Goal: Task Accomplishment & Management: Manage account settings

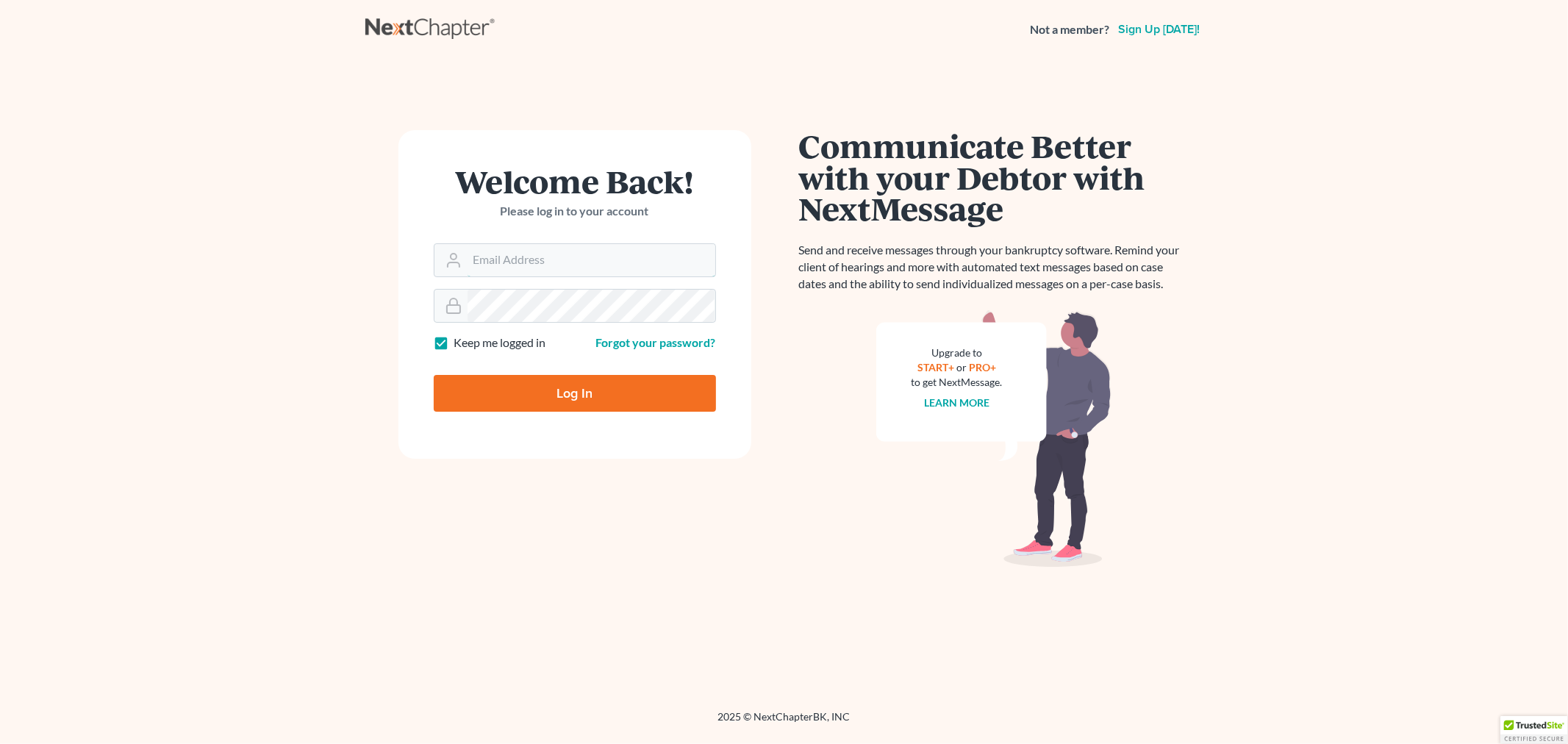
type input "[PERSON_NAME][EMAIL_ADDRESS][DOMAIN_NAME]"
click at [714, 357] on div at bounding box center [584, 406] width 302 height 168
click at [562, 389] on input "Log In" at bounding box center [575, 393] width 282 height 36
type input "Thinking..."
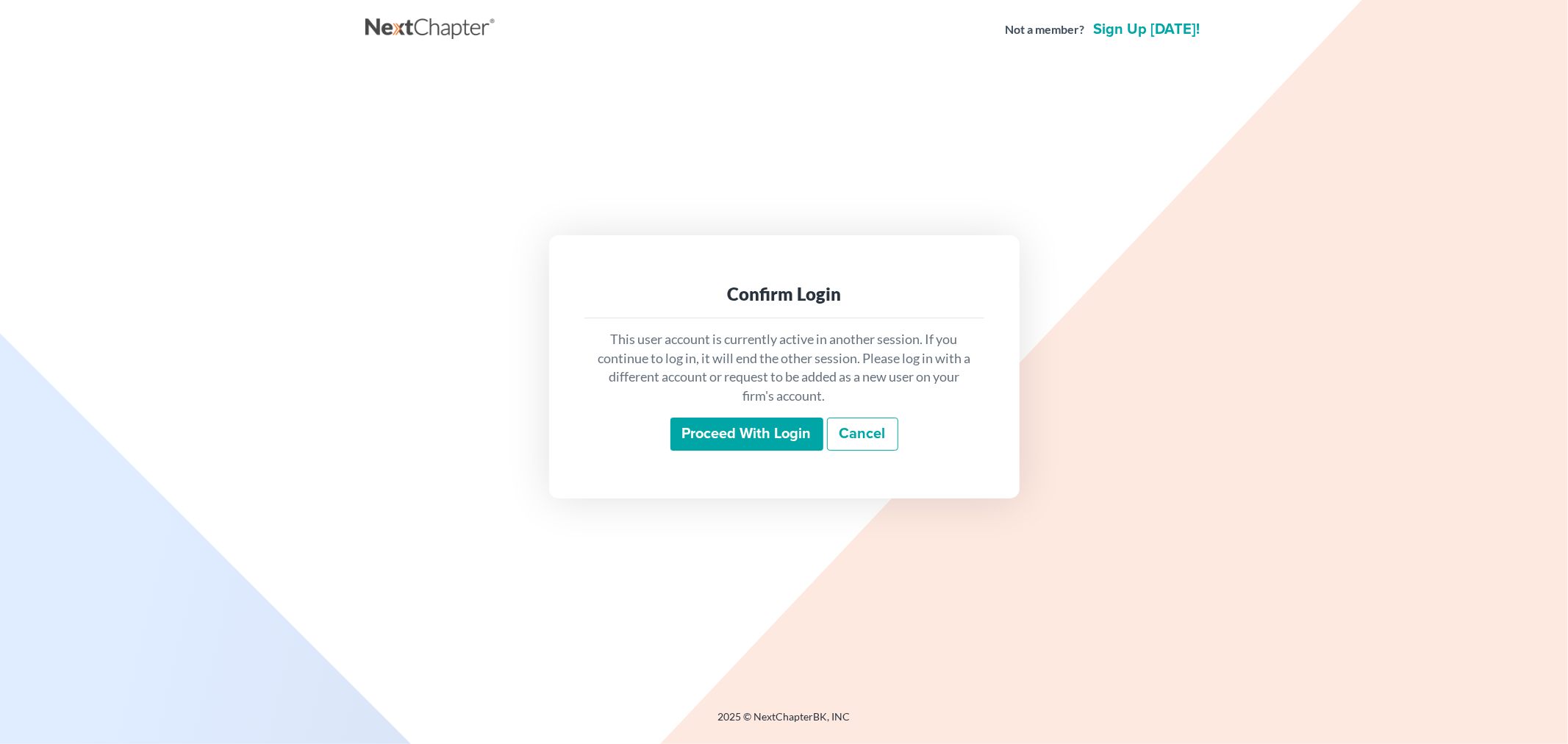
click at [729, 430] on input "Proceed with login" at bounding box center [747, 435] width 153 height 34
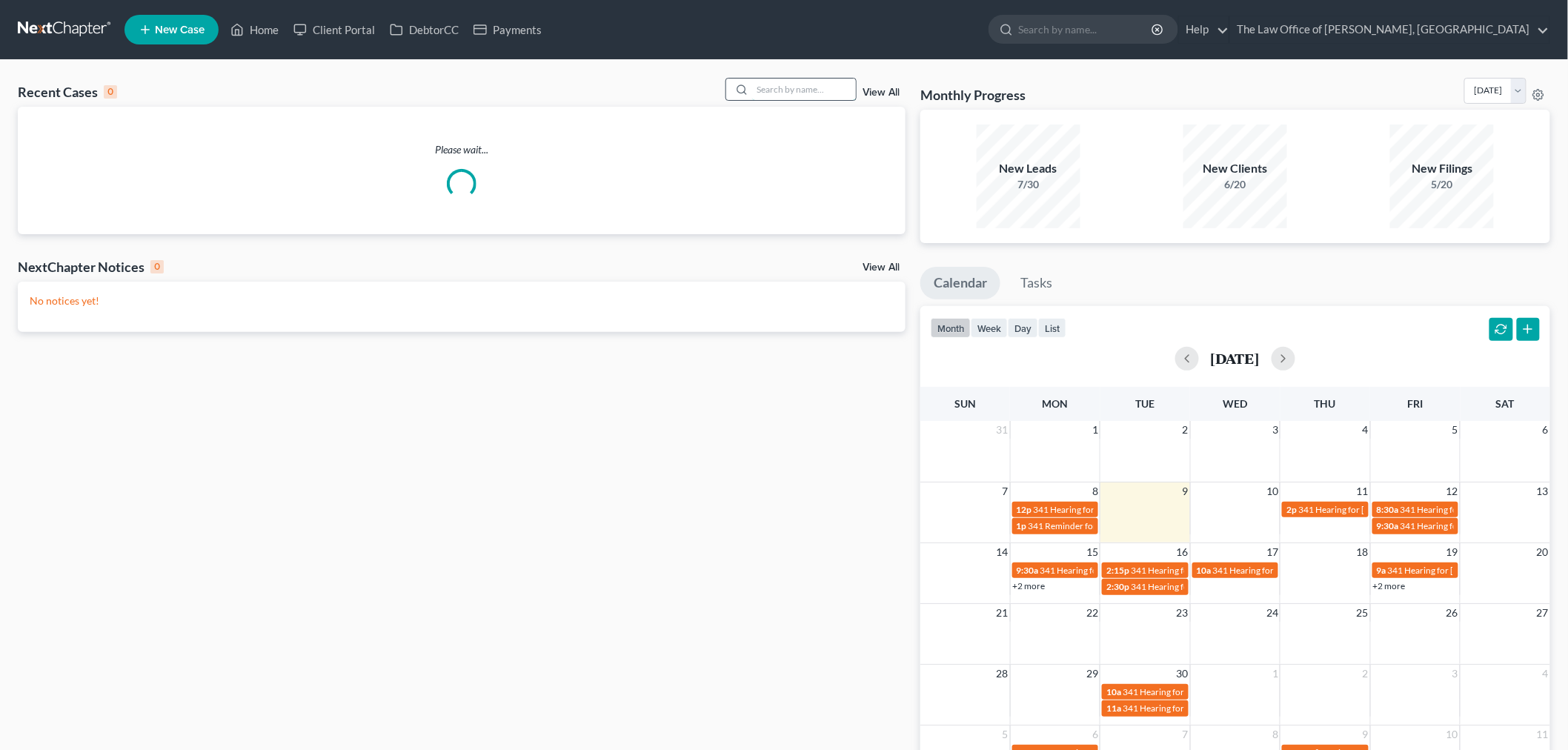
click at [779, 93] on input "search" at bounding box center [804, 90] width 104 height 22
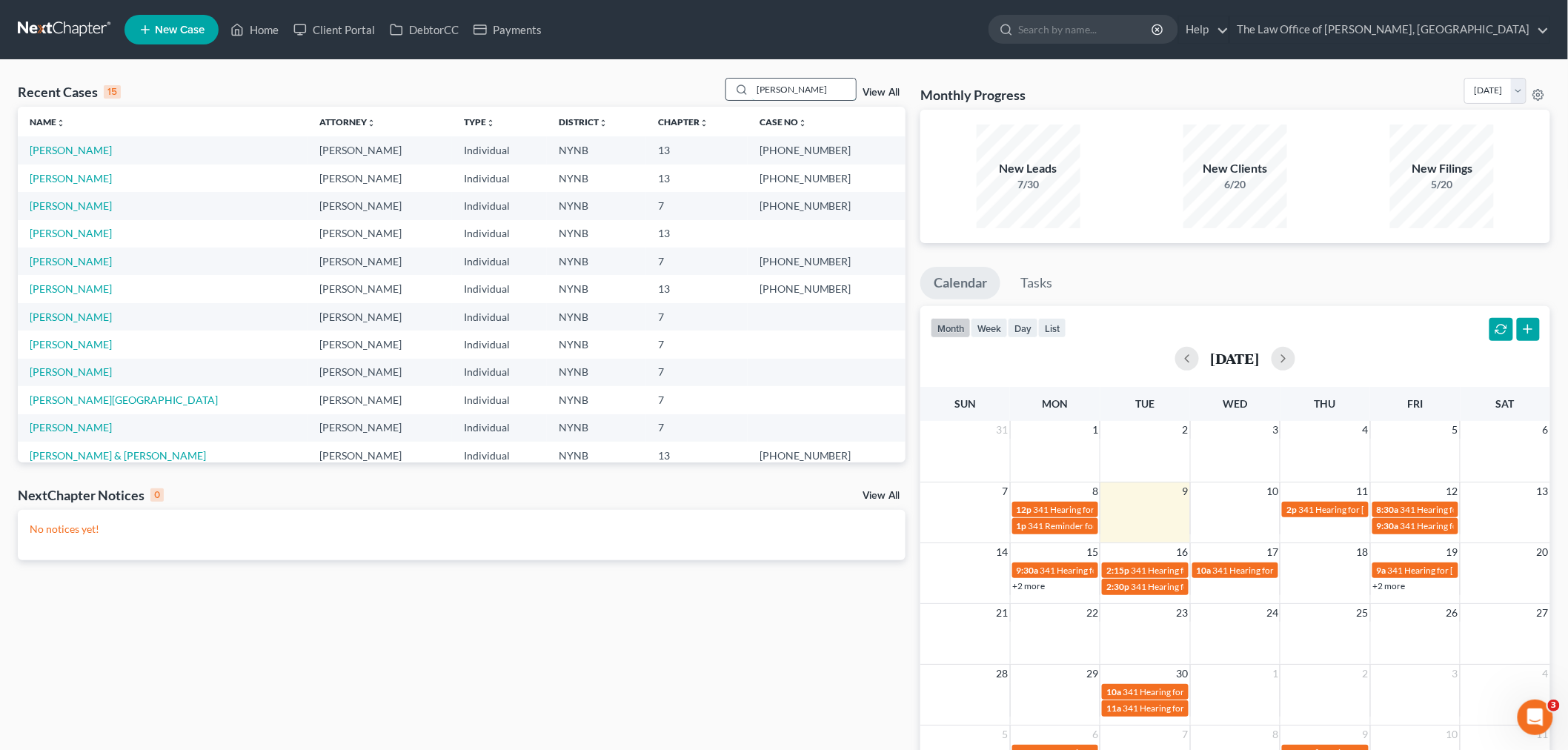
type input "baker"
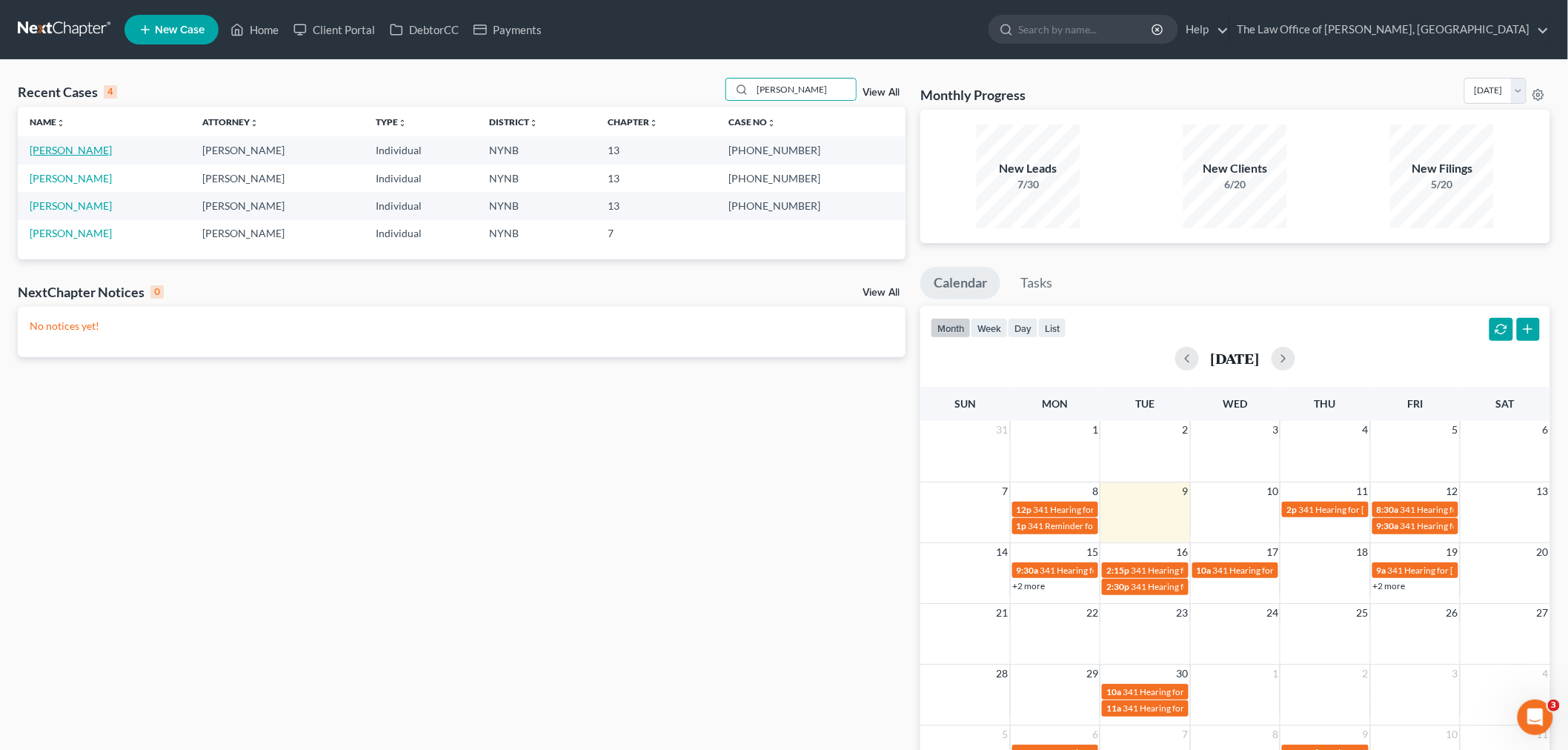
click at [84, 152] on link "[PERSON_NAME]" at bounding box center [71, 150] width 82 height 13
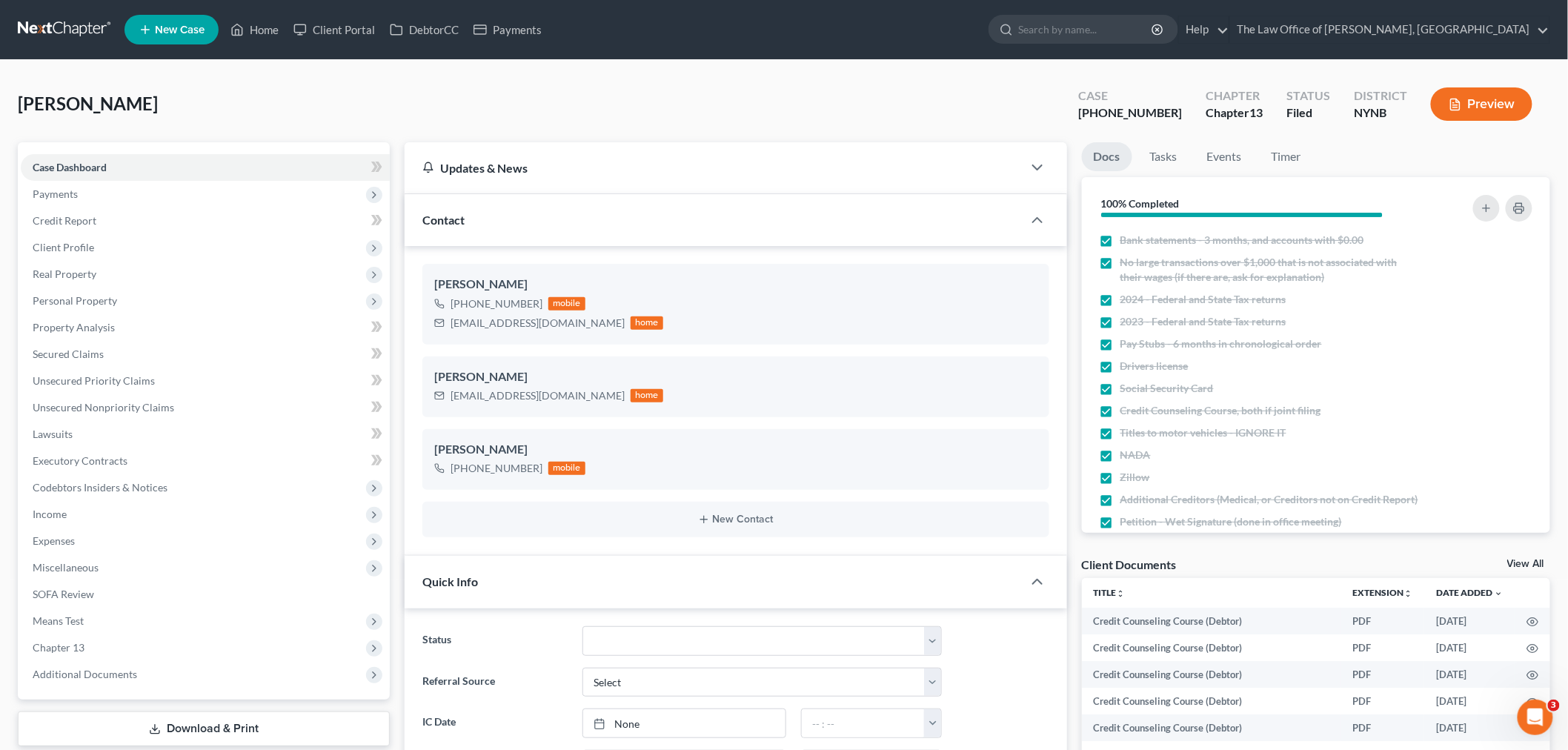
scroll to position [1246, 0]
click at [80, 406] on span "Unsecured Nonpriority Claims" at bounding box center [103, 407] width 142 height 13
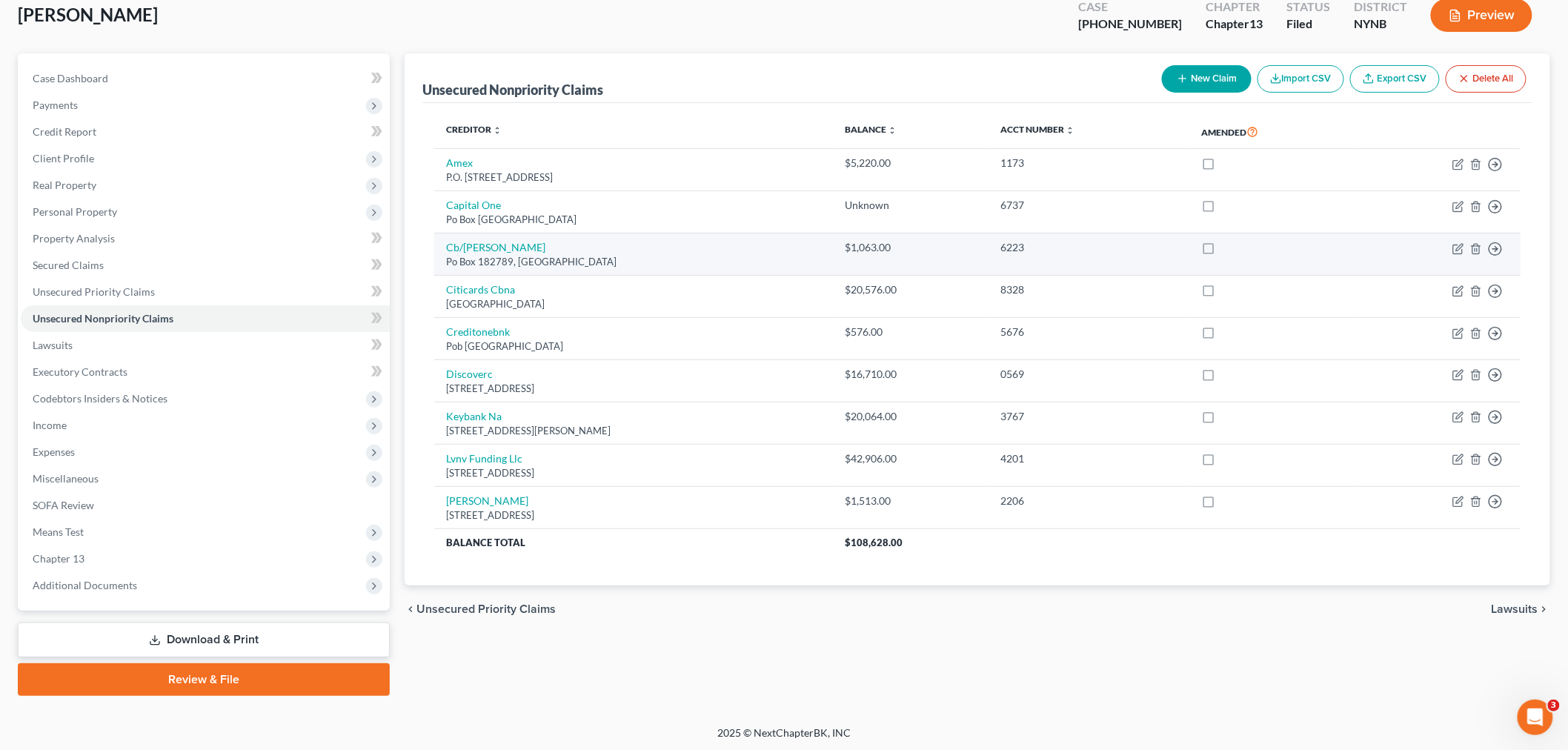
scroll to position [90, 0]
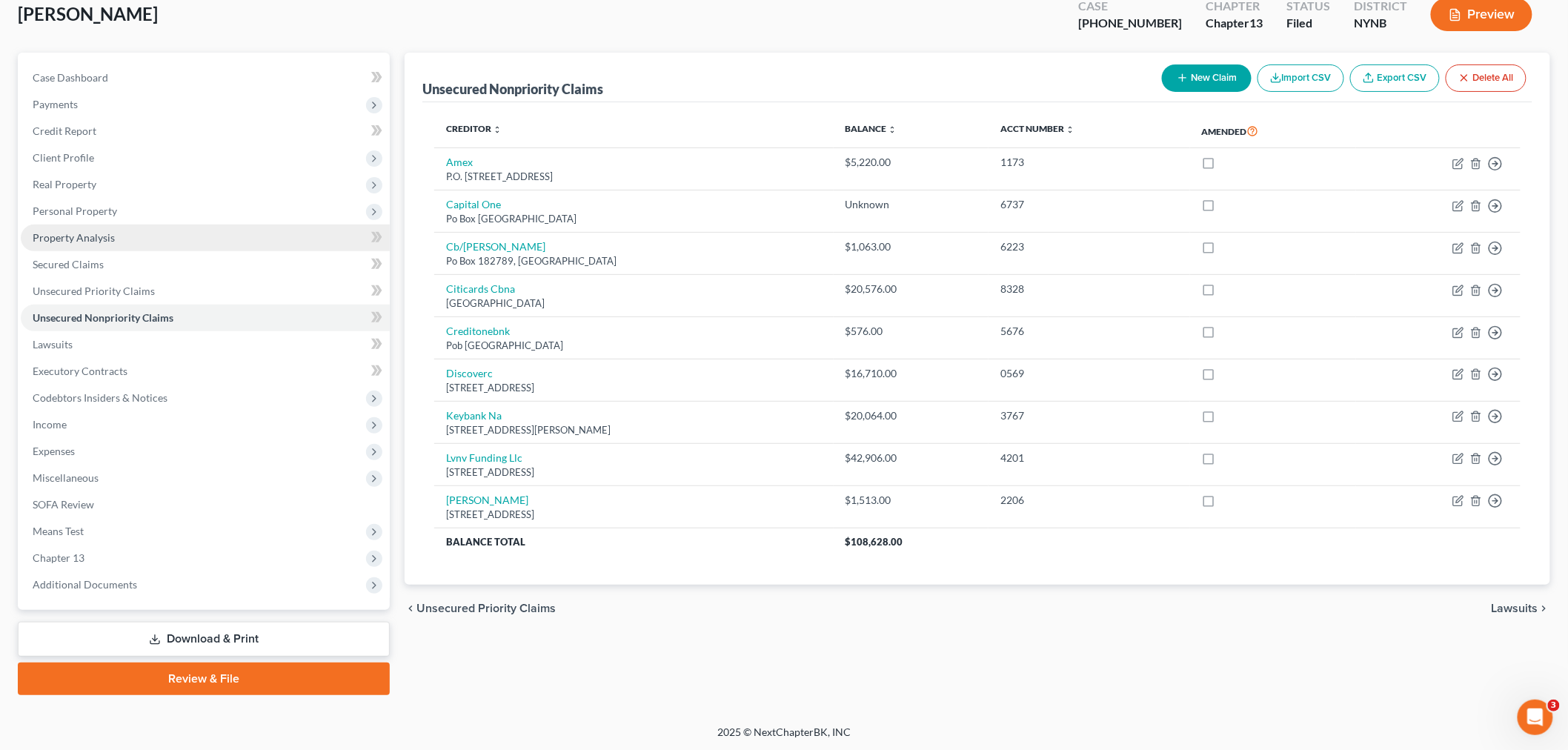
click at [98, 234] on span "Property Analysis" at bounding box center [74, 237] width 82 height 13
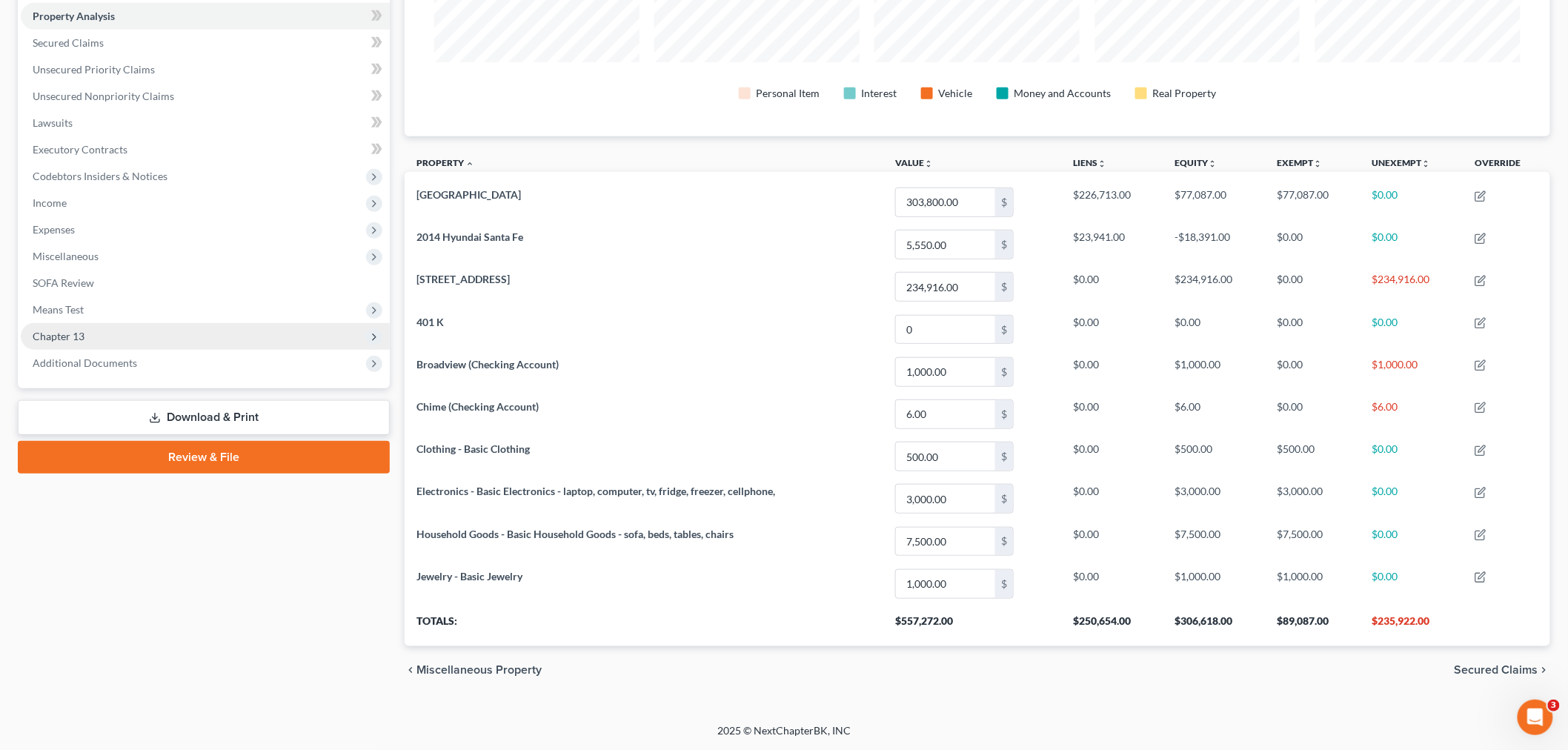
click at [100, 333] on span "Chapter 13" at bounding box center [205, 336] width 369 height 27
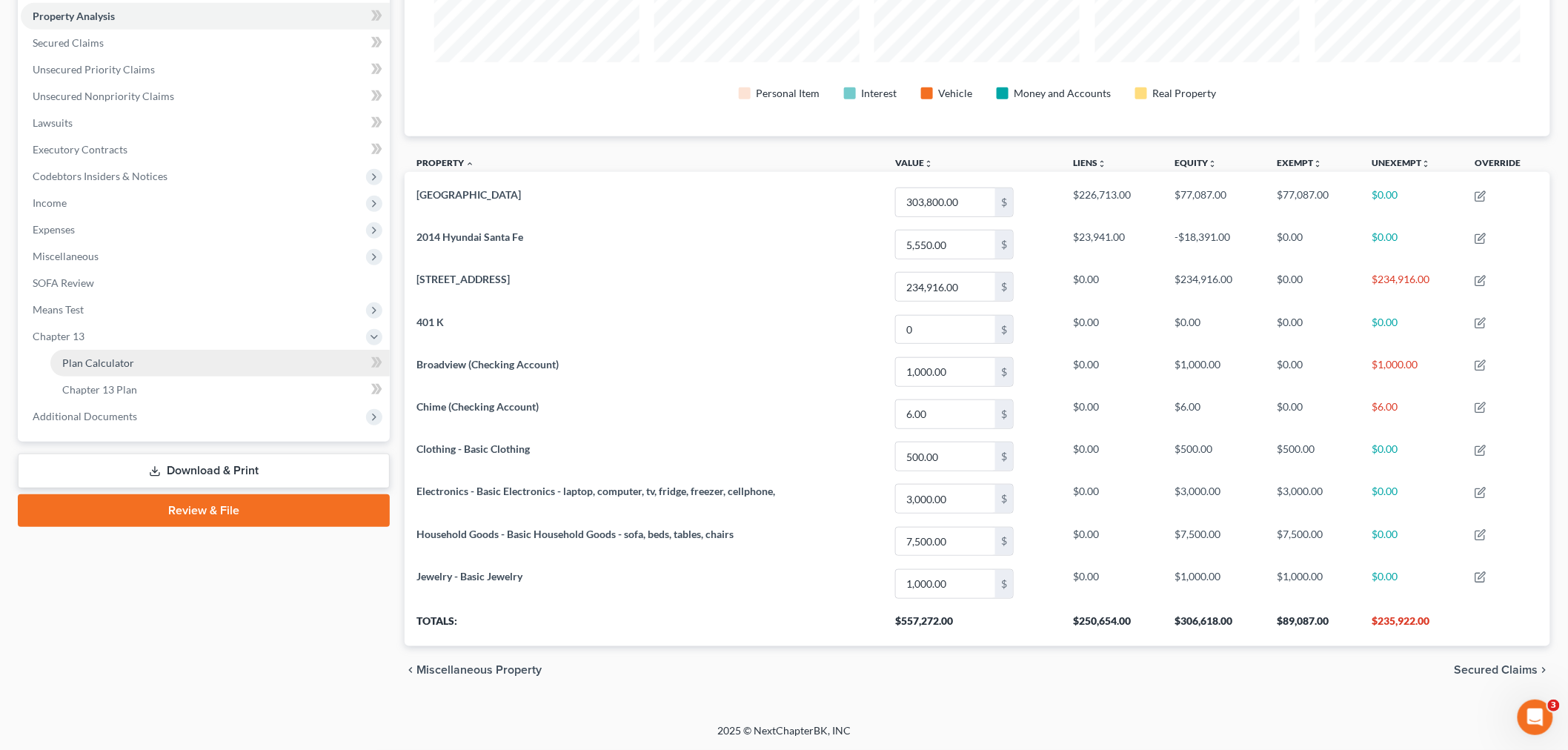
click at [98, 352] on link "Plan Calculator" at bounding box center [220, 363] width 340 height 27
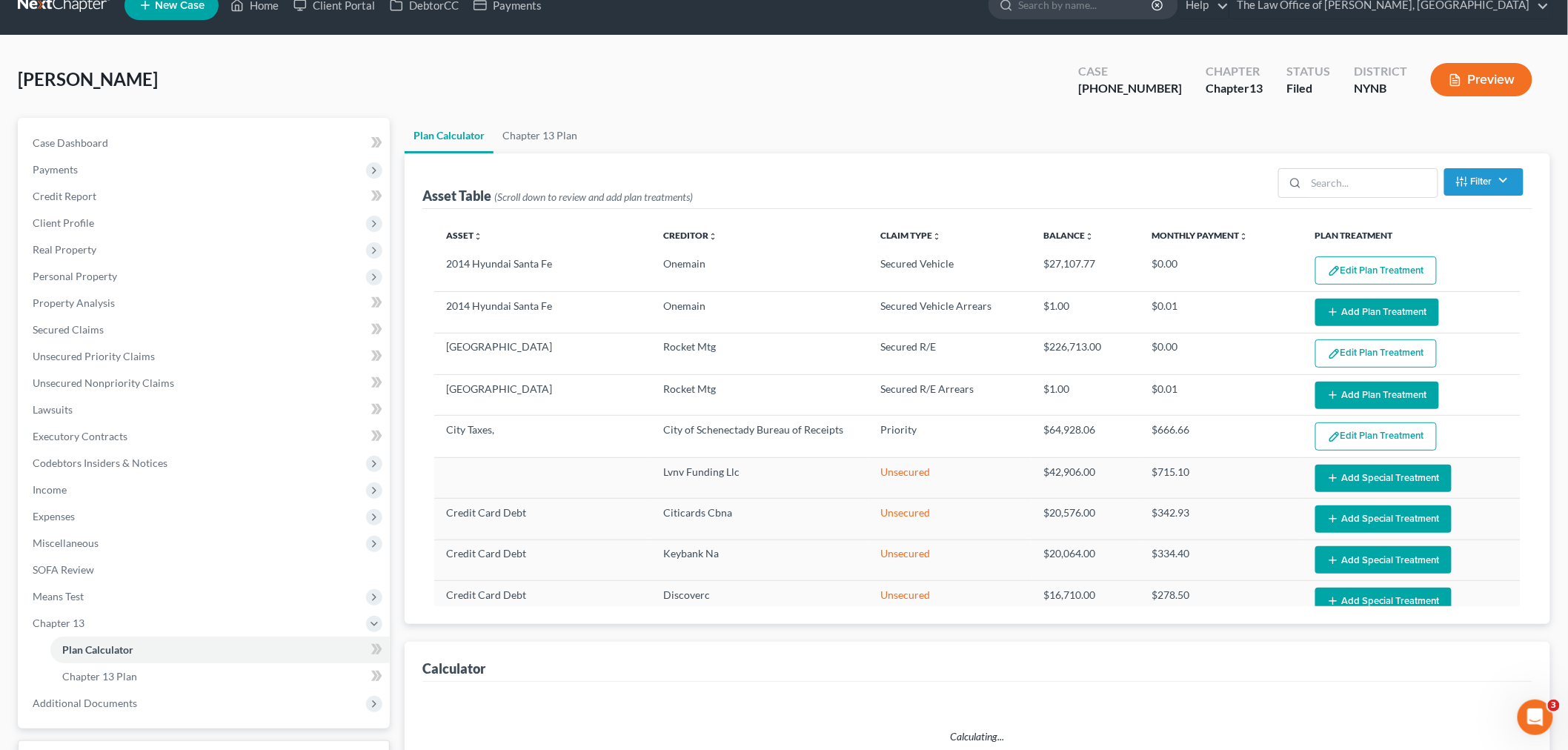
select select "59"
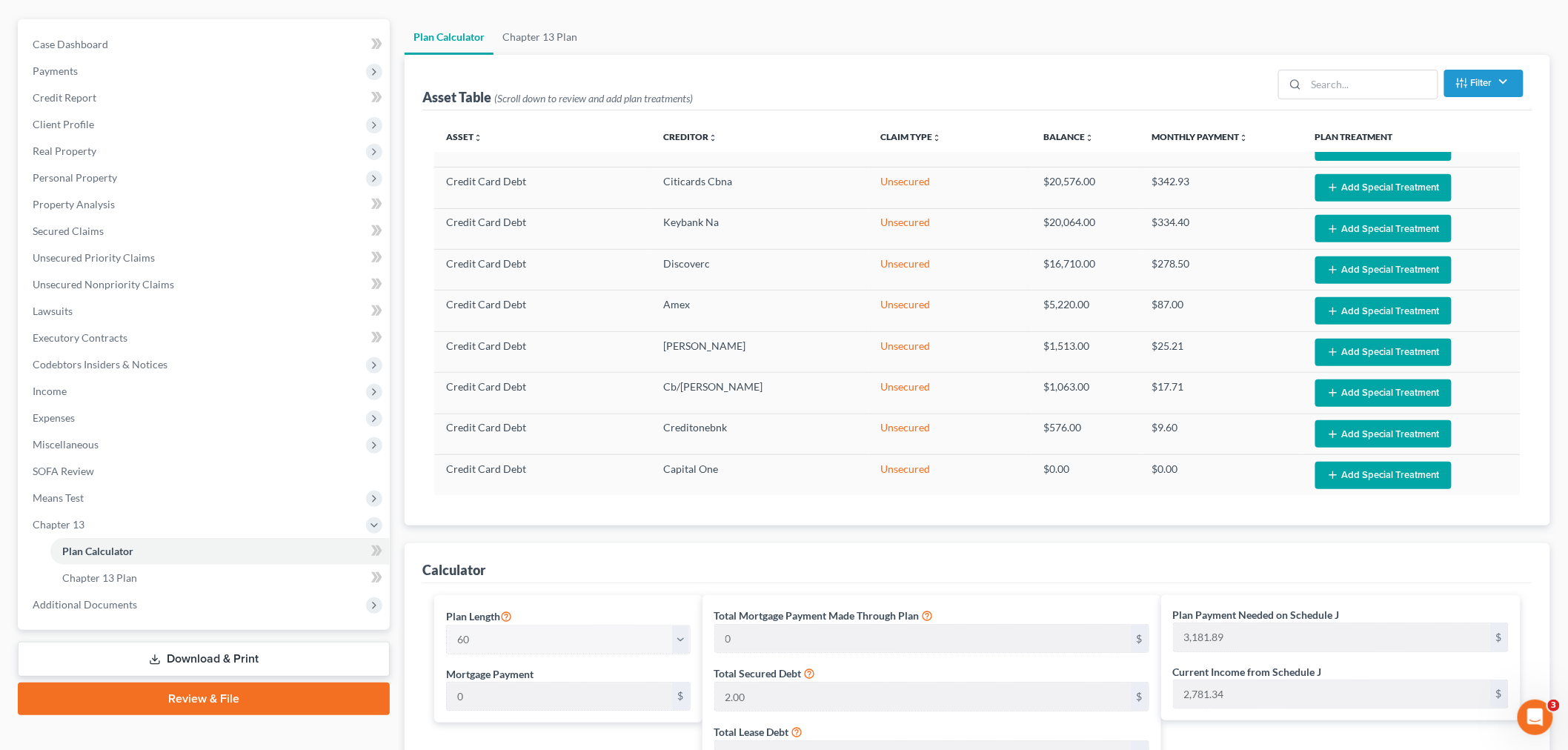
scroll to position [370, 0]
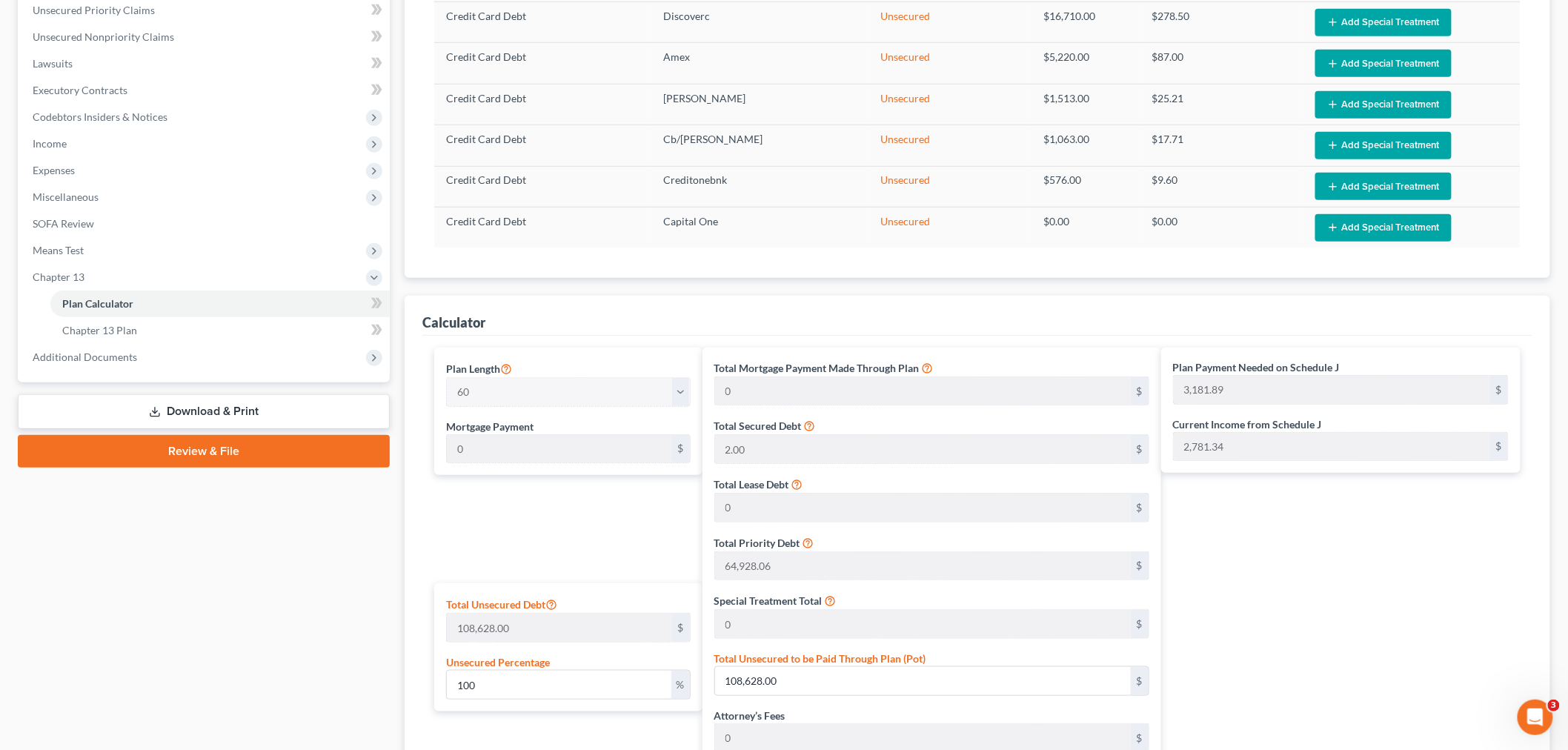
click at [1169, 389] on div "Plan Payment Needed on Schedule J 3,181.89 $ Current Income from Schedule J 2,7…" at bounding box center [1340, 410] width 360 height 126
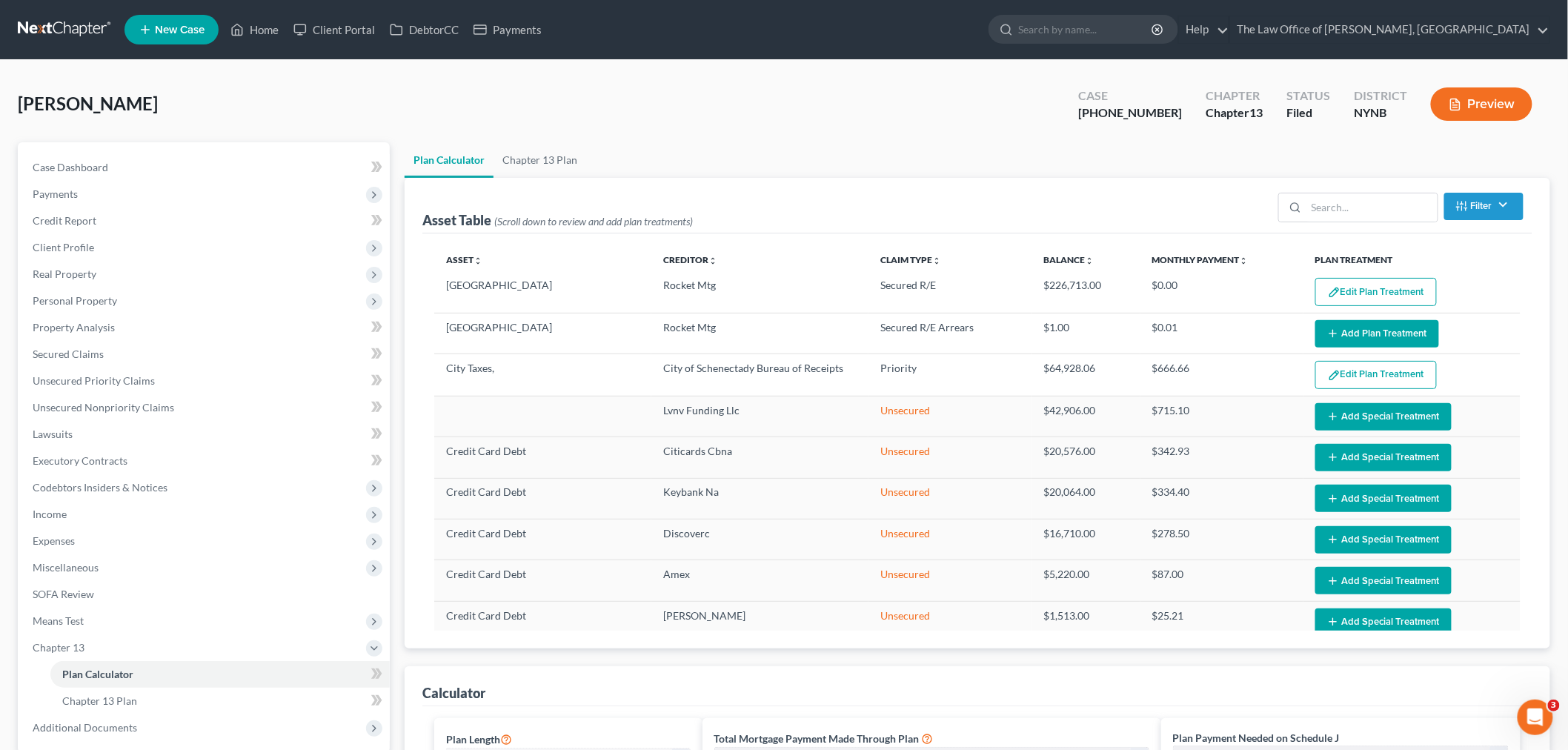
scroll to position [0, 0]
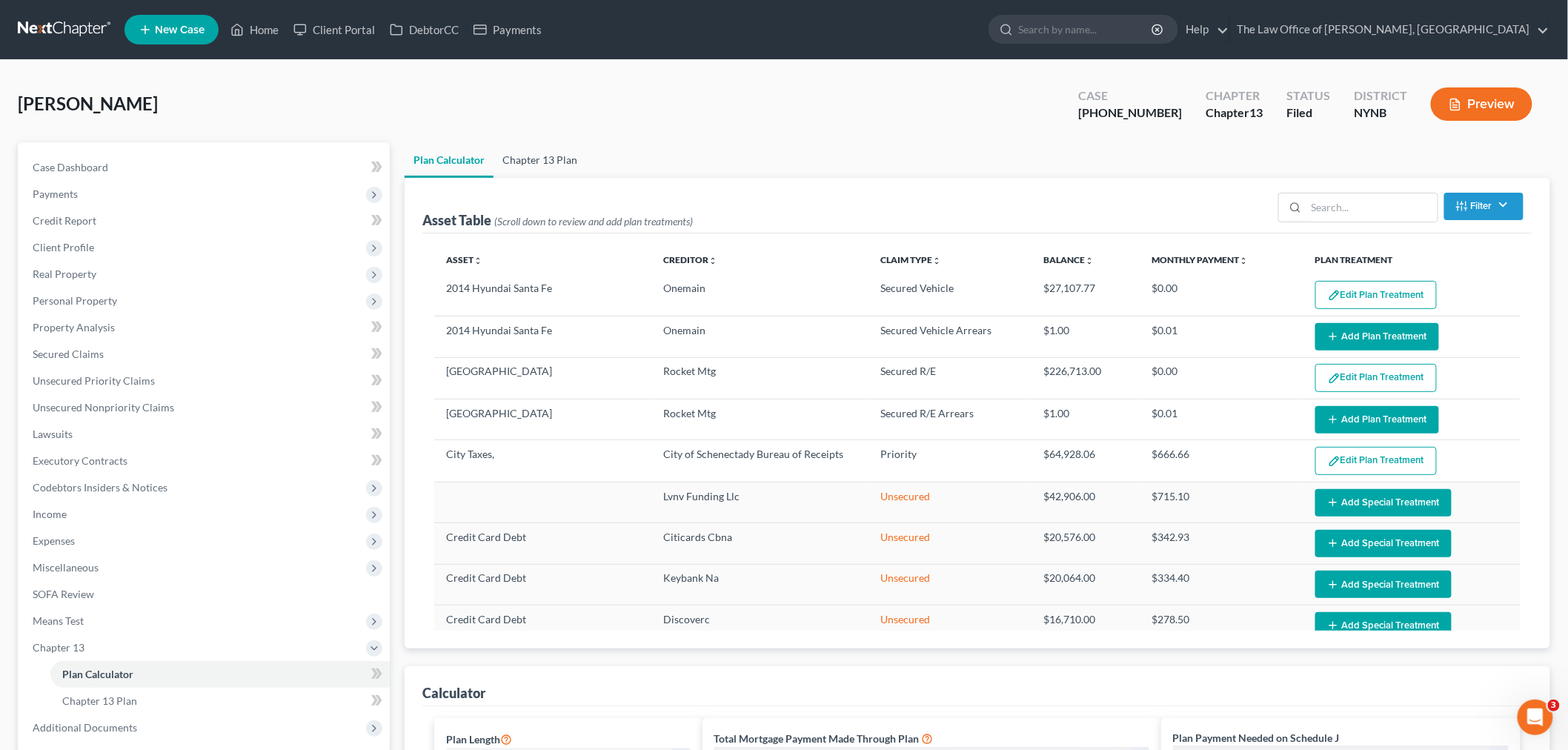
click at [549, 156] on link "Chapter 13 Plan" at bounding box center [540, 160] width 92 height 36
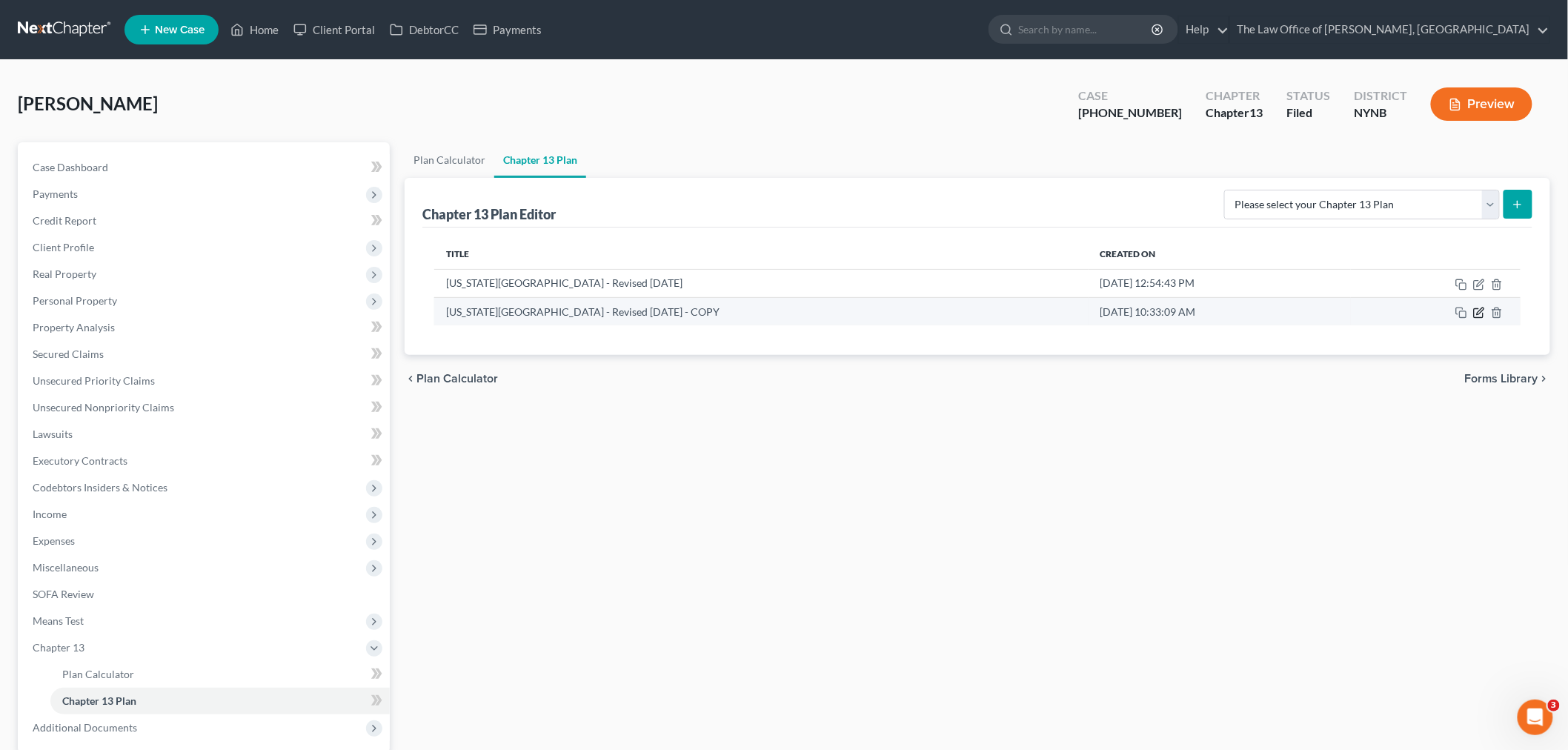
click at [1484, 312] on icon "button" at bounding box center [1478, 312] width 12 height 12
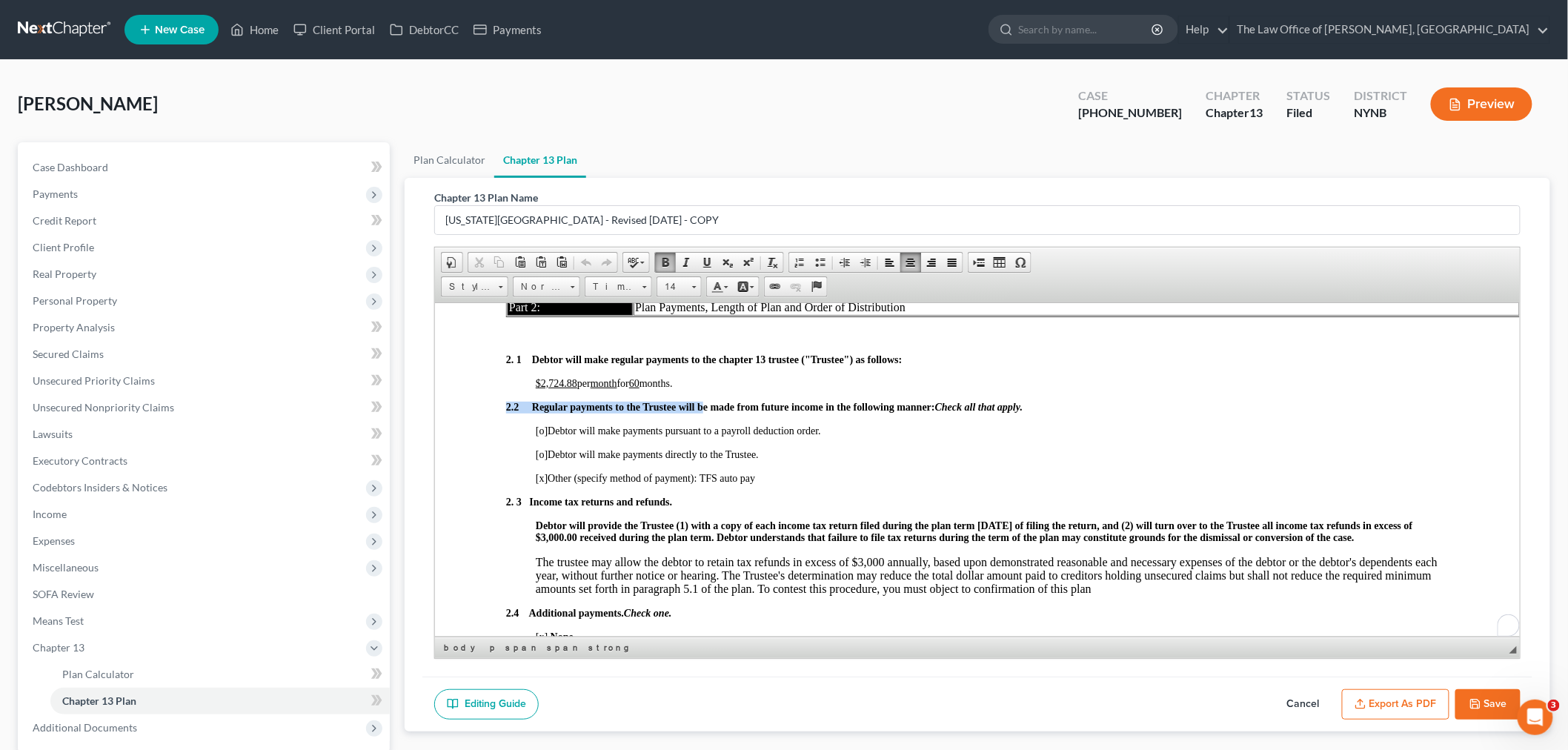
scroll to position [987, 0]
drag, startPoint x: 554, startPoint y: 419, endPoint x: 506, endPoint y: 404, distance: 50.3
click at [440, 159] on link "Plan Calculator" at bounding box center [449, 160] width 90 height 36
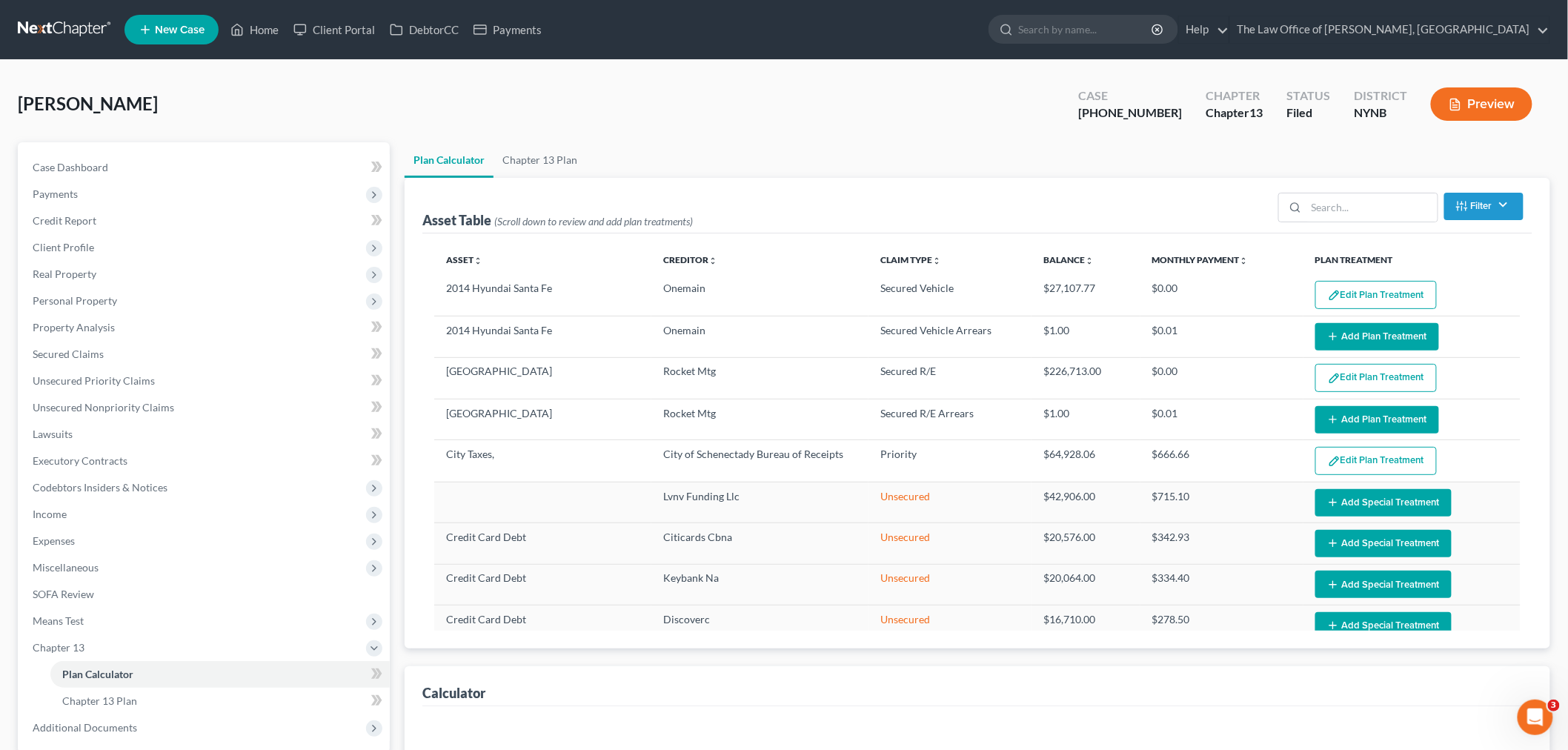
select select "59"
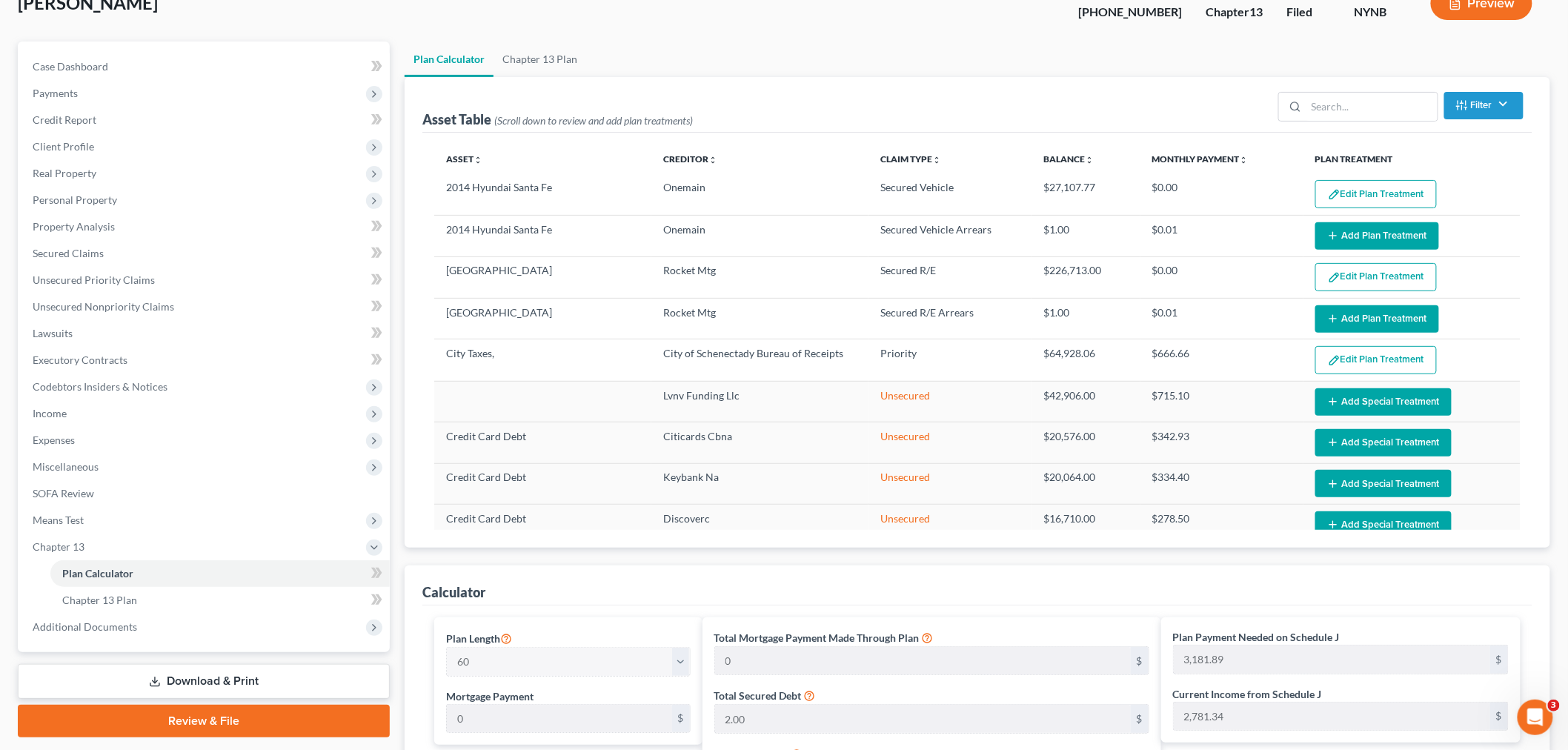
scroll to position [82, 0]
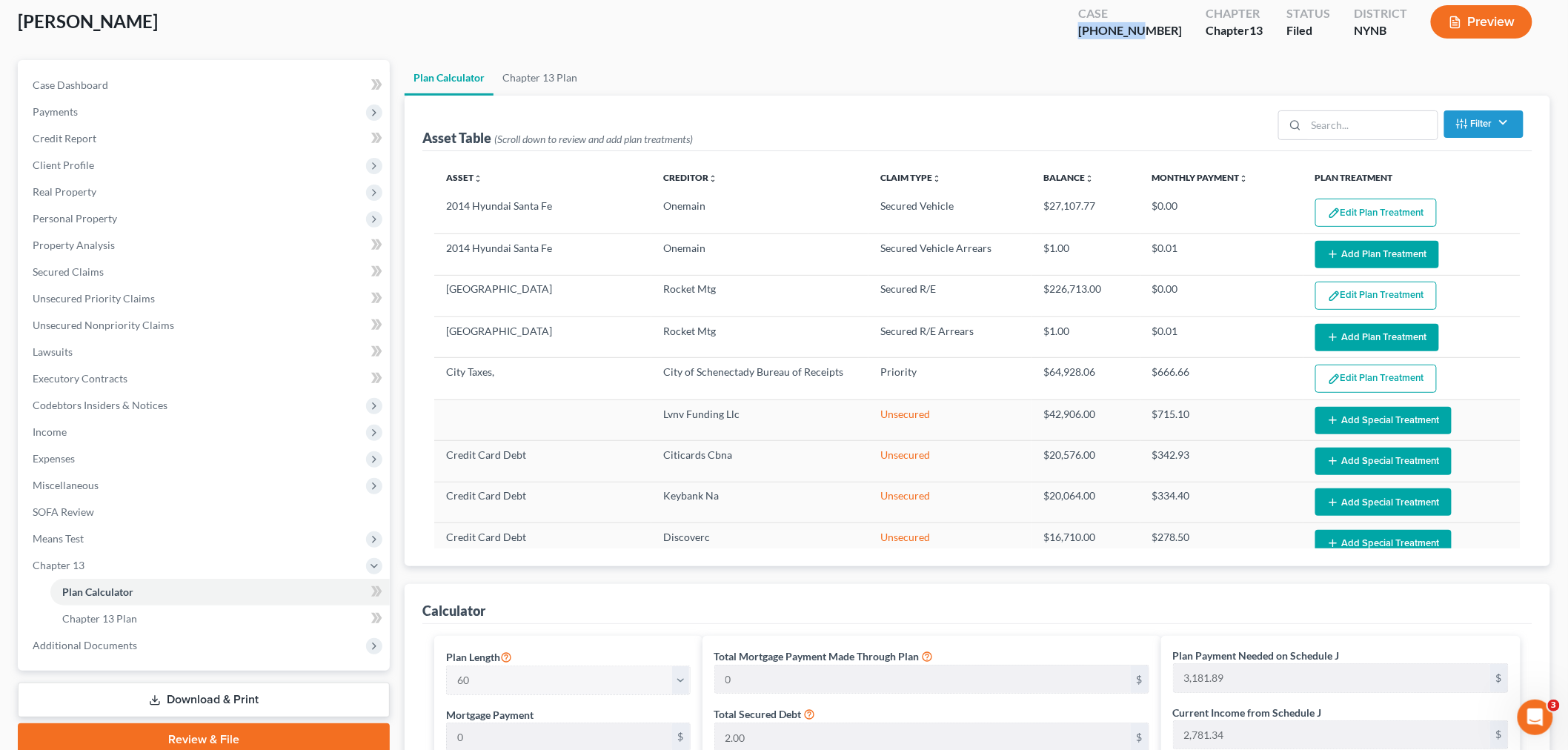
drag, startPoint x: 1174, startPoint y: 31, endPoint x: 1127, endPoint y: 32, distance: 47.0
click at [1076, 31] on div "Baker, Gabrielle Upgraded Case 25-10596-1 Chapter Chapter 13 Status Filed Distr…" at bounding box center [784, 28] width 1533 height 65
click at [1465, 23] on button "Preview" at bounding box center [1481, 22] width 101 height 33
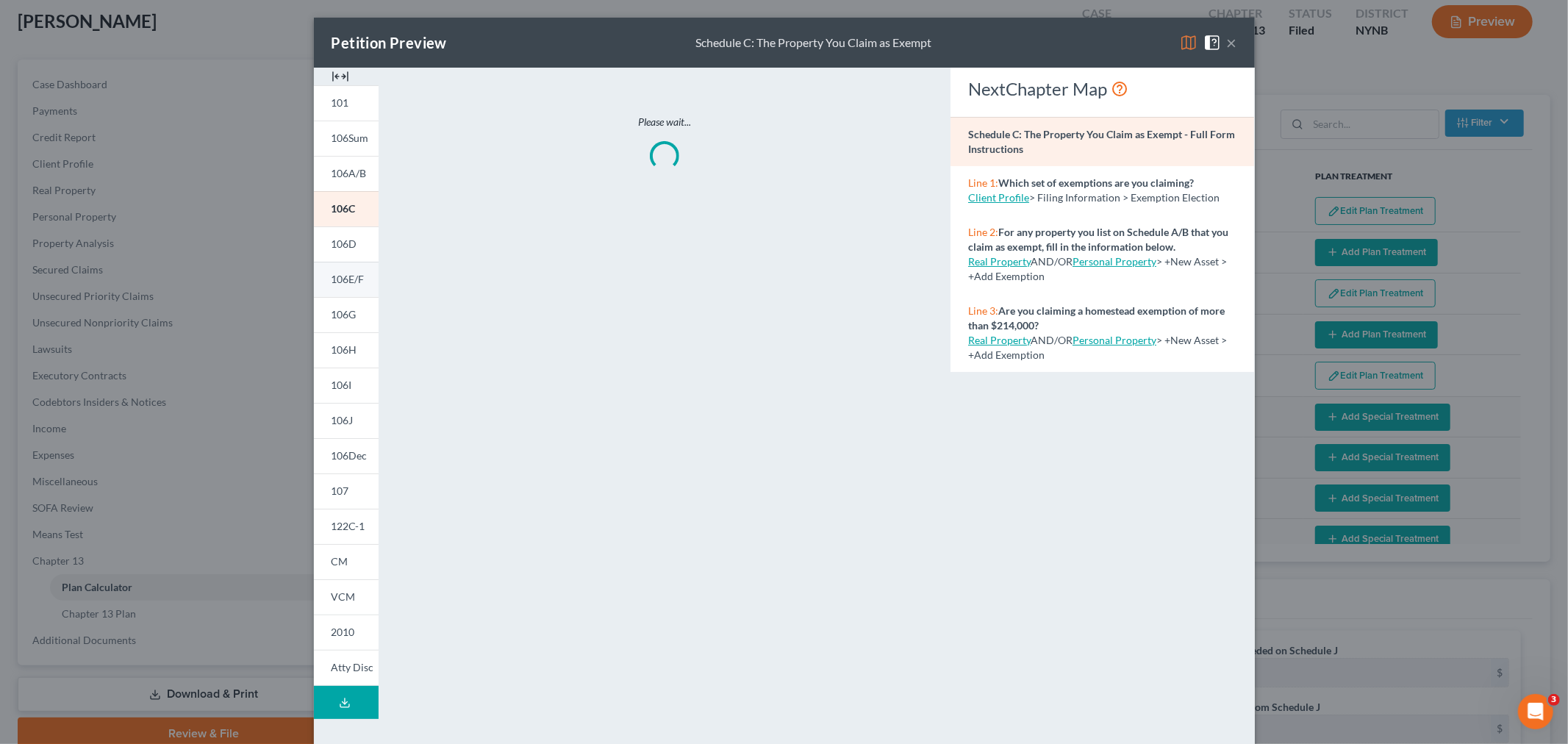
click at [341, 290] on link "106E/F" at bounding box center [346, 279] width 65 height 36
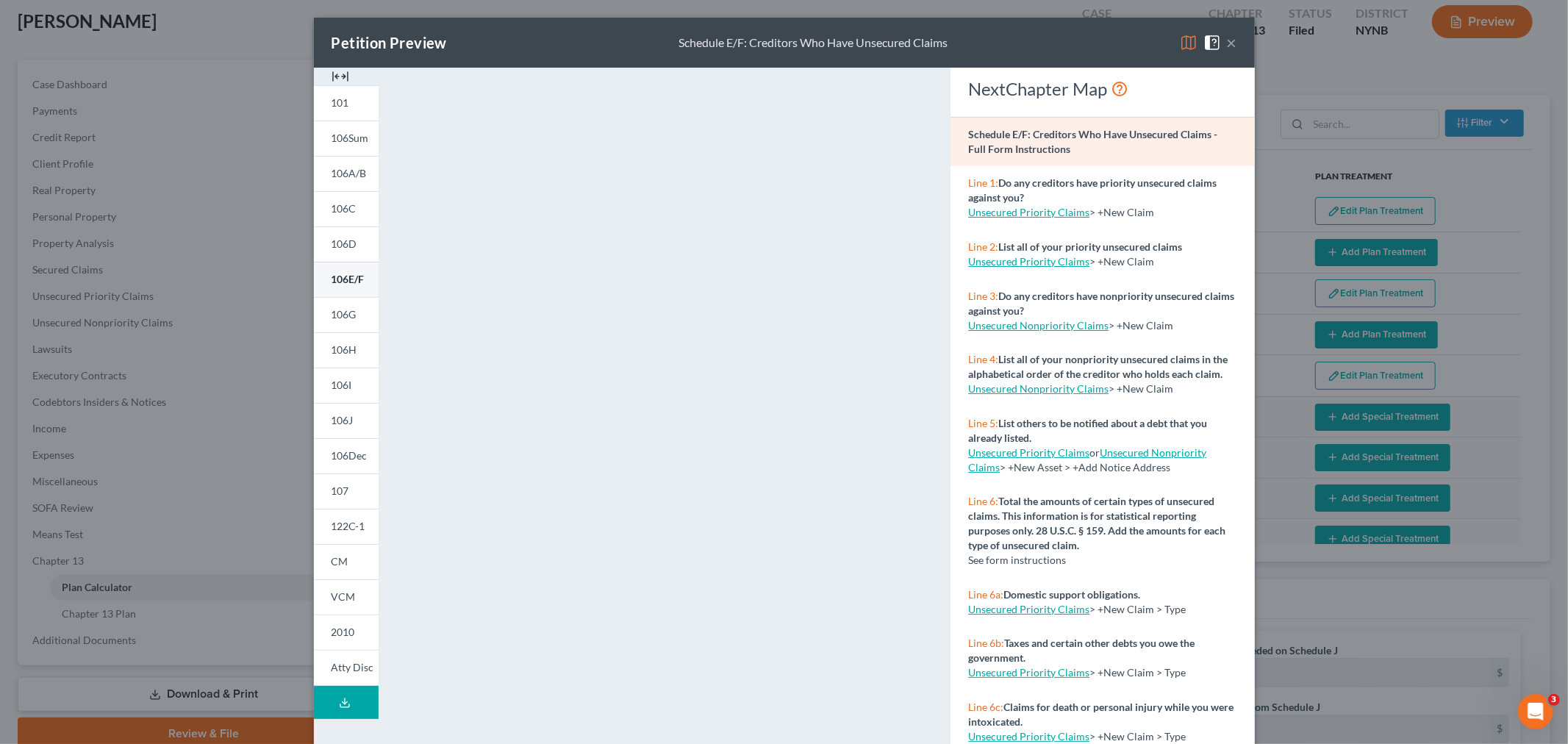
click at [344, 282] on span "106E/F" at bounding box center [348, 279] width 33 height 12
click at [1230, 40] on button "×" at bounding box center [1233, 43] width 11 height 18
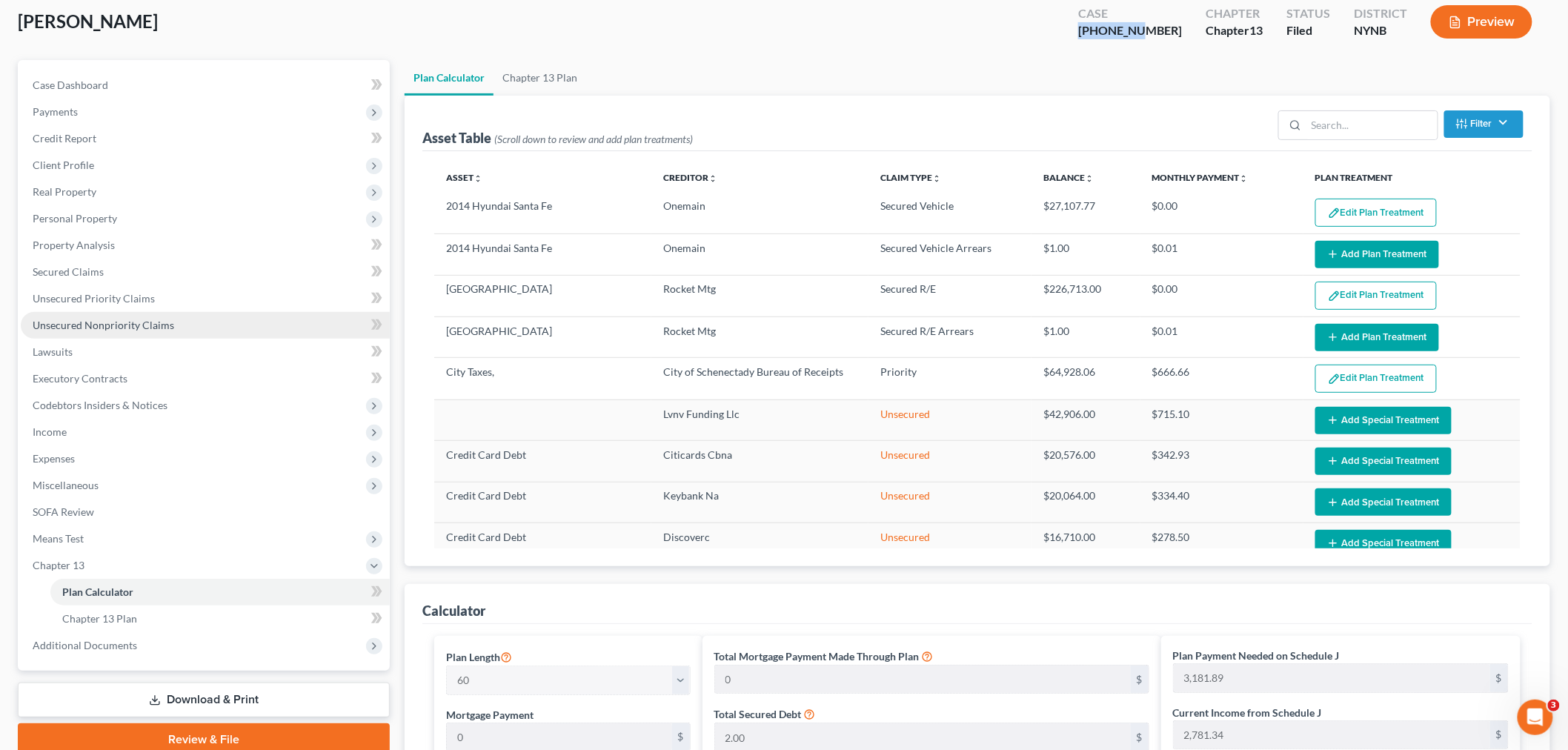
click at [134, 332] on link "Unsecured Nonpriority Claims" at bounding box center [205, 325] width 369 height 27
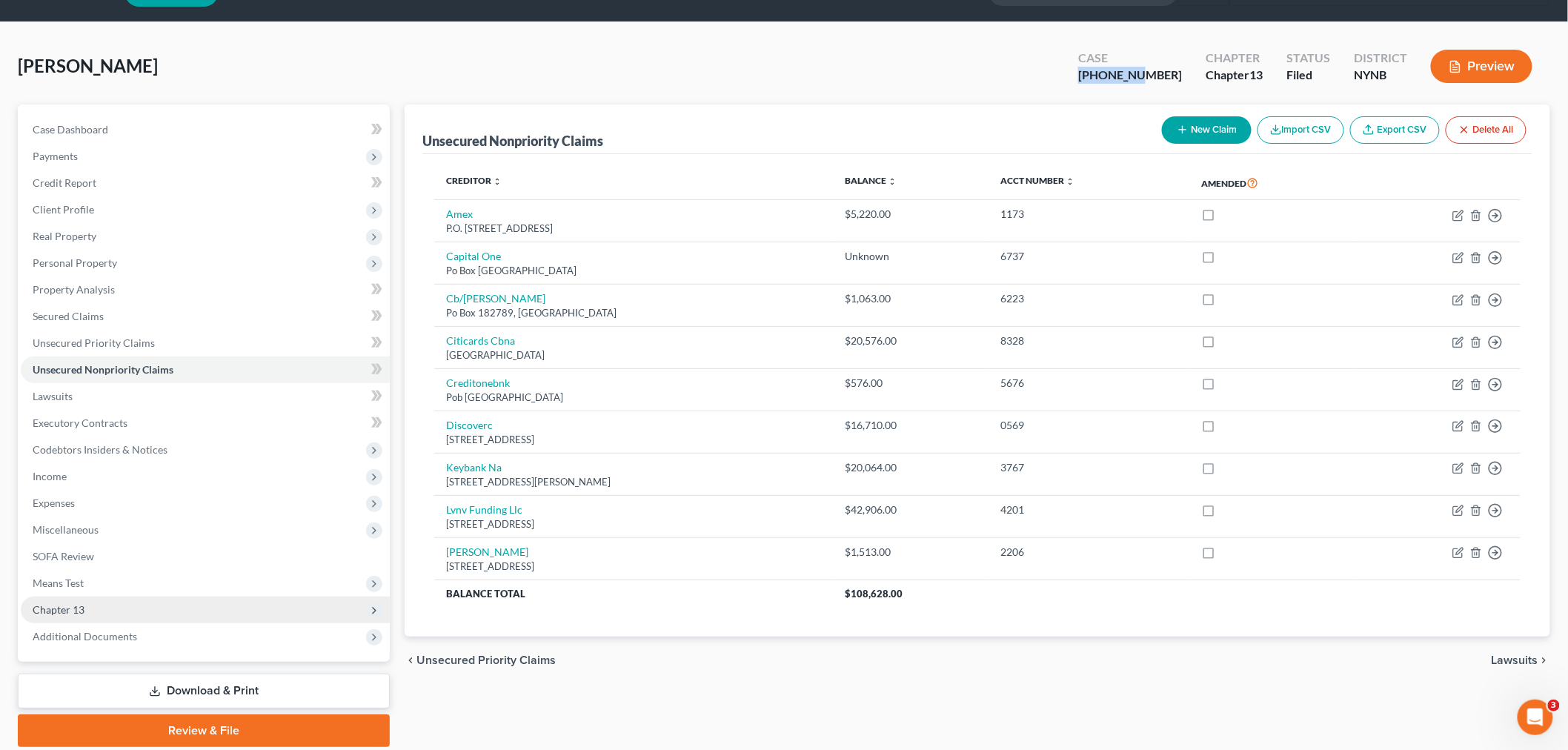
scroll to position [90, 0]
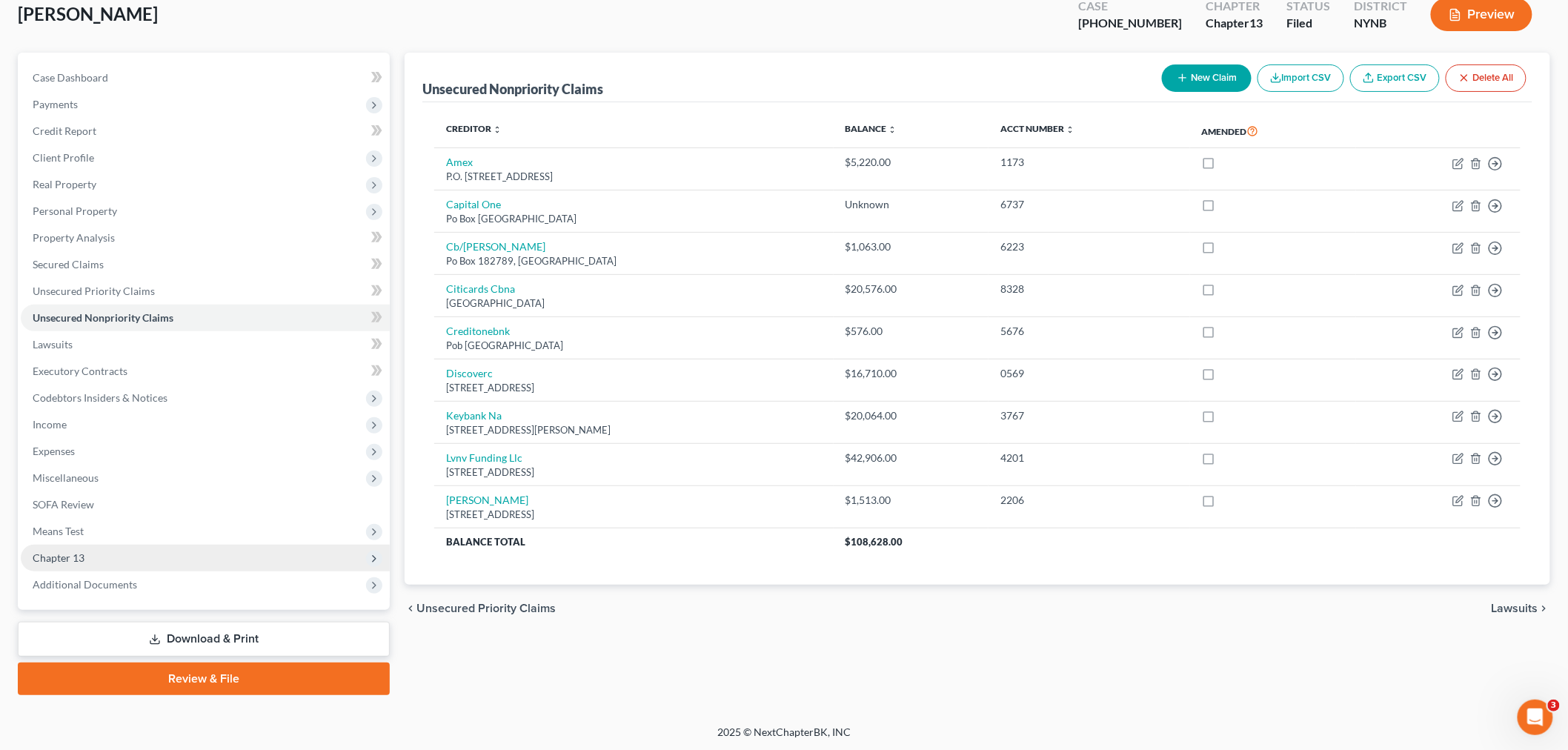
click at [84, 556] on span "Chapter 13" at bounding box center [205, 558] width 369 height 27
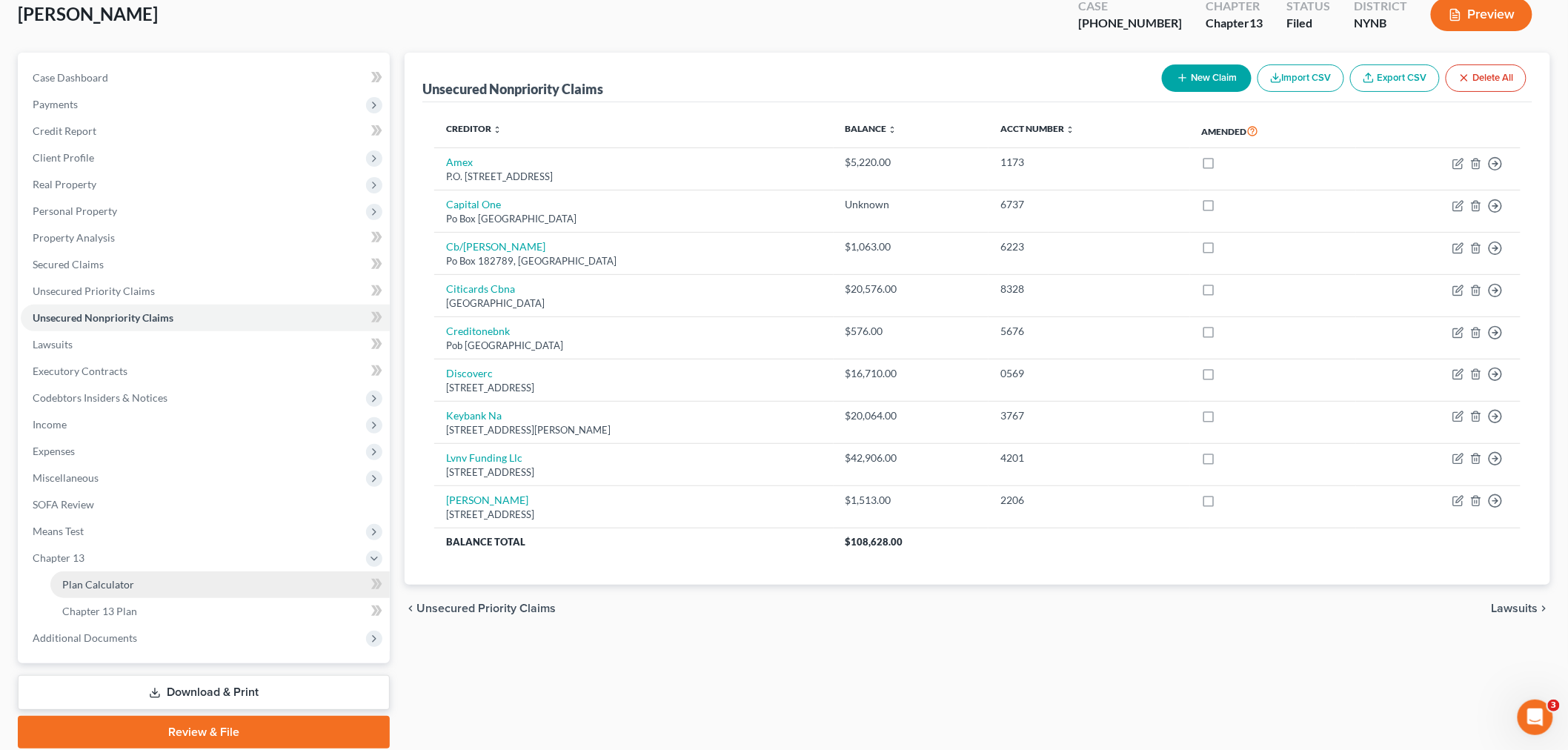
click at [99, 579] on span "Plan Calculator" at bounding box center [98, 584] width 72 height 13
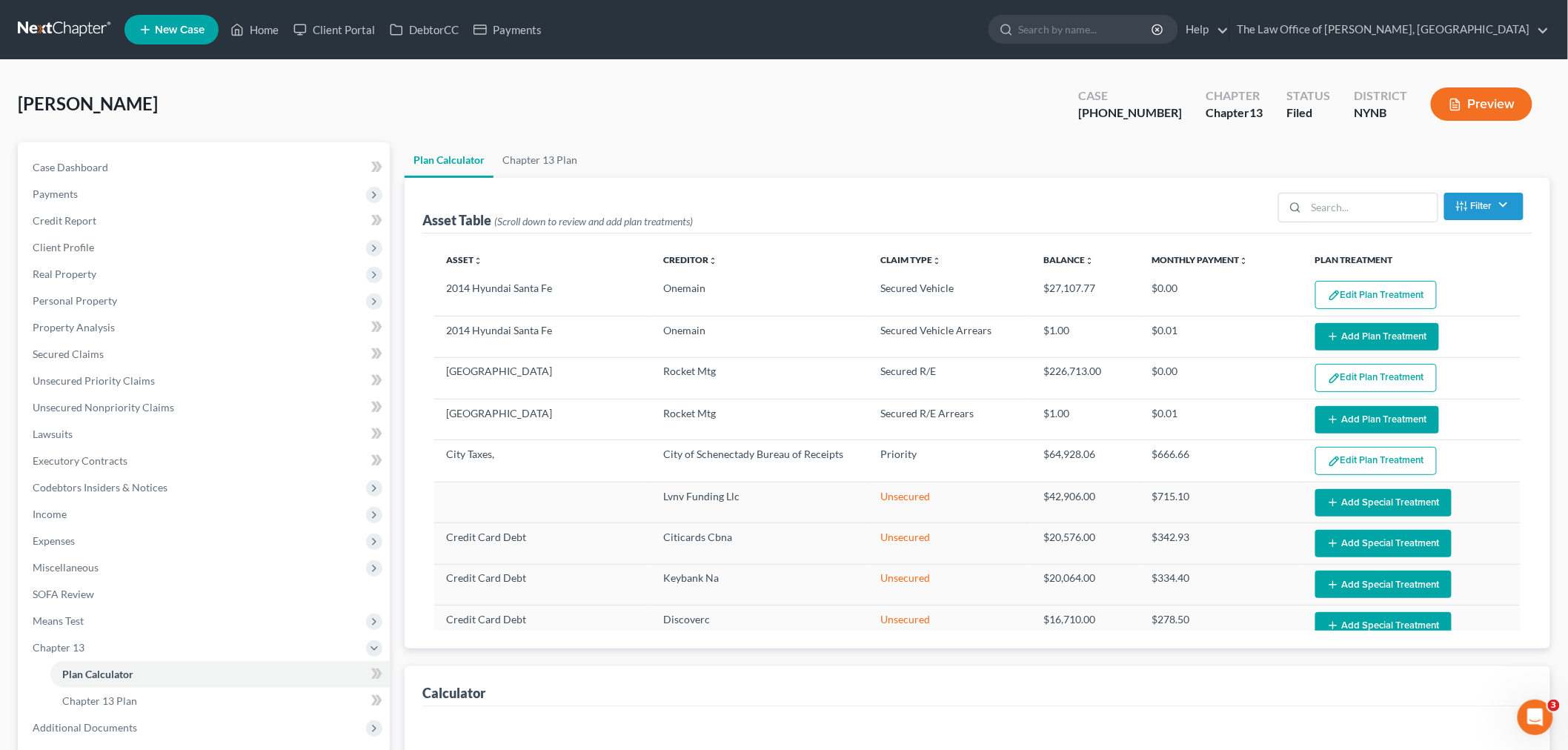
select select "59"
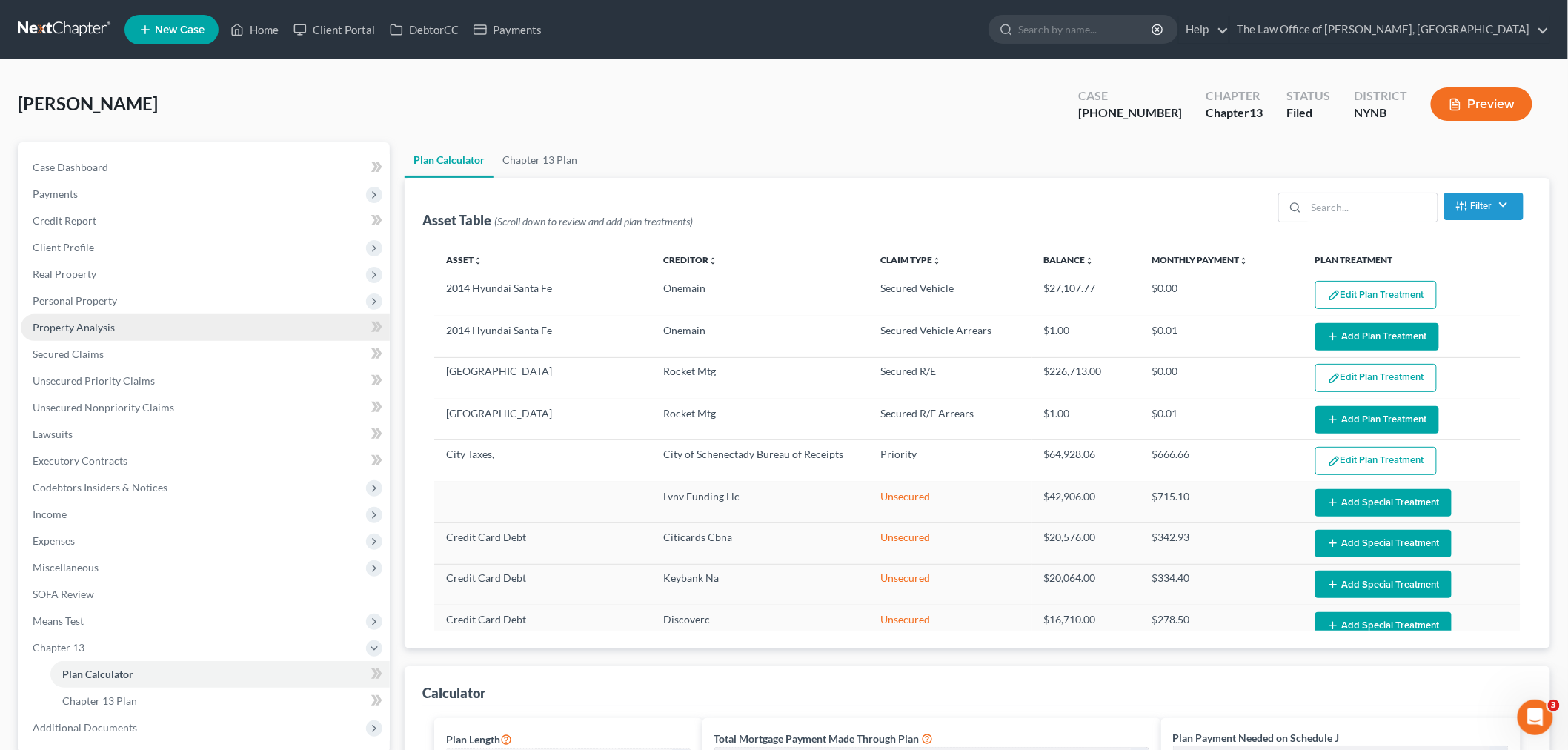
drag, startPoint x: 97, startPoint y: 333, endPoint x: 116, endPoint y: 331, distance: 19.1
click at [97, 333] on link "Property Analysis" at bounding box center [205, 328] width 369 height 27
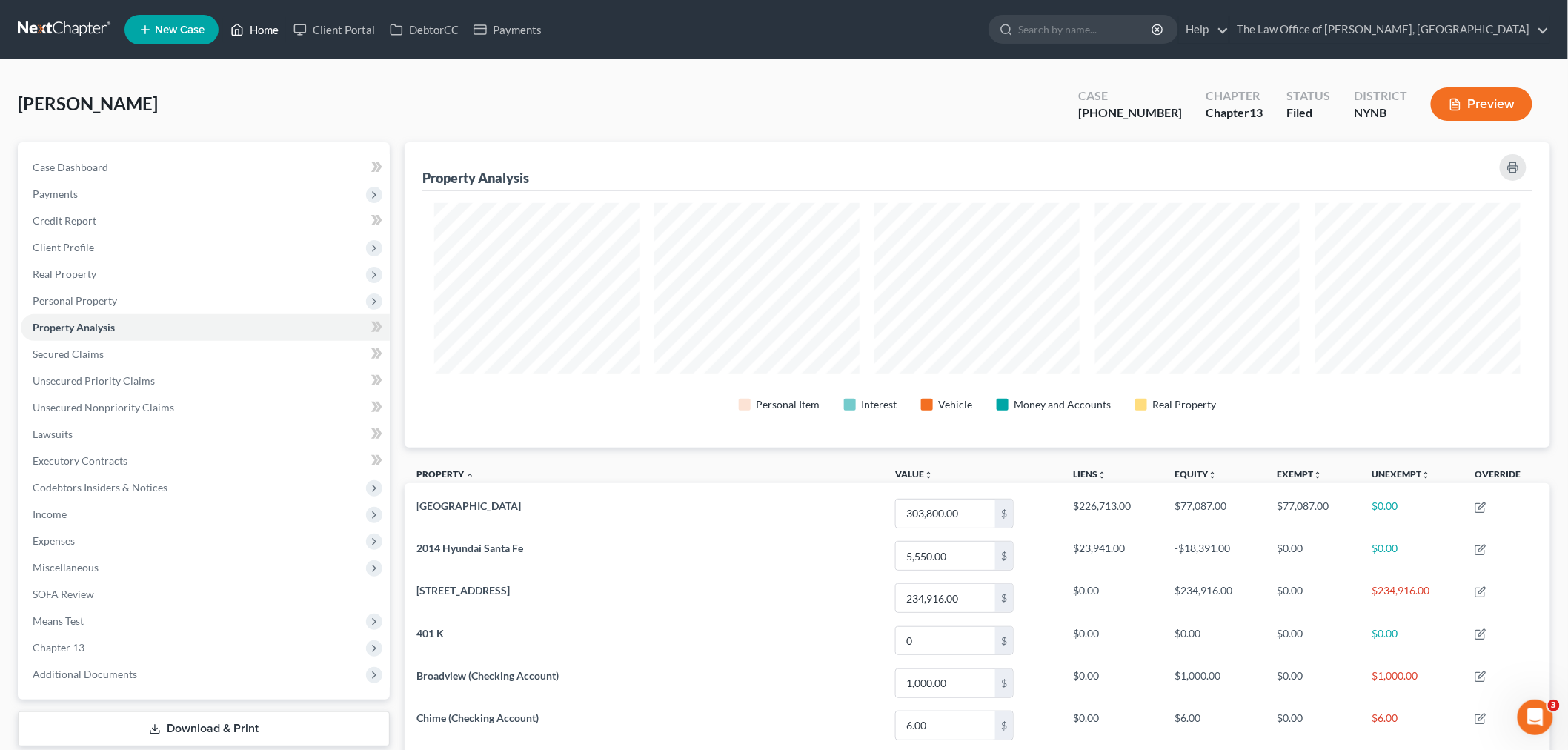
click at [257, 30] on link "Home" at bounding box center [255, 30] width 63 height 27
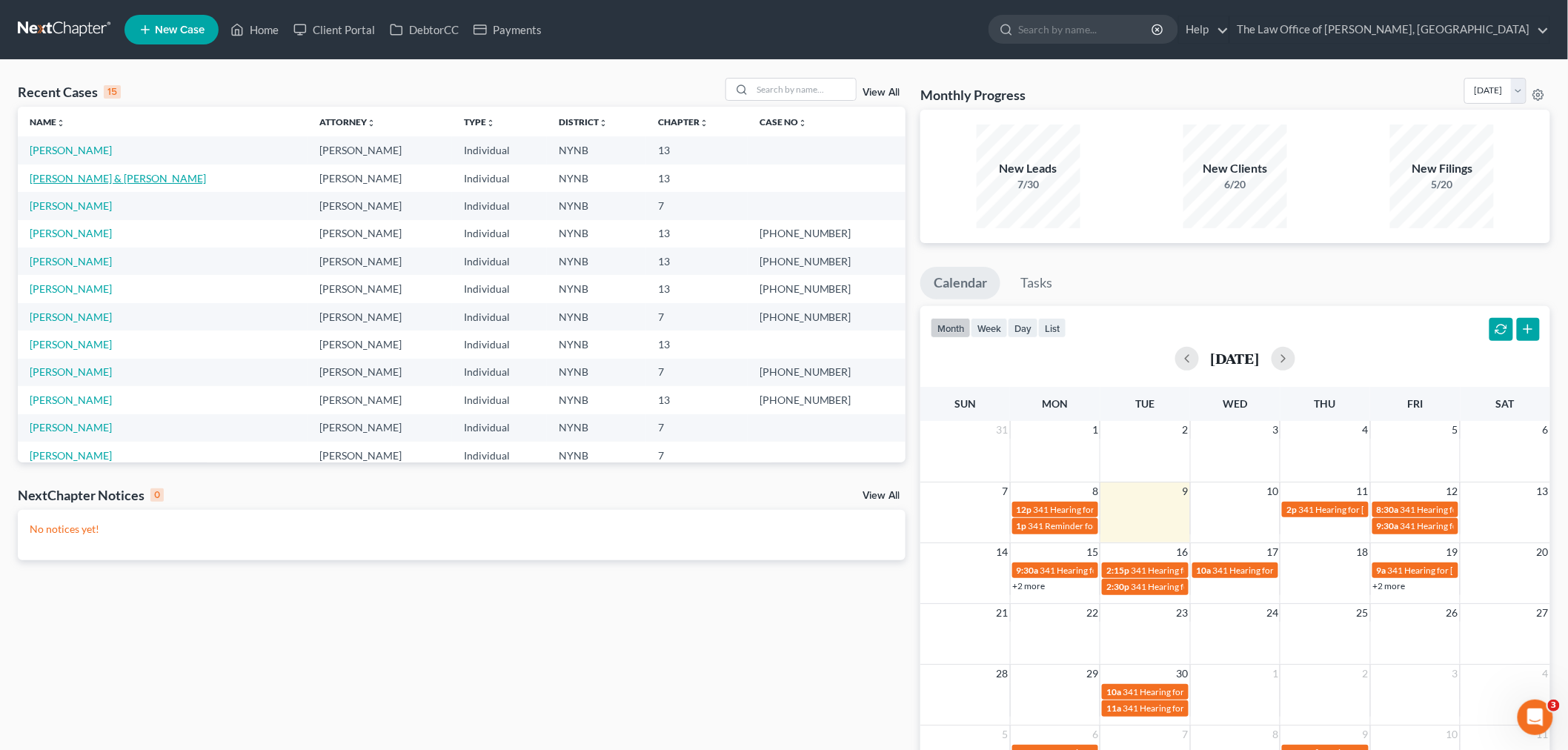
click at [87, 179] on link "Clark, Christopher & Shauna" at bounding box center [117, 178] width 177 height 13
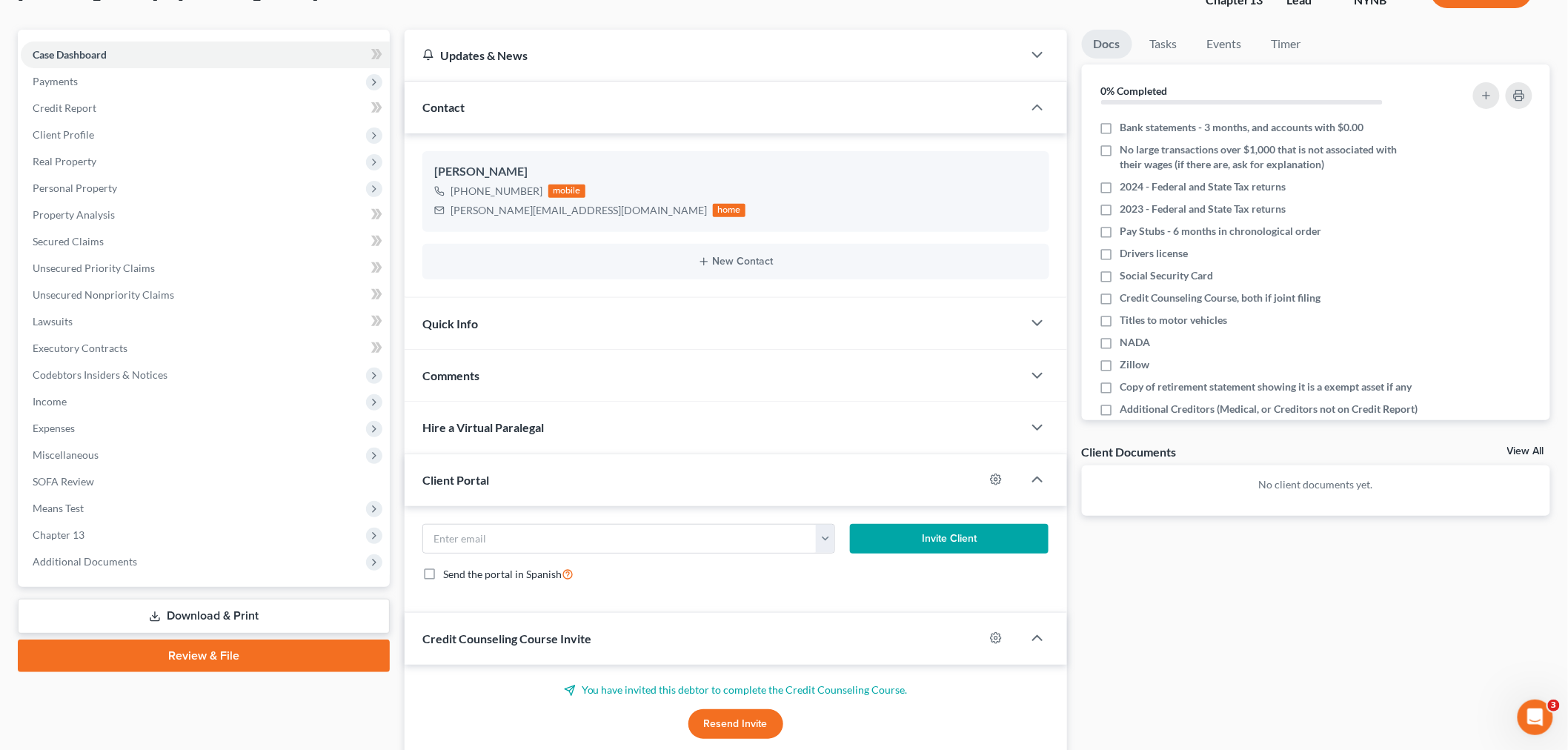
scroll to position [82, 0]
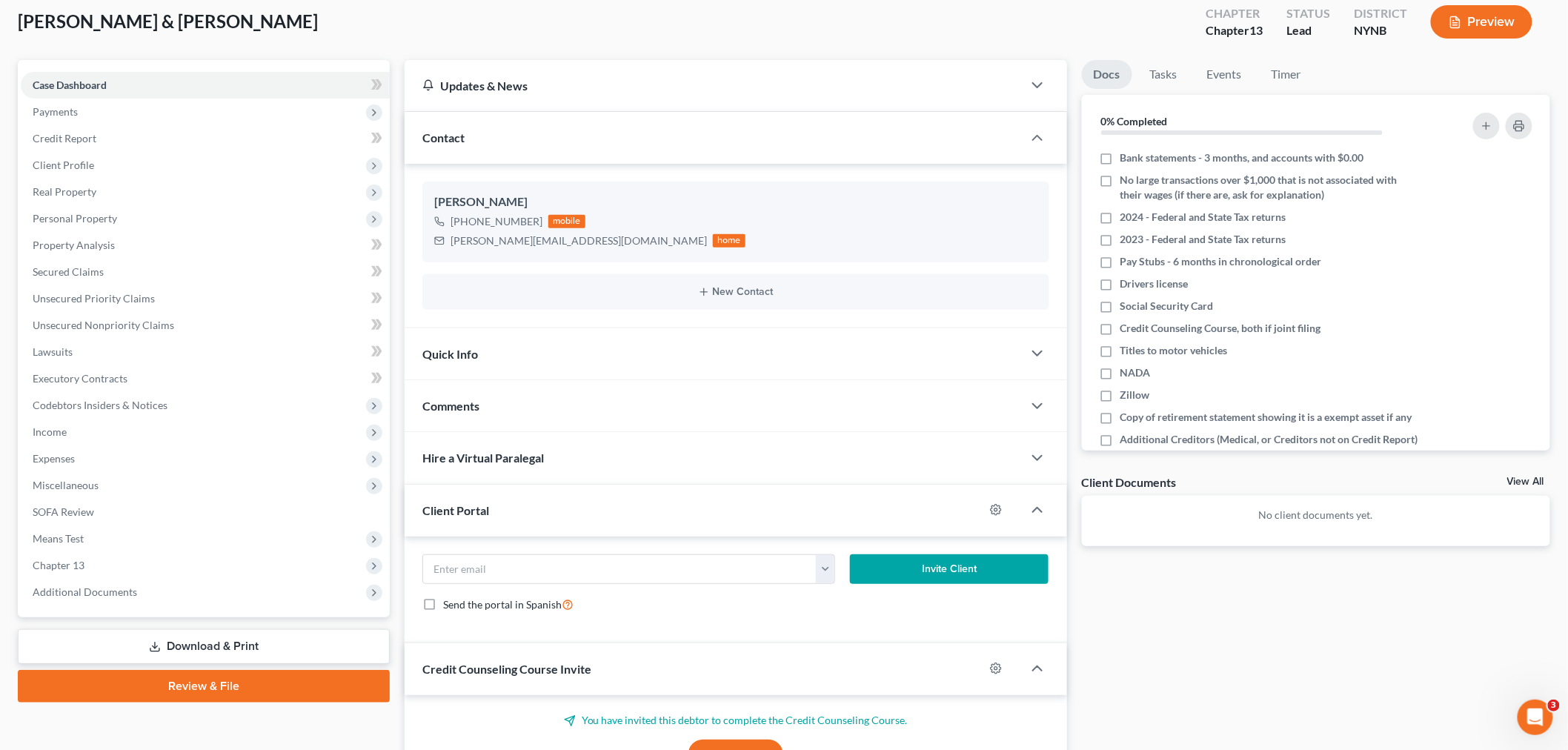
click at [478, 395] on div "Comments" at bounding box center [713, 405] width 618 height 51
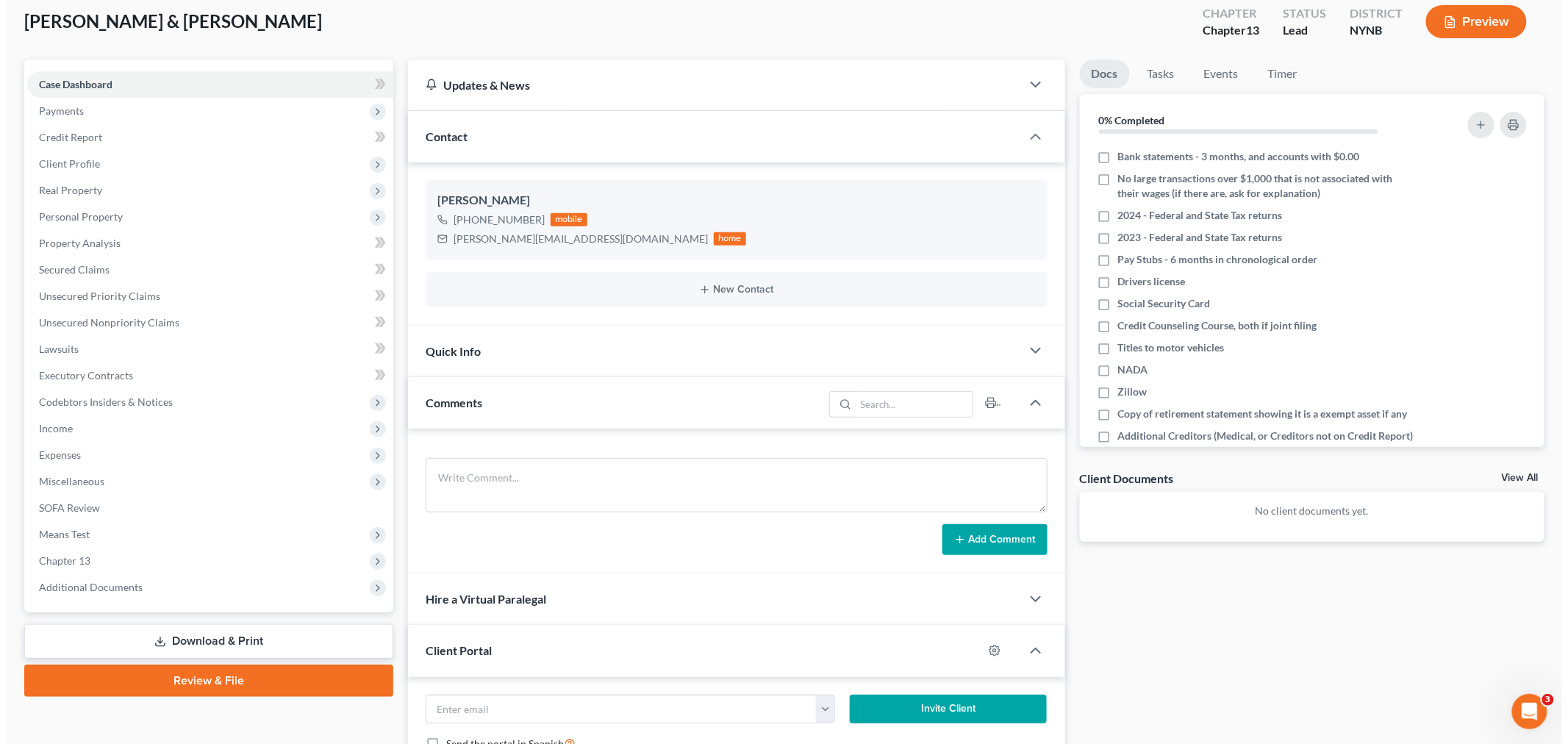
scroll to position [0, 0]
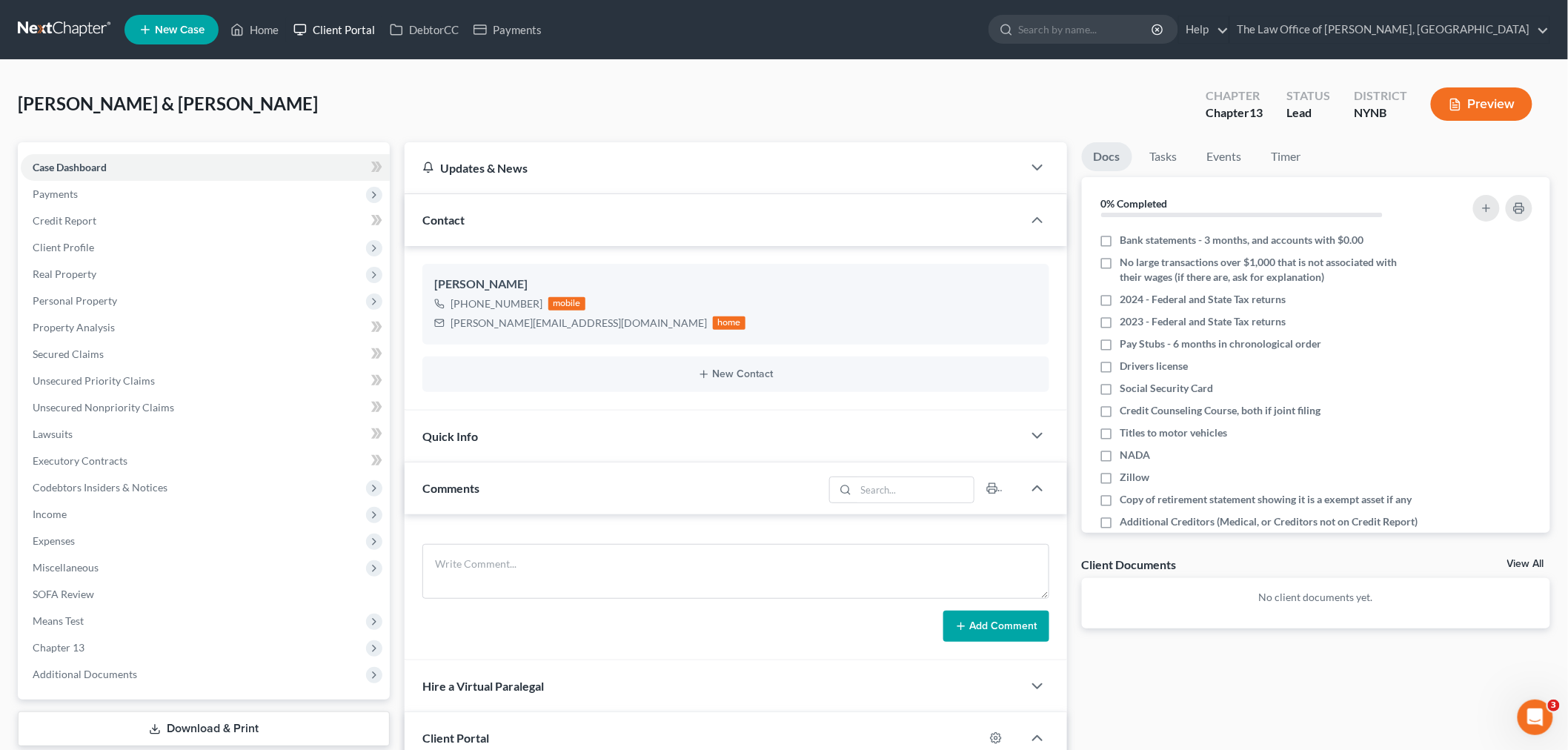
drag, startPoint x: 358, startPoint y: 26, endPoint x: 613, endPoint y: 16, distance: 255.2
click at [358, 26] on link "Client Portal" at bounding box center [334, 30] width 96 height 27
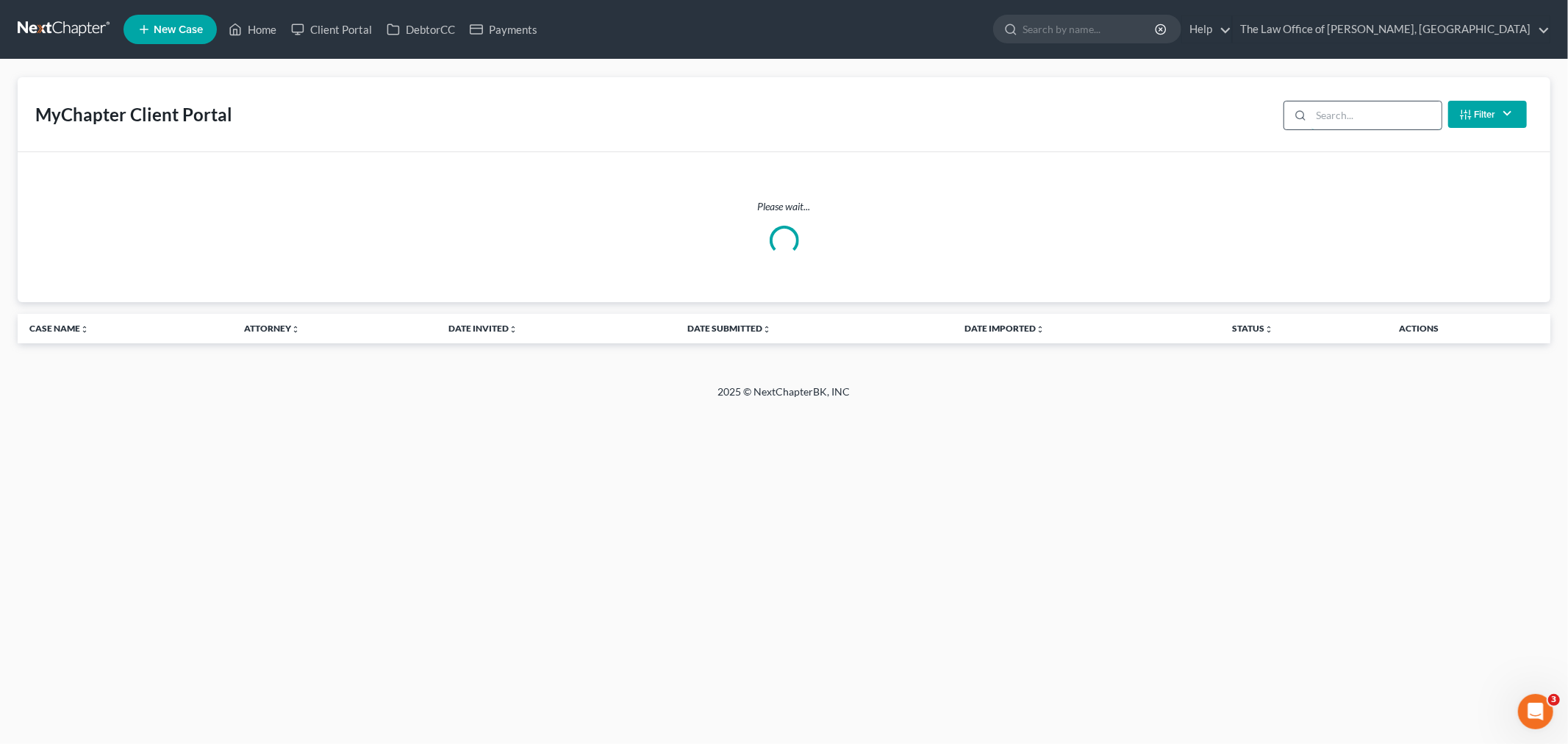
click at [1372, 122] on input "search" at bounding box center [1377, 115] width 130 height 28
type input "clark"
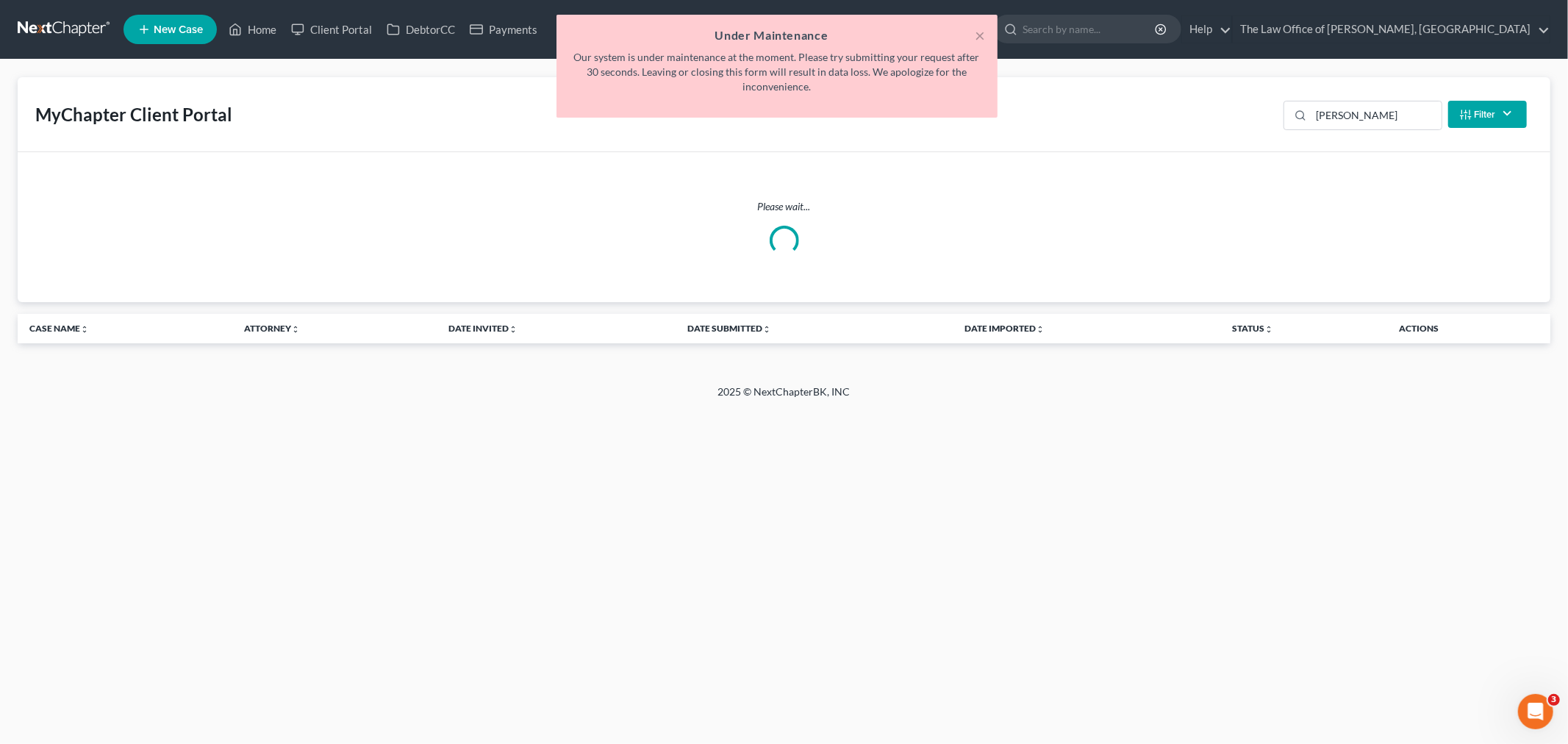
drag, startPoint x: 1377, startPoint y: 112, endPoint x: 1295, endPoint y: 123, distance: 82.7
click at [1295, 123] on div "× Under Maintenance Our system is under maintenance at the moment. Please try s…" at bounding box center [776, 70] width 1568 height 110
click at [1351, 111] on div "× Under Maintenance Our system is under maintenance at the moment. Please try s…" at bounding box center [776, 70] width 1568 height 110
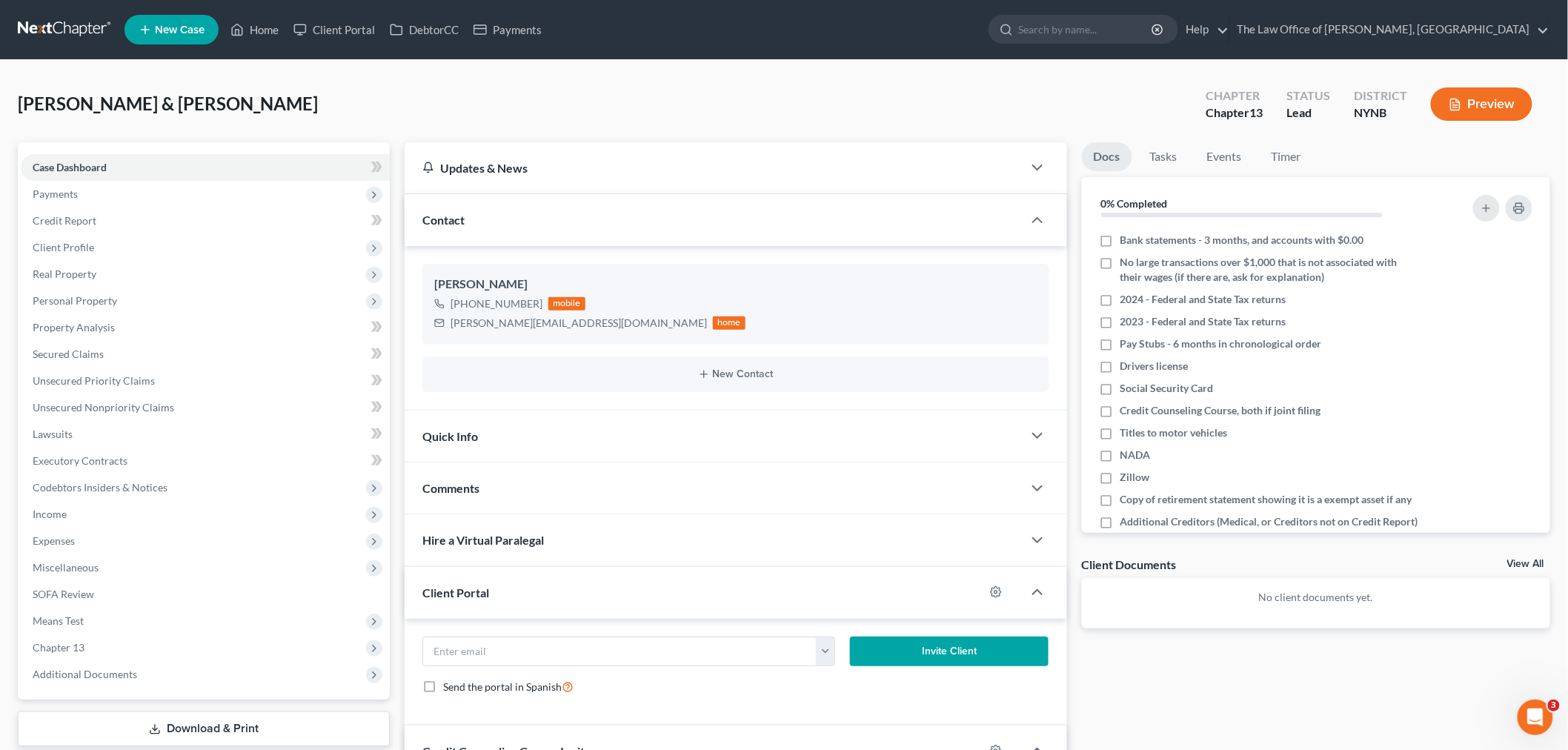
click at [468, 479] on div "Comments" at bounding box center [713, 487] width 618 height 51
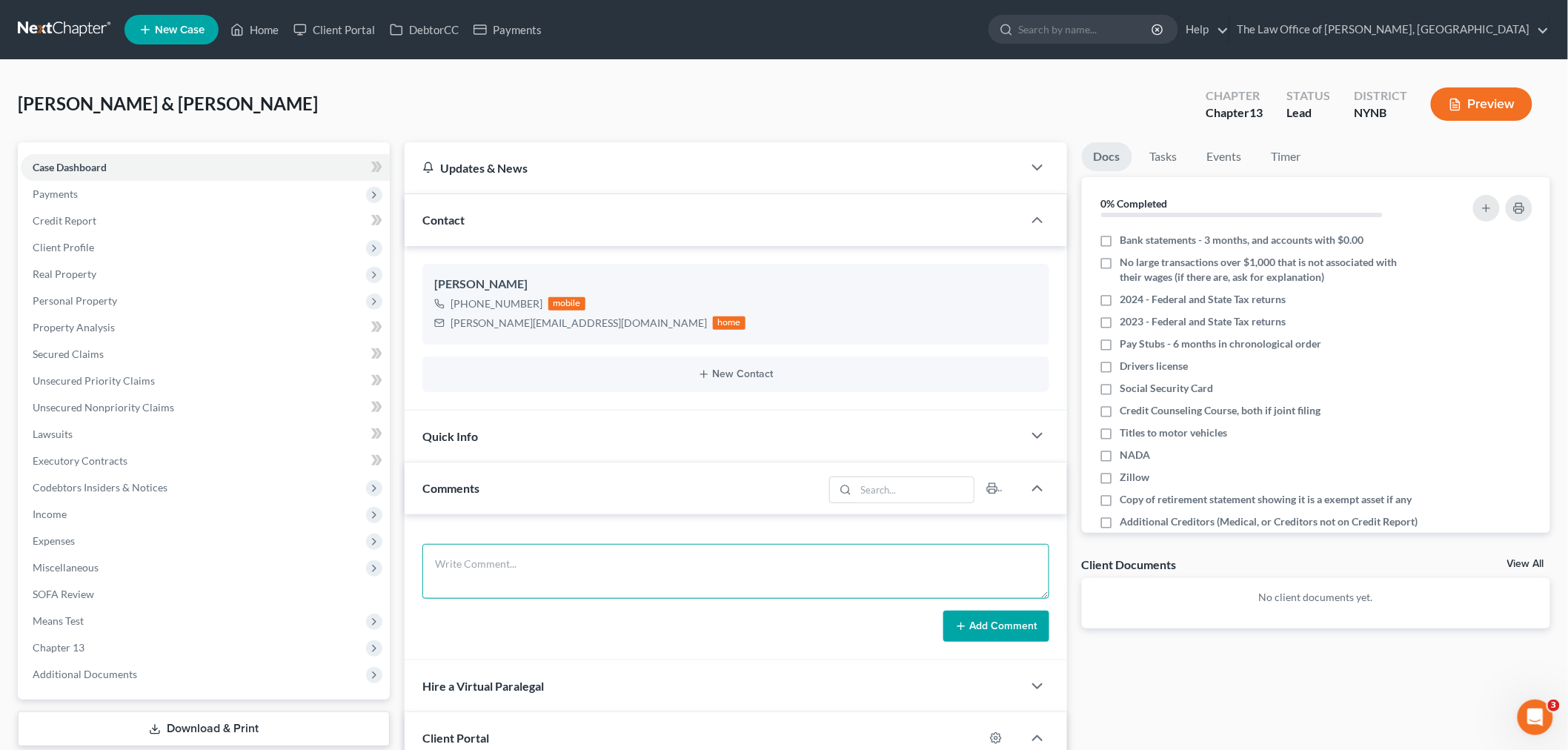
click at [485, 559] on textarea at bounding box center [735, 571] width 627 height 55
paste textarea "yes house 350k mortgage 245k one car with a loan married joint most likely 145k…"
type textarea "yes house 350k mortgage 245k one car with a loan married joint most likely 145k…"
click at [966, 634] on button "Add Comment" at bounding box center [996, 625] width 106 height 31
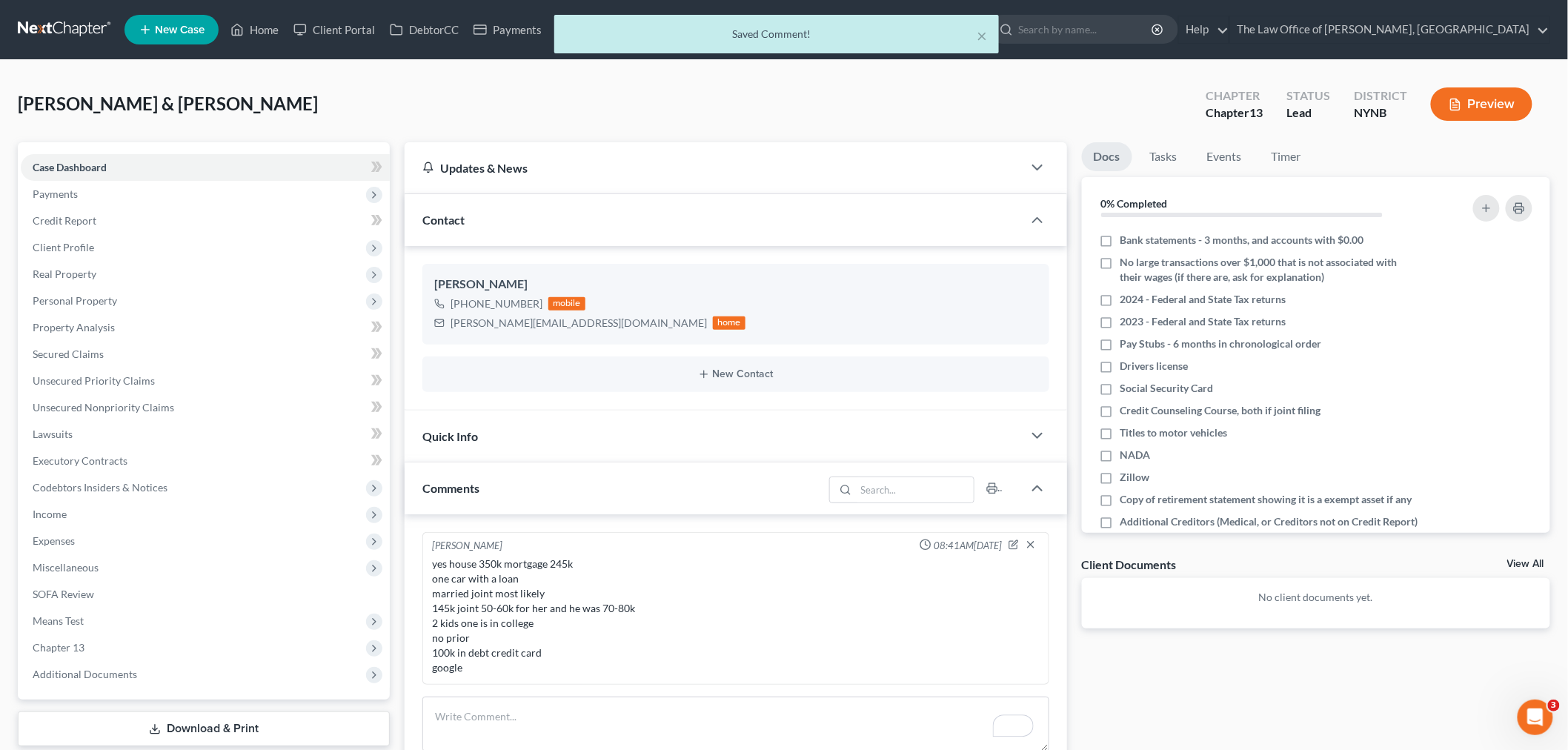
scroll to position [0, 0]
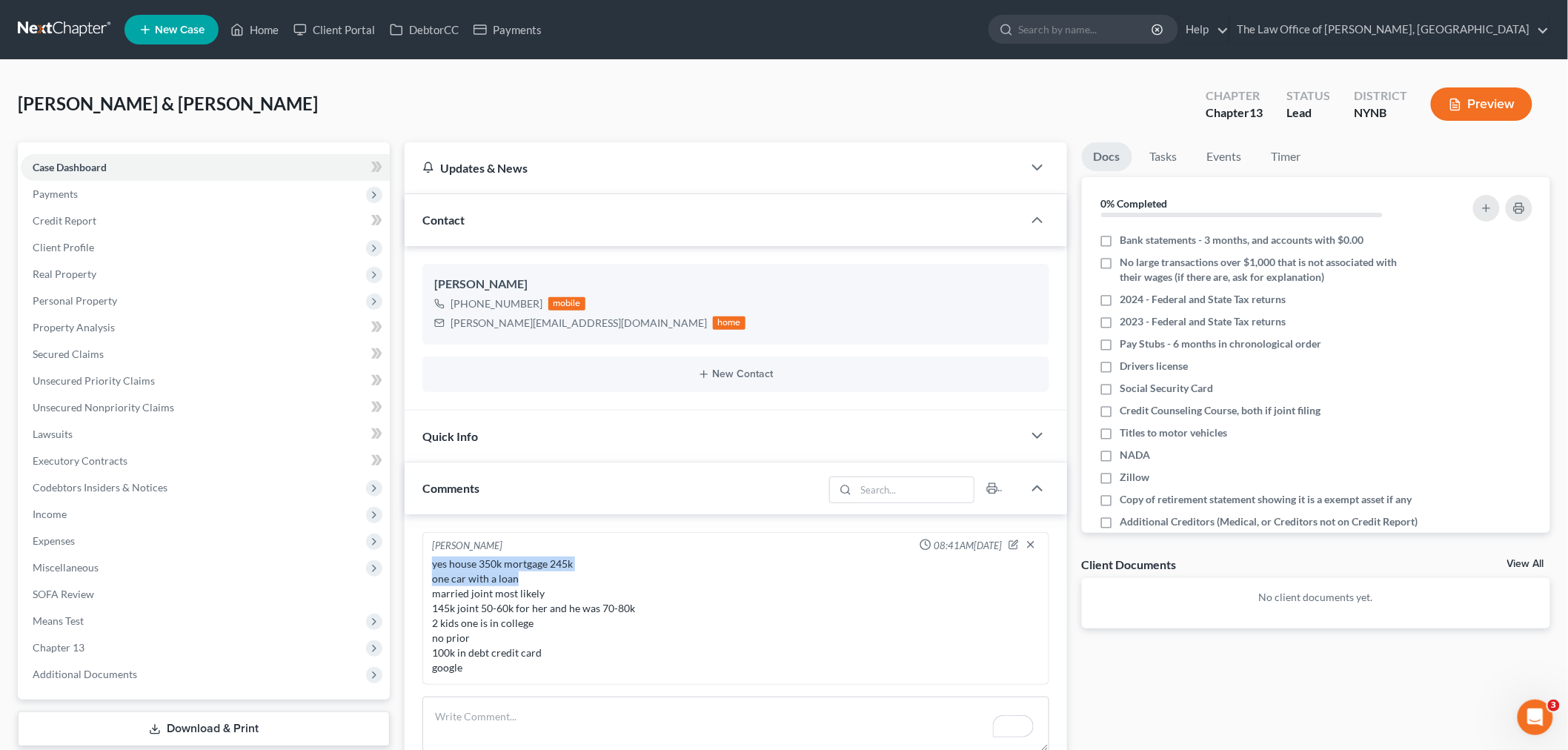
drag, startPoint x: 433, startPoint y: 565, endPoint x: 580, endPoint y: 572, distance: 147.2
click at [580, 572] on div "yes house 350k mortgage 245k one car with a loan married joint most likely 145k…" at bounding box center [736, 616] width 608 height 118
click at [547, 597] on div "yes house 350k mortgage 245k one car with a loan married joint most likely 145k…" at bounding box center [736, 616] width 608 height 118
click at [357, 22] on link "Client Portal" at bounding box center [334, 30] width 96 height 27
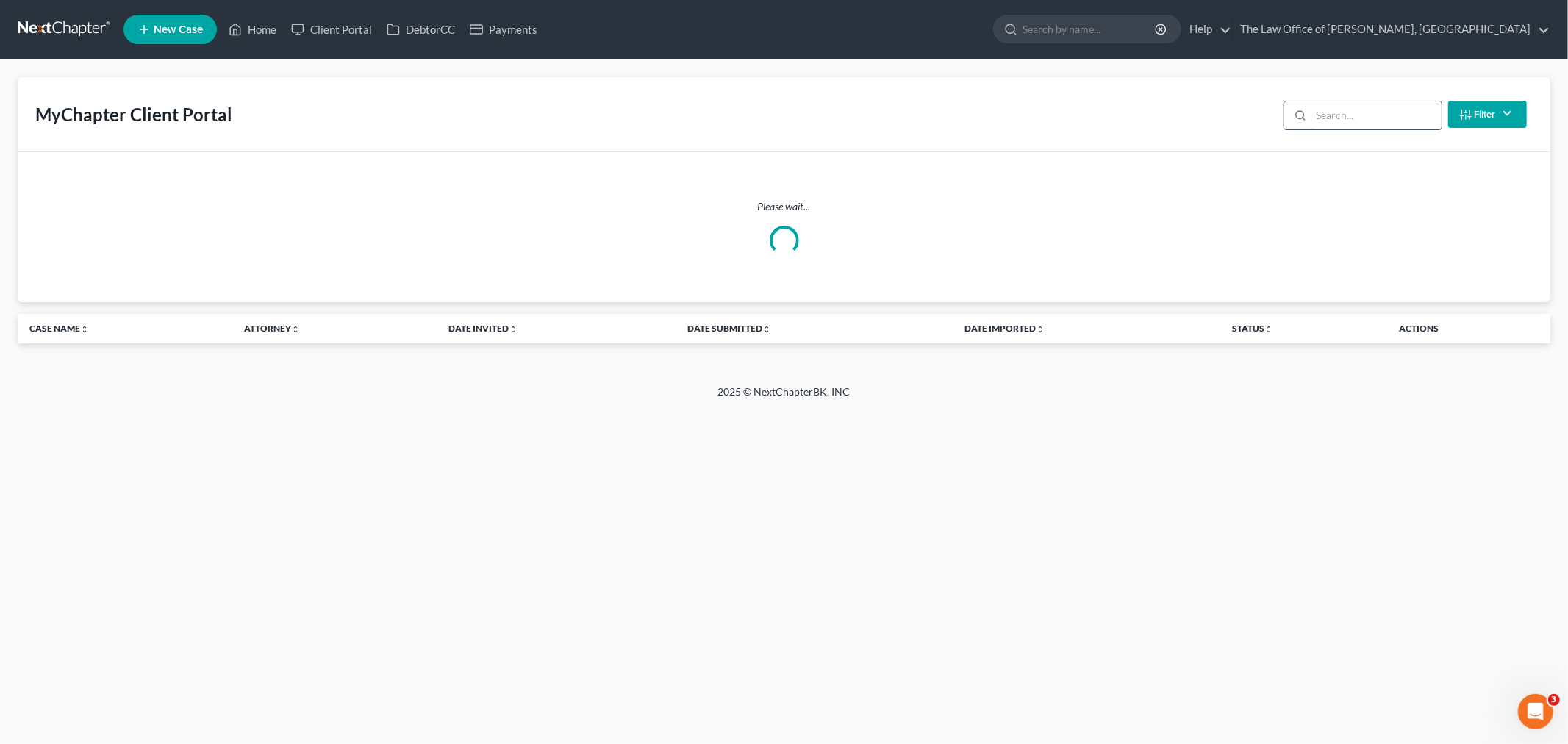
click at [1357, 114] on input "search" at bounding box center [1377, 115] width 130 height 28
type input "shauna"
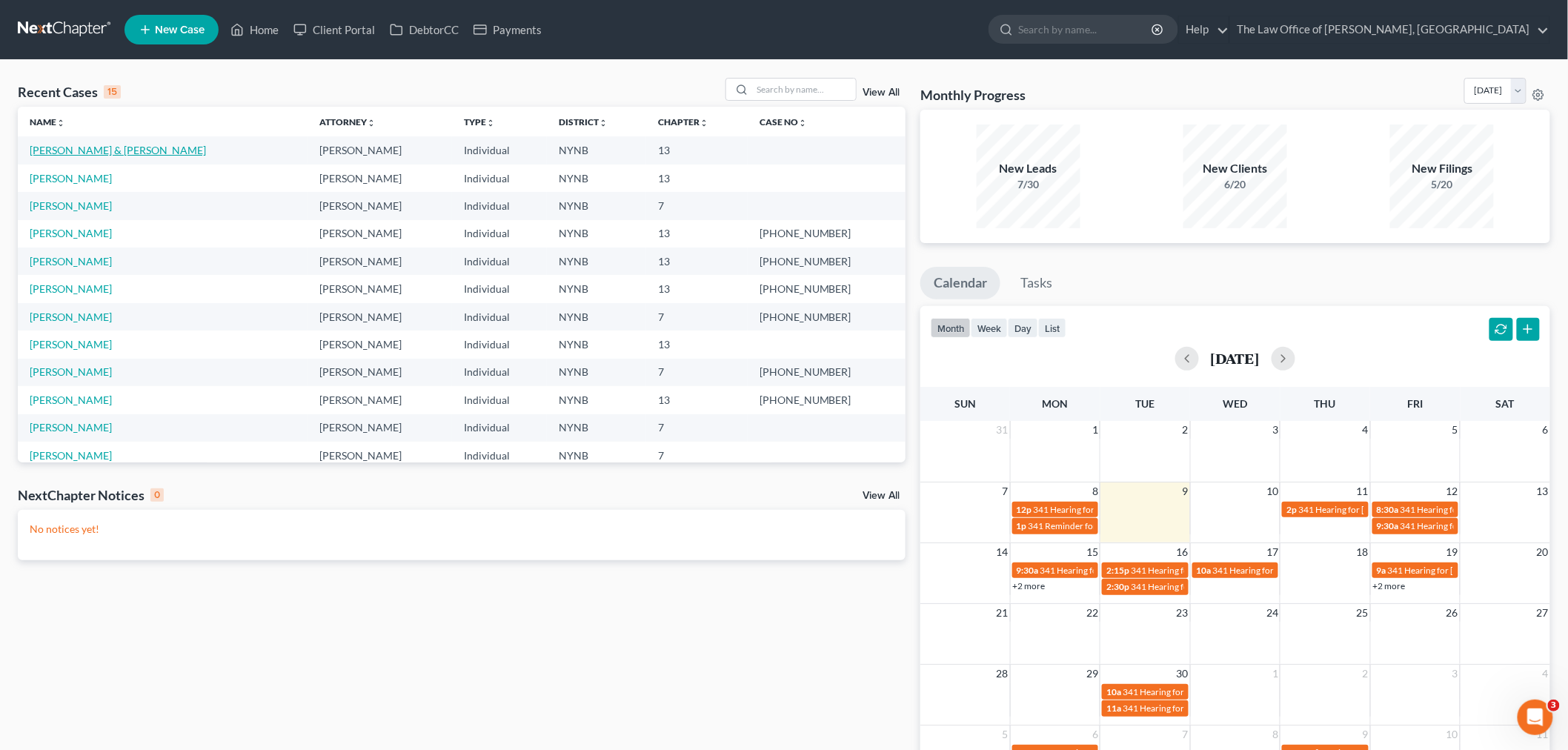
click at [70, 150] on link "[PERSON_NAME] & [PERSON_NAME]" at bounding box center [117, 150] width 177 height 13
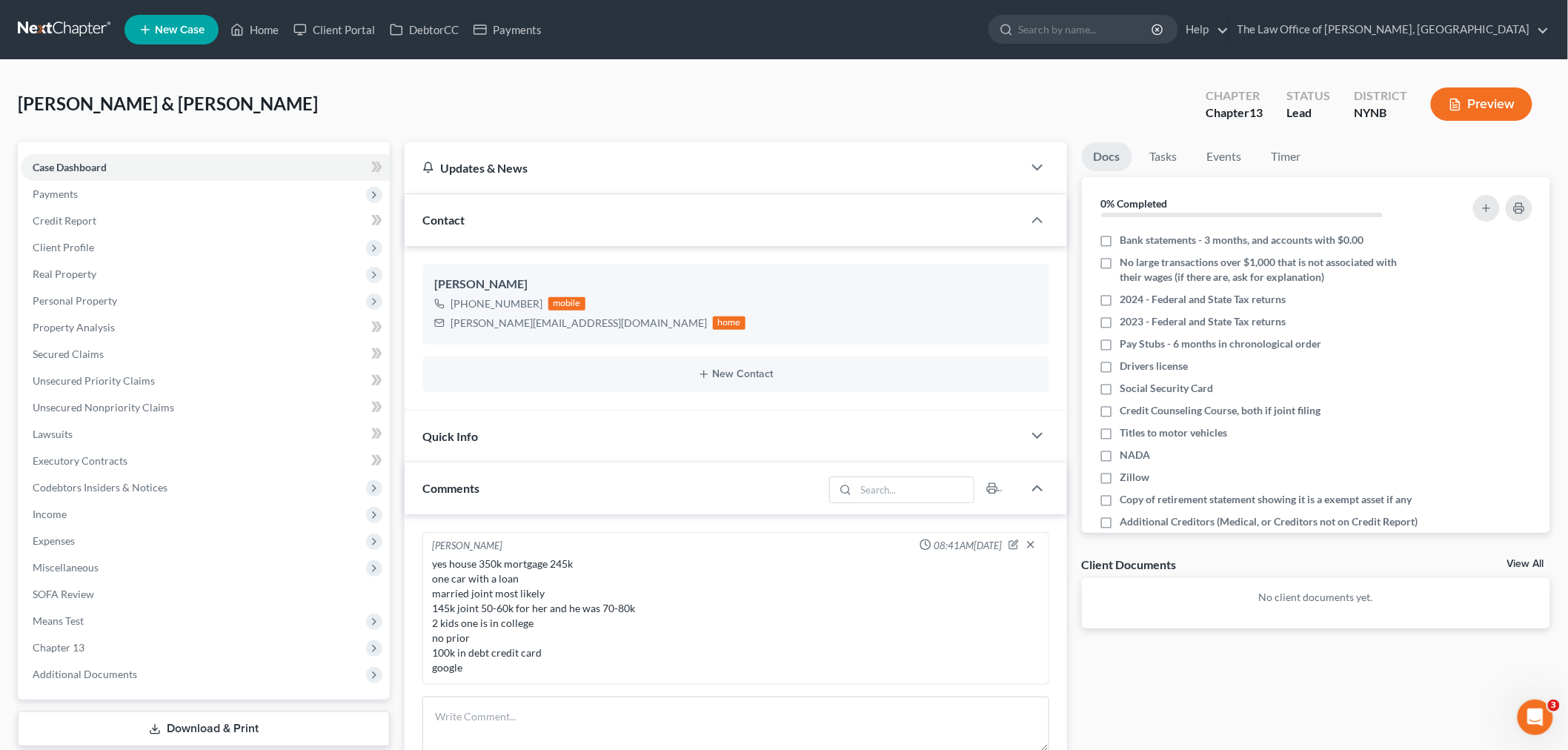
scroll to position [329, 0]
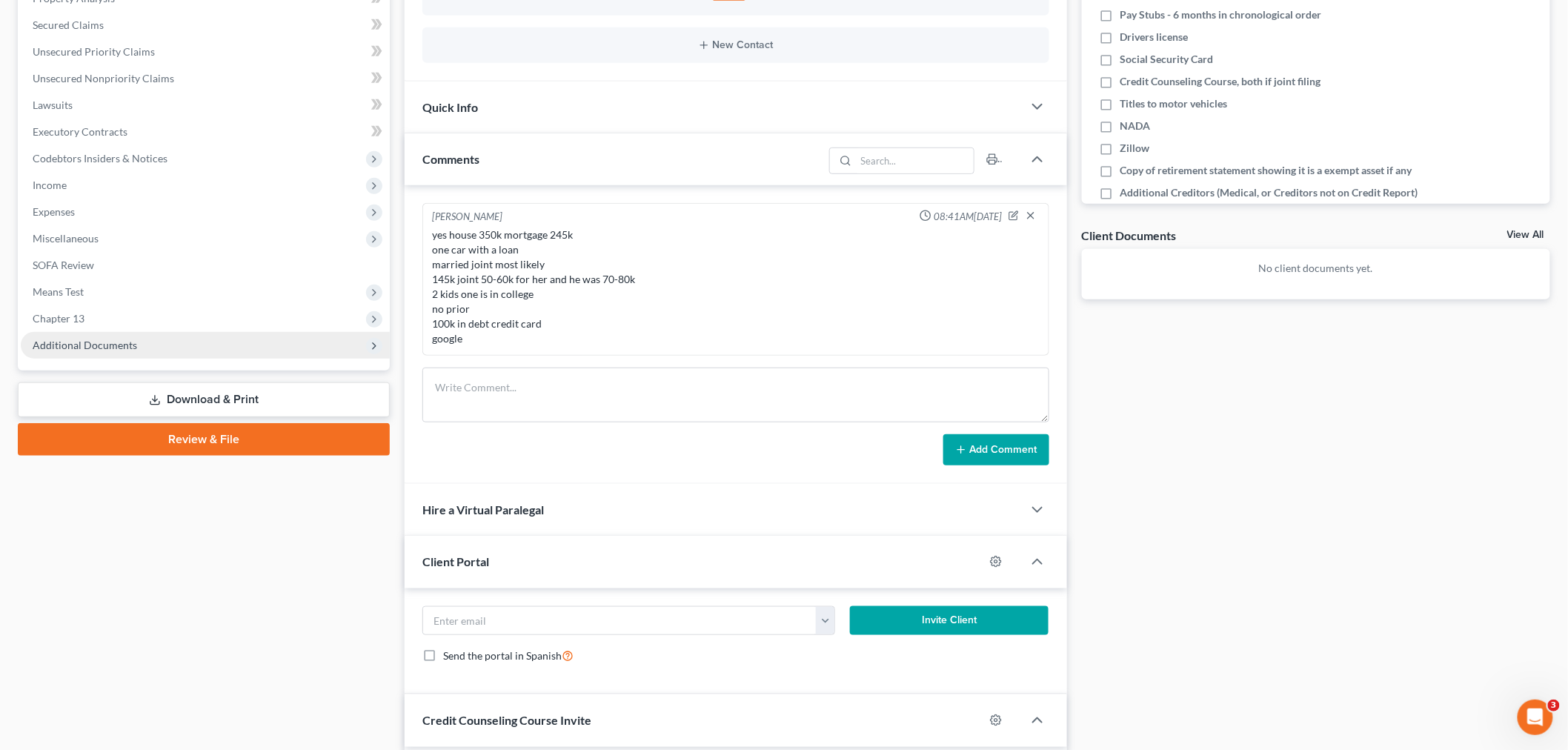
drag, startPoint x: 112, startPoint y: 338, endPoint x: 143, endPoint y: 341, distance: 31.1
click at [113, 339] on span "Additional Documents" at bounding box center [84, 345] width 105 height 13
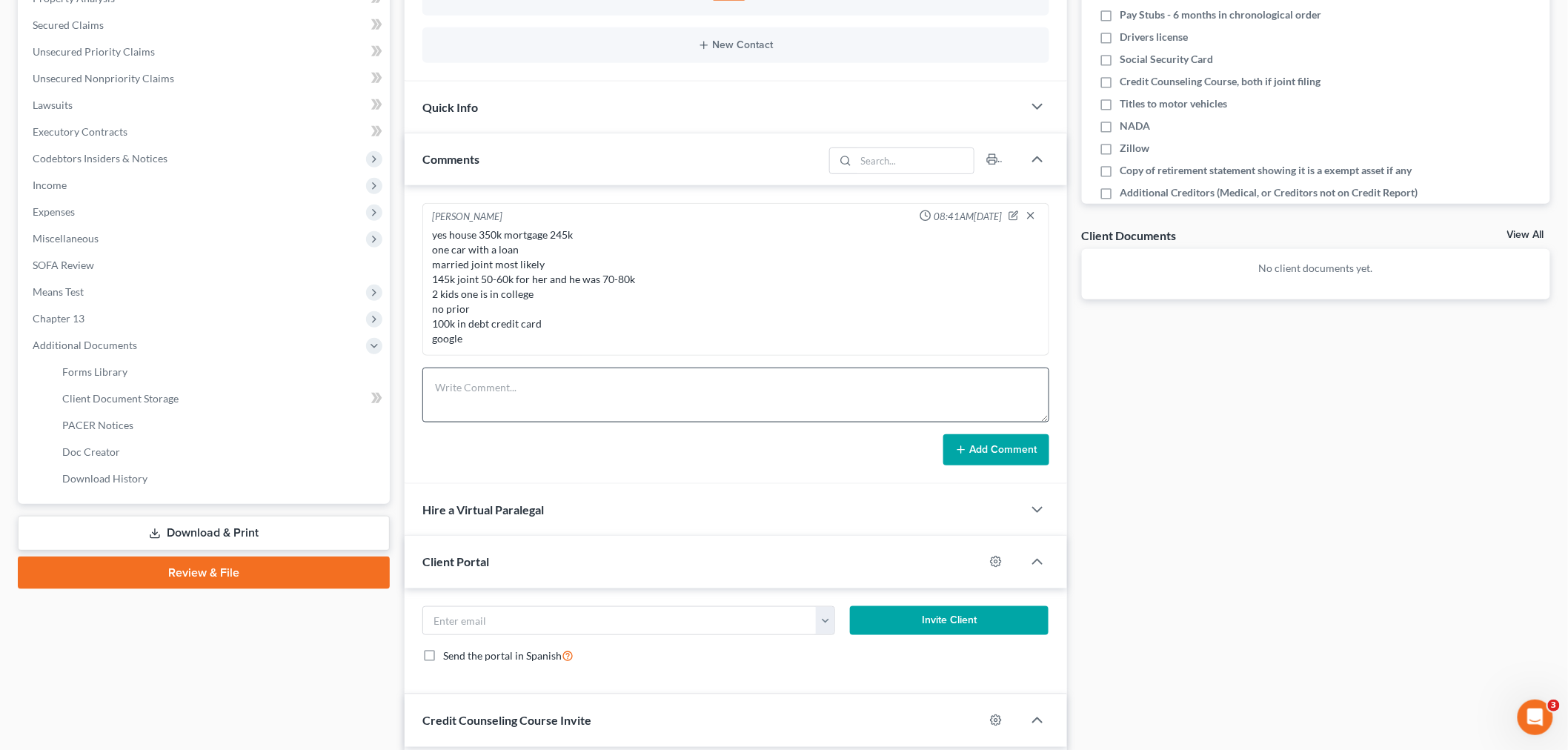
scroll to position [702, 0]
click at [152, 392] on span "Client Document Storage" at bounding box center [120, 398] width 117 height 13
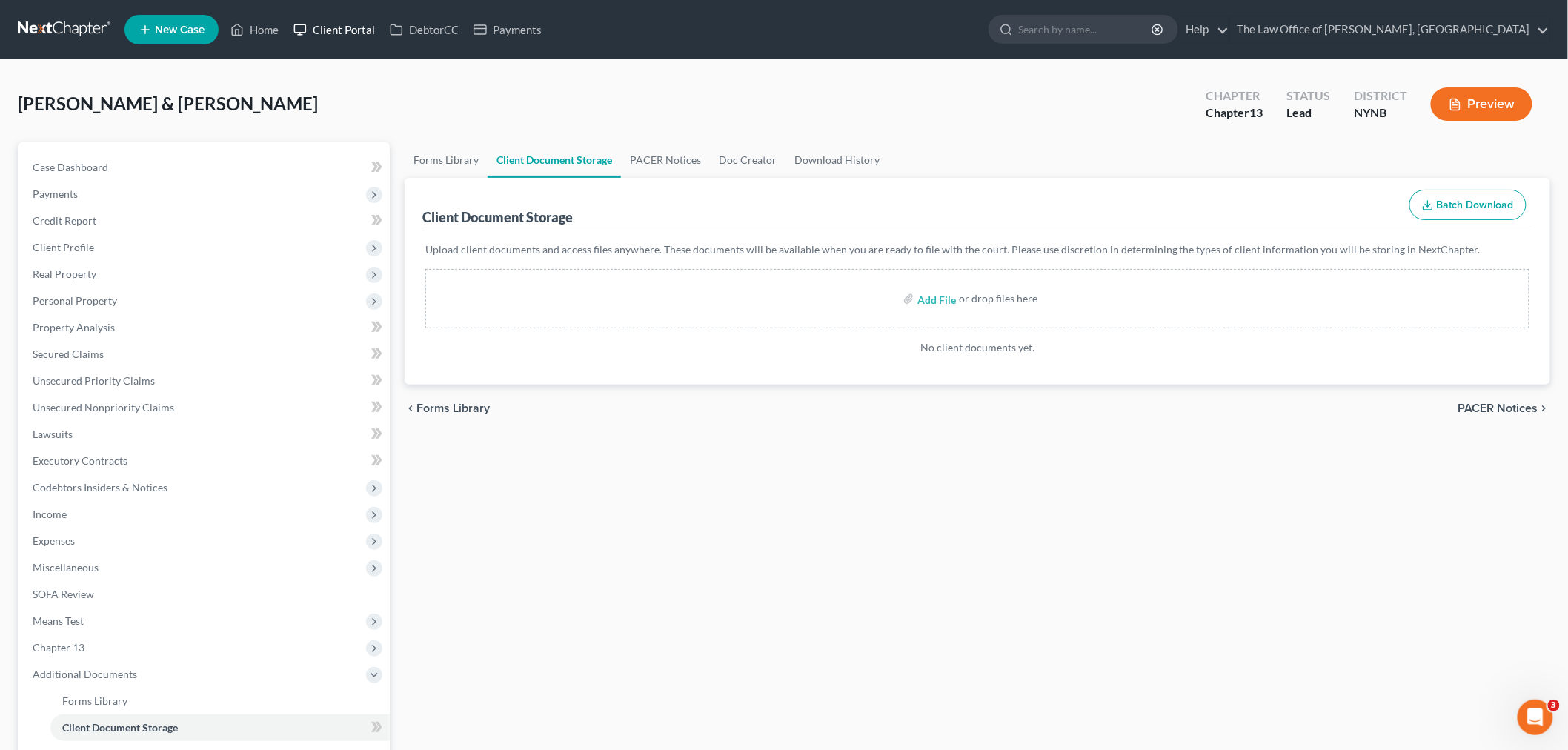
click at [357, 31] on link "Client Portal" at bounding box center [334, 30] width 96 height 27
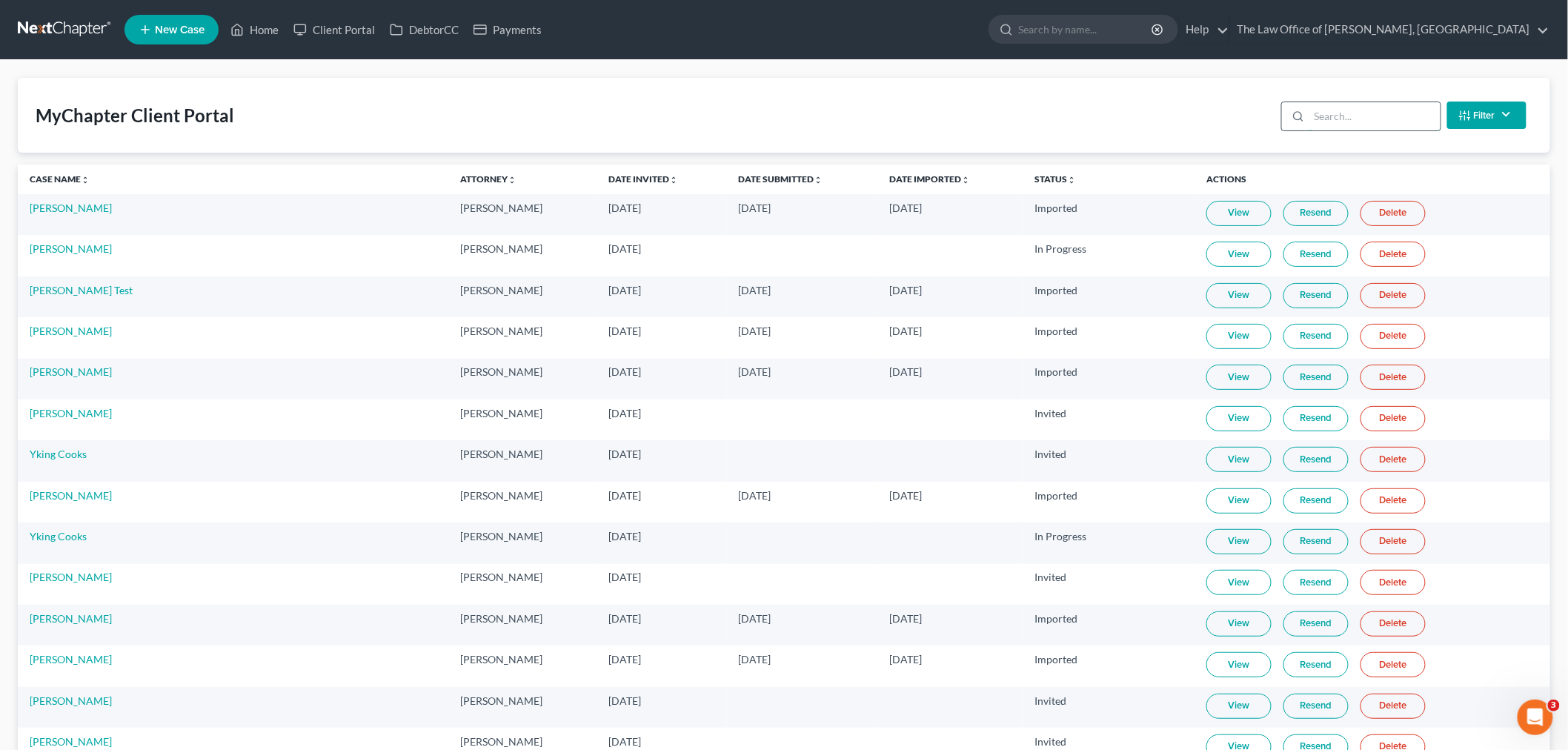
click at [1374, 116] on input "search" at bounding box center [1375, 116] width 131 height 28
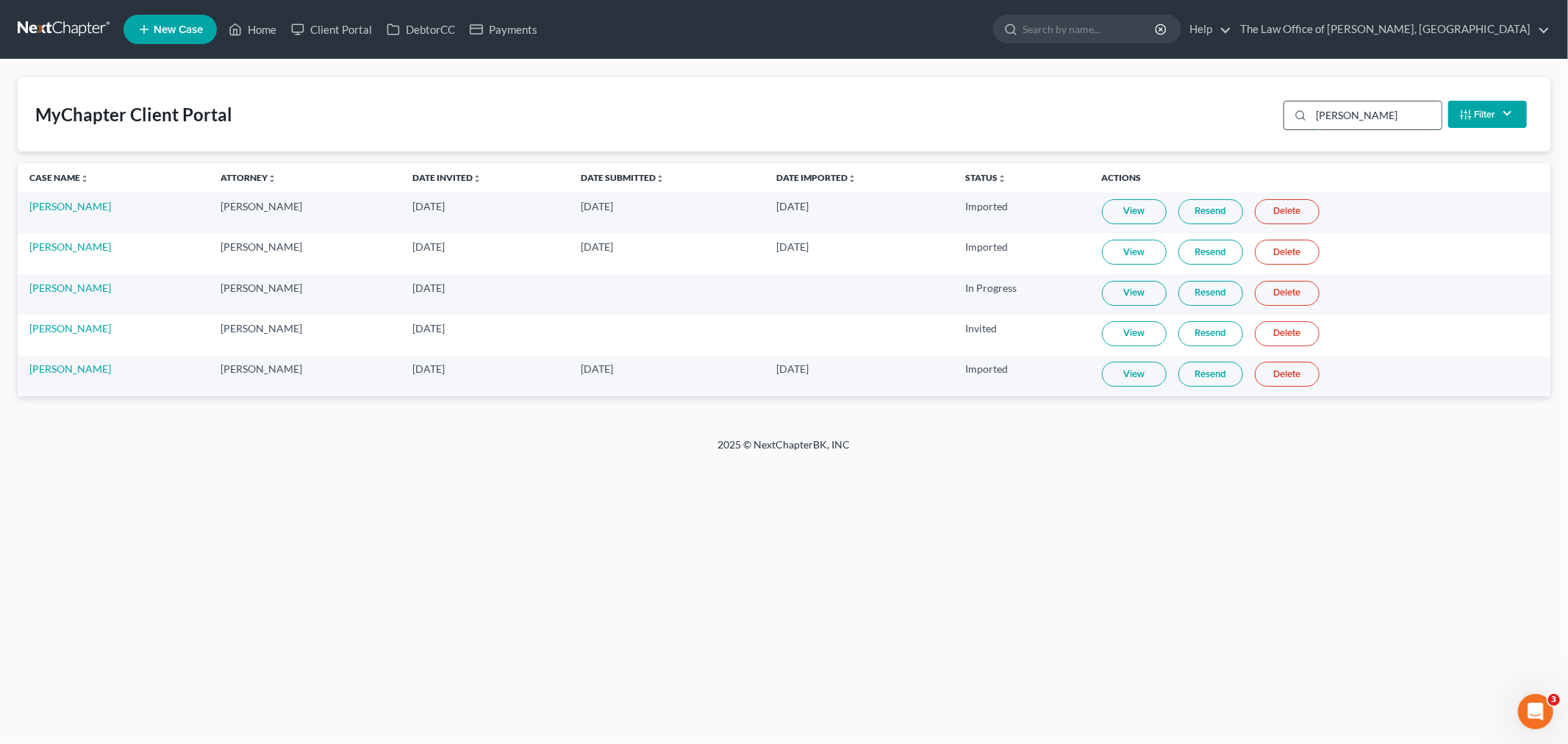
type input "clark"
click at [70, 366] on link "[PERSON_NAME]" at bounding box center [70, 369] width 82 height 12
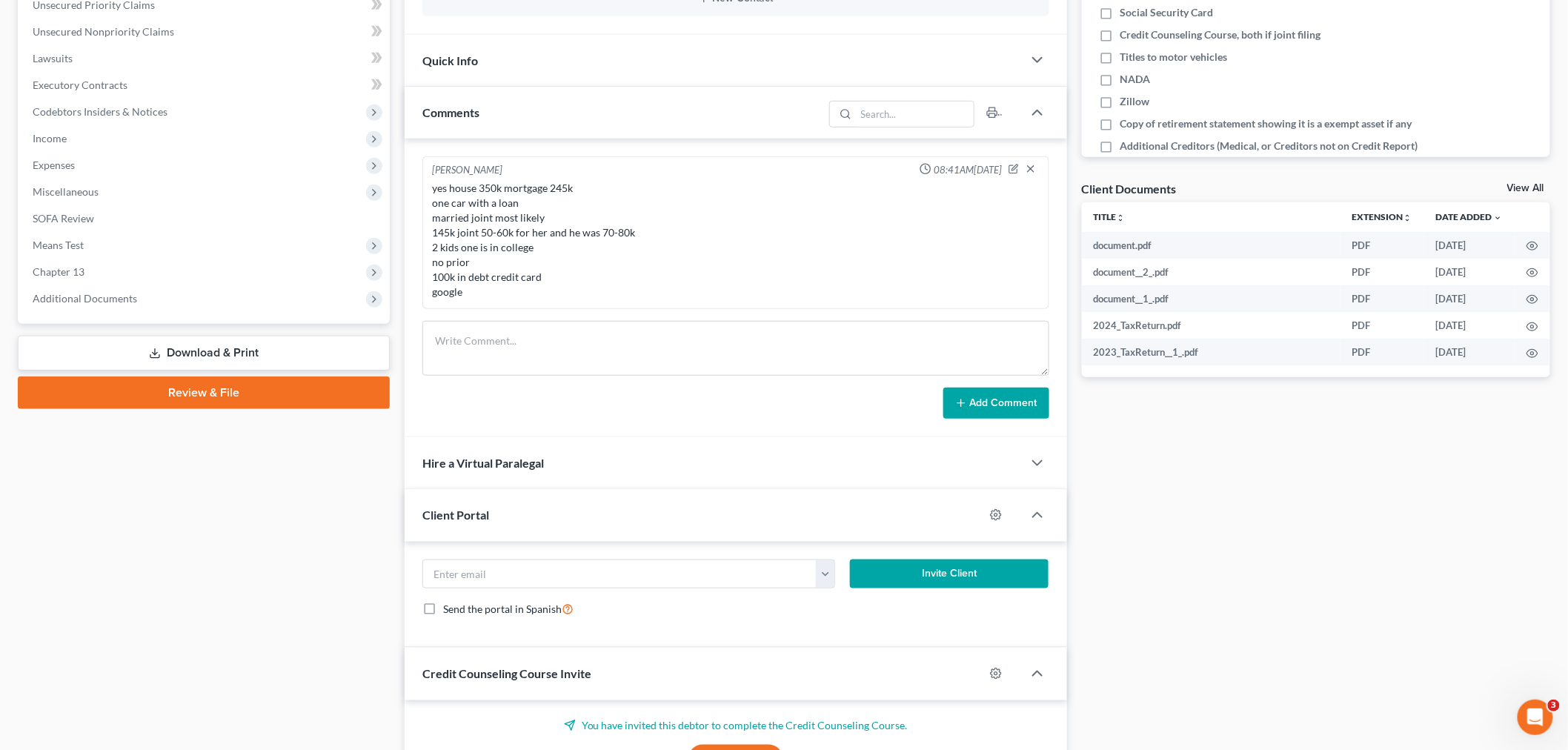
scroll to position [411, 0]
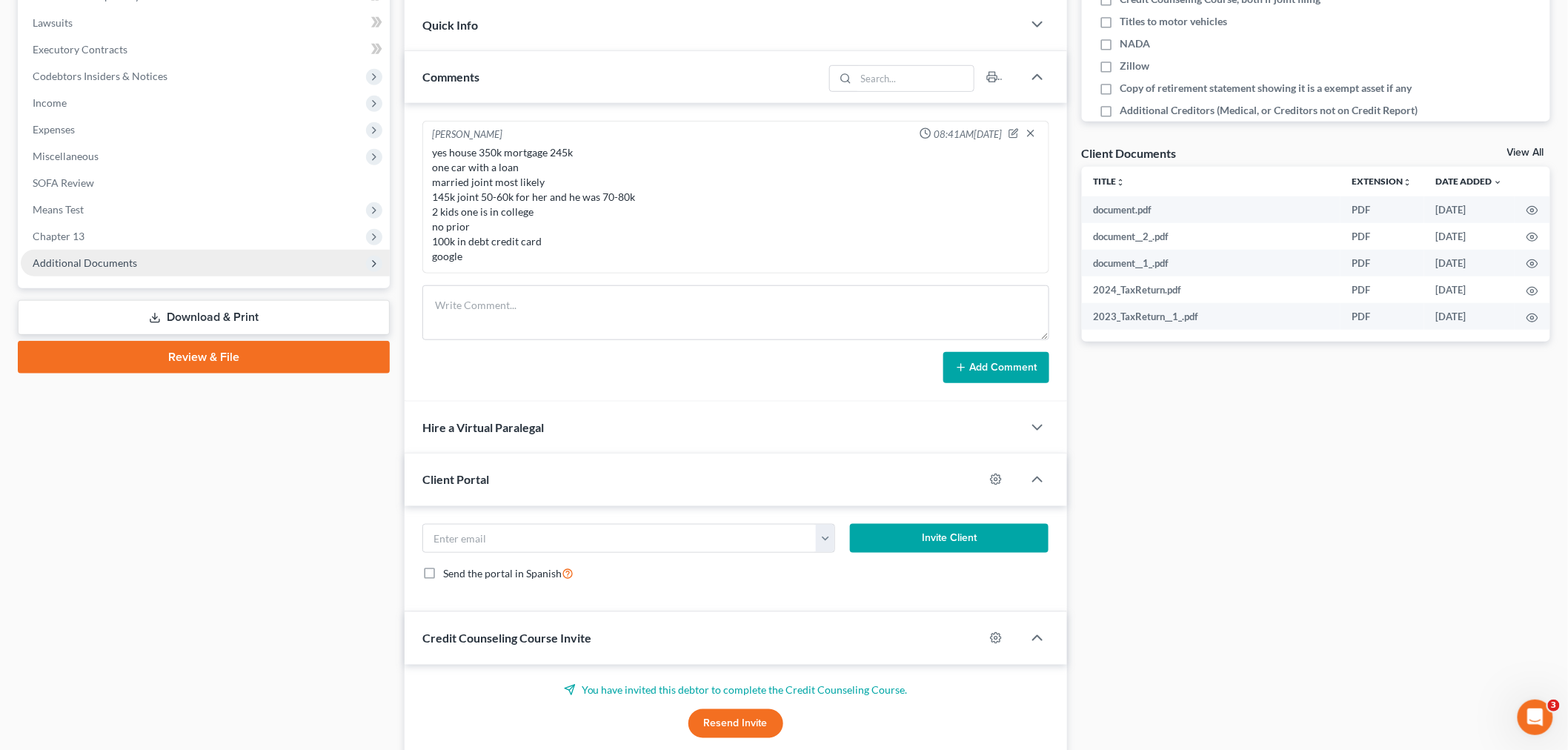
click at [129, 267] on span "Additional Documents" at bounding box center [205, 263] width 369 height 27
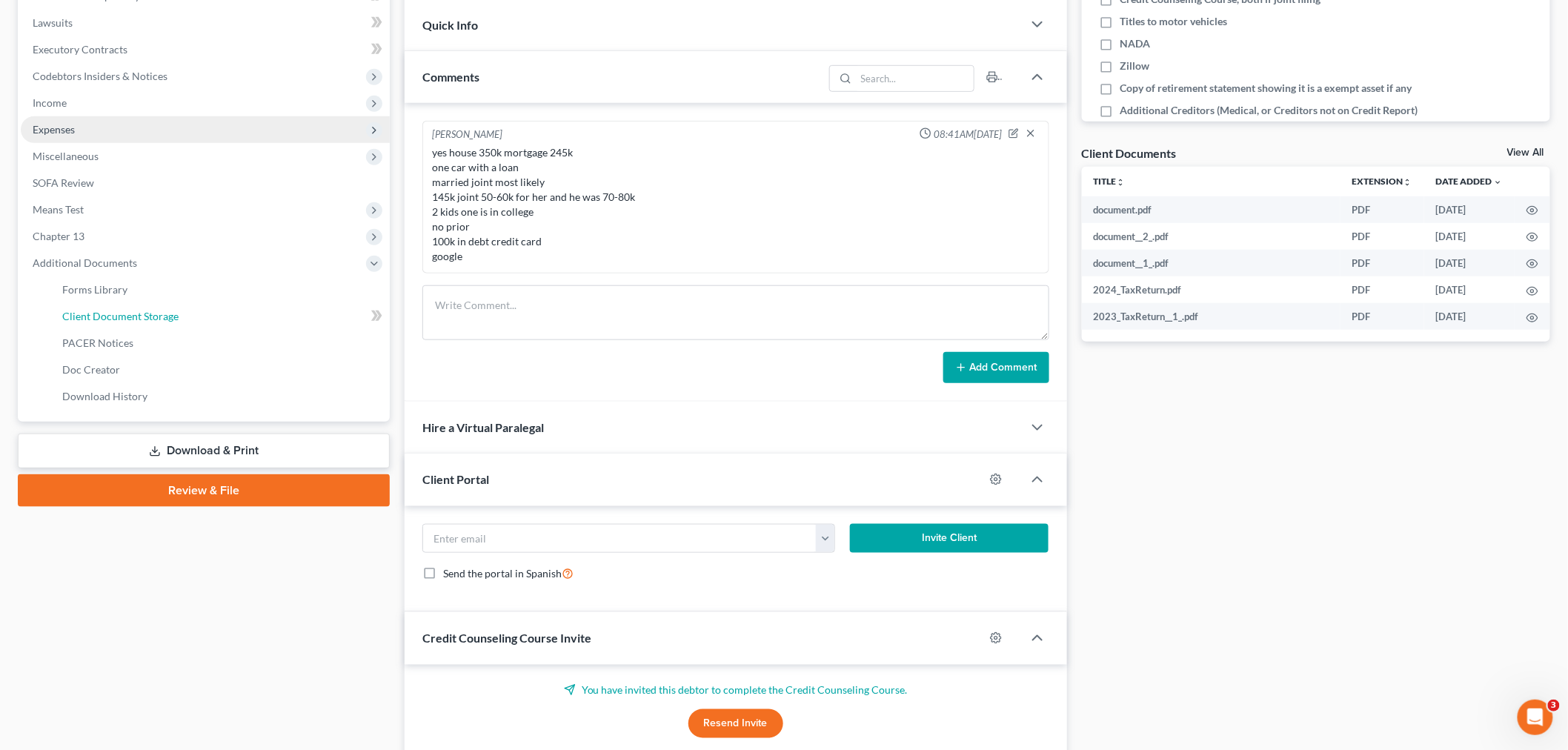
drag, startPoint x: 136, startPoint y: 309, endPoint x: 238, endPoint y: 306, distance: 102.0
click at [136, 310] on span "Client Document Storage" at bounding box center [120, 316] width 117 height 13
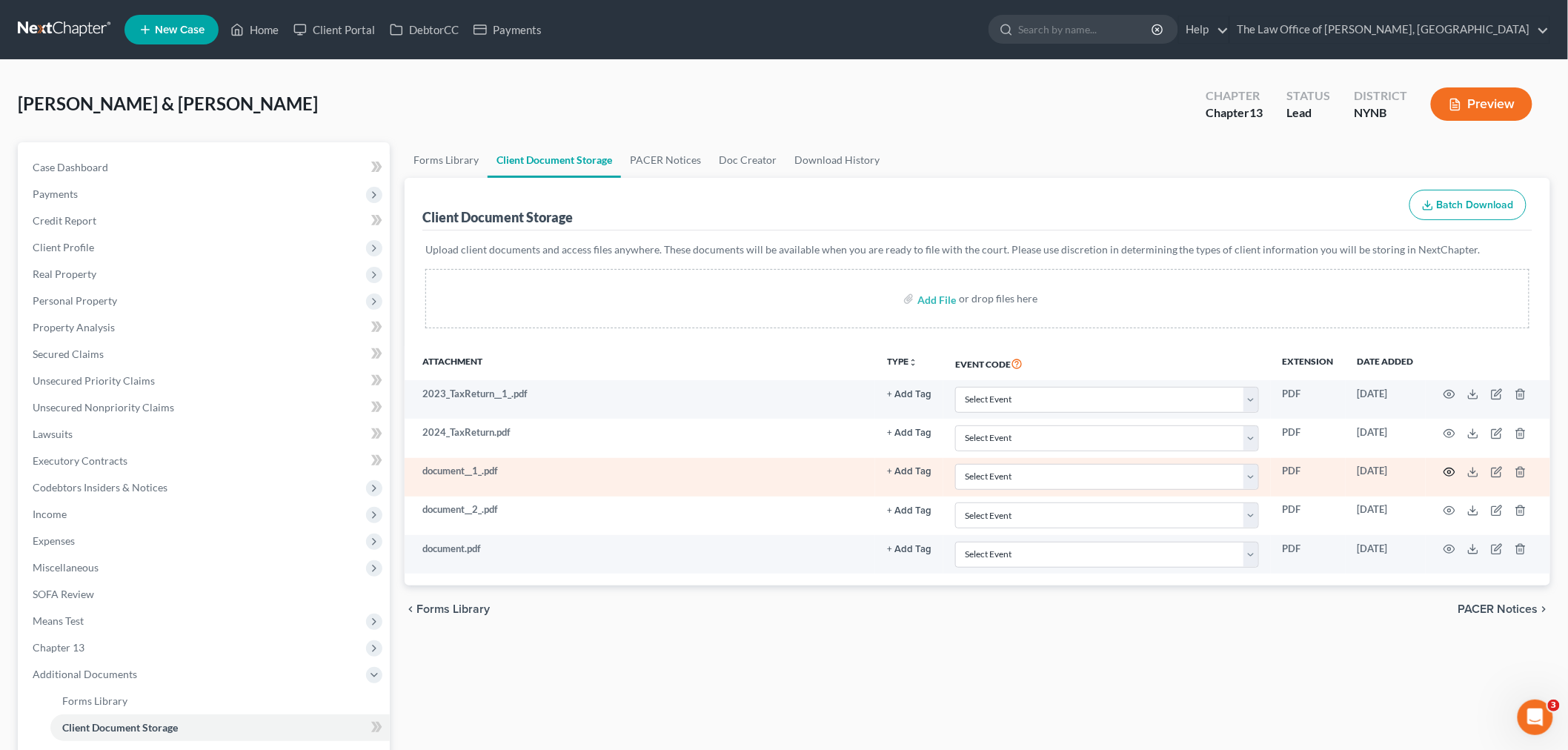
click at [1448, 472] on icon "button" at bounding box center [1449, 471] width 12 height 12
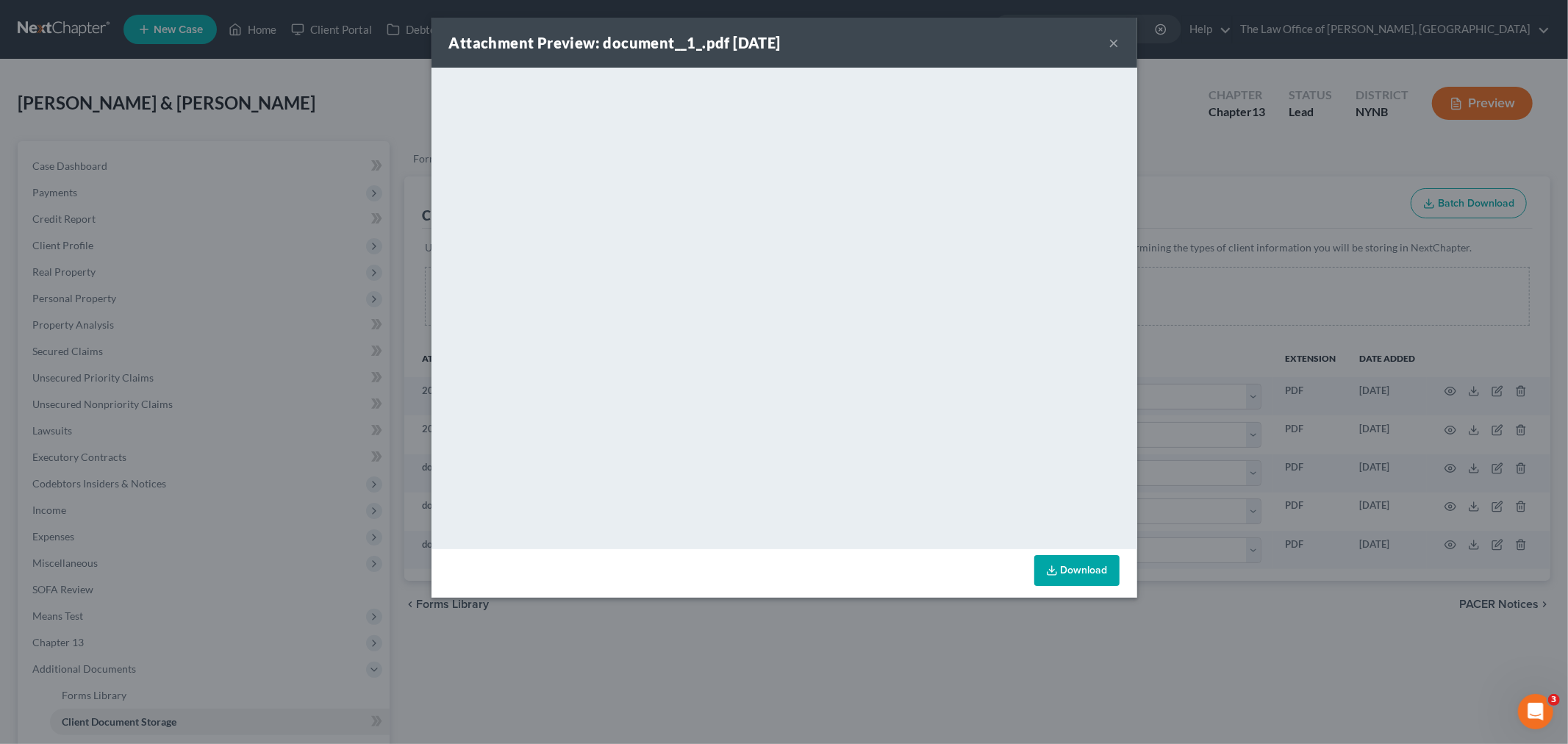
click at [1114, 37] on button "×" at bounding box center [1114, 43] width 11 height 18
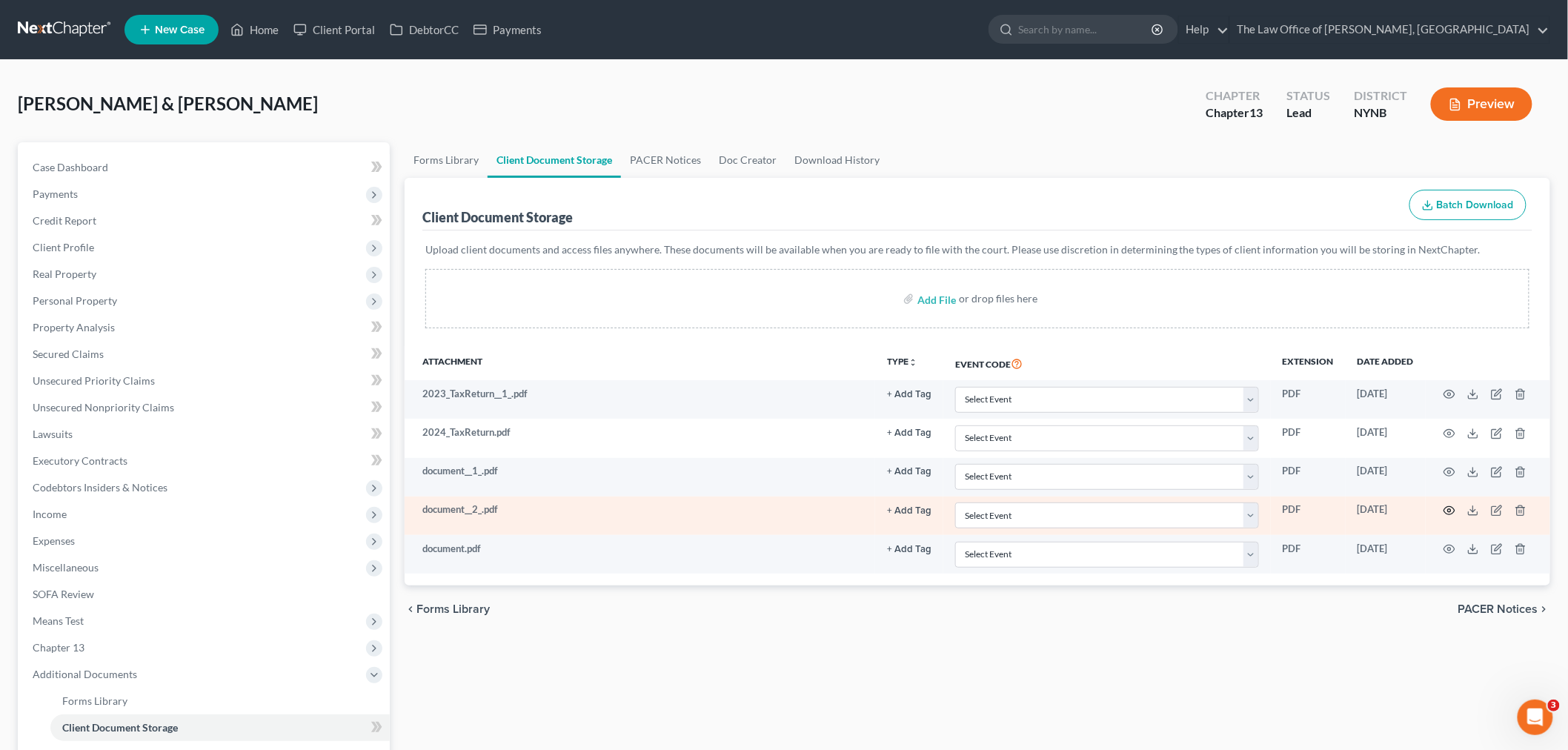
click at [1450, 514] on icon "button" at bounding box center [1449, 510] width 12 height 12
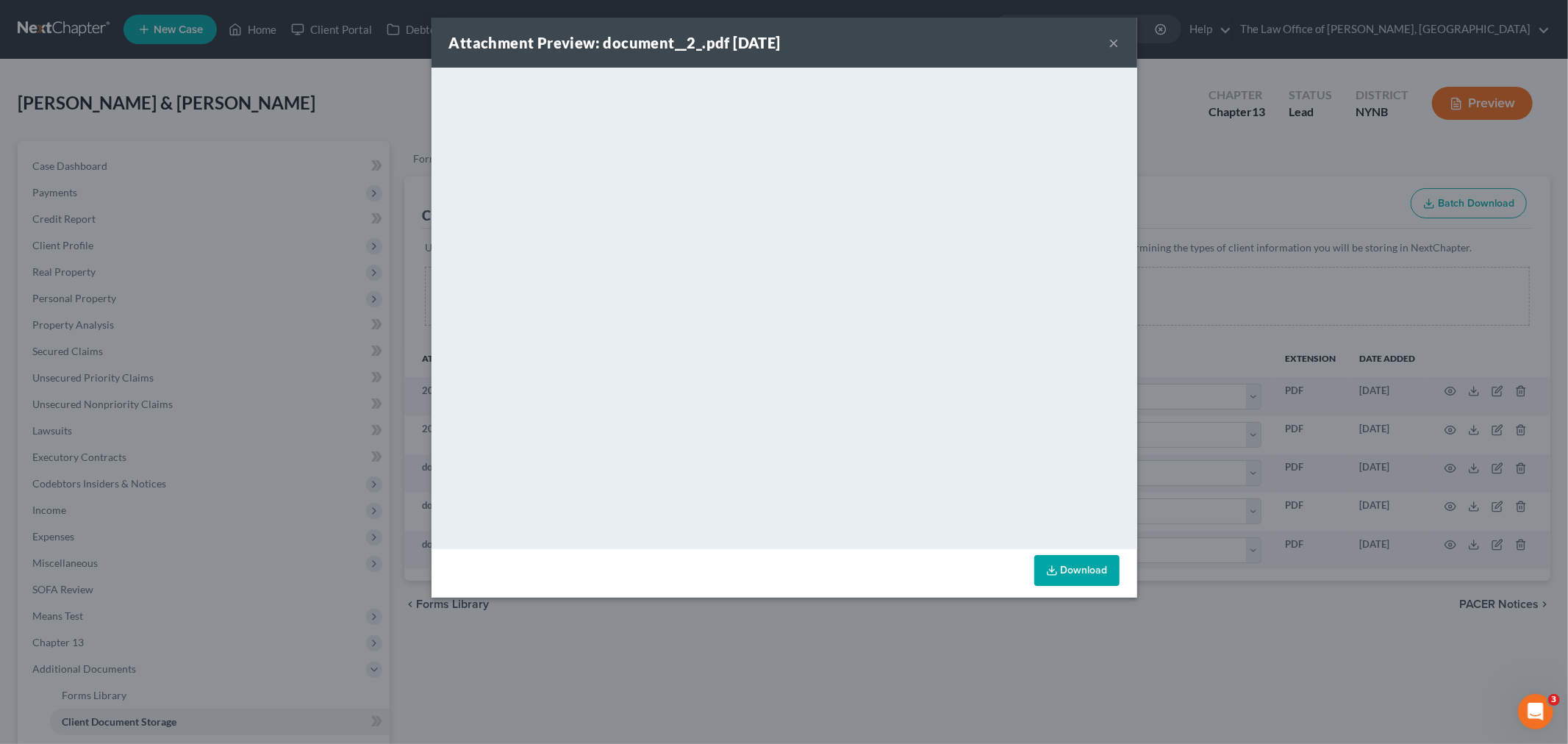
click at [1118, 40] on button "×" at bounding box center [1114, 43] width 11 height 18
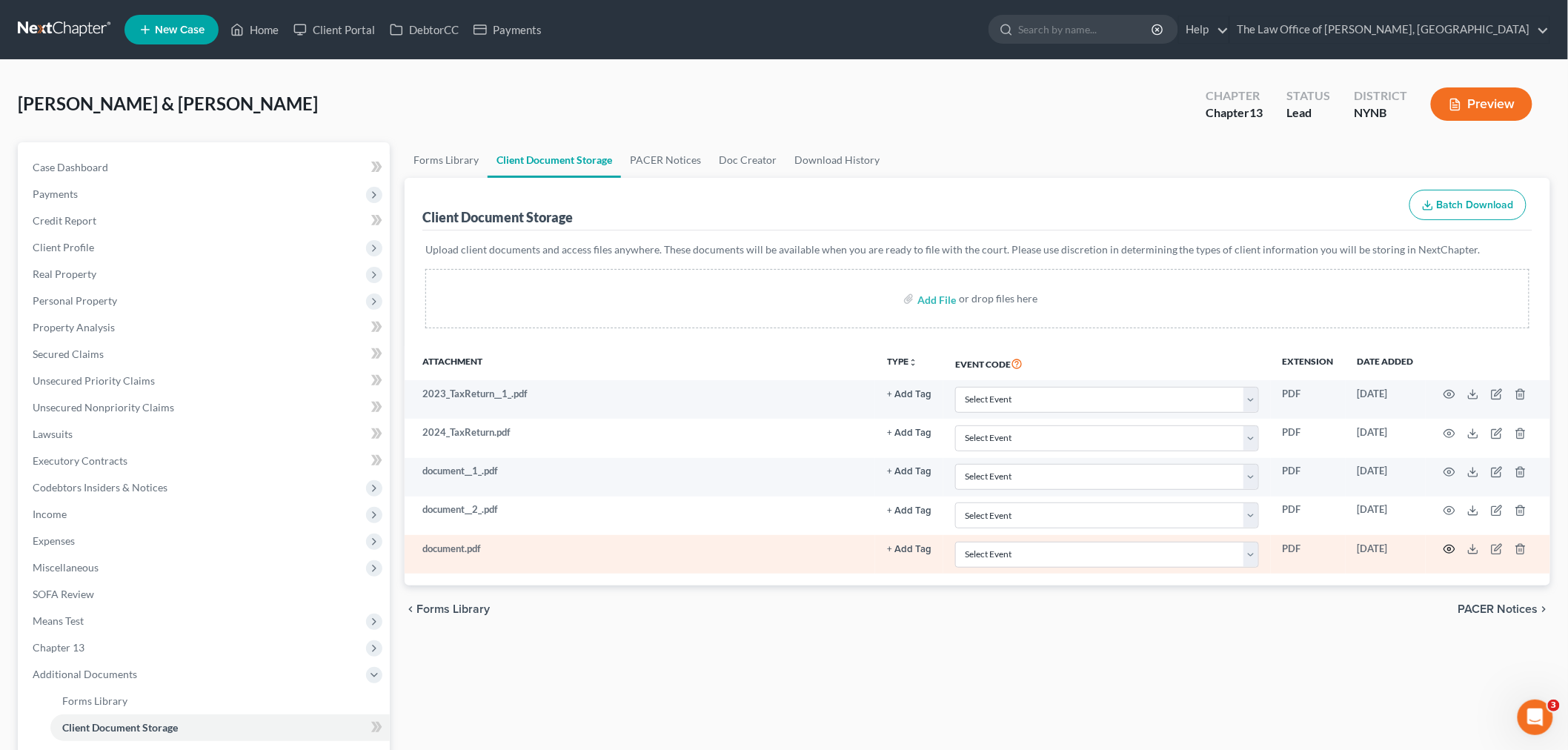
click at [1445, 547] on icon "button" at bounding box center [1449, 548] width 12 height 12
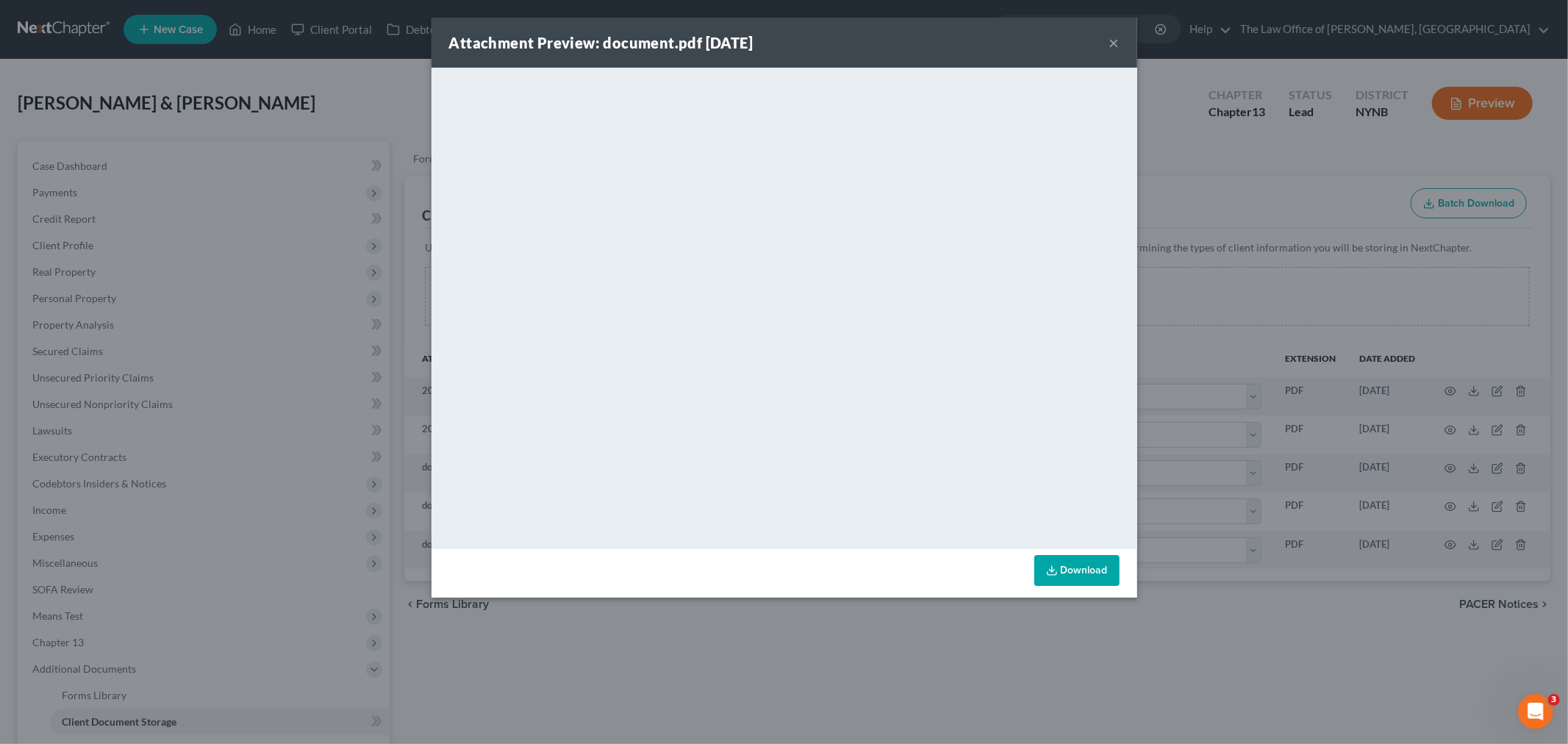
click at [1114, 41] on button "×" at bounding box center [1114, 43] width 11 height 18
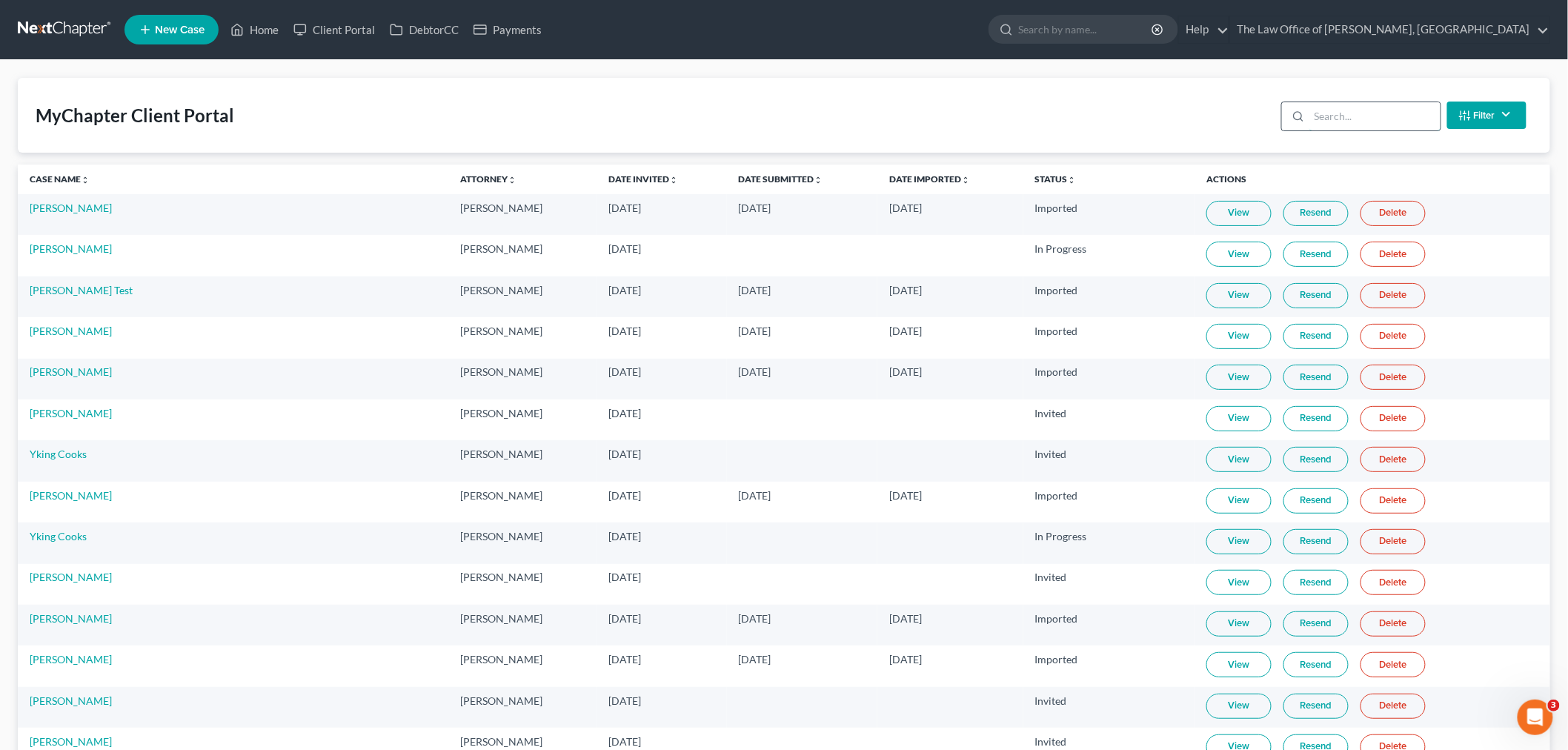
click at [1346, 108] on input "search" at bounding box center [1375, 116] width 131 height 28
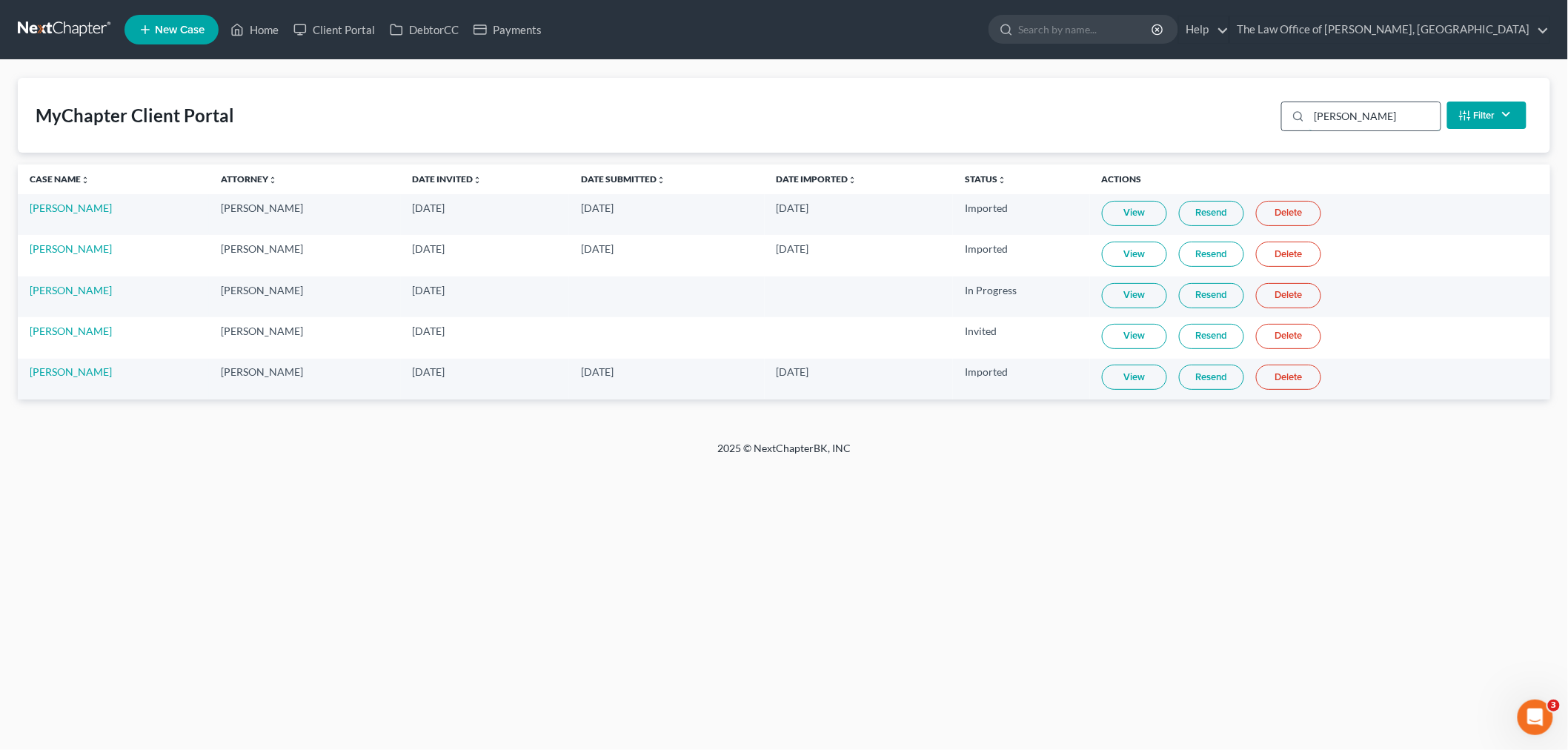
type input "[PERSON_NAME]"
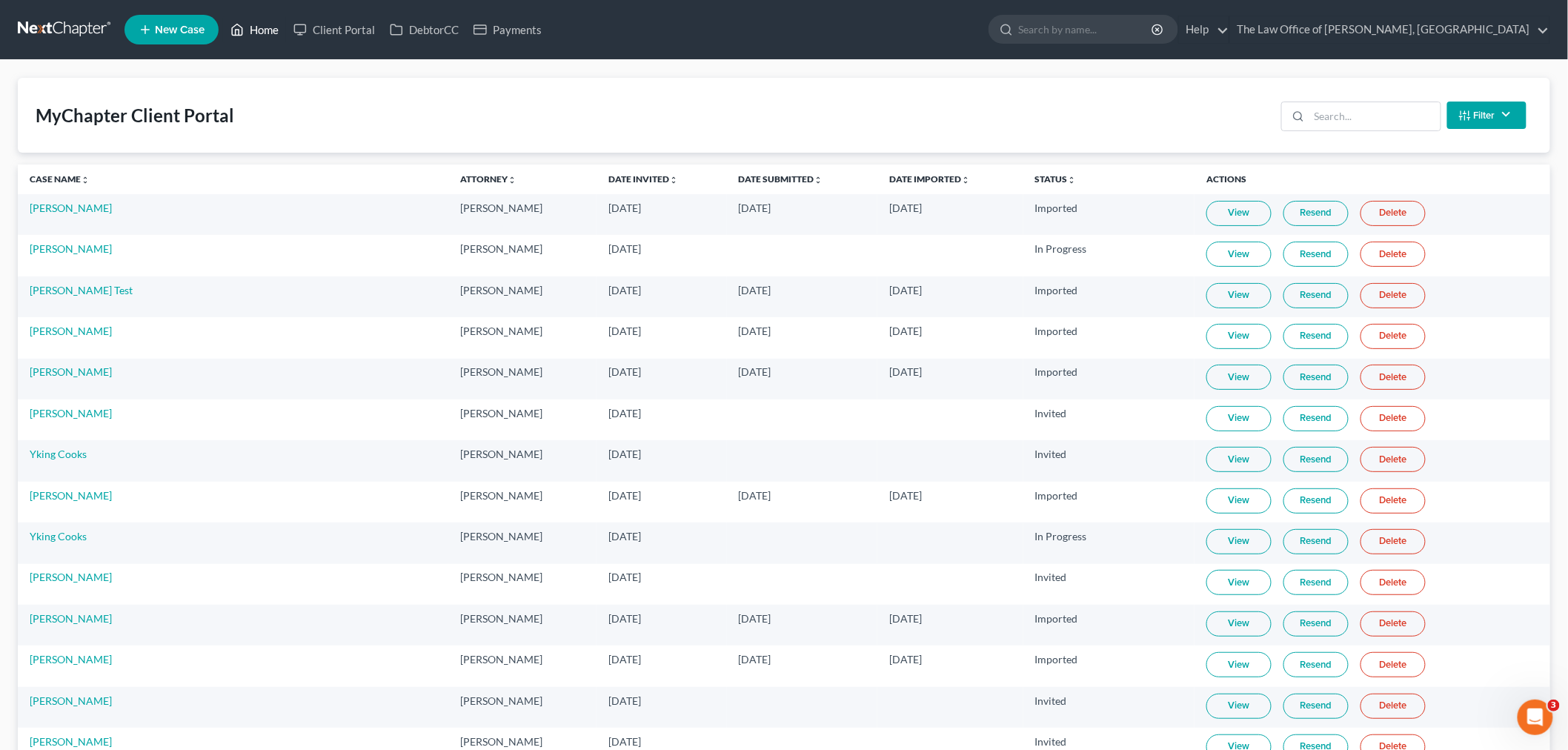
click at [267, 24] on link "Home" at bounding box center [255, 30] width 63 height 27
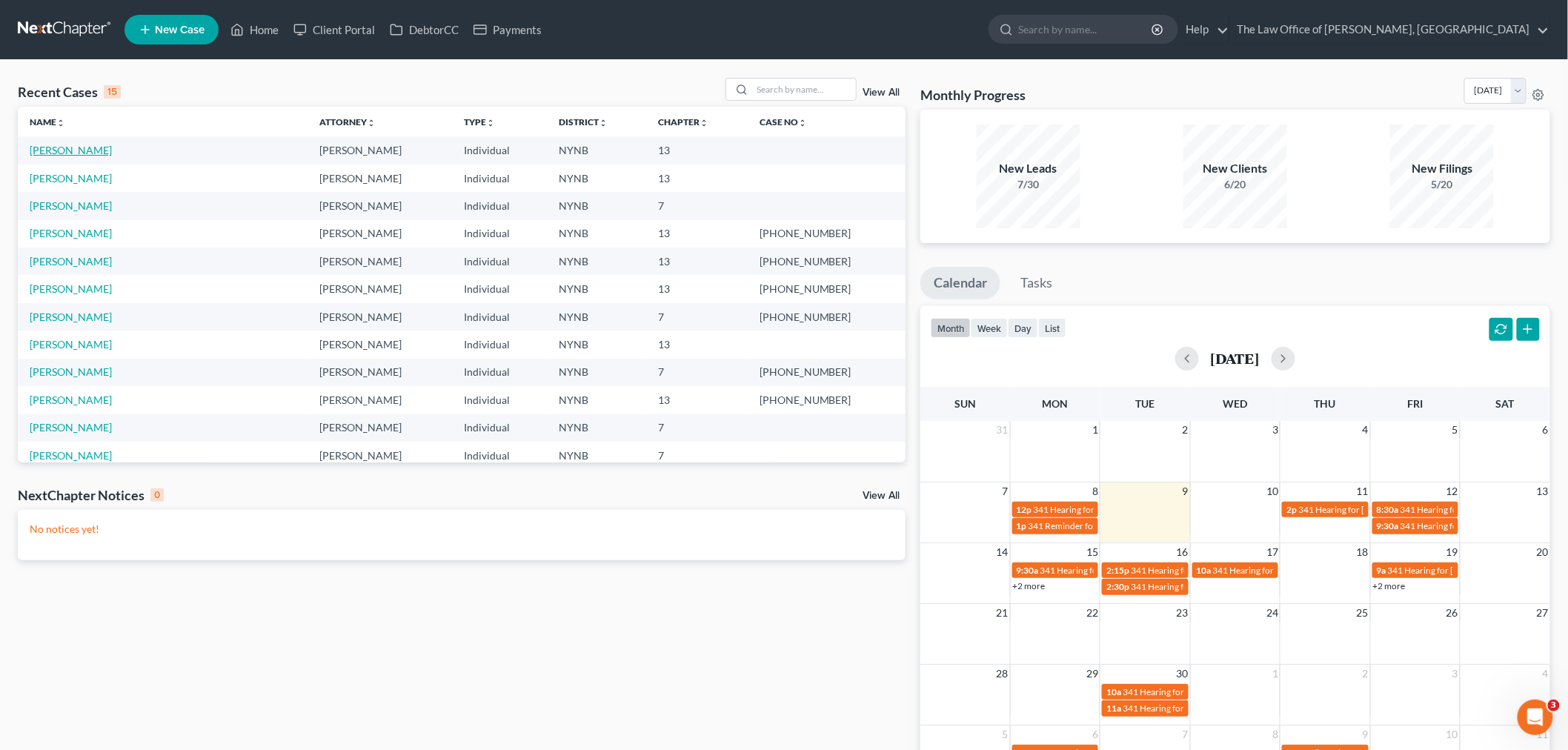
click at [85, 149] on link "[PERSON_NAME]" at bounding box center [71, 150] width 82 height 13
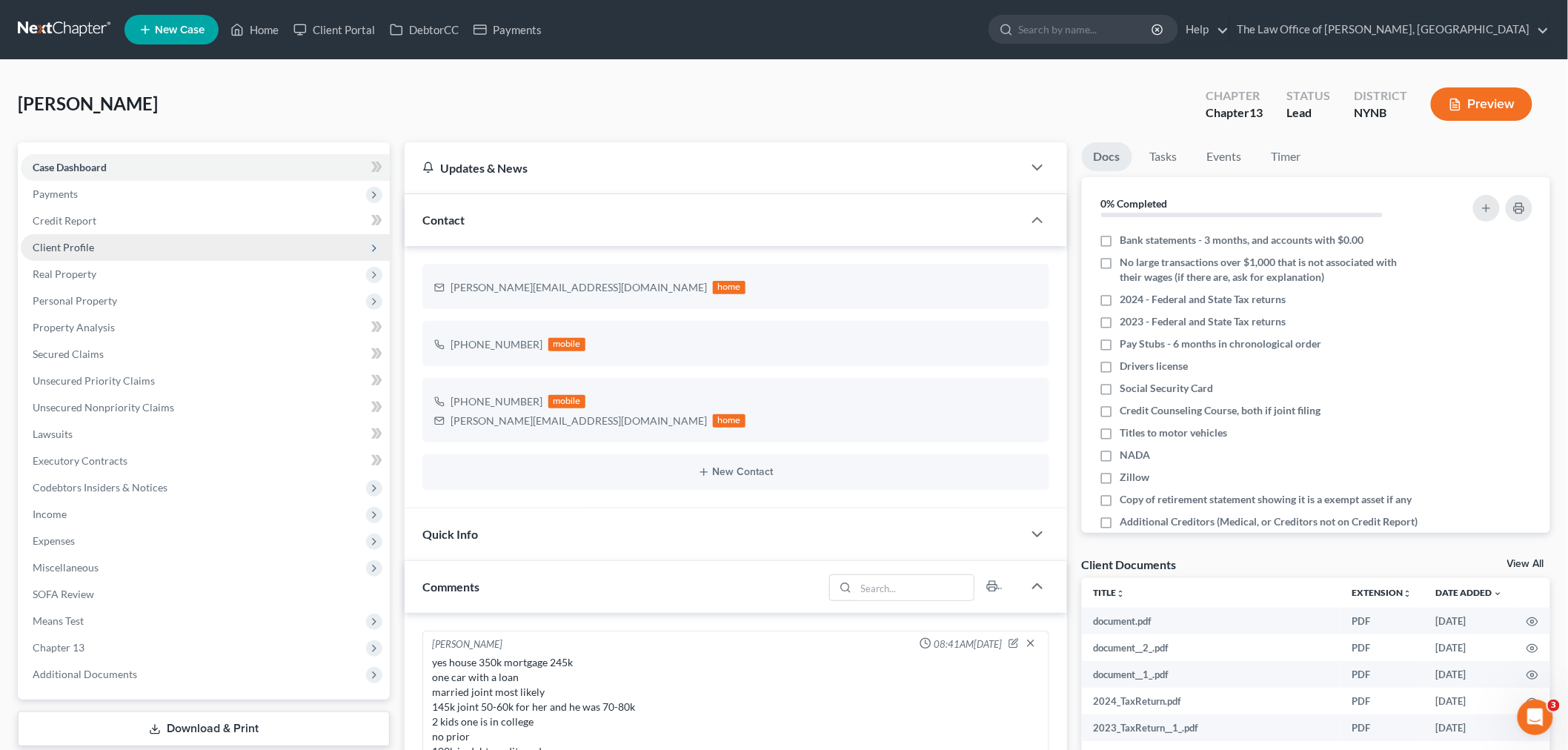
click at [79, 245] on span "Client Profile" at bounding box center [63, 247] width 62 height 13
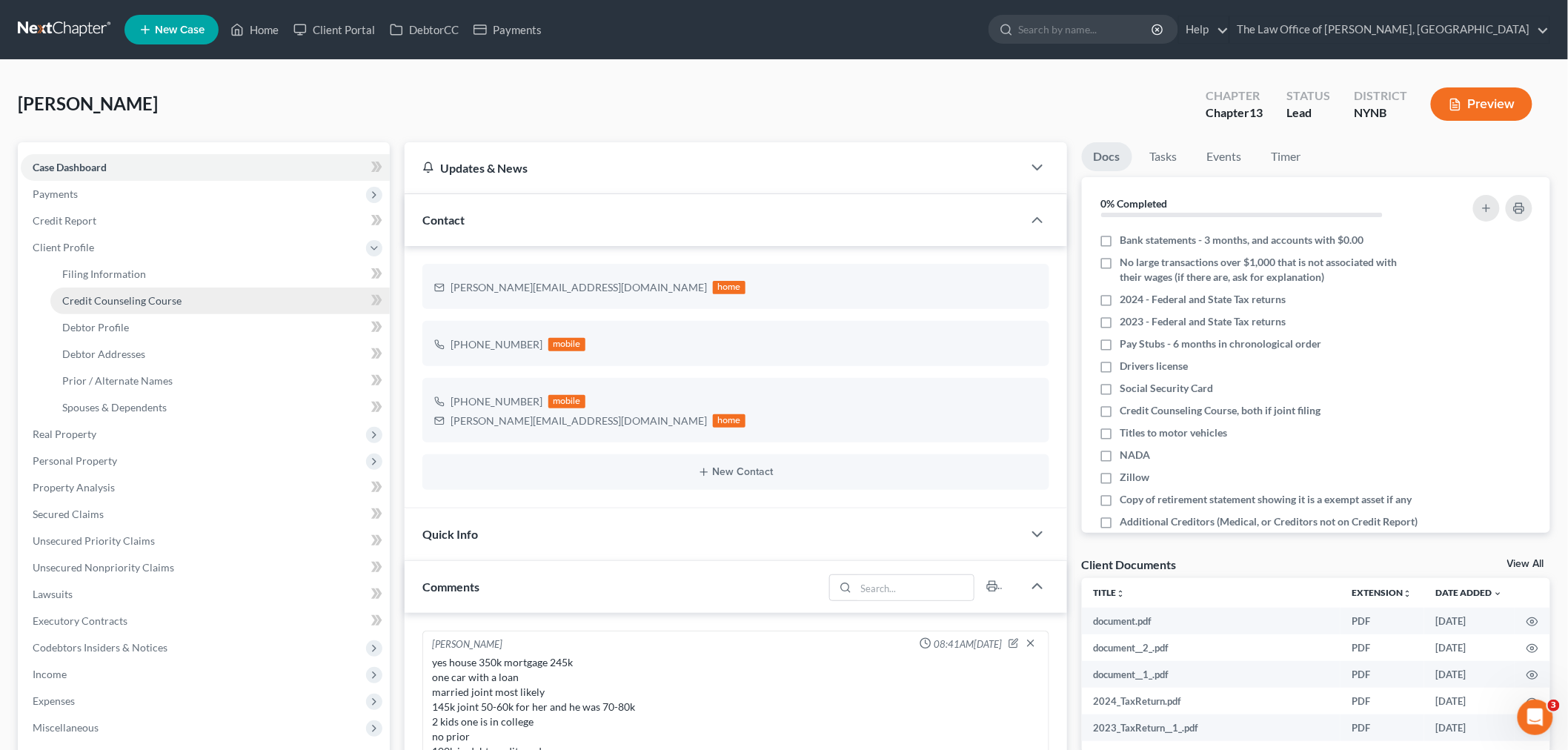
scroll to position [702, 0]
click at [108, 270] on span "Filing Information" at bounding box center [103, 273] width 83 height 13
select select "1"
select select "0"
select select "3"
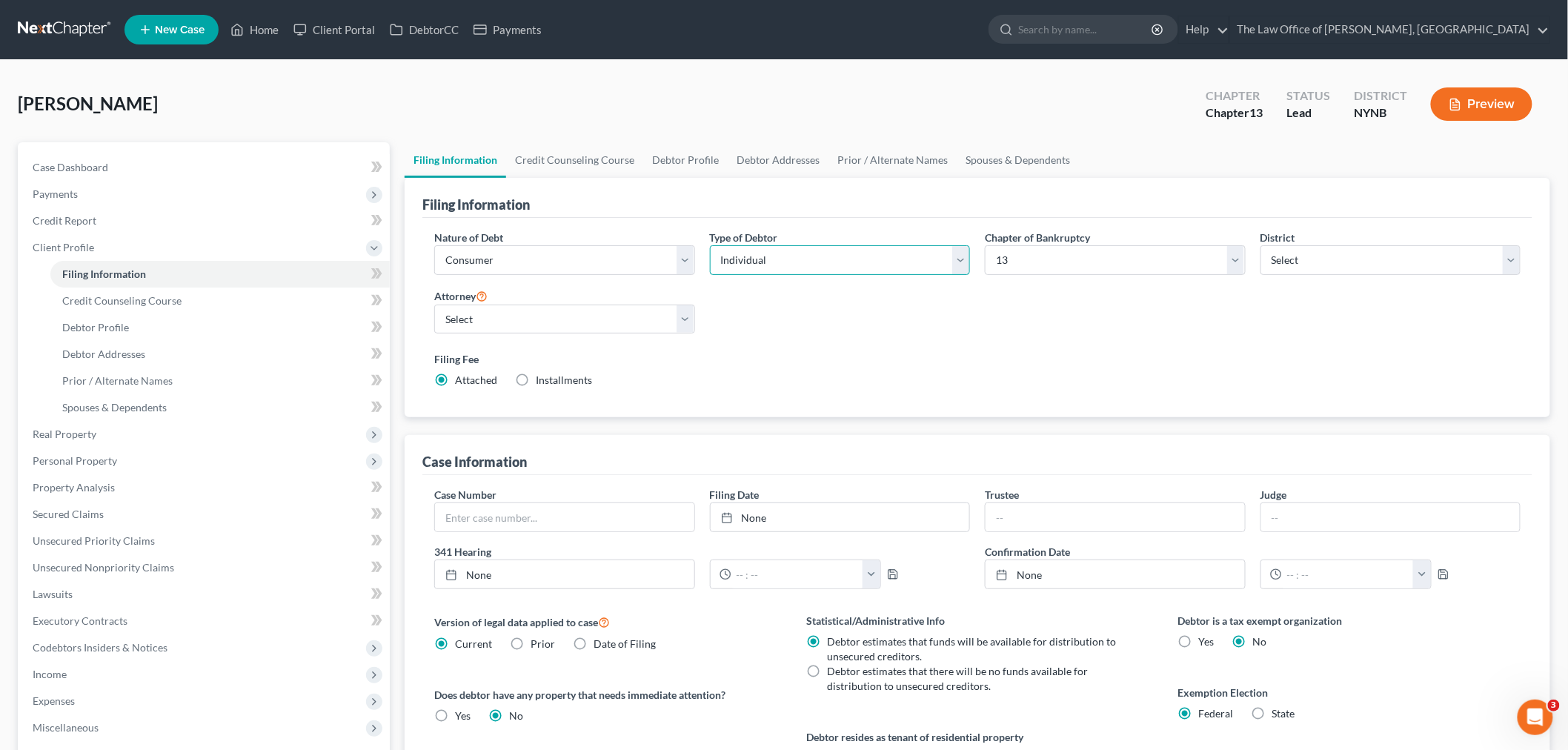
click at [837, 271] on select "Select Individual Joint" at bounding box center [840, 260] width 261 height 30
select select "1"
click at [710, 246] on select "Select Individual Joint" at bounding box center [840, 260] width 261 height 30
click at [693, 161] on link "Debtor Profile" at bounding box center [686, 160] width 84 height 36
select select "1"
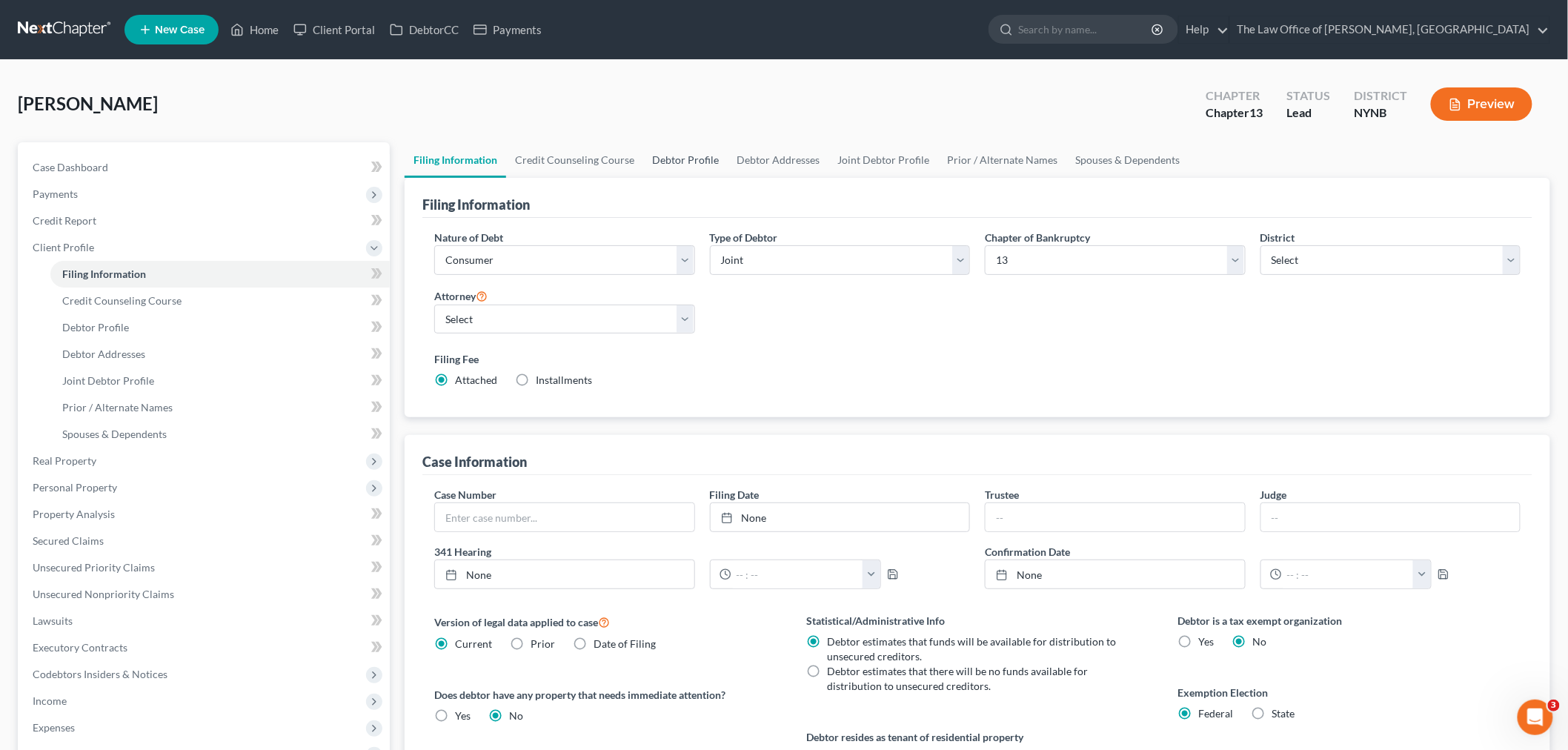
select select "0"
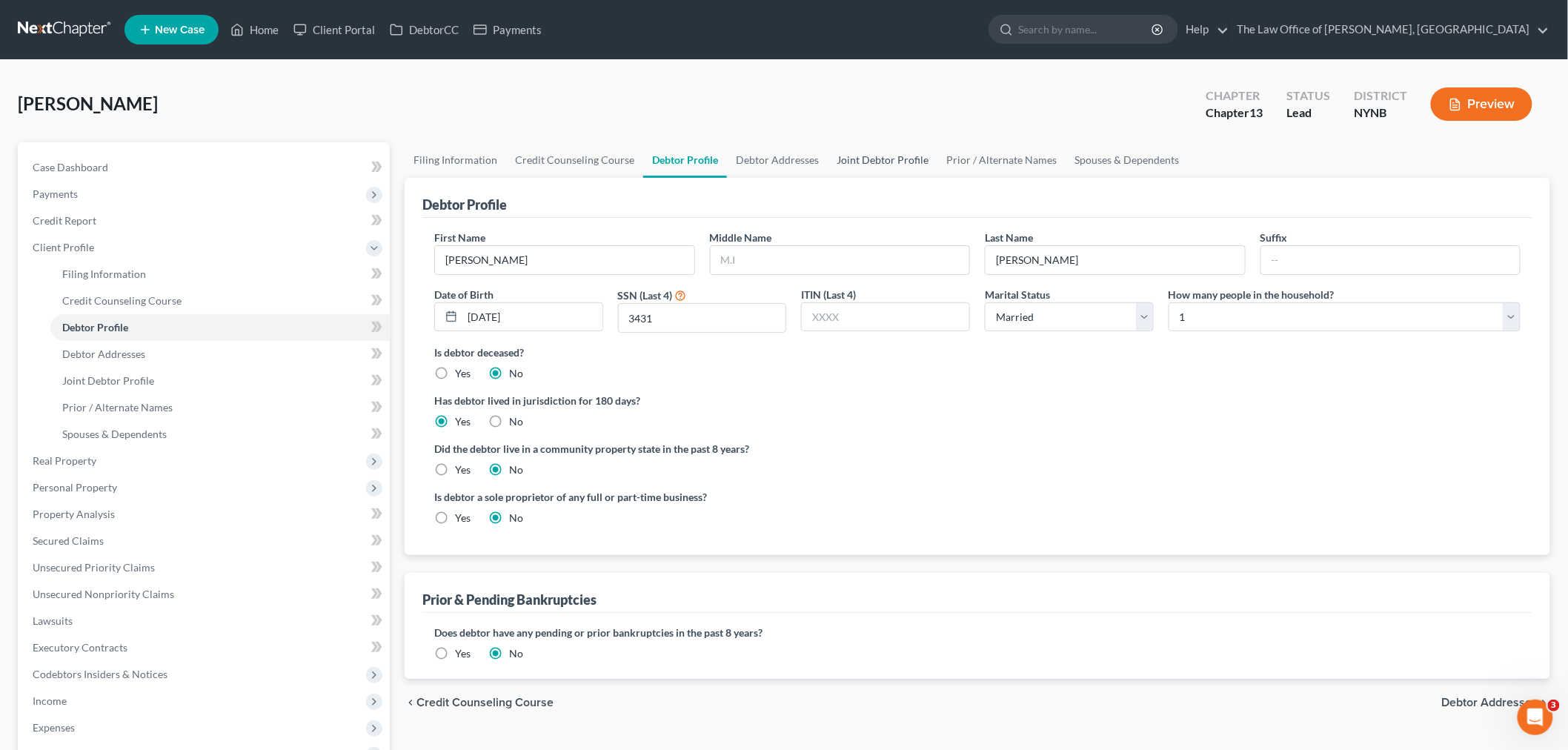
click at [871, 161] on link "Joint Debtor Profile" at bounding box center [882, 160] width 109 height 36
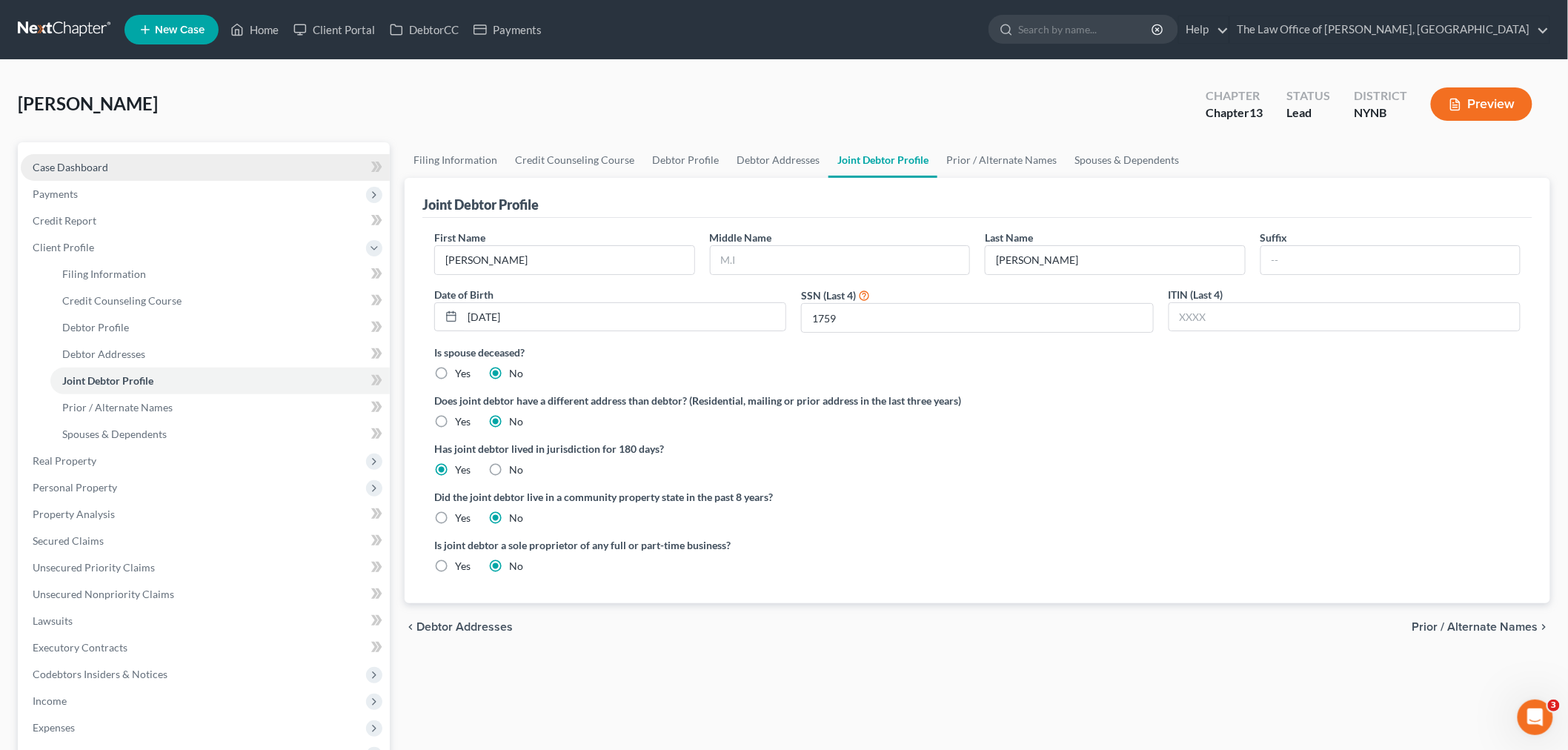
click at [94, 163] on span "Case Dashboard" at bounding box center [70, 167] width 75 height 13
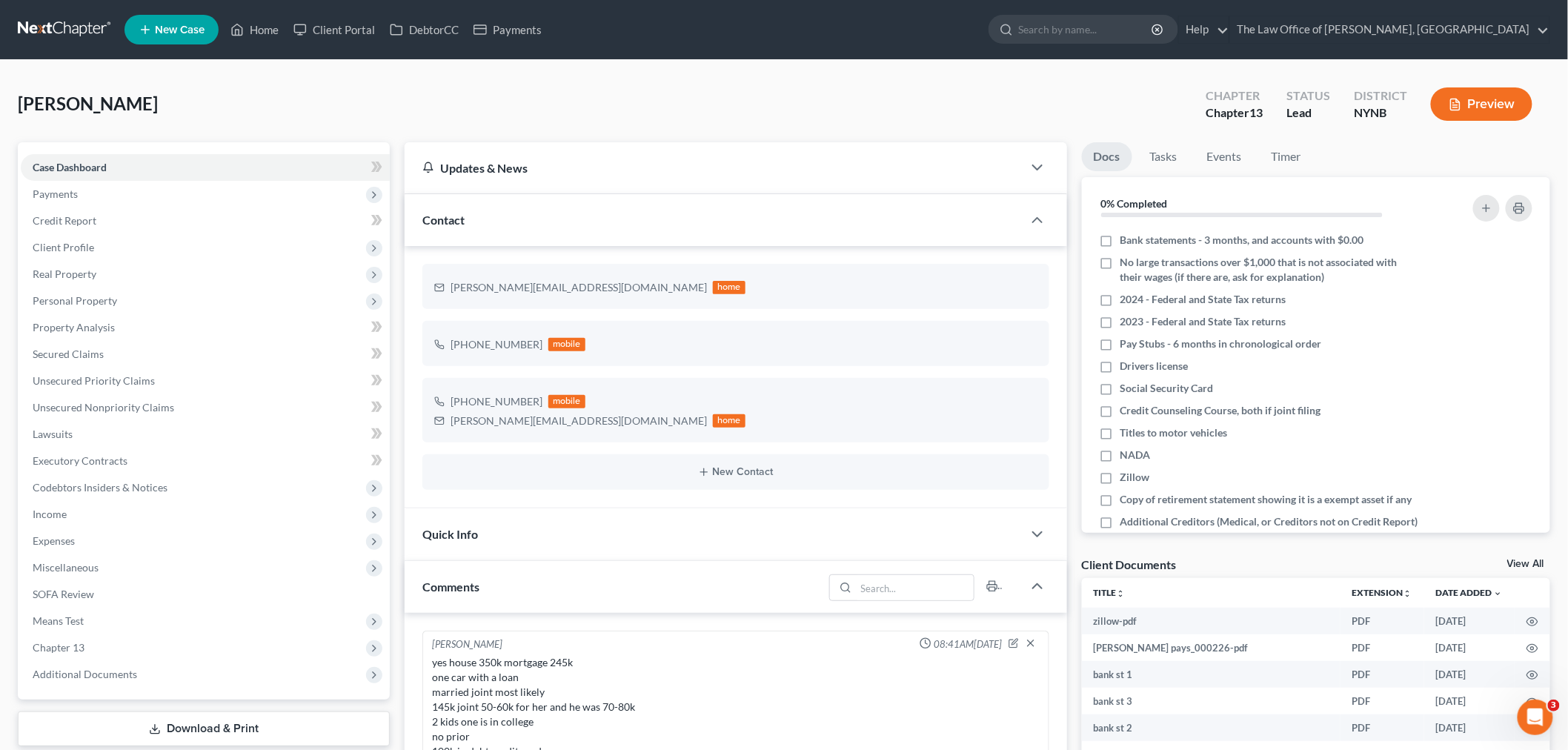
scroll to position [351, 0]
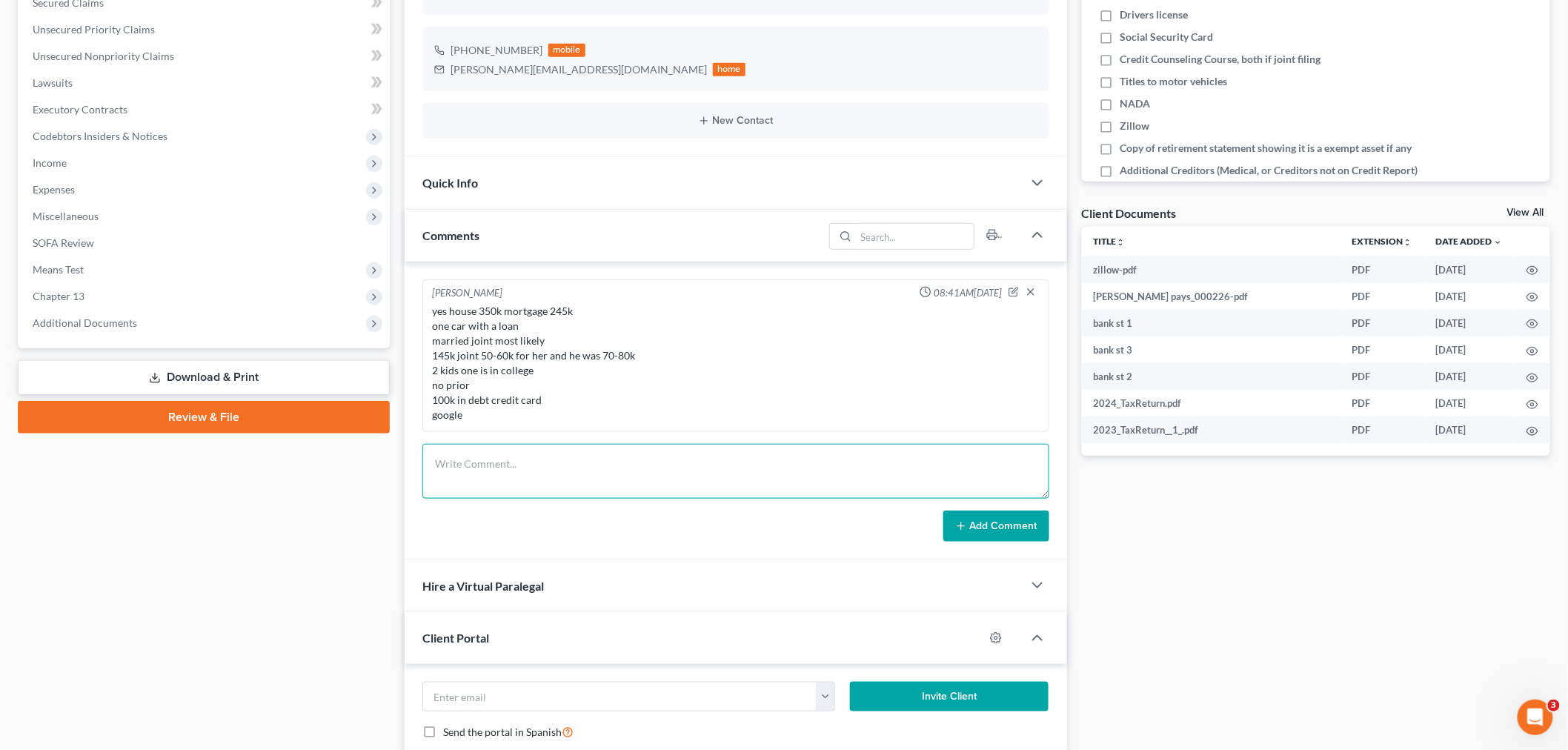
click at [563, 480] on textarea at bounding box center [735, 470] width 627 height 55
type textarea "H 439-65-3431 W 056-74-1759"
click at [984, 522] on button "Add Comment" at bounding box center [996, 526] width 106 height 31
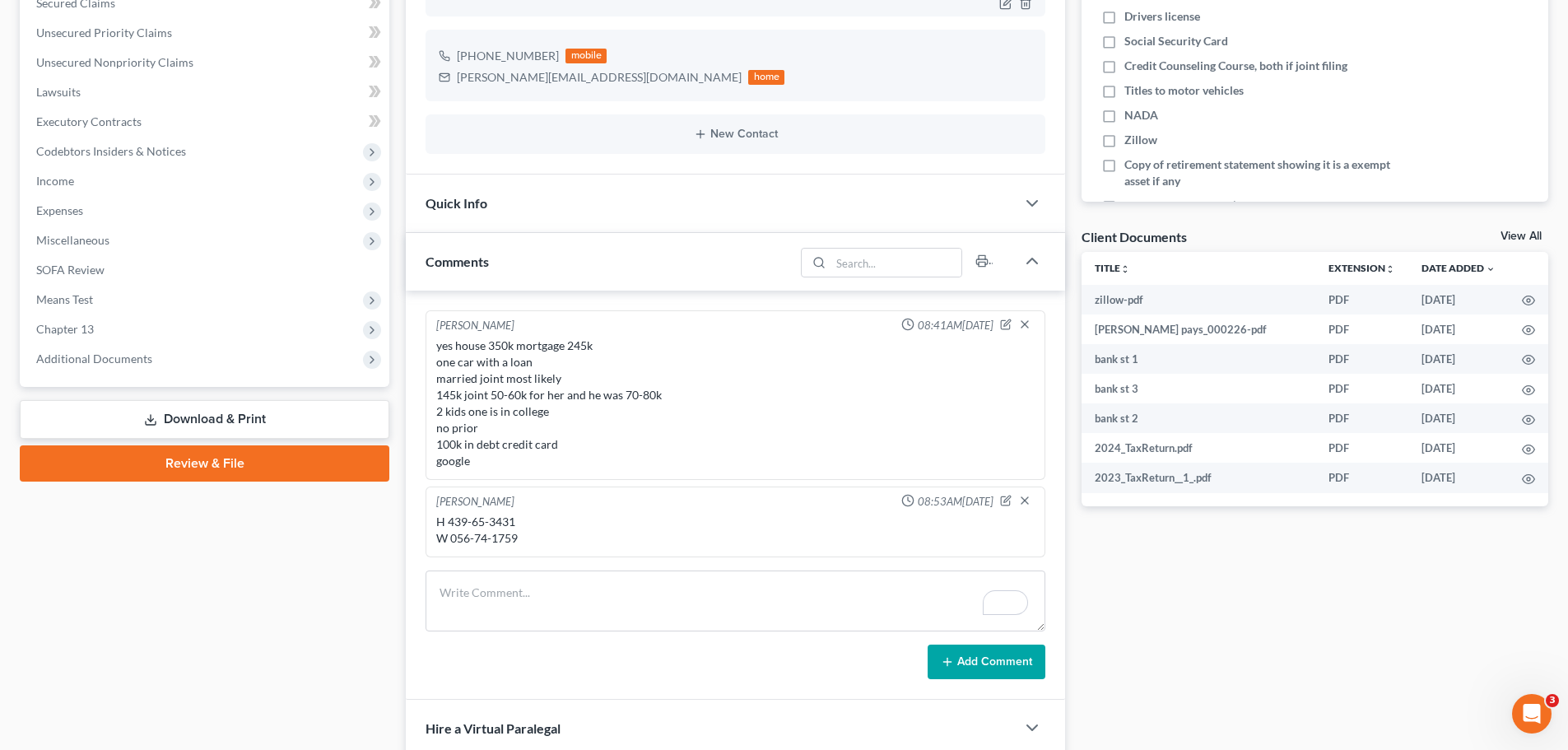
scroll to position [781, 0]
drag, startPoint x: 515, startPoint y: 527, endPoint x: 446, endPoint y: 522, distance: 69.2
click at [446, 522] on div "H 439-65-3431 W 056-74-1759" at bounding box center [735, 530] width 598 height 33
copy div "439-65-3431"
drag, startPoint x: 516, startPoint y: 539, endPoint x: 453, endPoint y: 544, distance: 63.2
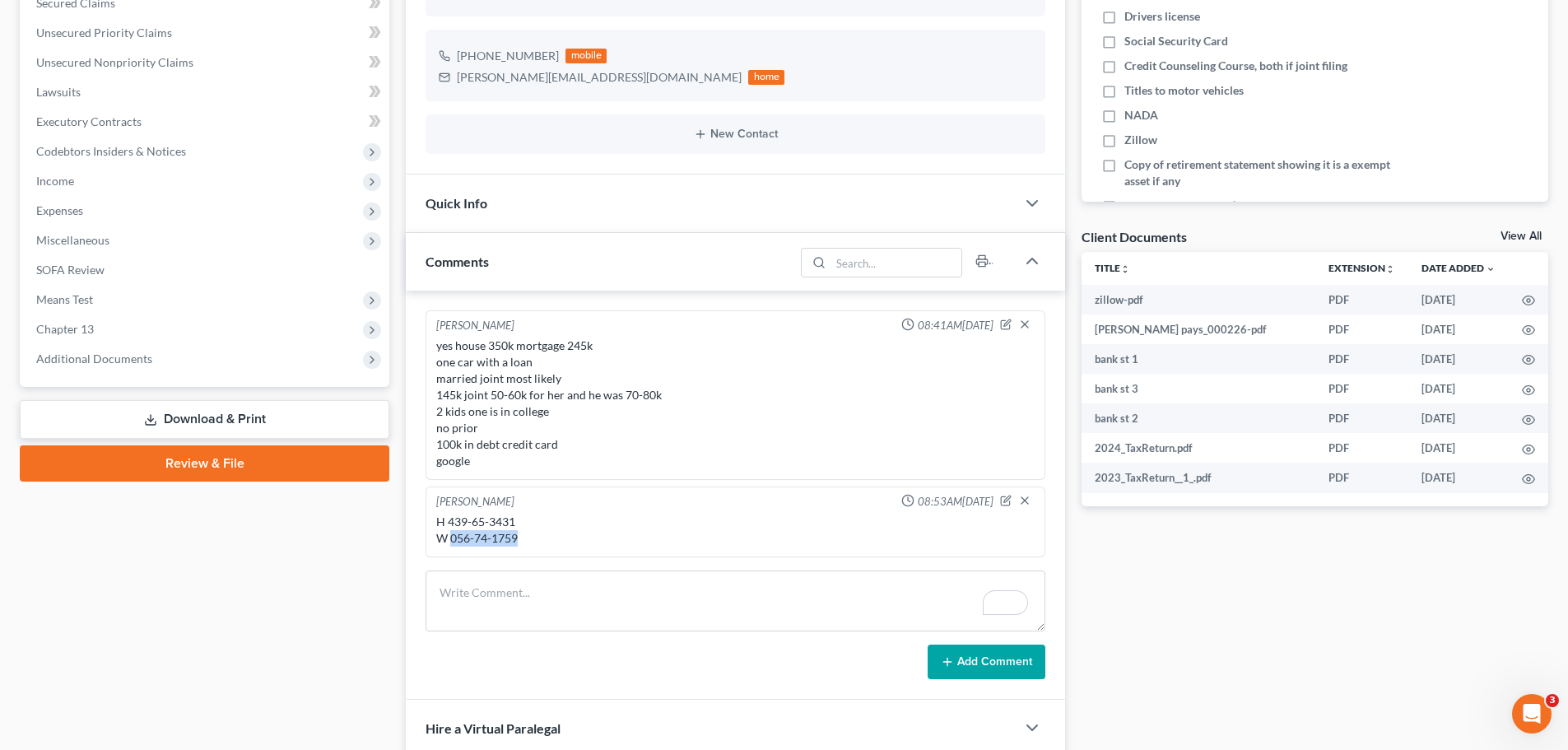
click at [453, 544] on div "H 439-65-3431 W 056-74-1759" at bounding box center [735, 530] width 598 height 33
copy div "056-74-1759"
click at [220, 412] on link "Download & Print" at bounding box center [204, 419] width 369 height 39
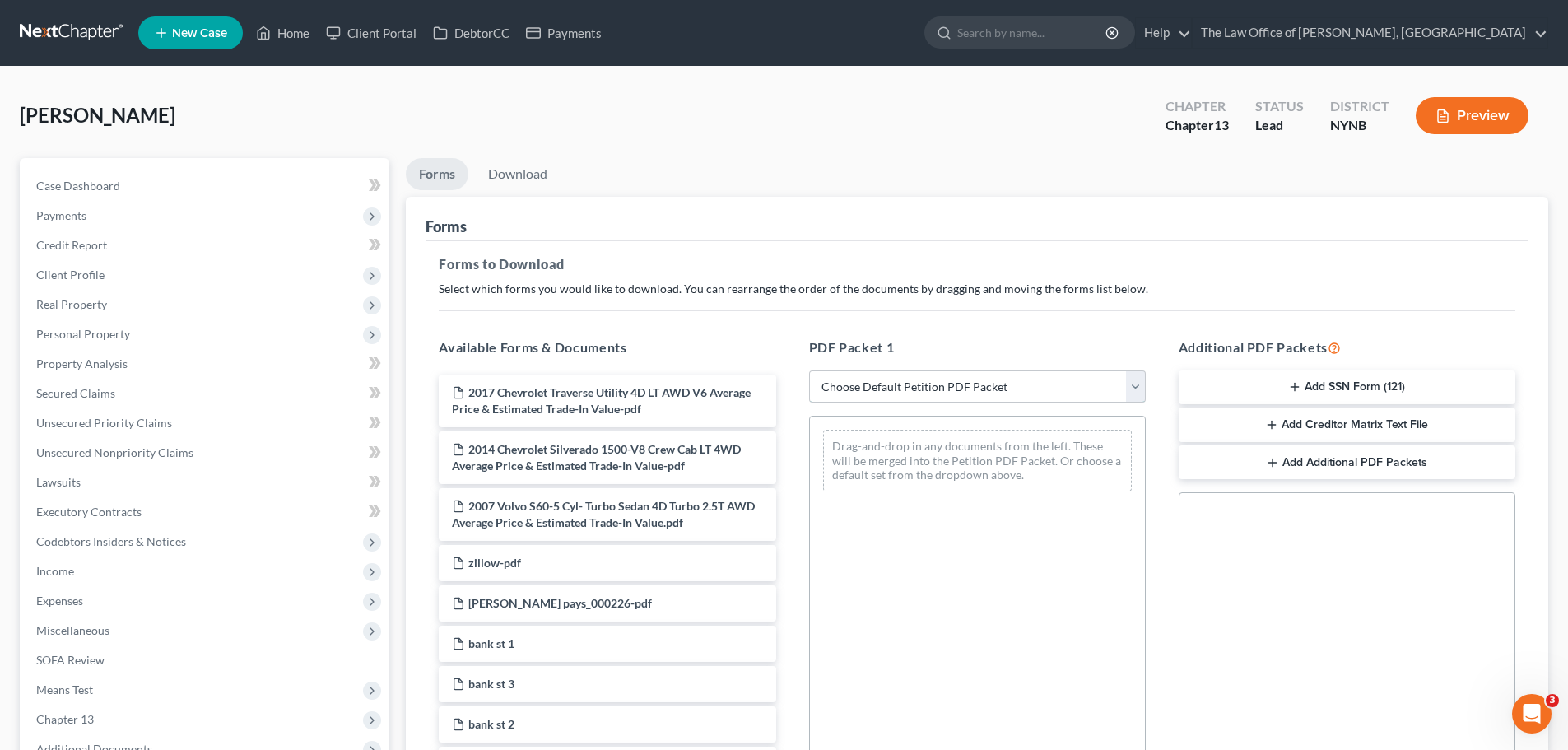
drag, startPoint x: 914, startPoint y: 387, endPoint x: 906, endPoint y: 401, distance: 16.1
click at [914, 387] on select "Choose Default Petition PDF Packet Complete Bankruptcy Petition (all forms and …" at bounding box center [978, 386] width 336 height 33
select select "3"
click at [809, 371] on select "Choose Default Petition PDF Packet Complete Bankruptcy Petition (all forms and …" at bounding box center [978, 386] width 336 height 33
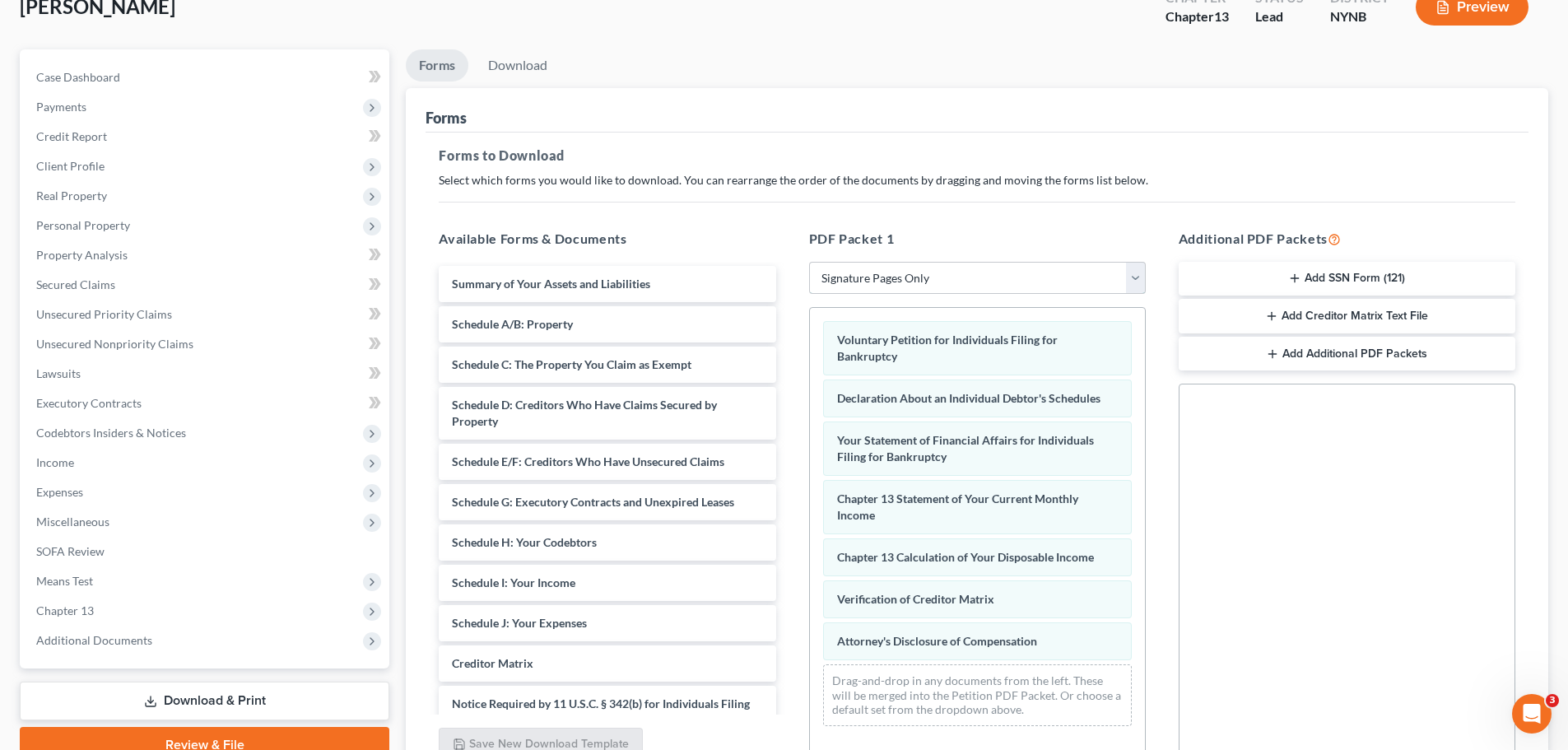
scroll to position [267, 0]
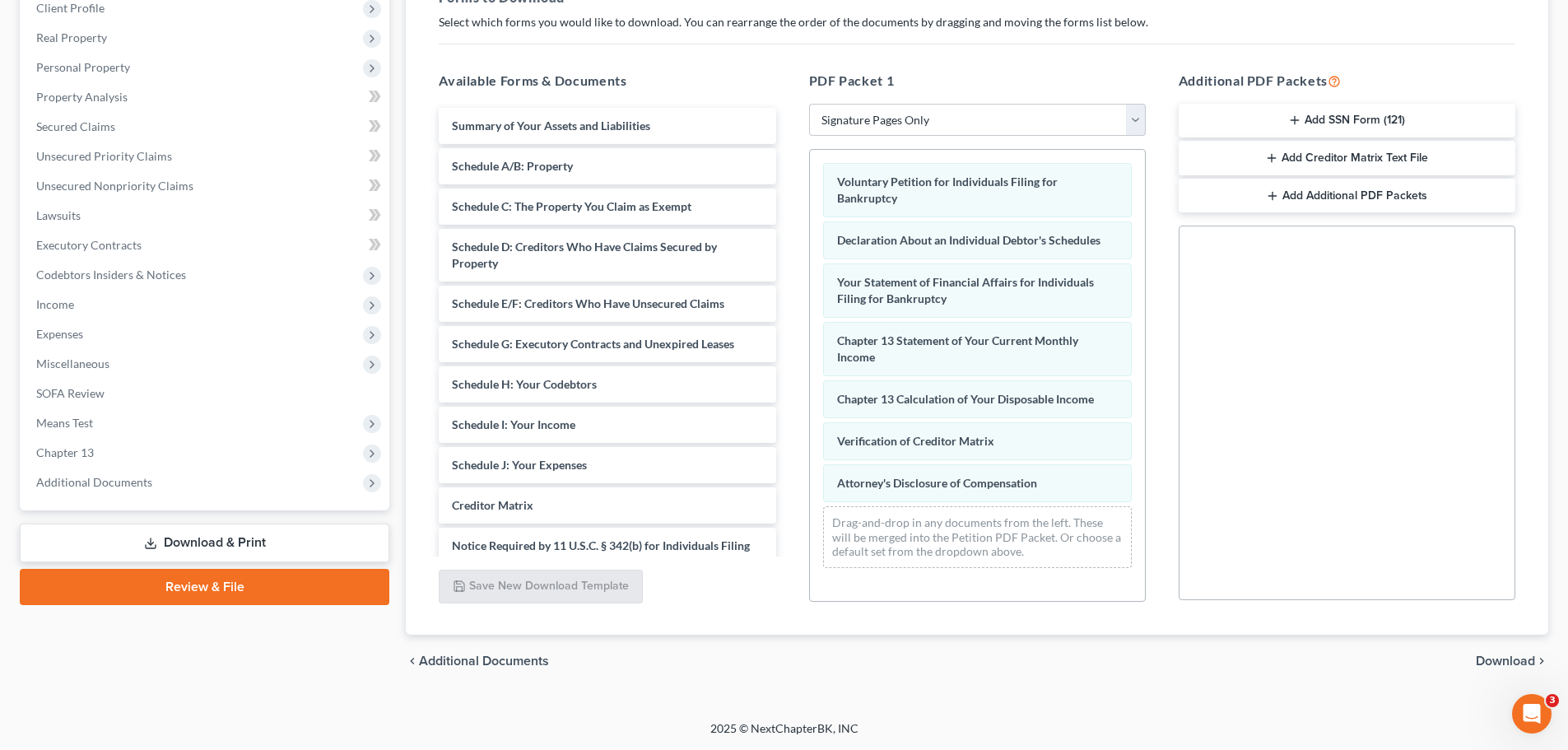
click at [1513, 659] on span "Download" at bounding box center [1505, 660] width 60 height 13
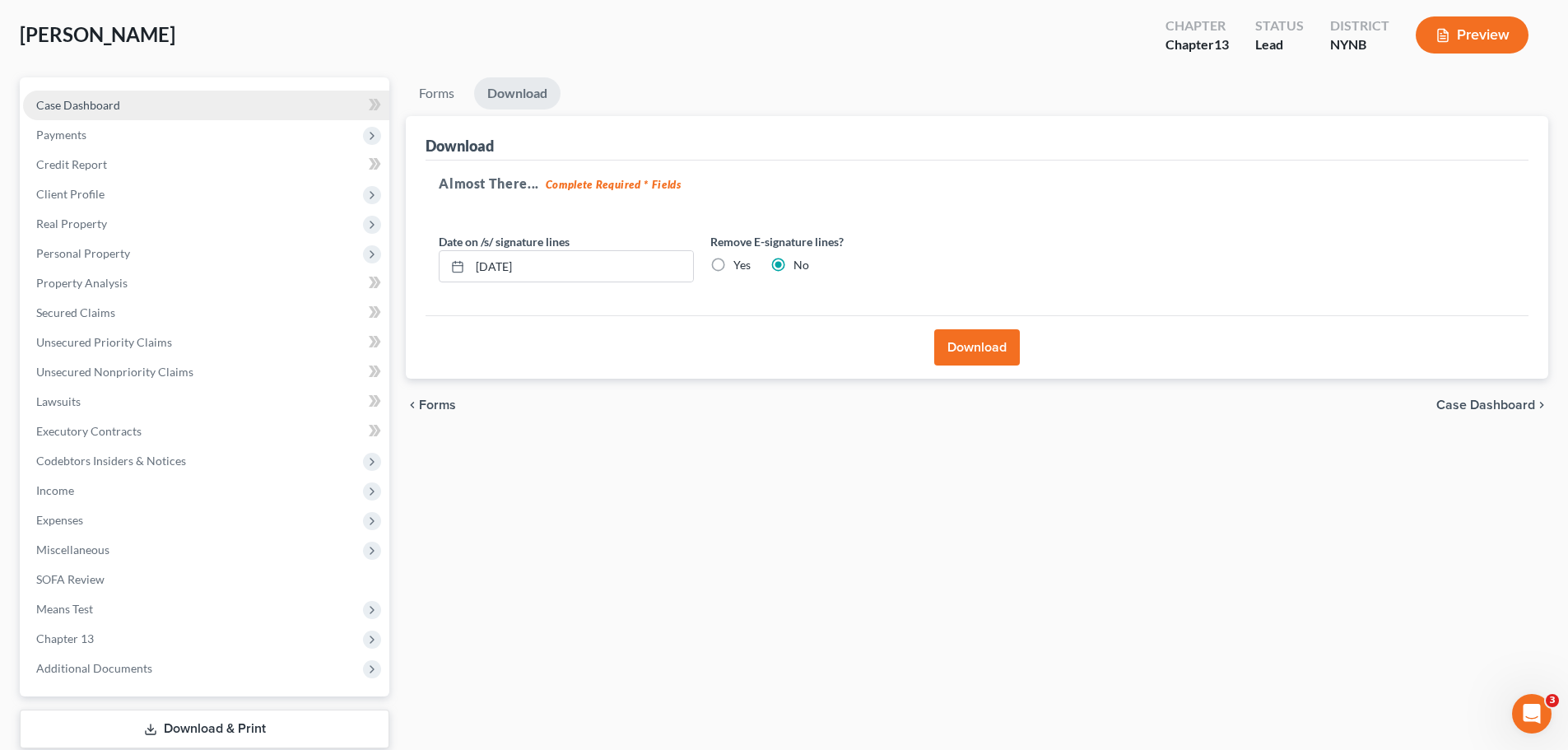
scroll to position [0, 0]
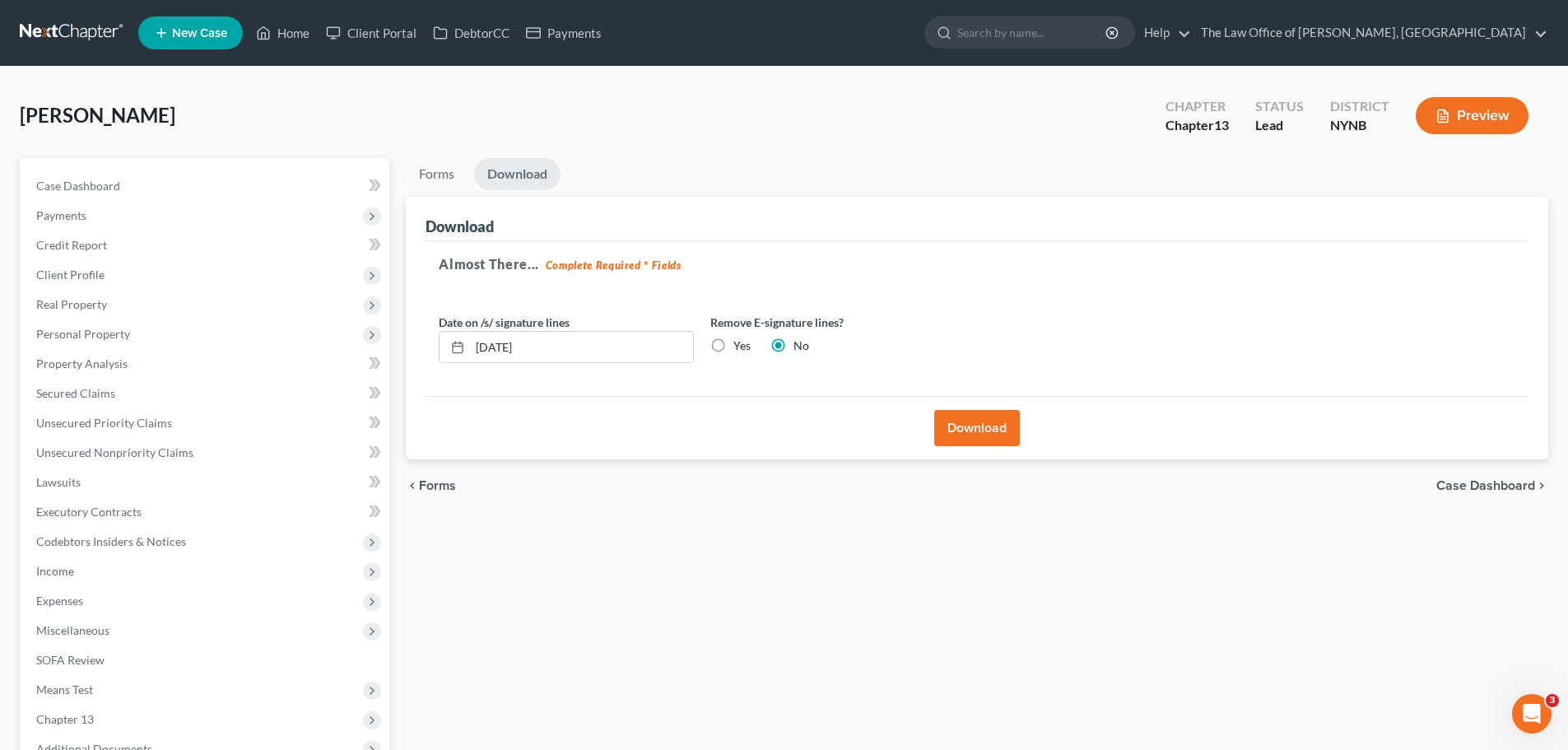
click at [990, 438] on button "Download" at bounding box center [977, 428] width 86 height 36
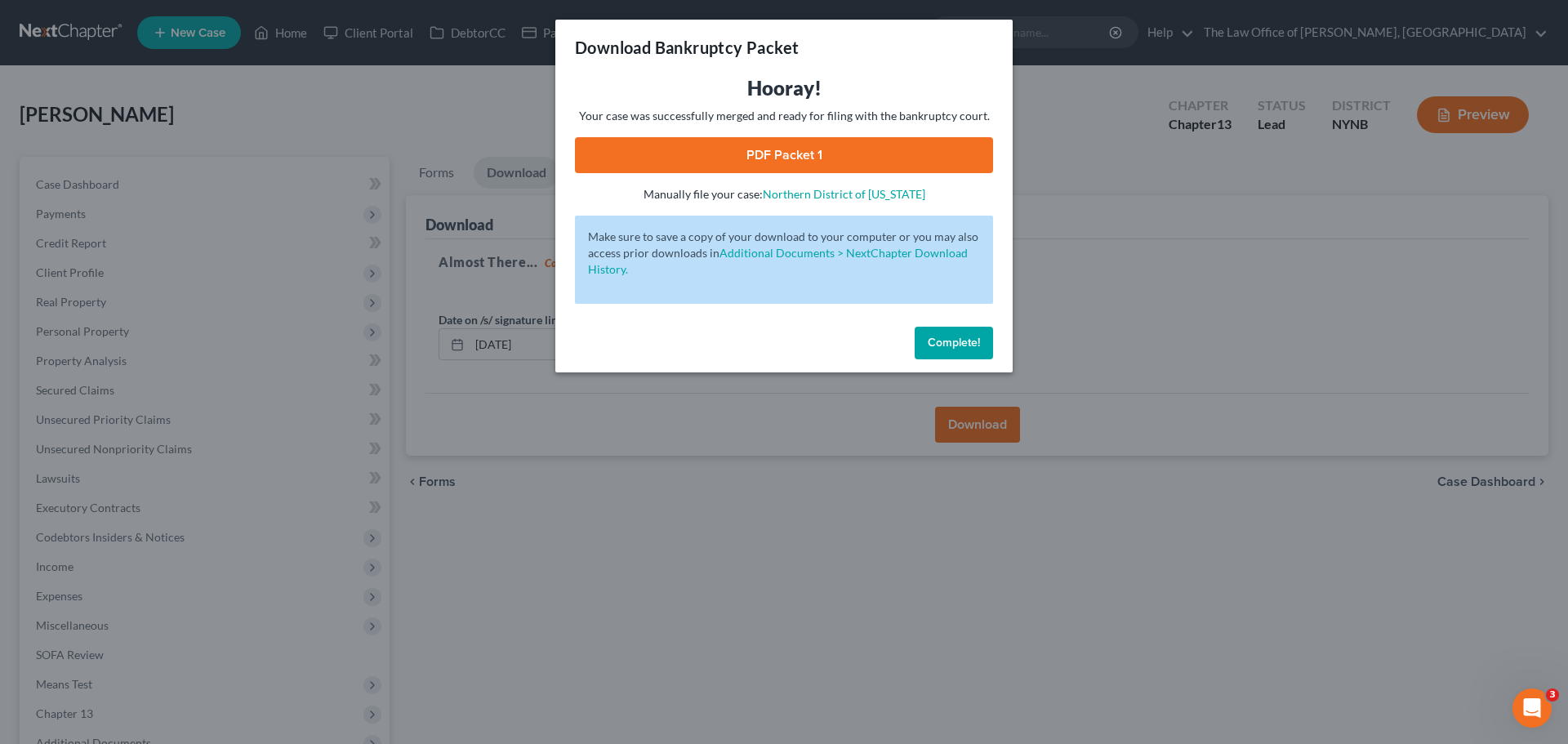
click at [838, 148] on link "PDF Packet 1" at bounding box center [784, 155] width 418 height 36
click at [954, 351] on button "Complete!" at bounding box center [953, 343] width 78 height 33
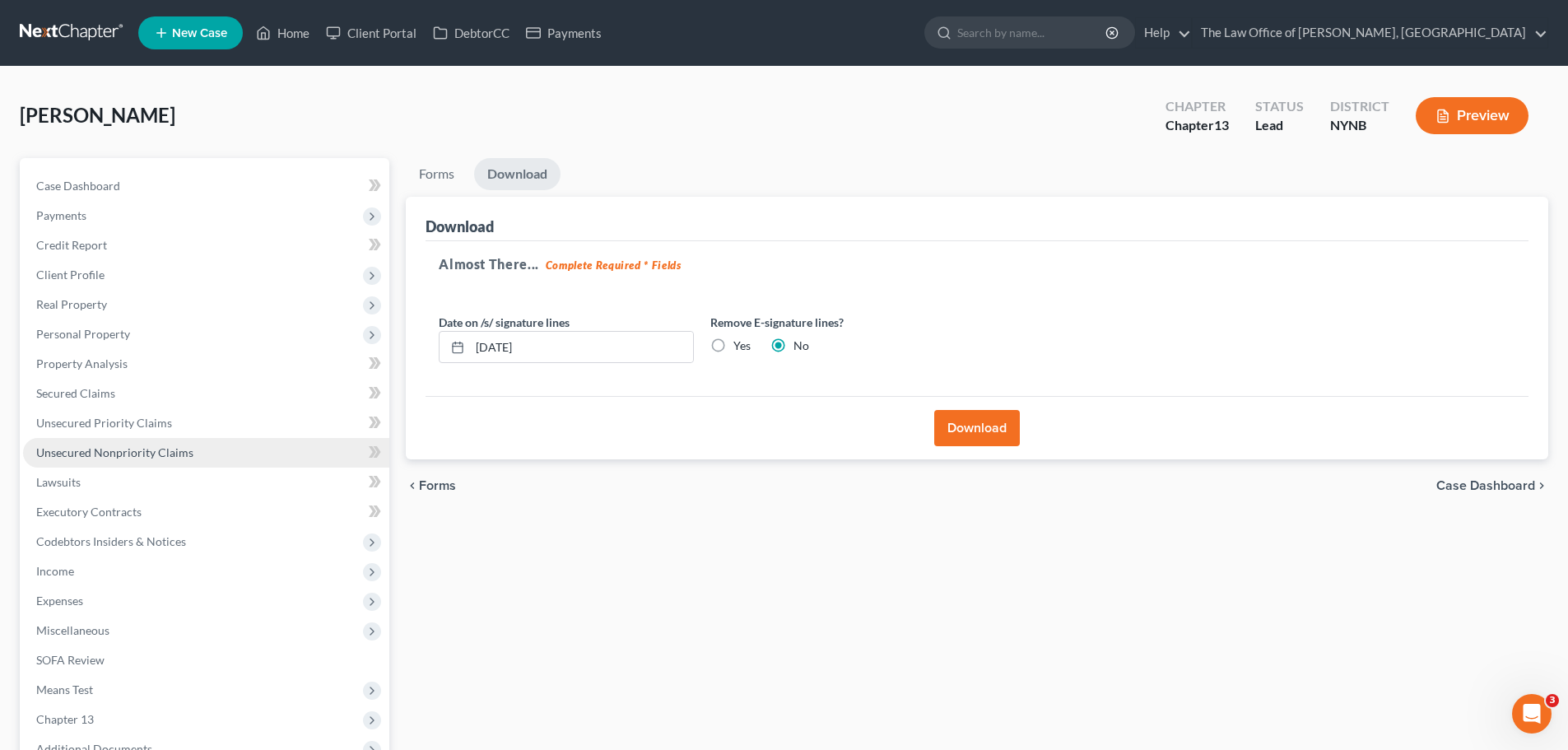
click at [159, 462] on link "Unsecured Nonpriority Claims" at bounding box center [206, 453] width 366 height 30
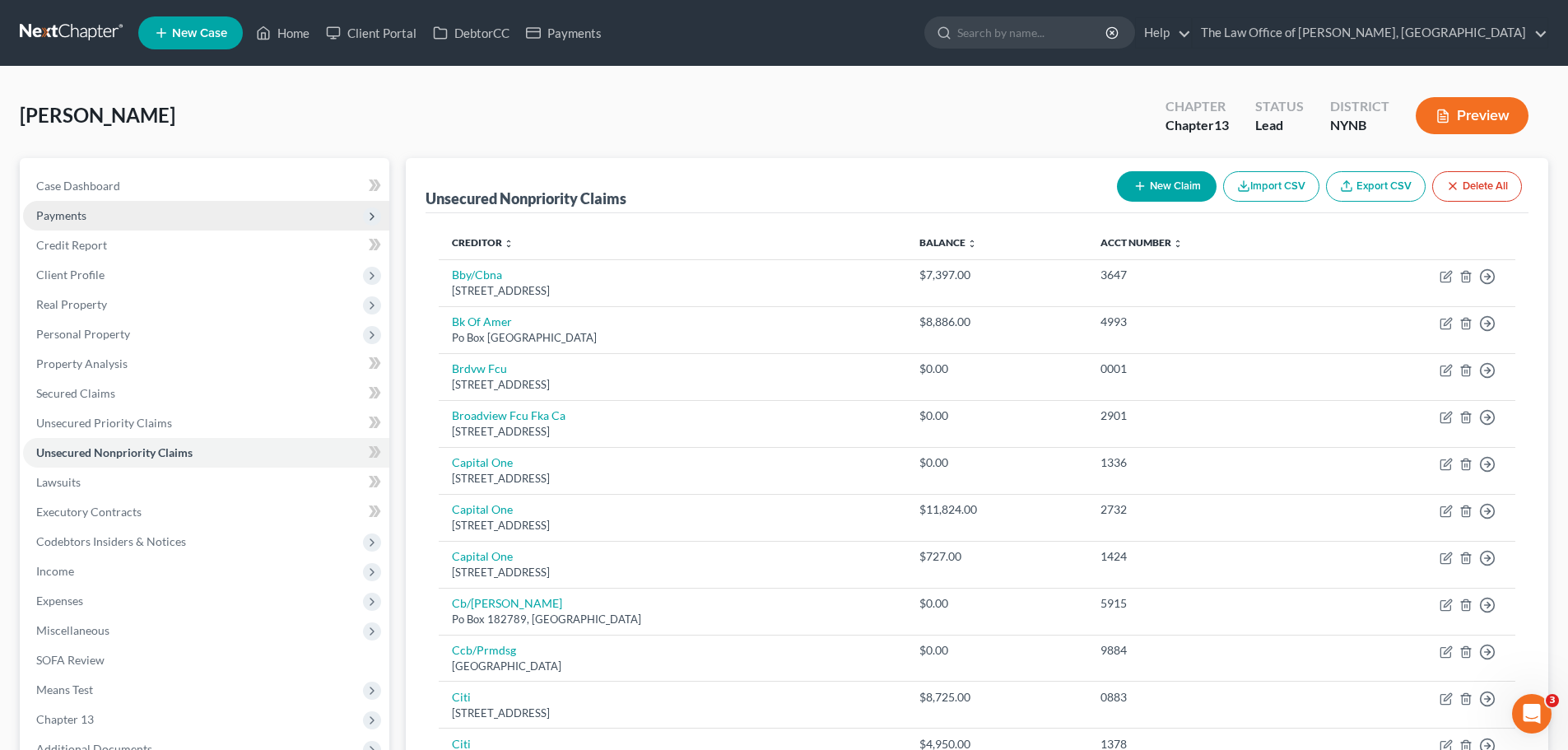
click at [53, 213] on span "Payments" at bounding box center [61, 215] width 50 height 14
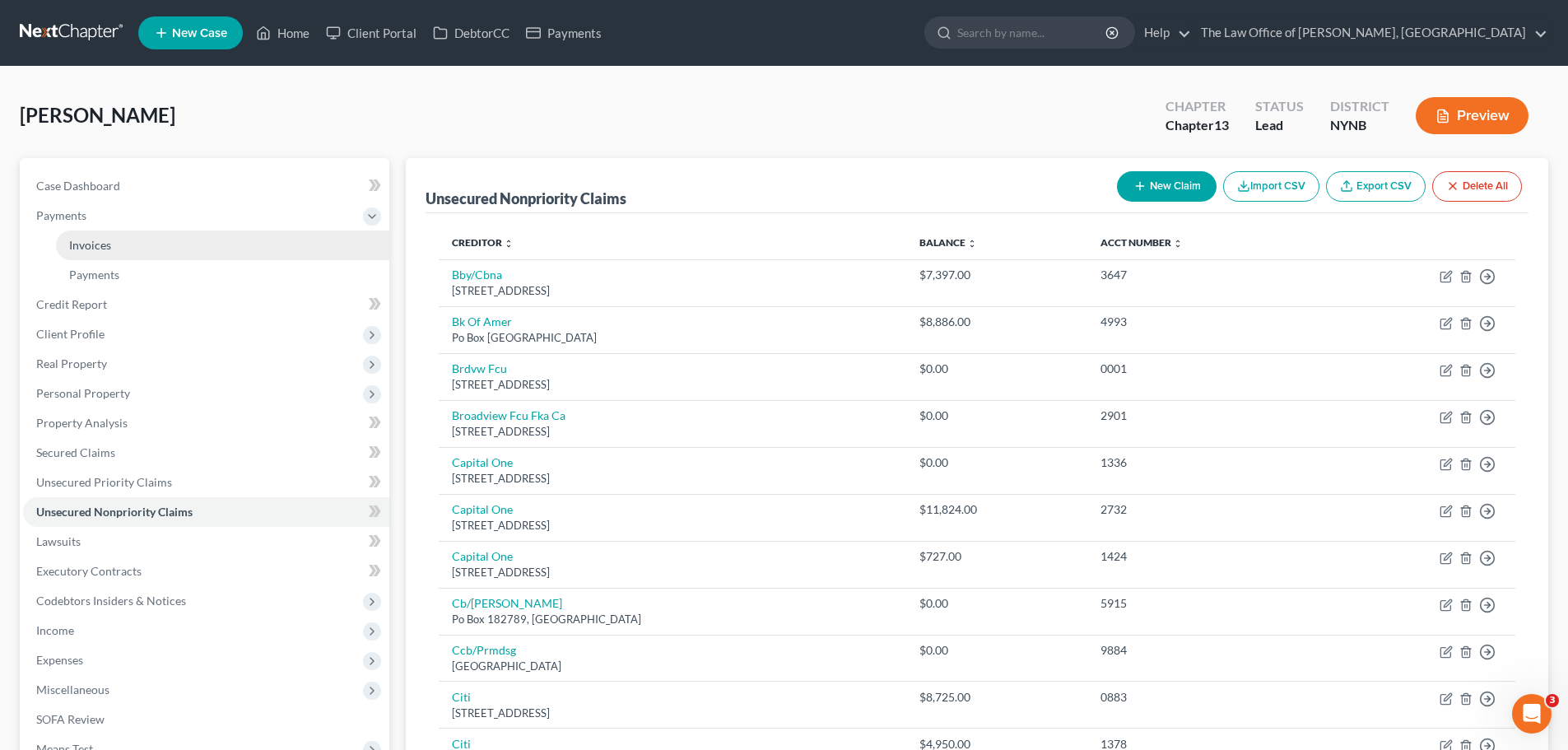
click at [71, 247] on span "Invoices" at bounding box center [90, 245] width 42 height 14
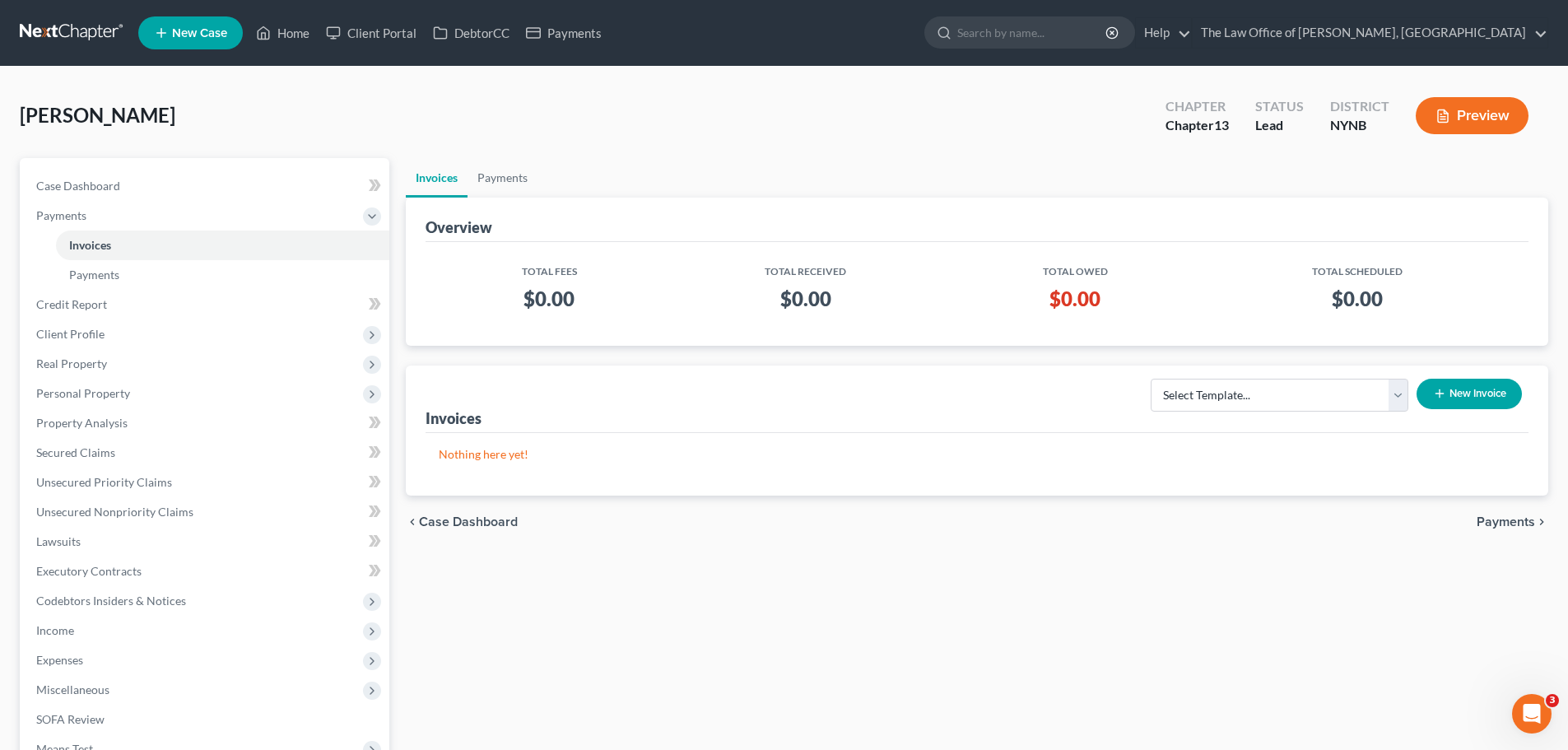
click at [1443, 396] on icon "button" at bounding box center [1439, 393] width 13 height 13
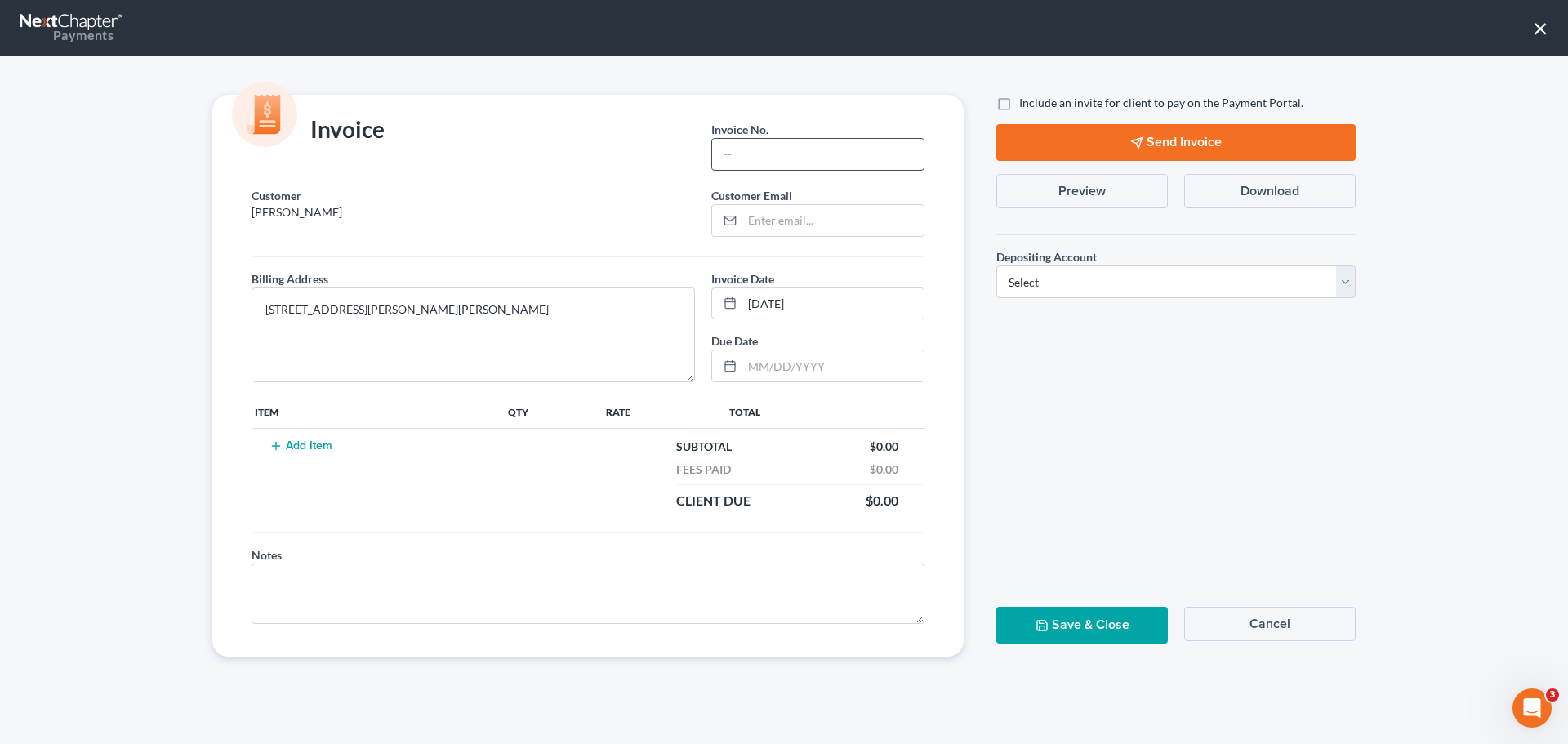
click at [797, 157] on input "text" at bounding box center [818, 154] width 211 height 31
type input "2012"
click at [1029, 286] on select "Select Operation Trust" at bounding box center [1177, 282] width 360 height 33
select select "0"
click at [997, 266] on select "Select Operation Trust" at bounding box center [1177, 282] width 360 height 33
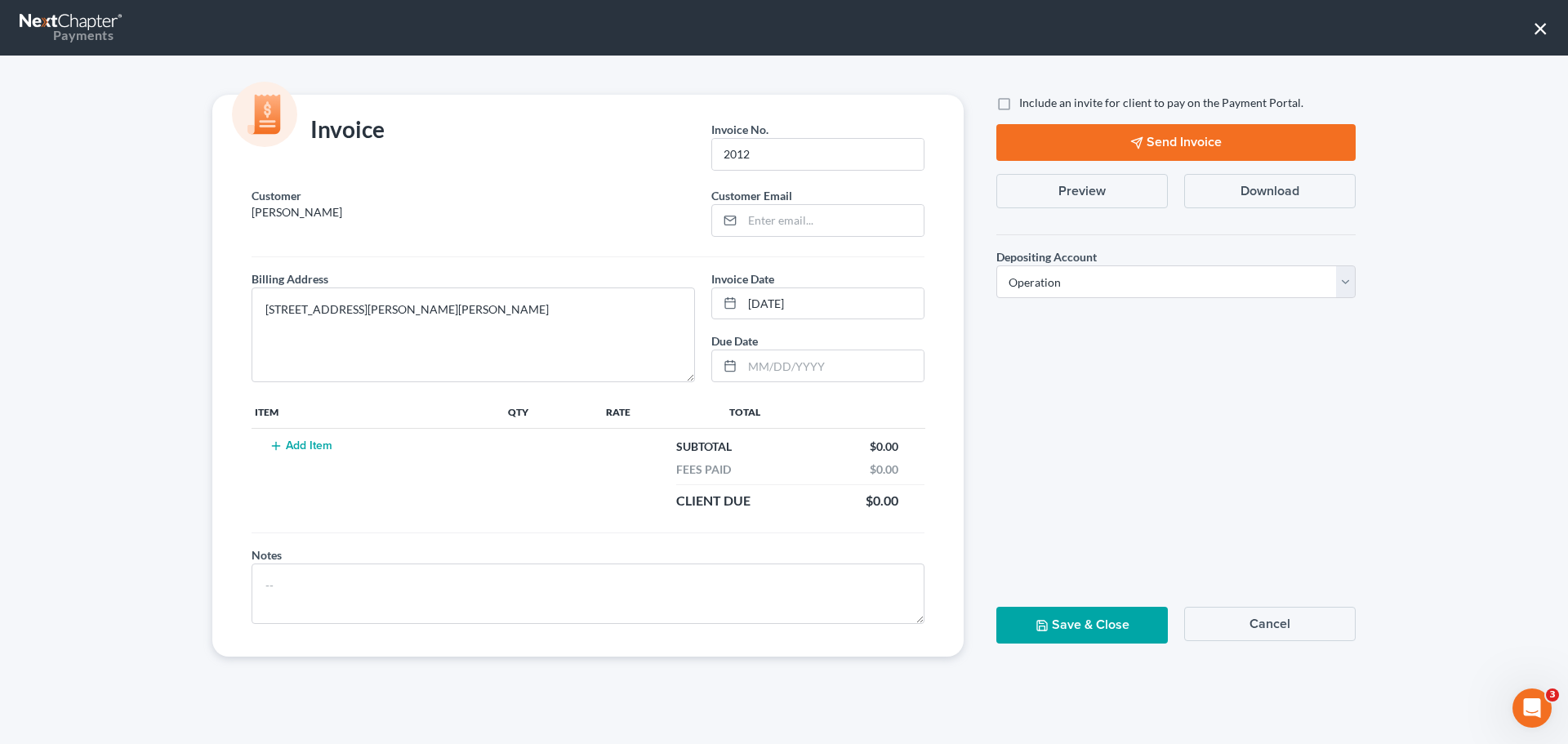
click at [300, 443] on button "Add Item" at bounding box center [300, 446] width 72 height 13
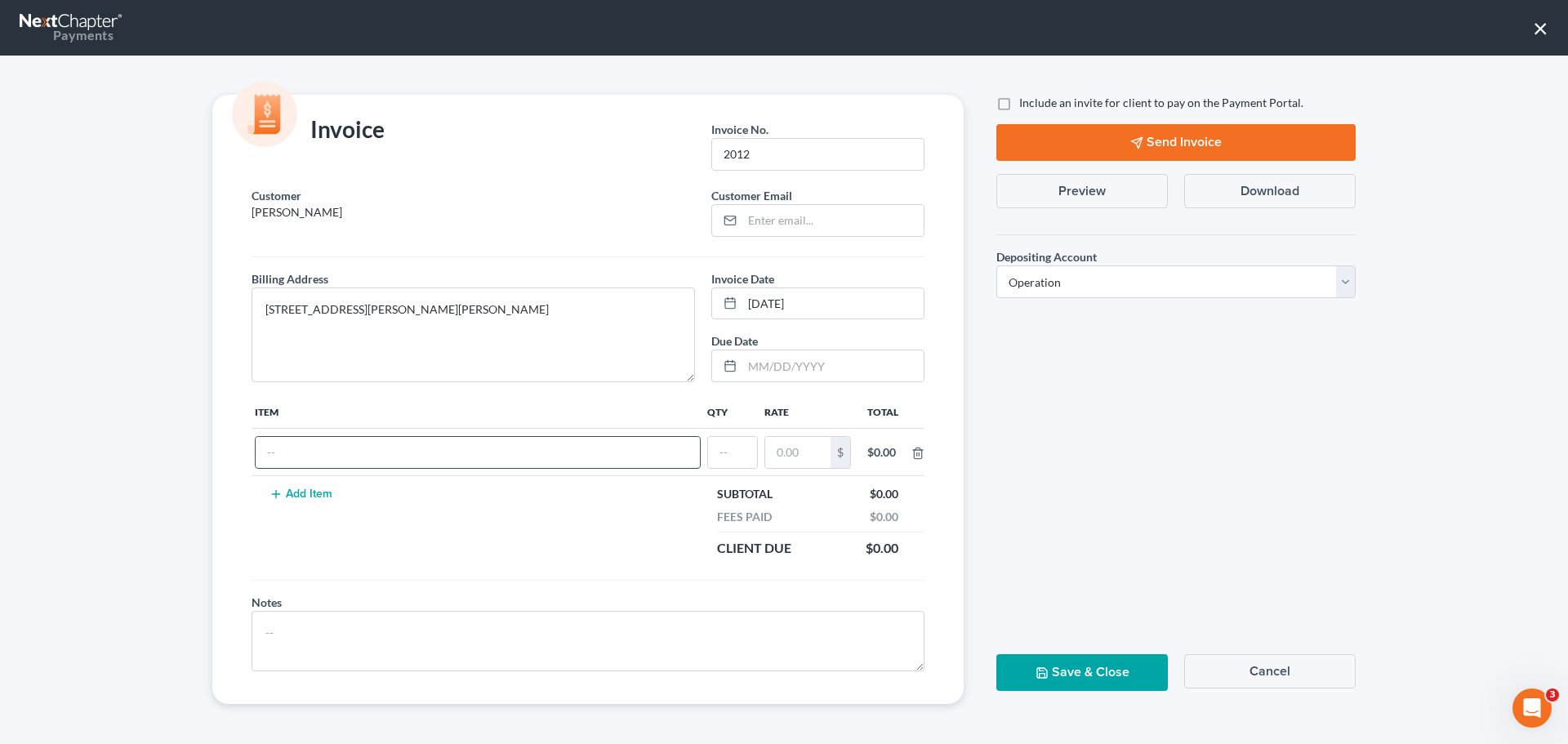
click at [473, 465] on input "text" at bounding box center [478, 452] width 445 height 31
type input "1"
drag, startPoint x: 762, startPoint y: 455, endPoint x: 752, endPoint y: 455, distance: 10.0
click at [762, 455] on td "$" at bounding box center [807, 453] width 93 height 47
click at [737, 454] on input "text" at bounding box center [733, 452] width 49 height 31
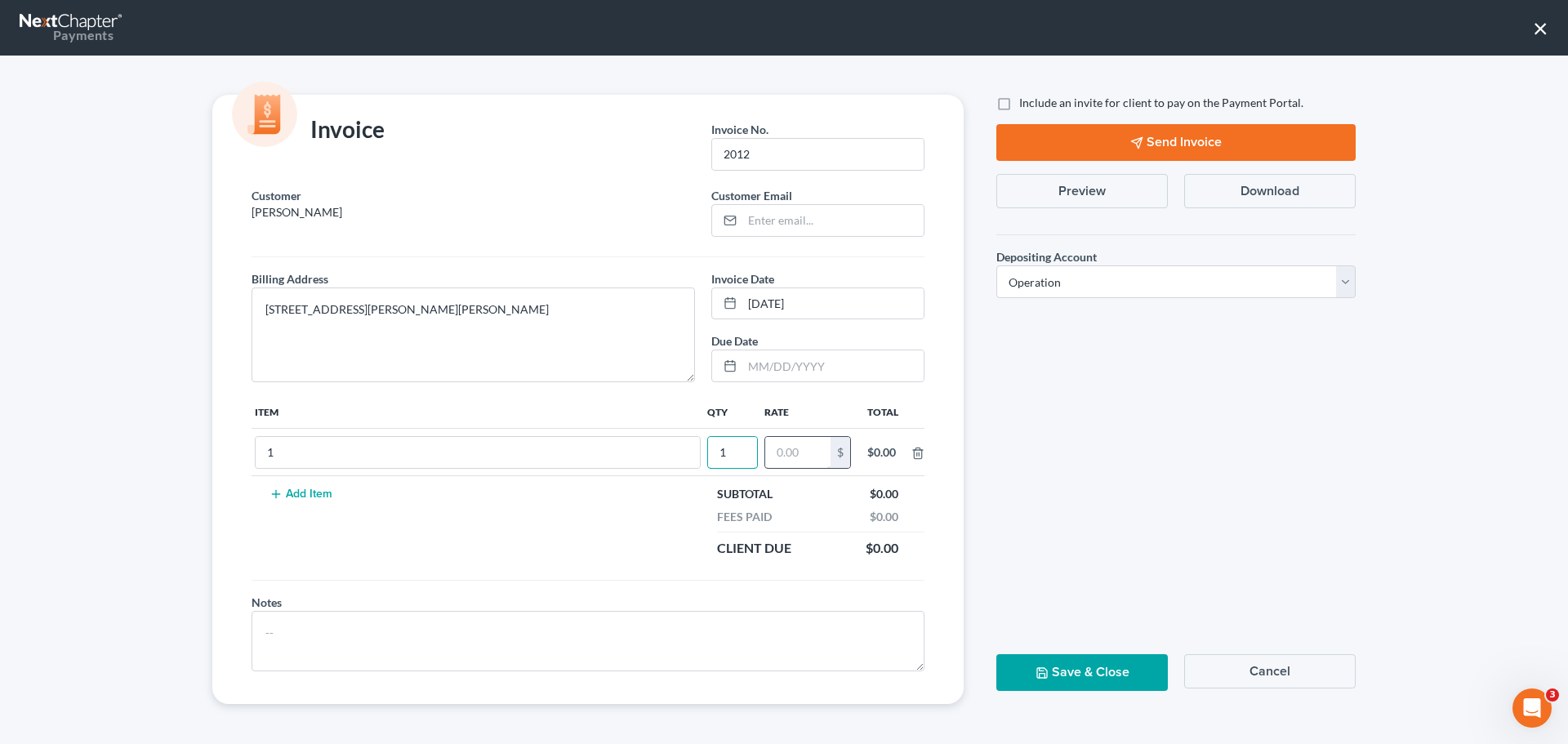
type input "1"
click at [814, 455] on input "text" at bounding box center [798, 452] width 65 height 31
type input "350"
drag, startPoint x: 1076, startPoint y: 676, endPoint x: 869, endPoint y: 478, distance: 286.4
click at [1076, 672] on button "Save & Close" at bounding box center [1083, 672] width 172 height 37
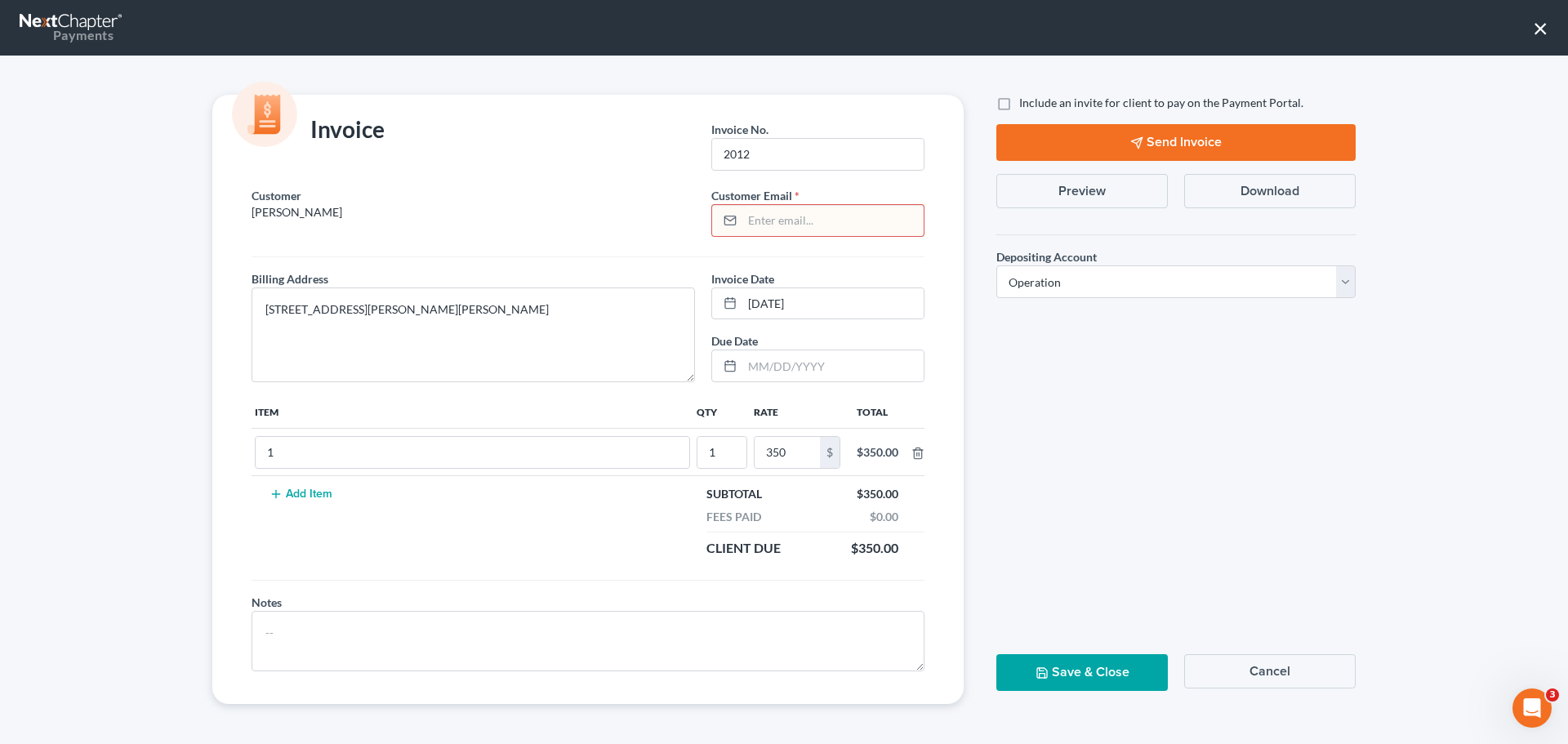
click at [801, 235] on div at bounding box center [818, 220] width 213 height 33
click at [798, 223] on input "email" at bounding box center [833, 219] width 182 height 31
paste input "shauna.clark82@gmail.com"
type input "shauna.clark82@gmail.com"
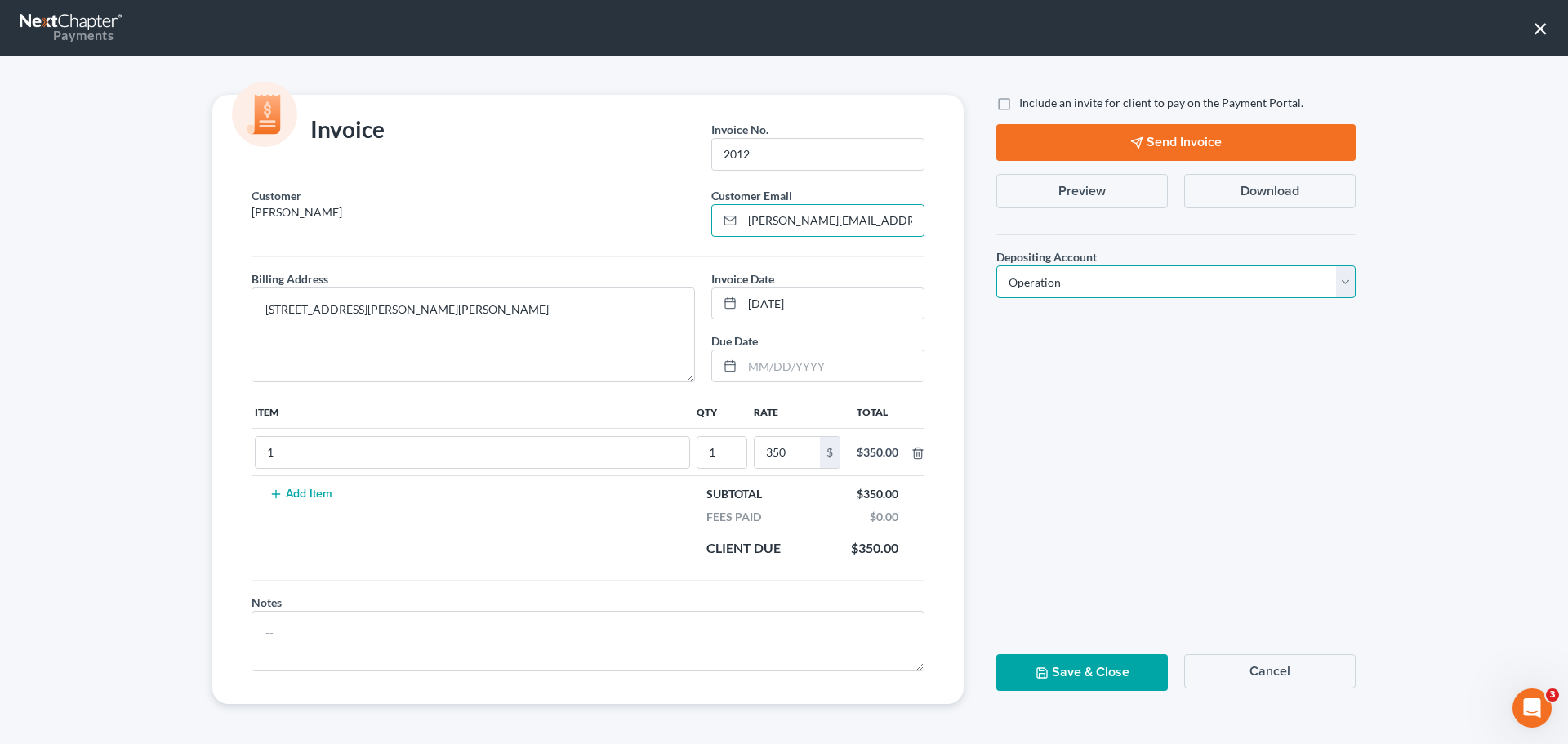
click at [1085, 275] on select "Select Operation Trust" at bounding box center [1177, 282] width 360 height 33
click at [997, 266] on select "Select Operation Trust" at bounding box center [1177, 282] width 360 height 33
click at [1070, 681] on button "Save & Close" at bounding box center [1083, 672] width 172 height 37
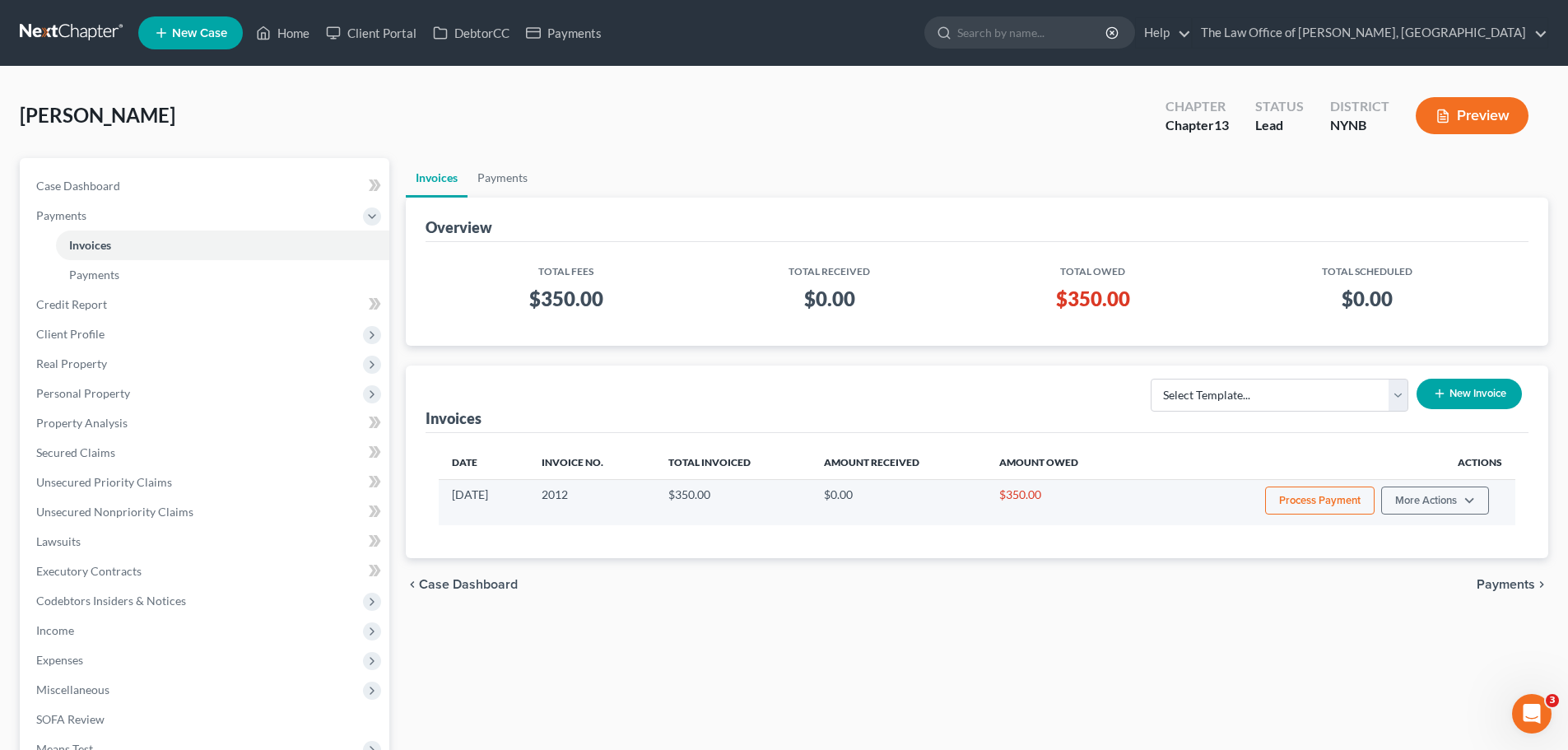
click at [1320, 502] on button "Process Payment" at bounding box center [1320, 501] width 110 height 28
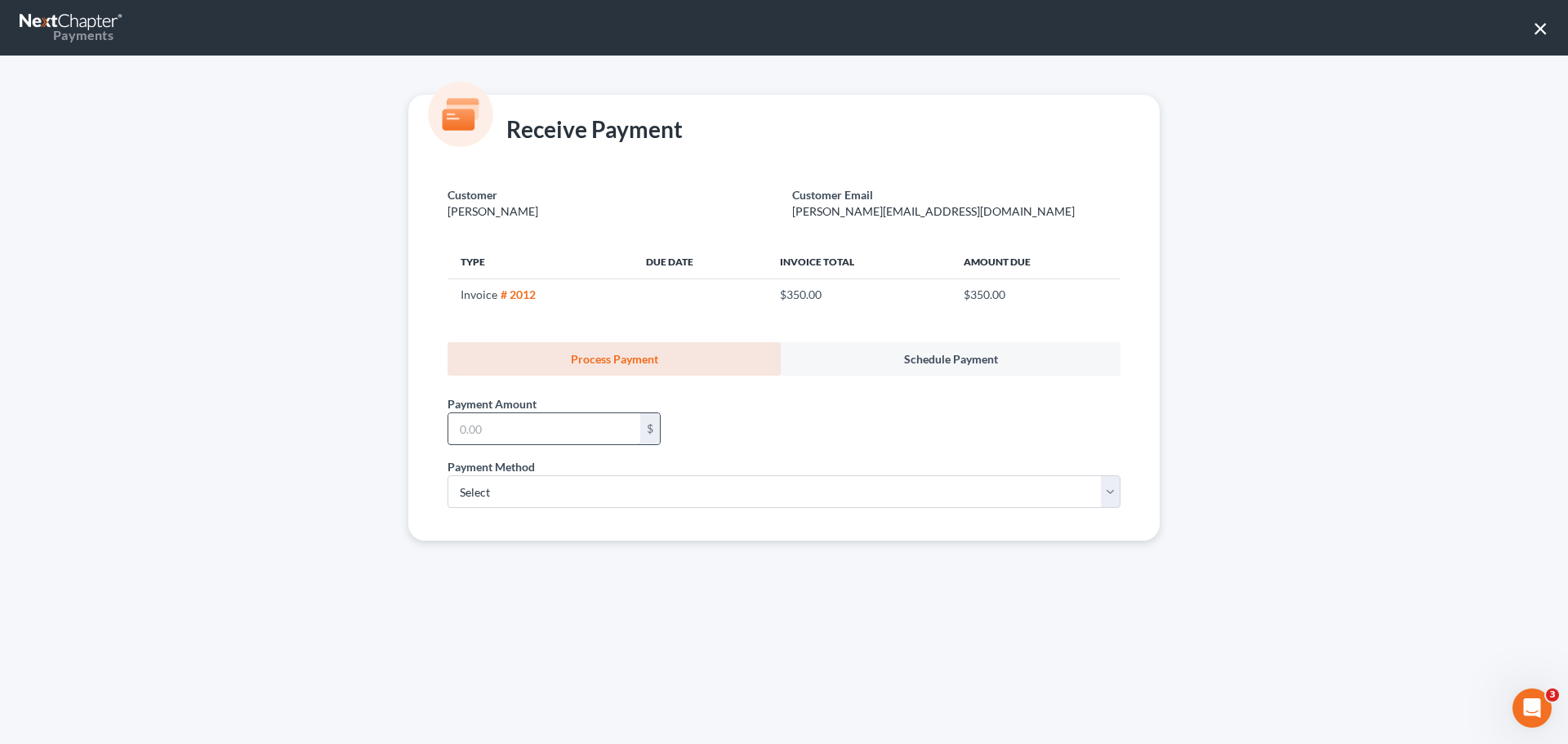
click at [568, 422] on input "text" at bounding box center [544, 428] width 192 height 31
type input "350"
click at [450, 489] on select "Select ACH Credit Card" at bounding box center [784, 491] width 673 height 33
select select "1"
click at [448, 475] on select "Select ACH Credit Card" at bounding box center [784, 491] width 673 height 33
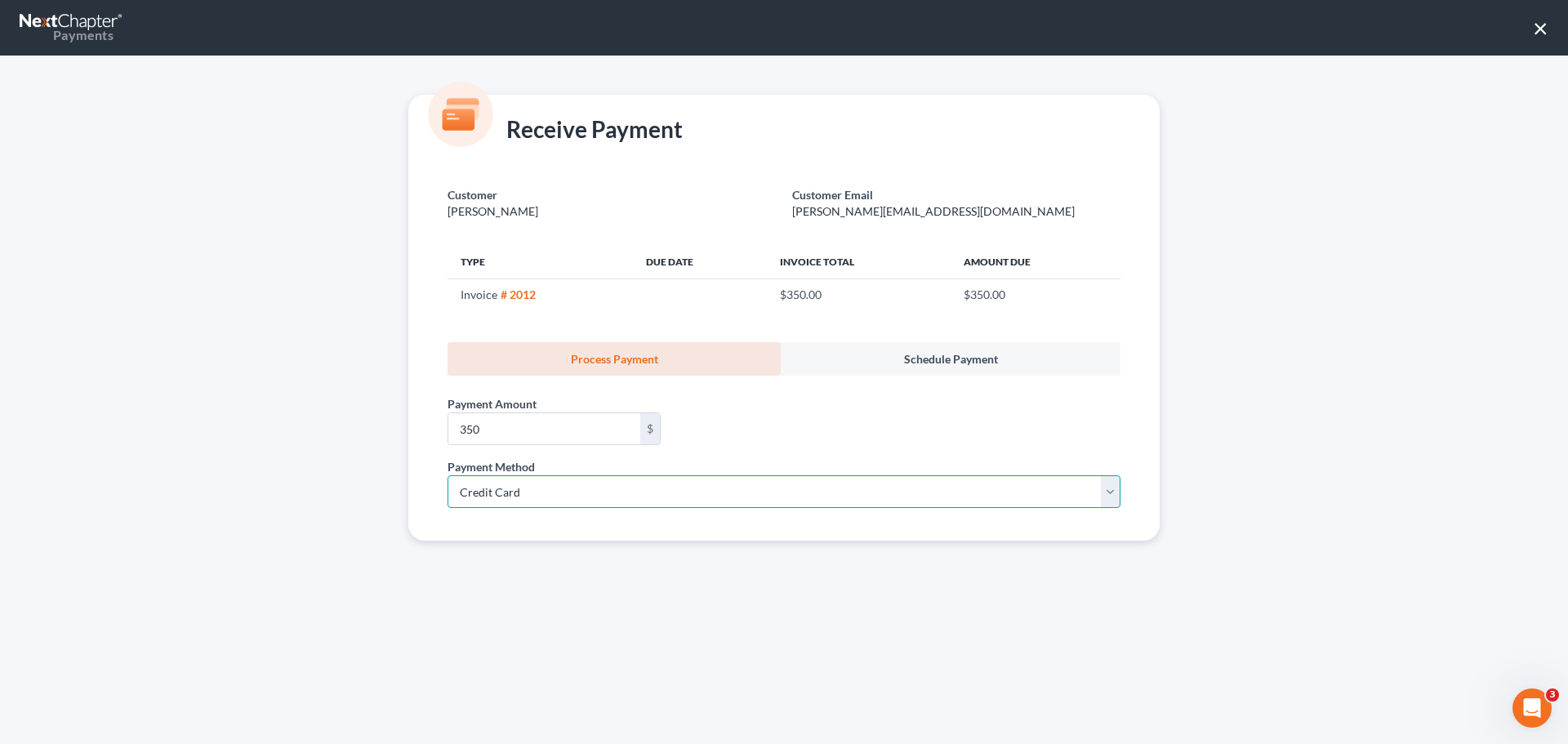
select select "35"
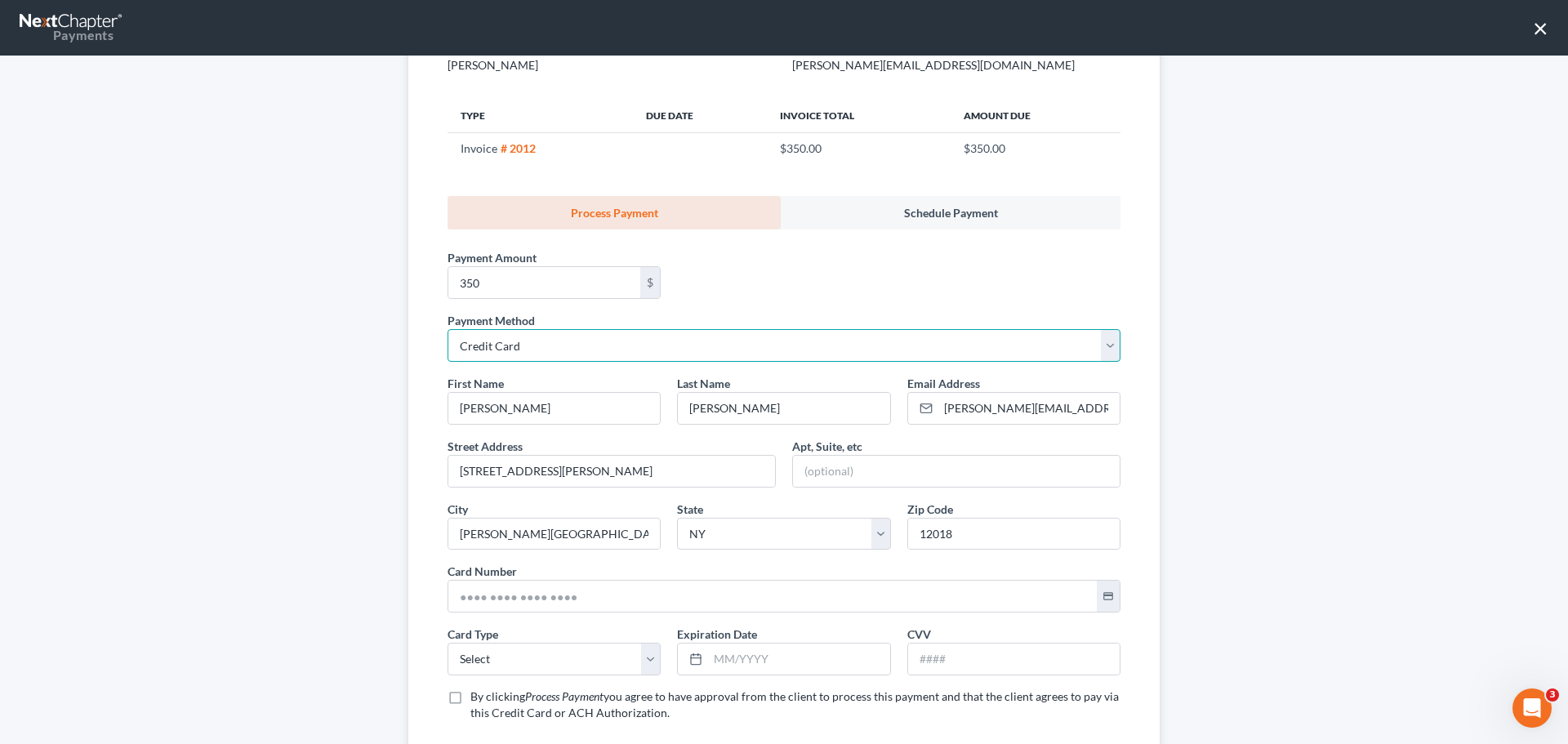
scroll to position [244, 0]
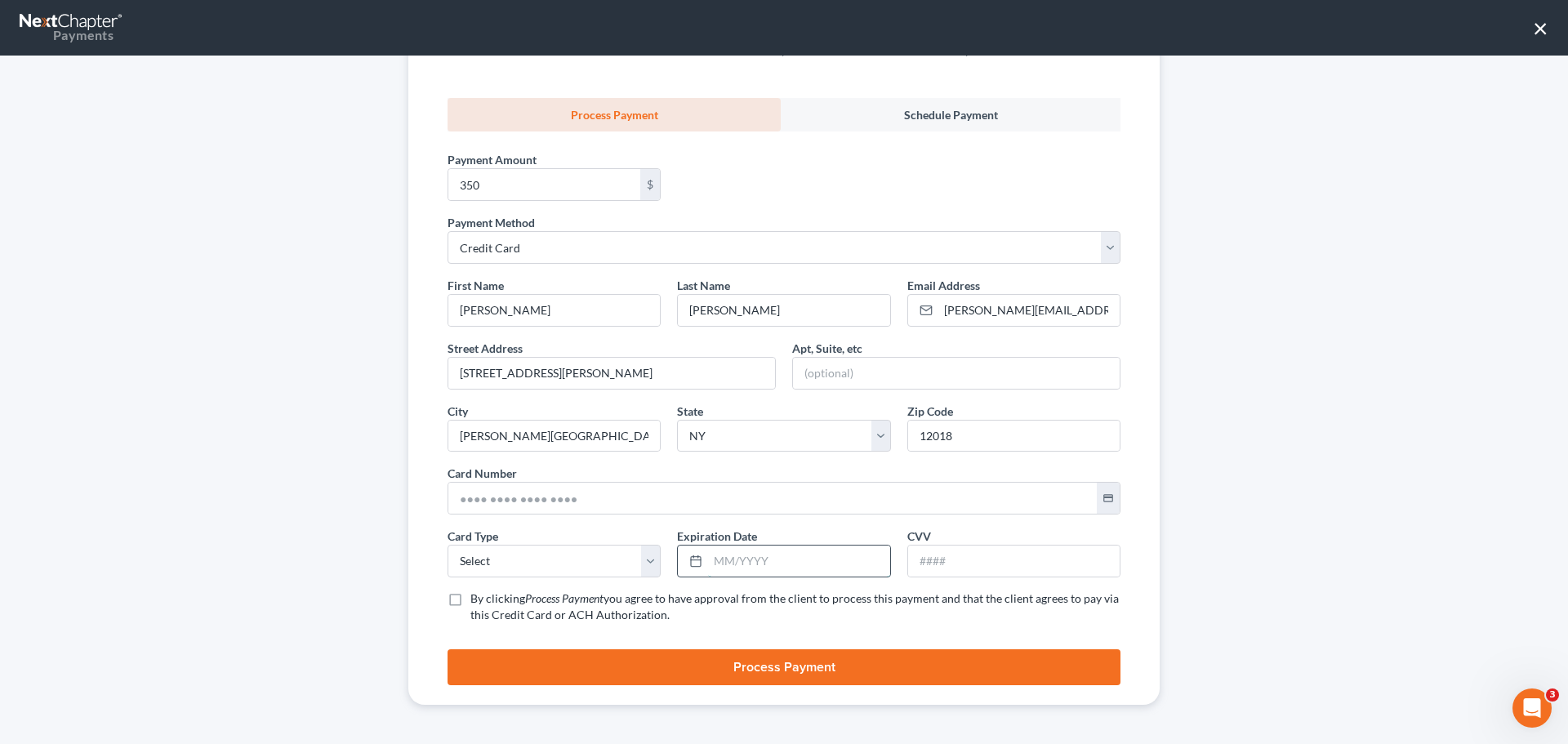
drag, startPoint x: 772, startPoint y: 568, endPoint x: 762, endPoint y: 560, distance: 12.8
click at [772, 568] on input "text" at bounding box center [799, 560] width 182 height 31
type input "02/2030"
click at [968, 563] on input "text" at bounding box center [1014, 560] width 211 height 31
type input "780"
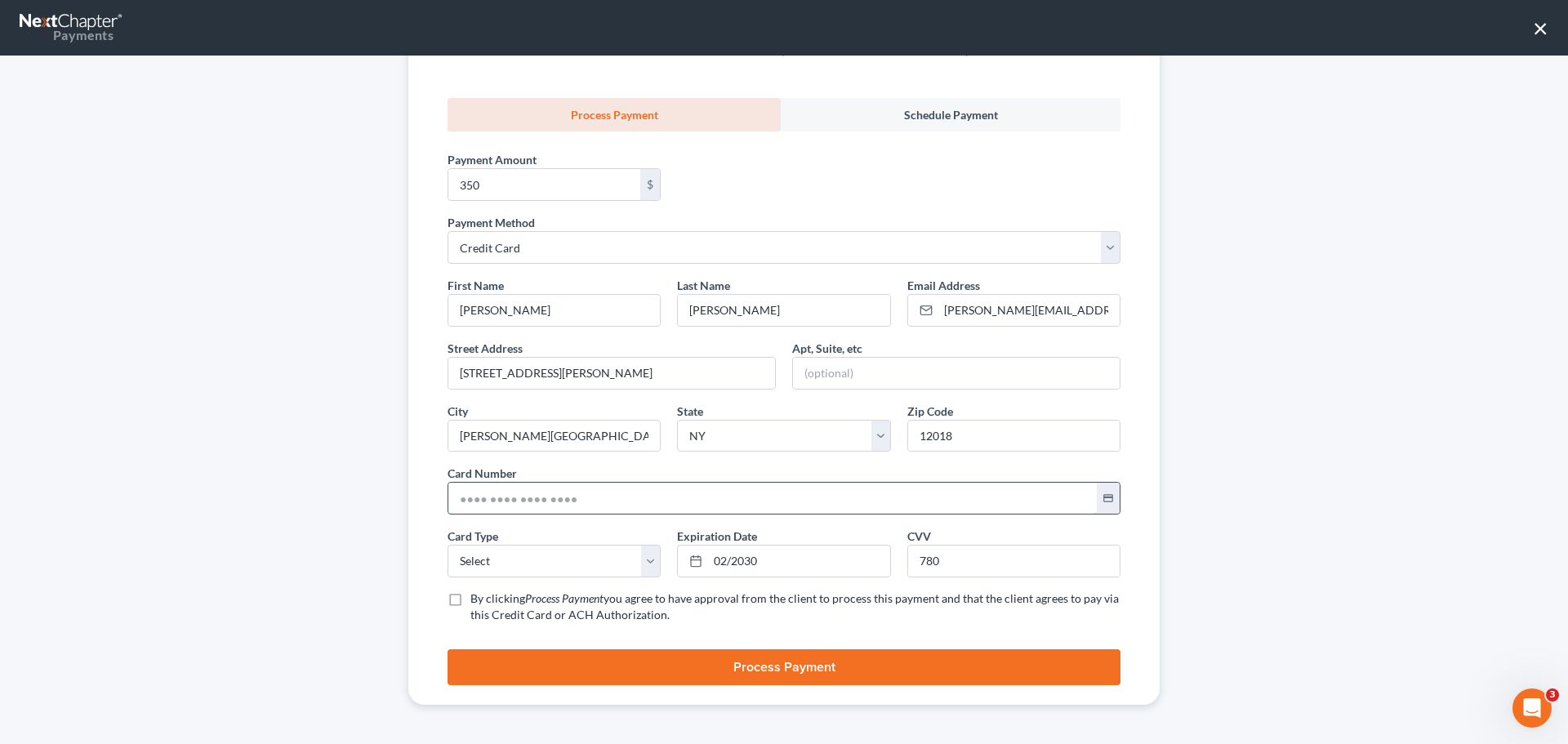
drag, startPoint x: 510, startPoint y: 512, endPoint x: 505, endPoint y: 502, distance: 11.2
click at [510, 507] on input "text" at bounding box center [773, 498] width 648 height 31
paste input "5149 6800 1949 3121"
type input "5149 6800 1949 3121"
click at [473, 572] on select "Select Visa MasterCard Discover American Express" at bounding box center [554, 560] width 213 height 33
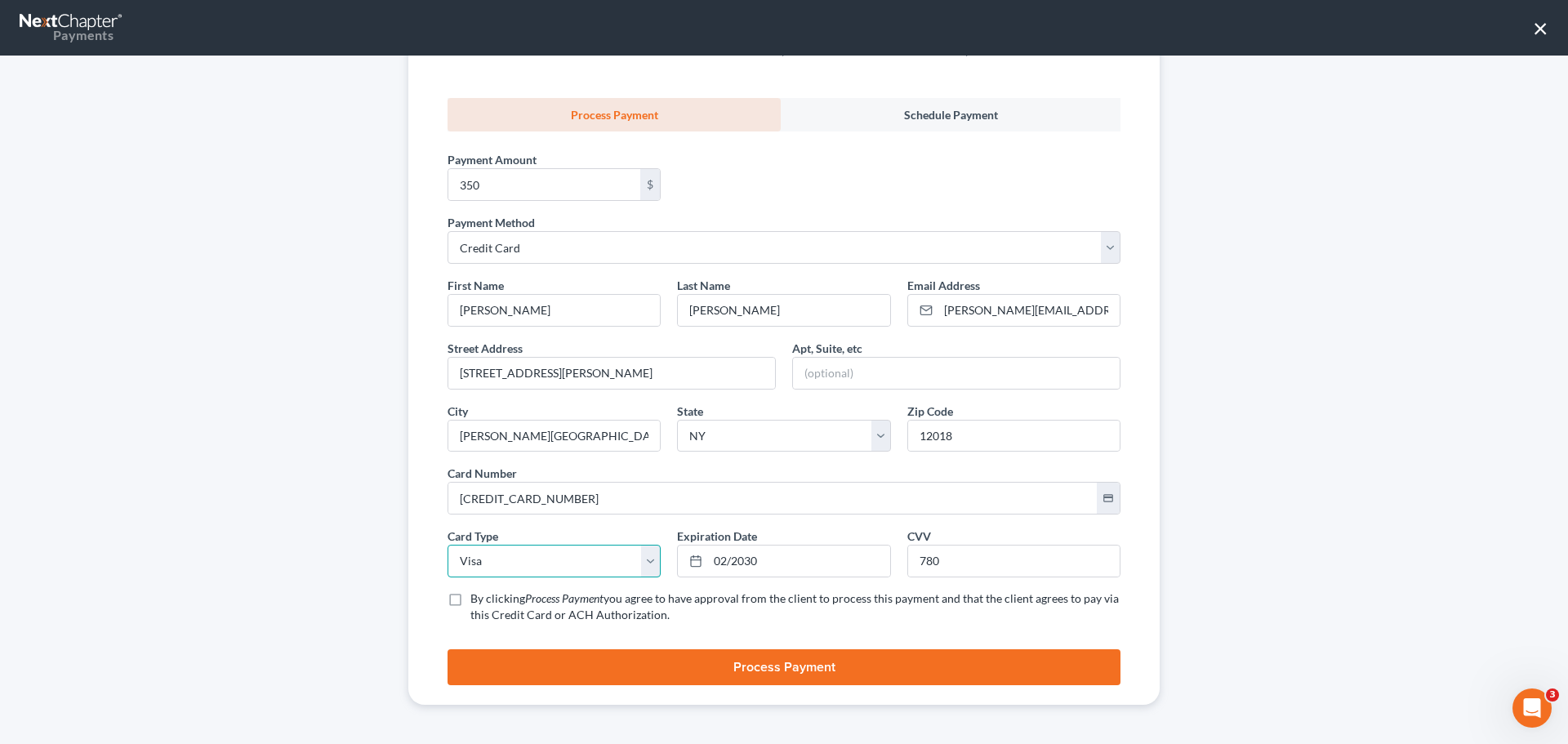
click at [448, 544] on select "Select Visa MasterCard Discover American Express" at bounding box center [554, 560] width 213 height 33
click at [481, 568] on select "Select Visa MasterCard Discover American Express" at bounding box center [554, 560] width 213 height 33
select select "1"
click at [448, 544] on select "Select Visa MasterCard Discover American Express" at bounding box center [554, 560] width 213 height 33
click at [470, 601] on label "By clicking Process Payment you agree to have approval from the client to proce…" at bounding box center [795, 607] width 650 height 33
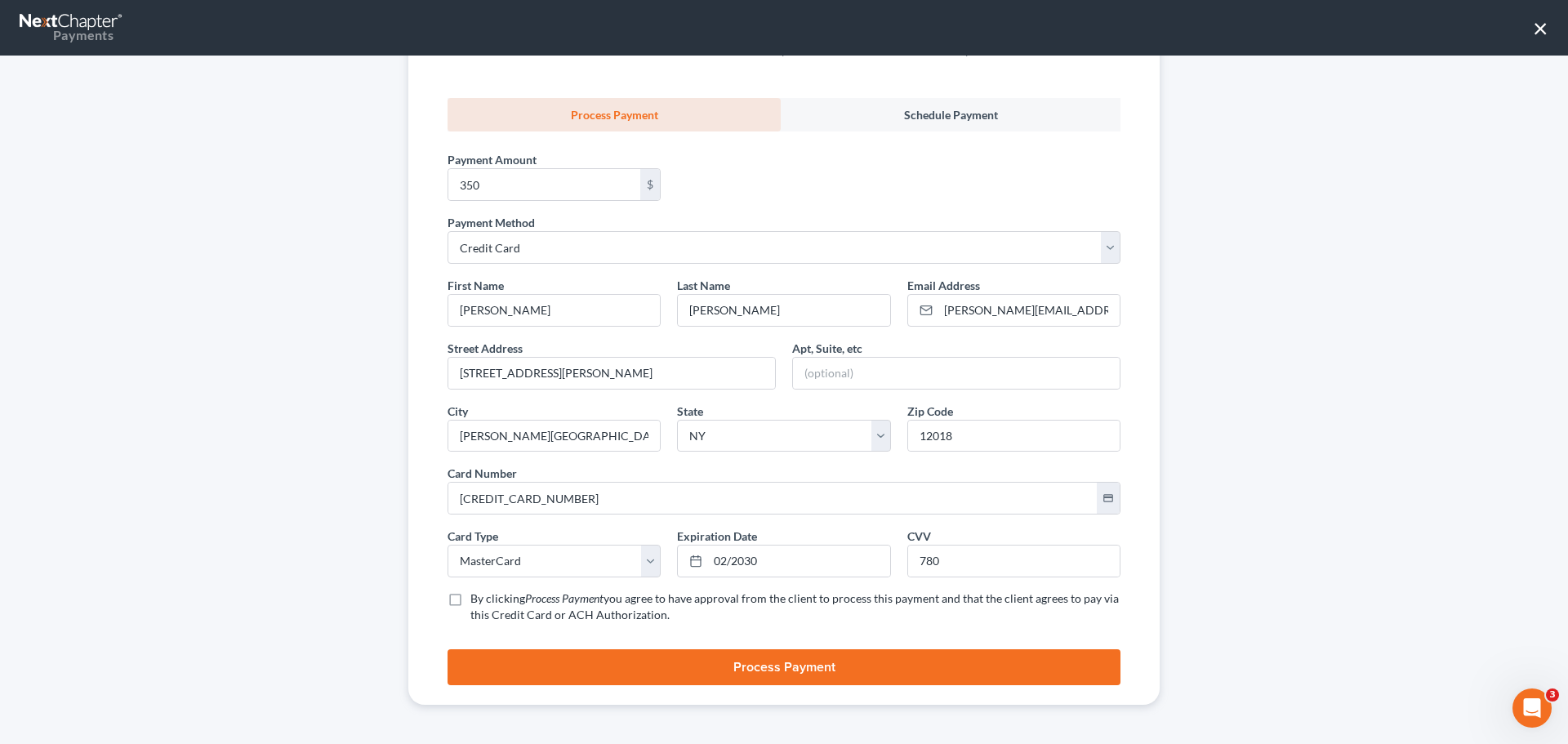
click at [477, 601] on input "By clicking Process Payment you agree to have approval from the client to proce…" at bounding box center [482, 596] width 11 height 11
checkbox input "true"
click at [631, 665] on button "Process Payment" at bounding box center [784, 667] width 673 height 36
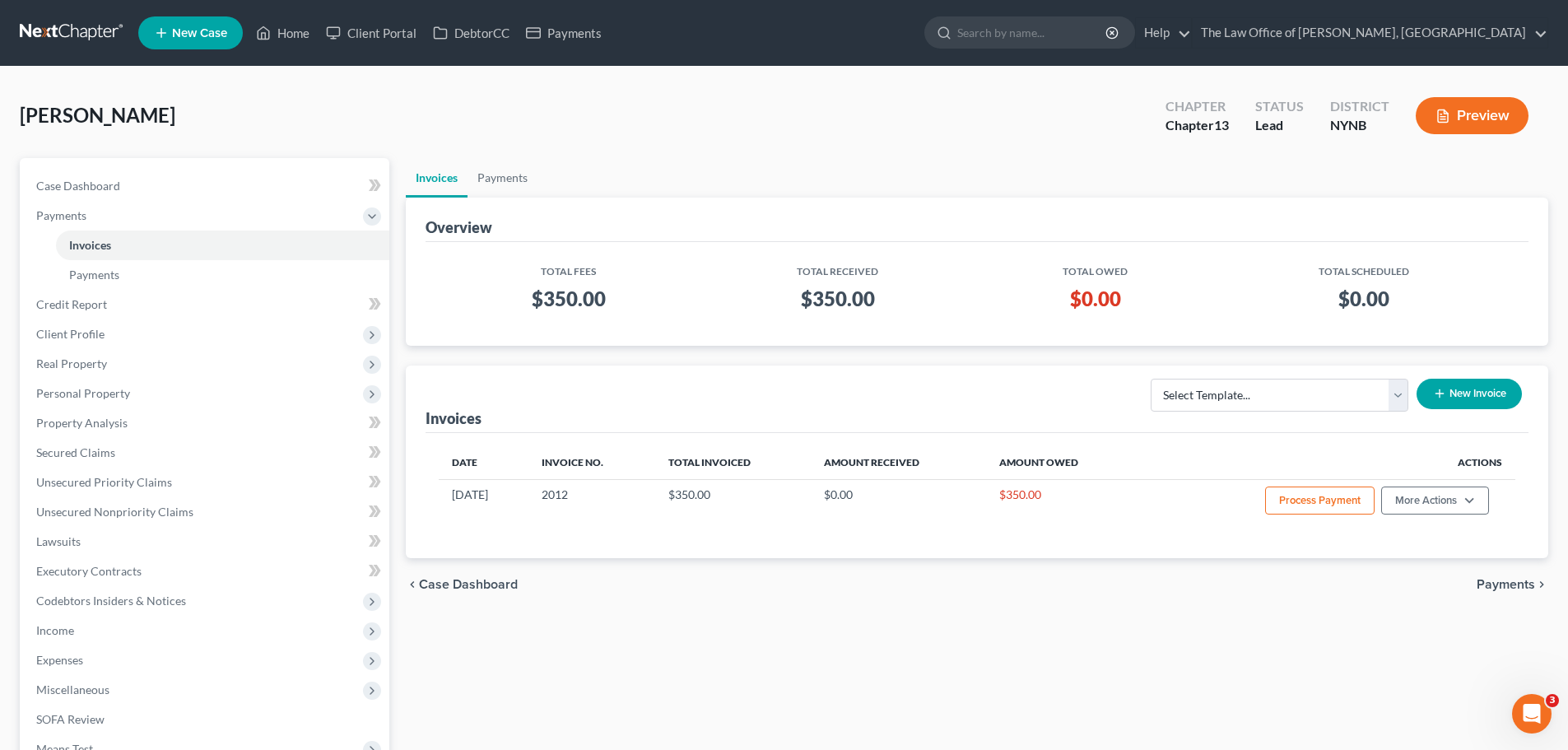
click at [186, 36] on span "New Case" at bounding box center [199, 33] width 55 height 12
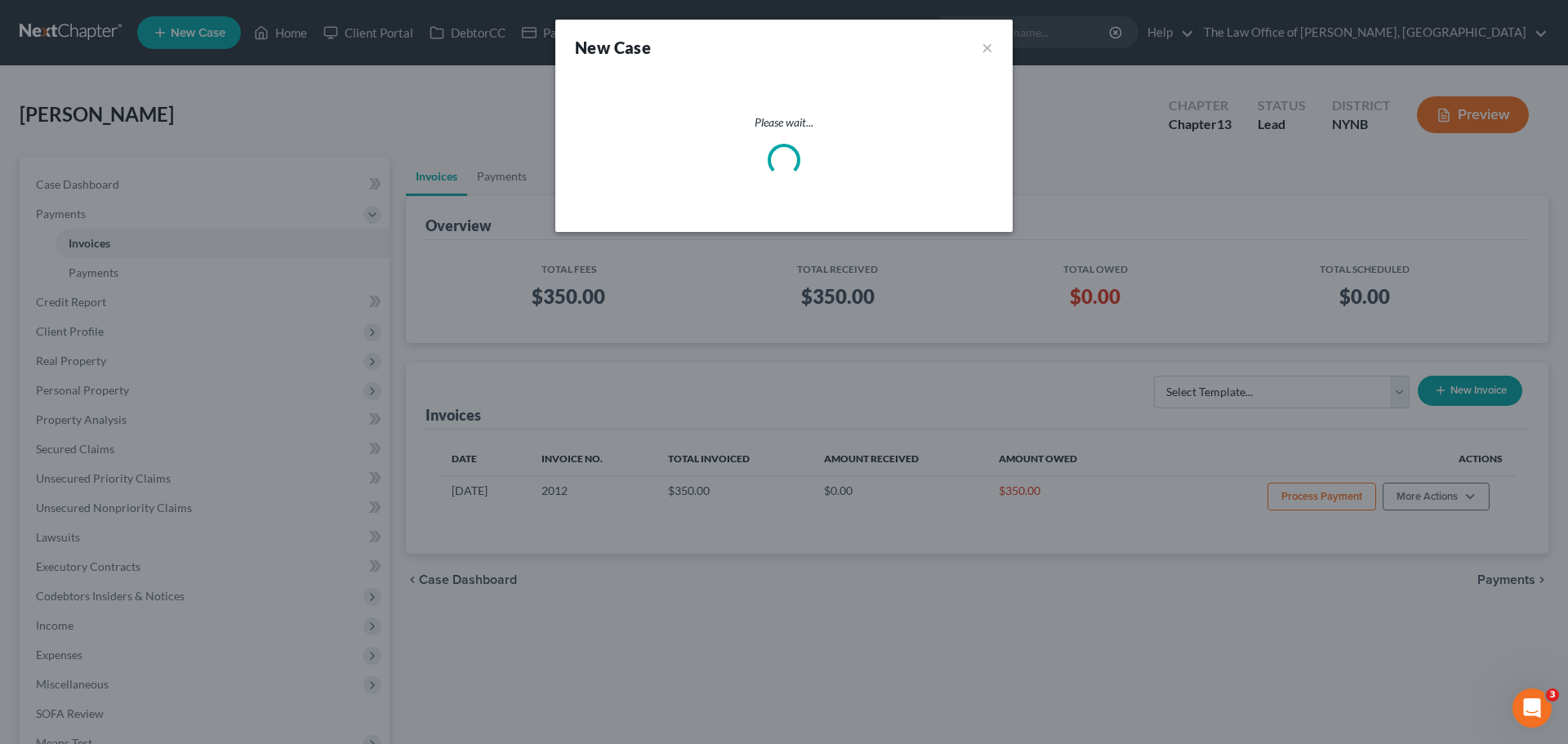
select select "54"
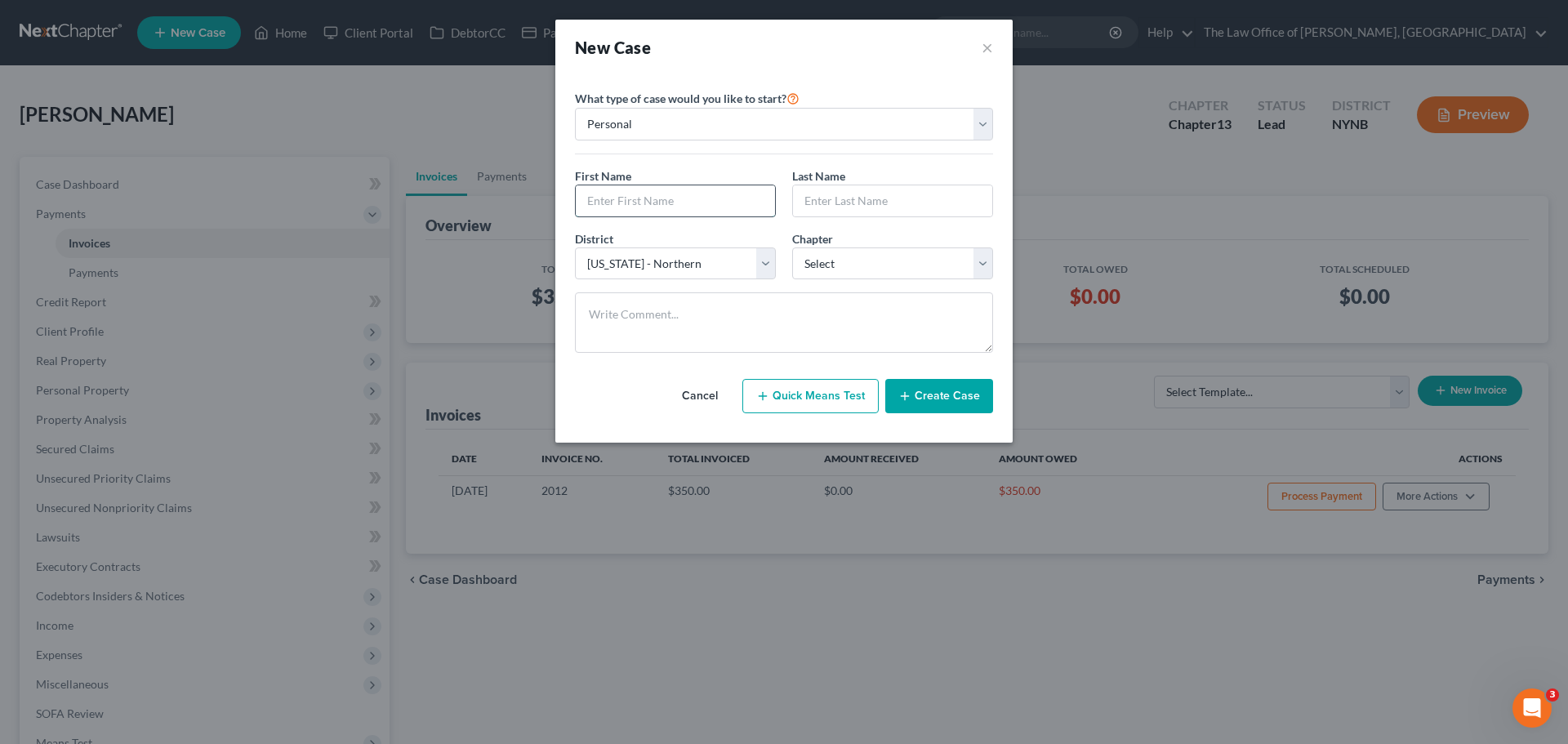
click at [598, 200] on input "text" at bounding box center [676, 201] width 200 height 31
paste input "Venesa"
type input "Venesa"
click at [867, 188] on input "text" at bounding box center [893, 201] width 200 height 31
paste input "West"
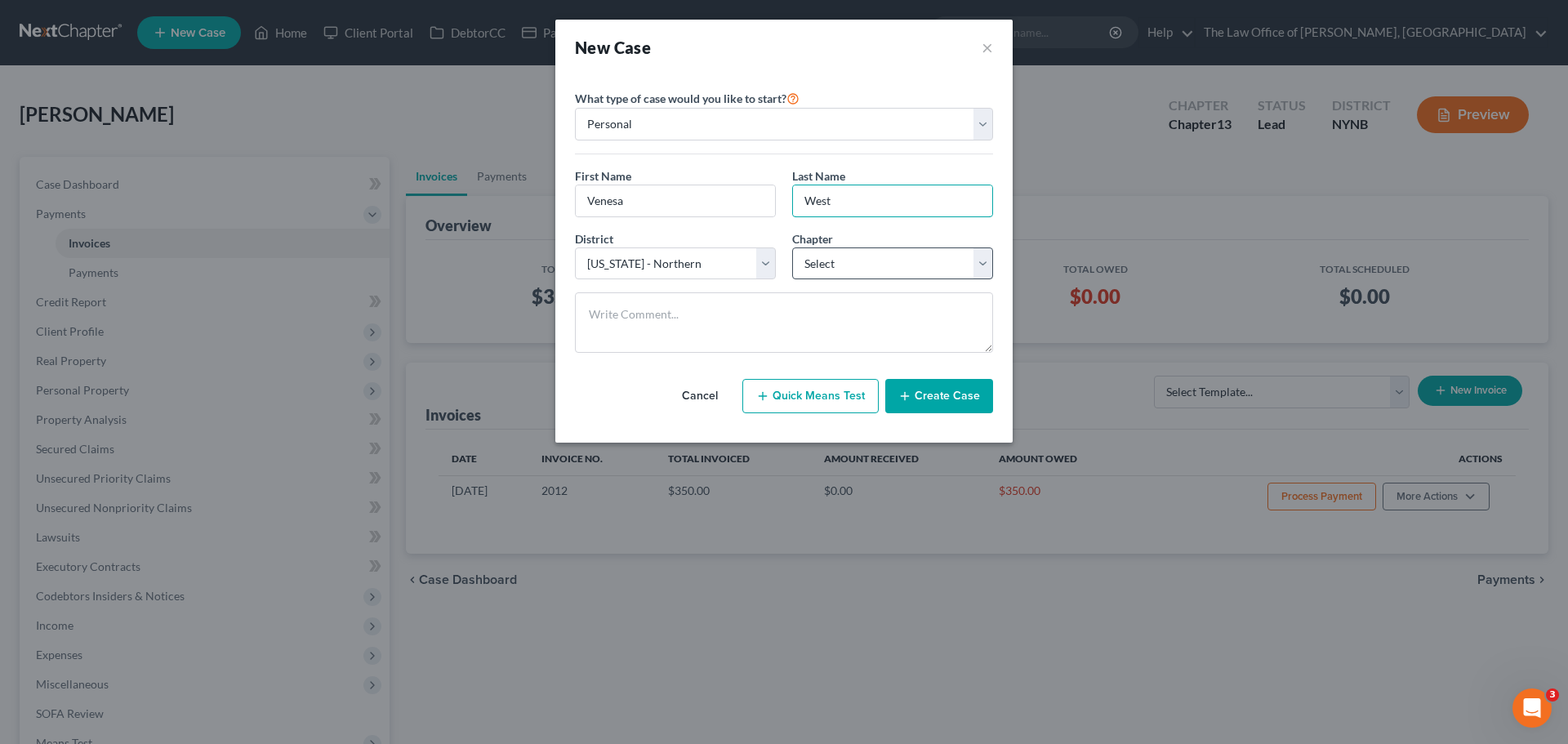
type input "West"
click at [841, 262] on select "Select 7 11 12 13" at bounding box center [892, 263] width 201 height 33
select select "0"
click at [792, 247] on select "Select 7 11 12 13" at bounding box center [892, 263] width 201 height 33
click at [699, 319] on textarea at bounding box center [784, 322] width 418 height 60
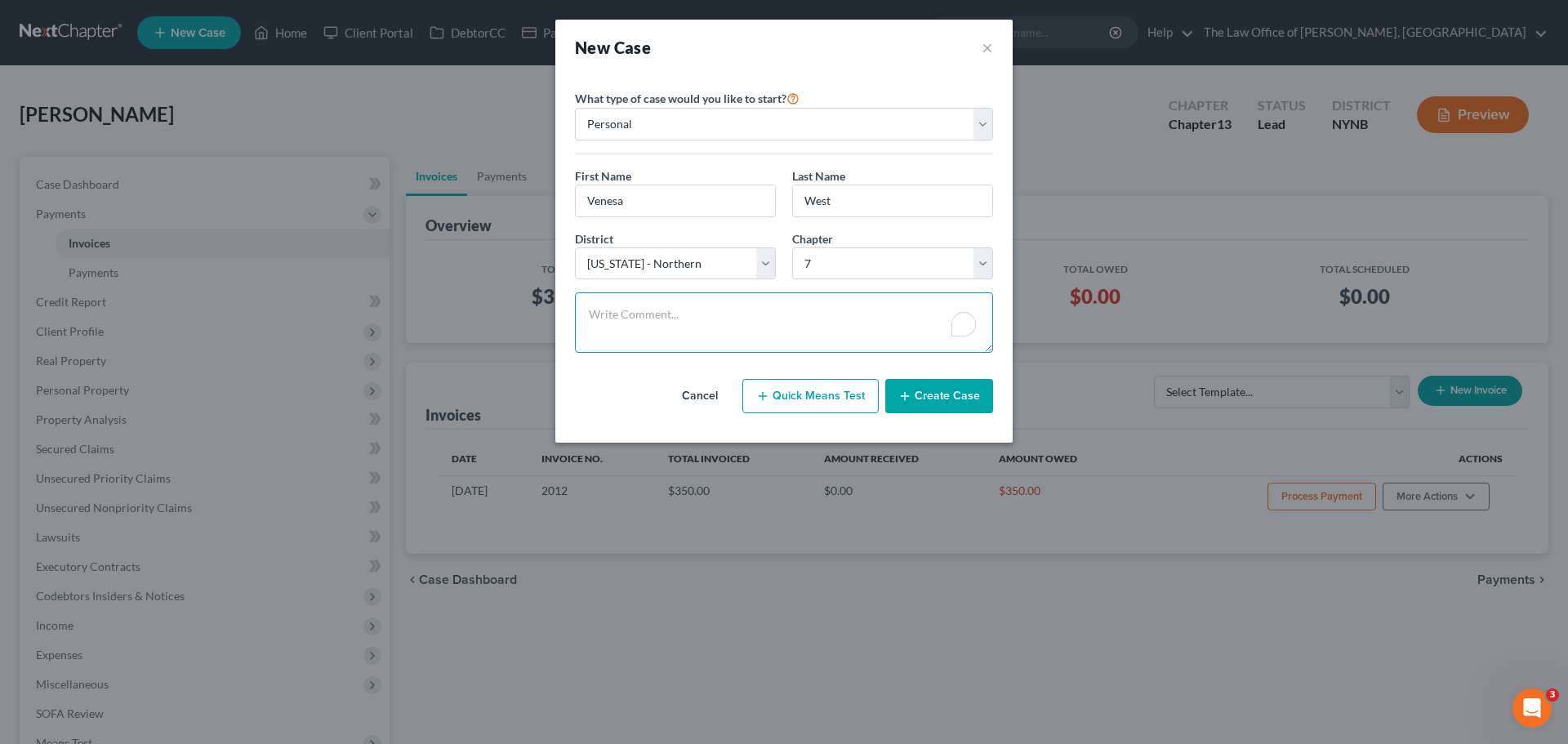
paste textarea "yes house 212k mortgage 154k one car lien on the car 24-23k not married divorce…"
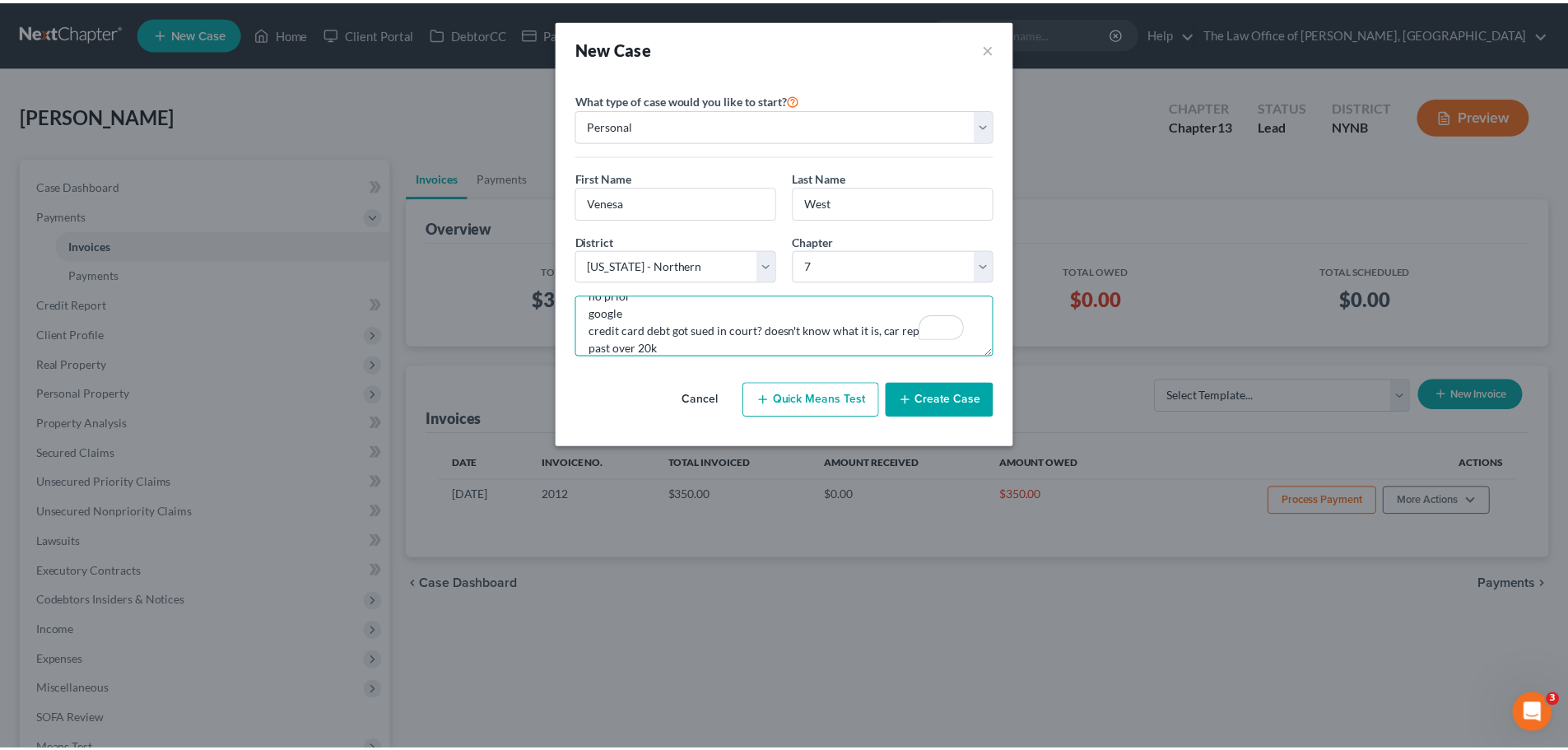
scroll to position [91, 0]
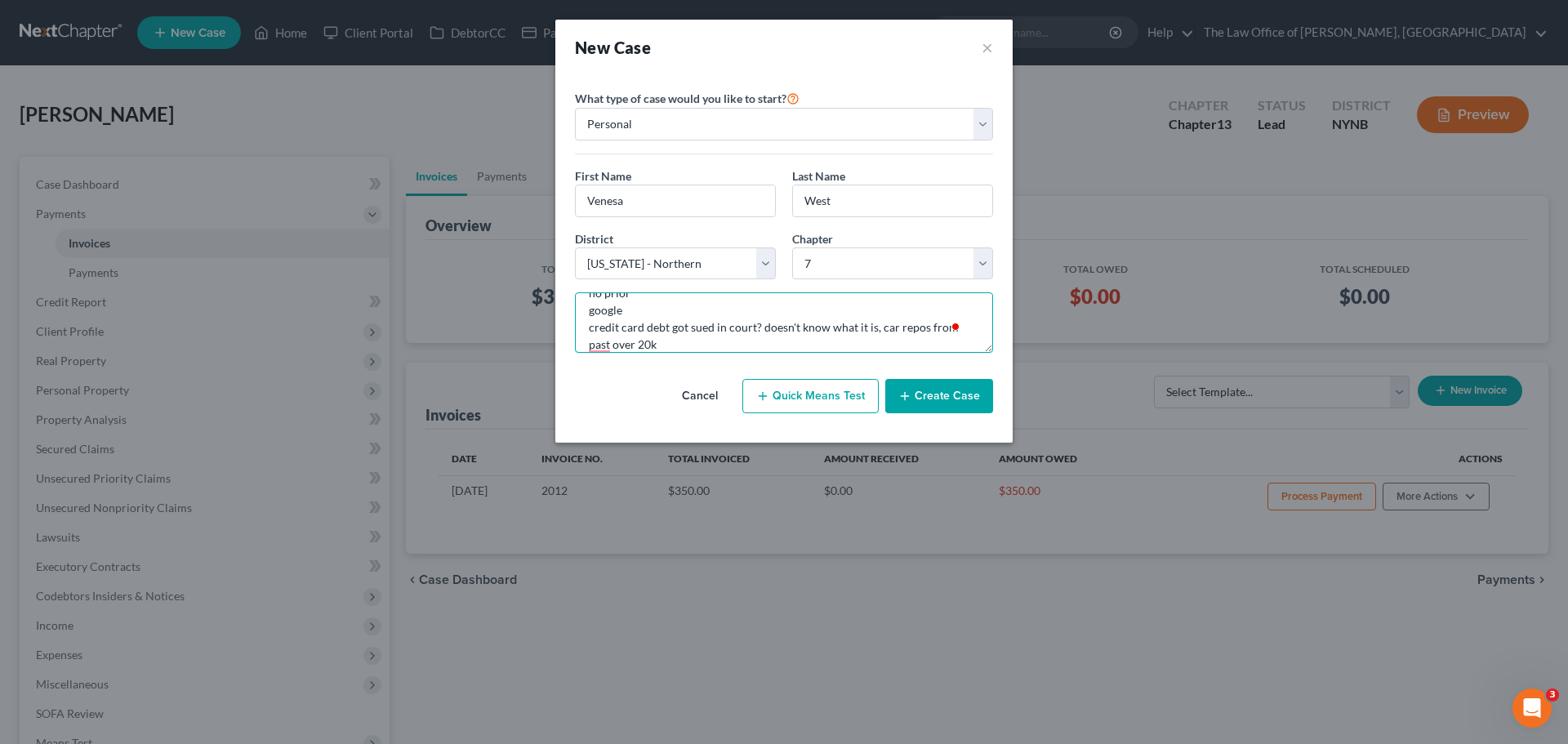
type textarea "yes house 212k mortgage 154k one car lien on the car 24-23k not married divorce…"
click at [940, 398] on button "Create Case" at bounding box center [939, 396] width 108 height 35
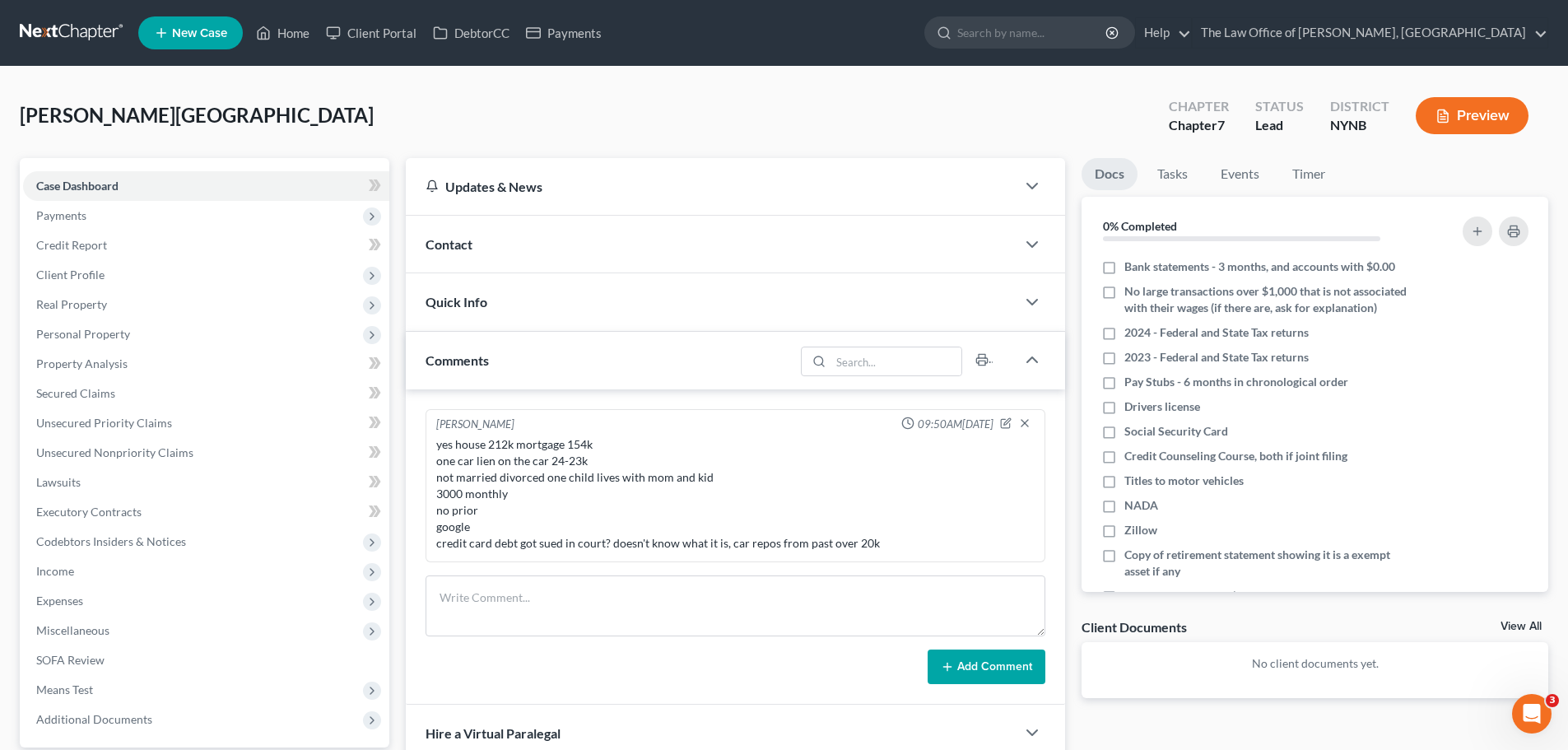
click at [457, 240] on span "Contact" at bounding box center [448, 244] width 47 height 16
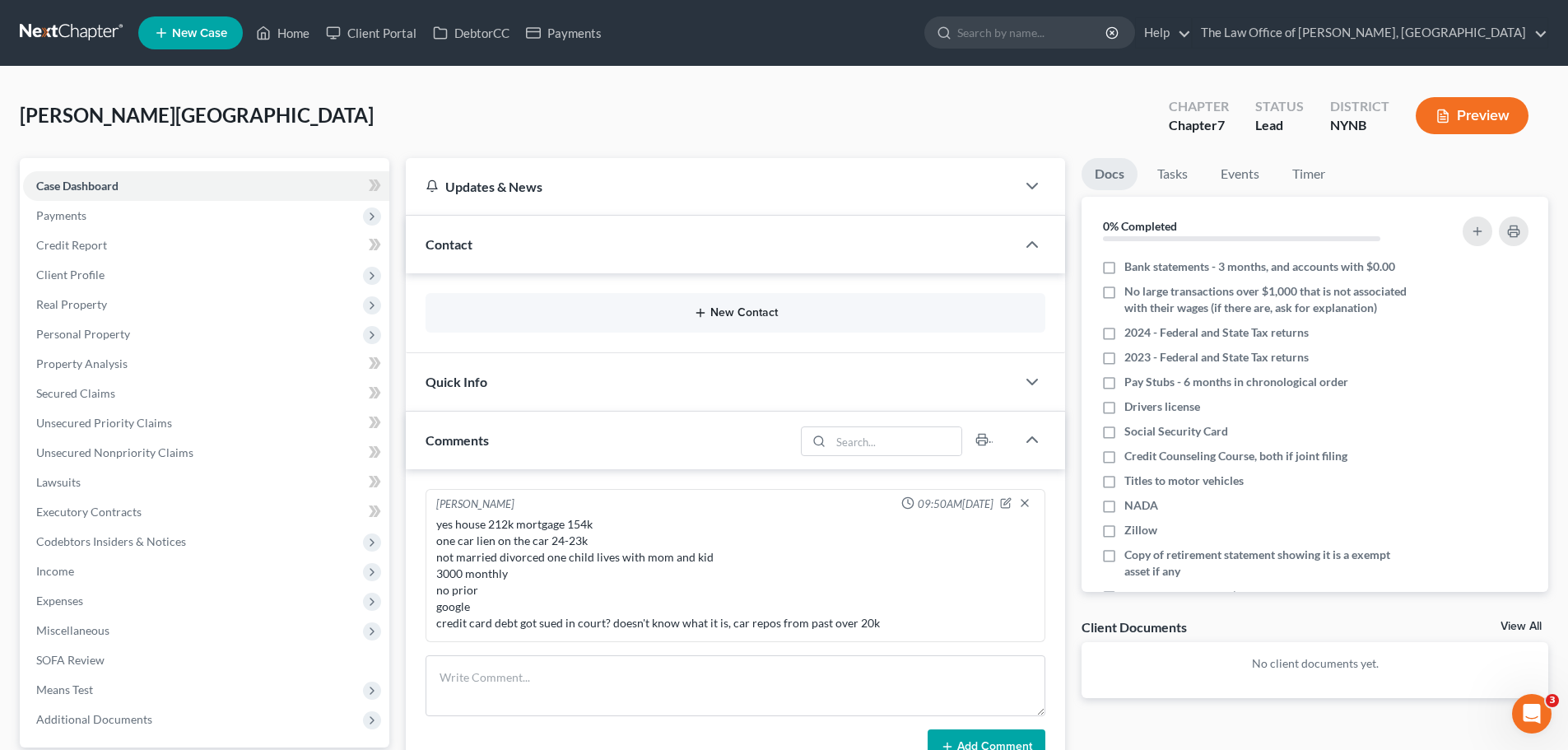
click at [714, 312] on button "New Contact" at bounding box center [736, 313] width 593 height 13
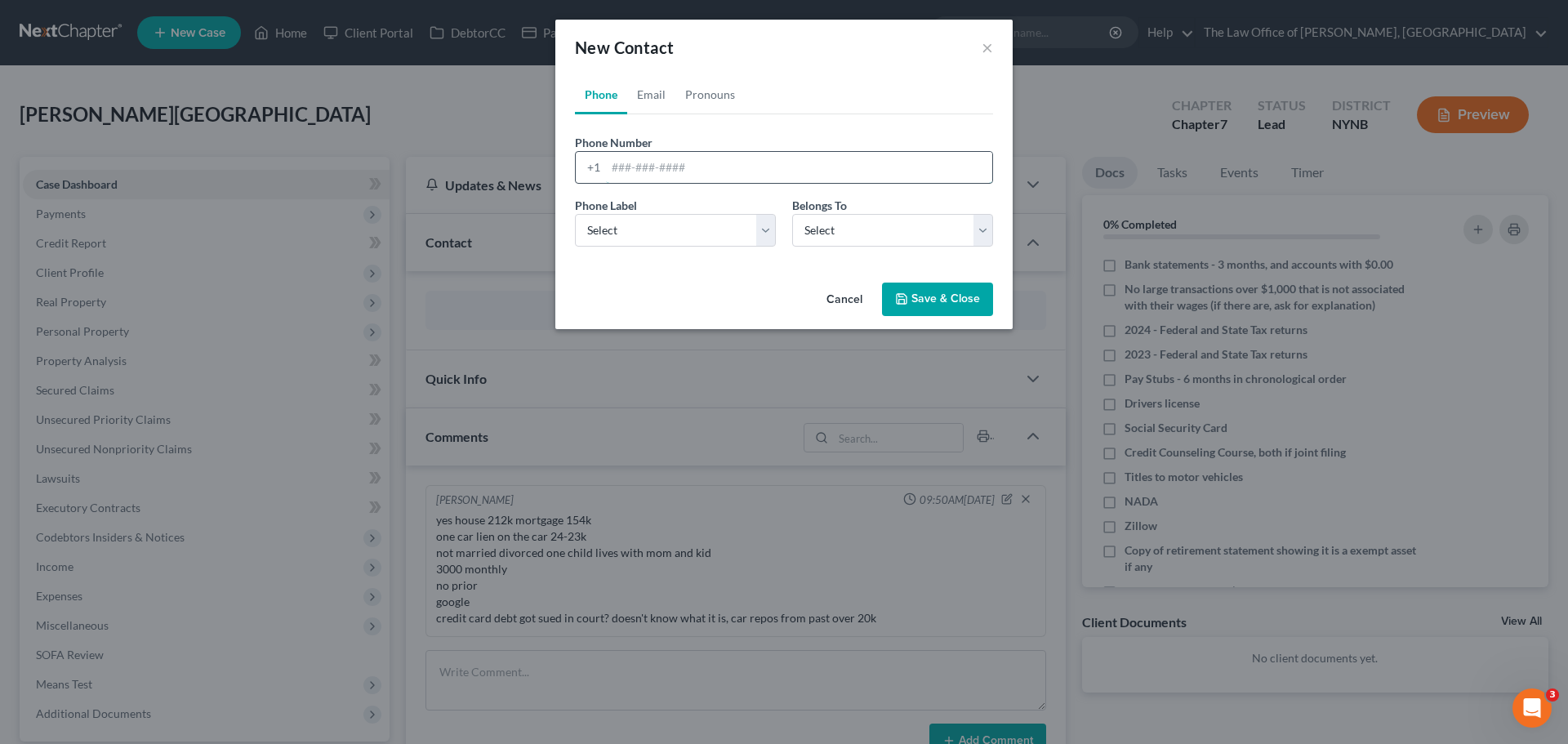
click at [669, 167] on input "tel" at bounding box center [798, 167] width 386 height 31
paste input "518-503-4050"
type input "518-503-4050"
click at [628, 226] on select "Select Mobile Home Work Other" at bounding box center [675, 230] width 201 height 33
select select "0"
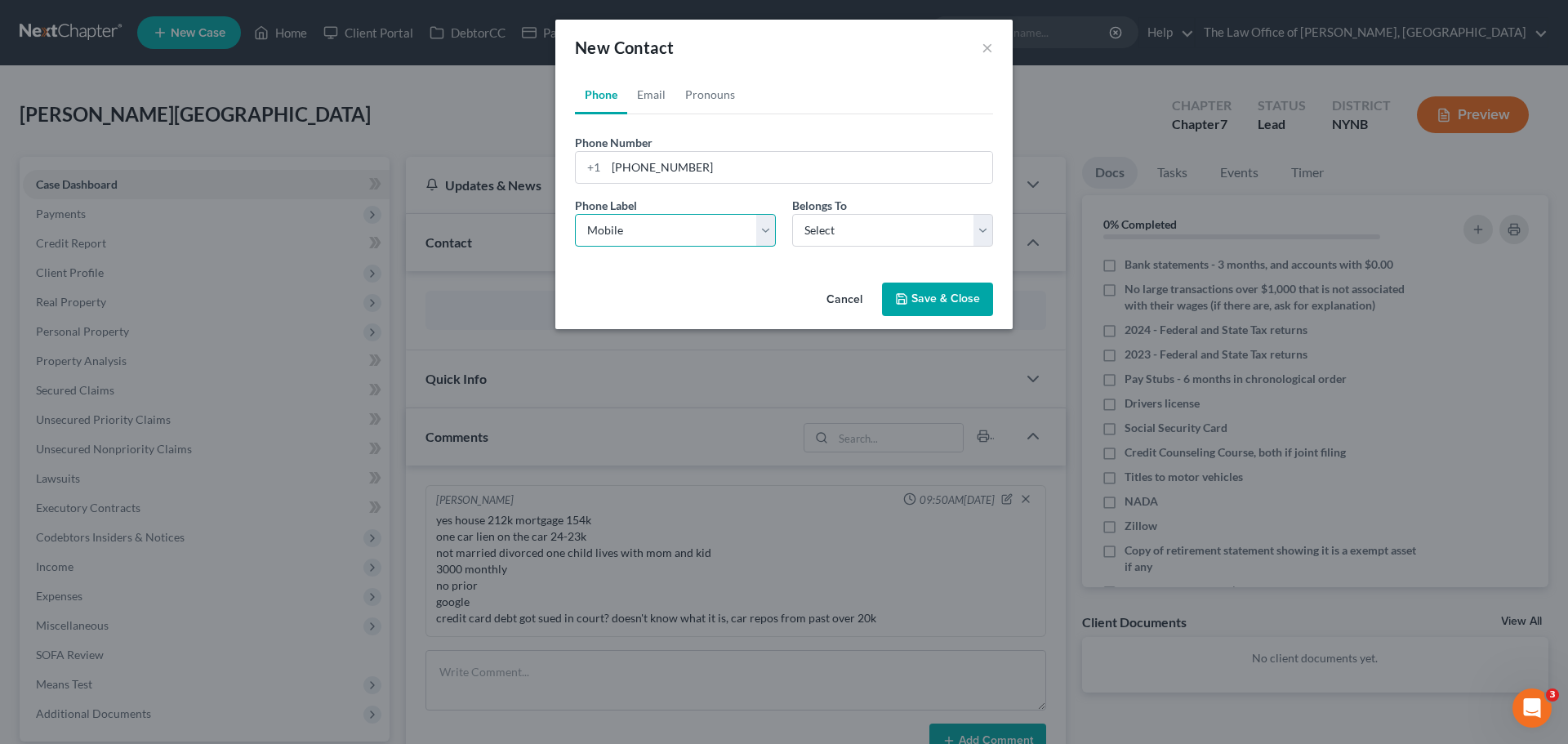
click at [575, 214] on select "Select Mobile Home Work Other" at bounding box center [675, 230] width 201 height 33
click at [835, 241] on select "Select Client Other" at bounding box center [892, 230] width 201 height 33
select select "0"
click at [792, 214] on select "Select Client Other" at bounding box center [892, 230] width 201 height 33
select select "0"
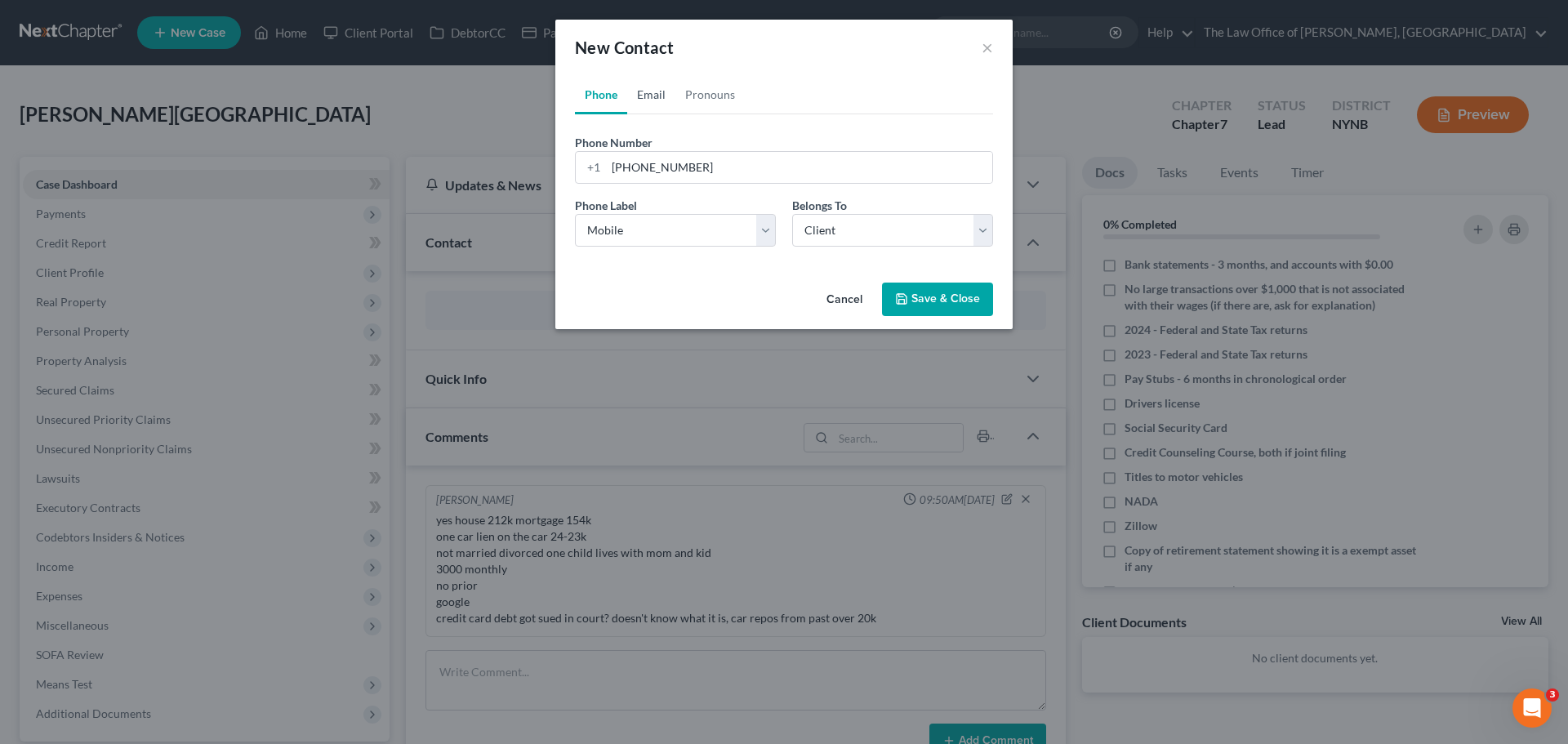
click at [655, 97] on link "Email" at bounding box center [651, 95] width 48 height 40
click at [648, 166] on input "email" at bounding box center [798, 167] width 386 height 31
paste input "Venesawest0711@gmail.com"
type input "Venesawest0711@gmail.com"
click at [667, 224] on select "Select Home Work Other" at bounding box center [675, 230] width 201 height 33
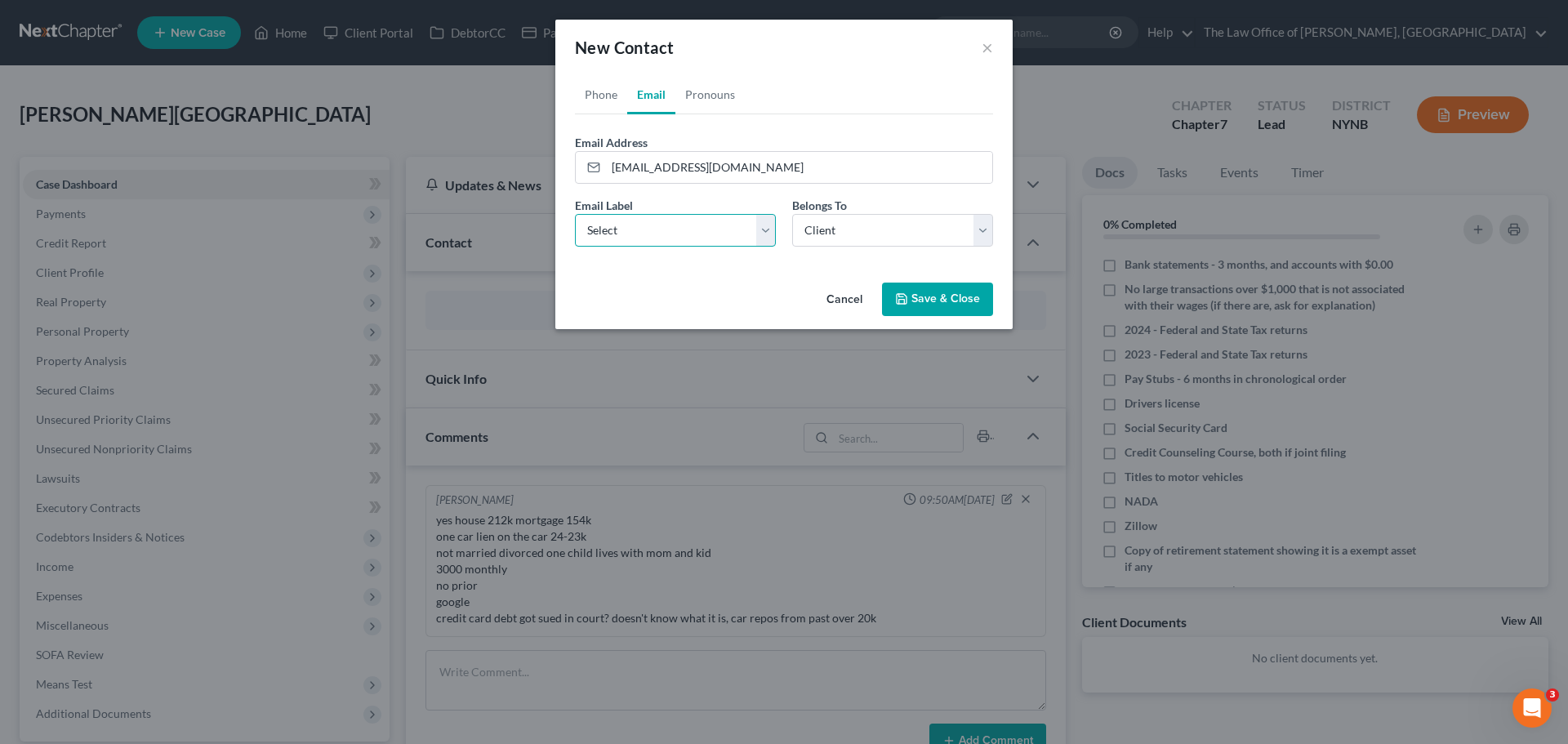
select select "0"
click at [575, 214] on select "Select Home Work Other" at bounding box center [675, 230] width 201 height 33
click at [927, 304] on button "Save & Close" at bounding box center [938, 299] width 111 height 35
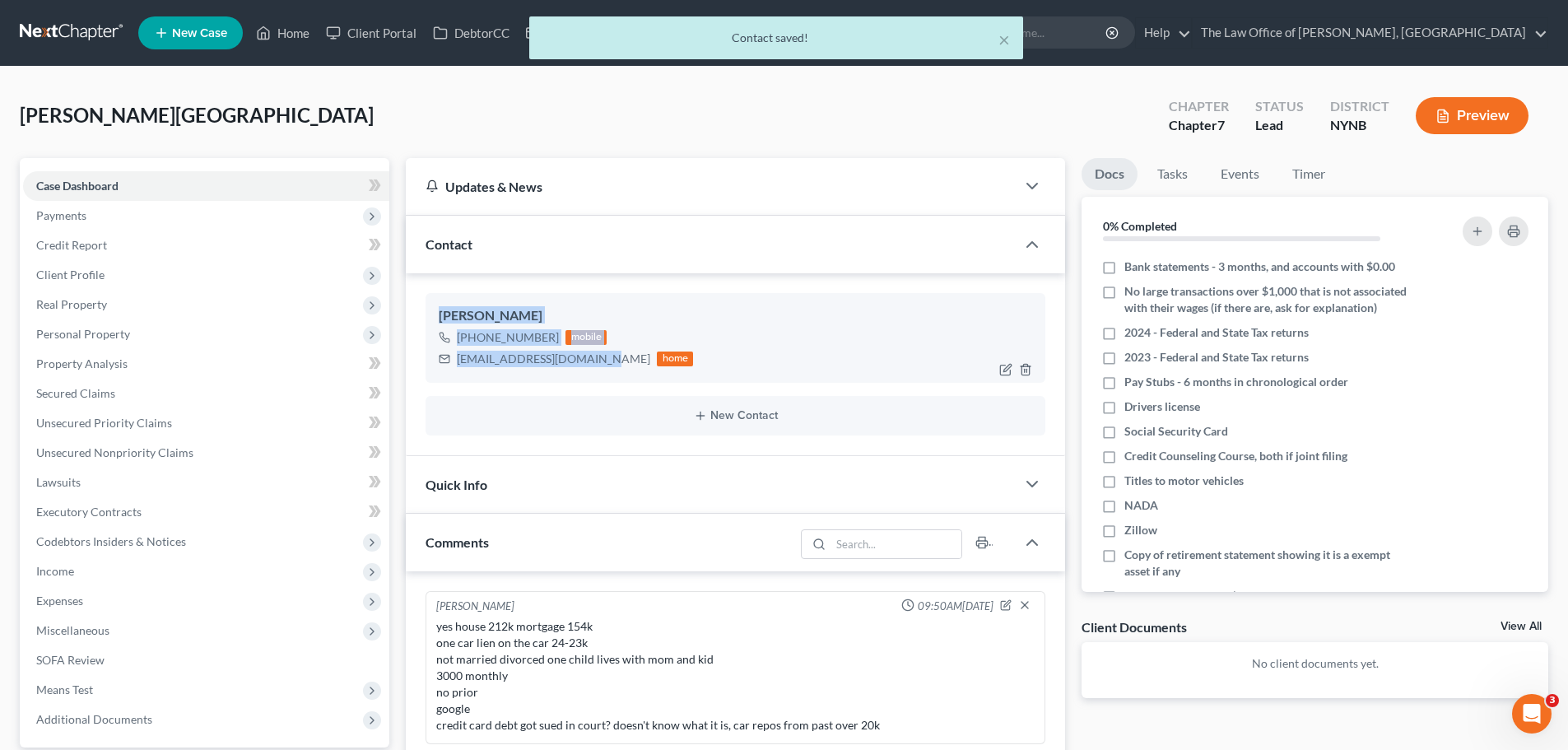
drag, startPoint x: 448, startPoint y: 318, endPoint x: 603, endPoint y: 356, distance: 159.6
click at [603, 356] on div "Venesa West +1 (518) 503-4050 mobile Venesawest0711@gmail.com home" at bounding box center [735, 337] width 619 height 89
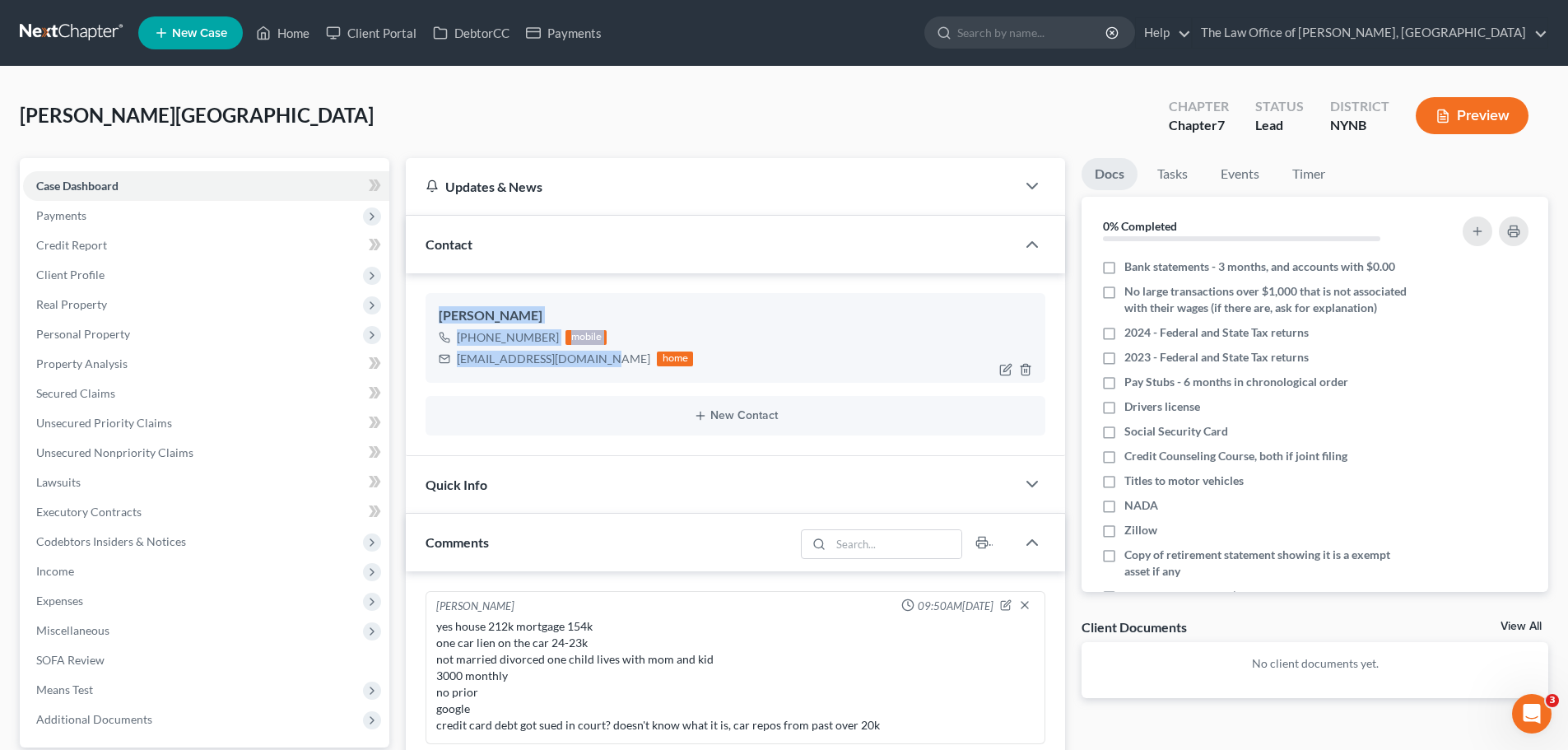
click at [498, 359] on div "Venesawest0711@gmail.com" at bounding box center [554, 359] width 193 height 17
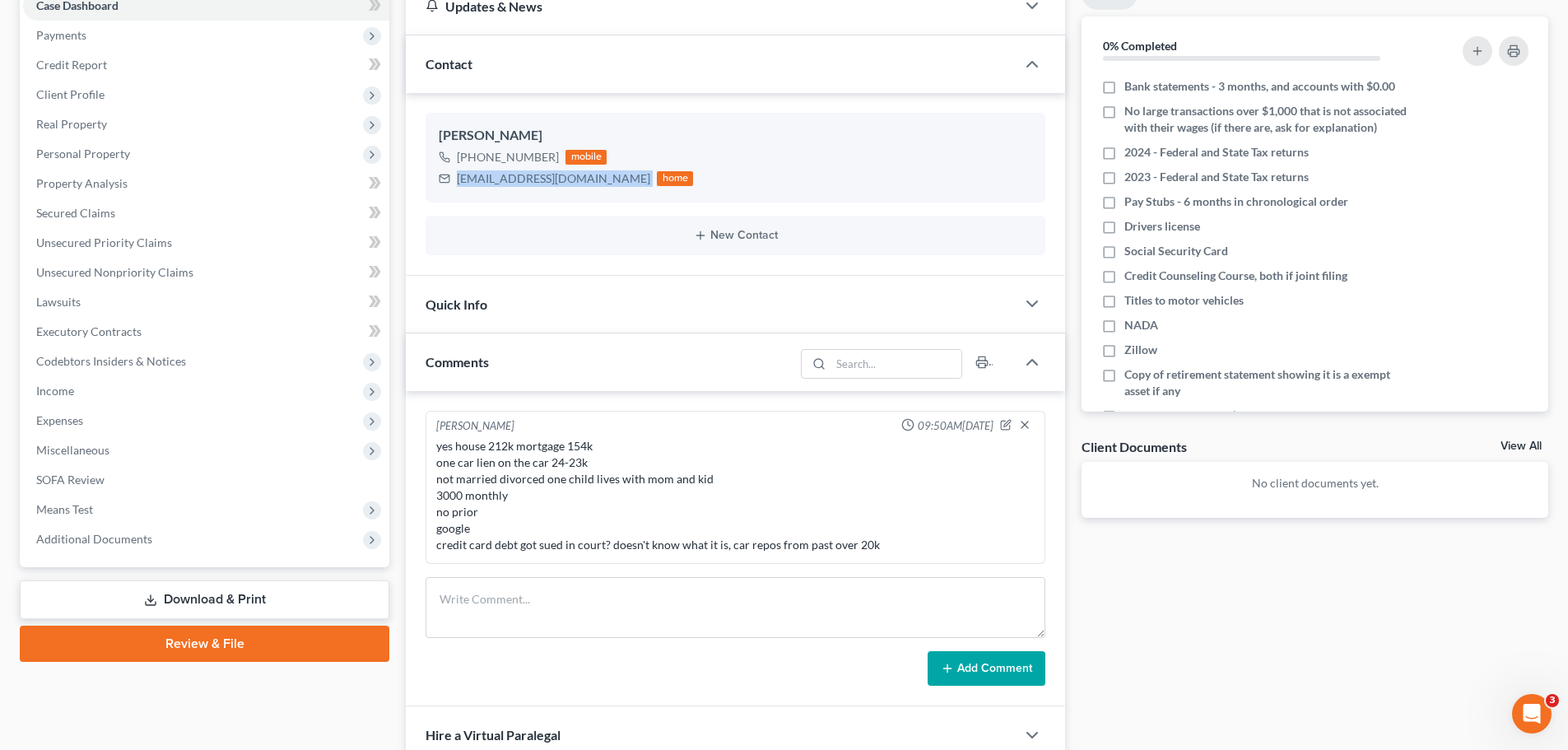
scroll to position [430, 0]
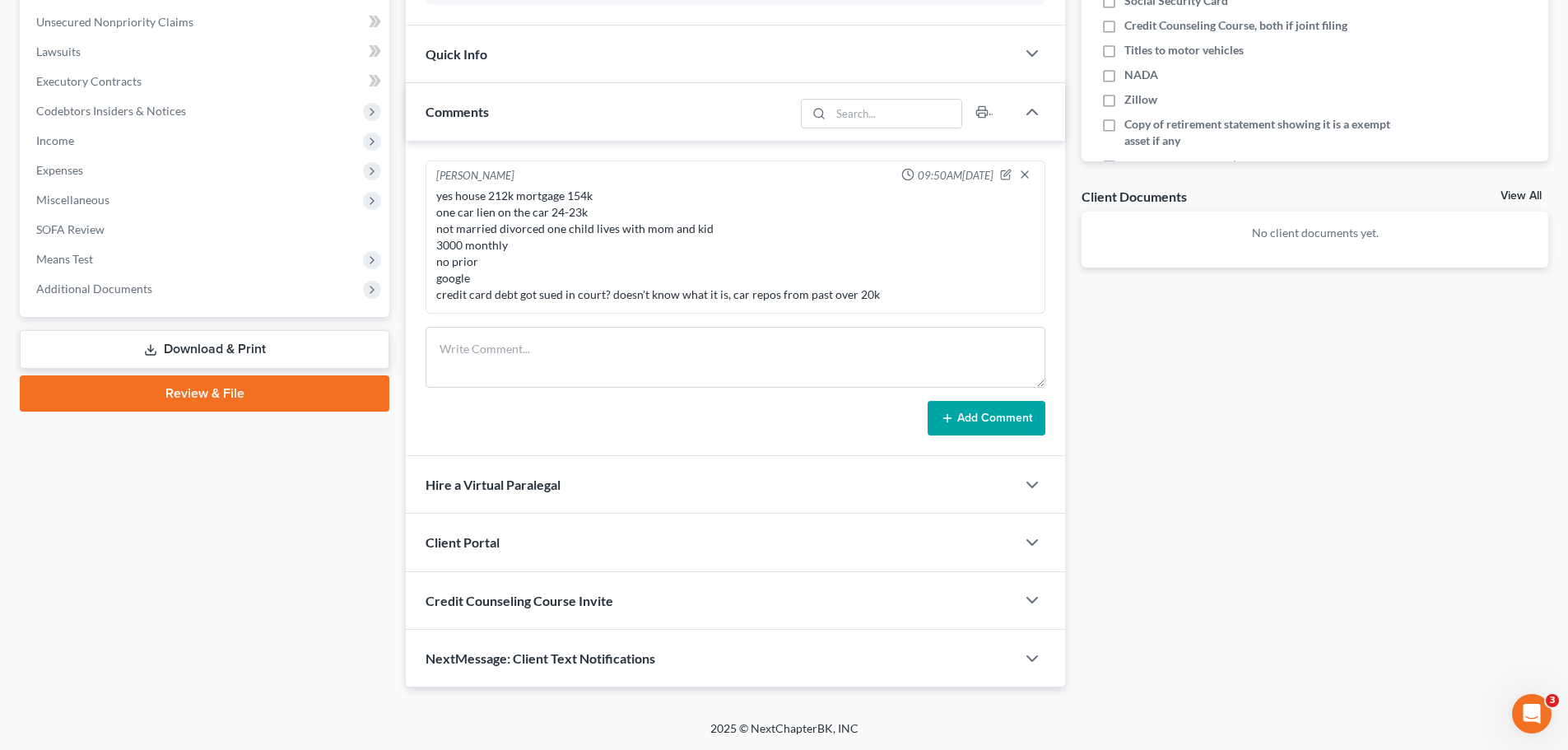
click at [473, 532] on div "Client Portal" at bounding box center [711, 542] width 610 height 57
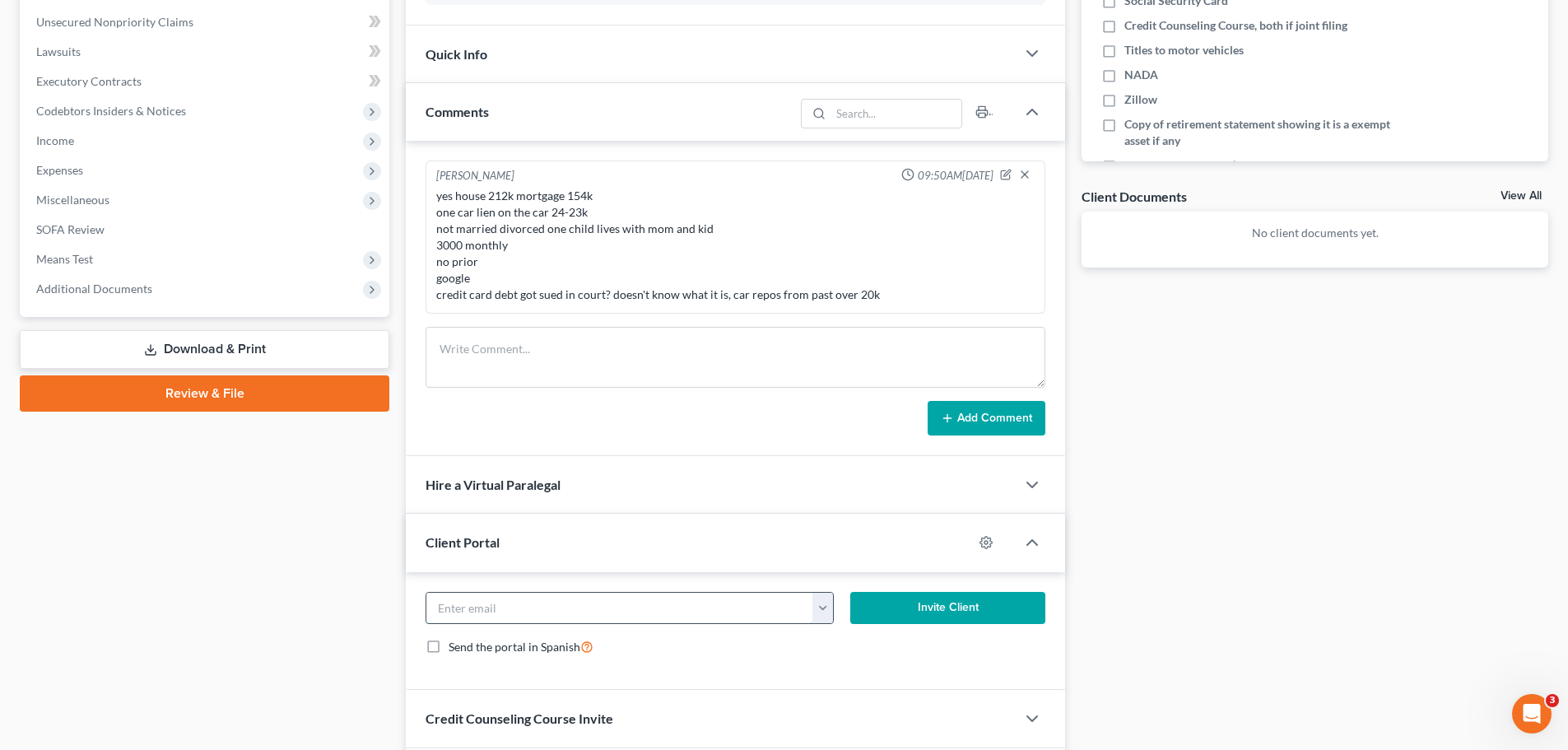
click at [482, 617] on input "email" at bounding box center [619, 608] width 387 height 31
paste input "Venesawest0711@gmail.com"
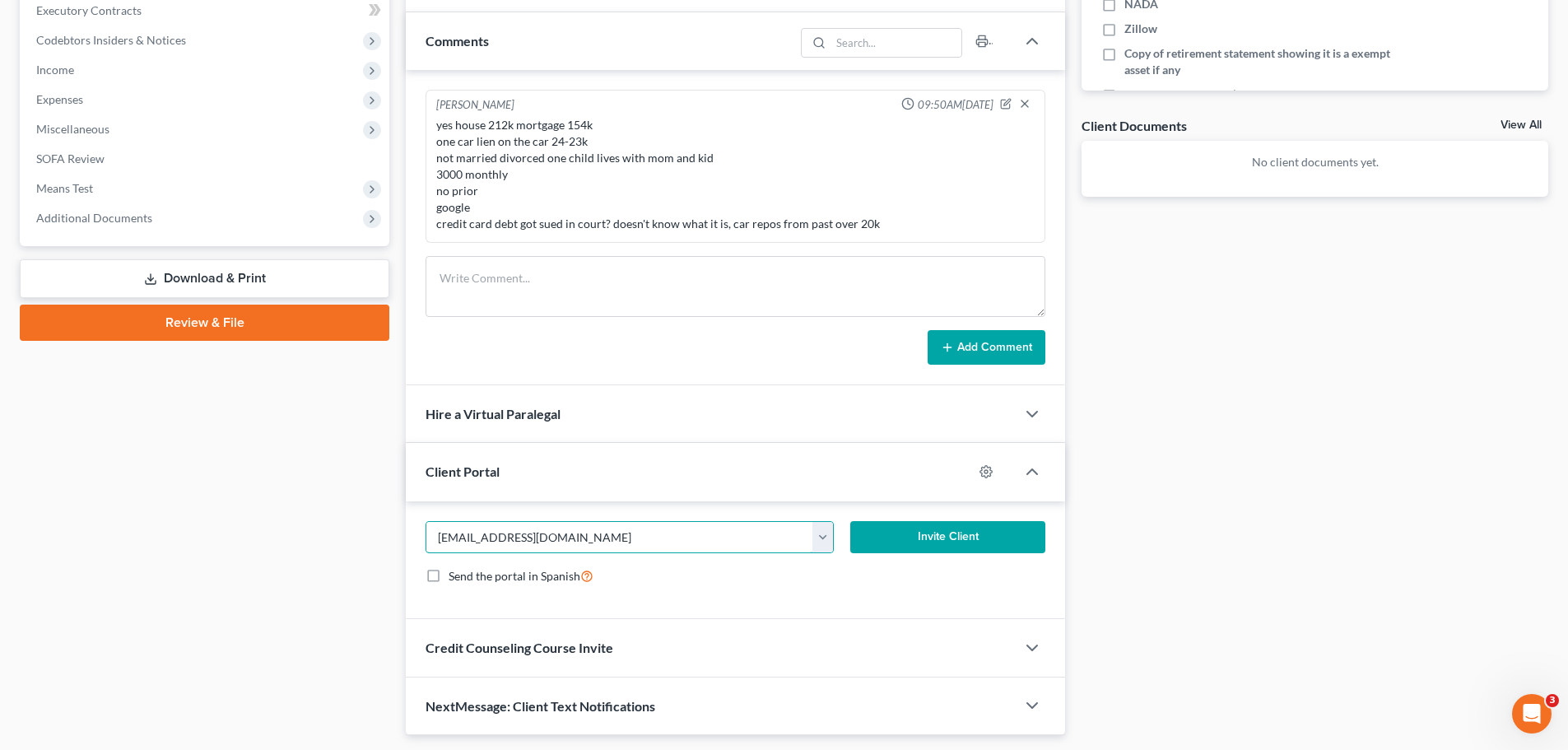
scroll to position [549, 0]
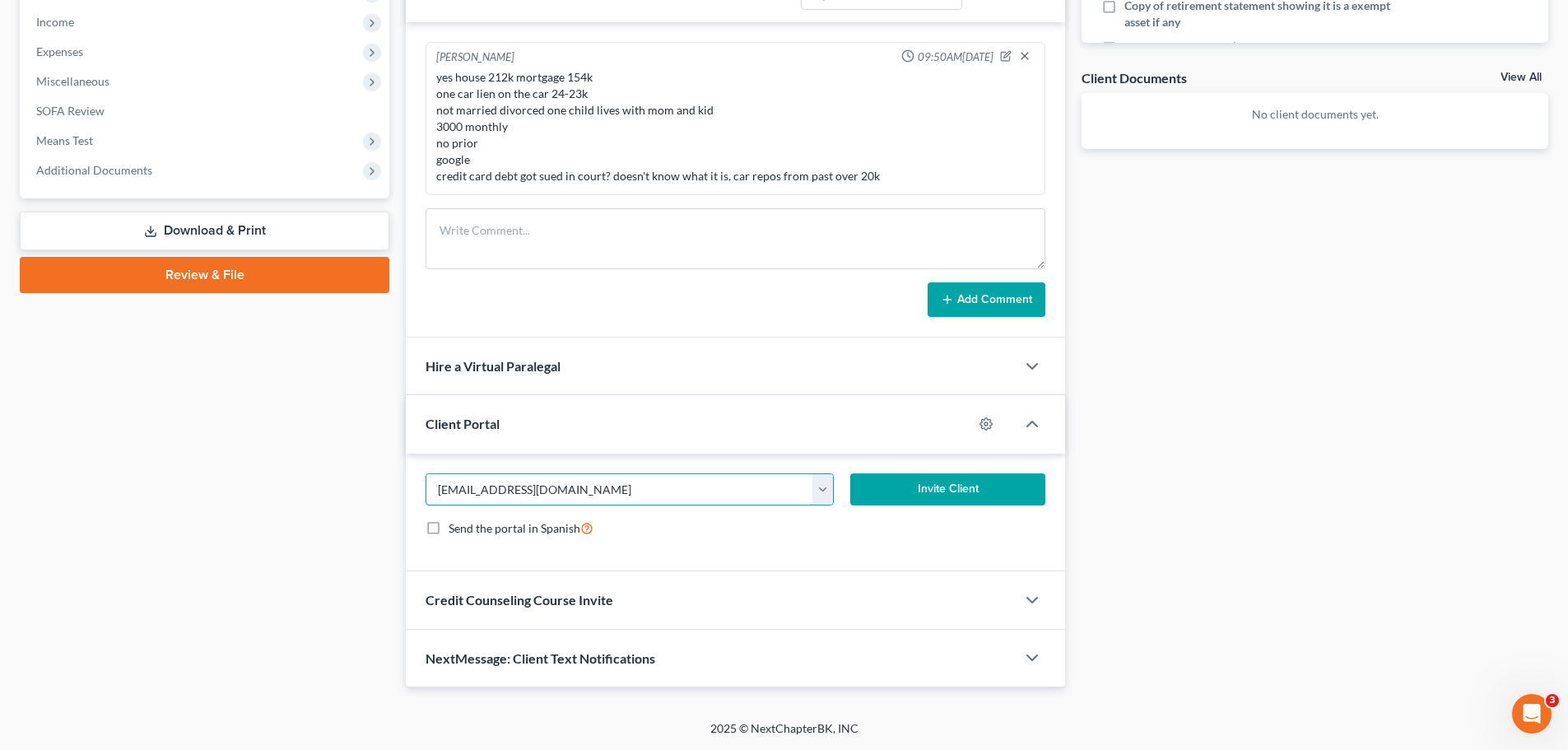
type input "Venesawest0711@gmail.com"
click at [968, 492] on button "Invite Client" at bounding box center [948, 489] width 196 height 33
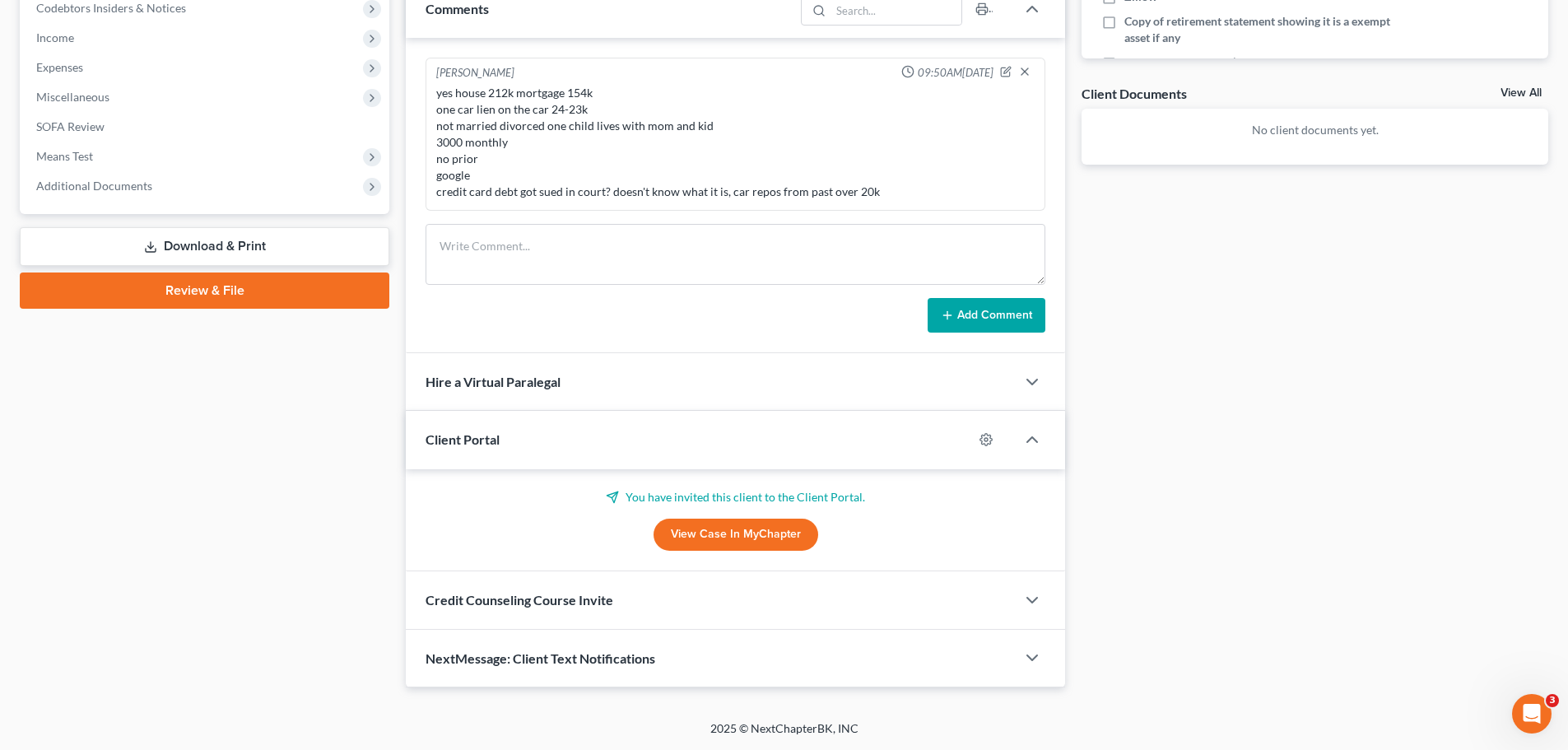
scroll to position [534, 0]
click at [513, 605] on span "Credit Counseling Course Invite" at bounding box center [519, 600] width 187 height 16
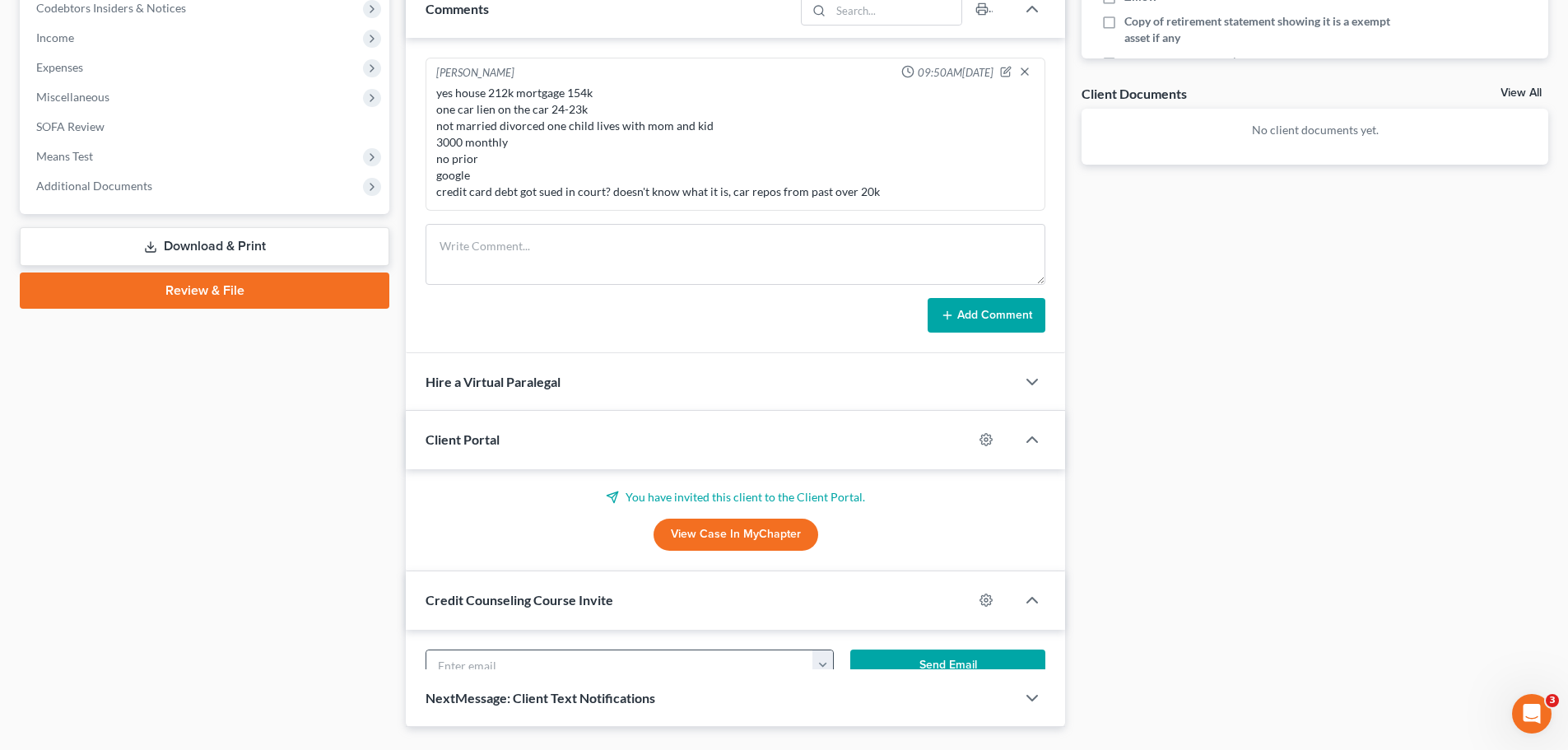
scroll to position [549, 0]
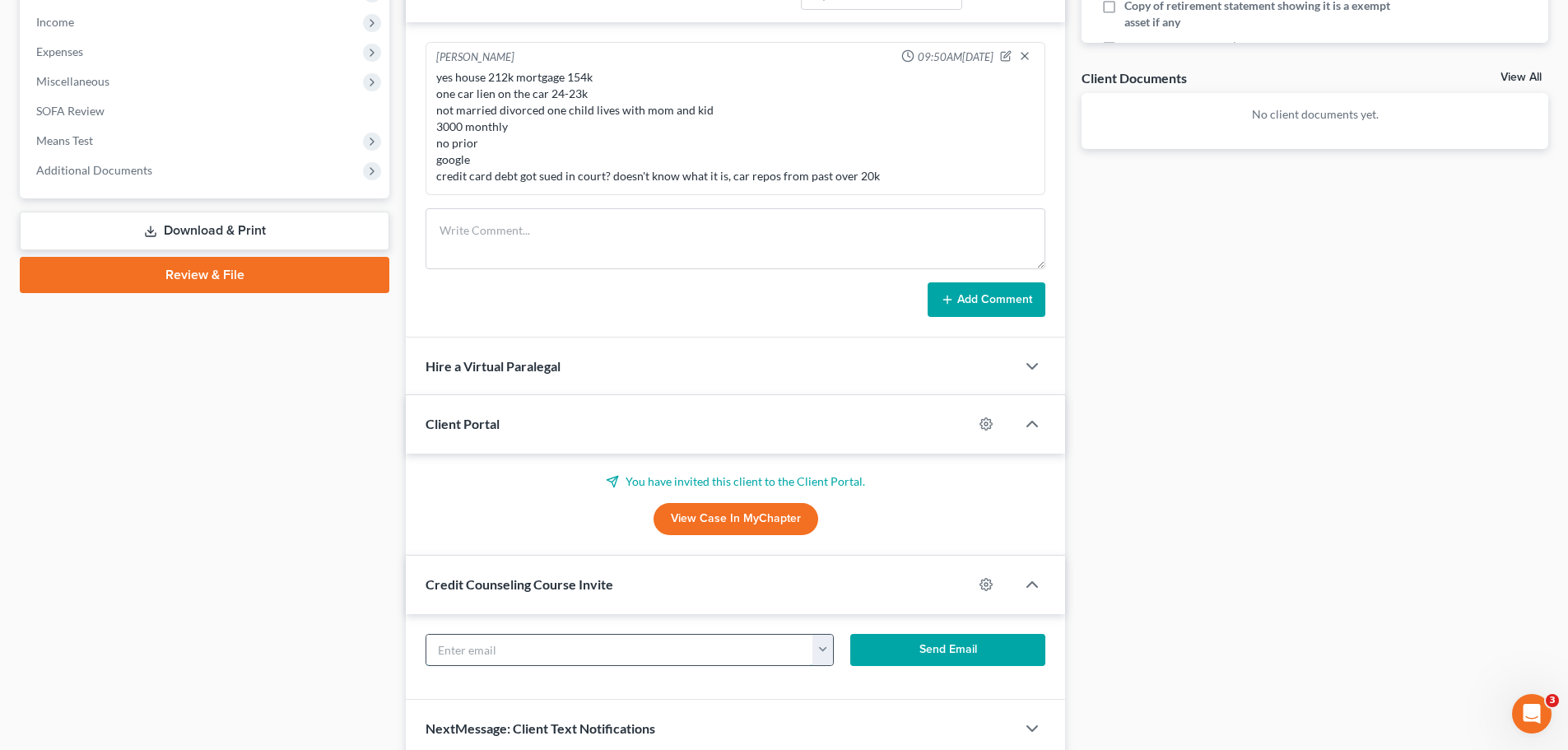
click at [500, 638] on input "text" at bounding box center [619, 649] width 387 height 31
paste input "Venesawest0711@gmail.com"
type input "Venesawest0711@gmail.com"
click at [943, 655] on button "Send Email" at bounding box center [948, 650] width 196 height 33
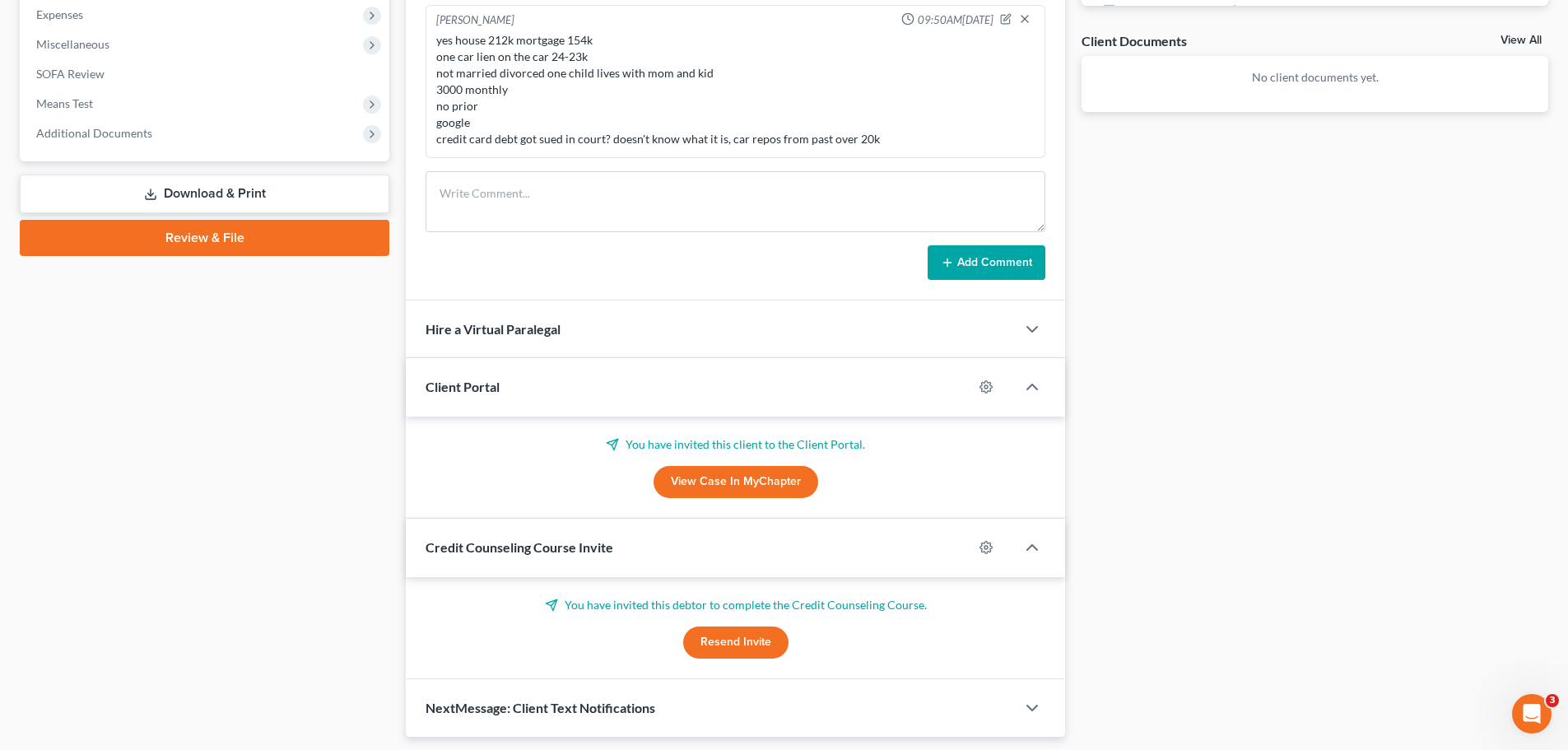
scroll to position [636, 0]
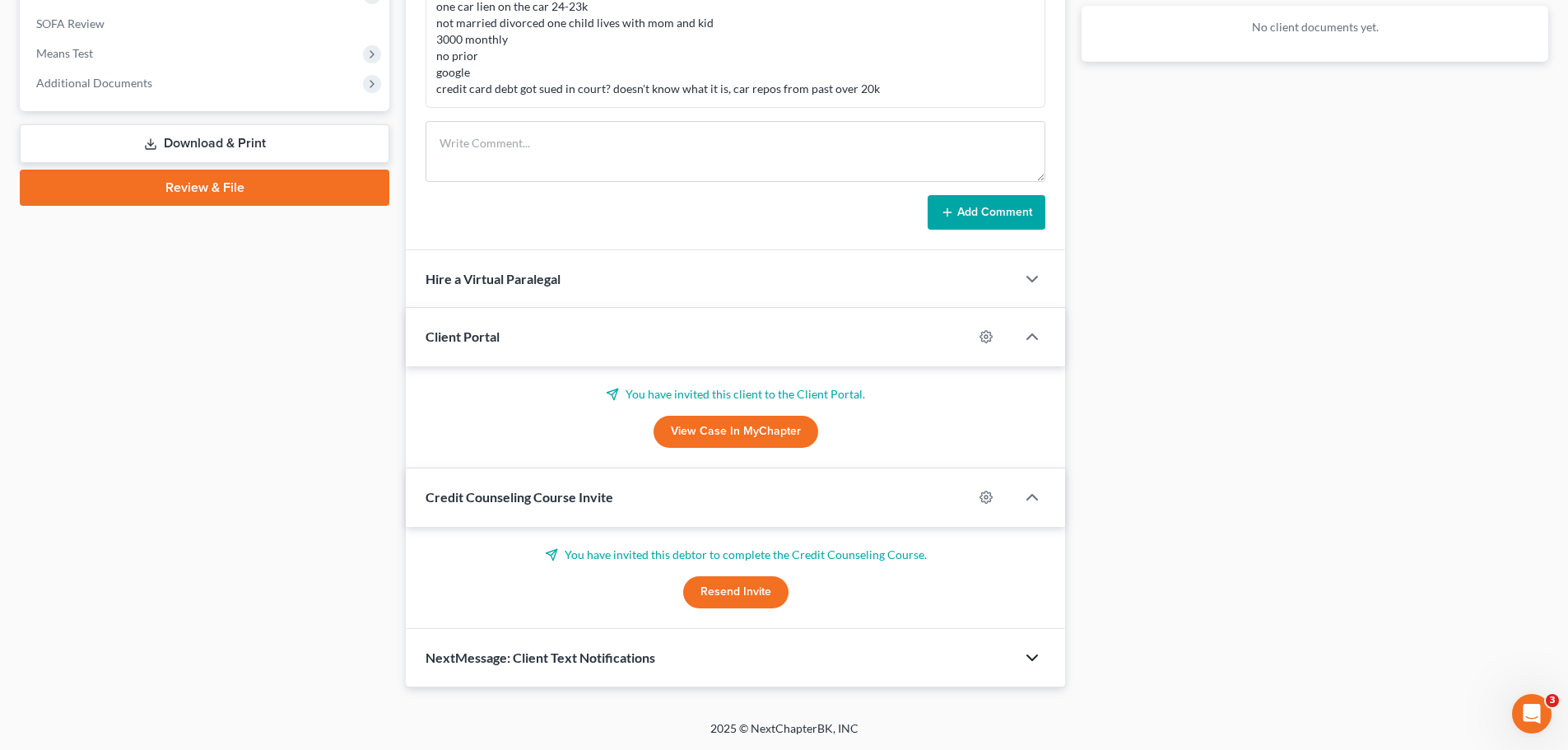
click at [1028, 654] on icon "button" at bounding box center [1032, 658] width 20 height 20
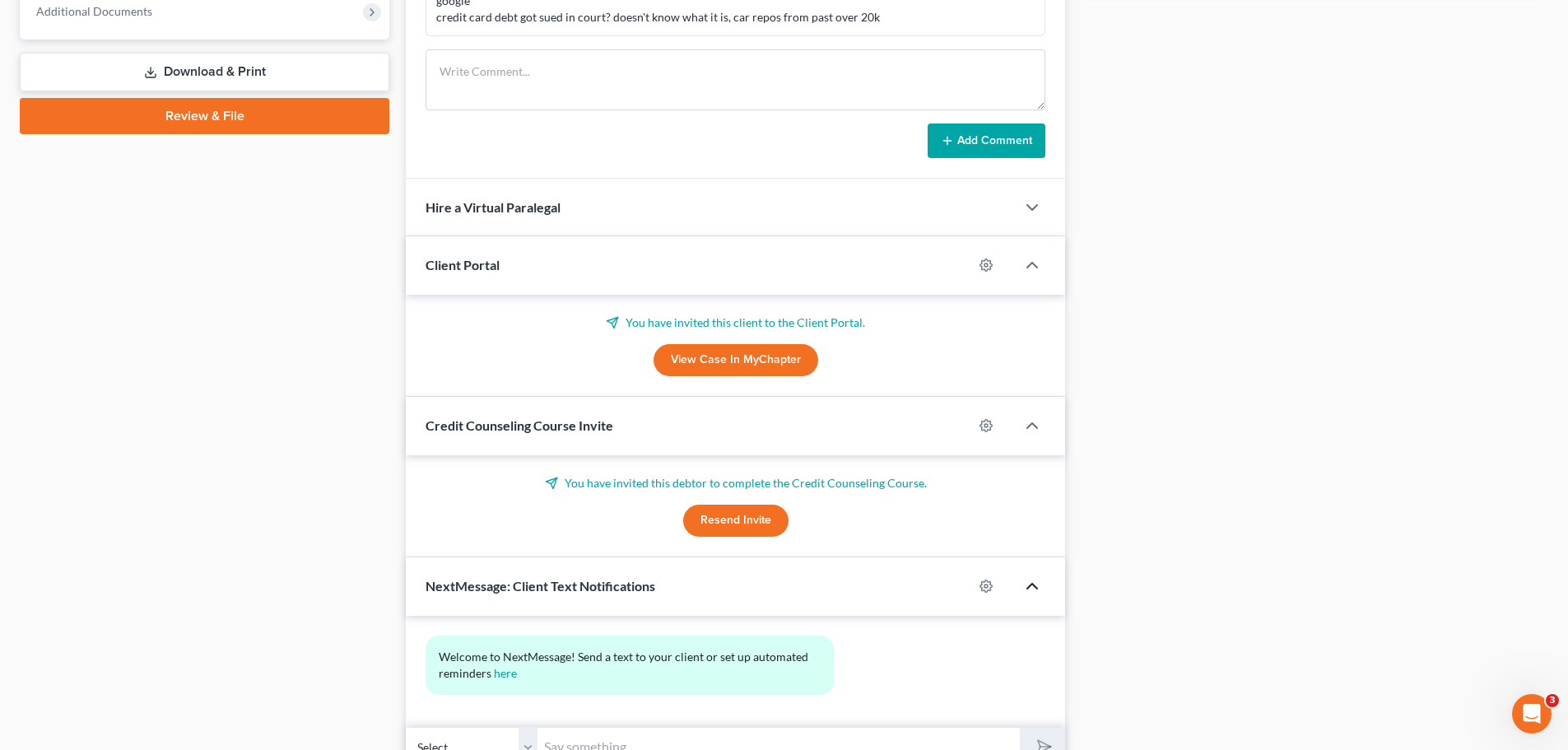
scroll to position [788, 0]
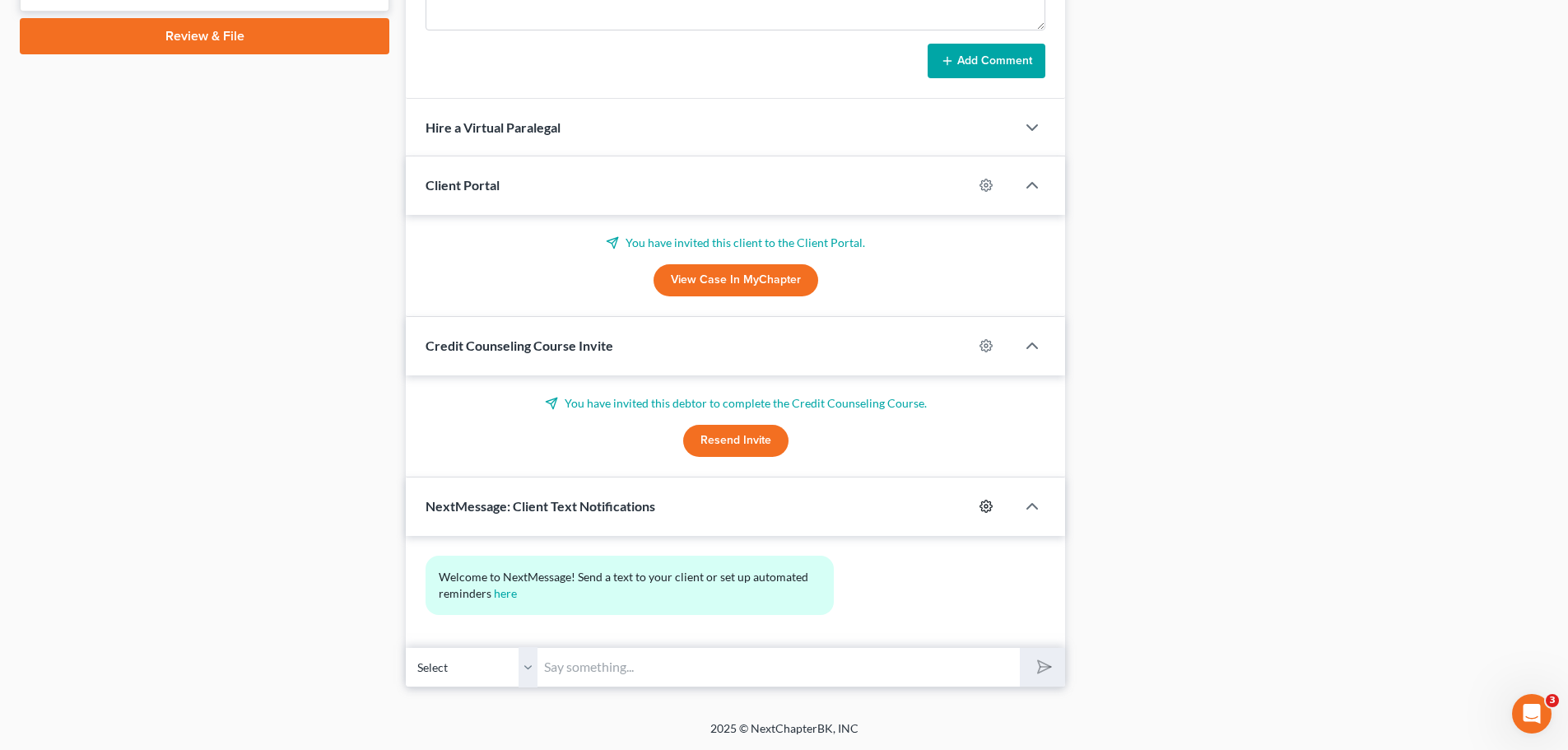
click at [986, 508] on circle "button" at bounding box center [986, 506] width 3 height 3
select select "0"
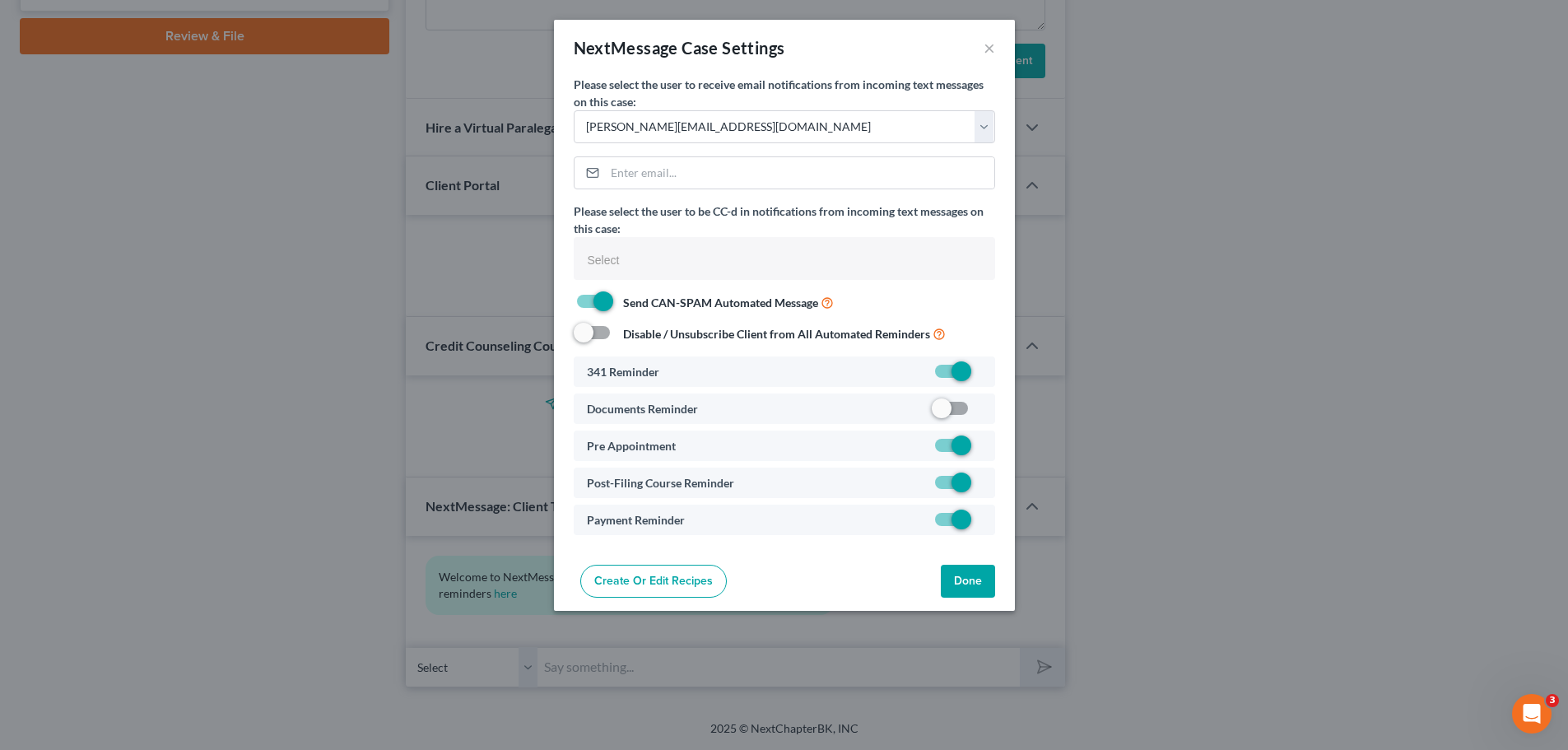
select select
click at [988, 412] on label at bounding box center [988, 412] width 0 height 0
click at [995, 409] on input "checkbox" at bounding box center [1000, 405] width 11 height 11
checkbox input "true"
click at [967, 592] on button "Done" at bounding box center [974, 581] width 55 height 33
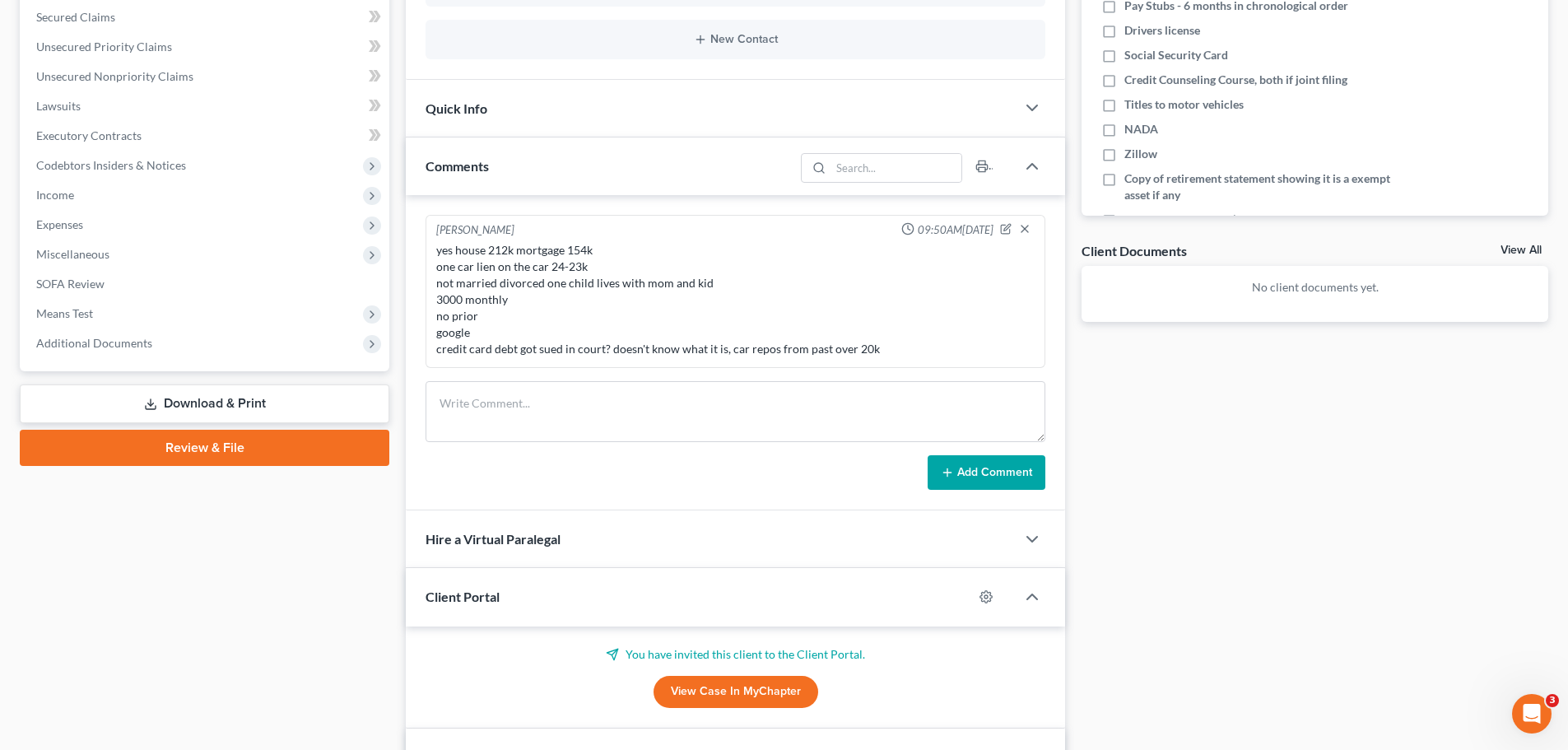
scroll to position [0, 0]
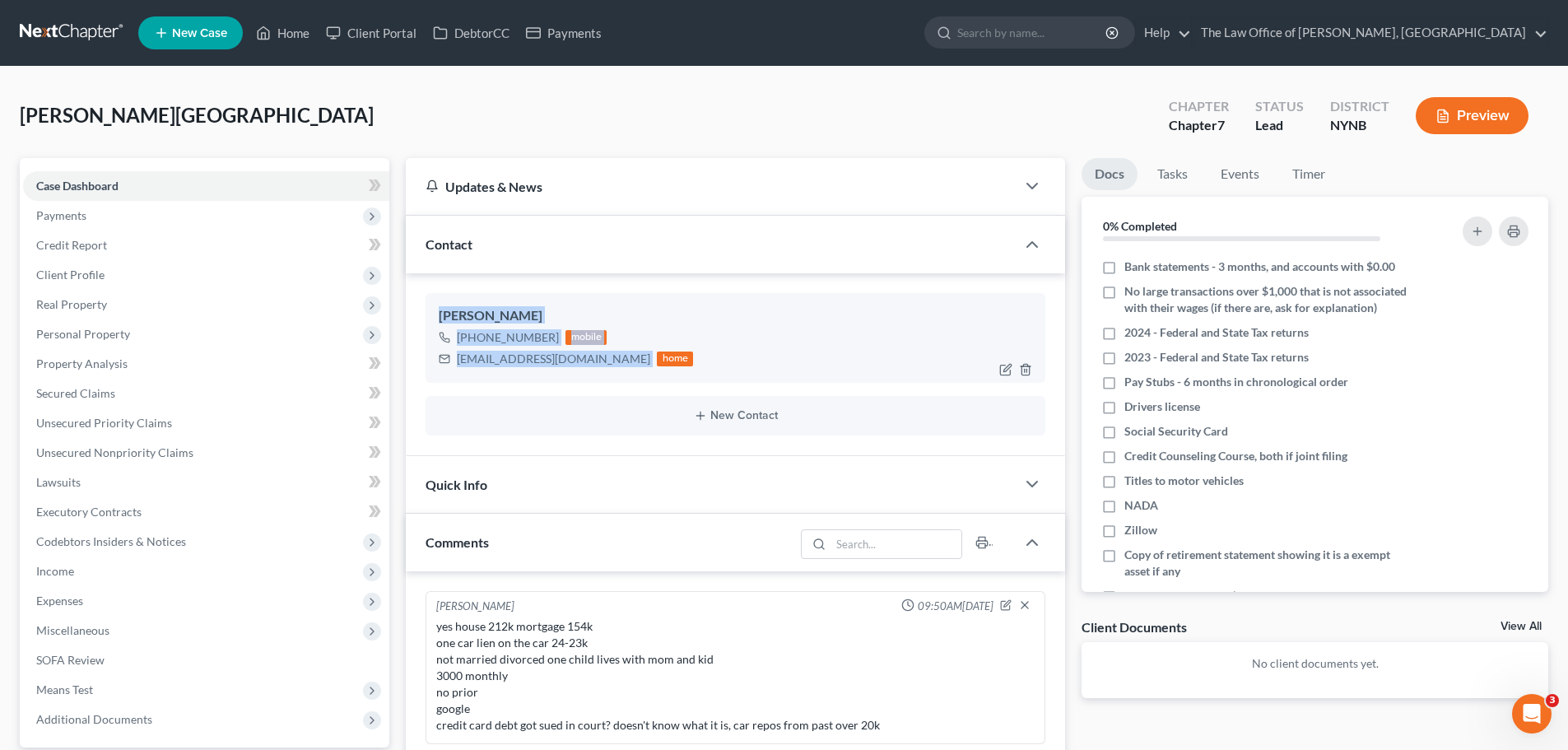
drag, startPoint x: 435, startPoint y: 302, endPoint x: 614, endPoint y: 373, distance: 192.6
click at [614, 373] on div "Venesa West +1 (518) 503-4050 mobile Venesawest0711@gmail.com home" at bounding box center [735, 337] width 619 height 89
copy div "Venesa West +1 (518) 503-4050 mobile Venesawest0711@gmail.com"
click at [293, 31] on link "Home" at bounding box center [283, 33] width 70 height 30
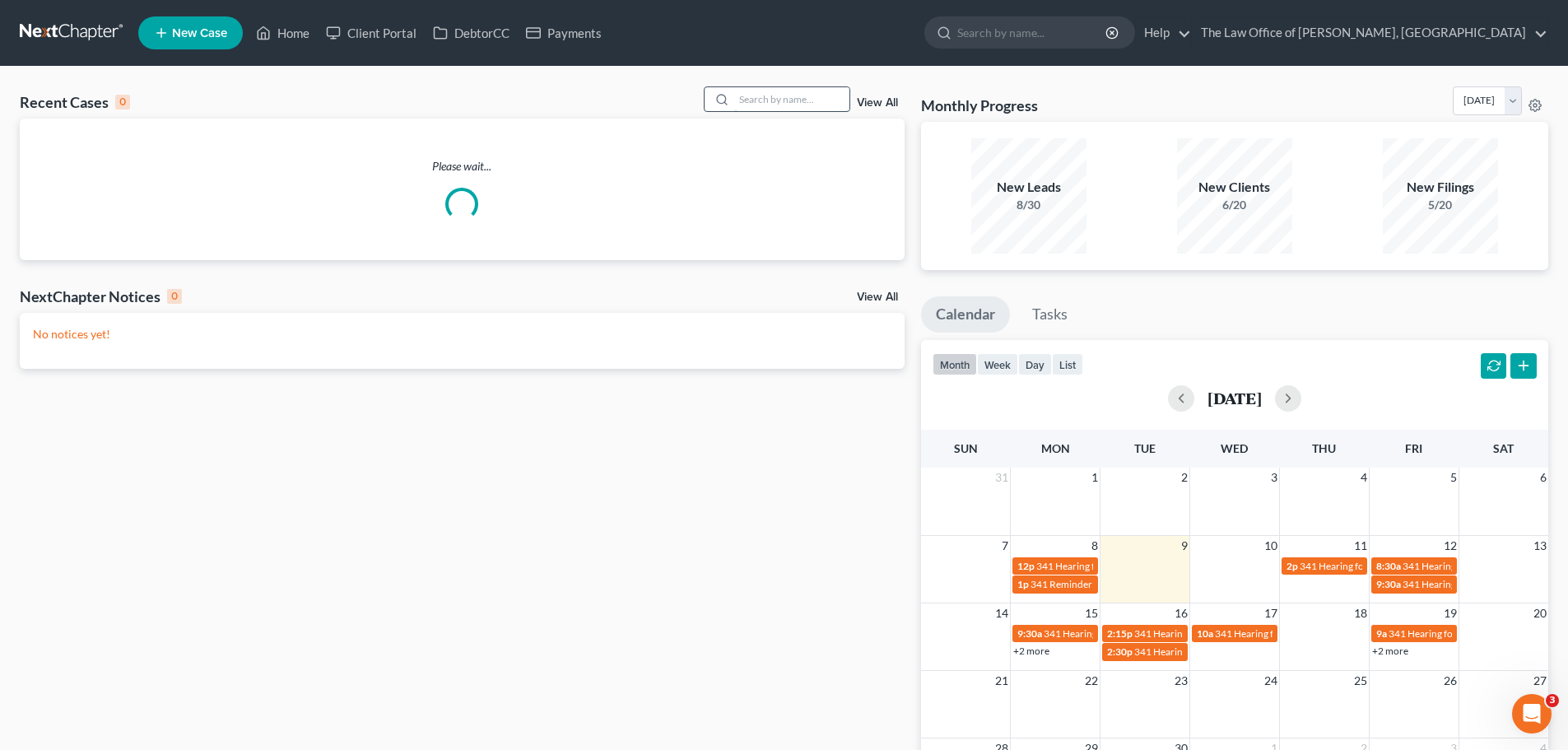
click at [762, 102] on input "search" at bounding box center [791, 100] width 115 height 24
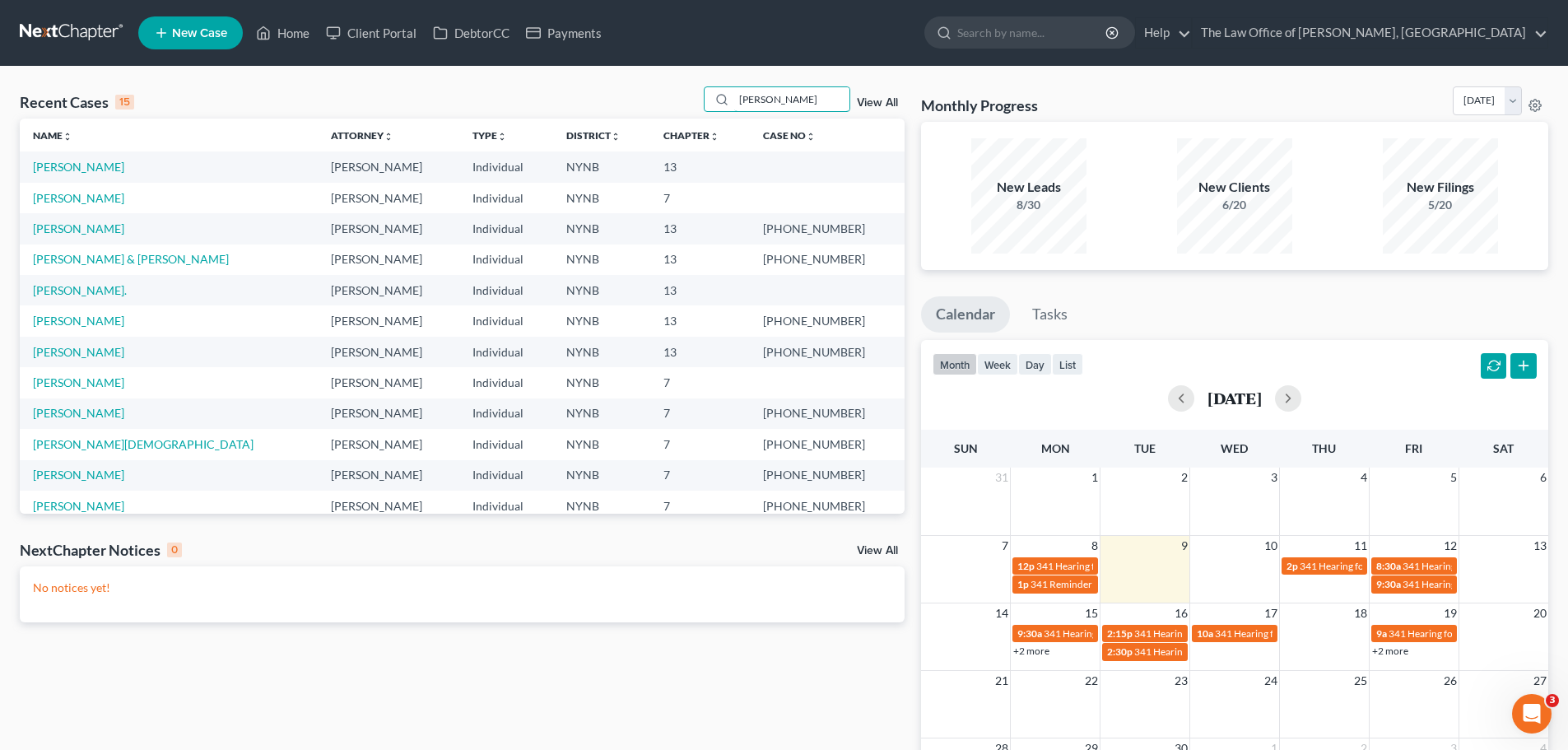
drag, startPoint x: 778, startPoint y: 102, endPoint x: 680, endPoint y: 103, distance: 98.0
click at [681, 103] on div "Recent Cases 15 ken View All" at bounding box center [462, 103] width 885 height 32
type input "garcia"
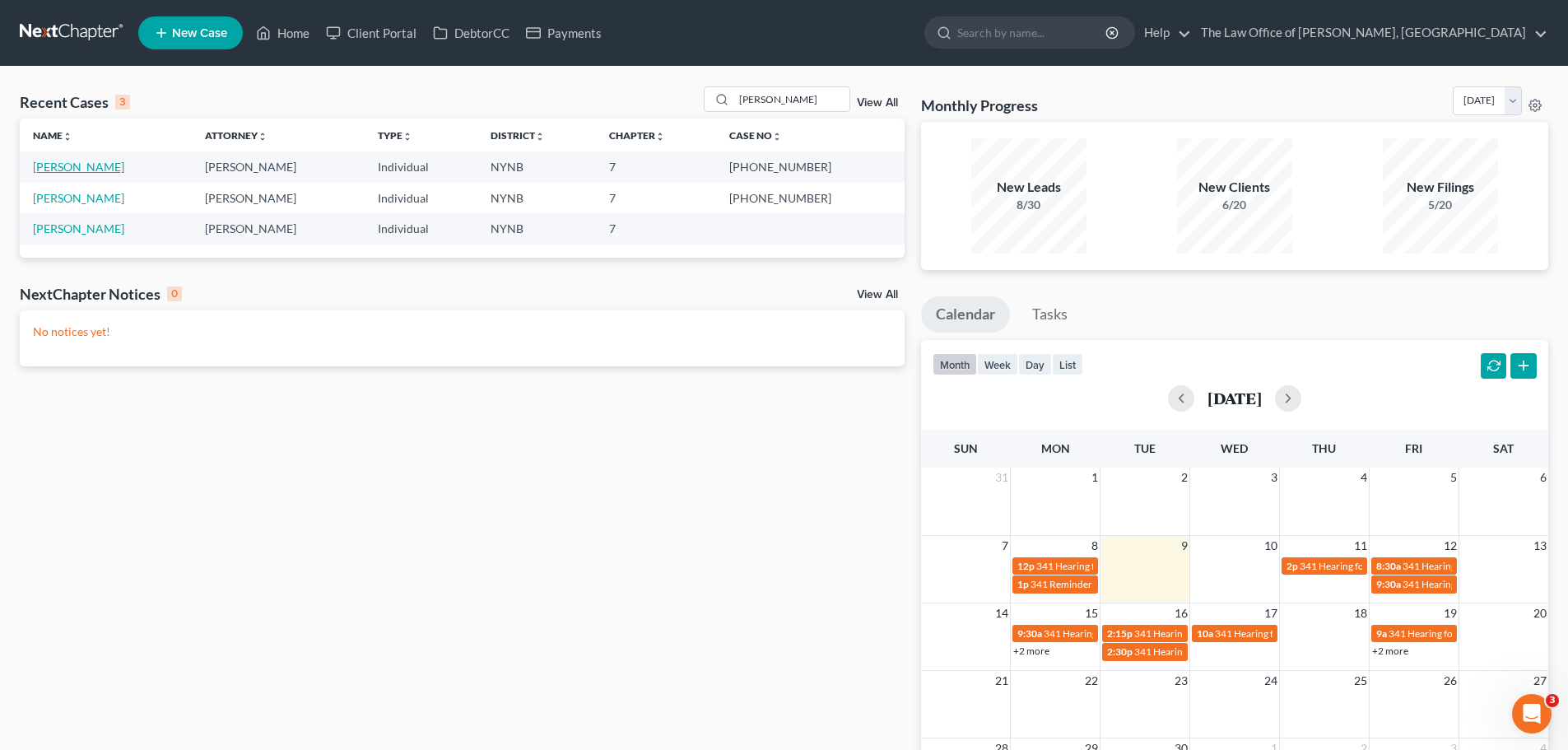
drag, startPoint x: 60, startPoint y: 173, endPoint x: 73, endPoint y: 171, distance: 13.2
click at [61, 173] on link "Garcia, Toni" at bounding box center [79, 166] width 92 height 14
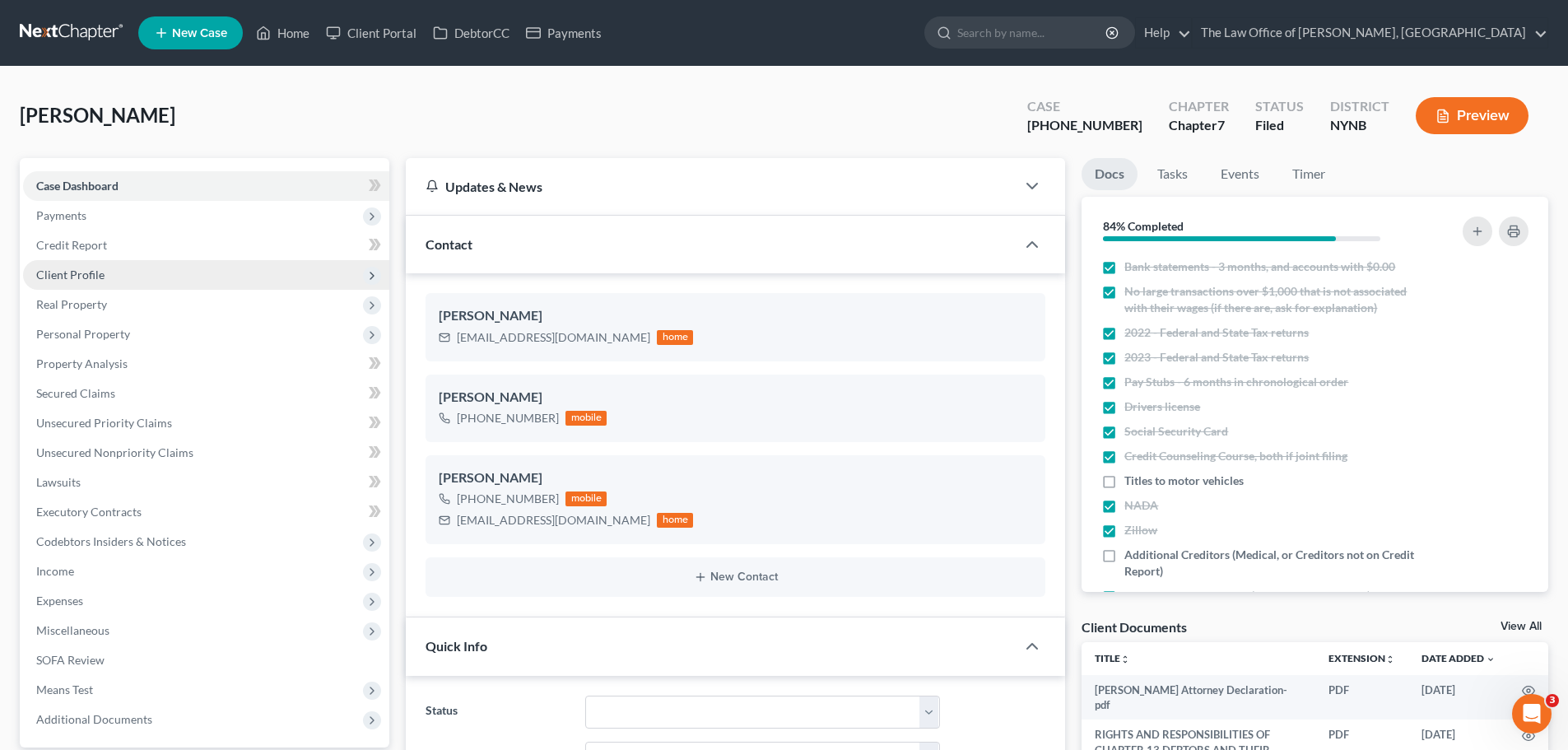
click at [83, 279] on span "Client Profile" at bounding box center [70, 275] width 69 height 14
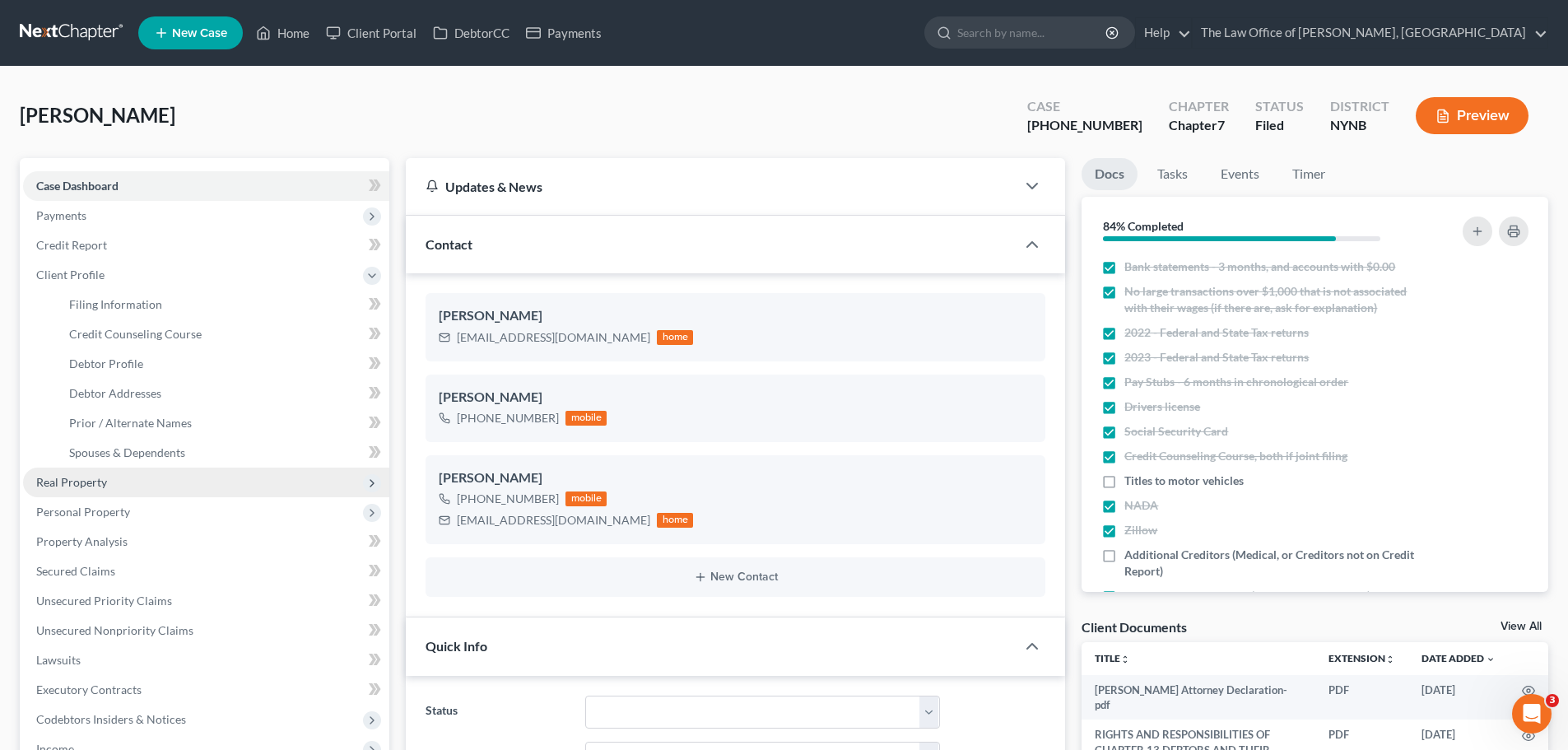
scroll to position [3142, 0]
click at [113, 312] on link "Filing Information" at bounding box center [222, 305] width 334 height 30
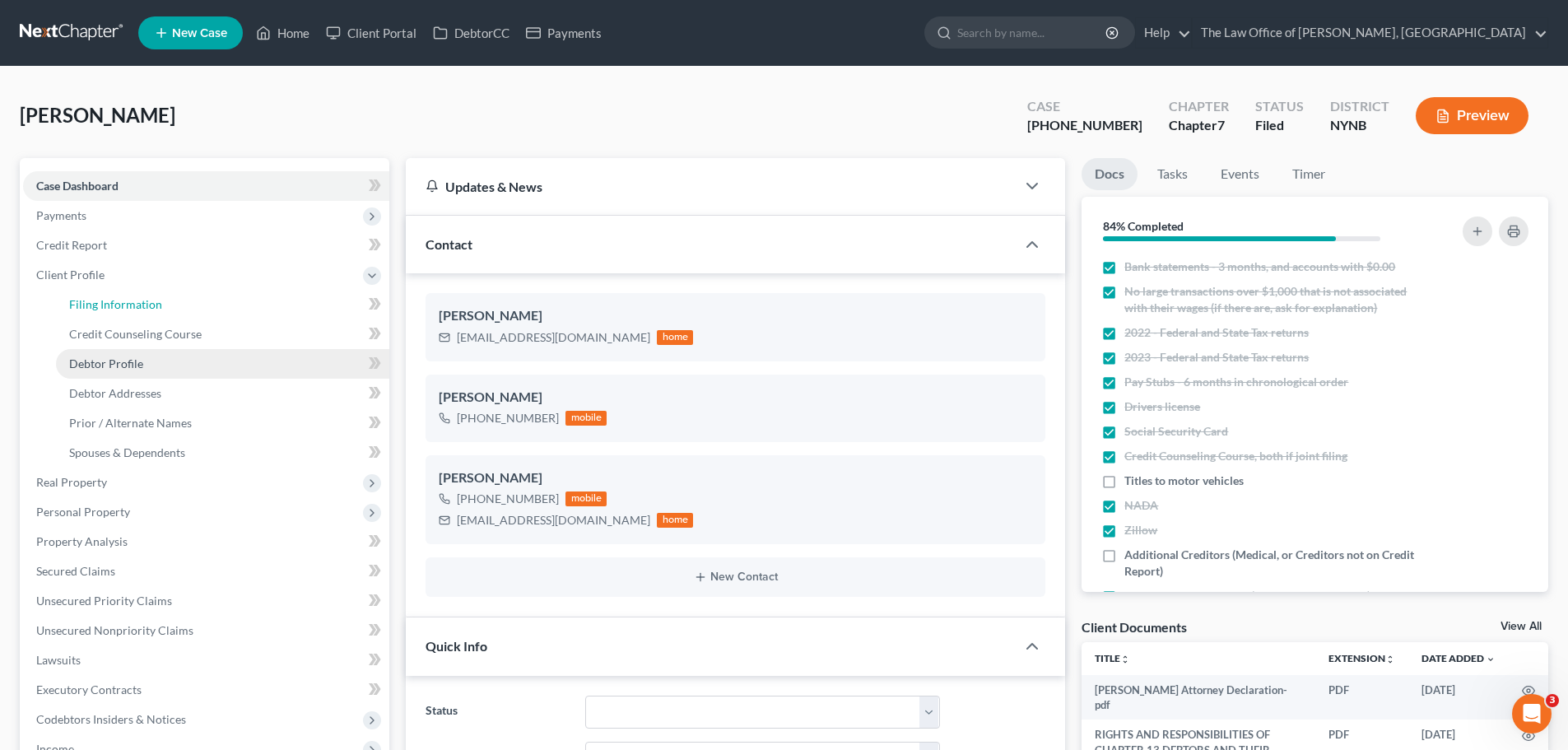
select select "1"
select select "0"
select select "54"
select select "0"
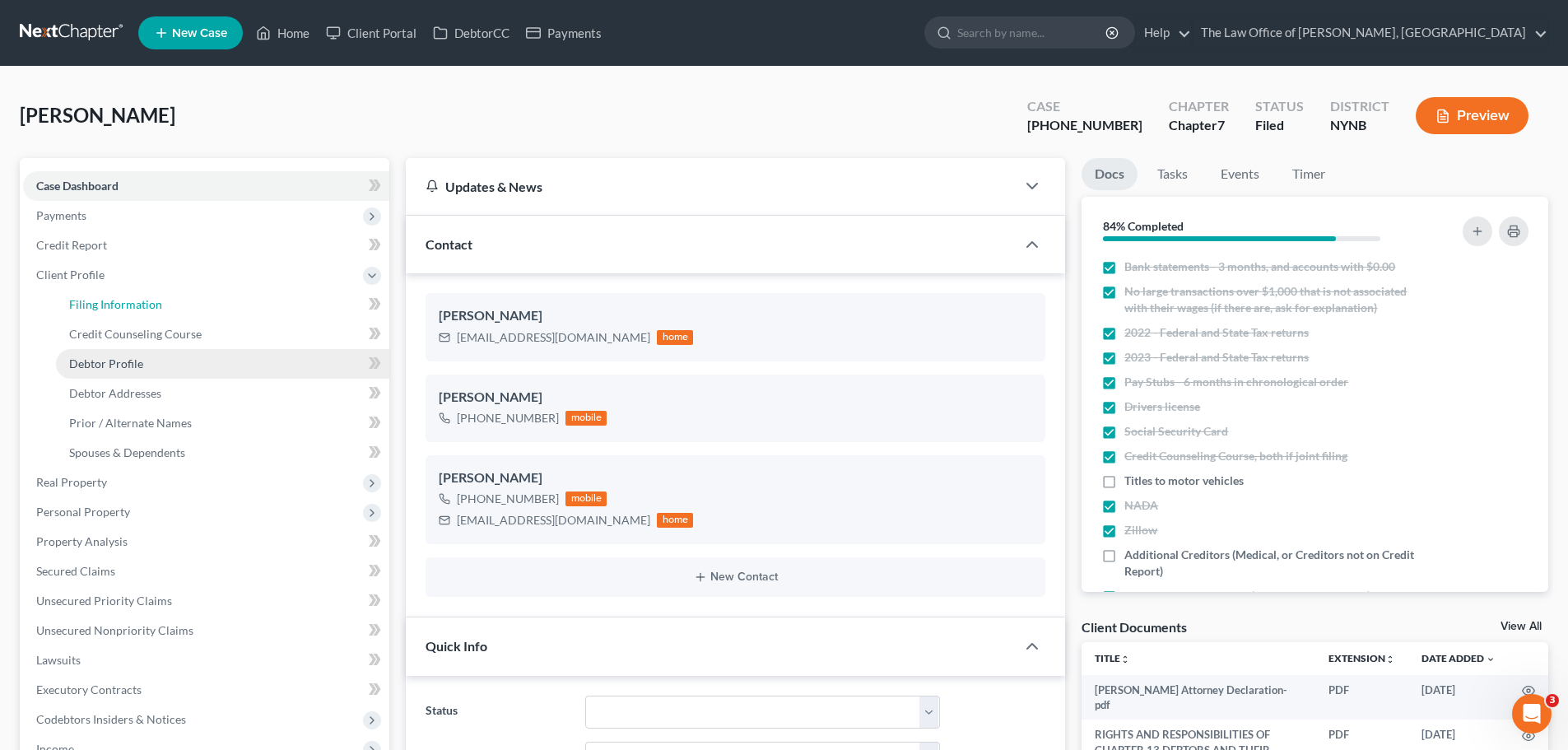
select select "35"
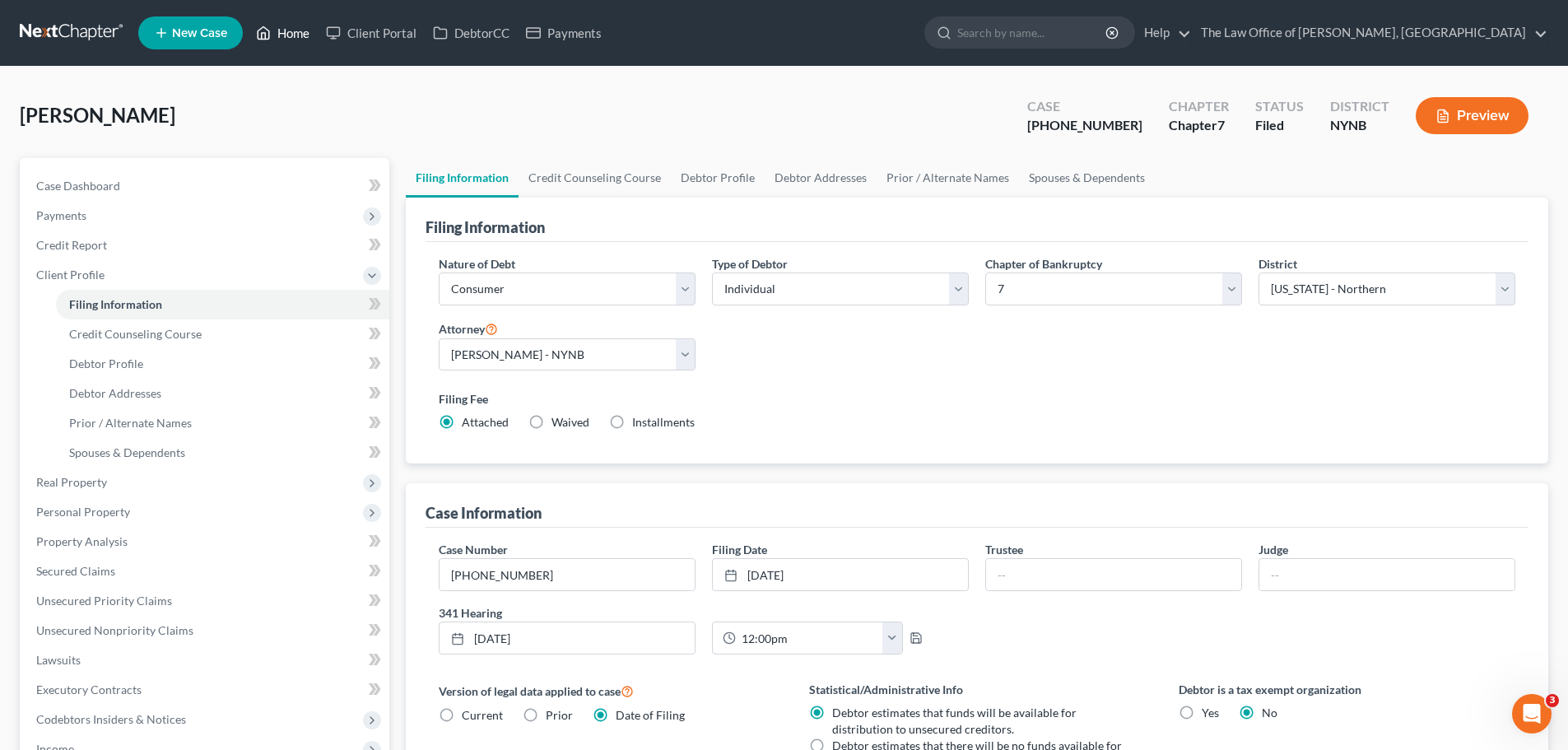
click at [300, 32] on link "Home" at bounding box center [283, 33] width 70 height 30
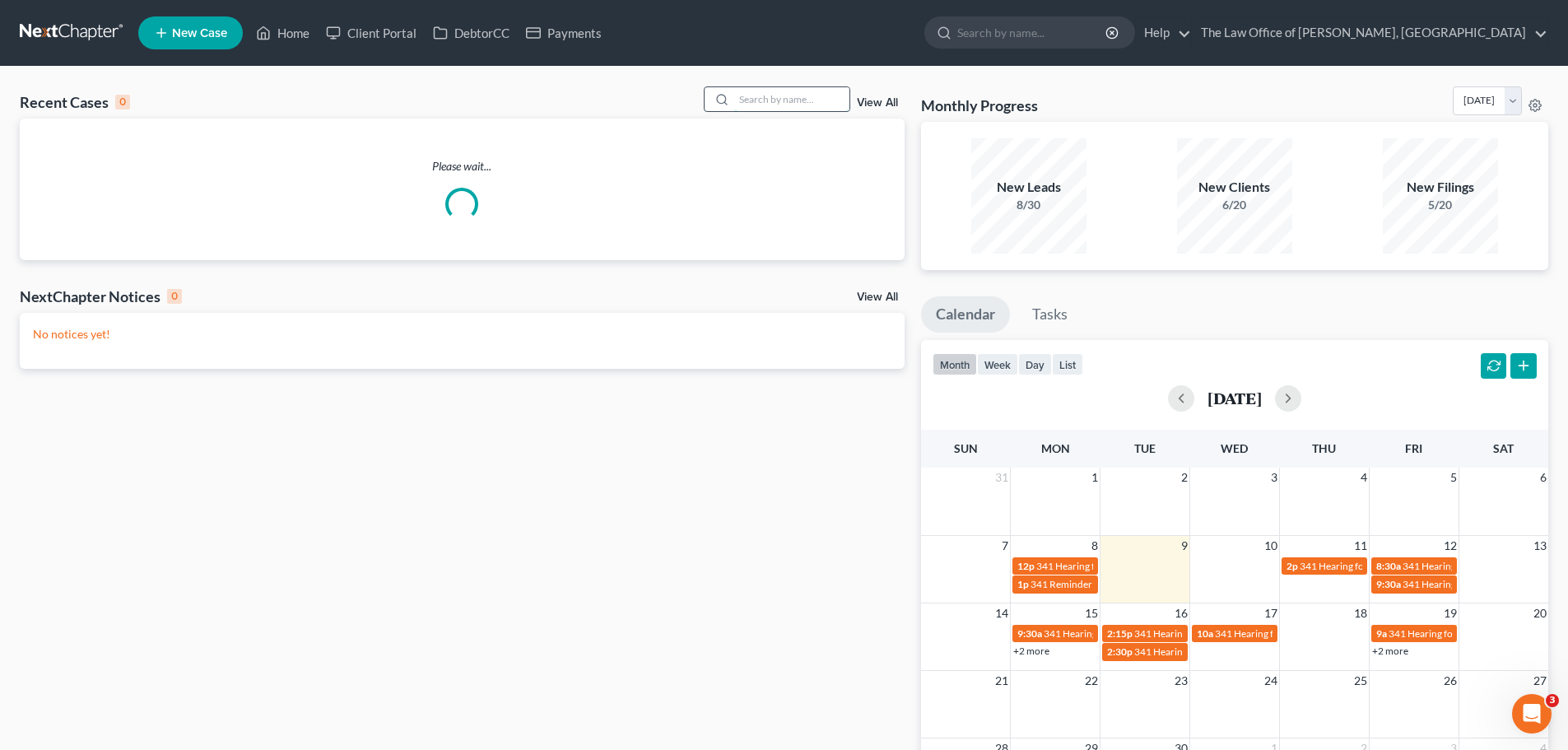
click at [796, 103] on input "search" at bounding box center [791, 100] width 115 height 24
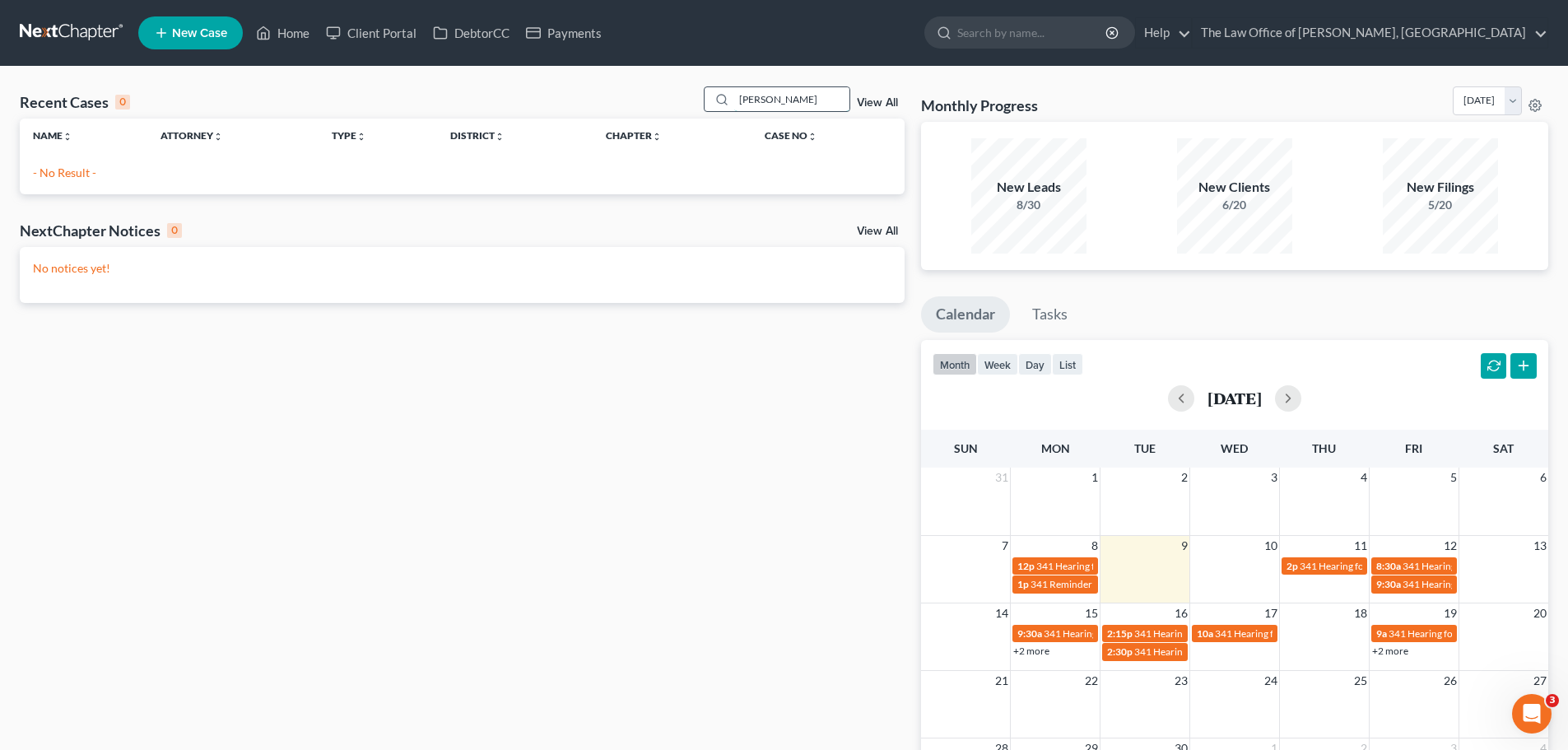
type input "fant"
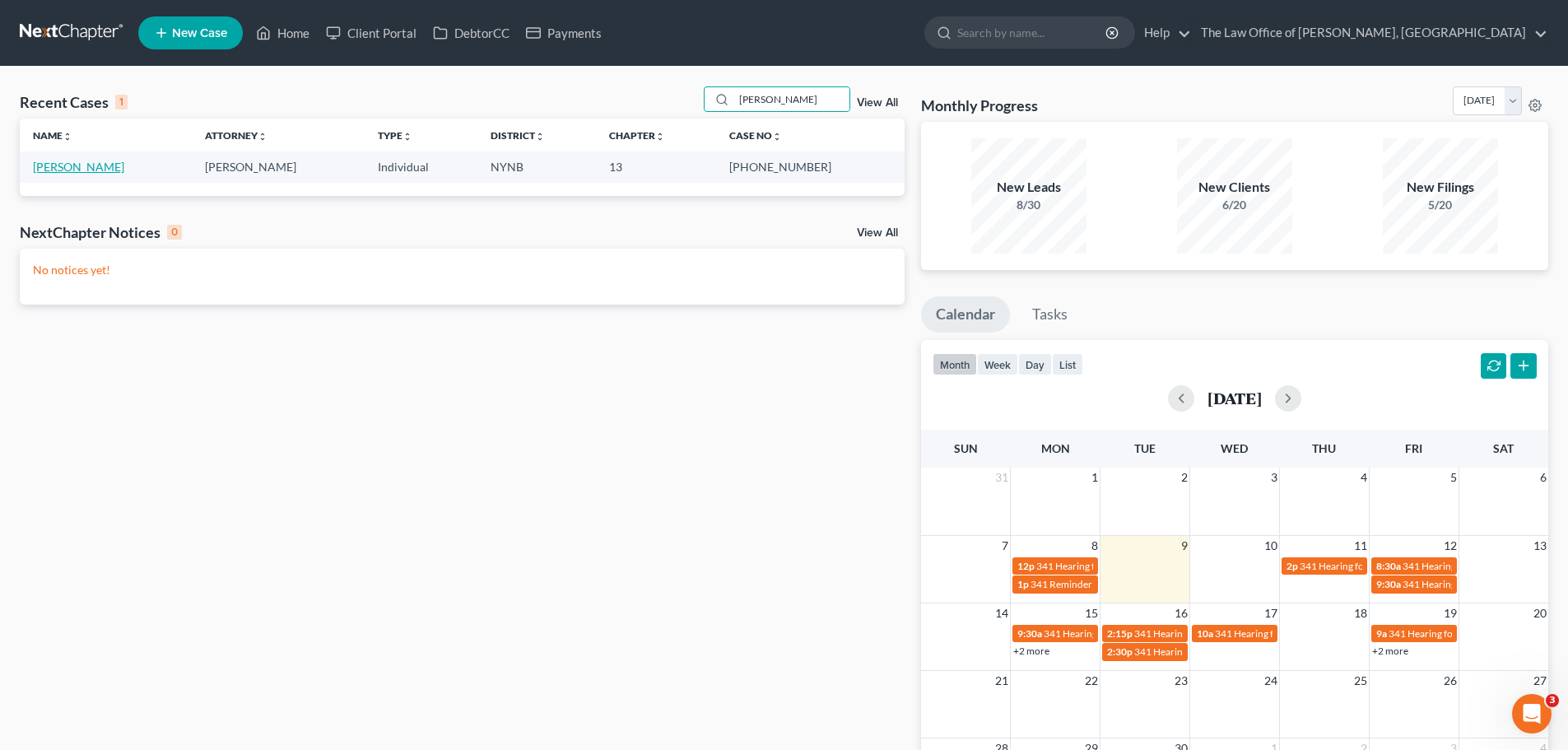
click at [71, 172] on link "Fantini, Edward" at bounding box center [79, 166] width 92 height 14
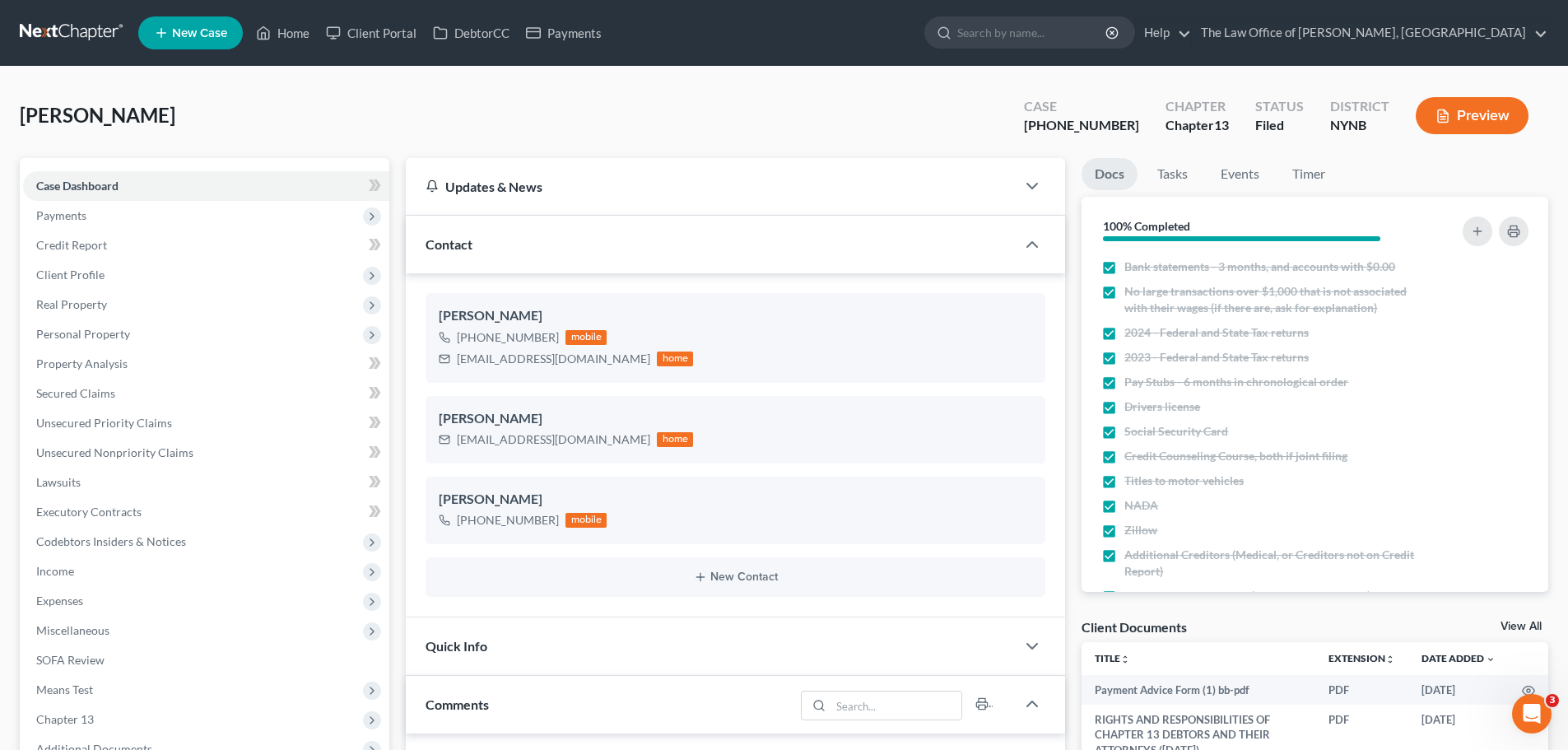
scroll to position [867, 0]
click at [60, 272] on span "Client Profile" at bounding box center [70, 275] width 69 height 14
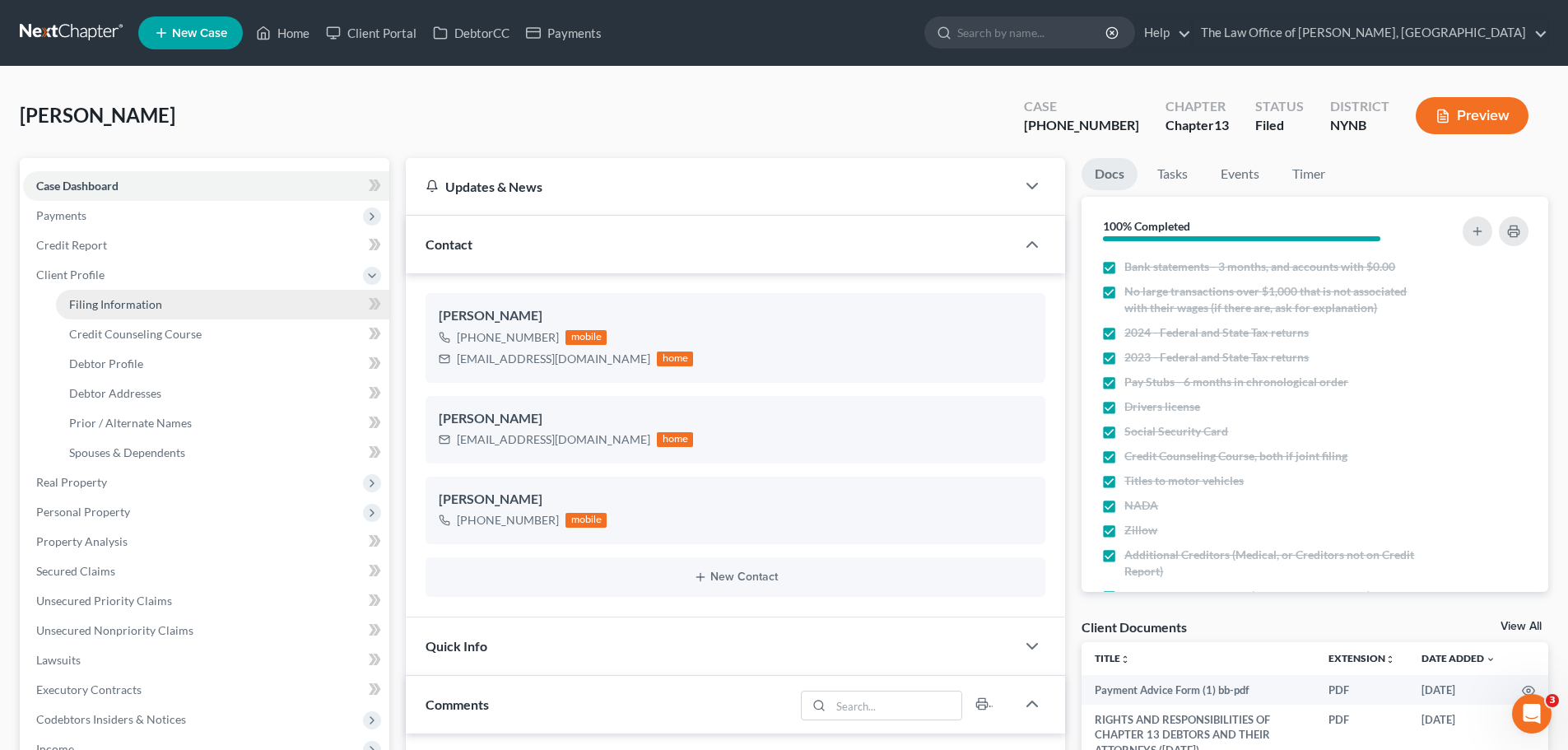
click at [106, 305] on span "Filing Information" at bounding box center [114, 304] width 93 height 14
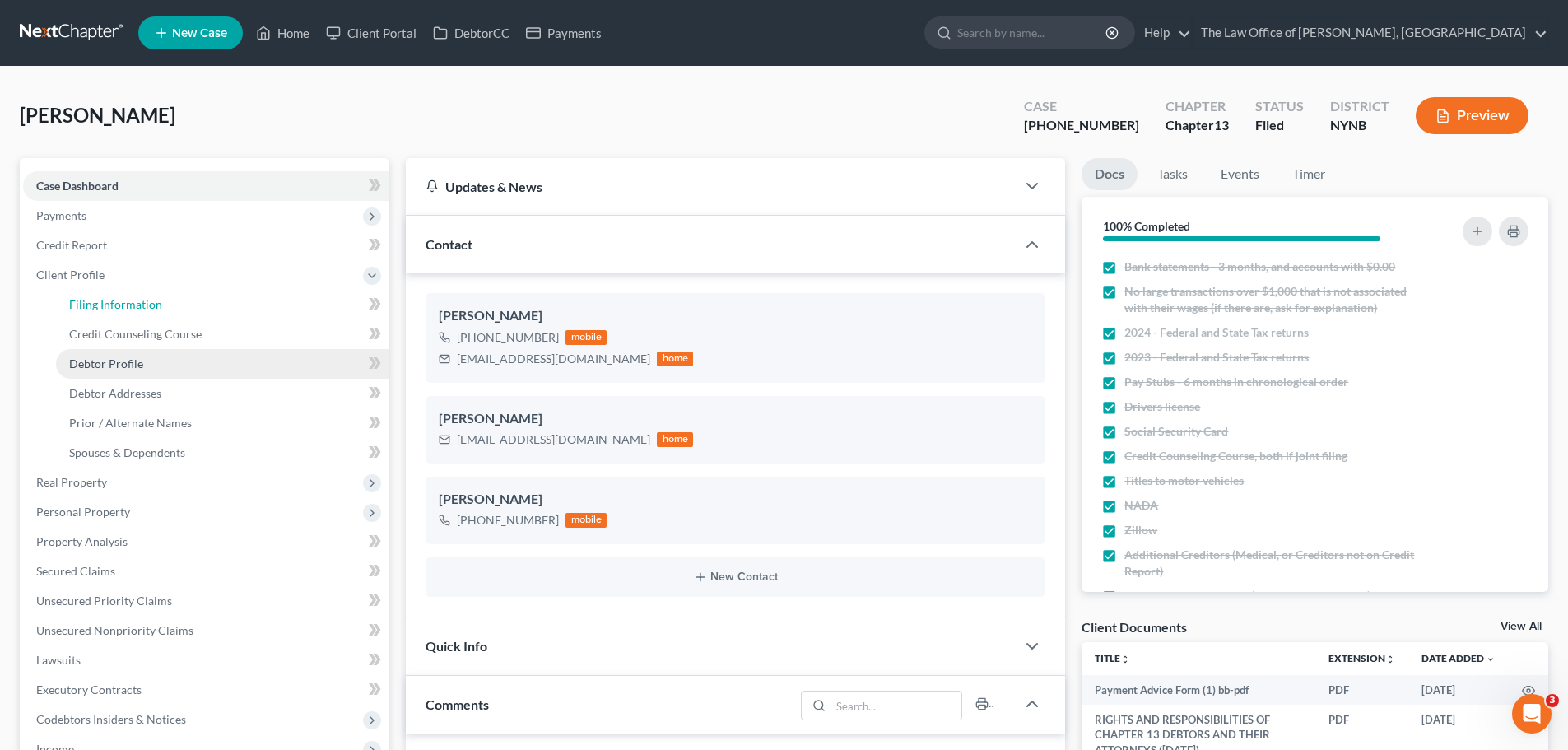
select select "1"
select select "0"
select select "3"
select select "54"
select select "0"
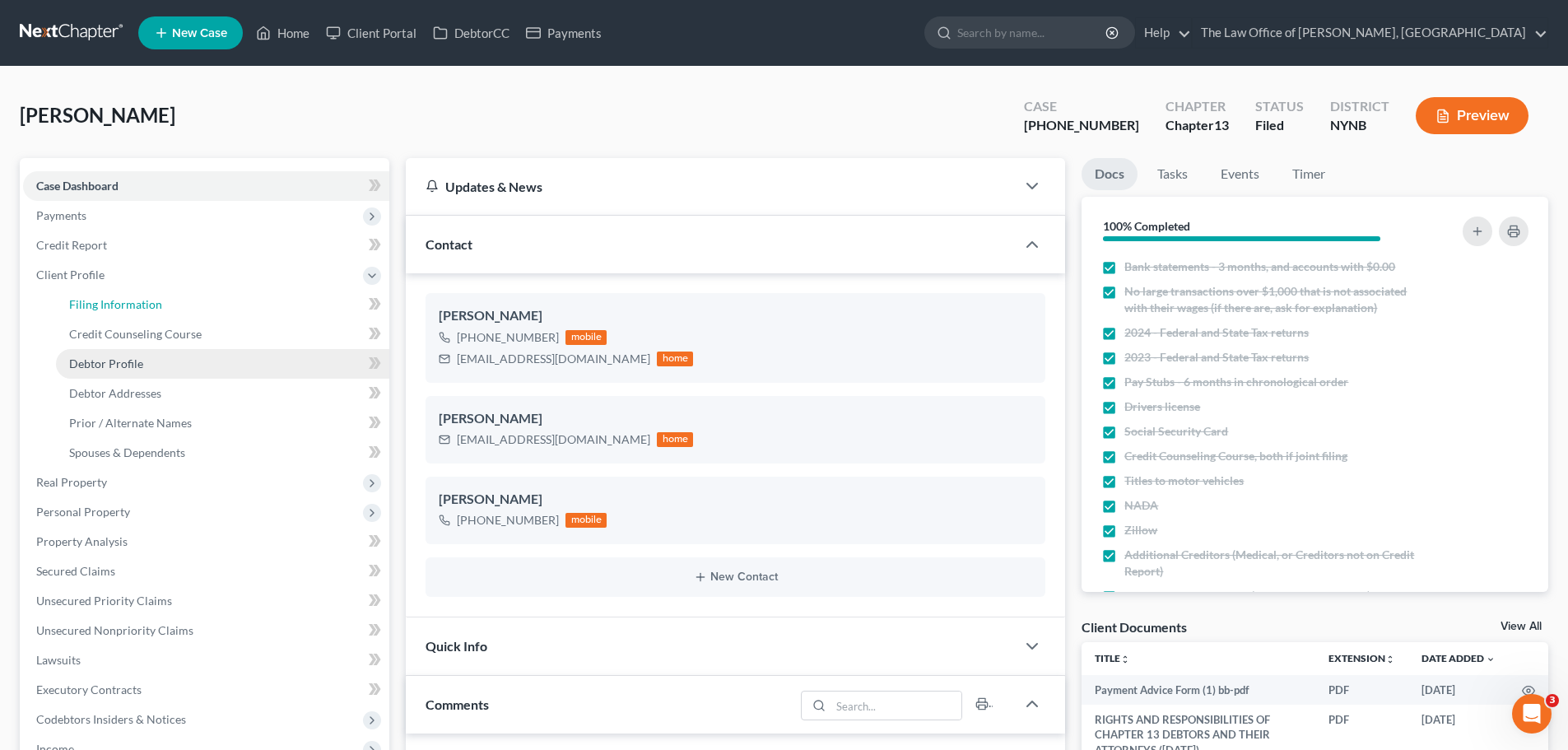
select select "35"
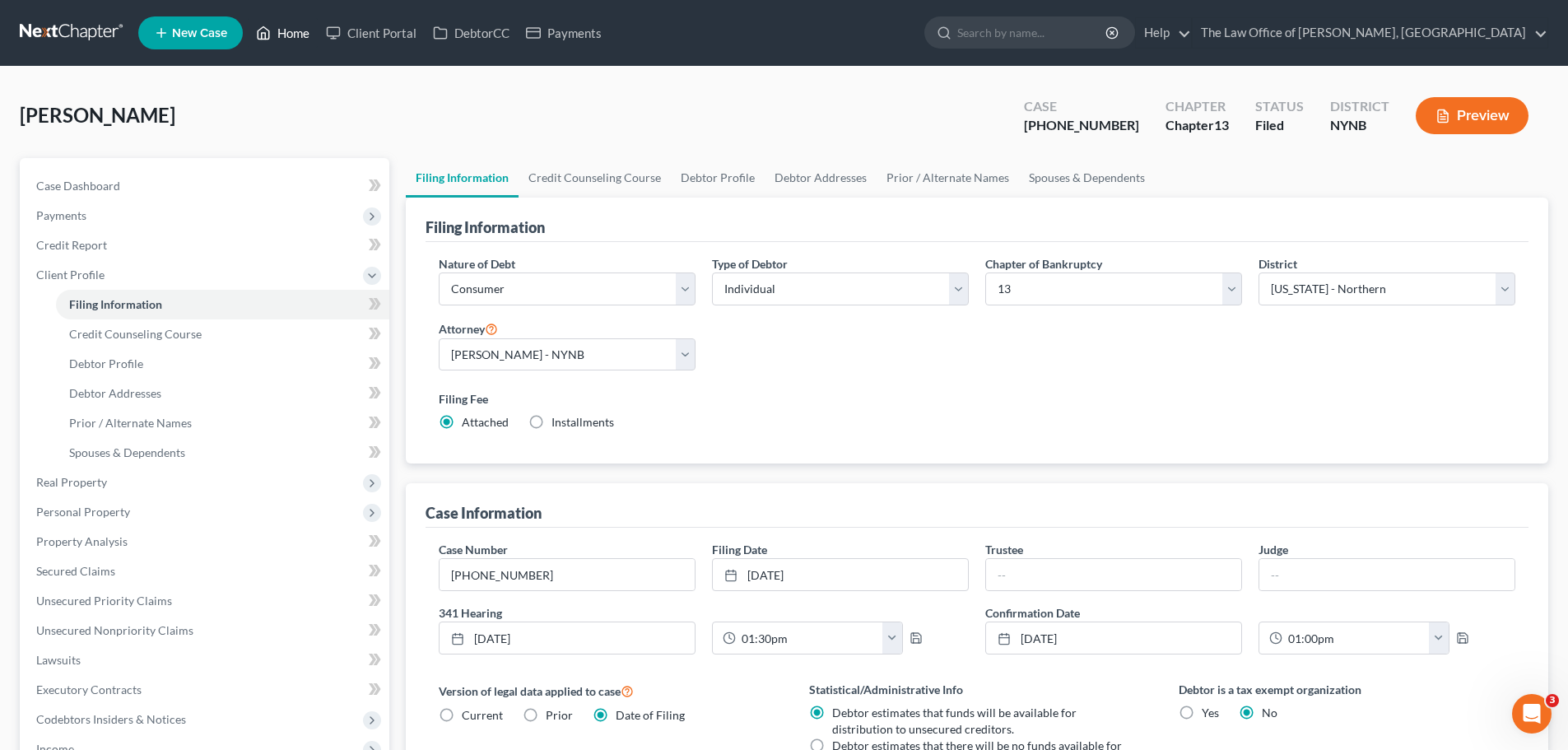
drag, startPoint x: 287, startPoint y: 33, endPoint x: 312, endPoint y: 39, distance: 25.7
click at [287, 33] on link "Home" at bounding box center [283, 33] width 70 height 30
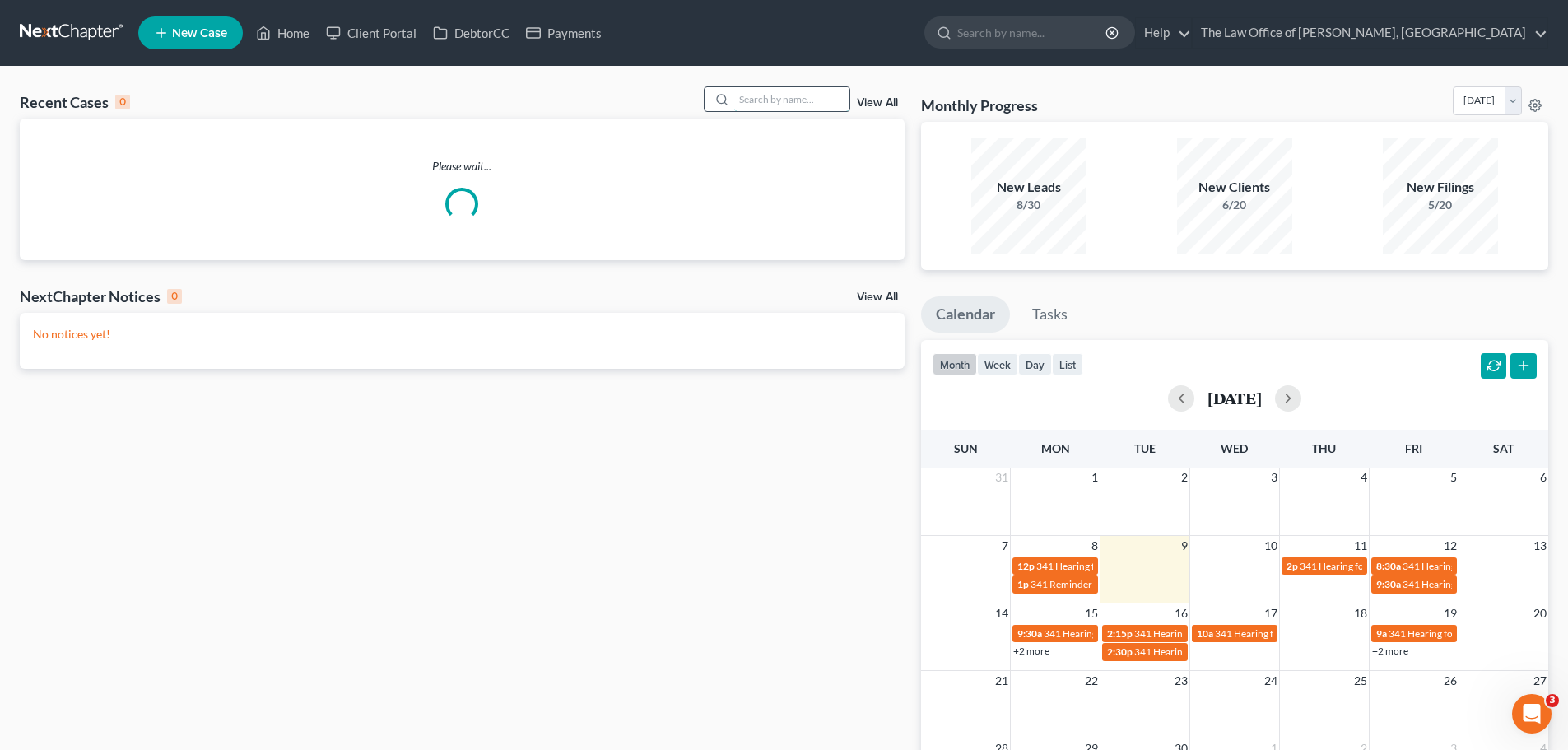
click at [828, 99] on input "search" at bounding box center [791, 100] width 115 height 24
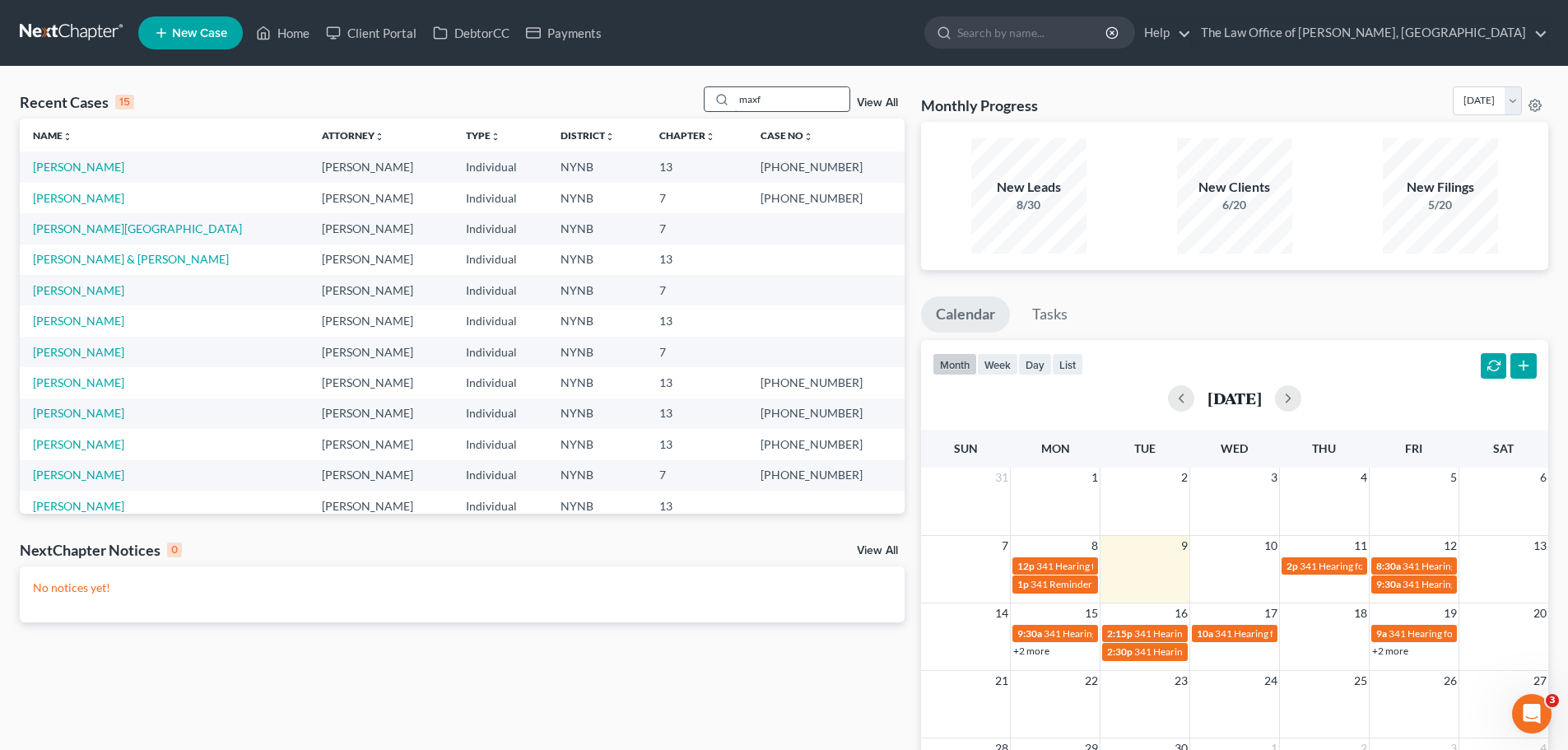
type input "maxf"
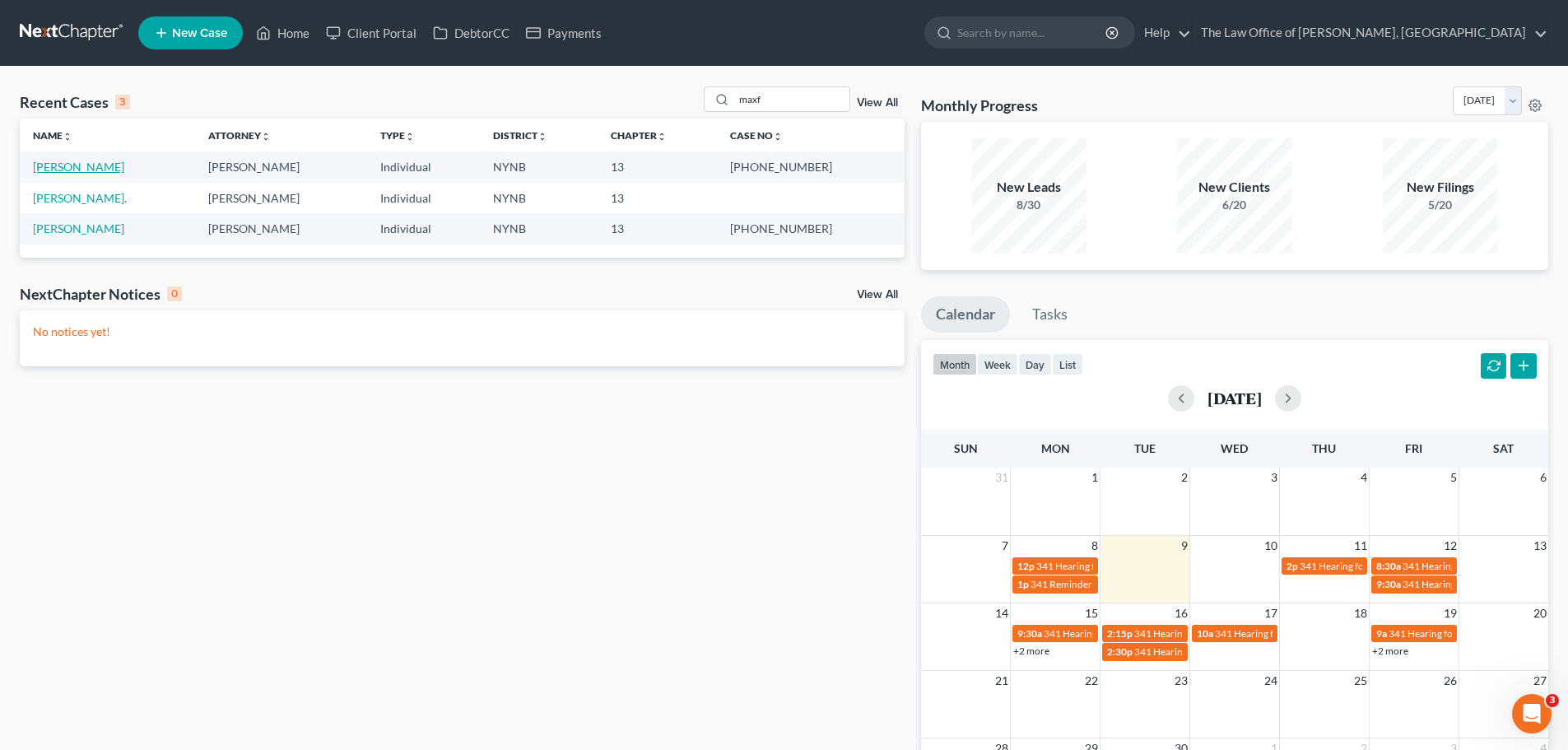
click at [108, 167] on link "Maxfield, Kenneth" at bounding box center [79, 166] width 92 height 14
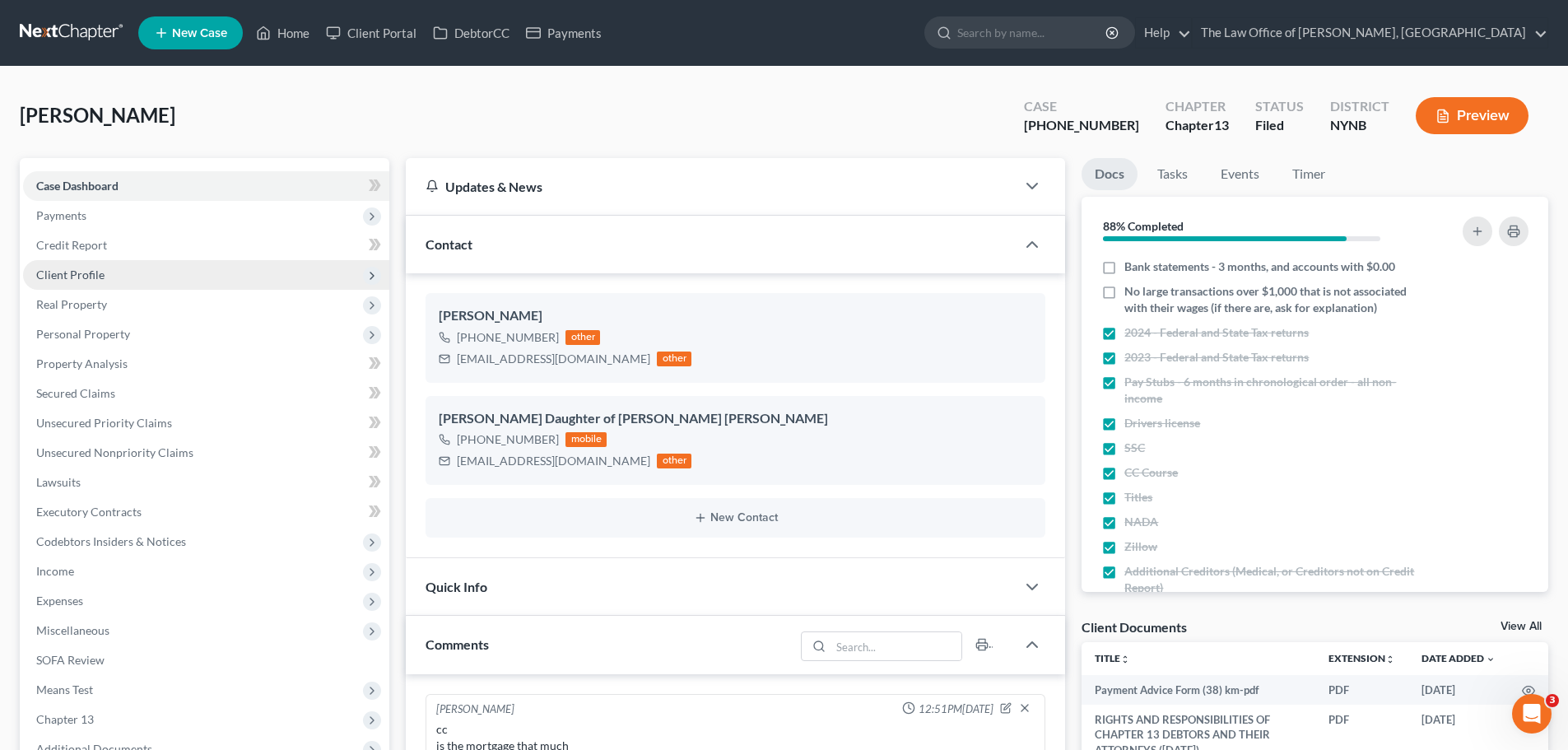
click at [98, 270] on span "Client Profile" at bounding box center [70, 275] width 69 height 14
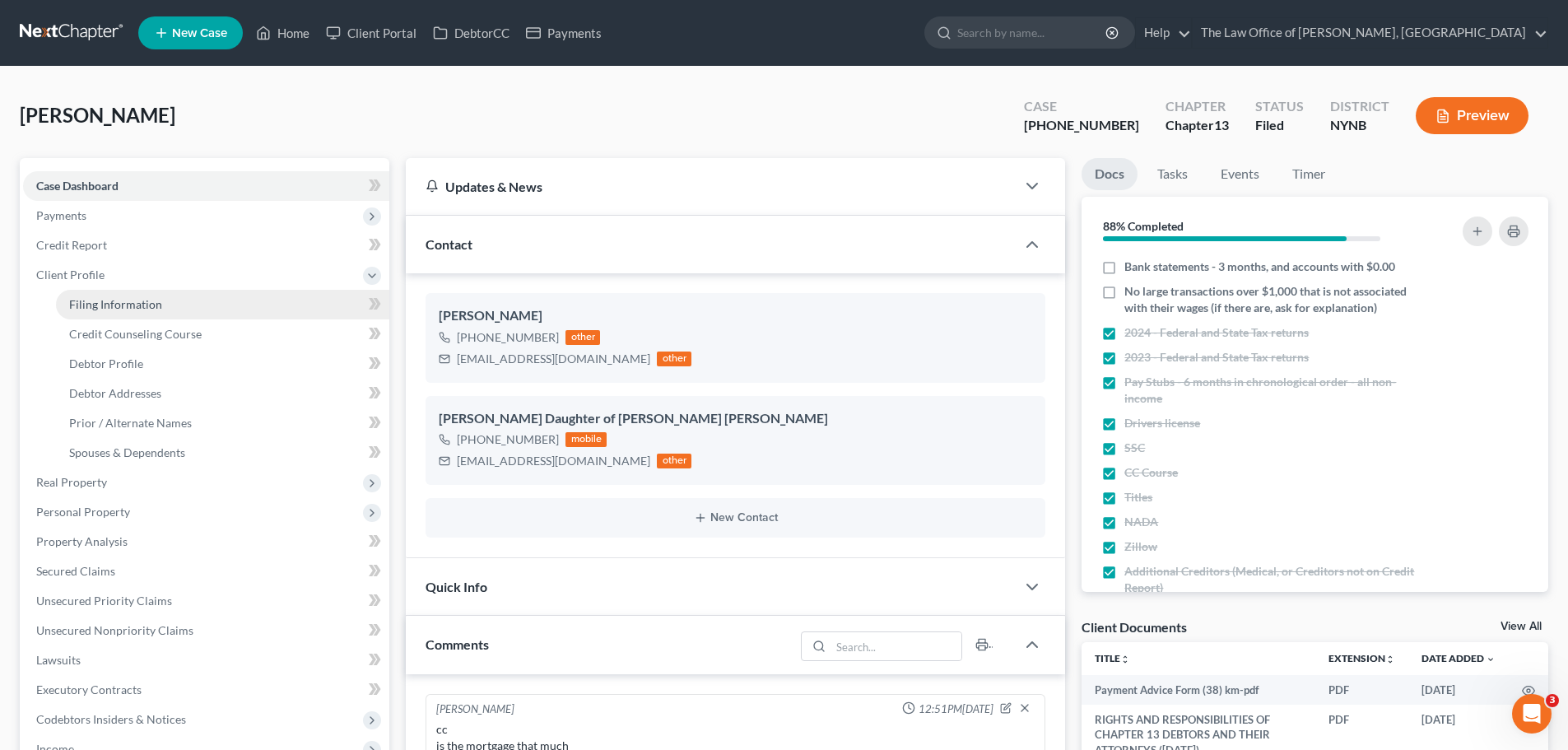
click at [112, 309] on span "Filing Information" at bounding box center [114, 304] width 93 height 14
select select "1"
select select "0"
select select "3"
select select "54"
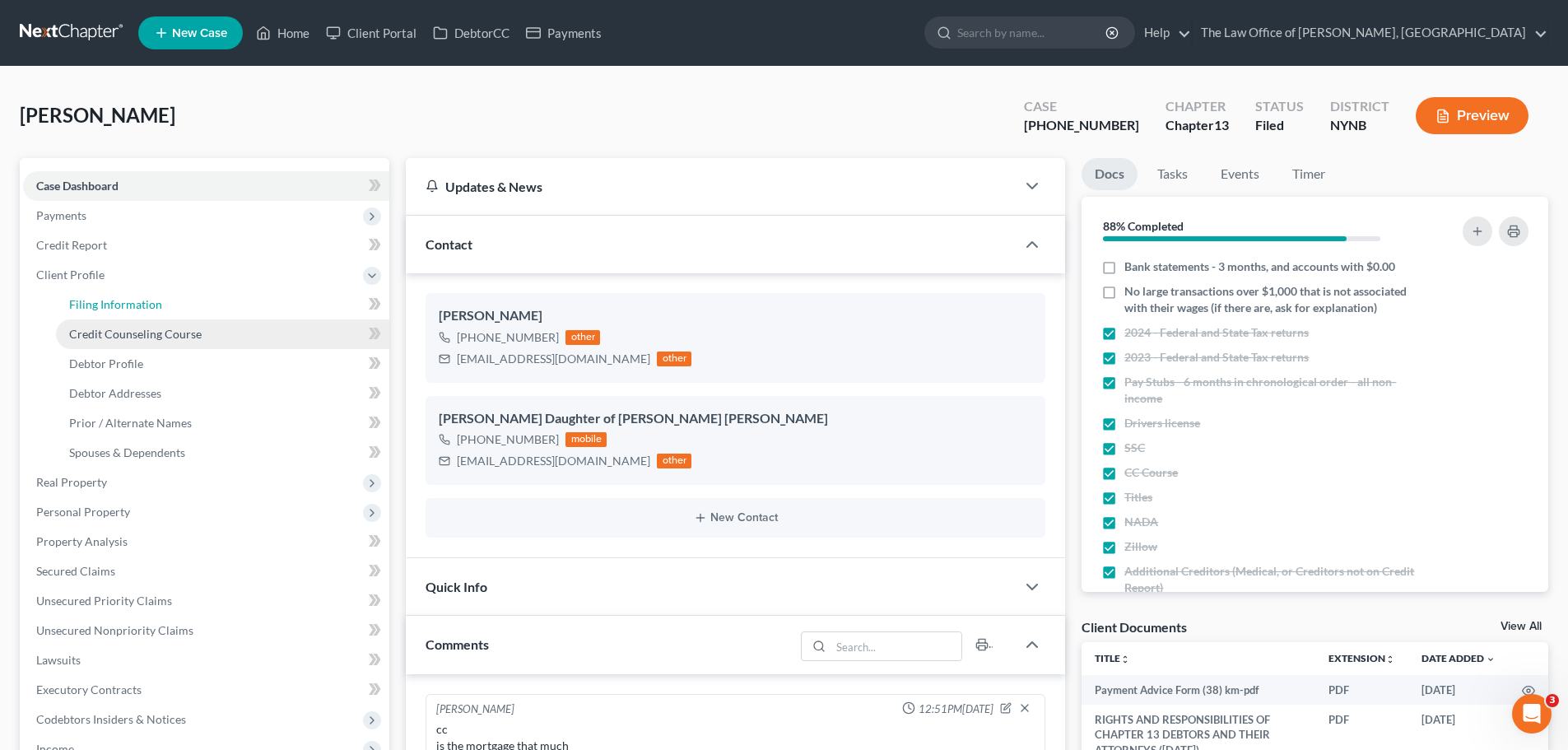
select select "0"
select select "35"
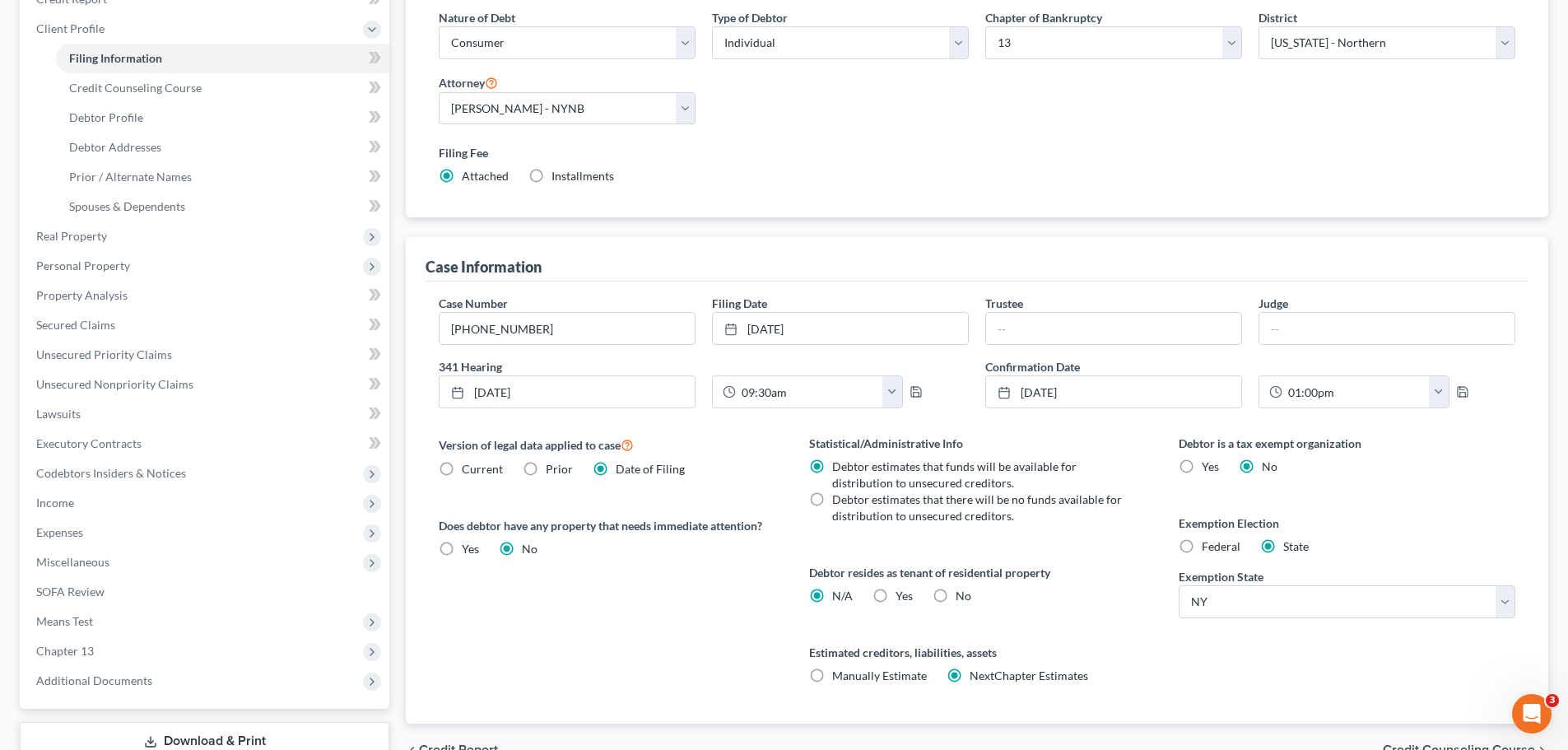
scroll to position [247, 0]
click at [790, 395] on input "09:30am" at bounding box center [809, 390] width 147 height 31
click at [892, 391] on button "button" at bounding box center [892, 390] width 20 height 31
click at [920, 434] on link "1:30pm" at bounding box center [925, 433] width 93 height 28
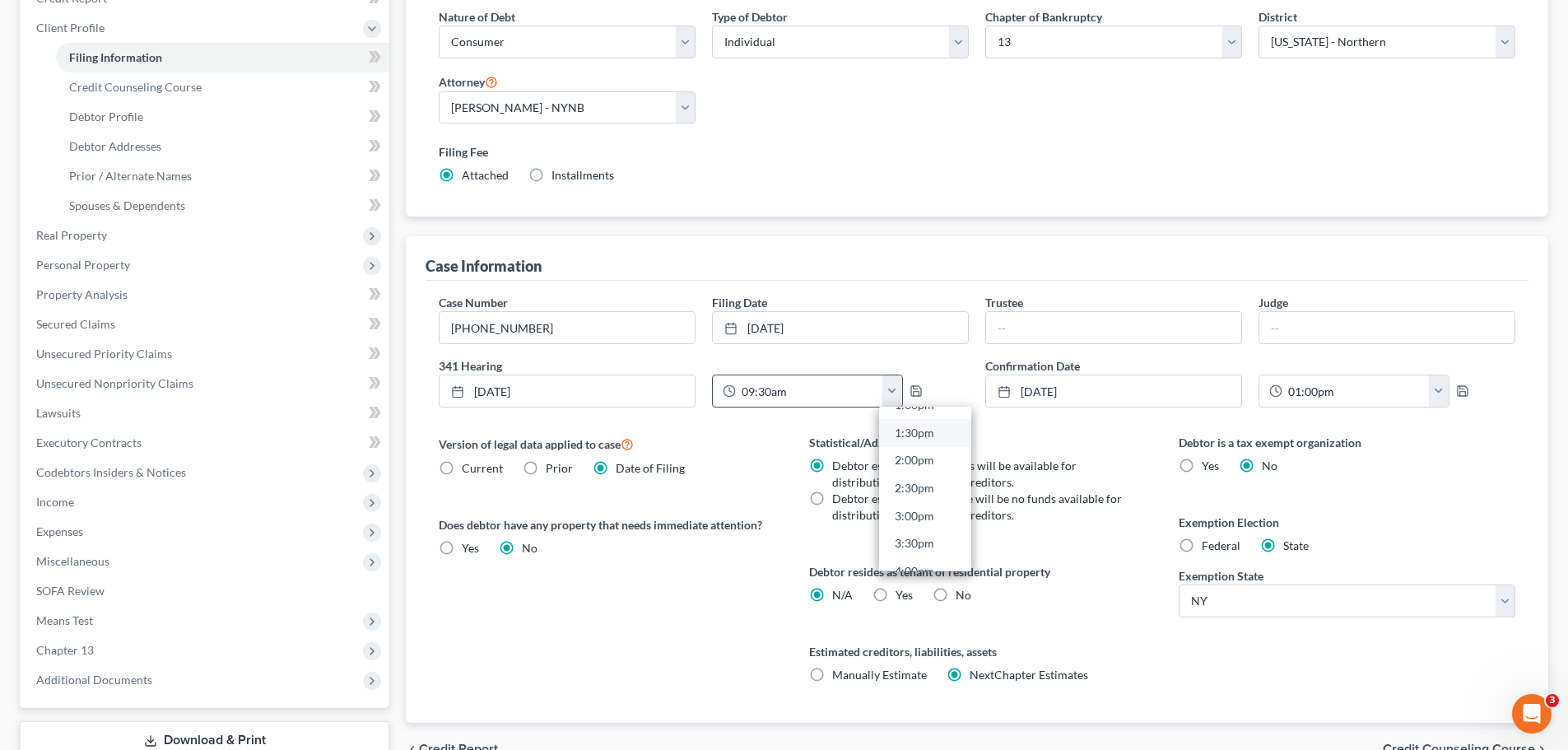
type input "1:30pm"
click at [909, 389] on icon "button" at bounding box center [915, 390] width 13 height 13
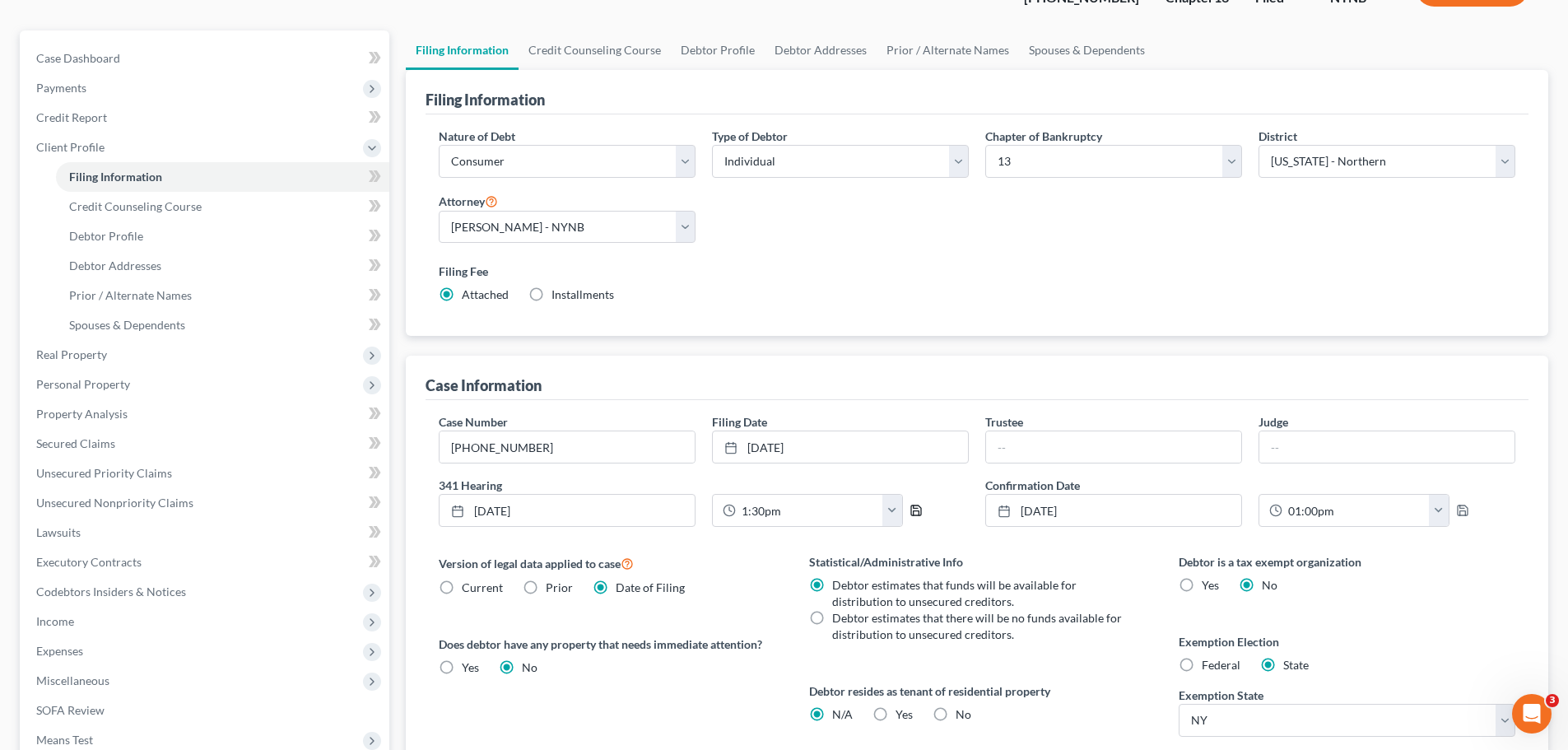
scroll to position [0, 0]
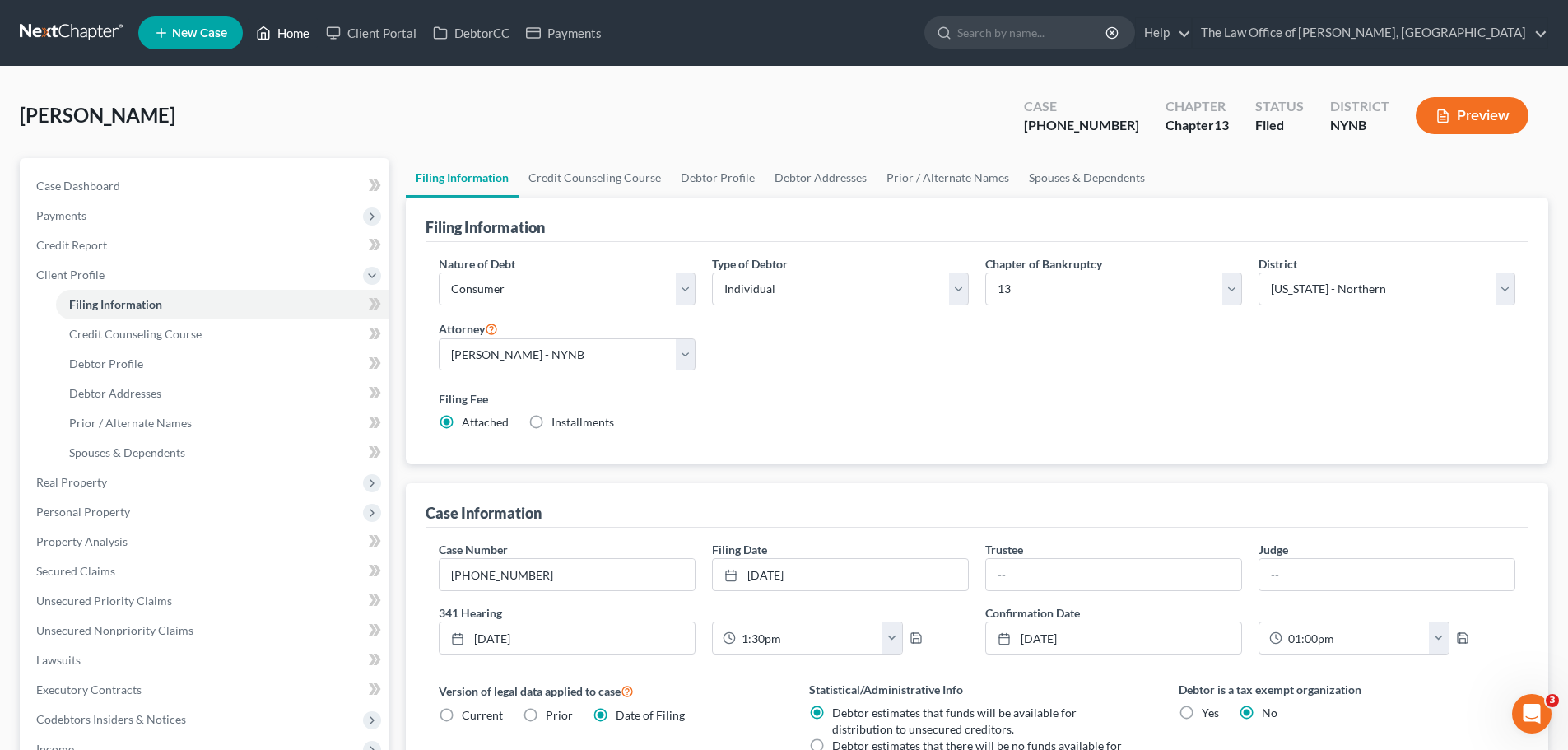
drag, startPoint x: 297, startPoint y: 33, endPoint x: 315, endPoint y: 33, distance: 18.0
click at [297, 33] on link "Home" at bounding box center [283, 33] width 70 height 30
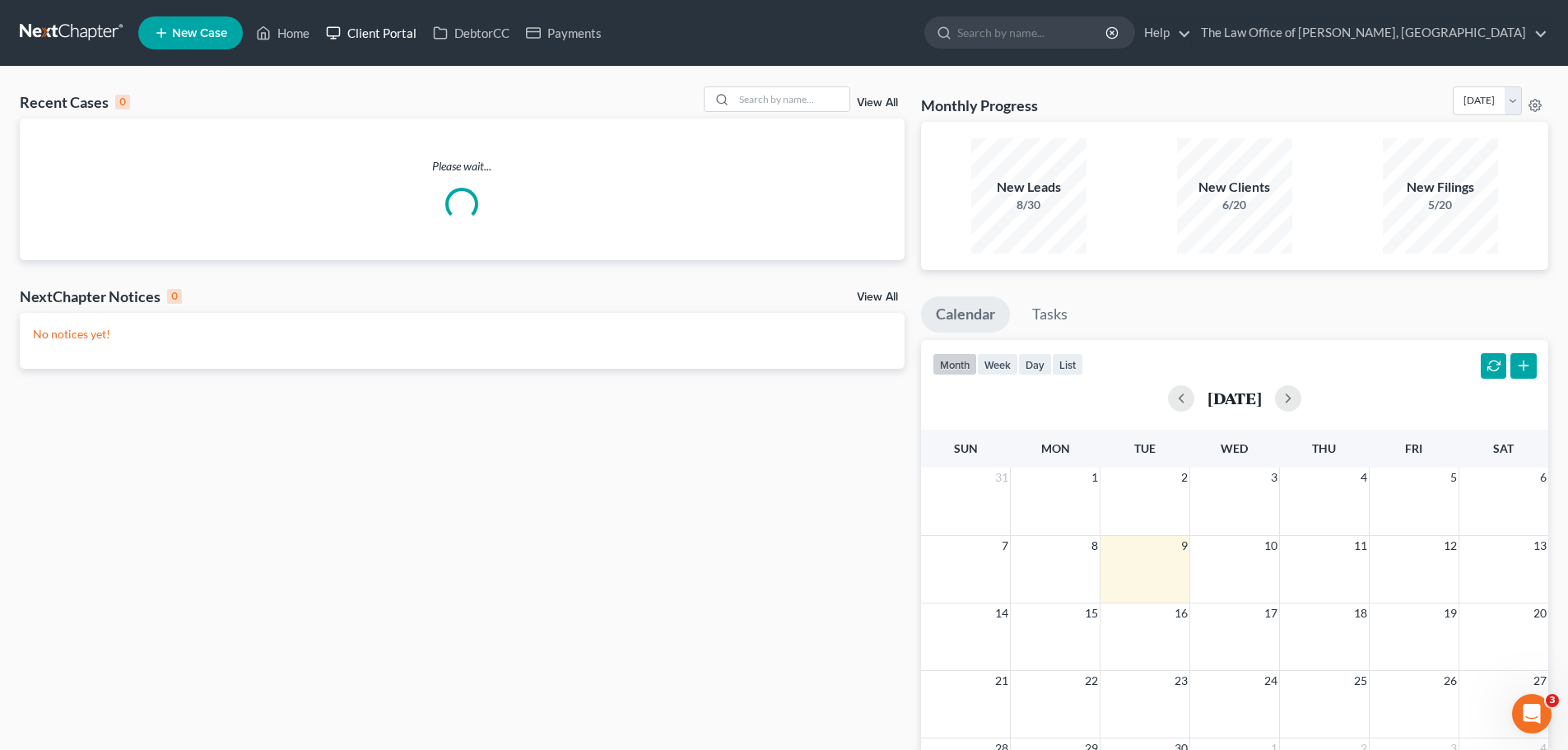
click at [404, 33] on link "Client Portal" at bounding box center [370, 33] width 107 height 30
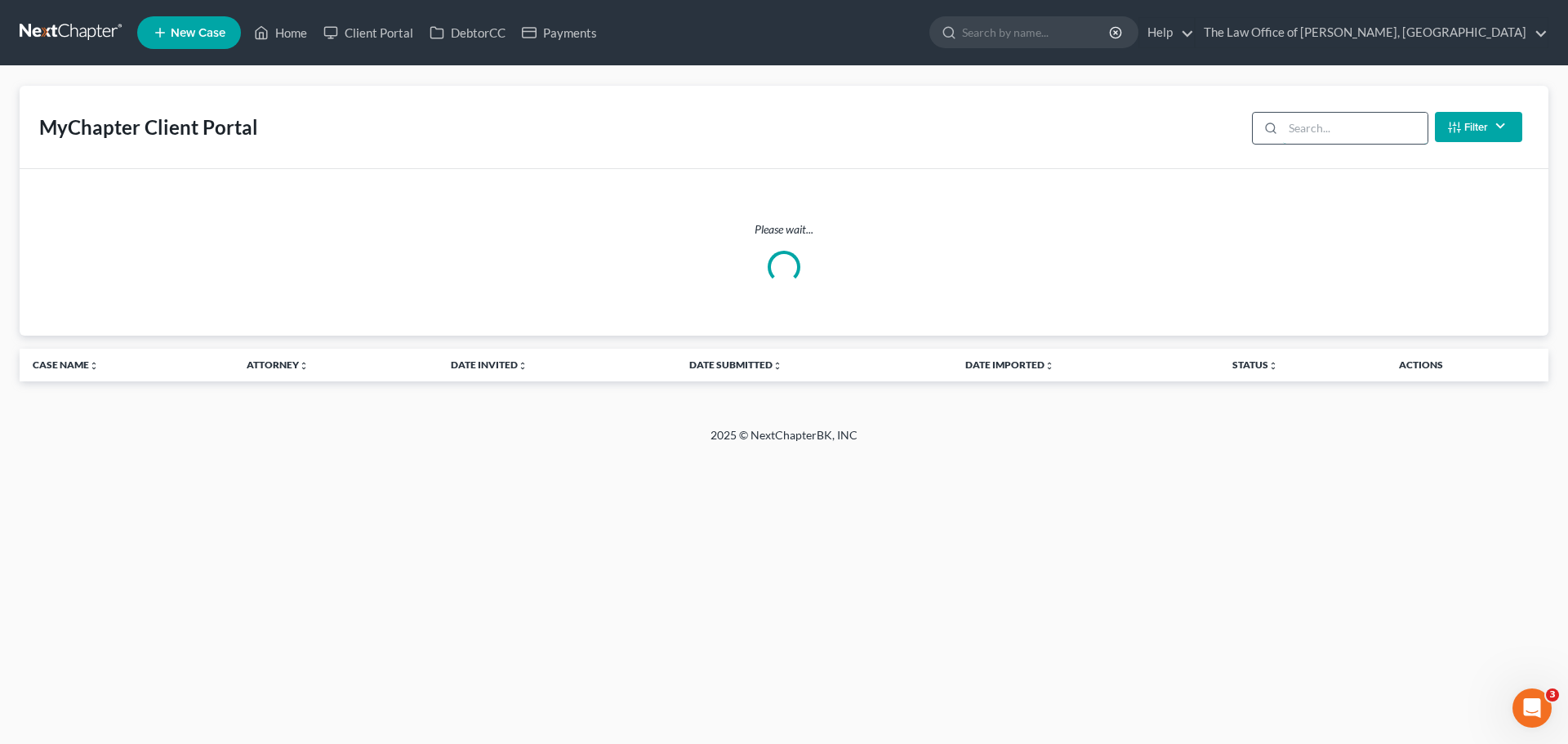
click at [1305, 120] on input "search" at bounding box center [1356, 127] width 144 height 31
type input "kent"
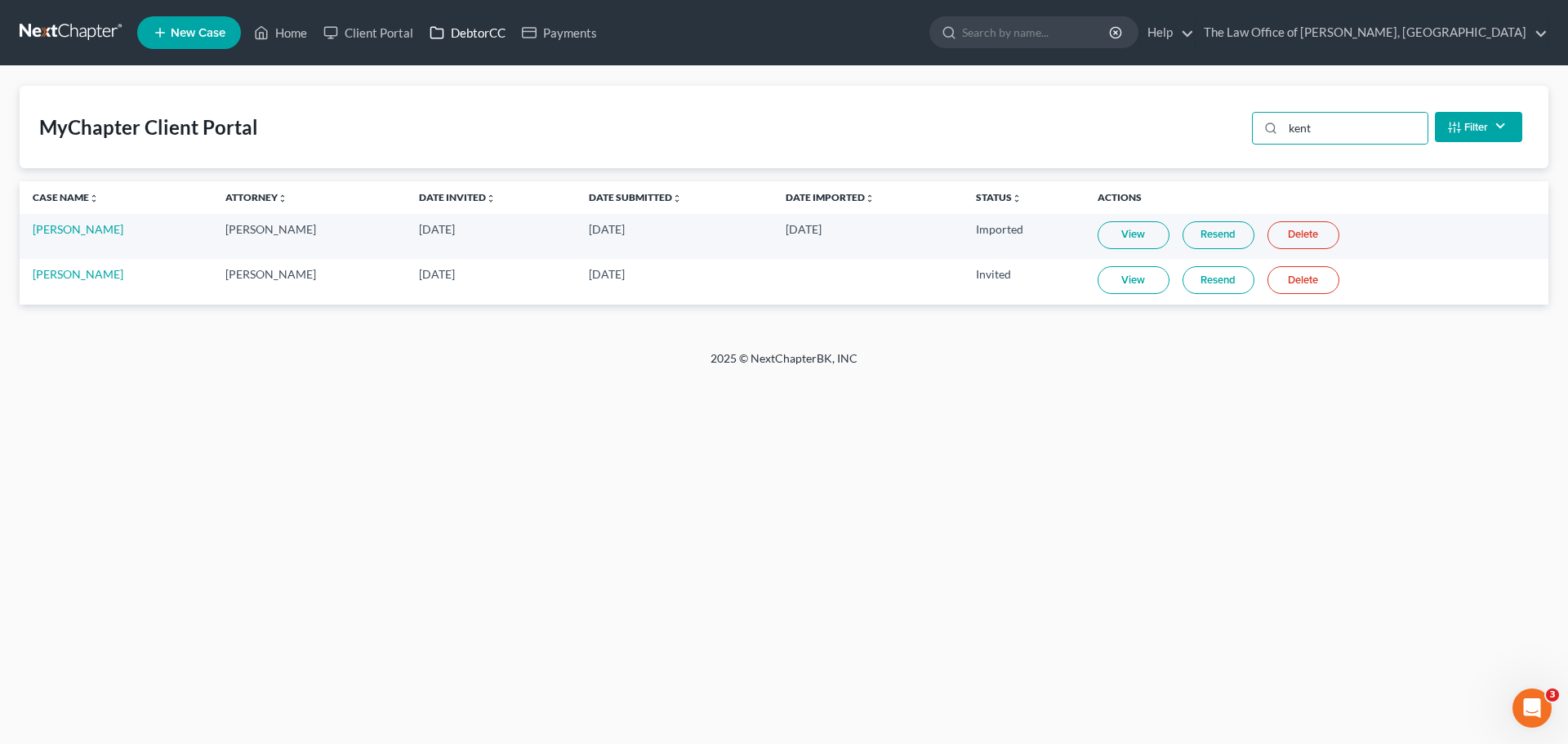
click at [470, 31] on link "DebtorCC" at bounding box center [467, 33] width 92 height 30
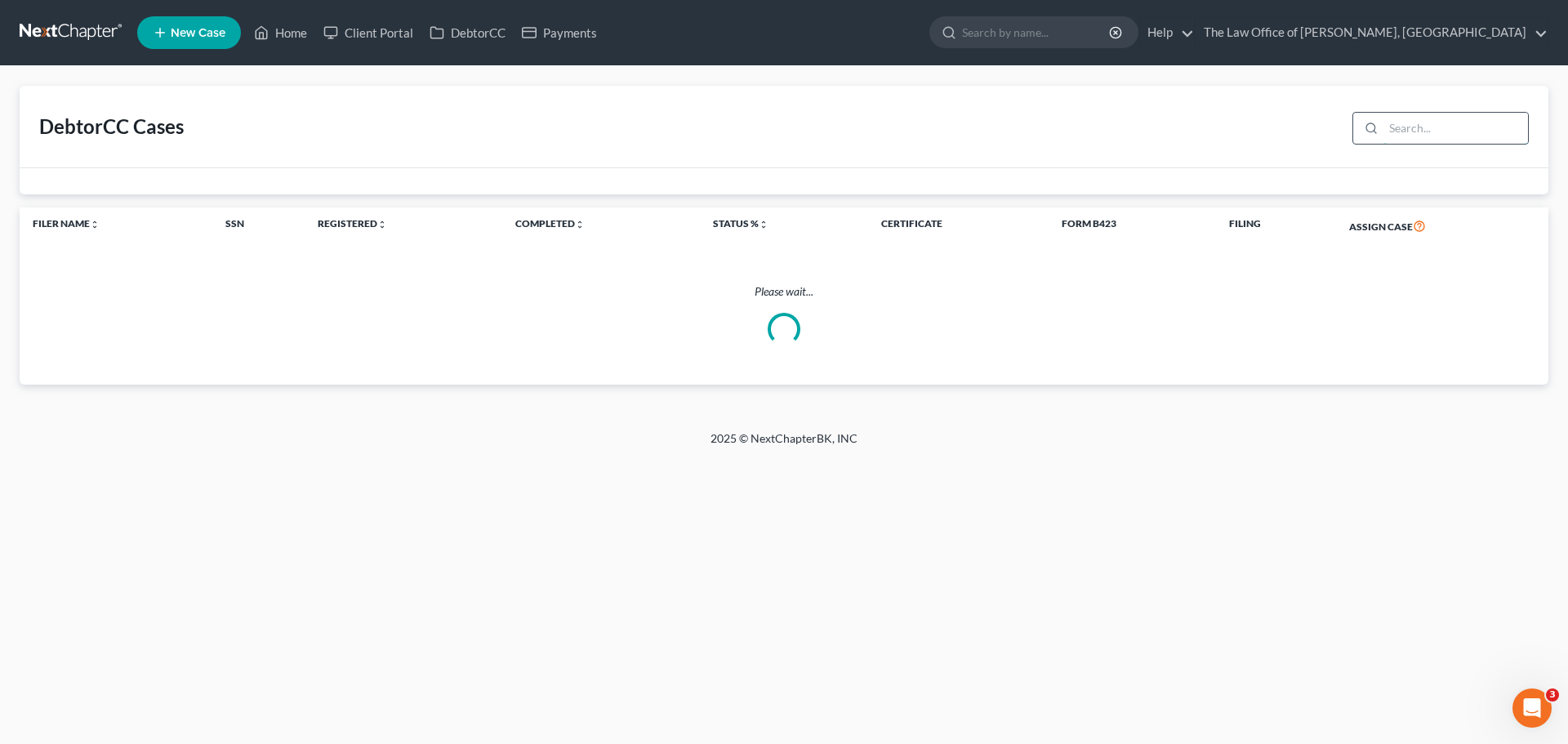
click at [1409, 124] on input "search" at bounding box center [1455, 127] width 144 height 31
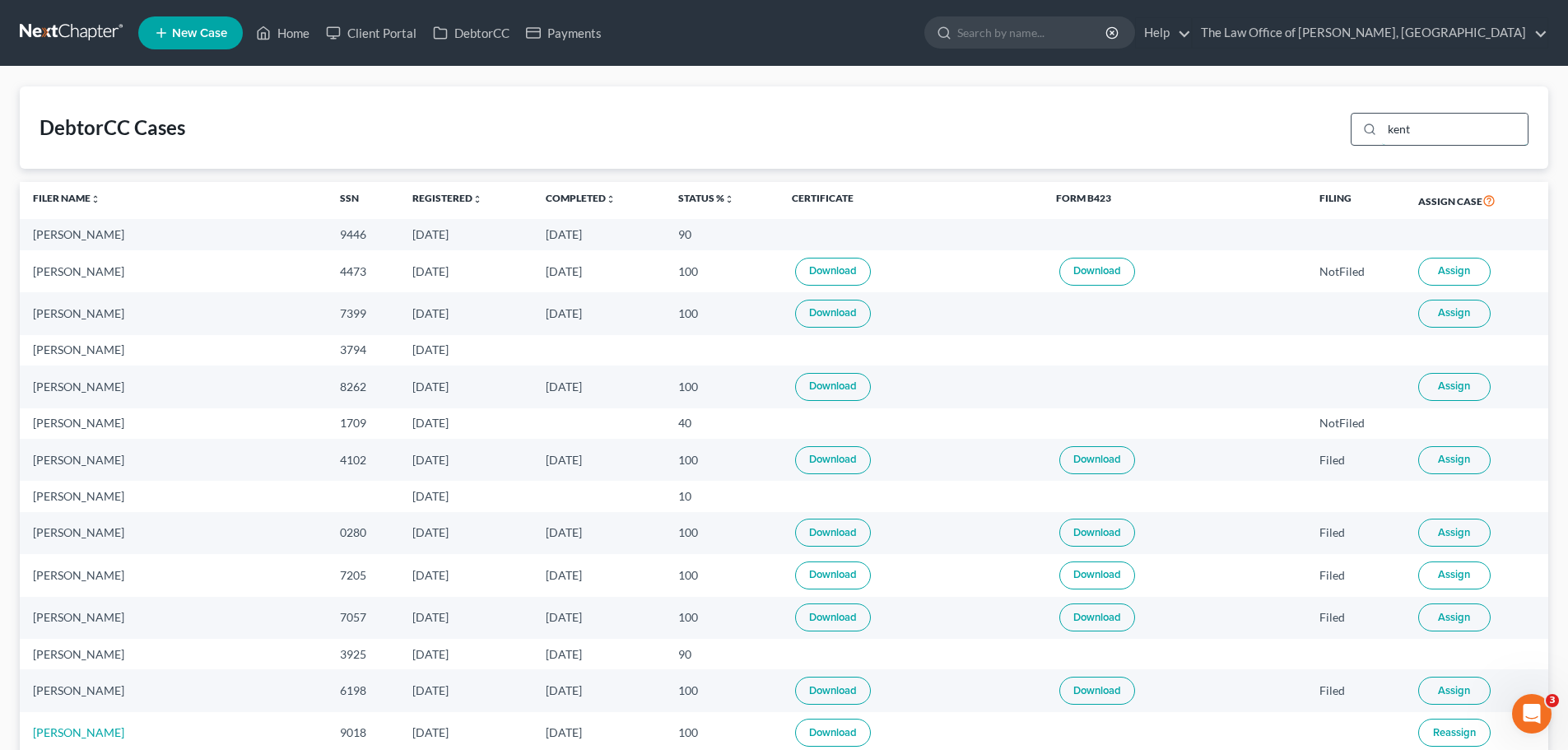
type input "kent"
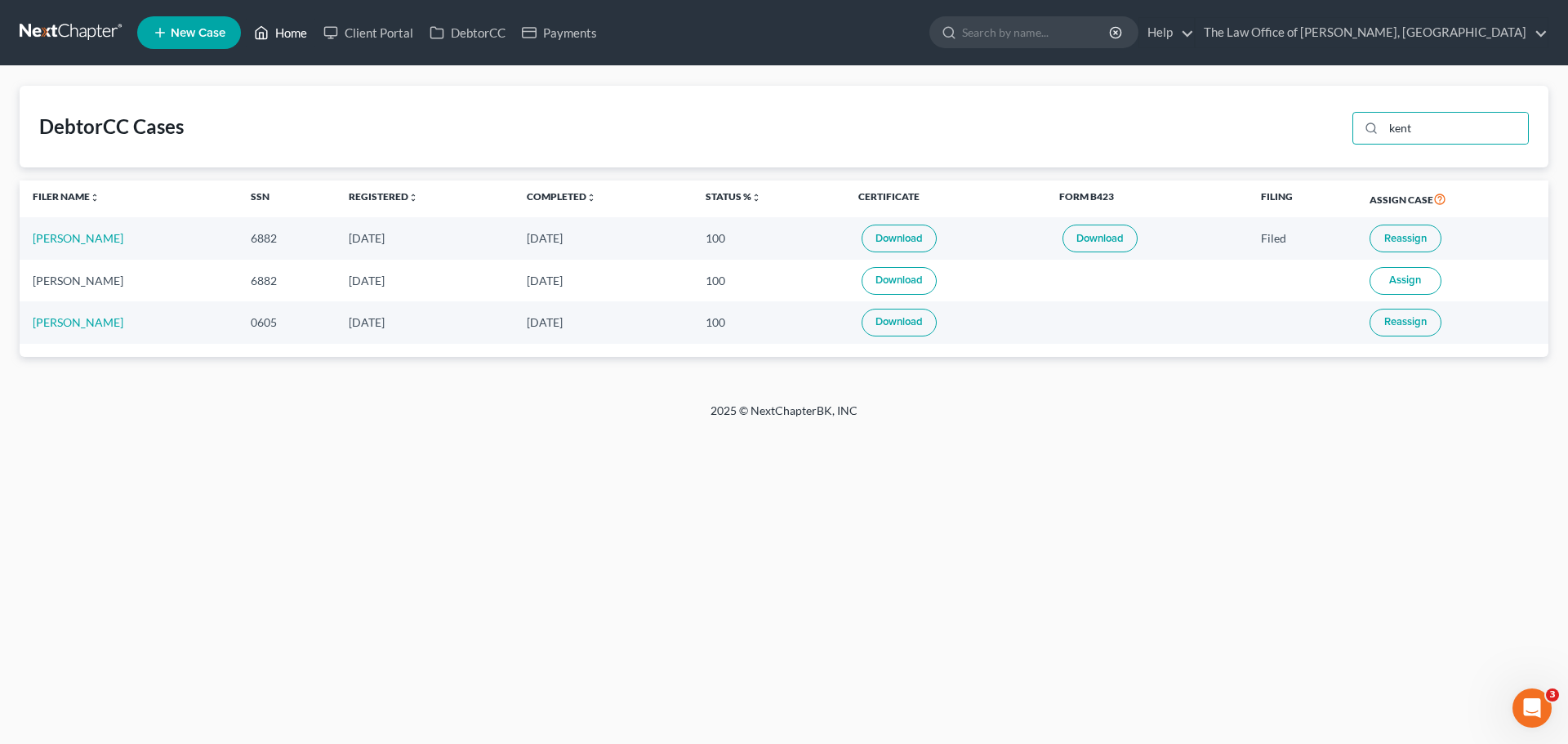
click at [291, 36] on link "Home" at bounding box center [281, 33] width 69 height 30
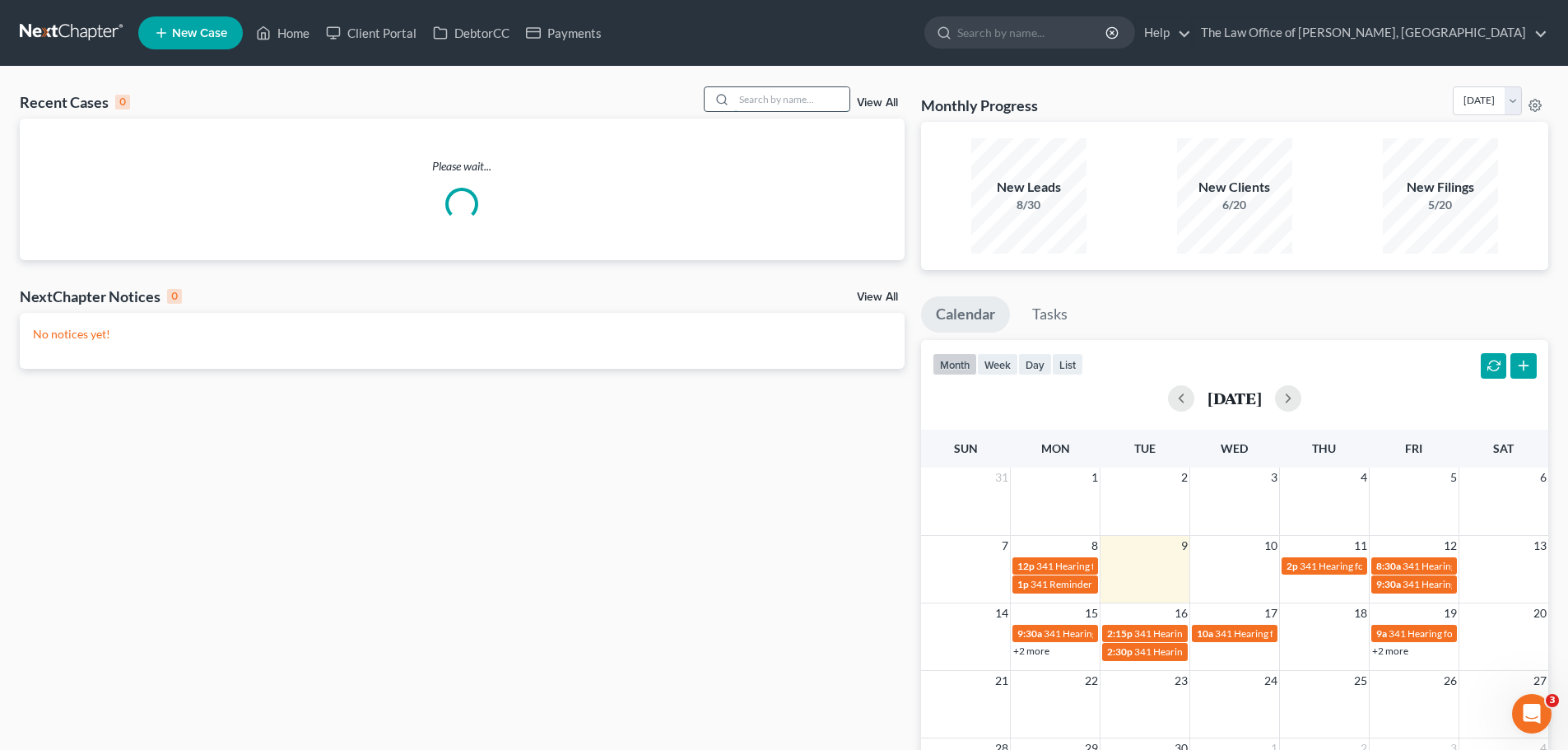
click at [765, 108] on input "search" at bounding box center [791, 100] width 115 height 24
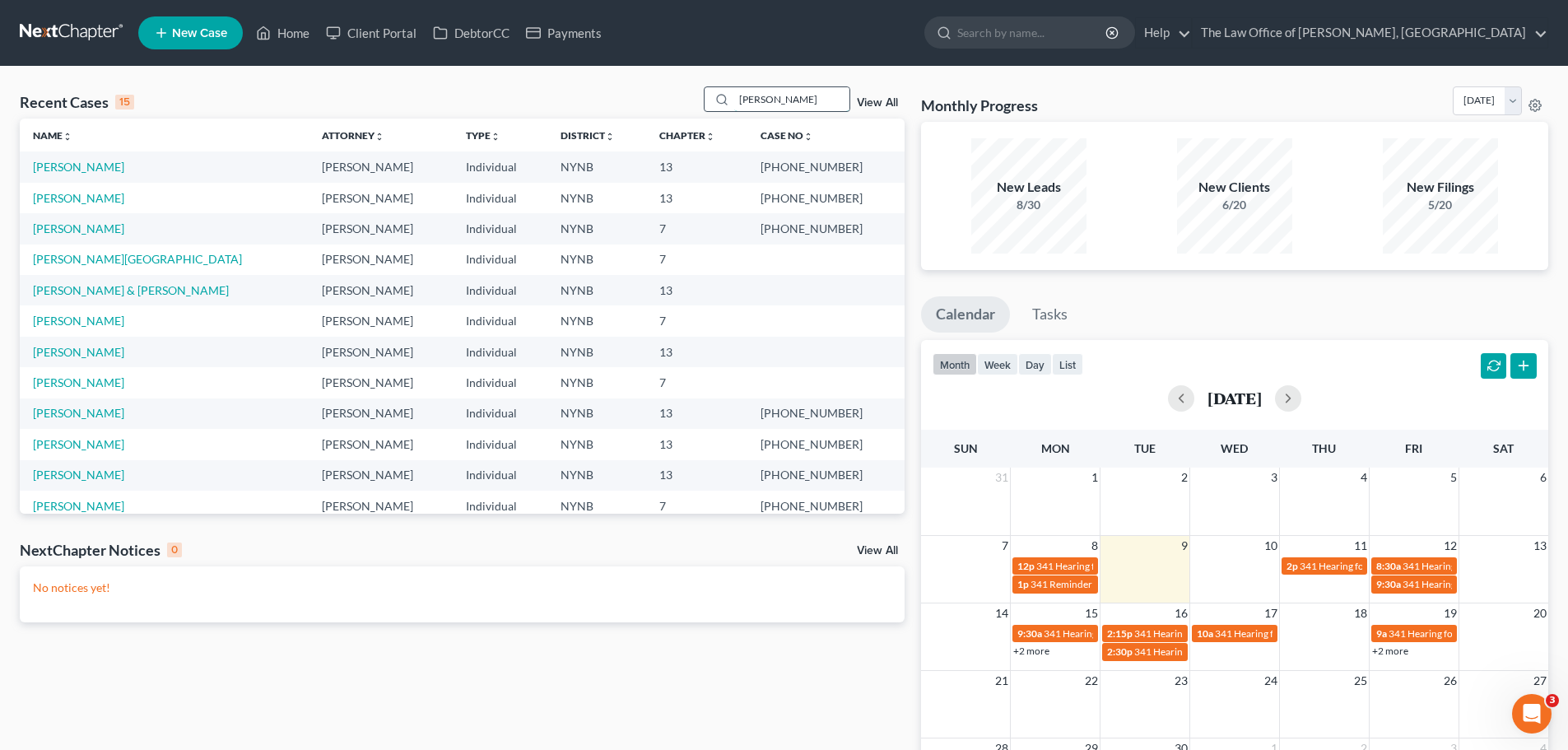
type input "roberts"
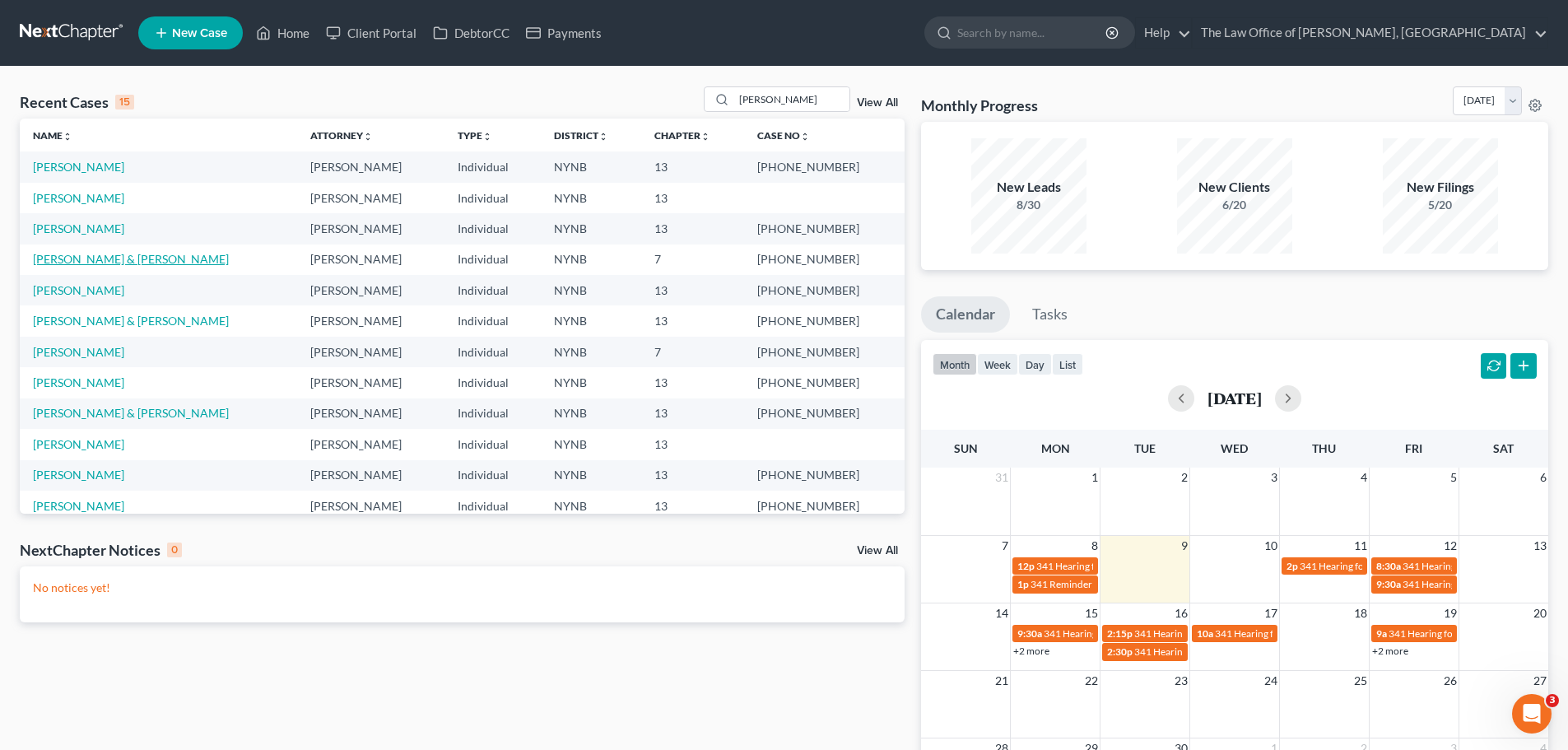
click at [88, 262] on link "Roberts, Sean & Holly" at bounding box center [130, 259] width 196 height 14
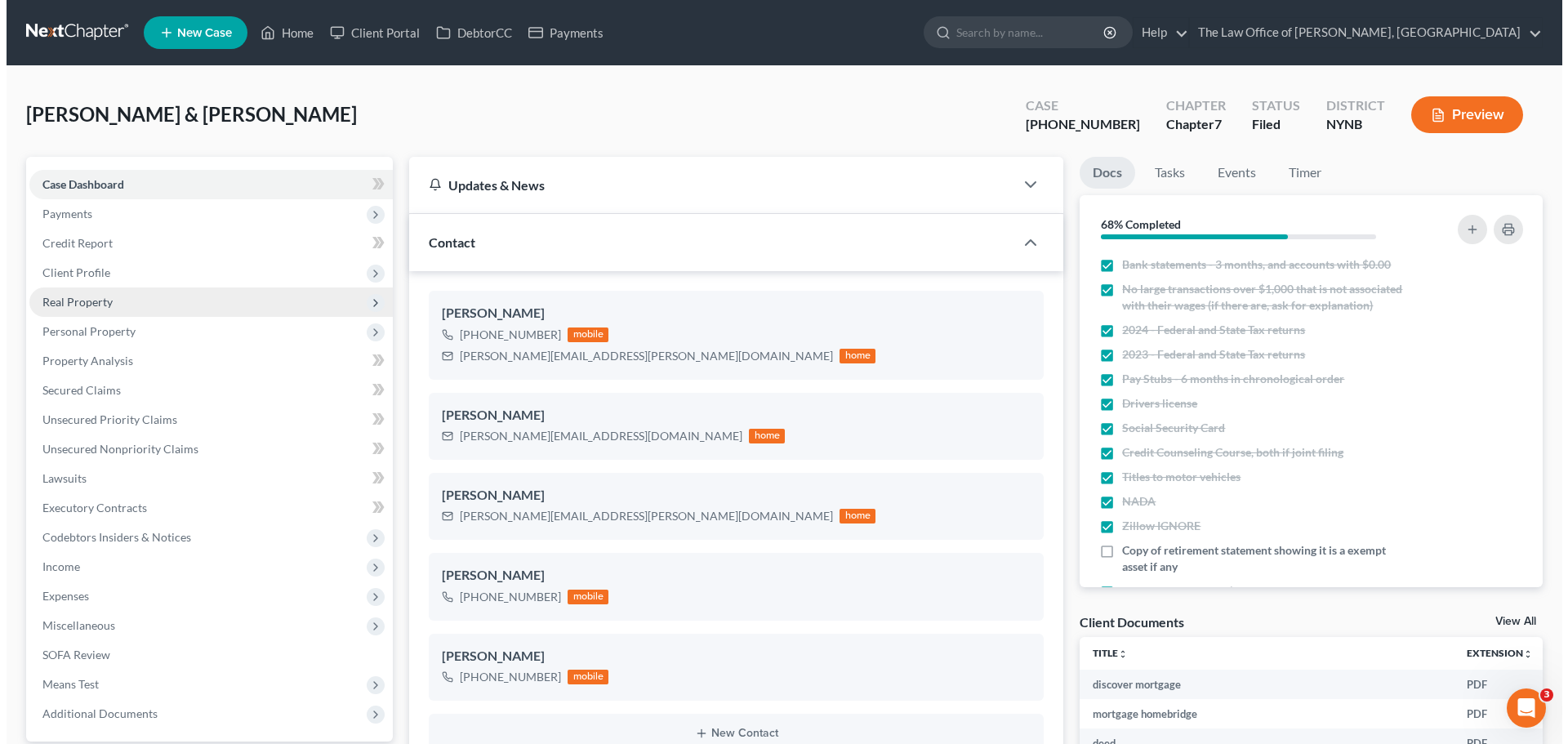
scroll to position [983, 0]
click at [92, 311] on span "Real Property" at bounding box center [205, 302] width 364 height 30
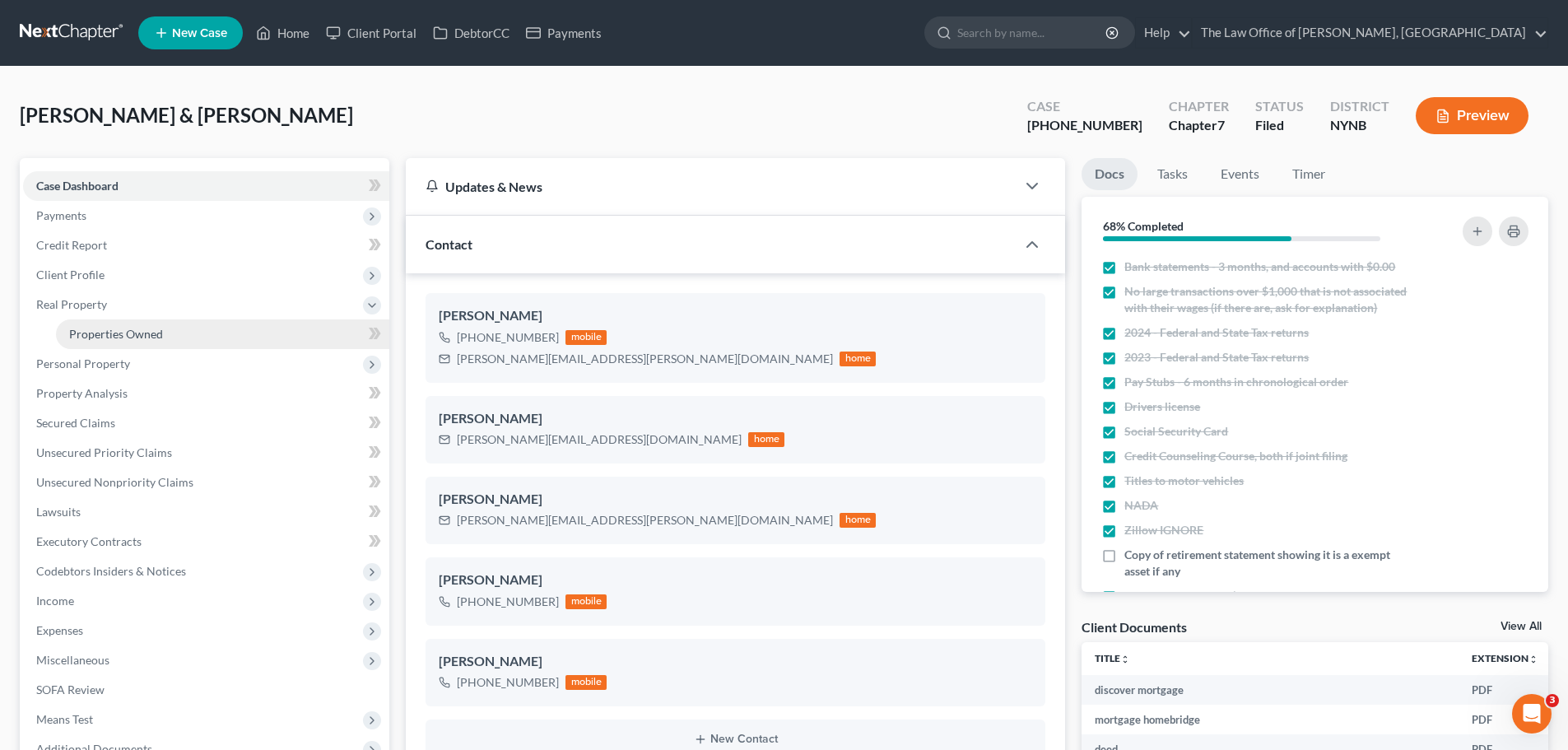
click at [102, 335] on span "Properties Owned" at bounding box center [115, 334] width 94 height 14
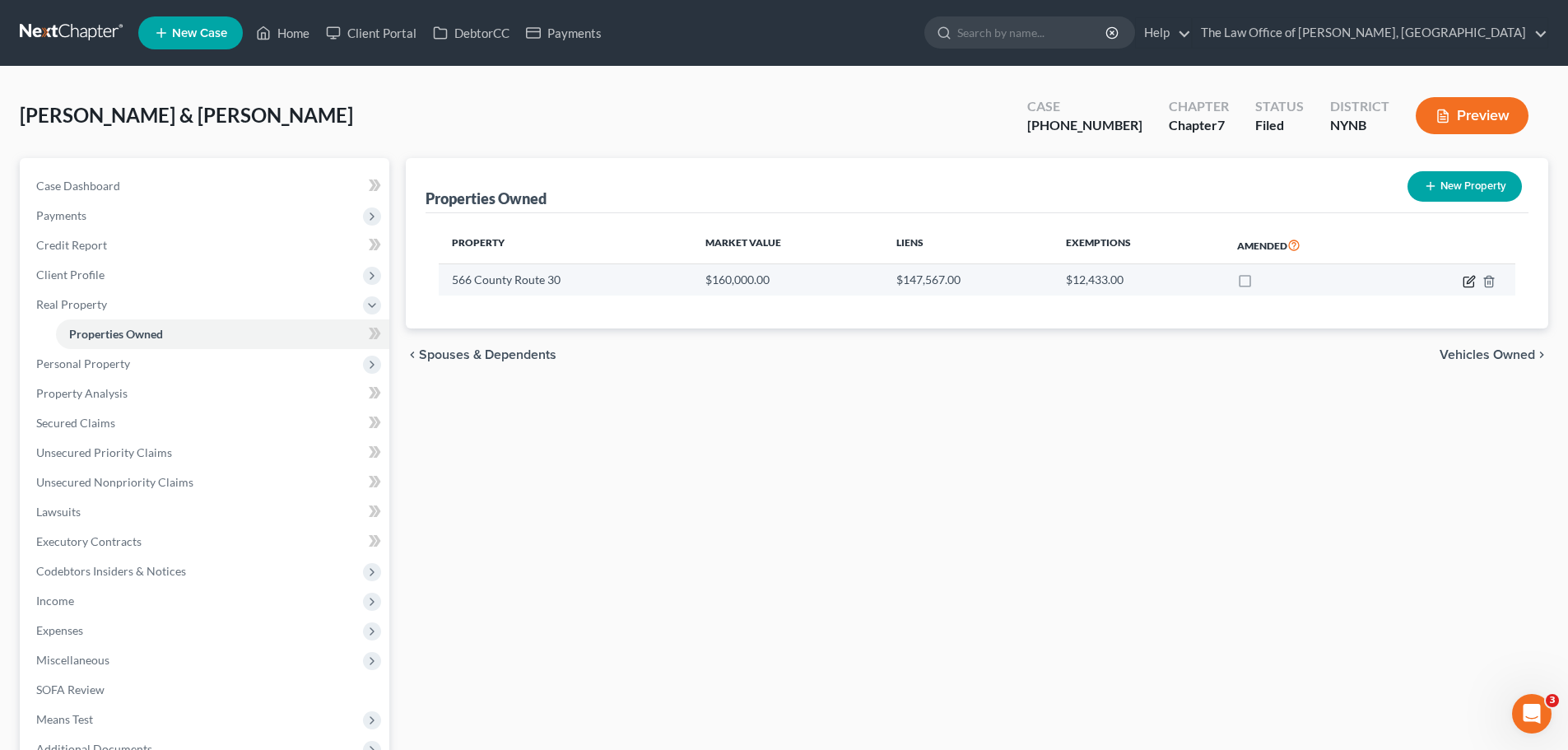
click at [1467, 280] on icon "button" at bounding box center [1468, 281] width 13 height 13
select select "35"
select select "57"
select select "2"
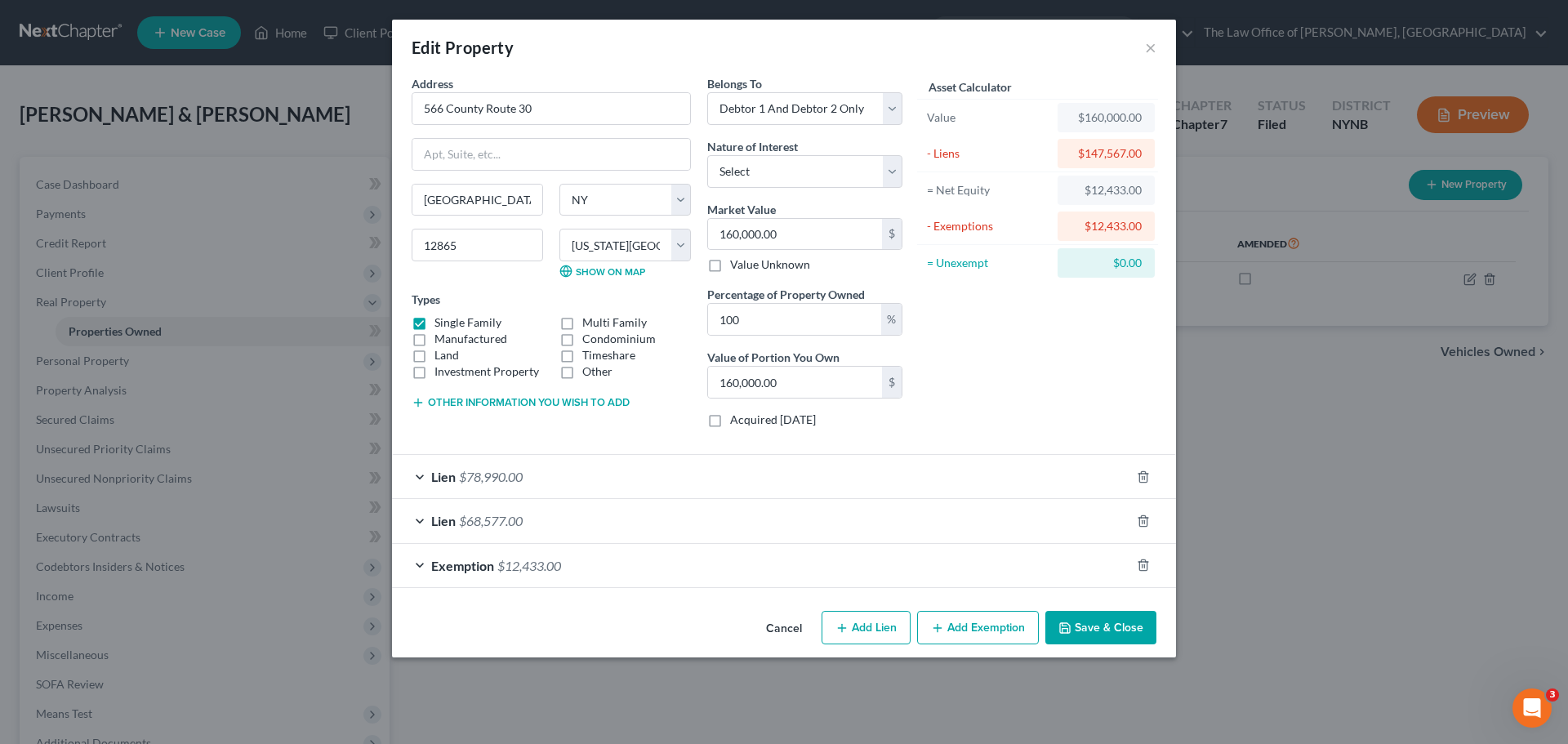
click at [808, 470] on div "Lien $78,990.00" at bounding box center [761, 476] width 738 height 43
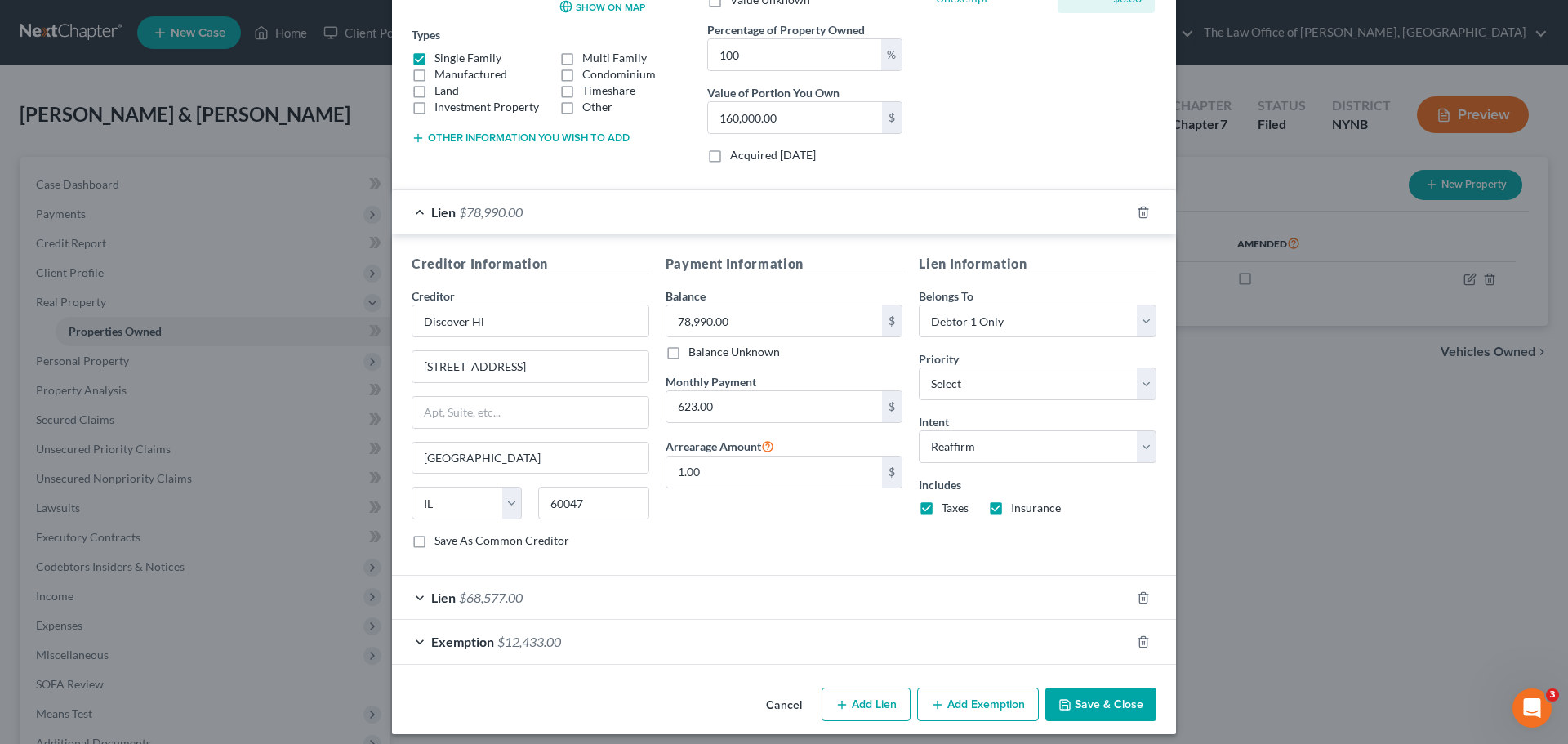
scroll to position [275, 0]
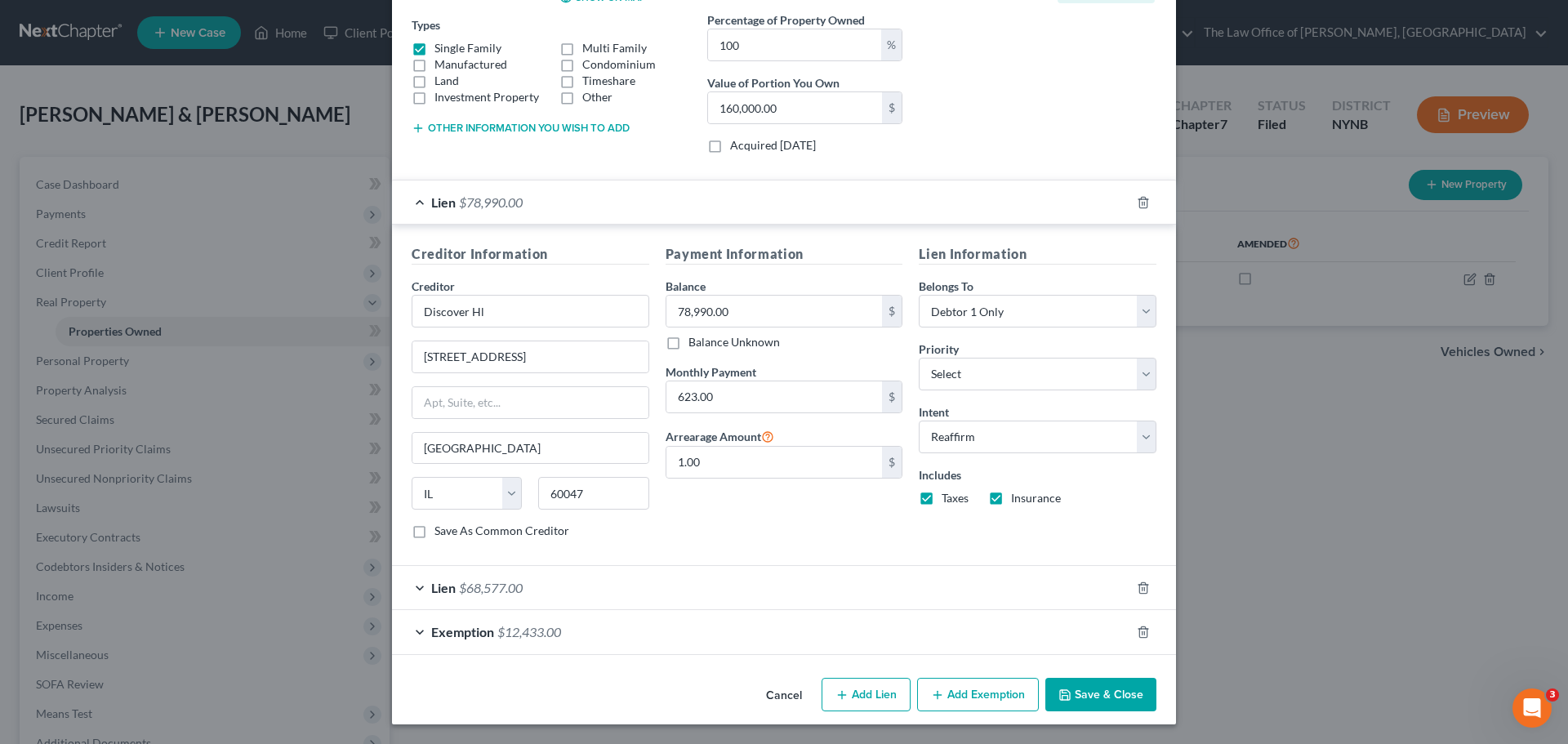
click at [579, 581] on div "Lien $68,577.00" at bounding box center [761, 588] width 738 height 43
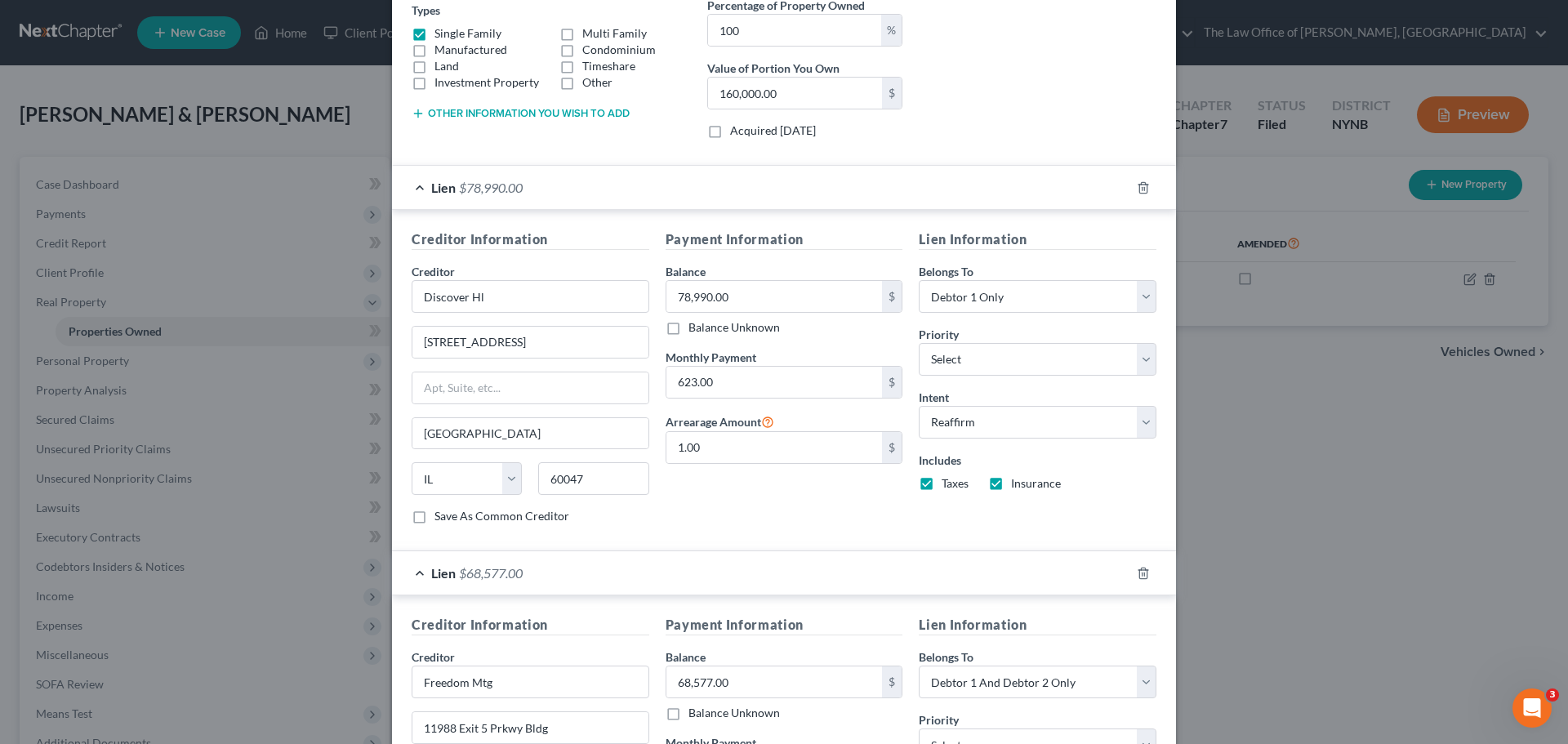
scroll to position [616, 0]
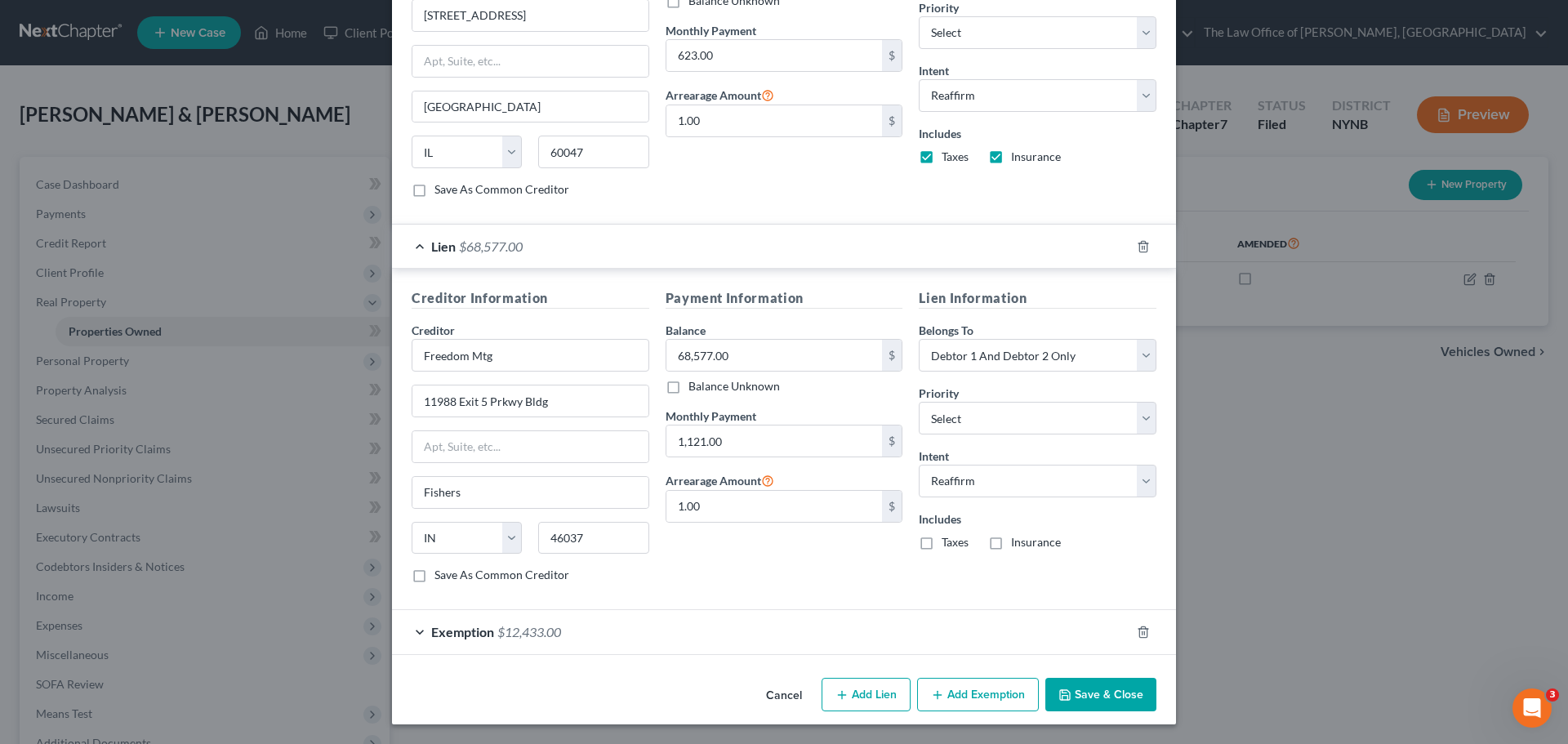
click at [954, 703] on button "Add Exemption" at bounding box center [977, 695] width 122 height 35
select select "2"
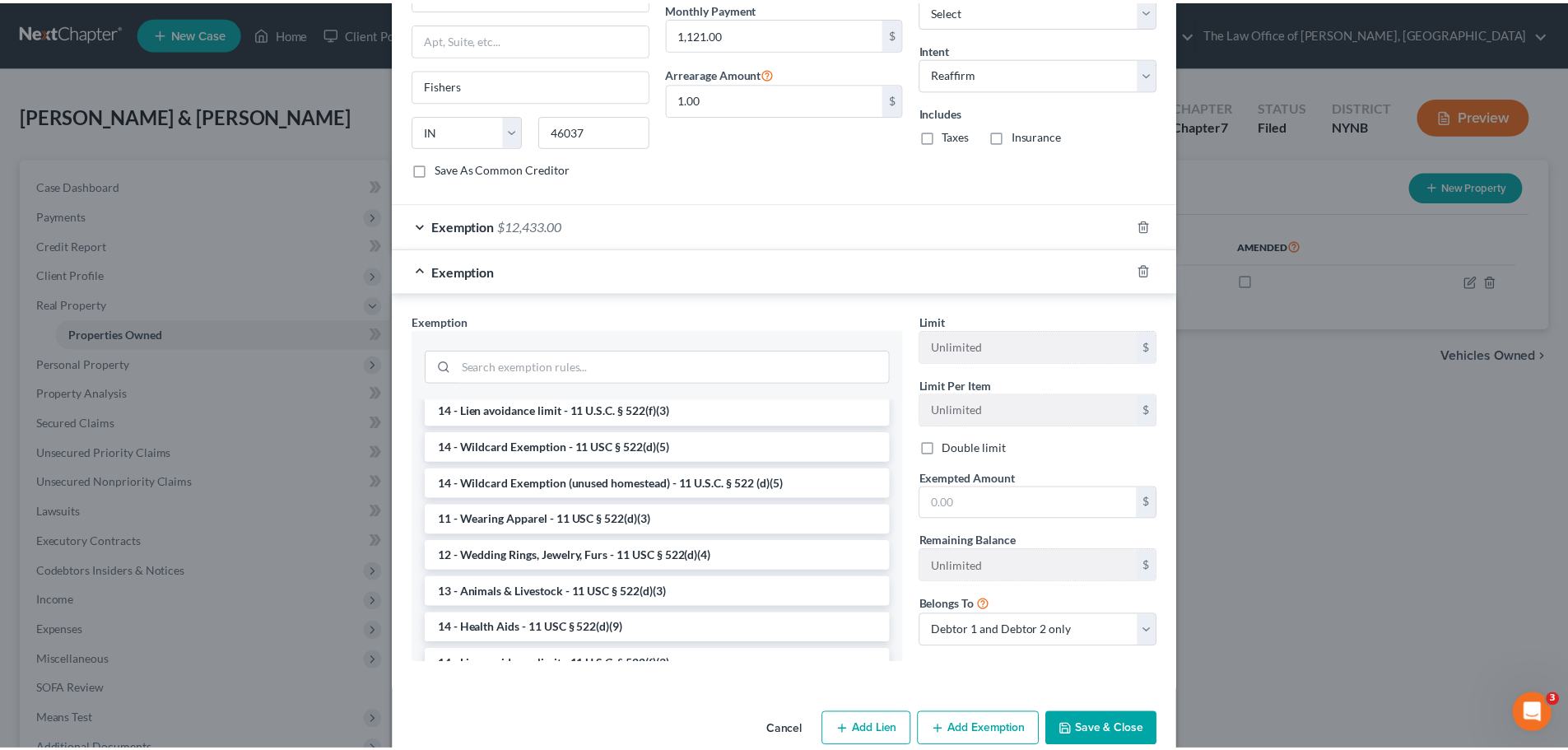
scroll to position [0, 0]
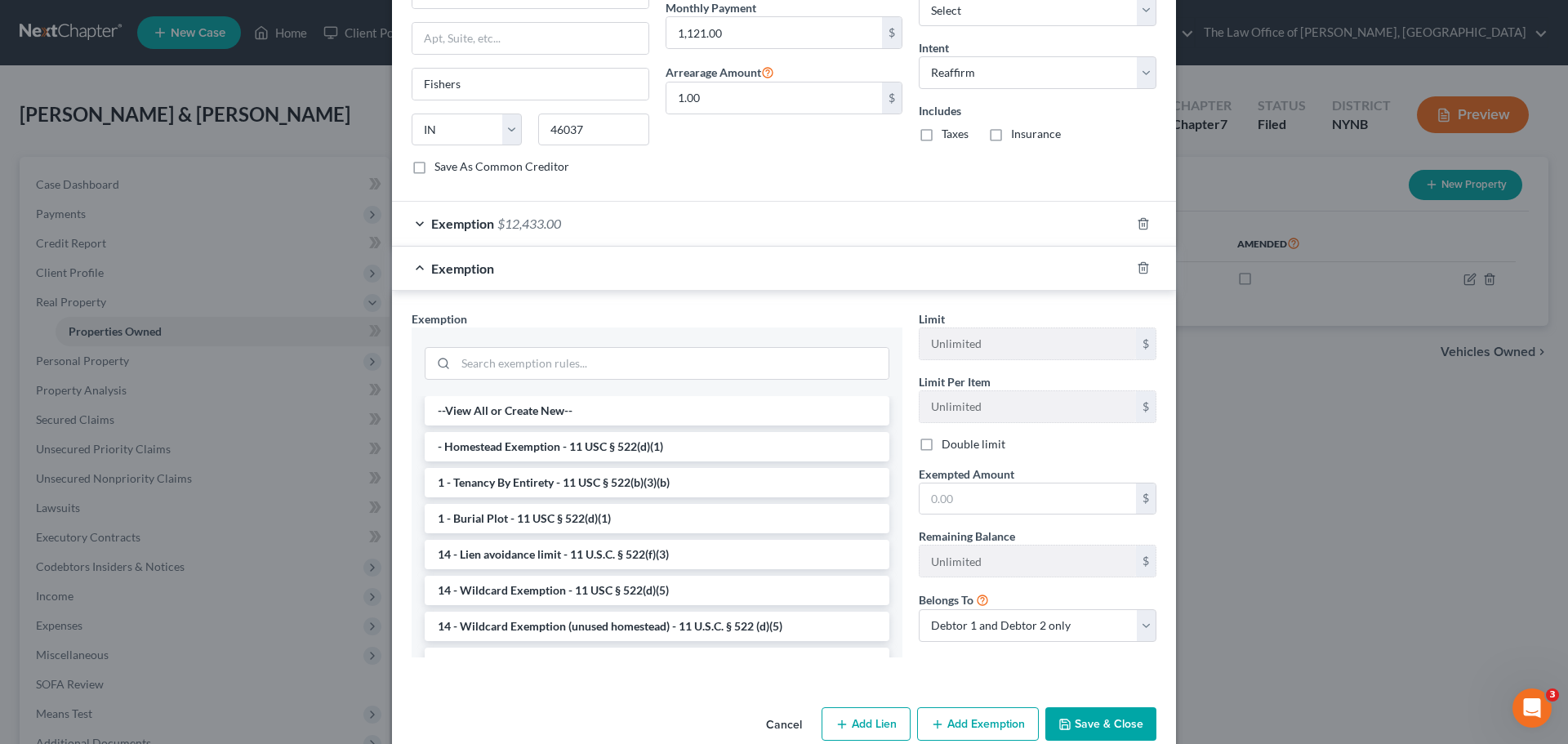
click at [206, 537] on div "Edit Property × Address * 566 County Route 30 Salem State AL AK AR AZ CA CO CT …" at bounding box center [784, 372] width 1568 height 744
click at [784, 719] on button "Cancel" at bounding box center [784, 725] width 62 height 33
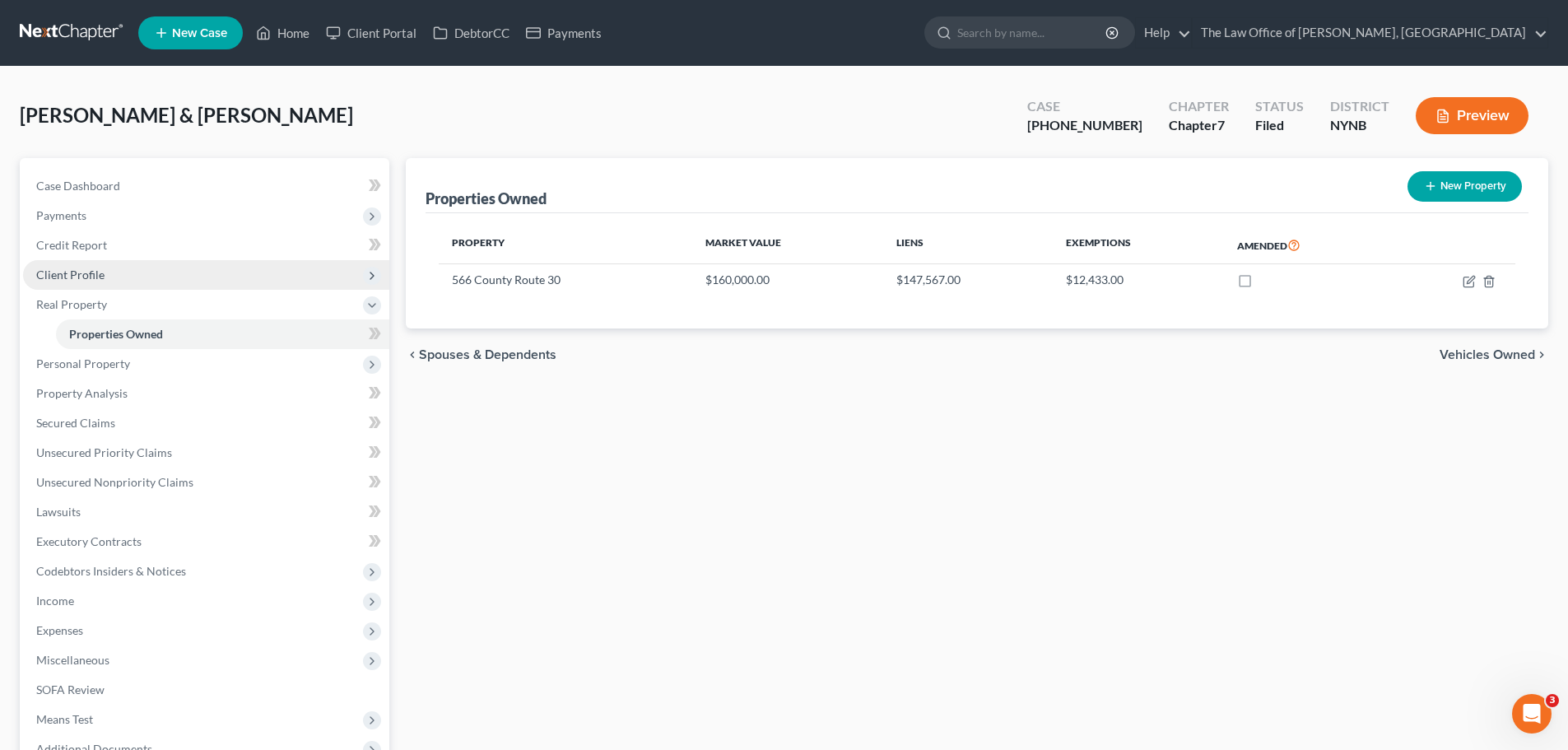
click at [110, 279] on span "Client Profile" at bounding box center [206, 275] width 366 height 30
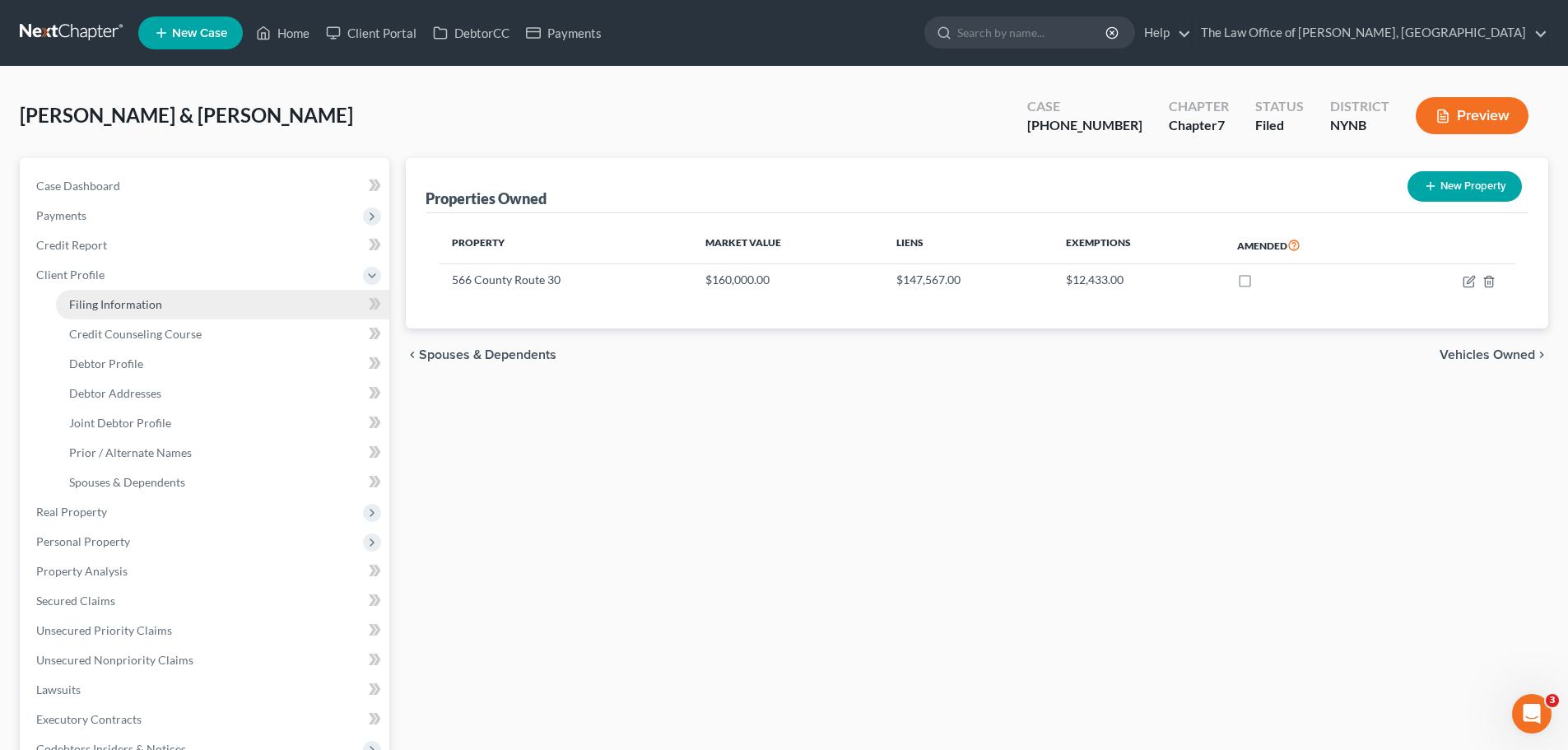
click at [105, 307] on span "Filing Information" at bounding box center [114, 304] width 93 height 14
select select "1"
select select "0"
select select "54"
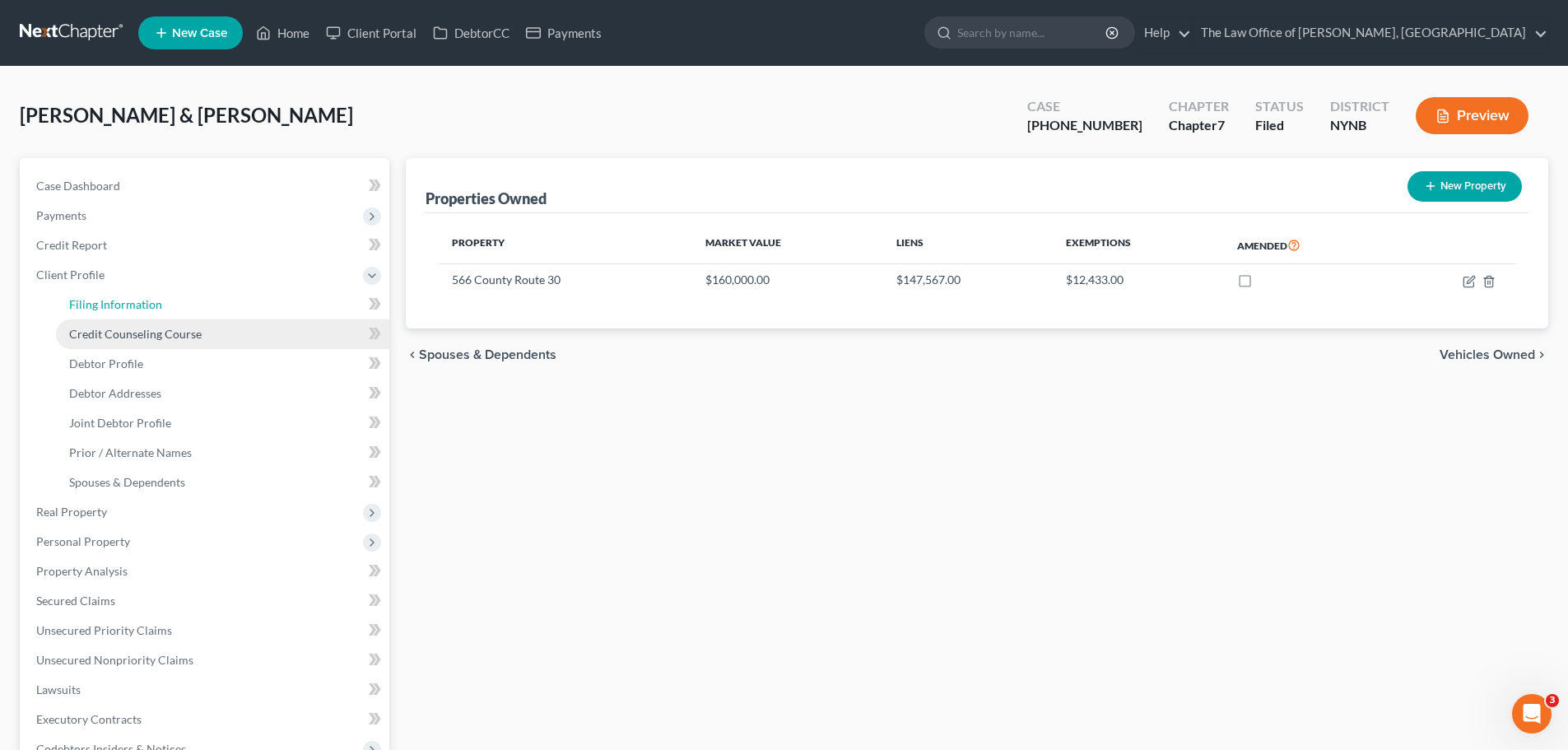
select select "0"
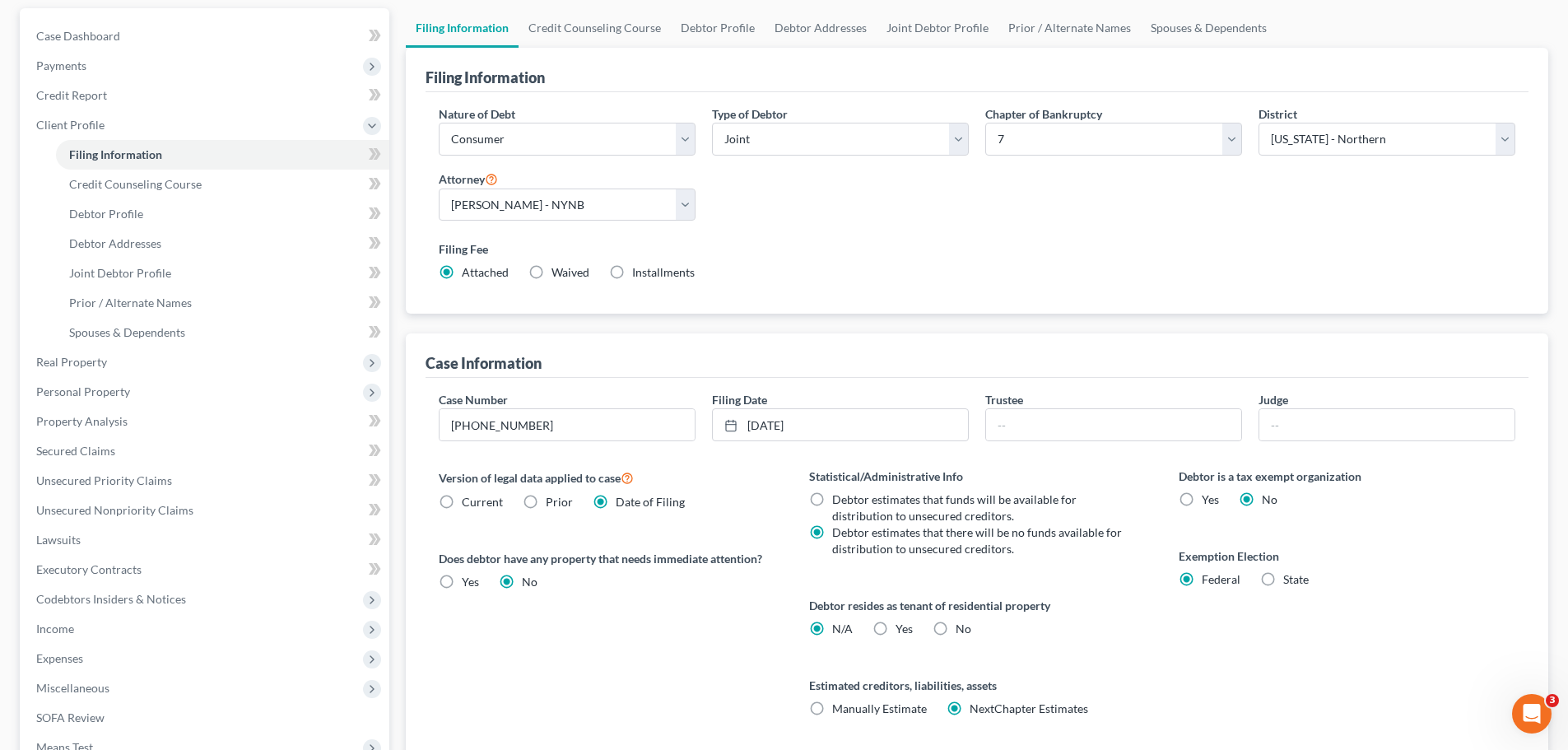
scroll to position [330, 0]
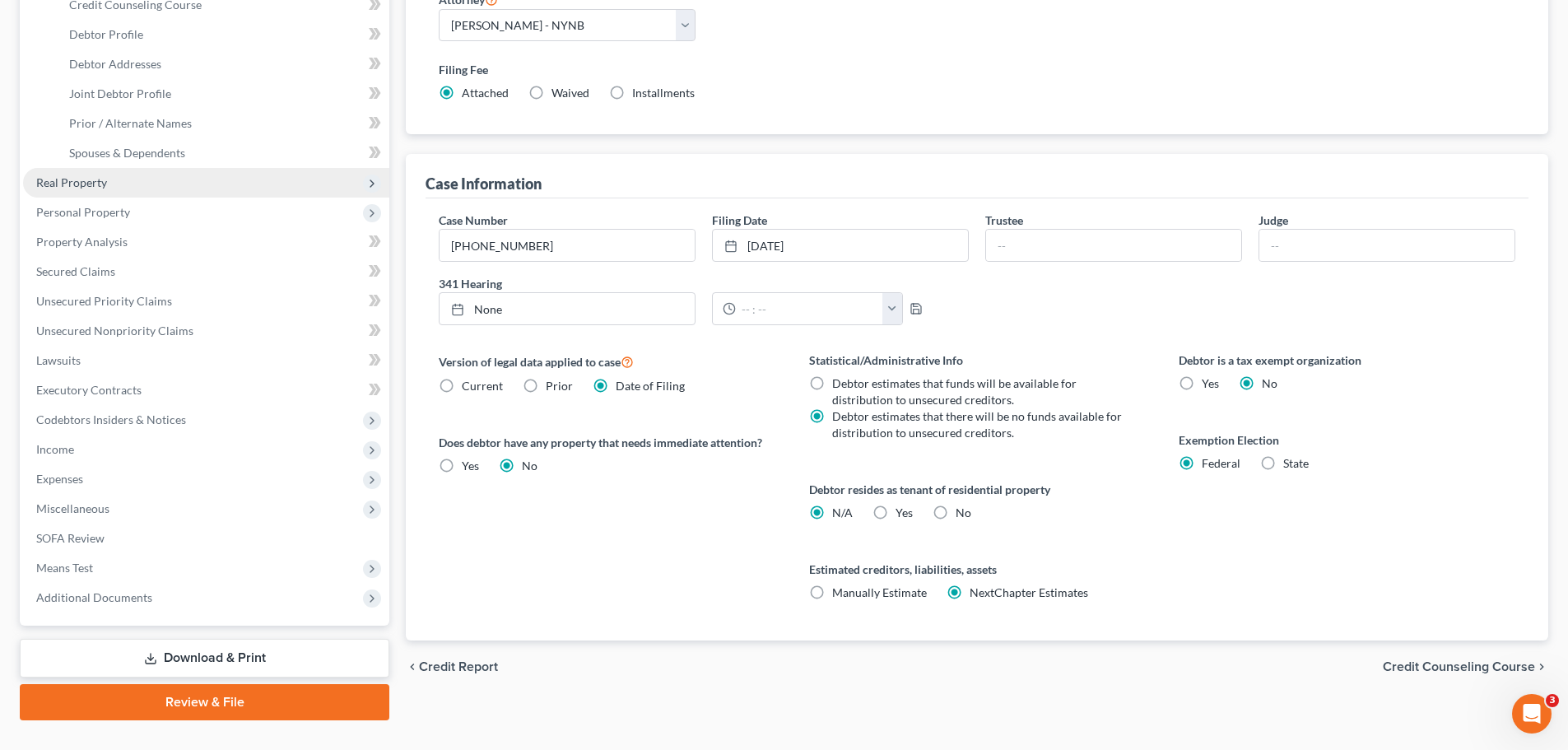
click at [109, 191] on span "Real Property" at bounding box center [206, 183] width 366 height 30
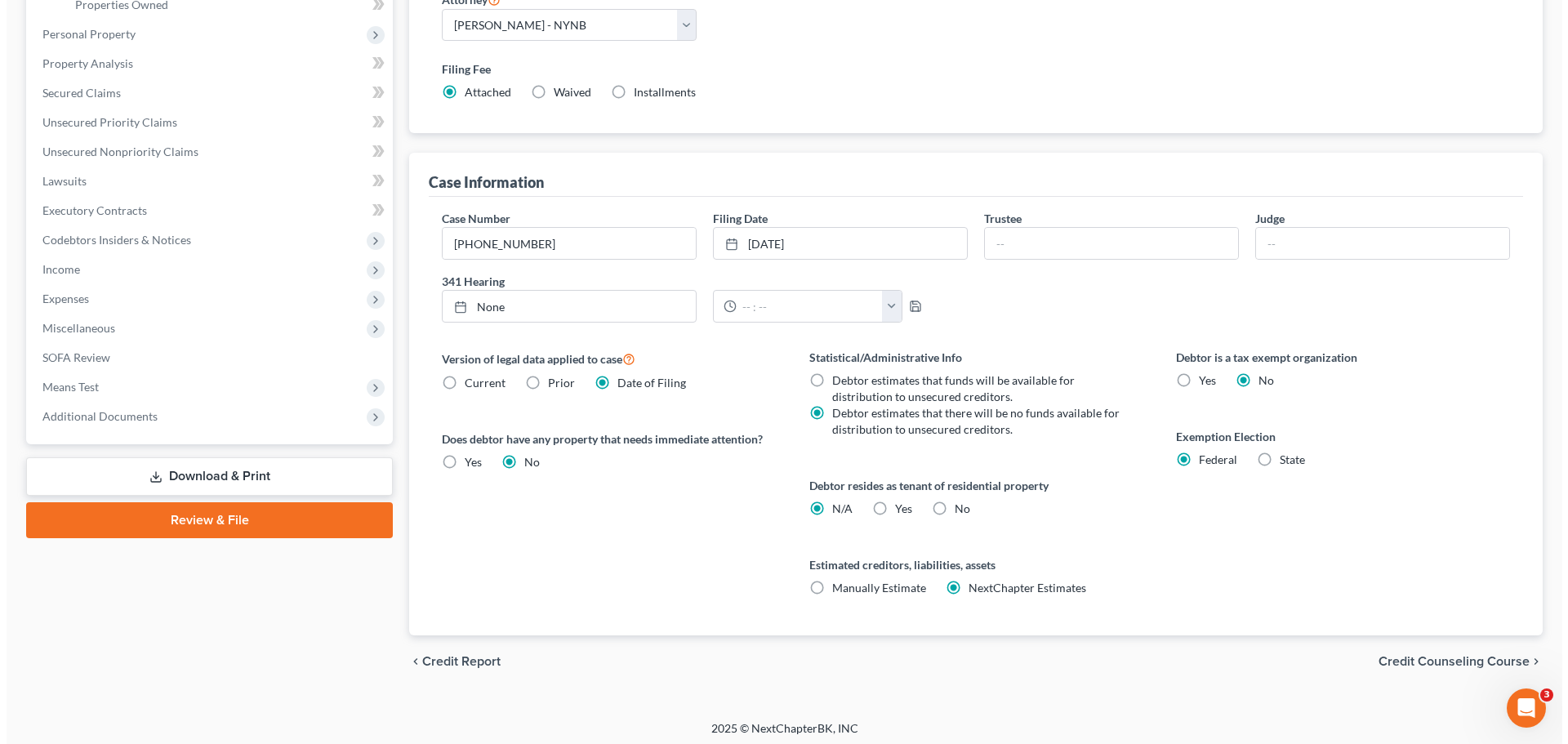
scroll to position [0, 0]
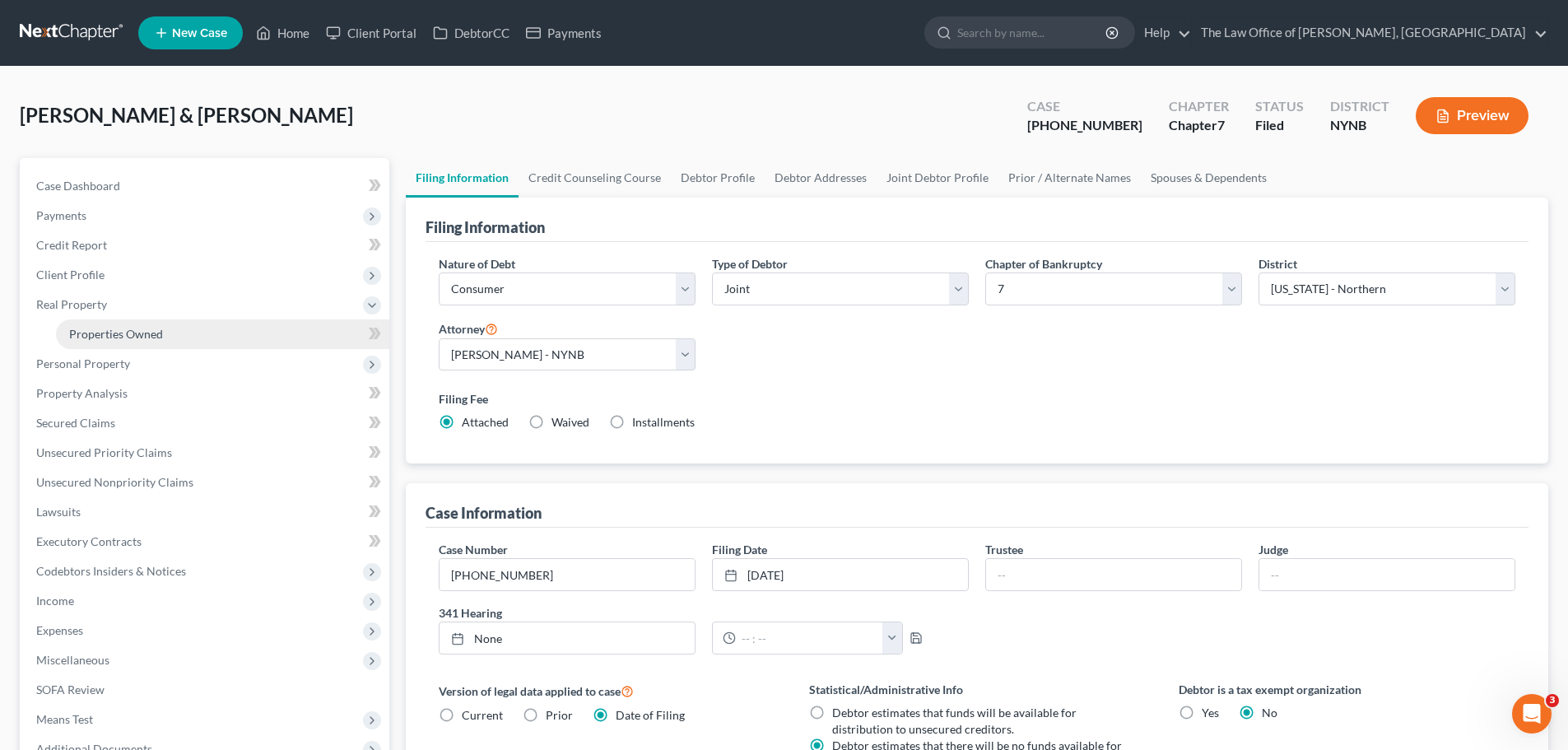
drag, startPoint x: 135, startPoint y: 345, endPoint x: 159, endPoint y: 343, distance: 24.1
click at [135, 344] on link "Properties Owned" at bounding box center [222, 335] width 334 height 30
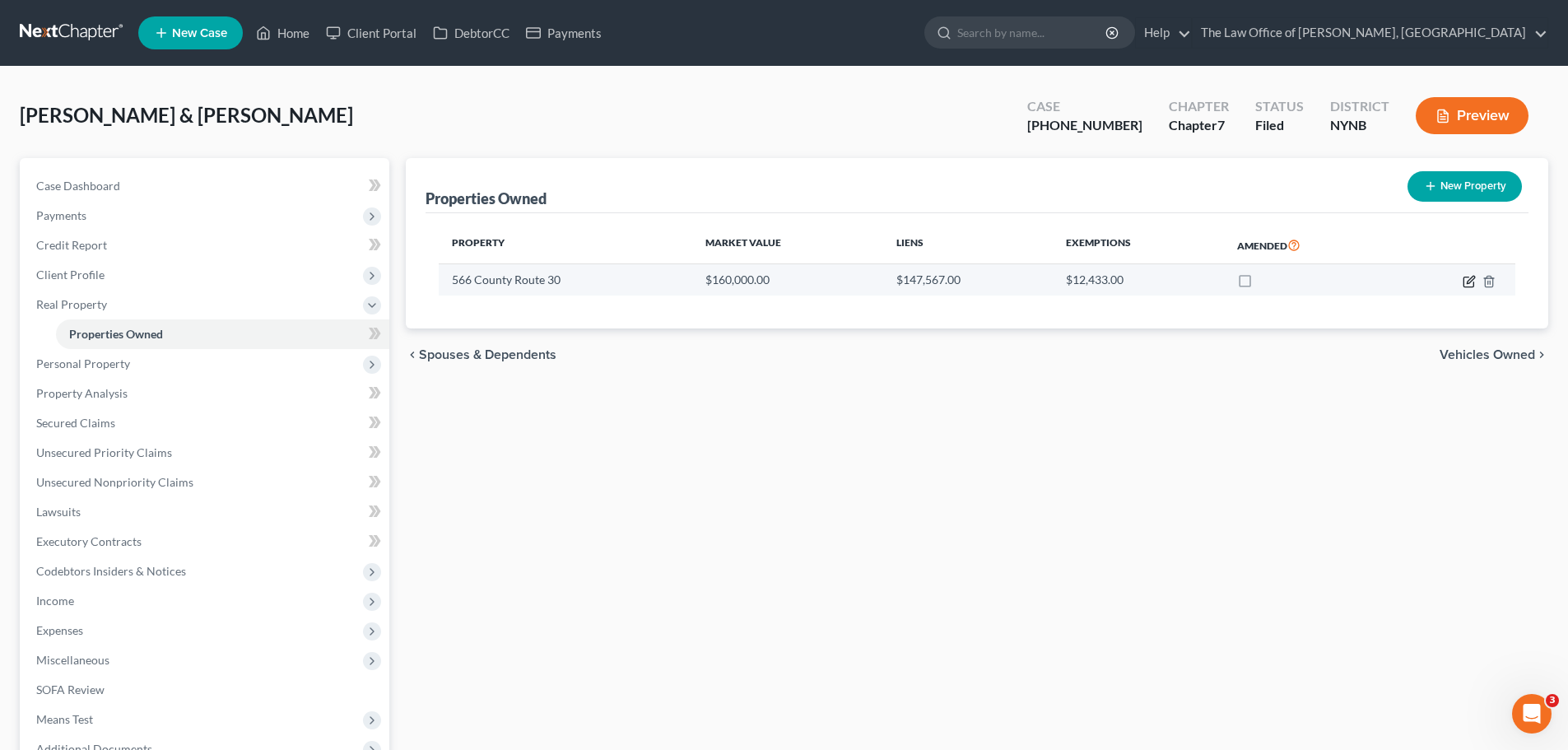
click at [1470, 283] on icon "button" at bounding box center [1468, 281] width 13 height 13
select select "35"
select select "57"
select select "2"
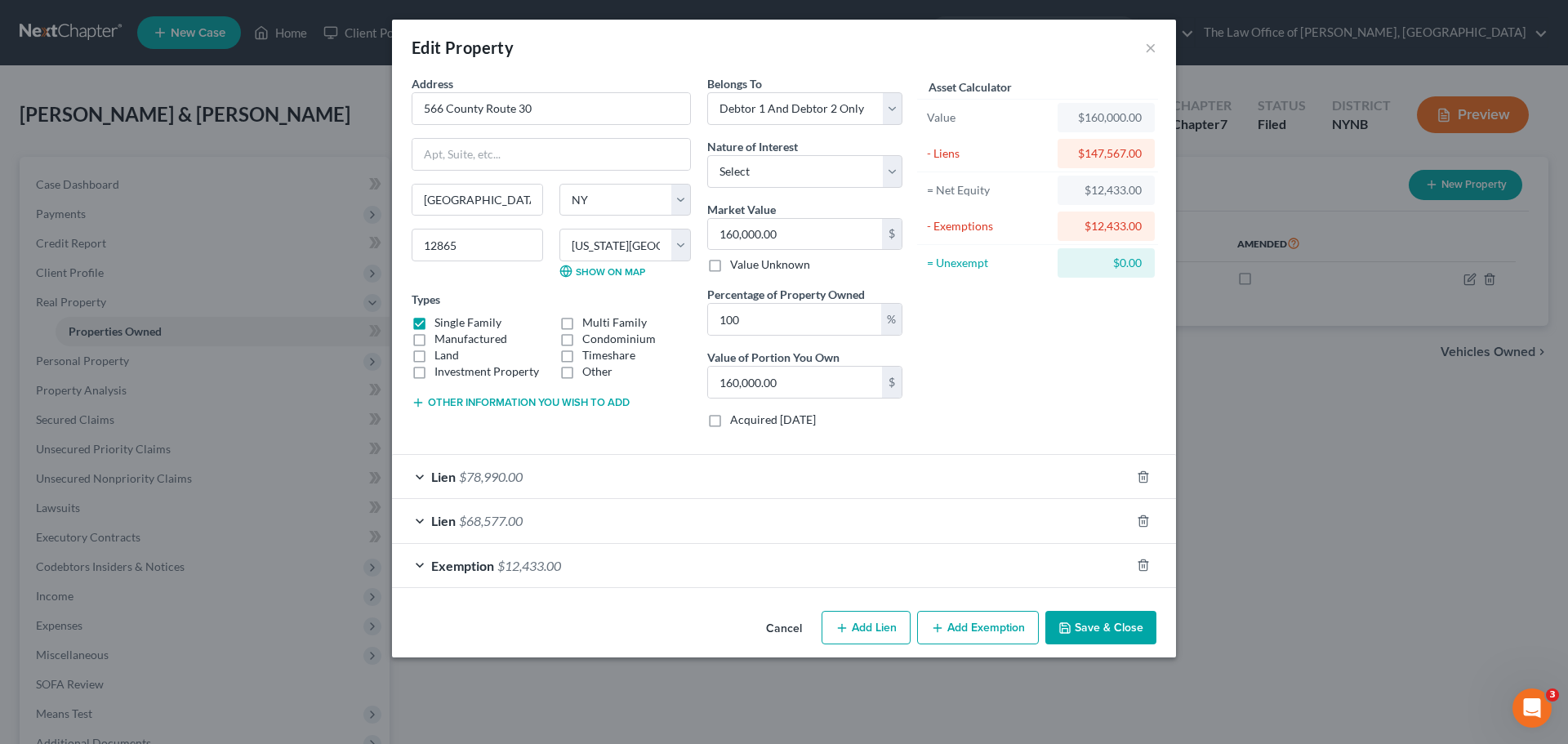
click at [978, 632] on button "Add Exemption" at bounding box center [977, 627] width 122 height 35
select select "2"
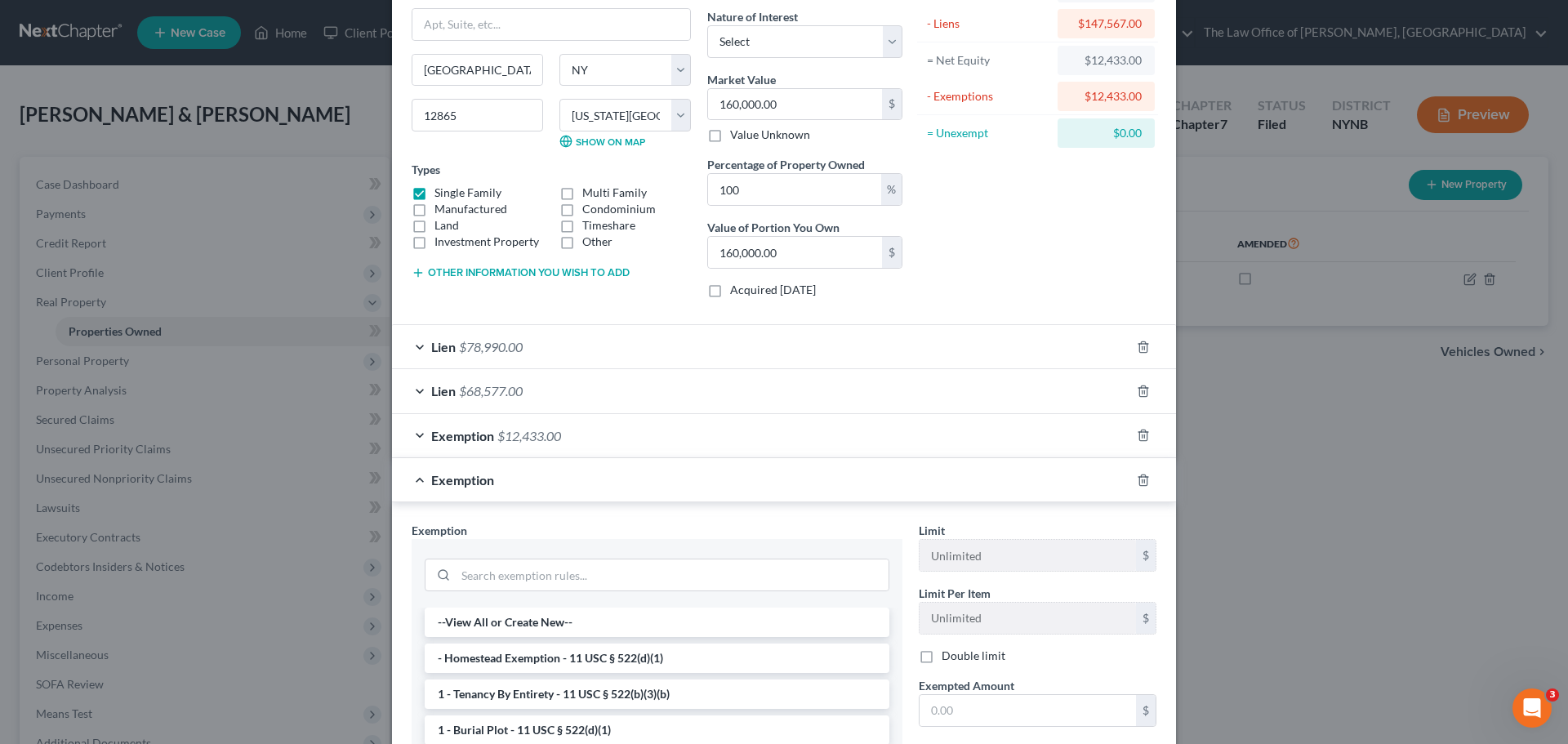
scroll to position [327, 0]
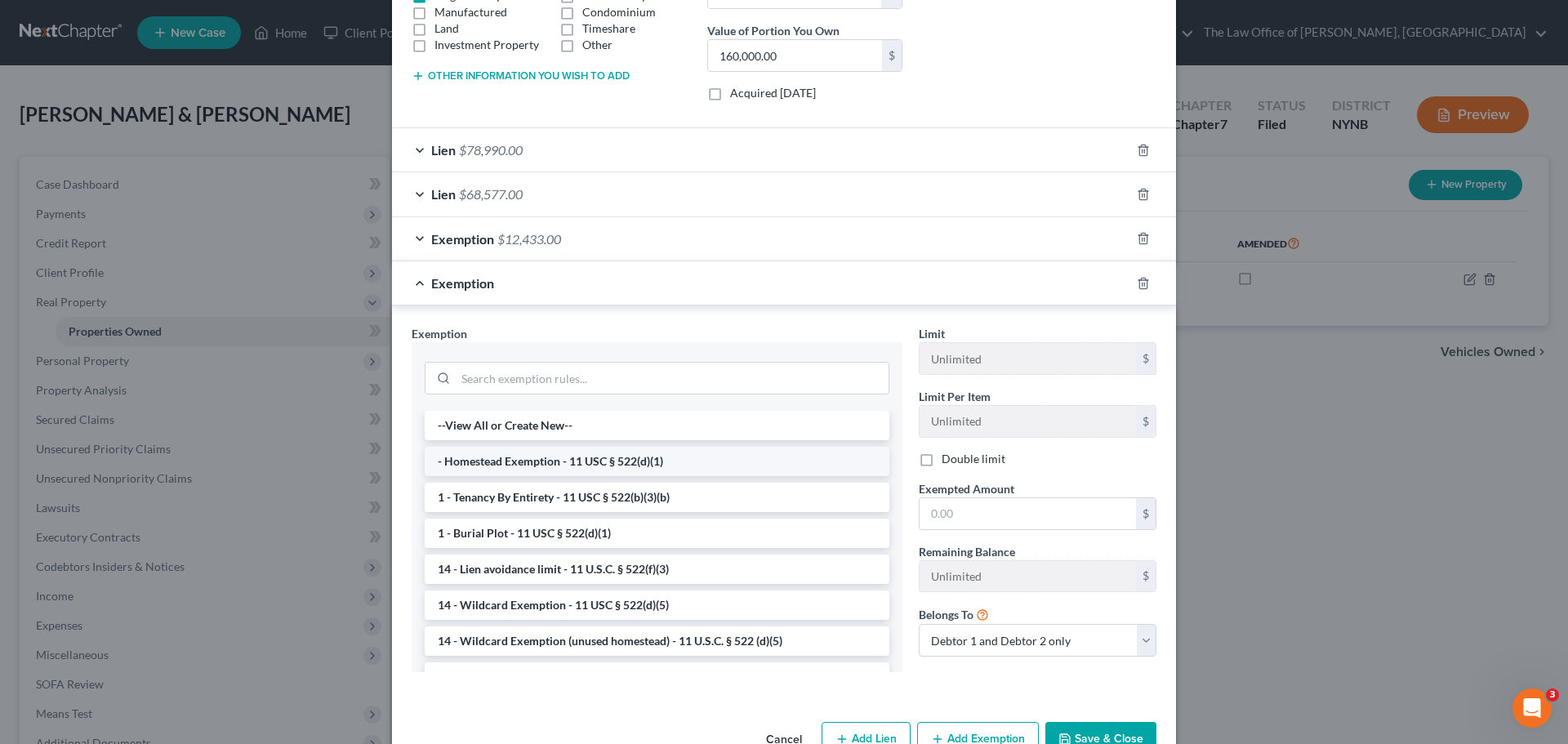
click at [580, 458] on li "- Homestead Exemption - 11 USC § 522(d)(1)" at bounding box center [657, 461] width 464 height 30
checkbox input "true"
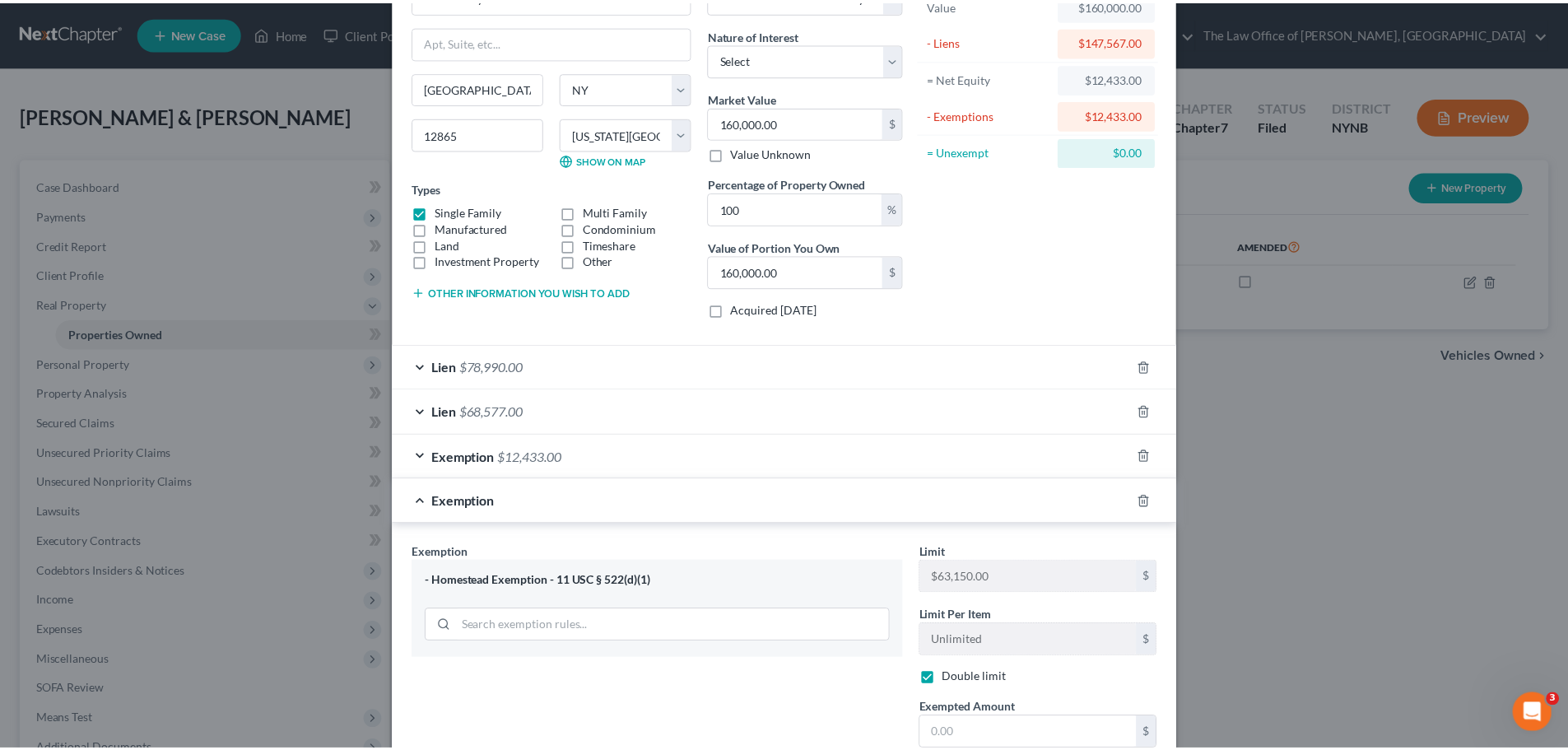
scroll to position [0, 0]
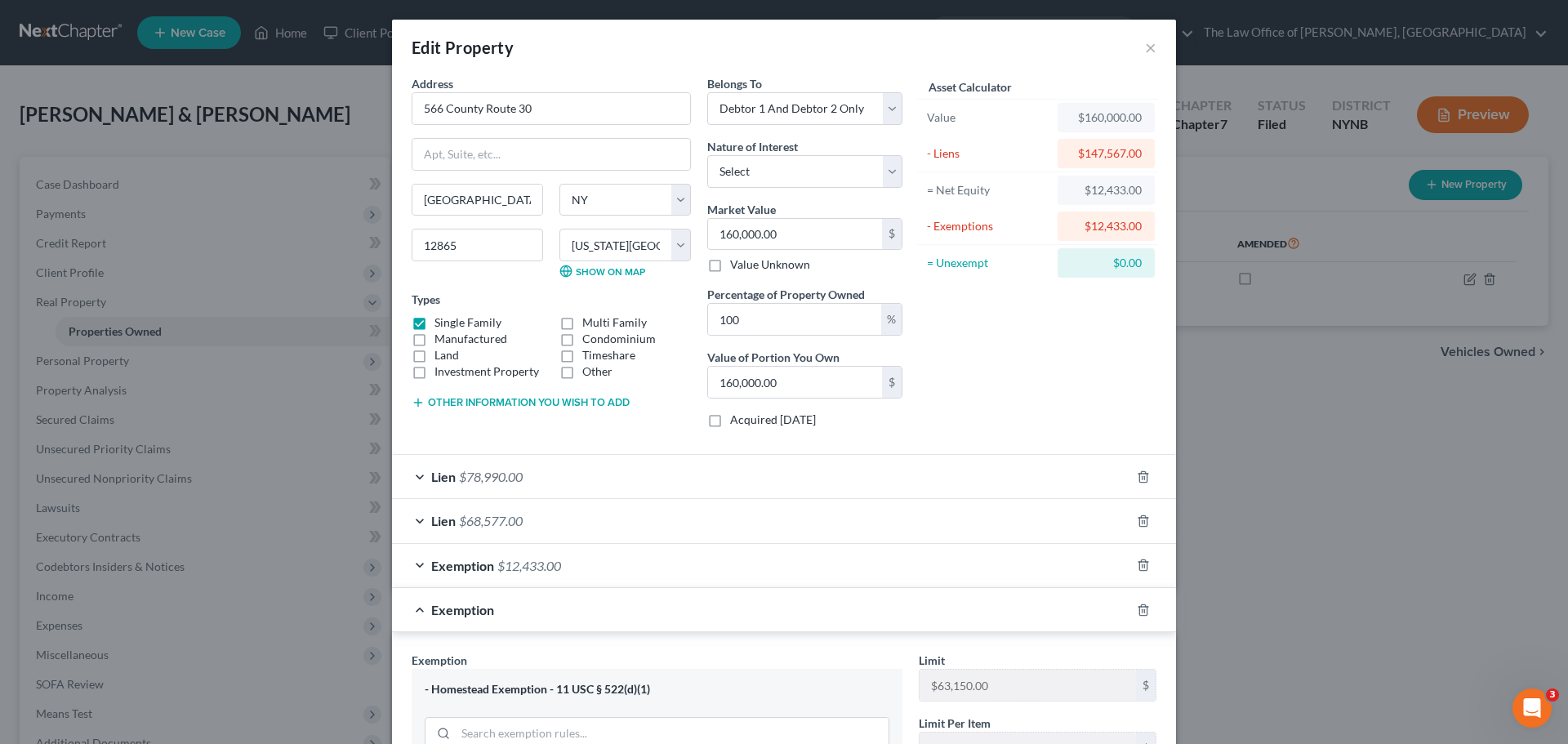
click at [1283, 455] on div "Edit Property × Address * 566 County Route 30 Salem State AL AK AR AZ CA CO CT …" at bounding box center [784, 372] width 1568 height 744
click at [1146, 41] on button "×" at bounding box center [1151, 47] width 12 height 20
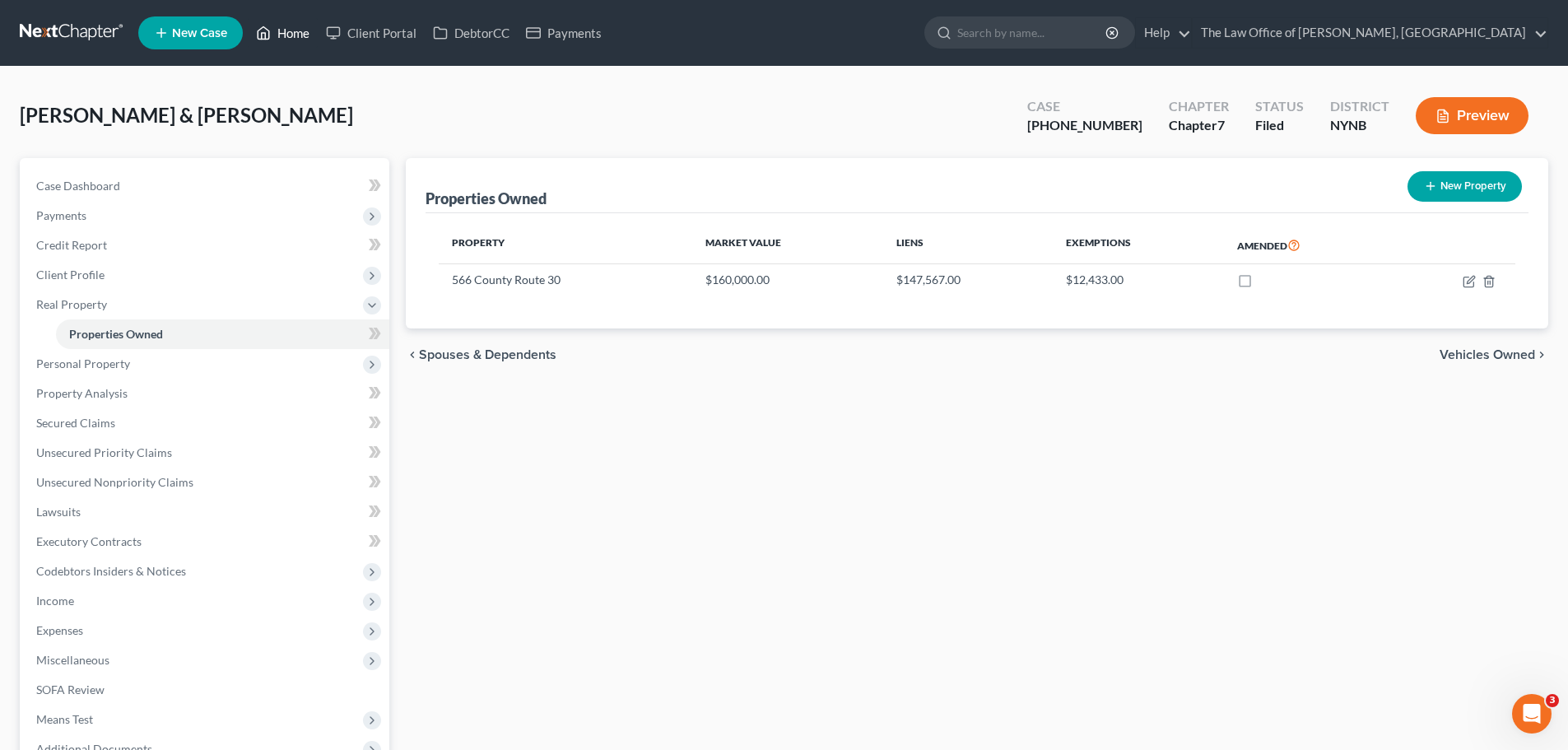
drag, startPoint x: 277, startPoint y: 31, endPoint x: 287, endPoint y: 35, distance: 10.8
click at [277, 31] on link "Home" at bounding box center [283, 33] width 70 height 30
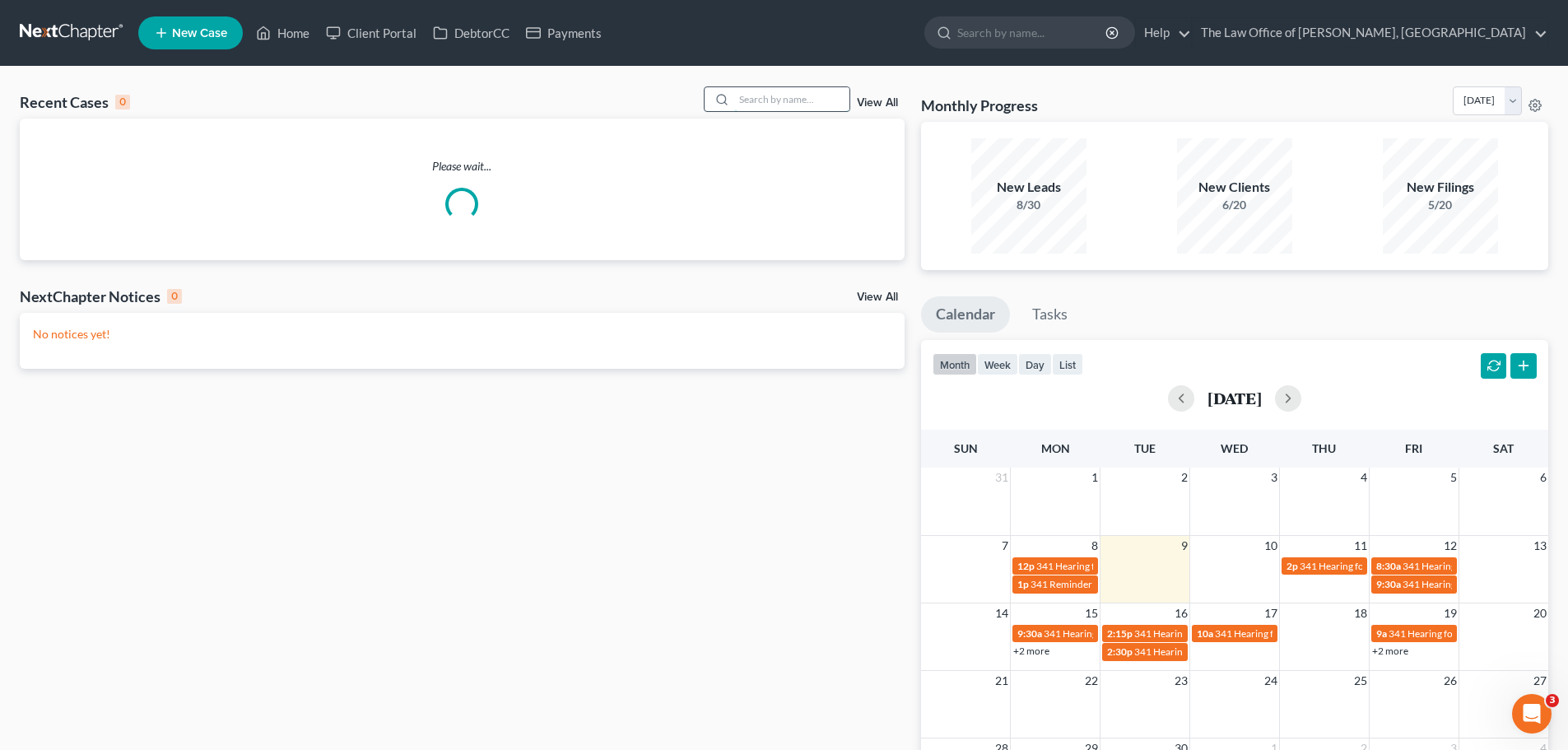
click at [783, 98] on input "search" at bounding box center [791, 100] width 115 height 24
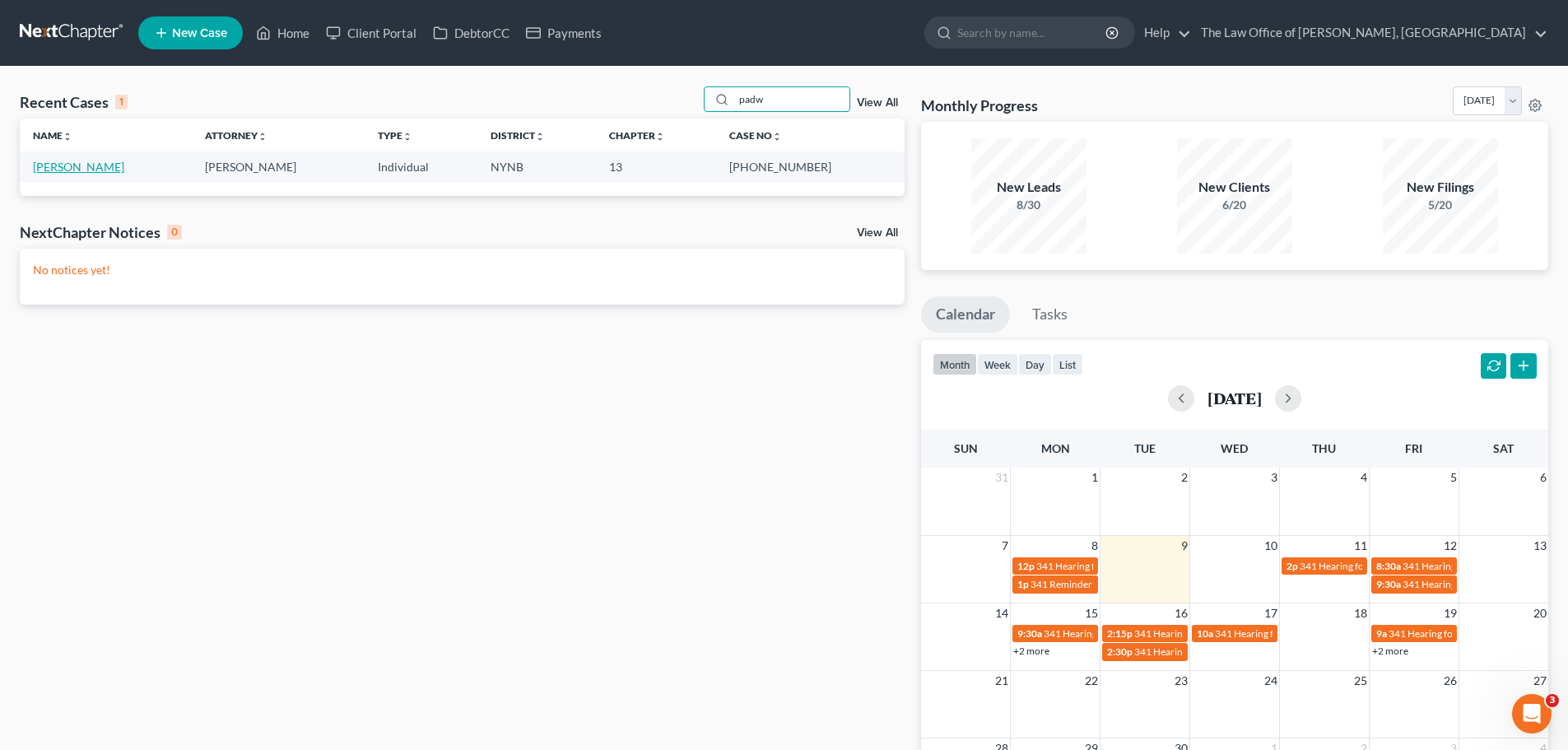
type input "padw"
click at [80, 169] on link "Padworski, Jacqueline" at bounding box center [79, 166] width 92 height 14
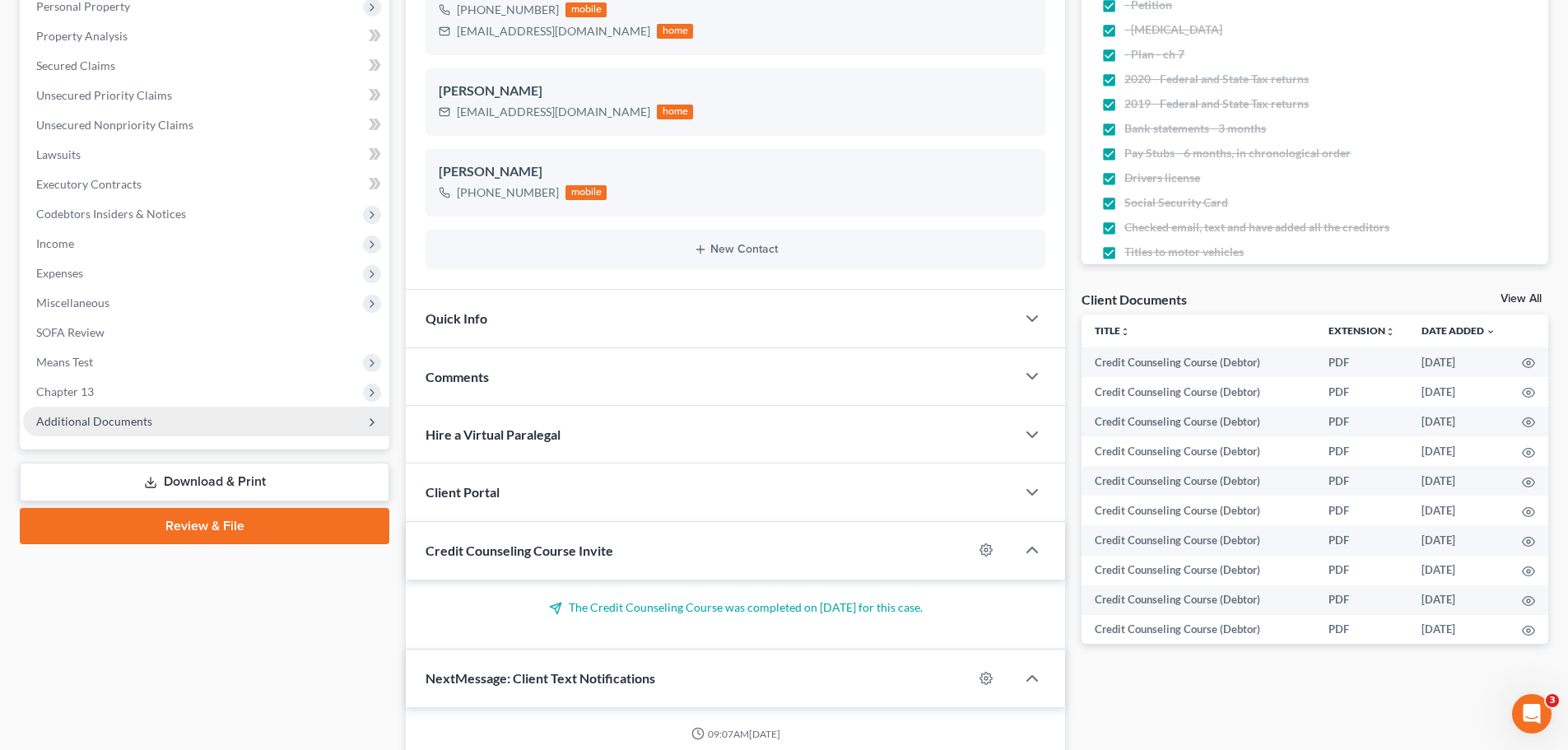
scroll to position [372, 0]
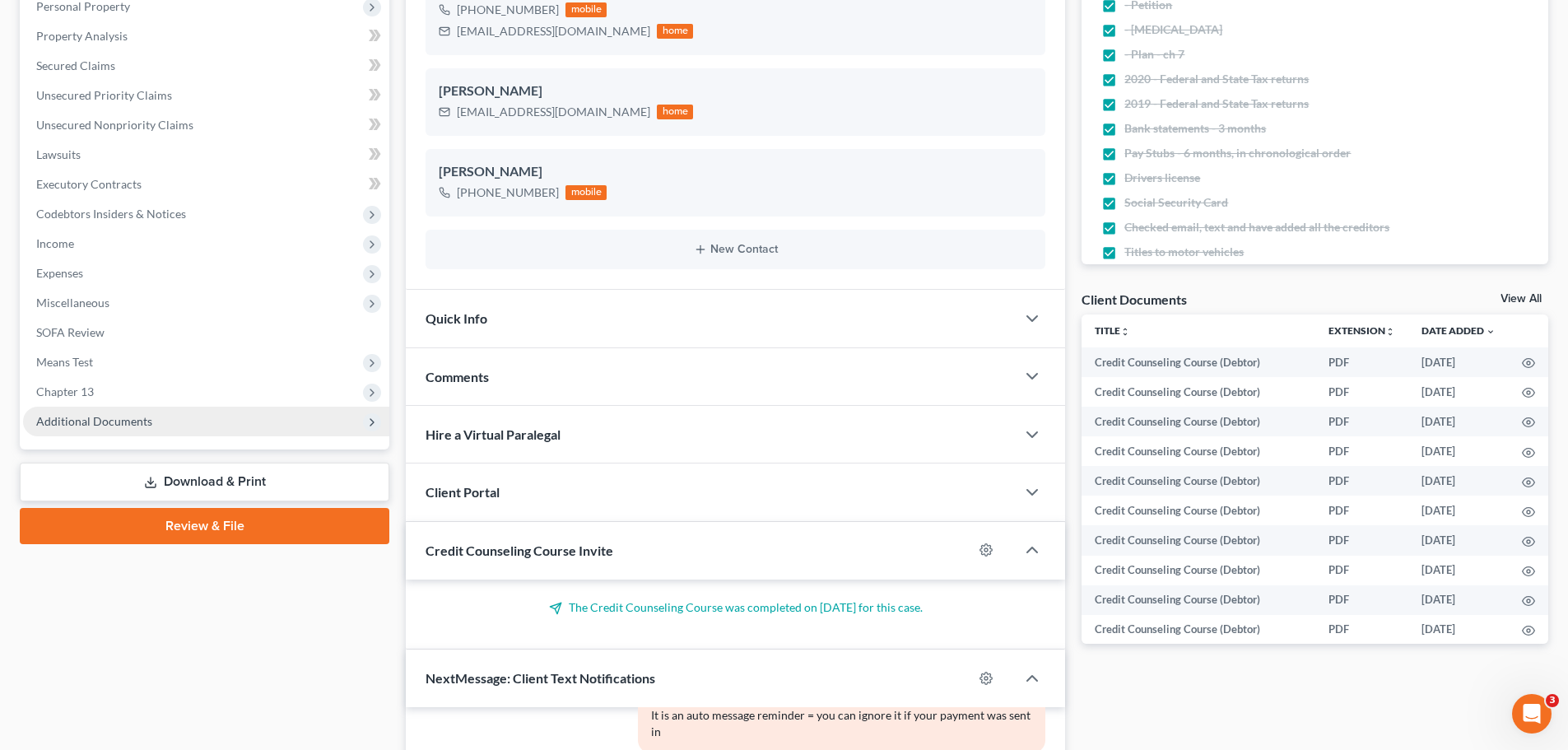
click at [87, 421] on span "Additional Documents" at bounding box center [94, 421] width 116 height 14
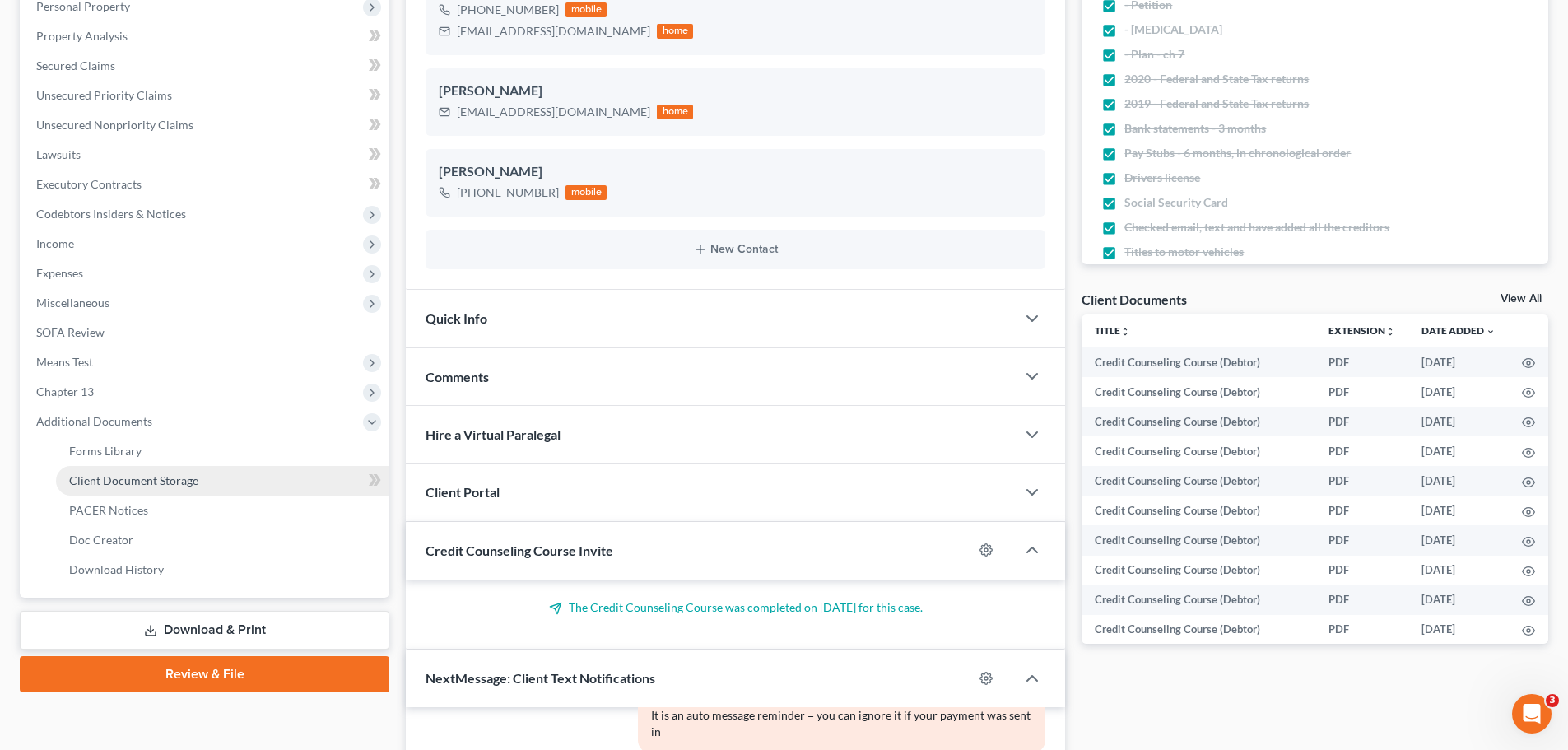
click at [125, 478] on span "Client Document Storage" at bounding box center [133, 480] width 129 height 14
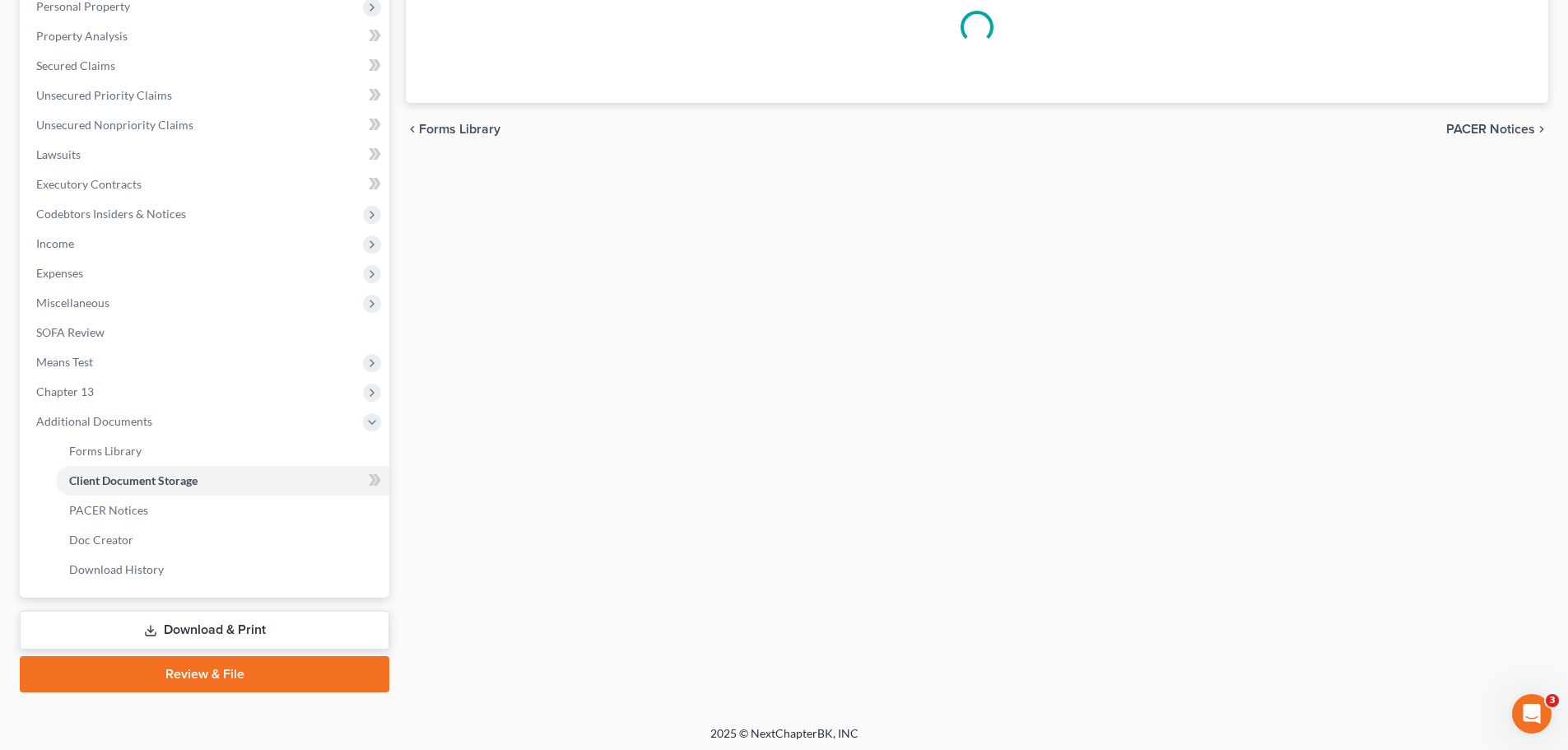
scroll to position [244, 0]
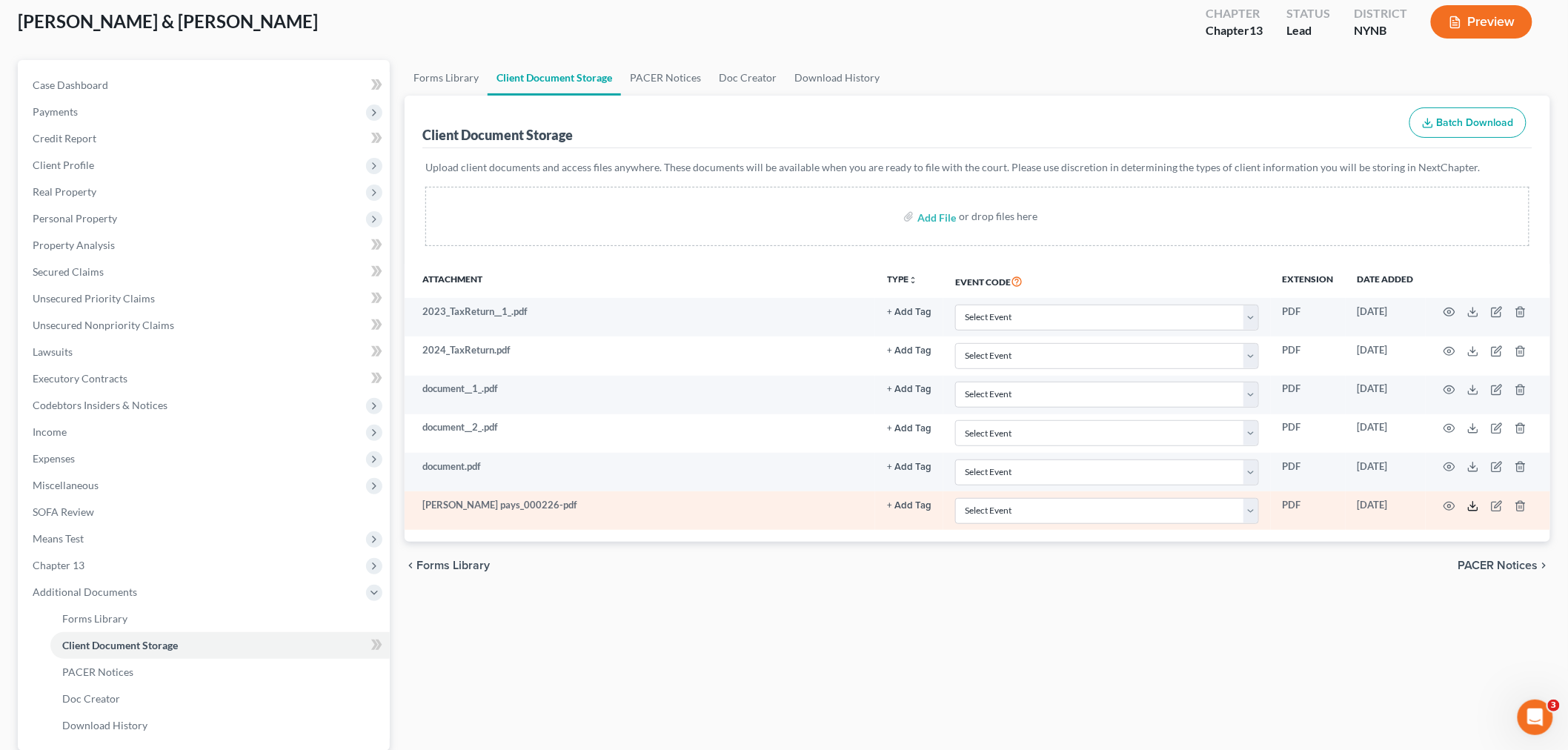
click at [1471, 502] on icon at bounding box center [1473, 505] width 12 height 12
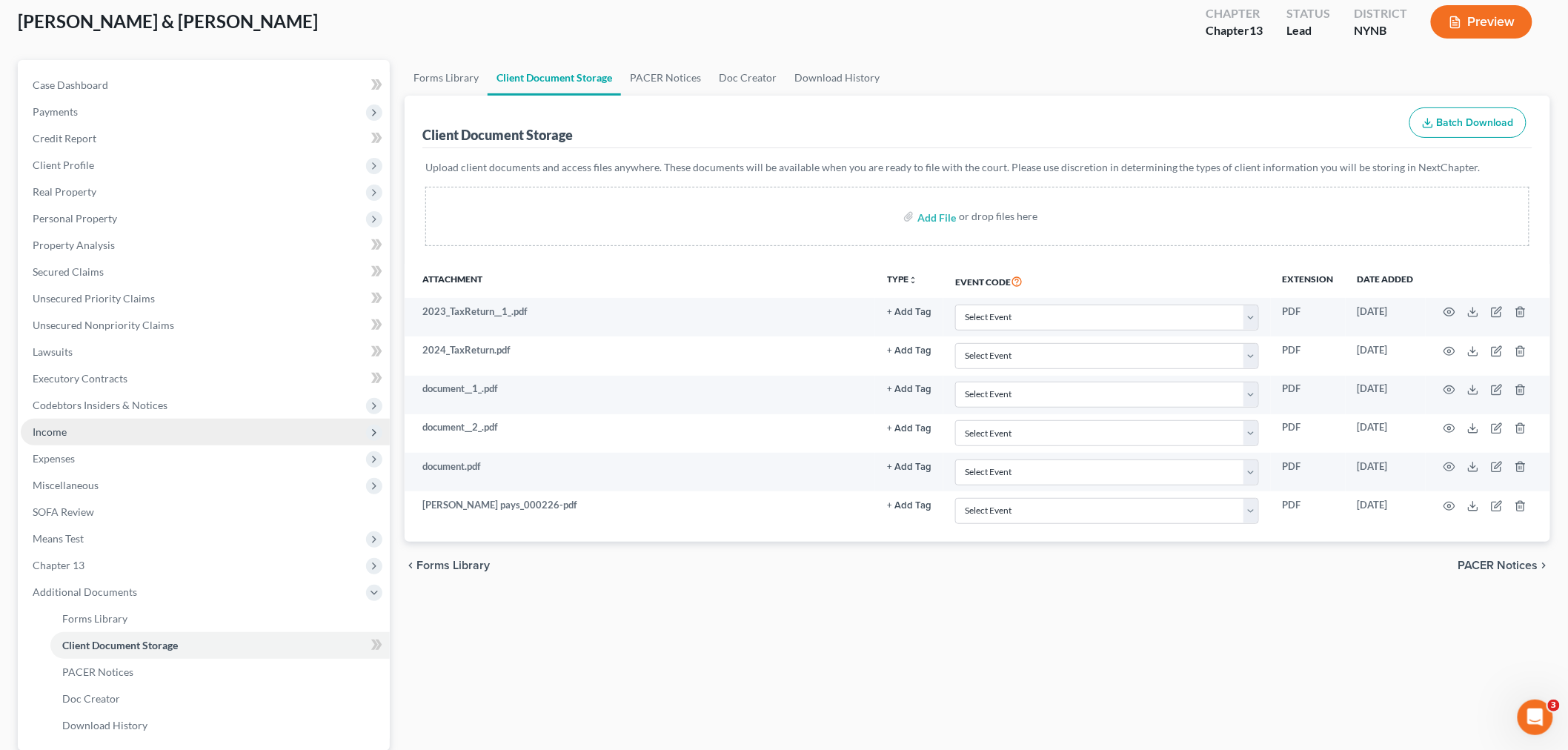
click at [53, 433] on span "Income" at bounding box center [49, 432] width 34 height 13
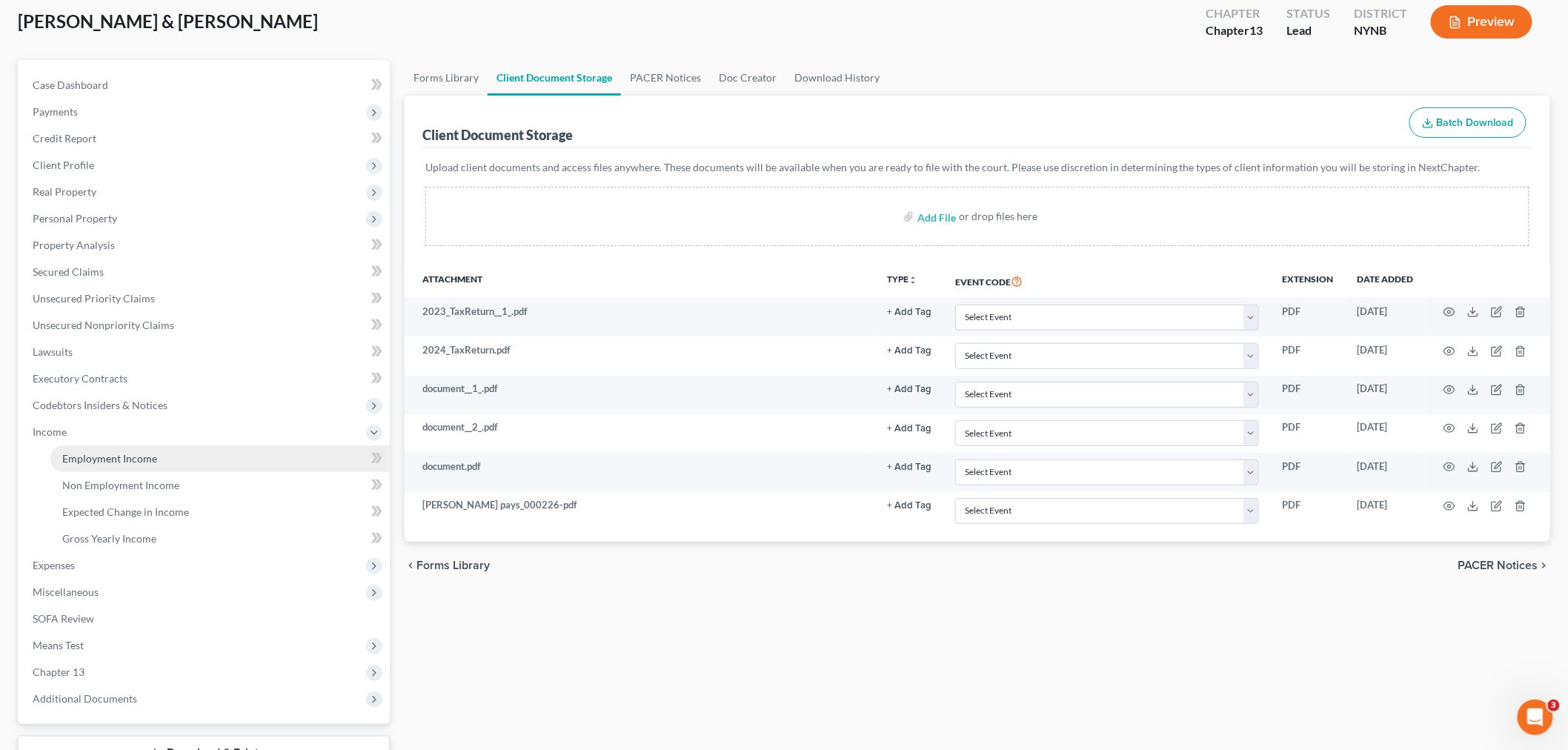
click at [91, 458] on span "Employment Income" at bounding box center [109, 458] width 95 height 13
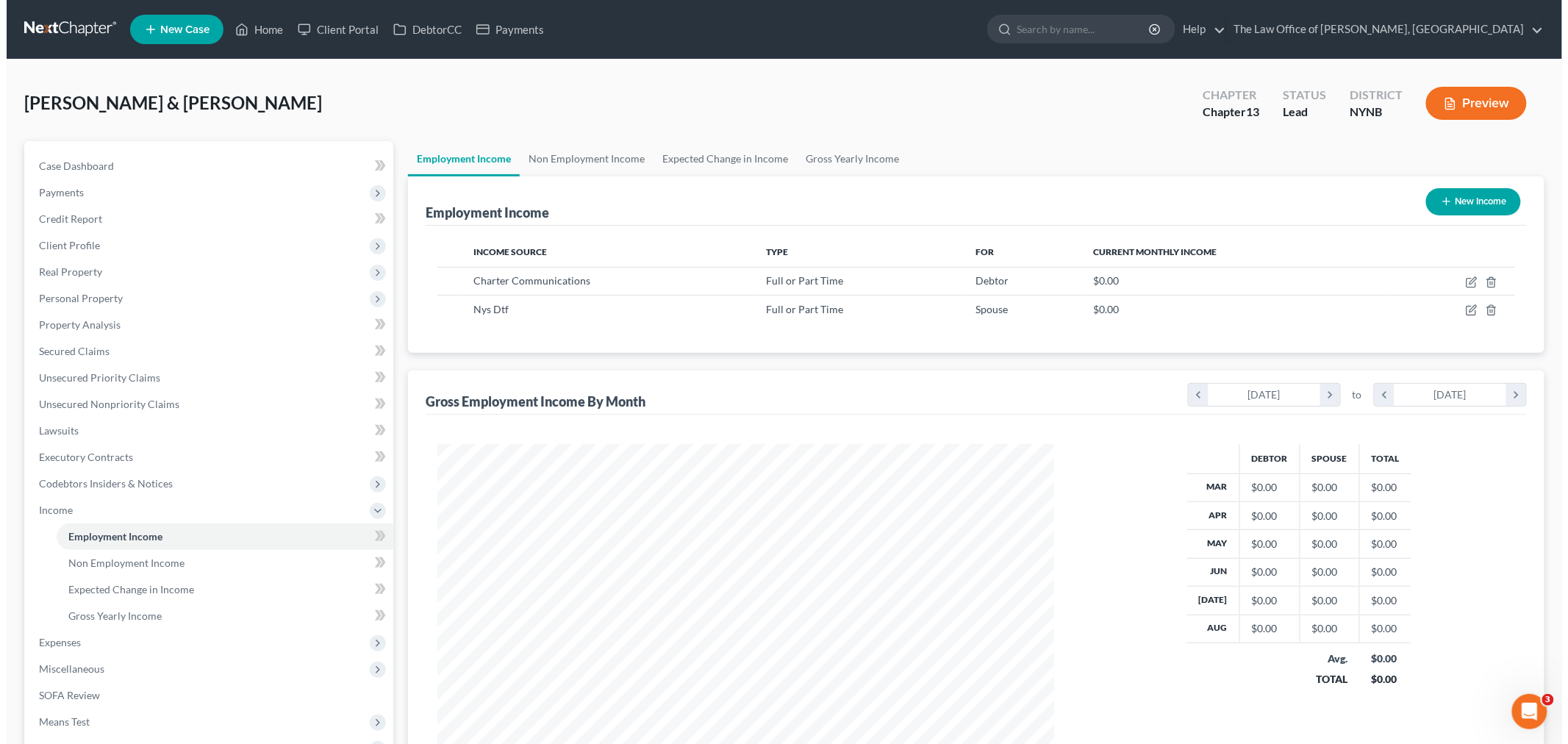
scroll to position [308, 646]
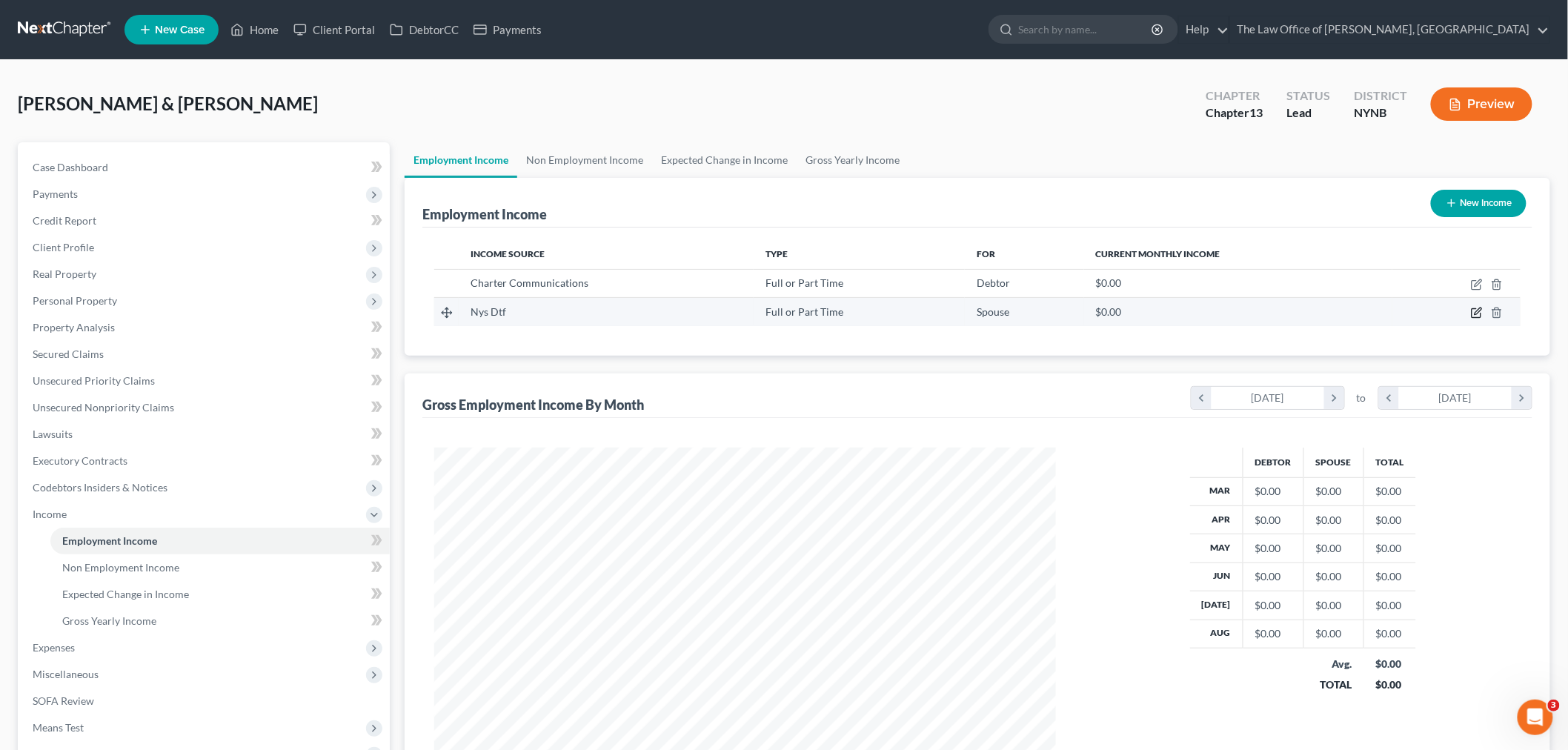
click at [1477, 310] on icon "button" at bounding box center [1477, 312] width 12 height 12
select select "0"
select select "35"
select select "2"
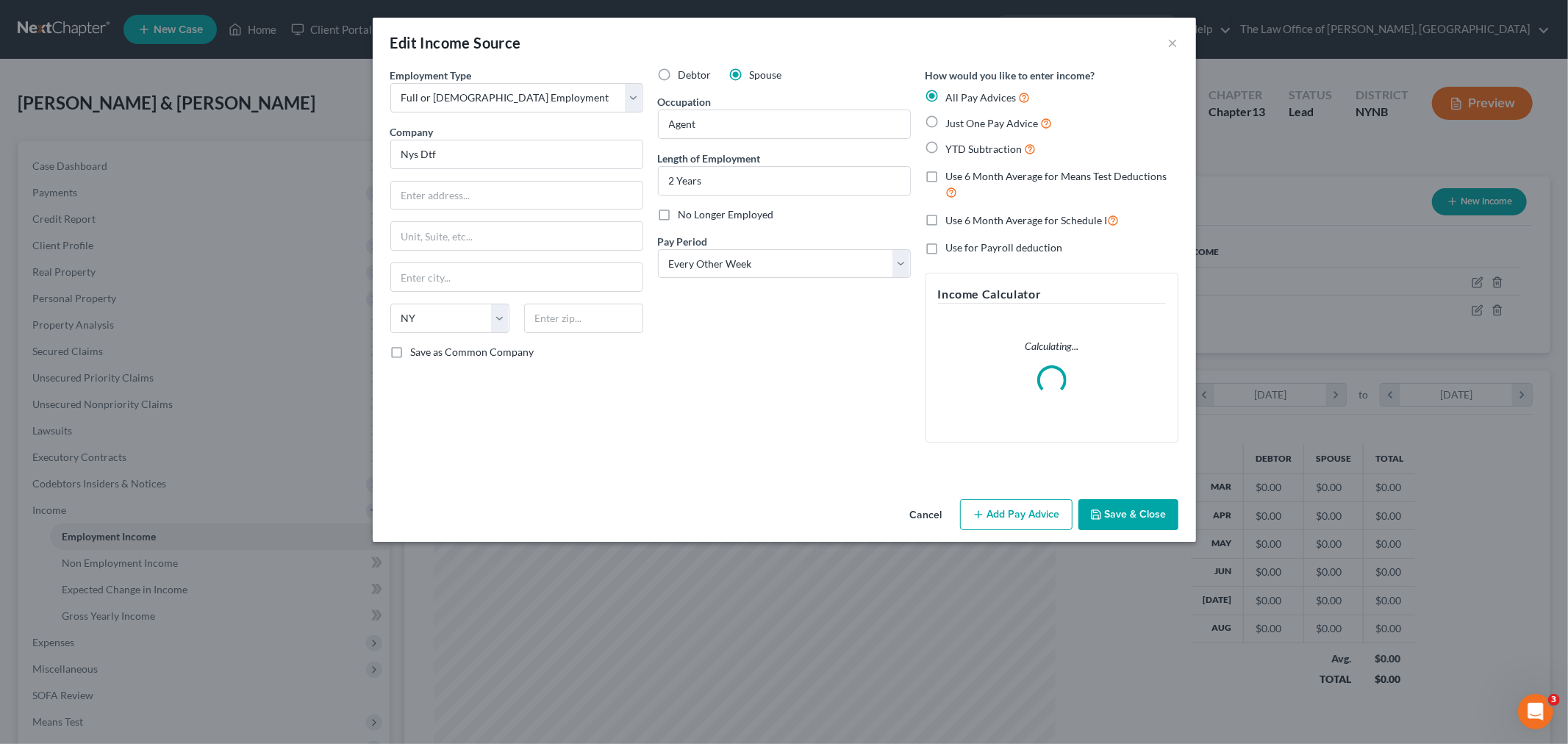
click at [996, 129] on label "Just One Pay Advice" at bounding box center [1000, 123] width 107 height 17
click at [961, 124] on input "Just One Pay Advice" at bounding box center [957, 119] width 10 height 10
radio input "true"
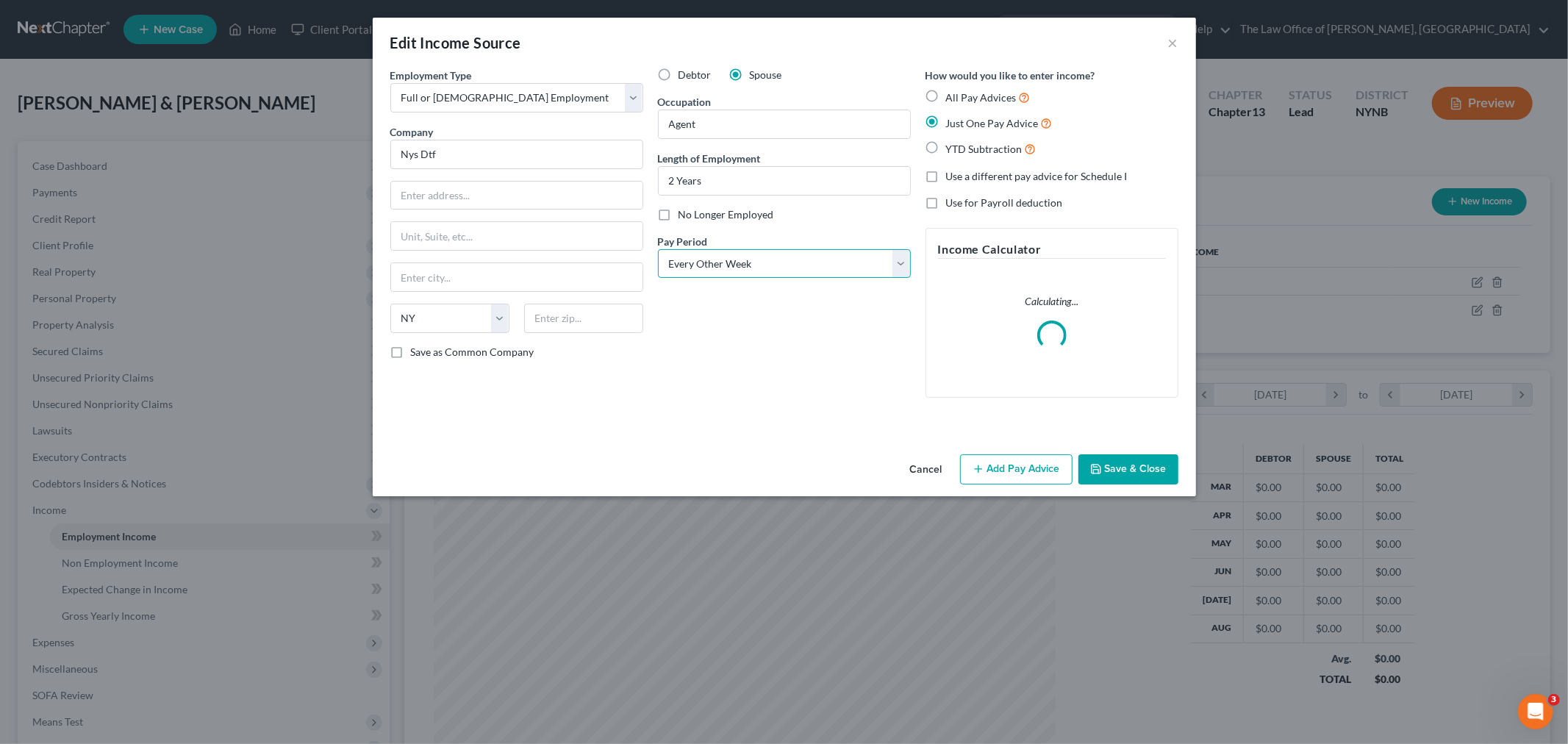
click at [734, 262] on select "Select Monthly Twice Monthly Every Other Week Weekly" at bounding box center [784, 263] width 253 height 29
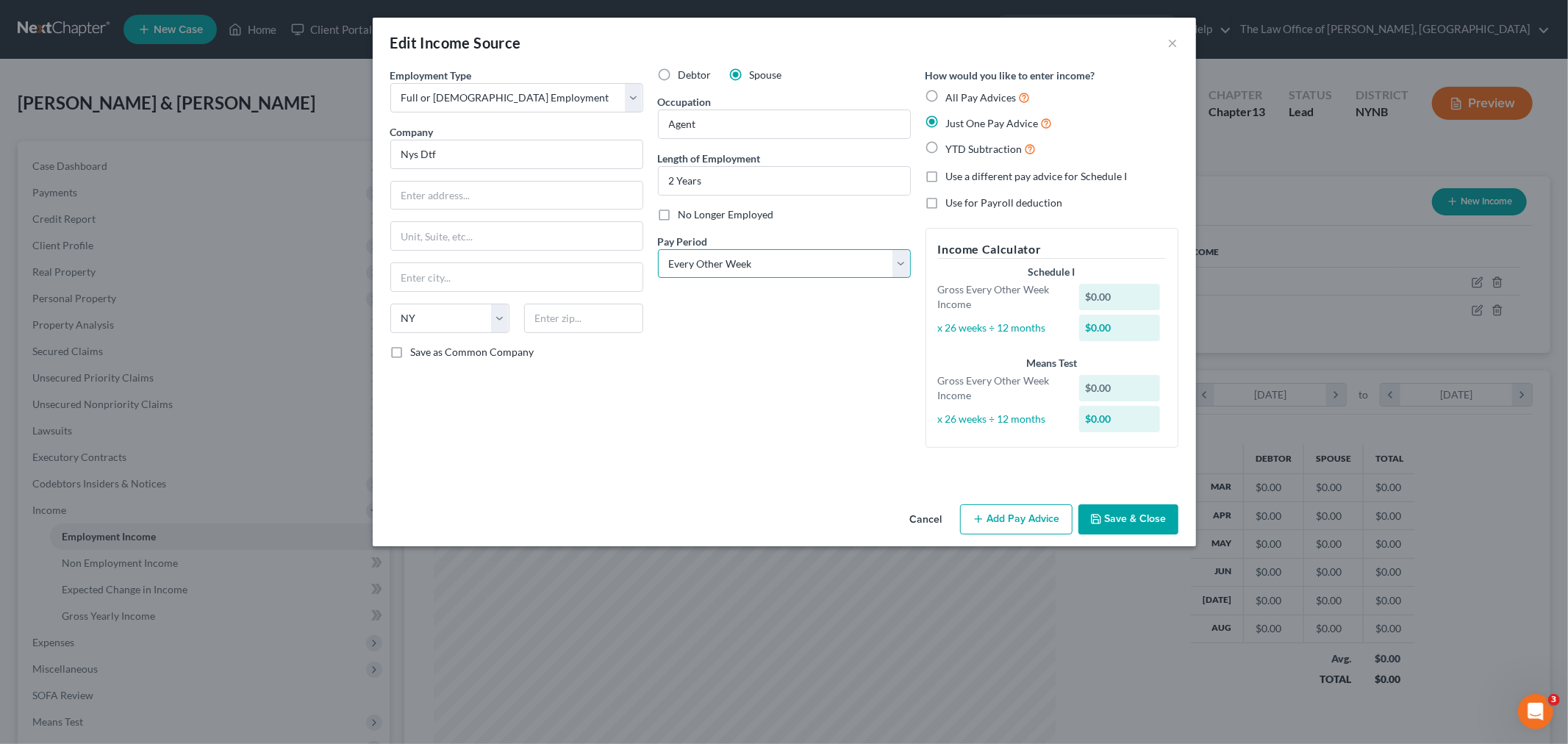
click at [658, 249] on select "Select Monthly Twice Monthly Every Other Week Weekly" at bounding box center [784, 263] width 253 height 29
click at [1001, 511] on button "Add Pay Advice" at bounding box center [1017, 519] width 112 height 31
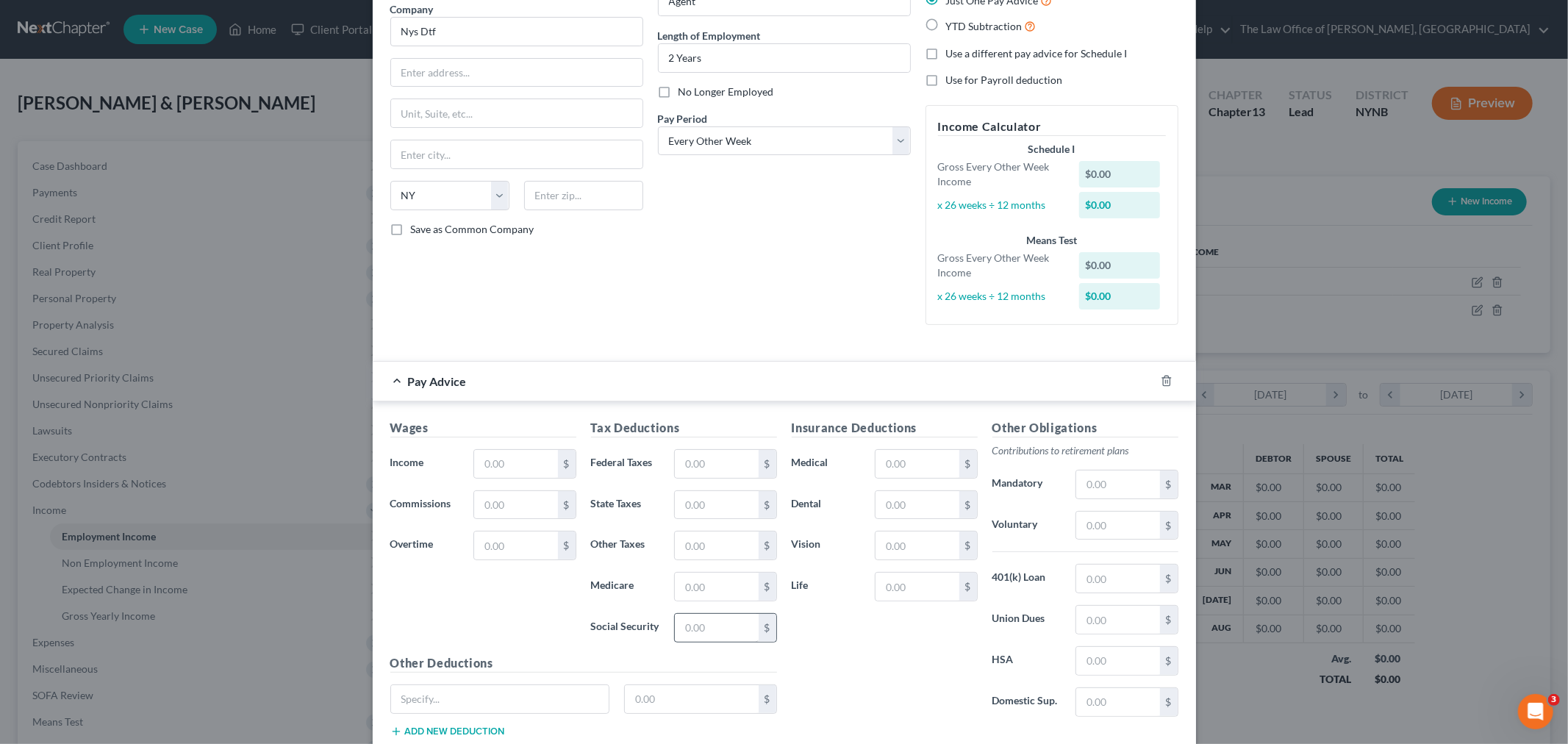
scroll to position [164, 0]
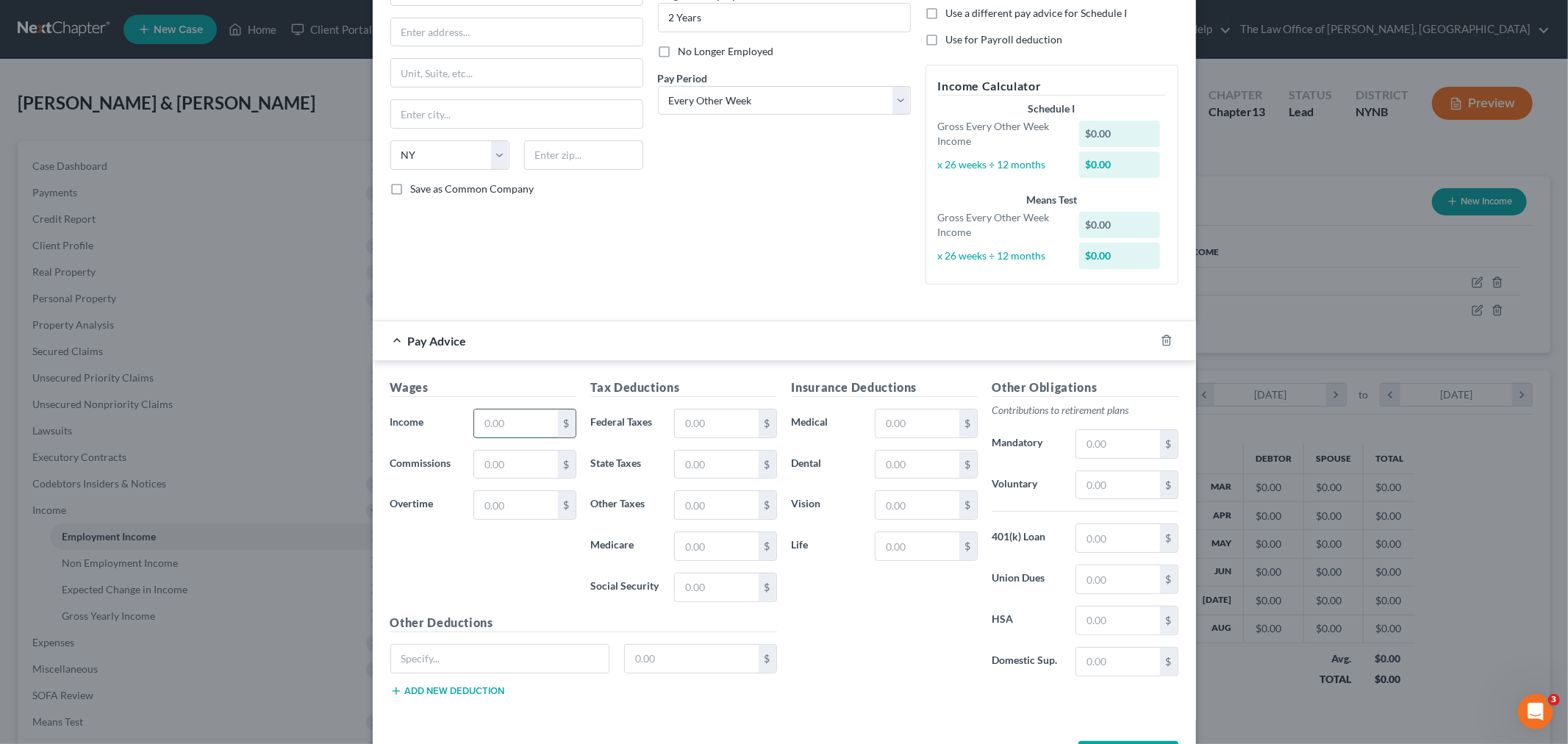
click at [503, 417] on input "text" at bounding box center [515, 422] width 83 height 28
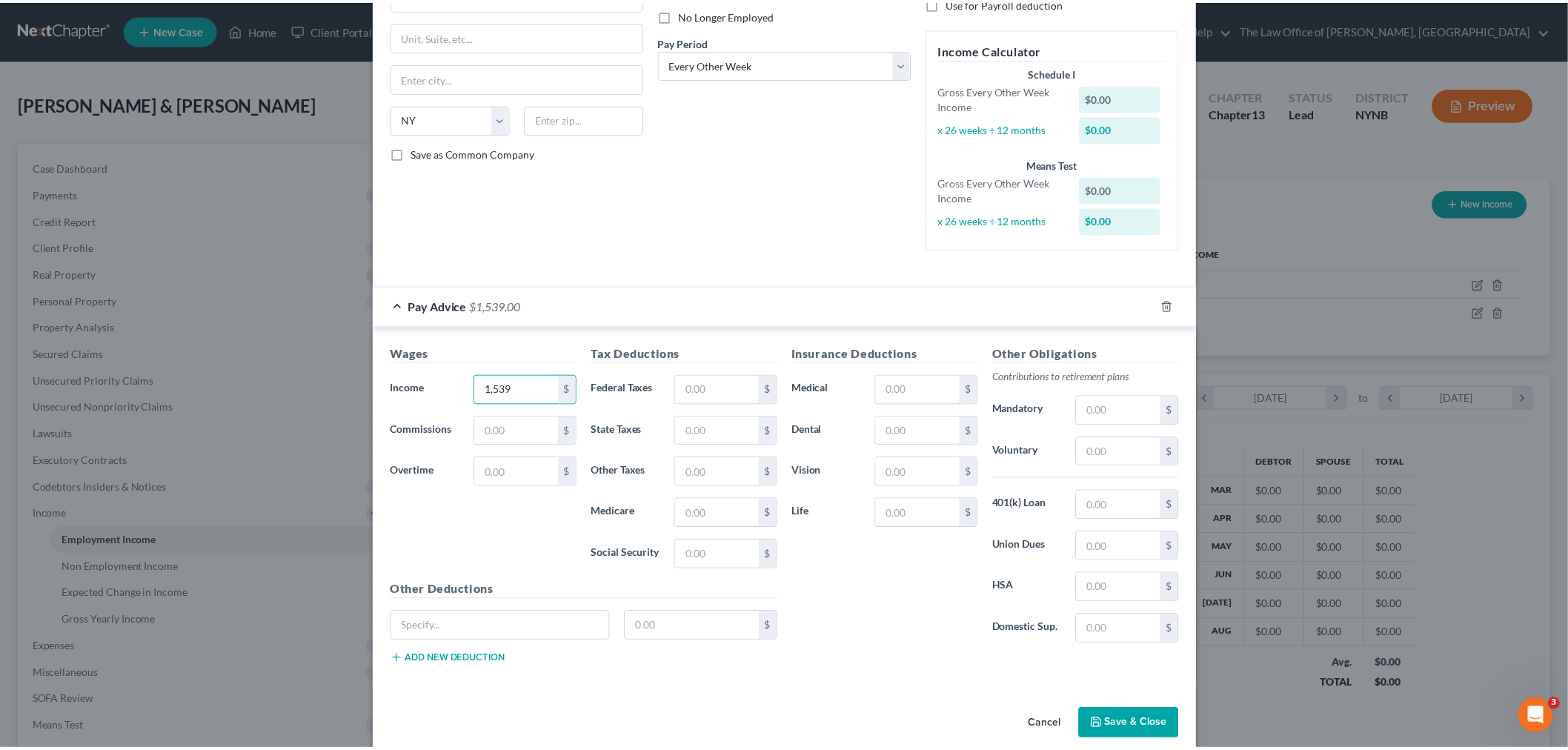
scroll to position [222, 0]
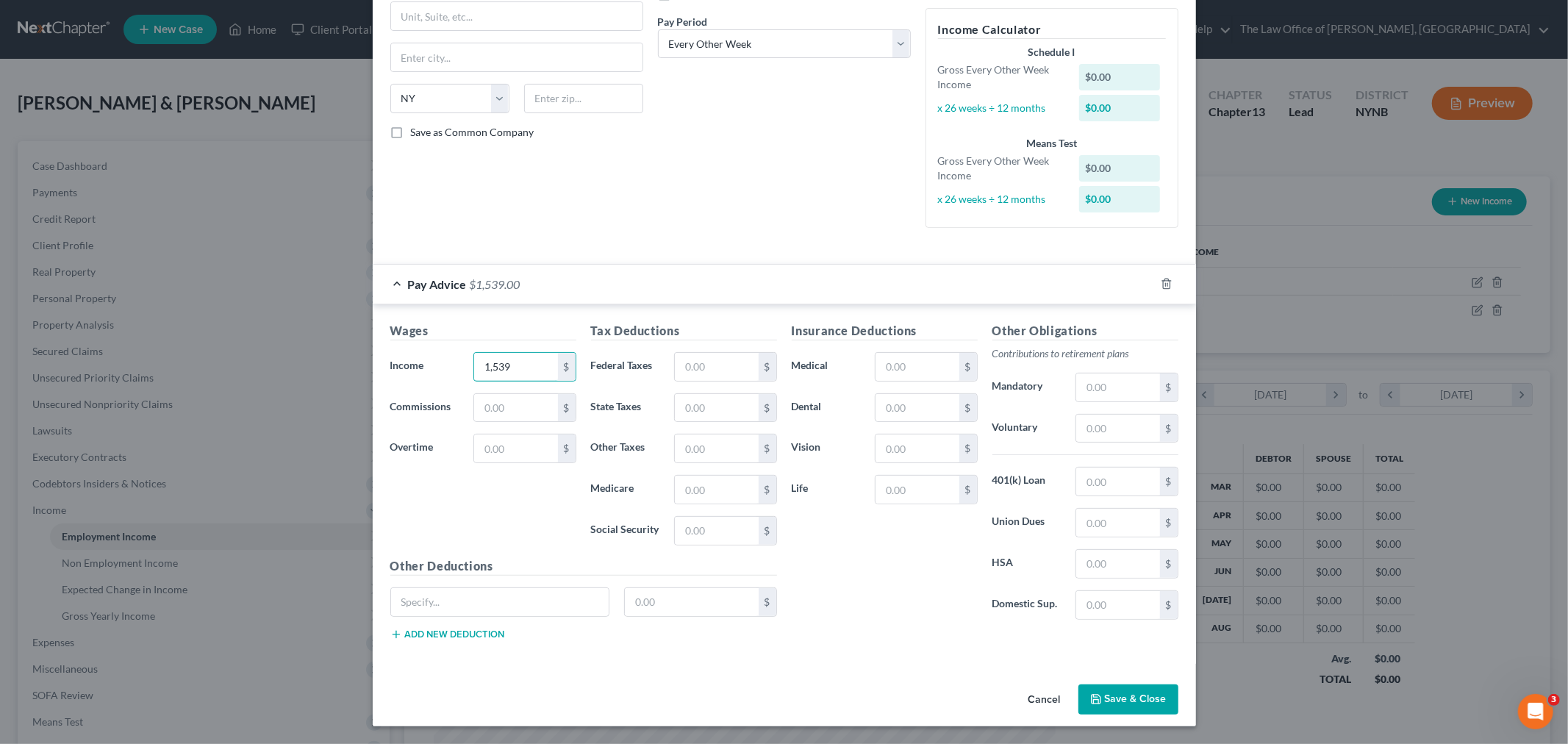
type input "1,539"
click at [1114, 707] on button "Save & Close" at bounding box center [1129, 700] width 100 height 31
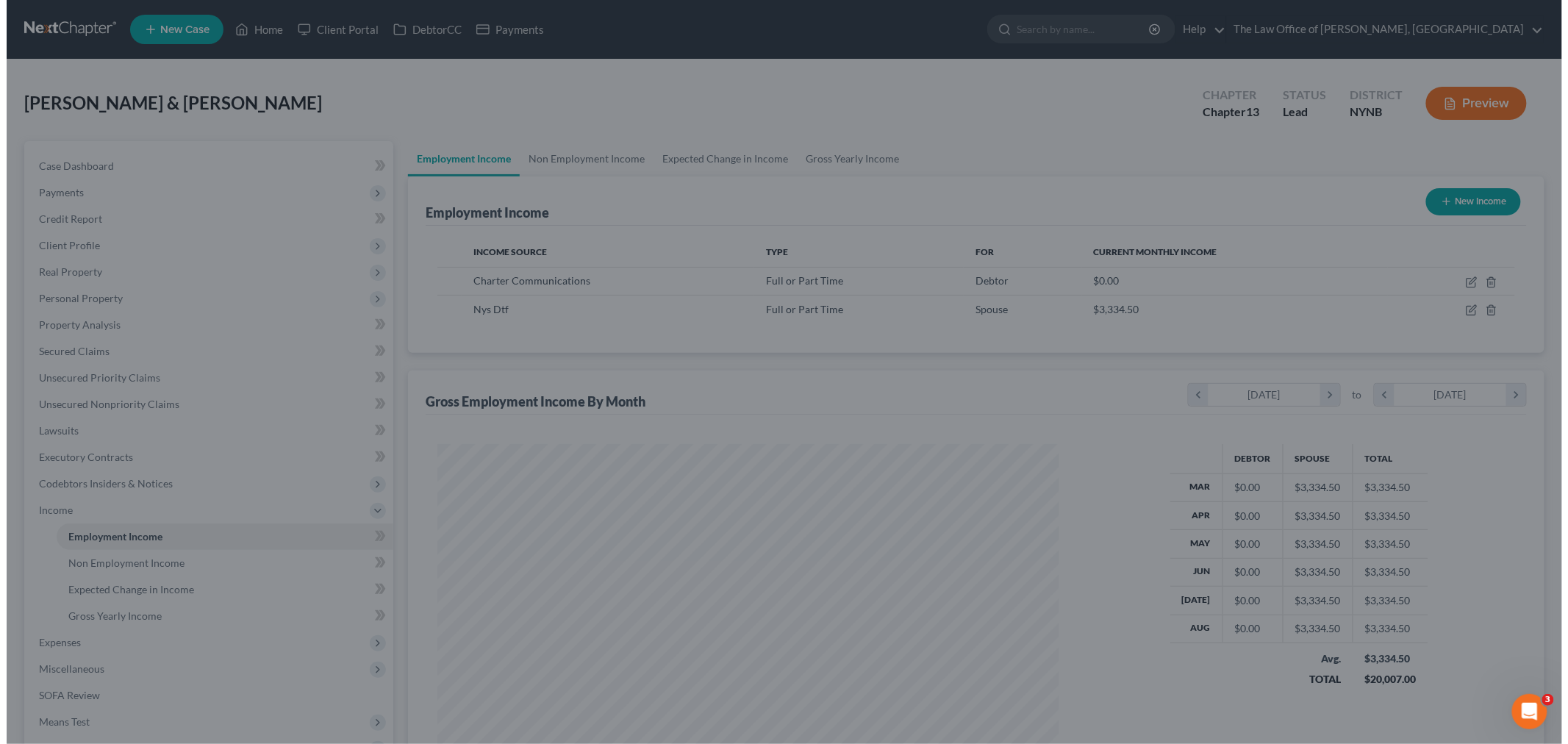
scroll to position [734504, 734583]
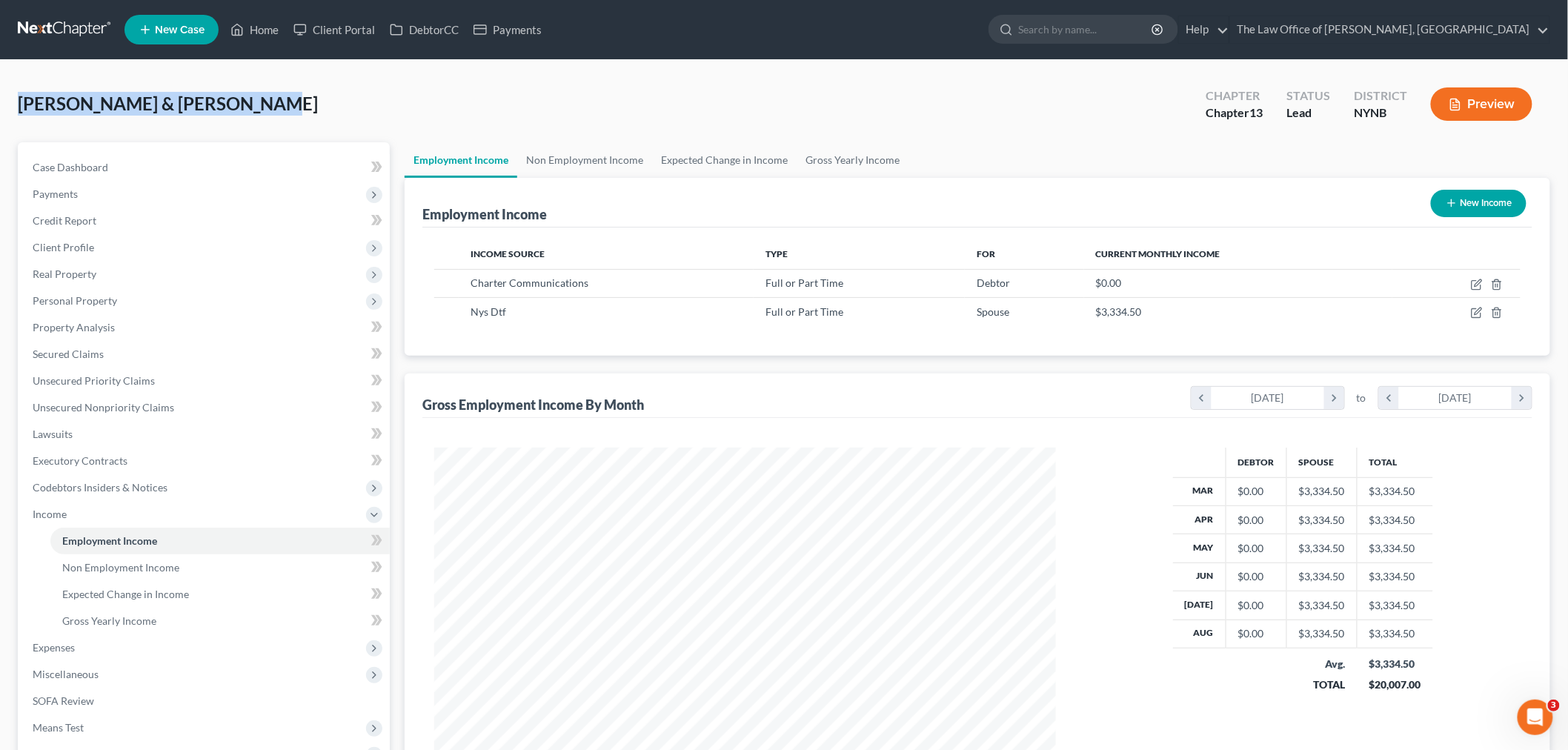
drag, startPoint x: 256, startPoint y: 100, endPoint x: 13, endPoint y: 95, distance: 243.1
click at [13, 95] on div "Clark, Christopher & Shauna Upgraded Chapter Chapter 13 Status Lead District NY…" at bounding box center [784, 490] width 1568 height 861
copy span "[PERSON_NAME] & [PERSON_NAME]"
click at [1476, 283] on icon "button" at bounding box center [1477, 284] width 12 height 12
select select "0"
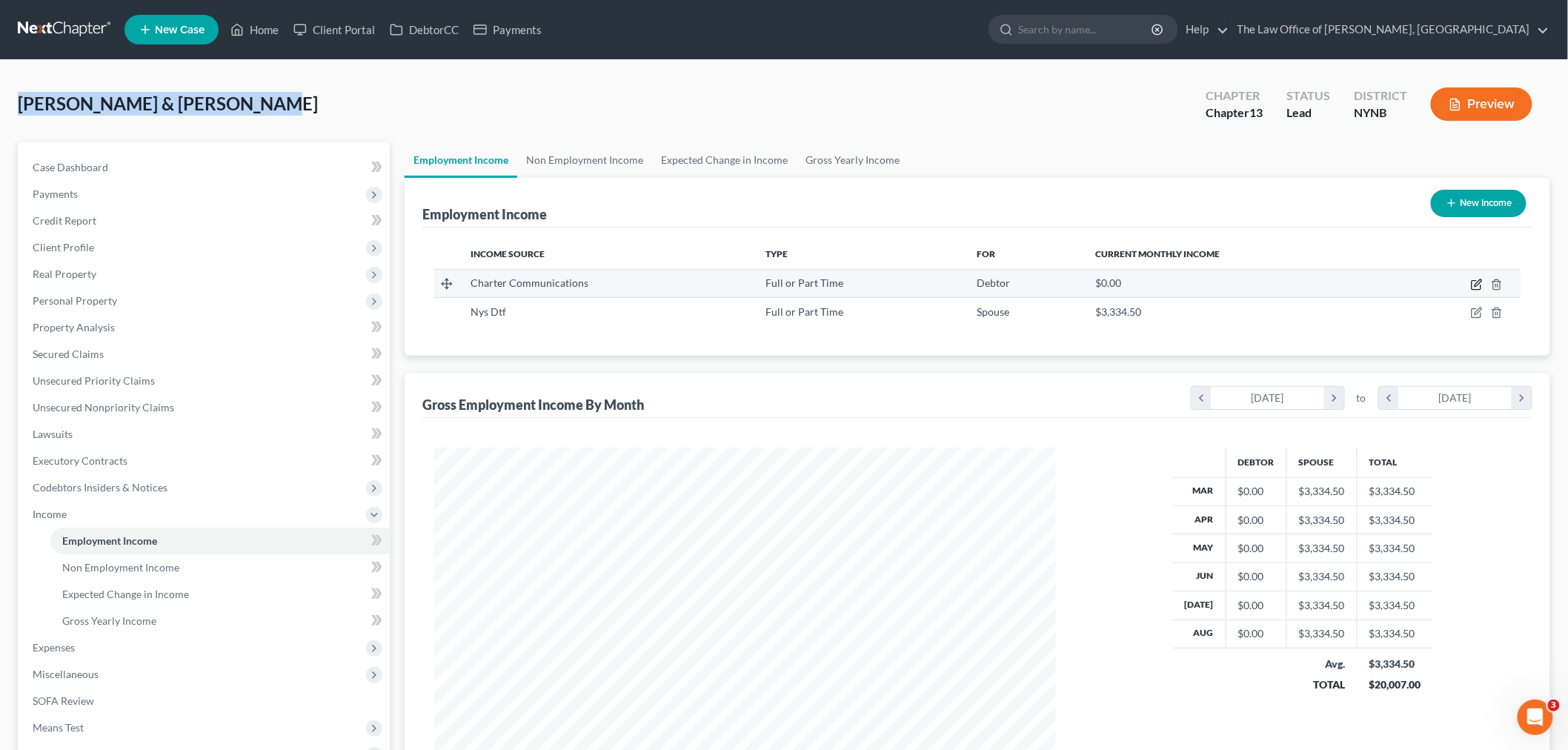
select select "1"
select select "2"
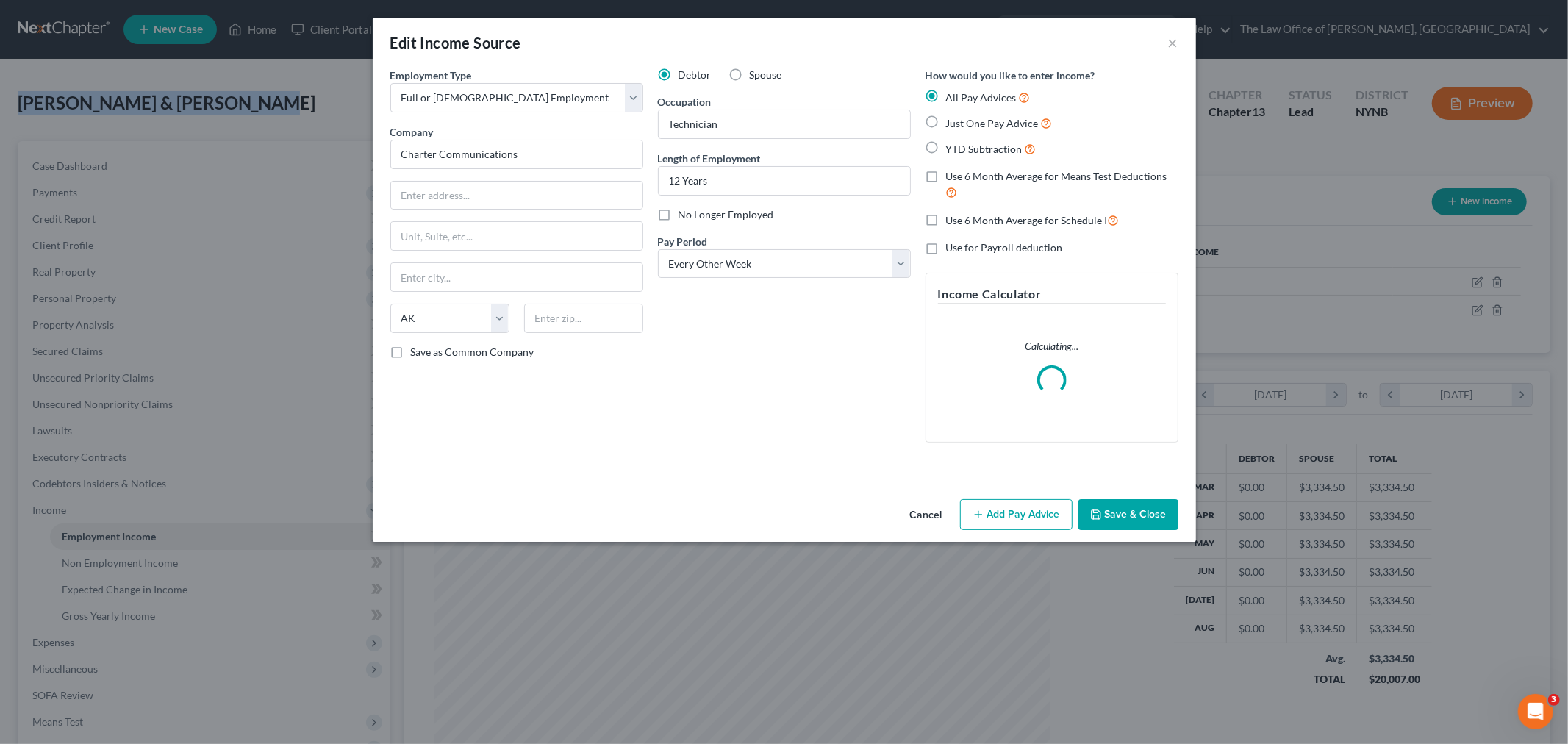
scroll to position [310, 651]
click at [961, 128] on span "Just One Pay Advice" at bounding box center [993, 123] width 92 height 12
click at [961, 124] on input "Just One Pay Advice" at bounding box center [957, 119] width 10 height 10
radio input "true"
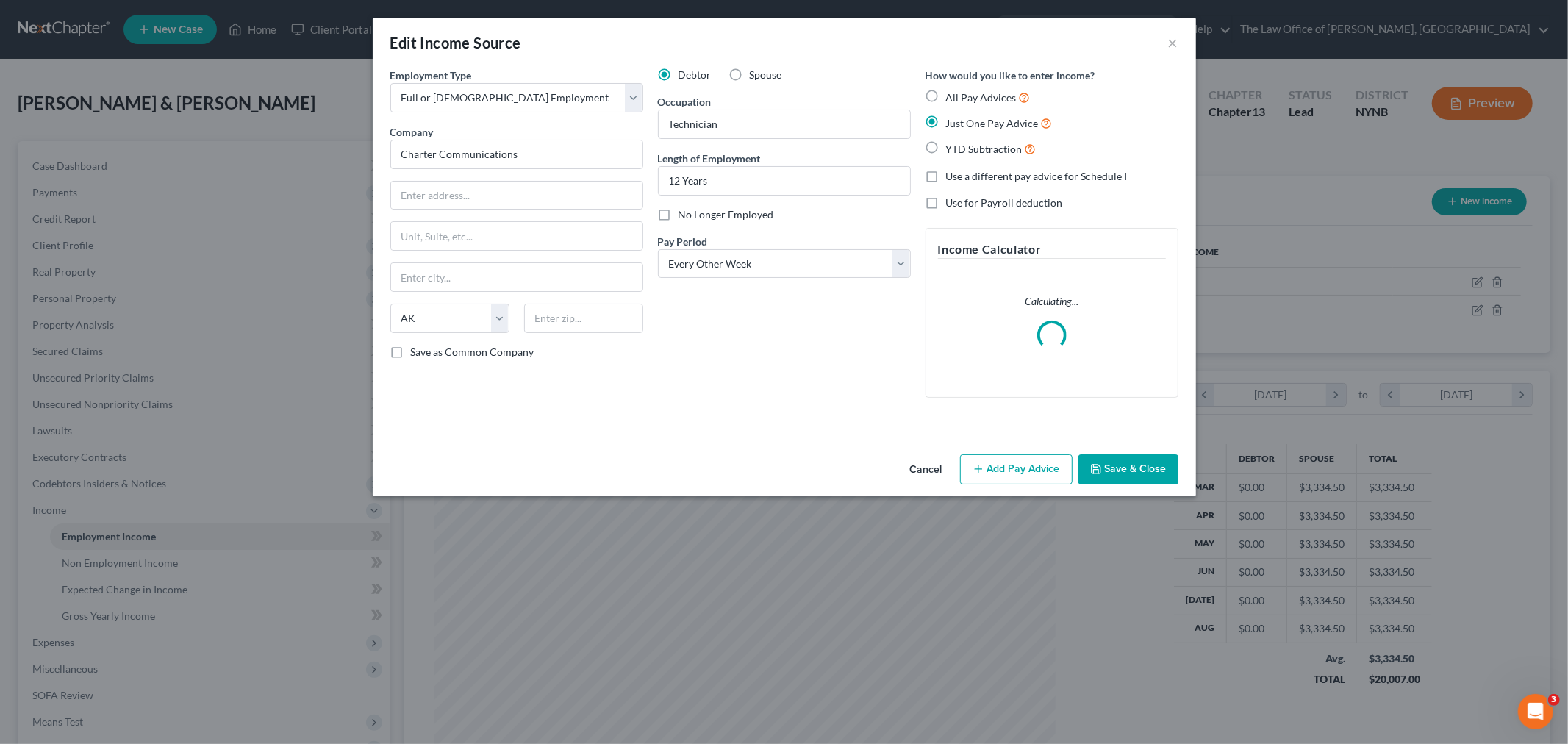
click at [1008, 461] on button "Add Pay Advice" at bounding box center [1017, 469] width 112 height 31
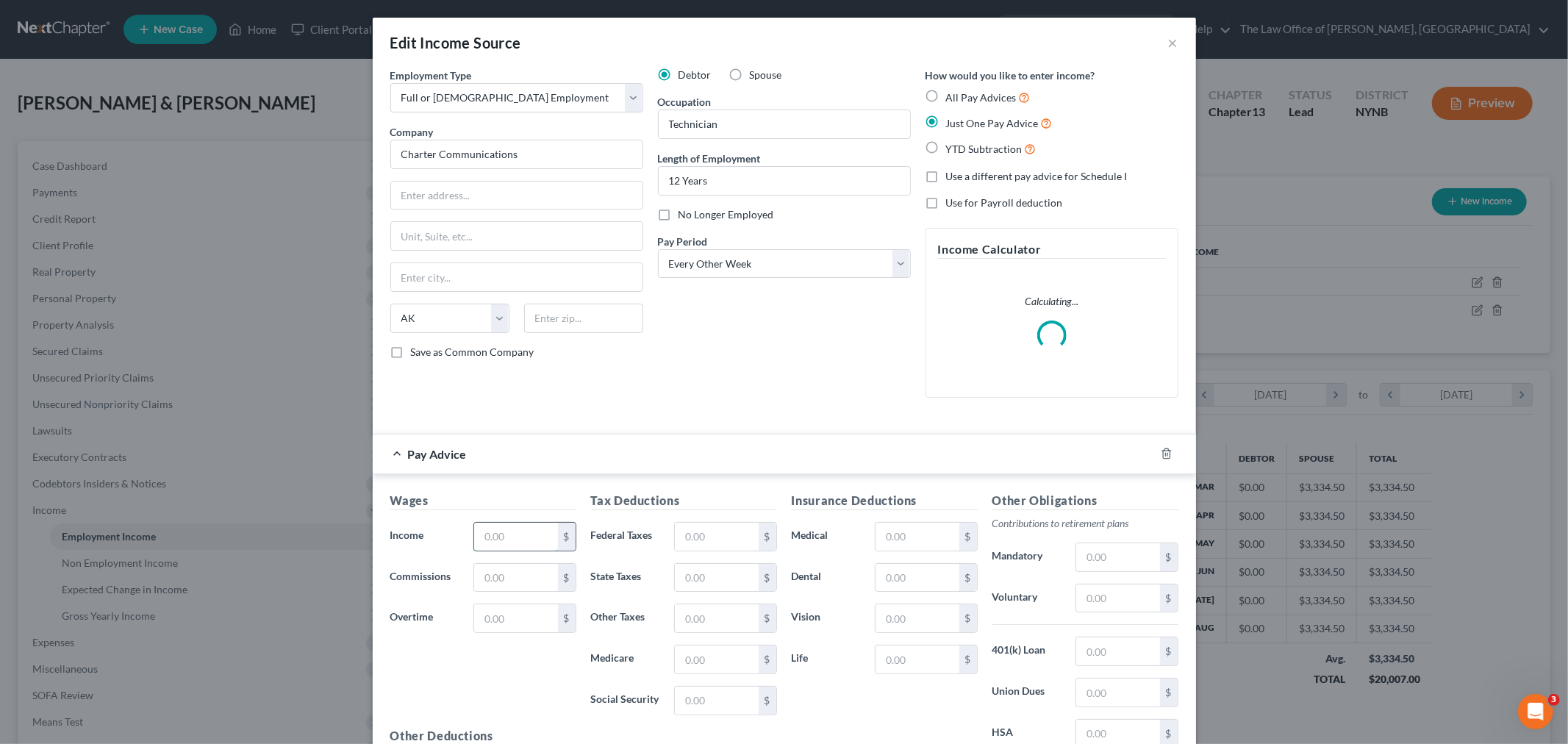
drag, startPoint x: 527, startPoint y: 540, endPoint x: 519, endPoint y: 532, distance: 11.3
click at [527, 540] on input "text" at bounding box center [515, 536] width 83 height 28
type input "3,782"
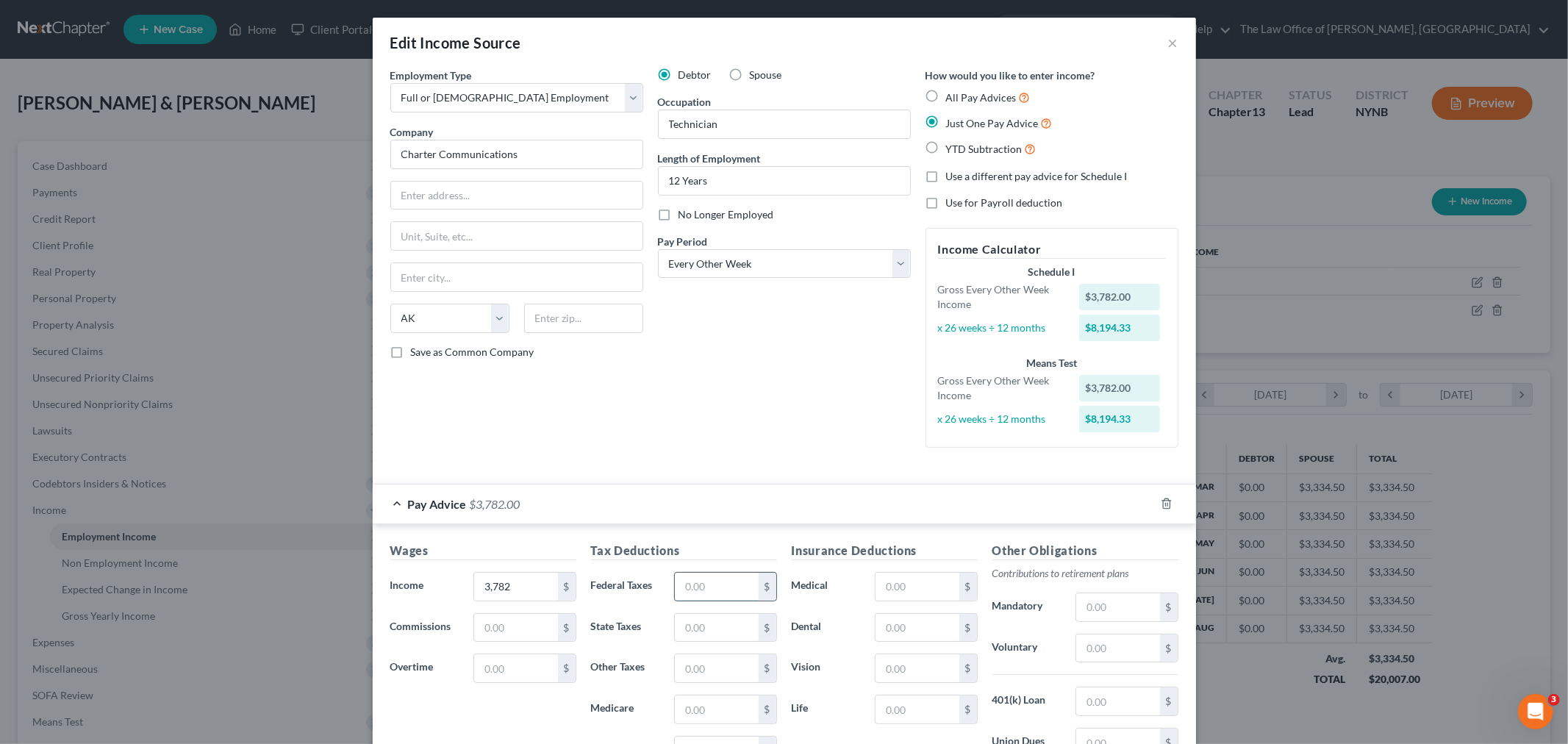
click at [711, 579] on input "text" at bounding box center [716, 586] width 83 height 28
type input "750"
click at [1126, 661] on input "text" at bounding box center [1117, 647] width 83 height 28
type input "378"
drag, startPoint x: 899, startPoint y: 634, endPoint x: 899, endPoint y: 619, distance: 15.0
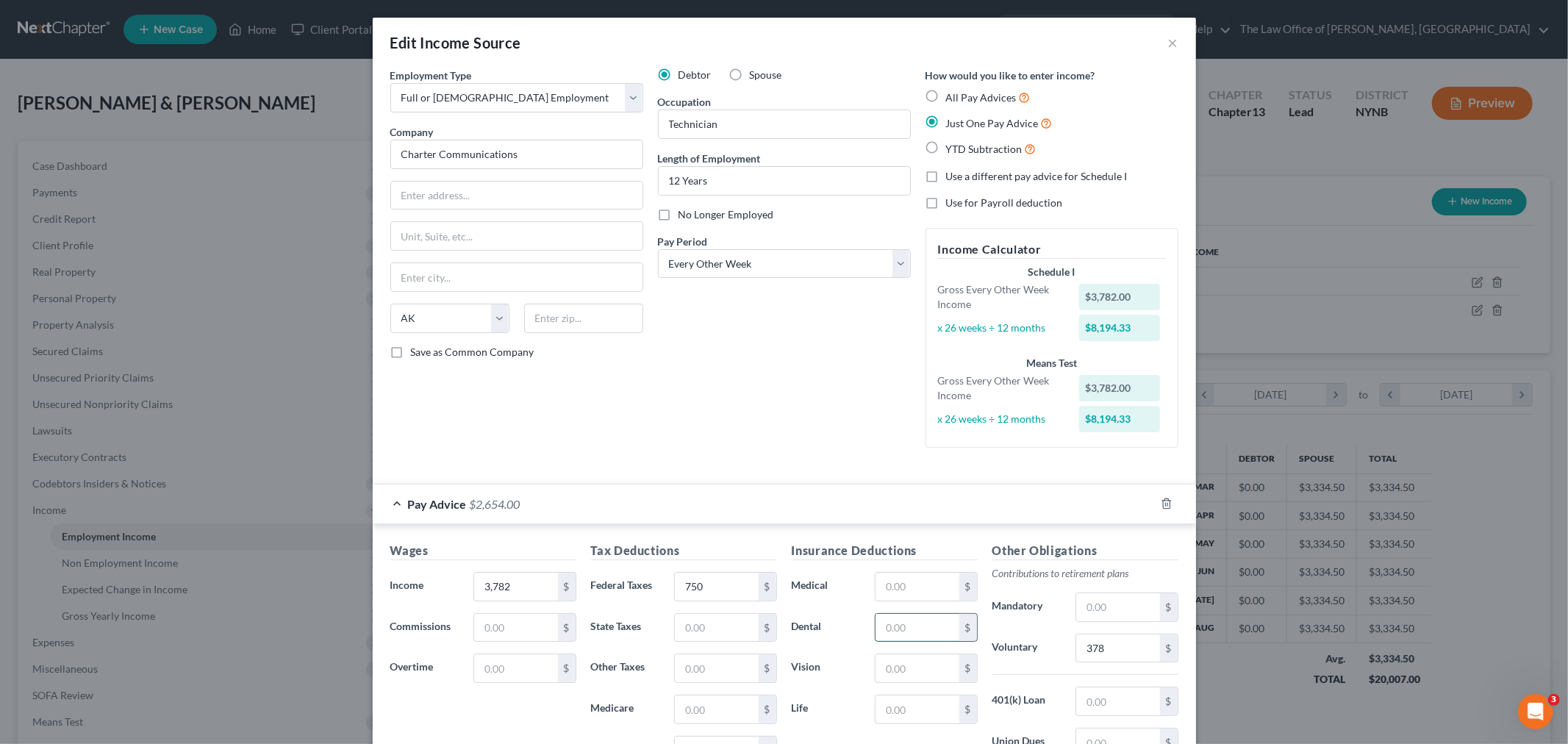
click at [901, 634] on input "text" at bounding box center [917, 627] width 83 height 28
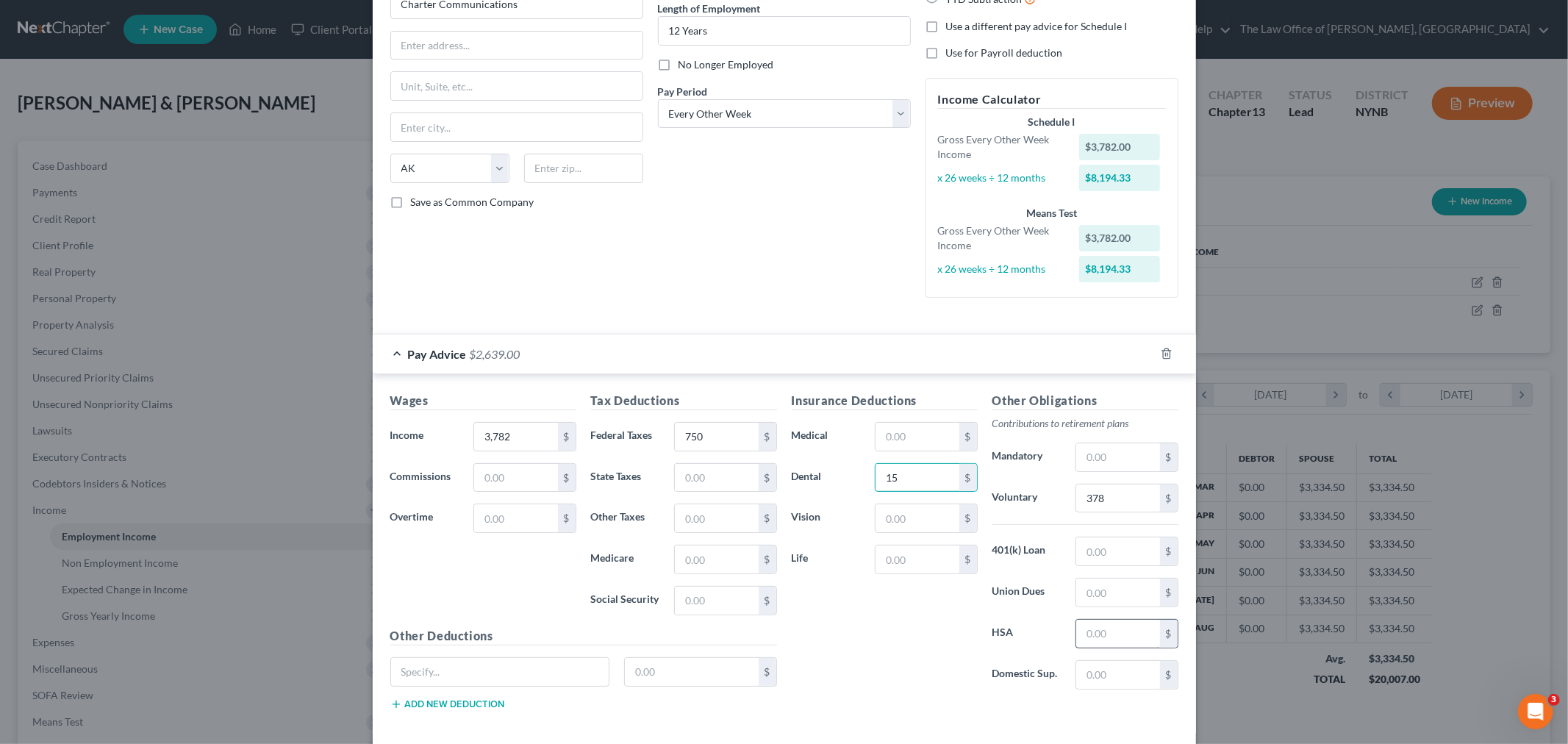
scroll to position [164, 0]
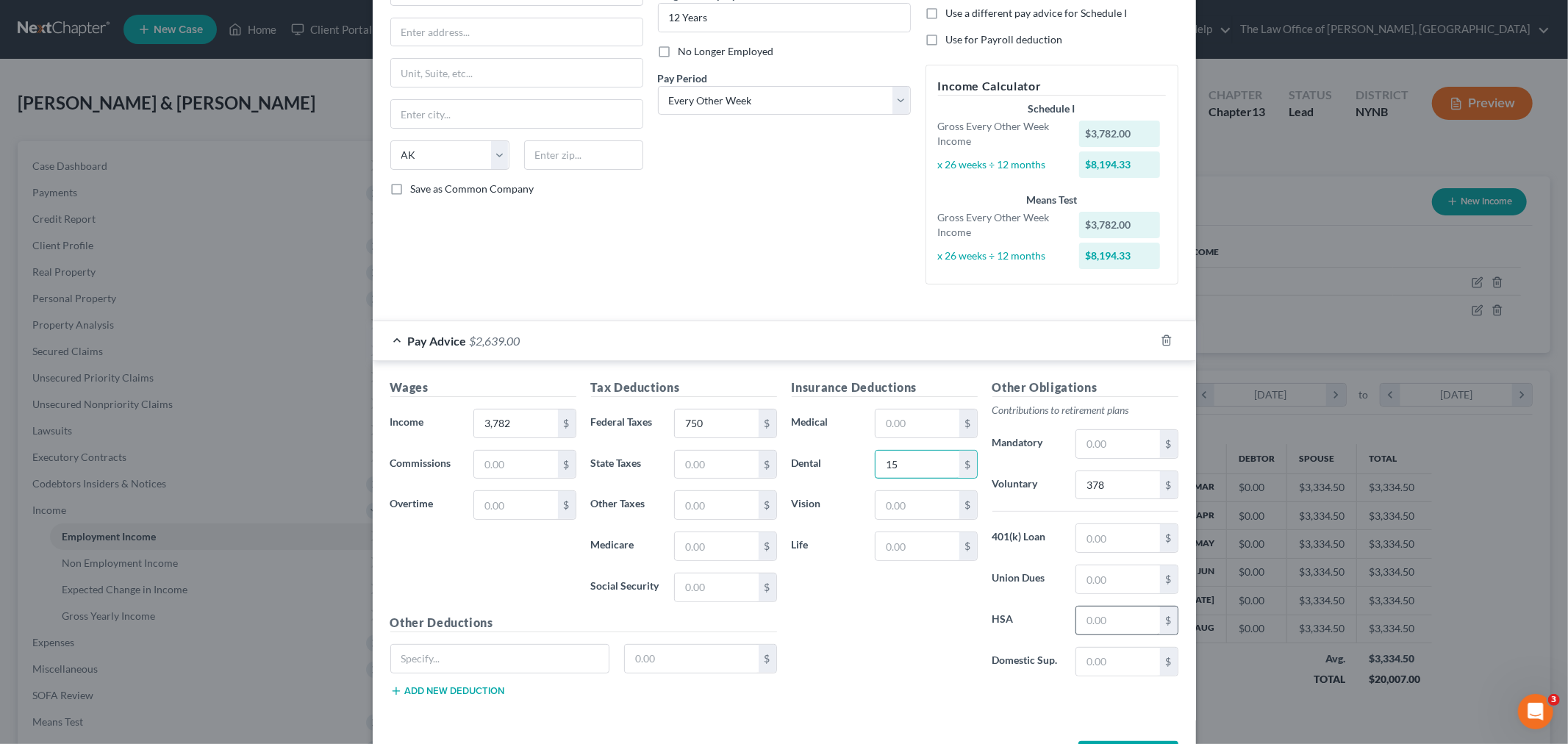
type input "15"
click at [1106, 628] on input "text" at bounding box center [1117, 620] width 83 height 28
type input "115"
drag, startPoint x: 1103, startPoint y: 539, endPoint x: 1121, endPoint y: 554, distance: 23.4
click at [1121, 554] on div "Other Obligations Contributions to retirement plans Mandatory $ Voluntary 378 $…" at bounding box center [1086, 533] width 201 height 309
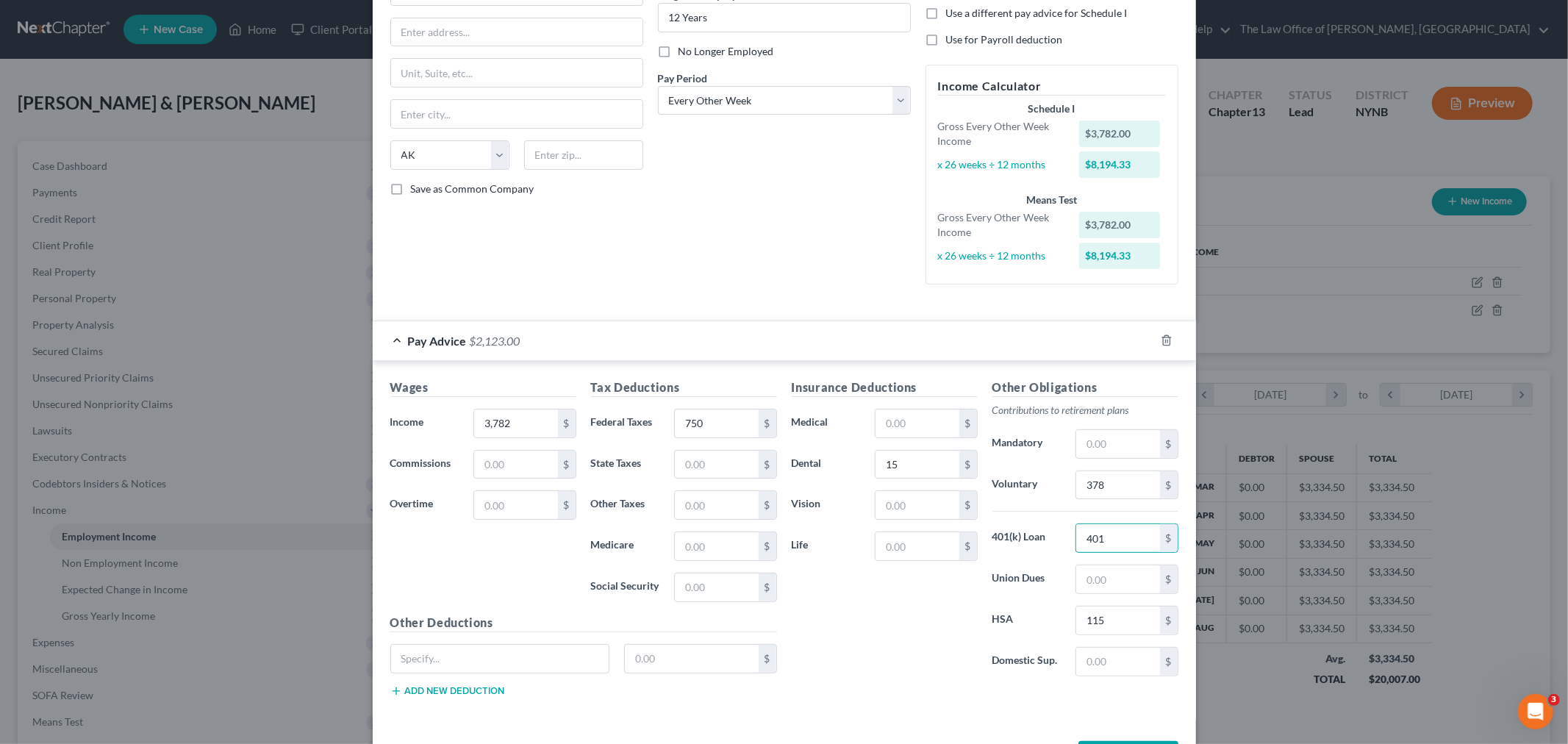
type input "401"
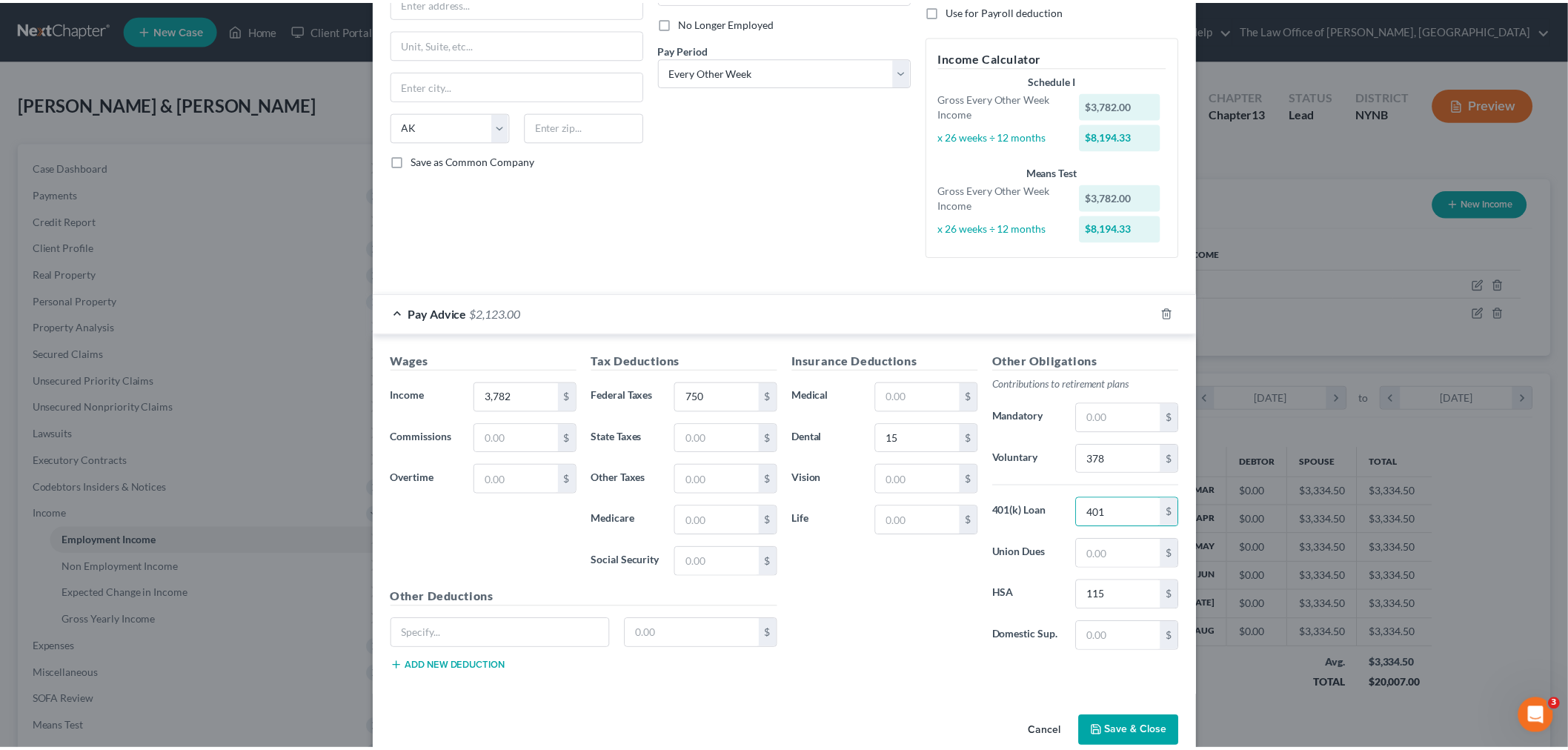
scroll to position [222, 0]
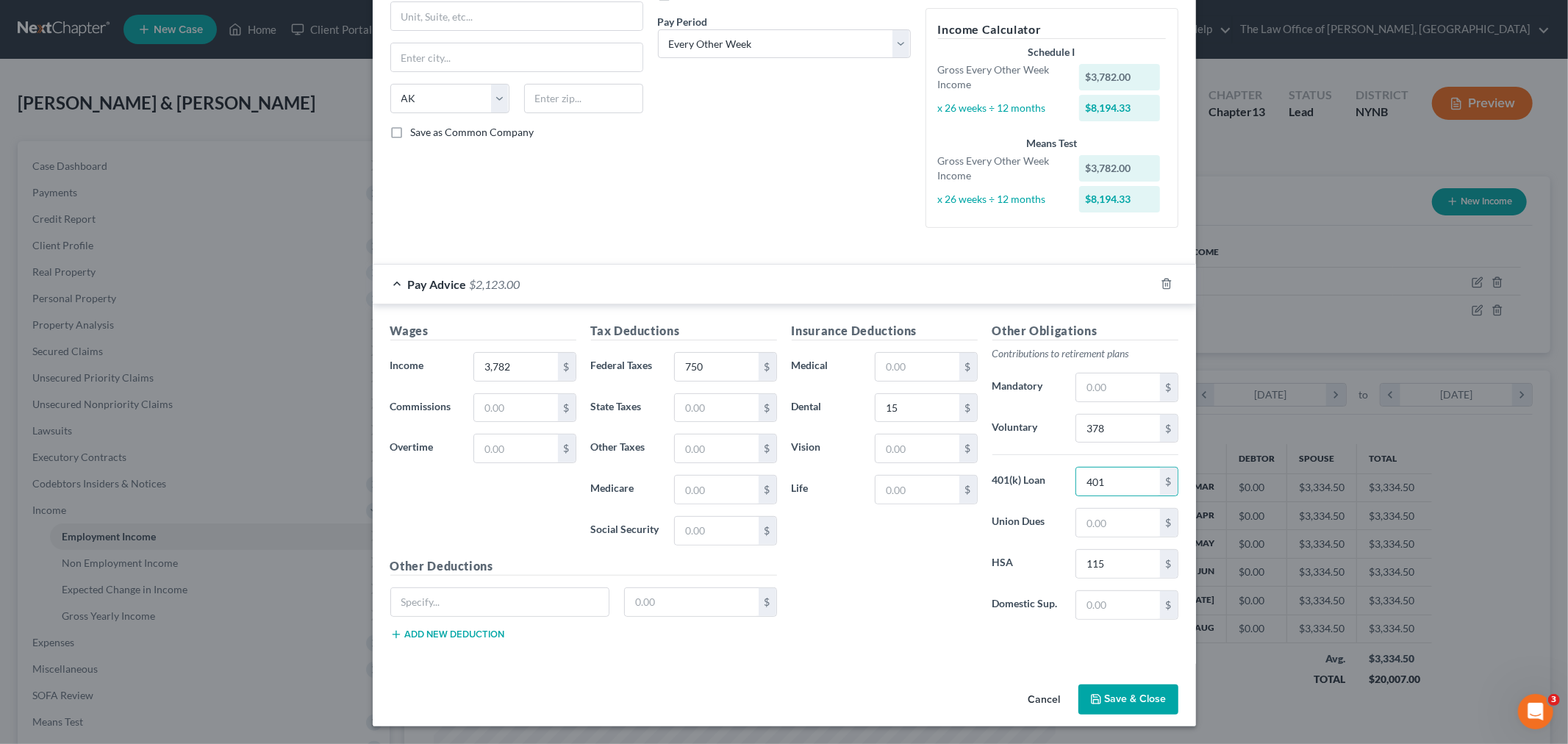
click at [1139, 700] on button "Save & Close" at bounding box center [1129, 700] width 100 height 31
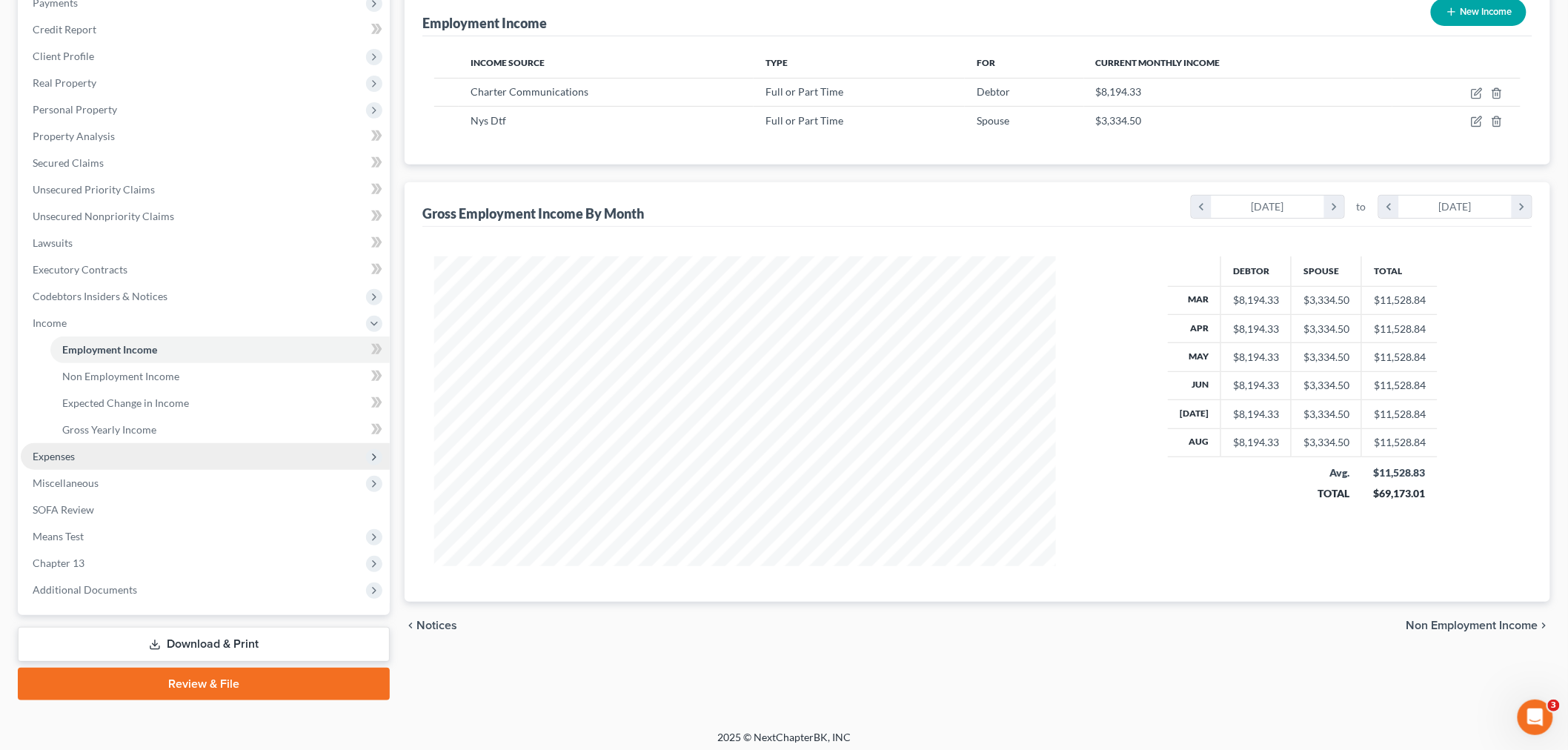
scroll to position [195, 0]
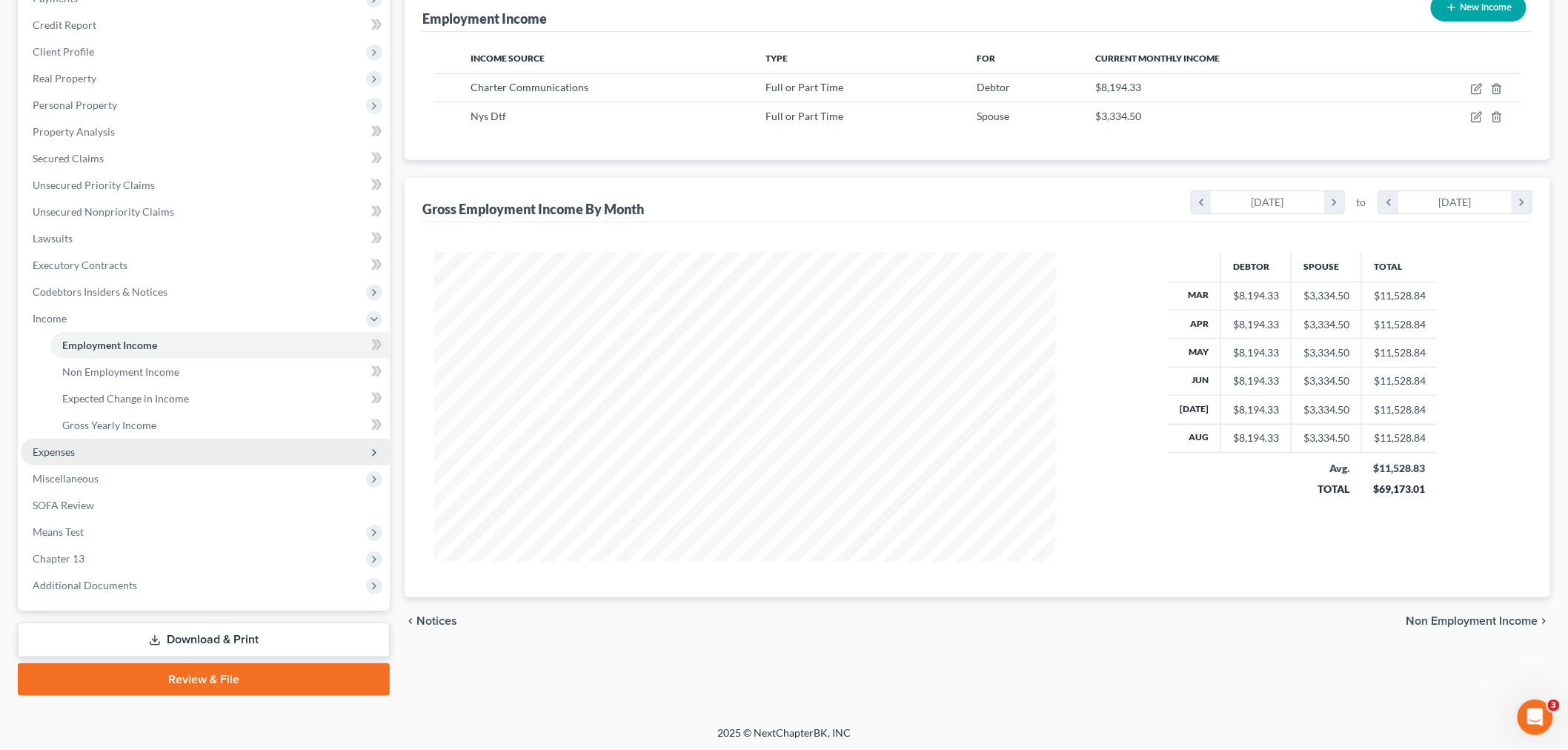
click at [56, 443] on span "Expenses" at bounding box center [205, 452] width 369 height 27
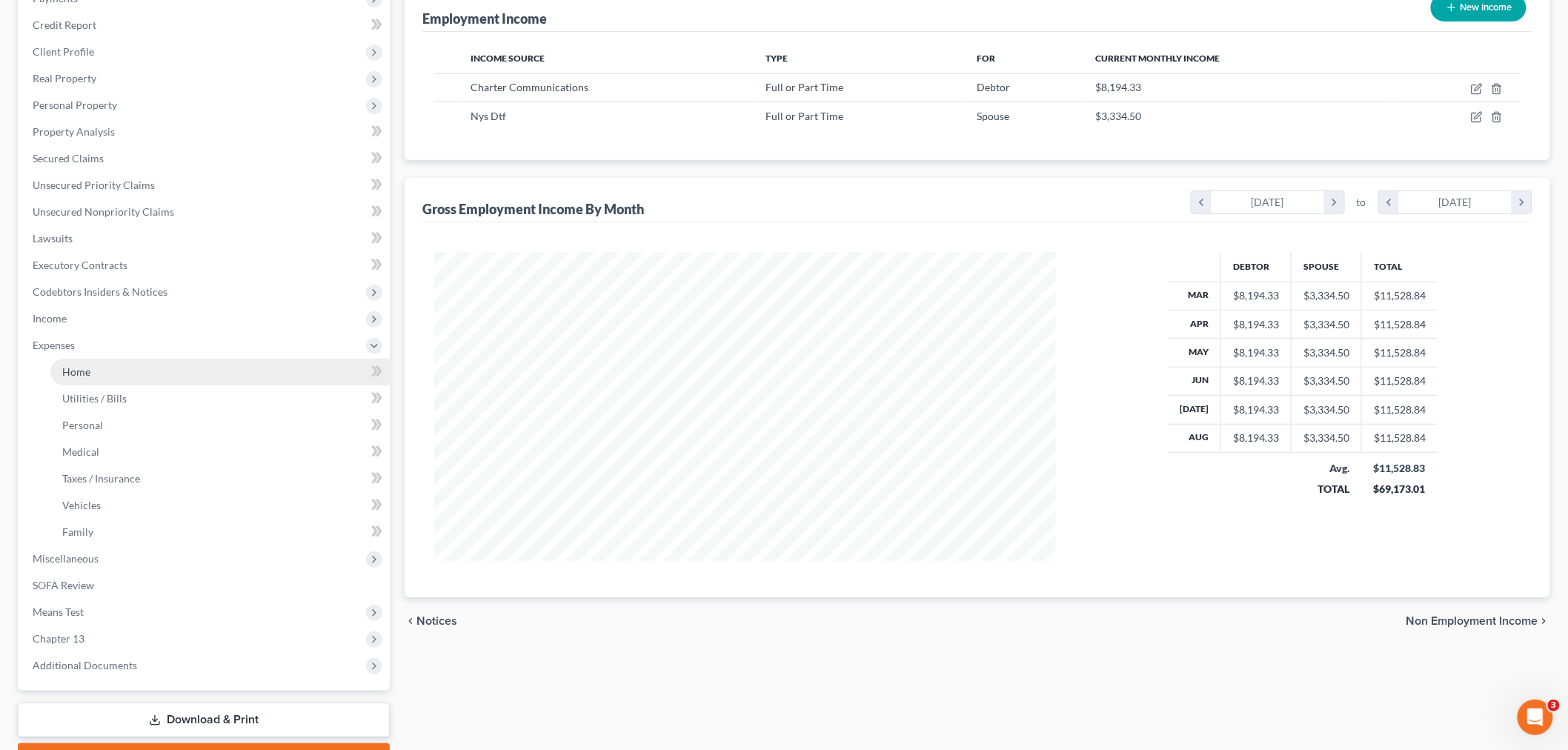
click at [74, 374] on span "Home" at bounding box center [75, 372] width 28 height 13
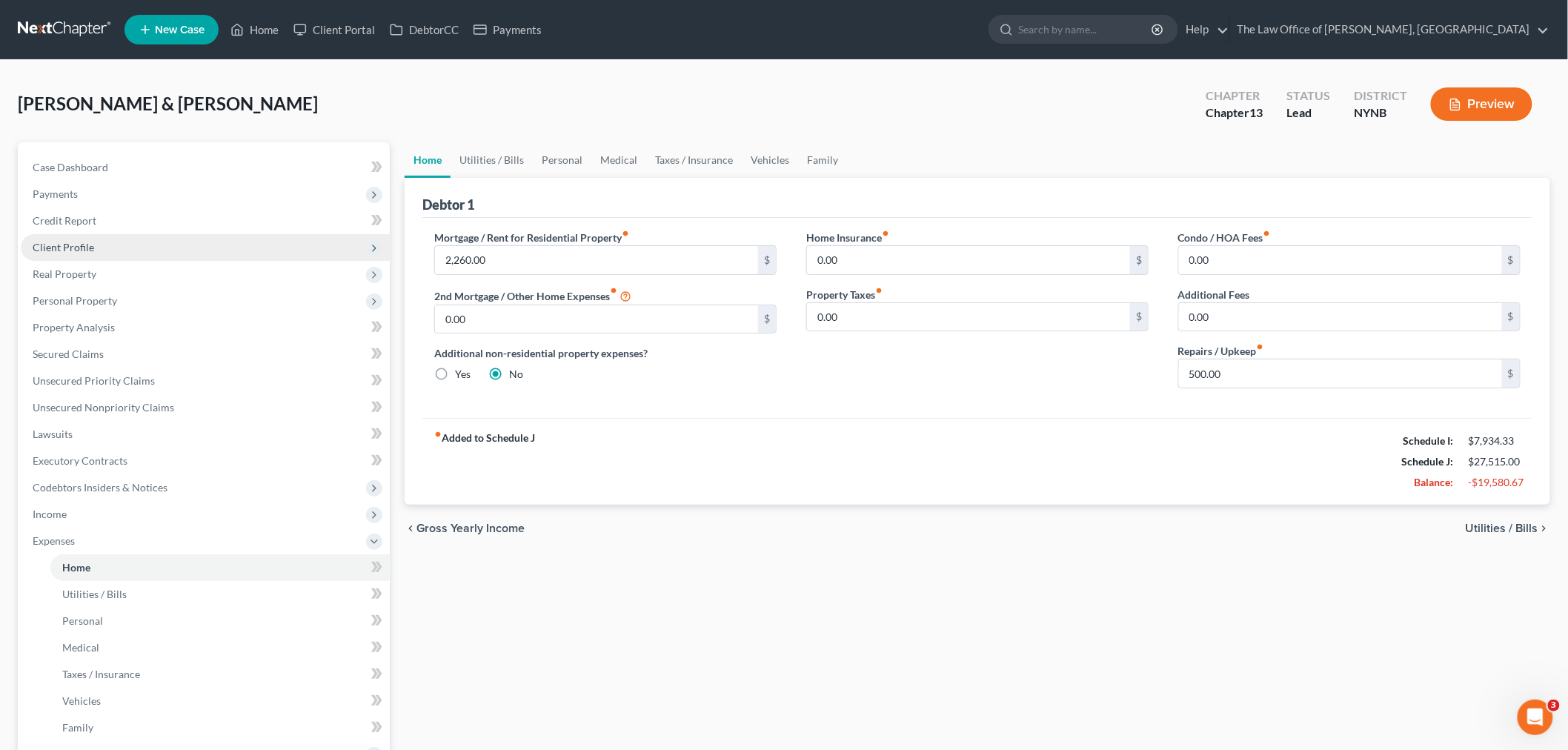
click at [91, 241] on span "Client Profile" at bounding box center [63, 247] width 62 height 13
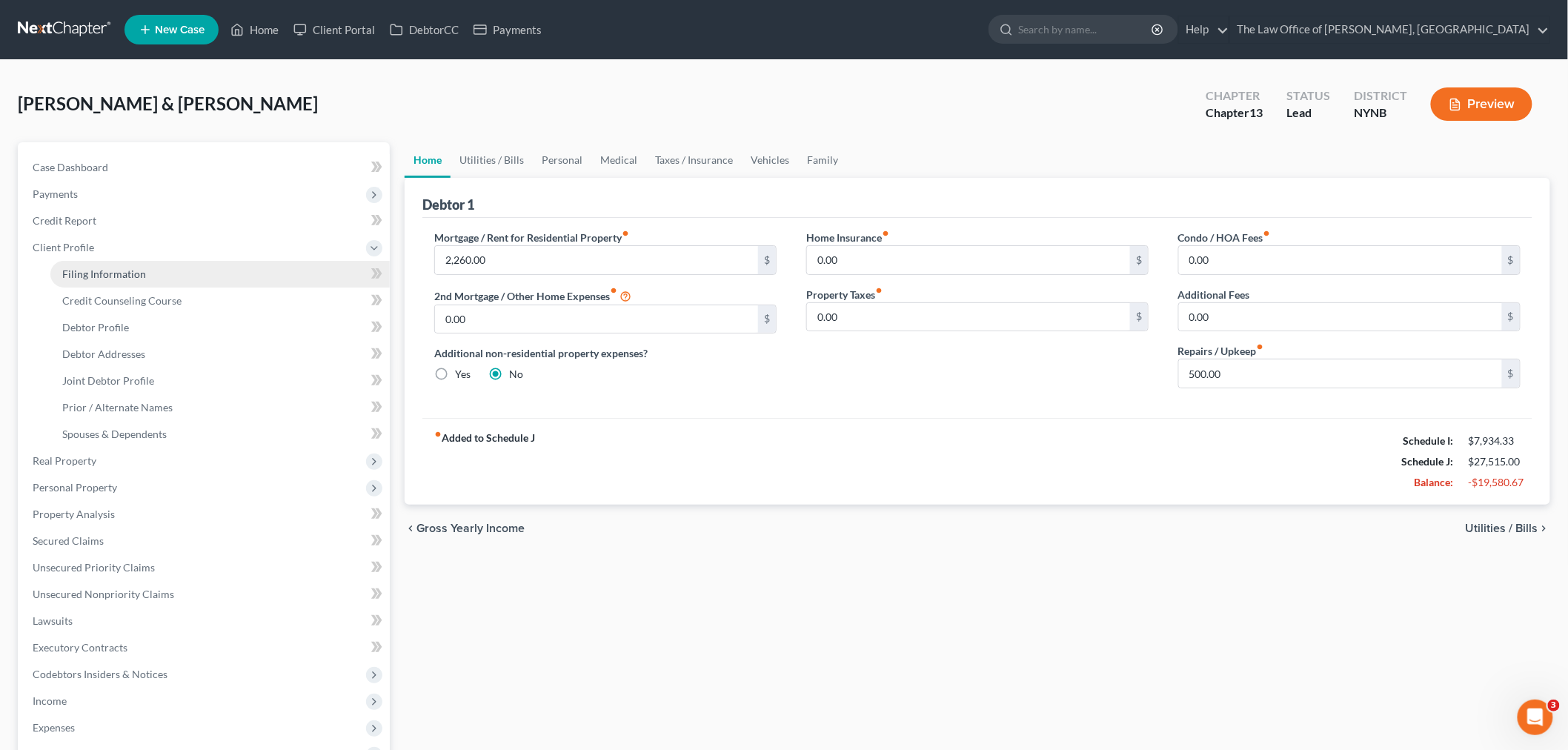
click at [98, 264] on link "Filing Information" at bounding box center [220, 274] width 340 height 27
select select "1"
select select "3"
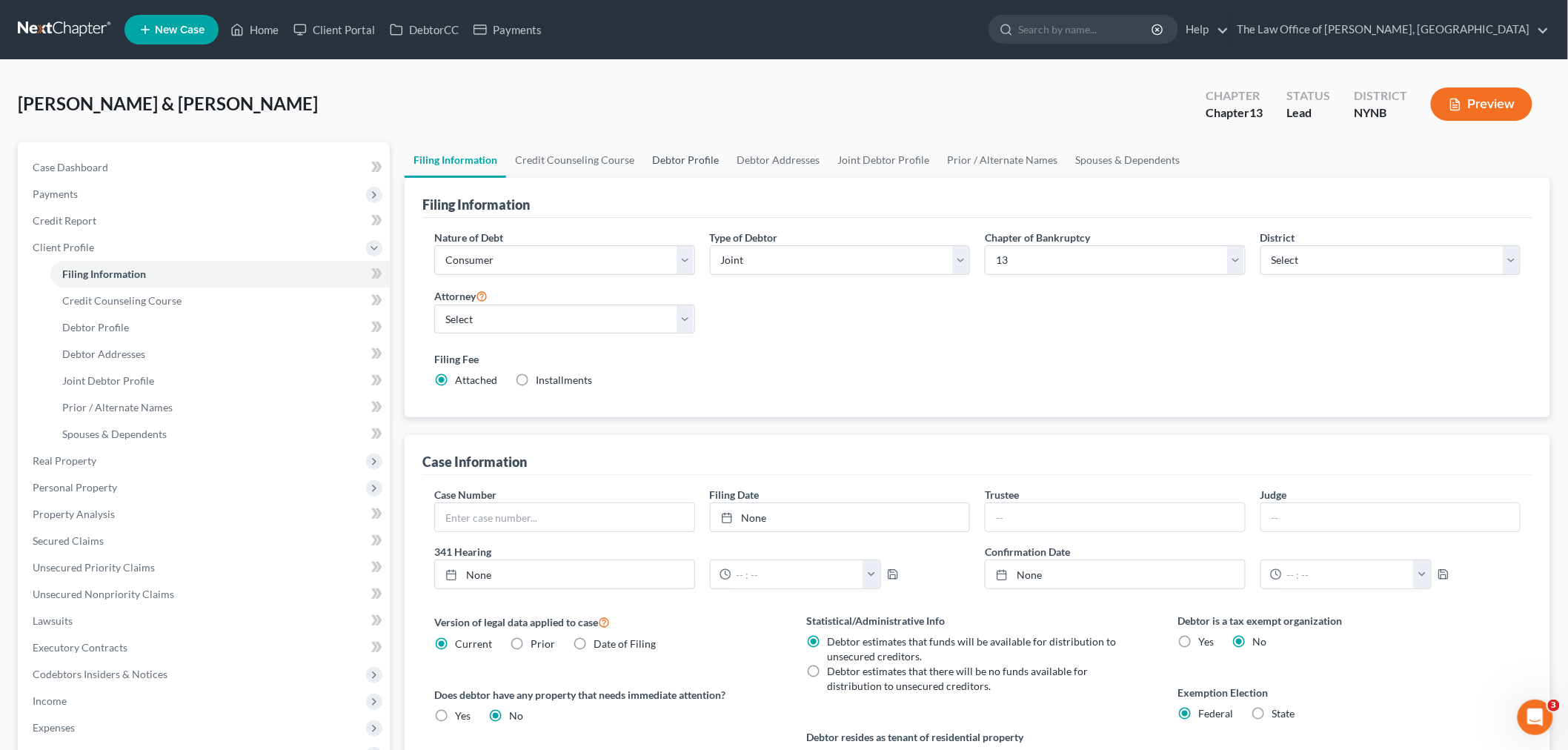
click at [678, 151] on link "Debtor Profile" at bounding box center [686, 160] width 84 height 36
select select "1"
select select "0"
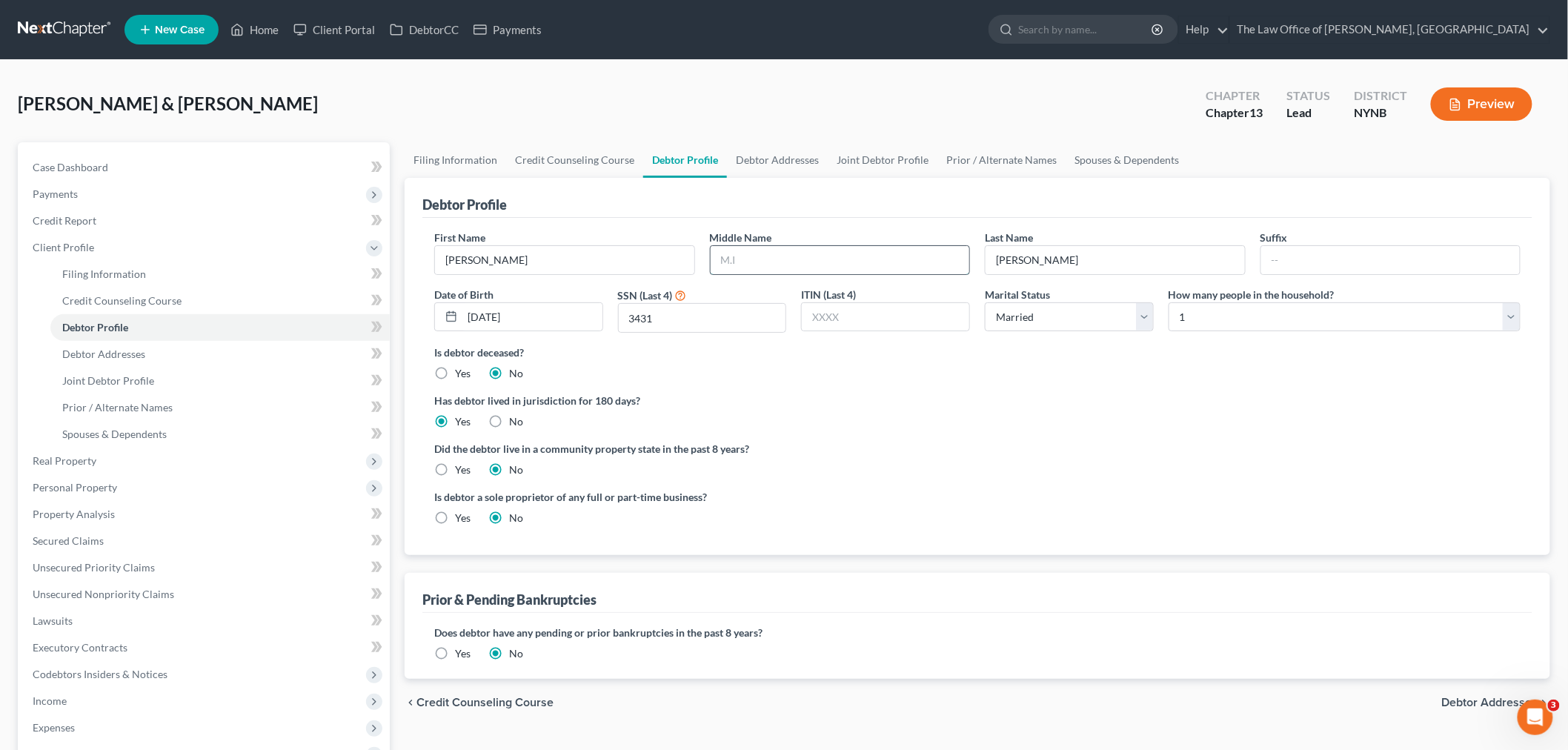
click at [819, 267] on input "text" at bounding box center [840, 259] width 259 height 28
type input "C"
click at [1108, 421] on div "Has debtor lived in jurisdiction for 180 days? Yes No Debtor must reside in jur…" at bounding box center [977, 410] width 1087 height 37
click at [64, 690] on span "Income" at bounding box center [205, 701] width 369 height 27
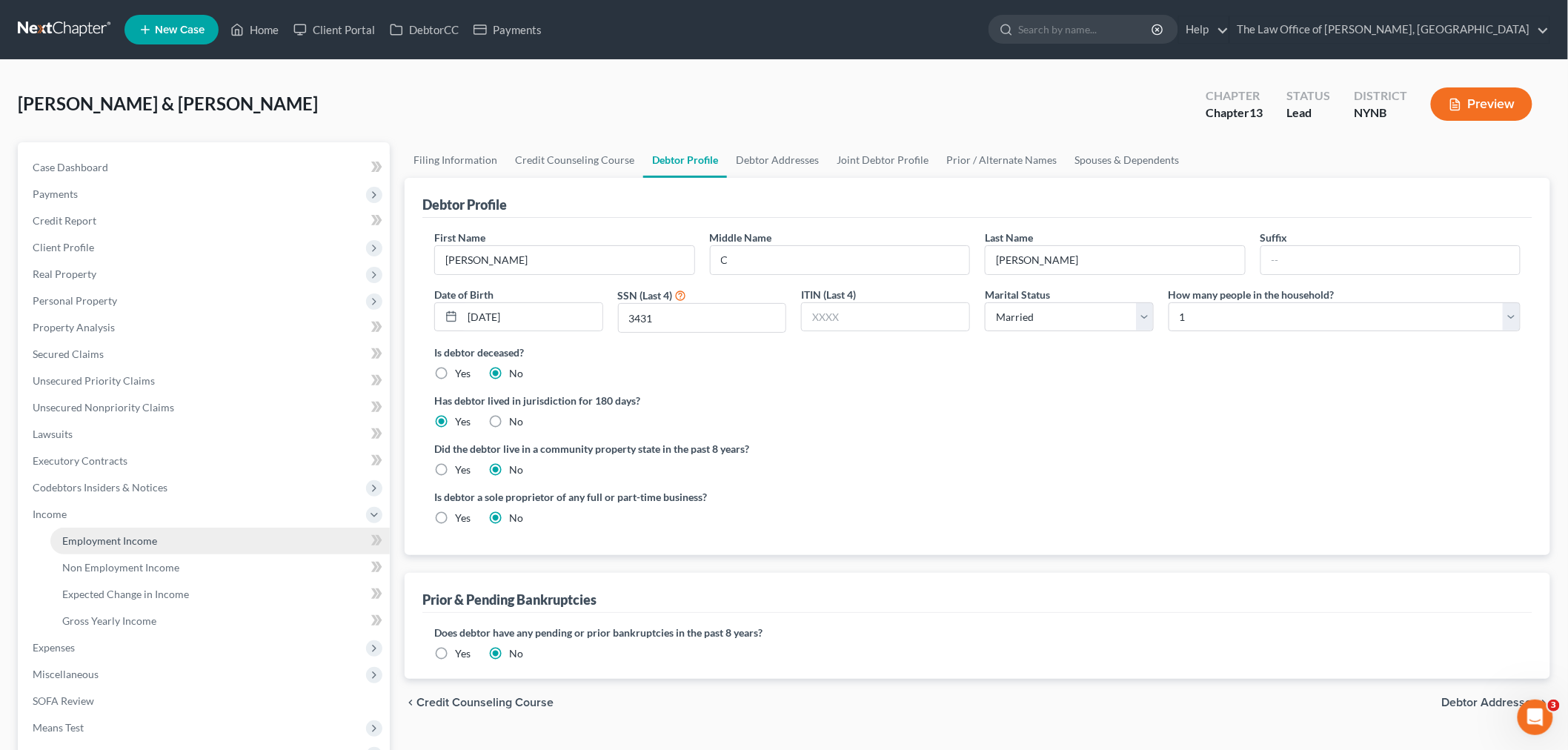
click at [136, 541] on span "Employment Income" at bounding box center [109, 540] width 95 height 13
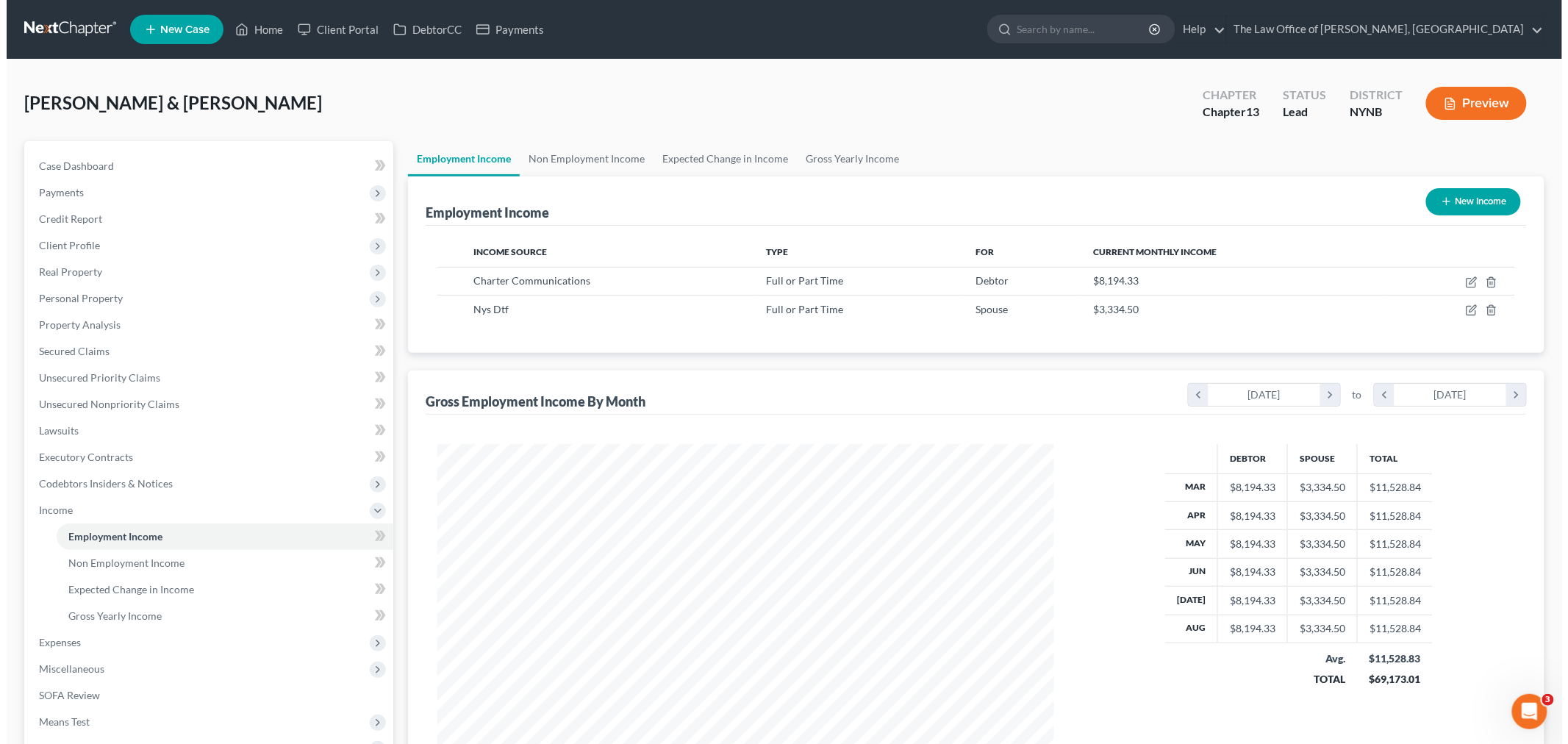
scroll to position [308, 646]
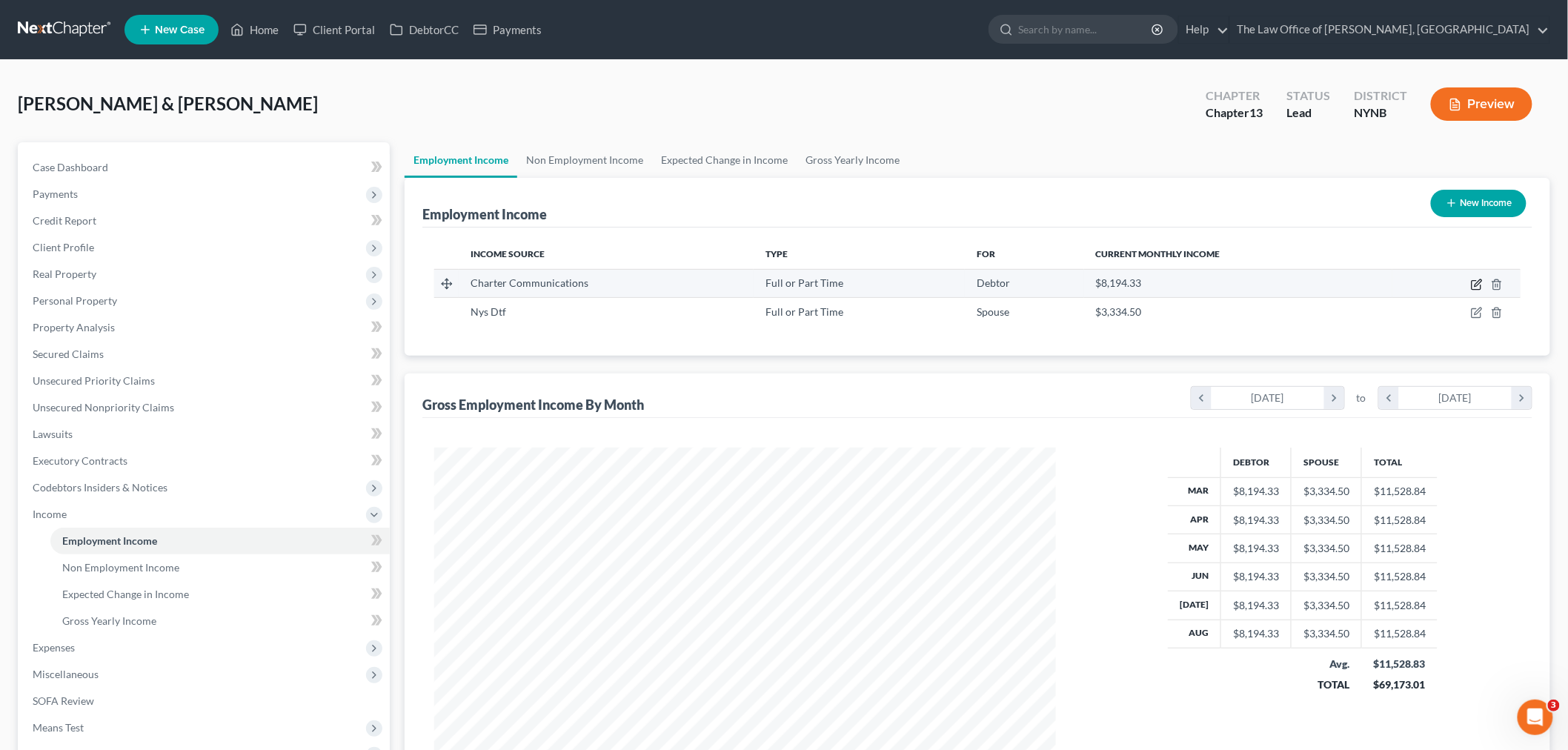
click at [1478, 283] on icon "button" at bounding box center [1477, 284] width 12 height 12
select select "0"
select select "1"
select select "2"
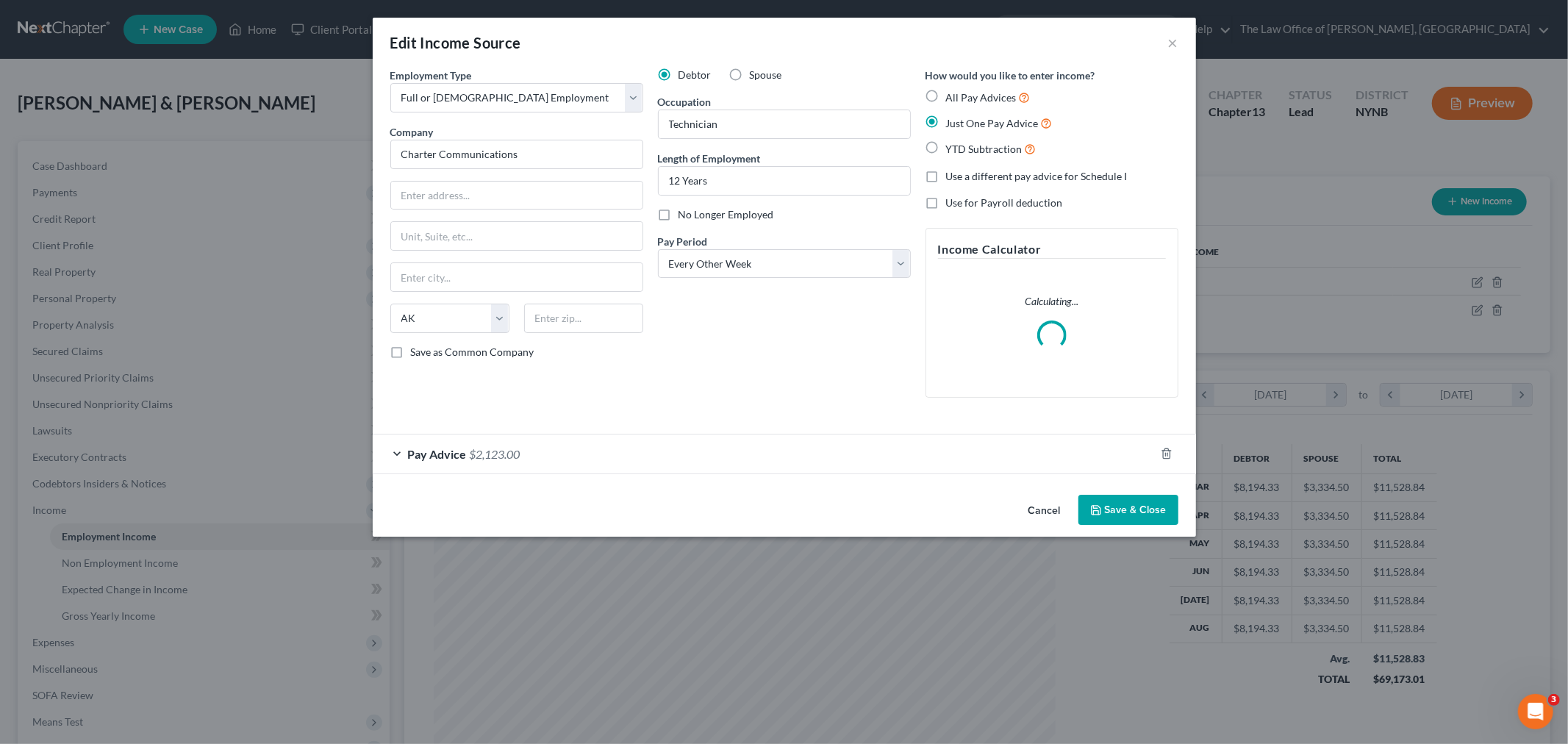
scroll to position [310, 651]
click at [562, 475] on div "Employment Type * Select Full or Part Time Employment Self Employment Company *…" at bounding box center [784, 278] width 824 height 421
click at [545, 457] on div "Pay Advice $2,123.00" at bounding box center [764, 454] width 783 height 39
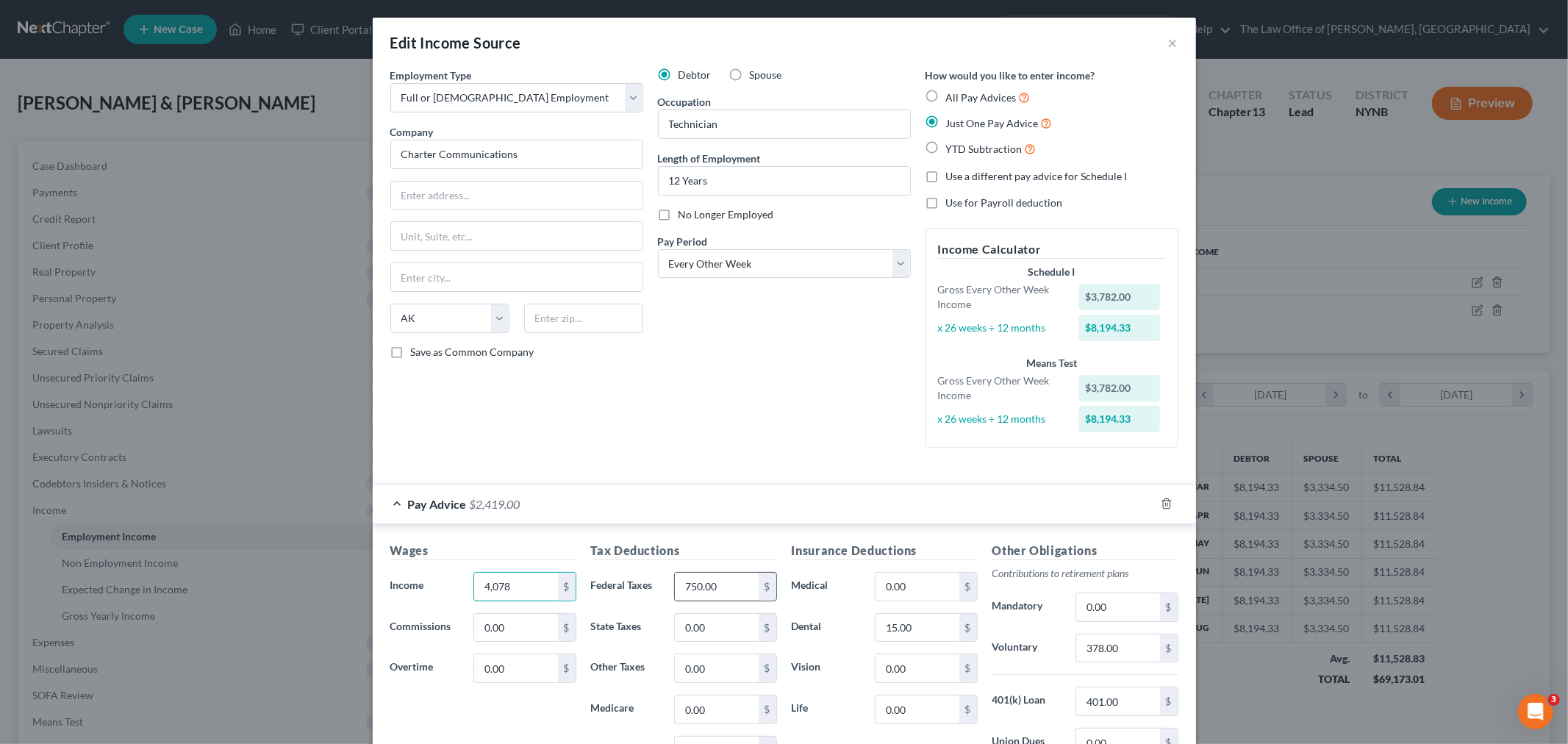
type input "4,078"
drag, startPoint x: 736, startPoint y: 583, endPoint x: 585, endPoint y: 596, distance: 151.6
click at [585, 596] on div "Federal Taxes 757 $" at bounding box center [684, 586] width 201 height 29
type input "826"
click at [733, 541] on h5 "Tax Deductions" at bounding box center [684, 550] width 186 height 19
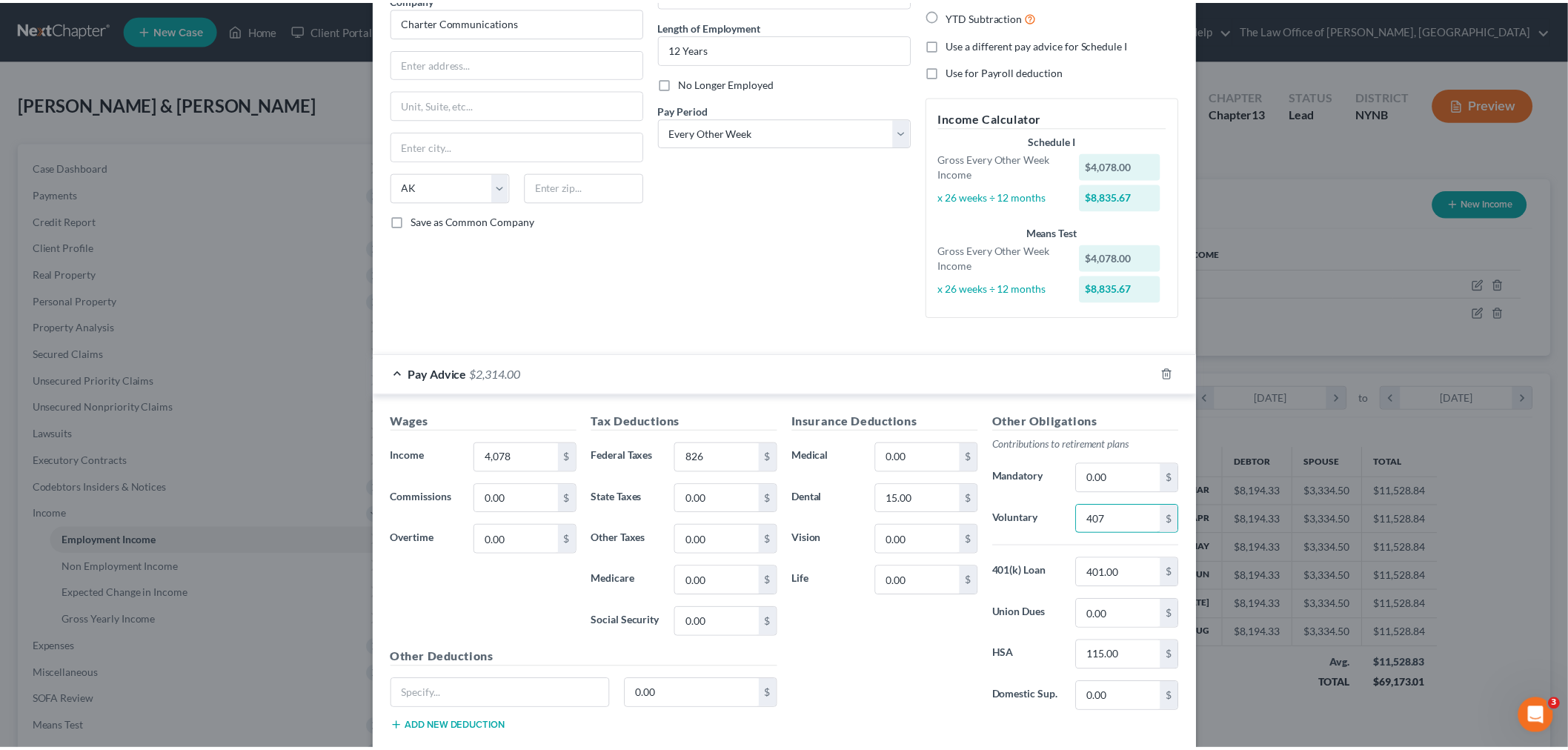
scroll to position [222, 0]
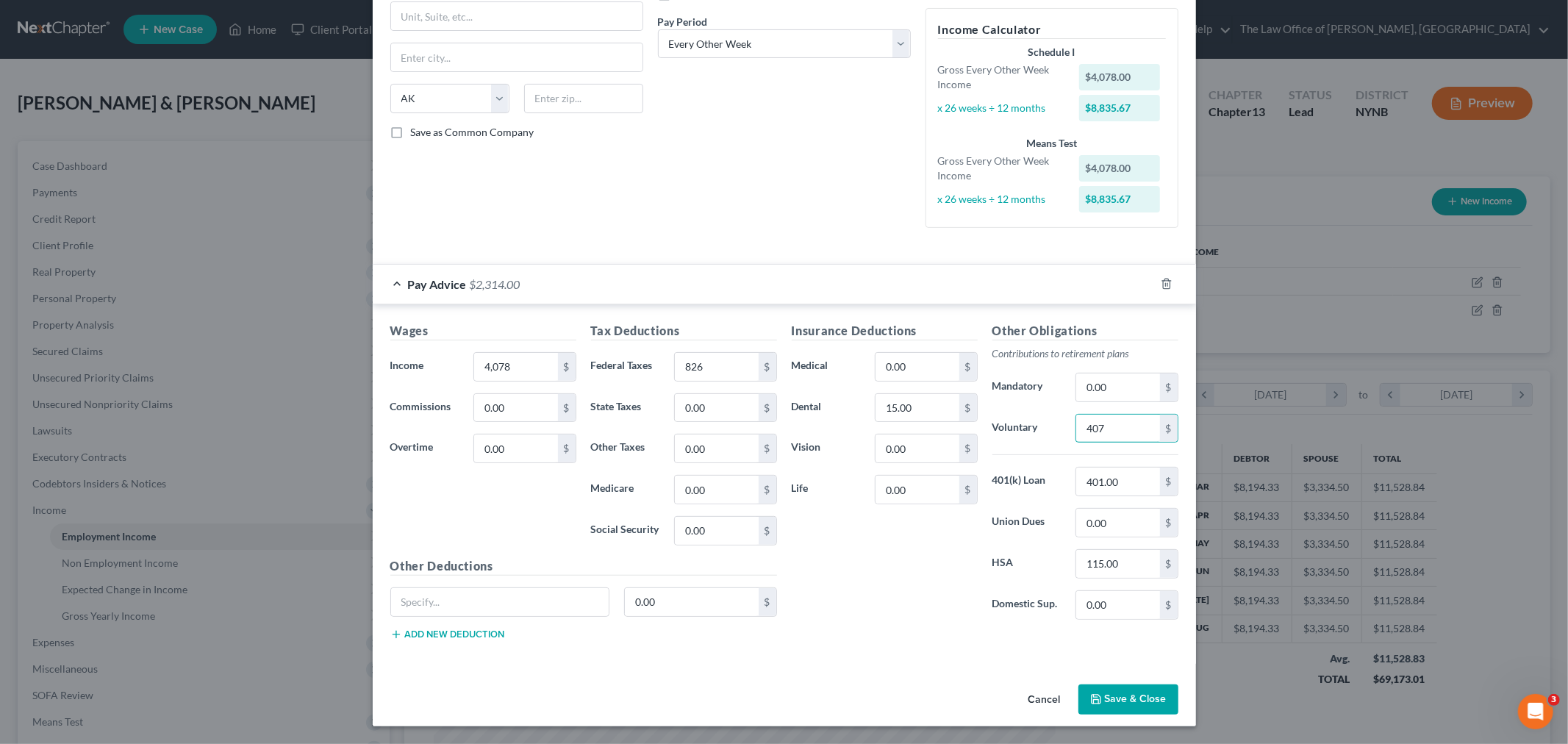
type input "407"
click at [1111, 696] on button "Save & Close" at bounding box center [1129, 700] width 100 height 31
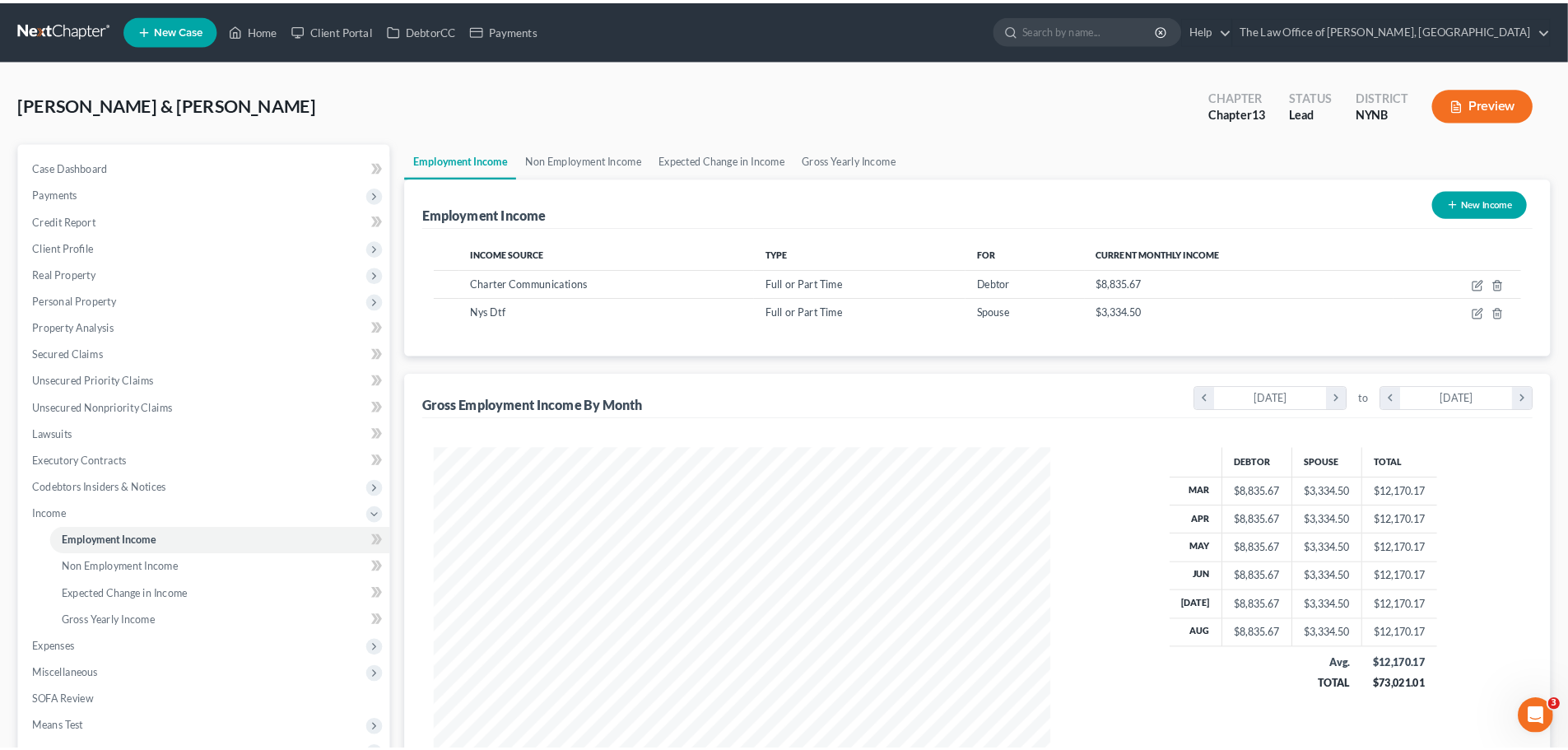
scroll to position [823025, 822266]
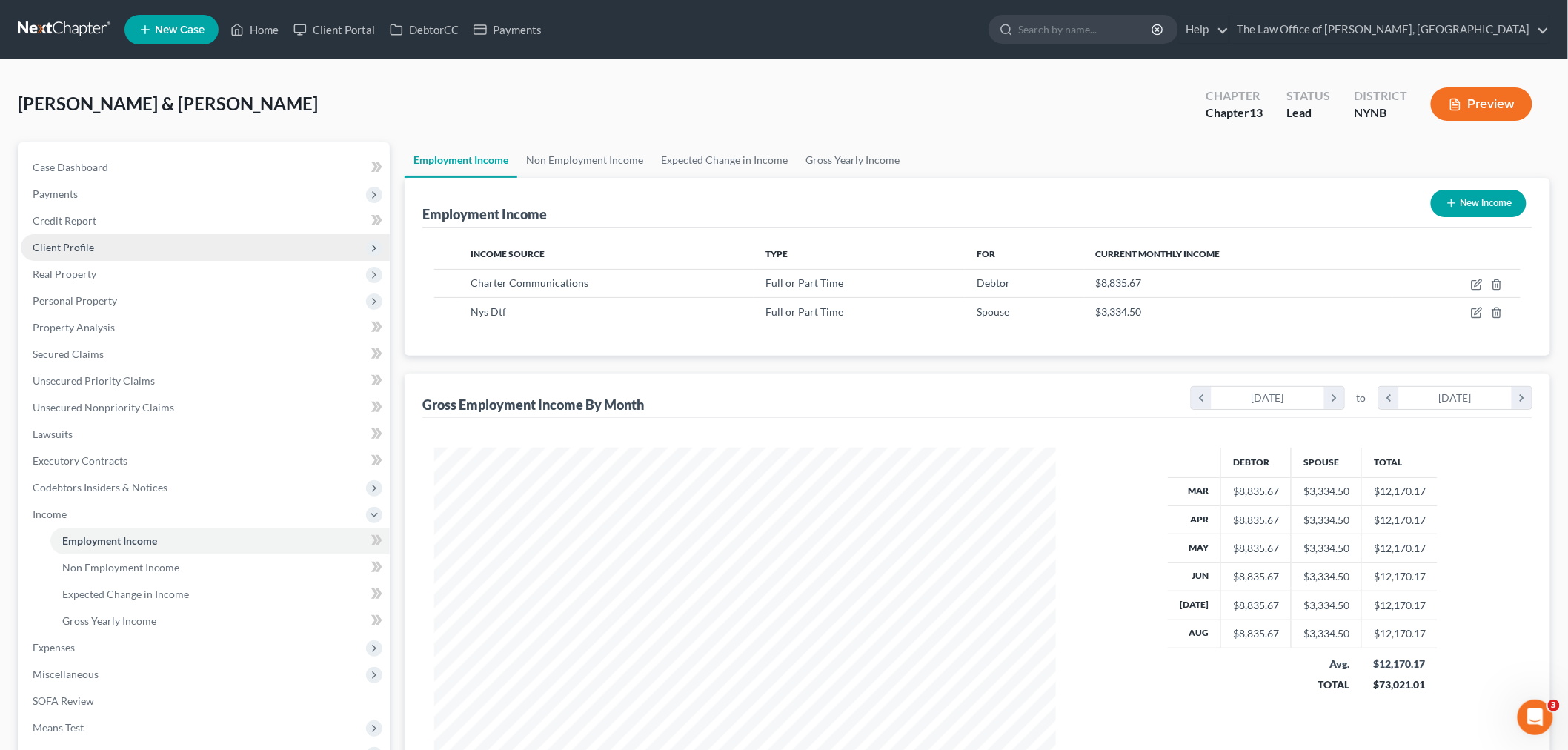
click at [87, 246] on span "Client Profile" at bounding box center [63, 247] width 62 height 13
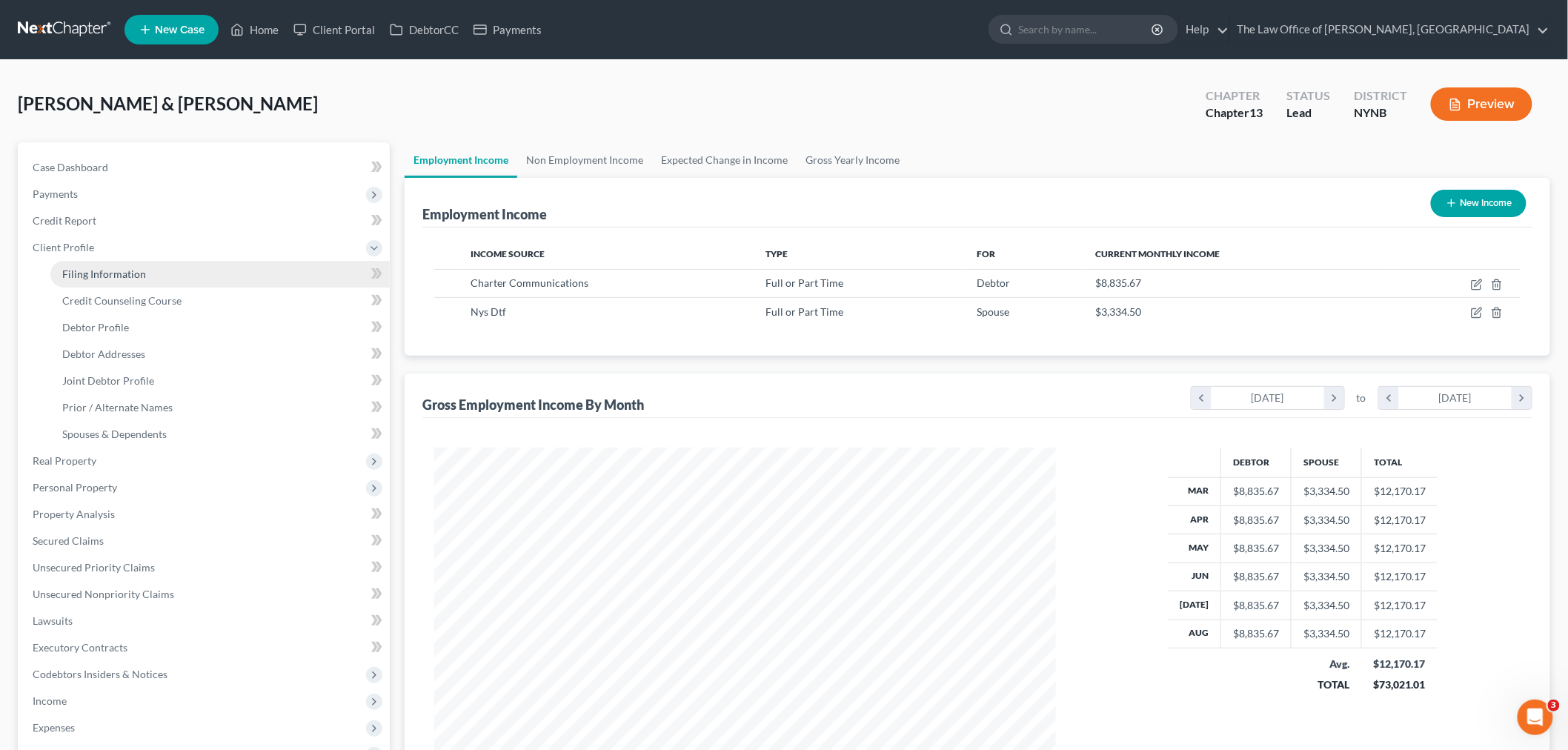
click at [98, 267] on span "Filing Information" at bounding box center [103, 273] width 83 height 13
select select "1"
select select "3"
select select "54"
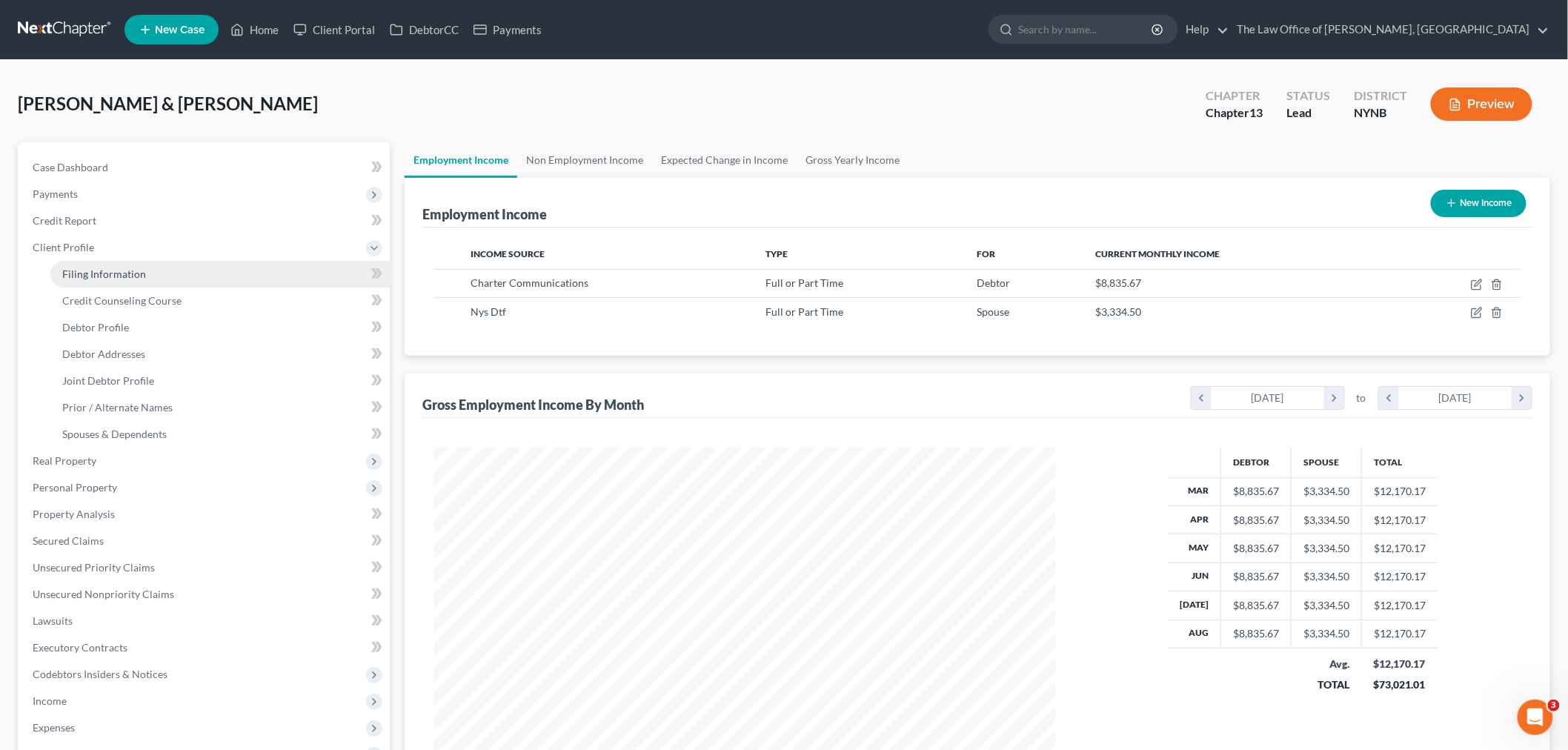
select select "0"
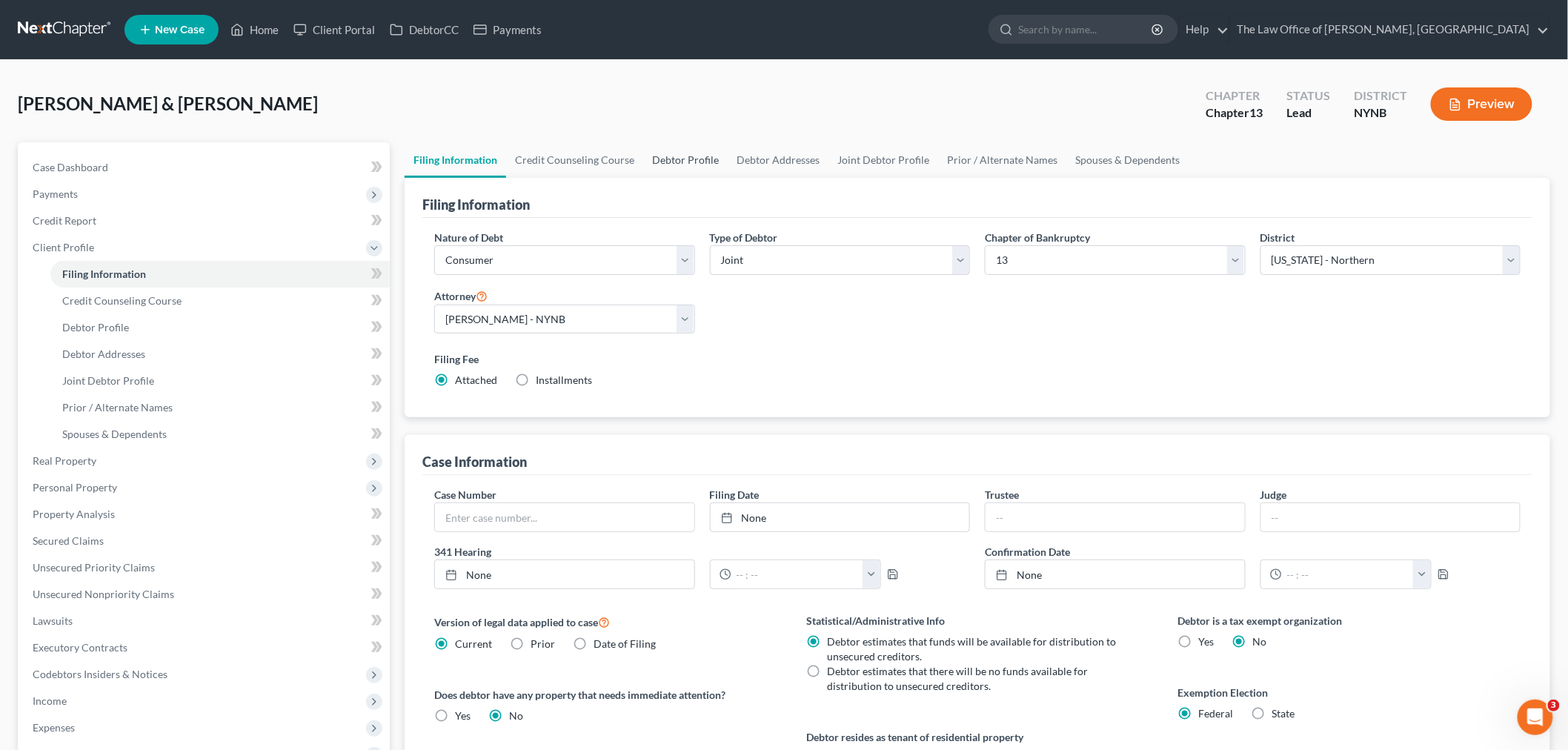
click at [695, 159] on link "Debtor Profile" at bounding box center [686, 160] width 84 height 36
select select "1"
select select "0"
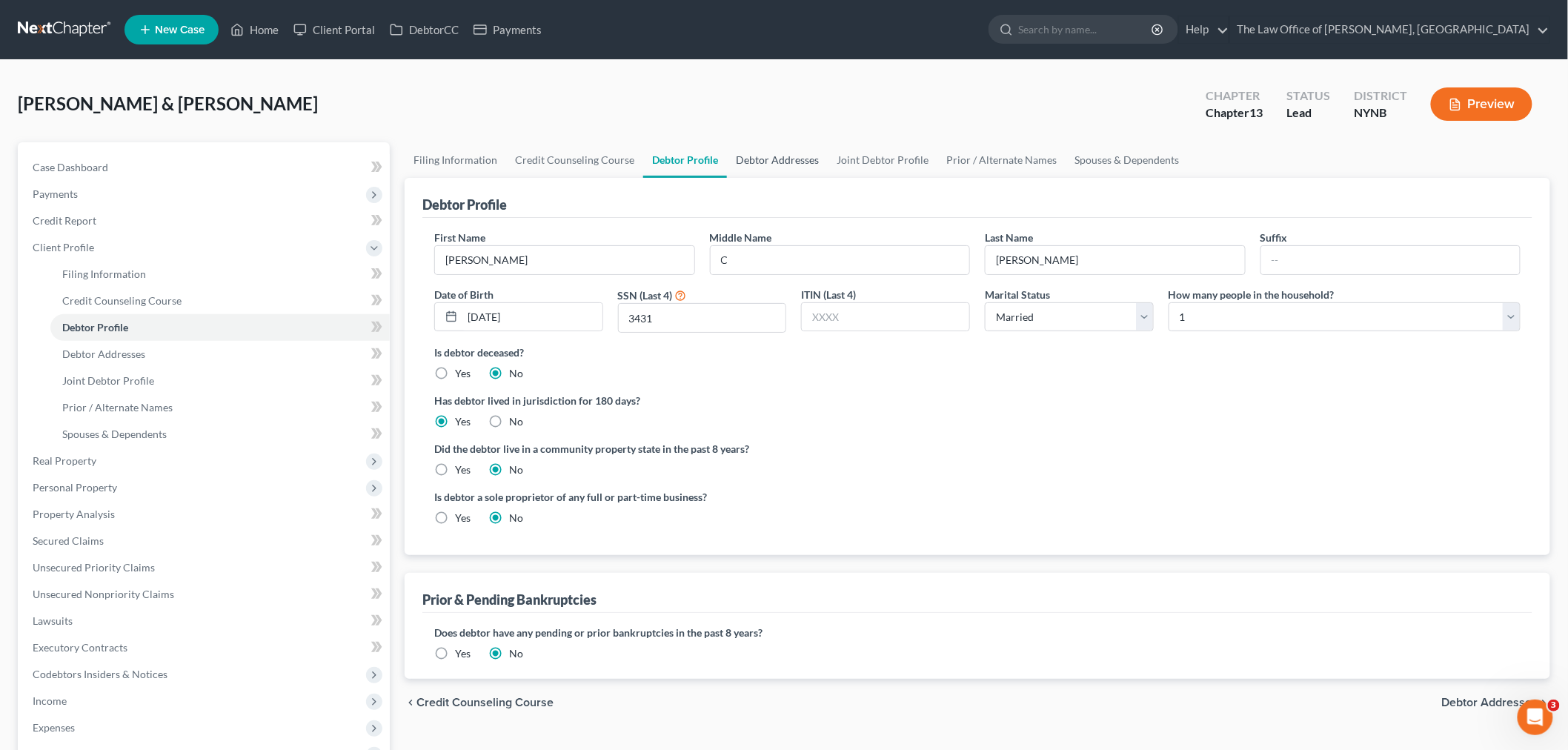
click at [776, 164] on link "Debtor Addresses" at bounding box center [777, 160] width 100 height 36
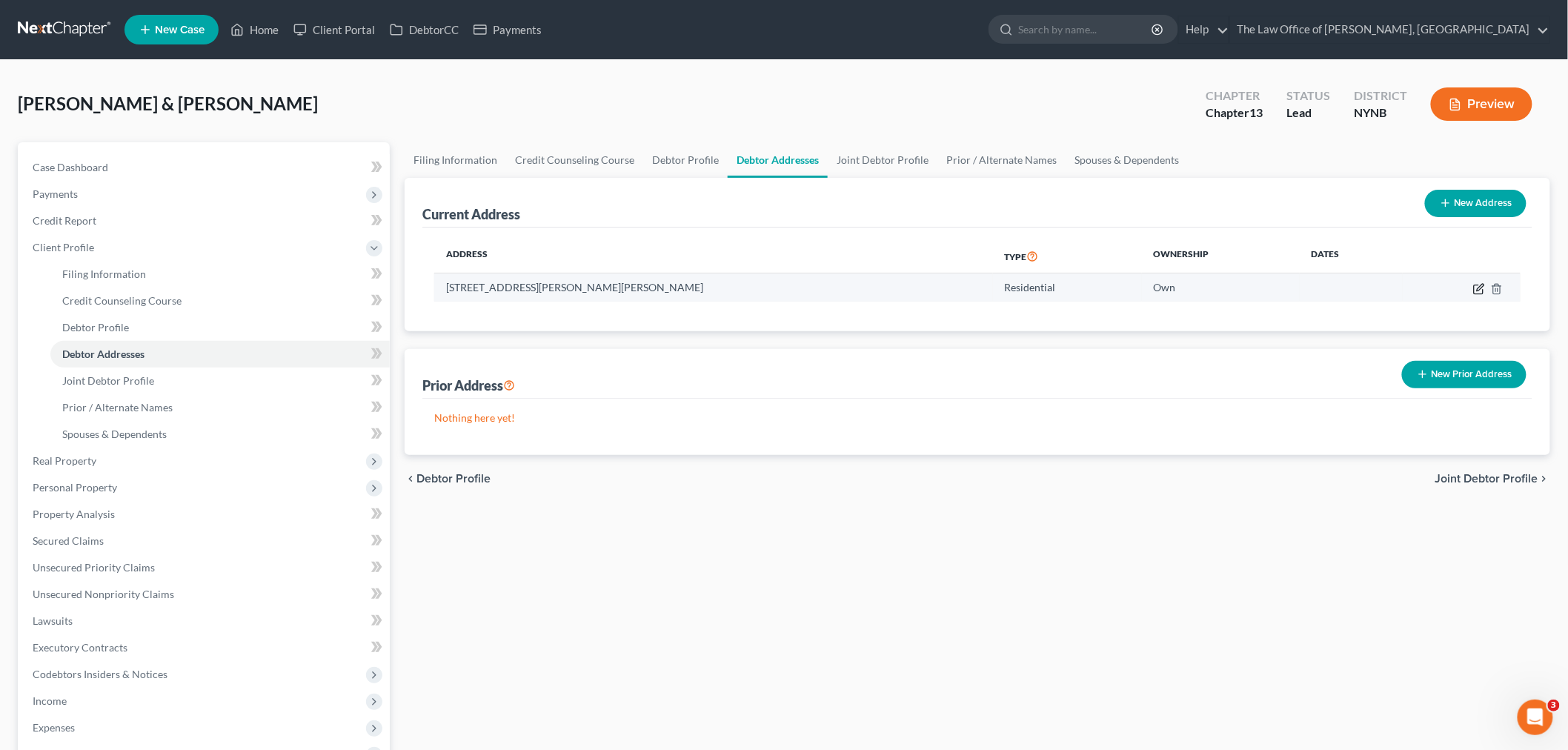
click at [1477, 289] on icon "button" at bounding box center [1480, 287] width 6 height 6
select select "35"
select select "0"
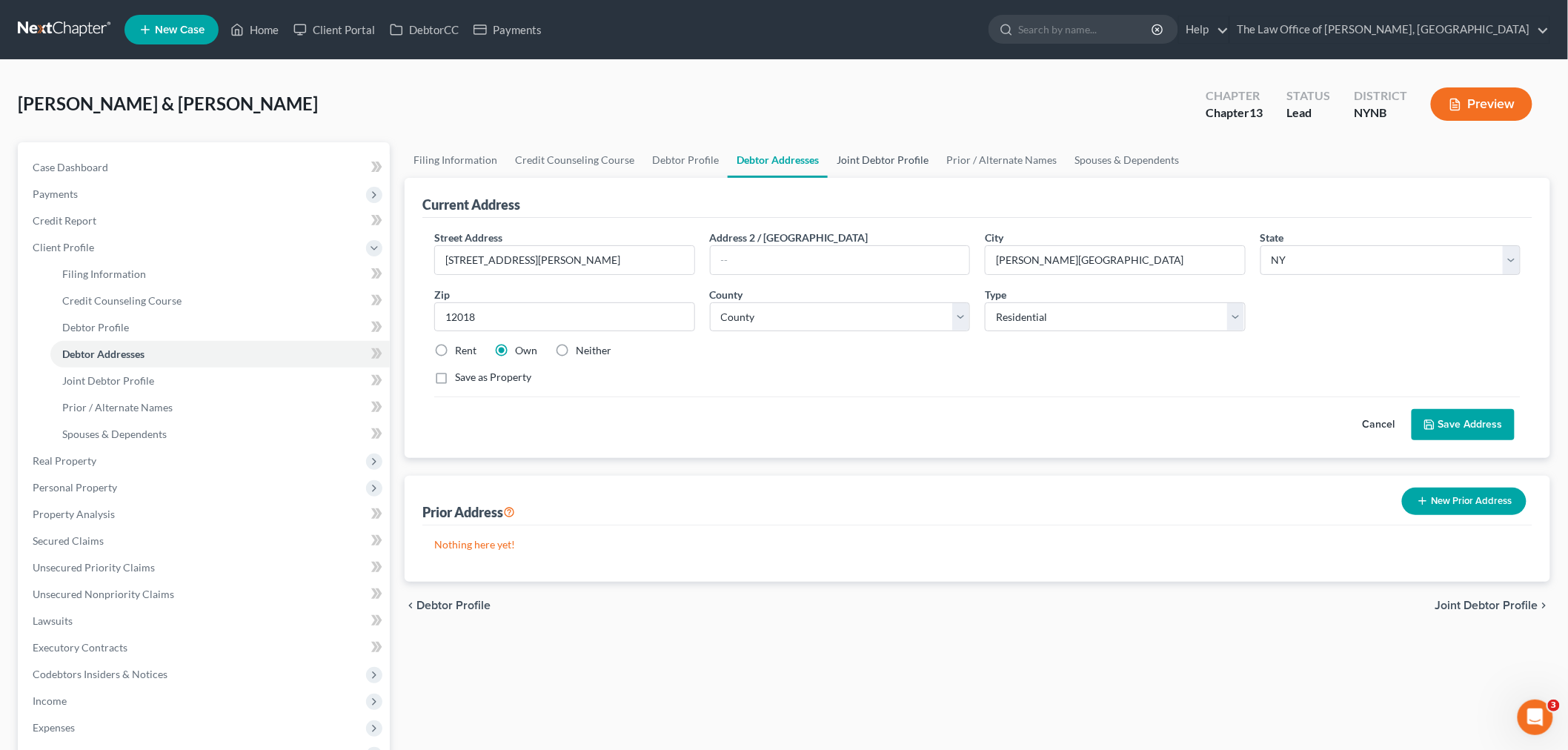
click at [853, 154] on link "Joint Debtor Profile" at bounding box center [882, 160] width 109 height 36
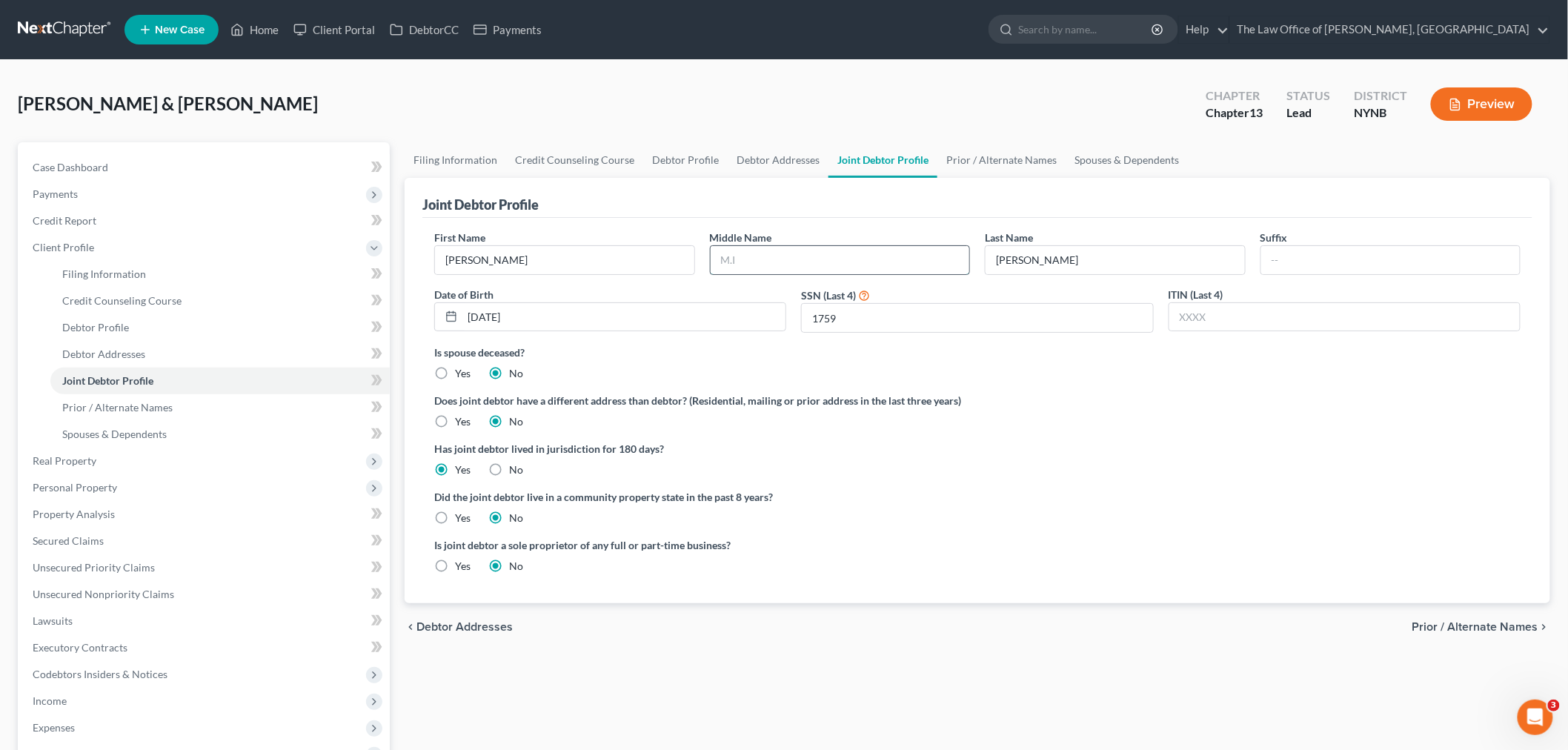
click at [836, 252] on input "text" at bounding box center [840, 259] width 259 height 28
type input "M"
click at [994, 156] on link "Prior / Alternate Names" at bounding box center [1001, 160] width 128 height 36
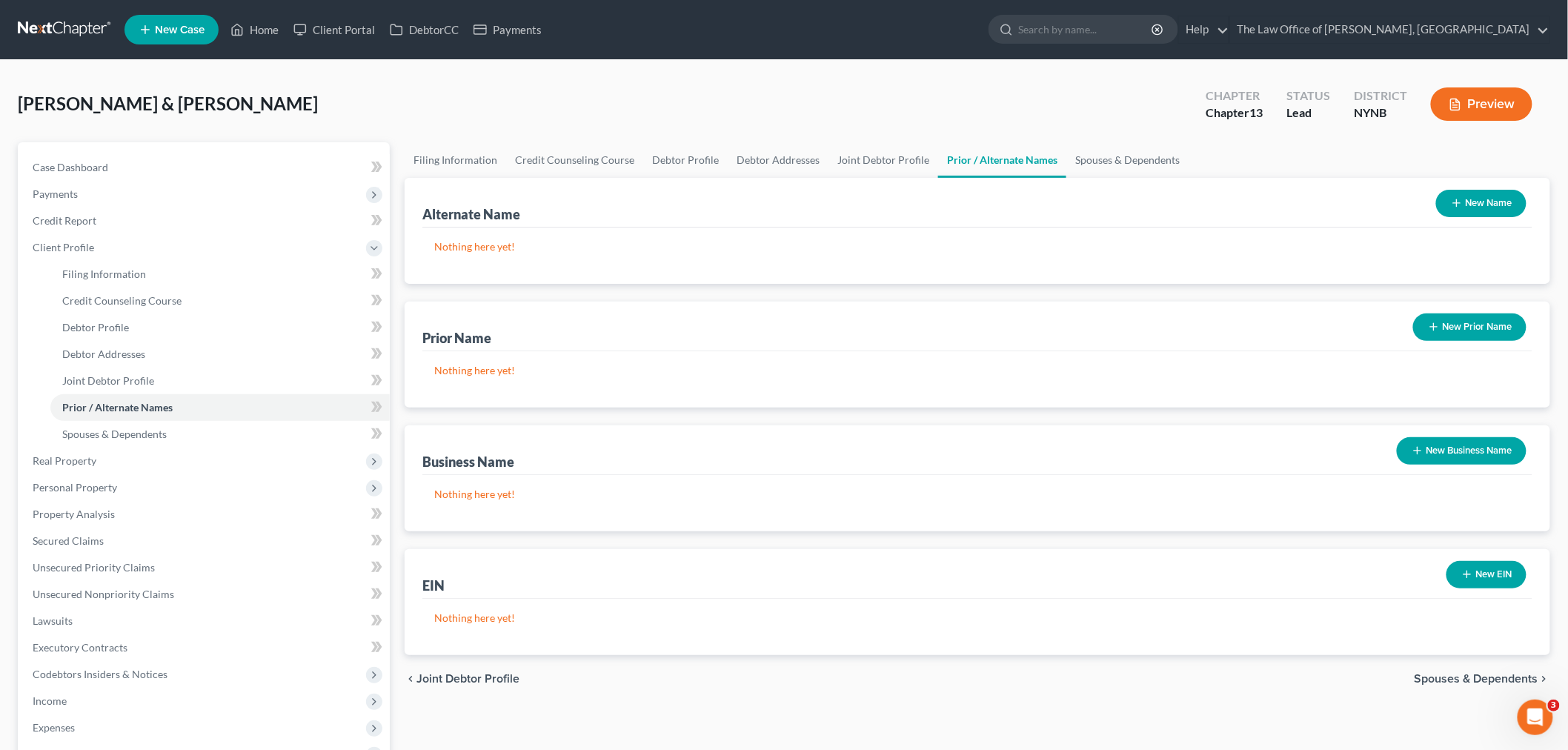
click at [1433, 322] on icon "button" at bounding box center [1434, 326] width 12 height 12
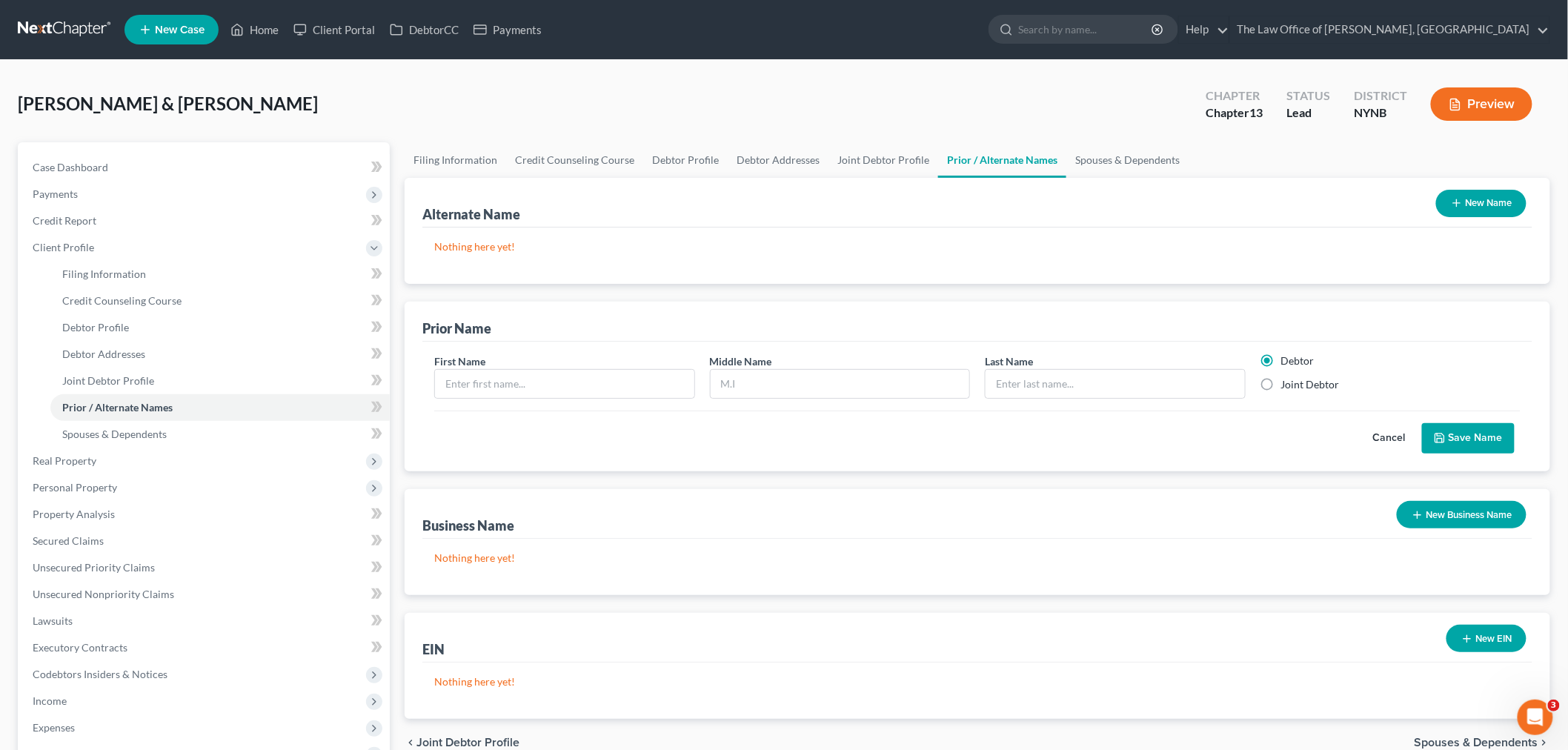
click at [230, 101] on span "[PERSON_NAME] & [PERSON_NAME]" at bounding box center [168, 103] width 300 height 22
copy span "Shauna"
click at [554, 371] on input "text" at bounding box center [564, 384] width 259 height 28
paste input "Shauna"
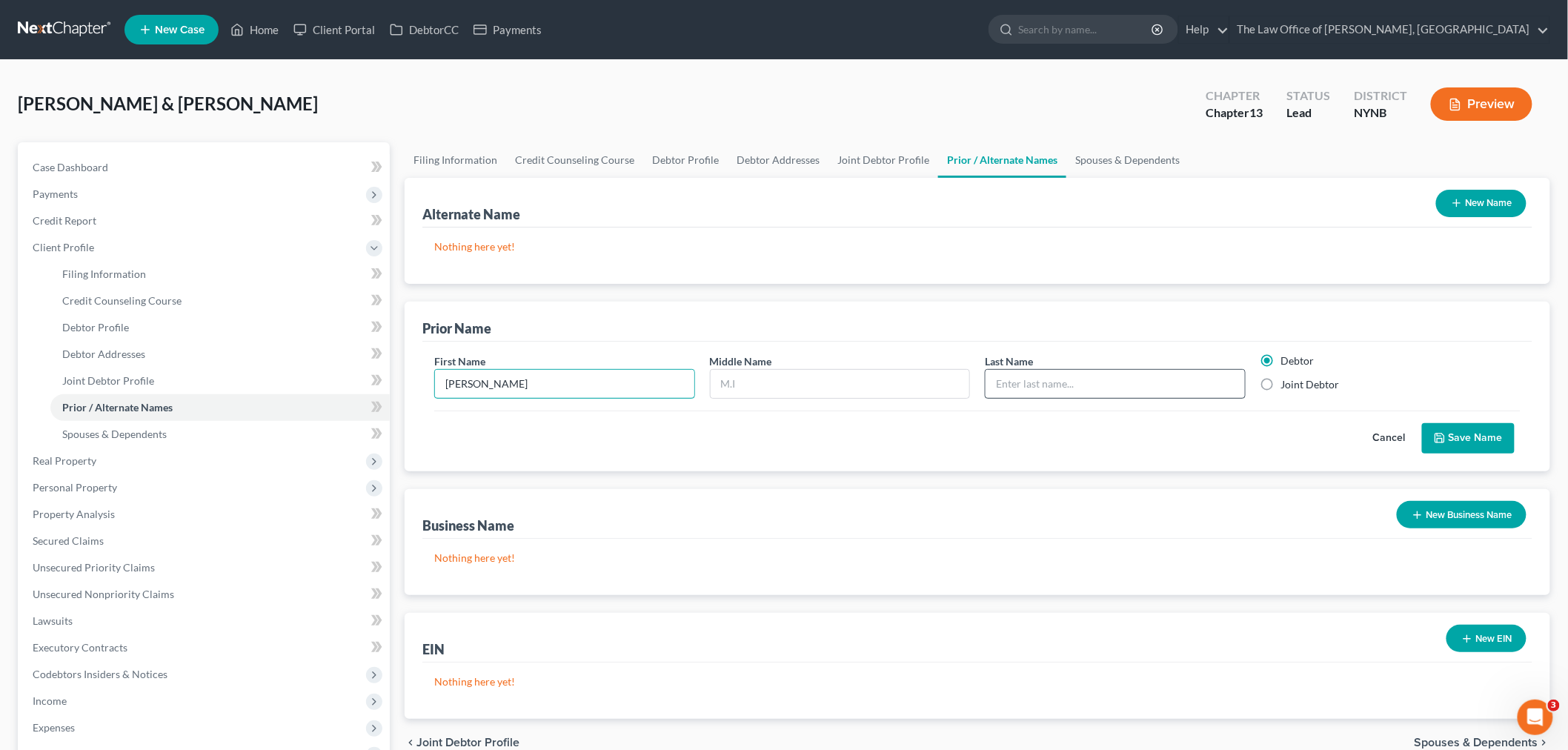
type input "Shauna"
click at [1057, 386] on input "text" at bounding box center [1114, 384] width 259 height 28
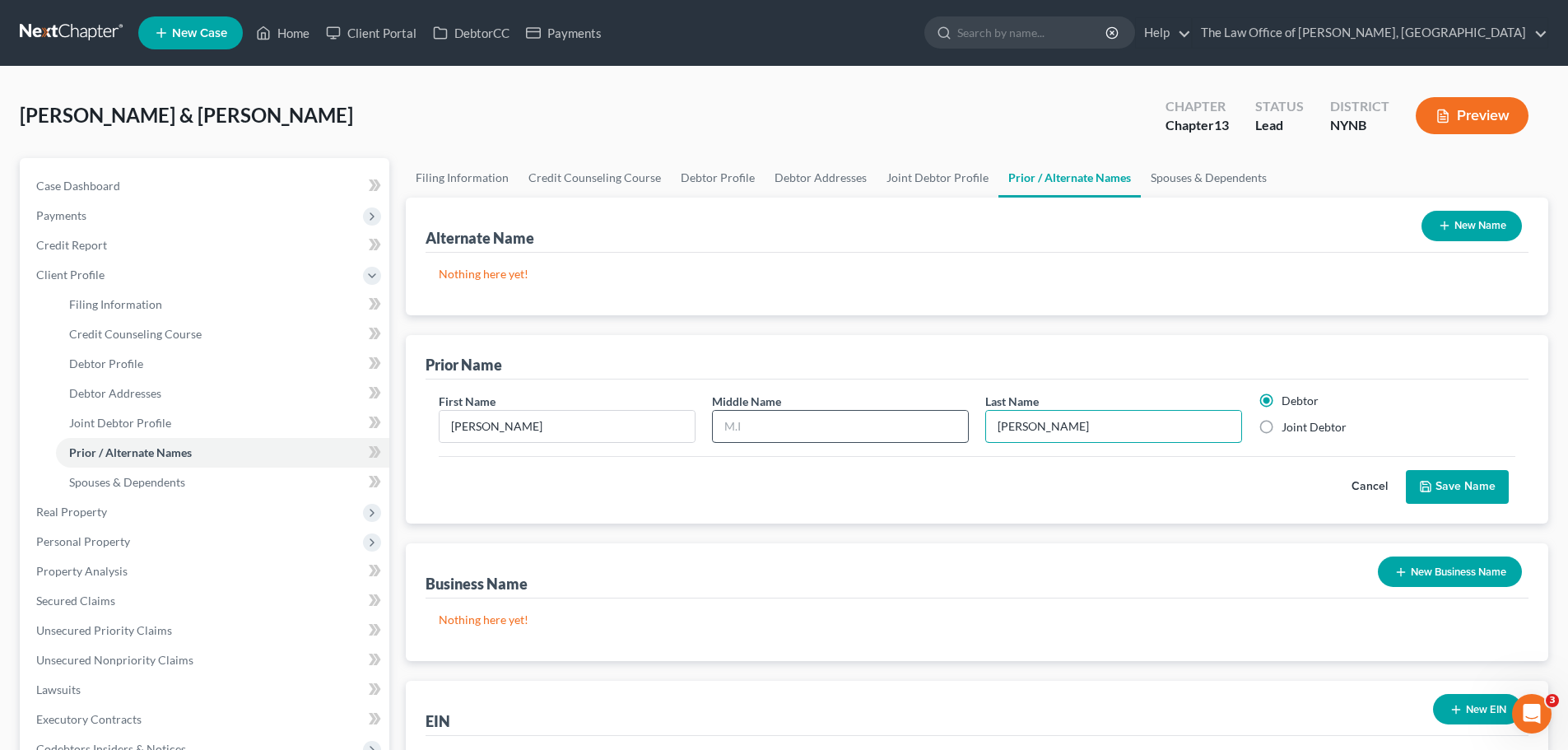
type input "Wittek"
click at [815, 428] on input "text" at bounding box center [840, 426] width 255 height 31
type input "M"
click at [1294, 420] on label "Joint Debtor" at bounding box center [1313, 427] width 65 height 17
click at [1281, 427] on label "Joint Debtor" at bounding box center [1313, 427] width 65 height 17
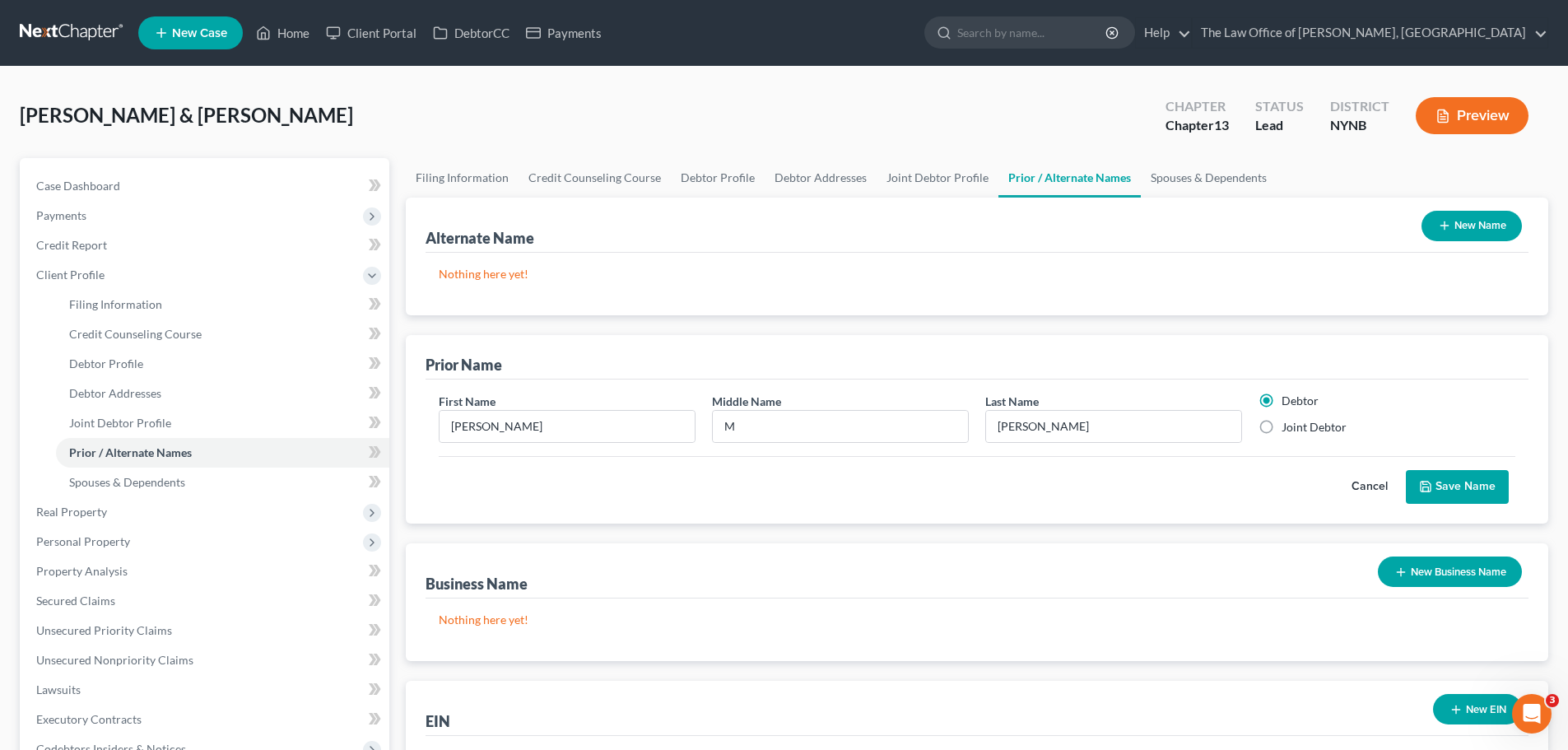
click at [1288, 427] on input "Joint Debtor" at bounding box center [1293, 424] width 11 height 11
radio input "true"
radio input "false"
click at [1431, 481] on icon "submit" at bounding box center [1425, 486] width 13 height 13
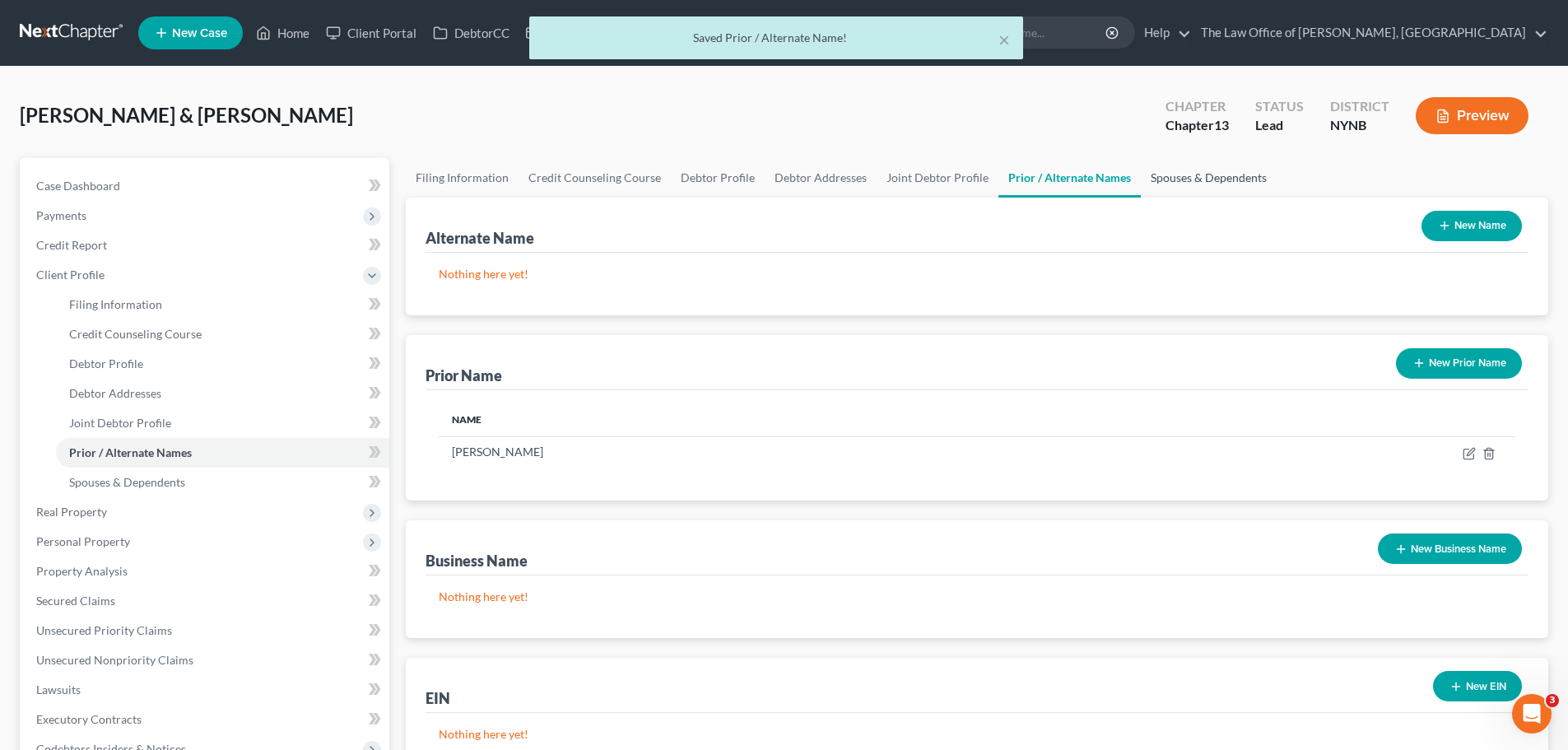
click at [1185, 176] on link "Spouses & Dependents" at bounding box center [1209, 178] width 135 height 40
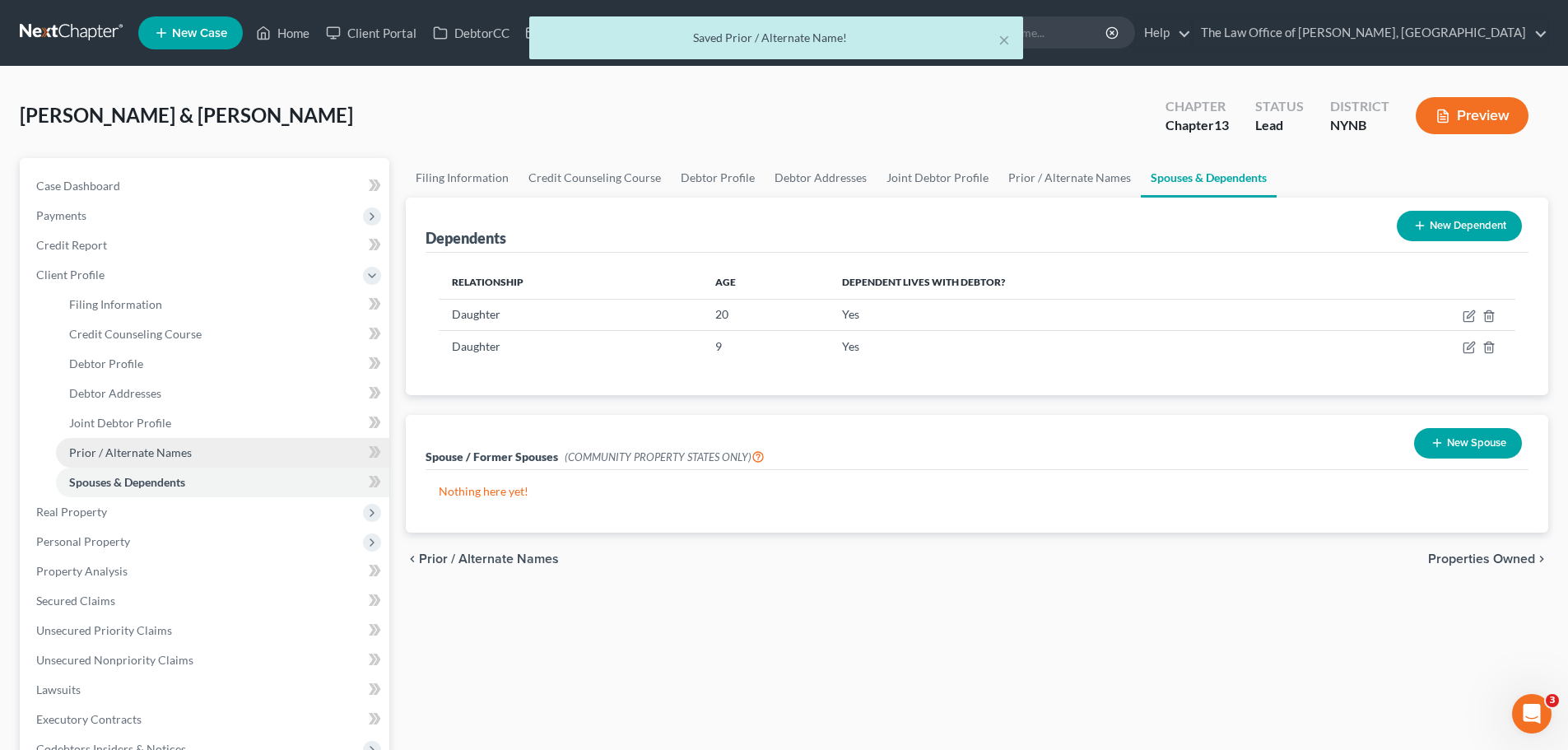
scroll to position [330, 0]
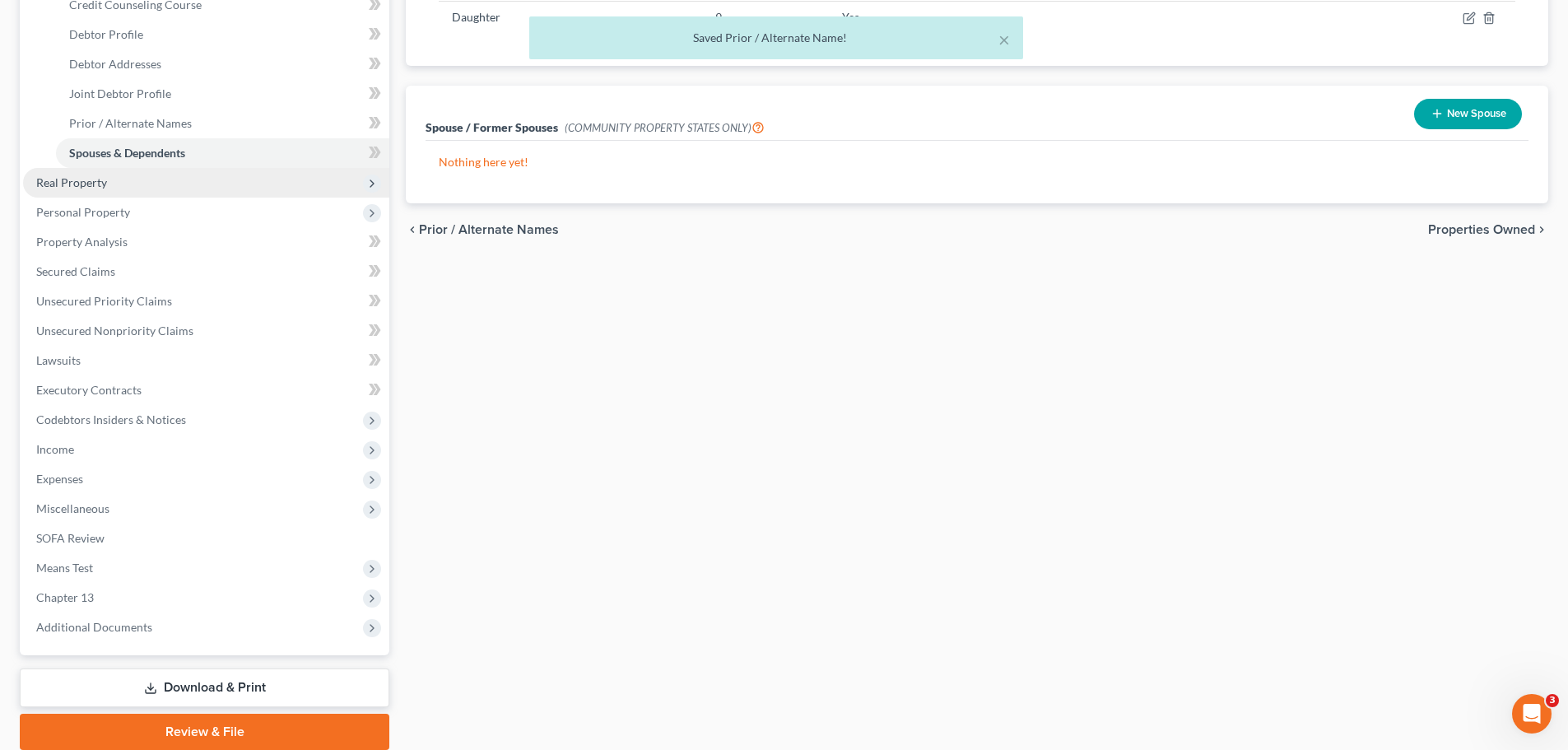
click at [103, 189] on span "Real Property" at bounding box center [206, 183] width 366 height 30
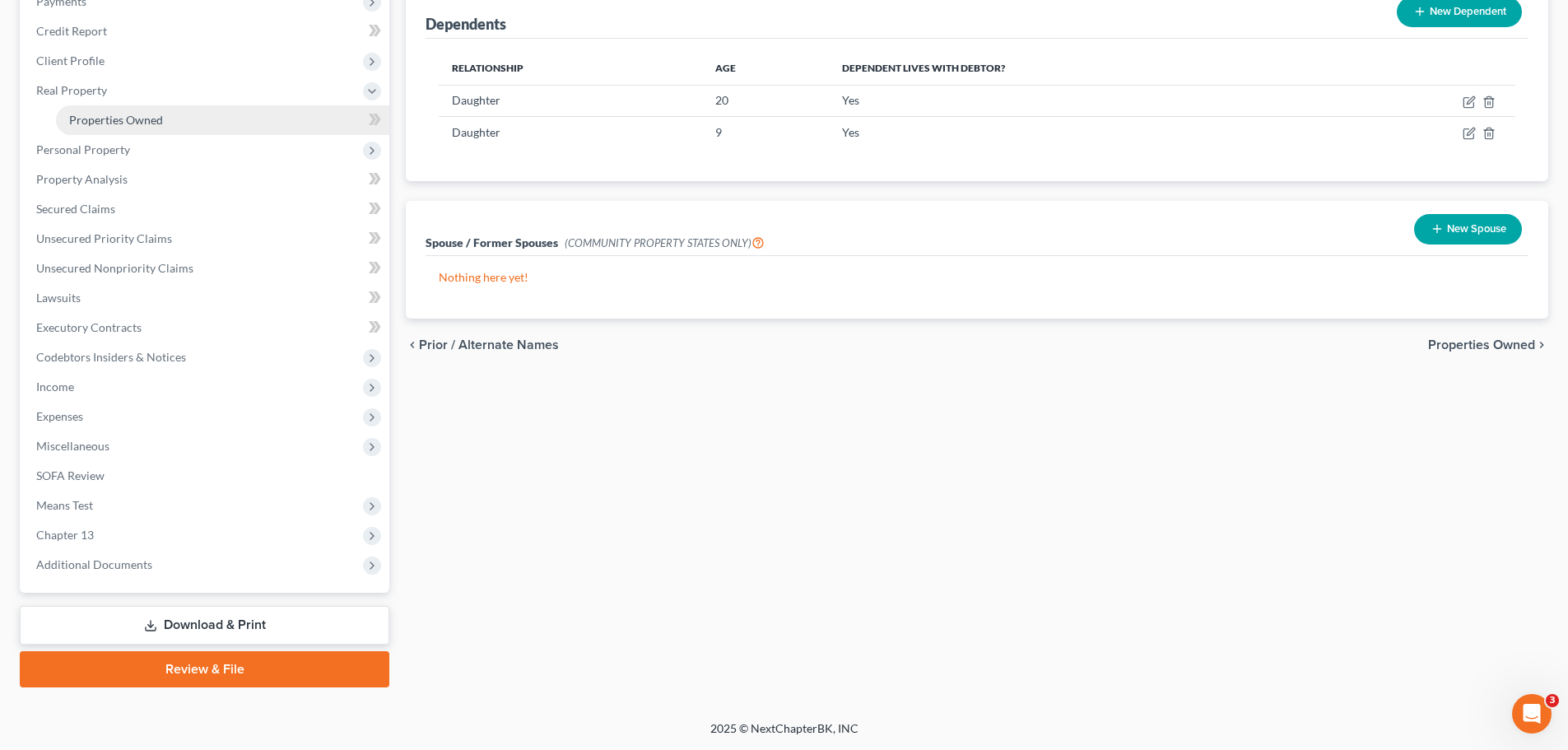
click at [135, 118] on span "Properties Owned" at bounding box center [115, 120] width 94 height 14
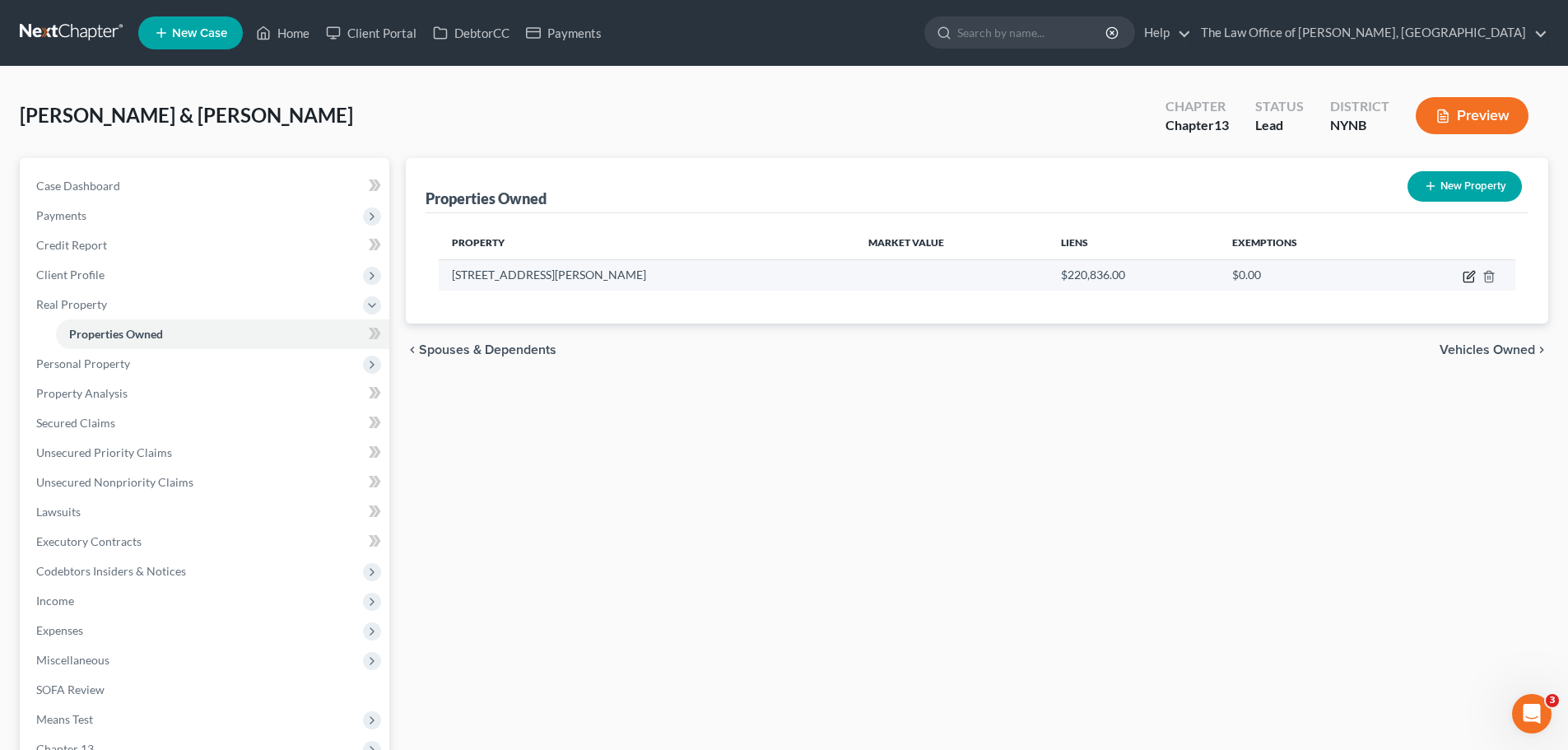
click at [1466, 276] on icon "button" at bounding box center [1468, 276] width 13 height 13
select select "35"
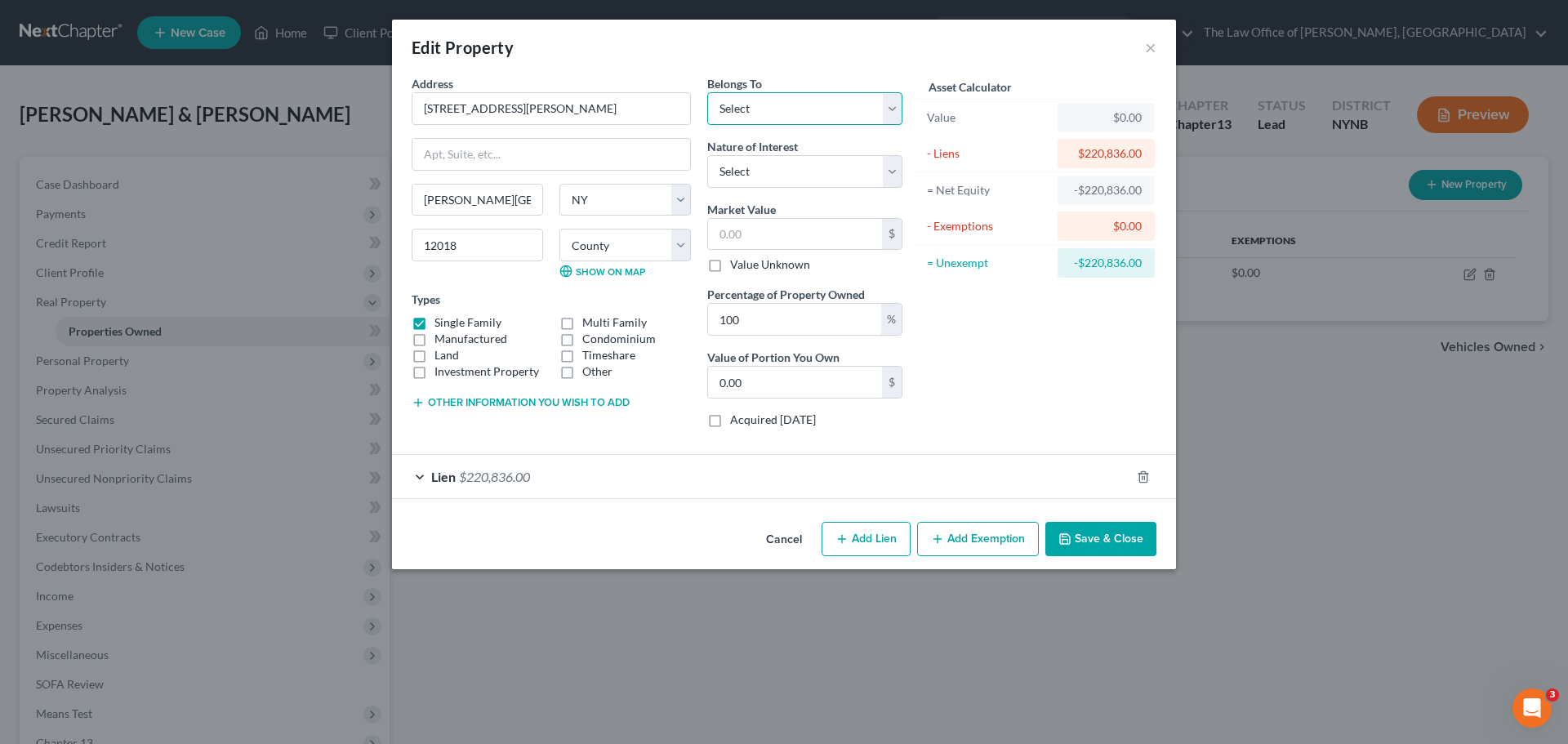
click at [759, 111] on select "Select Debtor 1 Only Debtor 2 Only Debtor 1 And Debtor 2 Only At Least One Of T…" at bounding box center [805, 108] width 196 height 33
select select "2"
click at [707, 92] on select "Select Debtor 1 Only Debtor 2 Only Debtor 1 And Debtor 2 Only At Least One Of T…" at bounding box center [805, 108] width 196 height 33
click at [757, 234] on input "text" at bounding box center [795, 234] width 174 height 31
click at [683, 469] on div "Lien $220,836.00" at bounding box center [761, 476] width 738 height 43
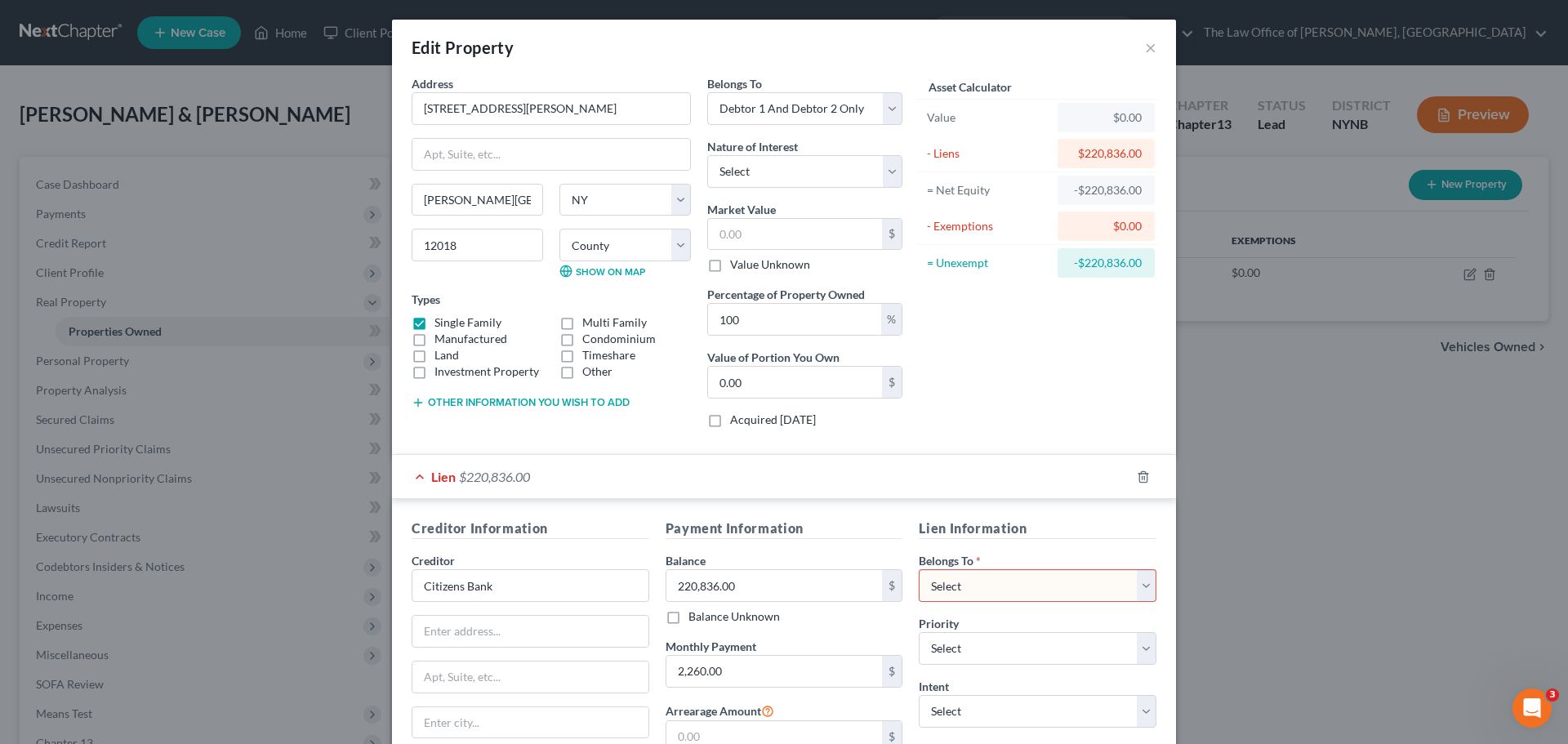
click at [1067, 593] on select "Select Debtor 1 Only Debtor 2 Only Debtor 1 And Debtor 2 Only At Least One Of T…" at bounding box center [1037, 585] width 238 height 33
select select "2"
click at [919, 569] on select "Select Debtor 1 Only Debtor 2 Only Debtor 1 And Debtor 2 Only At Least One Of T…" at bounding box center [1037, 585] width 238 height 33
click at [733, 228] on input "text" at bounding box center [795, 234] width 174 height 31
type input "4"
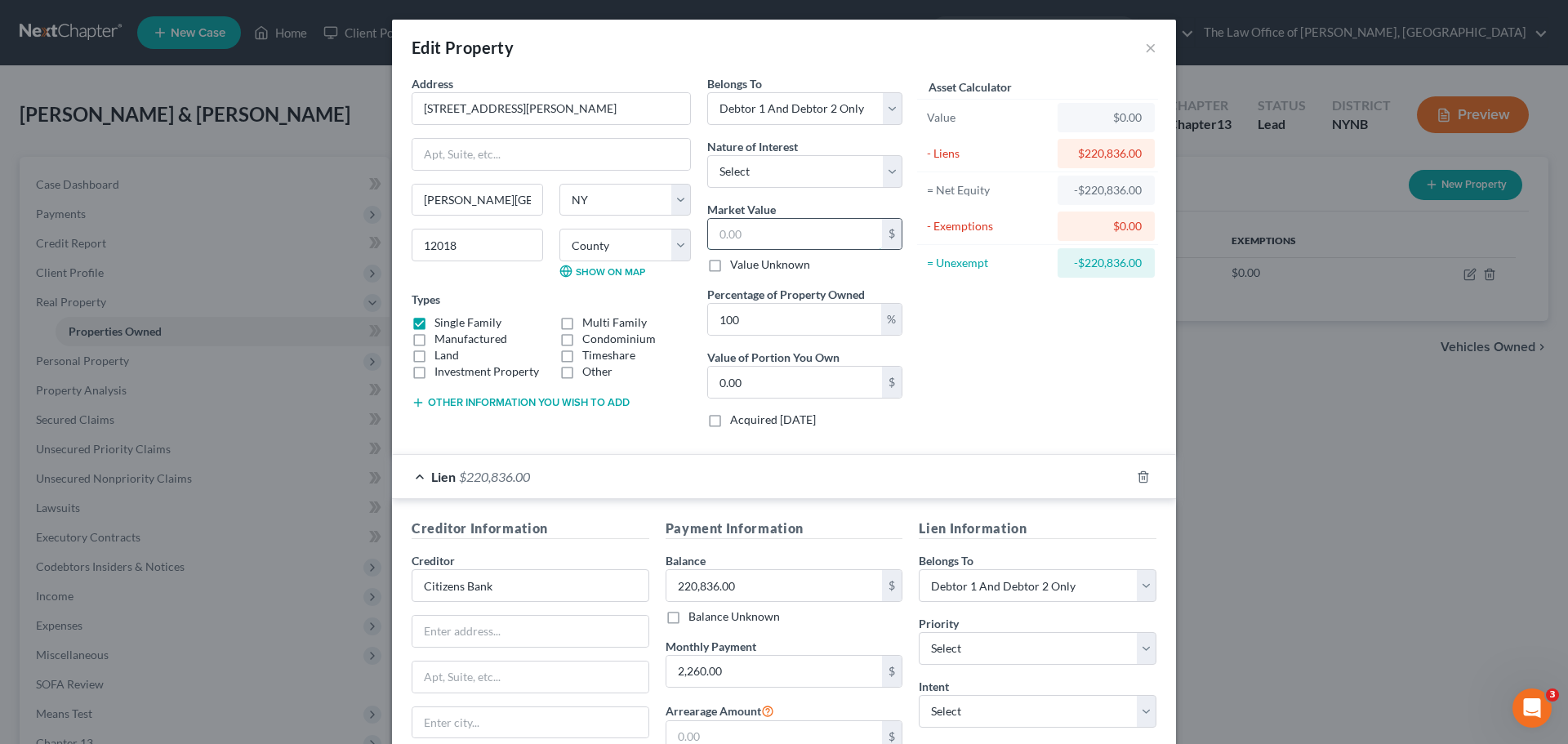
type input "4.00"
type input "45"
type input "45.00"
type input "459"
type input "459.00"
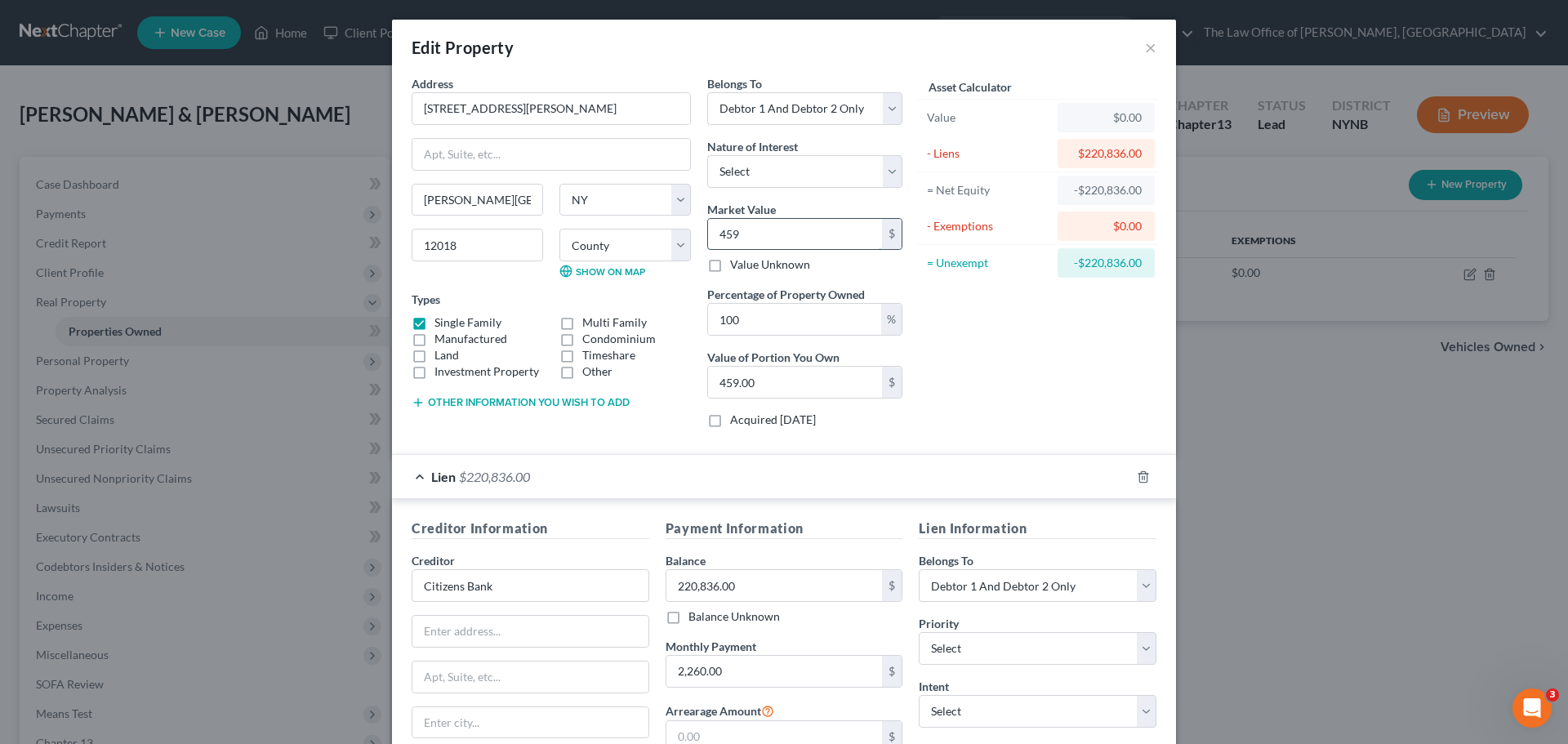
type input "4596"
type input "4,596.00"
type input "4,5960"
type input "45,960.00"
type input "45,9600"
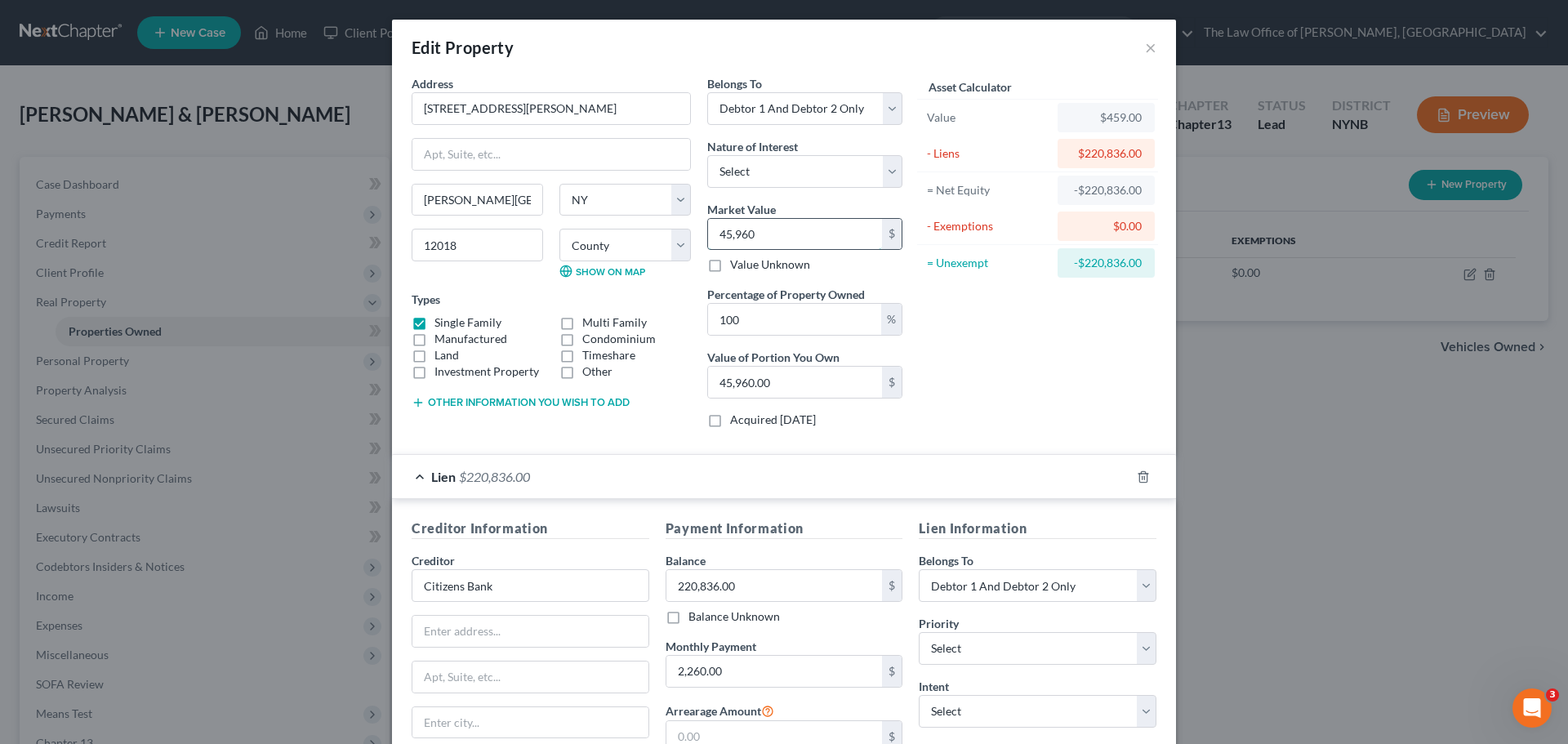
type input "459,600.00"
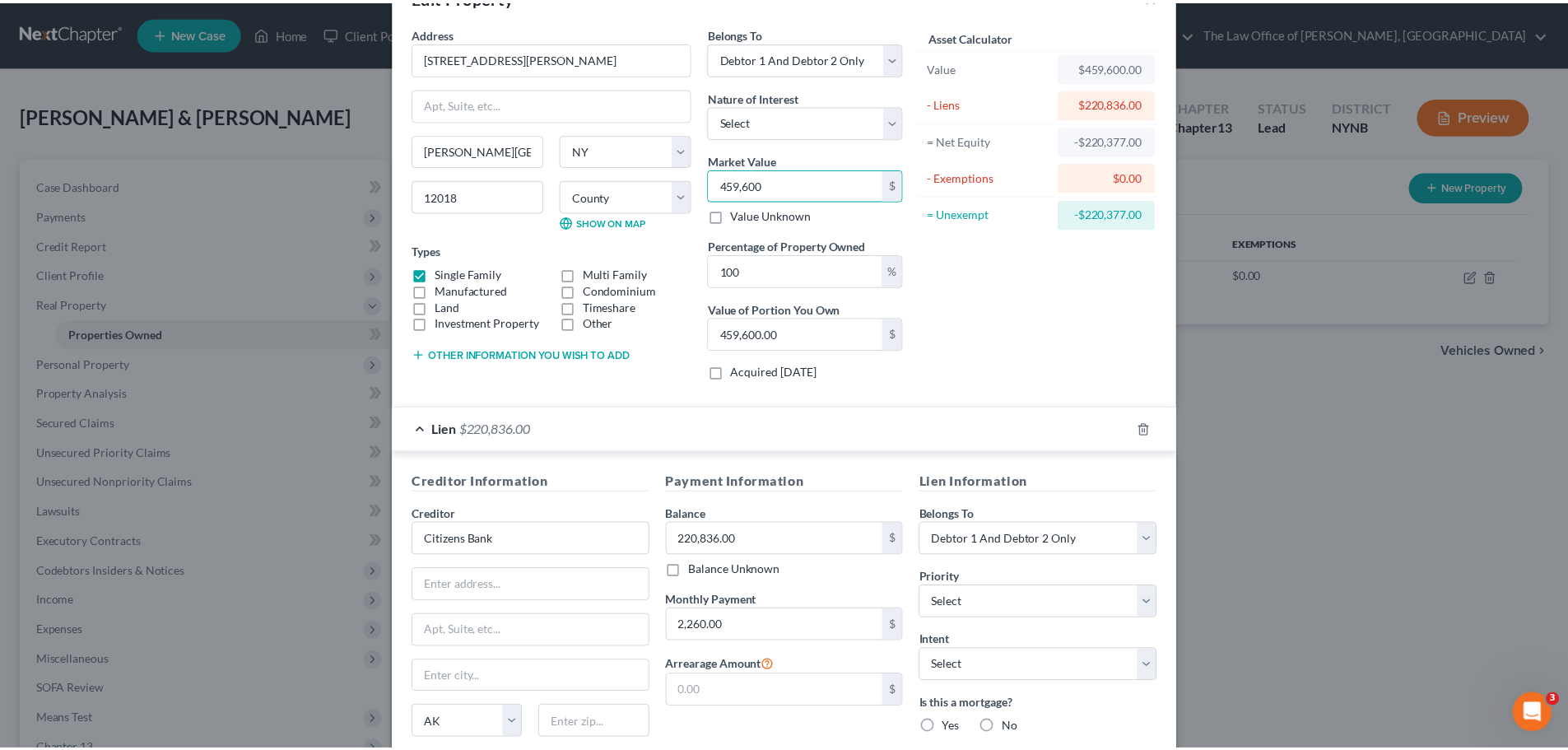
scroll to position [206, 0]
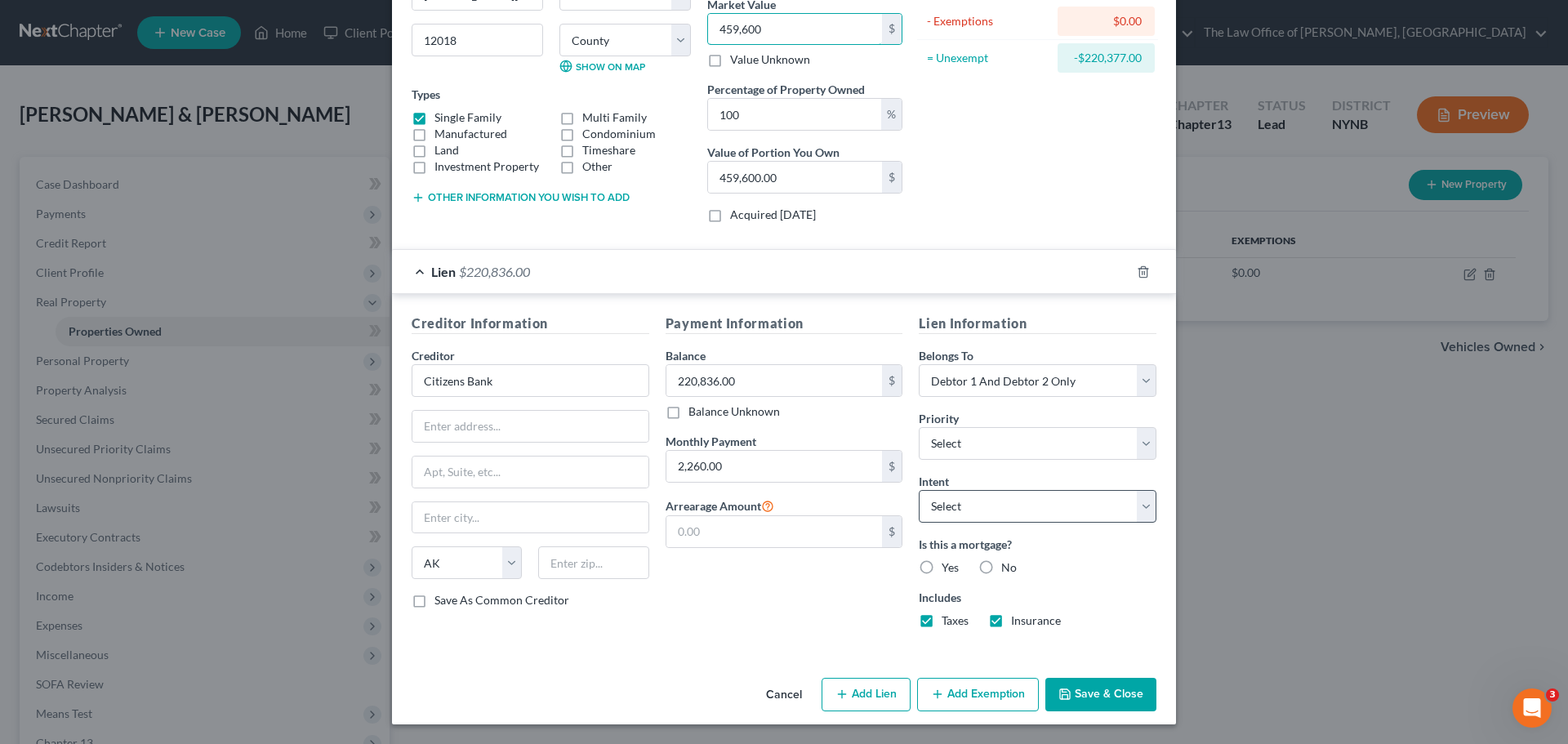
type input "459,600"
click at [969, 508] on select "Select Surrender Redeem Reaffirm Avoid Other" at bounding box center [1037, 506] width 238 height 33
select select "2"
click at [919, 490] on select "Select Surrender Redeem Reaffirm Avoid Other" at bounding box center [1037, 506] width 238 height 33
click at [942, 568] on label "Yes" at bounding box center [949, 567] width 17 height 17
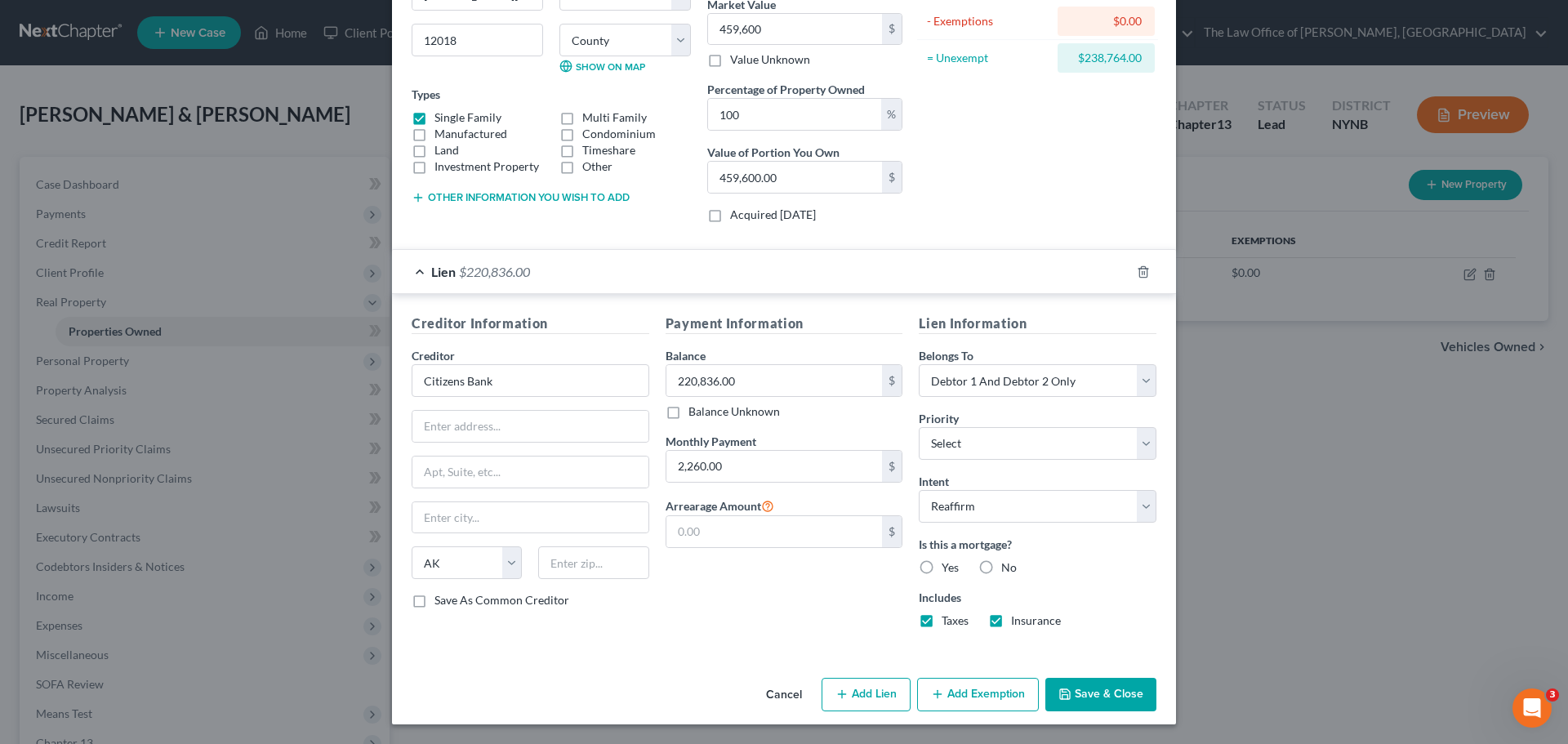
click at [949, 568] on input "Yes" at bounding box center [953, 564] width 11 height 11
radio input "true"
click at [1093, 699] on button "Save & Close" at bounding box center [1101, 695] width 111 height 35
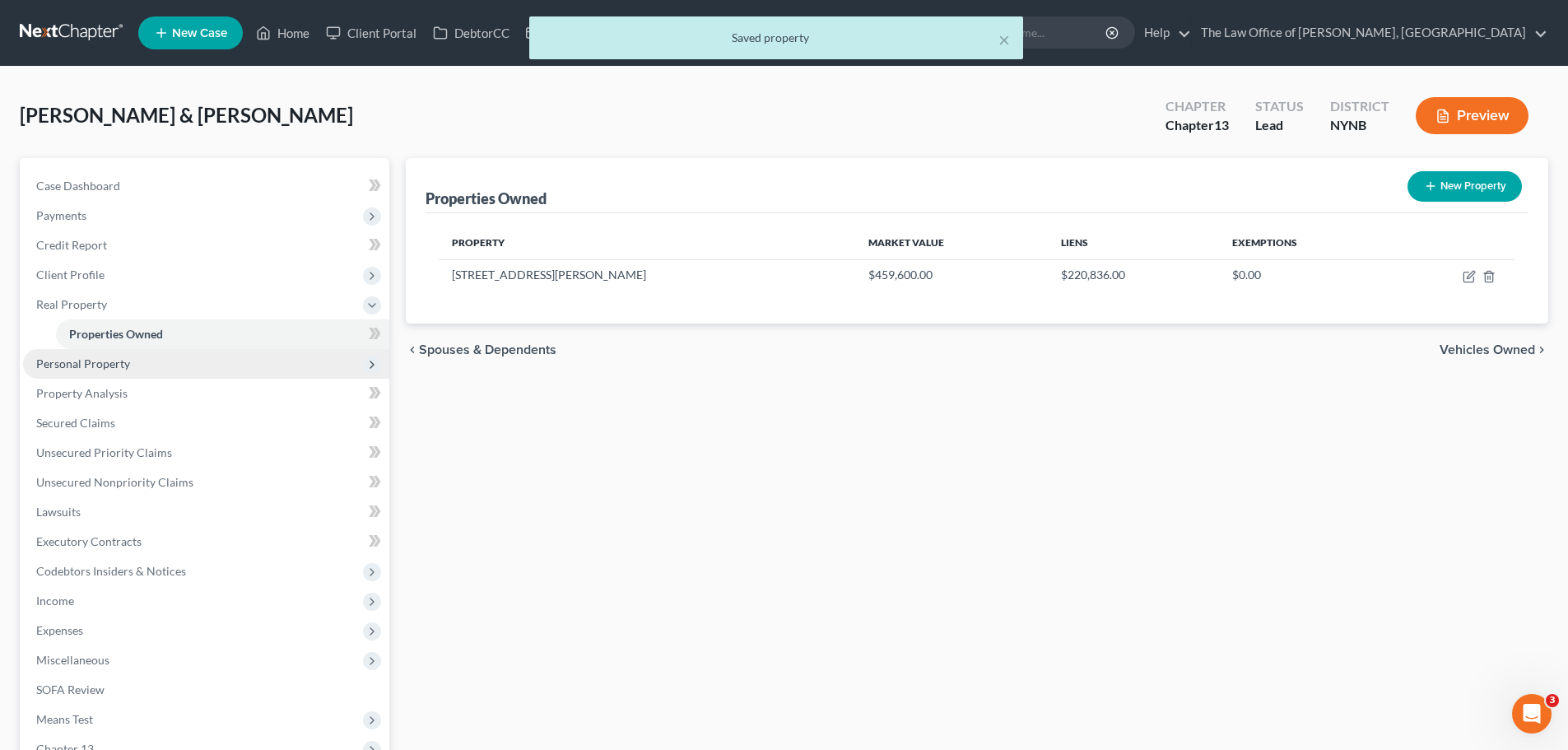
click at [64, 364] on span "Personal Property" at bounding box center [83, 364] width 94 height 14
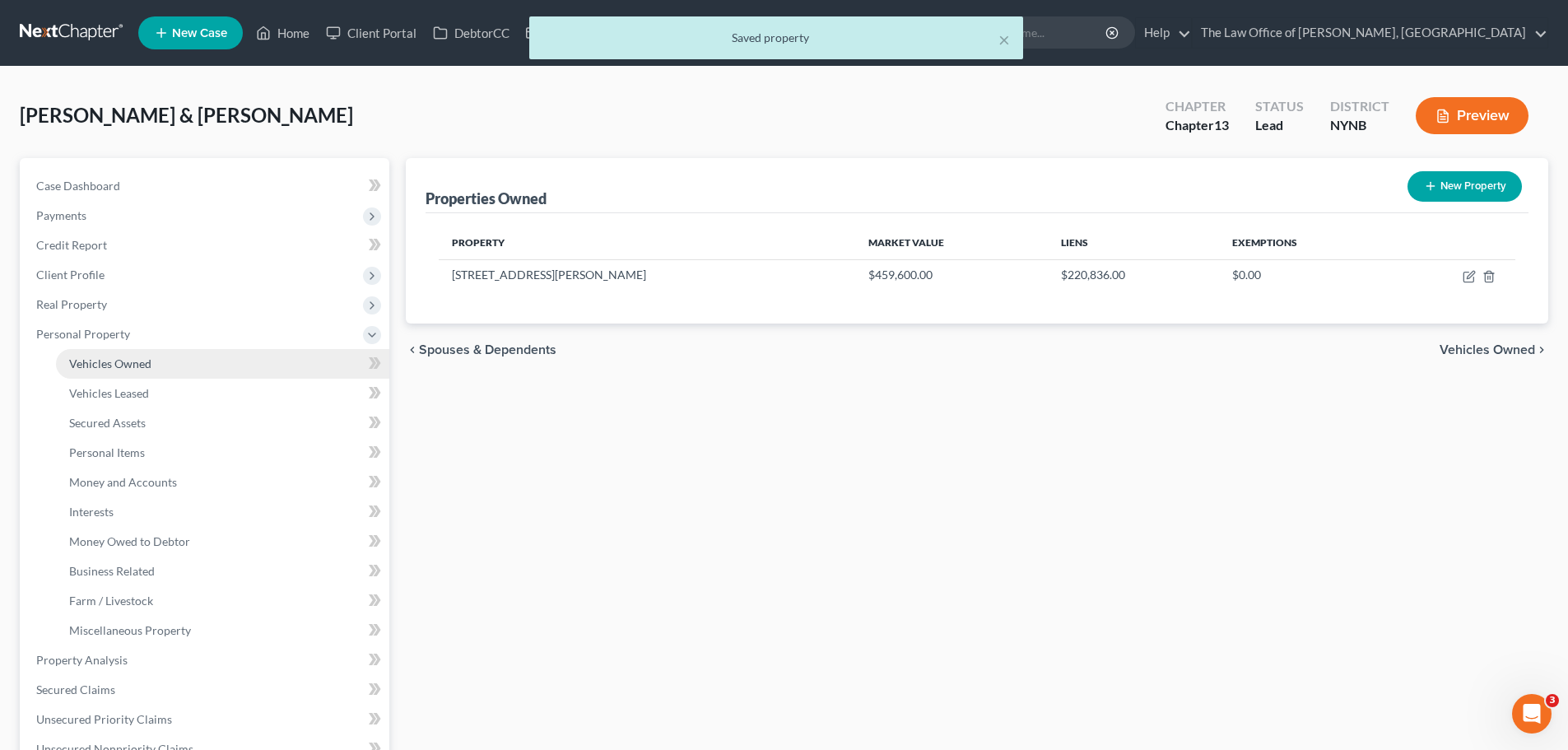
click at [88, 366] on span "Vehicles Owned" at bounding box center [110, 364] width 83 height 14
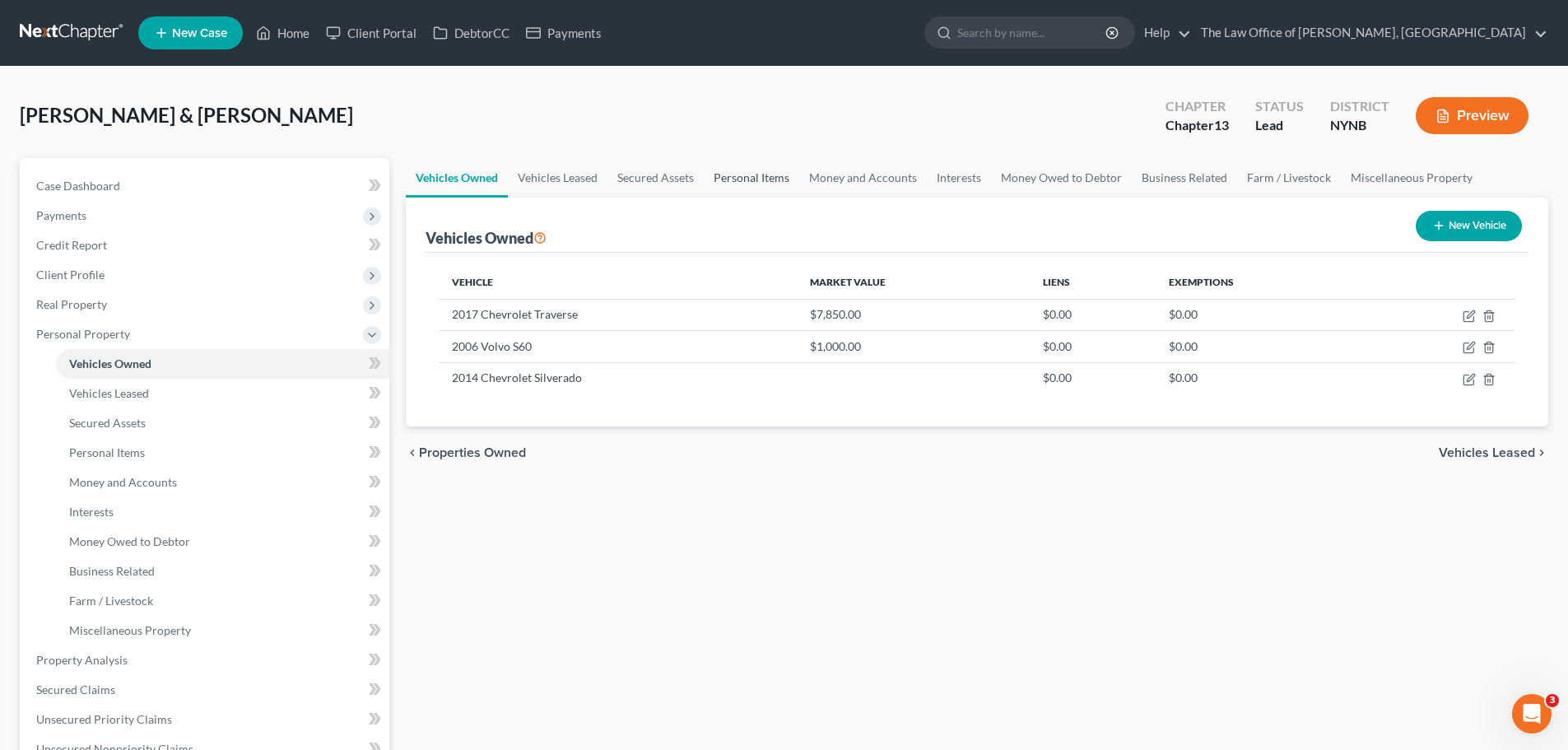
click at [748, 183] on link "Personal Items" at bounding box center [752, 178] width 96 height 40
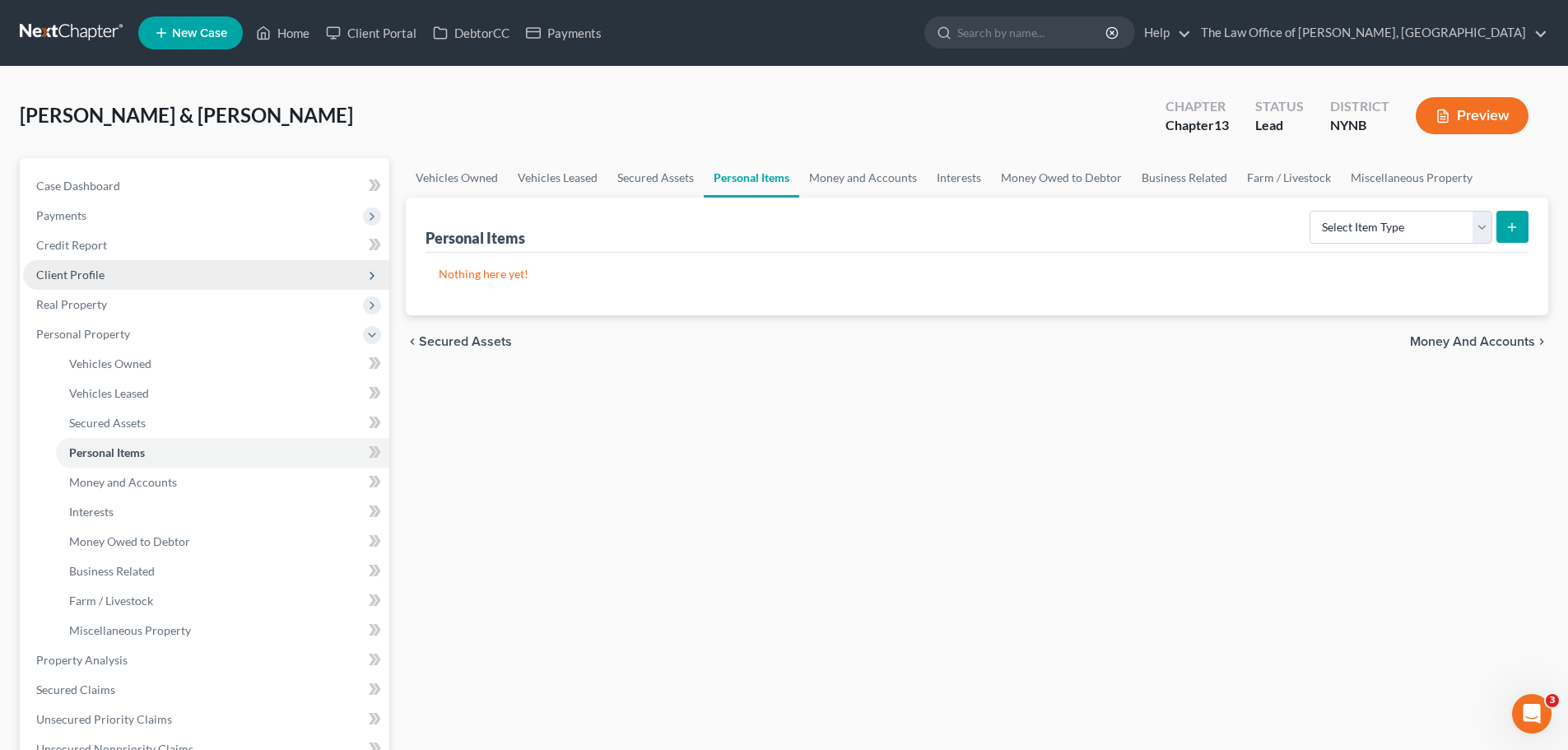
click at [79, 277] on span "Client Profile" at bounding box center [70, 275] width 69 height 14
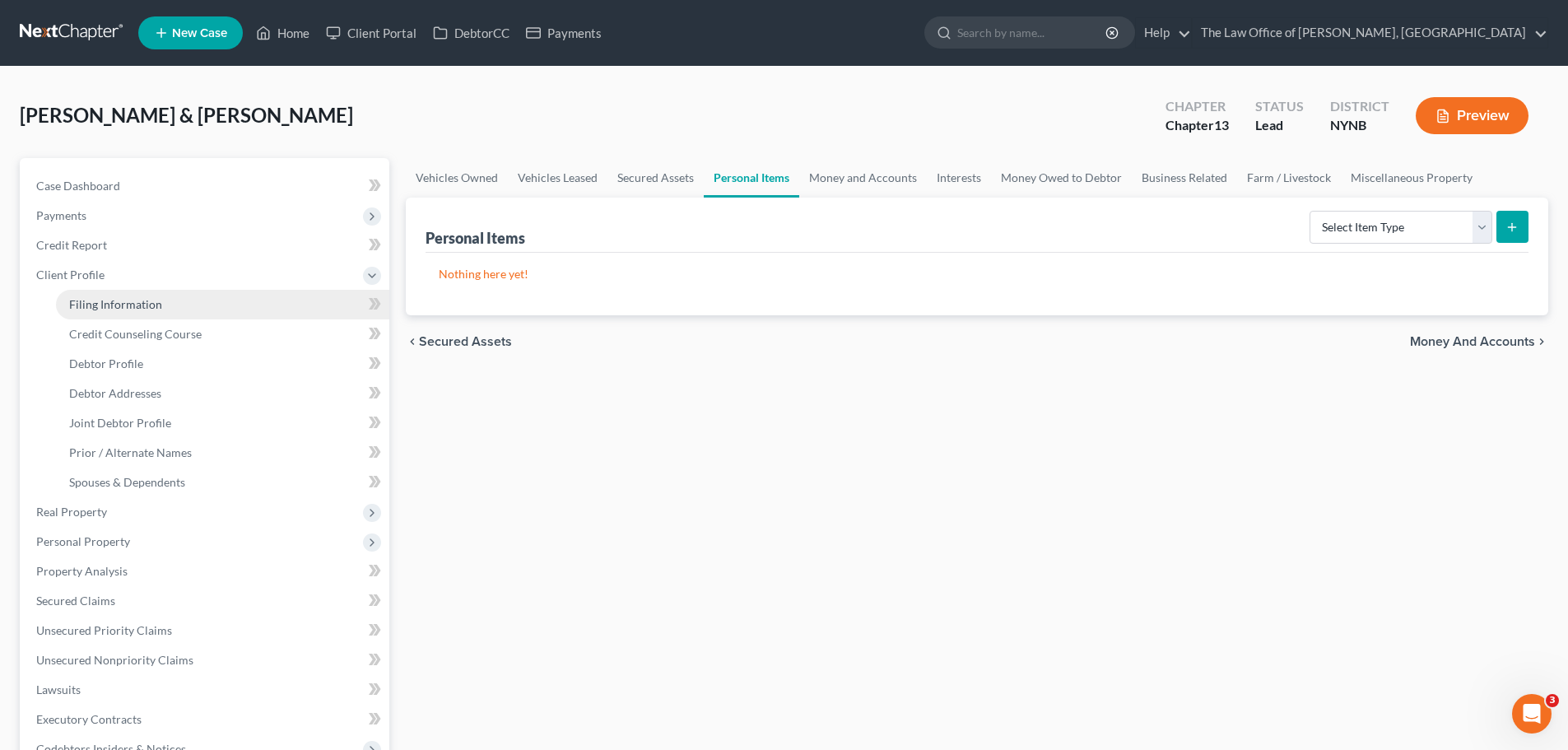
click at [97, 302] on span "Filing Information" at bounding box center [114, 304] width 93 height 14
select select "1"
select select "3"
select select "54"
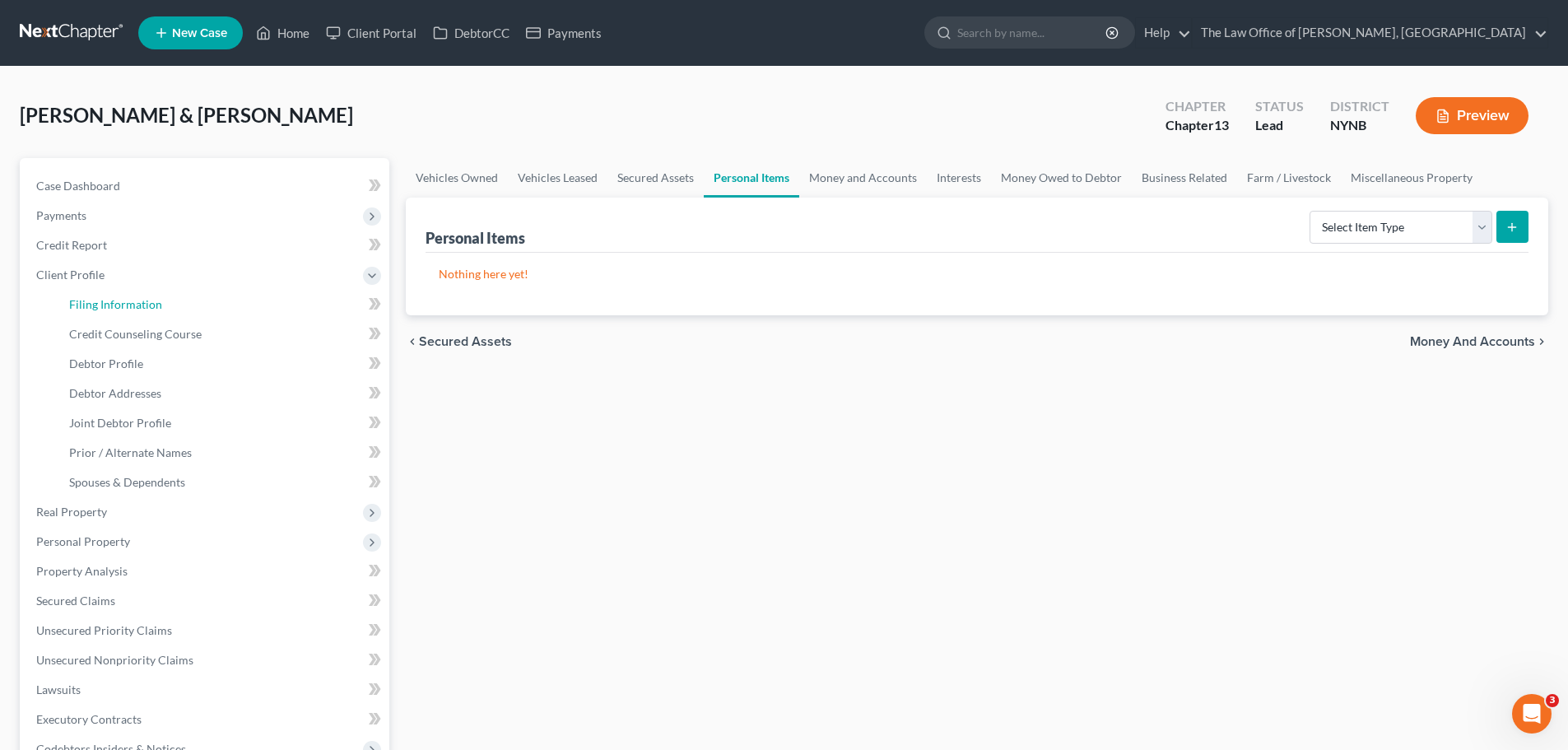
select select "0"
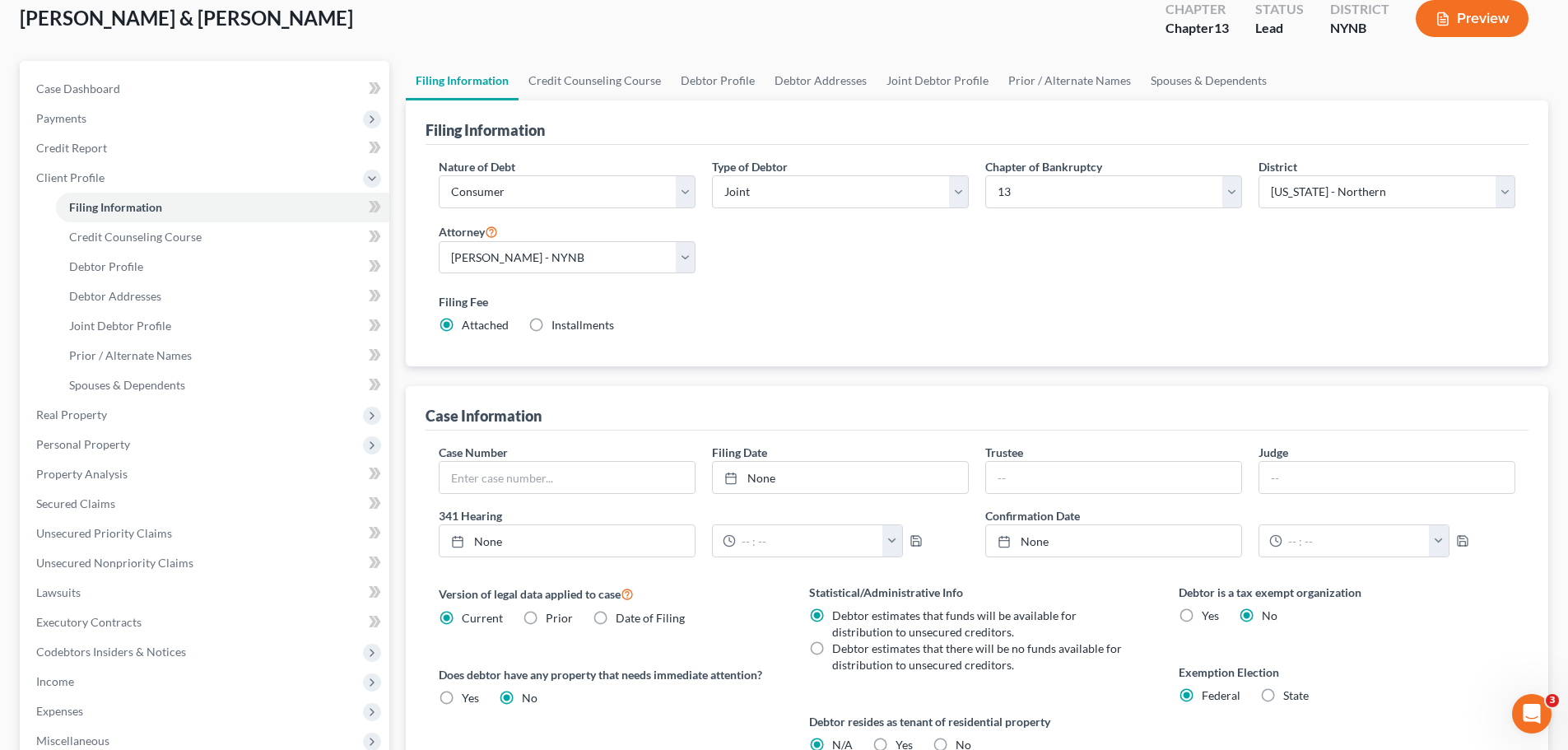
scroll to position [391, 0]
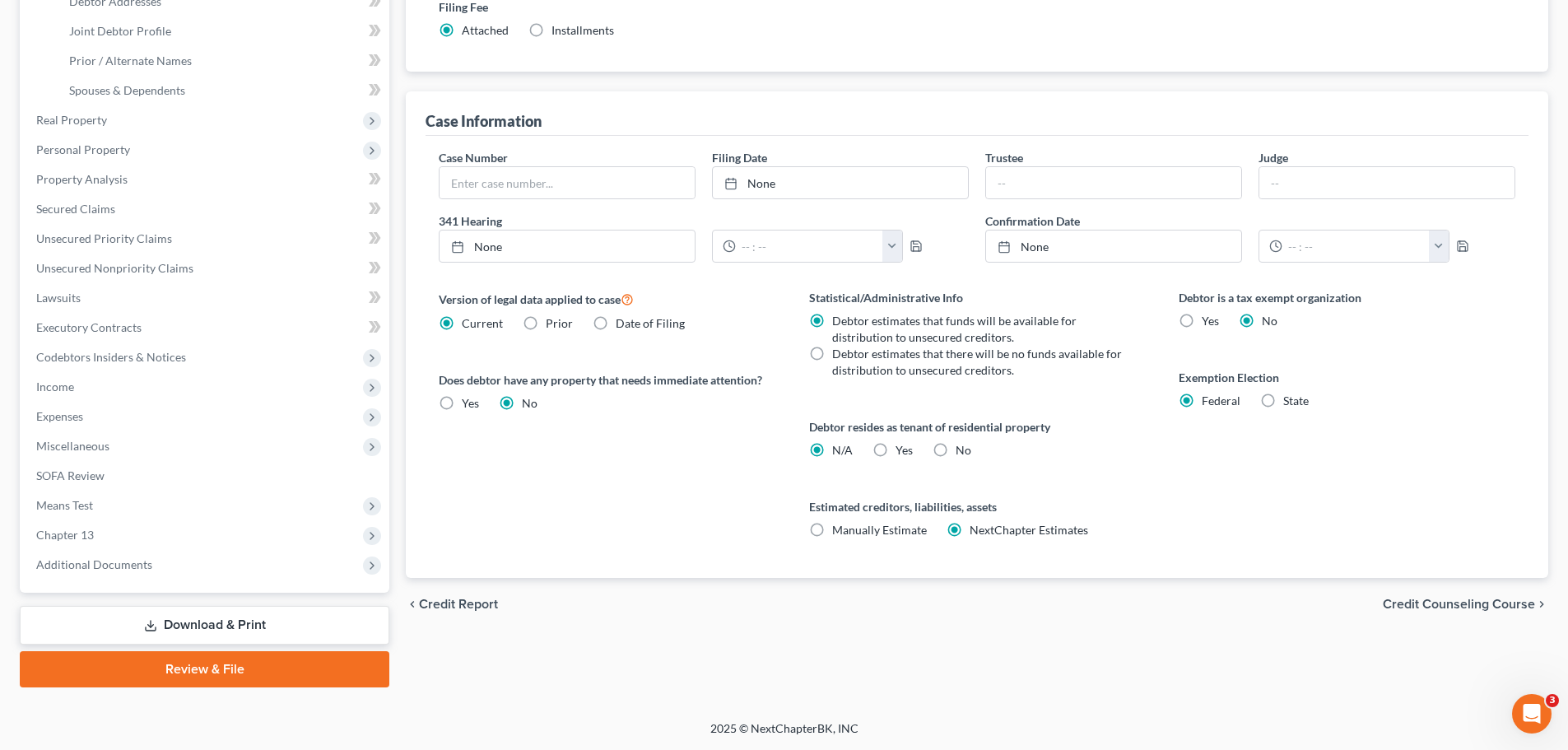
click at [1283, 398] on label "State" at bounding box center [1296, 400] width 26 height 17
click at [1289, 398] on input "State" at bounding box center [1294, 397] width 11 height 11
radio input "true"
radio input "false"
select select "35"
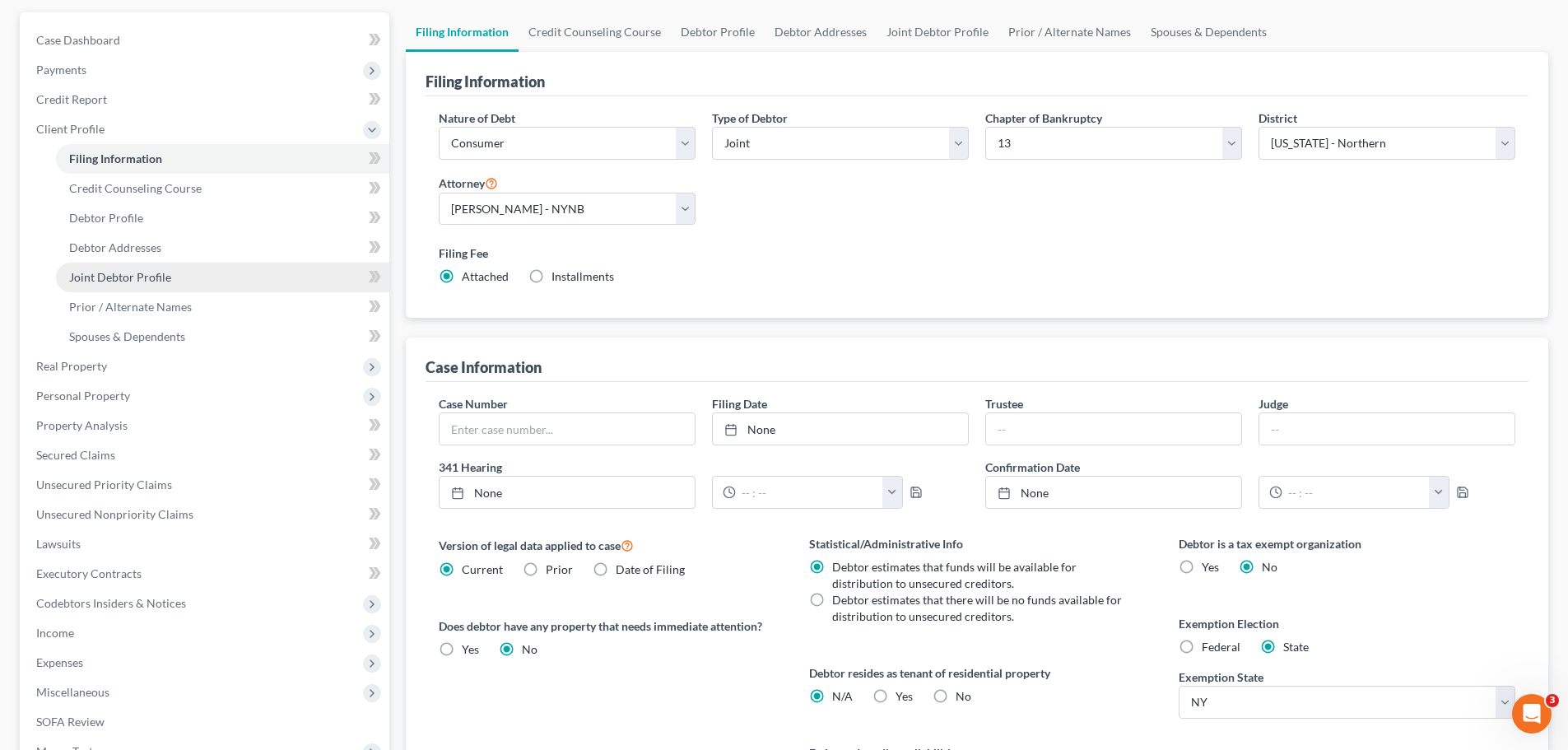
scroll to position [144, 0]
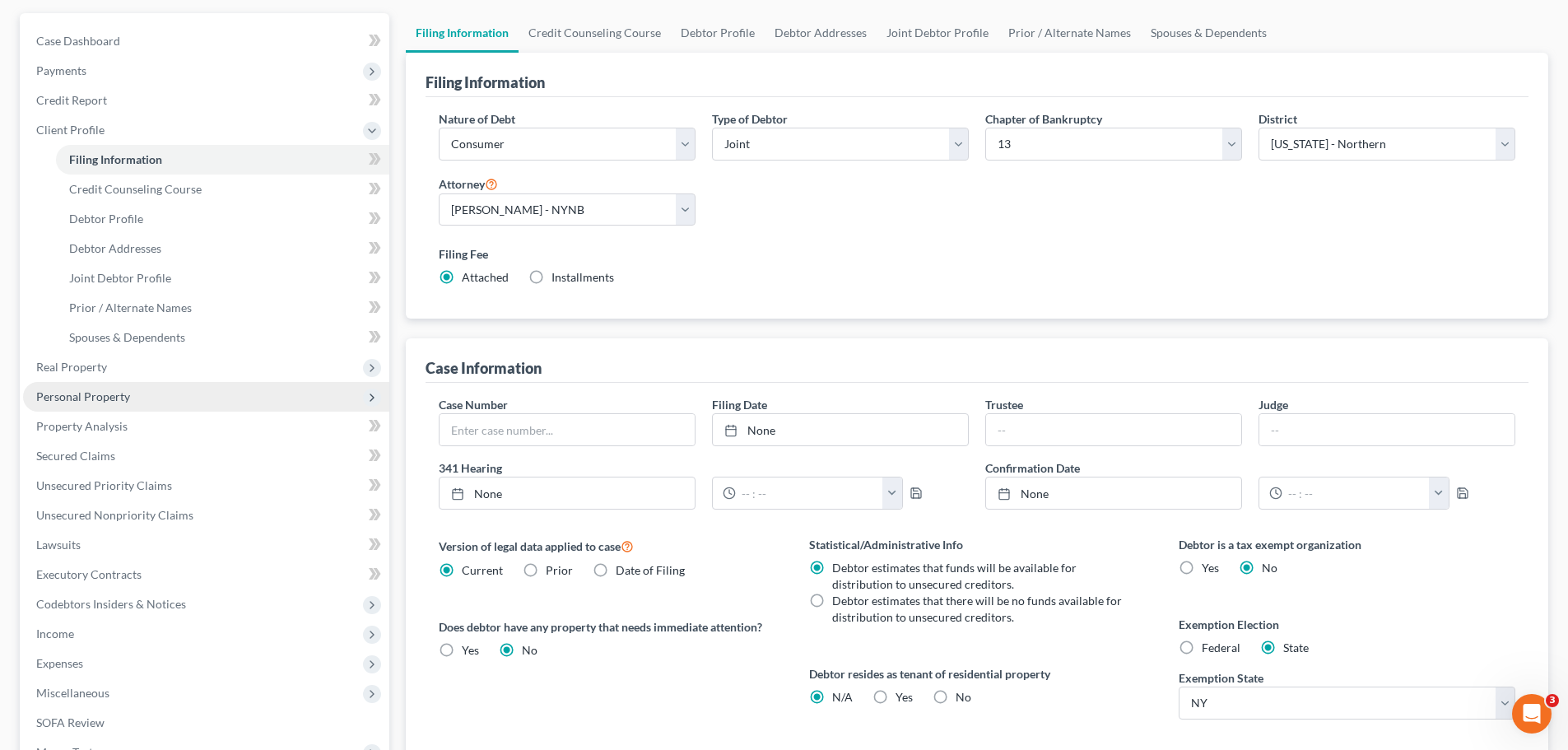
click at [78, 399] on span "Personal Property" at bounding box center [83, 396] width 94 height 14
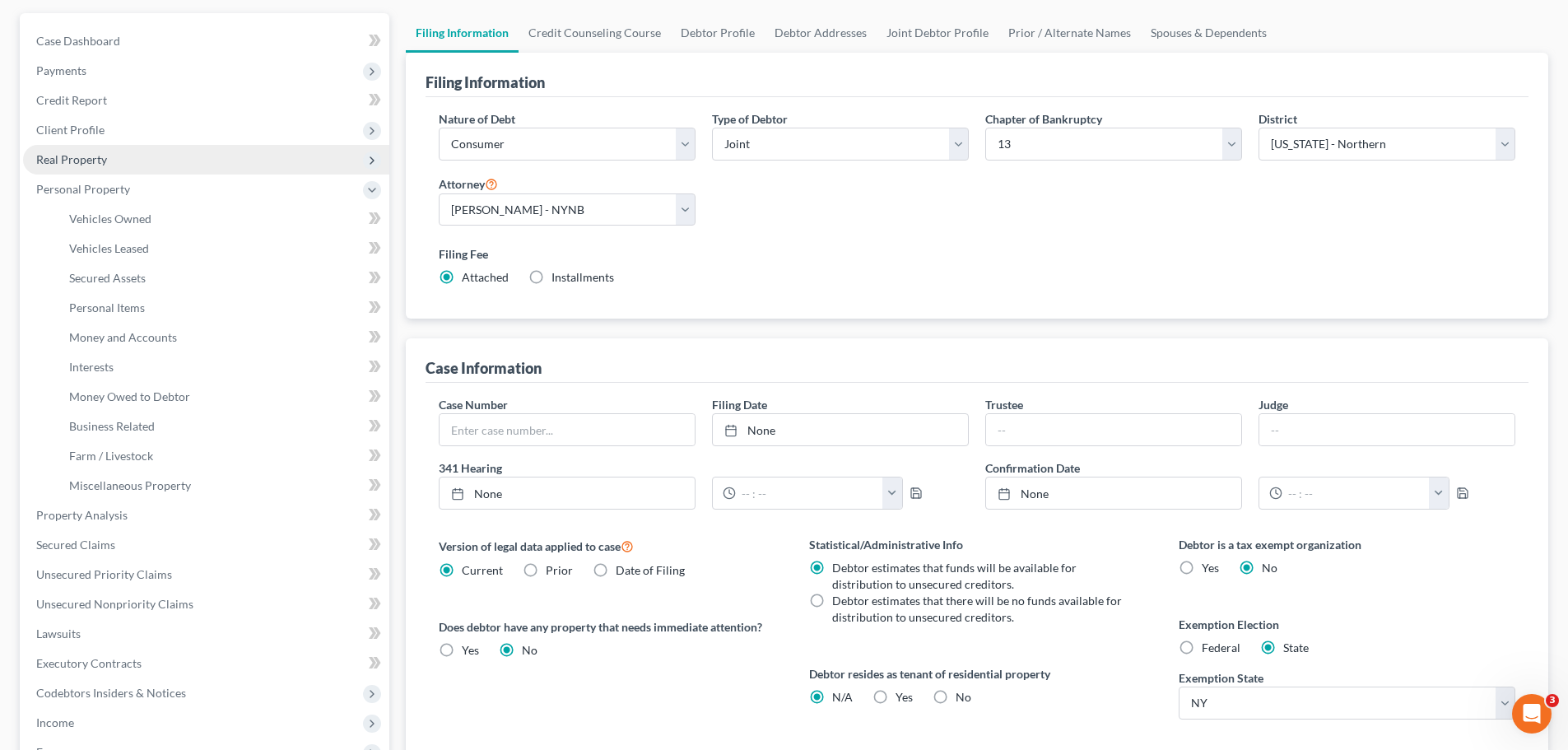
click at [70, 163] on span "Real Property" at bounding box center [71, 159] width 71 height 14
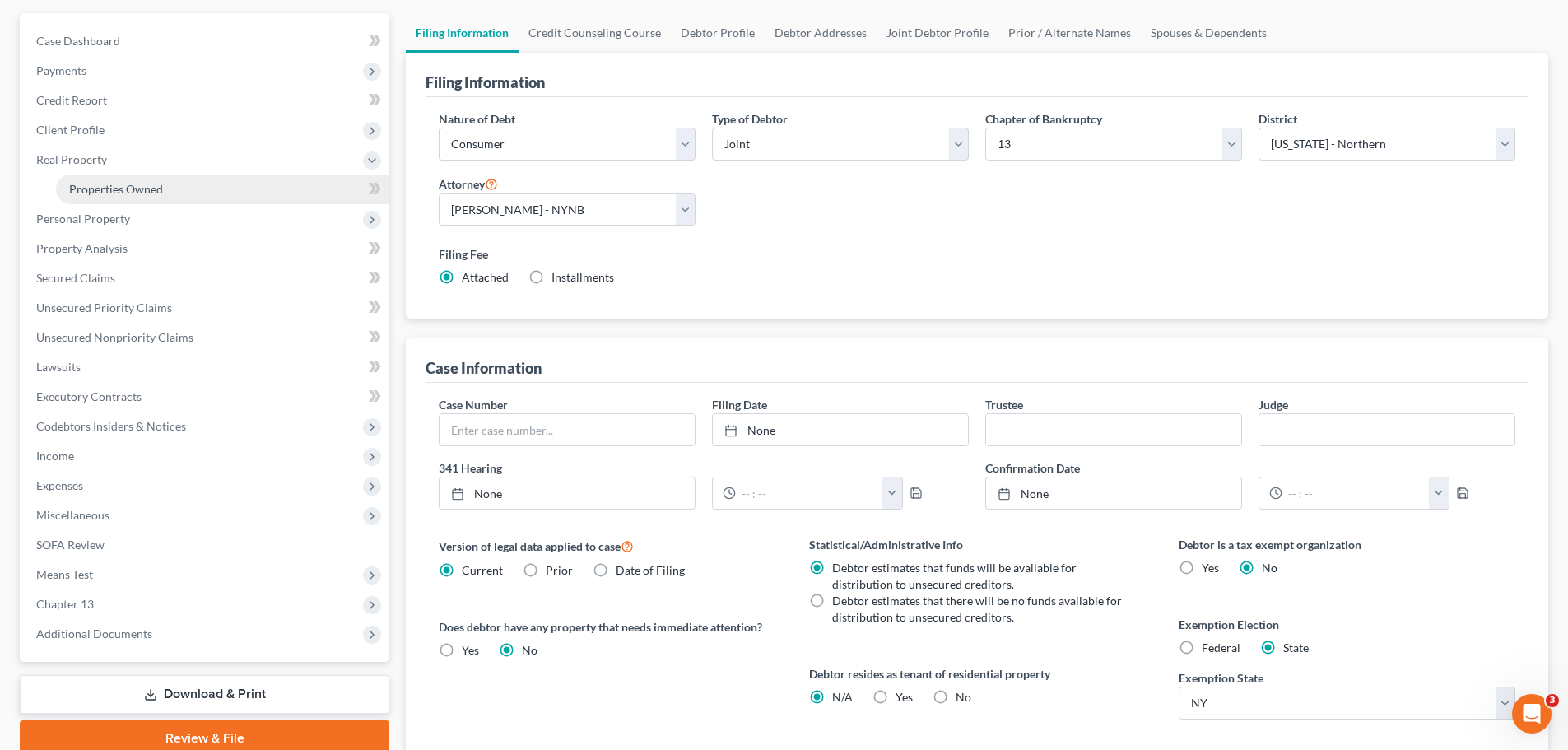
click at [159, 191] on span "Properties Owned" at bounding box center [115, 189] width 94 height 14
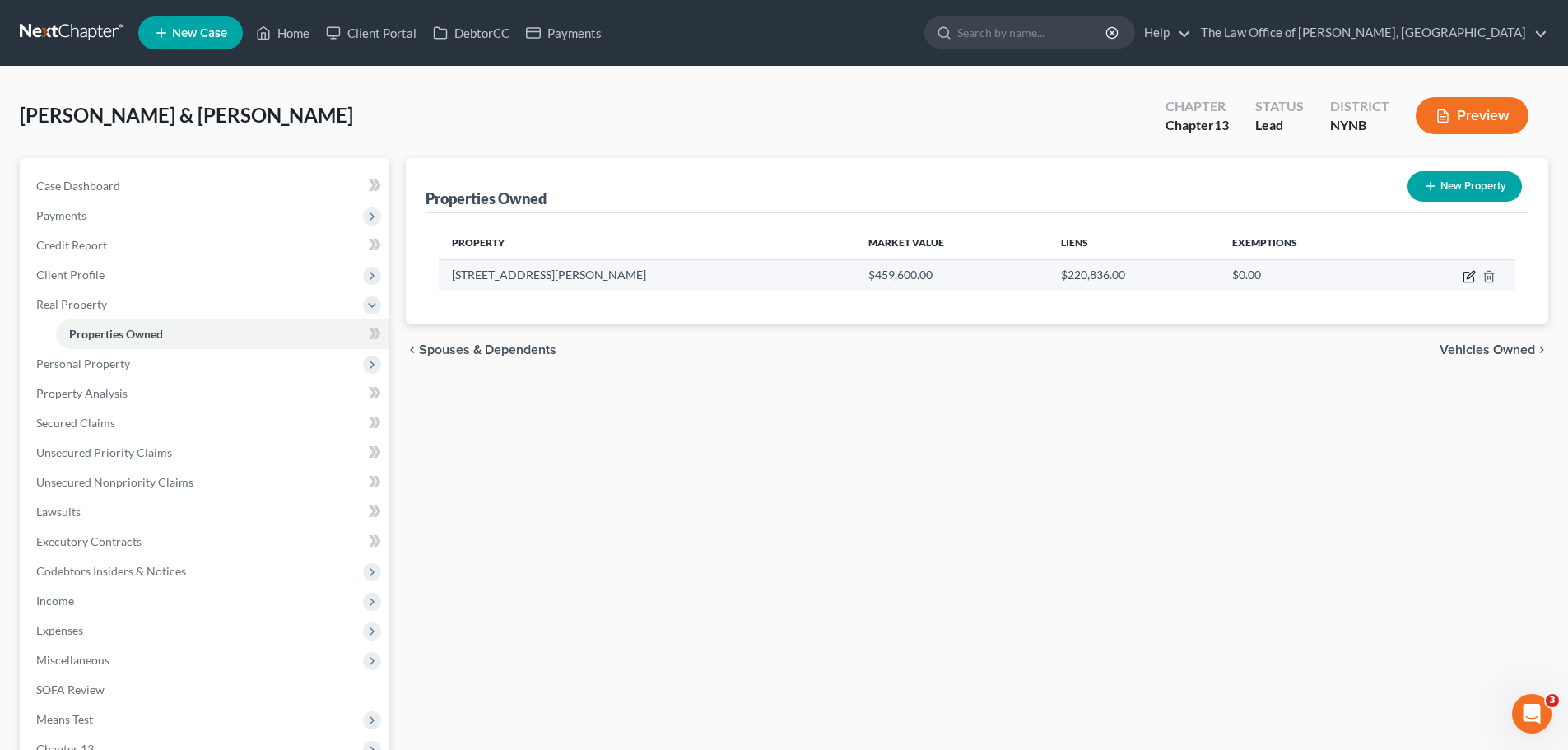
click at [1470, 280] on icon "button" at bounding box center [1468, 276] width 13 height 13
select select "35"
select select "2"
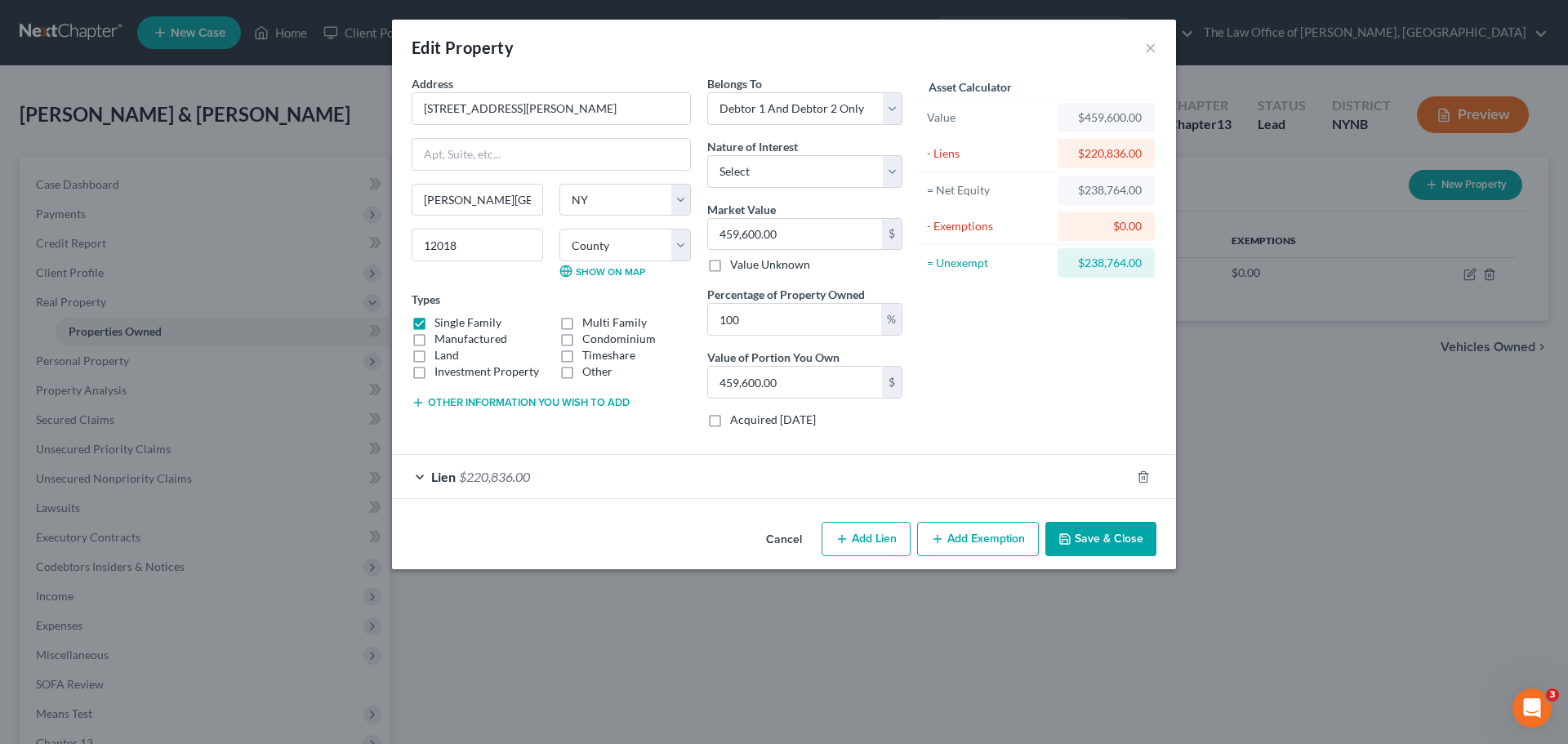
click at [968, 537] on button "Add Exemption" at bounding box center [977, 538] width 122 height 35
select select "2"
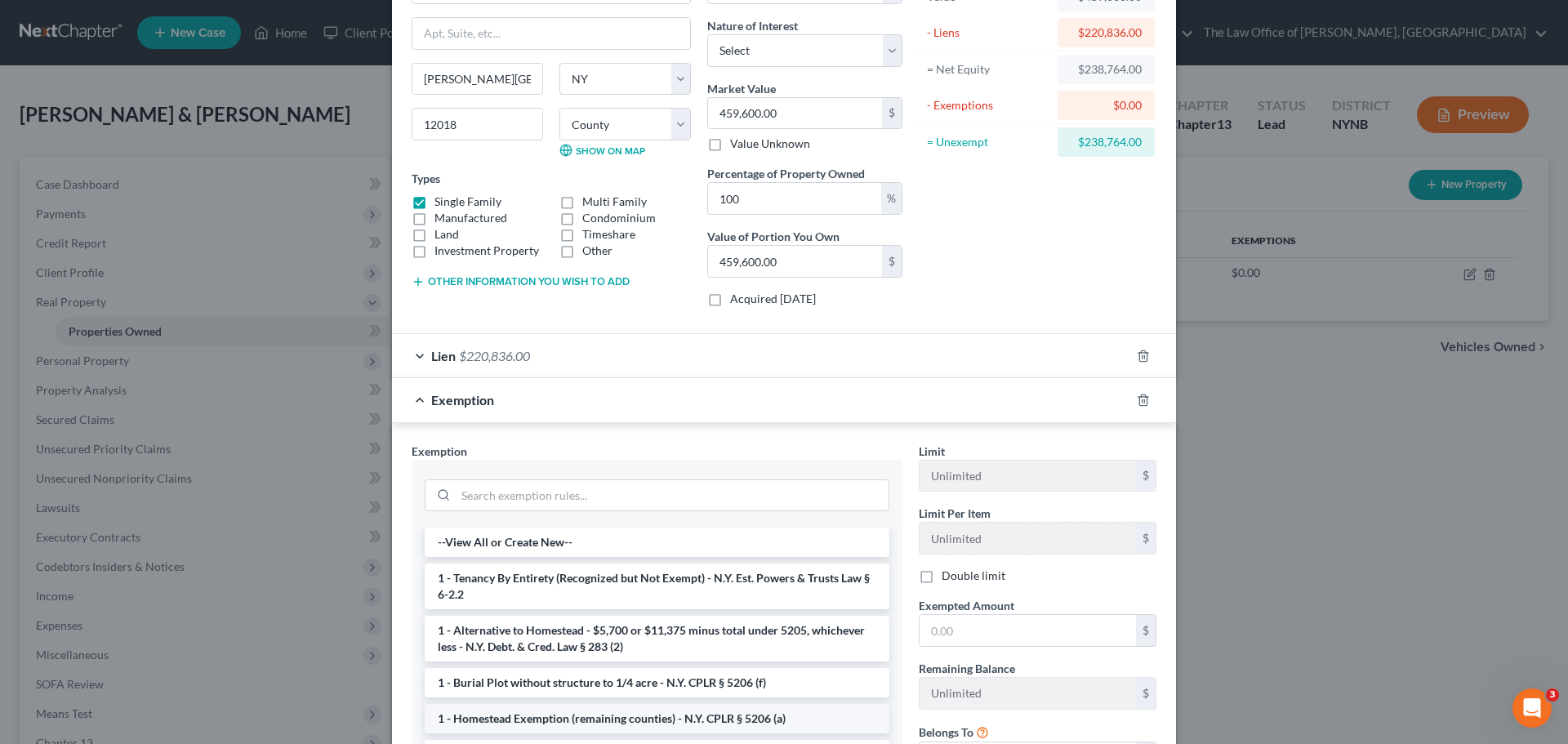
scroll to position [283, 0]
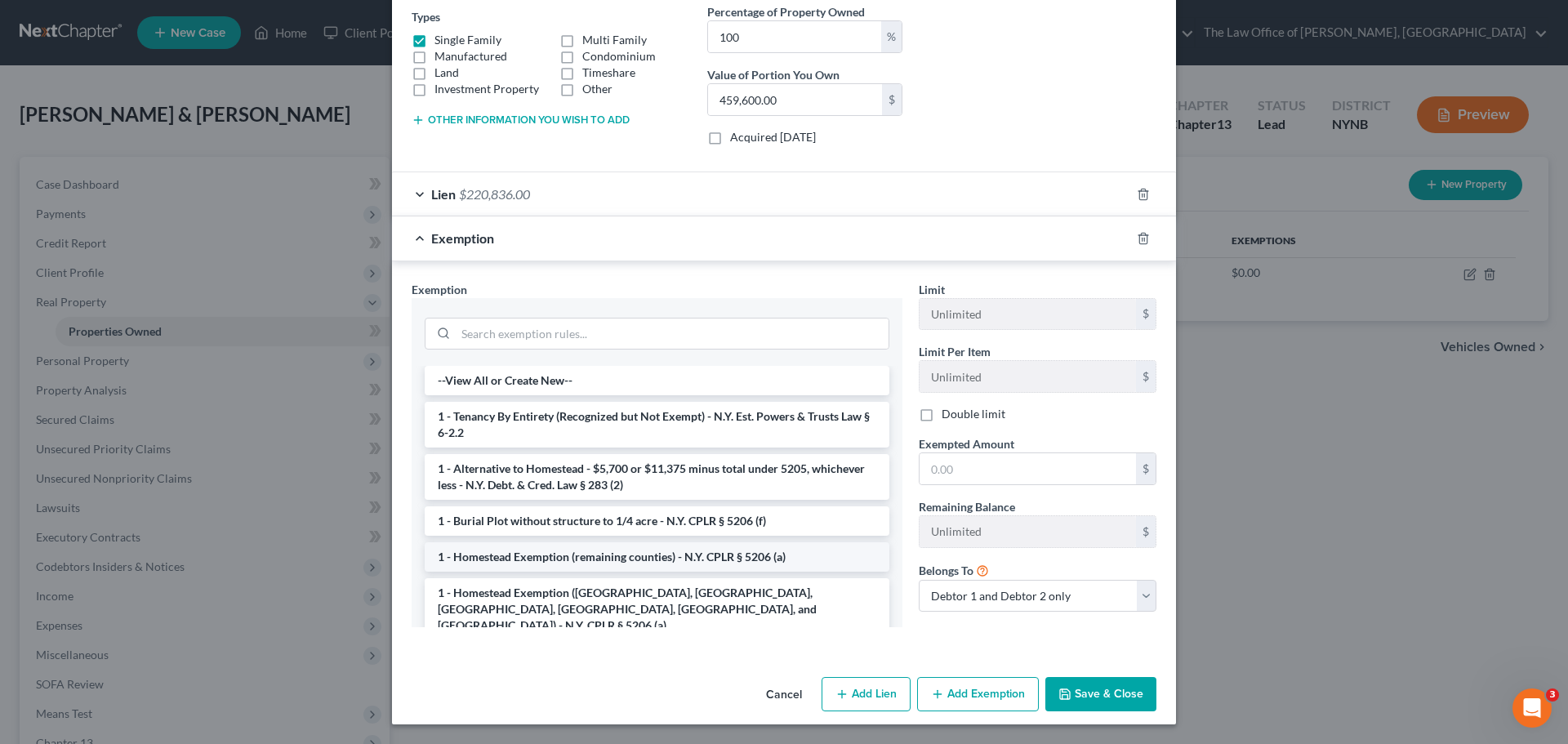
click at [624, 553] on li "1 - Homestead Exemption (remaining counties) - N.Y. CPLR § 5206 (a)" at bounding box center [657, 557] width 464 height 30
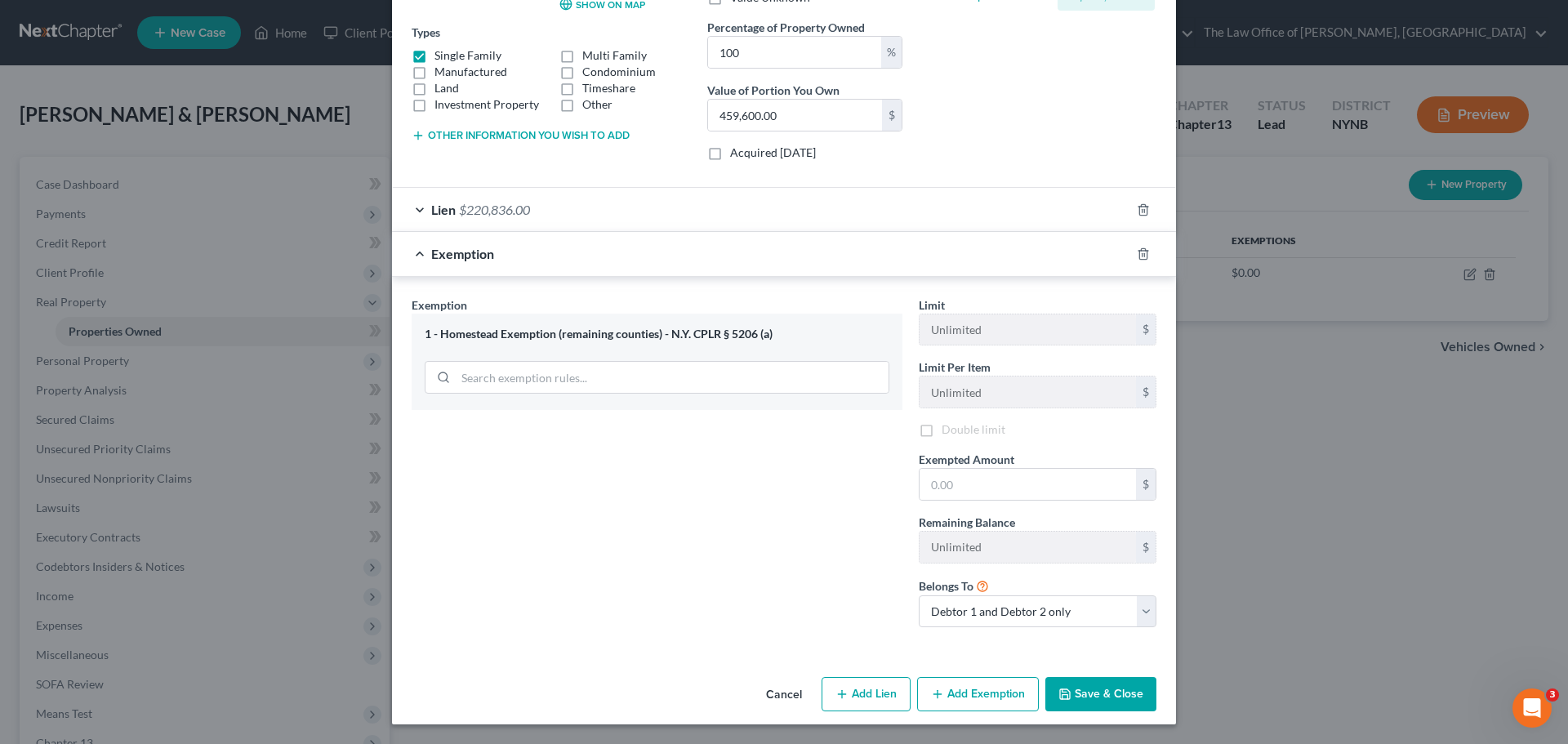
scroll to position [270, 0]
click at [942, 431] on label "Double limit" at bounding box center [973, 430] width 63 height 17
click at [949, 431] on input "Double limit" at bounding box center [953, 427] width 11 height 11
checkbox input "true"
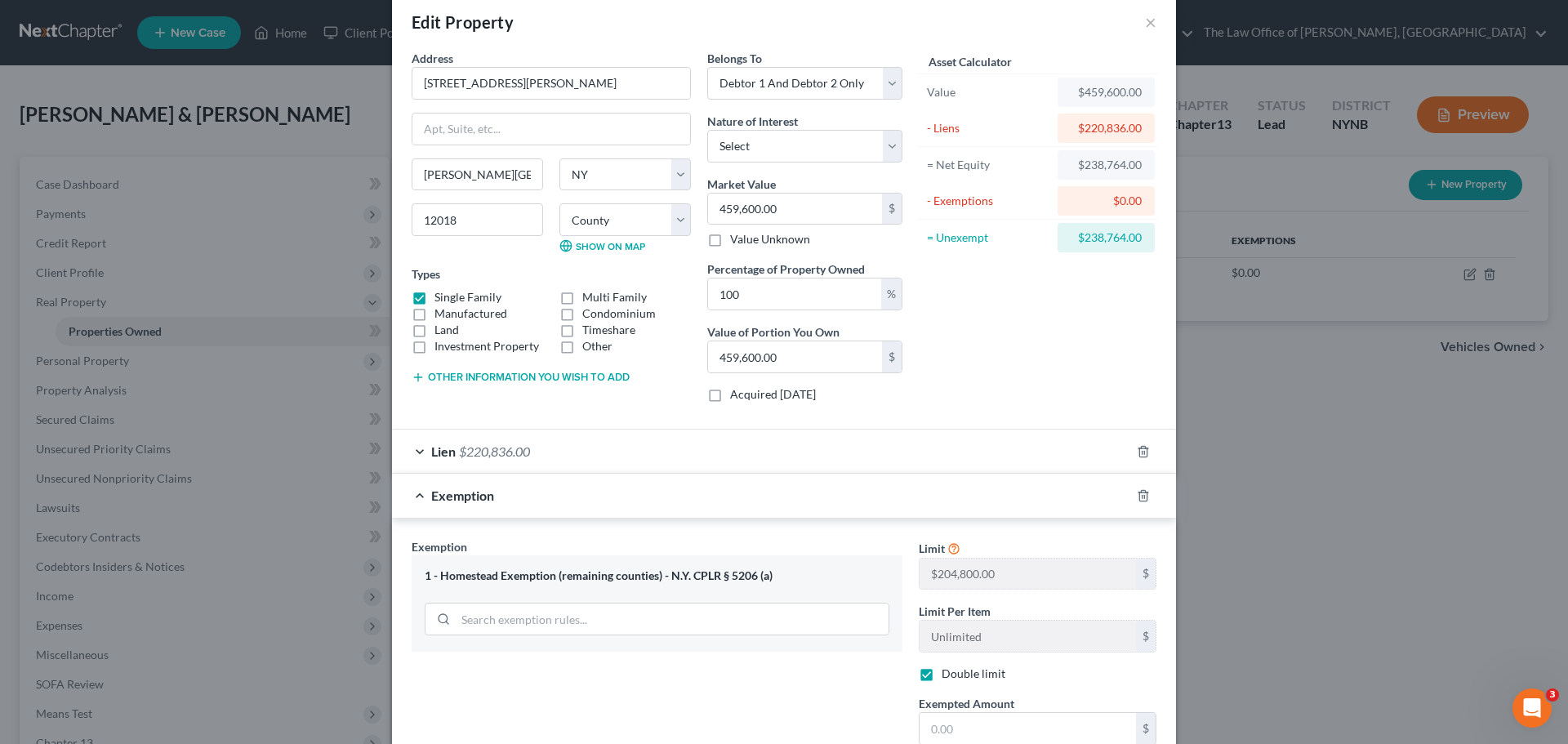
scroll to position [25, 0]
click at [483, 379] on button "Other information you wish to add" at bounding box center [521, 377] width 218 height 13
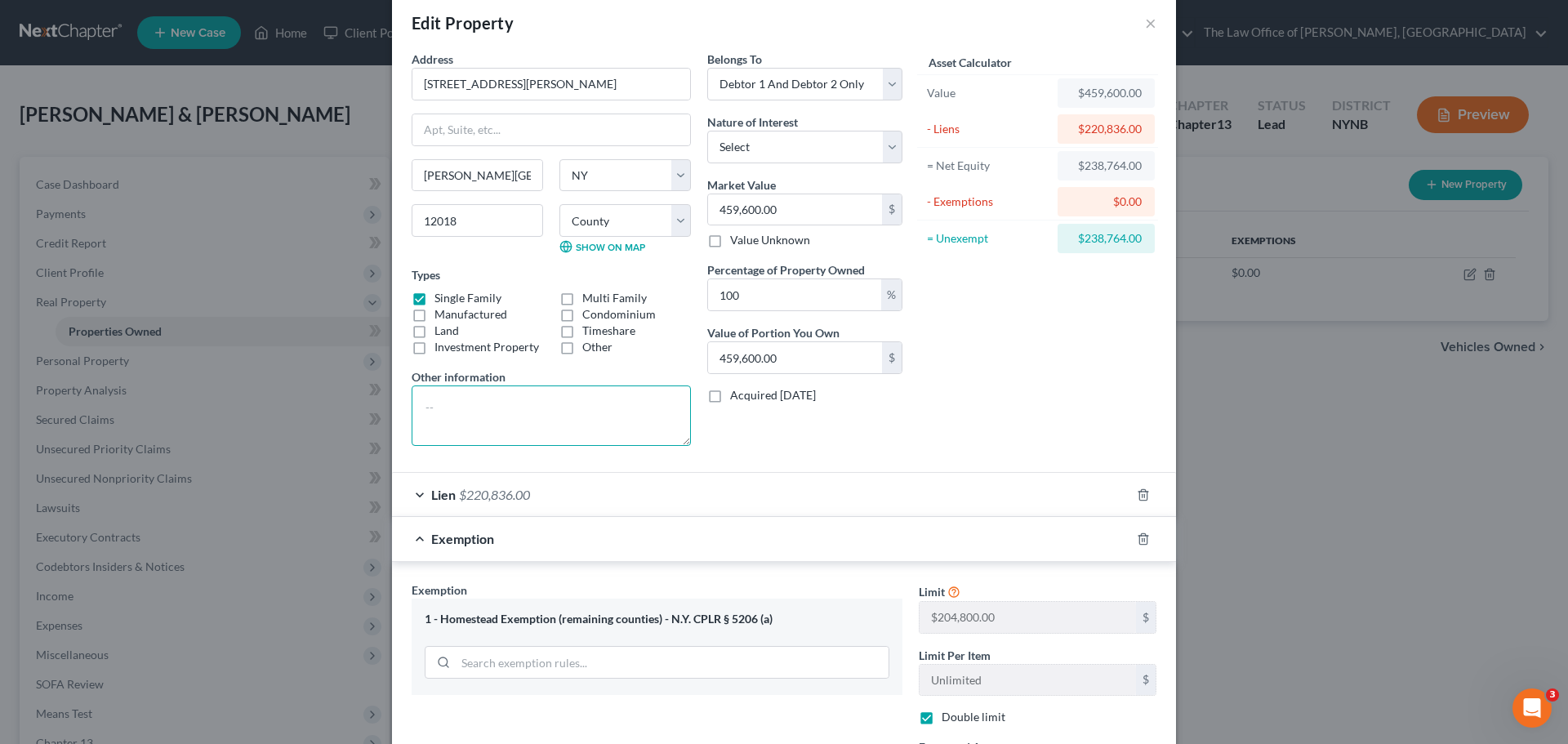
click at [489, 407] on textarea at bounding box center [551, 415] width 280 height 60
type textarea "10%"
type input "4"
type input "4.00"
type input "41"
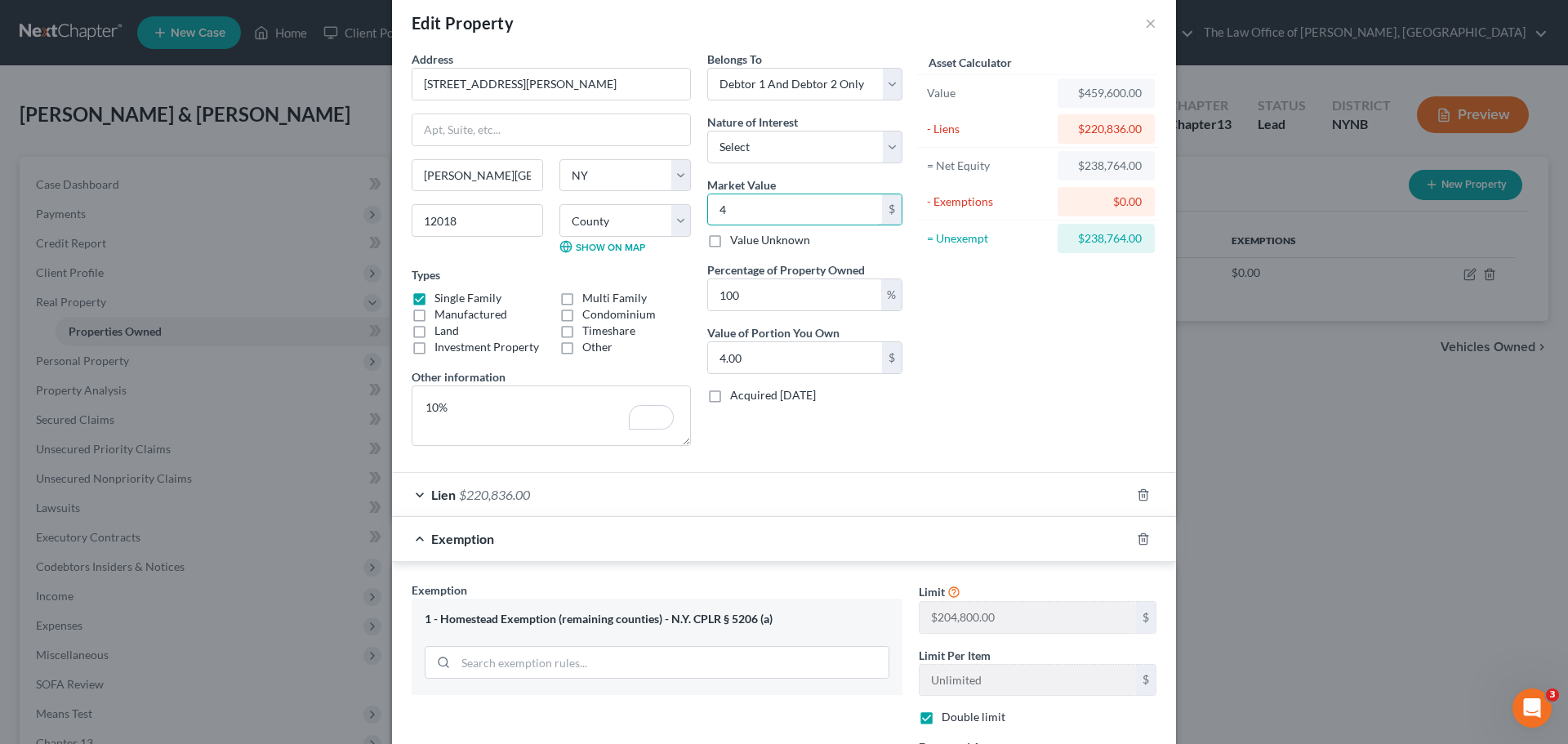
type input "41.00"
type input "413"
type input "413.00"
type input "4136"
type input "4,136.00"
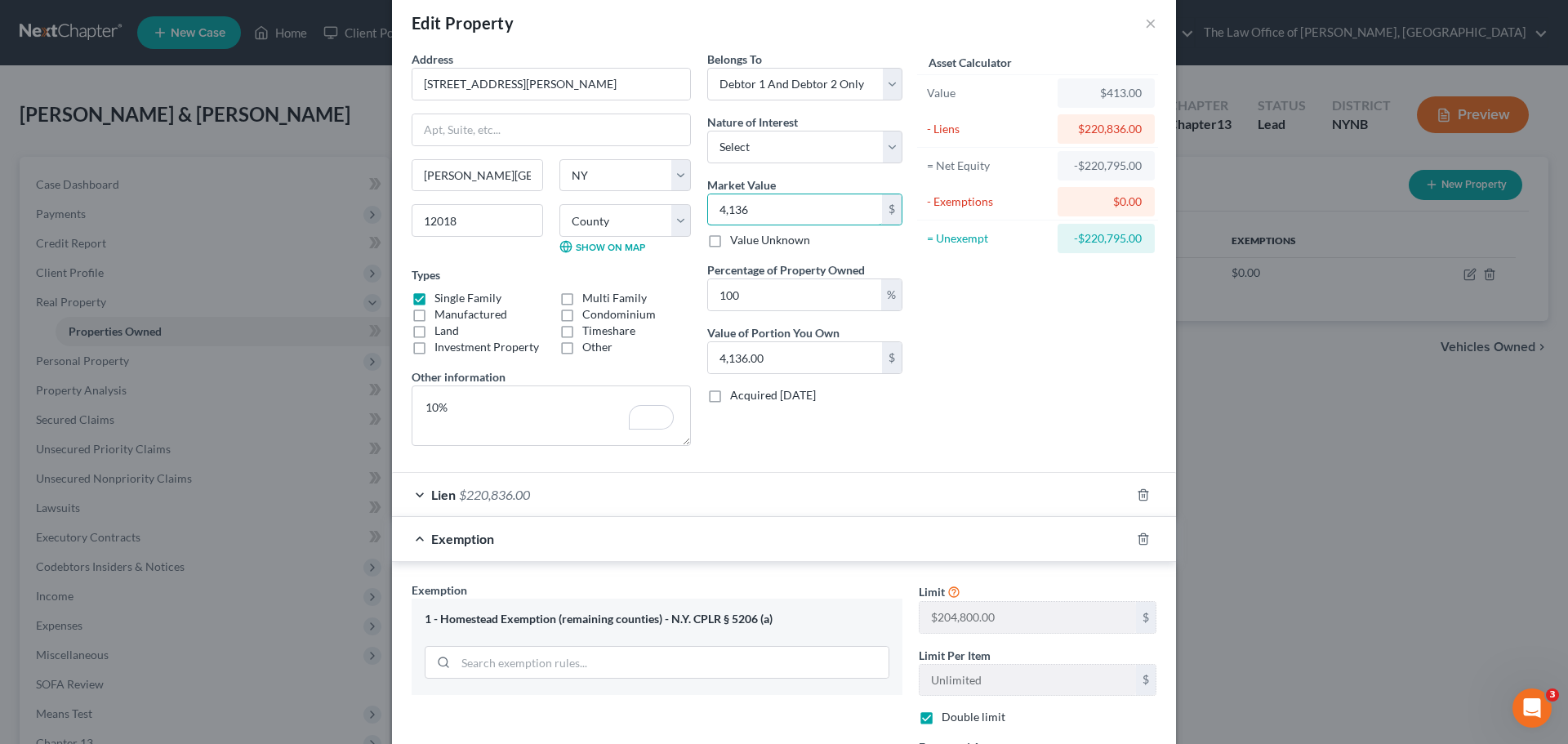
type input "4,1364"
type input "41,364.00"
type input "41,3640"
type input "413,640.00"
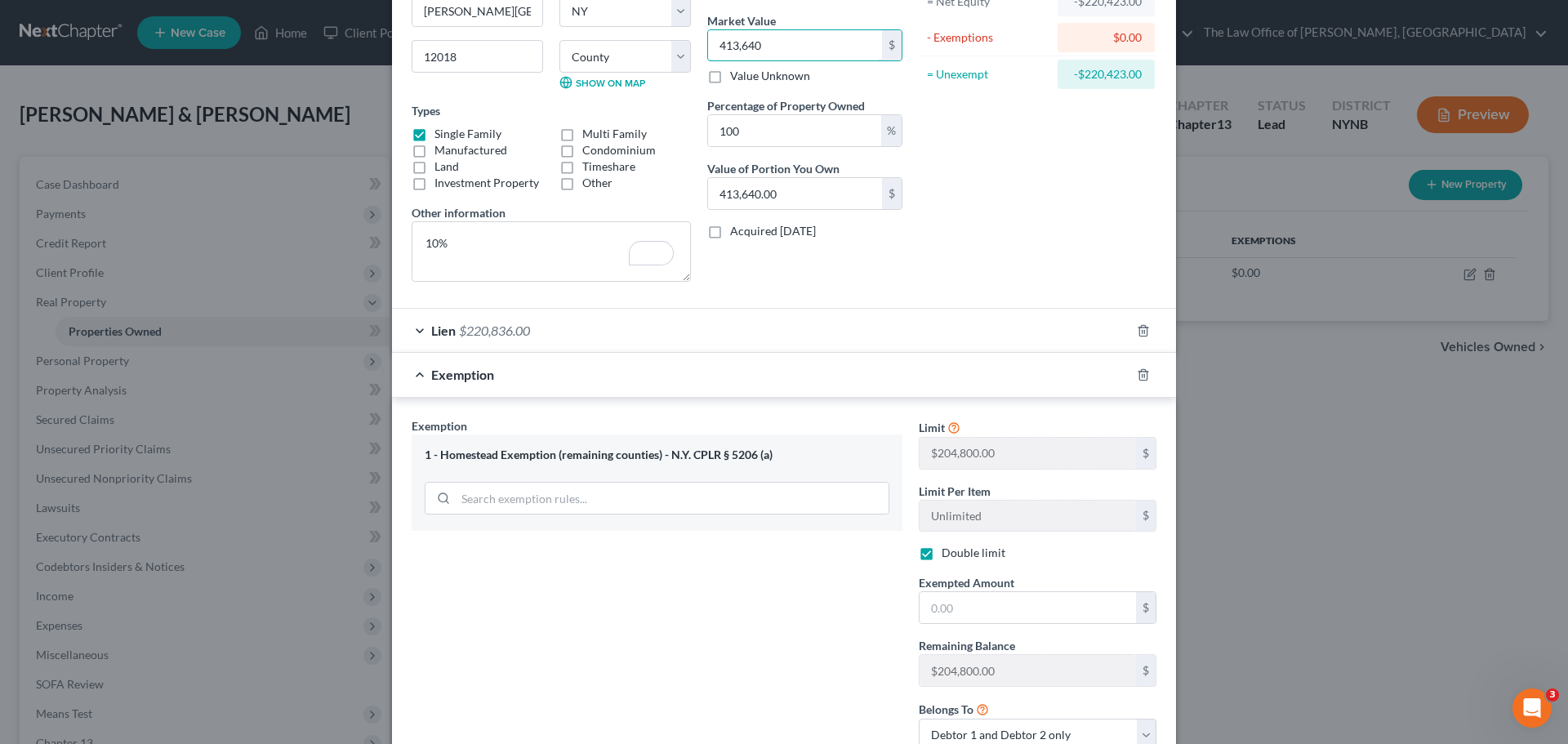
scroll to position [312, 0]
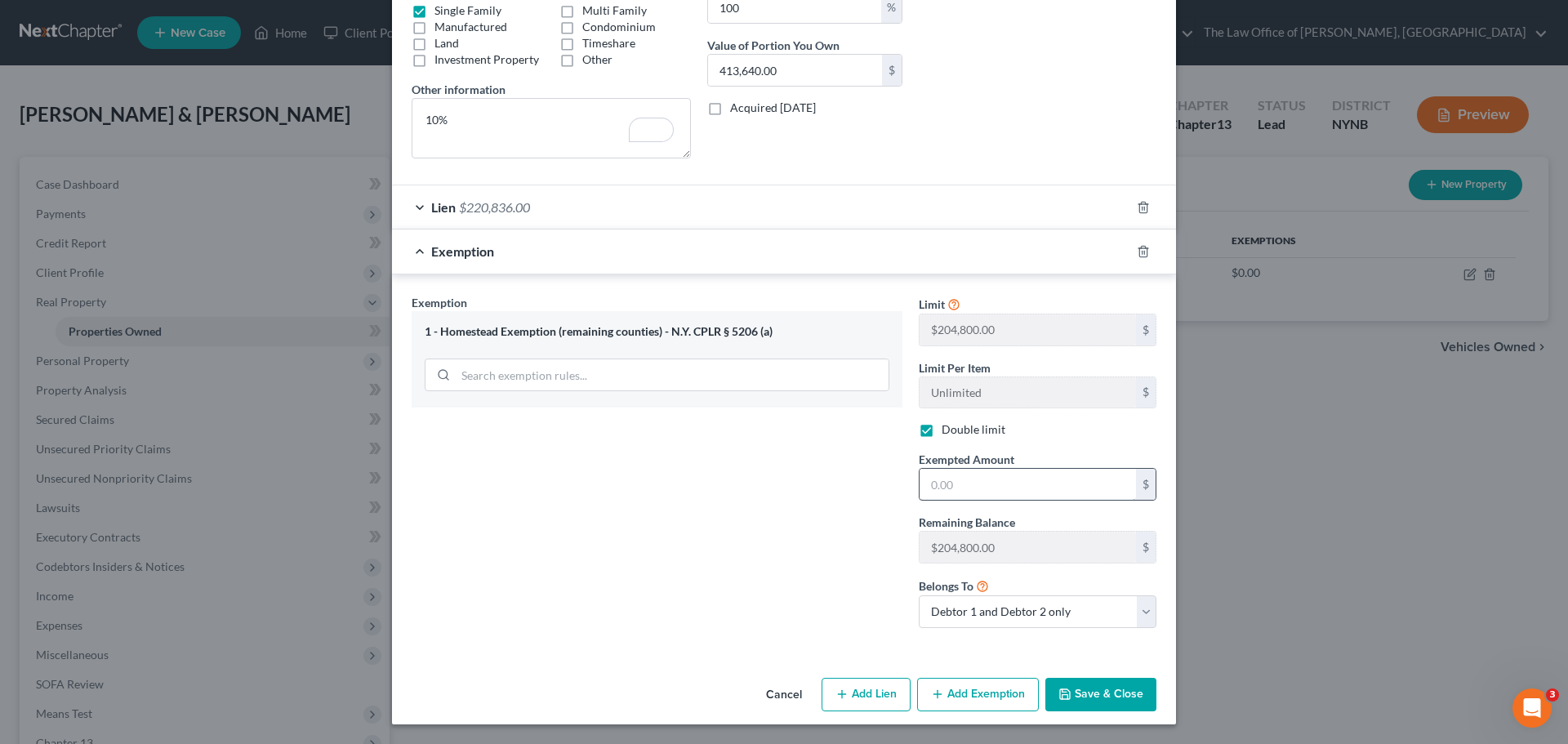
type input "413,640"
click at [959, 478] on input "text" at bounding box center [1028, 484] width 216 height 31
type input "1"
drag, startPoint x: 1118, startPoint y: 700, endPoint x: 1109, endPoint y: 696, distance: 9.8
click at [1118, 700] on button "Save & Close" at bounding box center [1101, 695] width 111 height 35
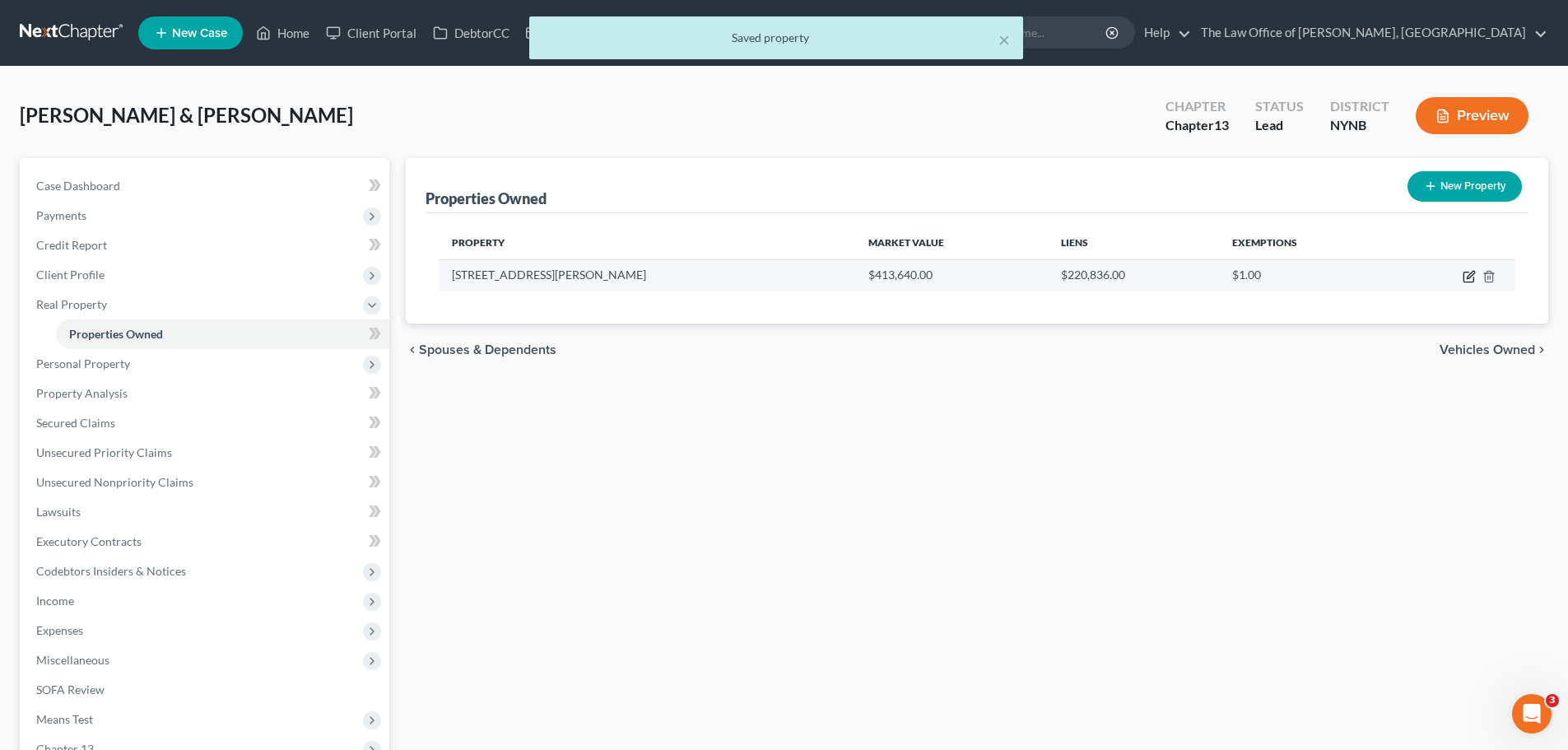
click at [1471, 279] on icon "button" at bounding box center [1468, 276] width 13 height 13
select select "35"
select select "2"
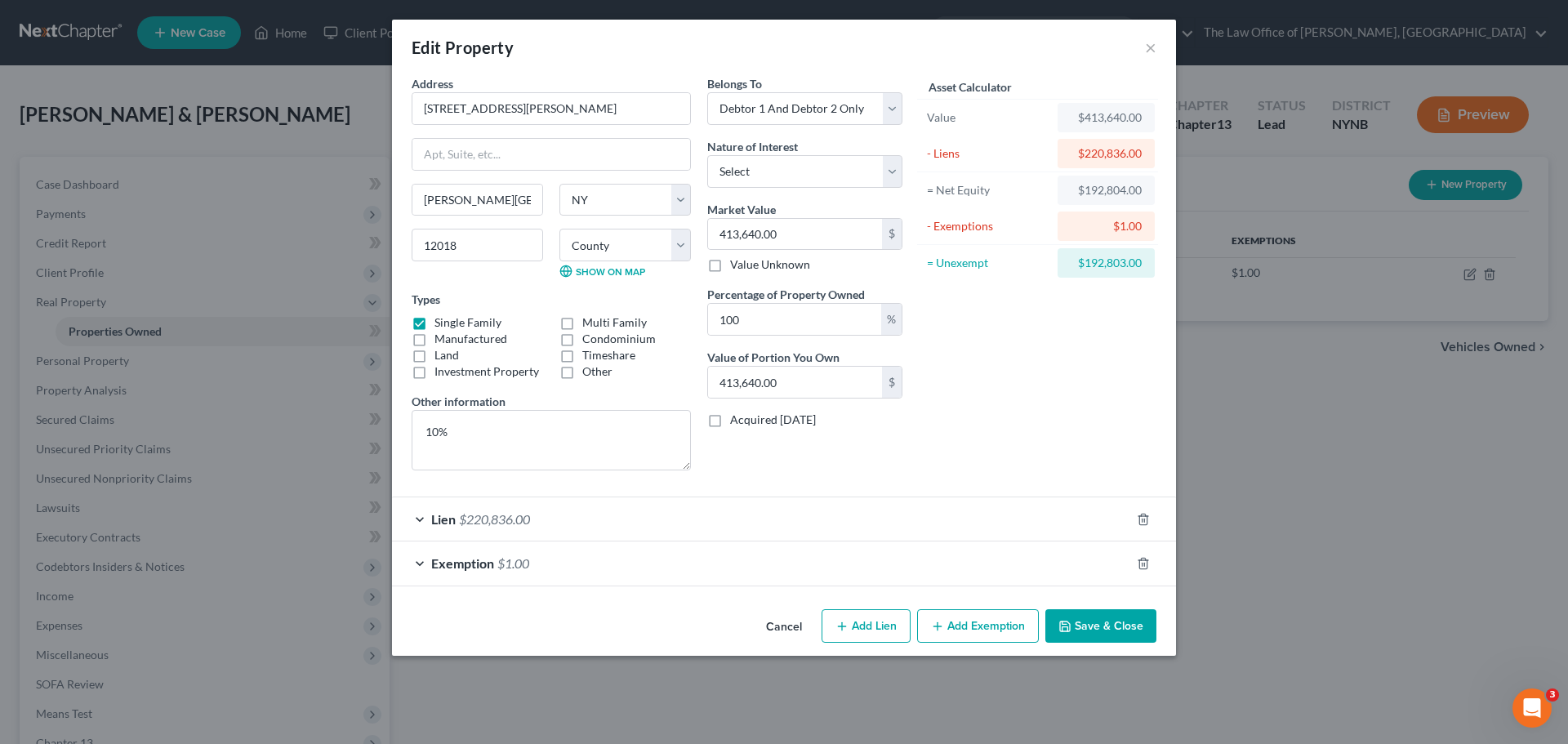
click at [1095, 263] on div "$192,803.00" at bounding box center [1107, 263] width 71 height 17
copy form "$192,803.00"
click at [909, 545] on div "Exemption $1.00" at bounding box center [761, 563] width 738 height 43
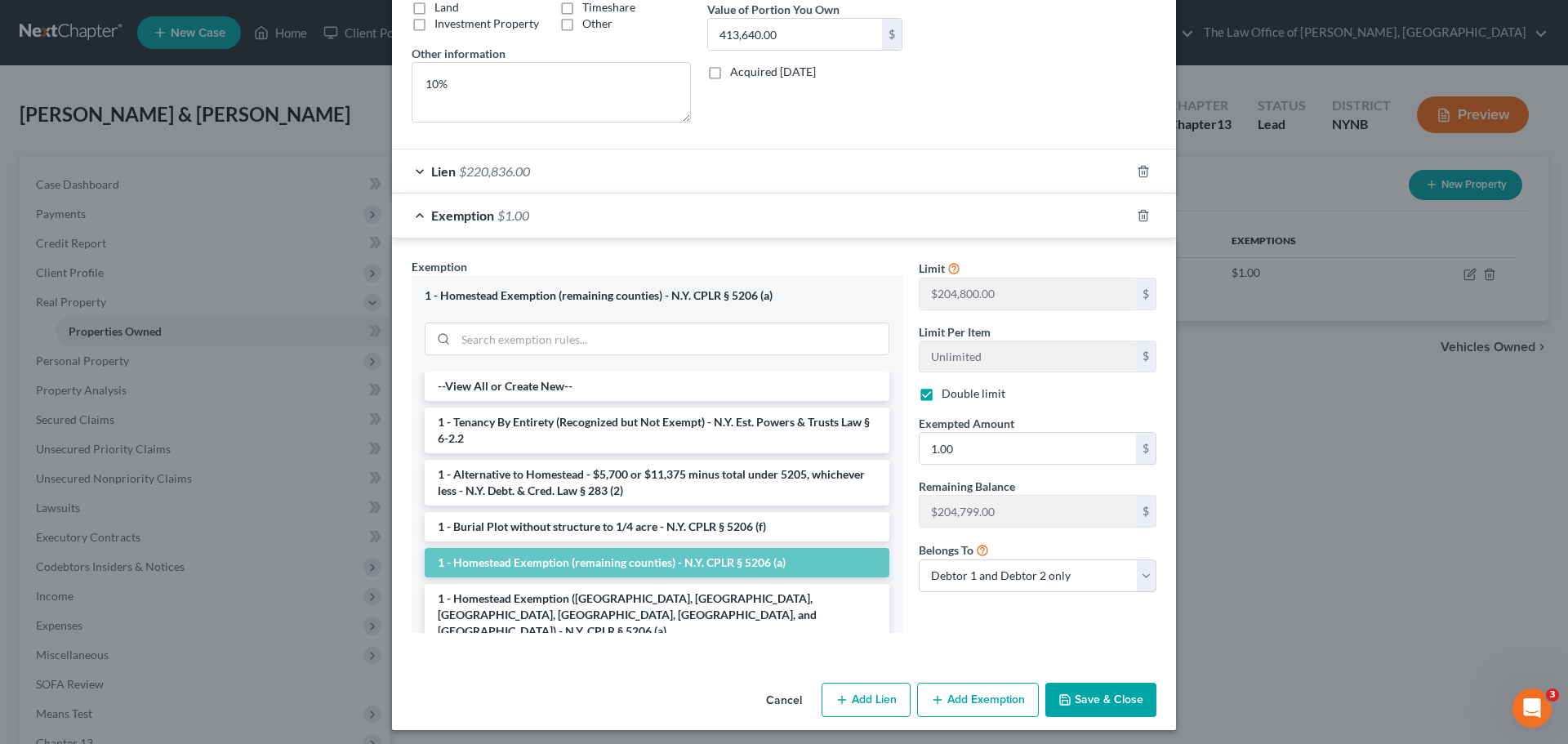
scroll to position [354, 0]
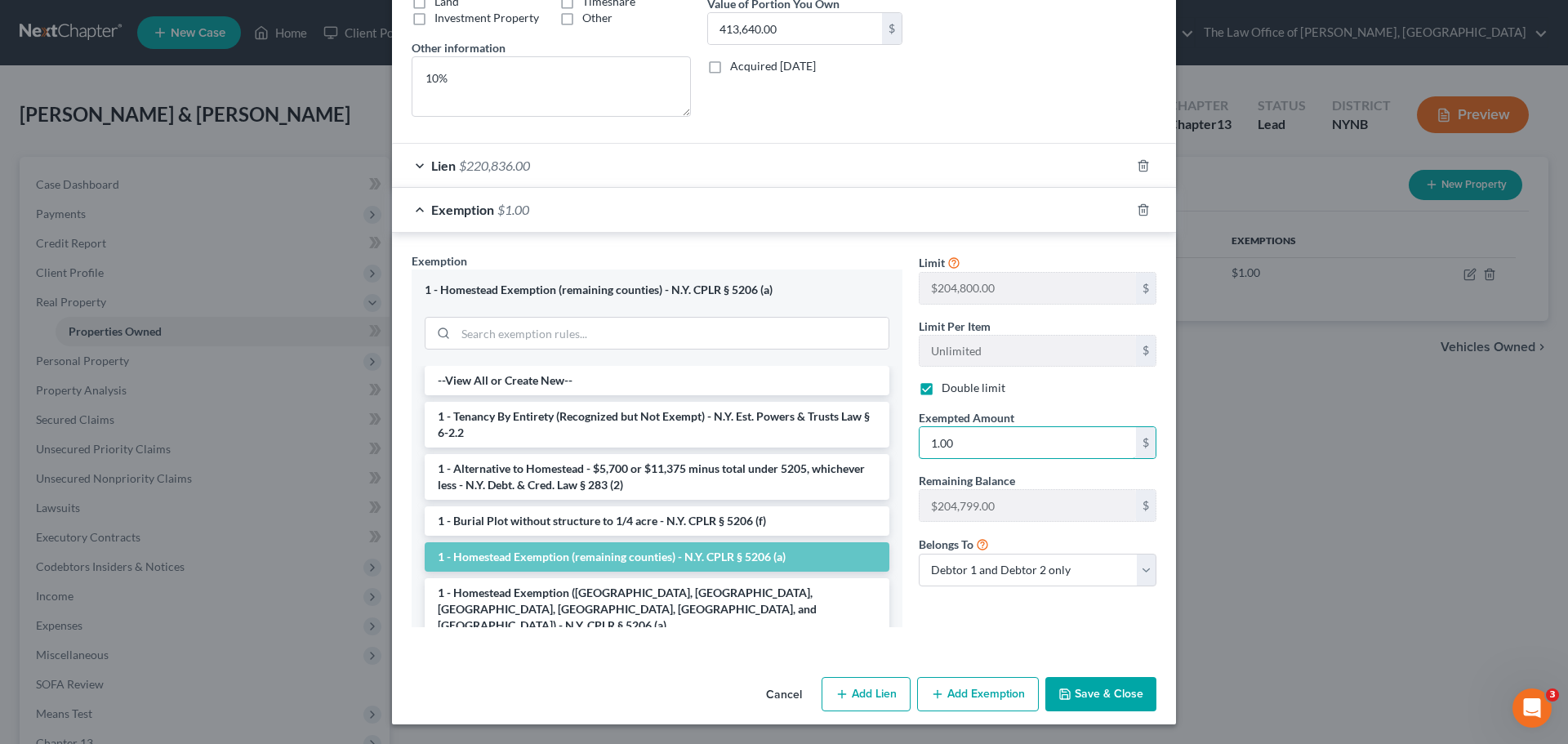
paste input "$192,803"
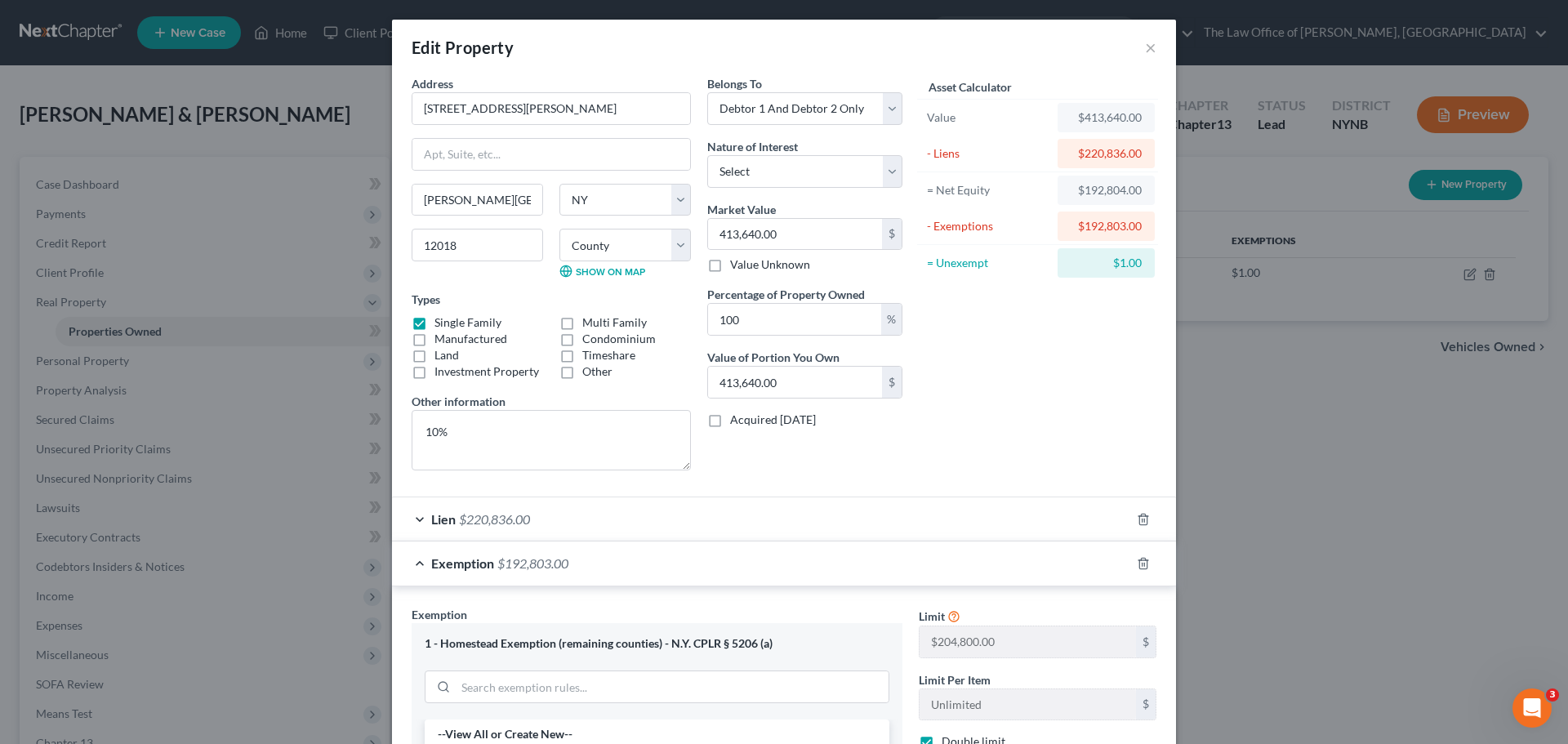
scroll to position [245, 0]
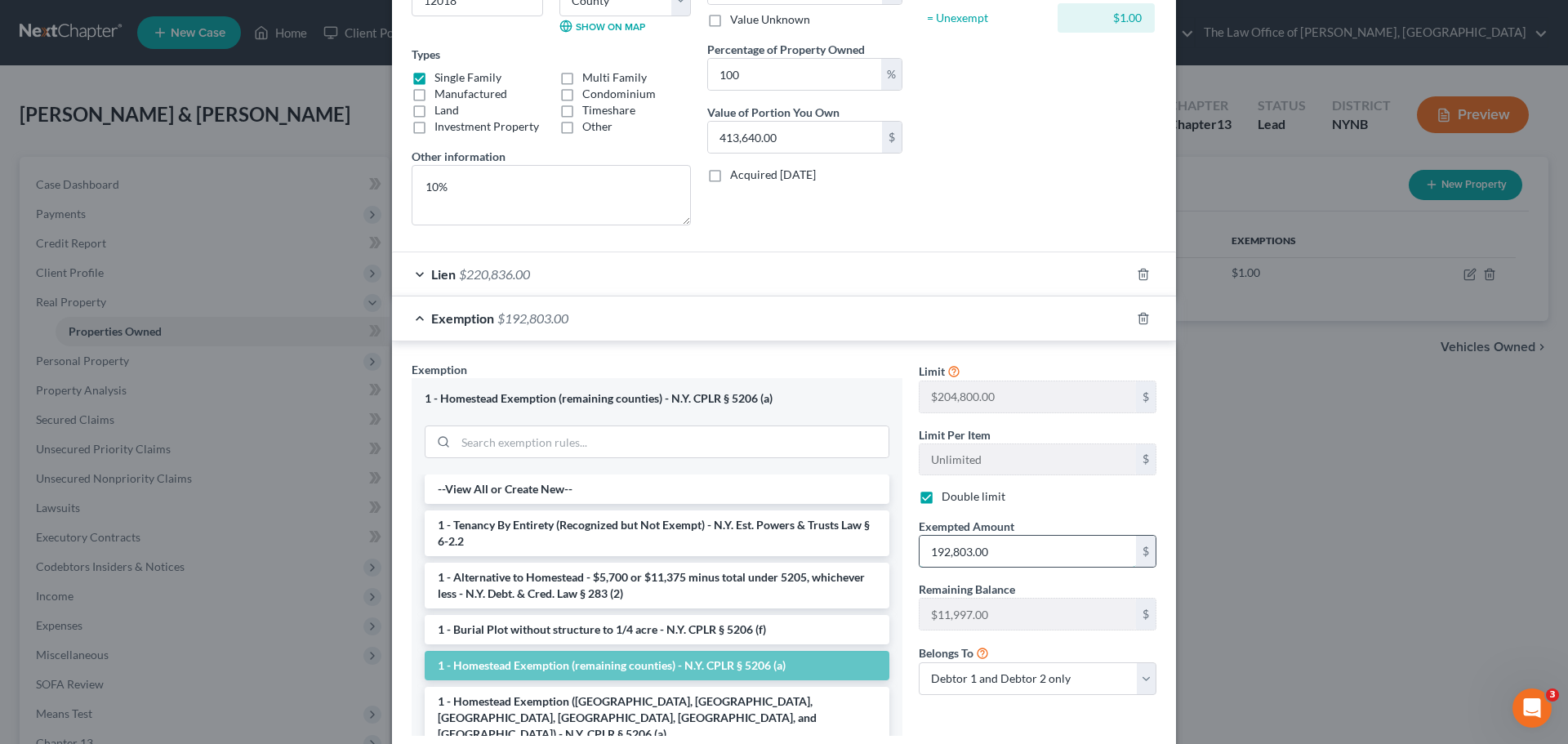
click at [966, 553] on input "192,803.00" at bounding box center [1028, 550] width 216 height 31
type input "19,280.00"
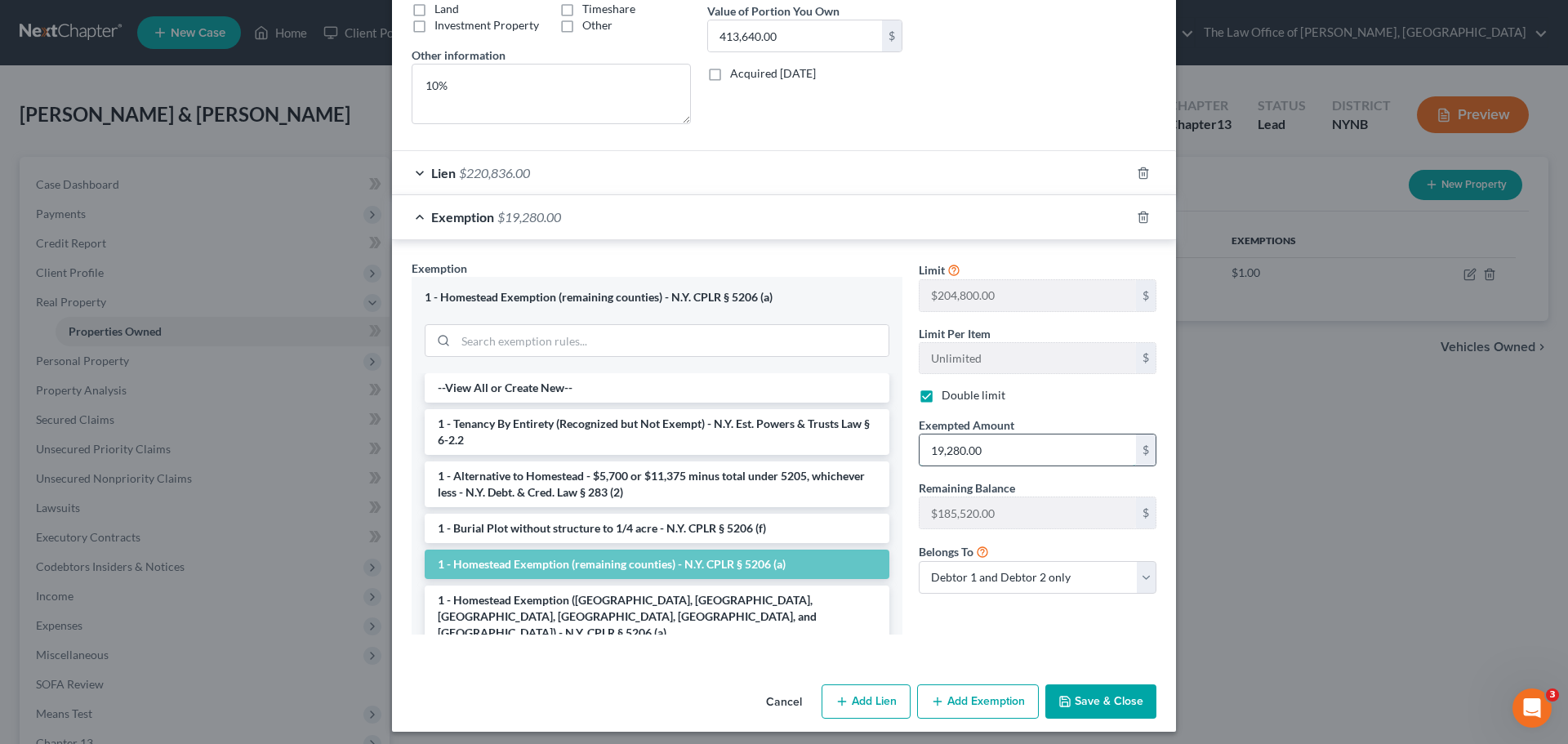
scroll to position [354, 0]
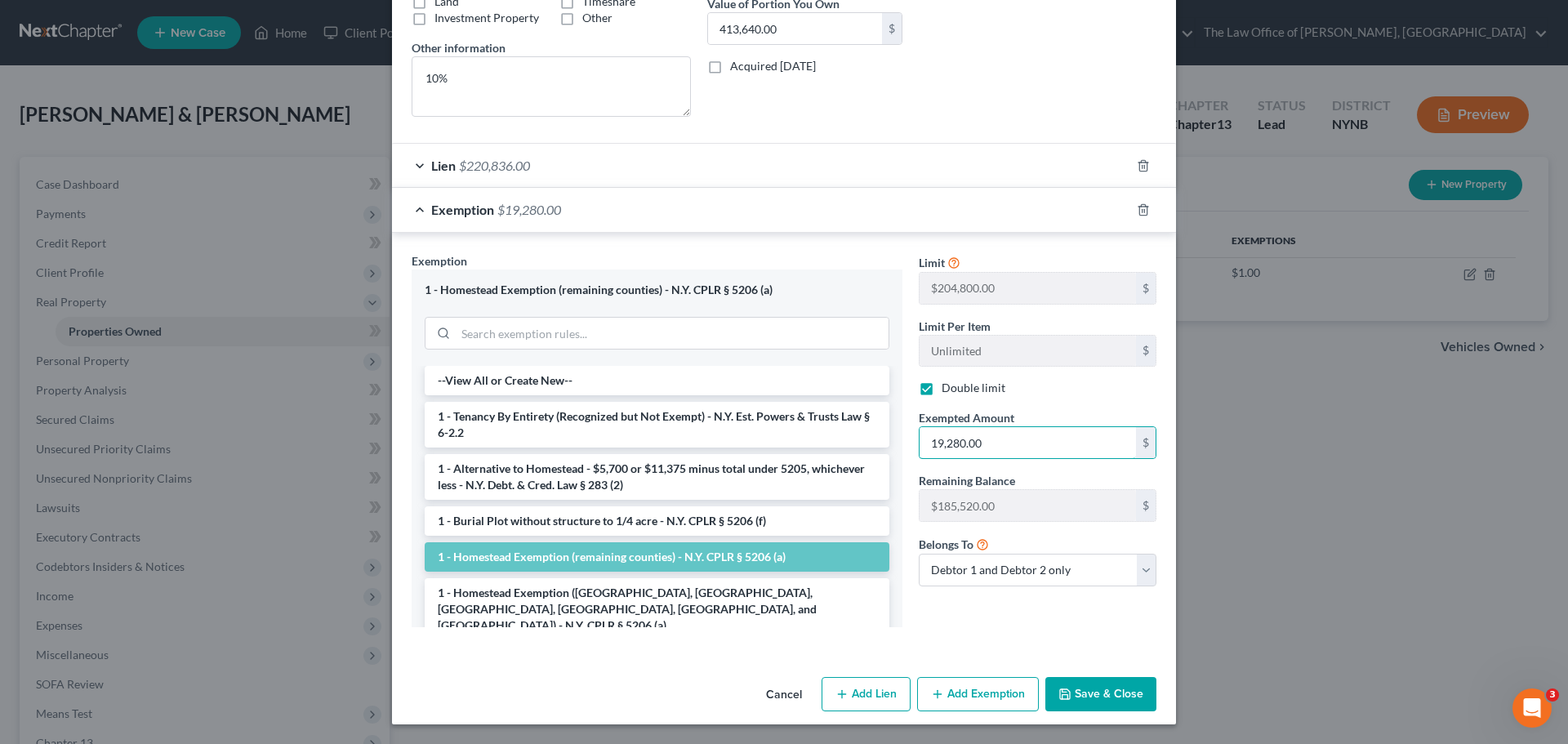
drag, startPoint x: 960, startPoint y: 453, endPoint x: 887, endPoint y: 454, distance: 73.0
click at [888, 454] on div "Exemption Set must be selected for CA. Exemption * 1 - Homestead Exemption (rem…" at bounding box center [784, 446] width 761 height 388
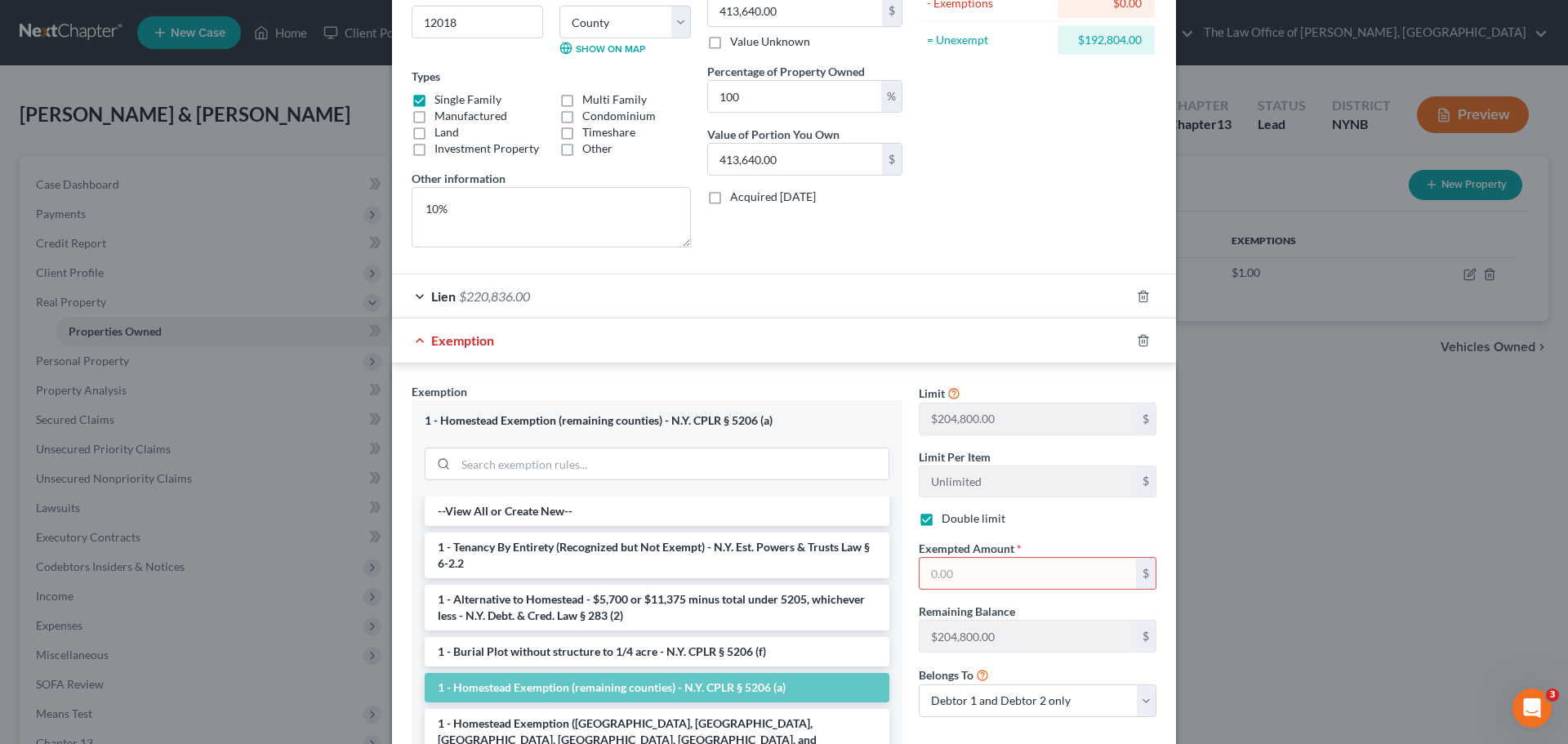
scroll to position [0, 0]
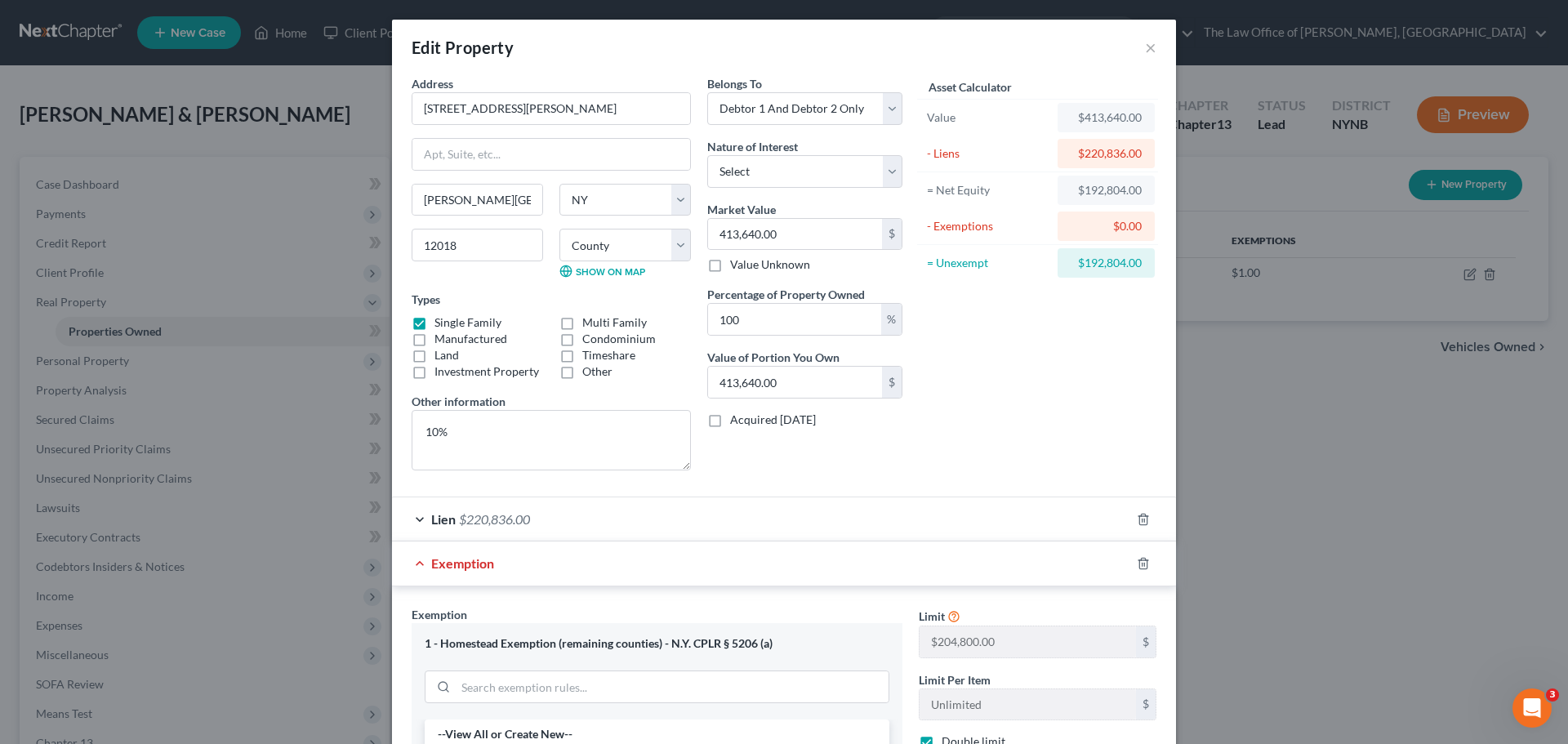
click at [1083, 271] on div "$192,804.00" at bounding box center [1107, 263] width 97 height 30
copy form "$192,804.00"
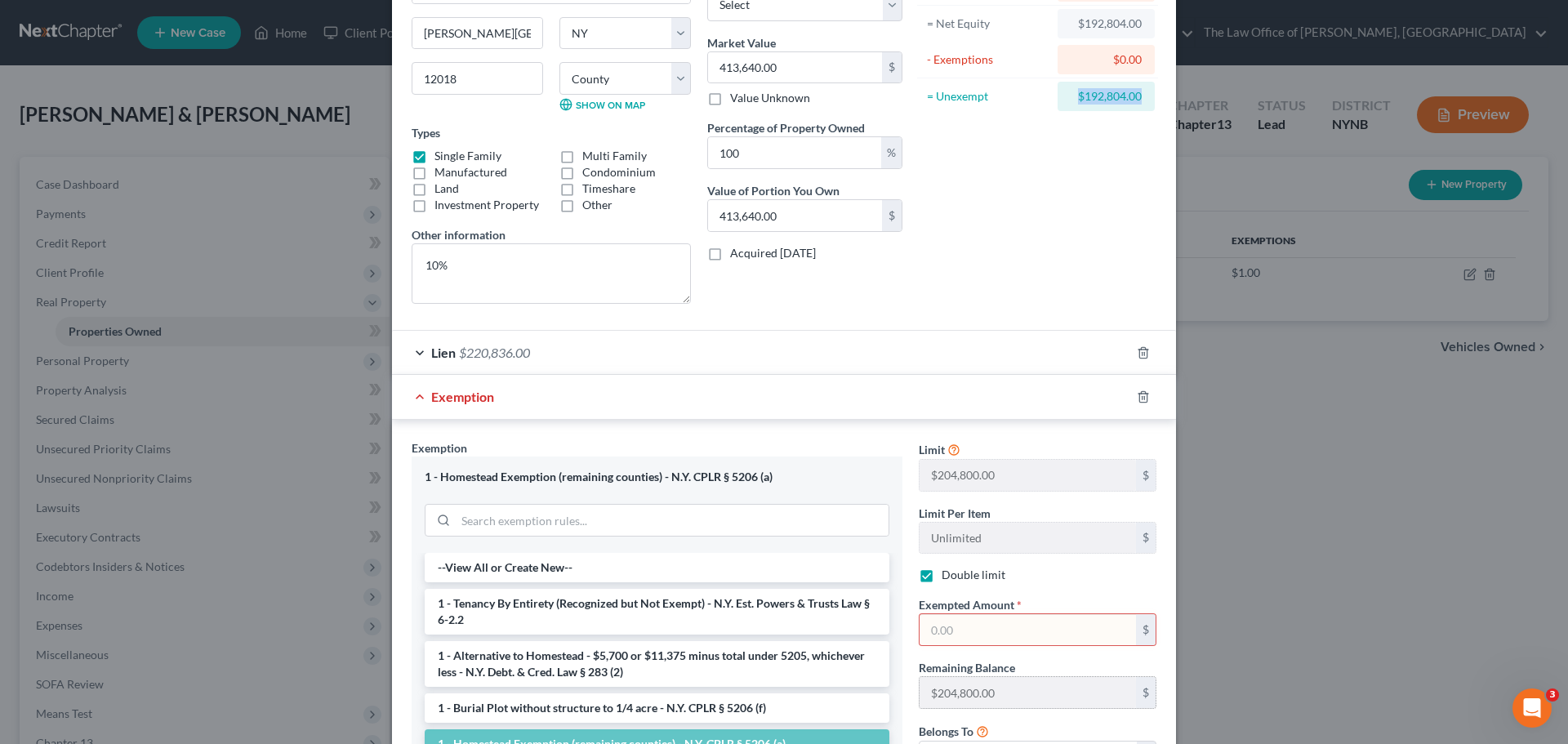
scroll to position [354, 0]
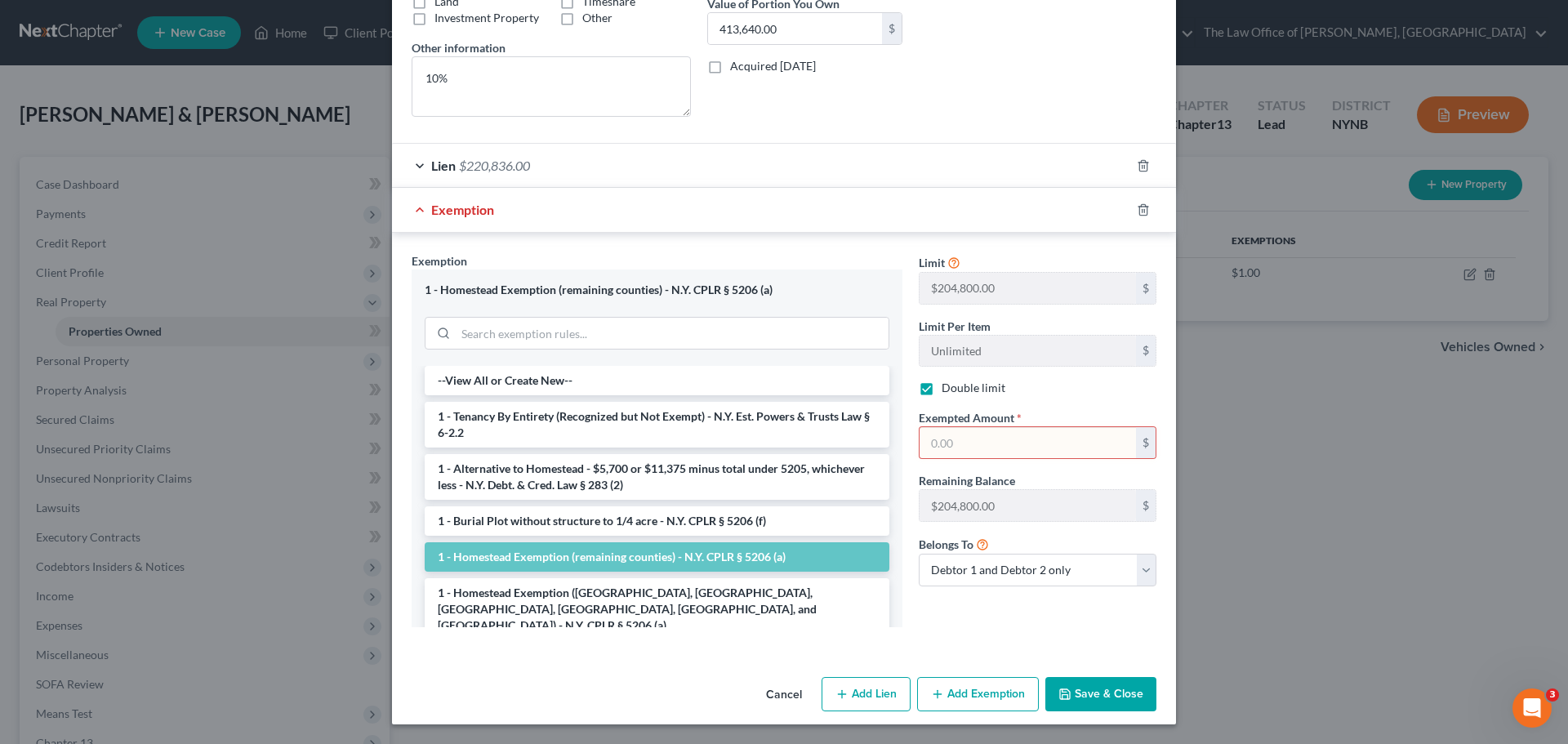
click at [963, 439] on input "text" at bounding box center [1028, 442] width 216 height 31
paste input "$192,804.00"
type input "192,804.00"
click at [1071, 690] on button "Save & Close" at bounding box center [1101, 694] width 111 height 35
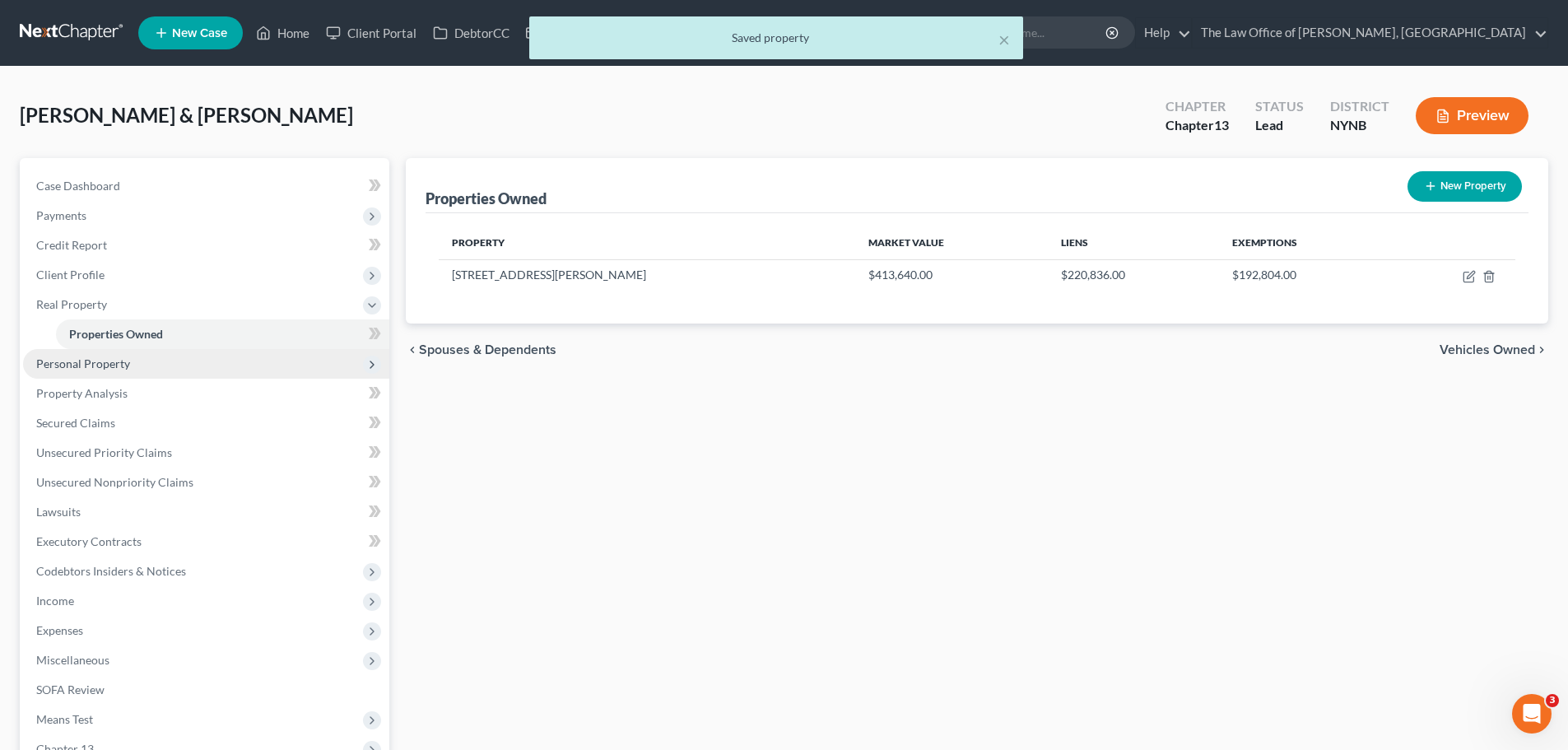
click at [154, 367] on span "Personal Property" at bounding box center [206, 365] width 366 height 30
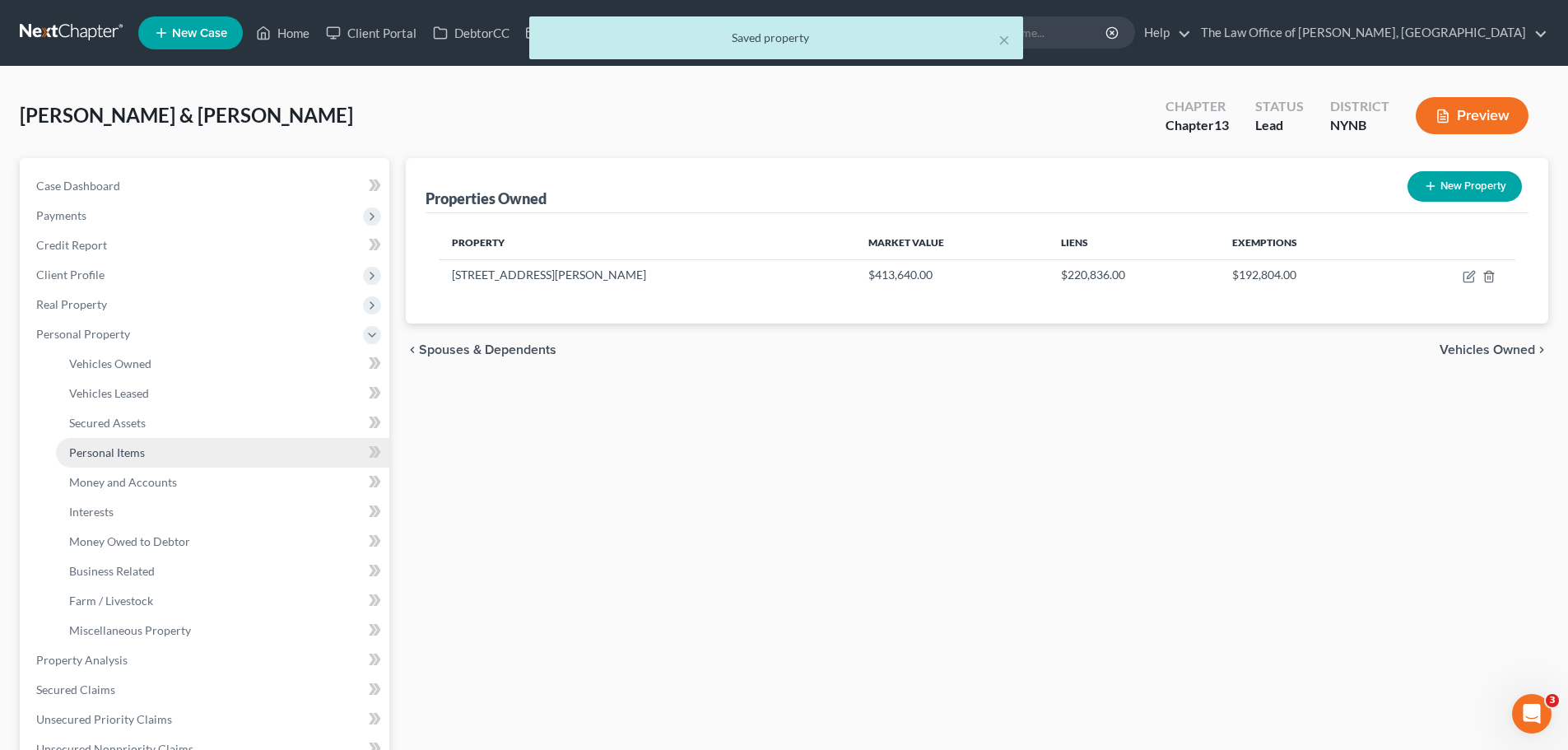
click at [121, 449] on span "Personal Items" at bounding box center [107, 452] width 76 height 14
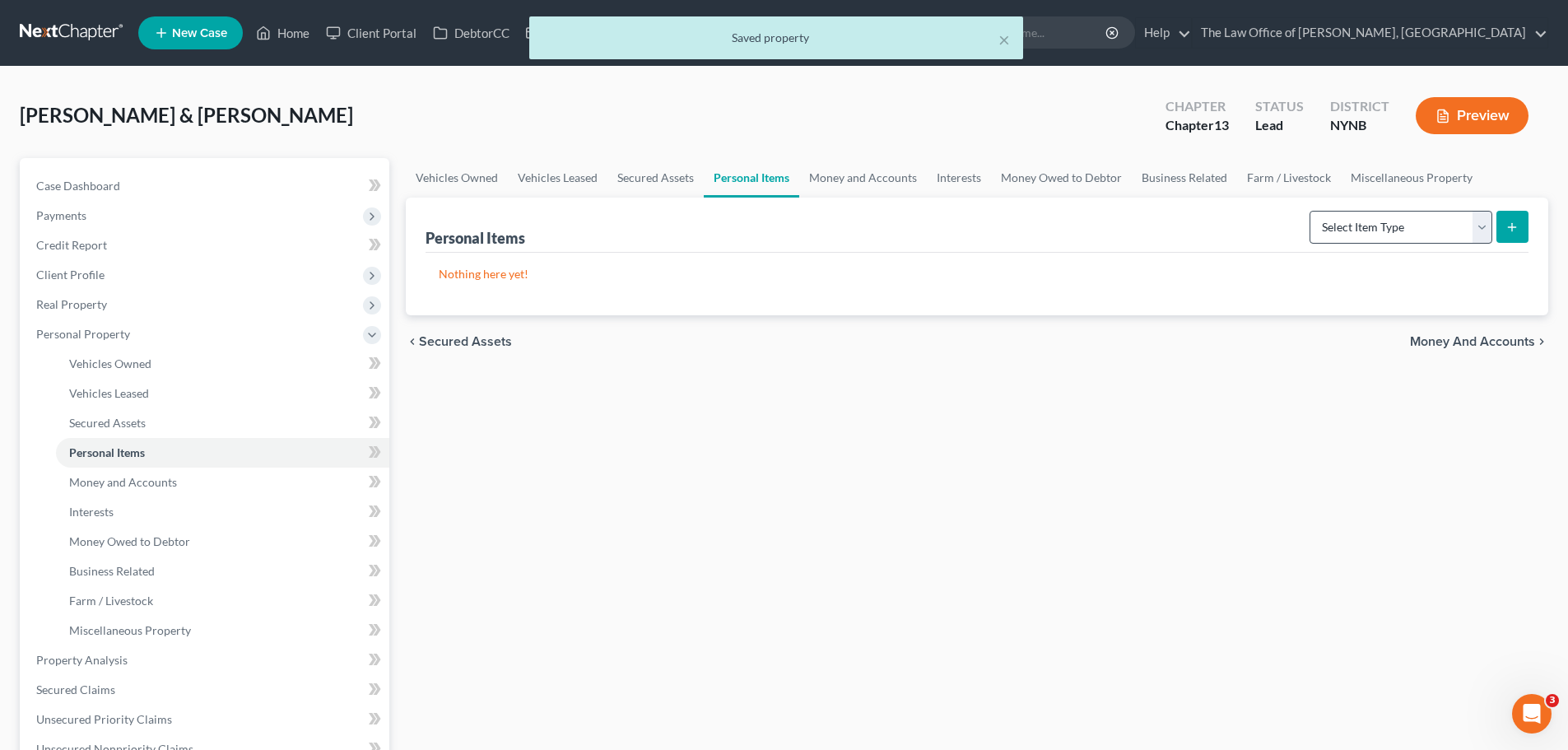
drag, startPoint x: 1410, startPoint y: 244, endPoint x: 1398, endPoint y: 242, distance: 12.2
click at [1410, 243] on form "Select Item Type Clothing Collectibles Of Value Electronics Firearms Household …" at bounding box center [1419, 228] width 219 height 34
click at [1356, 233] on select "Select Item Type Clothing Collectibles Of Value Electronics Firearms Household …" at bounding box center [1401, 227] width 183 height 33
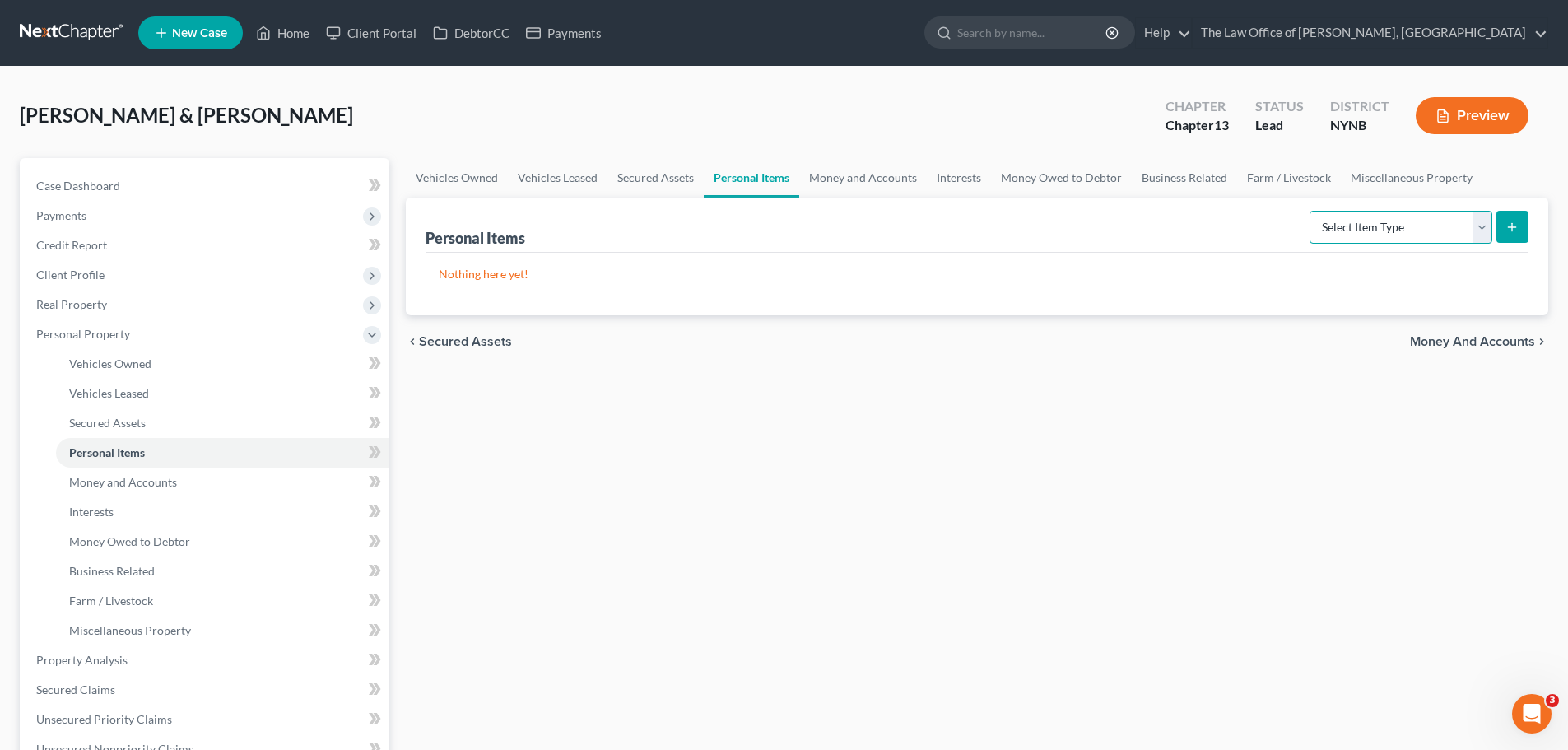
select select "clothing"
click at [1311, 211] on select "Select Item Type Clothing Collectibles Of Value Electronics Firearms Household …" at bounding box center [1401, 227] width 183 height 33
click at [1508, 221] on icon "submit" at bounding box center [1511, 227] width 13 height 13
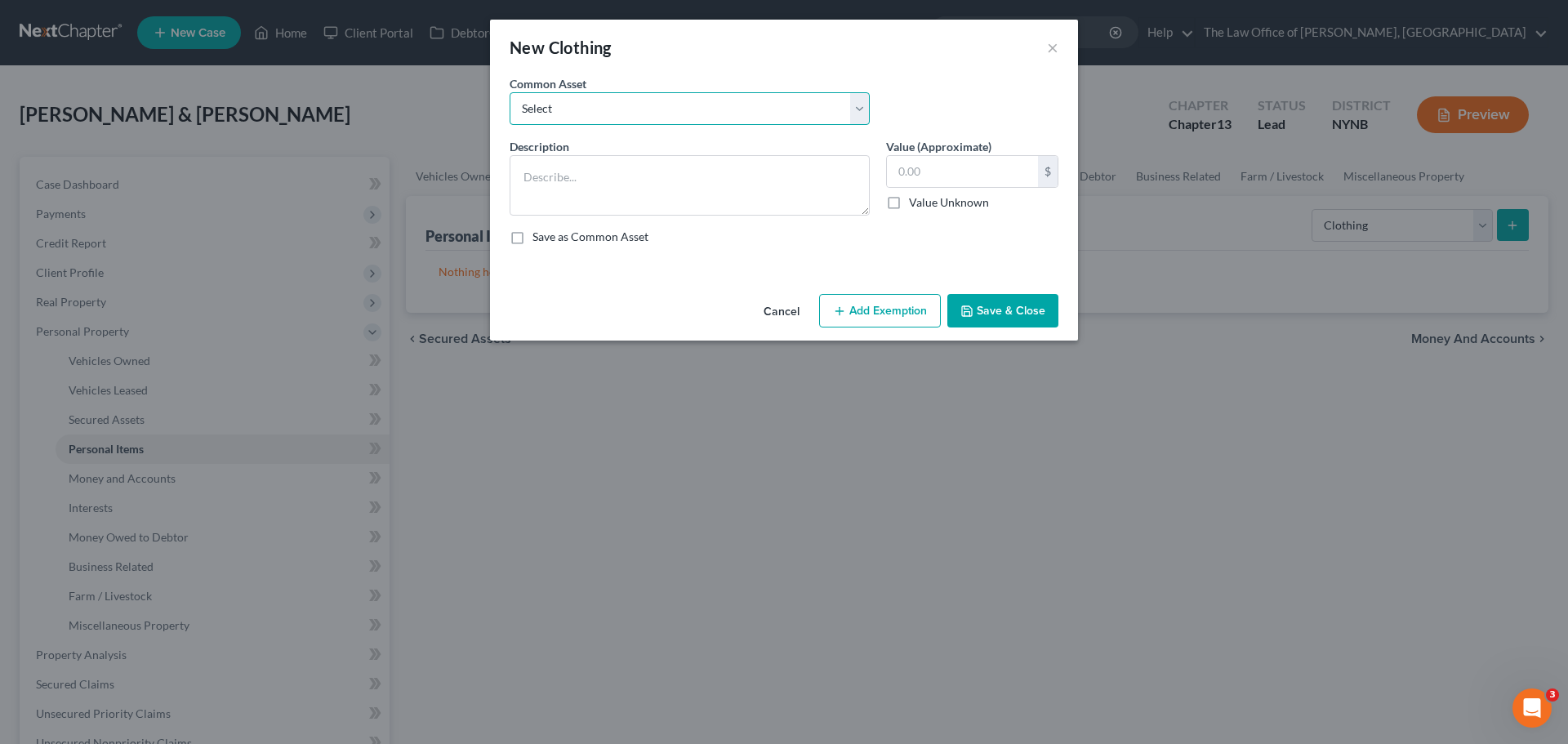
drag, startPoint x: 645, startPoint y: 104, endPoint x: 621, endPoint y: 120, distance: 28.8
click at [645, 104] on select "Select Basic Clothing" at bounding box center [690, 108] width 361 height 33
select select "0"
click at [510, 92] on select "Select Basic Clothing" at bounding box center [690, 108] width 361 height 33
type textarea "Basic Clothing"
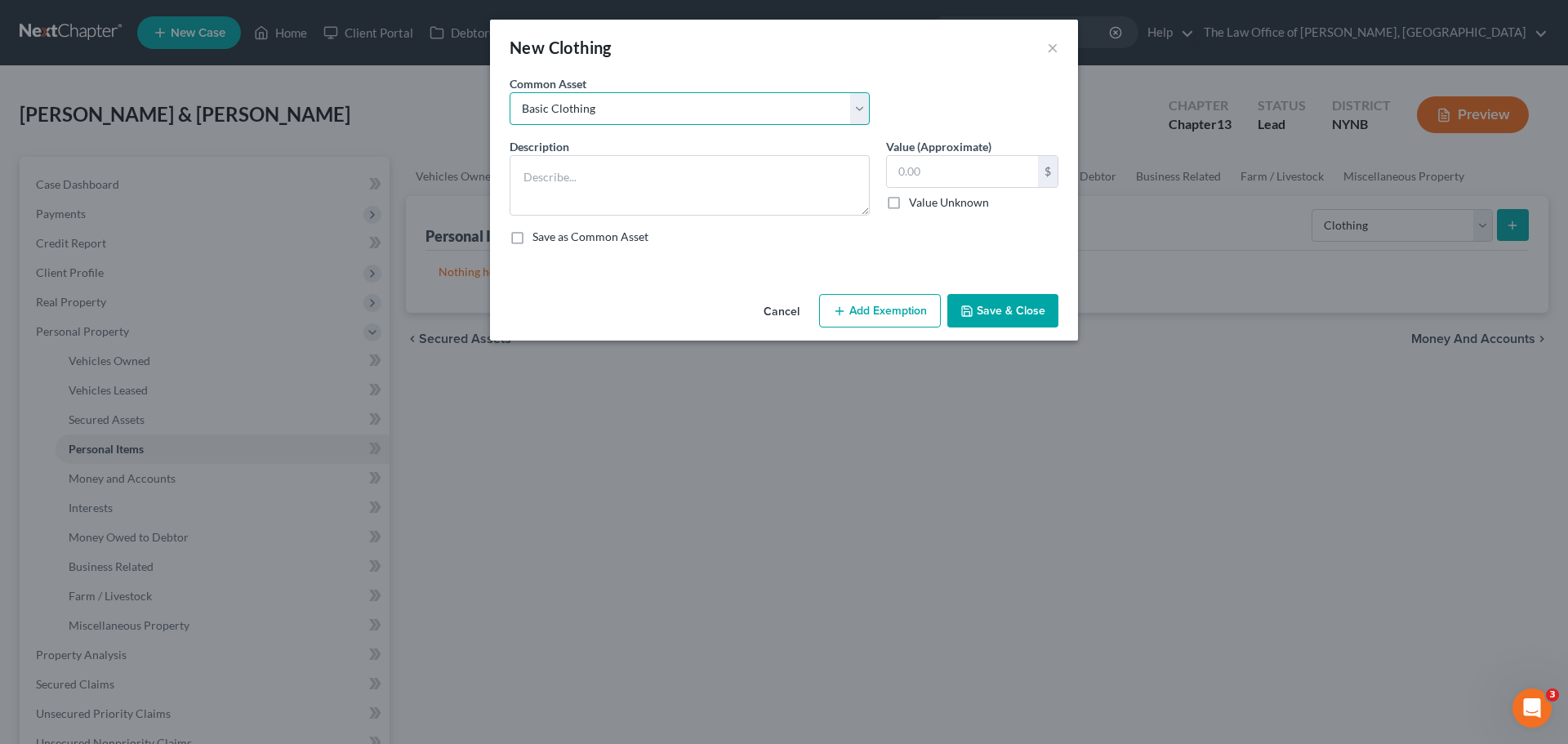
type input "500.00"
click at [858, 310] on button "Add Exemption" at bounding box center [879, 311] width 122 height 35
select select "2"
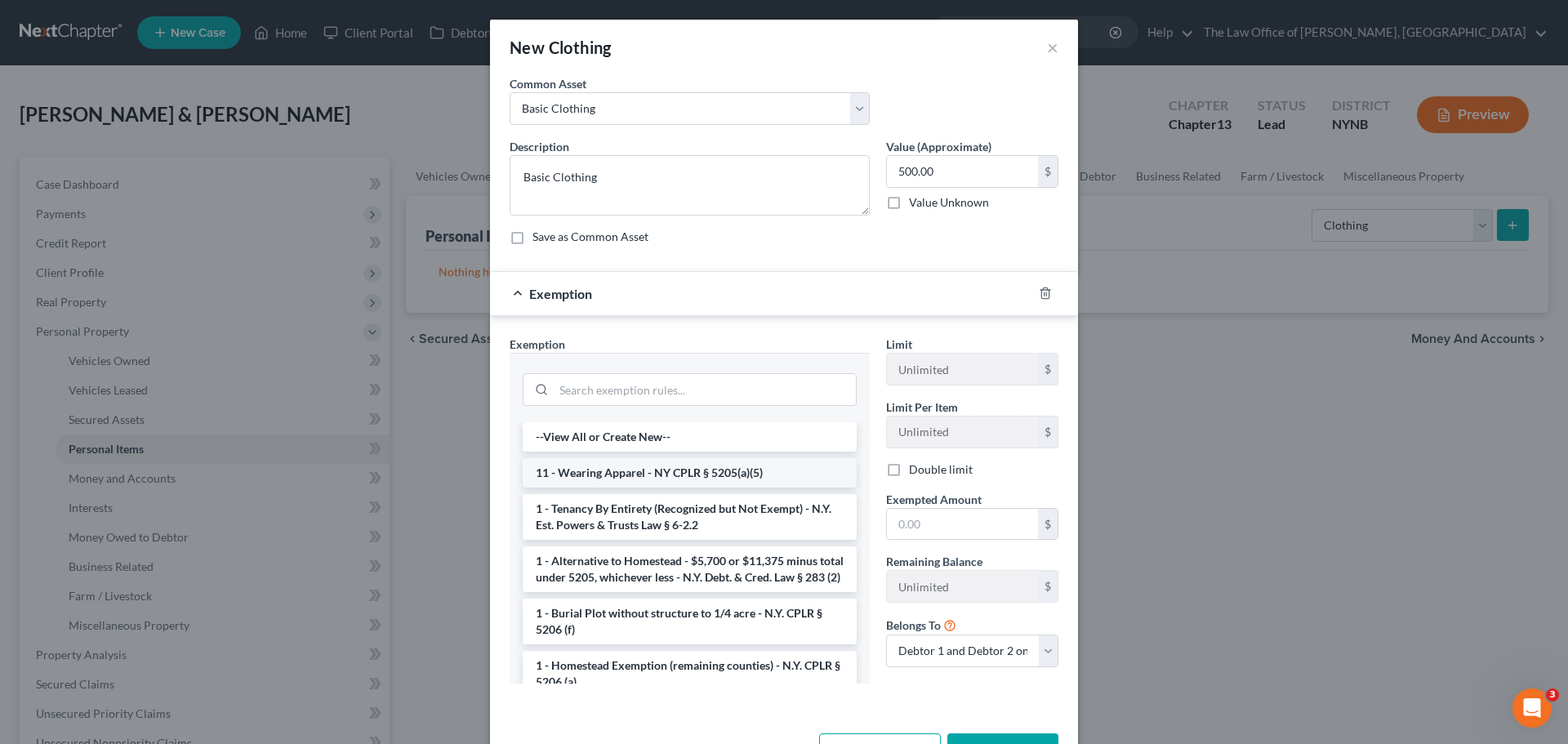
click at [582, 472] on li "11 - Wearing Apparel - NY CPLR § 5205(a)(5)" at bounding box center [690, 473] width 334 height 30
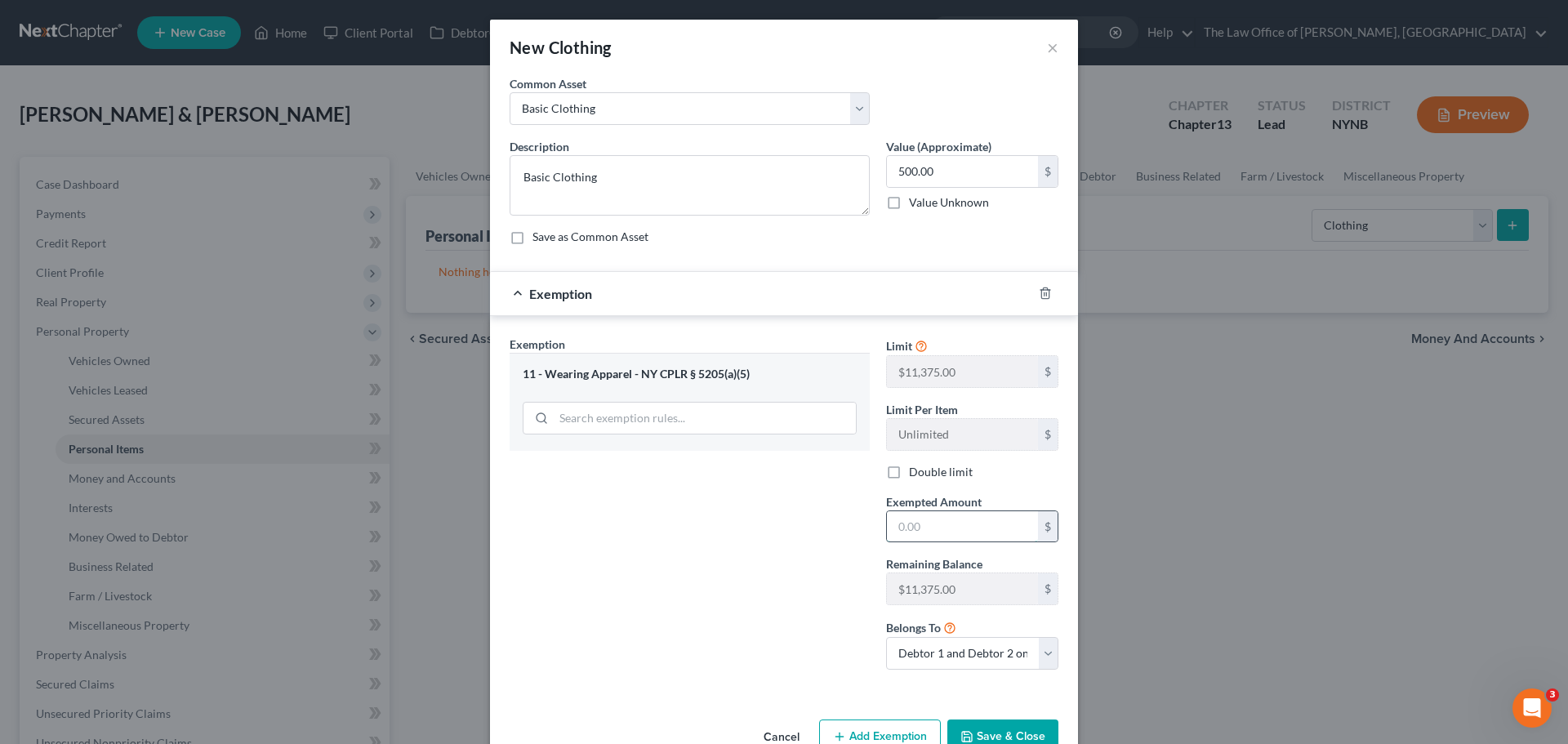
click at [908, 529] on input "text" at bounding box center [962, 526] width 151 height 31
type input "500"
drag, startPoint x: 778, startPoint y: 552, endPoint x: 827, endPoint y: 559, distance: 49.5
click at [787, 557] on div "Exemption Set must be selected for CA. Exemption * 11 - Wearing Apparel - NY CP…" at bounding box center [690, 509] width 376 height 347
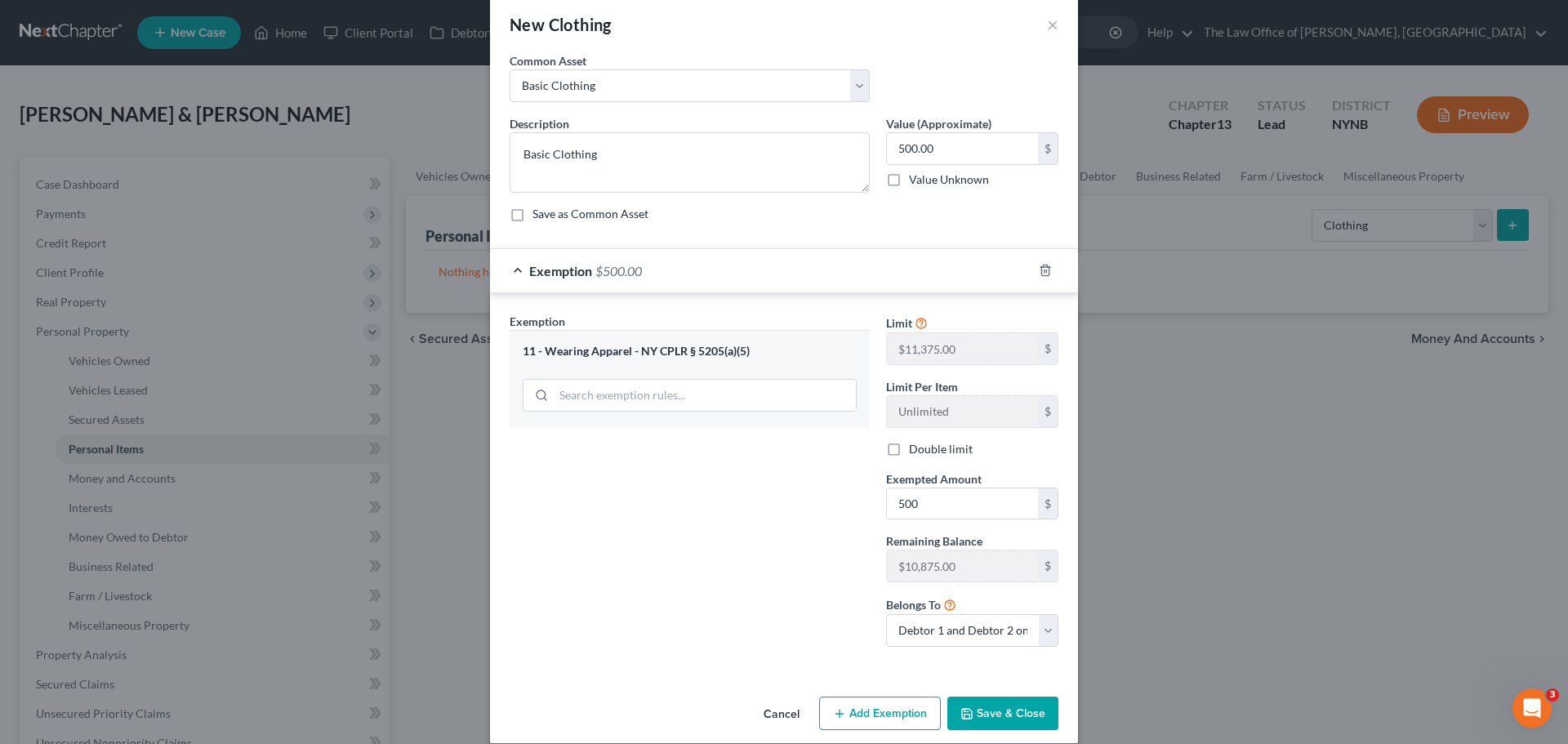
scroll to position [41, 0]
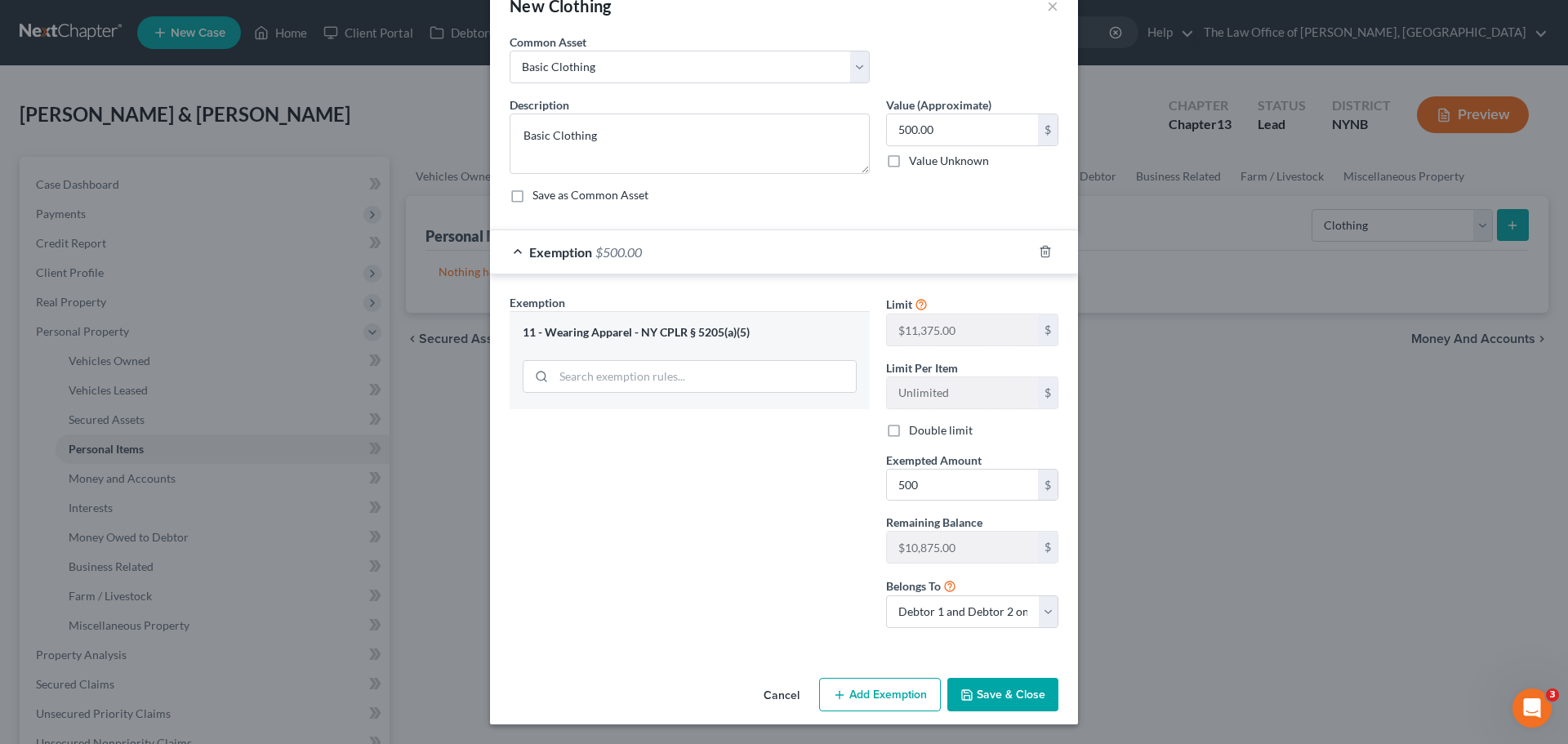
click at [982, 703] on button "Save & Close" at bounding box center [1003, 695] width 111 height 35
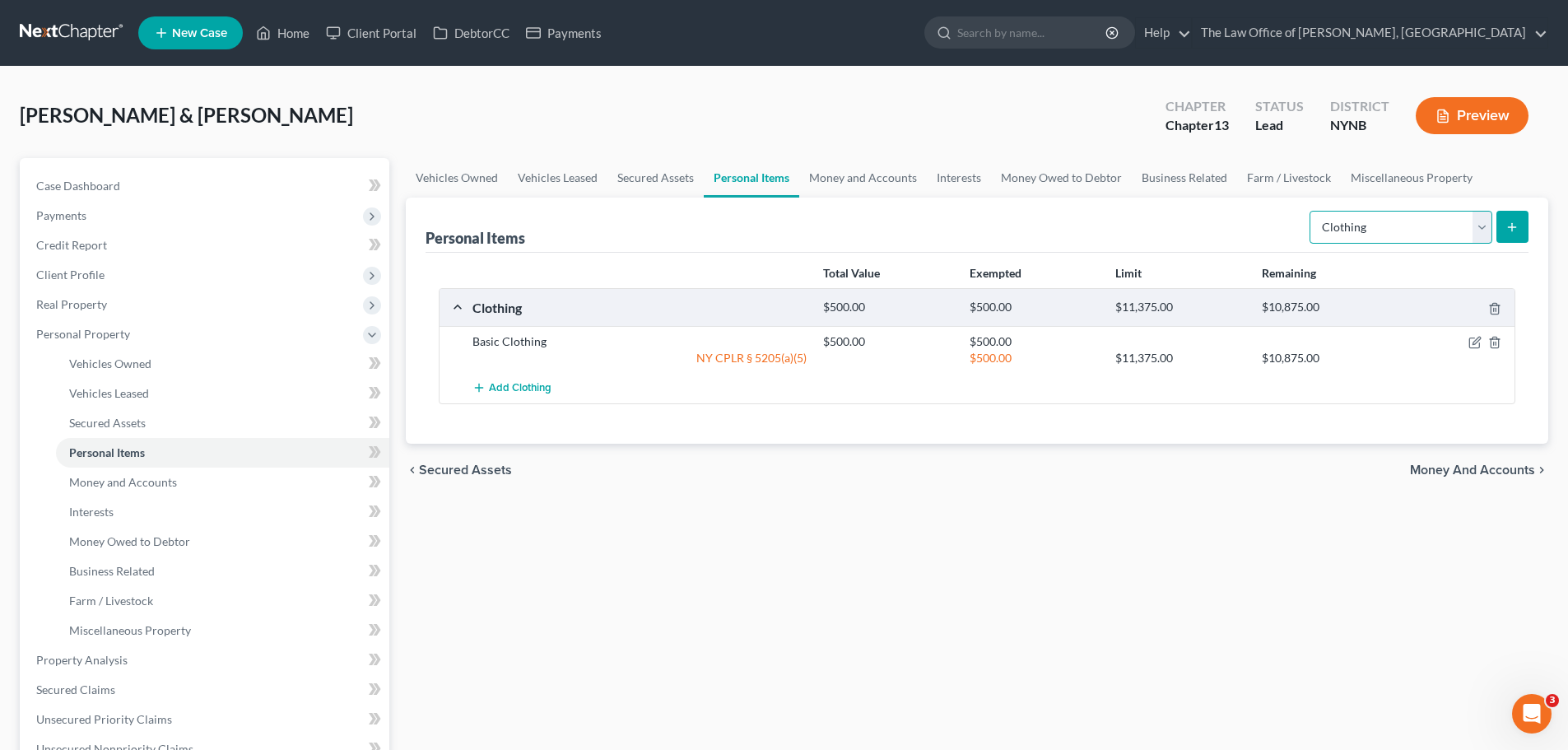
click at [1370, 234] on select "Select Item Type Clothing Collectibles Of Value Electronics Firearms Household …" at bounding box center [1401, 227] width 183 height 33
select select "electronics"
click at [1311, 211] on select "Select Item Type Clothing Collectibles Of Value Electronics Firearms Household …" at bounding box center [1401, 227] width 183 height 33
click at [1503, 227] on button "submit" at bounding box center [1512, 227] width 32 height 32
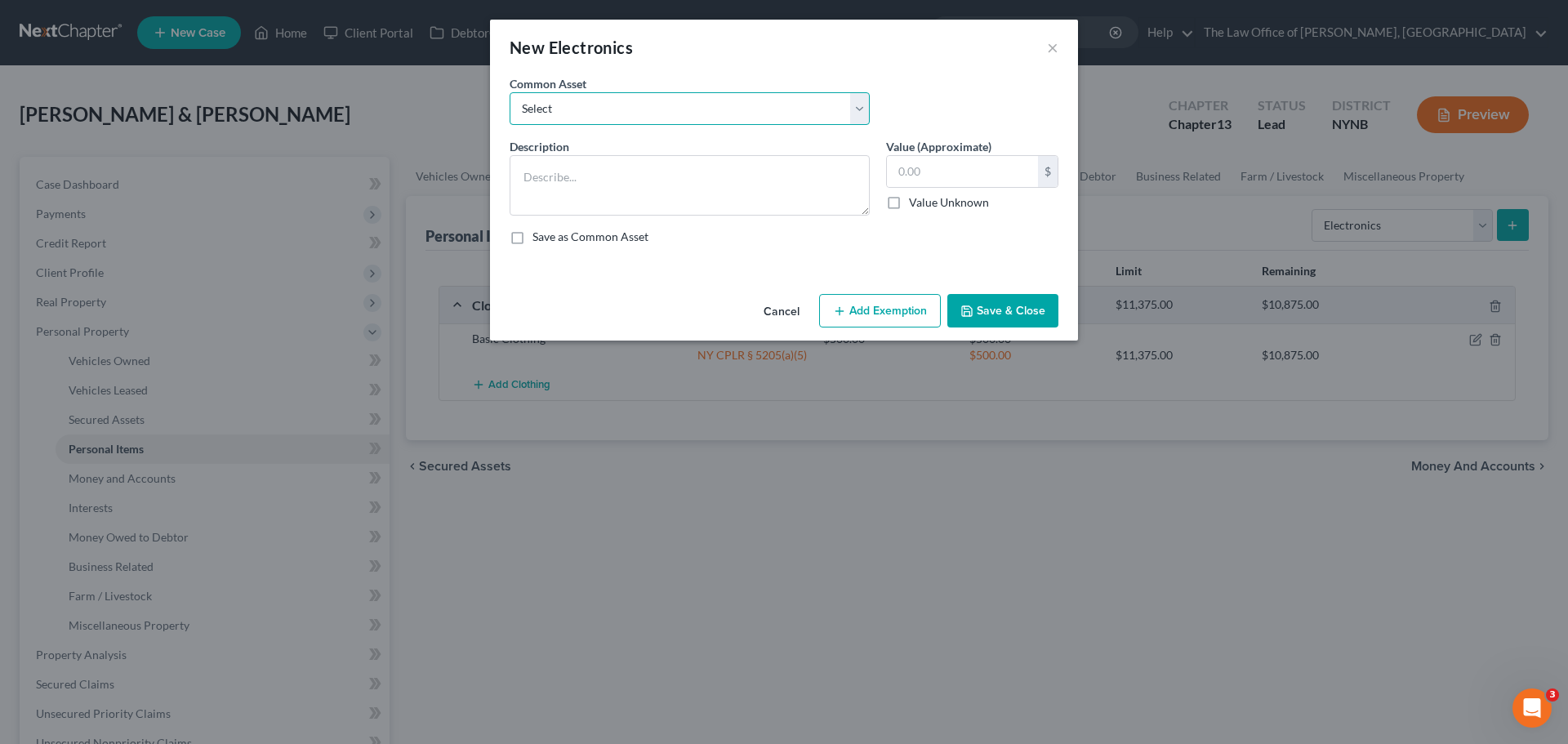
click at [713, 119] on select "Select Basic Electronics - laptop, computer, tv, fridge, freezer, cellphone," at bounding box center [690, 108] width 361 height 33
select select "0"
click at [510, 92] on select "Select Basic Electronics - laptop, computer, tv, fridge, freezer, cellphone," at bounding box center [690, 108] width 361 height 33
type textarea "Basic Electronics - laptop, computer, tv, fridge, freezer, cellphone,"
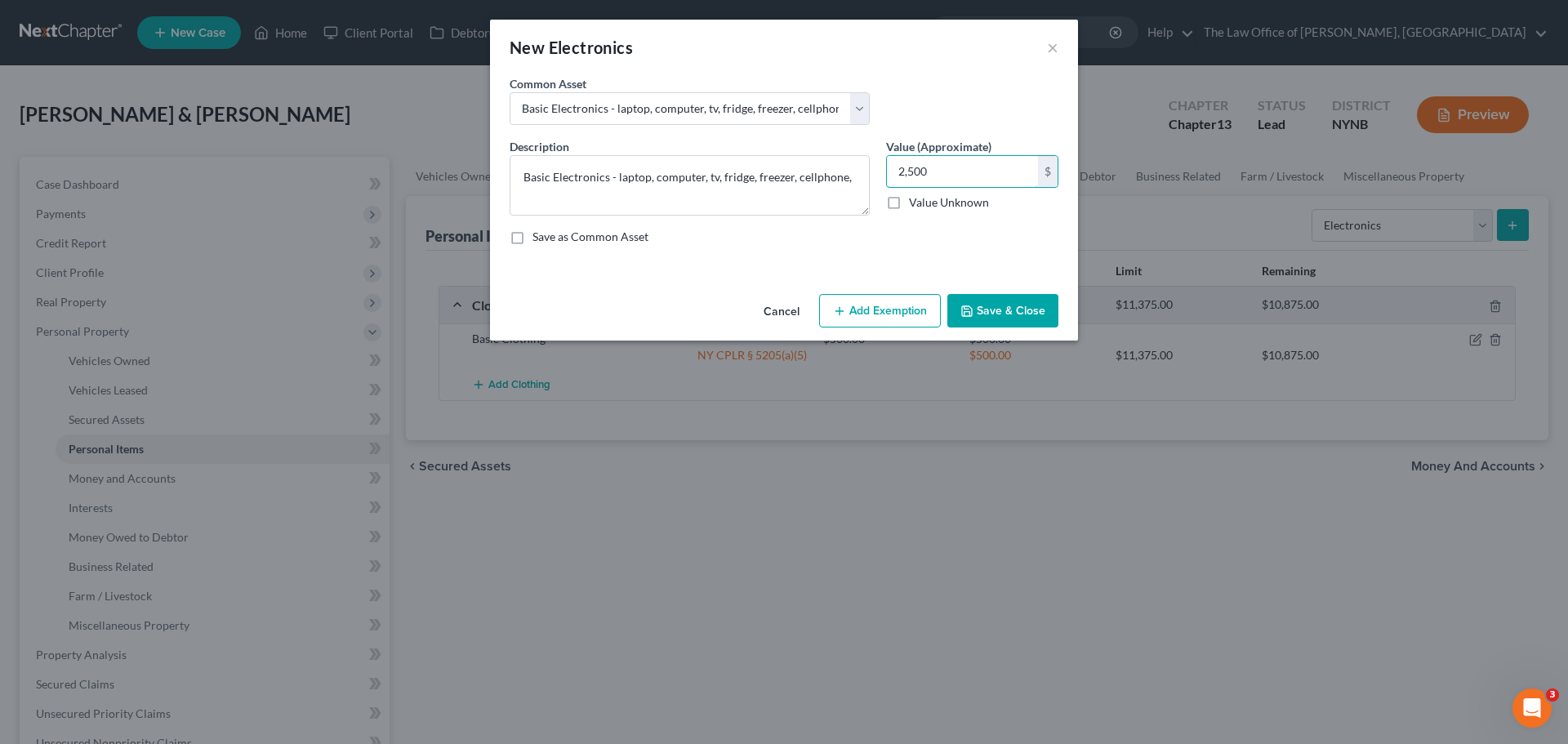
type input "2,500"
click at [838, 316] on icon "button" at bounding box center [839, 310] width 13 height 13
select select "2"
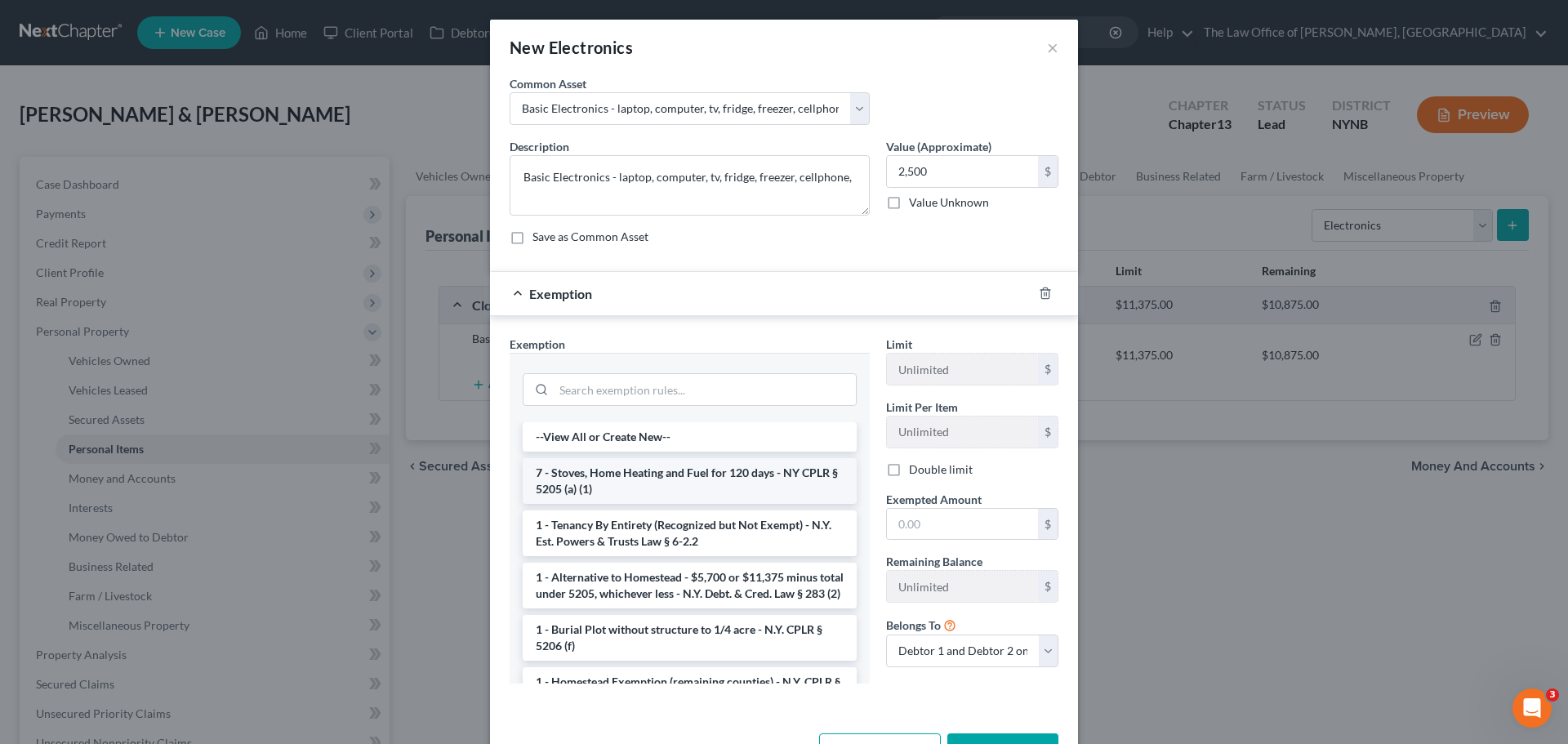
click at [685, 485] on li "7 - Stoves, Home Heating and Fuel for 120 days - NY CPLR § 5205 (a) (1)" at bounding box center [690, 481] width 334 height 45
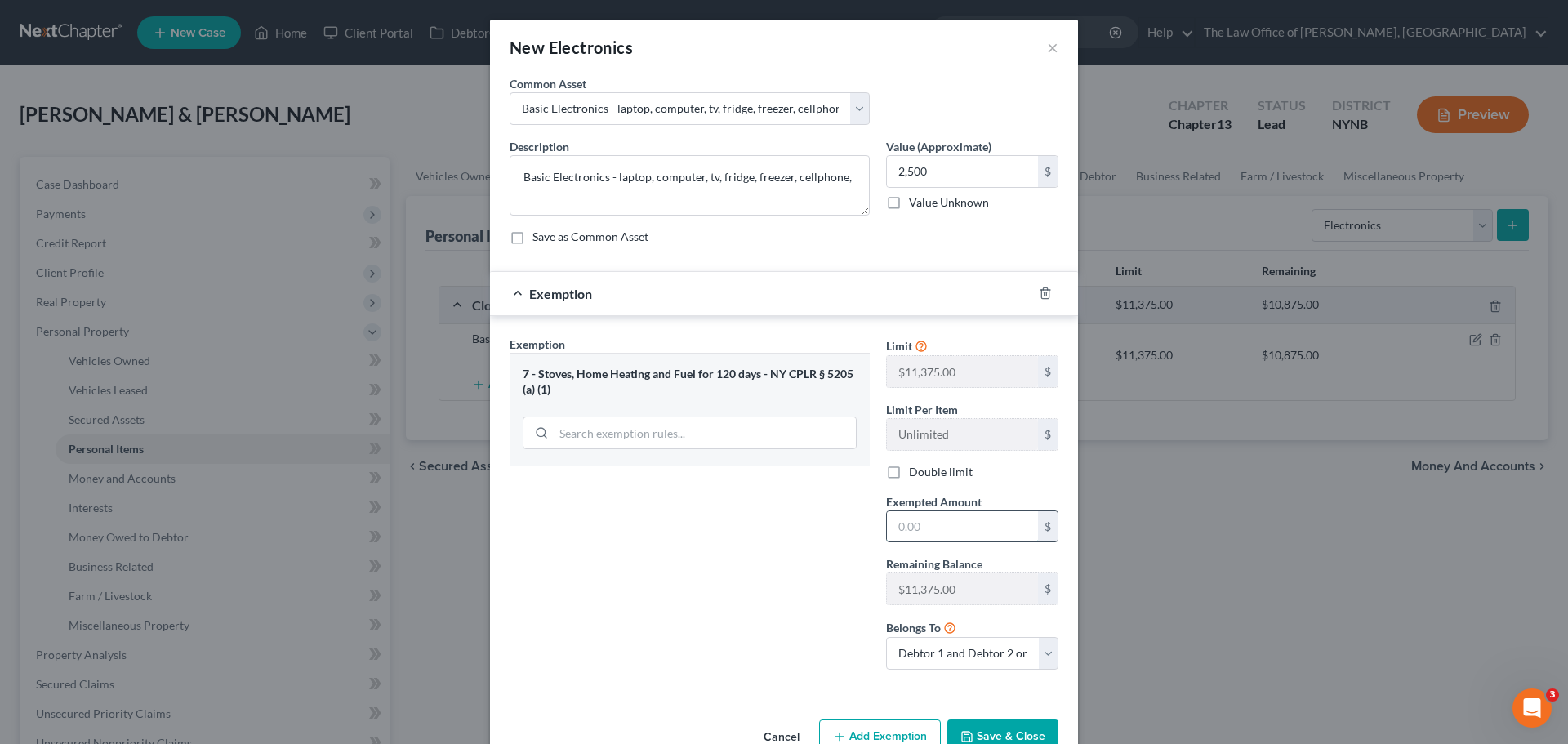
click at [920, 524] on input "text" at bounding box center [962, 526] width 151 height 31
type input "2,500"
drag, startPoint x: 783, startPoint y: 558, endPoint x: 846, endPoint y: 608, distance: 80.4
click at [794, 577] on div "Exemption Set must be selected for CA. Exemption * 7 - Stoves, Home Heating and…" at bounding box center [690, 509] width 376 height 347
click at [978, 733] on button "Save & Close" at bounding box center [1003, 736] width 111 height 35
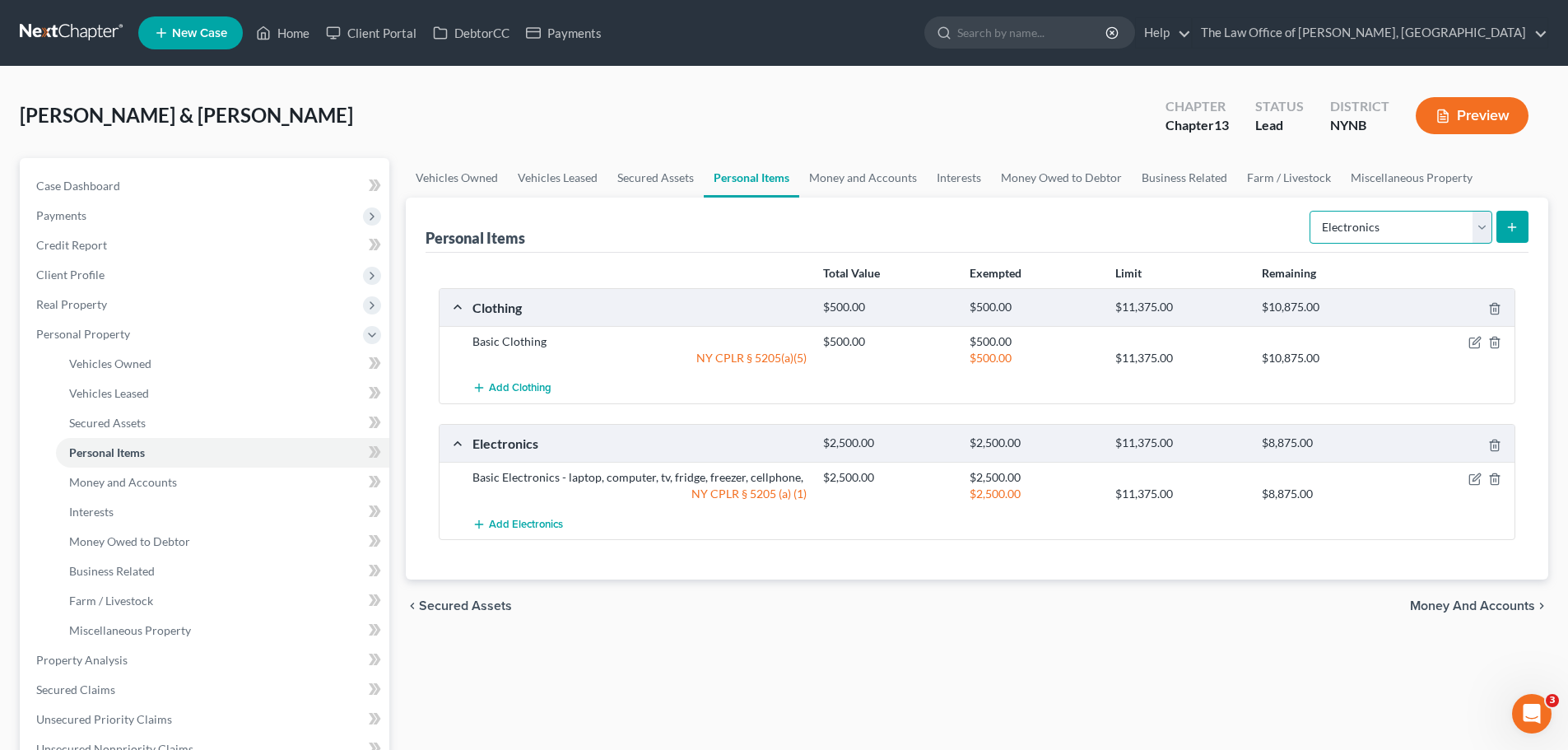
click at [1382, 215] on select "Select Item Type Clothing Collectibles Of Value Electronics Firearms Household …" at bounding box center [1401, 227] width 183 height 33
select select "household_goods"
click at [1311, 211] on select "Select Item Type Clothing Collectibles Of Value Electronics Firearms Household …" at bounding box center [1401, 227] width 183 height 33
click at [1502, 228] on button "submit" at bounding box center [1512, 227] width 32 height 32
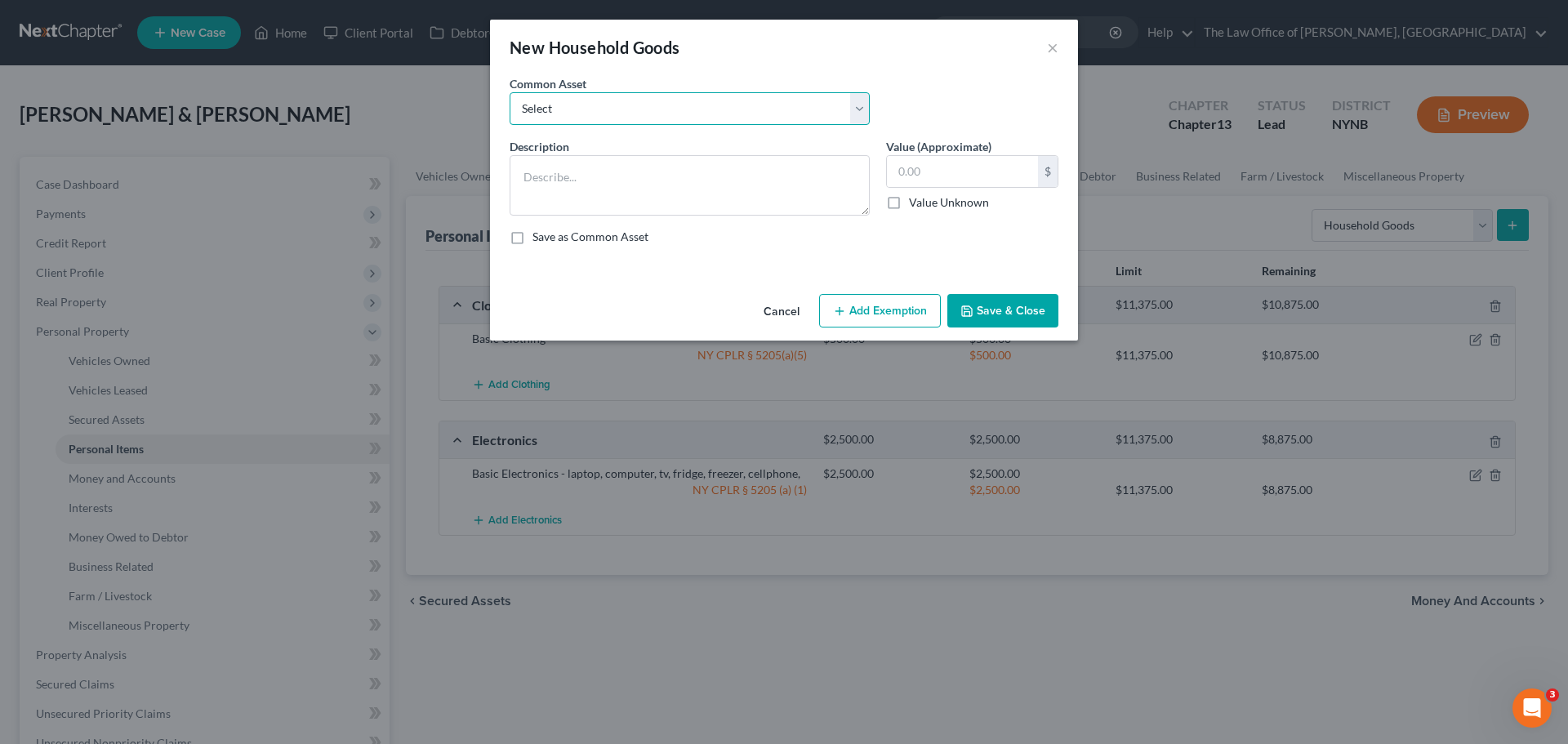
click at [681, 108] on select "Select Basic Household Goods - sofa, beds, tables, chairs" at bounding box center [690, 108] width 361 height 33
select select "0"
click at [510, 92] on select "Select Basic Household Goods - sofa, beds, tables, chairs" at bounding box center [690, 108] width 361 height 33
type textarea "Basic Household Goods - sofa, beds, tables, chairs"
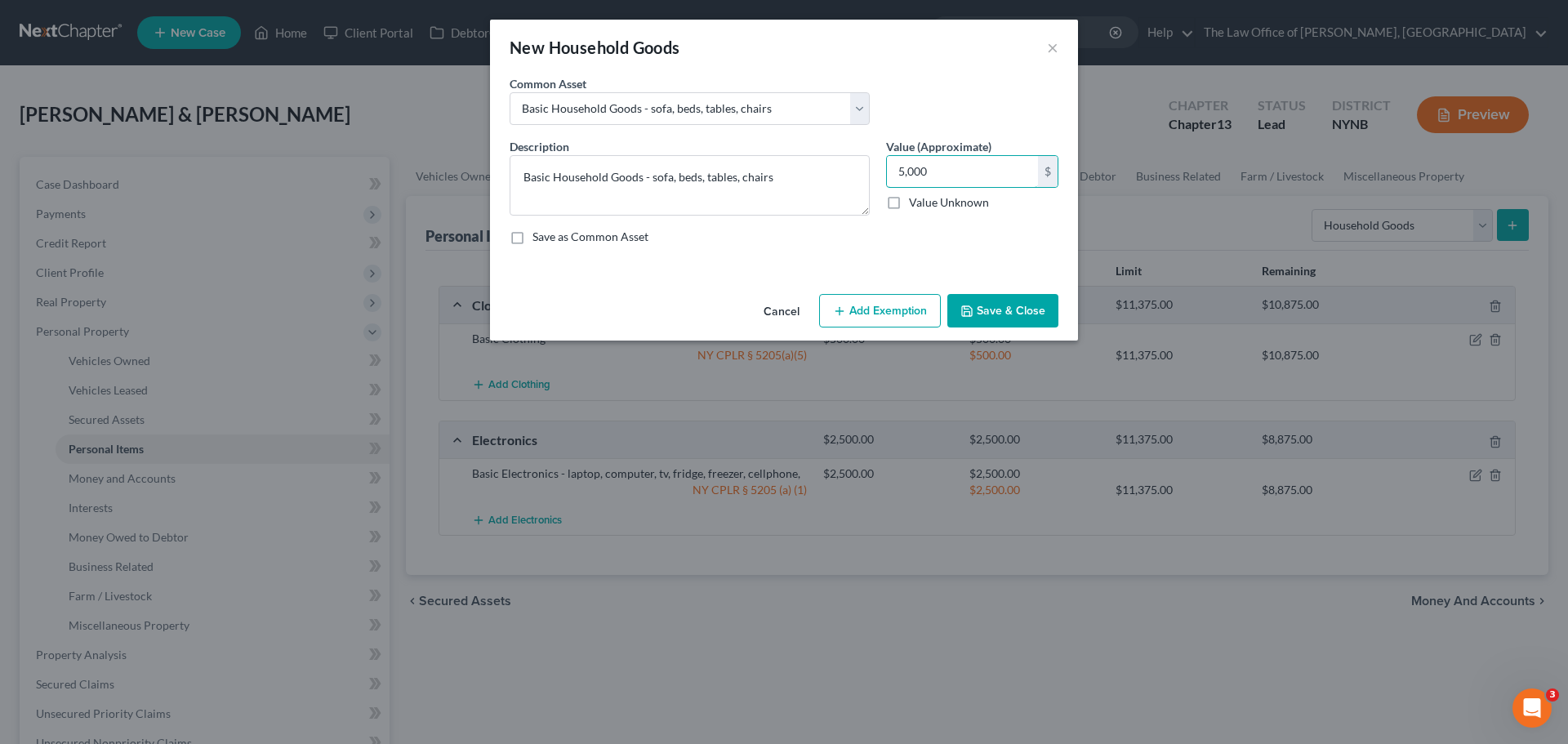
type input "5,000"
click at [865, 312] on button "Add Exemption" at bounding box center [879, 311] width 122 height 35
select select "2"
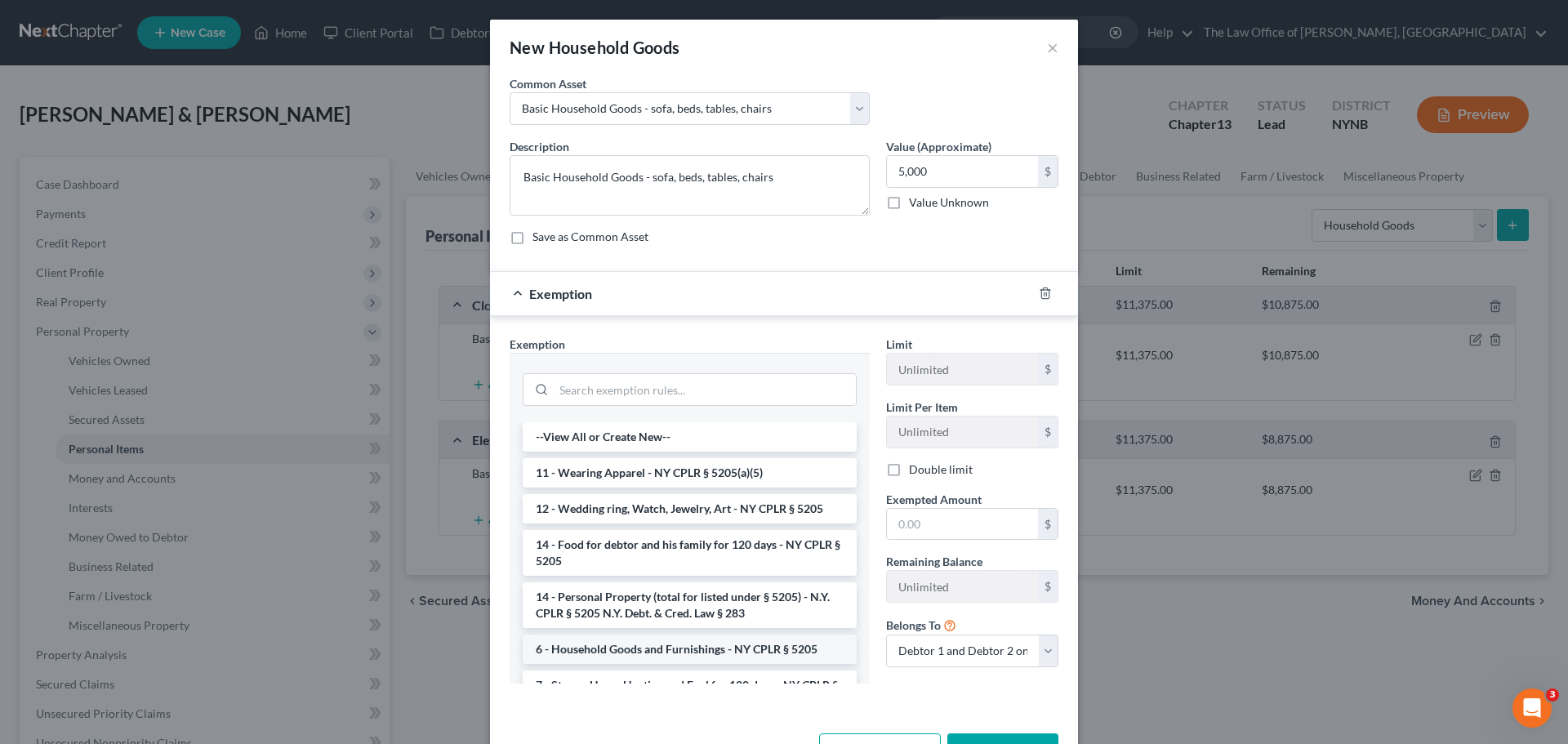
click at [574, 646] on li "6 - Household Goods and Furnishings - NY CPLR § 5205" at bounding box center [690, 649] width 334 height 30
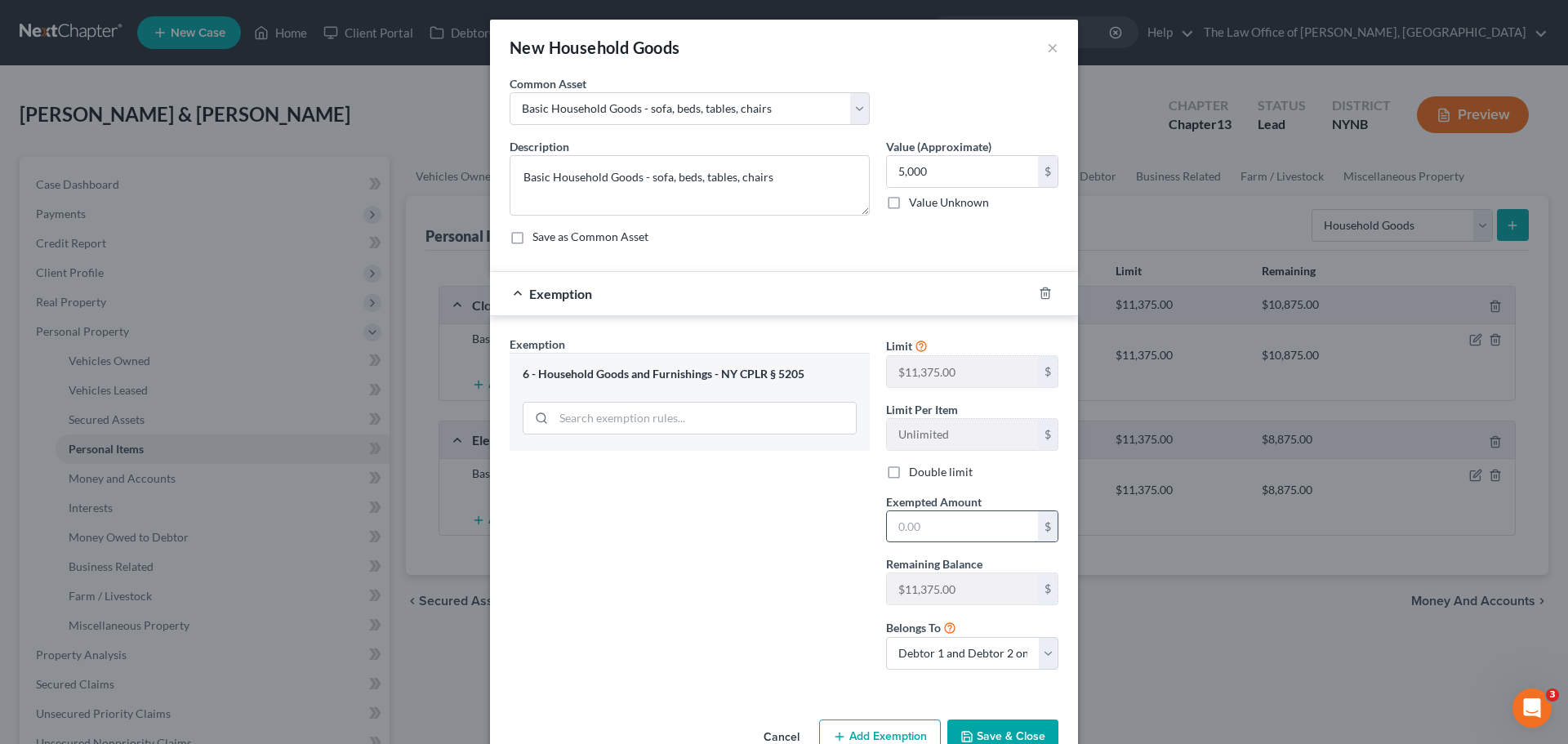
click at [931, 537] on input "text" at bounding box center [962, 526] width 151 height 31
type input "5,000"
drag, startPoint x: 723, startPoint y: 564, endPoint x: 762, endPoint y: 579, distance: 41.8
click at [727, 566] on div "Exemption Set must be selected for CA. Exemption * 6 - Household Goods and Furn…" at bounding box center [690, 509] width 376 height 347
click at [972, 732] on button "Save & Close" at bounding box center [1003, 736] width 111 height 35
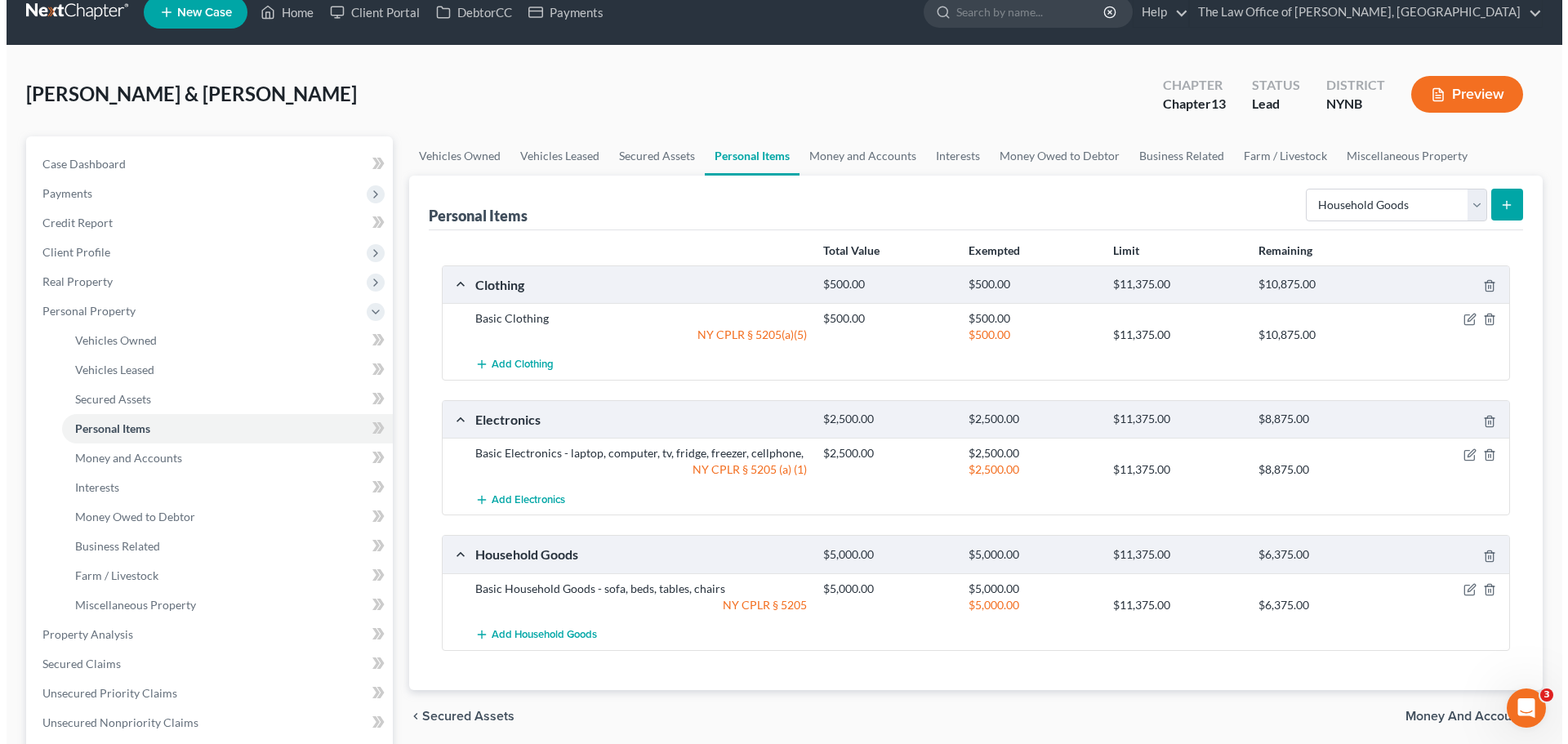
scroll to position [0, 0]
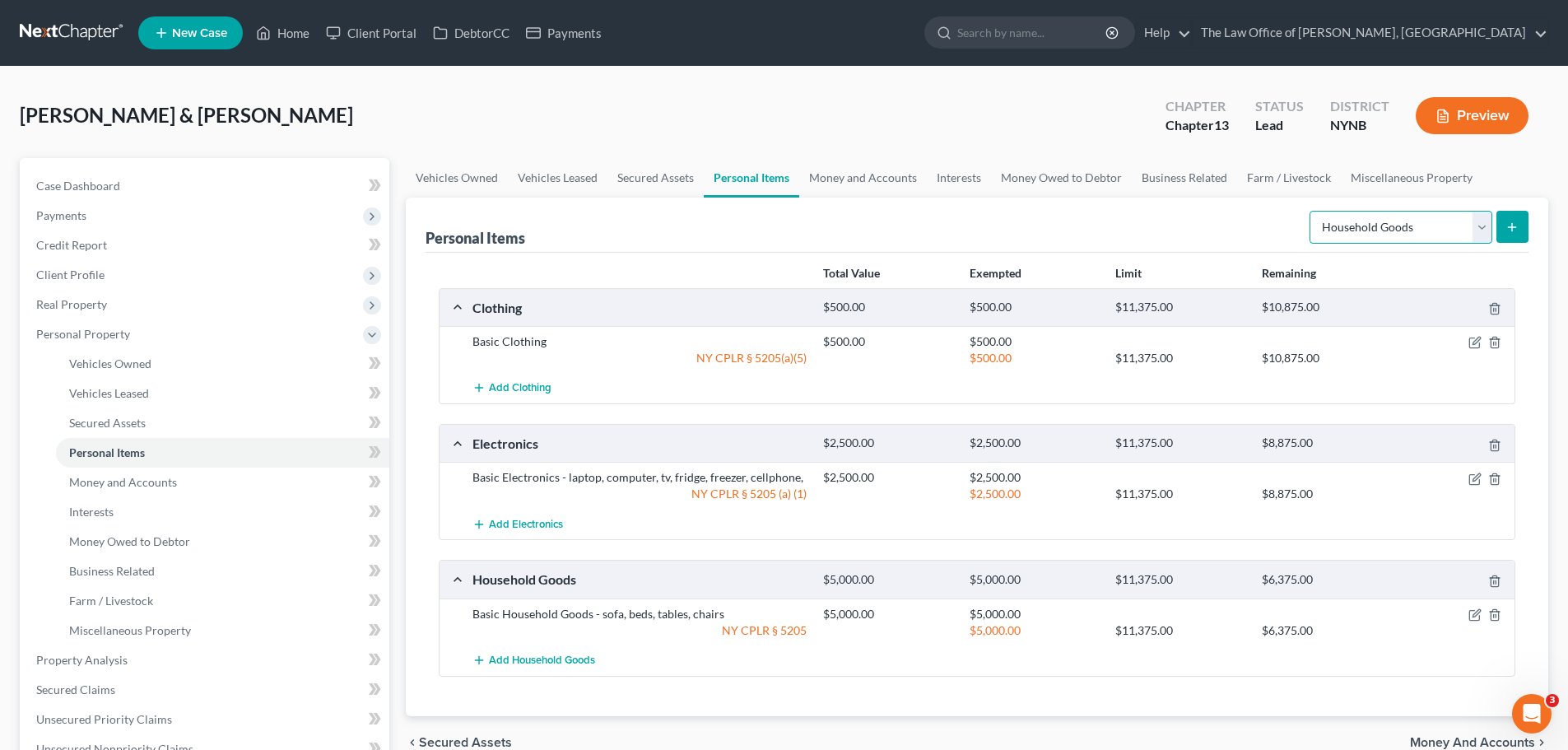
click at [1403, 223] on select "Select Item Type Clothing Collectibles Of Value Electronics Firearms Household …" at bounding box center [1401, 227] width 183 height 33
select select "jewelry"
click at [1311, 211] on select "Select Item Type Clothing Collectibles Of Value Electronics Firearms Household …" at bounding box center [1401, 227] width 183 height 33
click at [1502, 208] on div "Select Item Type Clothing Collectibles Of Value Electronics Firearms Household …" at bounding box center [1416, 226] width 226 height 44
click at [1509, 219] on button "submit" at bounding box center [1512, 227] width 32 height 32
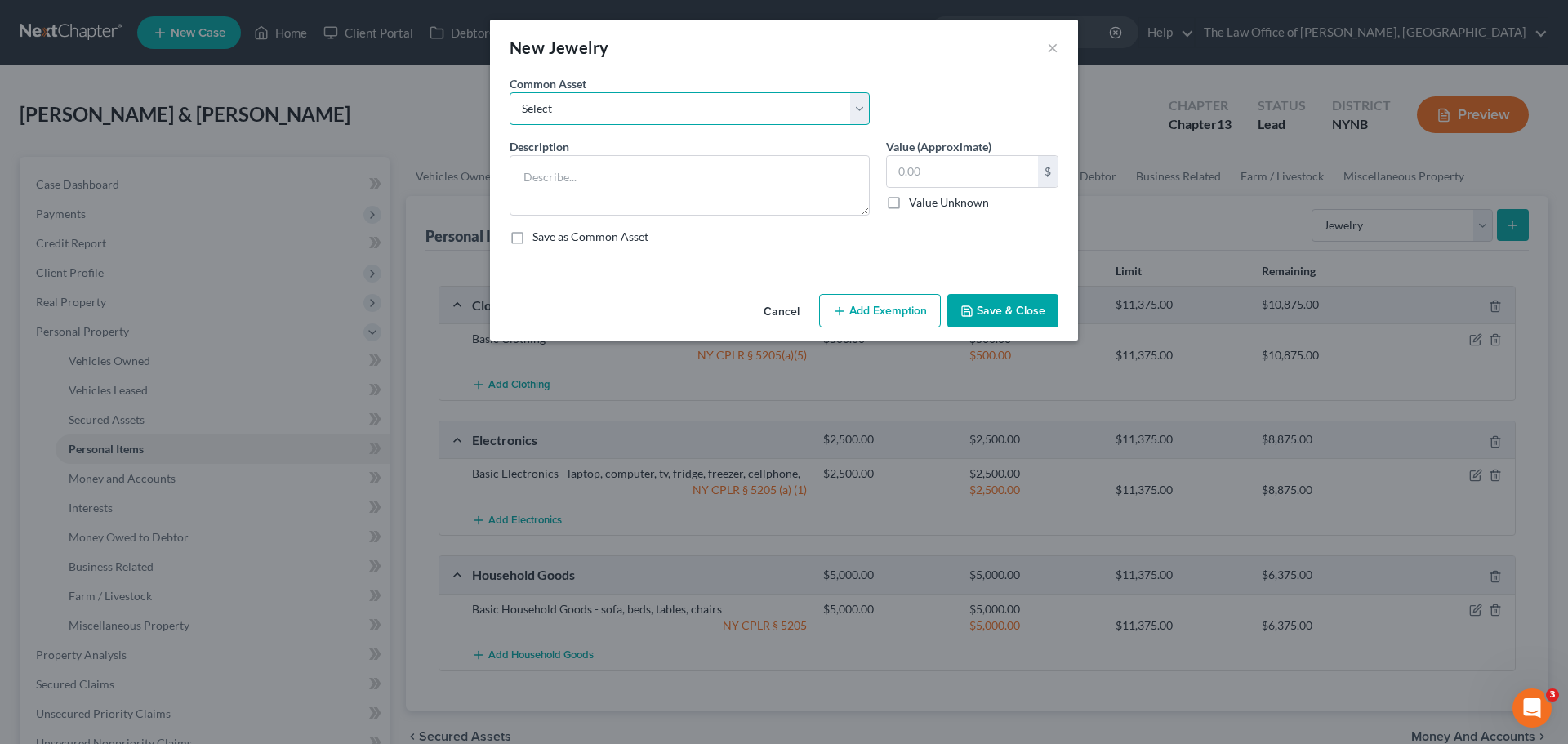
click at [604, 116] on select "Select Basic Jewelry" at bounding box center [690, 108] width 361 height 33
select select "0"
click at [510, 92] on select "Select Basic Jewelry" at bounding box center [690, 108] width 361 height 33
type textarea "Basic Jewelry"
type input "300.00"
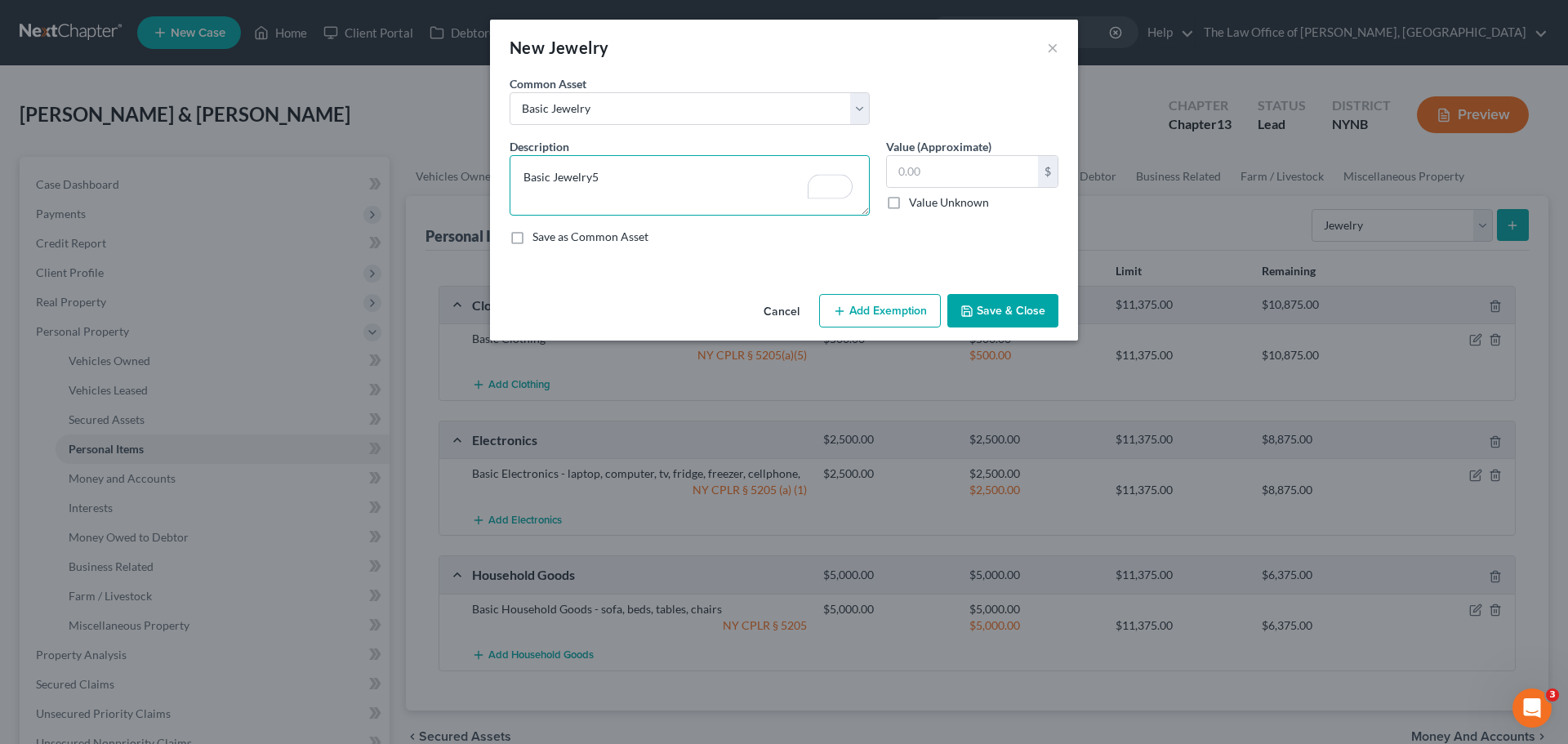
type textarea "Basic Jewelry"
click at [912, 174] on input "text" at bounding box center [962, 171] width 151 height 31
type input "500"
click at [880, 303] on button "Add Exemption" at bounding box center [879, 311] width 122 height 35
select select "2"
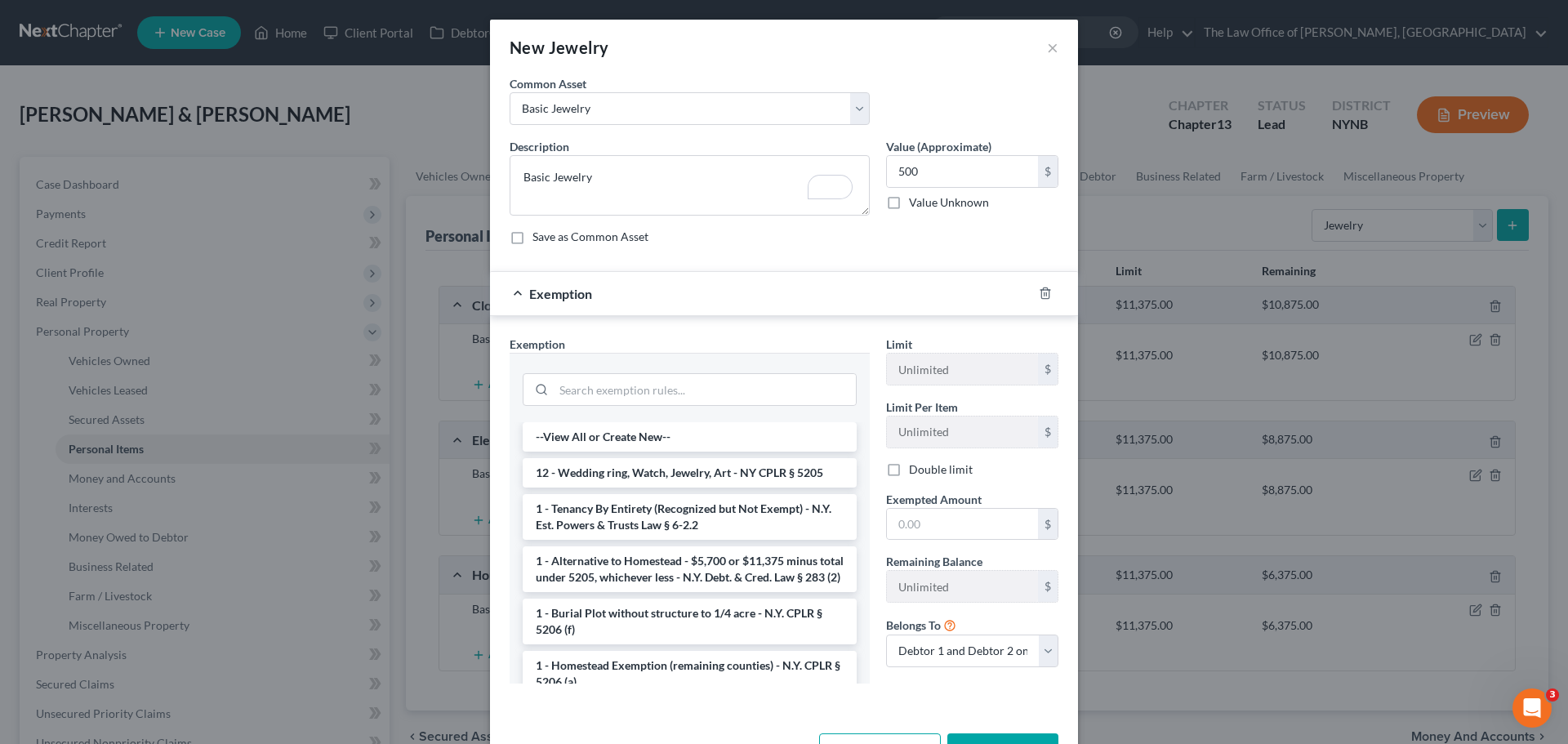
click at [658, 475] on li "12 - Wedding ring, Watch, Jewelry, Art - NY CPLR § 5205" at bounding box center [690, 473] width 334 height 30
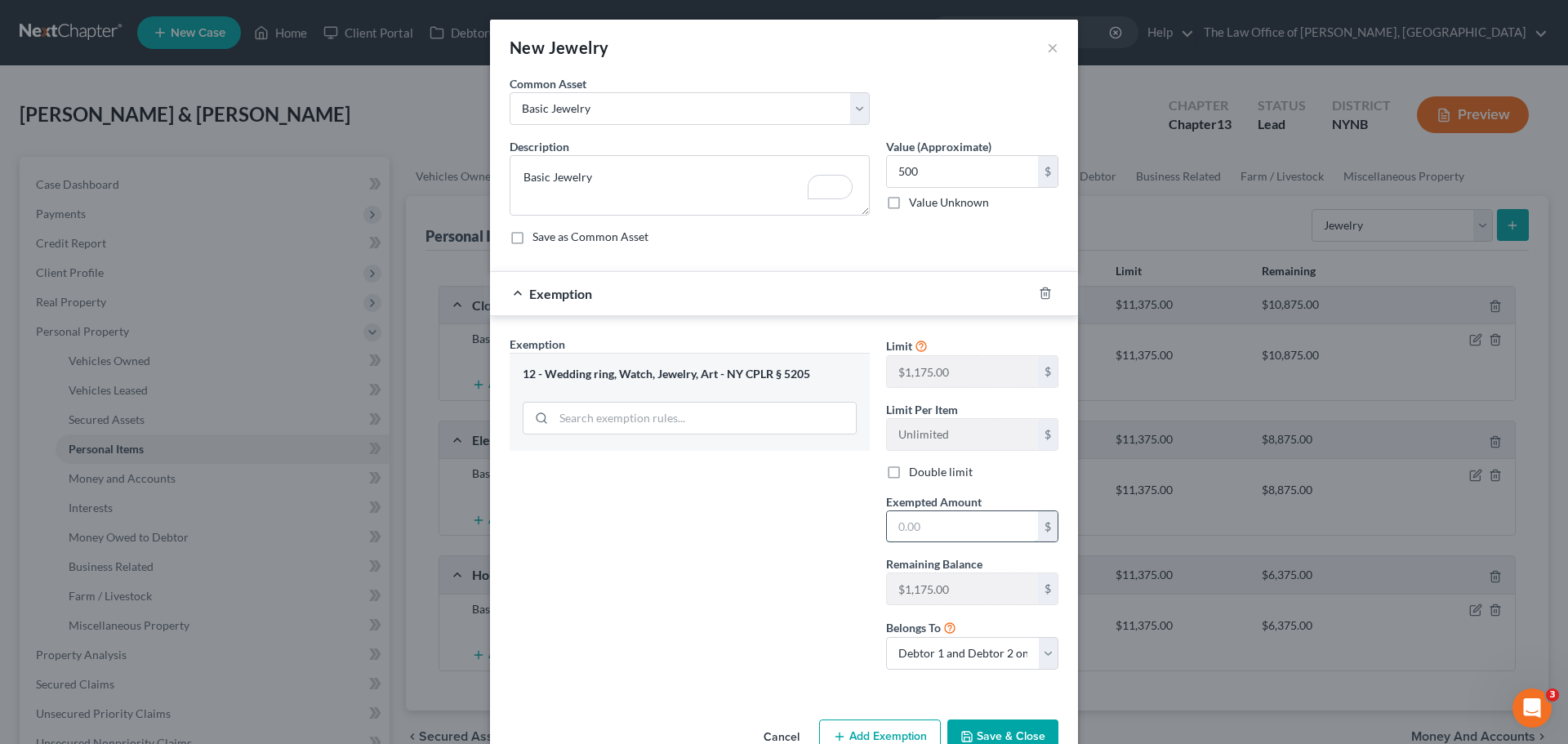
click at [900, 532] on input "text" at bounding box center [962, 526] width 151 height 31
type input "500"
drag, startPoint x: 752, startPoint y: 531, endPoint x: 806, endPoint y: 551, distance: 57.6
click at [758, 536] on div "Exemption Set must be selected for CA. Exemption * 12 - Wedding ring, Watch, Je…" at bounding box center [690, 509] width 376 height 347
click at [1002, 728] on button "Save & Close" at bounding box center [1003, 736] width 111 height 35
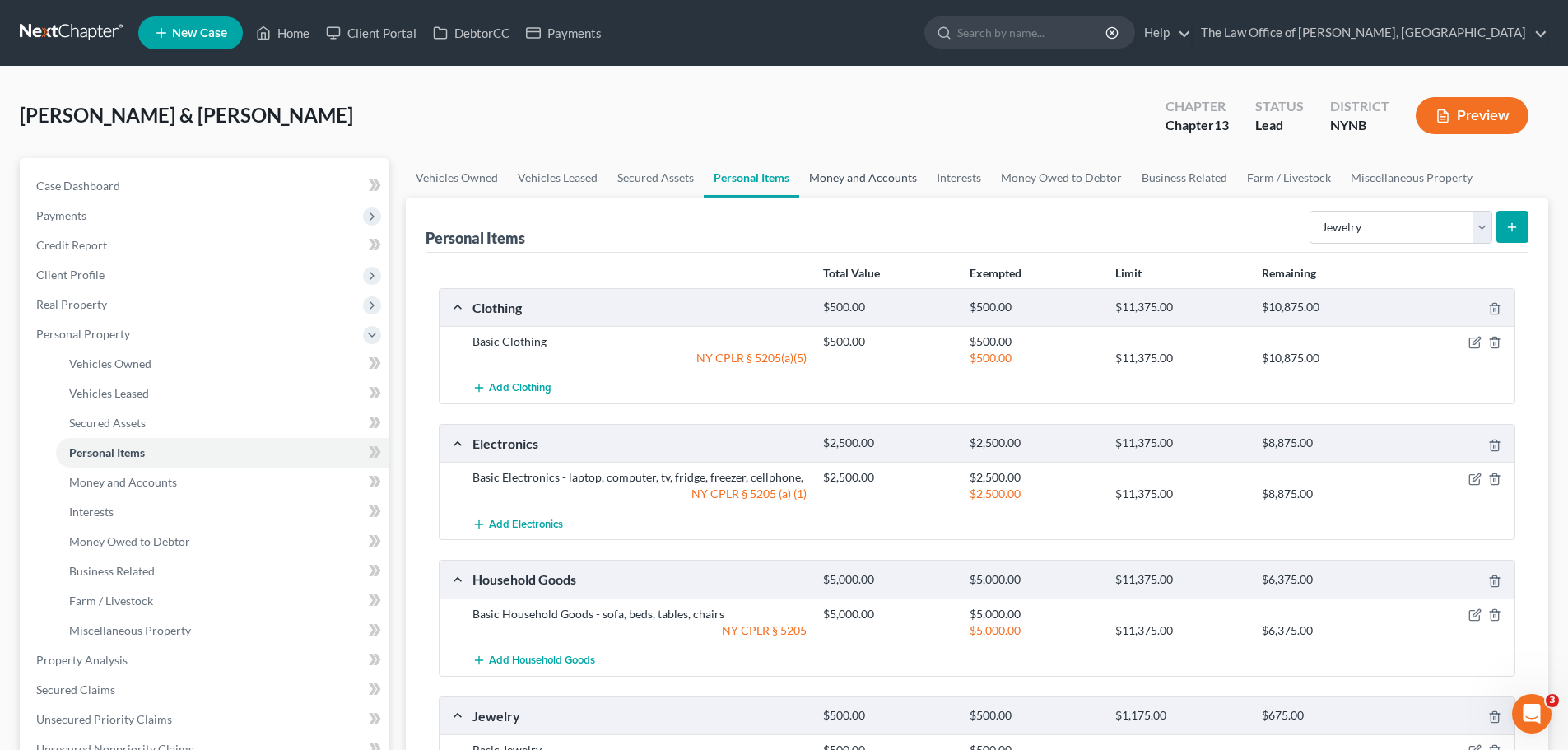
click at [877, 181] on link "Money and Accounts" at bounding box center [863, 178] width 127 height 40
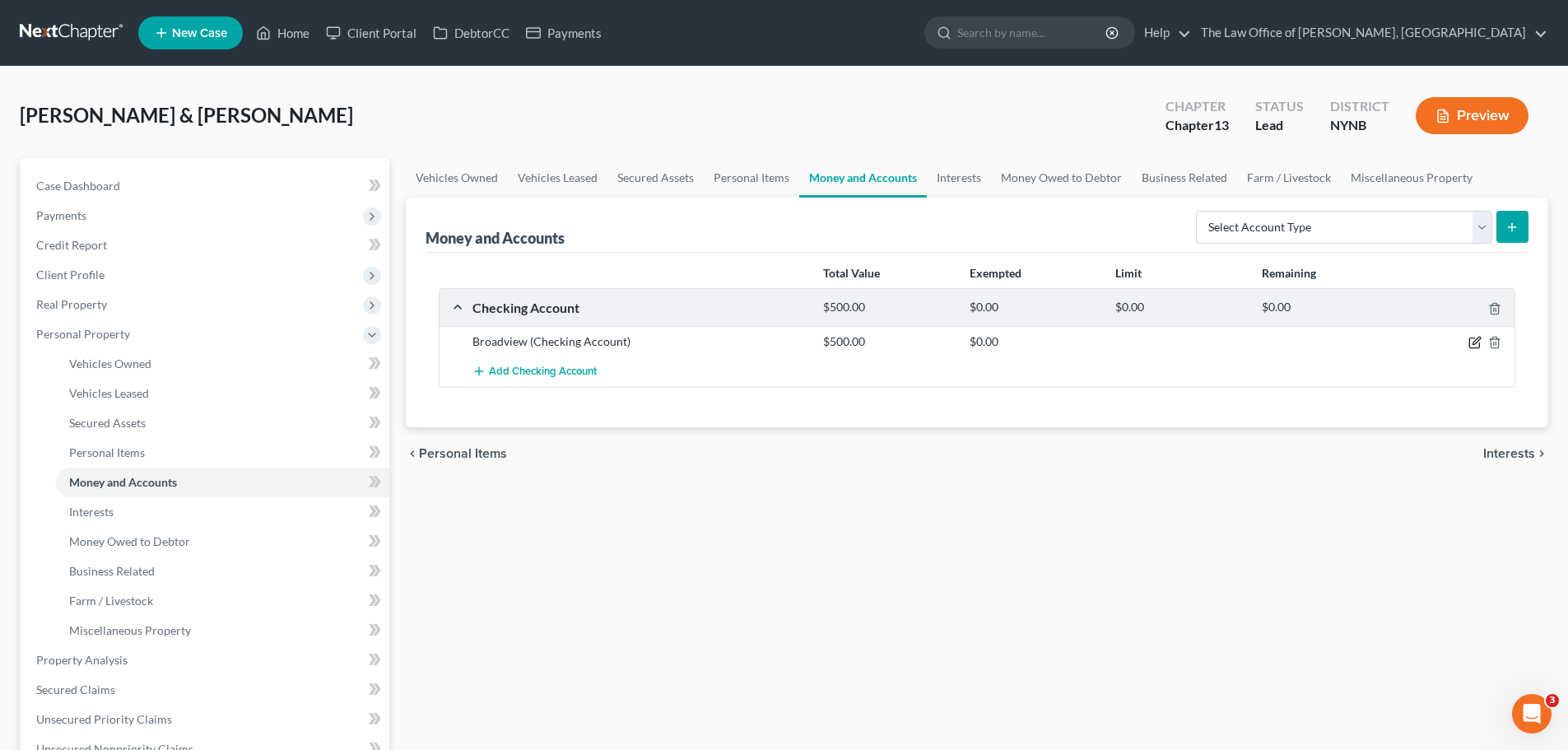
click at [1475, 344] on icon "button" at bounding box center [1475, 341] width 7 height 7
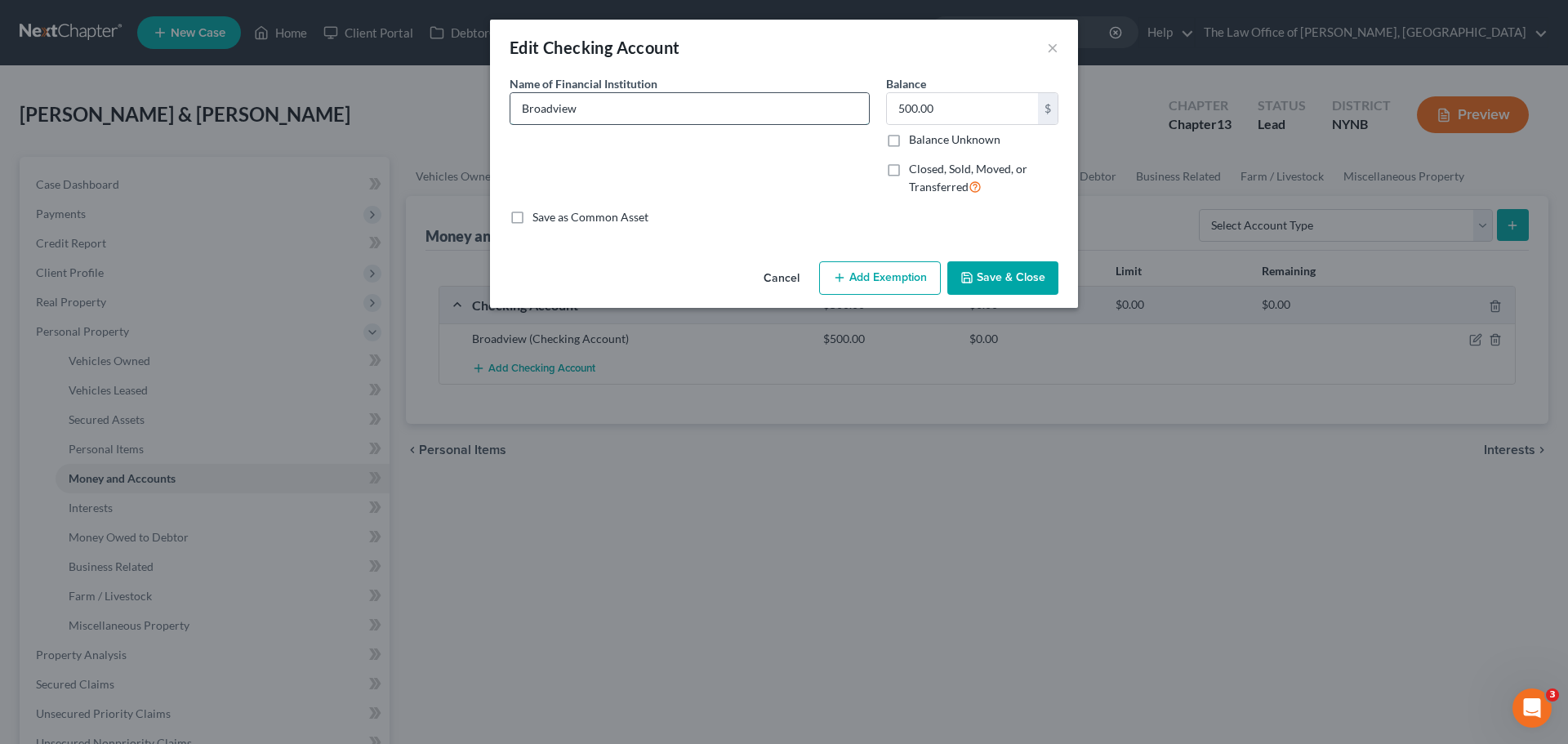
click at [705, 108] on input "Broadview" at bounding box center [690, 108] width 359 height 31
type input "Broadview 4 accounts connected"
click at [870, 282] on button "Add Exemption" at bounding box center [879, 279] width 122 height 35
select select "2"
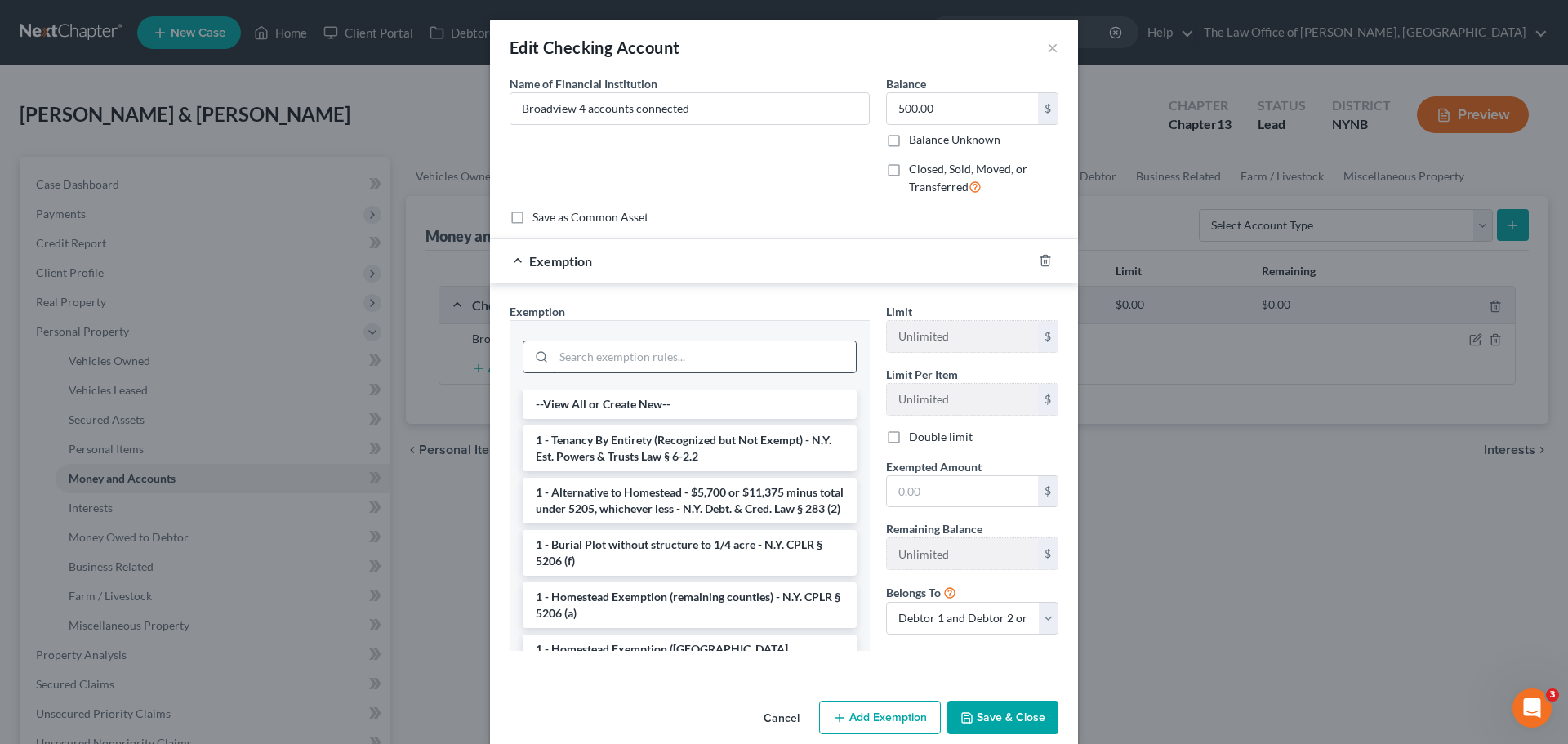
click at [686, 366] on input "search" at bounding box center [704, 357] width 302 height 31
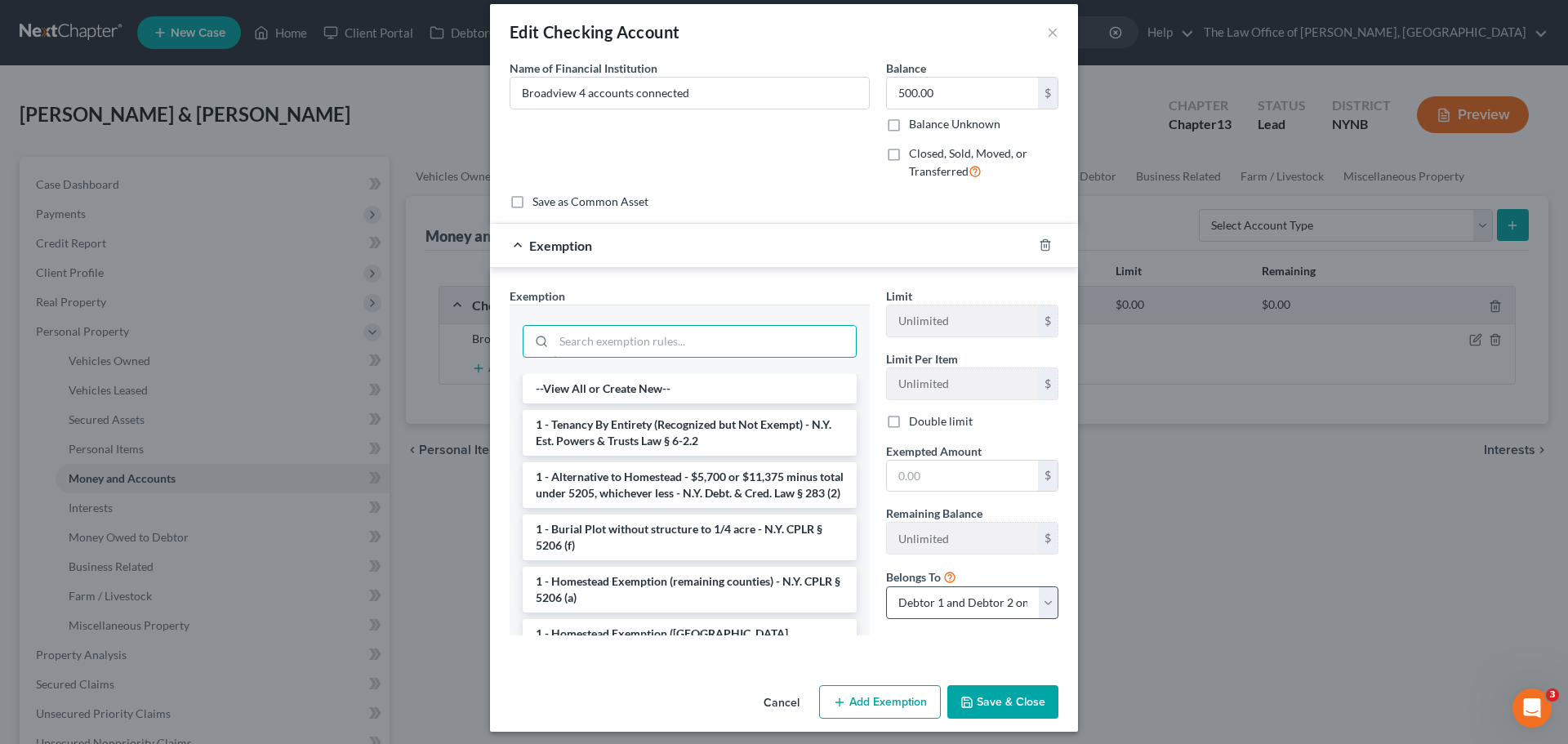
scroll to position [23, 0]
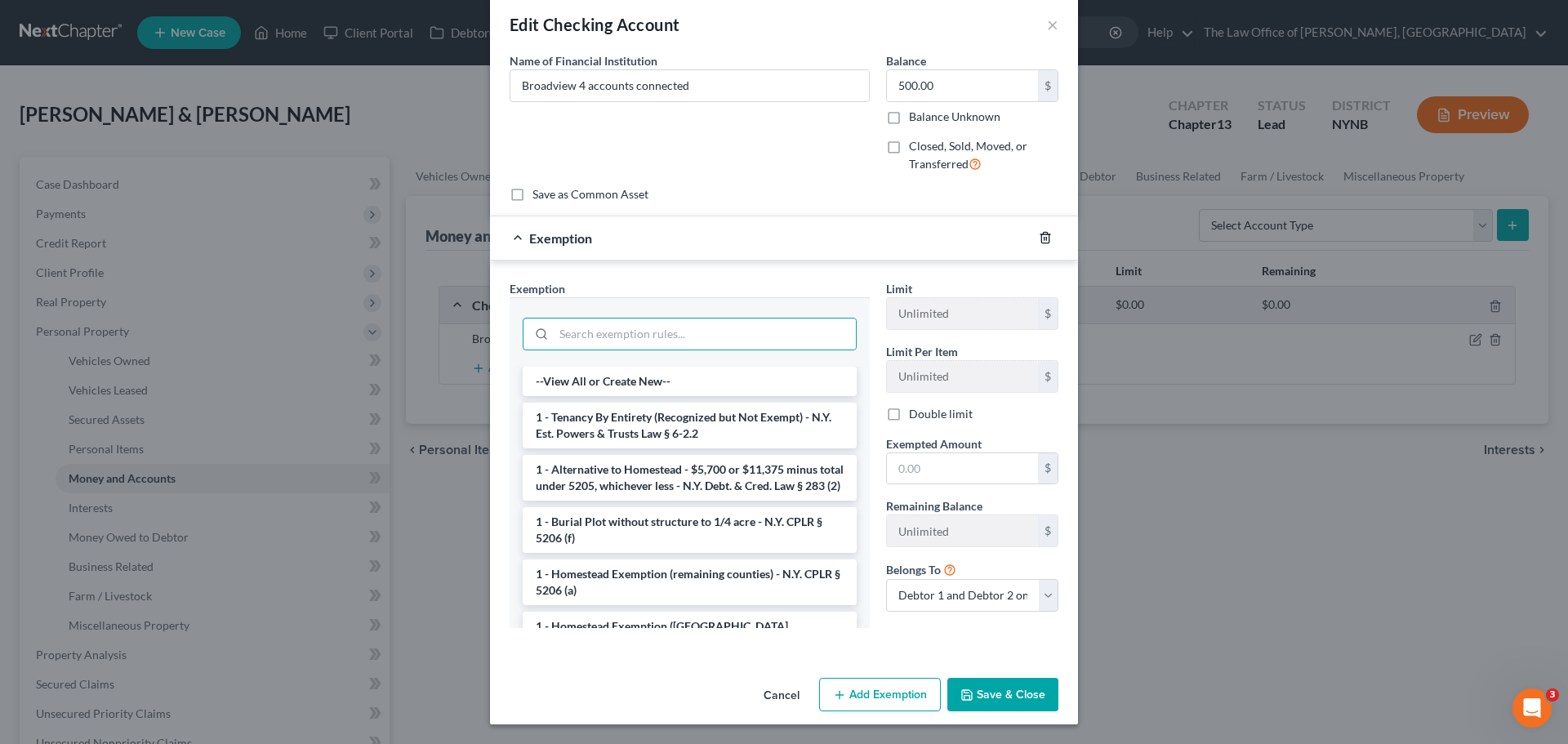
click at [1041, 237] on icon "button" at bounding box center [1045, 237] width 13 height 13
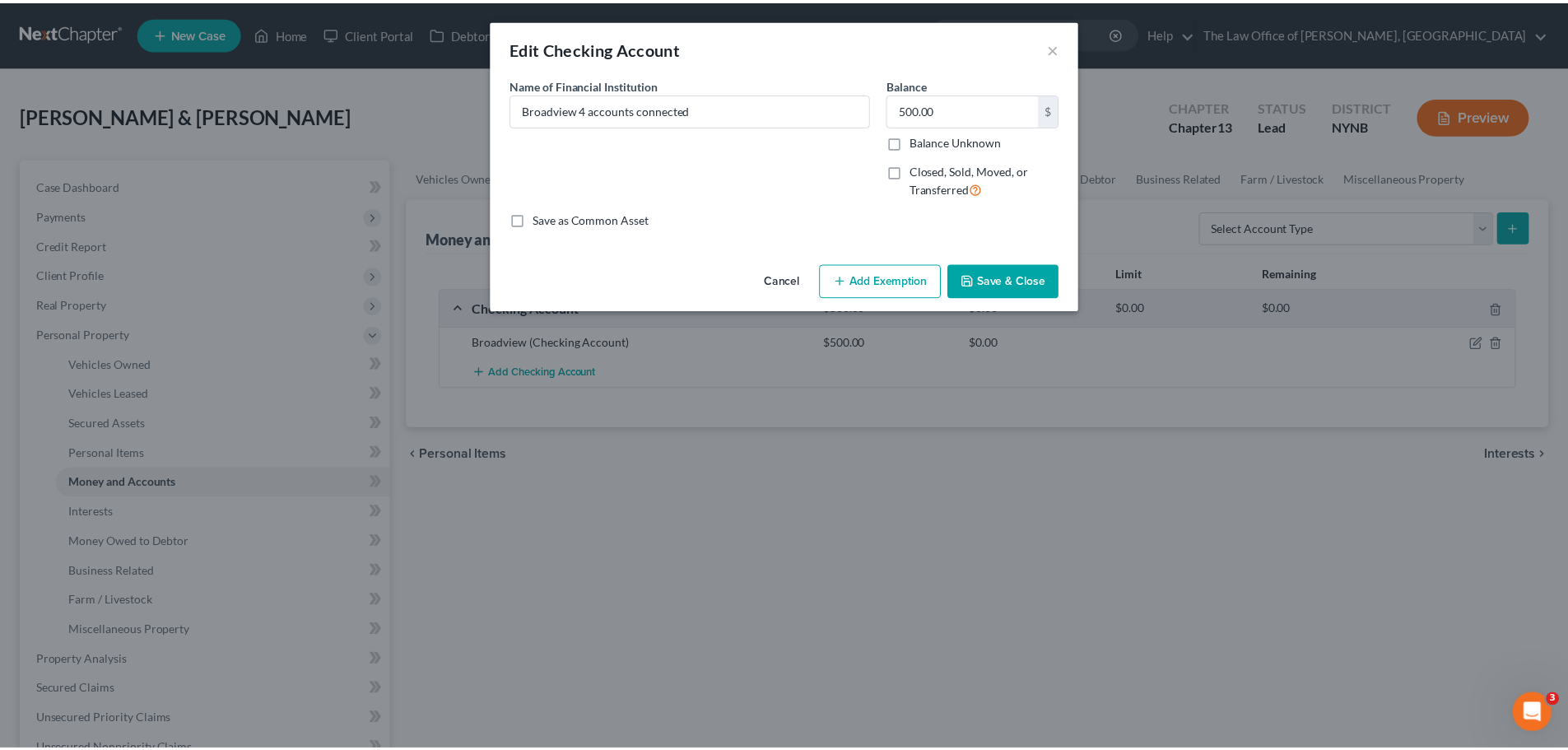
scroll to position [0, 0]
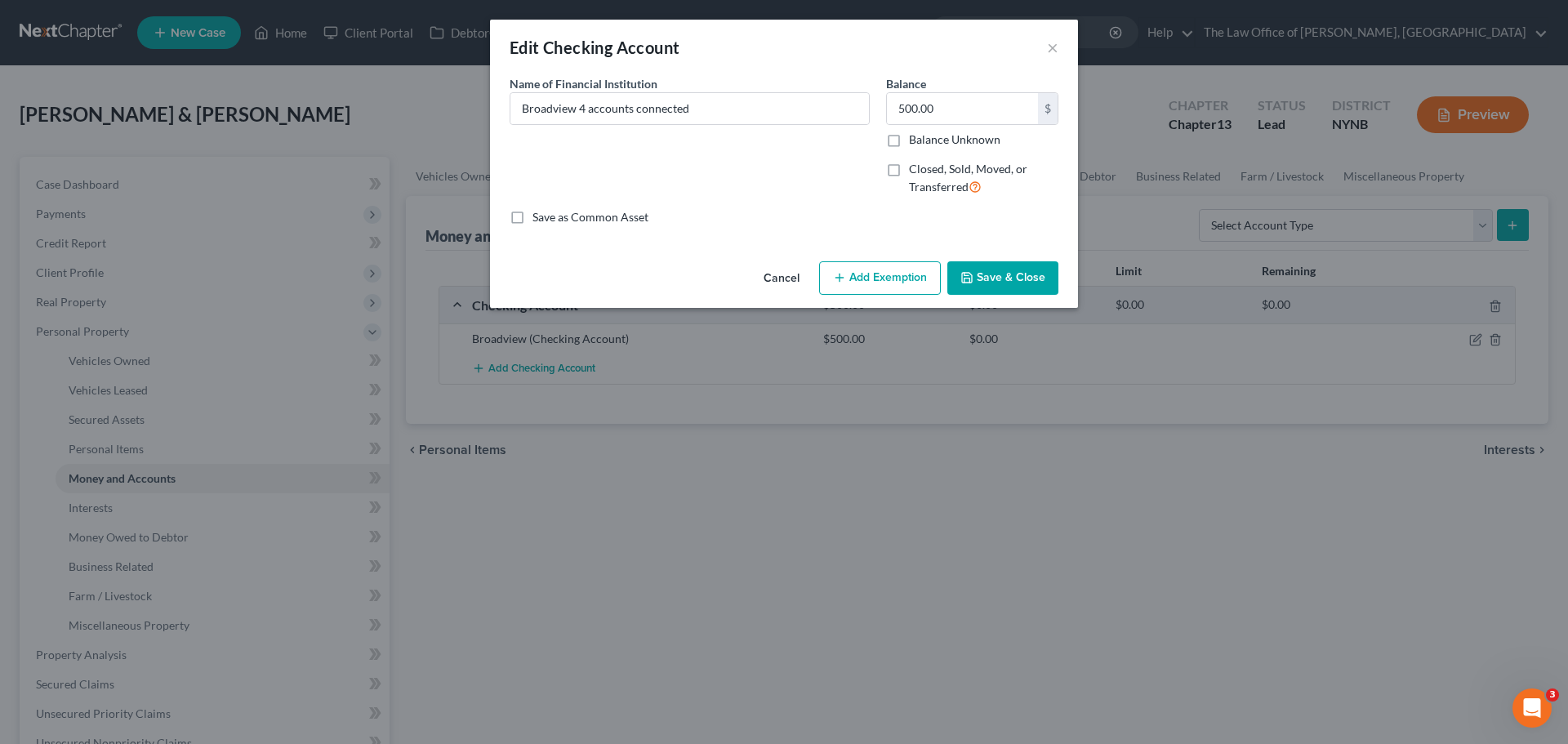
click at [991, 270] on button "Save & Close" at bounding box center [1003, 279] width 111 height 35
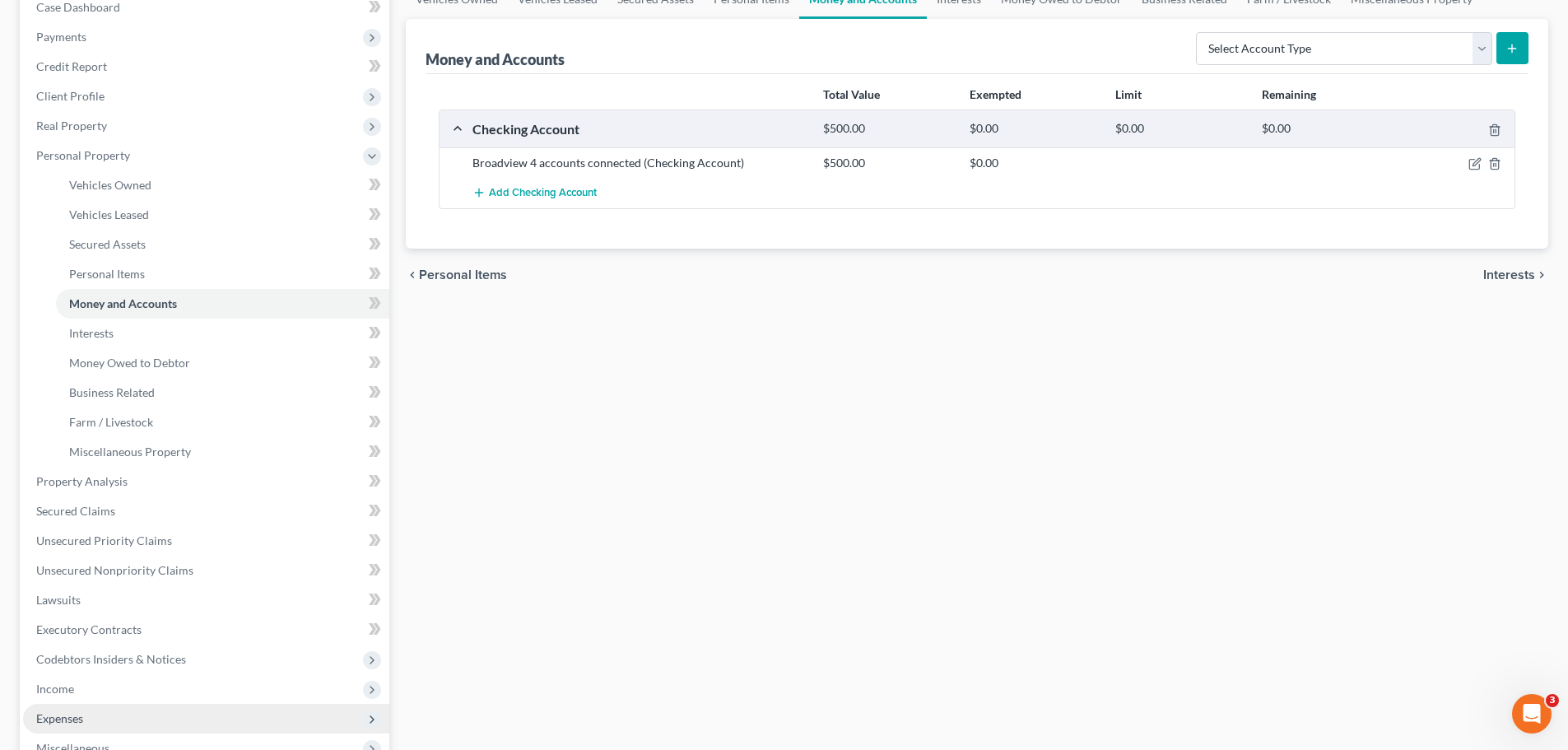
scroll to position [411, 0]
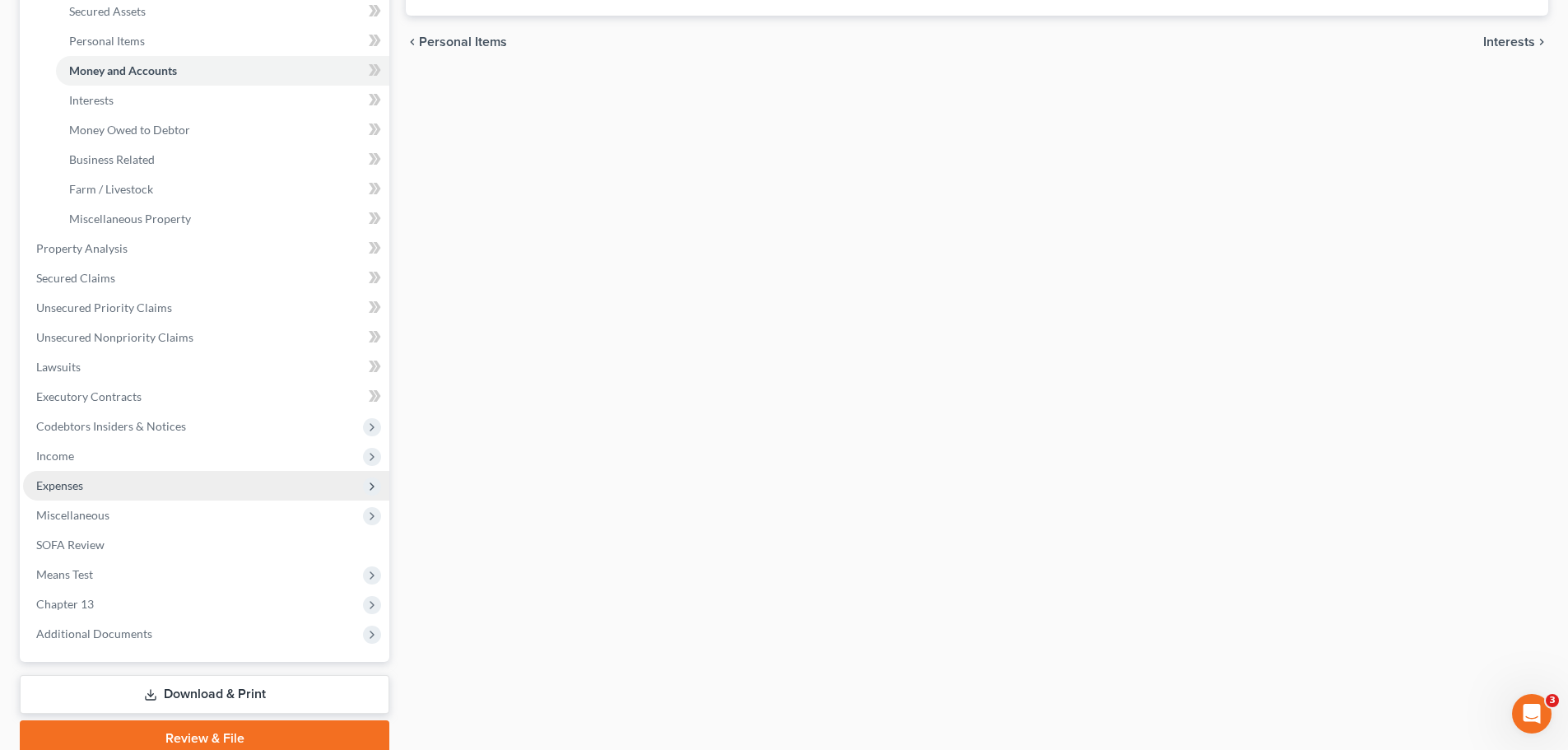
click at [79, 486] on span "Expenses" at bounding box center [59, 485] width 47 height 14
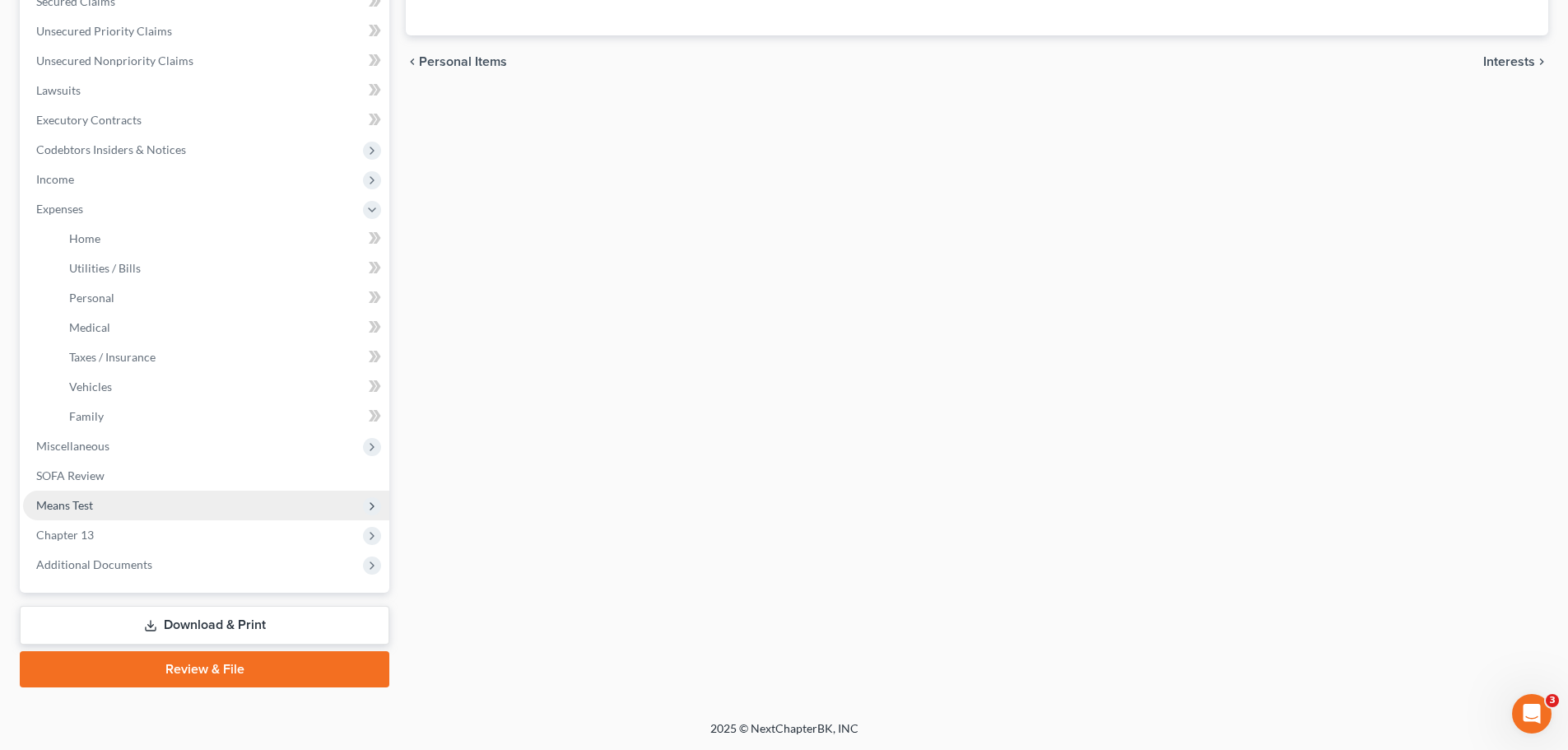
scroll to position [391, 0]
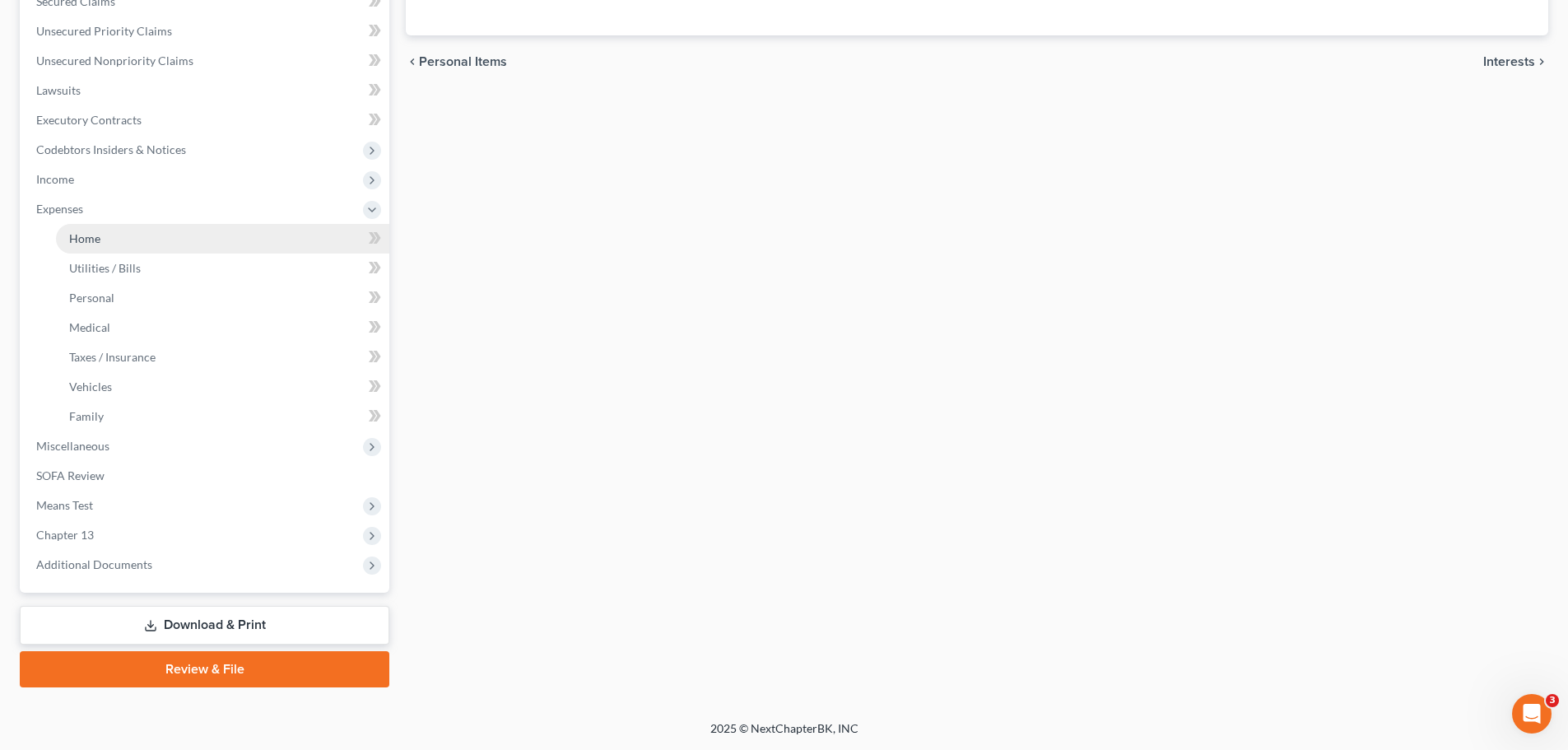
click at [104, 246] on link "Home" at bounding box center [222, 239] width 334 height 30
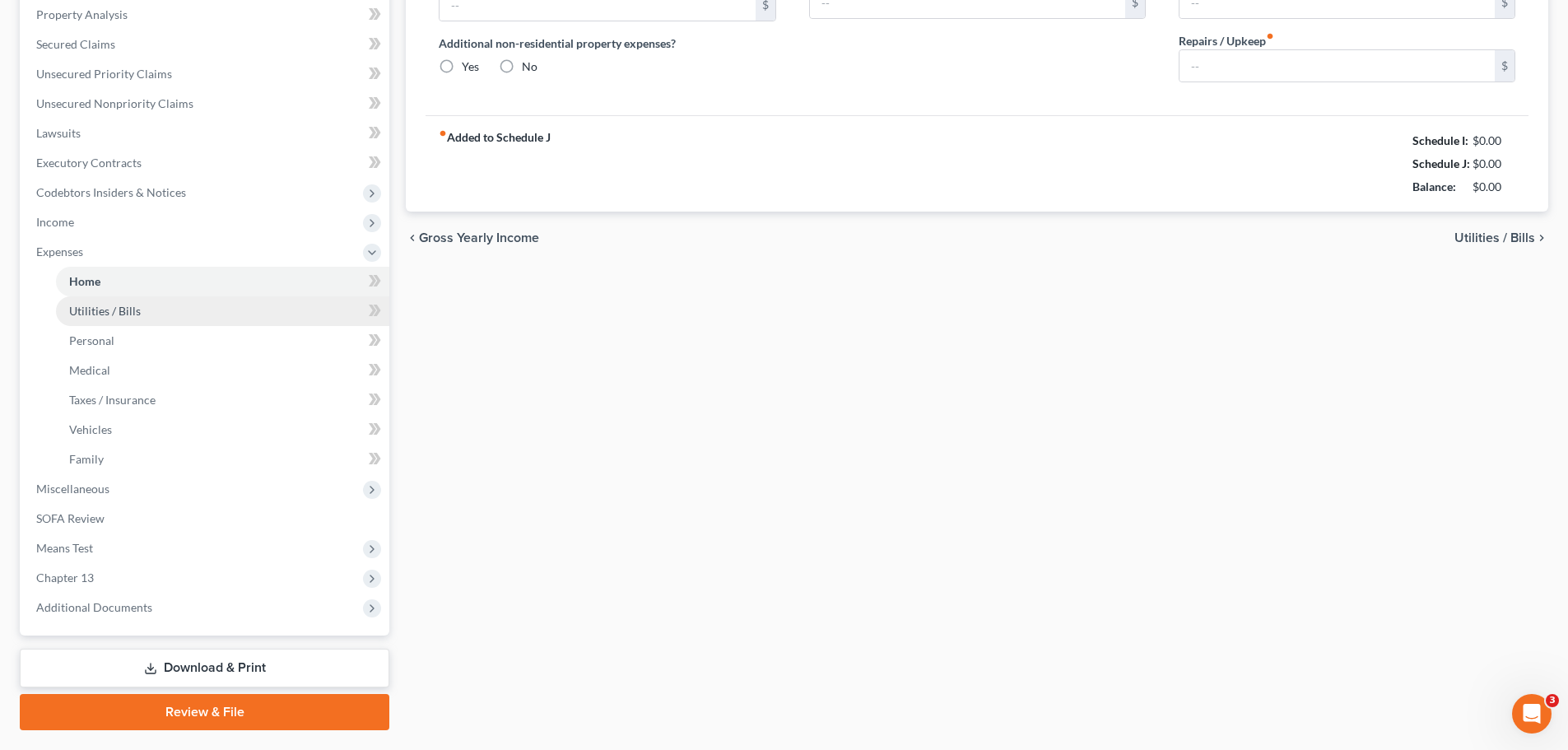
type input "2,260.00"
type input "0.00"
radio input "true"
type input "0.00"
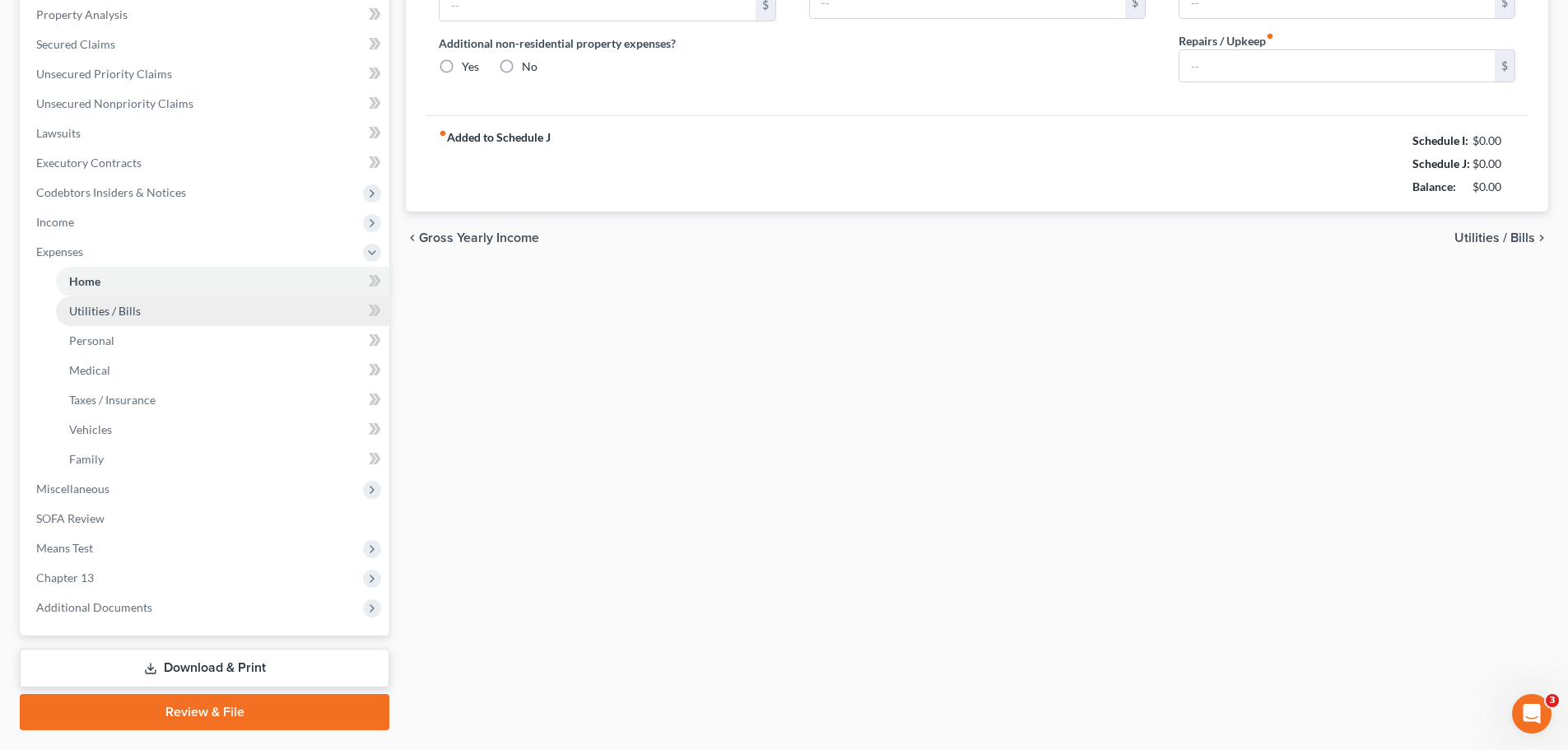
type input "0.00"
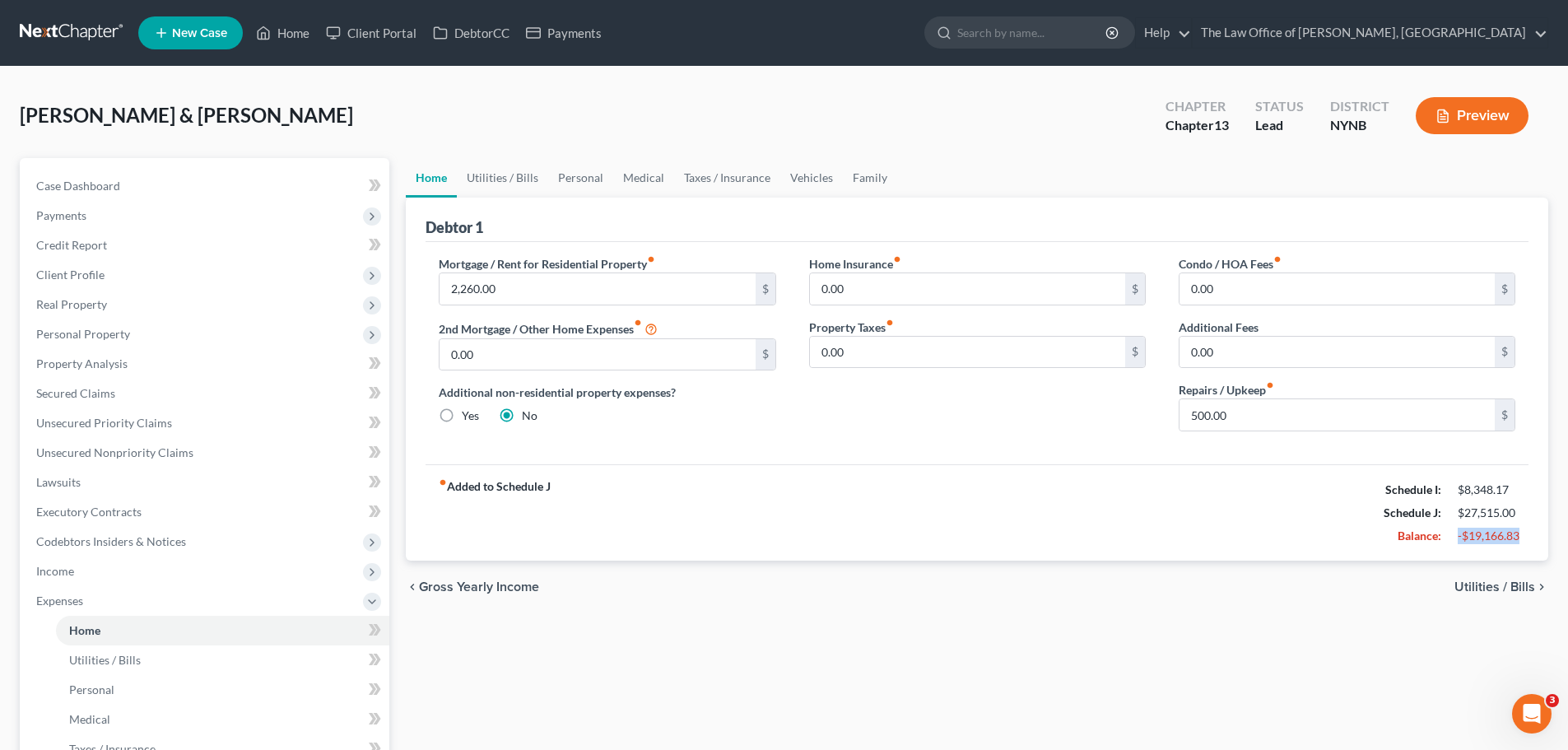
drag, startPoint x: 1534, startPoint y: 530, endPoint x: 1413, endPoint y: 520, distance: 121.4
click at [1451, 530] on div "Debtor 1 Mortgage / Rent for Residential Property fiber_manual_record 2,260.00 …" at bounding box center [977, 378] width 1142 height 364
type input "100"
click at [487, 178] on link "Utilities / Bills" at bounding box center [503, 178] width 92 height 40
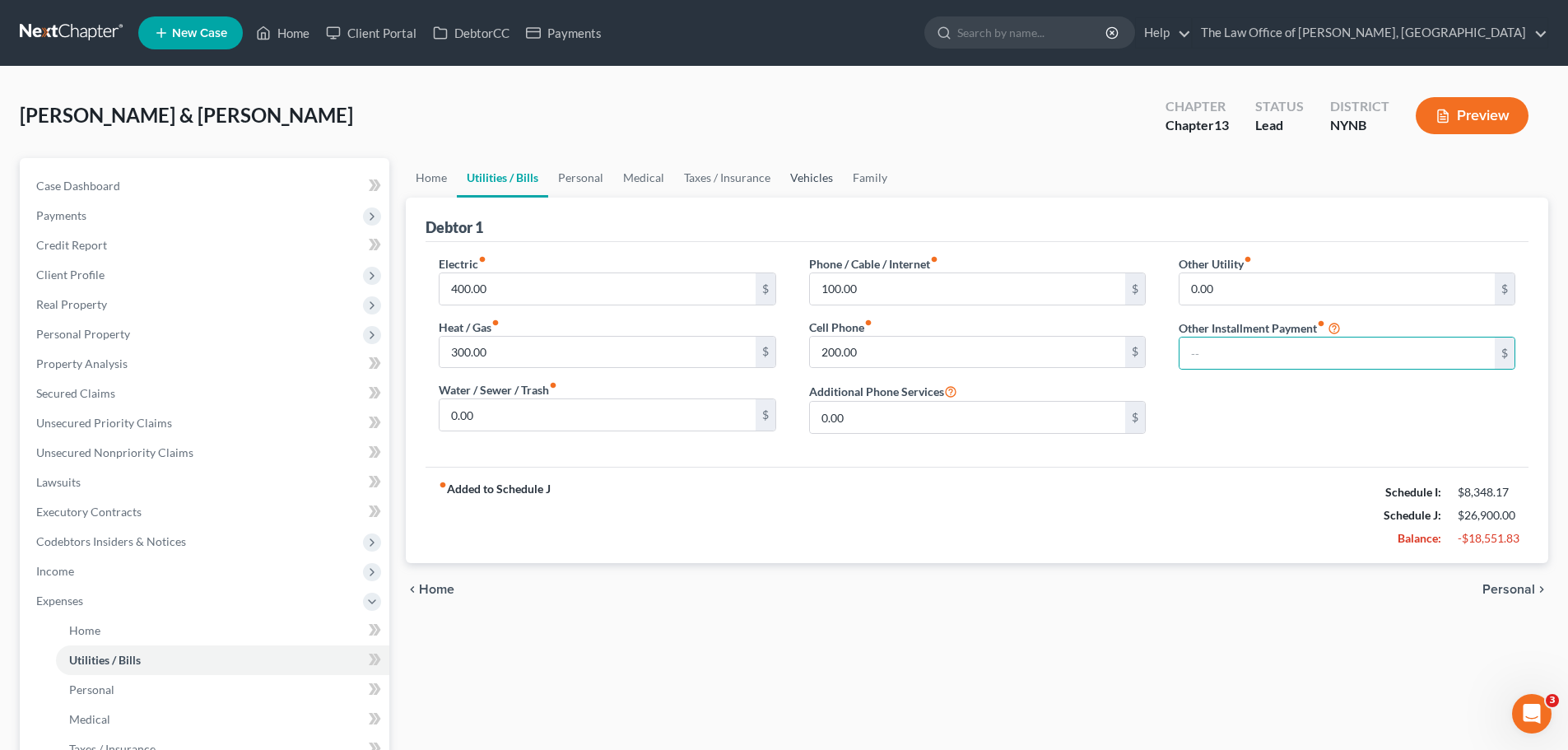
click at [819, 178] on link "Vehicles" at bounding box center [811, 178] width 63 height 40
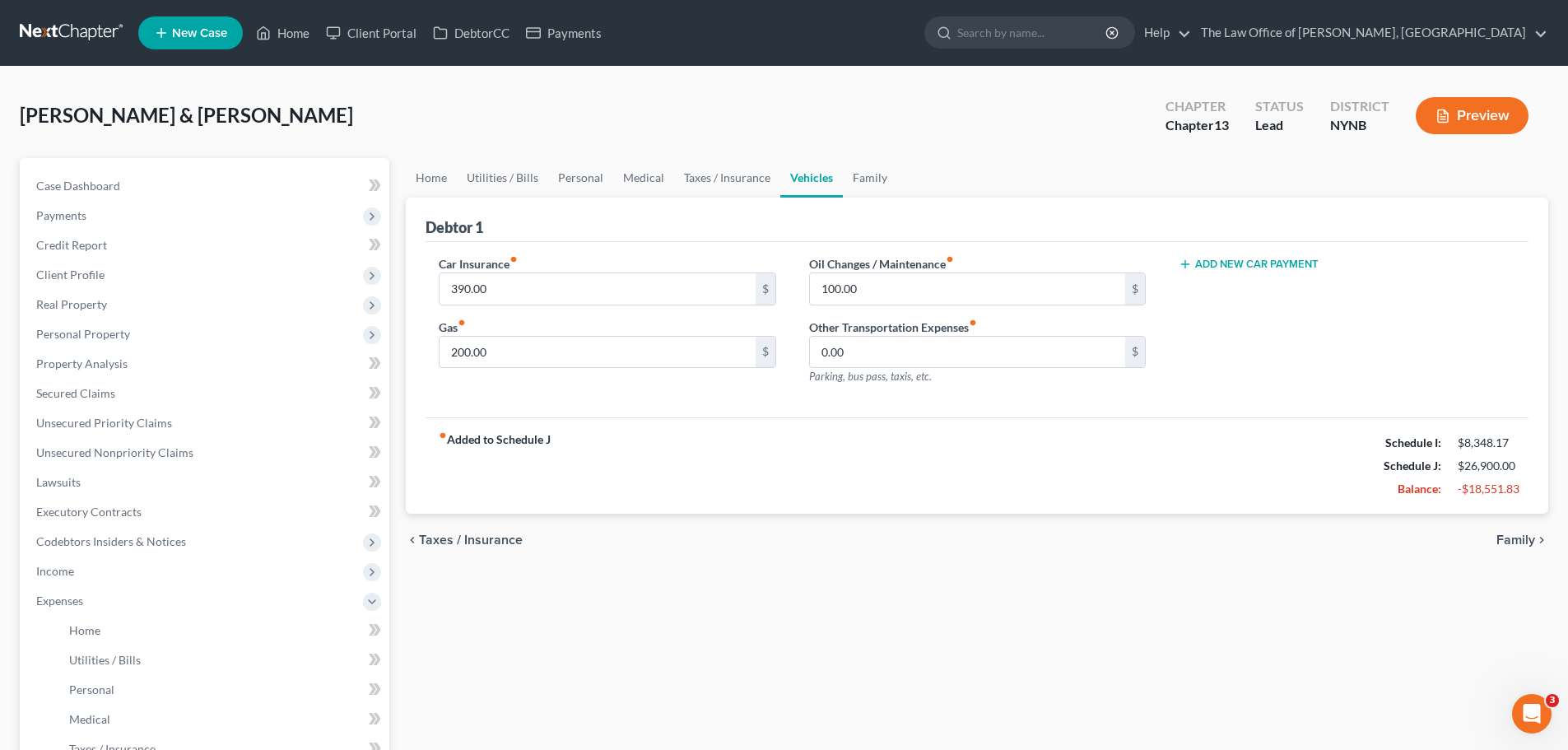
click at [1251, 265] on button "Add New Car Payment" at bounding box center [1248, 264] width 140 height 13
click at [1222, 289] on input "text" at bounding box center [1322, 288] width 286 height 31
type input "215"
click at [519, 179] on link "Utilities / Bills" at bounding box center [503, 178] width 92 height 40
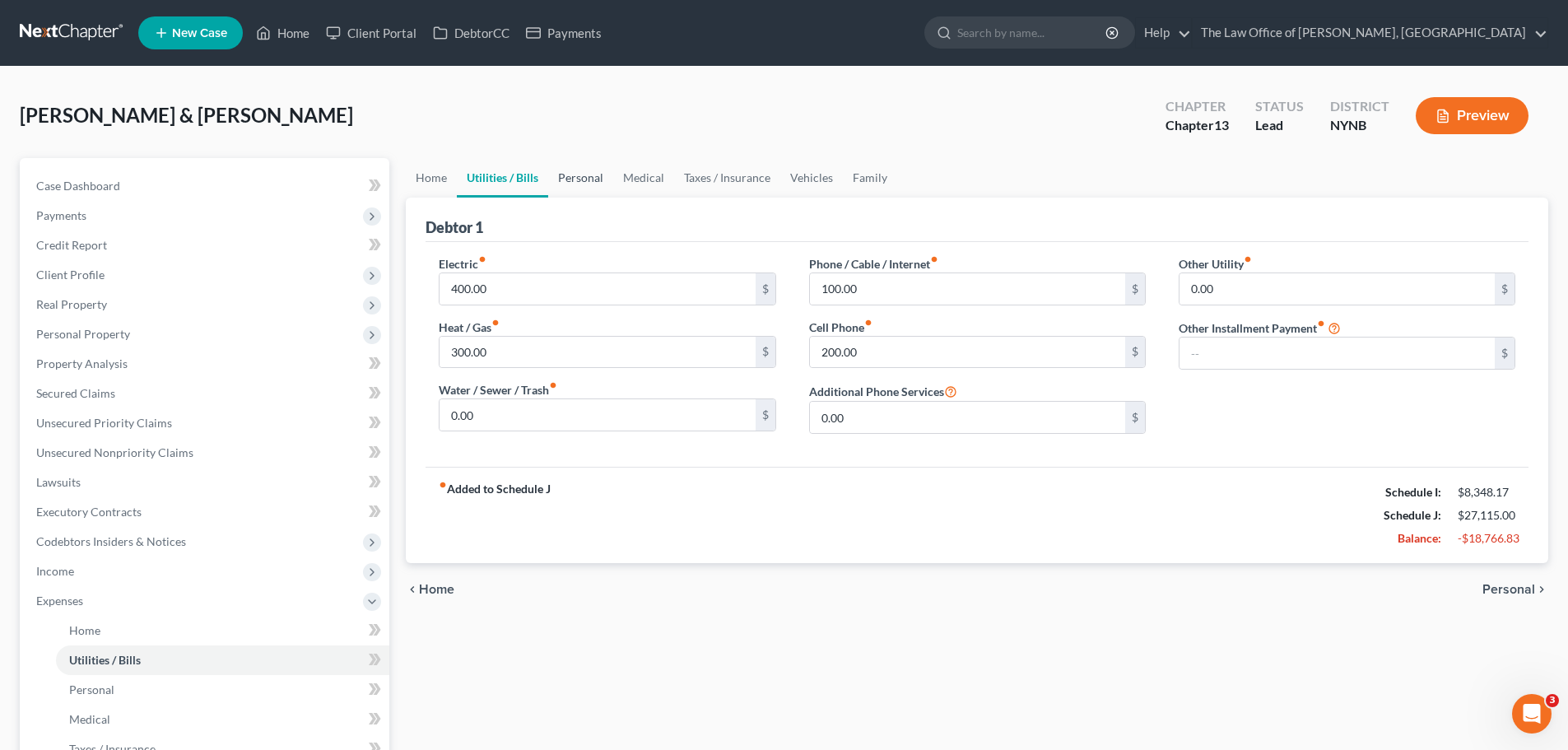
click at [573, 179] on link "Personal" at bounding box center [580, 178] width 65 height 40
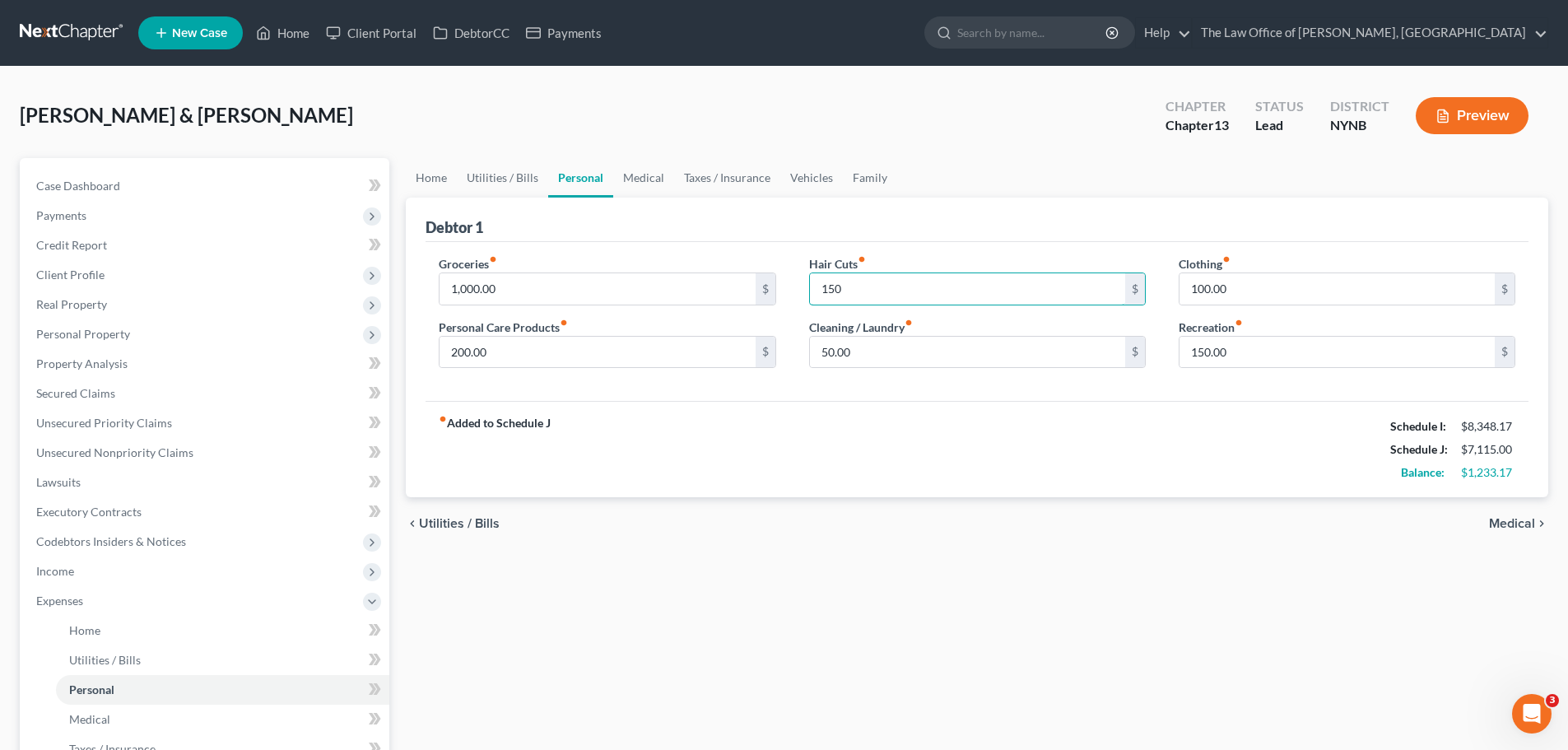
type input "150"
click at [1202, 439] on div "fiber_manual_record Added to Schedule J Schedule I: $8,348.17 Schedule J: $7,11…" at bounding box center [977, 449] width 1103 height 97
click at [640, 185] on link "Medical" at bounding box center [643, 178] width 61 height 40
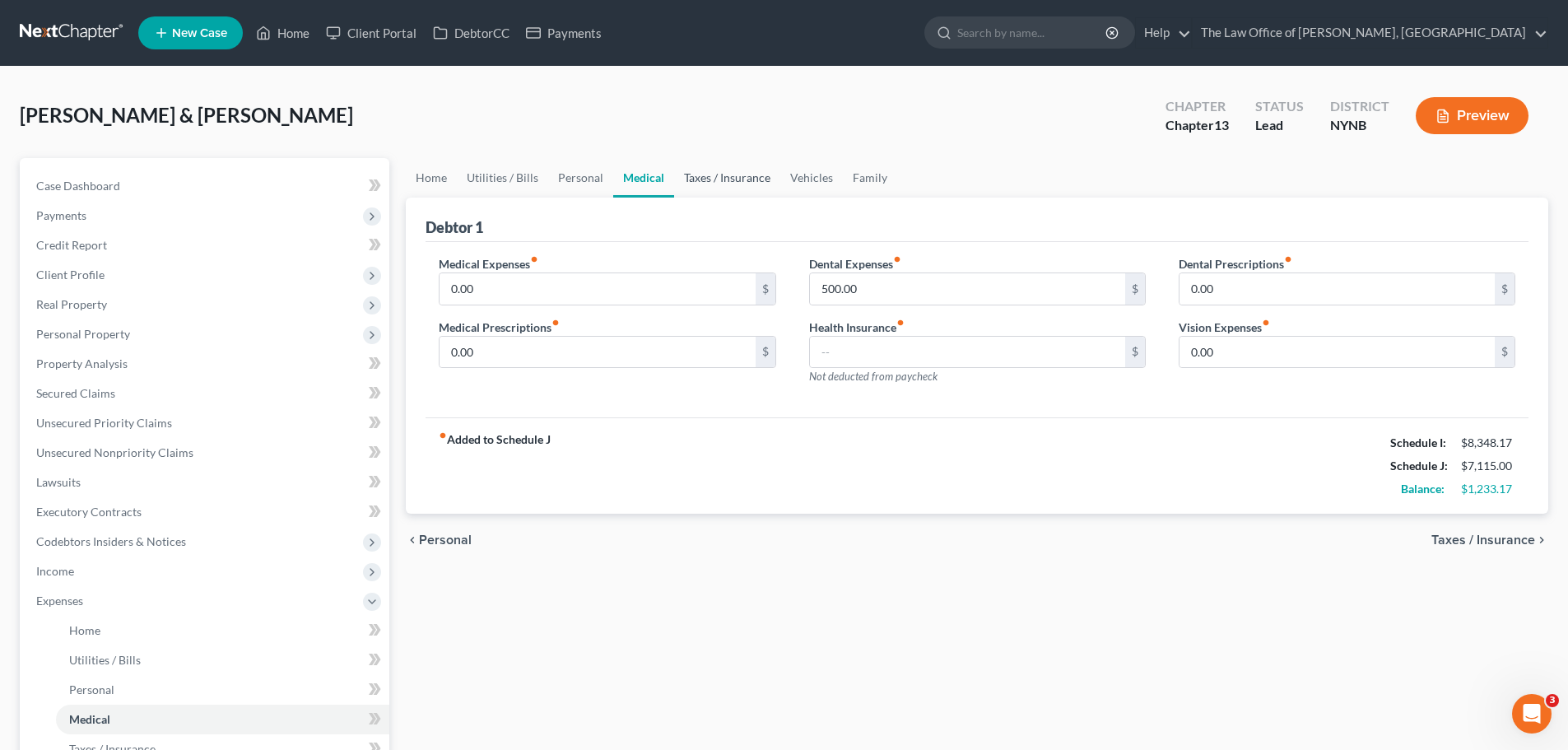
click at [706, 170] on link "Taxes / Insurance" at bounding box center [727, 178] width 107 height 40
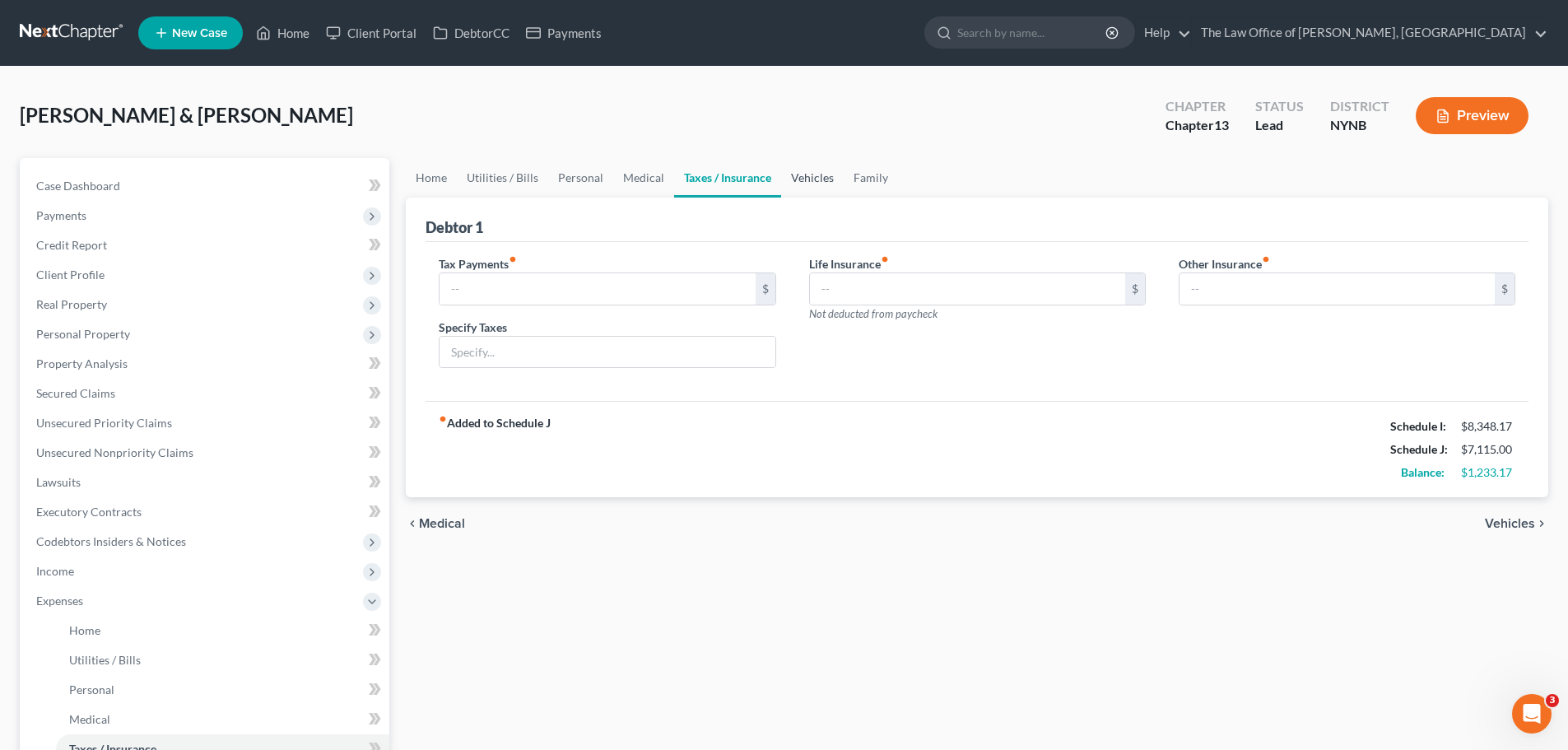
click at [822, 180] on link "Vehicles" at bounding box center [812, 178] width 63 height 40
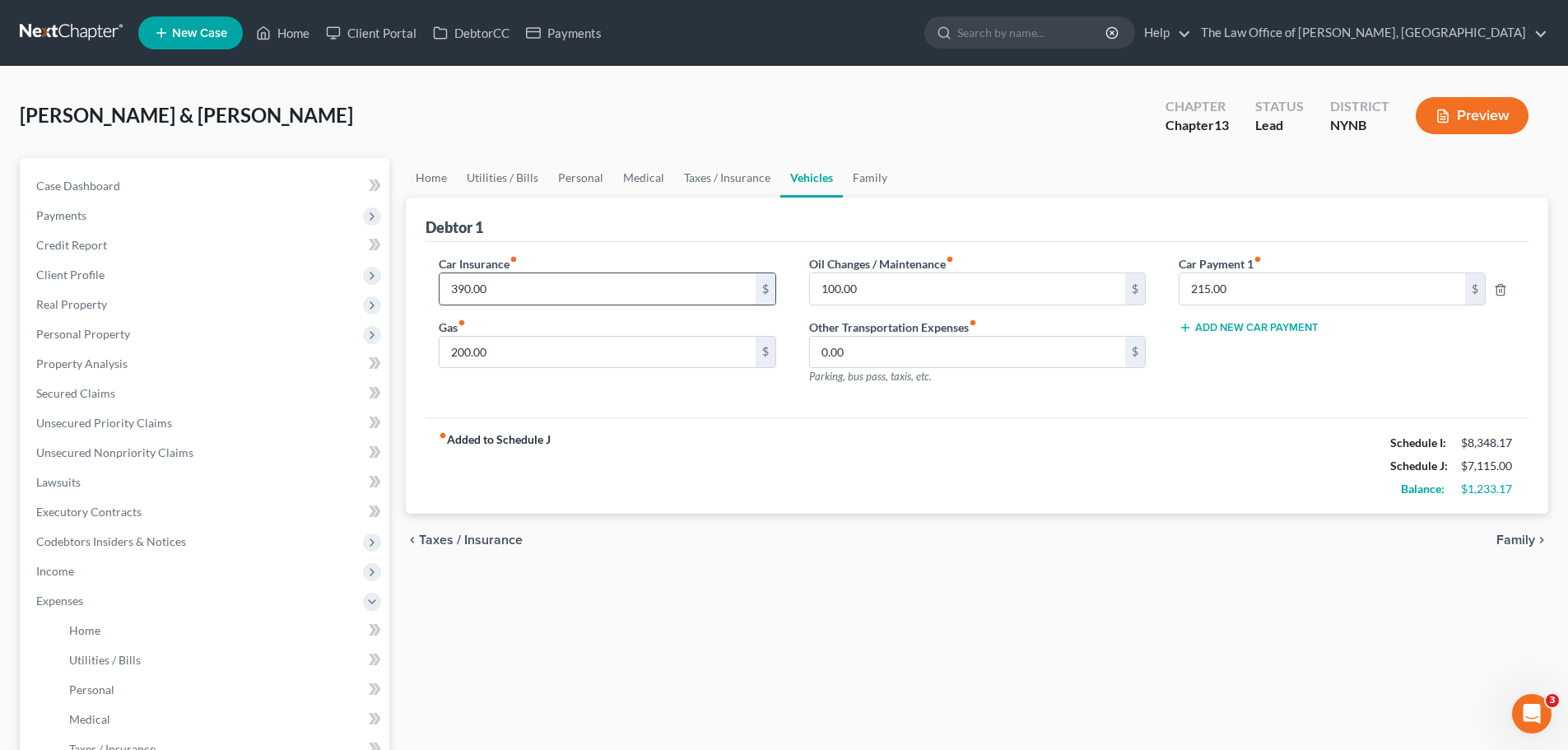
click at [505, 288] on input "390.00" at bounding box center [596, 288] width 316 height 31
click at [490, 341] on input "200.00" at bounding box center [596, 352] width 316 height 31
click at [841, 289] on input "100.00" at bounding box center [967, 288] width 316 height 31
click at [1207, 334] on button "Add New Car Payment" at bounding box center [1248, 327] width 140 height 13
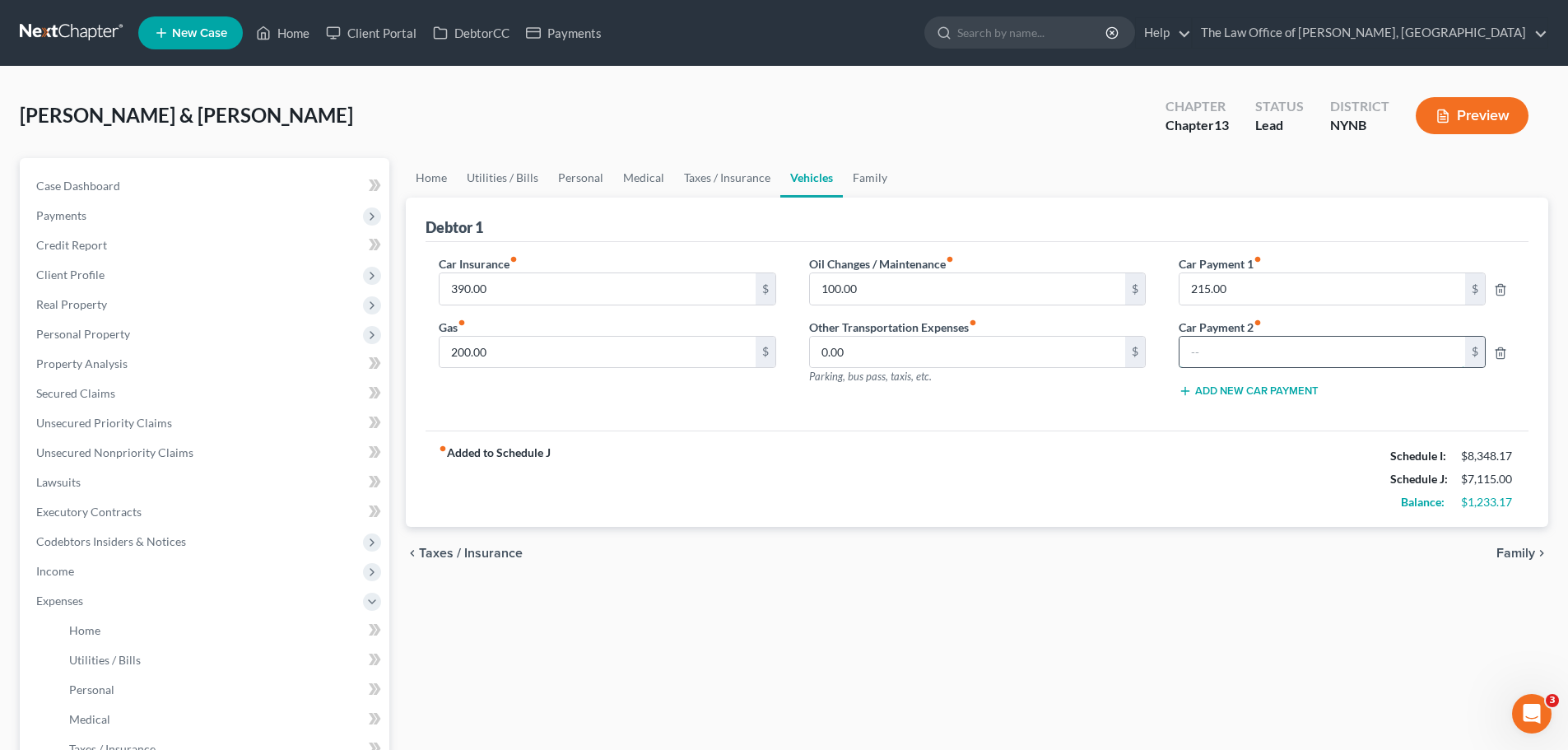
click at [1202, 342] on input "text" at bounding box center [1322, 352] width 286 height 31
type input "360"
click at [1042, 412] on div "Car Insurance fiber_manual_record 390.00 $ Gas fiber_manual_record 200.00 $ Oil…" at bounding box center [977, 337] width 1103 height 189
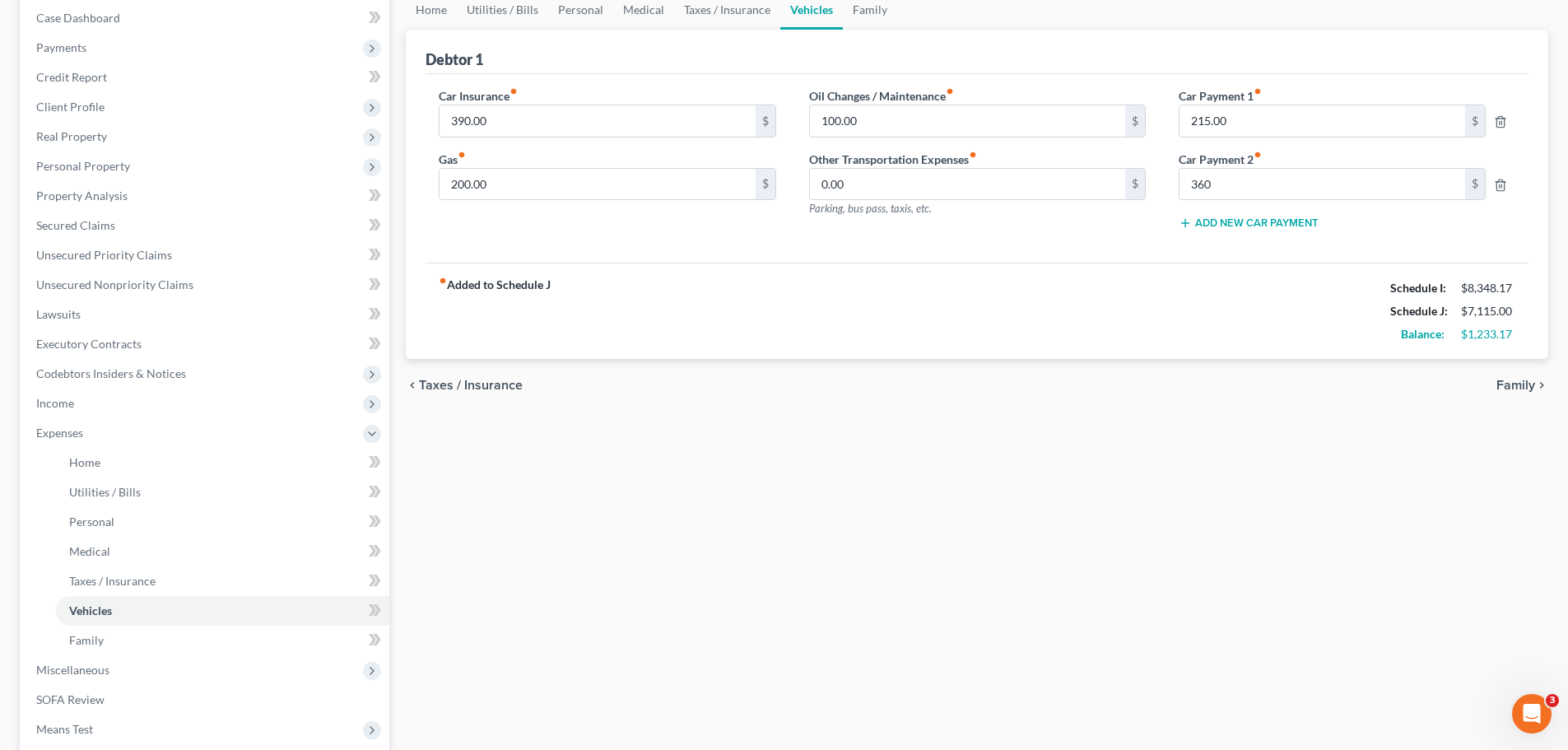
scroll to position [391, 0]
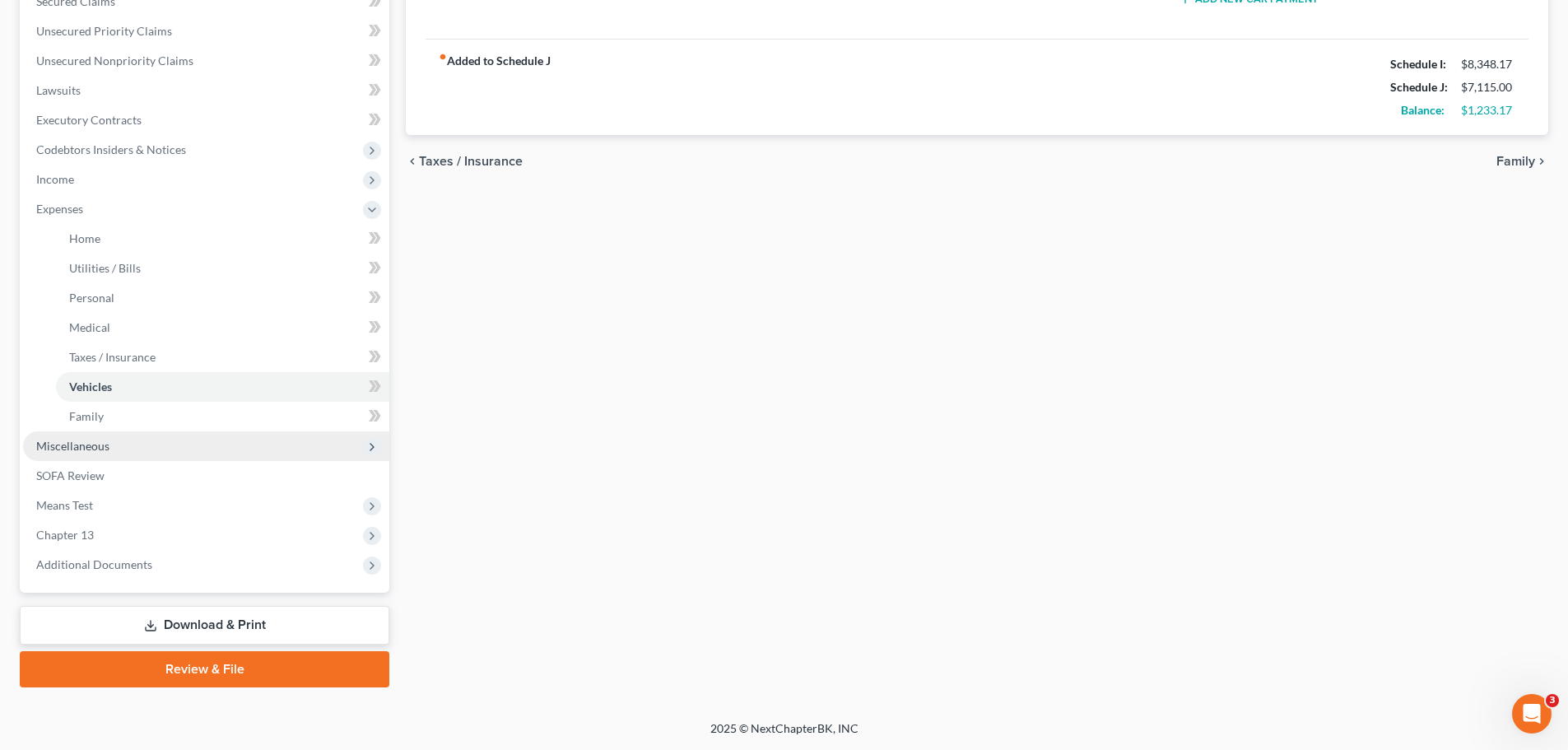
click at [68, 442] on span "Miscellaneous" at bounding box center [73, 446] width 74 height 14
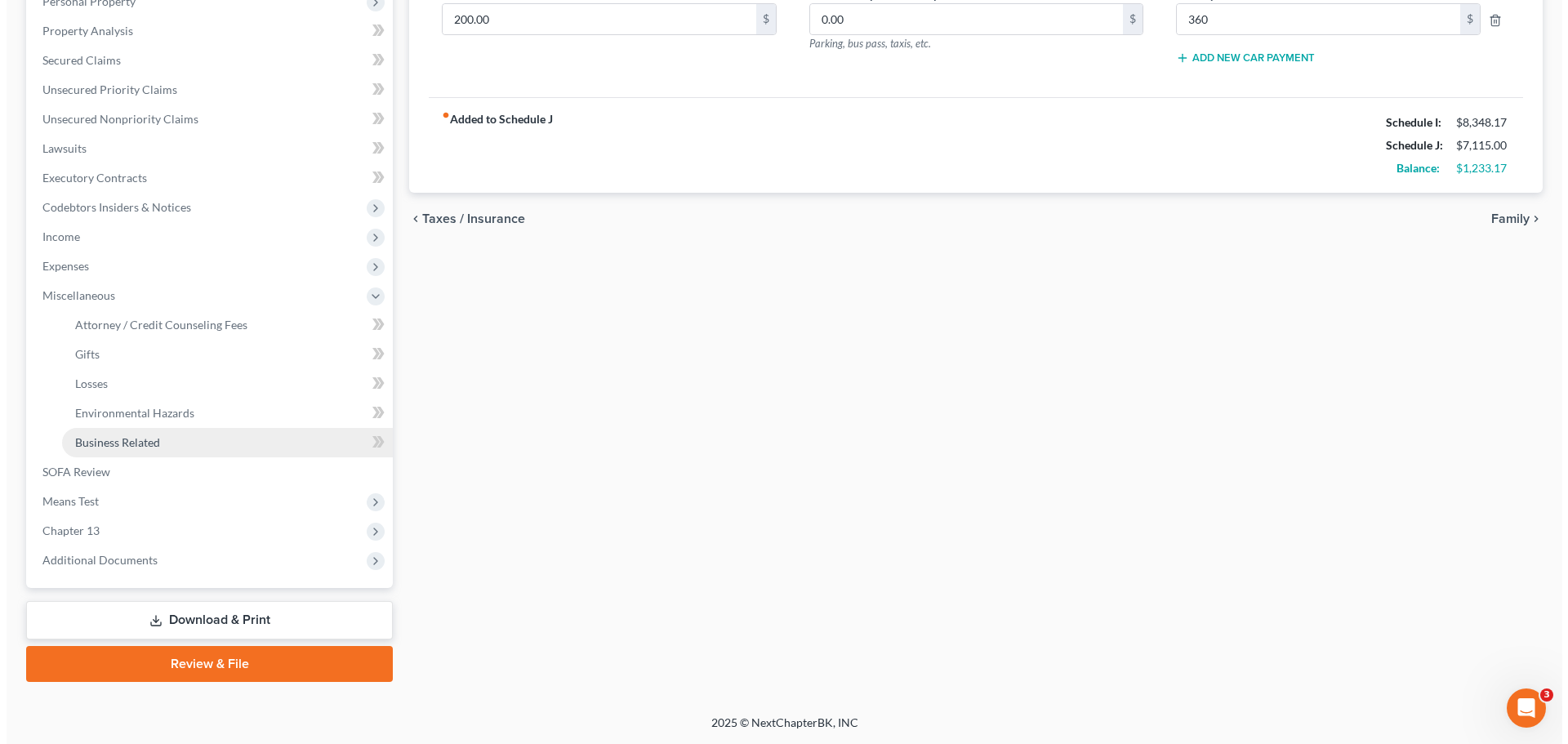
scroll to position [330, 0]
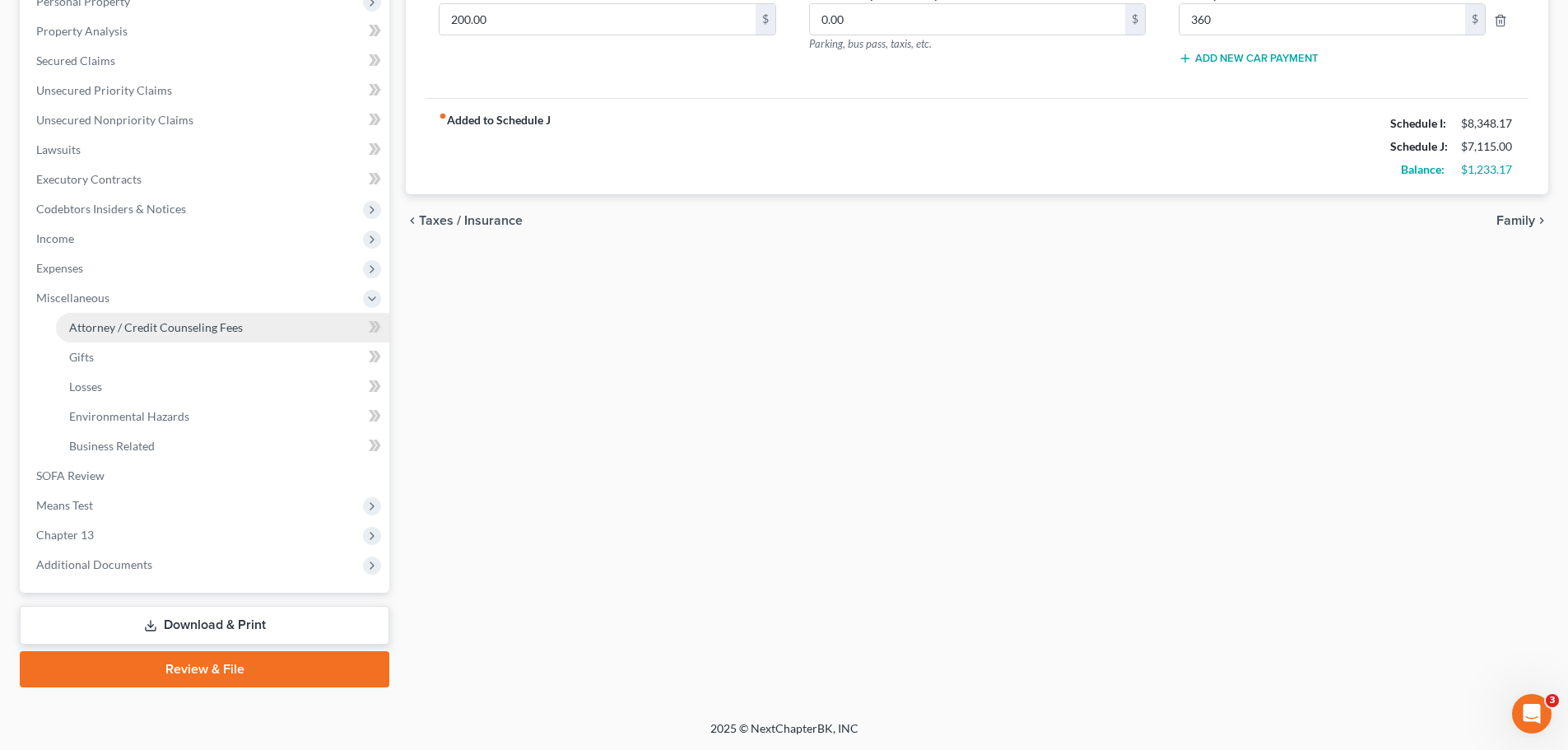
click at [154, 333] on span "Attorney / Credit Counseling Fees" at bounding box center [155, 328] width 173 height 14
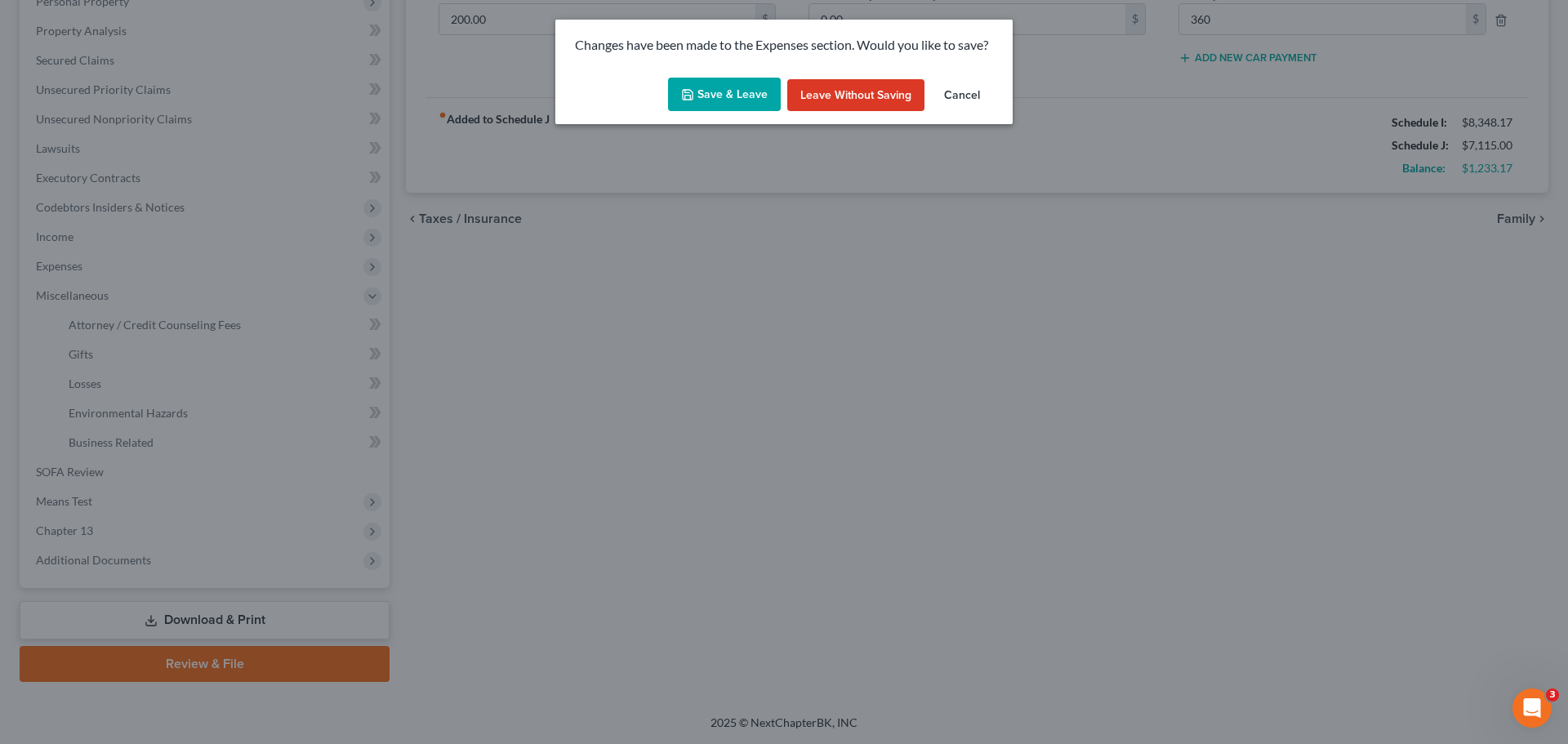
click at [717, 78] on button "Save & Leave" at bounding box center [724, 95] width 113 height 35
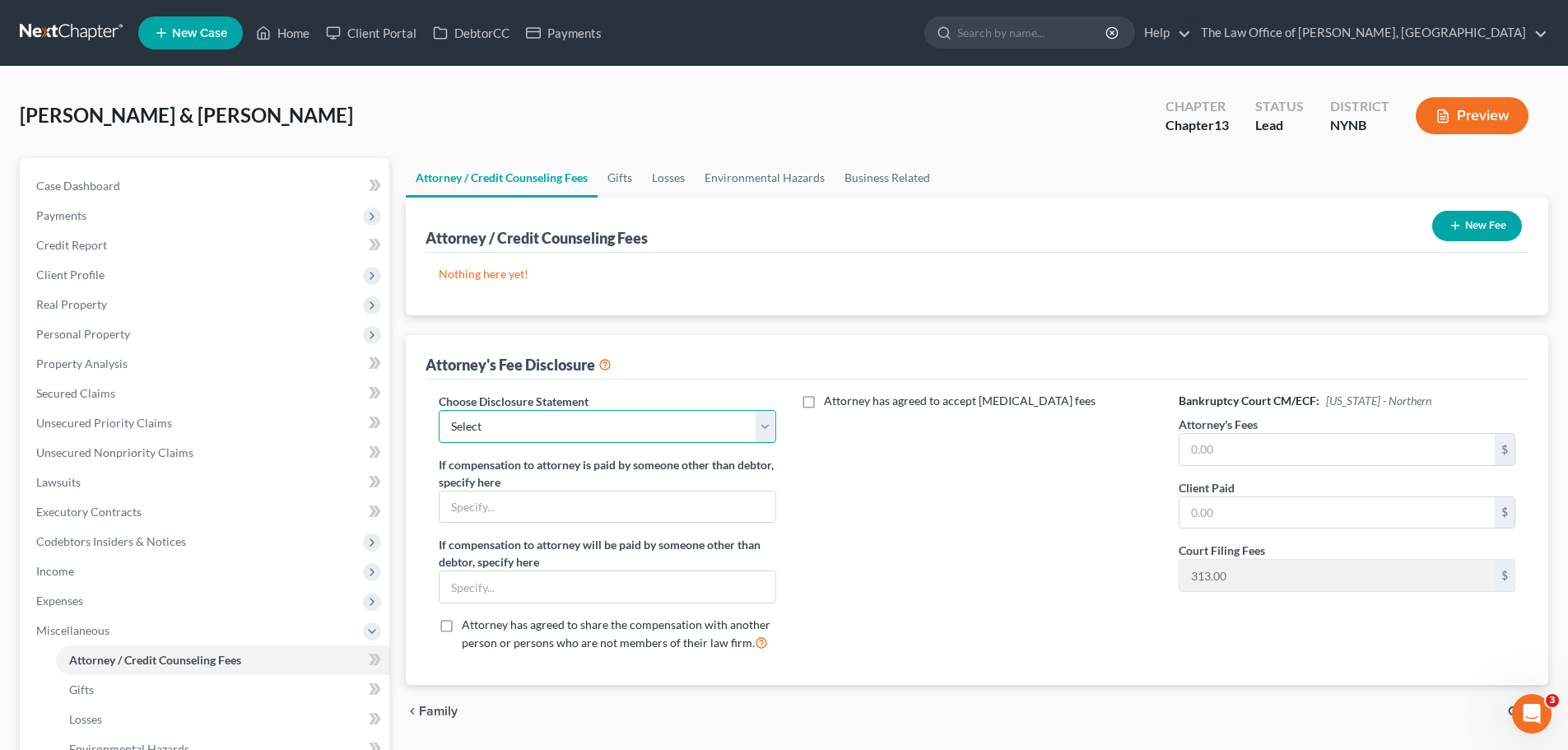
click at [494, 421] on select "Select Southern District The Law Office of Christiaan van Niekerk, PLLC" at bounding box center [607, 426] width 336 height 33
select select "1"
click at [439, 410] on select "Select Southern District The Law Office of Christiaan van Niekerk, PLLC" at bounding box center [607, 426] width 336 height 33
click at [1251, 455] on input "text" at bounding box center [1337, 449] width 316 height 31
type input "5,500"
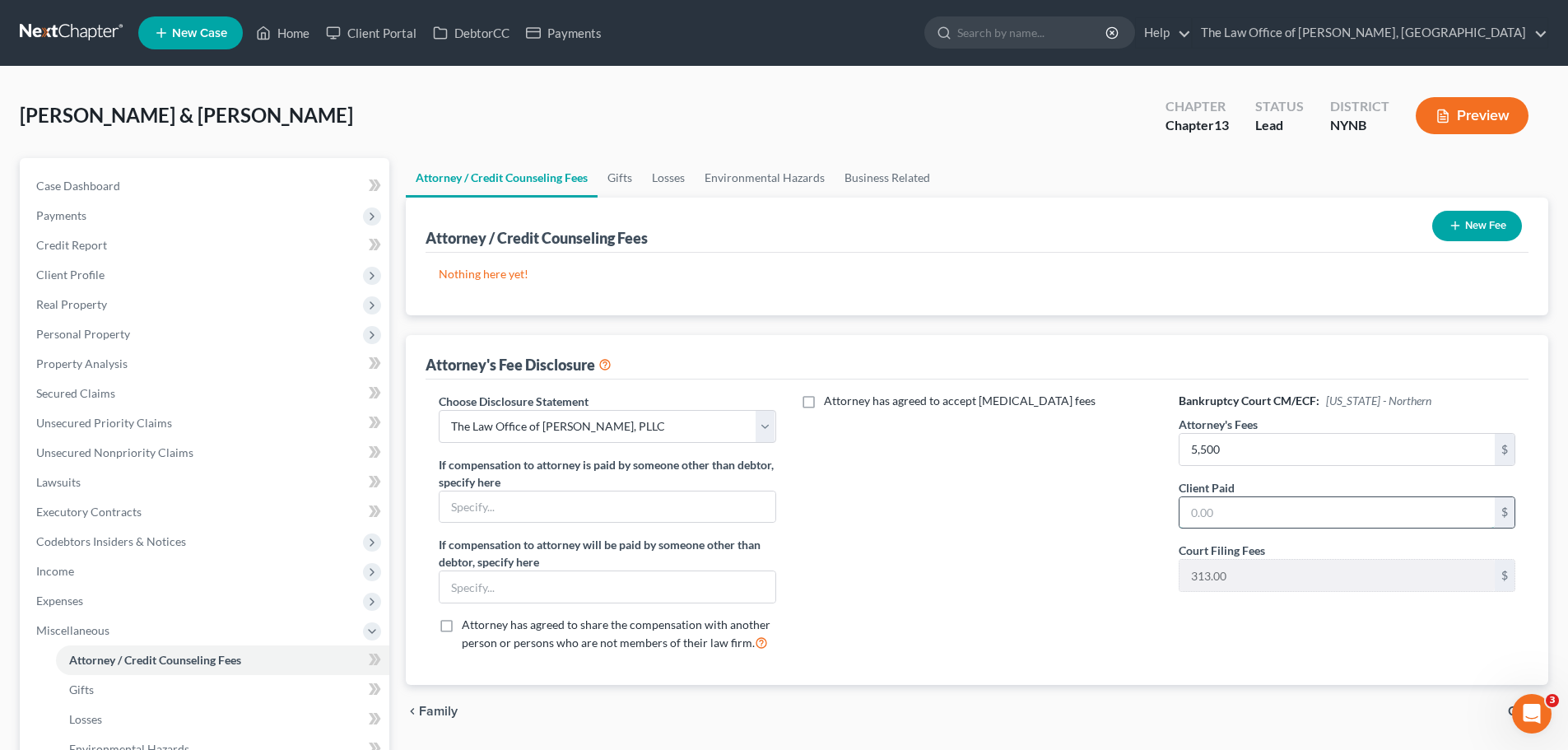
click at [1206, 510] on input "text" at bounding box center [1337, 512] width 316 height 31
type input "27"
click at [1483, 230] on button "New Fee" at bounding box center [1476, 226] width 90 height 31
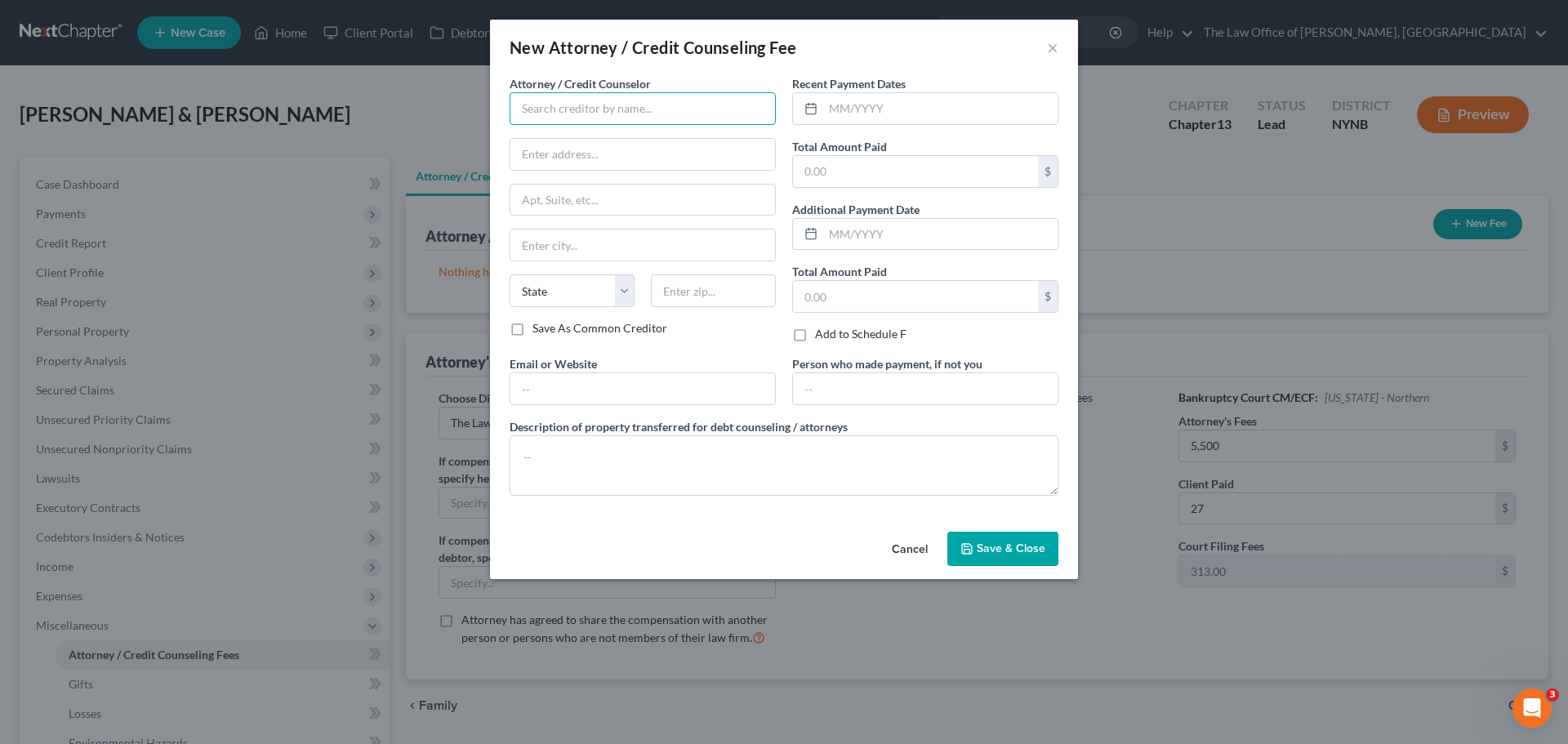
click at [624, 107] on input "text" at bounding box center [642, 108] width 266 height 33
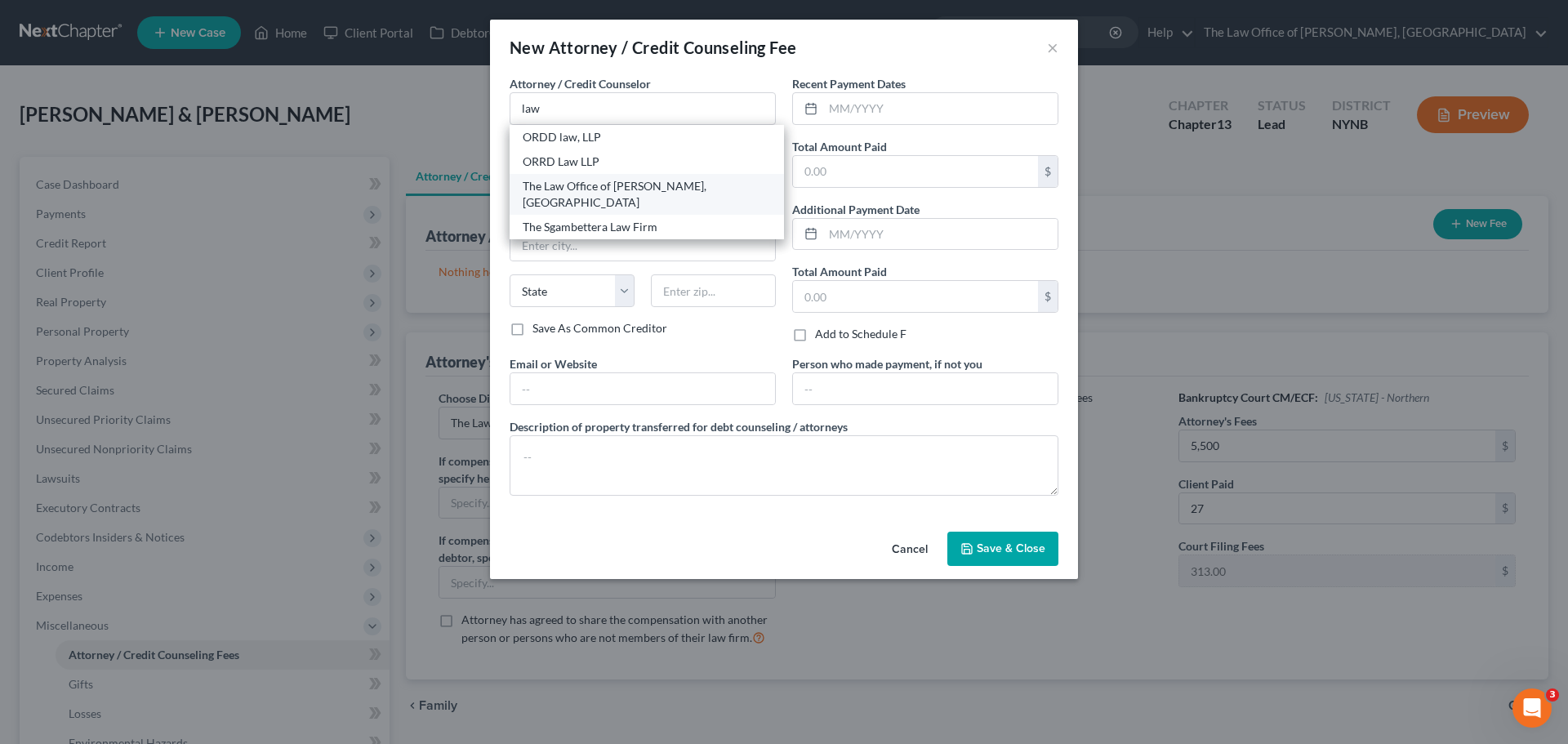
click at [598, 186] on div "The Law Office of [PERSON_NAME], [GEOGRAPHIC_DATA]" at bounding box center [646, 194] width 248 height 33
type input "The Law Office of [PERSON_NAME], [GEOGRAPHIC_DATA]"
type input "146 Jay Street"
type input "Schenectady"
select select "35"
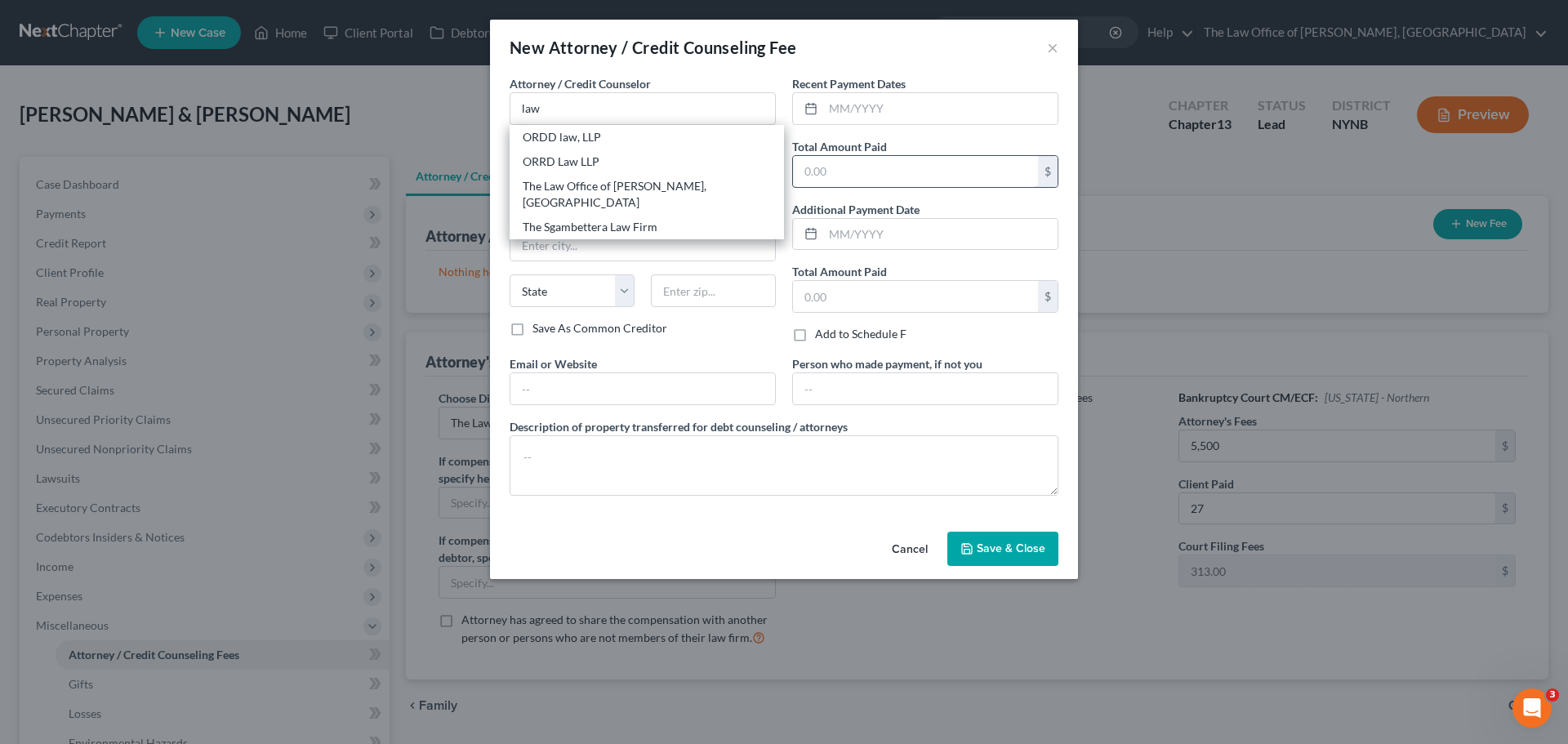
type input "12309"
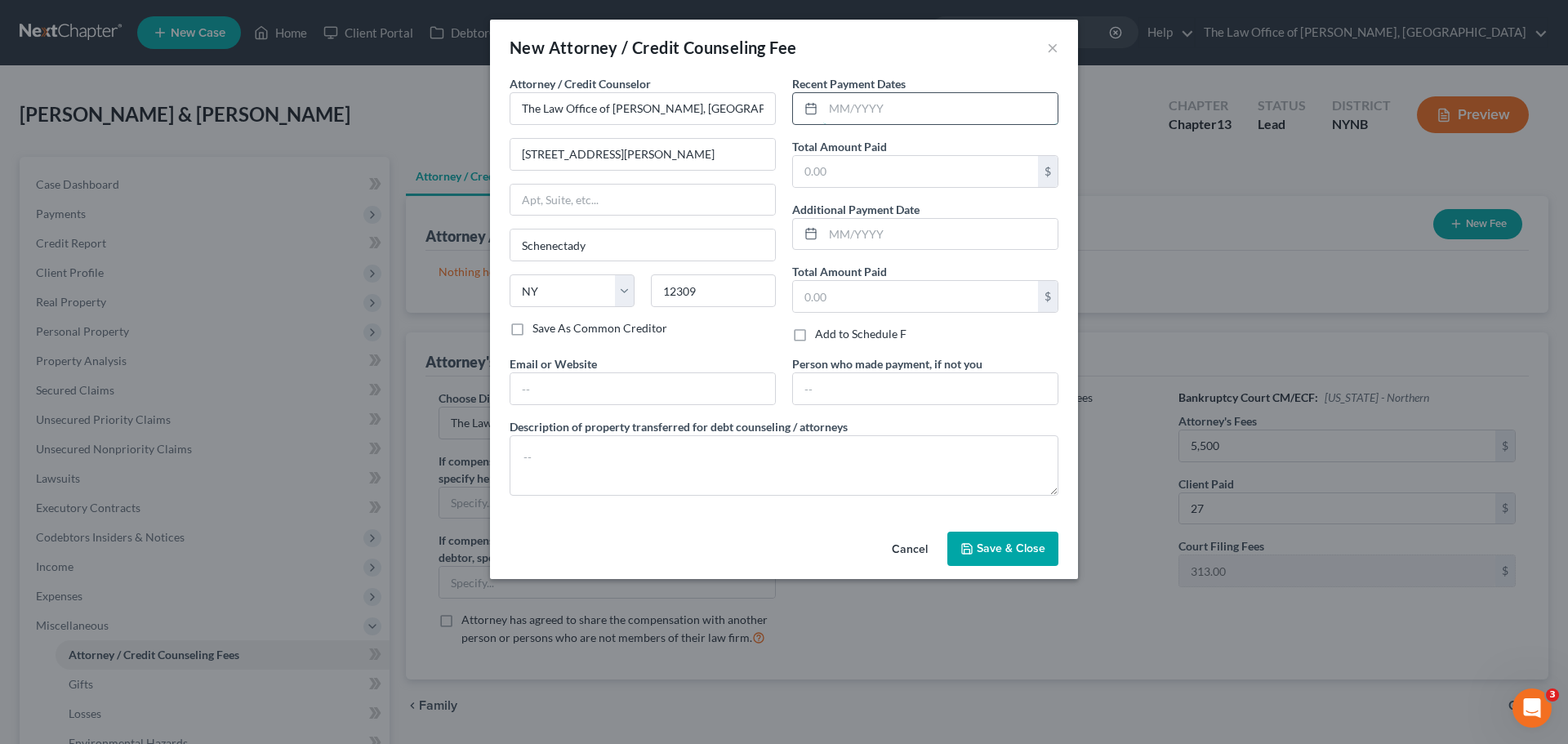
click at [873, 116] on input "text" at bounding box center [940, 108] width 234 height 31
type input "09/2025"
click at [822, 184] on input "text" at bounding box center [916, 171] width 245 height 31
type input "350"
drag, startPoint x: 992, startPoint y: 551, endPoint x: 910, endPoint y: 534, distance: 83.7
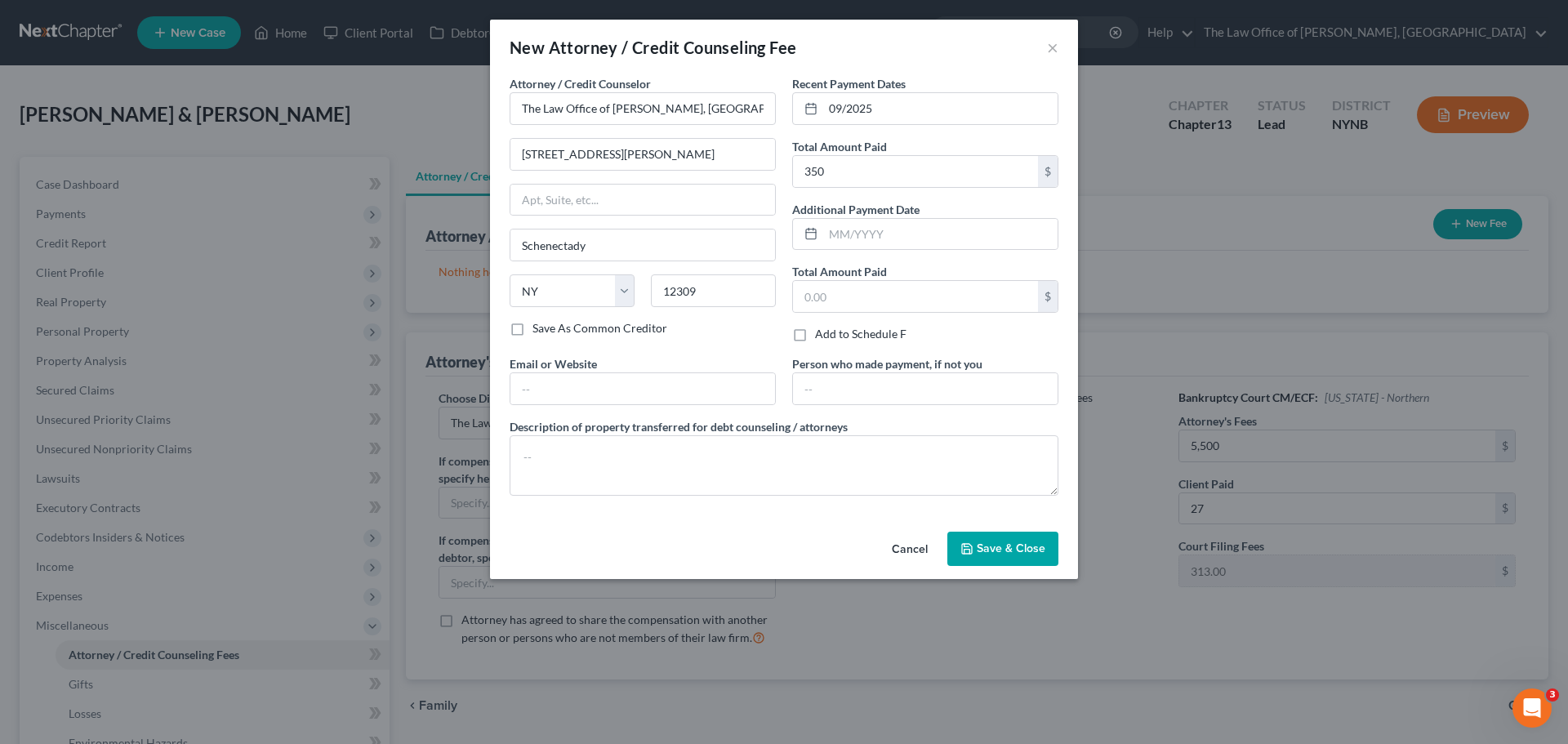
click at [991, 551] on span "Save & Close" at bounding box center [1011, 548] width 68 height 14
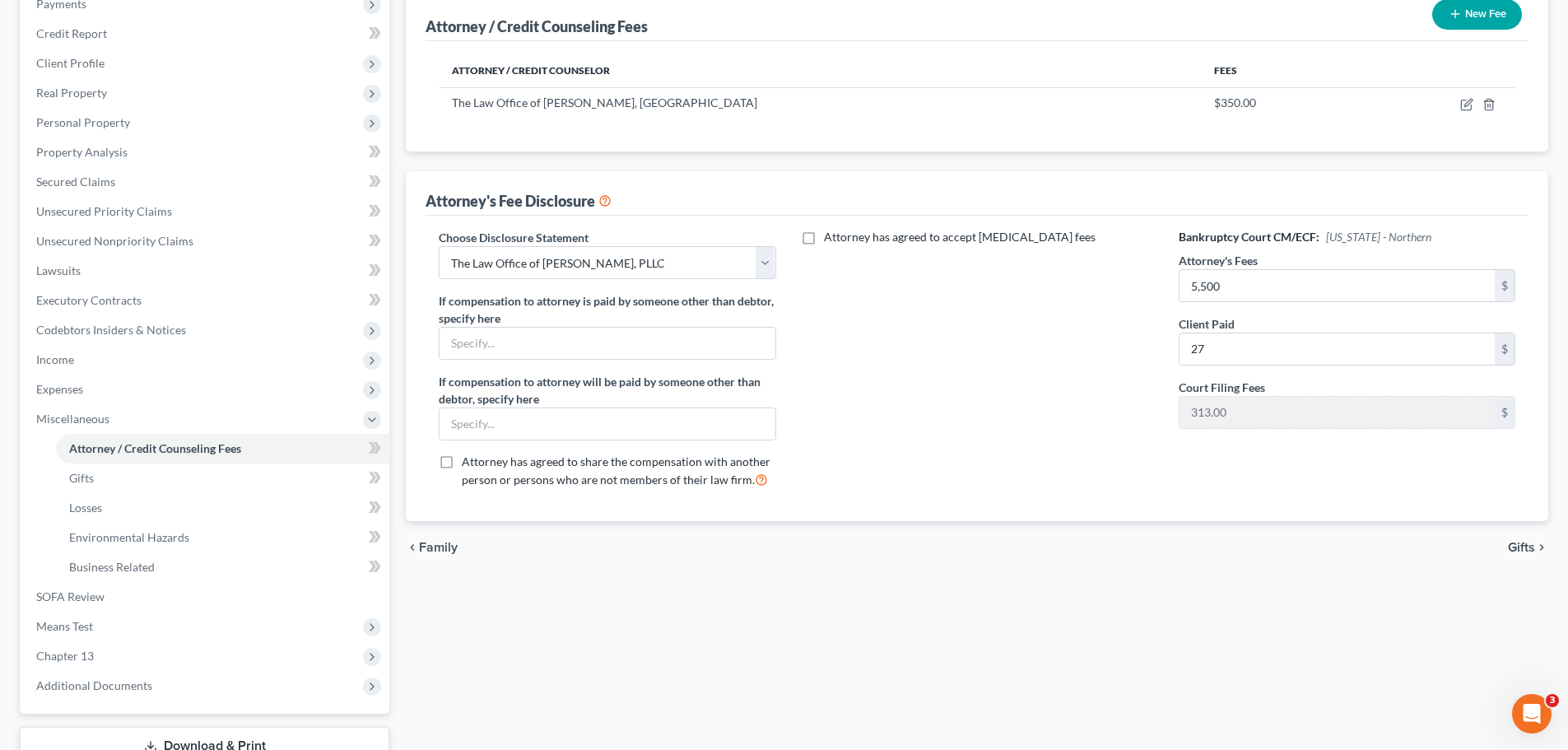
scroll to position [3, 0]
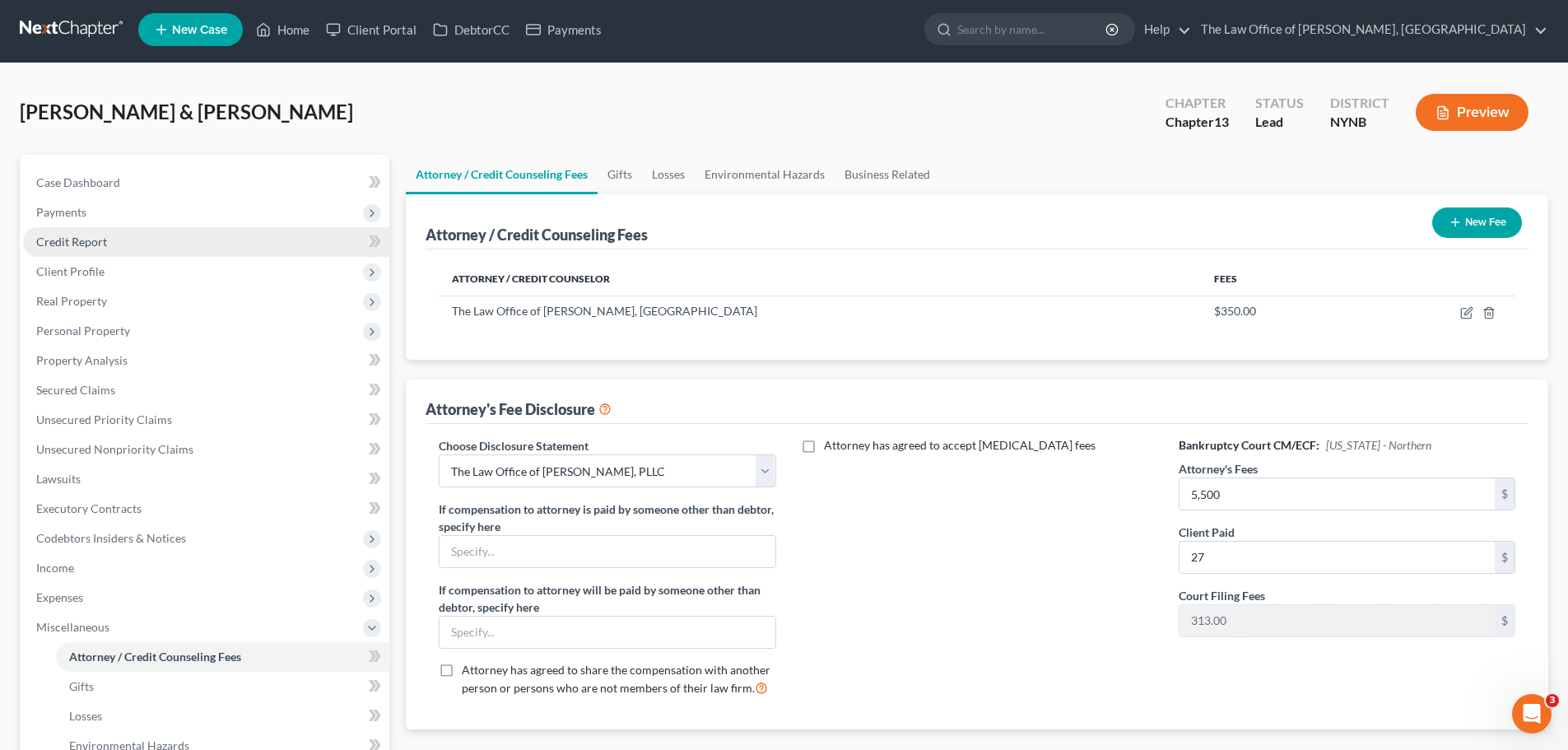
click at [69, 243] on span "Credit Report" at bounding box center [71, 242] width 71 height 14
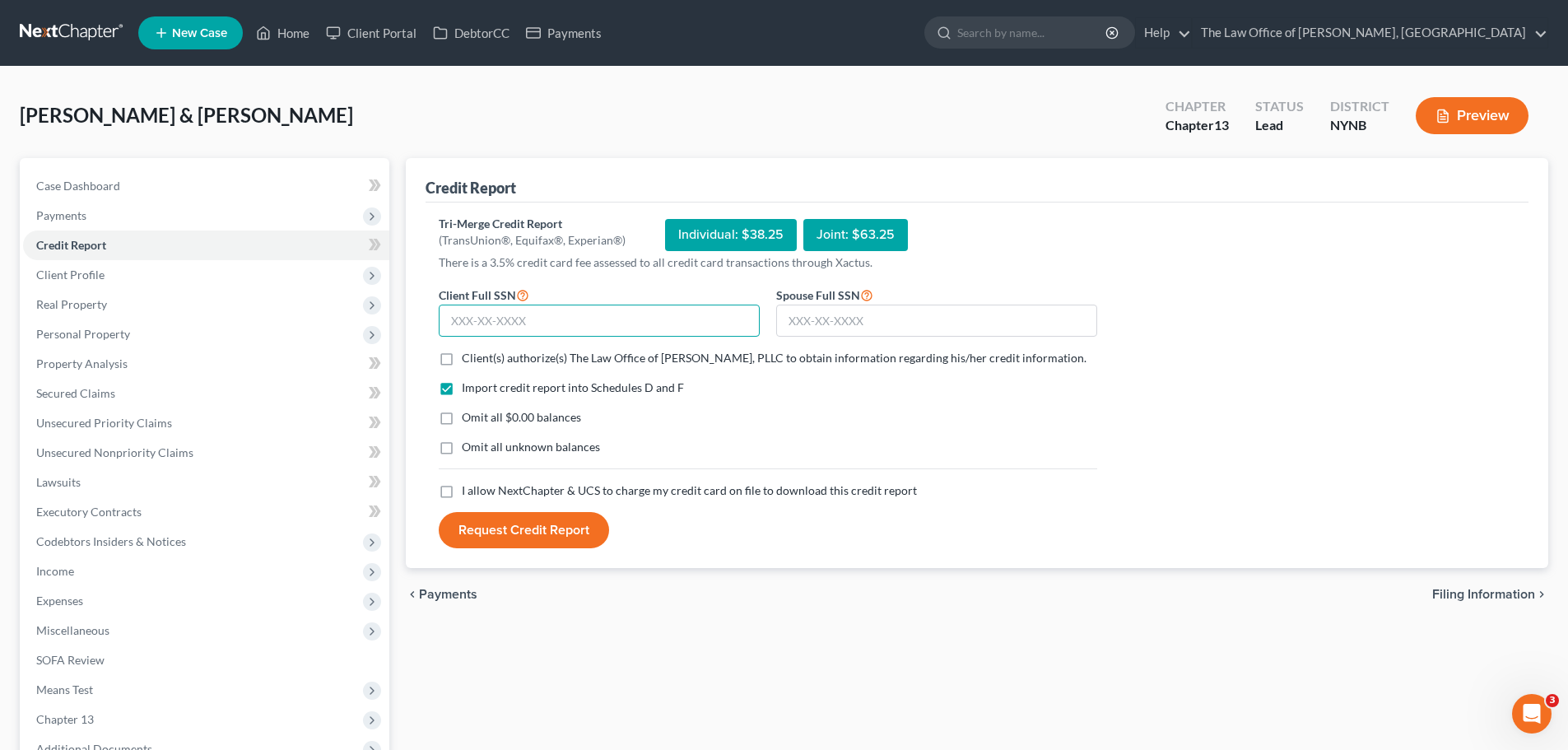
click at [464, 324] on input "text" at bounding box center [599, 321] width 321 height 33
paste input "439-65-3431"
type input "439-65-3431"
click at [462, 361] on label "Client(s) authorize(s) The Law Office of [PERSON_NAME], PLLC to obtain informat…" at bounding box center [774, 358] width 624 height 17
click at [468, 361] on input "Client(s) authorize(s) The Law Office of [PERSON_NAME], PLLC to obtain informat…" at bounding box center [473, 355] width 11 height 11
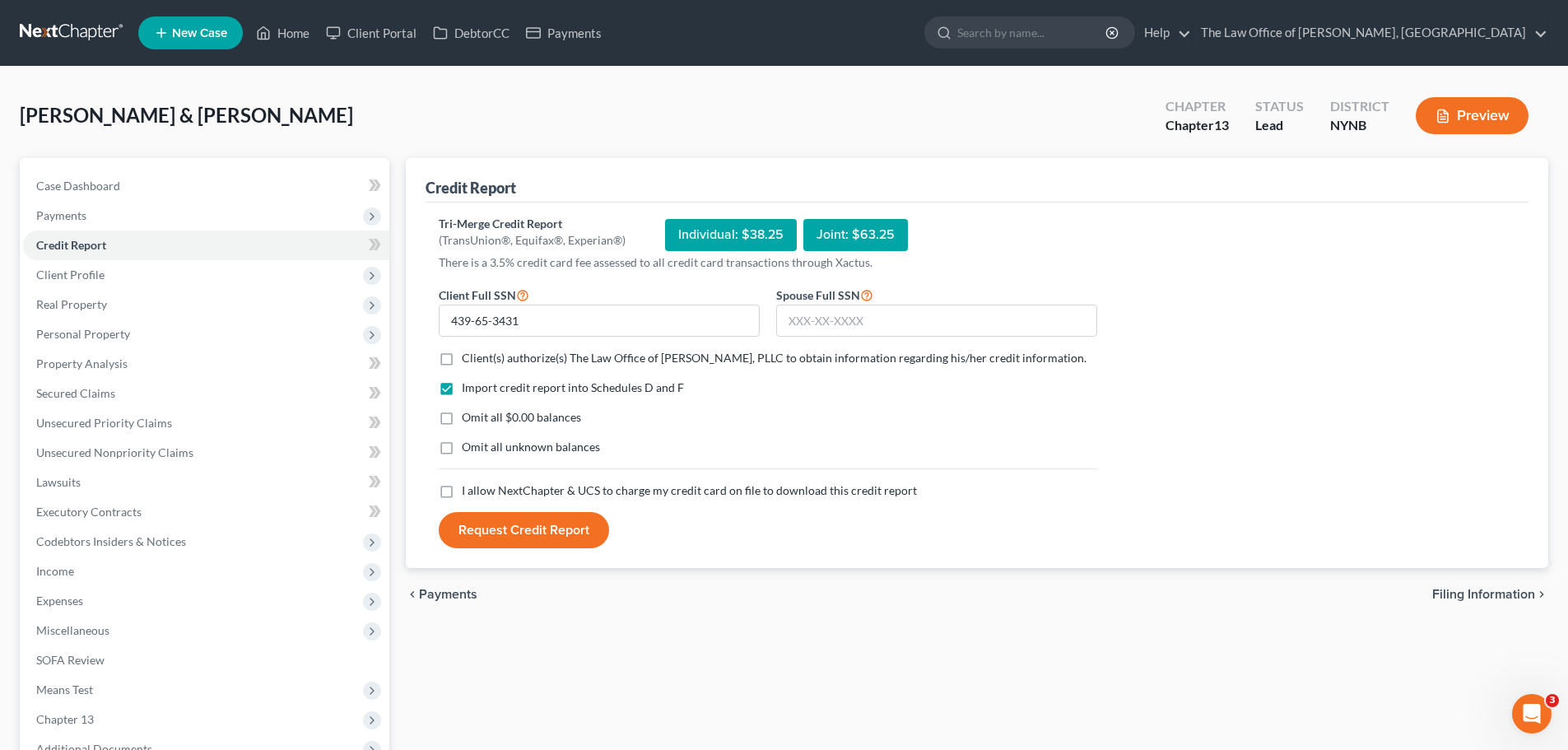
checkbox input "true"
click at [462, 499] on label "I allow NextChapter & UCS to charge my credit card on file to download this cre…" at bounding box center [689, 490] width 455 height 17
click at [468, 493] on input "I allow NextChapter & UCS to charge my credit card on file to download this cre…" at bounding box center [473, 487] width 11 height 11
checkbox input "true"
click at [798, 321] on input "text" at bounding box center [937, 321] width 321 height 33
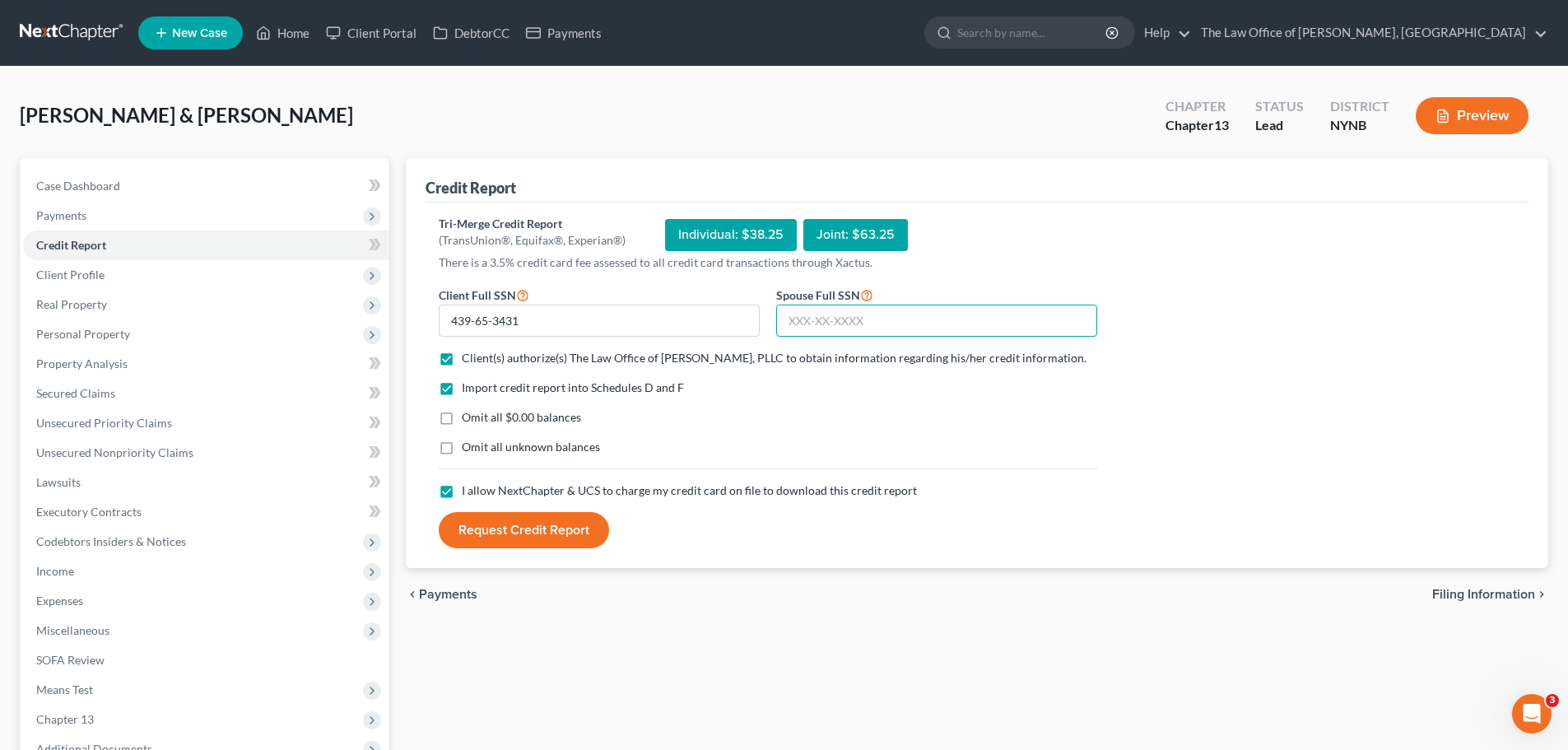
paste input "056-74-1759"
type input "056-74-1759"
click at [511, 549] on button "Request Credit Report" at bounding box center [524, 530] width 170 height 36
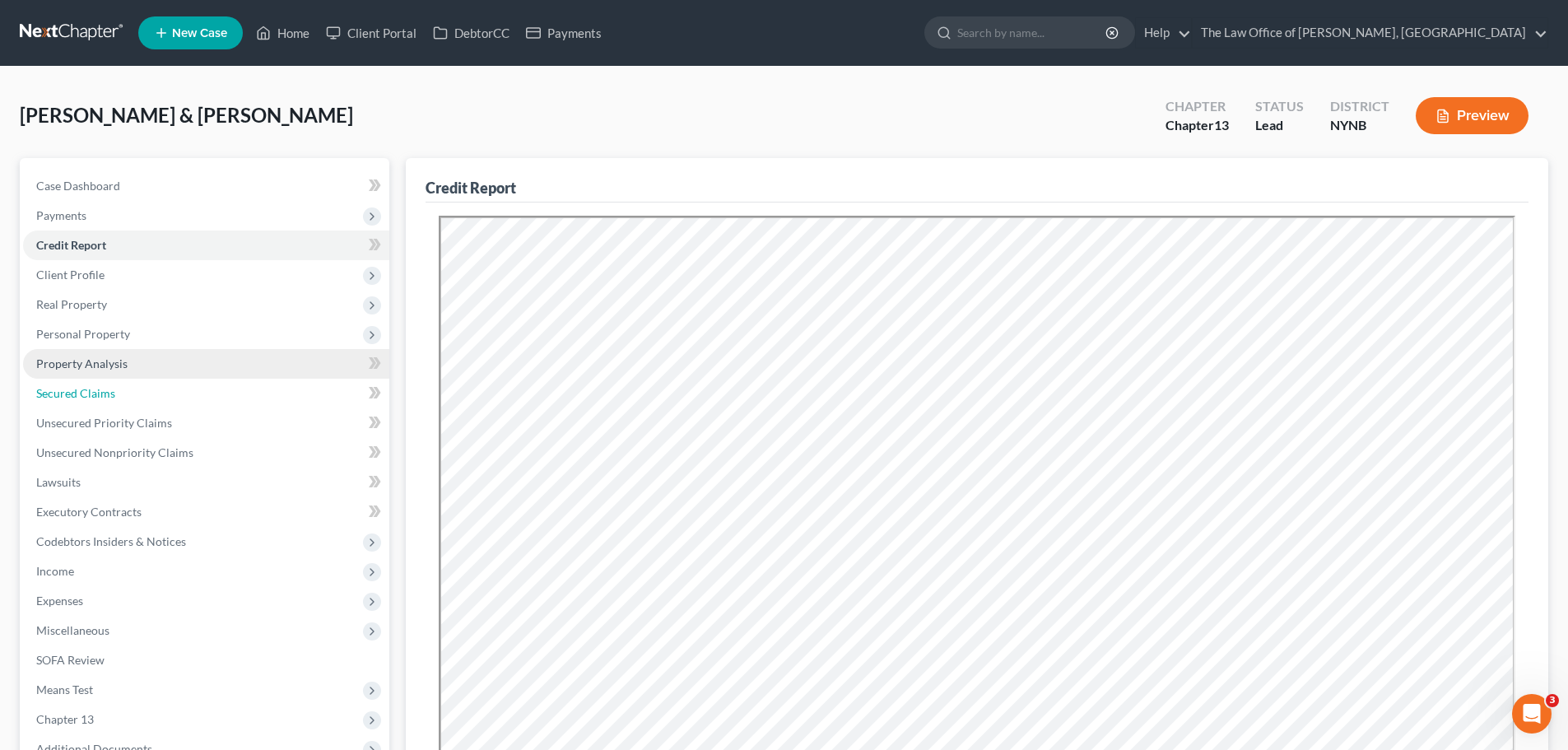
drag, startPoint x: 107, startPoint y: 387, endPoint x: 167, endPoint y: 377, distance: 60.8
click at [107, 387] on span "Secured Claims" at bounding box center [75, 393] width 79 height 14
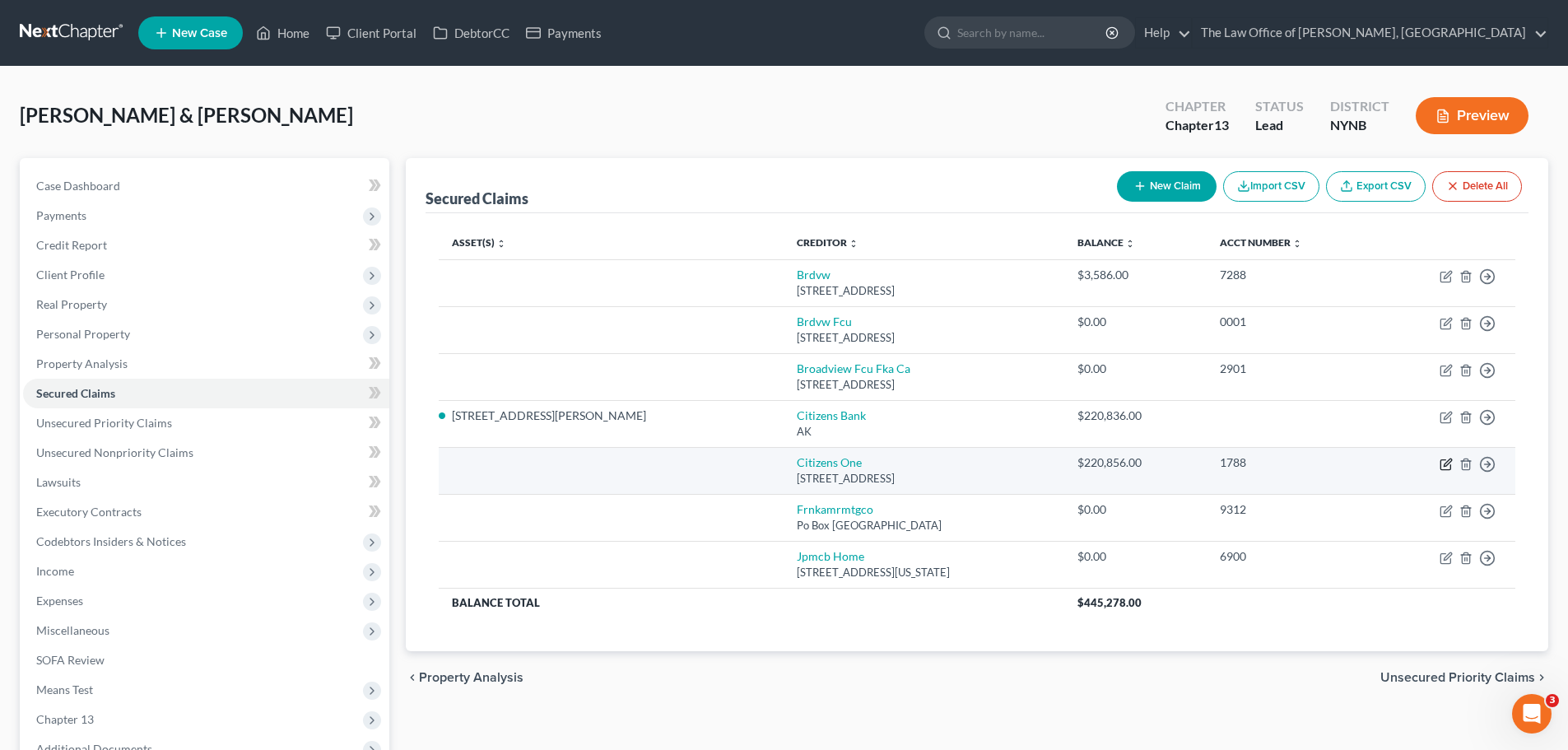
click at [1450, 466] on icon "button" at bounding box center [1446, 464] width 13 height 13
select select "48"
select select "0"
select select "2"
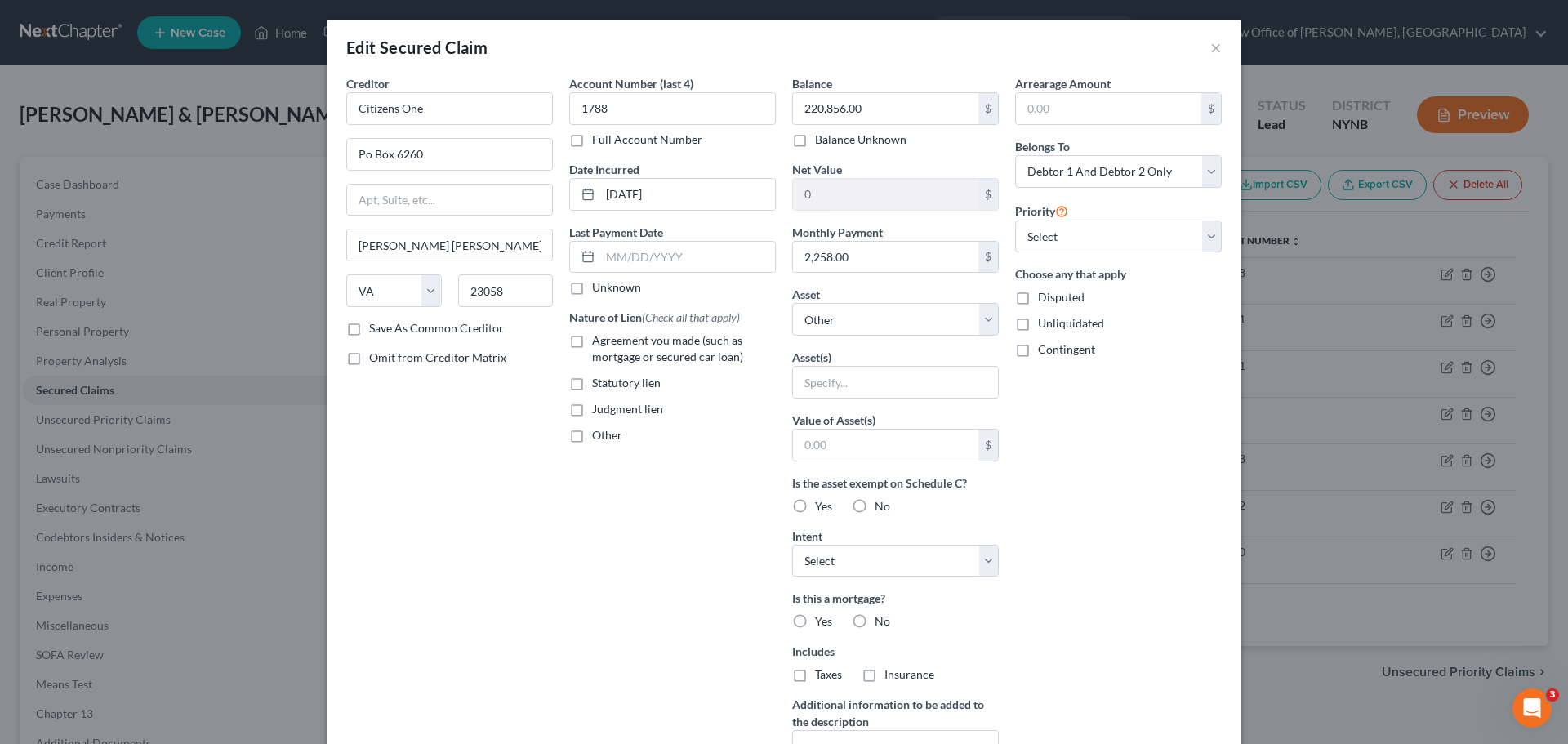
drag, startPoint x: 570, startPoint y: 348, endPoint x: 723, endPoint y: 395, distance: 160.1
click at [592, 350] on label "Agreement you made (such as mortgage or secured car loan)" at bounding box center [684, 348] width 184 height 33
click at [599, 343] on input "Agreement you made (such as mortgage or secured car loan)" at bounding box center [604, 337] width 11 height 11
checkbox input "true"
click at [856, 332] on select "Select Other Multiple Assets Electronics - Basic Electronics - laptop, computer…" at bounding box center [895, 319] width 206 height 33
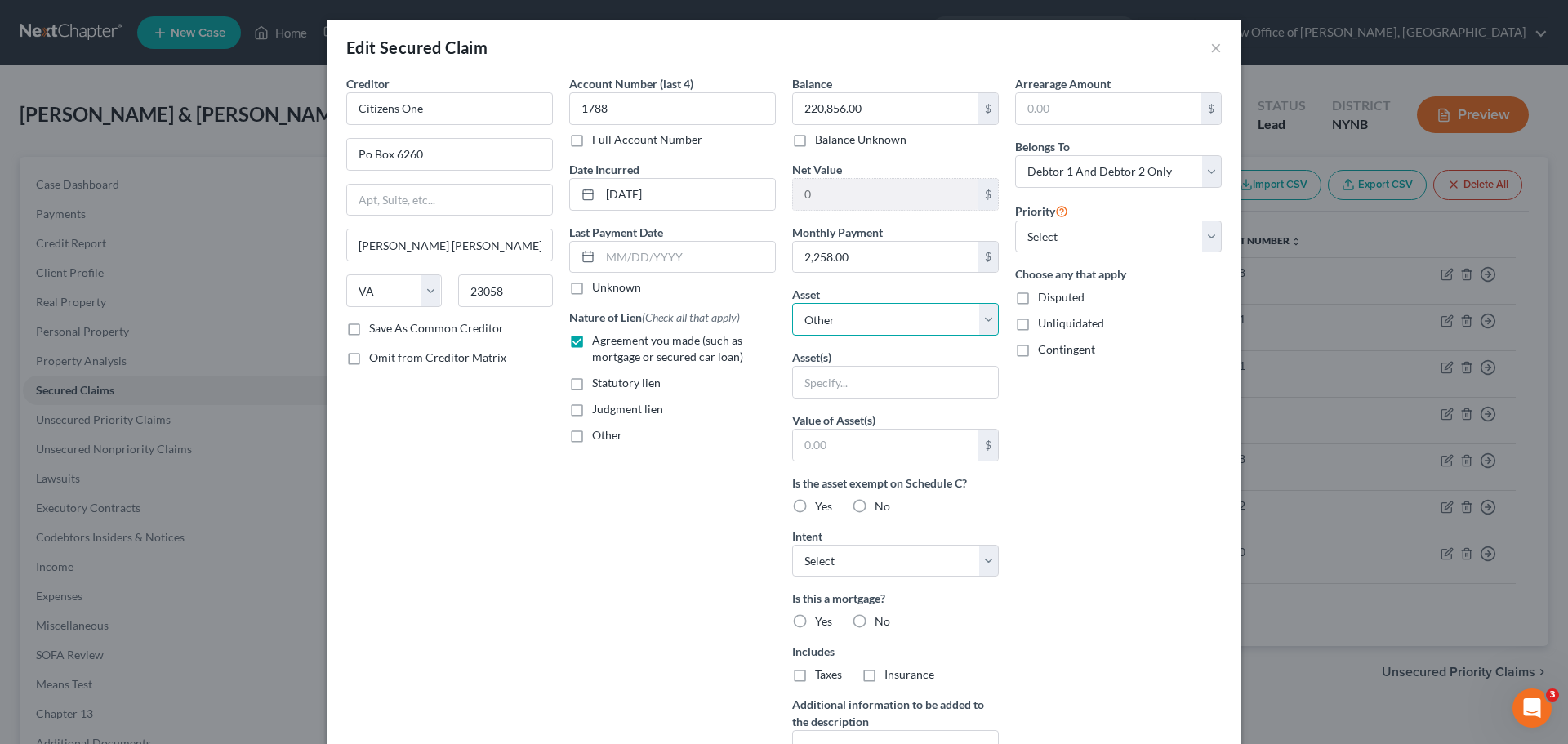
select select "3"
click at [792, 303] on select "Select Other Multiple Assets Electronics - Basic Electronics - laptop, computer…" at bounding box center [895, 319] width 206 height 33
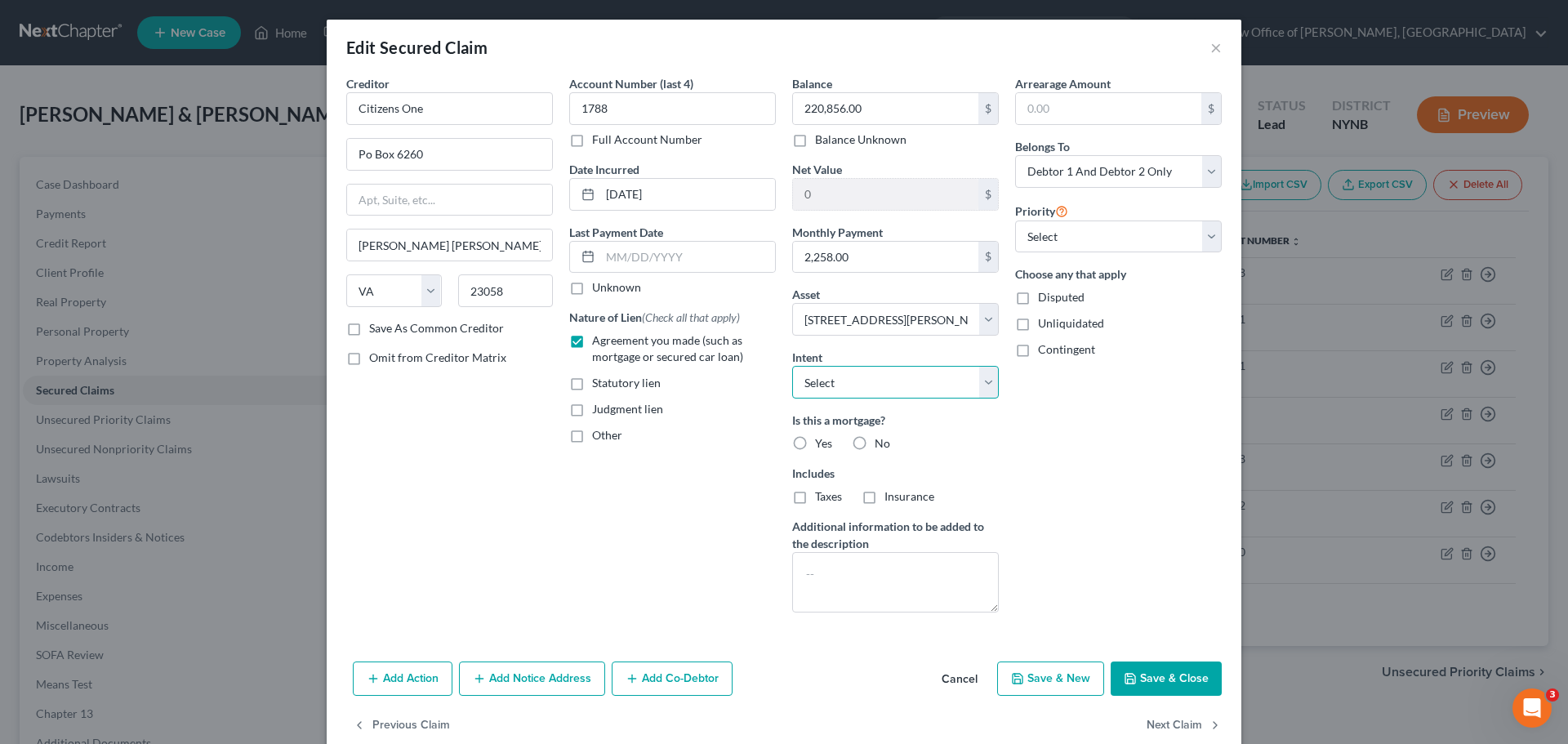
click at [817, 390] on select "Select Surrender Redeem Reaffirm Avoid Other" at bounding box center [895, 381] width 206 height 33
select select "2"
click at [792, 366] on select "Select Surrender Redeem Reaffirm Avoid Other" at bounding box center [895, 381] width 206 height 33
click at [815, 441] on label "Yes" at bounding box center [823, 444] width 17 height 17
click at [822, 441] on input "Yes" at bounding box center [827, 441] width 11 height 11
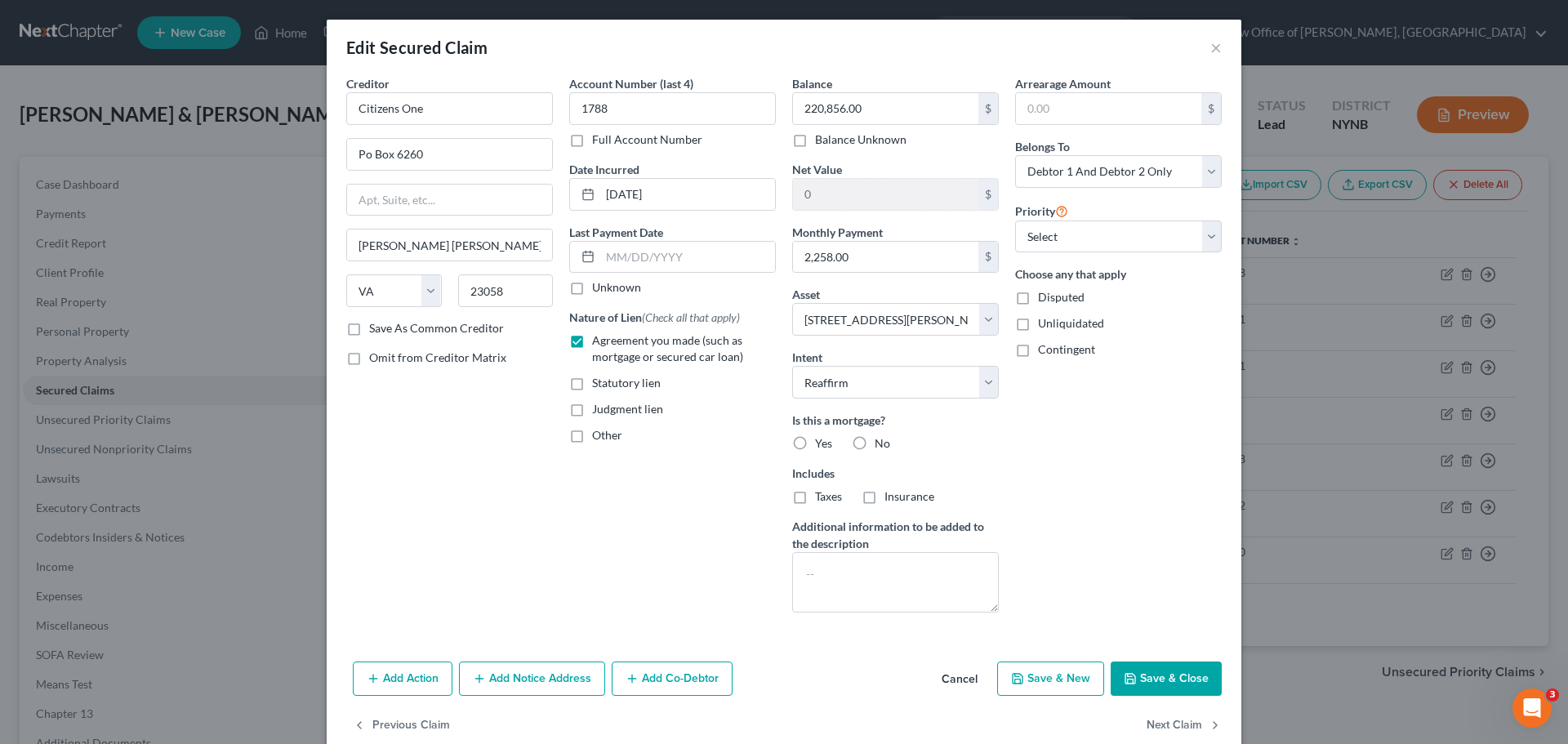
radio input "true"
drag, startPoint x: 790, startPoint y: 489, endPoint x: 812, endPoint y: 500, distance: 24.6
click at [815, 492] on label "Taxes" at bounding box center [828, 496] width 27 height 17
click at [822, 492] on input "Taxes" at bounding box center [827, 493] width 11 height 11
checkbox input "true"
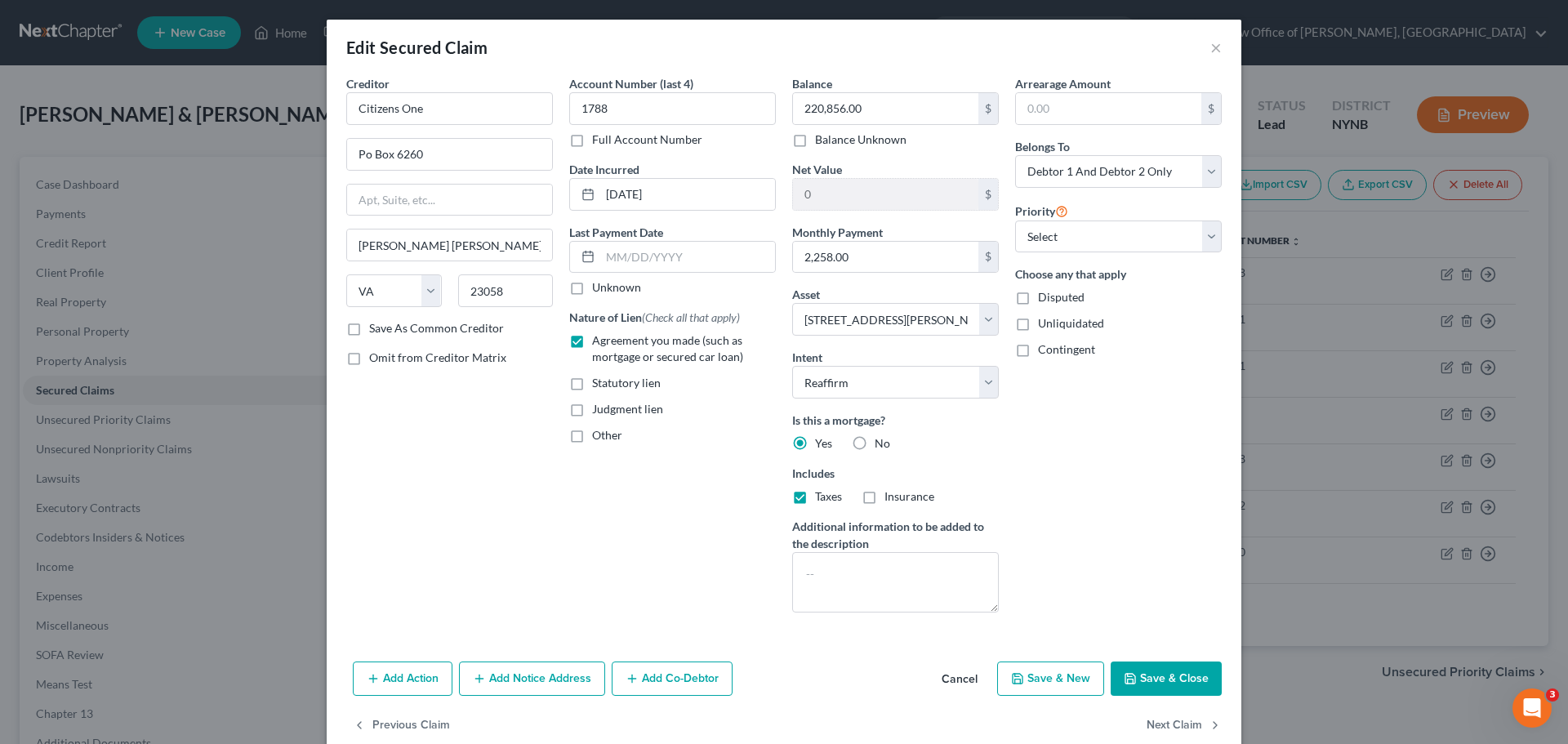
click at [884, 495] on label "Insurance" at bounding box center [909, 496] width 49 height 17
click at [891, 495] on input "Insurance" at bounding box center [896, 493] width 11 height 11
checkbox input "true"
click at [1049, 104] on input "text" at bounding box center [1109, 108] width 186 height 31
type input "1"
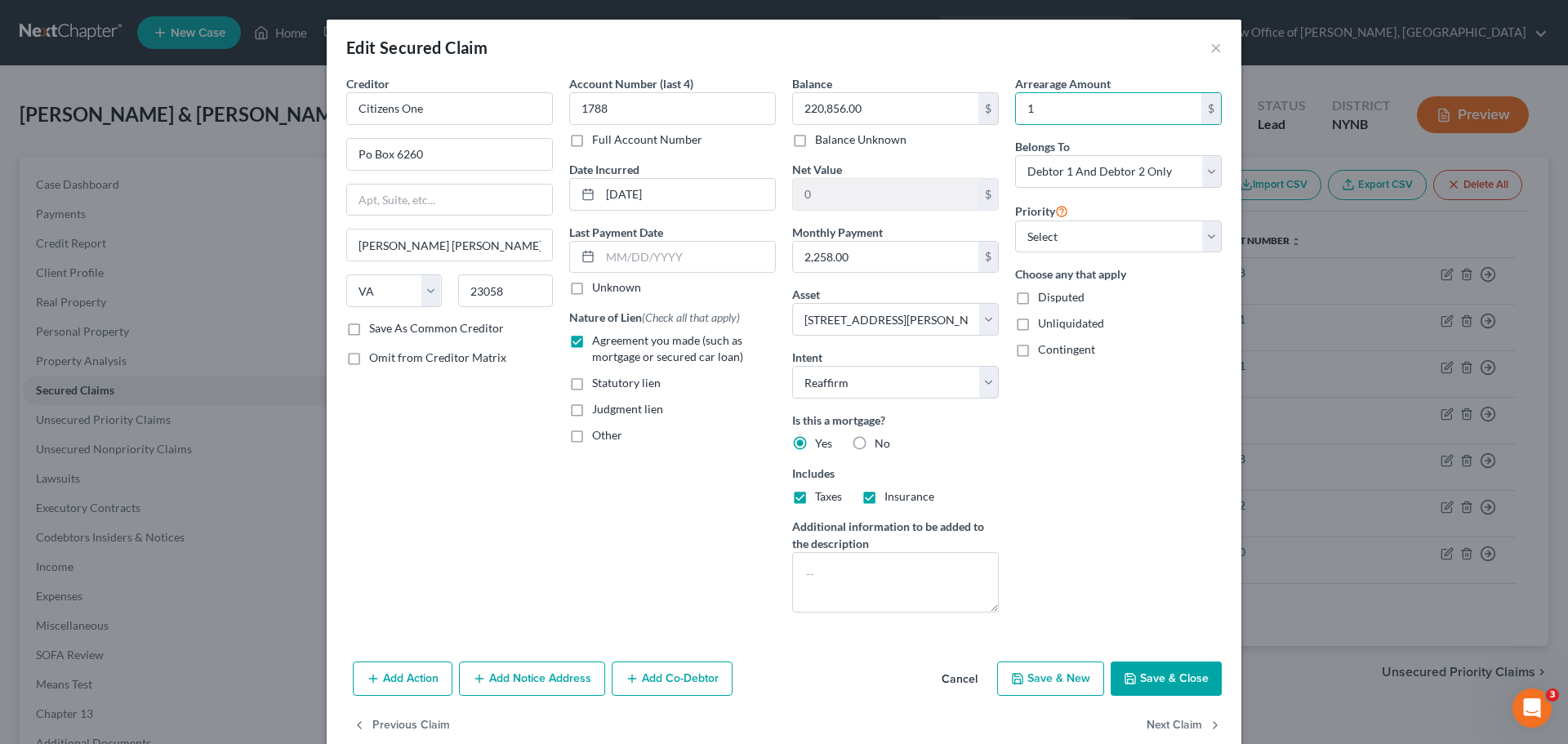
drag, startPoint x: 674, startPoint y: 411, endPoint x: 733, endPoint y: 433, distance: 63.0
click at [678, 415] on div "Judgment lien" at bounding box center [672, 409] width 206 height 17
click at [1125, 685] on icon "button" at bounding box center [1129, 678] width 13 height 13
select select
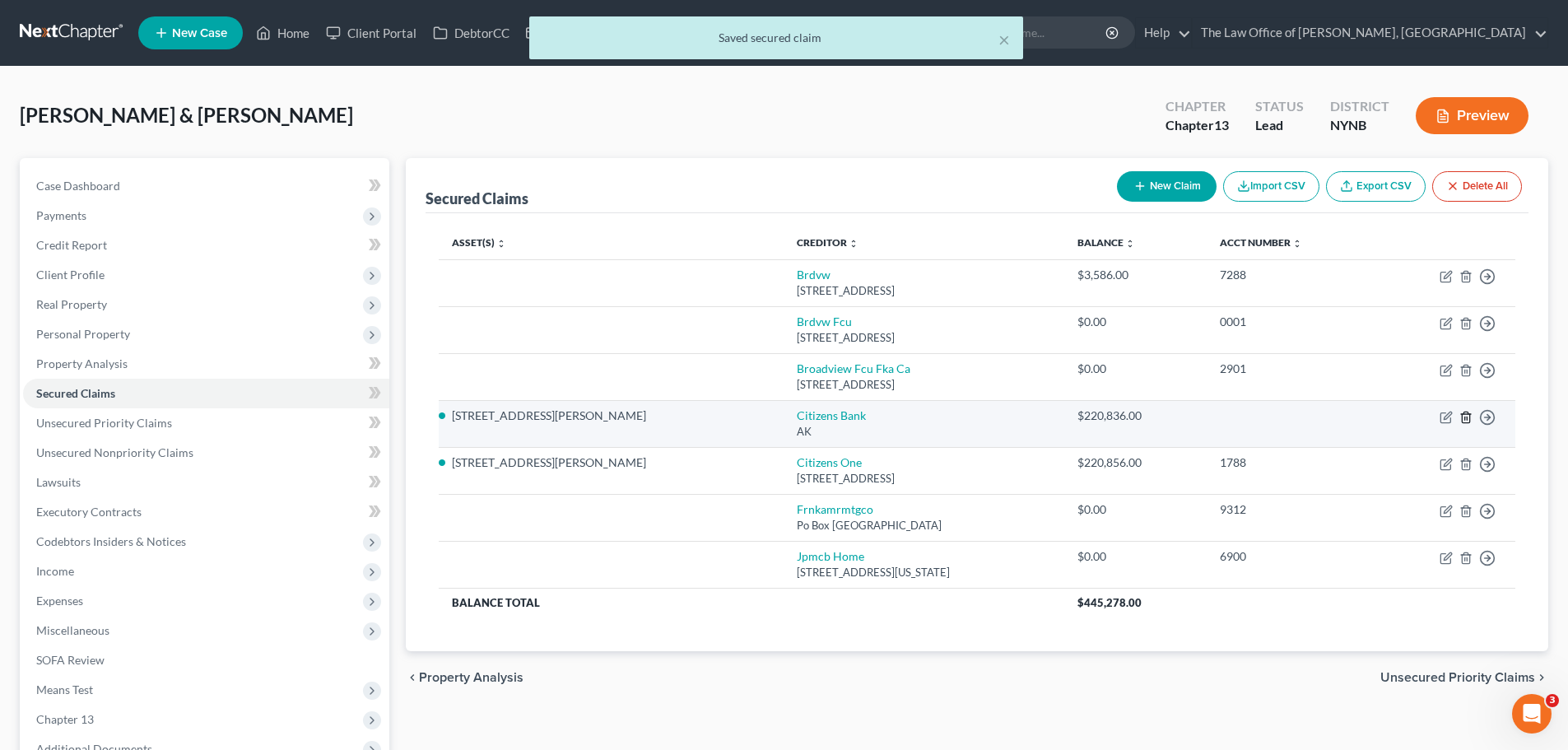
click at [1464, 420] on icon "button" at bounding box center [1465, 417] width 13 height 13
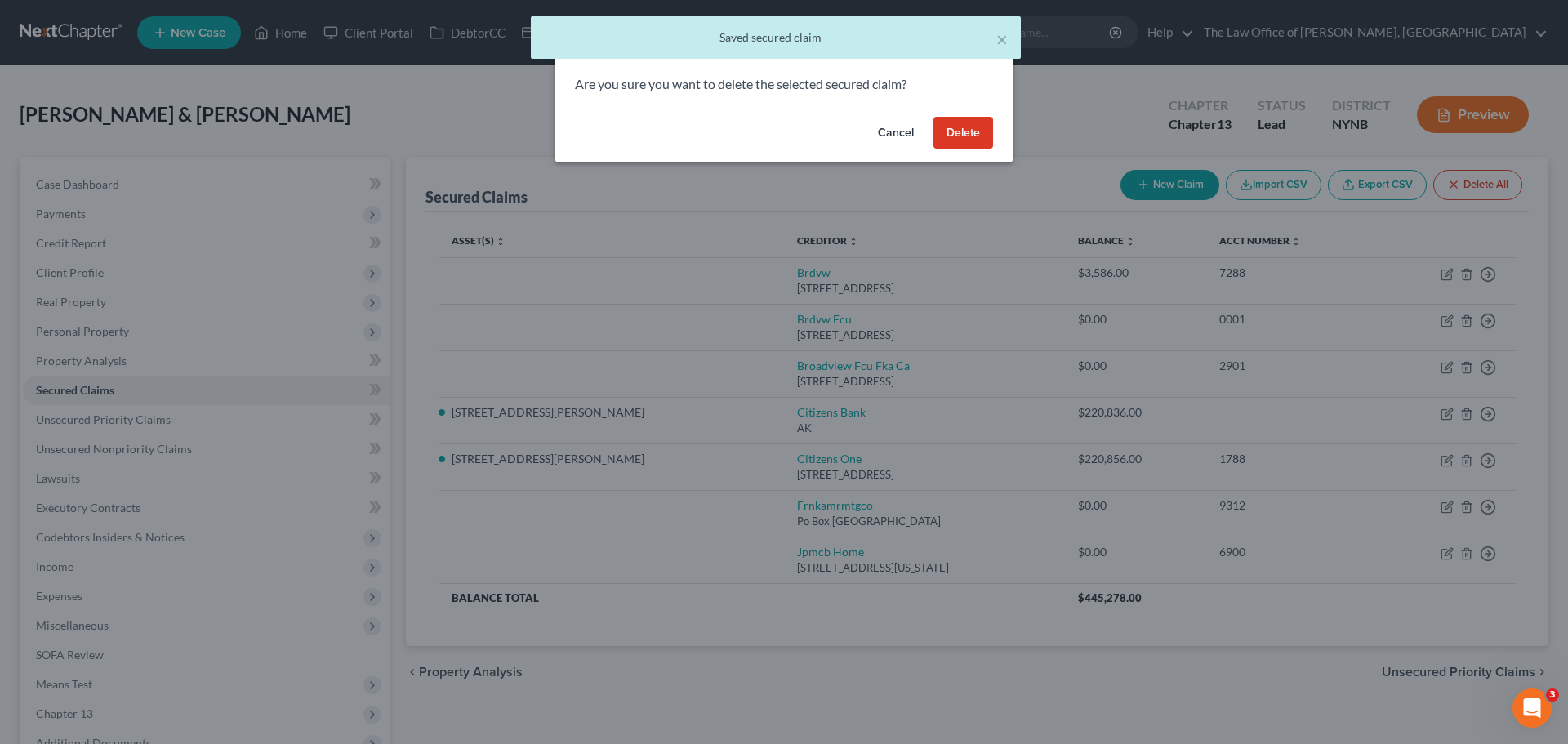
click at [954, 131] on button "Delete" at bounding box center [963, 132] width 59 height 33
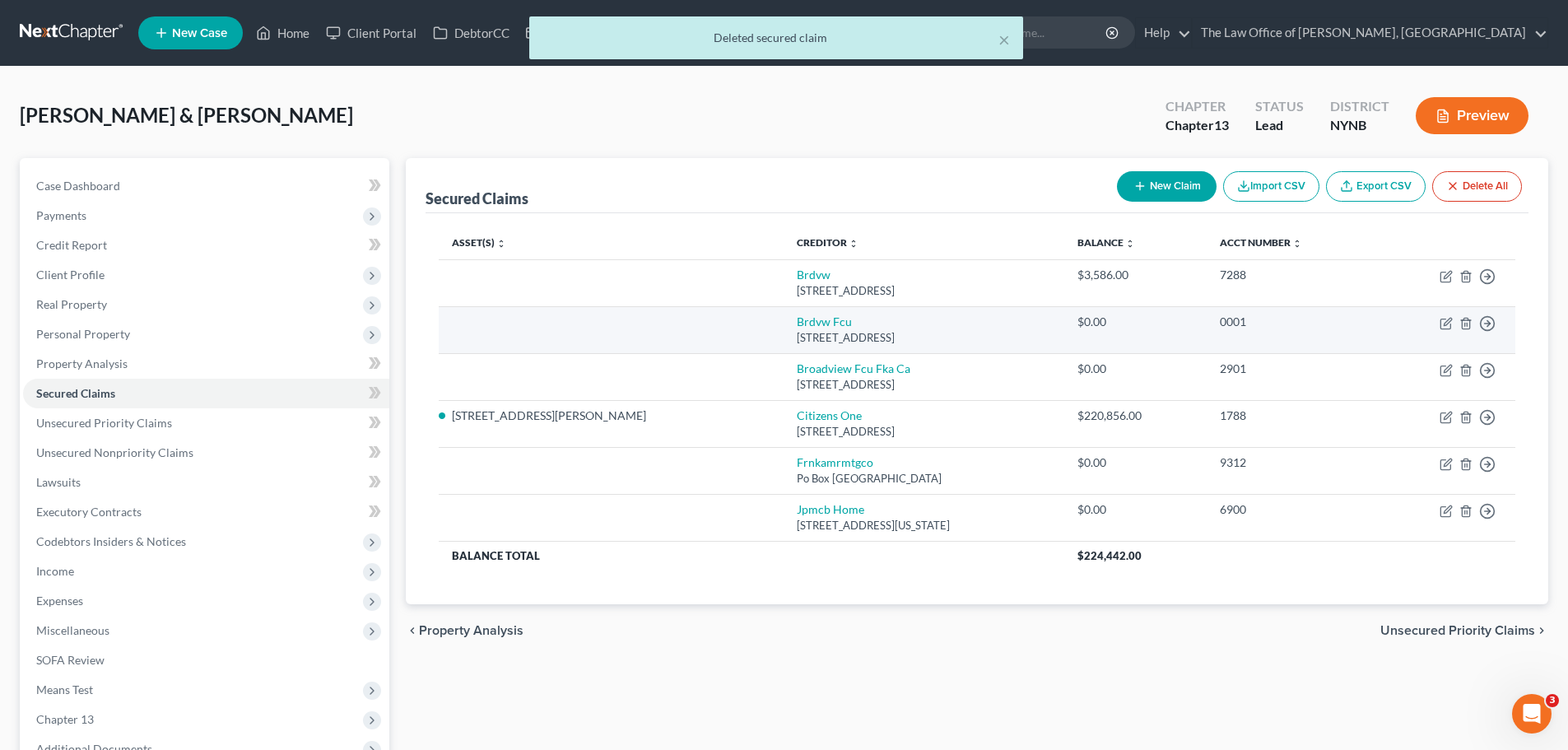
drag, startPoint x: 1478, startPoint y: 325, endPoint x: 1504, endPoint y: 324, distance: 26.0
click at [1482, 324] on td "Move to E Move to F Move to G Move to Notice Only" at bounding box center [1446, 330] width 139 height 47
click at [1489, 324] on line "button" at bounding box center [1487, 324] width 6 height 0
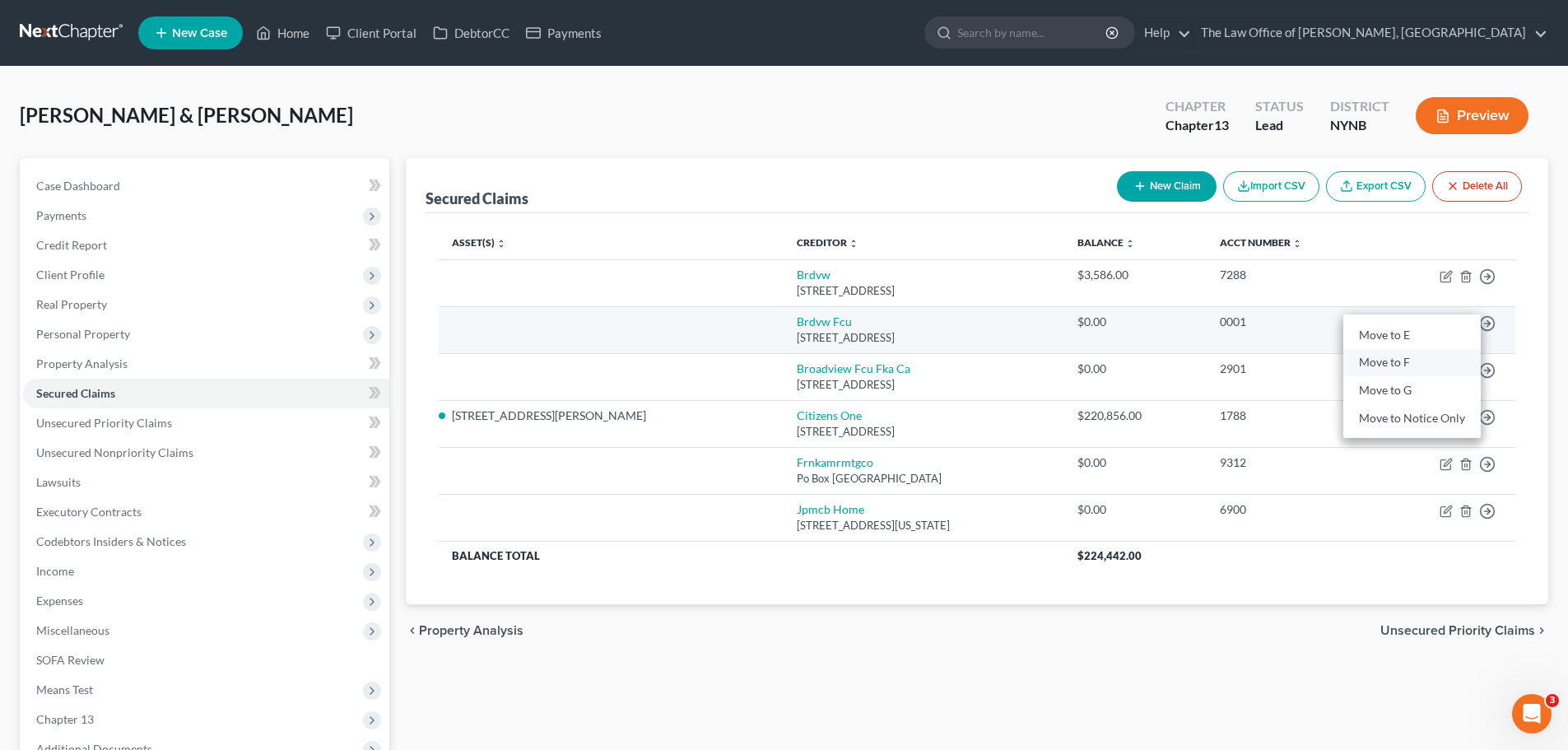
click at [1413, 363] on link "Move to F" at bounding box center [1412, 364] width 137 height 28
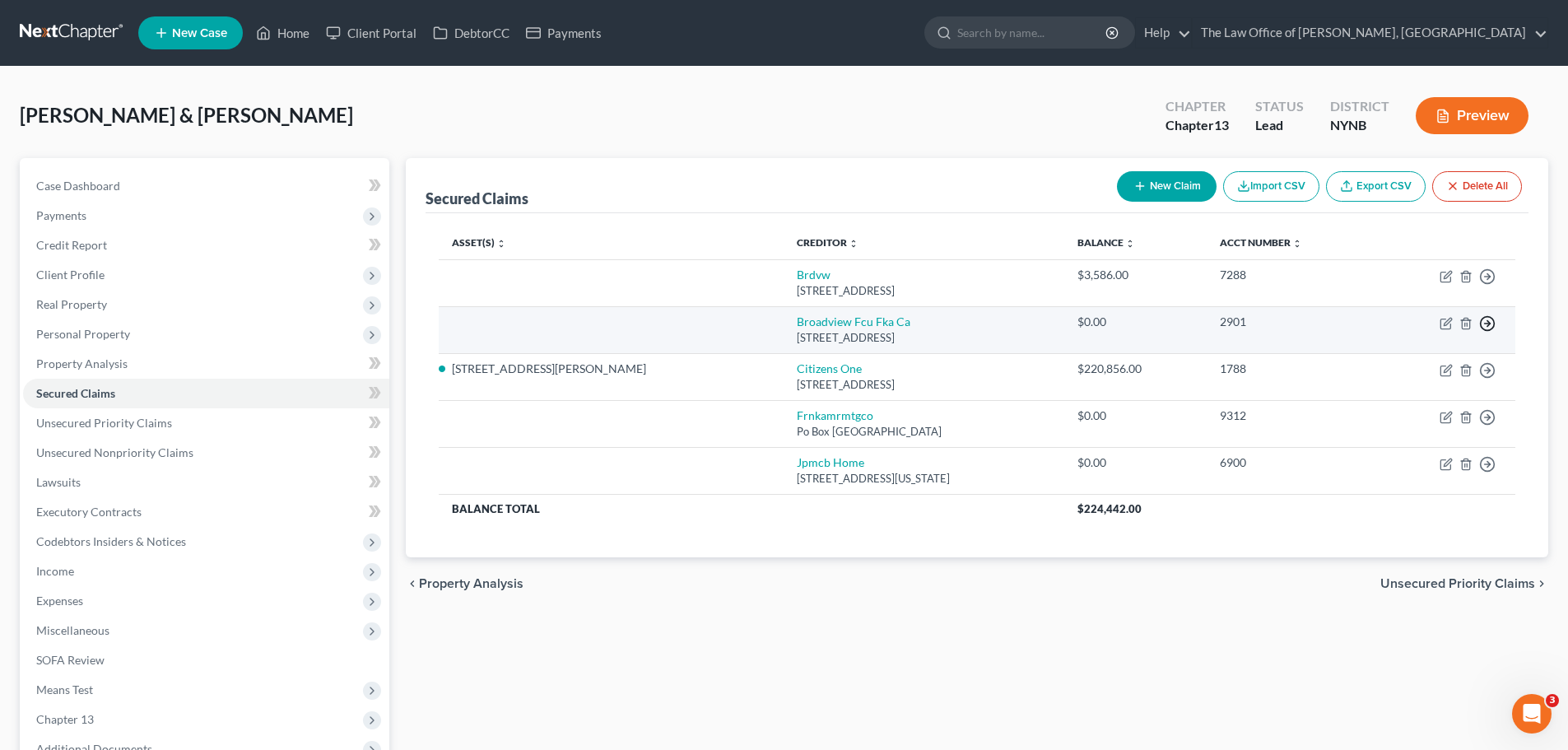
click at [1491, 324] on icon "button" at bounding box center [1487, 324] width 17 height 17
click at [1416, 366] on link "Move to F" at bounding box center [1412, 364] width 137 height 28
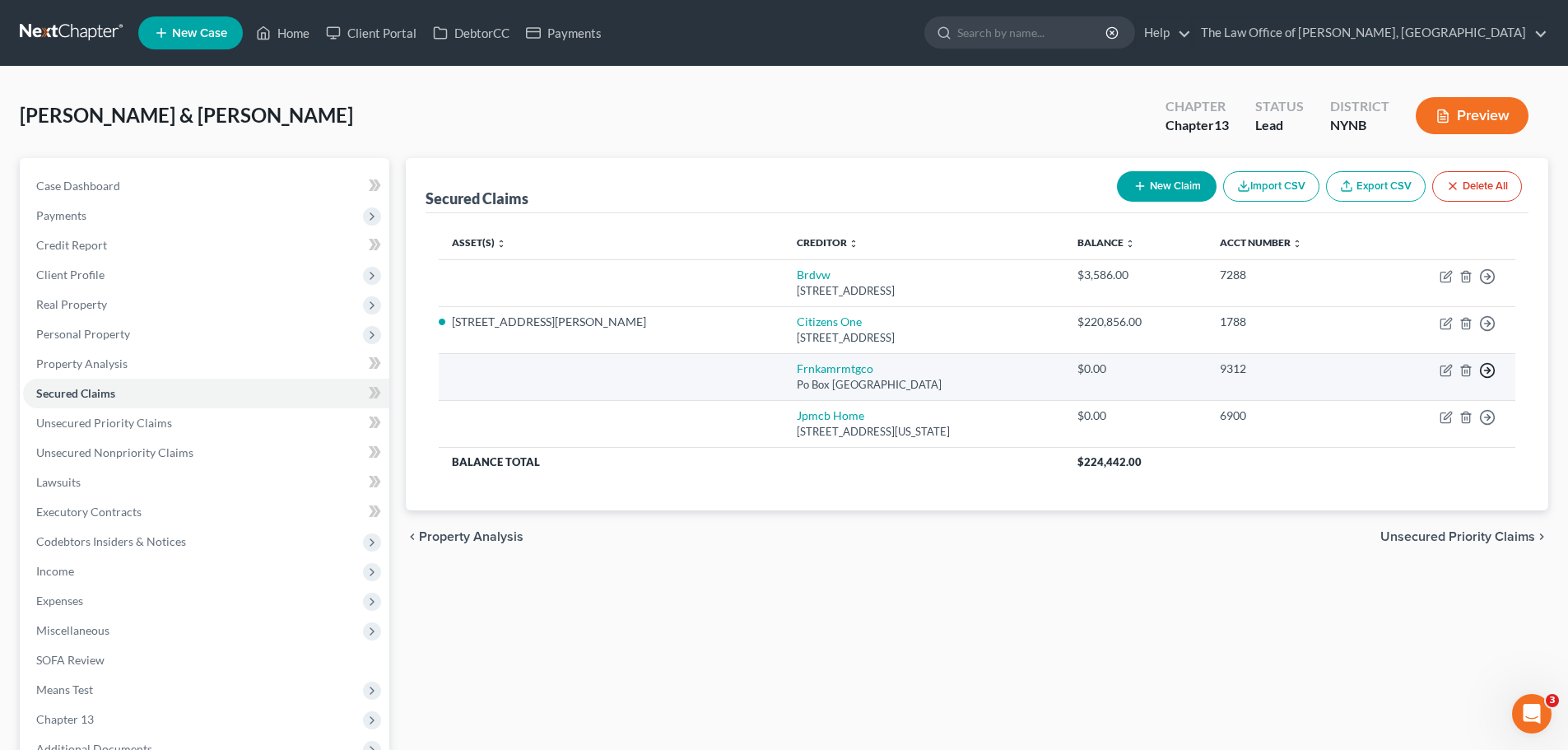
click at [1493, 372] on icon "button" at bounding box center [1487, 371] width 17 height 17
click at [1404, 401] on link "Move to F" at bounding box center [1412, 410] width 137 height 28
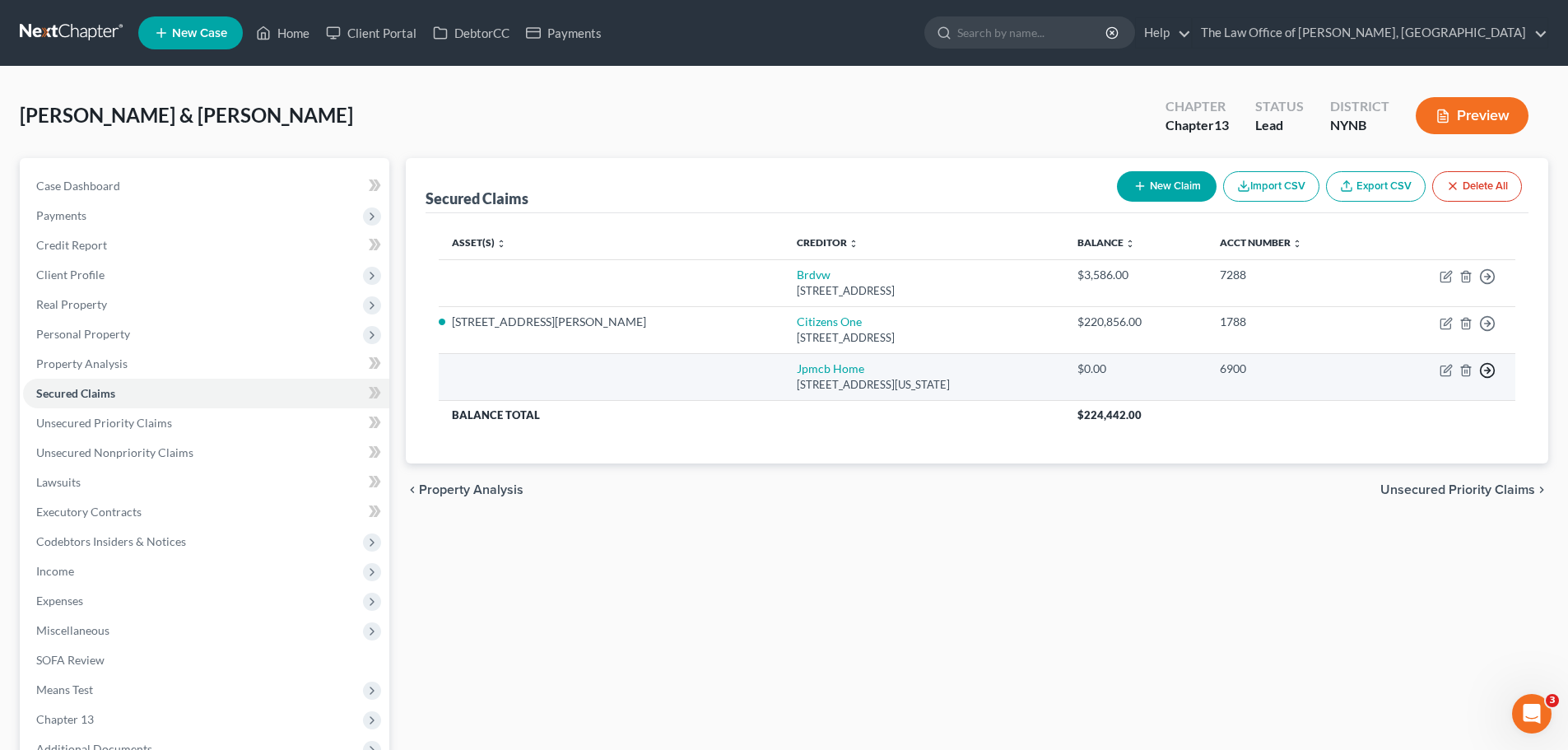
click at [1488, 370] on polyline "button" at bounding box center [1488, 372] width 2 height 6
click at [1405, 404] on link "Move to F" at bounding box center [1412, 410] width 137 height 28
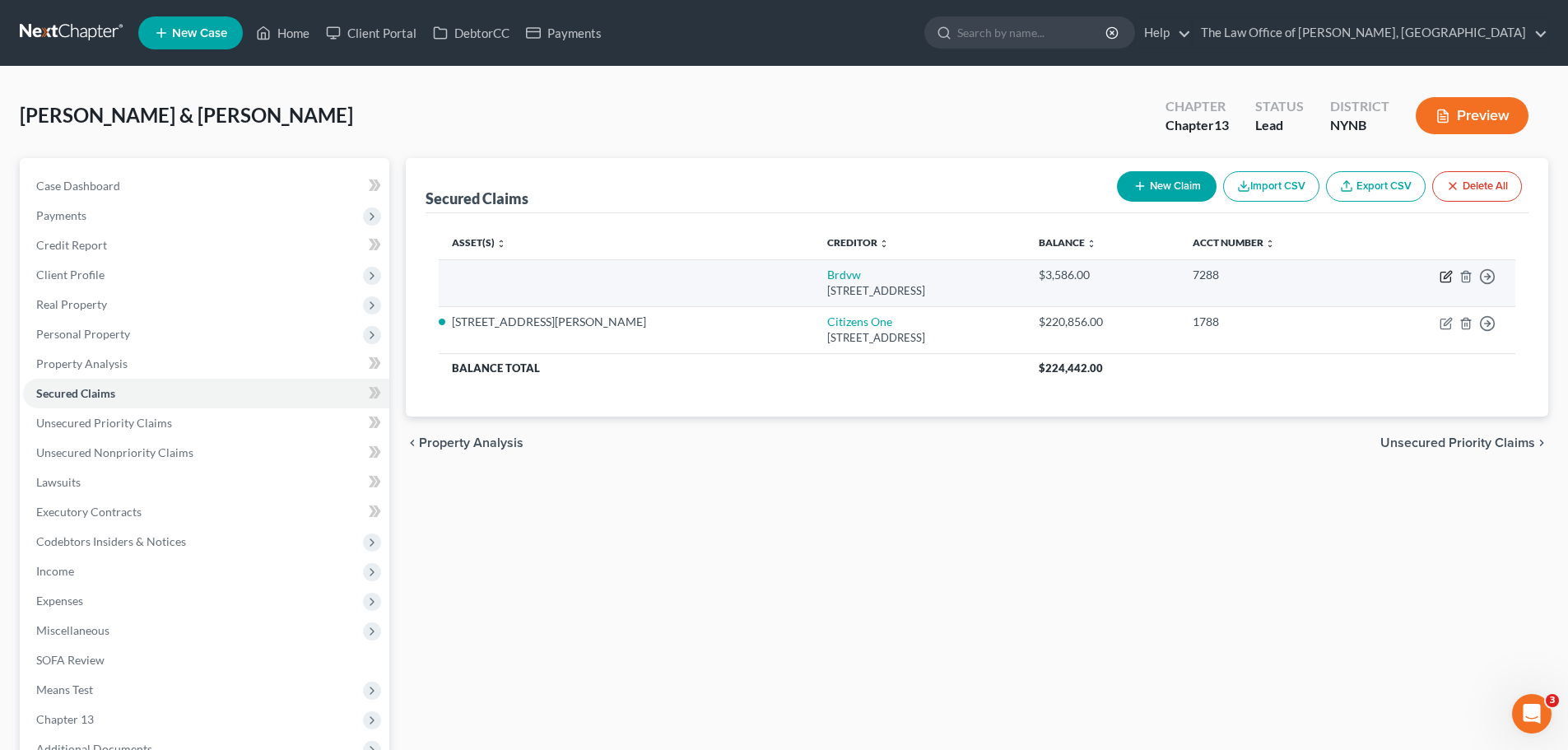
click at [1446, 275] on icon "button" at bounding box center [1447, 274] width 7 height 7
select select "35"
select select "0"
select select "2"
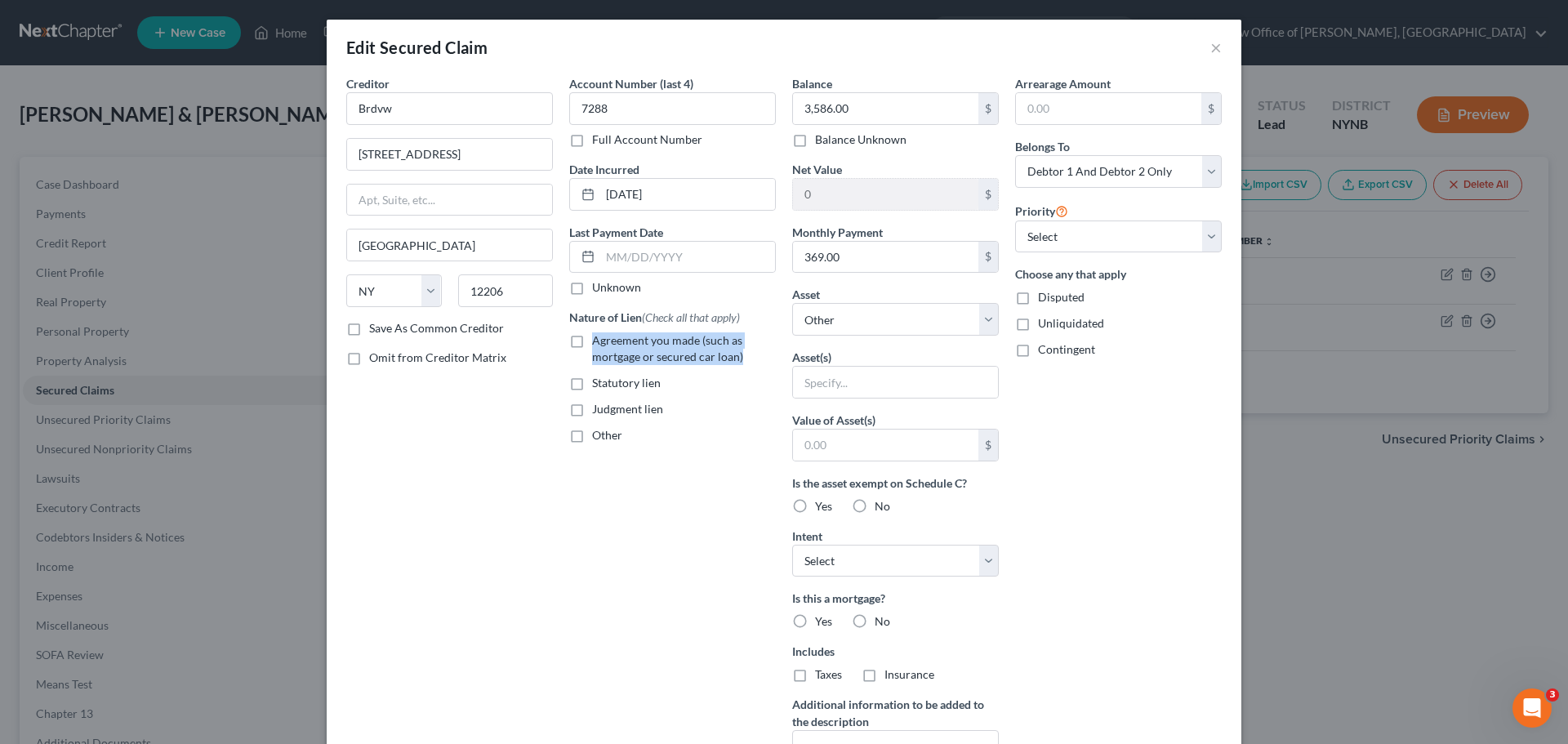
click at [592, 339] on label "Agreement you made (such as mortgage or secured car loan)" at bounding box center [684, 348] width 184 height 33
click at [592, 341] on label "Agreement you made (such as mortgage or secured car loan)" at bounding box center [684, 348] width 184 height 33
click at [599, 341] on input "Agreement you made (such as mortgage or secured car loan)" at bounding box center [604, 337] width 11 height 11
checkbox input "true"
click at [858, 324] on select "Select Other Multiple Assets Electronics - Basic Electronics - laptop, computer…" at bounding box center [895, 319] width 206 height 33
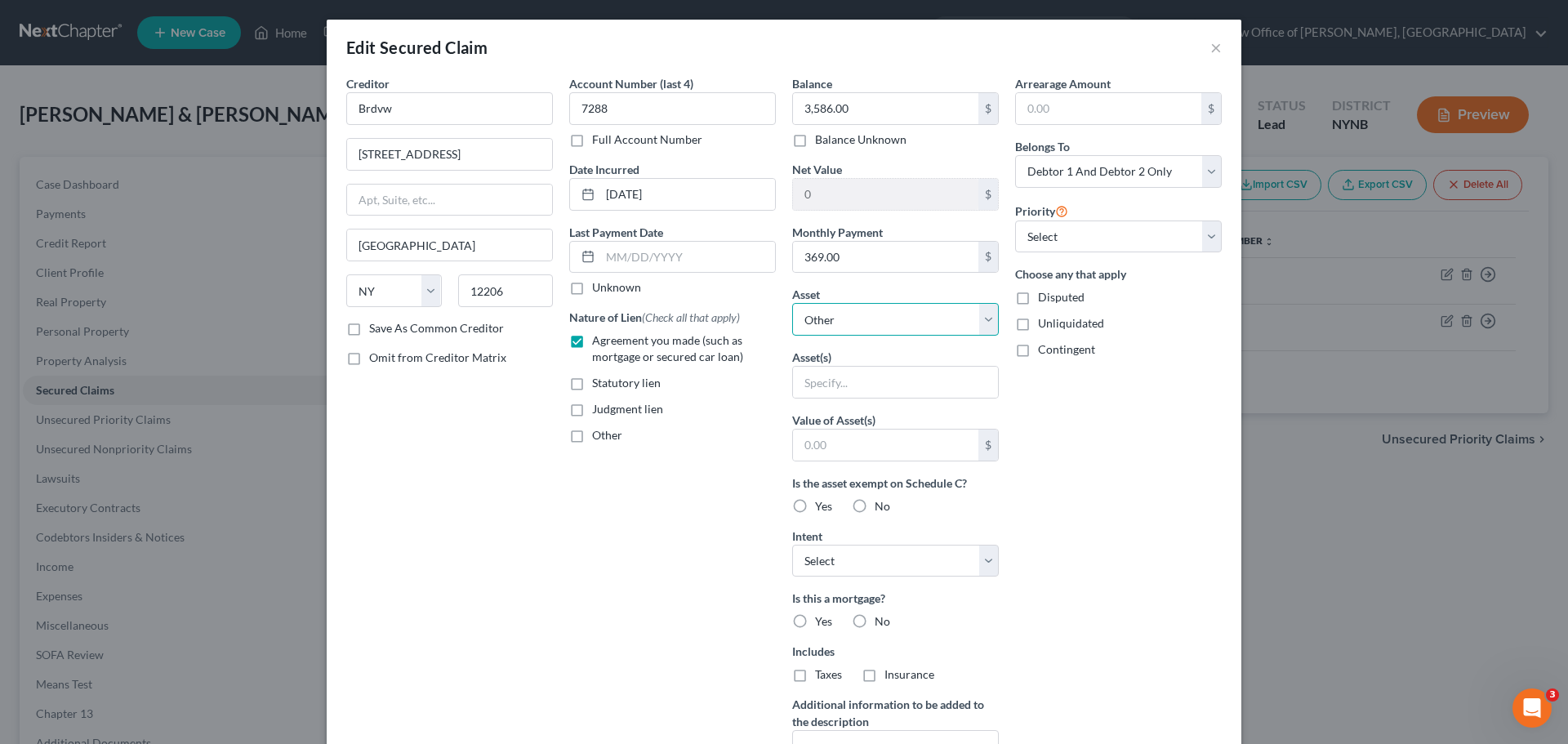
select select "4"
click at [792, 303] on select "Select Other Multiple Assets Electronics - Basic Electronics - laptop, computer…" at bounding box center [895, 319] width 206 height 33
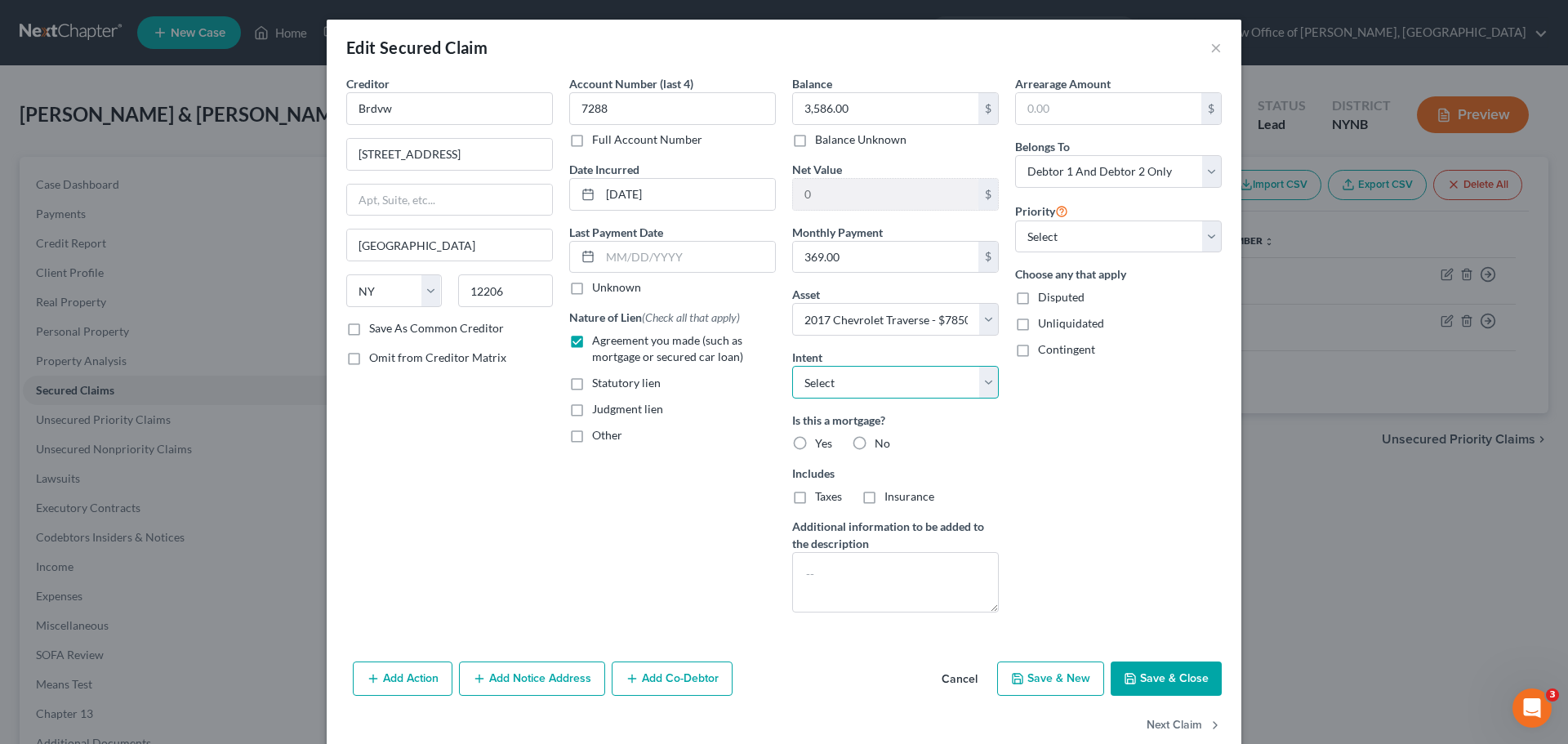
drag, startPoint x: 831, startPoint y: 385, endPoint x: 827, endPoint y: 393, distance: 8.9
click at [831, 385] on select "Select Surrender Redeem Reaffirm Avoid Other" at bounding box center [895, 381] width 206 height 33
select select "2"
click at [792, 366] on select "Select Surrender Redeem Reaffirm Avoid Other" at bounding box center [895, 381] width 206 height 33
click at [874, 445] on label "No" at bounding box center [882, 444] width 16 height 17
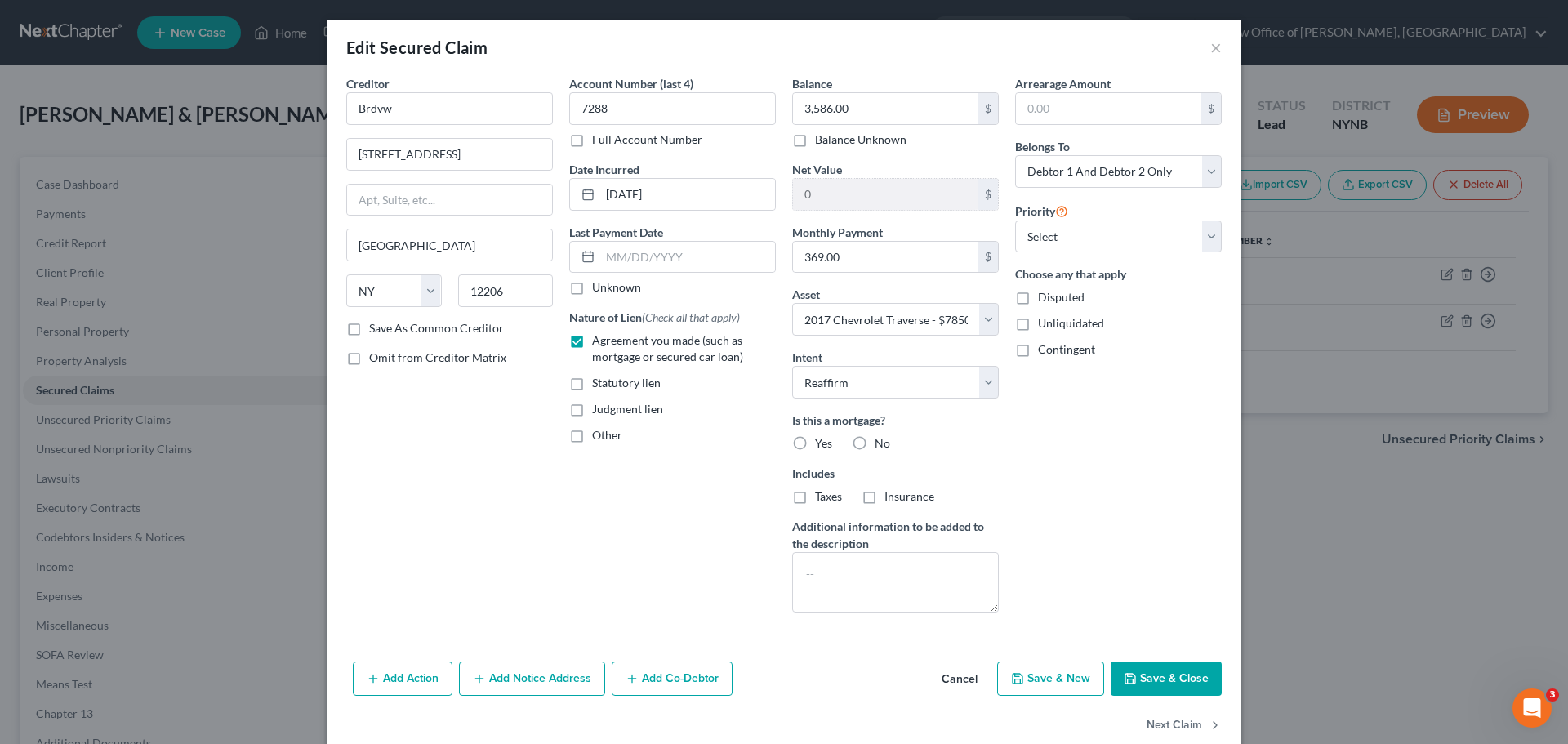
click at [881, 445] on input "No" at bounding box center [886, 441] width 11 height 11
radio input "true"
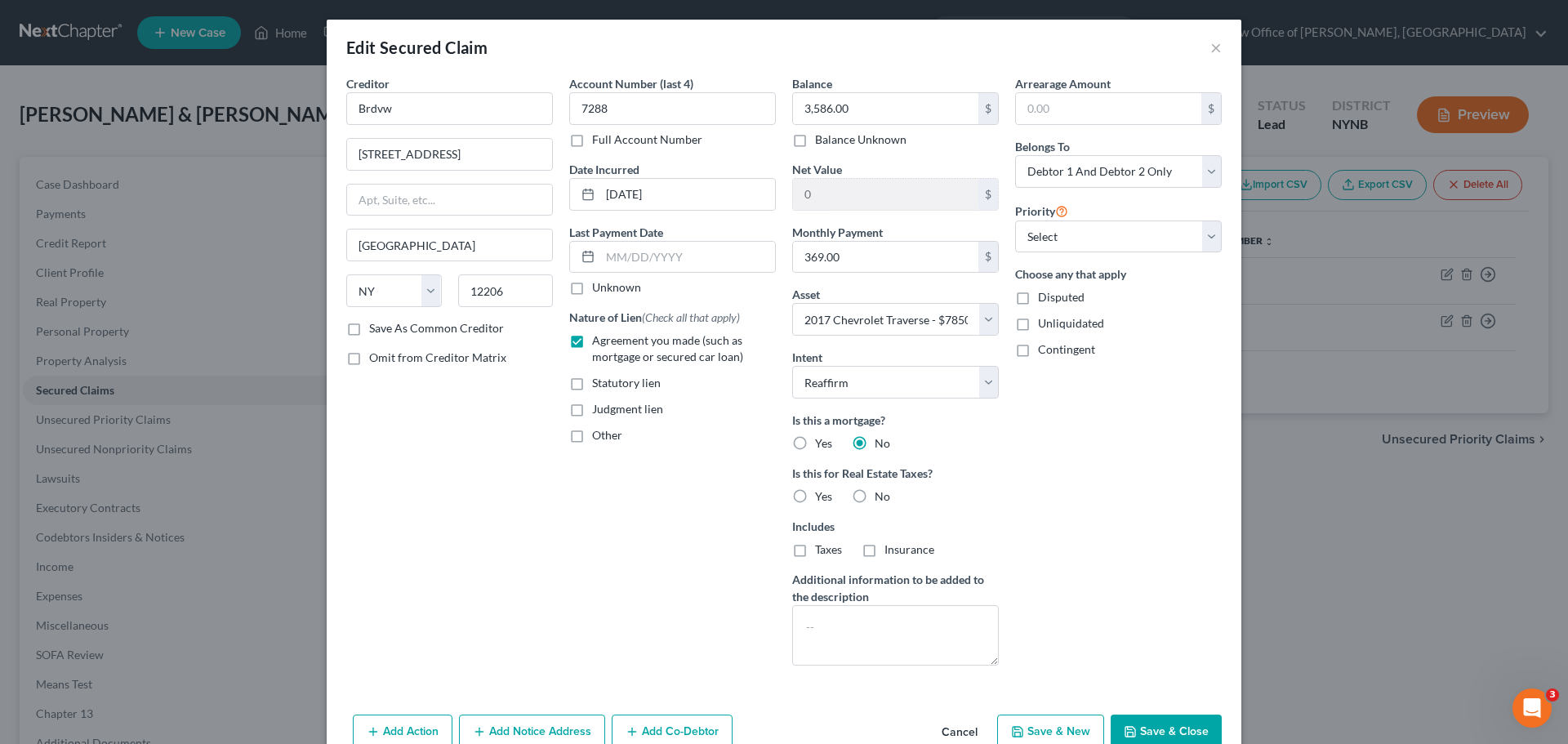
click at [874, 497] on label "No" at bounding box center [882, 496] width 16 height 17
click at [881, 497] on input "No" at bounding box center [886, 493] width 11 height 11
radio input "true"
click at [1075, 118] on input "text" at bounding box center [1109, 108] width 186 height 31
type input "1"
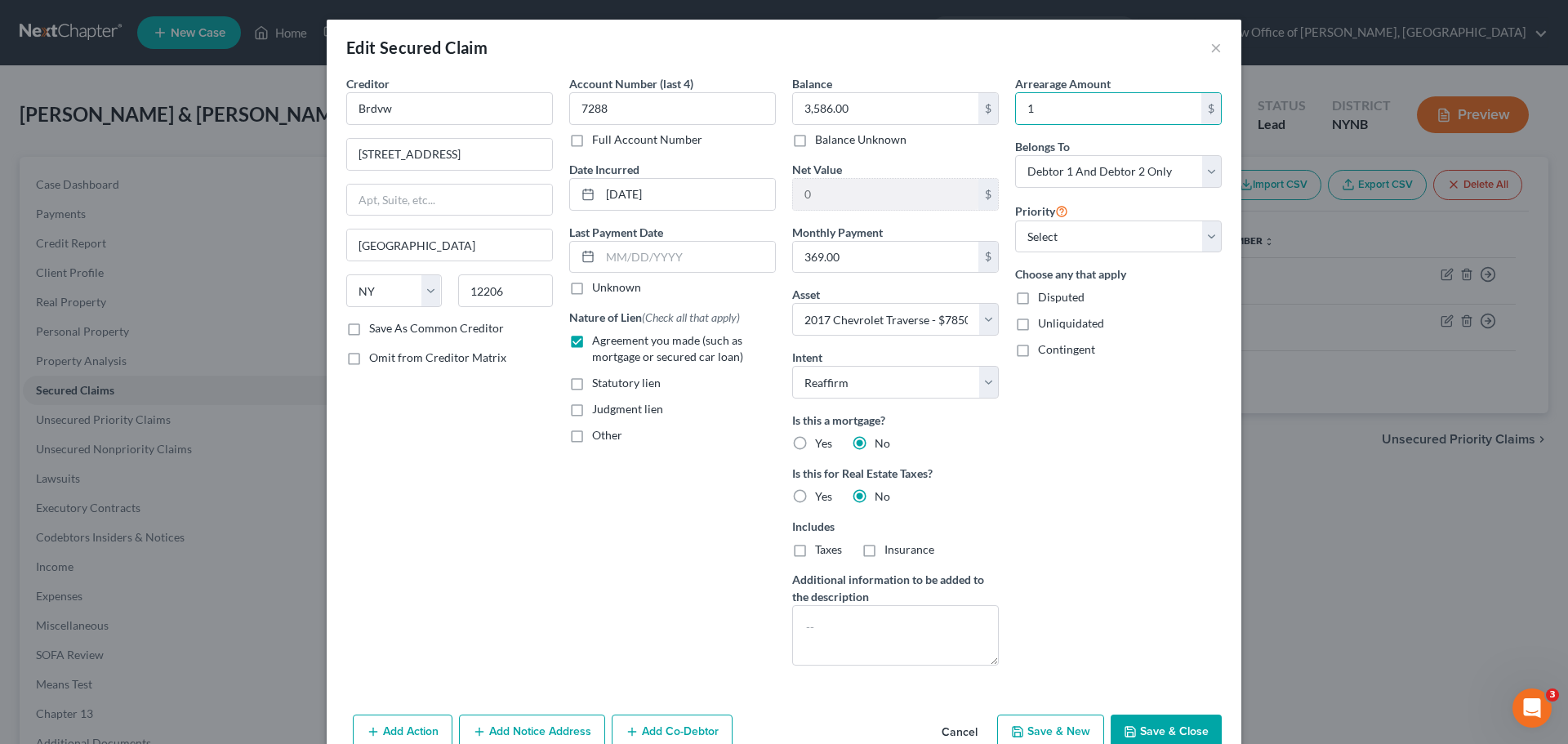
drag, startPoint x: 592, startPoint y: 473, endPoint x: 752, endPoint y: 501, distance: 162.4
click at [606, 473] on div "Account Number (last 4) 7288 Full Account Number Date Incurred 06-16-2020 Last …" at bounding box center [673, 376] width 223 height 604
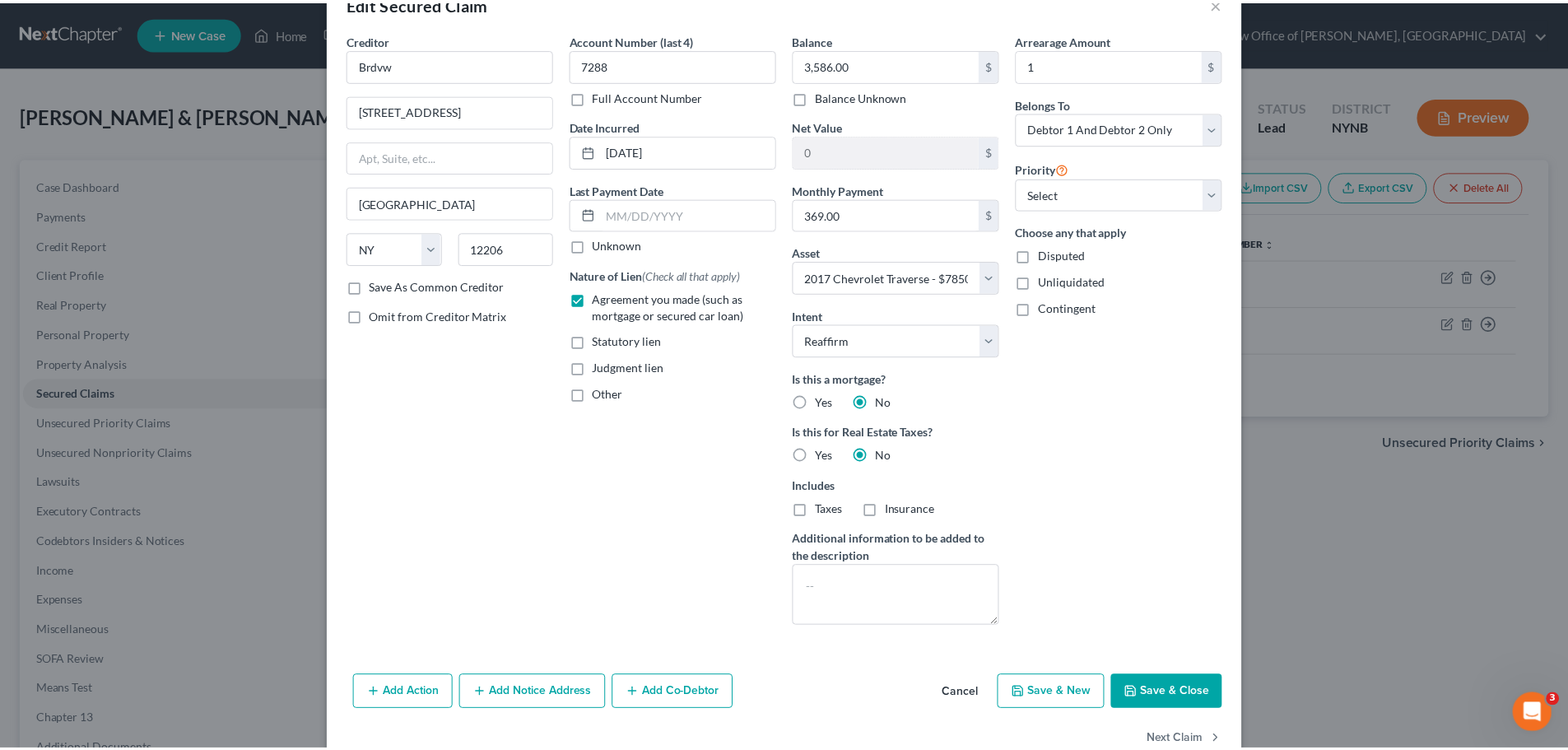
scroll to position [85, 0]
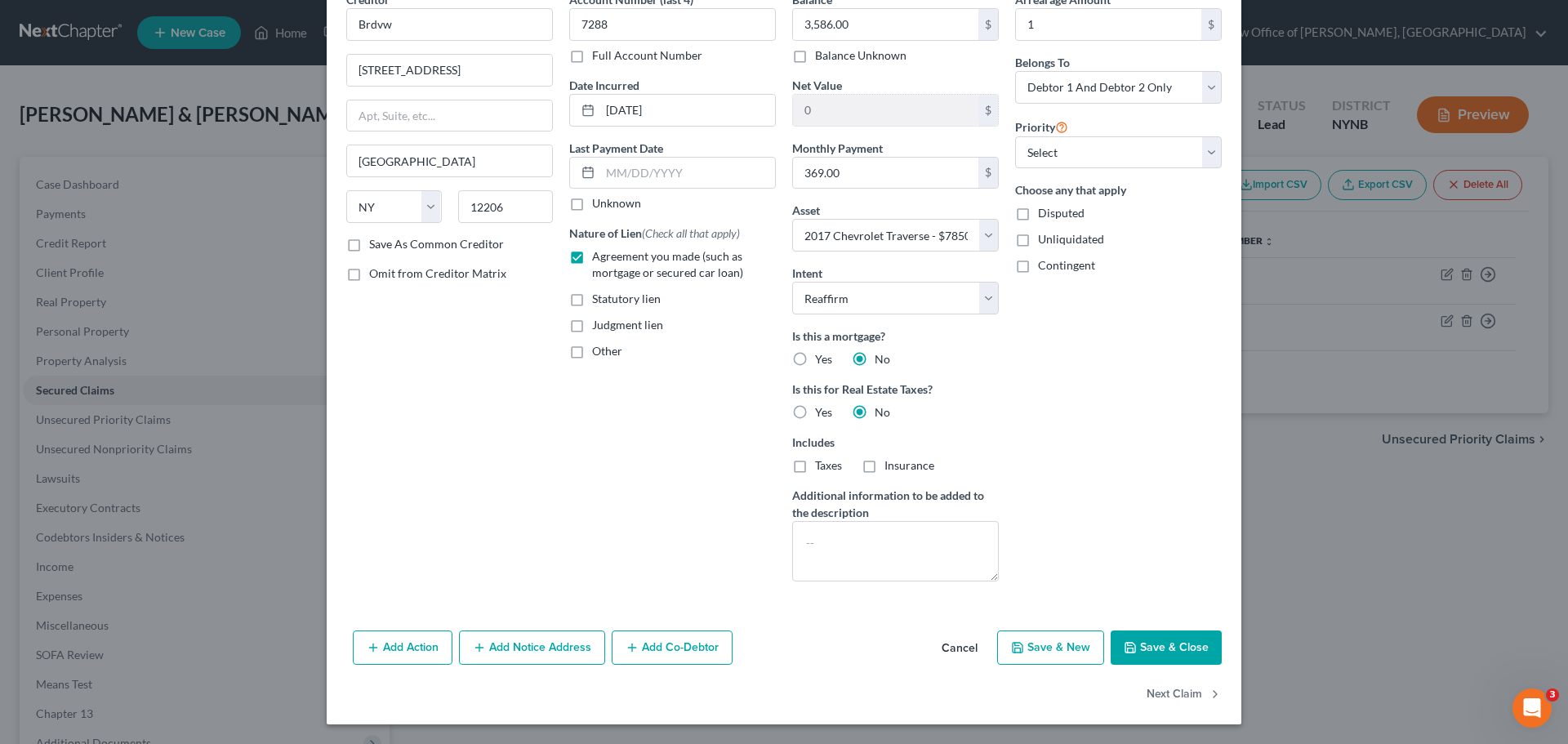
click at [1133, 645] on button "Save & Close" at bounding box center [1166, 647] width 111 height 35
select select
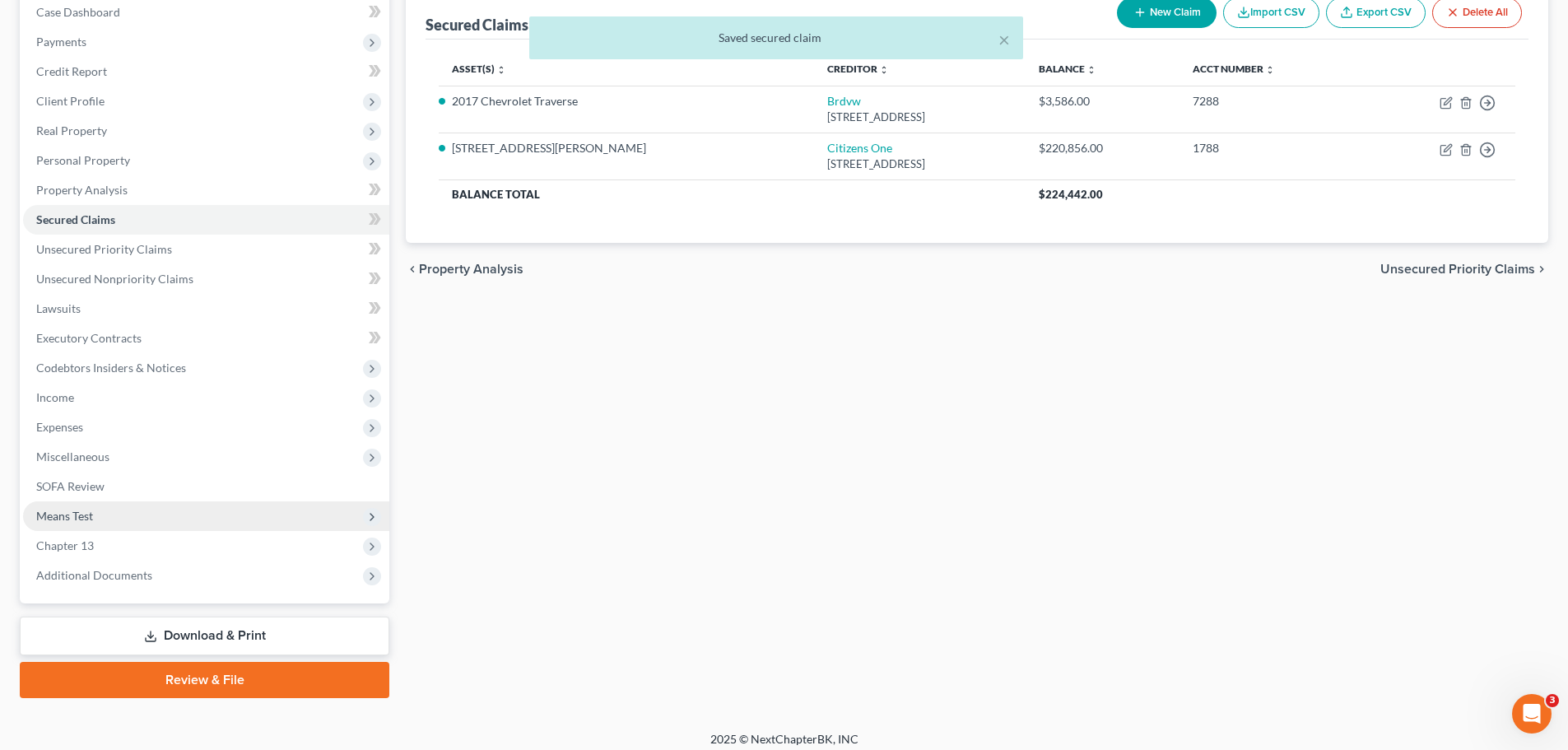
scroll to position [184, 0]
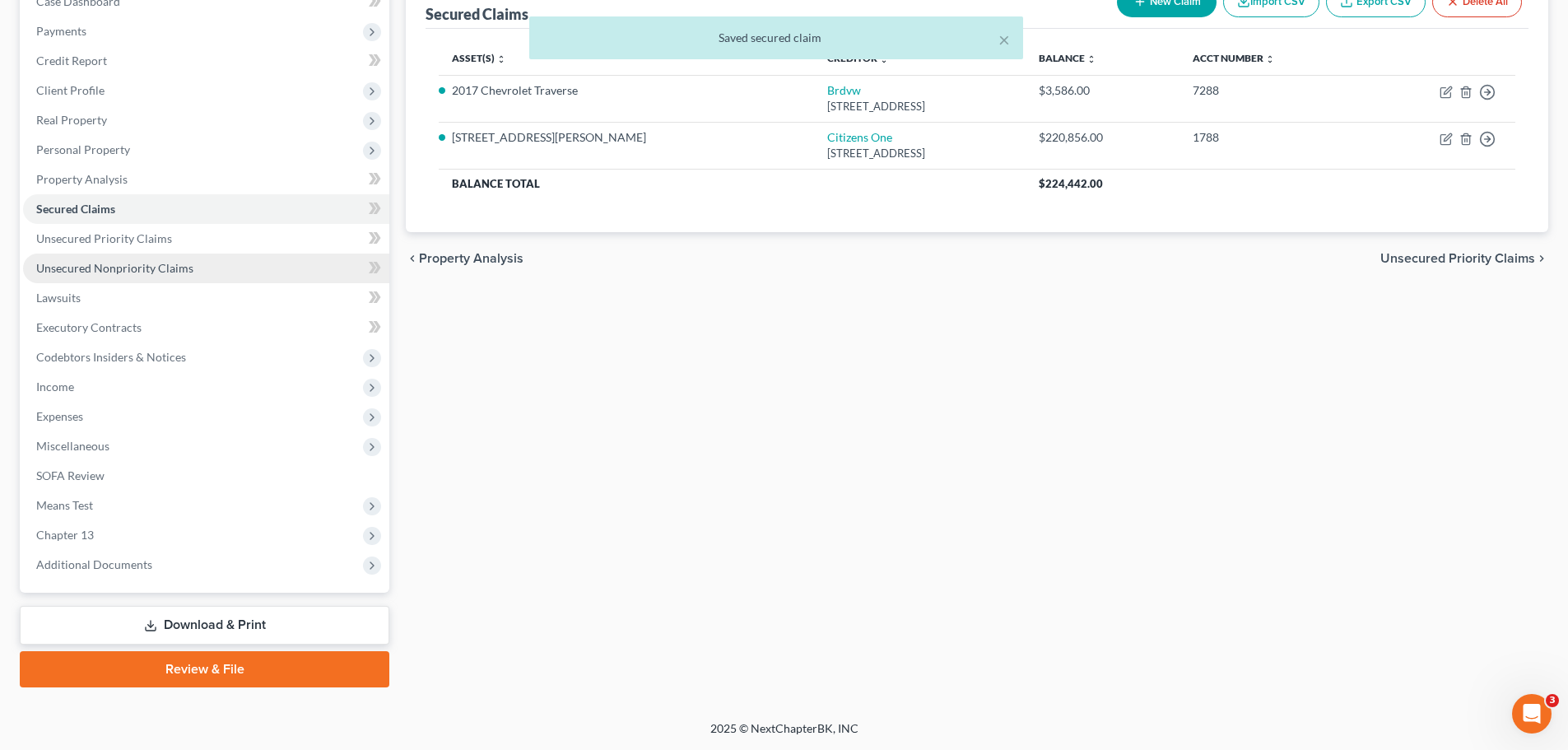
drag, startPoint x: 111, startPoint y: 274, endPoint x: 124, endPoint y: 273, distance: 13.0
click at [111, 274] on span "Unsecured Nonpriority Claims" at bounding box center [114, 268] width 157 height 14
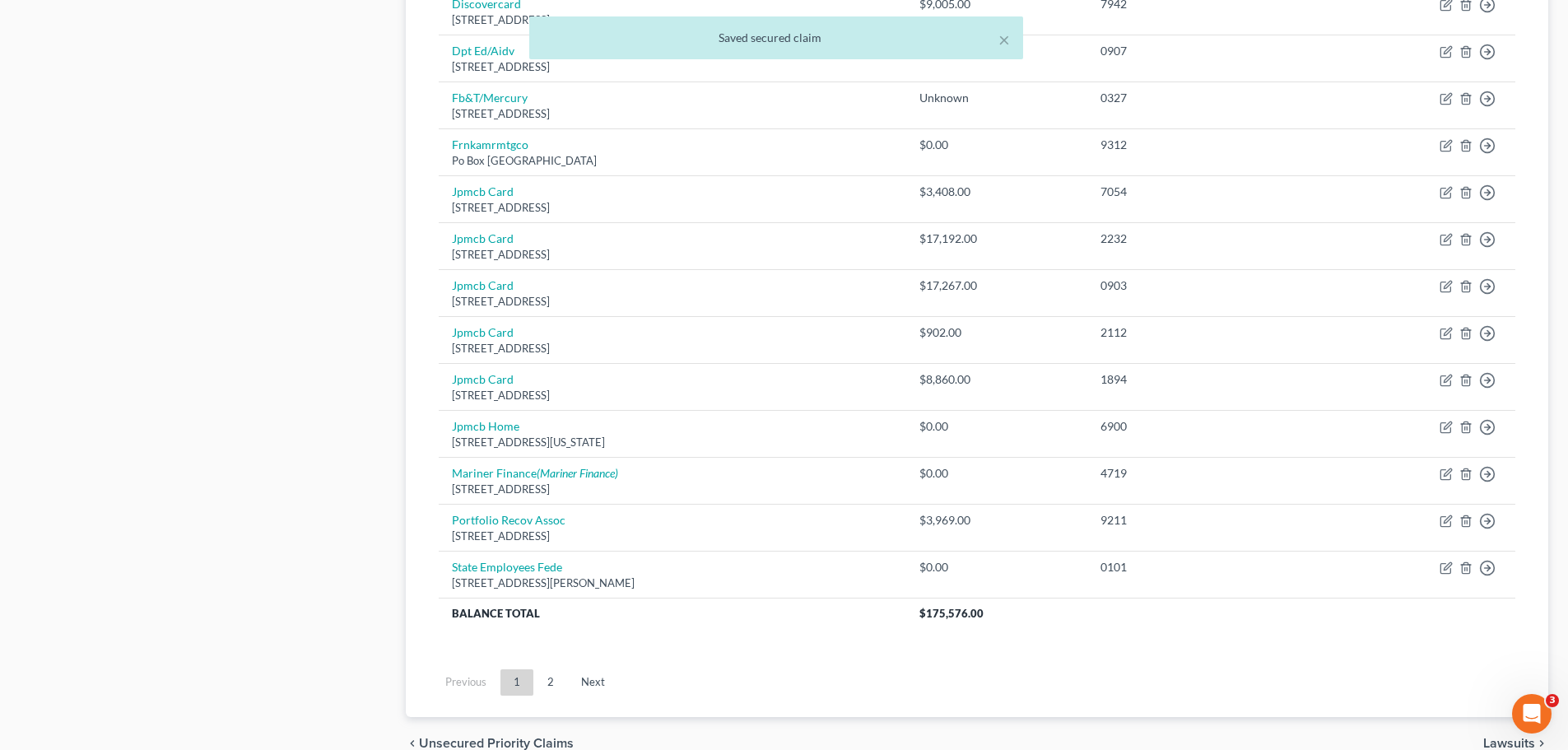
scroll to position [1151, 0]
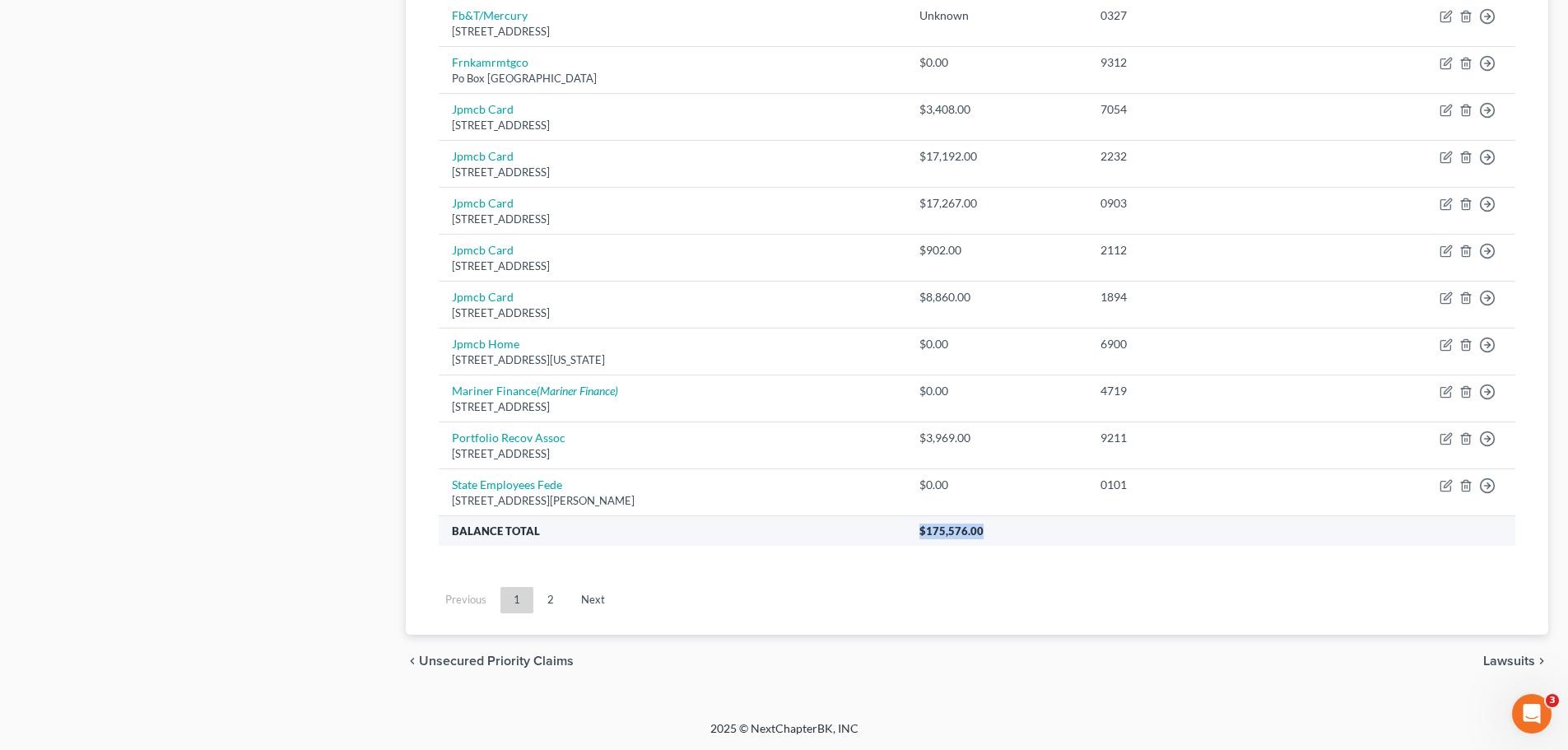
drag, startPoint x: 1066, startPoint y: 531, endPoint x: 926, endPoint y: 524, distance: 140.2
click at [926, 524] on tr "Balance Total $175,576.00" at bounding box center [977, 530] width 1076 height 30
click at [598, 604] on link "Next" at bounding box center [592, 600] width 50 height 26
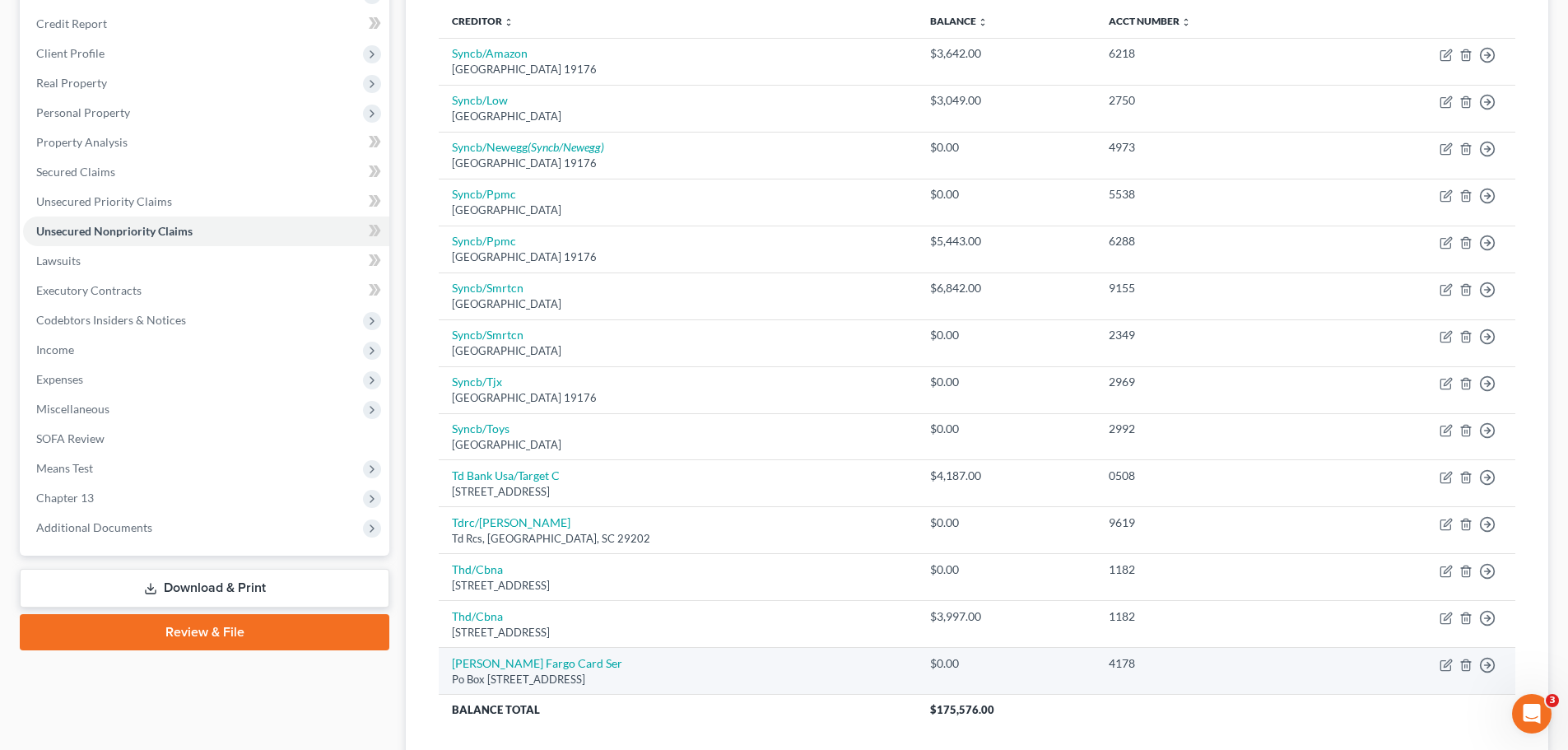
scroll to position [153, 0]
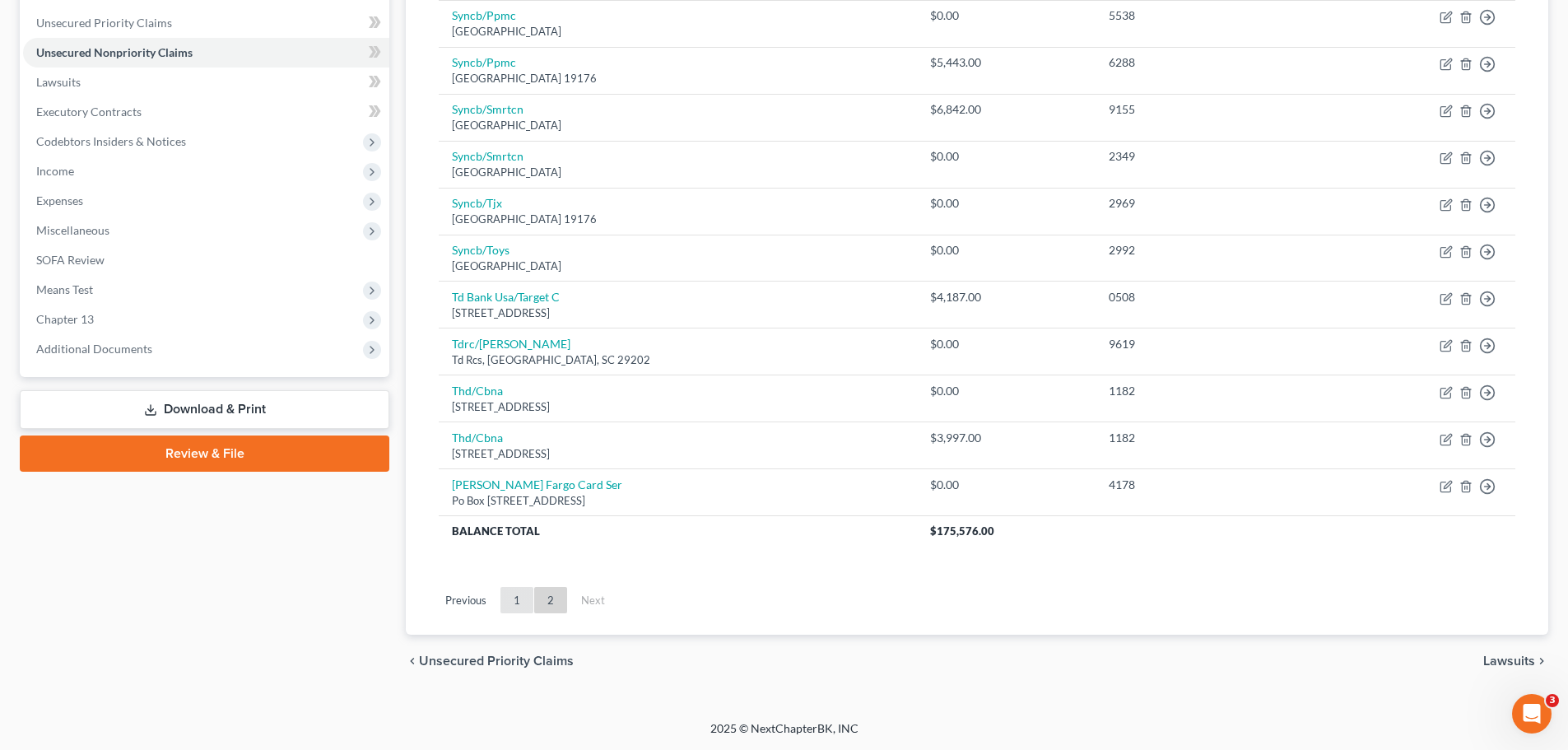
click at [501, 601] on link "1" at bounding box center [517, 600] width 33 height 26
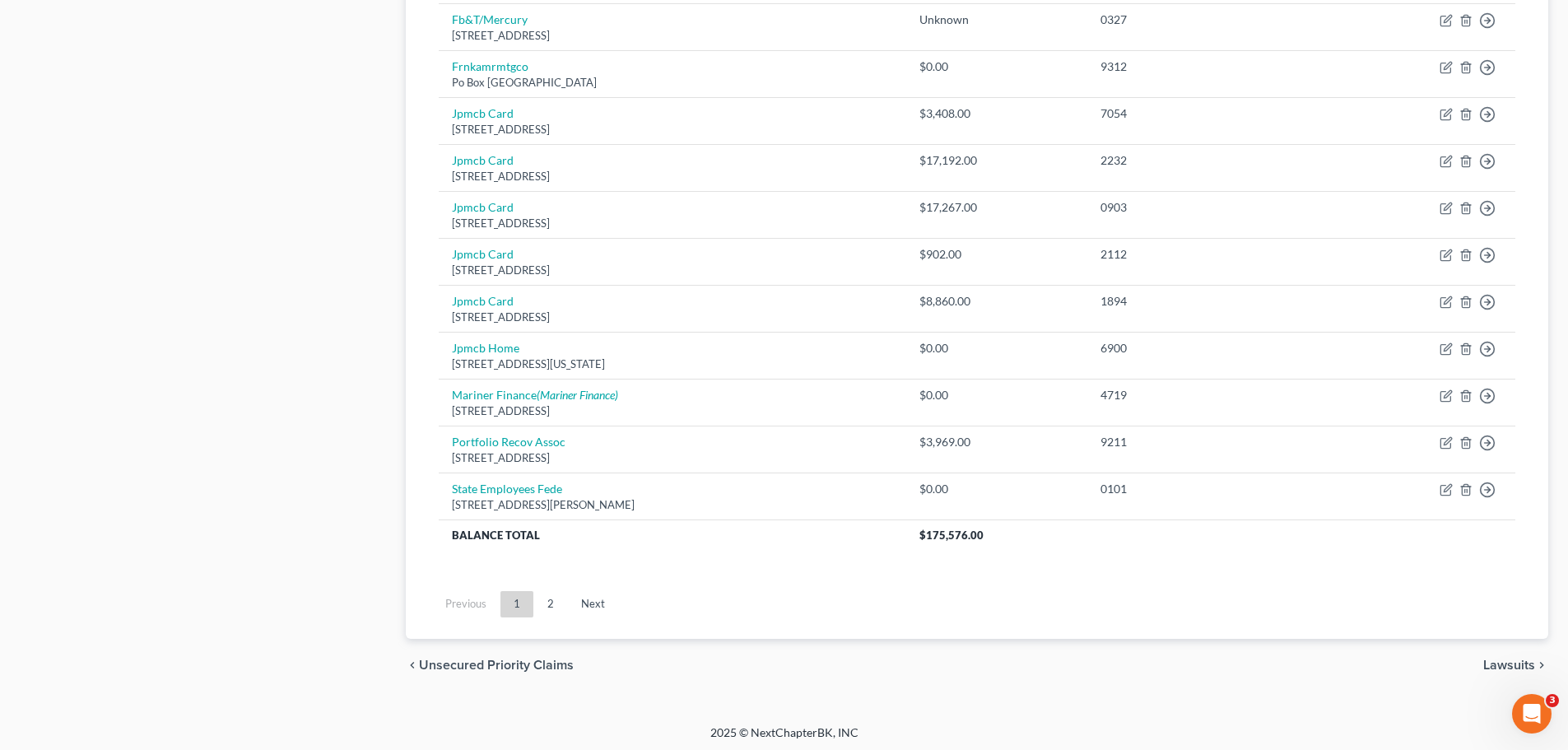
scroll to position [1151, 0]
click at [581, 596] on link "Next" at bounding box center [592, 600] width 50 height 26
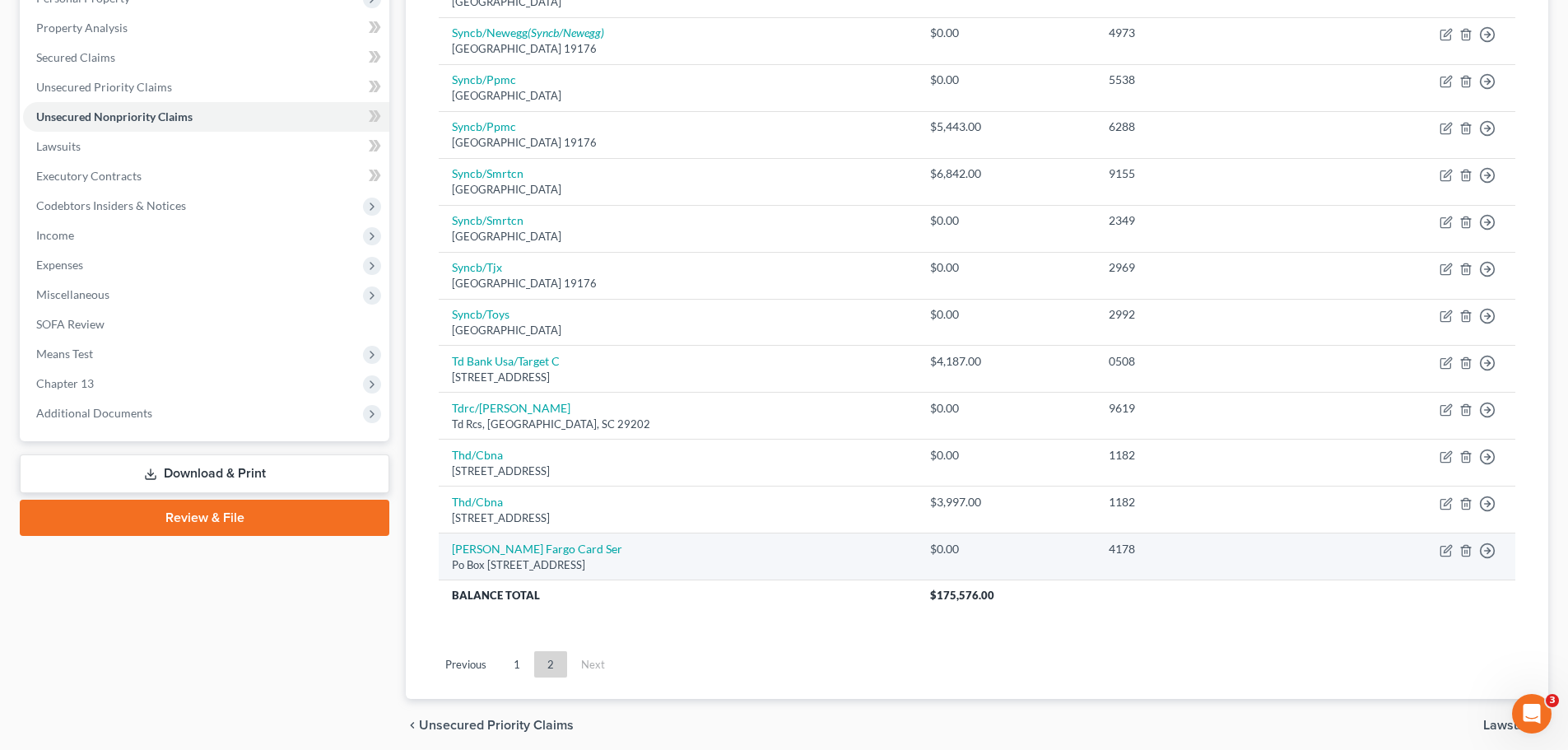
scroll to position [235, 0]
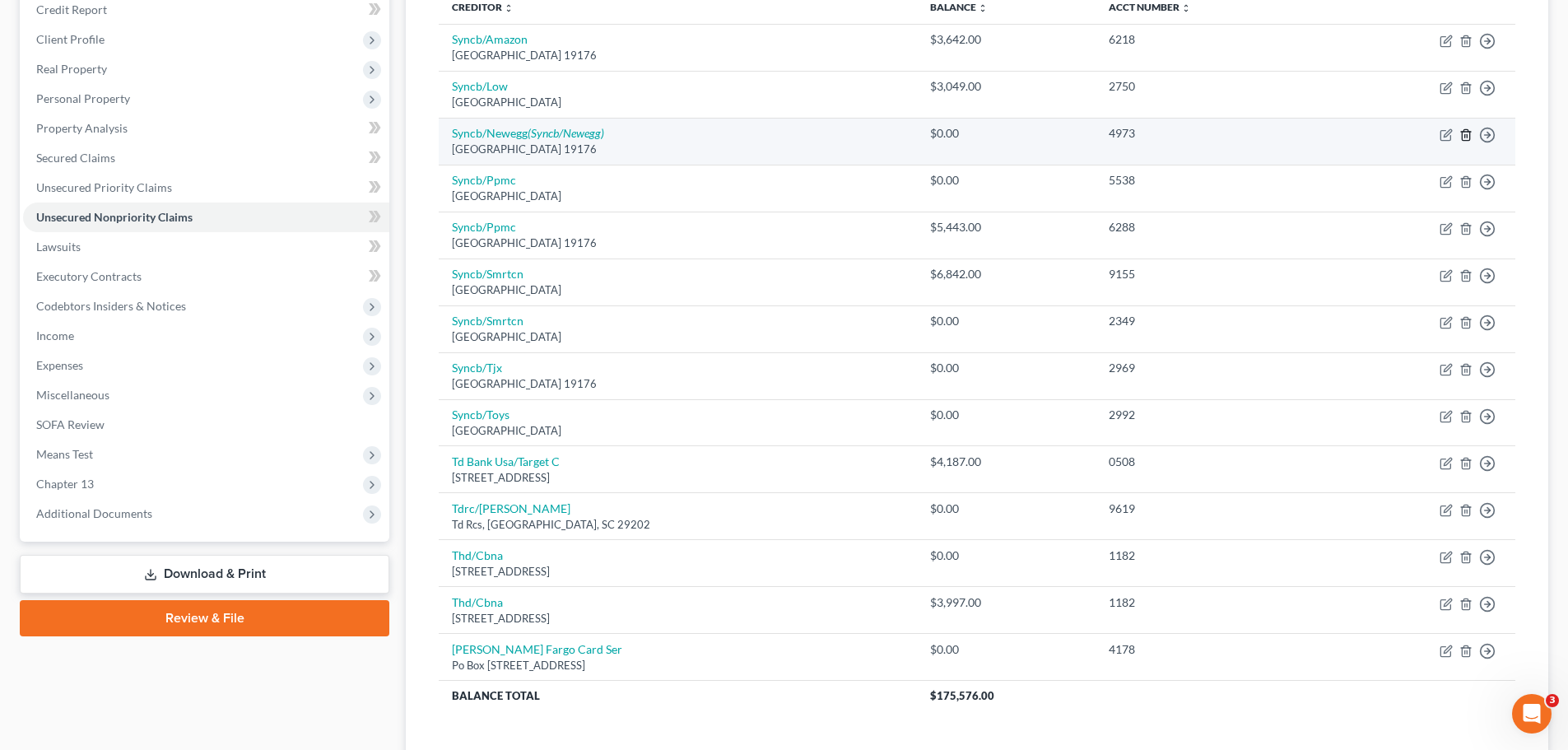
click at [1466, 134] on line "button" at bounding box center [1466, 135] width 0 height 3
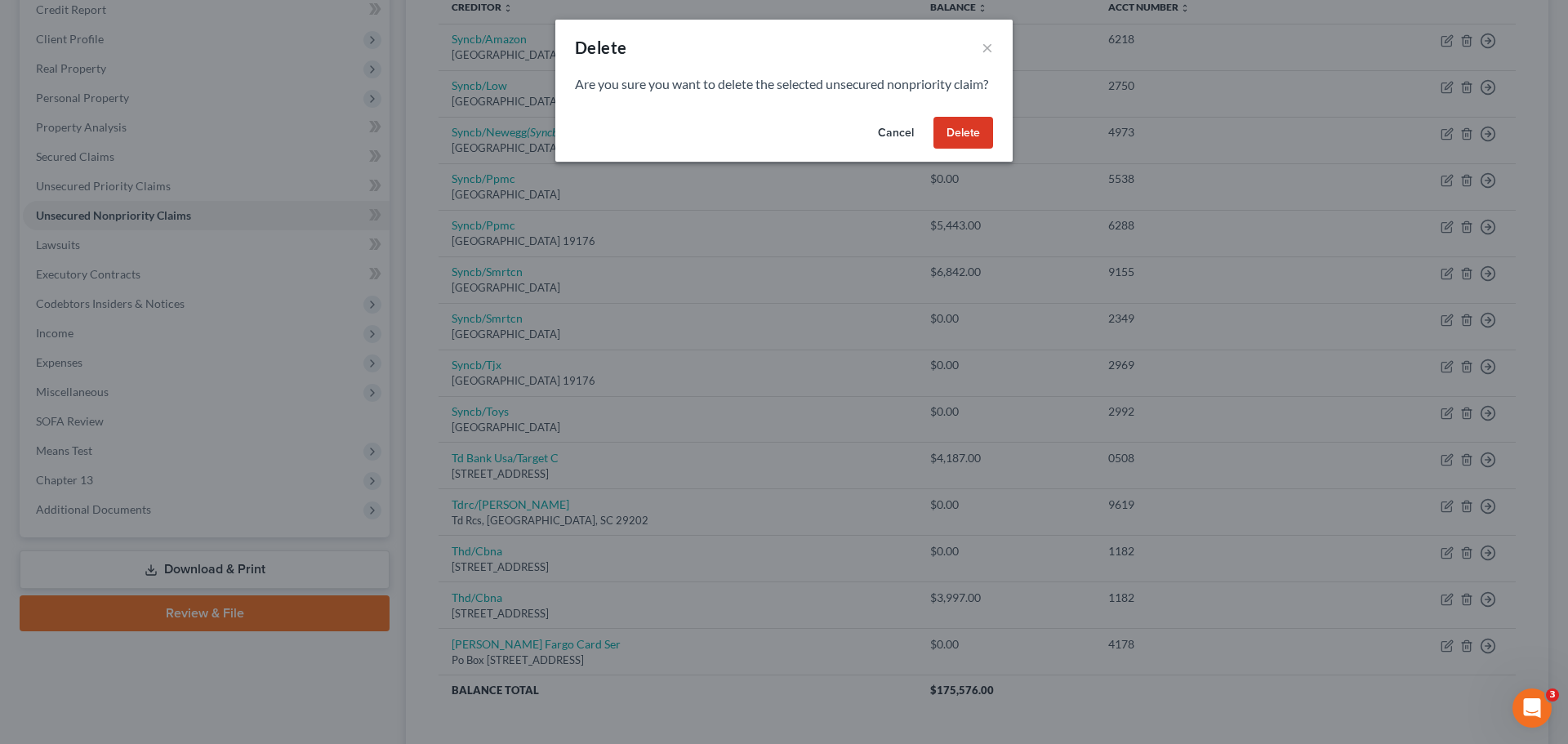
click at [973, 144] on button "Delete" at bounding box center [963, 132] width 59 height 33
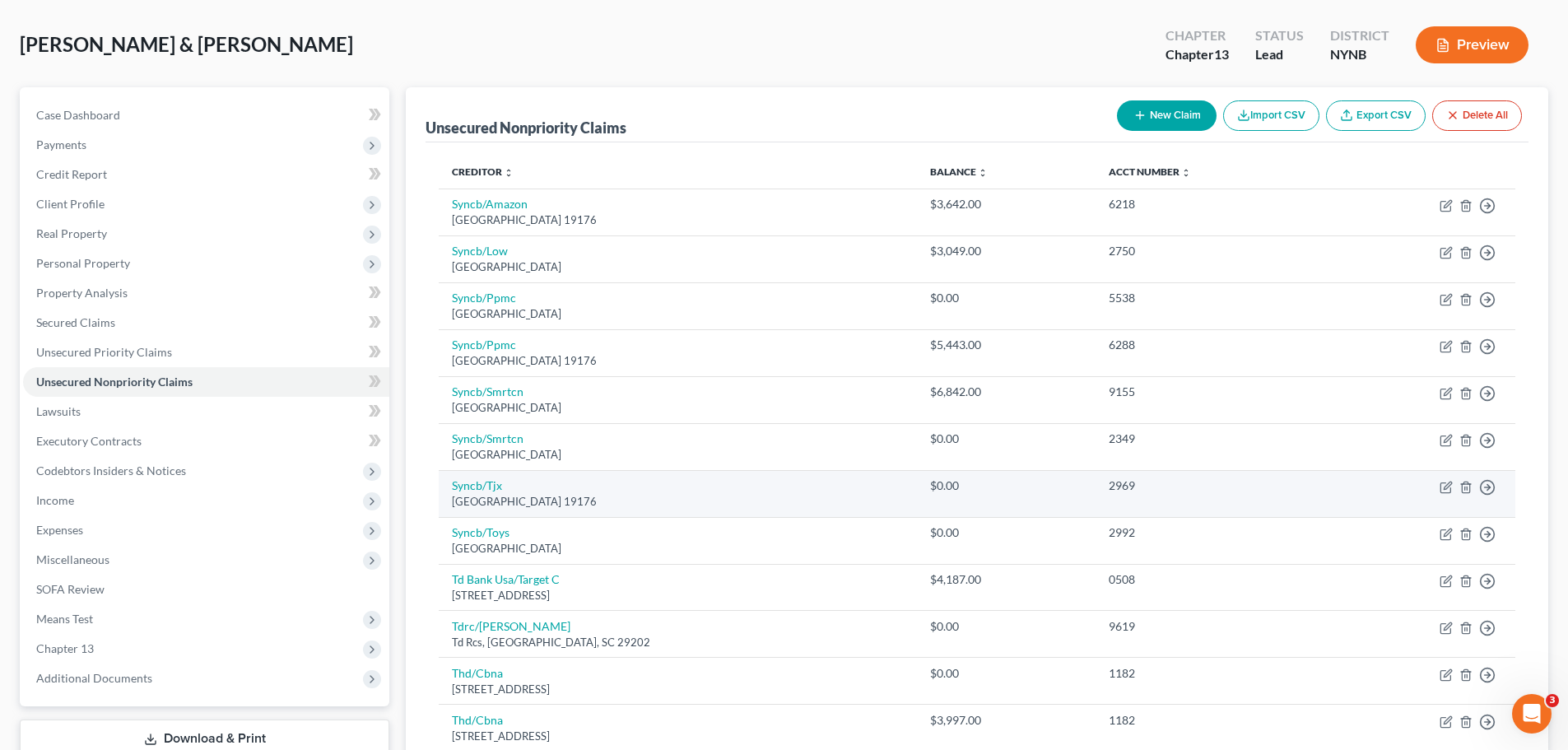
scroll to position [354, 0]
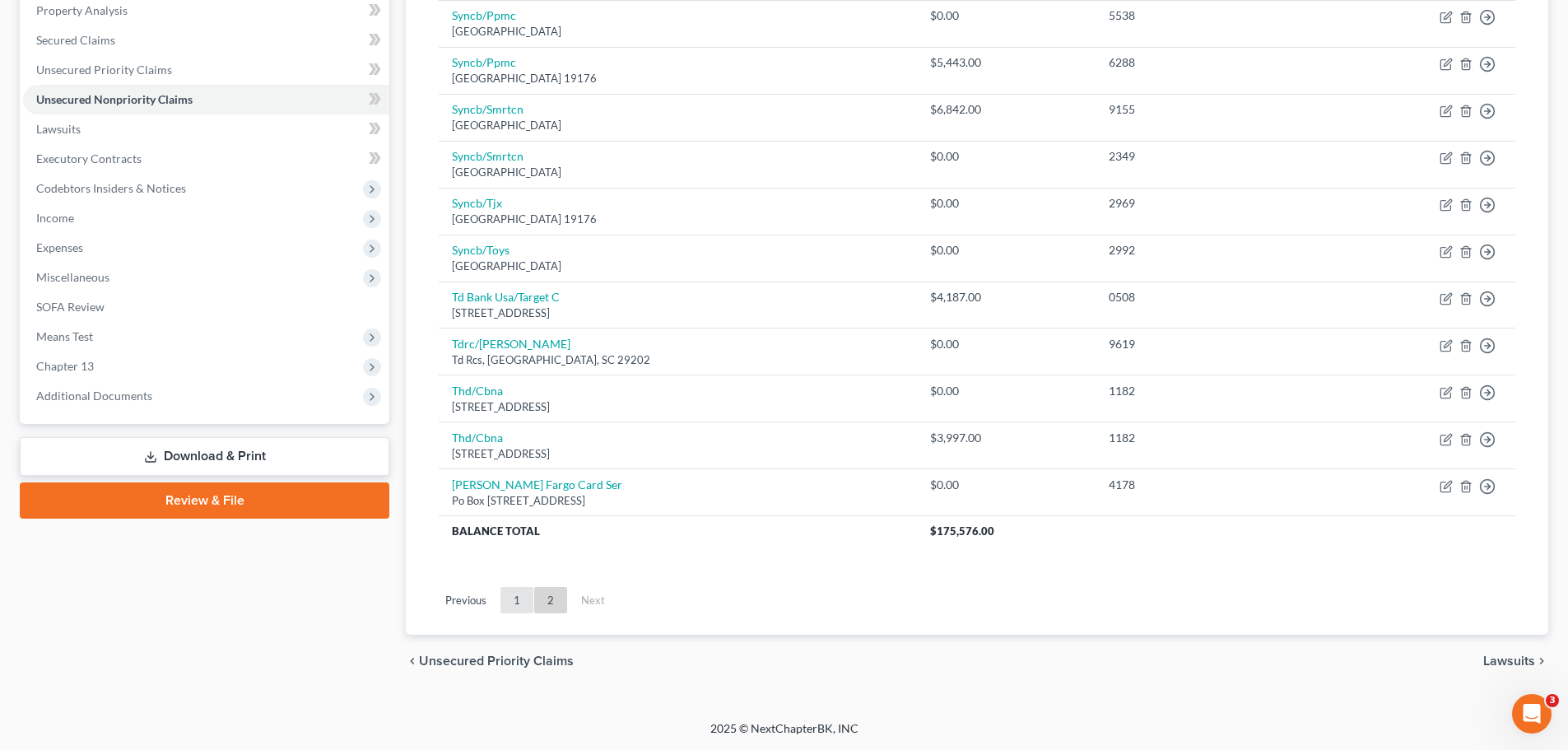
click at [527, 602] on link "1" at bounding box center [517, 600] width 33 height 26
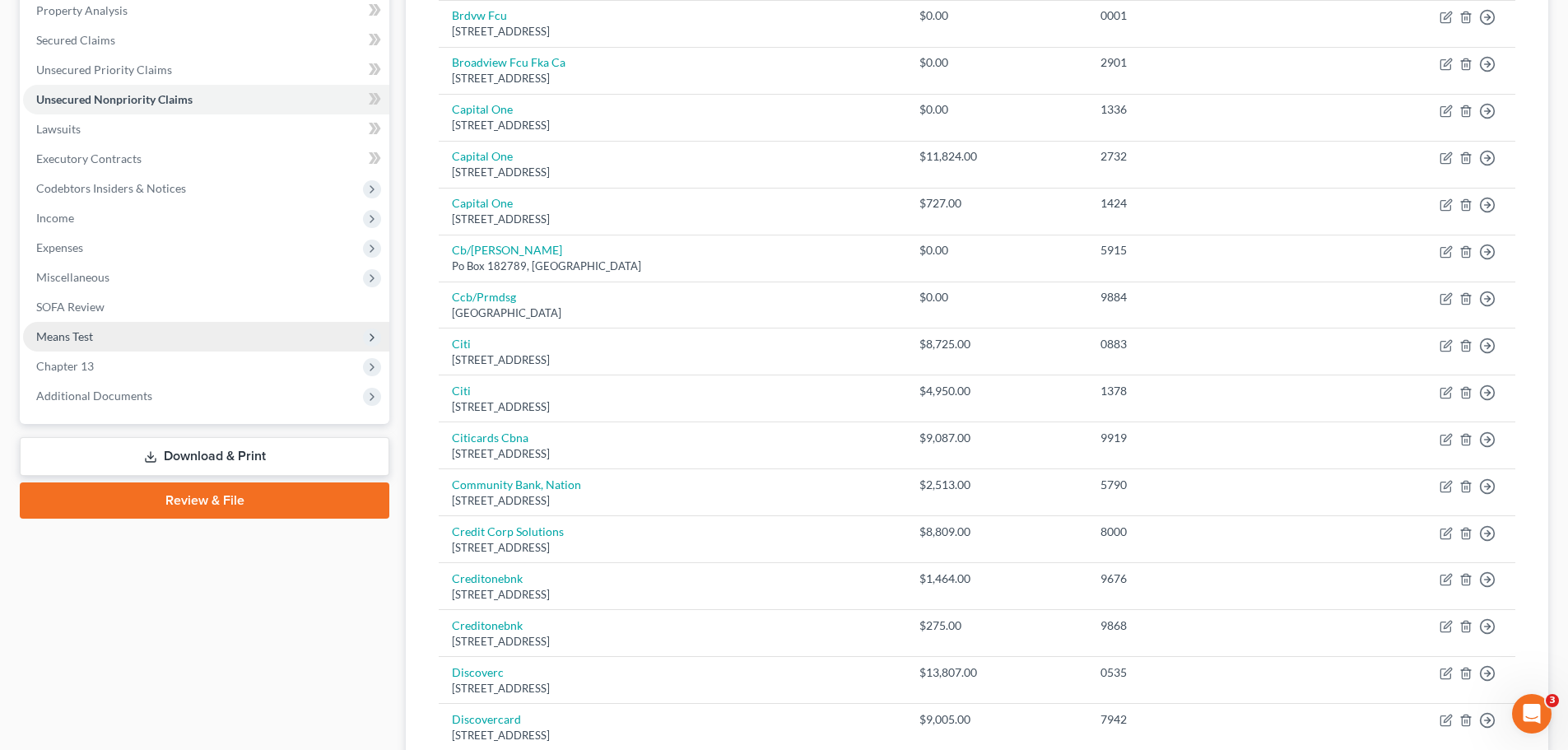
click at [79, 340] on span "Means Test" at bounding box center [64, 337] width 57 height 14
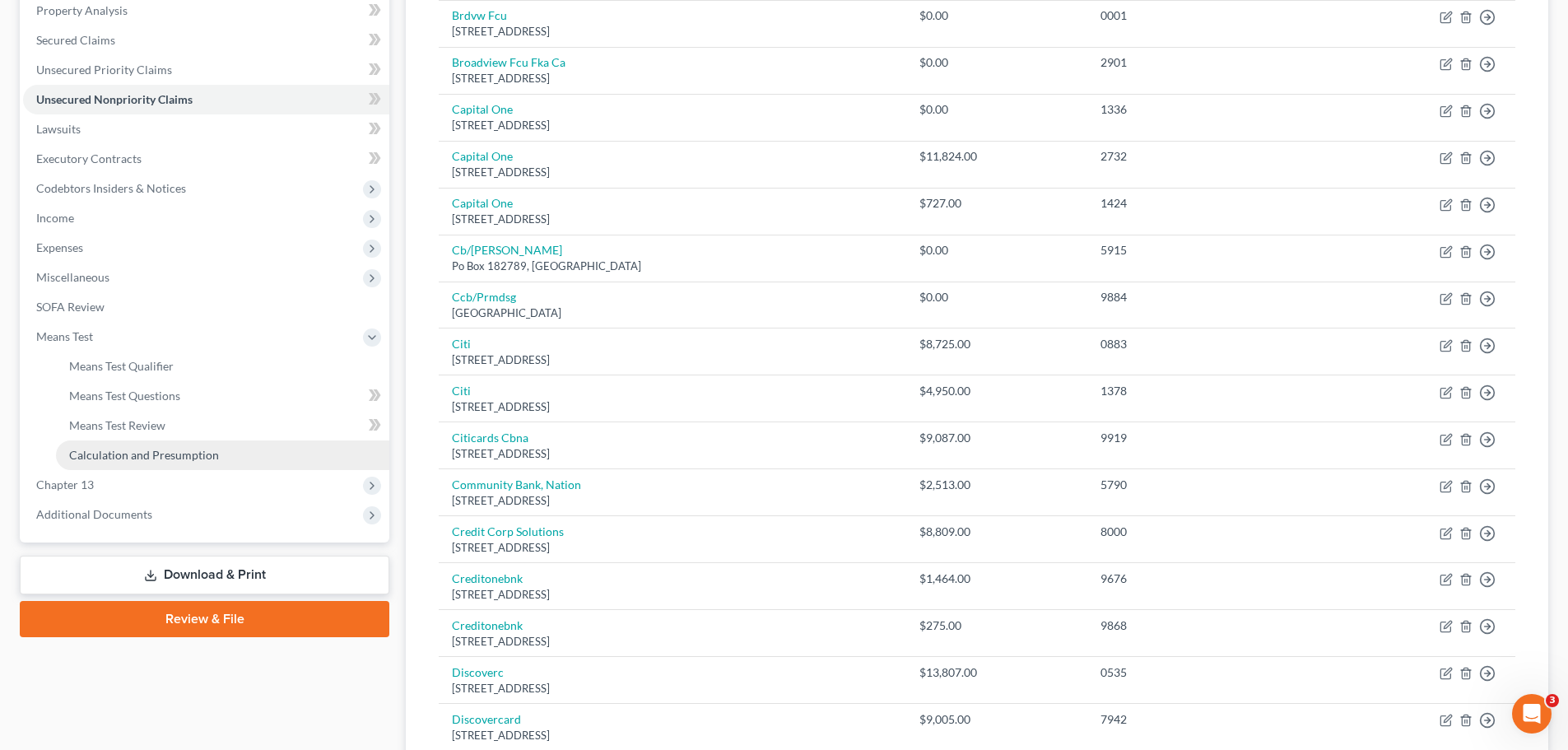
click at [121, 462] on link "Calculation and Presumption" at bounding box center [222, 455] width 334 height 30
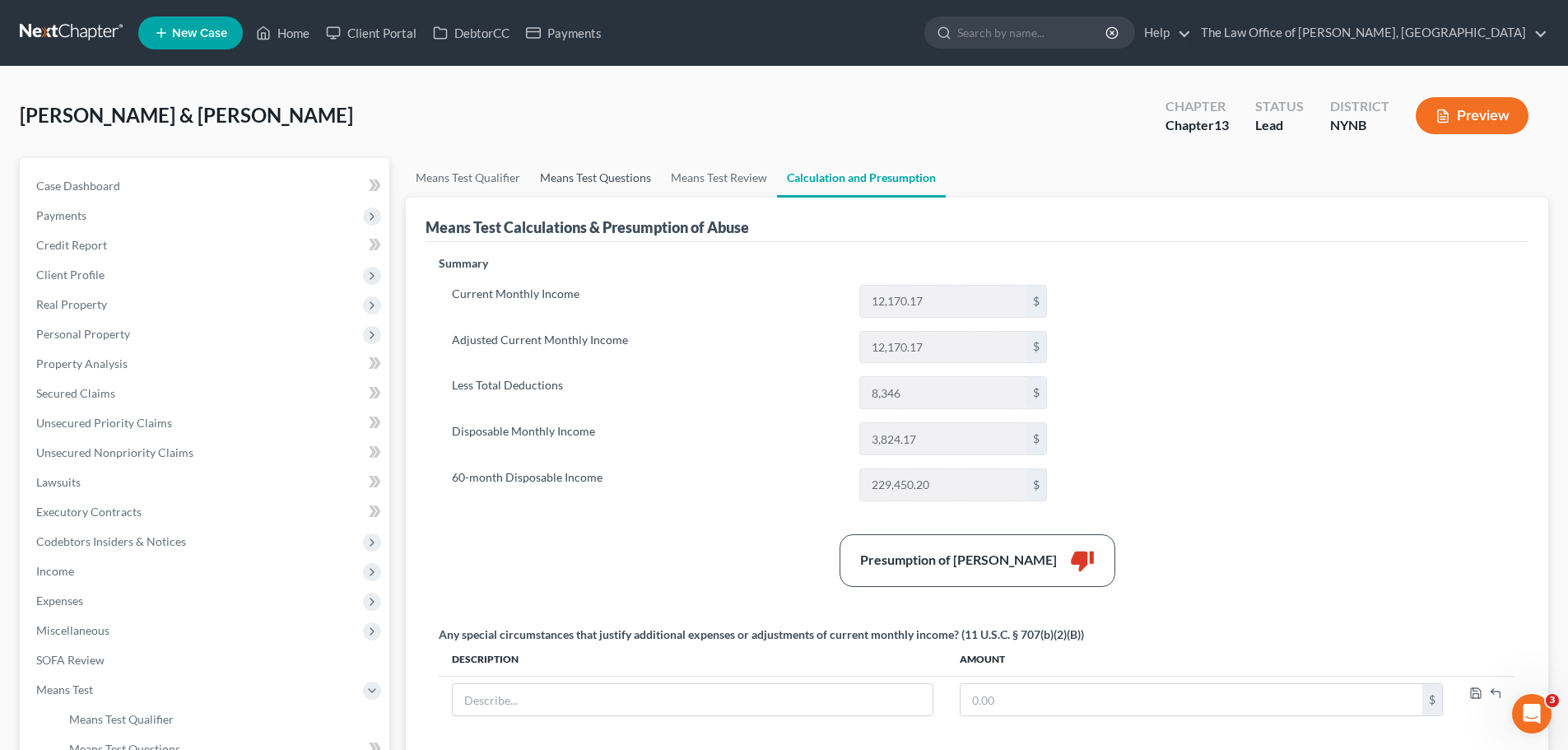
click at [566, 170] on link "Means Test Questions" at bounding box center [594, 178] width 130 height 40
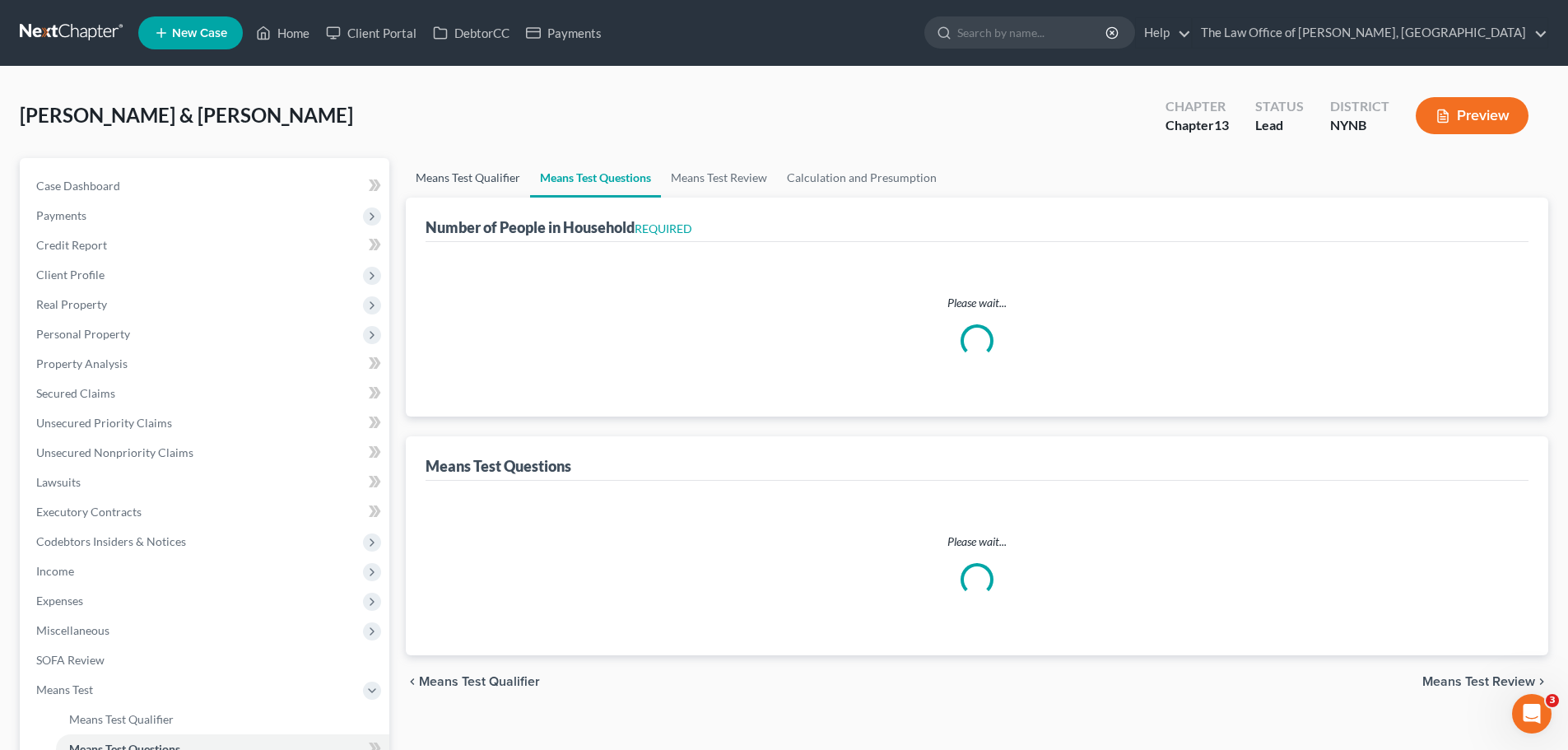
click at [517, 190] on link "Means Test Qualifier" at bounding box center [468, 178] width 124 height 40
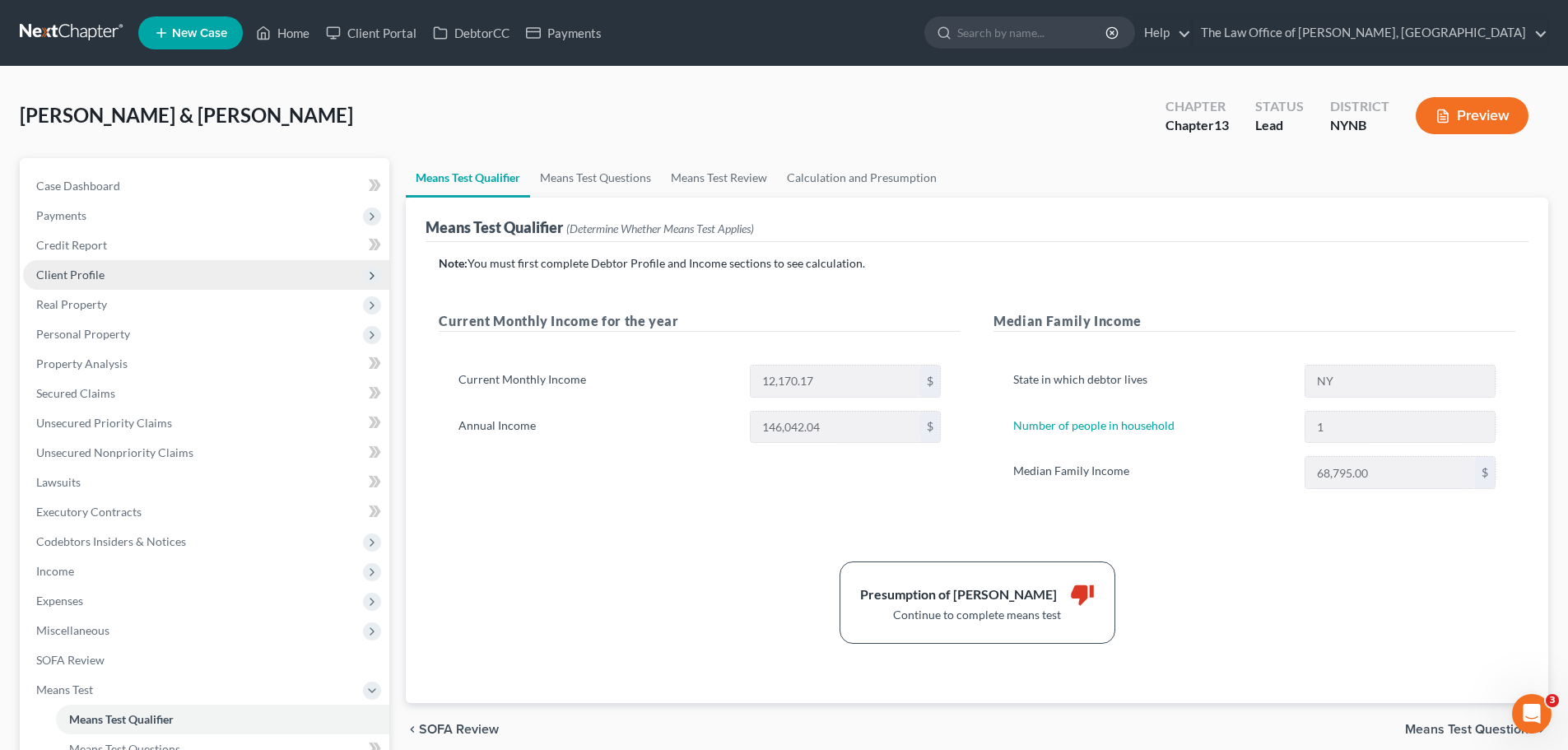
click at [67, 278] on span "Client Profile" at bounding box center [70, 275] width 69 height 14
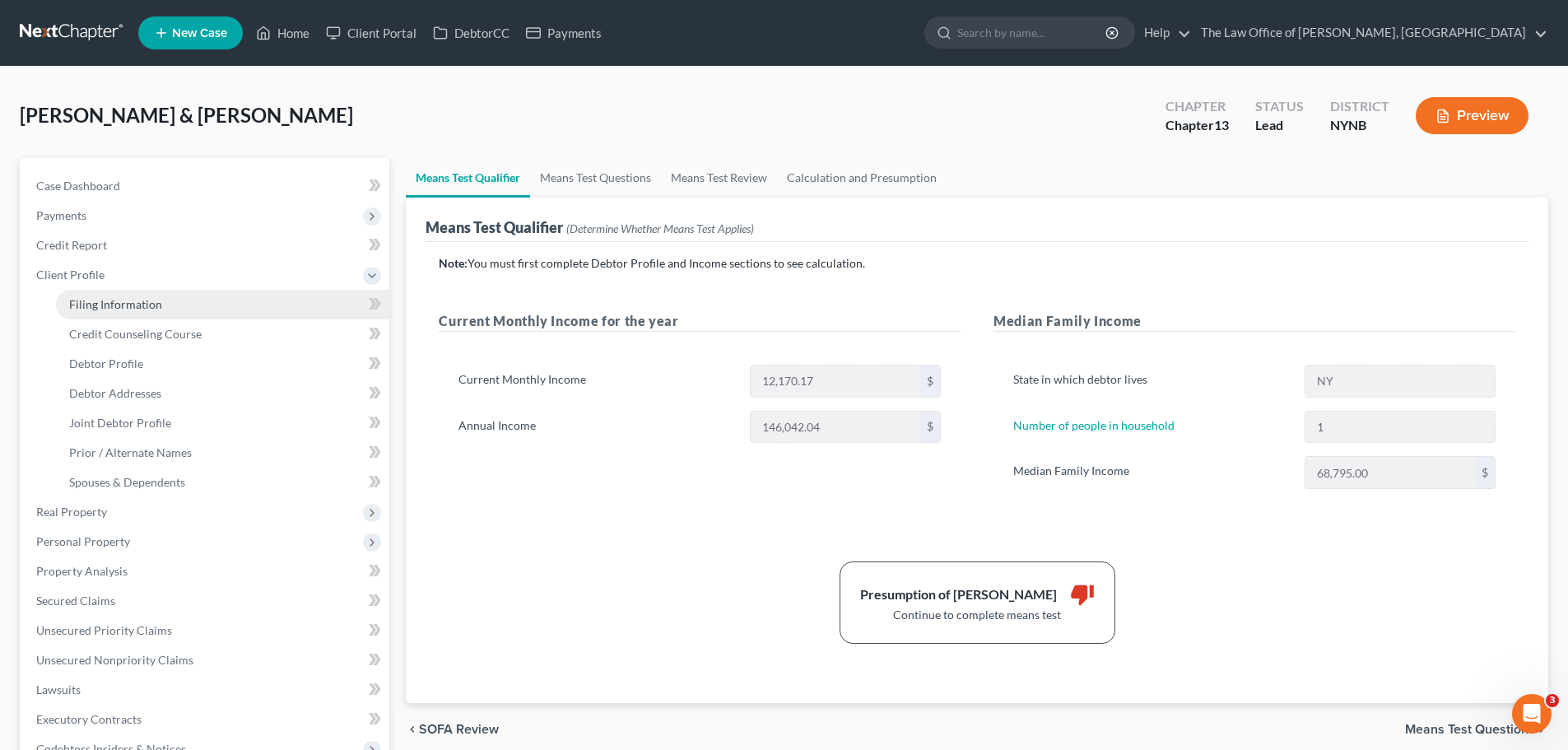
click at [99, 302] on span "Filing Information" at bounding box center [114, 304] width 93 height 14
select select "1"
select select "3"
select select "54"
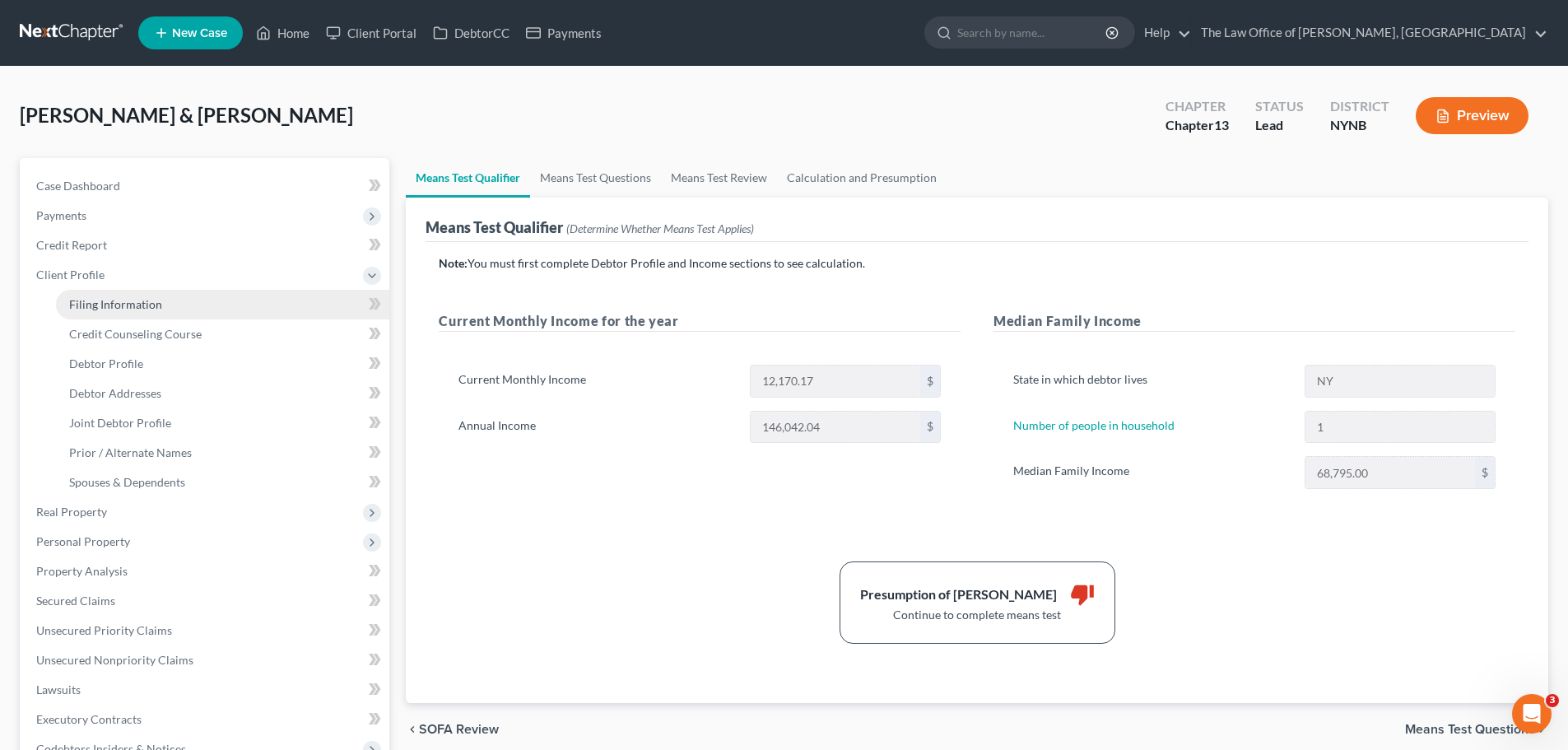
select select "0"
select select "35"
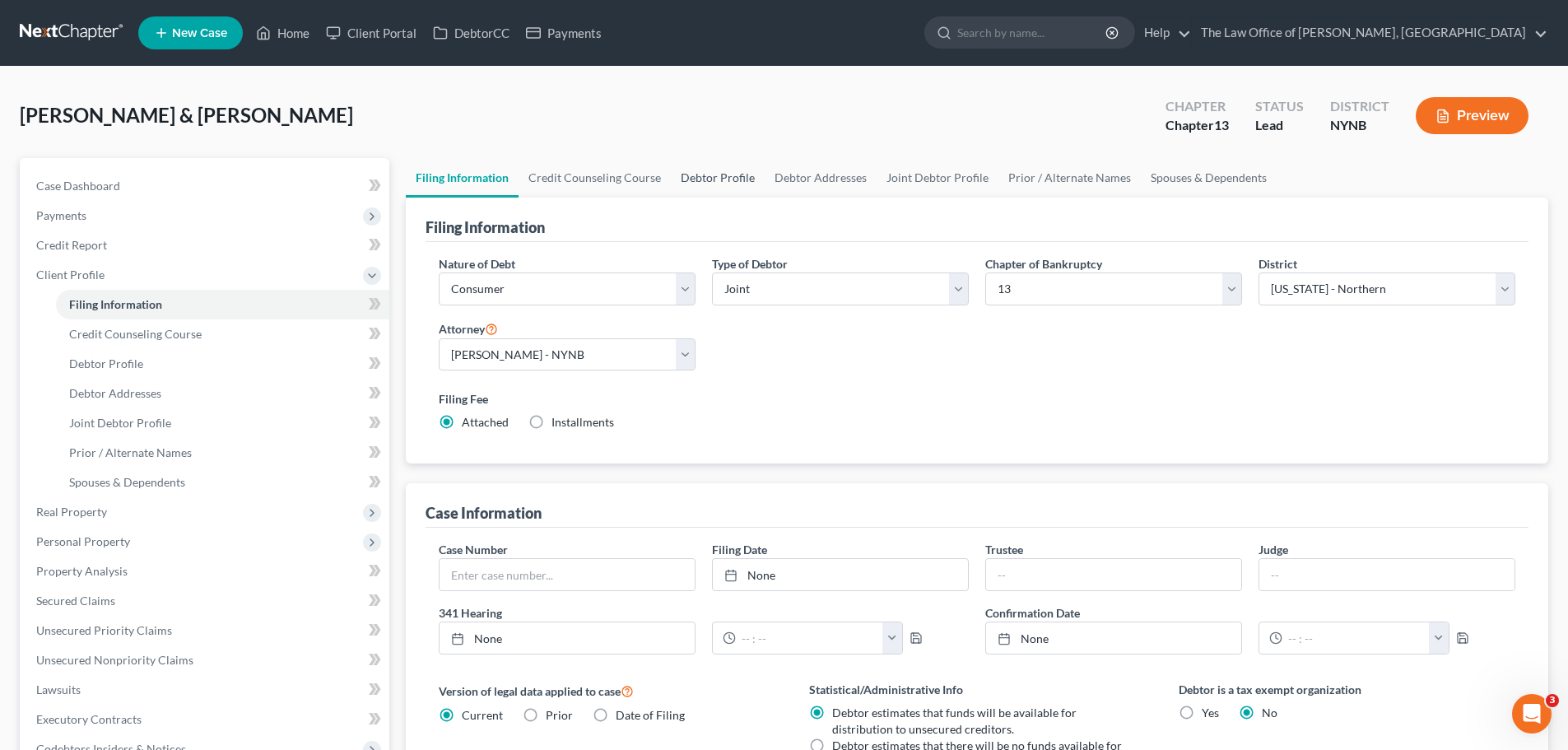
click at [739, 177] on link "Debtor Profile" at bounding box center [718, 178] width 94 height 40
select select "1"
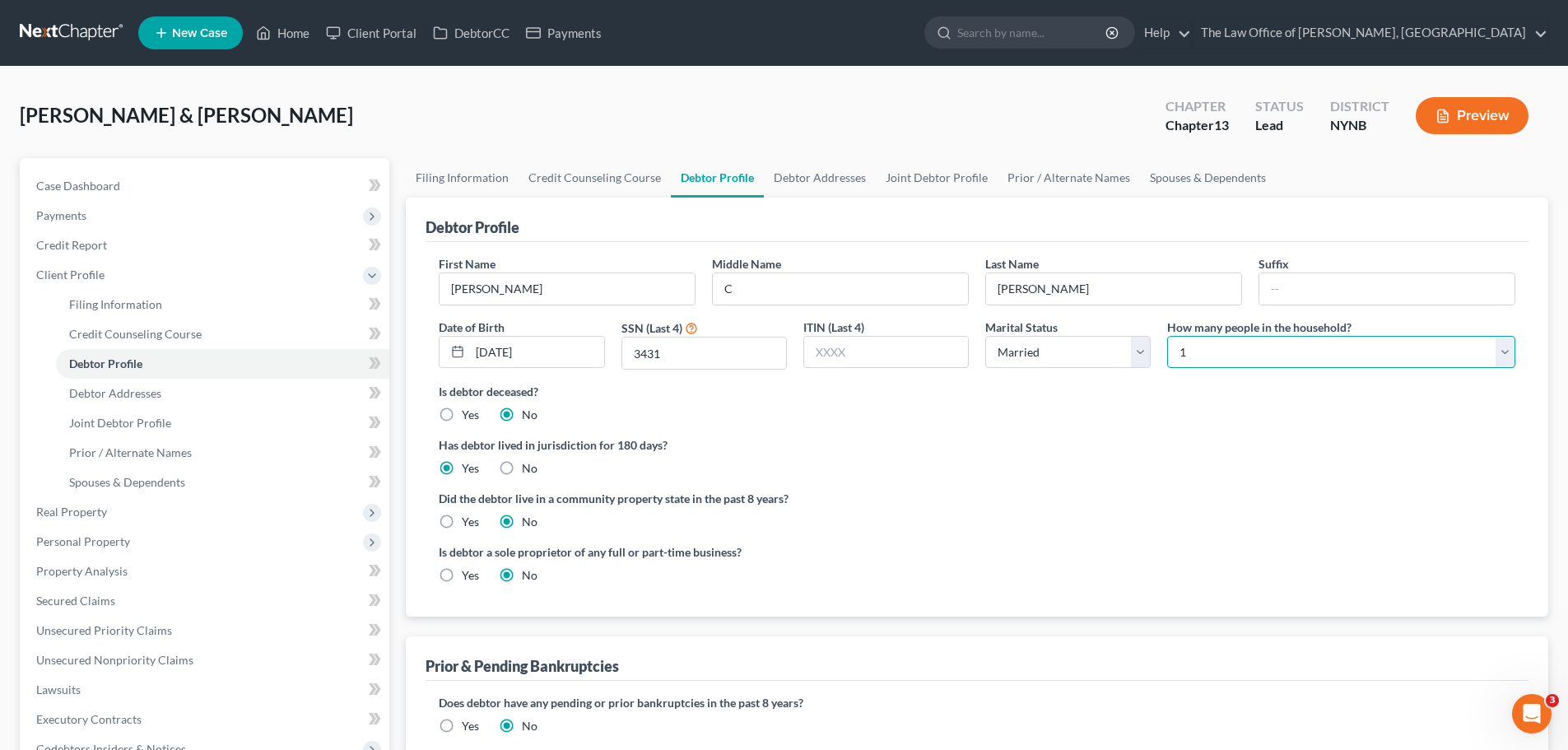
drag, startPoint x: 1312, startPoint y: 357, endPoint x: 1279, endPoint y: 369, distance: 35.1
click at [1312, 357] on select "Select 1 2 3 4 5 6 7 8 9 10 11 12 13 14 15 16 17 18 19 20" at bounding box center [1341, 352] width 348 height 33
select select "3"
click at [1167, 336] on select "Select 1 2 3 4 5 6 7 8 9 10 11 12 13 14 15 16 17 18 19 20" at bounding box center [1341, 352] width 348 height 33
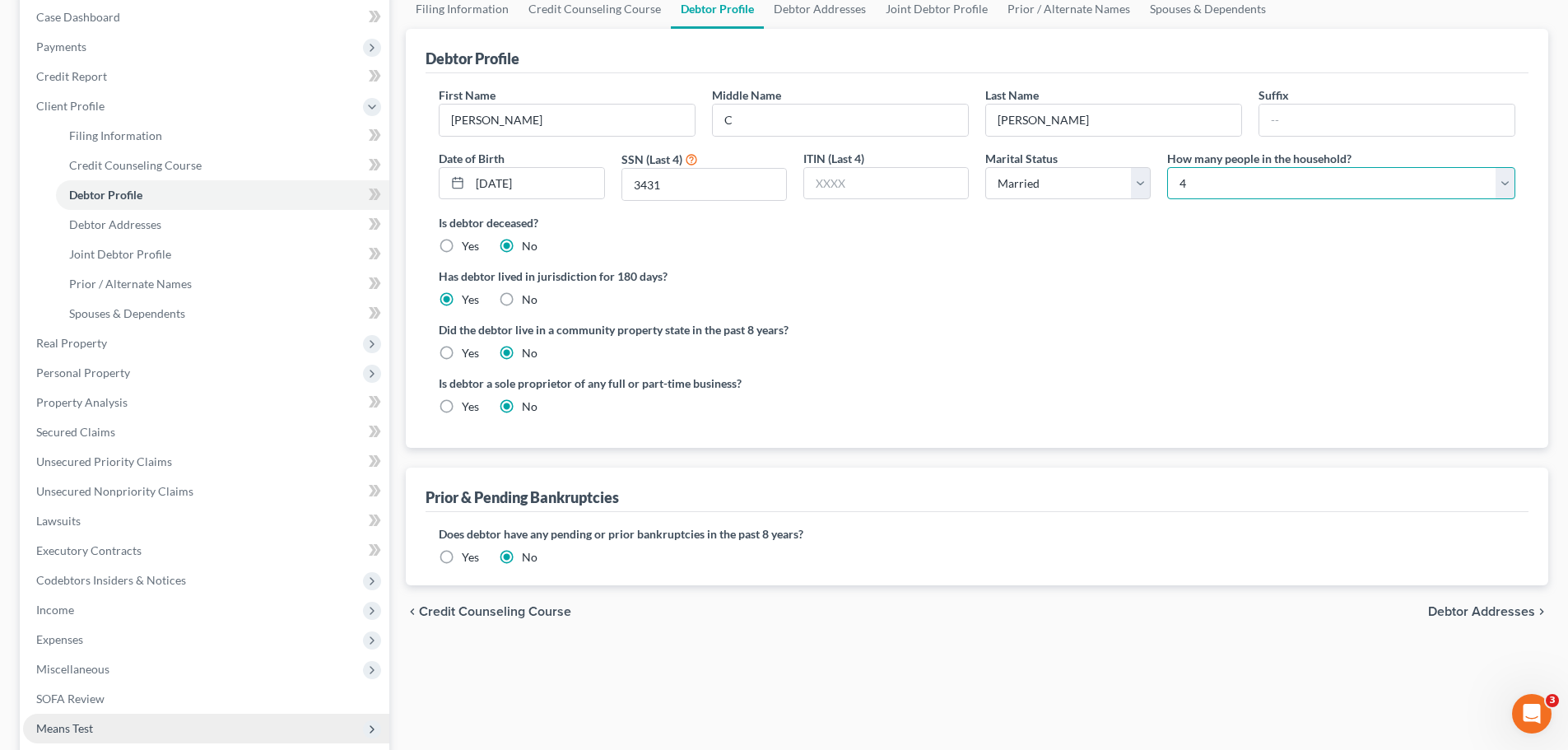
scroll to position [391, 0]
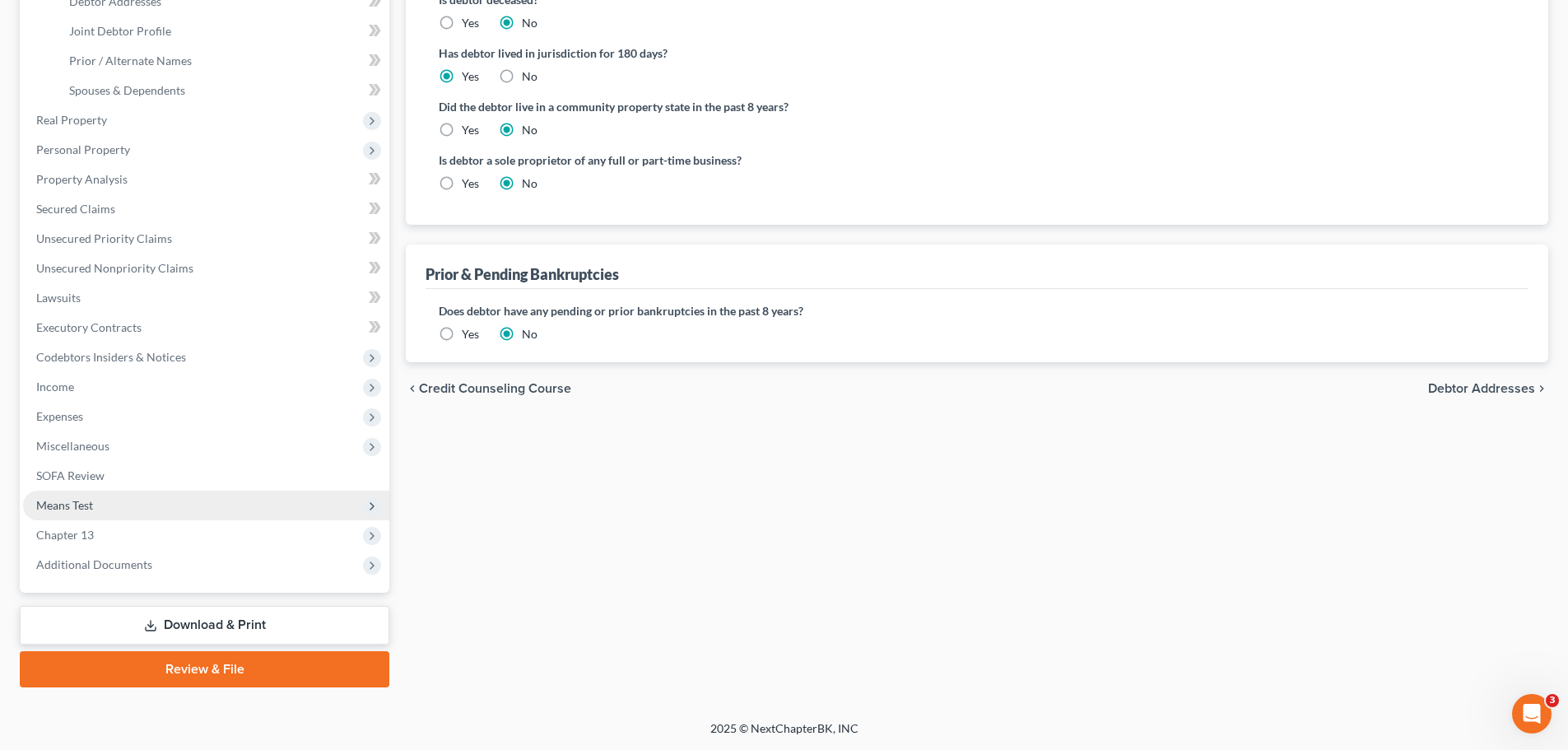
click at [99, 508] on span "Means Test" at bounding box center [206, 506] width 366 height 30
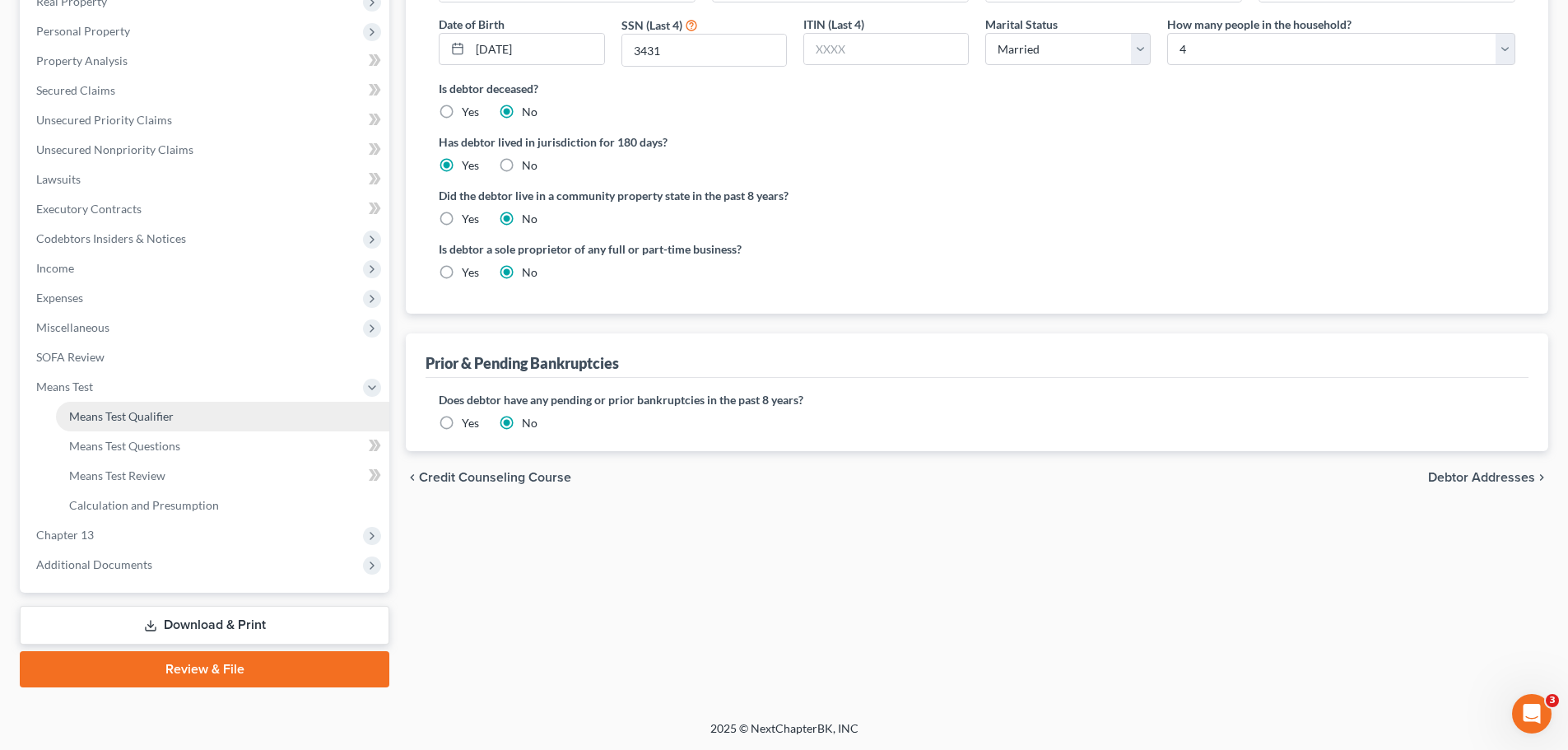
click at [145, 412] on span "Means Test Qualifier" at bounding box center [120, 416] width 105 height 14
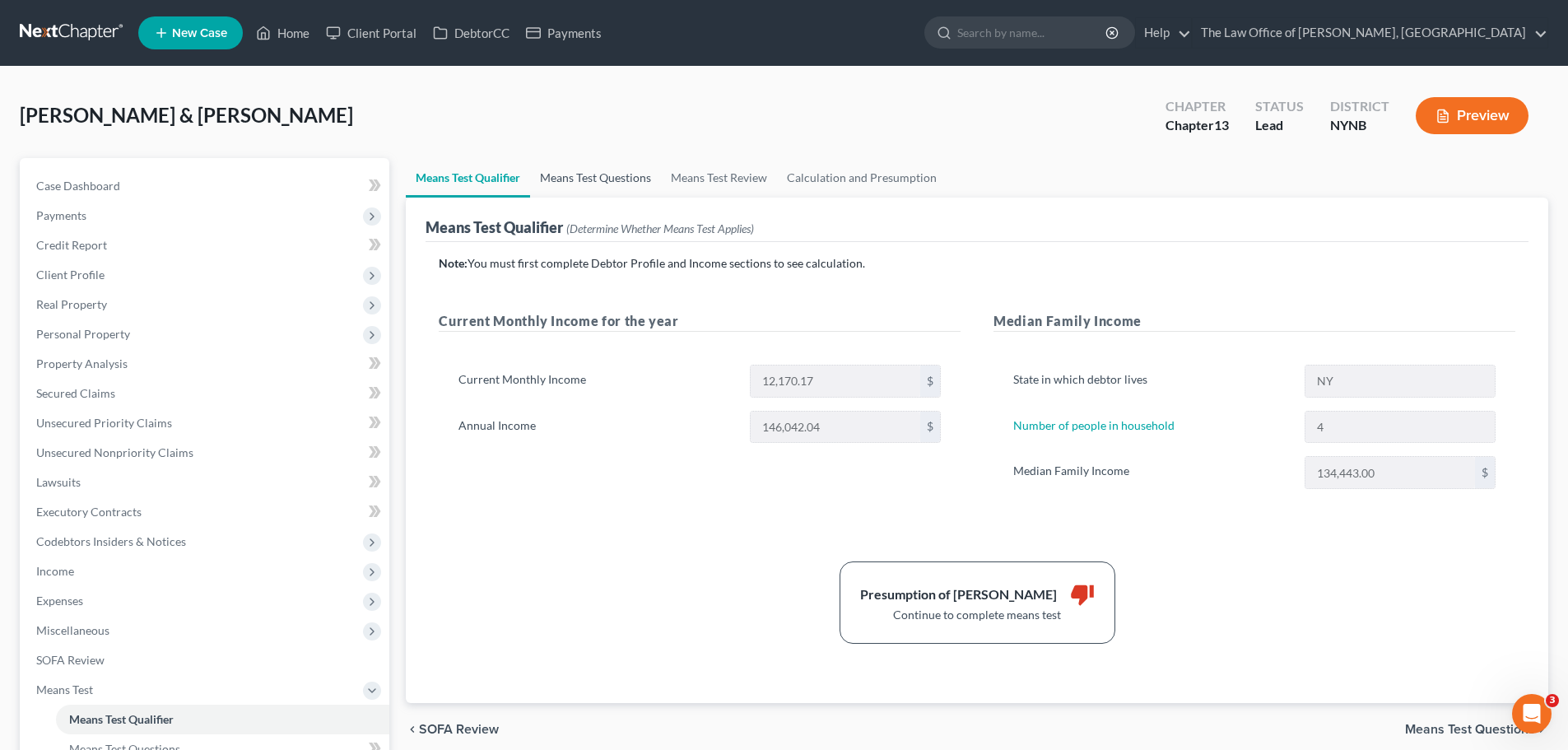
click at [584, 170] on link "Means Test Questions" at bounding box center [594, 178] width 130 height 40
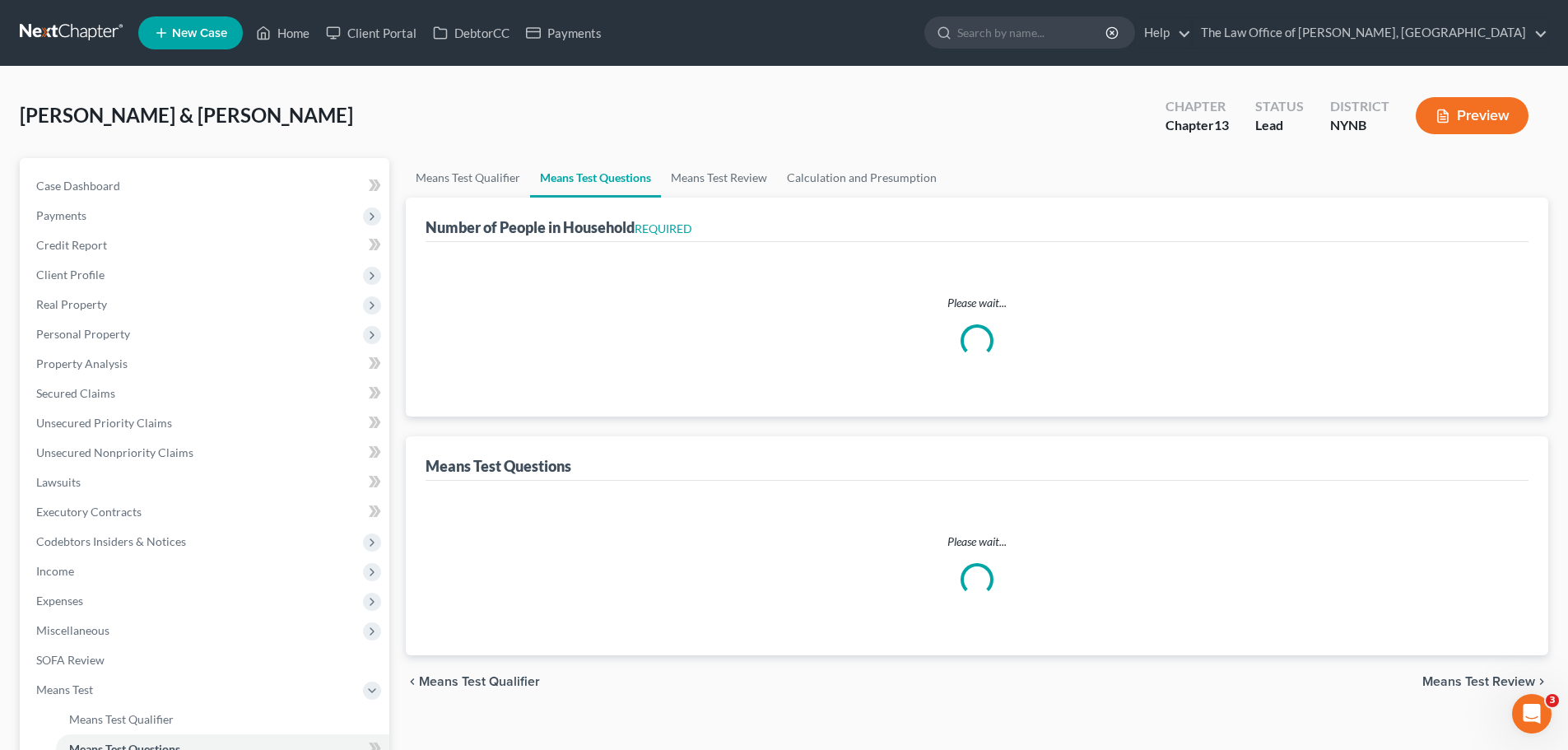
select select "0"
select select "60"
select select "1"
select select "60"
select select "3"
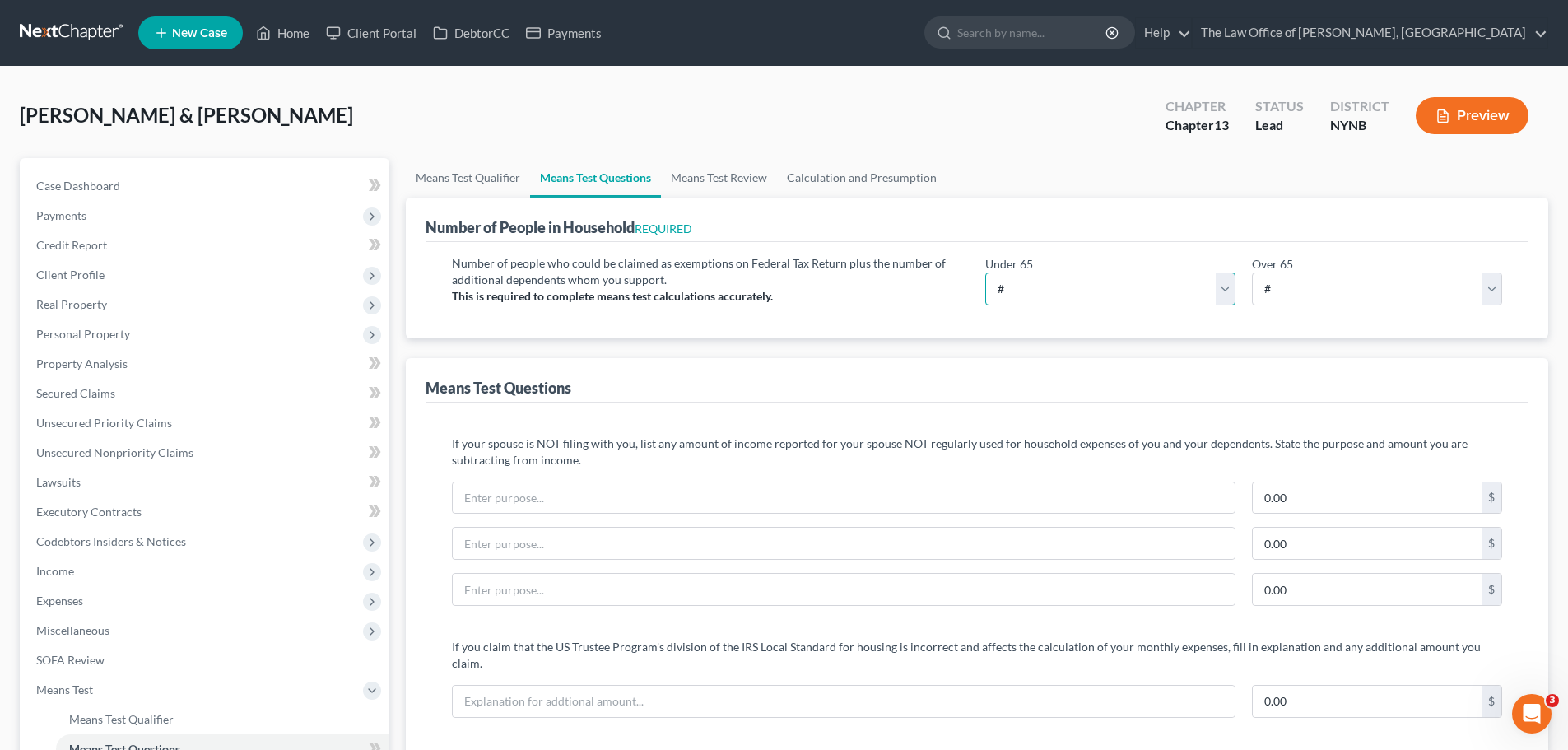
click at [1033, 285] on select "# 0 1 2 3 4 5 6 7 8 9 10" at bounding box center [1110, 289] width 250 height 33
select select "4"
click at [986, 273] on select "# 0 1 2 3 4 5 6 7 8 9 10" at bounding box center [1110, 289] width 250 height 33
click at [868, 181] on link "Calculation and Presumption" at bounding box center [861, 178] width 169 height 40
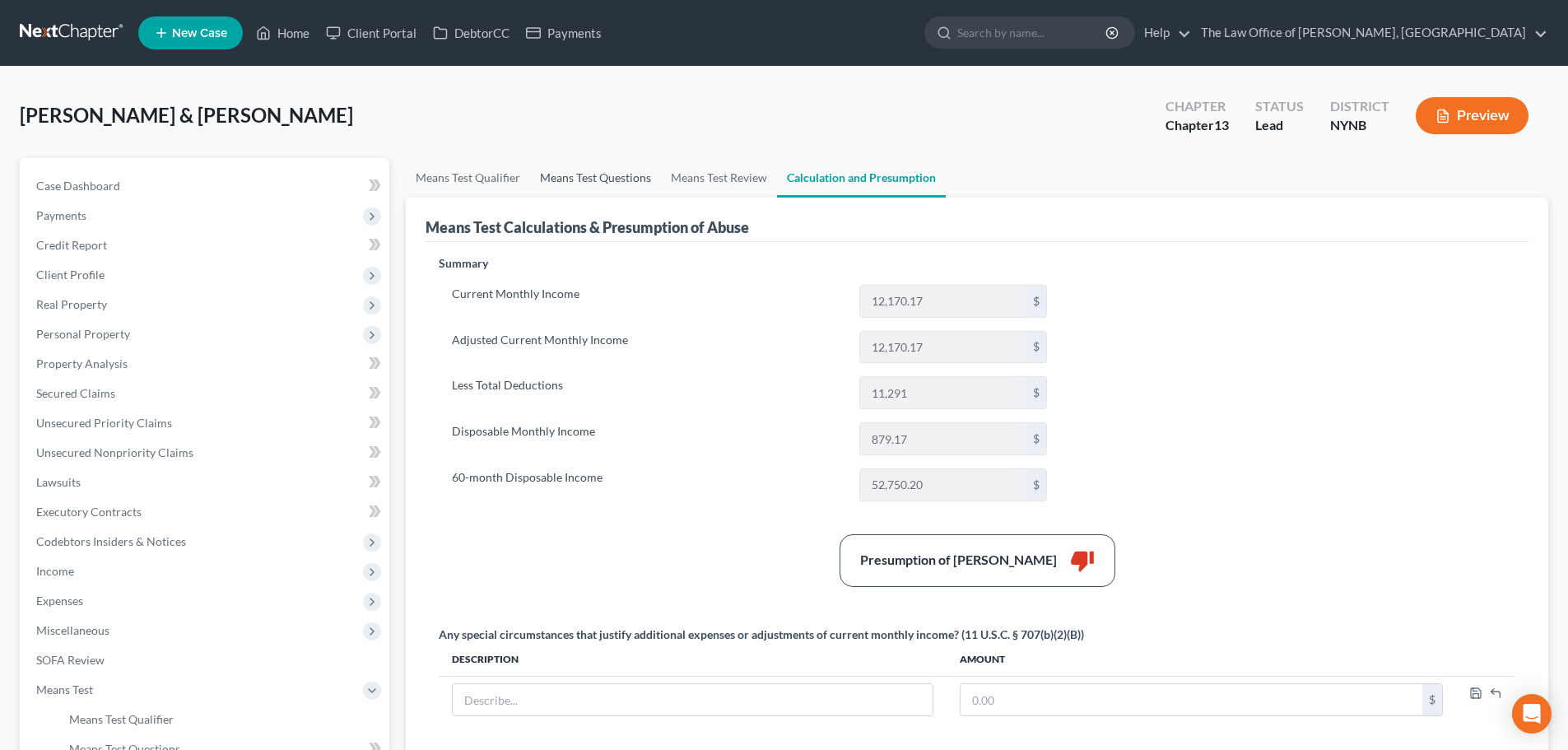
click at [559, 179] on link "Means Test Questions" at bounding box center [594, 178] width 130 height 40
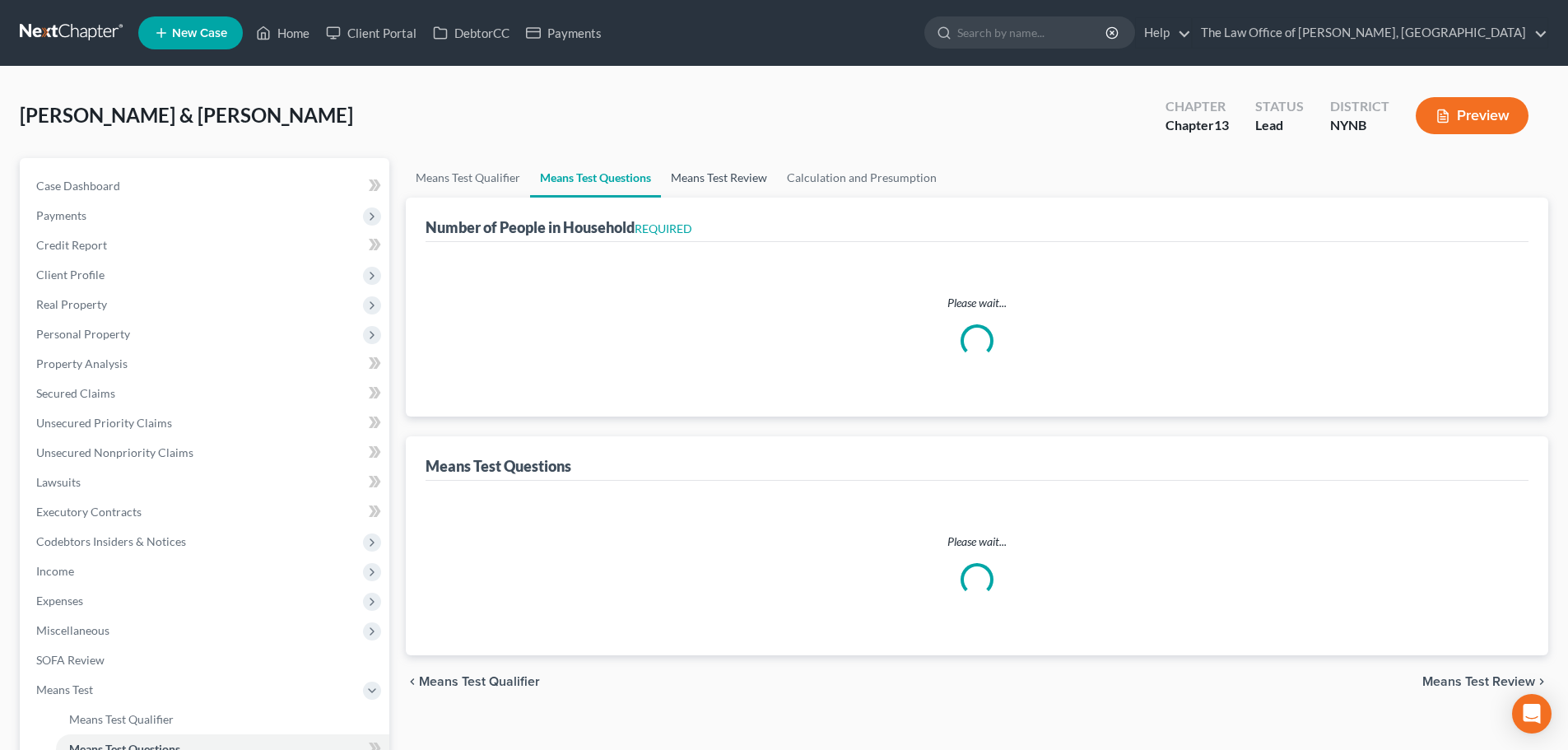
select select "0"
select select "60"
select select "1"
select select "60"
select select "4"
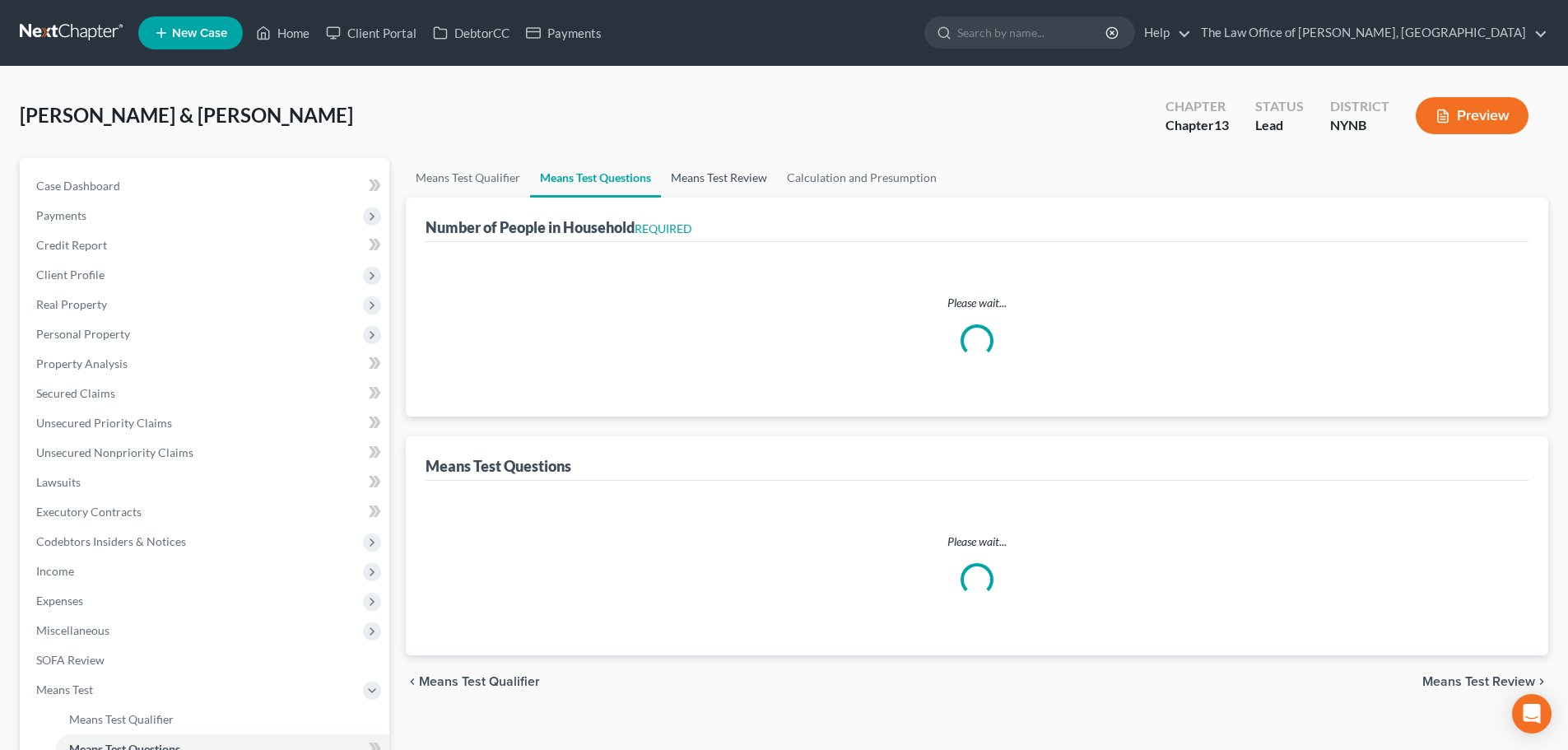
select select "3"
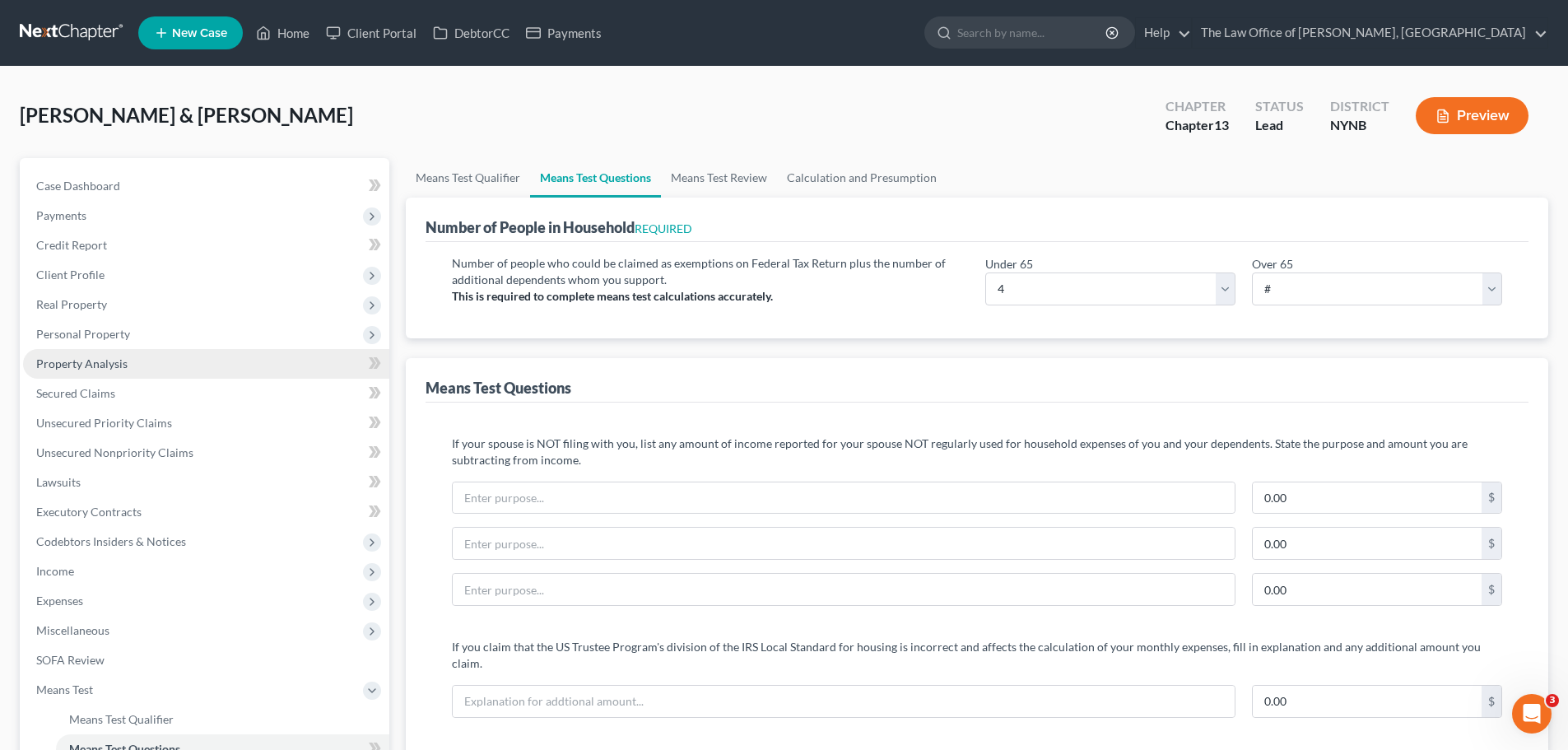
click at [121, 370] on span "Property Analysis" at bounding box center [82, 364] width 92 height 14
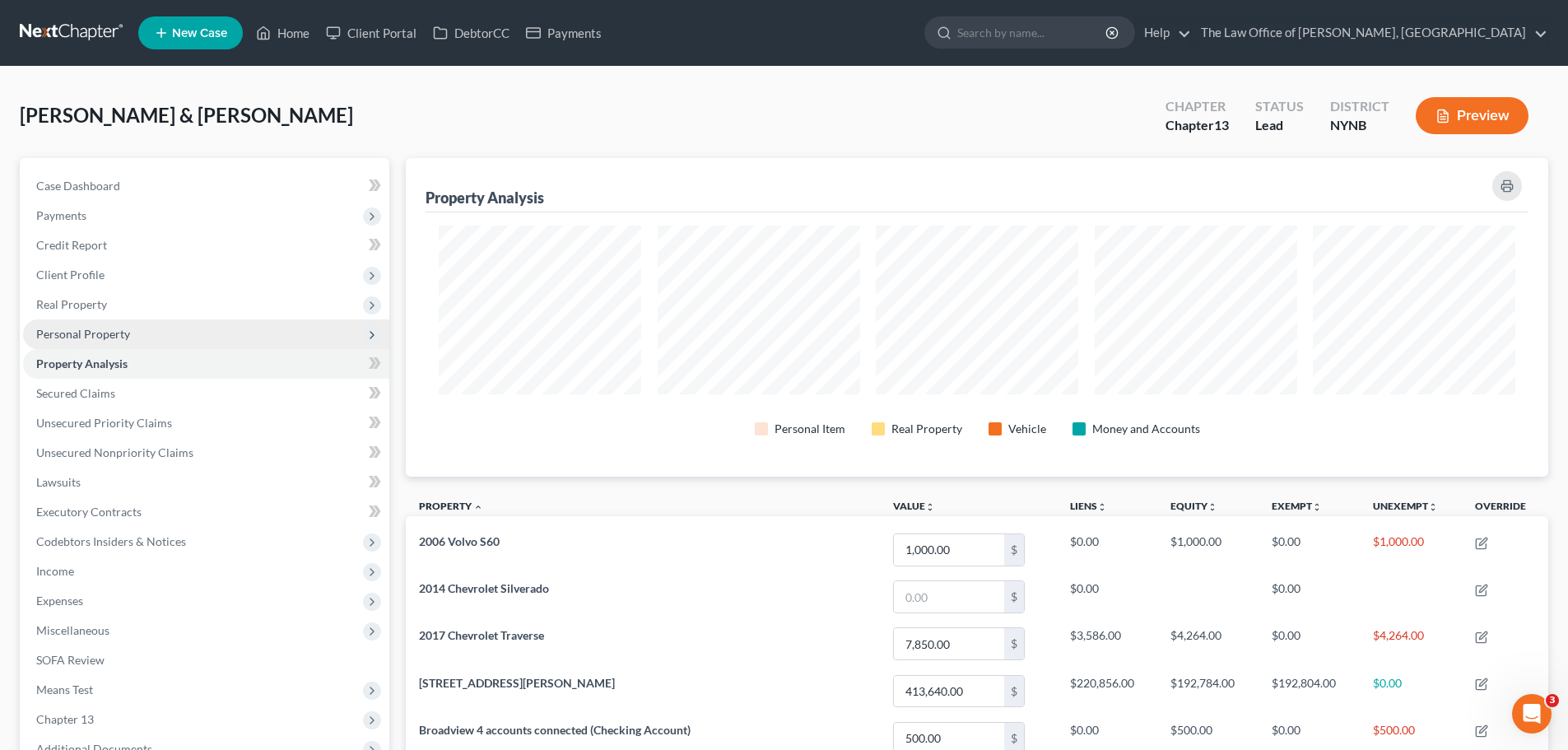
click at [99, 342] on span "Personal Property" at bounding box center [206, 335] width 366 height 30
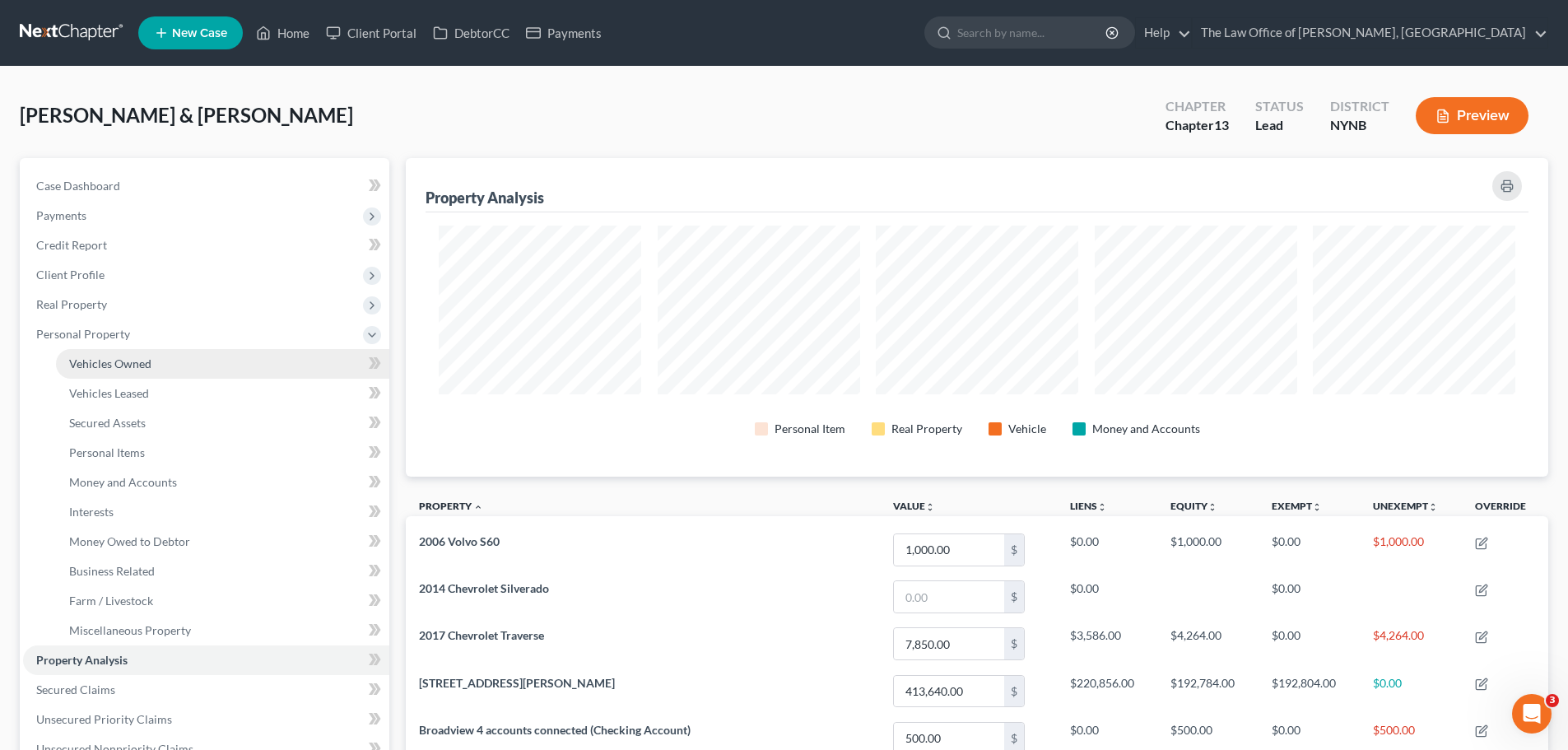
click at [103, 354] on link "Vehicles Owned" at bounding box center [222, 365] width 334 height 30
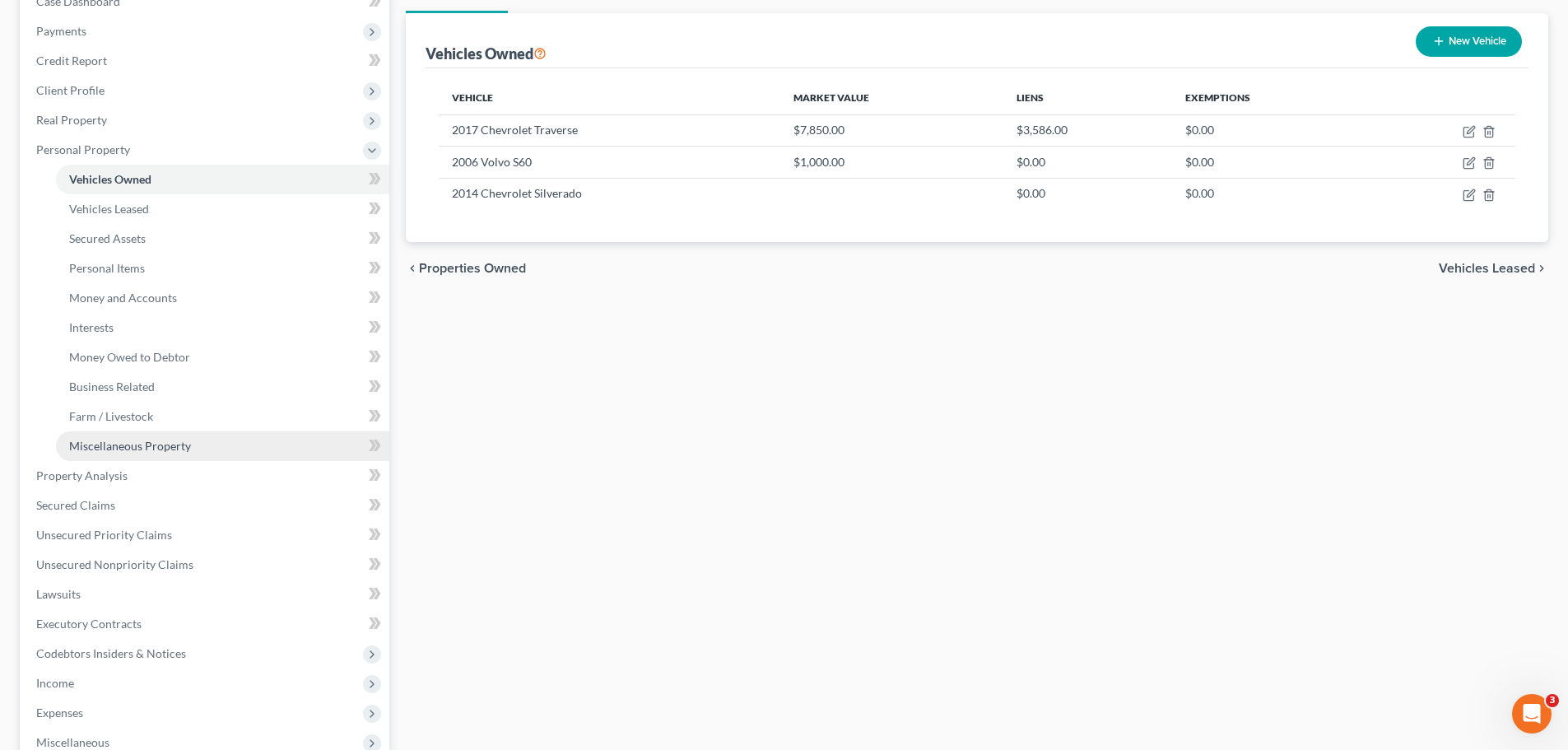
scroll to position [481, 0]
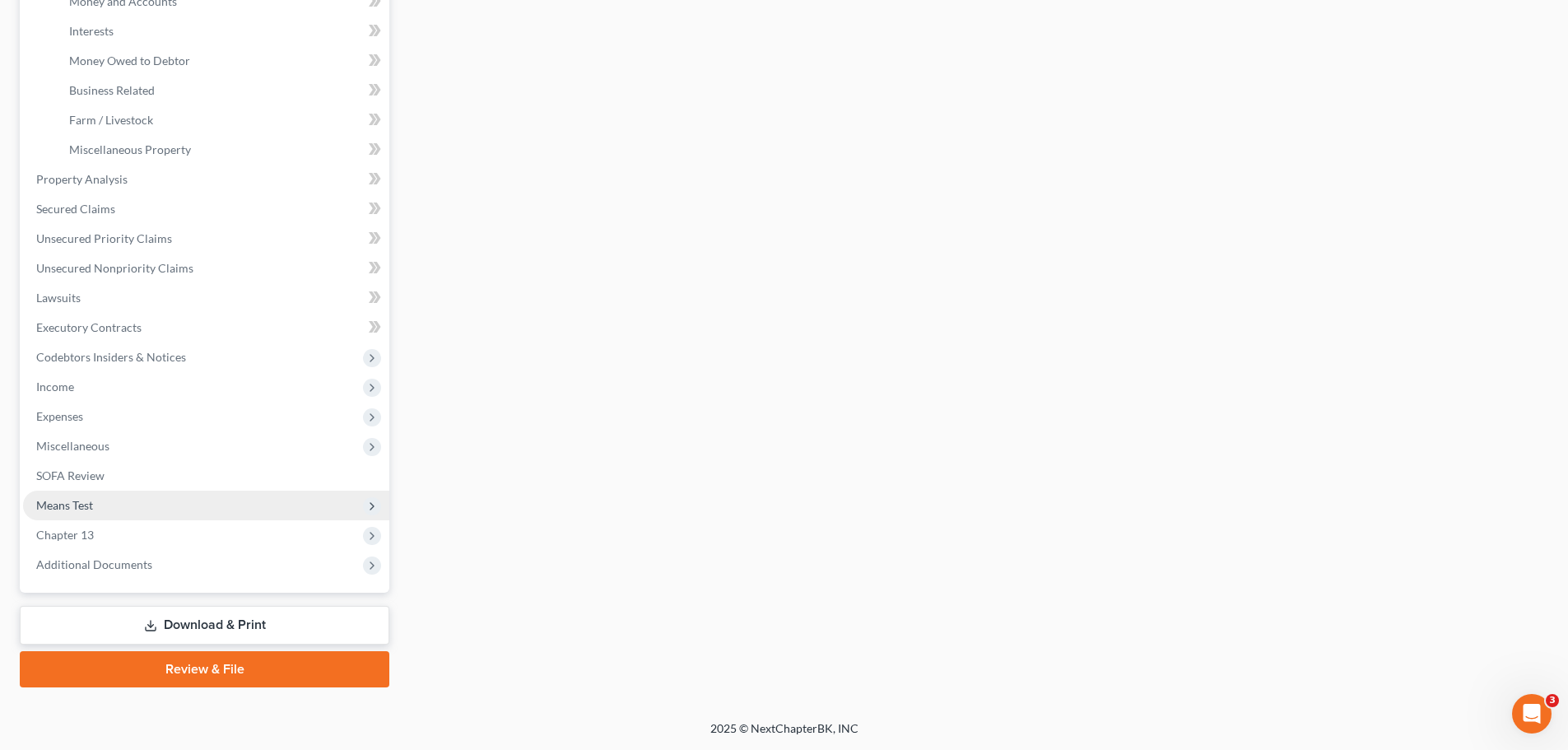
click at [73, 506] on span "Means Test" at bounding box center [64, 505] width 57 height 14
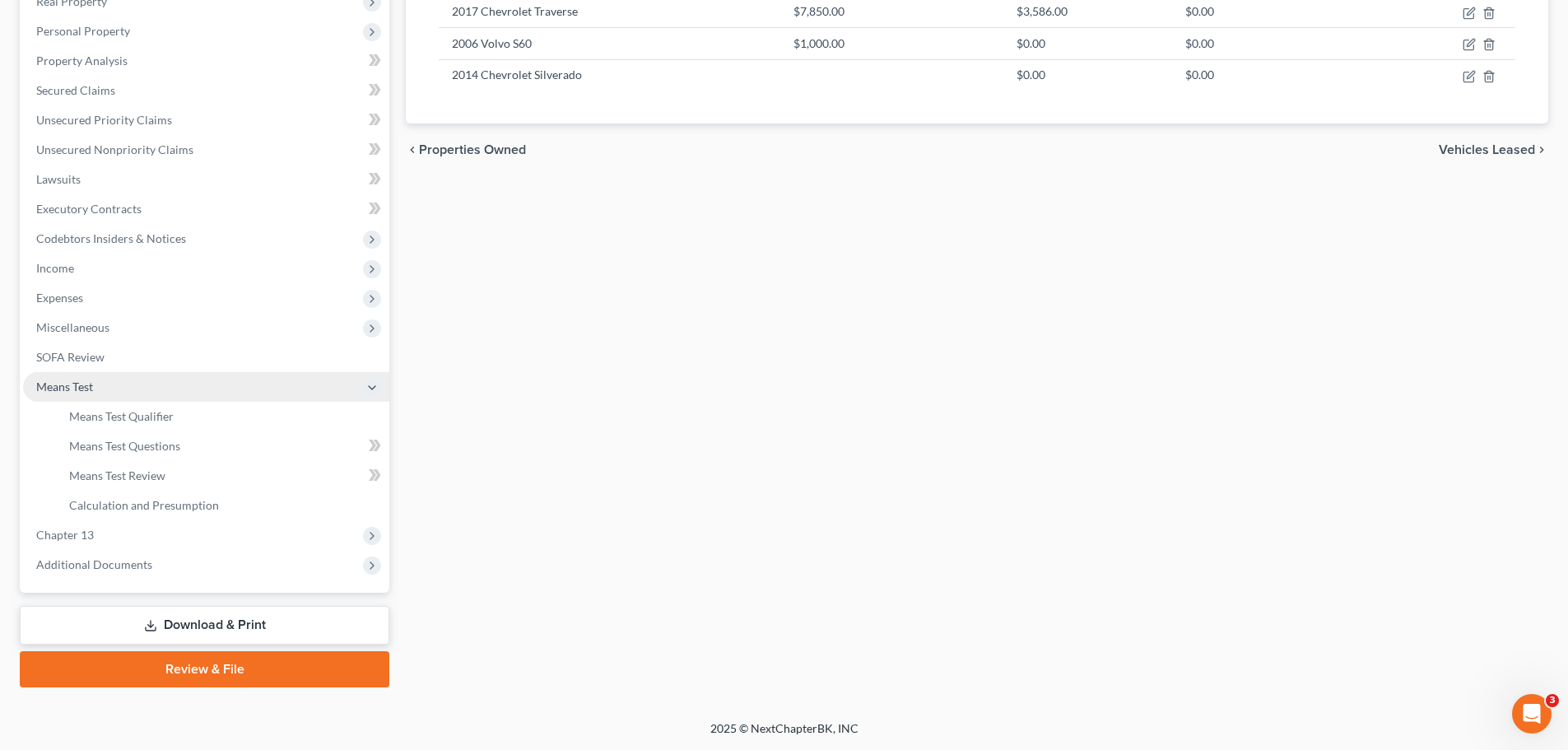
scroll to position [303, 0]
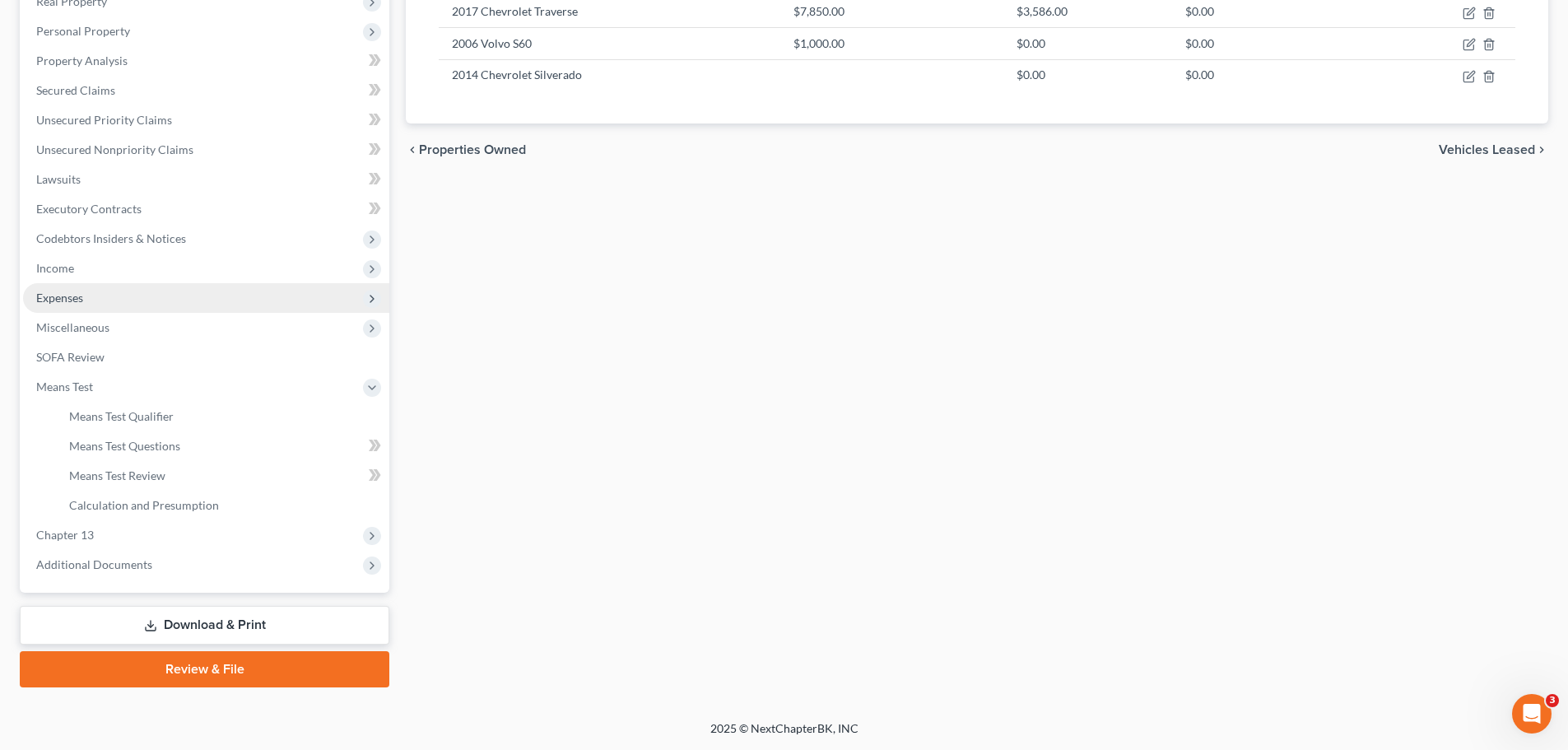
click at [100, 304] on span "Expenses" at bounding box center [206, 298] width 366 height 30
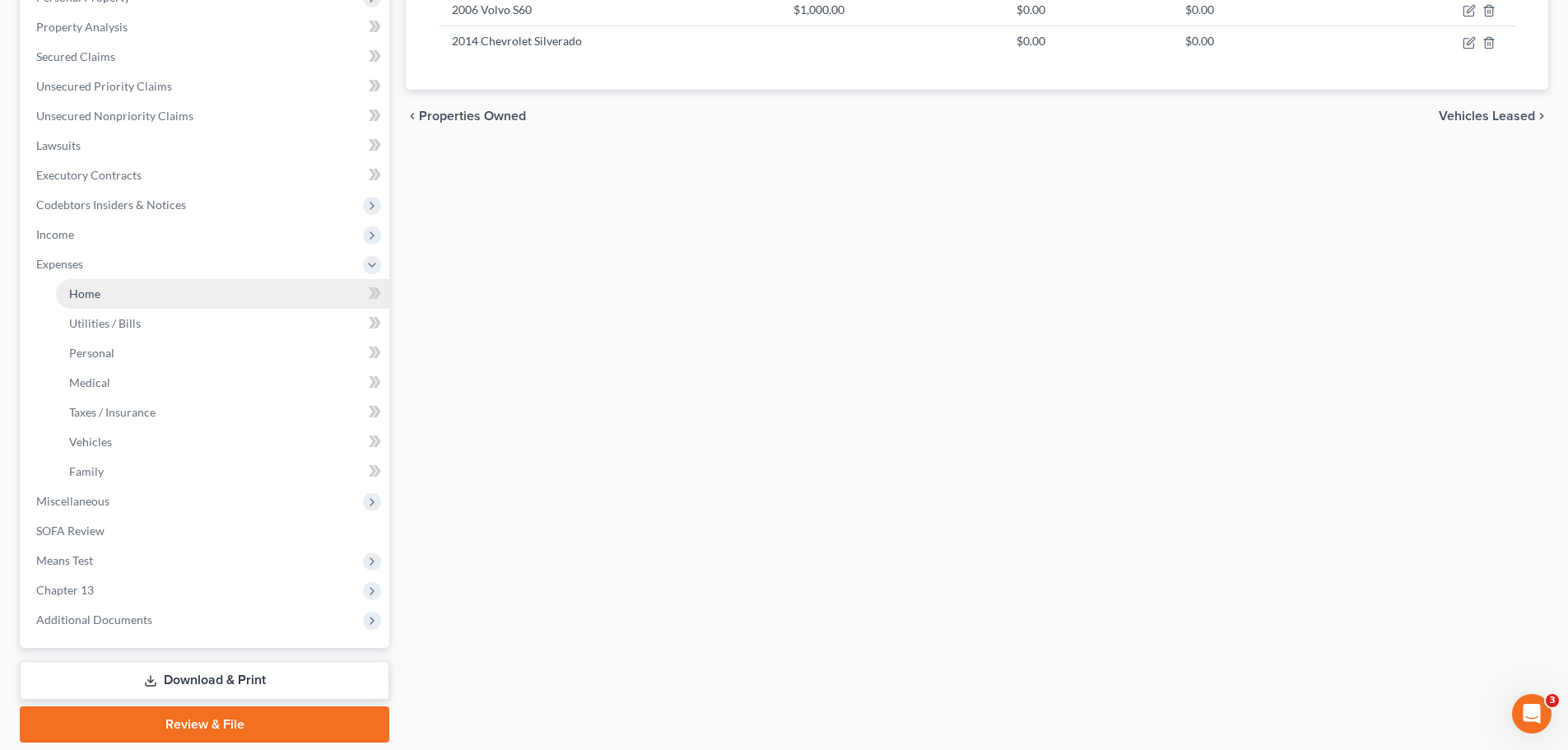
click at [106, 290] on link "Home" at bounding box center [222, 294] width 334 height 30
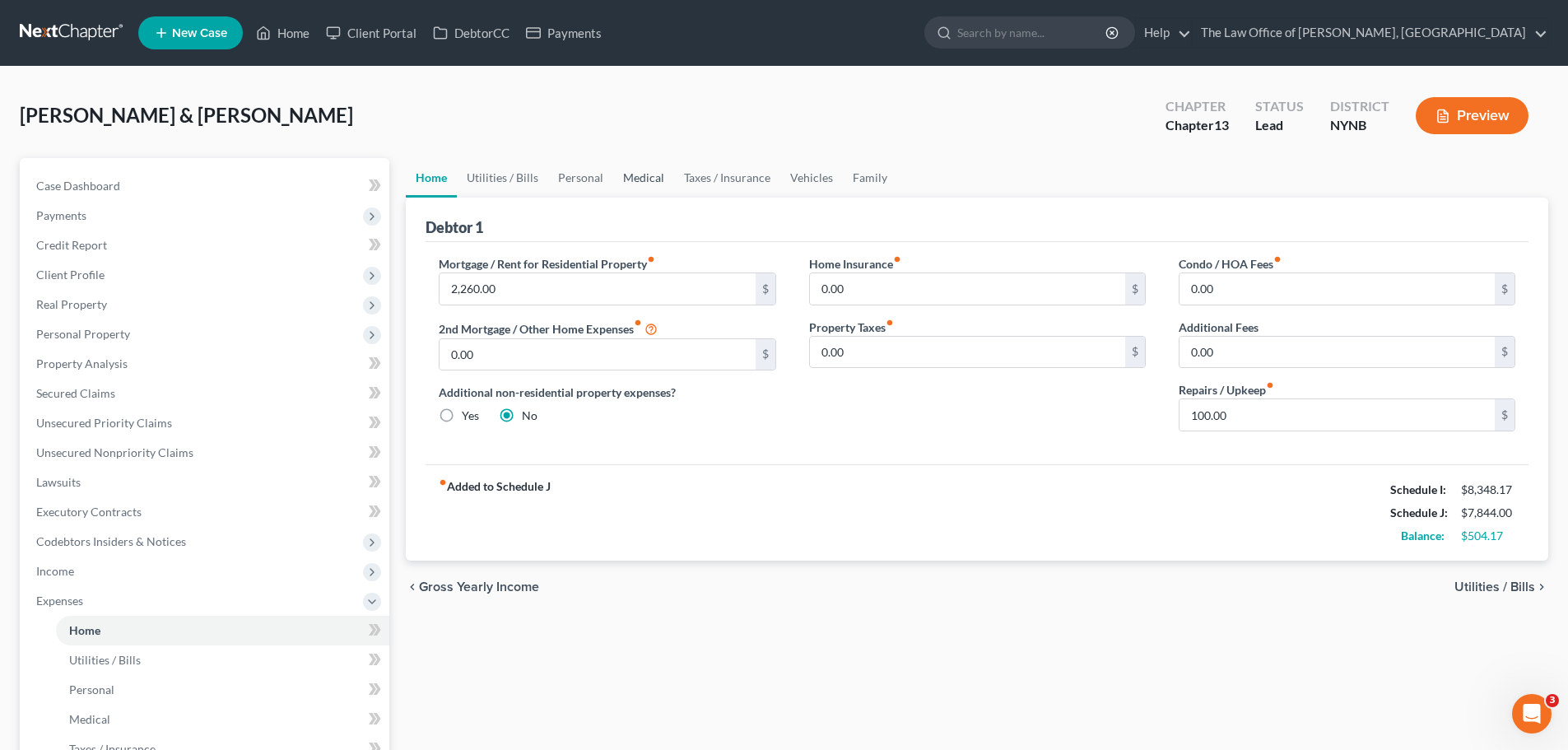
click at [616, 174] on link "Medical" at bounding box center [643, 178] width 61 height 40
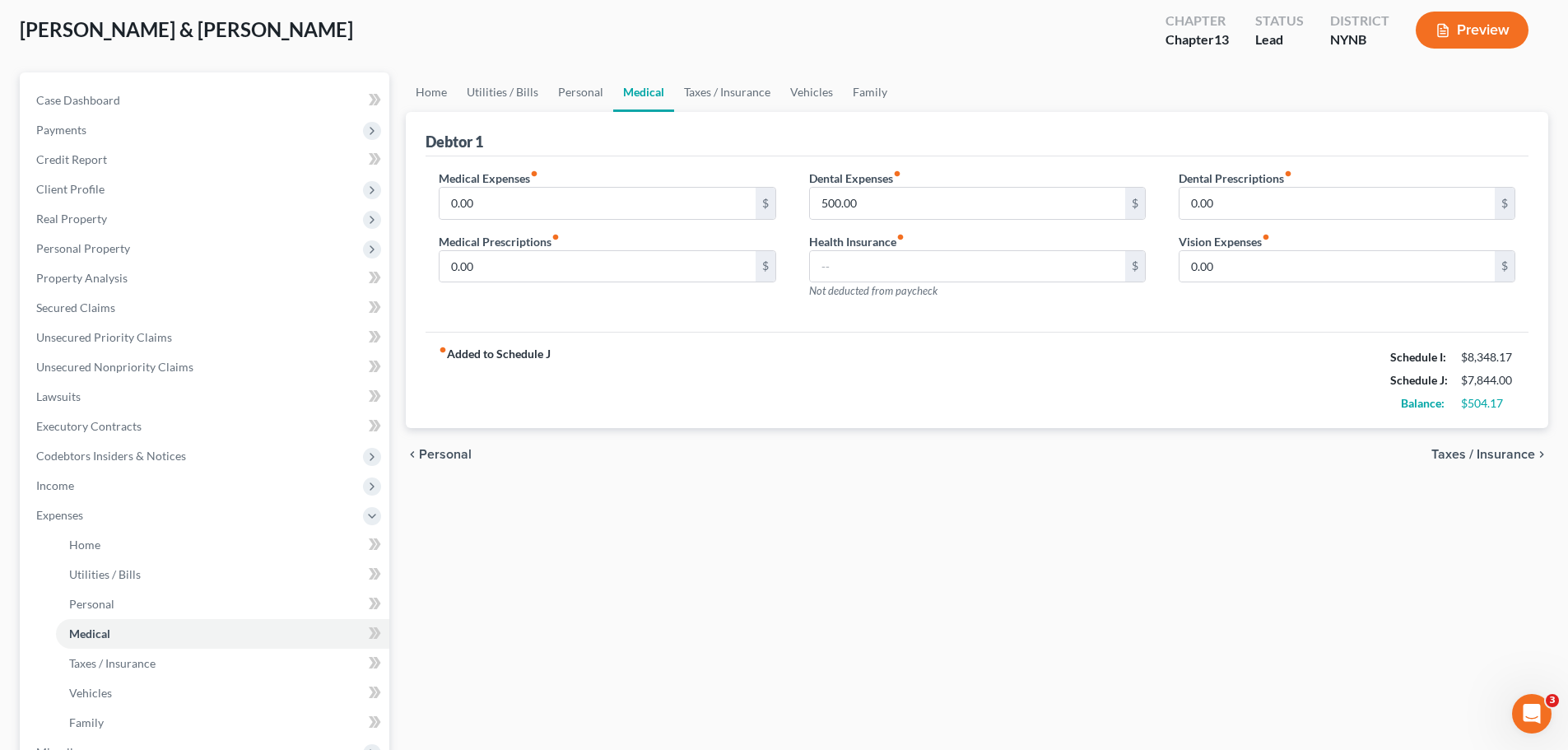
scroll to position [391, 0]
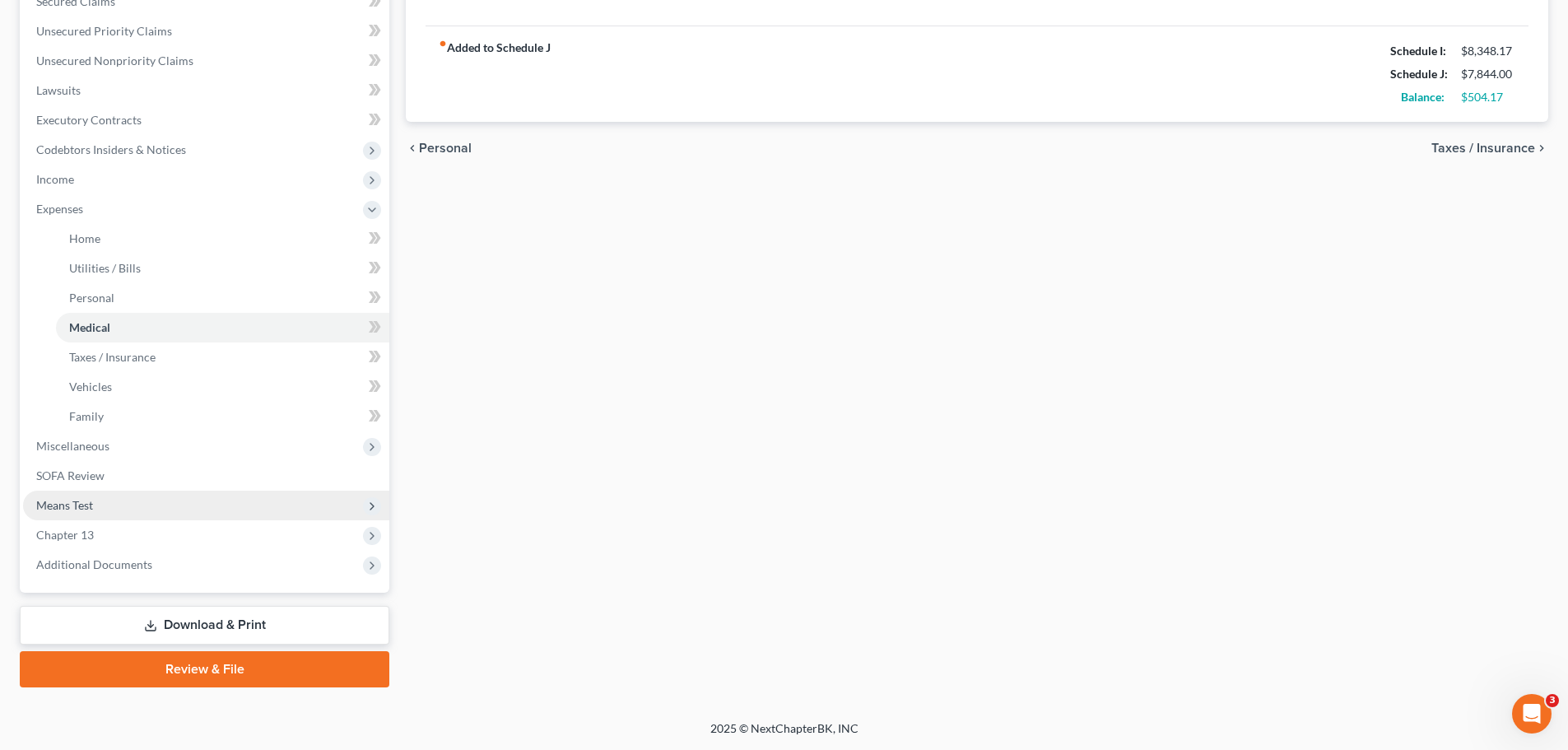
click at [88, 506] on span "Means Test" at bounding box center [64, 505] width 57 height 14
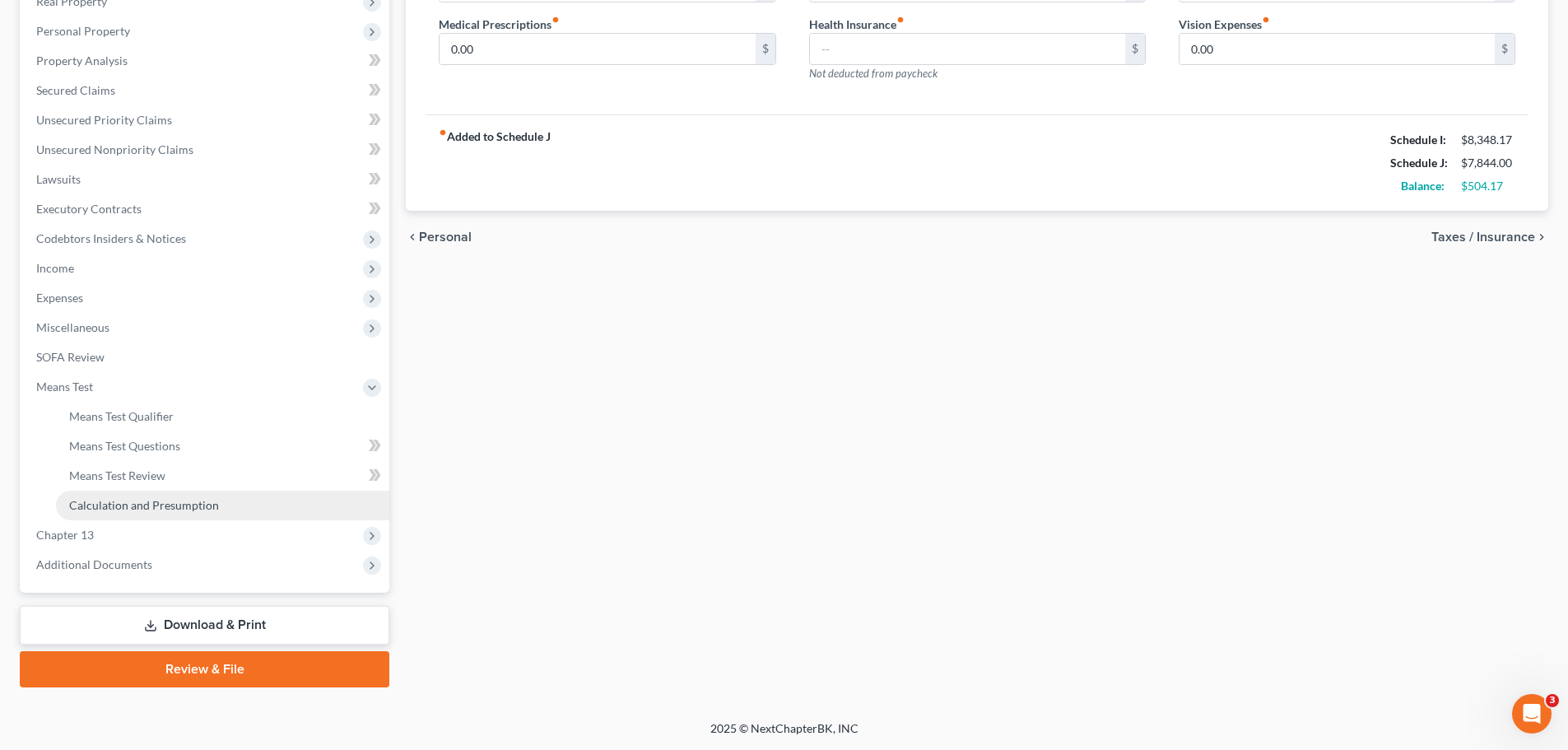
click at [127, 510] on span "Calculation and Presumption" at bounding box center [143, 505] width 149 height 14
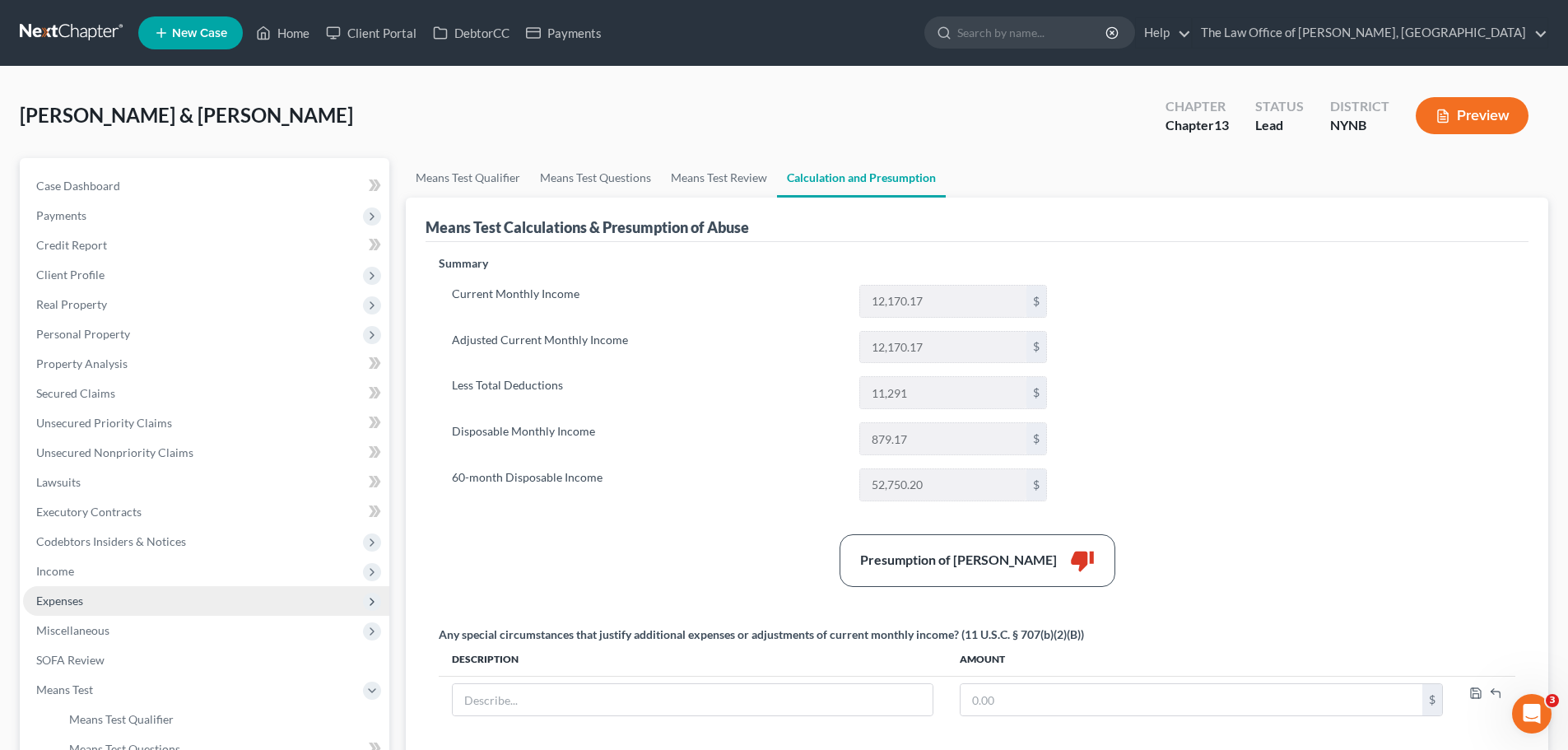
click at [63, 597] on span "Expenses" at bounding box center [59, 601] width 47 height 14
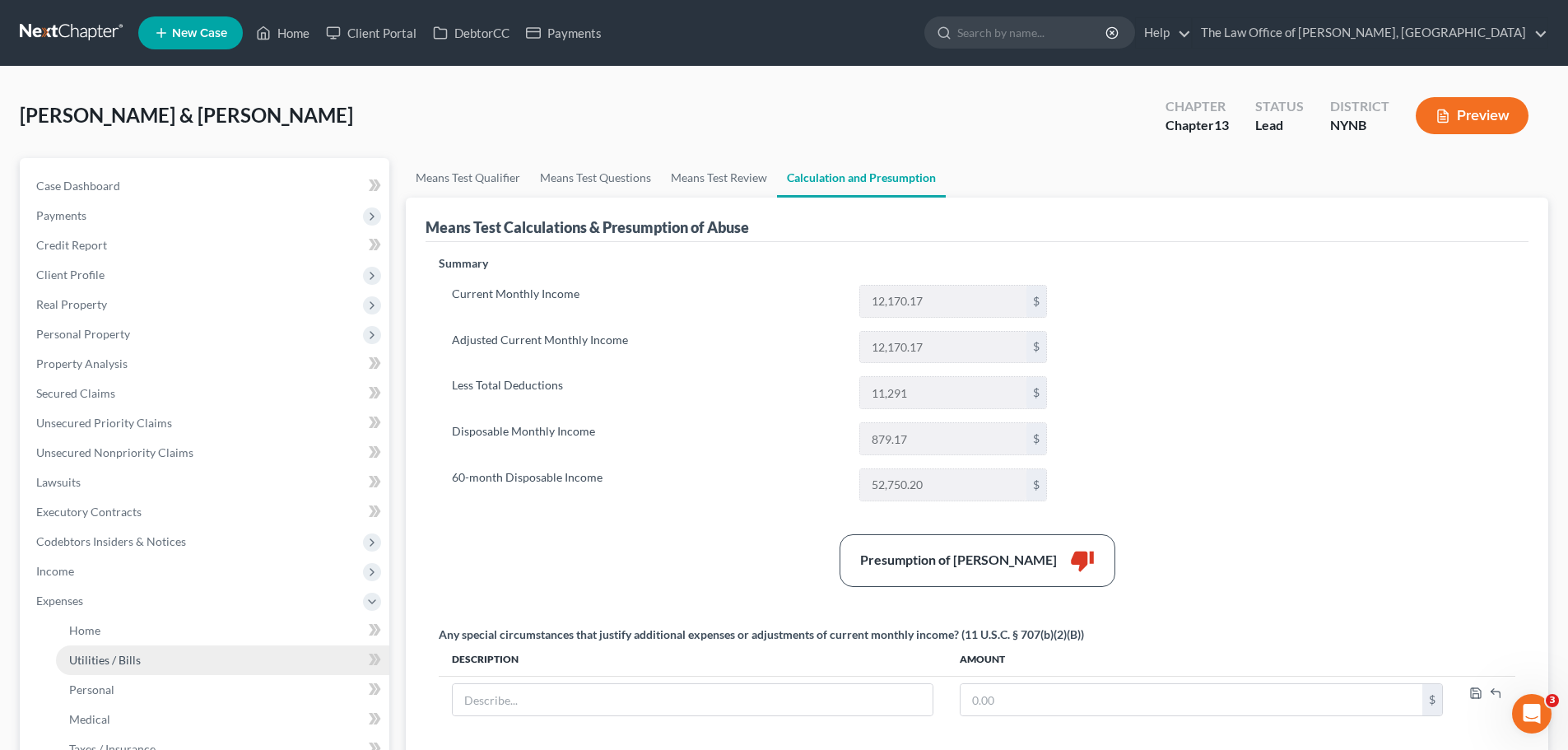
click at [131, 649] on link "Utilities / Bills" at bounding box center [222, 660] width 334 height 30
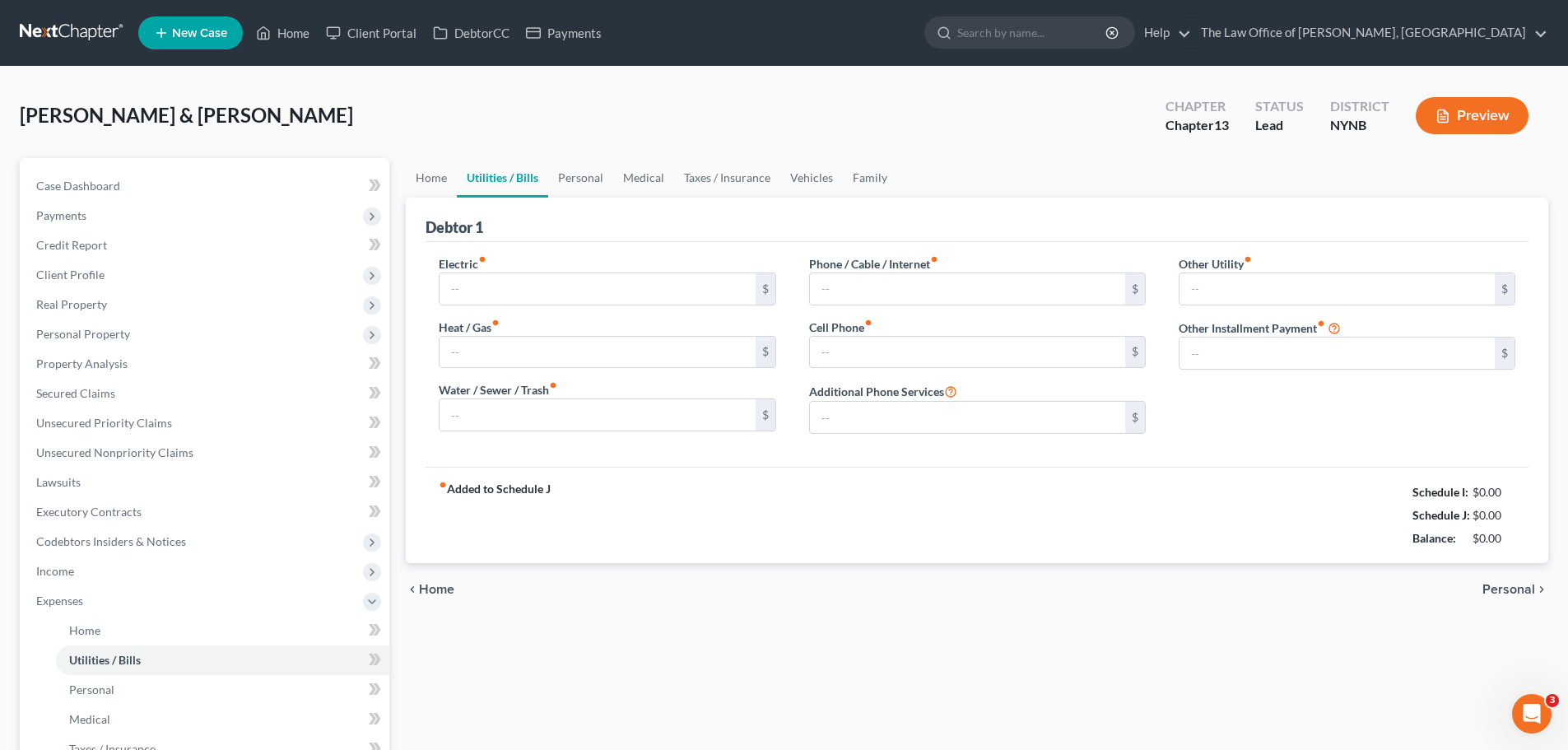
type input "400.00"
type input "300.00"
type input "0.00"
type input "100.00"
type input "200.00"
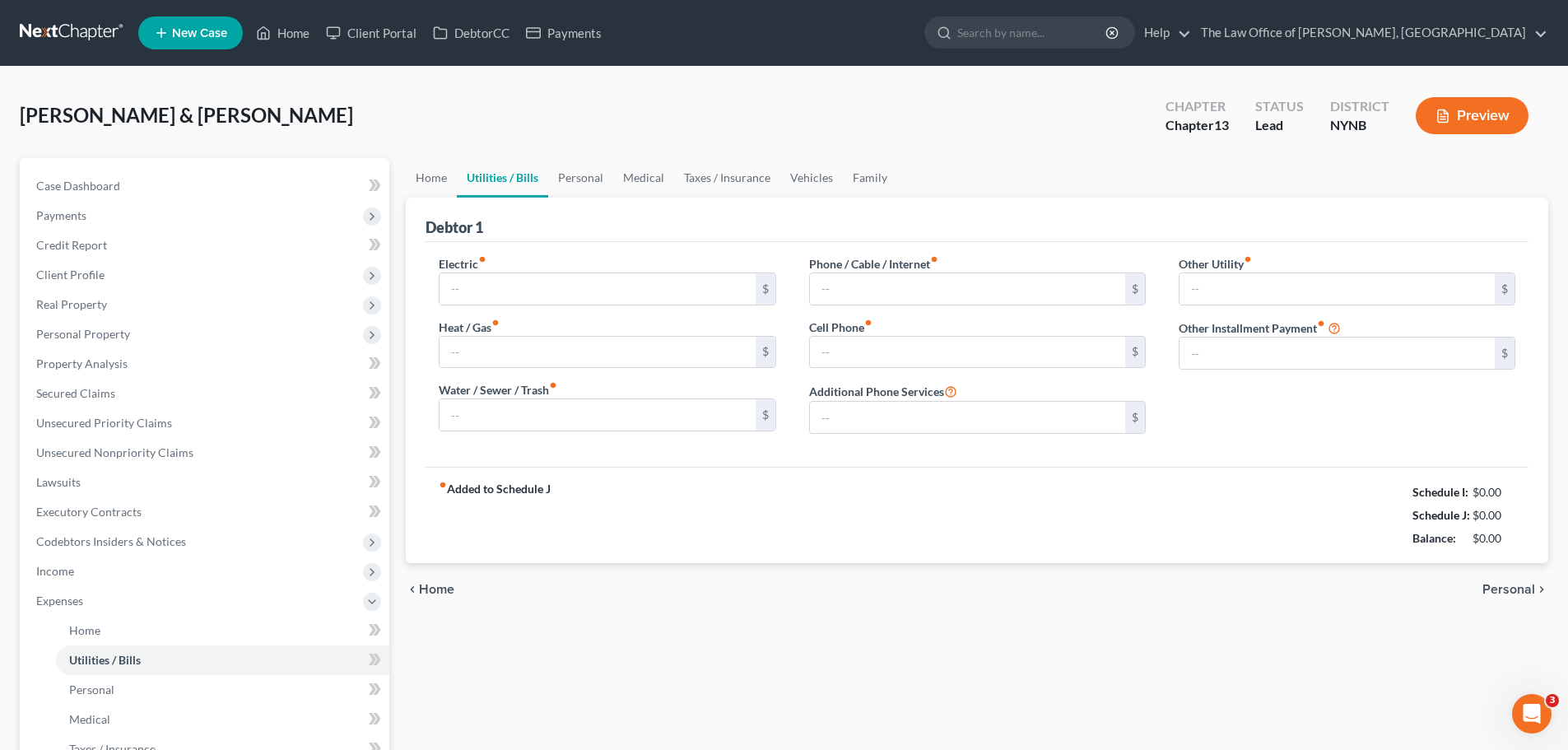
type input "0.00"
click at [644, 177] on link "Medical" at bounding box center [643, 178] width 61 height 40
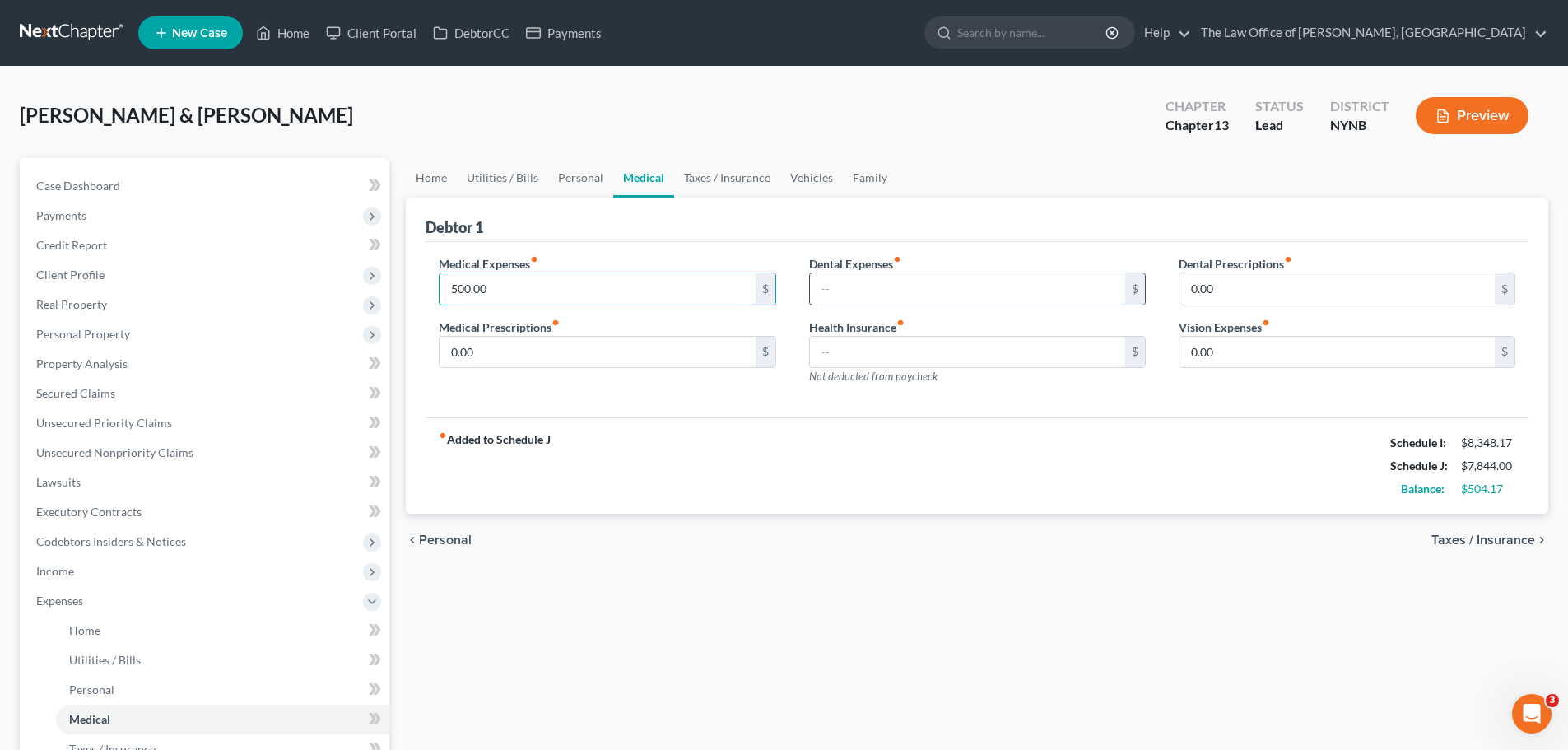
type input "500.00"
click at [833, 288] on input "text" at bounding box center [967, 288] width 316 height 31
type input "0"
click at [683, 406] on div "Medical Expenses fiber_manual_record 0 $ Medical Prescriptions fiber_manual_rec…" at bounding box center [977, 330] width 1103 height 176
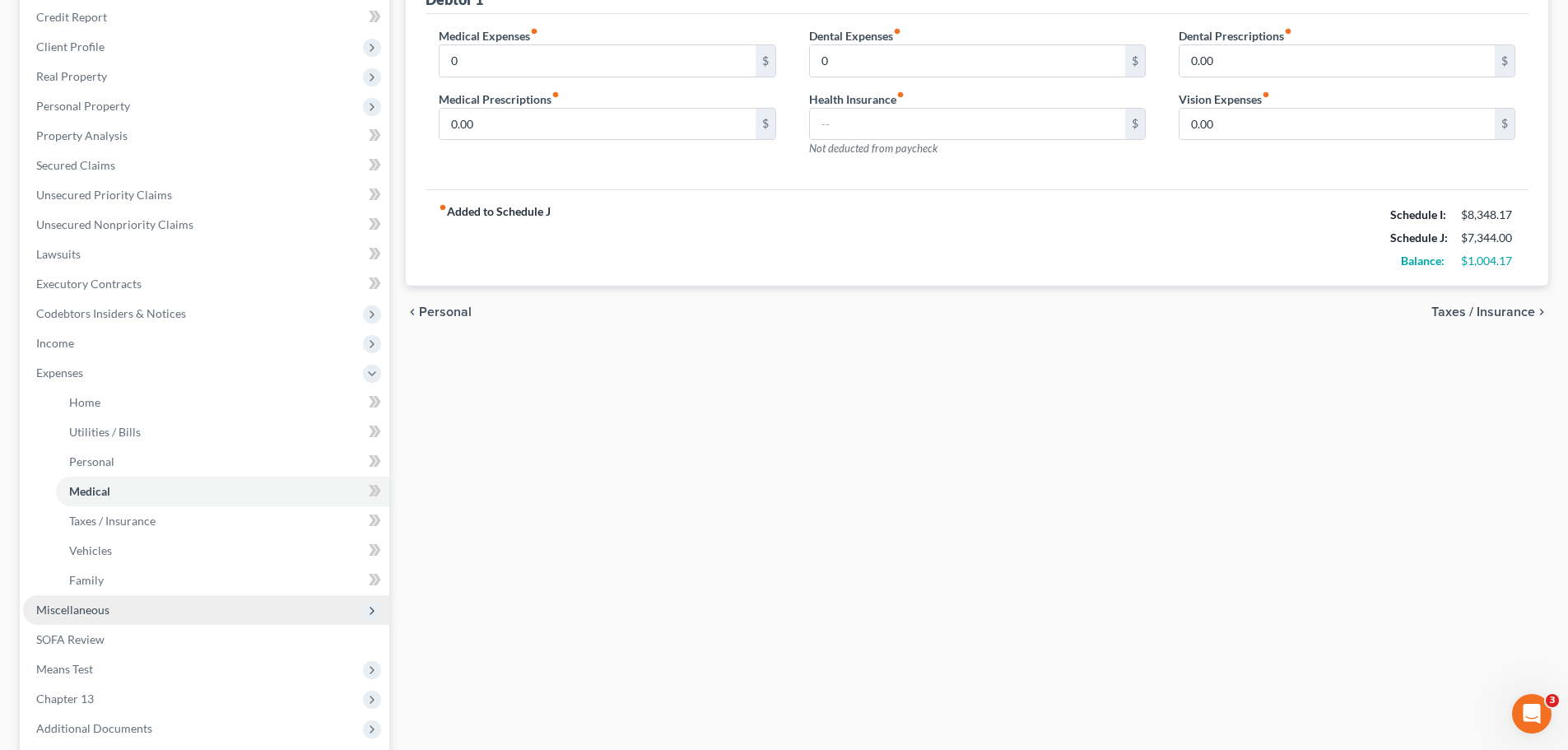
scroll to position [391, 0]
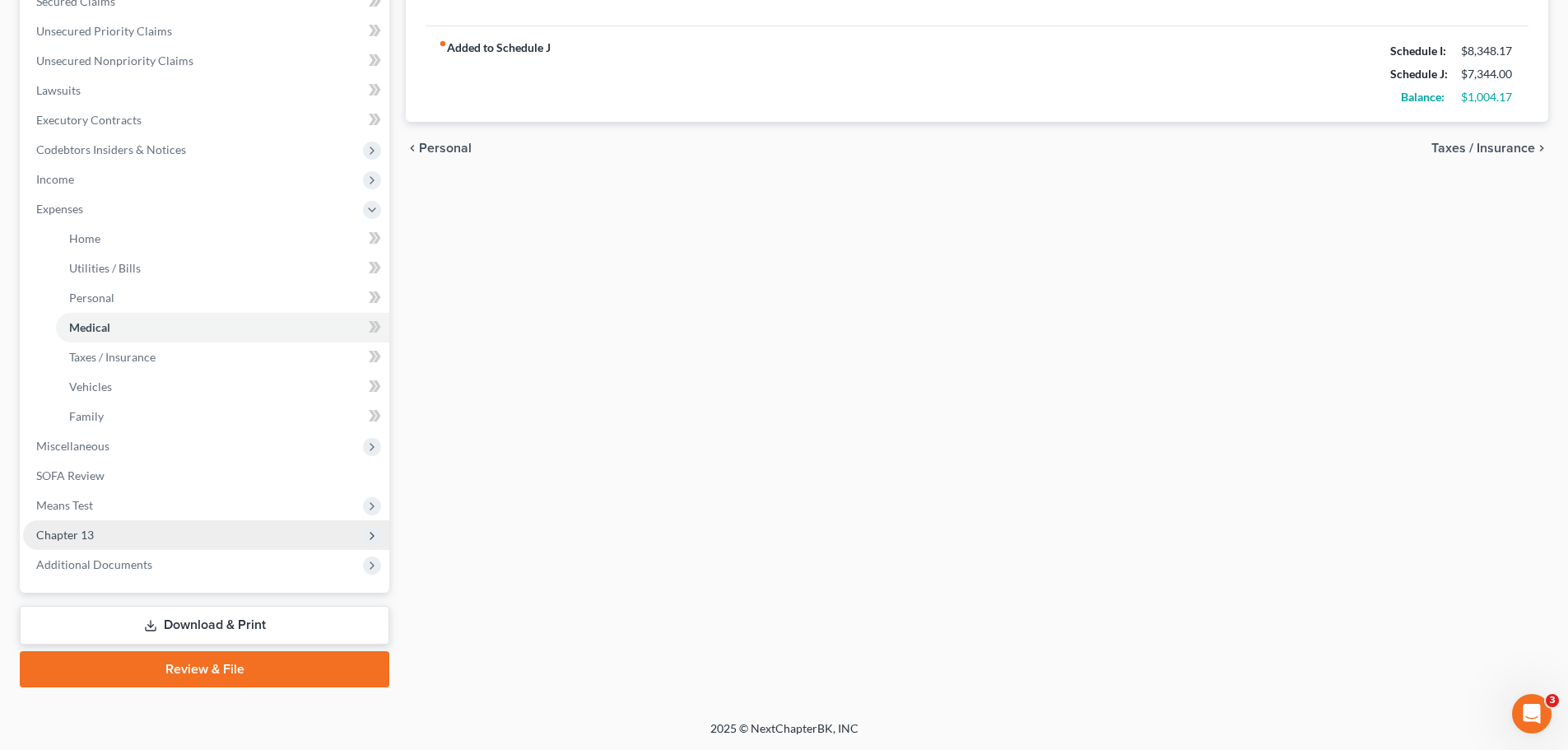
click at [74, 536] on span "Chapter 13" at bounding box center [65, 535] width 58 height 14
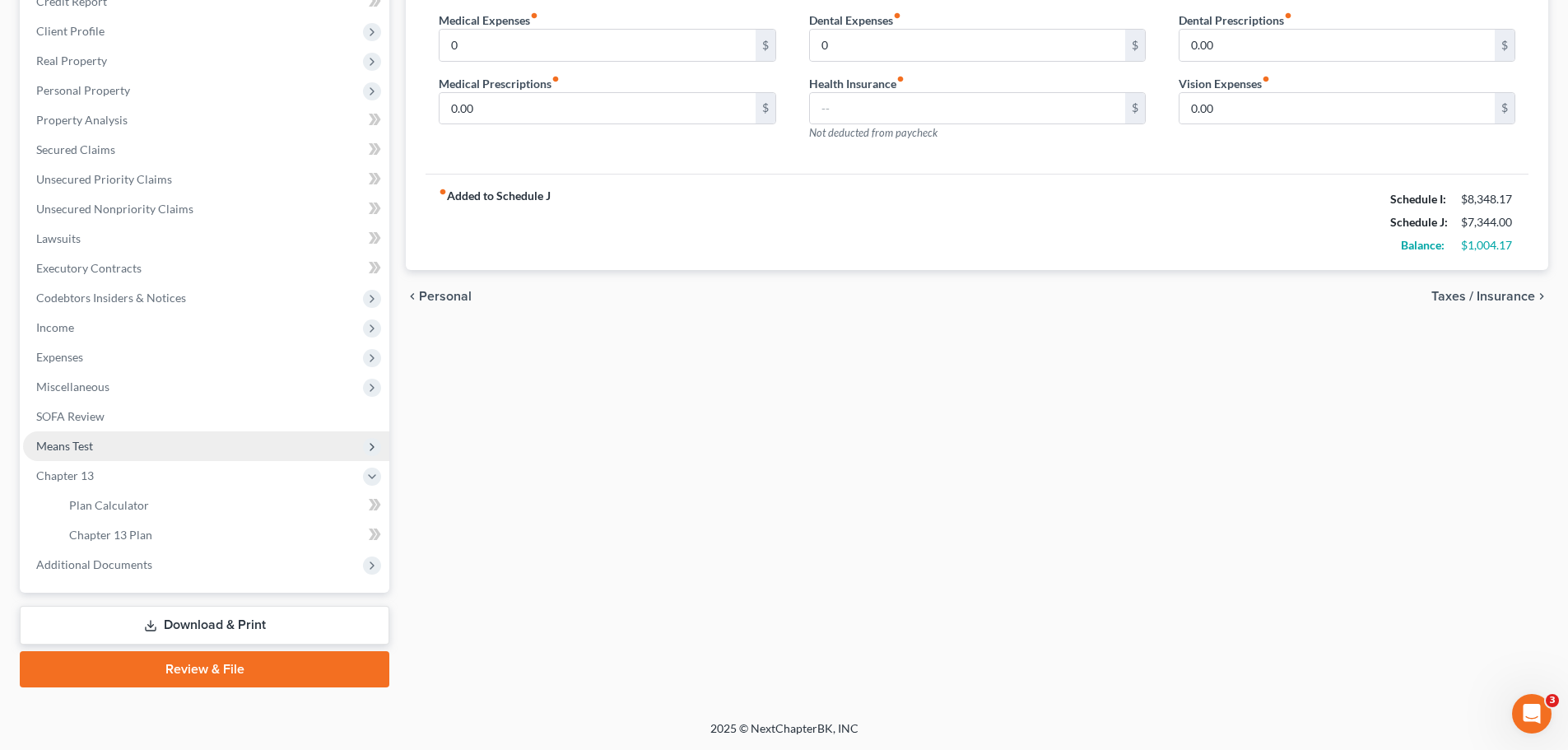
click at [79, 443] on span "Means Test" at bounding box center [64, 446] width 57 height 14
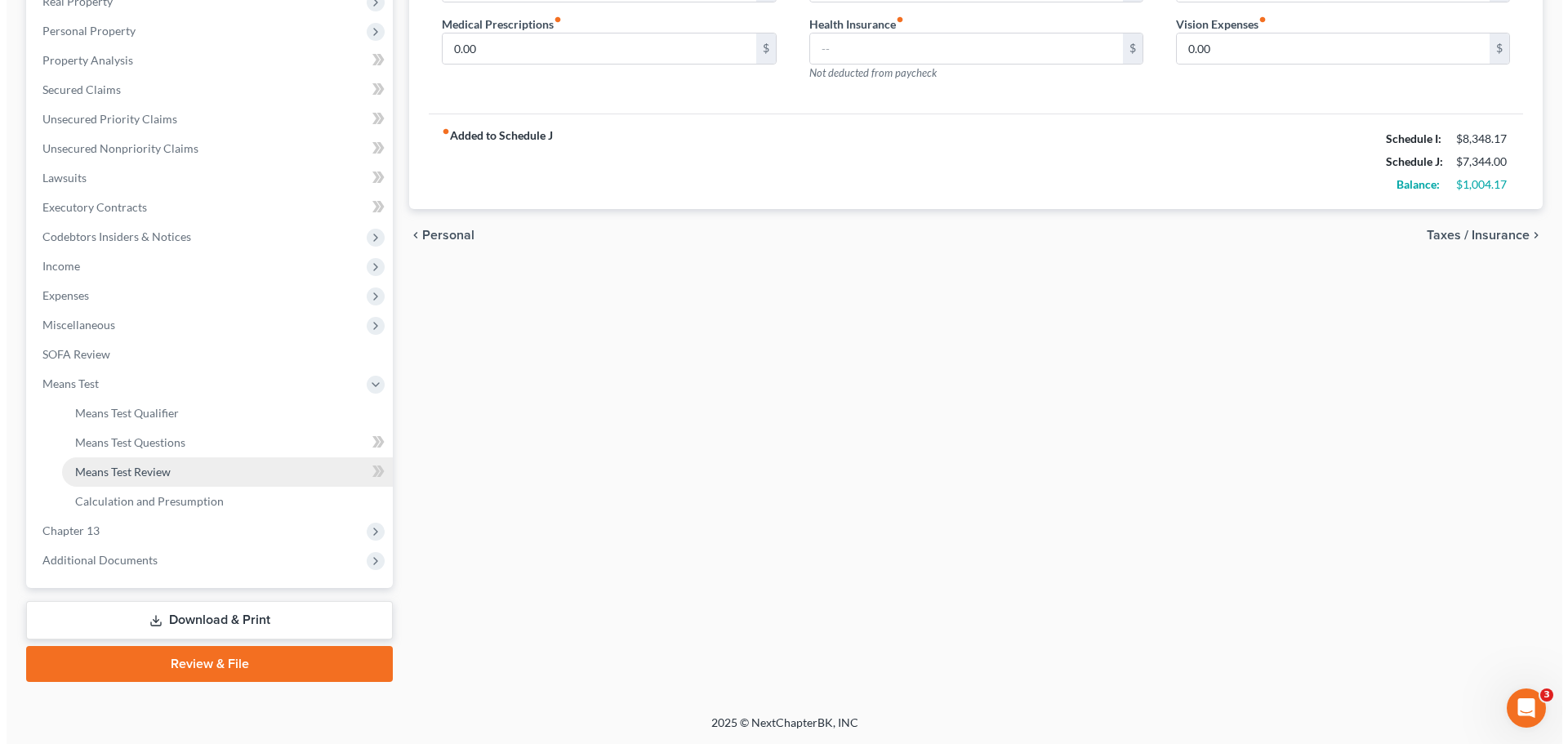
scroll to position [300, 0]
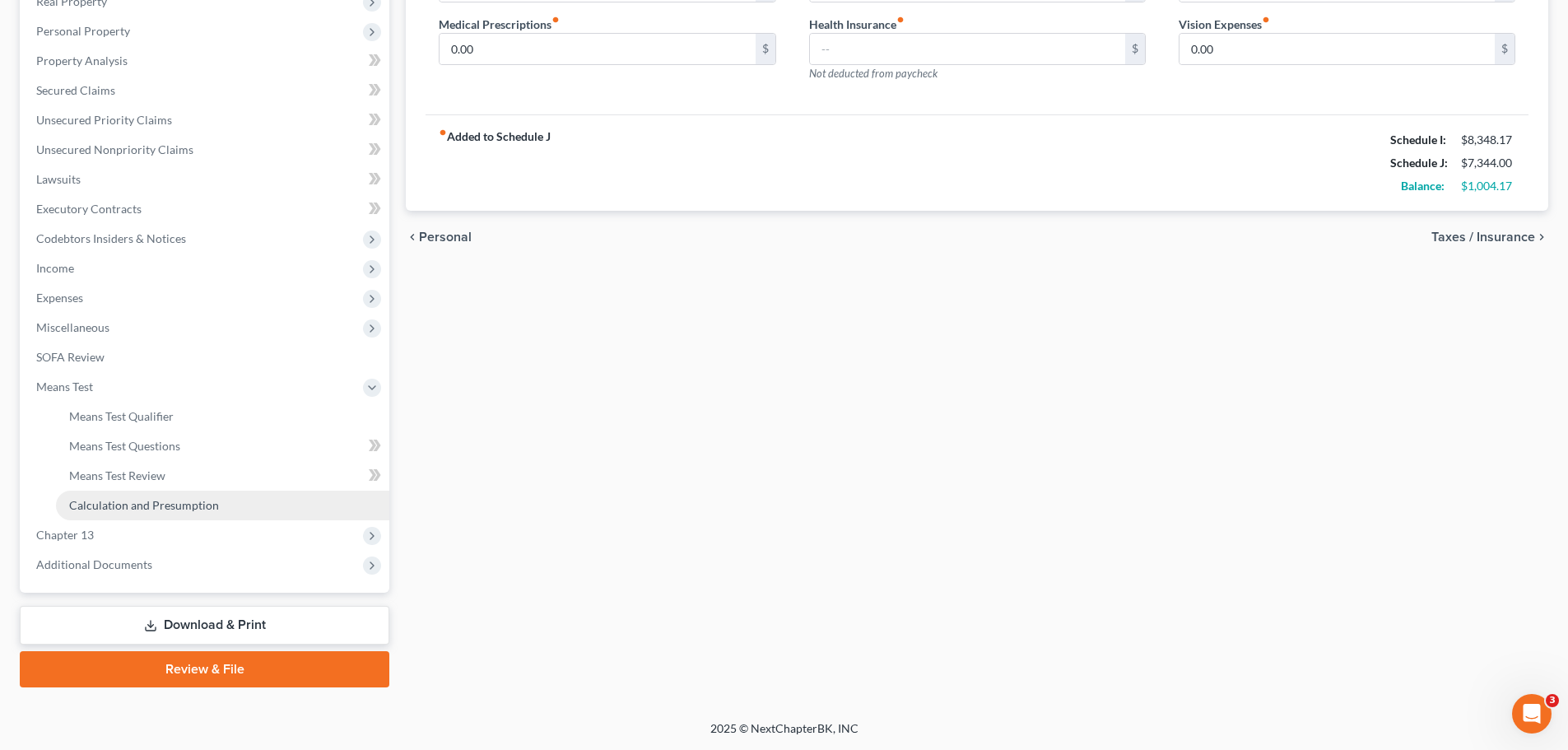
click at [124, 501] on span "Calculation and Presumption" at bounding box center [143, 505] width 149 height 14
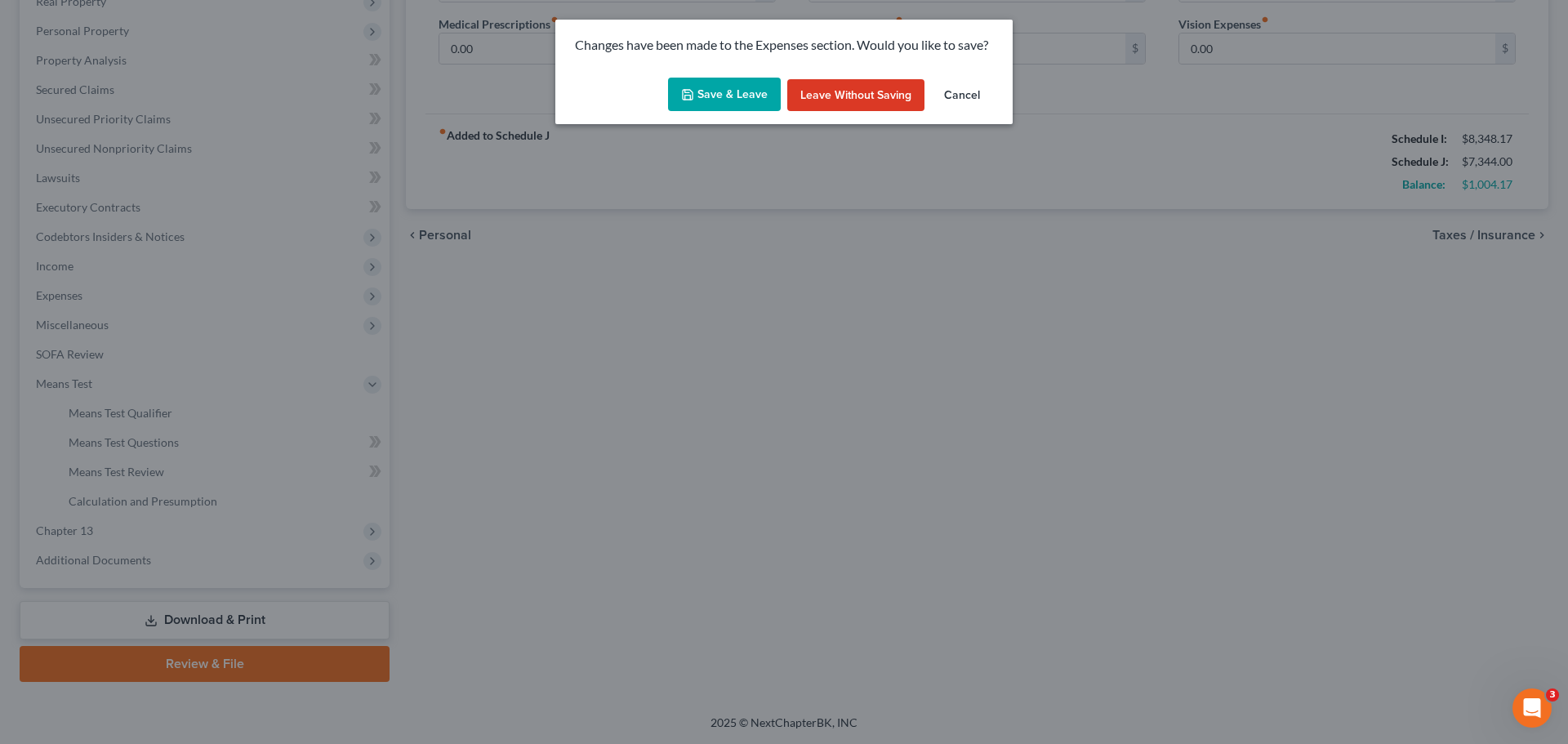
click at [752, 92] on button "Save & Leave" at bounding box center [724, 95] width 113 height 35
type input "0.00"
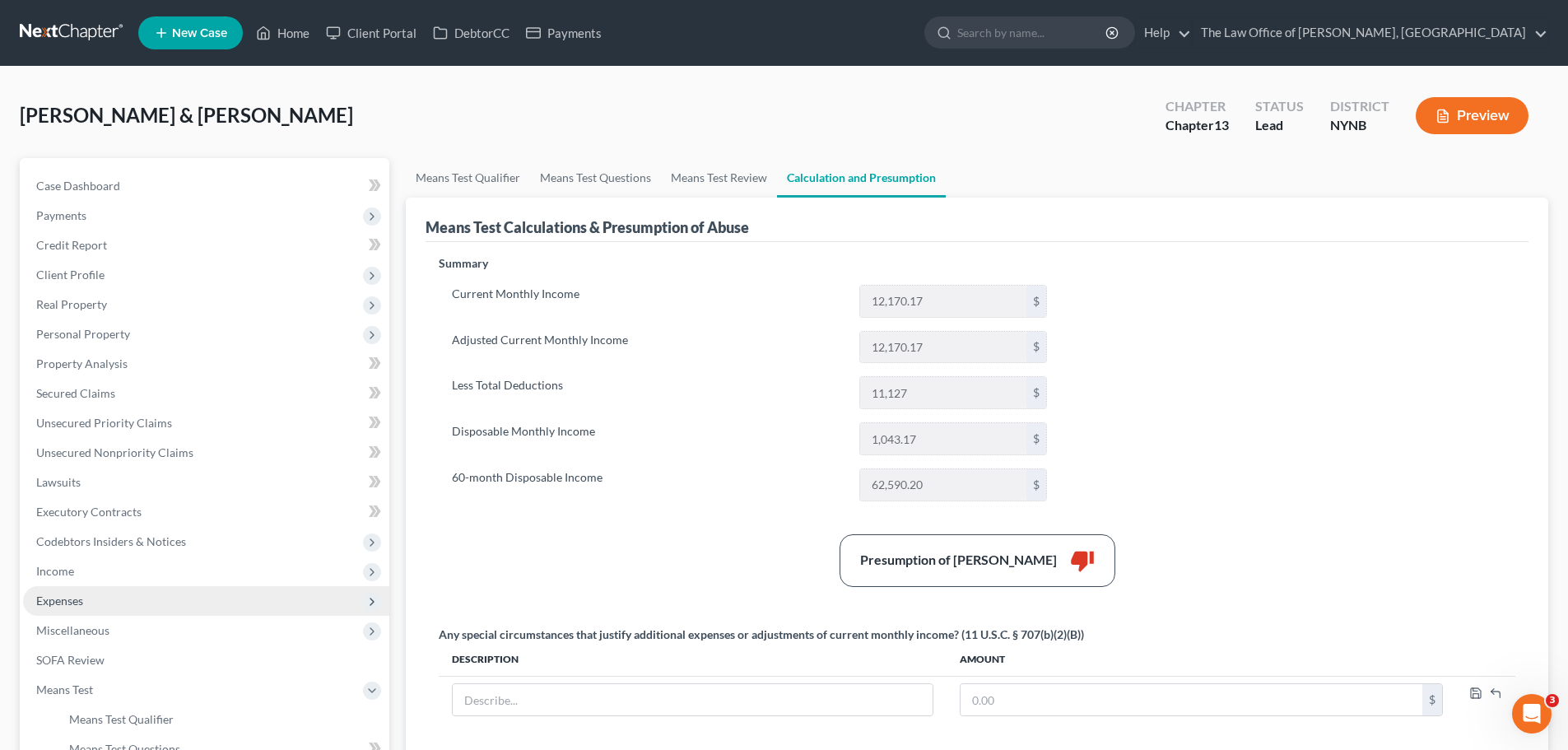
click at [71, 605] on span "Expenses" at bounding box center [59, 601] width 47 height 14
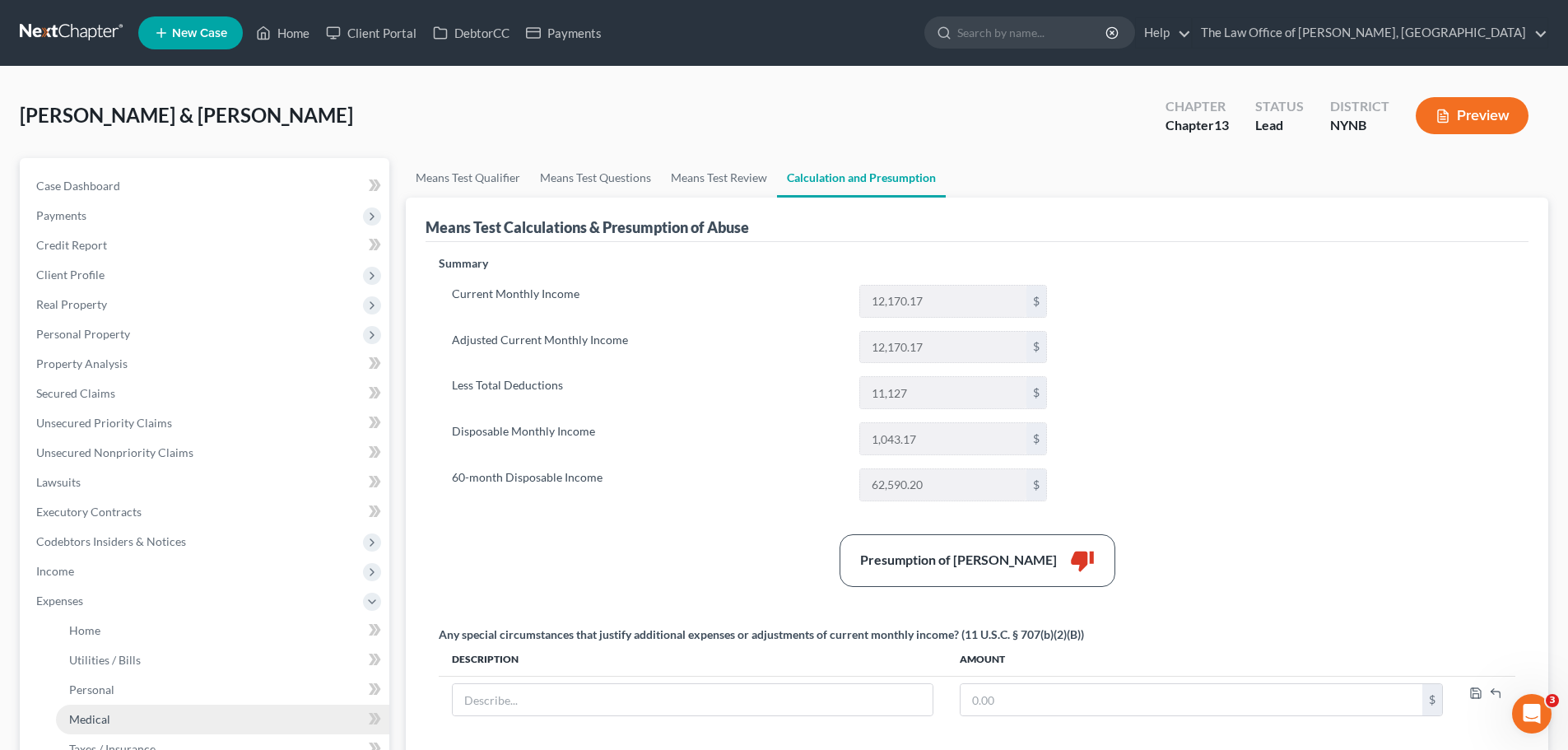
click at [83, 709] on link "Medical" at bounding box center [222, 720] width 334 height 30
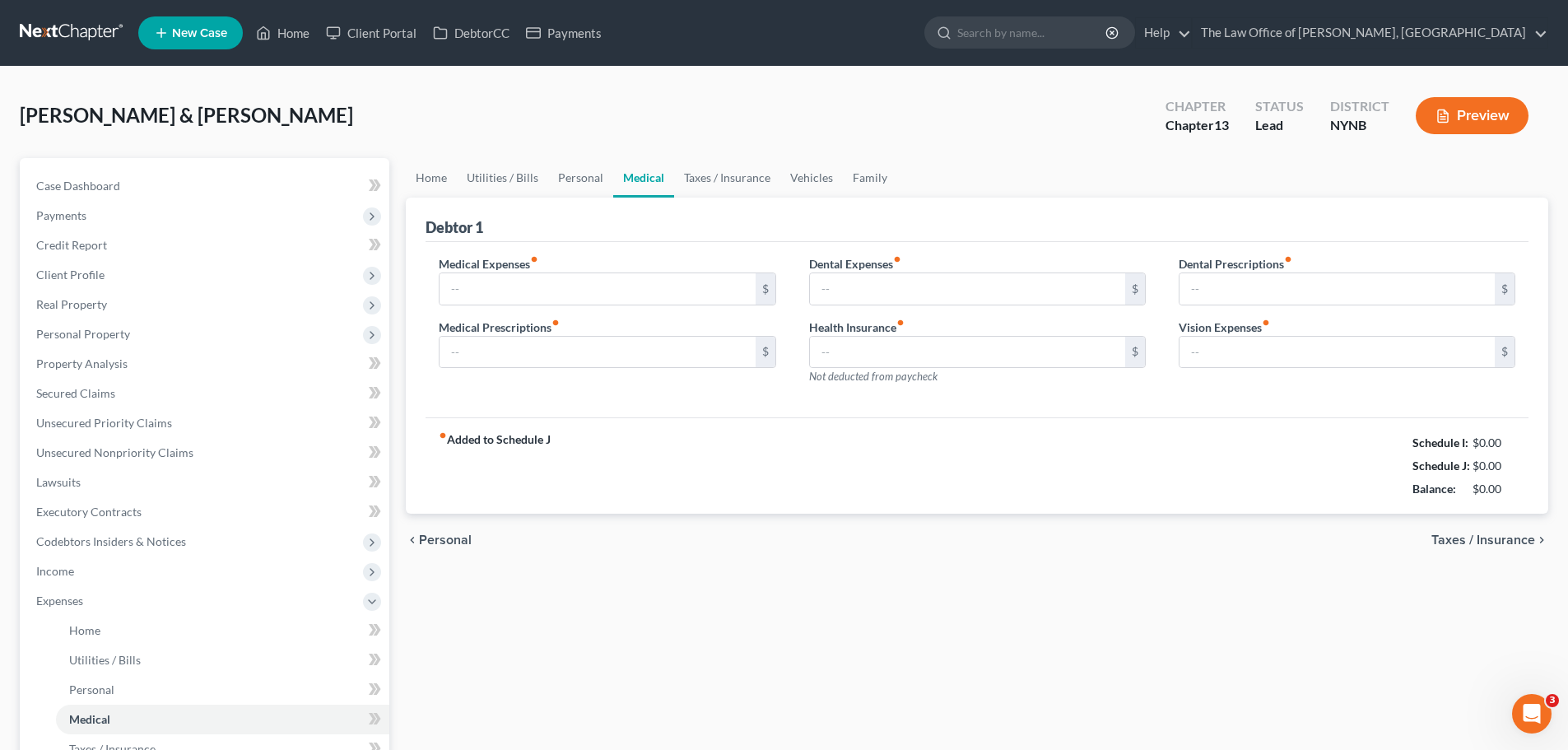
type input "0.00"
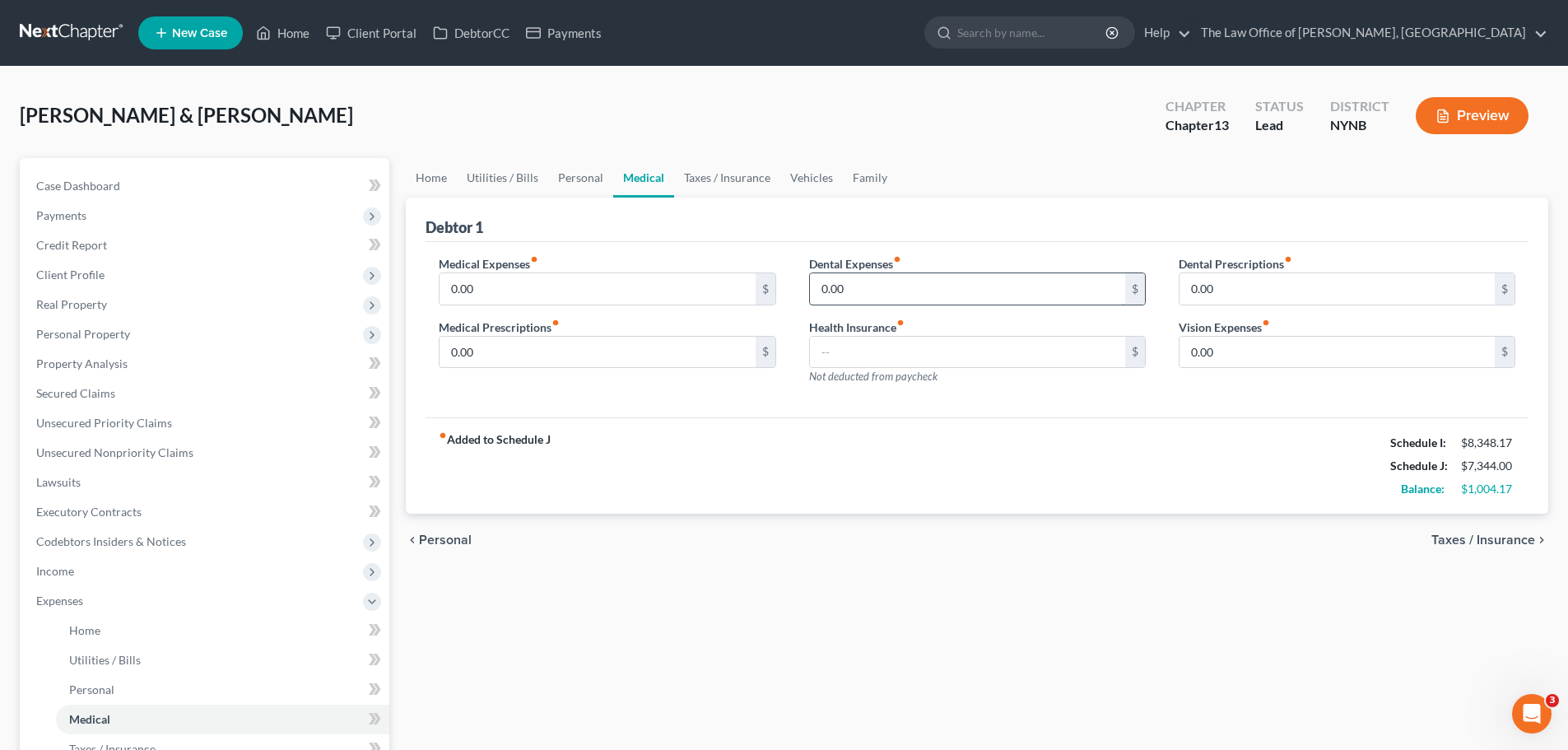
click at [868, 293] on input "0.00" at bounding box center [967, 288] width 316 height 31
type input "500"
click at [866, 425] on div "fiber_manual_record Added to Schedule J Schedule I: $8,348.17 Schedule J: $7,84…" at bounding box center [977, 465] width 1103 height 97
click at [490, 177] on link "Utilities / Bills" at bounding box center [503, 178] width 92 height 40
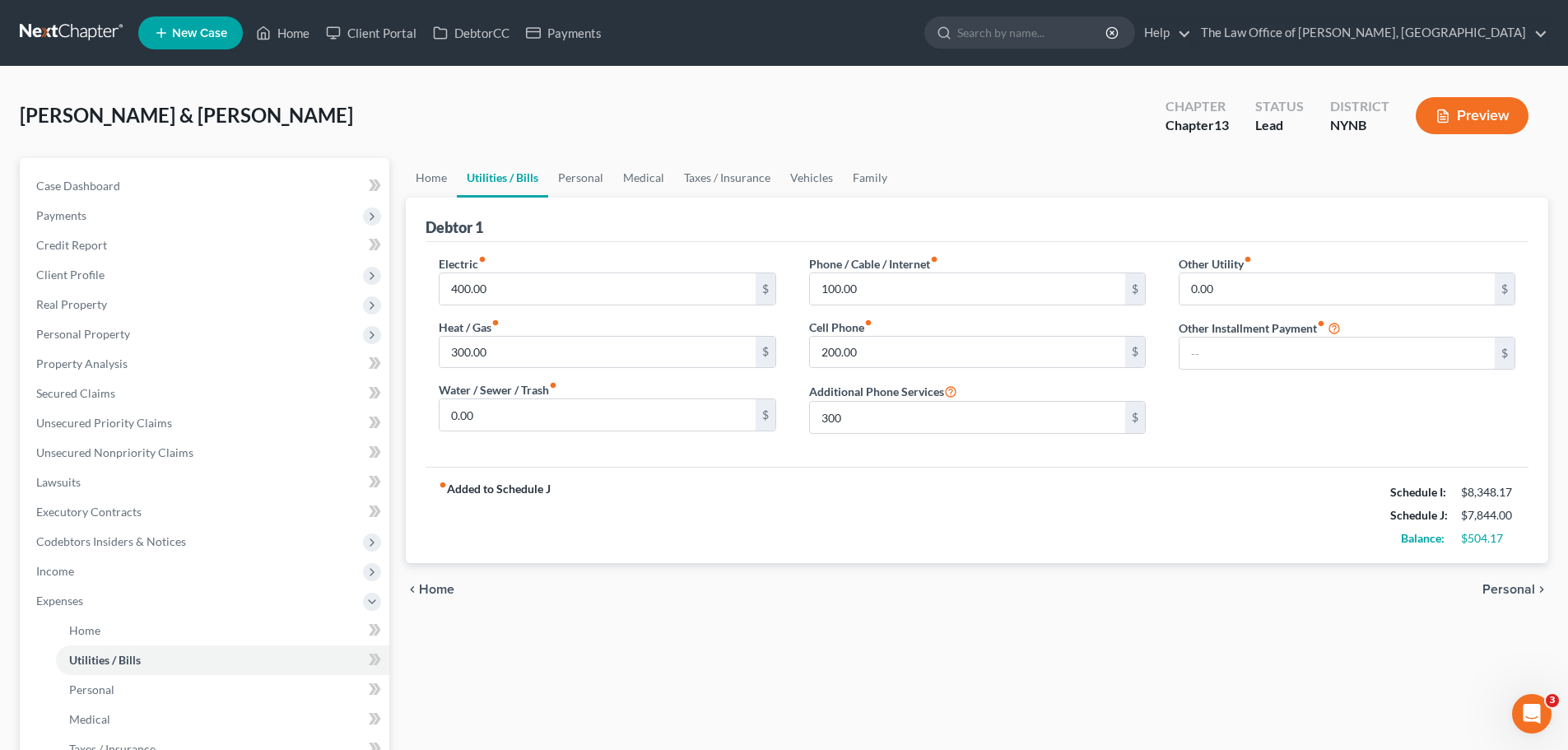
click at [812, 508] on div "fiber_manual_record Added to Schedule J Schedule I: $8,348.17 Schedule J: $7,84…" at bounding box center [977, 515] width 1103 height 97
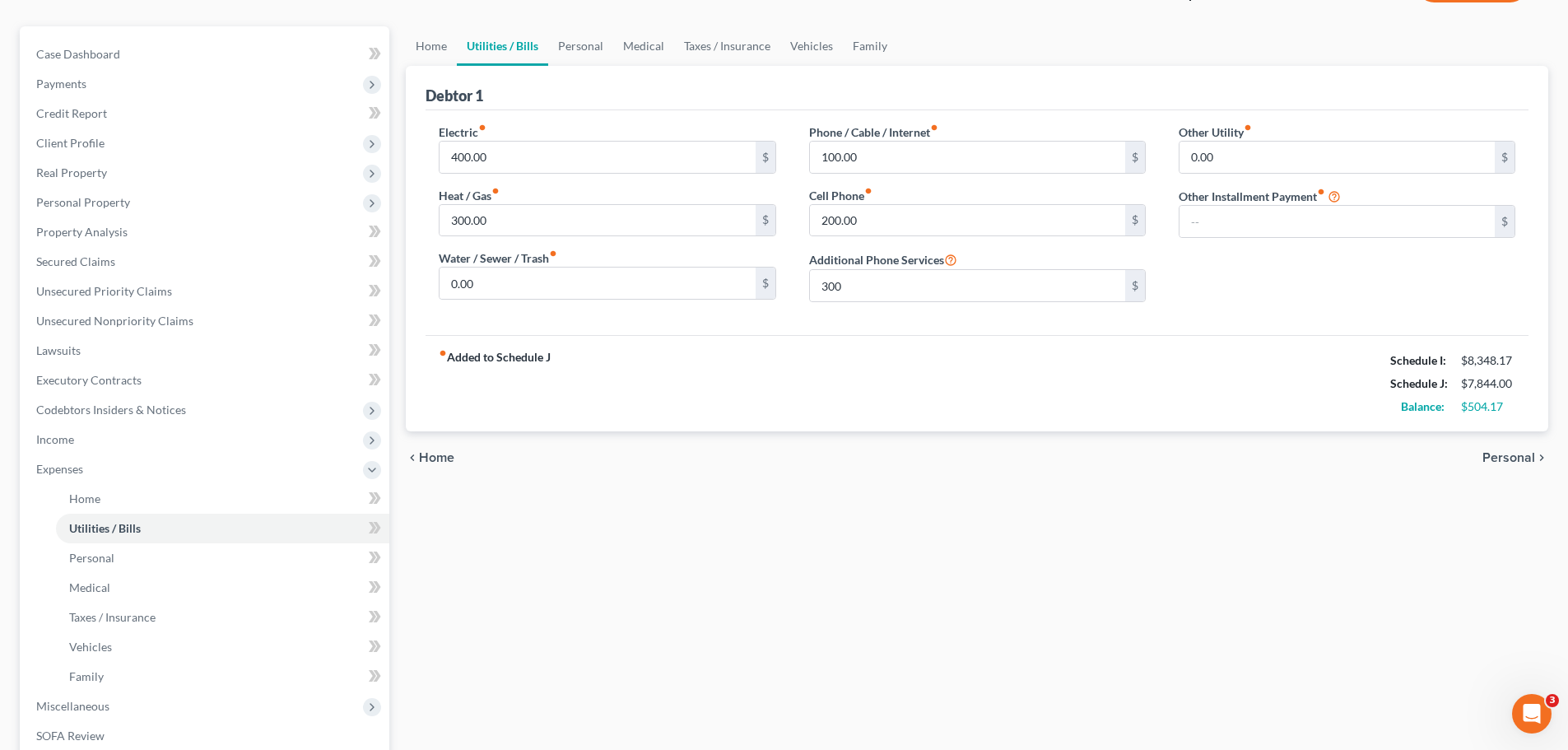
scroll to position [391, 0]
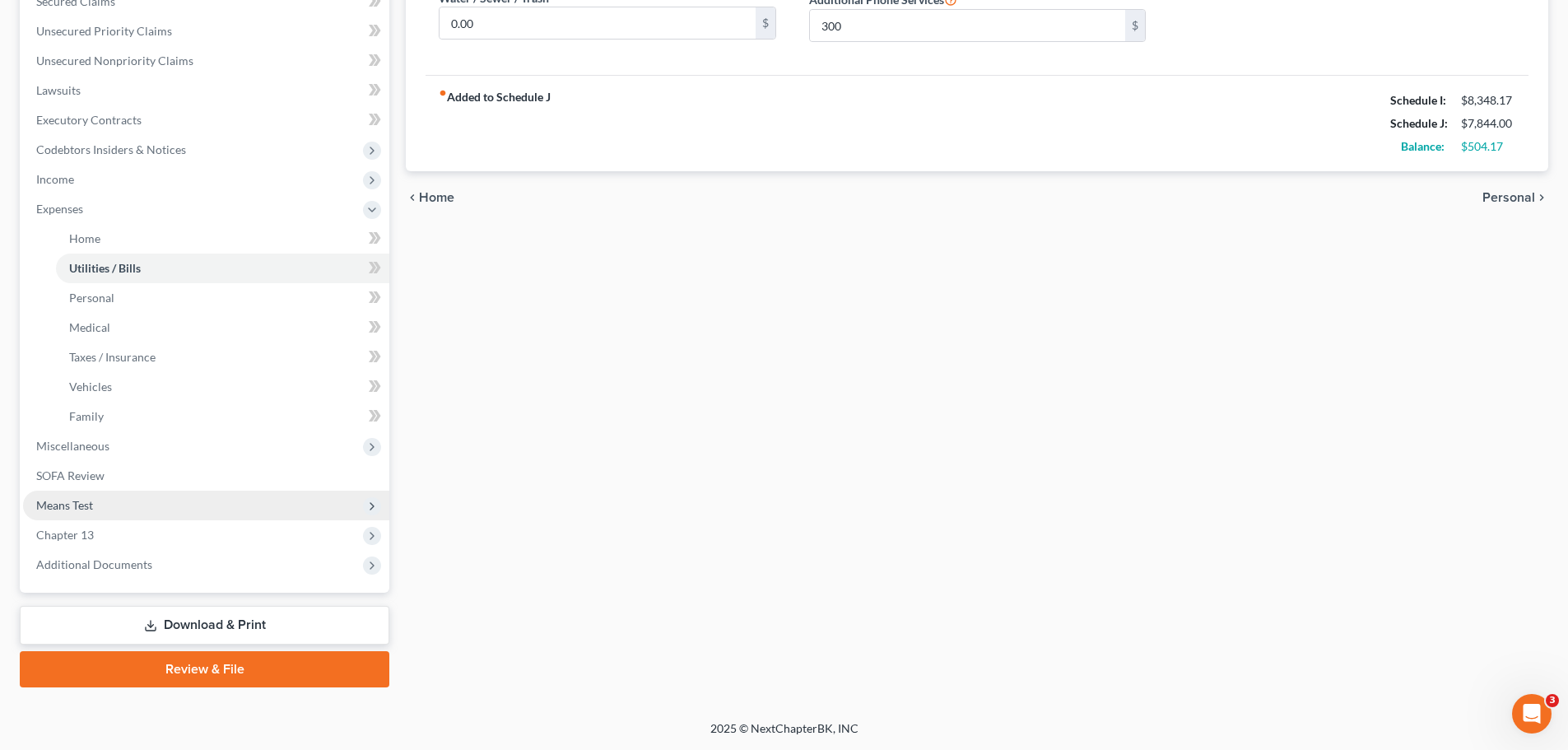
click at [83, 515] on span "Means Test" at bounding box center [206, 506] width 366 height 30
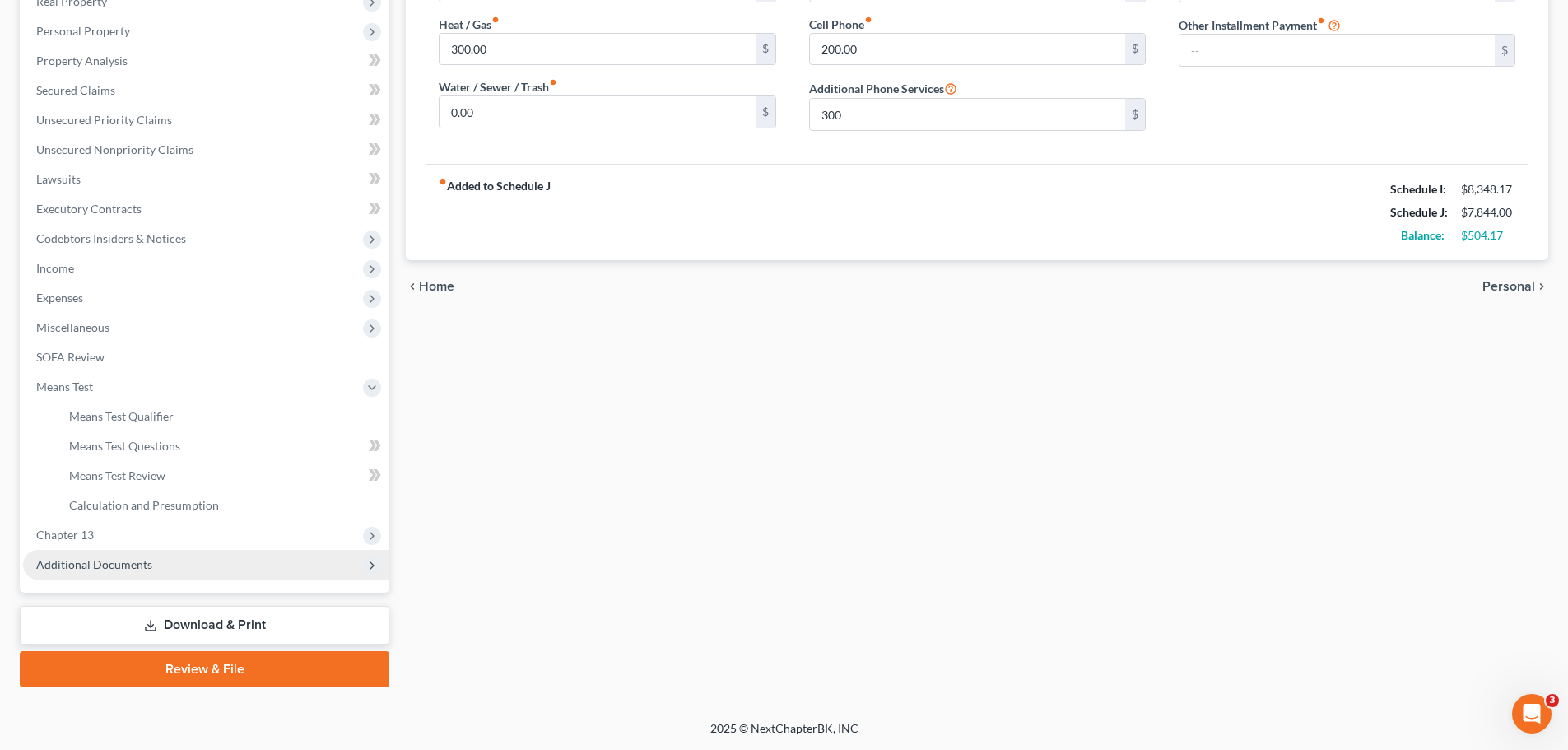
scroll to position [303, 0]
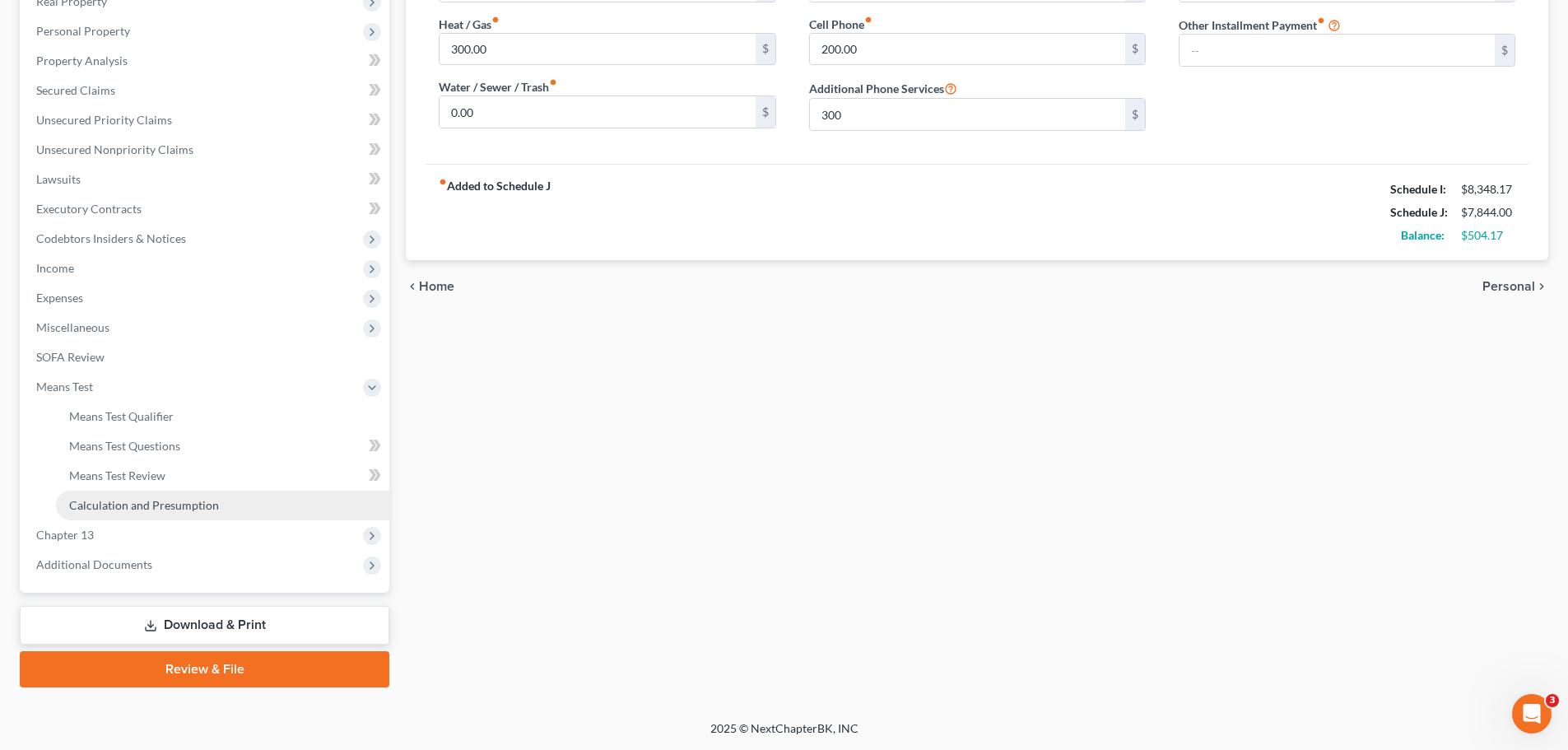
click at [147, 509] on span "Calculation and Presumption" at bounding box center [143, 505] width 149 height 14
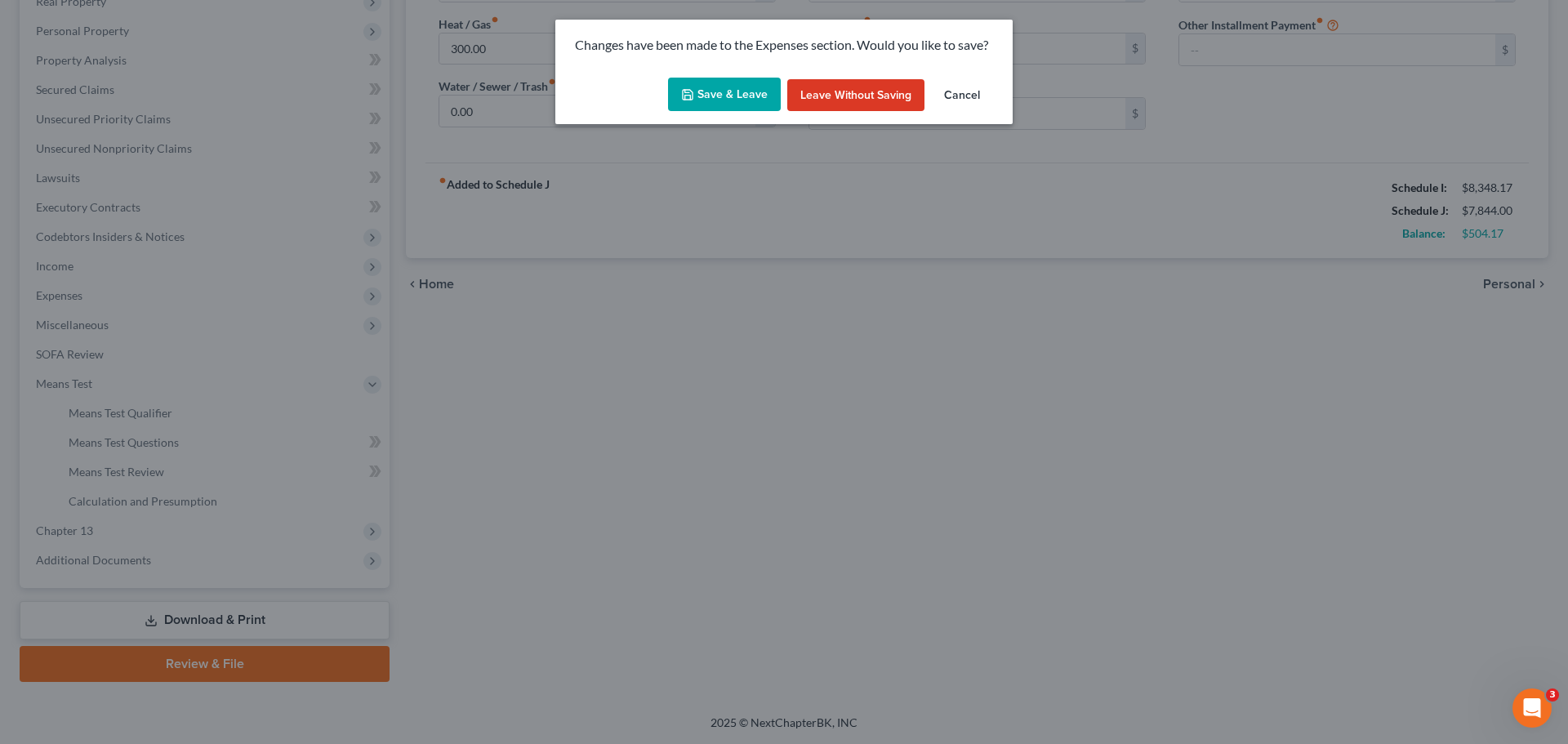
click at [737, 115] on div "Save & Leave Leave without Saving Cancel" at bounding box center [784, 98] width 457 height 54
click at [746, 106] on button "Save & Leave" at bounding box center [724, 95] width 113 height 35
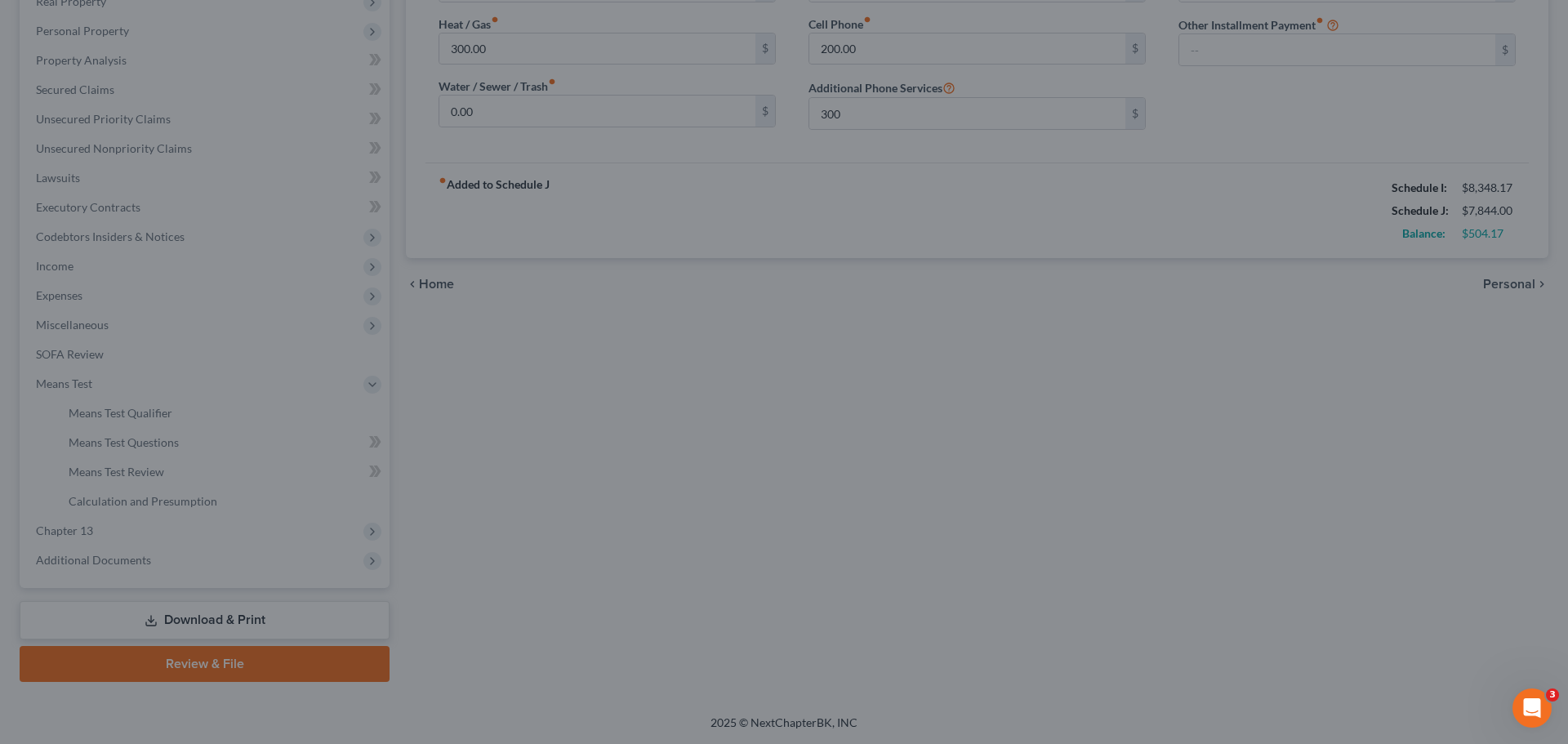
type input "300.00"
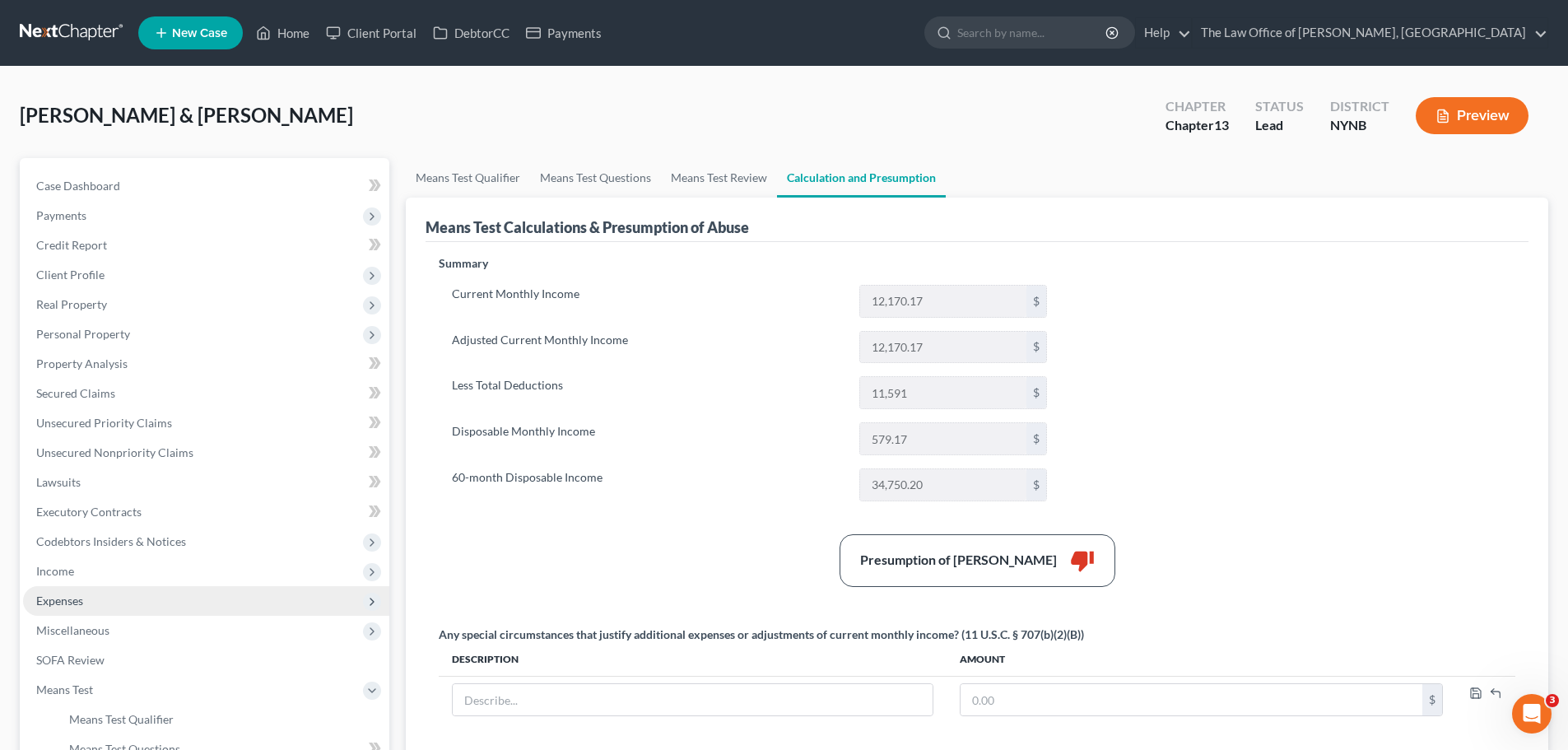
click at [103, 604] on span "Expenses" at bounding box center [206, 602] width 366 height 30
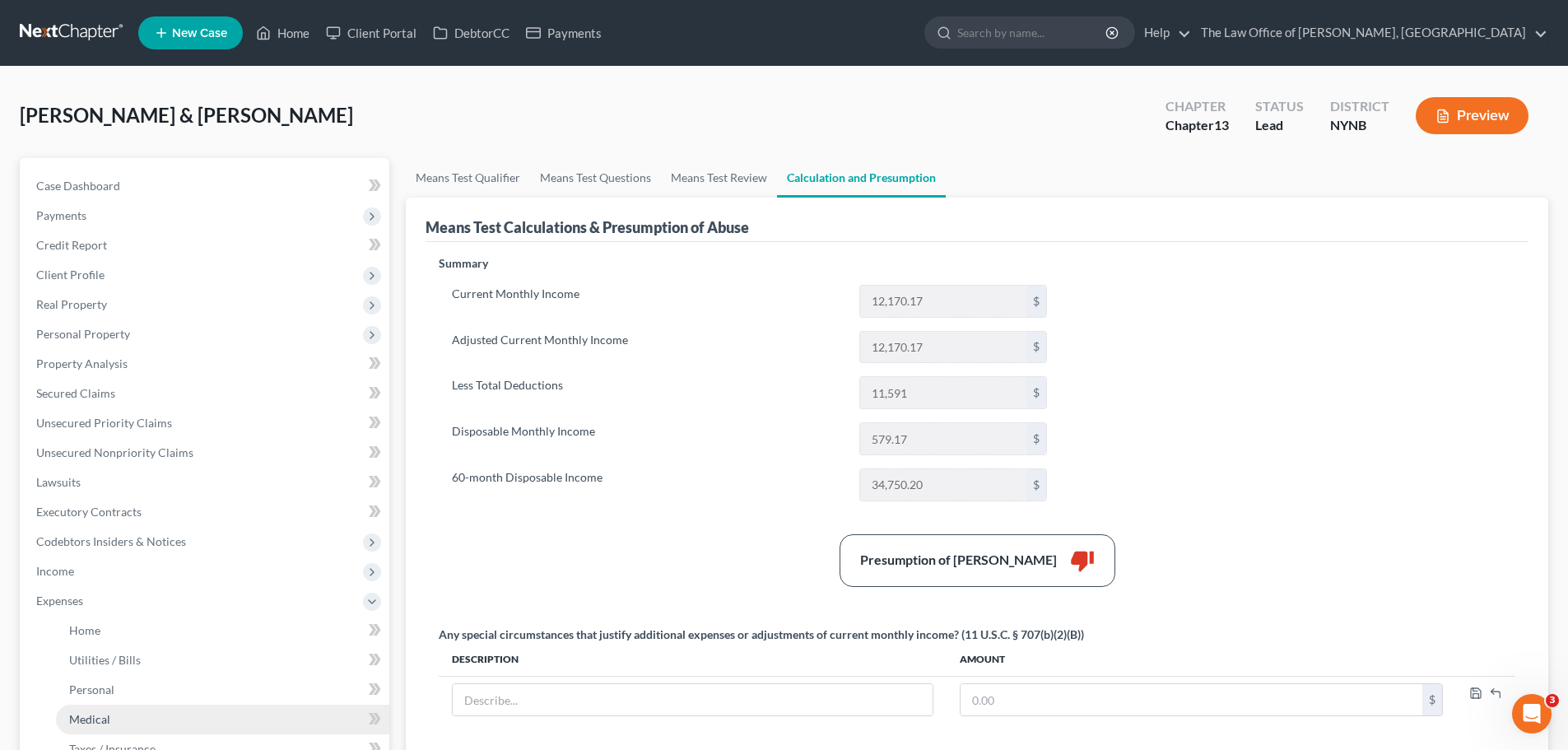
click at [78, 716] on span "Medical" at bounding box center [89, 719] width 41 height 14
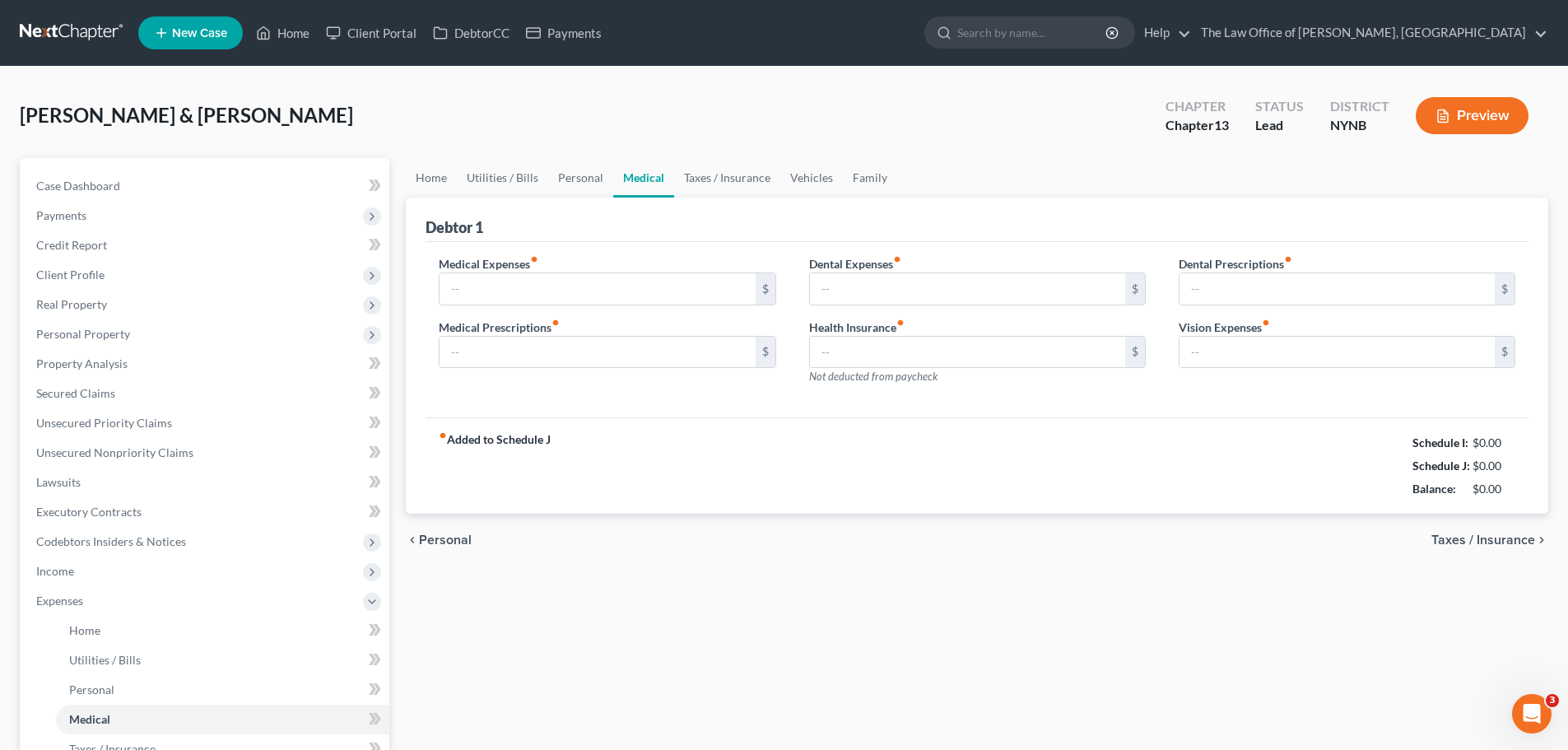
type input "0.00"
type input "500.00"
type input "0.00"
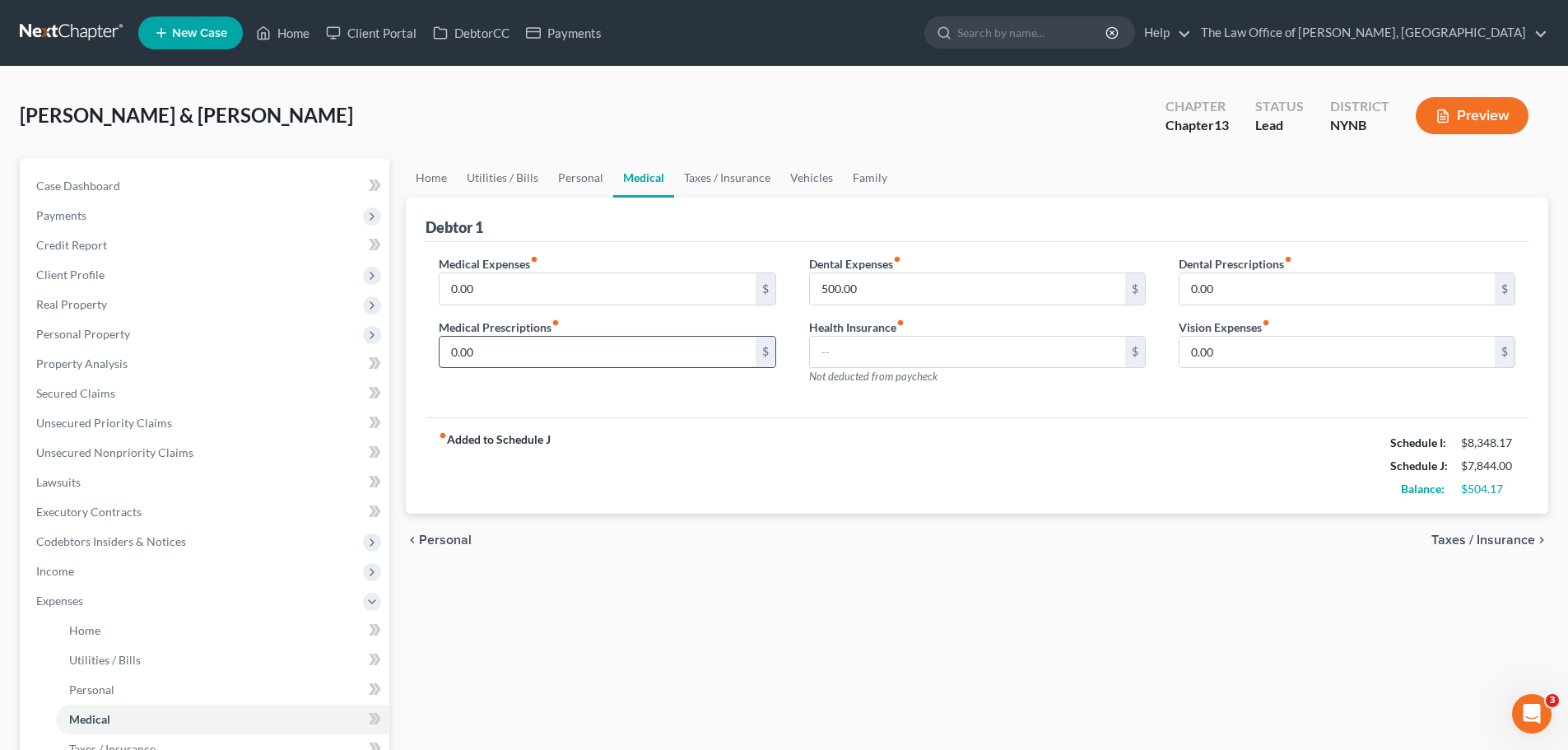
click at [505, 355] on input "0.00" at bounding box center [596, 352] width 316 height 31
click at [619, 422] on div "fiber_manual_record Added to Schedule J Schedule I: $8,348.17 Schedule J: $7,84…" at bounding box center [977, 465] width 1103 height 97
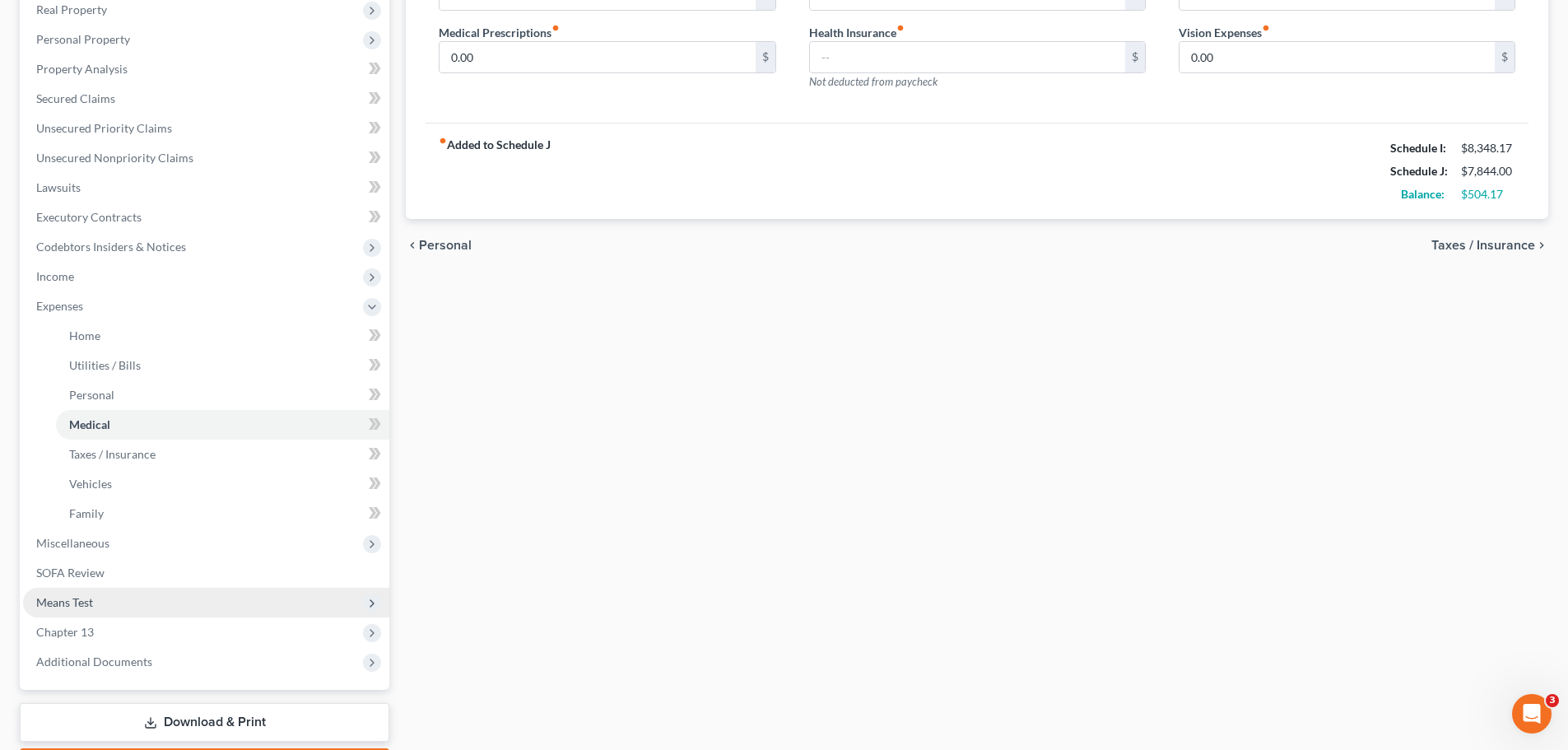
scroll to position [391, 0]
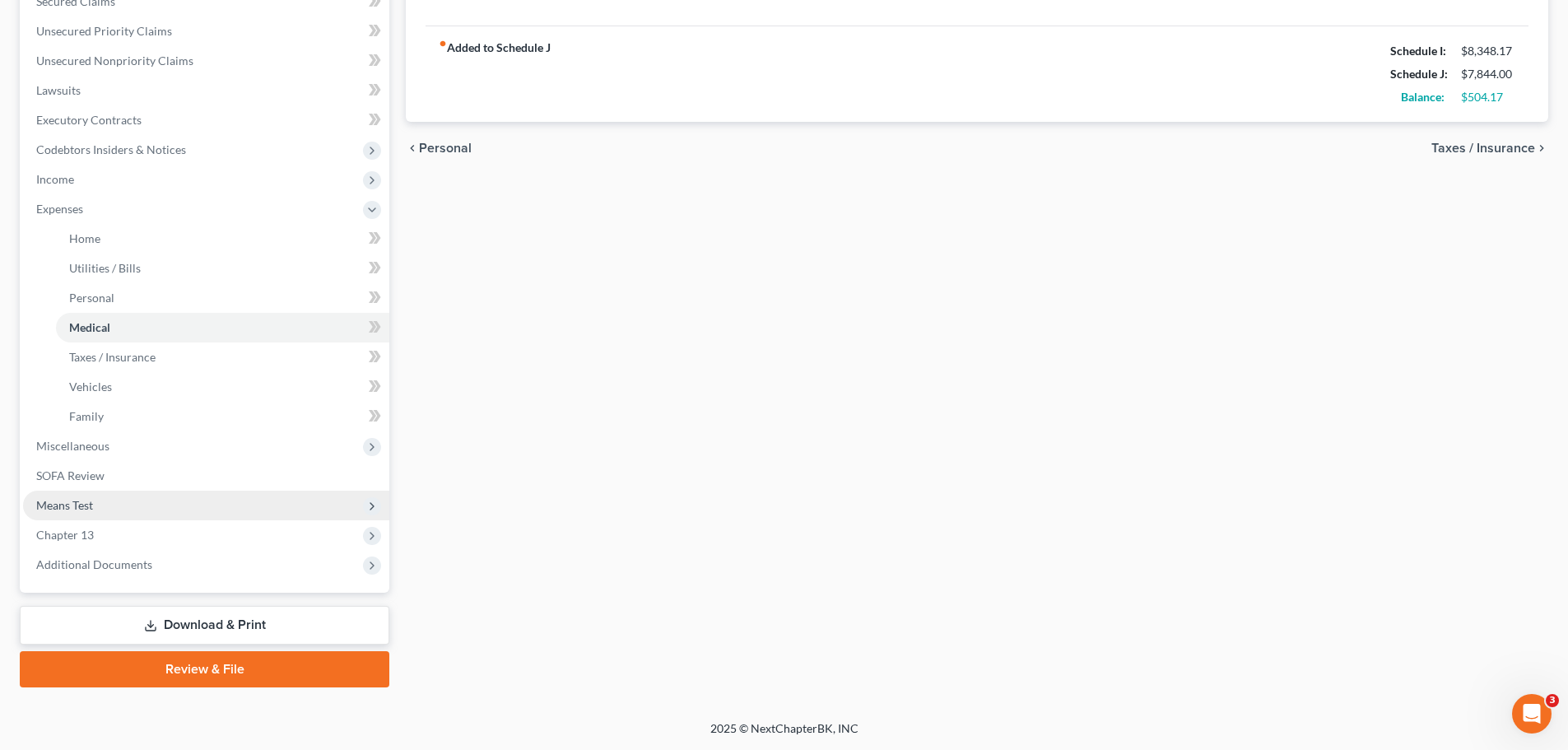
click at [88, 504] on span "Means Test" at bounding box center [64, 505] width 57 height 14
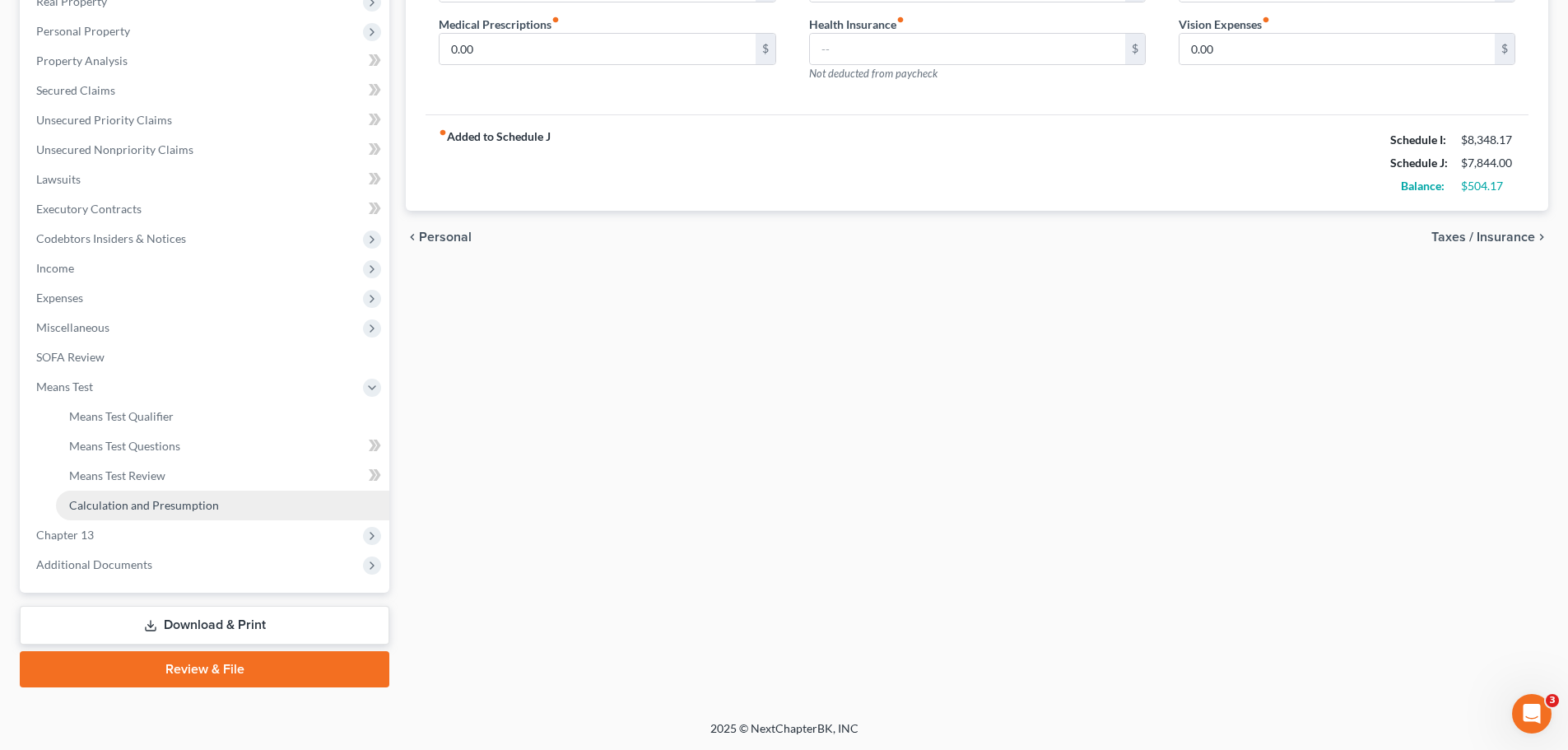
click at [107, 509] on span "Calculation and Presumption" at bounding box center [143, 505] width 149 height 14
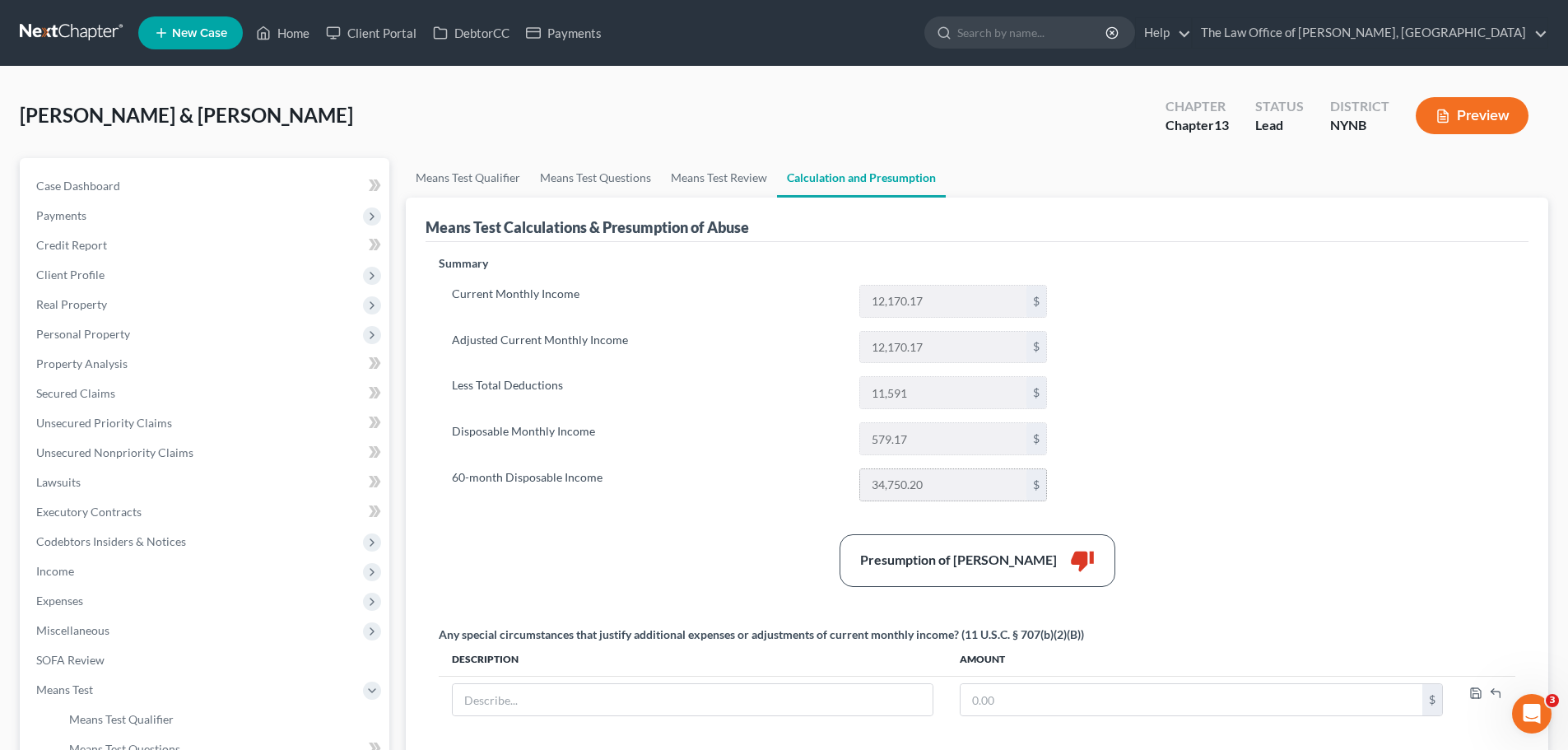
drag, startPoint x: 950, startPoint y: 487, endPoint x: 869, endPoint y: 490, distance: 81.1
click at [869, 490] on input "34,750.20" at bounding box center [943, 484] width 166 height 31
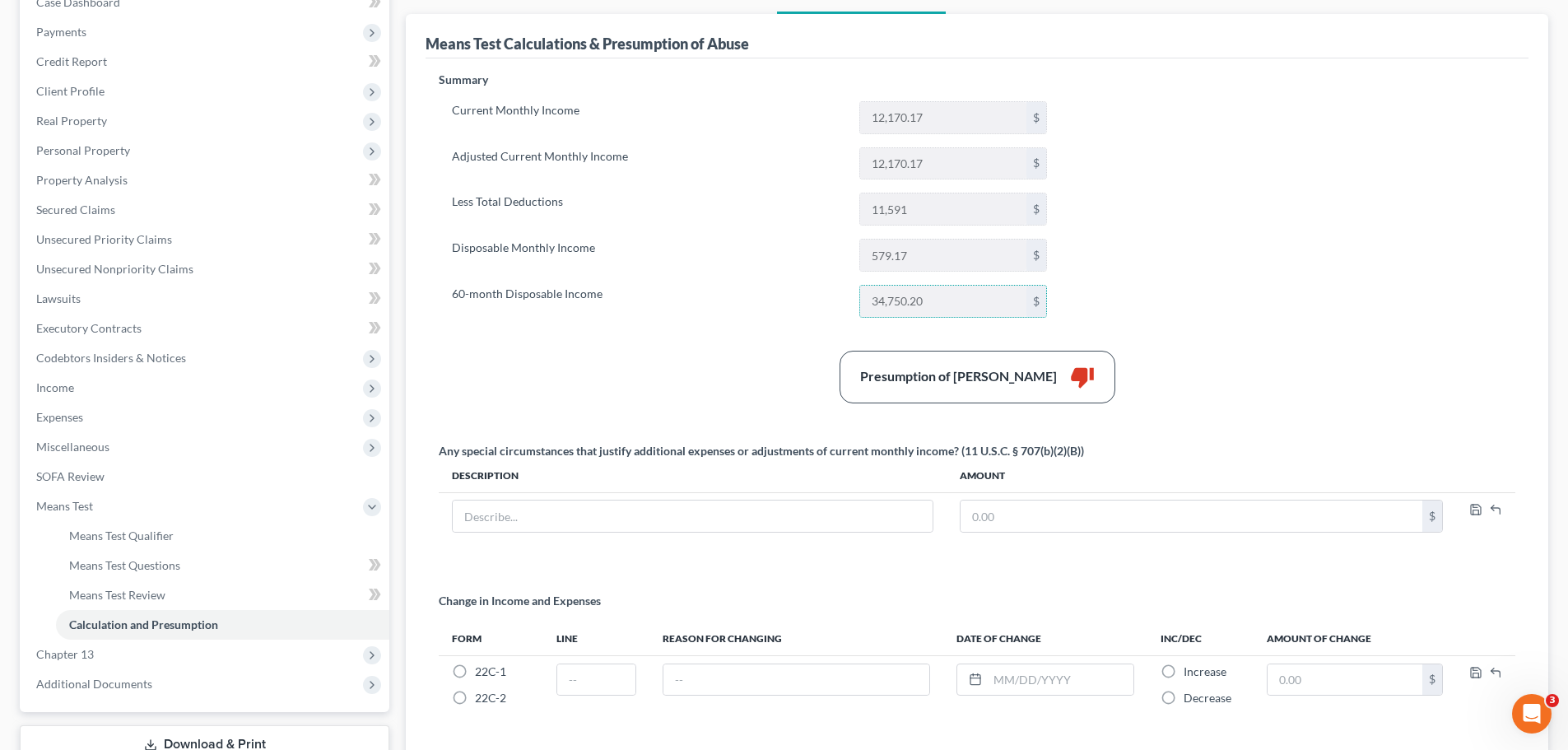
scroll to position [315, 0]
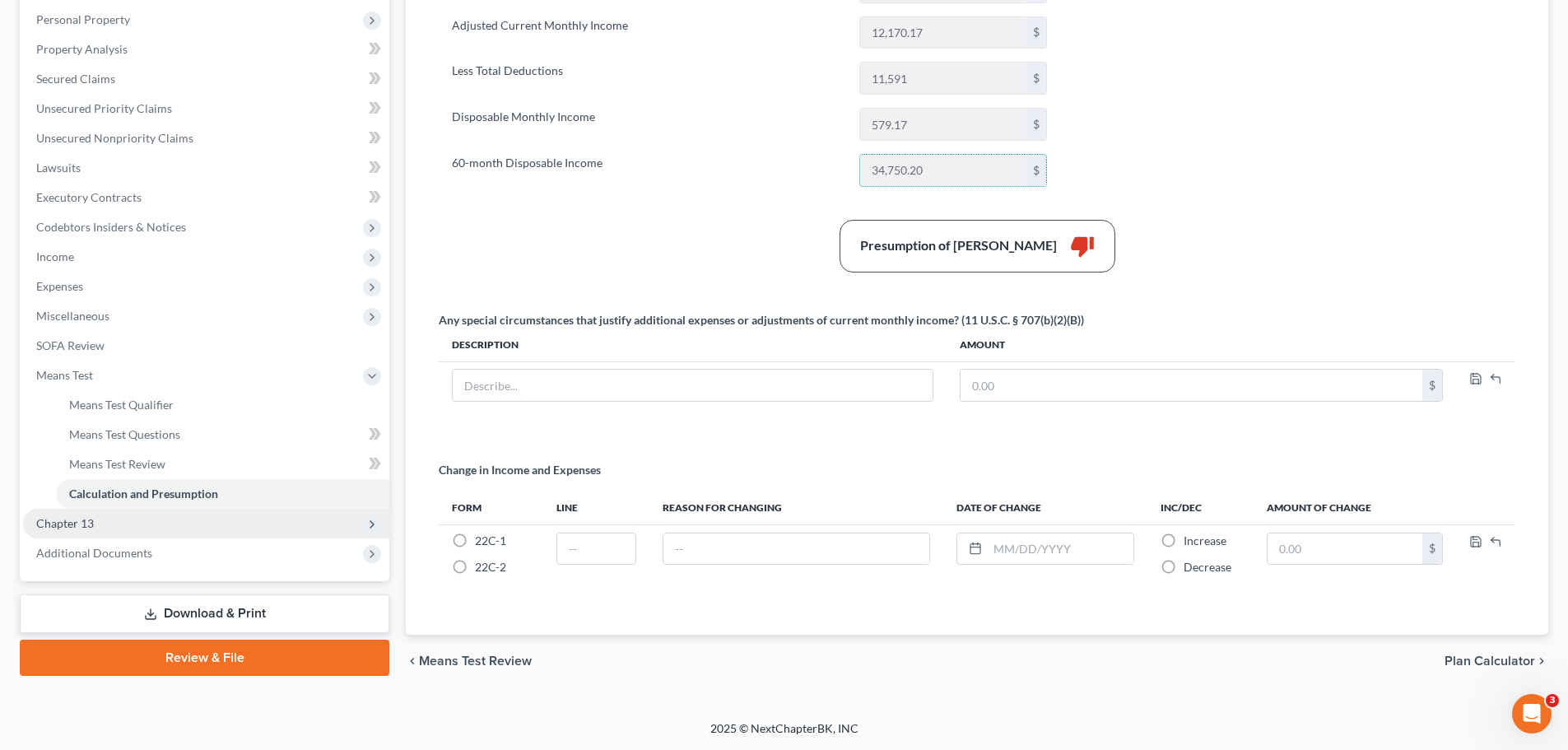
click at [84, 534] on span "Chapter 13" at bounding box center [206, 524] width 366 height 30
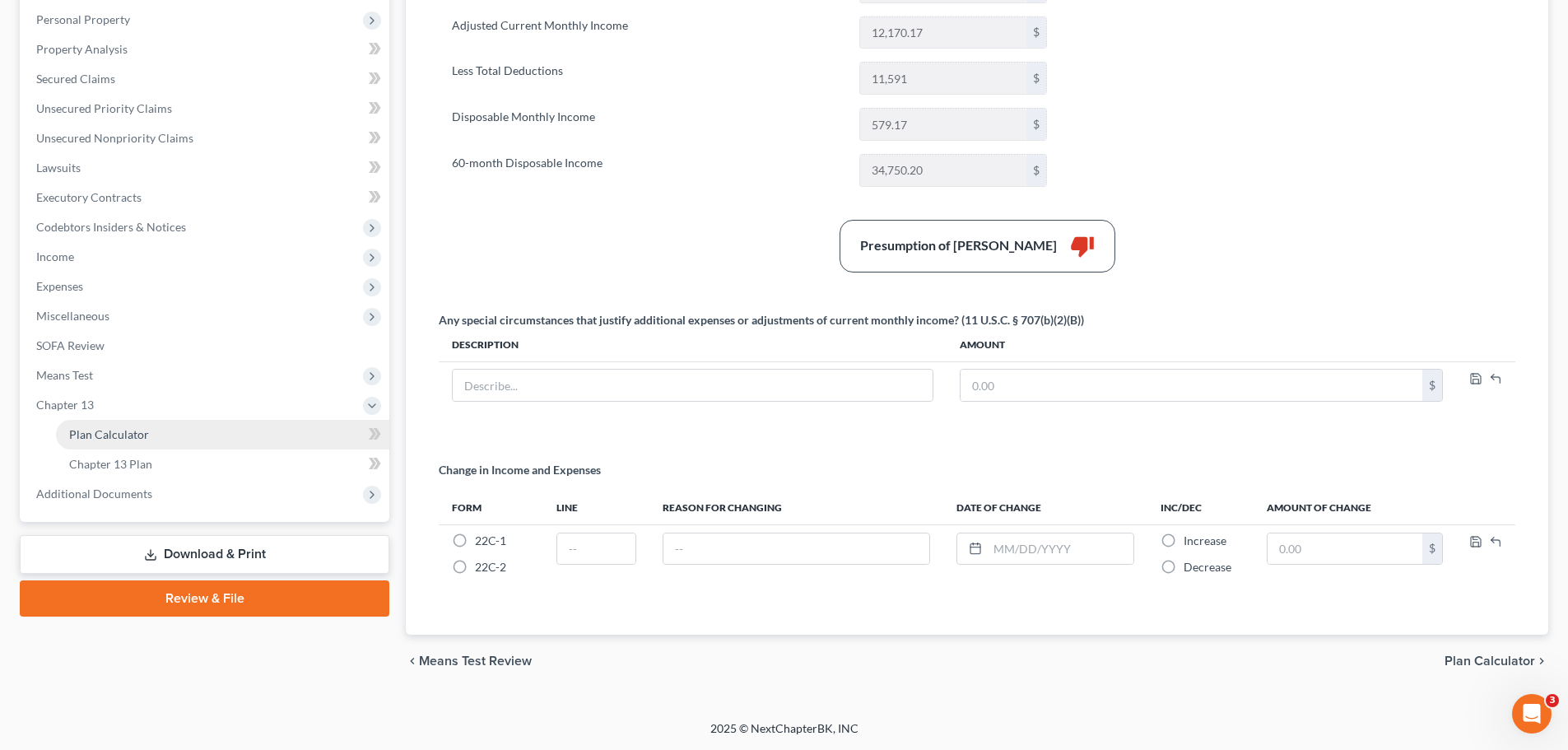
click at [118, 438] on span "Plan Calculator" at bounding box center [109, 434] width 80 height 14
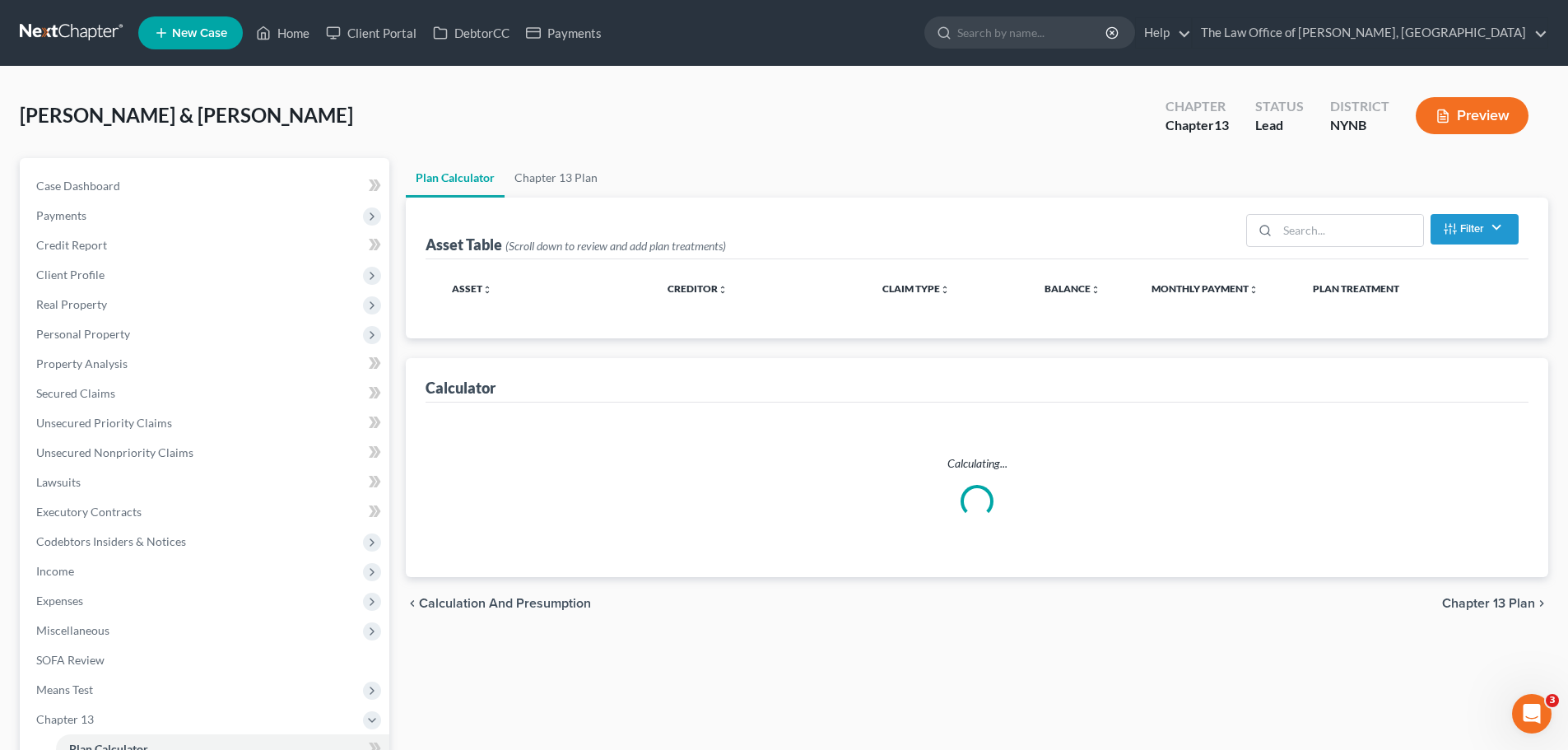
select select "59"
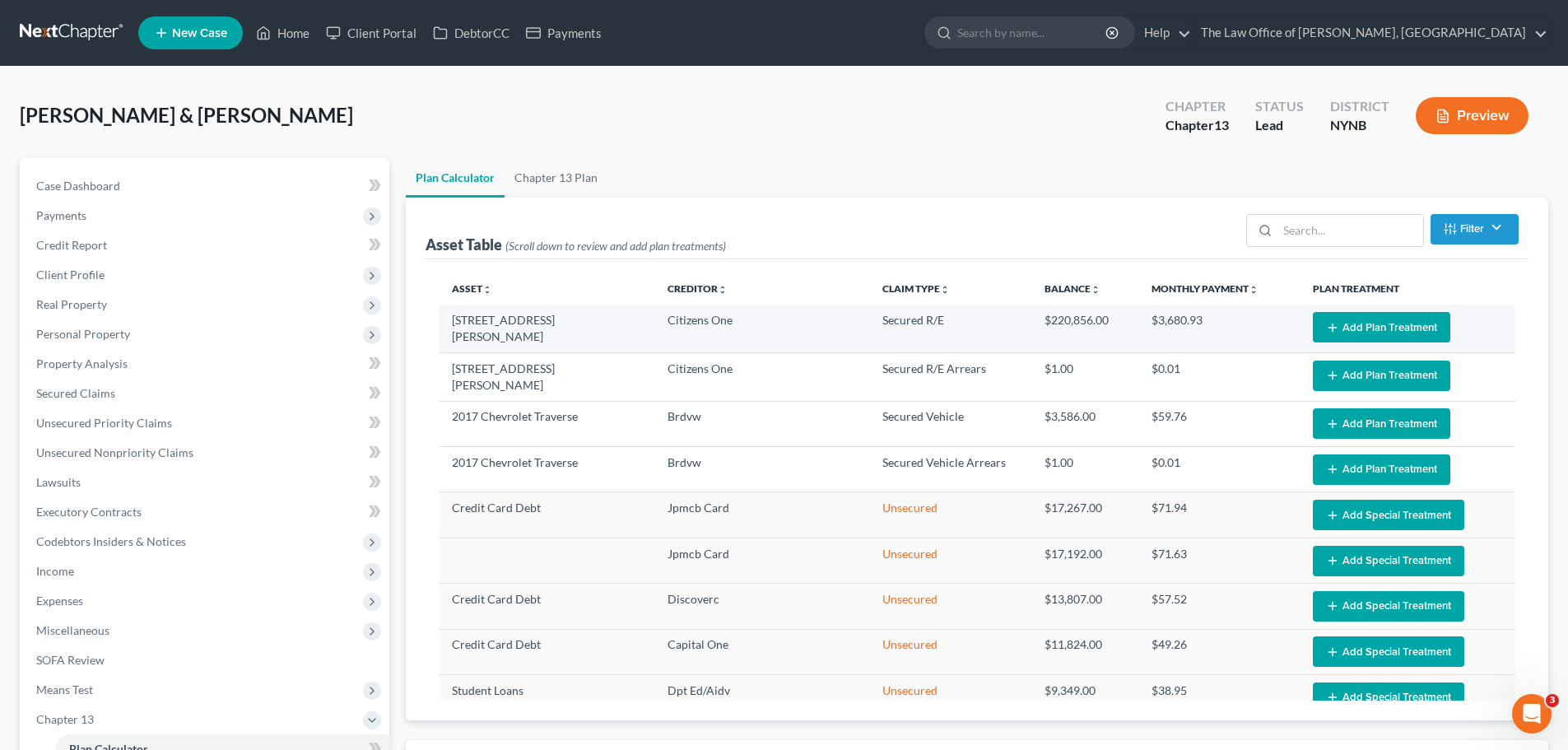
click at [1379, 323] on button "Add Plan Treatment" at bounding box center [1382, 327] width 137 height 31
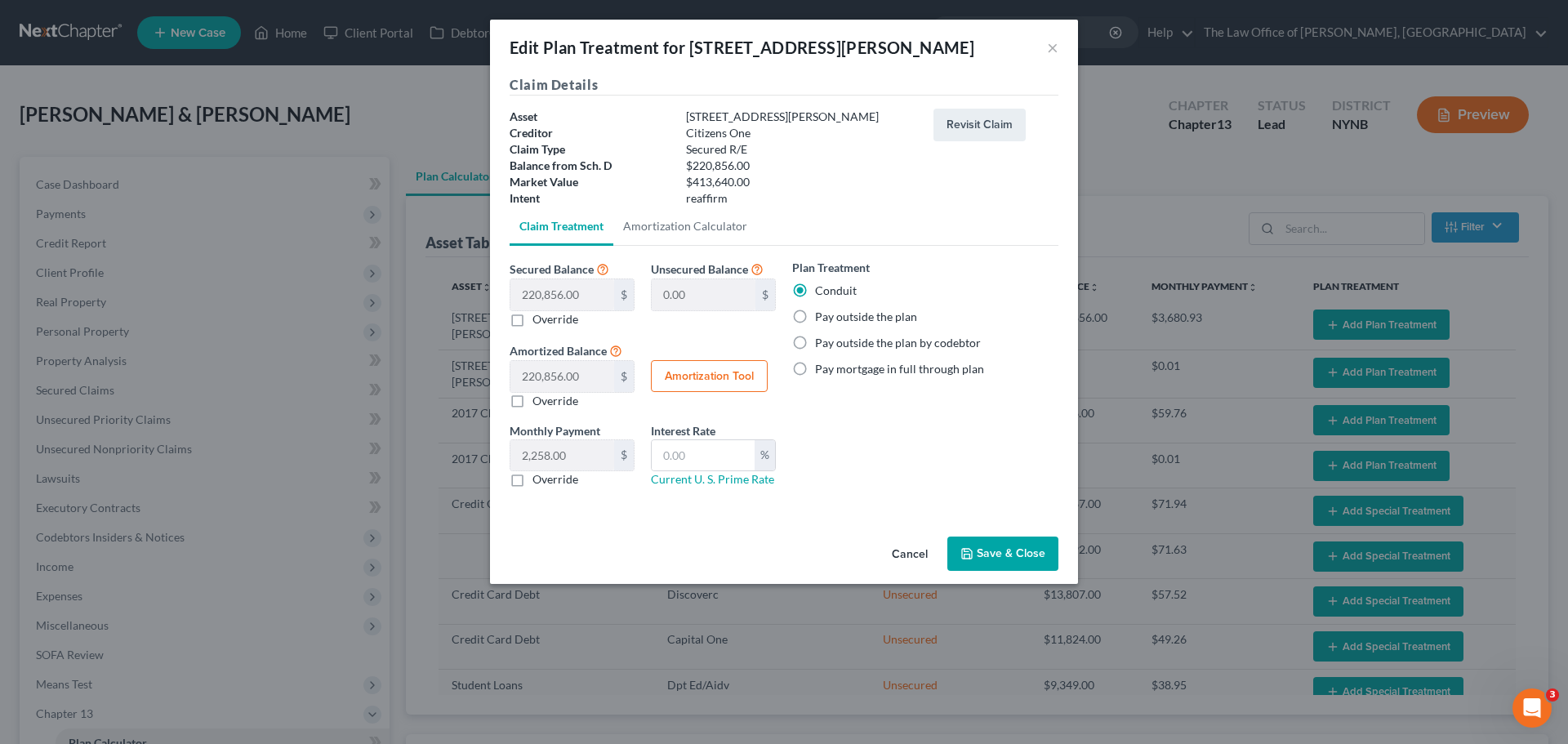
click at [533, 486] on label "Override" at bounding box center [555, 479] width 45 height 17
click at [539, 482] on input "Override" at bounding box center [544, 476] width 11 height 11
checkbox input "true"
click at [1011, 553] on button "Save & Close" at bounding box center [1003, 553] width 111 height 35
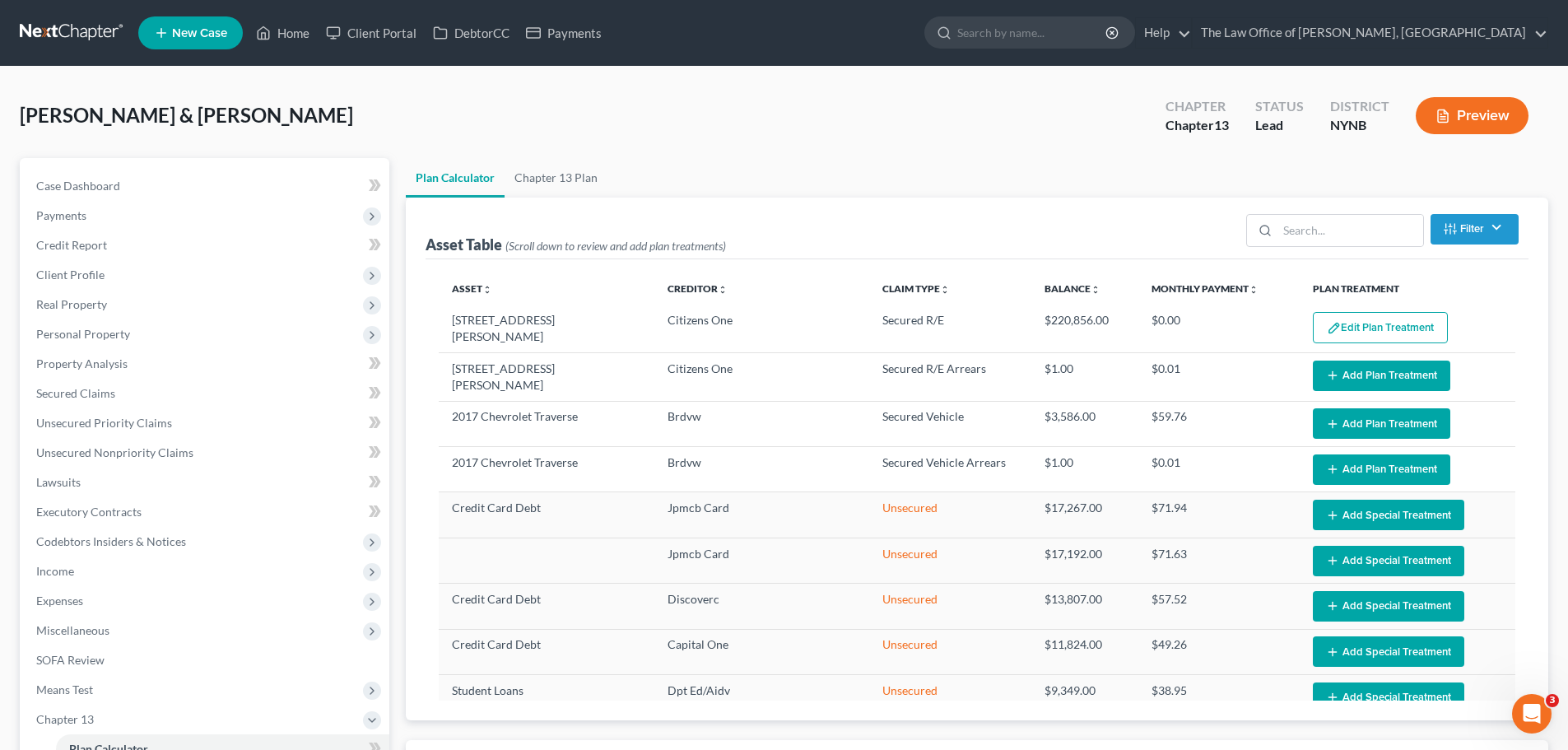
select select "59"
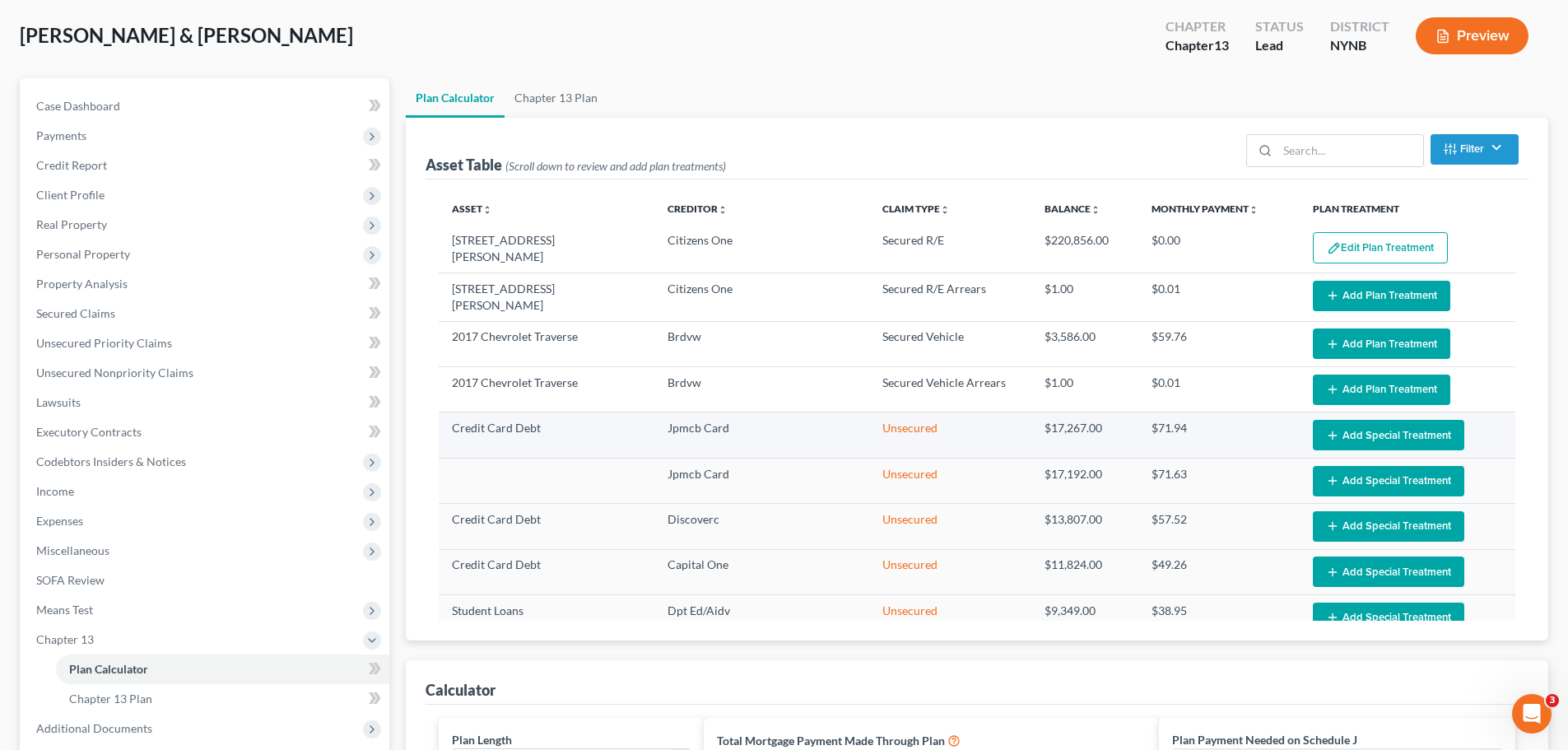
scroll to position [164, 0]
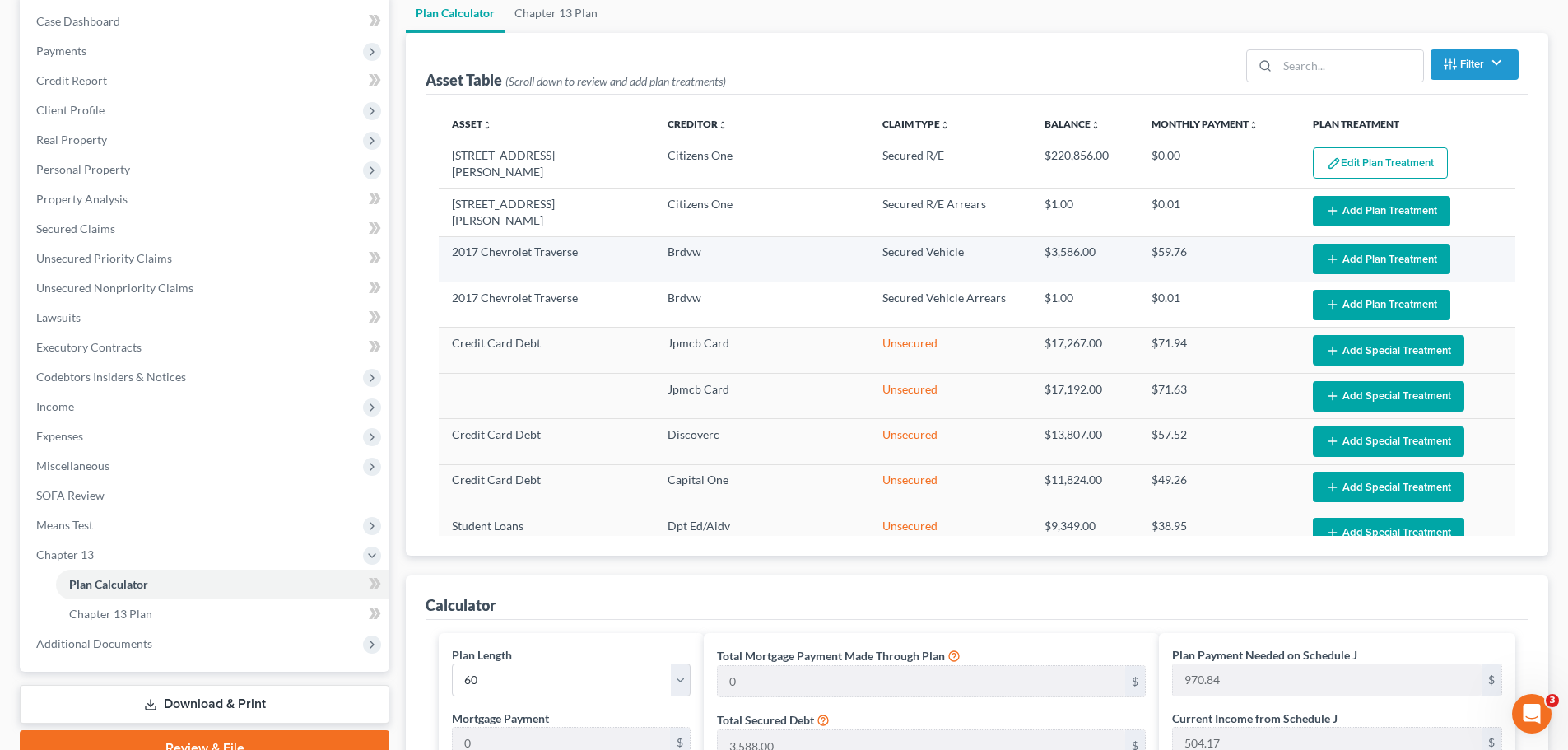
click at [1394, 259] on button "Add Plan Treatment" at bounding box center [1382, 259] width 137 height 31
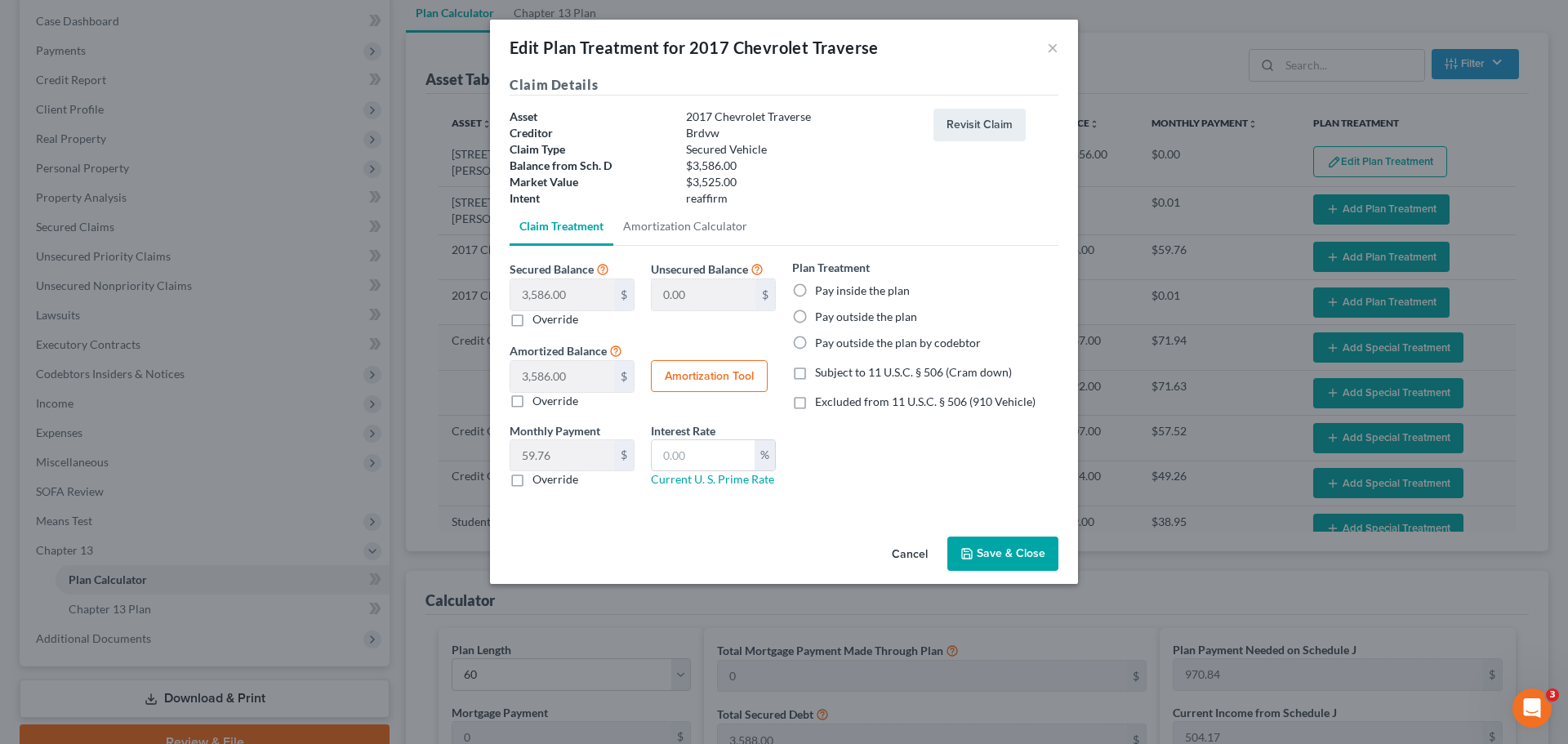
click at [815, 315] on label "Pay outside the plan" at bounding box center [866, 316] width 102 height 17
click at [822, 315] on input "Pay outside the plan" at bounding box center [827, 313] width 11 height 11
radio input "true"
click at [533, 480] on label "Override" at bounding box center [555, 479] width 45 height 17
click at [539, 480] on input "Override" at bounding box center [544, 476] width 11 height 11
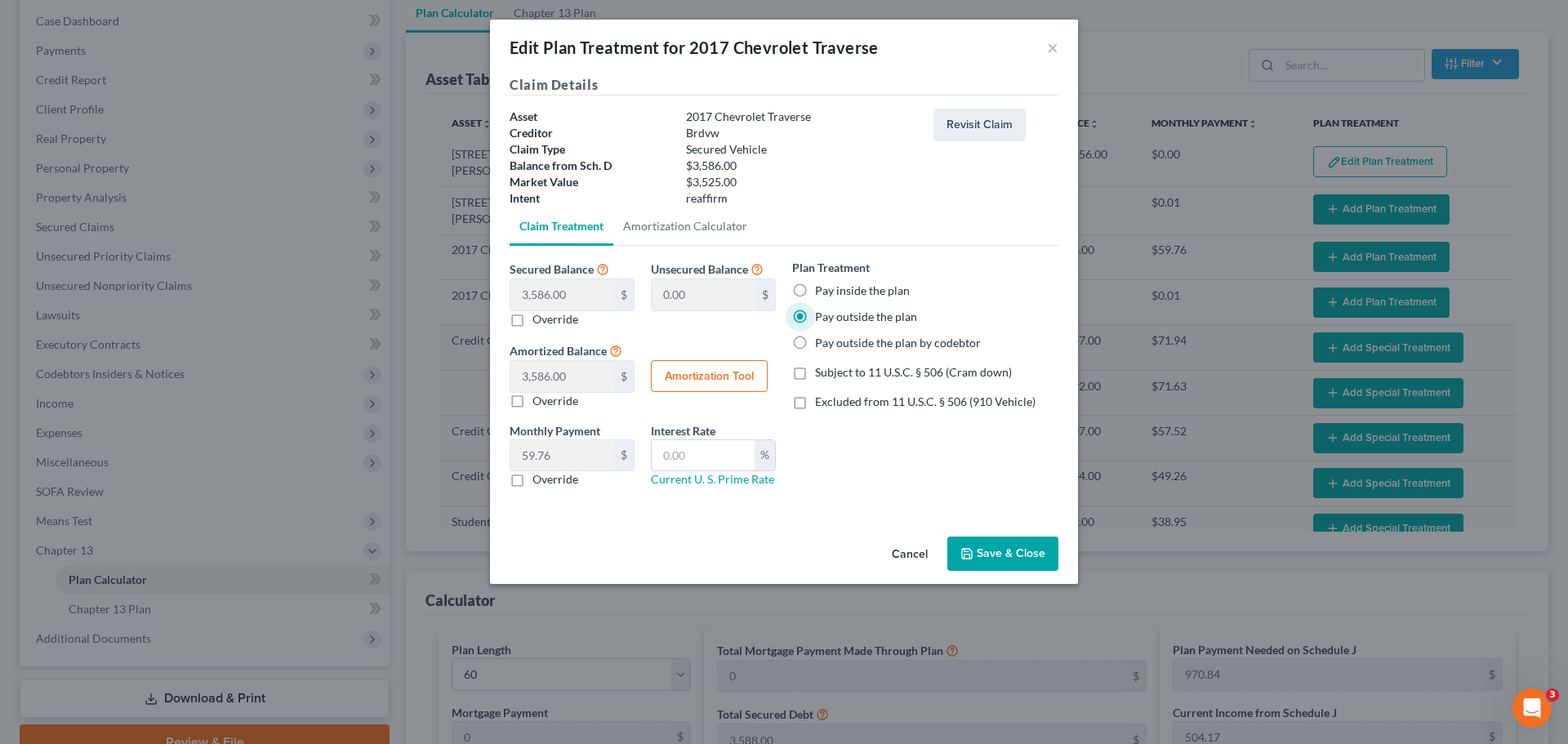
checkbox input "true"
drag, startPoint x: 1004, startPoint y: 553, endPoint x: 1024, endPoint y: 555, distance: 20.1
click at [1004, 554] on button "Save & Close" at bounding box center [1003, 553] width 111 height 35
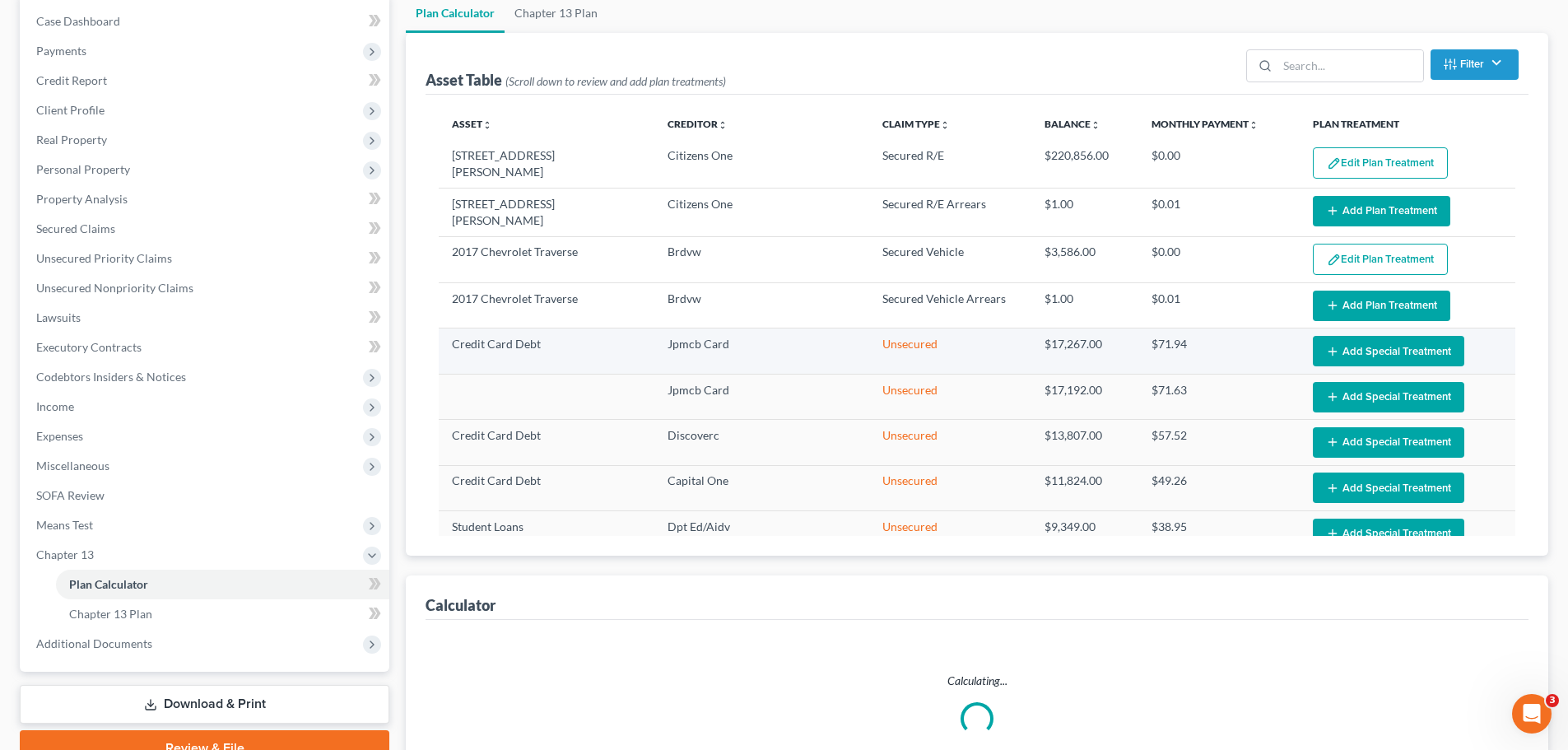
select select "59"
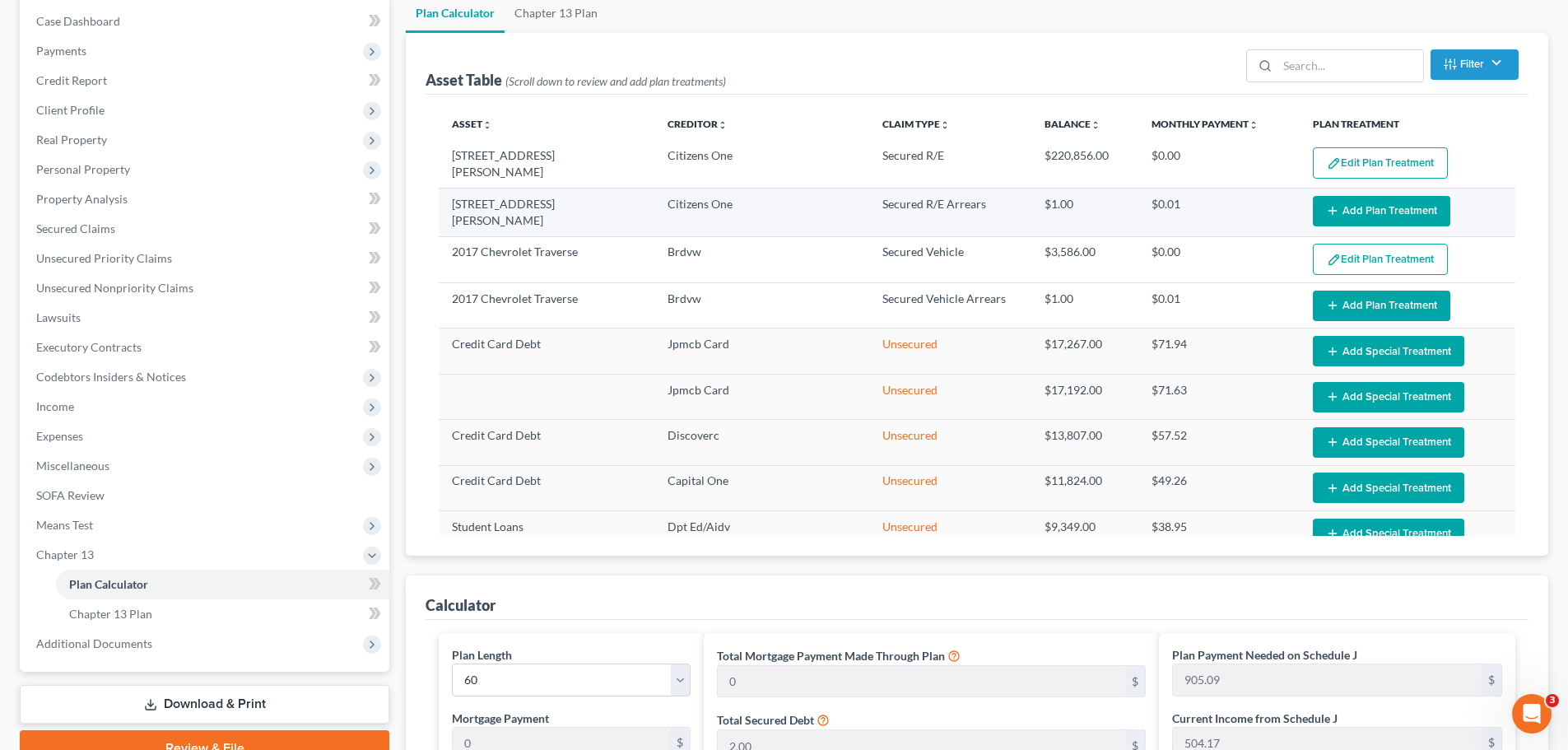
click at [1326, 213] on icon "button" at bounding box center [1332, 210] width 13 height 13
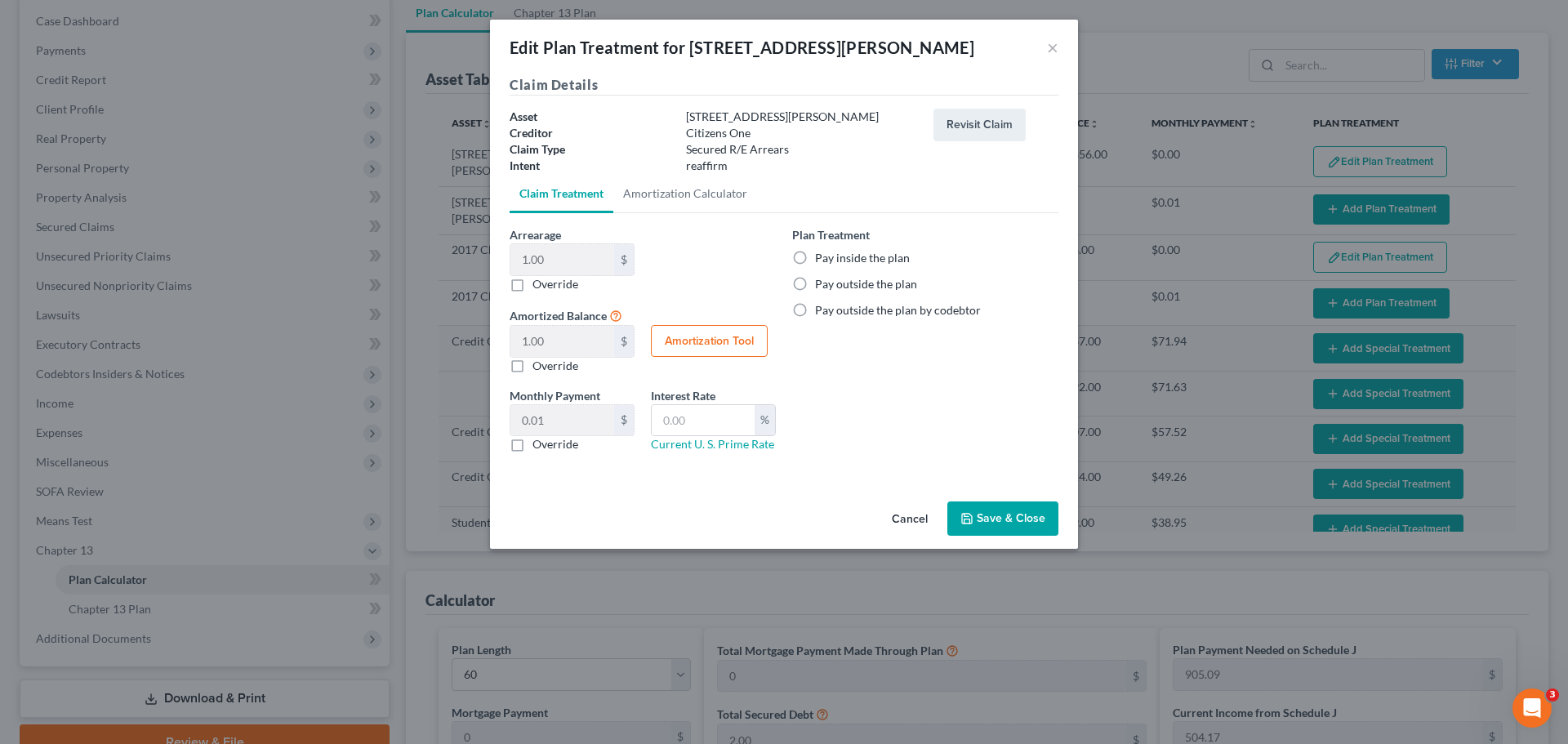
click at [533, 451] on label "Override" at bounding box center [555, 444] width 45 height 17
click at [539, 447] on input "Override" at bounding box center [544, 441] width 11 height 11
checkbox input "true"
click at [1014, 528] on button "Save & Close" at bounding box center [1003, 519] width 111 height 35
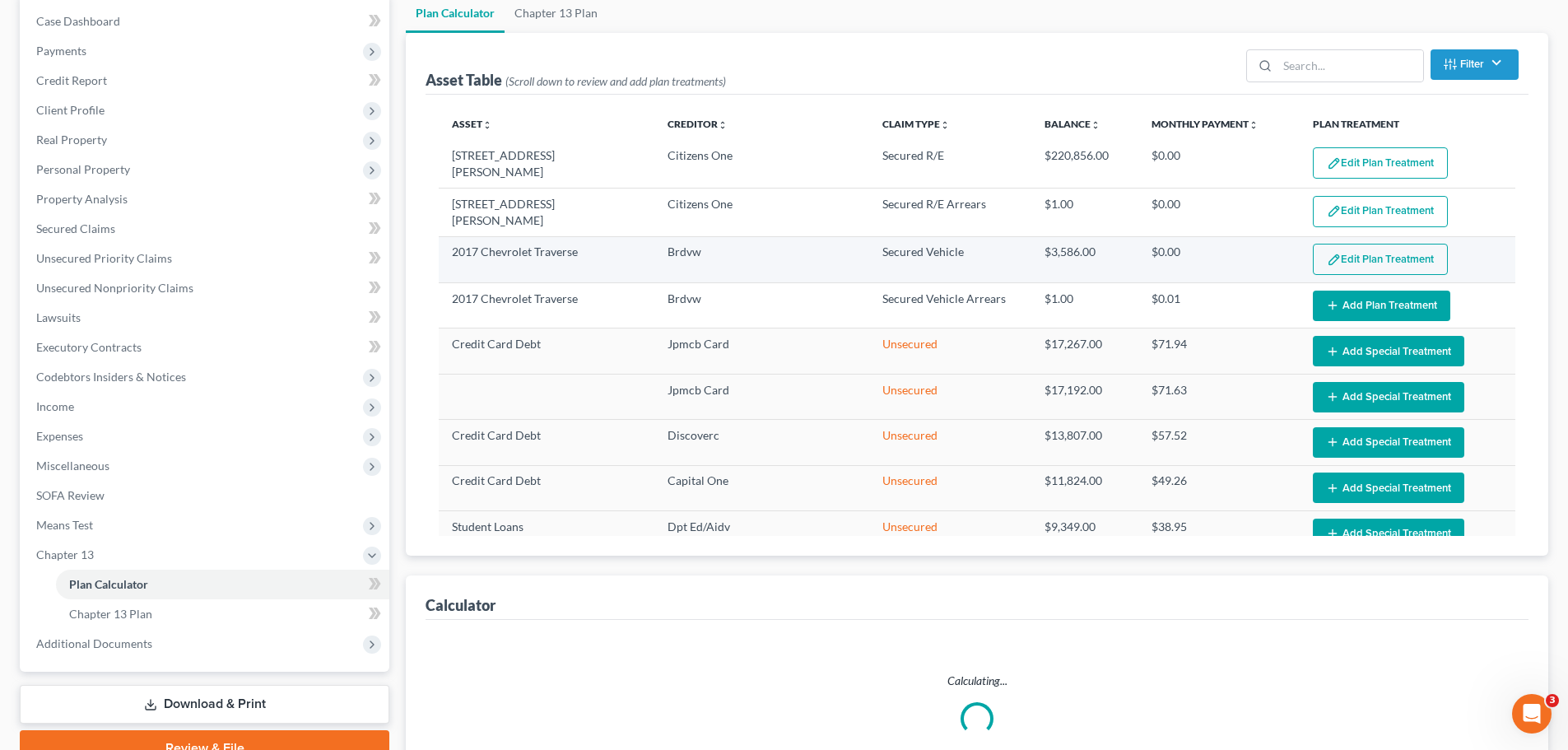
select select "59"
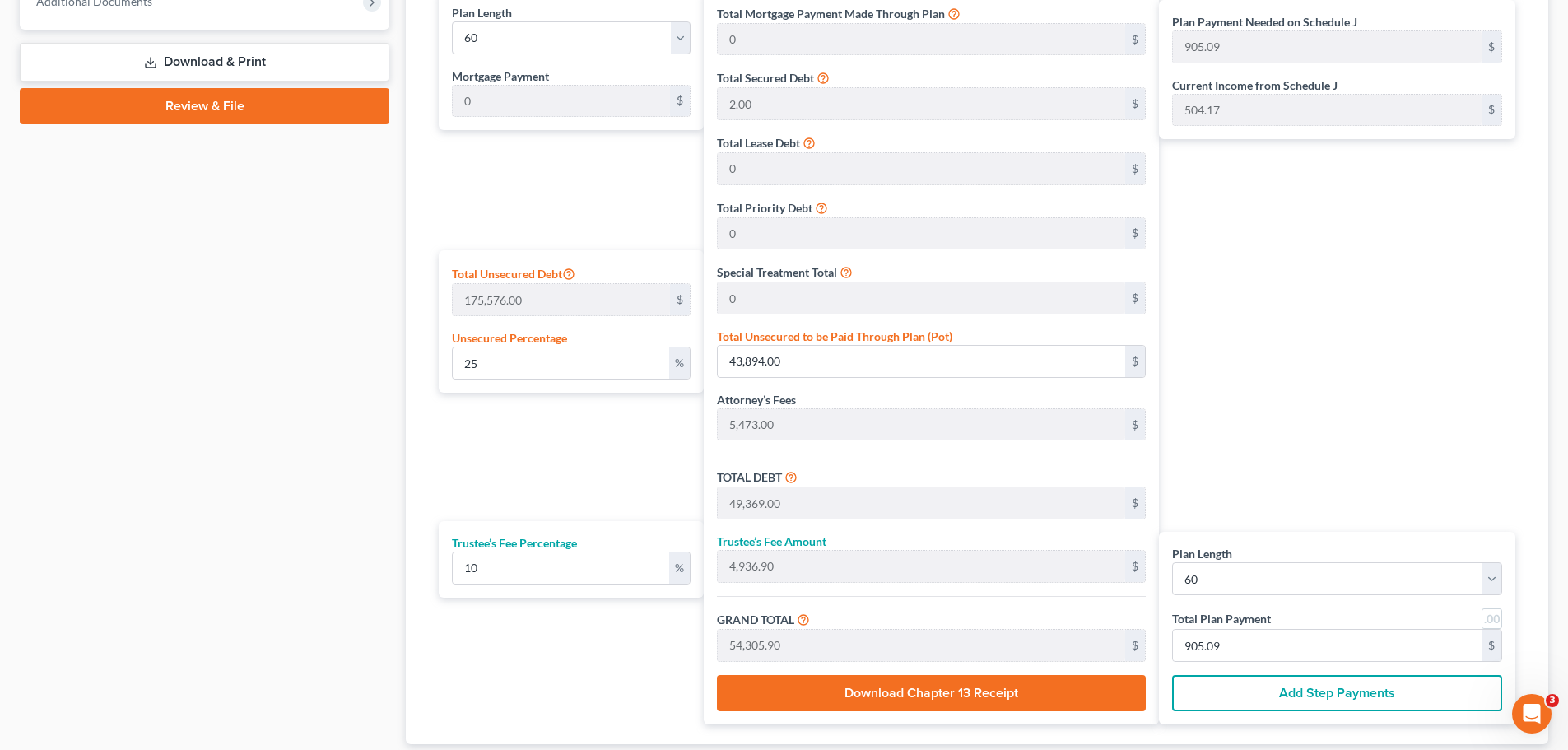
scroll to position [813, 0]
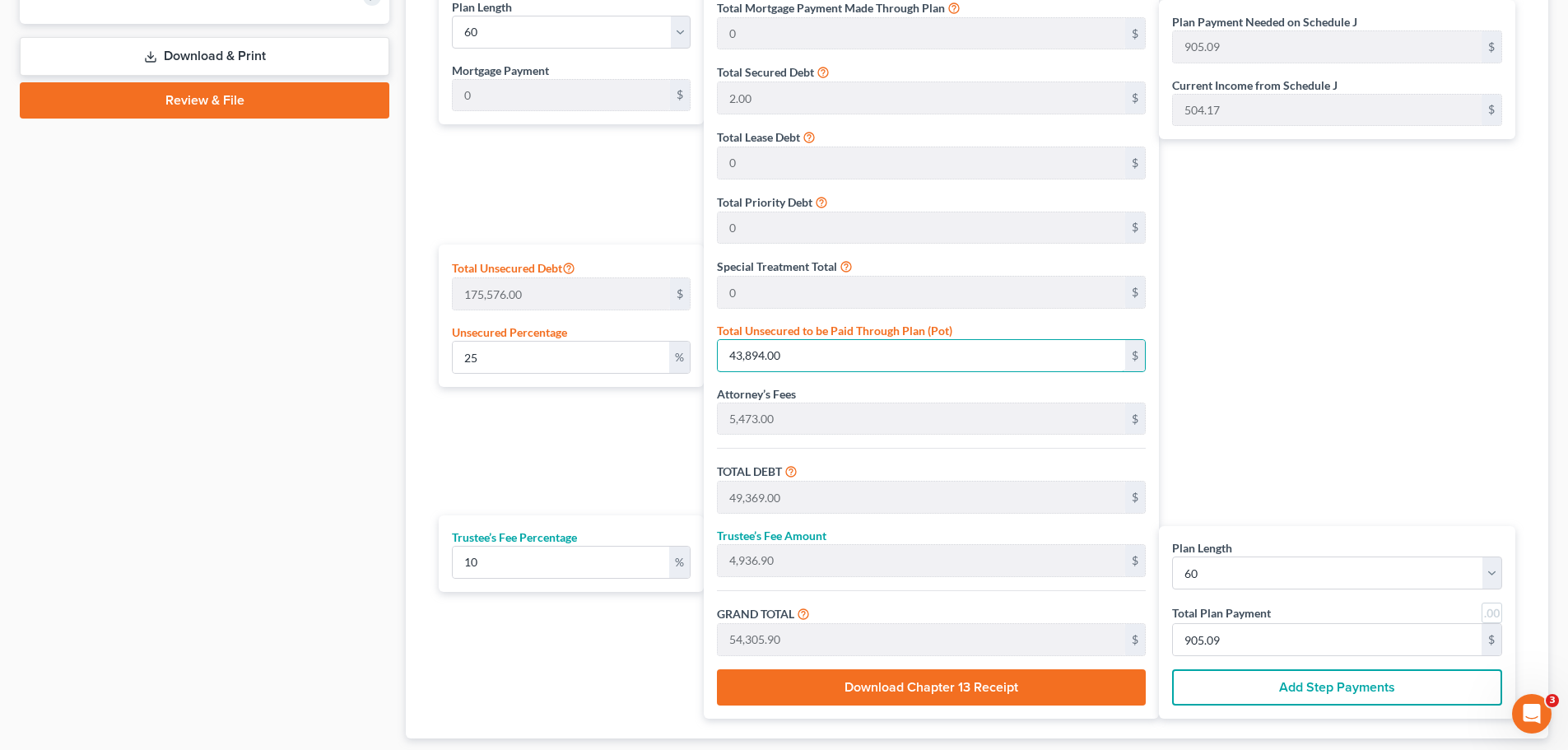
paste input "34,750.2"
type input "19.792112817241538"
type input "34,750.20"
type input "40,225.20"
type input "4,022.52"
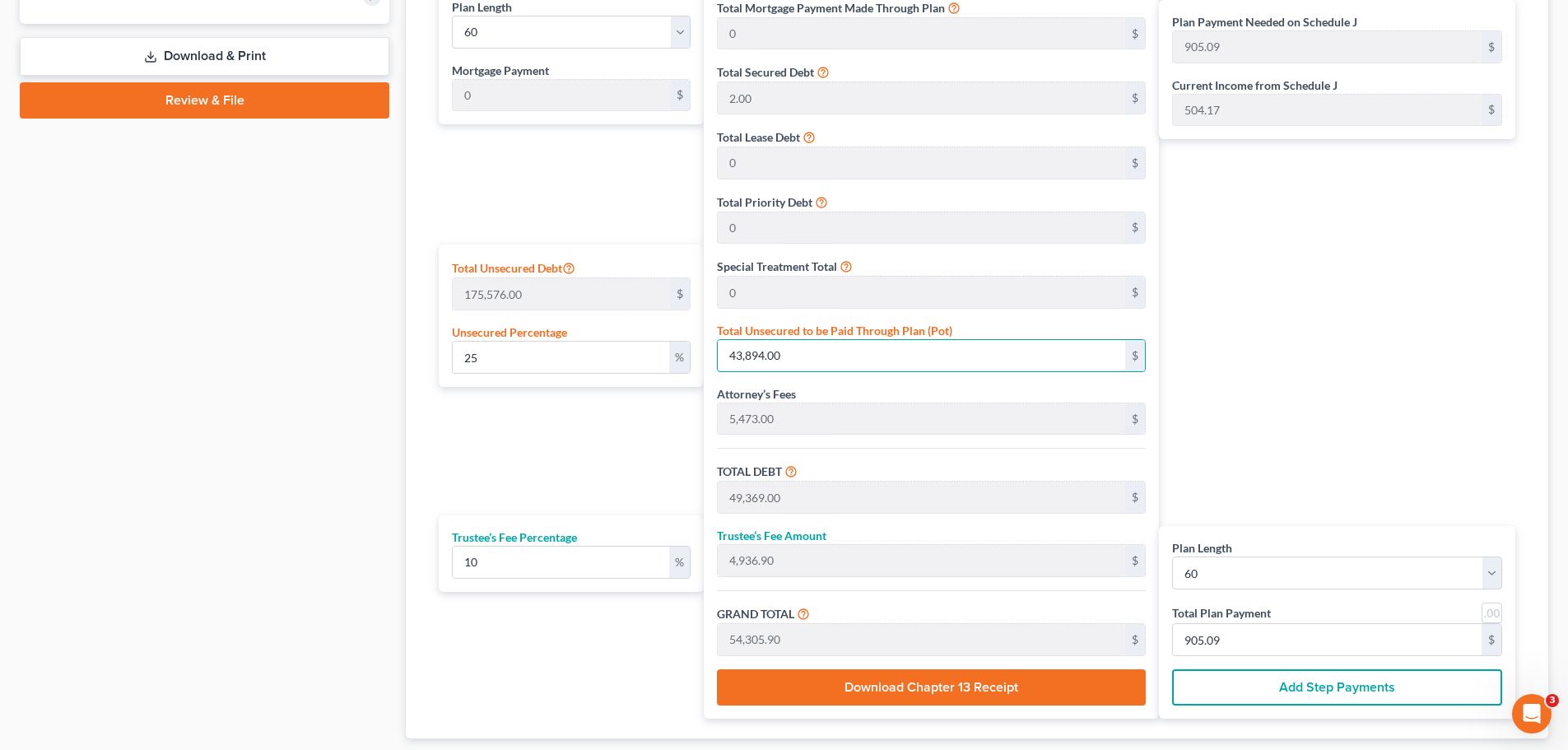
type input "44,247.71"
type input "737.46"
type input "34,750.20"
click at [1313, 365] on div "Plan Payment Needed on Schedule J 737.46 $ Current Income from Schedule J 504.1…" at bounding box center [1341, 352] width 364 height 734
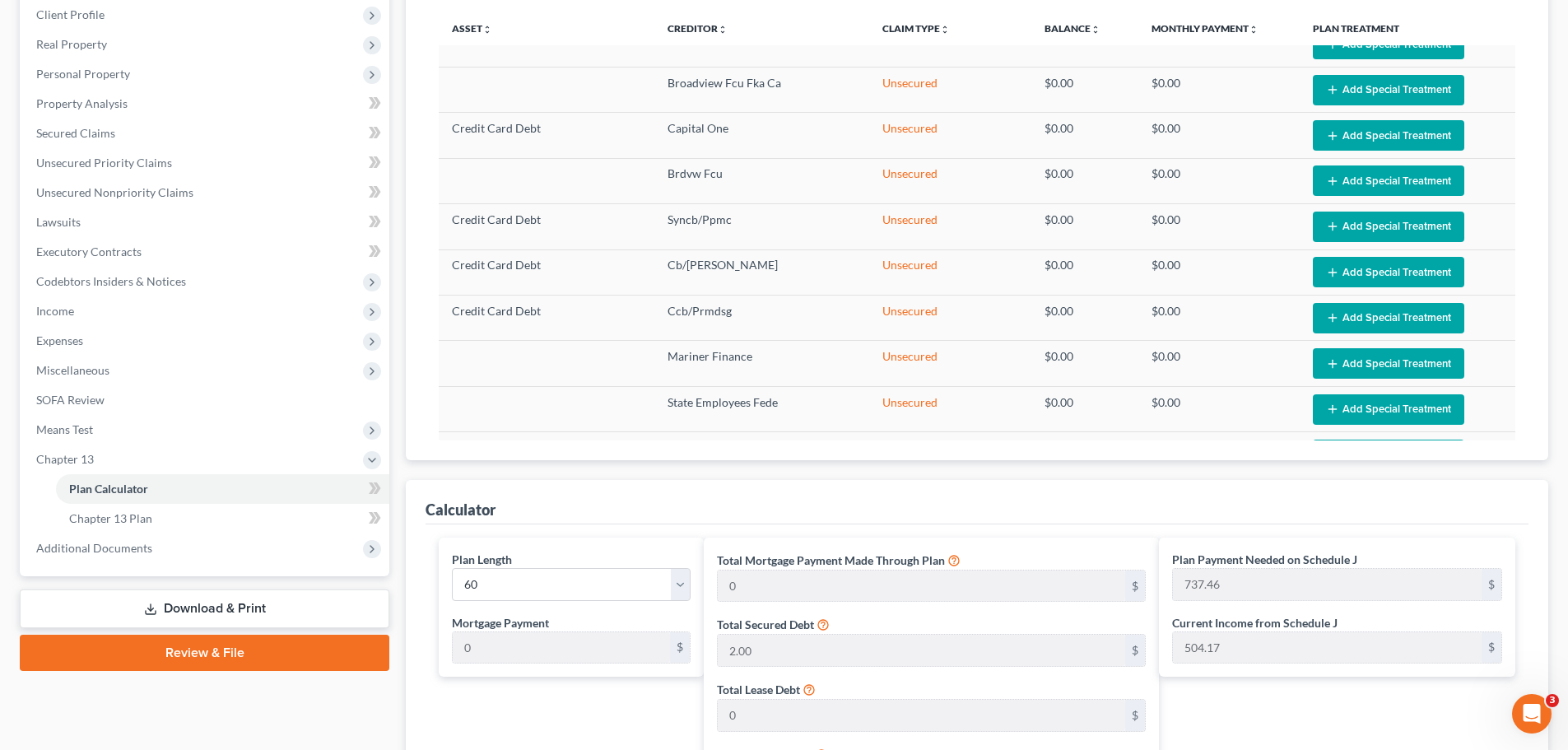
scroll to position [494, 0]
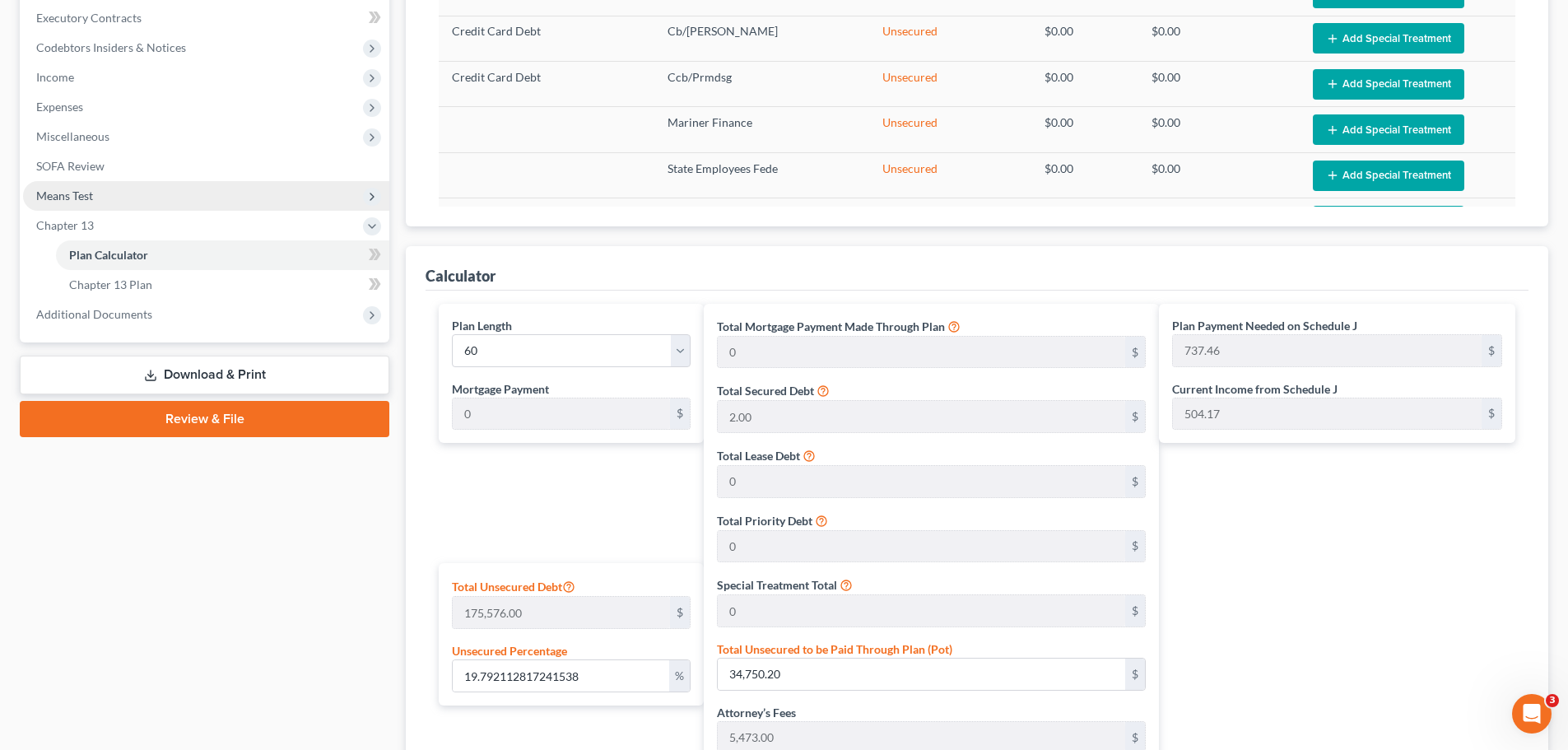
click at [79, 200] on span "Means Test" at bounding box center [64, 195] width 57 height 14
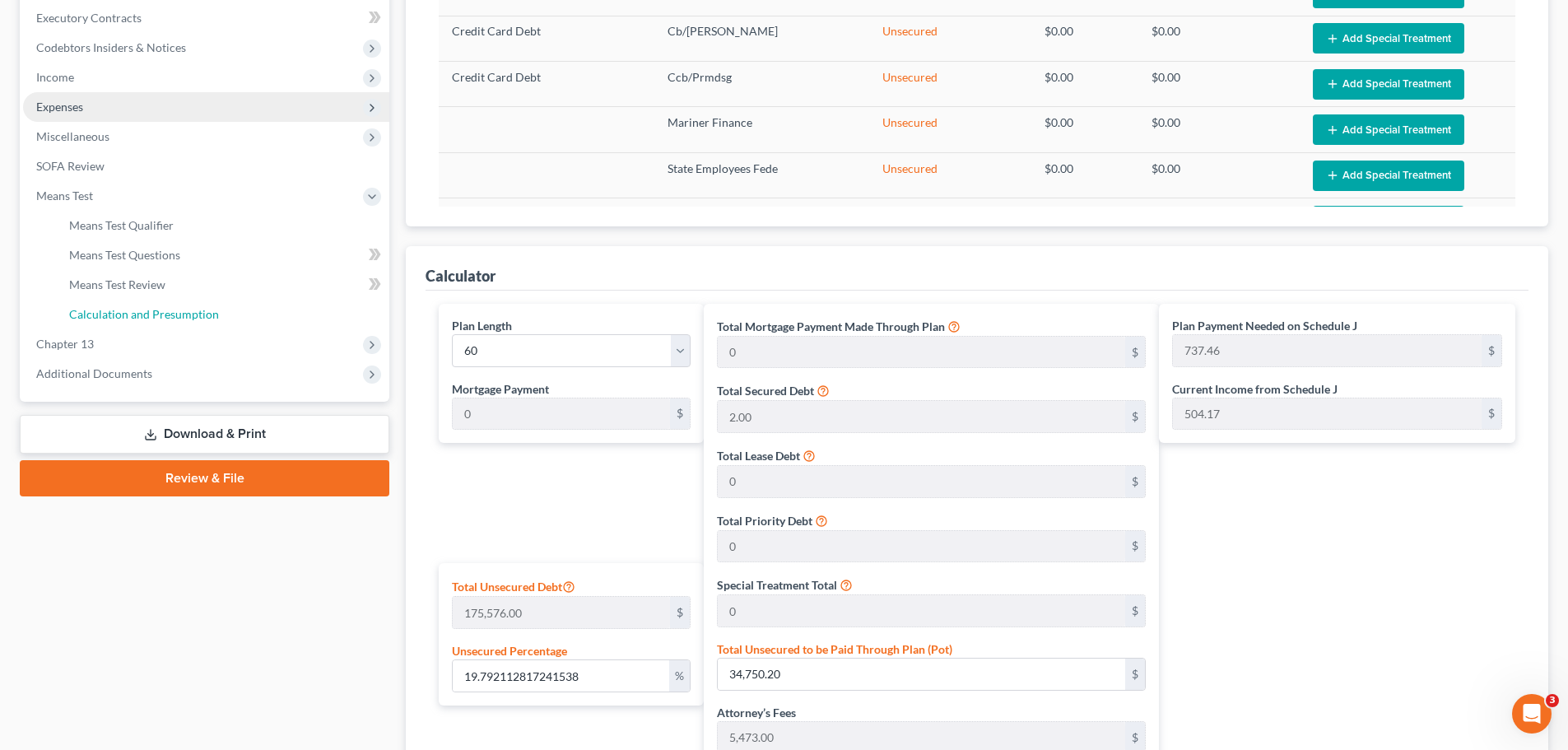
click at [104, 307] on span "Calculation and Presumption" at bounding box center [143, 314] width 149 height 14
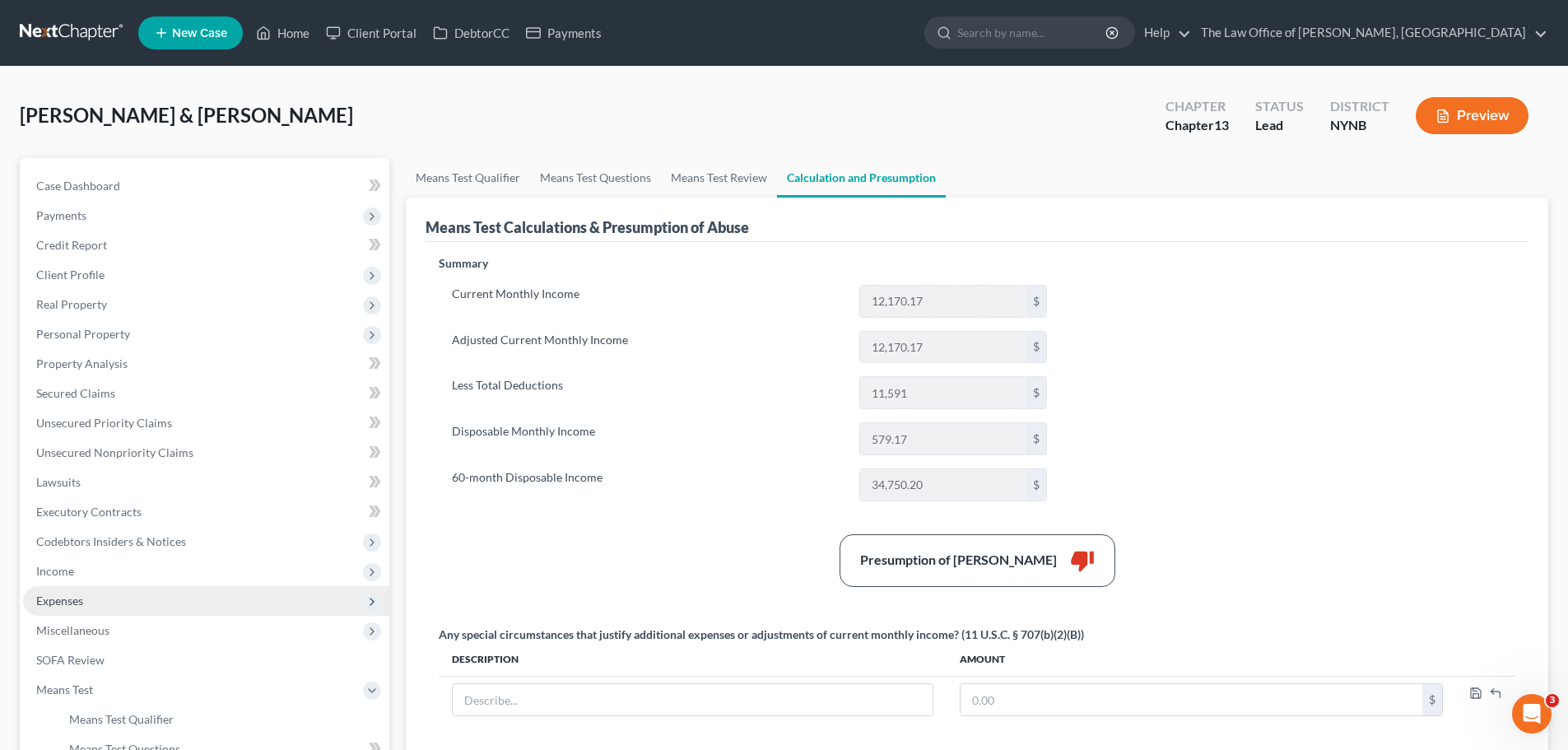
click at [73, 607] on span "Expenses" at bounding box center [59, 601] width 47 height 14
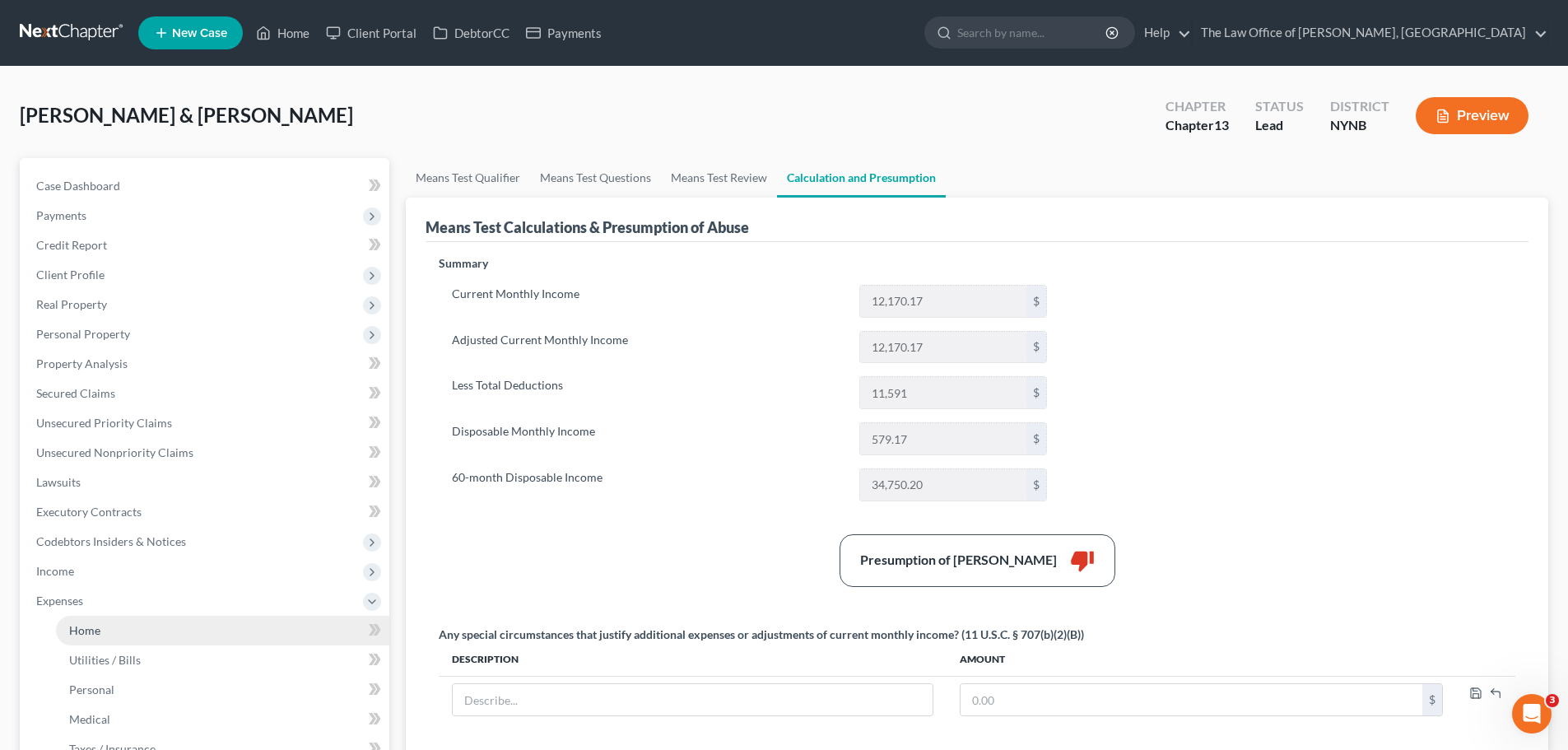
click at [79, 627] on span "Home" at bounding box center [84, 630] width 31 height 14
click at [111, 663] on span "Utilities / Bills" at bounding box center [105, 660] width 72 height 14
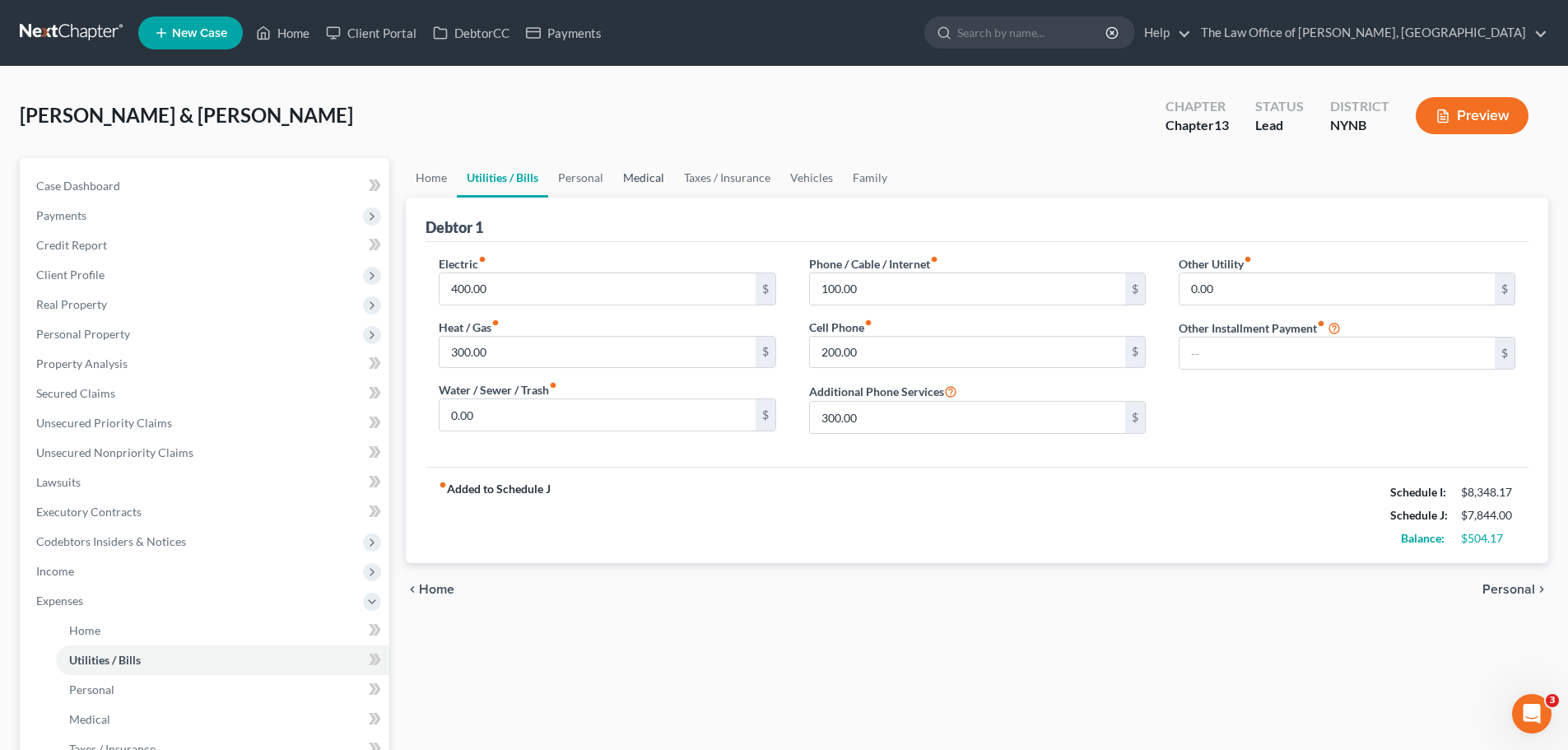
click at [629, 178] on link "Medical" at bounding box center [643, 178] width 61 height 40
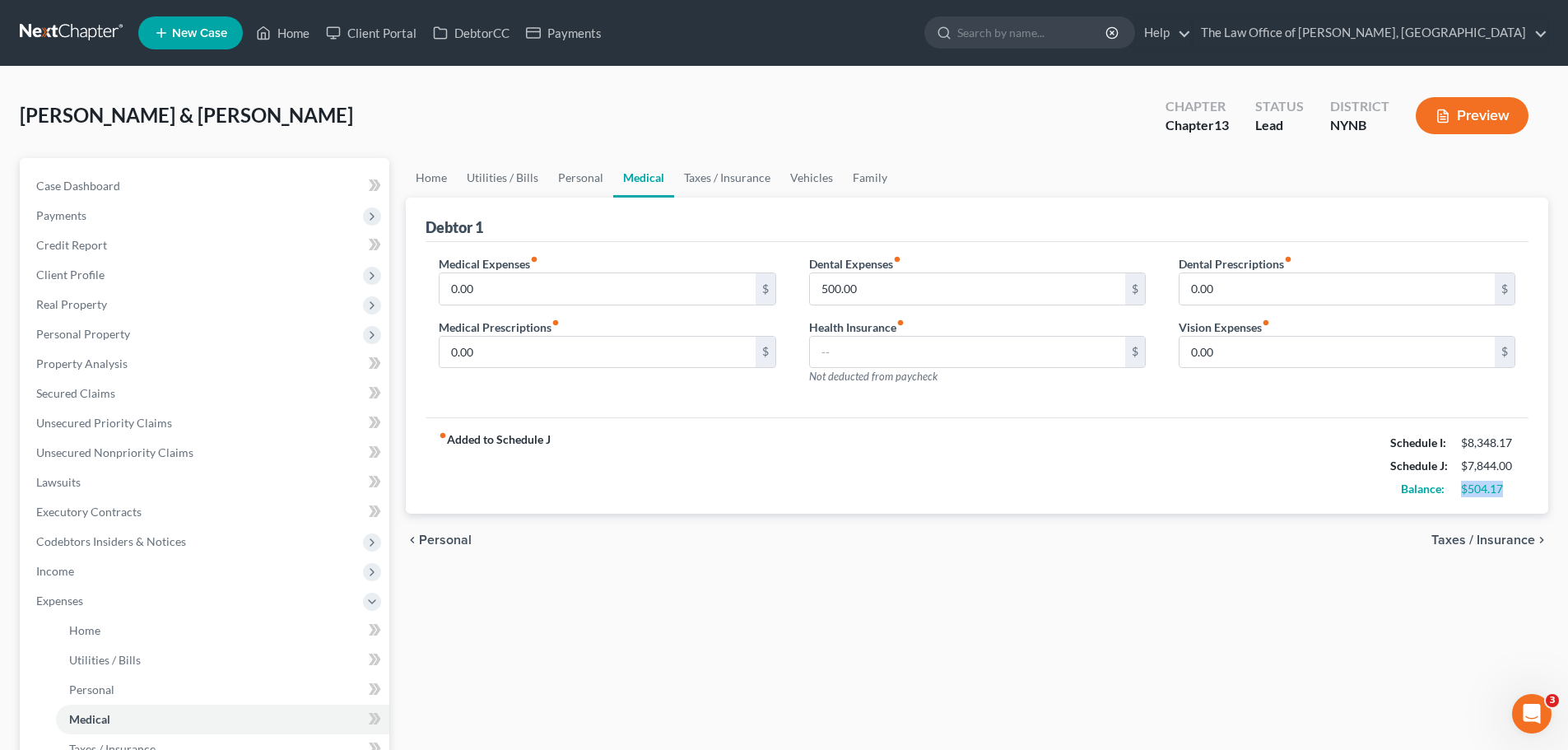
drag, startPoint x: 1515, startPoint y: 493, endPoint x: 1463, endPoint y: 488, distance: 52.2
click at [1463, 488] on div "$504.17" at bounding box center [1487, 489] width 71 height 17
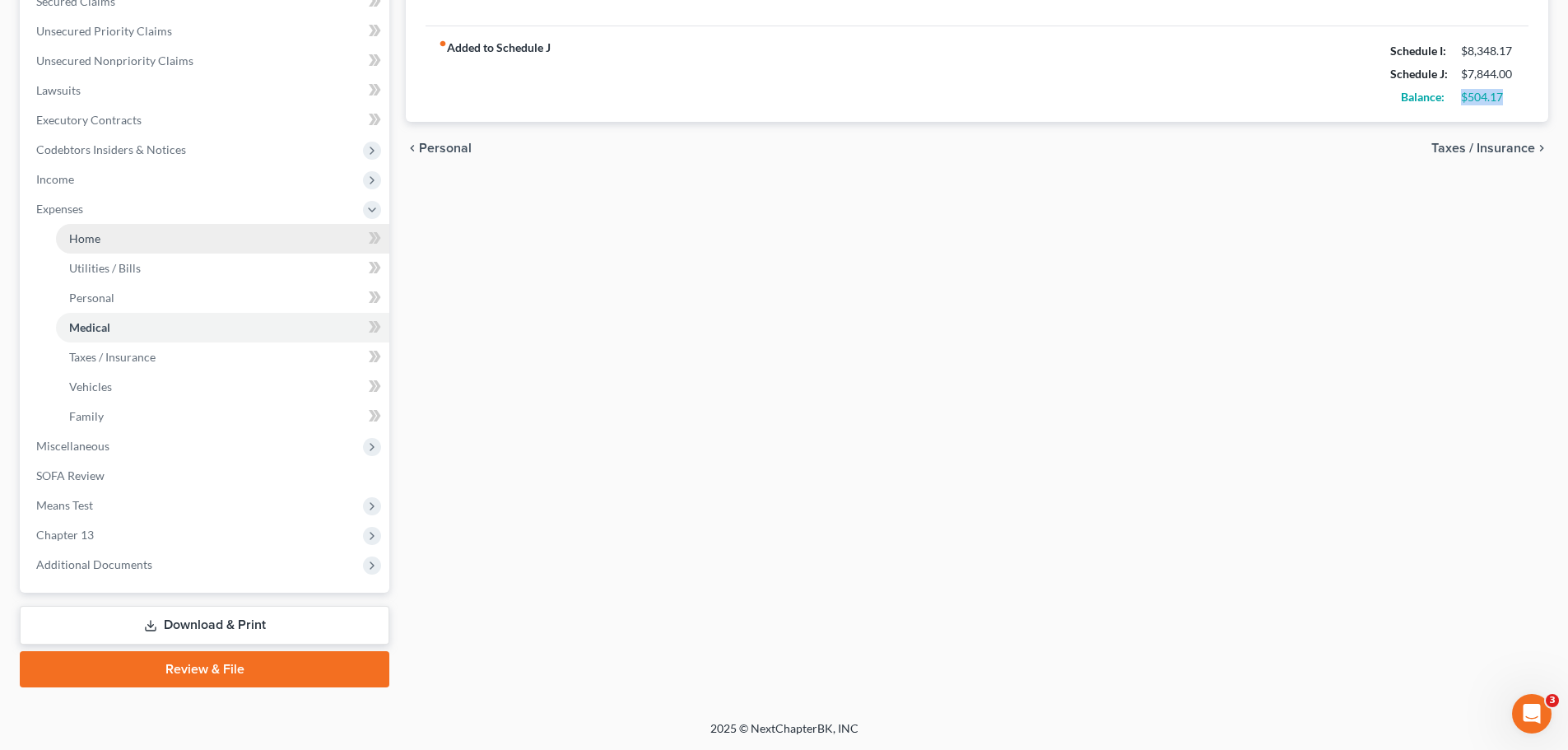
click at [95, 233] on span "Home" at bounding box center [84, 238] width 31 height 14
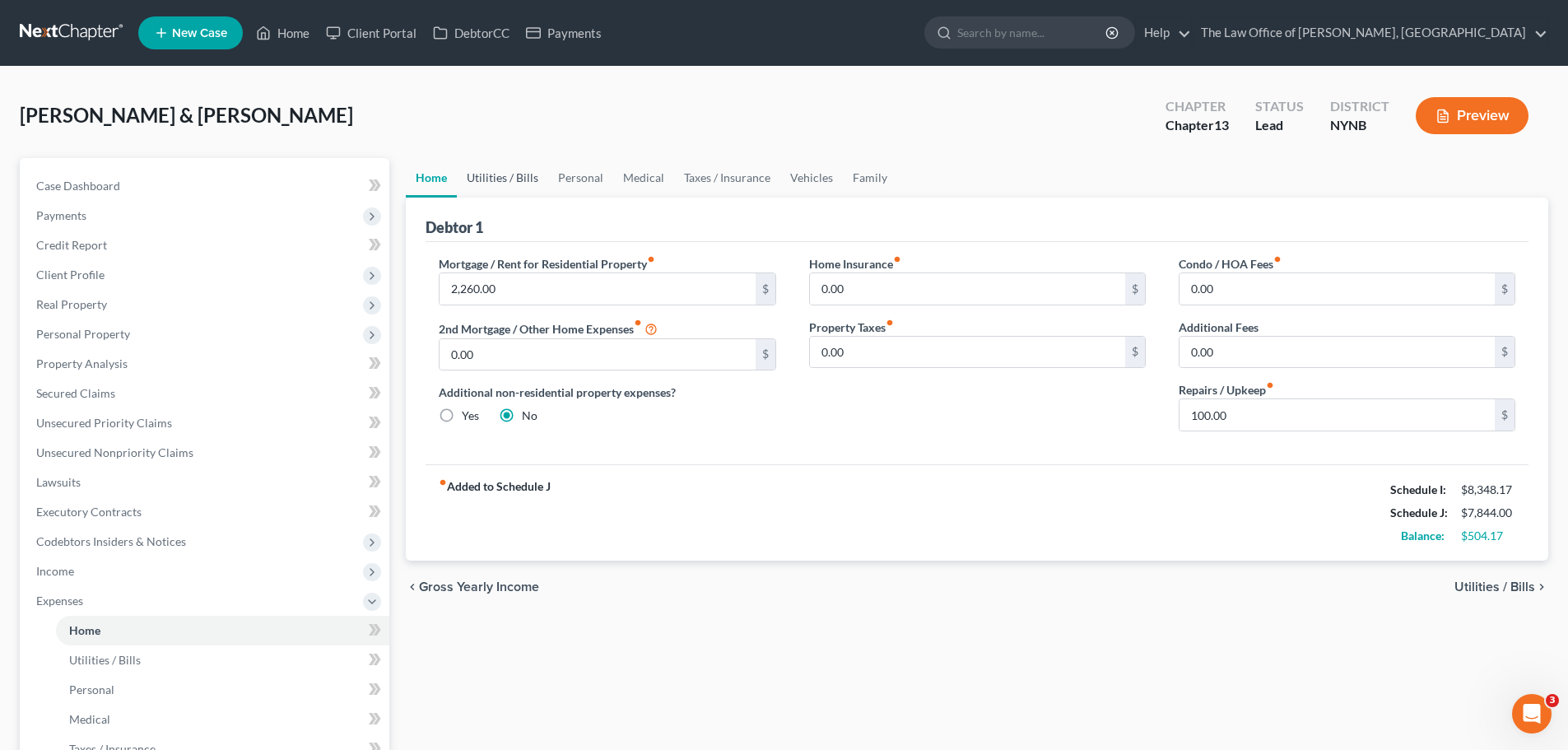
click at [496, 168] on link "Utilities / Bills" at bounding box center [503, 178] width 92 height 40
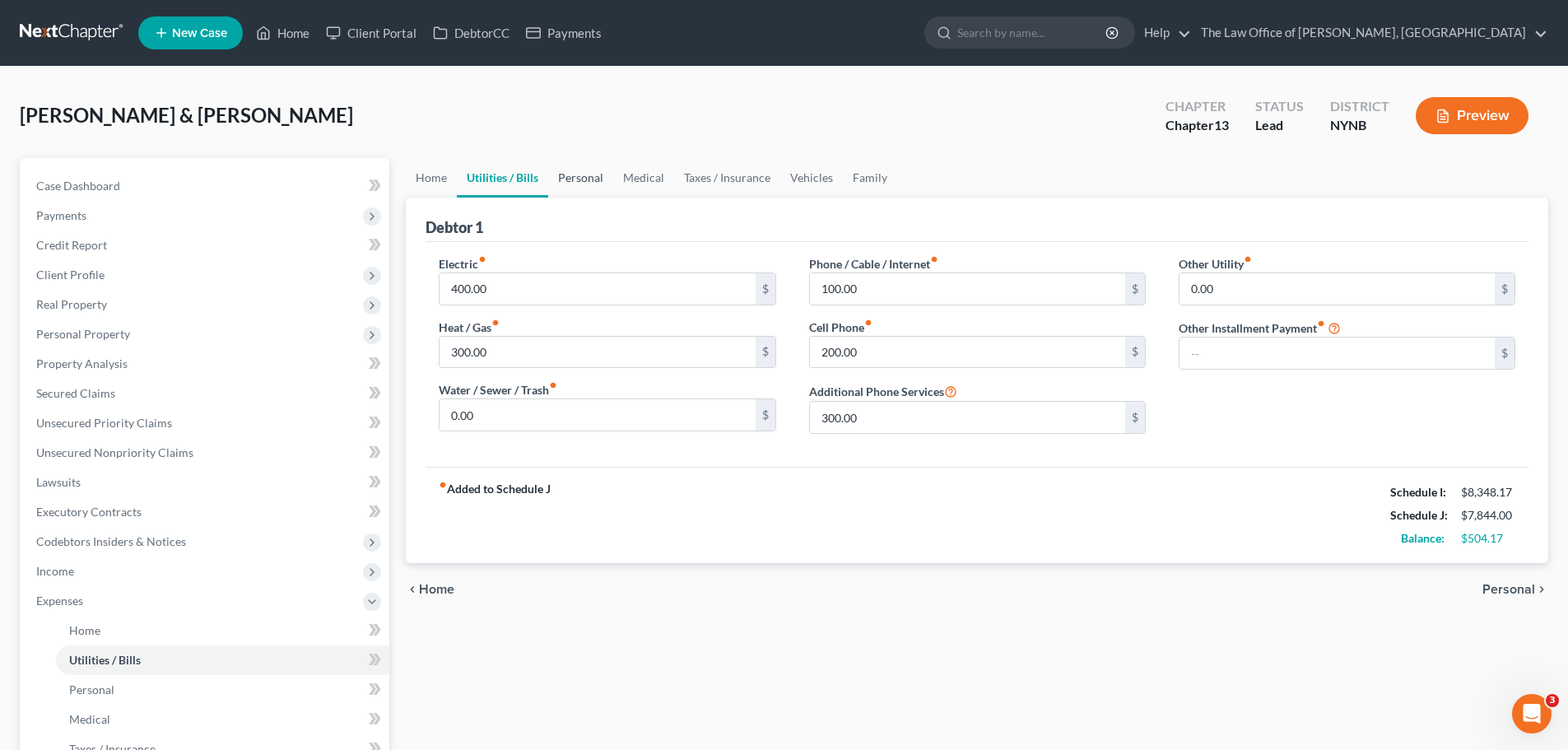
click at [574, 184] on link "Personal" at bounding box center [580, 178] width 65 height 40
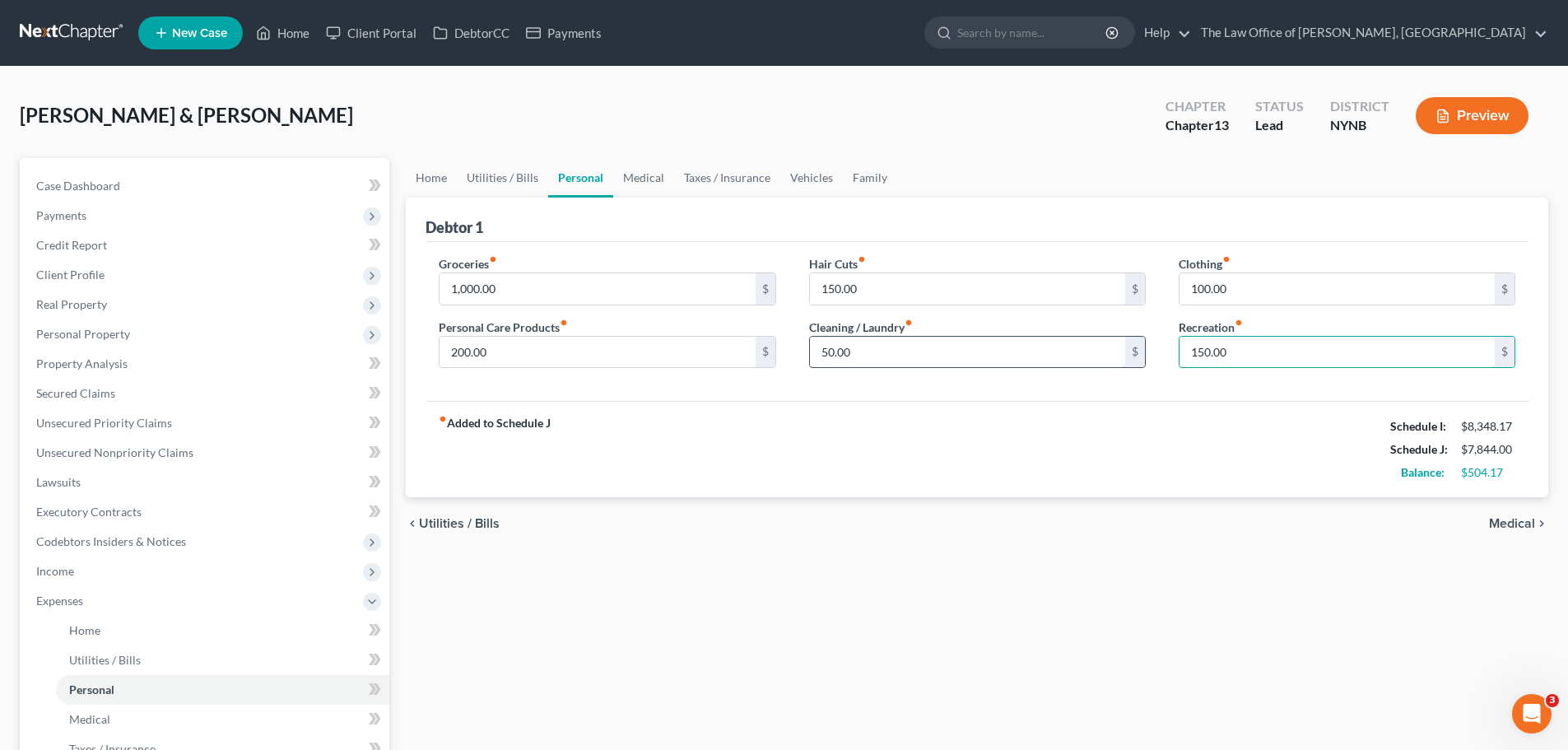
type input "5"
type input "150"
drag, startPoint x: 1078, startPoint y: 412, endPoint x: 1095, endPoint y: 412, distance: 17.0
click at [1078, 412] on div "fiber_manual_record Added to Schedule J Schedule I: $8,348.17 Schedule J: $7,84…" at bounding box center [977, 449] width 1103 height 97
click at [639, 176] on link "Medical" at bounding box center [643, 178] width 61 height 40
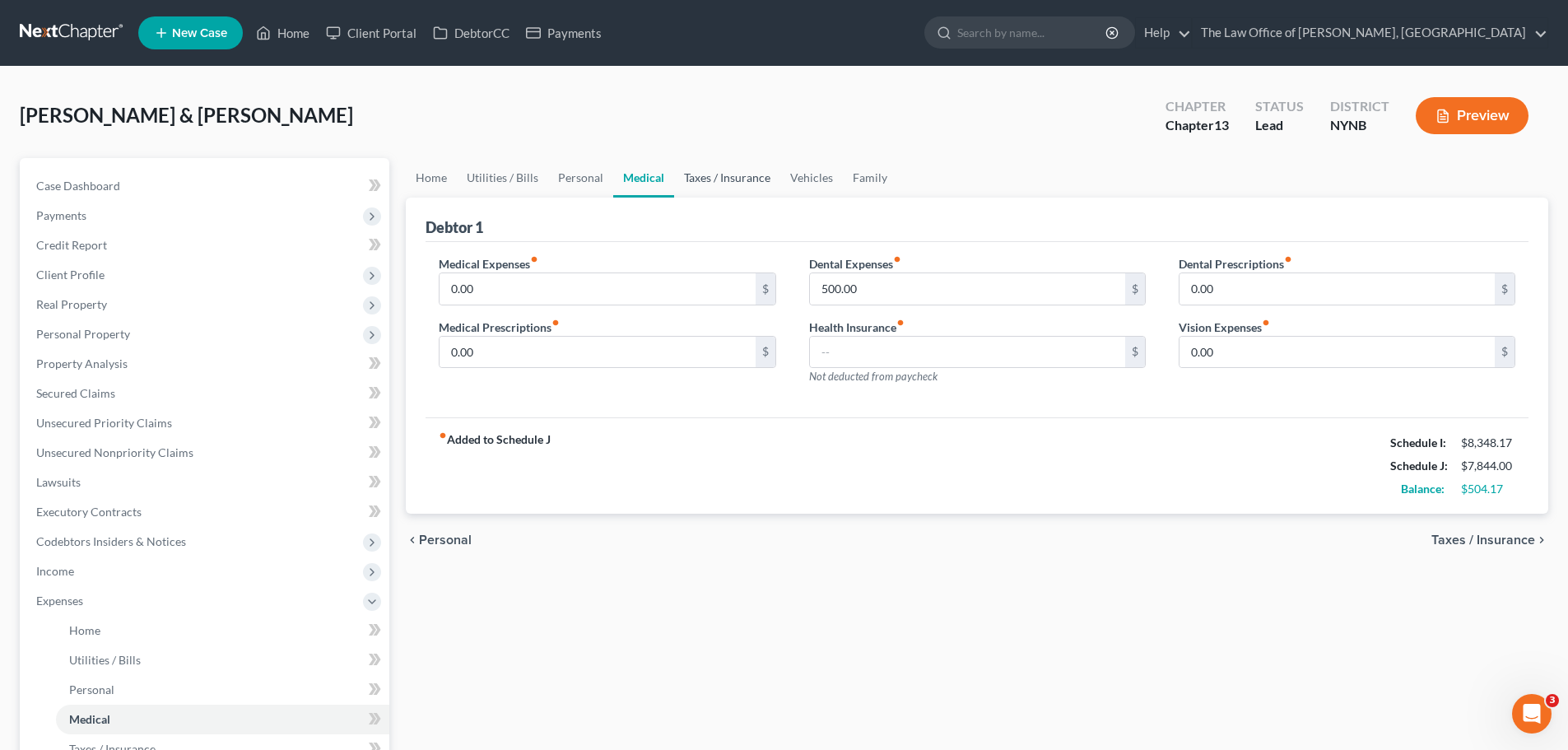
click at [721, 184] on link "Taxes / Insurance" at bounding box center [727, 178] width 107 height 40
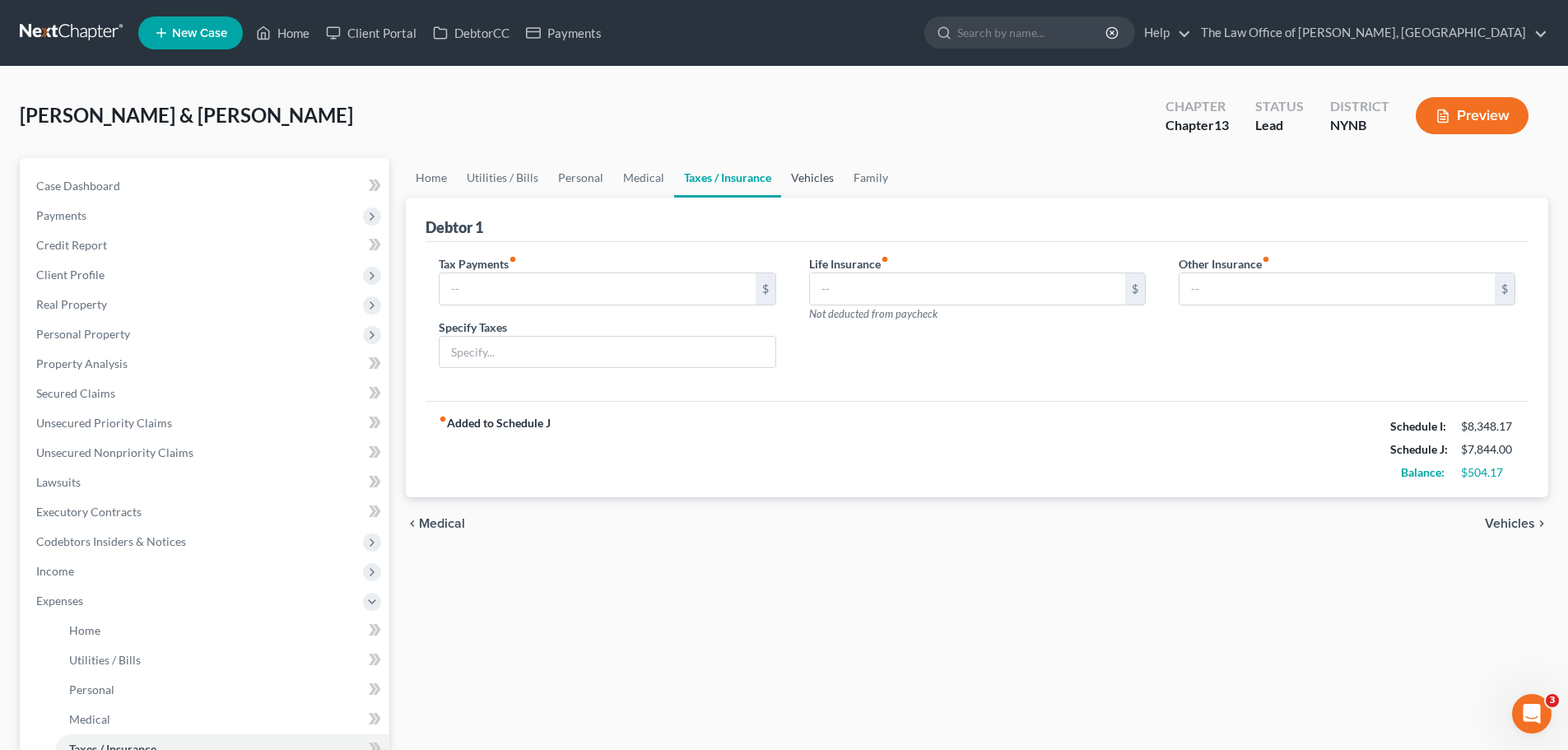
click at [810, 179] on link "Vehicles" at bounding box center [812, 178] width 63 height 40
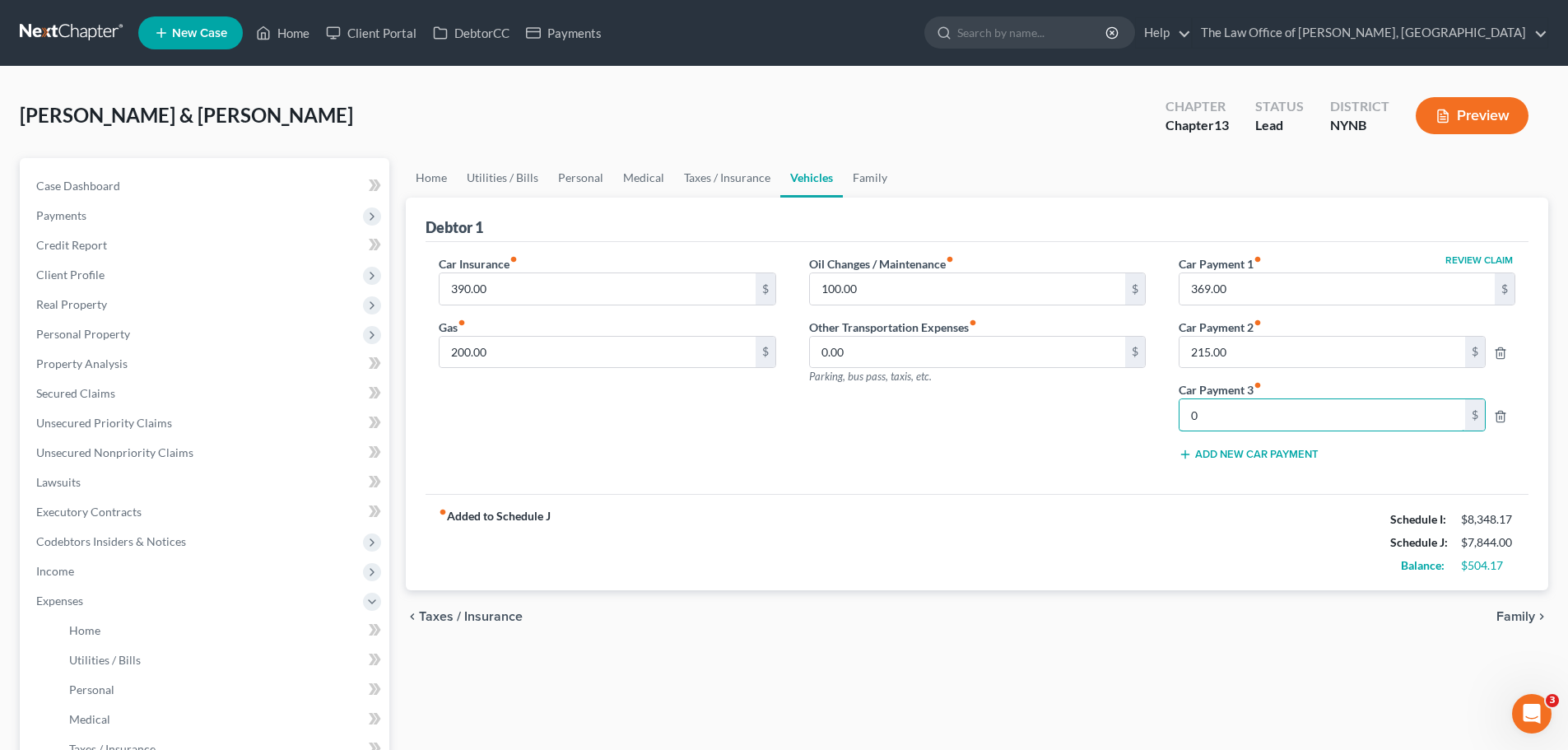
type input "0"
drag, startPoint x: 986, startPoint y: 486, endPoint x: 1325, endPoint y: 316, distance: 379.2
click at [1080, 457] on div "Car Insurance fiber_manual_record 390.00 $ Gas fiber_manual_record 200.00 $ Oil…" at bounding box center [977, 368] width 1103 height 252
click at [1251, 298] on input "369.00" at bounding box center [1337, 288] width 316 height 31
click at [1028, 424] on div "Oil Changes / Maintenance fiber_manual_record 100.00 $ Other Transportation Exp…" at bounding box center [977, 365] width 369 height 219
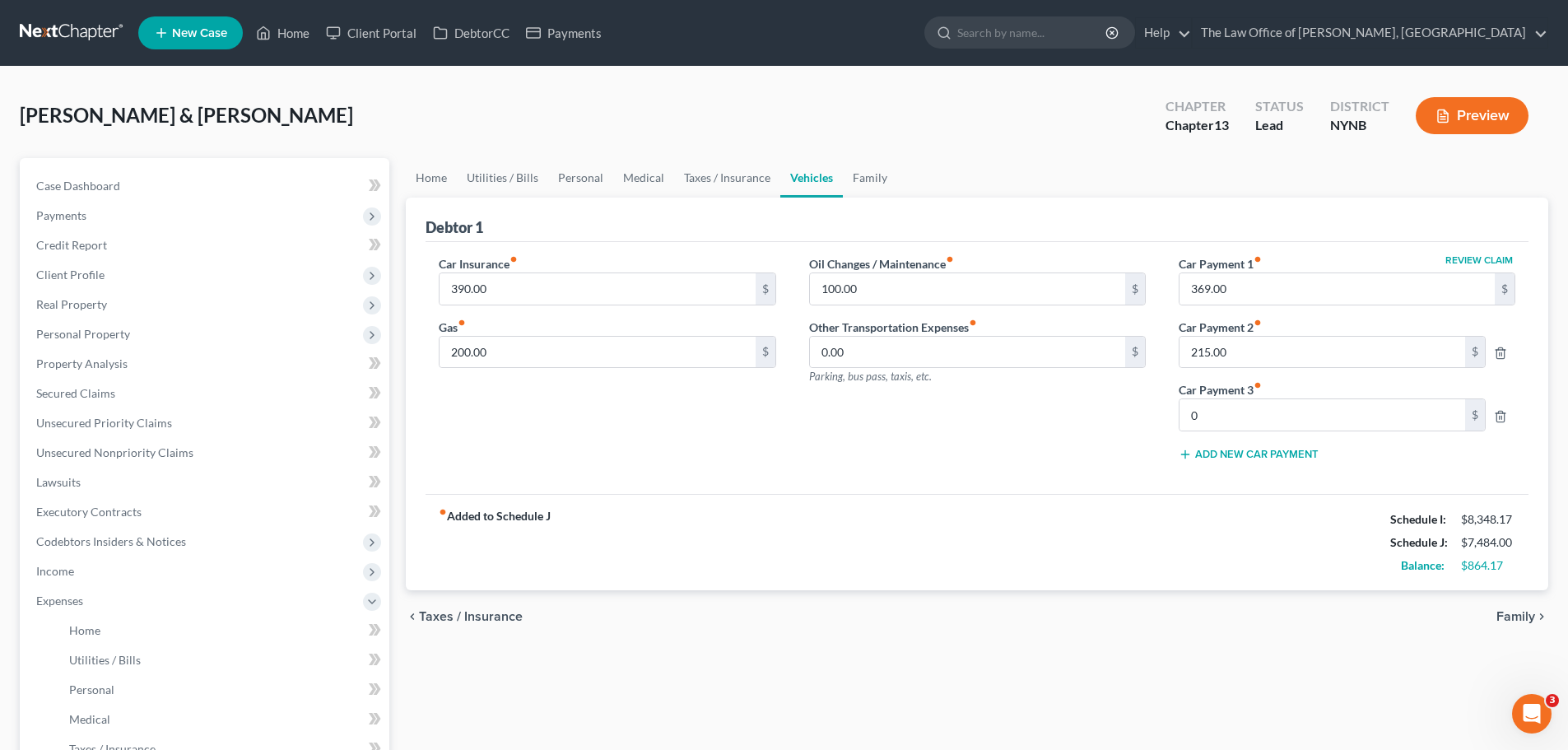
click at [891, 489] on div "Car Insurance fiber_manual_record 390.00 $ Gas fiber_manual_record 200.00 $ Oil…" at bounding box center [977, 368] width 1103 height 252
click at [802, 464] on div "Oil Changes / Maintenance fiber_manual_record 100.00 $ Other Transportation Exp…" at bounding box center [977, 365] width 369 height 219
click at [1522, 575] on div "Balance: $864.17" at bounding box center [1453, 565] width 141 height 23
drag, startPoint x: 1513, startPoint y: 563, endPoint x: 1465, endPoint y: 570, distance: 48.5
click at [1465, 570] on div "$864.17" at bounding box center [1487, 566] width 55 height 17
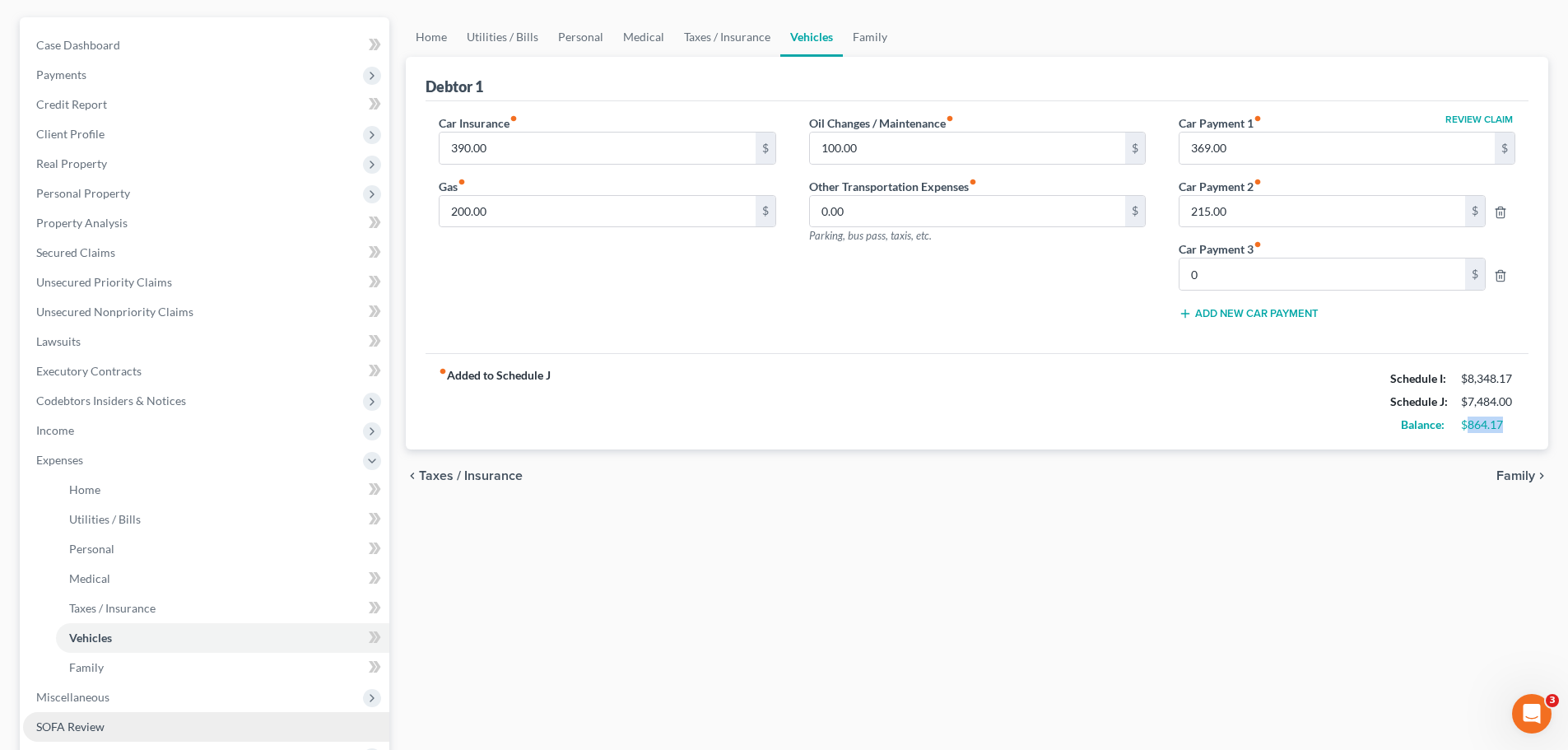
scroll to position [391, 0]
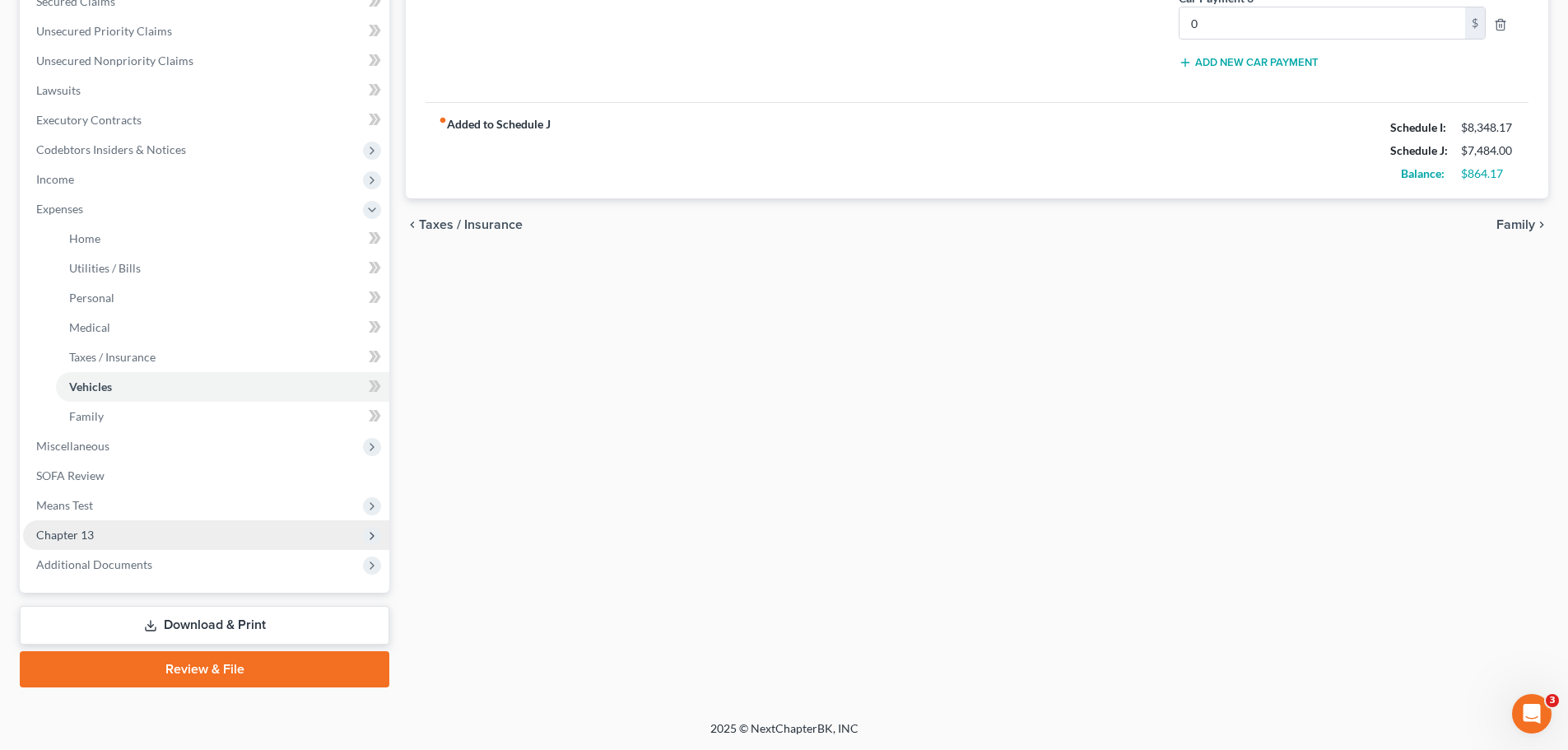
click at [88, 530] on span "Chapter 13" at bounding box center [65, 535] width 58 height 14
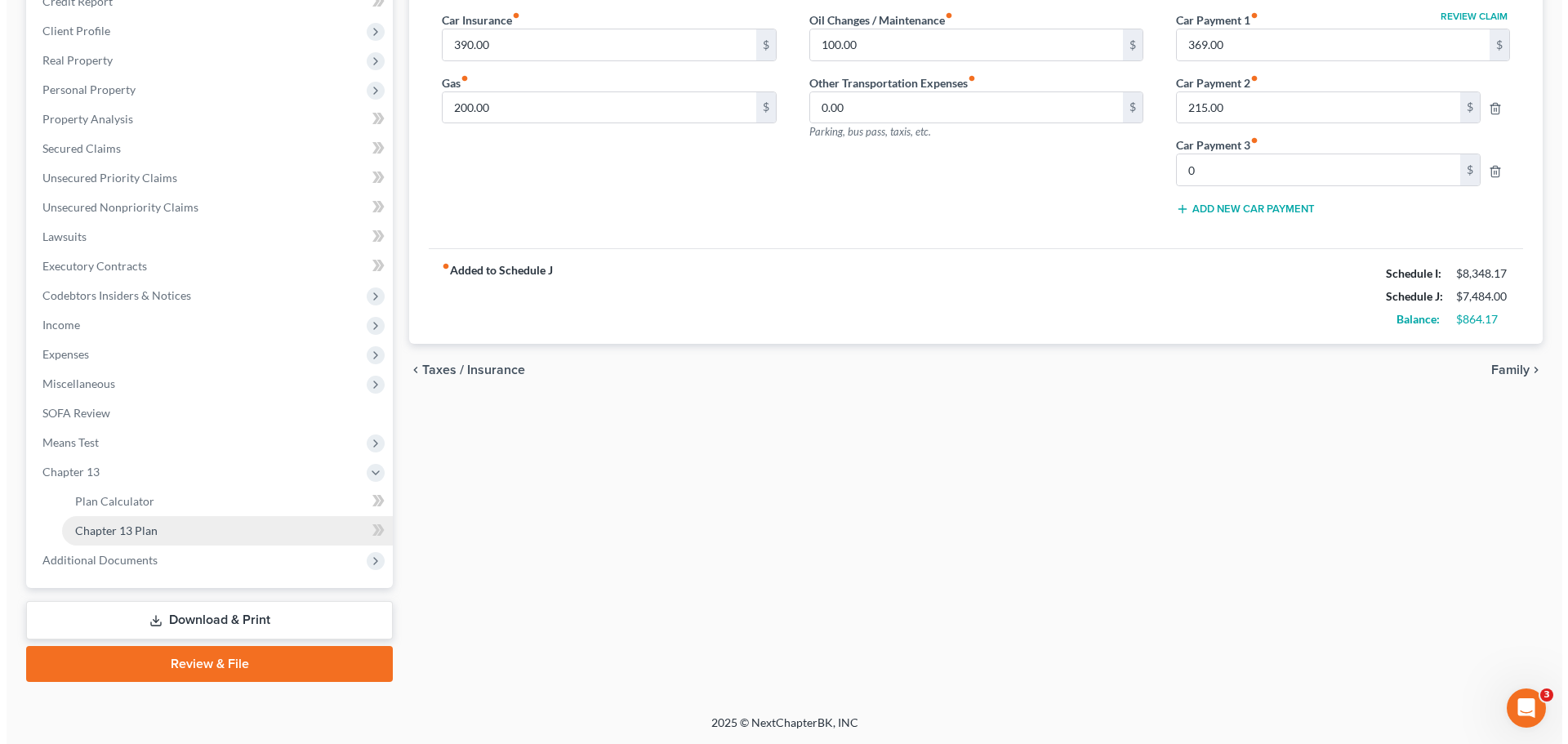
scroll to position [242, 0]
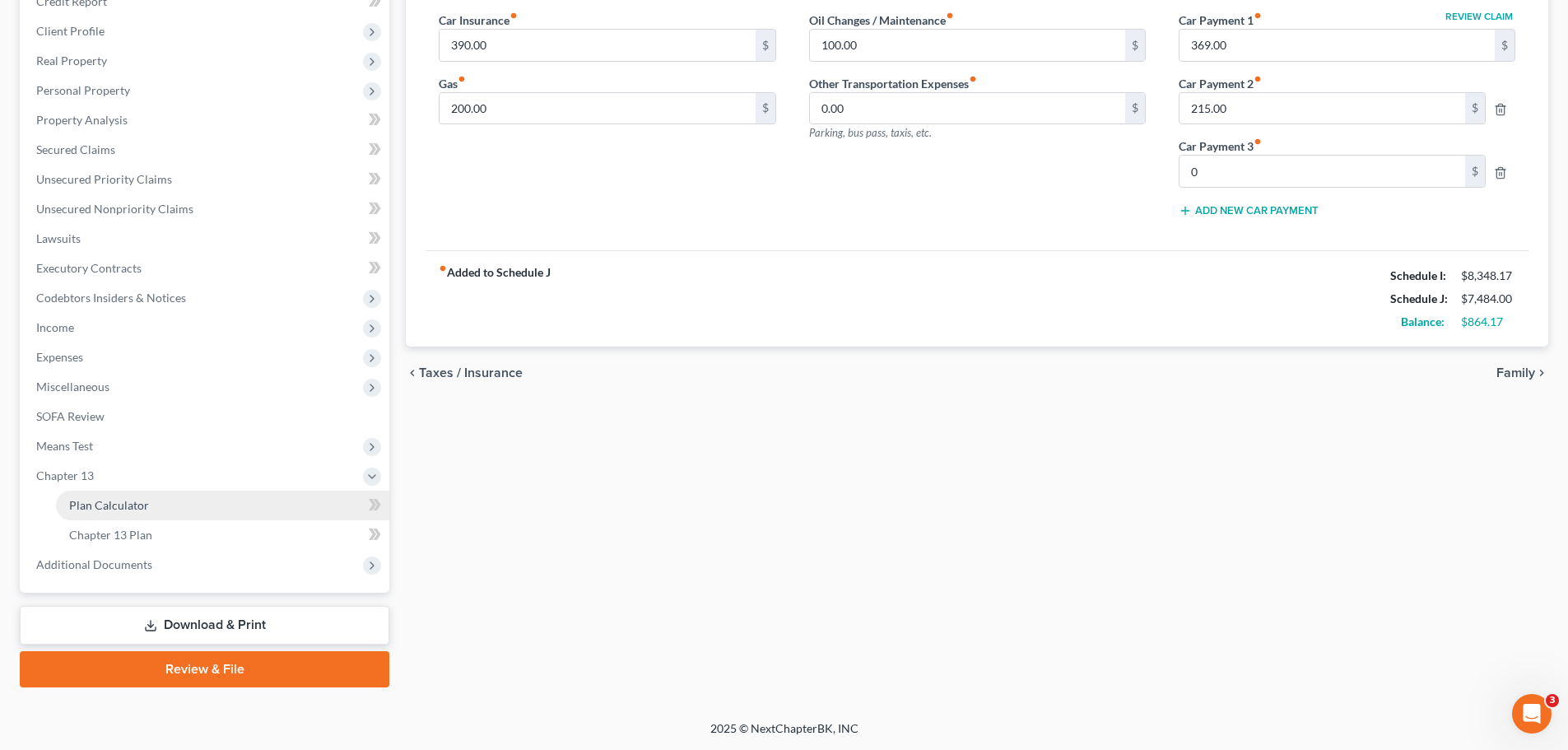
click at [104, 514] on link "Plan Calculator" at bounding box center [222, 506] width 334 height 30
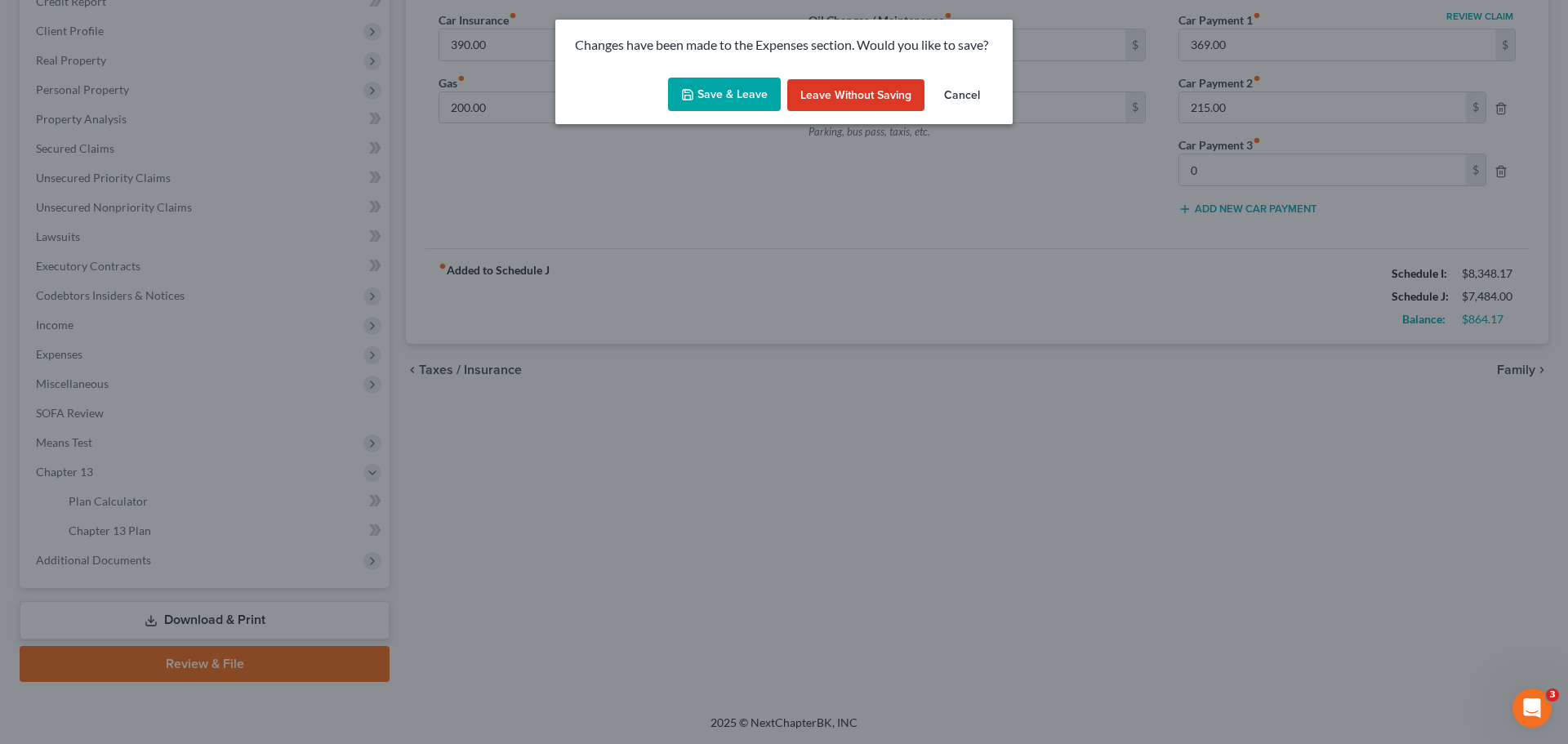
click at [755, 99] on button "Save & Leave" at bounding box center [724, 95] width 113 height 35
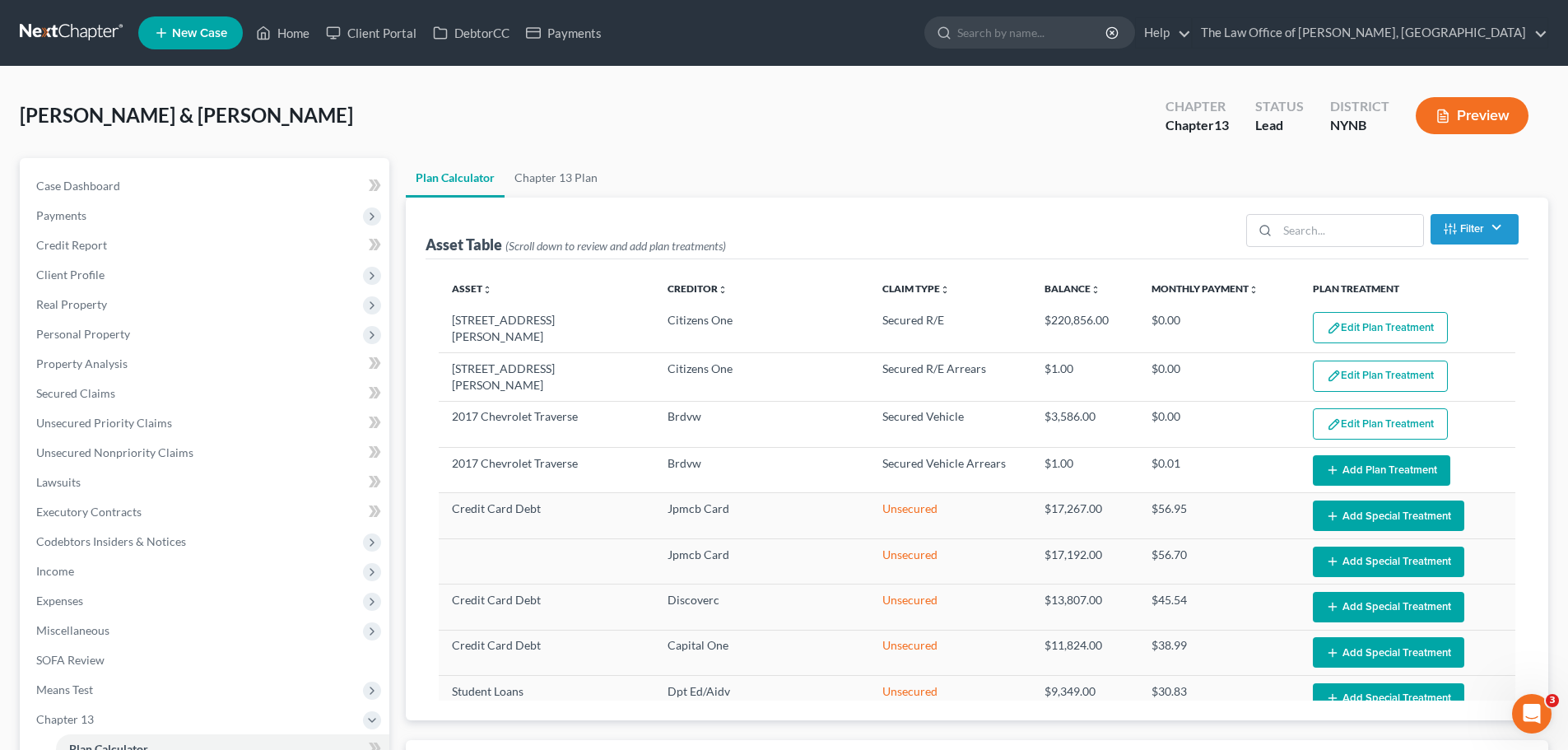
scroll to position [325, 0]
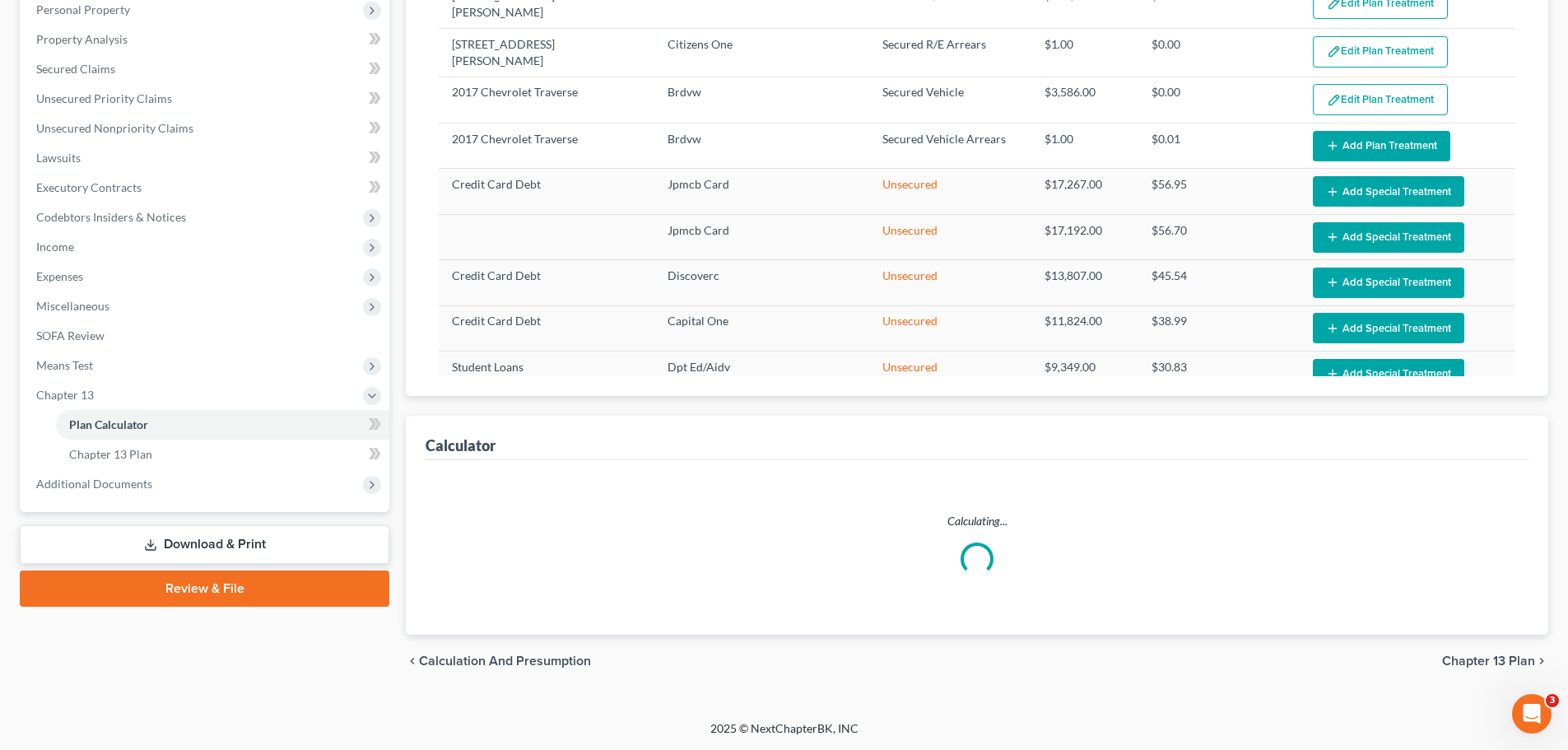
select select "59"
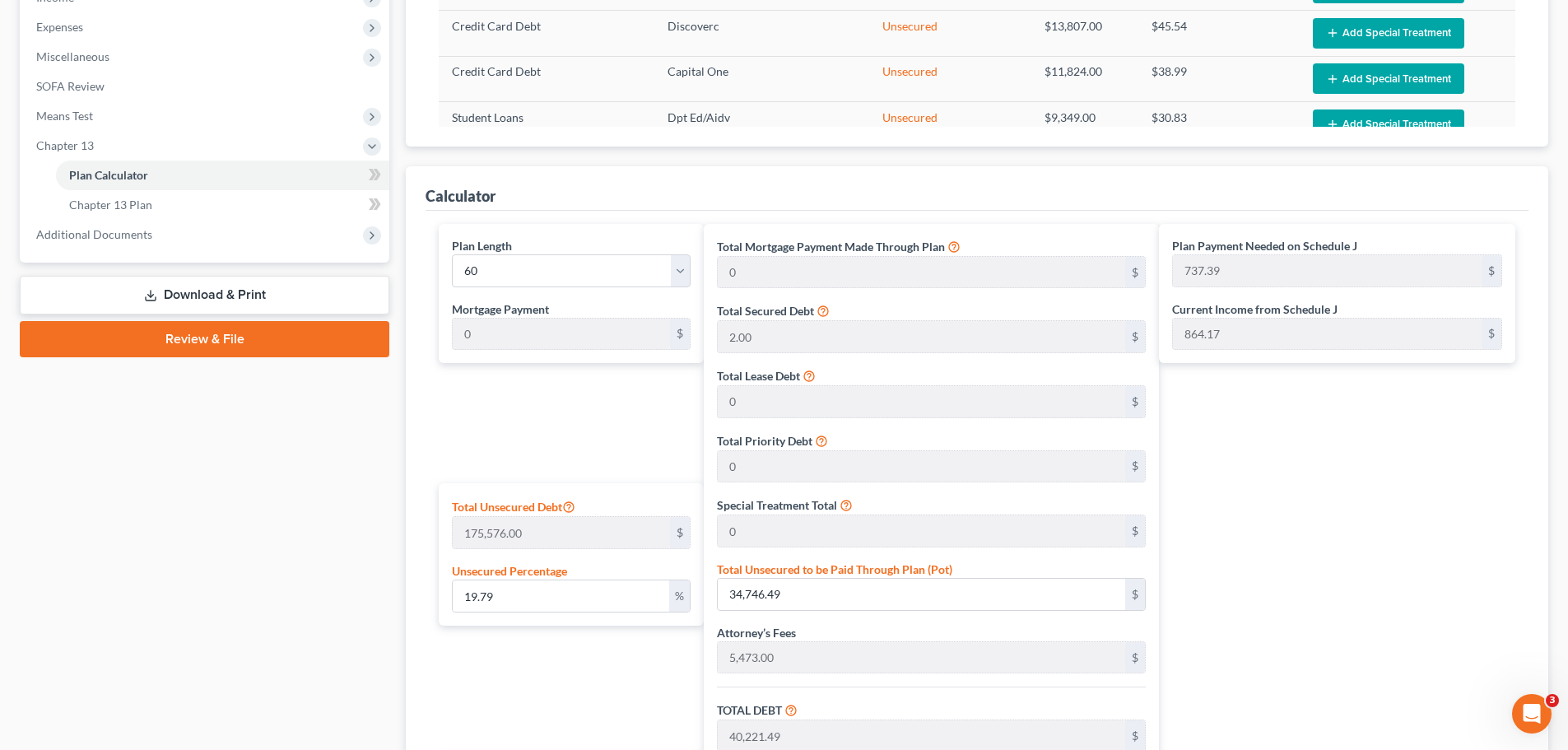
scroll to position [406, 0]
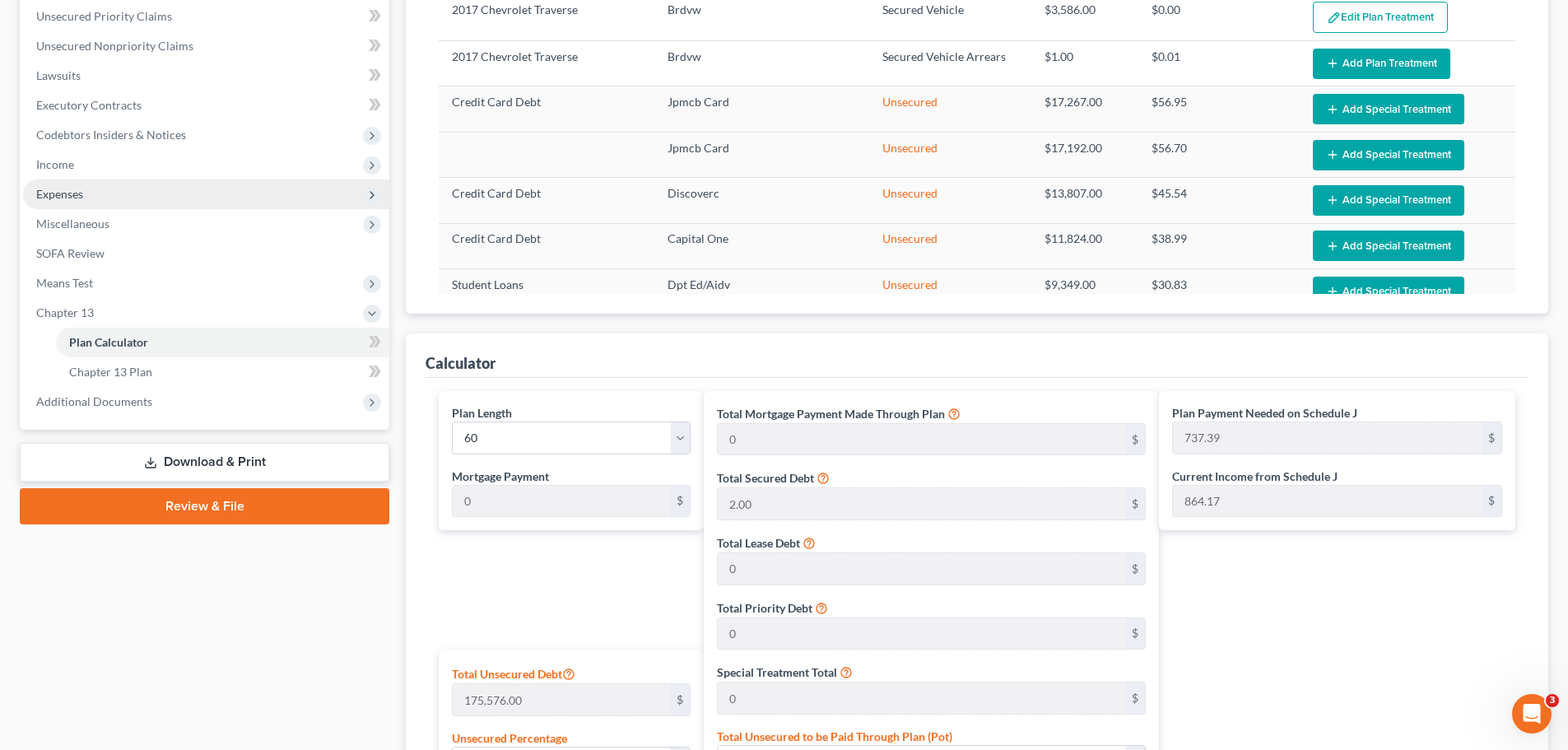
click at [54, 204] on span "Expenses" at bounding box center [206, 194] width 366 height 30
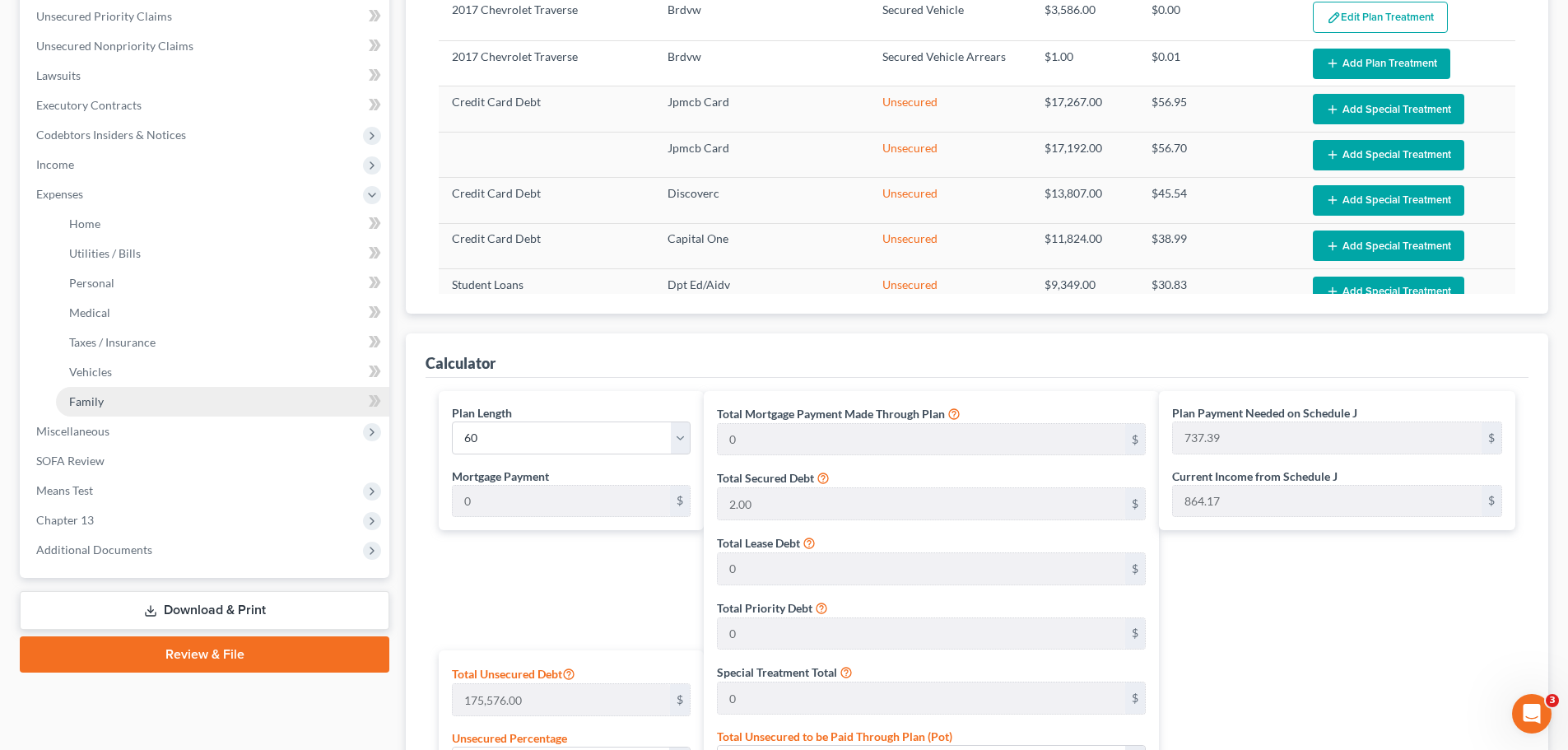
click at [73, 395] on span "Family" at bounding box center [86, 401] width 35 height 14
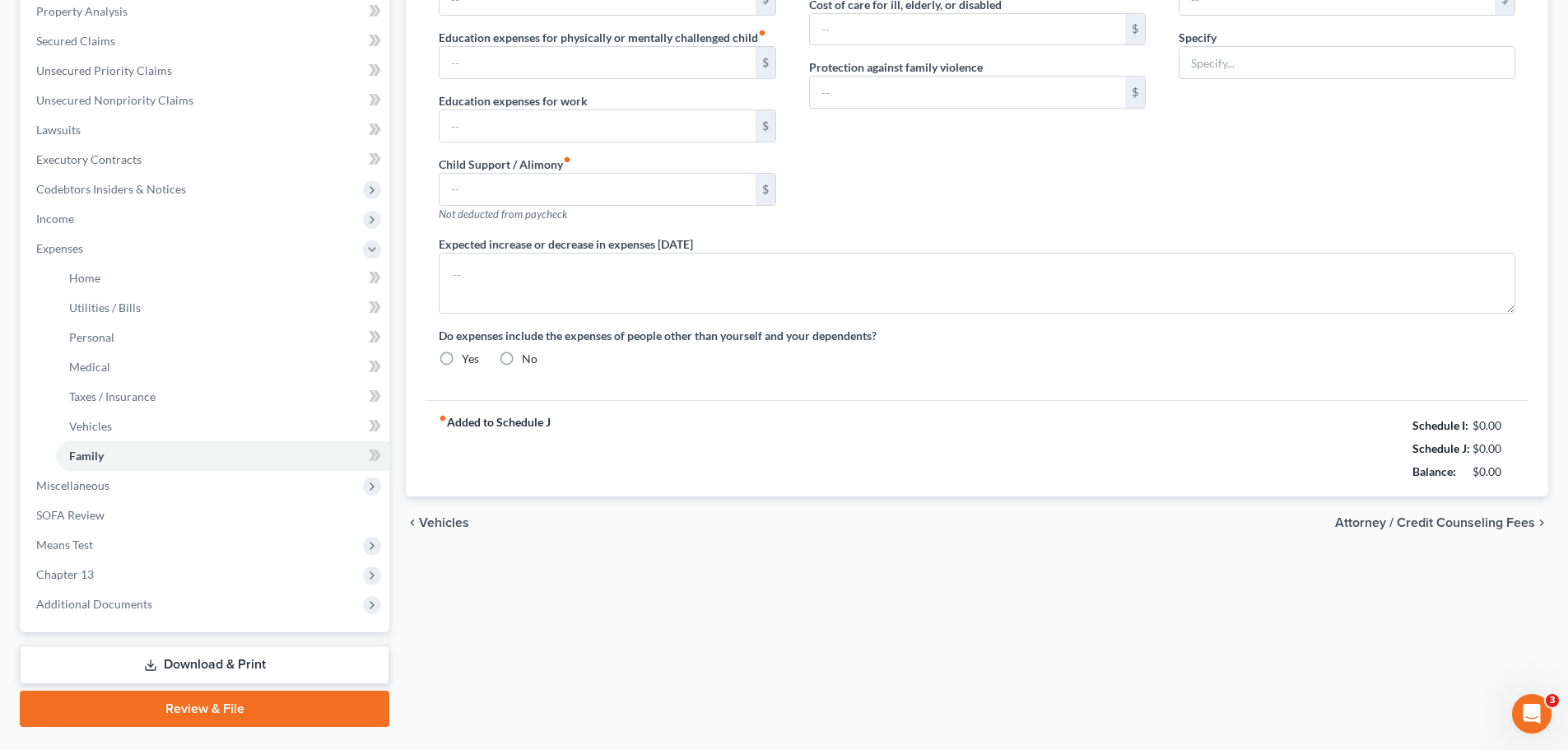
type input "500.00"
type input "200.00"
type input "0.00"
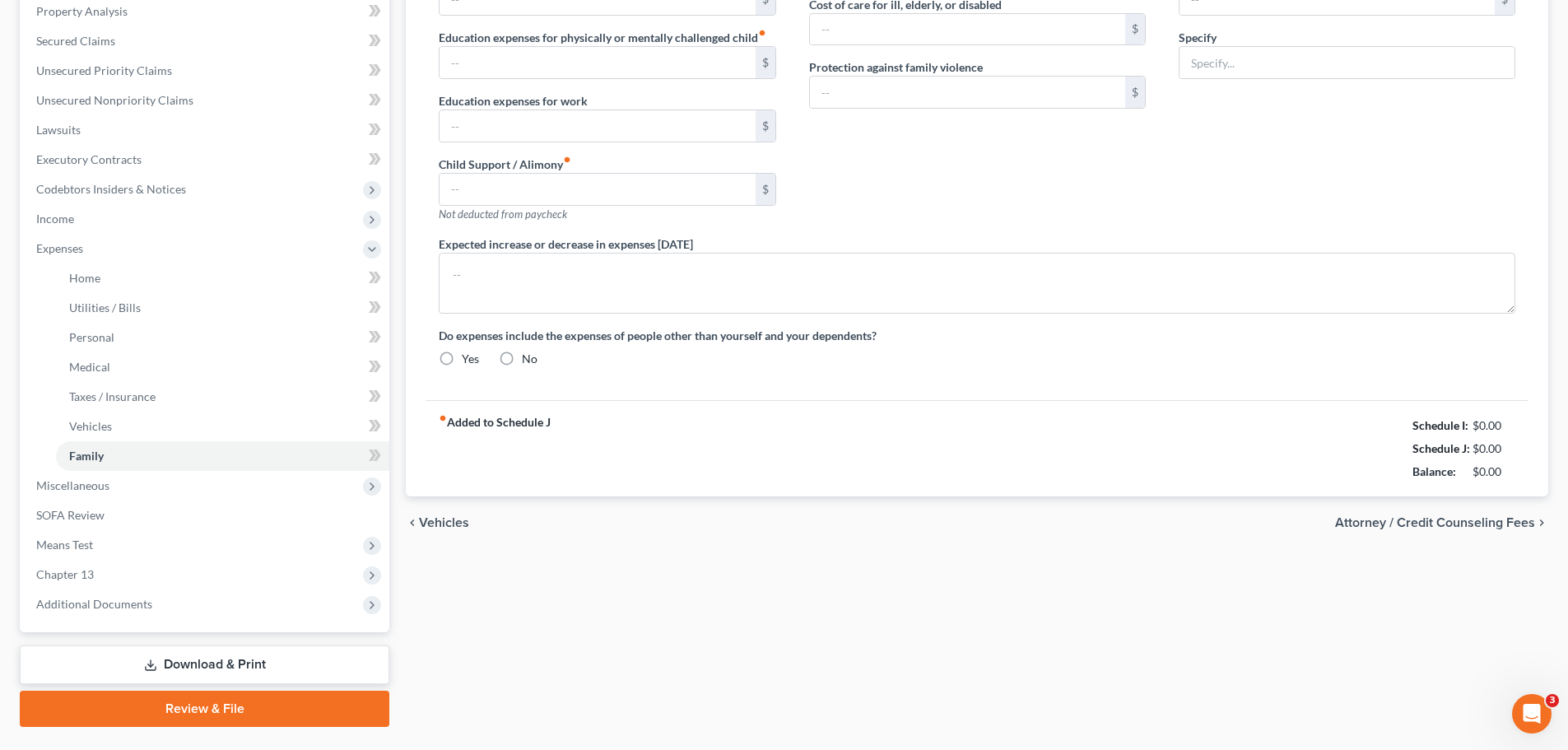
type input "0.00"
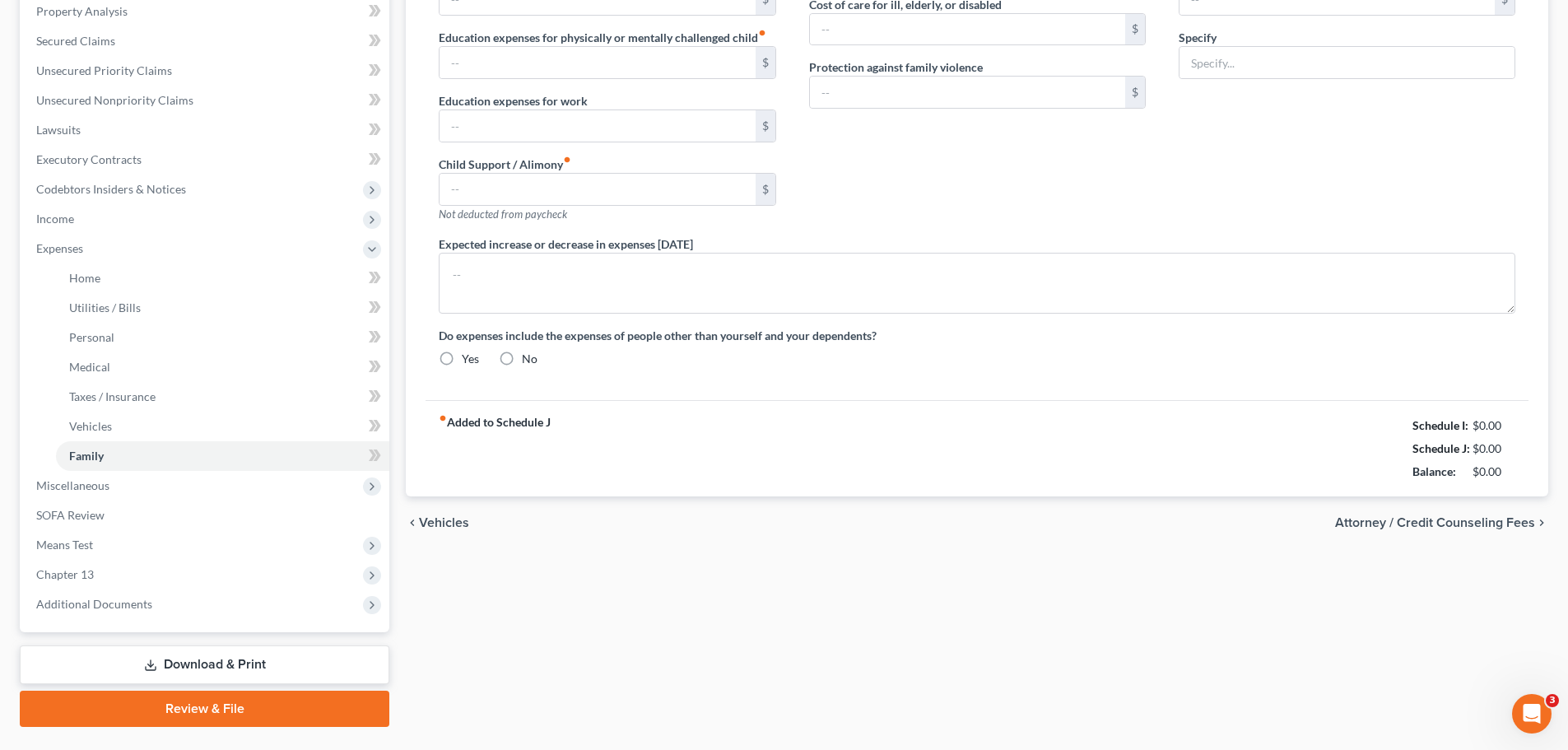
radio input "true"
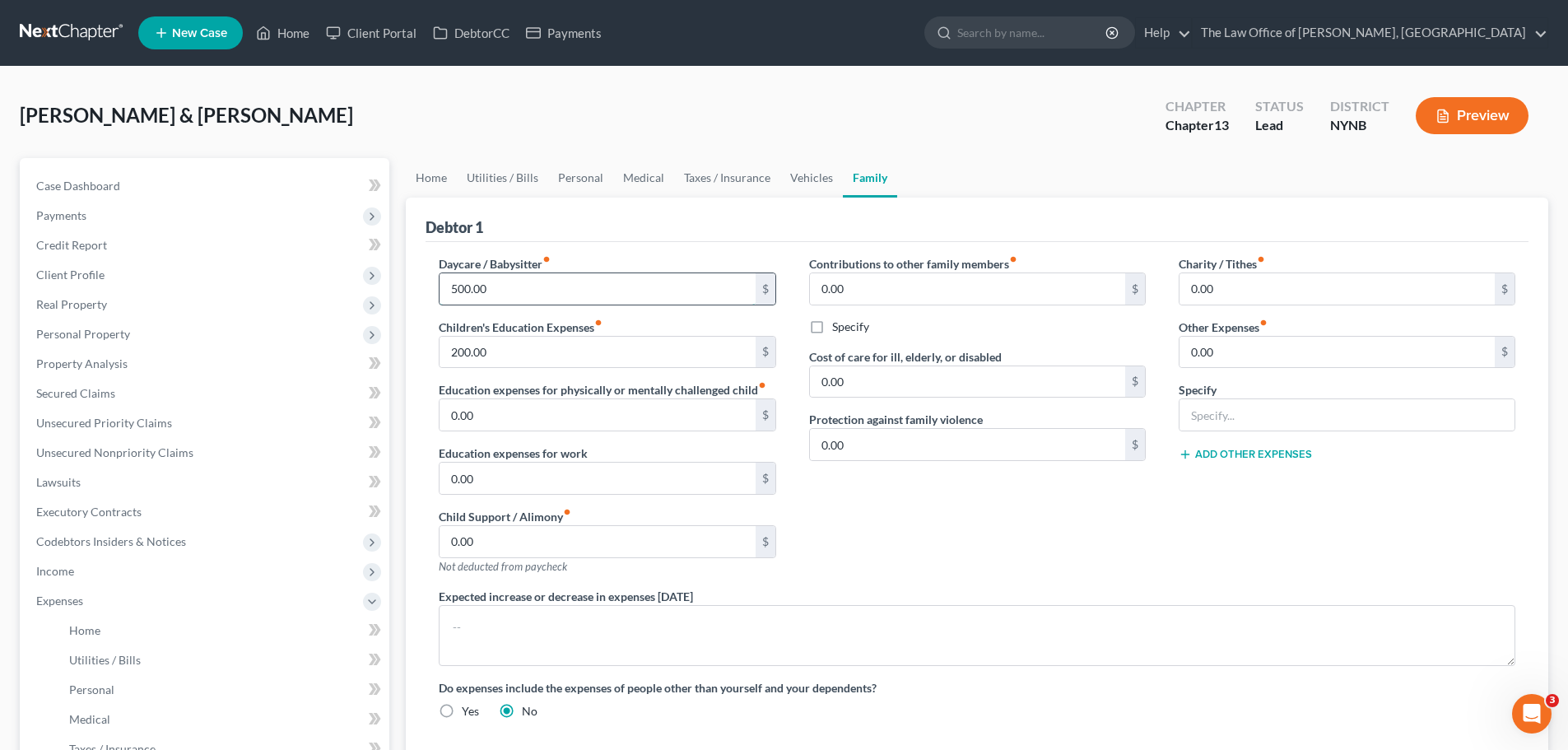
click at [508, 289] on input "500.00" at bounding box center [596, 288] width 316 height 31
click at [502, 341] on input "200.00" at bounding box center [596, 352] width 316 height 31
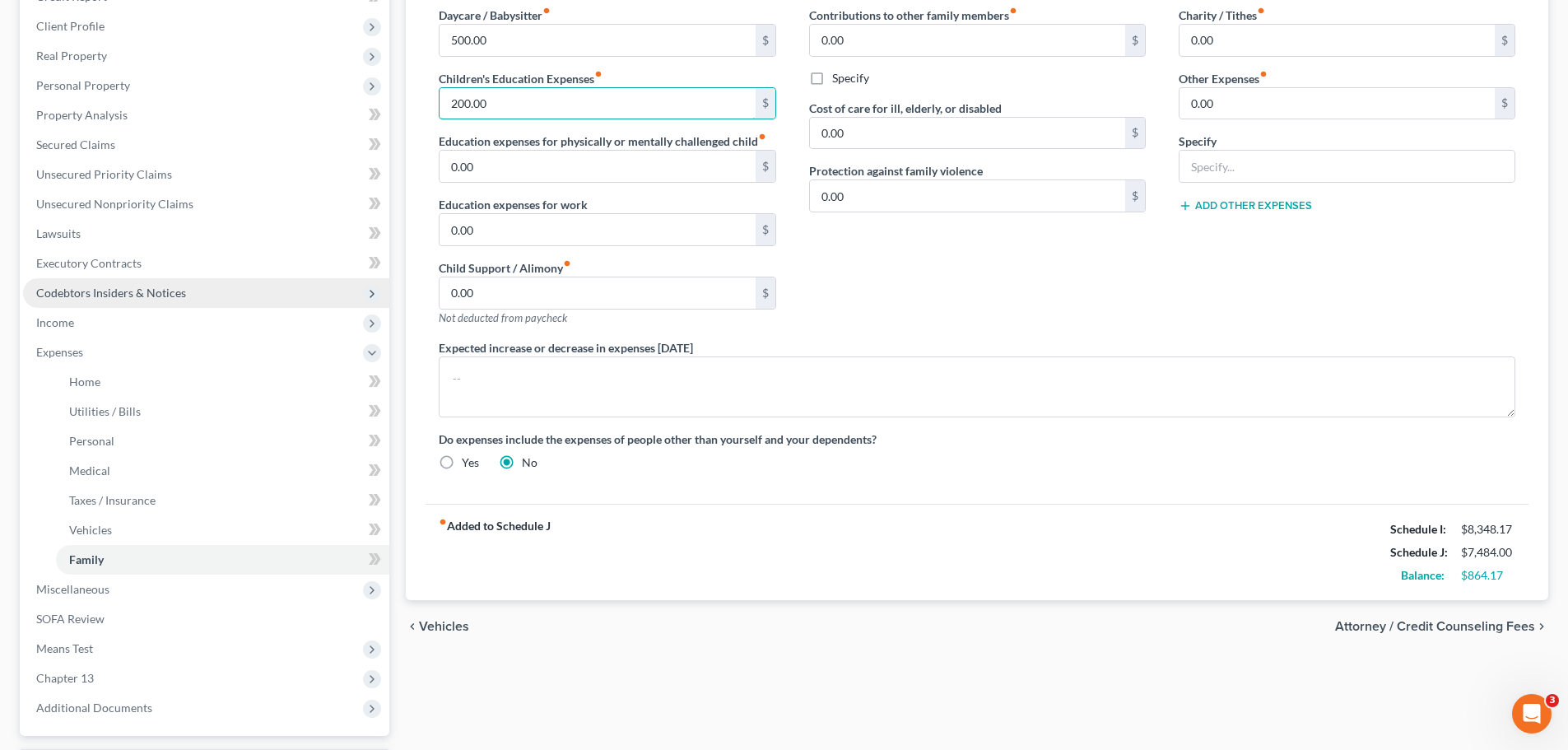
scroll to position [63, 0]
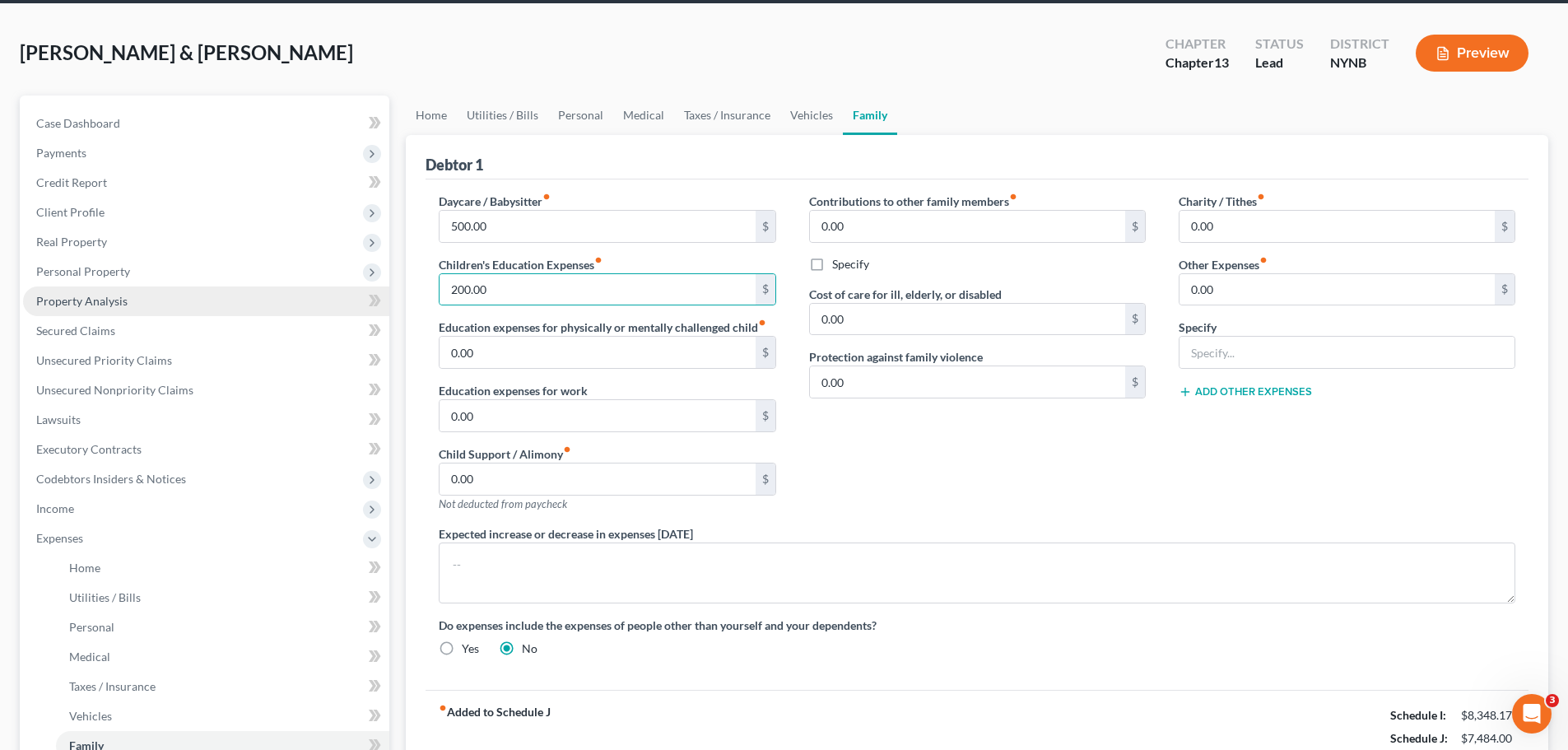
click at [104, 299] on span "Property Analysis" at bounding box center [82, 301] width 92 height 14
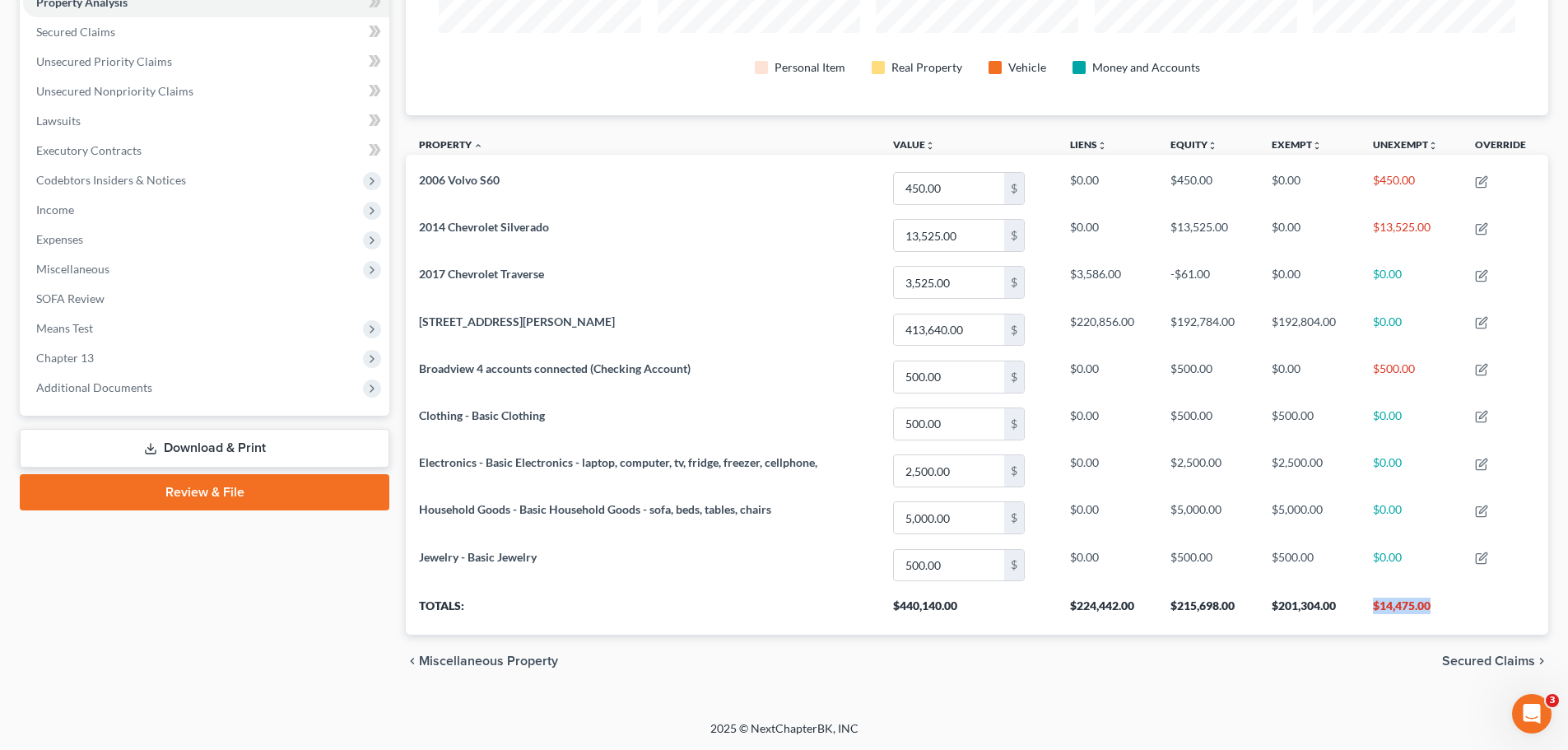
drag, startPoint x: 1441, startPoint y: 607, endPoint x: 1367, endPoint y: 598, distance: 74.5
click at [1367, 598] on th "$14,475.00" at bounding box center [1411, 612] width 103 height 46
drag, startPoint x: 202, startPoint y: 453, endPoint x: 271, endPoint y: 463, distance: 69.7
click at [202, 453] on link "Download & Print" at bounding box center [204, 448] width 369 height 39
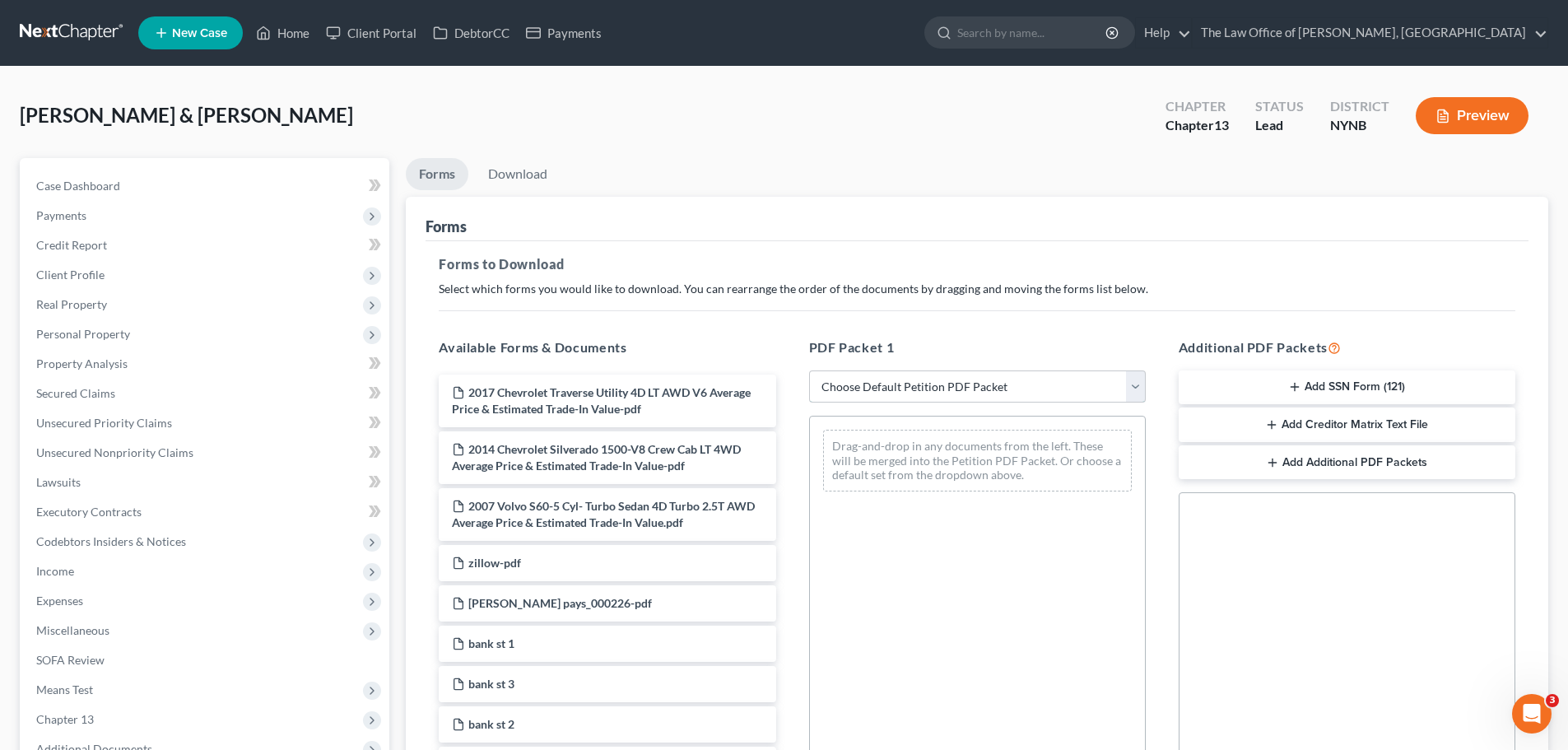
click at [911, 384] on select "Choose Default Petition PDF Packet Complete Bankruptcy Petition (all forms and …" at bounding box center [978, 386] width 336 height 33
select select "0"
click at [809, 371] on select "Choose Default Petition PDF Packet Complete Bankruptcy Petition (all forms and …" at bounding box center [978, 386] width 336 height 33
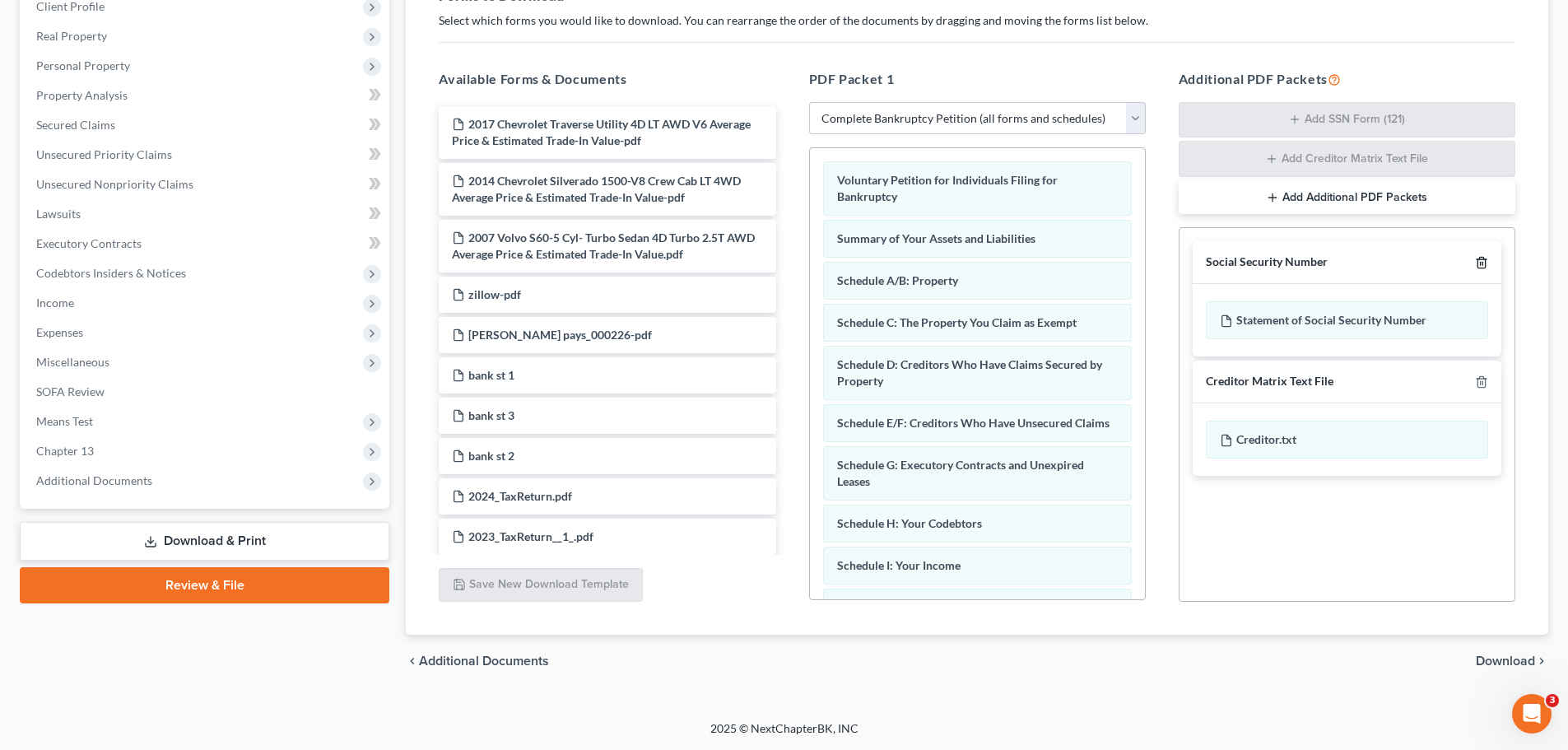
click at [1483, 261] on icon "button" at bounding box center [1480, 262] width 13 height 13
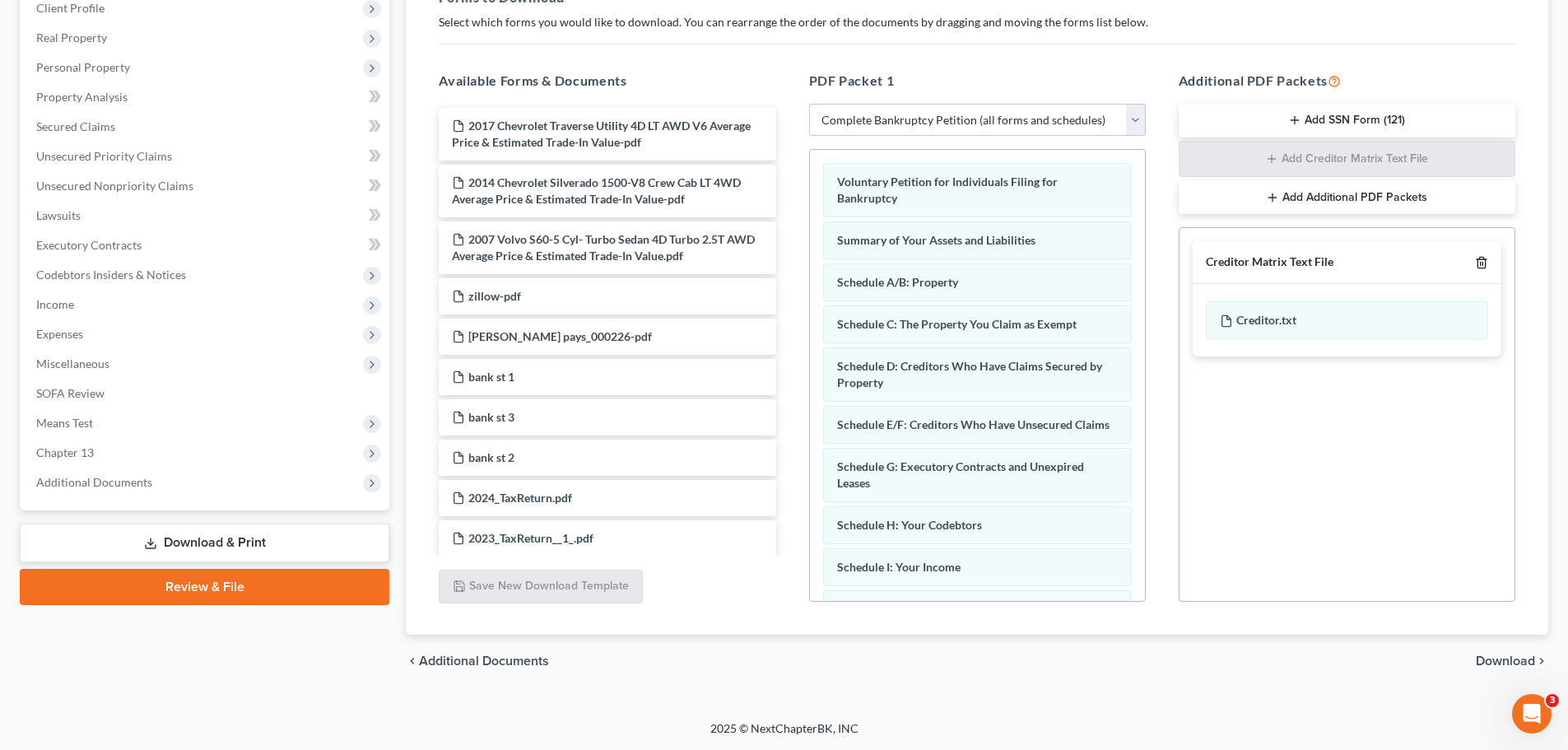
click at [1483, 261] on icon "button" at bounding box center [1480, 262] width 13 height 13
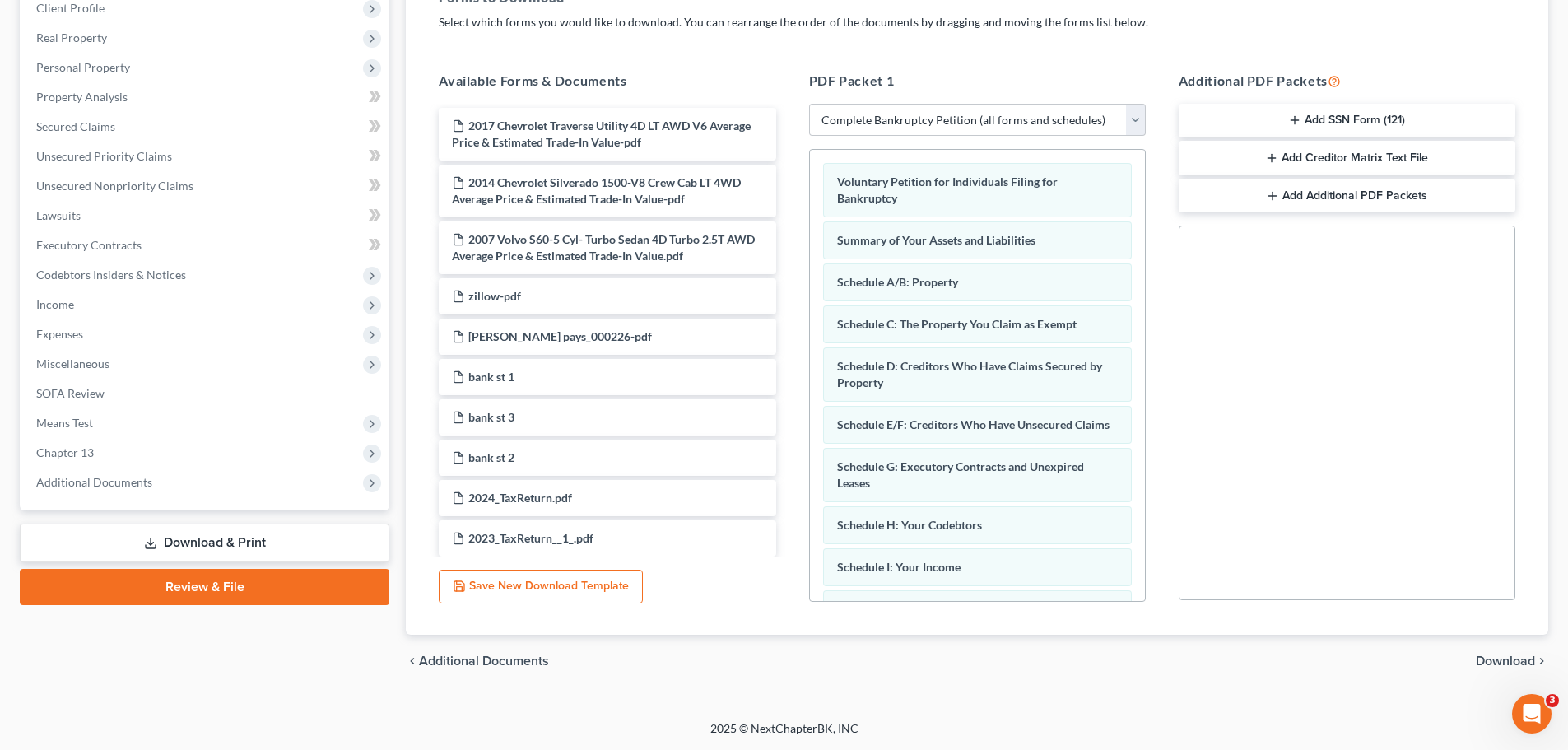
click at [1517, 656] on span "Download" at bounding box center [1505, 660] width 60 height 13
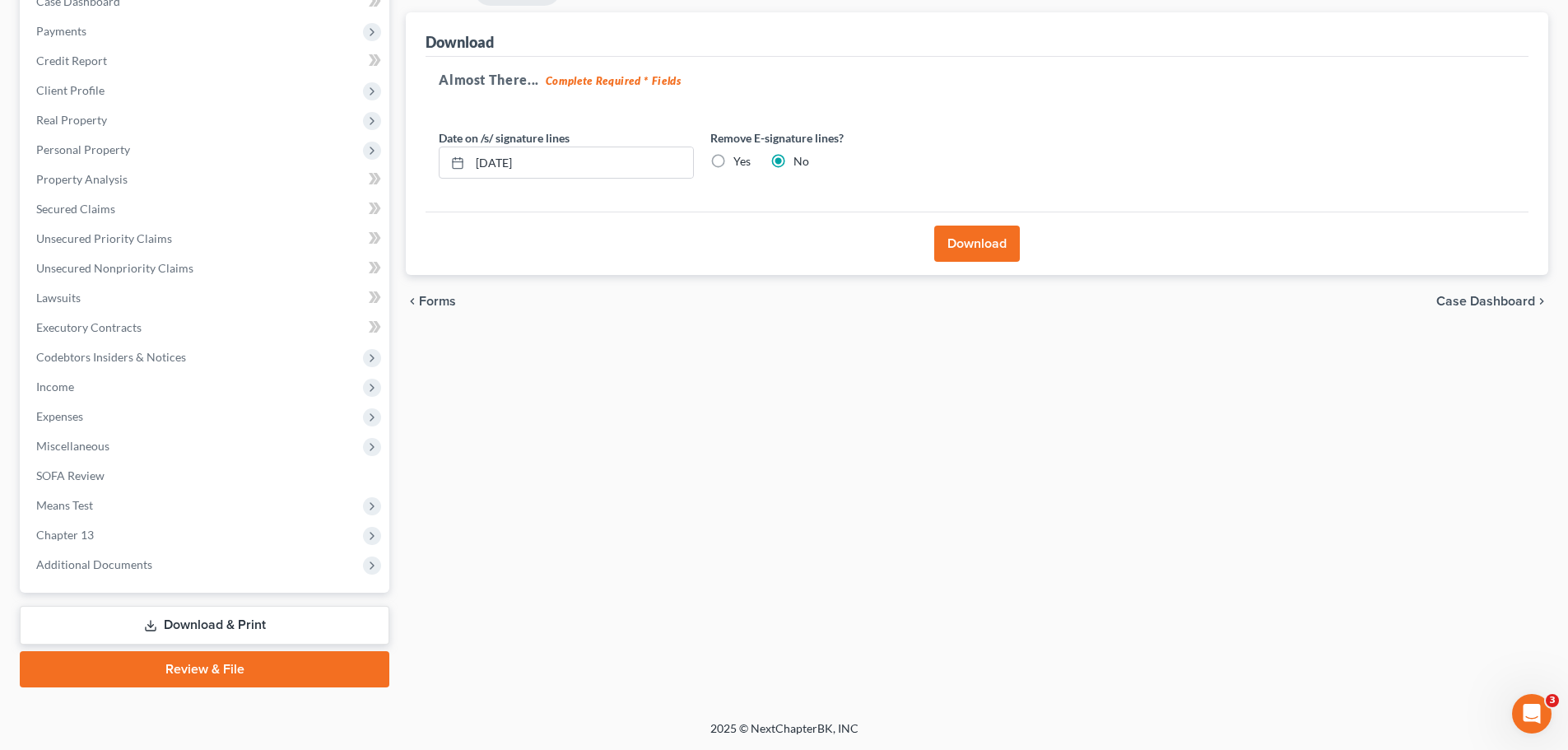
click at [989, 254] on button "Download" at bounding box center [977, 244] width 86 height 36
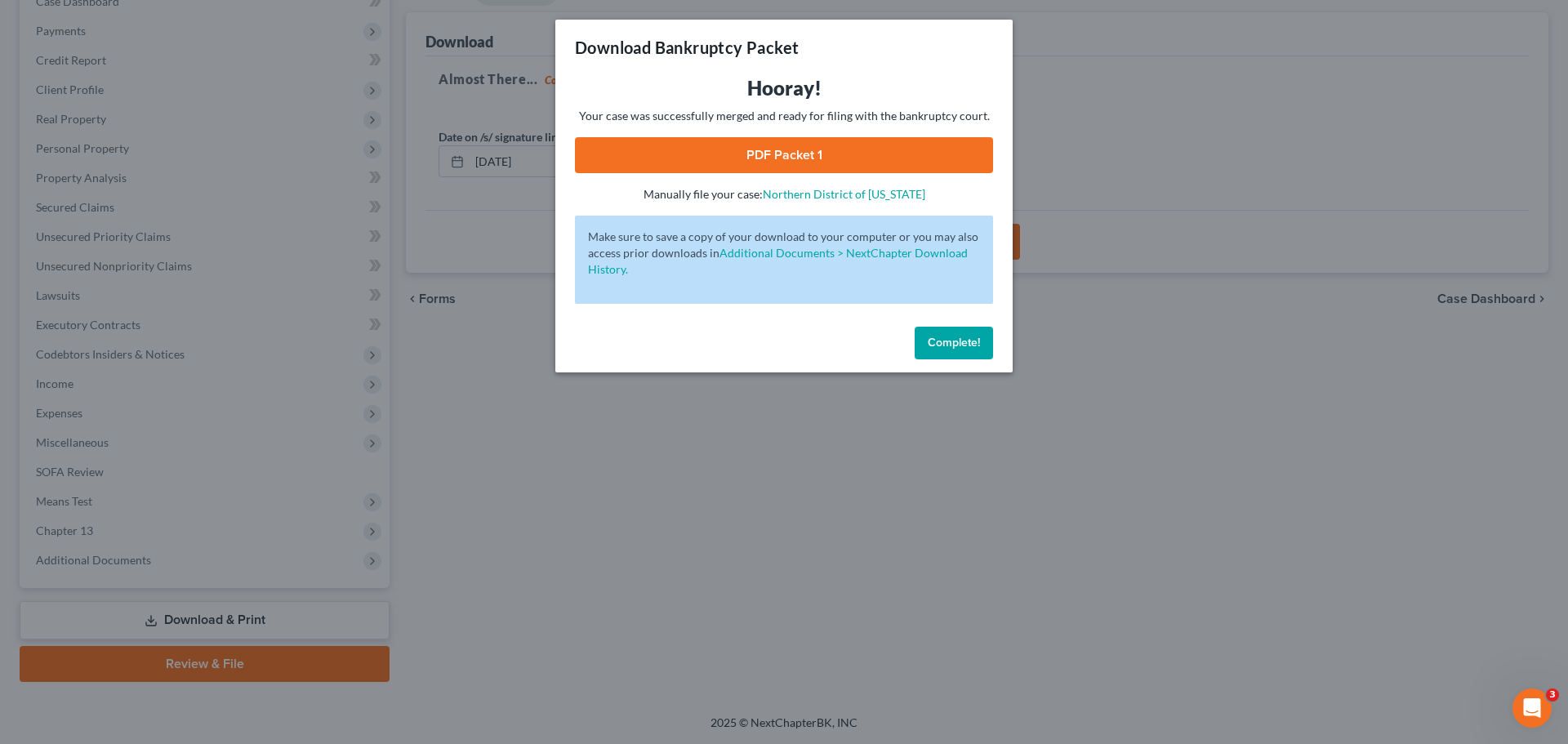
click at [905, 141] on link "PDF Packet 1" at bounding box center [784, 155] width 418 height 36
click at [934, 350] on button "Complete!" at bounding box center [953, 343] width 78 height 33
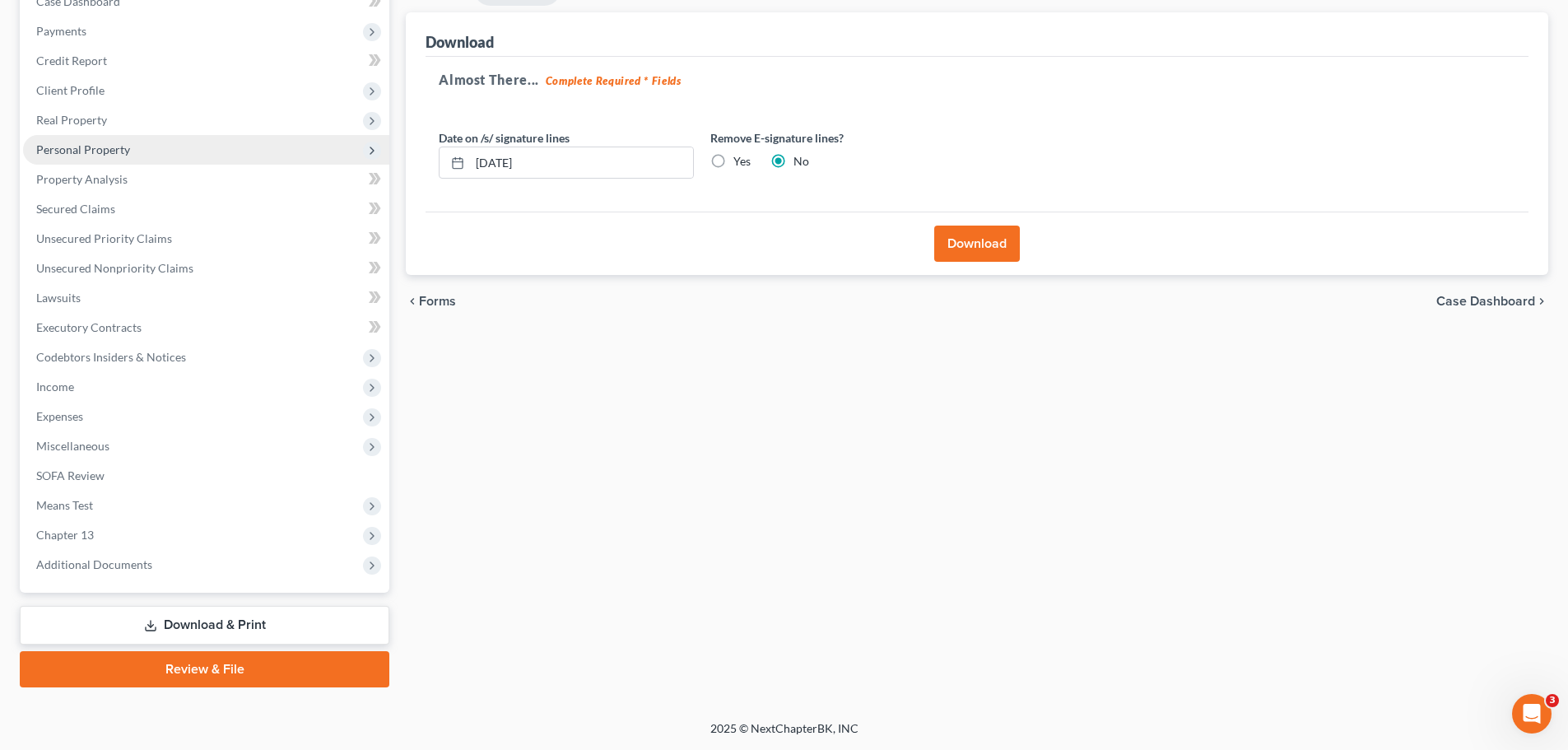
click at [104, 157] on span "Personal Property" at bounding box center [206, 150] width 366 height 30
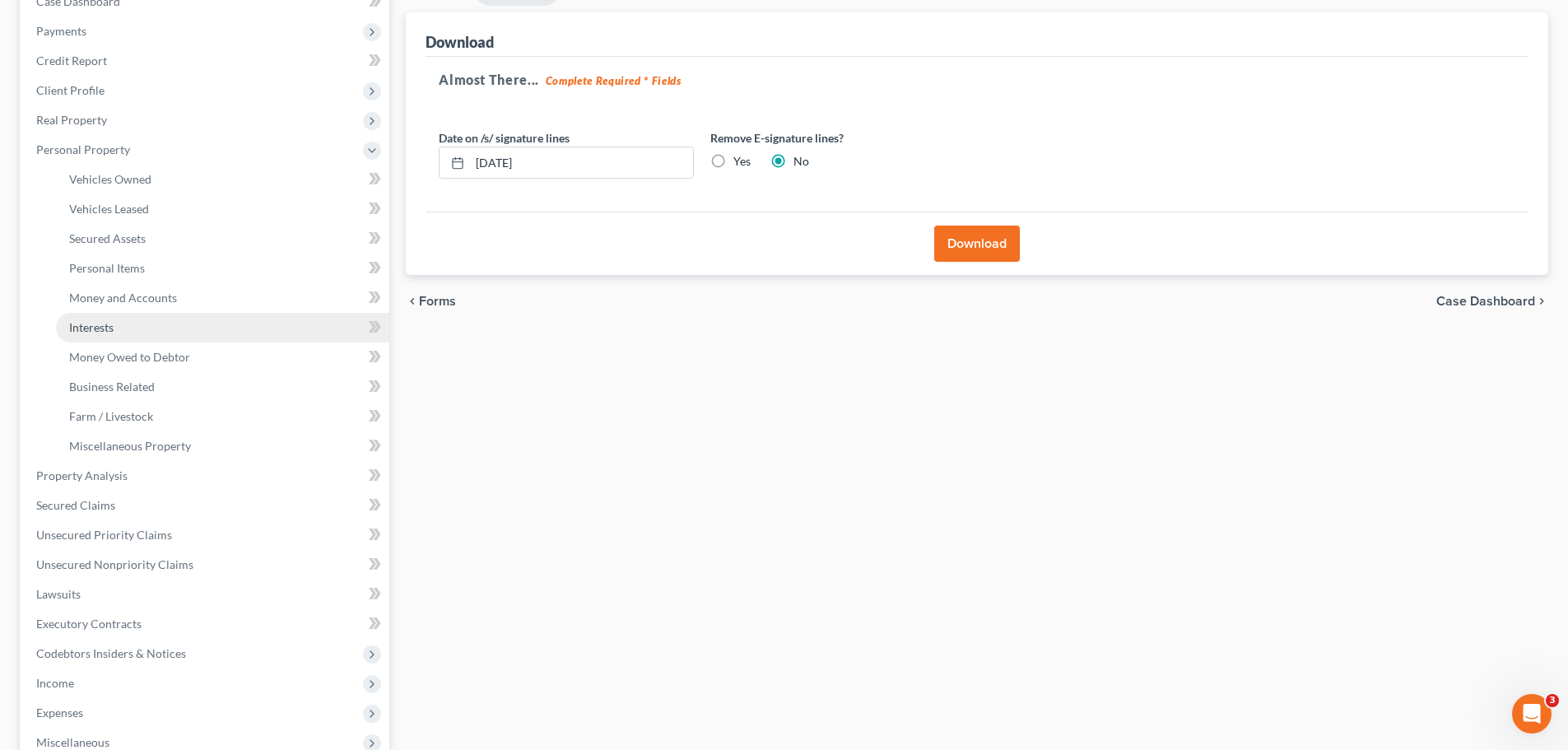
click at [112, 326] on span "Interests" at bounding box center [91, 328] width 45 height 14
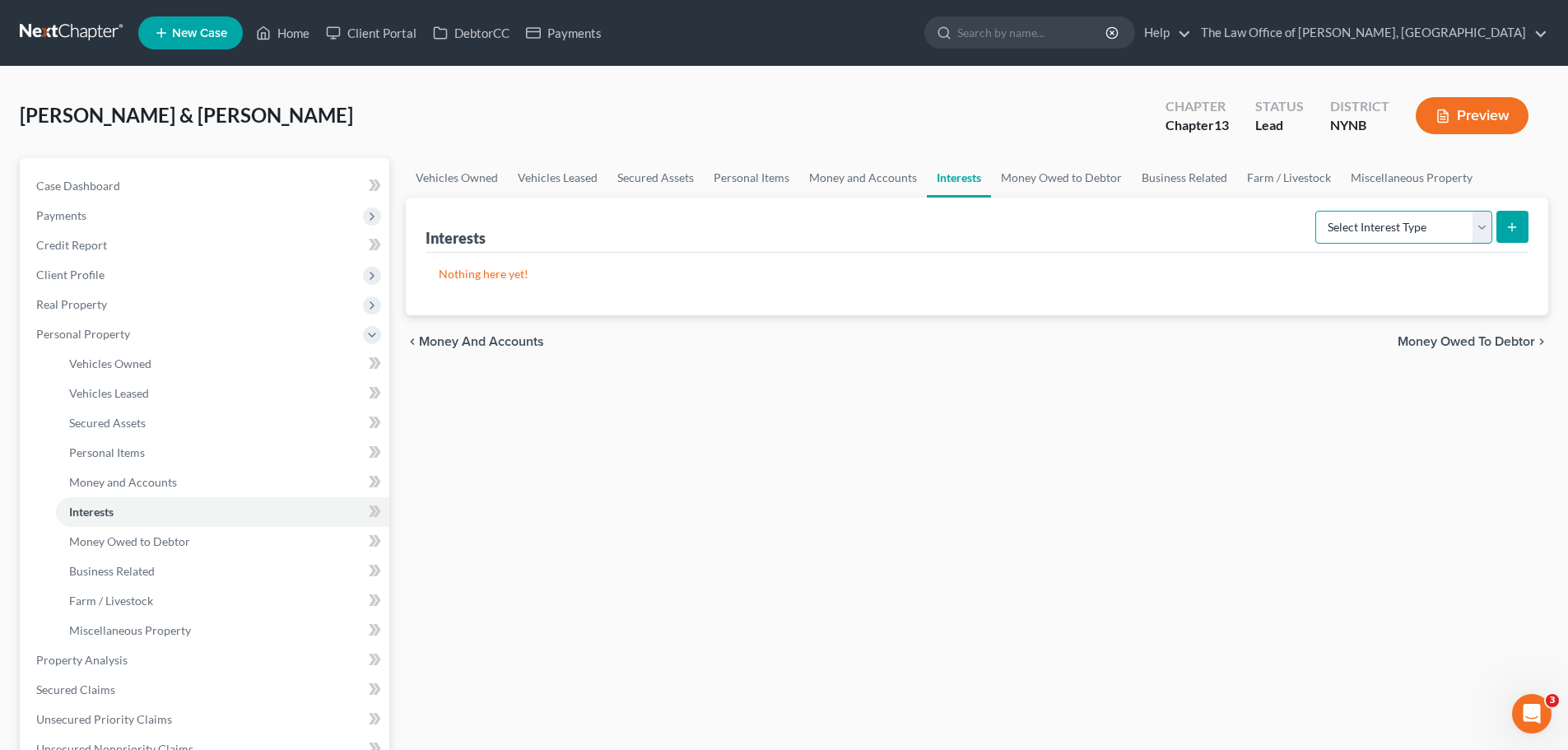
click at [1403, 236] on select "Select Interest Type 401K Annuity Bond Education IRA Government Bond Government…" at bounding box center [1404, 227] width 177 height 33
select select "government_pension_plan"
click at [1317, 211] on select "Select Interest Type 401K Annuity Bond Education IRA Government Bond Government…" at bounding box center [1404, 227] width 177 height 33
click at [1514, 235] on button "submit" at bounding box center [1512, 227] width 32 height 32
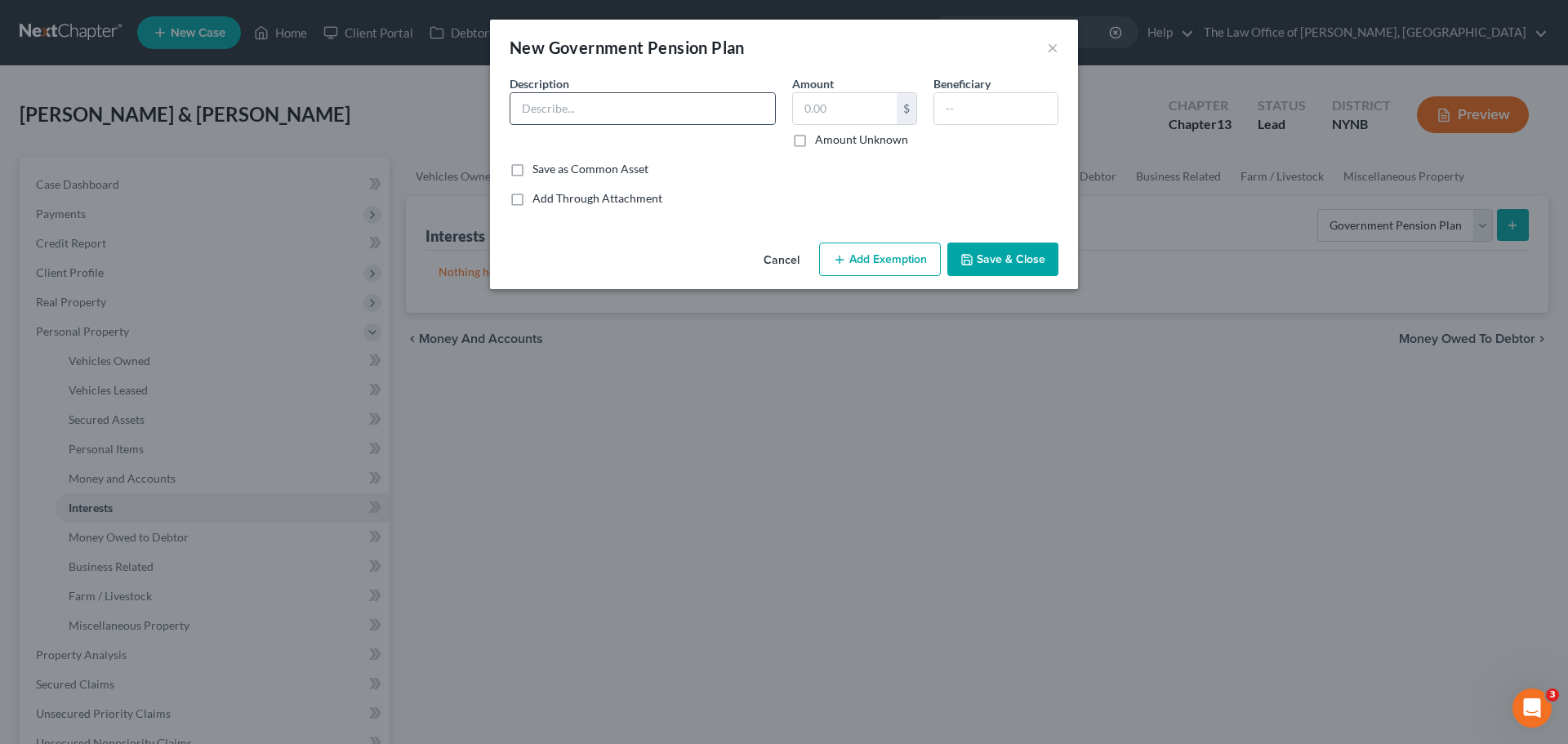
click at [647, 105] on input "text" at bounding box center [643, 108] width 265 height 31
type input "pension plan"
click at [824, 111] on input "text" at bounding box center [845, 108] width 104 height 31
click at [815, 137] on label "Amount Unknown" at bounding box center [862, 139] width 93 height 17
click at [822, 137] on input "Amount Unknown" at bounding box center [827, 136] width 11 height 11
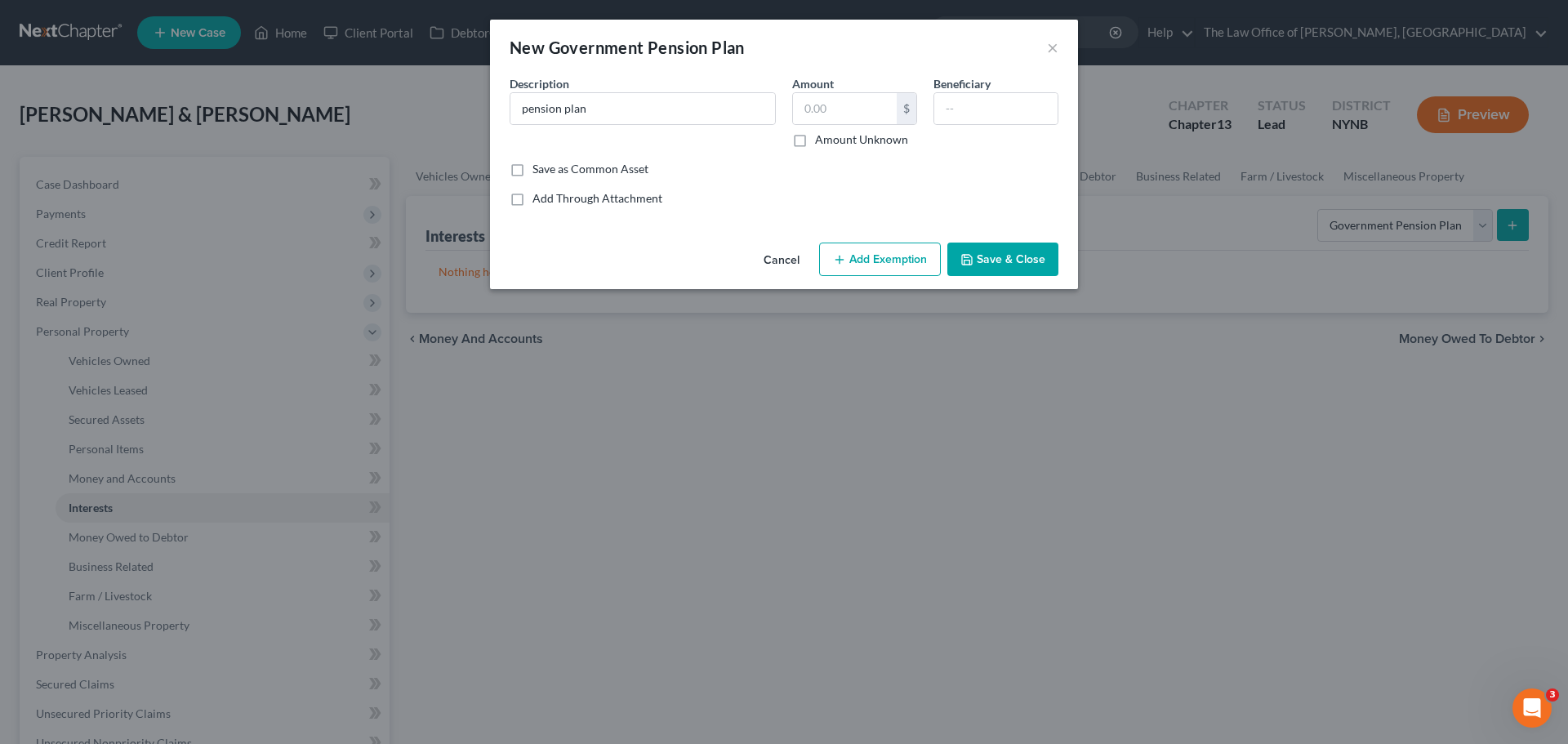
checkbox input "true"
click at [700, 113] on input "pension plan" at bounding box center [643, 108] width 265 height 31
type input "pension plan Co debtor"
drag, startPoint x: 993, startPoint y: 247, endPoint x: 1016, endPoint y: 245, distance: 23.1
click at [995, 247] on button "Save & Close" at bounding box center [1003, 260] width 111 height 35
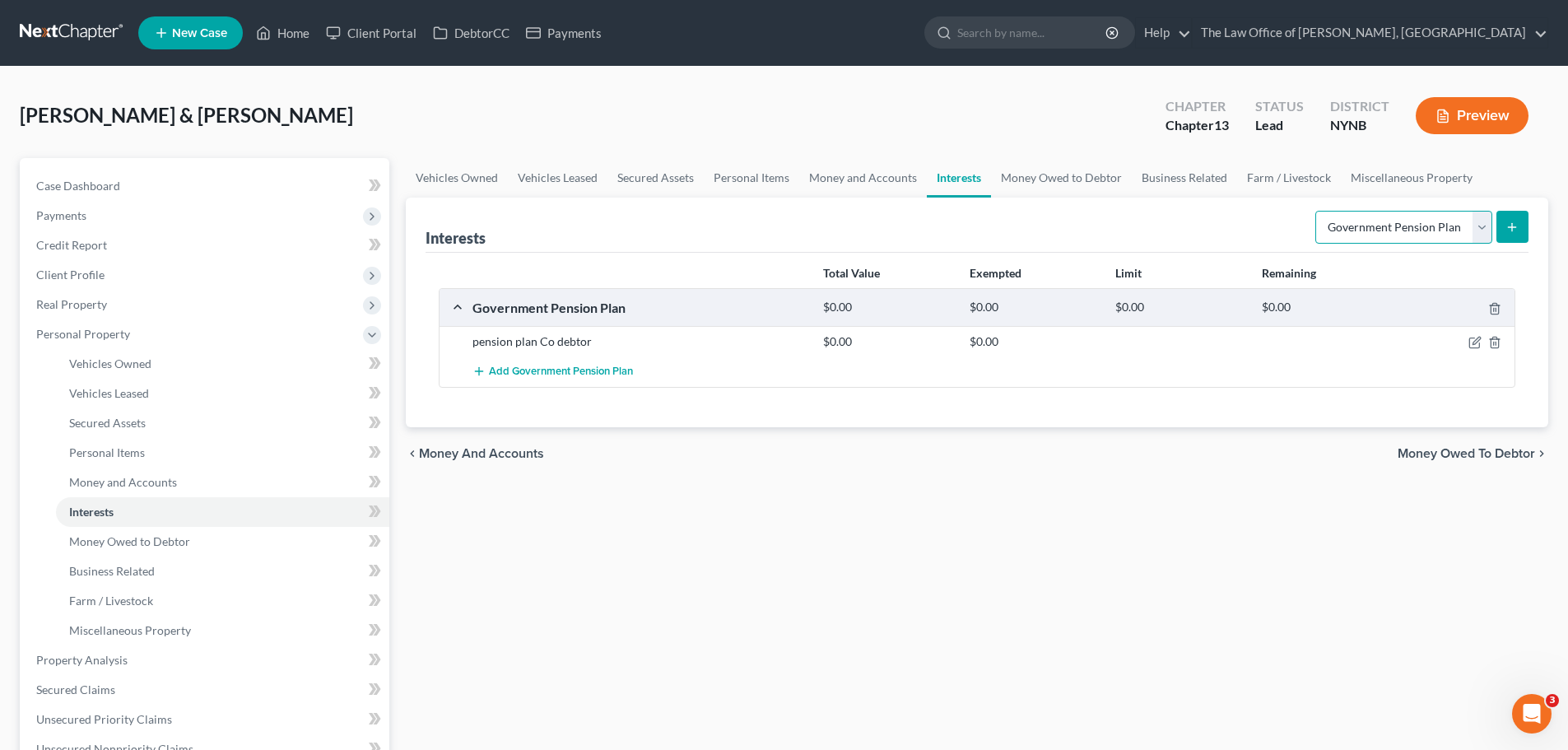
click at [1375, 229] on select "Select Interest Type 401K Annuity Bond Education IRA Government Bond Government…" at bounding box center [1404, 227] width 177 height 33
select select "401k"
click at [1317, 211] on select "Select Interest Type 401K Annuity Bond Education IRA Government Bond Government…" at bounding box center [1404, 227] width 177 height 33
click at [1501, 228] on button "submit" at bounding box center [1512, 227] width 32 height 32
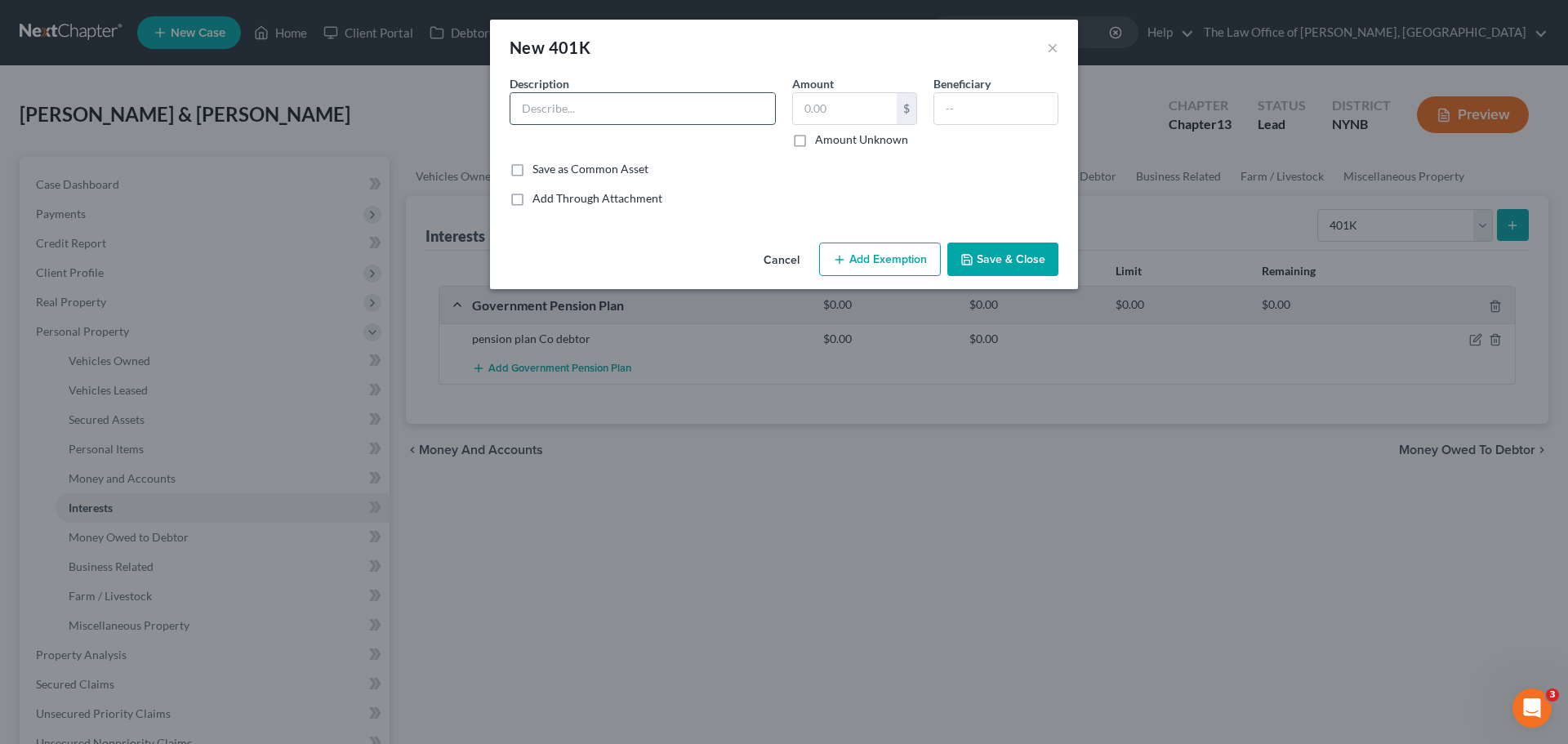
click at [643, 110] on input "text" at bounding box center [643, 108] width 265 height 31
click at [627, 112] on input "401k" at bounding box center [643, 108] width 265 height 31
type input "401k Debtor"
click at [825, 119] on input "text" at bounding box center [845, 108] width 104 height 31
type input "140,000"
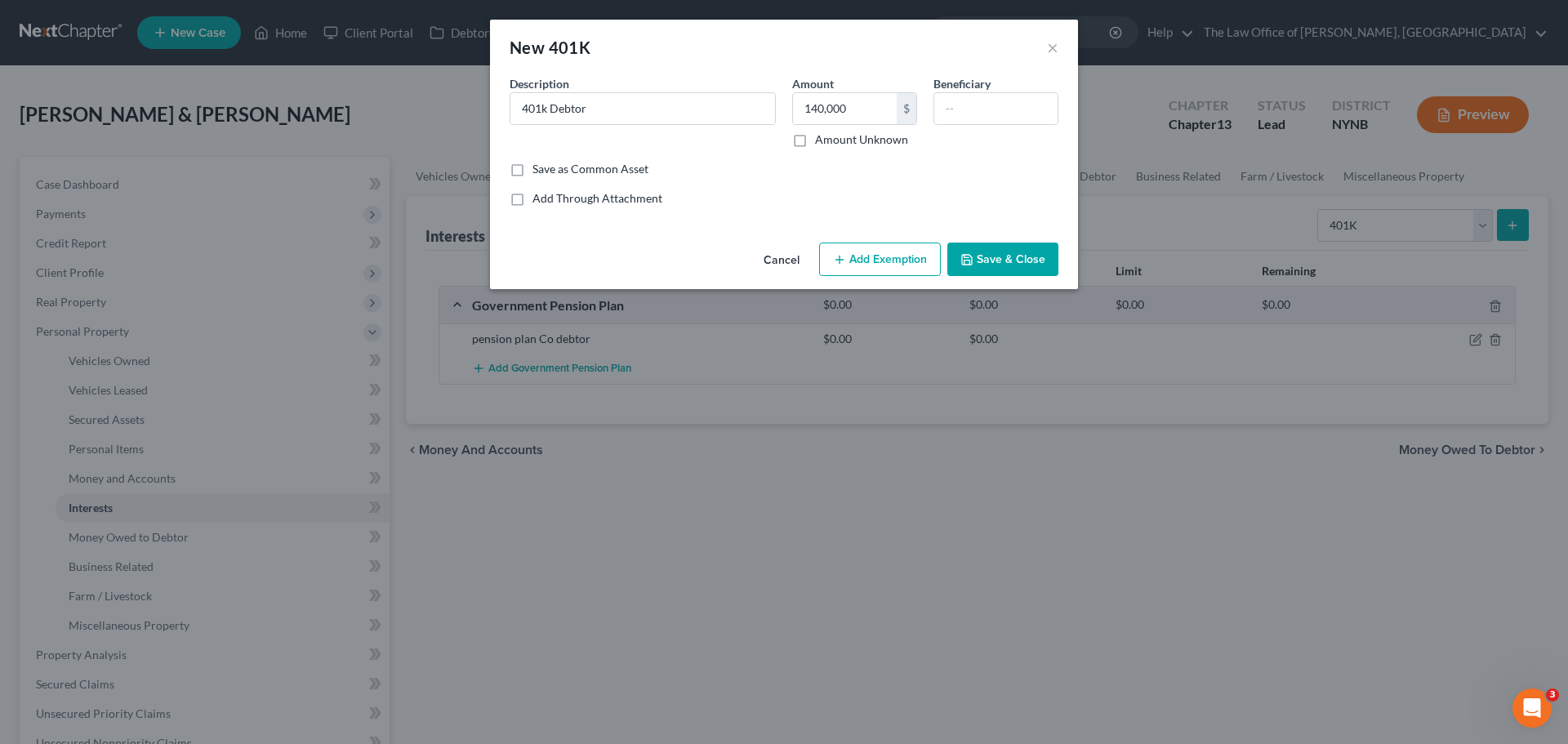
click at [901, 253] on button "Add Exemption" at bounding box center [879, 260] width 122 height 35
select select "2"
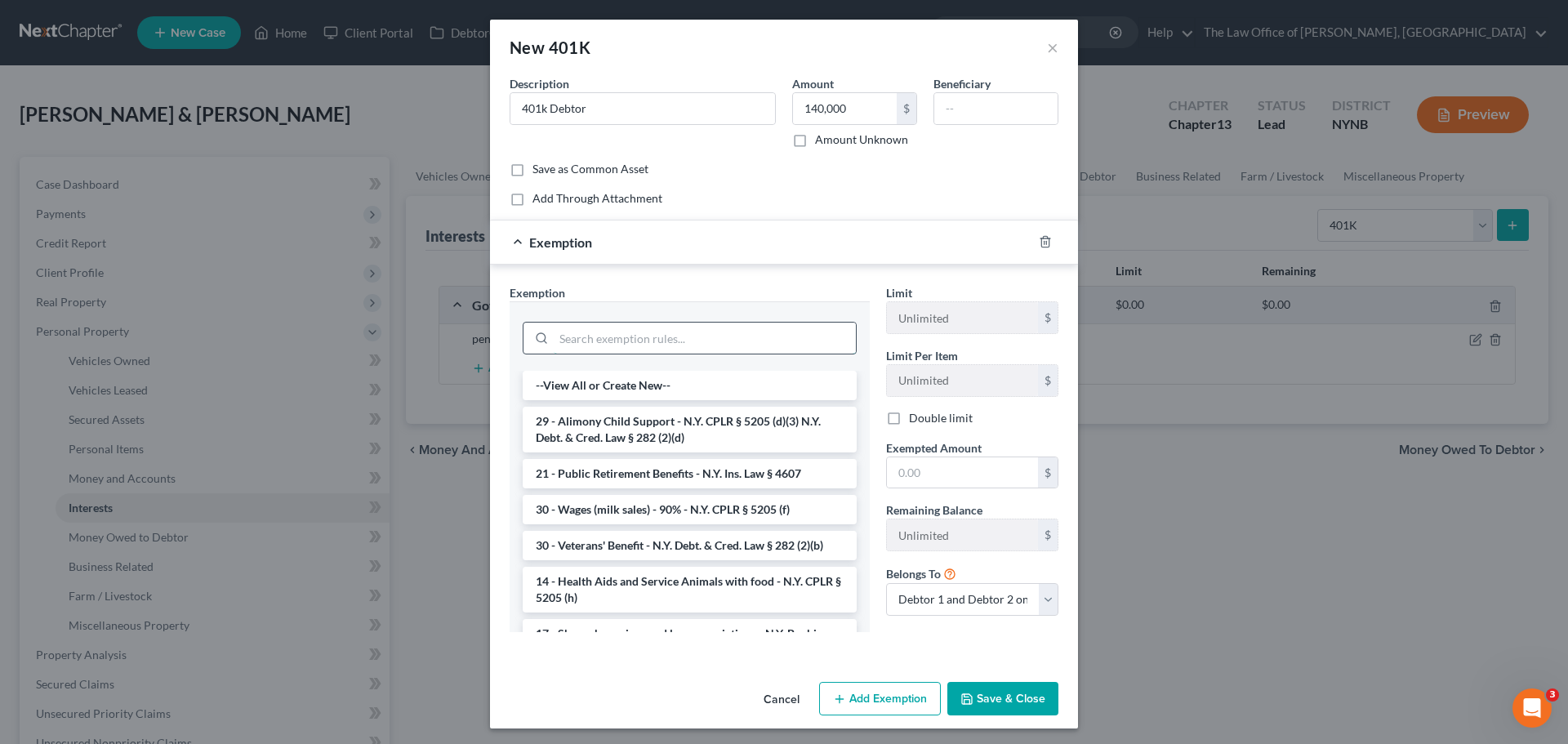
drag, startPoint x: 686, startPoint y: 334, endPoint x: 698, endPoint y: 328, distance: 13.4
click at [690, 335] on input "search" at bounding box center [704, 338] width 302 height 31
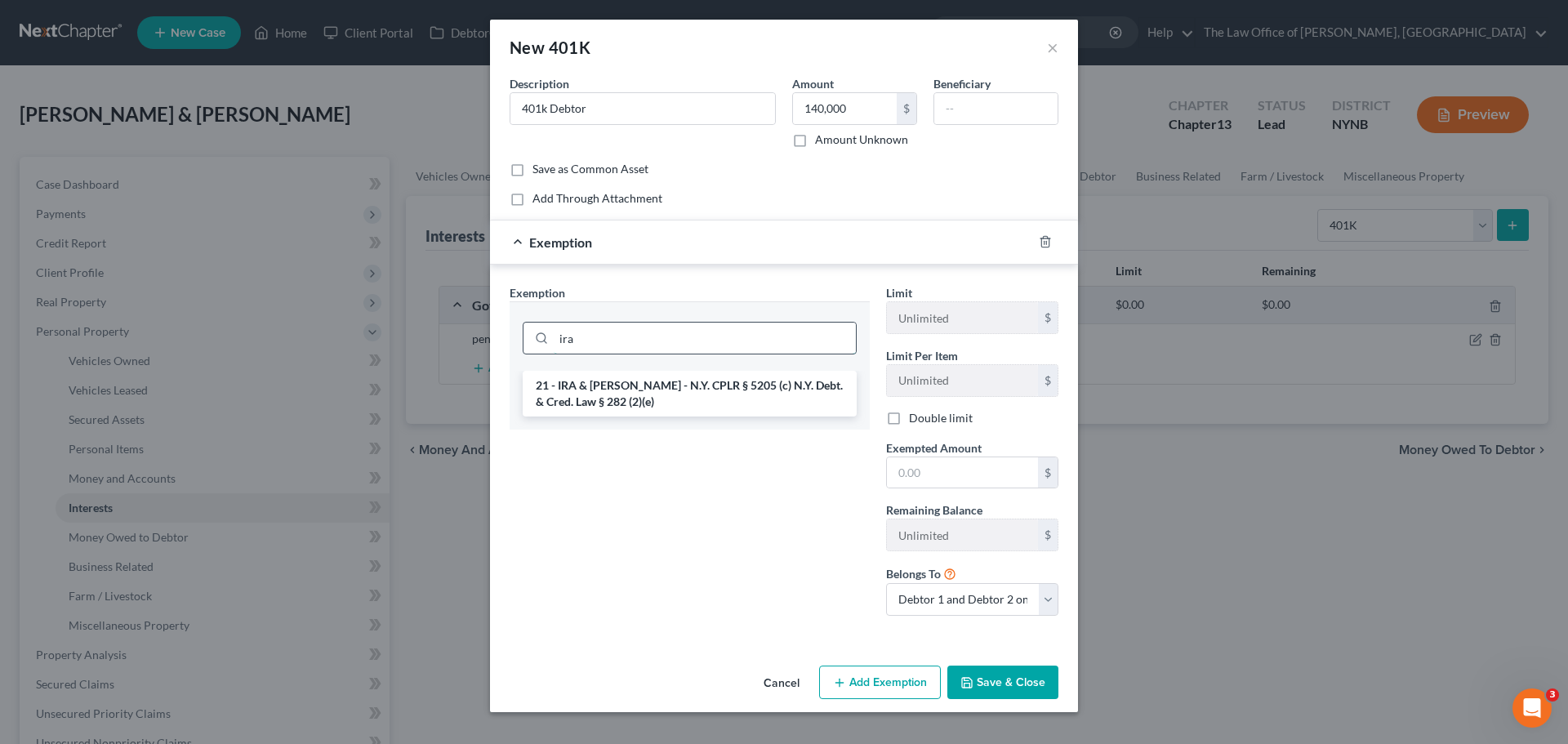
type input "ira"
click at [602, 388] on li "21 - IRA & [PERSON_NAME] - N.Y. CPLR § 5205 (c) N.Y. Debt. & Cred. Law § 282 (2…" at bounding box center [690, 393] width 334 height 45
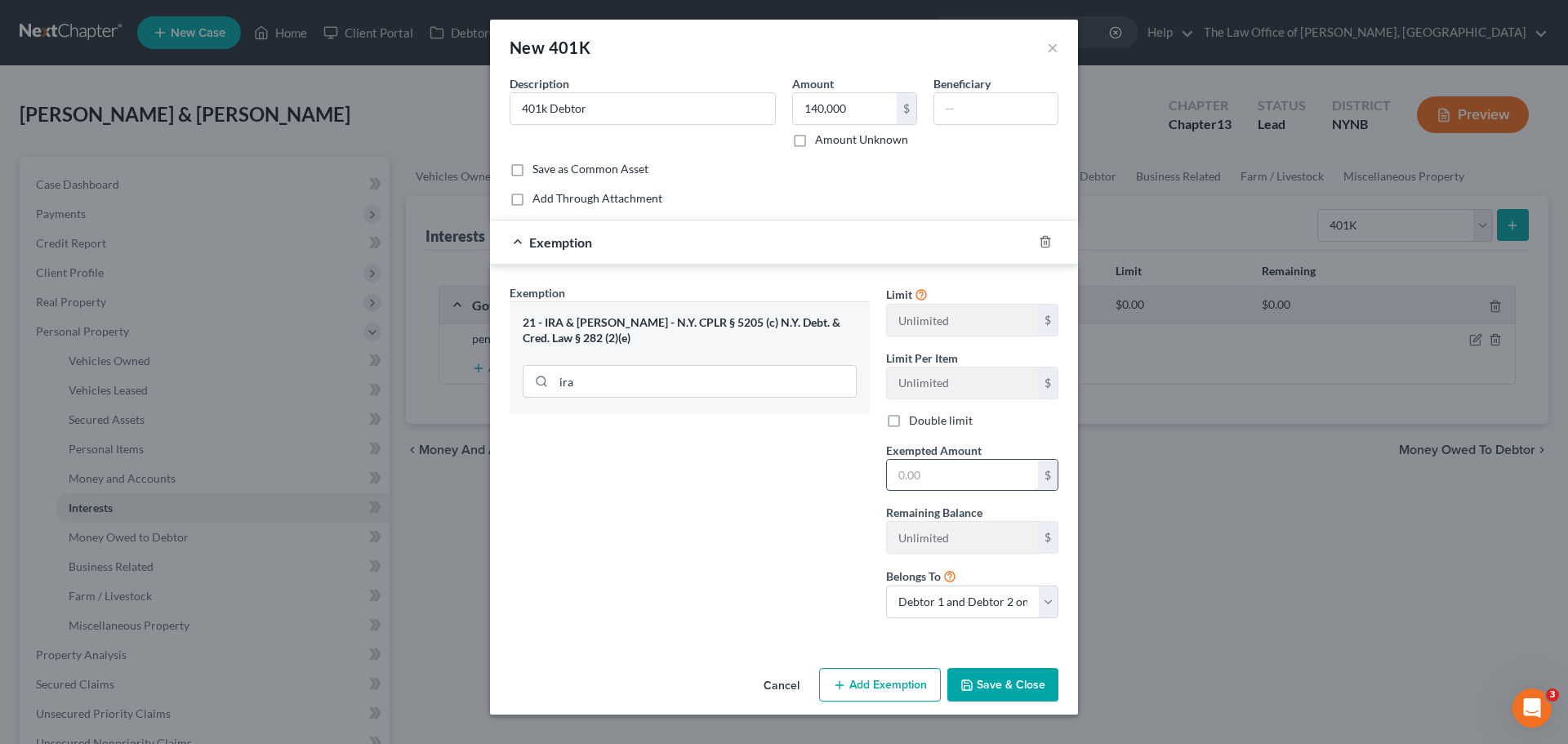
click at [941, 485] on input "text" at bounding box center [962, 474] width 151 height 31
type input "140,000"
drag, startPoint x: 1026, startPoint y: 614, endPoint x: 1016, endPoint y: 616, distance: 10.2
click at [1026, 614] on select "Debtor 1 only Debtor 2 only Debtor 1 and Debtor 2 only" at bounding box center [972, 602] width 172 height 33
select select "0"
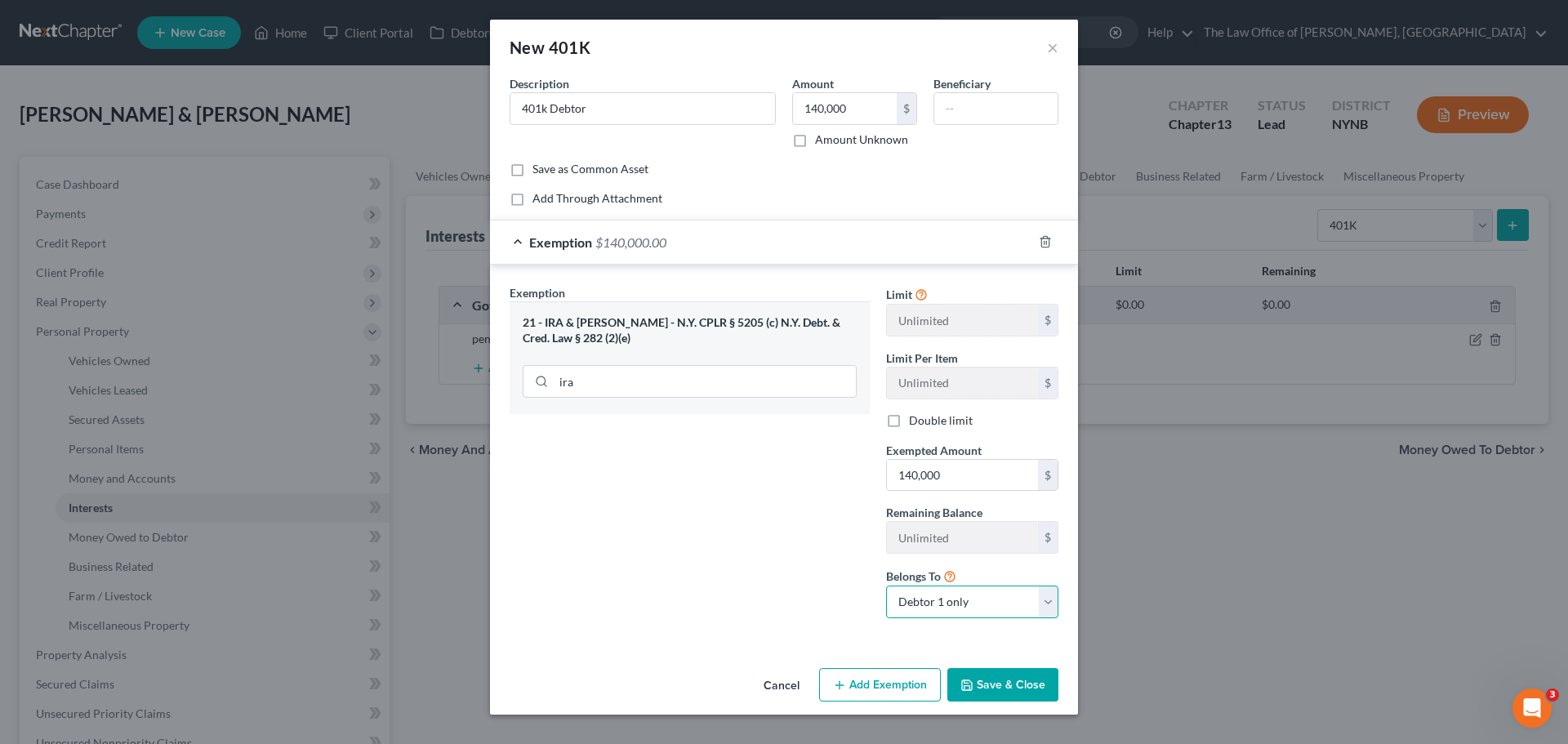
click at [886, 586] on select "Debtor 1 only Debtor 2 only Debtor 1 and Debtor 2 only" at bounding box center [972, 602] width 172 height 33
click at [1030, 684] on button "Save & Close" at bounding box center [1003, 685] width 111 height 35
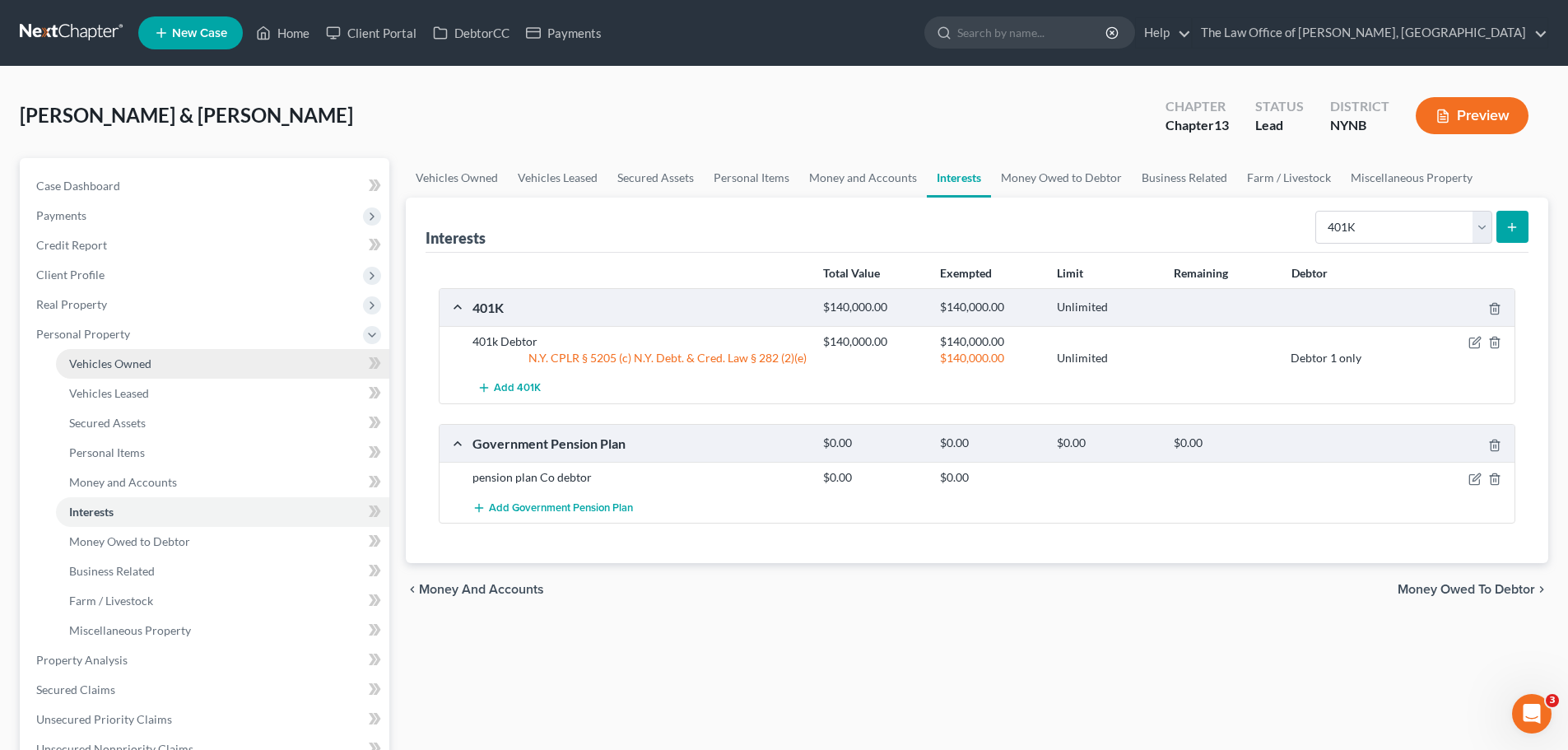
click at [92, 359] on span "Vehicles Owned" at bounding box center [110, 364] width 83 height 14
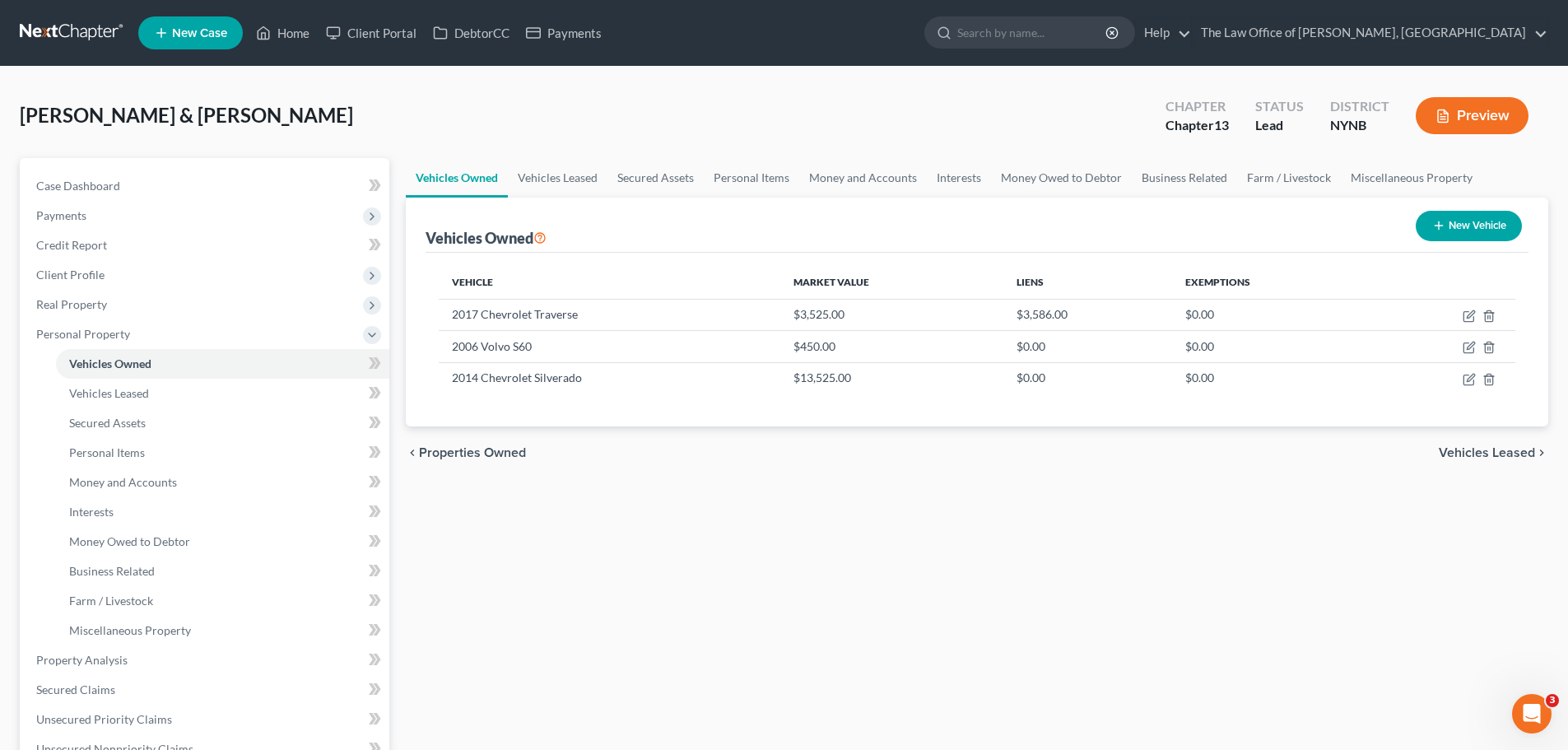
drag, startPoint x: 1413, startPoint y: 226, endPoint x: 1437, endPoint y: 229, distance: 24.2
click at [1422, 226] on div "New Vehicle" at bounding box center [1468, 226] width 119 height 44
click at [1437, 229] on icon "button" at bounding box center [1438, 225] width 13 height 13
select select "0"
select select "2"
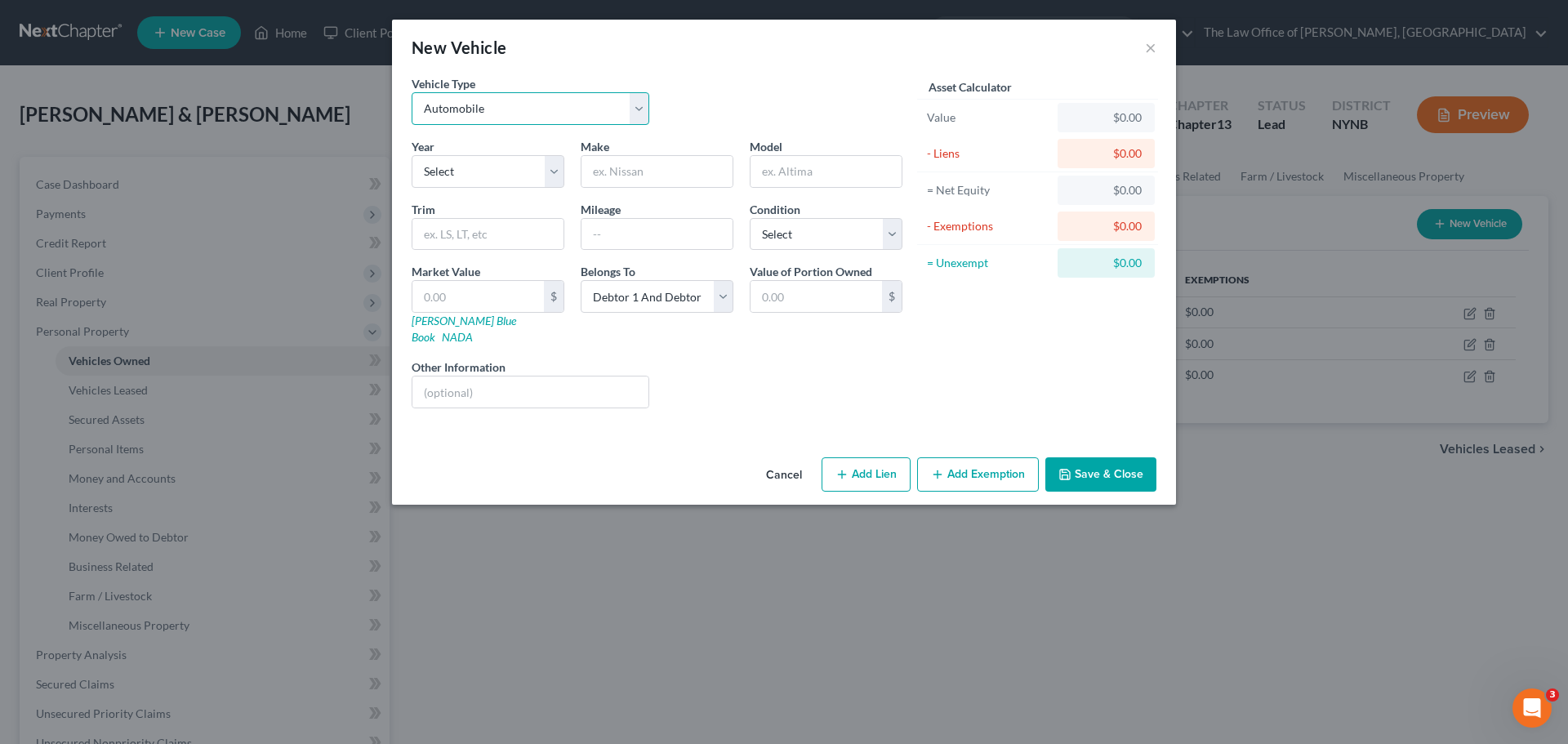
click at [493, 112] on select "Select Automobile Truck Trailer Watercraft Aircraft Motor Home Atv Other Vehicle" at bounding box center [531, 108] width 238 height 33
select select "6"
click at [412, 92] on select "Select Automobile Truck Trailer Watercraft Aircraft Motor Home Atv Other Vehicle" at bounding box center [531, 108] width 238 height 33
click at [473, 180] on select "Select 2026 2025 2024 2023 2022 2021 2020 2019 2018 2017 2016 2015 2014 2013 20…" at bounding box center [488, 171] width 153 height 33
select select "21"
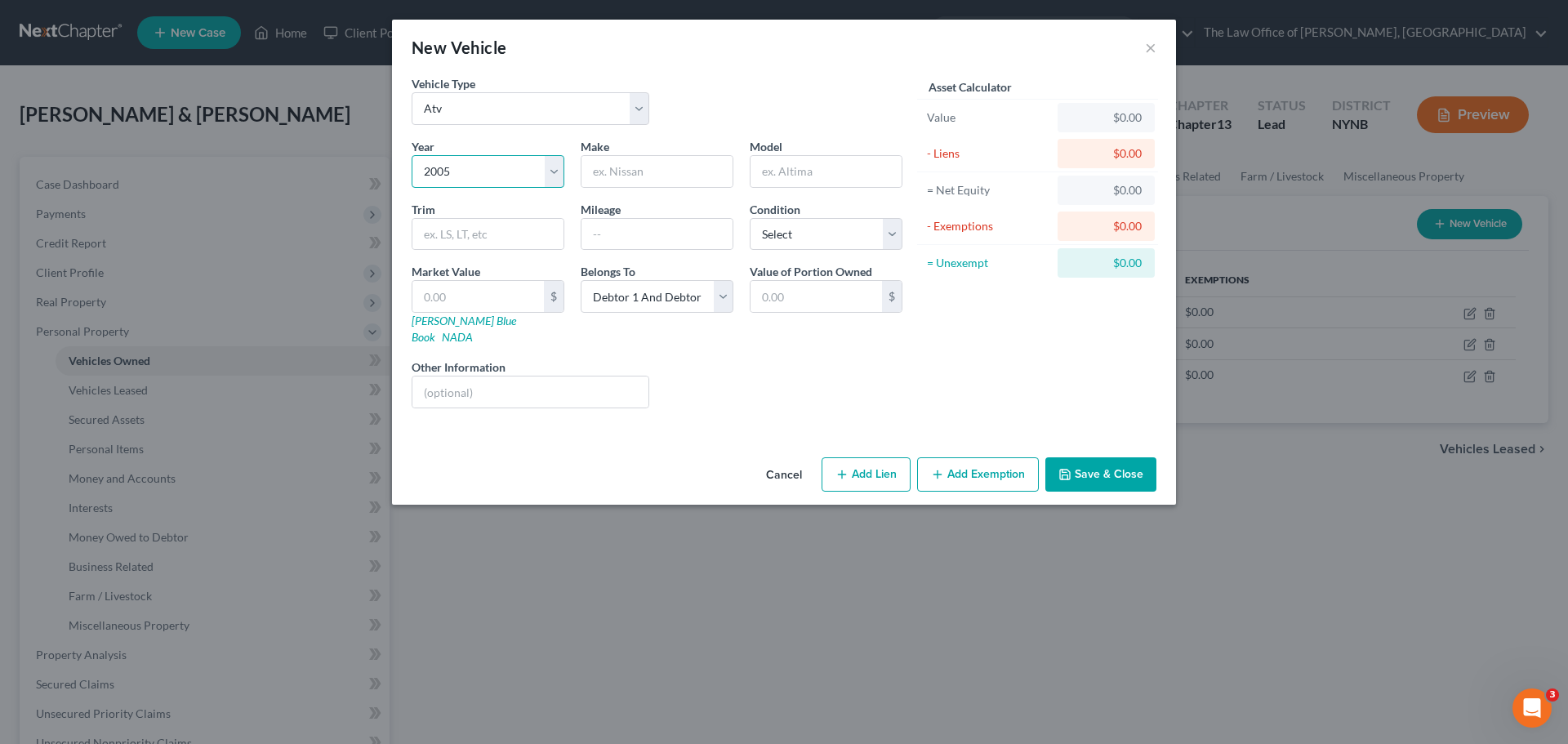
click at [412, 155] on select "Select 2026 2025 2024 2023 2022 2021 2020 2019 2018 2017 2016 2015 2014 2013 20…" at bounding box center [488, 171] width 153 height 33
click at [665, 177] on input "text" at bounding box center [657, 171] width 151 height 31
type input "Yamaha"
click at [522, 304] on input "text" at bounding box center [477, 295] width 131 height 31
type input "2"
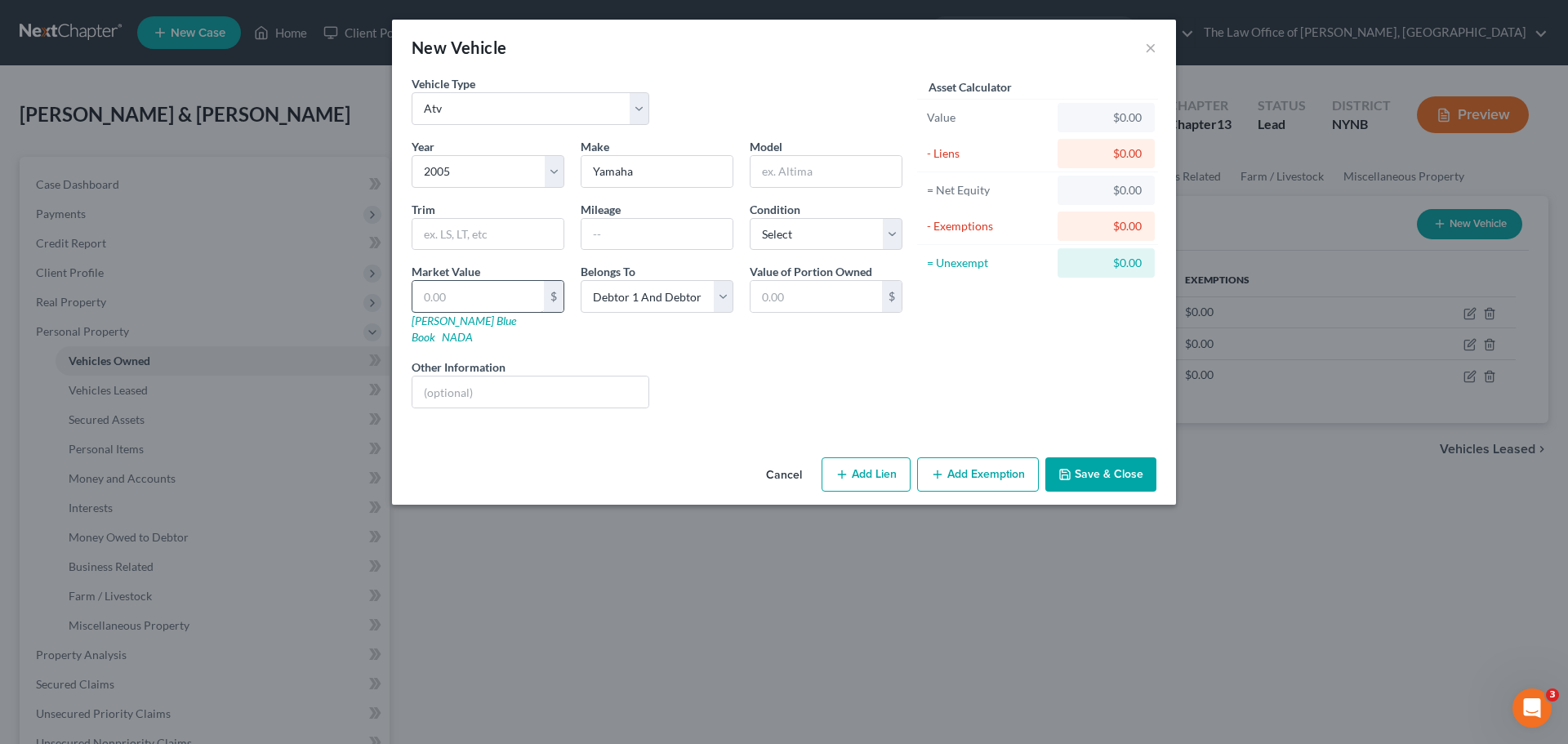
type input "2.00"
type input "20"
type input "20.00"
type input "200"
type input "200.00"
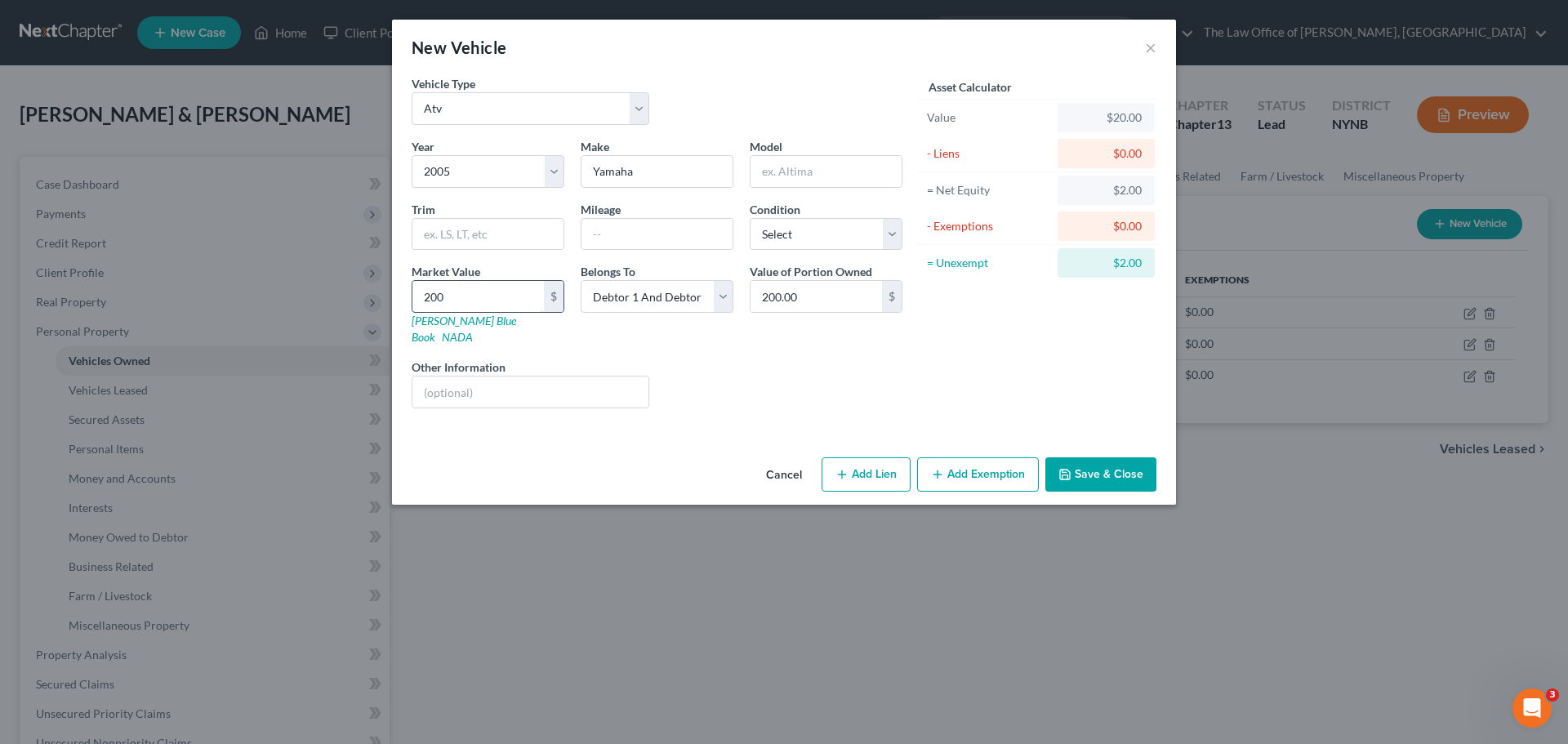
type input "2000"
type input "2,000.00"
type input "2,000"
click at [1118, 457] on button "Save & Close" at bounding box center [1101, 474] width 111 height 35
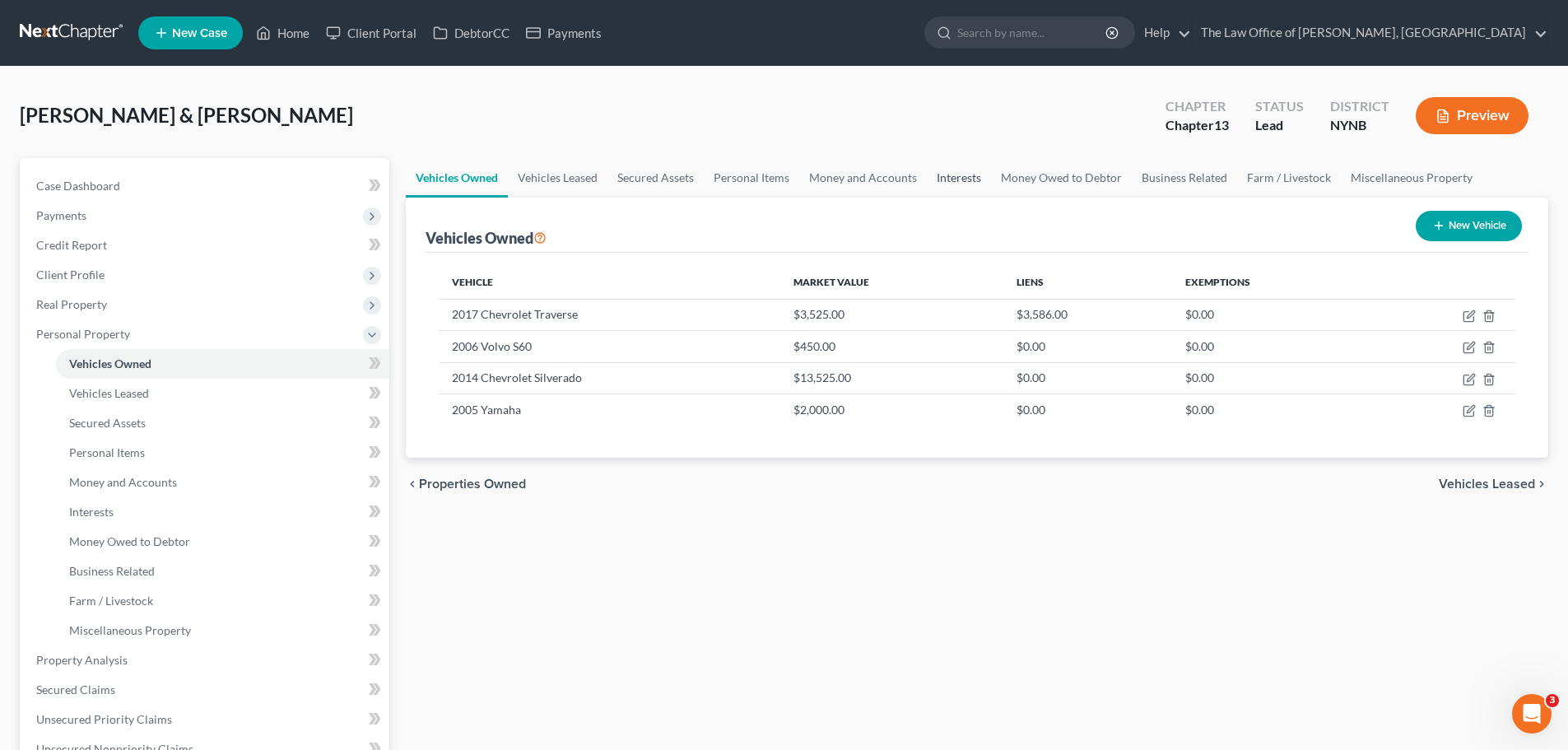
click at [974, 178] on link "Interests" at bounding box center [959, 178] width 64 height 40
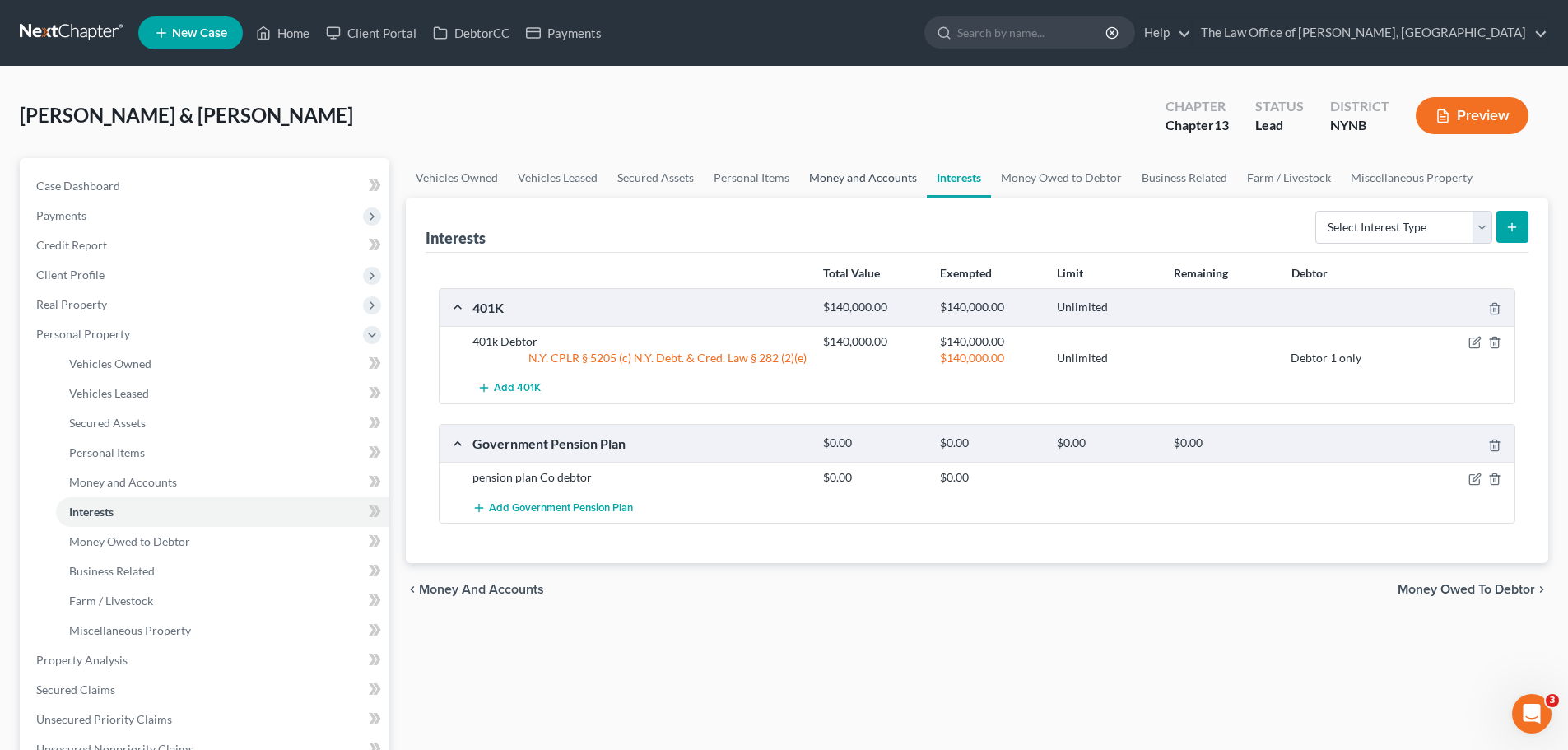
click at [892, 178] on link "Money and Accounts" at bounding box center [863, 178] width 127 height 40
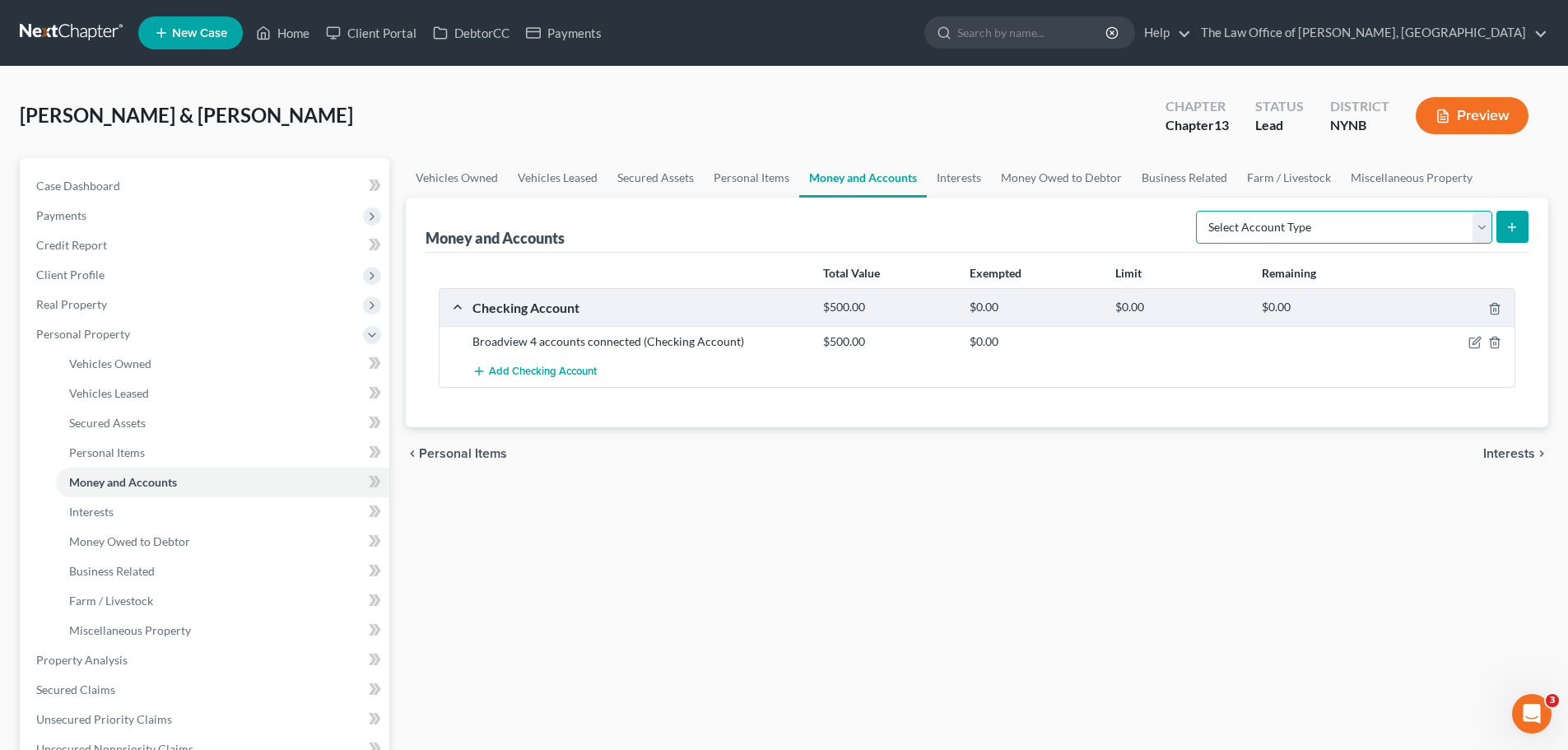
click at [1321, 229] on select "Select Account Type Brokerage Cash on Hand Certificates of Deposit Checking Acc…" at bounding box center [1344, 227] width 297 height 33
select select "money_market"
click at [1199, 211] on select "Select Account Type Brokerage Cash on Hand Certificates of Deposit Checking Acc…" at bounding box center [1344, 227] width 297 height 33
click at [1332, 215] on select "Select Account Type Brokerage Cash on Hand Certificates of Deposit Checking Acc…" at bounding box center [1344, 227] width 297 height 33
click at [953, 182] on link "Interests" at bounding box center [959, 178] width 64 height 40
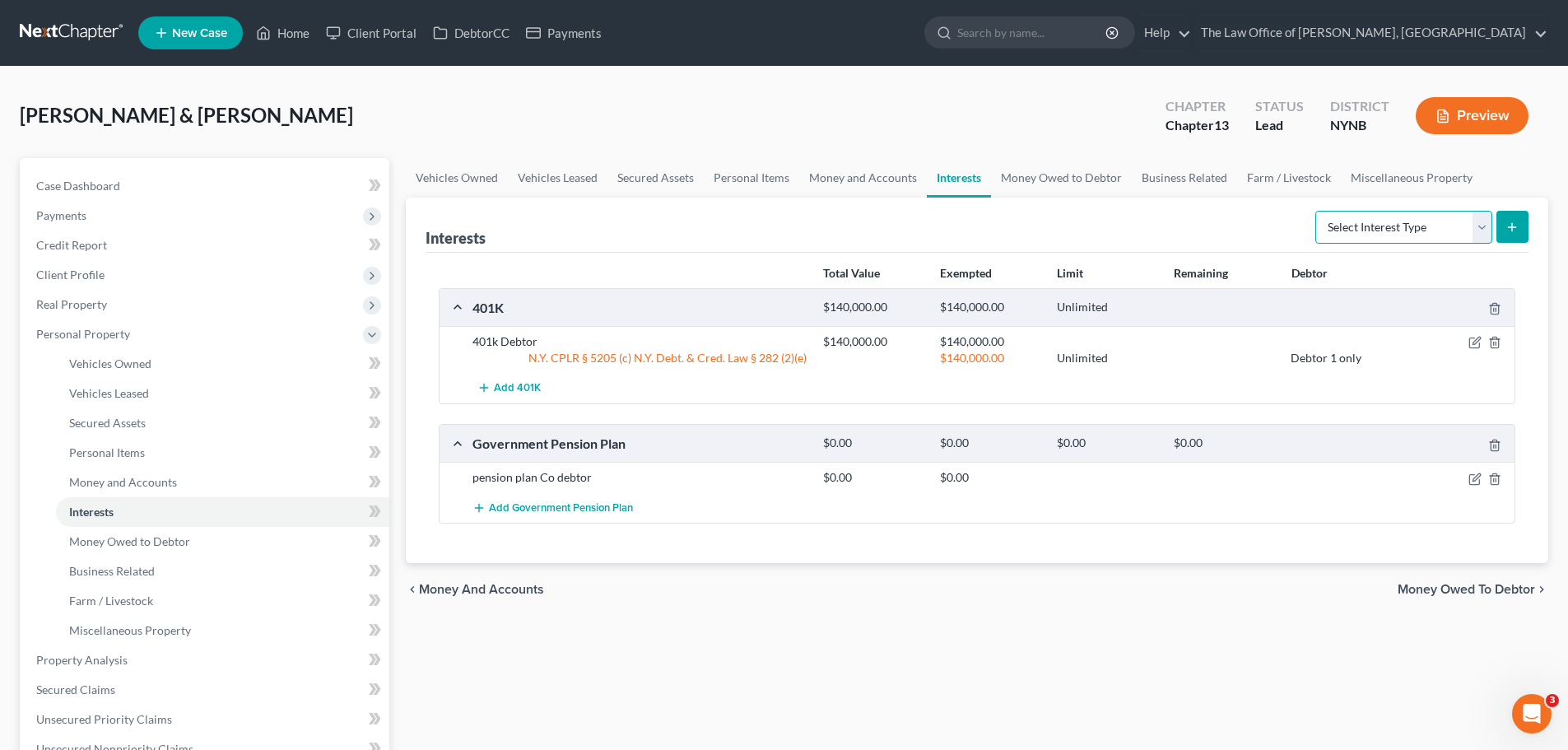
click at [1356, 228] on select "Select Interest Type 401K Annuity Bond Education IRA Government Bond Government…" at bounding box center [1404, 227] width 177 height 33
select select "stock"
click at [1317, 211] on select "Select Interest Type 401K Annuity Bond Education IRA Government Bond Government…" at bounding box center [1404, 227] width 177 height 33
click at [1509, 235] on button "submit" at bounding box center [1512, 227] width 32 height 32
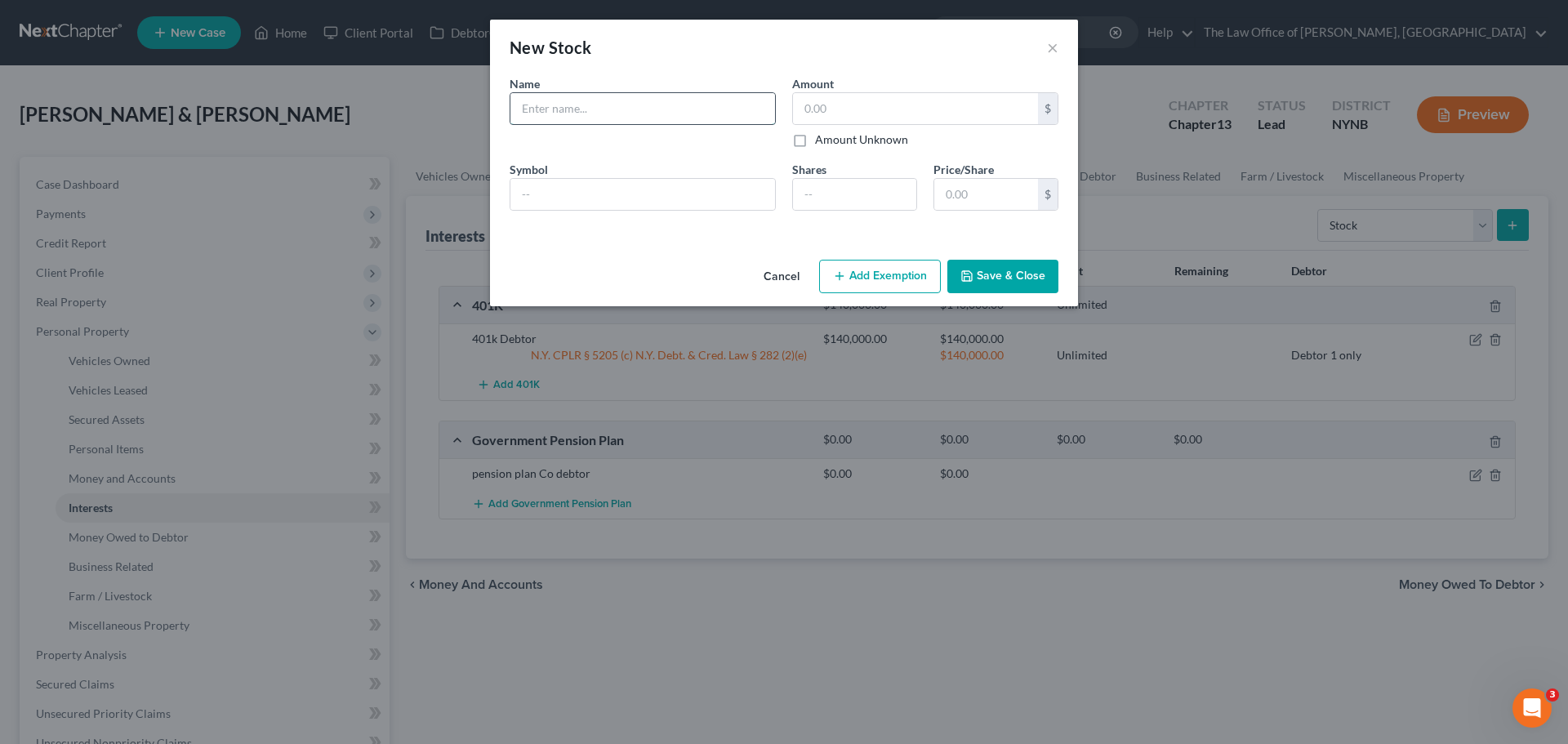
click at [584, 122] on input "text" at bounding box center [643, 108] width 265 height 31
type input "Stock T Mobile"
click at [813, 196] on input "number" at bounding box center [855, 194] width 124 height 31
type input "1"
click at [979, 197] on input "text" at bounding box center [986, 194] width 104 height 31
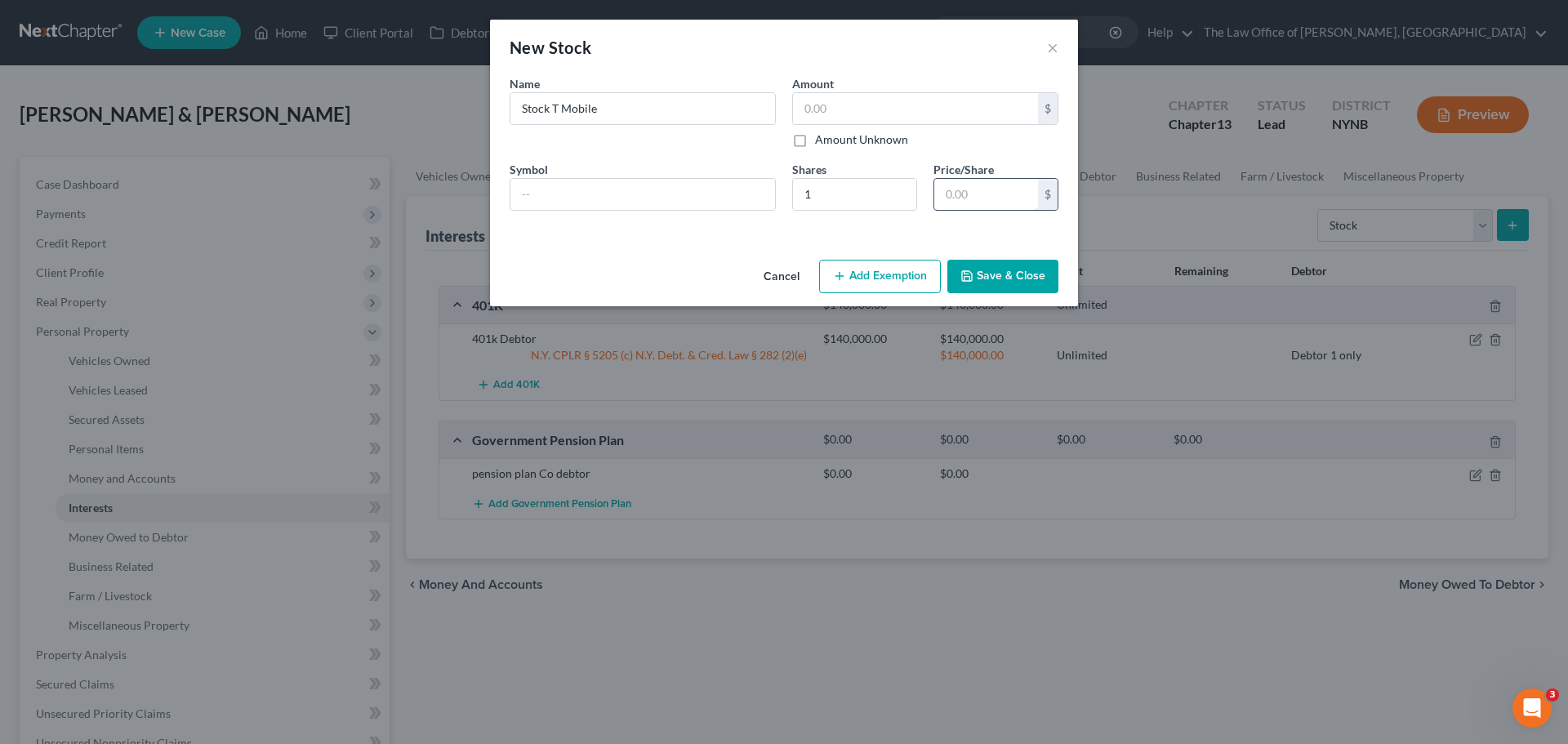
type input "6.00"
type input "6"
type input "66.00"
type input "66"
type input "6.00"
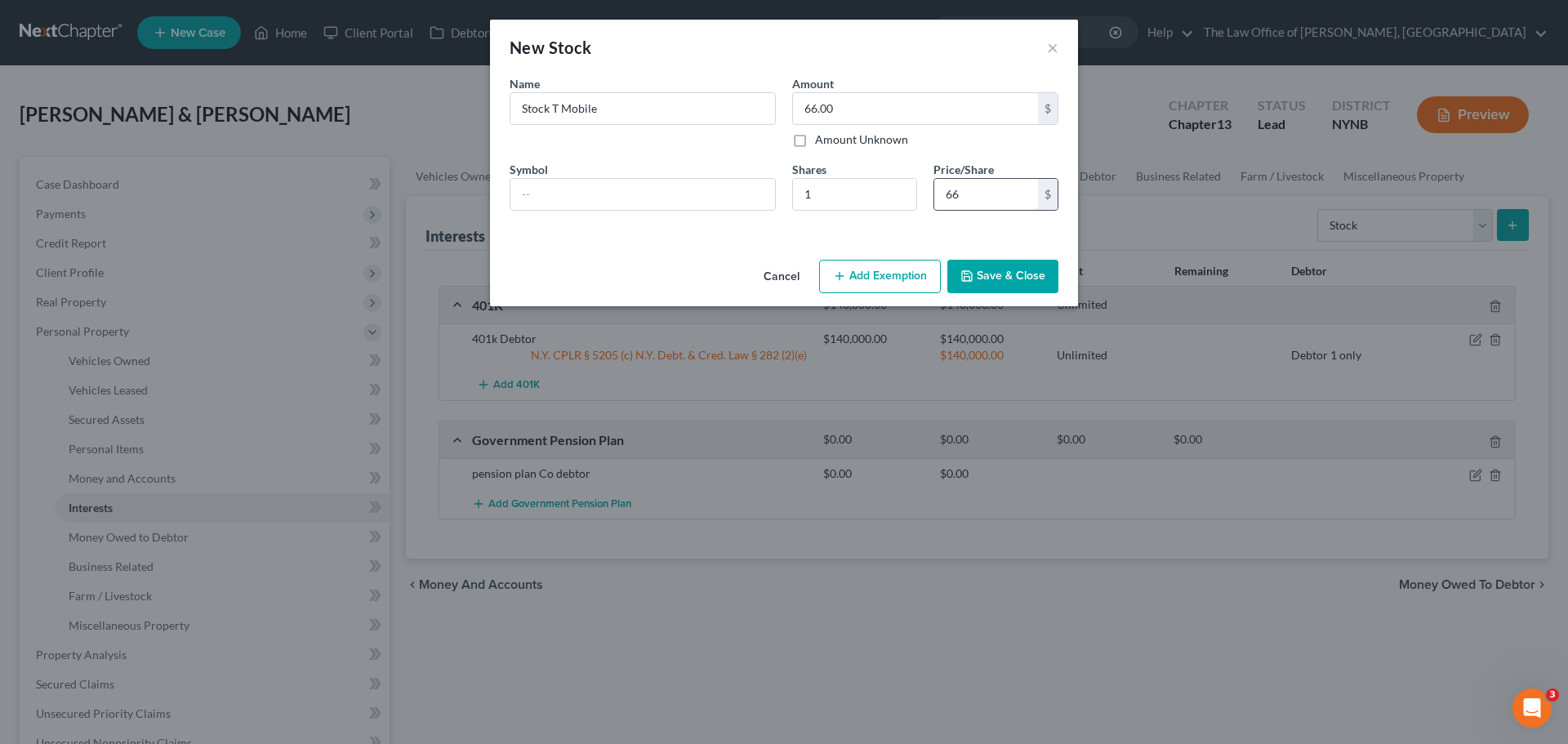
type input "6"
type input "63.00"
type input "63"
type input "638.00"
type input "638"
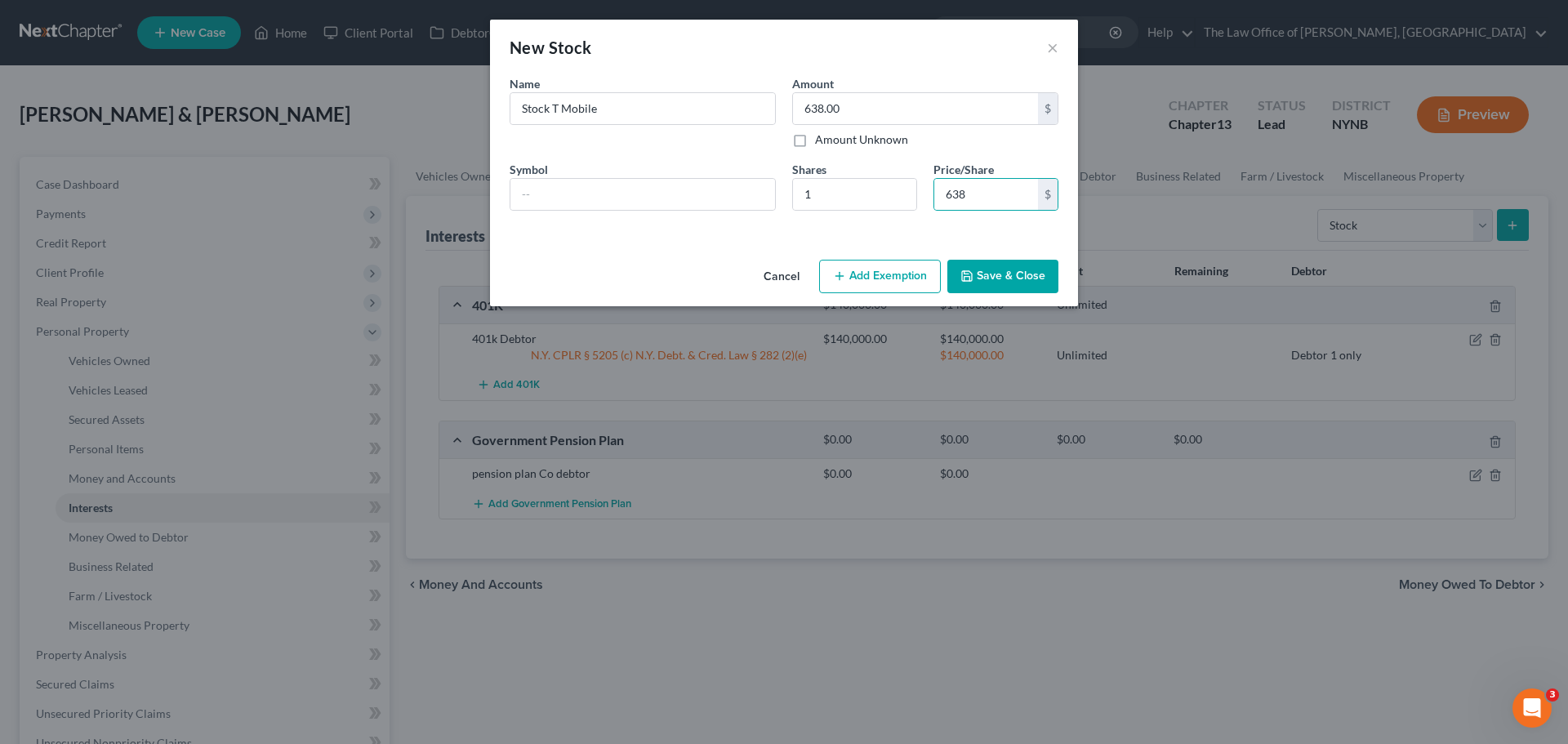
click at [1022, 276] on button "Save & Close" at bounding box center [1003, 277] width 111 height 35
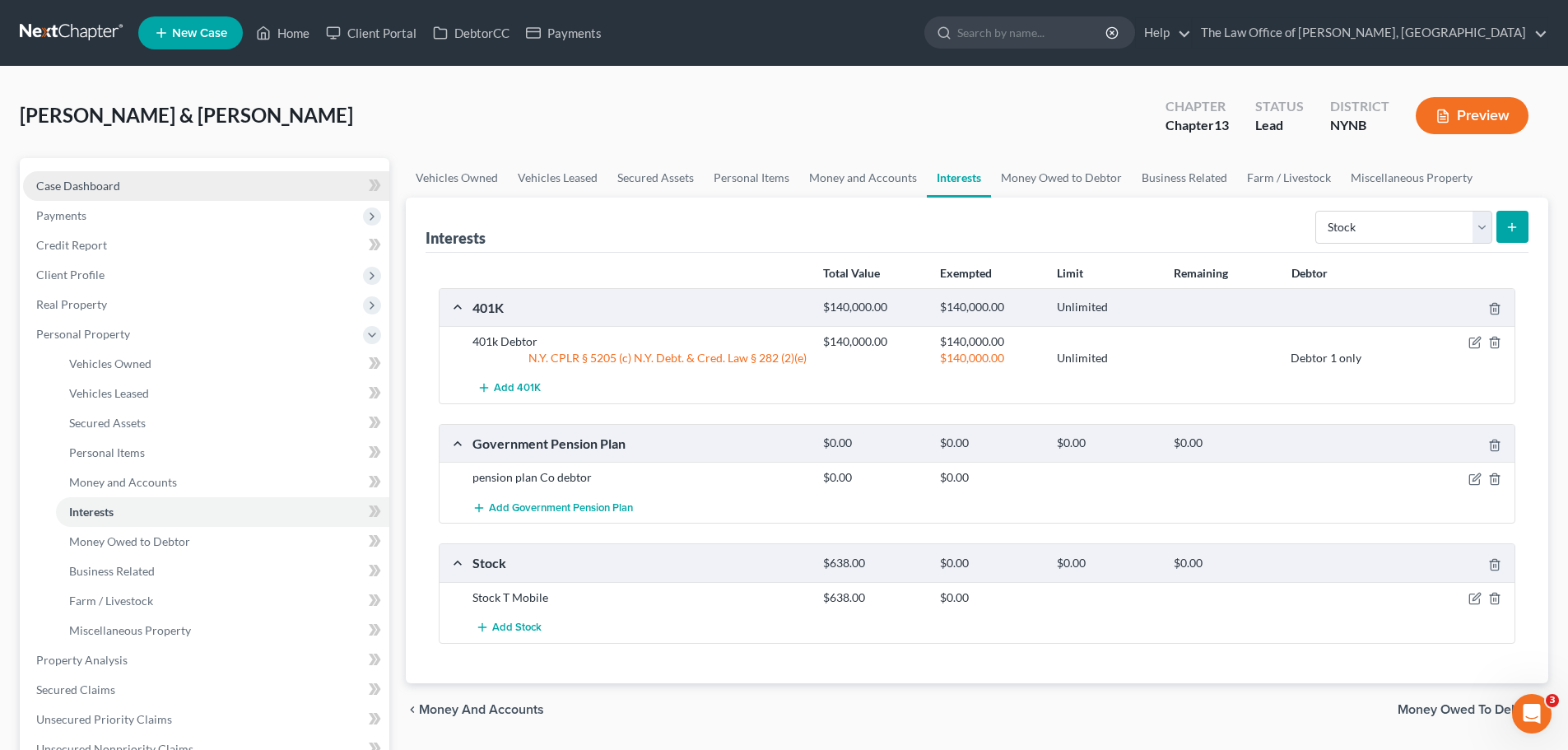
click at [137, 196] on link "Case Dashboard" at bounding box center [206, 186] width 366 height 30
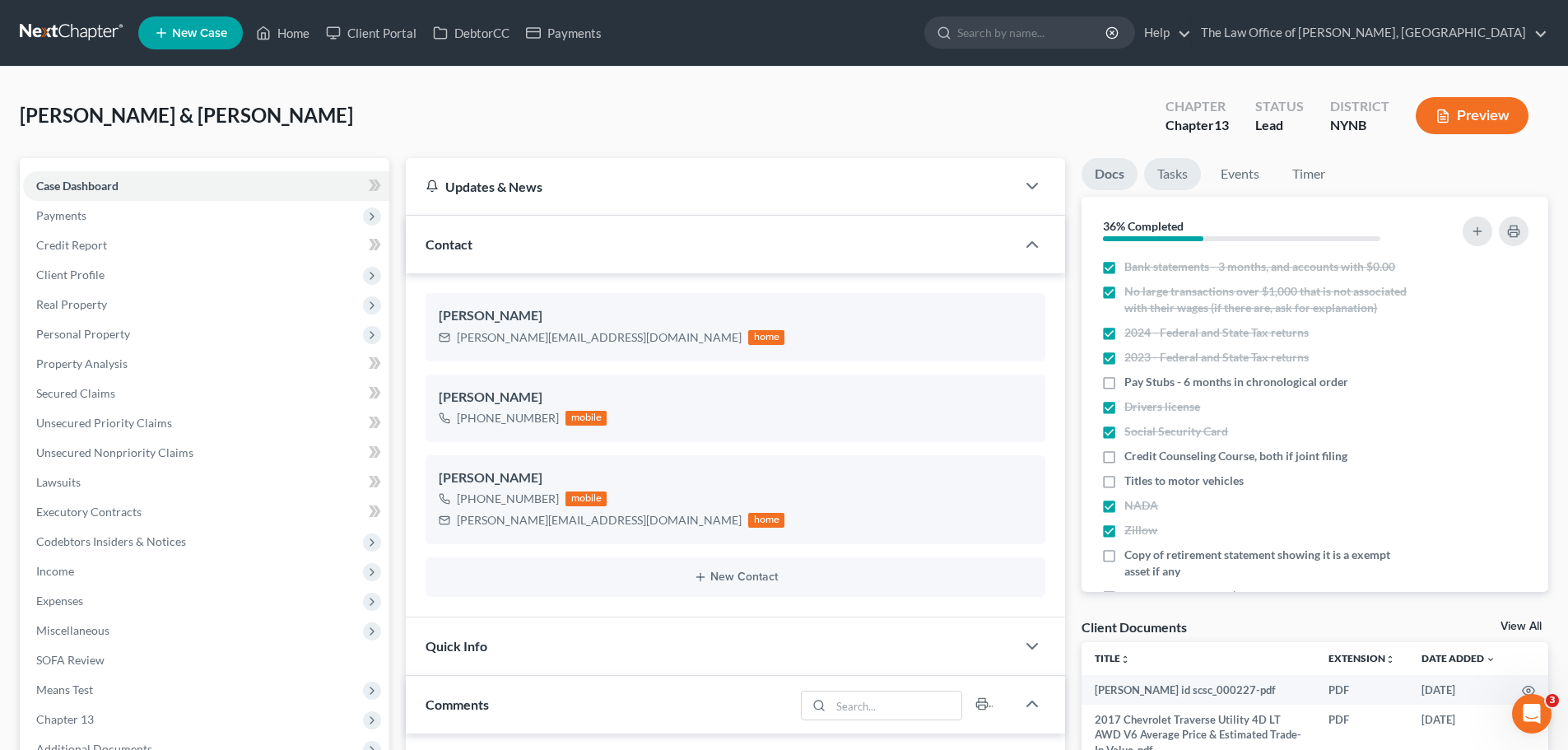
click at [1168, 179] on link "Tasks" at bounding box center [1172, 174] width 57 height 32
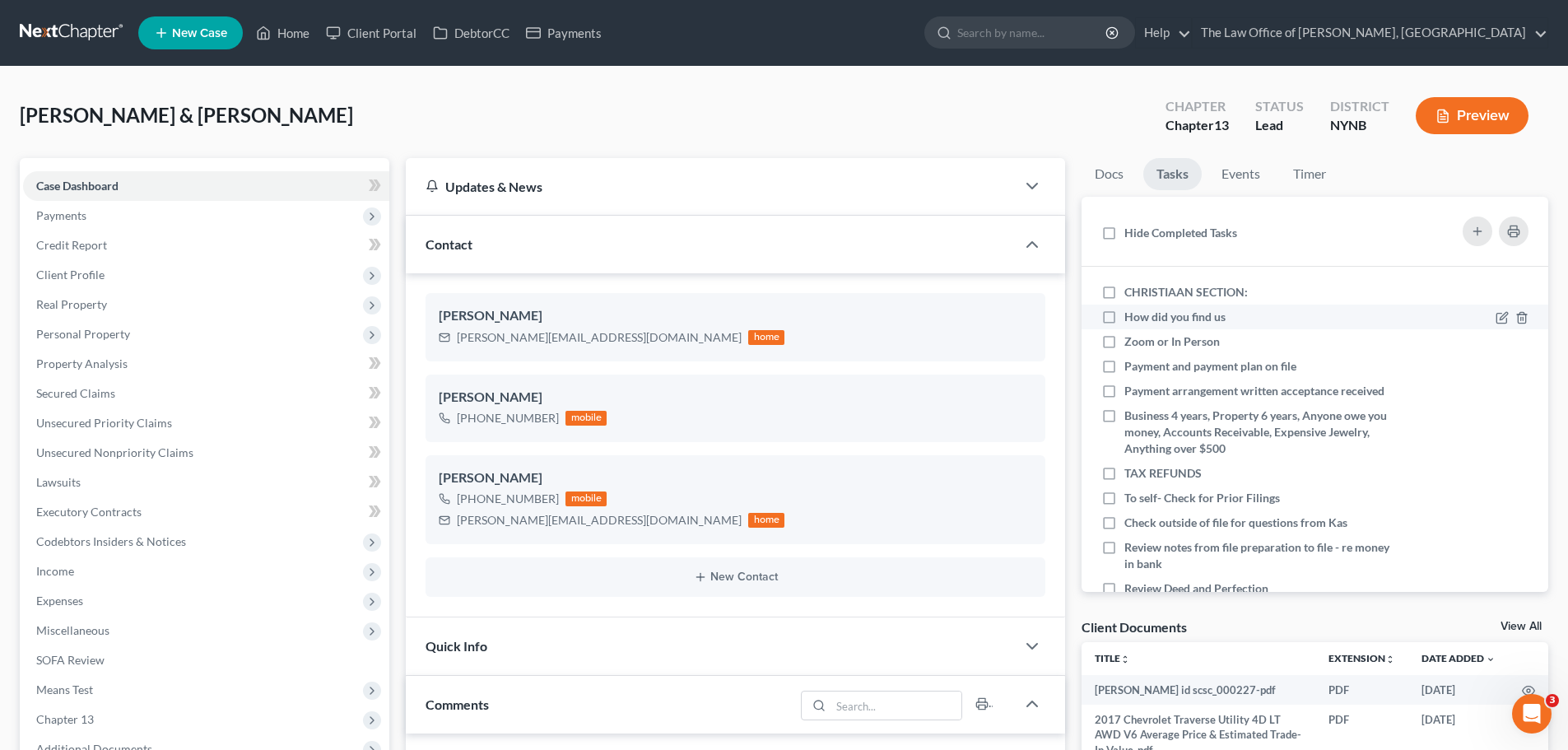
scroll to position [781, 0]
click at [1124, 290] on label "CHRISTIAAN SECTION:" at bounding box center [1192, 292] width 136 height 17
click at [1131, 290] on input "CHRISTIAAN SECTION:" at bounding box center [1136, 289] width 11 height 11
checkbox input "true"
click at [1480, 321] on div at bounding box center [1481, 317] width 112 height 17
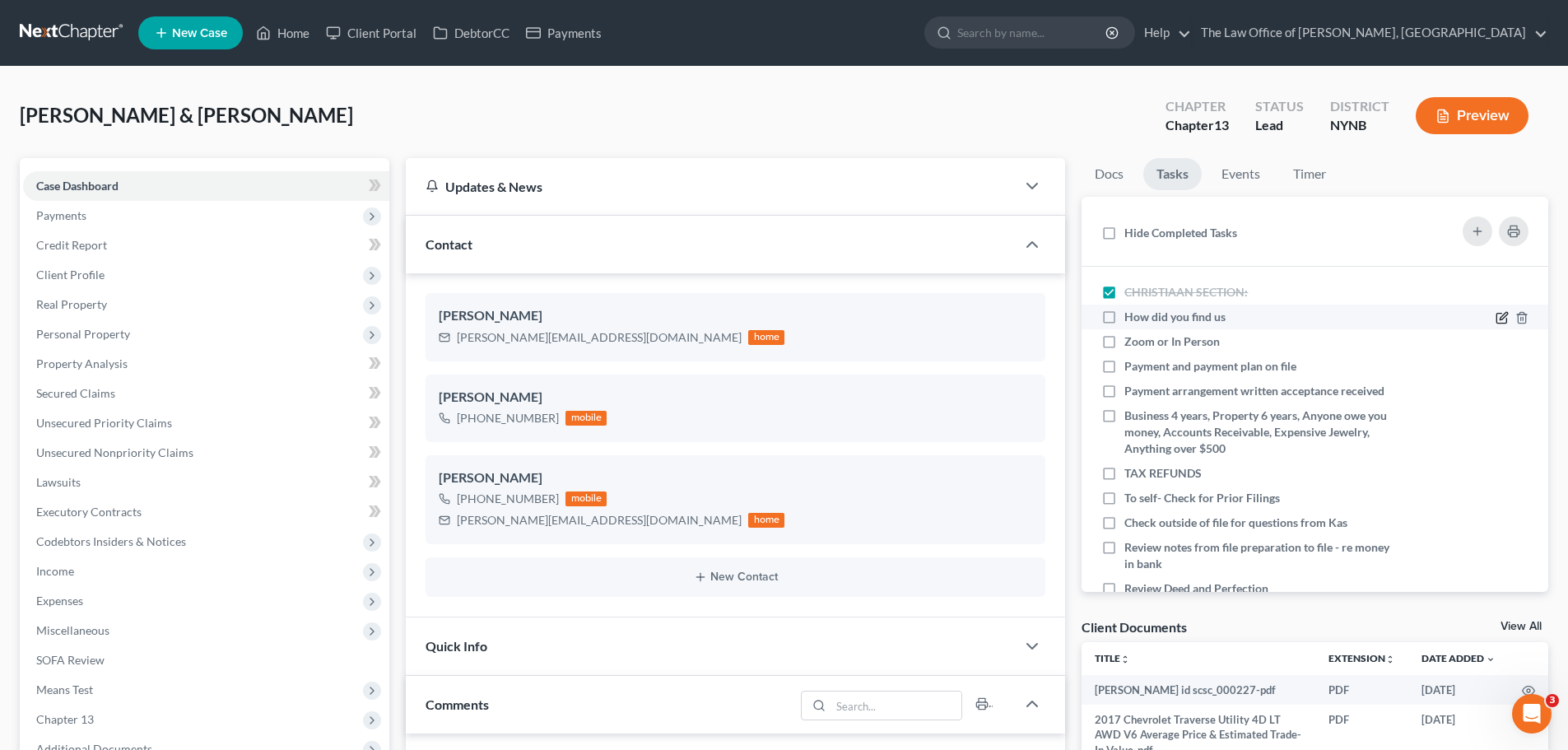
click at [1495, 317] on icon at bounding box center [1501, 317] width 13 height 13
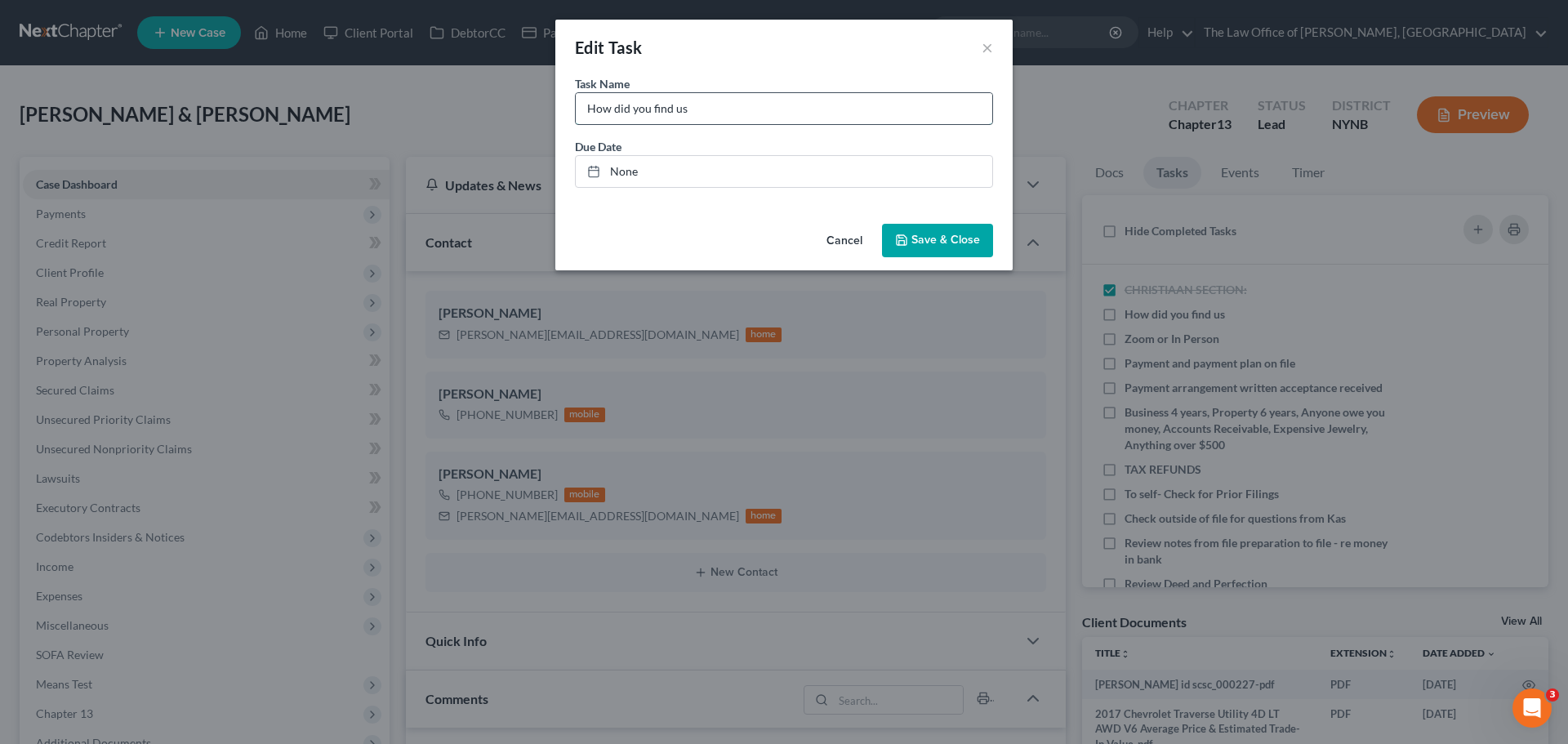
click at [772, 109] on input "How did you find us" at bounding box center [784, 108] width 417 height 31
type input "How did you find us google"
click at [960, 250] on button "Save & Close" at bounding box center [938, 241] width 111 height 35
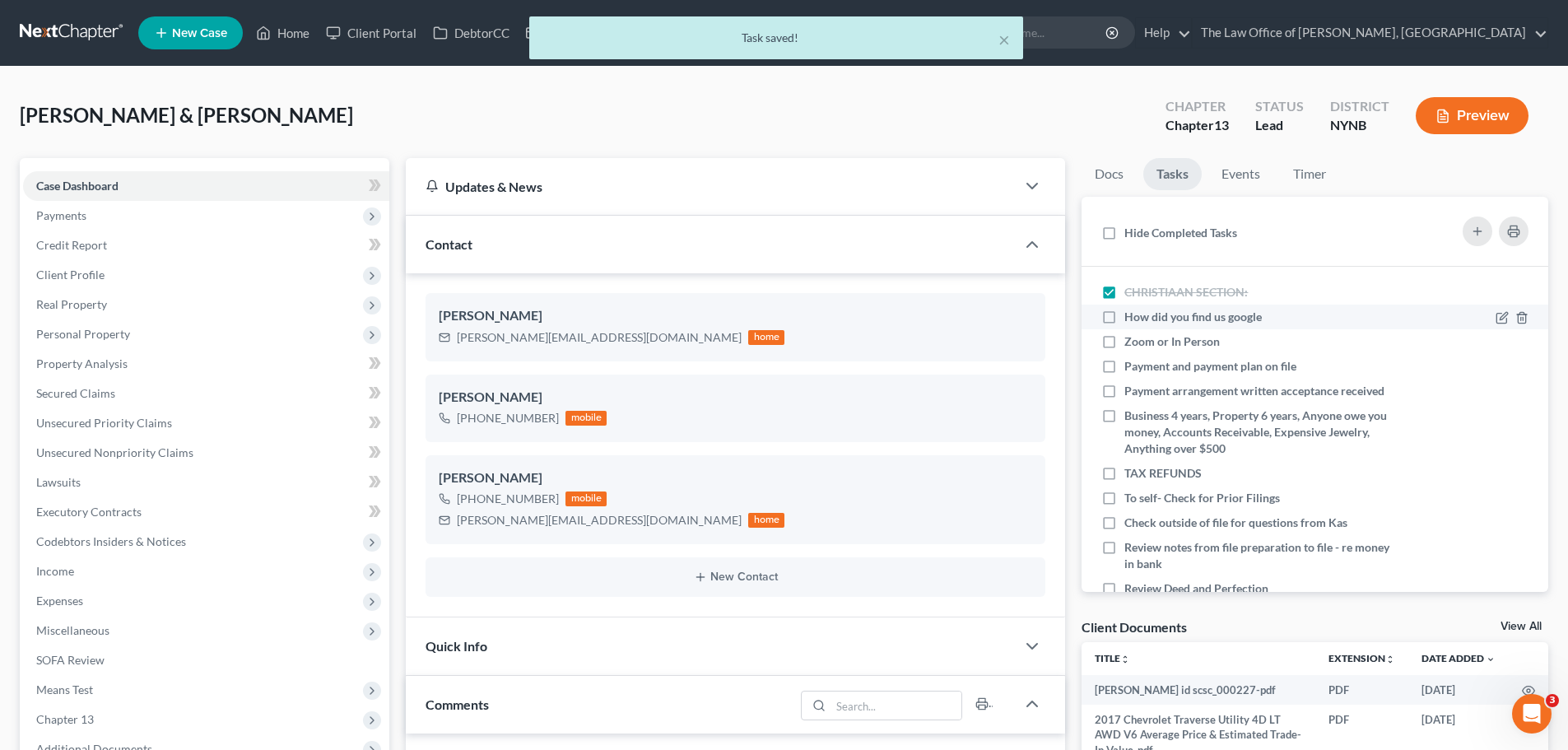
click at [1124, 321] on label "How did you find us google" at bounding box center [1199, 317] width 150 height 17
click at [1131, 320] on input "How did you find us google" at bounding box center [1136, 314] width 11 height 11
checkbox input "true"
click at [1495, 346] on icon at bounding box center [1501, 342] width 13 height 13
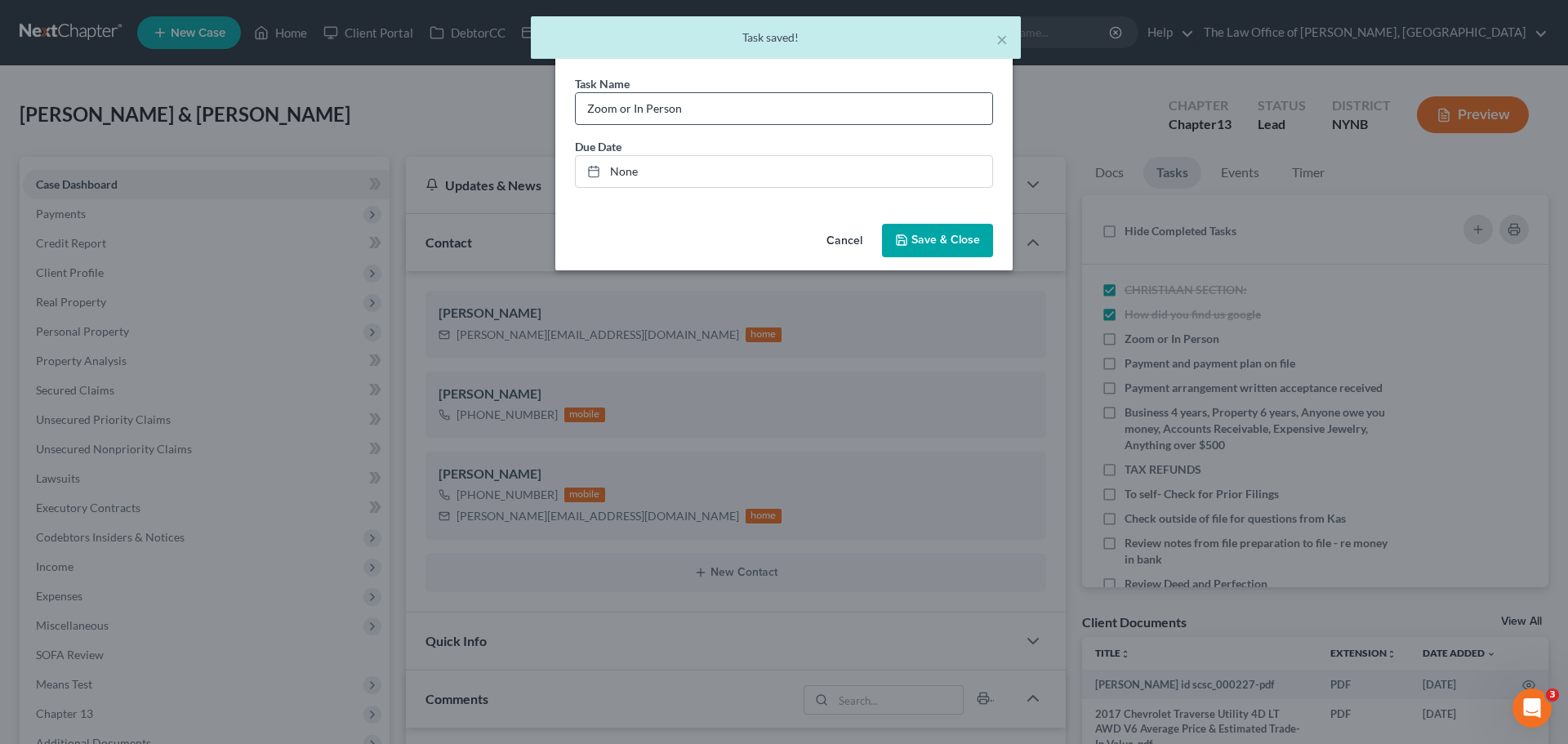
click at [766, 116] on input "Zoom or In Person" at bounding box center [784, 108] width 417 height 31
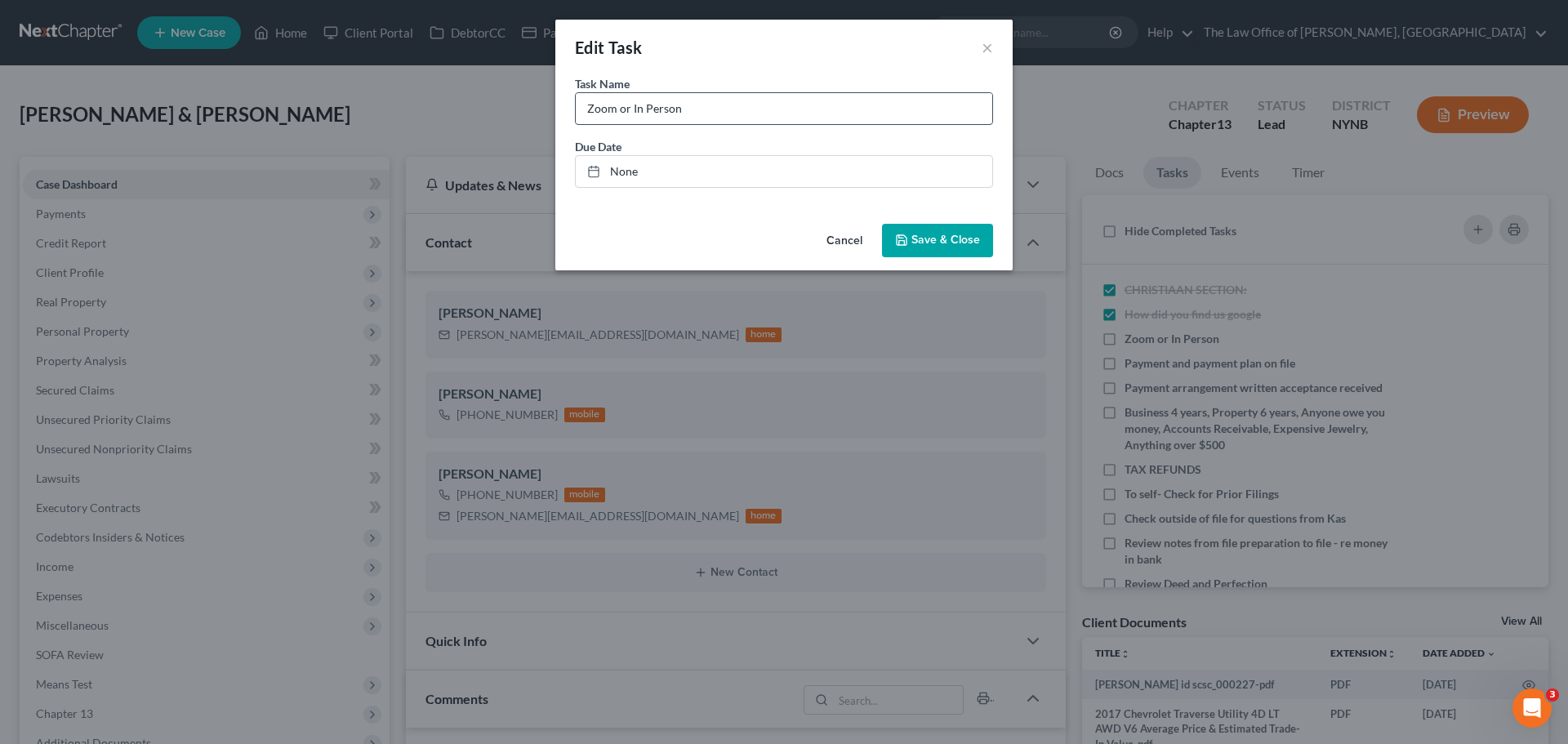
type input "Zoom or In Person - in persn Cp"
click at [952, 250] on button "Save & Close" at bounding box center [938, 241] width 111 height 35
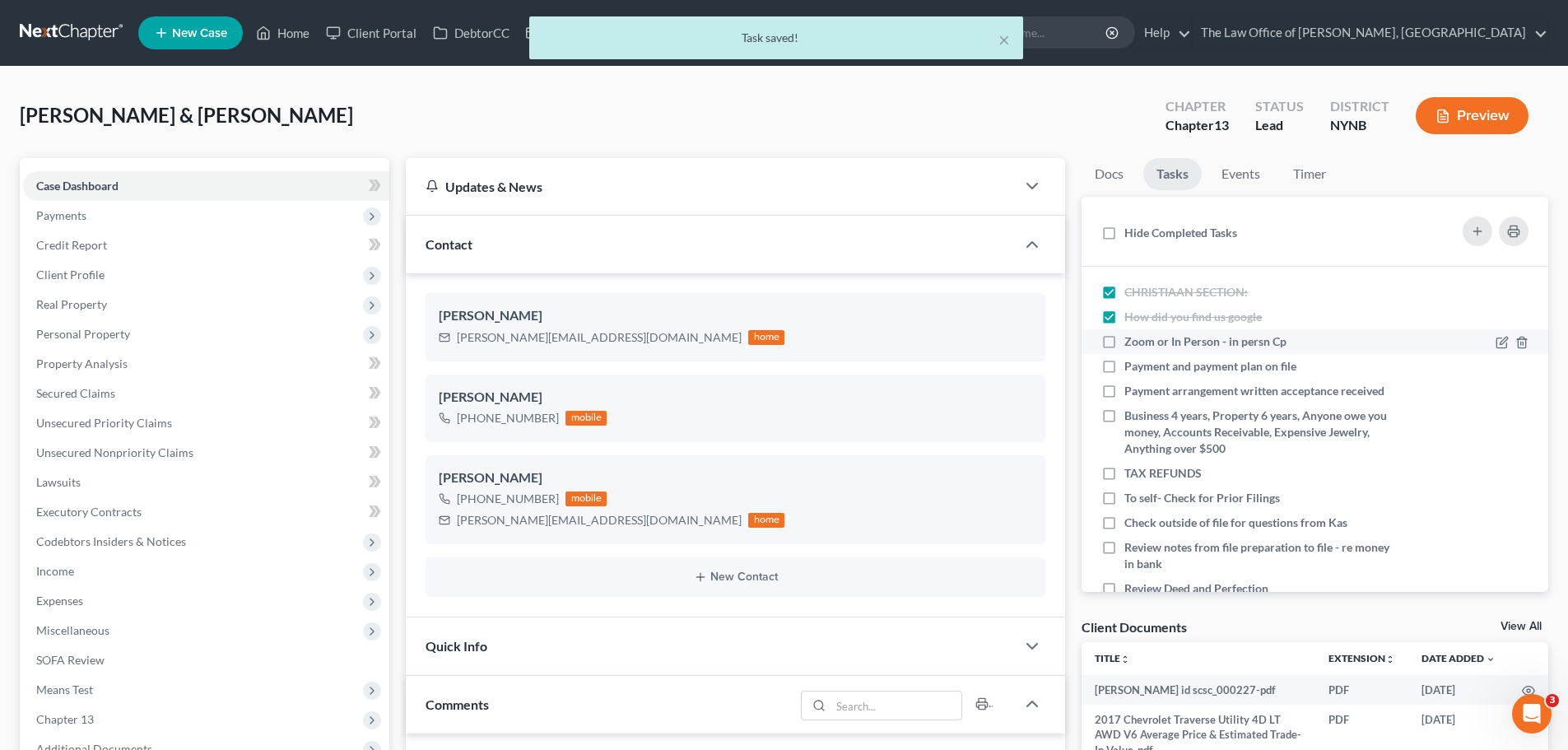
click at [1124, 347] on label "Zoom or In Person - in persn Cp" at bounding box center [1212, 342] width 175 height 17
click at [1131, 345] on input "Zoom or In Person - in persn Cp" at bounding box center [1136, 339] width 11 height 11
checkbox input "true"
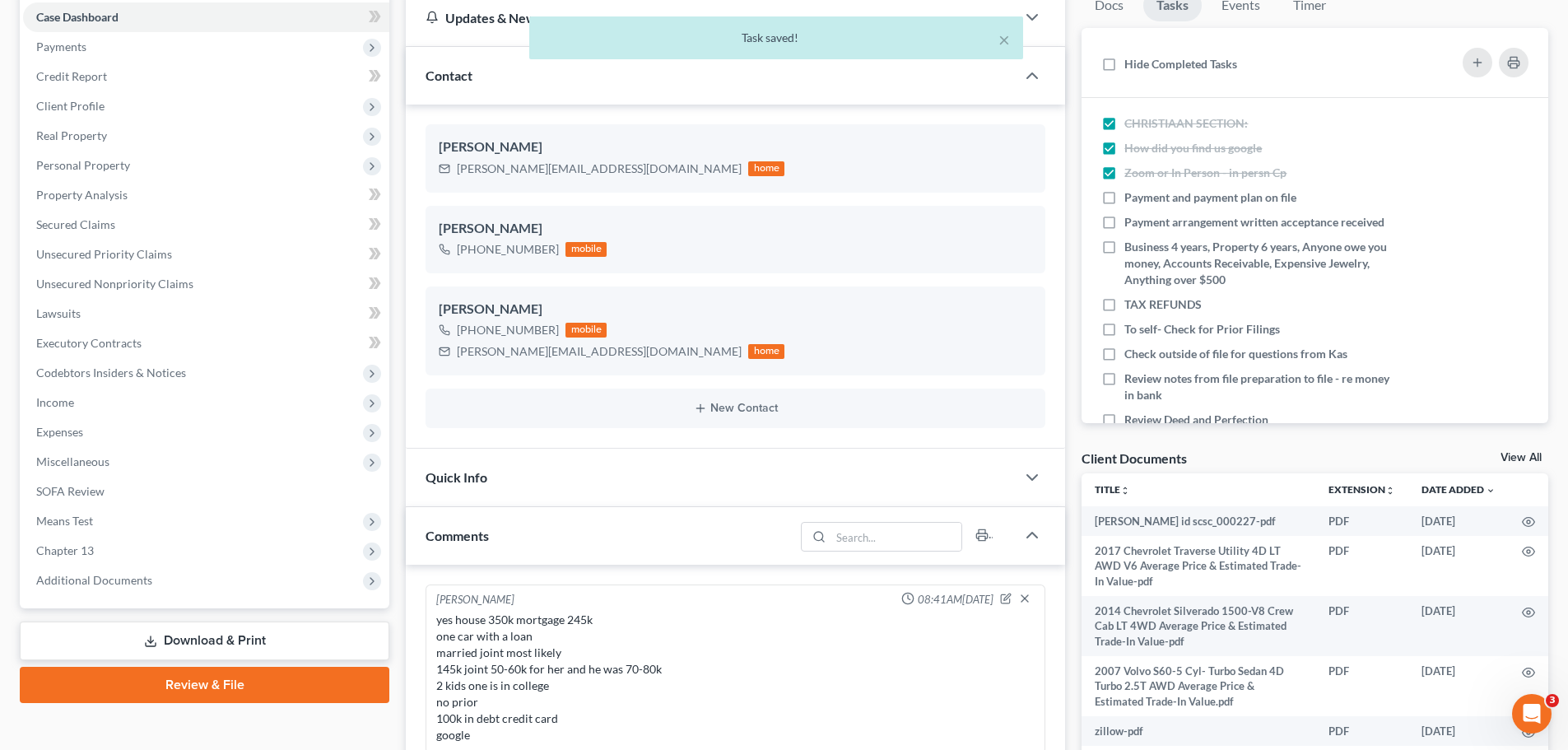
scroll to position [494, 0]
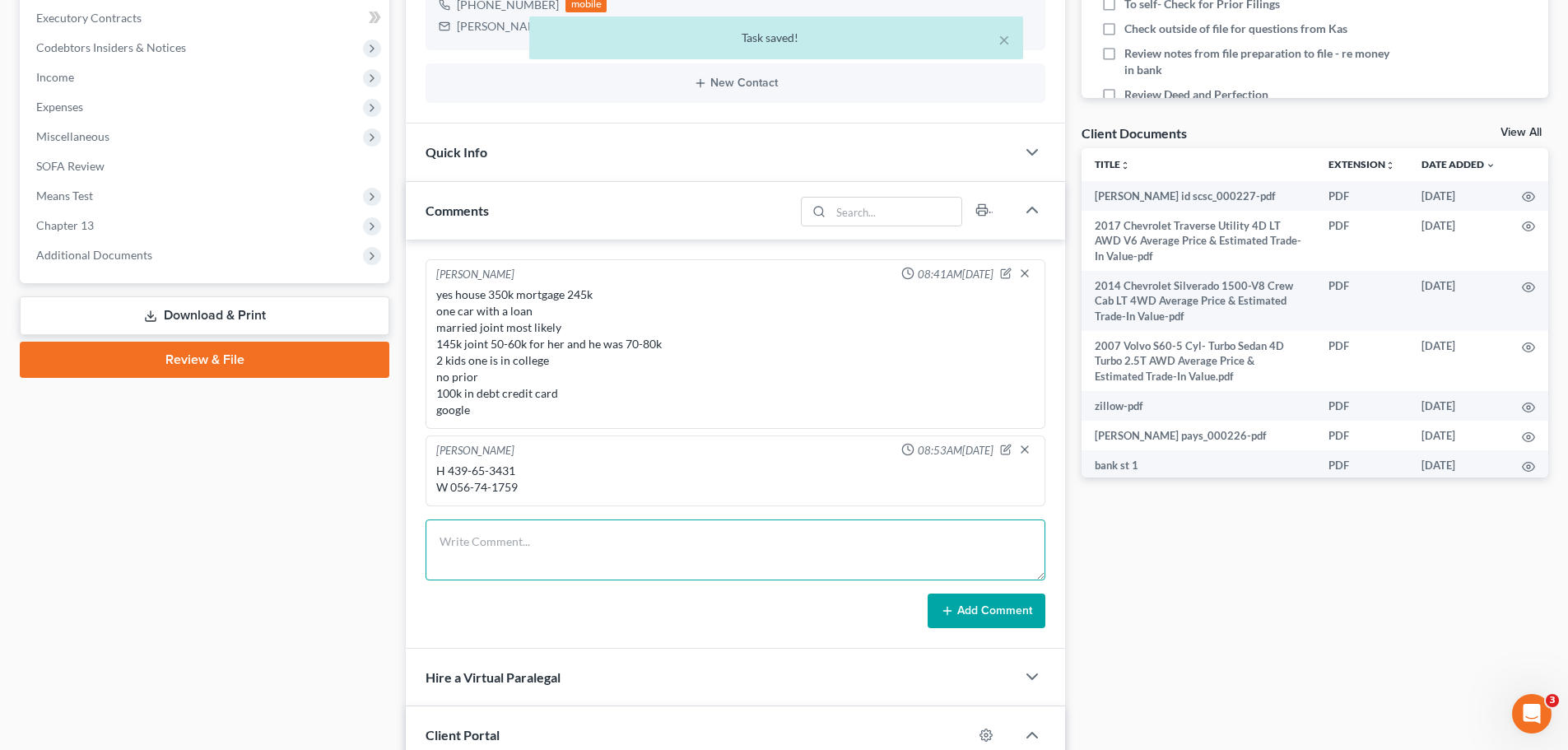
click at [524, 549] on textarea at bounding box center [735, 550] width 619 height 61
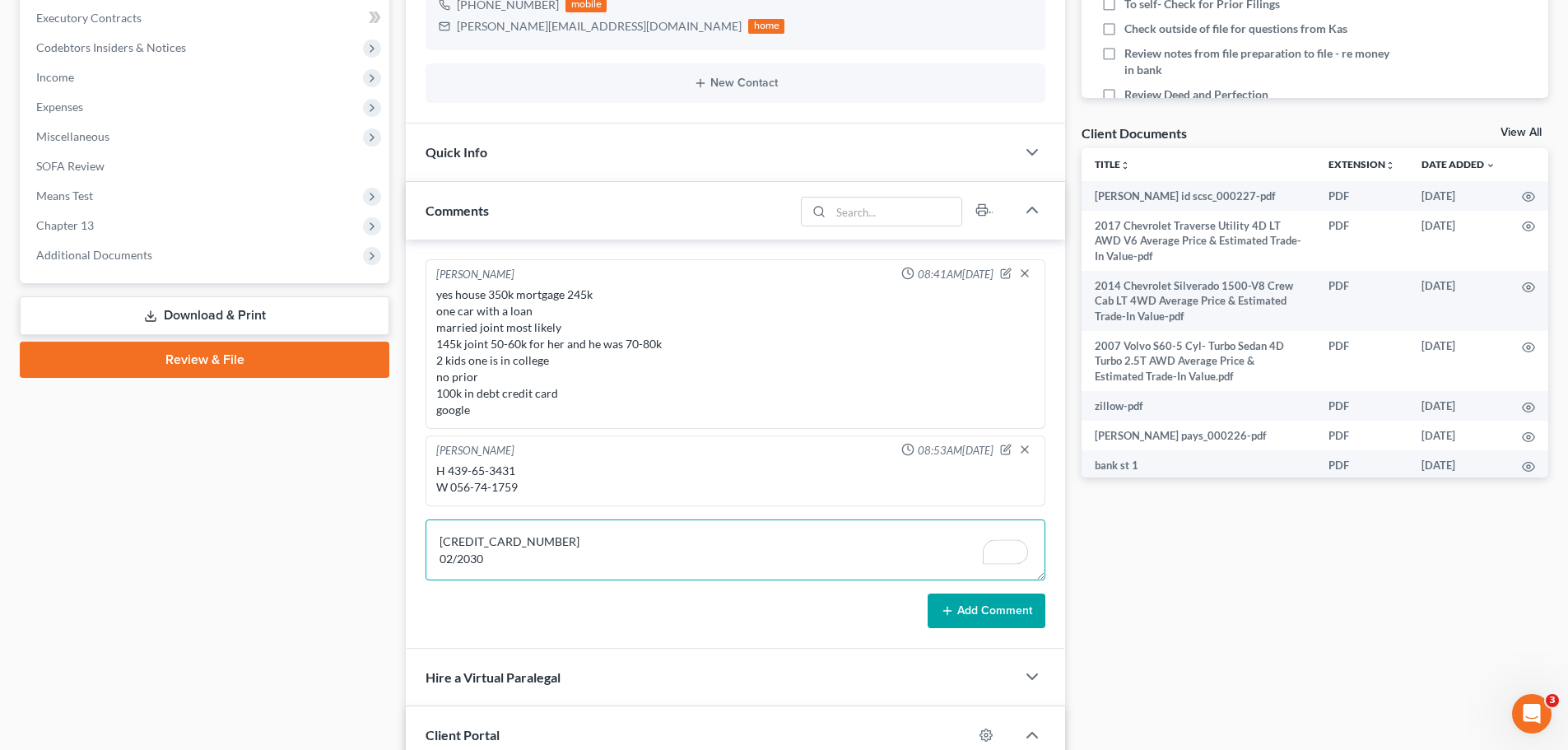
scroll to position [4, 0]
type textarea "[CREDIT_CARD_NUMBER] 02/2030 780"
click at [987, 616] on button "Add Comment" at bounding box center [987, 611] width 117 height 35
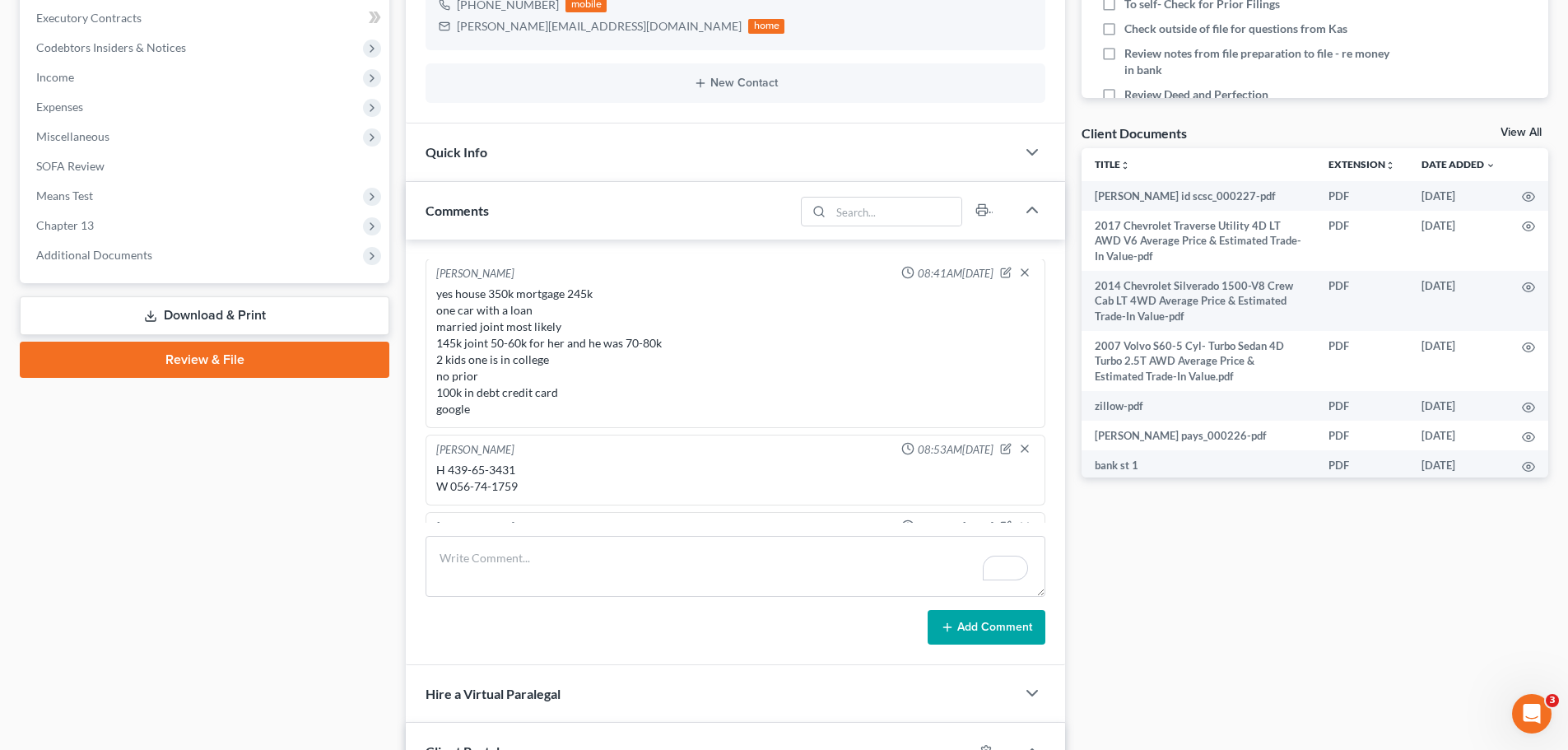
scroll to position [0, 0]
click at [528, 24] on div "shauna.clark82@gmail.com" at bounding box center [599, 26] width 285 height 17
copy div "shauna.clark82@gmail.com"
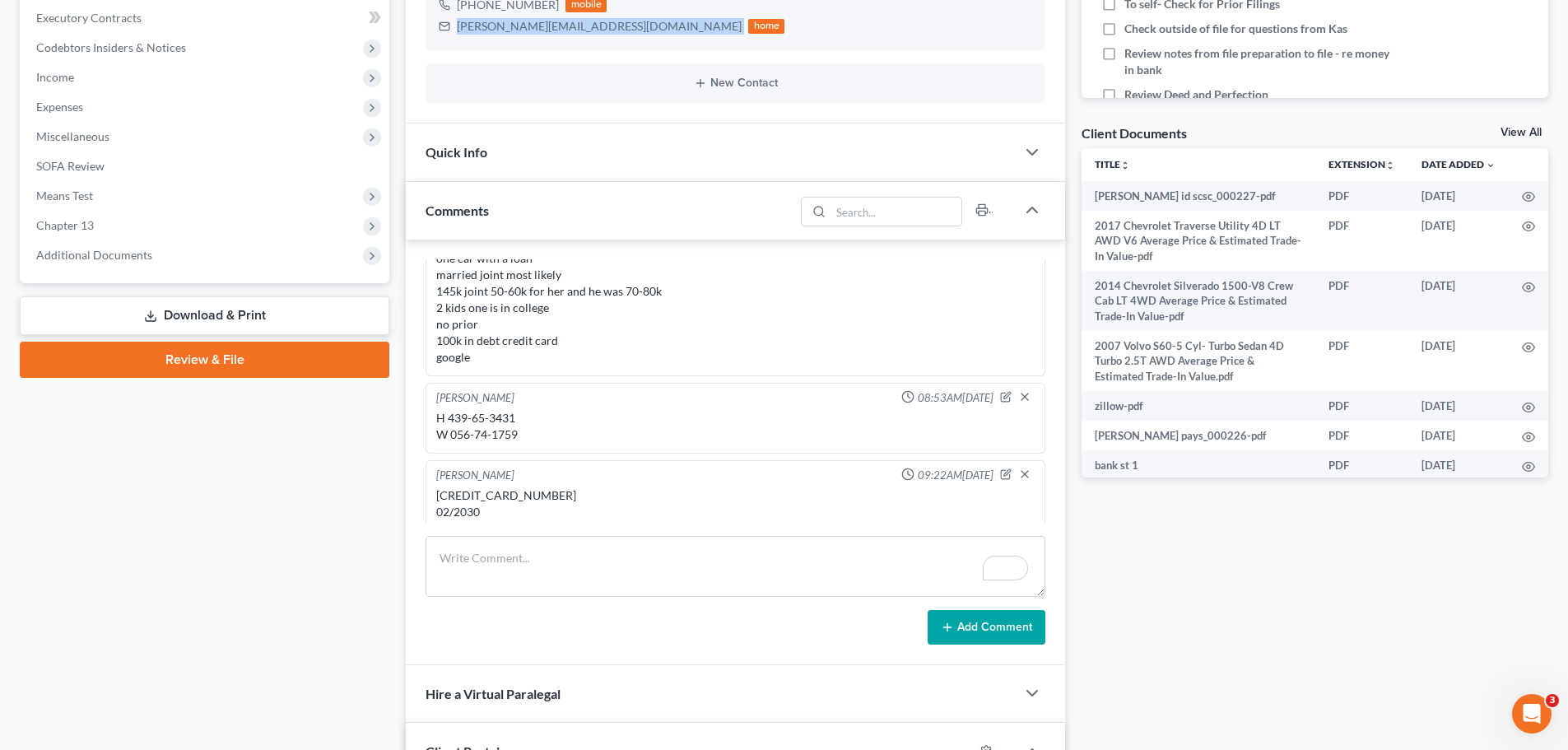
scroll to position [78, 0]
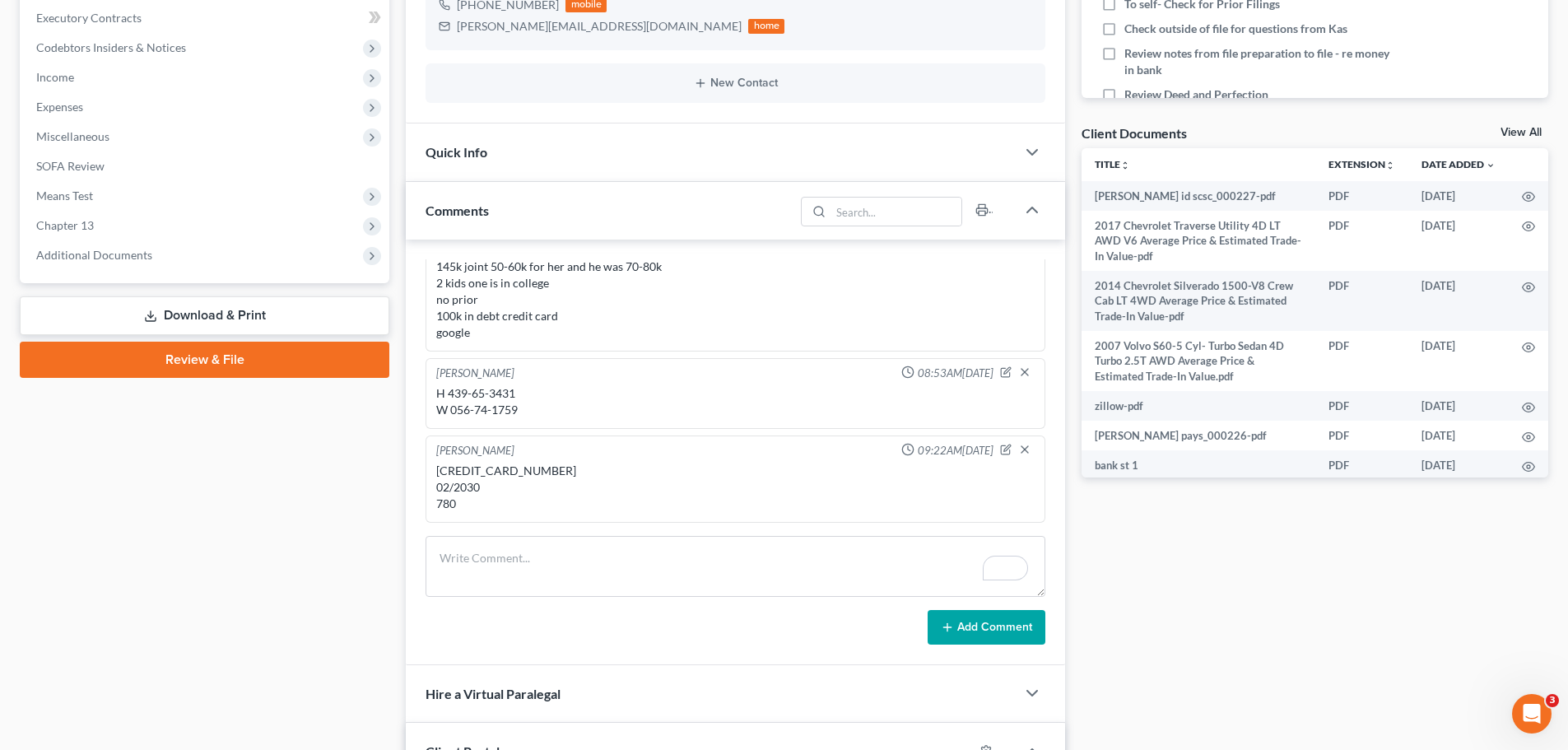
click at [532, 472] on div "5149-6800-1949-3121 02/2030 780" at bounding box center [735, 488] width 598 height 50
copy div "5149-6800-1949-3121"
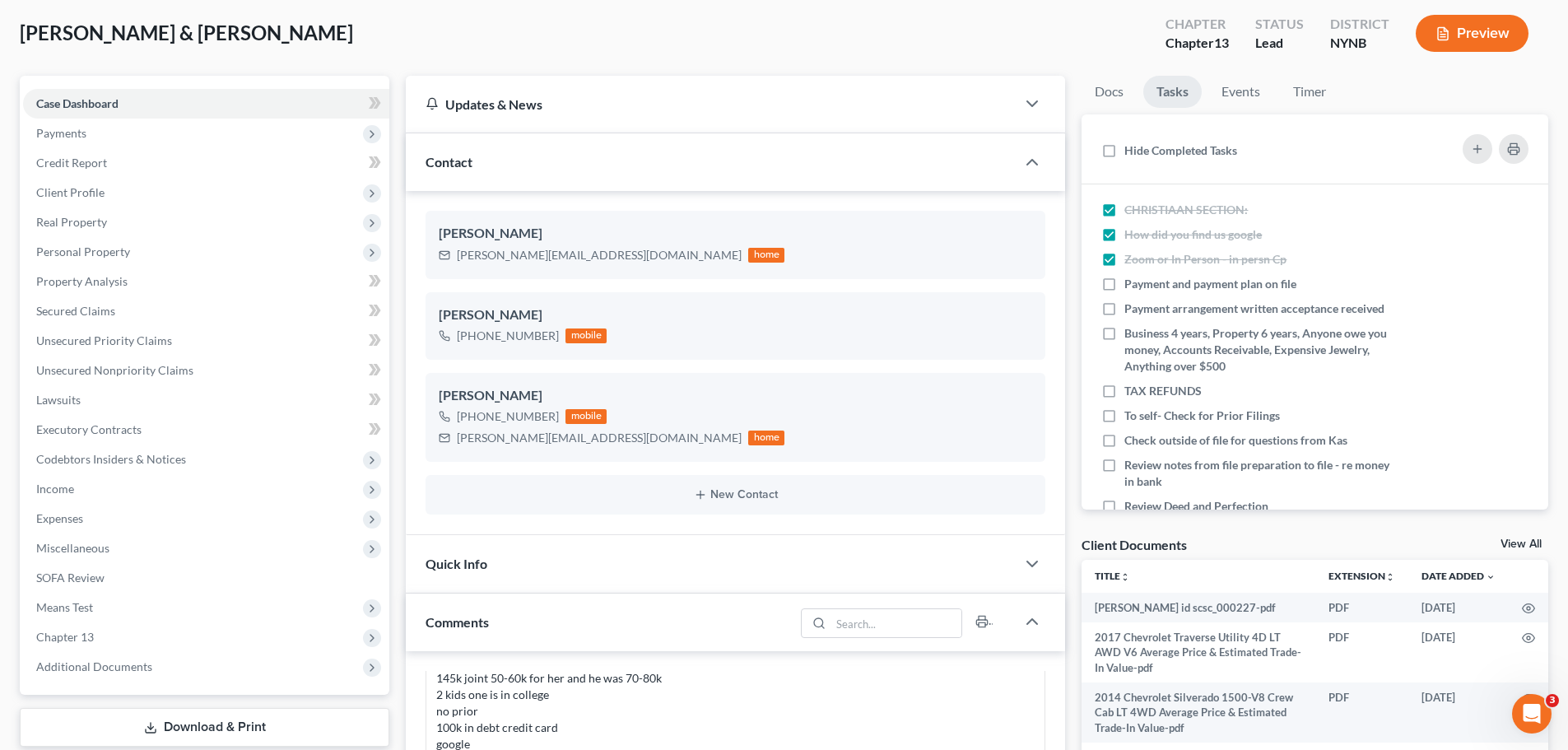
scroll to position [0, 0]
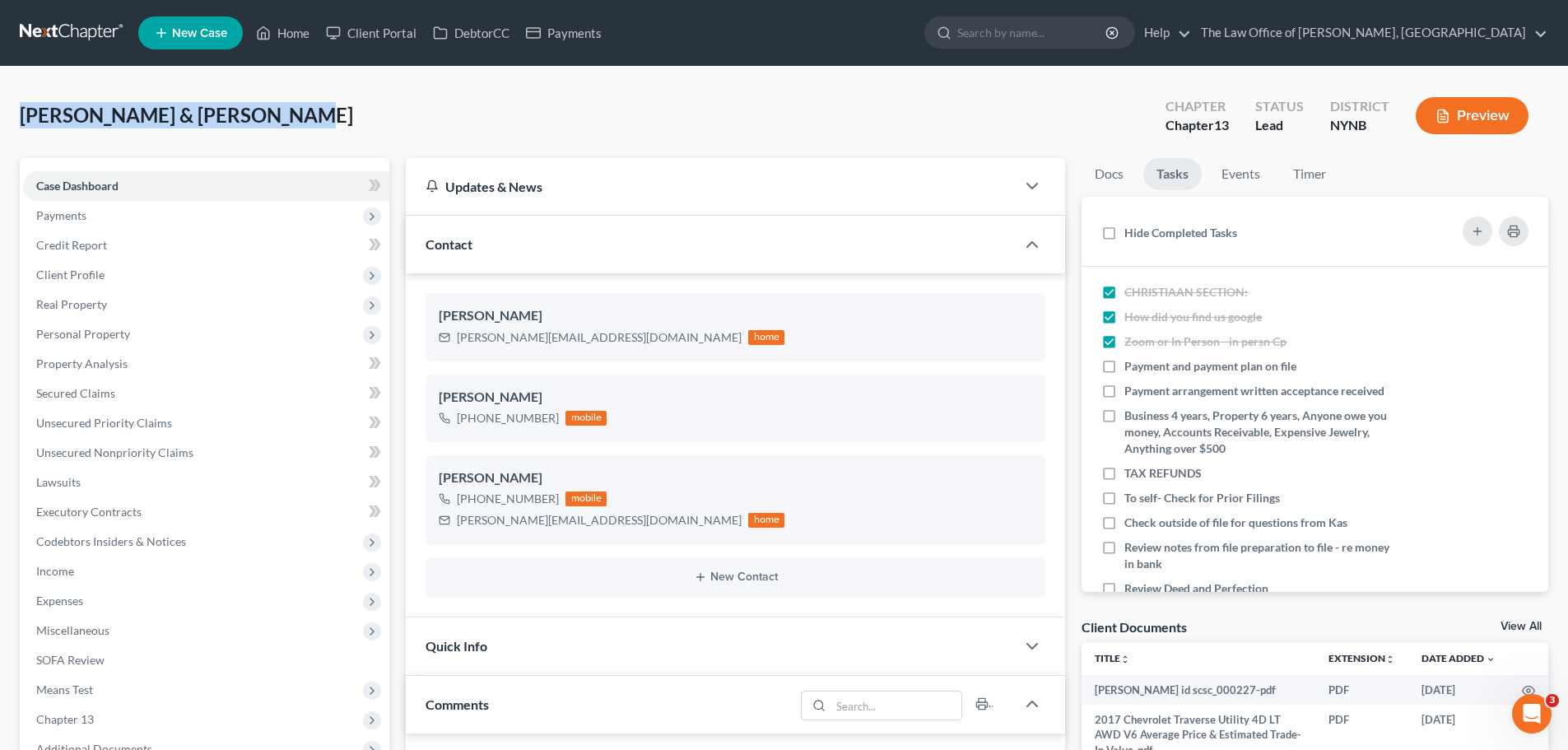
drag, startPoint x: 283, startPoint y: 113, endPoint x: 39, endPoint y: 108, distance: 244.1
click at [21, 112] on div "Clark, Christopher & Shauna Upgraded Chapter Chapter 13 Status Lead District NY…" at bounding box center [784, 123] width 1528 height 72
copy span "[PERSON_NAME] & [PERSON_NAME]"
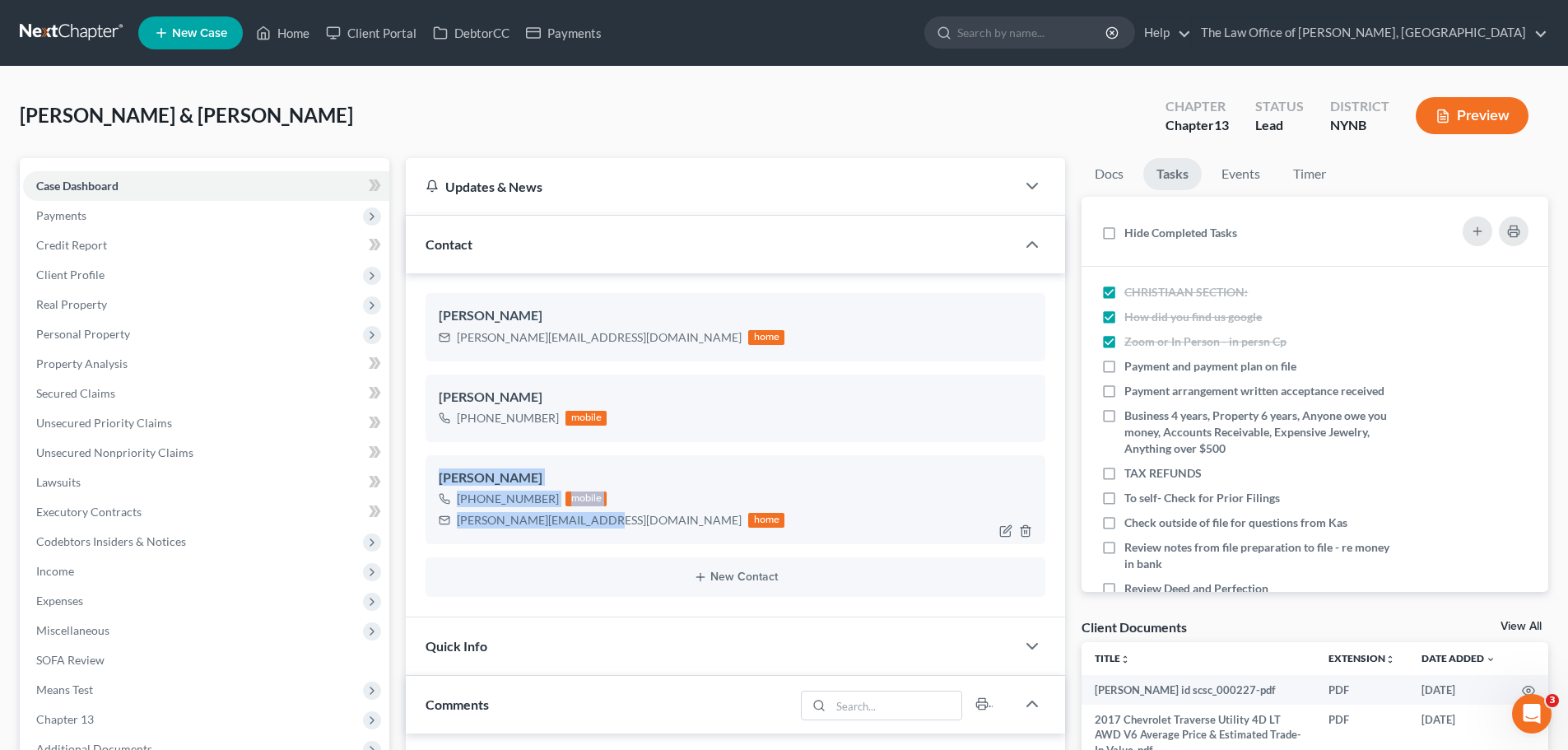
drag, startPoint x: 596, startPoint y: 528, endPoint x: 437, endPoint y: 474, distance: 167.9
click at [437, 474] on div "Shauna Clark +1 (518) 209-9771 mobile shauna.clark82@gmail.com home" at bounding box center [735, 499] width 619 height 89
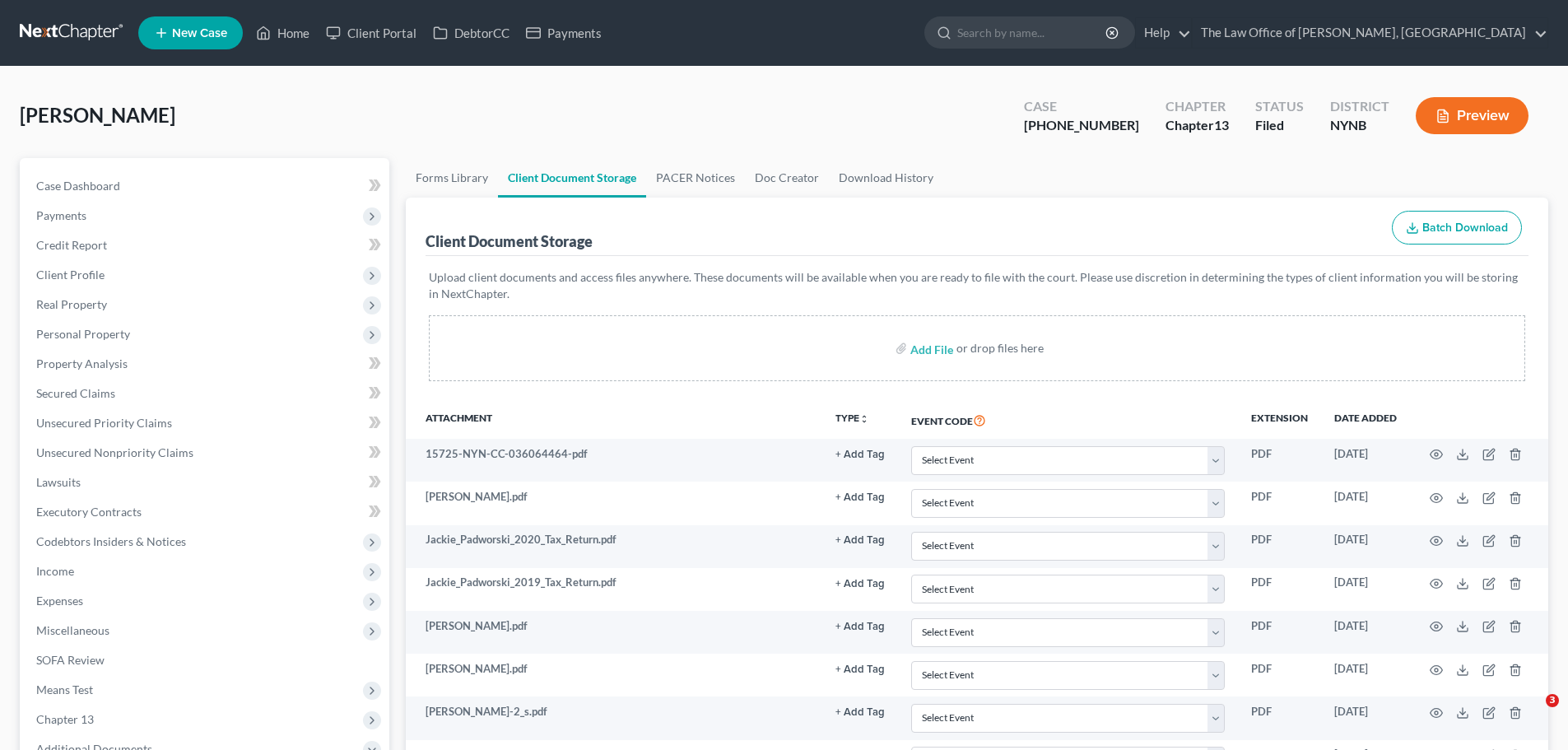
select select "1"
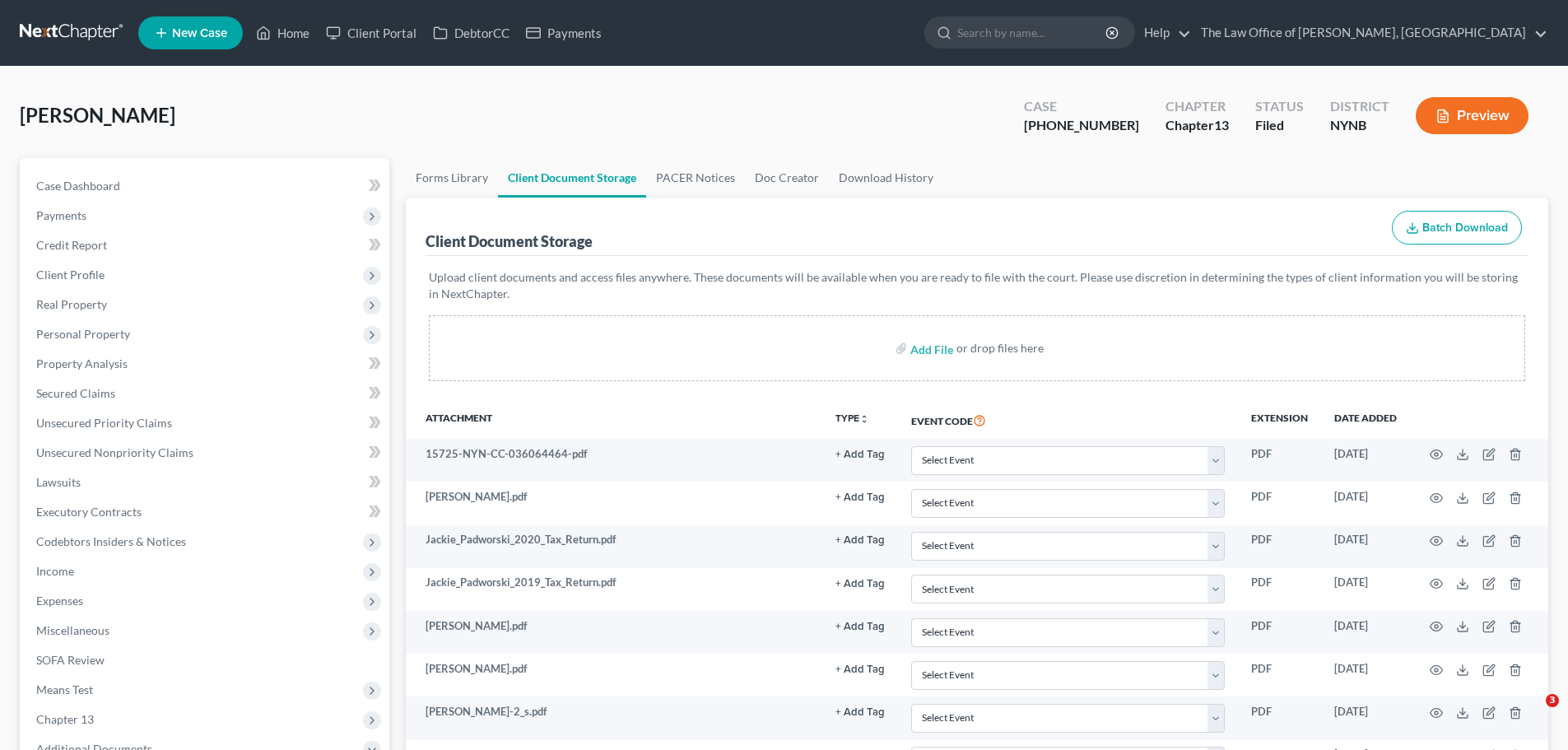
select select "1"
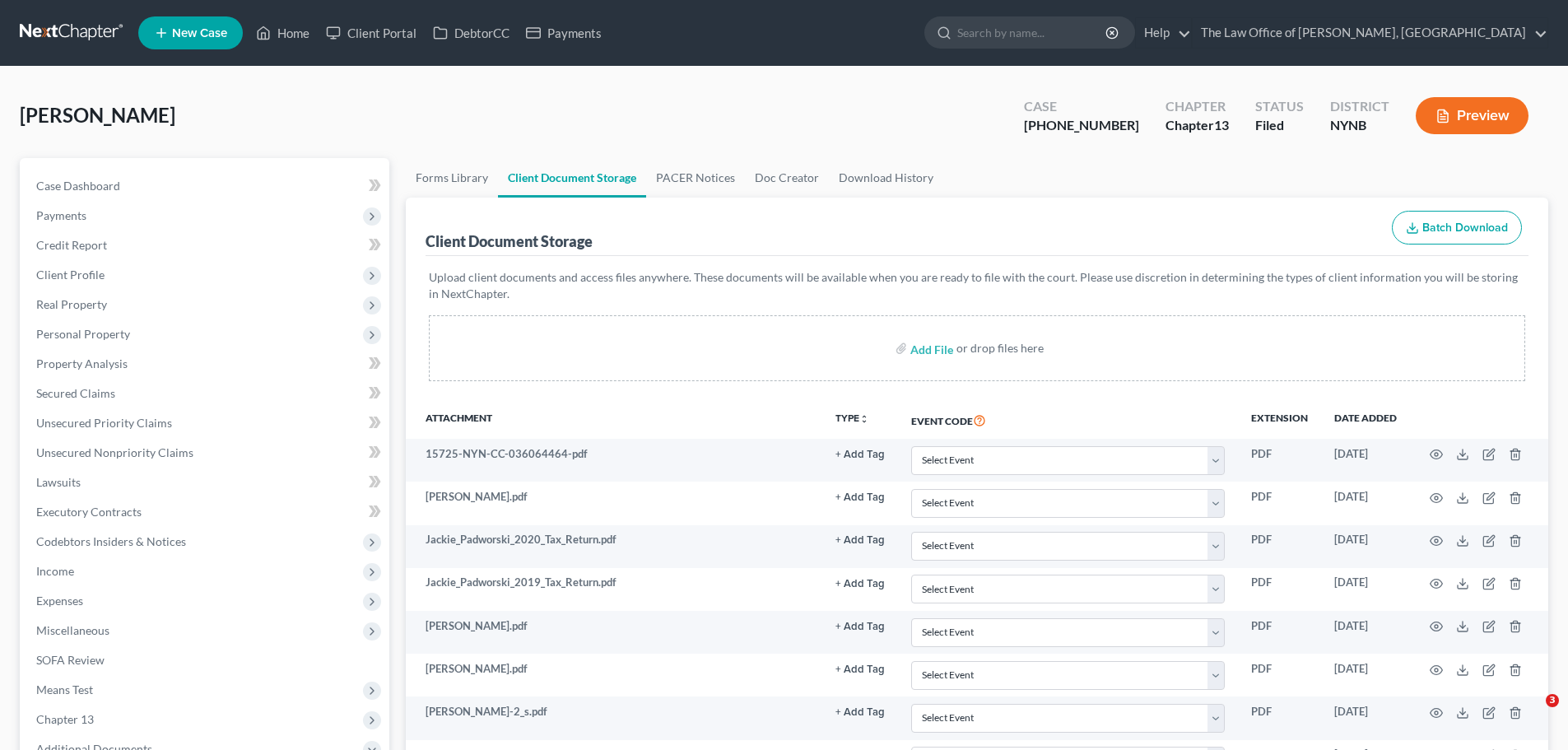
select select "1"
type input "C:\fakepath\amended c - signed.pdf"
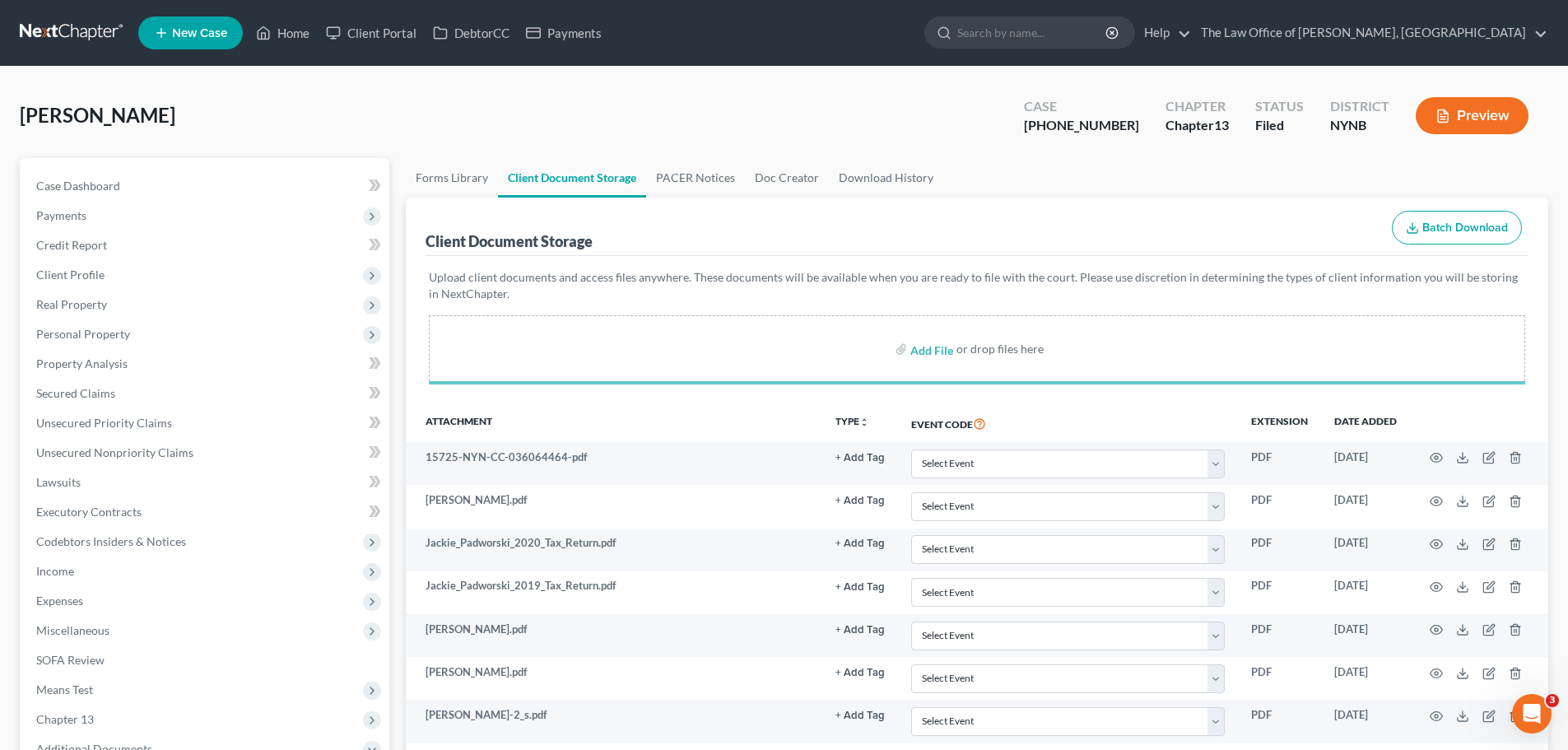
select select "1"
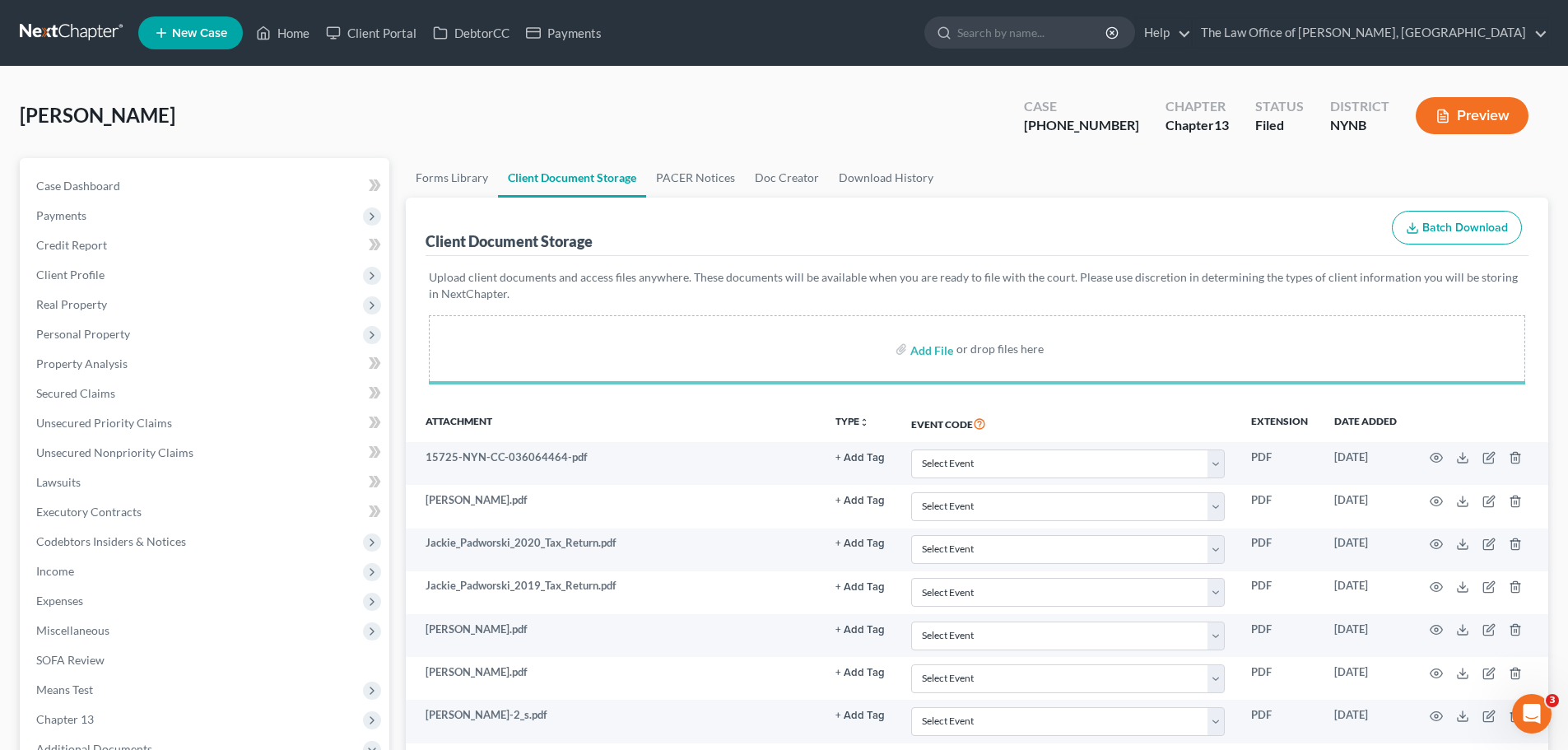
select select "1"
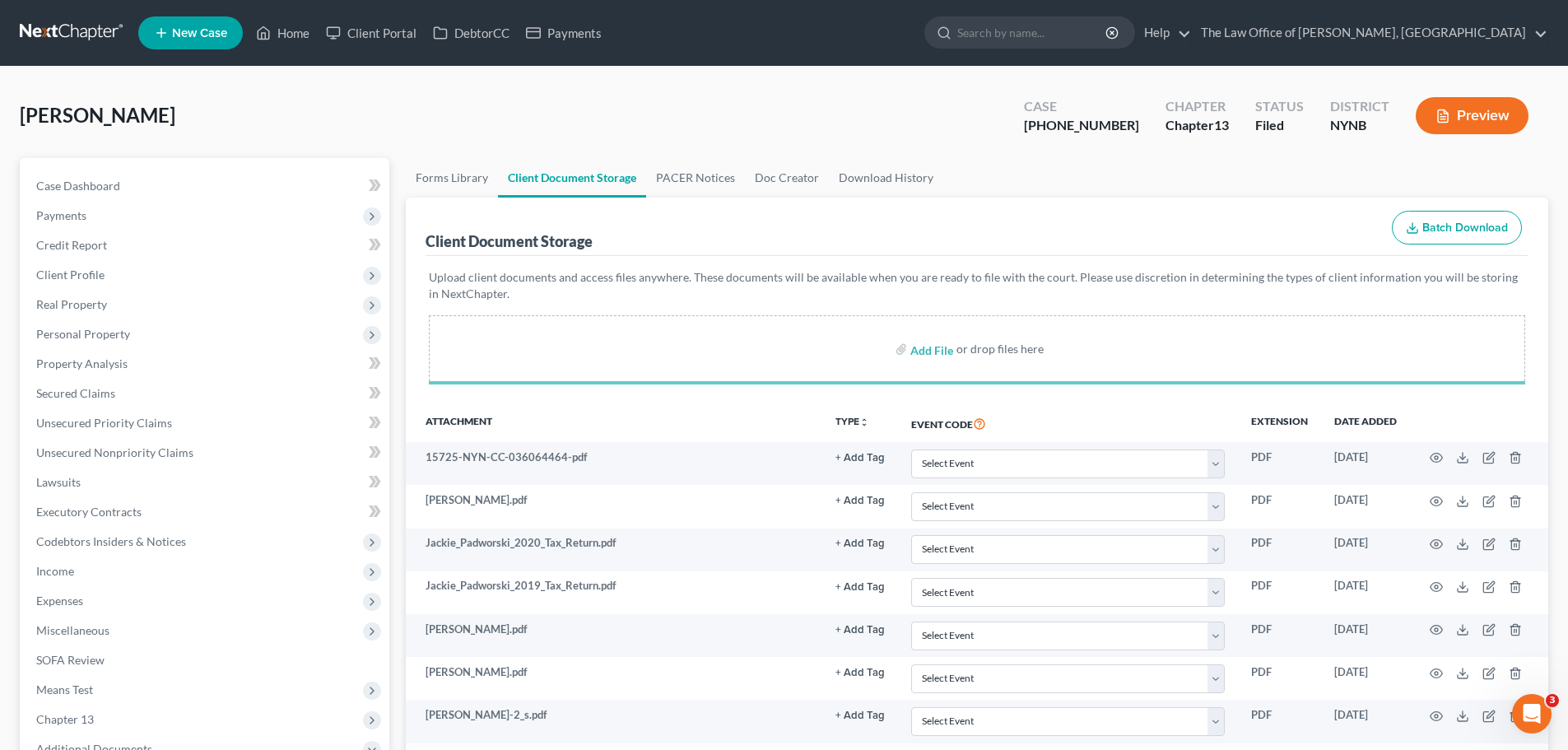
select select "1"
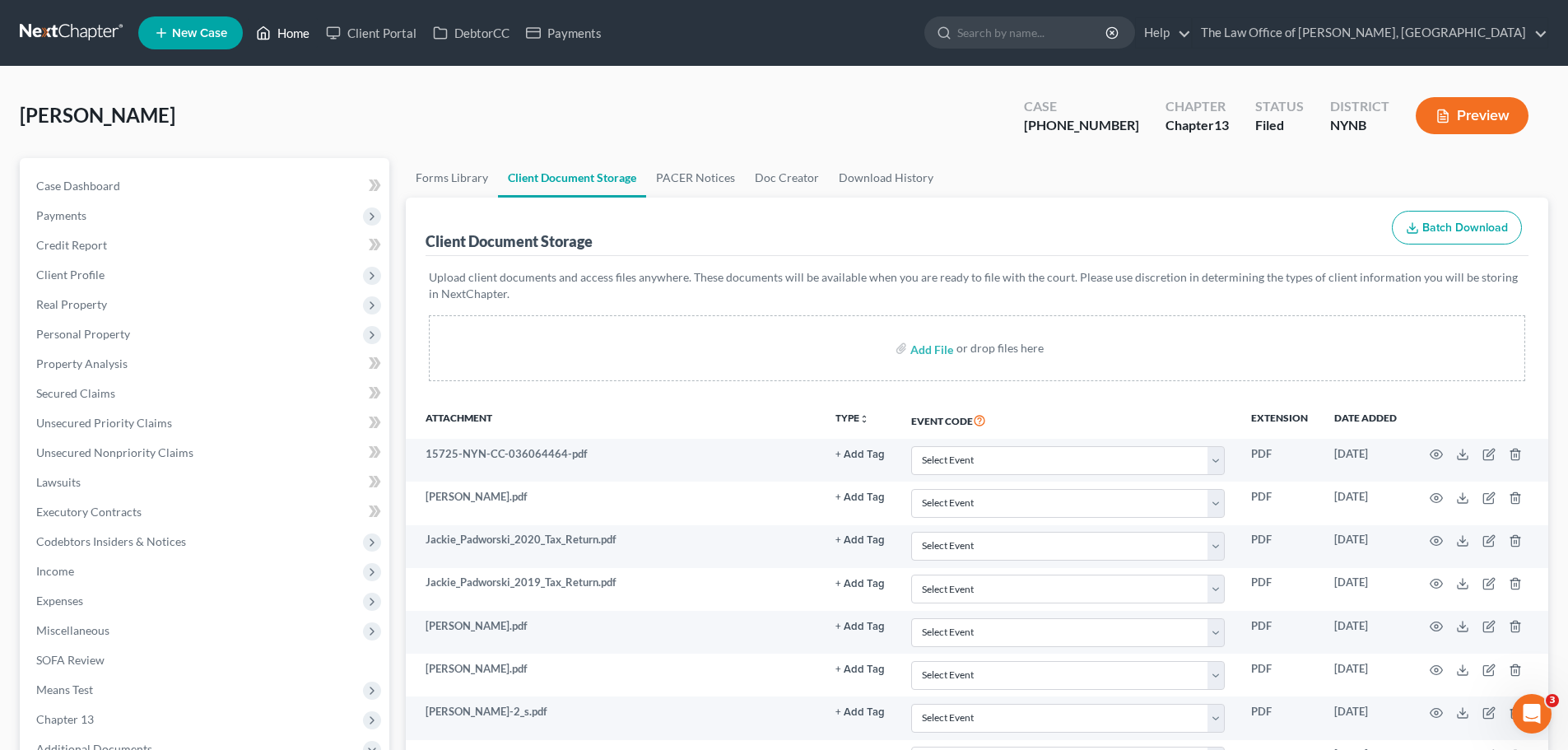
click at [306, 37] on link "Home" at bounding box center [283, 33] width 70 height 30
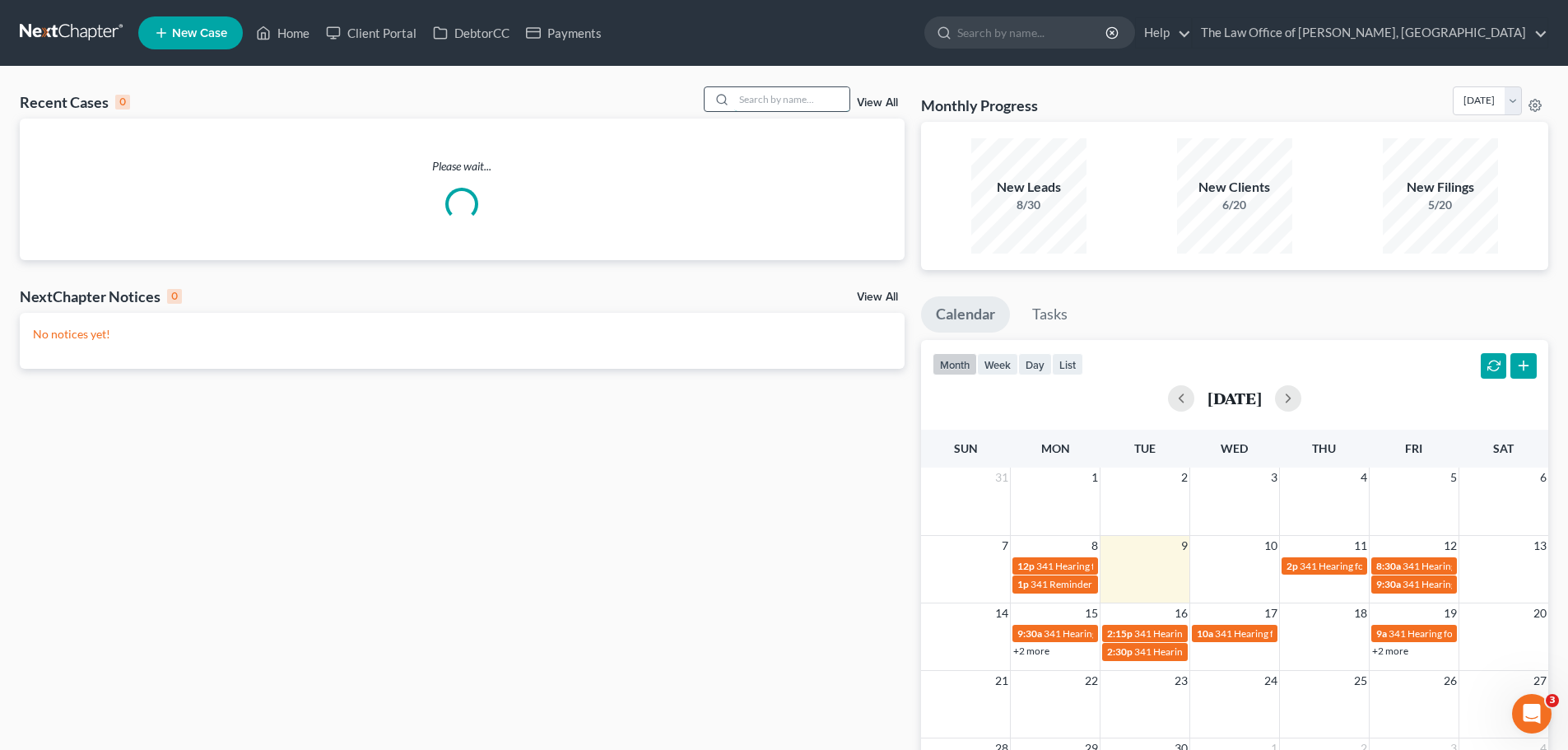
click at [809, 105] on input "search" at bounding box center [791, 100] width 115 height 24
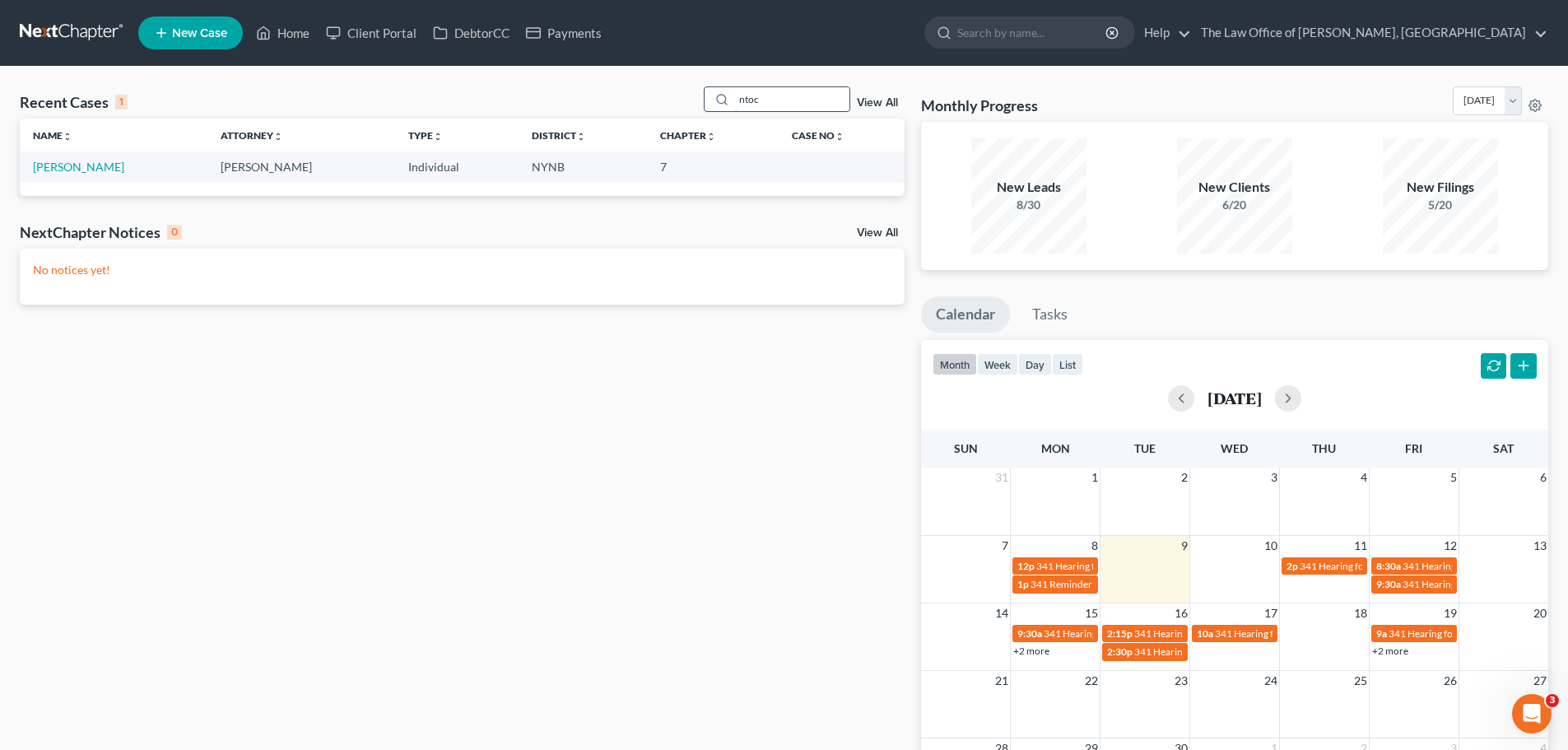
click at [741, 103] on input "ntoc" at bounding box center [791, 100] width 115 height 24
type input "ntoc"
click at [89, 172] on link "[PERSON_NAME]" at bounding box center [79, 166] width 92 height 14
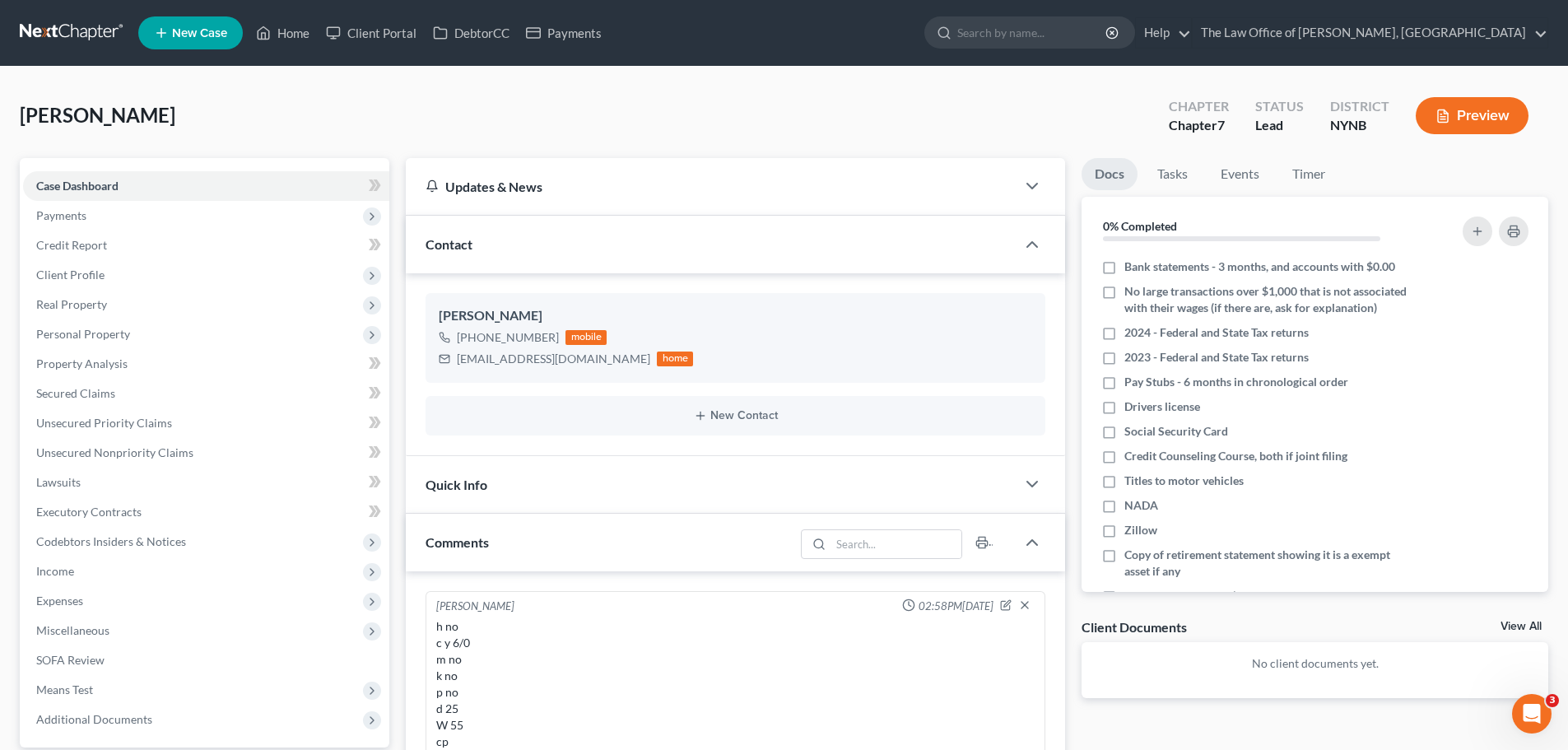
scroll to position [781, 0]
drag, startPoint x: 201, startPoint y: 110, endPoint x: 37, endPoint y: 120, distance: 164.3
click at [21, 117] on div "Antoci, Courtney Upgraded Chapter Chapter 7 Status Lead District NYNB Preview" at bounding box center [784, 123] width 1528 height 72
copy span "[PERSON_NAME]"
click at [476, 30] on link "DebtorCC" at bounding box center [471, 33] width 93 height 30
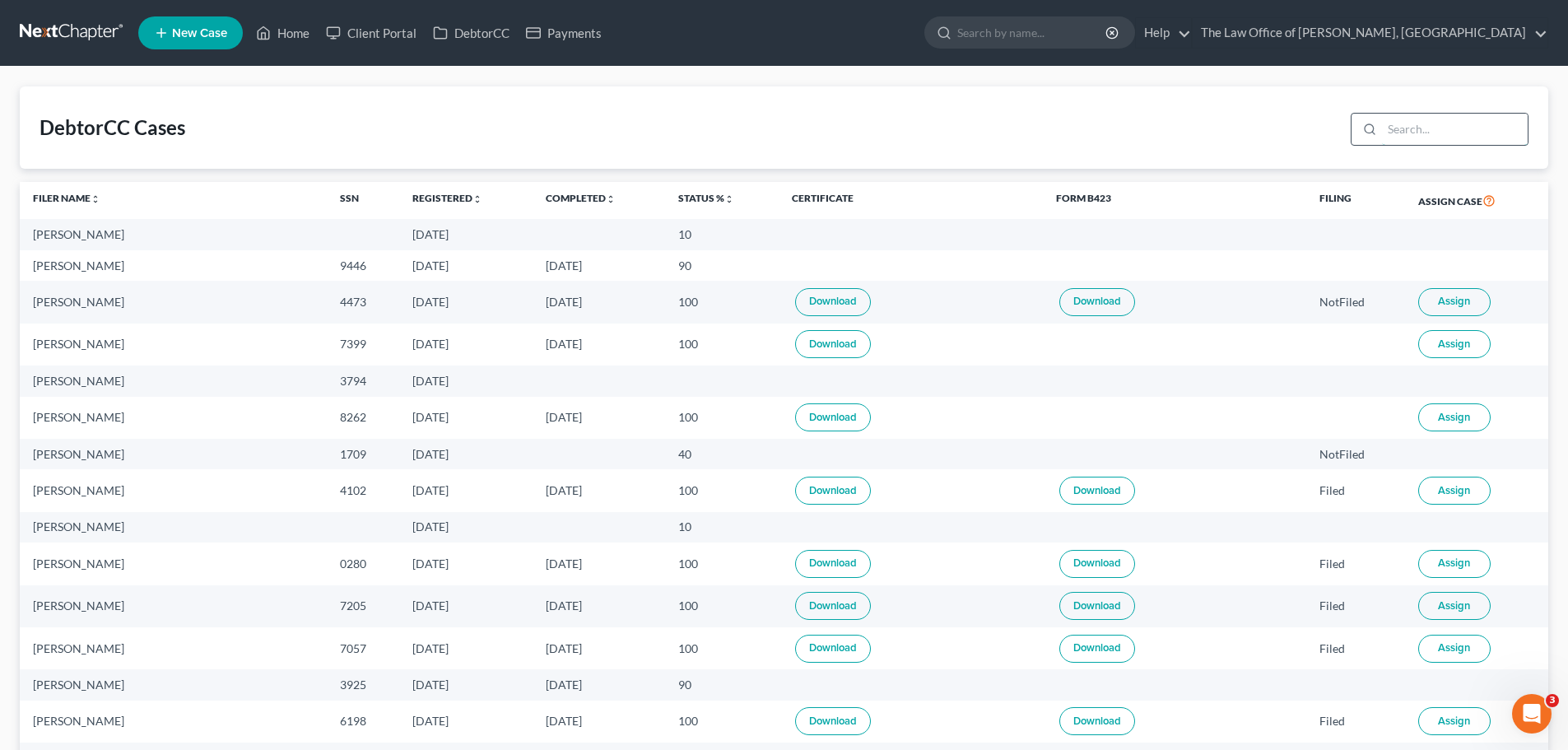
click at [1433, 131] on input "search" at bounding box center [1455, 128] width 145 height 31
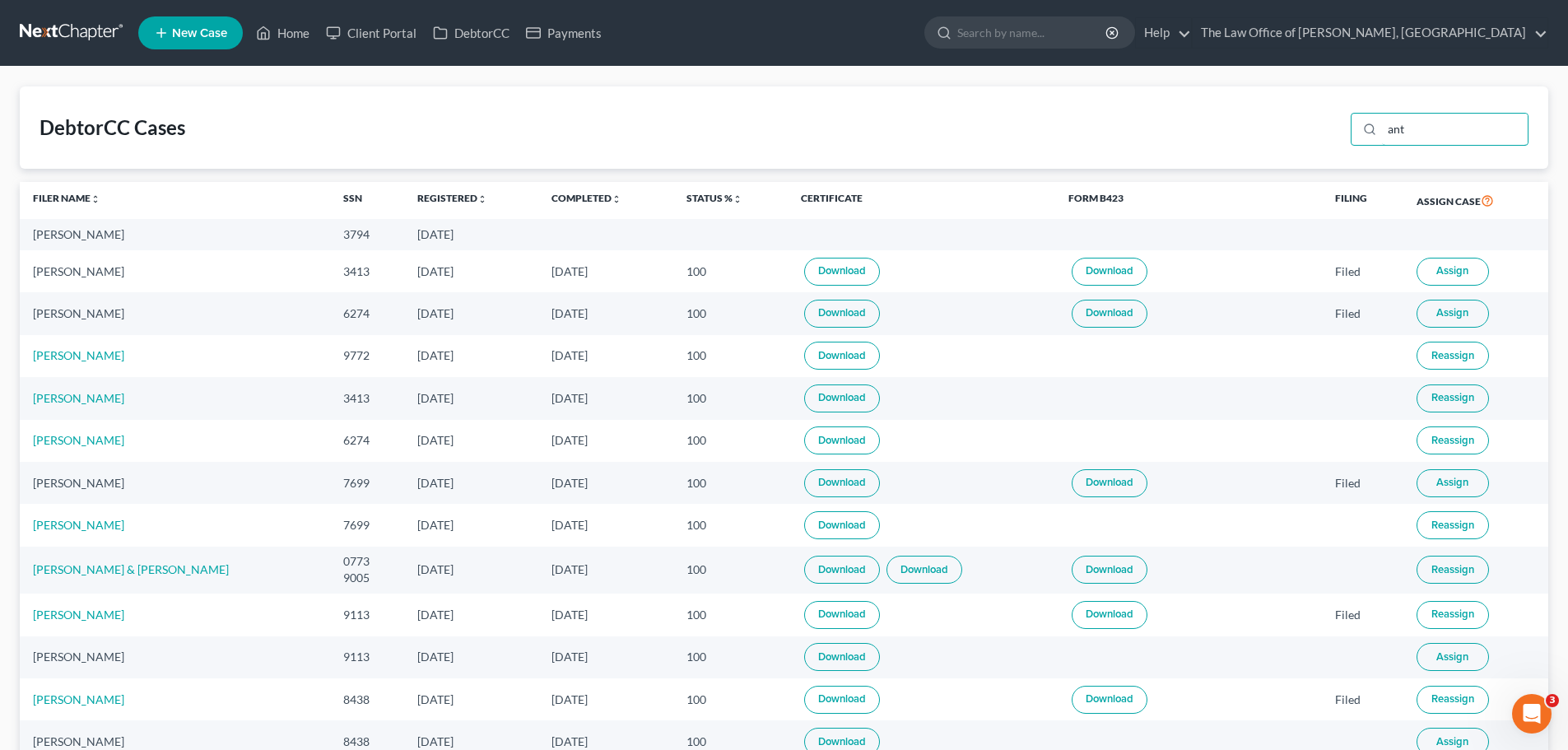
type input "ant"
click at [289, 34] on link "Home" at bounding box center [283, 33] width 70 height 30
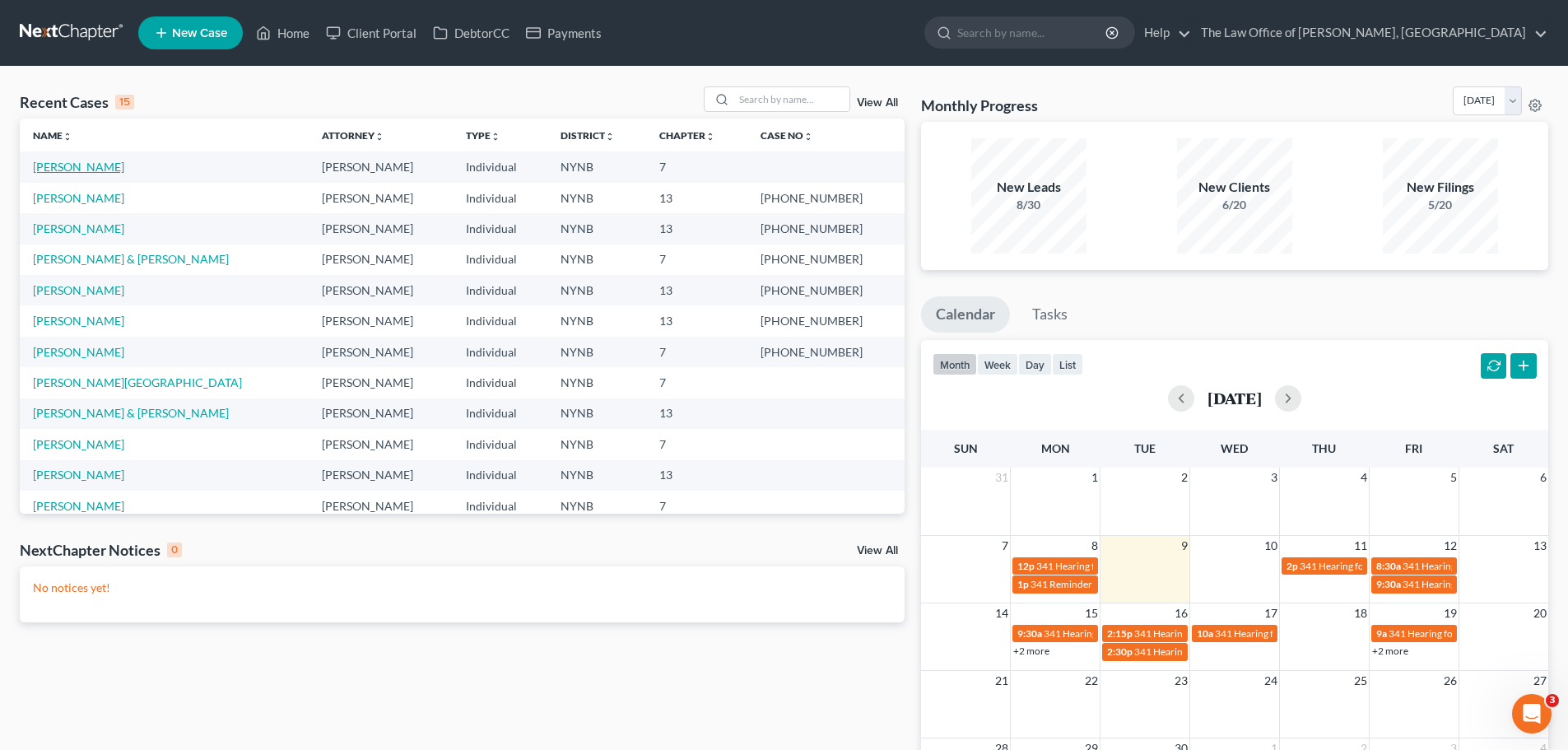
click at [76, 167] on link "[PERSON_NAME]" at bounding box center [79, 166] width 92 height 14
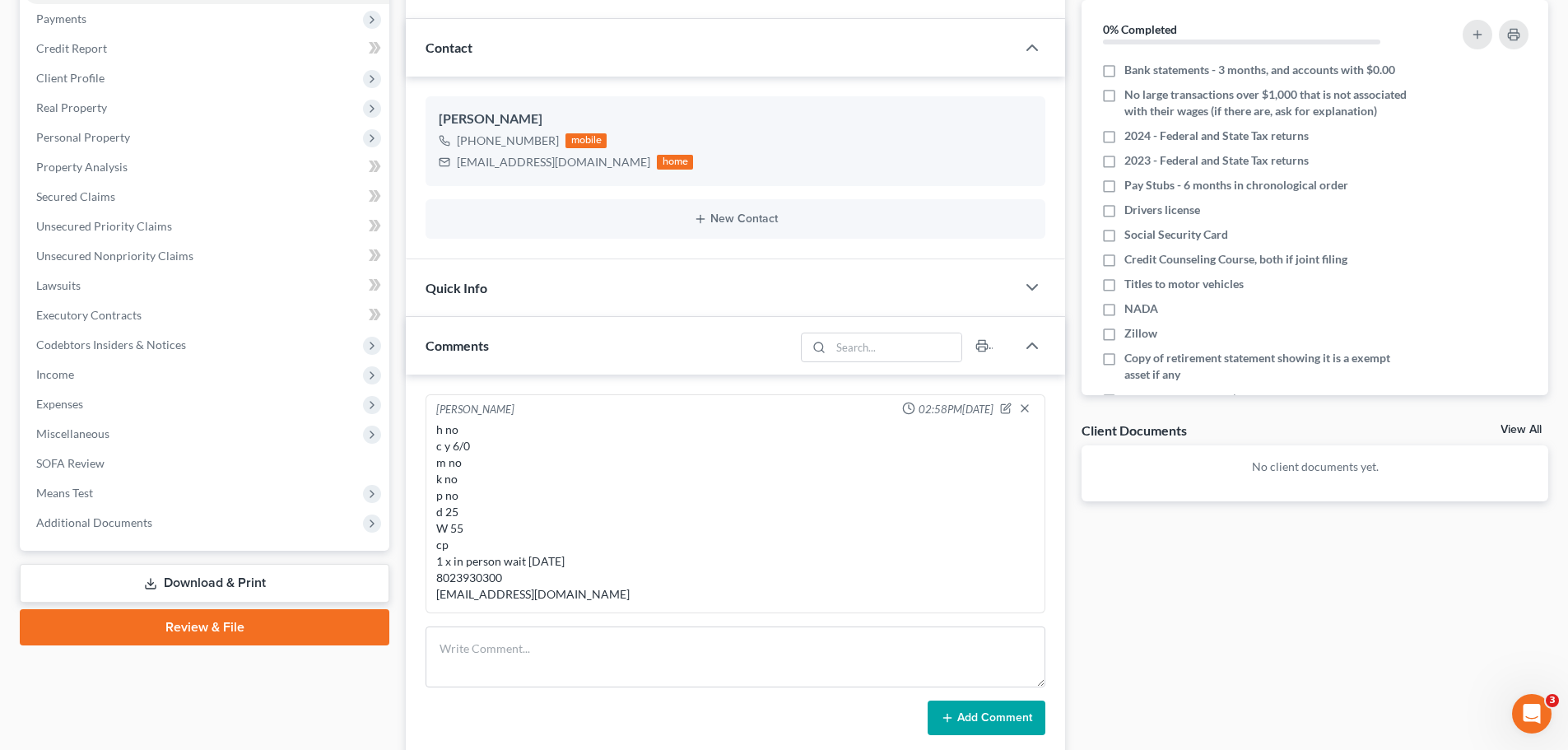
scroll to position [494, 0]
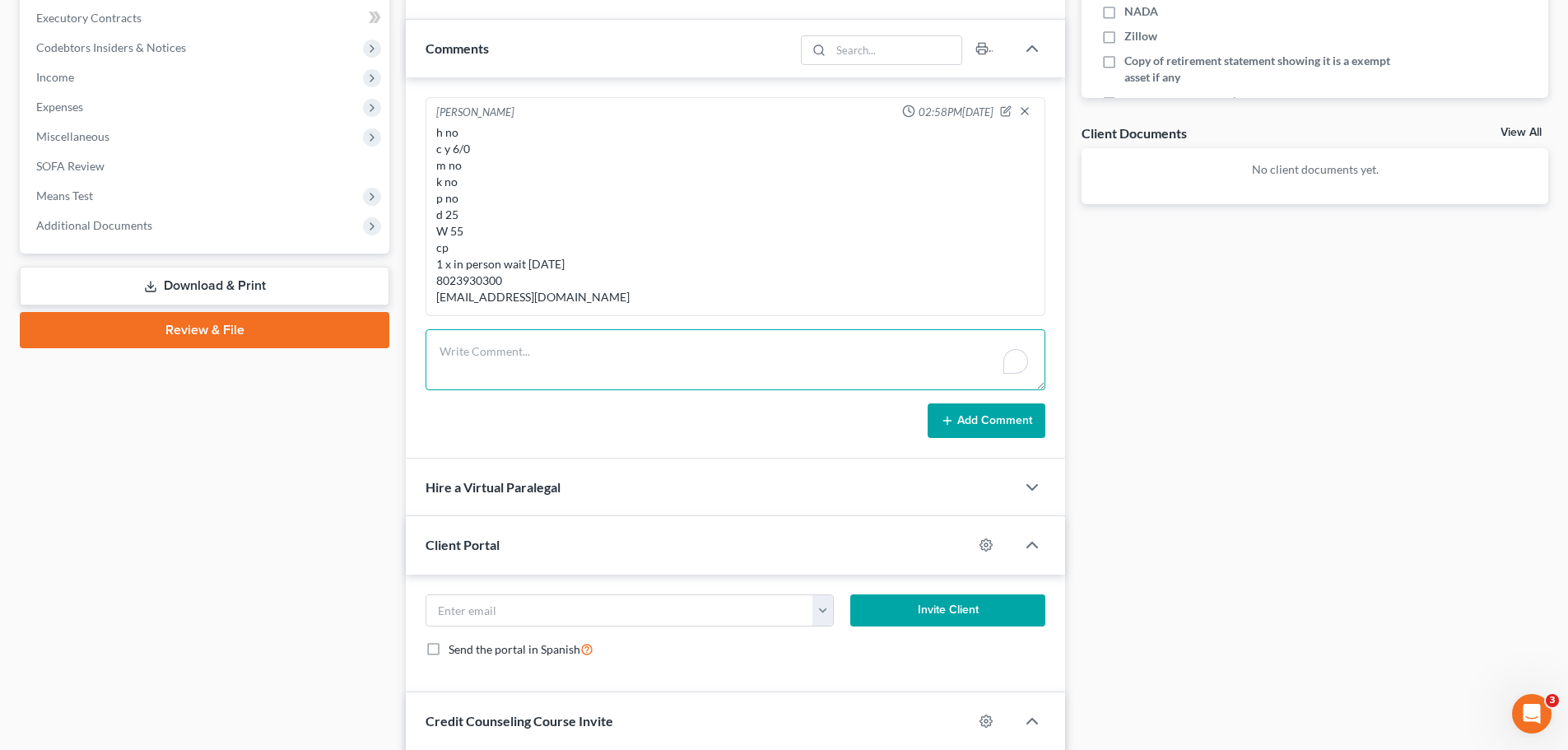
click at [490, 365] on textarea "To enrich screen reader interactions, please activate Accessibility in Grammarl…" at bounding box center [735, 360] width 619 height 61
drag, startPoint x: 582, startPoint y: 344, endPoint x: 401, endPoint y: 345, distance: 181.0
click at [401, 345] on div "Updates & News × New York Northern District Notes Take a look at NextChapter's …" at bounding box center [735, 472] width 676 height 1617
type textarea "064-76-3794"
click at [1005, 422] on button "Add Comment" at bounding box center [987, 420] width 117 height 35
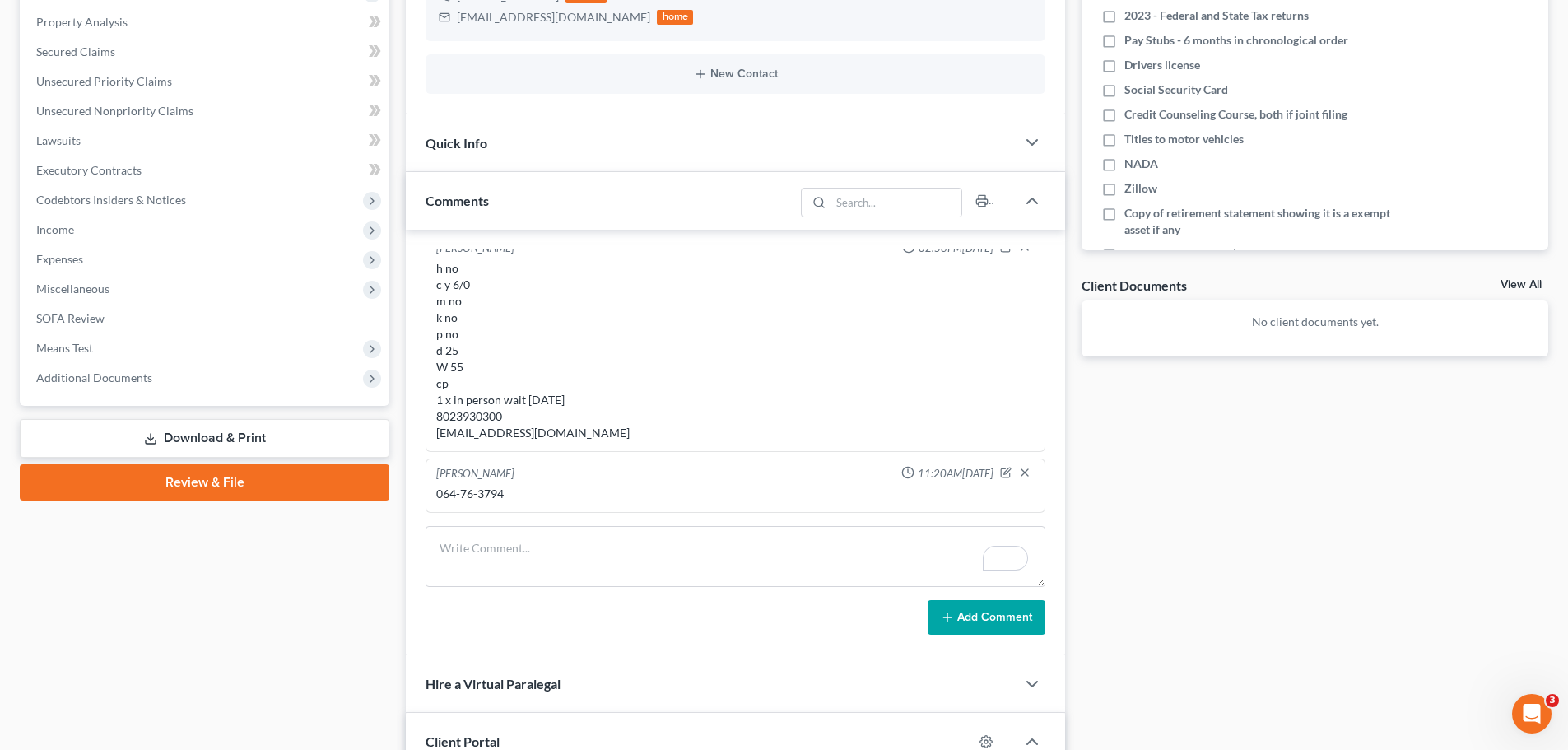
scroll to position [83, 0]
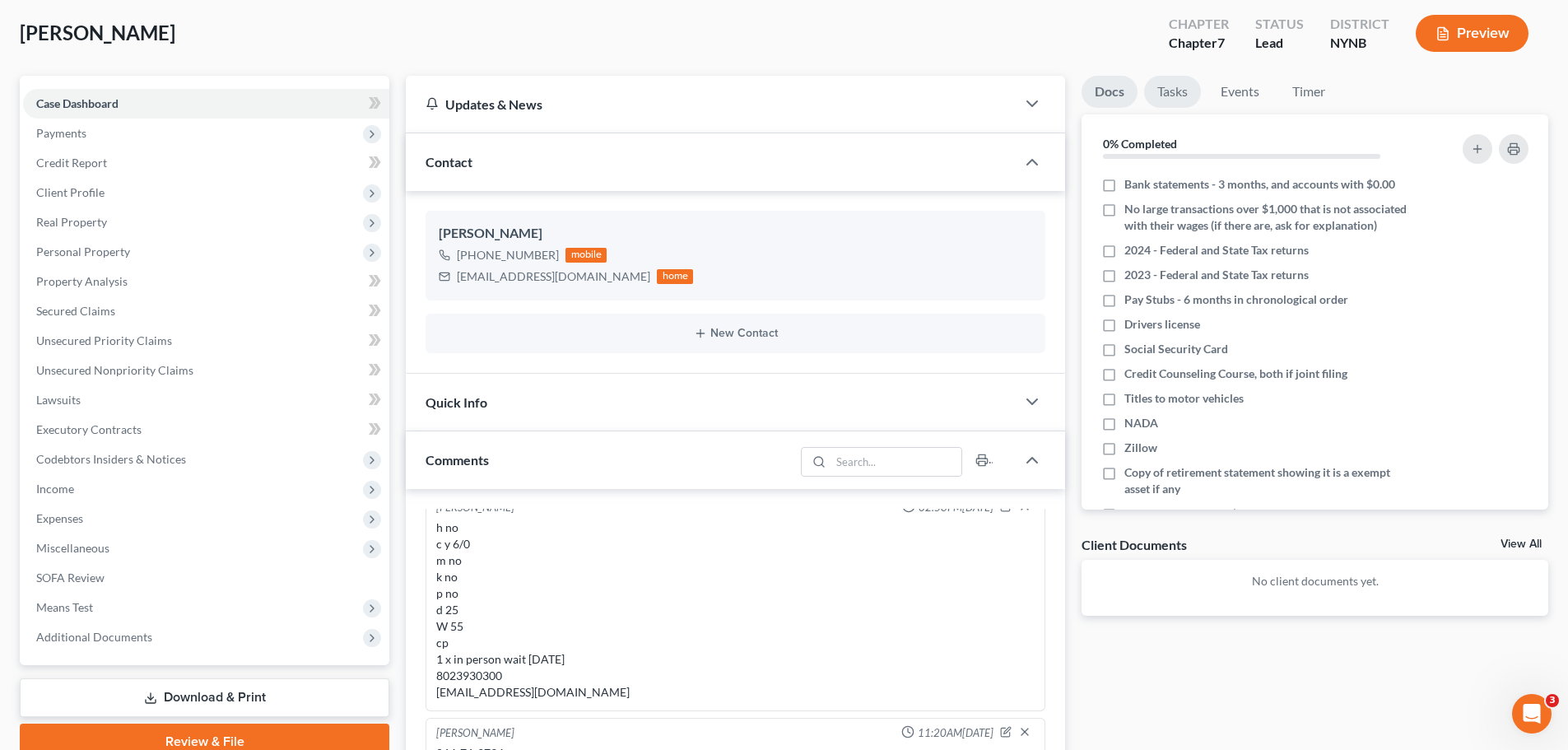
click at [1169, 100] on link "Tasks" at bounding box center [1172, 92] width 57 height 32
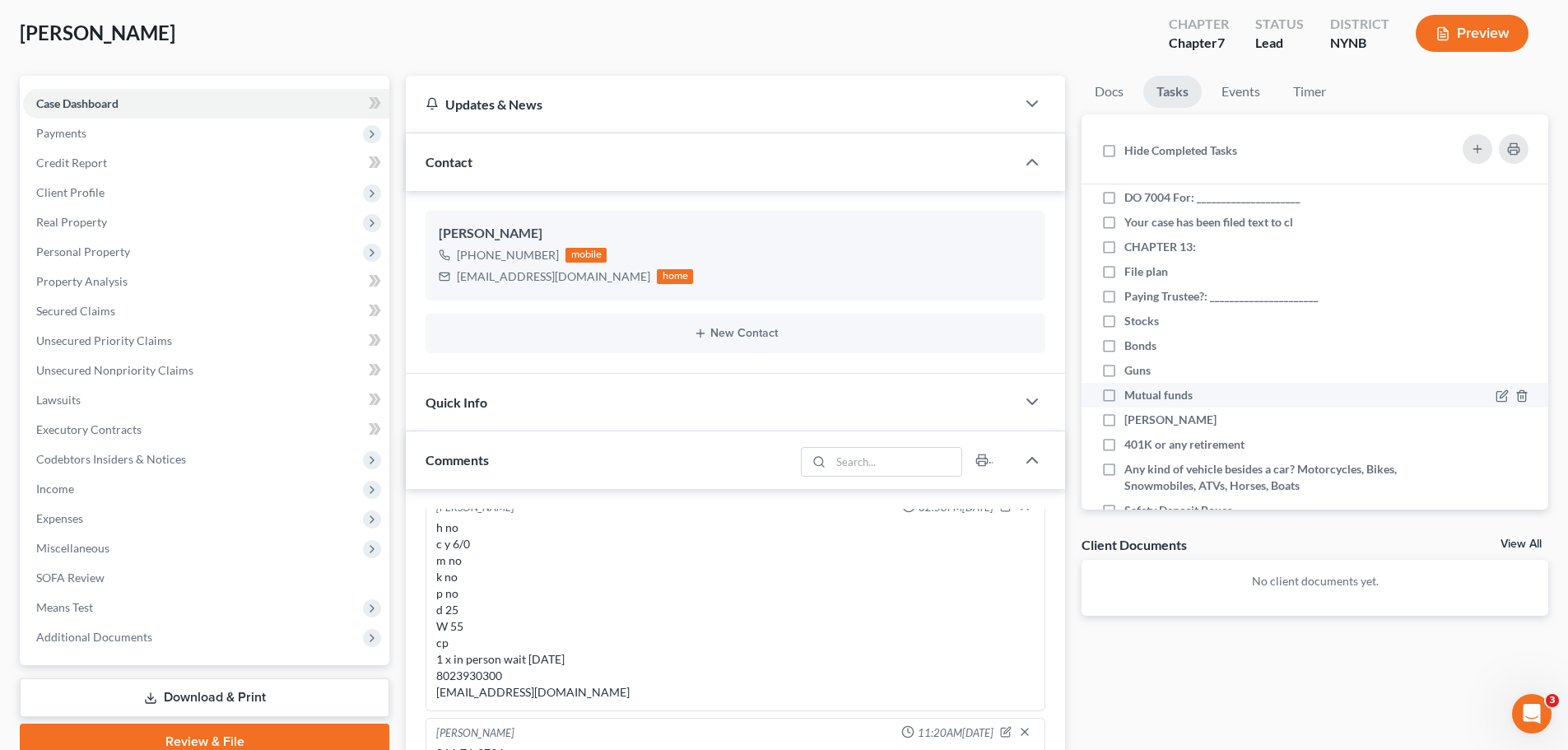
scroll to position [658, 0]
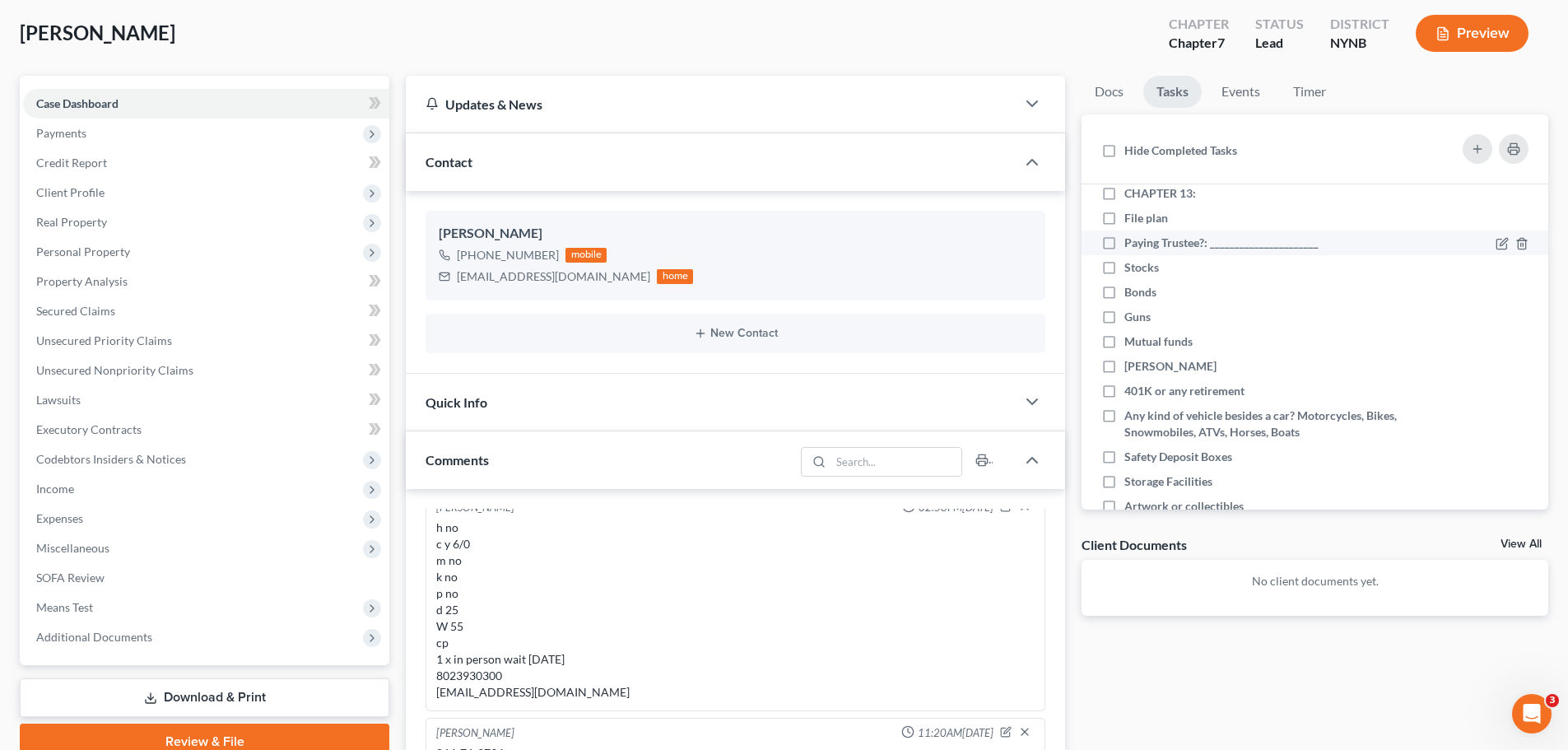
click at [1124, 247] on label "Paying Trustee?: ______________________" at bounding box center [1228, 243] width 207 height 17
click at [1131, 245] on input "Paying Trustee?: ______________________" at bounding box center [1136, 240] width 11 height 11
checkbox input "true"
click at [1124, 271] on label "Stocks" at bounding box center [1148, 267] width 48 height 17
click at [1131, 270] on input "Stocks" at bounding box center [1136, 264] width 11 height 11
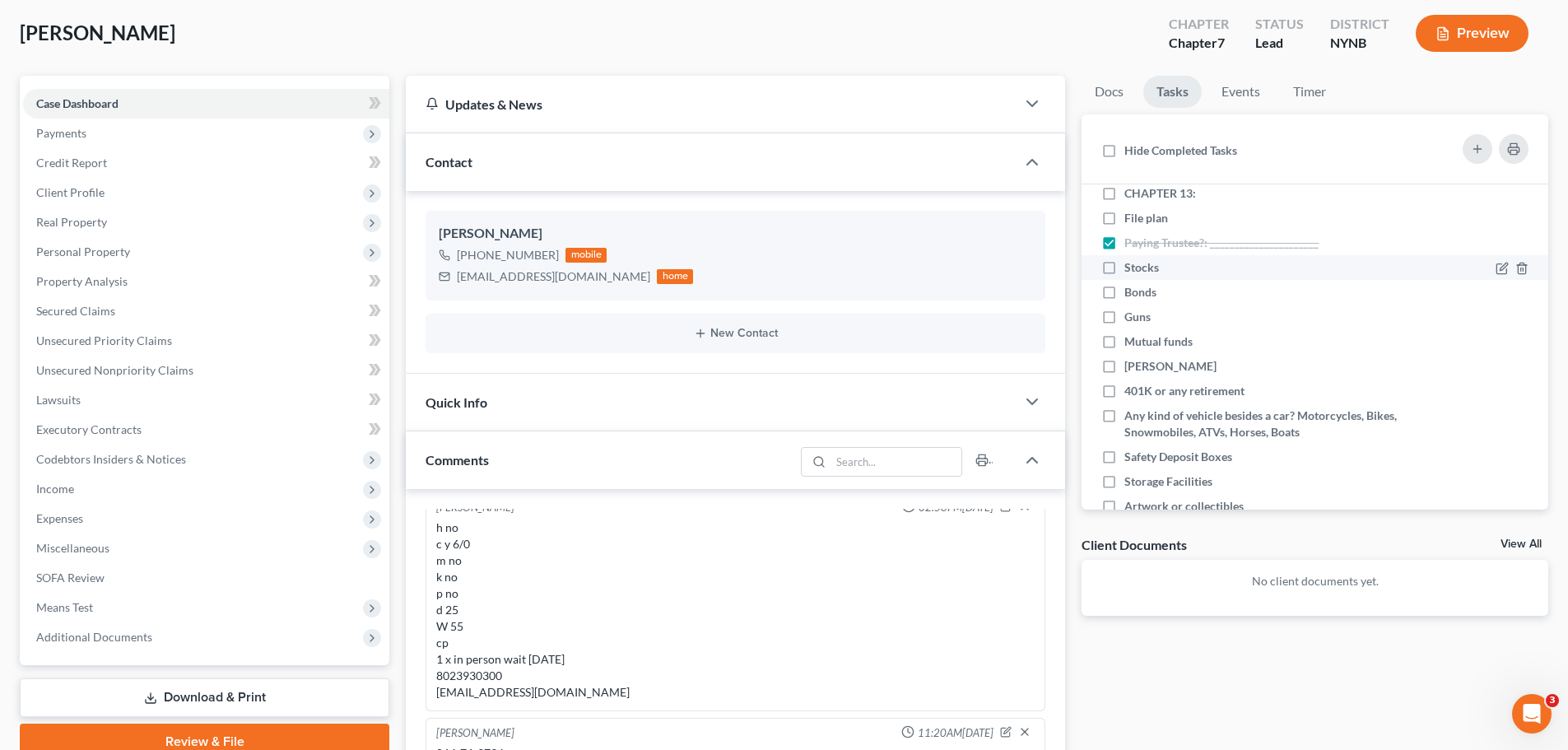
checkbox input "true"
click at [1124, 293] on label "Bonds" at bounding box center [1146, 292] width 45 height 17
click at [1131, 293] on input "Bonds" at bounding box center [1136, 289] width 11 height 11
checkbox input "true"
click at [1124, 309] on label "Guns" at bounding box center [1144, 317] width 40 height 17
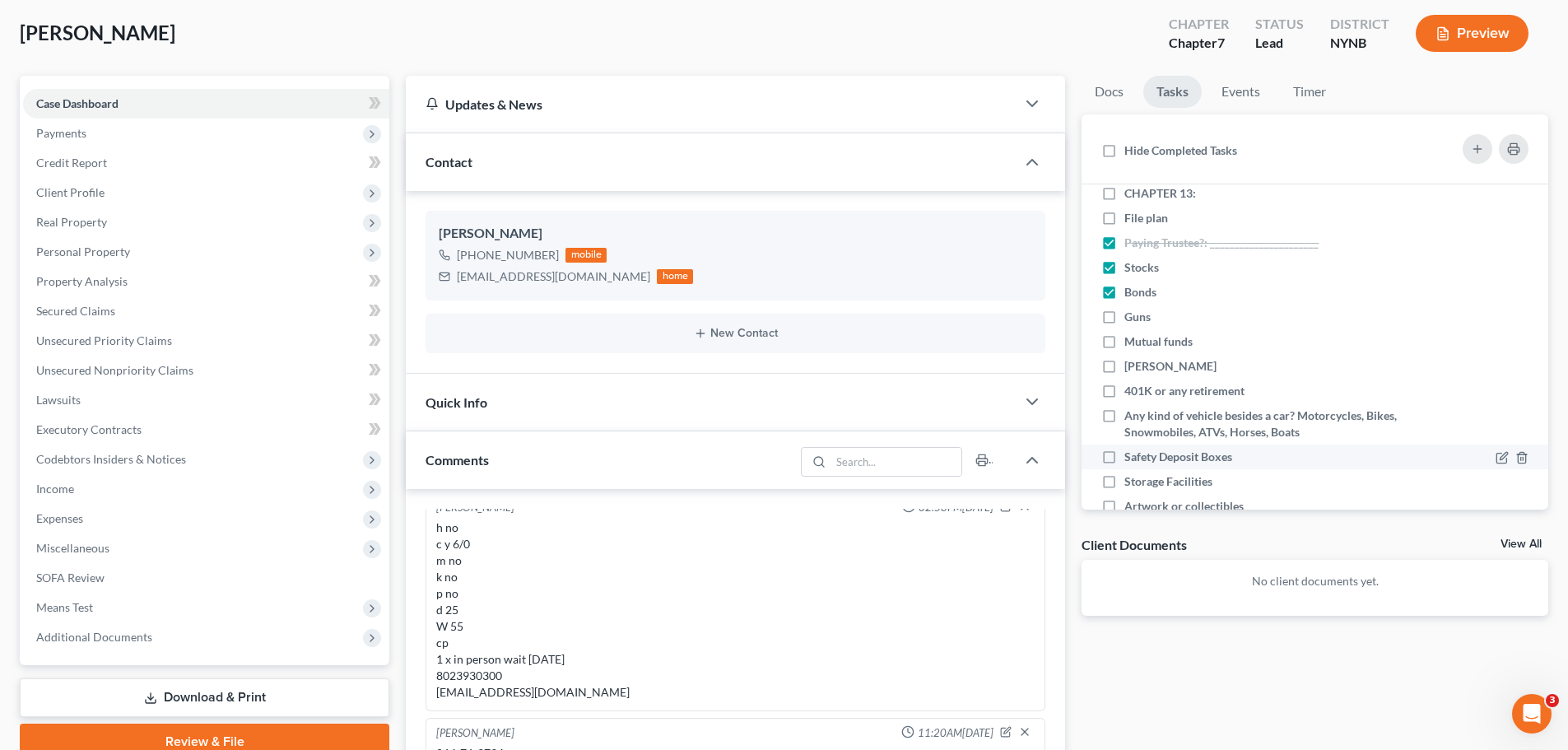
click at [1131, 309] on input "Guns" at bounding box center [1136, 314] width 11 height 11
checkbox input "true"
click at [1124, 341] on label "Mutual funds" at bounding box center [1165, 342] width 82 height 17
click at [1131, 341] on input "Mutual funds" at bounding box center [1136, 339] width 11 height 11
checkbox input "true"
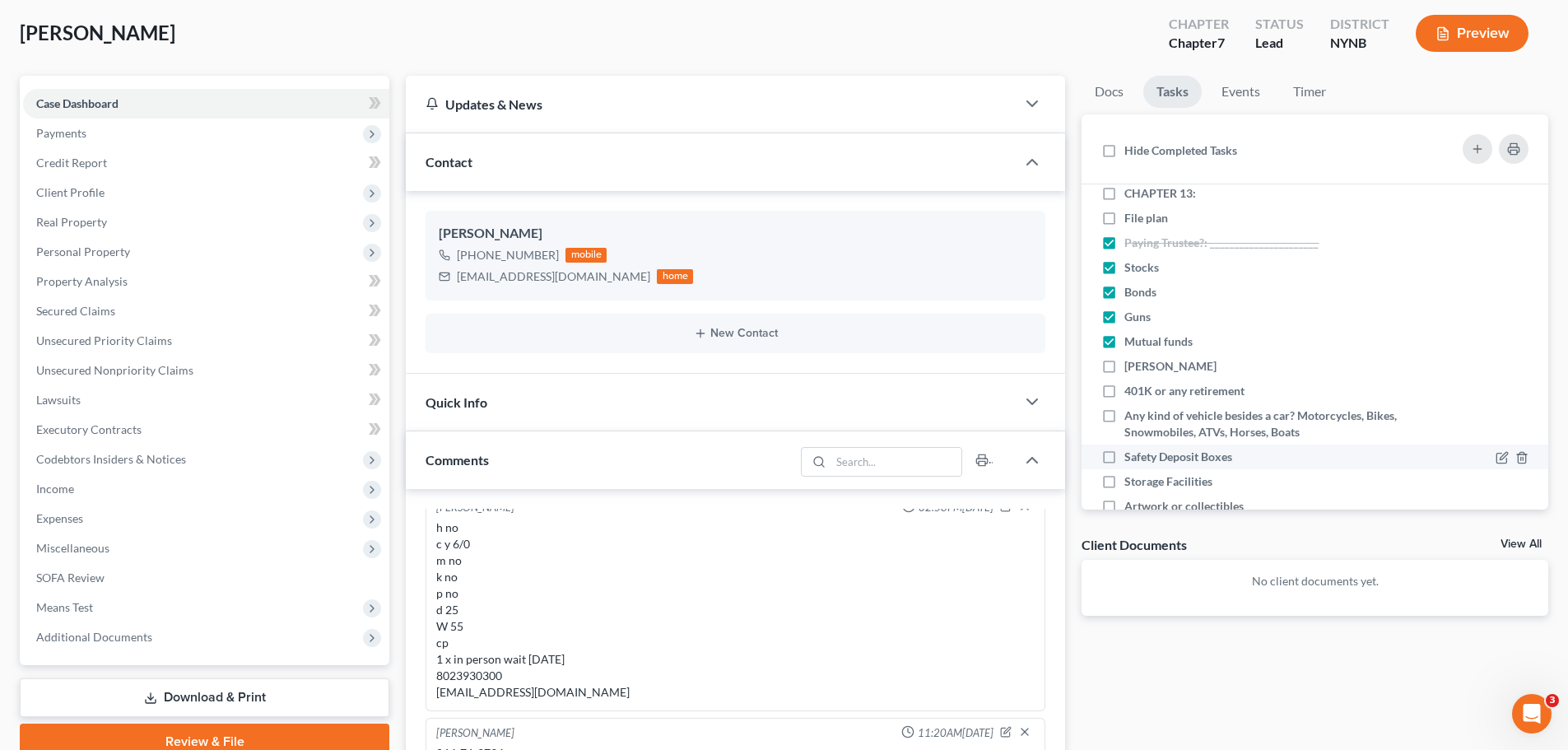
click at [1124, 367] on label "[PERSON_NAME]" at bounding box center [1177, 367] width 106 height 17
click at [1131, 367] on input "[PERSON_NAME]" at bounding box center [1136, 364] width 11 height 11
checkbox input "true"
click at [1124, 399] on label "401K or any retirement" at bounding box center [1191, 390] width 133 height 17
click at [1124, 425] on label "Any kind of vehicle besides a car? Motorcycles, Bikes, Snowmobiles, ATVs, Horse…" at bounding box center [1260, 423] width 273 height 33
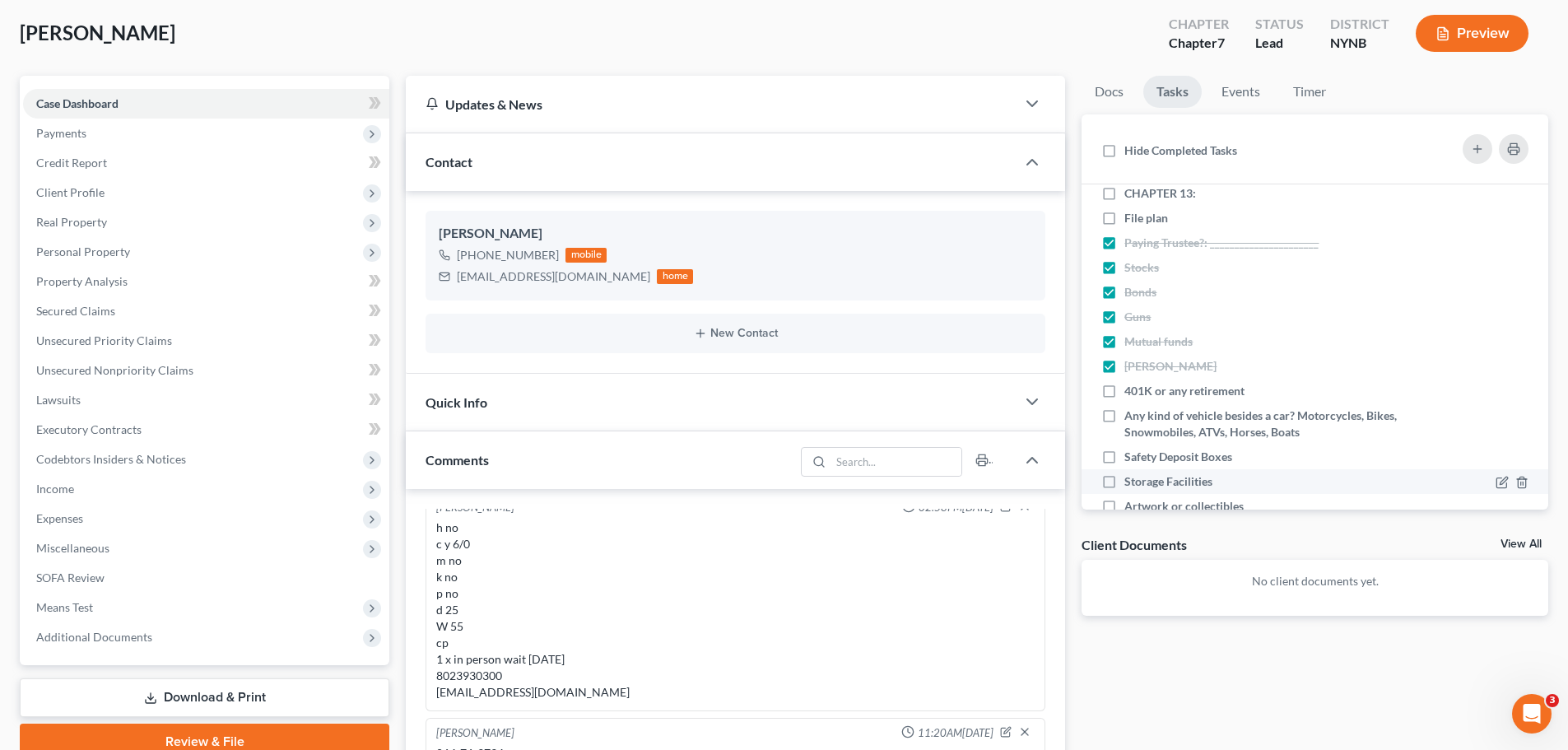
drag, startPoint x: 1105, startPoint y: 450, endPoint x: 1104, endPoint y: 485, distance: 35.0
click at [1124, 452] on label "Safety Deposit Boxes" at bounding box center [1185, 457] width 121 height 17
click at [1131, 452] on input "Safety Deposit Boxes" at bounding box center [1136, 454] width 11 height 11
checkbox input "true"
click at [1124, 481] on label "Storage Facilities" at bounding box center [1175, 481] width 102 height 17
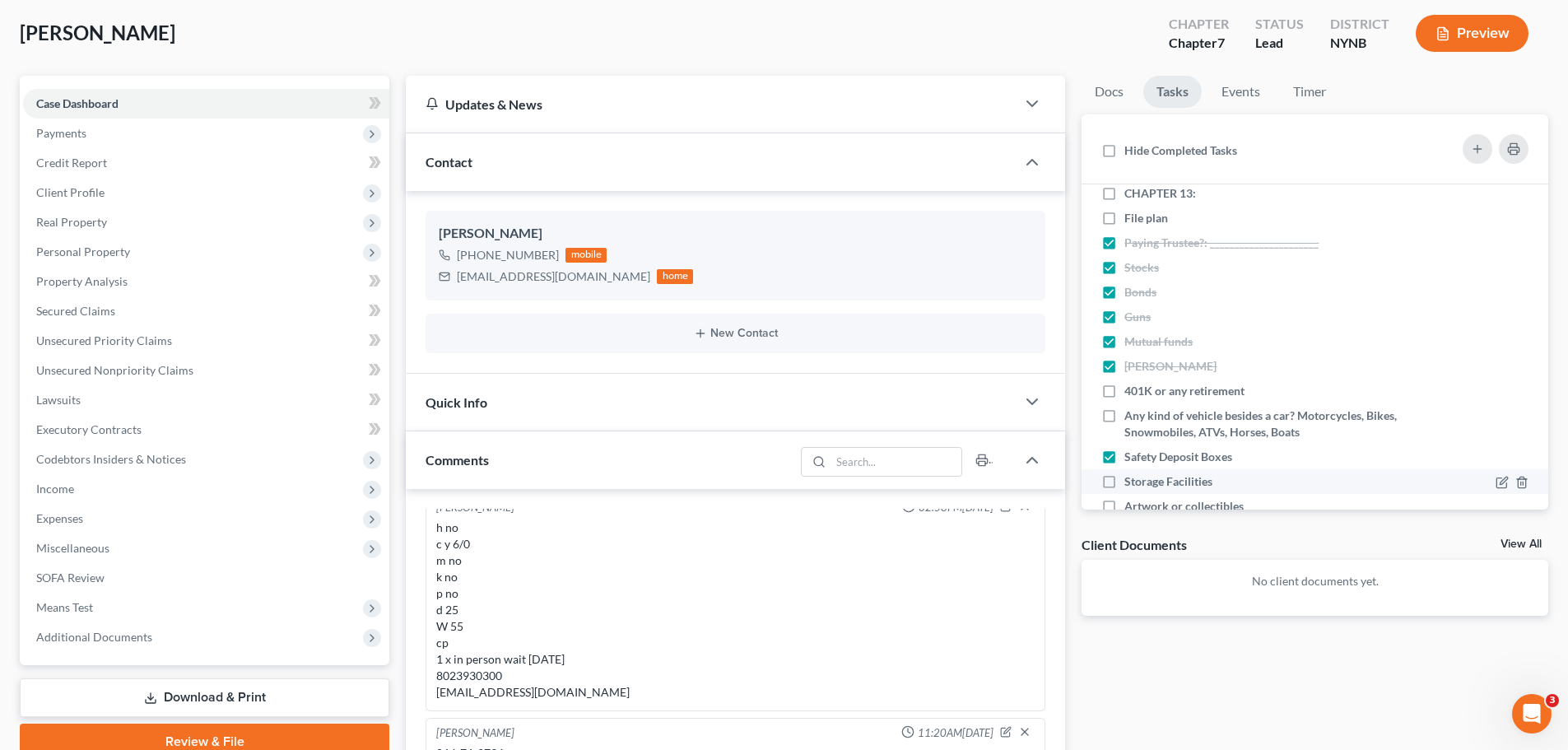
click at [1131, 481] on input "Storage Facilities" at bounding box center [1136, 478] width 11 height 11
checkbox input "true"
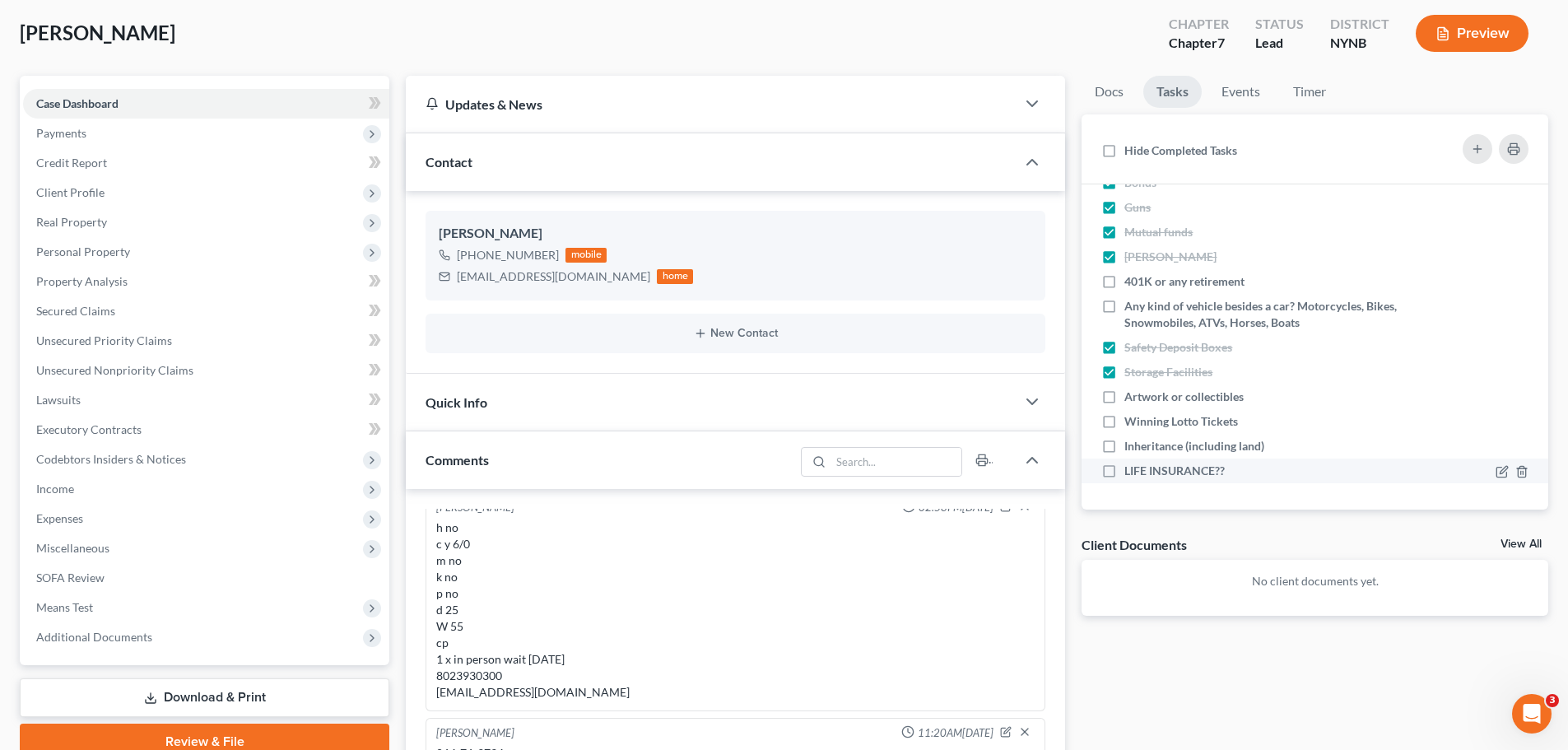
click at [1124, 471] on label "LIFE INSURANCE??" at bounding box center [1181, 471] width 113 height 17
click at [1131, 471] on input "LIFE INSURANCE??" at bounding box center [1136, 468] width 11 height 11
checkbox input "true"
click at [1124, 442] on label "Inheritance (including land)" at bounding box center [1201, 446] width 153 height 17
click at [1131, 442] on input "Inheritance (including land)" at bounding box center [1136, 443] width 11 height 11
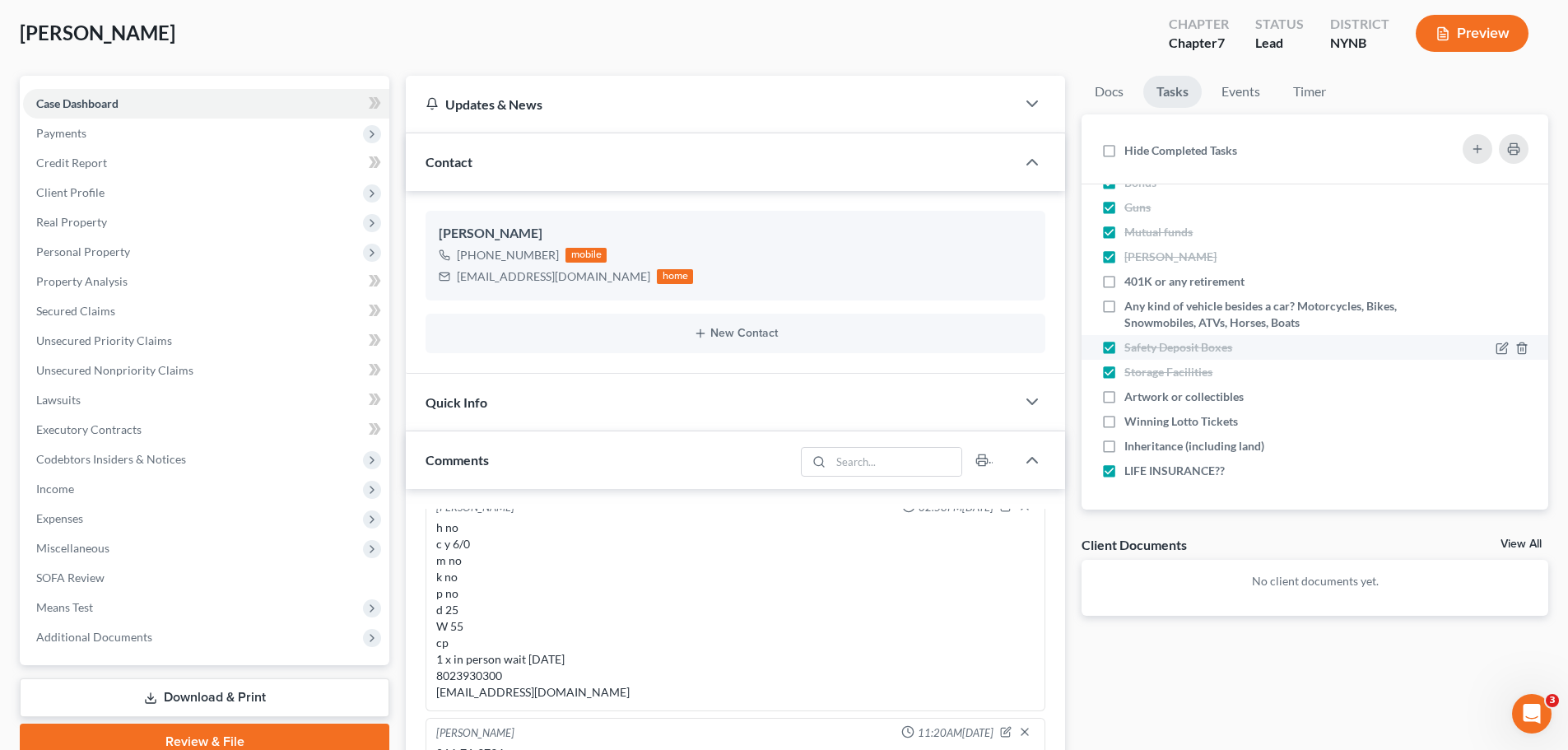
checkbox input "true"
click at [1124, 422] on label "Winning Lotto Tickets" at bounding box center [1187, 421] width 126 height 17
click at [1131, 422] on input "Winning Lotto Tickets" at bounding box center [1136, 418] width 11 height 11
checkbox input "true"
click at [1124, 394] on label "Artwork or collectibles" at bounding box center [1190, 396] width 132 height 17
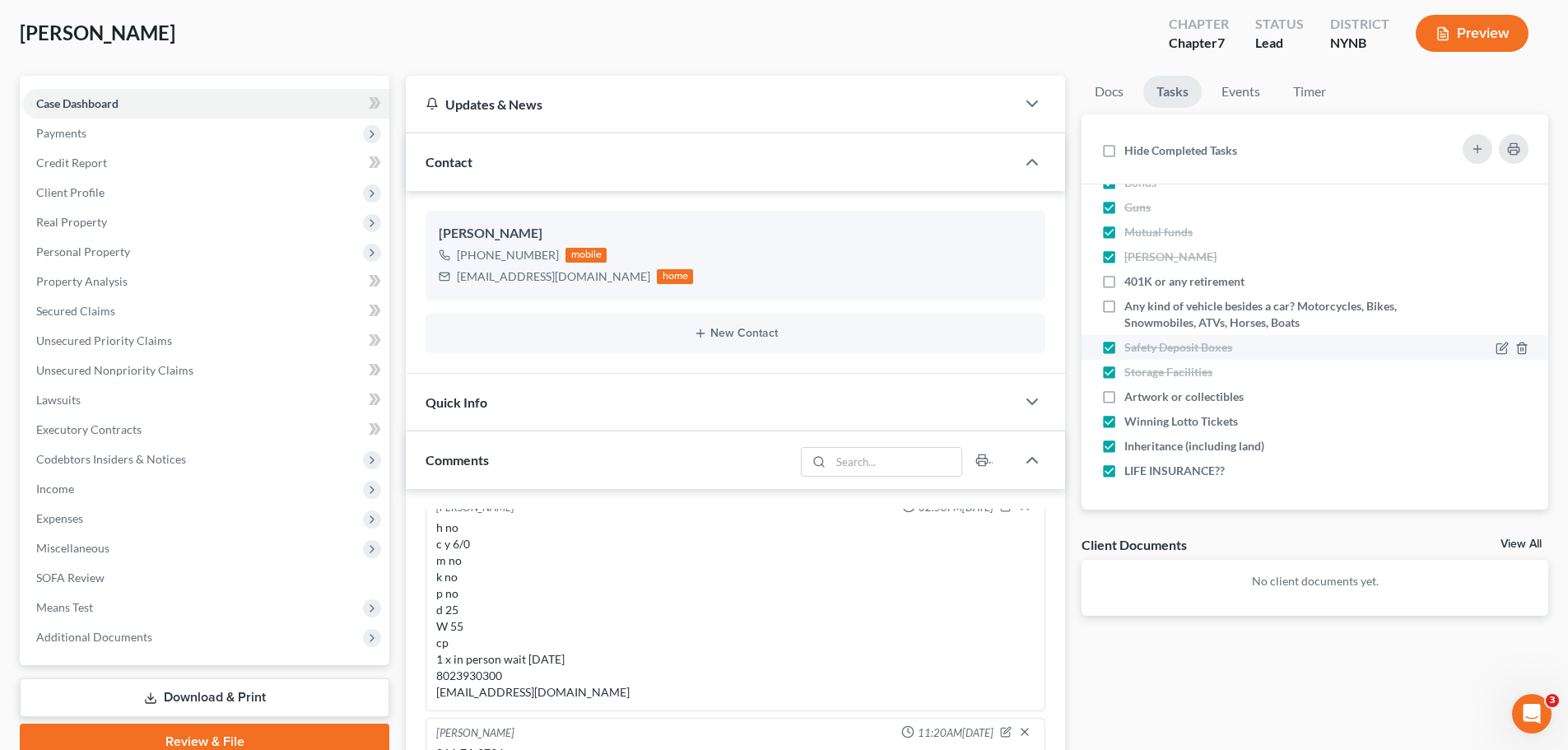
click at [1131, 394] on input "Artwork or collectibles" at bounding box center [1136, 393] width 11 height 11
checkbox input "true"
click at [1124, 284] on label "401K or any retirement" at bounding box center [1191, 281] width 133 height 17
click at [1131, 284] on input "401K or any retirement" at bounding box center [1136, 278] width 11 height 11
checkbox input "true"
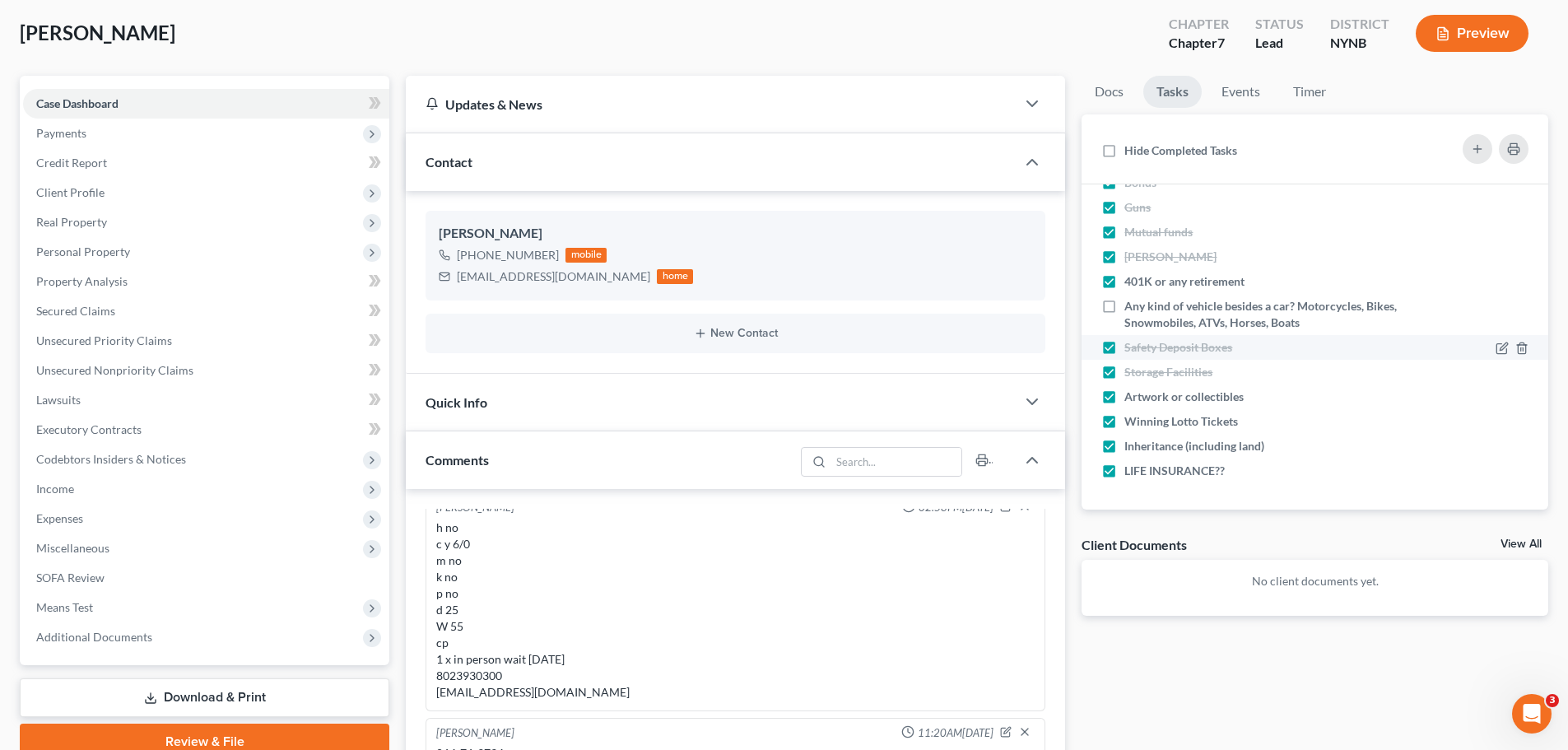
click at [1124, 305] on label "Any kind of vehicle besides a car? Motorcycles, Bikes, Snowmobiles, ATVs, Horse…" at bounding box center [1260, 314] width 273 height 33
click at [1131, 305] on input "Any kind of vehicle besides a car? Motorcycles, Bikes, Snowmobiles, ATVs, Horse…" at bounding box center [1136, 303] width 11 height 11
checkbox input "true"
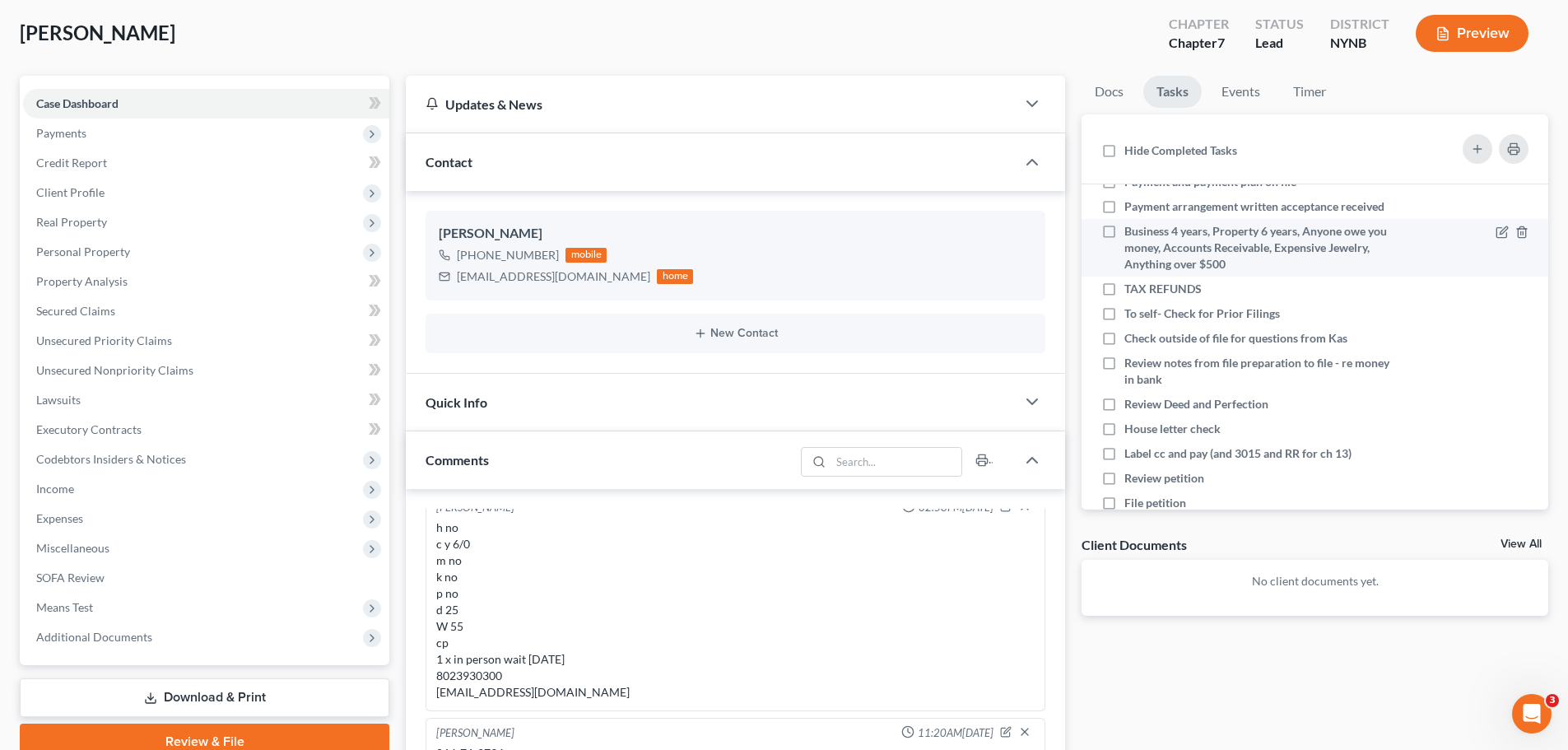
scroll to position [0, 0]
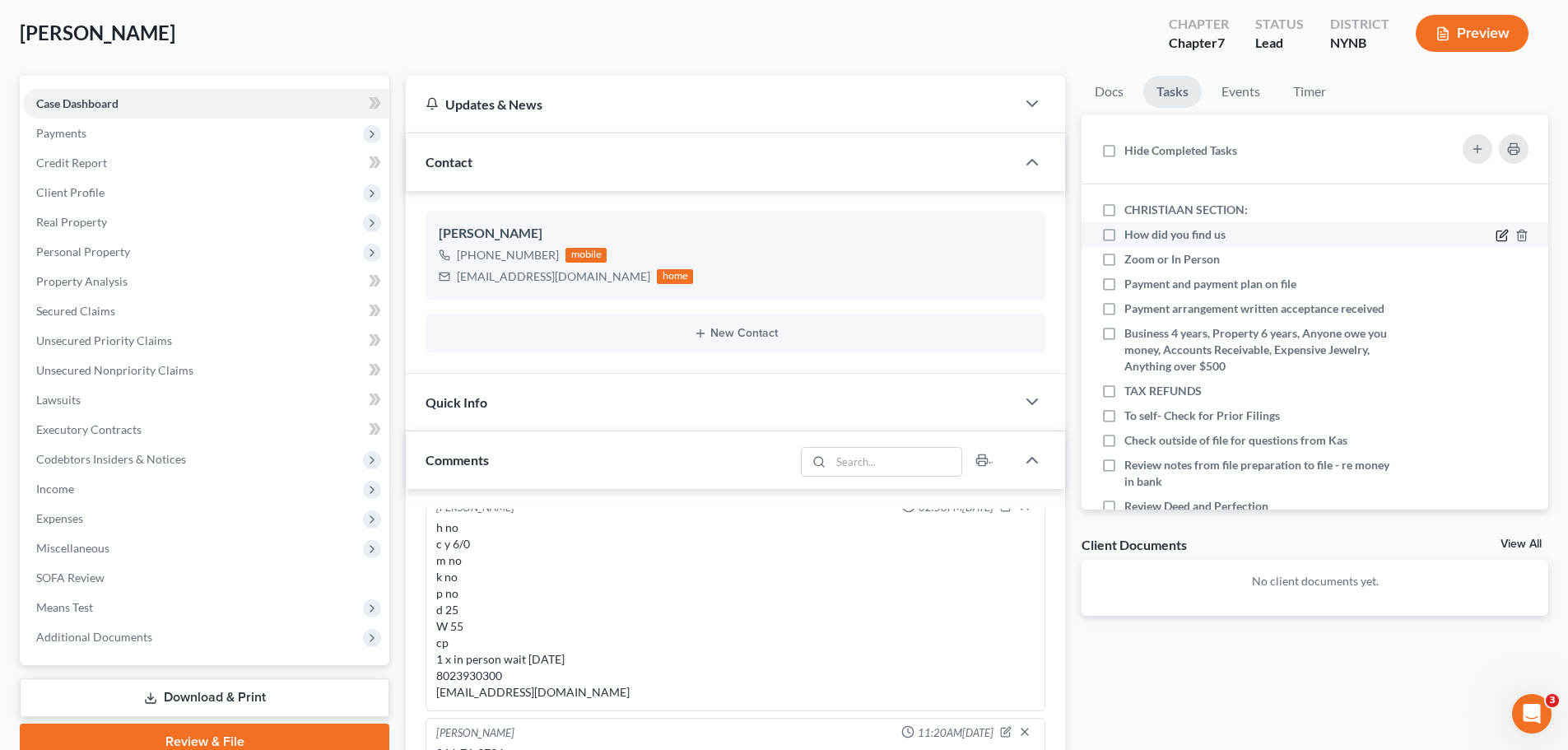
click at [1495, 236] on icon at bounding box center [1501, 235] width 13 height 13
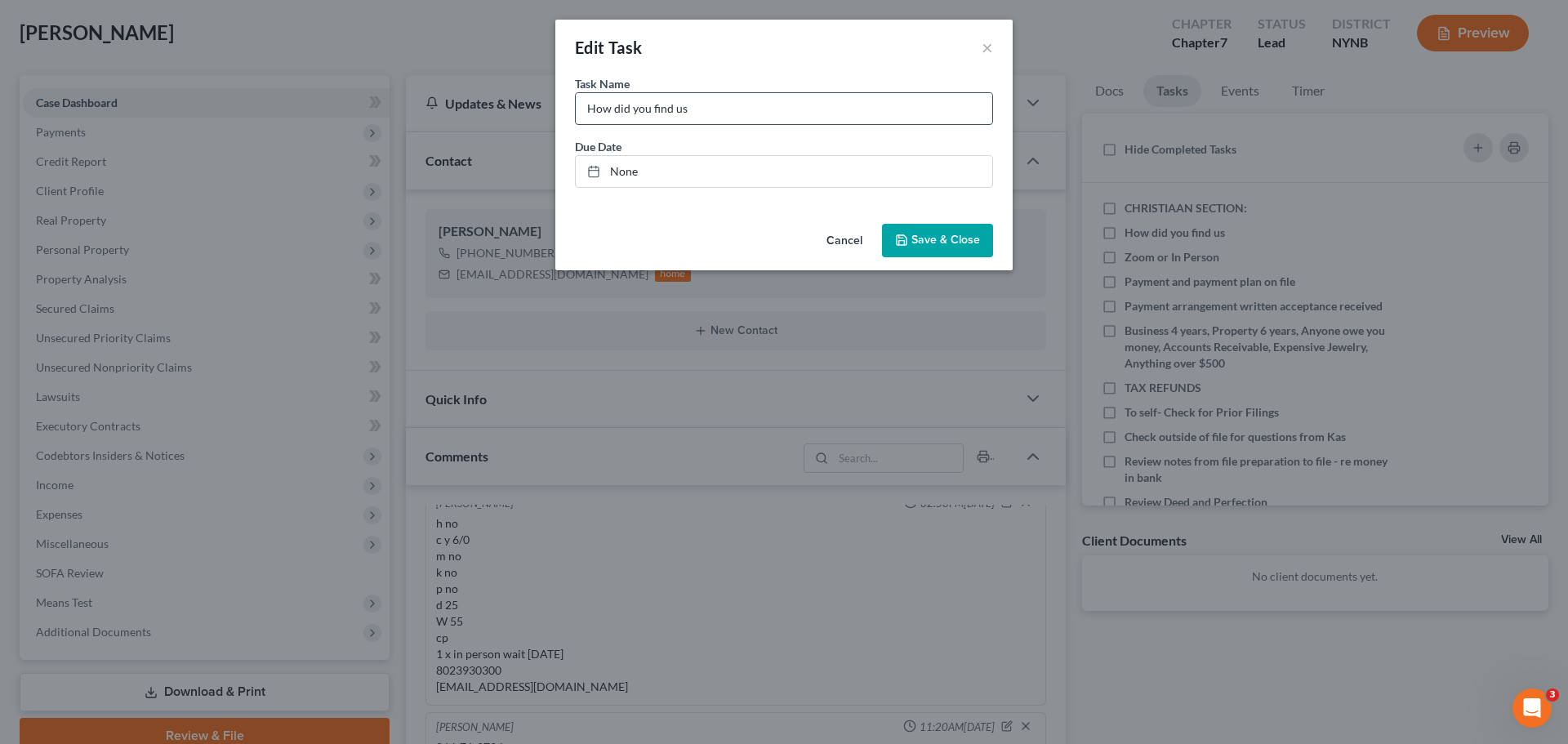
drag, startPoint x: 718, startPoint y: 108, endPoint x: 787, endPoint y: 123, distance: 70.6
click at [718, 108] on input "How did you find us" at bounding box center [784, 108] width 417 height 31
type input "How did you find us google"
drag, startPoint x: 945, startPoint y: 234, endPoint x: 1128, endPoint y: 257, distance: 184.4
click at [945, 236] on span "Save & Close" at bounding box center [946, 240] width 68 height 14
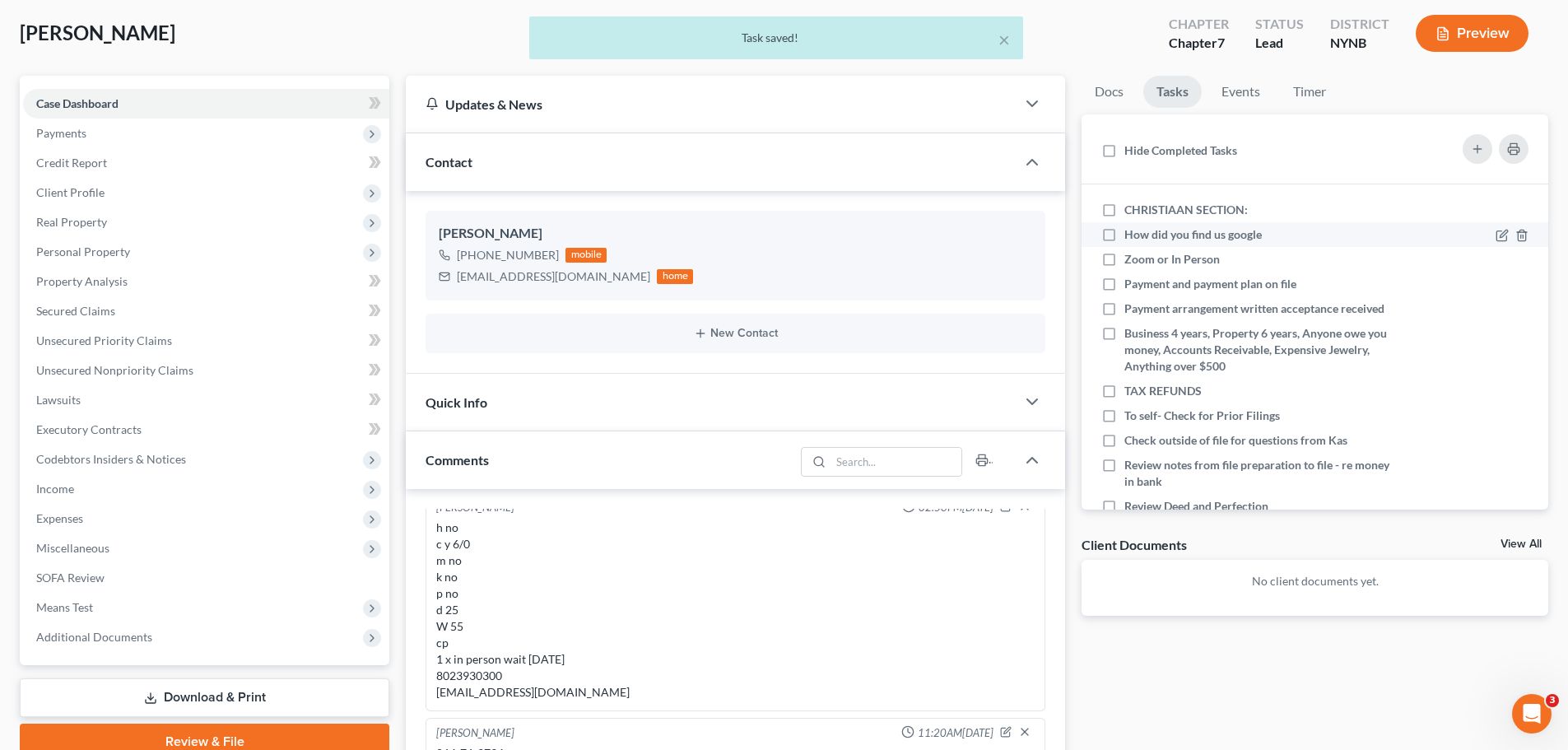
click at [1124, 230] on label "How did you find us google" at bounding box center [1199, 234] width 150 height 17
click at [1131, 230] on input "How did you find us google" at bounding box center [1136, 231] width 11 height 11
checkbox input "true"
click at [1124, 211] on label "CHRISTIAAN SECTION:" at bounding box center [1192, 210] width 136 height 17
click at [1131, 211] on input "CHRISTIAAN SECTION:" at bounding box center [1136, 207] width 11 height 11
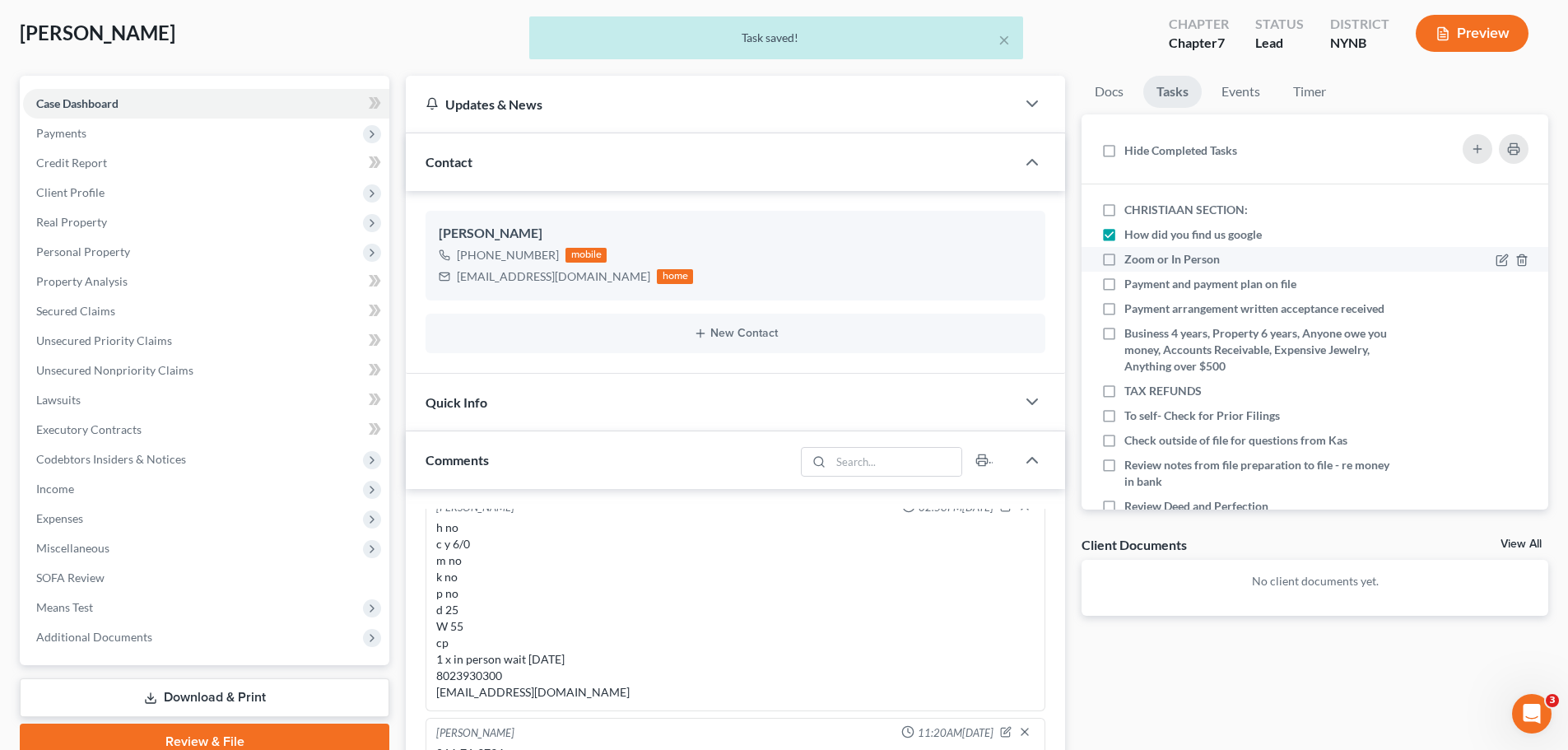
checkbox input "true"
click at [1496, 263] on icon at bounding box center [1501, 261] width 10 height 10
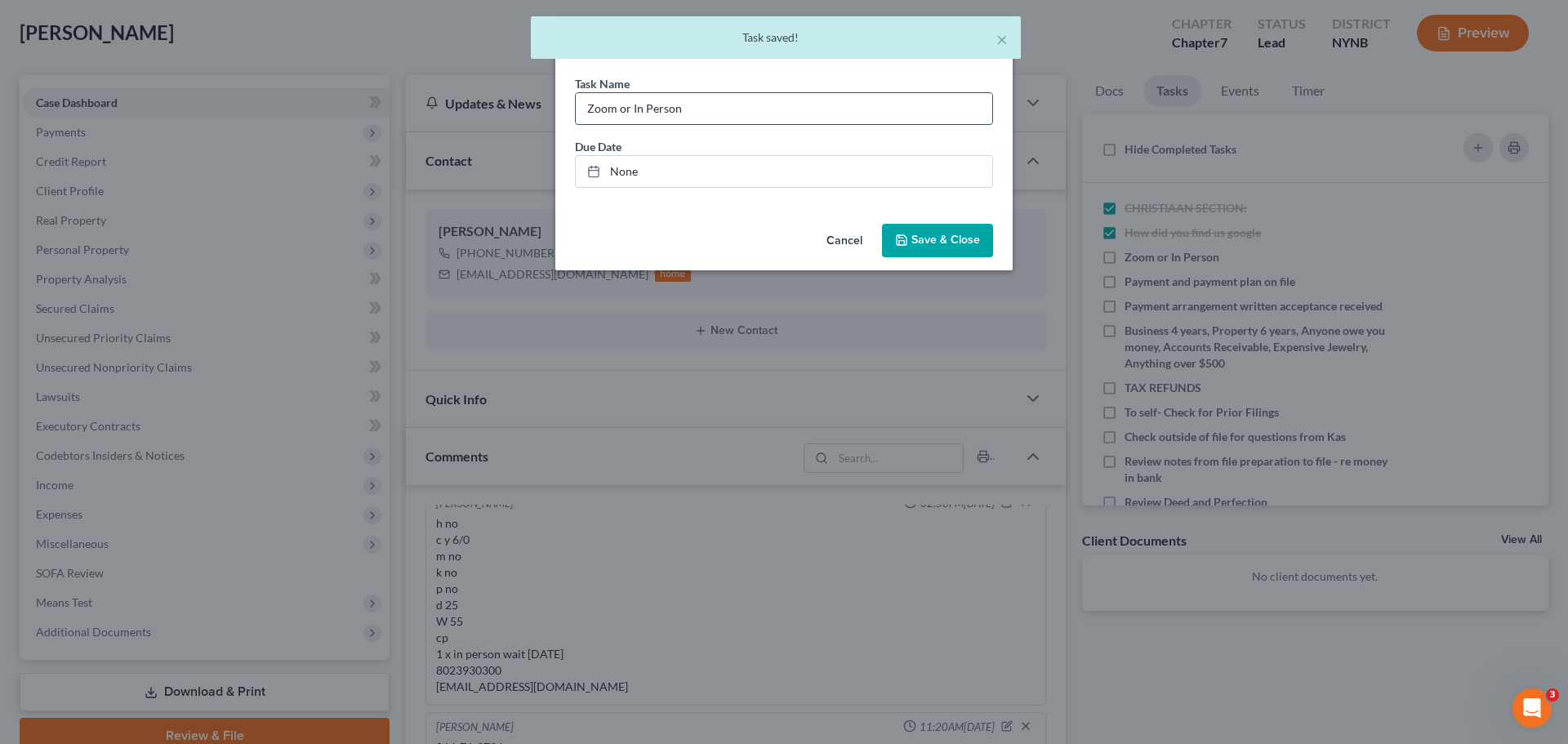
drag, startPoint x: 761, startPoint y: 103, endPoint x: 786, endPoint y: 124, distance: 32.6
click at [761, 103] on input "Zoom or In Person" at bounding box center [784, 108] width 417 height 31
type input "Zoom or In Person - in persn Cp"
drag, startPoint x: 915, startPoint y: 233, endPoint x: 1102, endPoint y: 266, distance: 189.9
click at [921, 245] on span "Save & Close" at bounding box center [946, 240] width 68 height 14
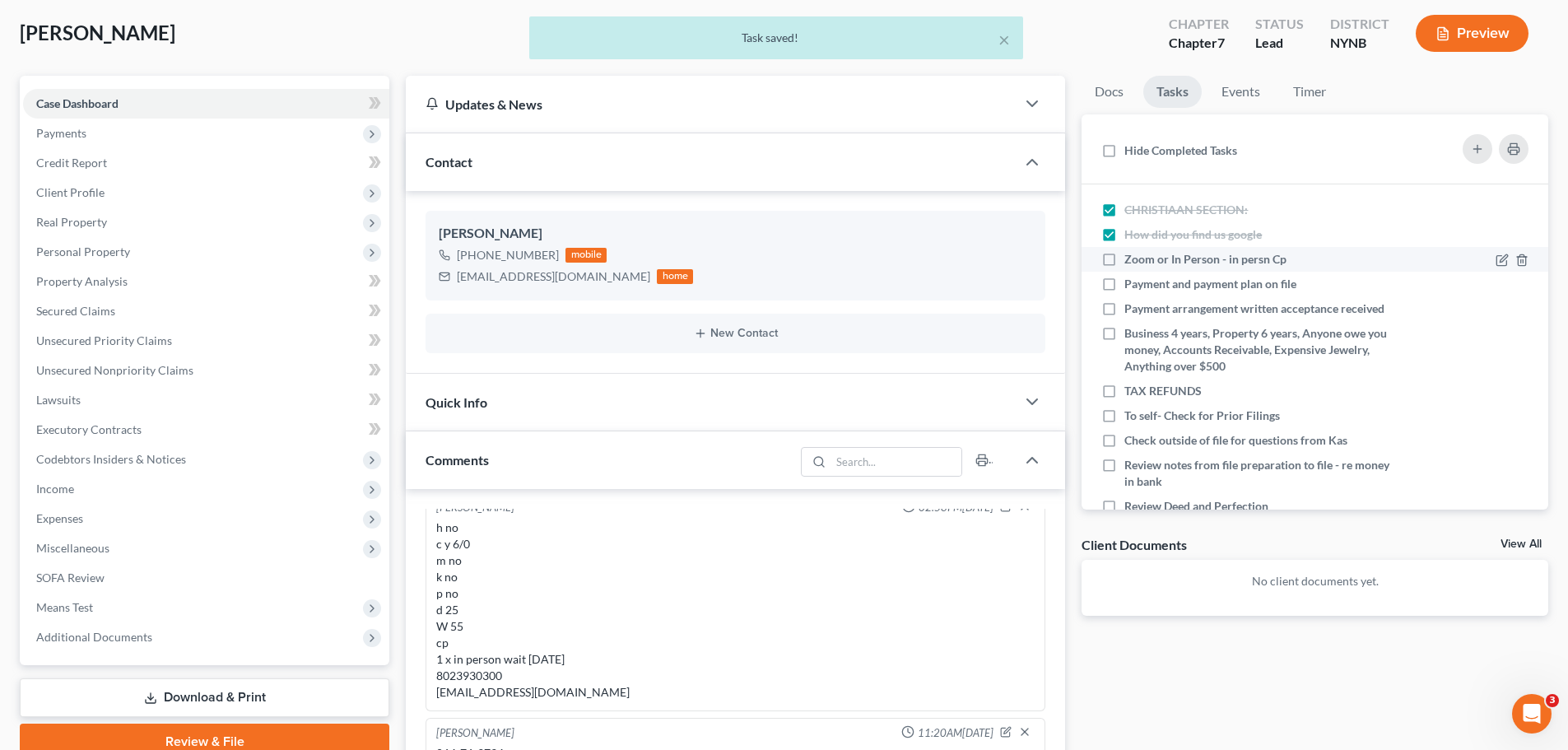
click at [1124, 259] on label "Zoom or In Person - in persn Cp" at bounding box center [1212, 259] width 175 height 17
click at [1131, 259] on input "Zoom or In Person - in persn Cp" at bounding box center [1136, 256] width 11 height 11
checkbox input "true"
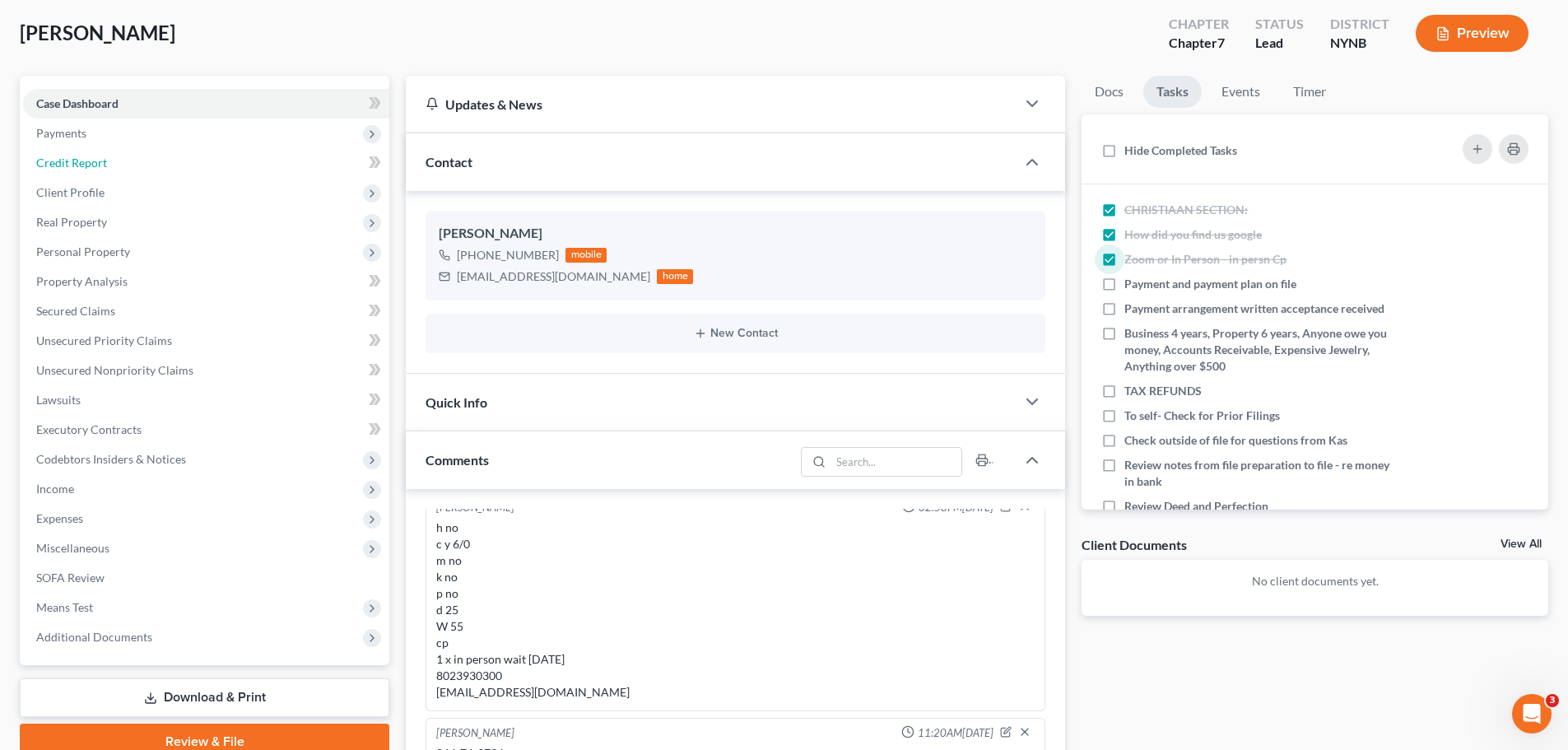
drag, startPoint x: 78, startPoint y: 168, endPoint x: 351, endPoint y: 2, distance: 319.5
click at [78, 168] on span "Credit Report" at bounding box center [71, 162] width 71 height 14
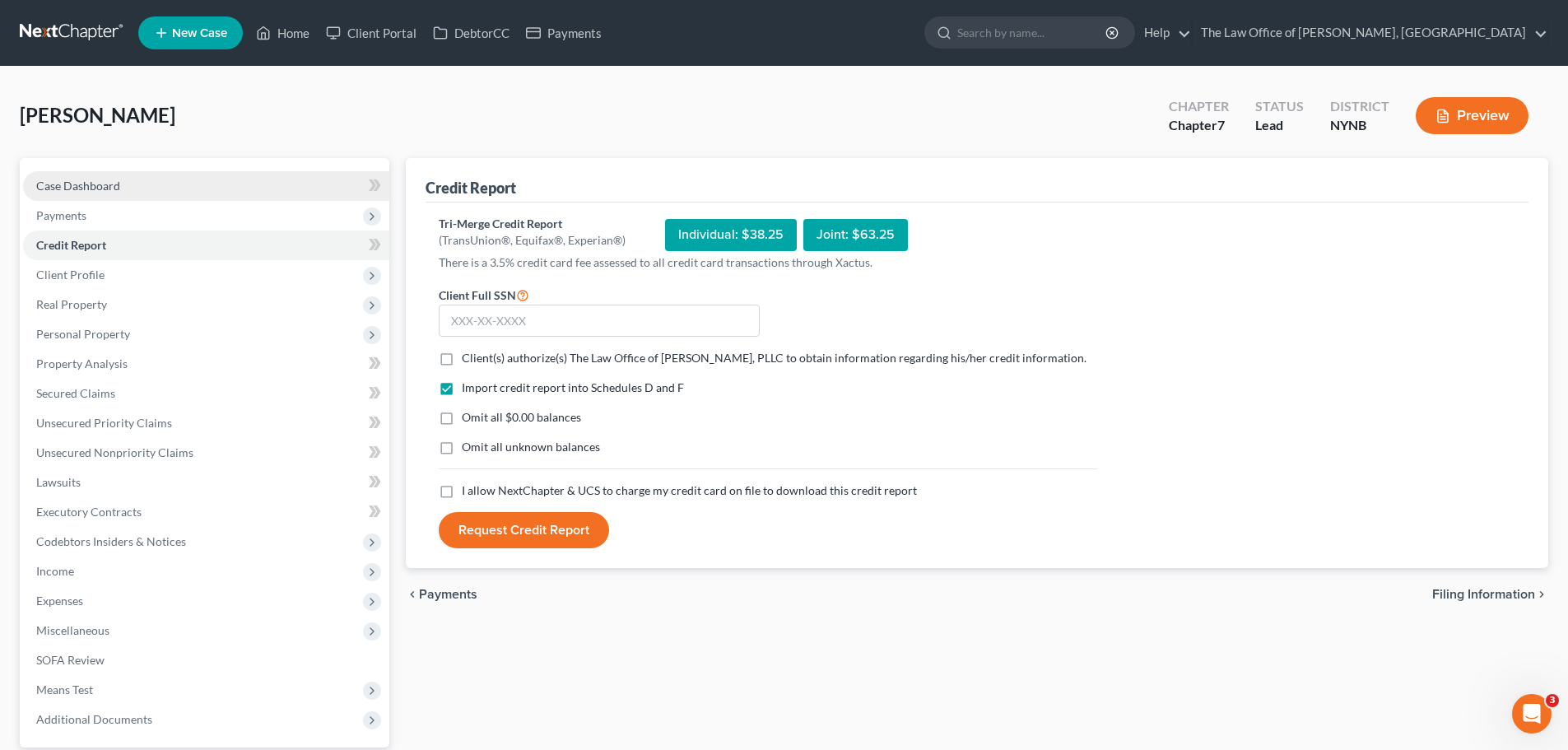
click at [86, 177] on link "Case Dashboard" at bounding box center [206, 186] width 366 height 30
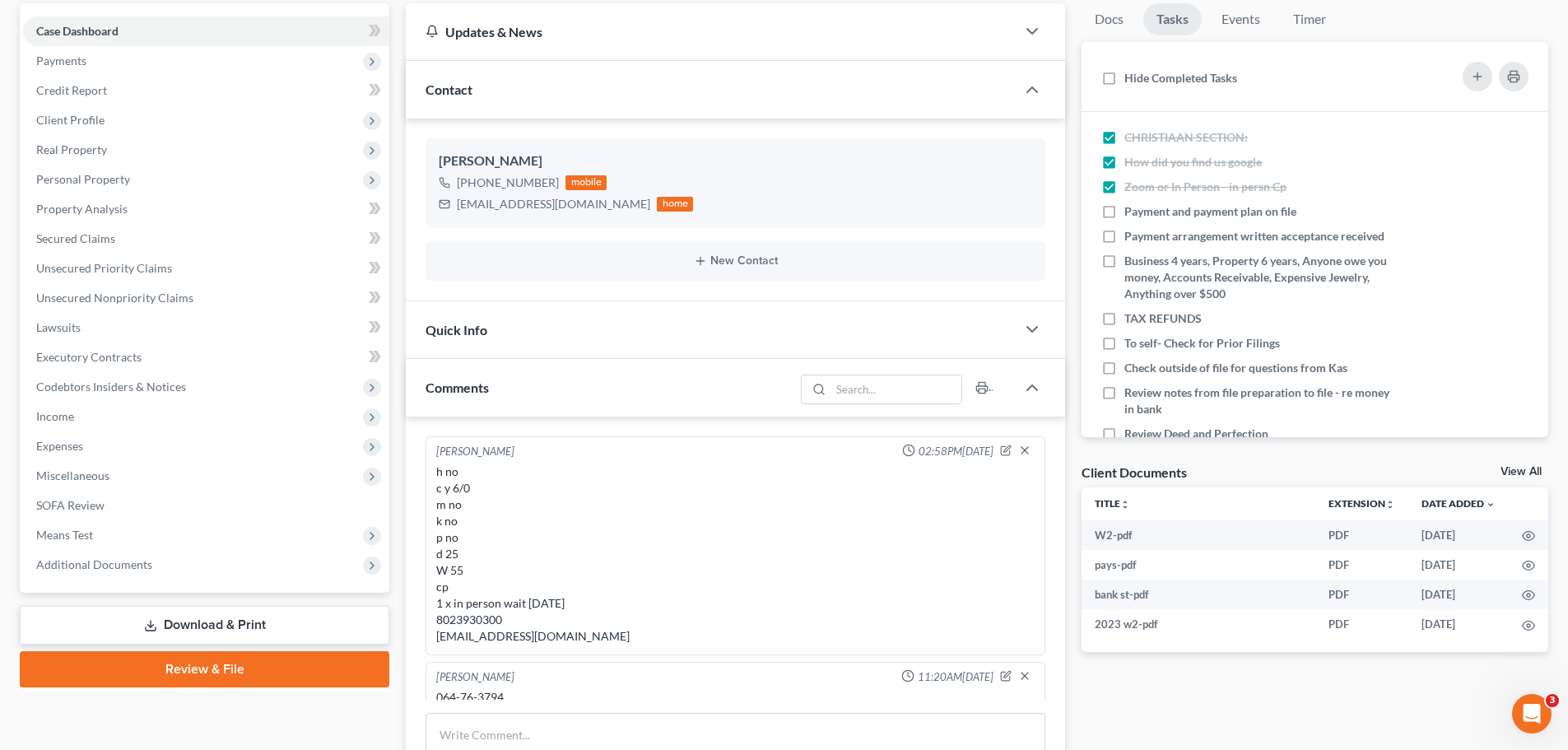
scroll to position [781, 0]
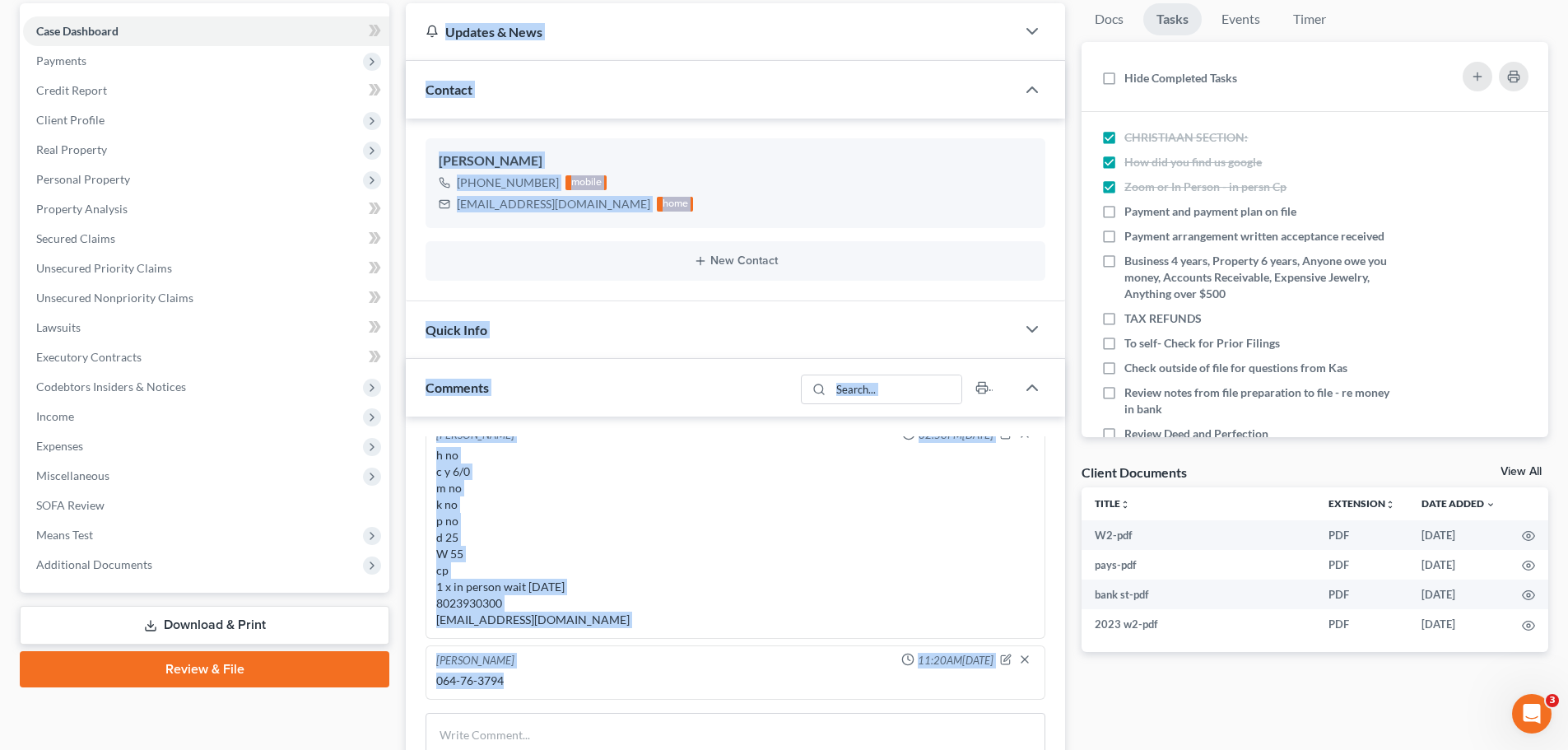
drag, startPoint x: 511, startPoint y: 681, endPoint x: 391, endPoint y: 691, distance: 120.4
drag, startPoint x: 481, startPoint y: 665, endPoint x: 462, endPoint y: 686, distance: 28.3
click at [479, 667] on div "[PERSON_NAME]" at bounding box center [475, 661] width 79 height 17
click at [462, 686] on div "064-76-3794" at bounding box center [735, 680] width 598 height 17
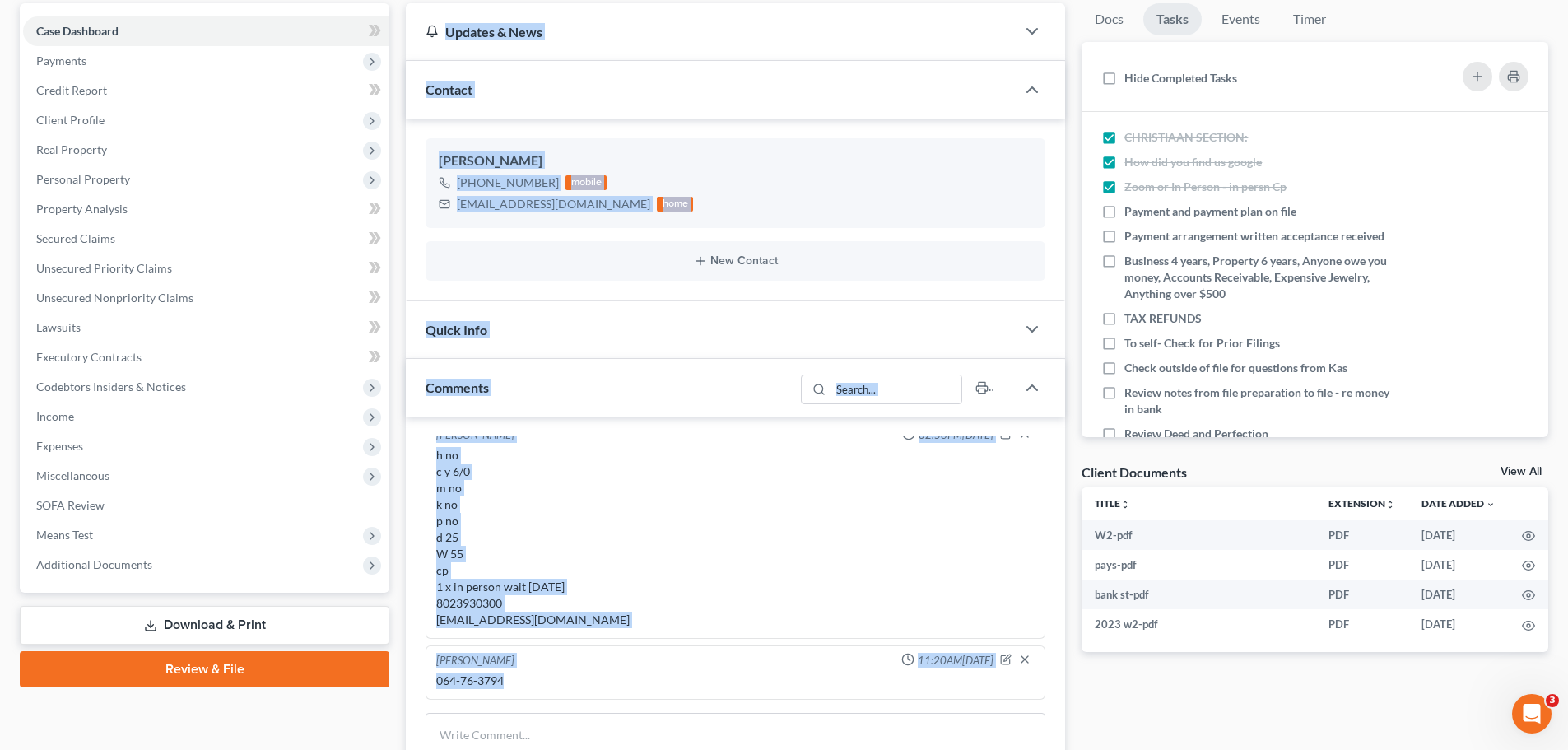
click at [462, 686] on div "064-76-3794" at bounding box center [735, 680] width 598 height 17
click at [514, 686] on div "064-76-3794" at bounding box center [735, 680] width 598 height 17
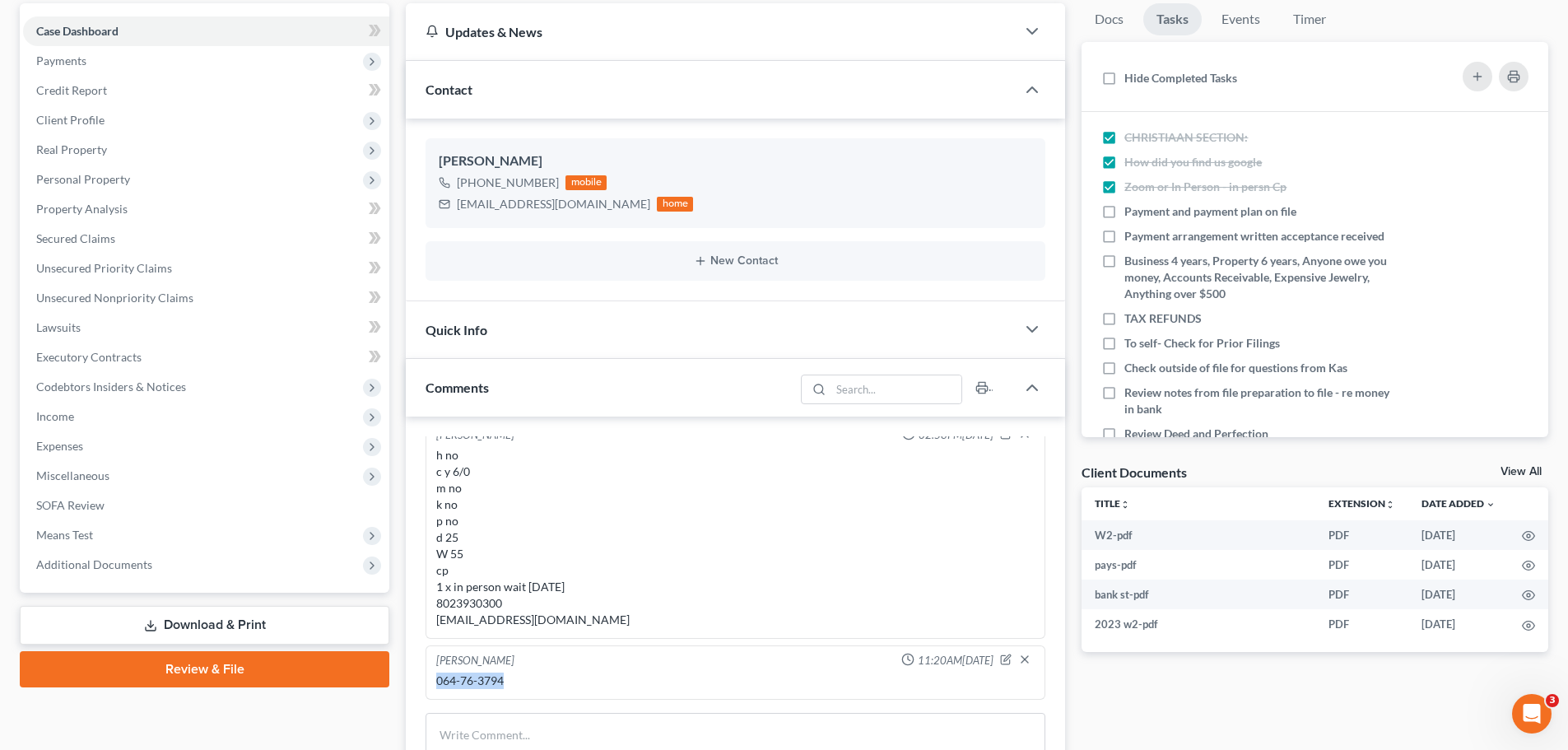
drag, startPoint x: 519, startPoint y: 677, endPoint x: 438, endPoint y: 679, distance: 81.0
click at [438, 679] on div "064-76-3794" at bounding box center [735, 680] width 598 height 17
copy div "064-76-3794"
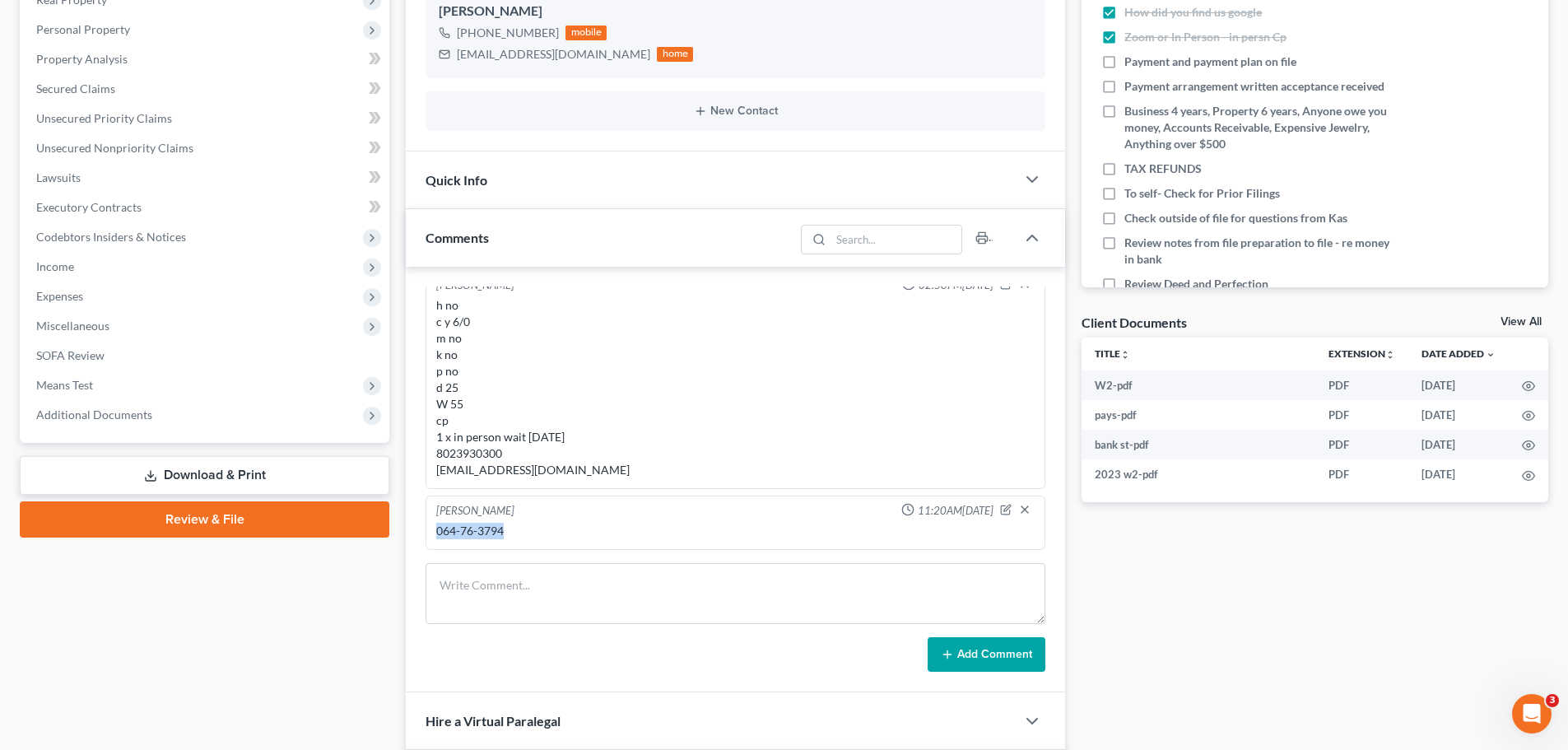
scroll to position [320, 0]
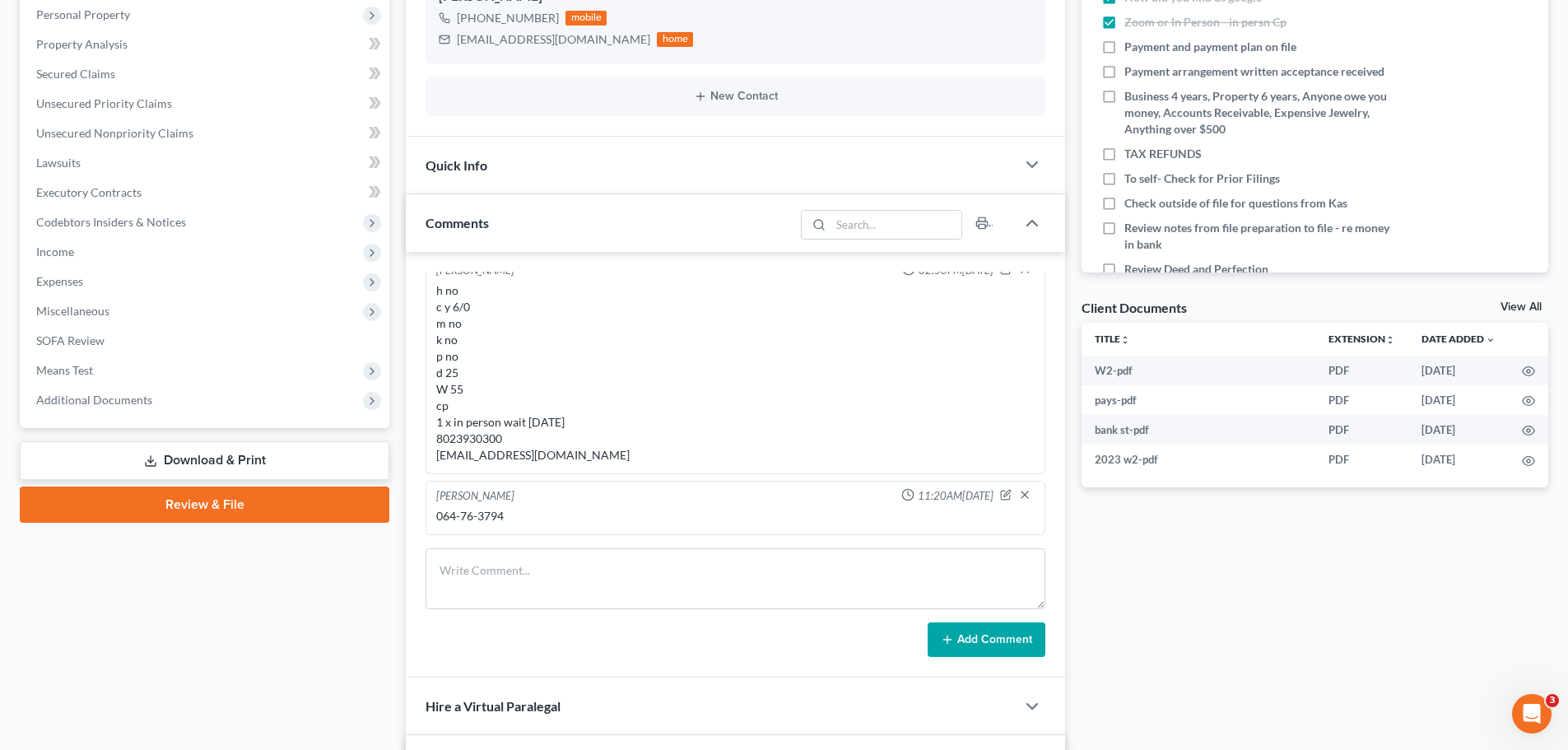
drag, startPoint x: 129, startPoint y: 402, endPoint x: 159, endPoint y: 420, distance: 35.0
click at [129, 402] on span "Additional Documents" at bounding box center [94, 399] width 116 height 14
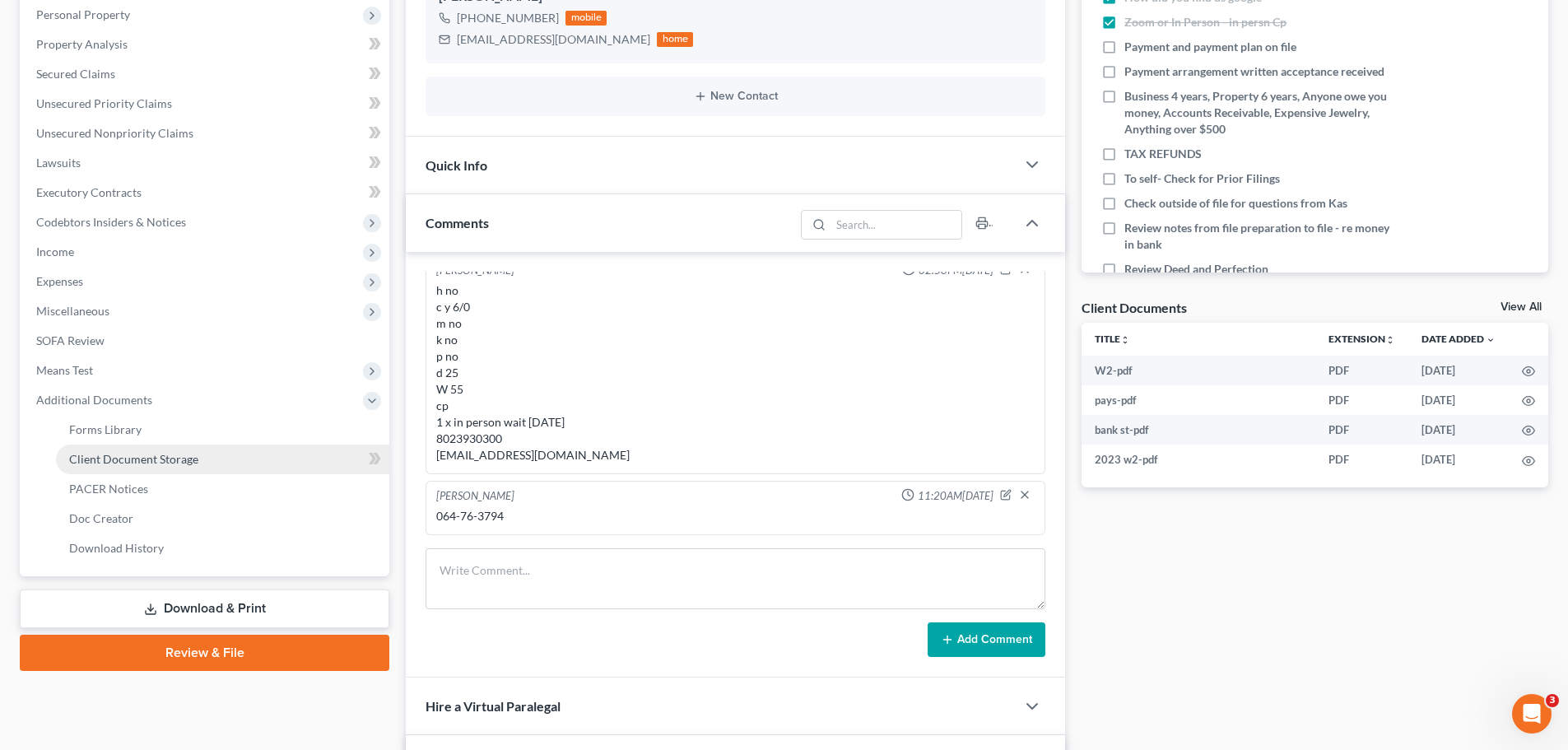
click at [157, 449] on link "Client Document Storage" at bounding box center [222, 459] width 334 height 30
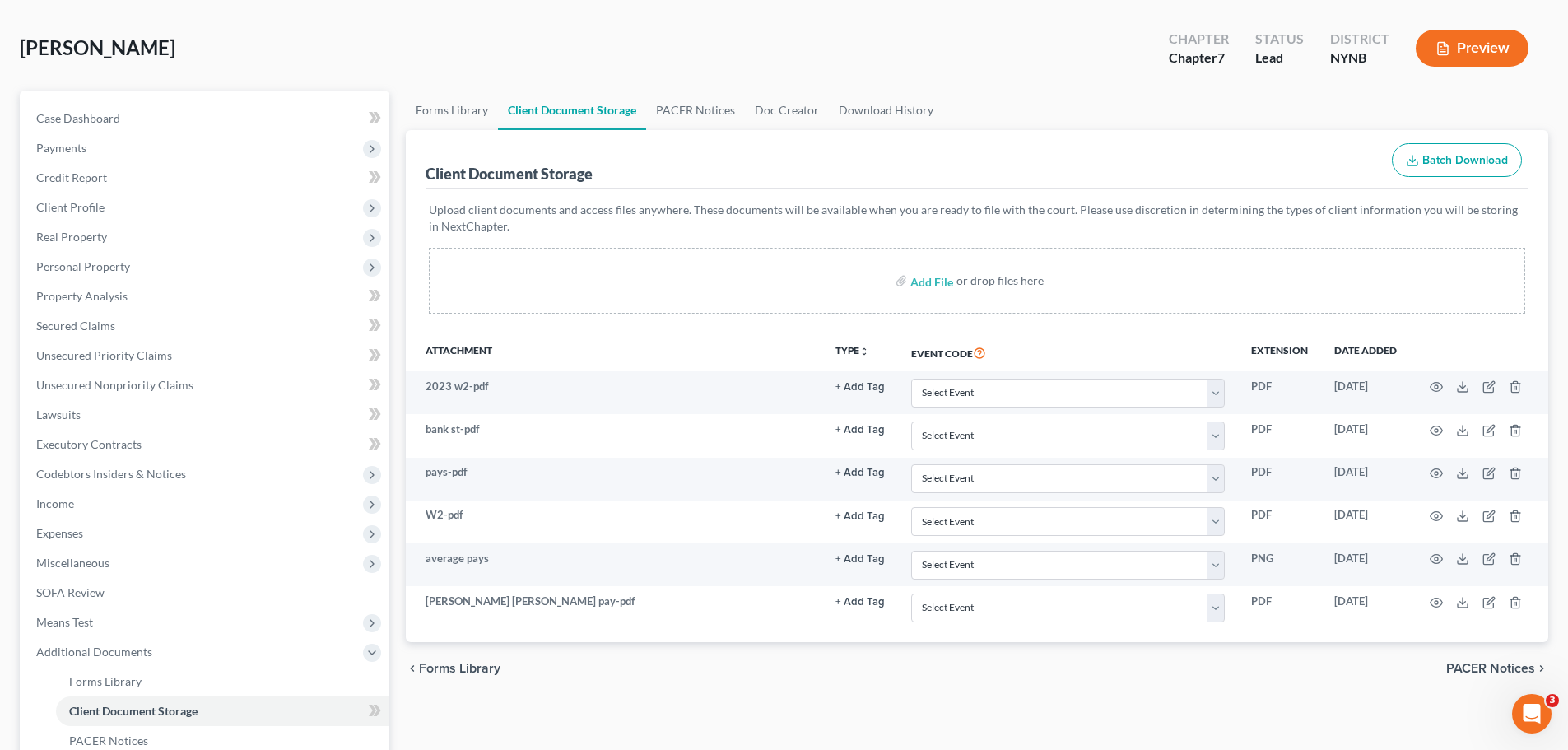
scroll to position [303, 0]
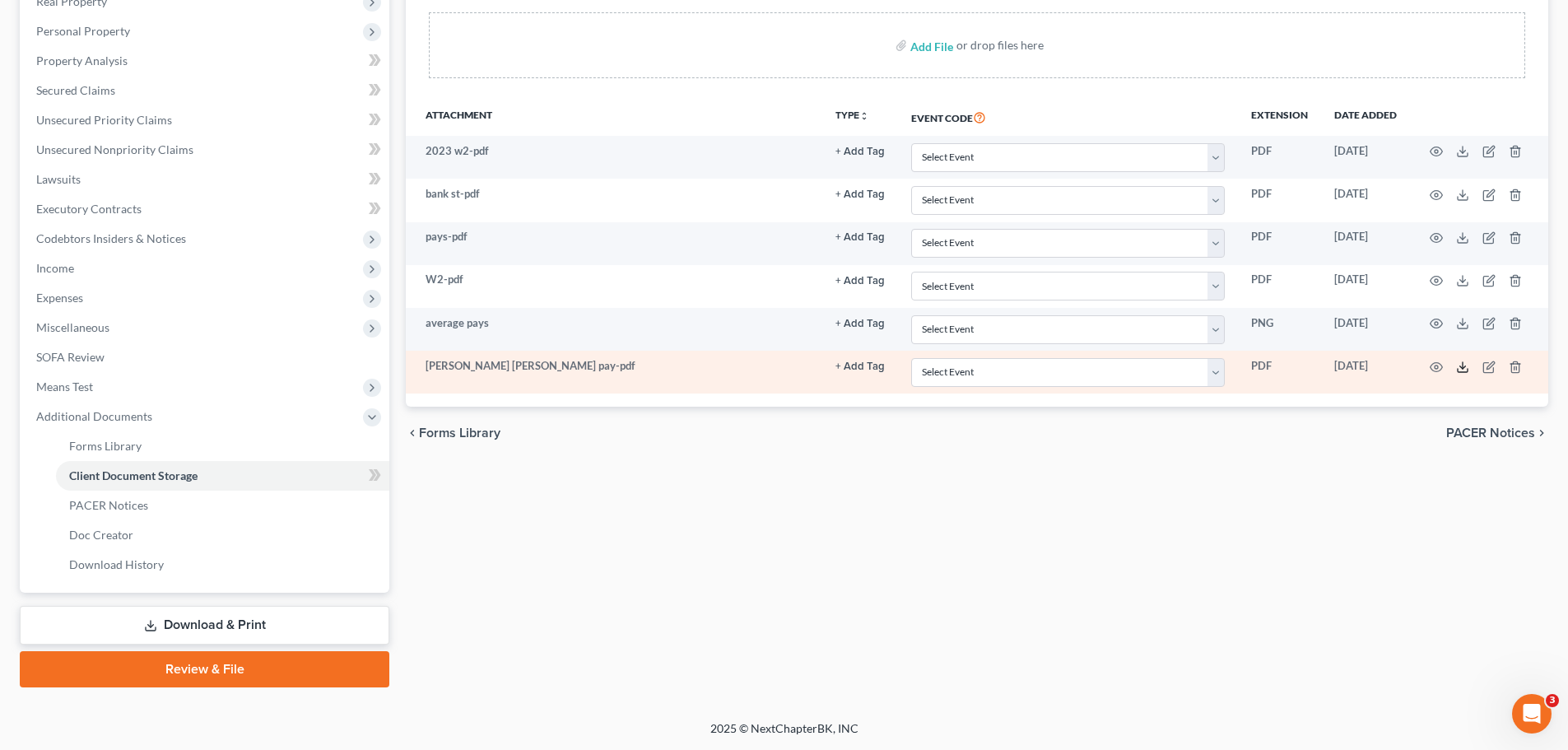
click at [1464, 365] on icon at bounding box center [1461, 367] width 13 height 13
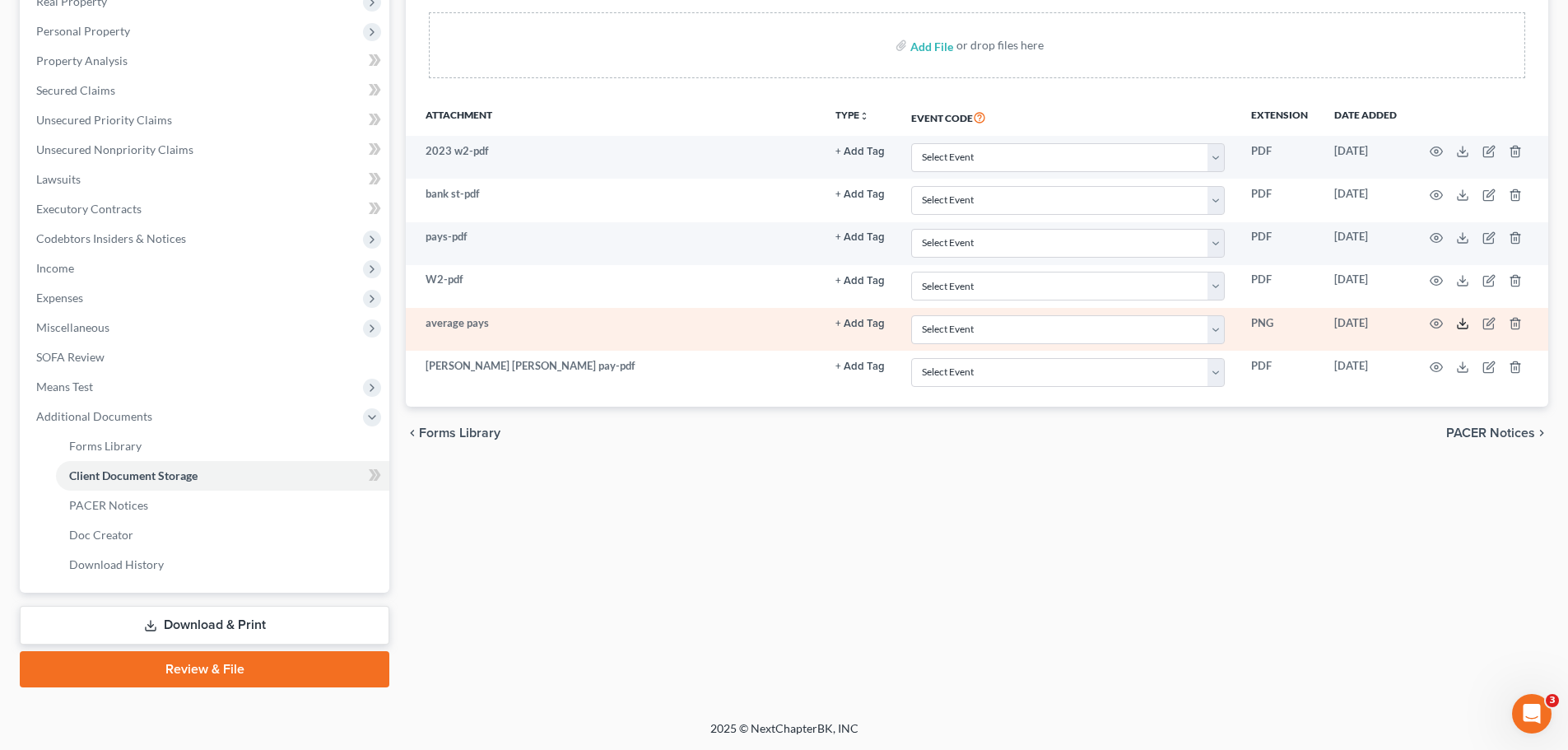
click at [1462, 321] on line at bounding box center [1462, 322] width 0 height 7
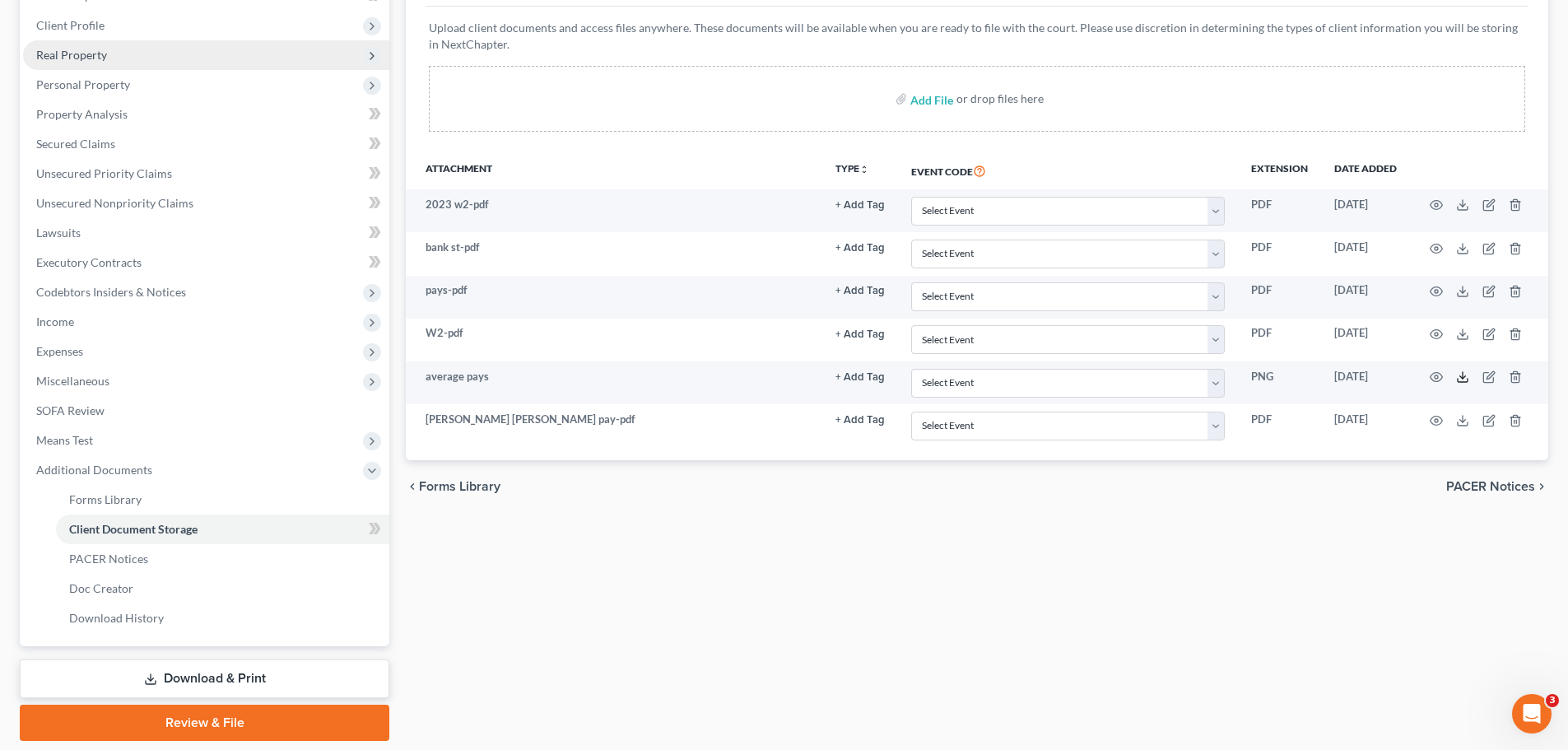
scroll to position [221, 0]
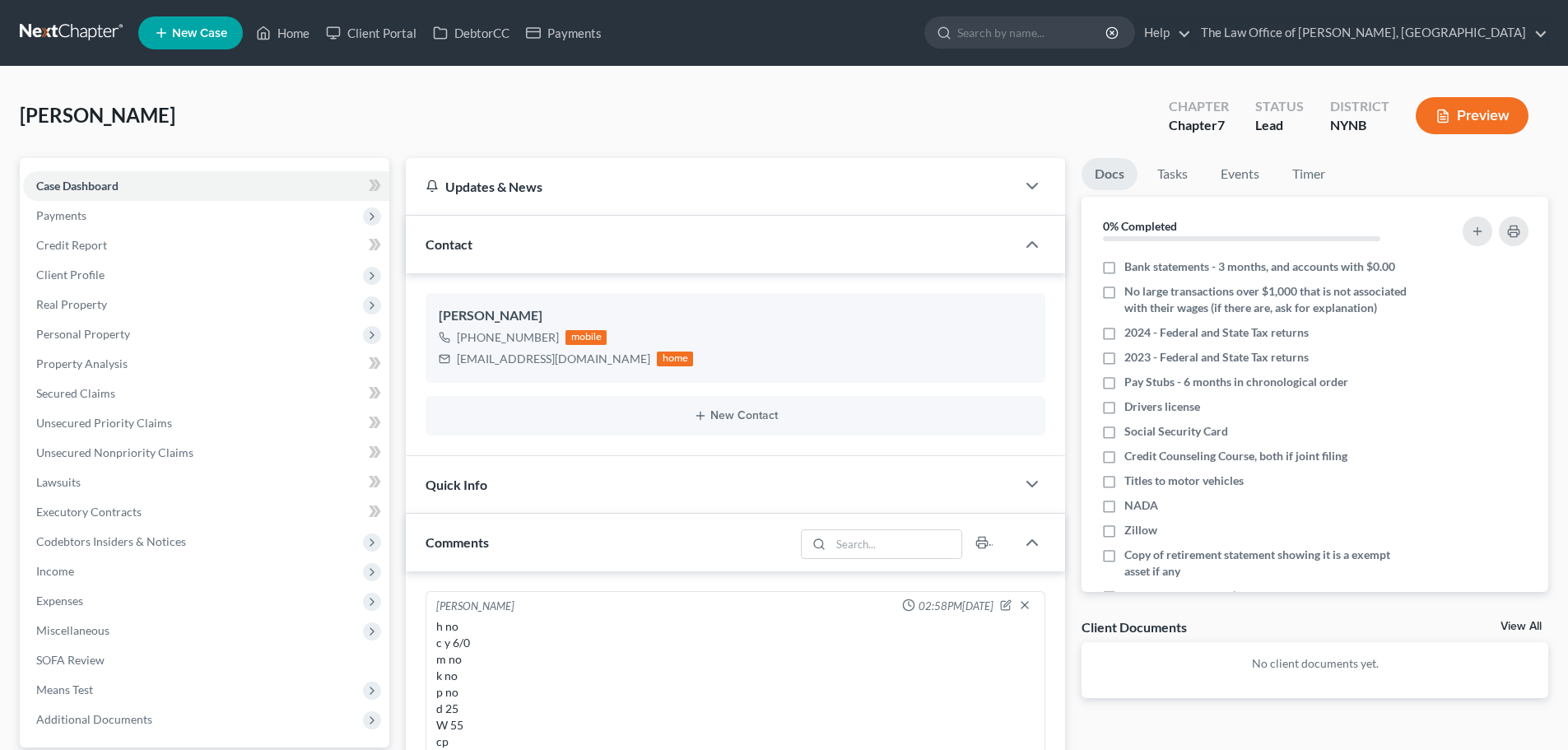
select select "0"
click at [372, 43] on link "Client Portal" at bounding box center [370, 33] width 107 height 30
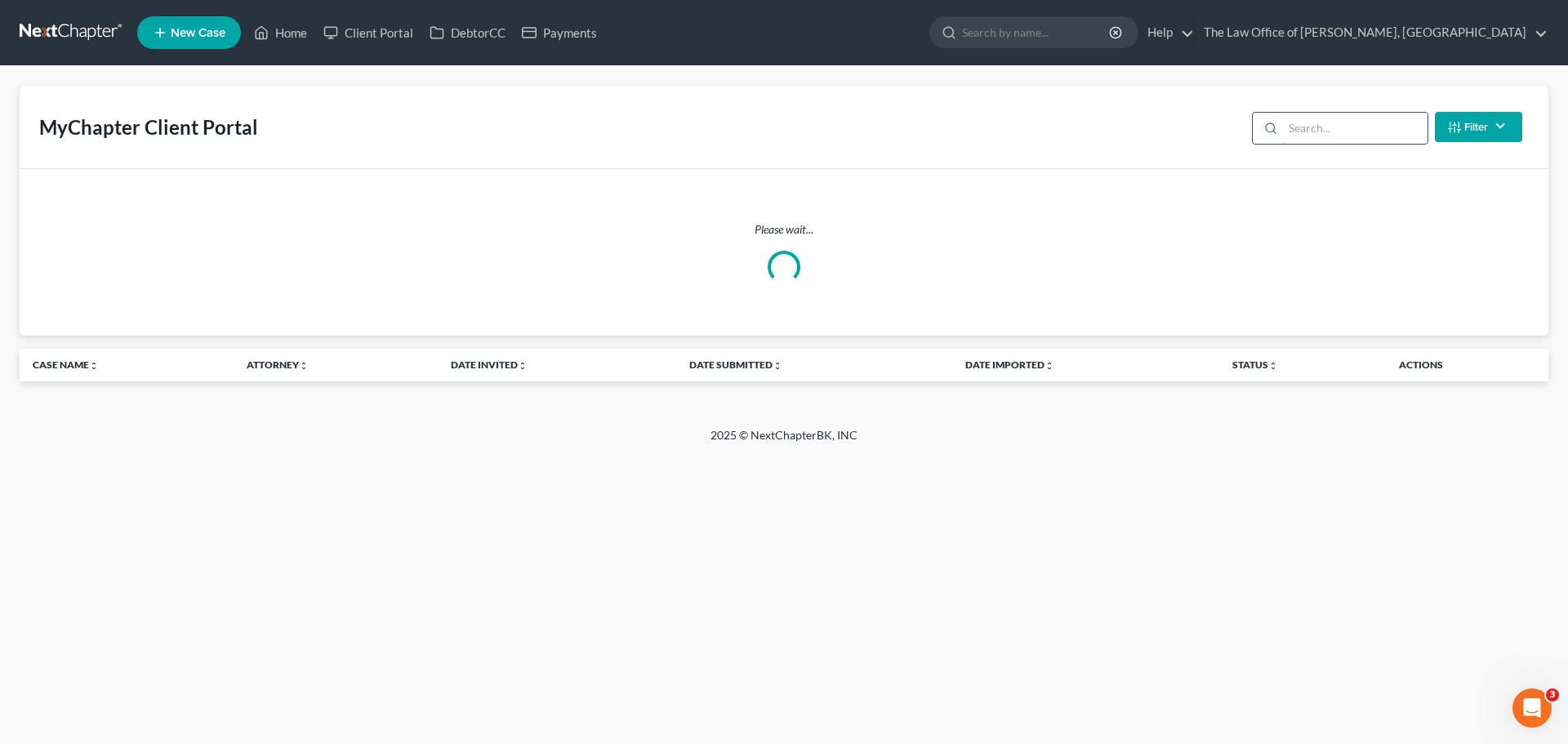
click at [1355, 130] on input "search" at bounding box center [1356, 127] width 144 height 31
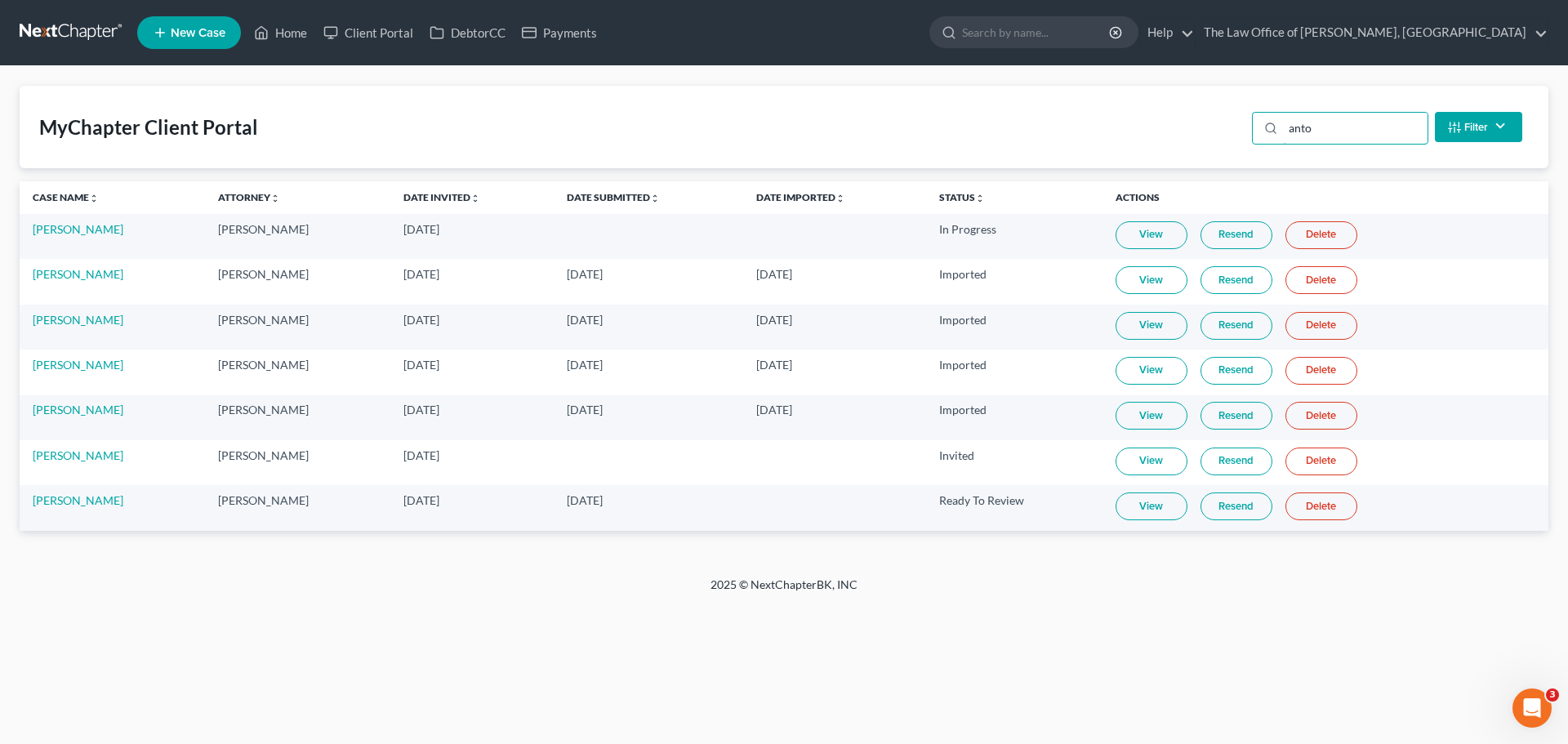
type input "anto"
click at [1168, 508] on link "View" at bounding box center [1151, 506] width 72 height 28
click at [73, 495] on link "[PERSON_NAME]" at bounding box center [78, 500] width 91 height 14
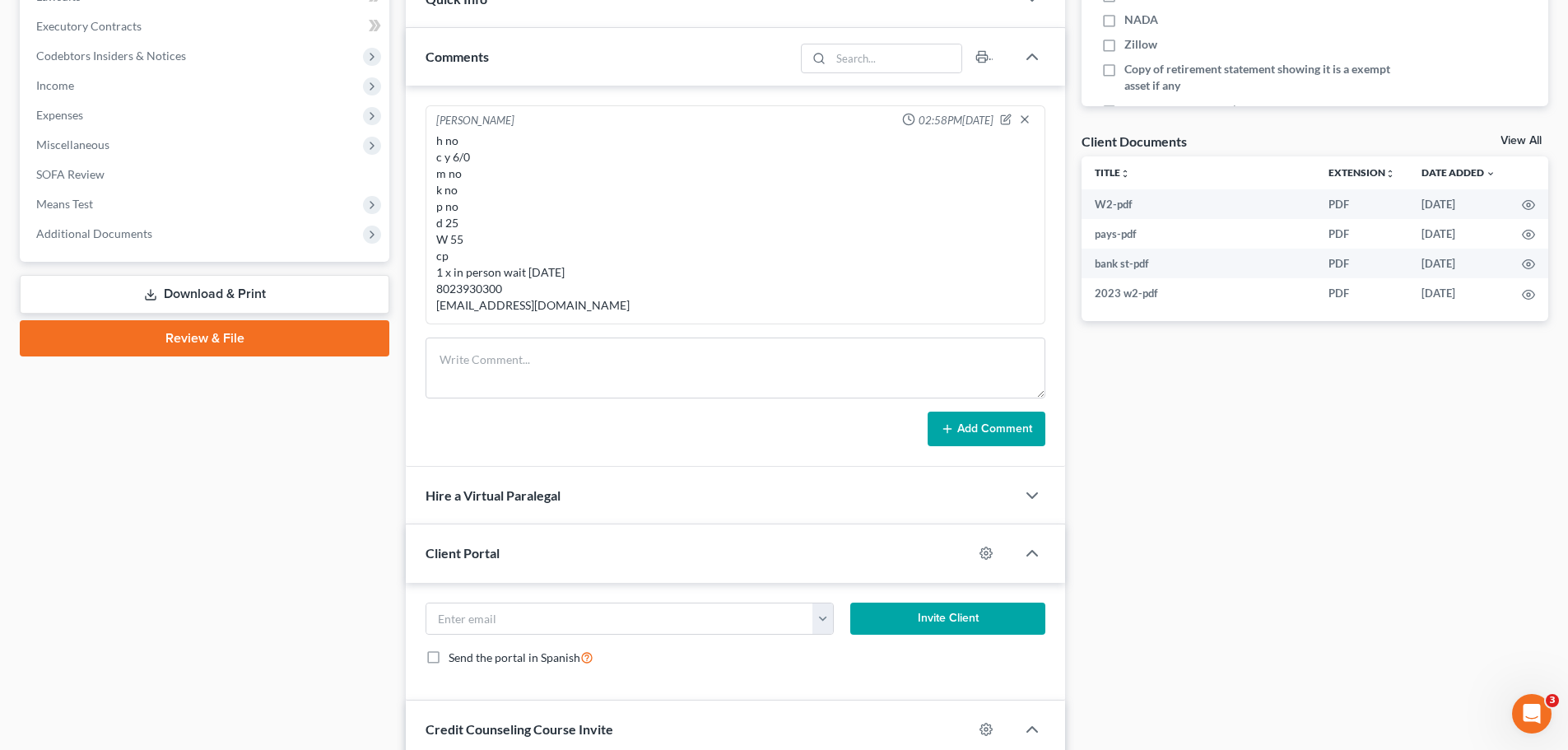
scroll to position [494, 0]
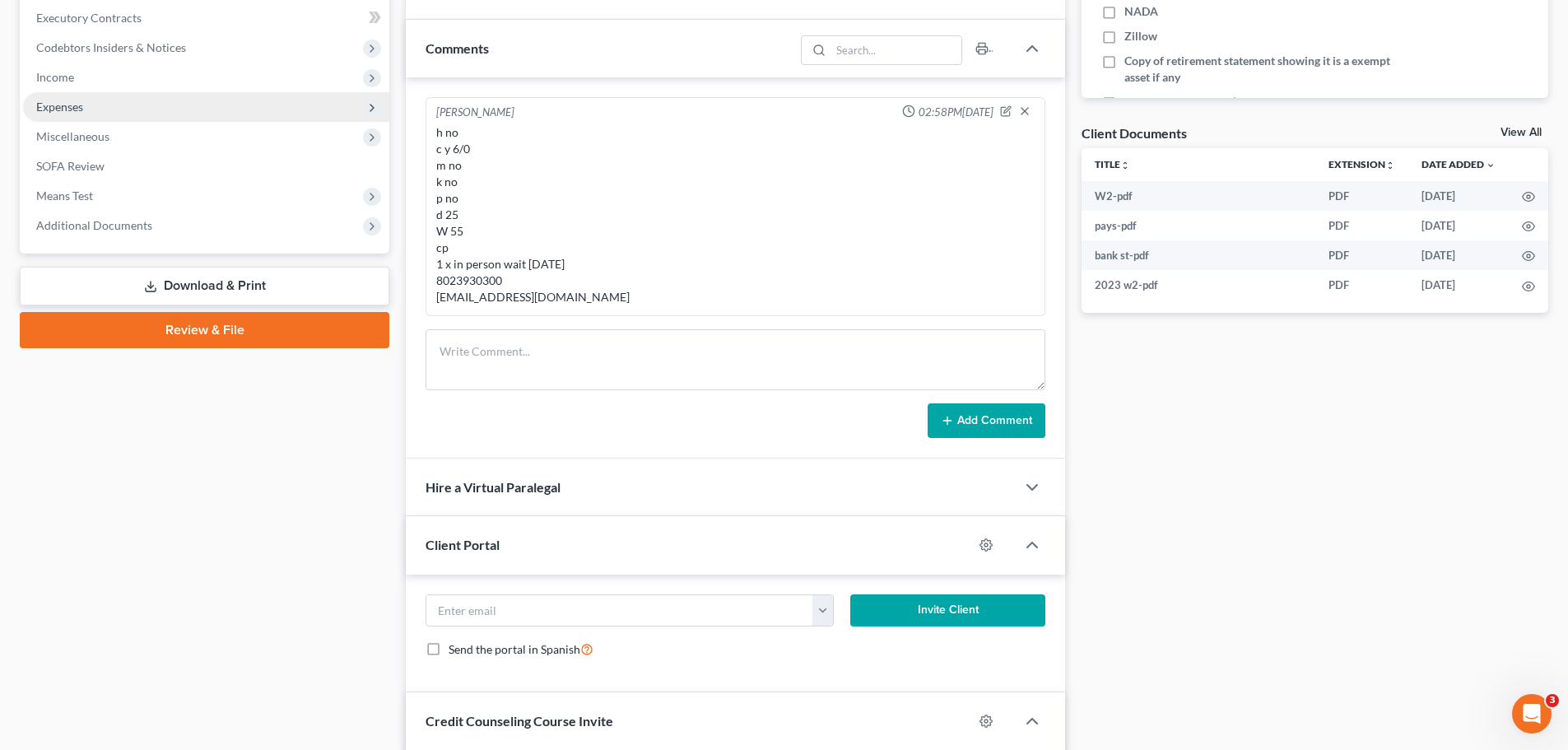
click at [69, 107] on span "Expenses" at bounding box center [59, 107] width 47 height 14
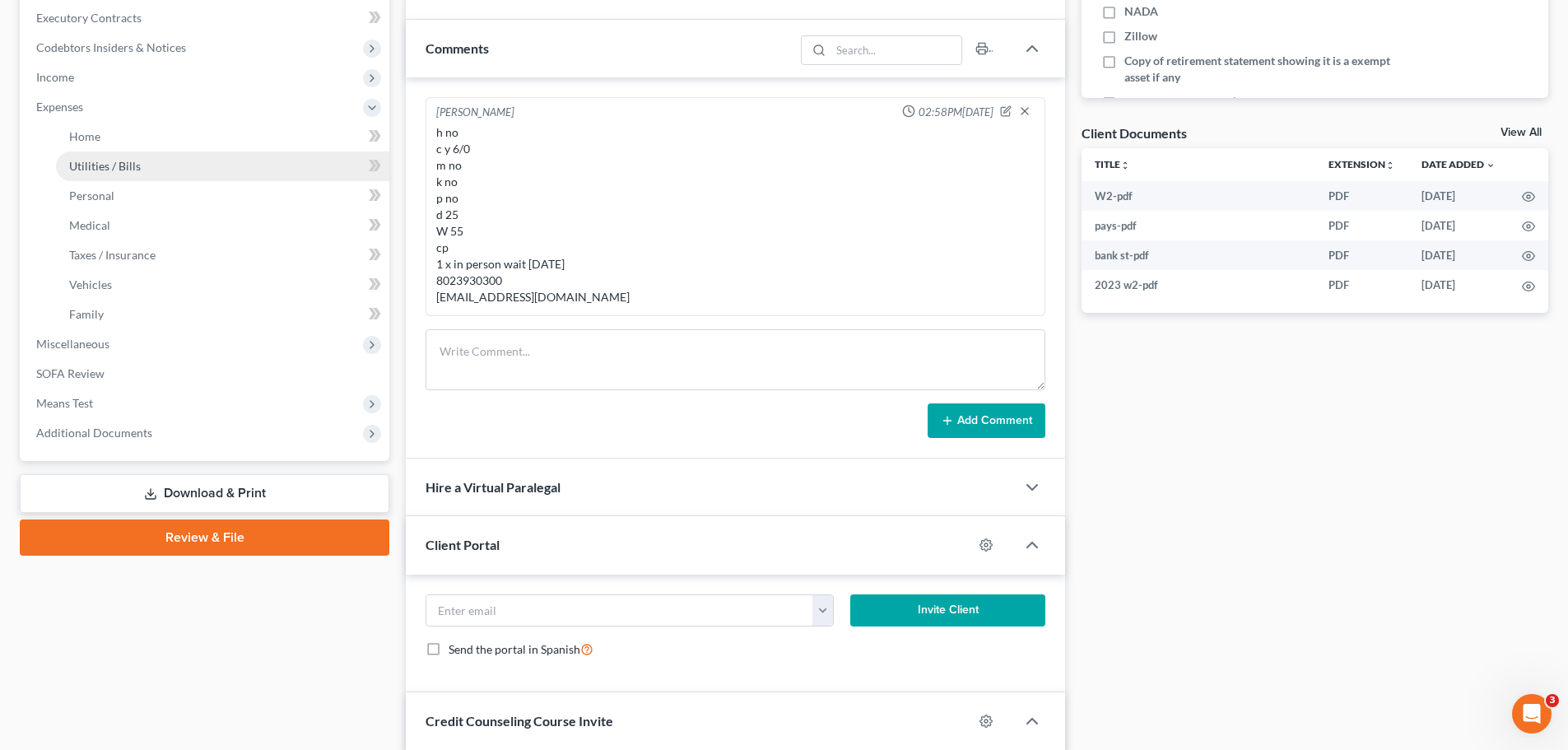
click at [104, 164] on span "Utilities / Bills" at bounding box center [105, 166] width 72 height 14
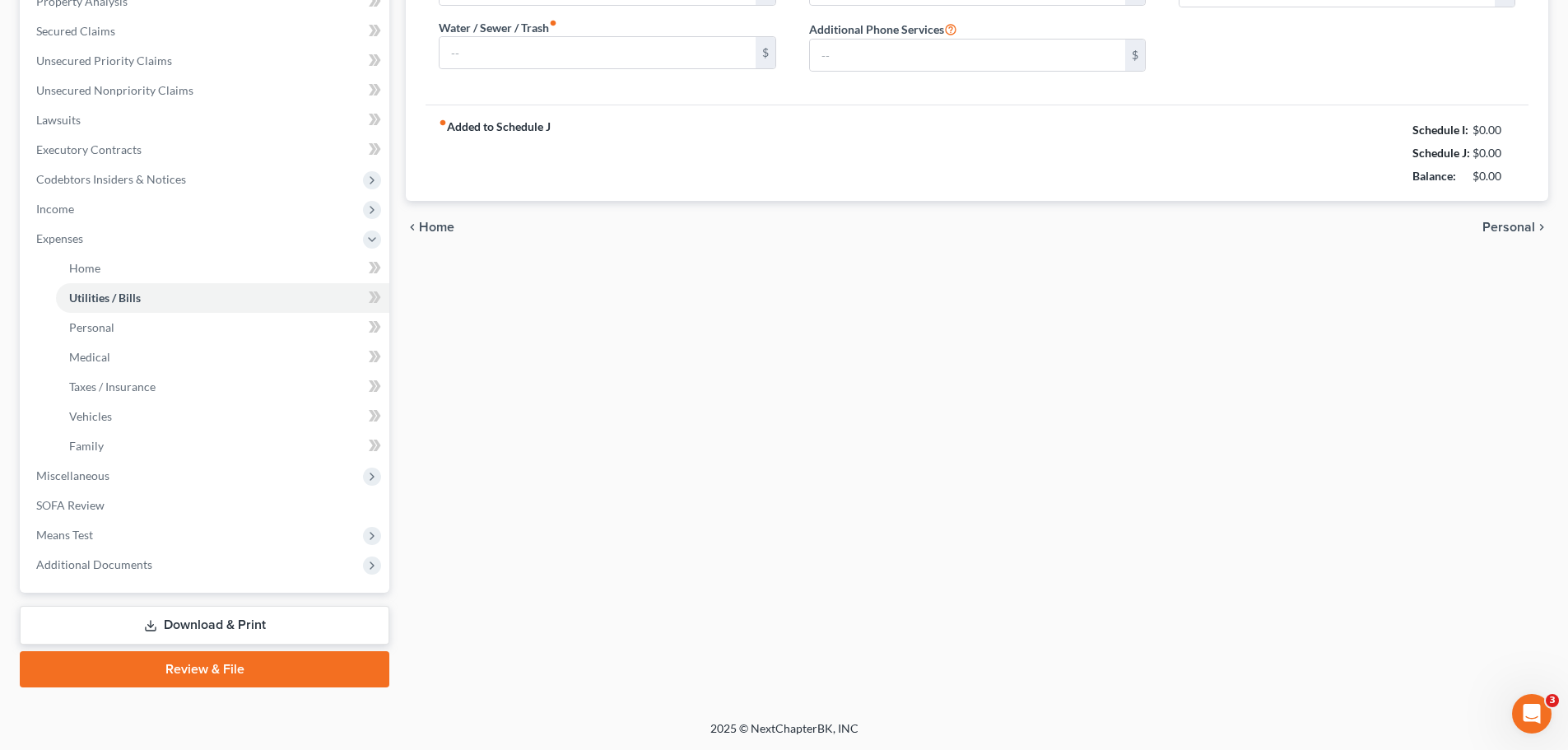
scroll to position [278, 0]
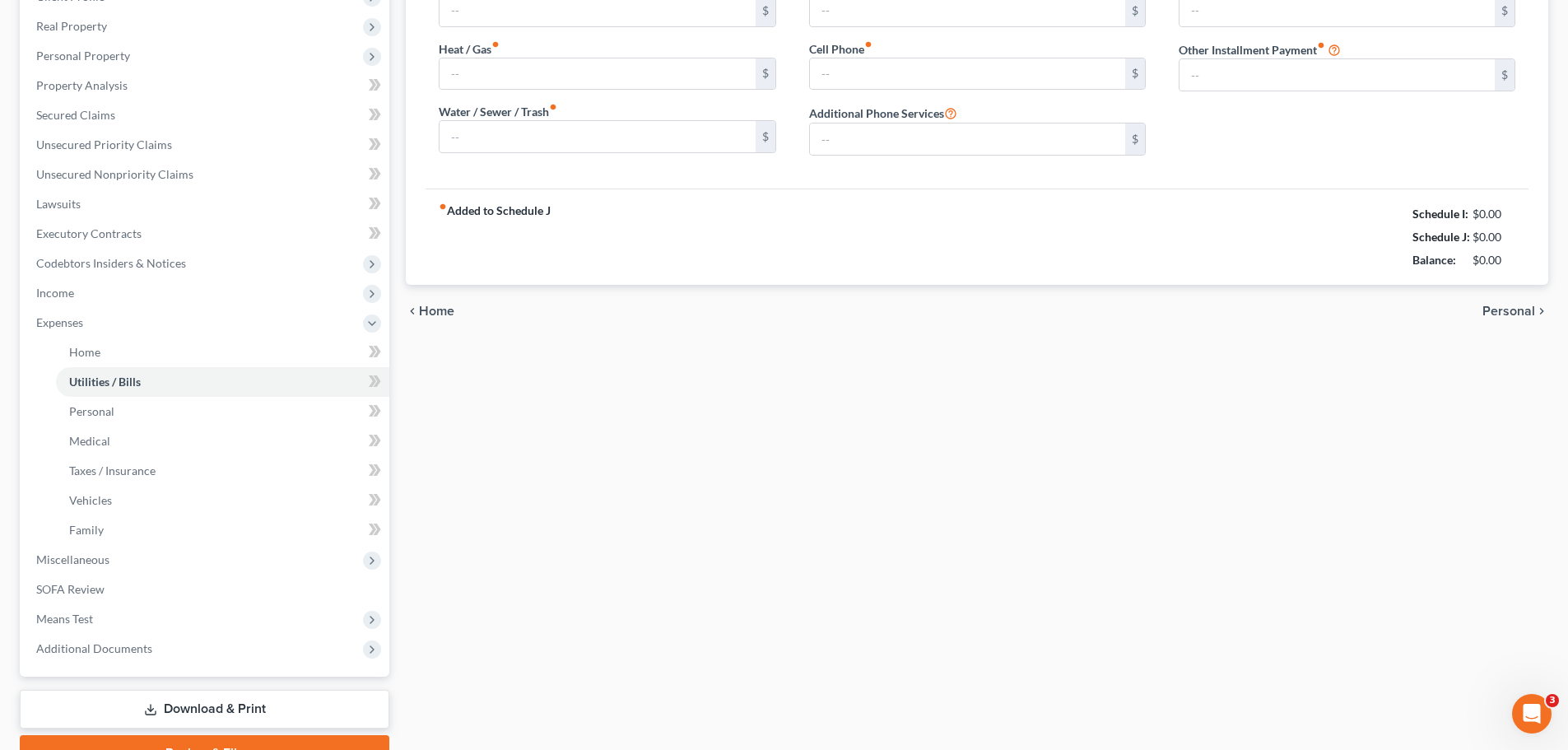
type input "0.00"
type input "106.00"
type input "20.00"
type input "75.00"
type input "80.00"
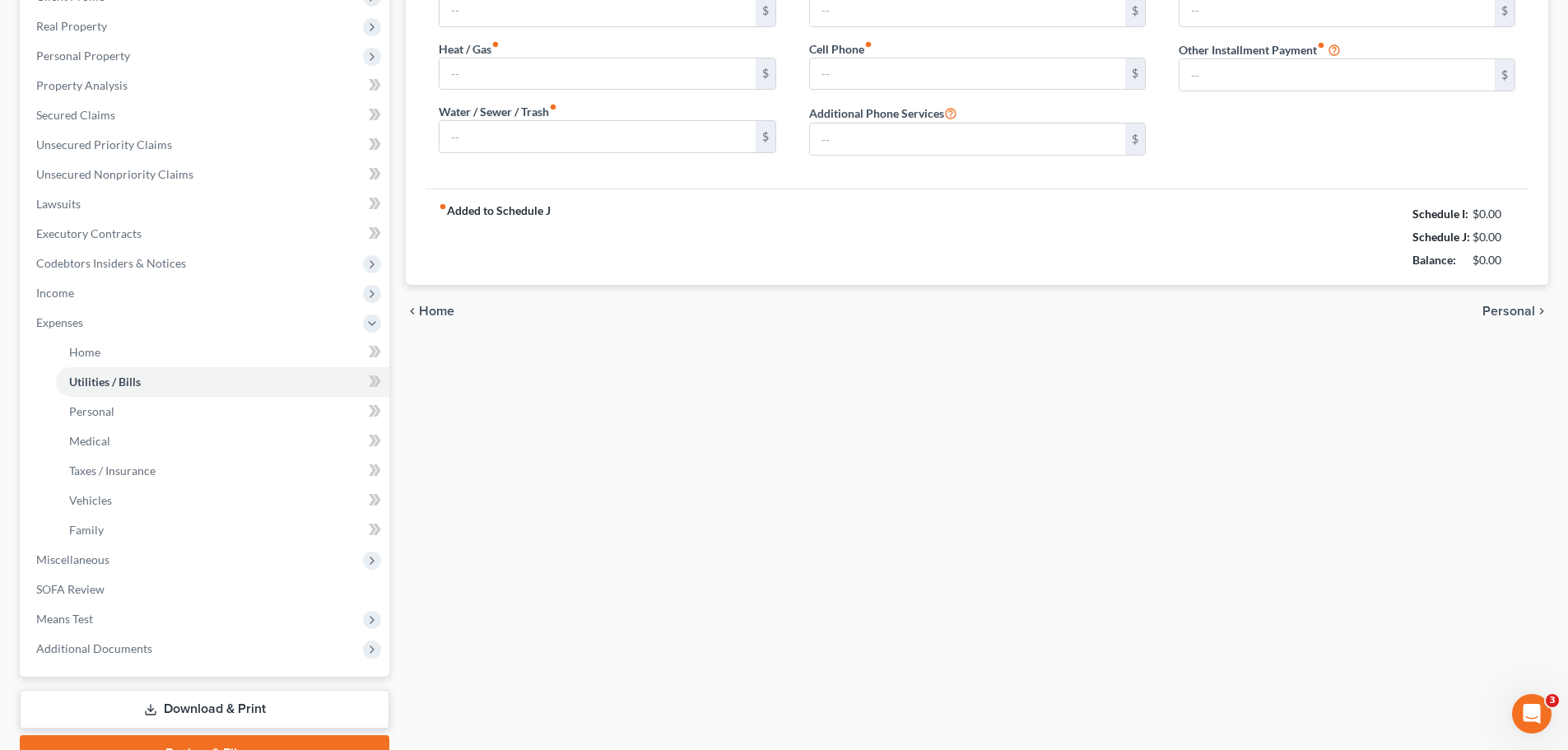
type input "0.00"
type input "22.00"
type input "Renter’s Insurance"
type input "0.00"
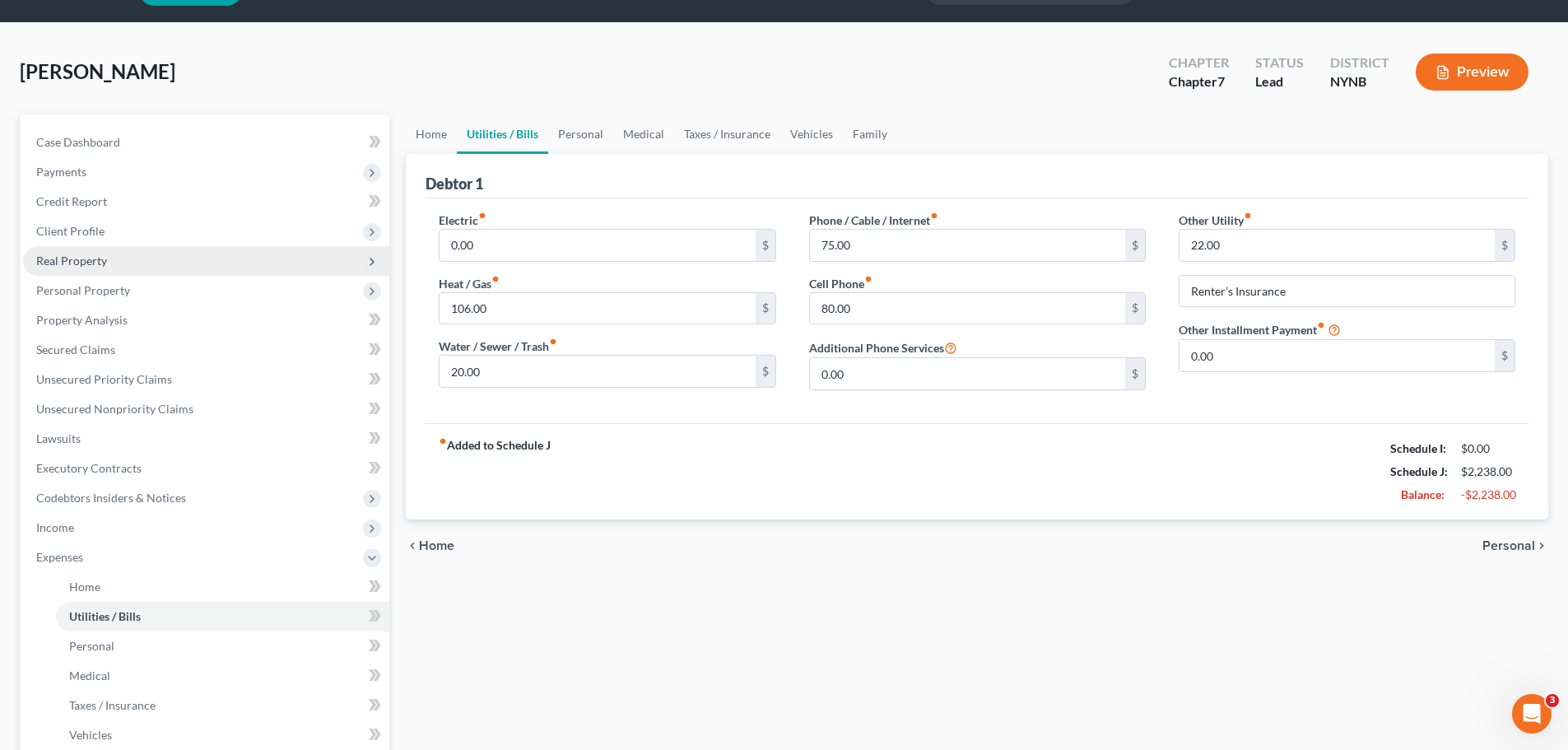
scroll to position [83, 0]
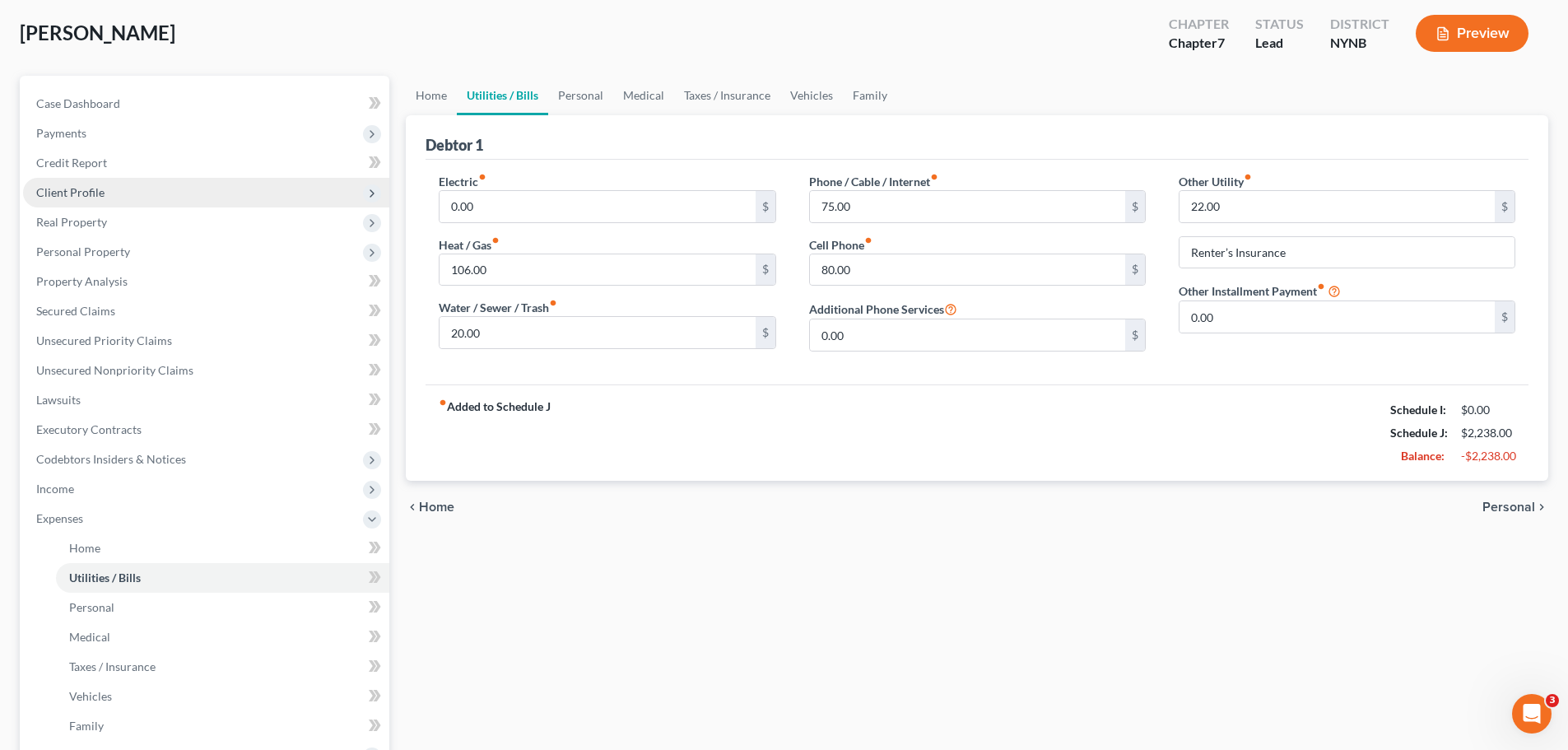
click at [62, 188] on span "Client Profile" at bounding box center [70, 192] width 69 height 14
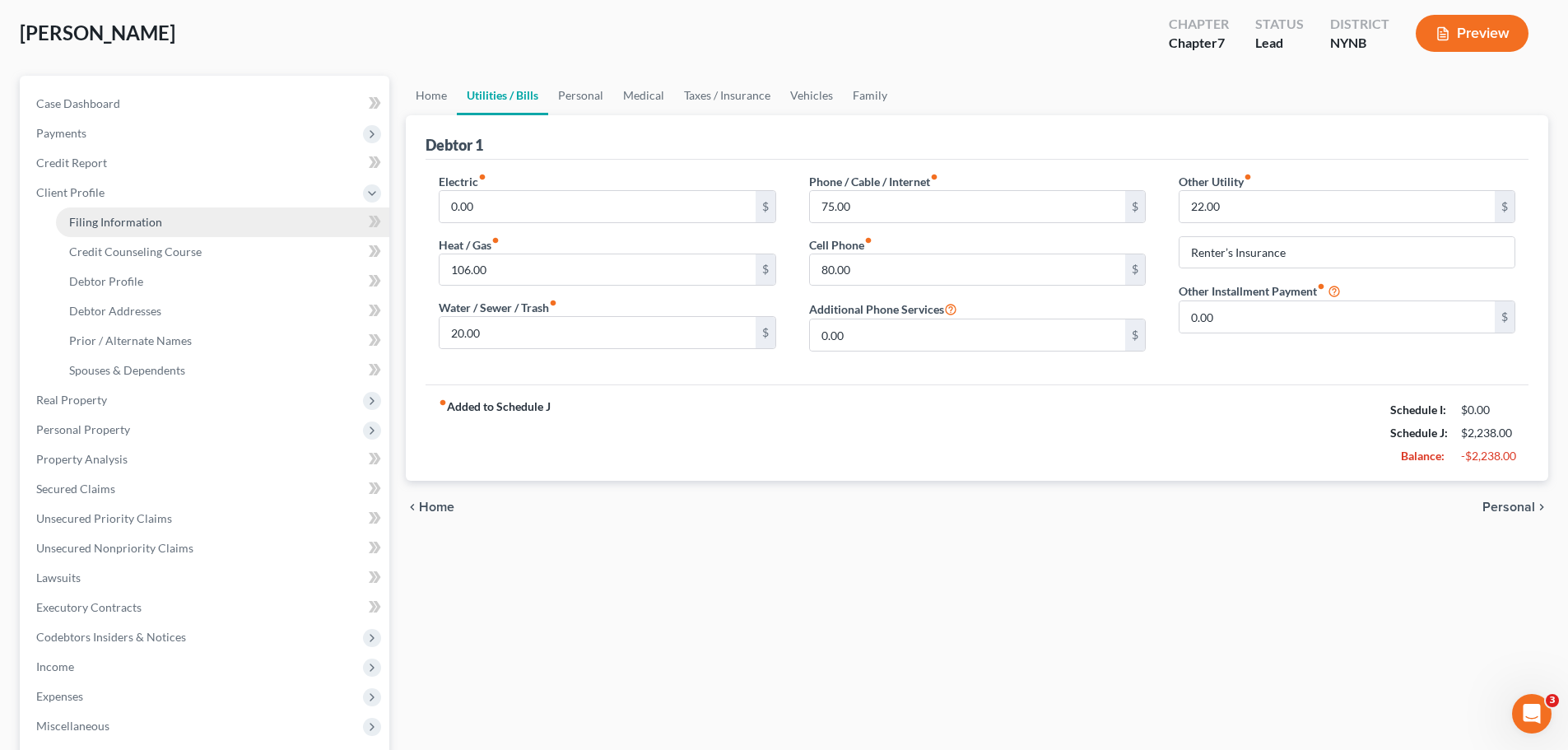
drag, startPoint x: 101, startPoint y: 213, endPoint x: 176, endPoint y: 215, distance: 75.0
click at [102, 215] on link "Filing Information" at bounding box center [222, 222] width 334 height 30
select select "1"
select select "0"
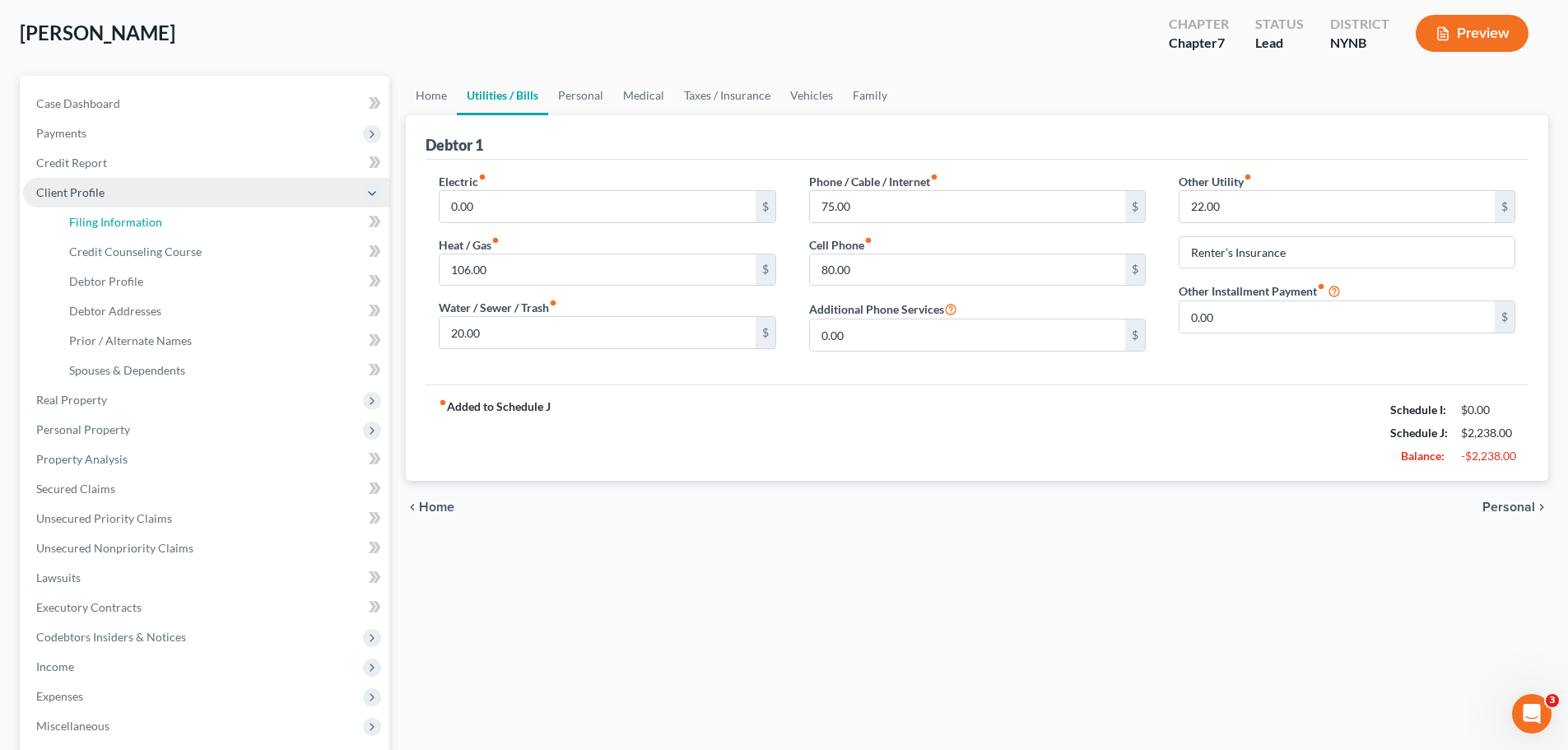
select select "54"
select select "0"
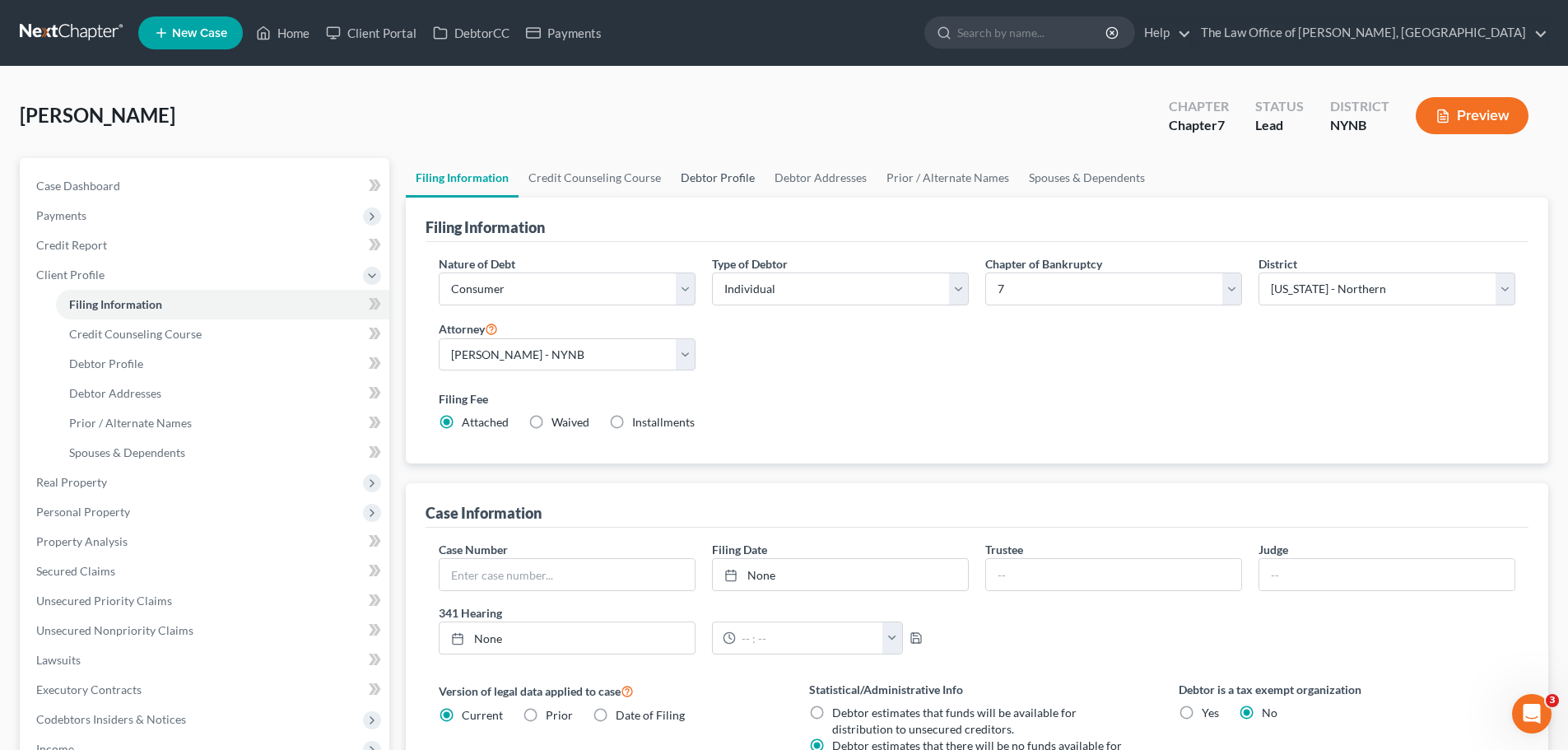
click at [720, 181] on link "Debtor Profile" at bounding box center [718, 178] width 94 height 40
select select "3"
select select "0"
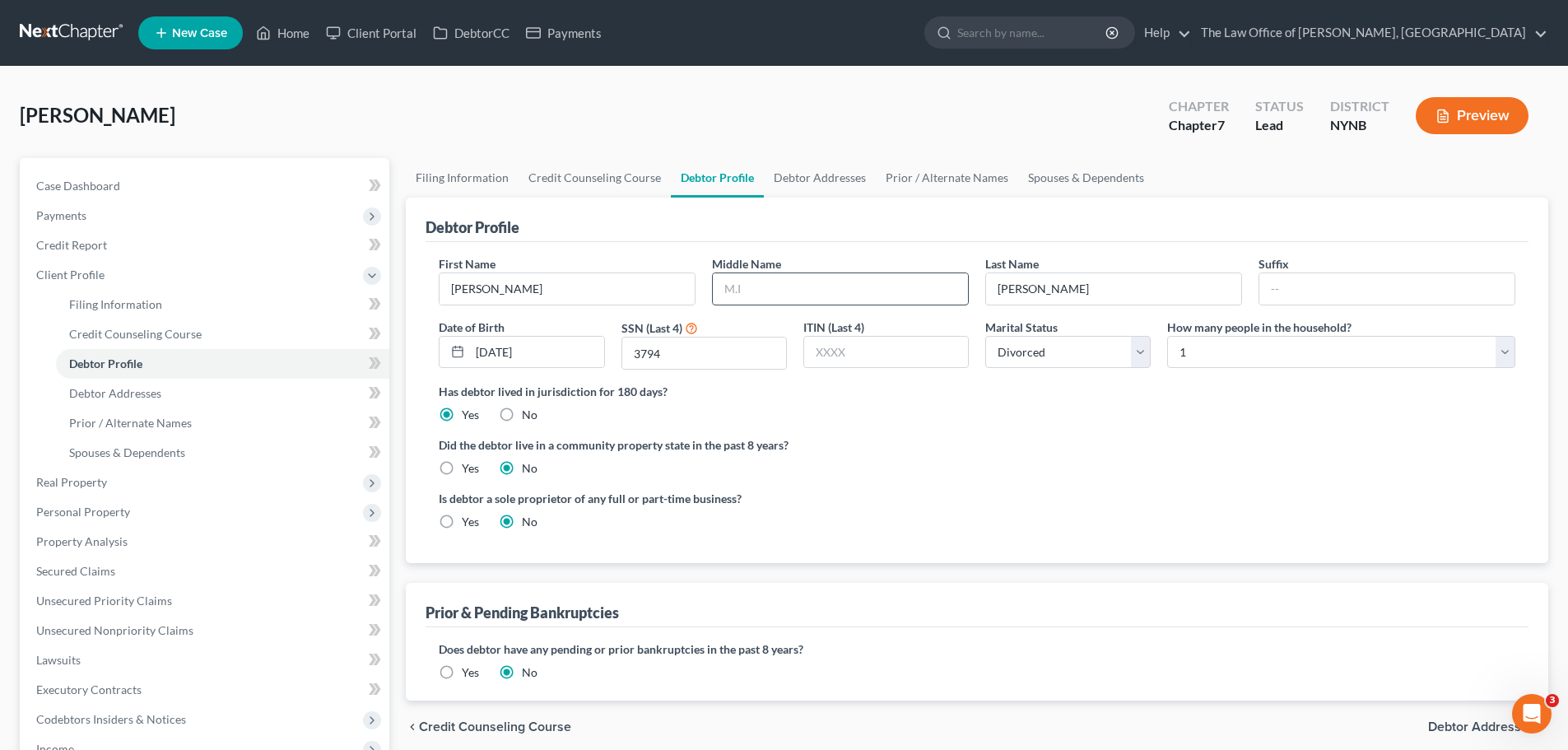
click at [800, 283] on input "text" at bounding box center [840, 288] width 255 height 31
type input "R"
click at [1016, 425] on ng-include "First Name [PERSON_NAME] Middle Name R Last Name [PERSON_NAME] Suffix Date of B…" at bounding box center [977, 398] width 1076 height 288
click at [849, 174] on link "Debtor Addresses" at bounding box center [819, 178] width 112 height 40
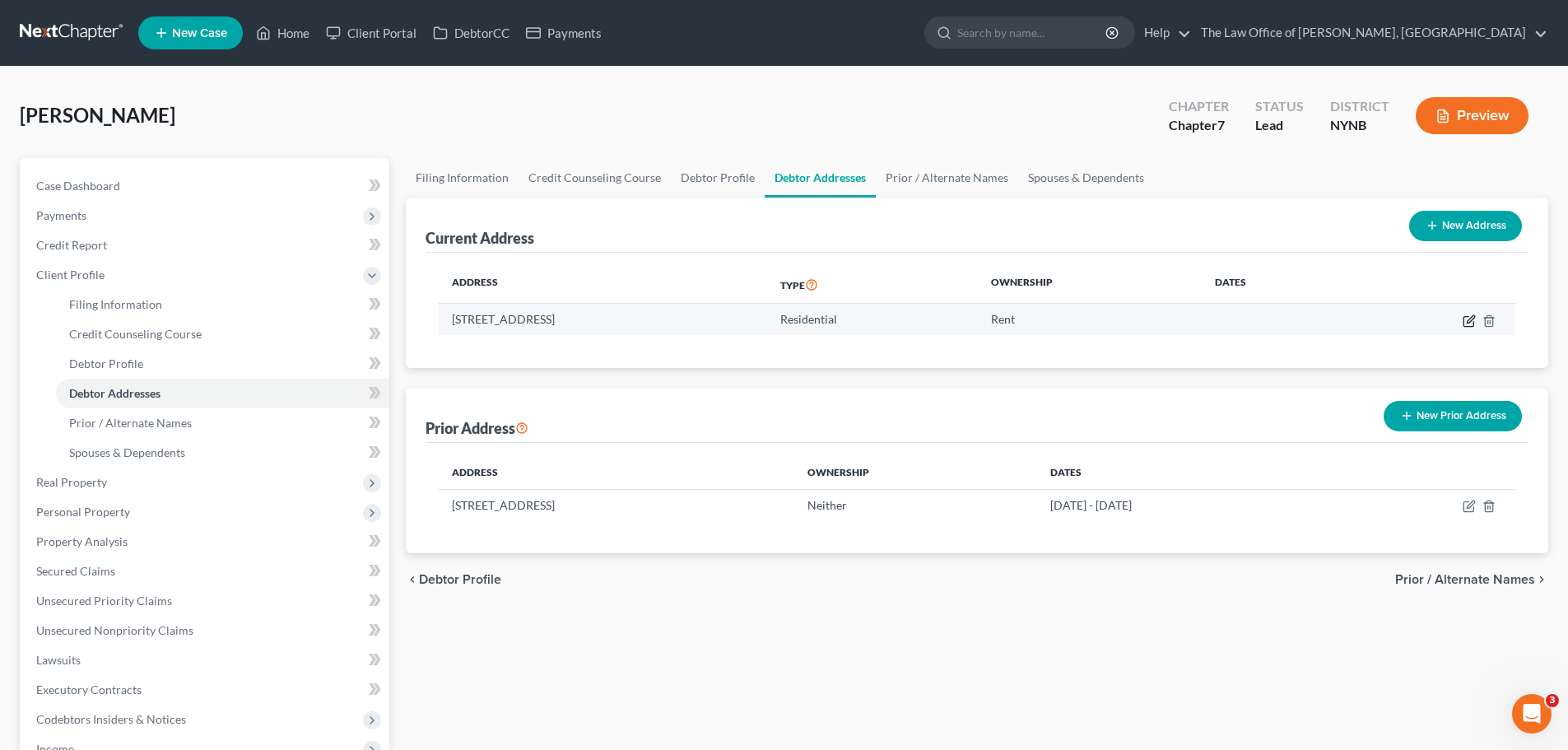
click at [1469, 320] on icon "button" at bounding box center [1469, 319] width 7 height 7
select select "35"
select select "0"
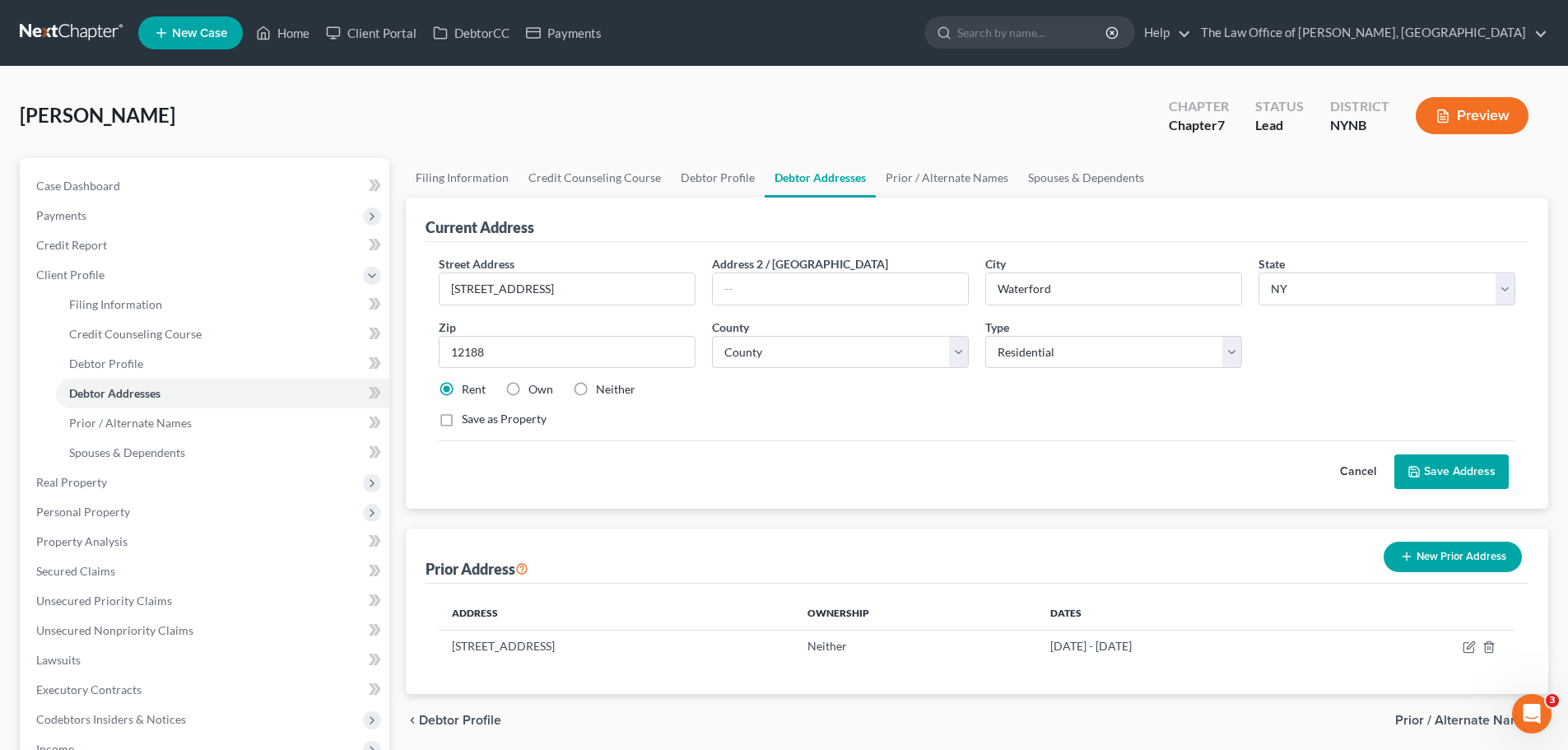
click at [1477, 469] on button "Save Address" at bounding box center [1451, 471] width 114 height 35
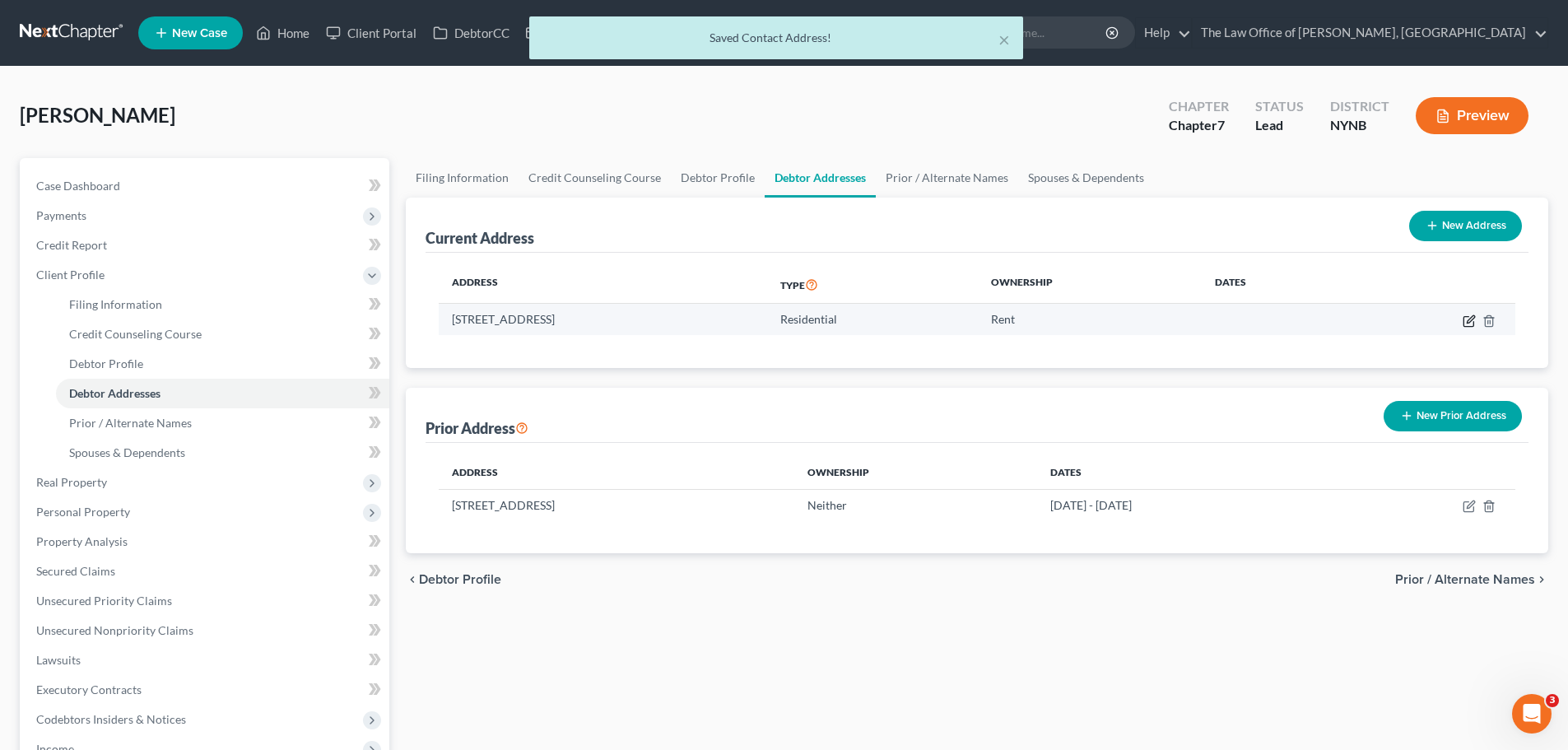
click at [1469, 324] on icon "button" at bounding box center [1468, 321] width 13 height 13
select select "35"
select select "0"
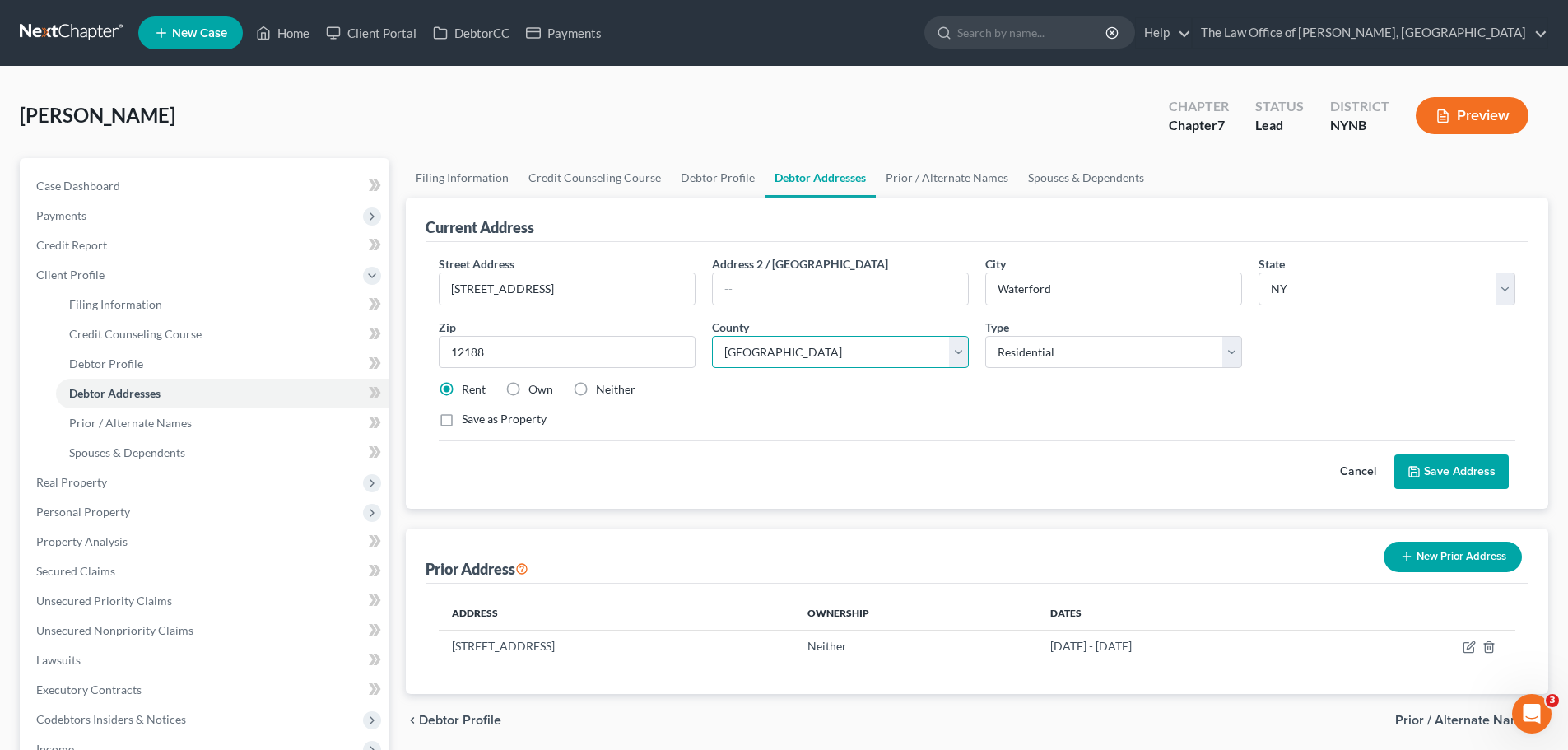
click at [829, 357] on select "County [GEOGRAPHIC_DATA] [GEOGRAPHIC_DATA] [GEOGRAPHIC_DATA] [GEOGRAPHIC_DATA] …" at bounding box center [840, 352] width 257 height 33
select select "44"
click at [712, 336] on select "County [GEOGRAPHIC_DATA] [GEOGRAPHIC_DATA] [GEOGRAPHIC_DATA] [GEOGRAPHIC_DATA] …" at bounding box center [840, 352] width 257 height 33
click at [1452, 468] on button "Save Address" at bounding box center [1451, 471] width 114 height 35
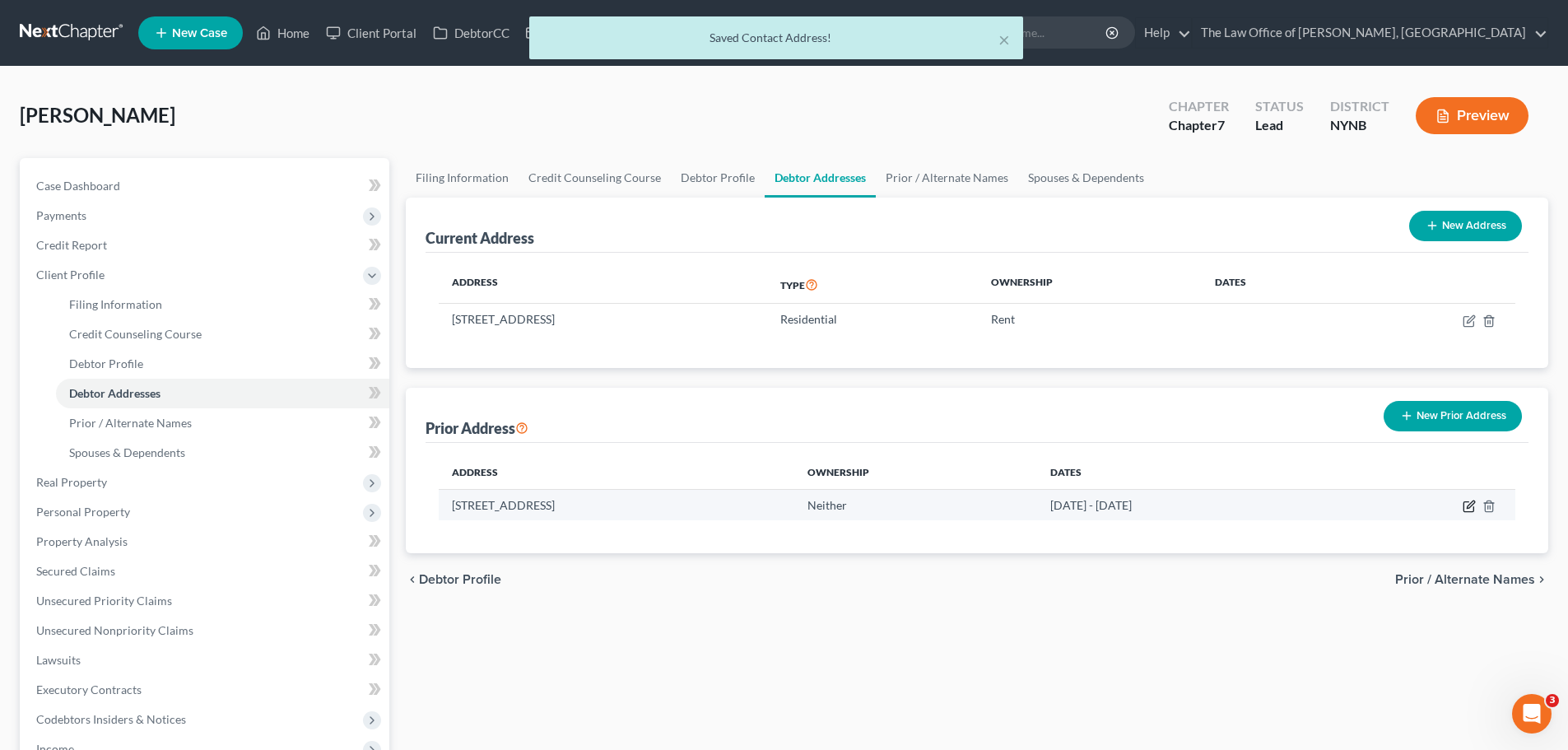
click at [1464, 506] on icon "button" at bounding box center [1468, 506] width 13 height 13
select select "49"
select select "3"
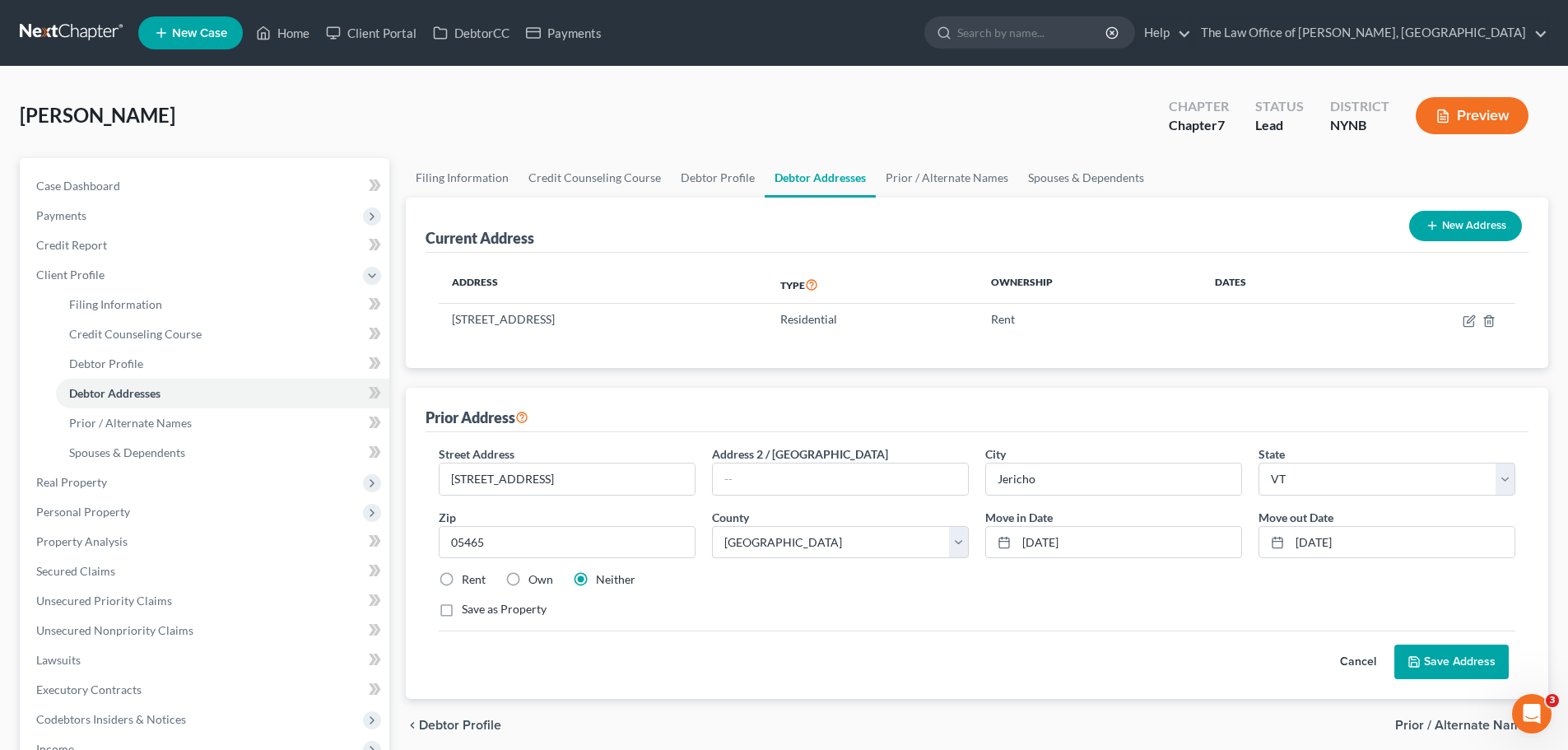
click at [1440, 662] on button "Save Address" at bounding box center [1451, 661] width 114 height 35
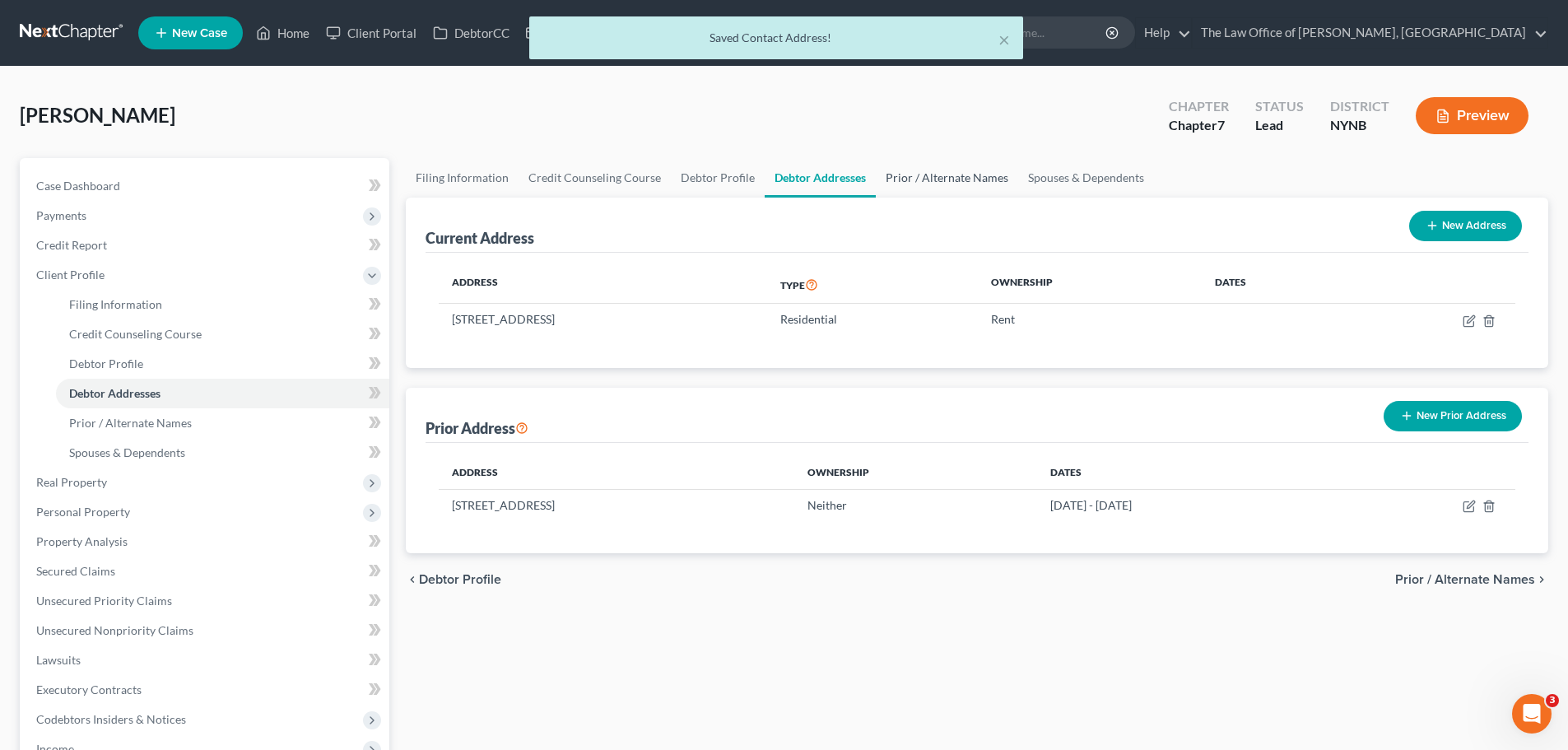
click at [946, 190] on link "Prior / Alternate Names" at bounding box center [947, 178] width 142 height 40
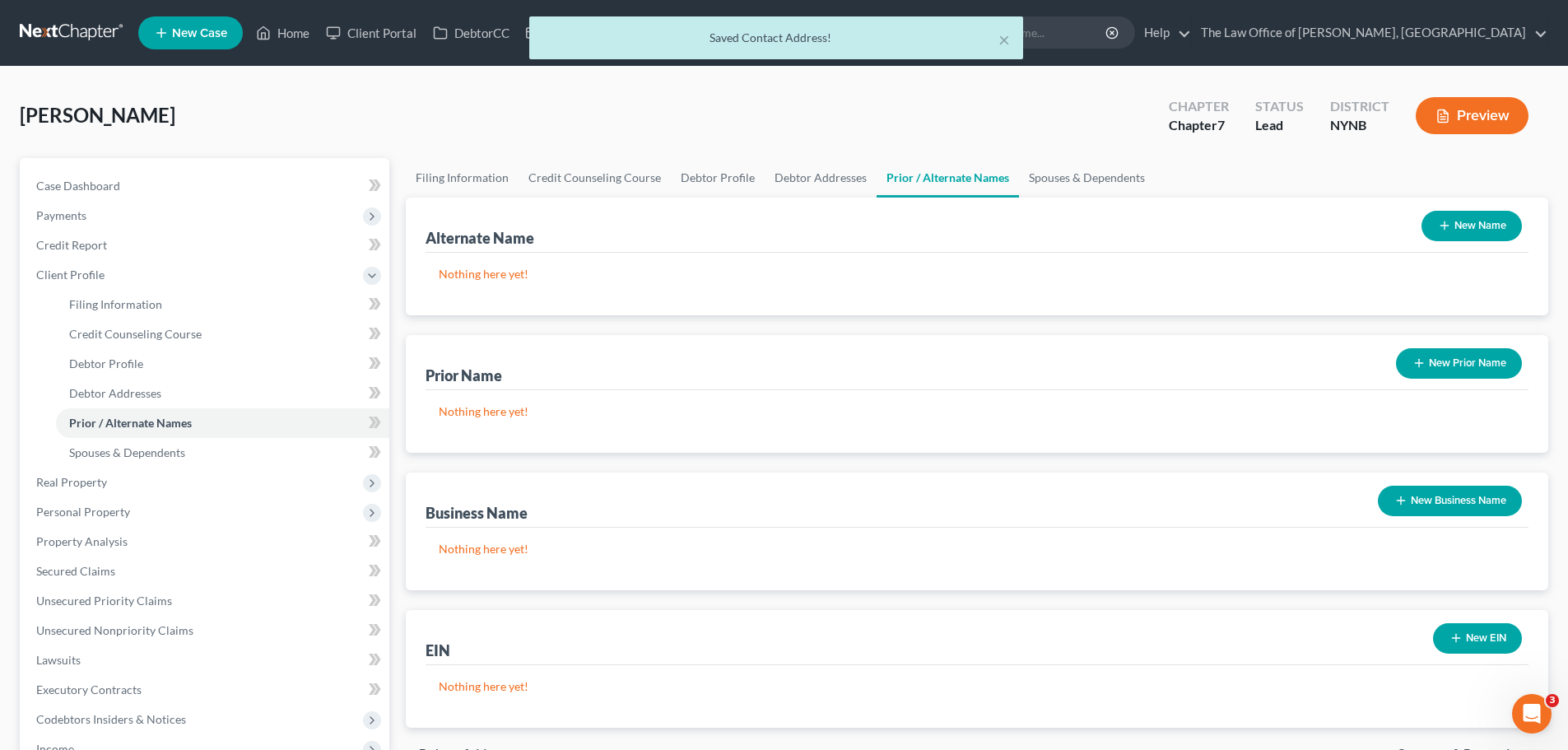
click at [1499, 362] on button "New Prior Name" at bounding box center [1458, 364] width 125 height 31
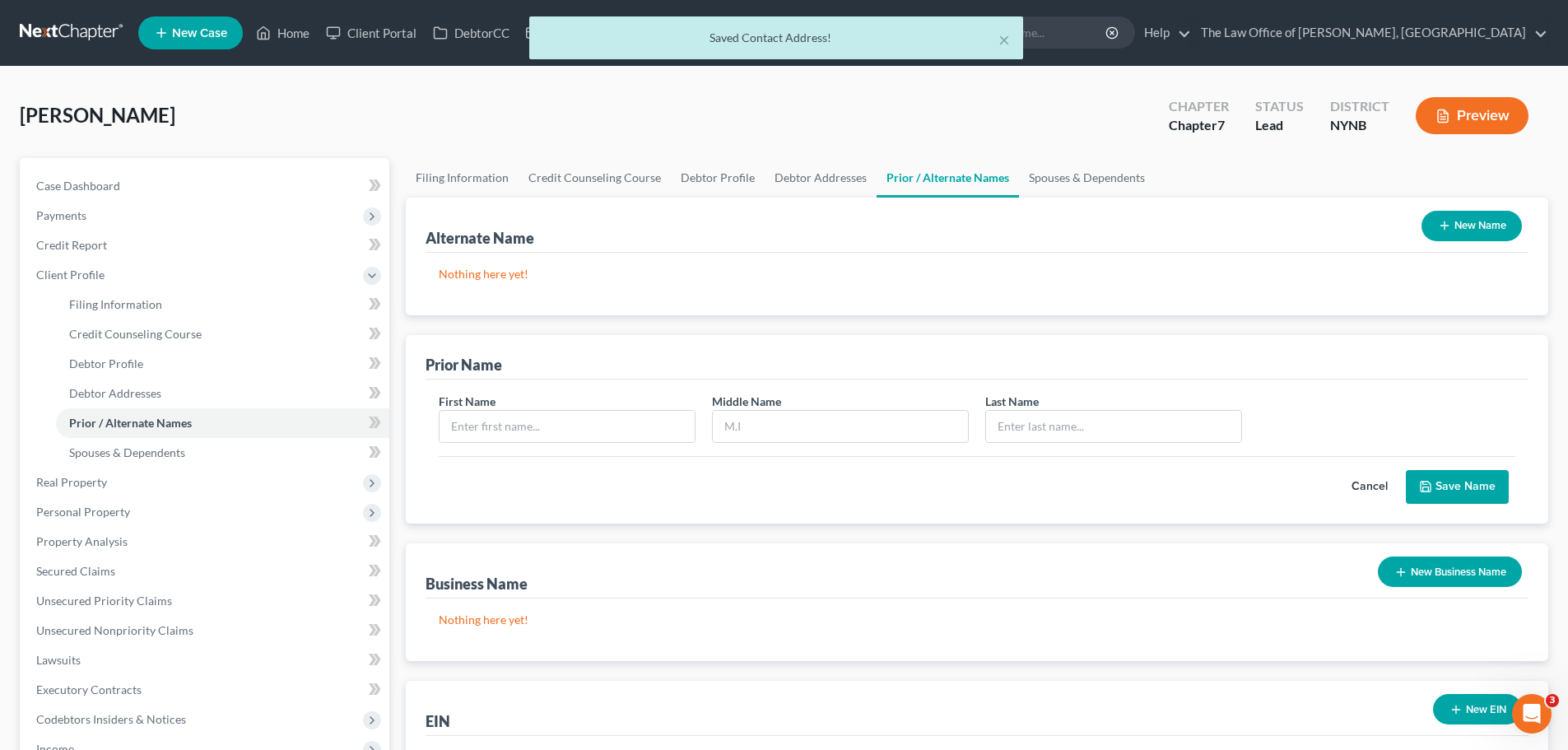
click at [114, 116] on span "[PERSON_NAME]" at bounding box center [98, 115] width 155 height 24
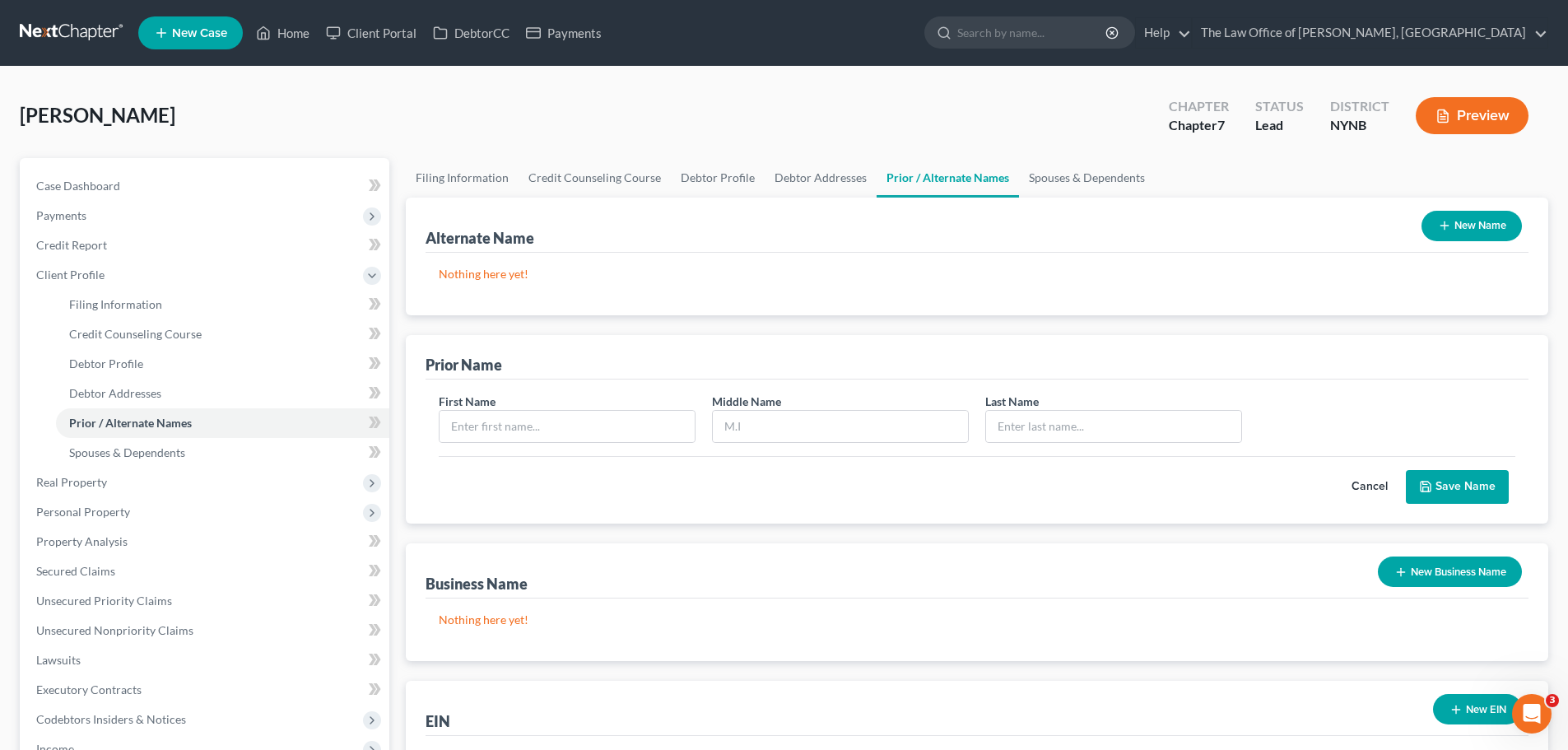
click at [114, 116] on span "[PERSON_NAME]" at bounding box center [98, 115] width 155 height 24
copy span "[PERSON_NAME]"
click at [533, 422] on input "text" at bounding box center [566, 426] width 255 height 31
paste input "[PERSON_NAME]"
type input "[PERSON_NAME]"
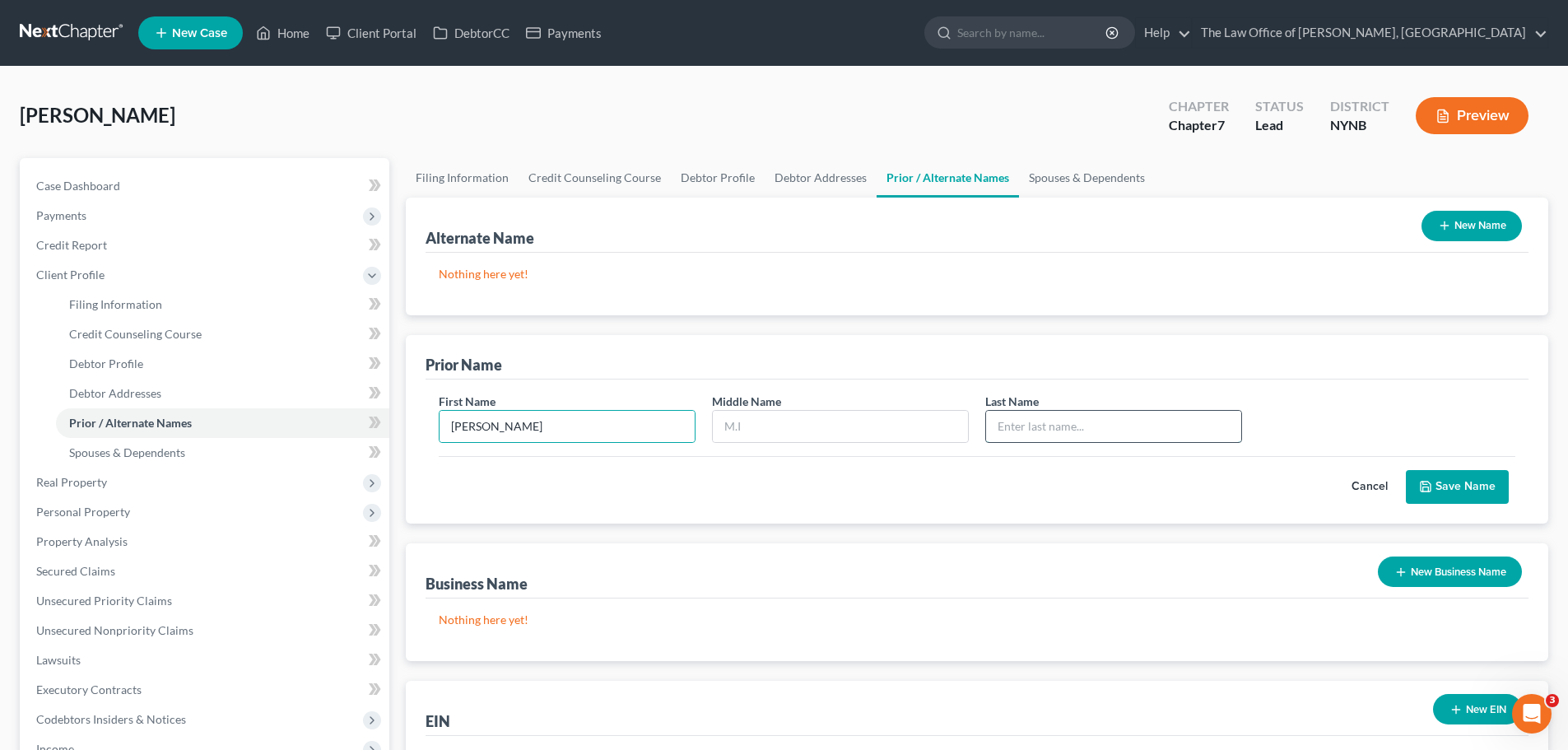
drag, startPoint x: 1151, startPoint y: 428, endPoint x: 1152, endPoint y: 419, distance: 9.1
click at [1154, 428] on input "text" at bounding box center [1113, 426] width 255 height 31
type input "[PERSON_NAME]"
click at [869, 414] on input "text" at bounding box center [840, 426] width 255 height 31
type input "R"
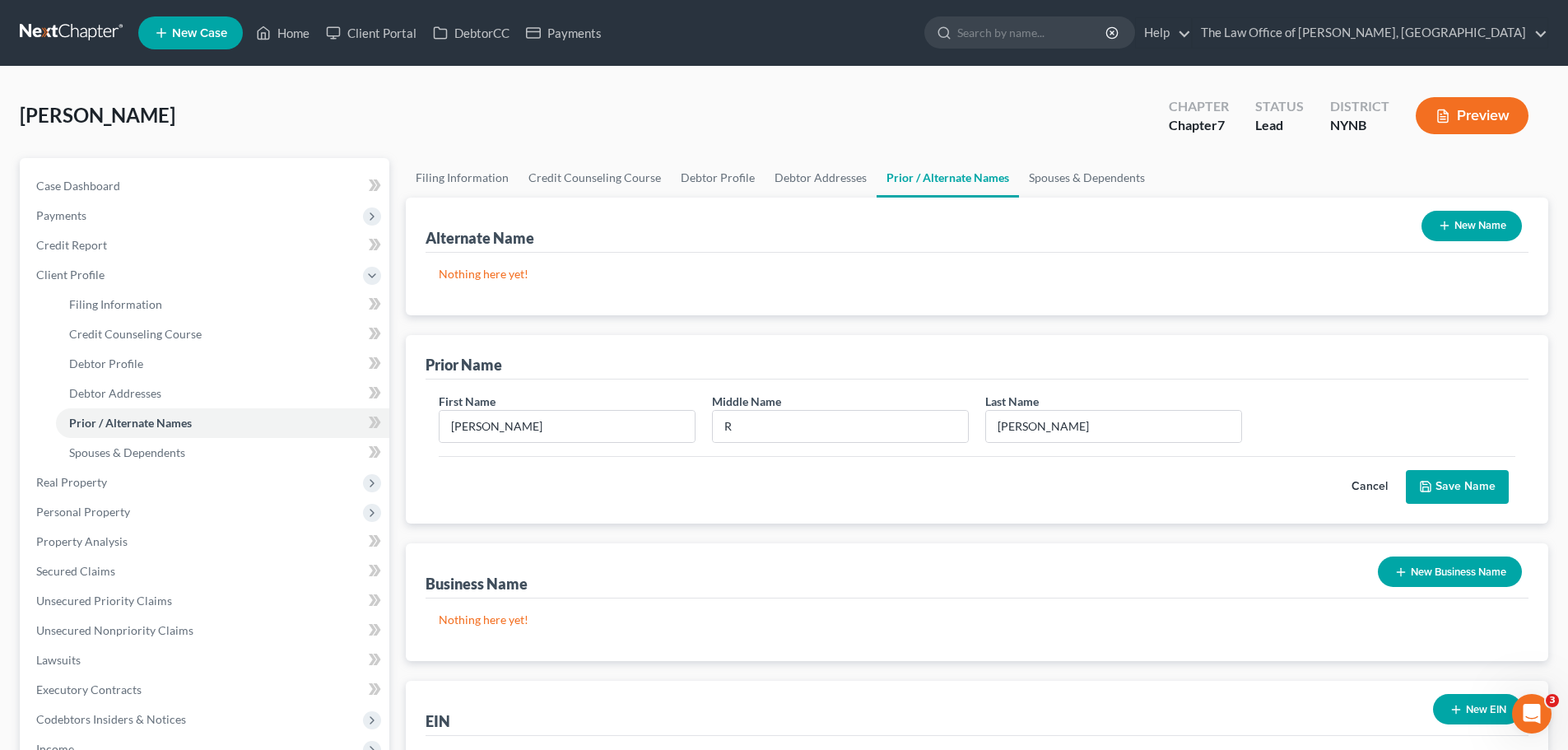
click at [1454, 478] on button "Save Name" at bounding box center [1456, 487] width 103 height 35
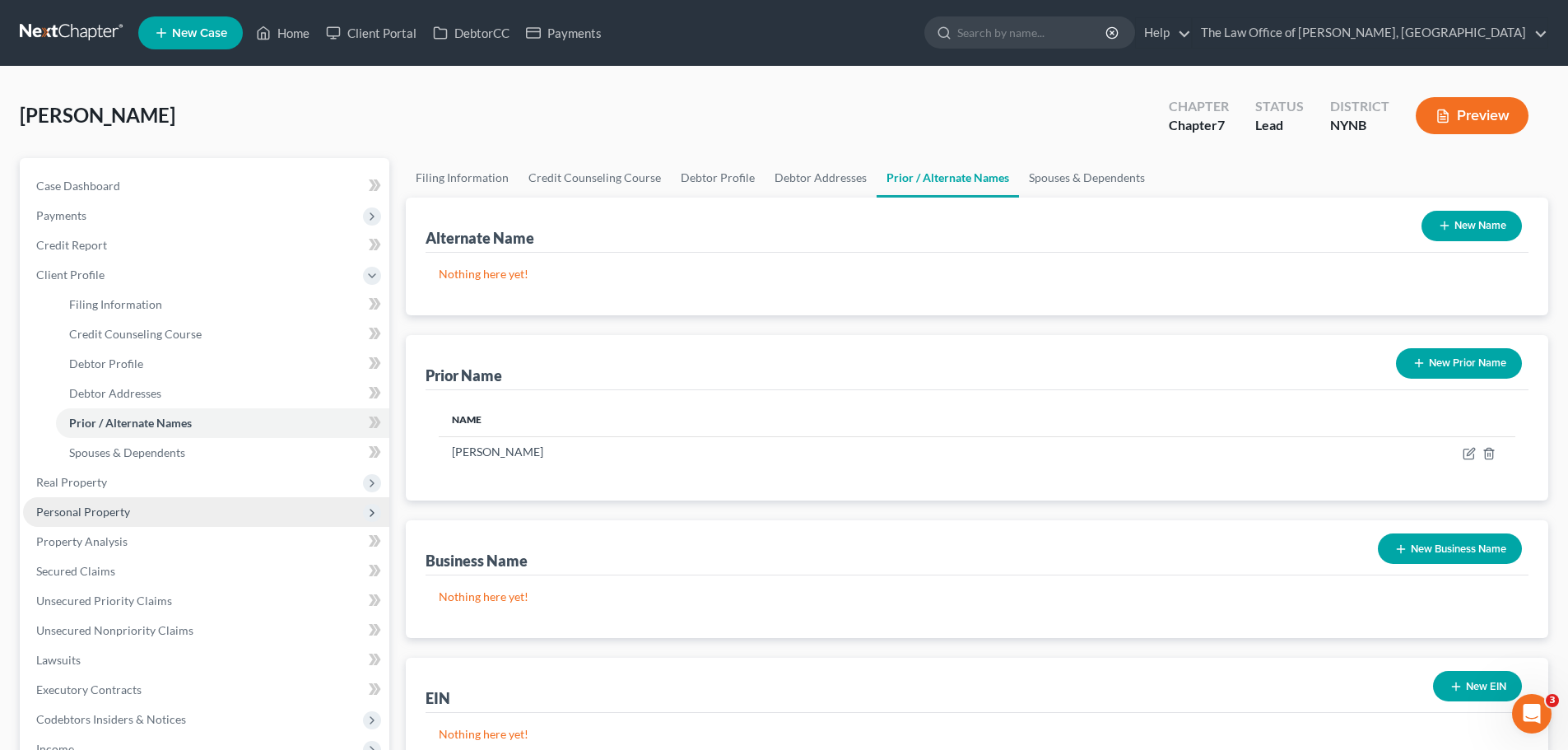
click at [67, 506] on span "Personal Property" at bounding box center [83, 512] width 94 height 14
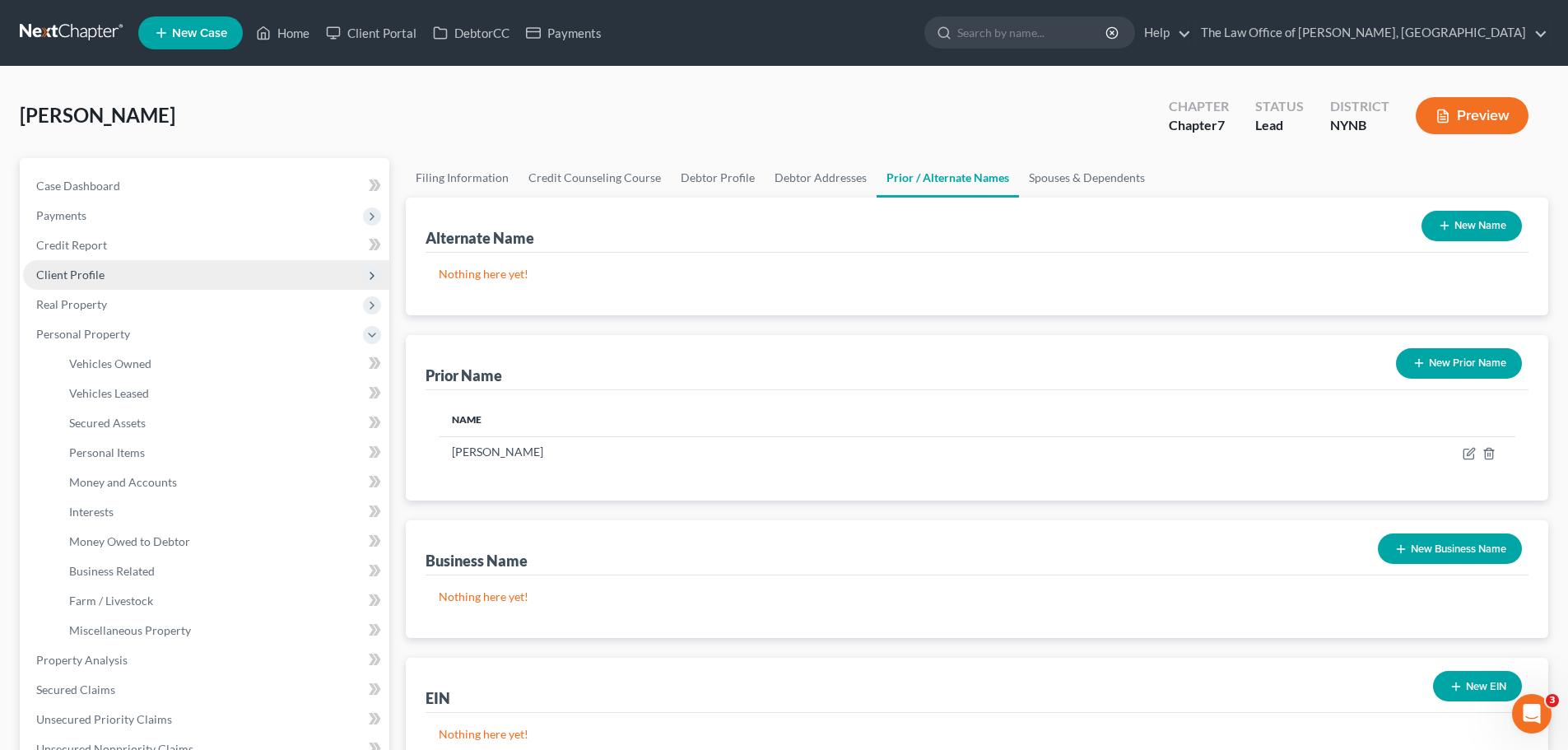
click at [83, 275] on span "Client Profile" at bounding box center [70, 275] width 69 height 14
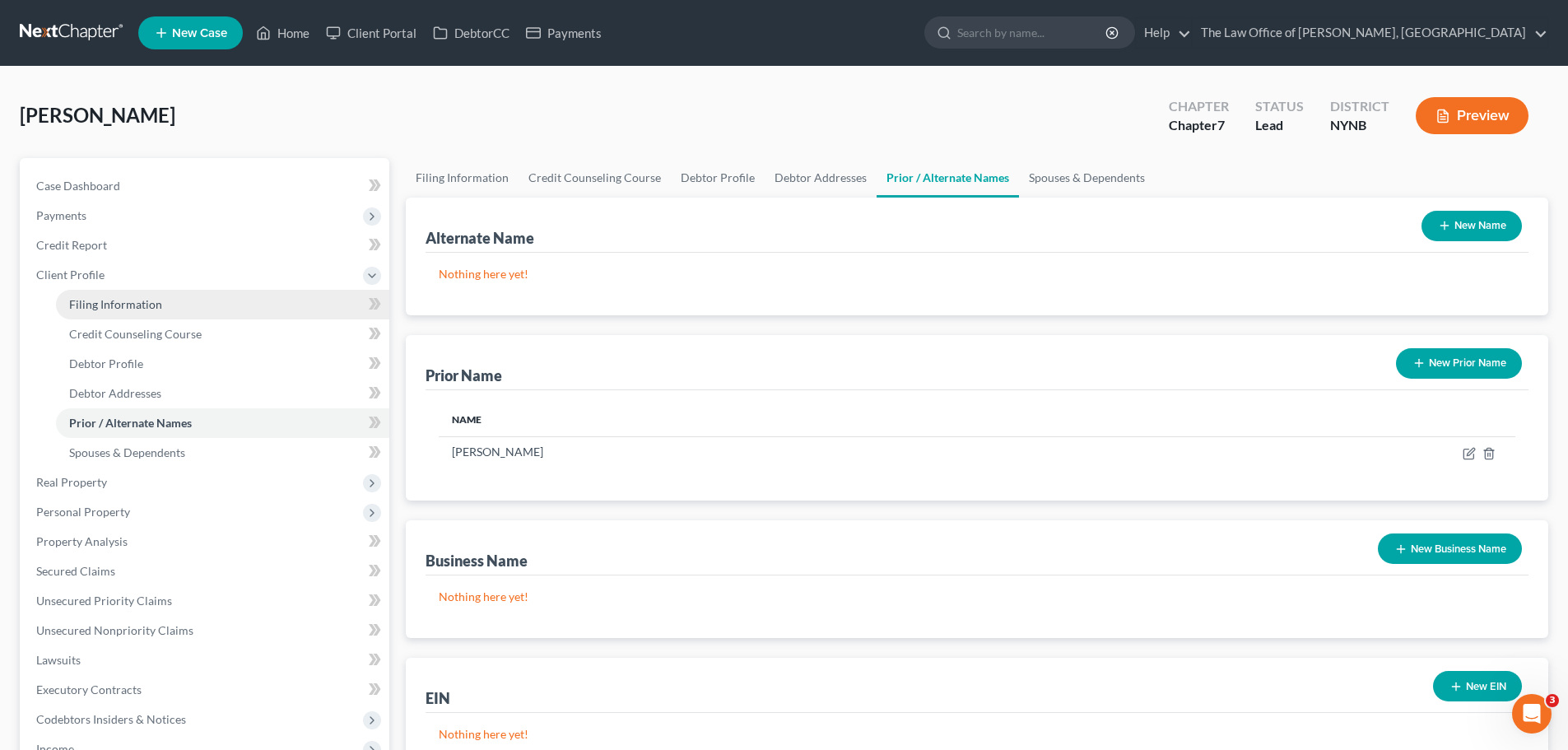
click at [92, 302] on span "Filing Information" at bounding box center [114, 304] width 93 height 14
select select "1"
select select "0"
select select "54"
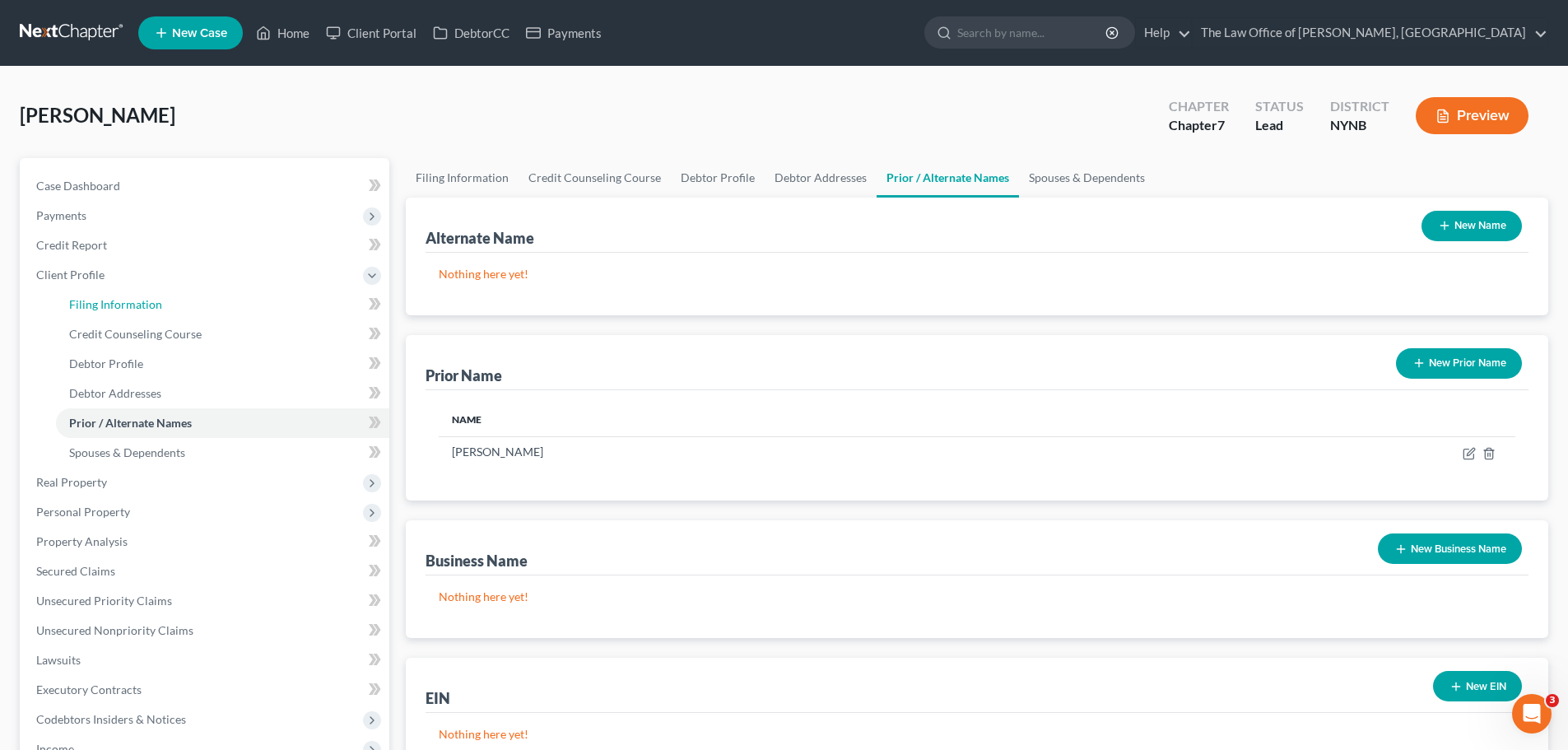
select select "0"
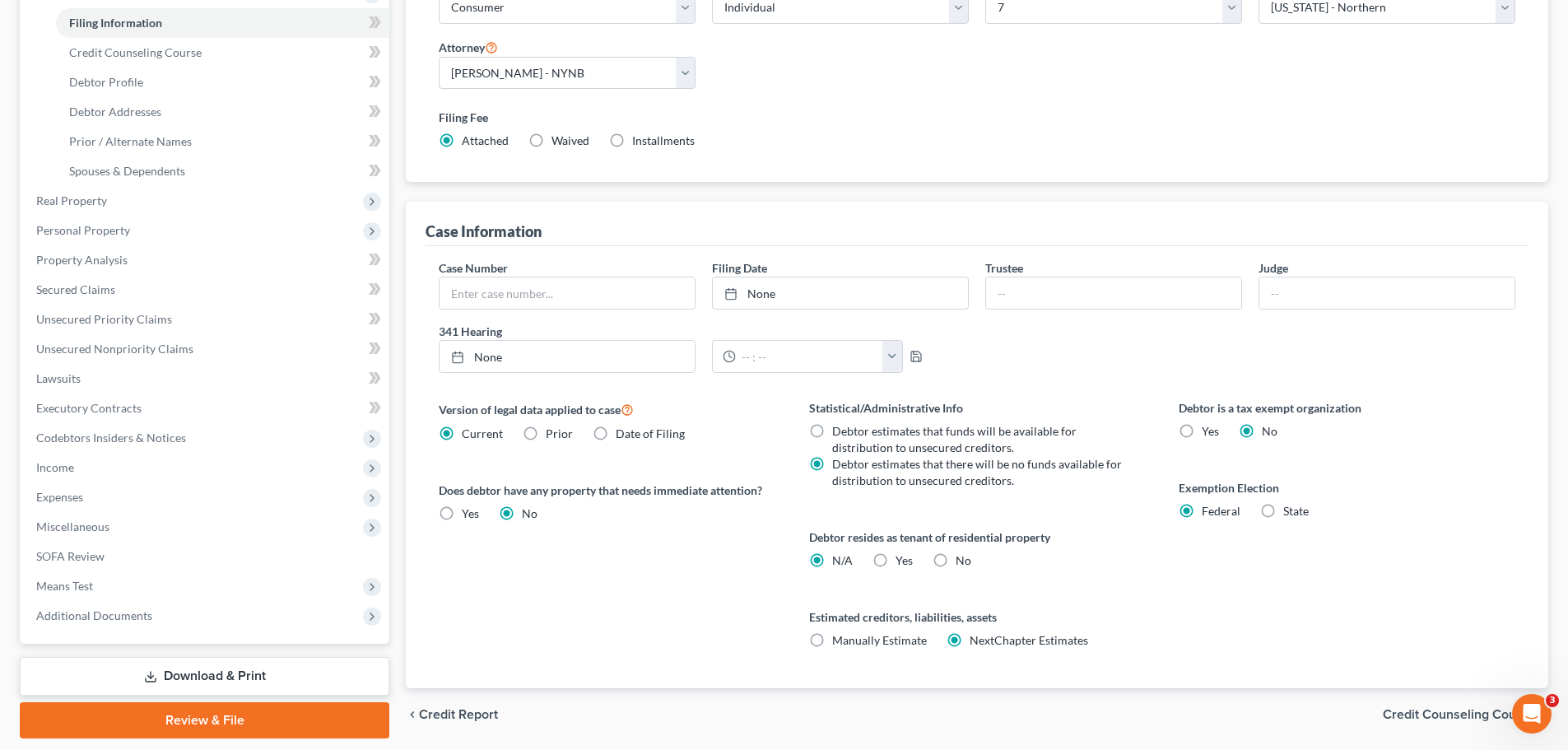
scroll to position [330, 0]
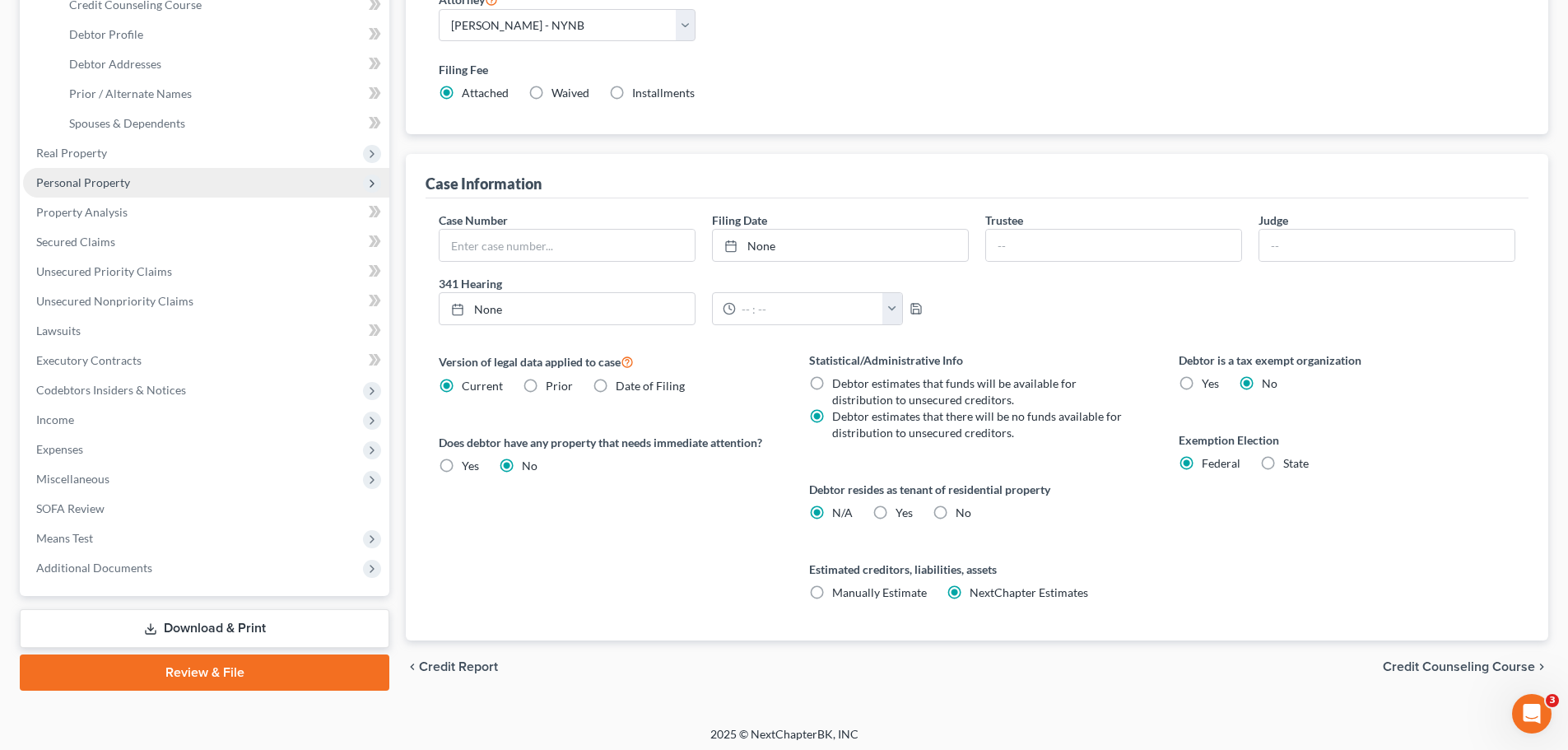
click at [73, 177] on span "Personal Property" at bounding box center [83, 182] width 94 height 14
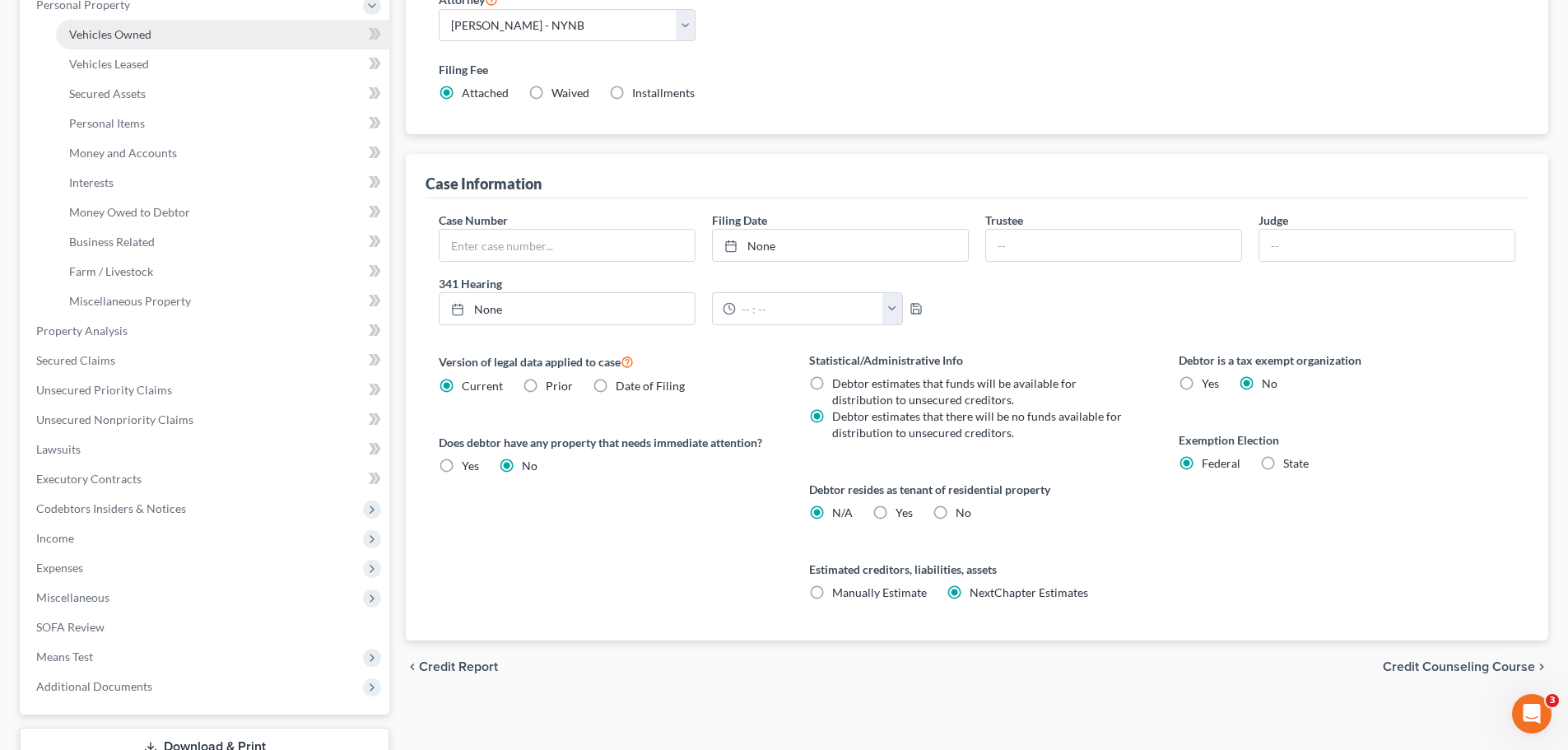
click at [123, 39] on span "Vehicles Owned" at bounding box center [110, 34] width 83 height 14
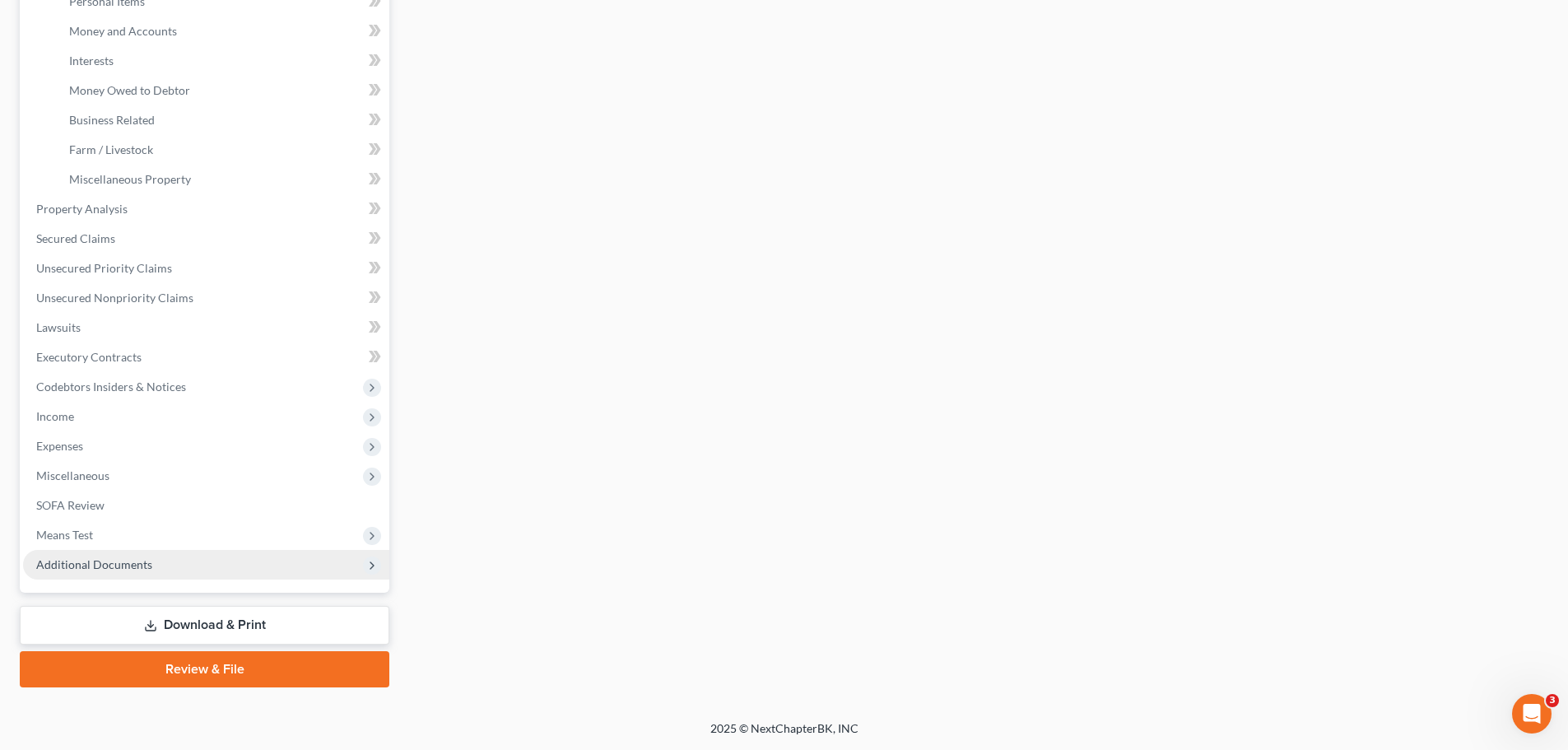
click at [133, 558] on span "Additional Documents" at bounding box center [94, 565] width 116 height 14
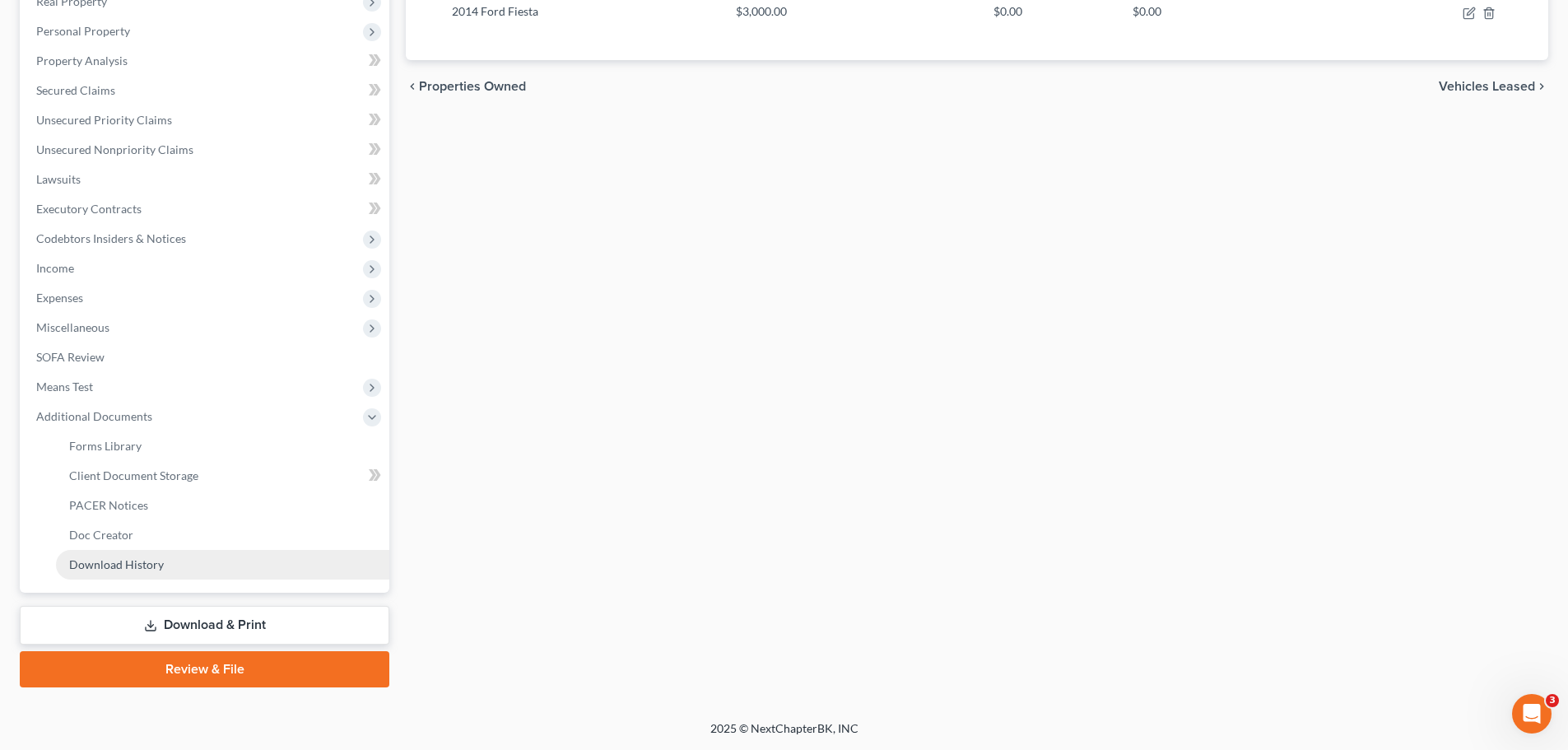
scroll to position [303, 0]
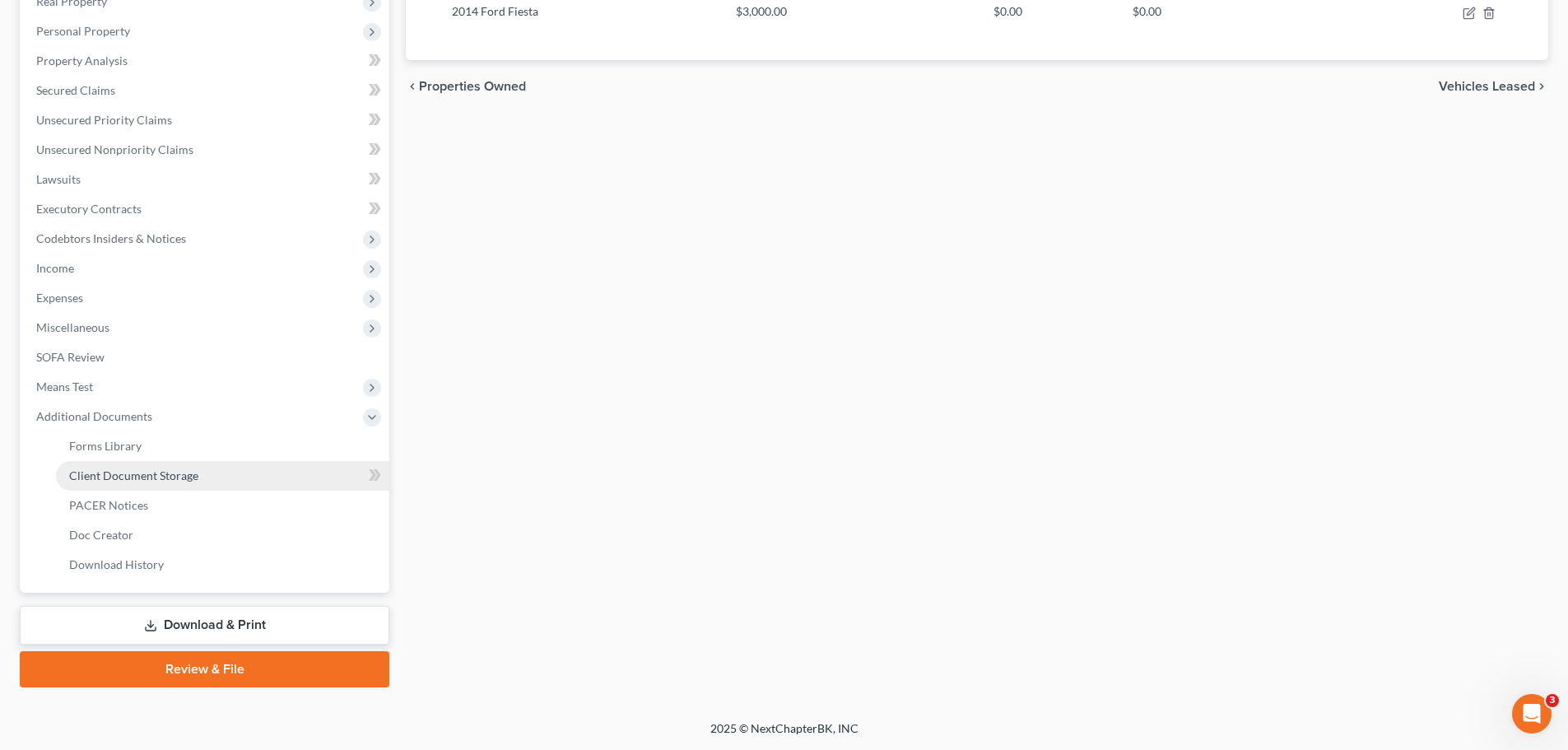
click at [236, 477] on link "Client Document Storage" at bounding box center [222, 476] width 334 height 30
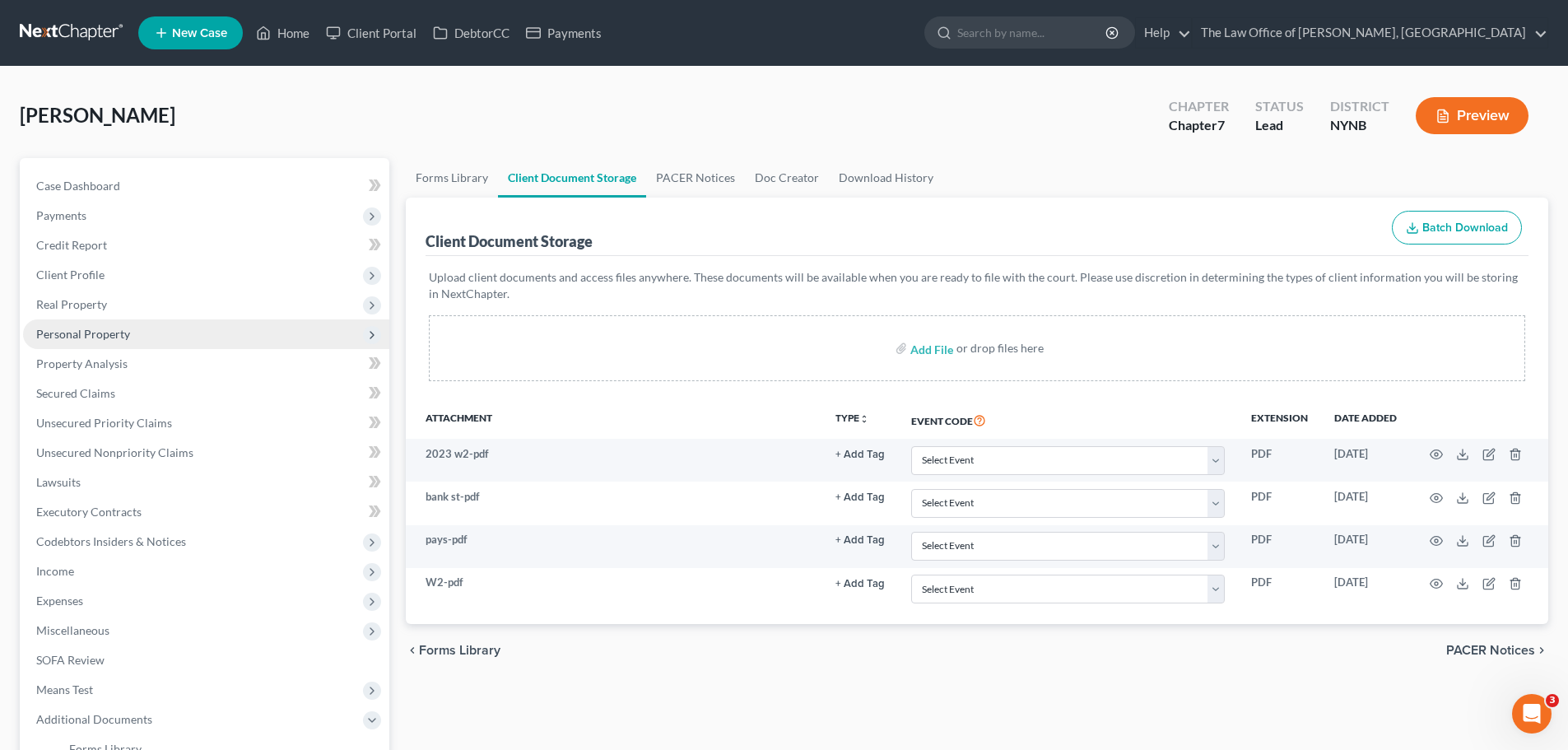
click at [77, 336] on span "Personal Property" at bounding box center [83, 334] width 94 height 14
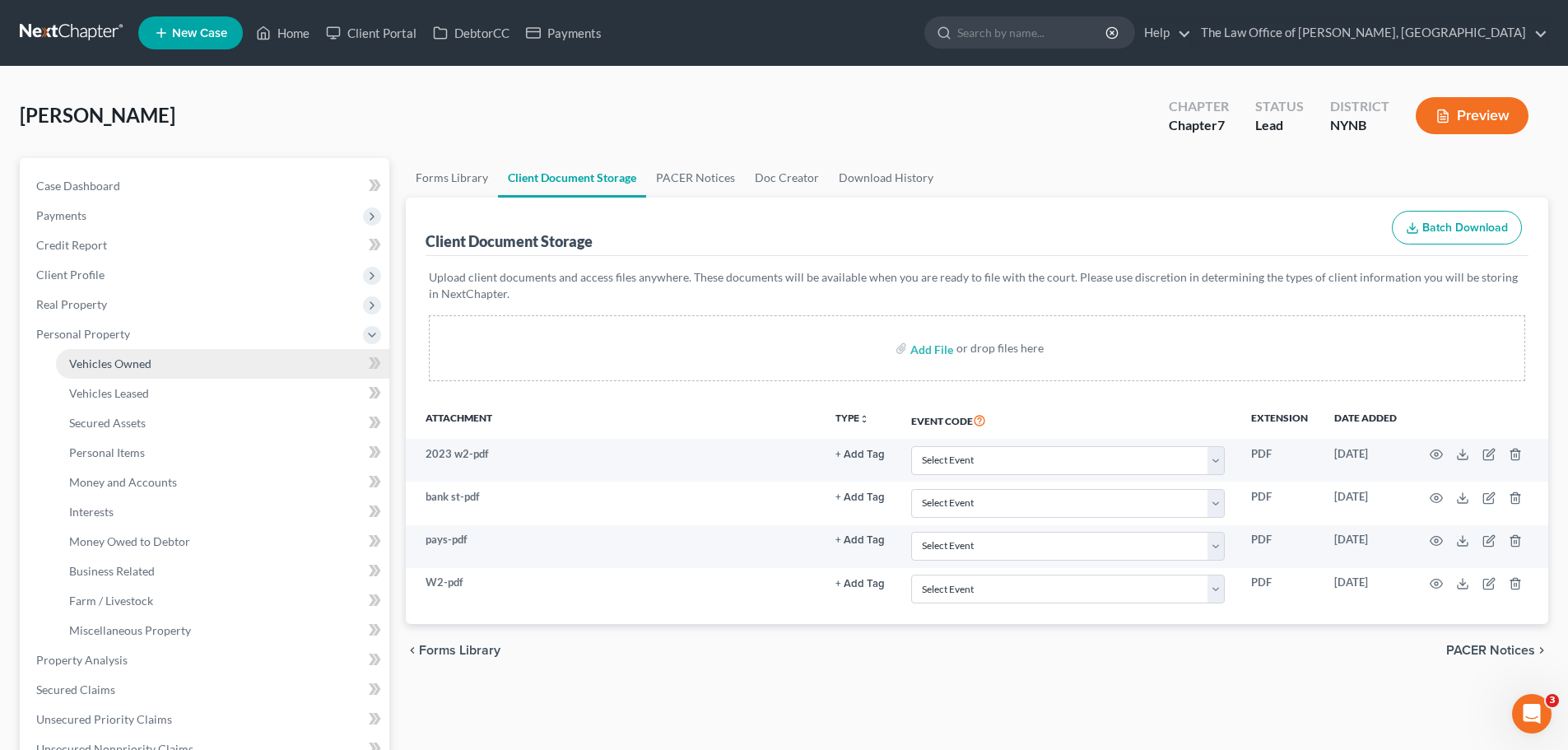
click at [86, 364] on span "Vehicles Owned" at bounding box center [110, 364] width 83 height 14
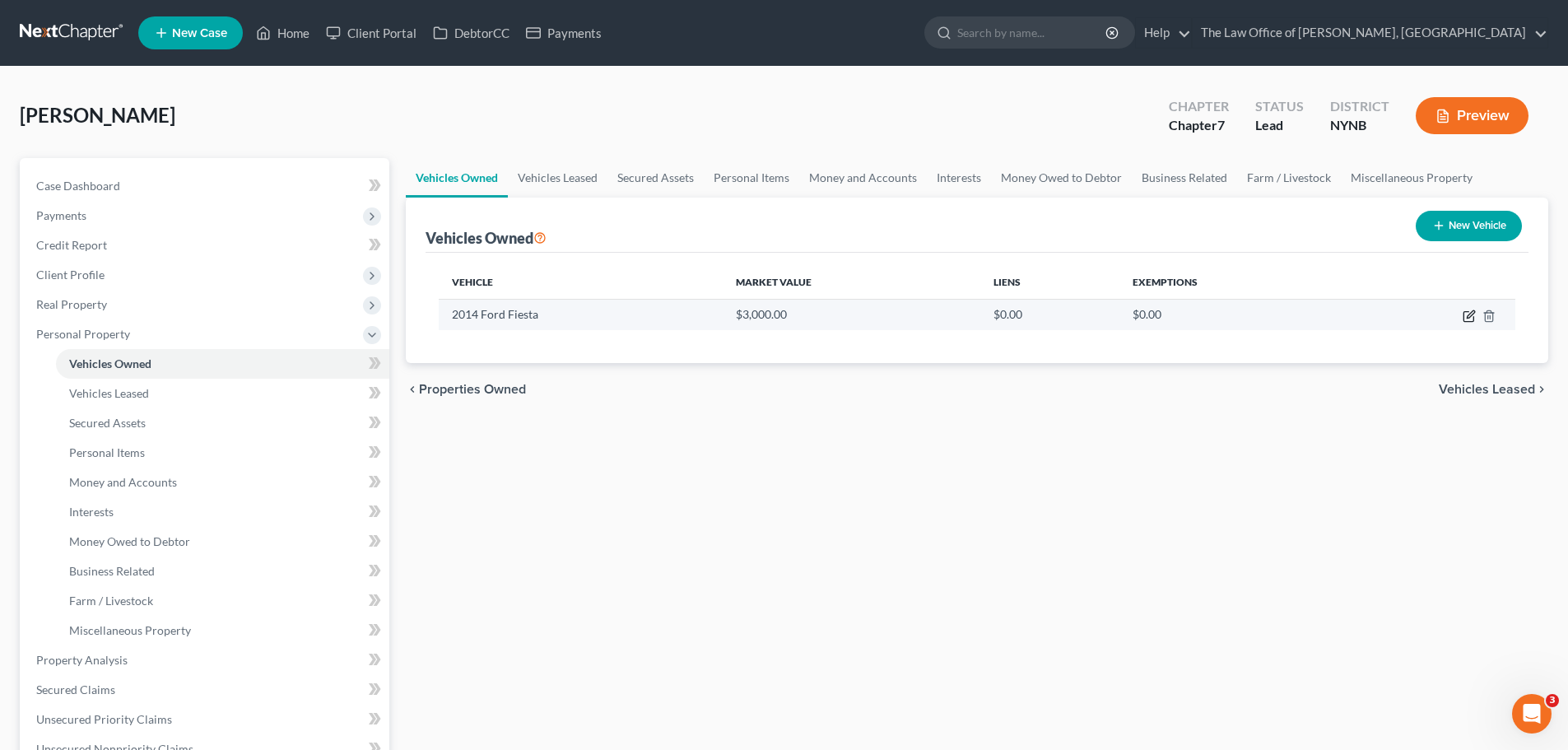
click at [1470, 319] on icon "button" at bounding box center [1468, 316] width 13 height 13
select select "0"
select select "12"
select select "3"
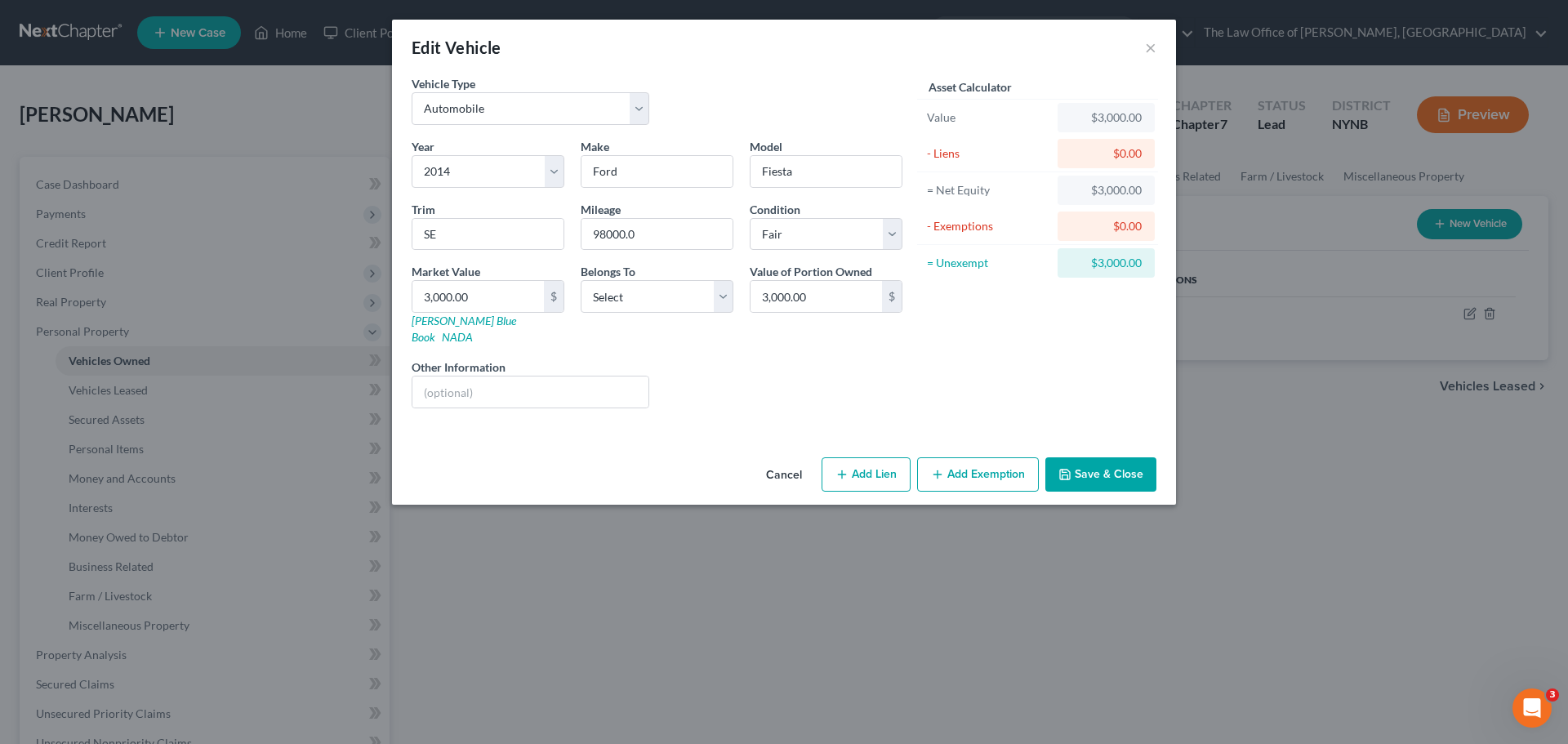
click at [958, 457] on button "Add Exemption" at bounding box center [977, 474] width 122 height 35
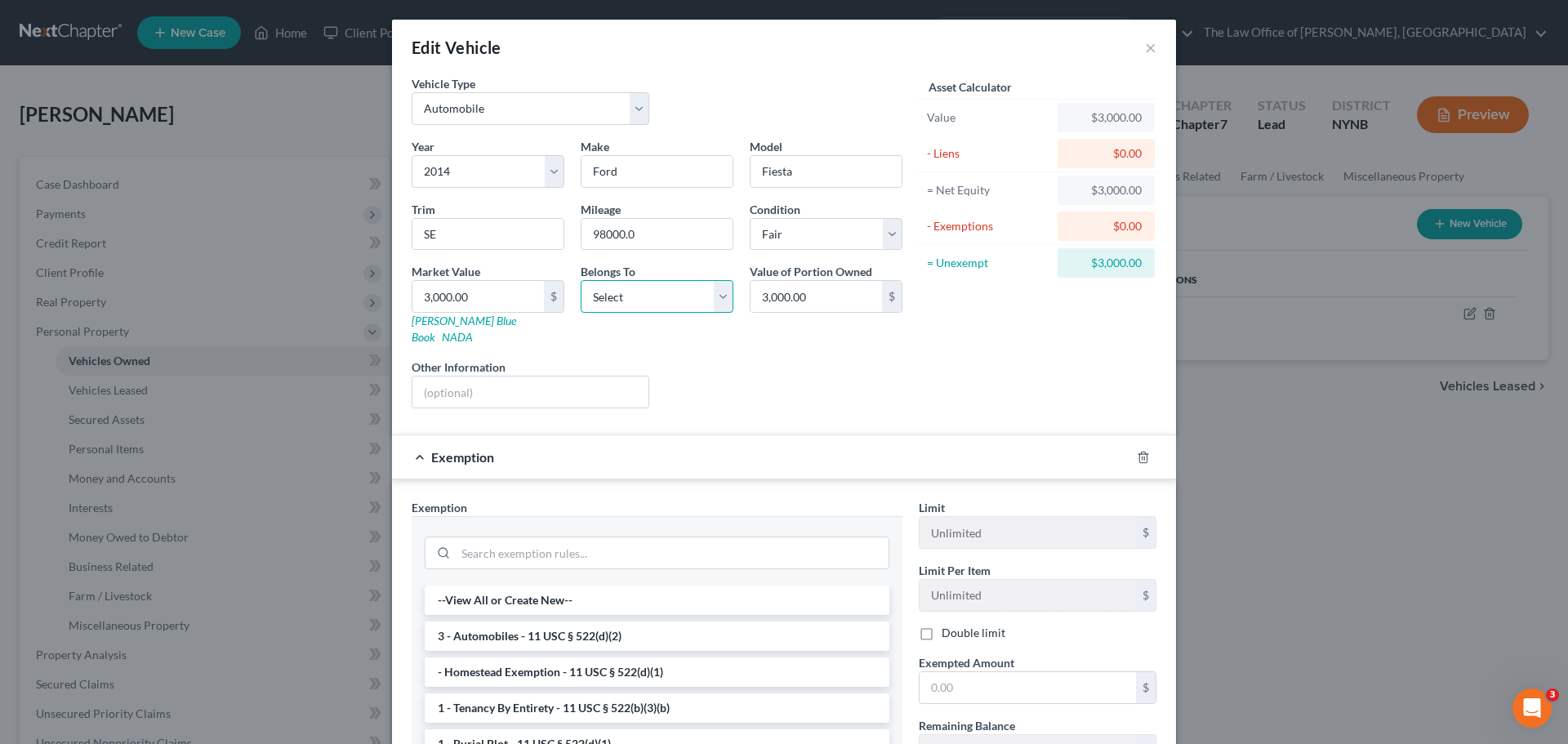
drag, startPoint x: 620, startPoint y: 296, endPoint x: 618, endPoint y: 309, distance: 13.2
click at [620, 296] on select "Select Debtor 1 Only Debtor 2 Only Debtor 1 And Debtor 2 Only At Least One Of T…" at bounding box center [657, 296] width 153 height 33
select select "0"
click at [581, 281] on select "Select Debtor 1 Only Debtor 2 Only Debtor 1 And Debtor 2 Only At Least One Of T…" at bounding box center [657, 296] width 153 height 33
click at [524, 621] on li "3 - Automobiles - 11 USC § 522(d)(2)" at bounding box center [657, 636] width 464 height 30
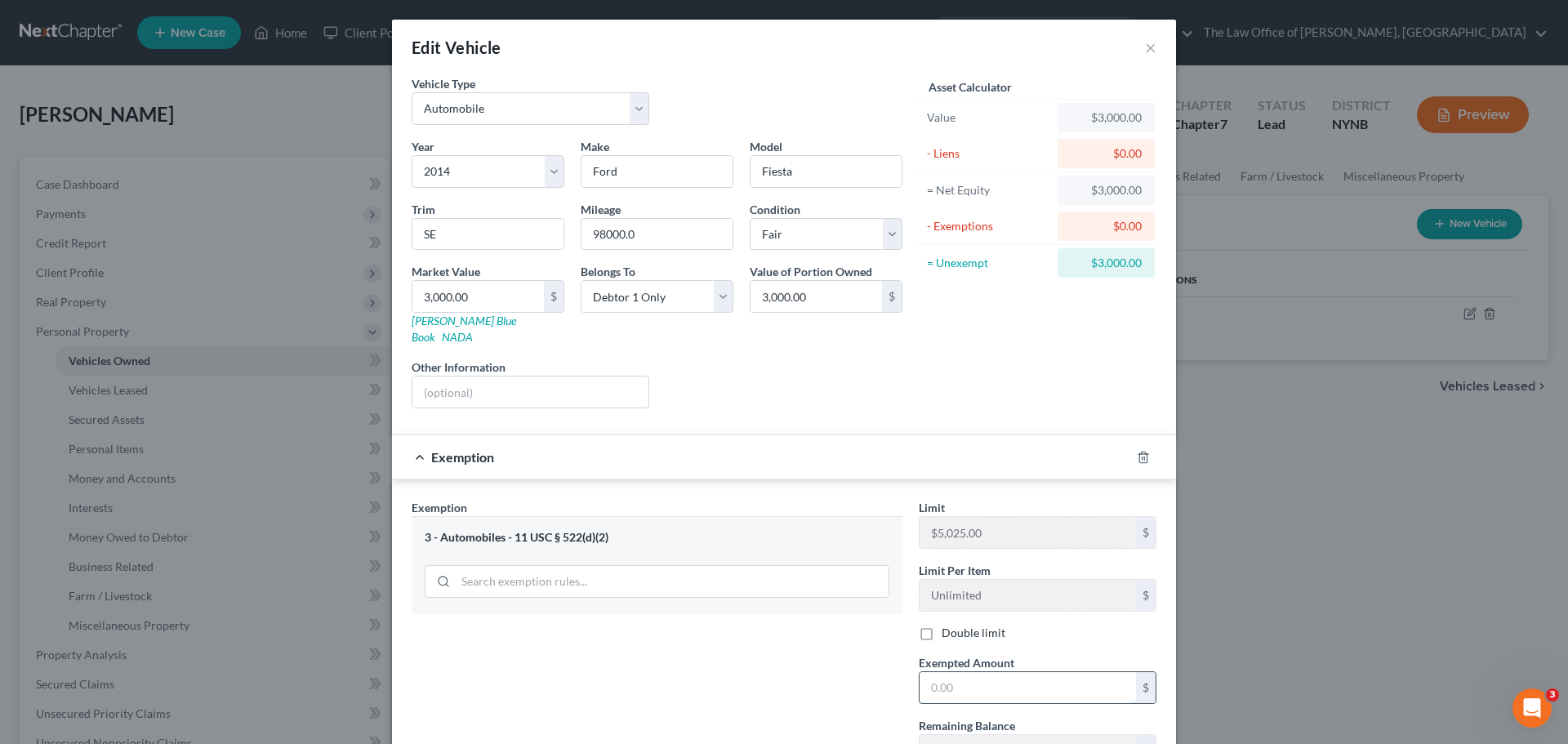
click at [986, 672] on input "text" at bounding box center [1028, 687] width 216 height 31
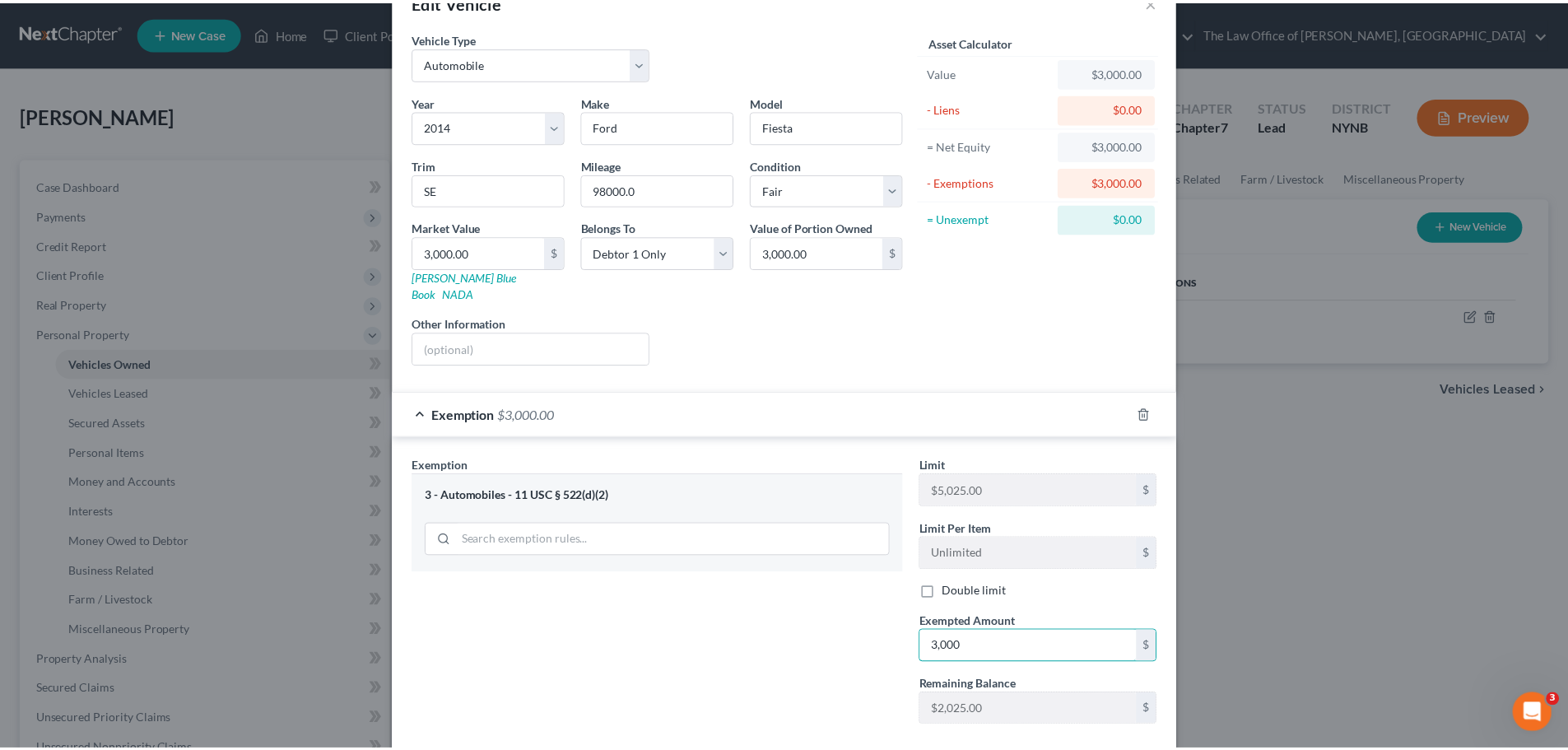
scroll to position [124, 0]
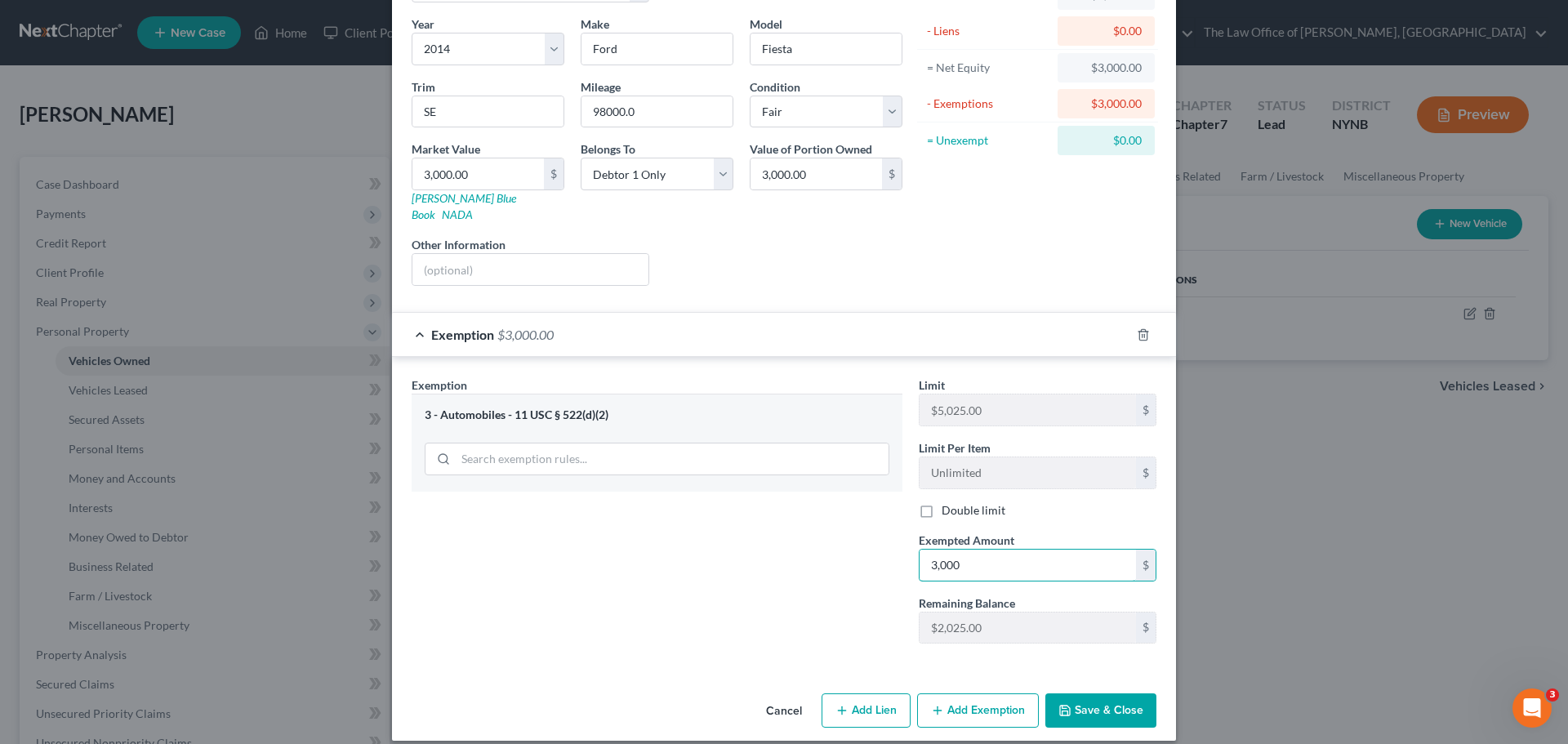
type input "3,000"
click at [1104, 694] on button "Save & Close" at bounding box center [1101, 710] width 111 height 35
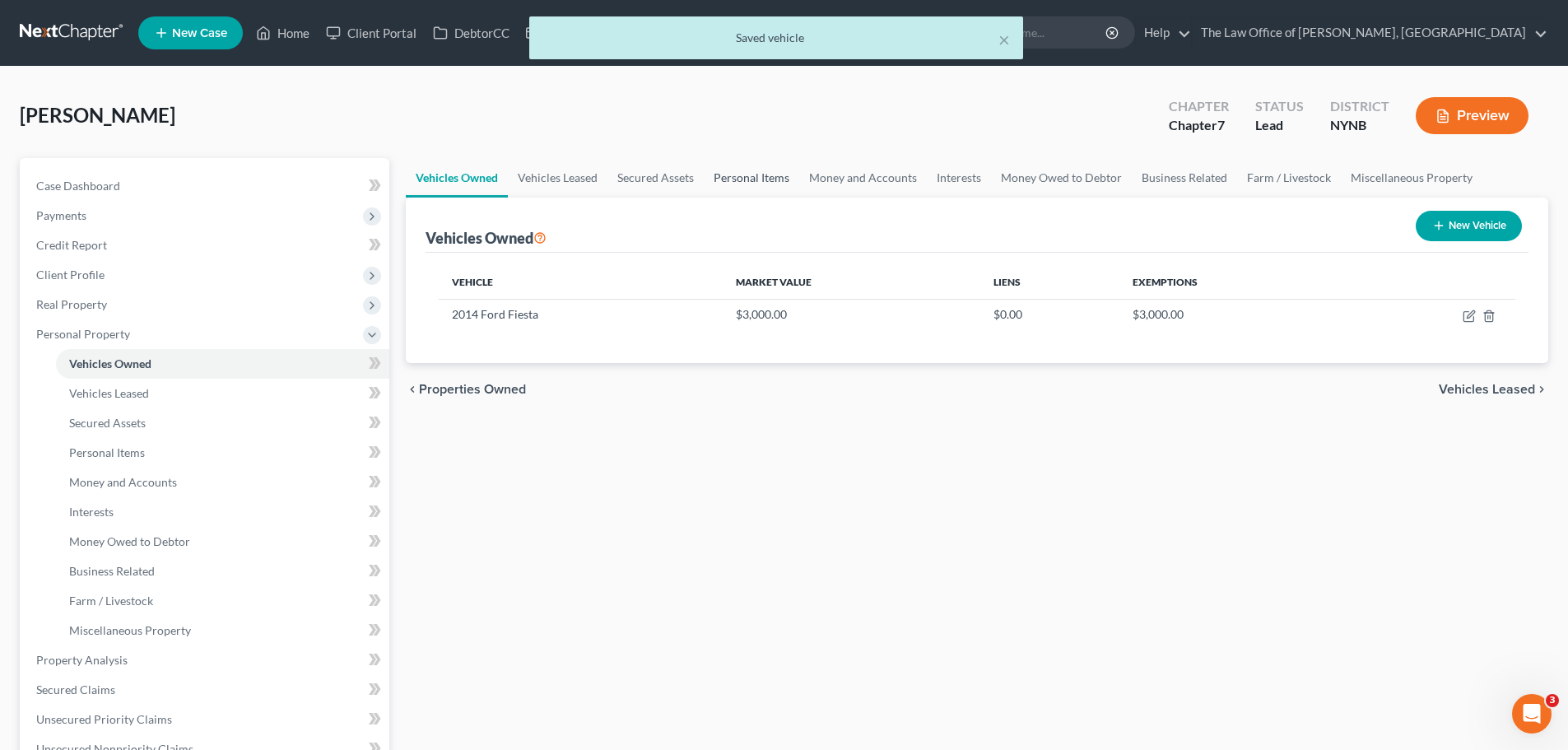
click at [745, 180] on link "Personal Items" at bounding box center [752, 178] width 96 height 40
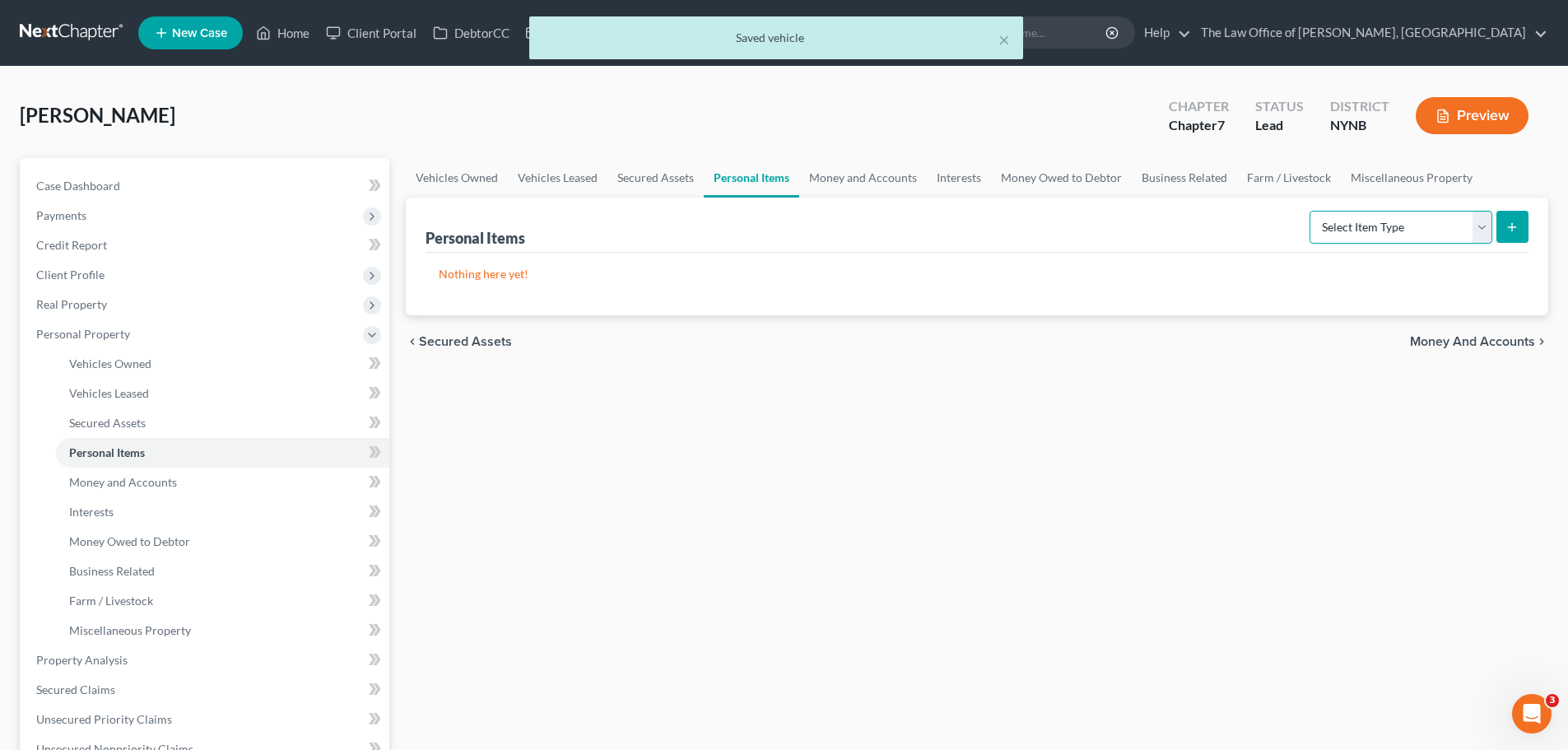
click at [1441, 230] on select "Select Item Type Clothing Collectibles Of Value Electronics Firearms Household …" at bounding box center [1401, 227] width 183 height 33
select select "clothing"
click at [1311, 211] on select "Select Item Type Clothing Collectibles Of Value Electronics Firearms Household …" at bounding box center [1401, 227] width 183 height 33
click at [1517, 230] on icon "submit" at bounding box center [1511, 227] width 13 height 13
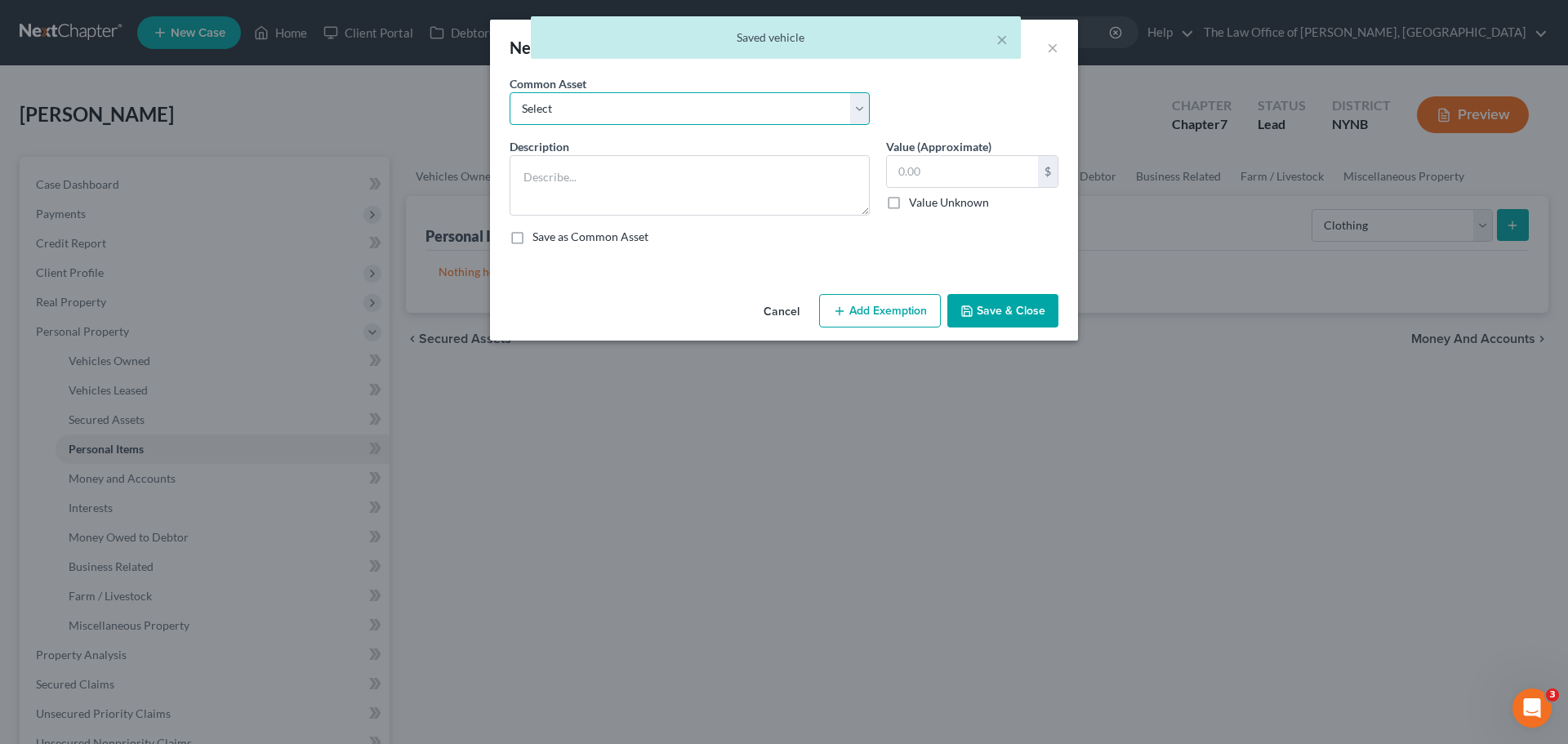
click at [590, 95] on select "Select Basic Clothing" at bounding box center [690, 108] width 361 height 33
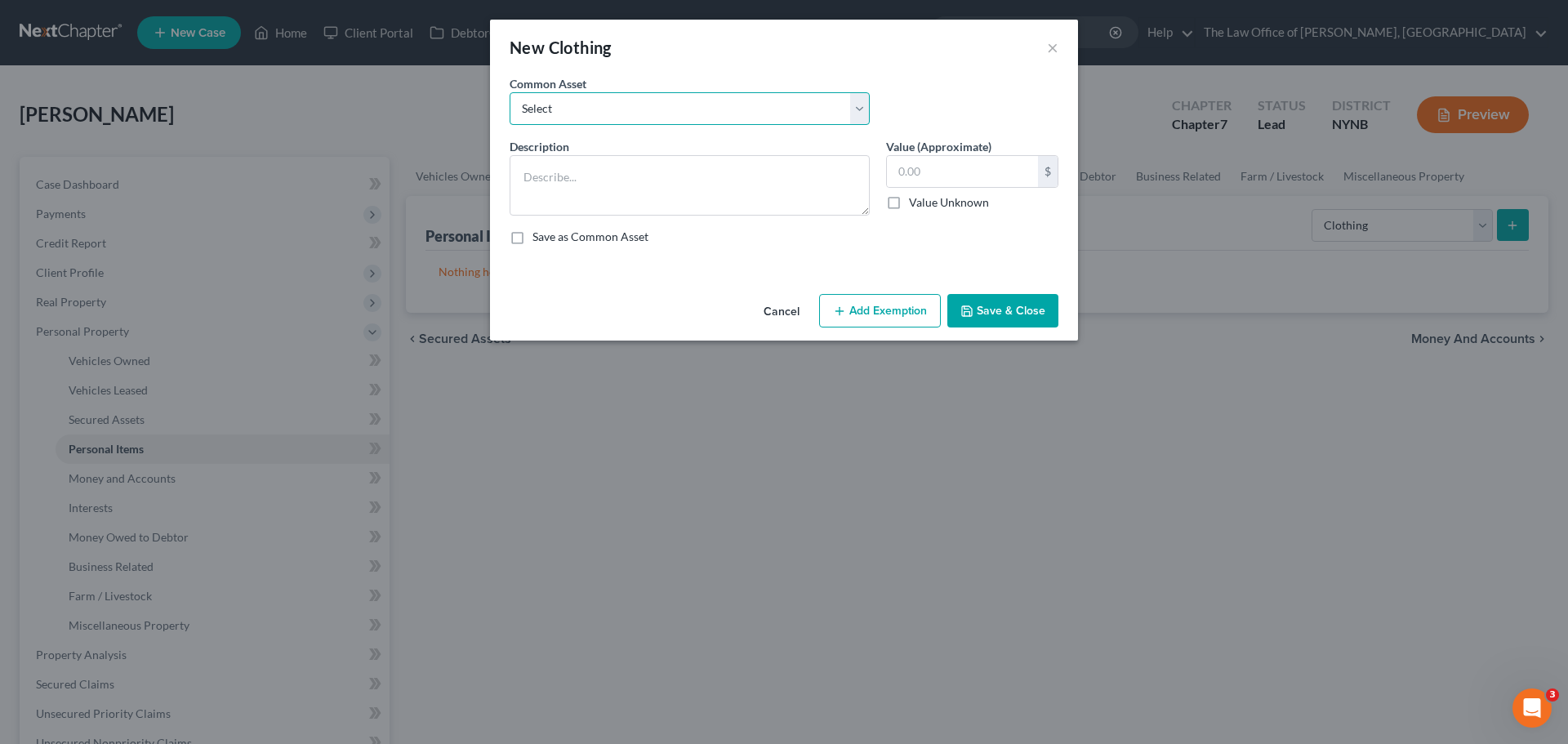
select select "0"
click at [510, 92] on select "Select Basic Clothing" at bounding box center [690, 108] width 361 height 33
type textarea "Basic Clothing"
type input "500.00"
click at [903, 321] on button "Add Exemption" at bounding box center [879, 311] width 122 height 35
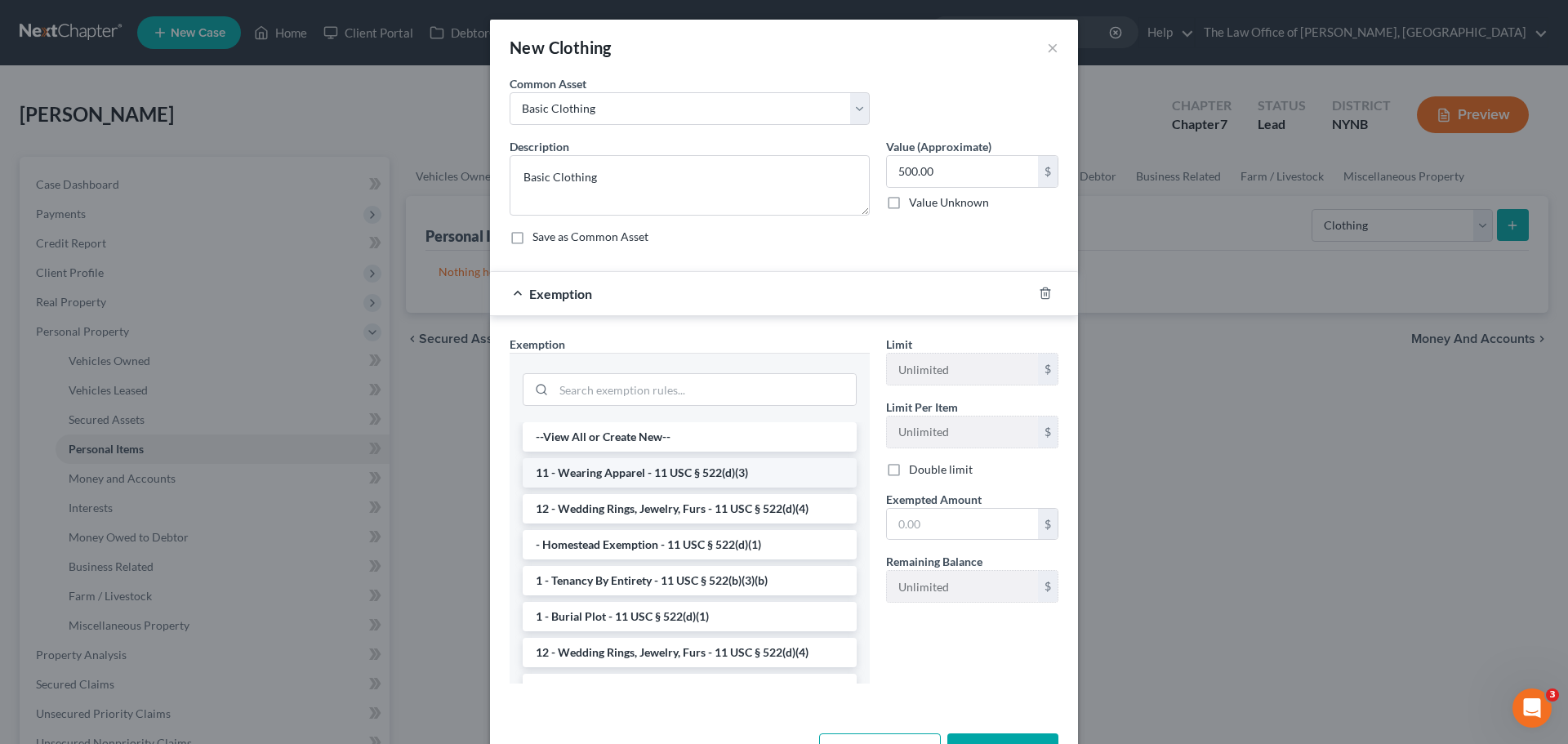
click at [619, 483] on li "11 - Wearing Apparel - 11 USC § 522(d)(3)" at bounding box center [690, 473] width 334 height 30
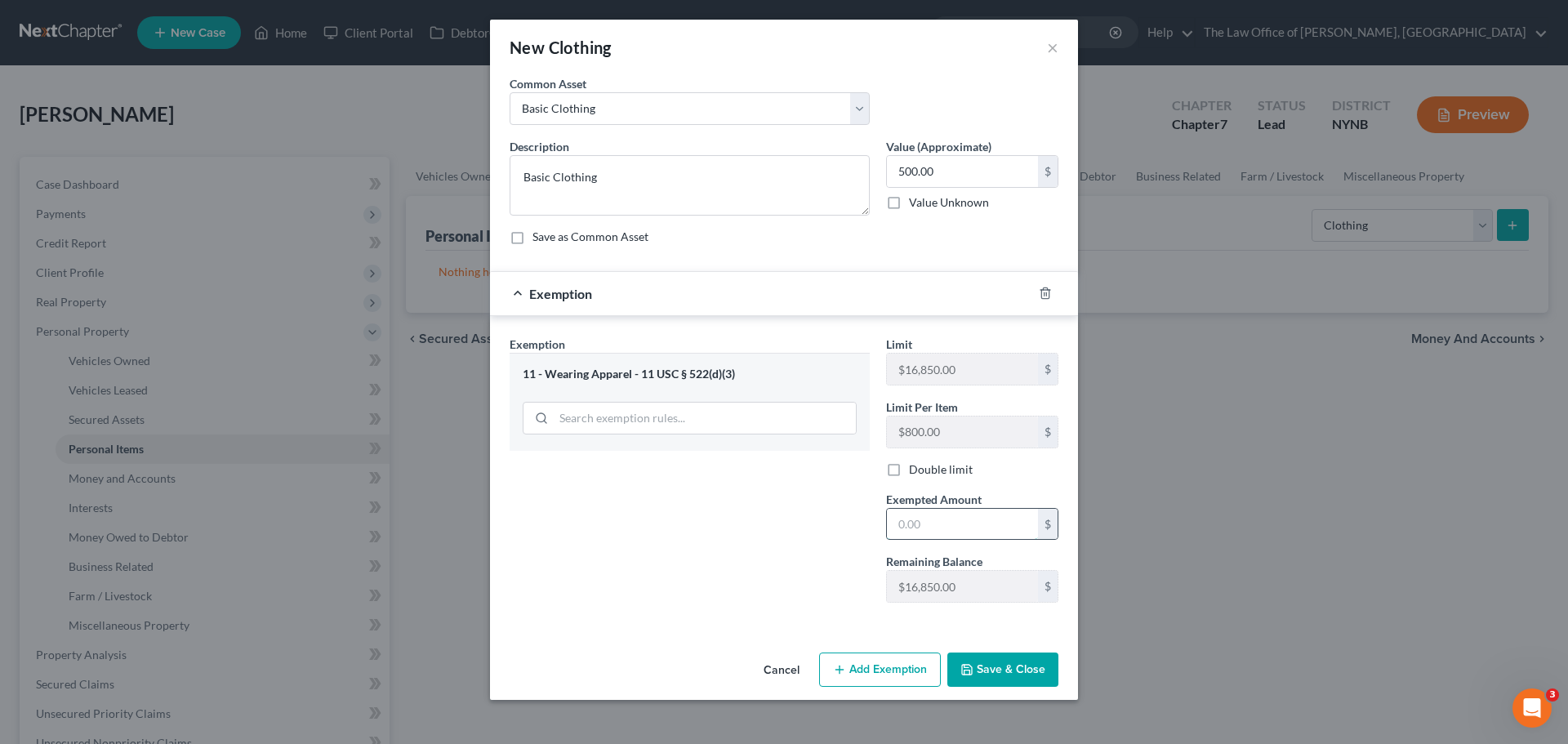
drag, startPoint x: 977, startPoint y: 534, endPoint x: 959, endPoint y: 530, distance: 18.4
click at [974, 533] on input "text" at bounding box center [962, 524] width 151 height 31
type input "500"
drag, startPoint x: 752, startPoint y: 596, endPoint x: 949, endPoint y: 678, distance: 213.4
click at [782, 614] on div "Exemption Set must be selected for CA. Exemption * 11 - Wearing Apparel - 11 US…" at bounding box center [690, 476] width 376 height 281
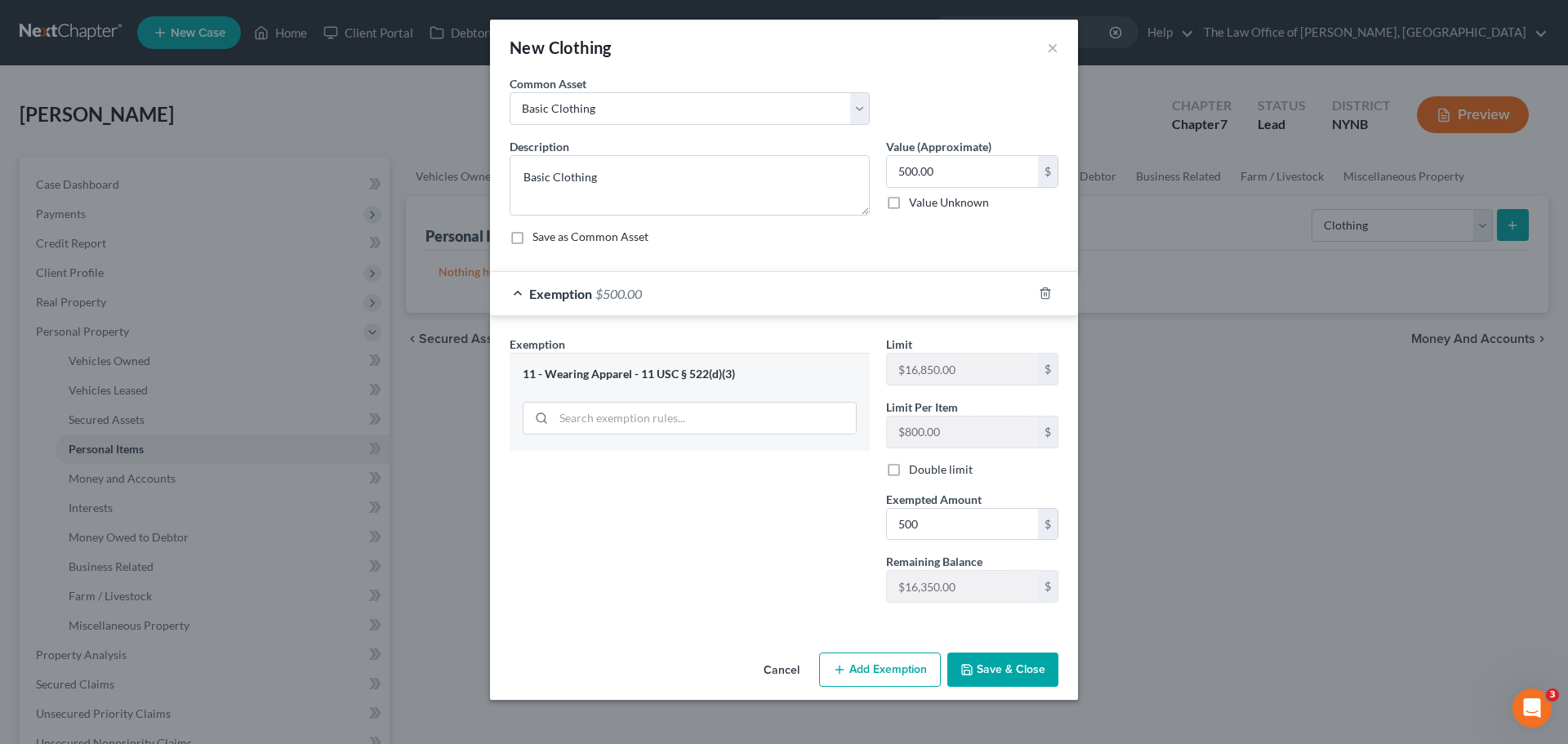
click at [1006, 686] on button "Save & Close" at bounding box center [1003, 670] width 111 height 35
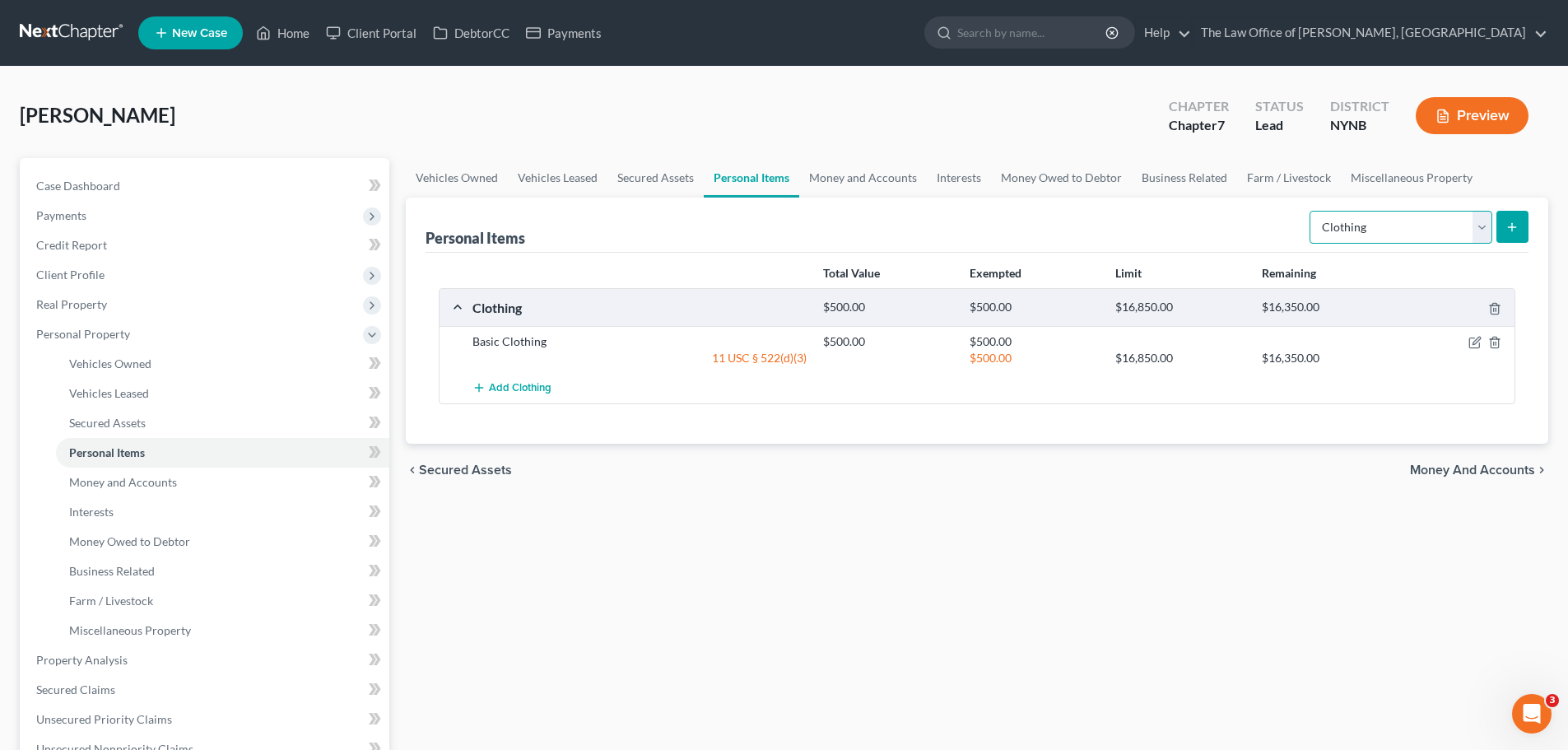
click at [1369, 239] on select "Select Item Type Clothing Collectibles Of Value Electronics Firearms Household …" at bounding box center [1401, 227] width 183 height 33
select select "electronics"
click at [1311, 211] on select "Select Item Type Clothing Collectibles Of Value Electronics Firearms Household …" at bounding box center [1401, 227] width 183 height 33
click at [1506, 230] on icon "submit" at bounding box center [1511, 227] width 13 height 13
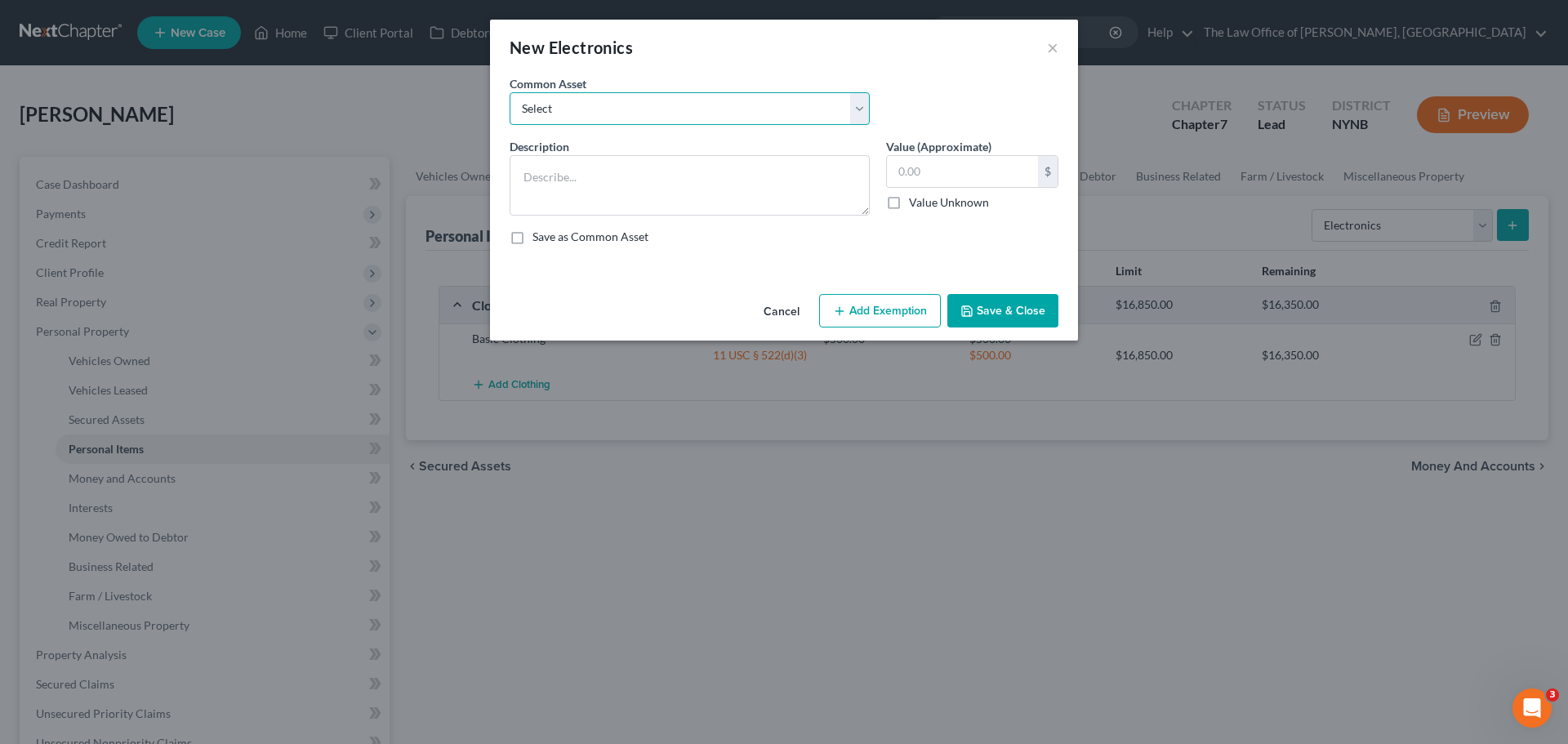
click at [649, 105] on select "Select Basic Electronics - laptop, computer, tv, fridge, freezer, cellphone," at bounding box center [690, 108] width 361 height 33
select select "0"
click at [510, 92] on select "Select Basic Electronics - laptop, computer, tv, fridge, freezer, cellphone," at bounding box center [690, 108] width 361 height 33
type textarea "Basic Electronics - laptop, computer, tv, fridge, freezer, cellphone,"
type input "1,500.00"
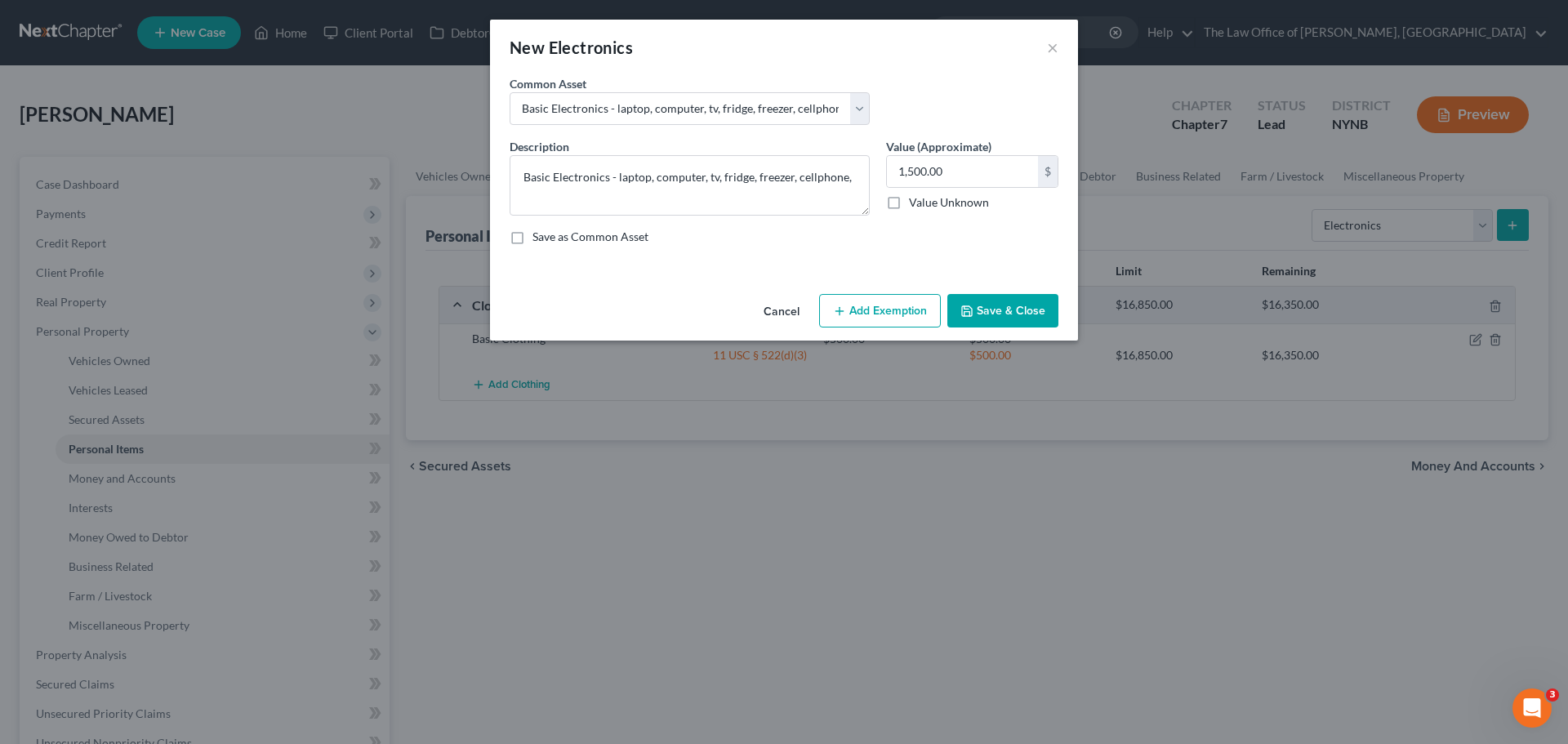
click at [857, 311] on button "Add Exemption" at bounding box center [879, 311] width 122 height 35
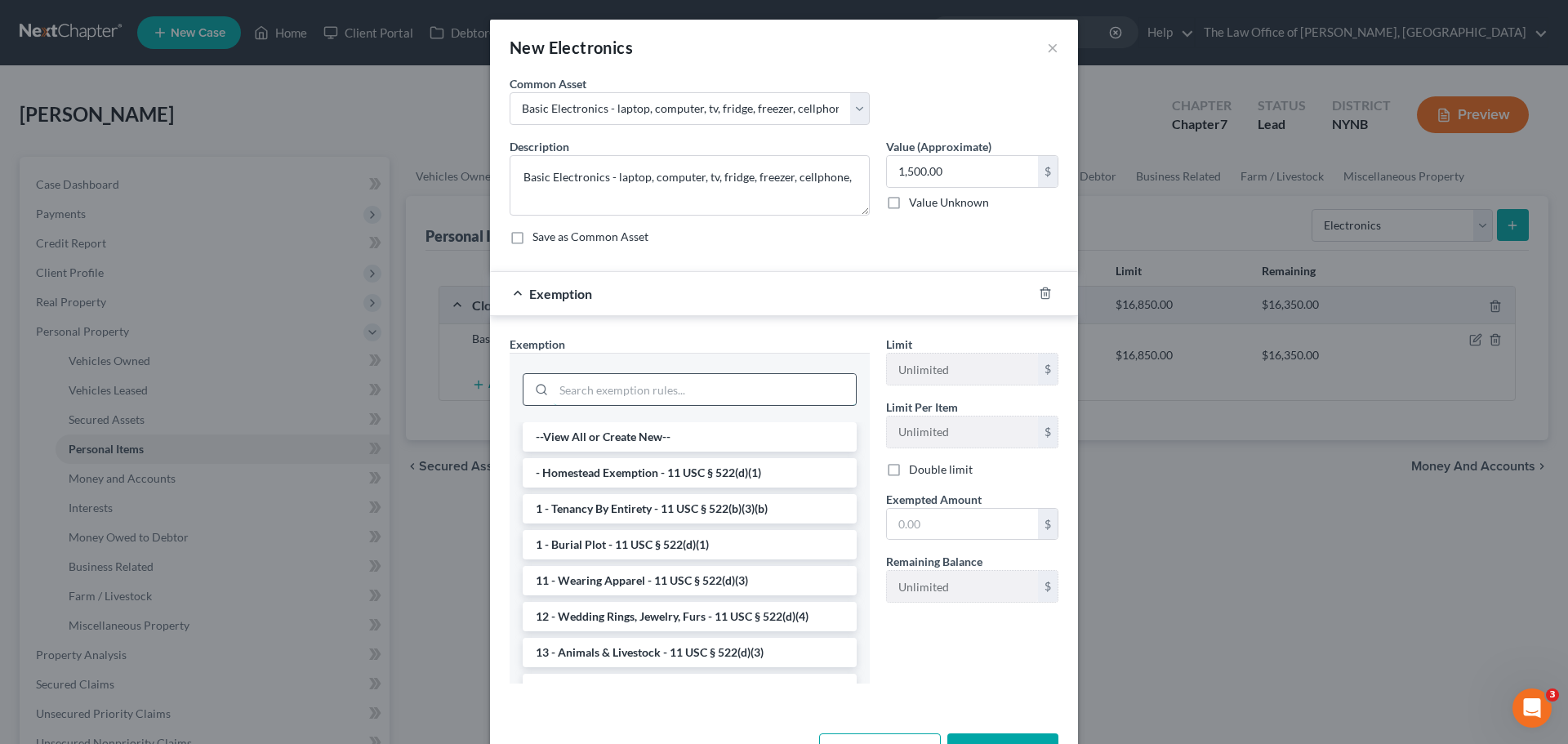
click at [624, 393] on input "search" at bounding box center [704, 389] width 302 height 31
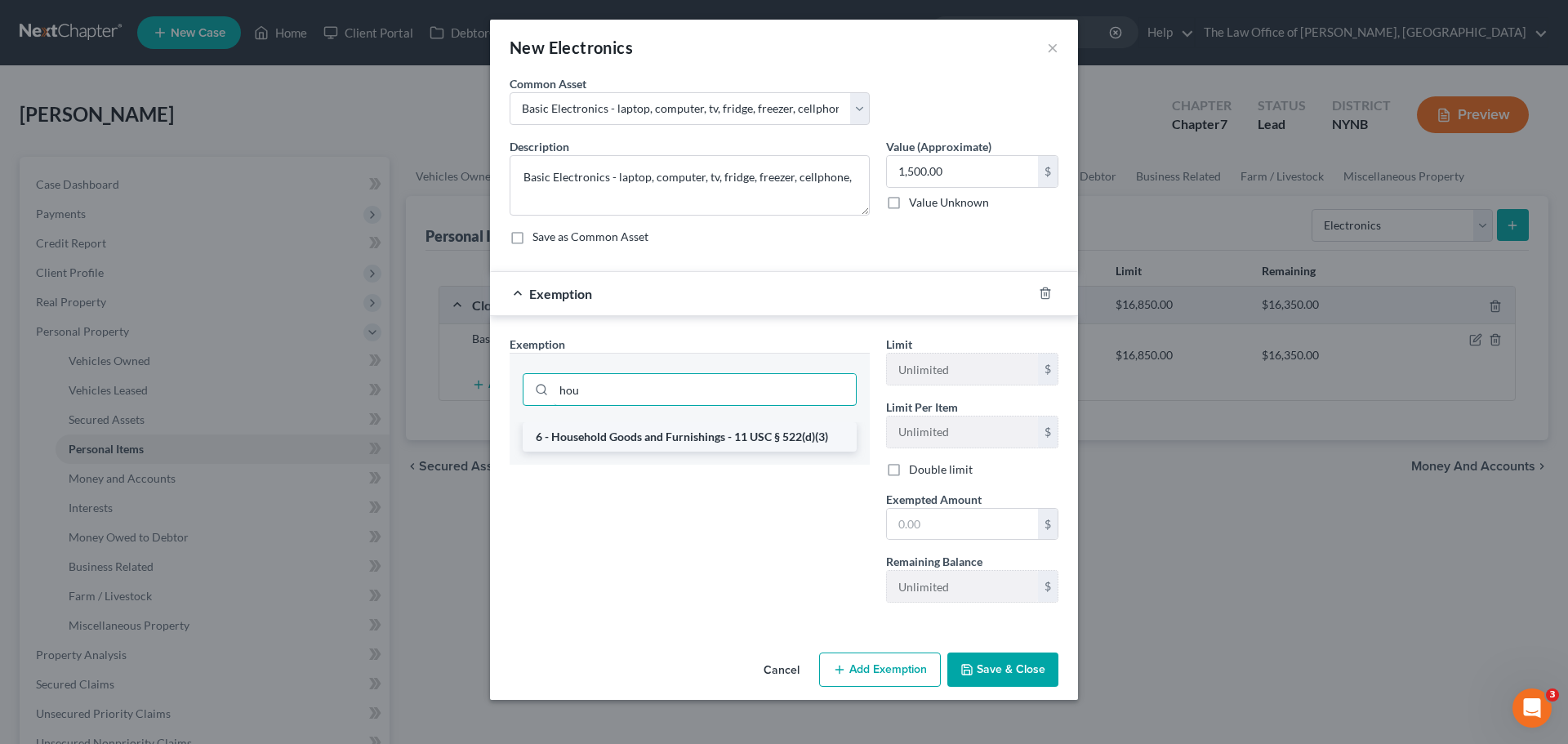
type input "hou"
drag, startPoint x: 615, startPoint y: 438, endPoint x: 676, endPoint y: 258, distance: 190.1
click at [615, 434] on li "6 - Household Goods and Furnishings - 11 USC § 522(d)(3)" at bounding box center [690, 437] width 334 height 30
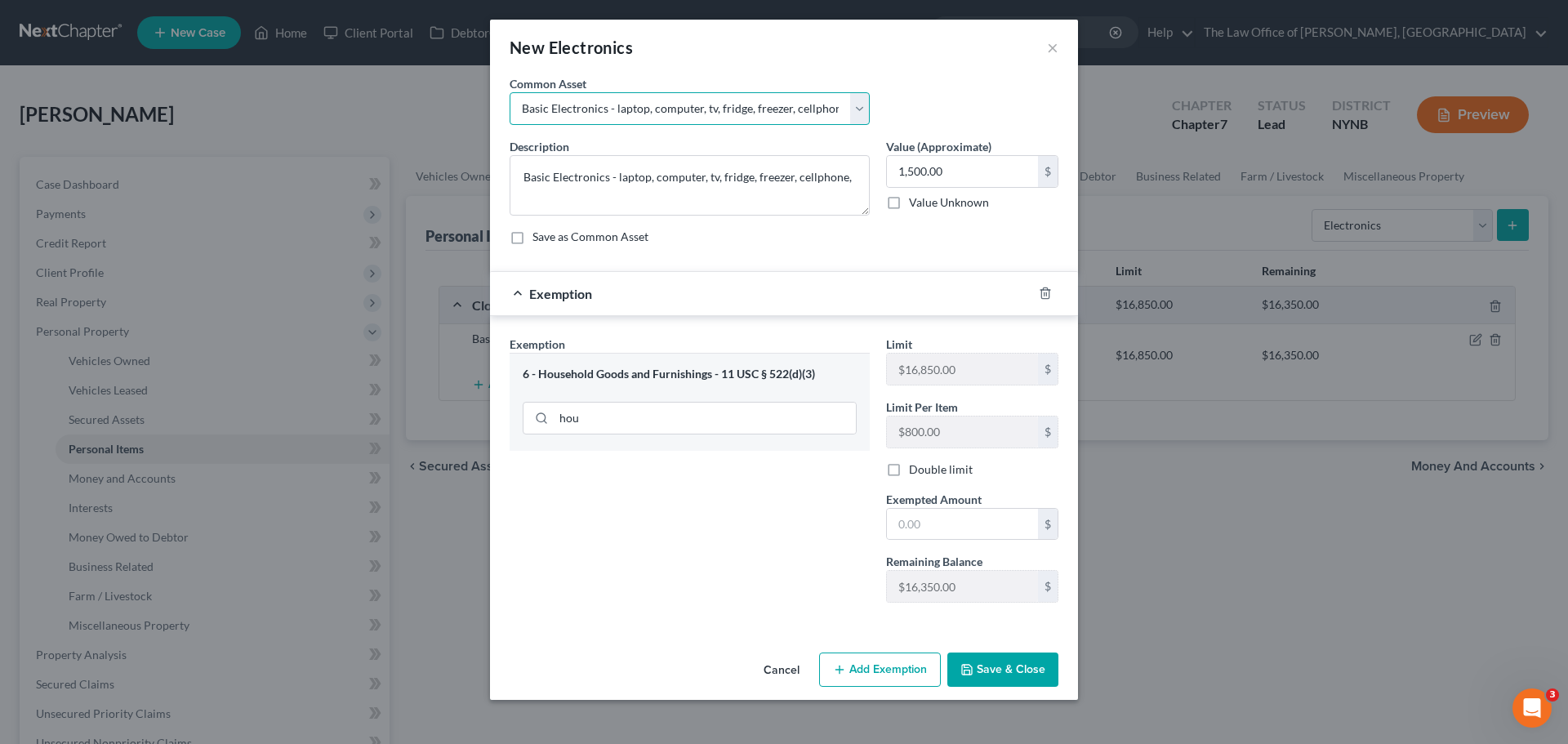
drag, startPoint x: 789, startPoint y: 106, endPoint x: 723, endPoint y: 107, distance: 66.0
click at [723, 107] on select "Select Basic Electronics - laptop, computer, tv, fridge, freezer, cellphone," at bounding box center [690, 108] width 361 height 33
click at [749, 114] on select "Select Basic Electronics - laptop, computer, tv, fridge, freezer, cellphone," at bounding box center [690, 108] width 361 height 33
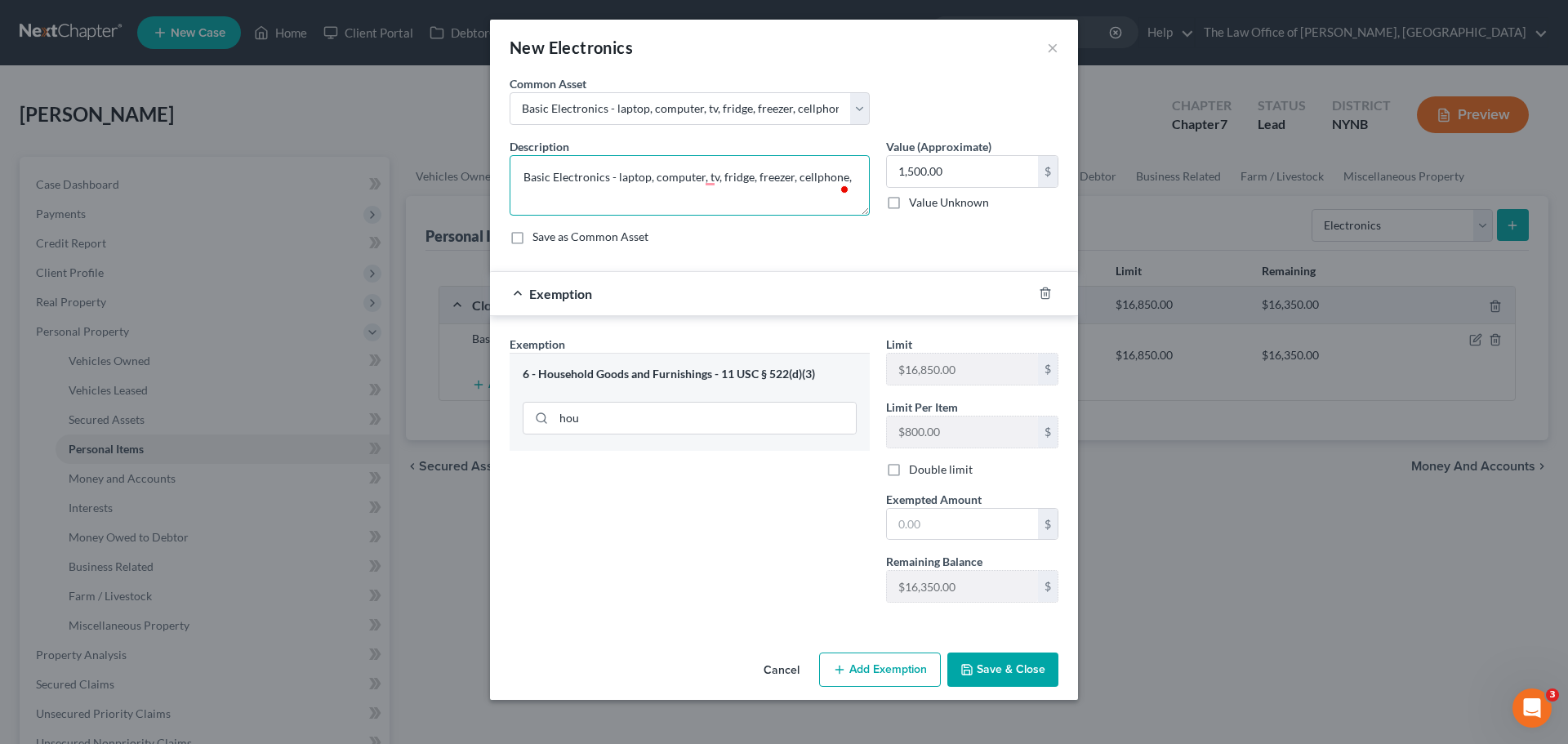
drag, startPoint x: 789, startPoint y: 175, endPoint x: 718, endPoint y: 171, distance: 71.1
click at [718, 171] on textarea "Basic Electronics - laptop, computer, tv, fridge, freezer, cellphone," at bounding box center [690, 185] width 361 height 60
type textarea "Basic Electronics - laptop, computer, tv, cellphone,"
click at [913, 535] on input "text" at bounding box center [962, 524] width 151 height 31
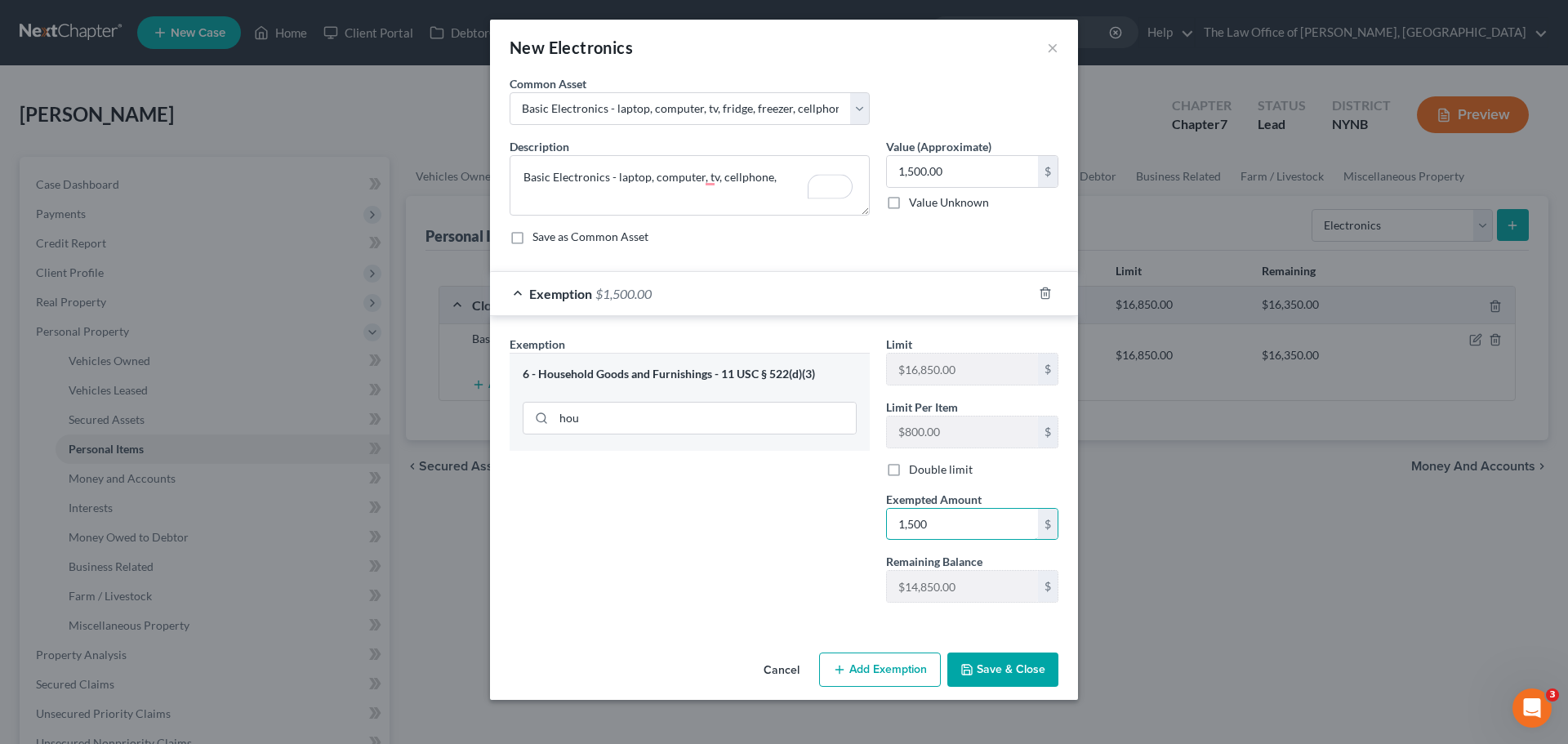
type input "1,500"
drag, startPoint x: 804, startPoint y: 621, endPoint x: 845, endPoint y: 629, distance: 41.8
click at [817, 624] on div "Exemption Set must be selected for CA. Exemption * 6 - Household Goods and Furn…" at bounding box center [784, 472] width 588 height 313
click at [1011, 684] on button "Save & Close" at bounding box center [1003, 670] width 111 height 35
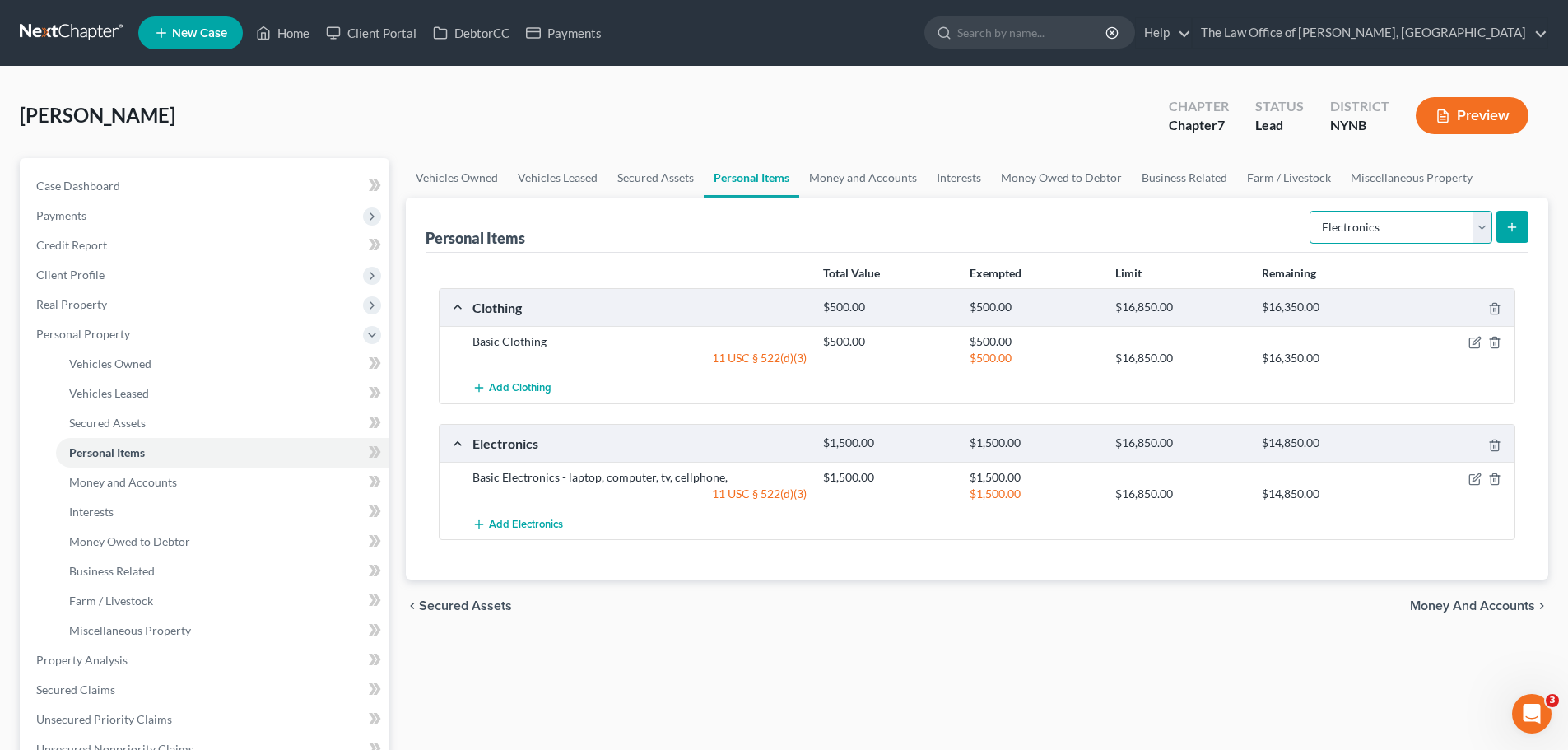
click at [1370, 230] on select "Select Item Type Clothing Collectibles Of Value Electronics Firearms Household …" at bounding box center [1401, 227] width 183 height 33
select select "household_goods"
click at [1311, 211] on select "Select Item Type Clothing Collectibles Of Value Electronics Firearms Household …" at bounding box center [1401, 227] width 183 height 33
click at [1505, 226] on icon "submit" at bounding box center [1511, 227] width 13 height 13
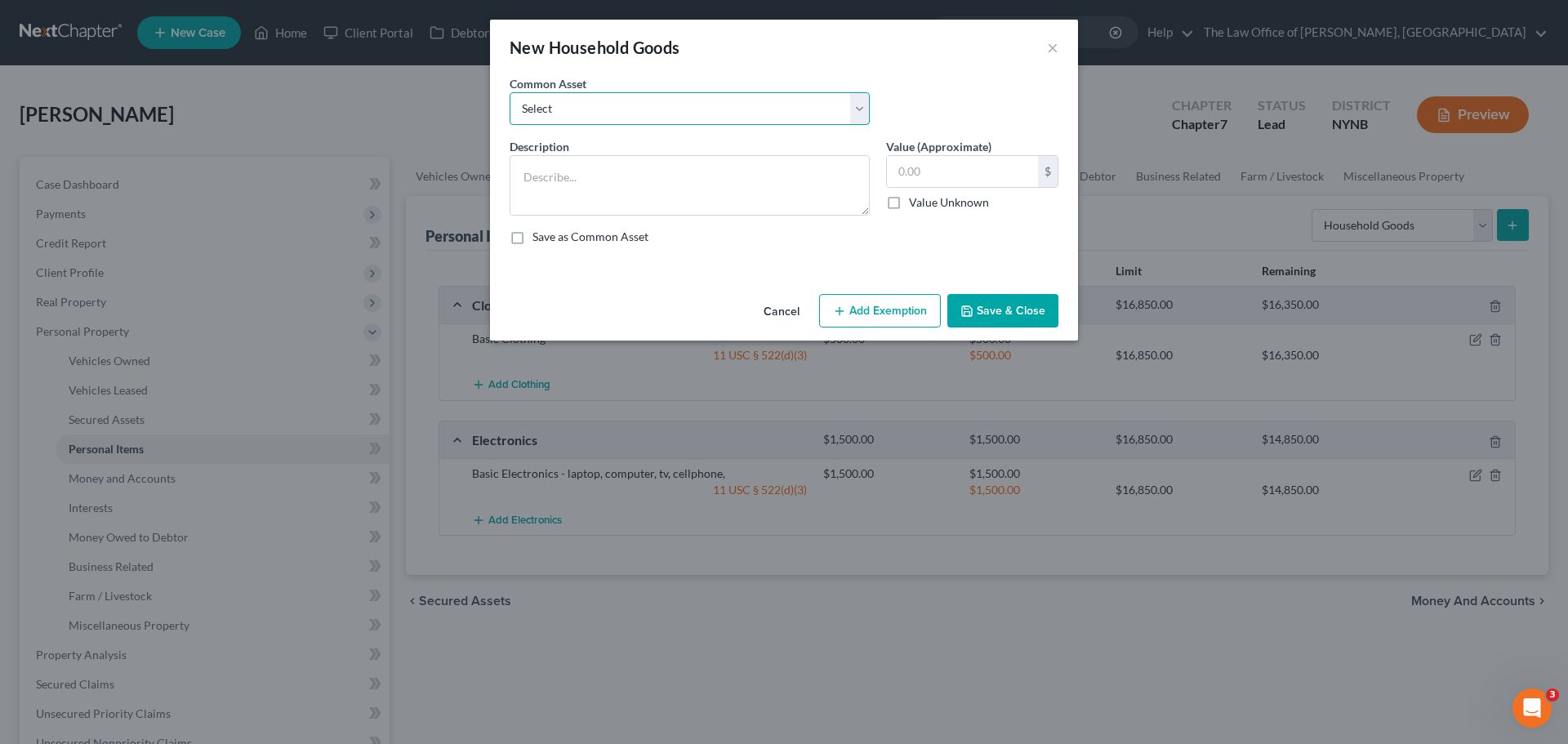
click at [618, 102] on select "Select Basic Household Goods - sofa, beds, tables, chairs" at bounding box center [690, 108] width 361 height 33
select select "0"
click at [510, 92] on select "Select Basic Household Goods - sofa, beds, tables, chairs" at bounding box center [690, 108] width 361 height 33
type textarea "Basic Household Goods - sofa, beds, tables, chairs"
type input "2,500.00"
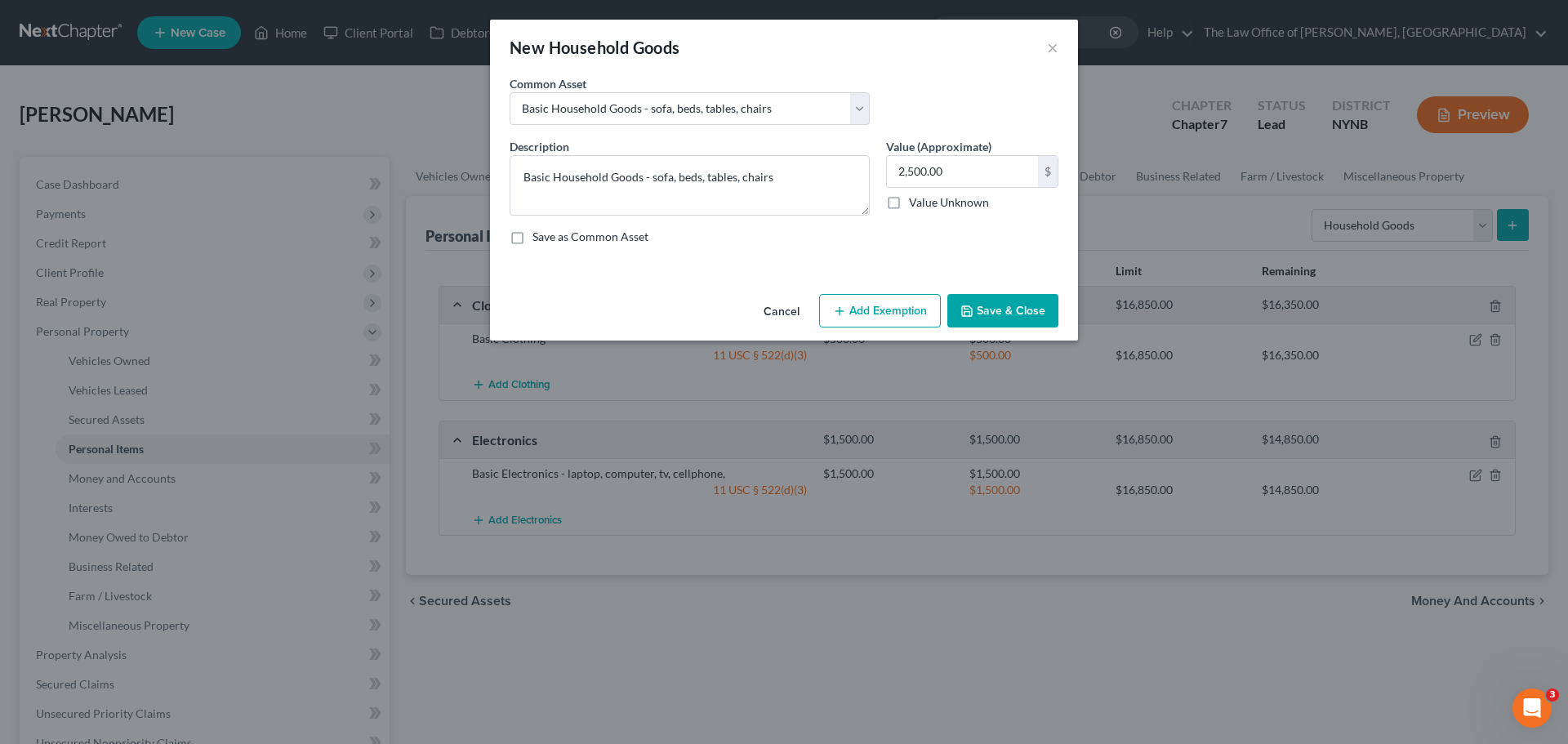
click at [903, 303] on button "Add Exemption" at bounding box center [879, 311] width 122 height 35
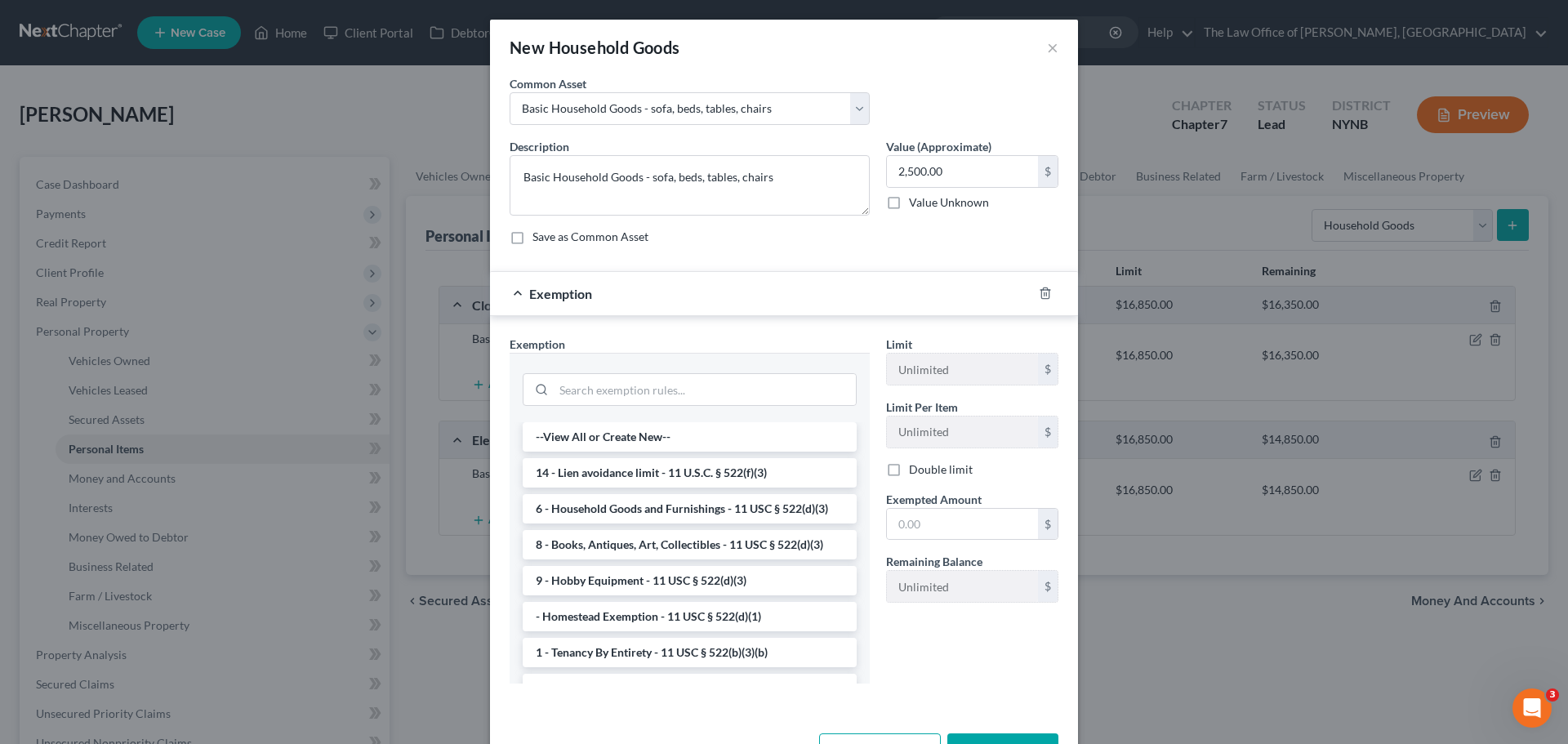
drag, startPoint x: 643, startPoint y: 509, endPoint x: 698, endPoint y: 516, distance: 55.4
click at [651, 511] on li "6 - Household Goods and Furnishings - 11 USC § 522(d)(3)" at bounding box center [690, 509] width 334 height 30
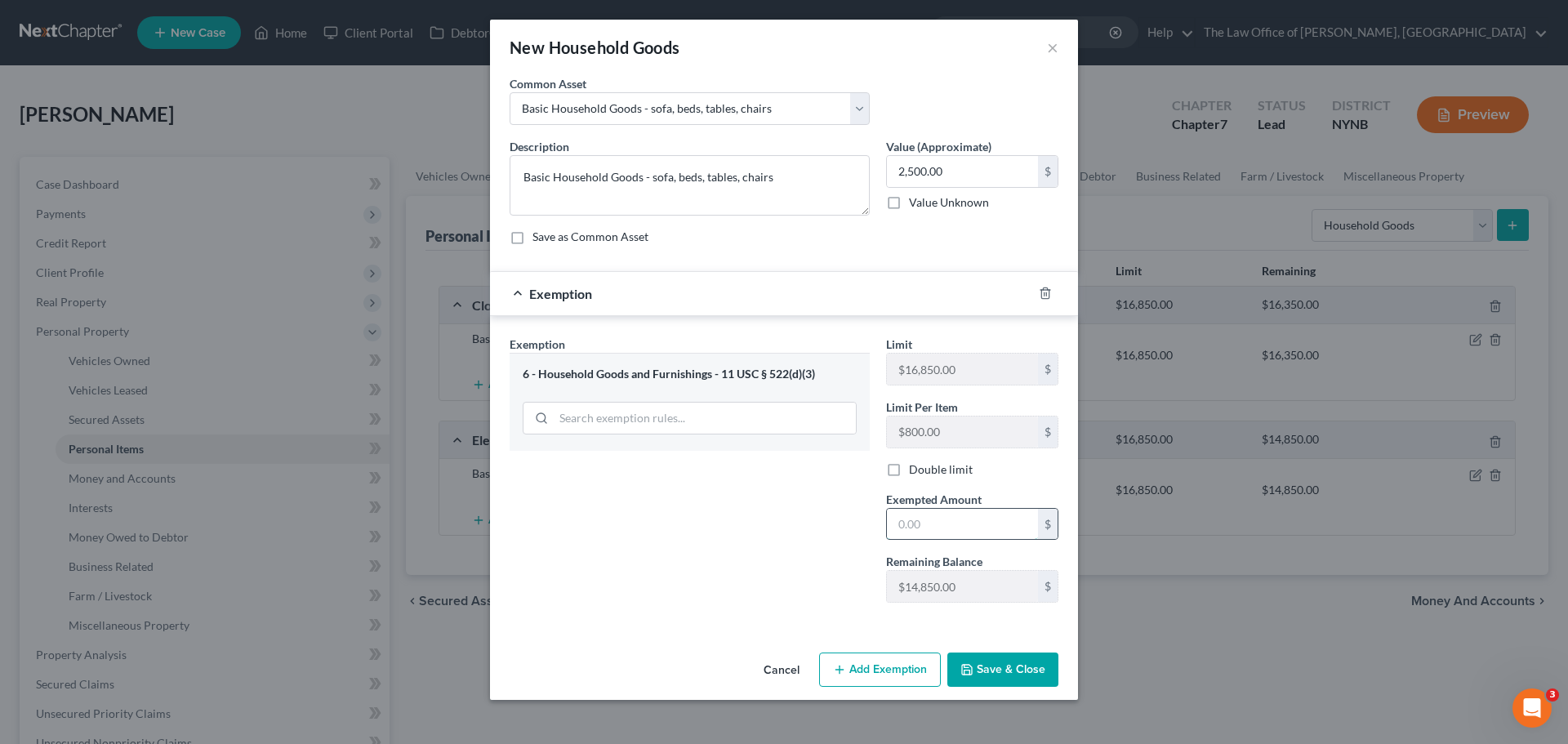
click at [953, 532] on input "text" at bounding box center [962, 524] width 151 height 31
type input "2,500"
drag, startPoint x: 739, startPoint y: 580, endPoint x: 942, endPoint y: 644, distance: 212.8
click at [767, 592] on div "Exemption Set must be selected for CA. Exemption * 6 - Household Goods and Furn…" at bounding box center [690, 476] width 376 height 281
drag, startPoint x: 1012, startPoint y: 670, endPoint x: 1280, endPoint y: 518, distance: 308.1
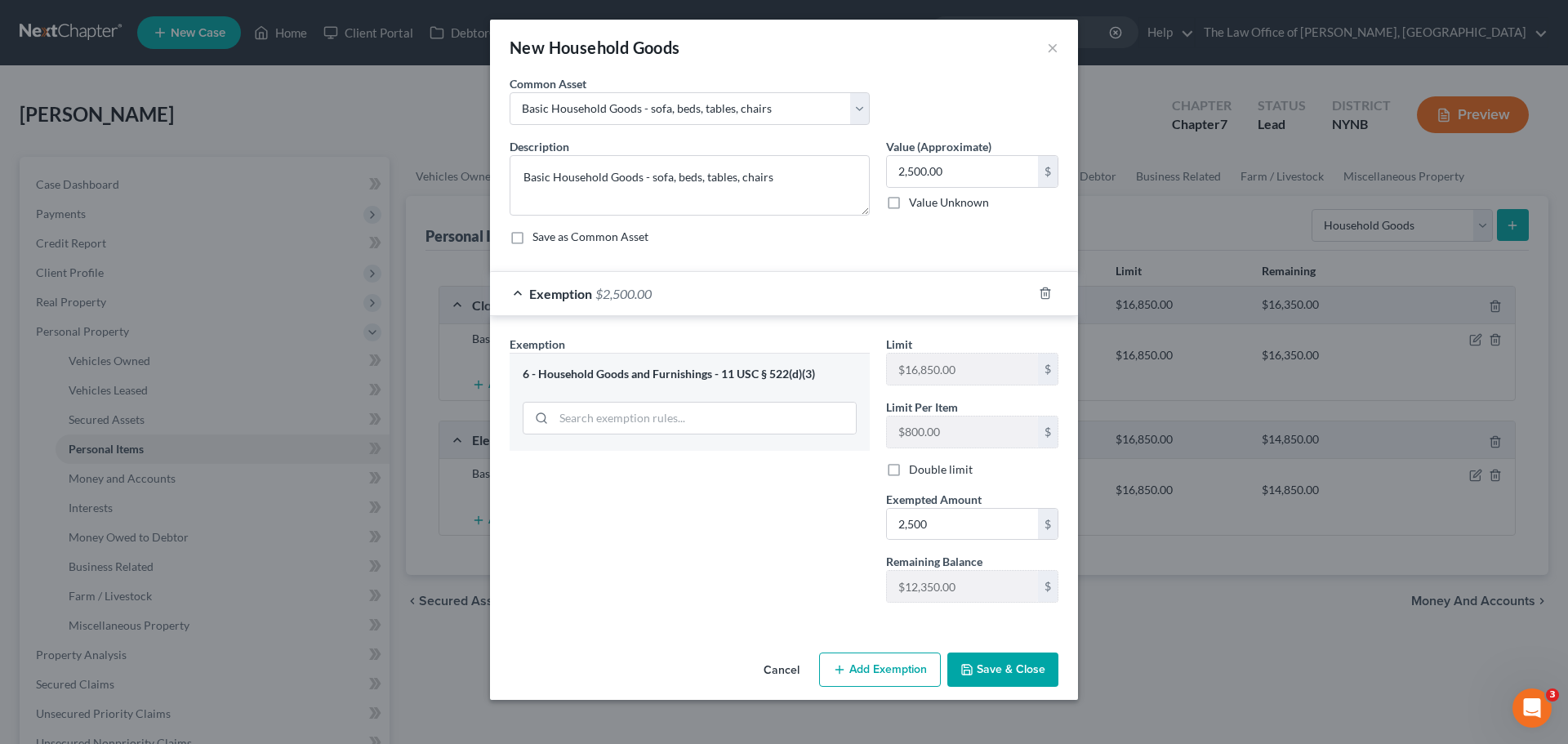
click at [1023, 665] on button "Save & Close" at bounding box center [1003, 670] width 111 height 35
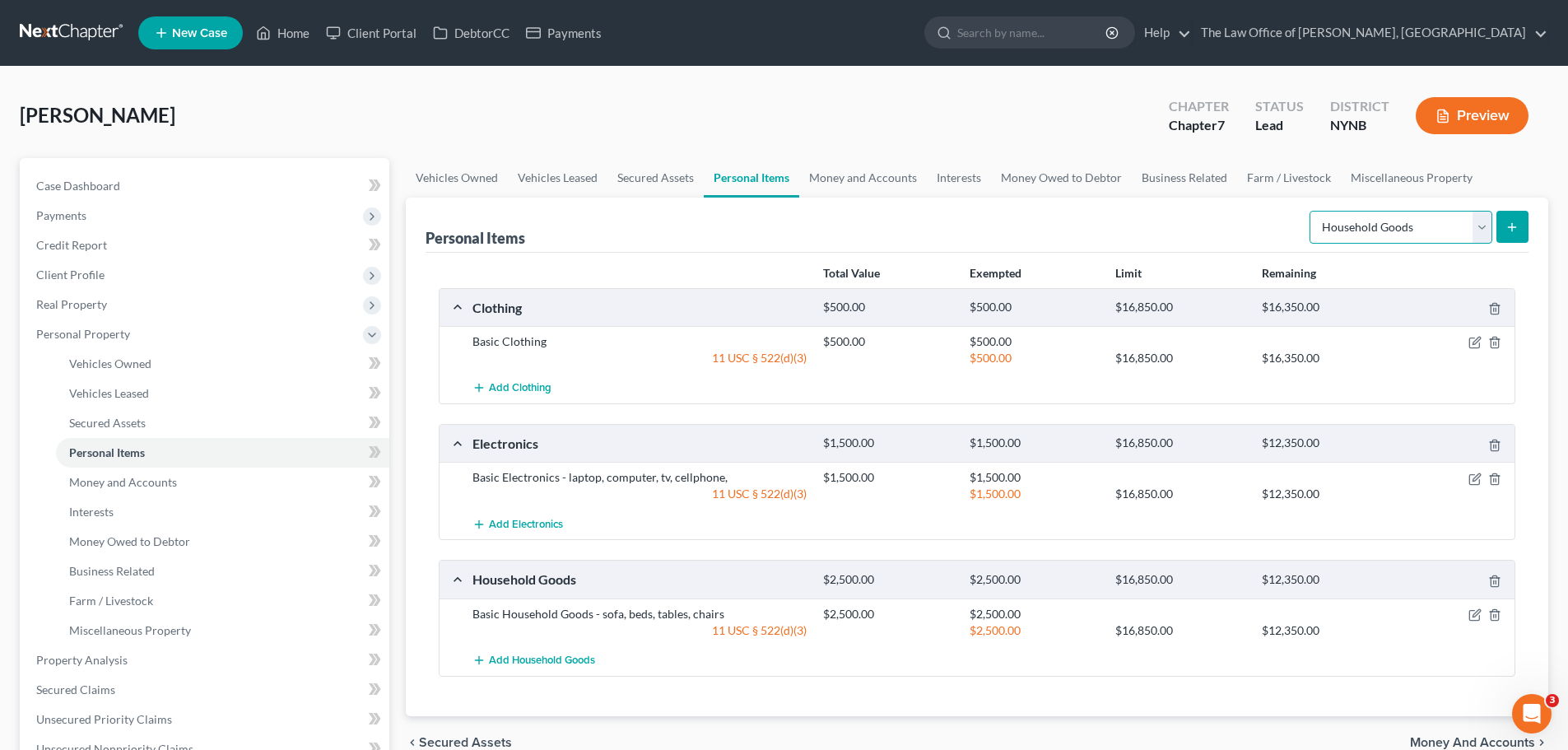
click at [1403, 234] on select "Select Item Type Clothing Collectibles Of Value Electronics Firearms Household …" at bounding box center [1401, 227] width 183 height 33
select select "jewelry"
click at [1311, 211] on select "Select Item Type Clothing Collectibles Of Value Electronics Firearms Household …" at bounding box center [1401, 227] width 183 height 33
click at [1499, 225] on button "submit" at bounding box center [1512, 227] width 32 height 32
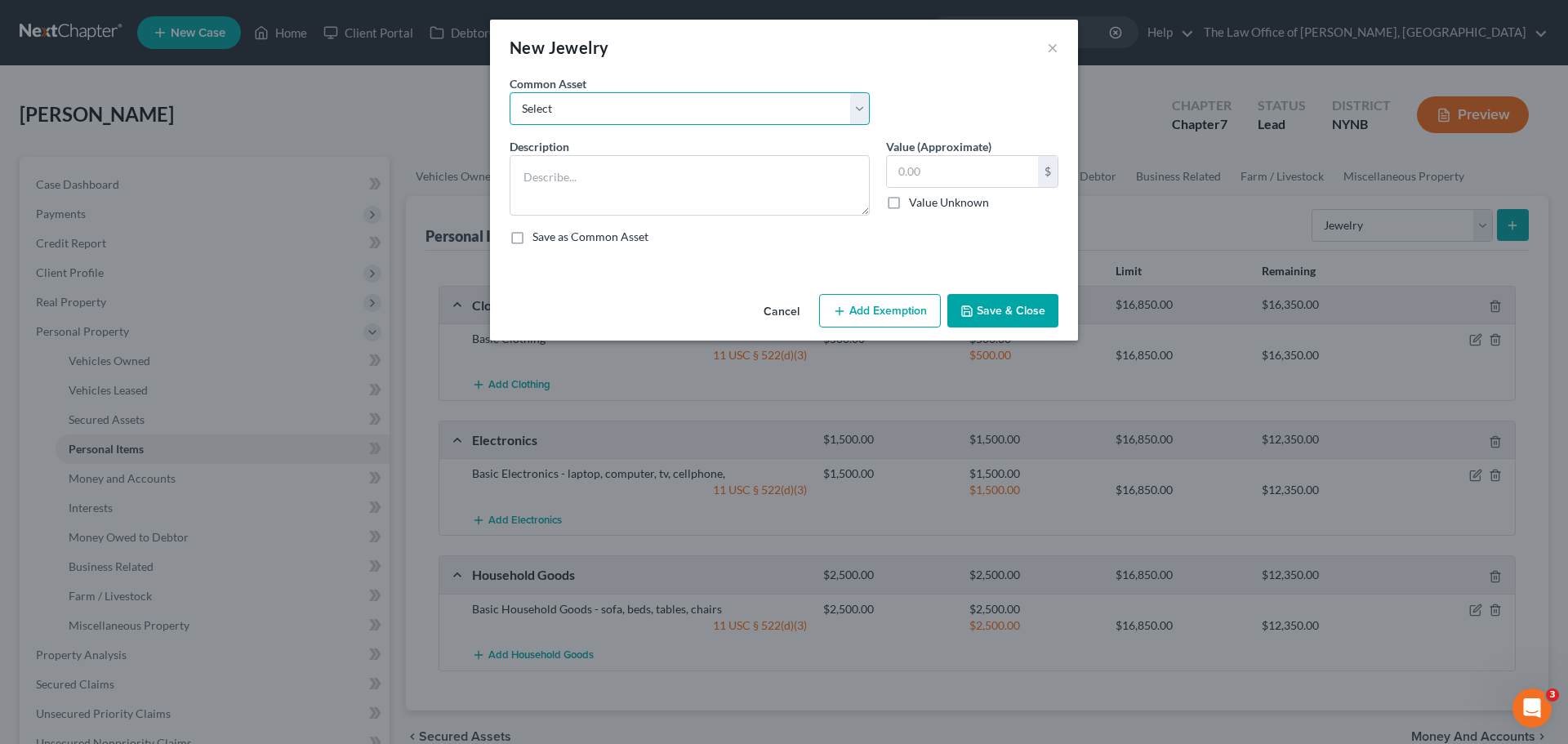
click at [624, 121] on select "Select Basic Jewelry" at bounding box center [690, 108] width 361 height 33
select select "0"
click at [510, 92] on select "Select Basic Jewelry" at bounding box center [690, 108] width 361 height 33
type textarea "Basic Jewelry"
type input "300.00"
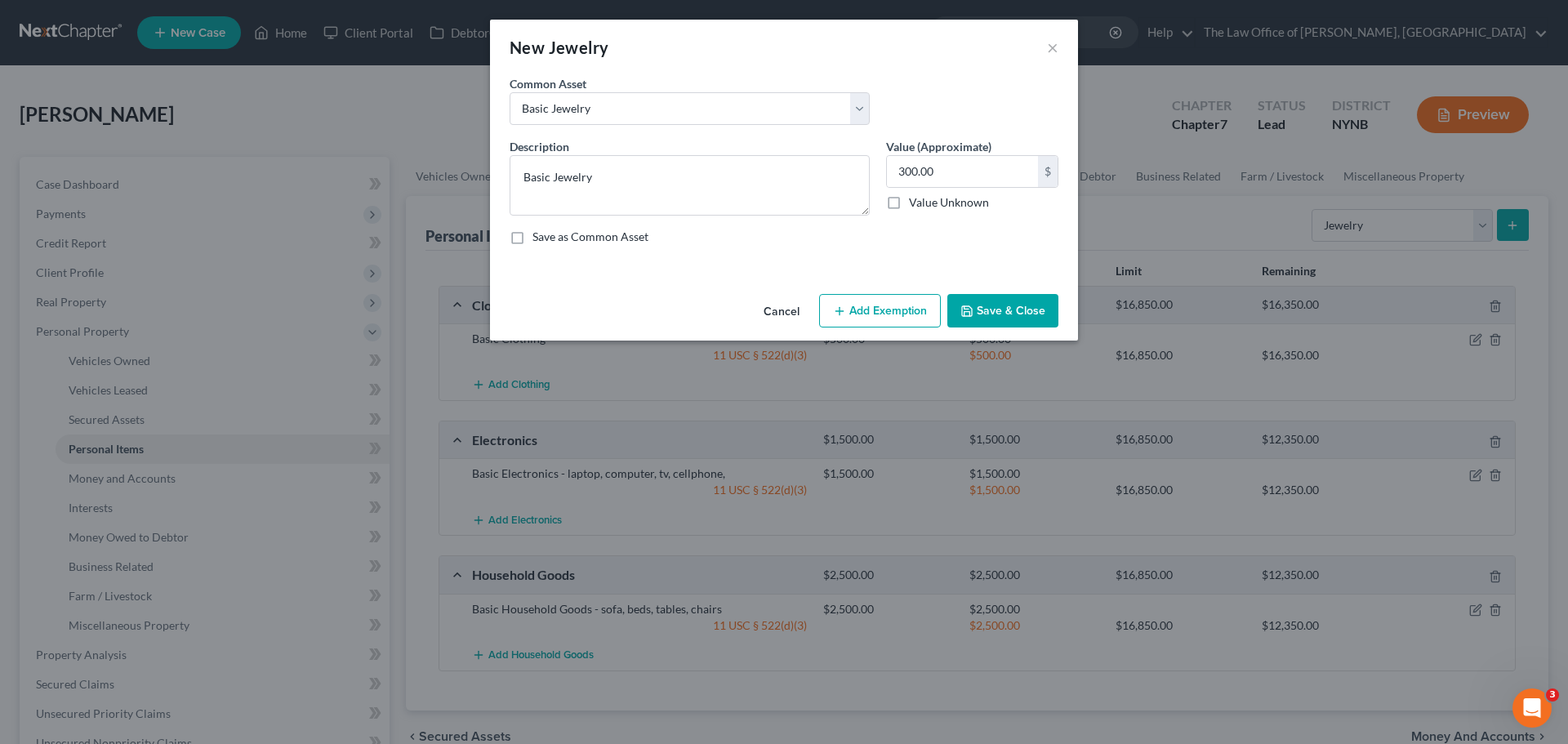
click at [867, 325] on button "Add Exemption" at bounding box center [879, 311] width 122 height 35
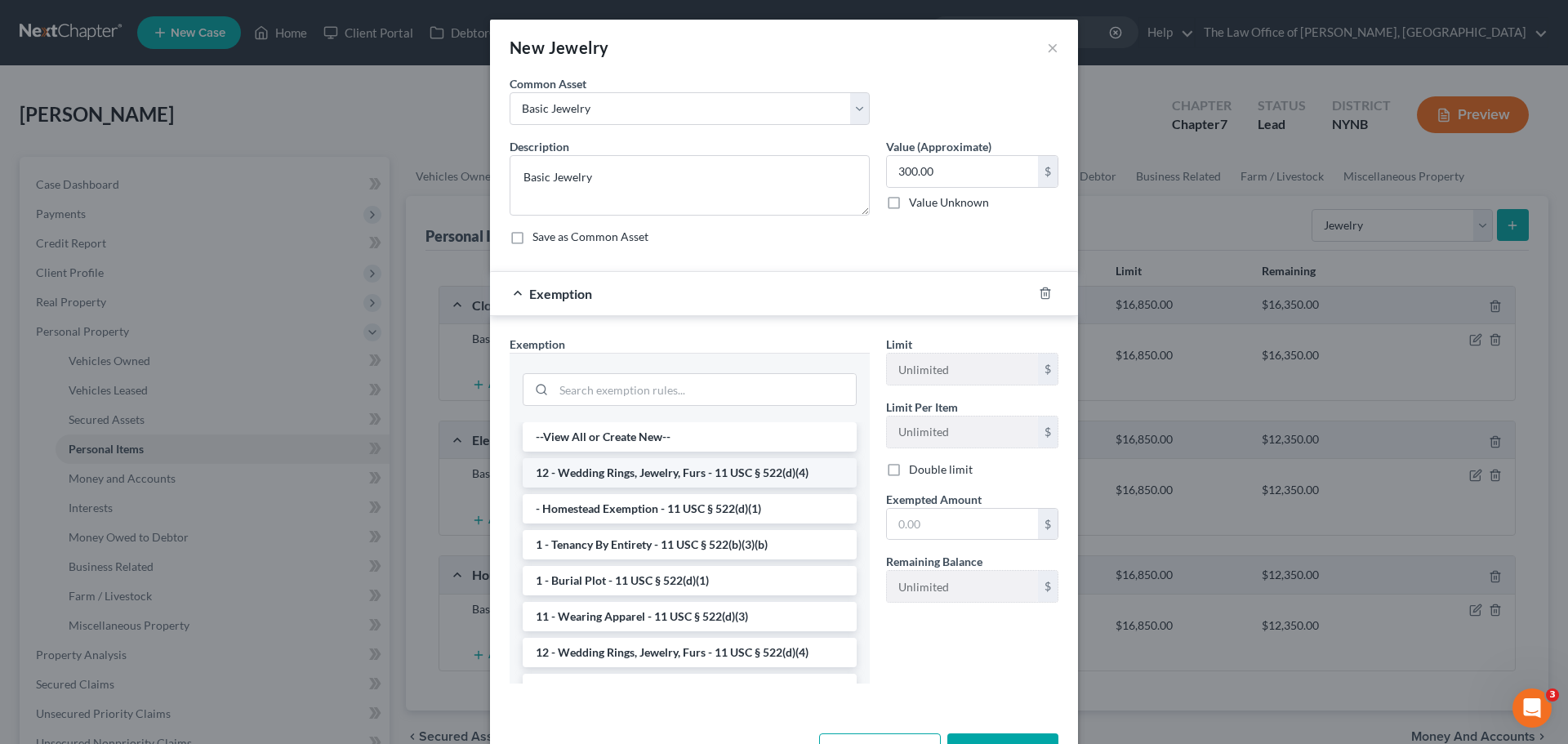
click at [638, 469] on li "12 - Wedding Rings, Jewelry, Furs - 11 USC § 522(d)(4)" at bounding box center [690, 473] width 334 height 30
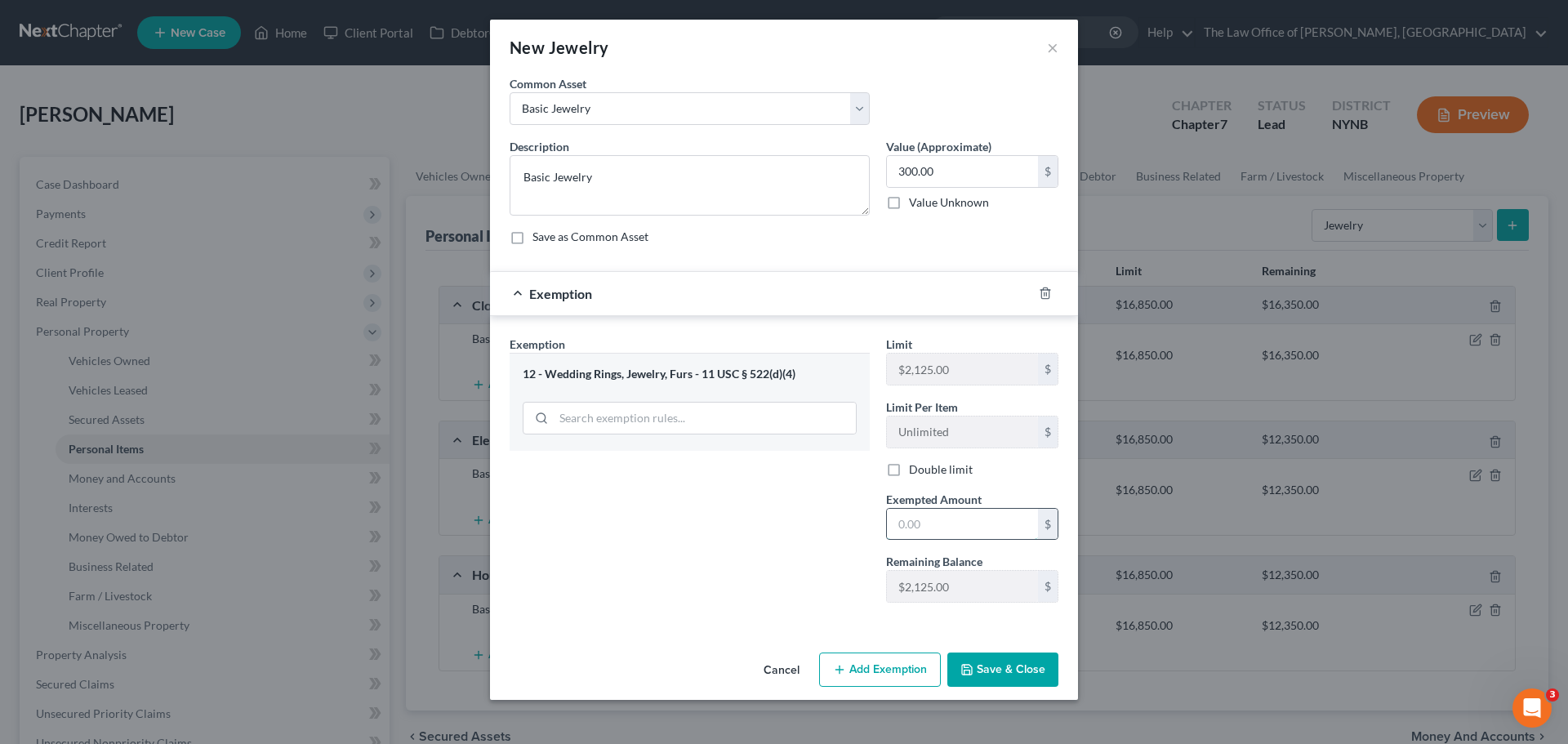
click at [940, 535] on input "text" at bounding box center [962, 524] width 151 height 31
type input "300"
drag, startPoint x: 732, startPoint y: 579, endPoint x: 899, endPoint y: 635, distance: 176.1
click at [737, 583] on div "Exemption Set must be selected for CA. Exemption * 12 - Wedding Rings, Jewelry,…" at bounding box center [690, 476] width 376 height 281
click at [982, 664] on button "Save & Close" at bounding box center [1003, 670] width 111 height 35
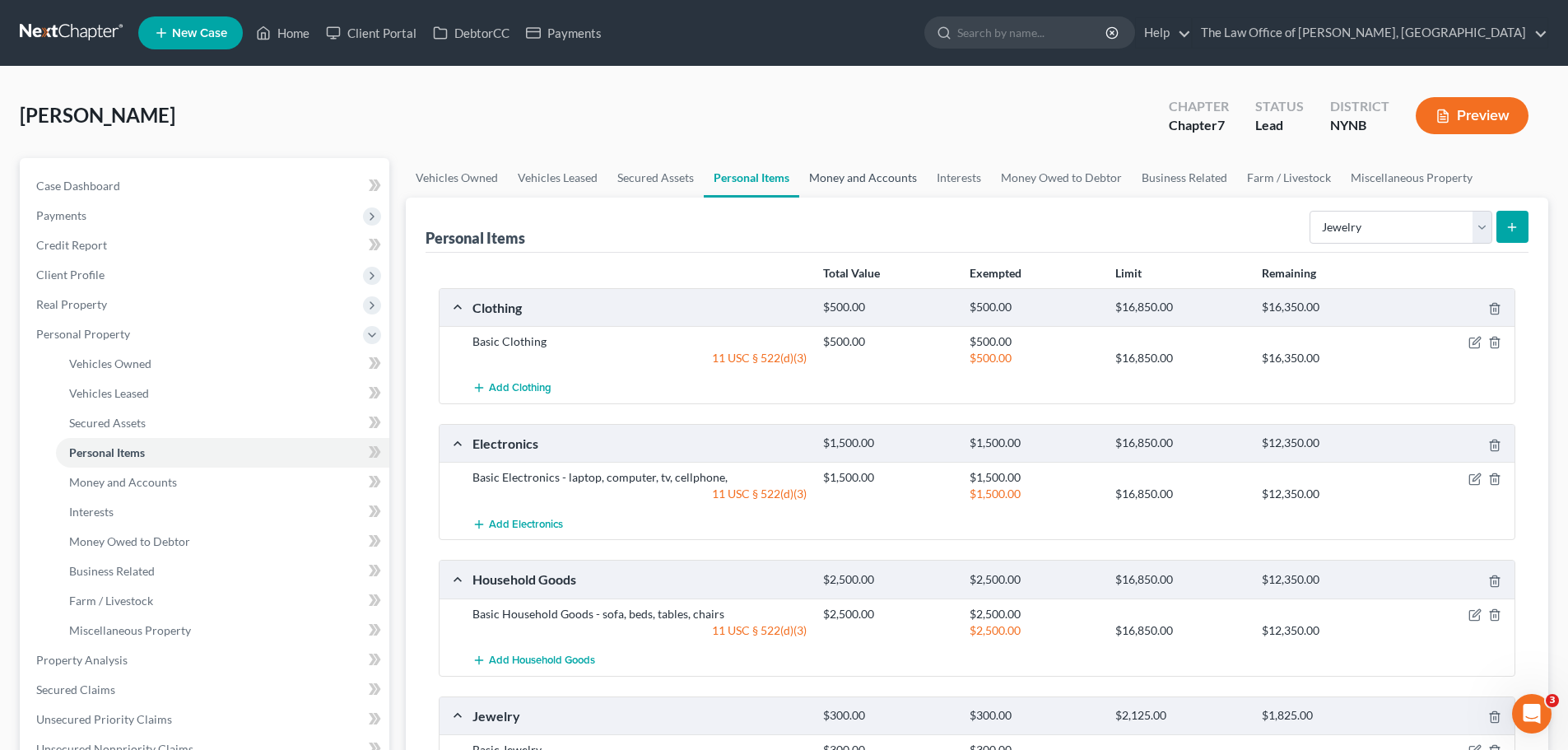
click at [876, 181] on link "Money and Accounts" at bounding box center [863, 178] width 127 height 40
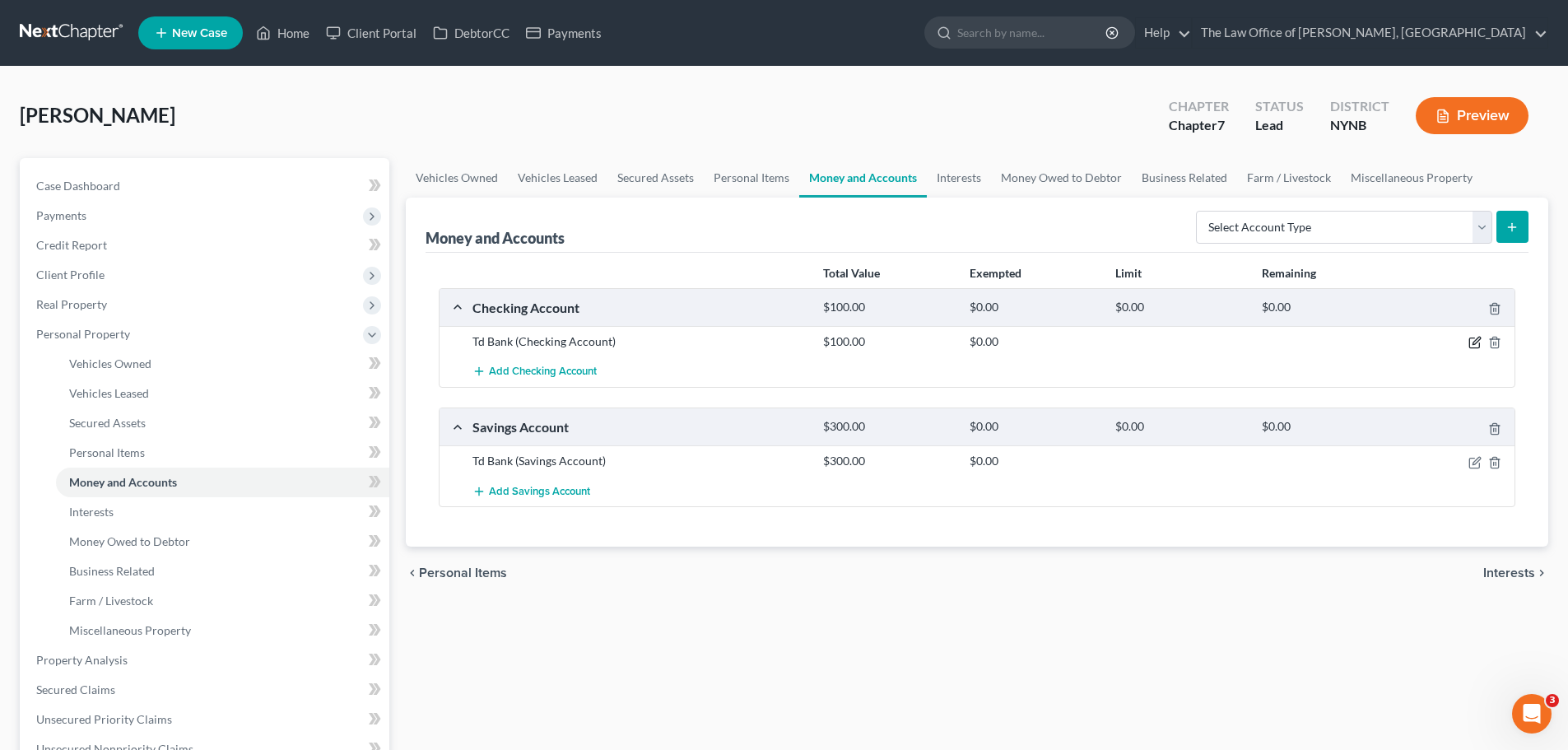
click at [1472, 342] on icon "button" at bounding box center [1474, 342] width 13 height 13
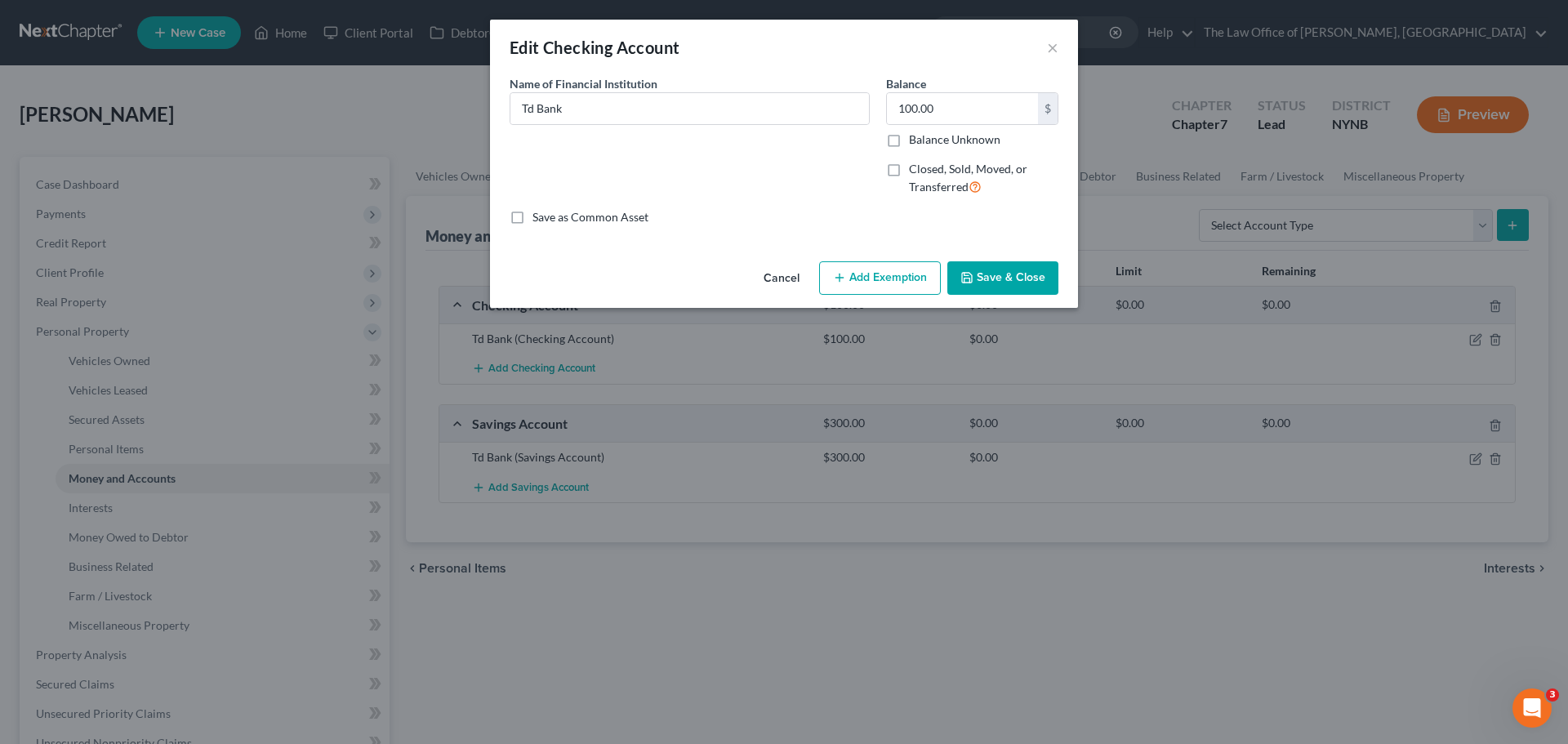
click at [878, 282] on button "Add Exemption" at bounding box center [879, 279] width 122 height 35
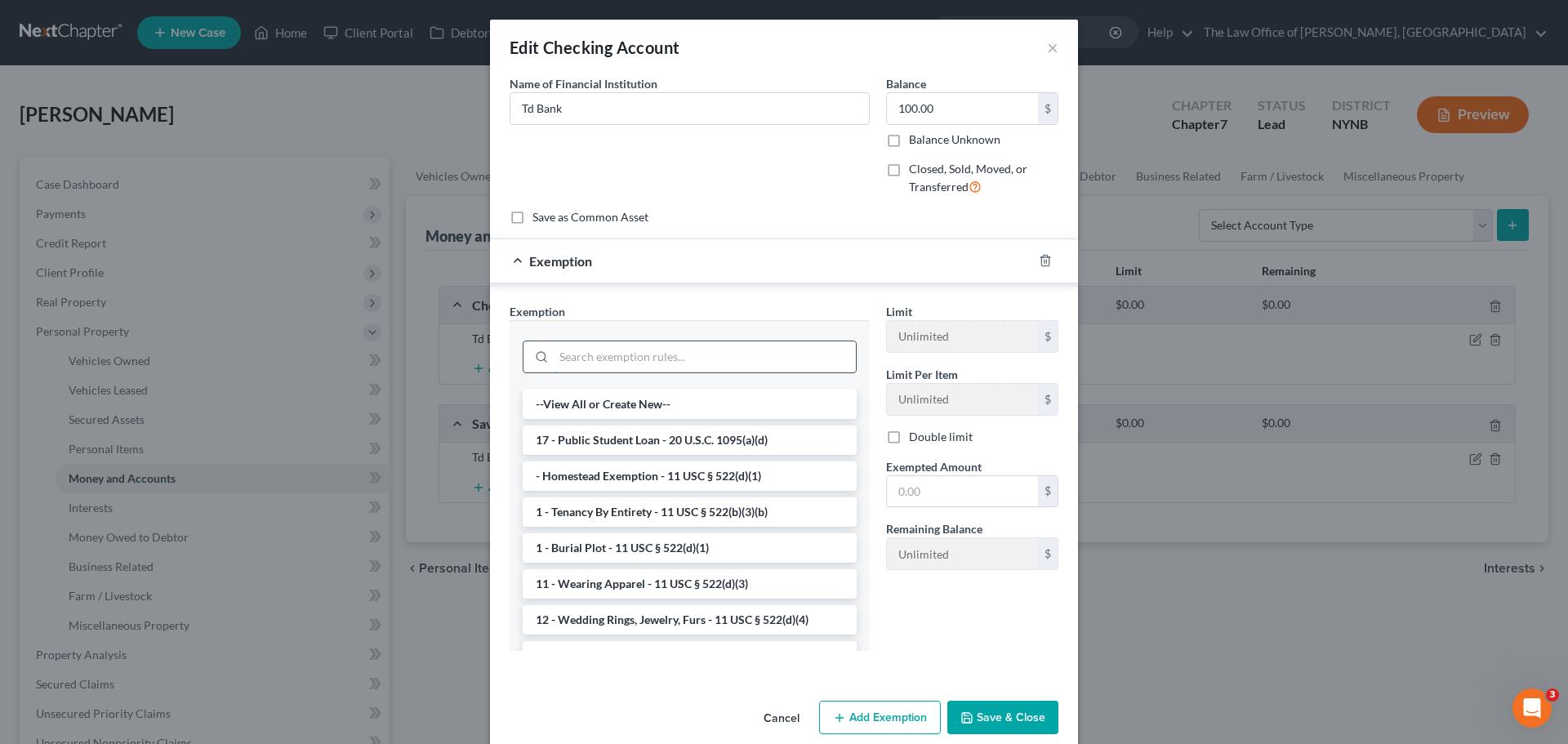
click at [650, 352] on input "search" at bounding box center [704, 357] width 302 height 31
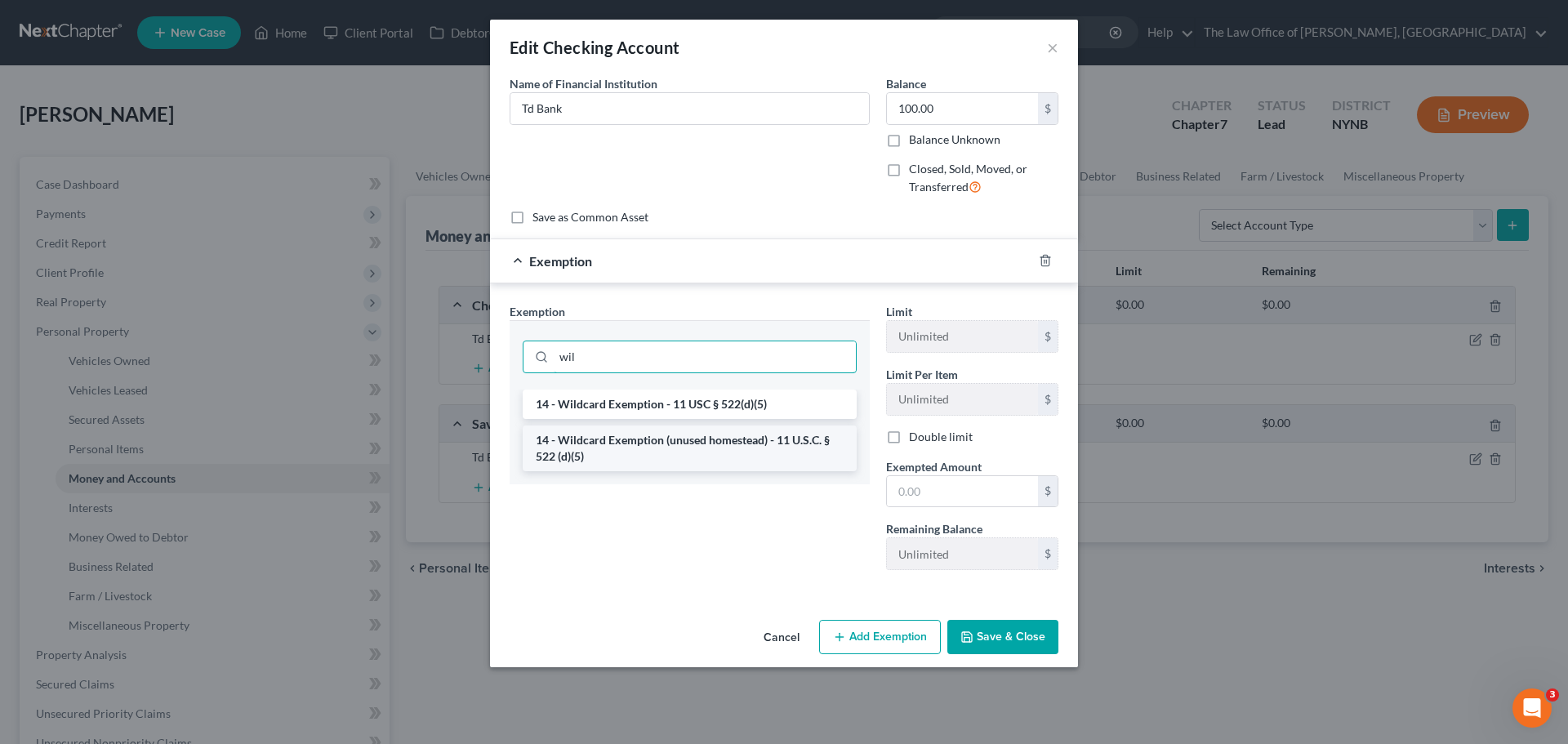
type input "wil"
click at [653, 446] on li "14 - Wildcard Exemption (unused homestead) - 11 U.S.C. § 522 (d)(5)" at bounding box center [690, 449] width 334 height 45
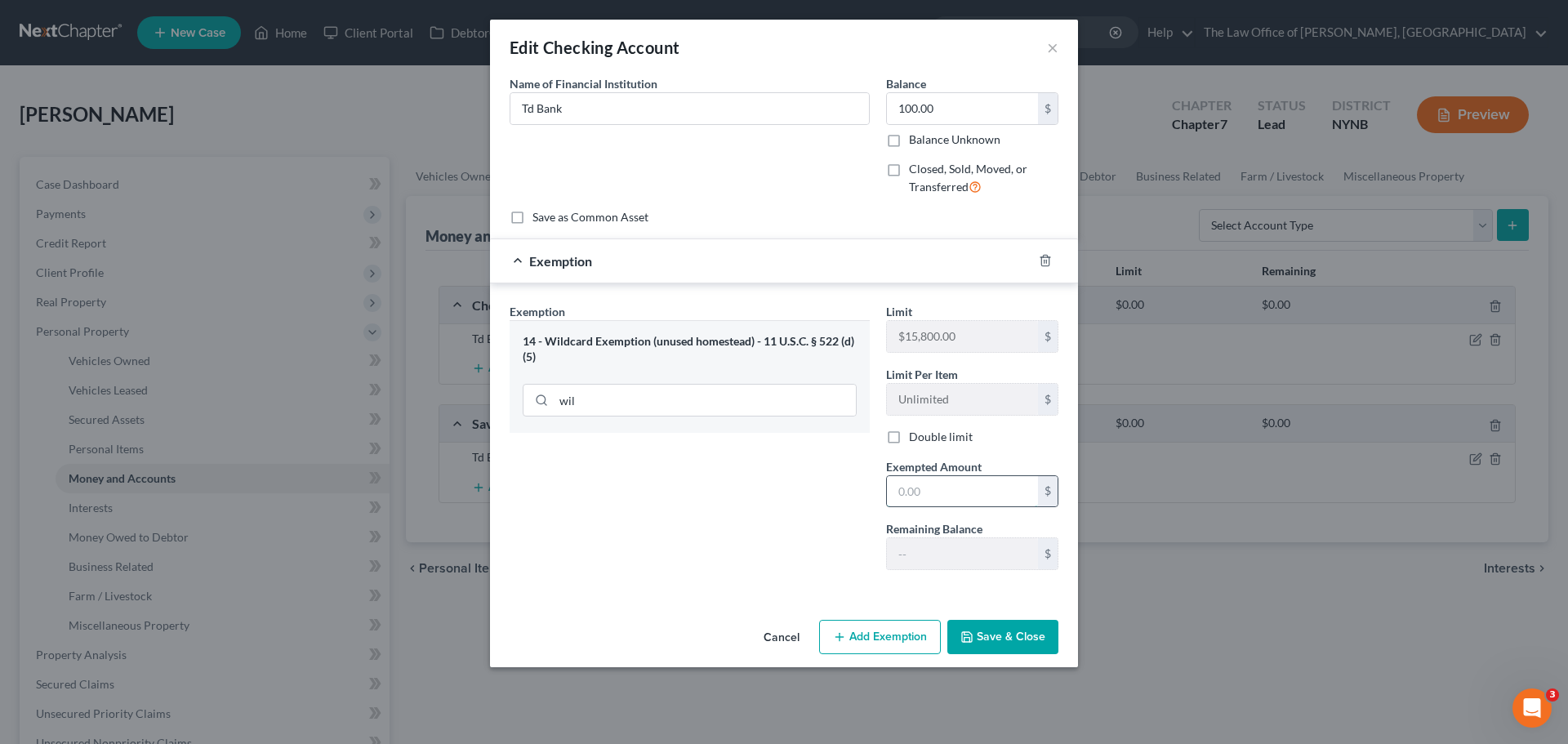
click at [922, 484] on input "text" at bounding box center [962, 491] width 151 height 31
type input "100"
click at [778, 524] on div "Exemption Set must be selected for CA. Exemption * 14 - Wildcard Exemption (unu…" at bounding box center [690, 444] width 376 height 281
click at [1002, 648] on button "Save & Close" at bounding box center [1003, 636] width 111 height 35
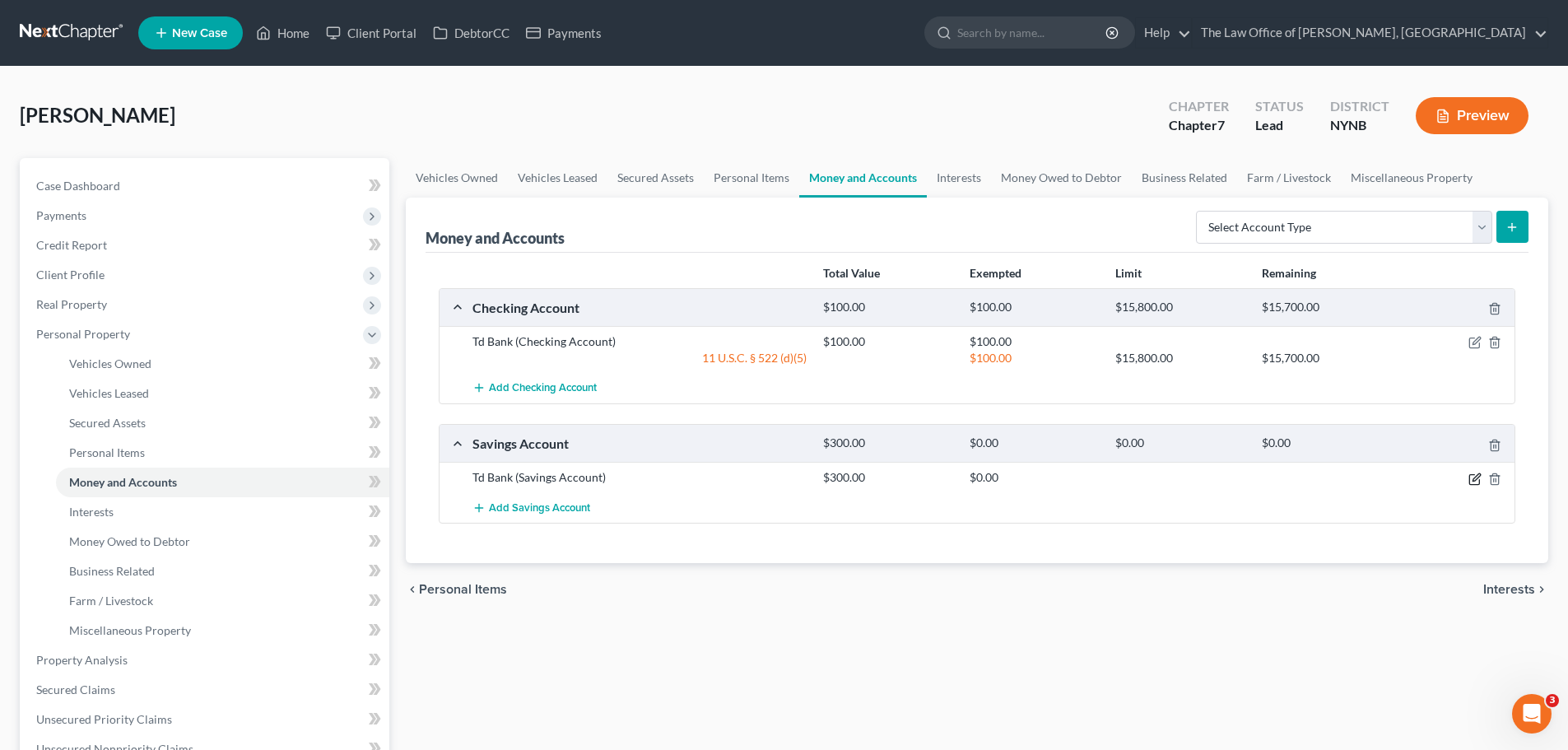
click at [1473, 479] on icon "button" at bounding box center [1475, 476] width 7 height 7
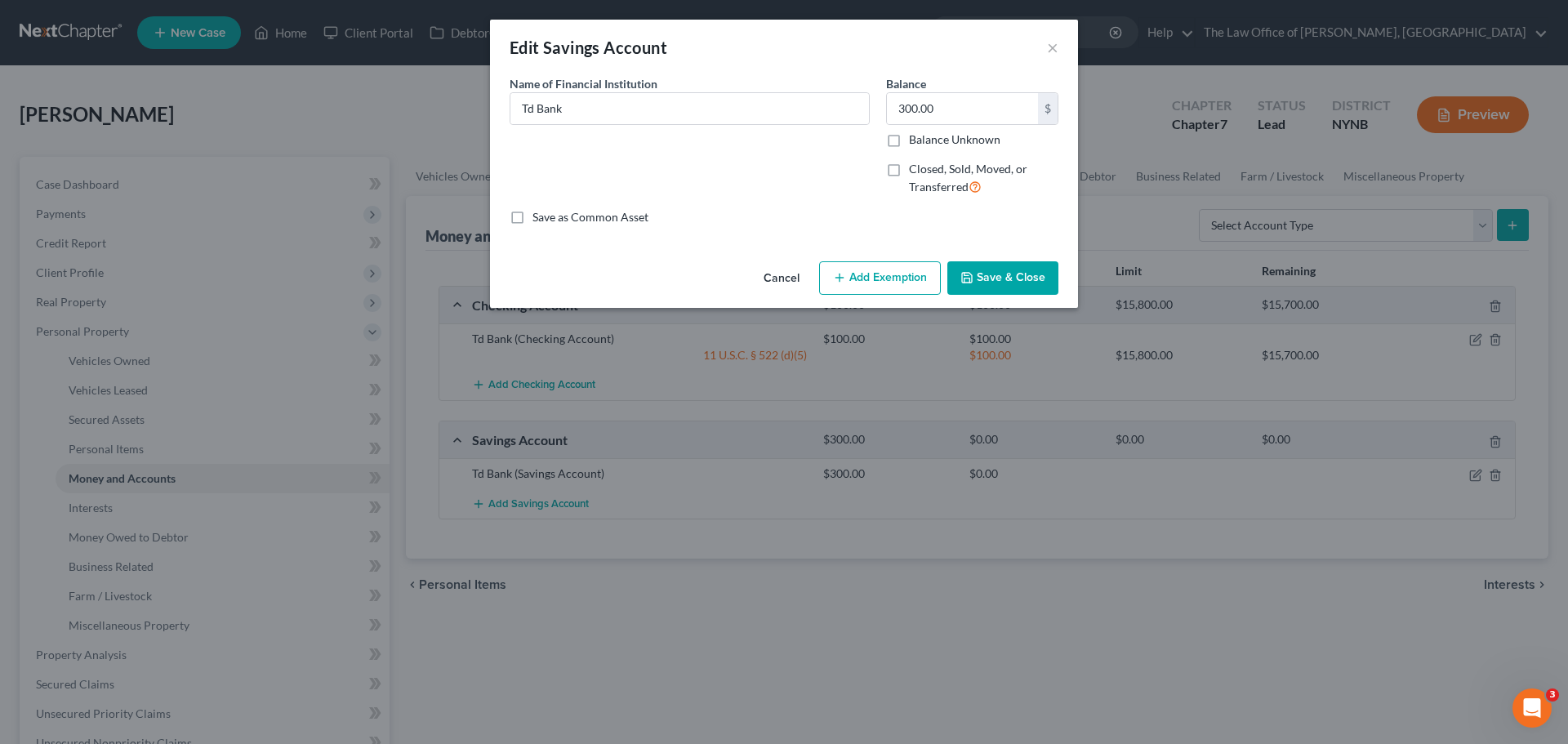
click at [860, 280] on button "Add Exemption" at bounding box center [879, 279] width 122 height 35
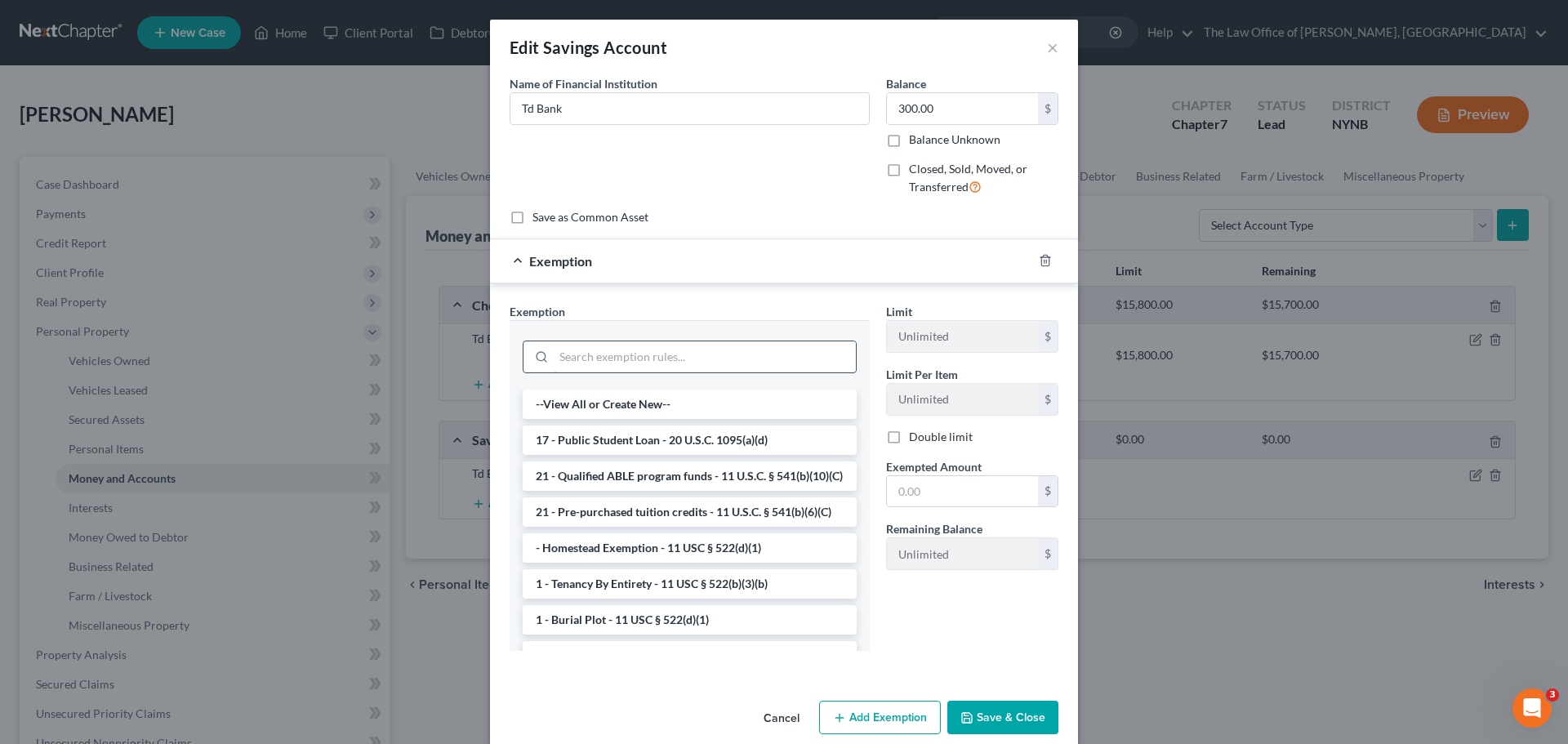
drag, startPoint x: 627, startPoint y: 354, endPoint x: 641, endPoint y: 366, distance: 18.4
click at [629, 356] on input "search" at bounding box center [704, 357] width 302 height 31
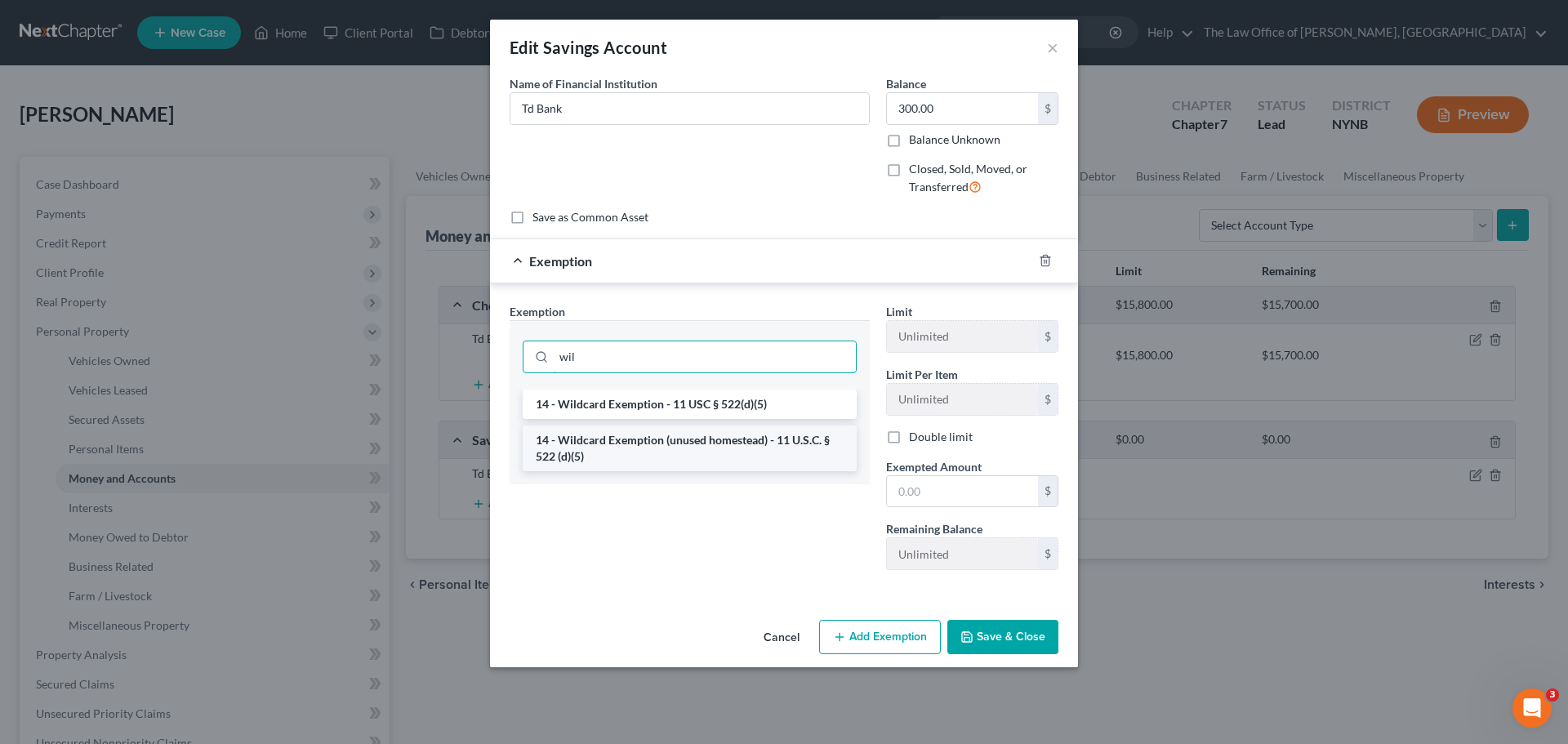
type input "wil"
click at [661, 436] on li "14 - Wildcard Exemption (unused homestead) - 11 U.S.C. § 522 (d)(5)" at bounding box center [690, 449] width 334 height 45
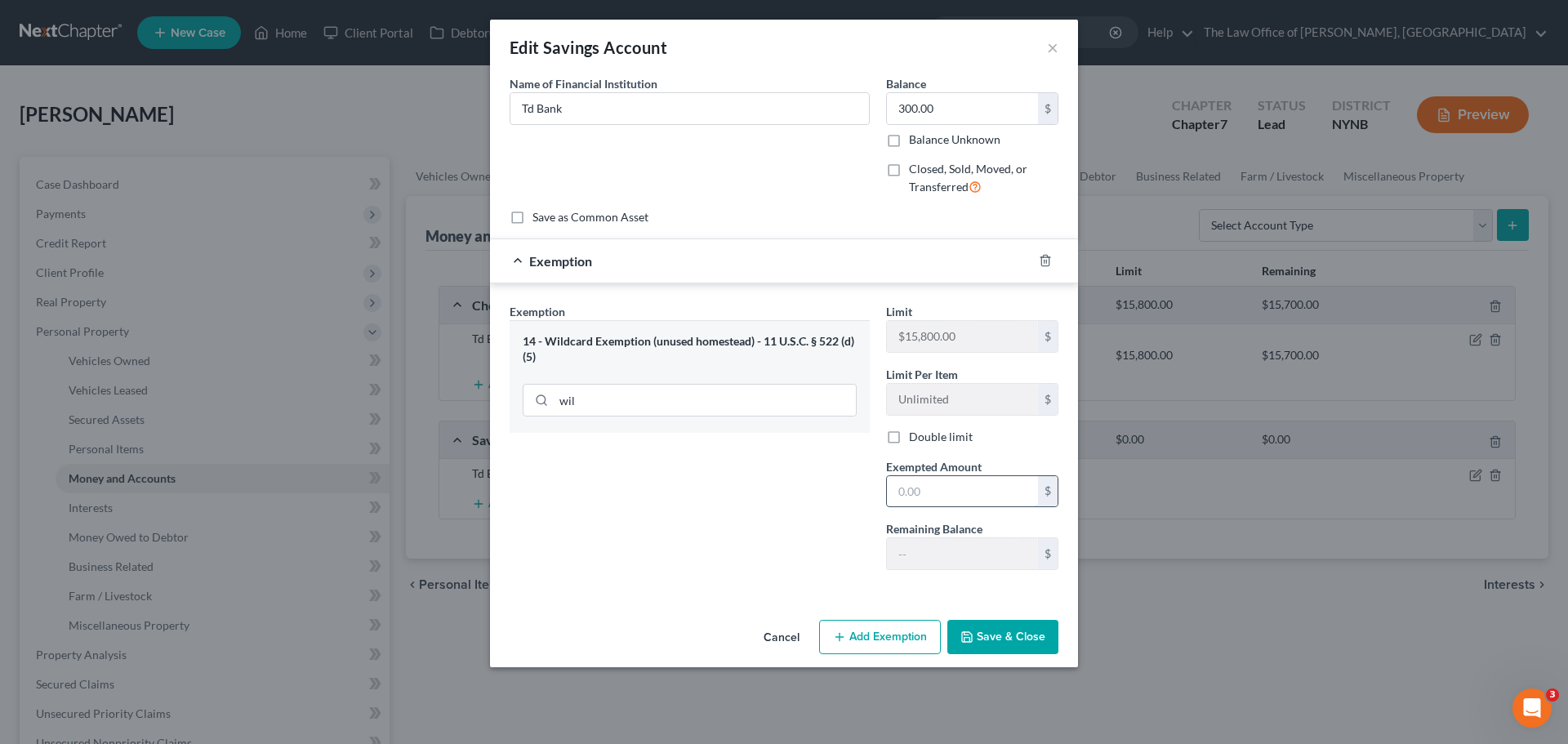
click at [925, 500] on input "text" at bounding box center [962, 491] width 151 height 31
type input "300"
drag, startPoint x: 793, startPoint y: 530, endPoint x: 925, endPoint y: 584, distance: 142.6
click at [798, 535] on div "Exemption Set must be selected for CA. Exemption * 14 - Wildcard Exemption (unu…" at bounding box center [690, 444] width 376 height 281
click at [1007, 634] on button "Save & Close" at bounding box center [1003, 636] width 111 height 35
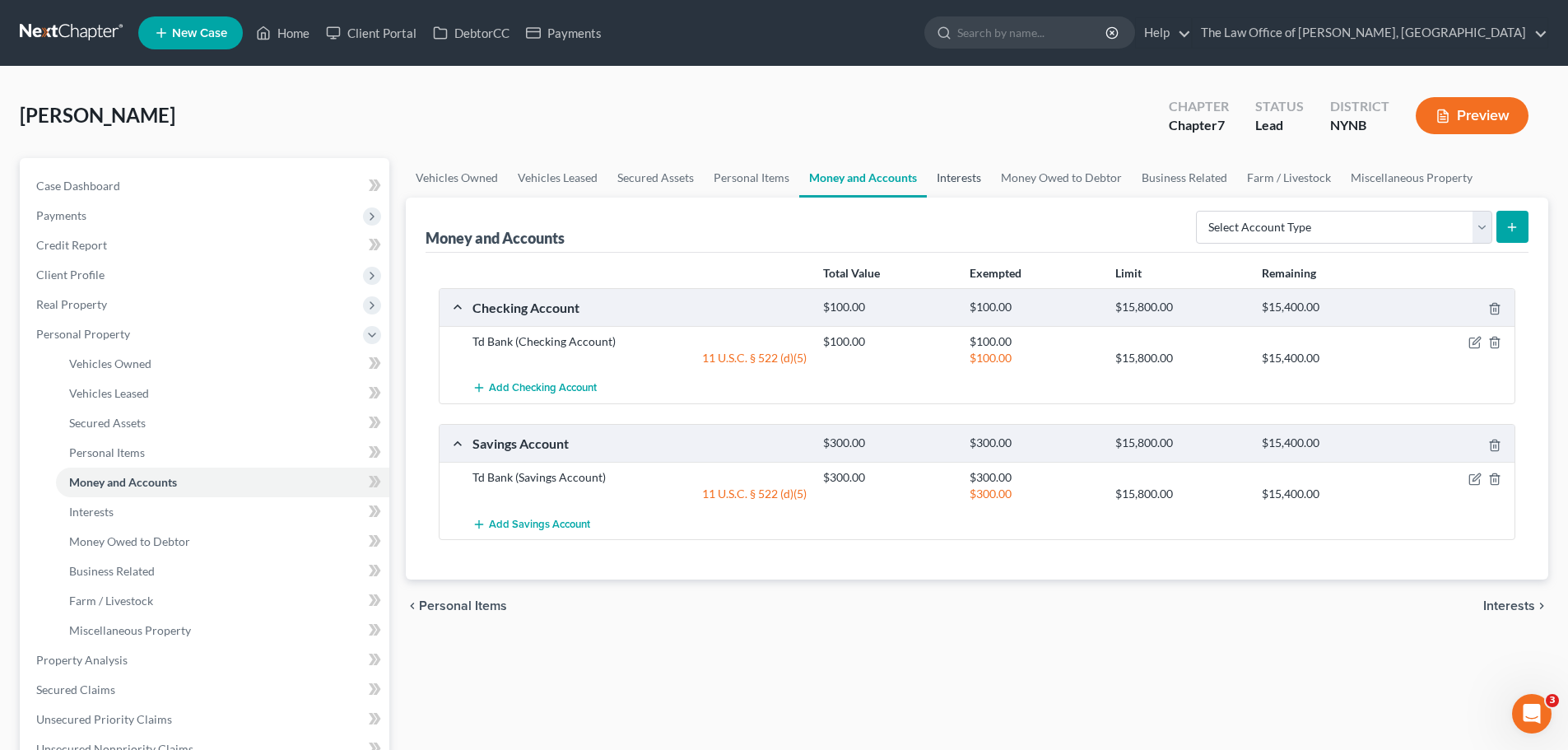
click at [951, 173] on link "Interests" at bounding box center [959, 178] width 64 height 40
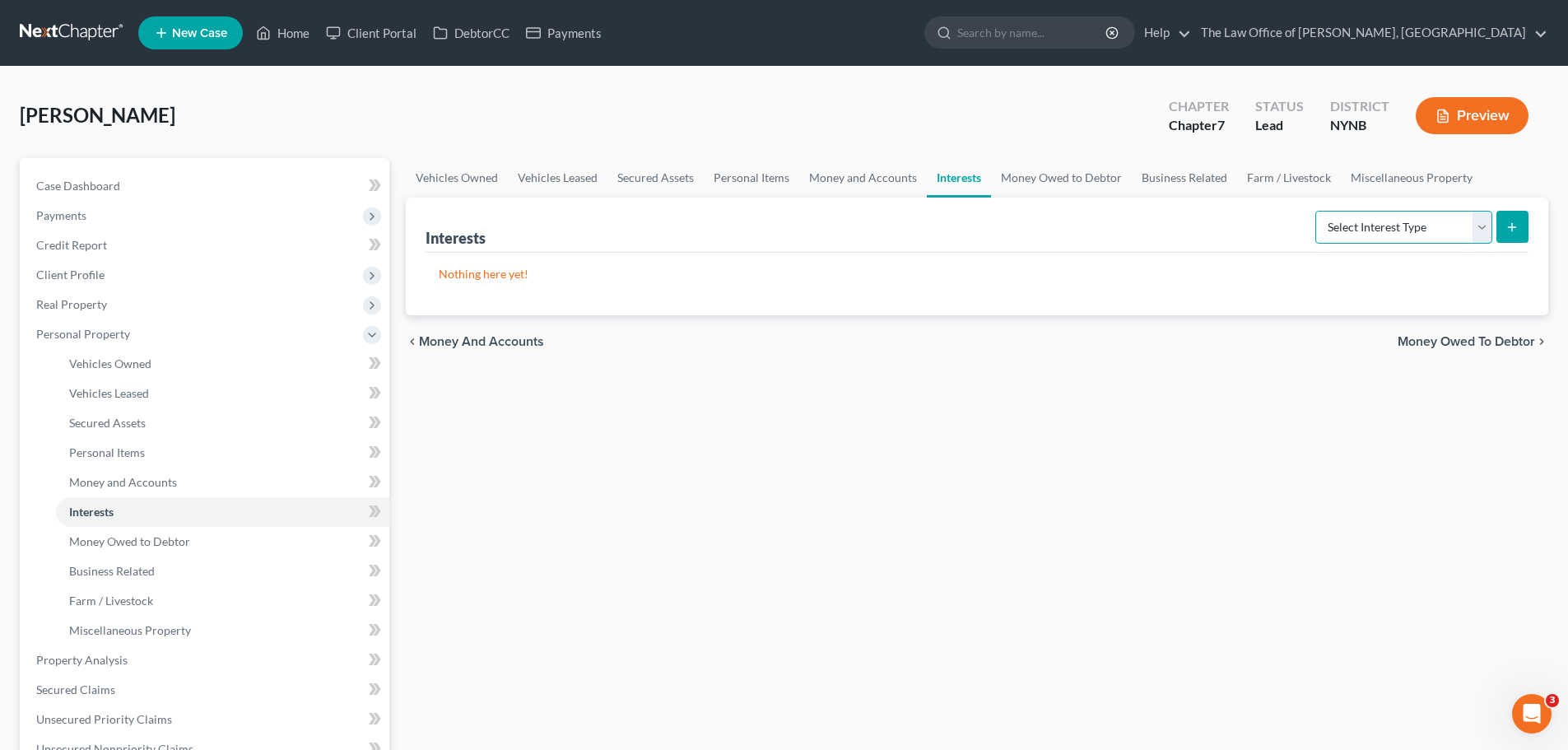
click at [1385, 231] on select "Select Interest Type 401K Annuity Bond Education IRA Government Bond Government…" at bounding box center [1404, 227] width 177 height 33
select select "401k"
click at [1317, 211] on select "Select Interest Type 401K Annuity Bond Education IRA Government Bond Government…" at bounding box center [1404, 227] width 177 height 33
click at [1510, 228] on icon "submit" at bounding box center [1511, 227] width 13 height 13
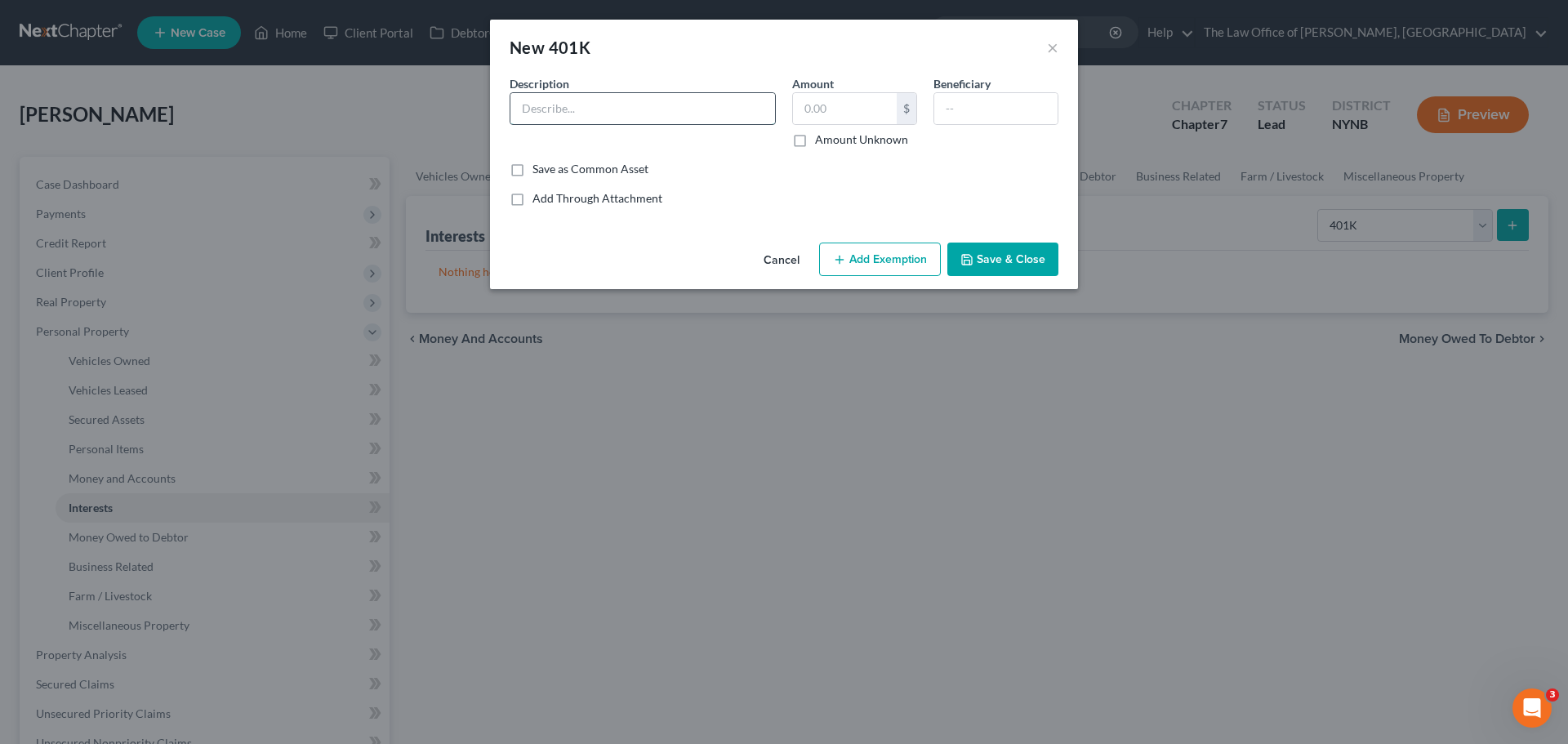
click at [648, 122] on input "text" at bounding box center [643, 108] width 265 height 31
type input "401k"
click at [869, 112] on input "text" at bounding box center [845, 108] width 104 height 31
type input "15,000"
click at [869, 252] on button "Add Exemption" at bounding box center [879, 260] width 122 height 35
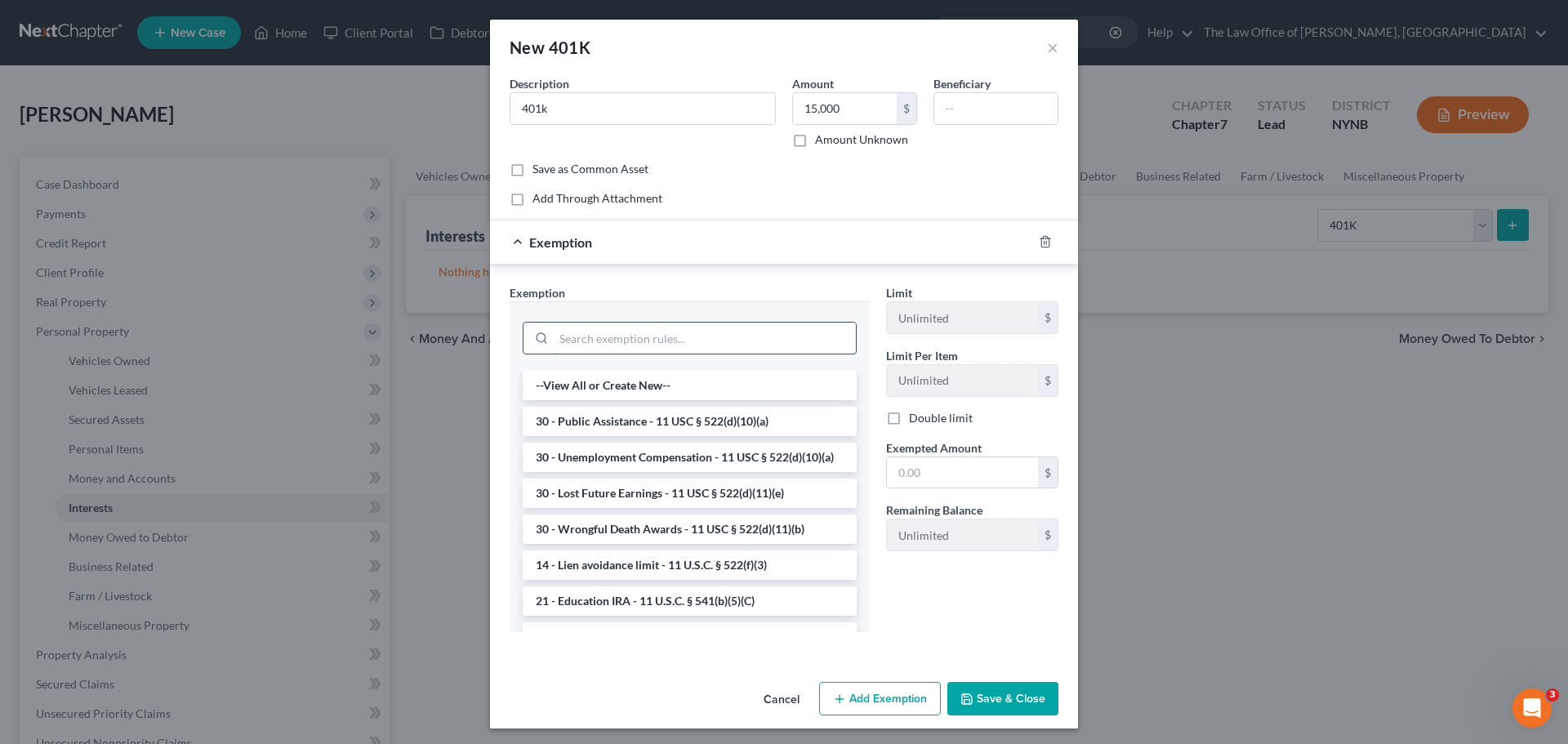
click at [641, 345] on input "search" at bounding box center [704, 338] width 302 height 31
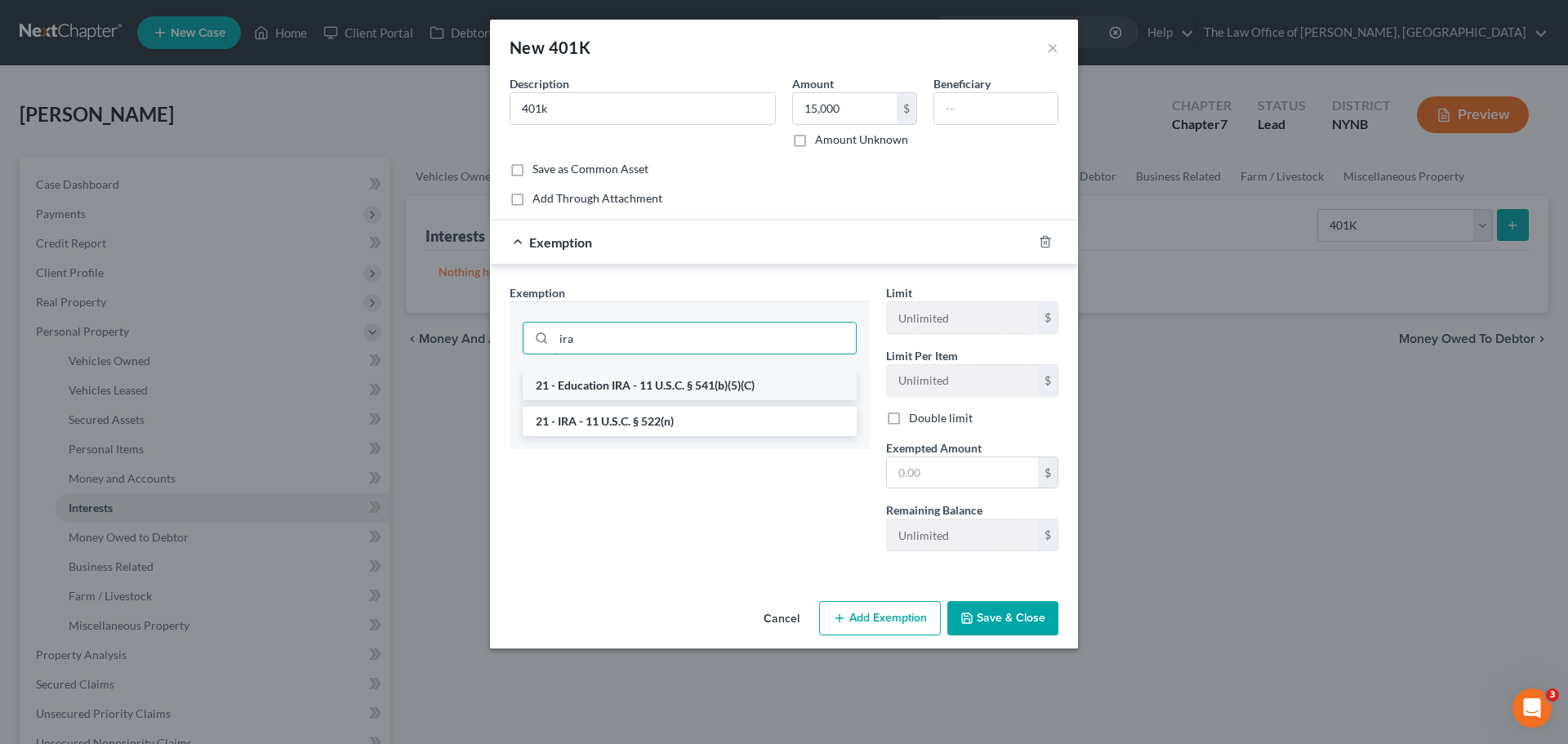
type input "ira"
drag, startPoint x: 667, startPoint y: 391, endPoint x: 686, endPoint y: 388, distance: 19.2
click at [668, 391] on li "21 - Education IRA - 11 U.S.C. § 541(b)(5)(C)" at bounding box center [690, 385] width 334 height 30
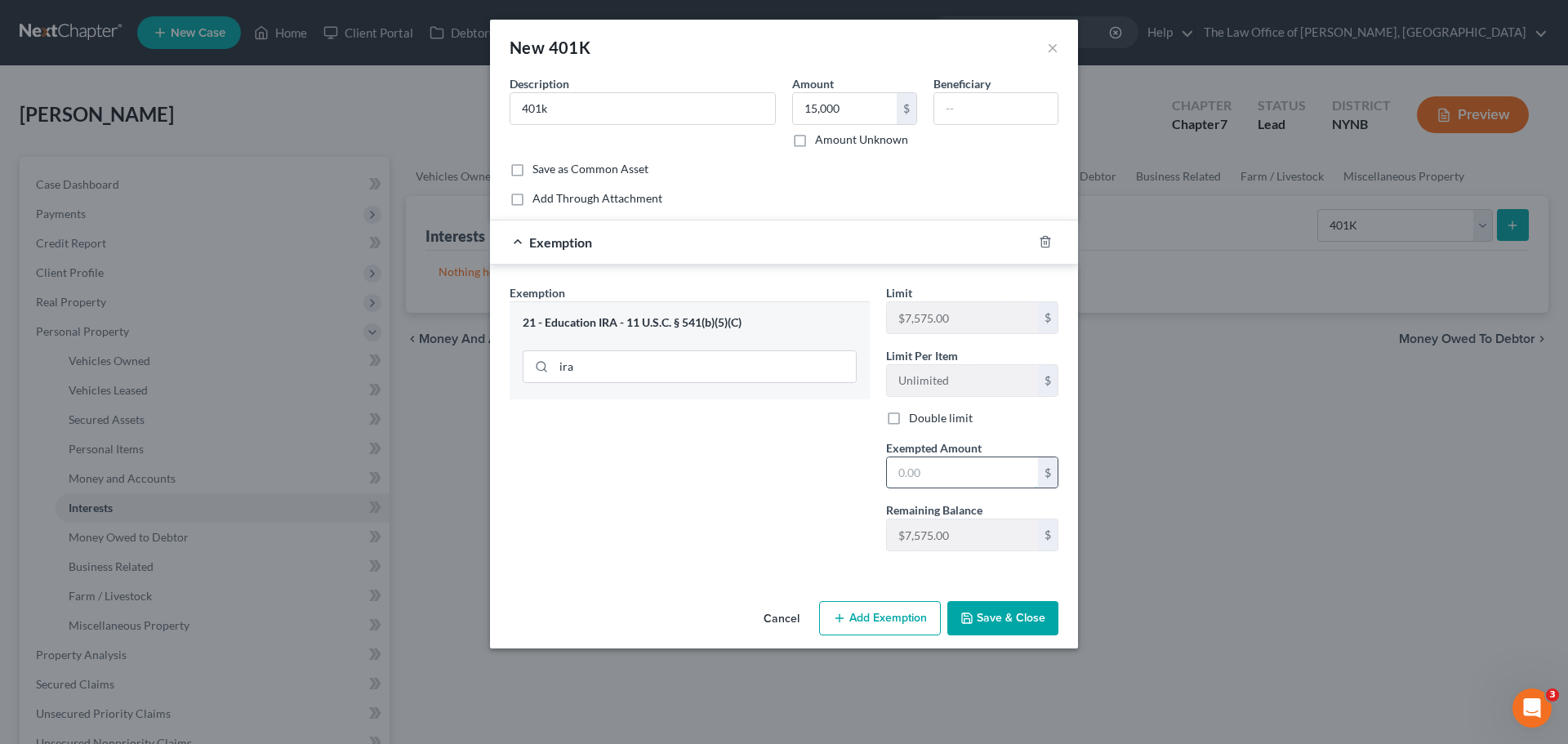
click at [916, 476] on input "text" at bounding box center [962, 472] width 151 height 31
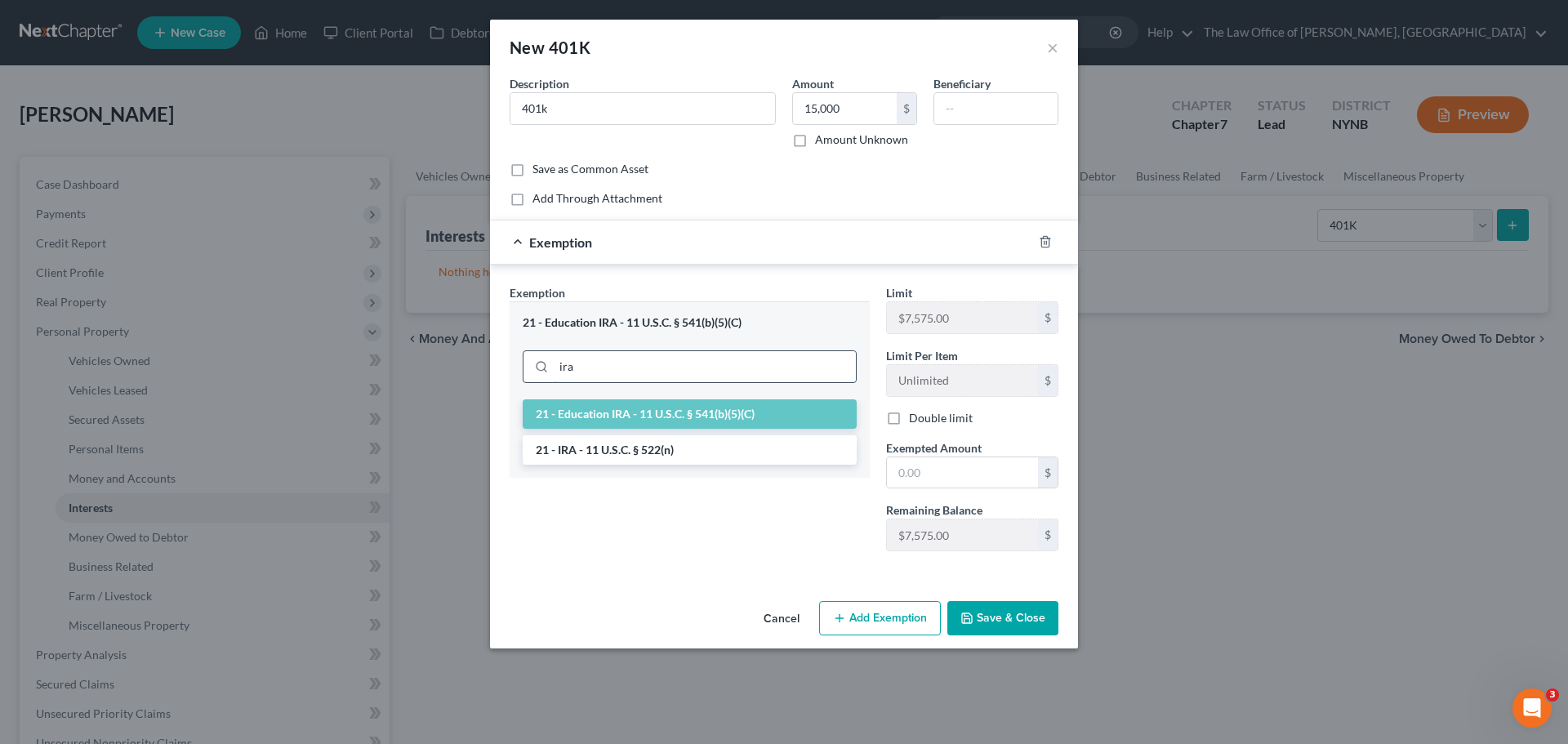
click at [601, 367] on input "ira" at bounding box center [704, 366] width 302 height 31
click at [630, 444] on li "21 - IRA - 11 U.S.C. § 522(n)" at bounding box center [690, 451] width 334 height 30
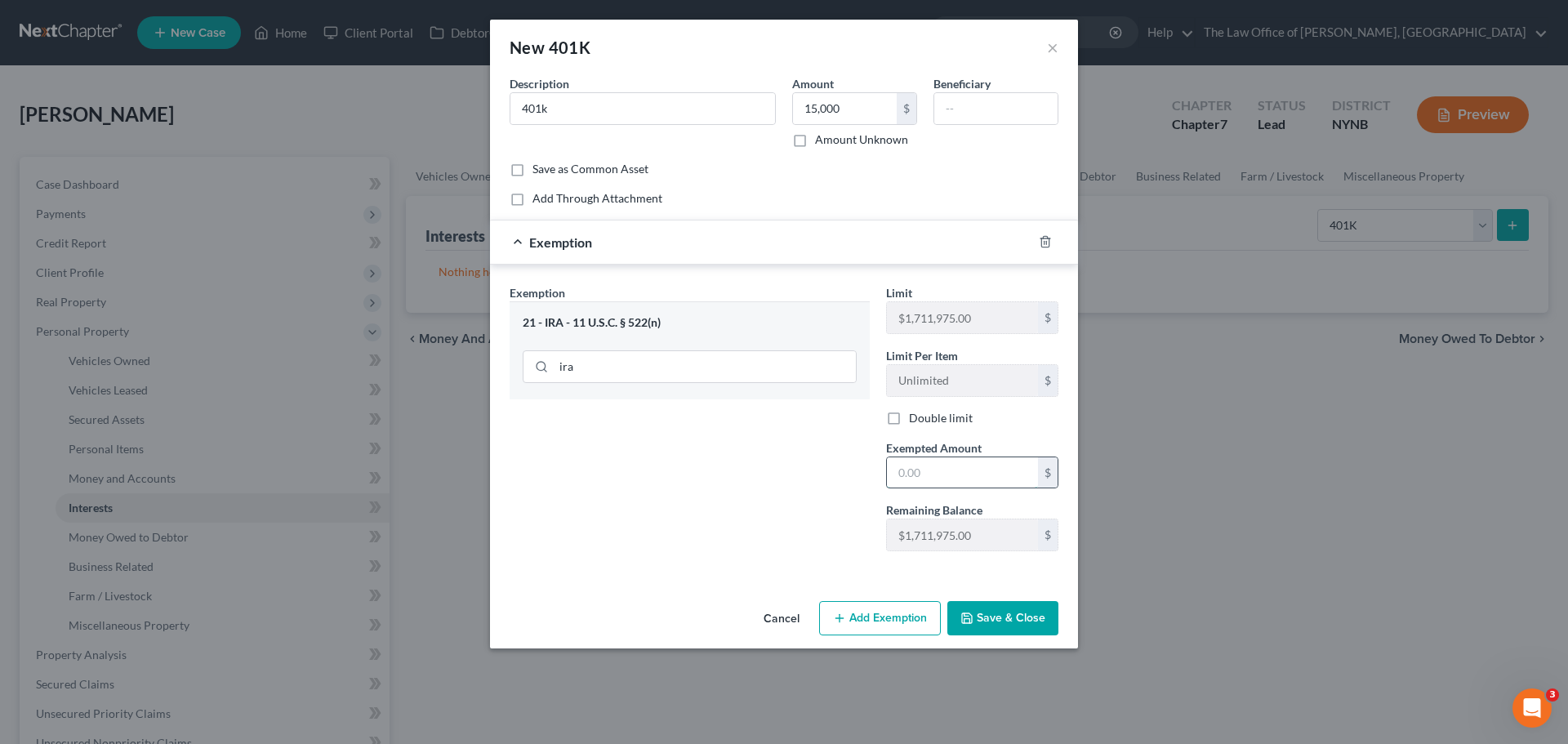
click at [940, 477] on input "text" at bounding box center [962, 472] width 151 height 31
type input "15,000"
click at [1013, 611] on button "Save & Close" at bounding box center [1003, 618] width 111 height 35
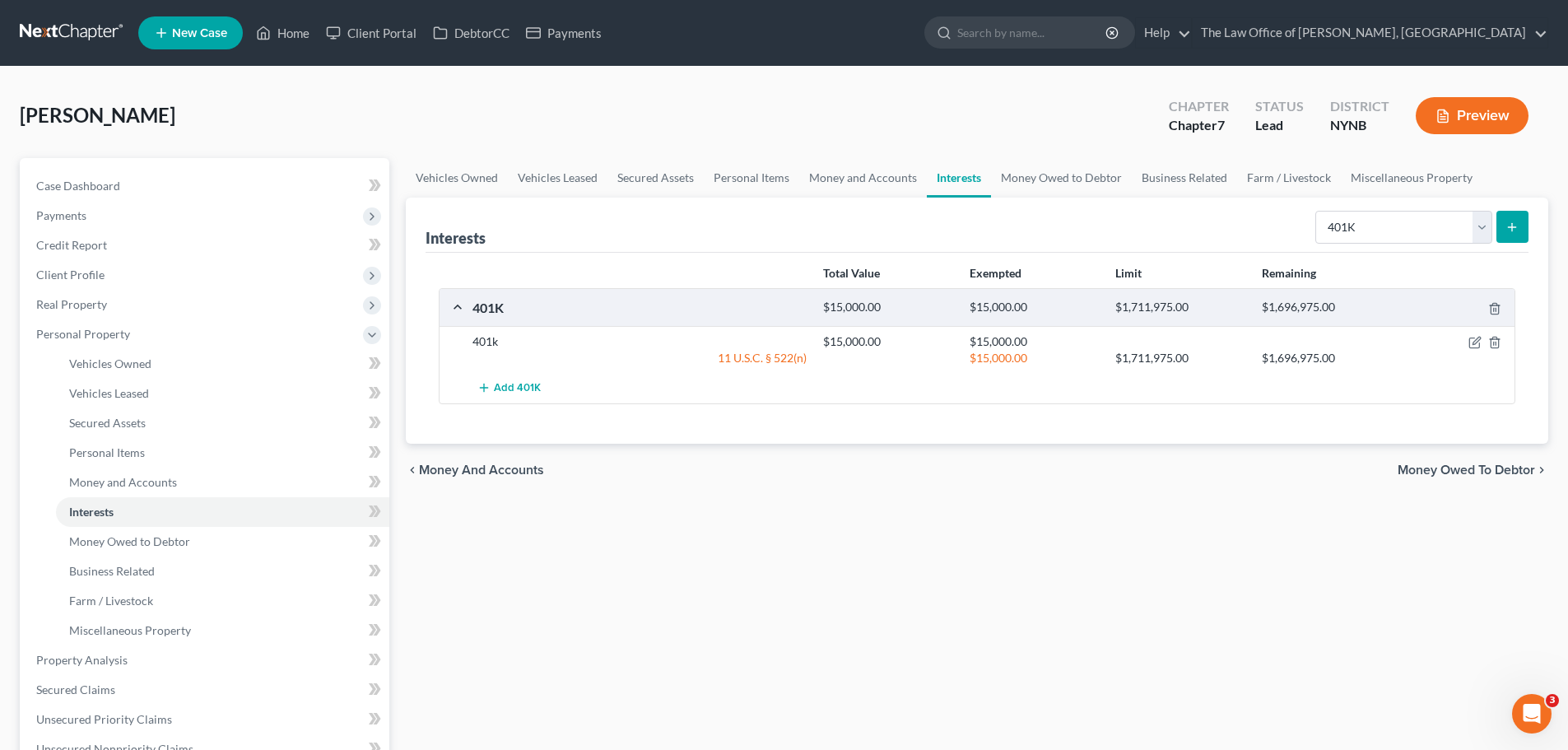
scroll to position [330, 0]
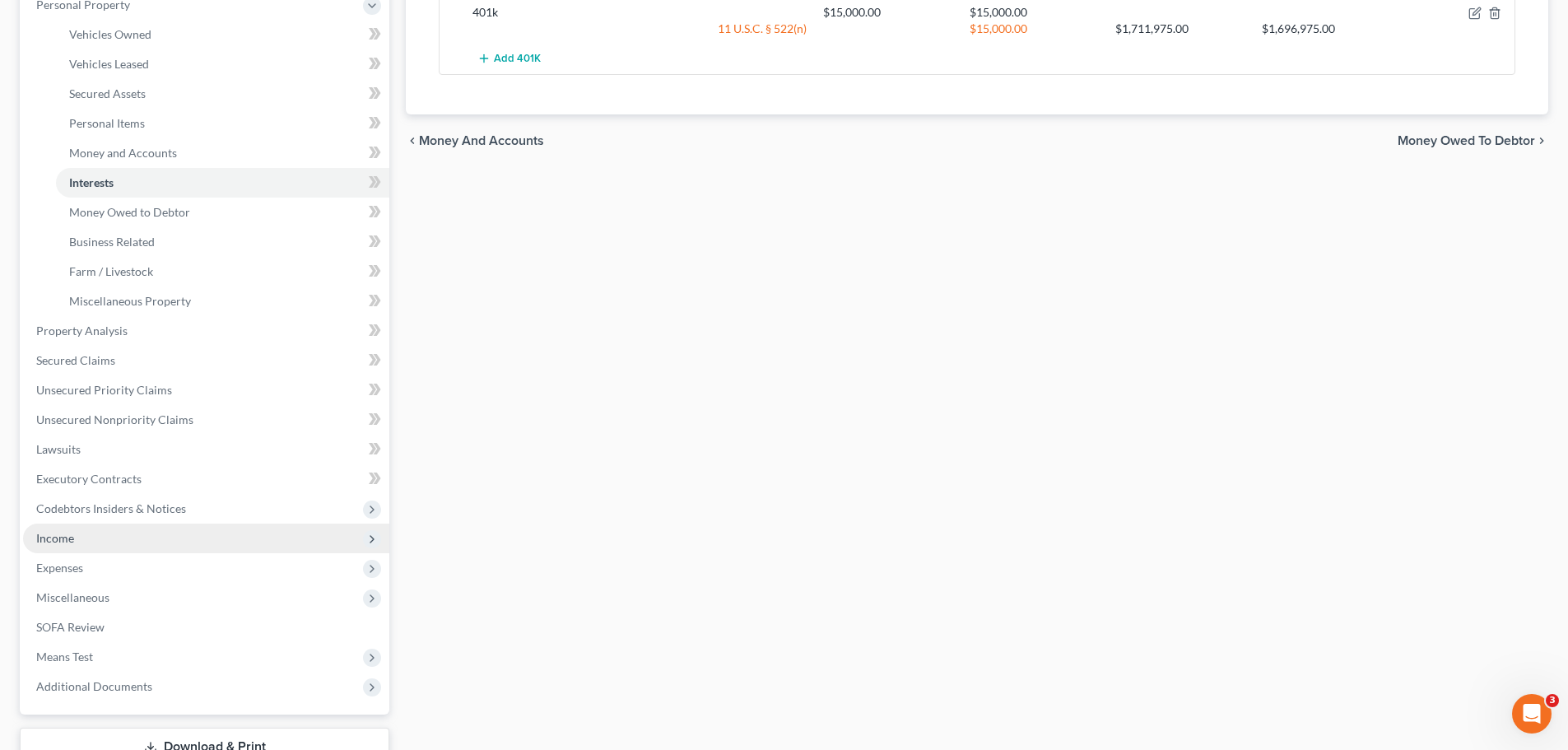
click at [89, 530] on span "Income" at bounding box center [206, 539] width 366 height 30
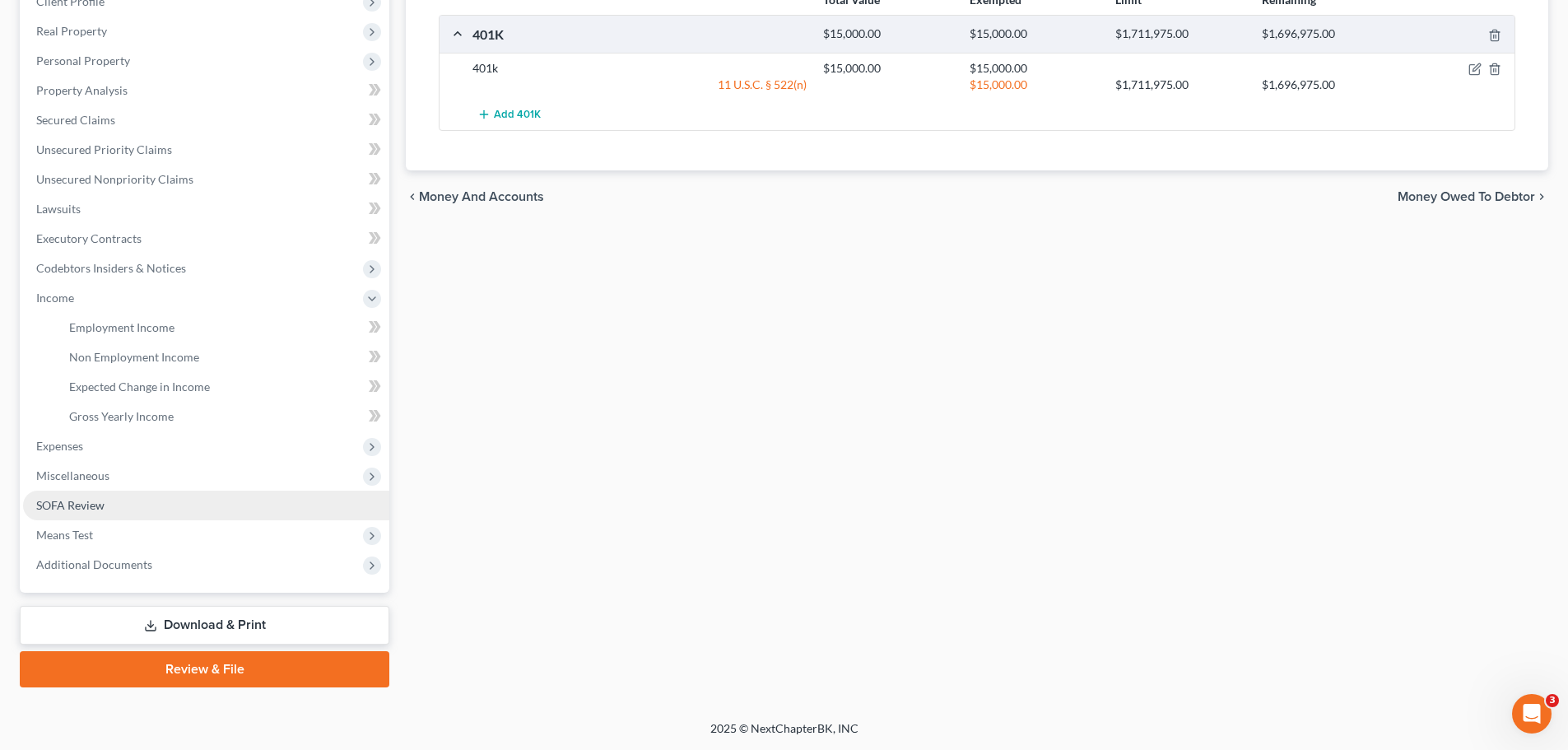
scroll to position [273, 0]
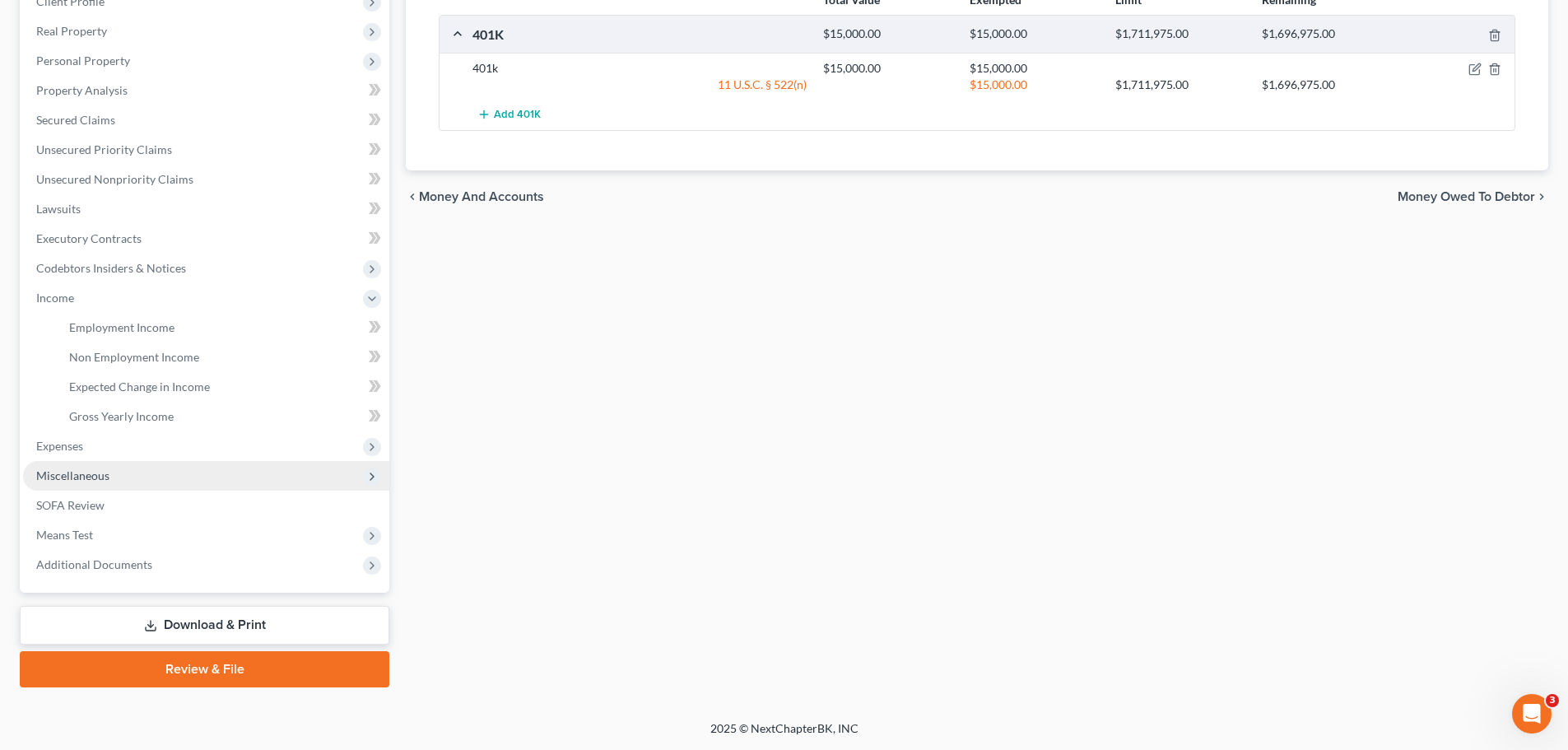
click at [69, 481] on span "Miscellaneous" at bounding box center [73, 475] width 74 height 14
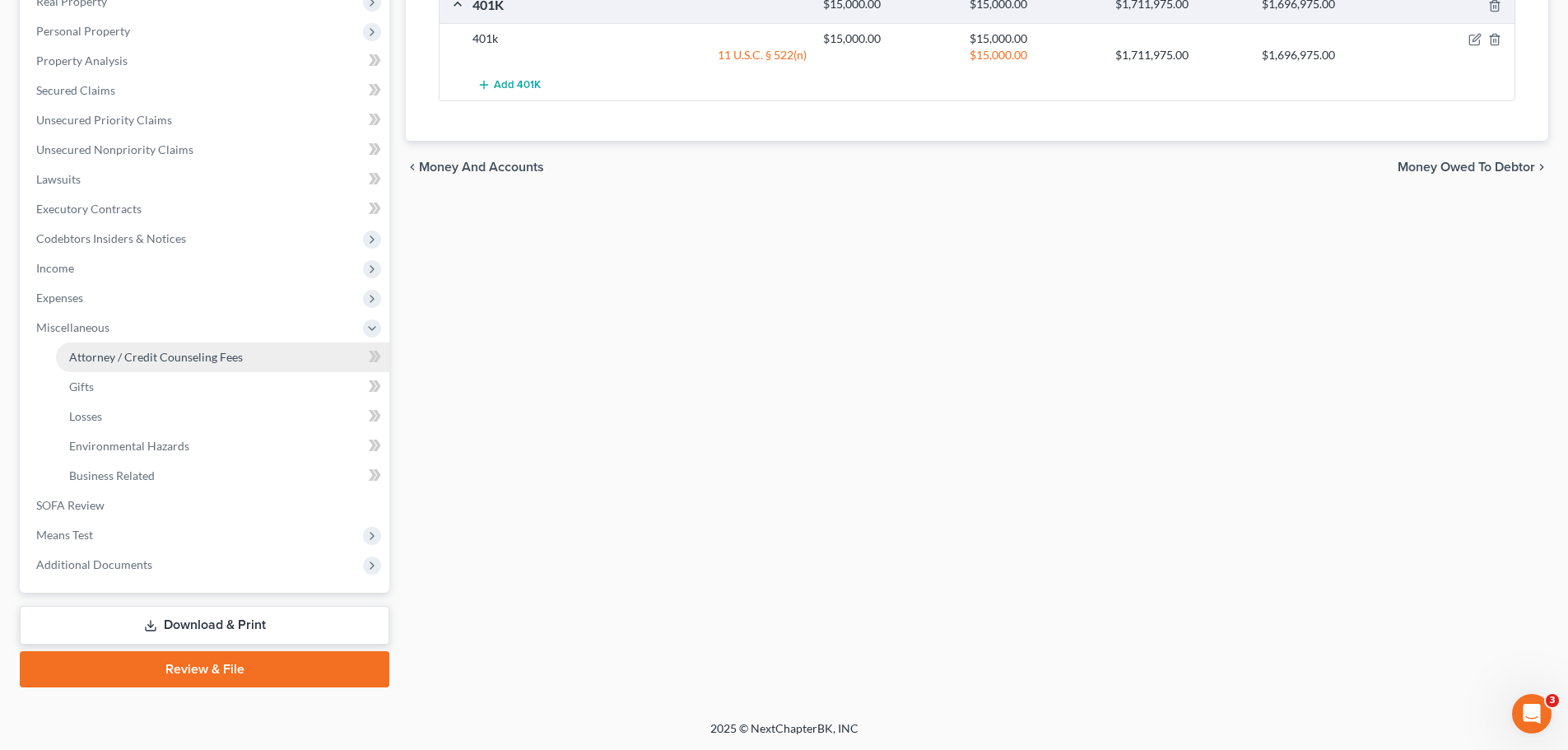
click at [136, 352] on span "Attorney / Credit Counseling Fees" at bounding box center [155, 357] width 173 height 14
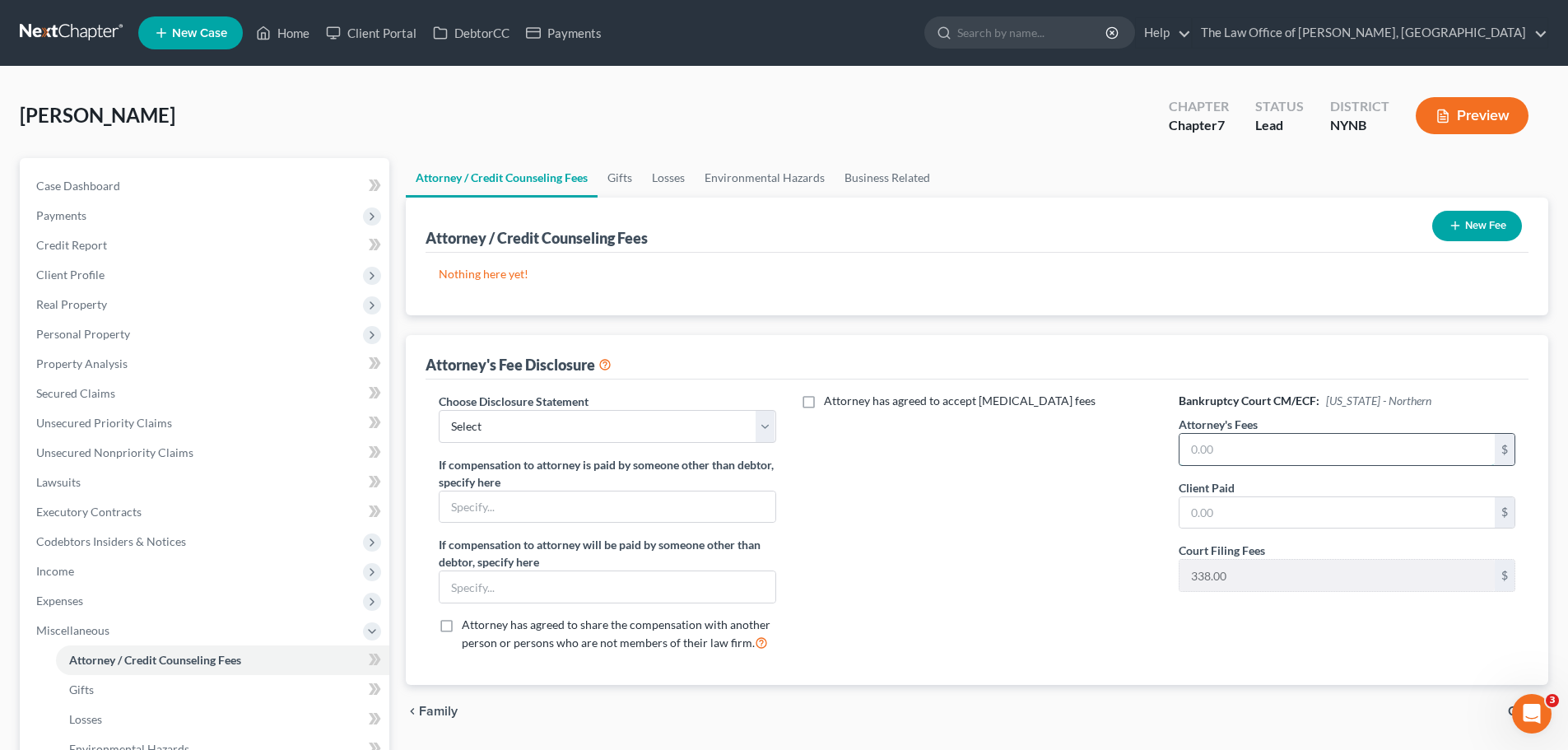
click at [1291, 451] on input "text" at bounding box center [1337, 449] width 316 height 31
type input "2,180"
click at [1267, 520] on input "text" at bounding box center [1337, 512] width 316 height 31
type input "350"
drag, startPoint x: 560, startPoint y: 420, endPoint x: 552, endPoint y: 432, distance: 14.4
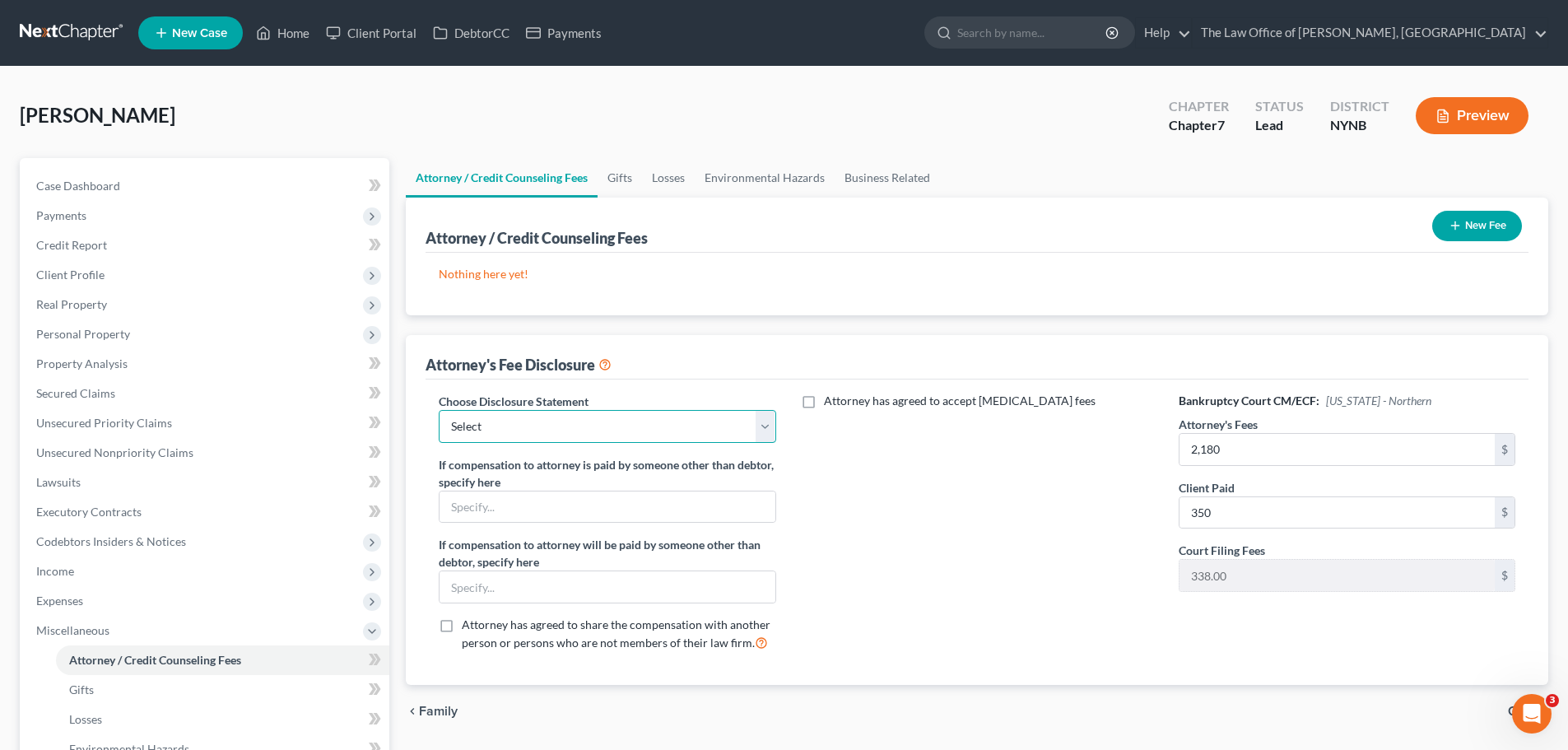
click at [560, 420] on select "Select Southern District The Law Office of [PERSON_NAME], [GEOGRAPHIC_DATA]" at bounding box center [607, 426] width 336 height 33
select select "1"
click at [439, 410] on select "Select Southern District The Law Office of [PERSON_NAME], [GEOGRAPHIC_DATA]" at bounding box center [607, 426] width 336 height 33
click at [1494, 230] on button "New Fee" at bounding box center [1476, 226] width 90 height 31
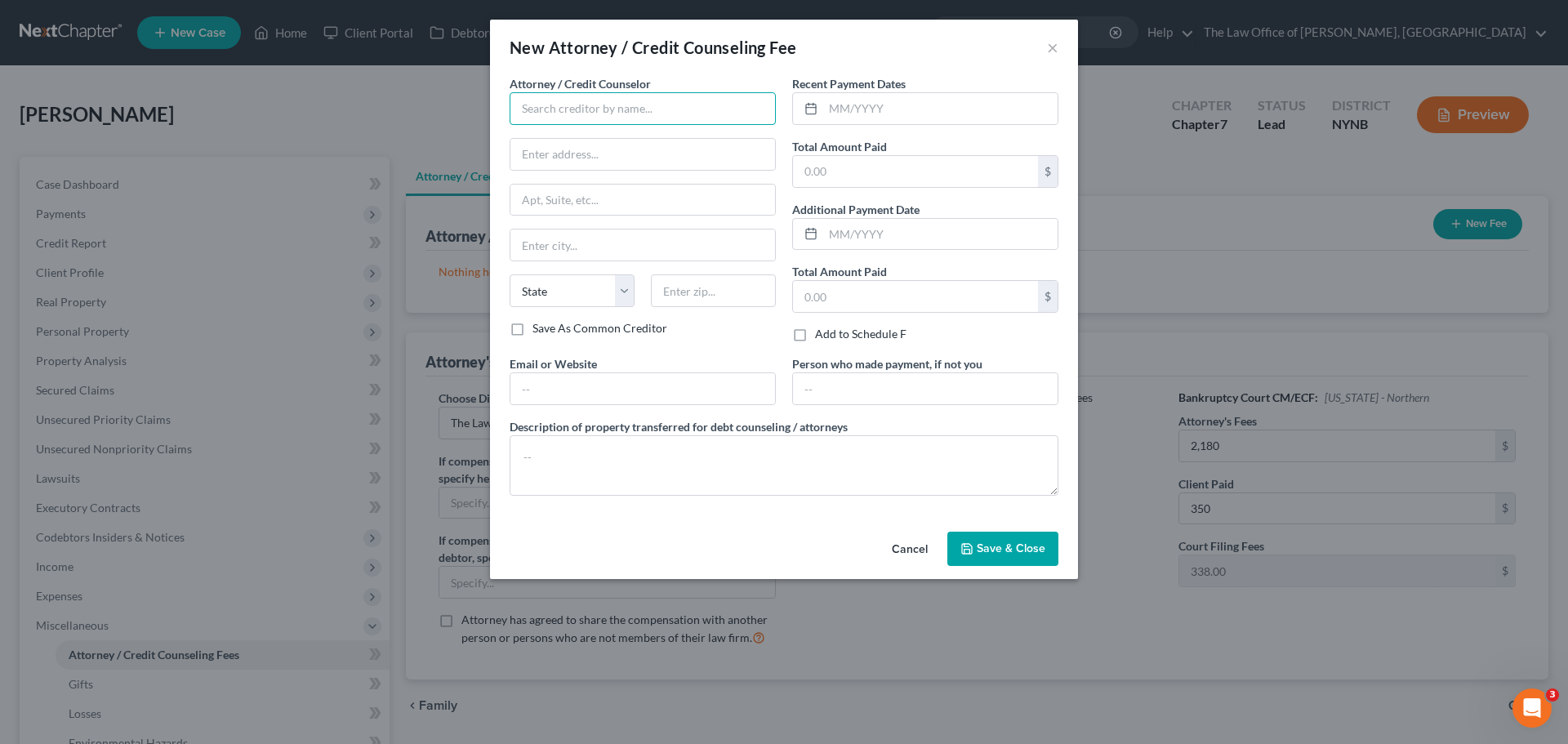
click at [562, 112] on input "text" at bounding box center [642, 108] width 266 height 33
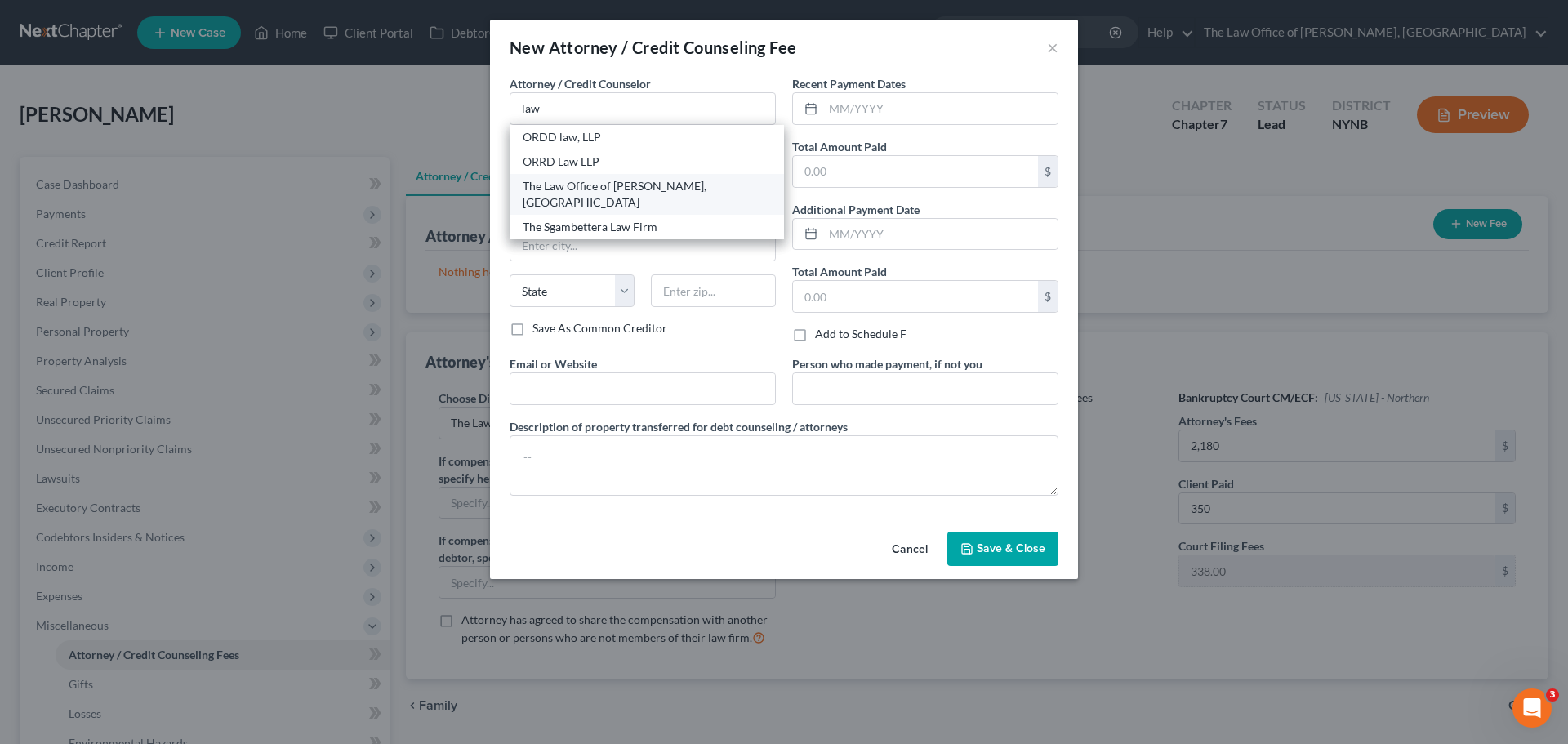
click at [575, 189] on div "The Law Office of [PERSON_NAME], [GEOGRAPHIC_DATA]" at bounding box center [646, 194] width 248 height 33
type input "The Law Office of [PERSON_NAME], [GEOGRAPHIC_DATA]"
type input "[STREET_ADDRESS][PERSON_NAME]"
type input "Schenectady"
select select "35"
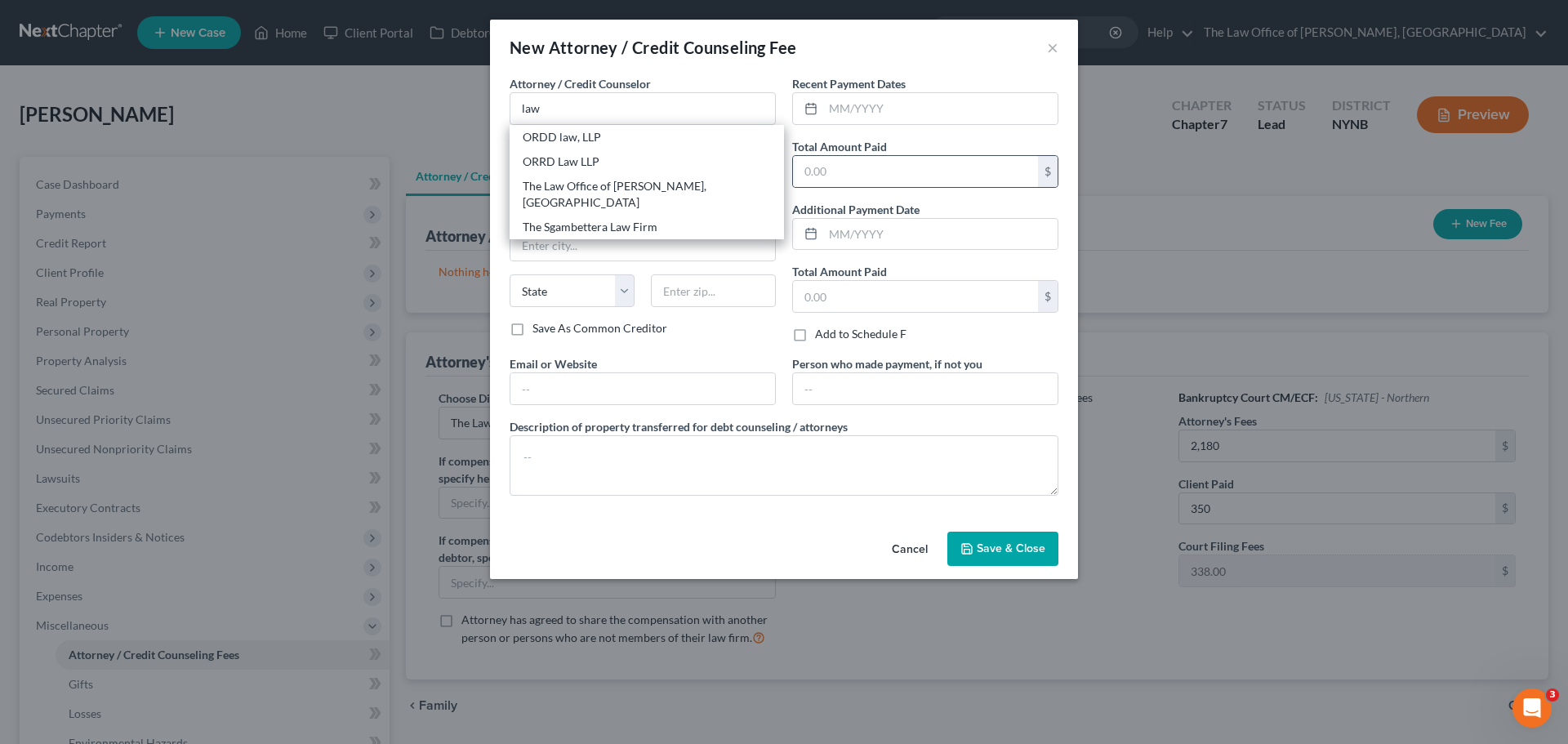
type input "12309"
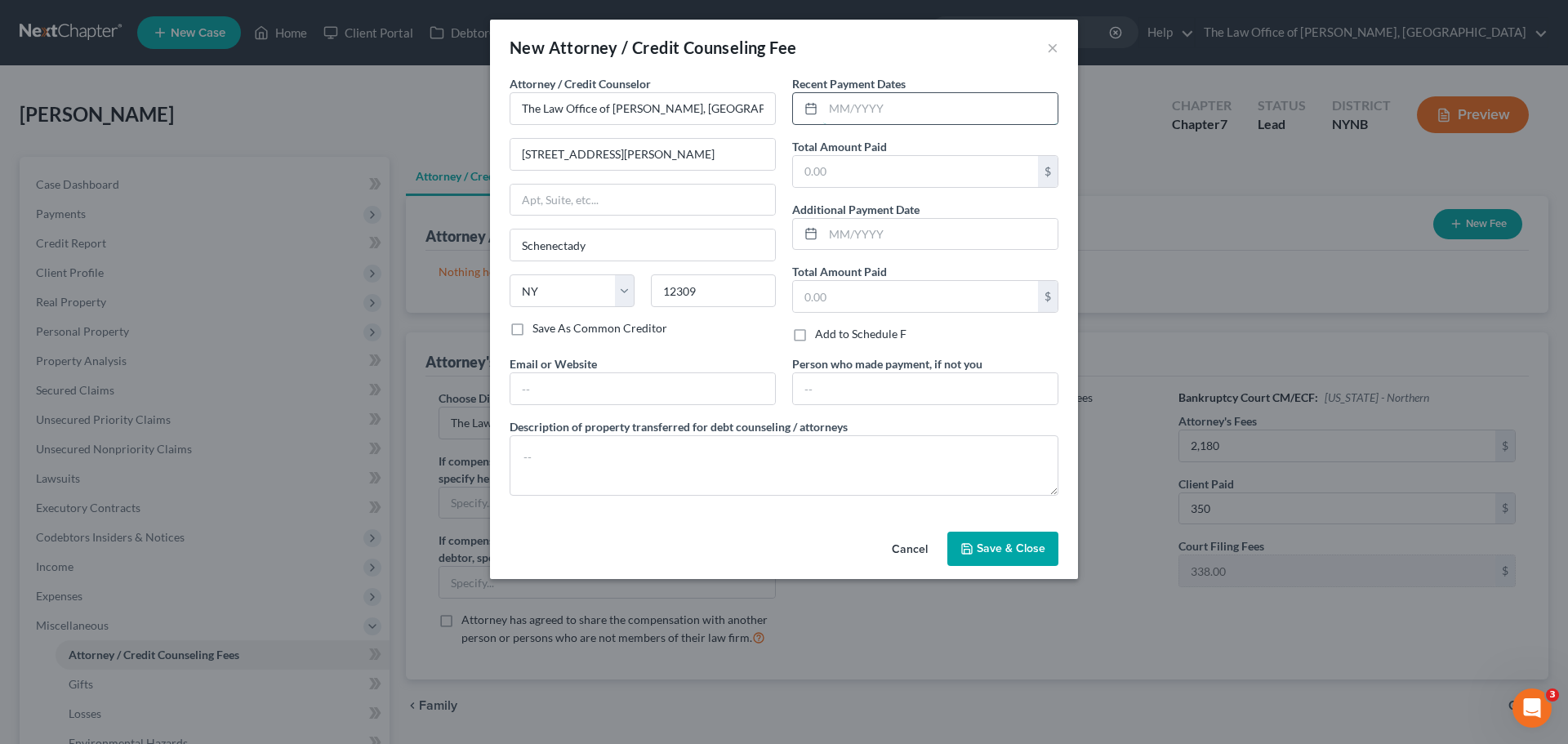
click at [851, 116] on input "text" at bounding box center [940, 108] width 234 height 31
type input "09/2025"
click at [820, 171] on input "text" at bounding box center [916, 171] width 245 height 31
type input "350"
click at [978, 541] on span "Save & Close" at bounding box center [1011, 548] width 68 height 14
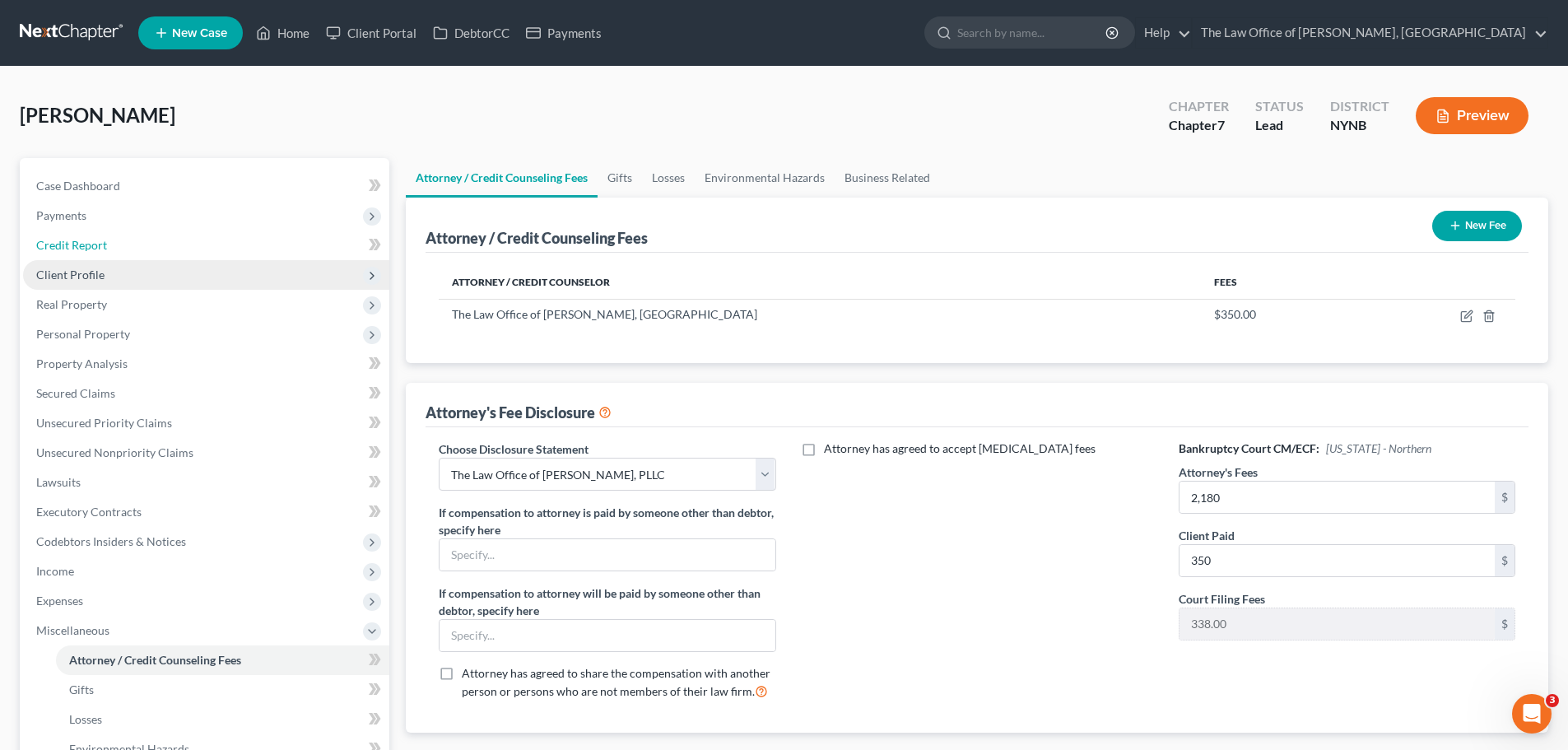
drag, startPoint x: 68, startPoint y: 242, endPoint x: 92, endPoint y: 269, distance: 36.1
click at [68, 242] on span "Credit Report" at bounding box center [71, 245] width 71 height 14
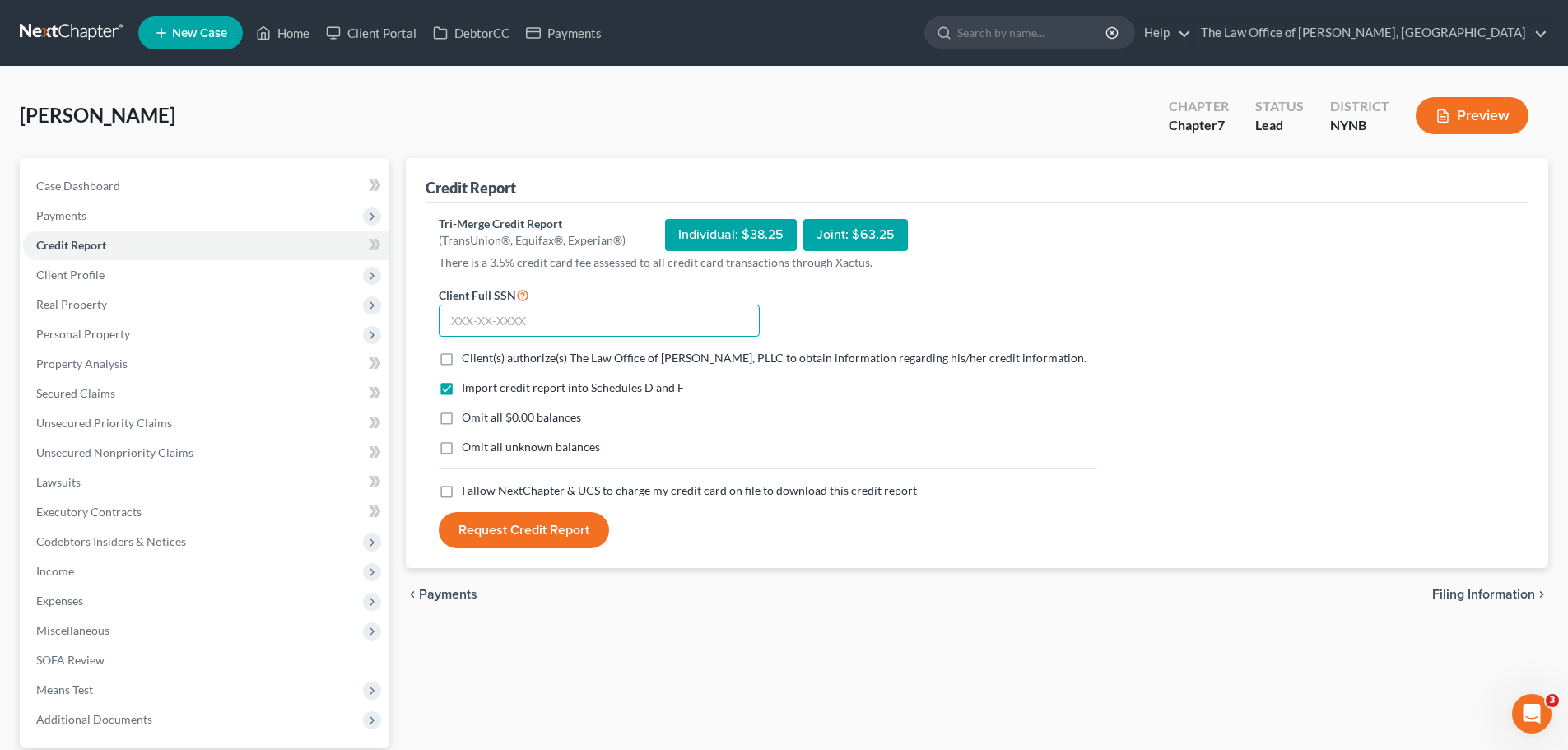
click at [478, 327] on input "text" at bounding box center [599, 321] width 321 height 33
paste input "text"
click at [458, 362] on div "Client(s) authorize(s) The Law Office of [PERSON_NAME], PLLC to obtain informat…" at bounding box center [768, 358] width 658 height 17
click at [462, 364] on label "Client(s) authorize(s) The Law Office of [PERSON_NAME], PLLC to obtain informat…" at bounding box center [774, 358] width 624 height 17
click at [468, 361] on input "Client(s) authorize(s) The Law Office of [PERSON_NAME], PLLC to obtain informat…" at bounding box center [473, 355] width 11 height 11
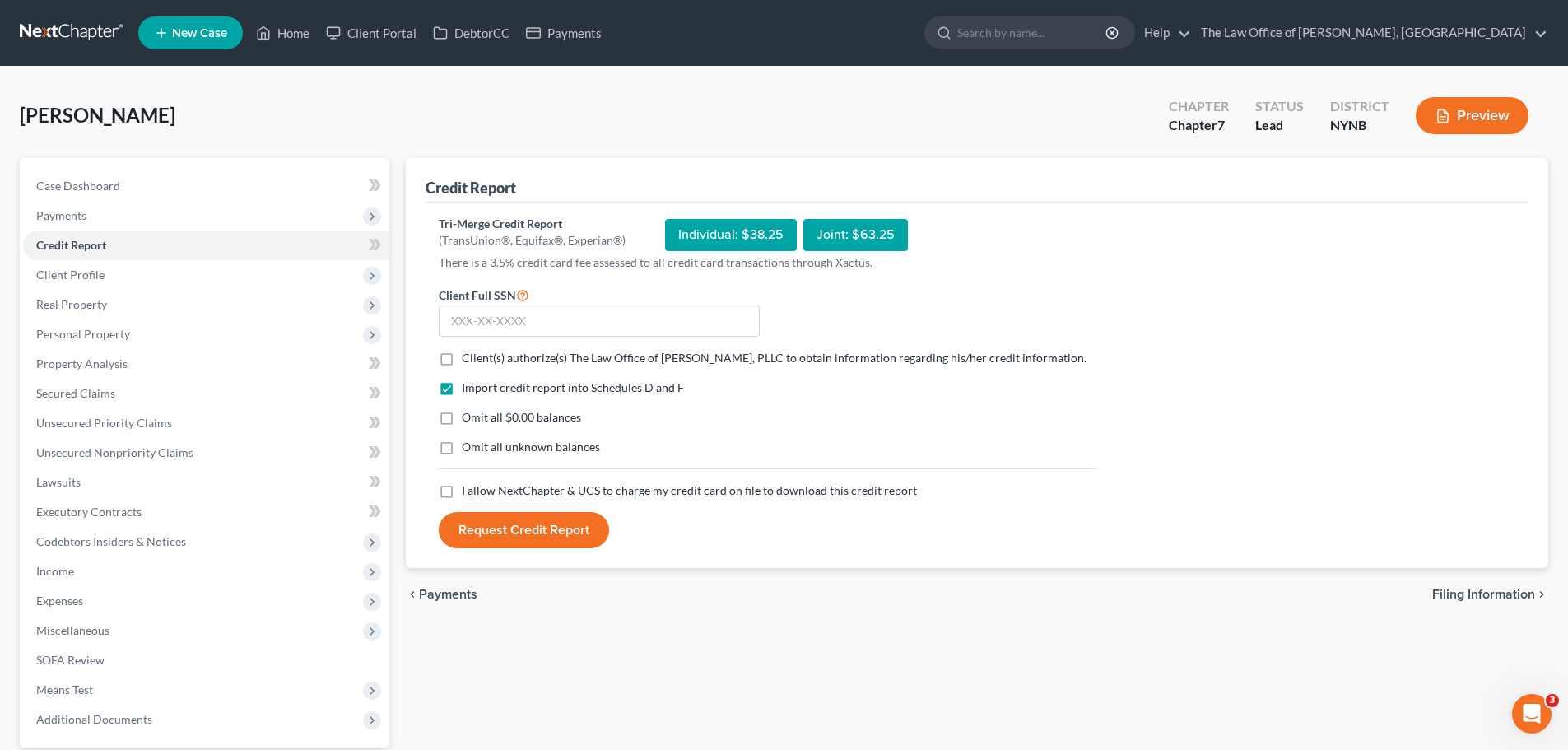
checkbox input "true"
click at [469, 326] on input "text" at bounding box center [599, 321] width 321 height 33
paste input "text"
click at [467, 325] on input "text" at bounding box center [599, 321] width 321 height 33
paste input "064-76-3794"
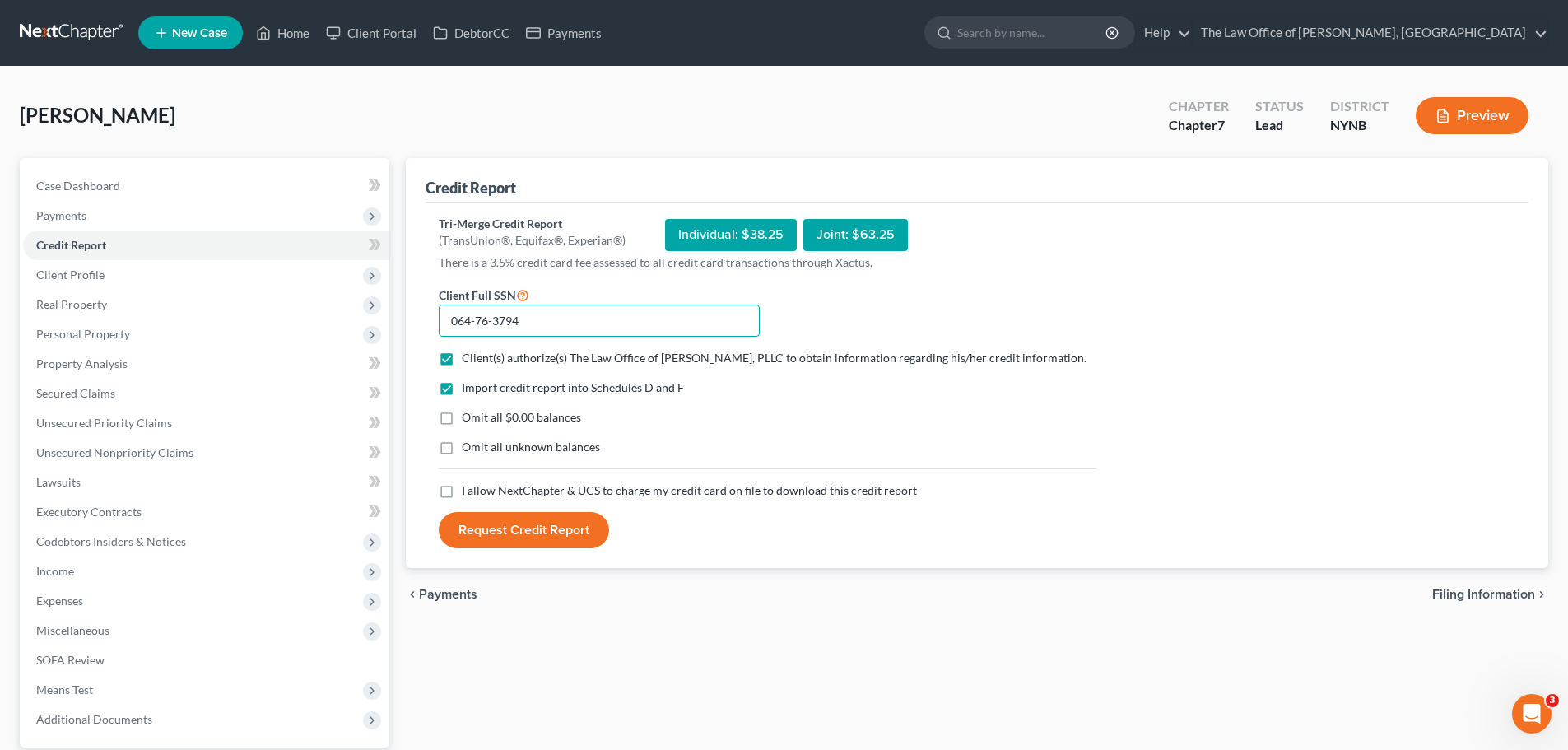
type input "064-76-3794"
drag, startPoint x: 444, startPoint y: 501, endPoint x: 475, endPoint y: 527, distance: 40.5
click at [462, 499] on label "I allow NextChapter & UCS to charge my credit card on file to download this cre…" at bounding box center [689, 490] width 455 height 17
click at [468, 493] on input "I allow NextChapter & UCS to charge my credit card on file to download this cre…" at bounding box center [473, 487] width 11 height 11
checkbox input "true"
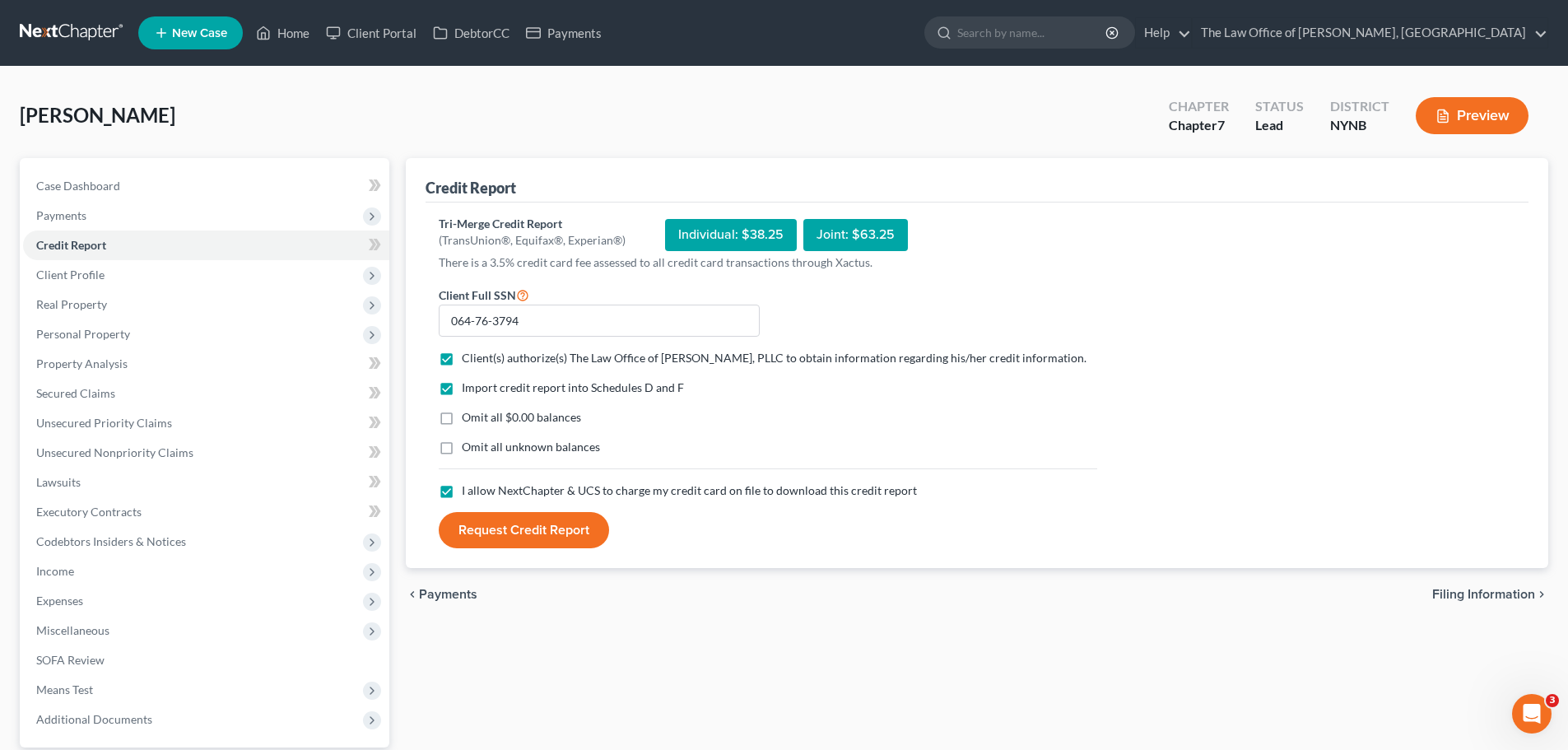
click at [483, 538] on button "Request Credit Report" at bounding box center [524, 530] width 170 height 36
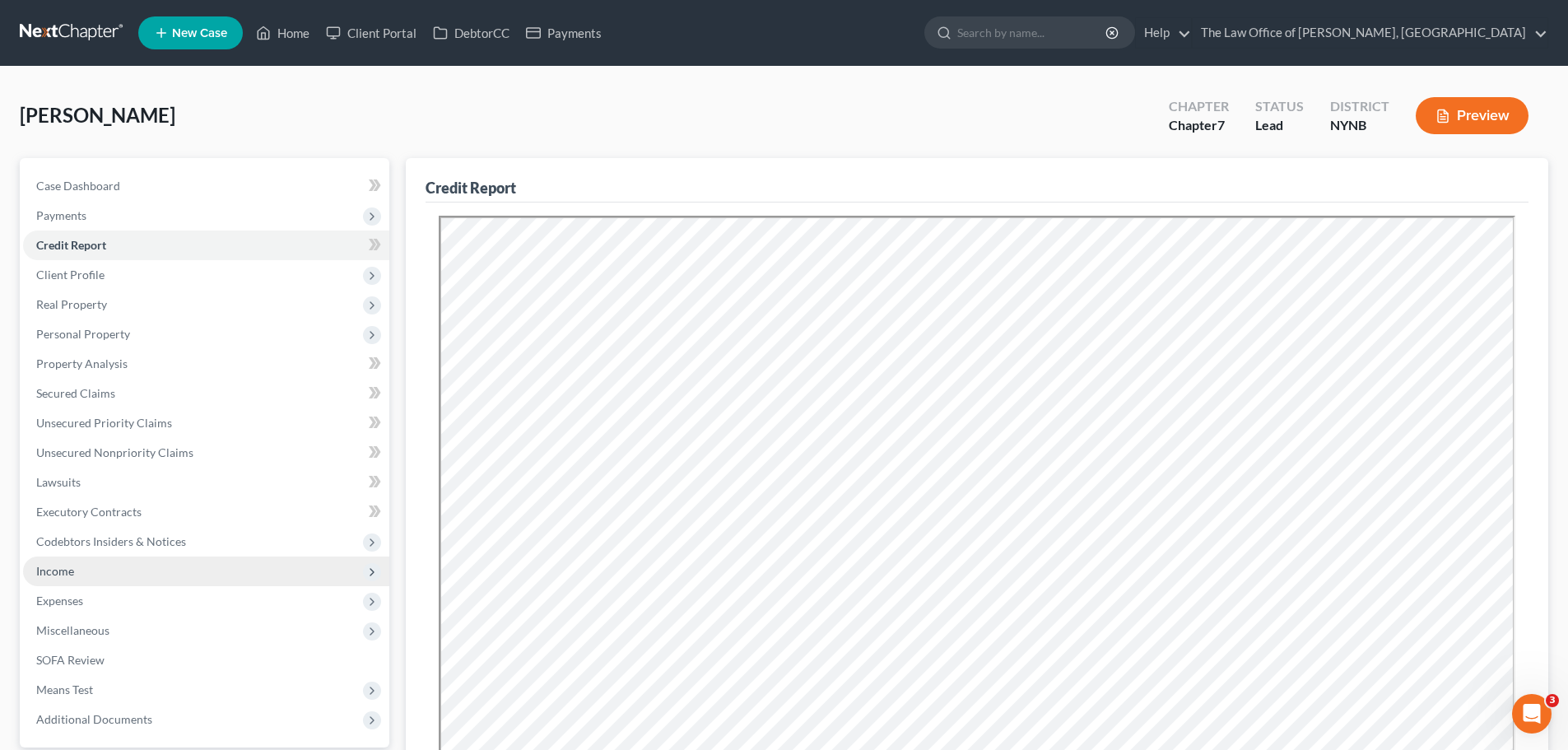
click at [69, 578] on span "Income" at bounding box center [206, 572] width 366 height 30
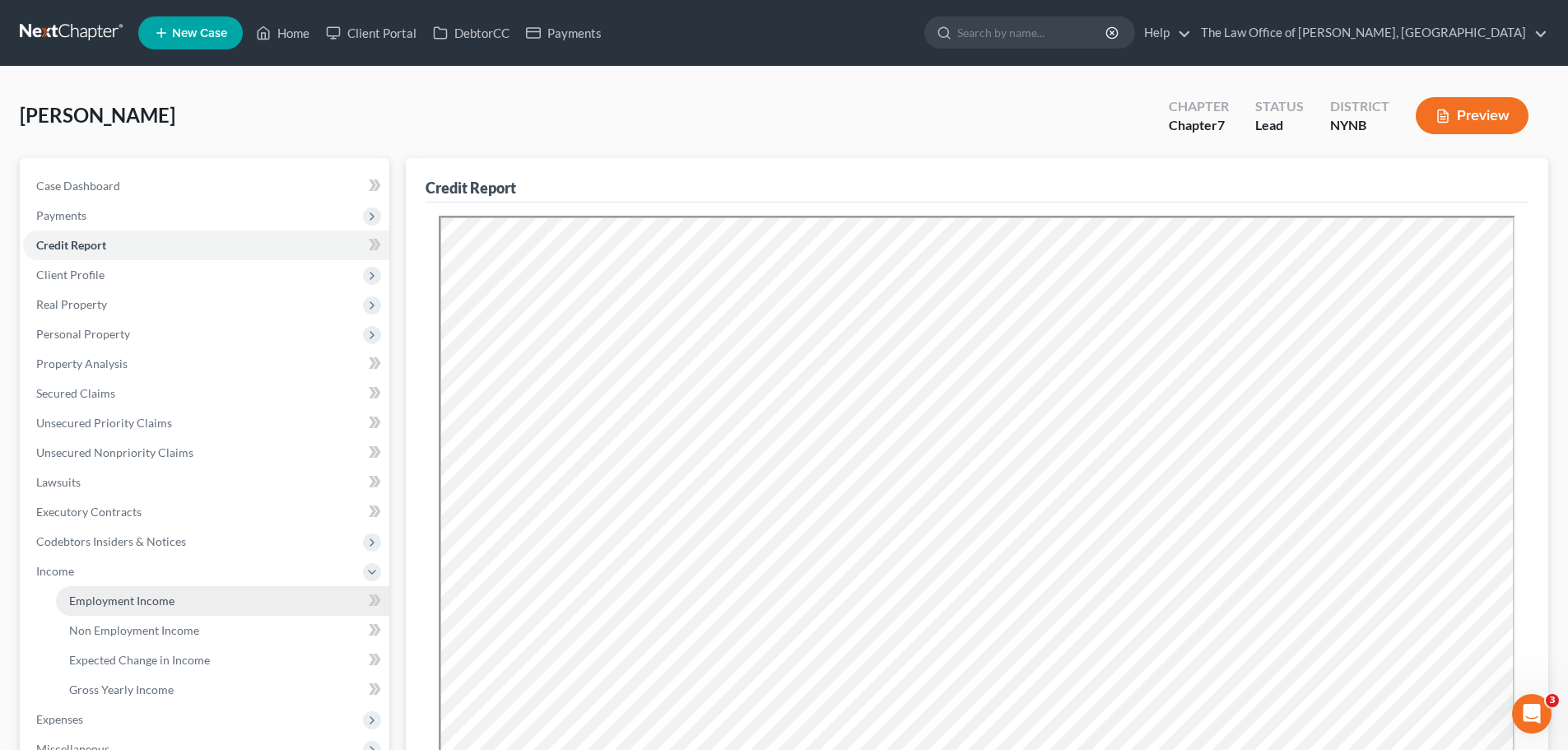
click at [88, 598] on span "Employment Income" at bounding box center [121, 601] width 106 height 14
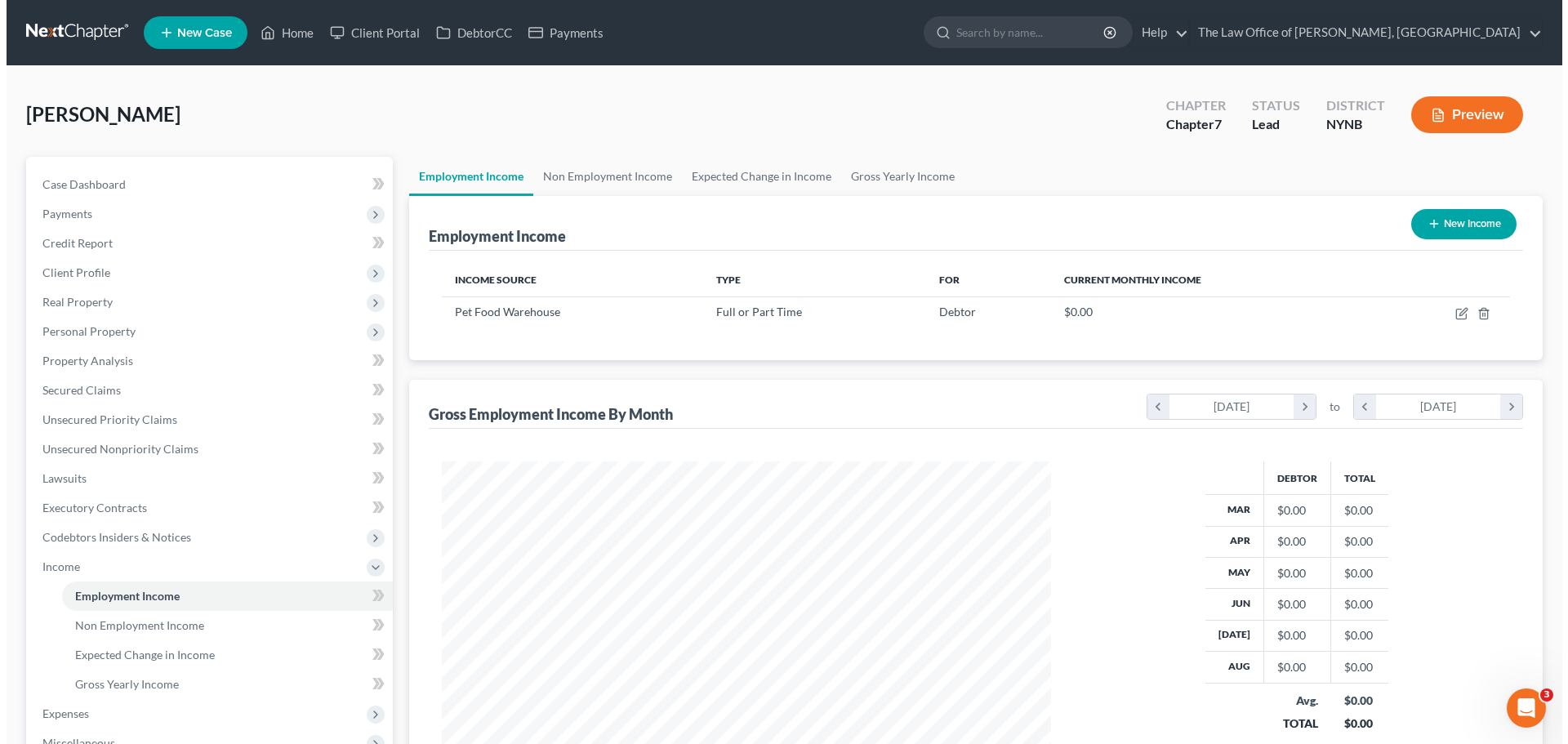
scroll to position [304, 642]
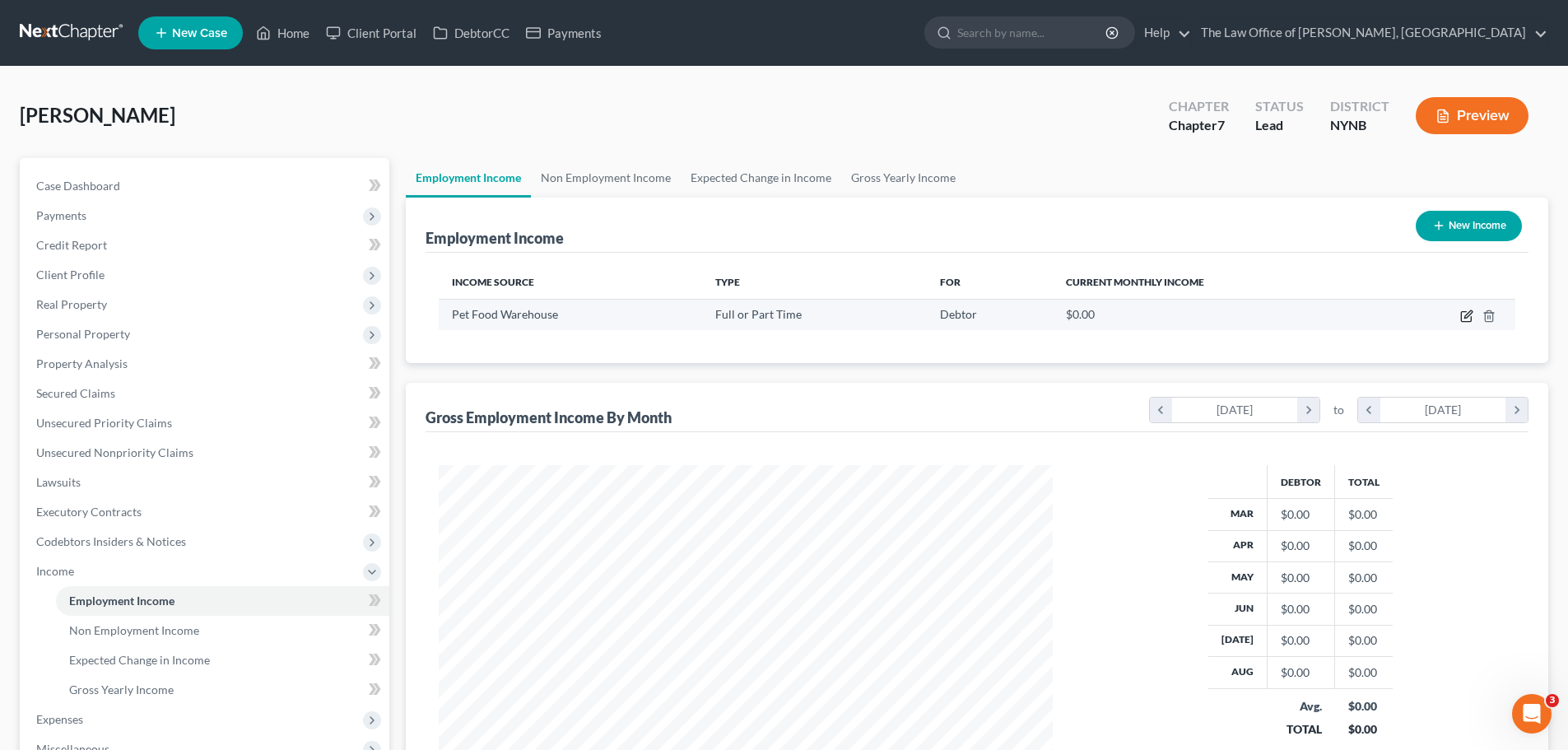
click at [1464, 311] on icon "button" at bounding box center [1466, 316] width 13 height 13
select select "0"
select select "49"
select select "3"
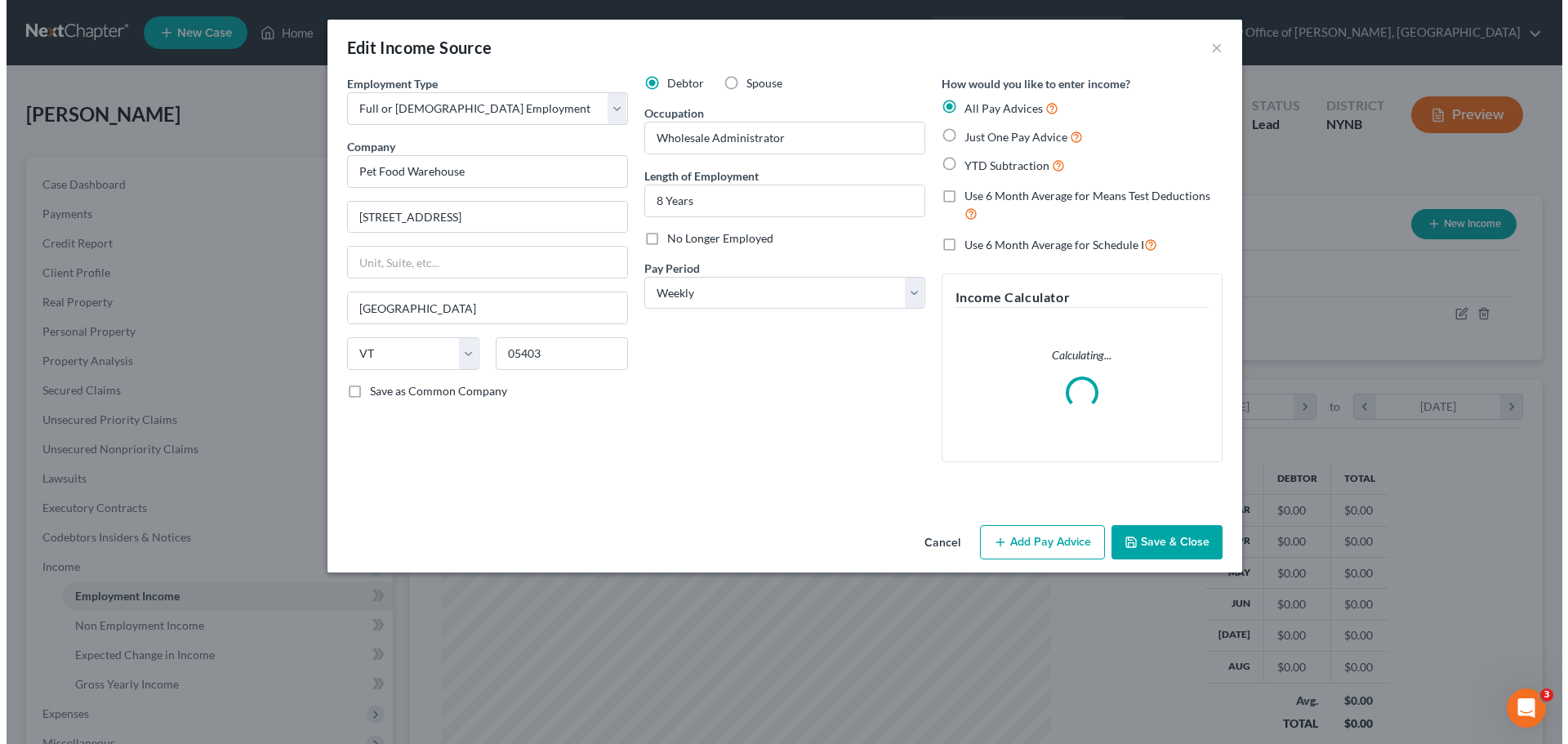
scroll to position [307, 648]
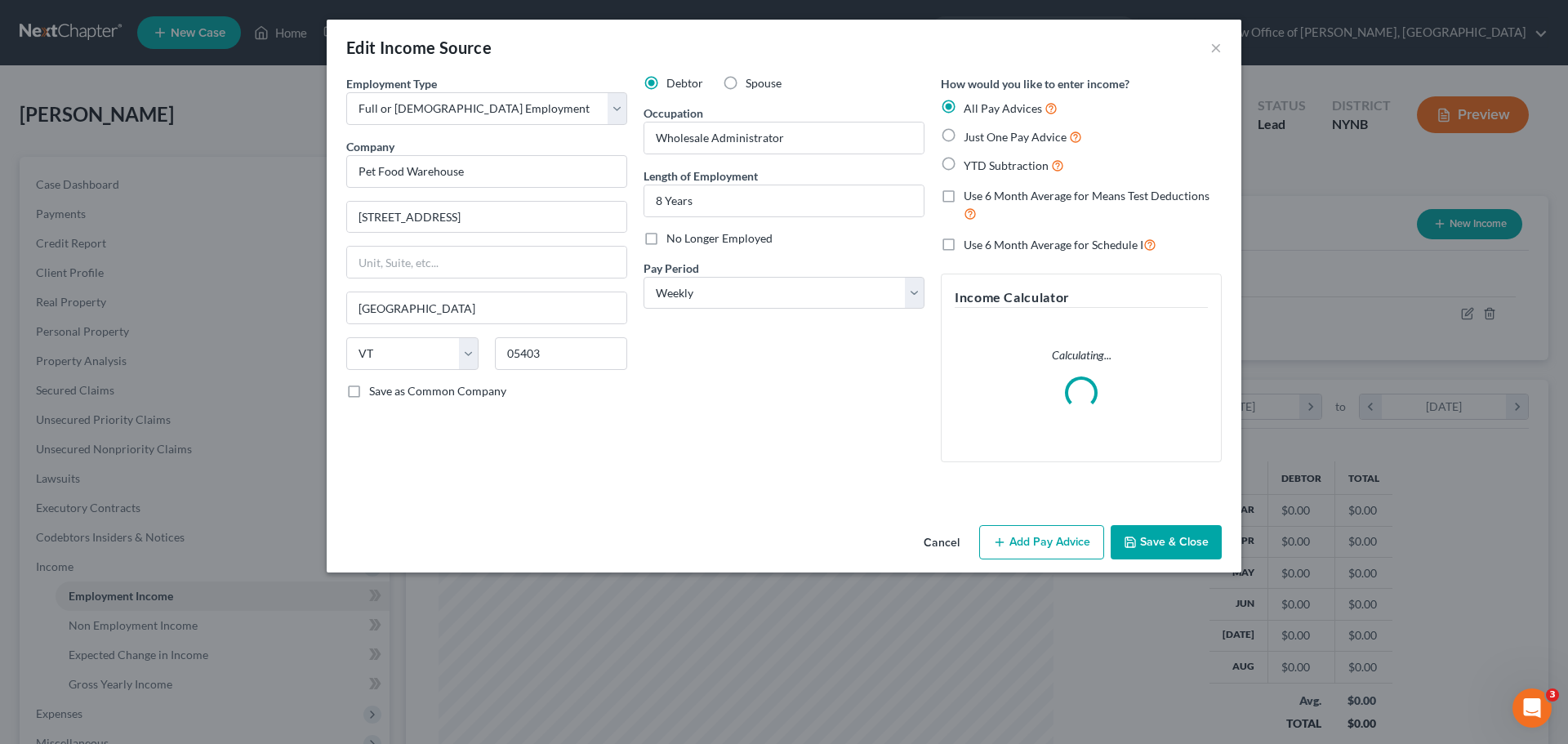
click at [1006, 139] on span "Just One Pay Advice" at bounding box center [1015, 136] width 103 height 14
click at [981, 138] on input "Just One Pay Advice" at bounding box center [975, 132] width 11 height 11
radio input "true"
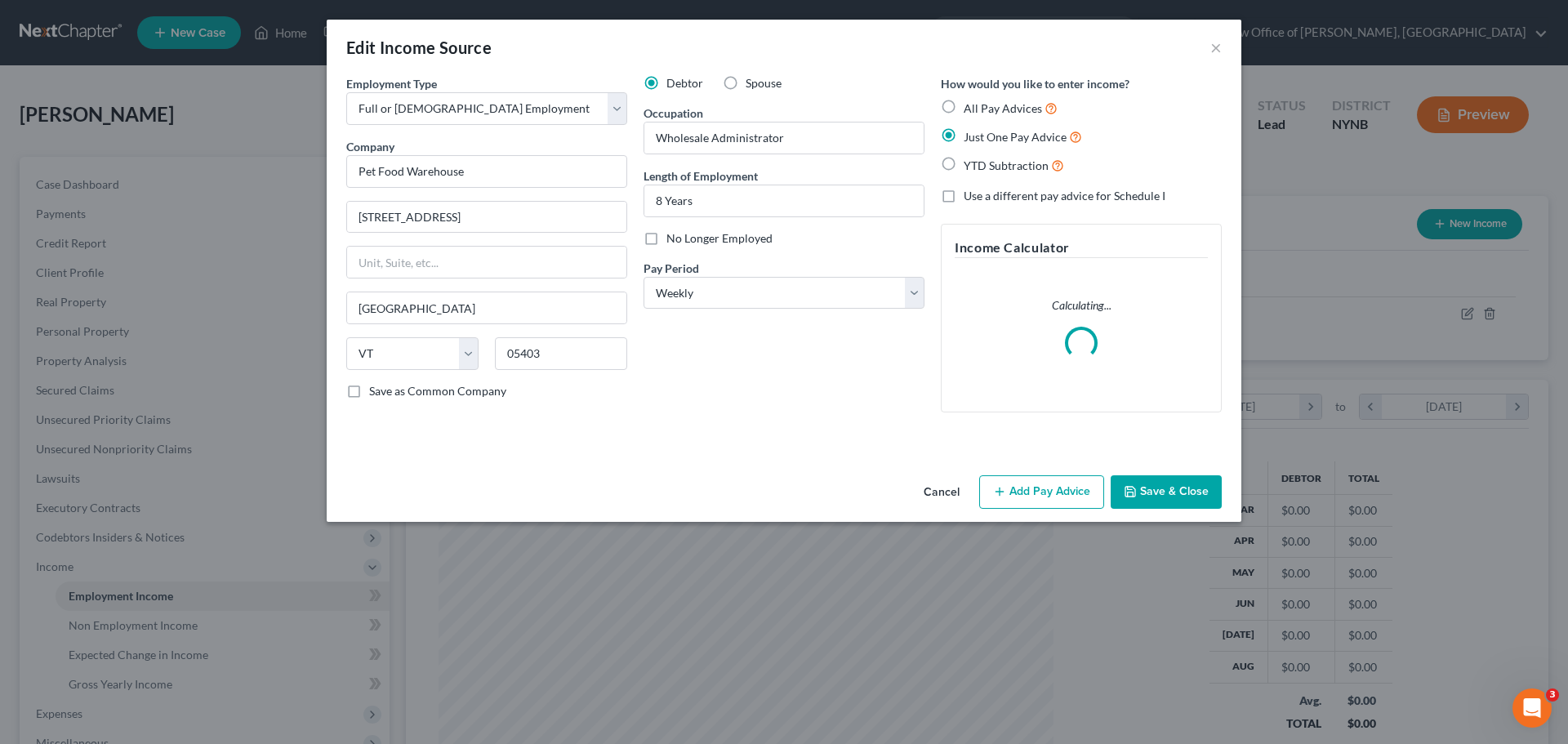
click at [1020, 483] on button "Add Pay Advice" at bounding box center [1041, 492] width 124 height 35
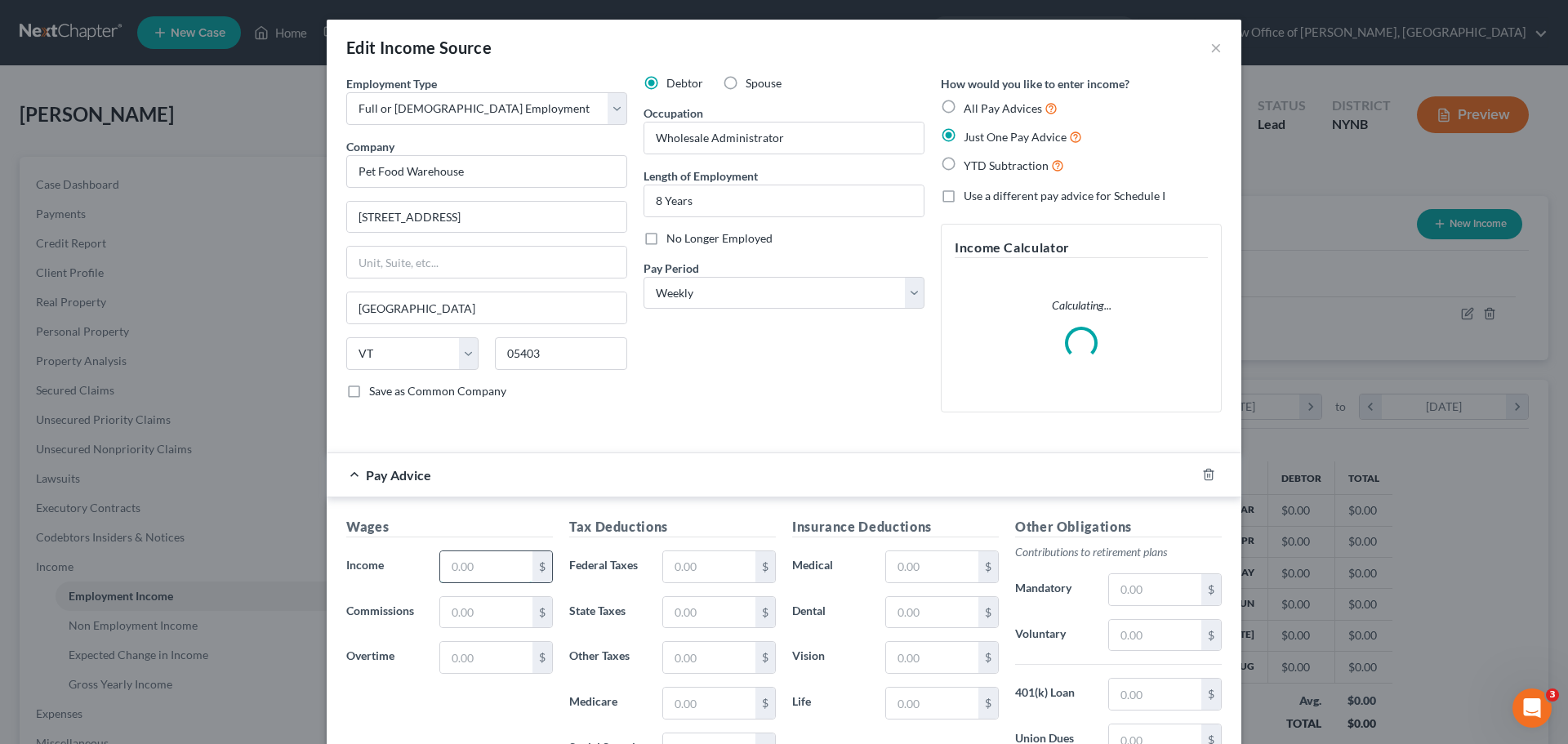
click at [461, 562] on input "text" at bounding box center [486, 566] width 92 height 31
type input "1,113"
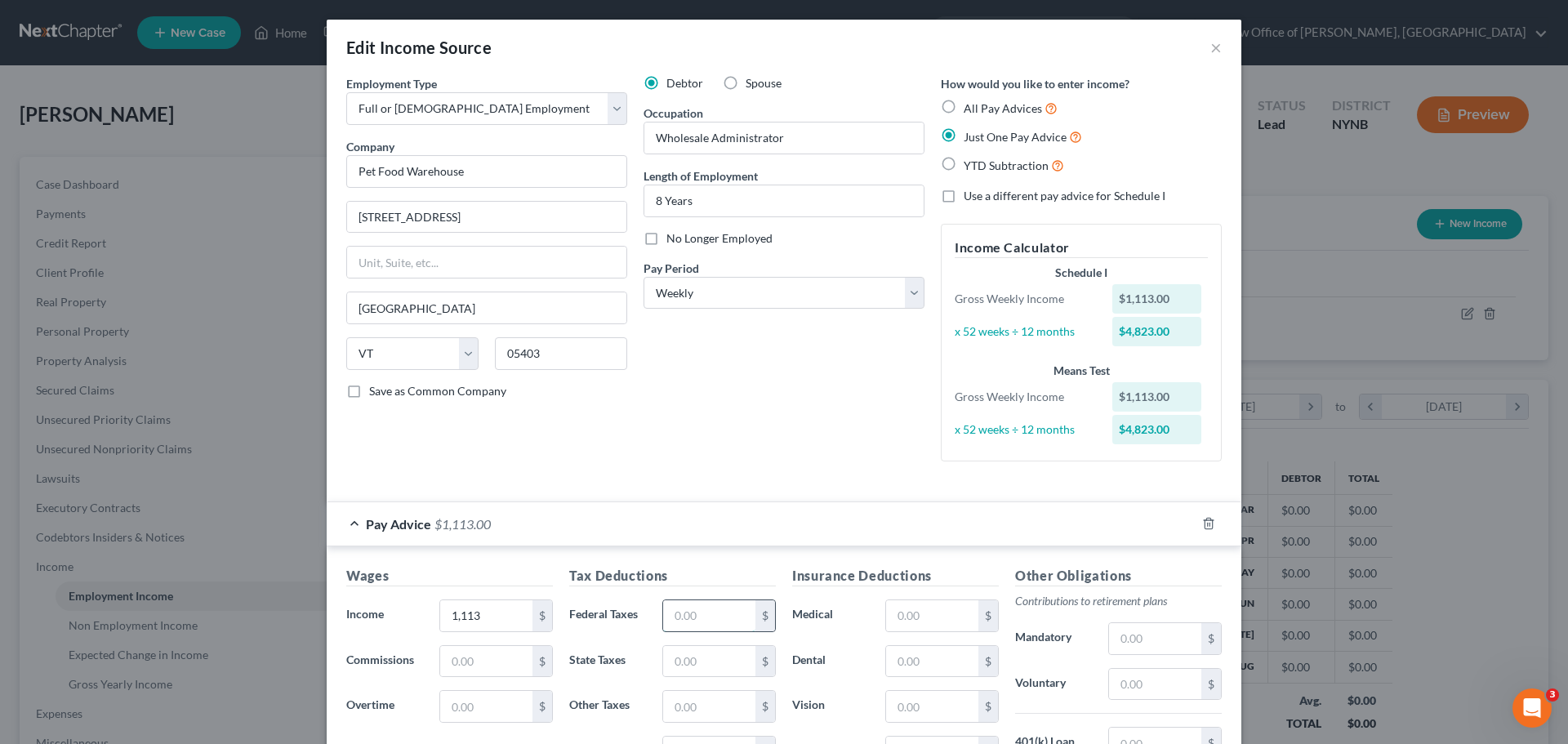
click at [716, 615] on input "text" at bounding box center [708, 616] width 92 height 31
type input "215"
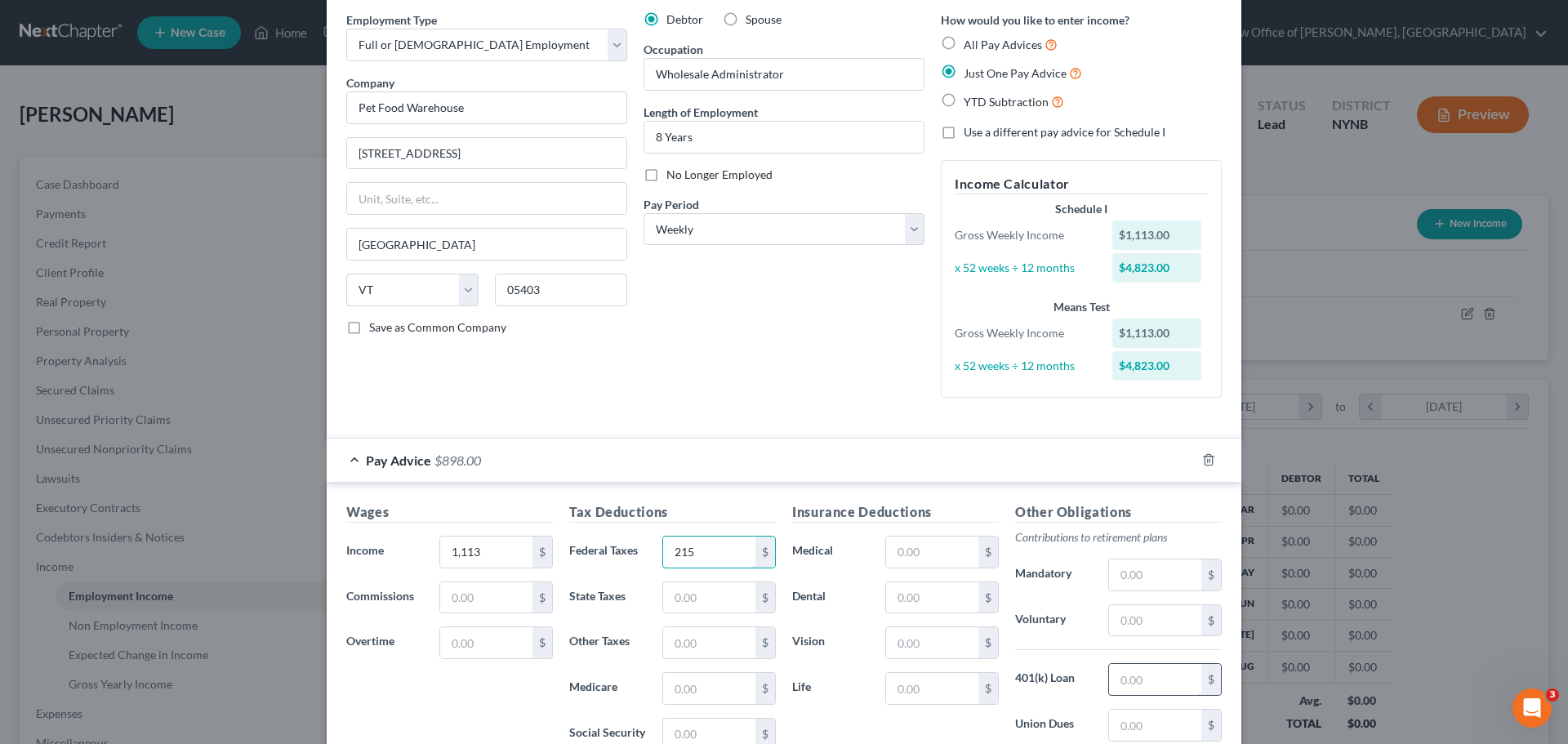
scroll to position [163, 0]
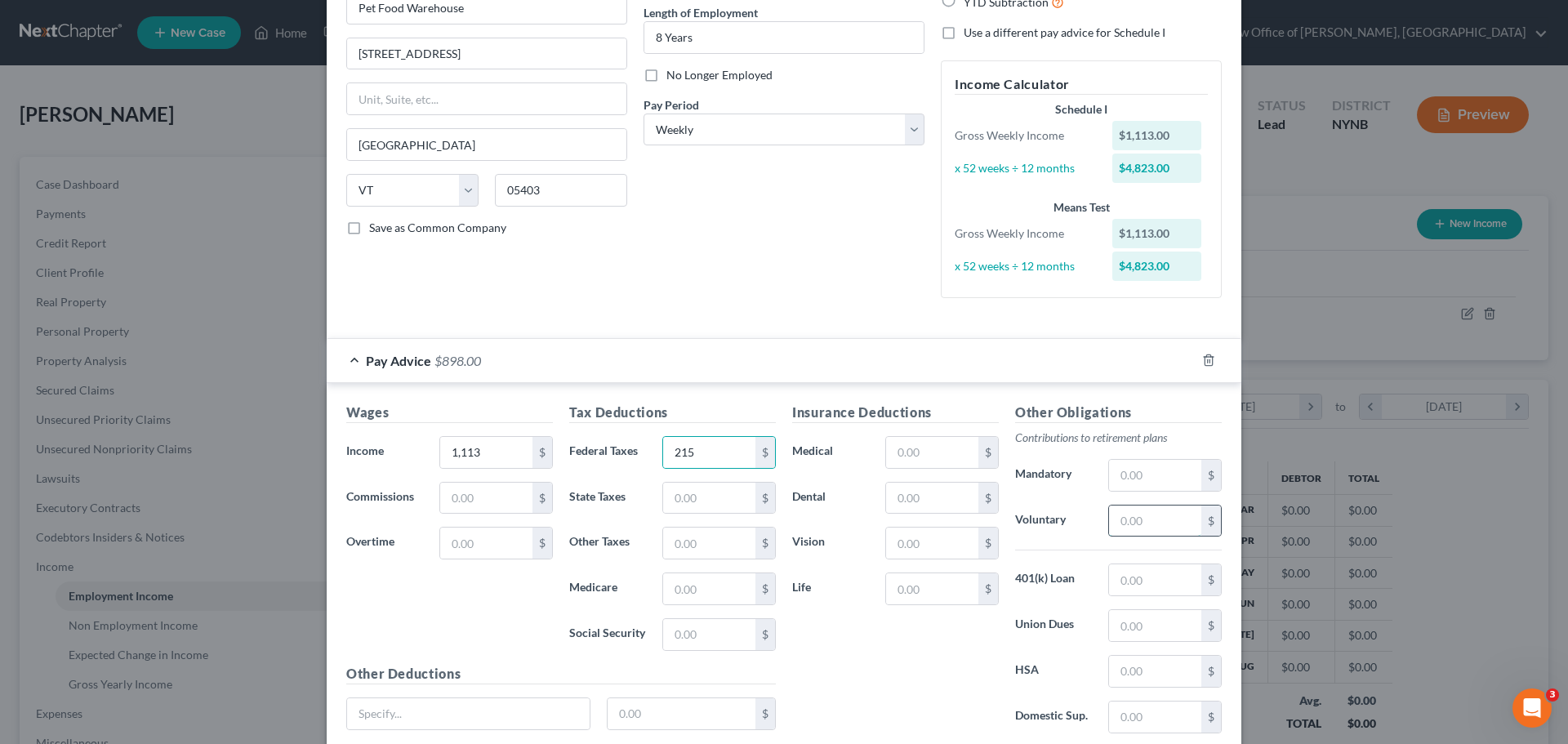
click at [1140, 533] on input "text" at bounding box center [1155, 521] width 92 height 31
type input "22"
click at [1124, 582] on input "text" at bounding box center [1155, 579] width 92 height 31
type input "44"
click at [1147, 674] on input "text" at bounding box center [1155, 671] width 92 height 31
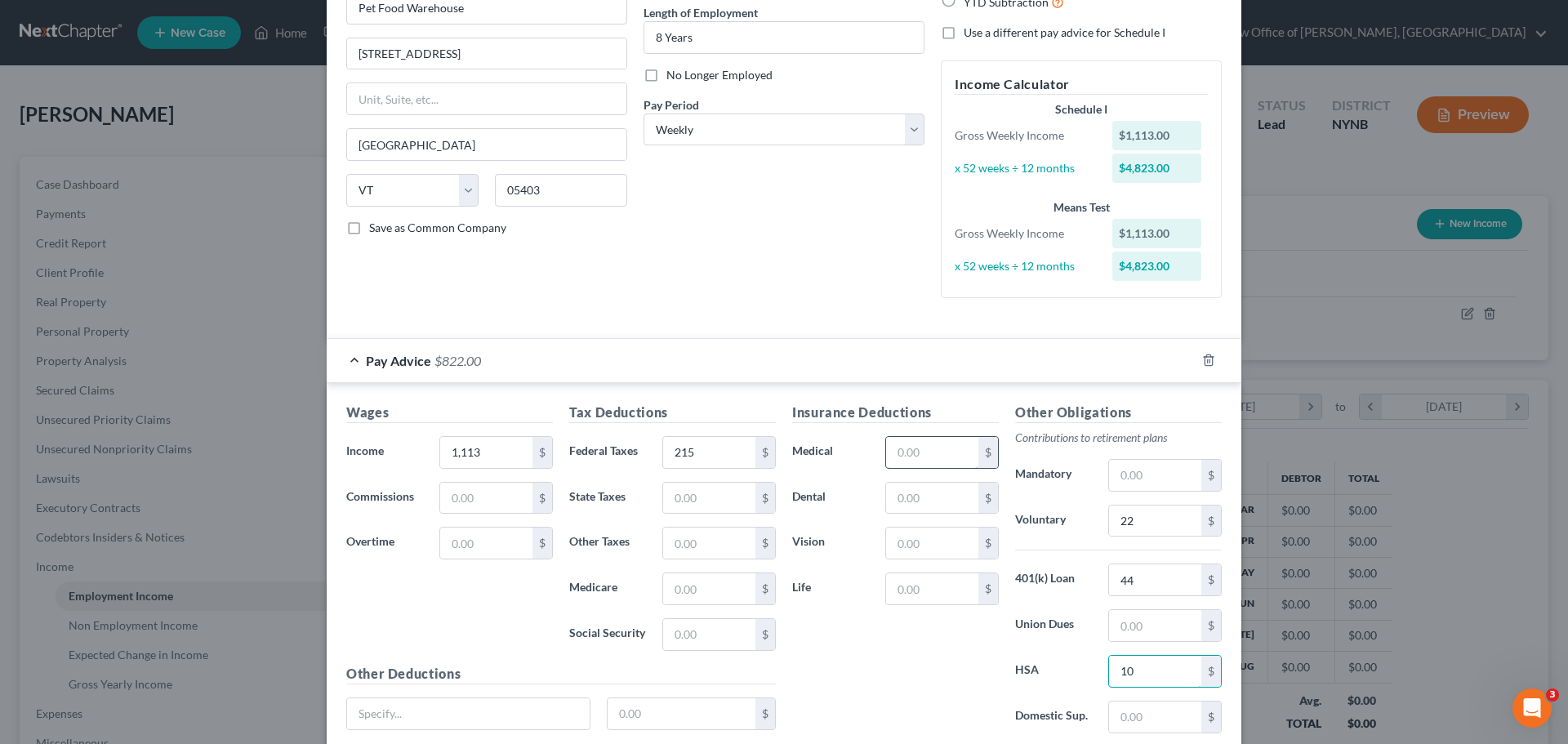
type input "10"
click at [910, 452] on input "text" at bounding box center [932, 452] width 92 height 31
type input "46"
click at [926, 502] on input "text" at bounding box center [932, 498] width 92 height 31
type input "2"
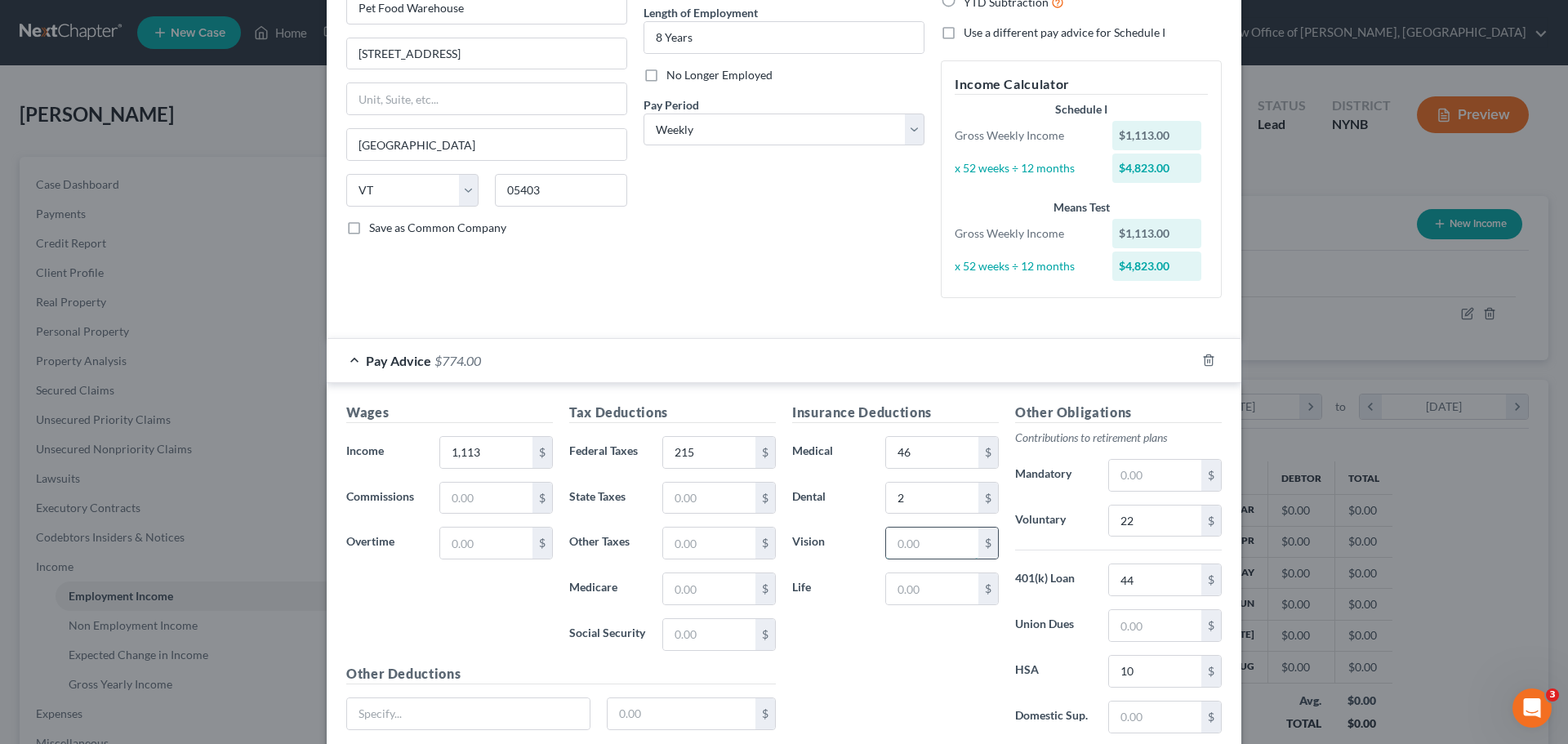
click at [887, 550] on input "text" at bounding box center [932, 542] width 92 height 31
type input "12"
click at [904, 593] on input "text" at bounding box center [932, 588] width 92 height 31
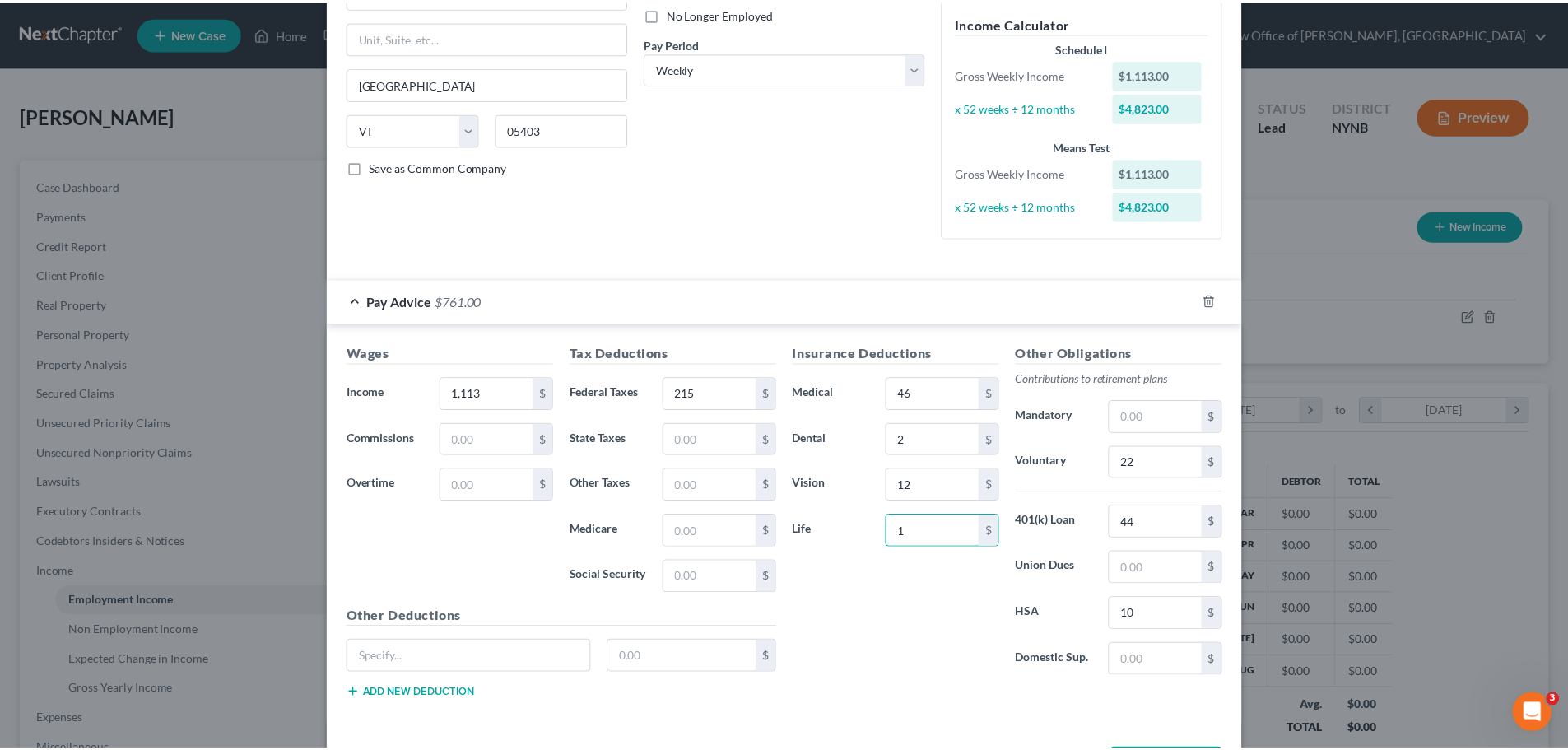
scroll to position [293, 0]
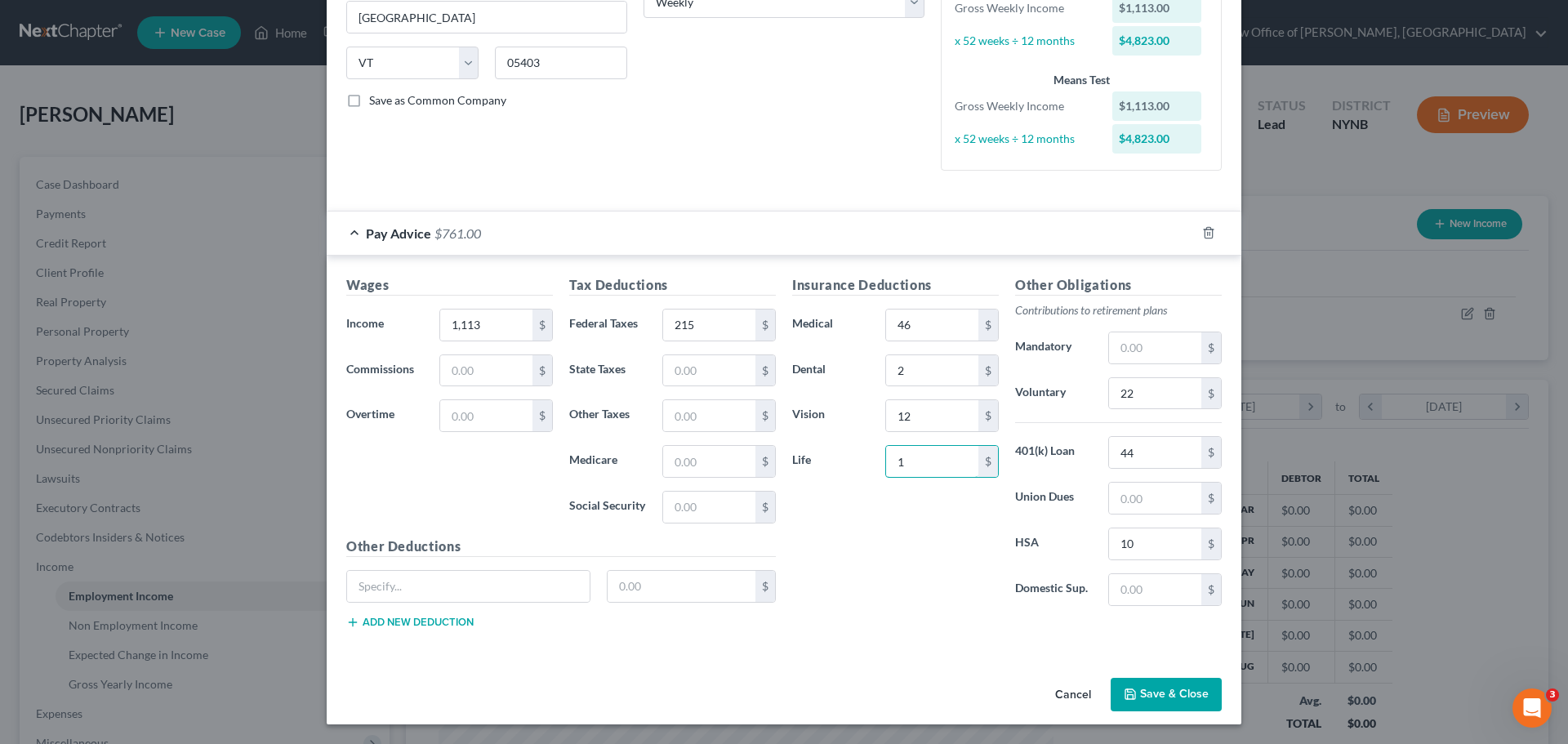
type input "1"
click at [1166, 701] on button "Save & Close" at bounding box center [1166, 695] width 111 height 35
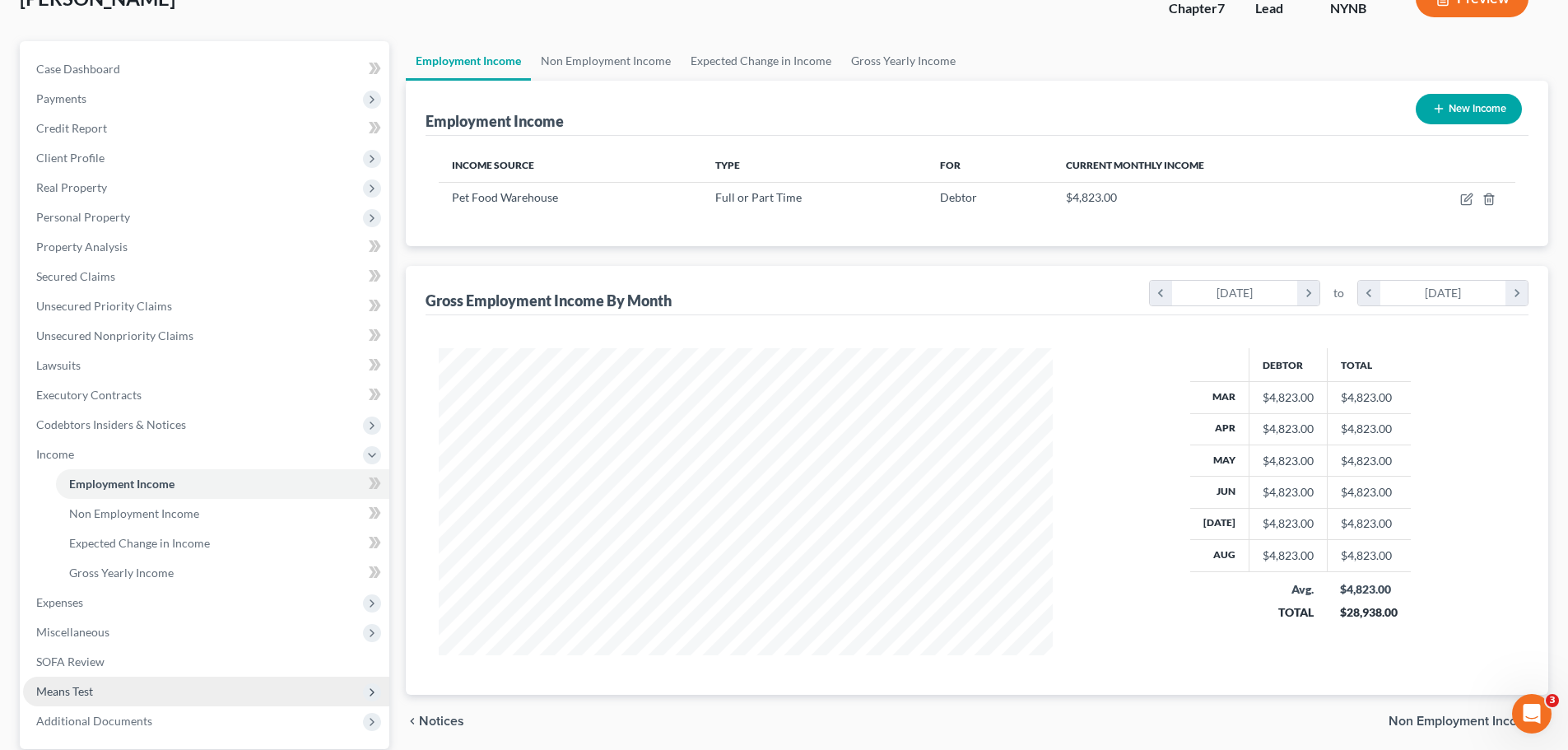
scroll to position [273, 0]
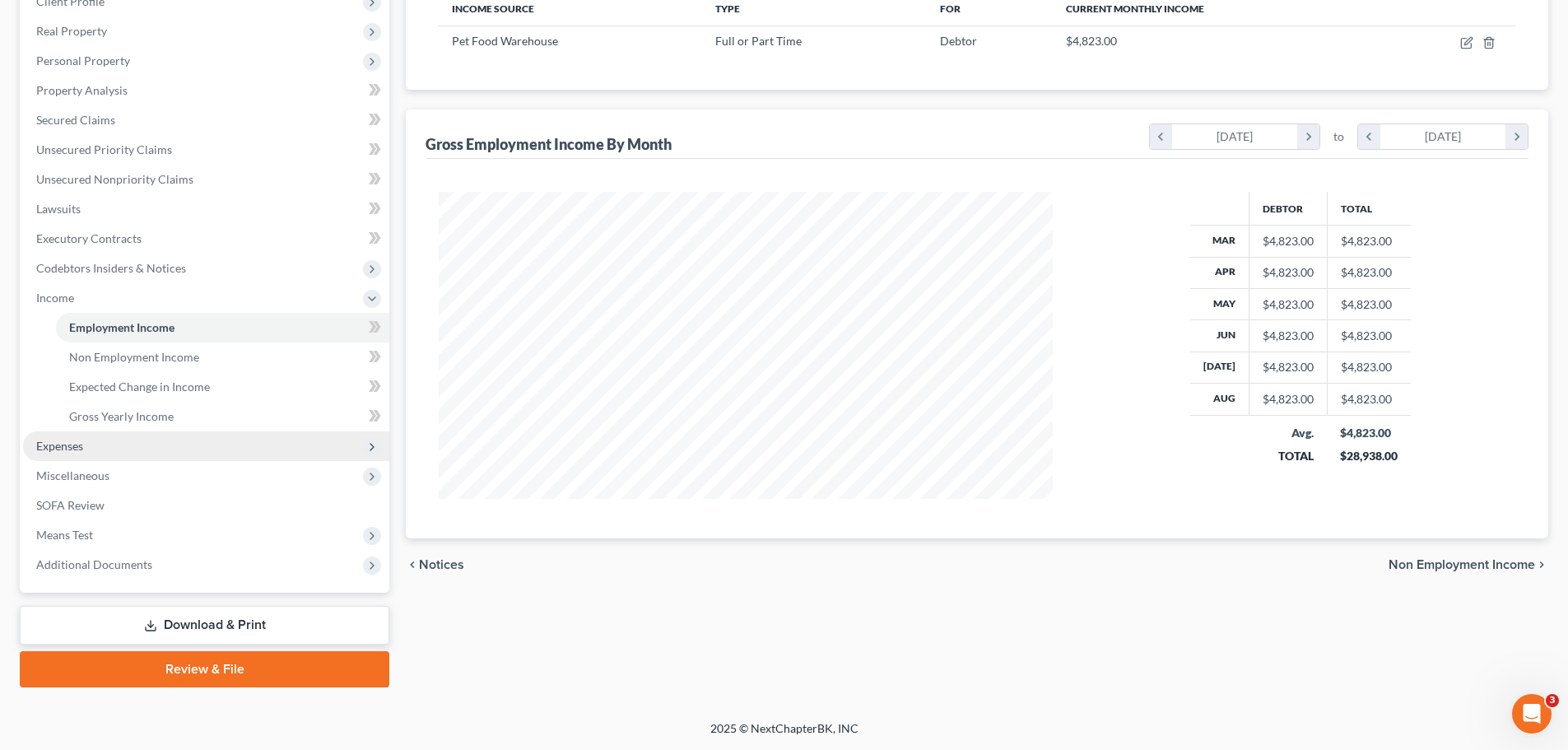
click at [59, 445] on span "Expenses" at bounding box center [59, 446] width 47 height 14
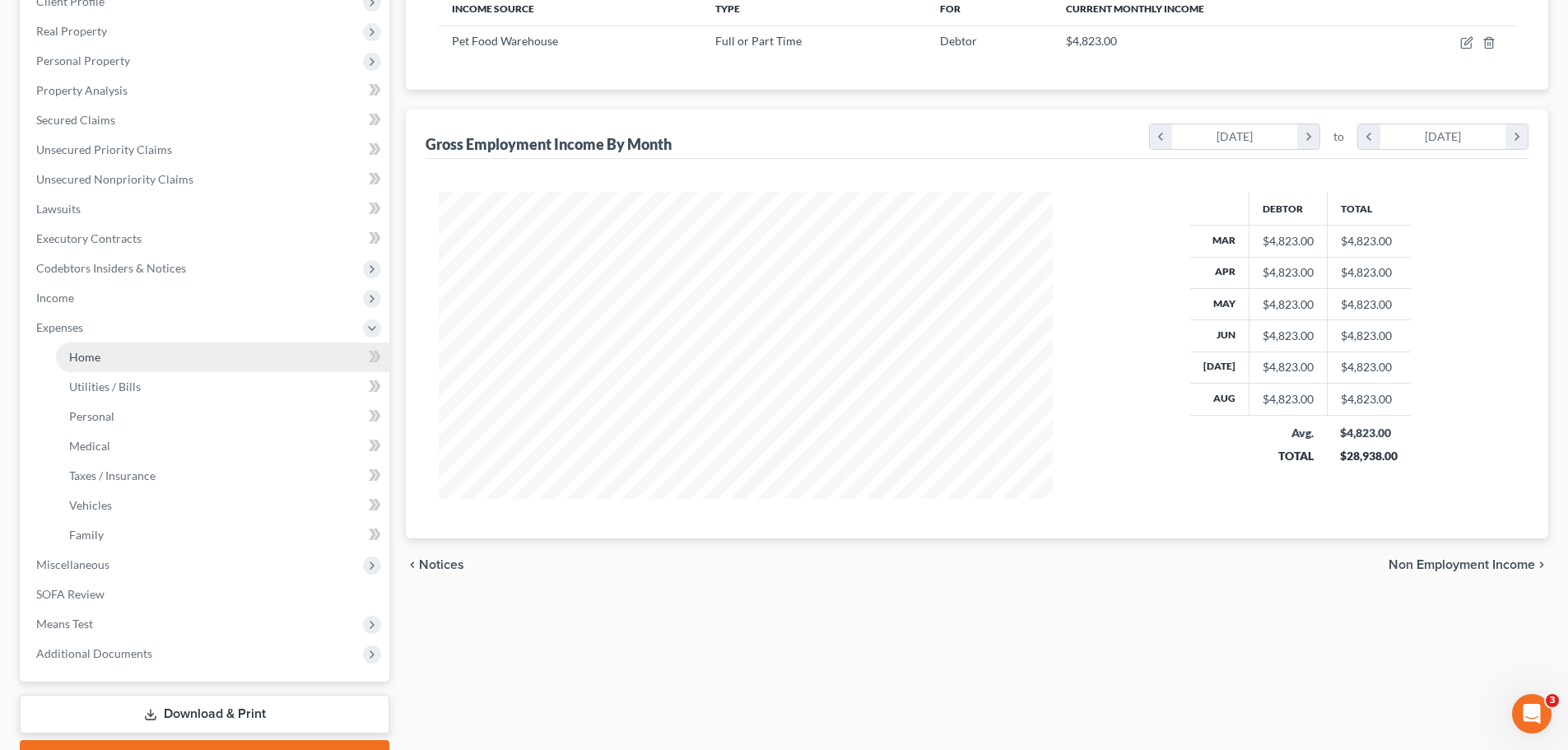
click at [109, 355] on link "Home" at bounding box center [222, 358] width 334 height 30
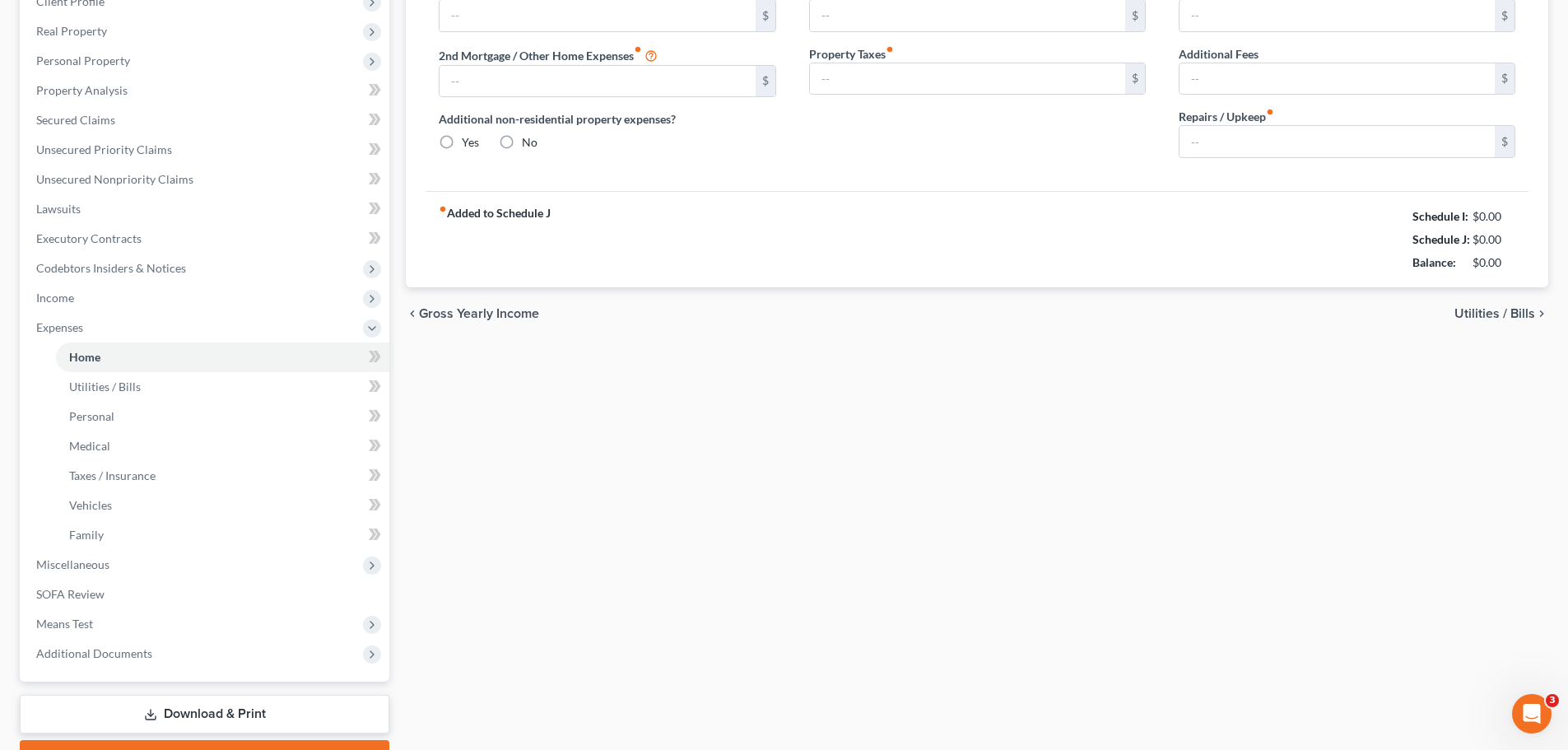
scroll to position [189, 0]
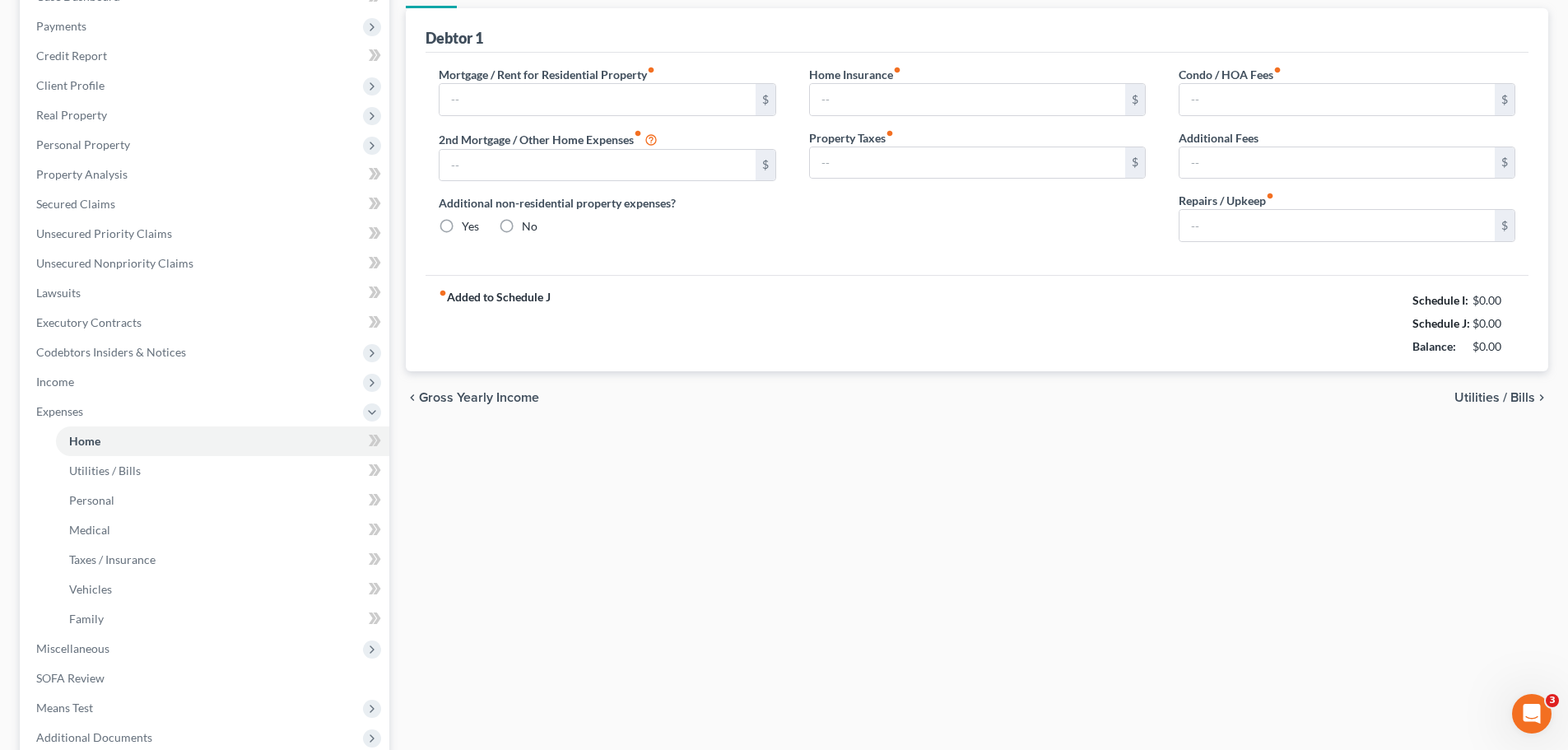
type input "1,220.00"
type input "0.00"
radio input "true"
type input "0.00"
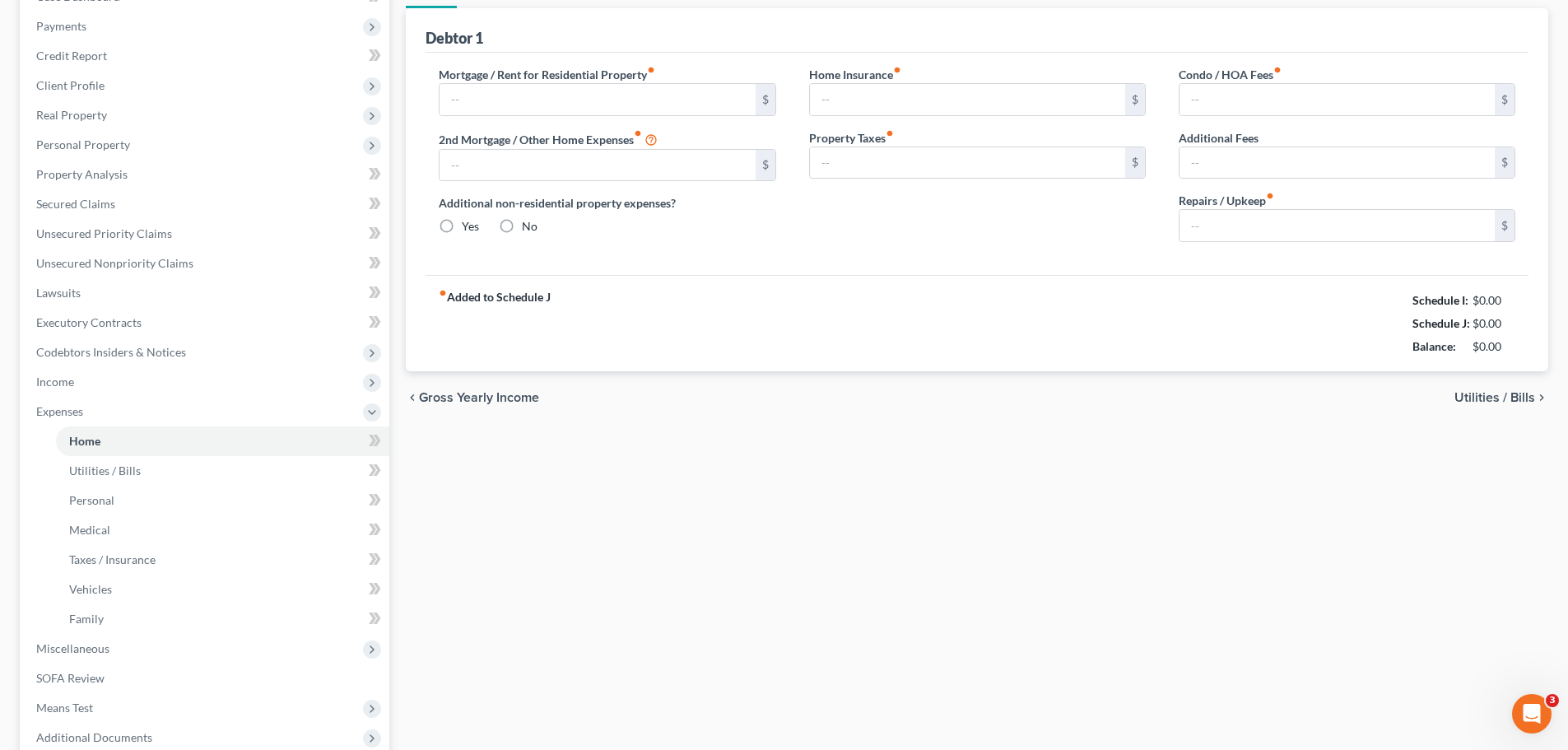
type input "0.00"
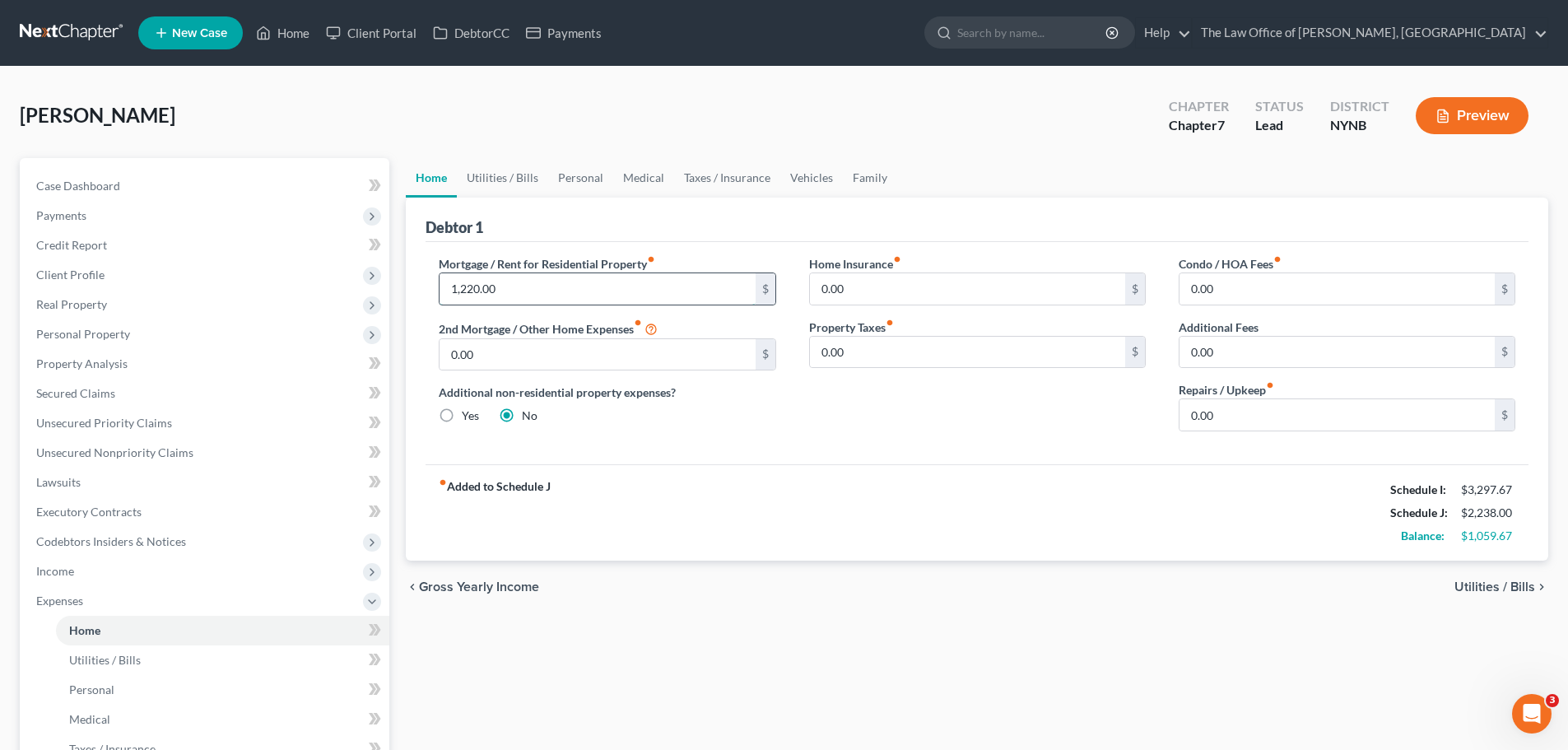
click at [501, 286] on input "1,220.00" at bounding box center [596, 288] width 316 height 31
click at [504, 174] on link "Utilities / Bills" at bounding box center [503, 178] width 92 height 40
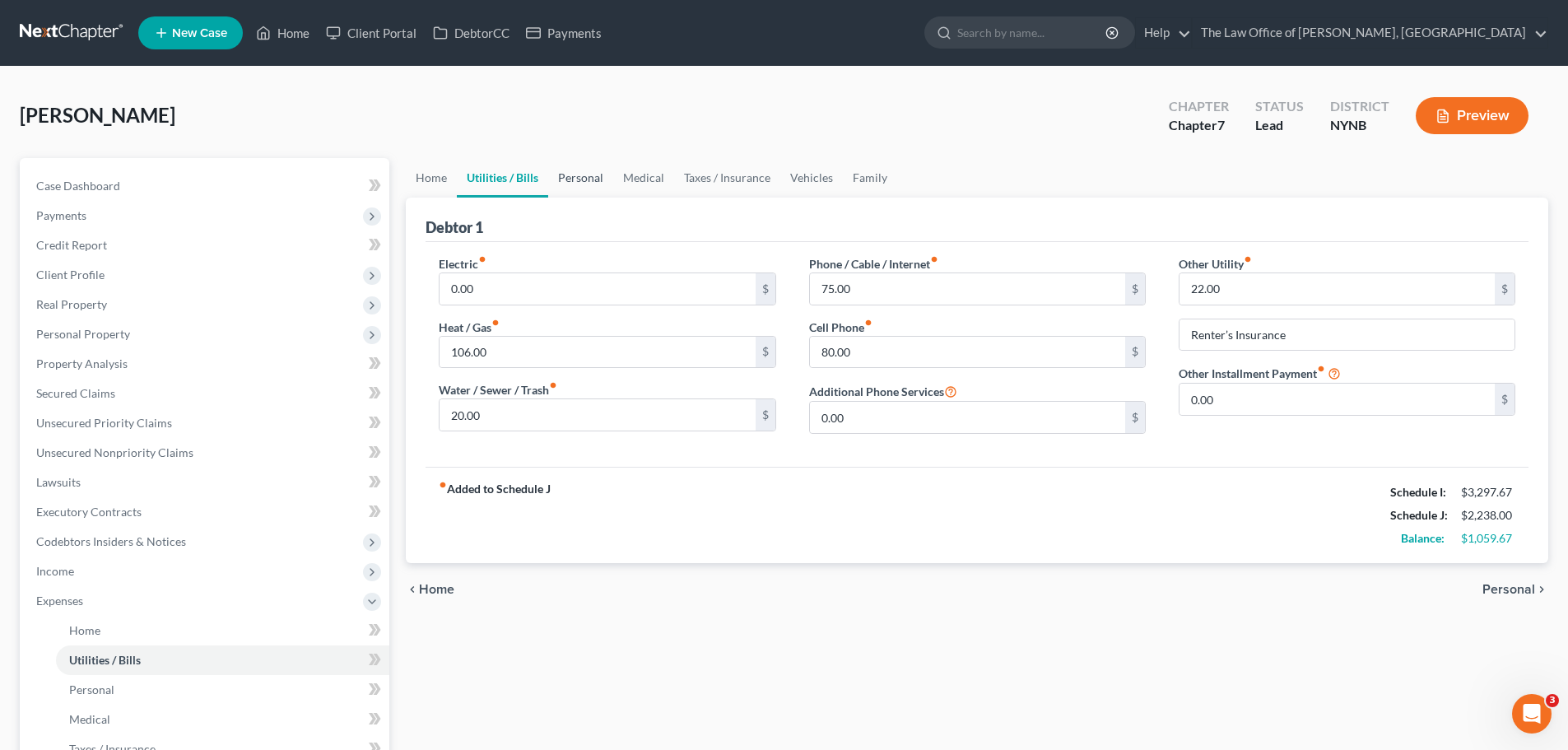
click at [580, 177] on link "Personal" at bounding box center [580, 178] width 65 height 40
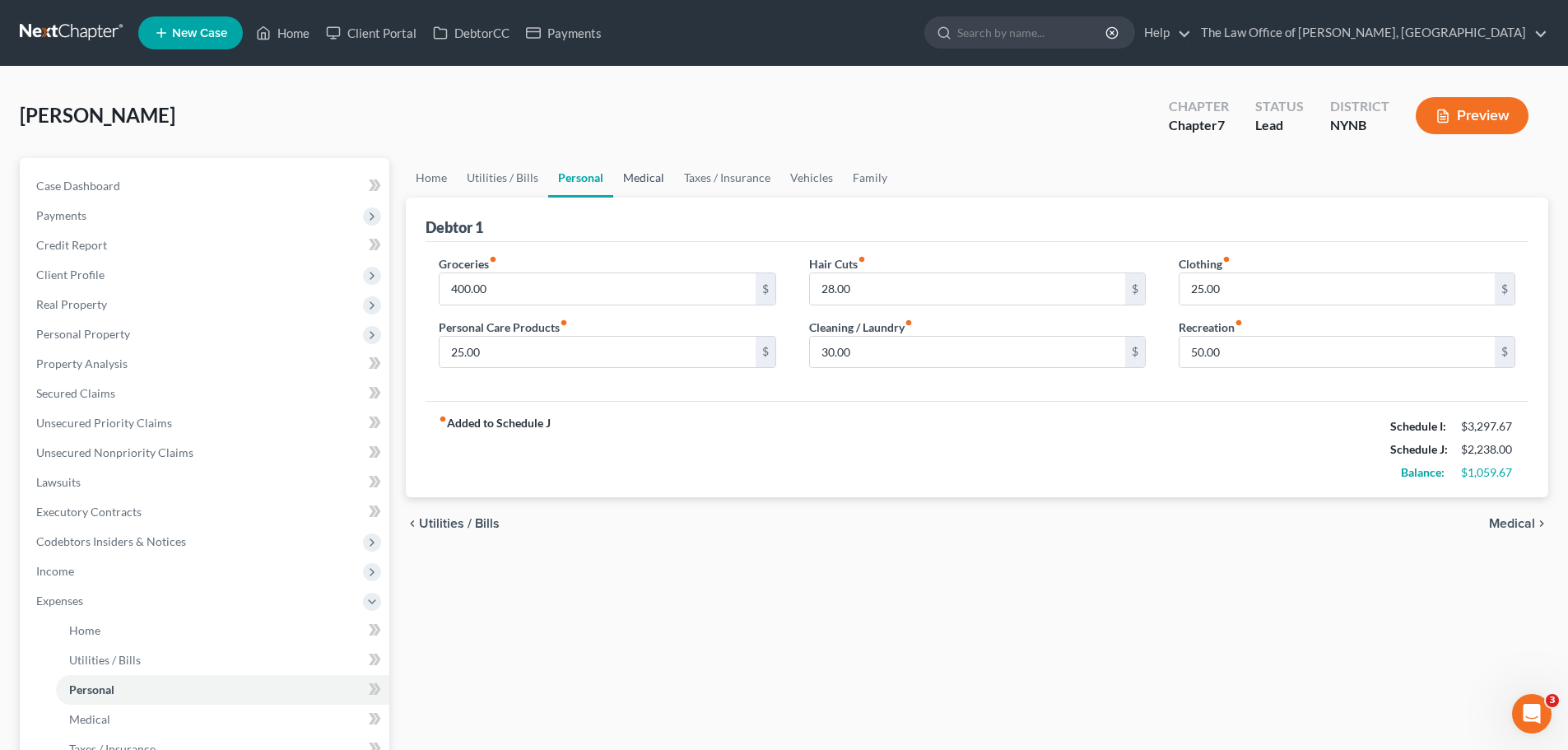
click at [620, 183] on link "Medical" at bounding box center [643, 178] width 61 height 40
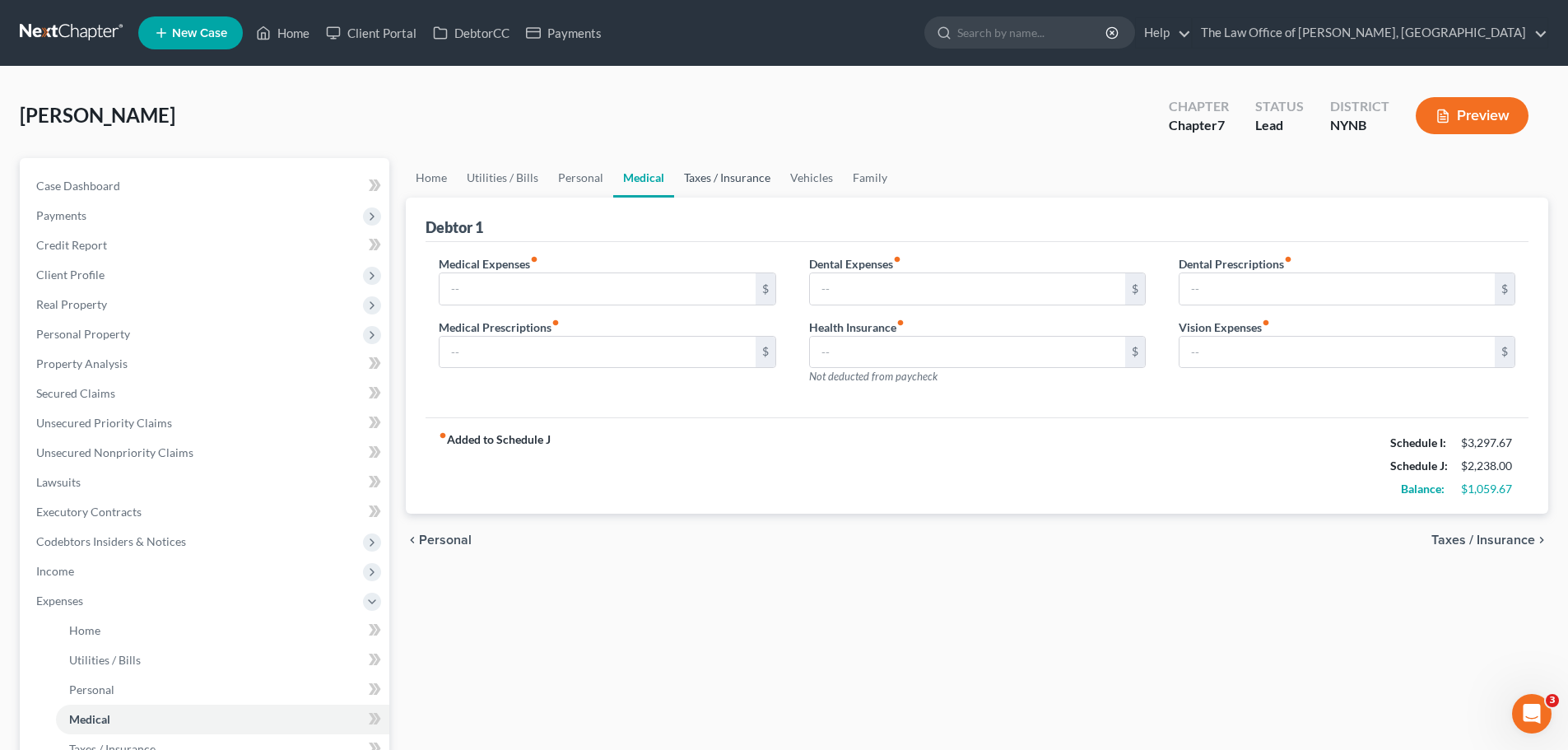
click at [756, 175] on link "Taxes / Insurance" at bounding box center [727, 178] width 107 height 40
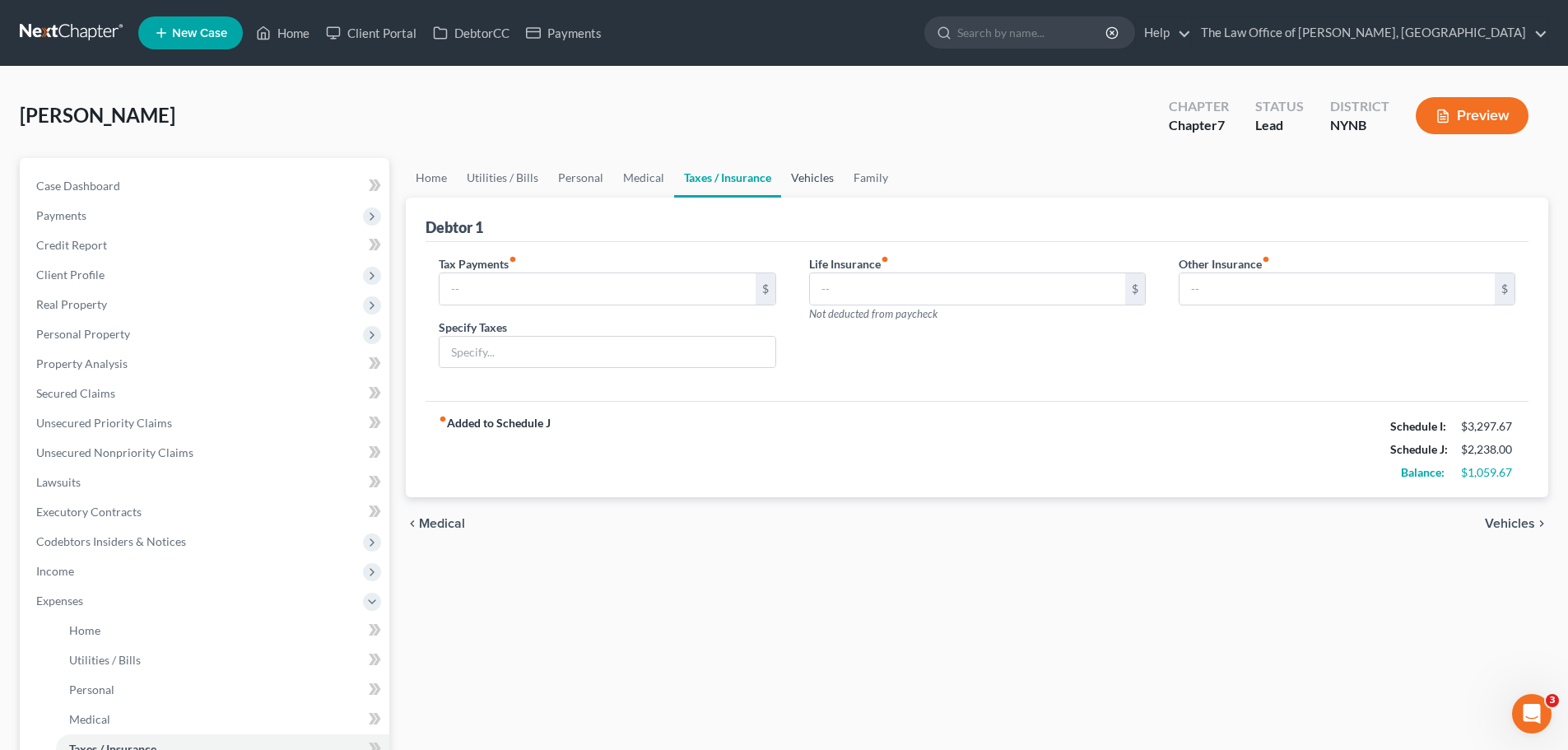
click at [801, 182] on link "Vehicles" at bounding box center [812, 178] width 63 height 40
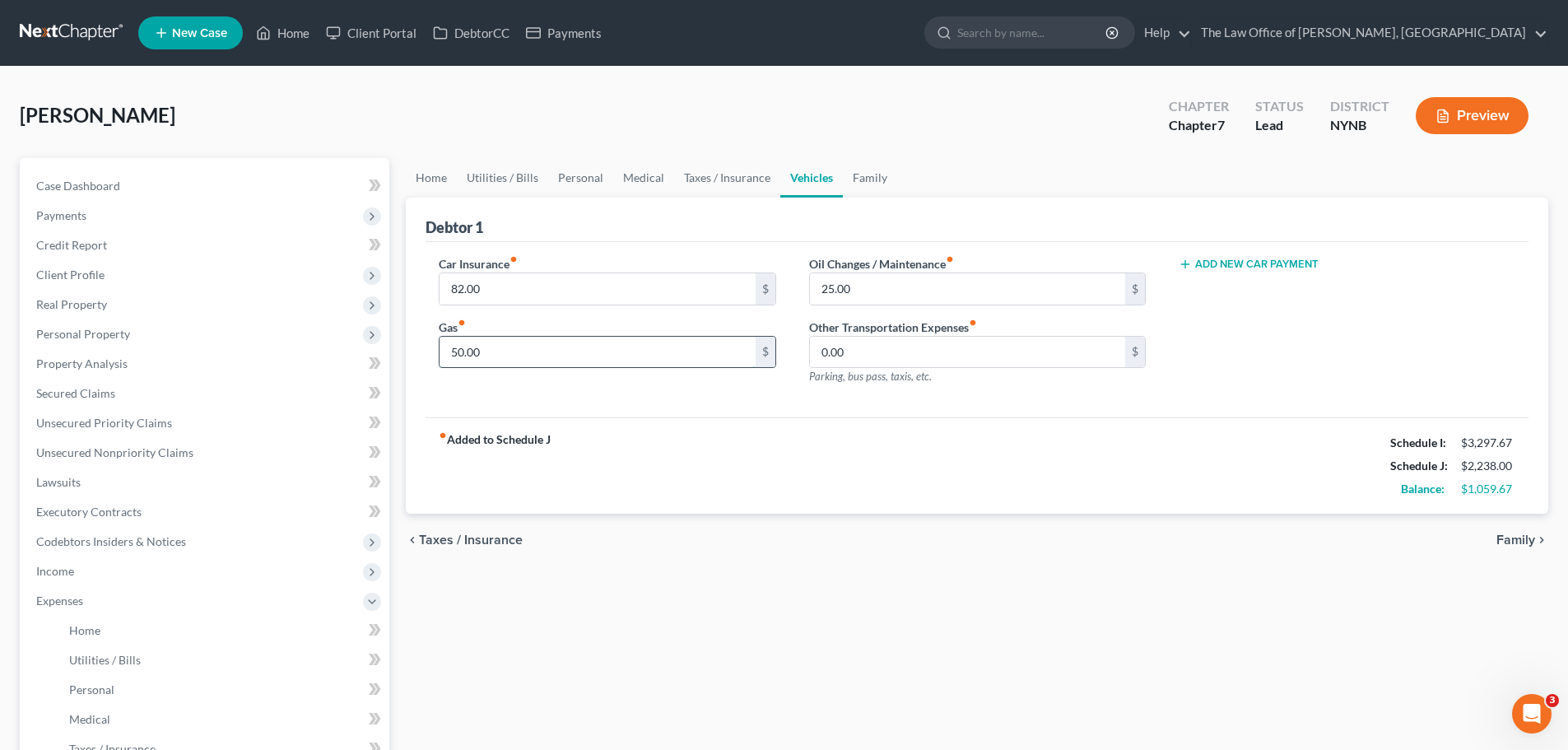
click at [497, 354] on input "50.00" at bounding box center [596, 352] width 316 height 31
type input "100"
click at [586, 178] on link "Personal" at bounding box center [580, 178] width 65 height 40
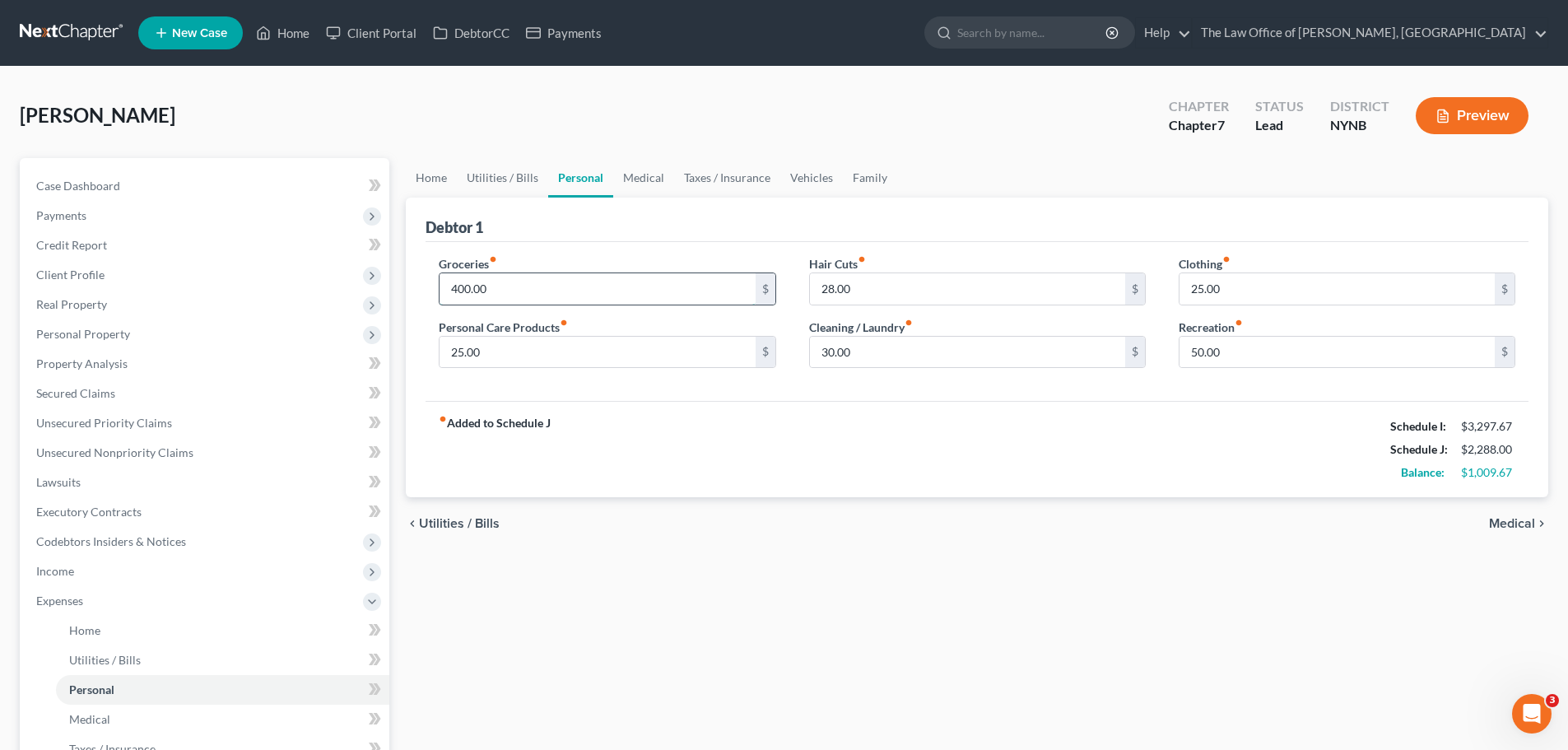
click at [509, 288] on input "400.00" at bounding box center [596, 288] width 316 height 31
type input "800"
type input "150"
click at [842, 357] on input "30.00" at bounding box center [967, 352] width 316 height 31
type input "150"
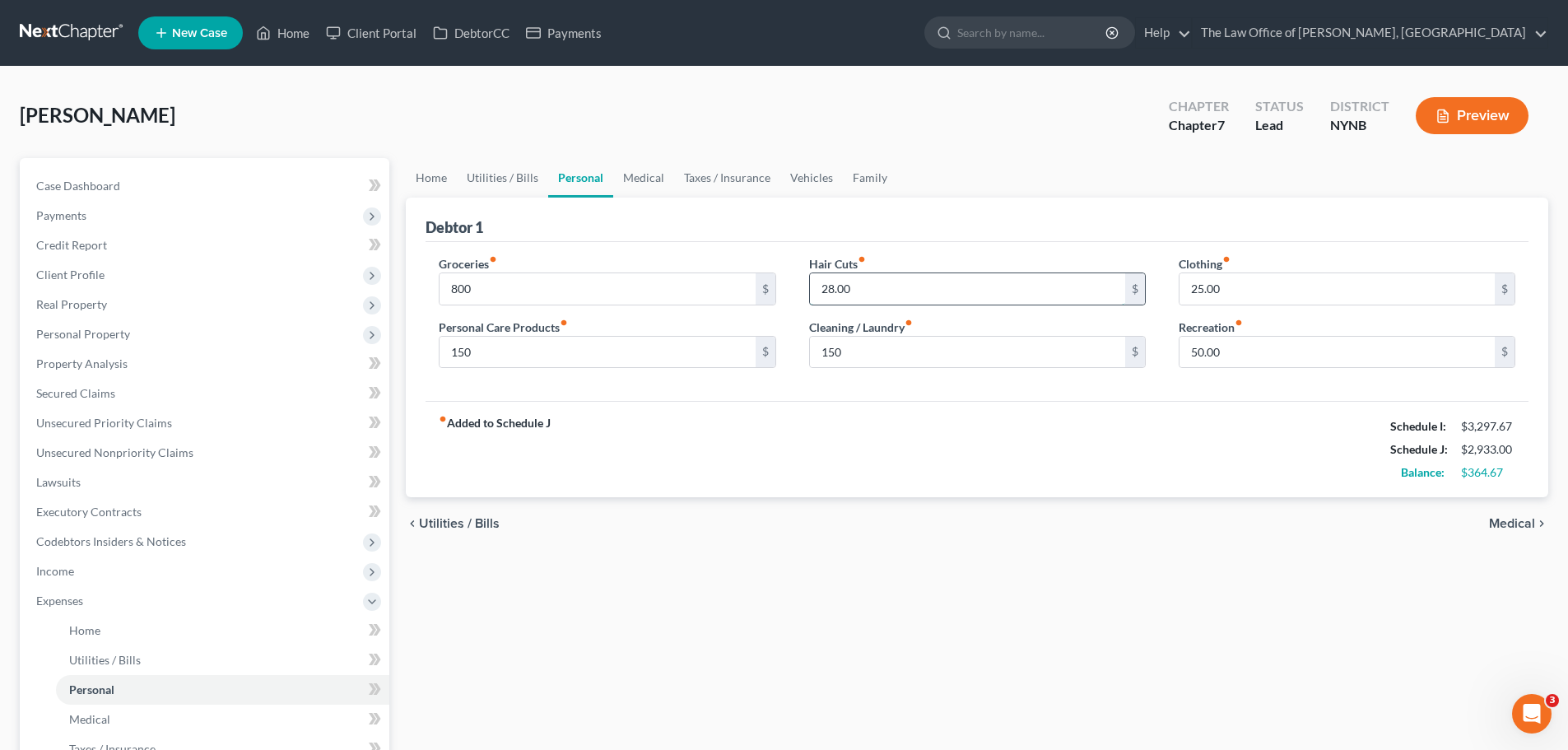
click at [836, 292] on input "28.00" at bounding box center [967, 288] width 316 height 31
type input "50"
click at [1213, 283] on input "25.00" at bounding box center [1337, 288] width 316 height 31
type input "150"
click at [1204, 361] on input "50.00" at bounding box center [1337, 352] width 316 height 31
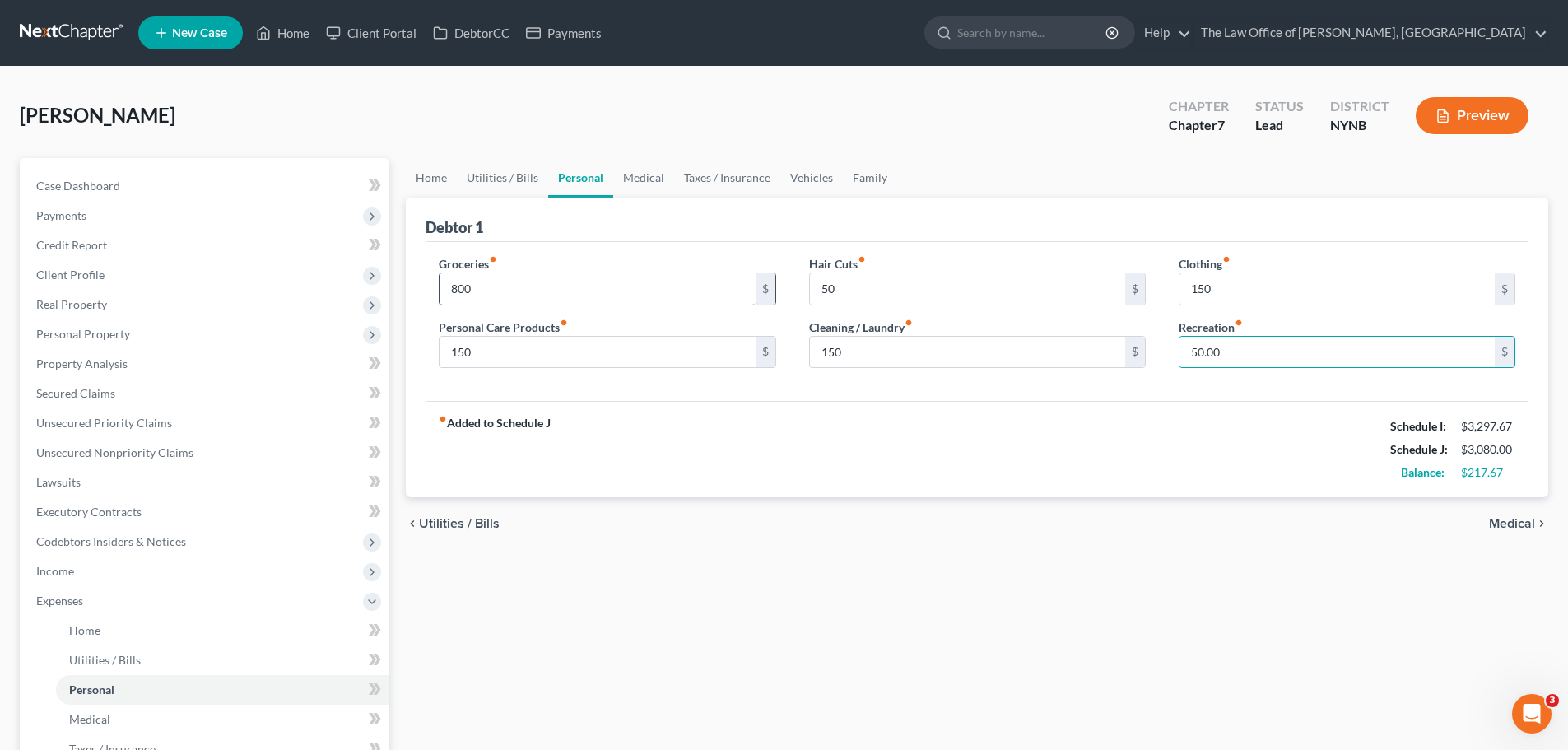
click at [478, 283] on input "800" at bounding box center [596, 288] width 316 height 31
click at [1505, 478] on div "$17.67" at bounding box center [1487, 472] width 55 height 17
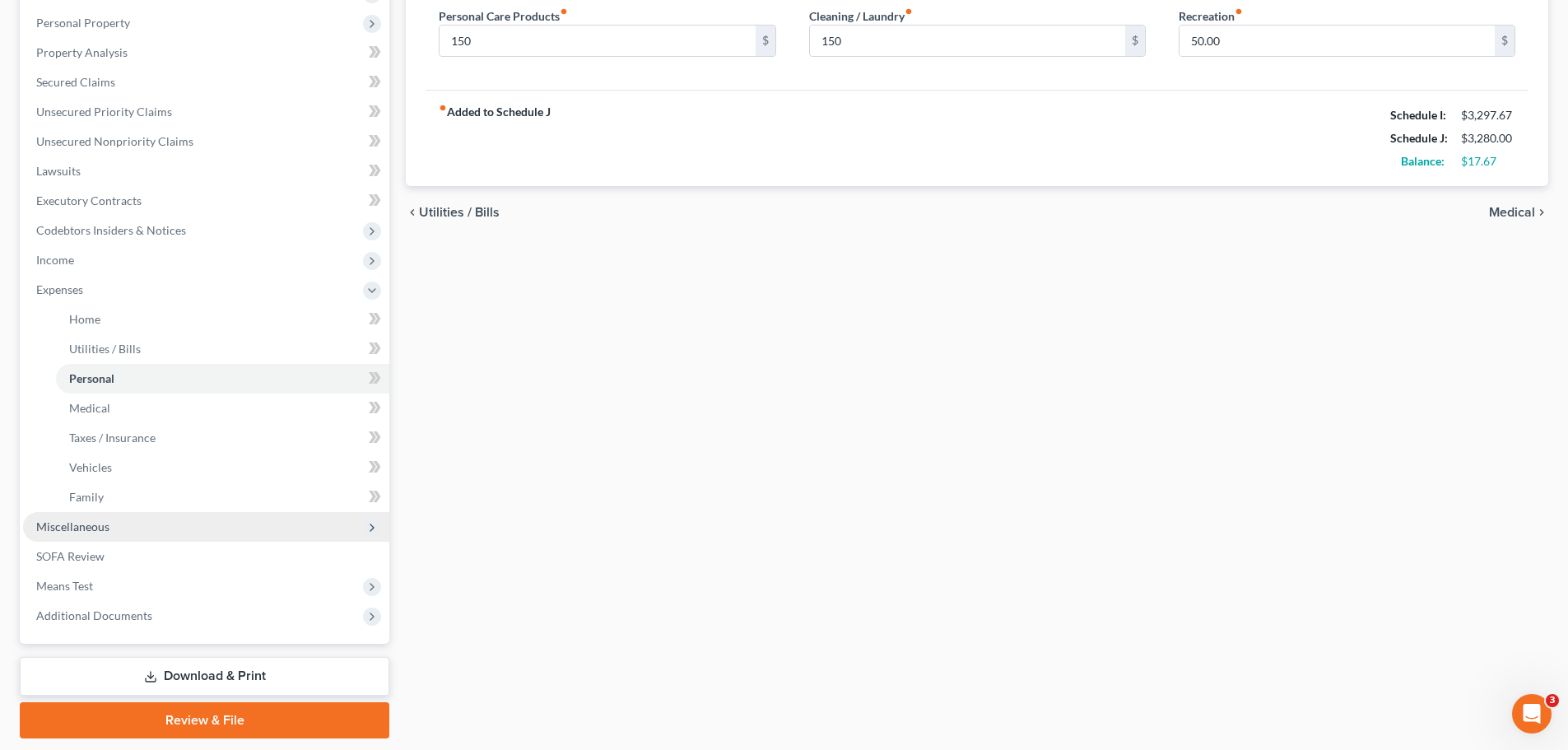
scroll to position [363, 0]
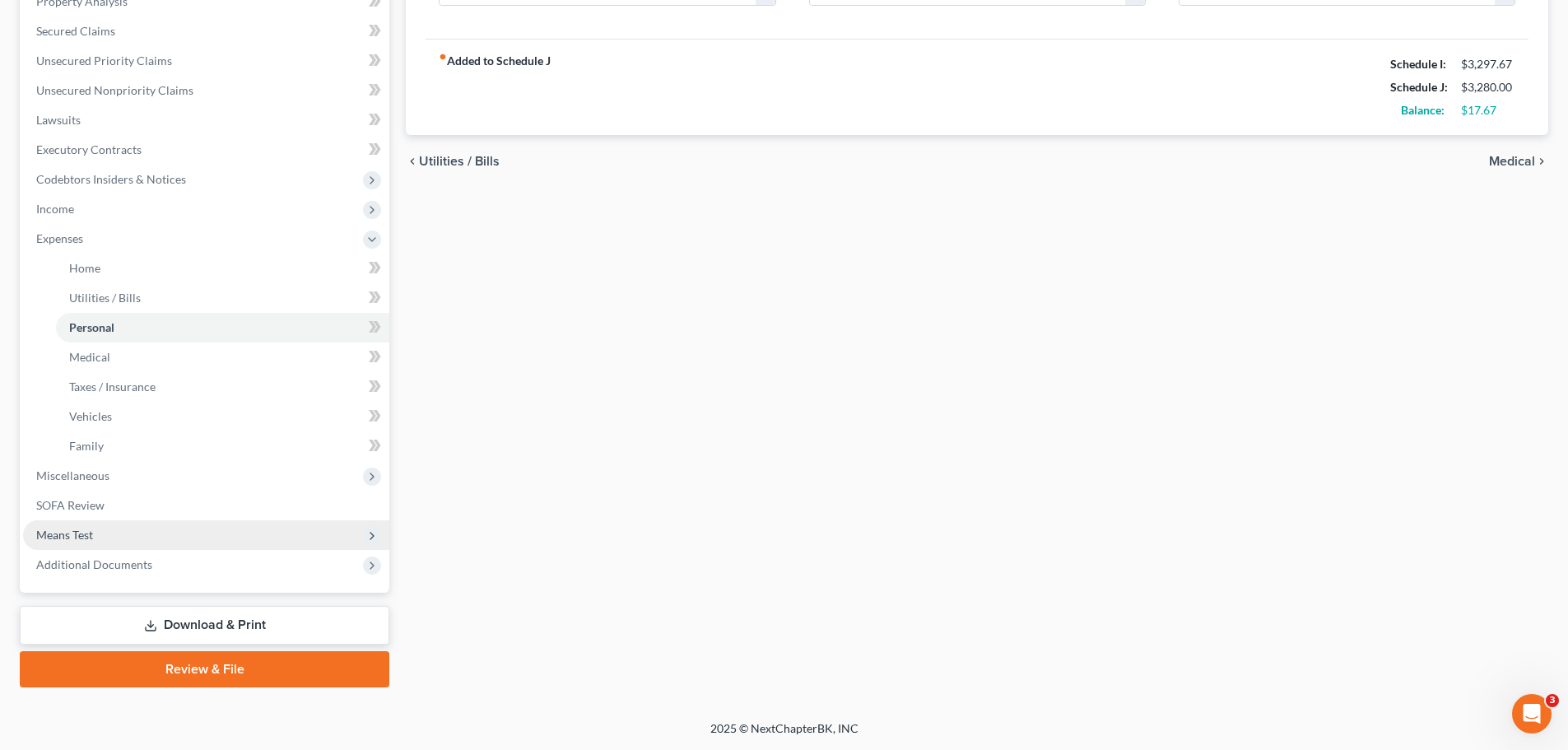
click at [85, 536] on span "Means Test" at bounding box center [64, 535] width 57 height 14
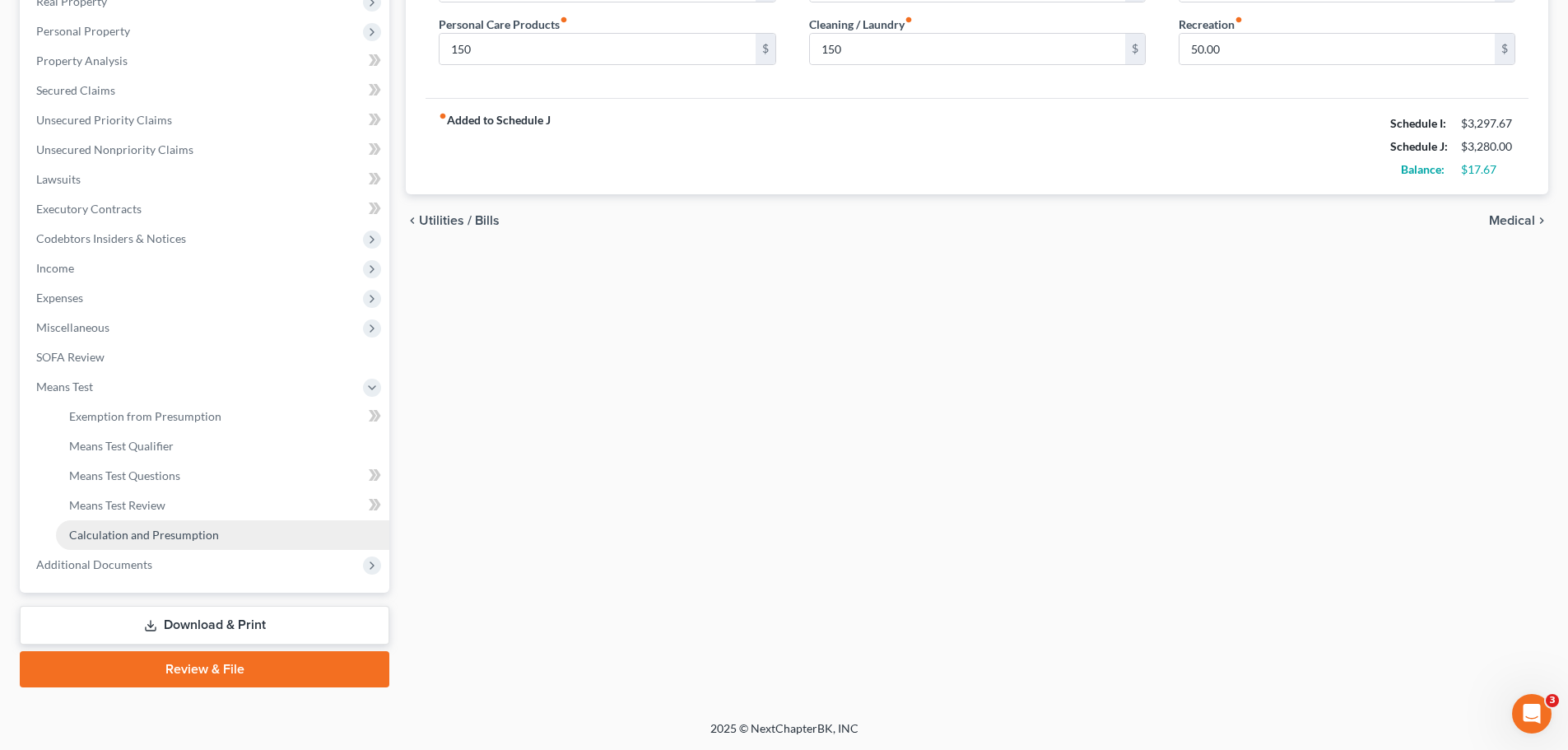
scroll to position [303, 0]
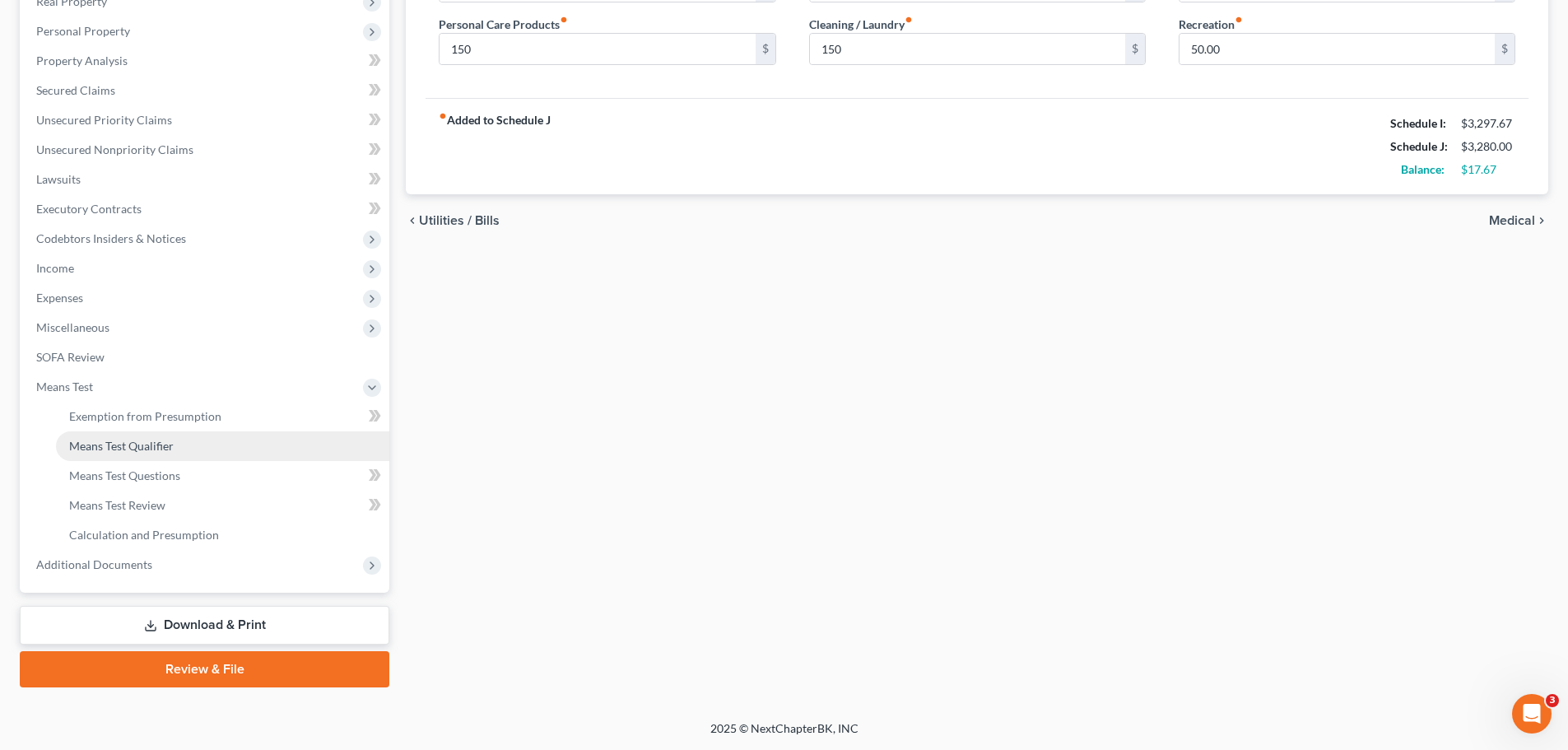
click at [112, 453] on link "Means Test Qualifier" at bounding box center [222, 446] width 334 height 30
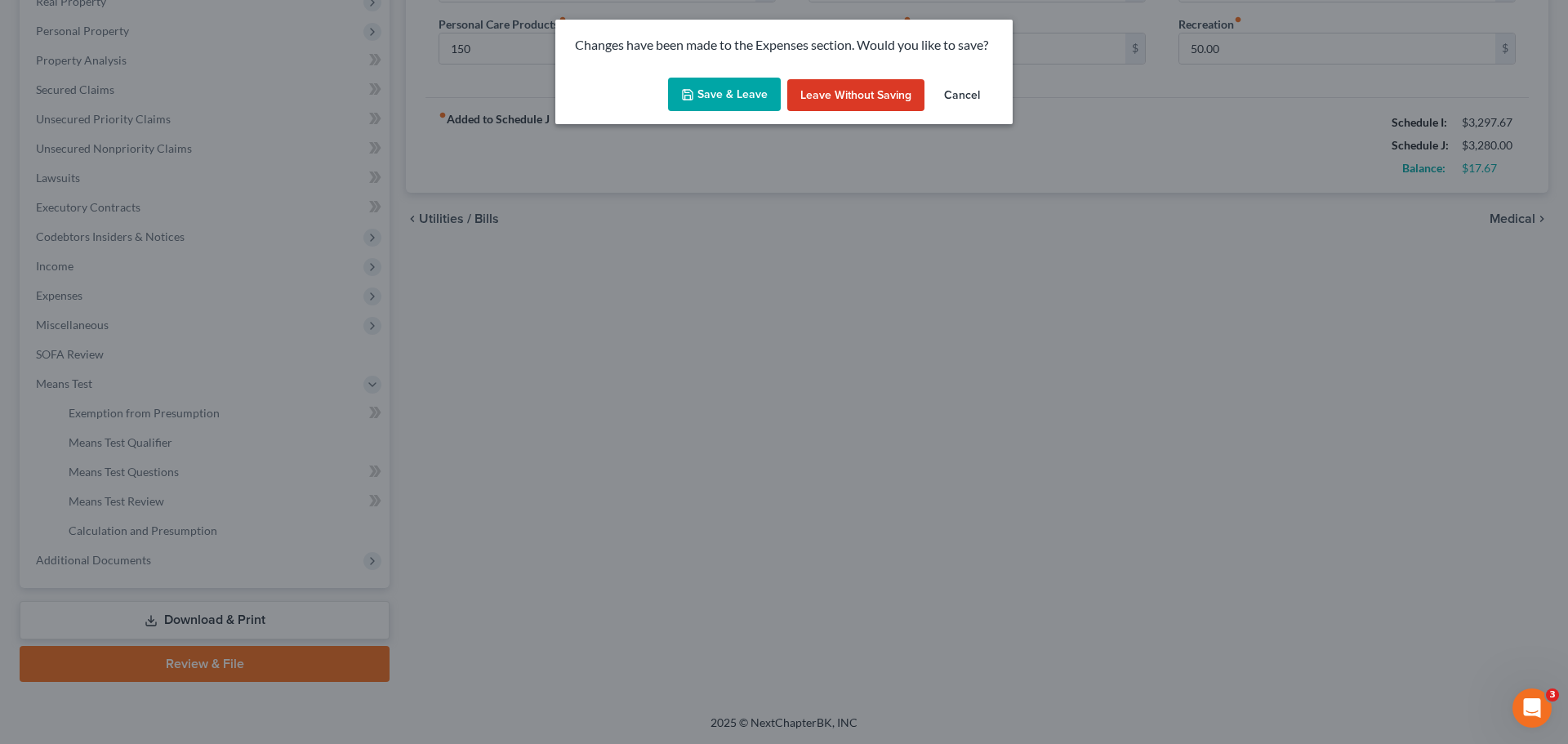
click at [736, 81] on button "Save & Leave" at bounding box center [724, 95] width 113 height 35
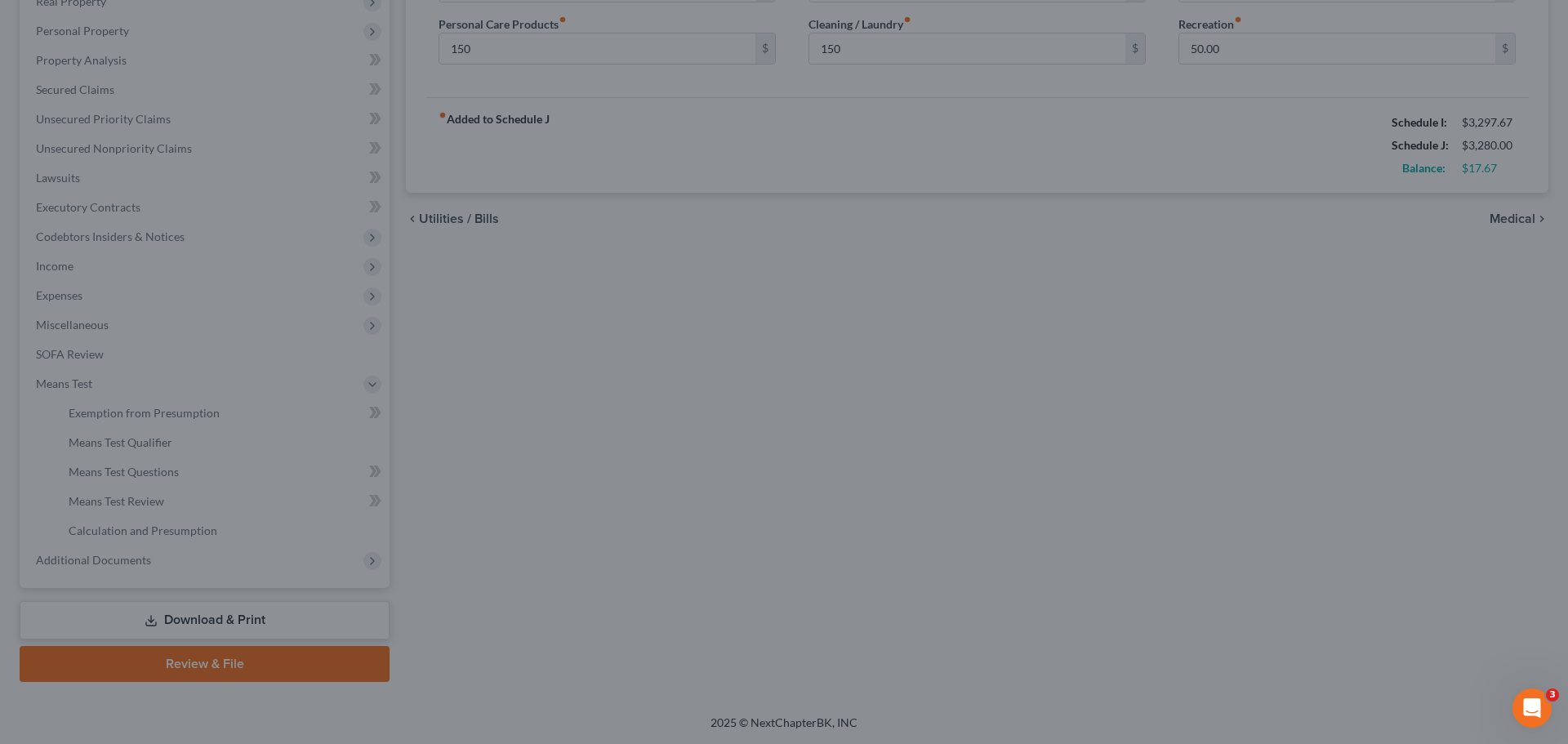
type input "1,000.00"
type input "150.00"
type input "50.00"
type input "150.00"
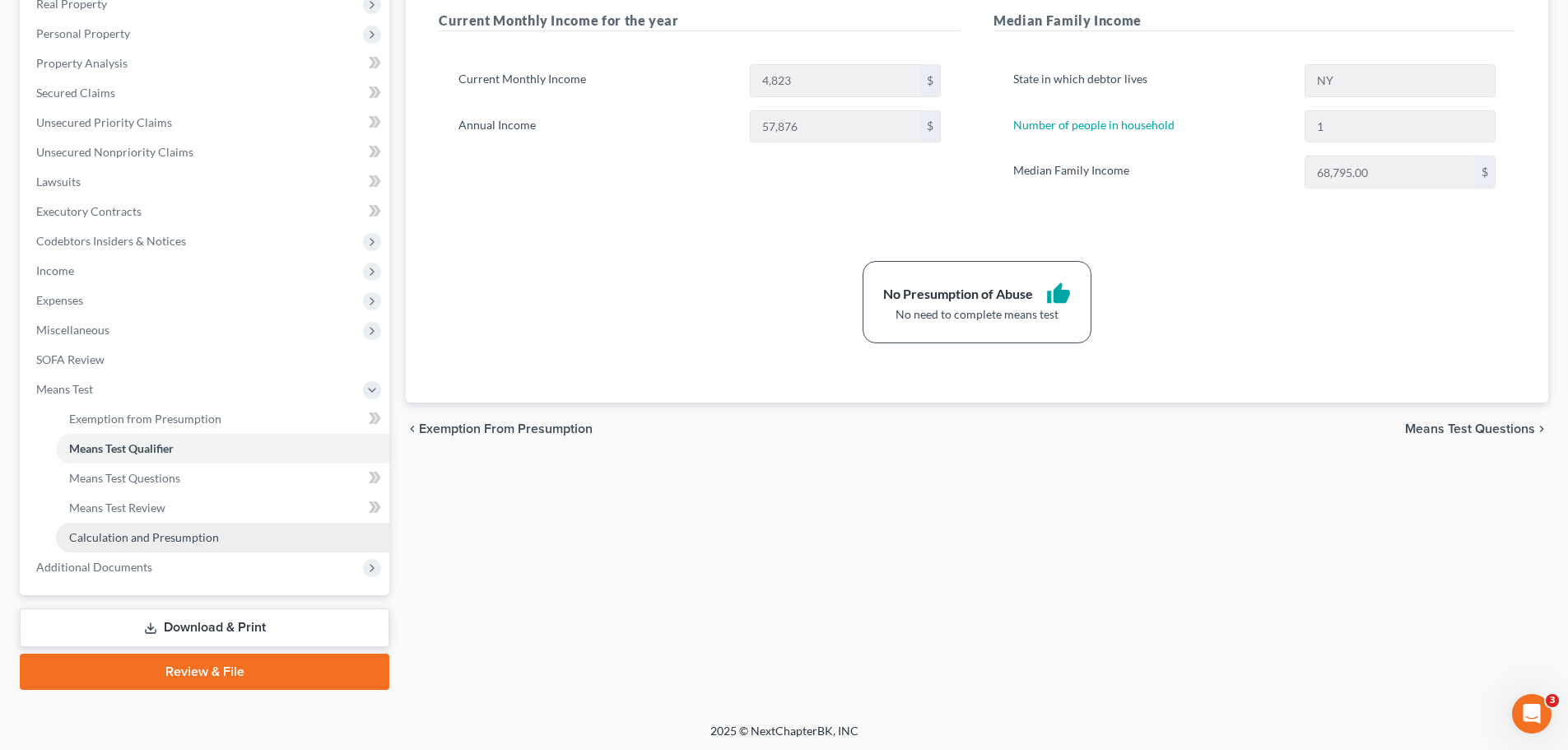
scroll to position [303, 0]
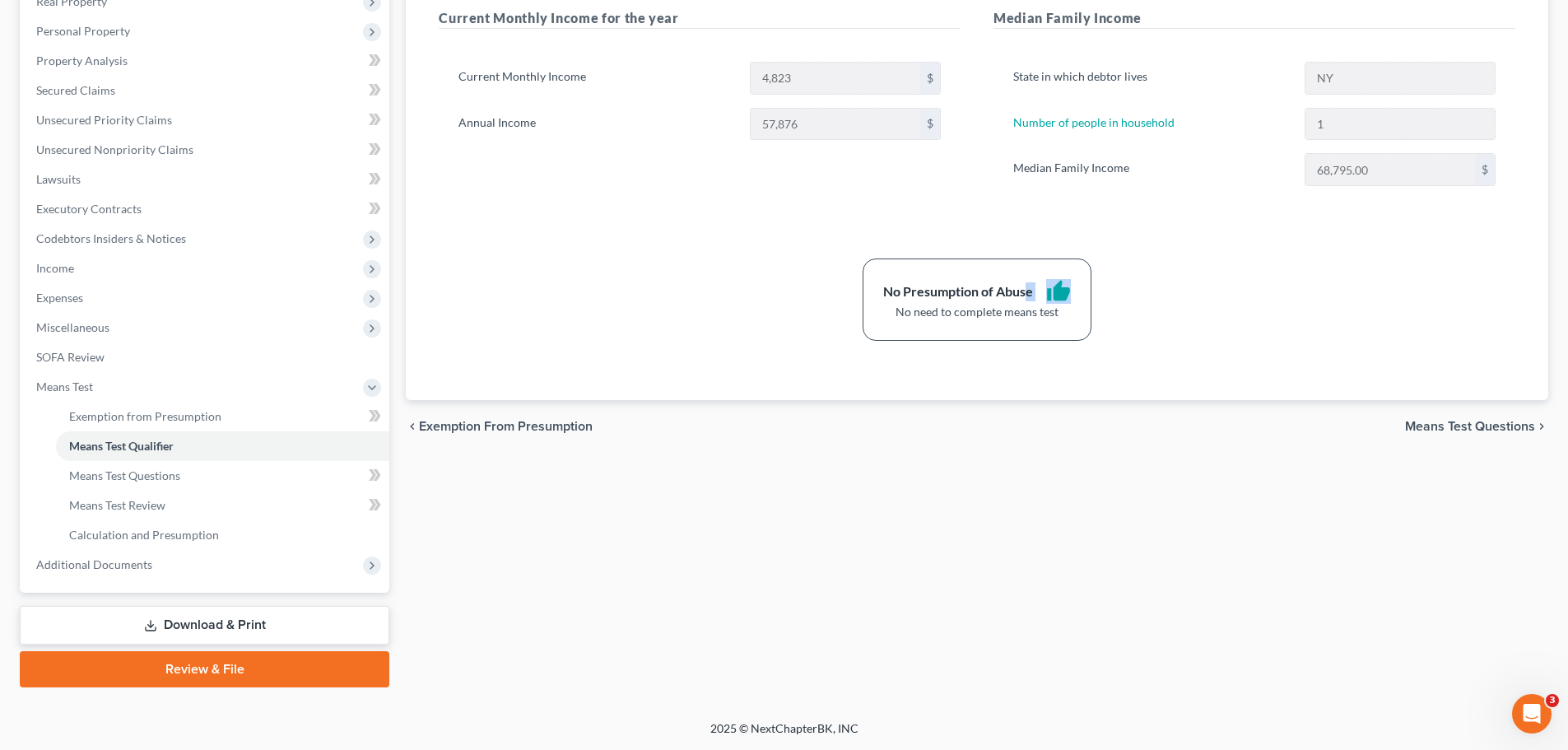
drag, startPoint x: 1024, startPoint y: 287, endPoint x: 1090, endPoint y: 290, distance: 66.1
click at [1090, 290] on div "No Presumption of Abuse thumb_up No need to complete means test" at bounding box center [977, 300] width 229 height 83
click at [135, 146] on span "Unsecured Nonpriority Claims" at bounding box center [114, 149] width 157 height 14
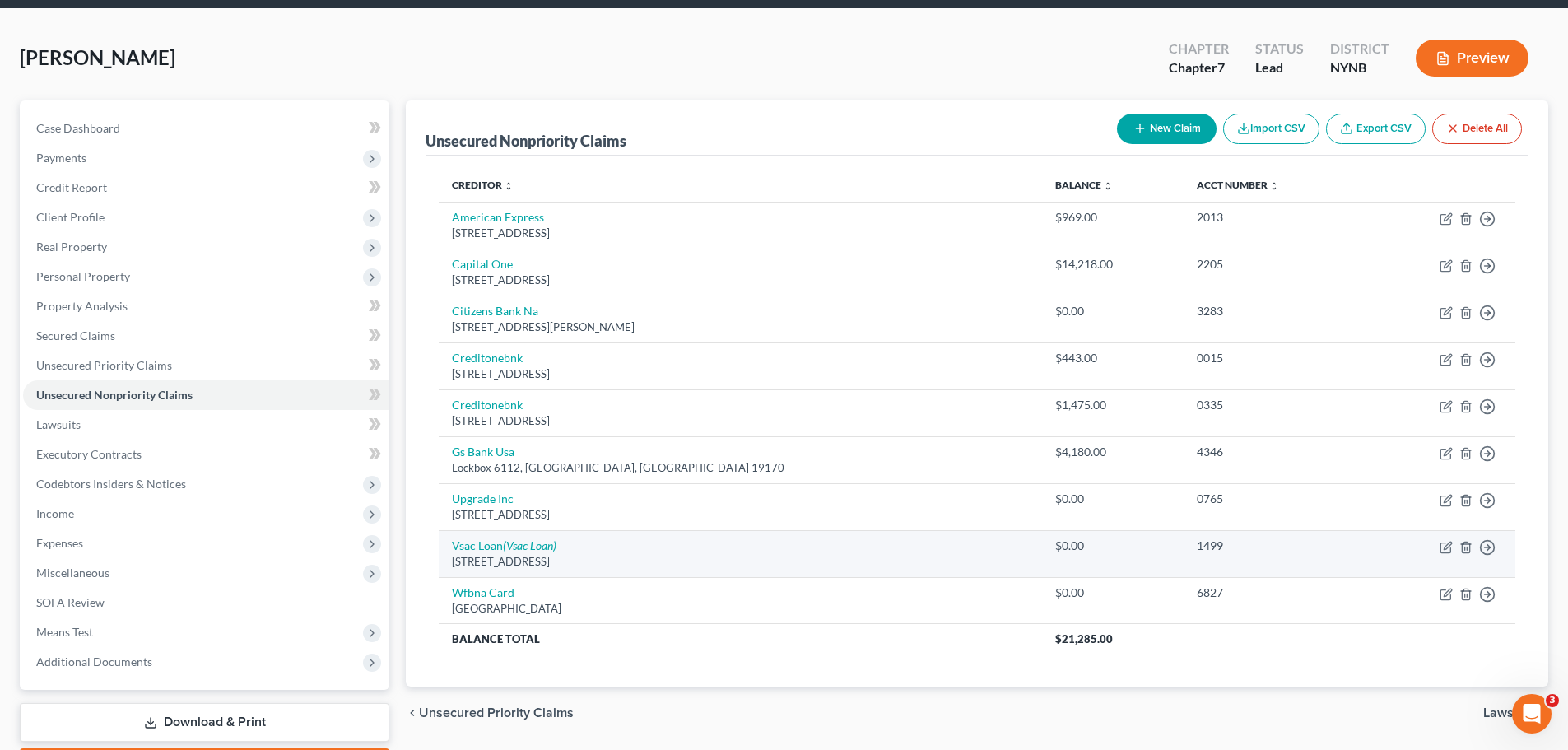
scroll to position [154, 0]
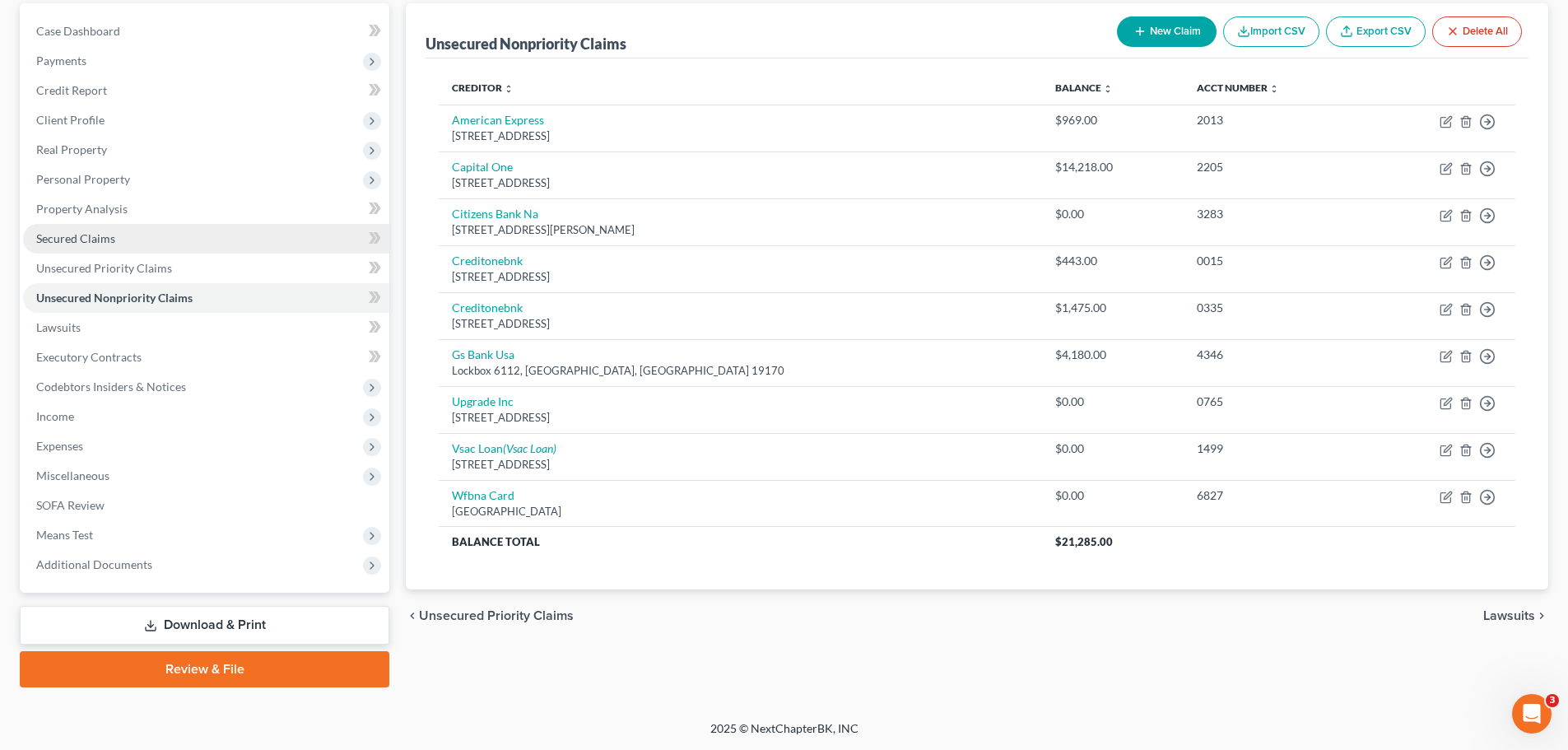
click at [75, 232] on span "Secured Claims" at bounding box center [75, 238] width 79 height 14
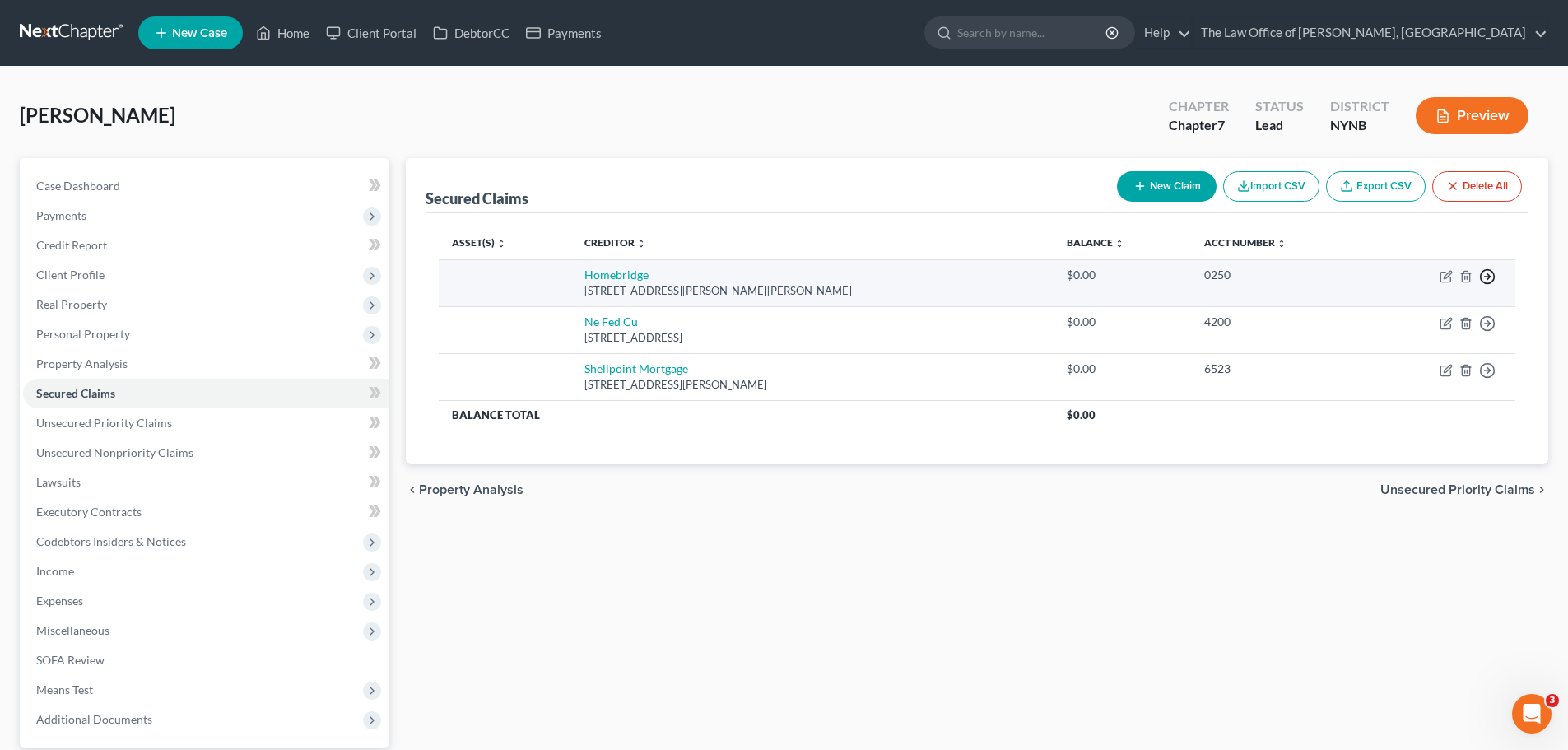
click at [1488, 272] on icon "button" at bounding box center [1487, 276] width 17 height 17
click at [1423, 317] on link "Move to F" at bounding box center [1412, 316] width 137 height 28
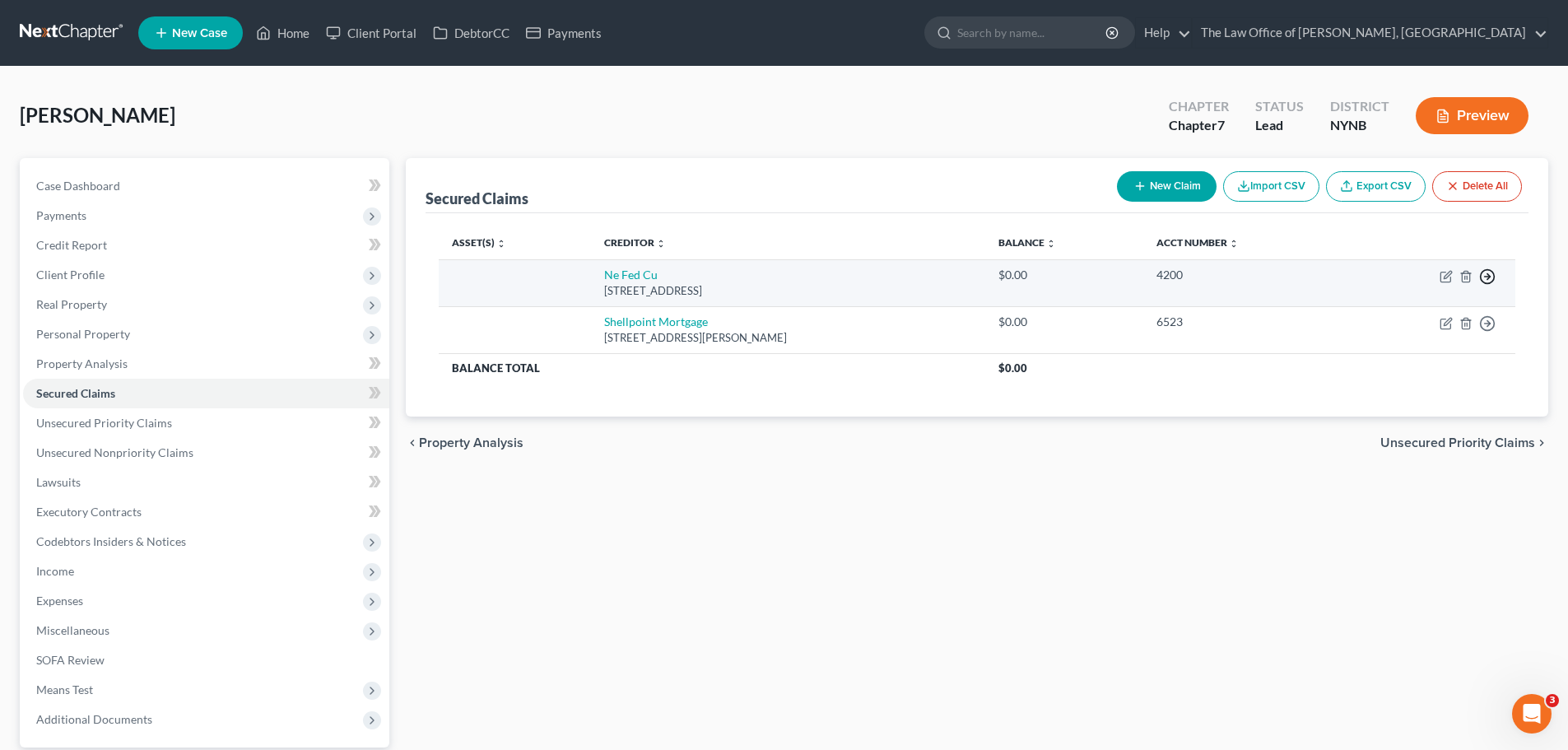
click at [1484, 282] on icon "button" at bounding box center [1487, 276] width 17 height 17
click at [1418, 318] on link "Move to F" at bounding box center [1412, 316] width 137 height 28
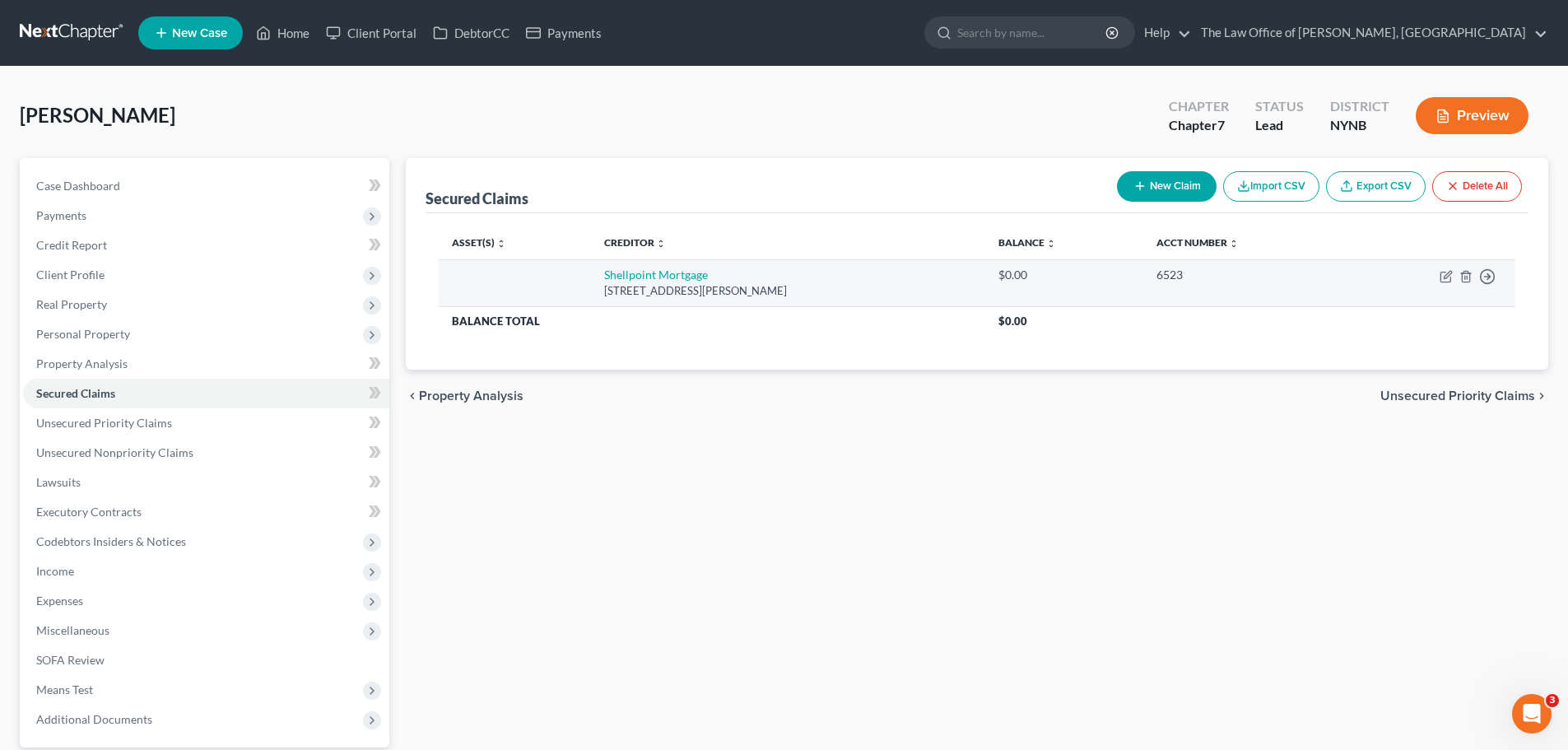
click at [1478, 280] on td "Move to E Move to F Move to G Move to Notice Only" at bounding box center [1431, 282] width 168 height 47
click at [1484, 277] on line "button" at bounding box center [1487, 277] width 6 height 0
click at [1404, 311] on link "Move to F" at bounding box center [1412, 316] width 137 height 28
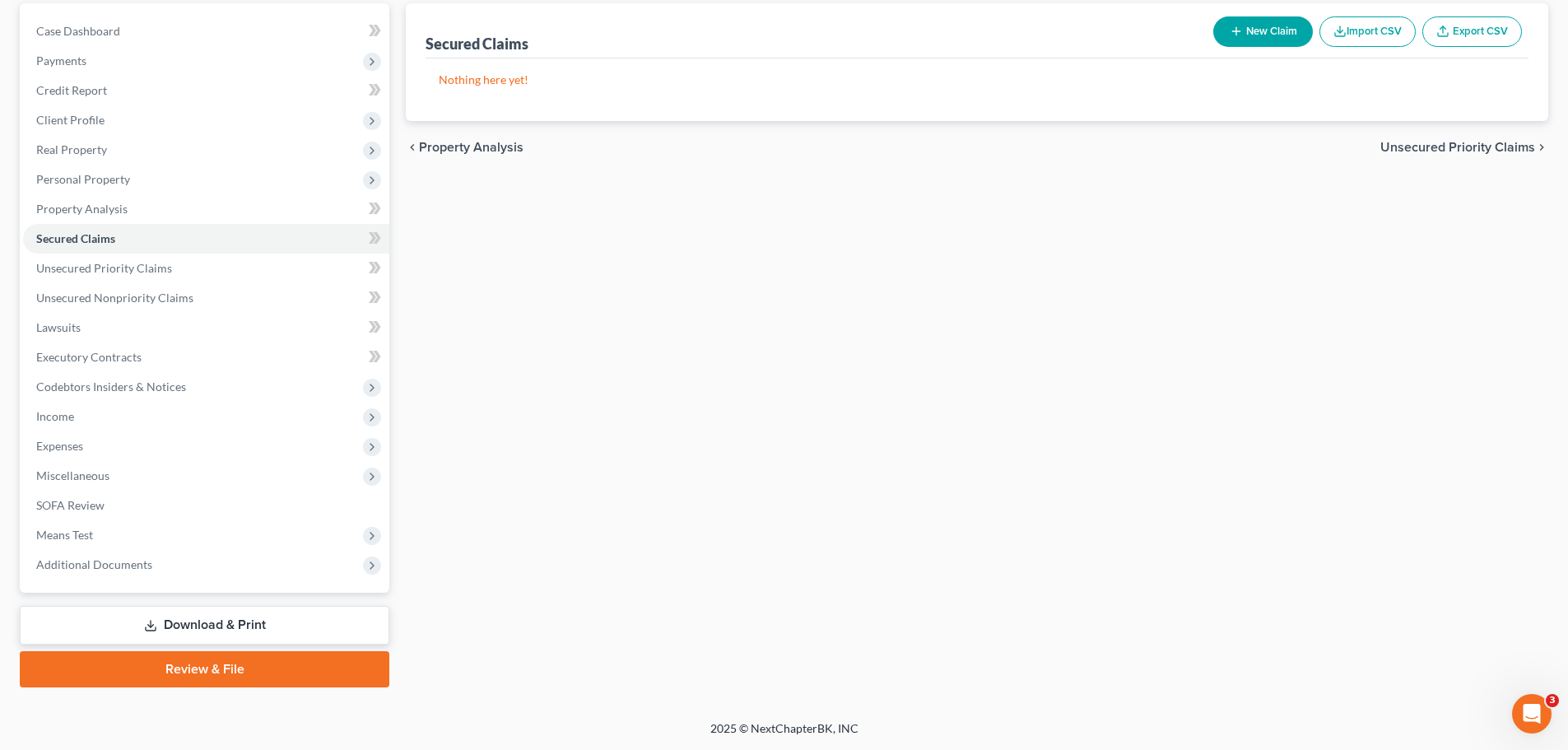
click at [176, 625] on link "Download & Print" at bounding box center [204, 625] width 369 height 39
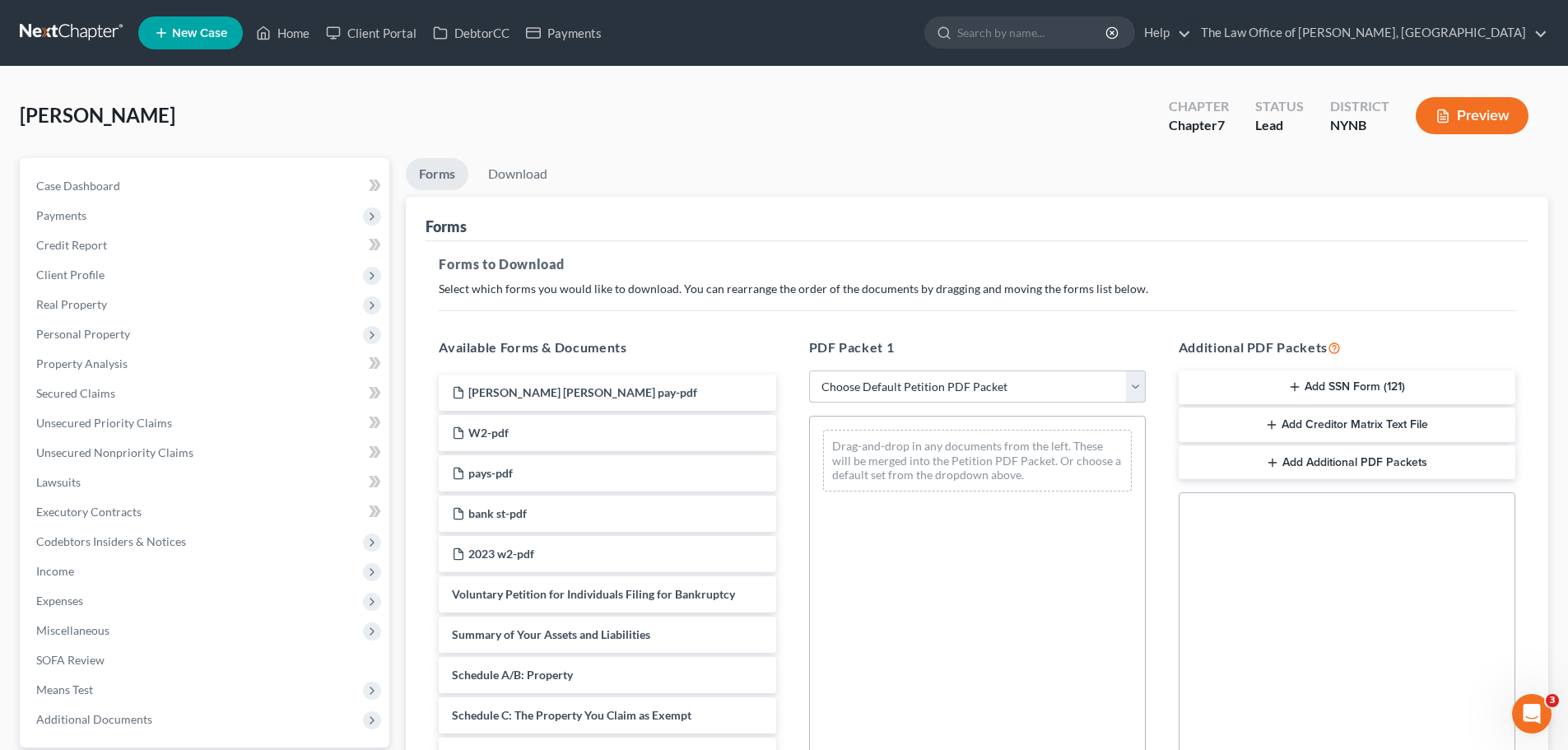
drag, startPoint x: 890, startPoint y: 389, endPoint x: 895, endPoint y: 399, distance: 11.2
click at [890, 391] on select "Choose Default Petition PDF Packet Complete Bankruptcy Petition (all forms and …" at bounding box center [978, 386] width 336 height 33
select select "0"
click at [809, 371] on select "Choose Default Petition PDF Packet Complete Bankruptcy Petition (all forms and …" at bounding box center [978, 386] width 336 height 33
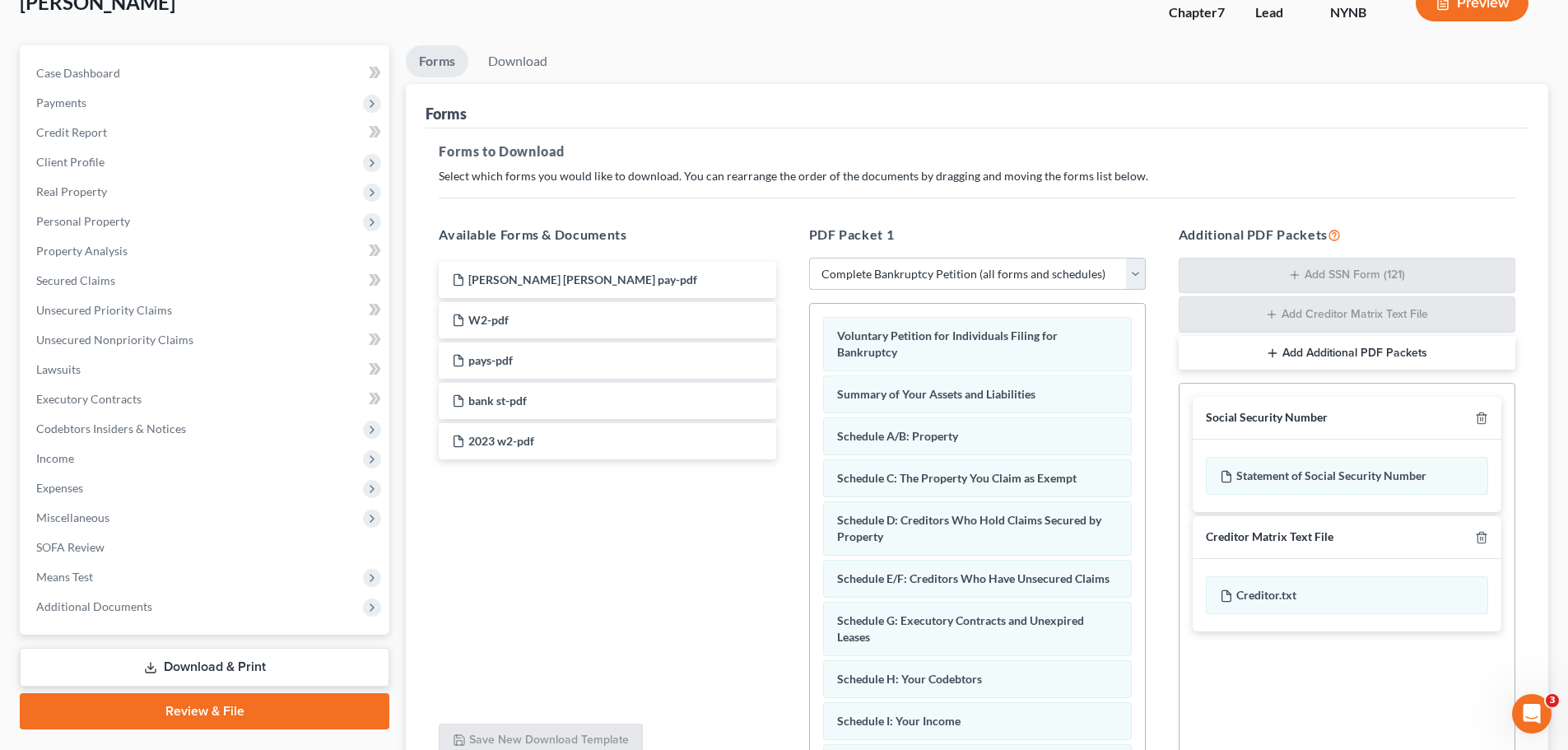
scroll to position [268, 0]
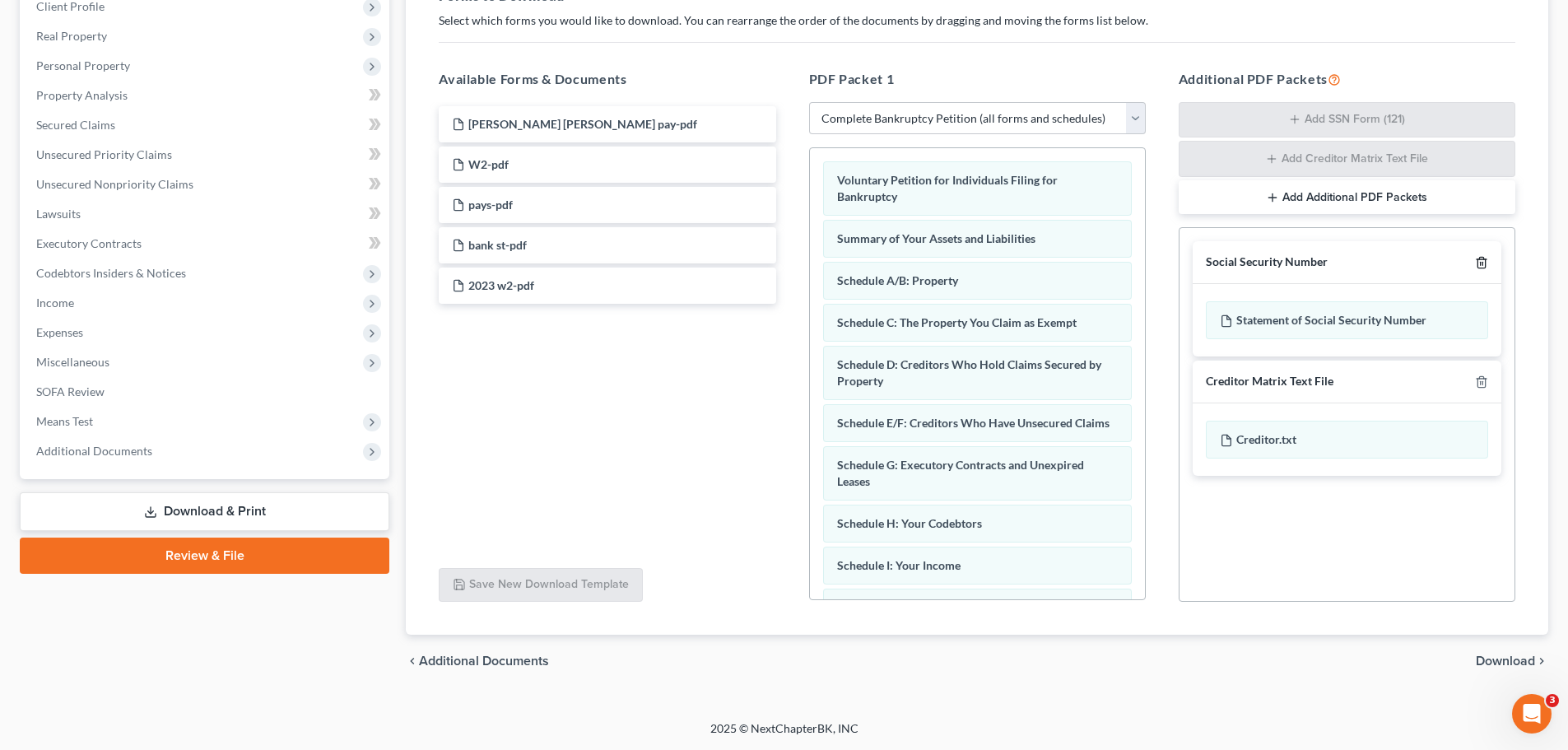
click at [1484, 260] on icon "button" at bounding box center [1480, 263] width 7 height 11
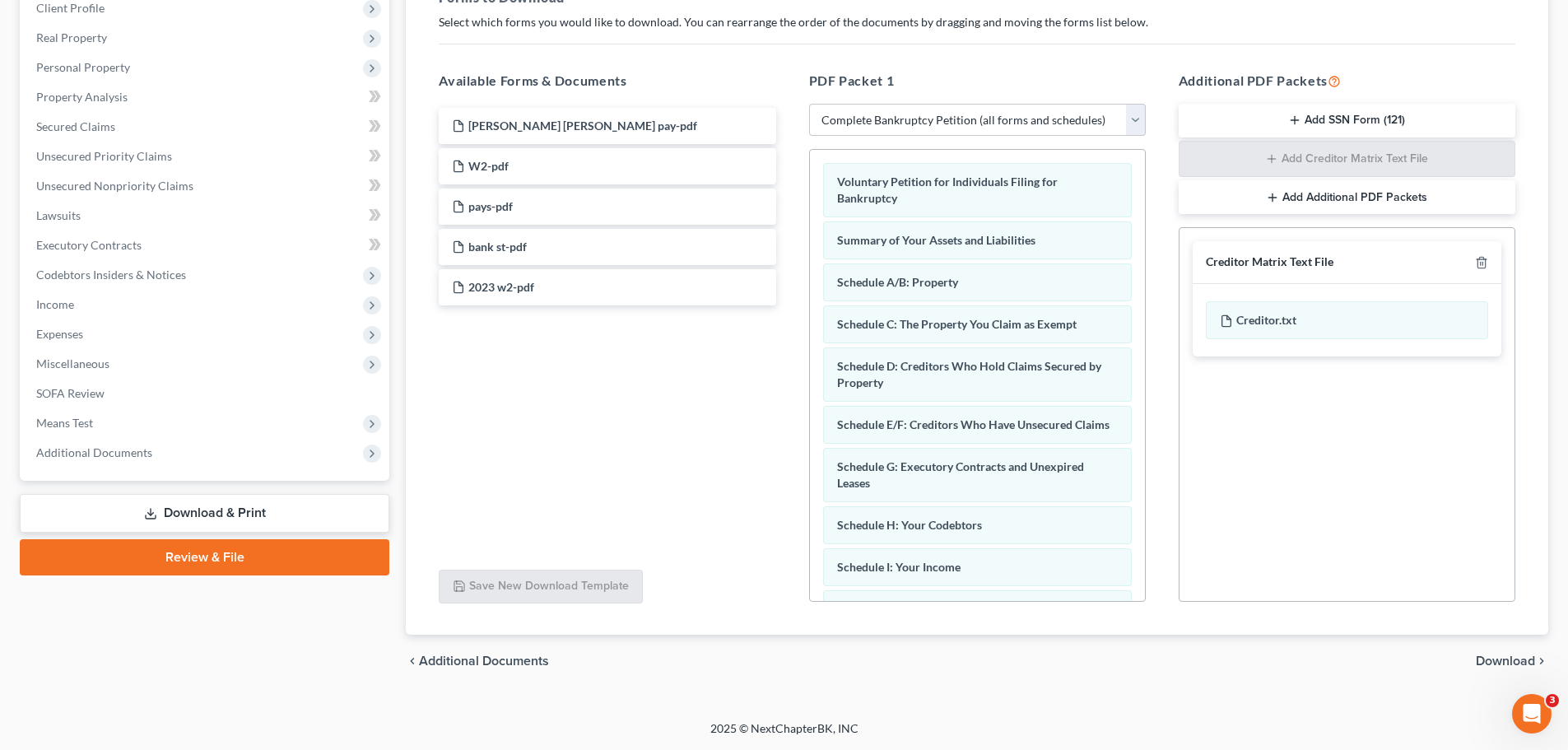
scroll to position [267, 0]
click at [1484, 260] on icon "button" at bounding box center [1480, 263] width 7 height 11
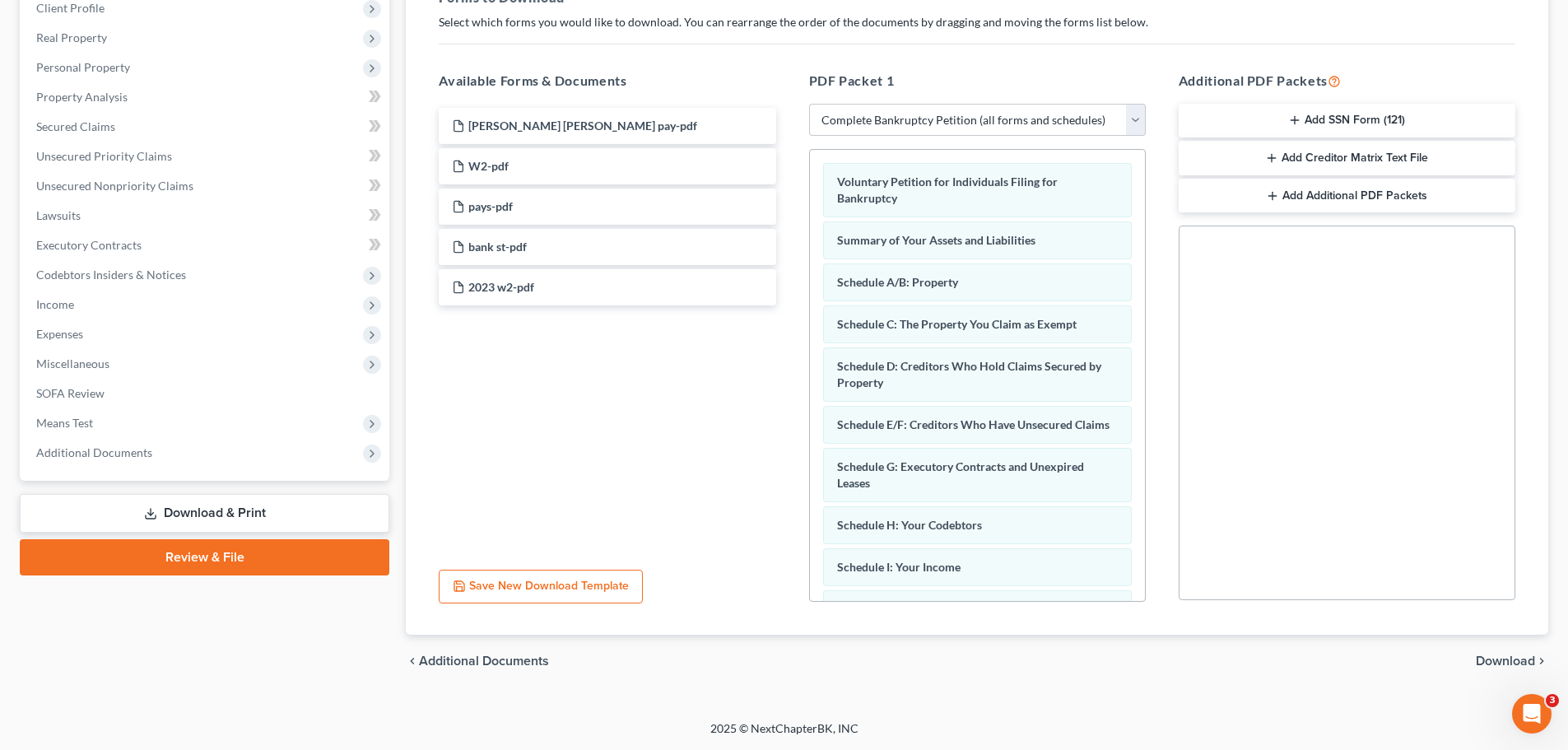
click at [1502, 653] on div "chevron_left Additional Documents Download chevron_right" at bounding box center [977, 660] width 1142 height 53
click at [1500, 654] on span "Download" at bounding box center [1505, 660] width 60 height 13
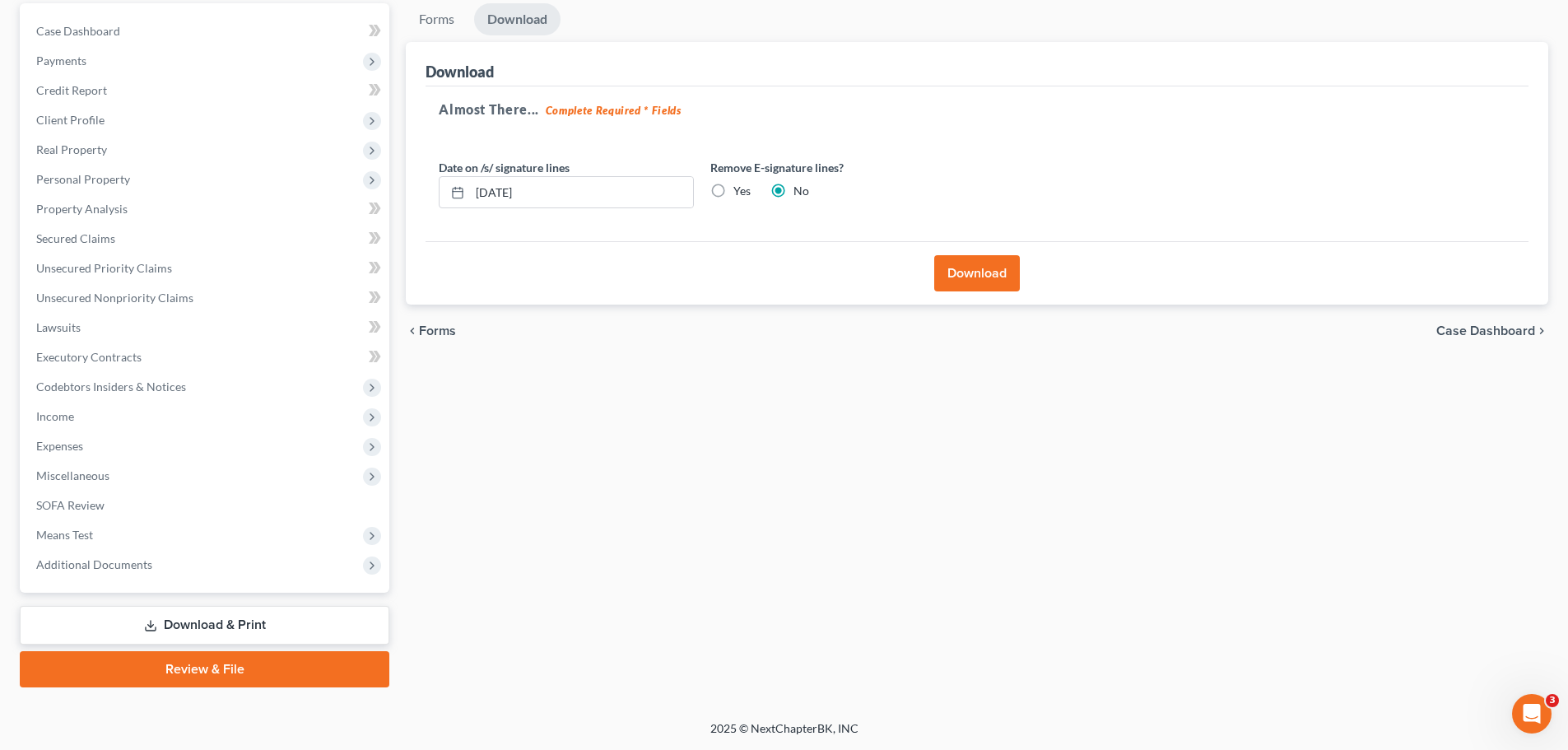
click at [1009, 278] on button "Download" at bounding box center [977, 273] width 86 height 36
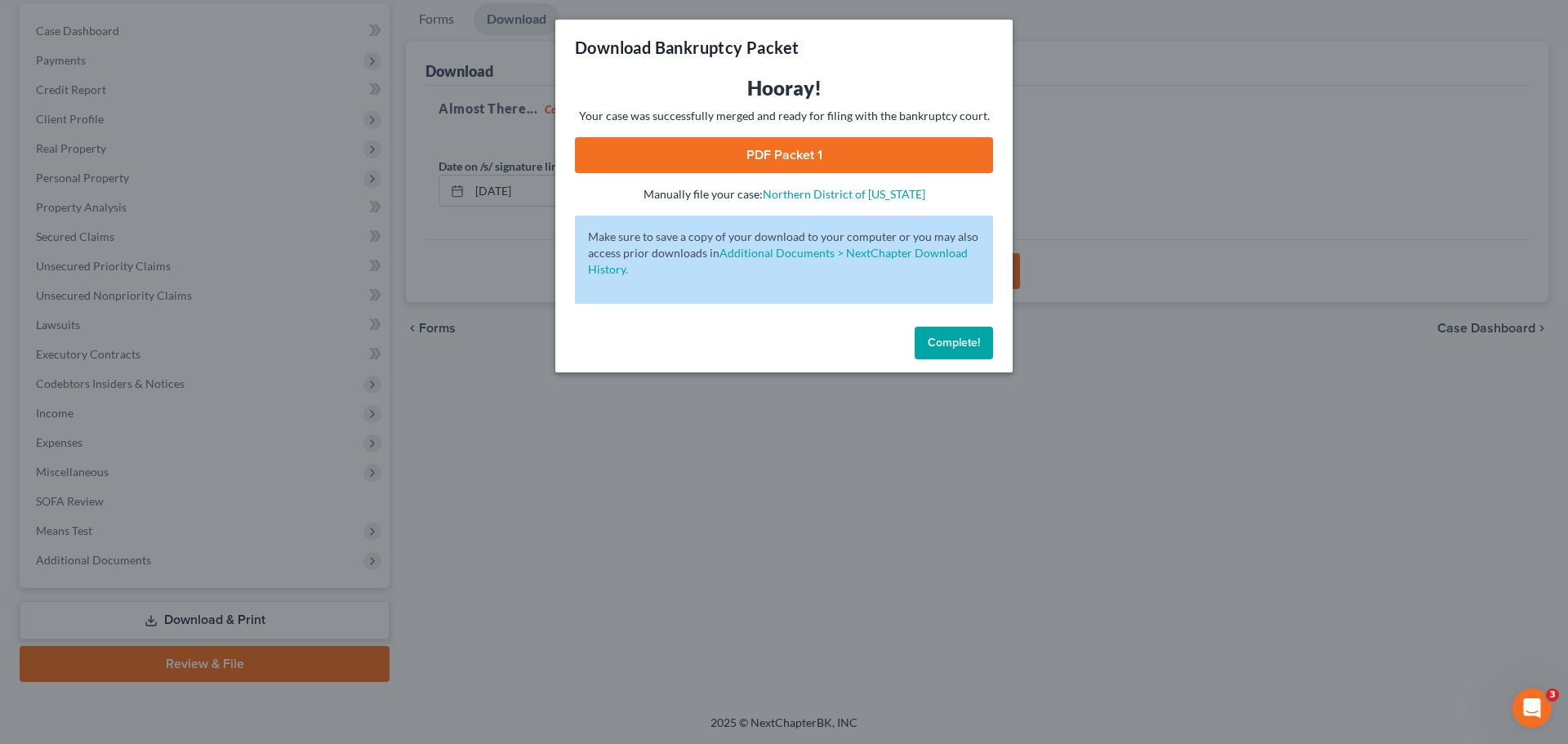
click at [817, 153] on link "PDF Packet 1" at bounding box center [784, 155] width 418 height 36
click at [949, 342] on span "Complete!" at bounding box center [953, 343] width 52 height 14
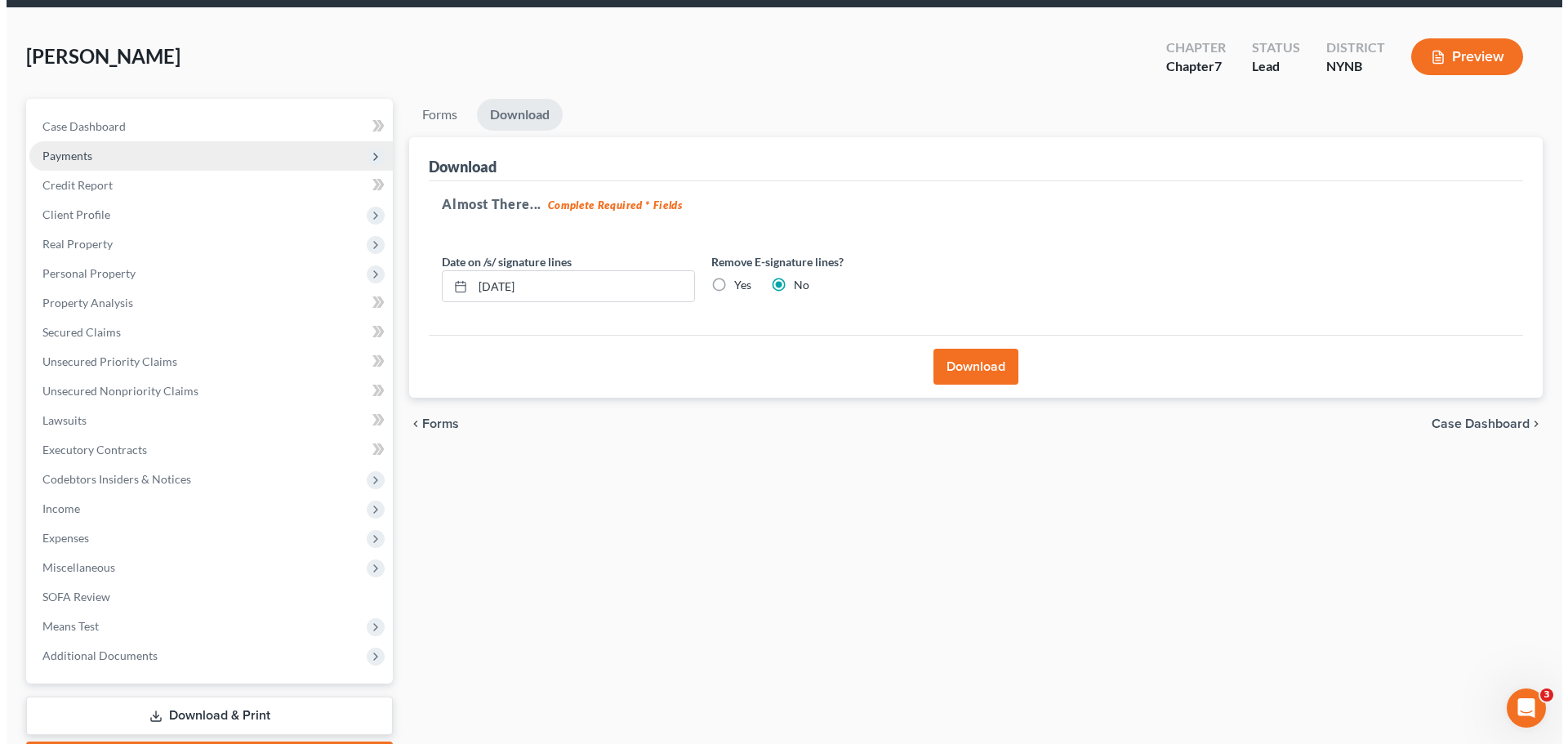
scroll to position [0, 0]
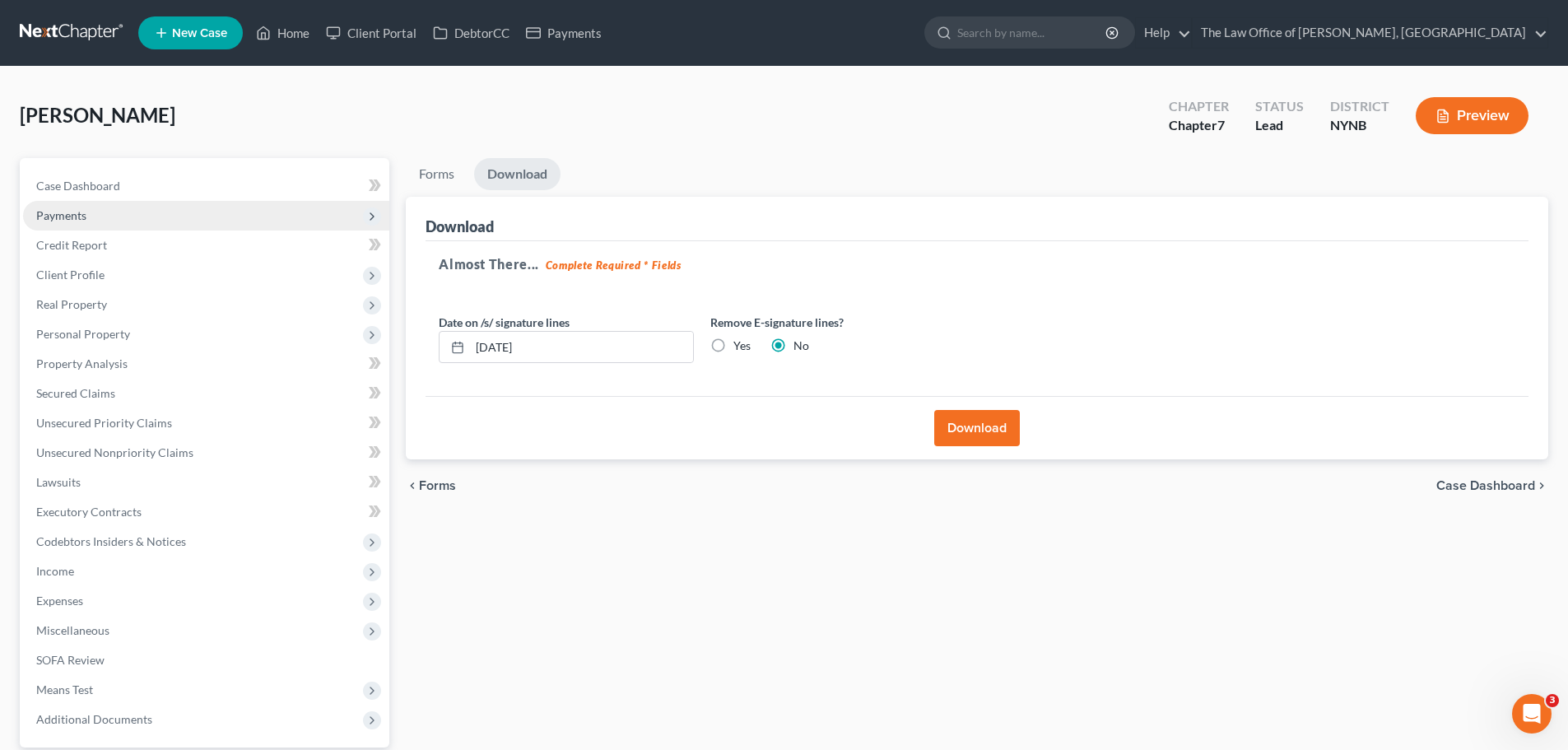
click at [50, 220] on span "Payments" at bounding box center [61, 215] width 50 height 14
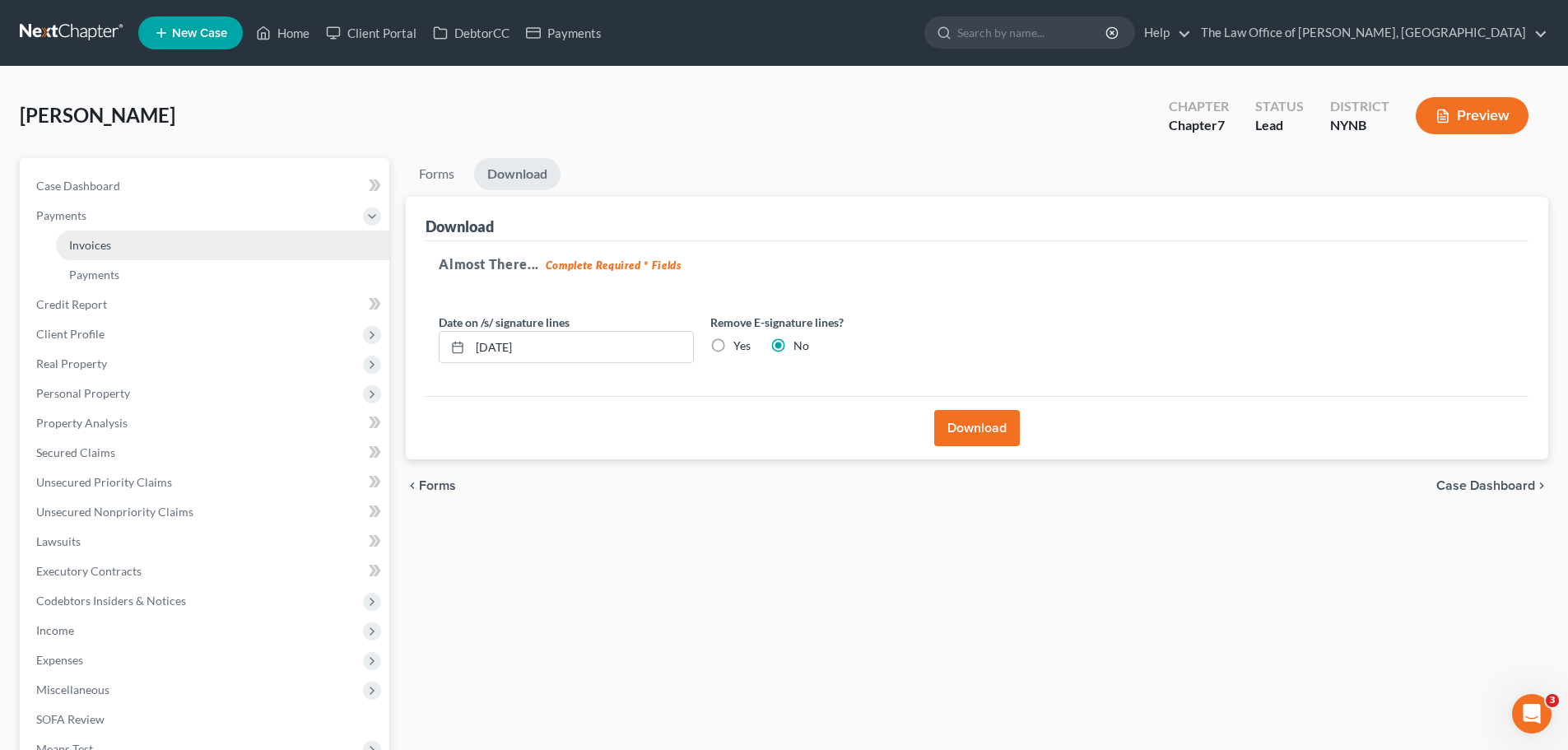
click at [73, 234] on link "Invoices" at bounding box center [222, 245] width 334 height 30
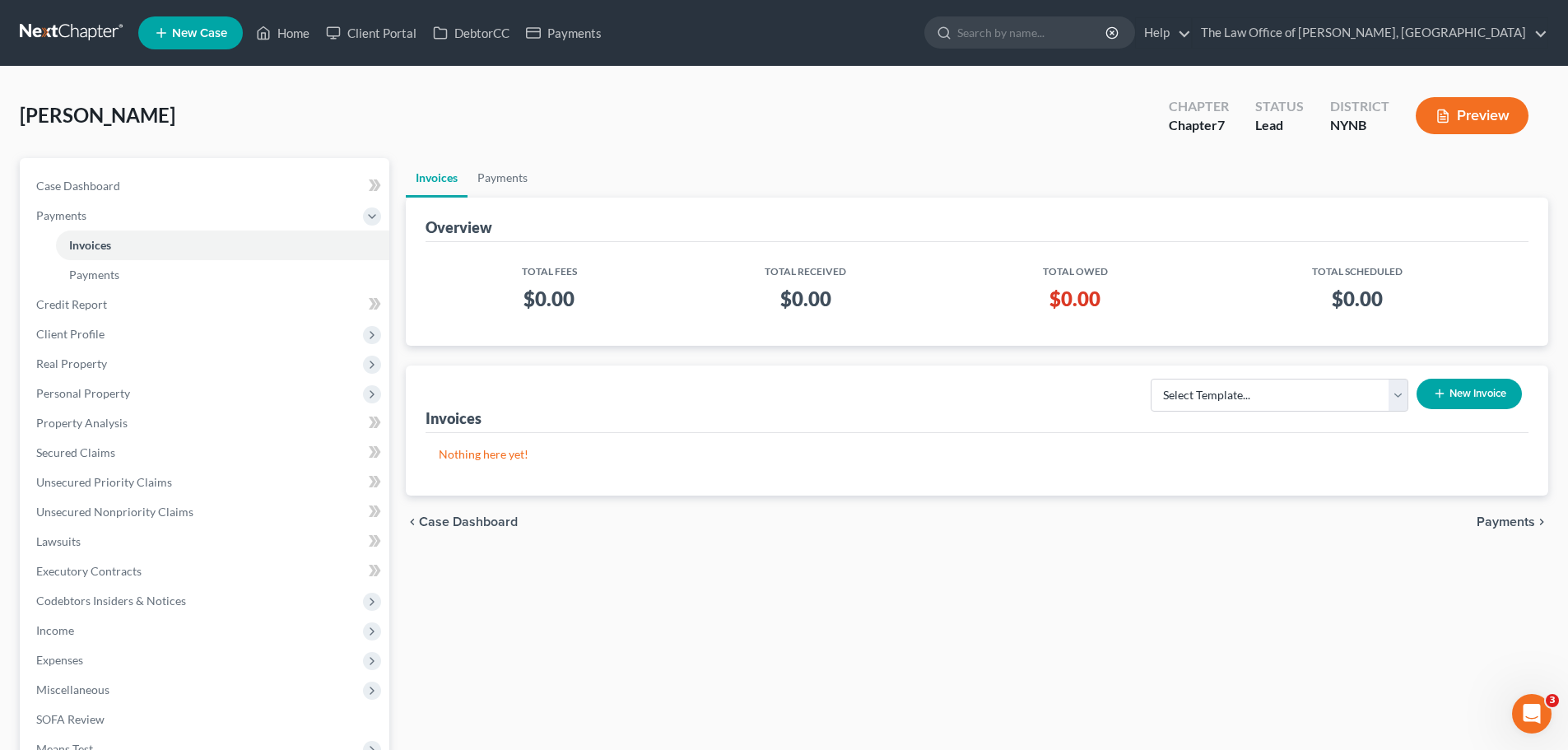
click at [1460, 389] on button "New Invoice" at bounding box center [1469, 393] width 106 height 31
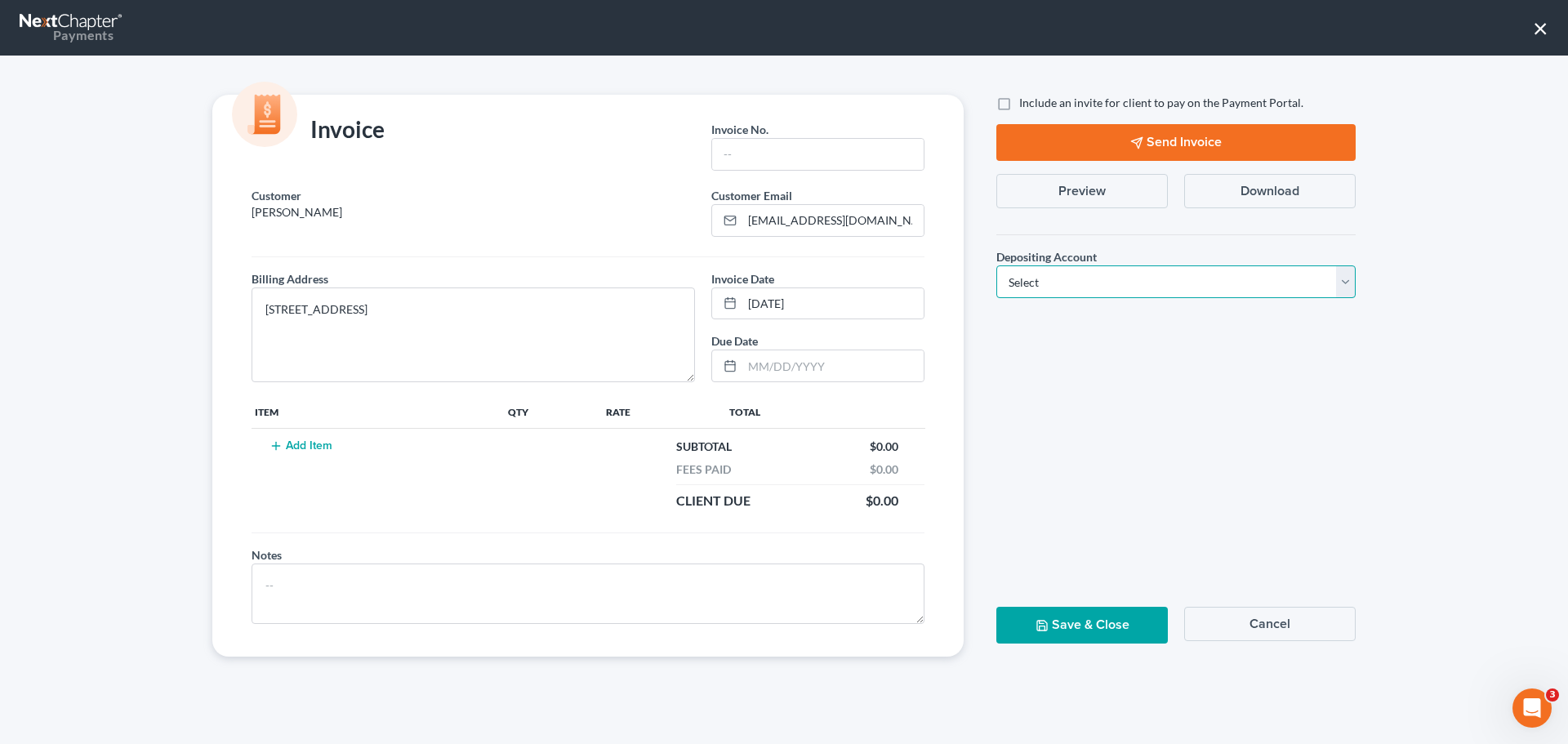
drag, startPoint x: 1142, startPoint y: 288, endPoint x: 1089, endPoint y: 288, distance: 53.0
click at [1142, 288] on select "Select Operation Trust" at bounding box center [1177, 282] width 360 height 33
select select "0"
click at [997, 266] on select "Select Operation Trust" at bounding box center [1177, 282] width 360 height 33
click at [803, 169] on input "text" at bounding box center [818, 154] width 211 height 31
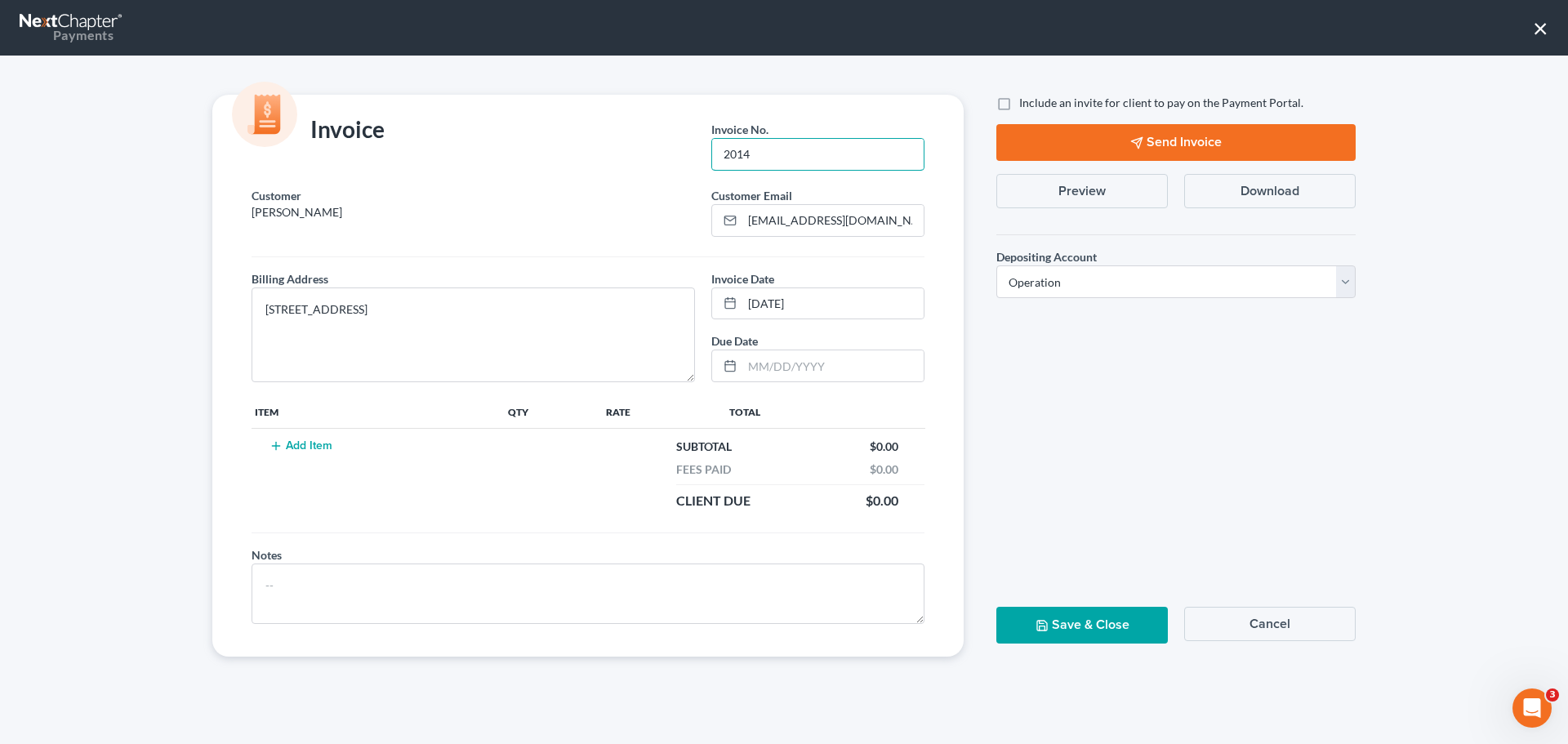
type input "2014"
click at [293, 454] on td "Add Item" at bounding box center [378, 474] width 253 height 91
click at [310, 442] on button "Add Item" at bounding box center [300, 446] width 72 height 13
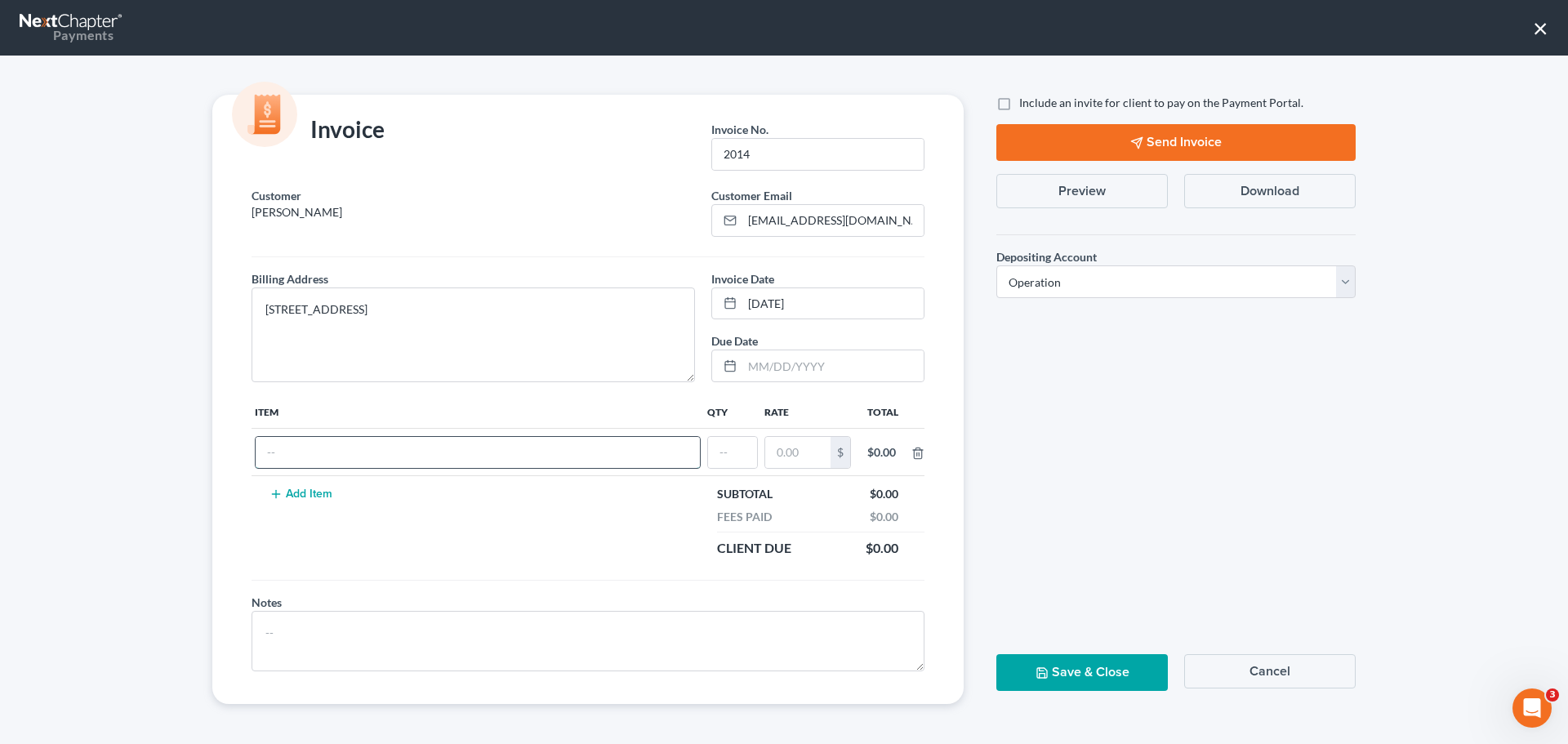
click at [308, 454] on input "text" at bounding box center [478, 452] width 445 height 31
type input "cf"
click at [737, 450] on input "text" at bounding box center [733, 452] width 49 height 31
type input "1"
click at [809, 457] on input "text" at bounding box center [798, 452] width 65 height 31
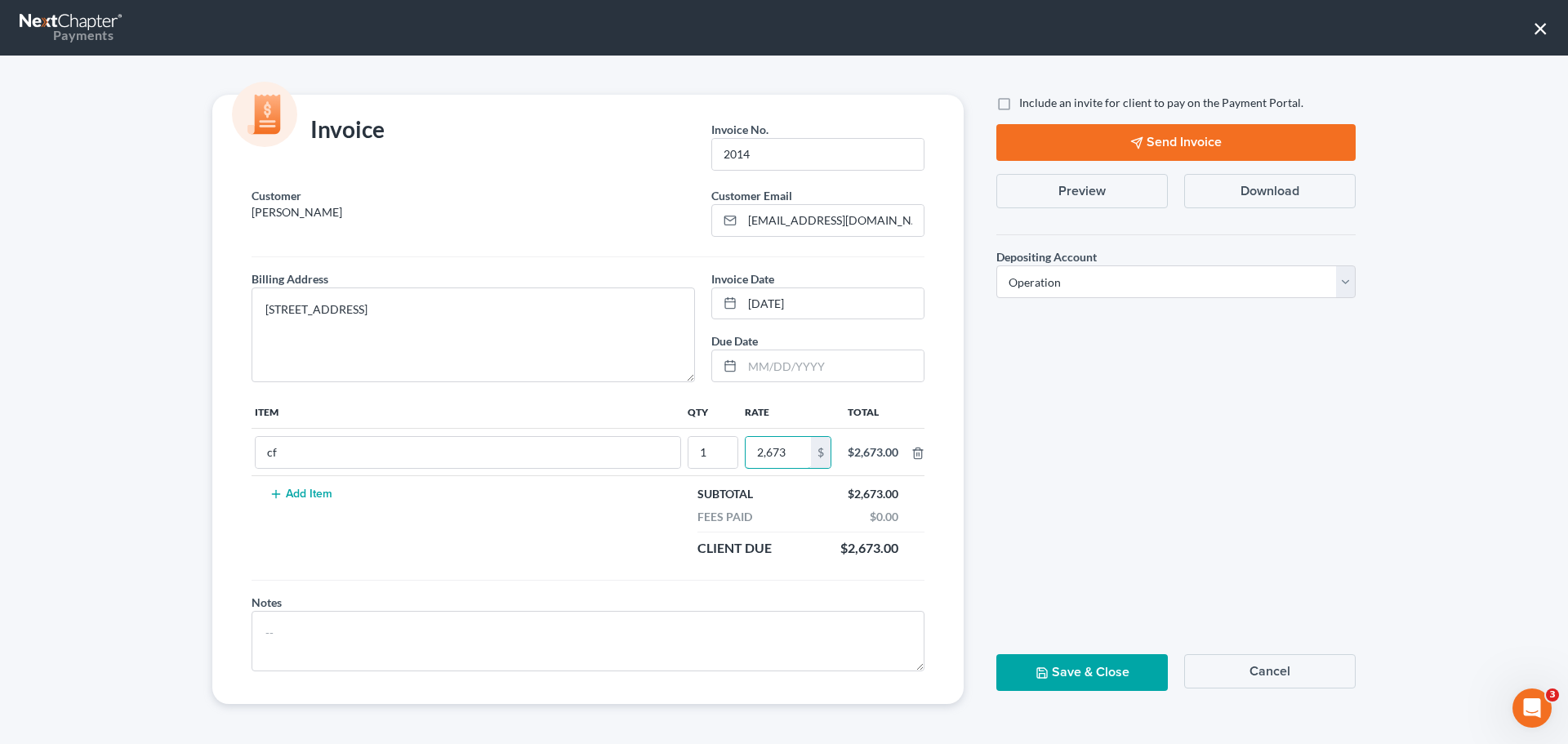
type input "2,673"
click at [1091, 693] on div "Save & Close Cancel" at bounding box center [1176, 679] width 375 height 49
click at [1077, 662] on button "Save & Close" at bounding box center [1083, 672] width 172 height 37
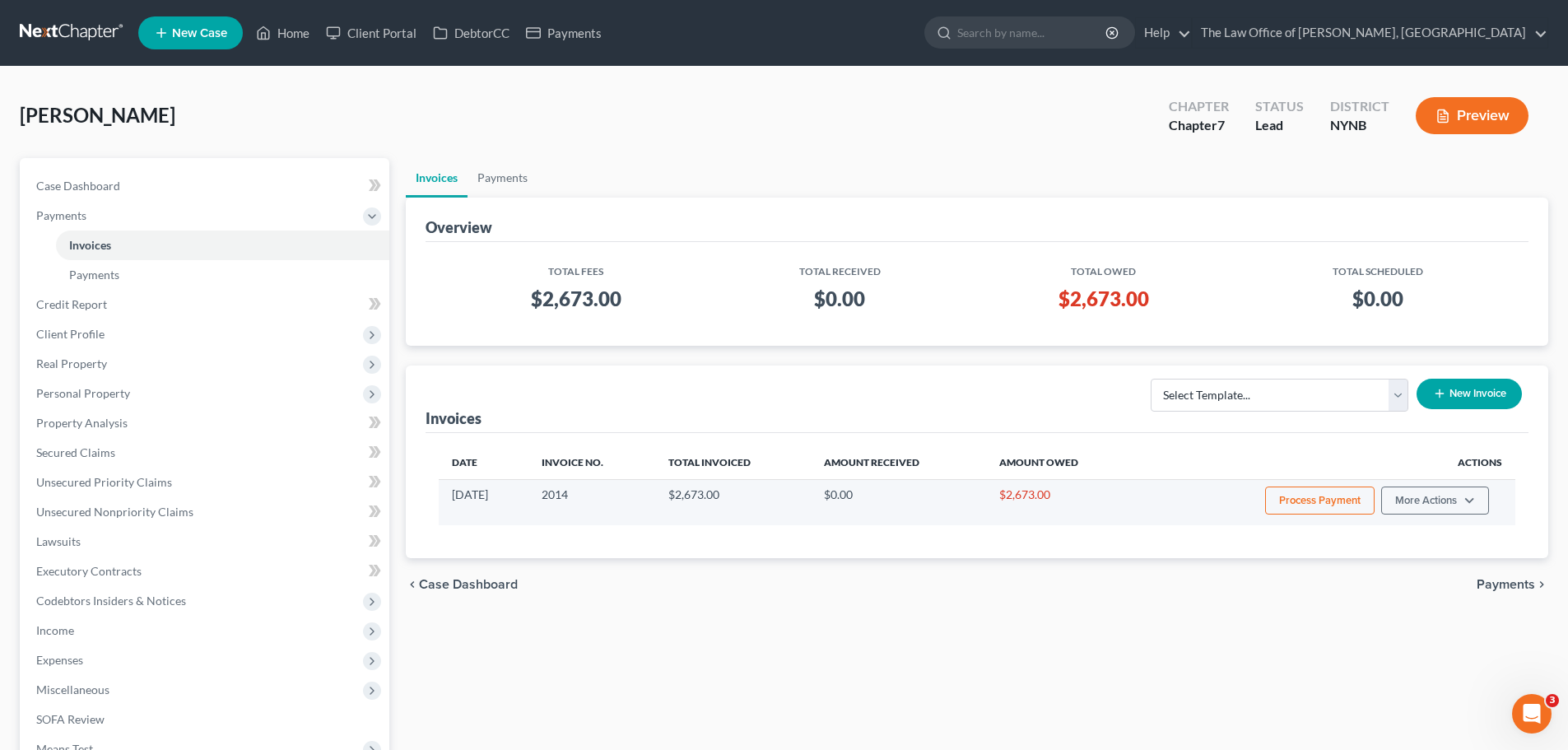
click at [1319, 501] on button "Process Payment" at bounding box center [1320, 501] width 110 height 28
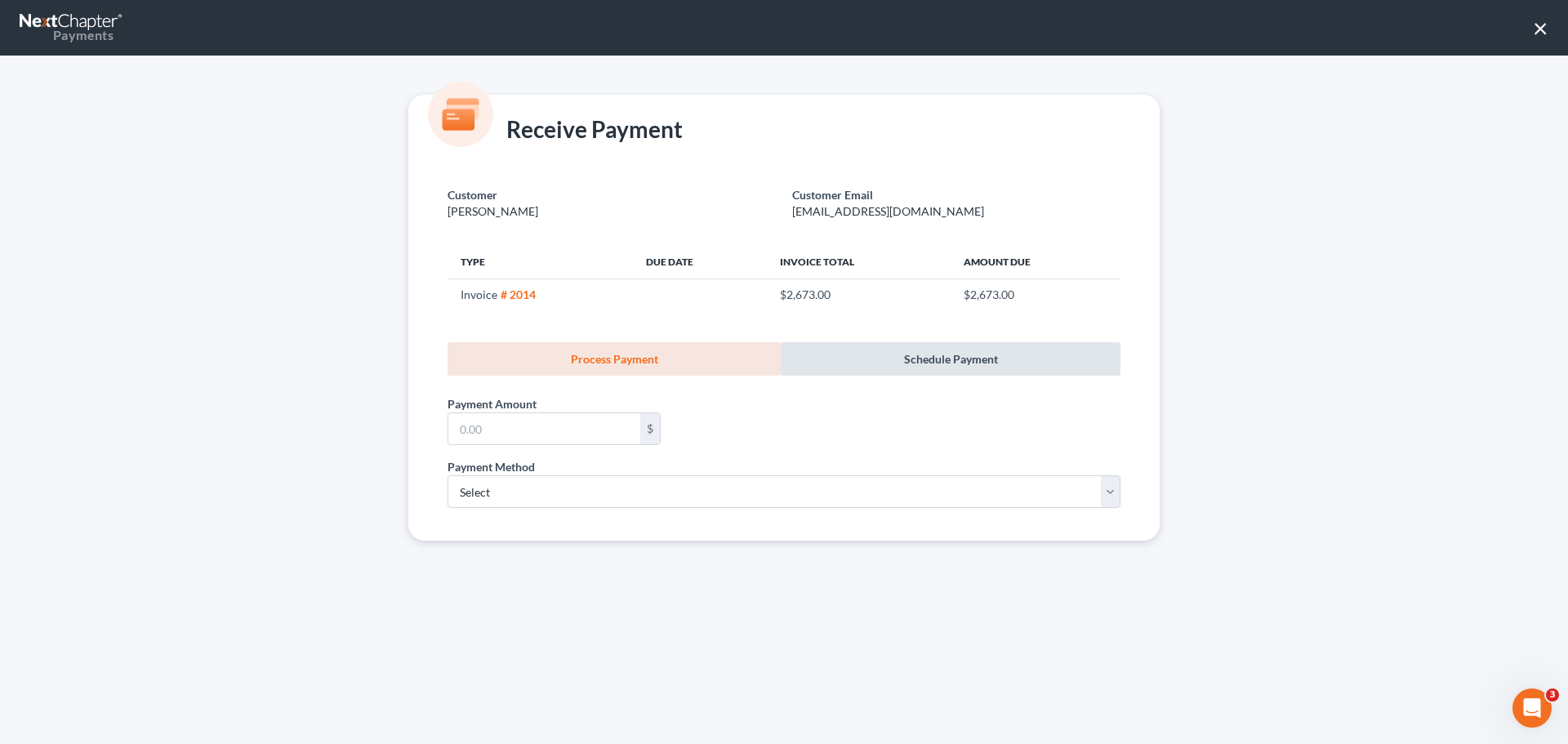
click at [941, 366] on link "Schedule Payment" at bounding box center [950, 359] width 340 height 34
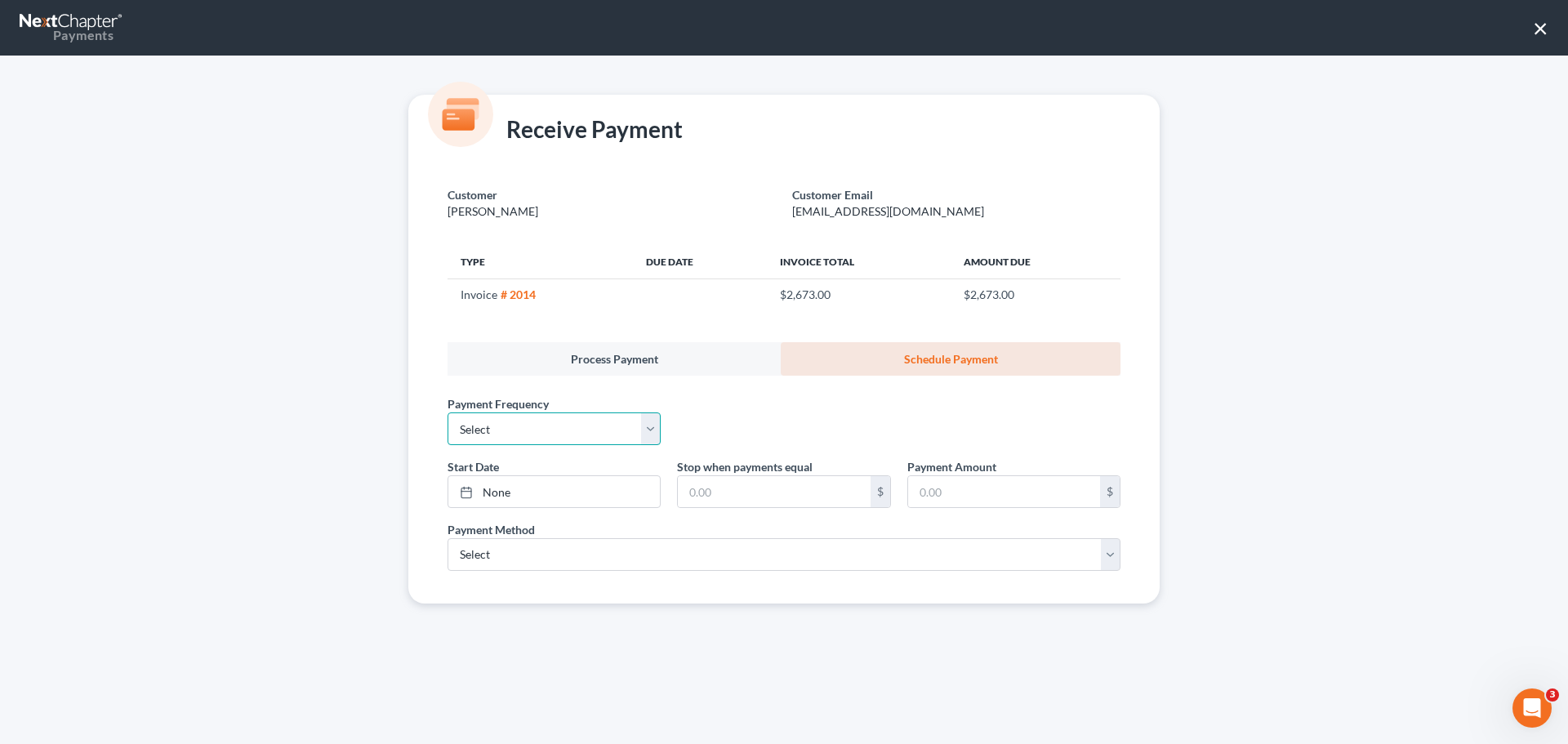
click at [521, 436] on select "Select One-Time Weekly Bi-Weekly Monthly Bi-Monthly Custom" at bounding box center [554, 428] width 213 height 33
select select "3"
click at [448, 412] on select "Select One-Time Weekly Bi-Weekly Monthly Bi-Monthly Custom" at bounding box center [554, 428] width 213 height 33
click at [491, 493] on link "None" at bounding box center [554, 491] width 211 height 31
click at [733, 492] on input "text" at bounding box center [774, 491] width 192 height 31
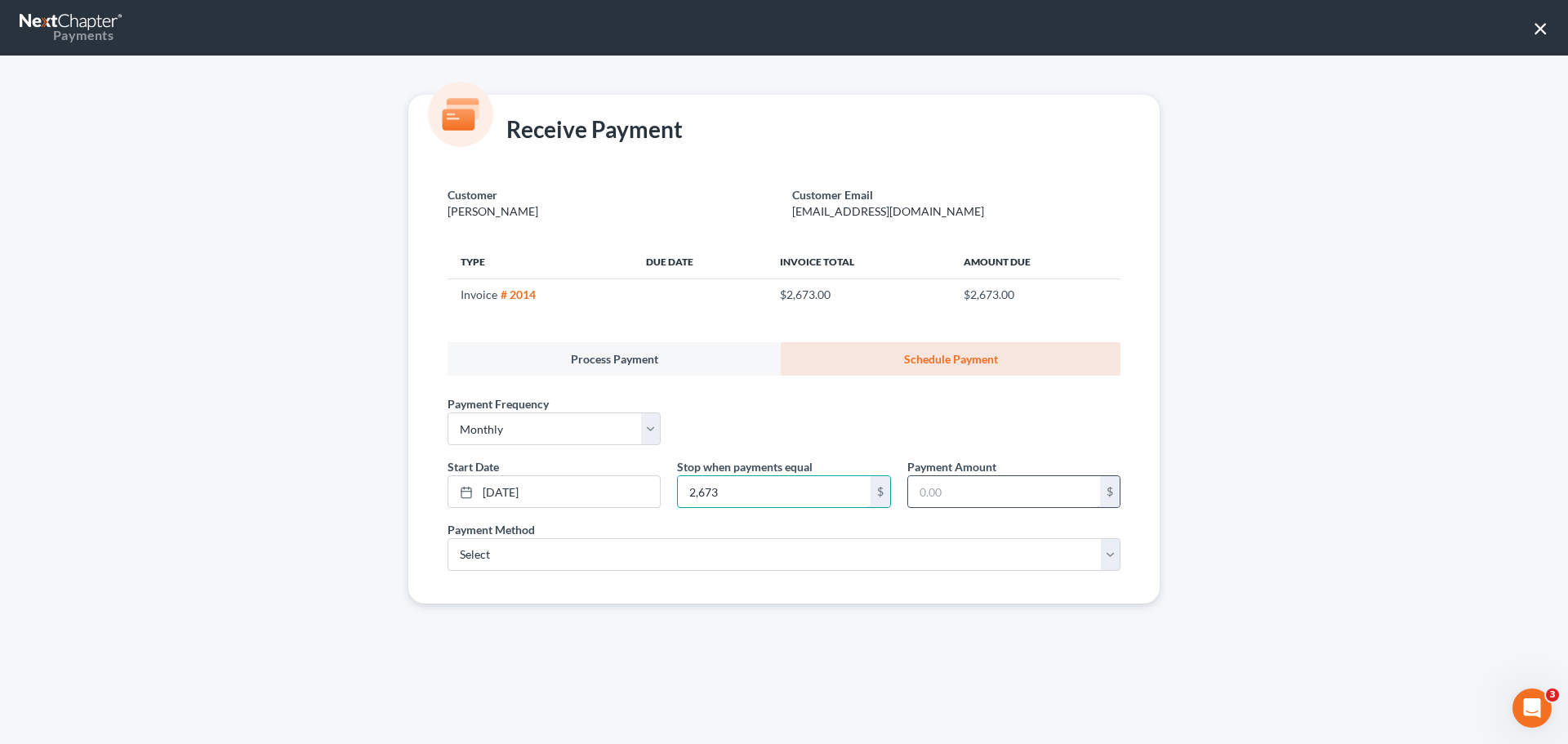
type input "2,673"
click at [972, 492] on input "text" at bounding box center [1004, 491] width 192 height 31
type input "100"
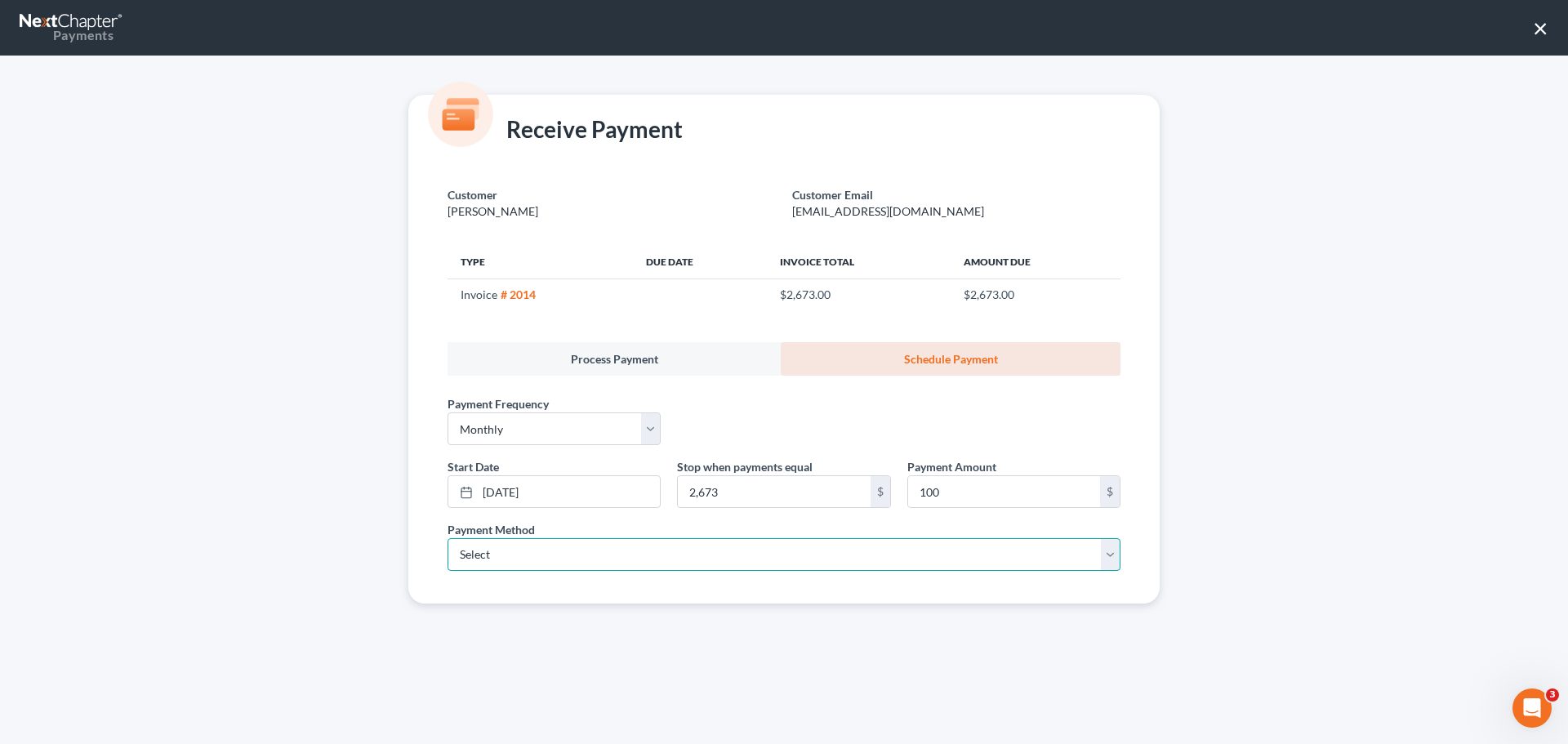
drag, startPoint x: 560, startPoint y: 553, endPoint x: 547, endPoint y: 568, distance: 19.8
click at [556, 558] on select "Select ACH Credit Card" at bounding box center [784, 554] width 673 height 33
select select "1"
click at [448, 538] on select "Select ACH Credit Card" at bounding box center [784, 554] width 673 height 33
select select "35"
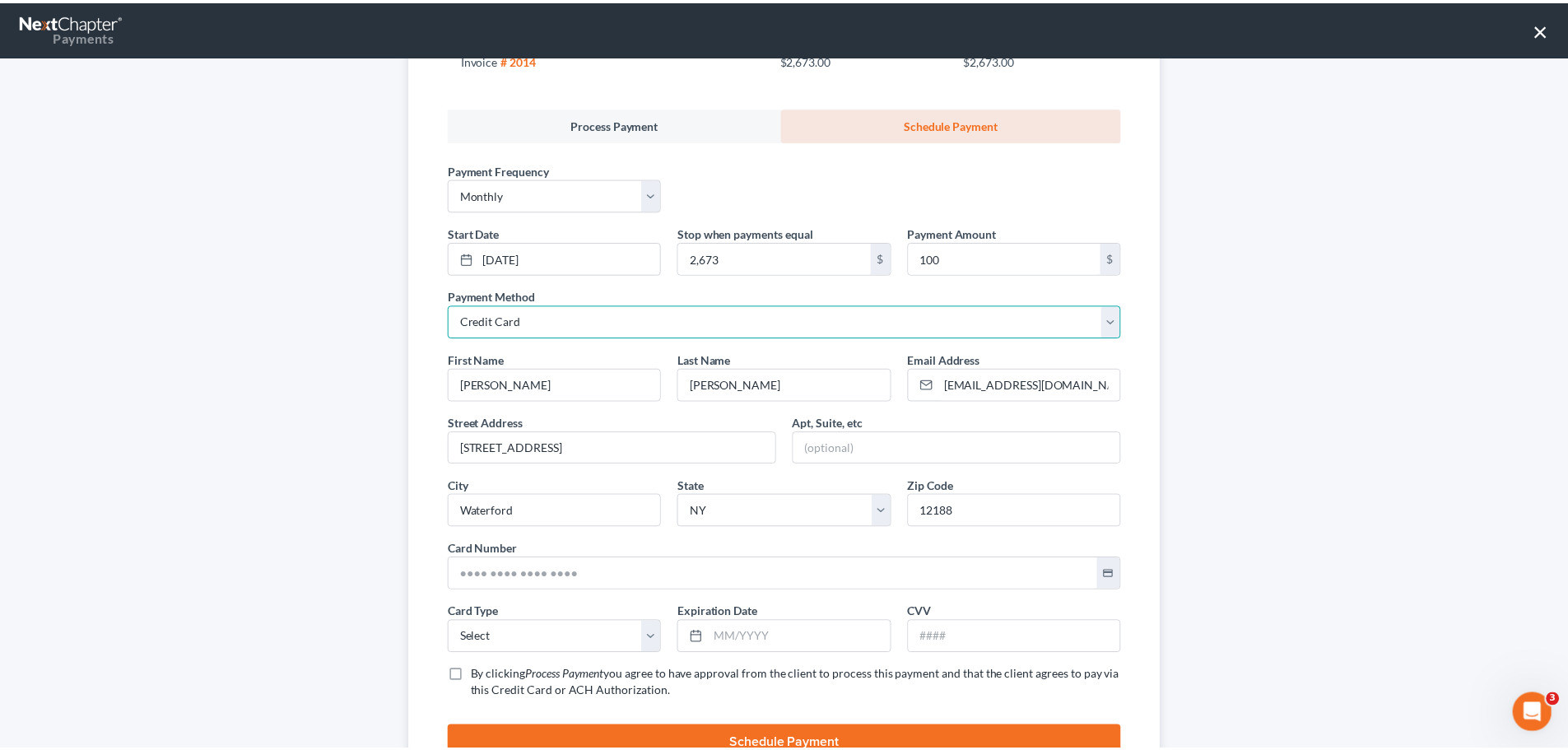
scroll to position [310, 0]
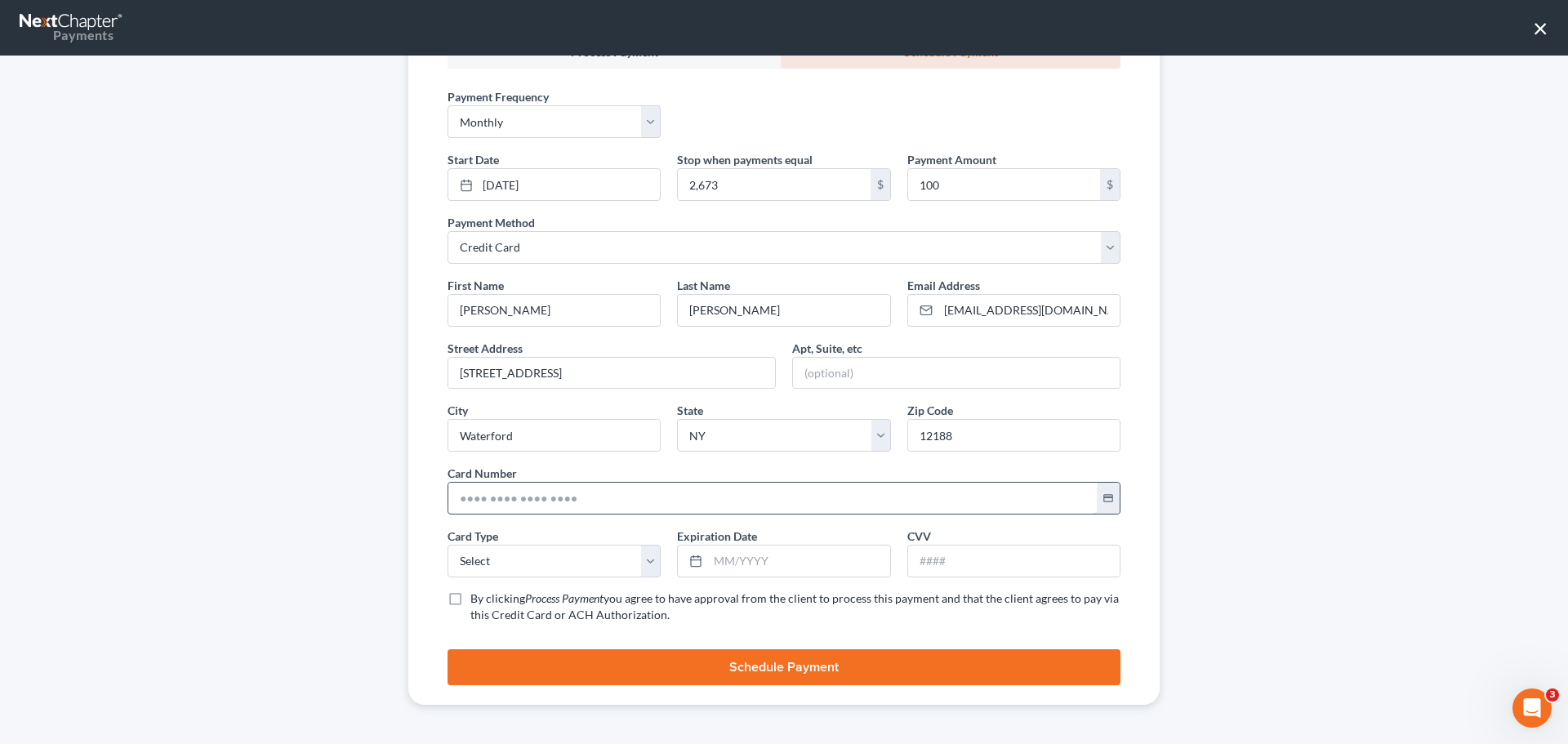
click at [485, 494] on input "text" at bounding box center [773, 498] width 648 height 31
paste input "4328 5506 0154 6139"
type input "4328 5506 0154 6139"
click at [493, 568] on select "Select Visa MasterCard Discover American Express" at bounding box center [554, 560] width 213 height 33
select select "0"
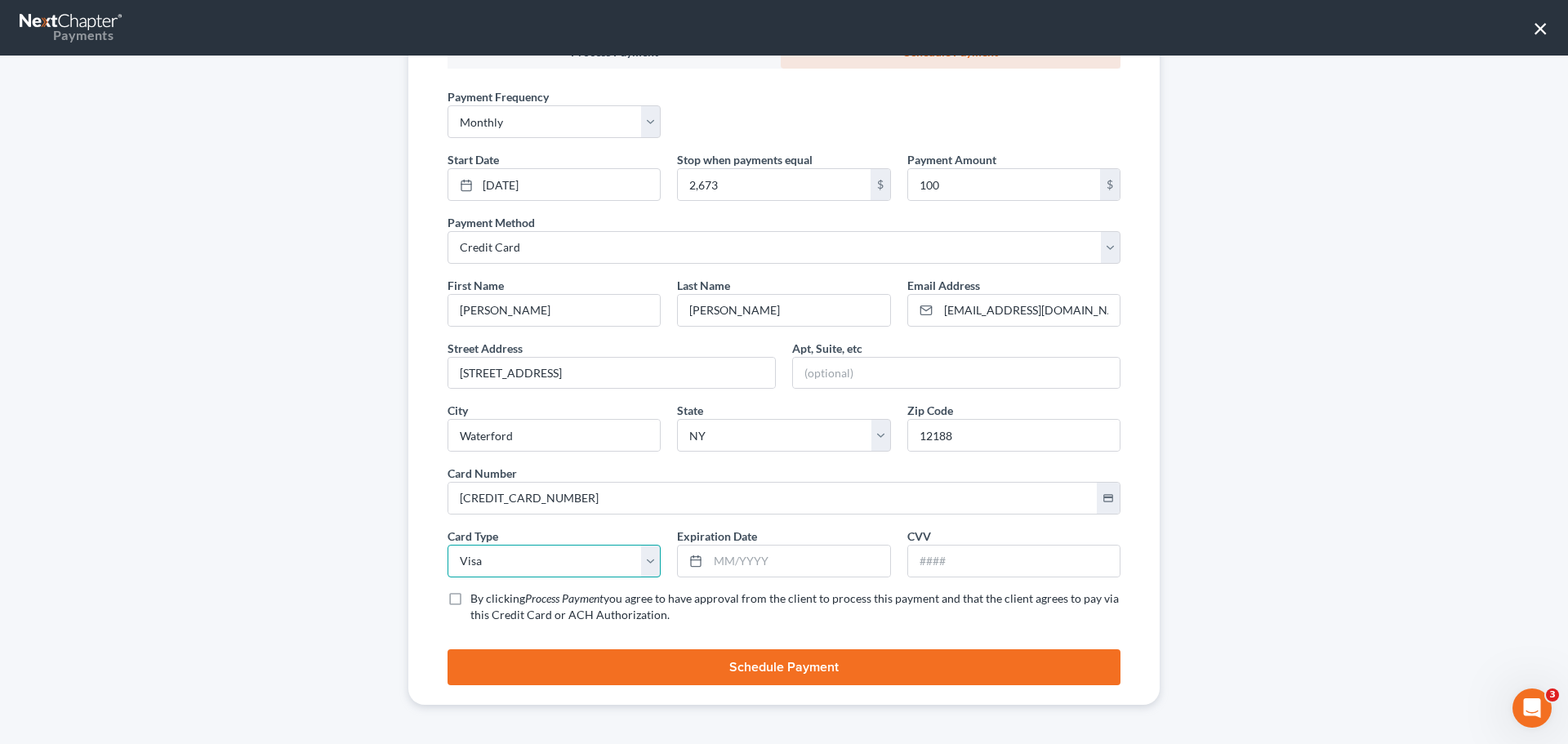
click at [448, 544] on select "Select Visa MasterCard Discover American Express" at bounding box center [554, 560] width 213 height 33
click at [714, 555] on input "text" at bounding box center [799, 560] width 182 height 31
paste input "02/2029"
type input "02/2029"
drag, startPoint x: 941, startPoint y: 568, endPoint x: 933, endPoint y: 549, distance: 20.6
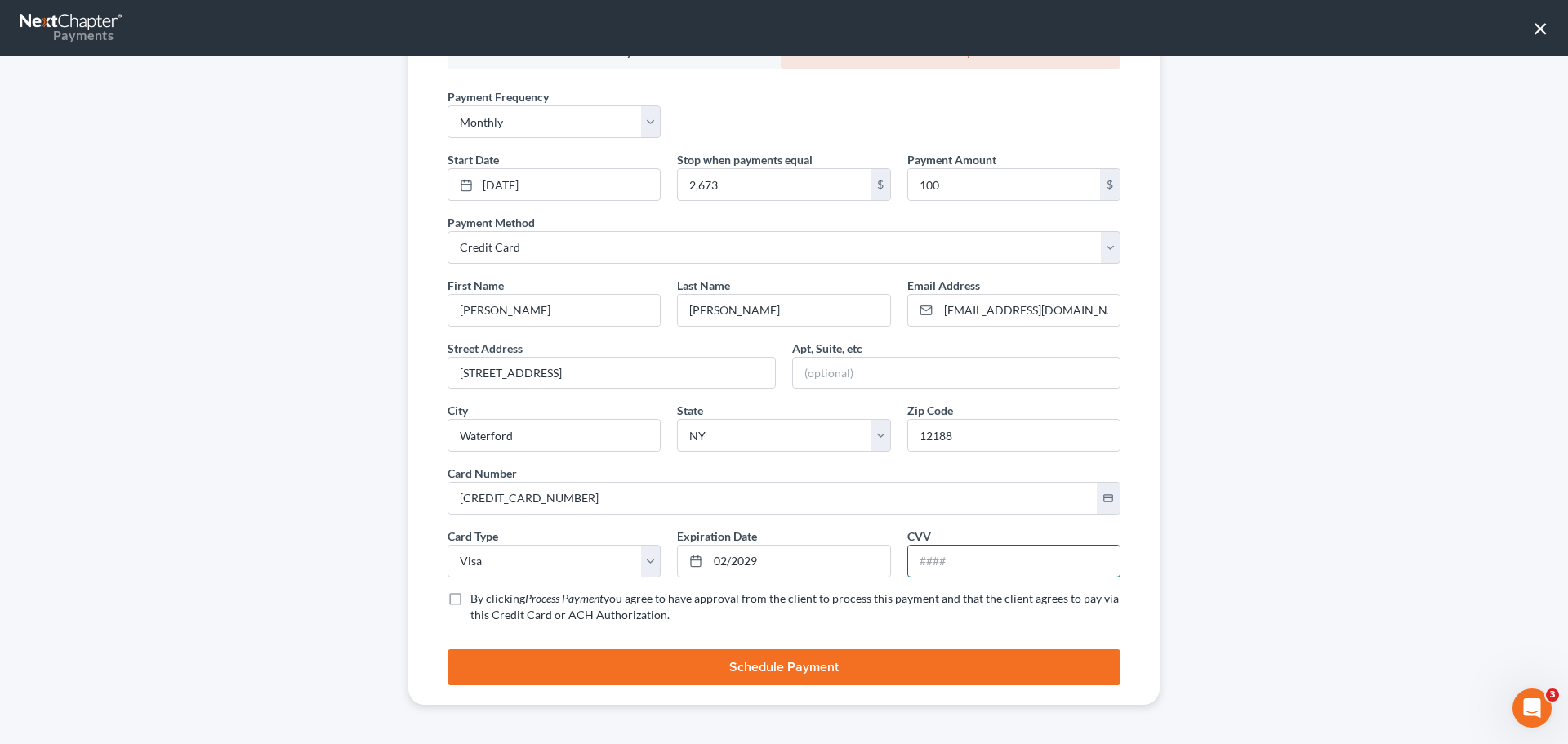
click at [941, 568] on input "text" at bounding box center [1014, 560] width 211 height 31
type input "067"
drag, startPoint x: 446, startPoint y: 603, endPoint x: 452, endPoint y: 611, distance: 10.0
click at [470, 603] on label "By clicking Process Payment you agree to have approval from the client to proce…" at bounding box center [795, 607] width 650 height 33
click at [477, 601] on input "By clicking Process Payment you agree to have approval from the client to proce…" at bounding box center [482, 596] width 11 height 11
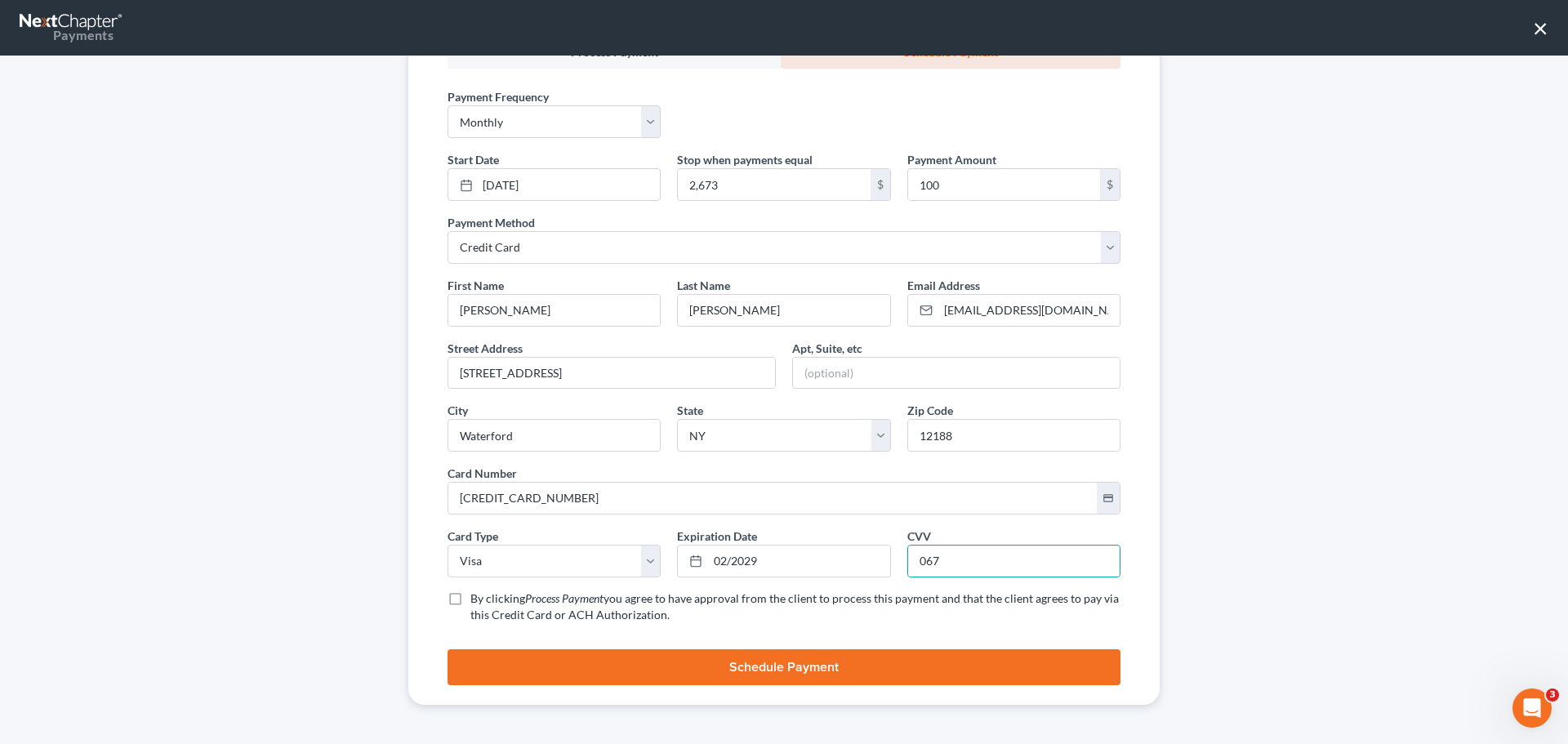
checkbox input "true"
click at [507, 662] on button "Schedule Payment" at bounding box center [784, 667] width 673 height 36
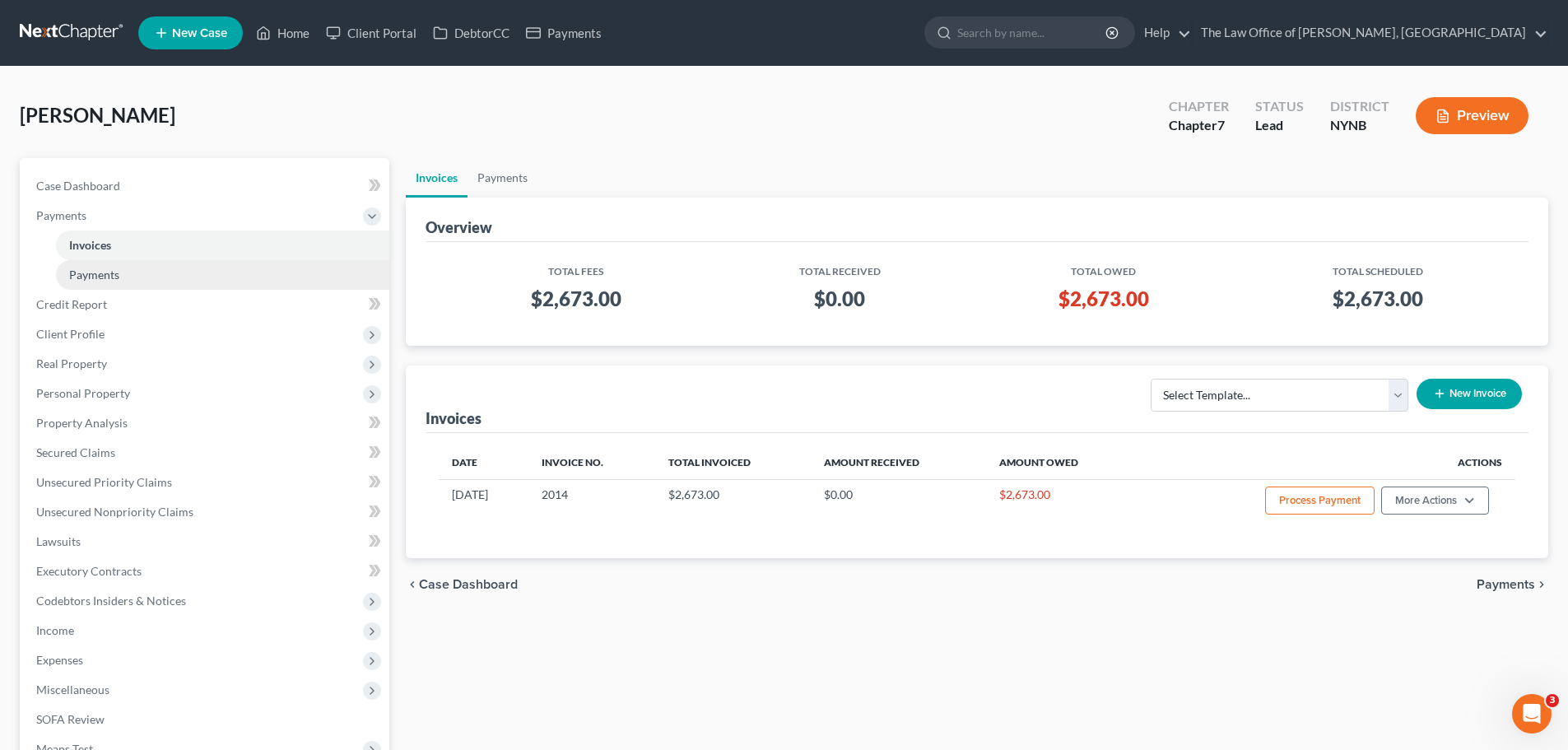
click at [128, 270] on link "Payments" at bounding box center [222, 275] width 334 height 30
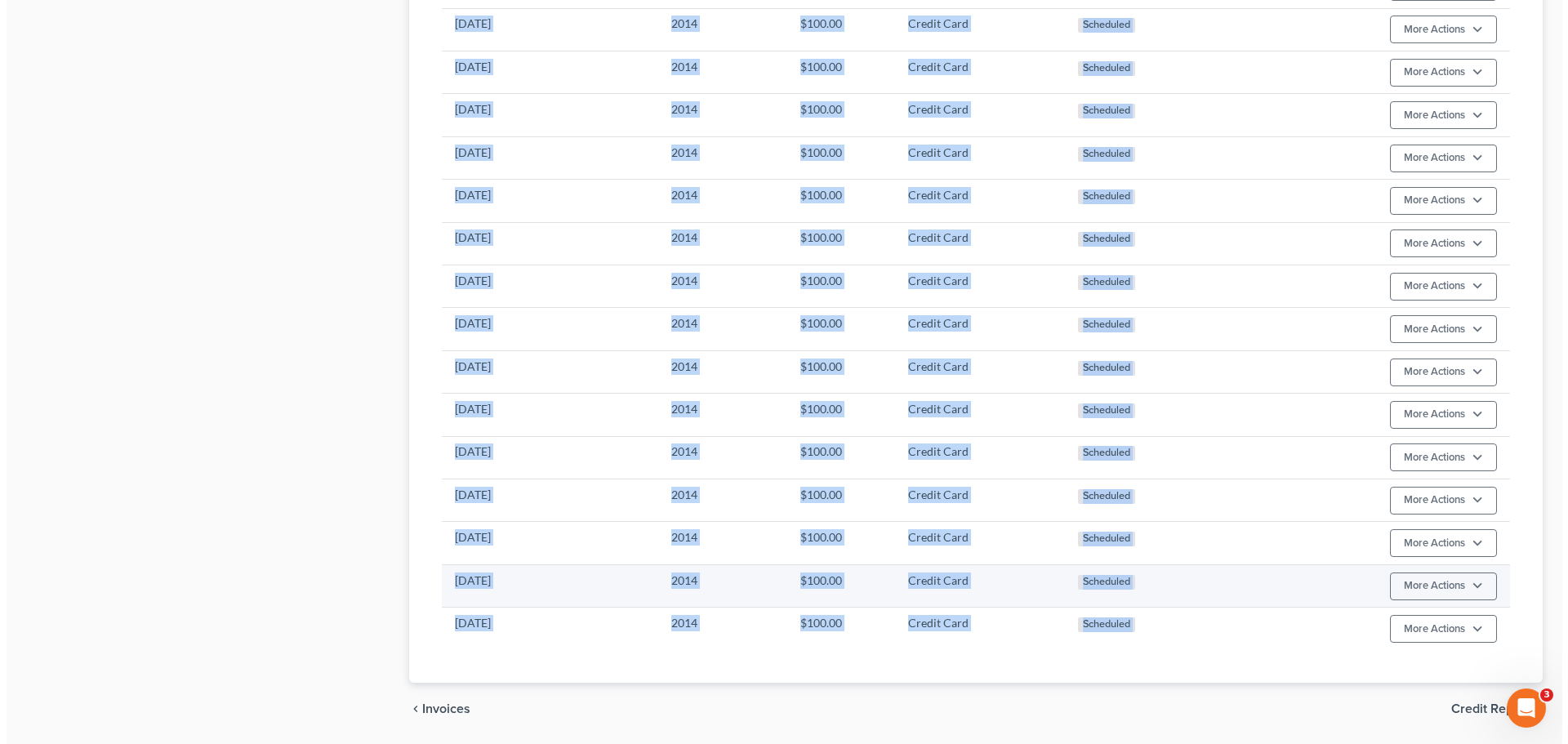
scroll to position [1011, 0]
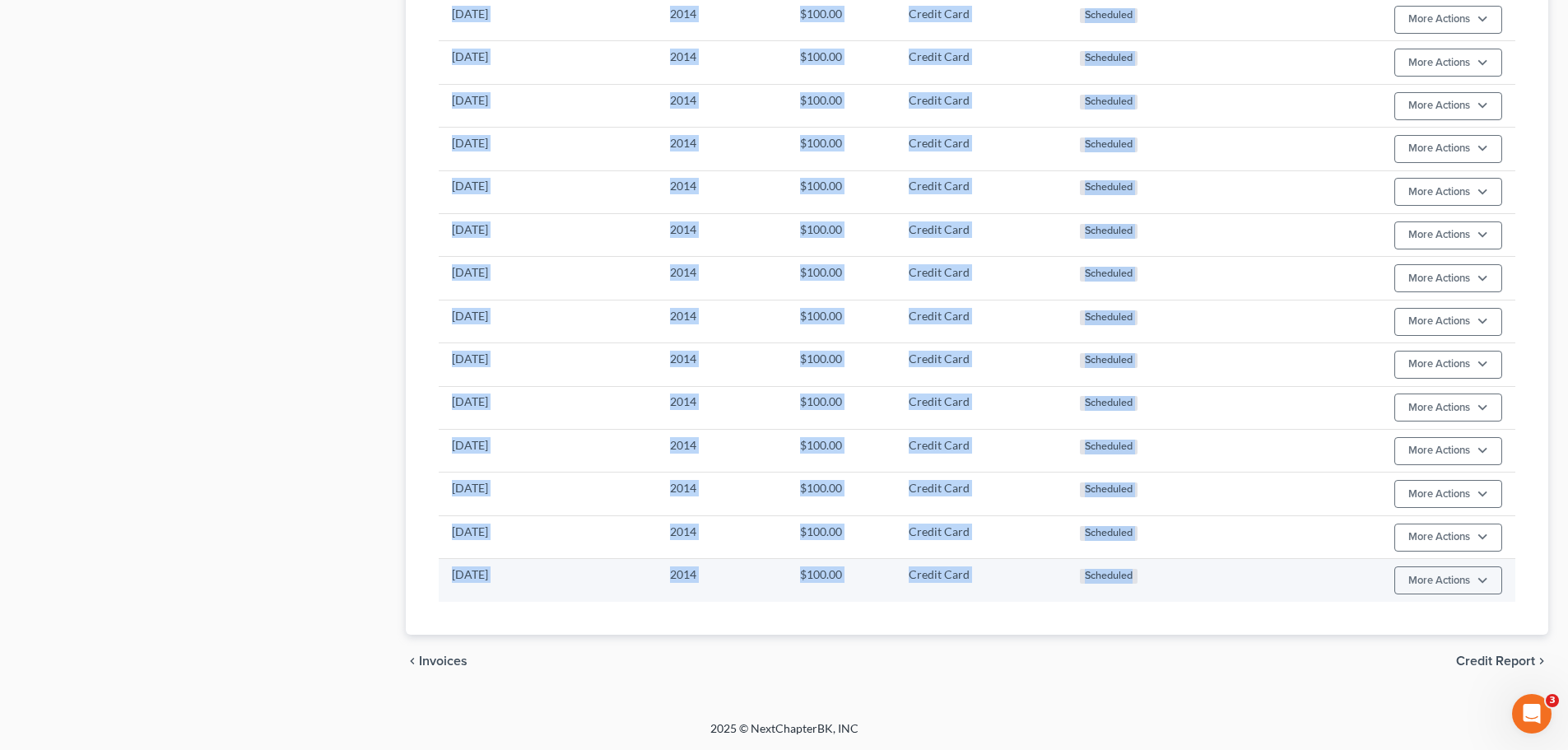
drag, startPoint x: 449, startPoint y: 465, endPoint x: 1202, endPoint y: 597, distance: 764.5
click at [1202, 597] on tbody "11/10/2027 2014 $73.00 Credit Card Scheduled More Actions Cancel Edit Payment P…" at bounding box center [977, 19] width 1076 height 1164
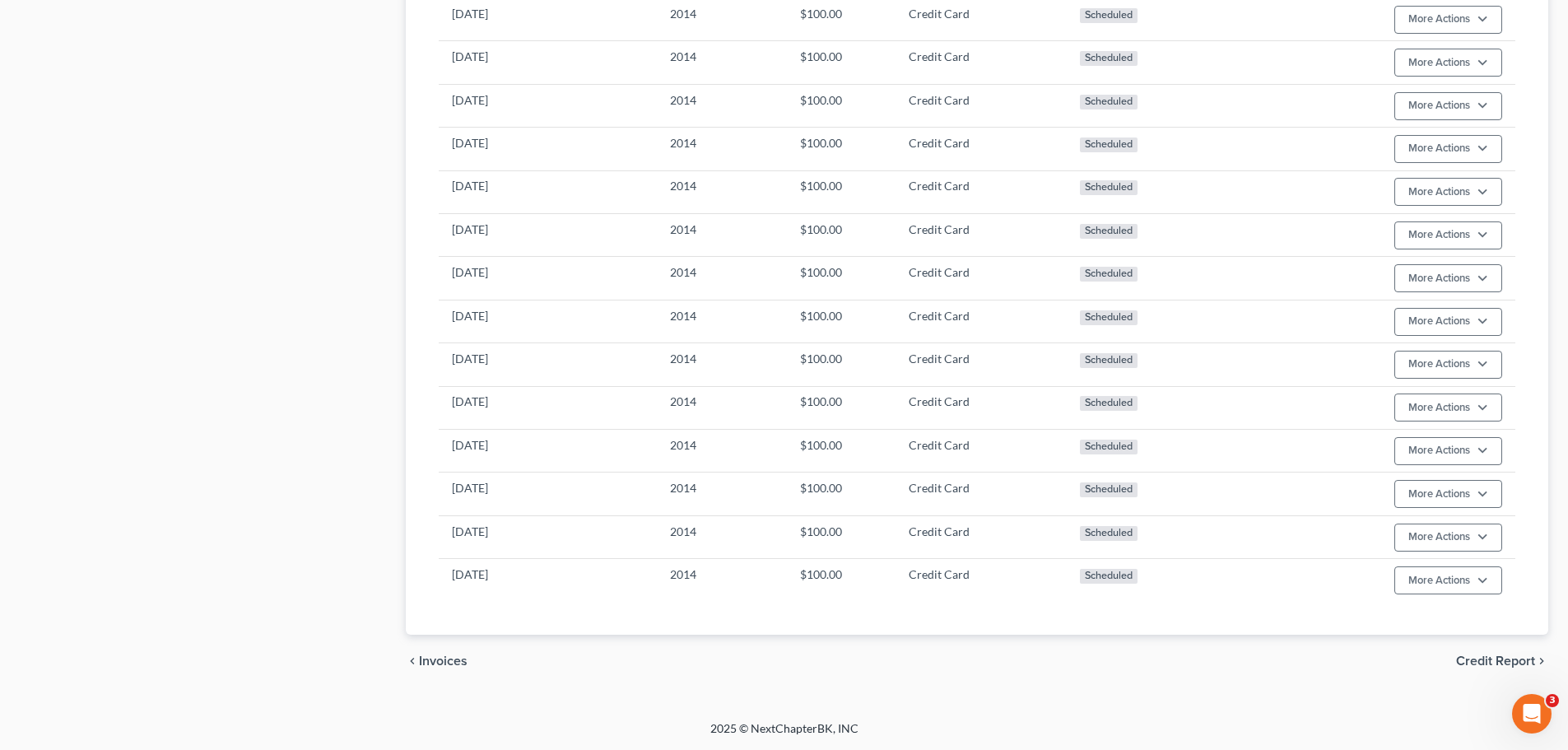
drag, startPoint x: 349, startPoint y: 495, endPoint x: 367, endPoint y: 487, distance: 19.7
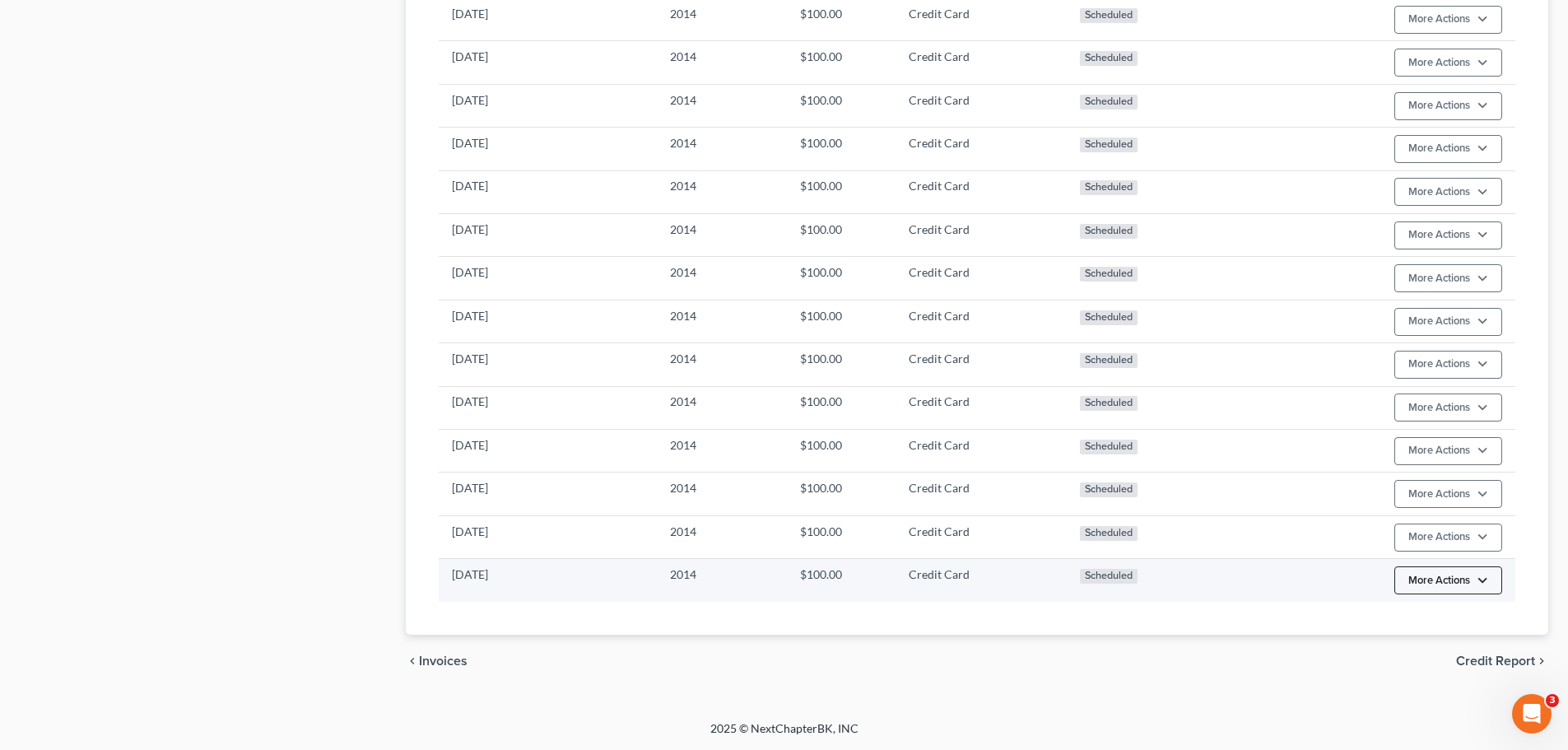
click at [1442, 578] on button "More Actions" at bounding box center [1448, 581] width 108 height 28
click at [1427, 635] on link "Edit Payment Plan" at bounding box center [1472, 642] width 159 height 28
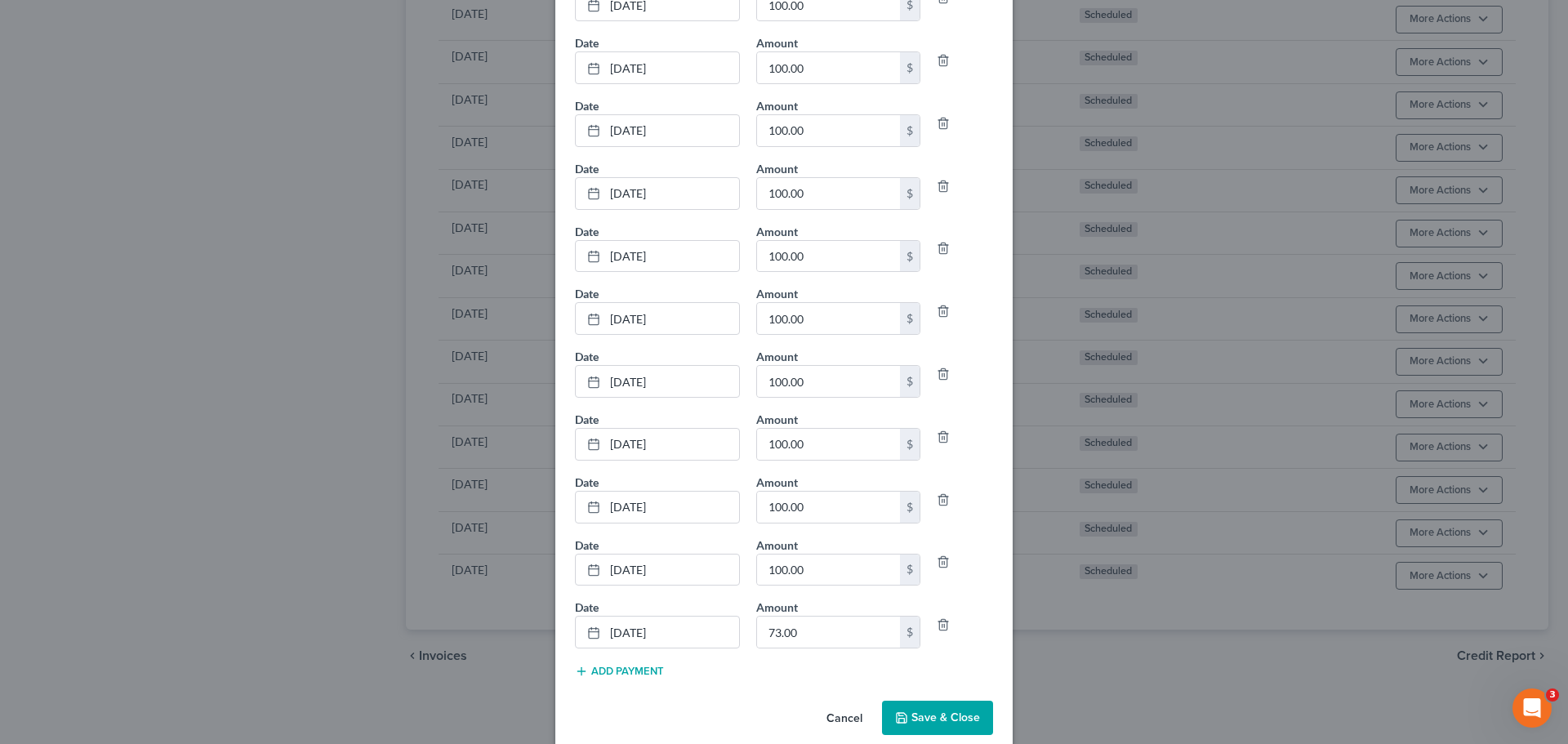
scroll to position [1130, 0]
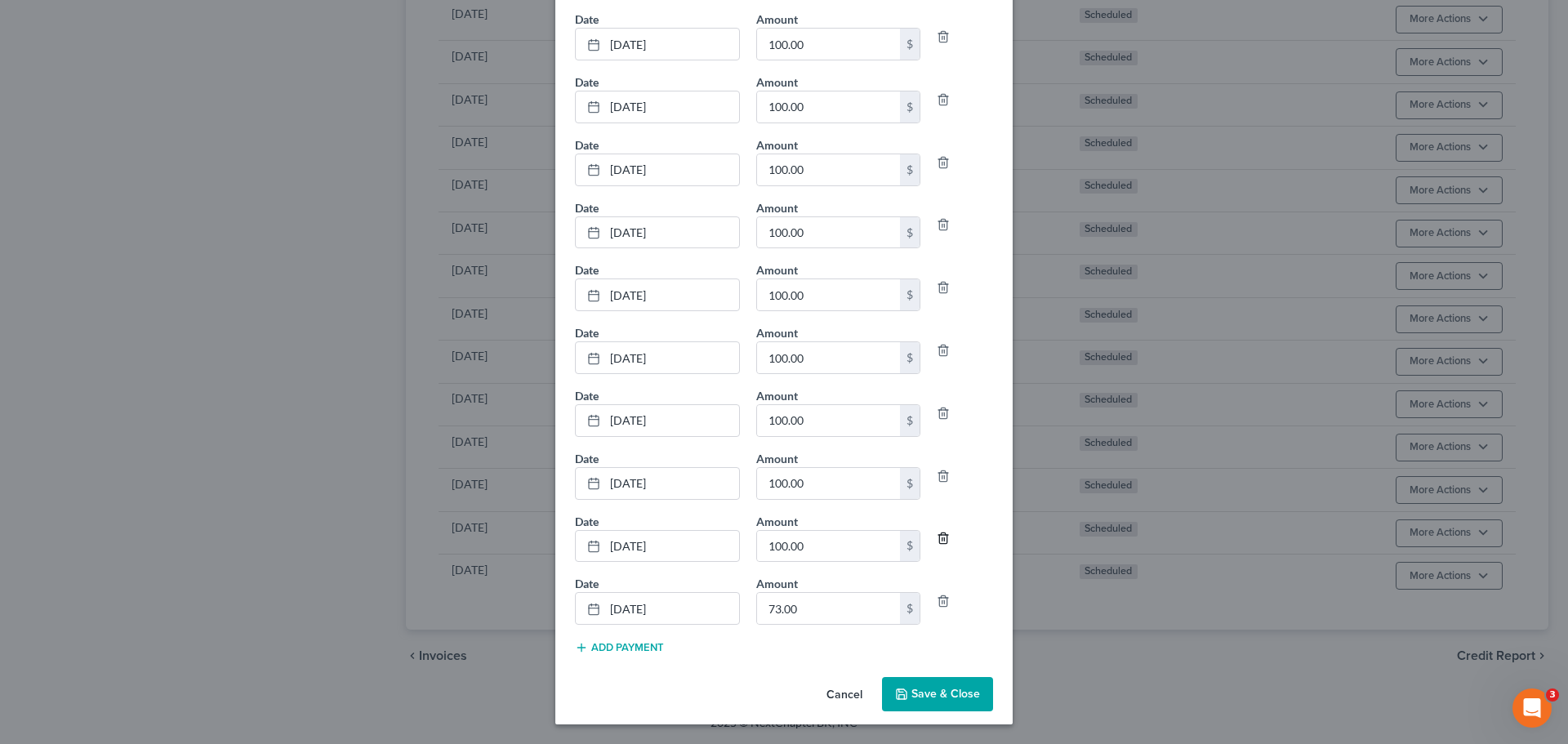
type input "350"
click at [937, 538] on icon "button" at bounding box center [943, 537] width 13 height 13
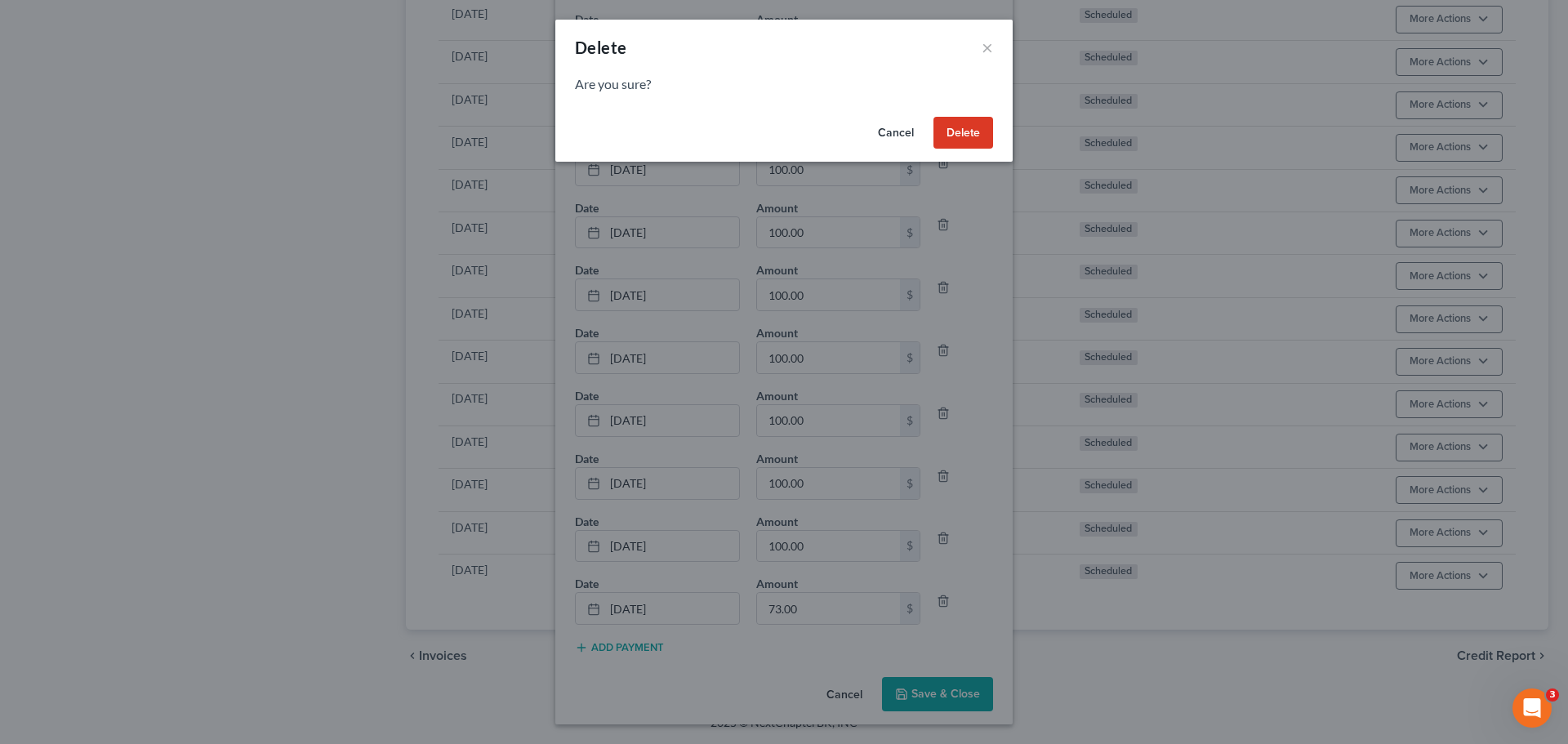
click at [959, 123] on button "Delete" at bounding box center [963, 132] width 59 height 33
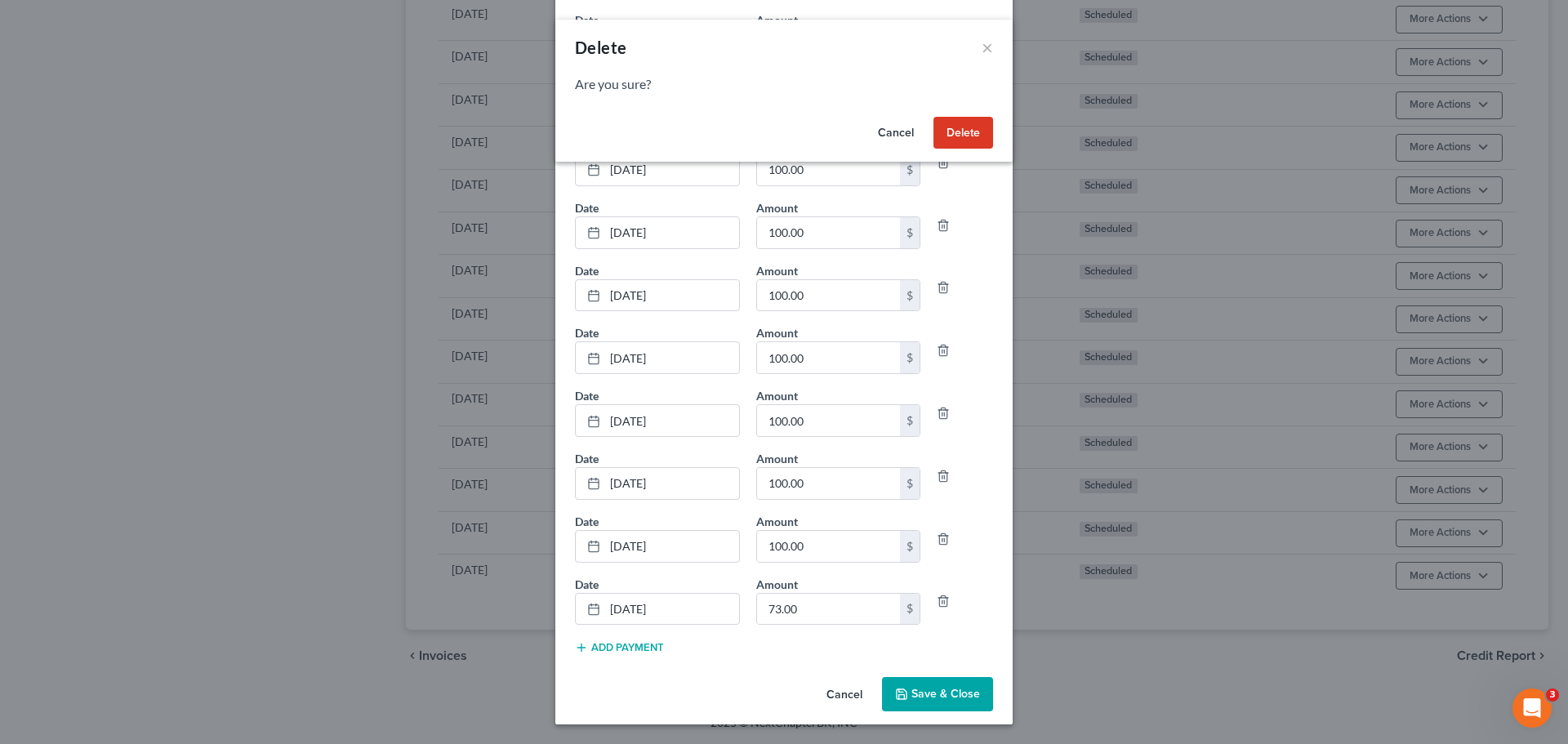
scroll to position [1067, 0]
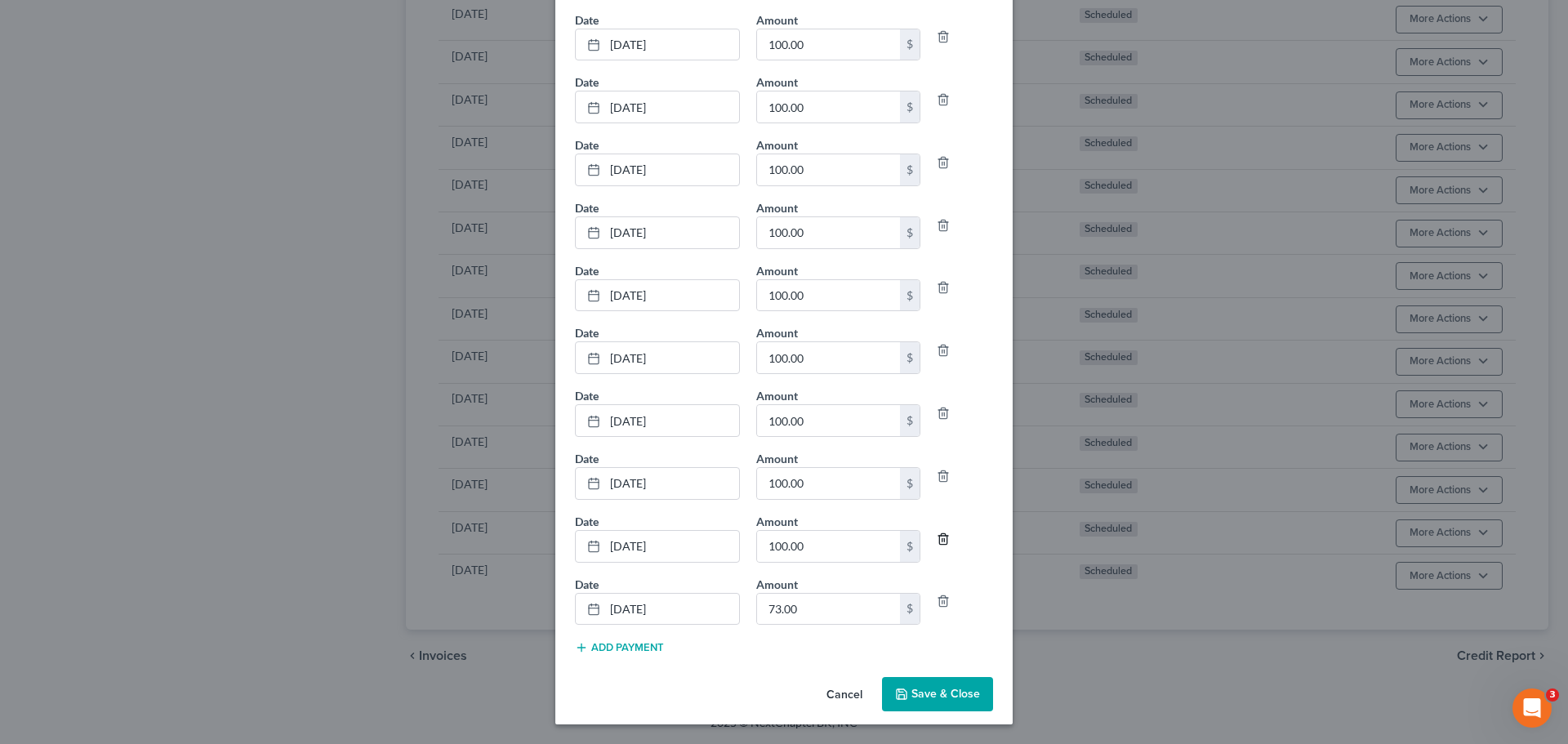
click at [942, 542] on icon "button" at bounding box center [943, 538] width 7 height 11
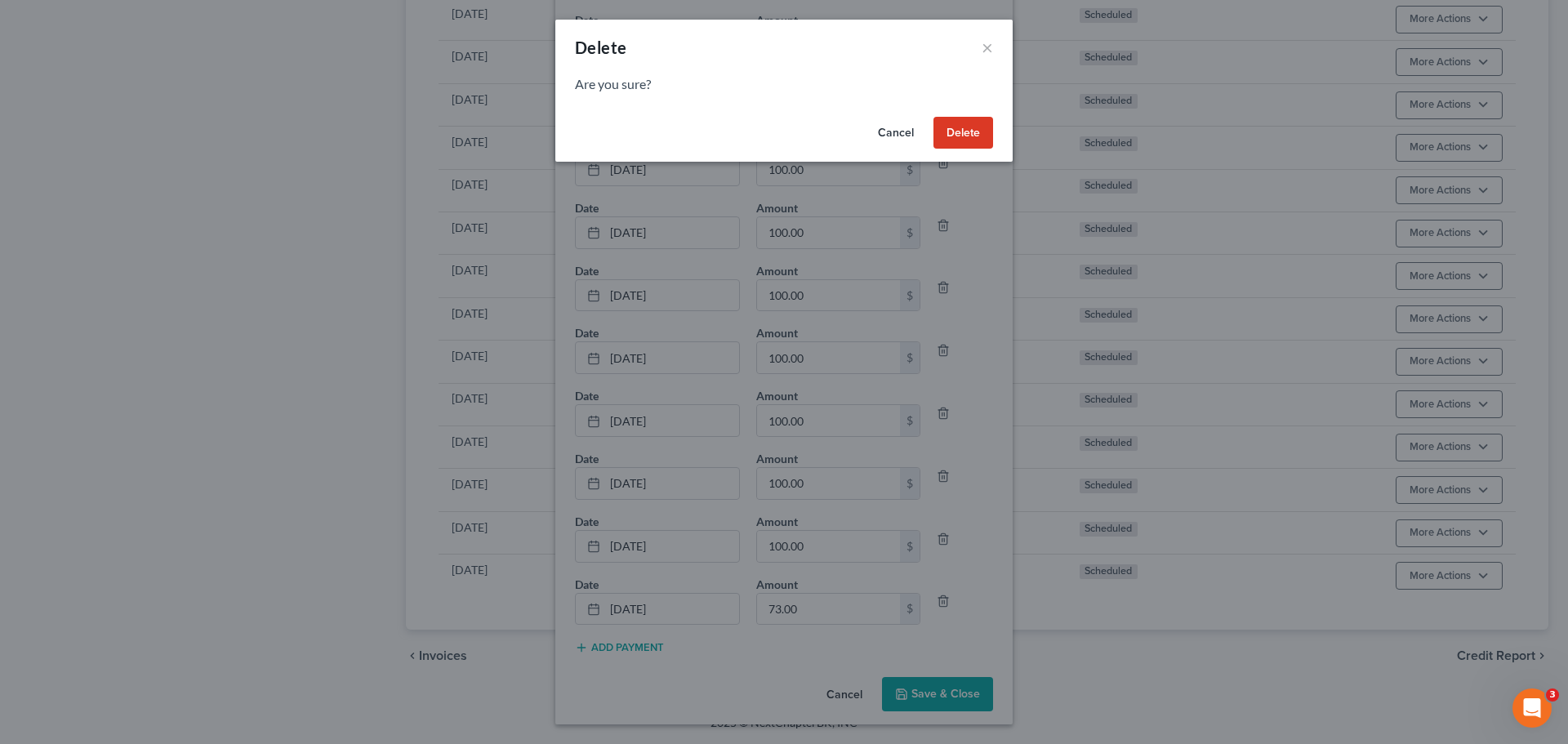
click at [959, 139] on button "Delete" at bounding box center [963, 132] width 59 height 33
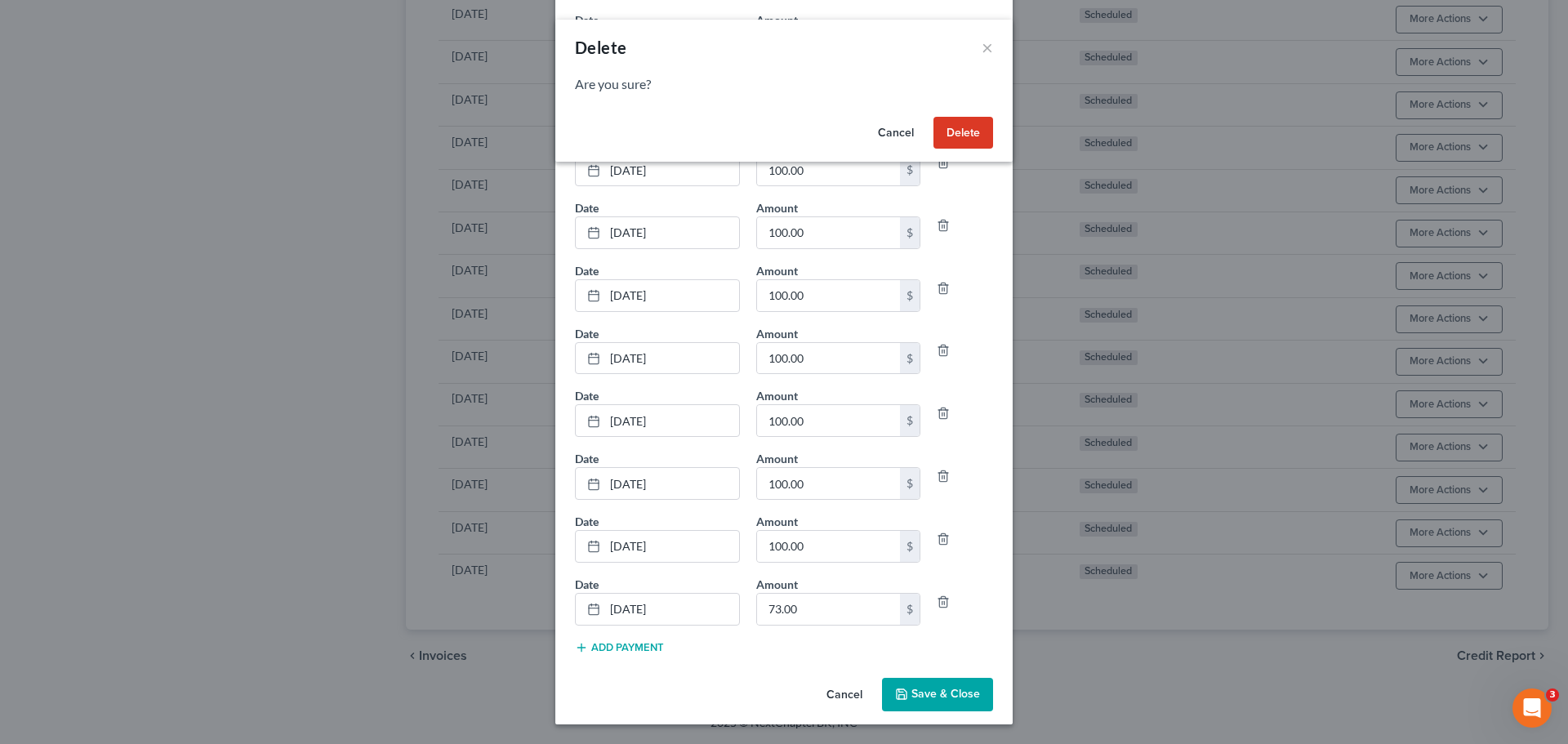
scroll to position [1005, 0]
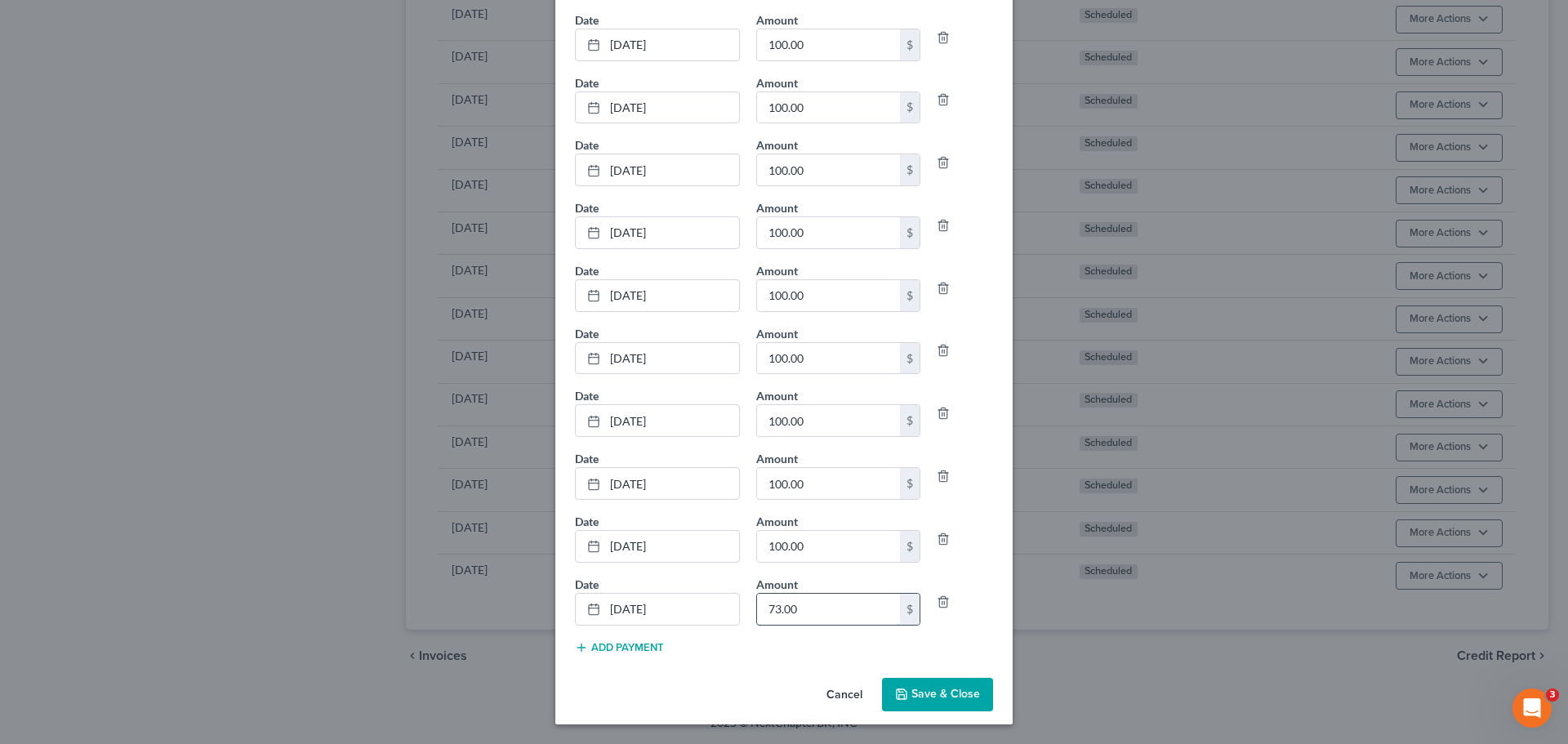
click at [829, 611] on input "73.00" at bounding box center [828, 609] width 143 height 31
type input "23"
click at [940, 703] on button "Save & Close" at bounding box center [938, 695] width 111 height 35
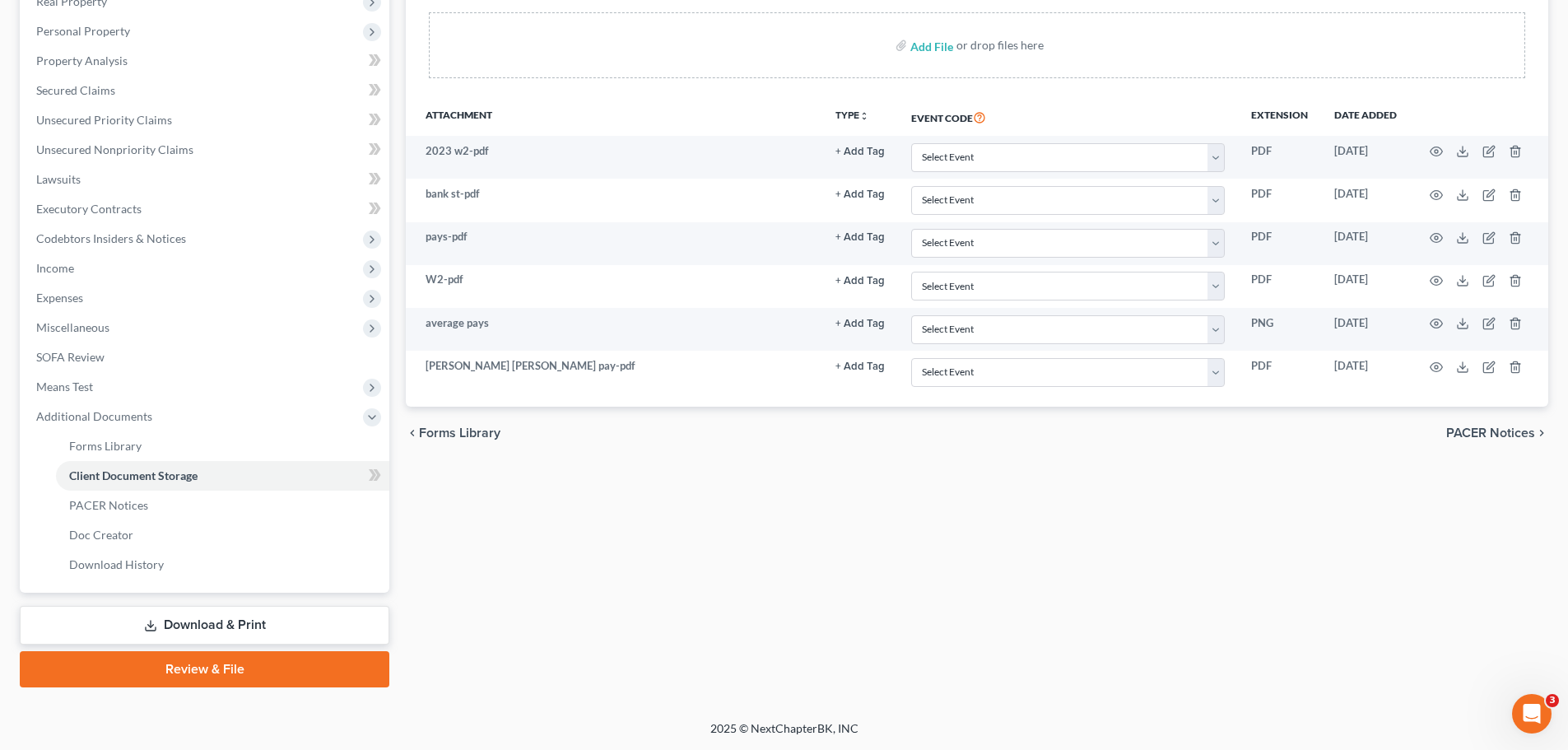
click at [225, 627] on link "Download & Print" at bounding box center [204, 625] width 369 height 39
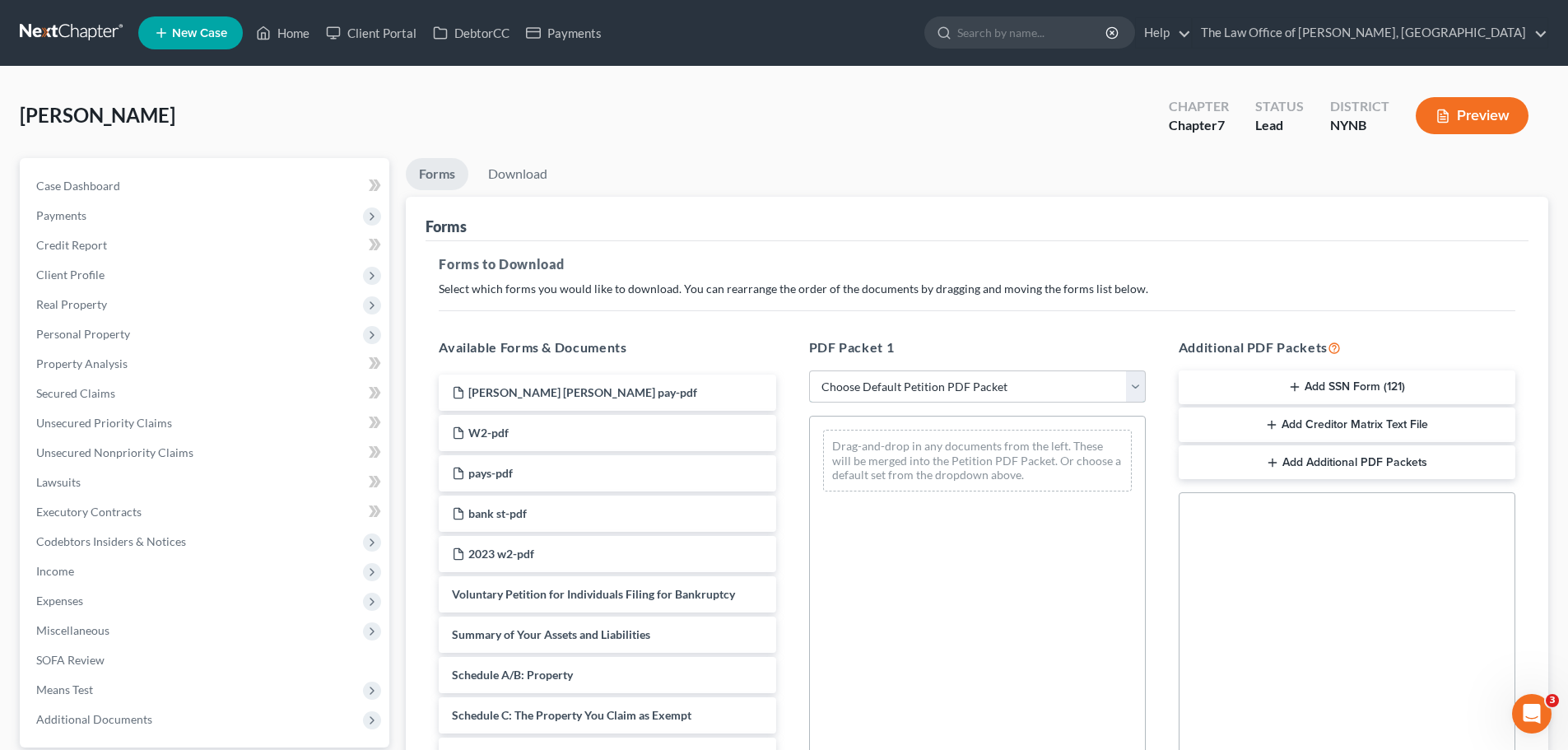
drag, startPoint x: 941, startPoint y: 382, endPoint x: 925, endPoint y: 397, distance: 21.9
click at [941, 382] on select "Choose Default Petition PDF Packet Complete Bankruptcy Petition (all forms and …" at bounding box center [978, 386] width 336 height 33
select select "3"
click at [809, 371] on select "Choose Default Petition PDF Packet Complete Bankruptcy Petition (all forms and …" at bounding box center [978, 386] width 336 height 33
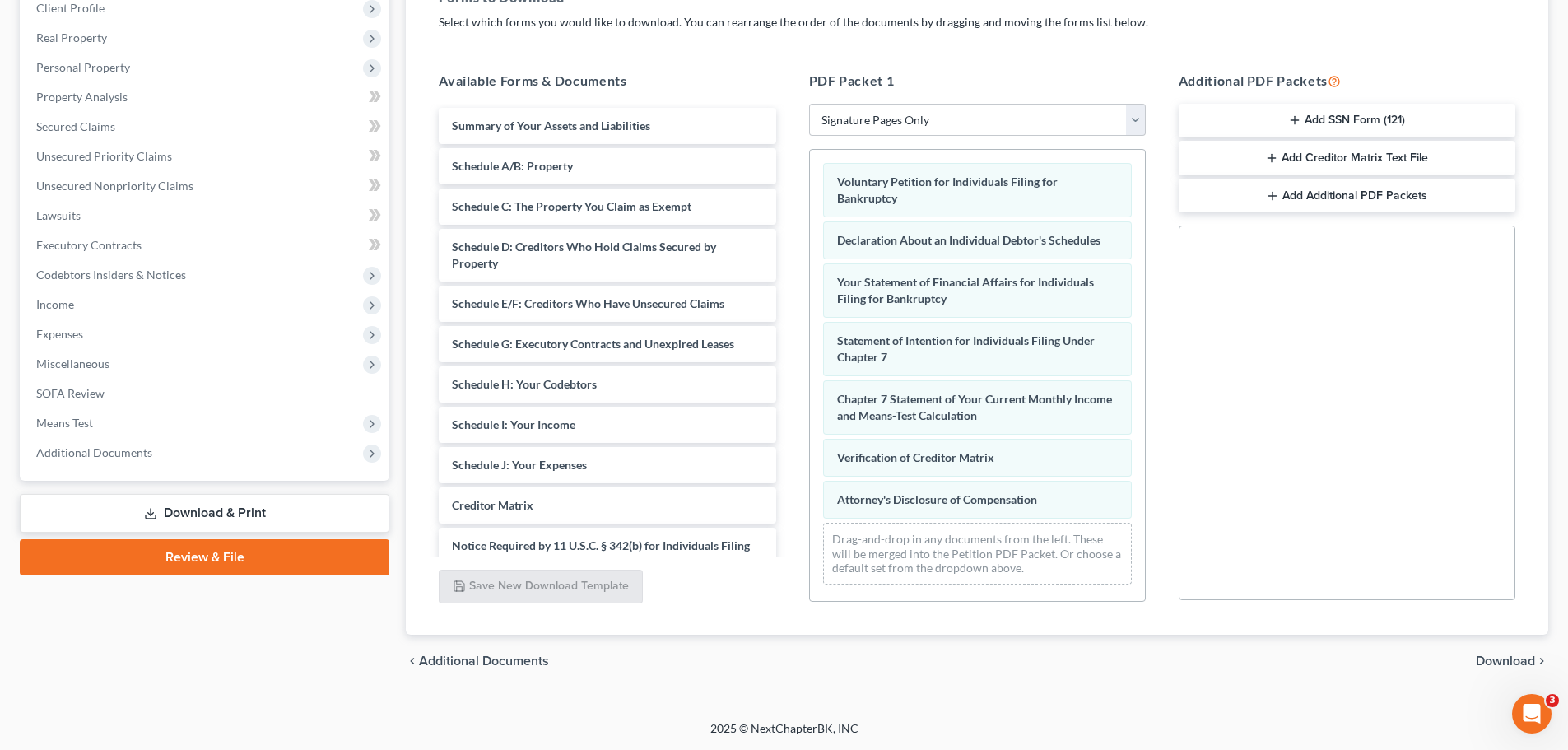
drag, startPoint x: 1495, startPoint y: 656, endPoint x: 1478, endPoint y: 657, distance: 17.0
click at [1488, 658] on span "Download" at bounding box center [1505, 660] width 60 height 13
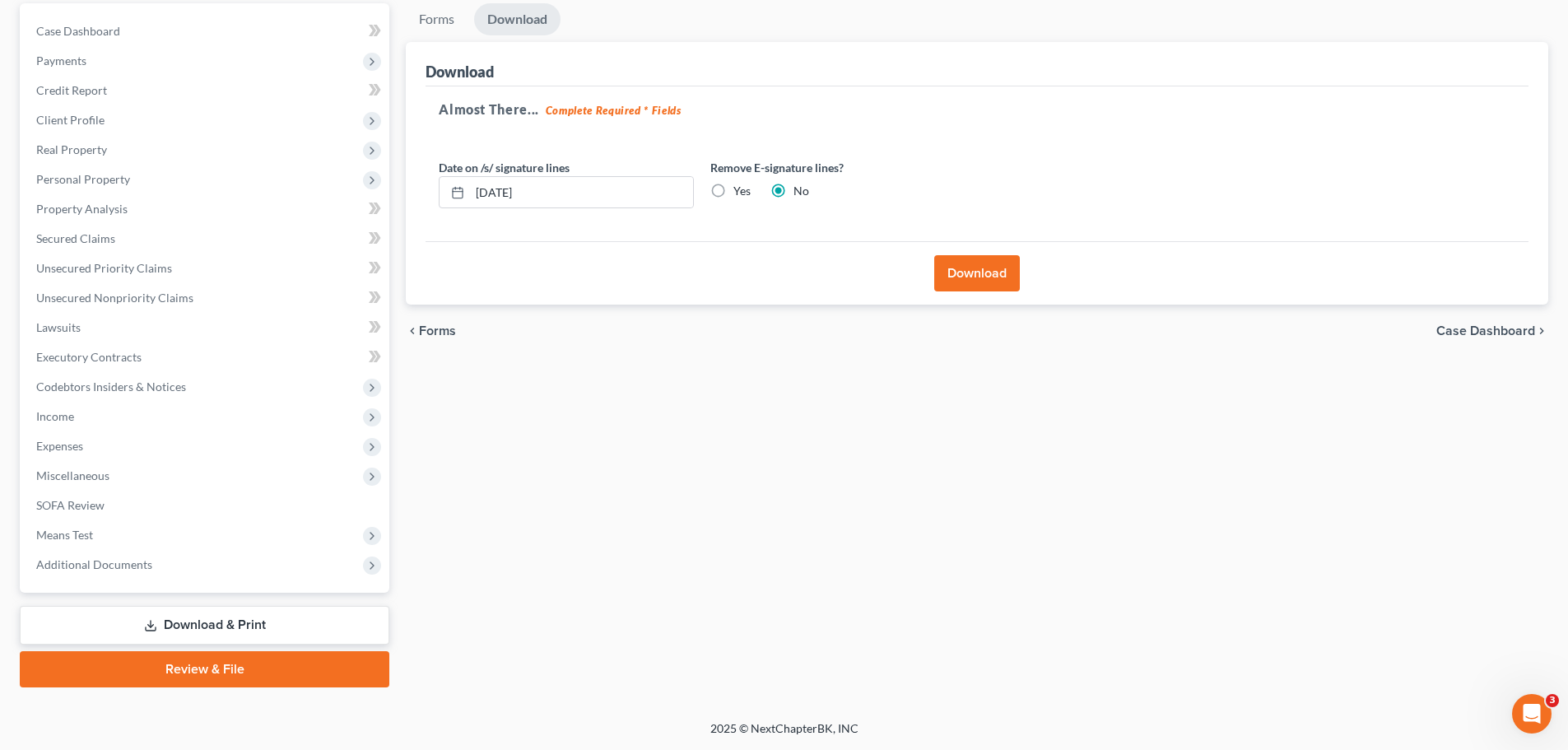
scroll to position [154, 0]
click at [980, 269] on button "Download" at bounding box center [977, 273] width 86 height 36
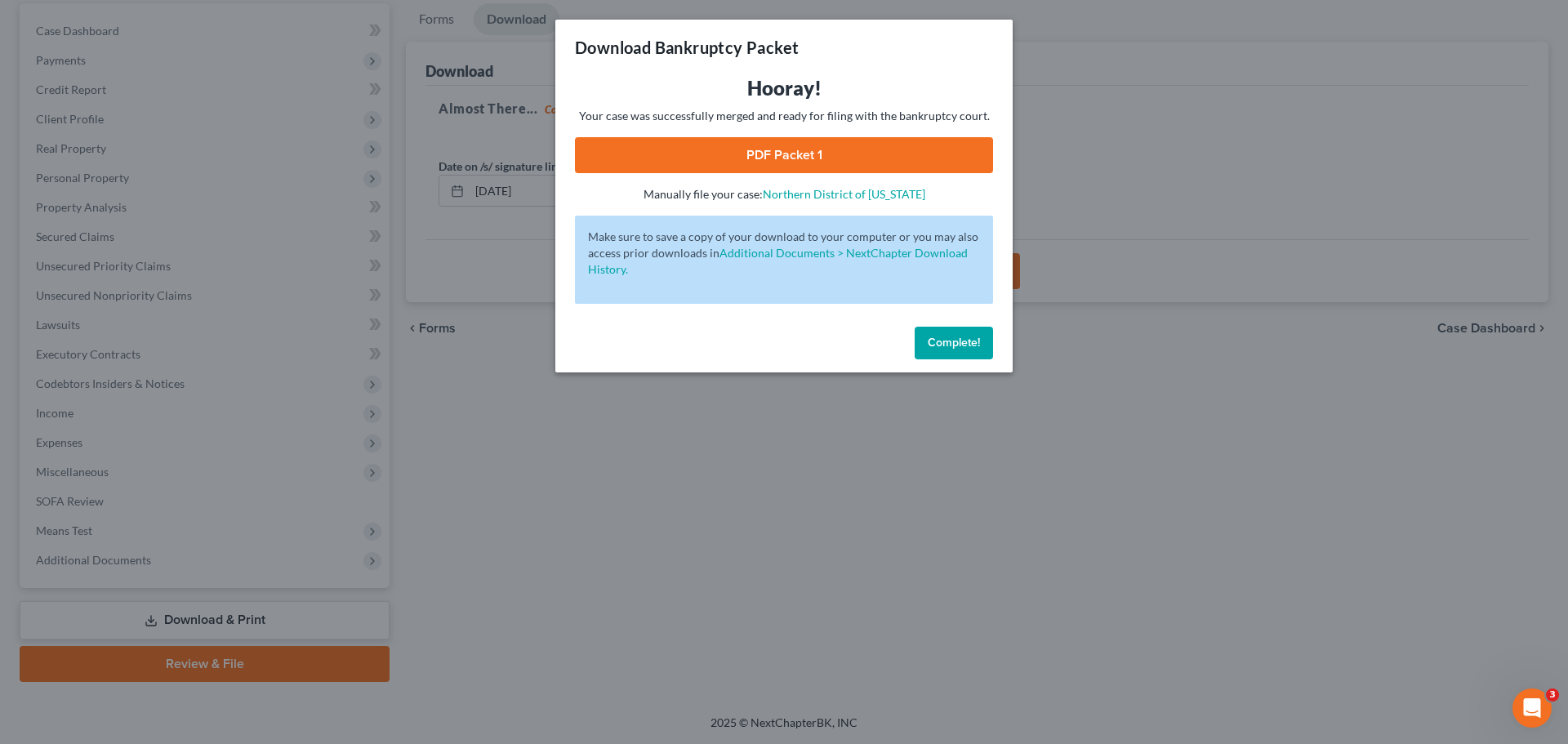
click at [883, 155] on link "PDF Packet 1" at bounding box center [784, 155] width 418 height 36
click at [978, 347] on span "Complete!" at bounding box center [953, 343] width 52 height 14
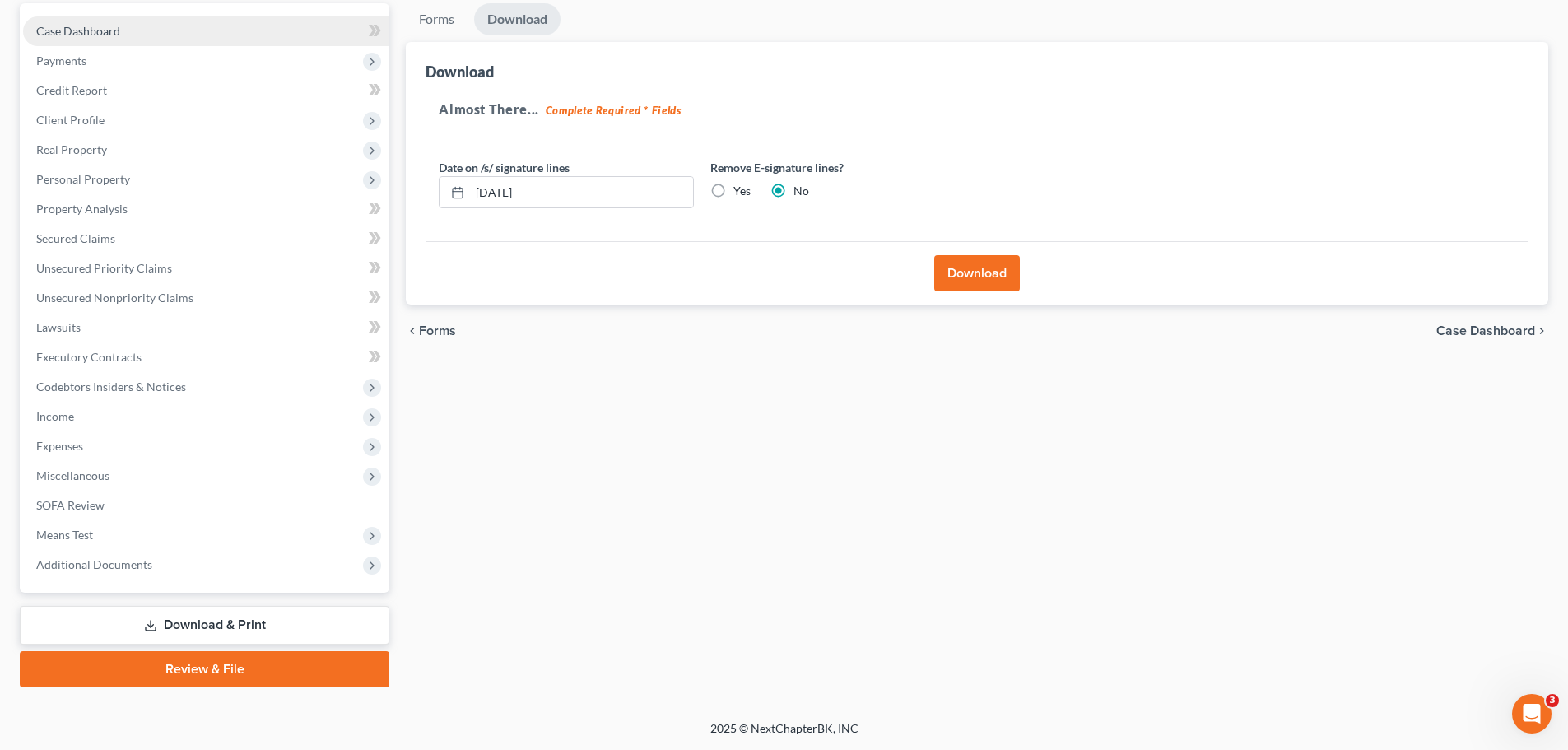
click at [108, 36] on span "Case Dashboard" at bounding box center [78, 31] width 84 height 14
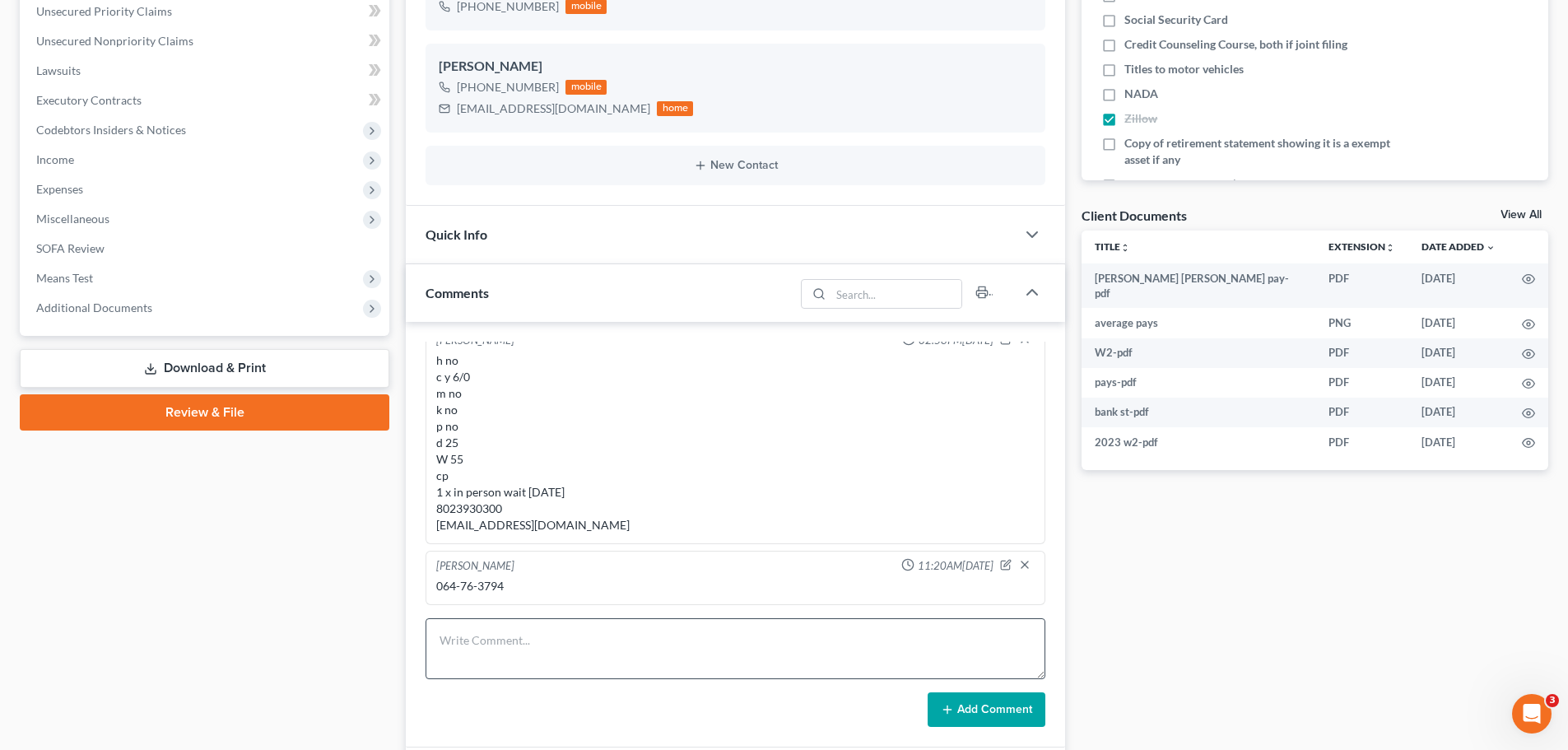
scroll to position [781, 0]
drag, startPoint x: 501, startPoint y: 637, endPoint x: 491, endPoint y: 614, distance: 25.1
click at [497, 633] on textarea at bounding box center [735, 648] width 619 height 61
type textarea "350 today 4328-5506-0154-6139 02/2029 067"
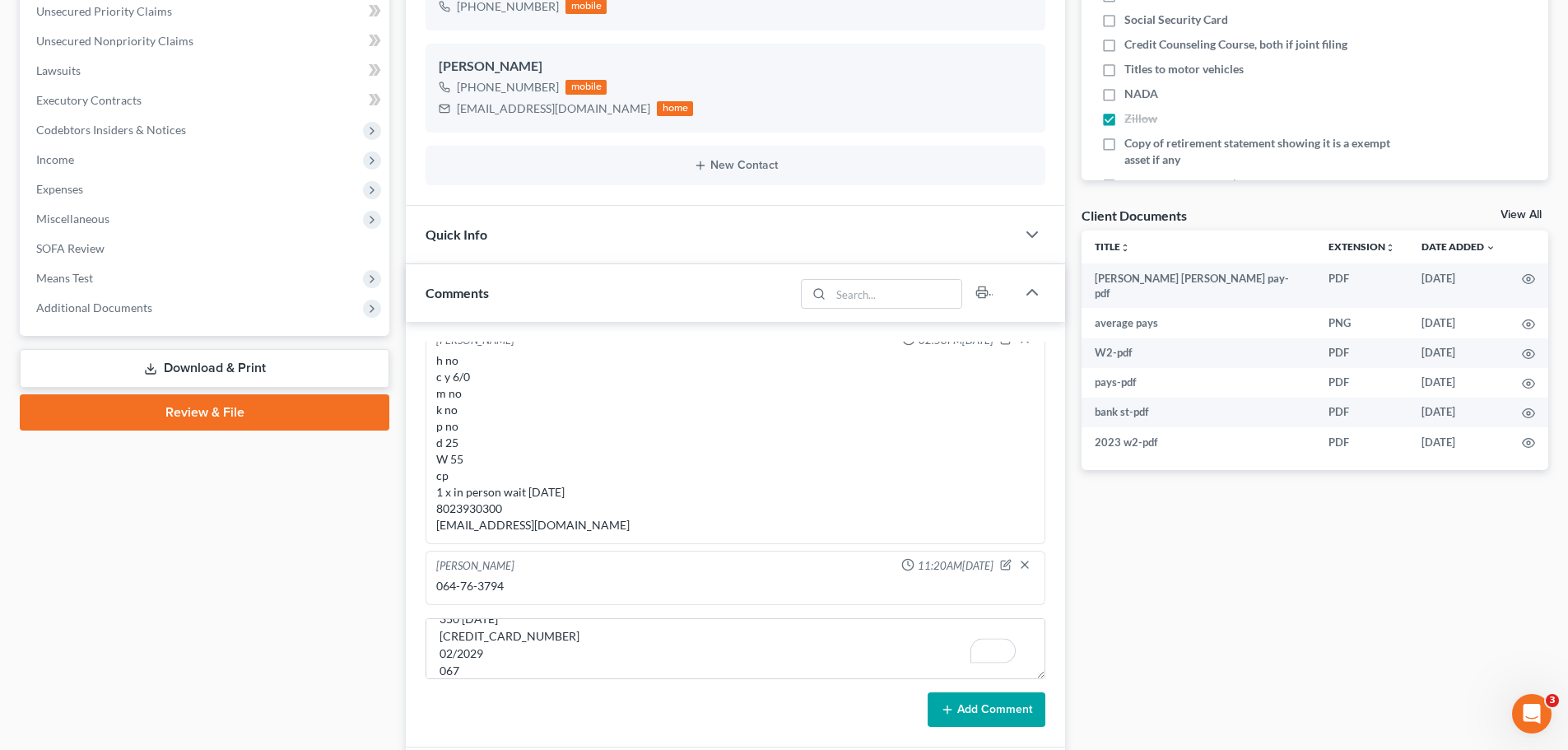
click at [974, 713] on button "Add Comment" at bounding box center [987, 709] width 117 height 35
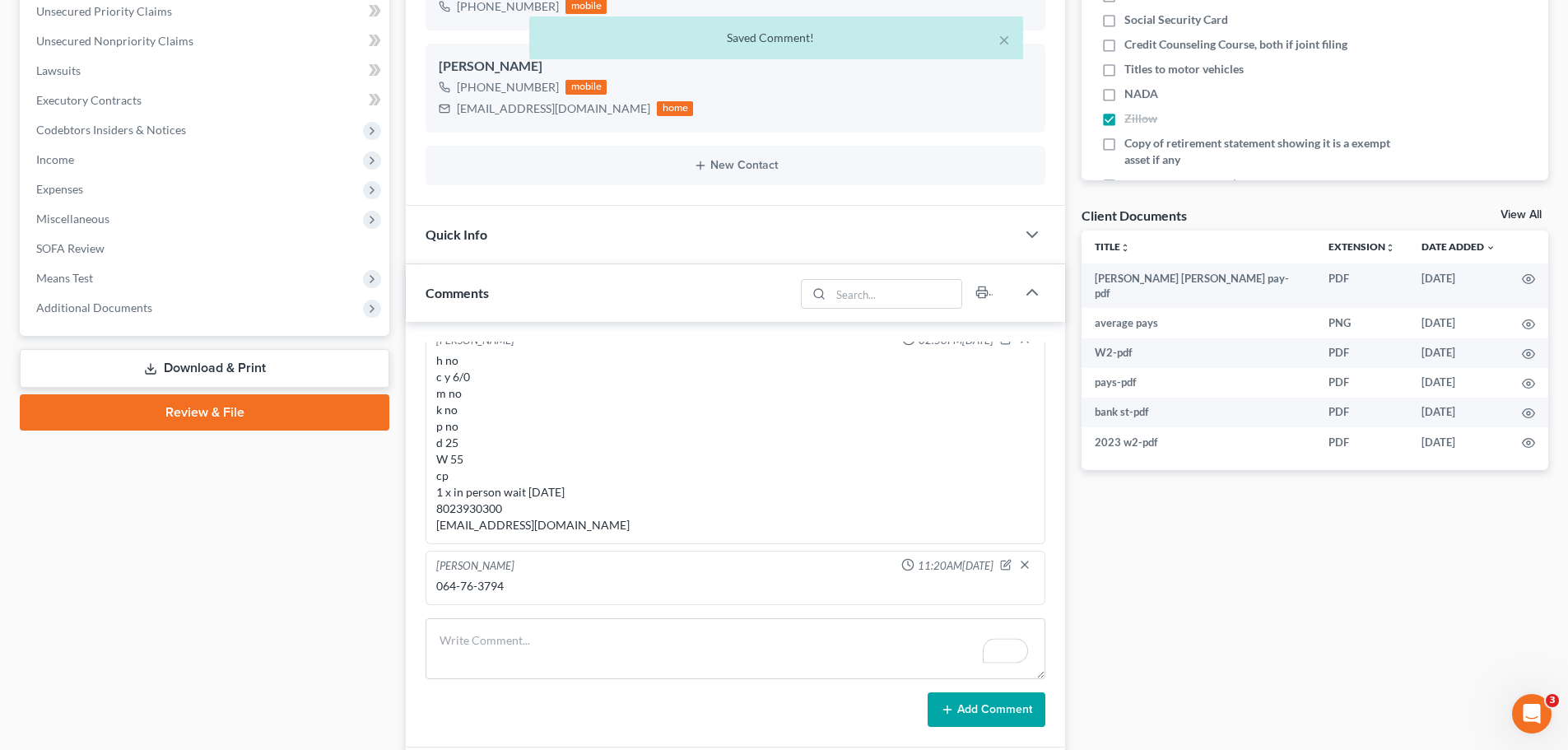
scroll to position [126, 0]
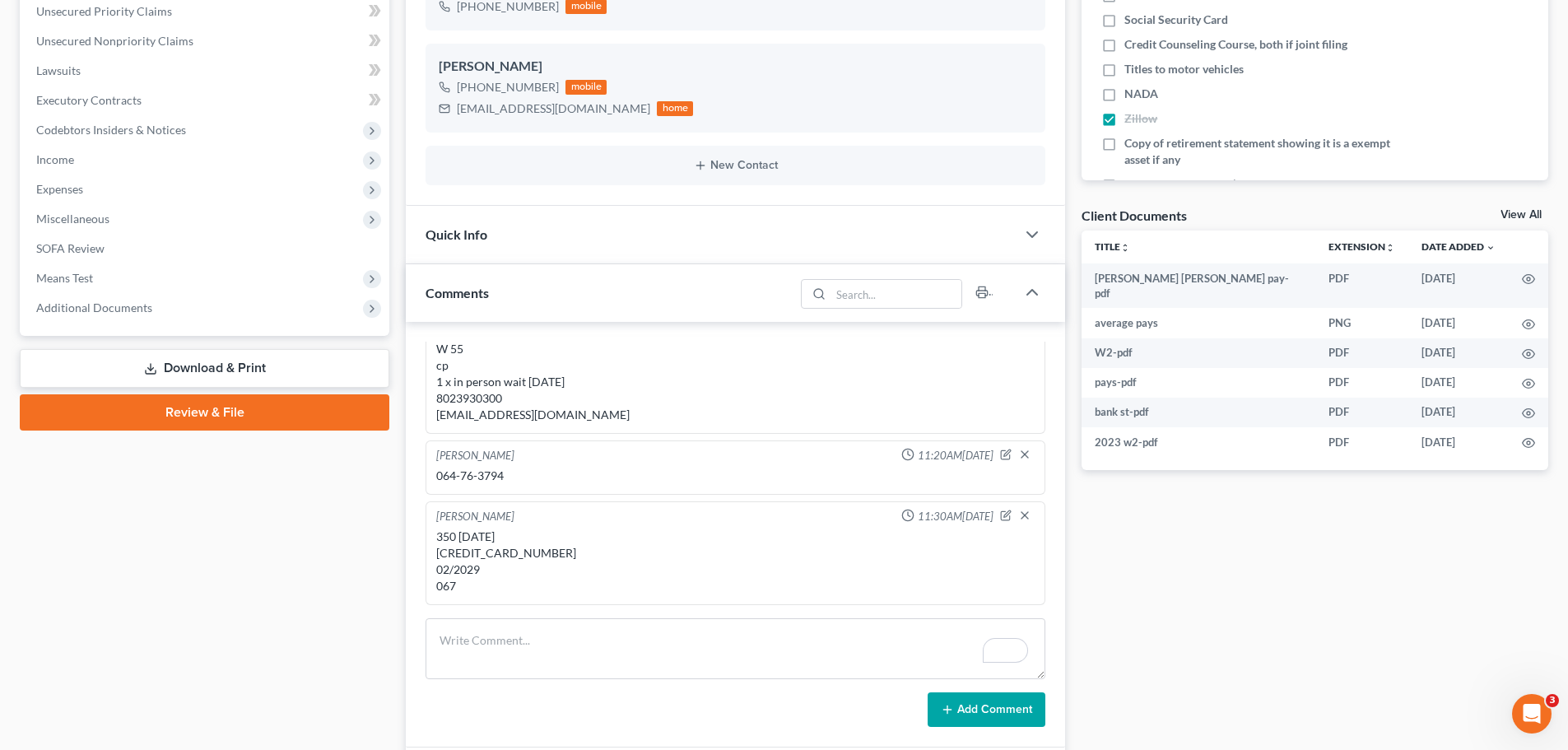
click at [488, 554] on div "350 today 4328-5506-0154-6139 02/2029 067" at bounding box center [735, 562] width 598 height 66
copy div "4328-5506-0154-6139"
drag, startPoint x: 496, startPoint y: 574, endPoint x: 431, endPoint y: 574, distance: 65.0
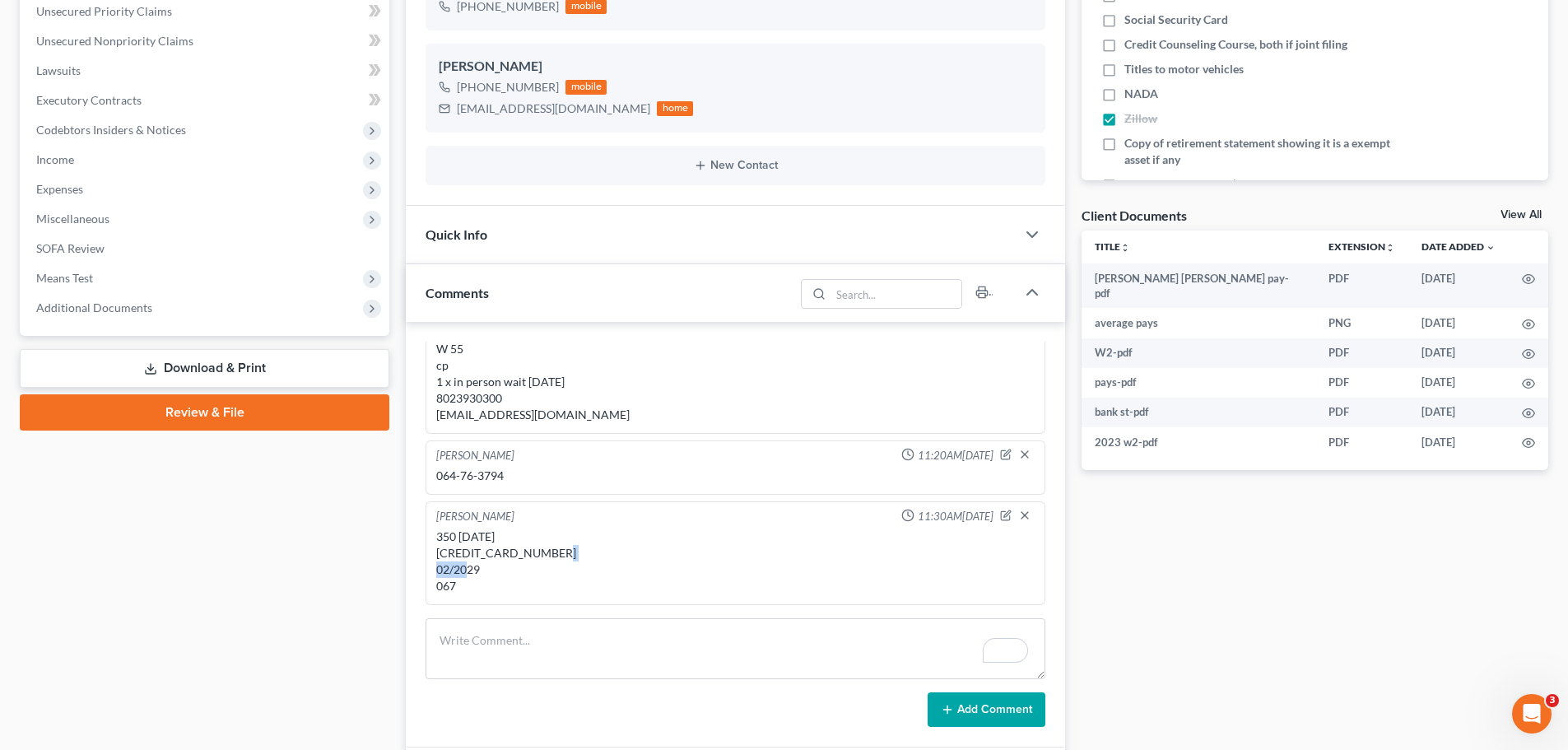
click at [431, 574] on div "Christiaan VanNiekerk 11:30AM, 09/09/2025 350 today 4328-5506-0154-6139 02/2029…" at bounding box center [735, 553] width 619 height 104
copy div "02/2029"
click at [514, 88] on div "+1 (802) 393-0300" at bounding box center [508, 87] width 103 height 17
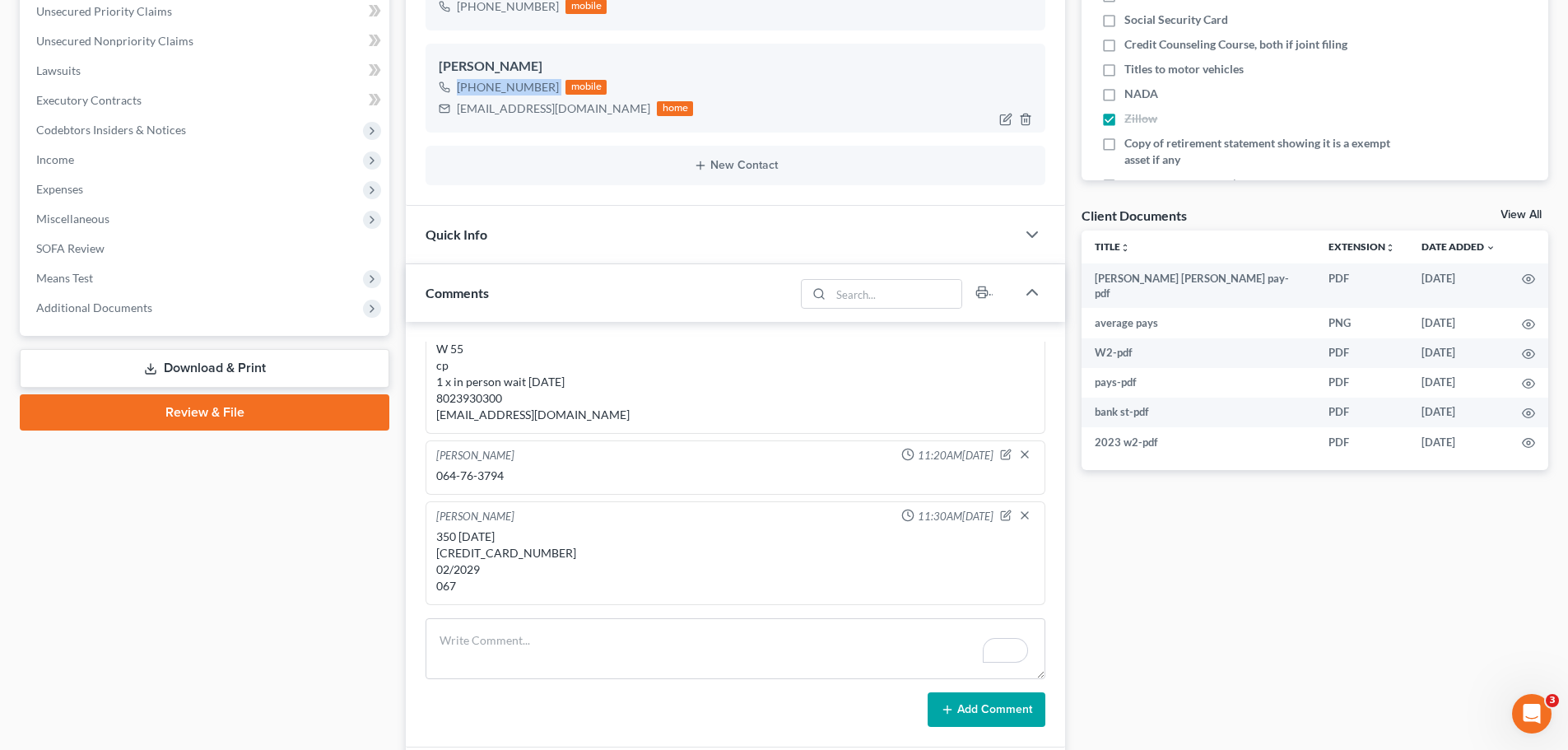
copy div "+1 (802) 393-0300"
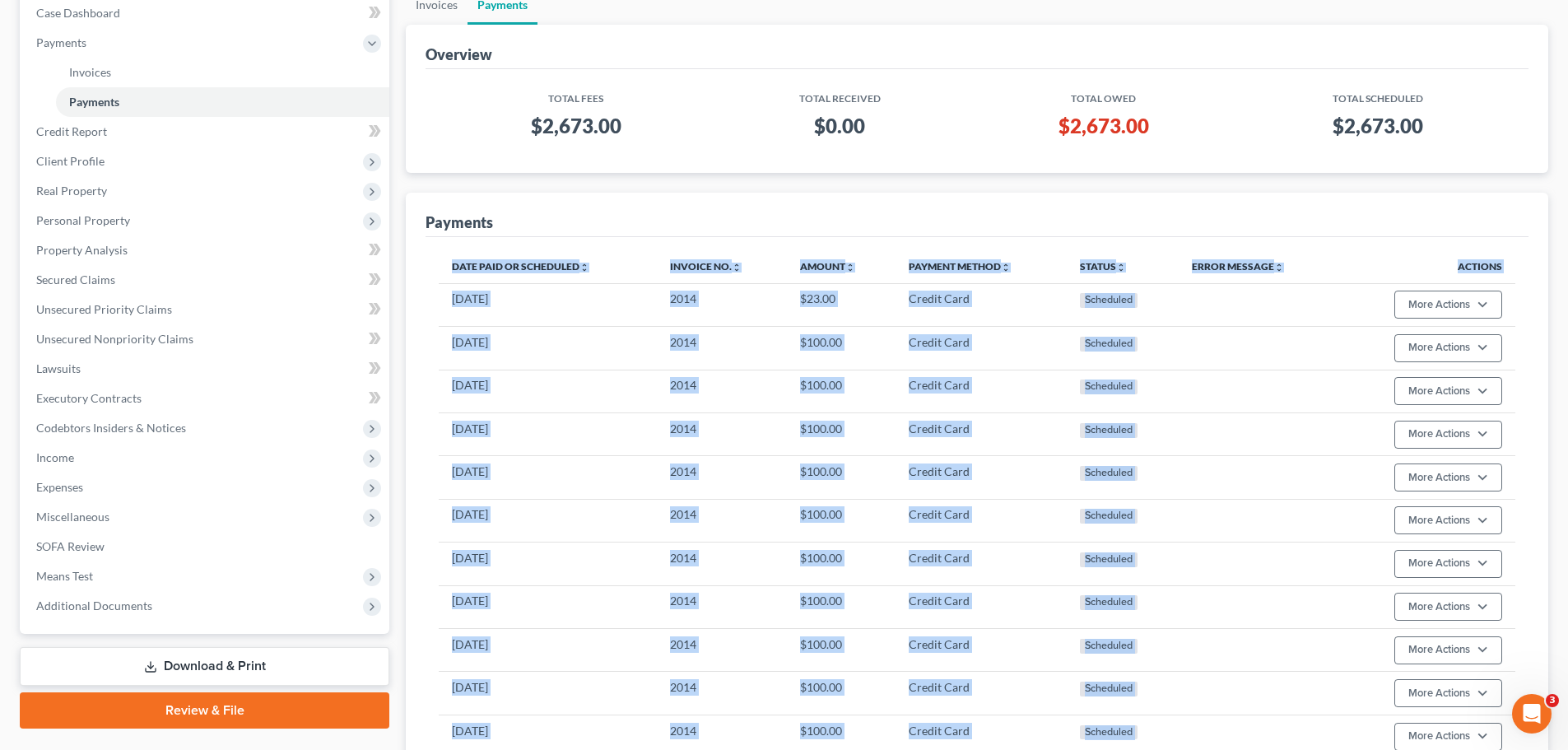
scroll to position [110, 0]
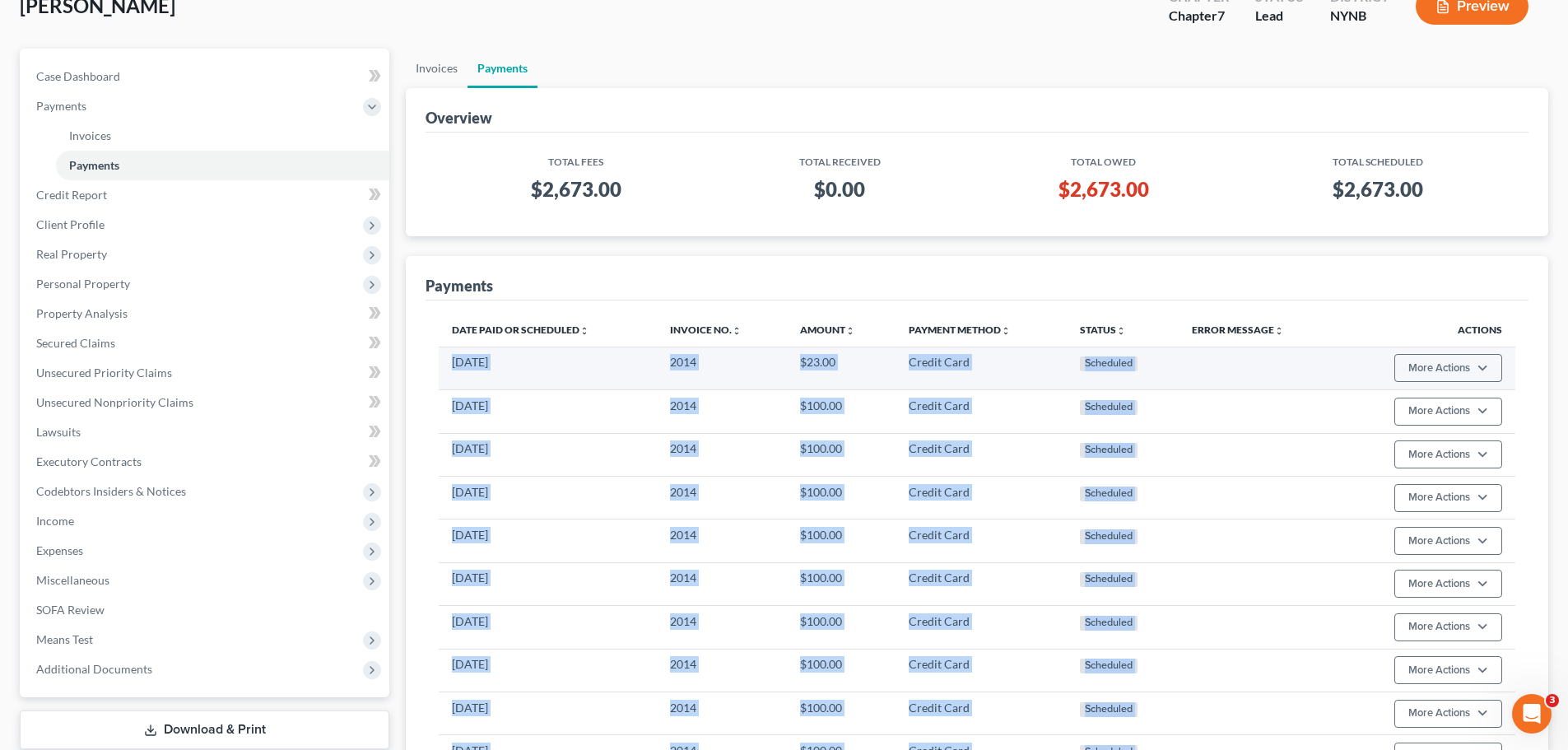
drag, startPoint x: 1137, startPoint y: 575, endPoint x: 450, endPoint y: 366, distance: 718.1
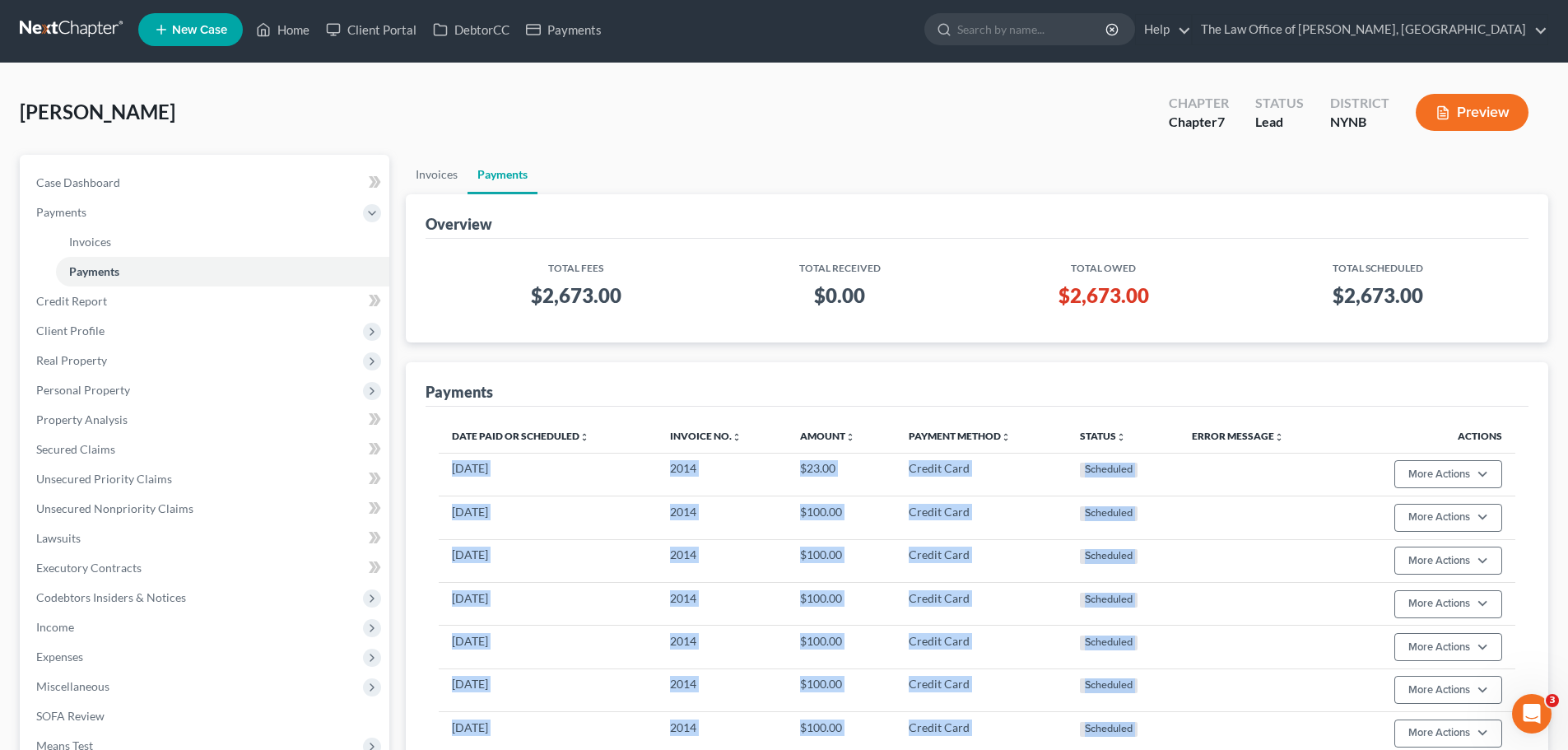
scroll to position [0, 0]
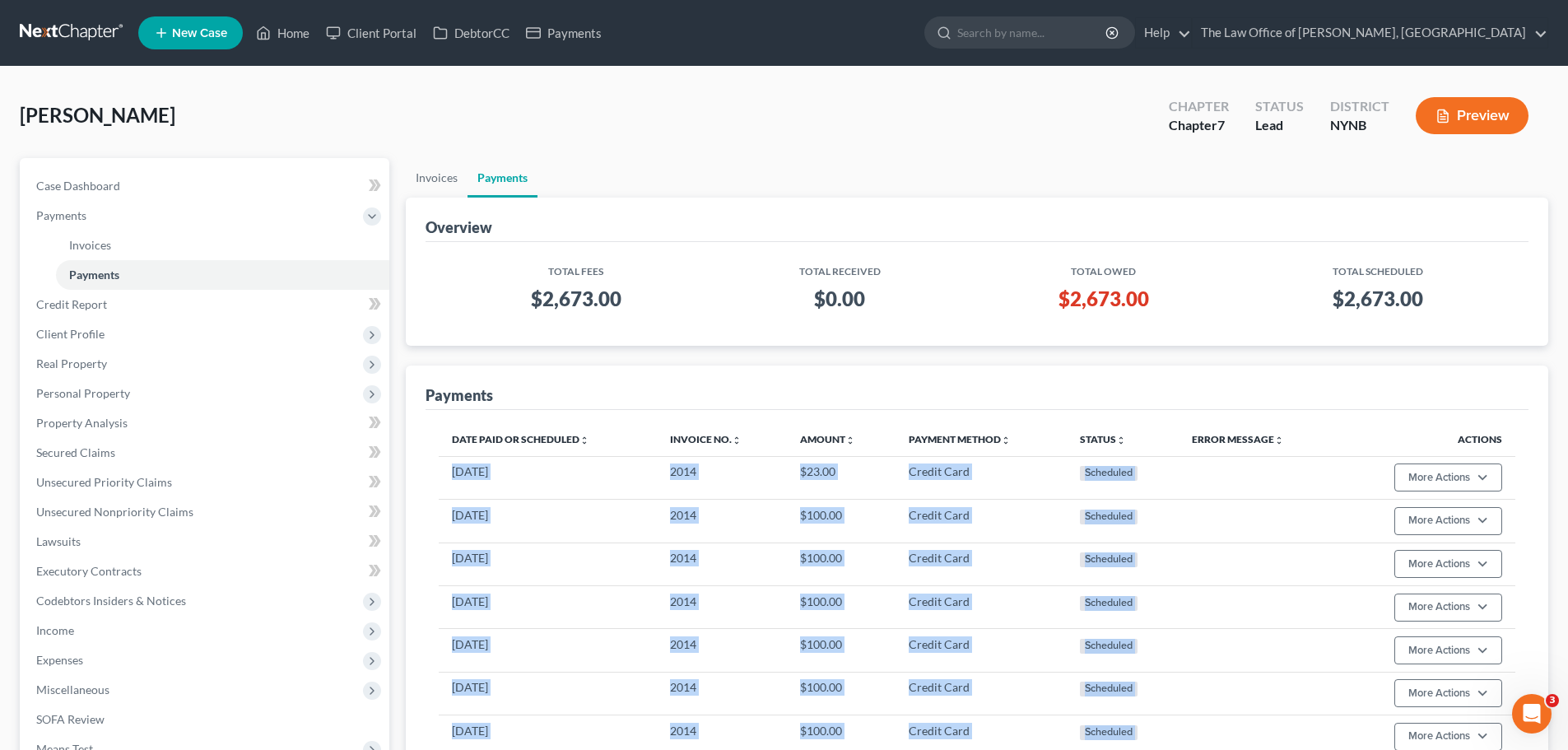
drag, startPoint x: 187, startPoint y: 114, endPoint x: 26, endPoint y: 117, distance: 161.0
copy span "[PERSON_NAME]"
click at [287, 34] on link "Home" at bounding box center [283, 33] width 70 height 30
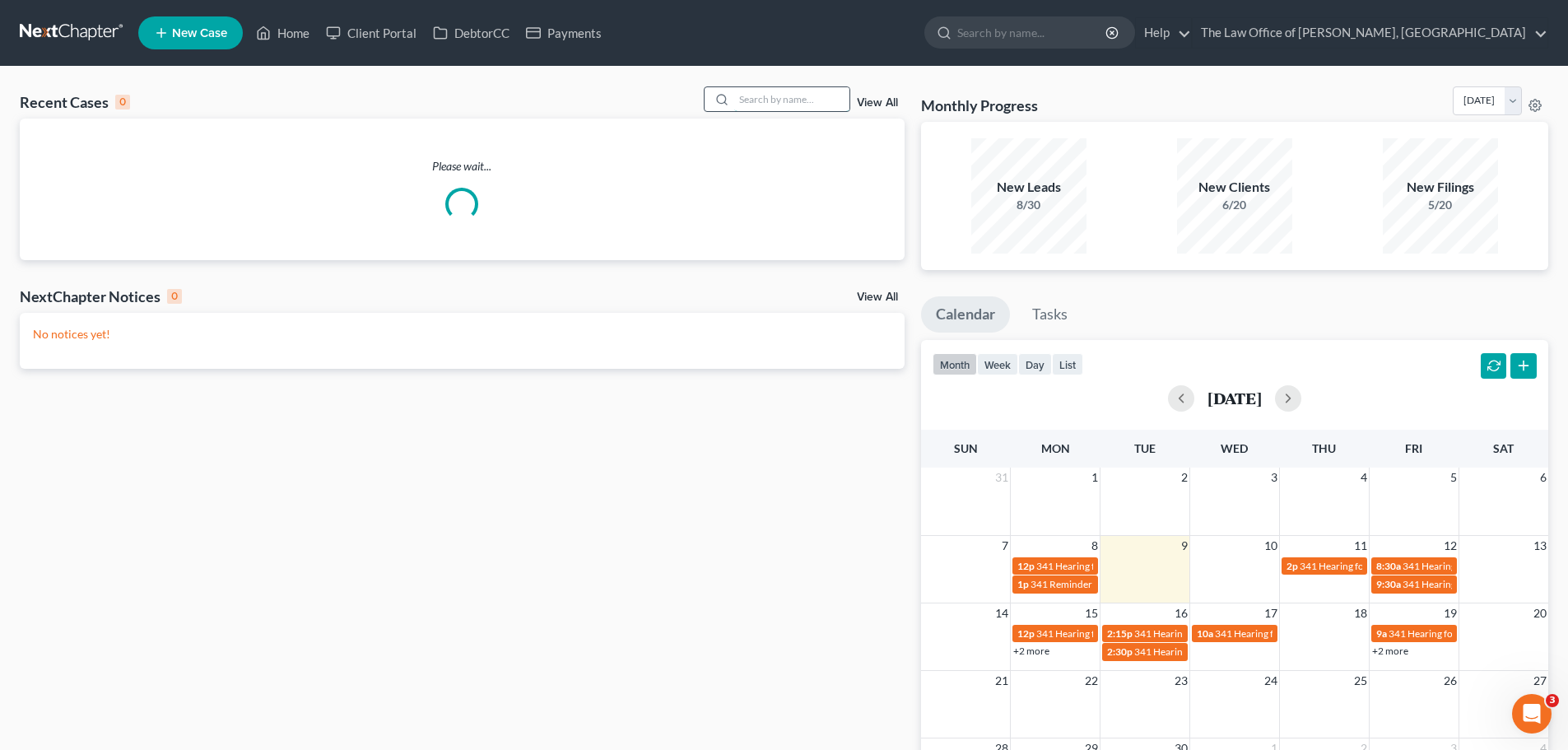
click at [775, 102] on input "search" at bounding box center [791, 100] width 115 height 24
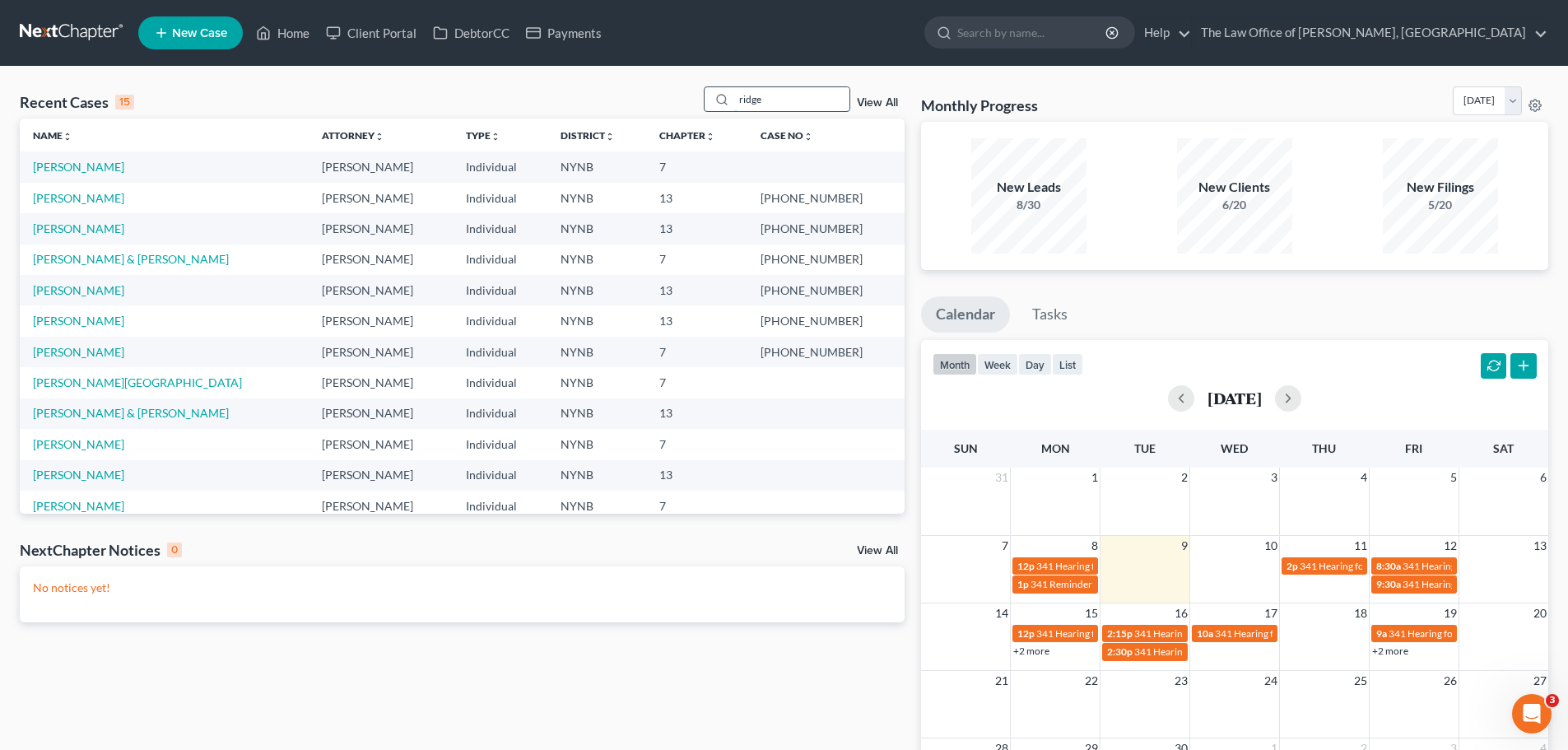
type input "ridge"
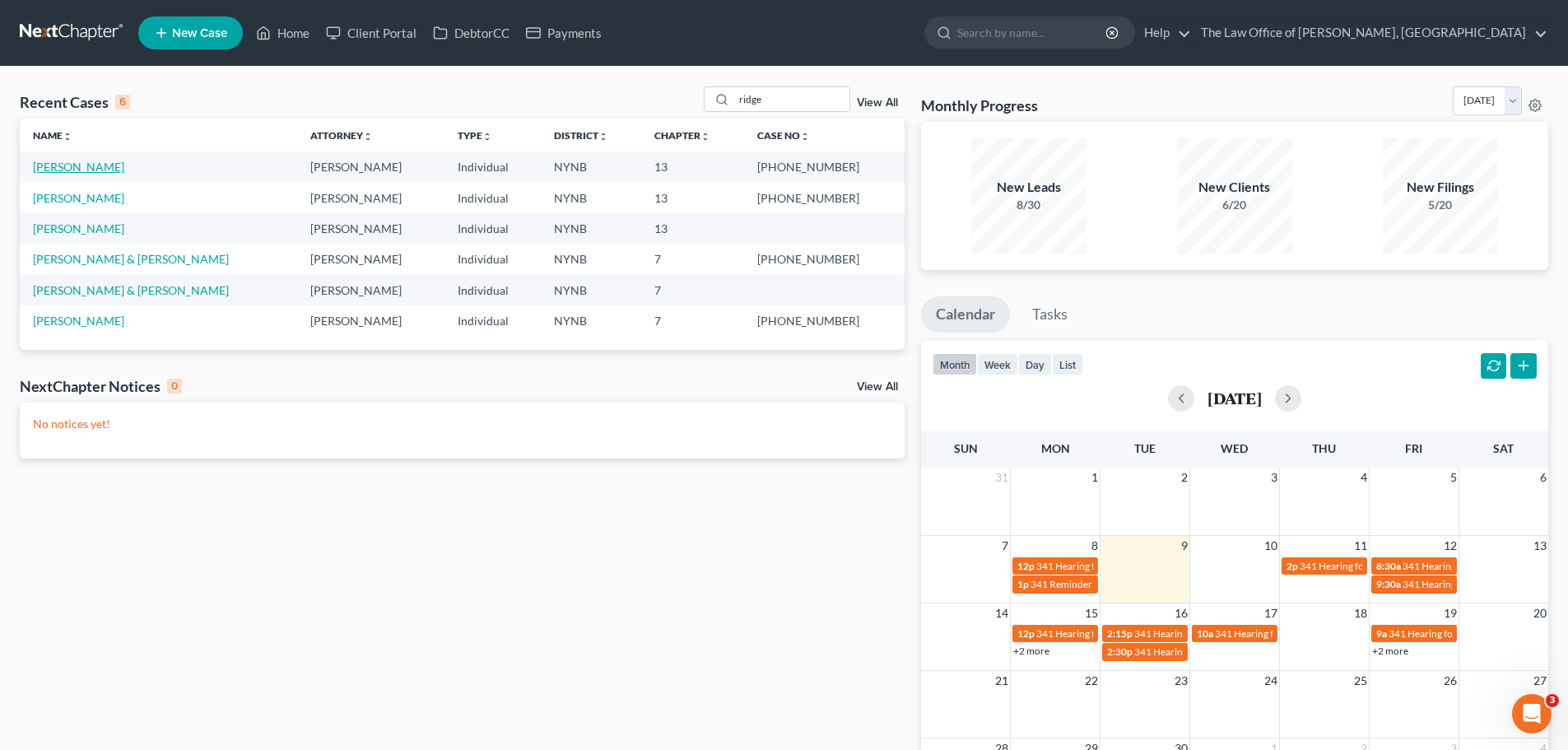
click at [100, 170] on link "[PERSON_NAME]" at bounding box center [79, 166] width 92 height 14
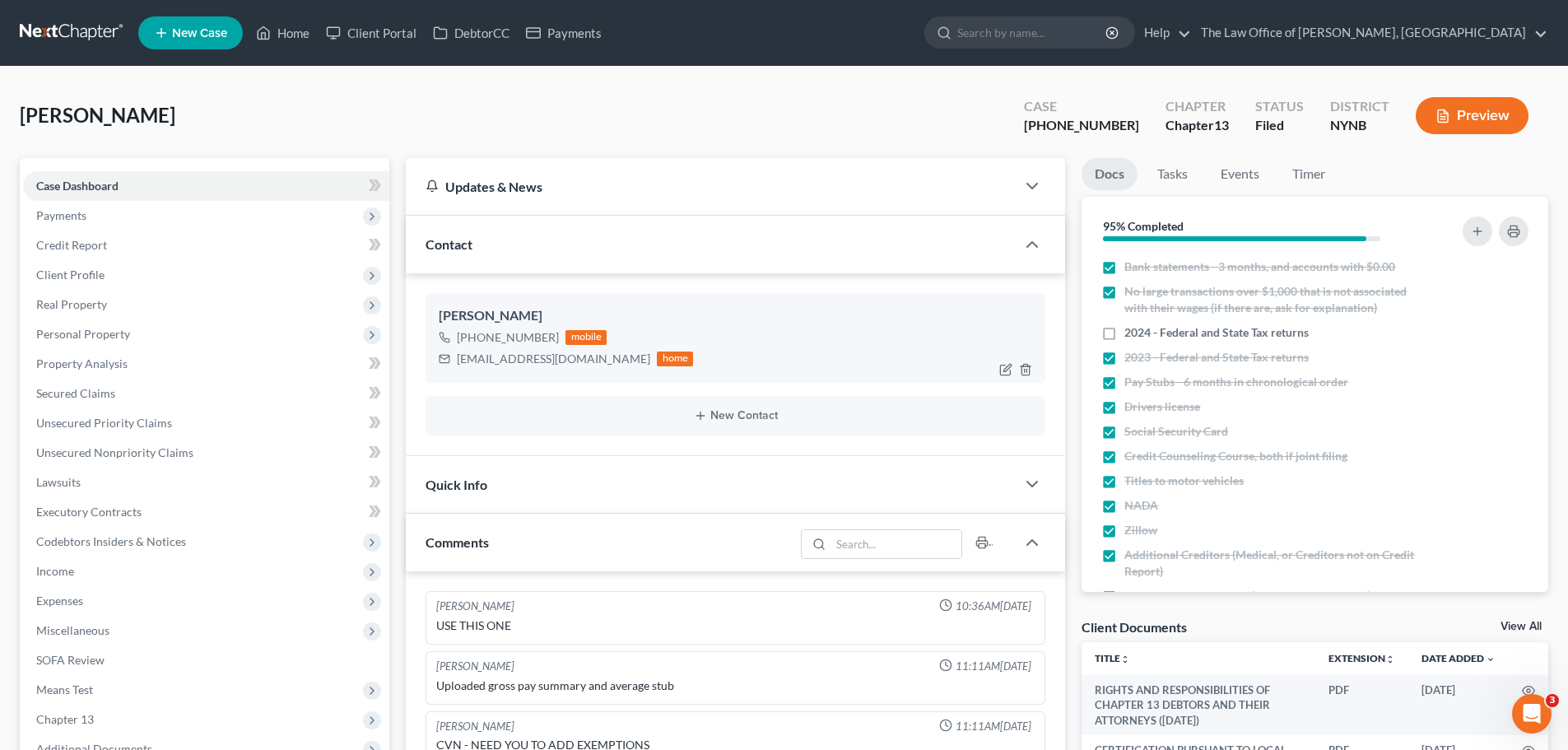
click at [532, 364] on div "[EMAIL_ADDRESS][DOMAIN_NAME]" at bounding box center [554, 359] width 193 height 17
copy div "[EMAIL_ADDRESS][DOMAIN_NAME]"
drag, startPoint x: 302, startPoint y: 36, endPoint x: 341, endPoint y: 50, distance: 41.4
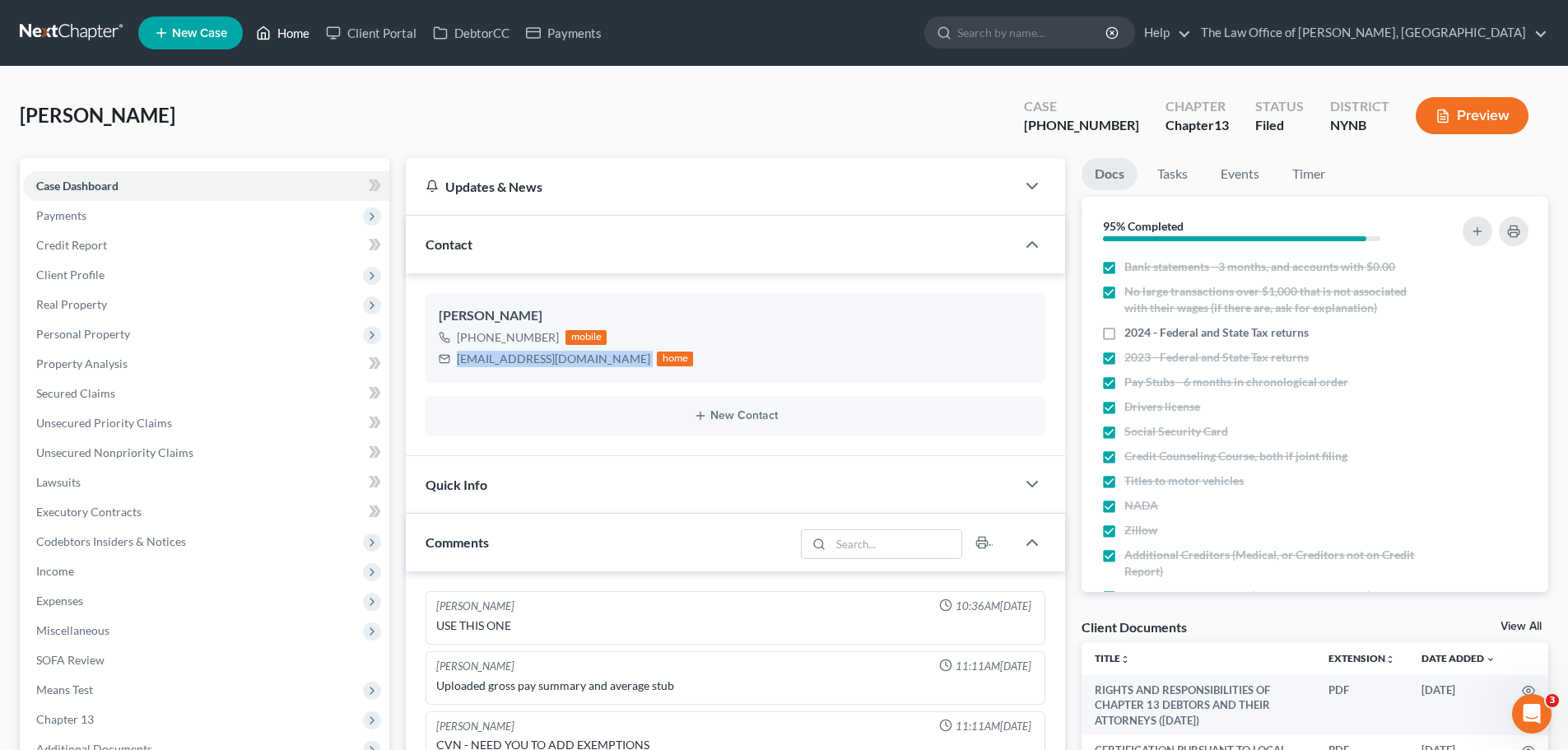
click at [302, 36] on link "Home" at bounding box center [283, 33] width 70 height 30
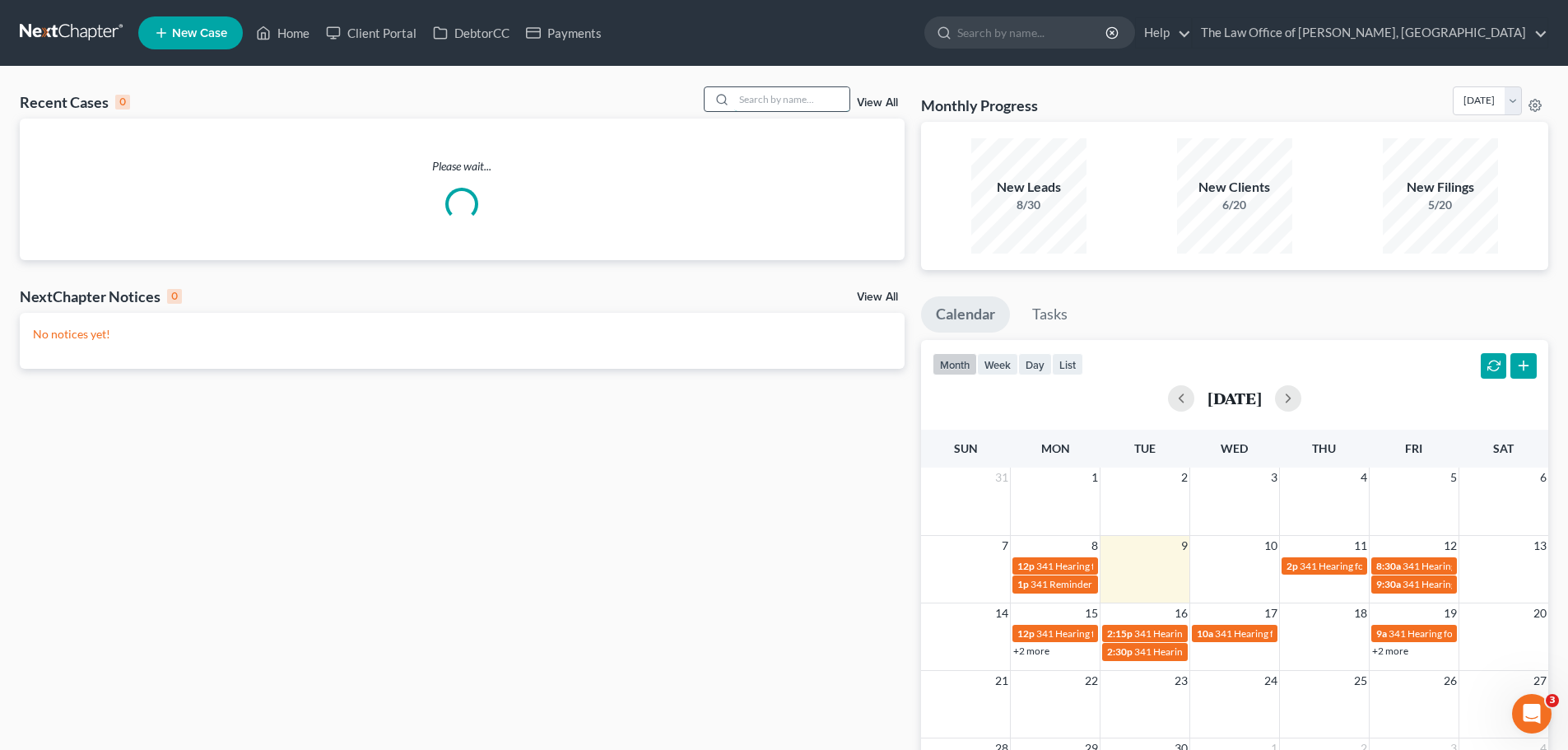
click at [780, 100] on input "search" at bounding box center [791, 100] width 115 height 24
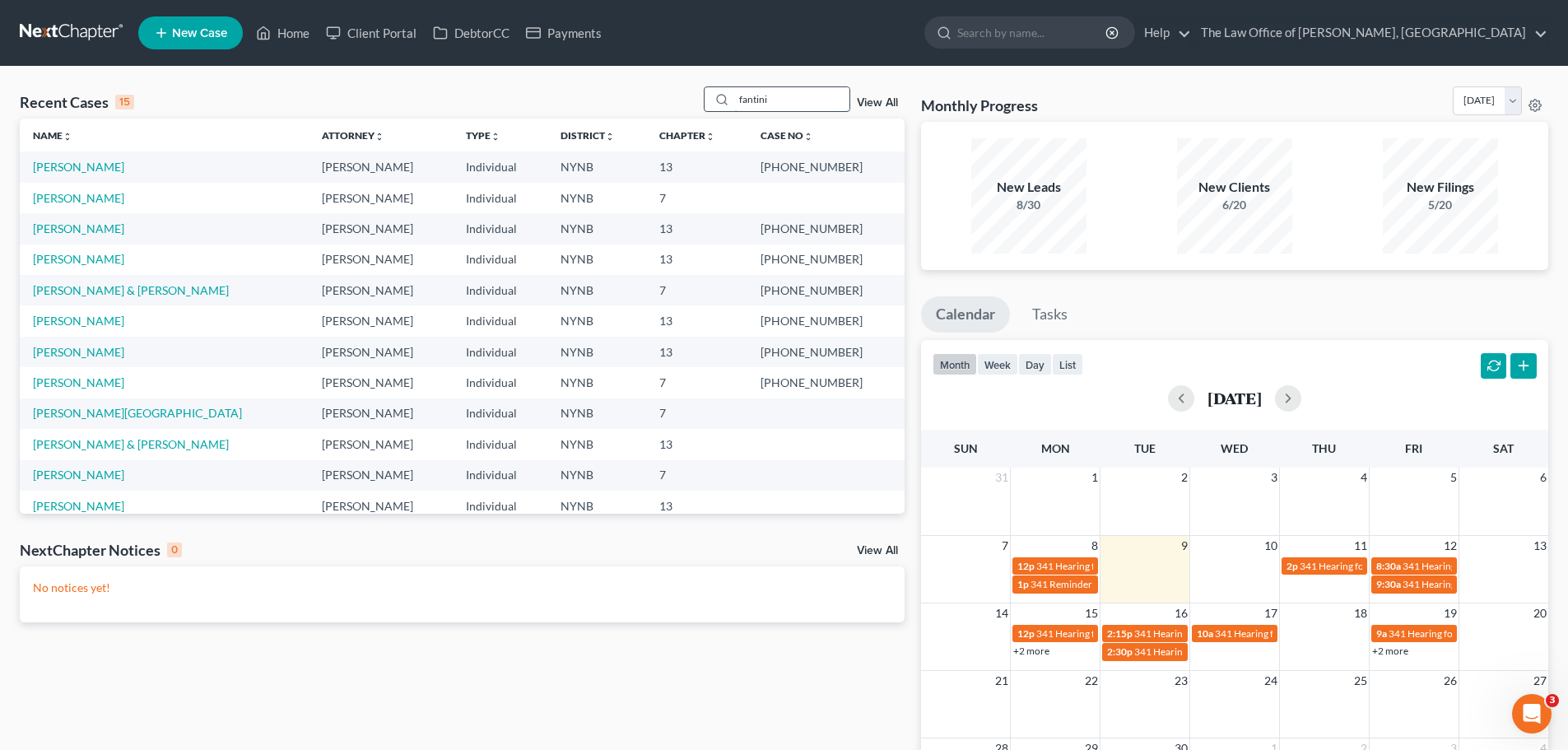
type input "fantini"
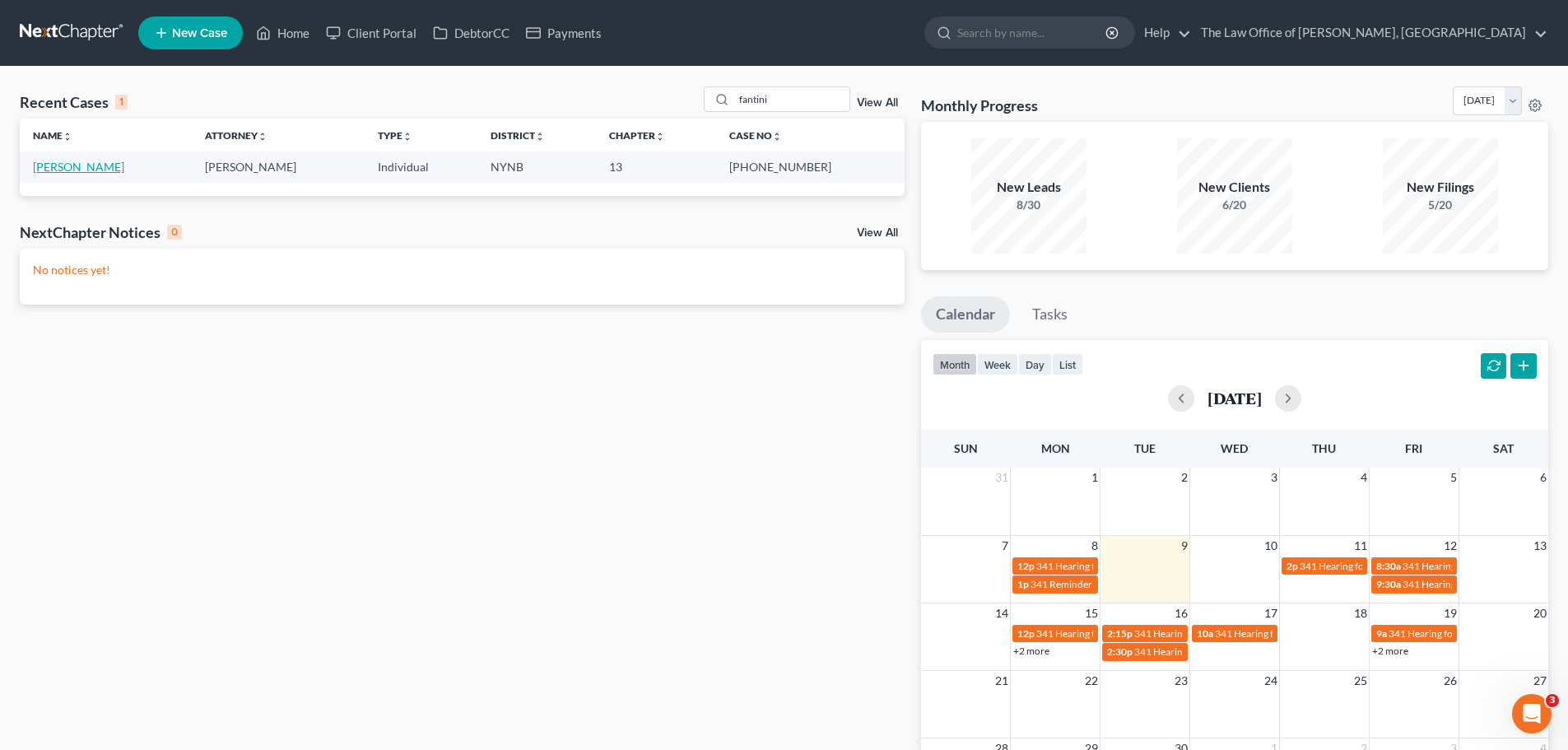
click at [64, 168] on link "[PERSON_NAME]" at bounding box center [79, 166] width 92 height 14
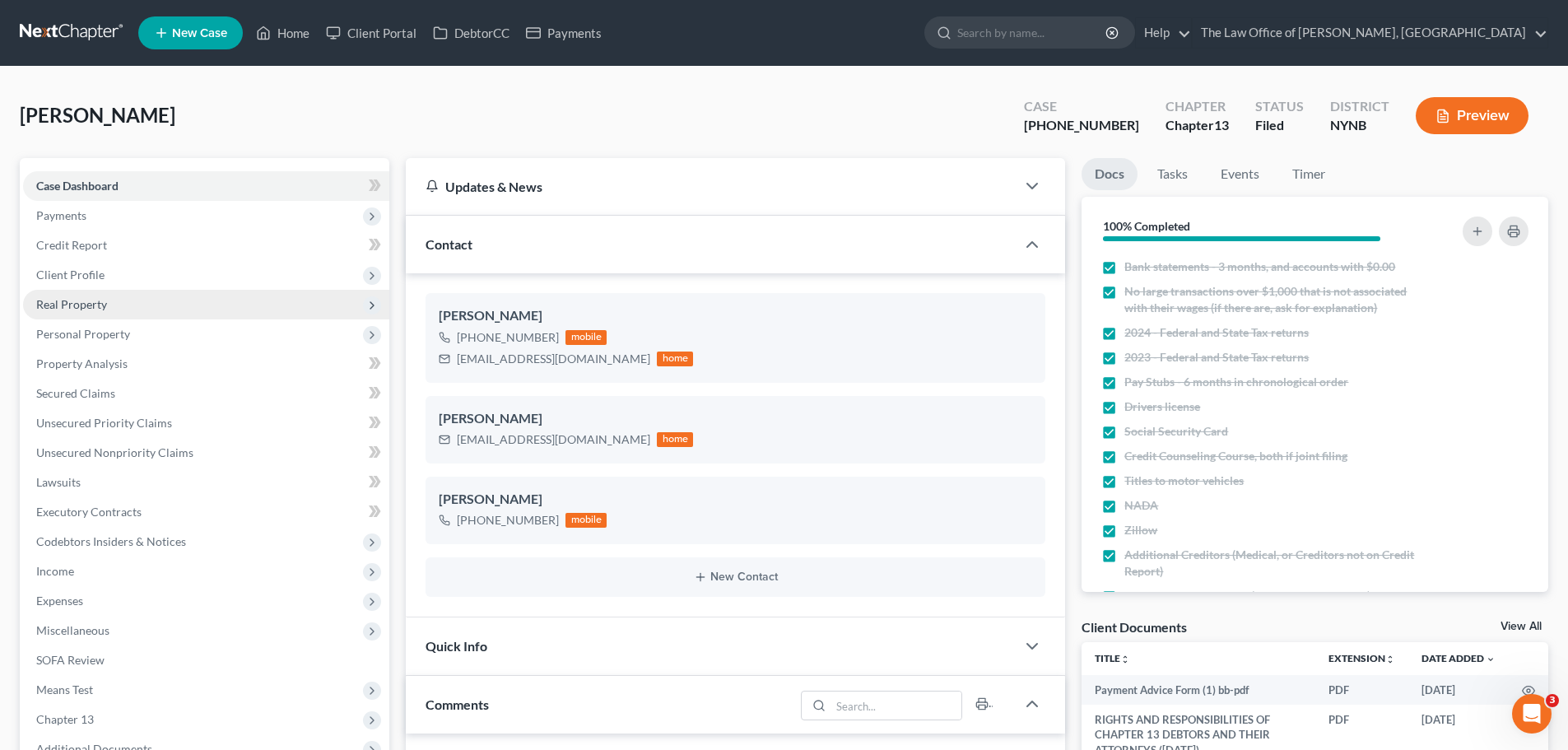
click at [64, 296] on span "Real Property" at bounding box center [206, 305] width 366 height 30
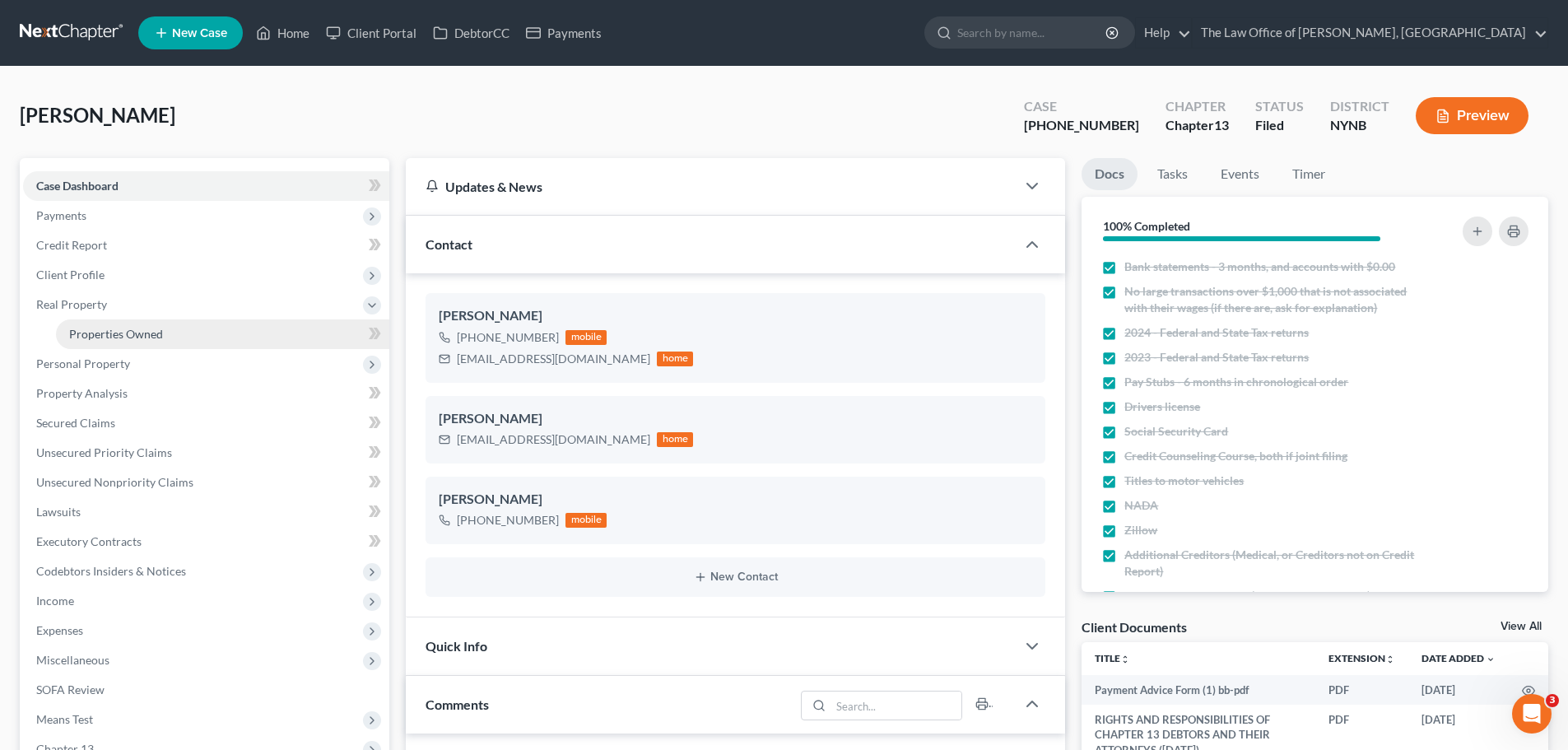
scroll to position [867, 0]
click at [78, 325] on link "Properties Owned" at bounding box center [222, 335] width 334 height 30
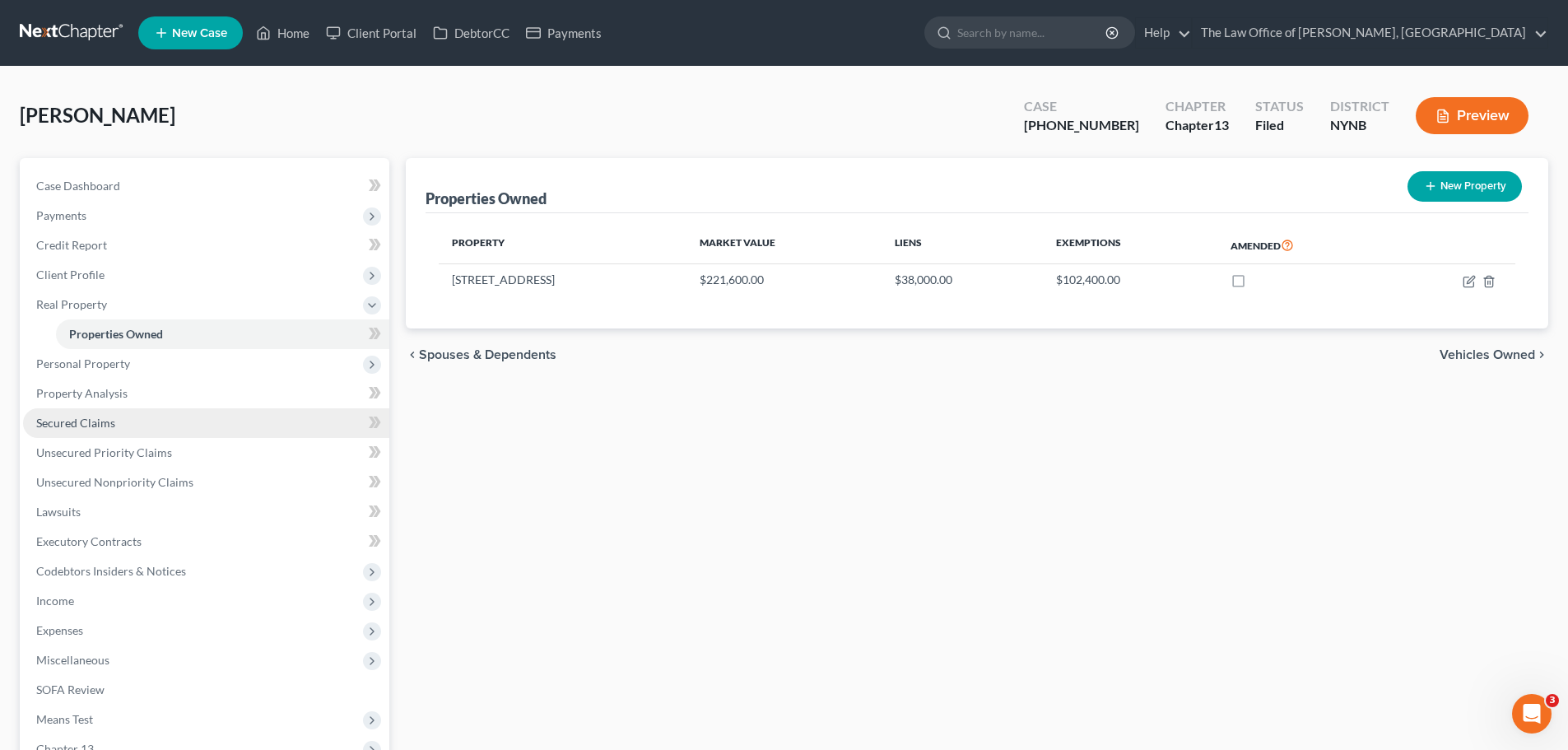
click at [85, 417] on span "Secured Claims" at bounding box center [75, 422] width 79 height 14
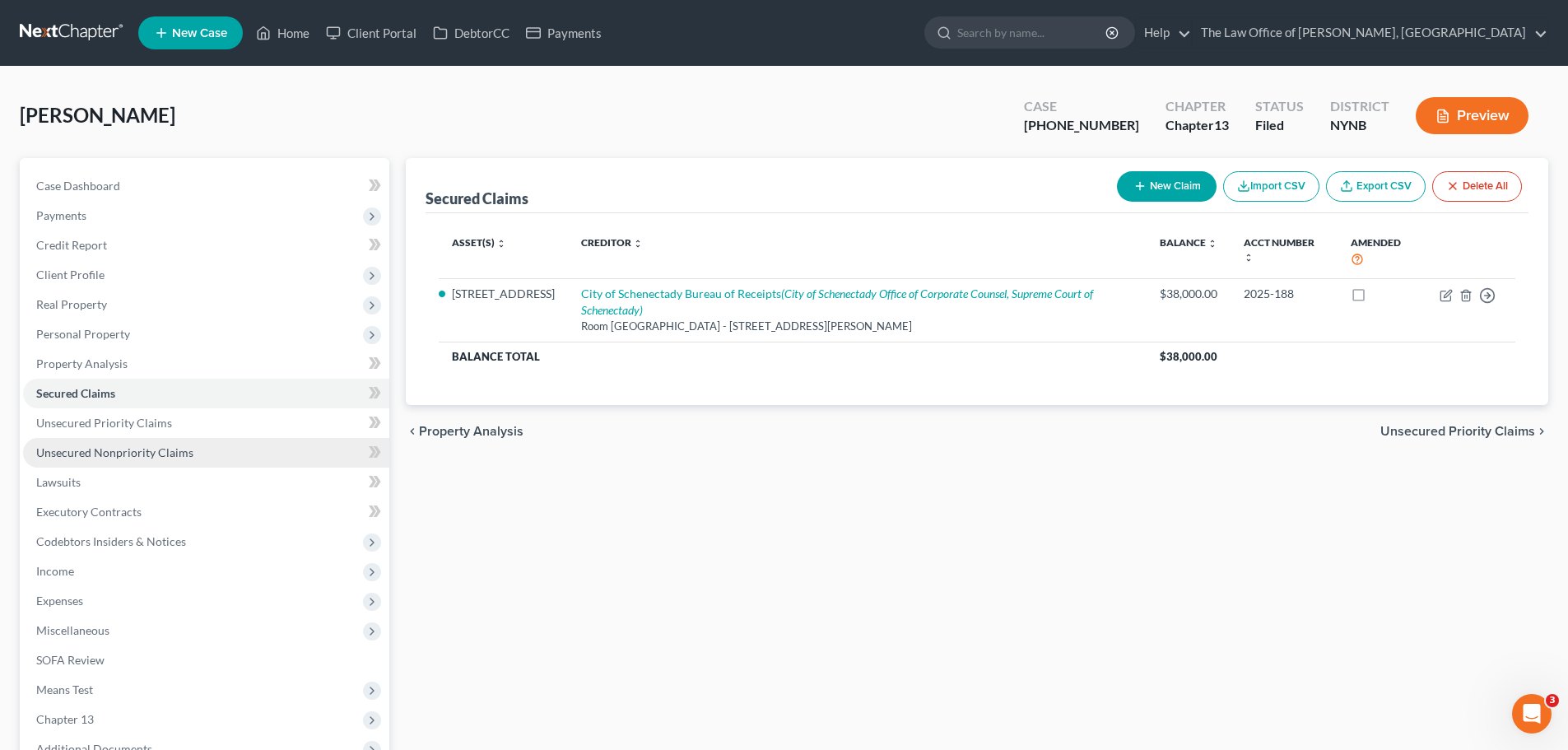
drag, startPoint x: 99, startPoint y: 459, endPoint x: 116, endPoint y: 460, distance: 17.0
click at [99, 460] on link "Unsecured Nonpriority Claims" at bounding box center [206, 453] width 366 height 30
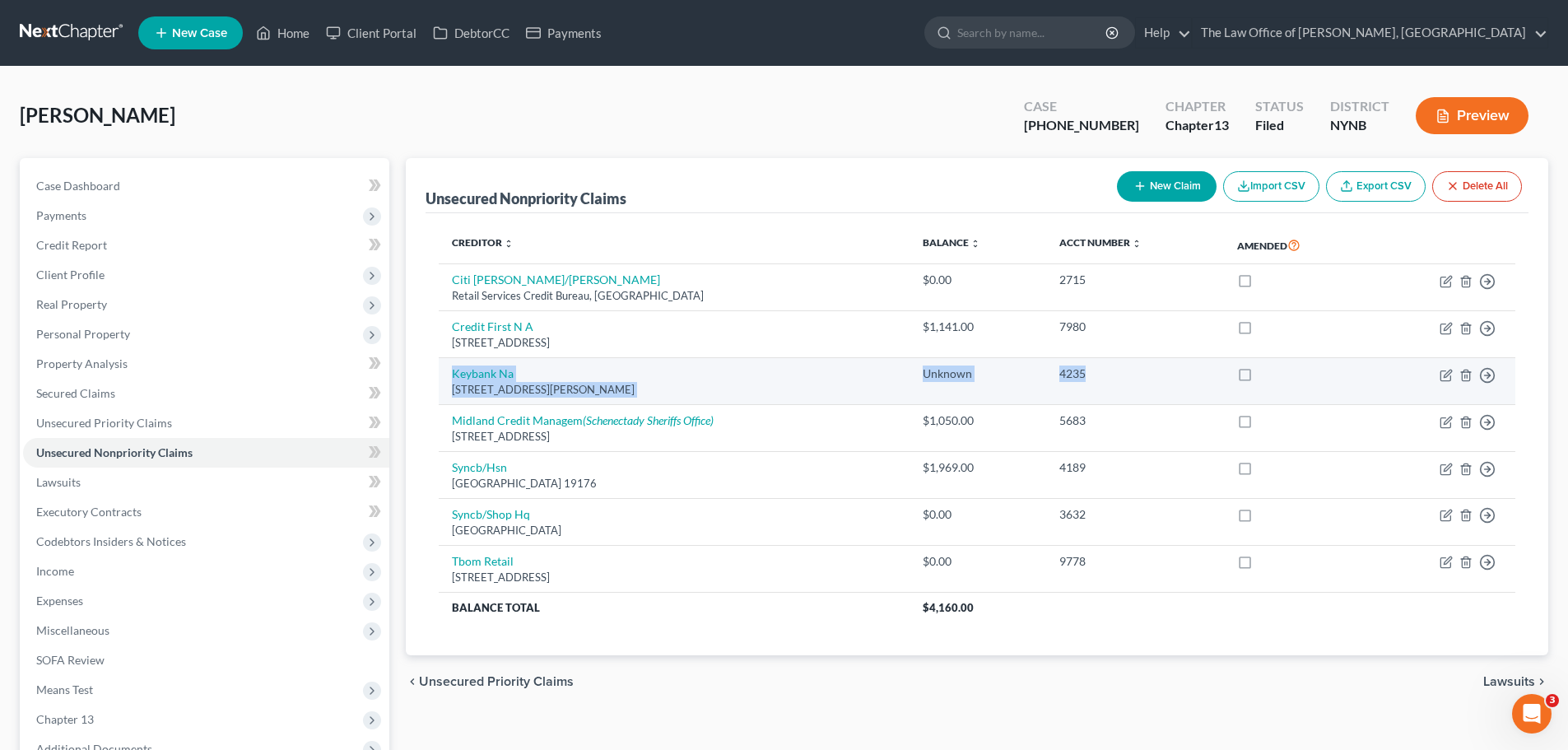
drag, startPoint x: 452, startPoint y: 362, endPoint x: 1359, endPoint y: 384, distance: 907.3
click at [1374, 387] on tr "Keybank Na [STREET_ADDRESS][PERSON_NAME] Unknown 4235 Move to D Move to E Move …" at bounding box center [977, 381] width 1076 height 47
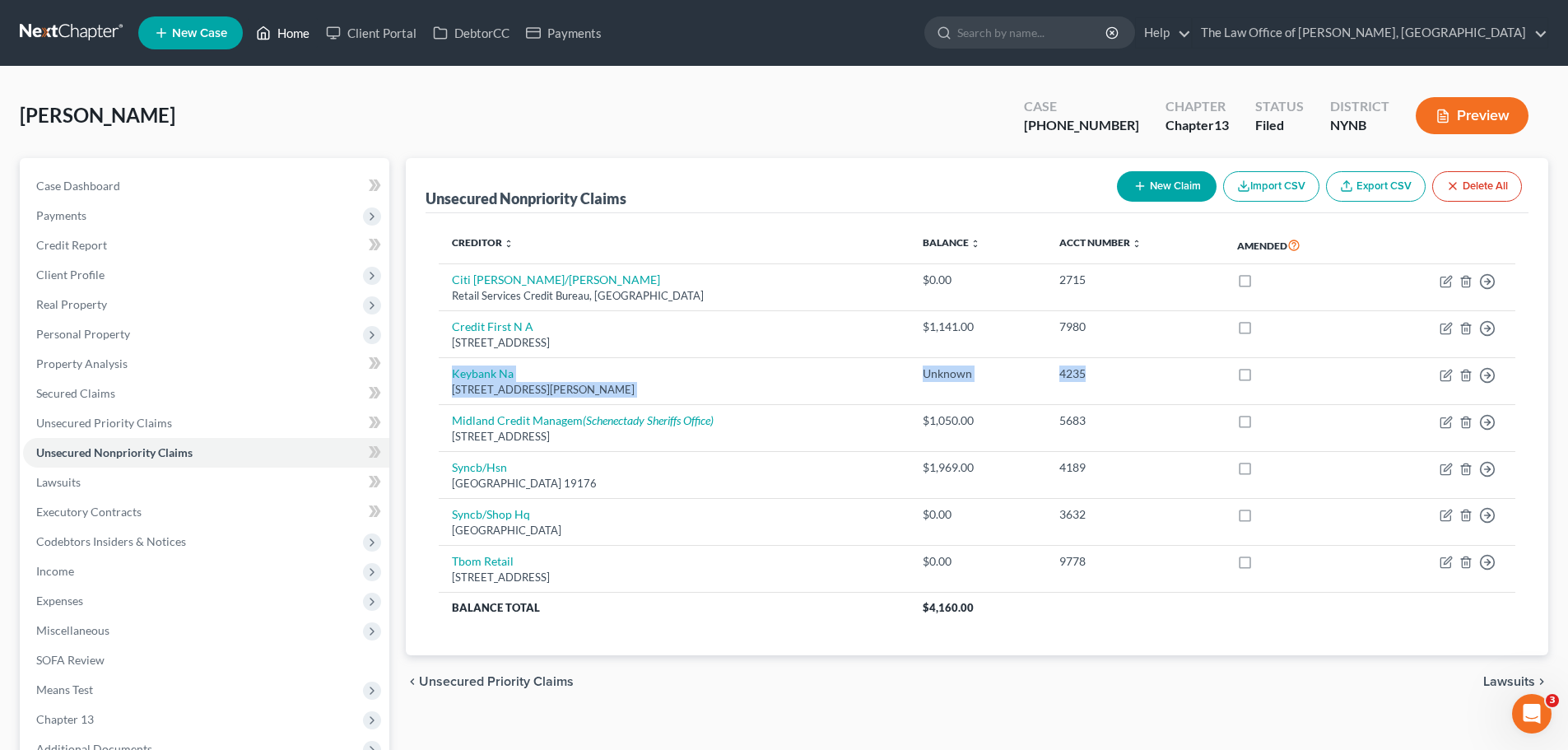
click at [297, 35] on link "Home" at bounding box center [283, 33] width 70 height 30
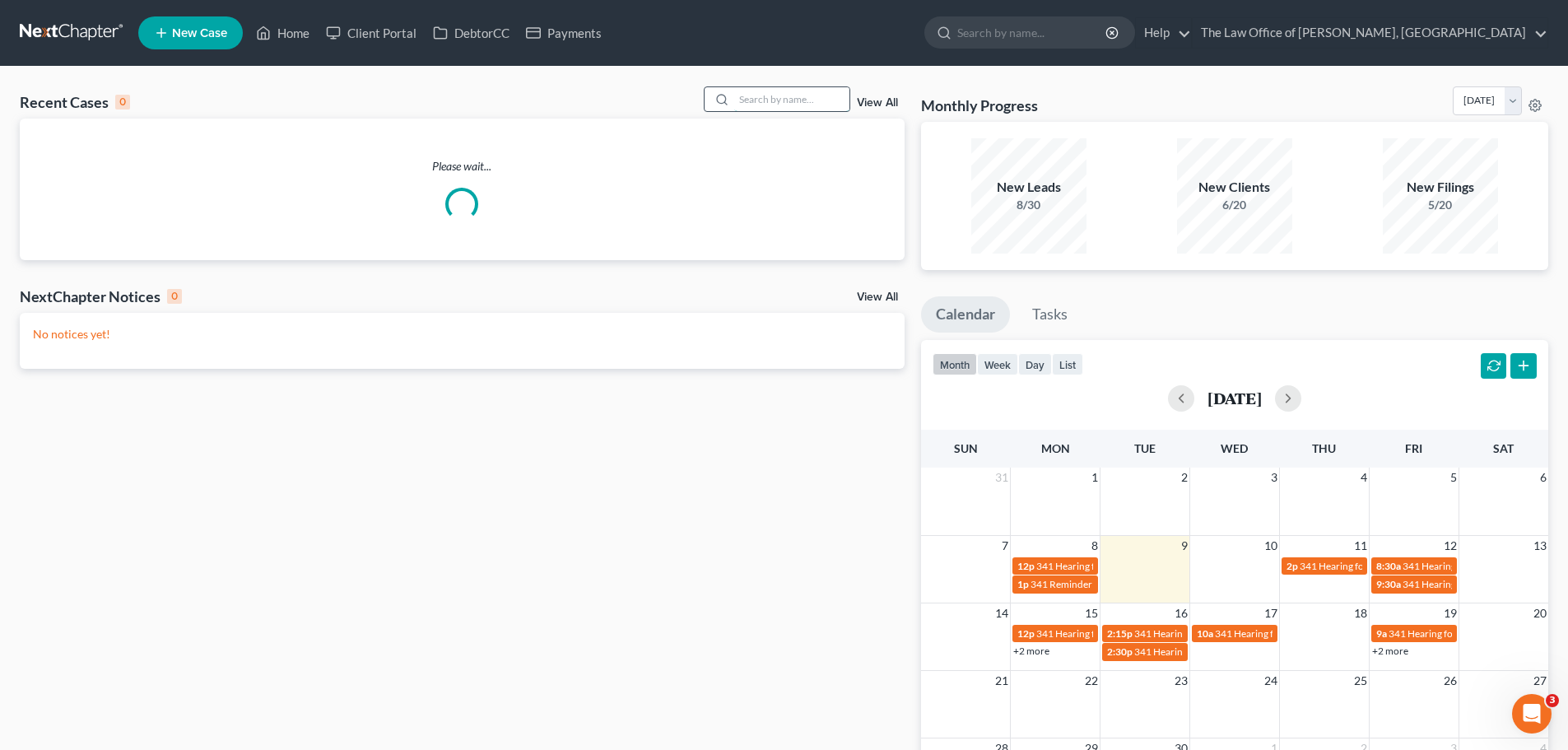
click at [784, 90] on input "search" at bounding box center [791, 100] width 115 height 24
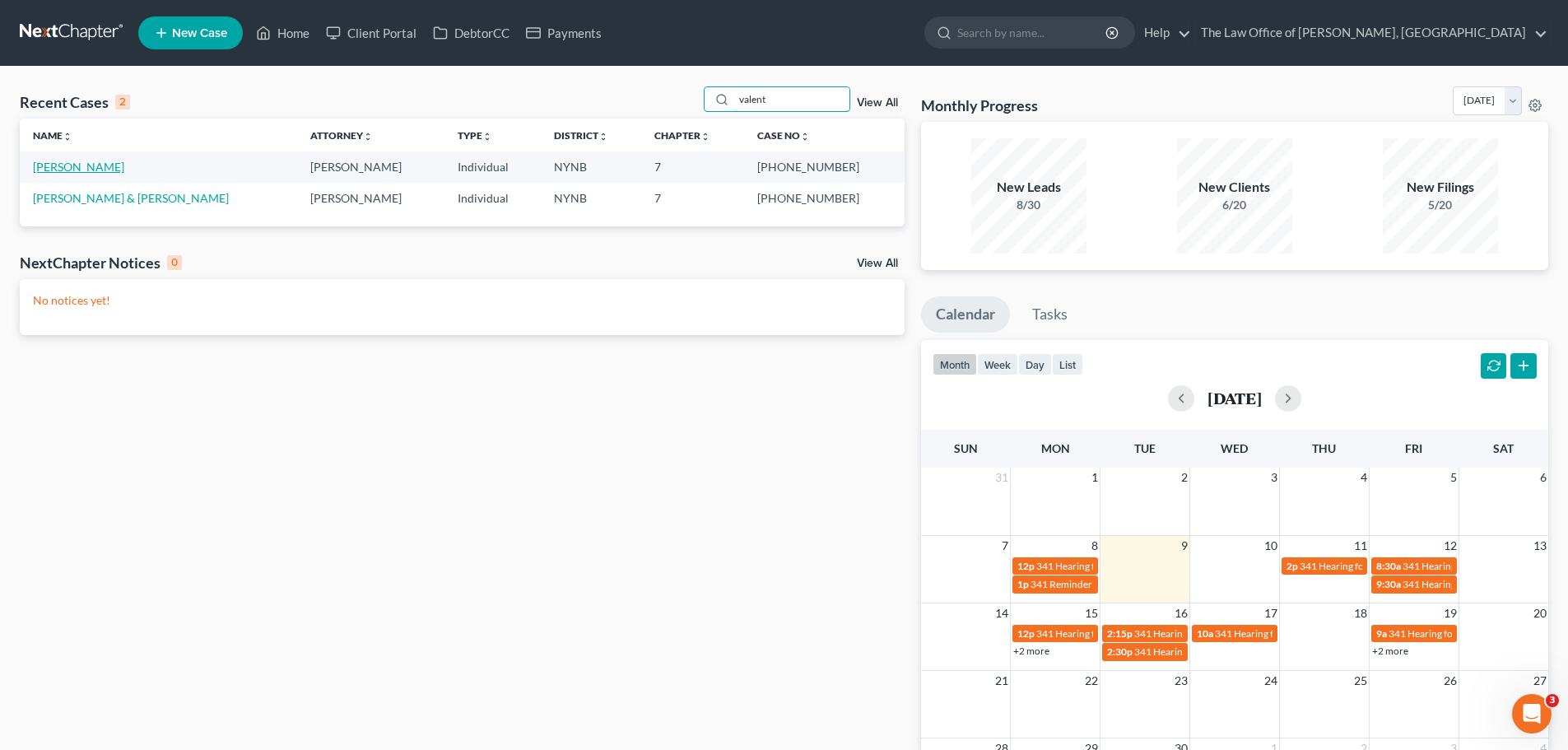
type input "valent"
click at [90, 164] on link "[PERSON_NAME]" at bounding box center [79, 166] width 92 height 14
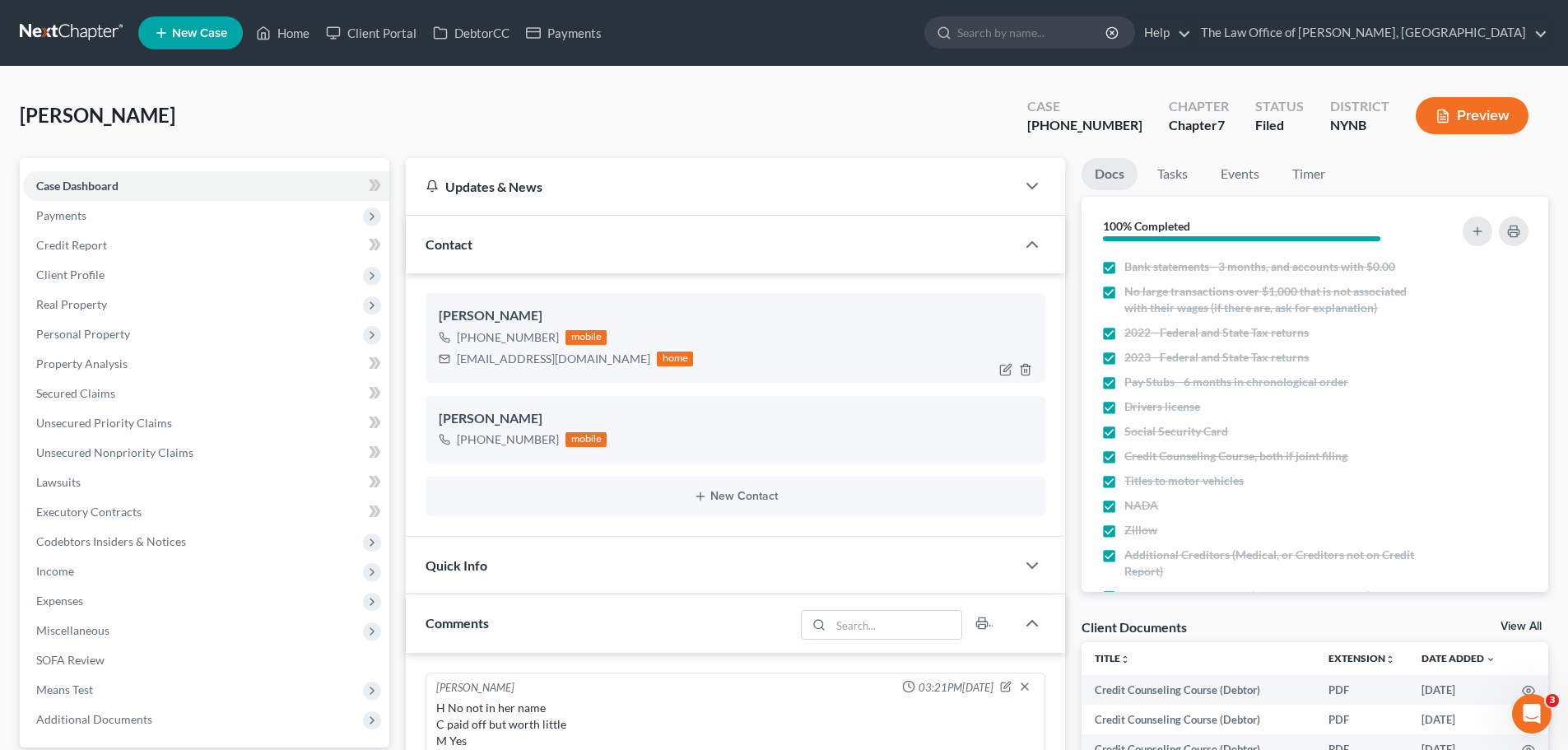
click at [500, 354] on div "[EMAIL_ADDRESS][DOMAIN_NAME]" at bounding box center [554, 359] width 193 height 17
copy div "[EMAIL_ADDRESS][DOMAIN_NAME]"
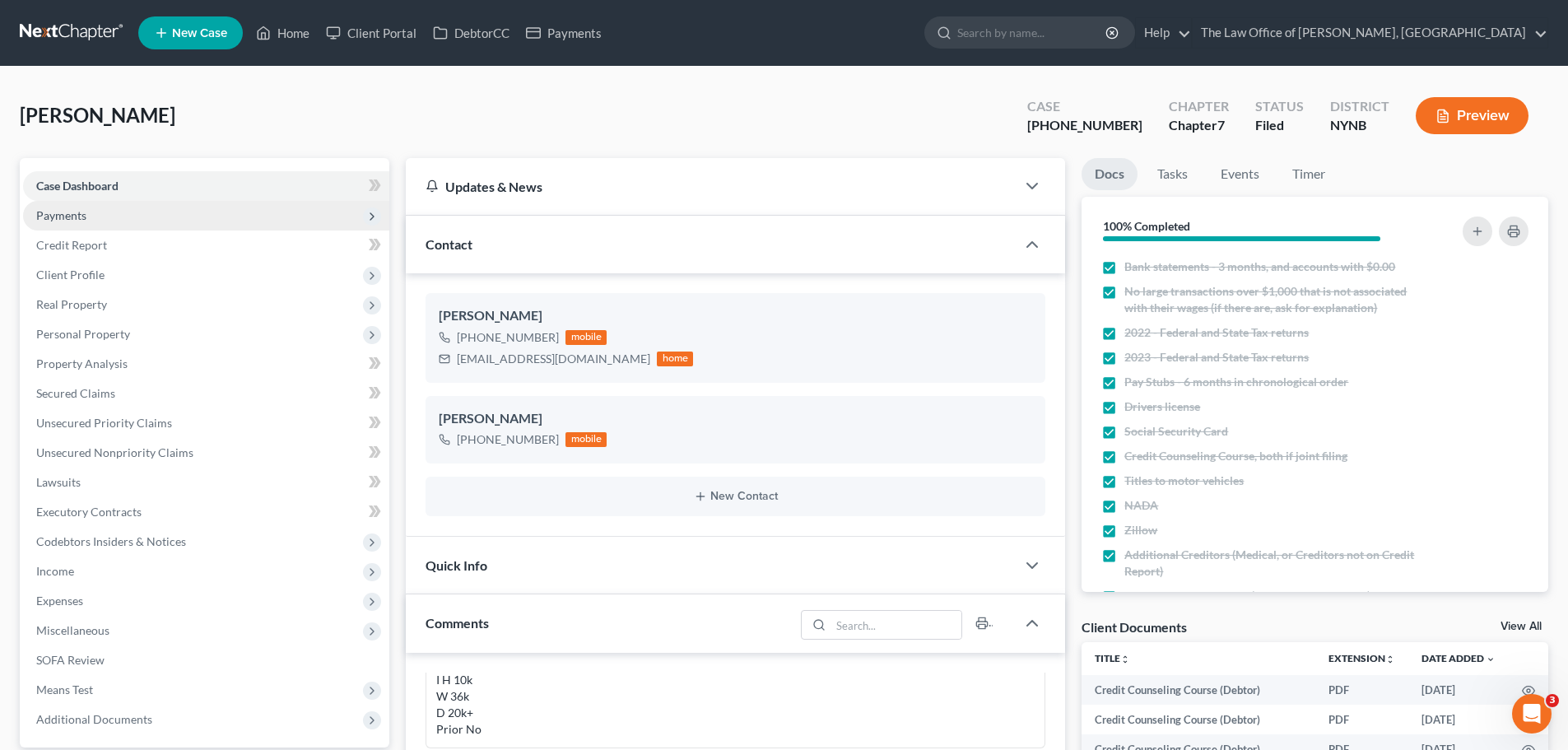
click at [82, 216] on span "Payments" at bounding box center [61, 215] width 50 height 14
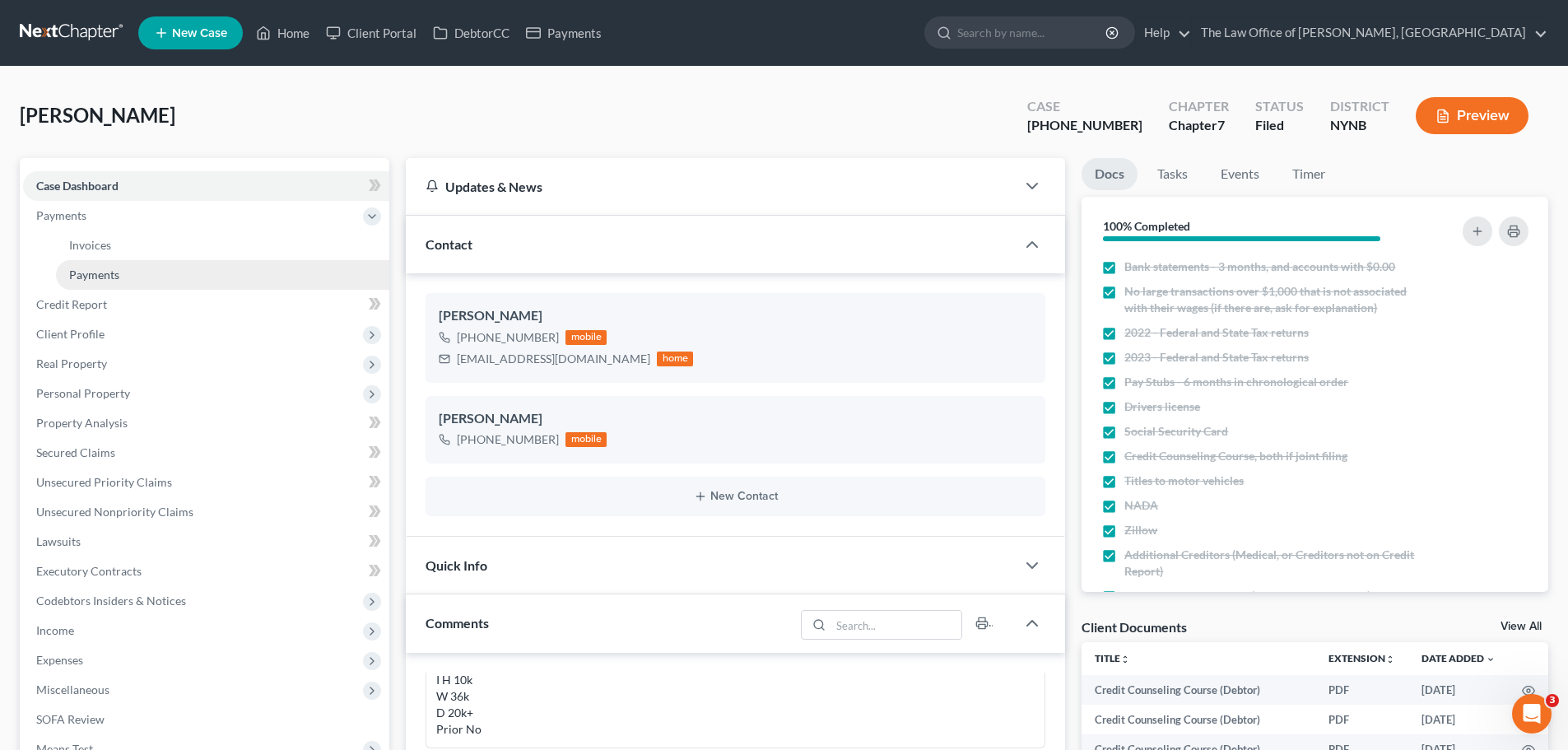
click at [81, 275] on span "Payments" at bounding box center [94, 275] width 50 height 14
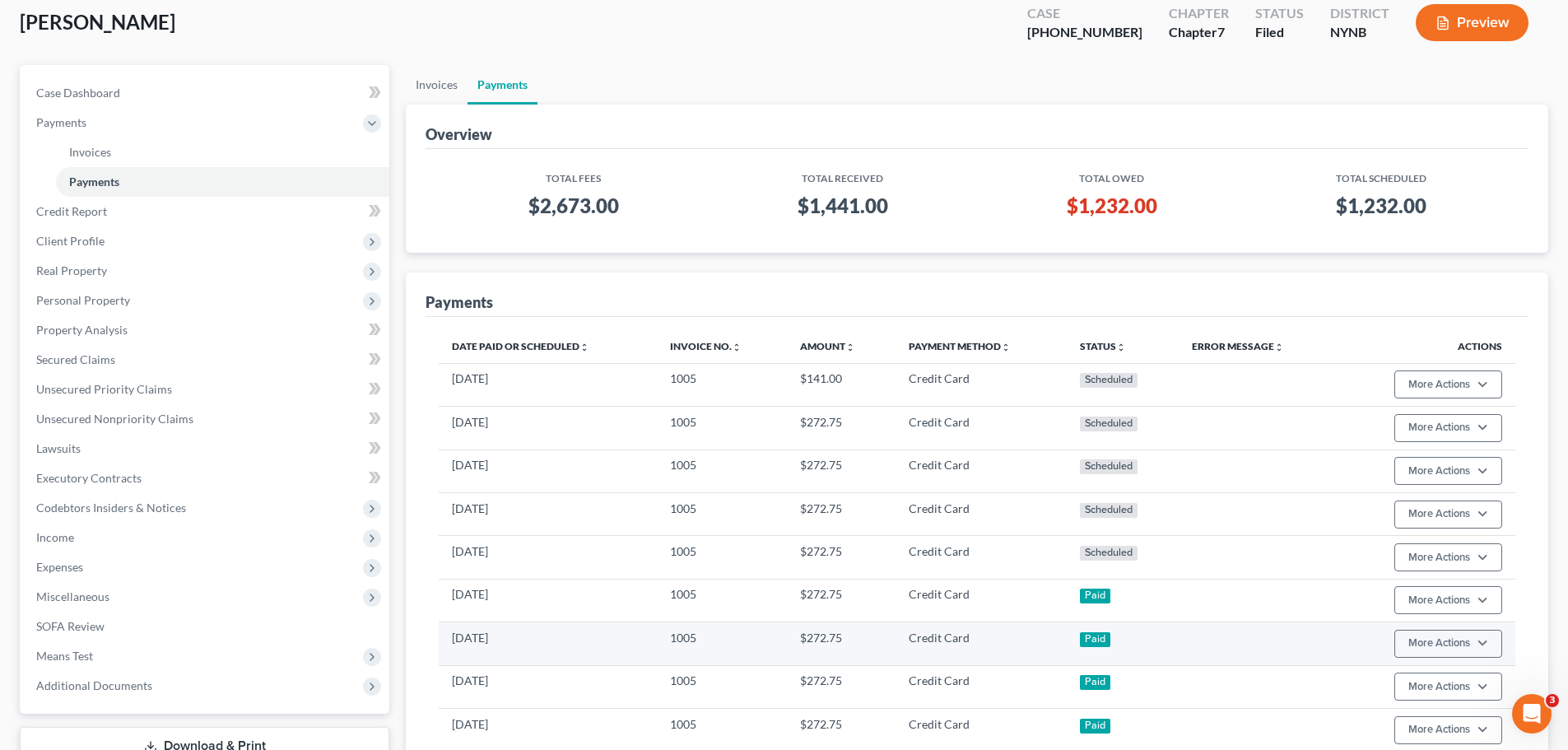
scroll to position [329, 0]
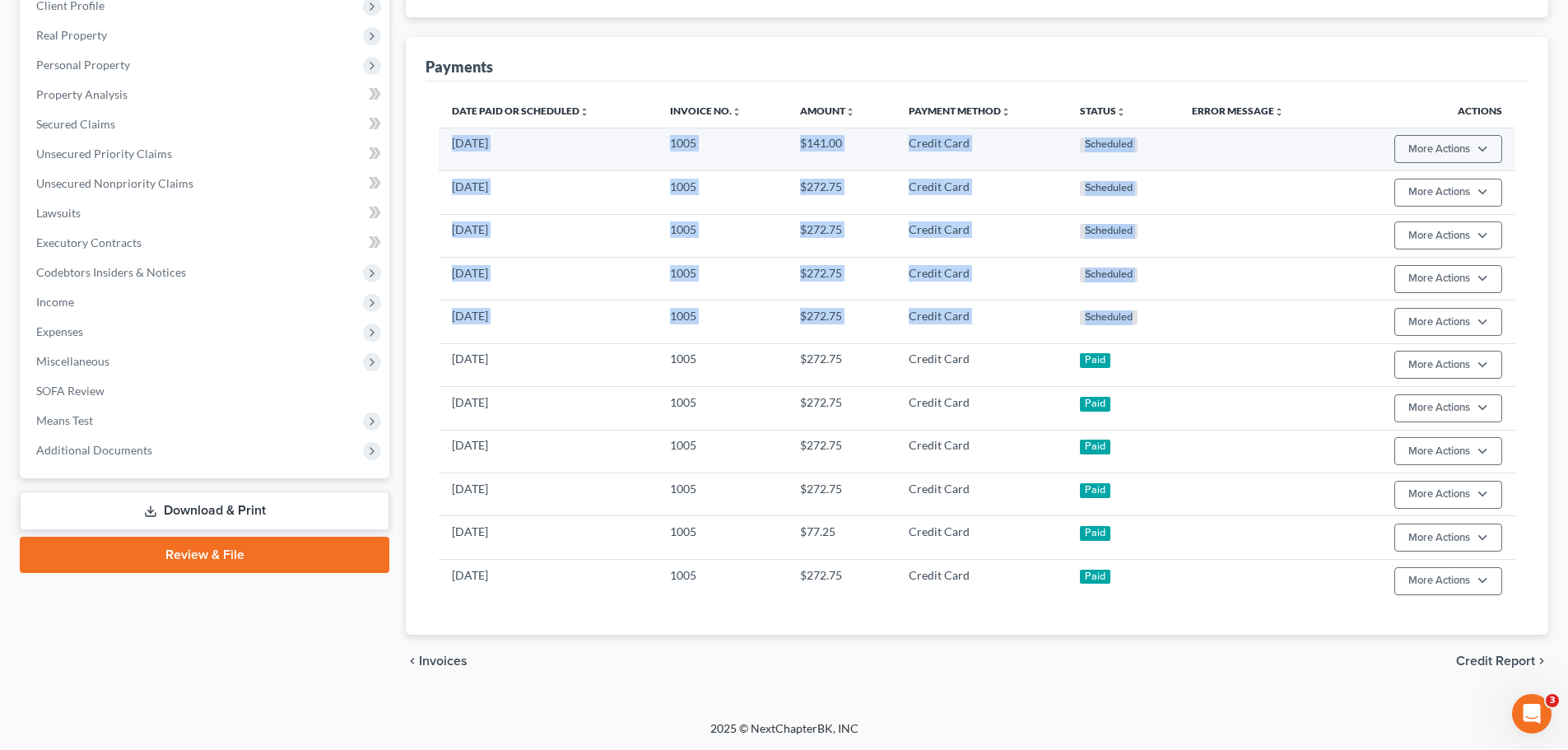
drag, startPoint x: 1093, startPoint y: 319, endPoint x: 453, endPoint y: 154, distance: 660.9
click at [453, 154] on tbody "[DATE] 1005 $141.00 Credit Card Scheduled More Actions Cancel Edit Payment Plan…" at bounding box center [977, 365] width 1076 height 474
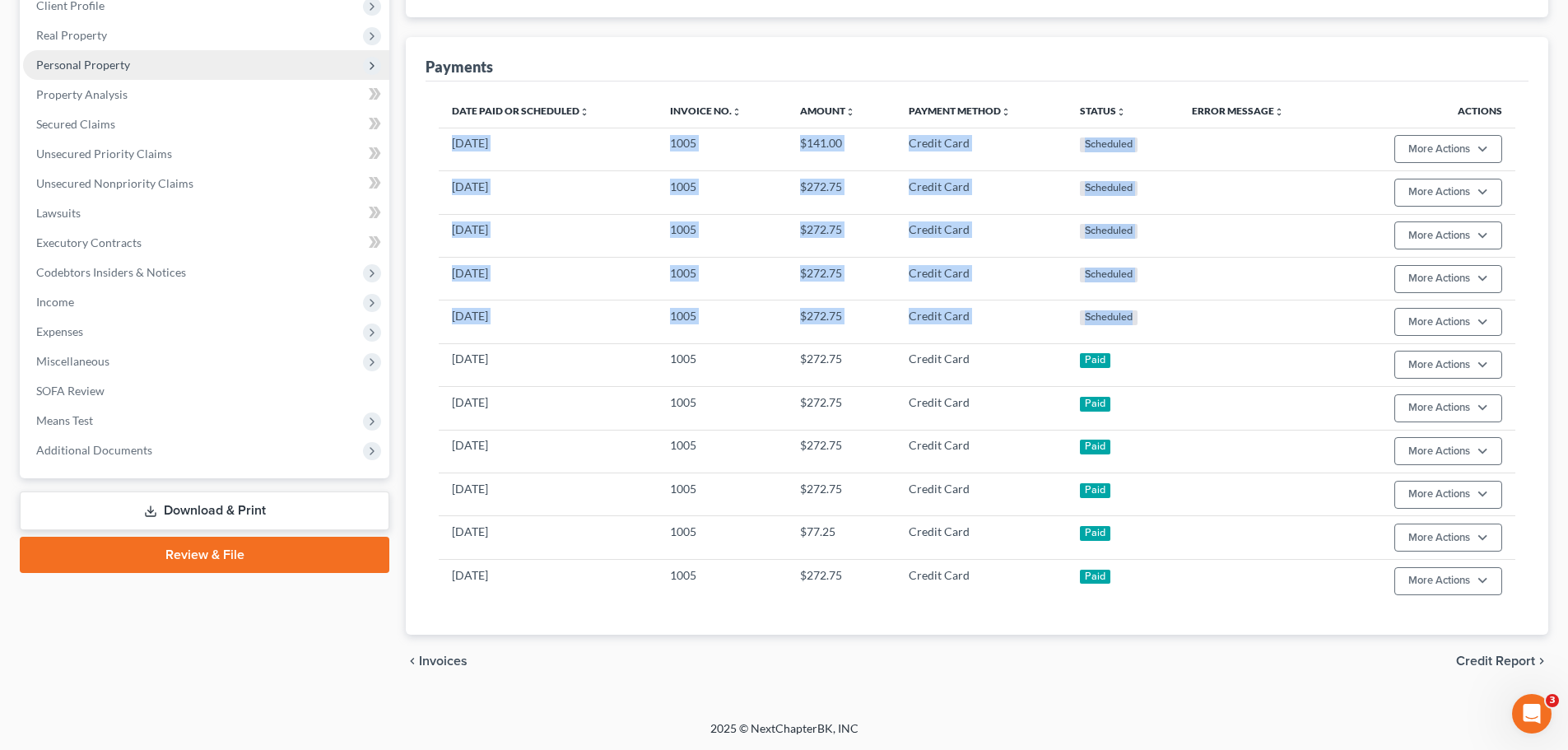
copy tbody "[DATE] 1005 $141.00 Credit Card Scheduled More Actions Cancel Edit Payment Plan…"
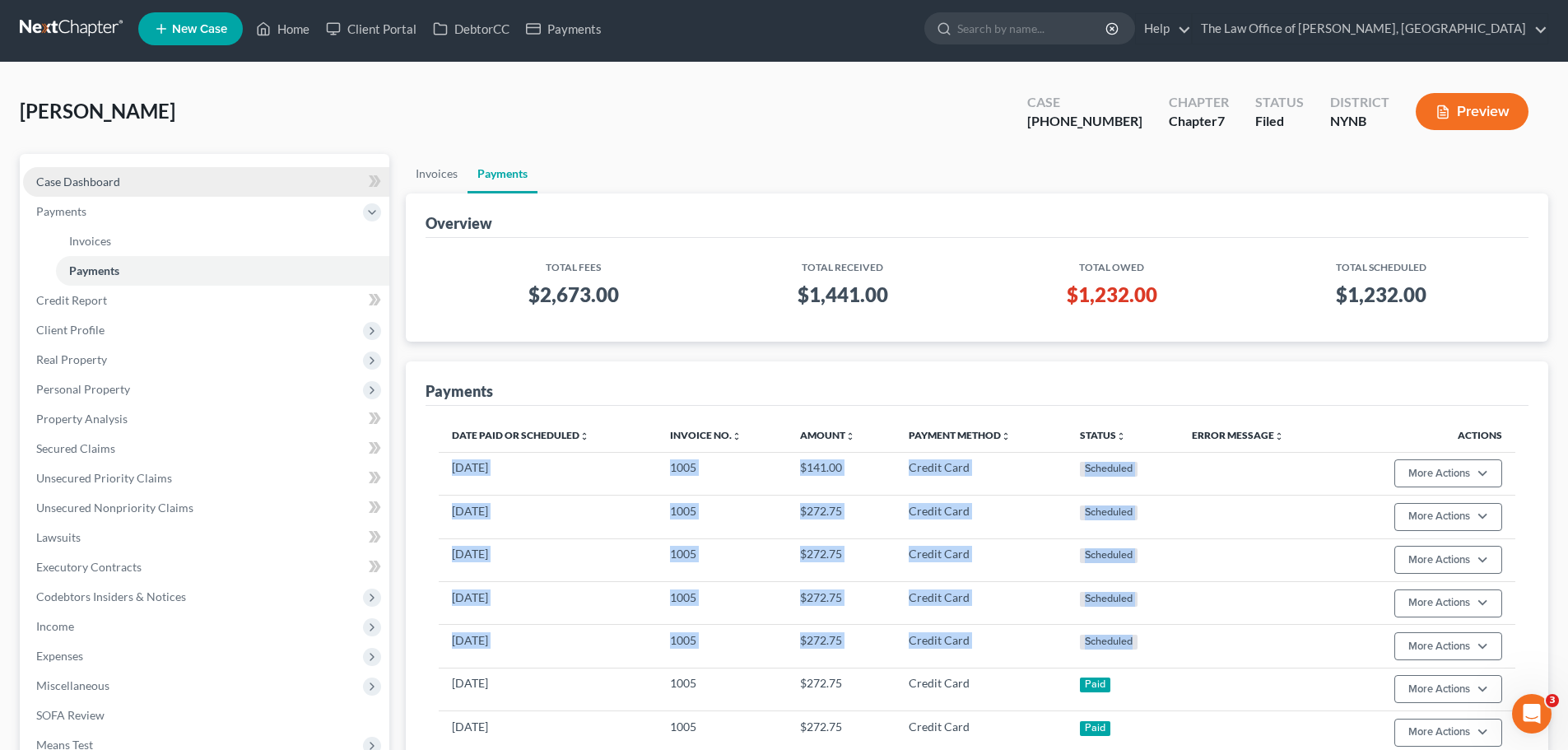
scroll to position [0, 0]
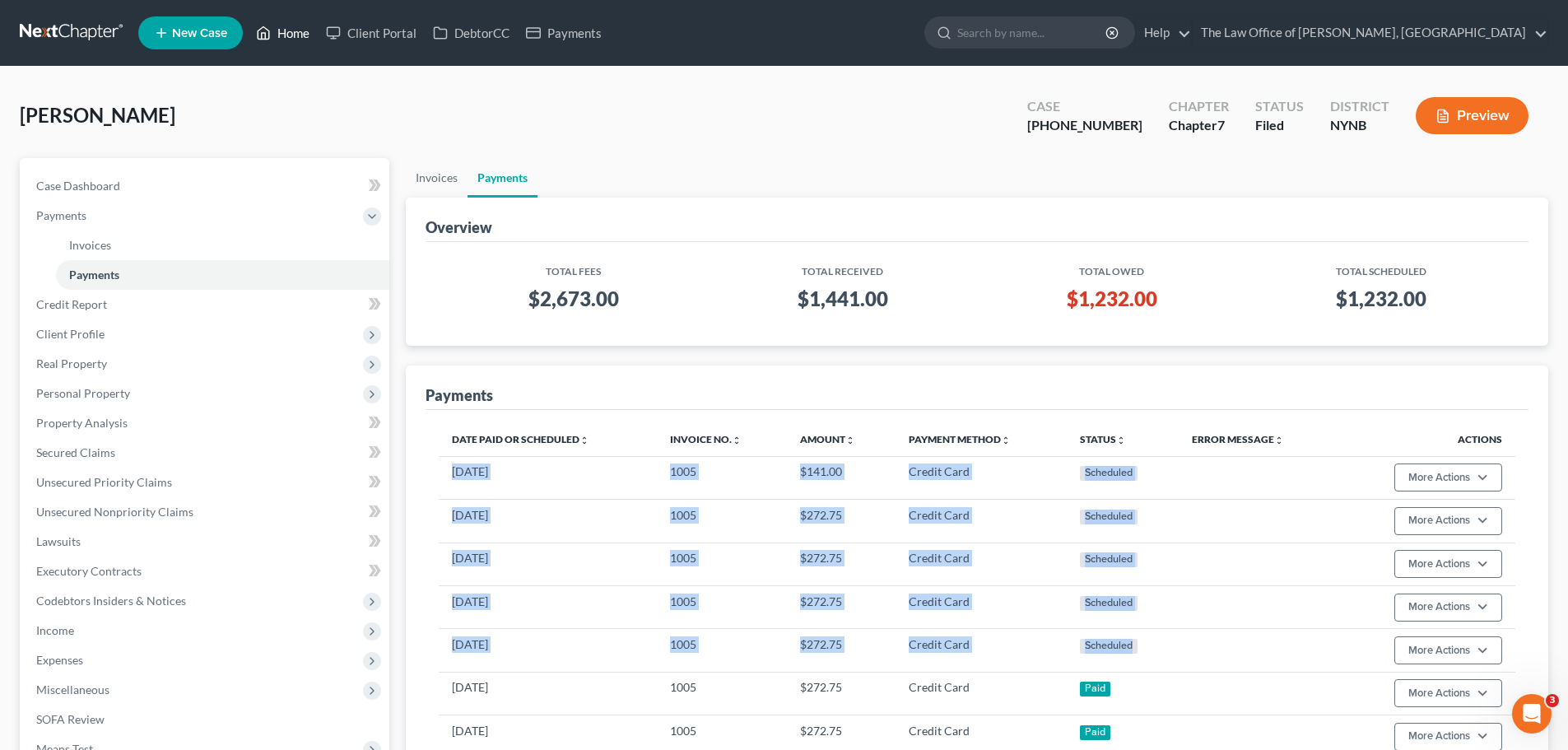
click at [305, 36] on link "Home" at bounding box center [283, 33] width 70 height 30
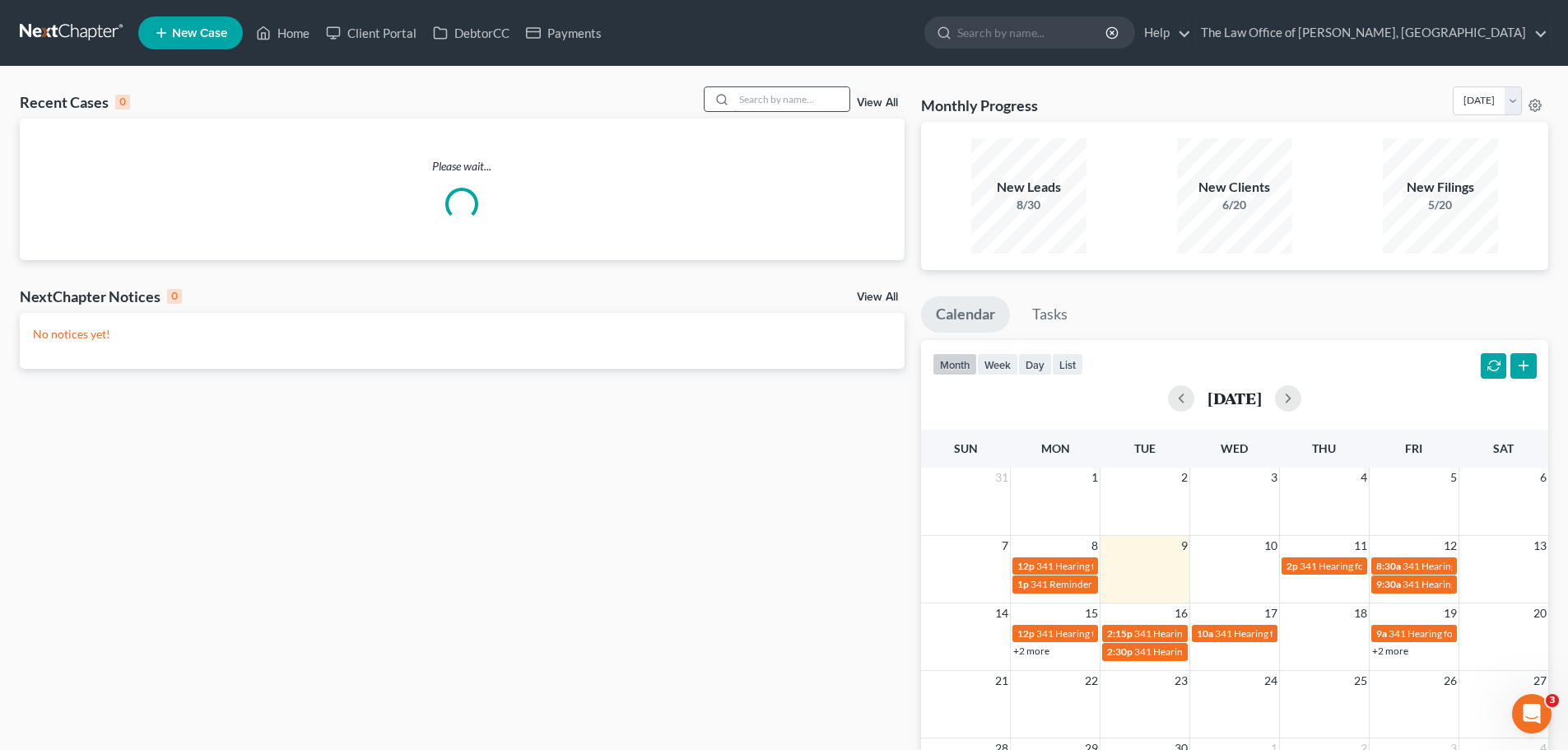
click at [761, 93] on input "search" at bounding box center [791, 100] width 115 height 24
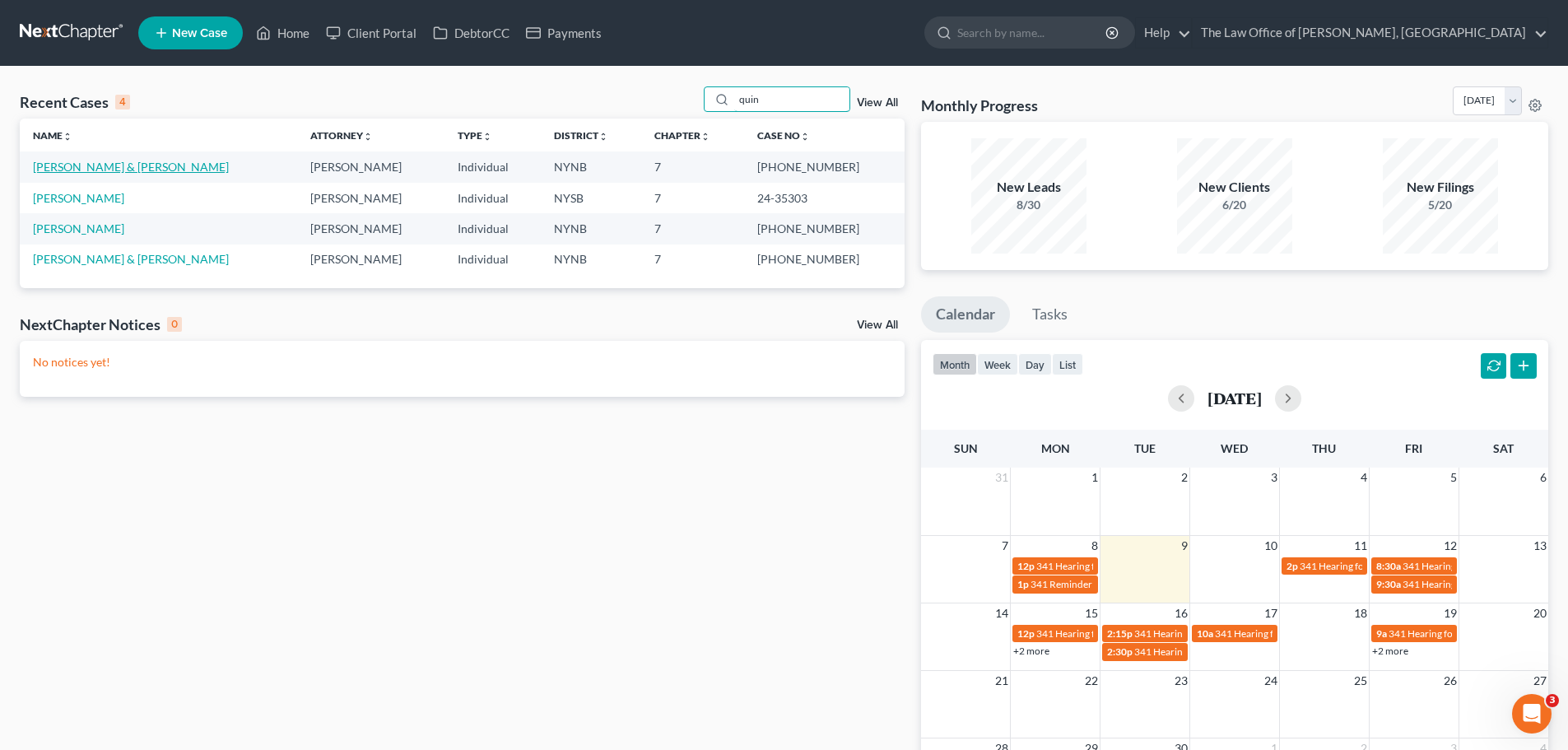
type input "quin"
click at [80, 168] on link "[PERSON_NAME] & [PERSON_NAME]" at bounding box center [130, 166] width 196 height 14
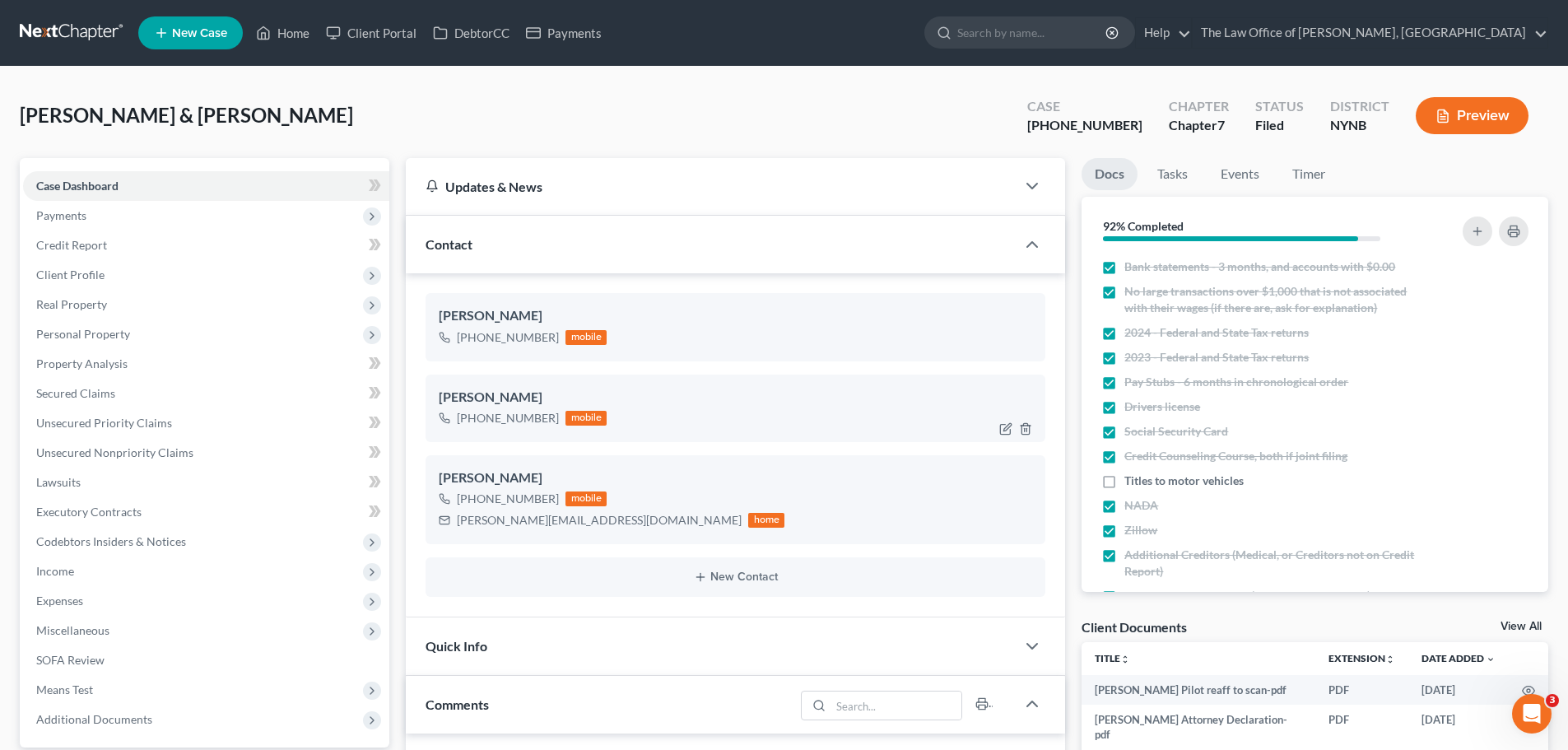
scroll to position [1736, 0]
click at [501, 518] on div "[PERSON_NAME][EMAIL_ADDRESS][DOMAIN_NAME]" at bounding box center [599, 520] width 285 height 17
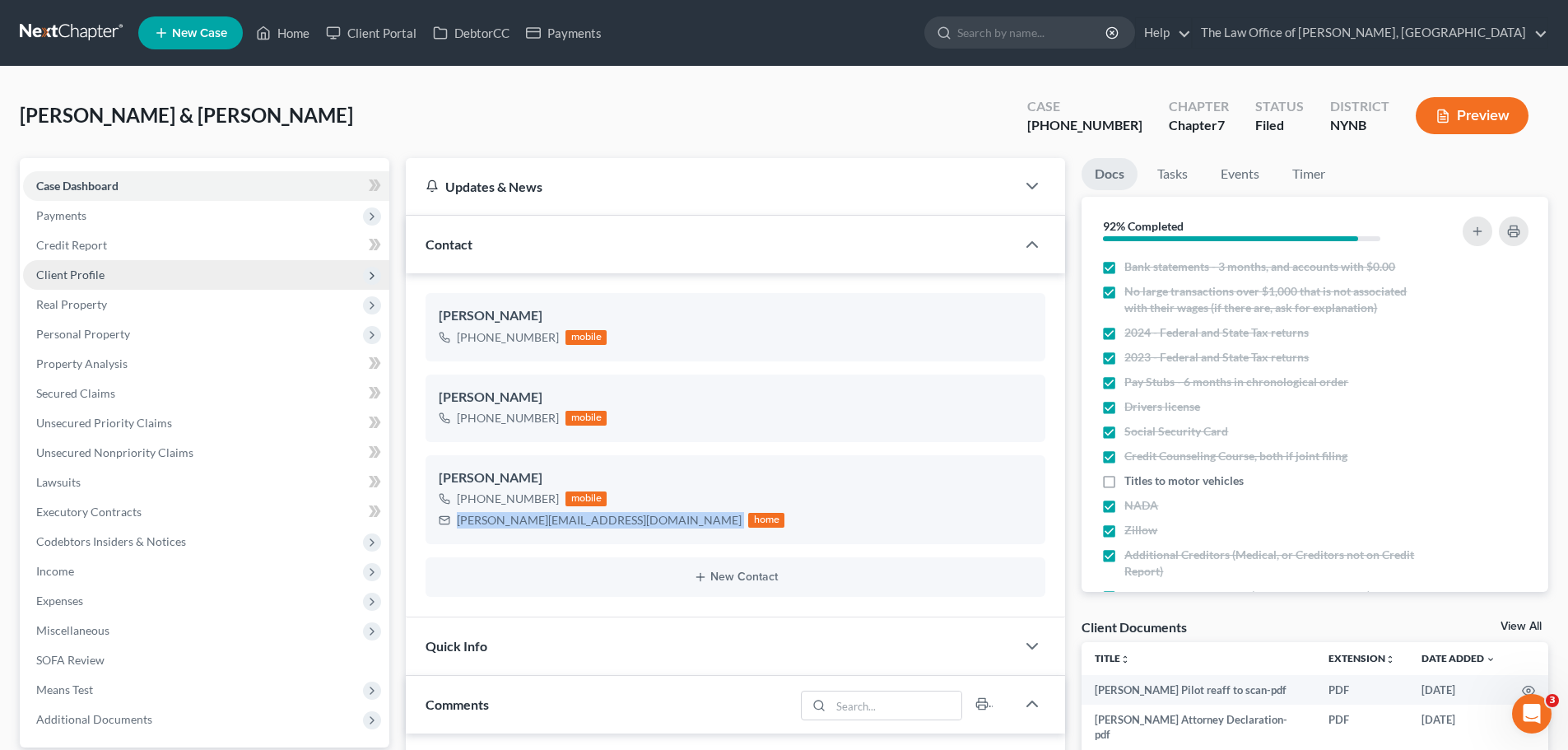
copy div "c.k.quinlivan@gmail.com"
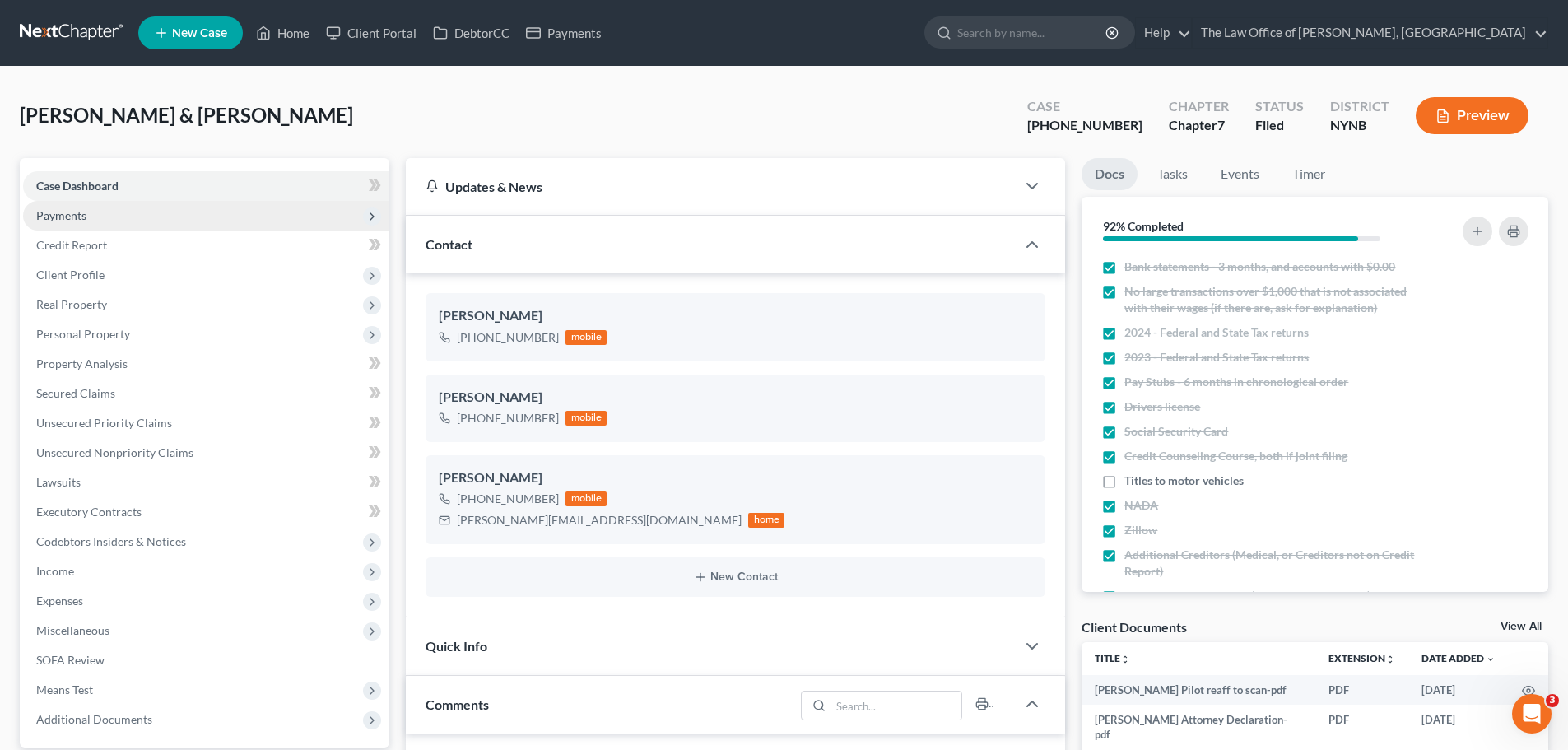
click at [112, 221] on span "Payments" at bounding box center [206, 216] width 366 height 30
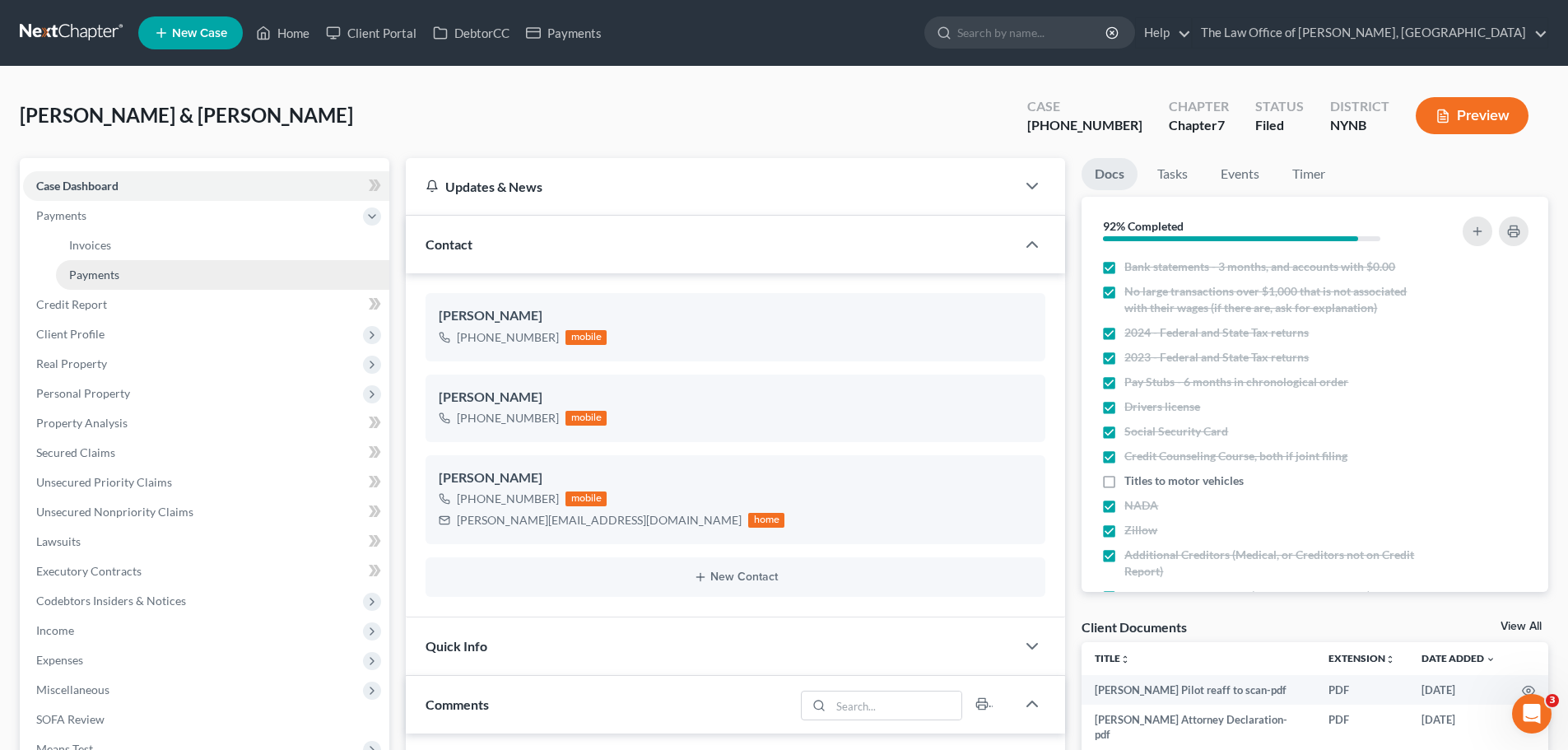
click at [96, 268] on span "Payments" at bounding box center [94, 275] width 50 height 14
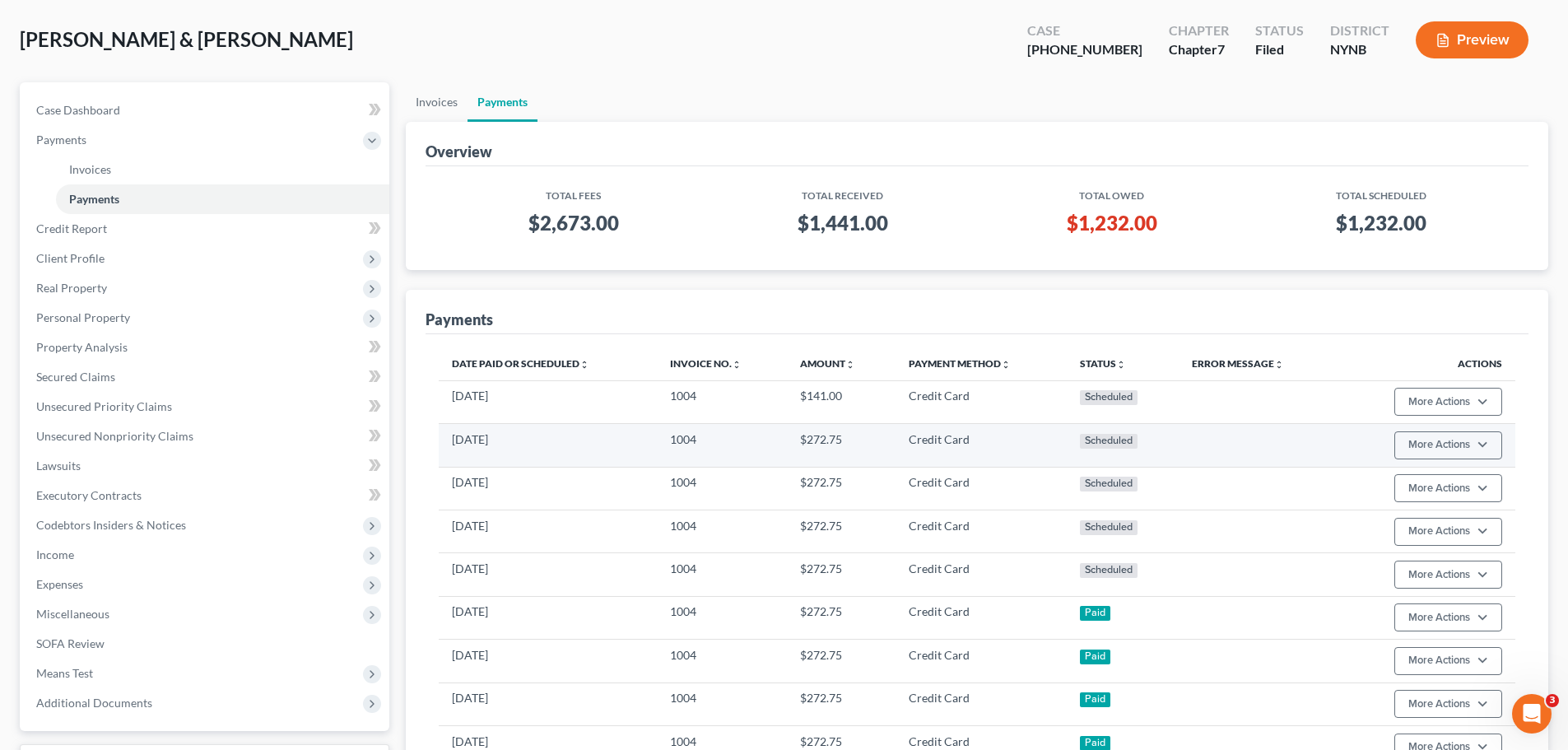
scroll to position [214, 0]
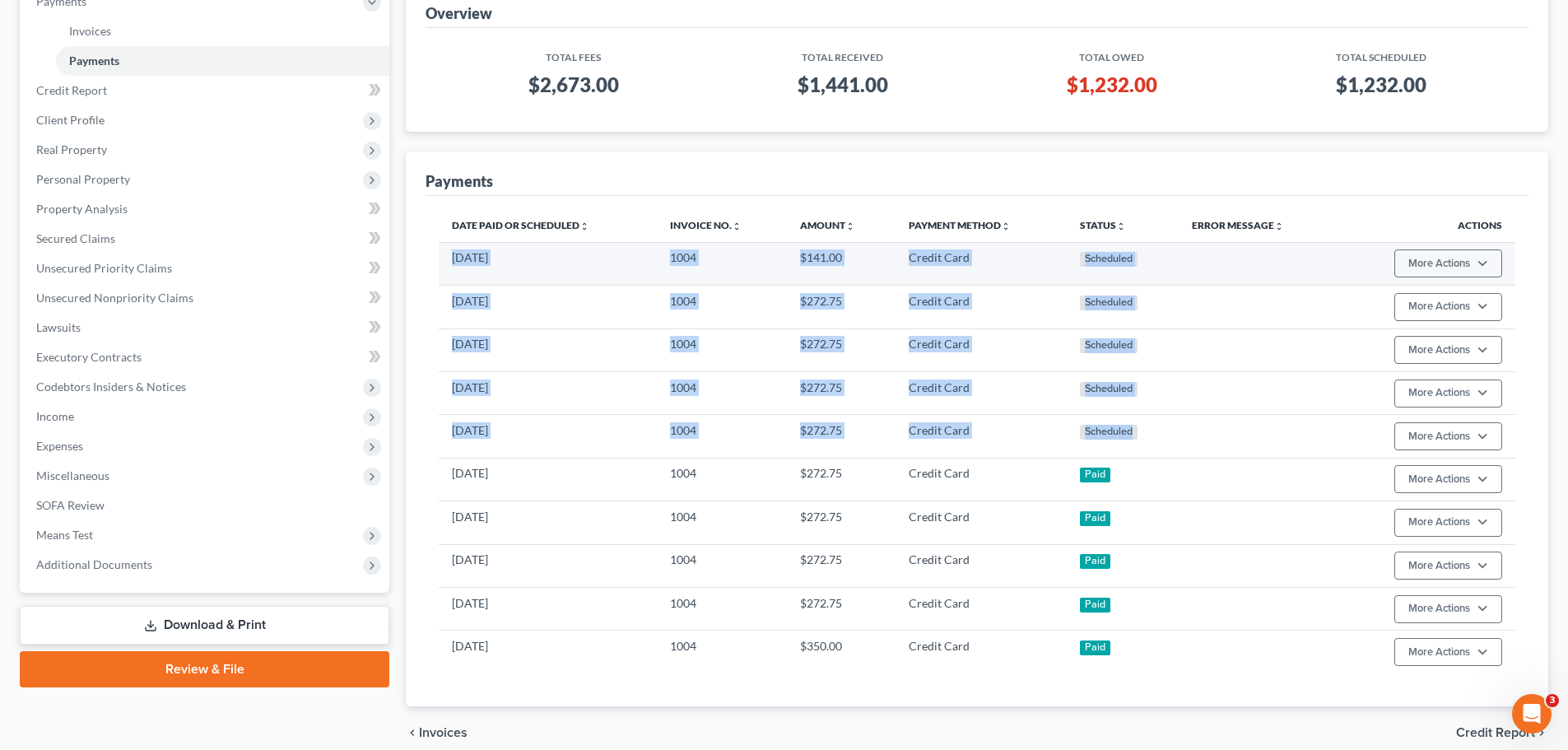
drag, startPoint x: 1145, startPoint y: 432, endPoint x: 452, endPoint y: 264, distance: 713.1
click at [452, 264] on tbody "01/18/2026 1004 $141.00 Credit Card Scheduled More Actions Cancel Edit Payment …" at bounding box center [977, 457] width 1076 height 431
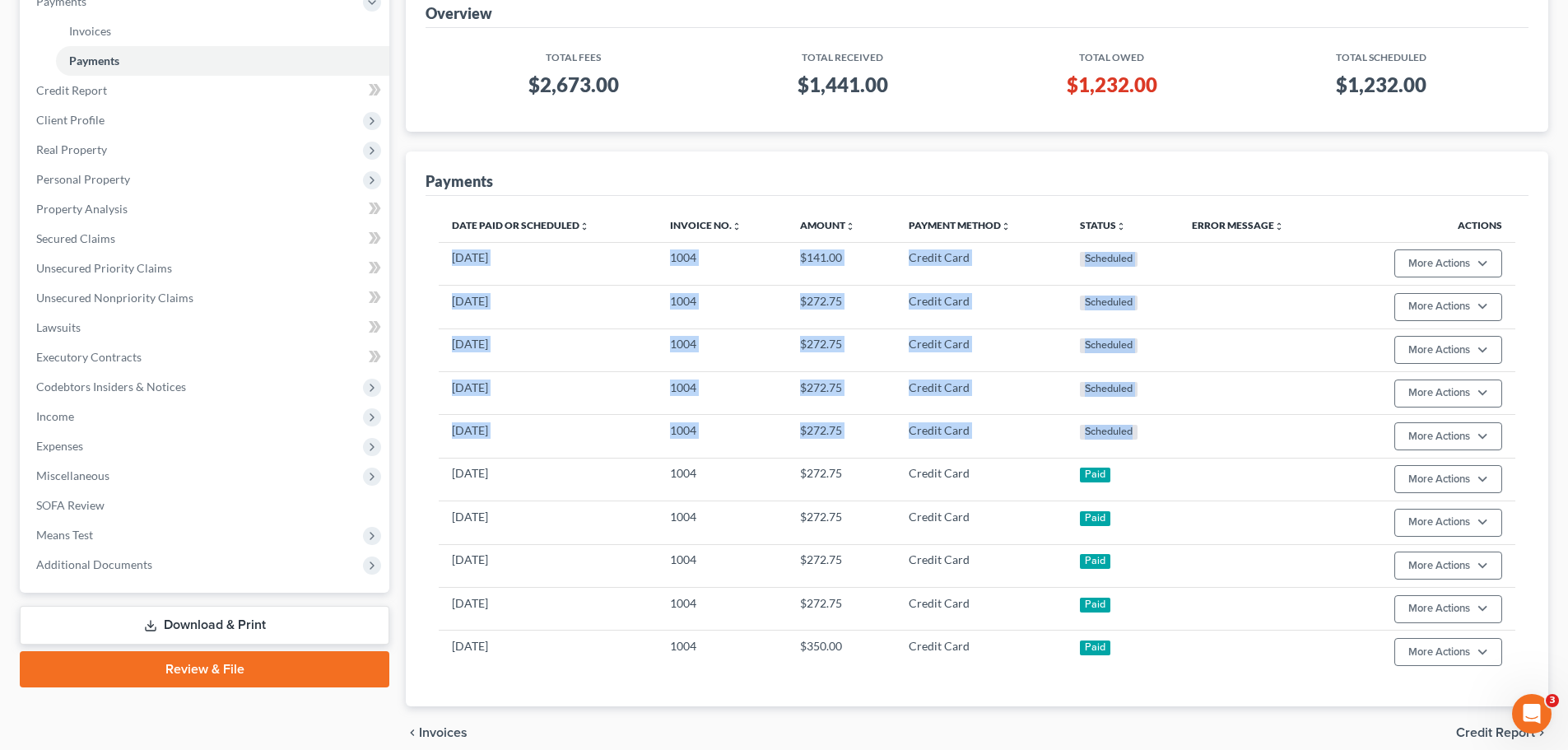
copy tbody "01/18/2026 1004 $141.00 Credit Card Scheduled More Actions Cancel Edit Payment …"
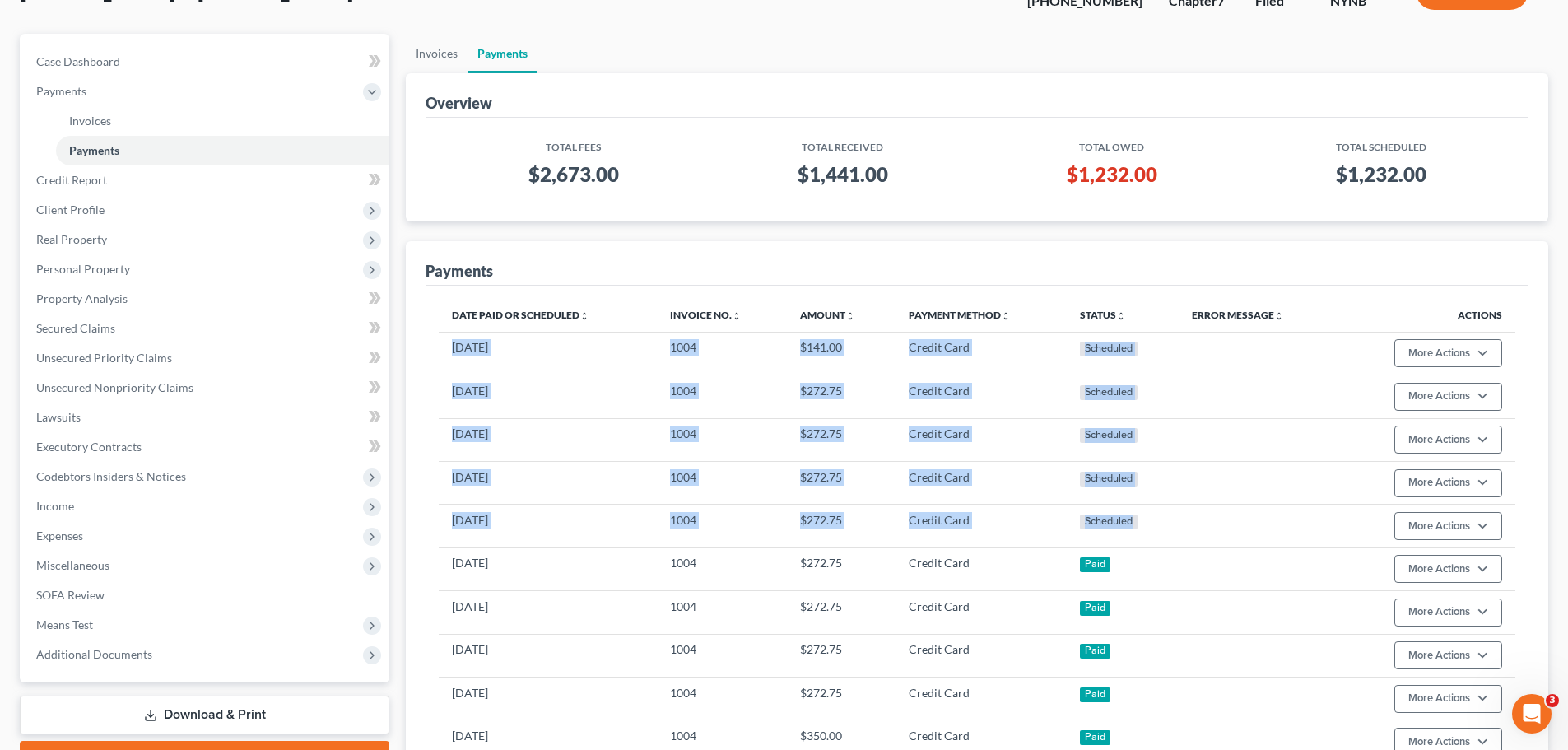
scroll to position [0, 0]
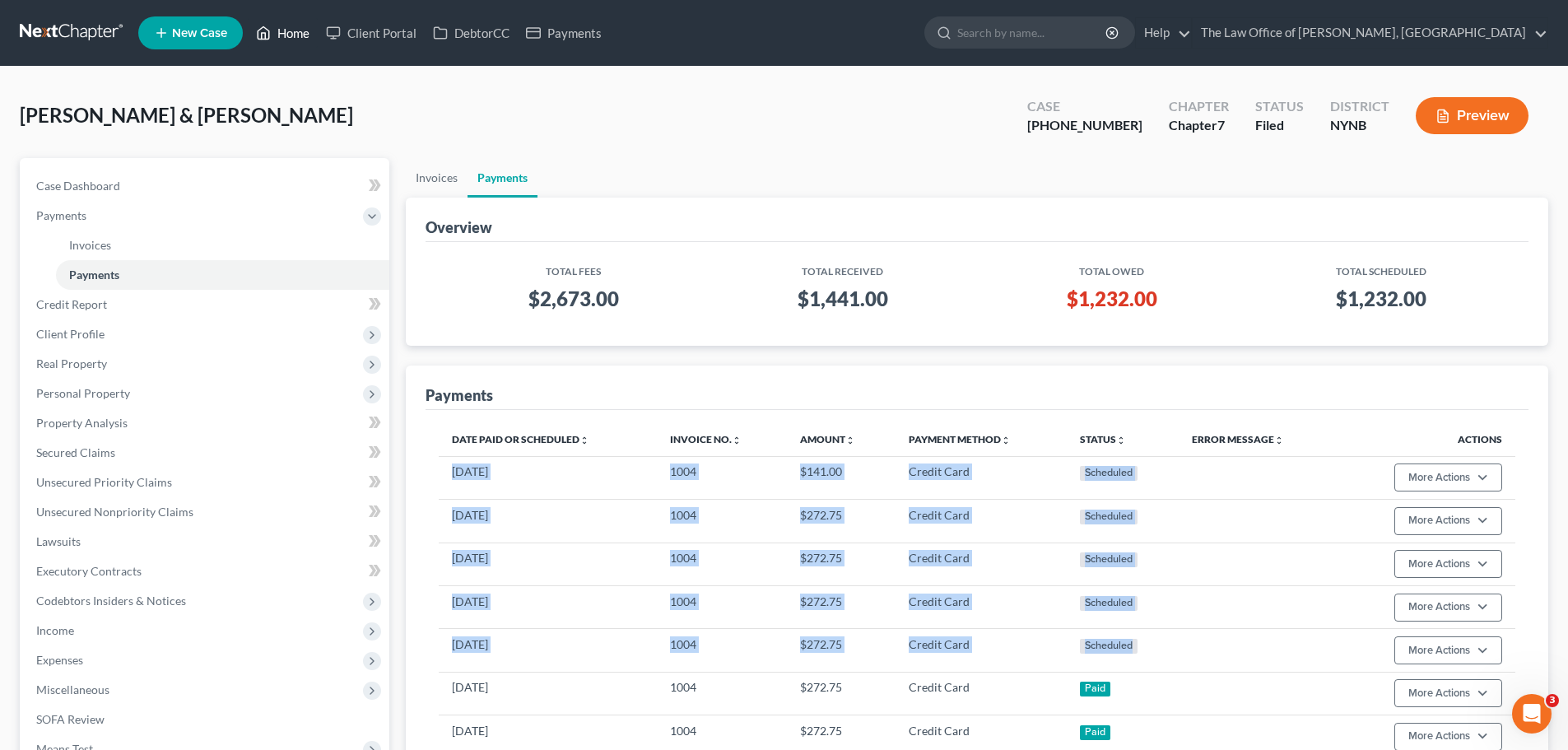
click at [292, 31] on link "Home" at bounding box center [283, 33] width 70 height 30
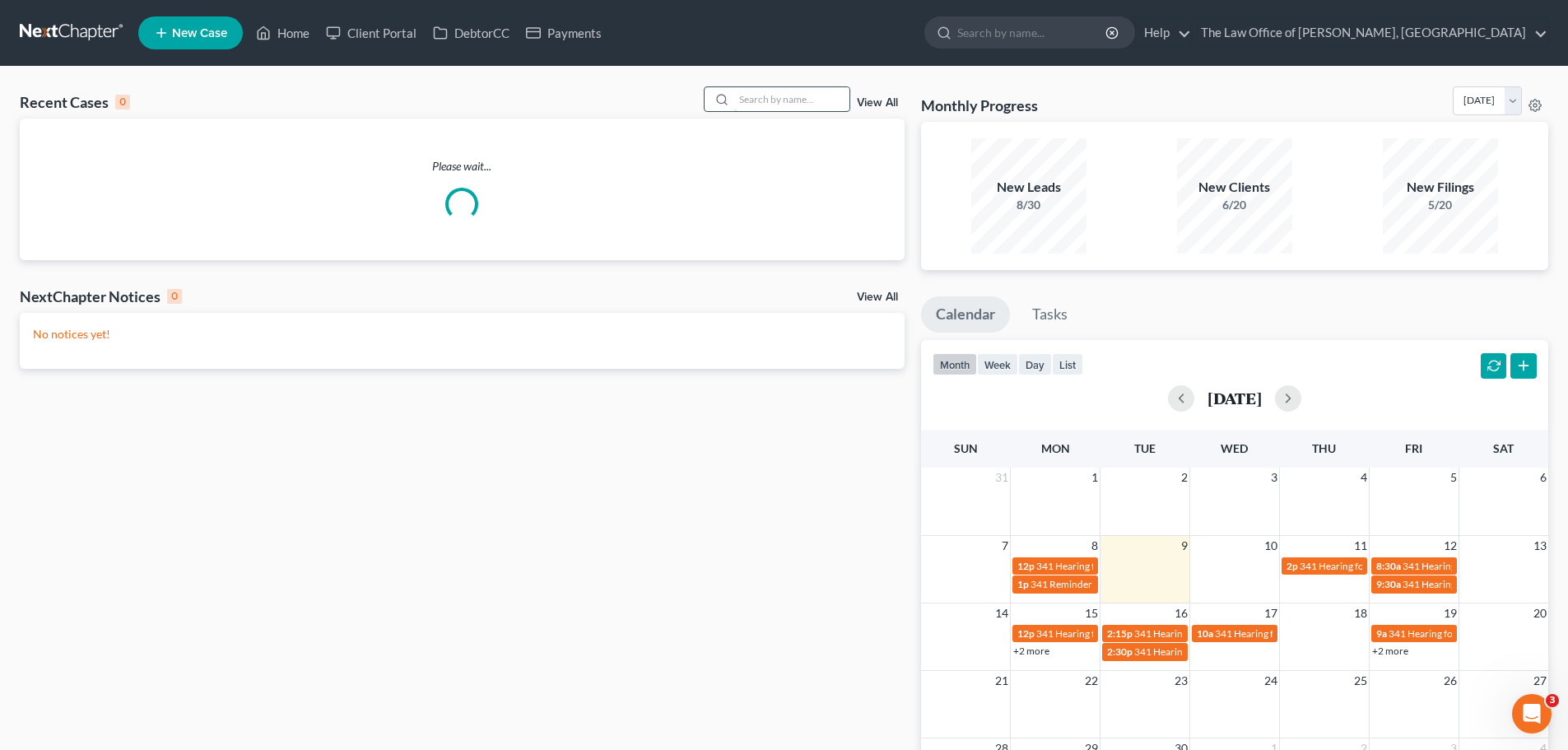
click at [804, 98] on input "search" at bounding box center [791, 100] width 115 height 24
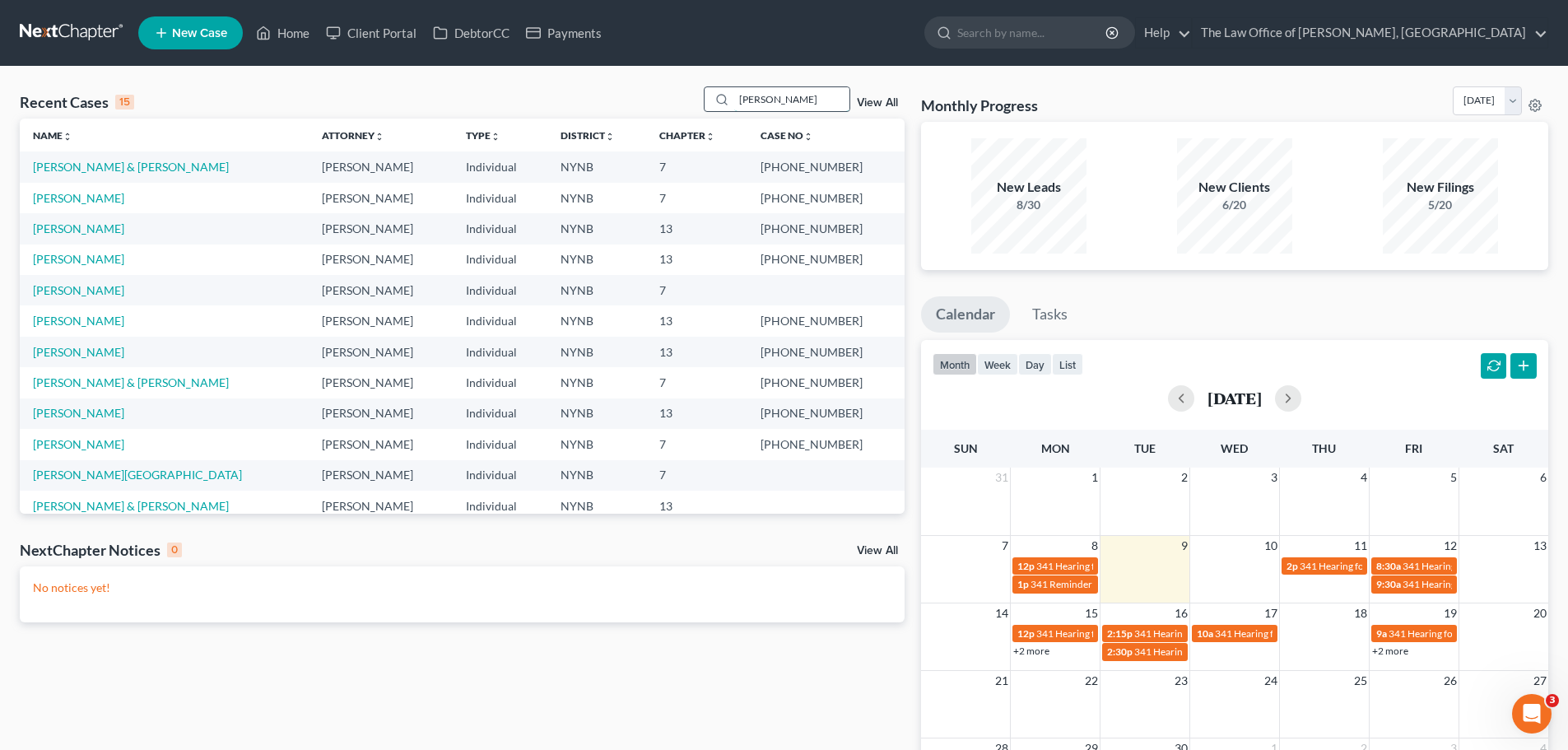
type input "fagan"
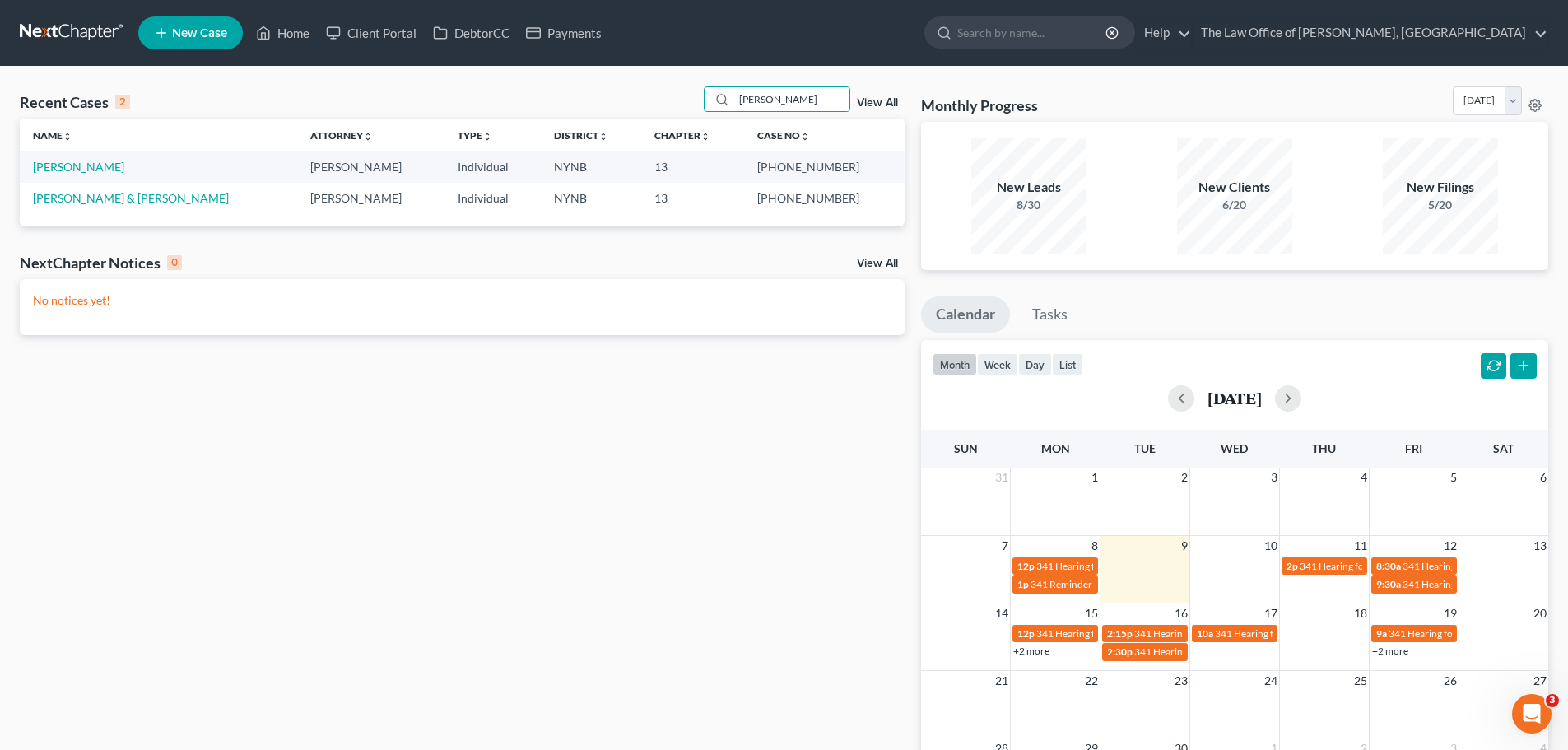
click at [67, 177] on td "Fagan, Lisa" at bounding box center [158, 166] width 278 height 31
click at [67, 171] on link "Fagan, Lisa" at bounding box center [79, 166] width 92 height 14
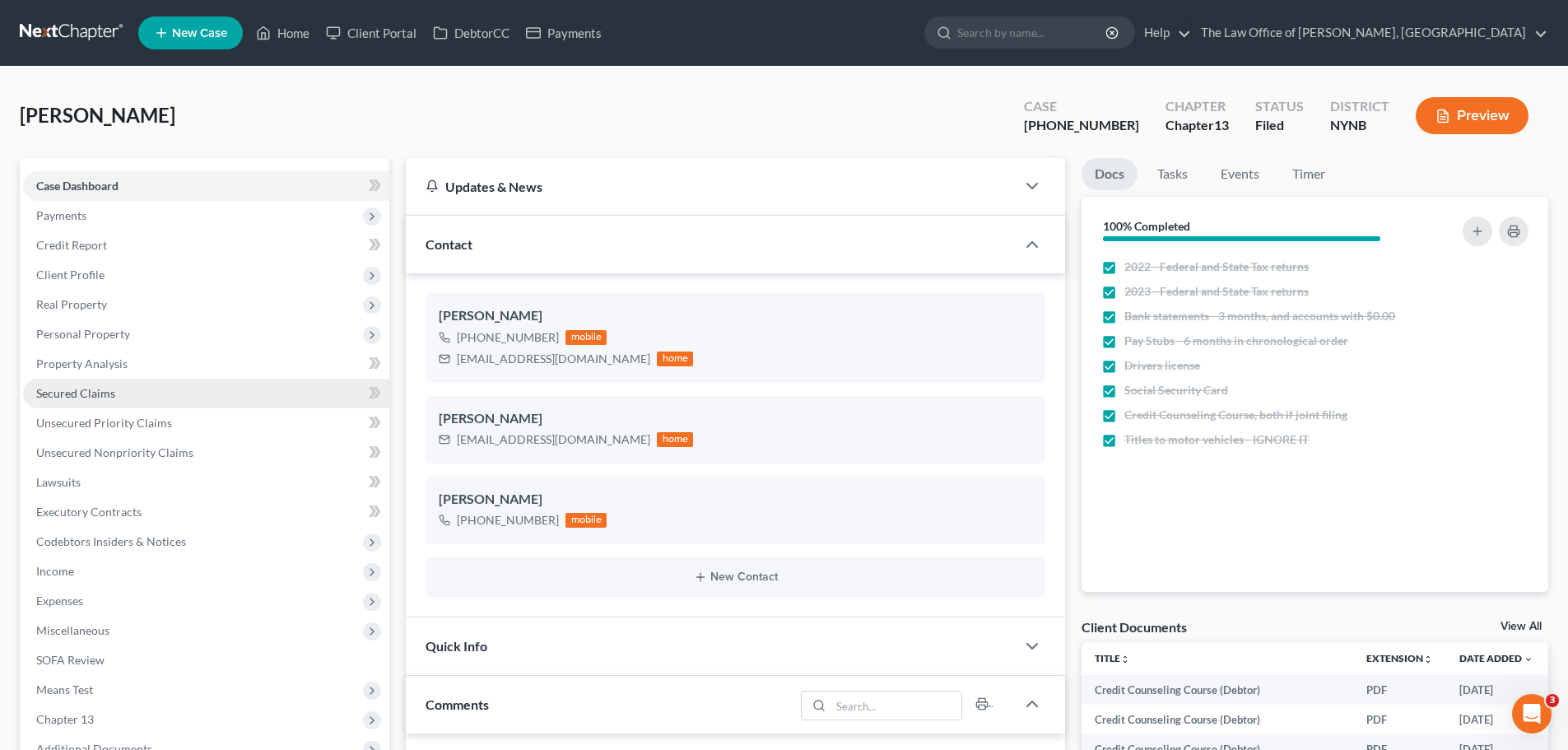
click at [86, 386] on span "Secured Claims" at bounding box center [75, 393] width 79 height 14
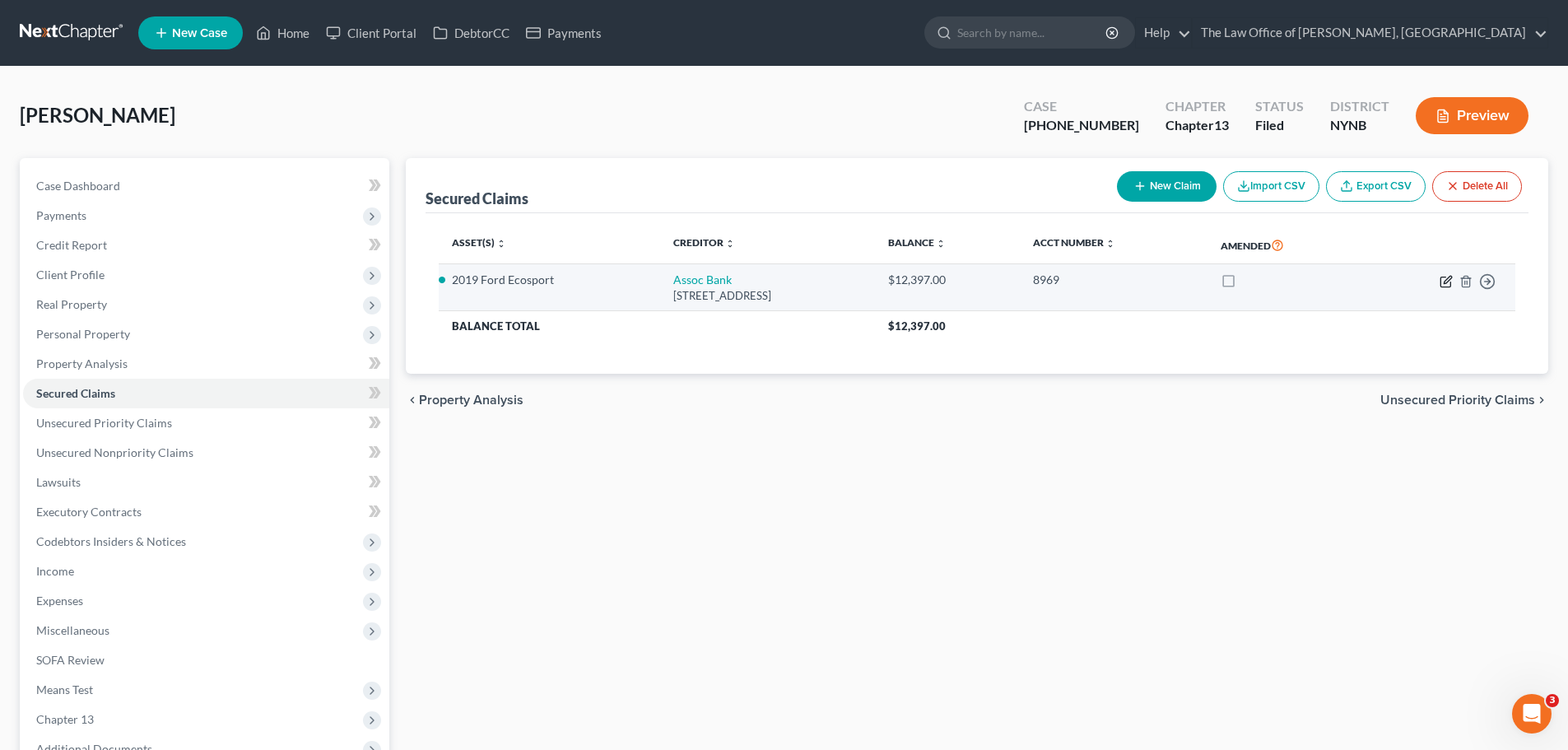
click at [1445, 282] on icon "button" at bounding box center [1447, 279] width 7 height 7
select select "52"
select select "9"
select select "2"
select select "0"
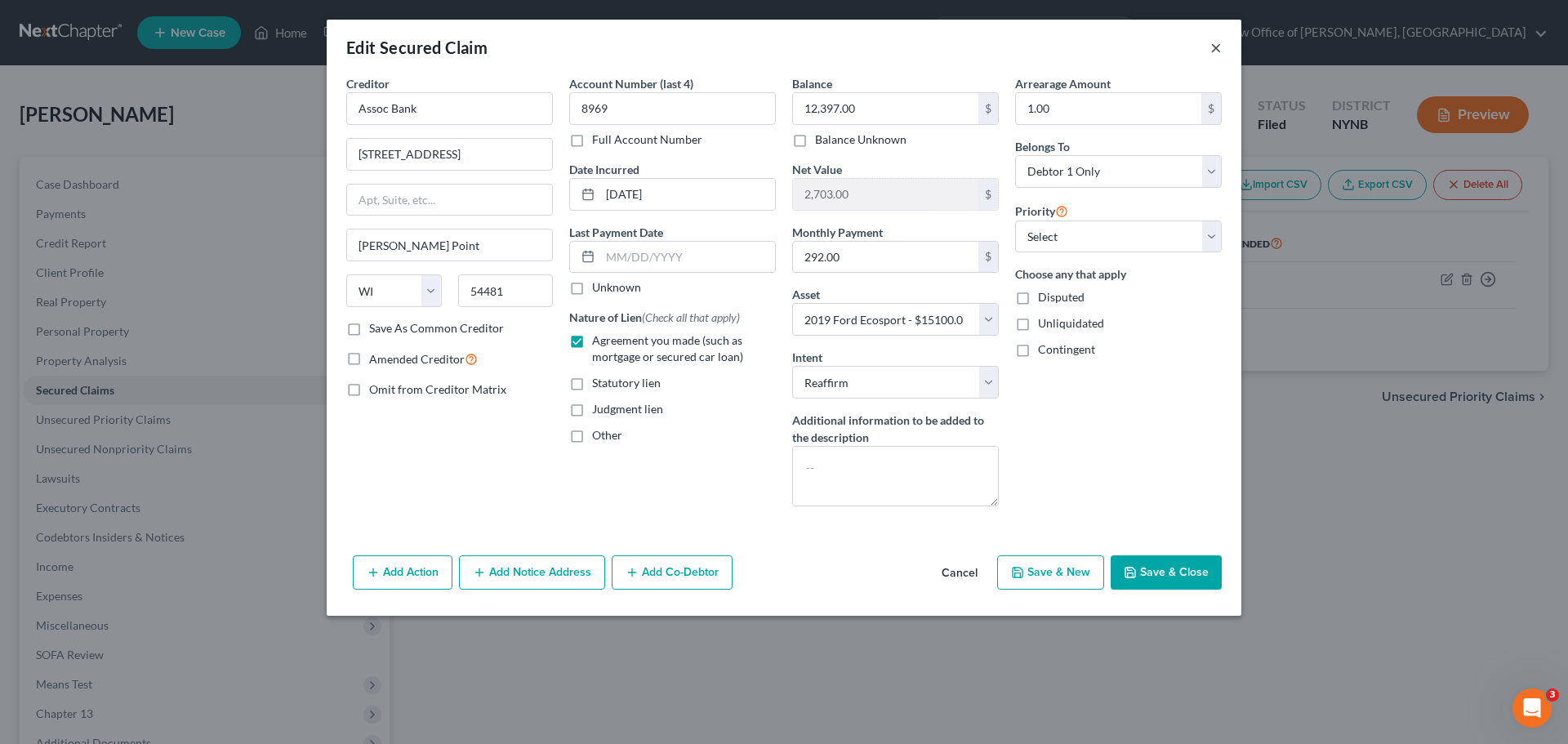
click at [1214, 41] on button "×" at bounding box center [1216, 47] width 12 height 20
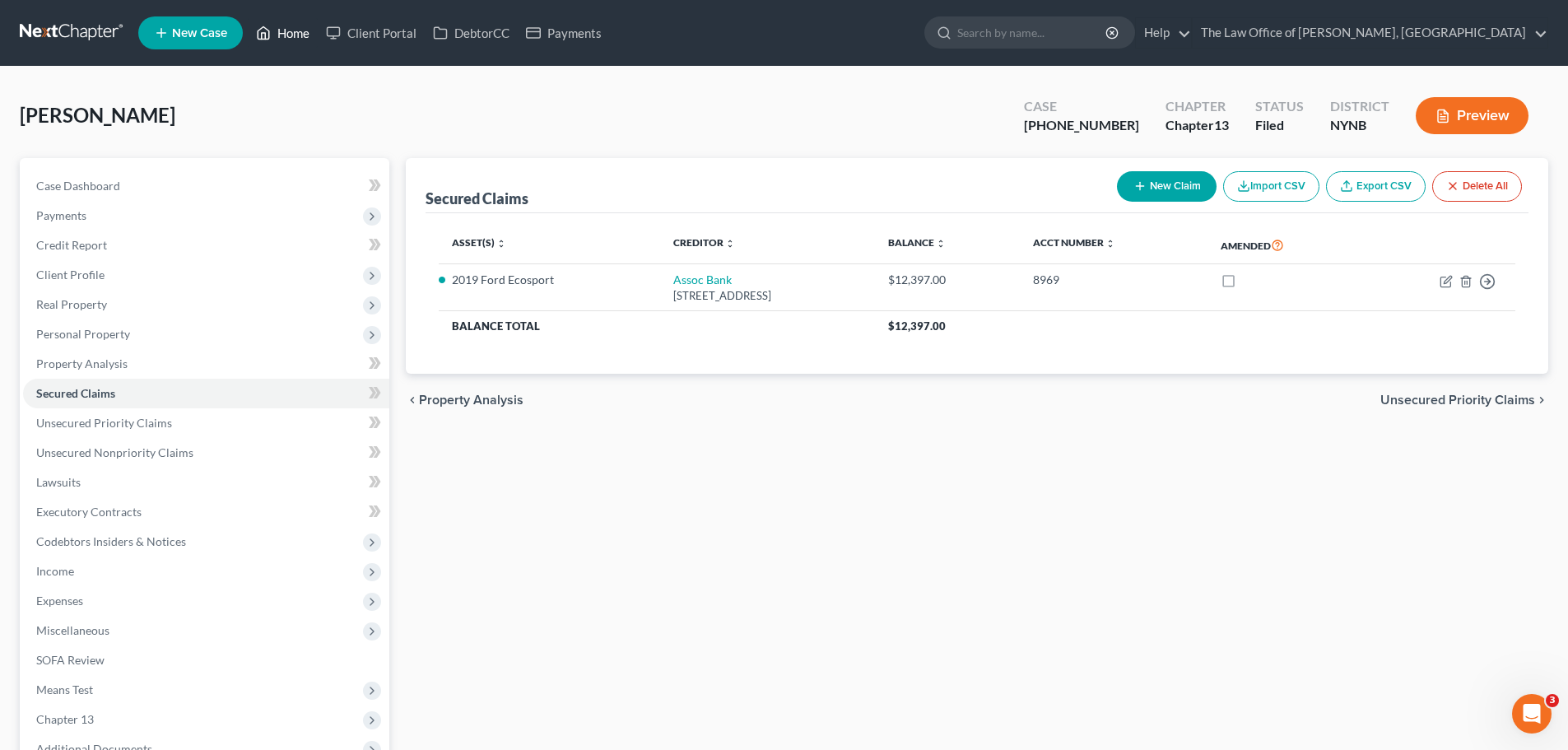
click at [307, 31] on link "Home" at bounding box center [283, 33] width 70 height 30
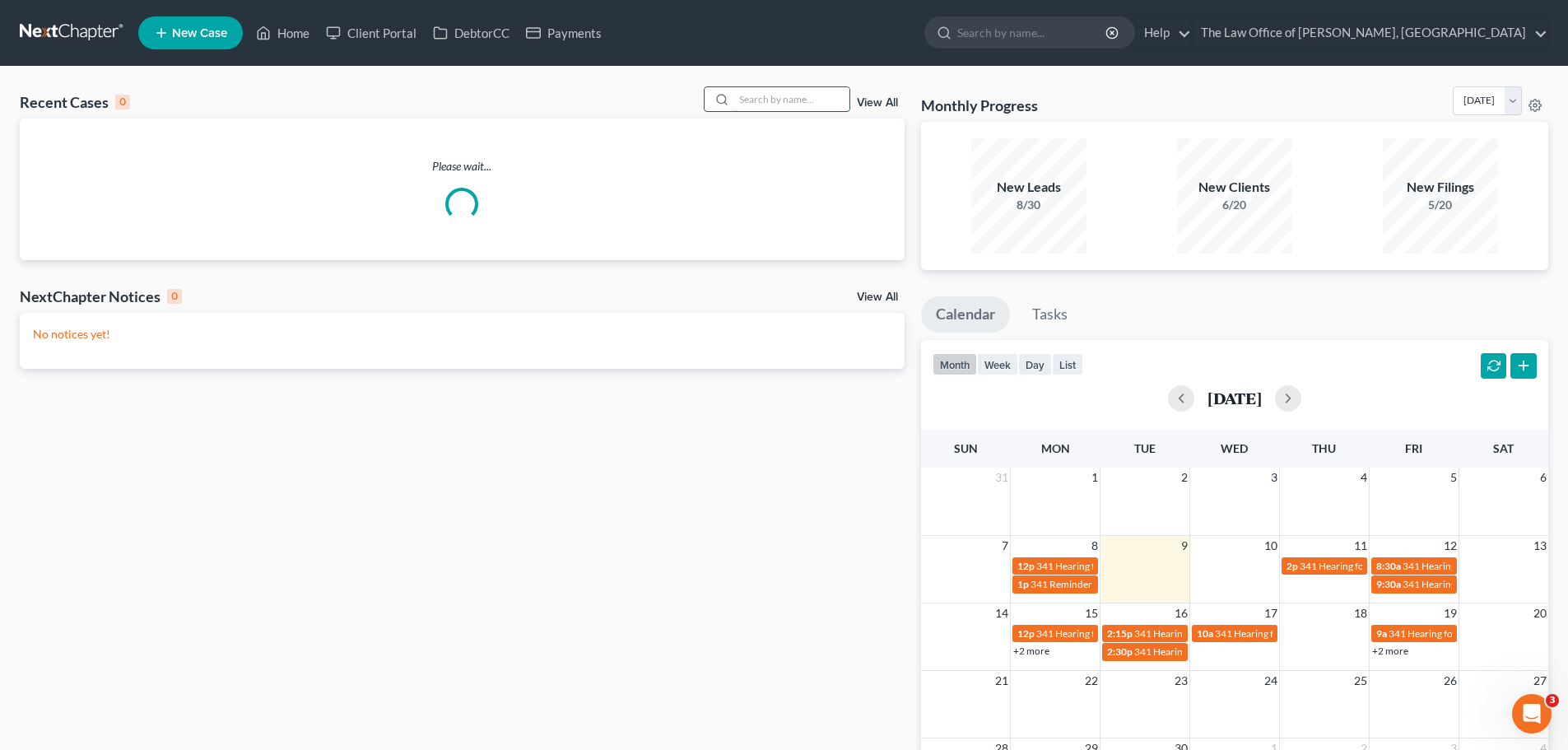
click at [772, 98] on input "search" at bounding box center [791, 100] width 115 height 24
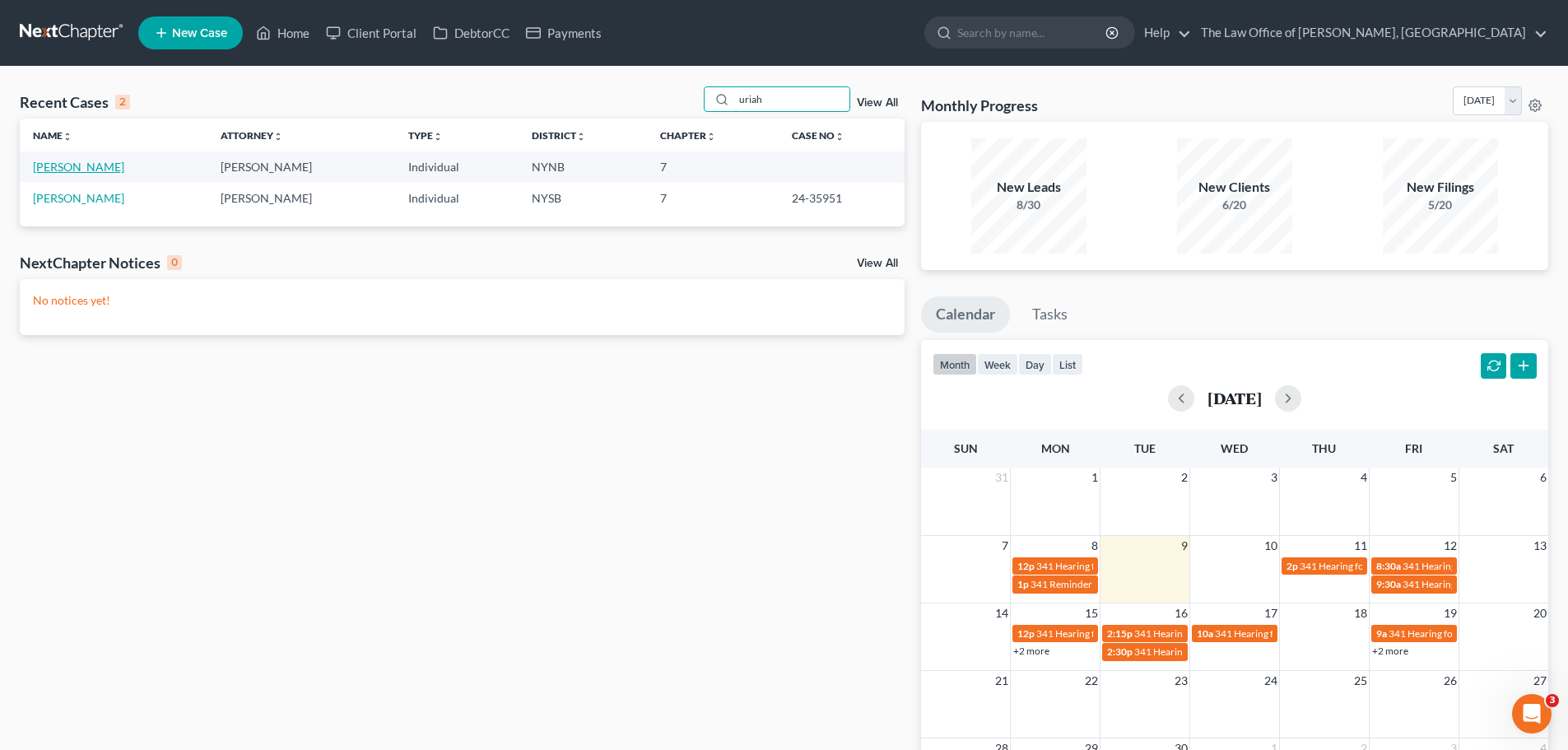
type input "uriah"
click at [60, 170] on link "[PERSON_NAME]" at bounding box center [79, 166] width 92 height 14
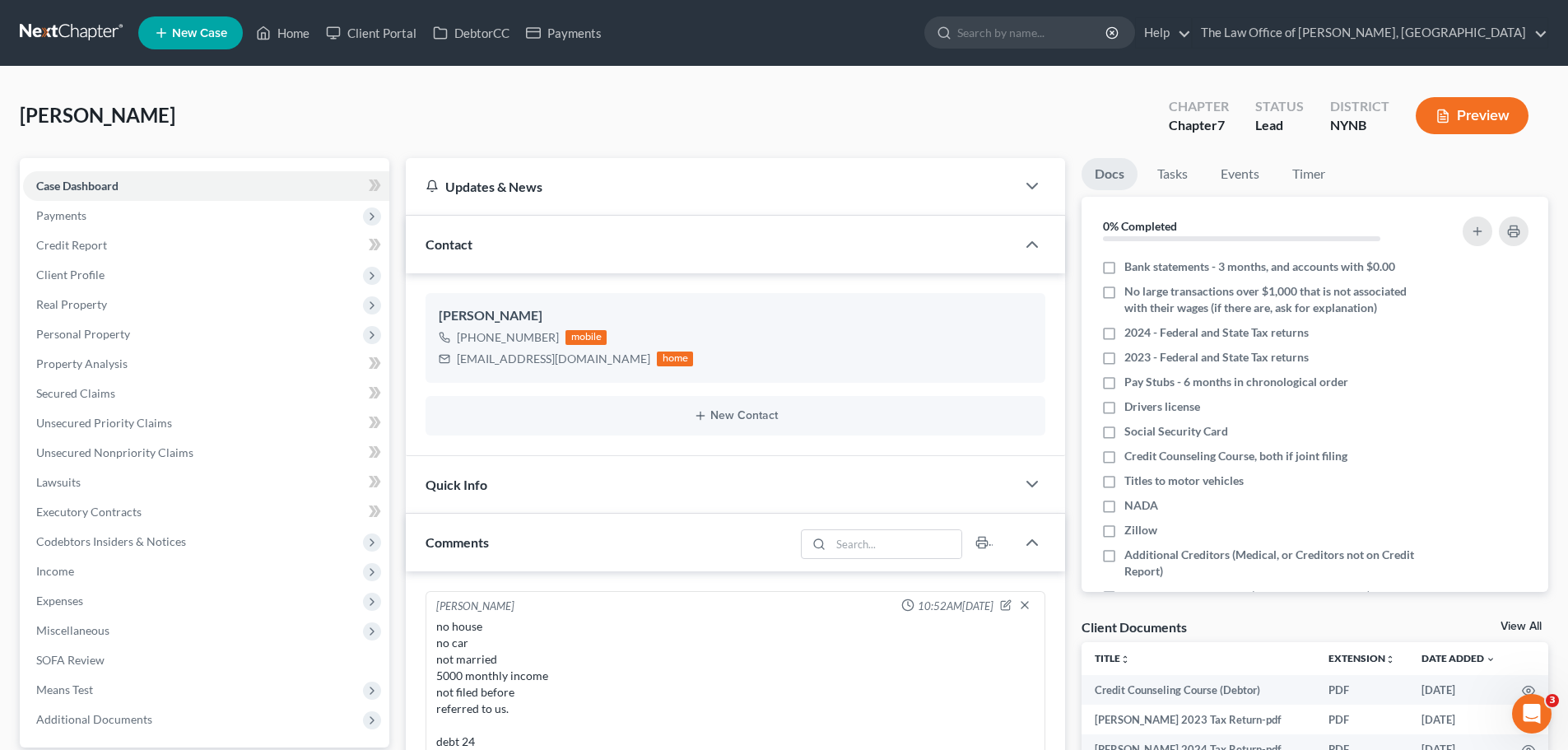
scroll to position [748, 0]
drag, startPoint x: 458, startPoint y: 32, endPoint x: 448, endPoint y: 0, distance: 33.5
click at [458, 32] on link "DebtorCC" at bounding box center [471, 33] width 93 height 30
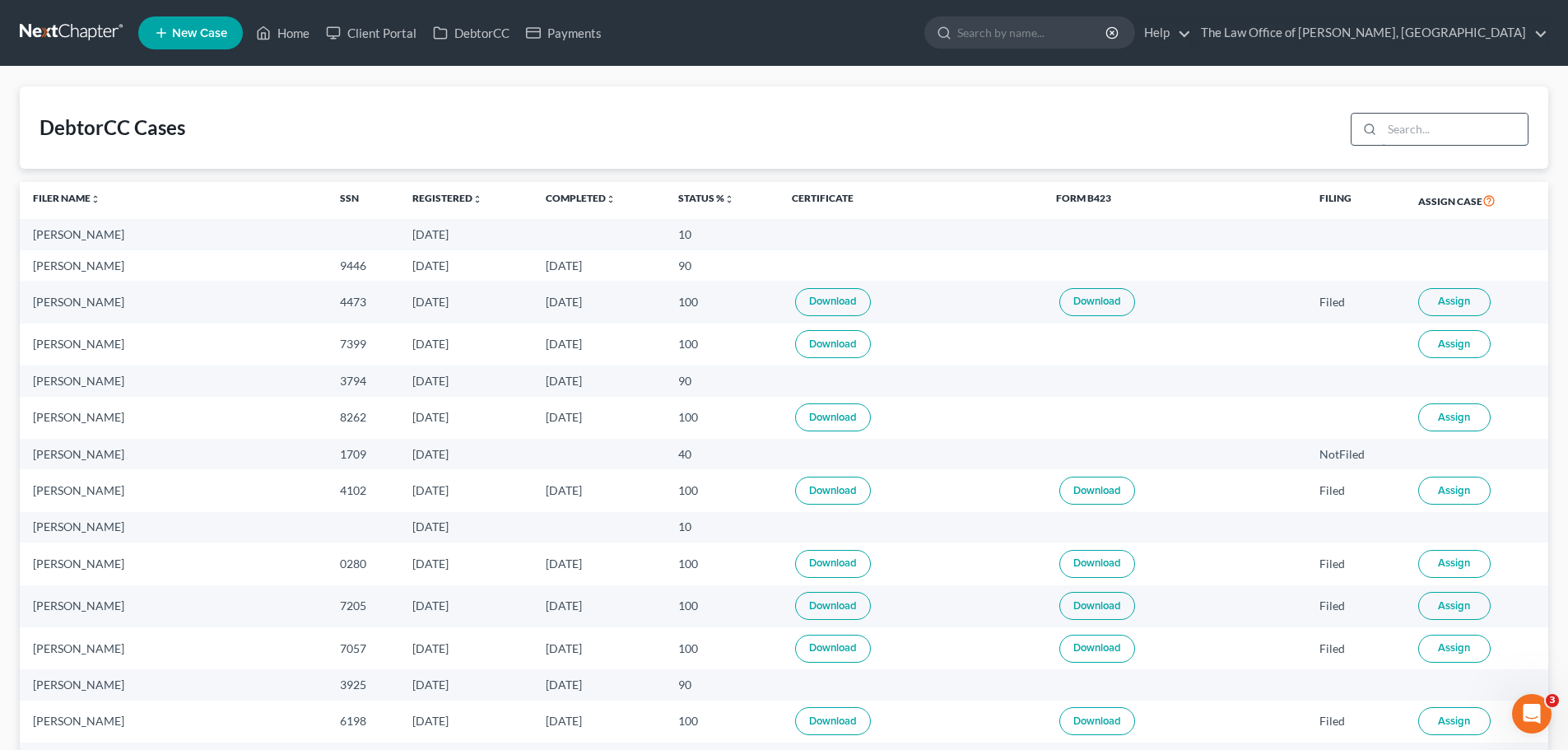
click at [1446, 134] on input "search" at bounding box center [1455, 128] width 145 height 31
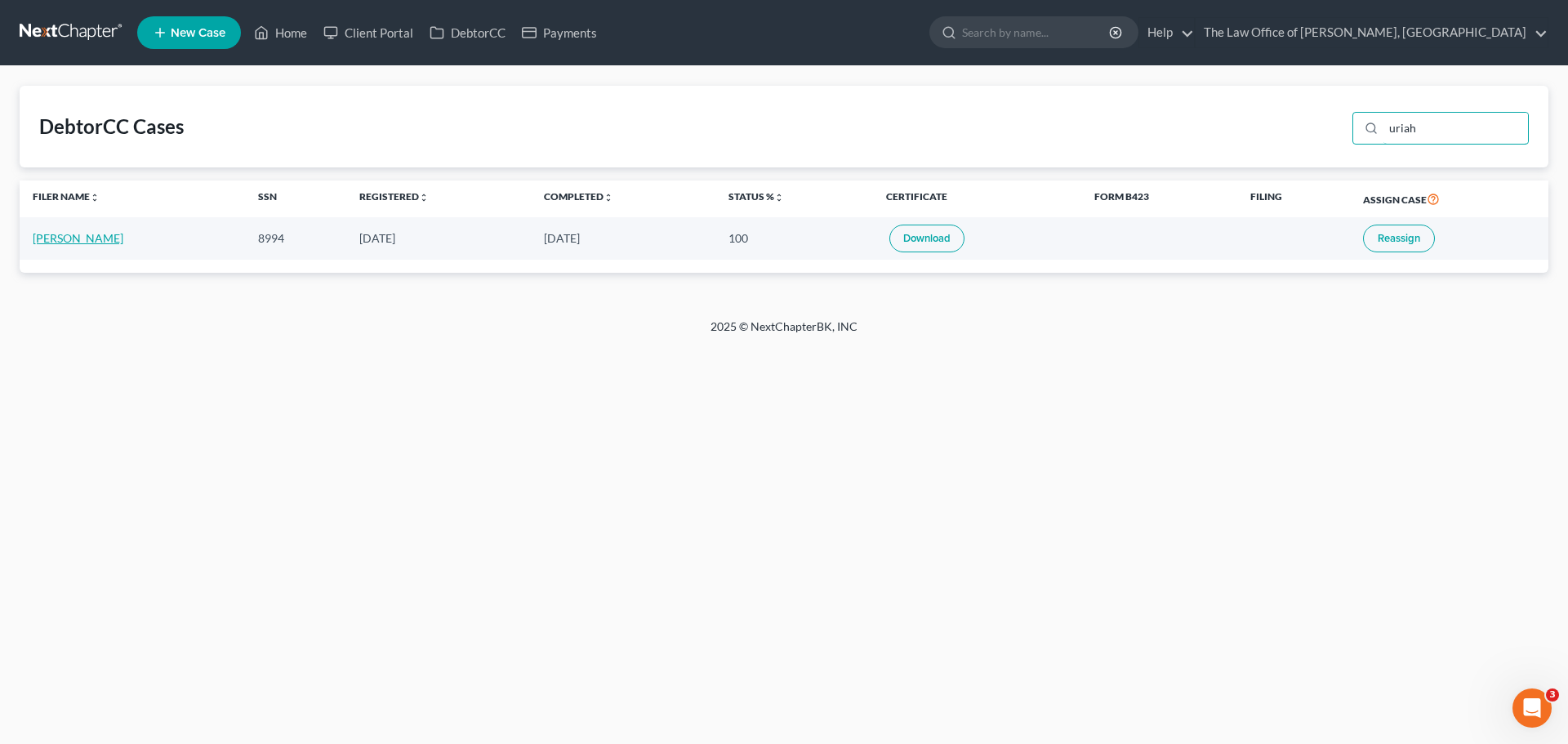
type input "uriah"
click at [49, 240] on link "[PERSON_NAME]" at bounding box center [78, 238] width 91 height 14
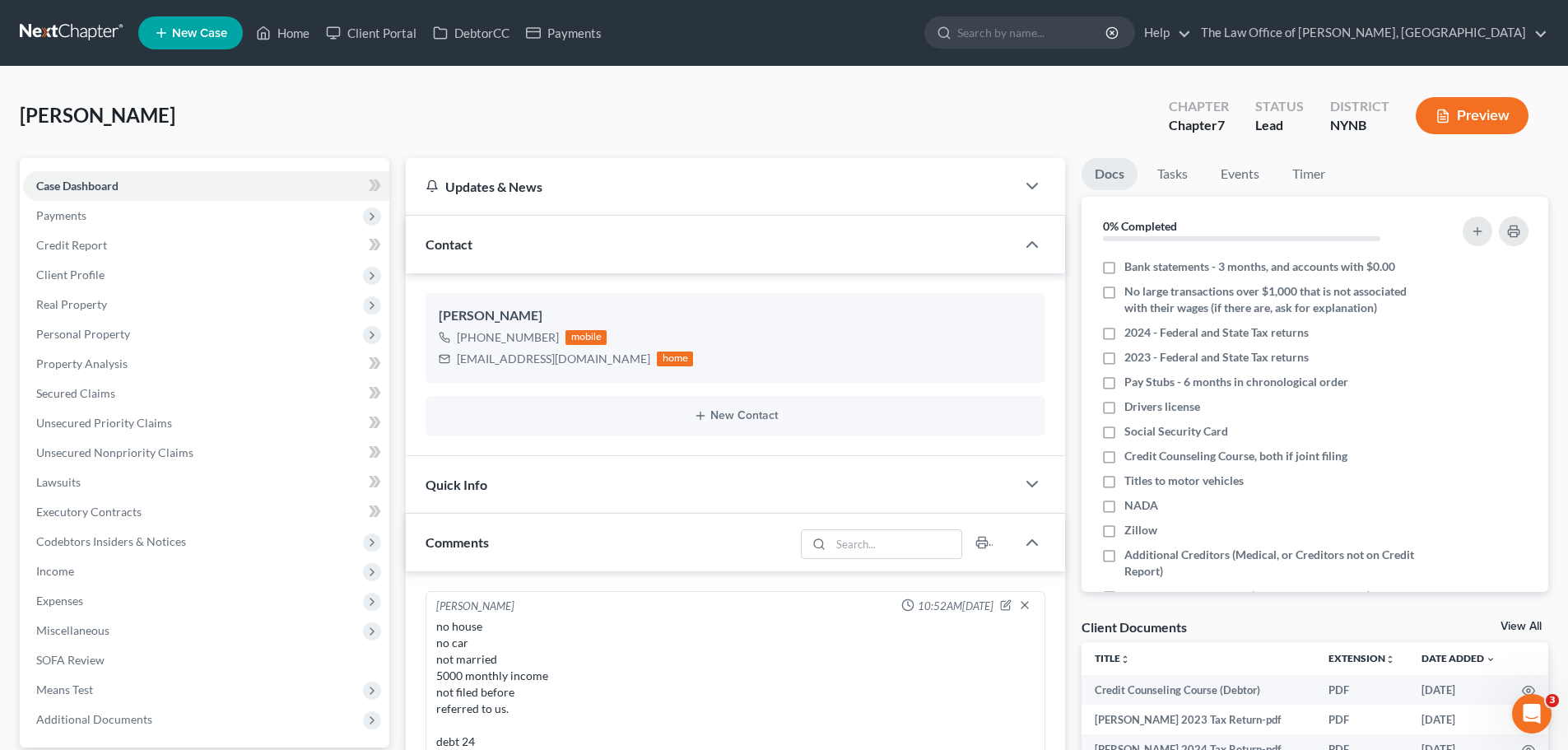
scroll to position [748, 0]
click at [1185, 181] on link "Tasks" at bounding box center [1172, 174] width 57 height 32
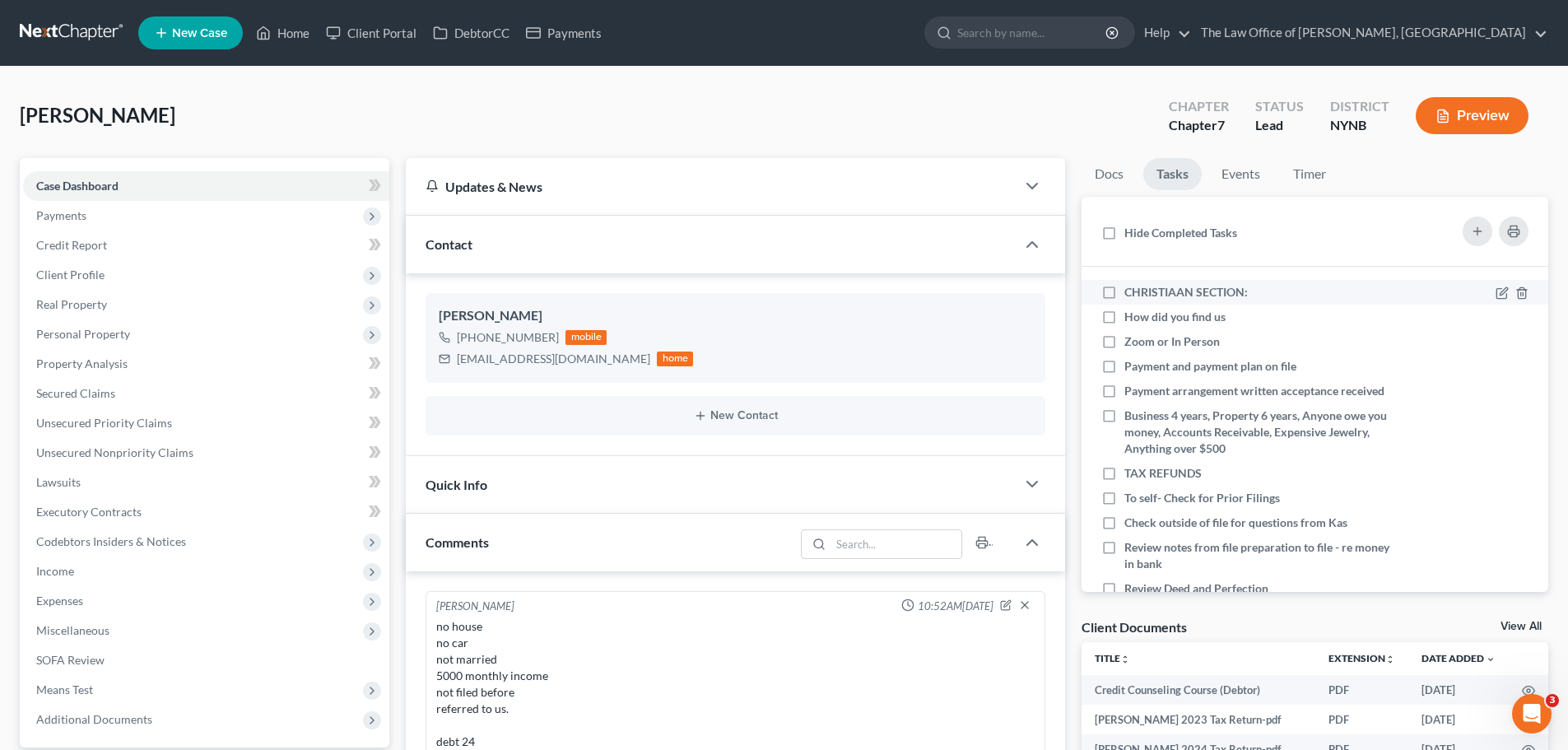
click at [1124, 289] on label "CHRISTIAAN SECTION:" at bounding box center [1192, 292] width 136 height 17
click at [1131, 289] on input "CHRISTIAAN SECTION:" at bounding box center [1136, 289] width 11 height 11
checkbox input "true"
click at [1495, 318] on icon at bounding box center [1501, 317] width 13 height 13
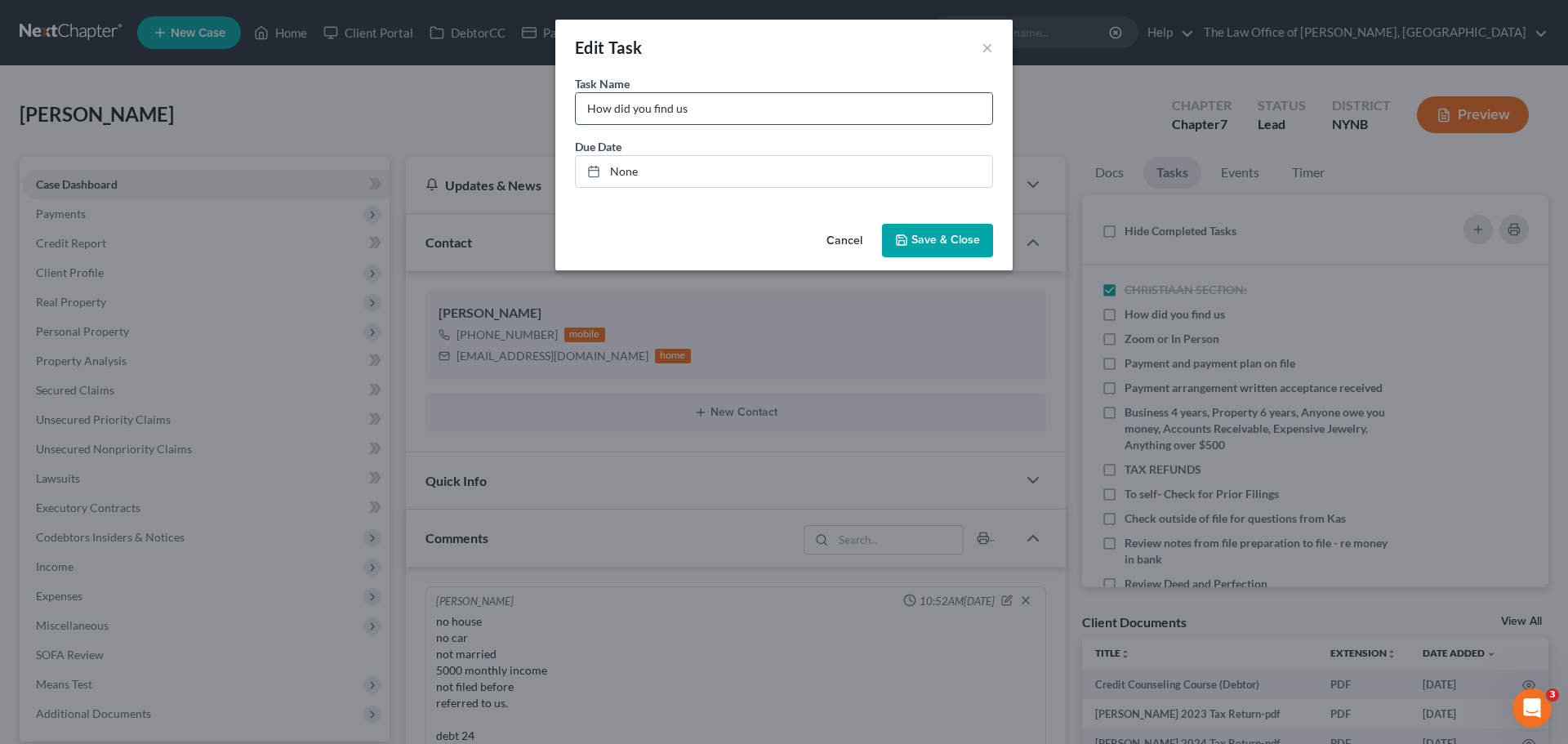
drag, startPoint x: 726, startPoint y: 106, endPoint x: 752, endPoint y: 124, distance: 31.6
click at [726, 106] on input "How did you find us" at bounding box center [784, 108] width 417 height 31
click at [745, 110] on input "How did you find us" at bounding box center [784, 108] width 417 height 31
type input "How did you find us - Referral"
drag, startPoint x: 904, startPoint y: 225, endPoint x: 1046, endPoint y: 276, distance: 150.9
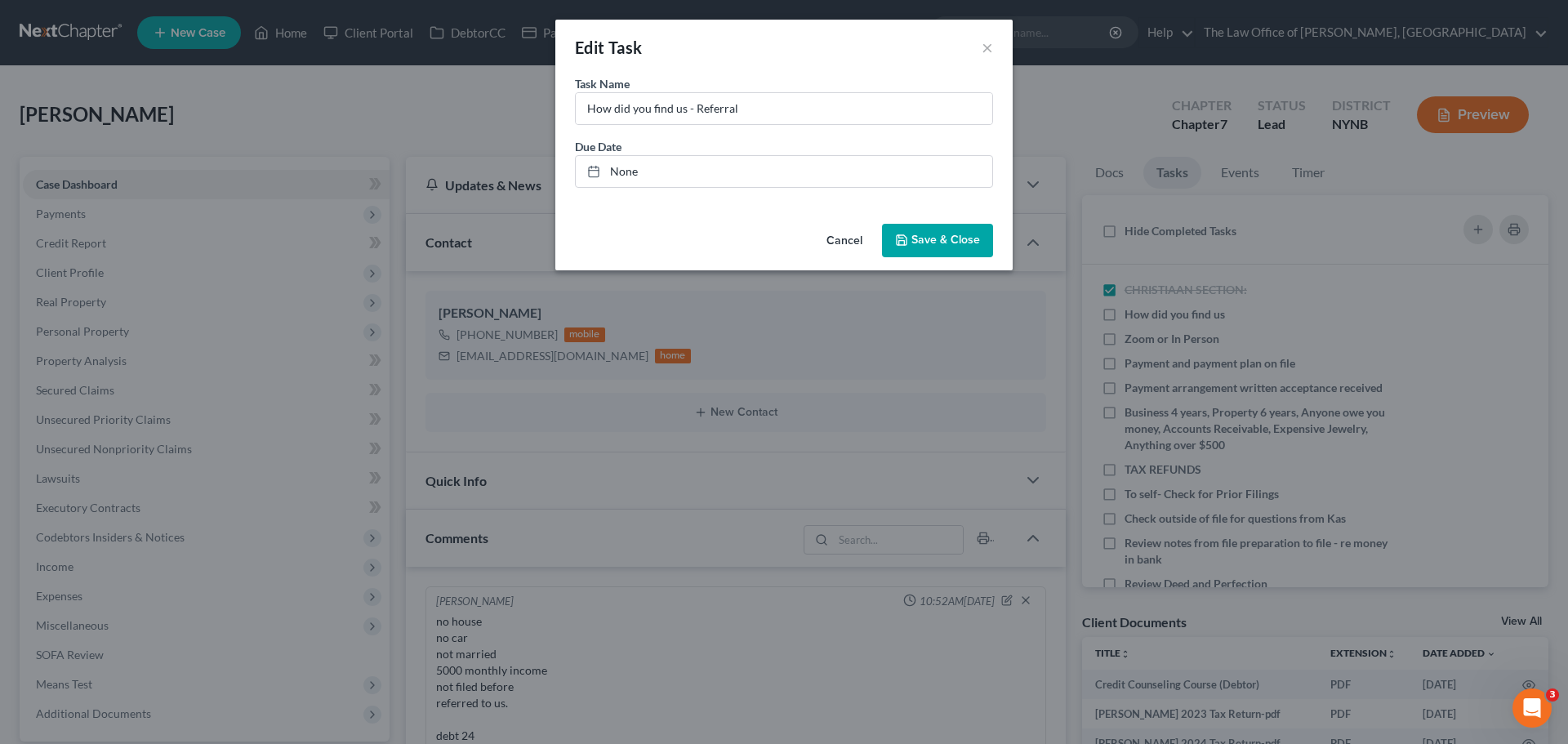
click at [910, 230] on button "Save & Close" at bounding box center [938, 241] width 111 height 35
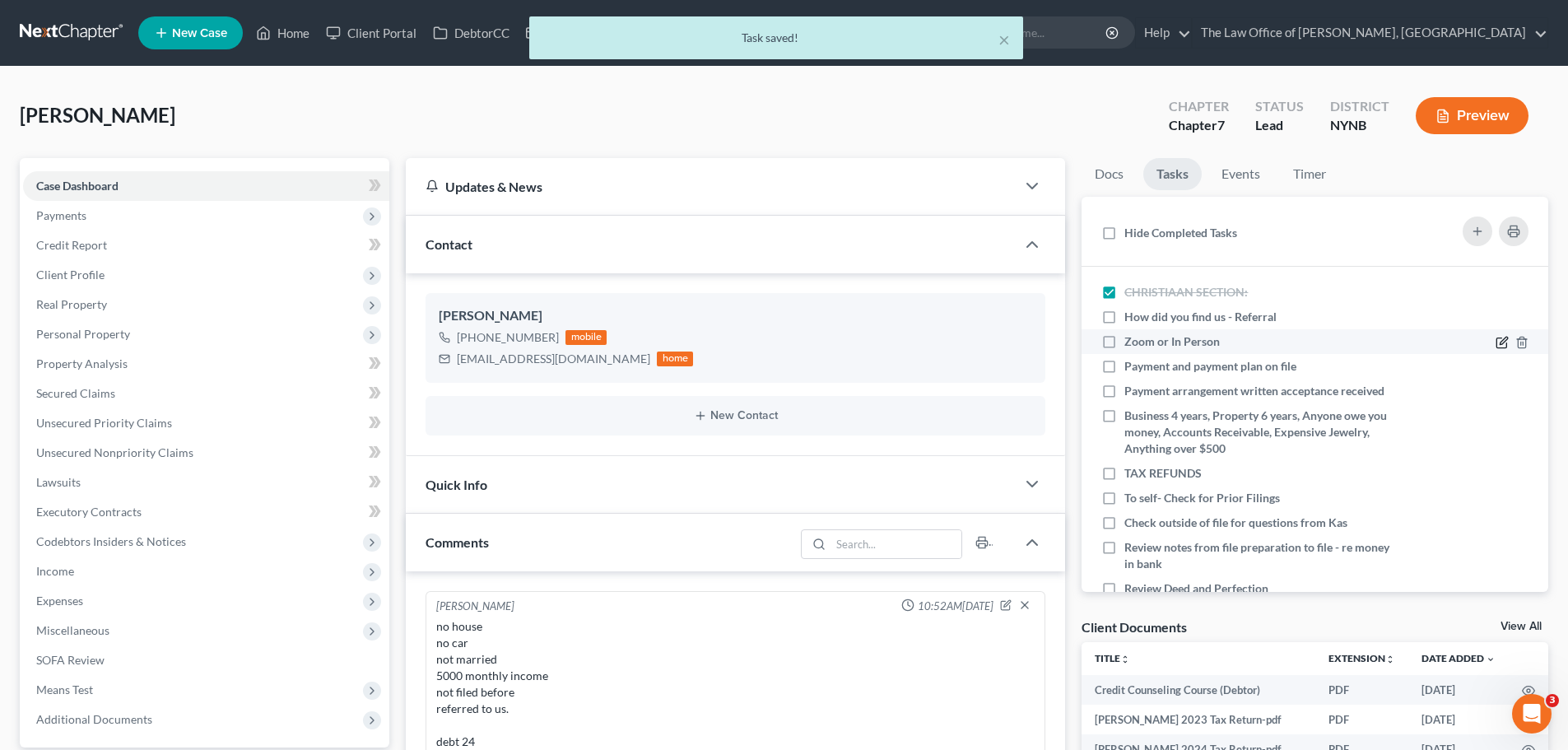
click at [1495, 340] on icon at bounding box center [1501, 342] width 13 height 13
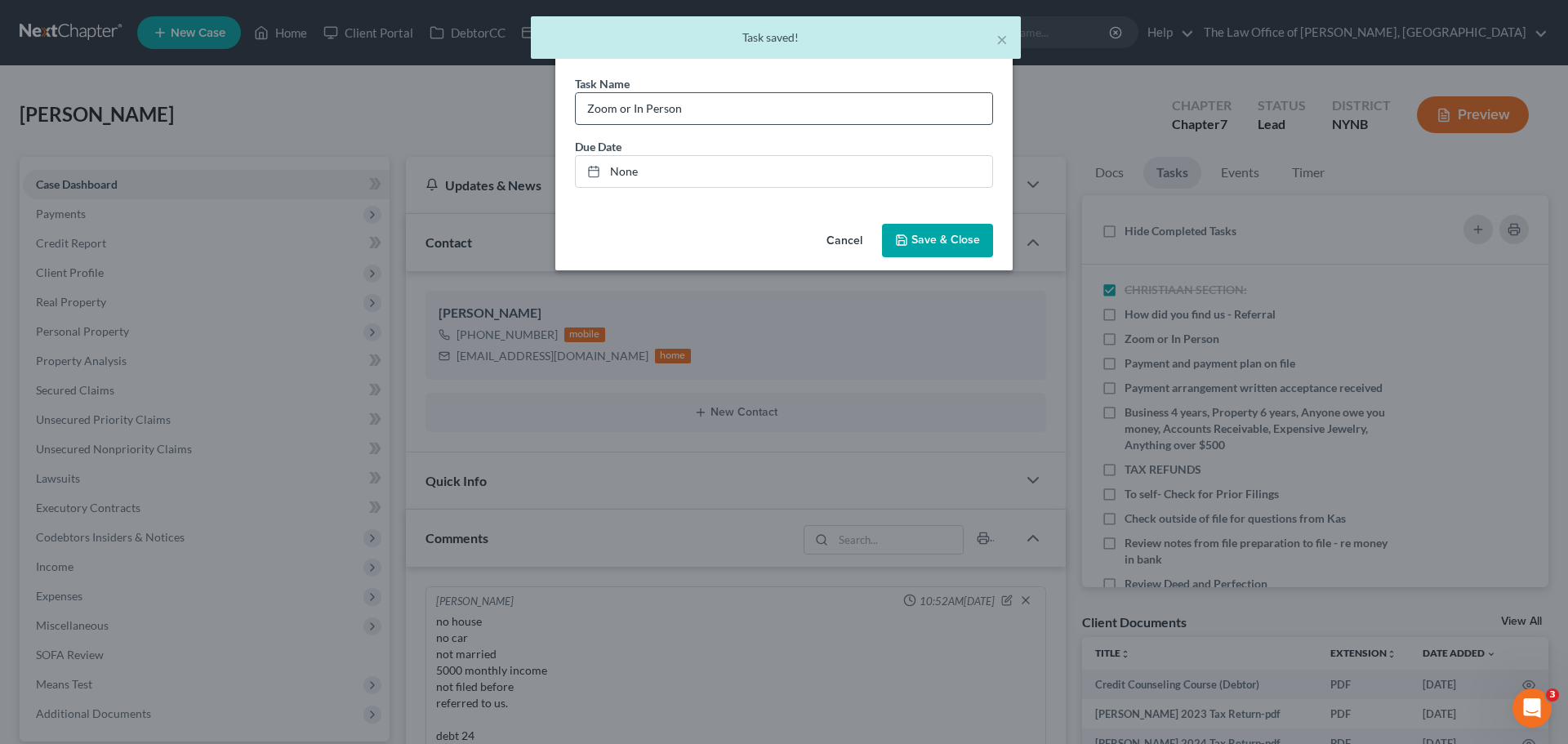
drag, startPoint x: 739, startPoint y: 111, endPoint x: 763, endPoint y: 124, distance: 27.3
click at [740, 111] on input "Zoom or In Person" at bounding box center [784, 108] width 417 height 31
type input "Zoom or In Person - in persn Cp"
click at [931, 233] on span "Save & Close" at bounding box center [946, 240] width 68 height 14
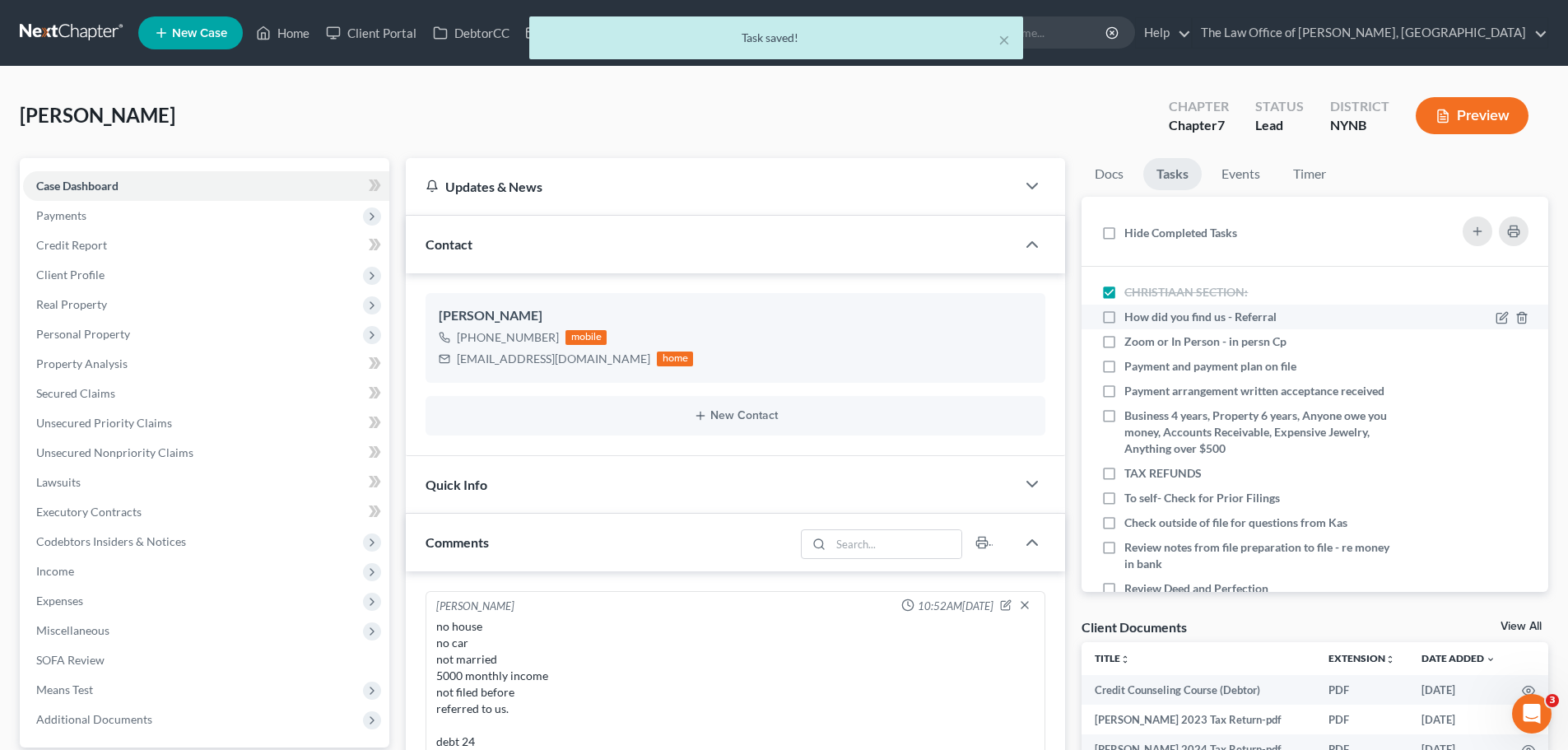
click at [1124, 321] on label "How did you find us - Referral" at bounding box center [1207, 317] width 165 height 17
click at [1131, 320] on input "How did you find us - Referral" at bounding box center [1136, 314] width 11 height 11
checkbox input "true"
click at [1124, 342] on label "Zoom or In Person - in persn Cp" at bounding box center [1212, 342] width 175 height 17
click at [1131, 342] on input "Zoom or In Person - in persn Cp" at bounding box center [1136, 339] width 11 height 11
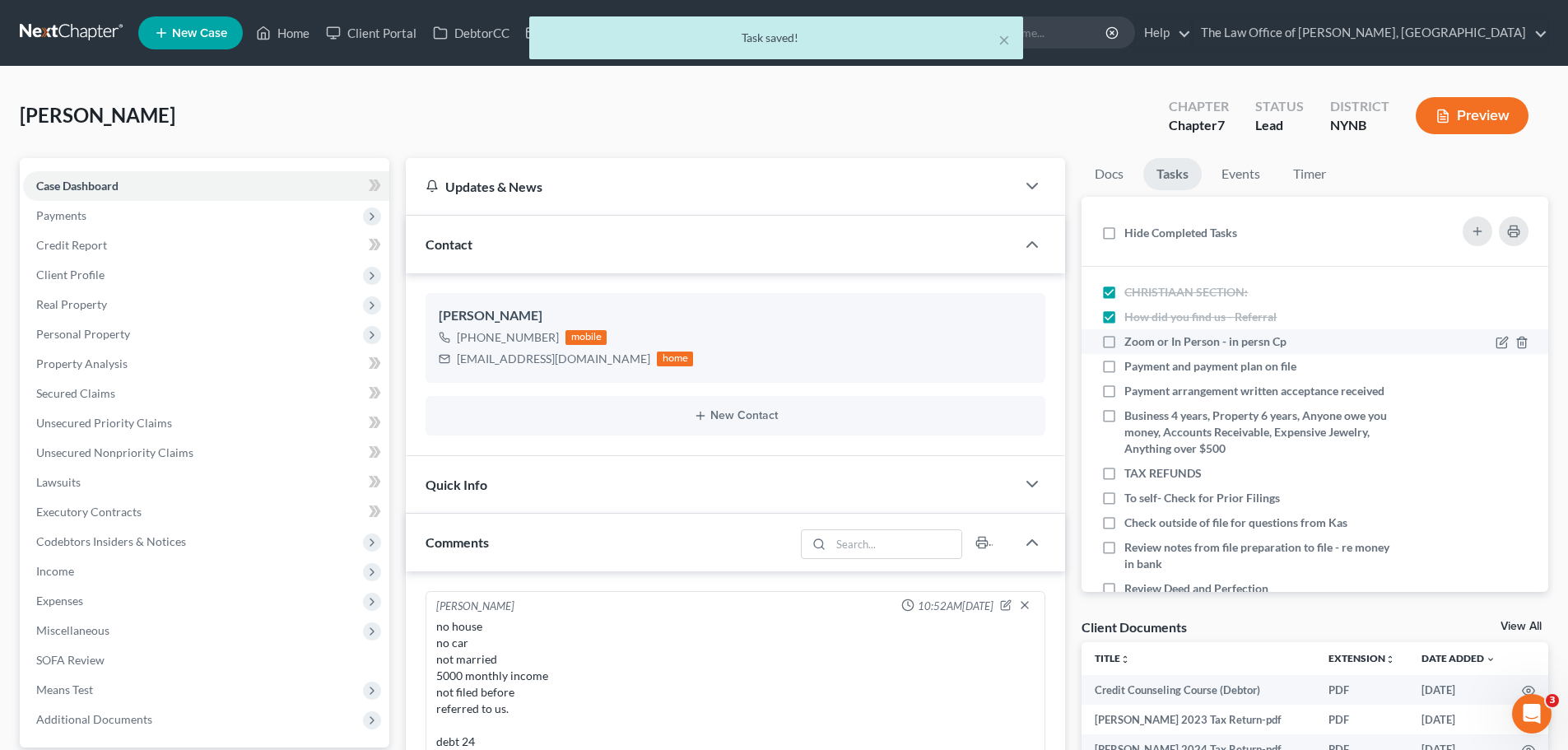
checkbox input "true"
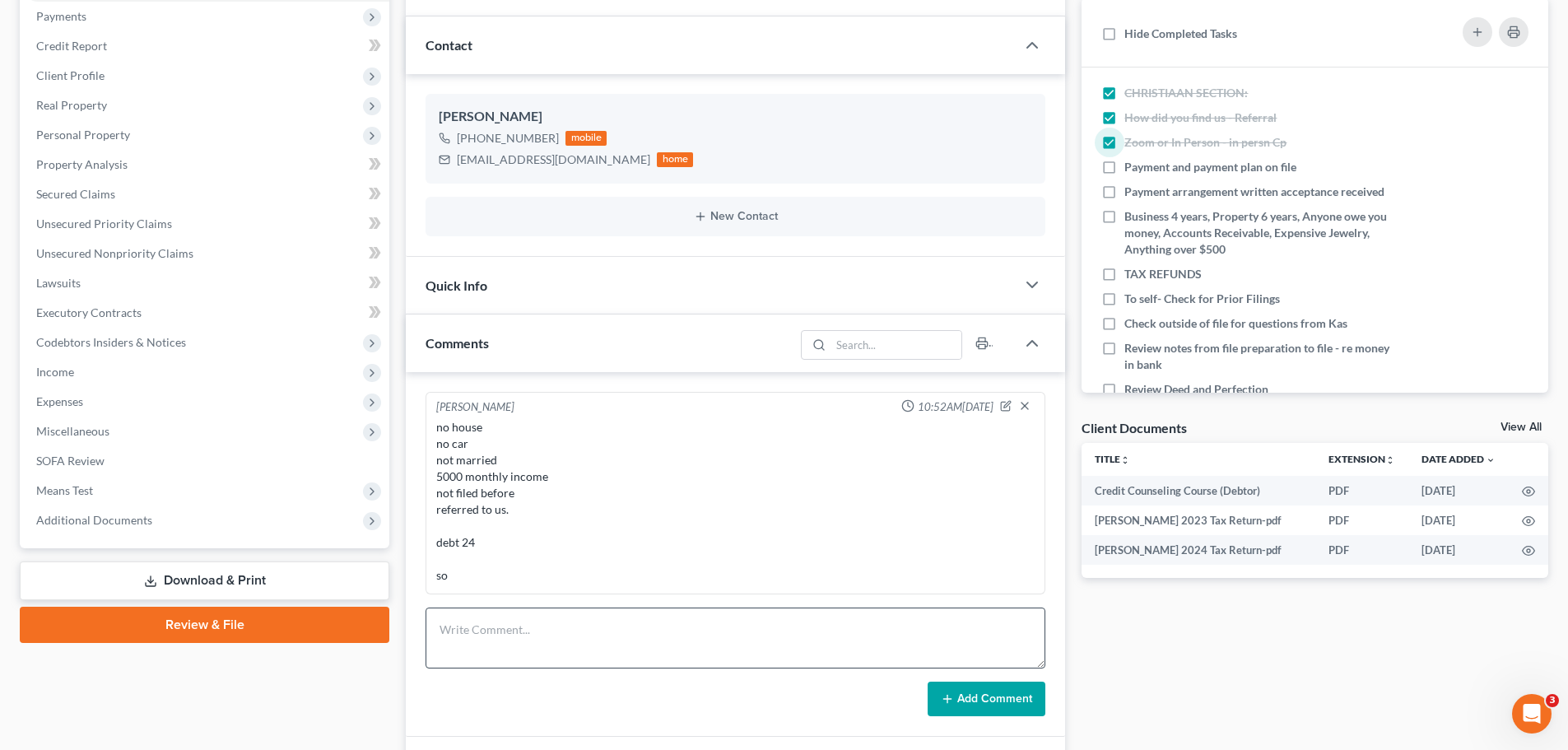
scroll to position [411, 0]
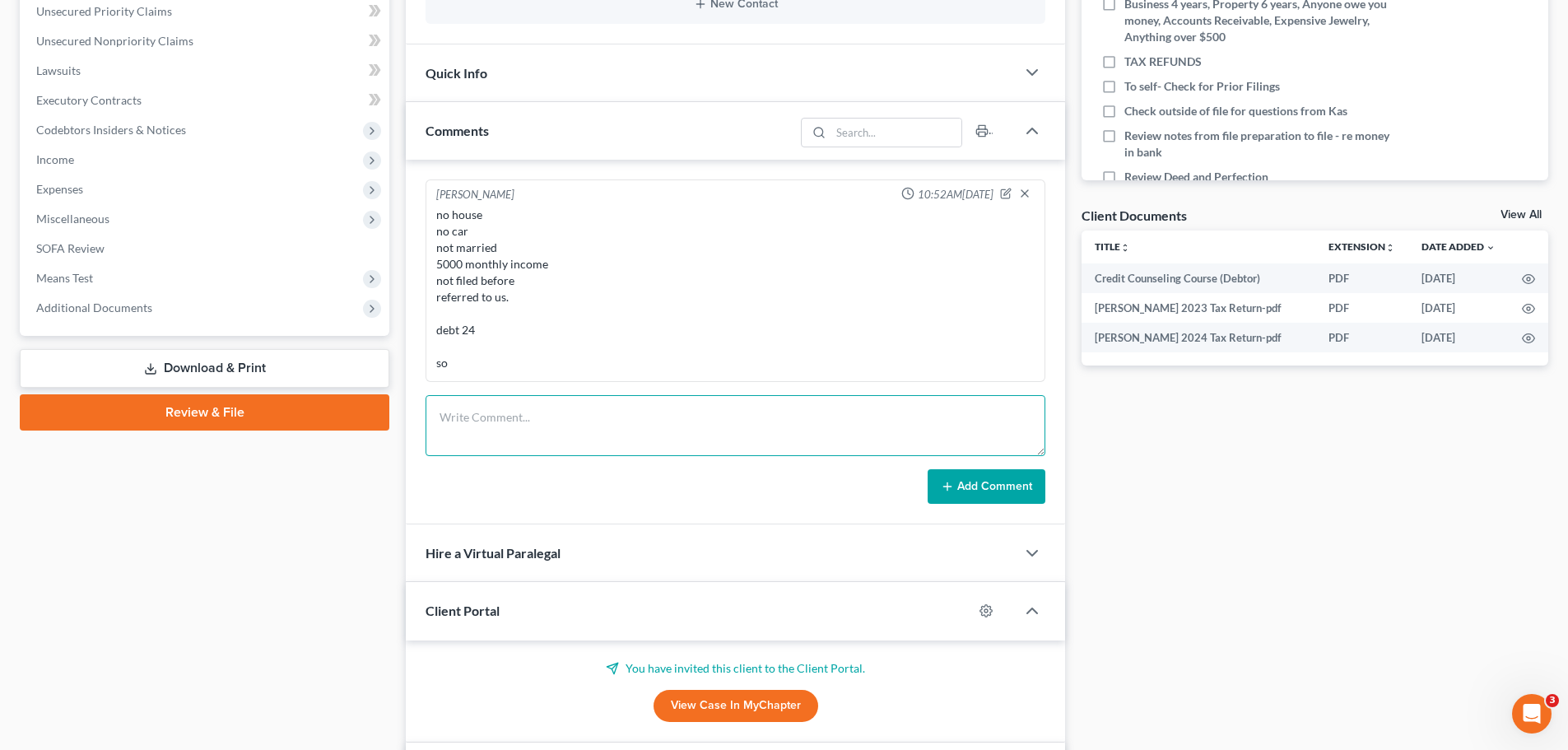
click at [511, 425] on textarea at bounding box center [735, 425] width 619 height 61
drag, startPoint x: 545, startPoint y: 414, endPoint x: 468, endPoint y: 418, distance: 77.1
click at [431, 418] on textarea "580-17-8994" at bounding box center [735, 425] width 619 height 61
type textarea "580-17-8994"
click at [989, 495] on button "Add Comment" at bounding box center [987, 486] width 117 height 35
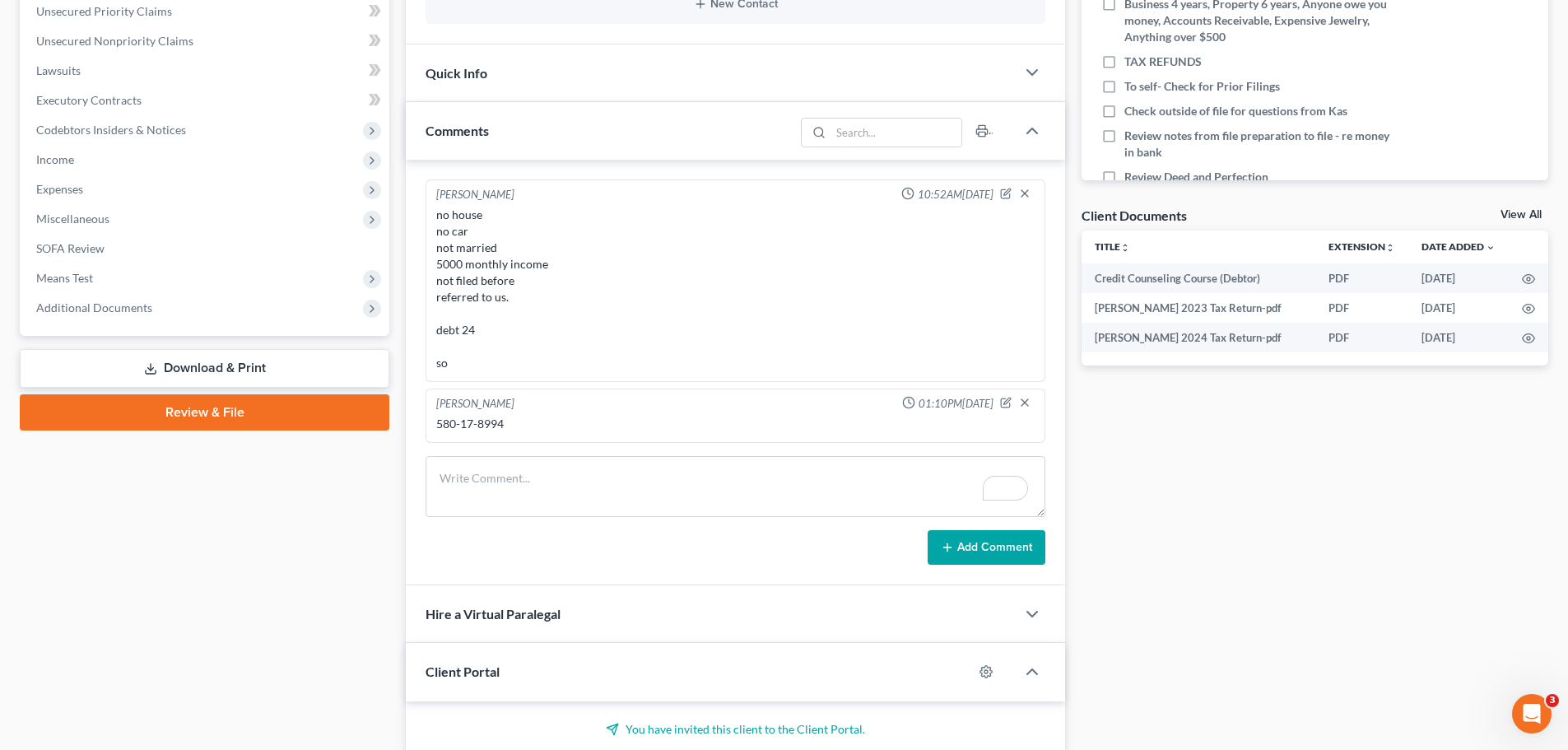
click at [189, 370] on link "Download & Print" at bounding box center [204, 369] width 369 height 39
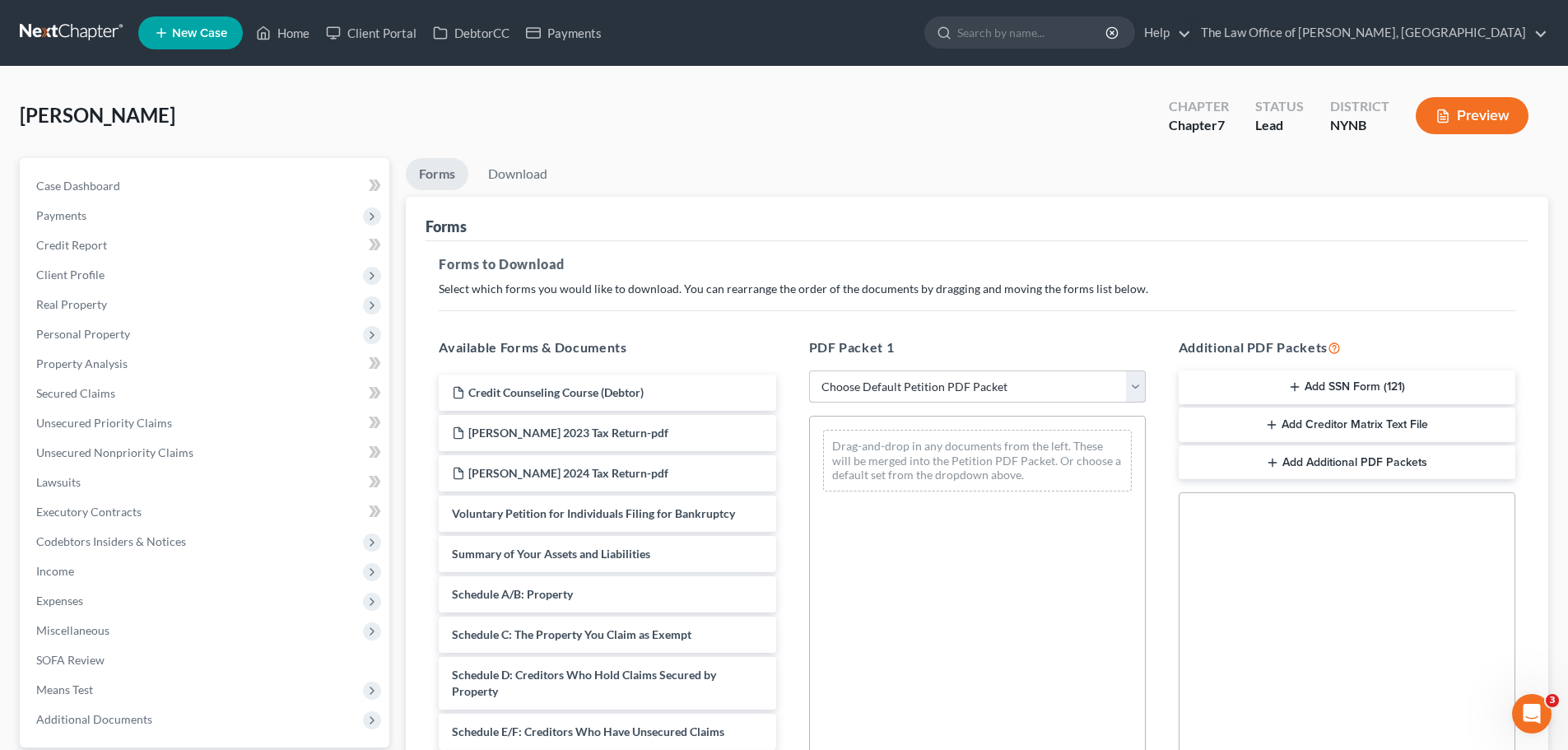
click at [936, 388] on select "Choose Default Petition PDF Packet Complete Bankruptcy Petition (all forms and …" at bounding box center [978, 386] width 336 height 33
select select "3"
click at [809, 371] on select "Choose Default Petition PDF Packet Complete Bankruptcy Petition (all forms and …" at bounding box center [978, 386] width 336 height 33
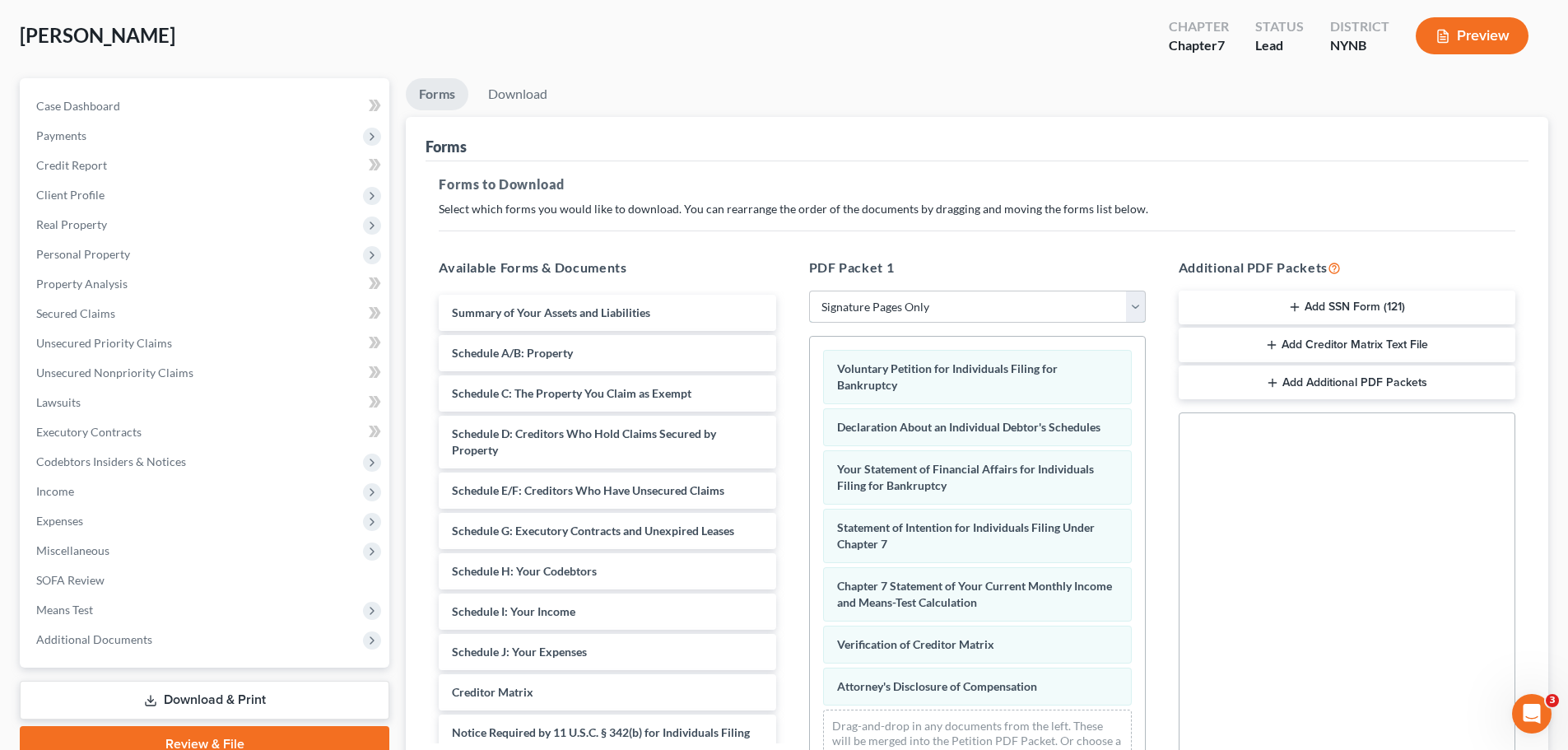
scroll to position [267, 0]
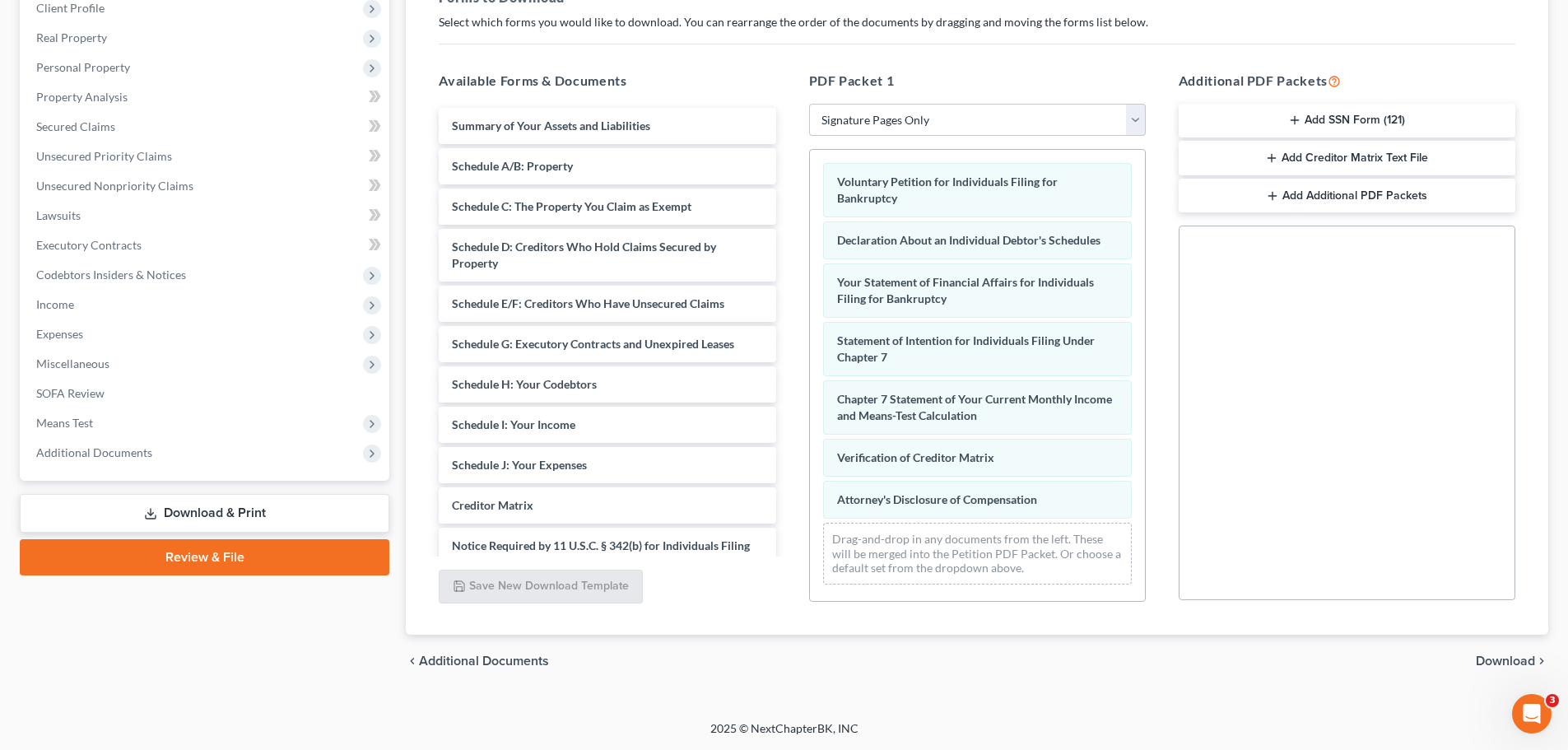
click at [1492, 652] on div "chevron_left Additional Documents Download chevron_right" at bounding box center [977, 660] width 1142 height 53
click at [1488, 656] on span "Download" at bounding box center [1505, 660] width 60 height 13
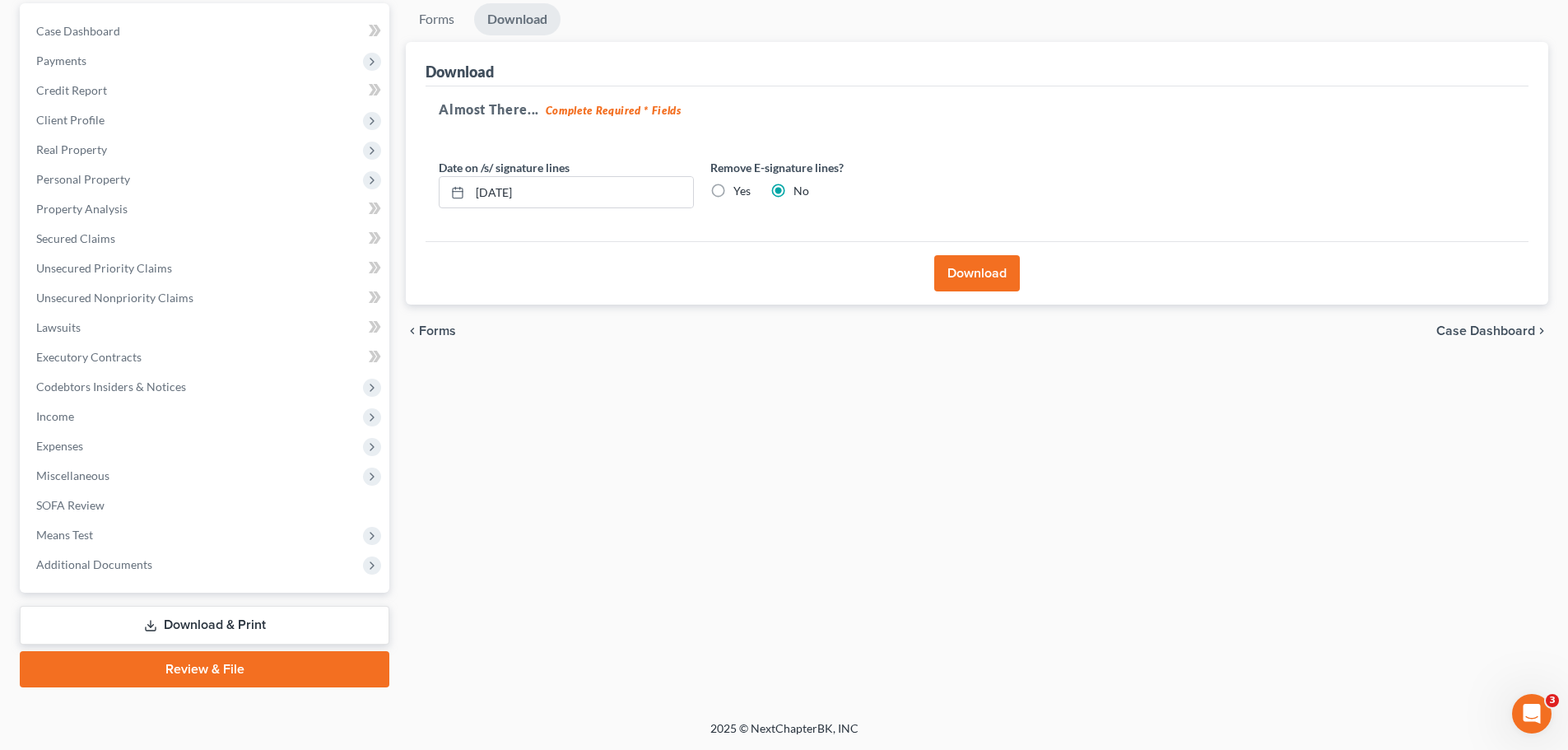
scroll to position [154, 0]
click at [971, 273] on button "Download" at bounding box center [977, 273] width 86 height 36
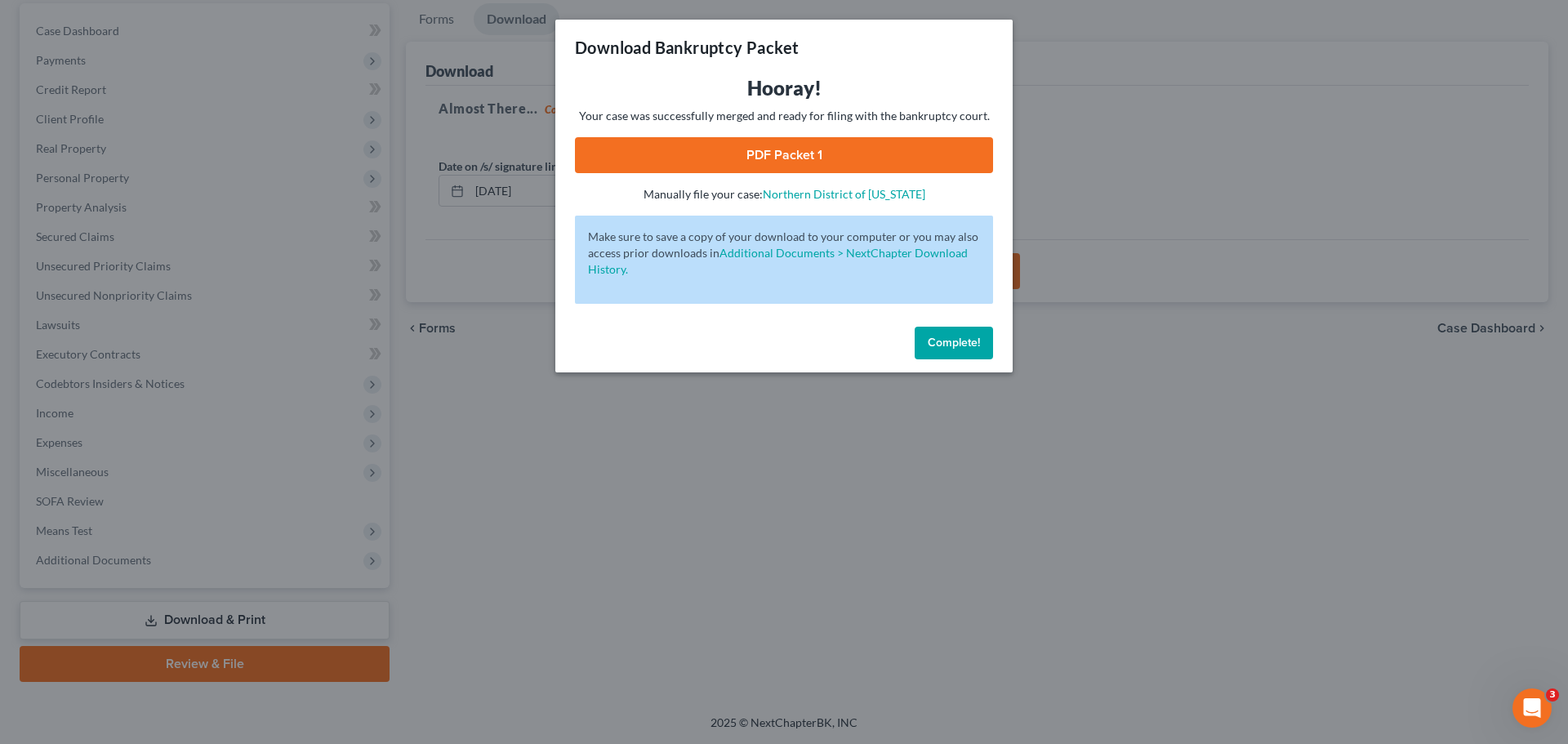
click at [832, 148] on link "PDF Packet 1" at bounding box center [784, 155] width 418 height 36
click at [780, 161] on link "PDF Packet 1" at bounding box center [784, 155] width 418 height 36
click at [958, 351] on button "Complete!" at bounding box center [953, 343] width 78 height 33
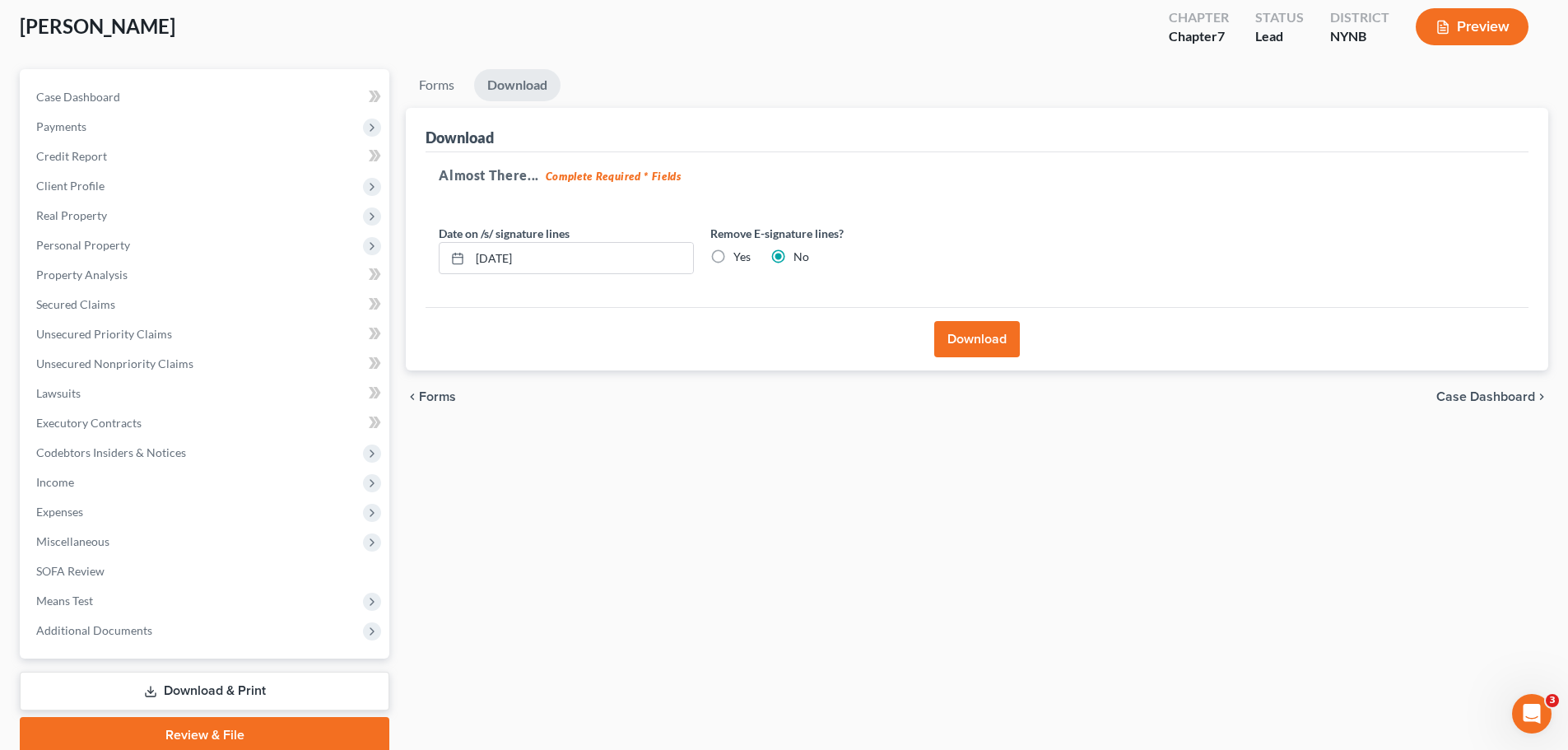
scroll to position [0, 0]
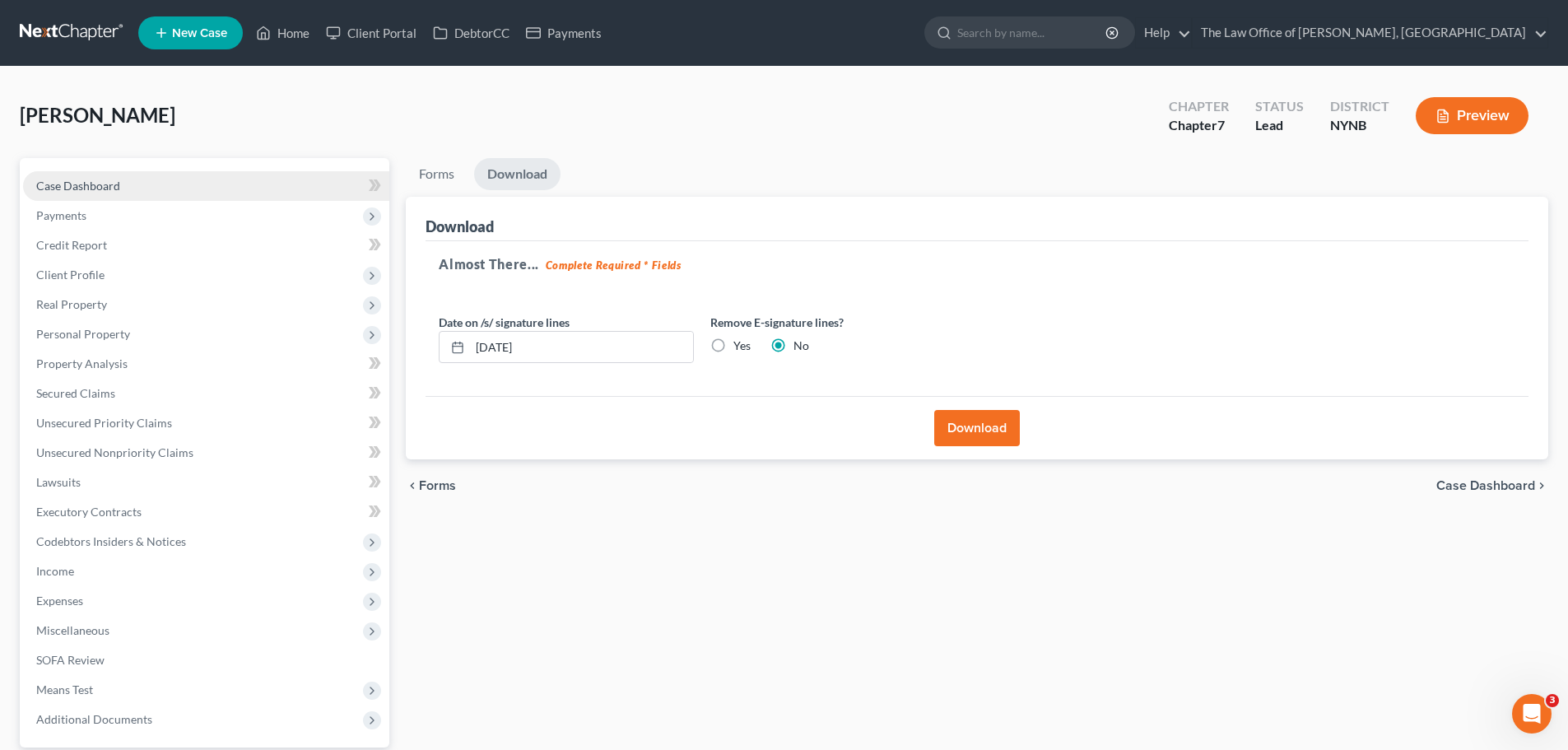
click at [102, 184] on span "Case Dashboard" at bounding box center [78, 185] width 84 height 14
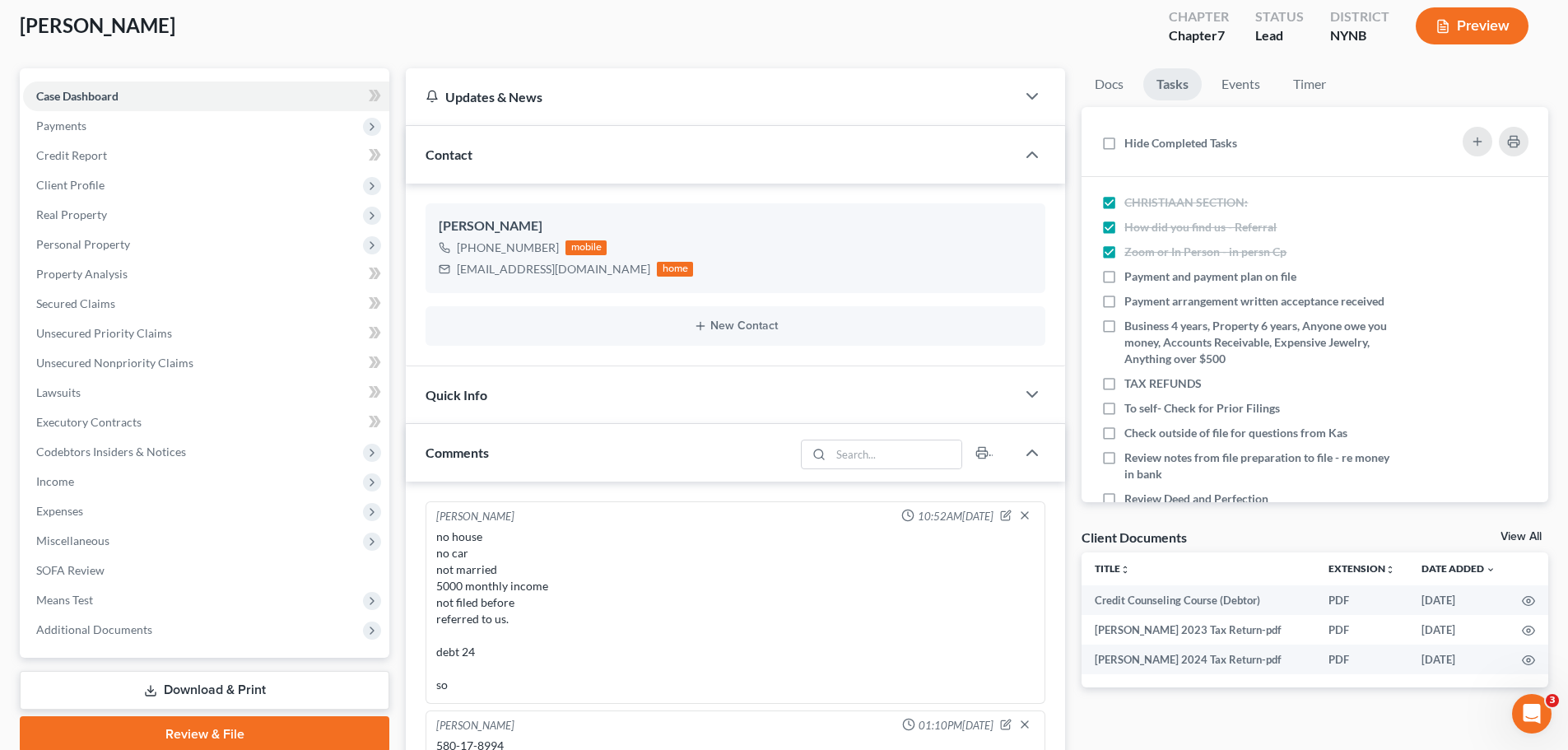
scroll to position [411, 0]
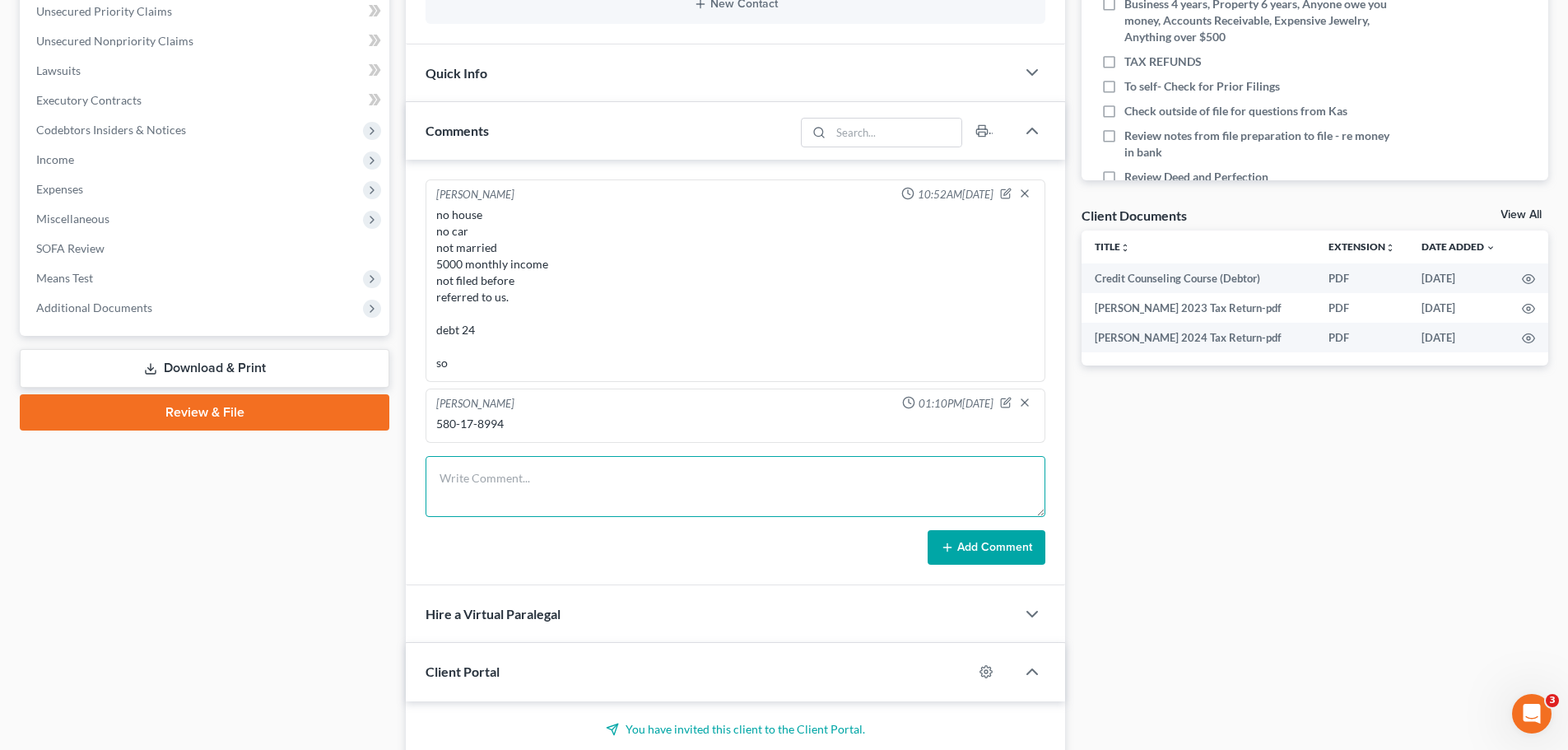
click at [680, 474] on textarea at bounding box center [735, 486] width 619 height 61
type textarea "350 information will come"
click at [973, 547] on button "Add Comment" at bounding box center [987, 547] width 117 height 35
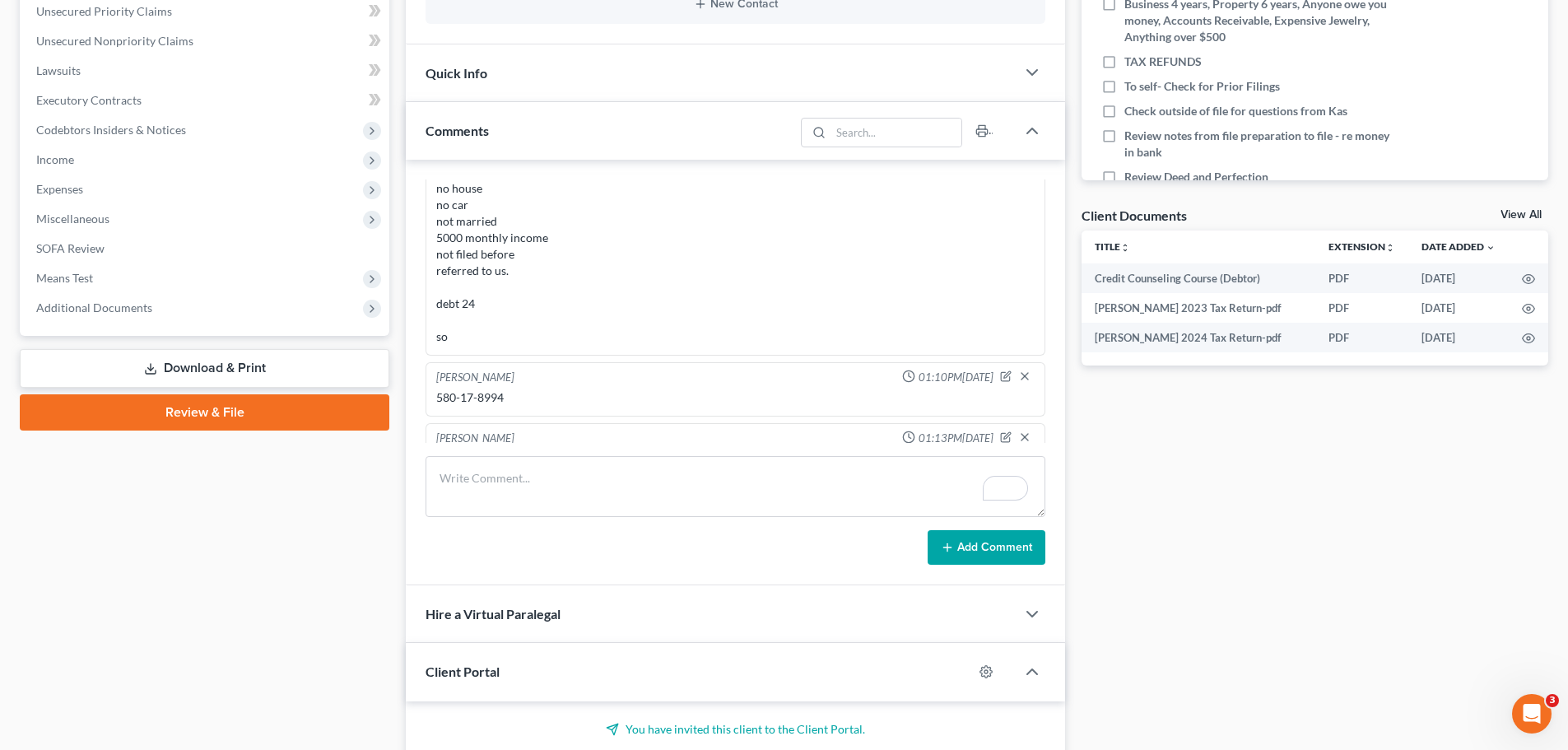
scroll to position [0, 0]
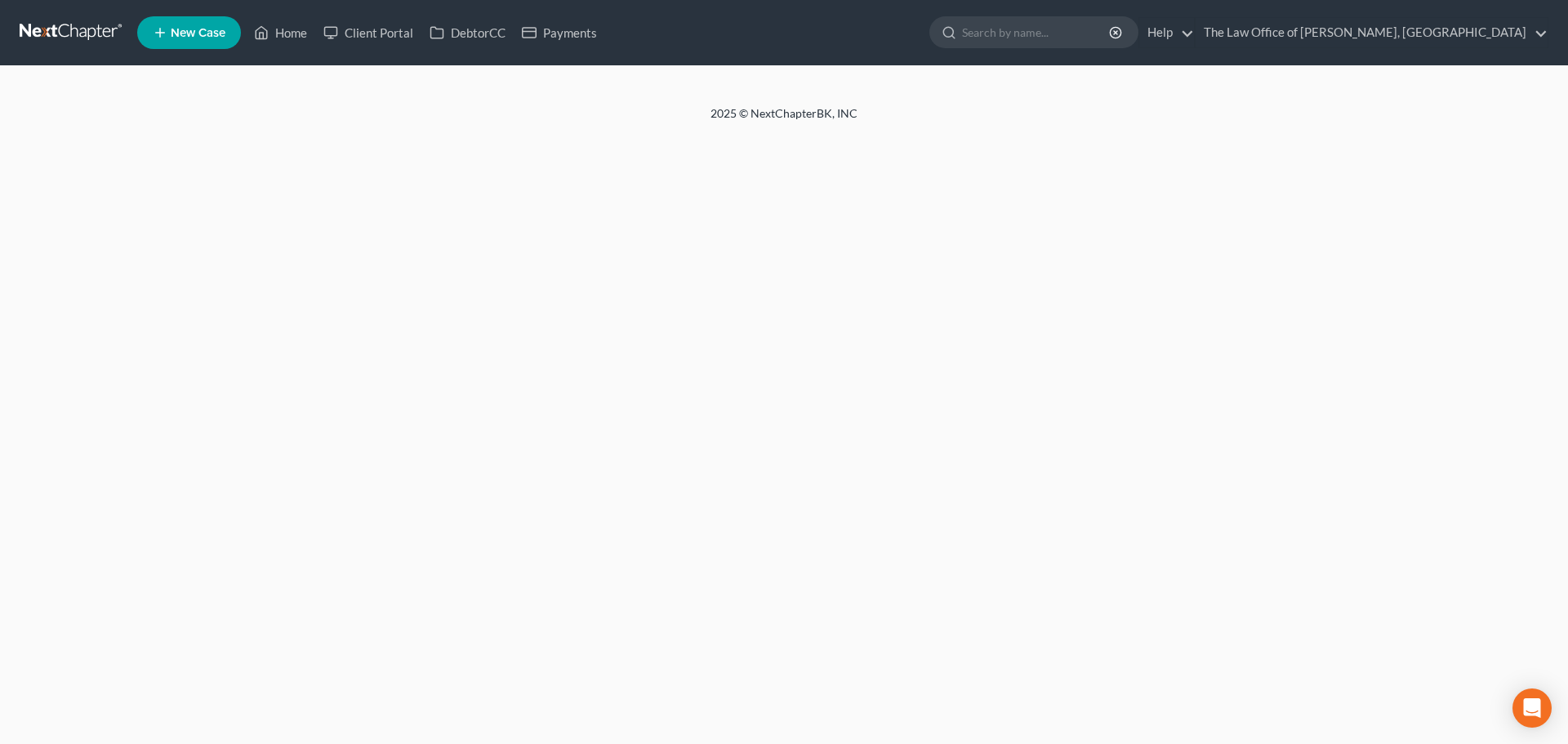
select select "0"
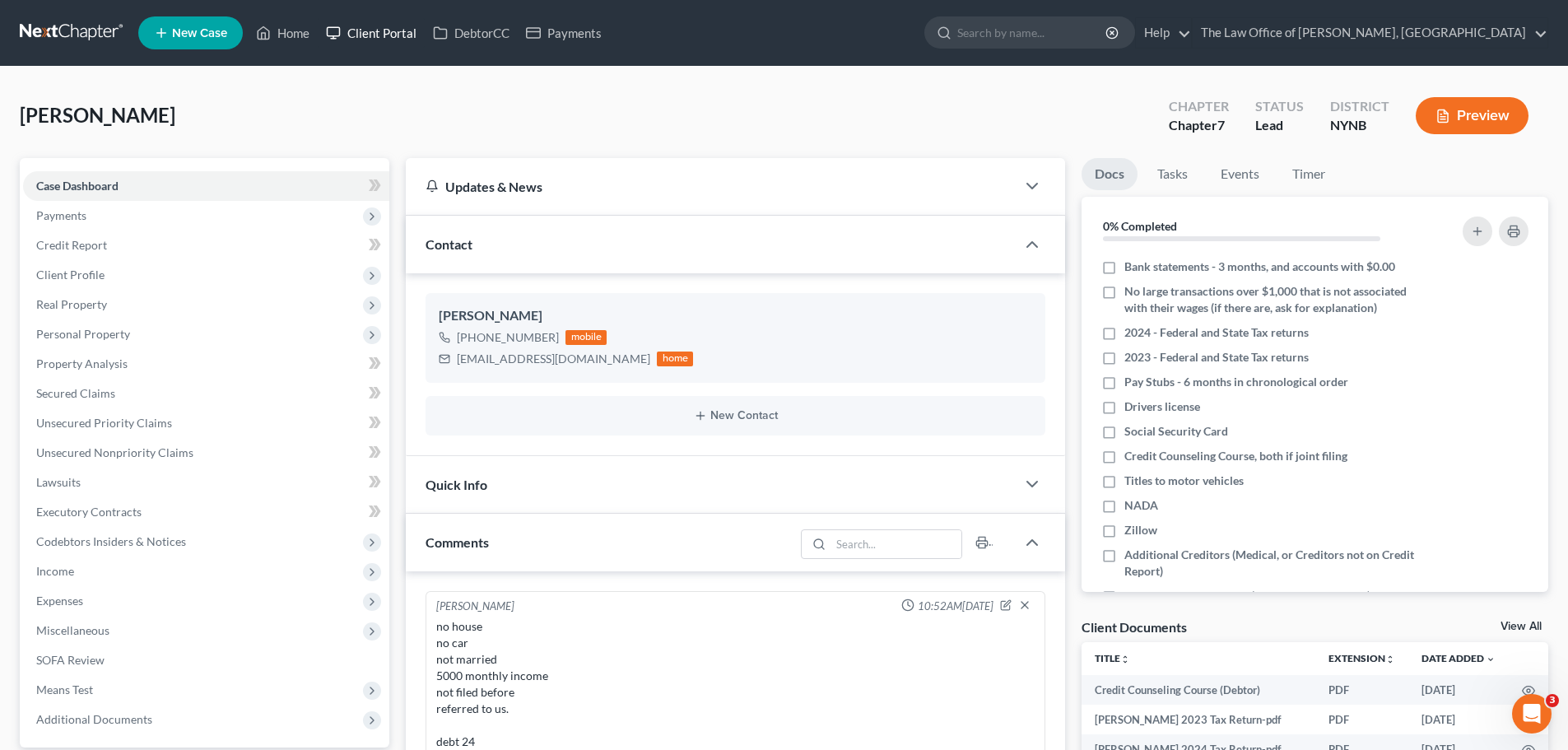
click at [354, 30] on link "Client Portal" at bounding box center [370, 33] width 107 height 30
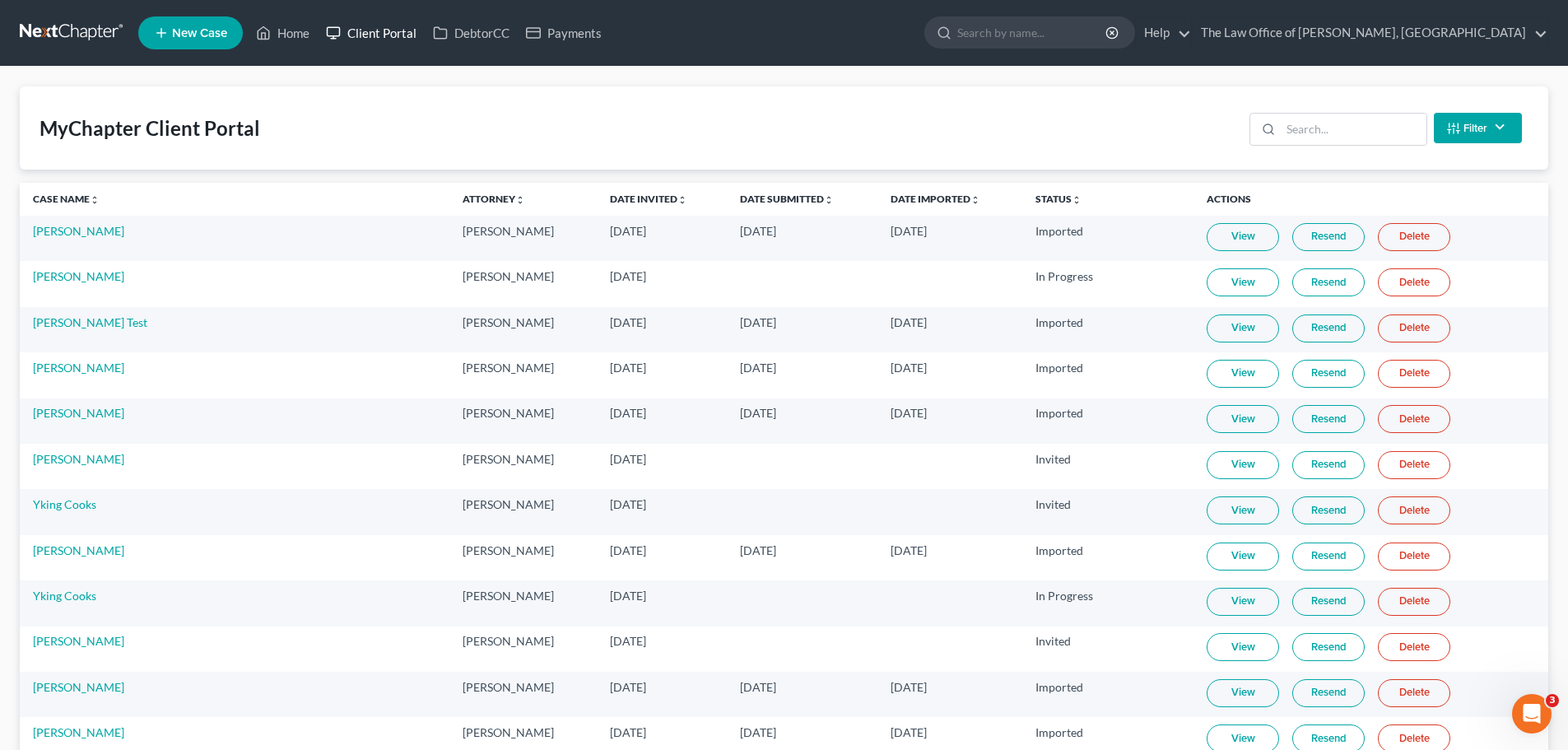
click at [385, 36] on link "Client Portal" at bounding box center [370, 33] width 107 height 30
click at [1367, 126] on input "search" at bounding box center [1353, 128] width 145 height 31
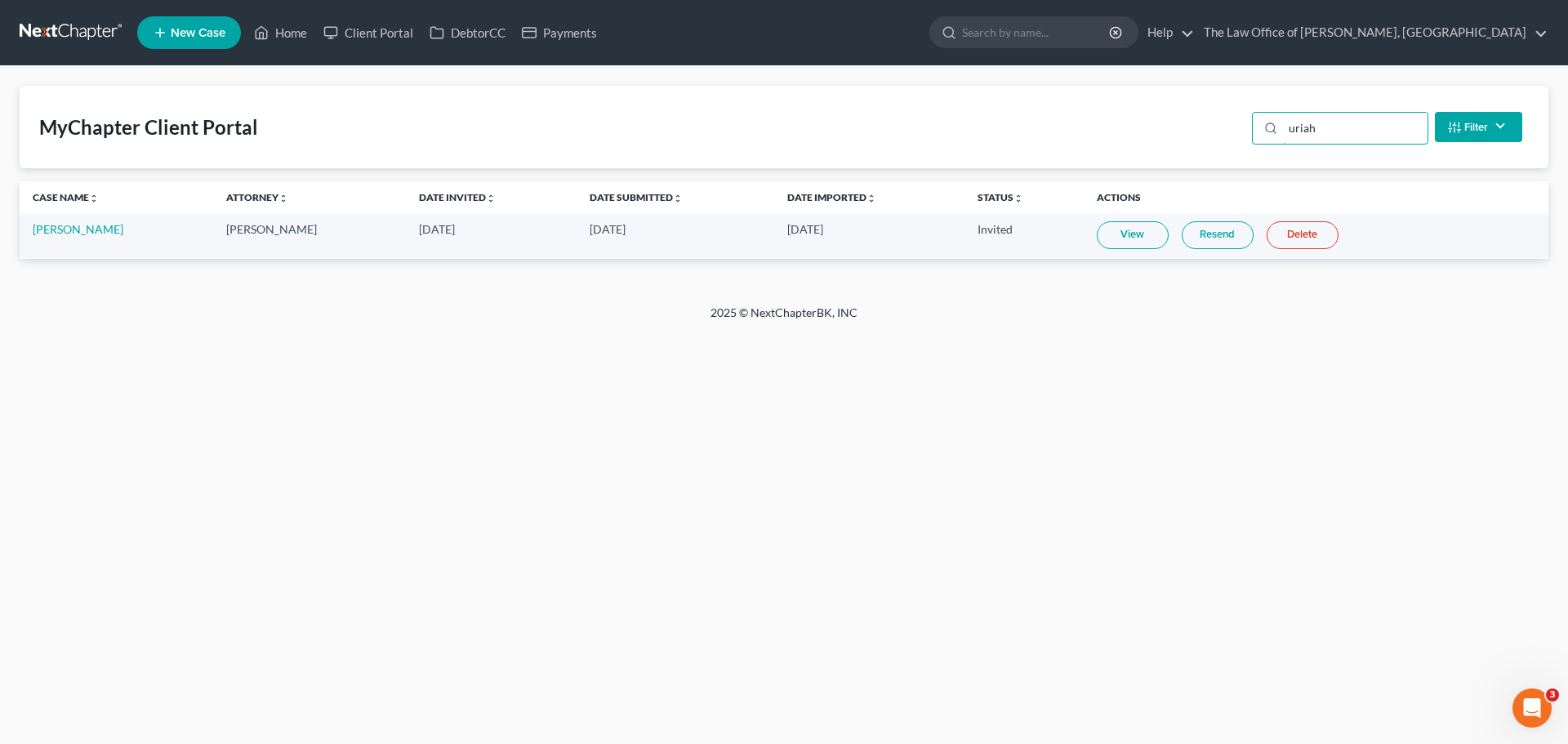
type input "uriah"
click at [1125, 234] on link "View" at bounding box center [1132, 235] width 72 height 28
click at [58, 233] on link "[PERSON_NAME]" at bounding box center [78, 229] width 91 height 14
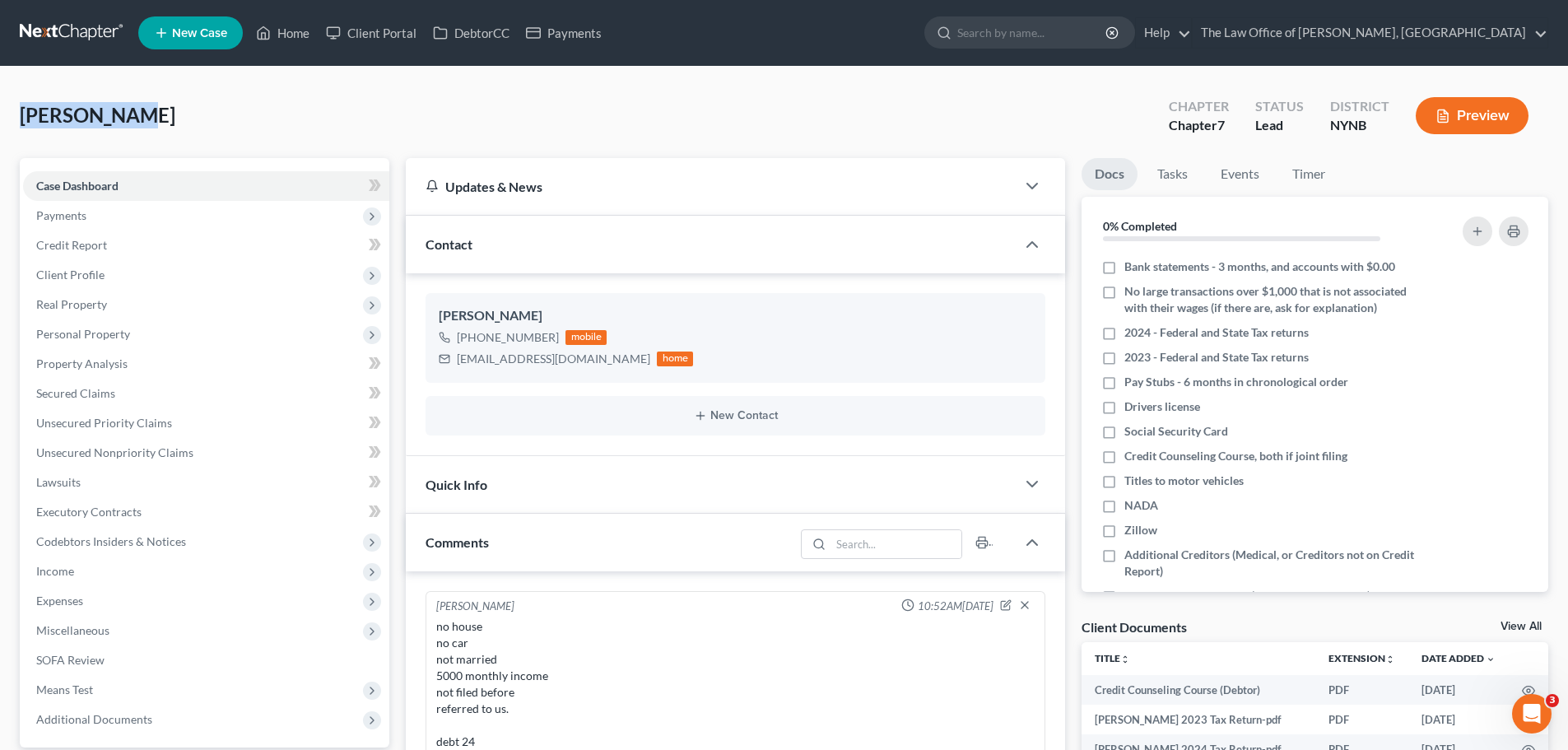
drag, startPoint x: 143, startPoint y: 117, endPoint x: 21, endPoint y: 117, distance: 122.0
click at [21, 117] on div "[PERSON_NAME], Uriah Upgraded Chapter Chapter 7 Status Lead District NYNB Previ…" at bounding box center [784, 123] width 1528 height 72
copy span "[PERSON_NAME]"
click at [94, 268] on span "Client Profile" at bounding box center [70, 275] width 69 height 14
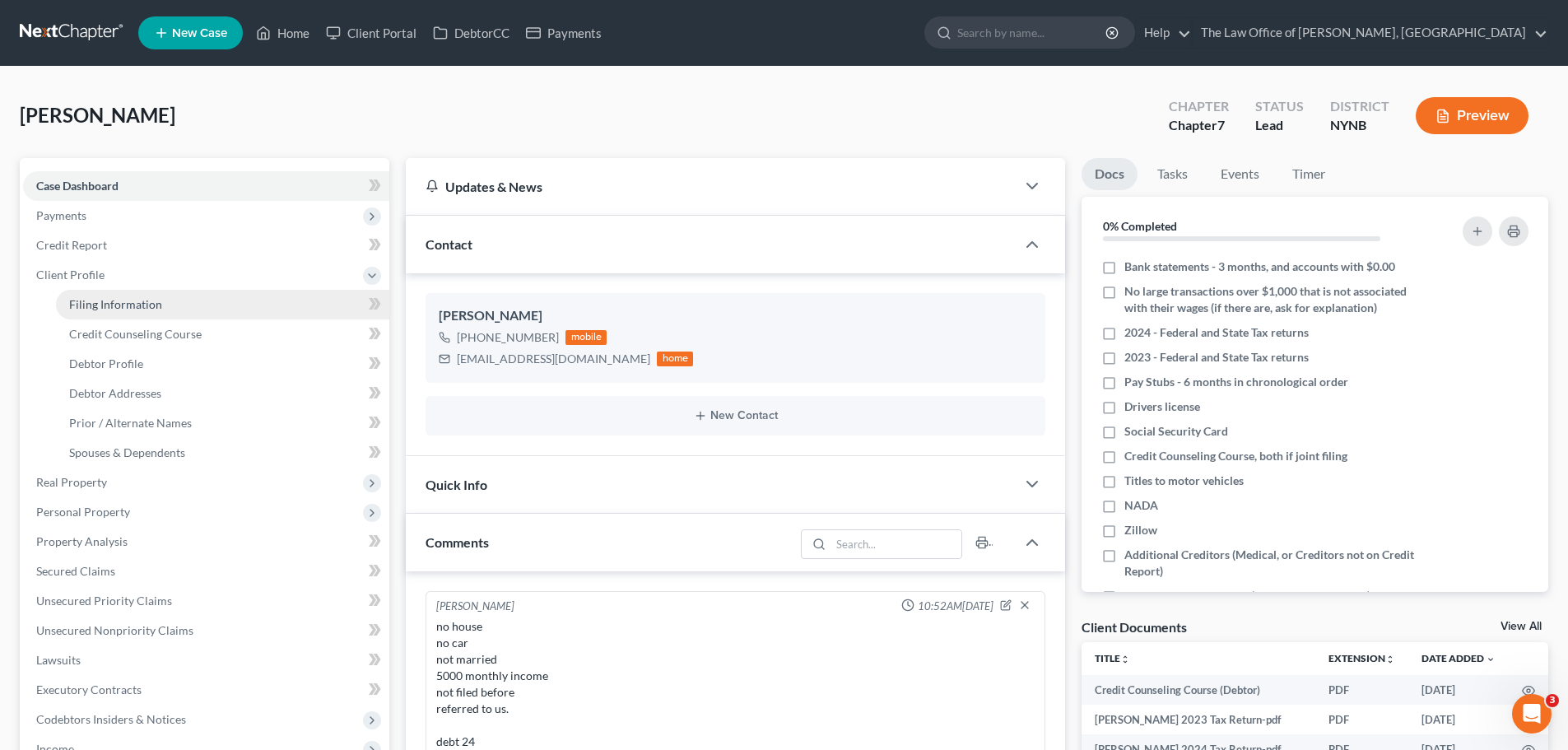
click at [103, 298] on span "Filing Information" at bounding box center [114, 304] width 93 height 14
select select "1"
select select "0"
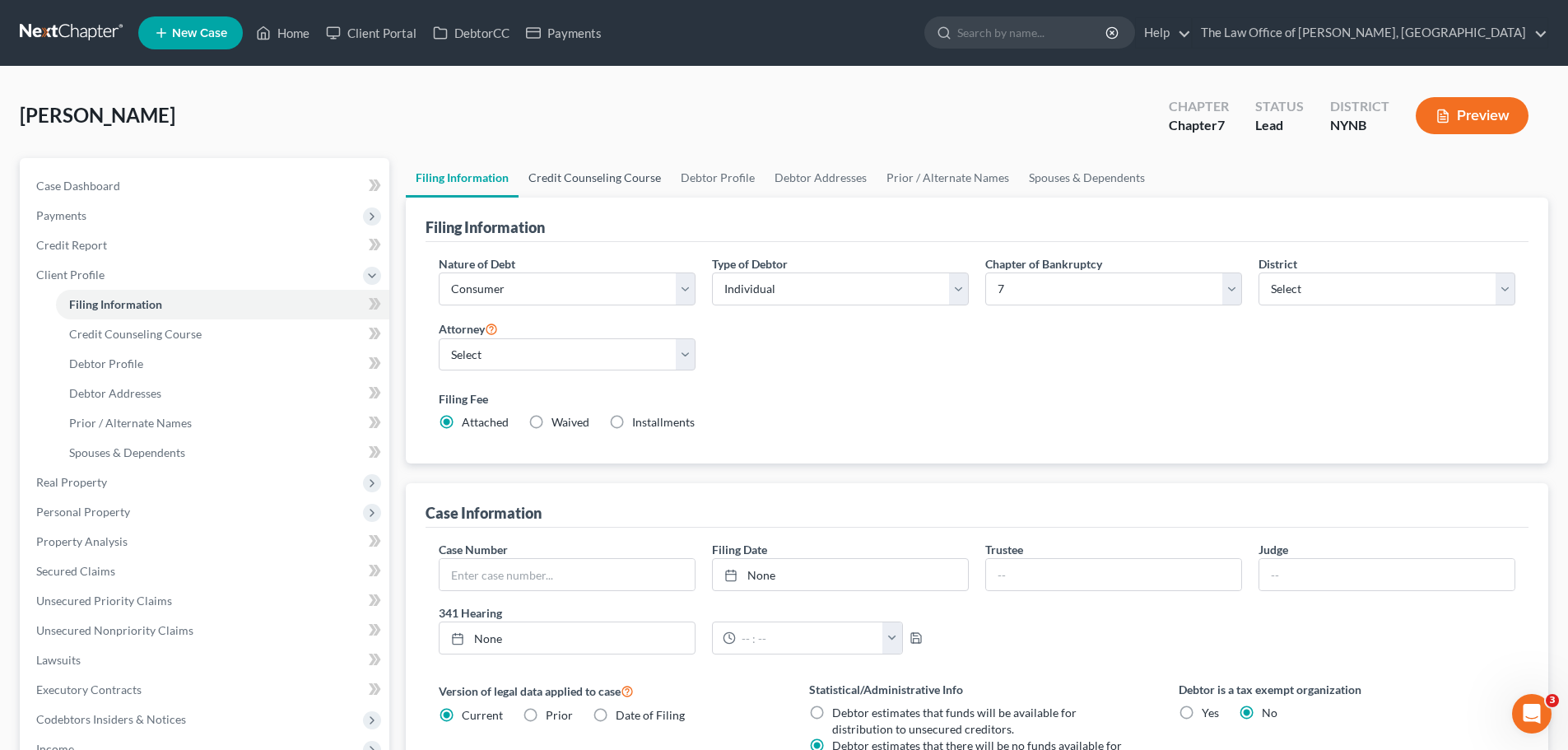
click at [600, 182] on link "Credit Counseling Course" at bounding box center [594, 178] width 152 height 40
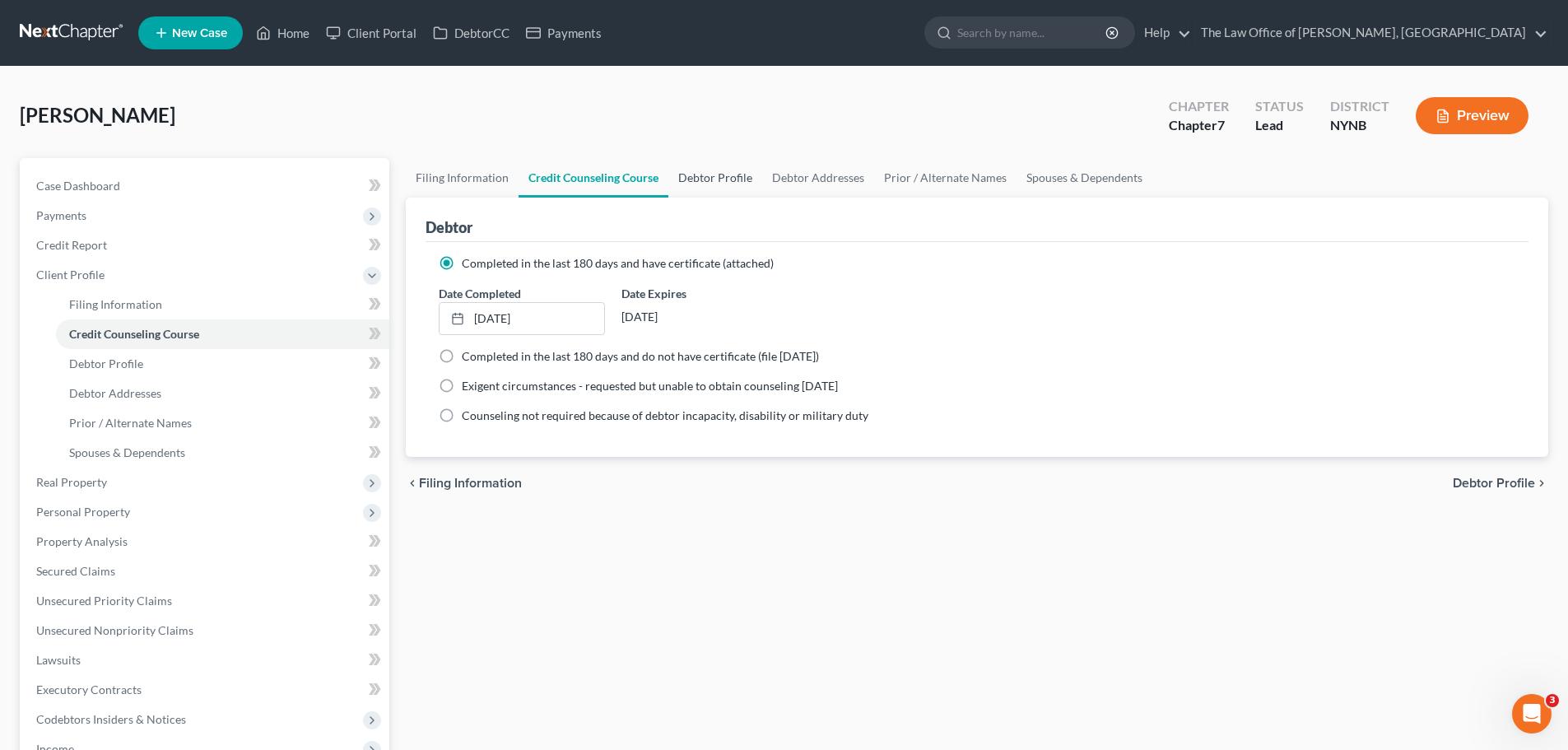
click at [701, 178] on link "Debtor Profile" at bounding box center [715, 178] width 94 height 40
select select "0"
select select "1"
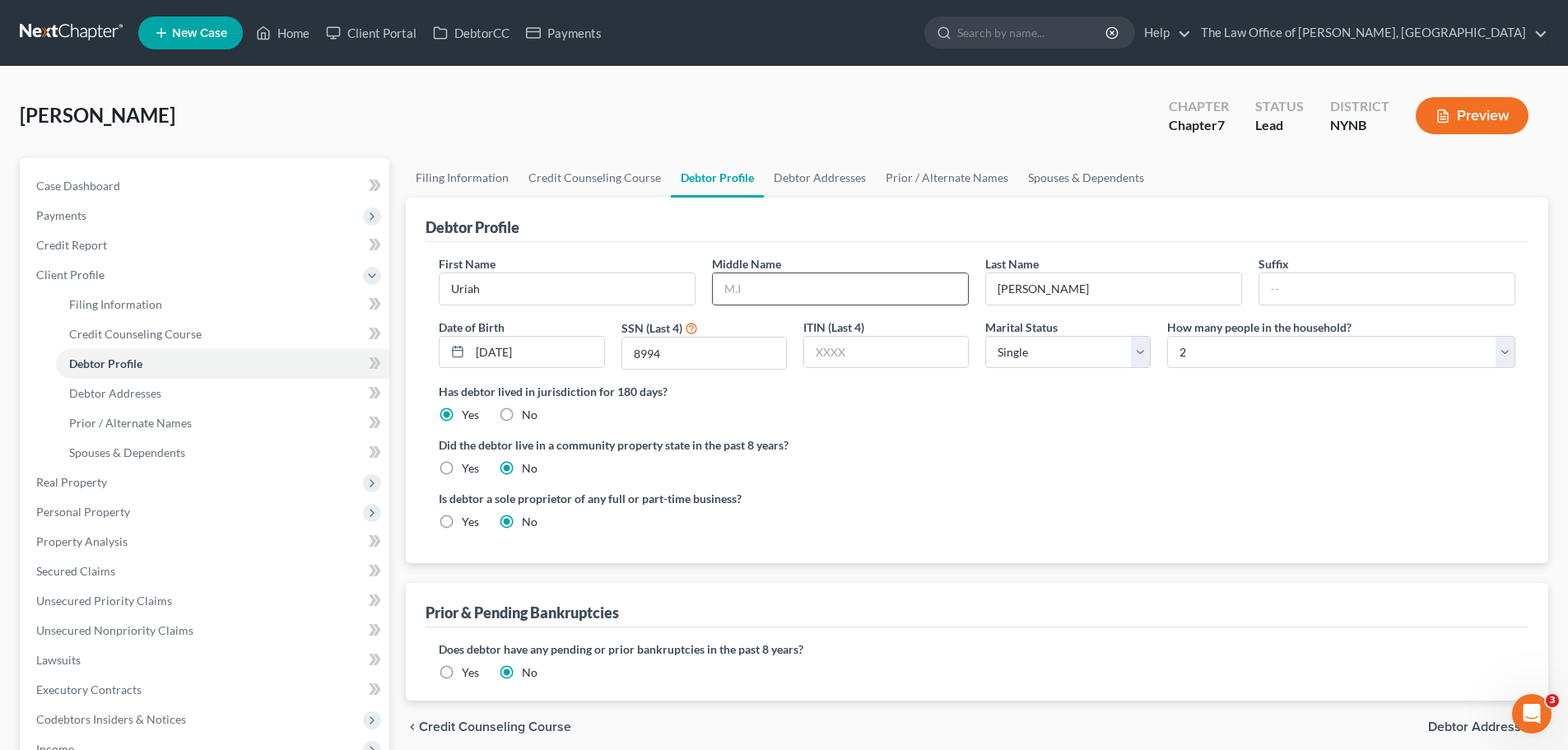
click at [801, 292] on input "text" at bounding box center [840, 288] width 255 height 31
type input "M"
click at [1037, 359] on select "Select Single Married Separated Divorced Widowed" at bounding box center [1068, 352] width 165 height 33
select select "3"
click at [986, 336] on select "Select Single Married Separated Divorced Widowed" at bounding box center [1068, 352] width 165 height 33
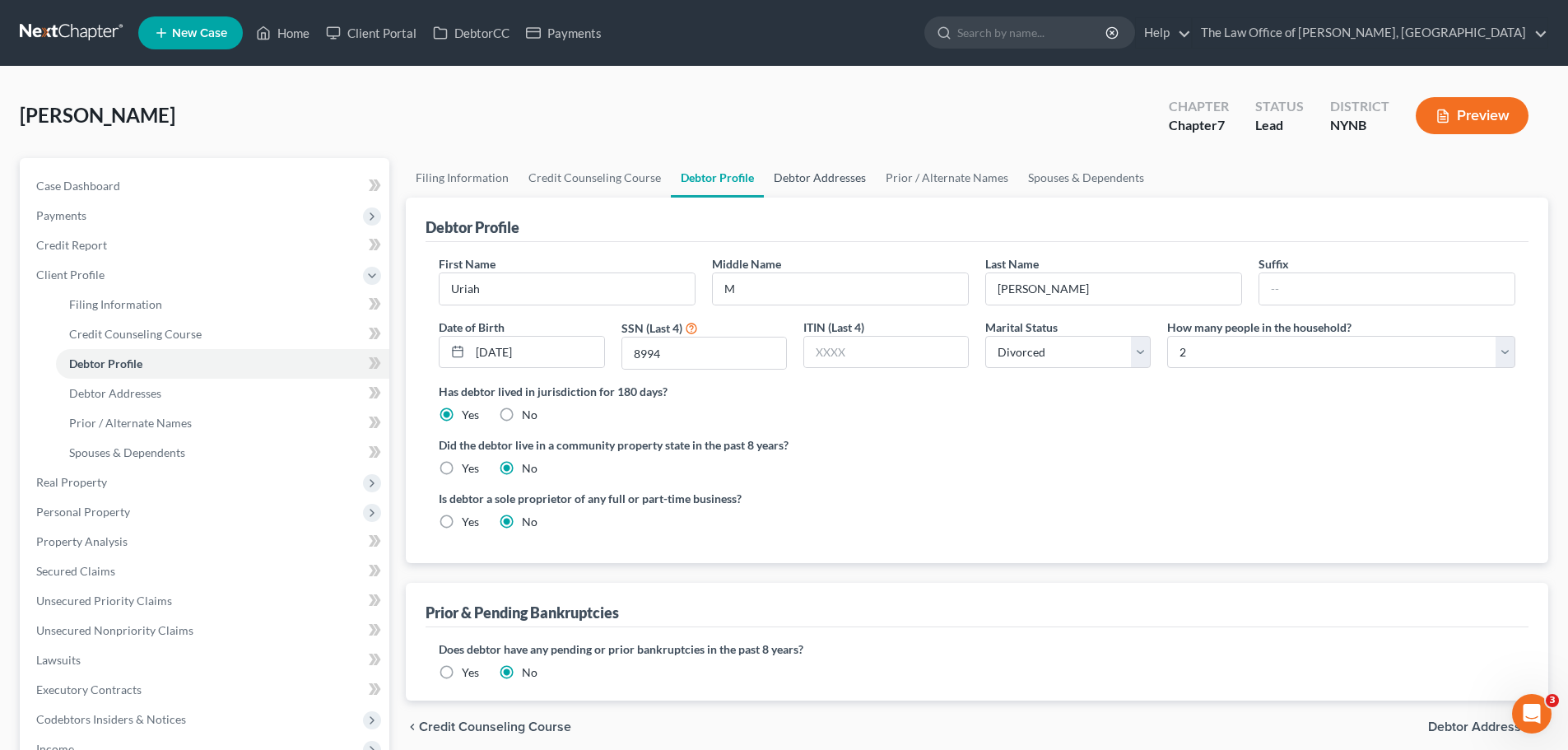
click at [807, 178] on link "Debtor Addresses" at bounding box center [819, 178] width 112 height 40
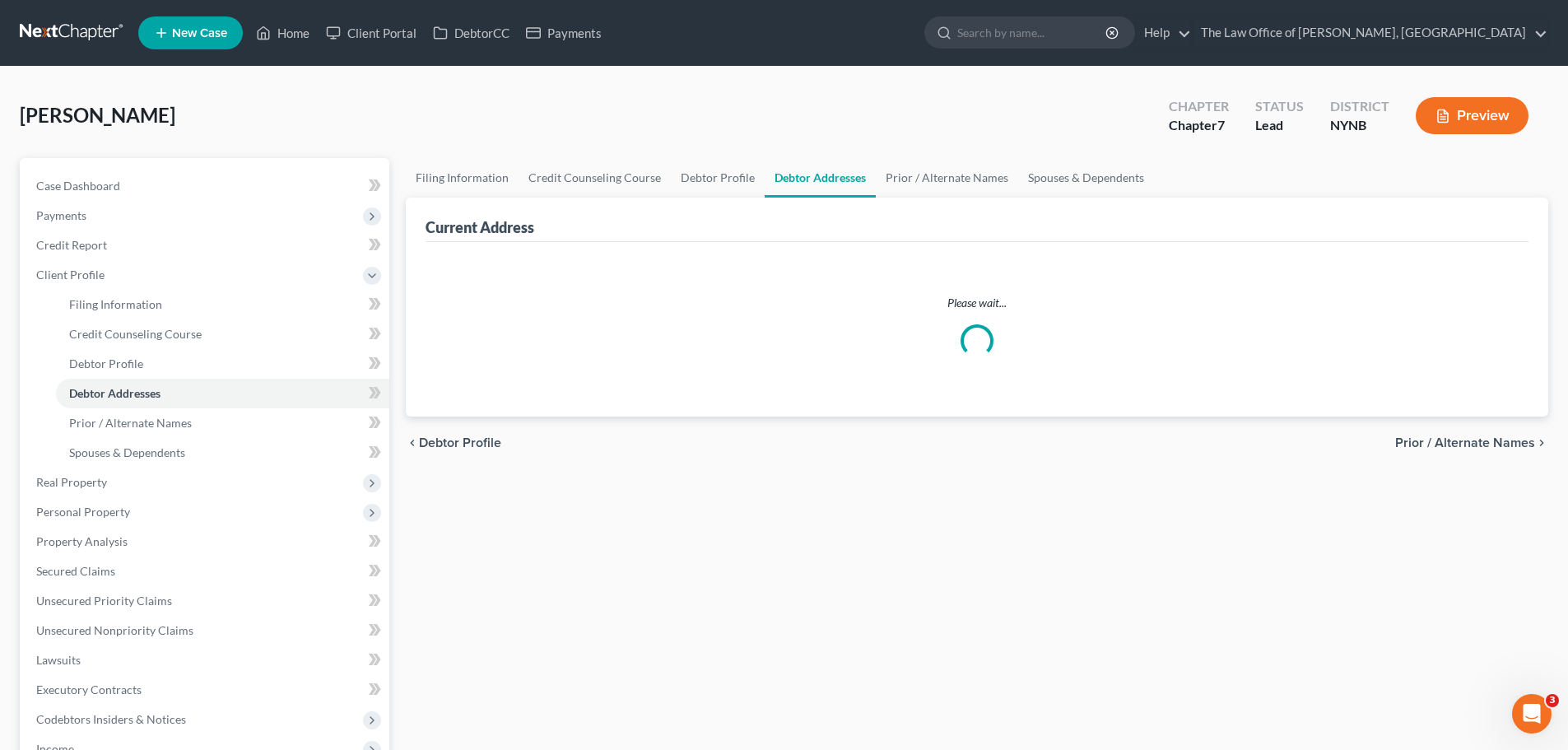
select select "0"
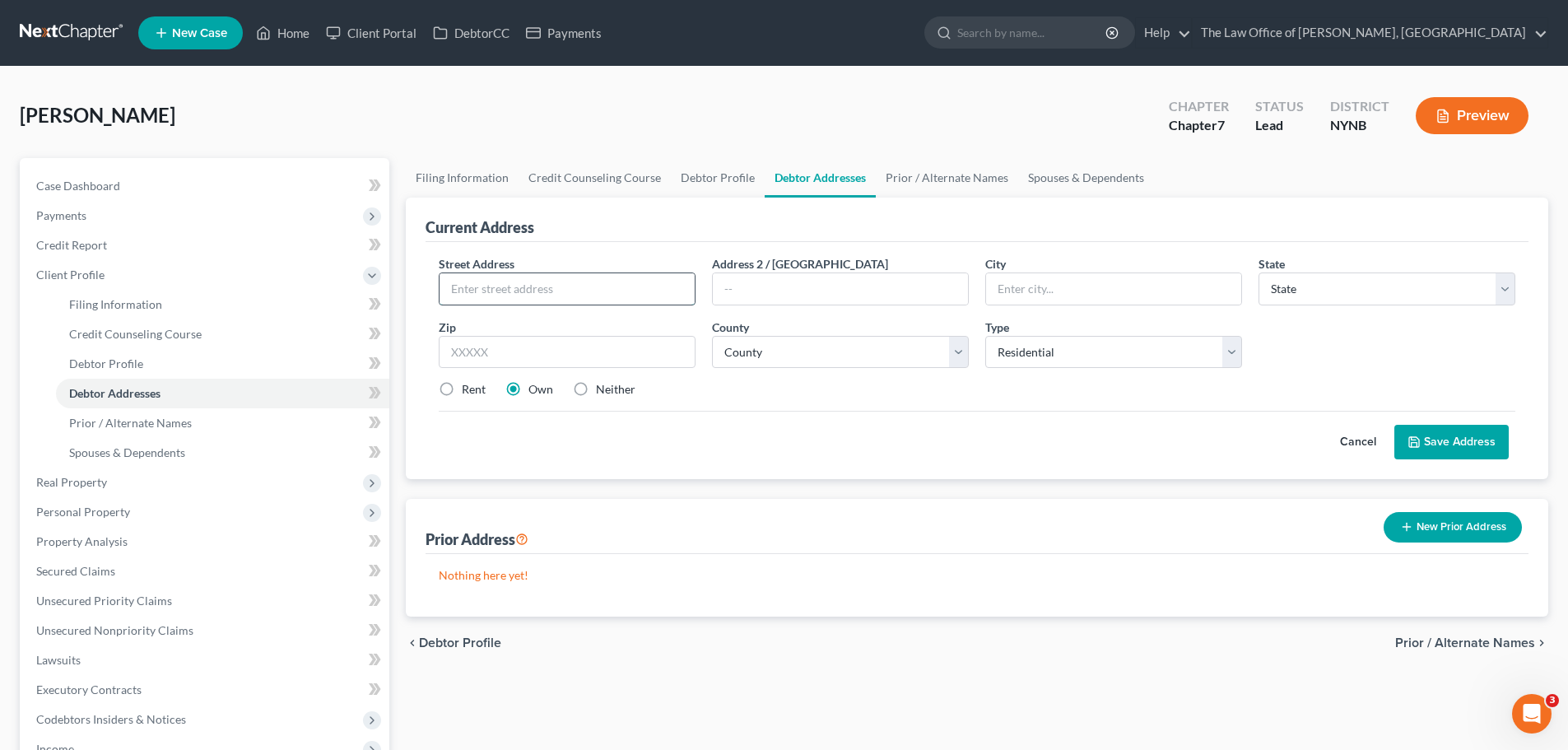
click at [535, 286] on input "text" at bounding box center [566, 288] width 255 height 31
type input "[STREET_ADDRESS]"
click at [592, 361] on input "text" at bounding box center [567, 352] width 257 height 33
type input "12202"
type input "[GEOGRAPHIC_DATA]"
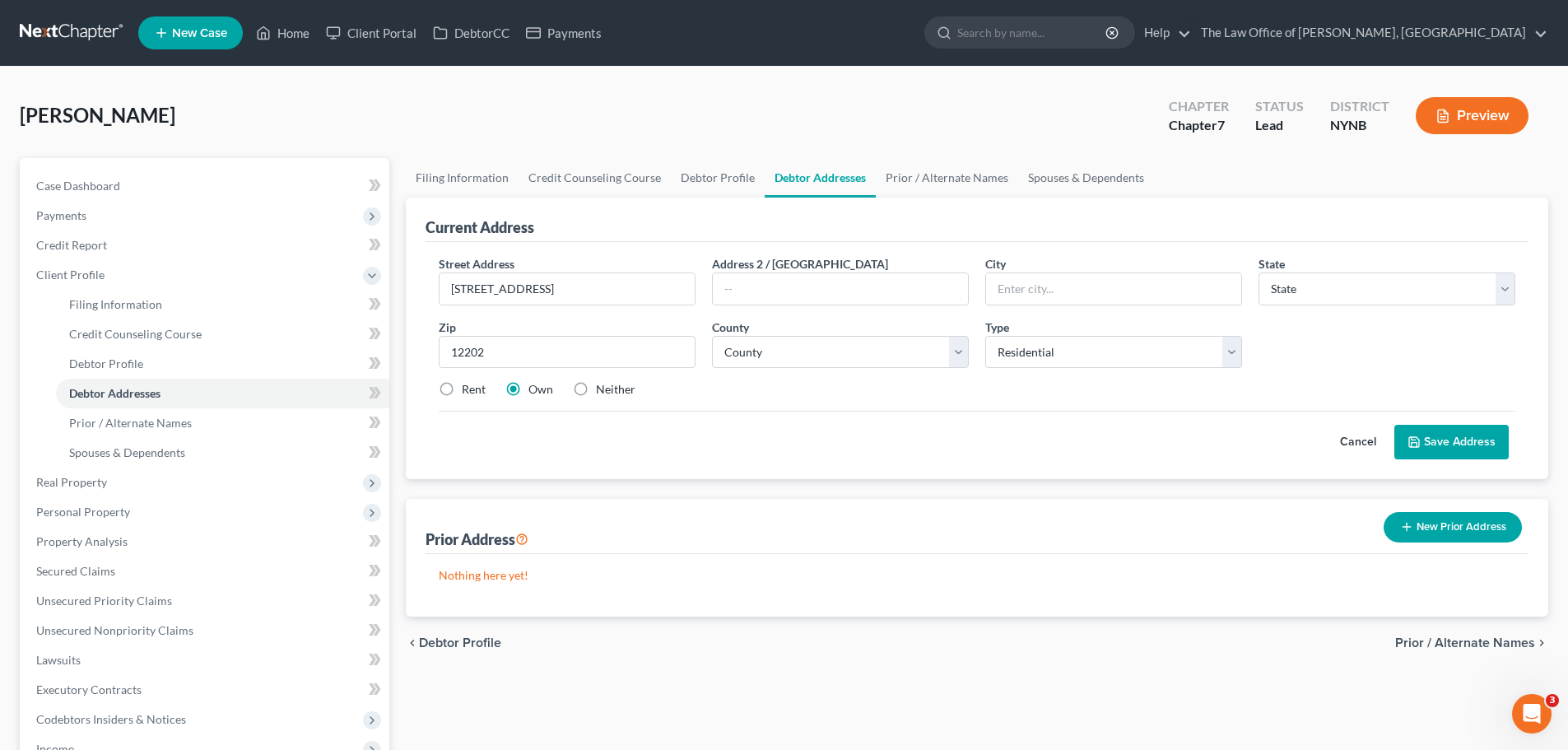
select select "35"
drag, startPoint x: 782, startPoint y: 412, endPoint x: 781, endPoint y: 369, distance: 43.0
click at [782, 396] on form "Street Address * [STREET_ADDRESS] Address 2 / [GEOGRAPHIC_DATA] * [GEOGRAPHIC_D…" at bounding box center [977, 357] width 1076 height 204
click at [780, 359] on select "County" at bounding box center [840, 352] width 257 height 33
select select "0"
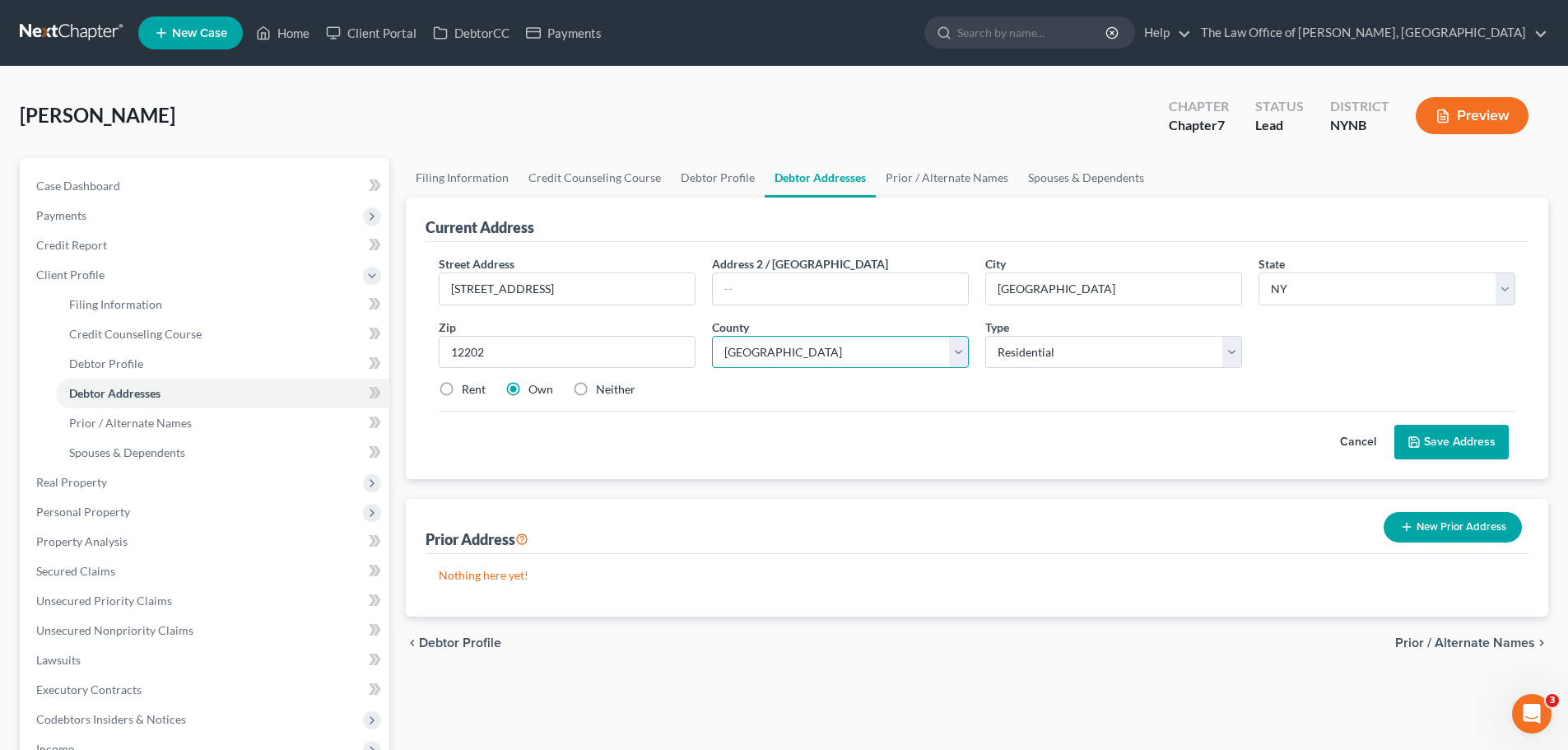
click at [712, 336] on select "County [GEOGRAPHIC_DATA] [GEOGRAPHIC_DATA] [GEOGRAPHIC_DATA] [GEOGRAPHIC_DATA] …" at bounding box center [840, 352] width 257 height 33
drag, startPoint x: 444, startPoint y: 391, endPoint x: 538, endPoint y: 391, distance: 94.0
click at [462, 391] on label "Rent" at bounding box center [474, 389] width 24 height 17
click at [468, 391] on input "Rent" at bounding box center [473, 386] width 11 height 11
radio input "true"
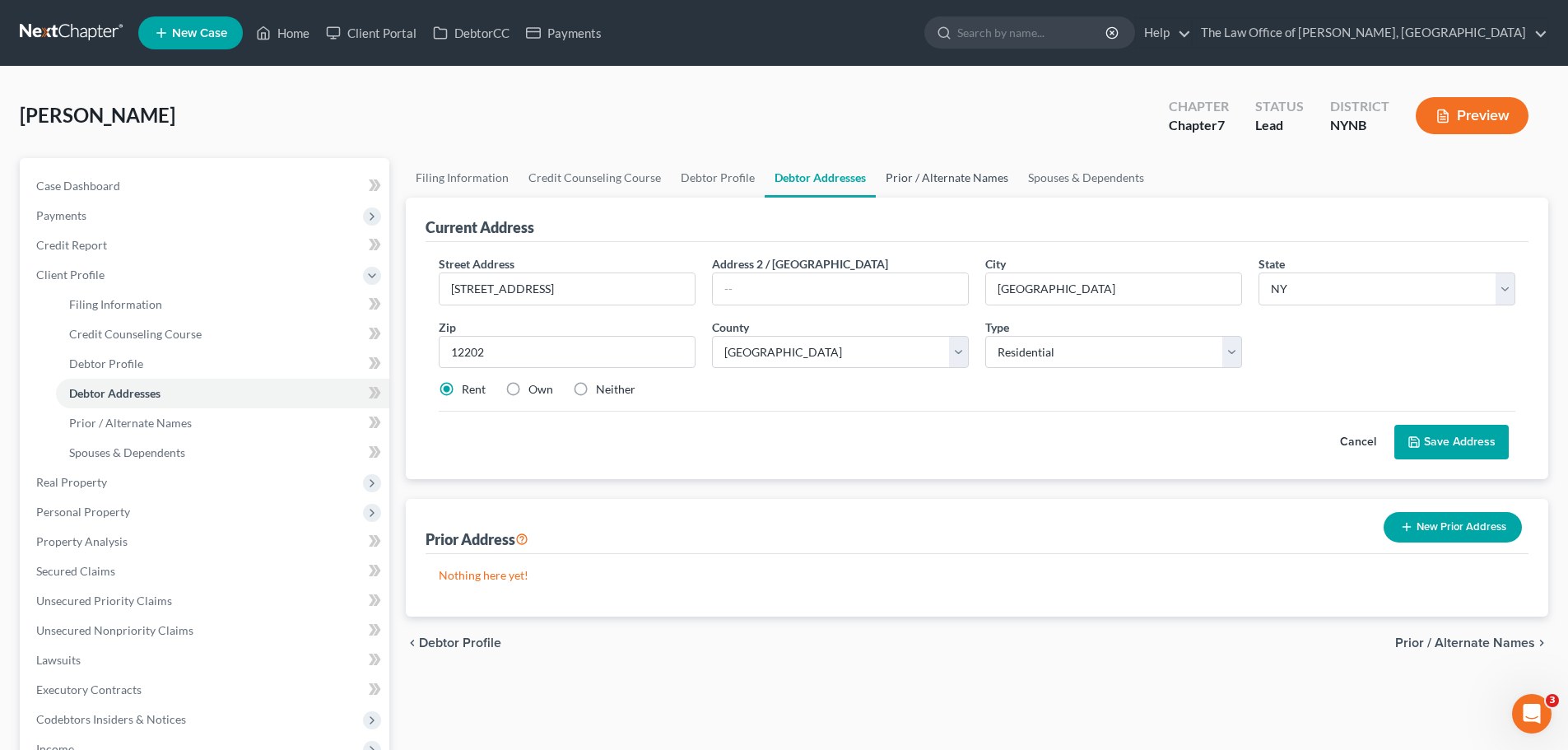
click at [908, 184] on link "Prior / Alternate Names" at bounding box center [947, 178] width 142 height 40
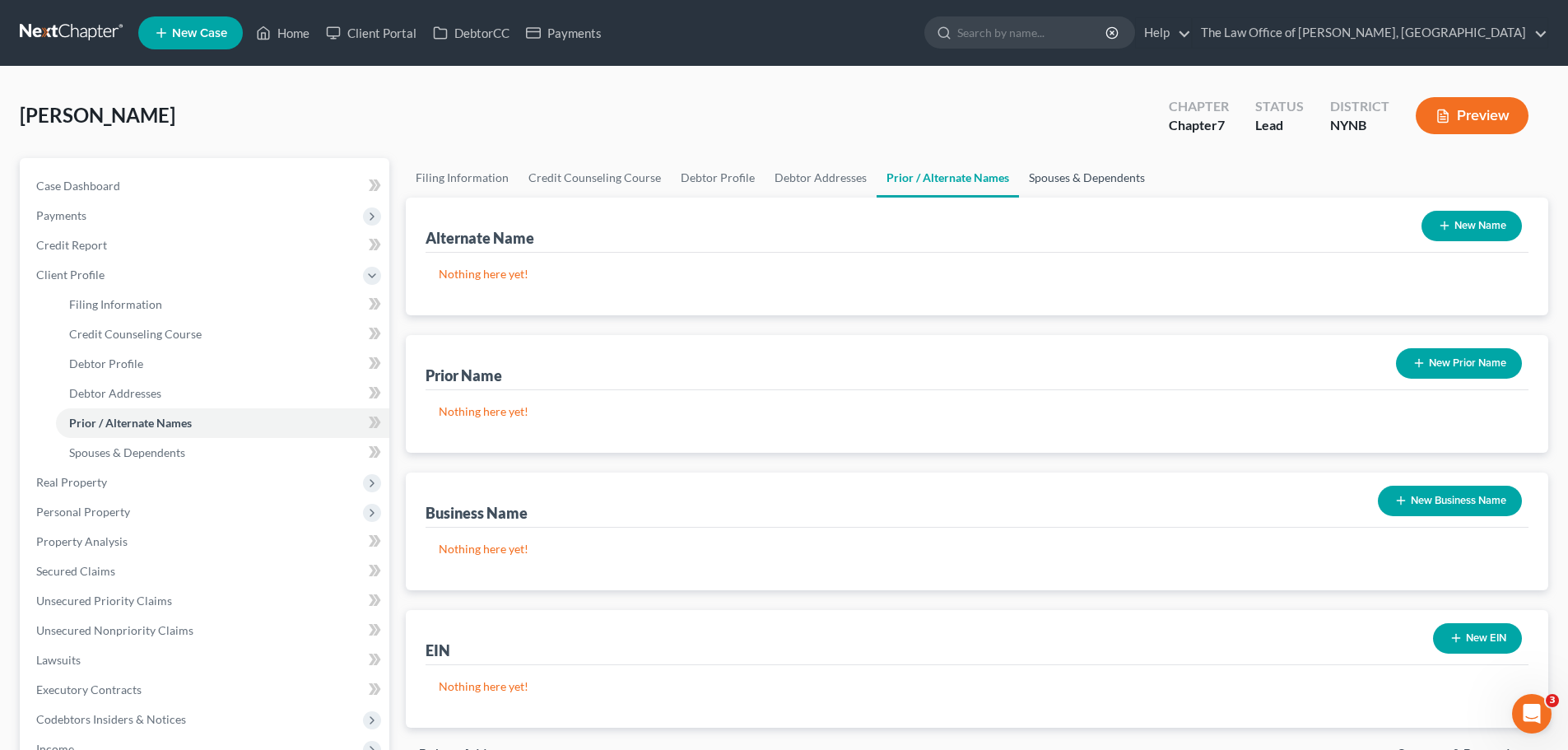
click at [1055, 185] on link "Spouses & Dependents" at bounding box center [1086, 178] width 135 height 40
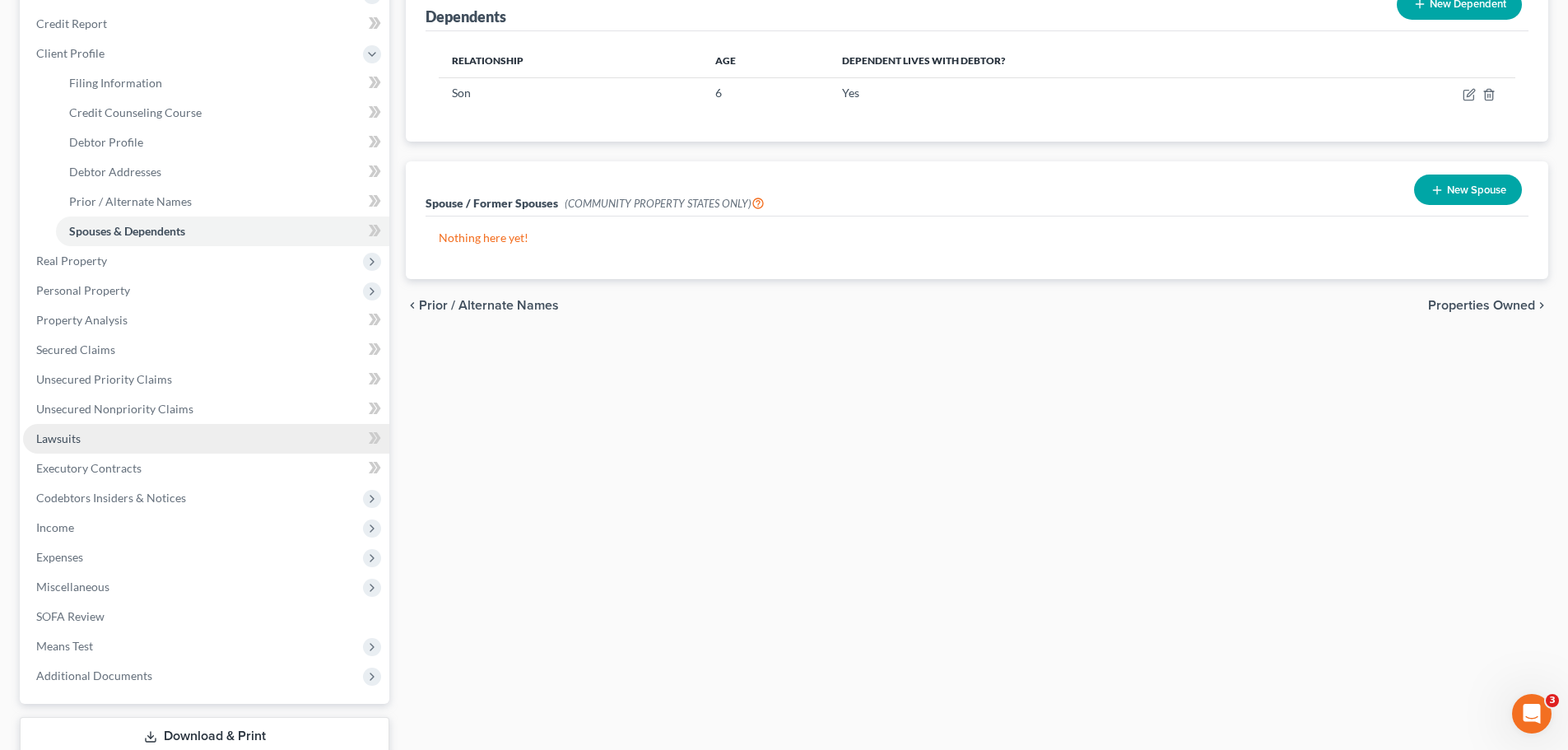
scroll to position [247, 0]
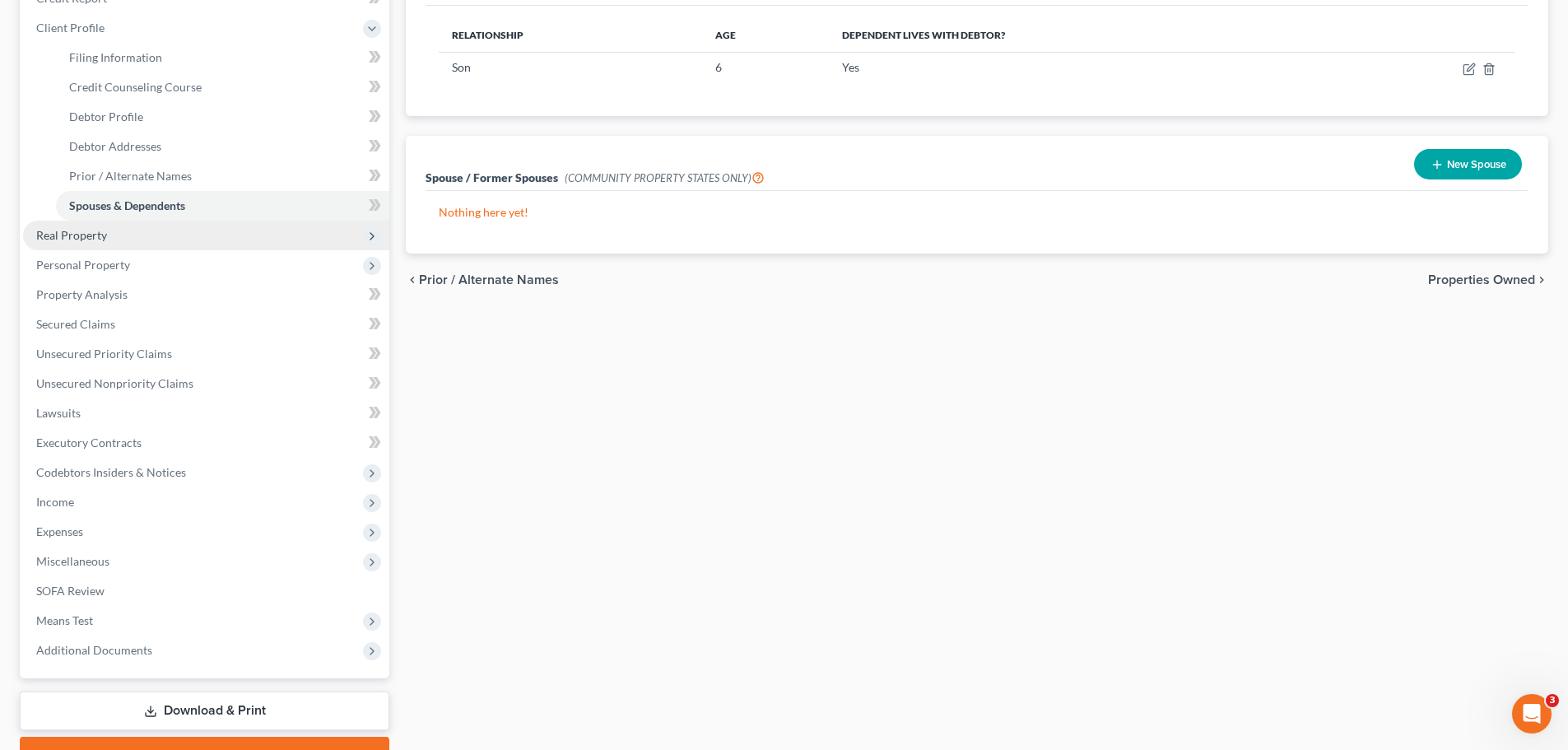
click at [77, 235] on span "Real Property" at bounding box center [71, 235] width 71 height 14
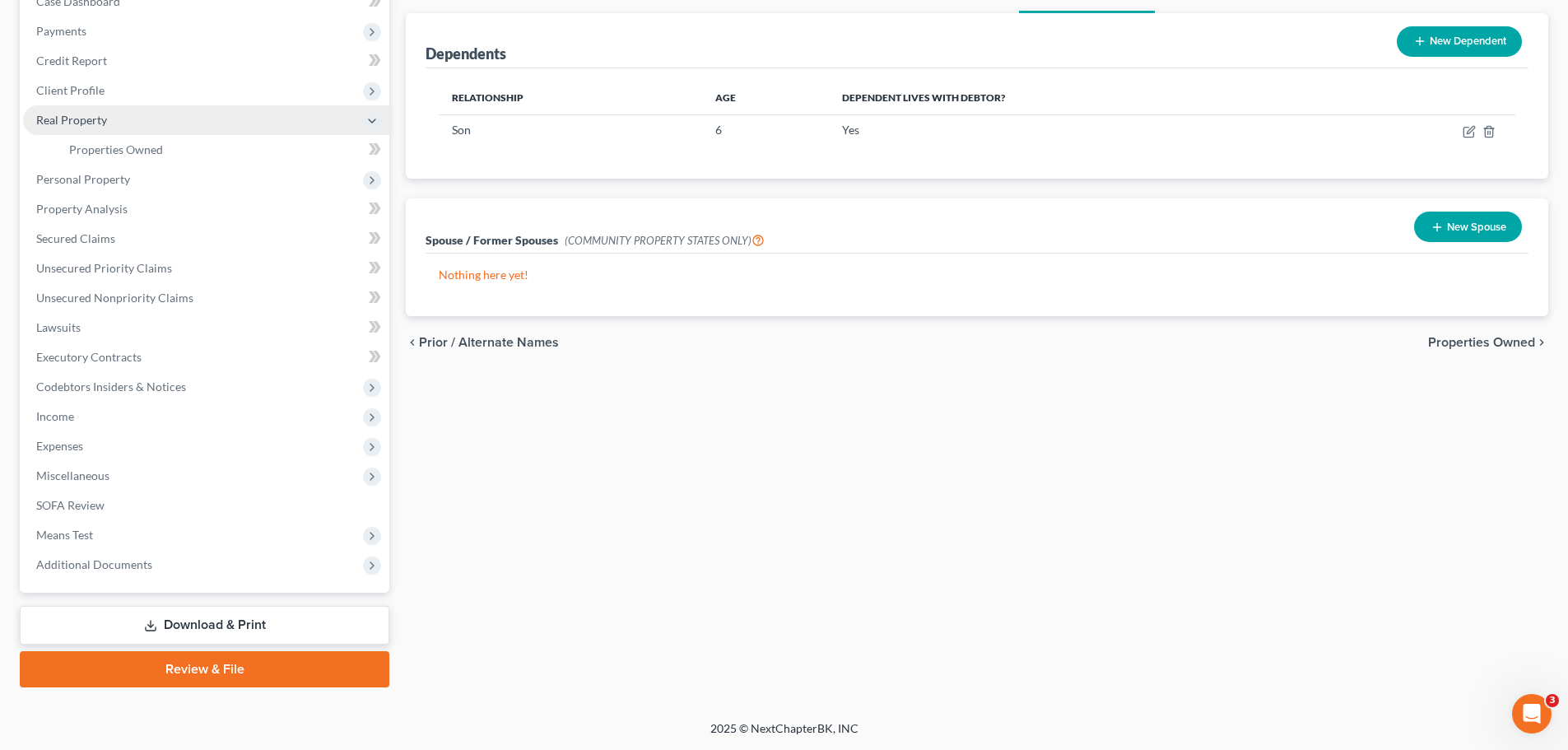
scroll to position [184, 0]
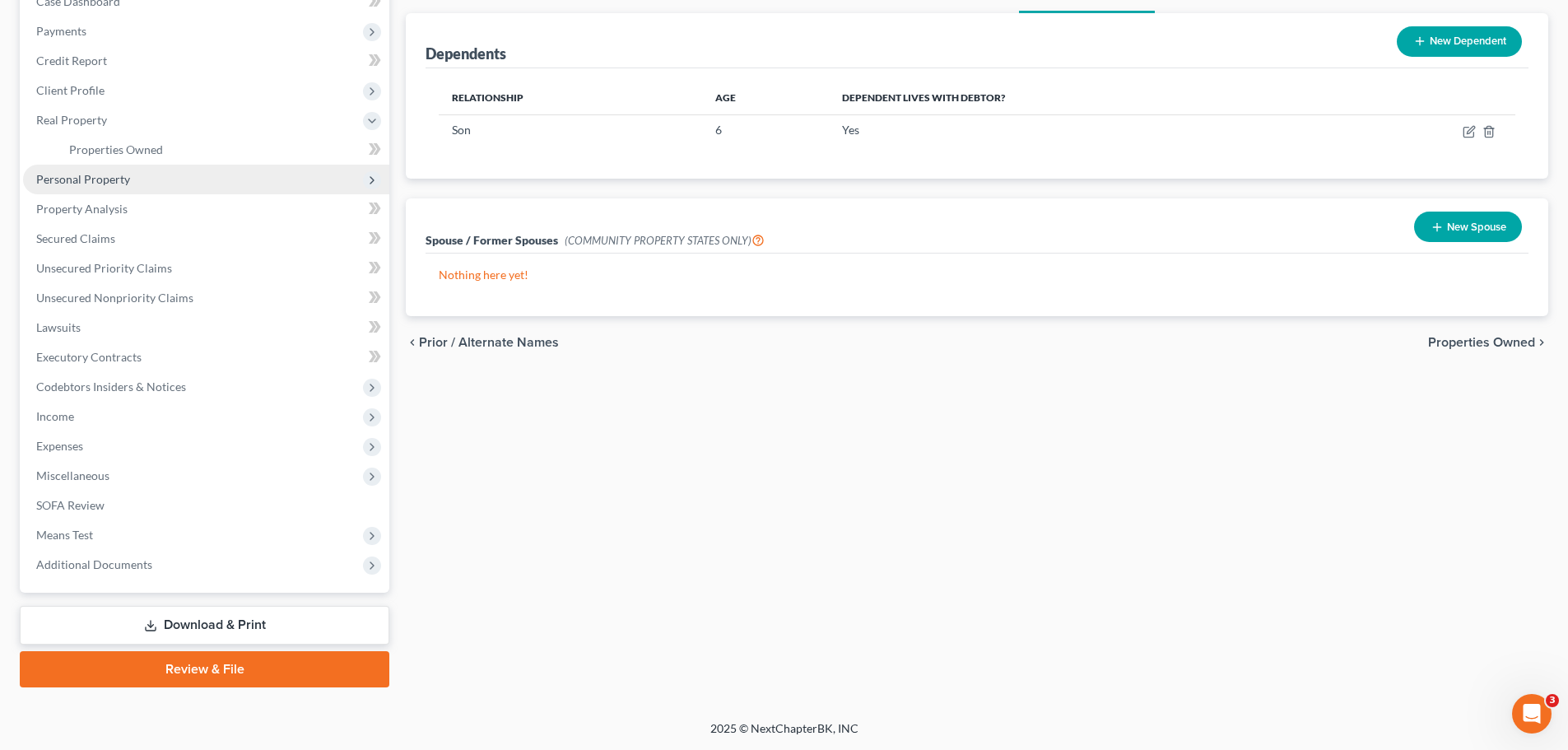
click at [83, 179] on span "Personal Property" at bounding box center [83, 179] width 94 height 14
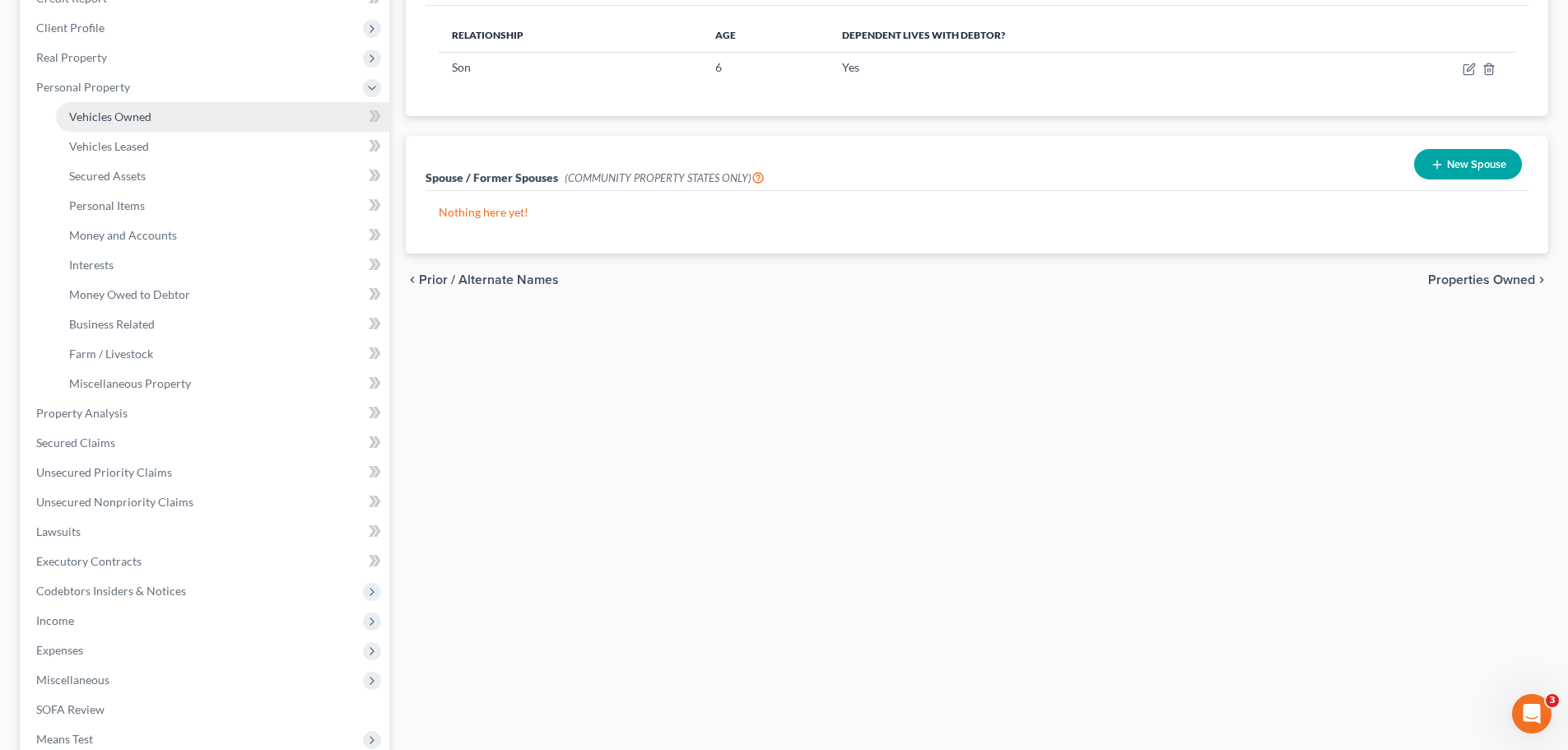
click at [106, 128] on link "Vehicles Owned" at bounding box center [222, 118] width 334 height 30
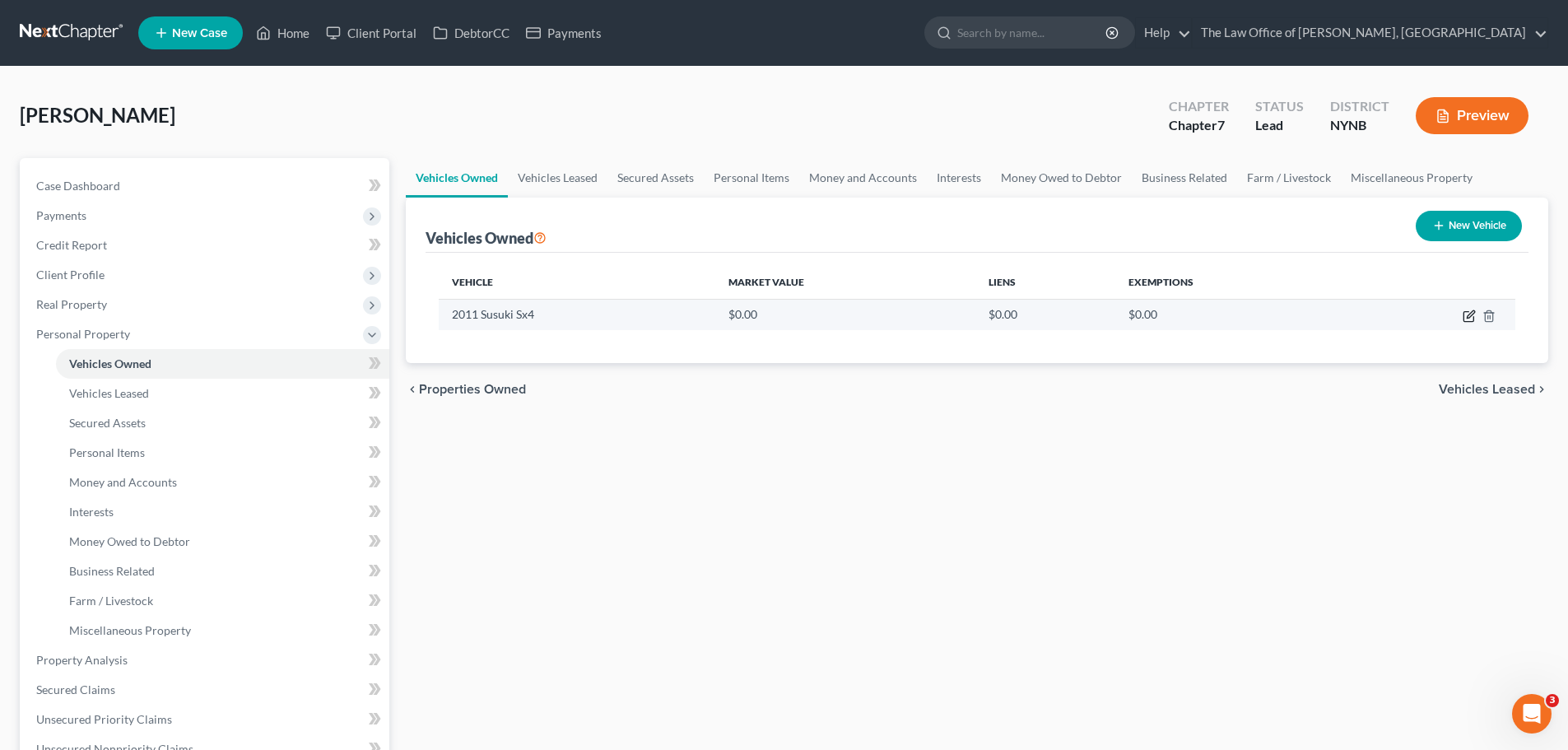
click at [1469, 316] on icon "button" at bounding box center [1468, 316] width 13 height 13
select select "0"
select select "15"
select select "4"
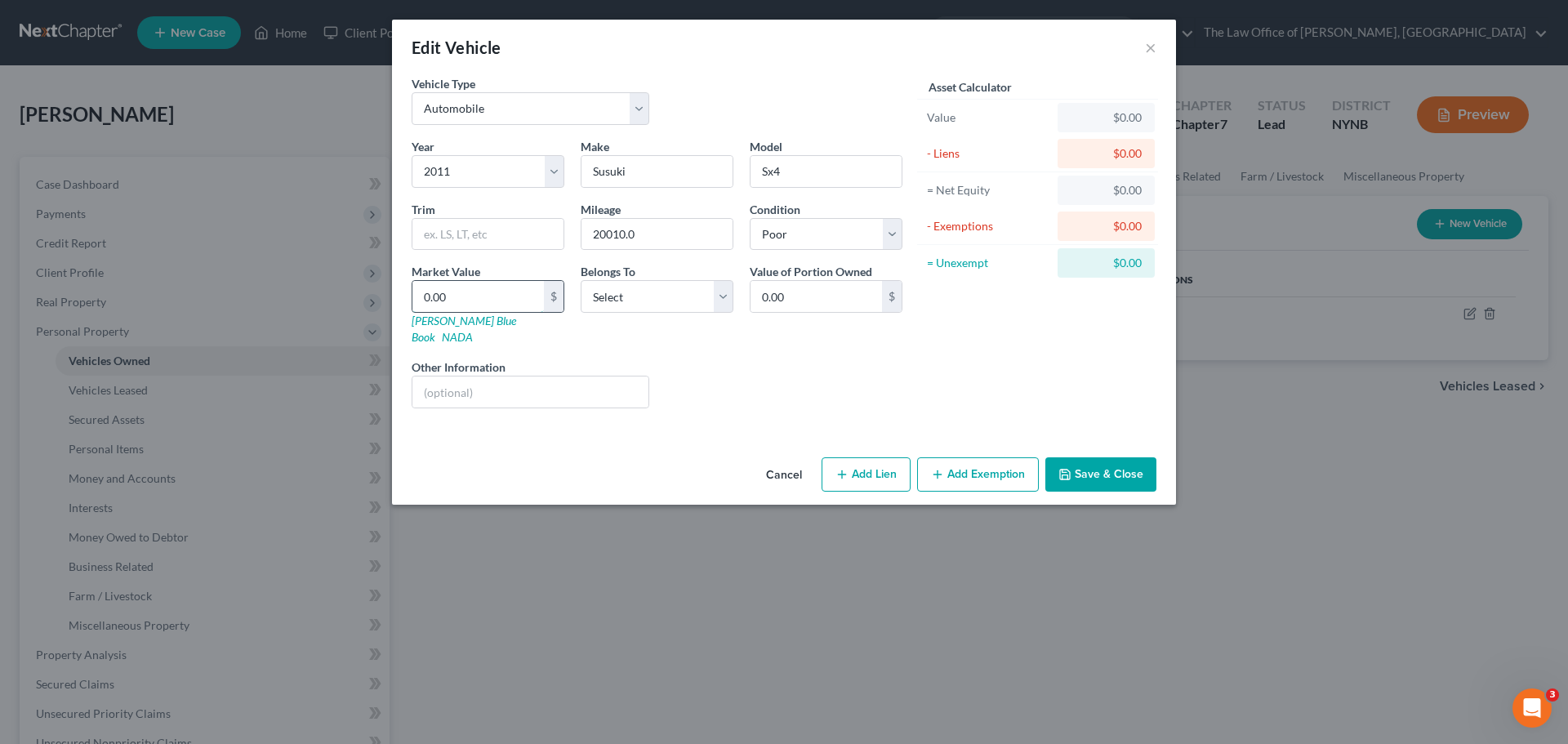
click at [479, 294] on input "0.00" at bounding box center [477, 295] width 131 height 31
drag, startPoint x: 655, startPoint y: 234, endPoint x: 588, endPoint y: 237, distance: 67.1
click at [588, 237] on input "20010.0" at bounding box center [657, 234] width 151 height 31
type input "200000"
click at [483, 289] on input "0.00" at bounding box center [477, 295] width 131 height 31
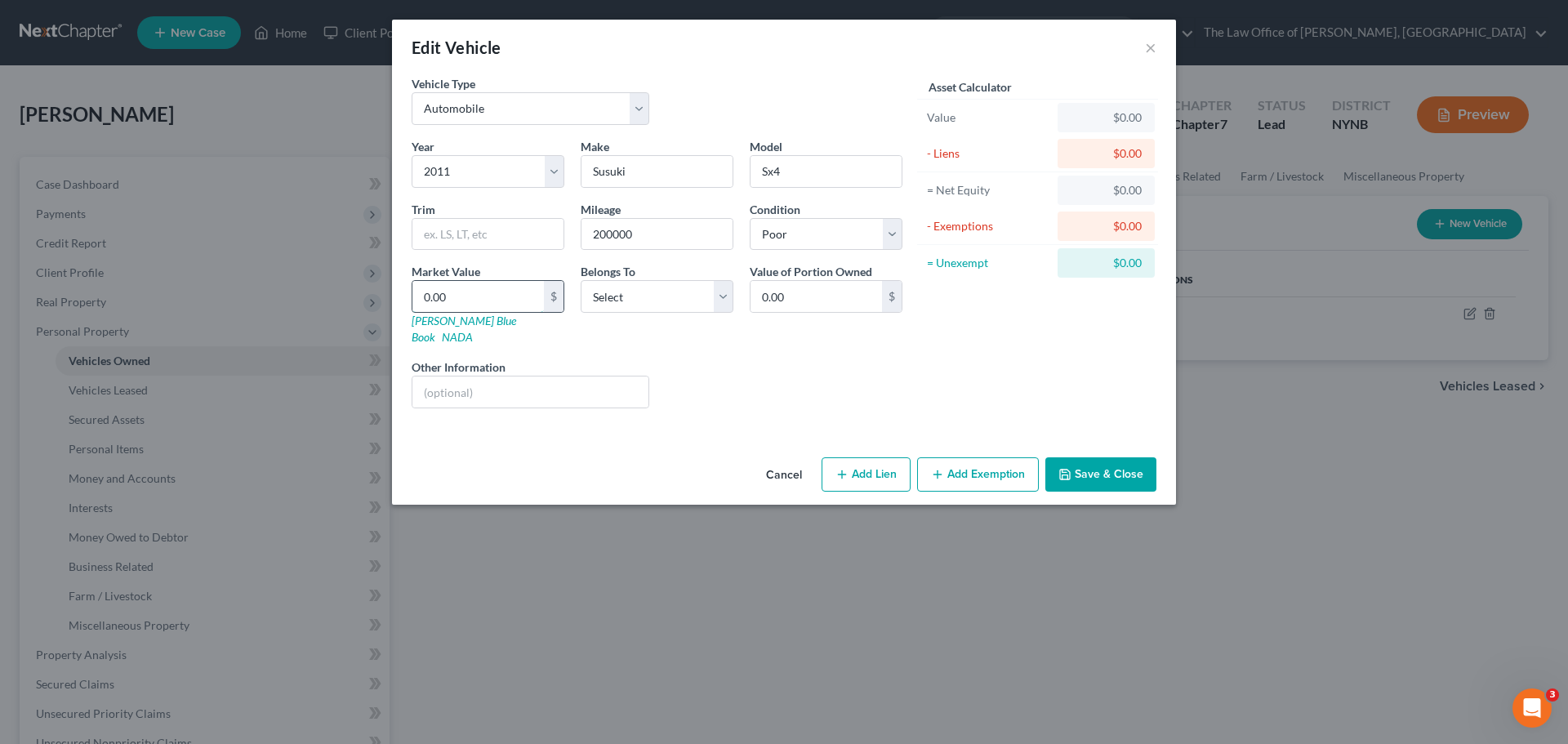
type input "2"
type input "2.00"
type input "20"
type input "20.00"
type input "200"
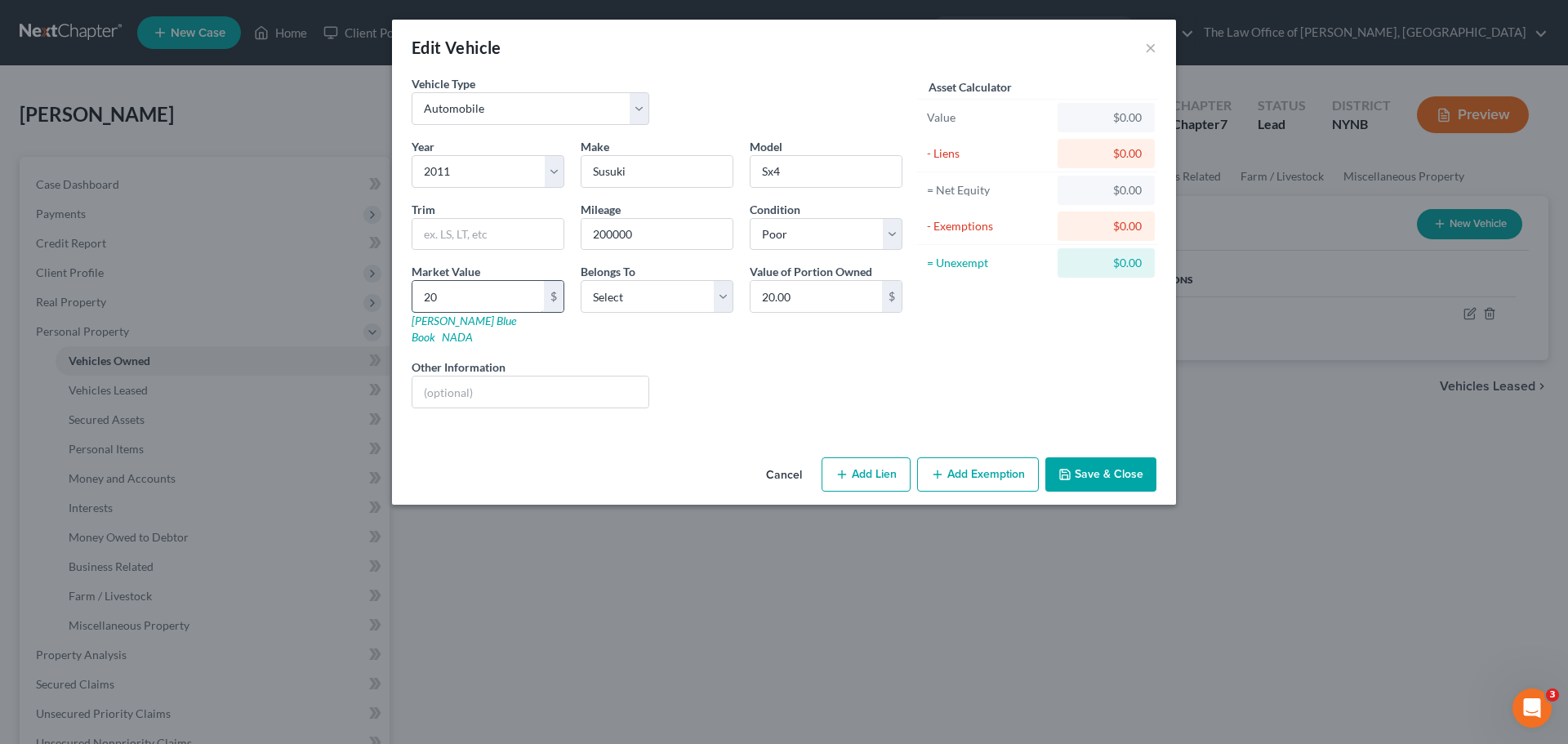
type input "200.00"
type input "200"
click at [592, 301] on select "Select Debtor 1 Only Debtor 2 Only Debtor 1 And Debtor 2 Only At Least One Of T…" at bounding box center [657, 296] width 153 height 33
select select "0"
click at [581, 281] on select "Select Debtor 1 Only Debtor 2 Only Debtor 1 And Debtor 2 Only At Least One Of T…" at bounding box center [657, 296] width 153 height 33
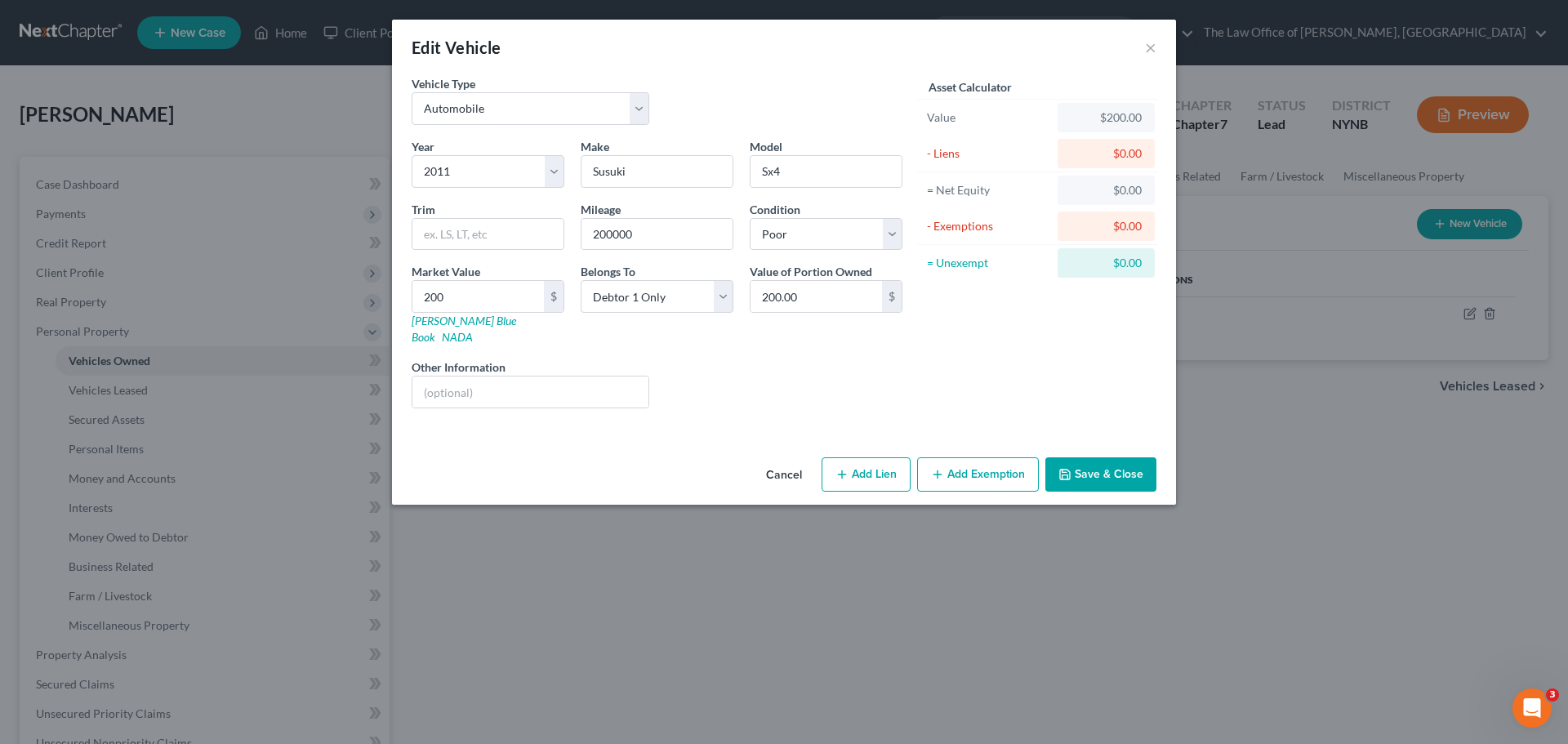
click at [1109, 460] on button "Save & Close" at bounding box center [1101, 474] width 111 height 35
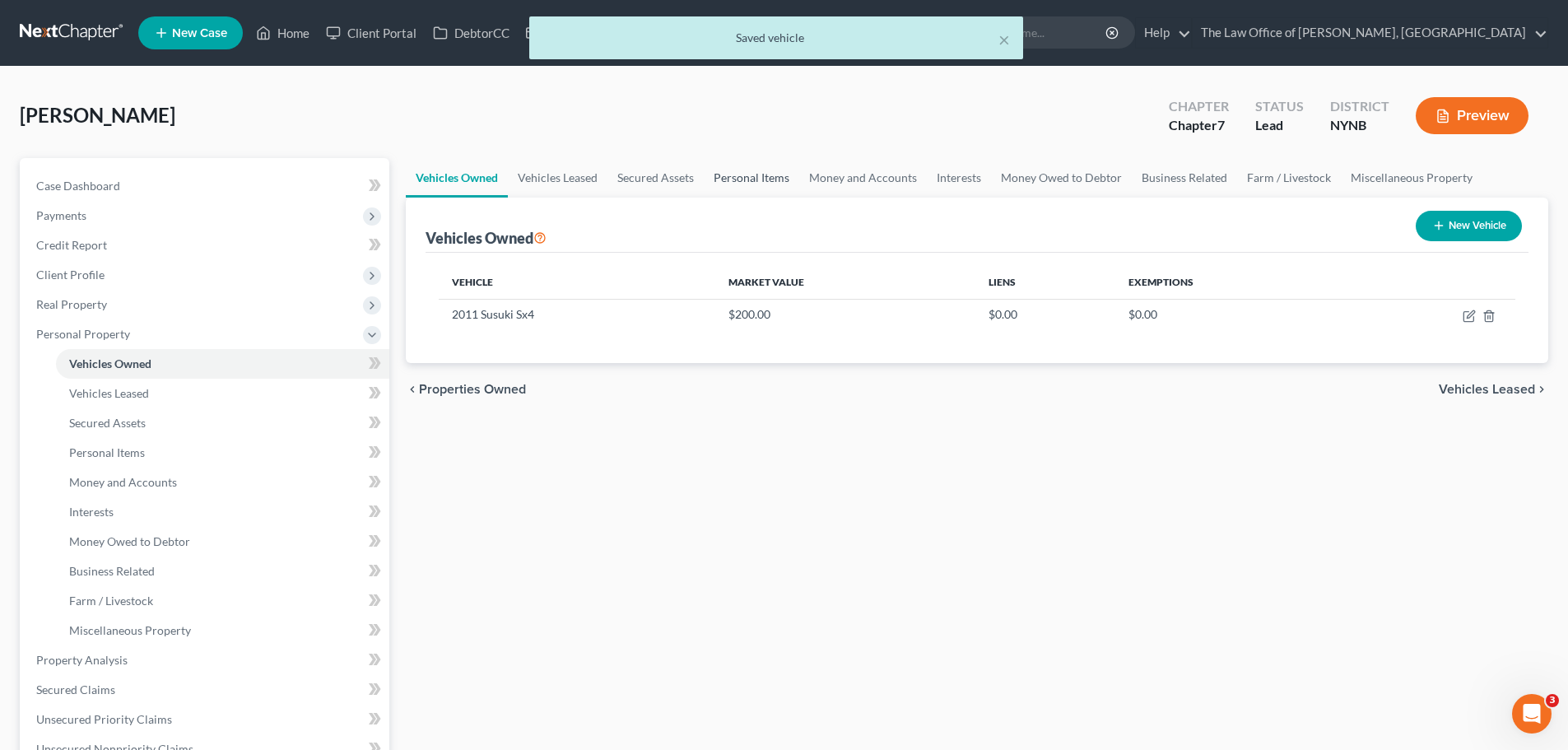
click at [748, 181] on link "Personal Items" at bounding box center [752, 178] width 96 height 40
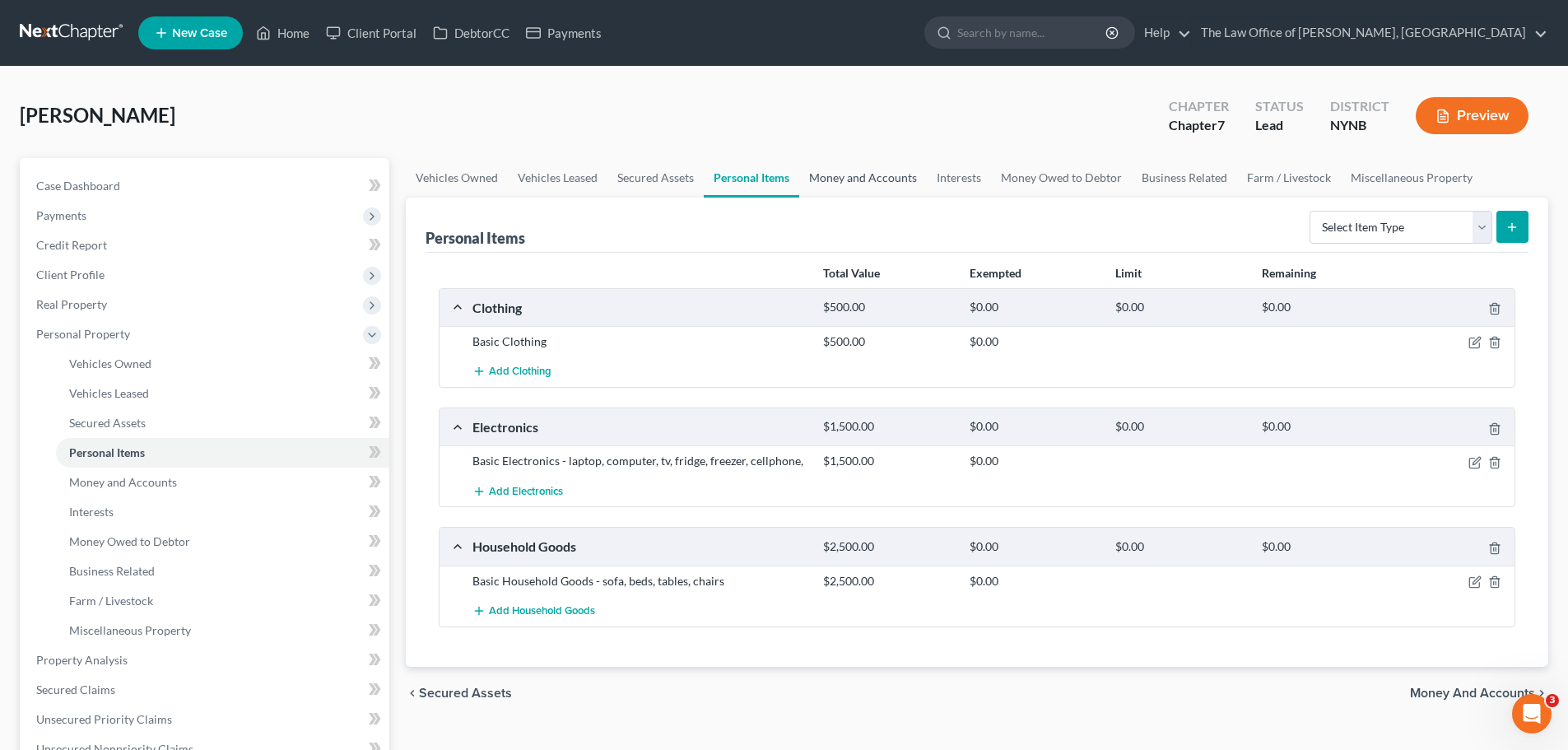
click at [856, 178] on link "Money and Accounts" at bounding box center [863, 178] width 127 height 40
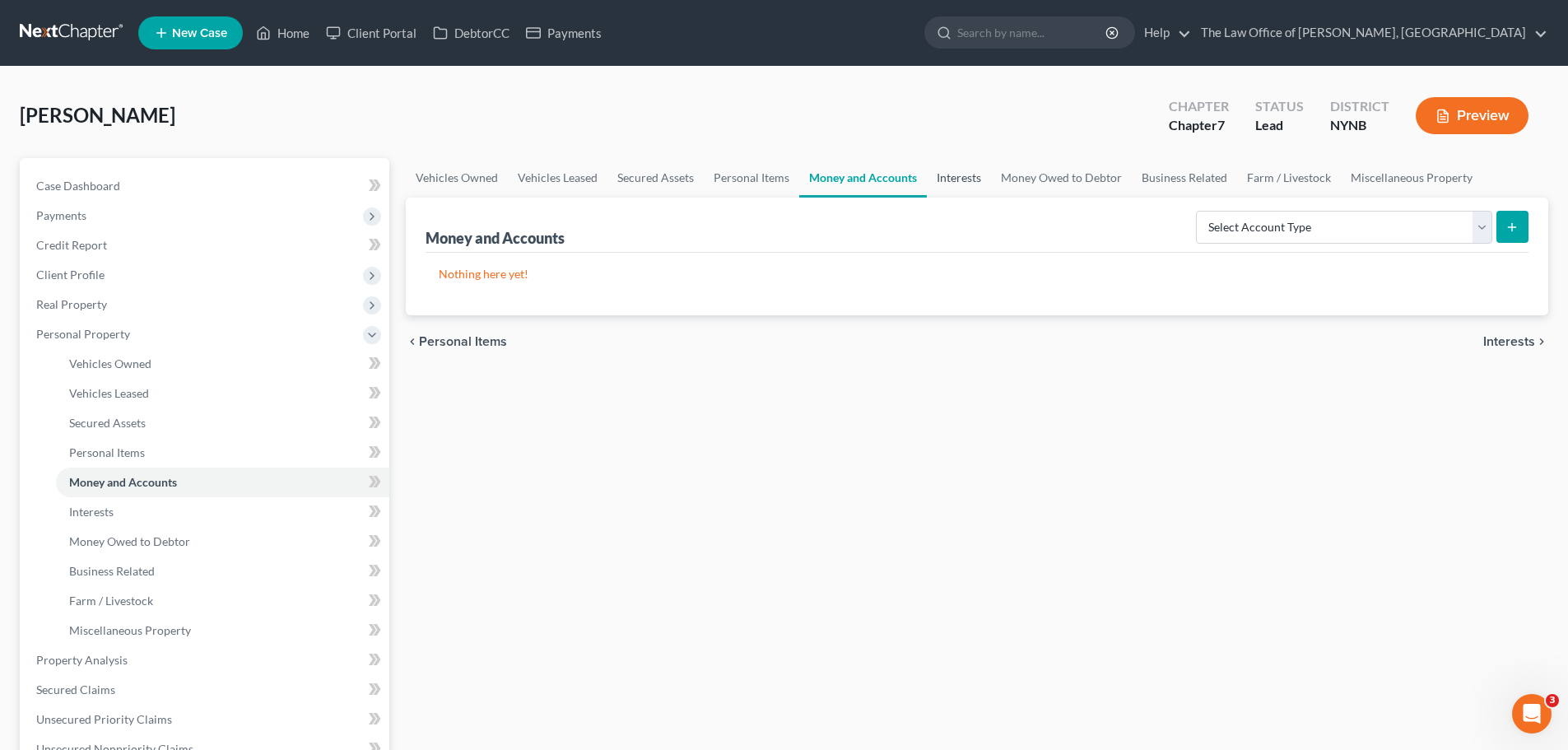
click at [947, 181] on link "Interests" at bounding box center [959, 178] width 64 height 40
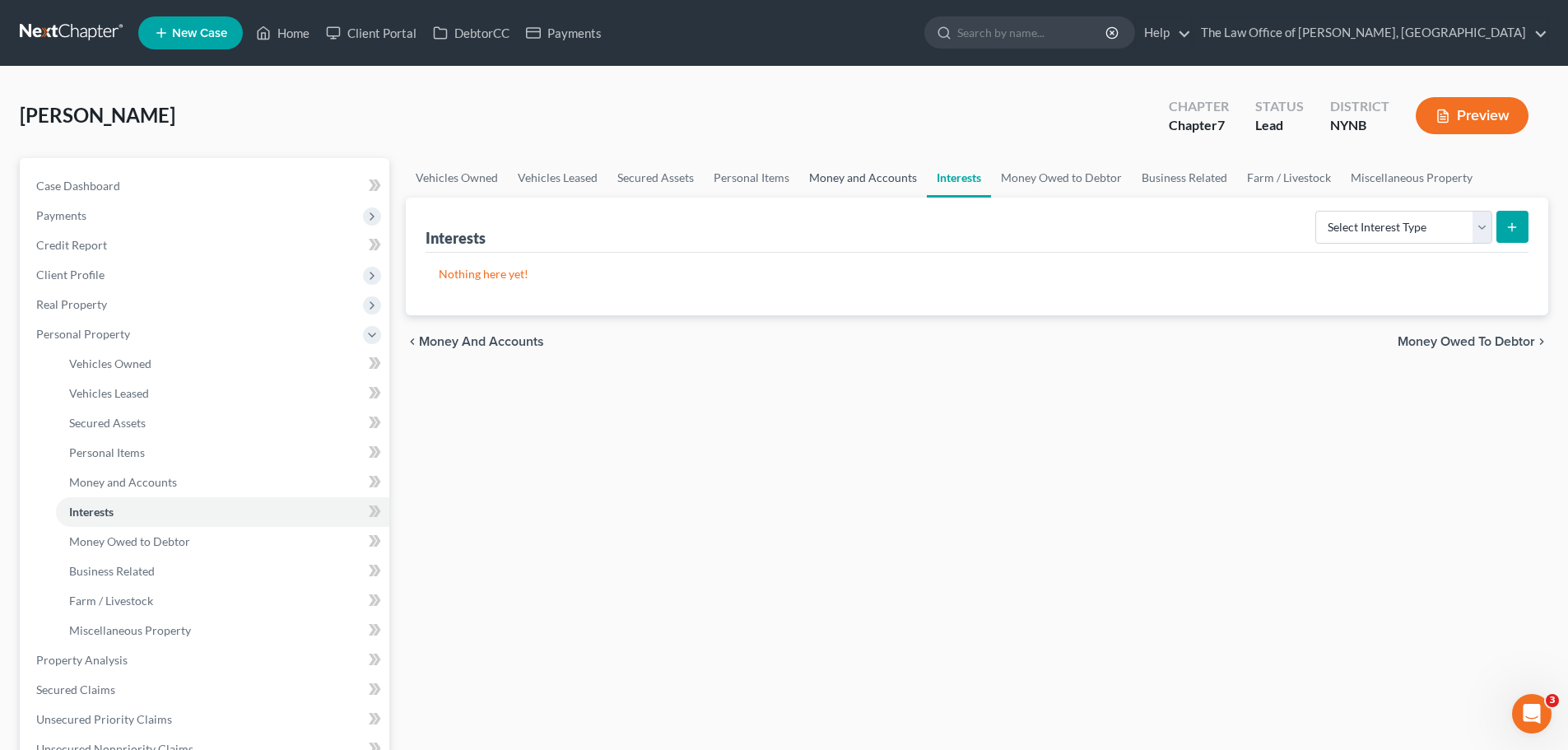
click at [863, 178] on link "Money and Accounts" at bounding box center [863, 178] width 127 height 40
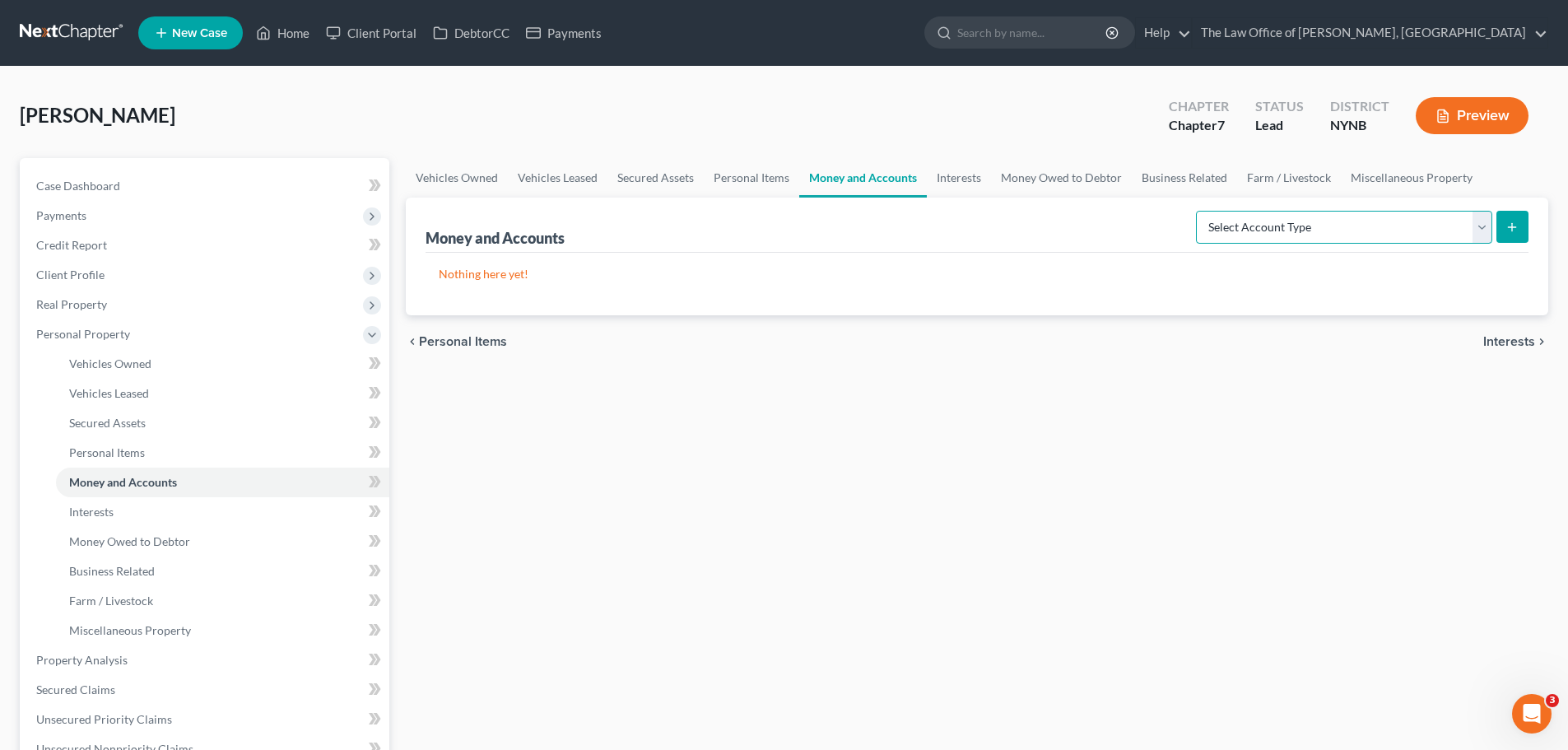
click at [1240, 226] on select "Select Account Type Brokerage Cash on Hand Certificates of Deposit Checking Acc…" at bounding box center [1344, 227] width 297 height 33
select select "checking"
click at [1199, 211] on select "Select Account Type Brokerage Cash on Hand Certificates of Deposit Checking Acc…" at bounding box center [1344, 227] width 297 height 33
click at [1501, 231] on button "submit" at bounding box center [1512, 227] width 32 height 32
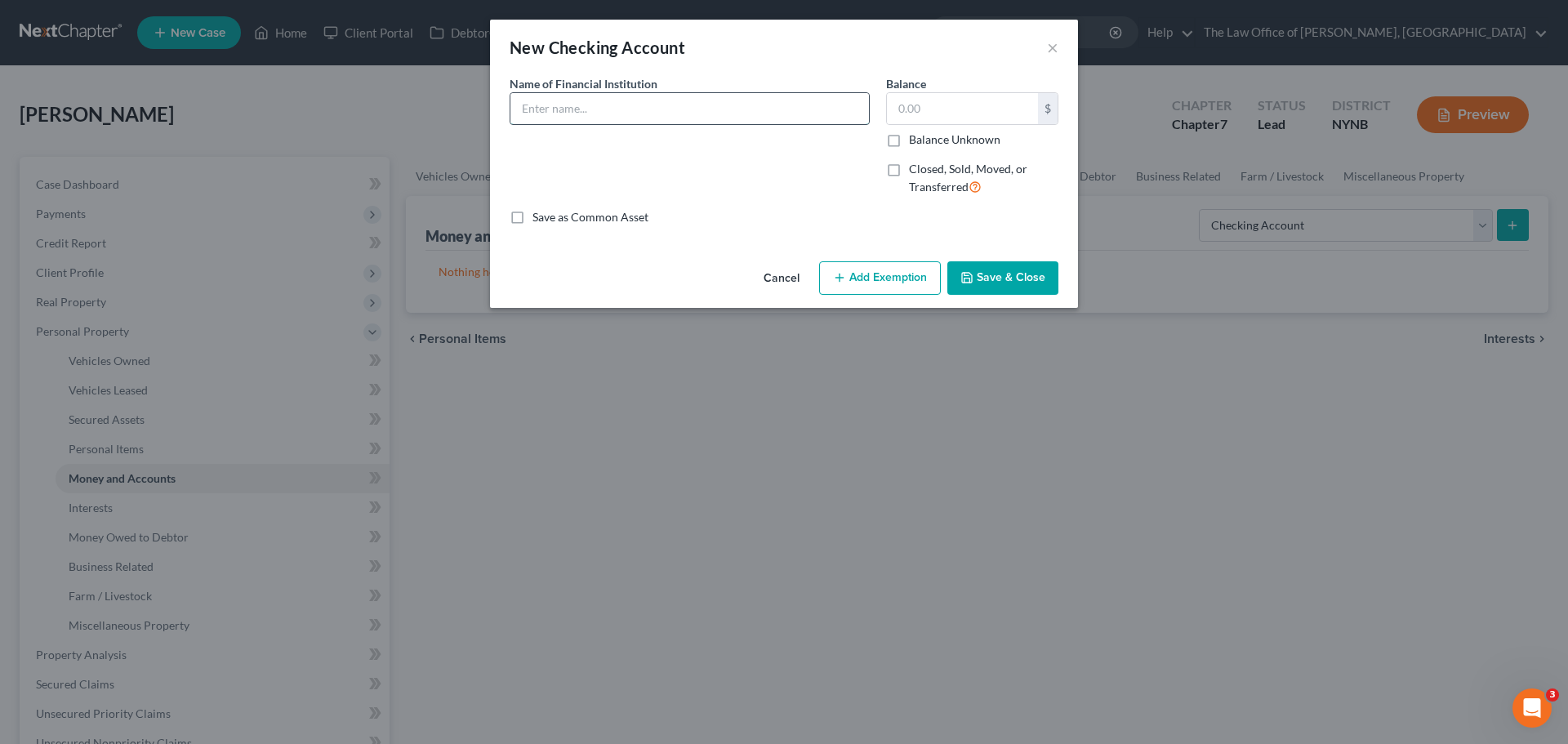
click at [542, 112] on input "text" at bounding box center [690, 108] width 359 height 31
type input "Bank Of America"
drag, startPoint x: 884, startPoint y: 119, endPoint x: 901, endPoint y: 117, distance: 17.1
click at [885, 118] on div "Balance $ Balance Unknown Balance Undetermined $ Balance Unknown Closed, Sold, …" at bounding box center [972, 142] width 189 height 134
click at [901, 117] on input "text" at bounding box center [962, 108] width 151 height 31
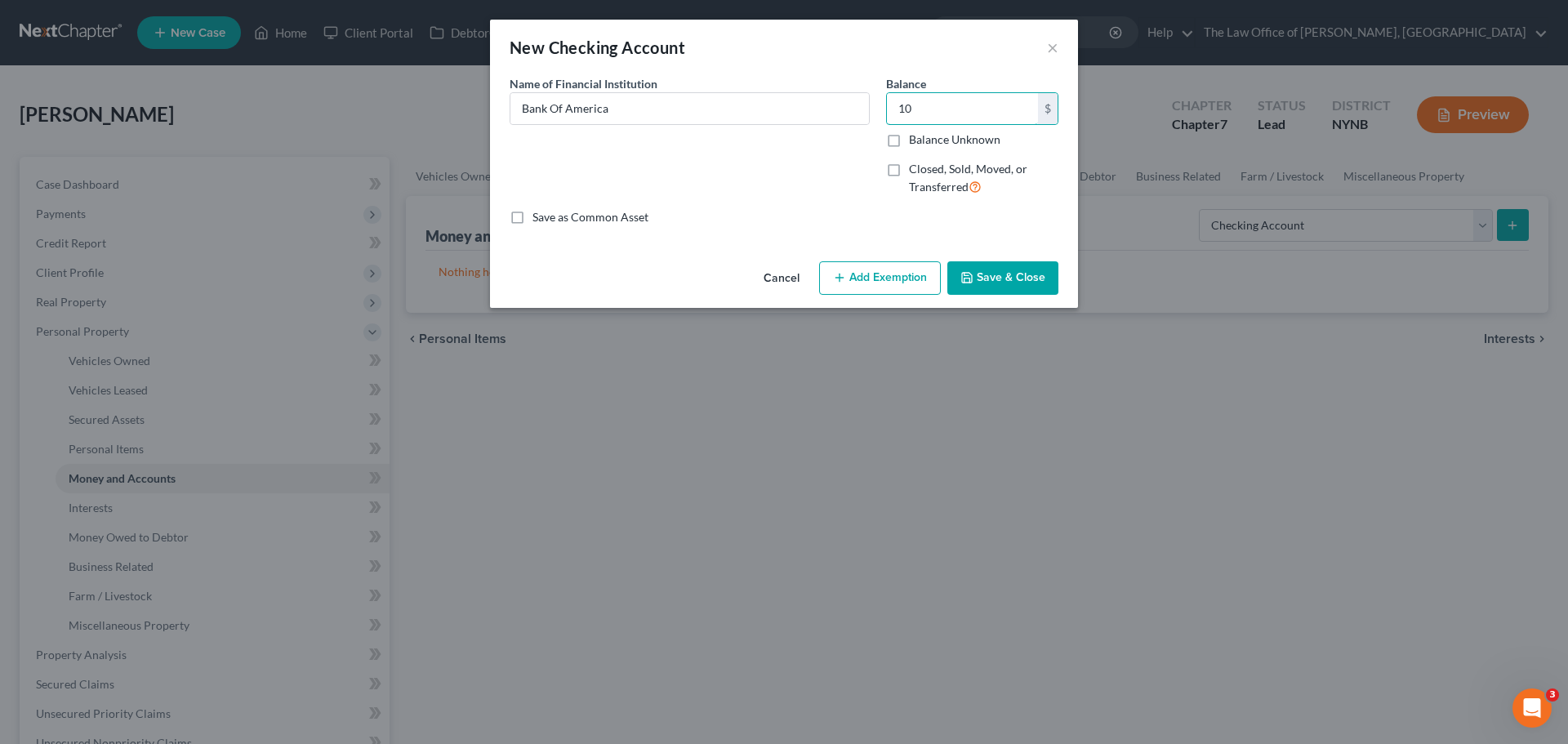
type input "10"
click at [1028, 273] on button "Save & Close" at bounding box center [1003, 279] width 111 height 35
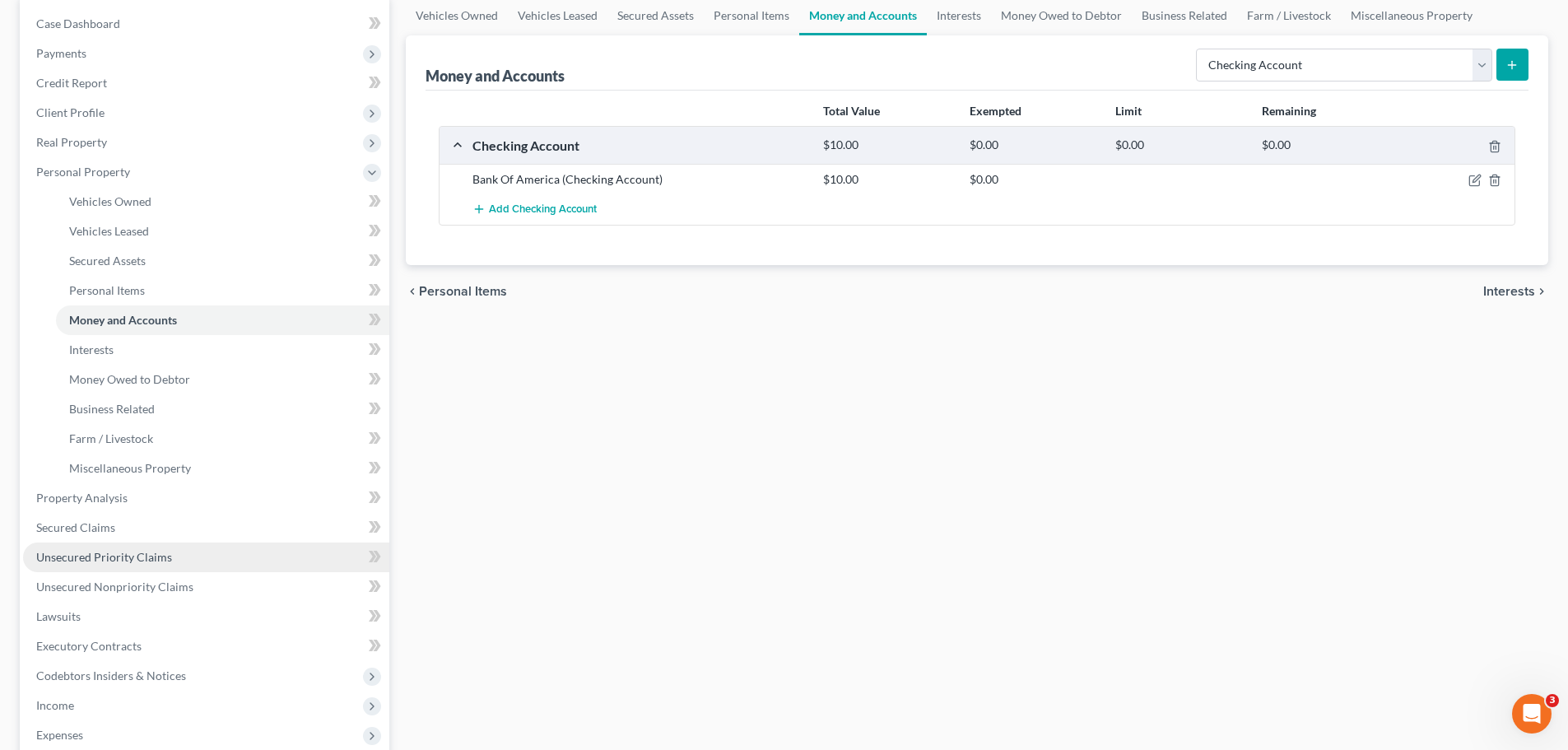
scroll to position [411, 0]
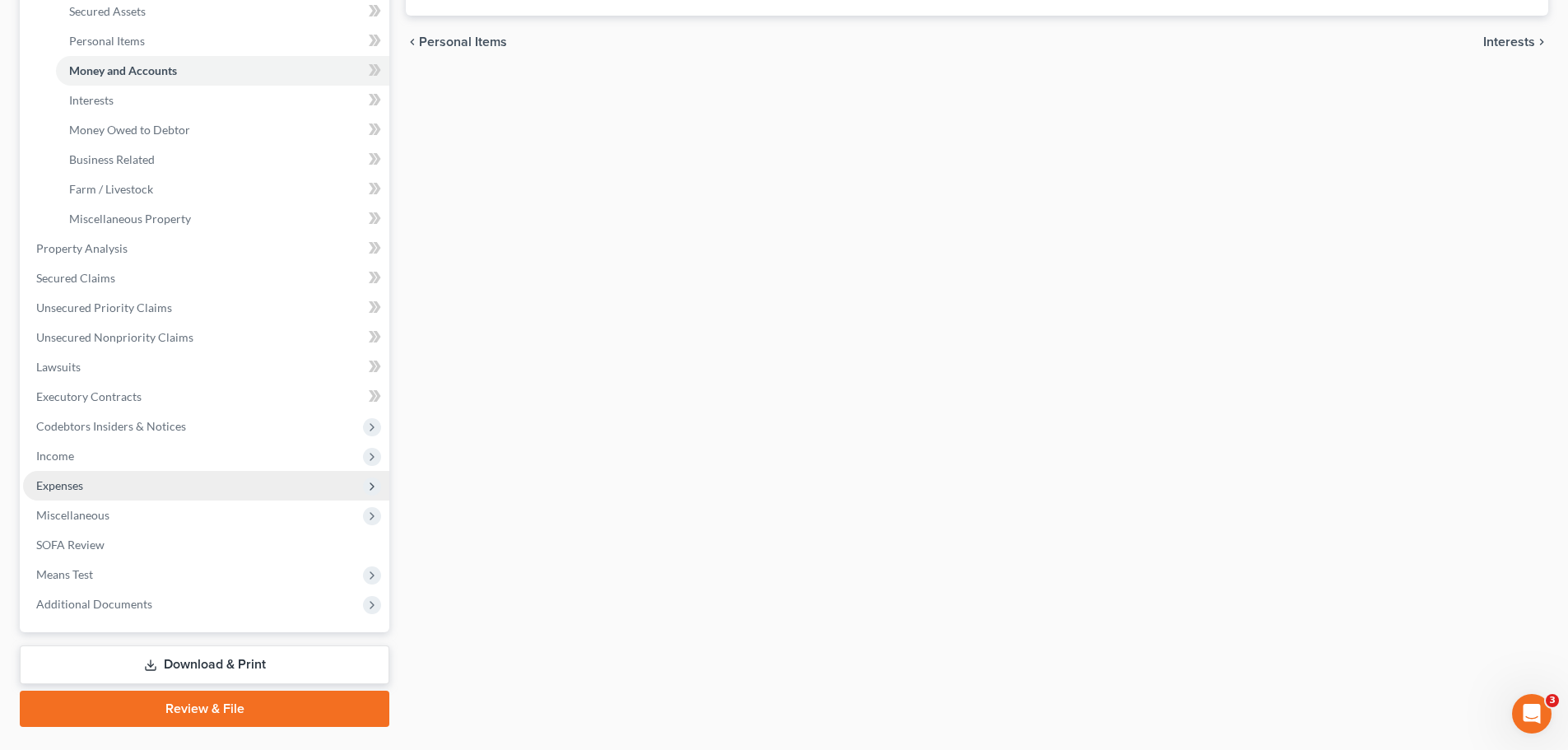
click at [55, 479] on span "Expenses" at bounding box center [59, 485] width 47 height 14
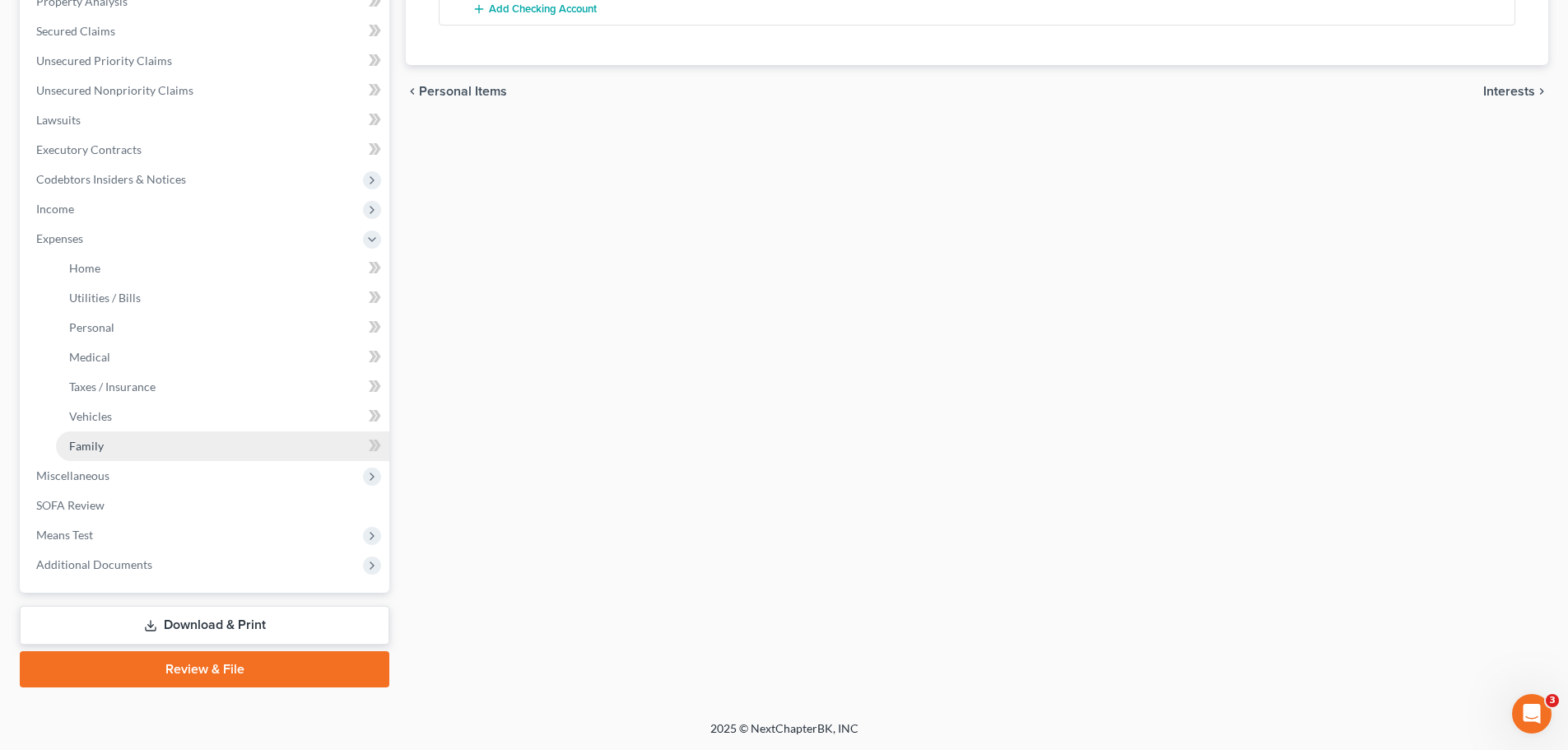
scroll to position [363, 0]
drag, startPoint x: 130, startPoint y: 274, endPoint x: 206, endPoint y: 283, distance: 76.5
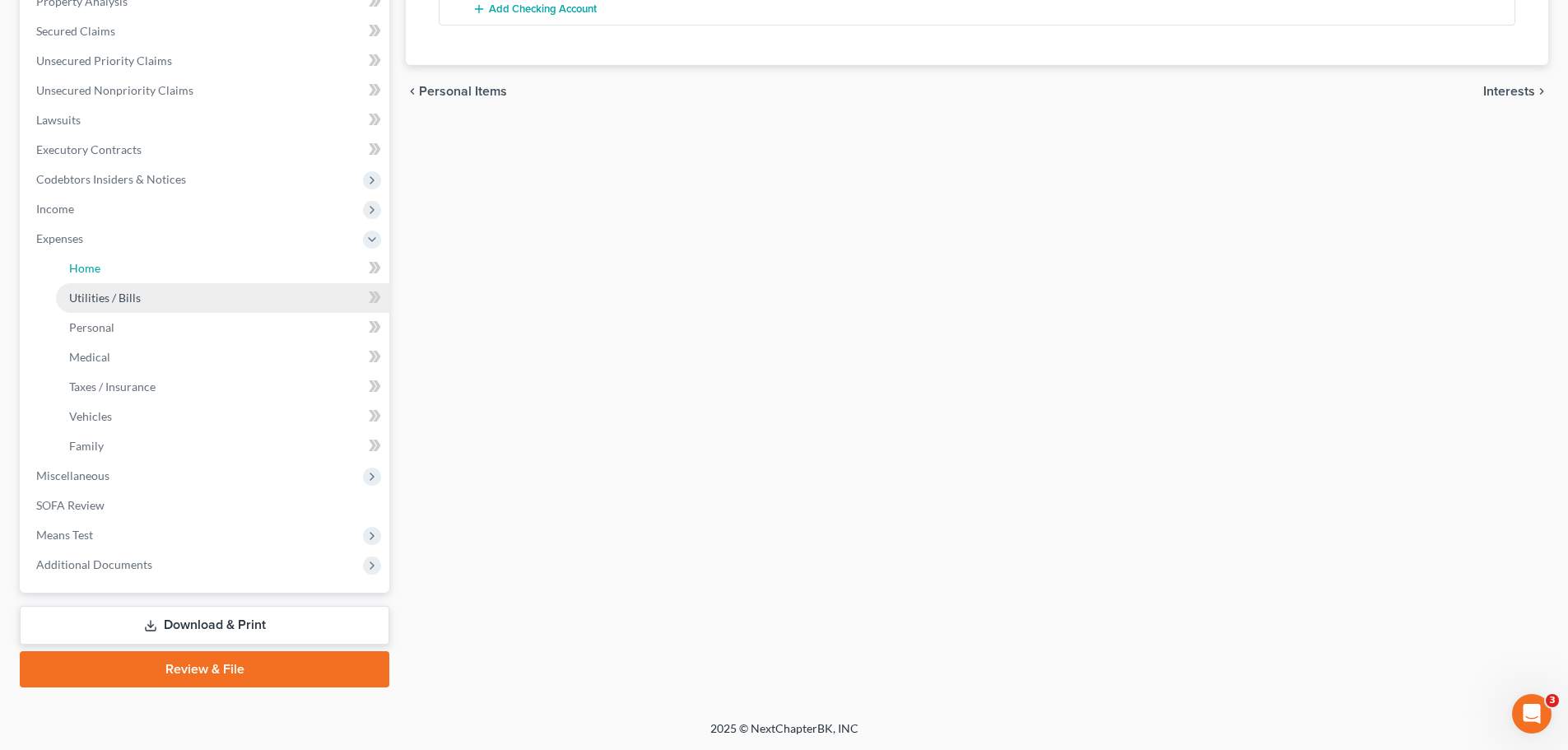
click at [130, 275] on link "Home" at bounding box center [222, 269] width 334 height 30
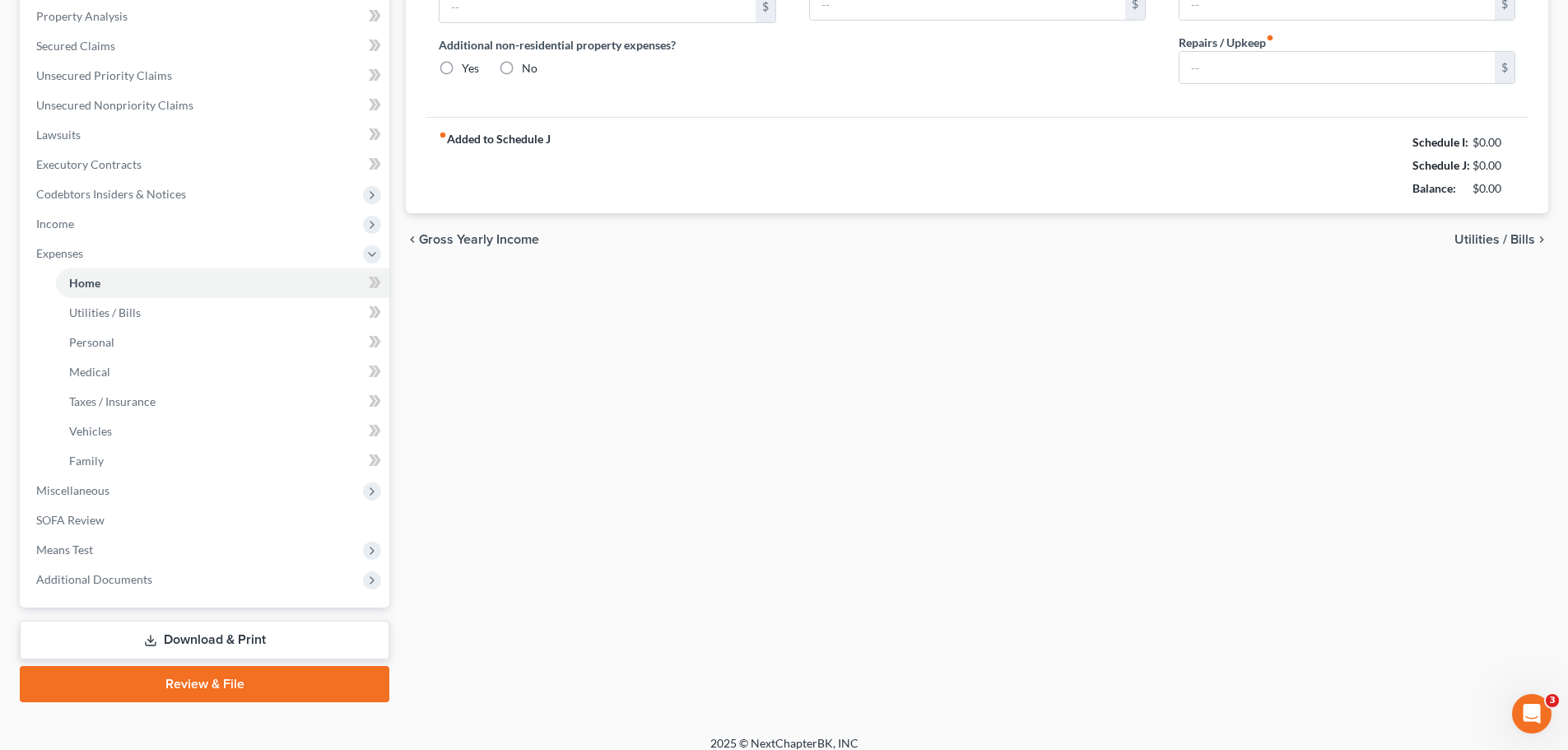
radio input "true"
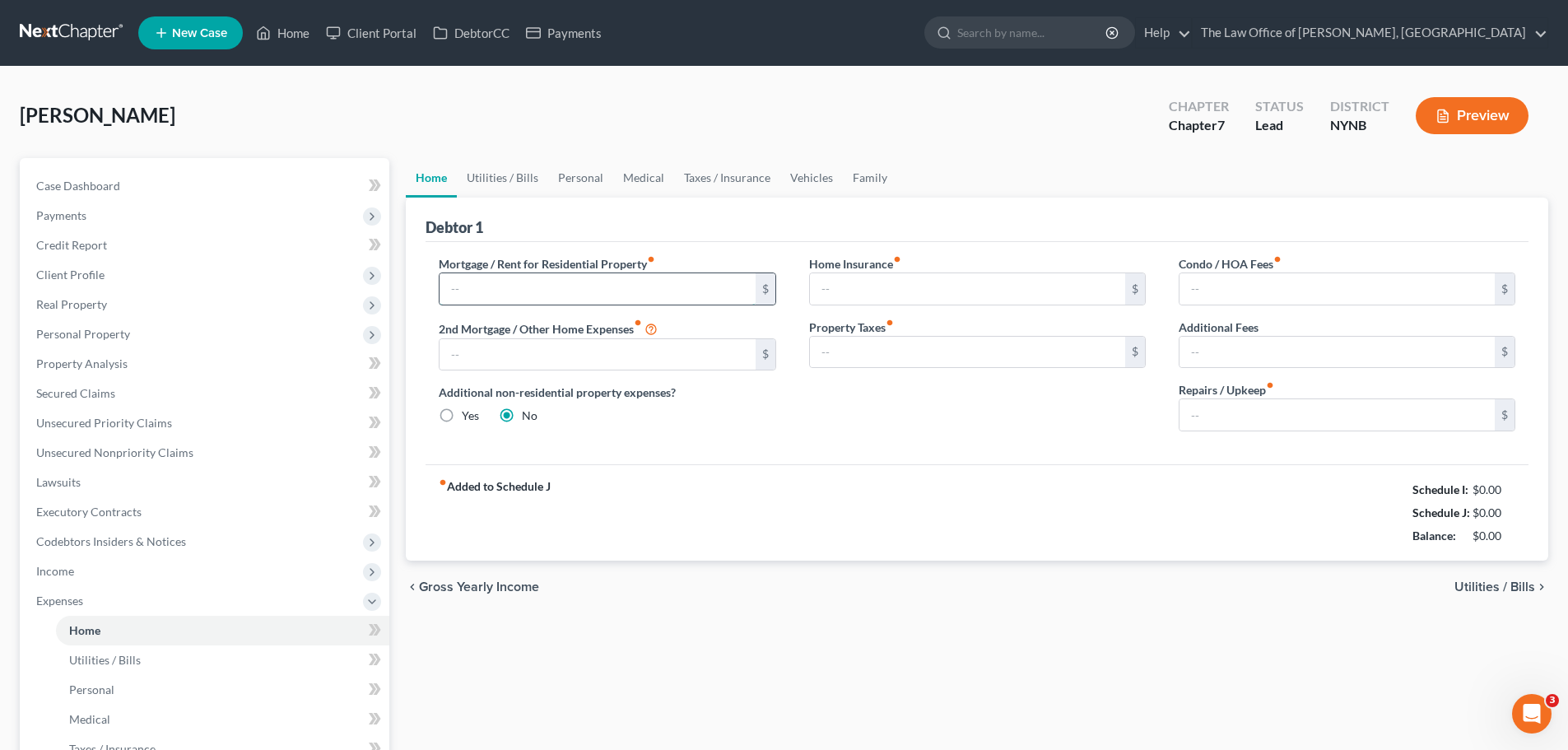
click at [487, 297] on input "text" at bounding box center [596, 288] width 316 height 31
type input "1,300"
click at [496, 187] on link "Utilities / Bills" at bounding box center [503, 178] width 92 height 40
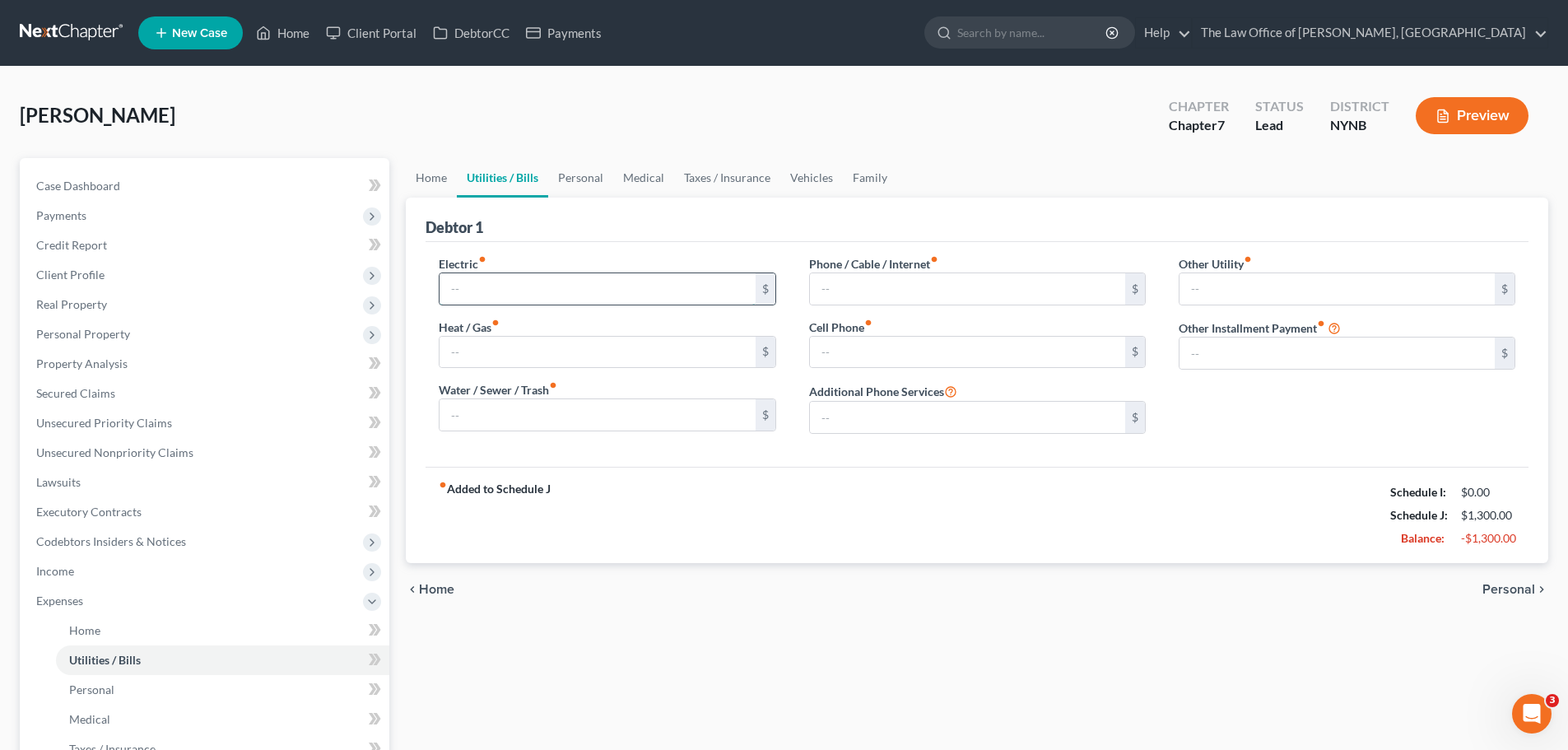
click at [463, 289] on input "text" at bounding box center [596, 288] width 316 height 31
type input "75"
click at [866, 300] on input "text" at bounding box center [967, 288] width 316 height 31
type input "45"
click at [833, 361] on input "text" at bounding box center [967, 352] width 316 height 31
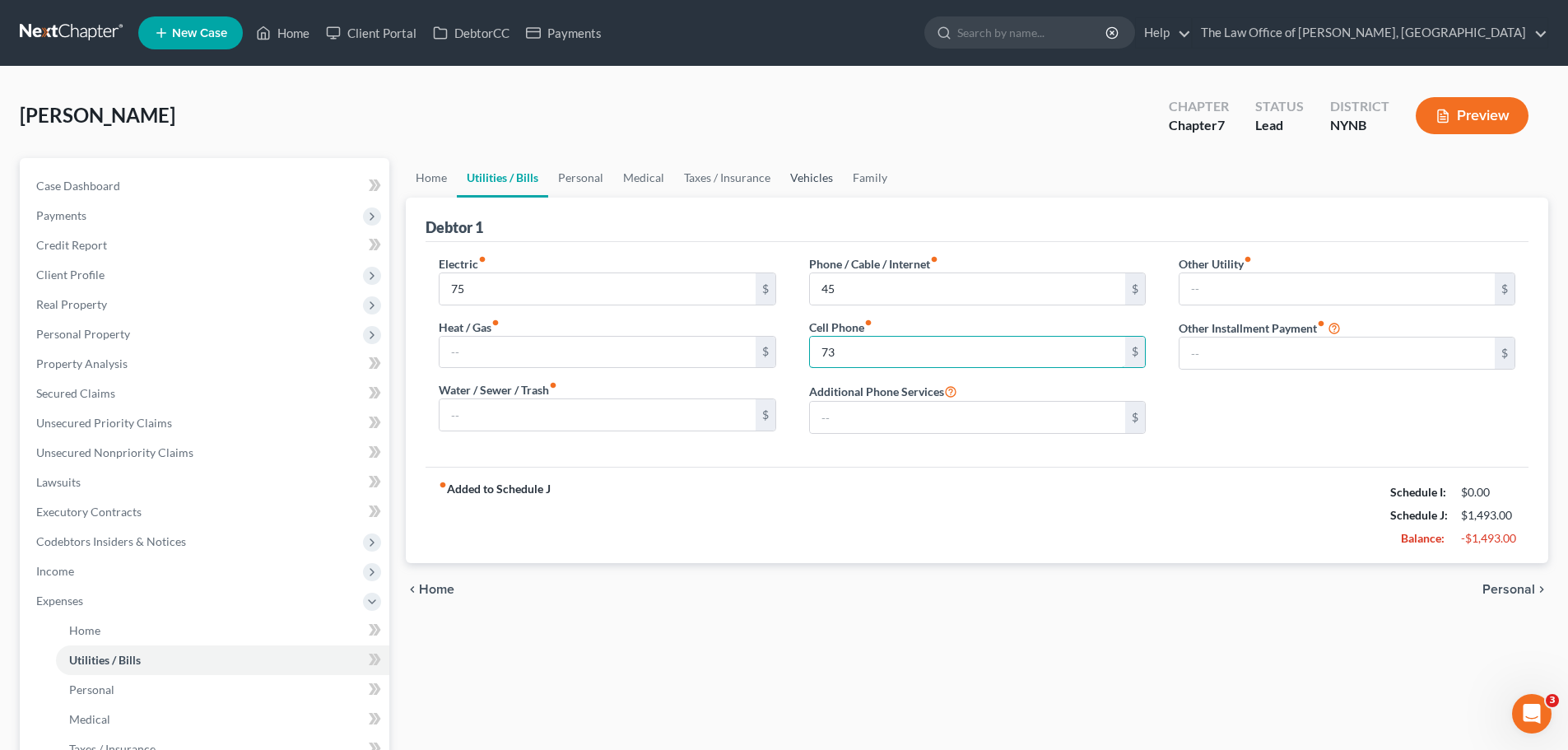
type input "73"
click at [813, 181] on link "Vehicles" at bounding box center [811, 178] width 63 height 40
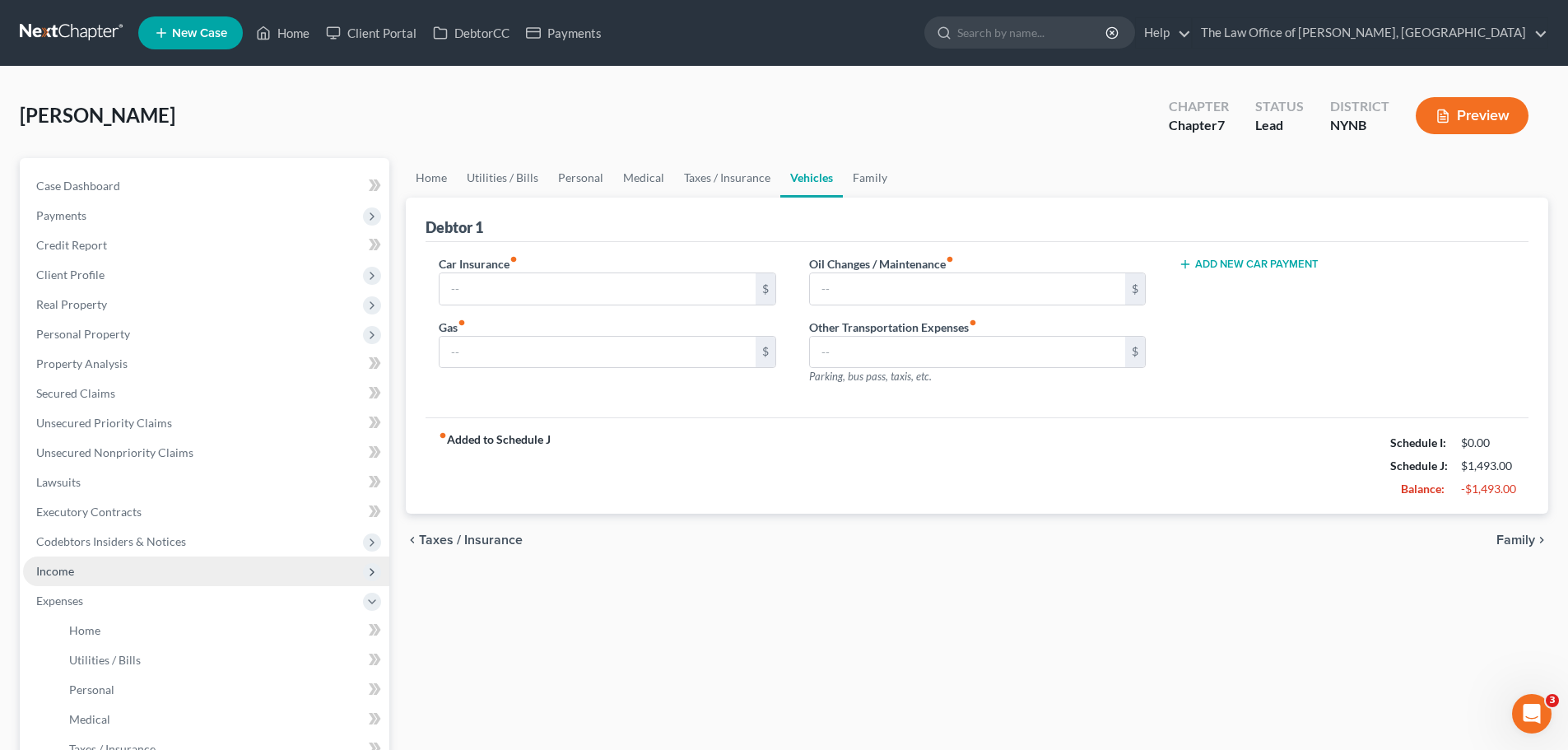
click at [74, 573] on span "Income" at bounding box center [206, 572] width 366 height 30
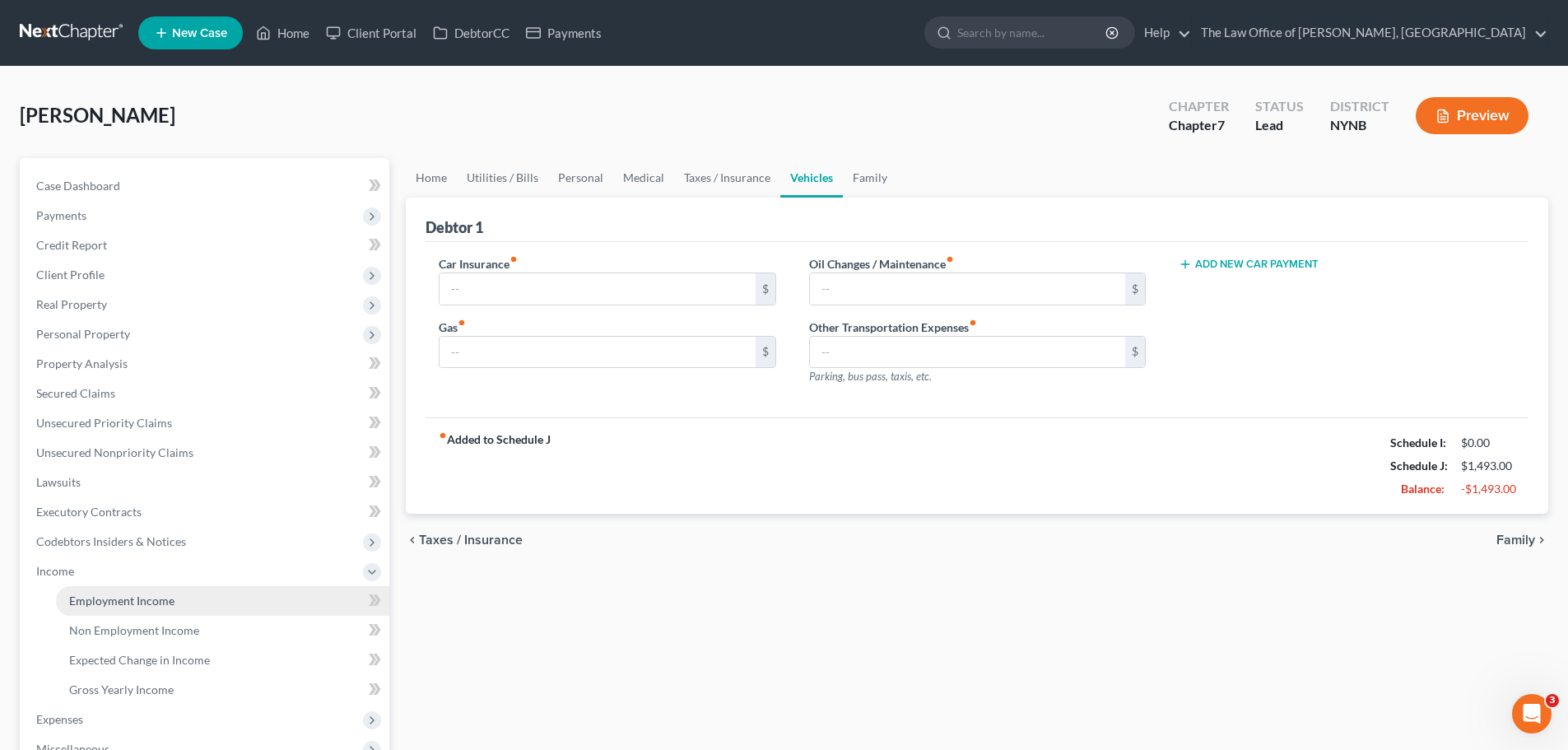
click at [96, 606] on span "Employment Income" at bounding box center [121, 601] width 106 height 14
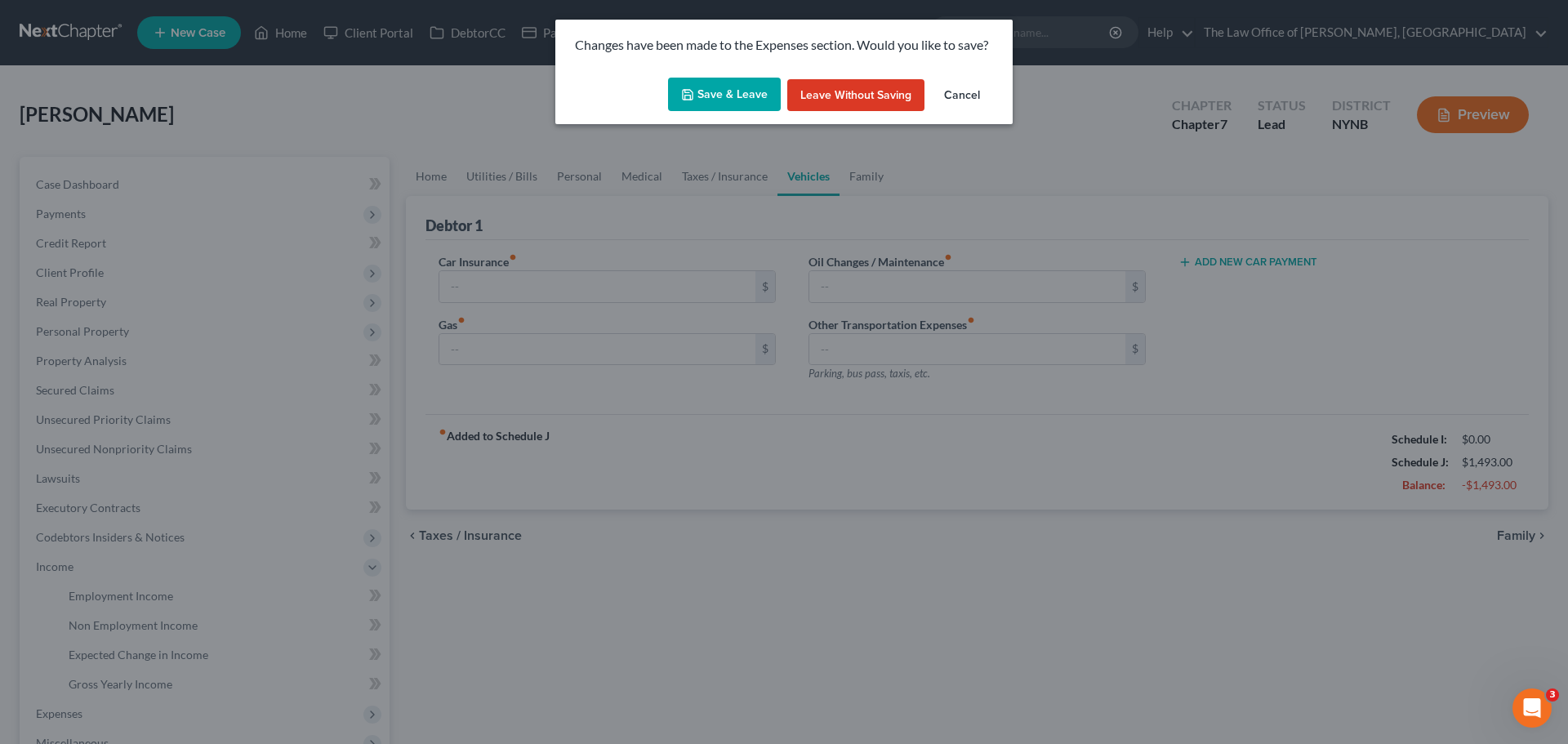
click at [741, 106] on button "Save & Leave" at bounding box center [724, 95] width 113 height 35
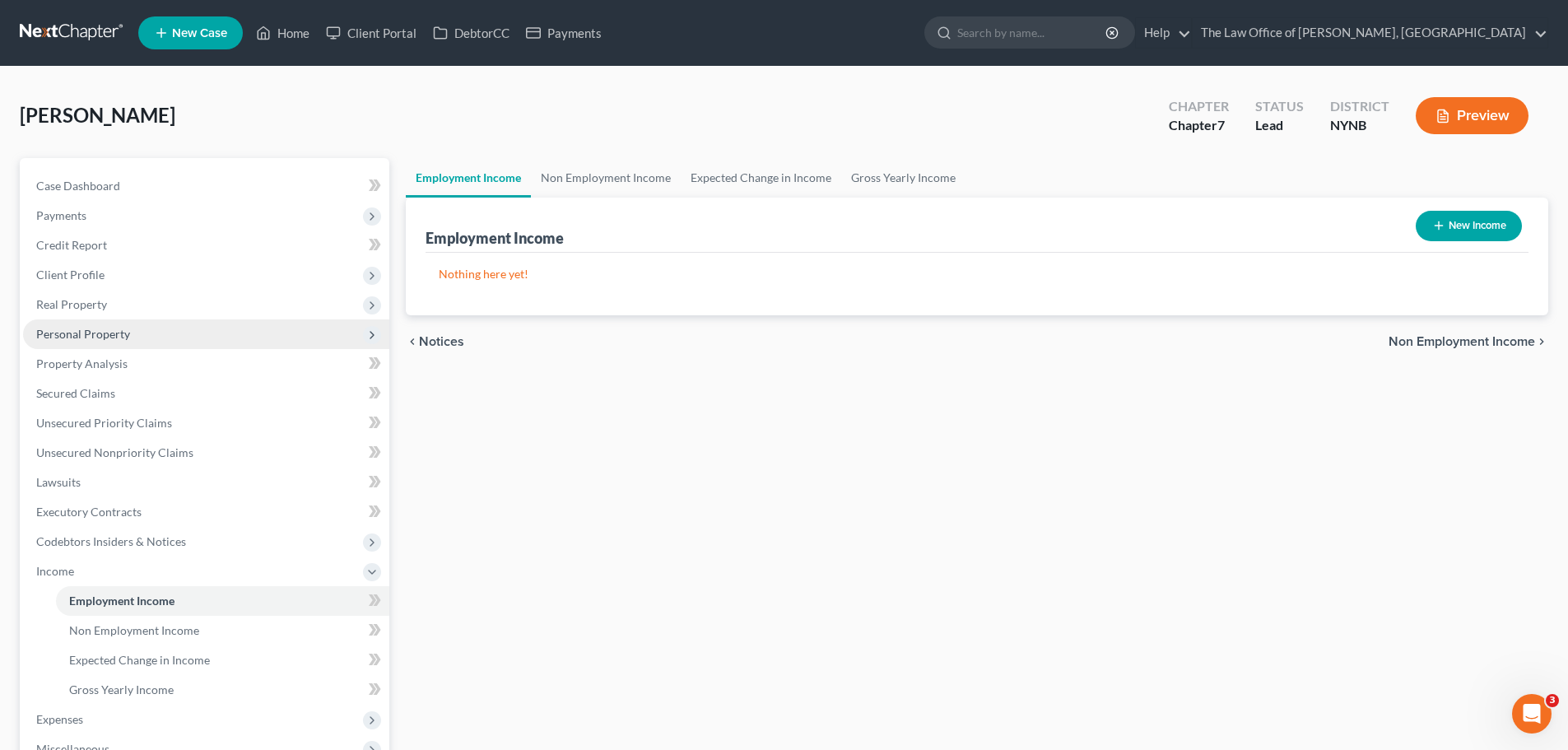
click at [72, 338] on span "Personal Property" at bounding box center [83, 334] width 94 height 14
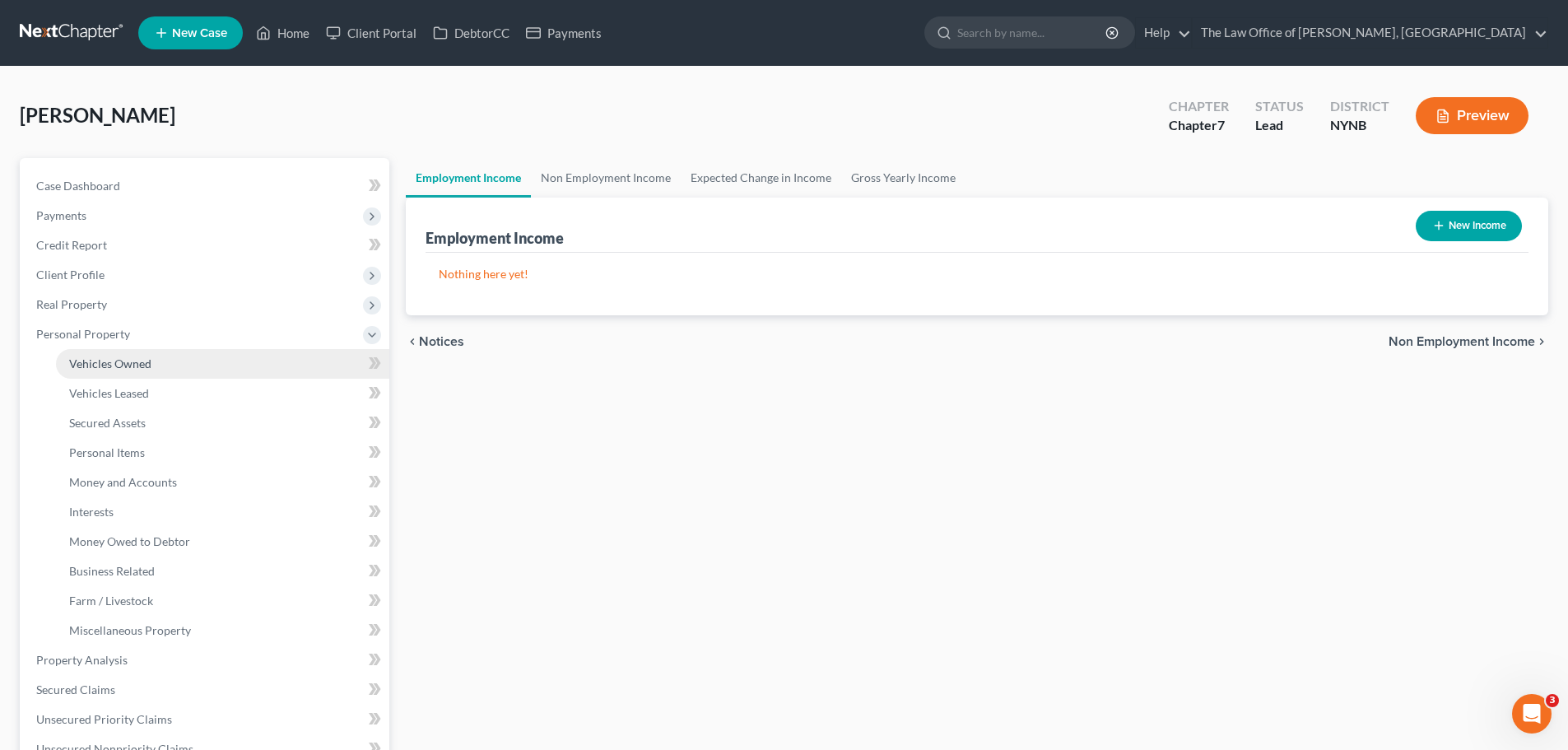
click at [117, 362] on span "Vehicles Owned" at bounding box center [110, 364] width 83 height 14
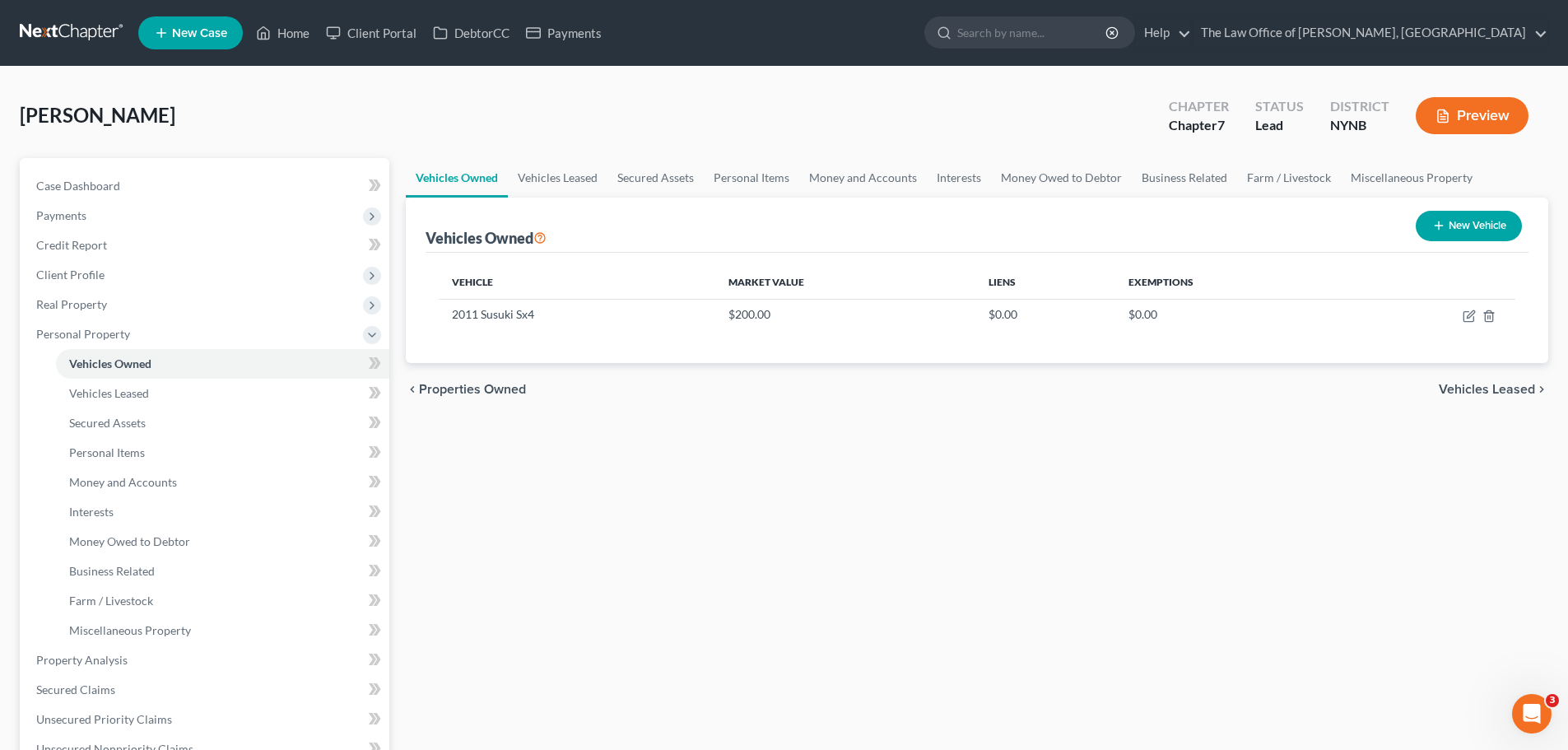
drag, startPoint x: 1478, startPoint y: 230, endPoint x: 1467, endPoint y: 229, distance: 11.0
click at [1467, 229] on button "New Vehicle" at bounding box center [1468, 226] width 107 height 31
select select "0"
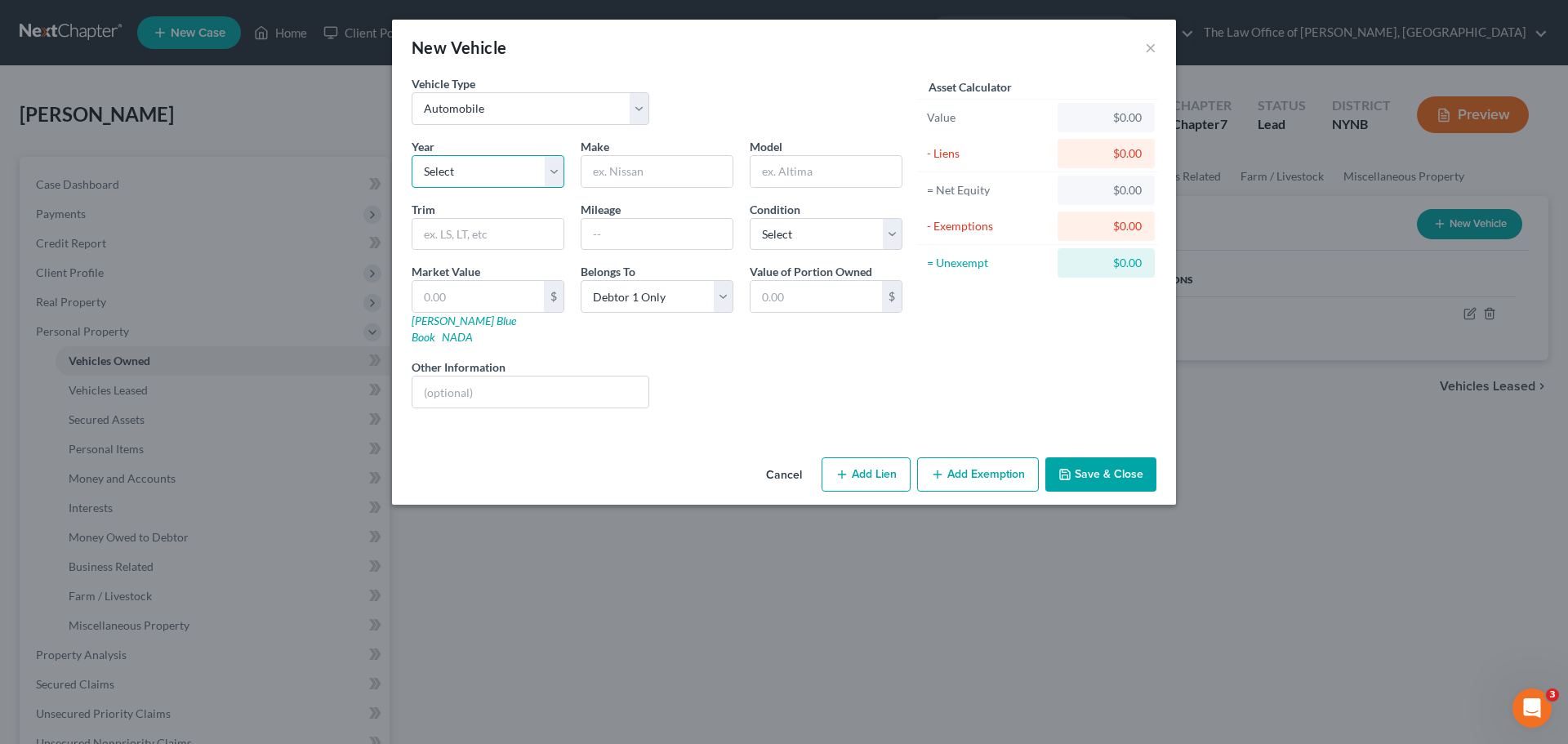
click at [459, 169] on select "Select 2026 2025 2024 2023 2022 2021 2020 2019 2018 2017 2016 2015 2014 2013 20…" at bounding box center [488, 171] width 153 height 33
select select "19"
click at [412, 155] on select "Select 2026 2025 2024 2023 2022 2021 2020 2019 2018 2017 2016 2015 2014 2013 20…" at bounding box center [488, 171] width 153 height 33
click at [655, 178] on input "text" at bounding box center [657, 171] width 151 height 31
type input "Saam"
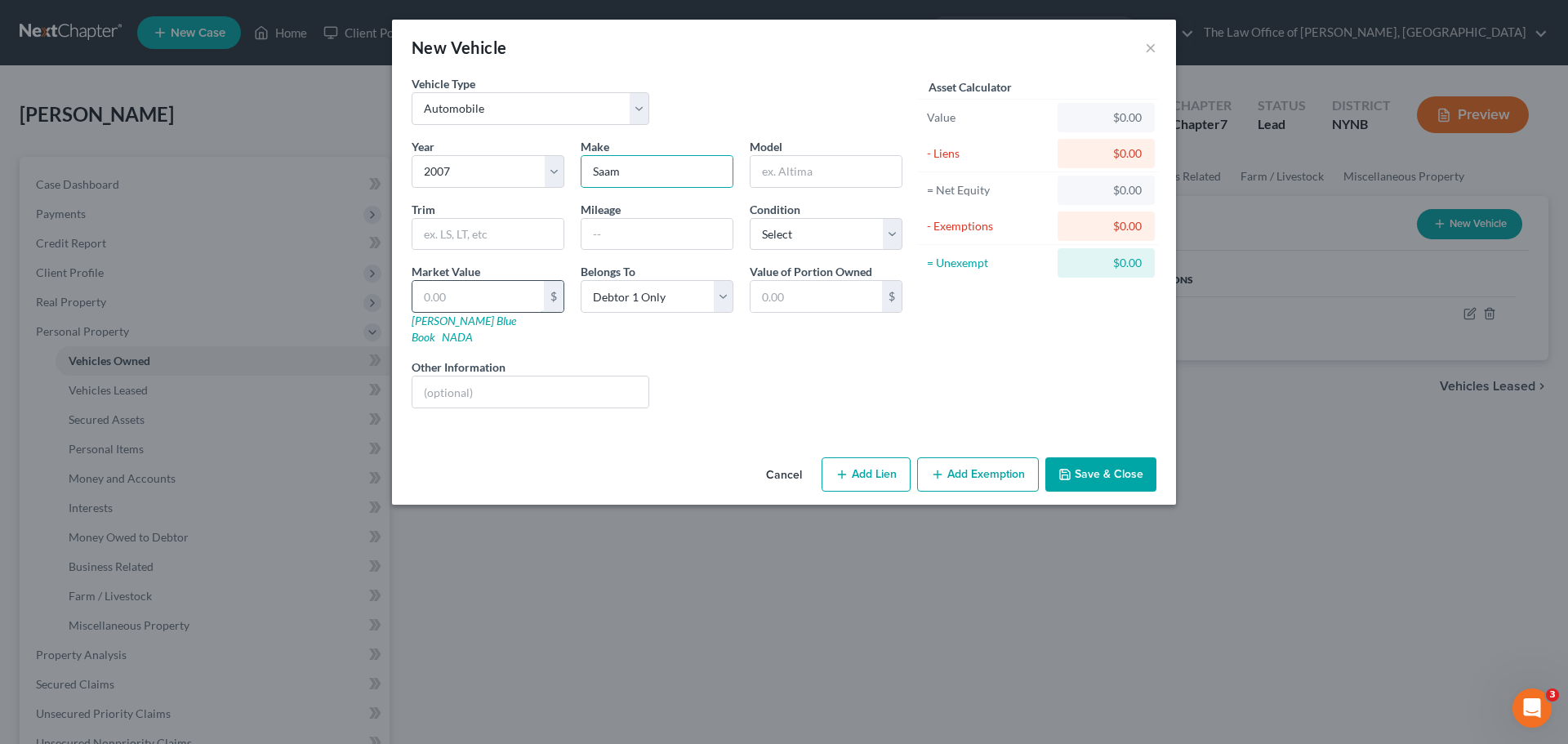
click at [446, 303] on input "text" at bounding box center [477, 295] width 131 height 31
type input "5"
type input "5.00"
type input "50"
type input "50.00"
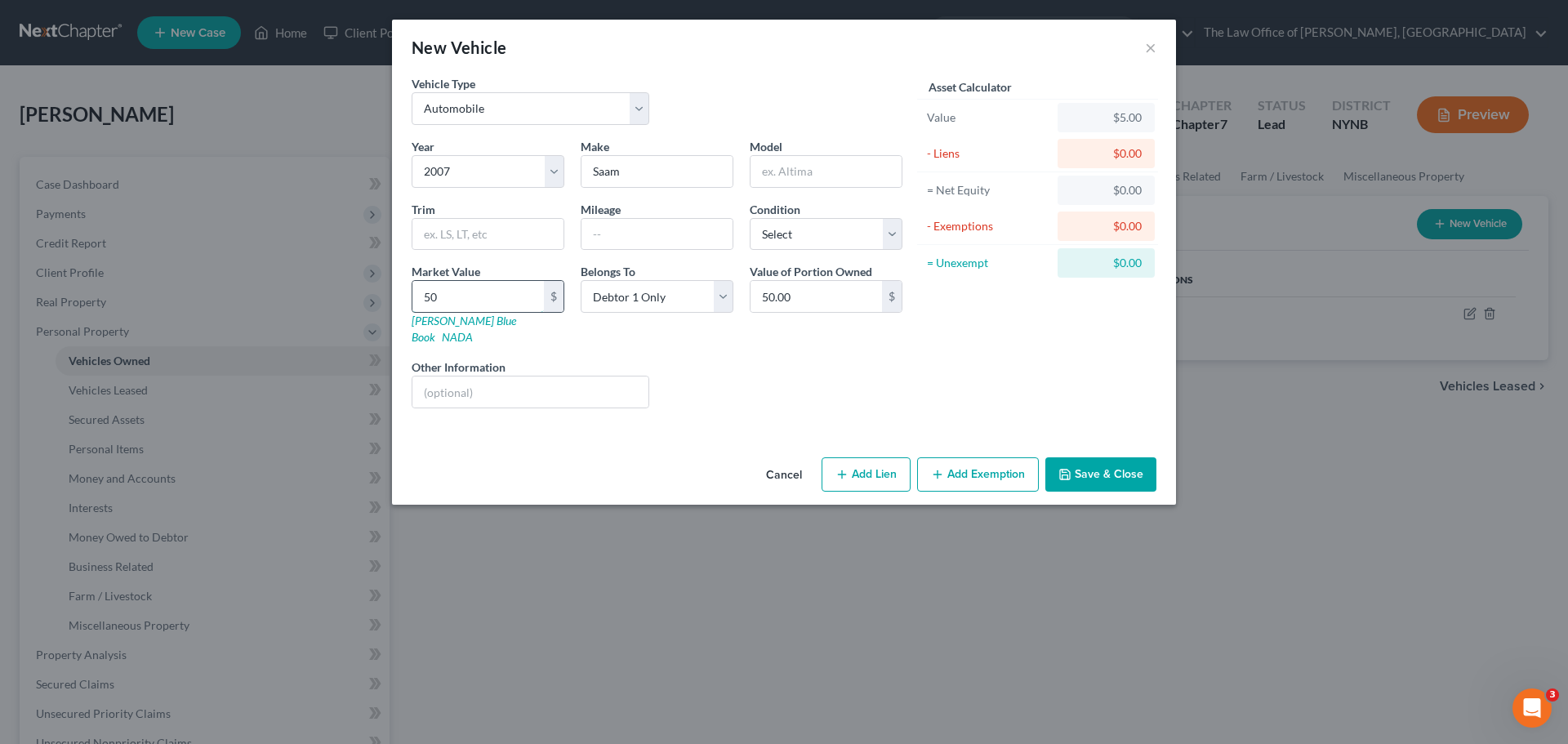
type input "500"
type input "500.00"
type input "5000"
type input "5,000.00"
type input "5,000"
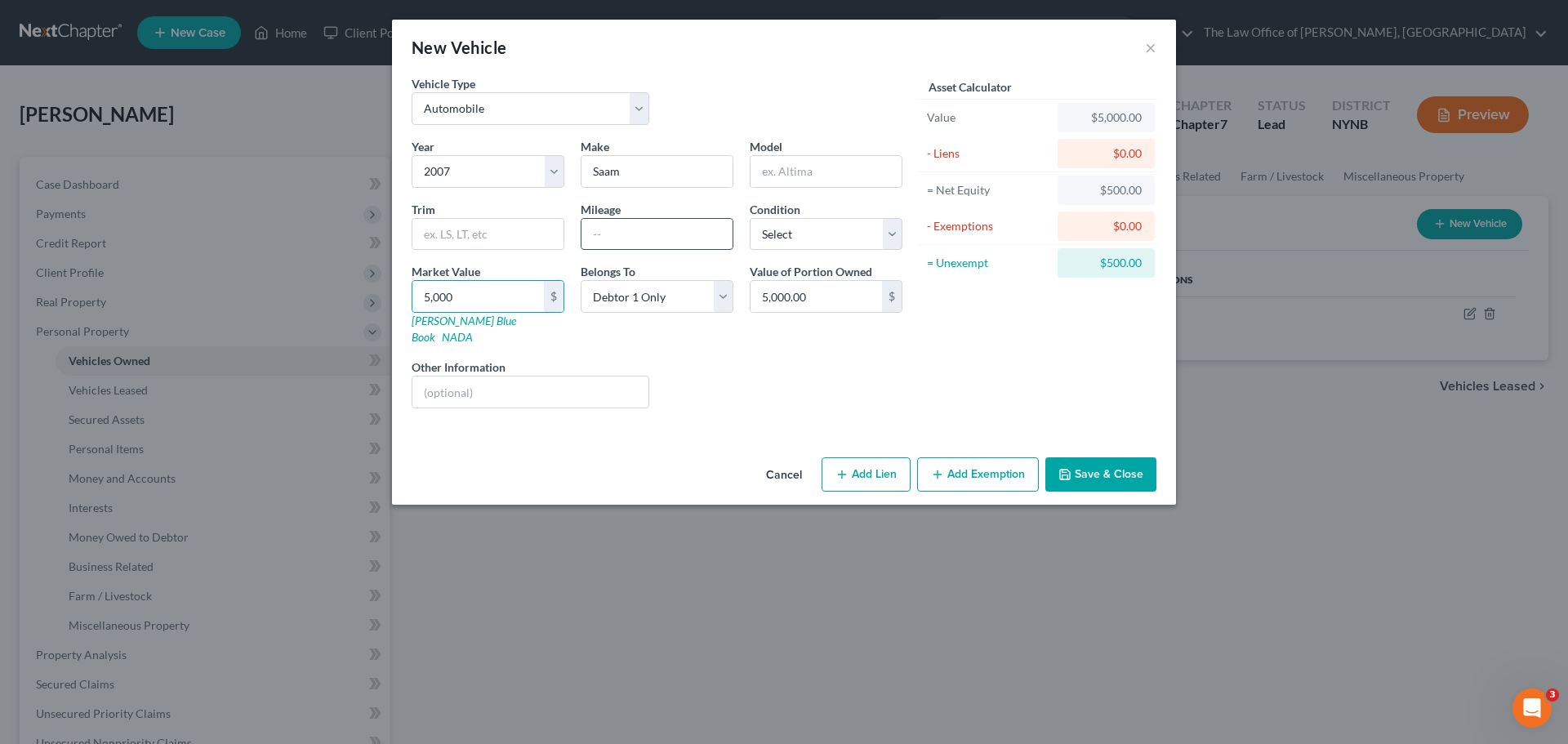
click at [608, 238] on input "text" at bounding box center [657, 234] width 151 height 31
type input "169000"
drag, startPoint x: 789, startPoint y: 238, endPoint x: 796, endPoint y: 249, distance: 13.0
click at [789, 239] on select "Select Excellent Very Good Good Fair Poor" at bounding box center [826, 234] width 153 height 33
select select "3"
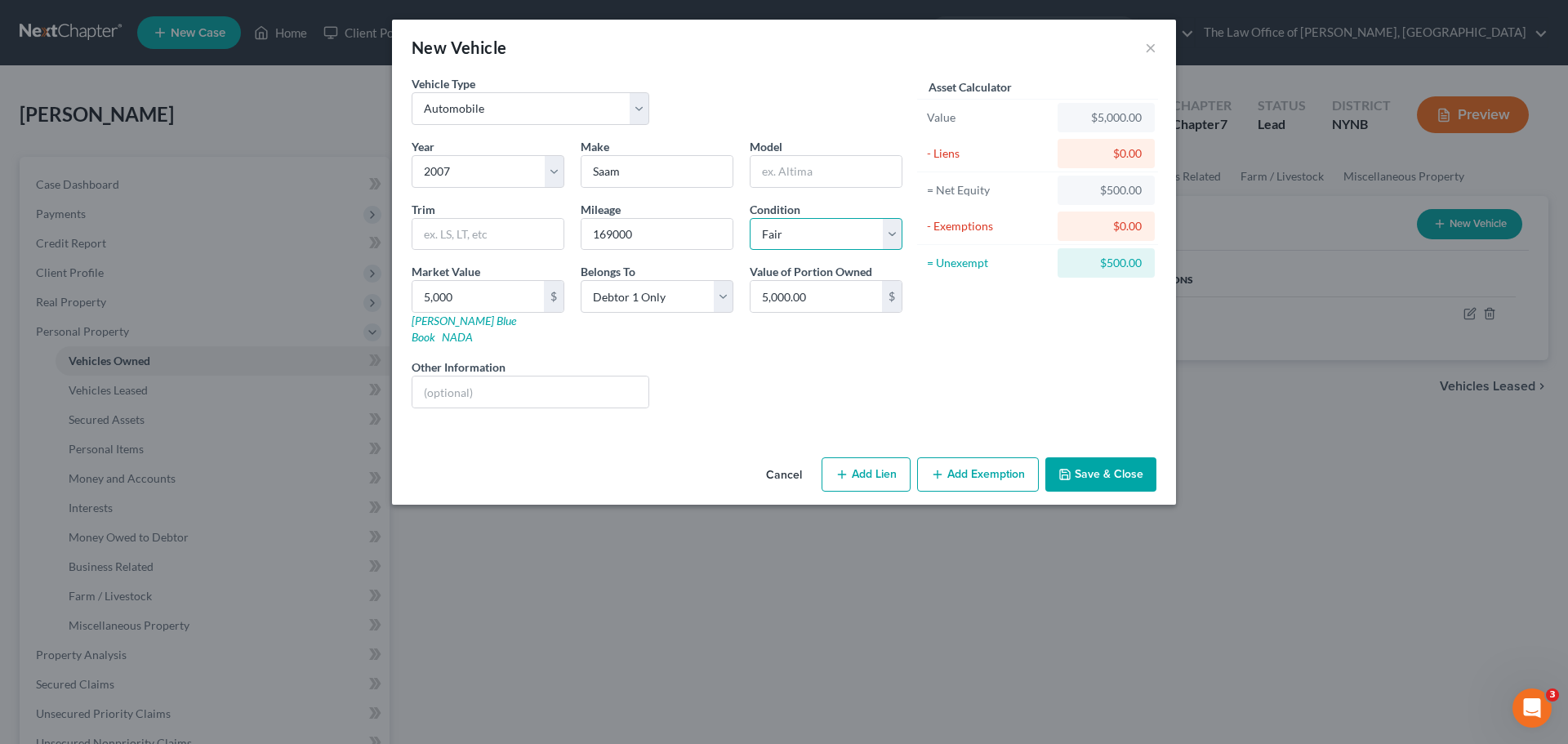
click at [750, 218] on select "Select Excellent Very Good Good Fair Poor" at bounding box center [826, 234] width 153 height 33
click at [1103, 457] on button "Save & Close" at bounding box center [1101, 474] width 111 height 35
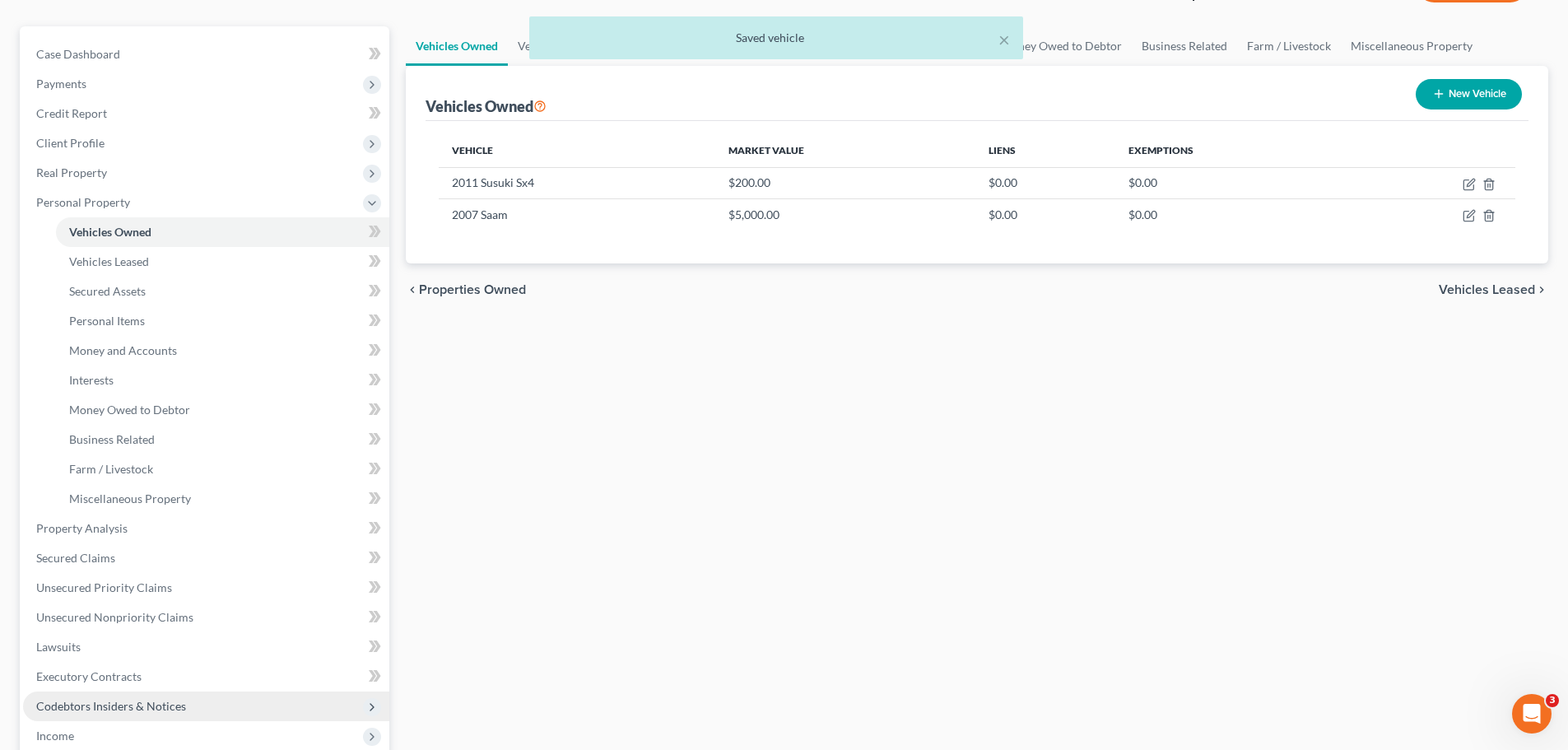
scroll to position [330, 0]
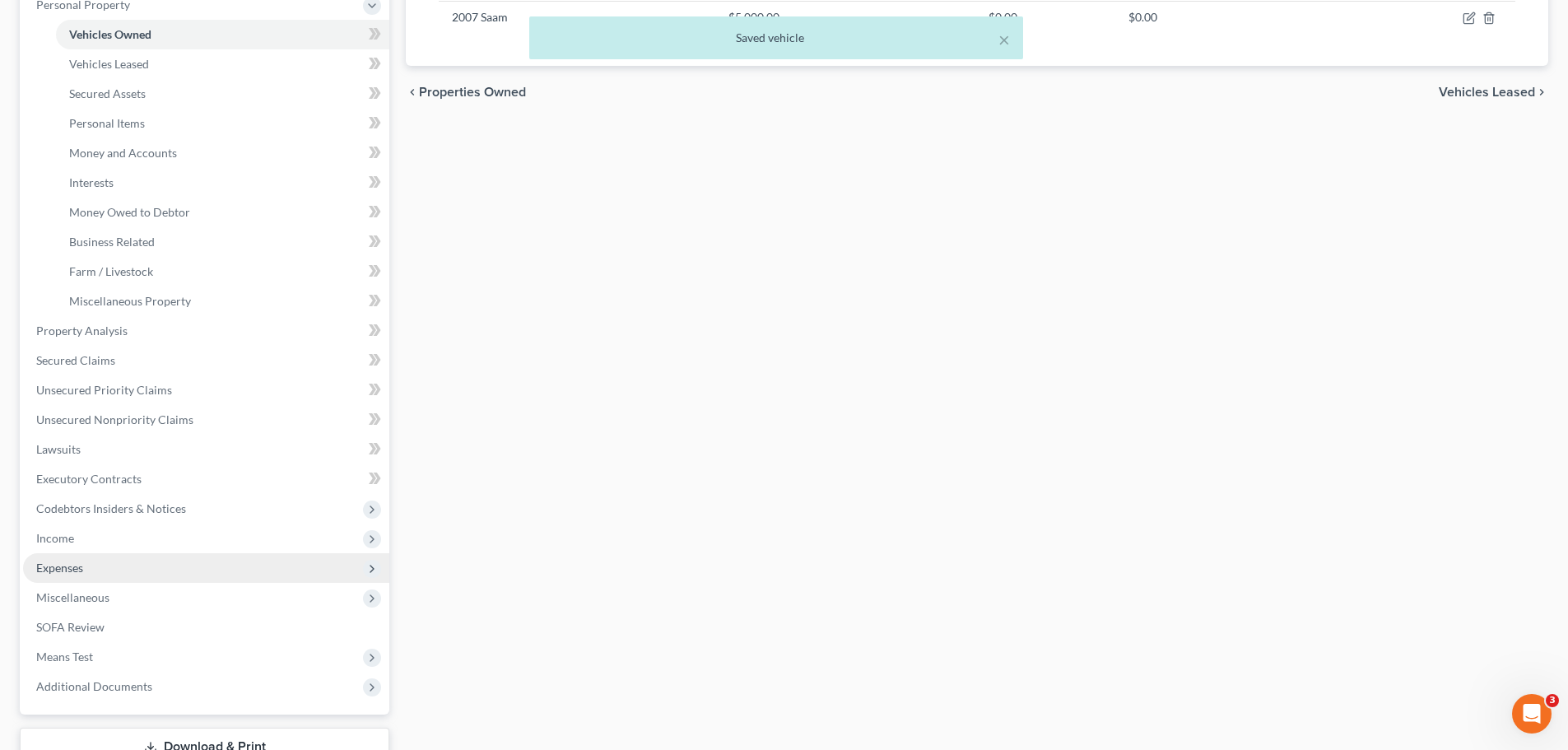
click at [64, 568] on span "Expenses" at bounding box center [59, 568] width 47 height 14
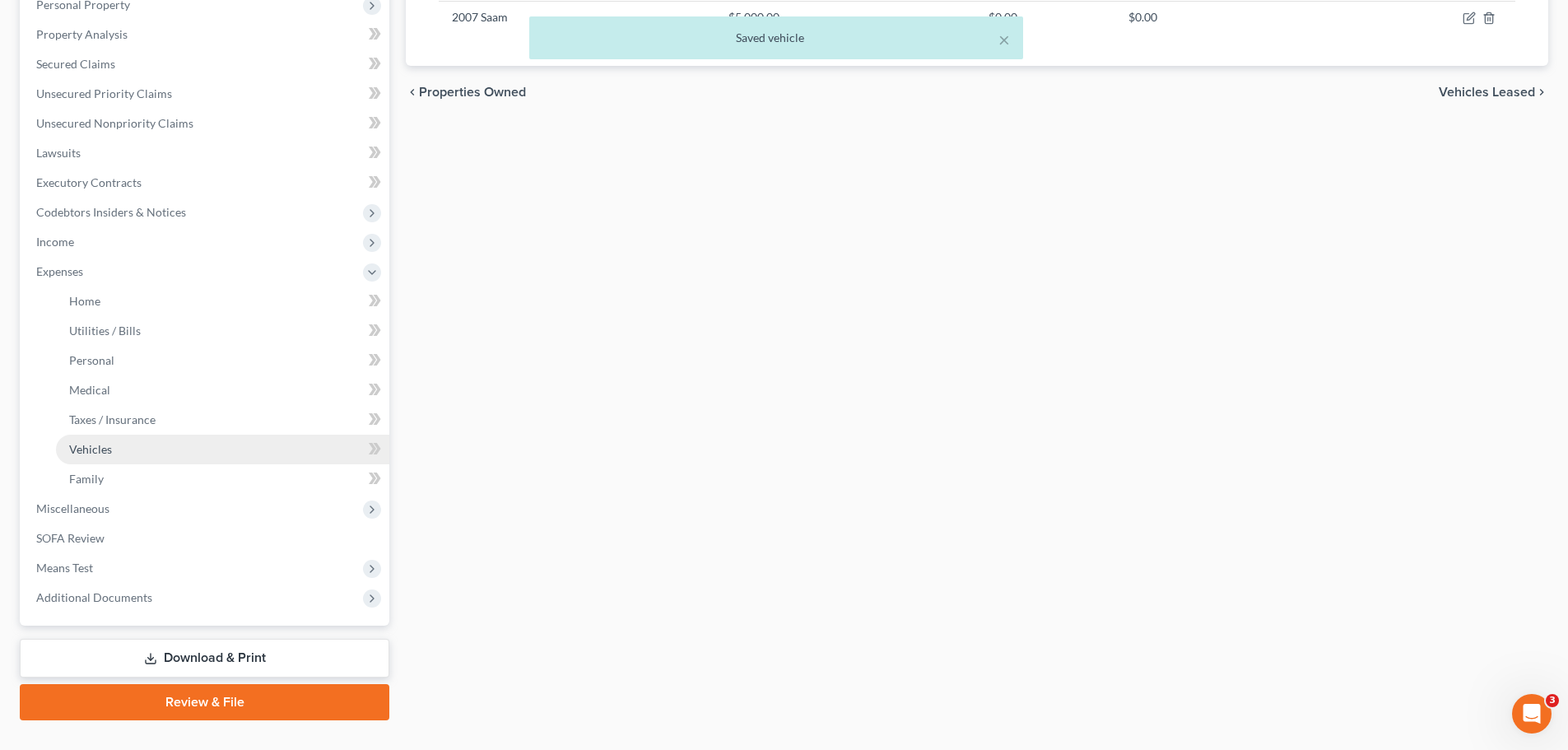
click at [108, 455] on span "Vehicles" at bounding box center [90, 449] width 43 height 14
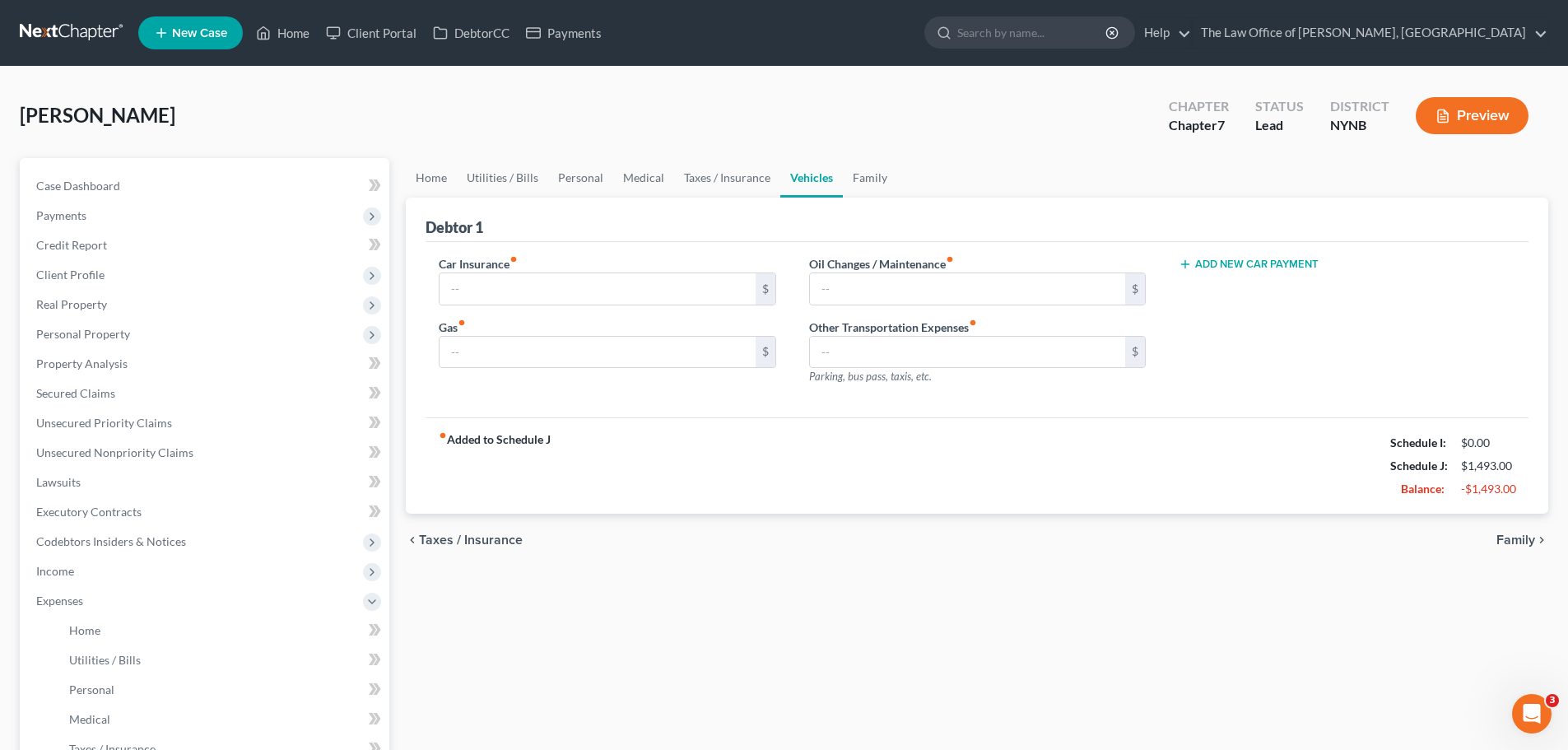
click at [1232, 262] on button "Add New Car Payment" at bounding box center [1248, 264] width 140 height 13
click at [1214, 284] on input "text" at bounding box center [1322, 288] width 286 height 31
type input "200"
click at [851, 280] on input "text" at bounding box center [967, 288] width 316 height 31
type input "25"
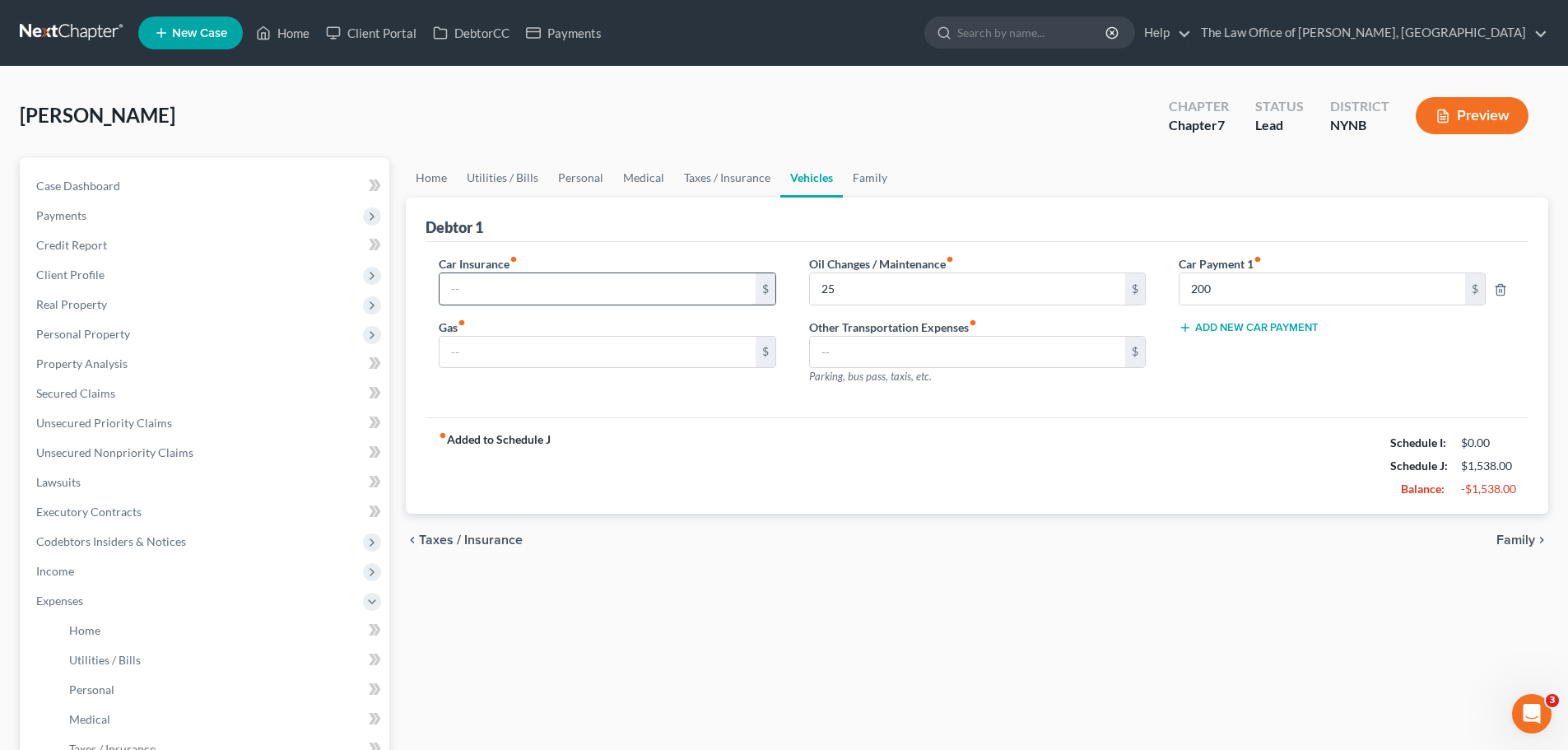
click at [511, 297] on input "text" at bounding box center [596, 288] width 316 height 31
click at [475, 342] on input "text" at bounding box center [596, 352] width 316 height 31
type input "100"
click at [496, 292] on input "text" at bounding box center [596, 288] width 316 height 31
type input "550"
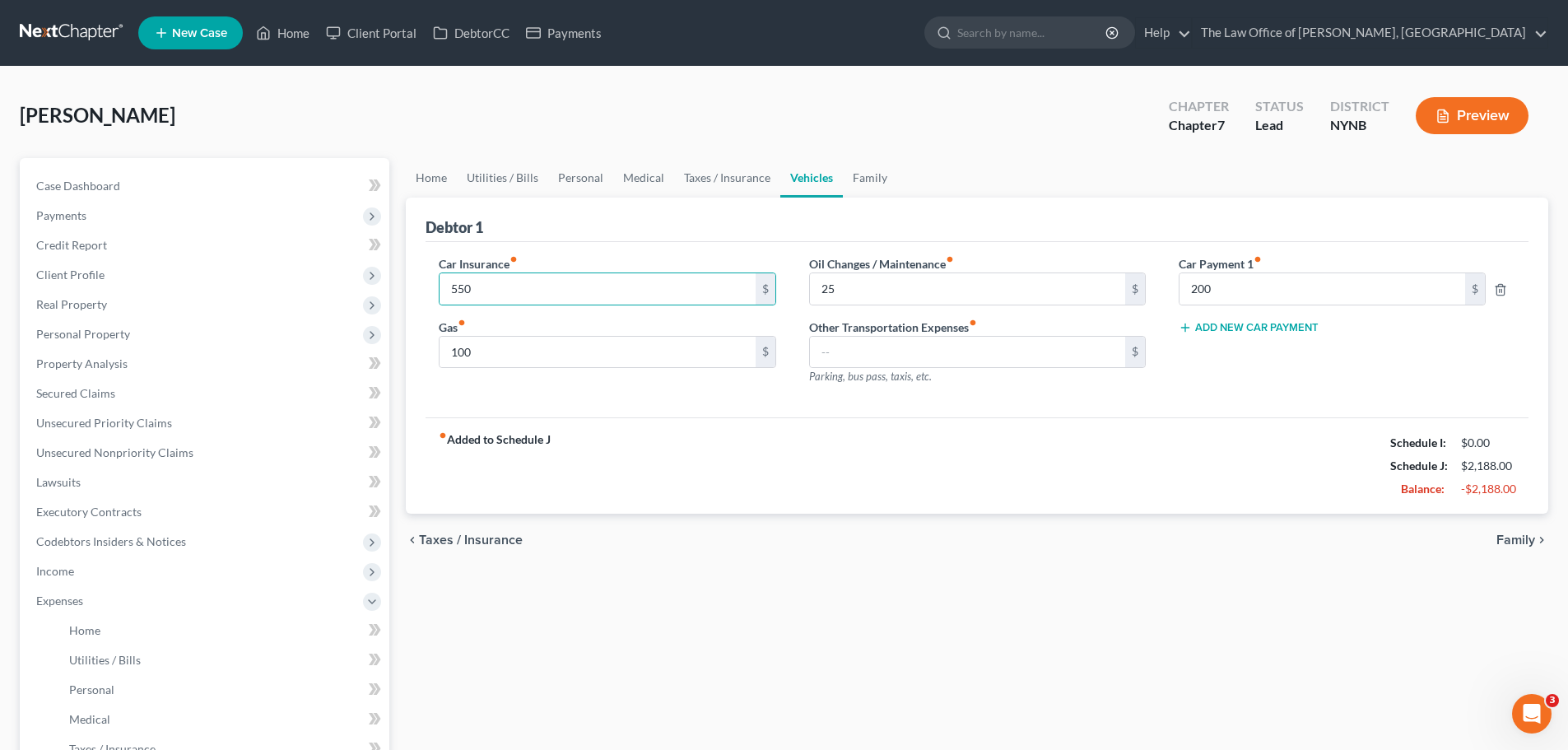
click at [632, 430] on div "fiber_manual_record Added to Schedule J Schedule I: $0.00 Schedule J: $2,188.00…" at bounding box center [977, 465] width 1103 height 97
click at [700, 176] on link "Taxes / Insurance" at bounding box center [727, 178] width 107 height 40
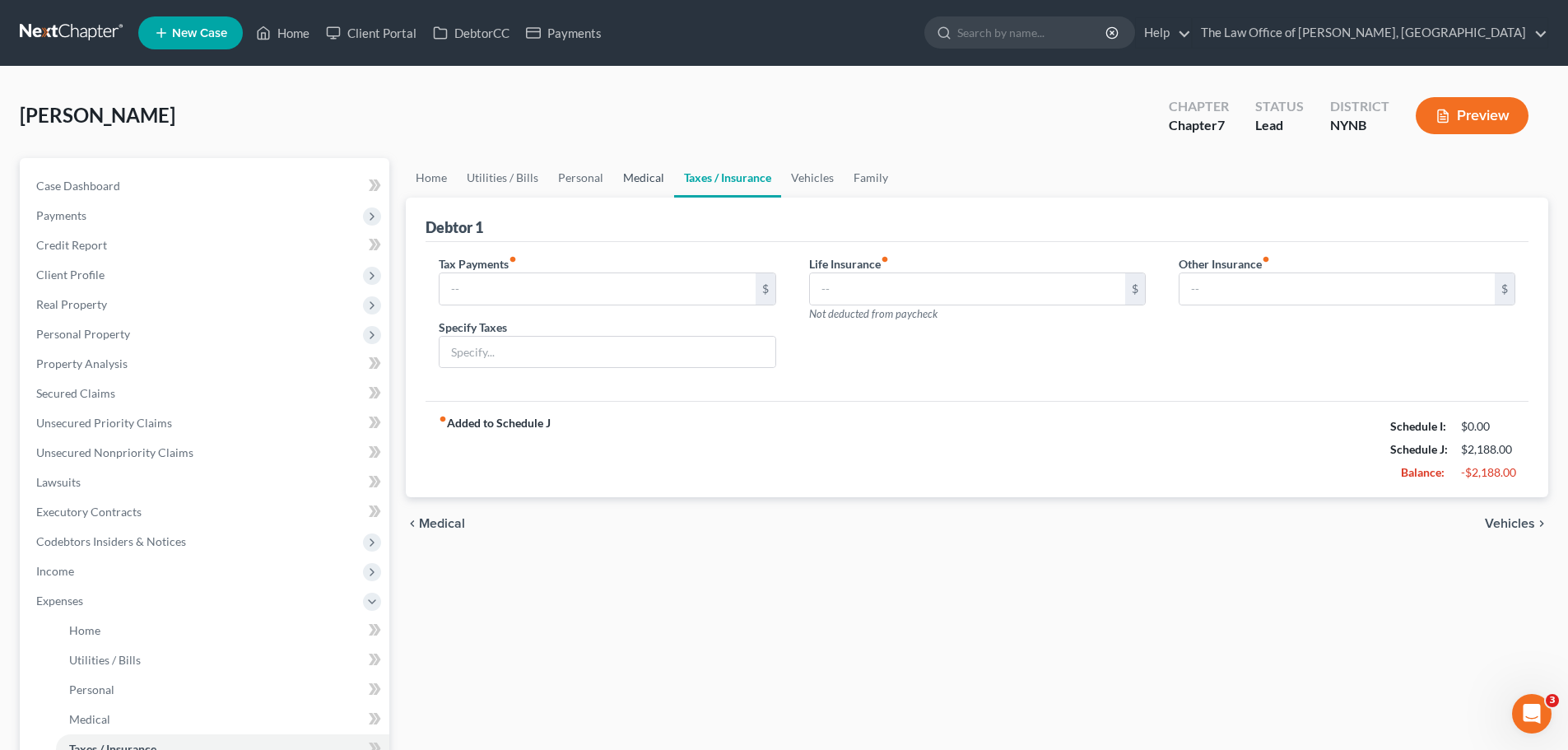
click at [640, 176] on link "Medical" at bounding box center [643, 178] width 61 height 40
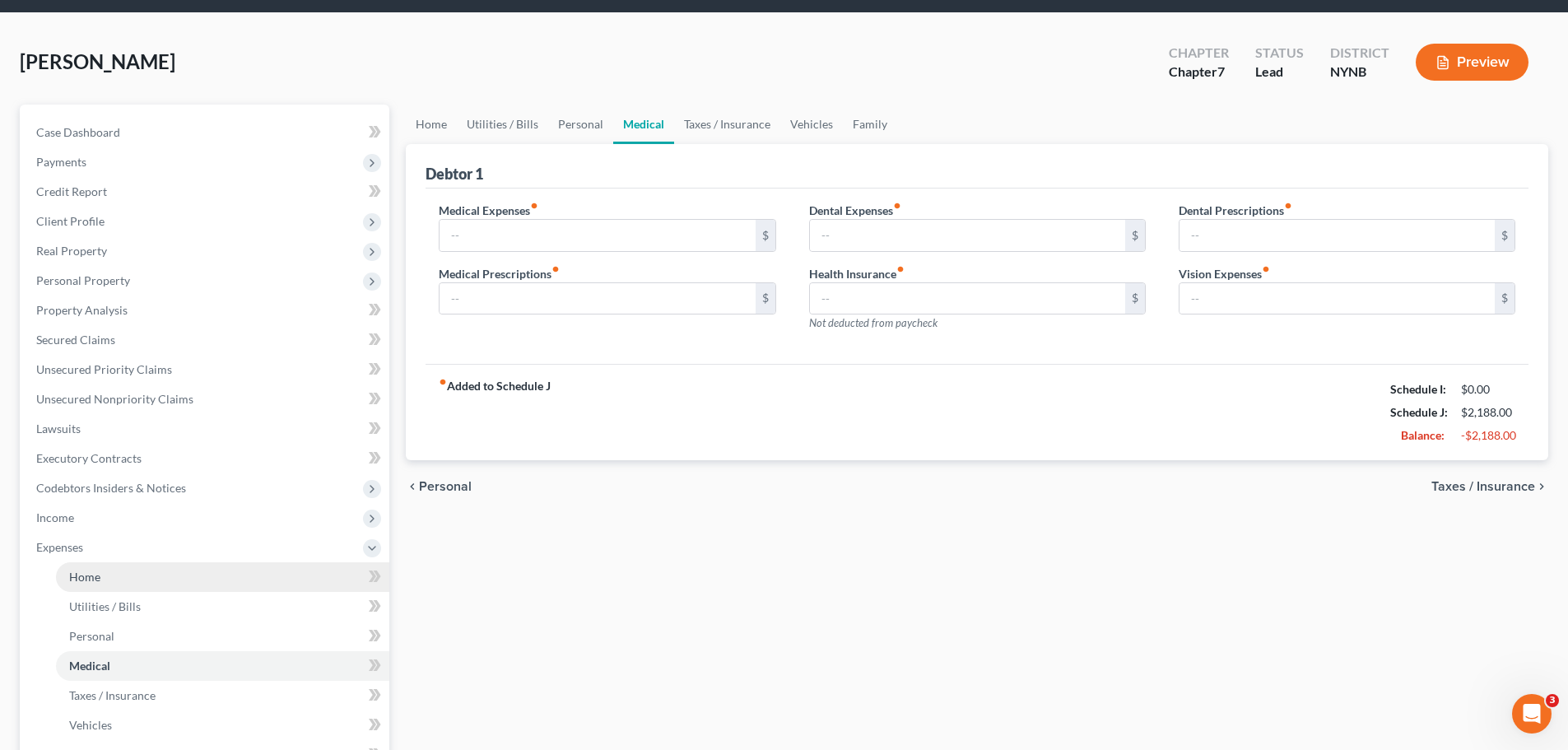
scroll to position [83, 0]
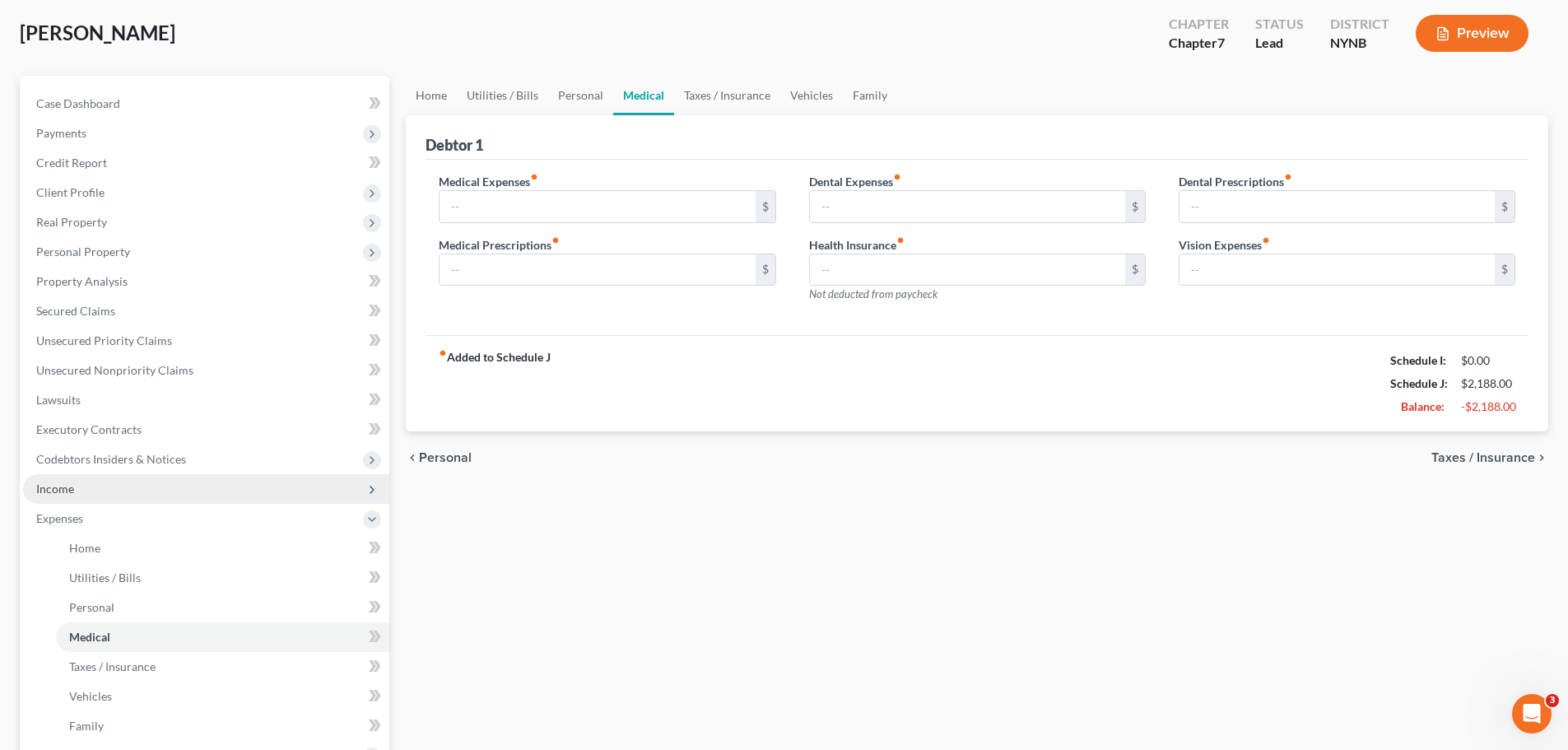
click at [72, 487] on span "Income" at bounding box center [55, 489] width 38 height 14
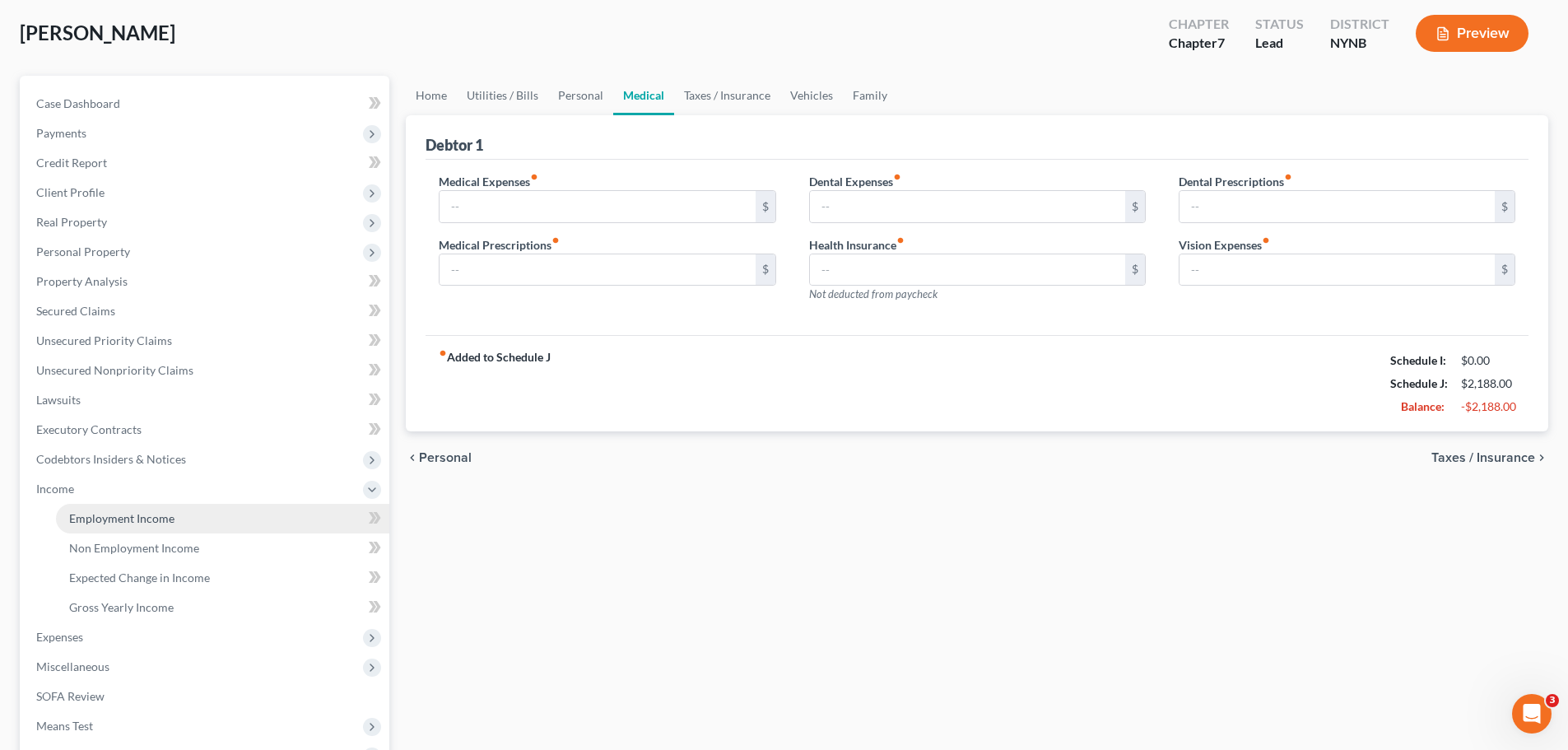
click at [133, 512] on span "Employment Income" at bounding box center [121, 518] width 106 height 14
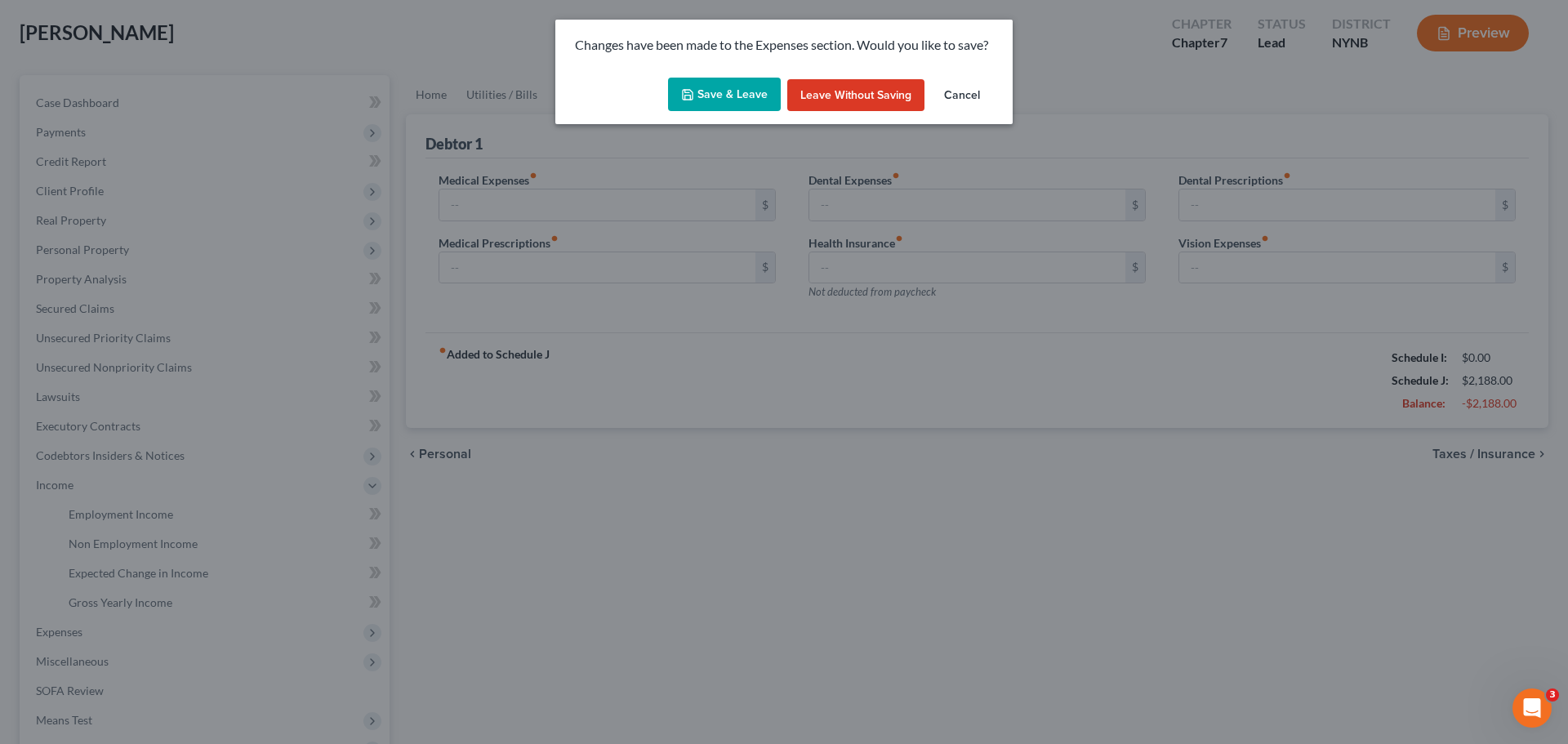
click at [726, 88] on button "Save & Leave" at bounding box center [724, 95] width 113 height 35
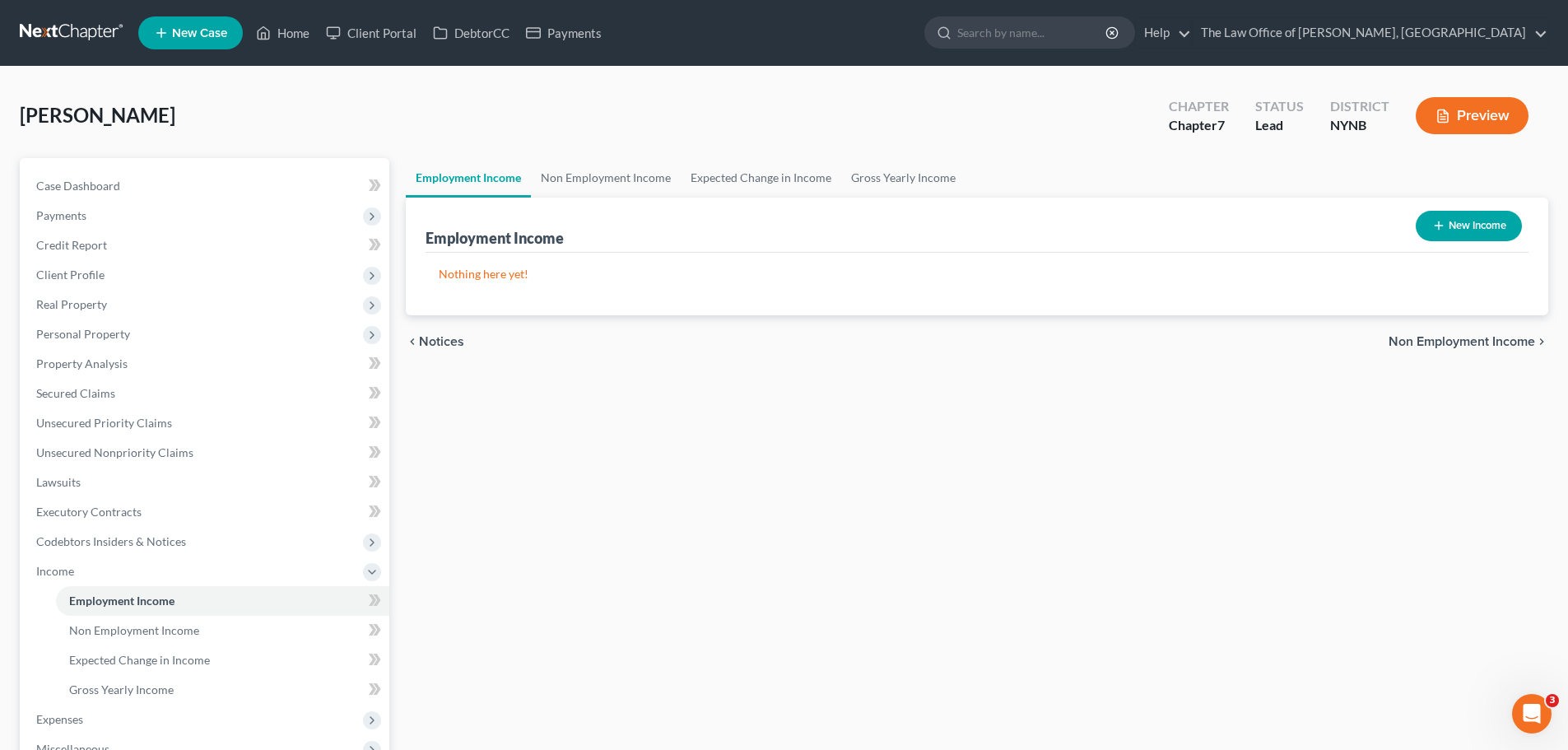
click at [1446, 234] on button "New Income" at bounding box center [1468, 226] width 107 height 31
select select "0"
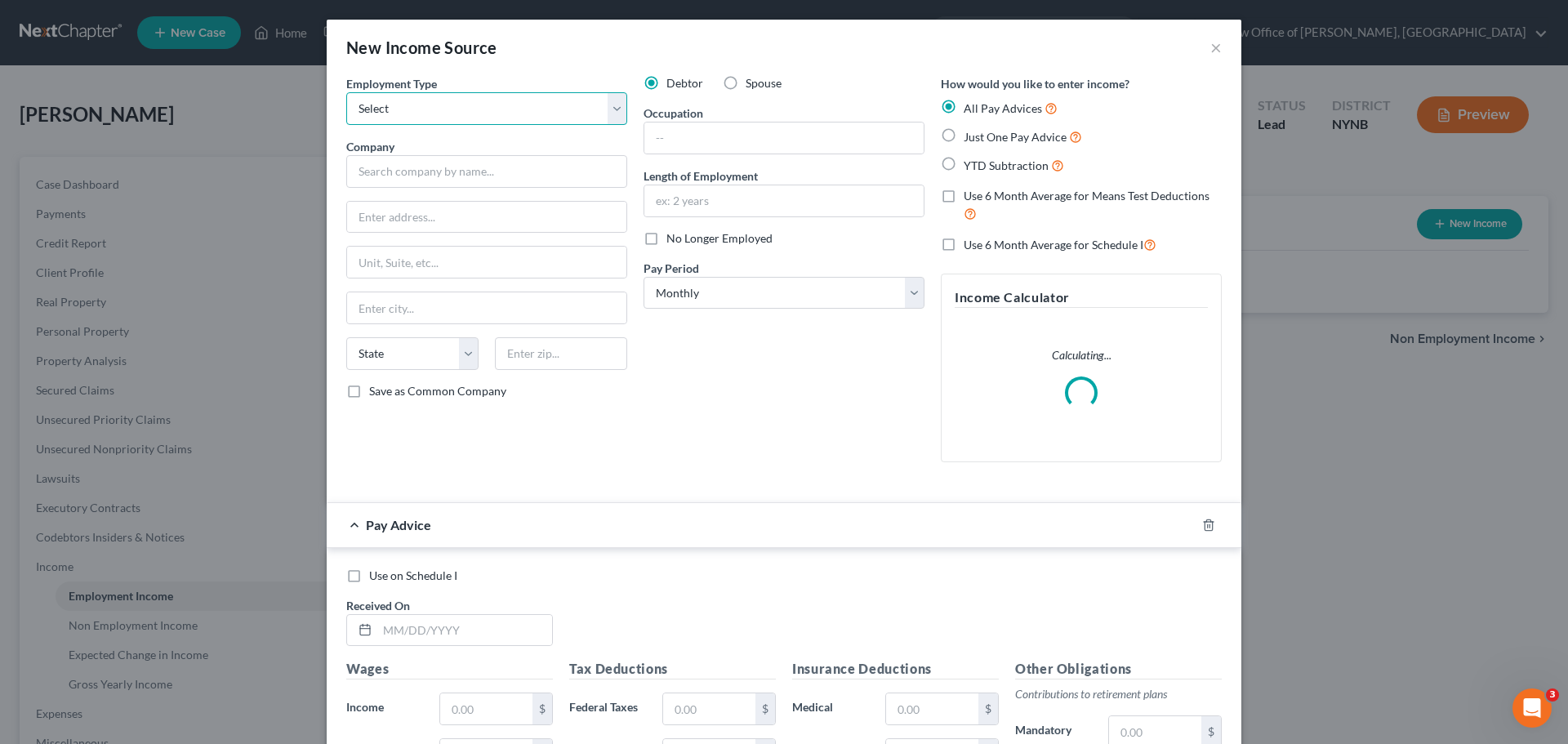
click at [448, 124] on select "Select Full or Part Time Employment Self Employment" at bounding box center [487, 108] width 281 height 33
select select "0"
click at [347, 92] on select "Select Full or Part Time Employment Self Employment" at bounding box center [487, 108] width 281 height 33
click at [410, 177] on input "text" at bounding box center [487, 171] width 281 height 33
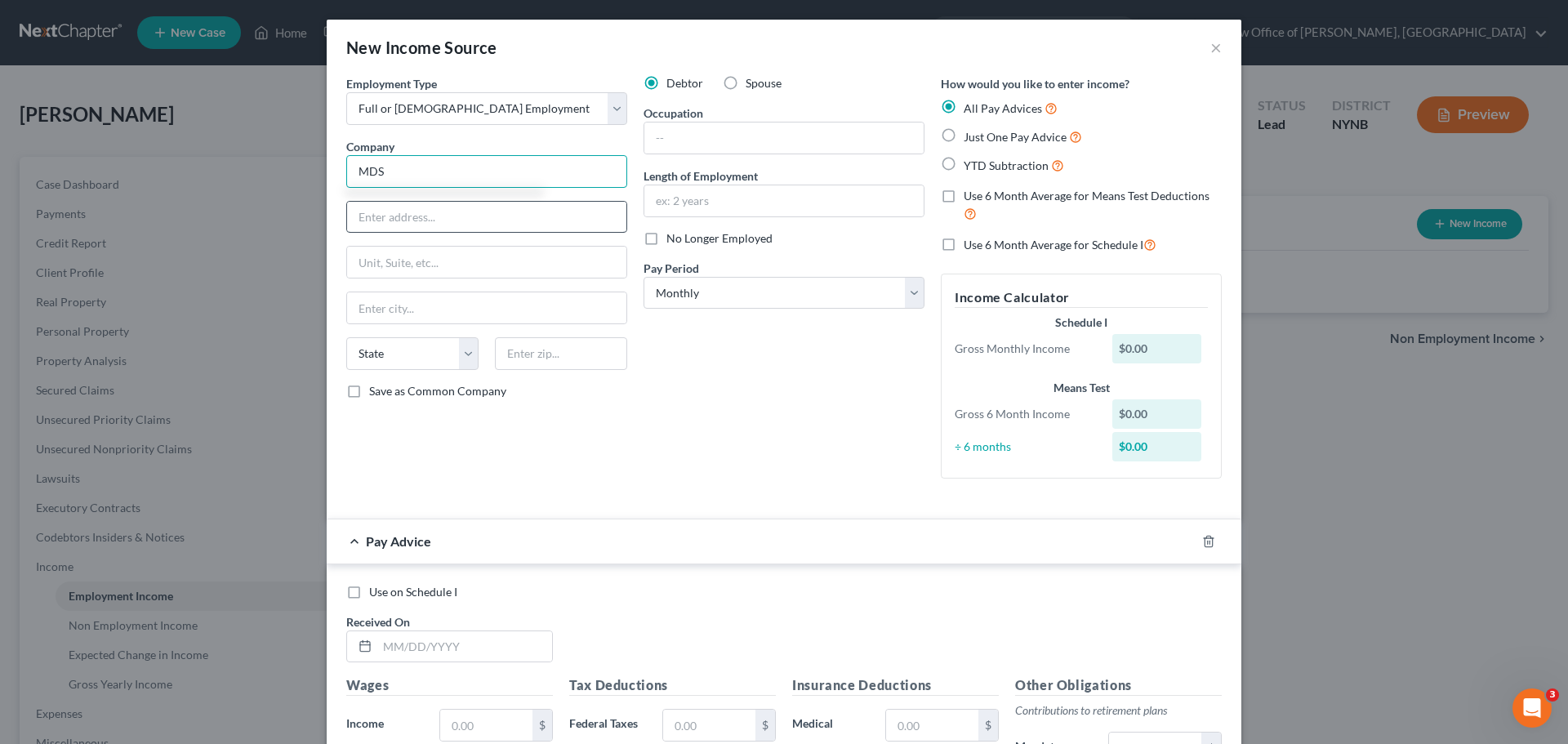
type input "MDS"
click at [492, 224] on input "text" at bounding box center [486, 216] width 280 height 31
click at [716, 130] on input "text" at bounding box center [784, 137] width 280 height 31
type input "Delivery"
click at [967, 139] on span "Just One Pay Advice" at bounding box center [1015, 136] width 103 height 14
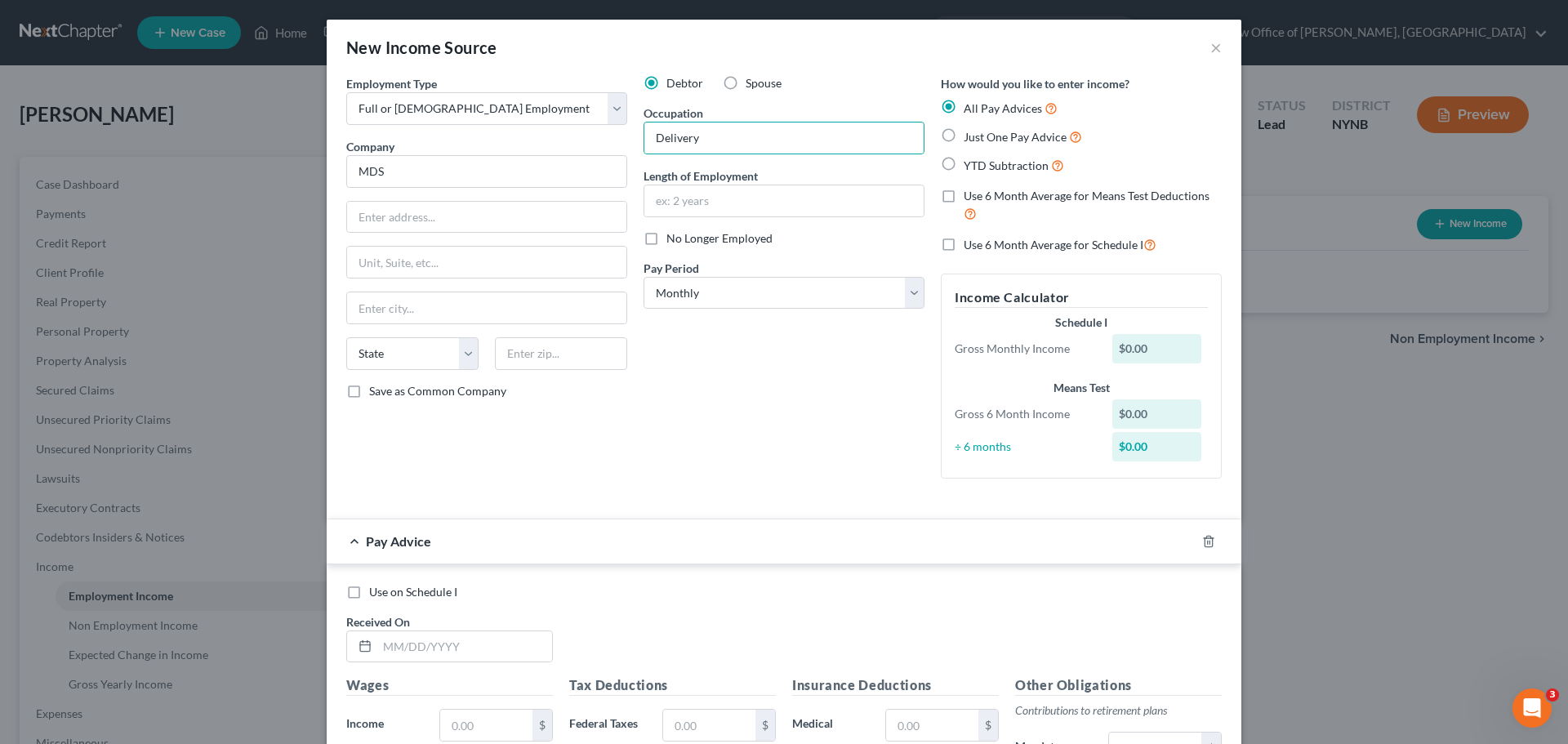
click at [970, 138] on input "Just One Pay Advice" at bounding box center [975, 132] width 11 height 11
radio input "true"
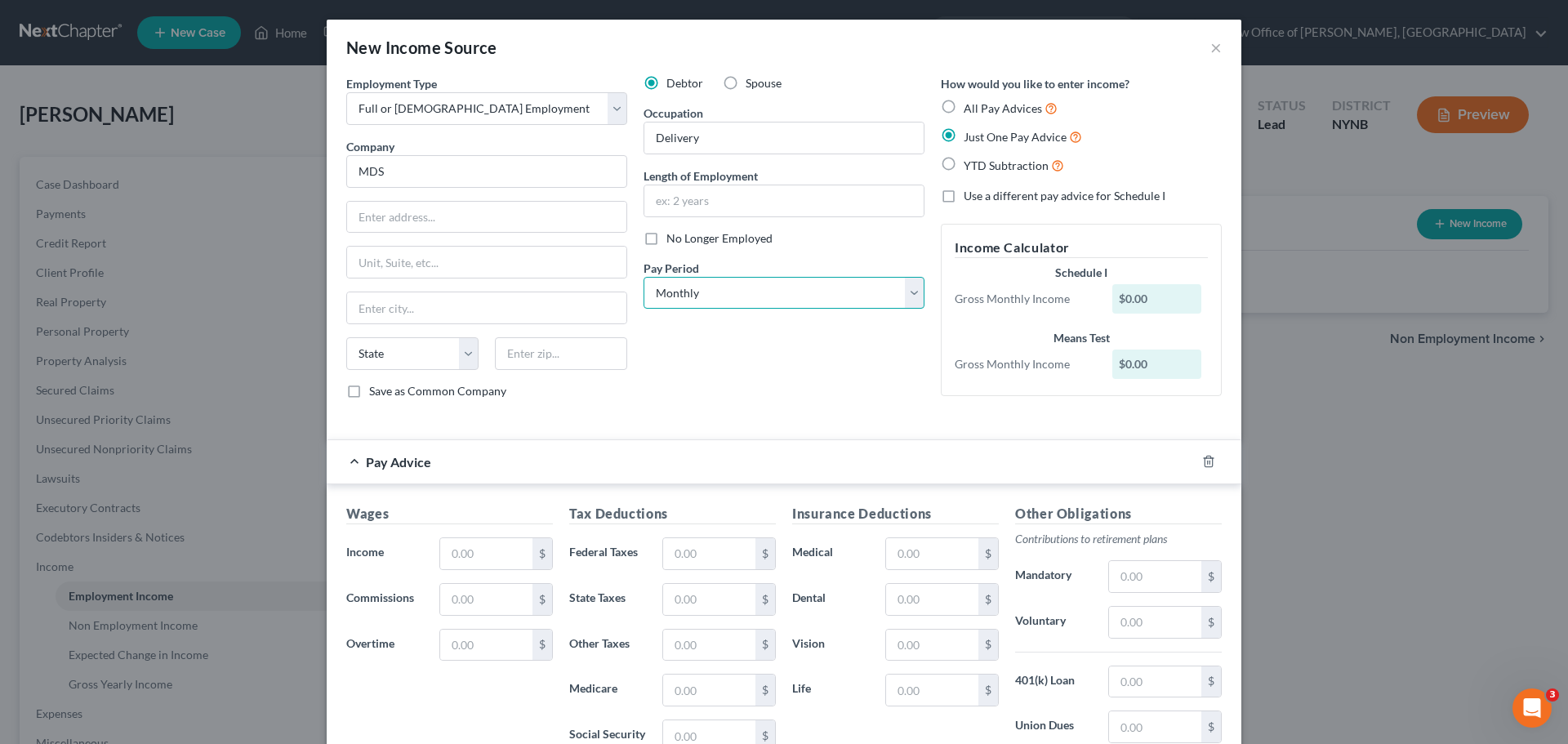
click at [682, 296] on select "Select Monthly Twice Monthly Every Other Week Weekly" at bounding box center [784, 292] width 281 height 33
select select "2"
click at [643, 277] on select "Select Monthly Twice Monthly Every Other Week Weekly" at bounding box center [784, 292] width 281 height 33
click at [685, 209] on input "text" at bounding box center [784, 201] width 280 height 31
type input "2 Years"
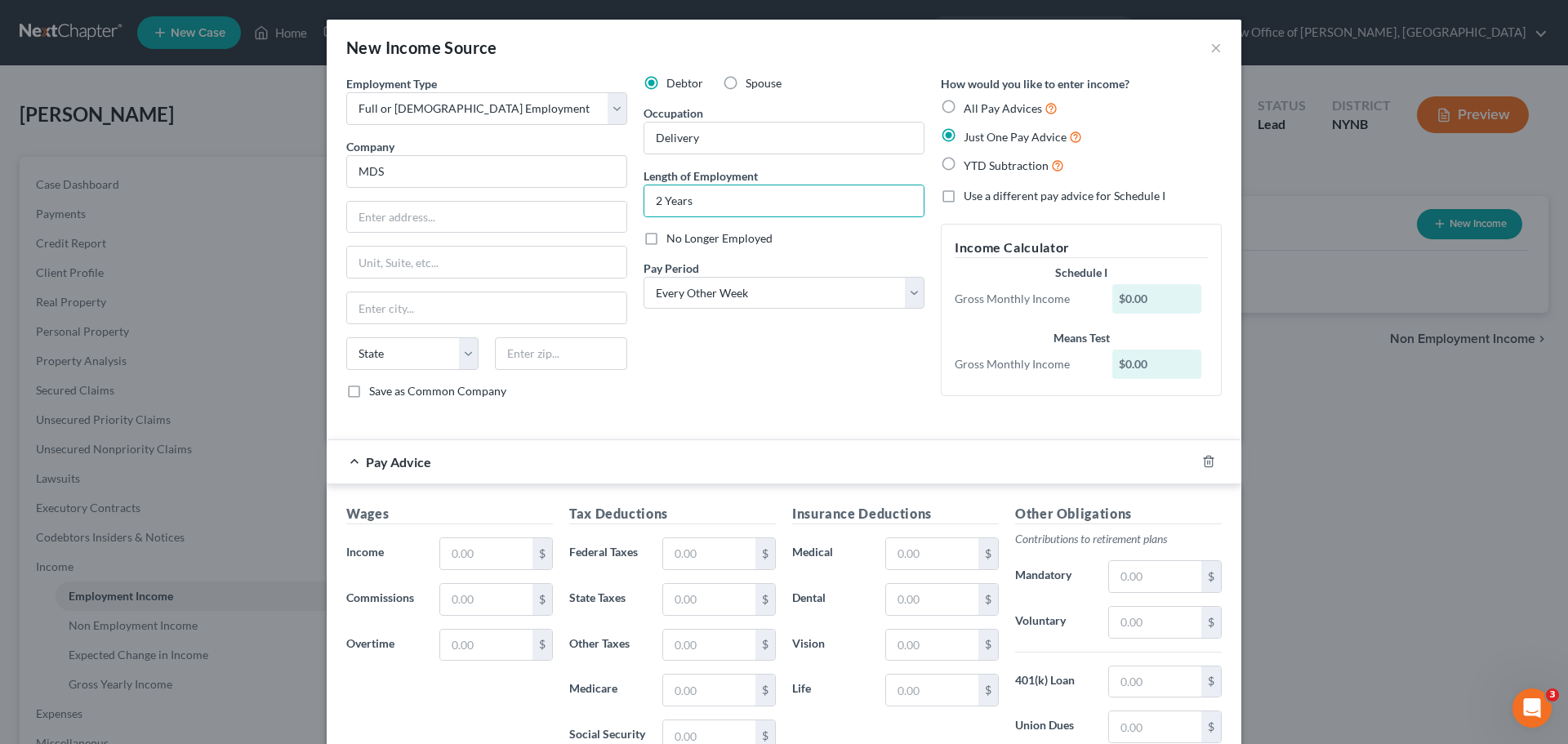
click at [636, 380] on div "Debtor Spouse Occupation Delivery Length of Employment 2 Years No Longer Employ…" at bounding box center [784, 243] width 297 height 337
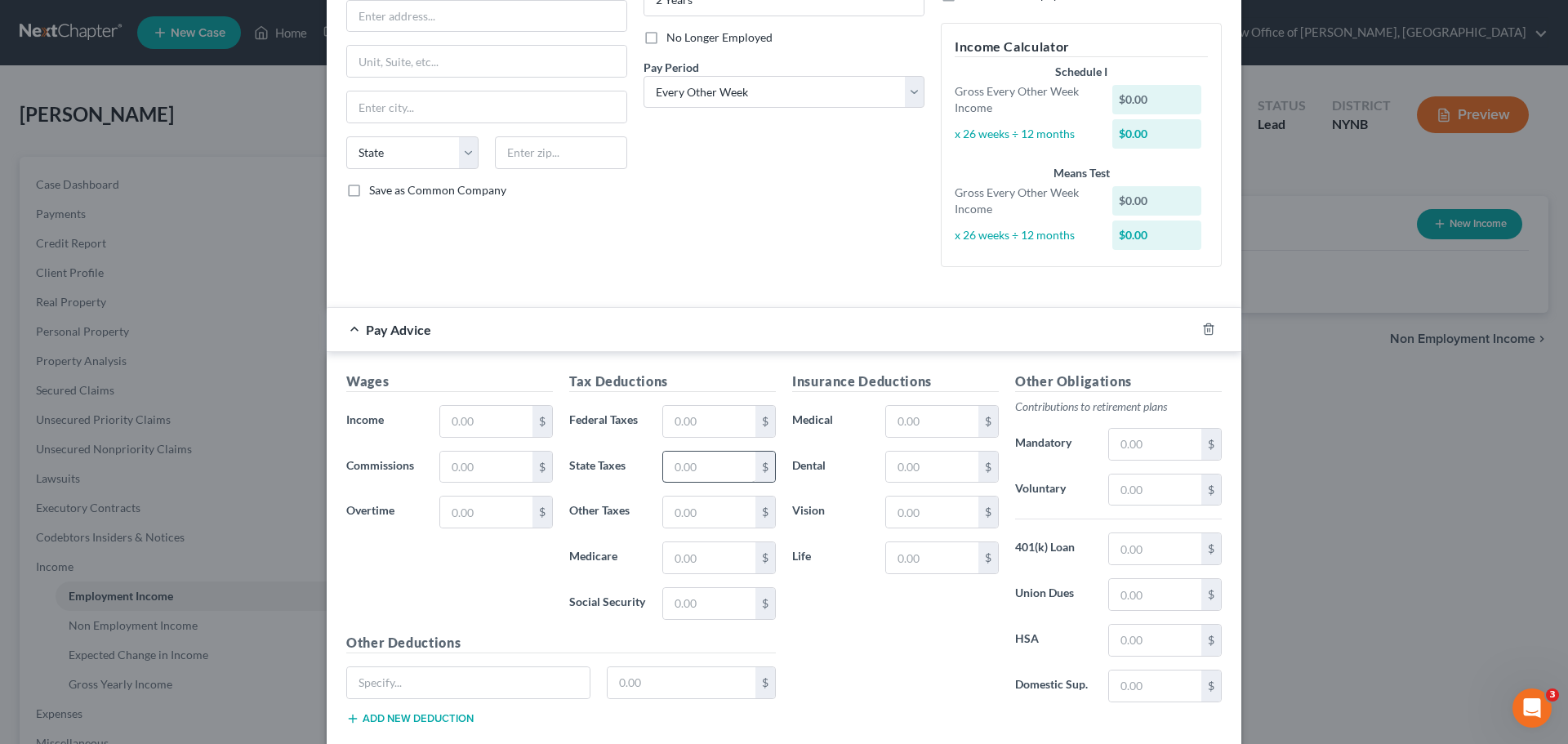
scroll to position [245, 0]
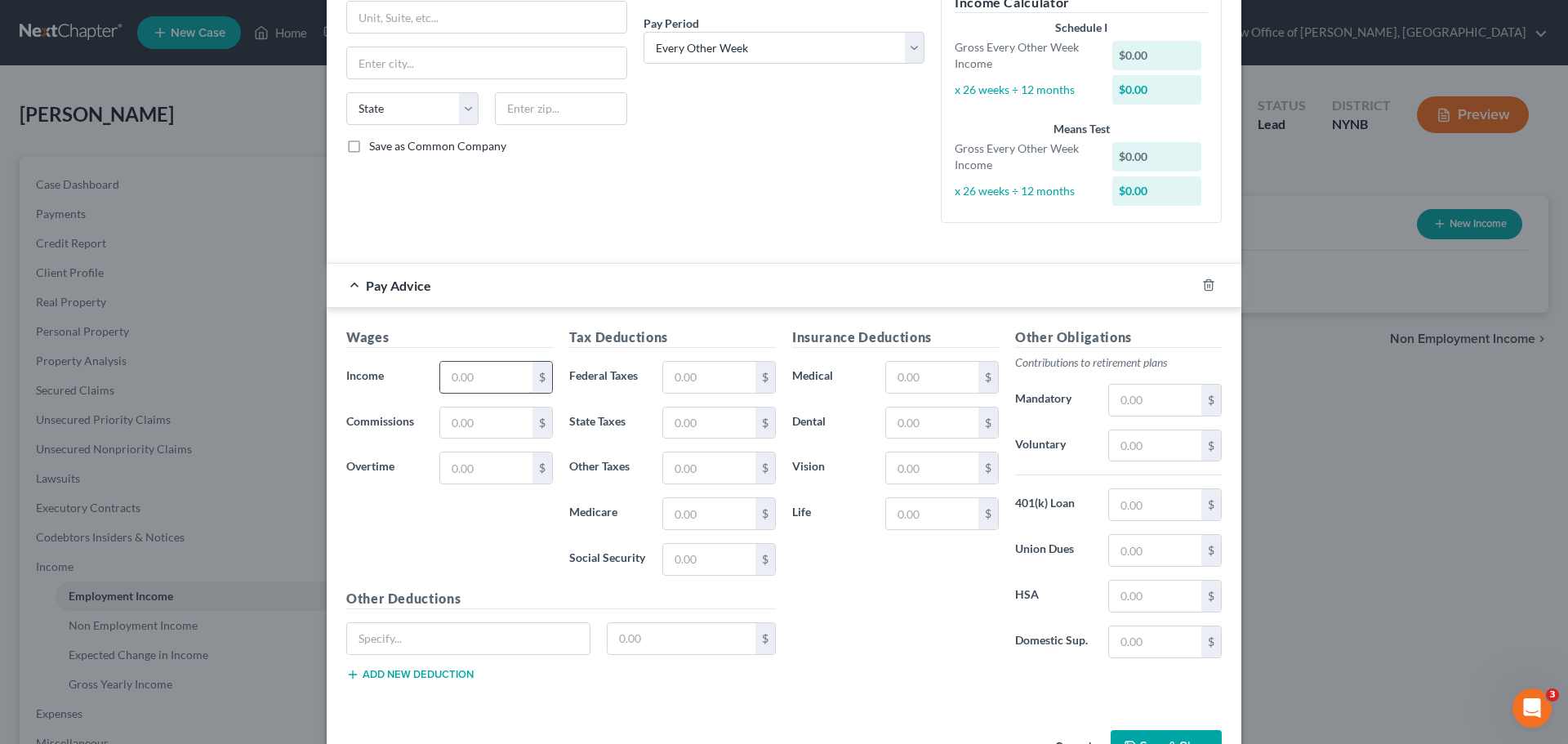
click at [486, 379] on input "text" at bounding box center [486, 376] width 92 height 31
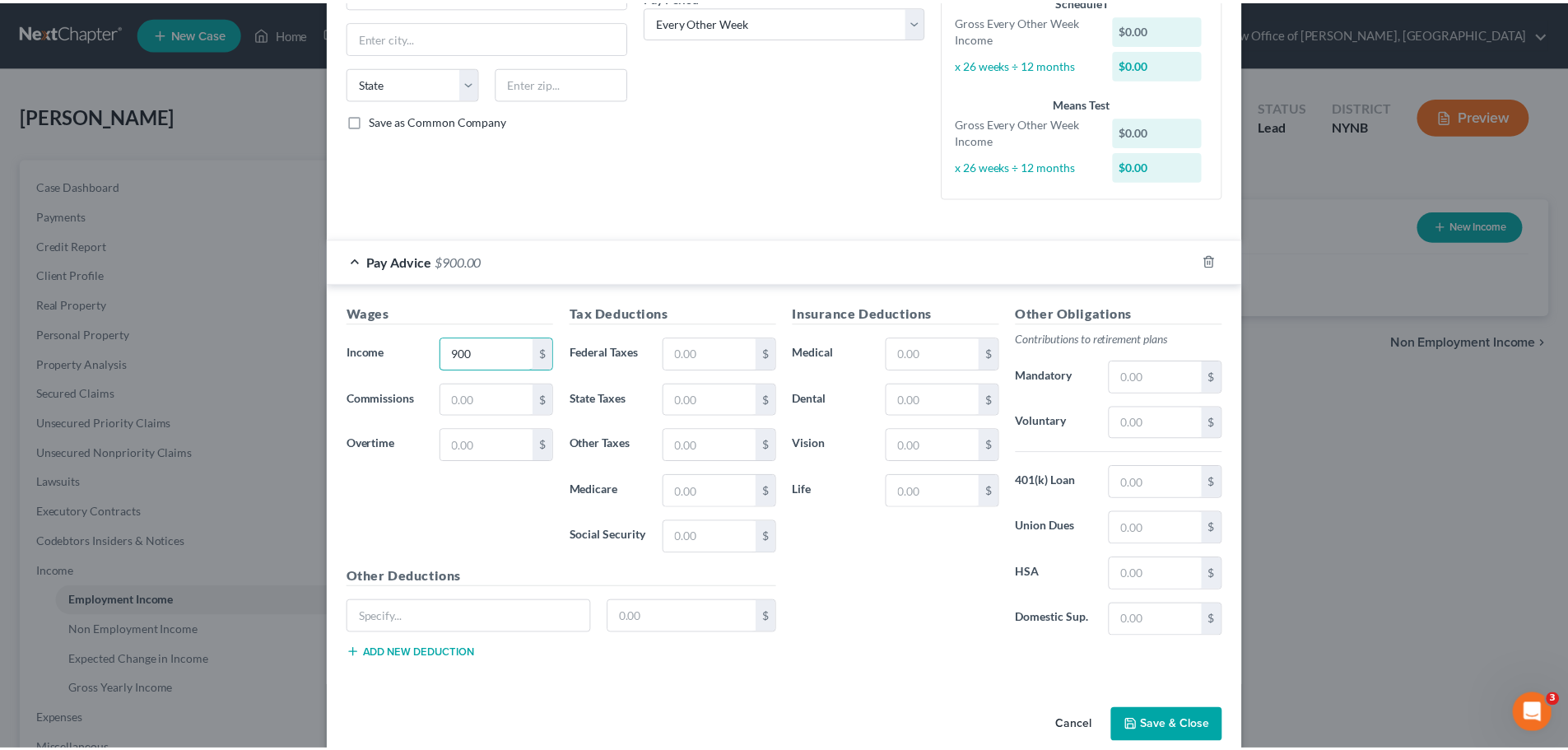
scroll to position [300, 0]
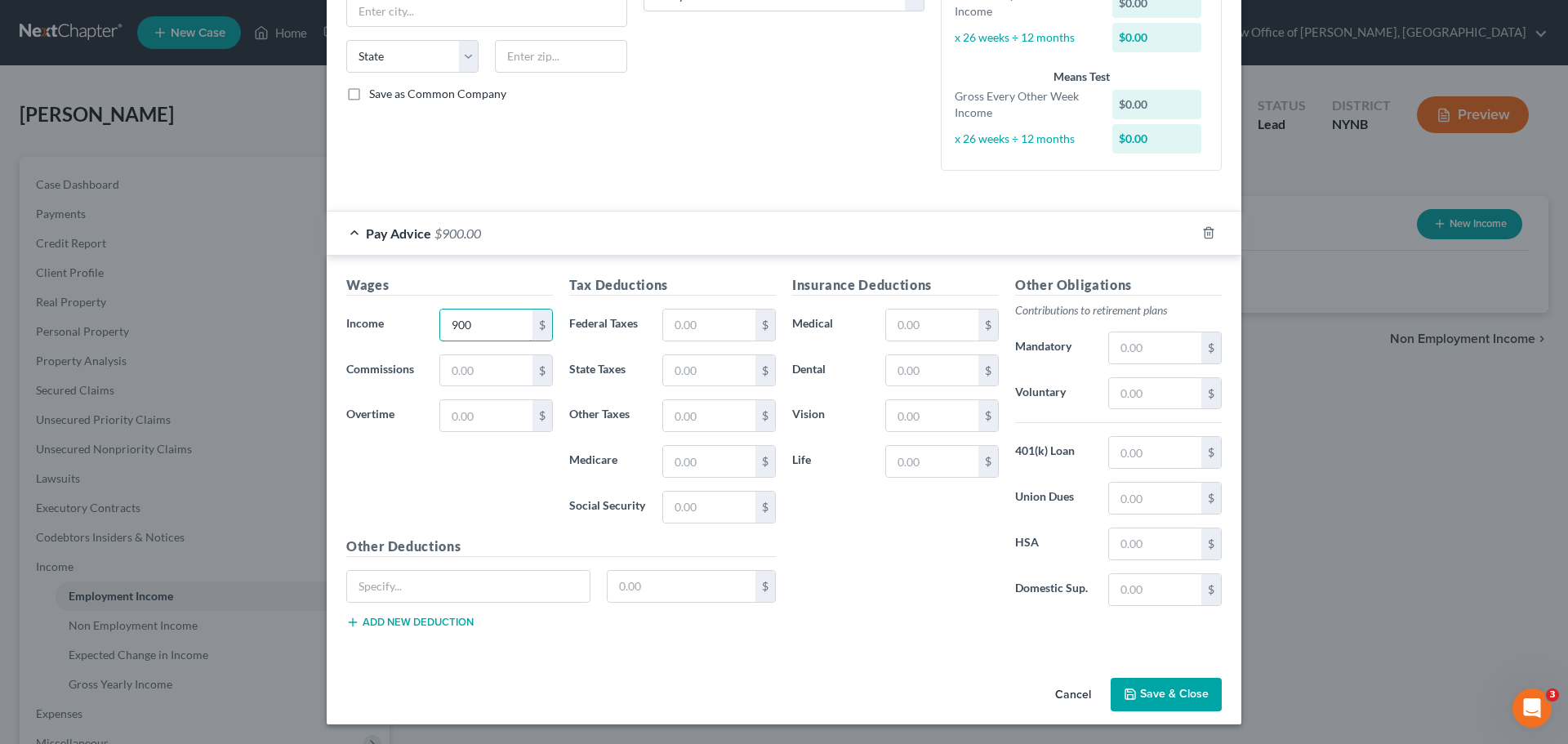
type input "900"
click at [1187, 691] on button "Save & Close" at bounding box center [1166, 695] width 111 height 35
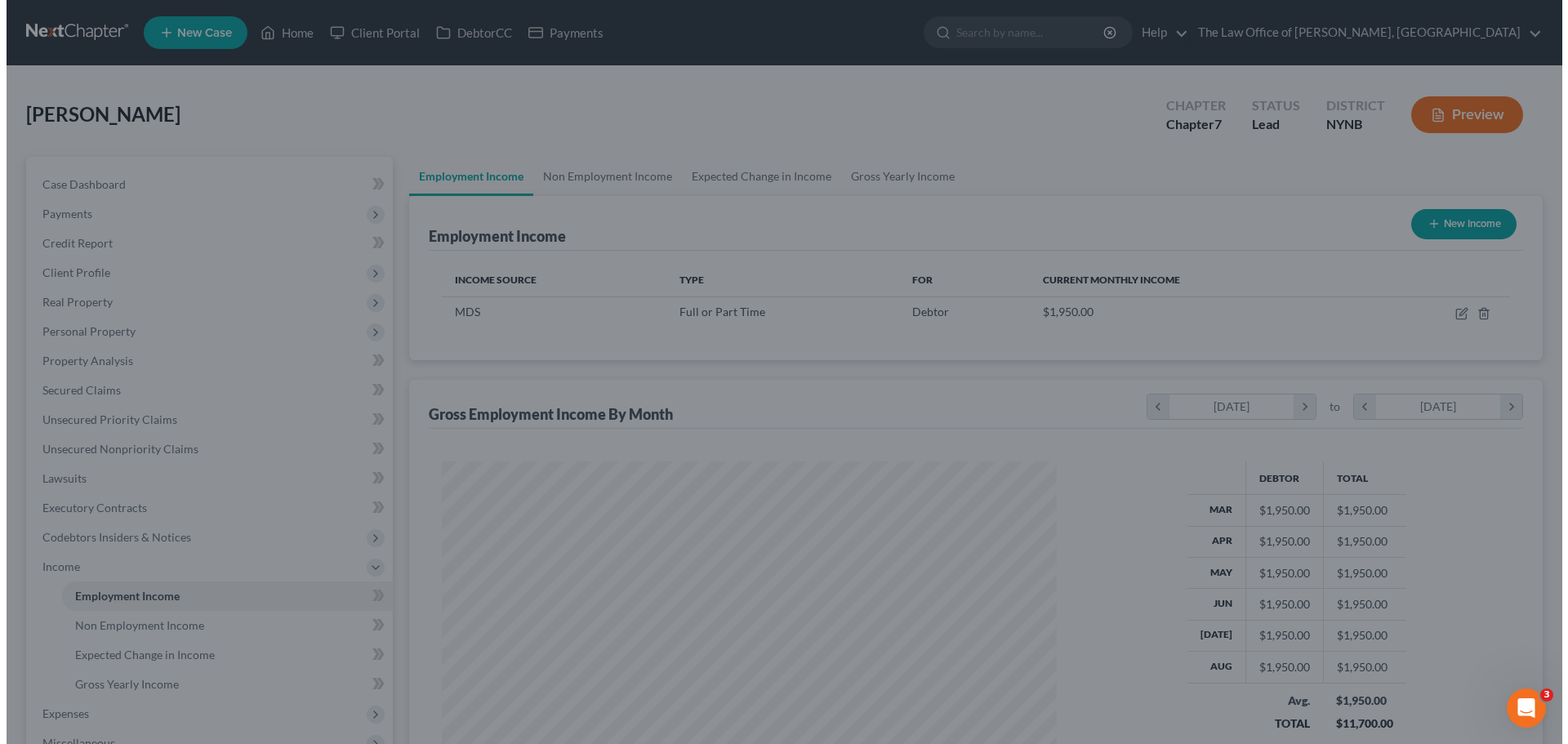
scroll to position [816478, 816125]
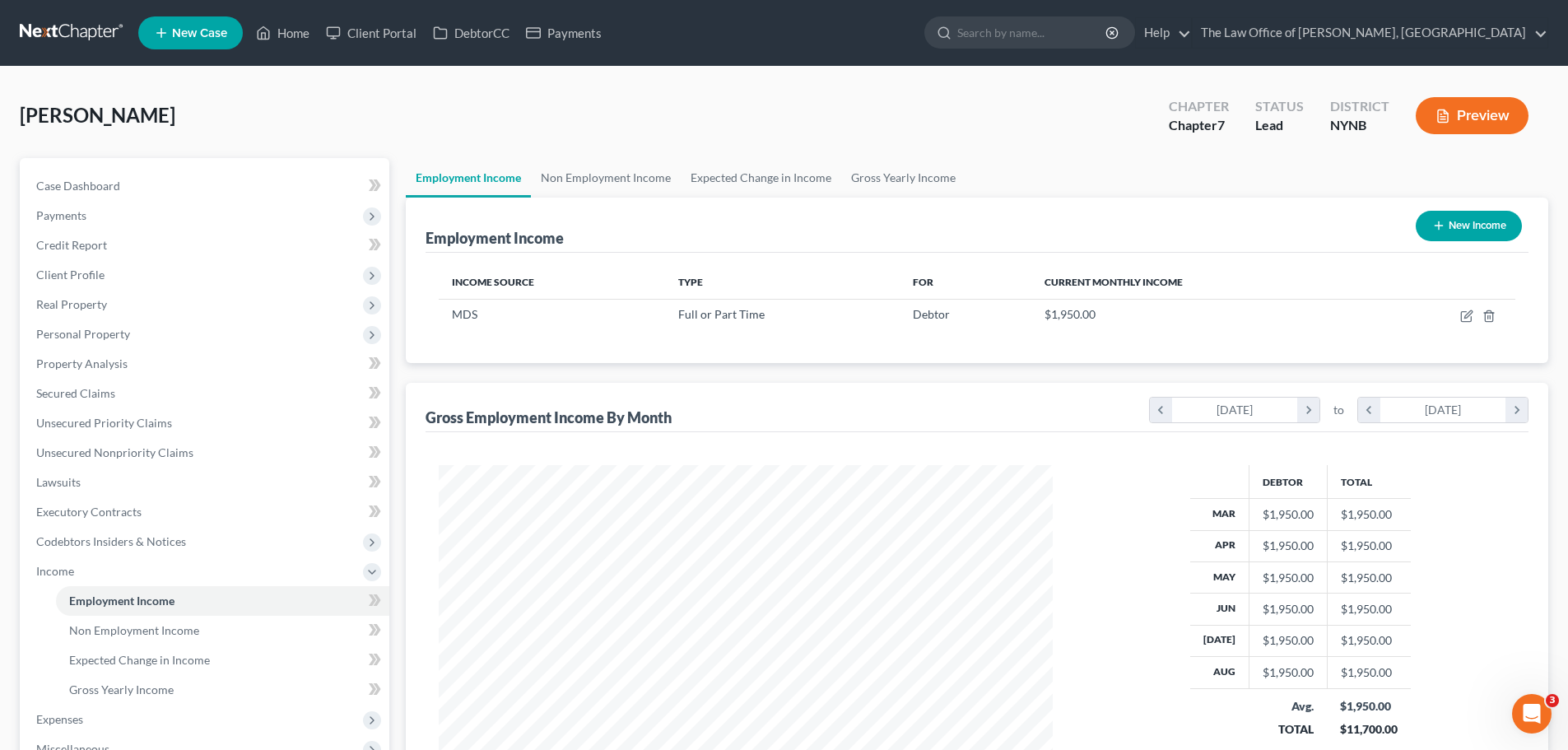
click at [1493, 224] on button "New Income" at bounding box center [1468, 226] width 107 height 31
select select "0"
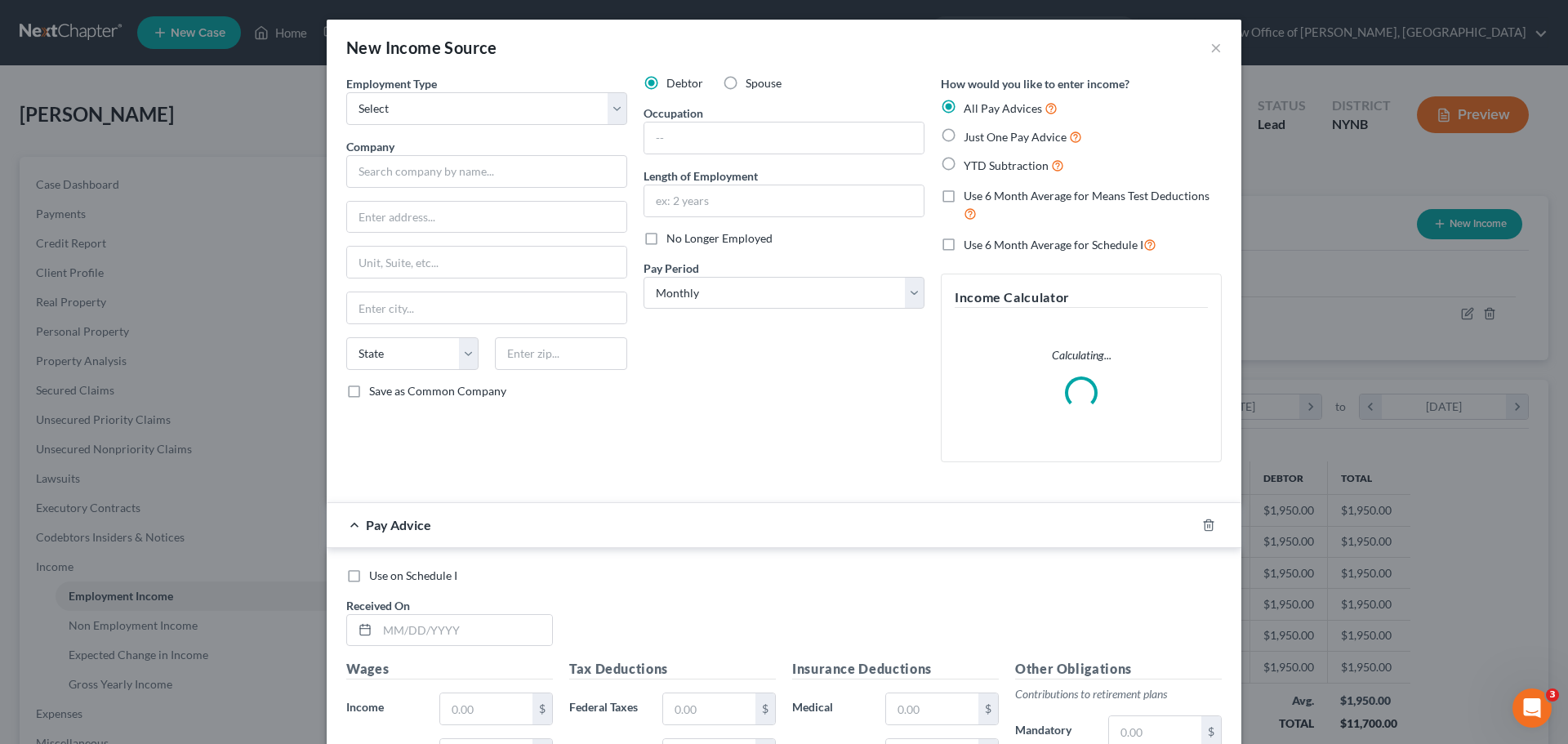
scroll to position [307, 648]
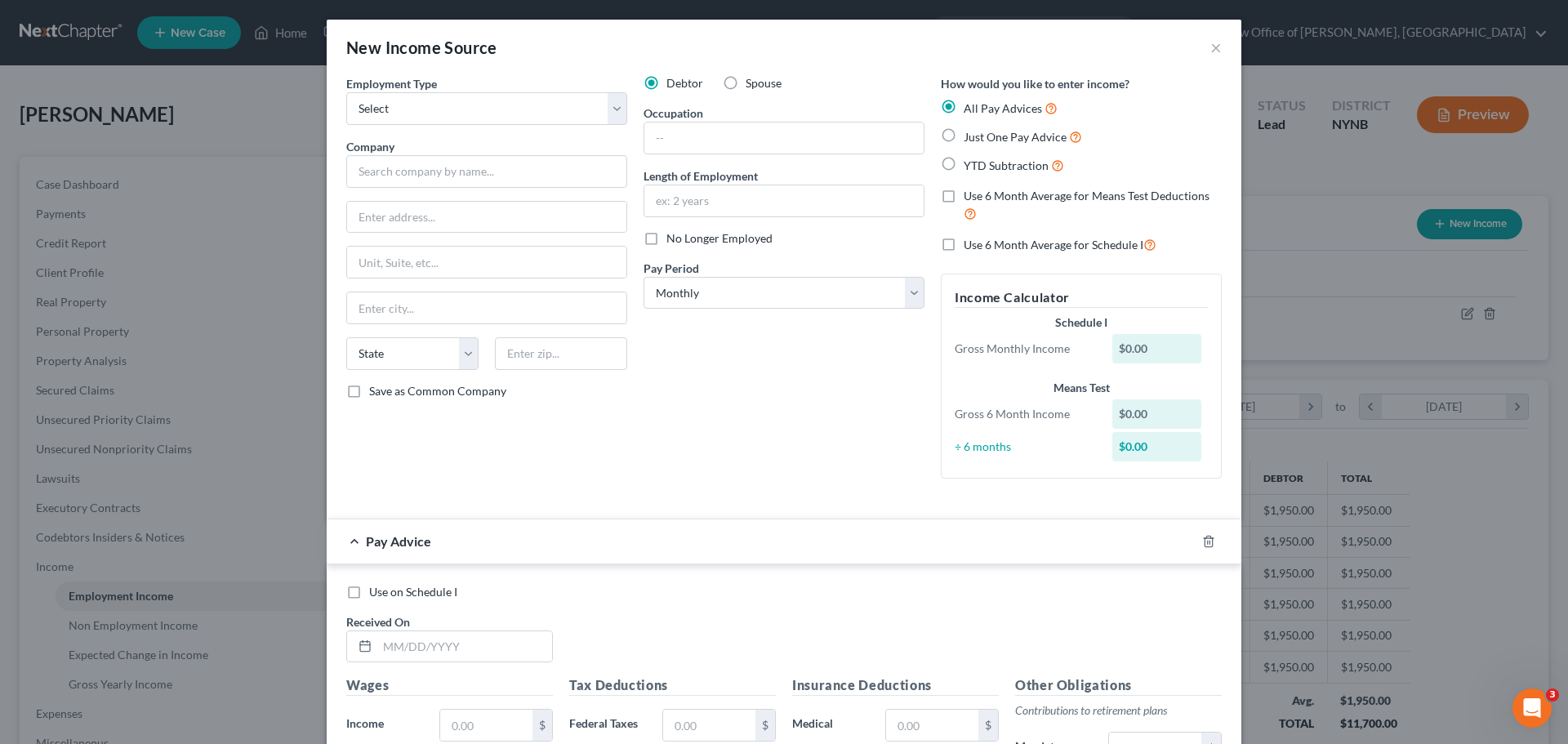
click at [979, 140] on span "Just One Pay Advice" at bounding box center [1015, 136] width 103 height 14
click at [979, 138] on input "Just One Pay Advice" at bounding box center [975, 132] width 11 height 11
radio input "true"
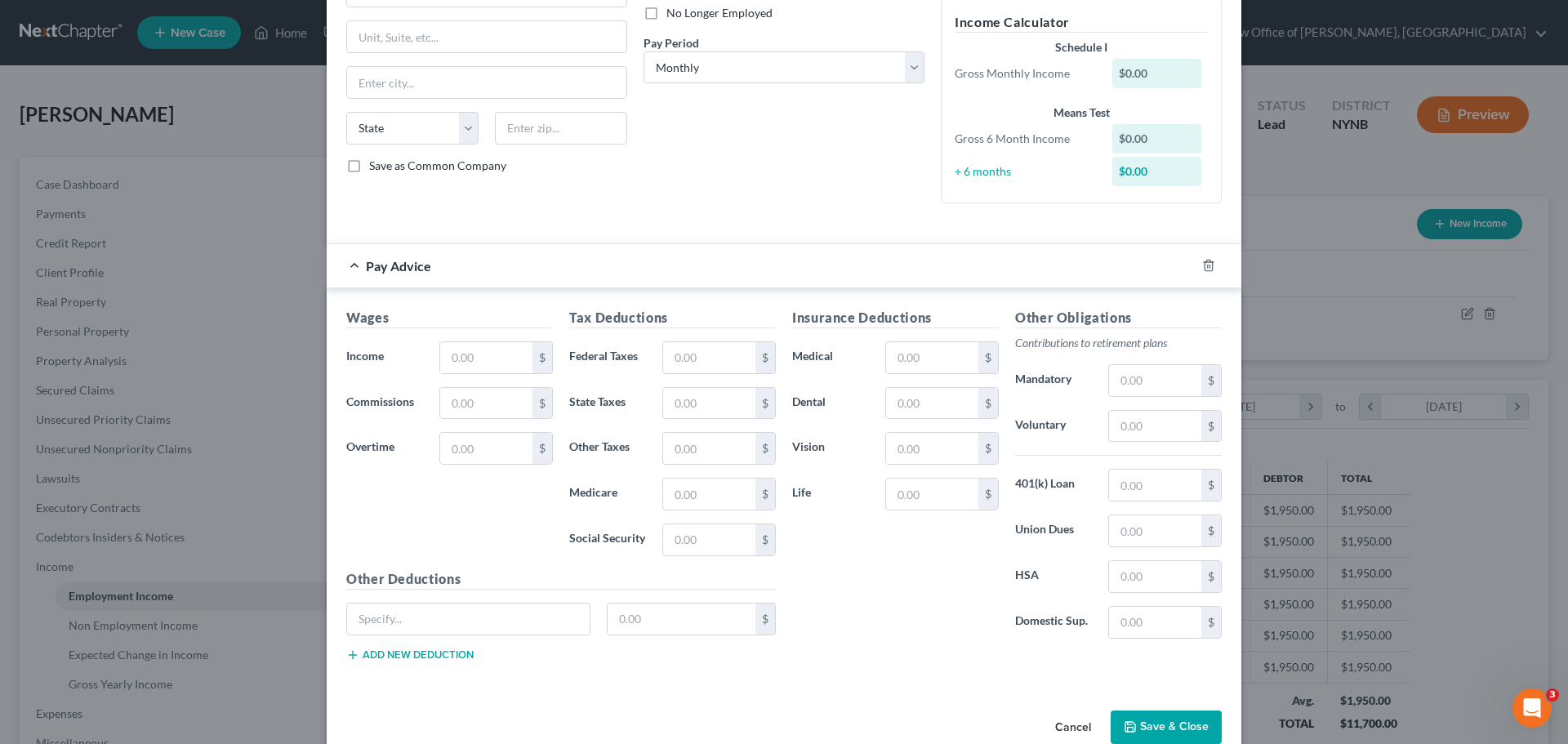
scroll to position [258, 0]
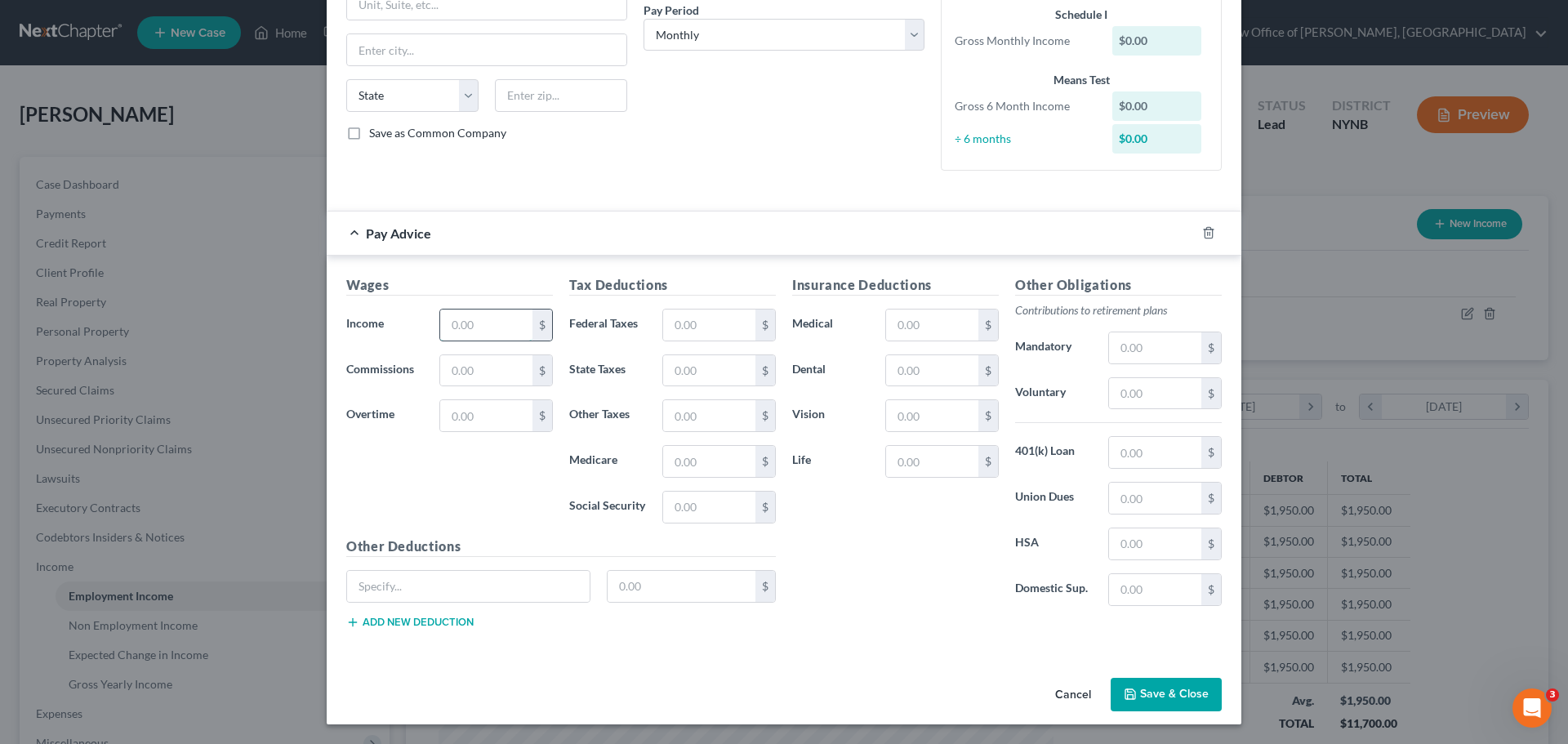
click at [459, 329] on input "text" at bounding box center [486, 324] width 92 height 31
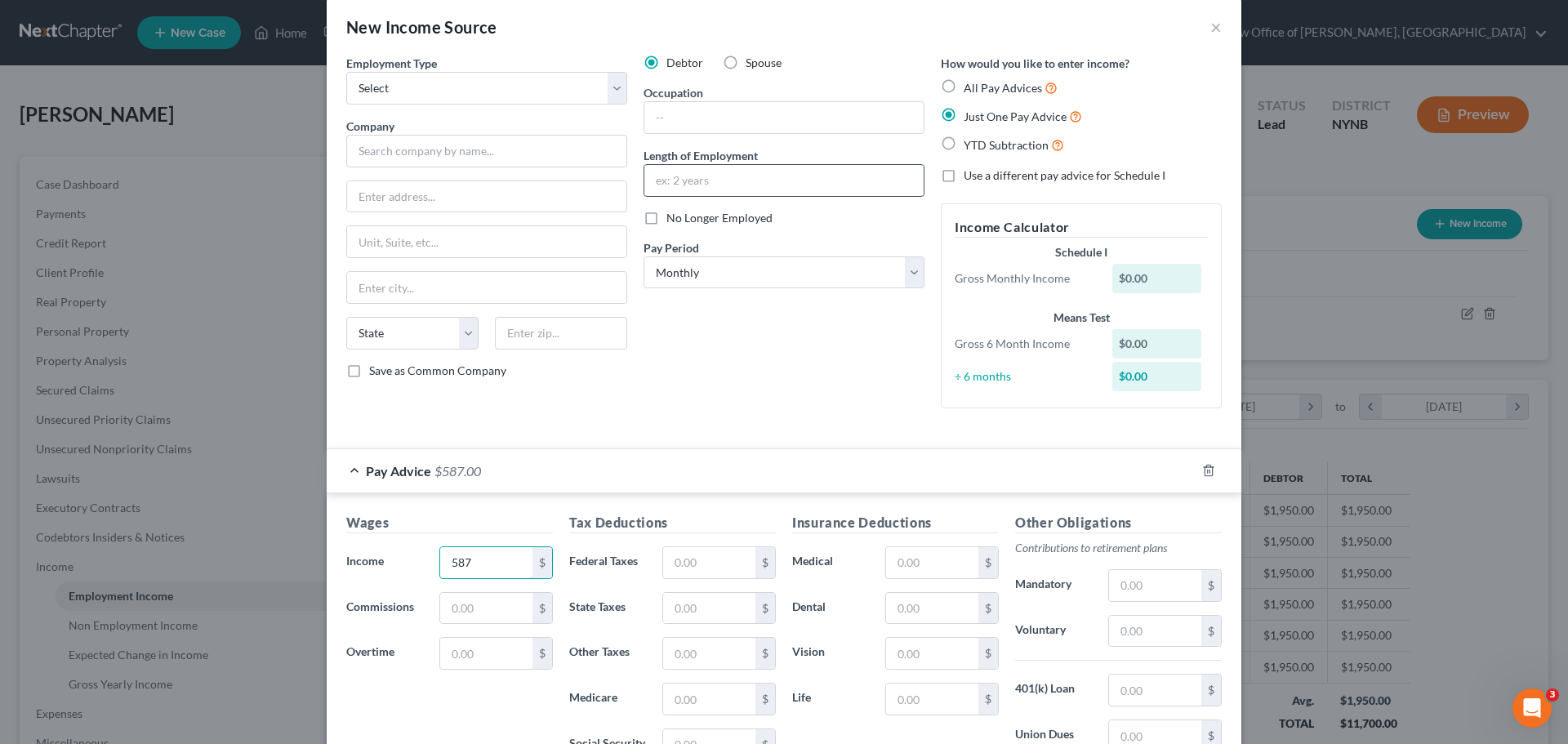
scroll to position [13, 0]
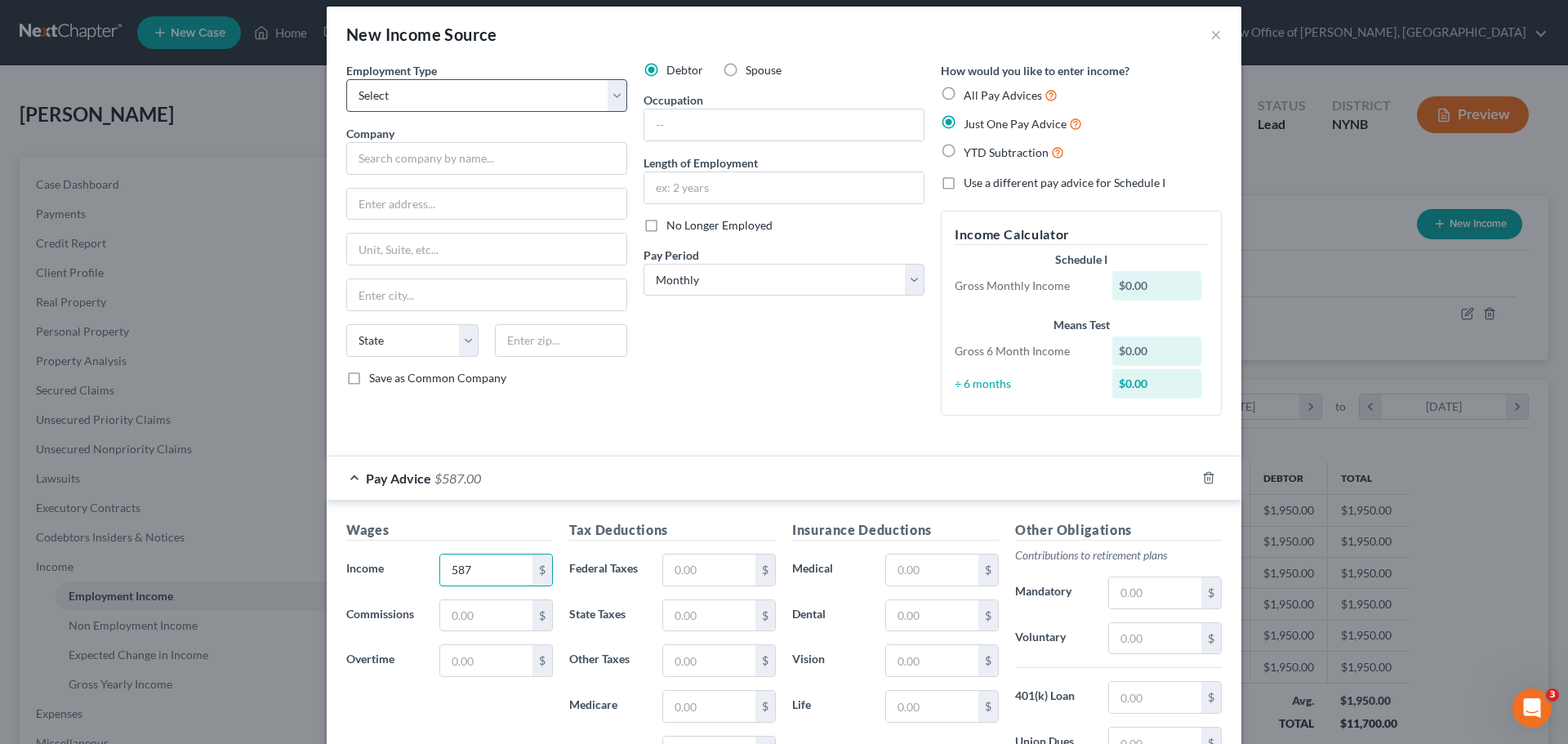
type input "587"
click at [396, 107] on select "Select Full or Part Time Employment Self Employment" at bounding box center [487, 95] width 281 height 33
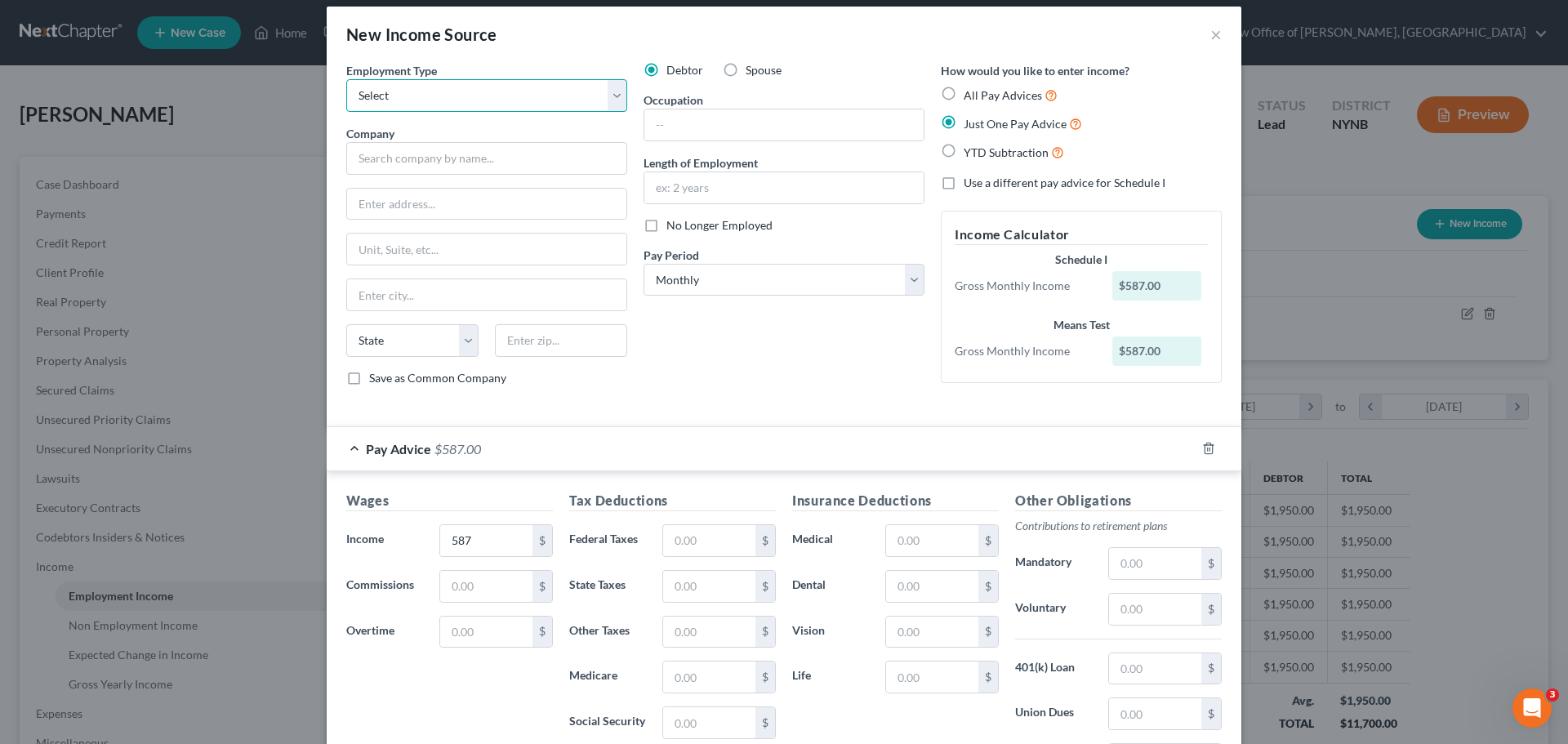
select select "0"
click at [347, 79] on select "Select Full or Part Time Employment Self Employment" at bounding box center [487, 95] width 281 height 33
click at [410, 167] on input "text" at bounding box center [487, 158] width 281 height 33
type input "Lab Logistics"
click at [727, 124] on input "text" at bounding box center [784, 124] width 280 height 31
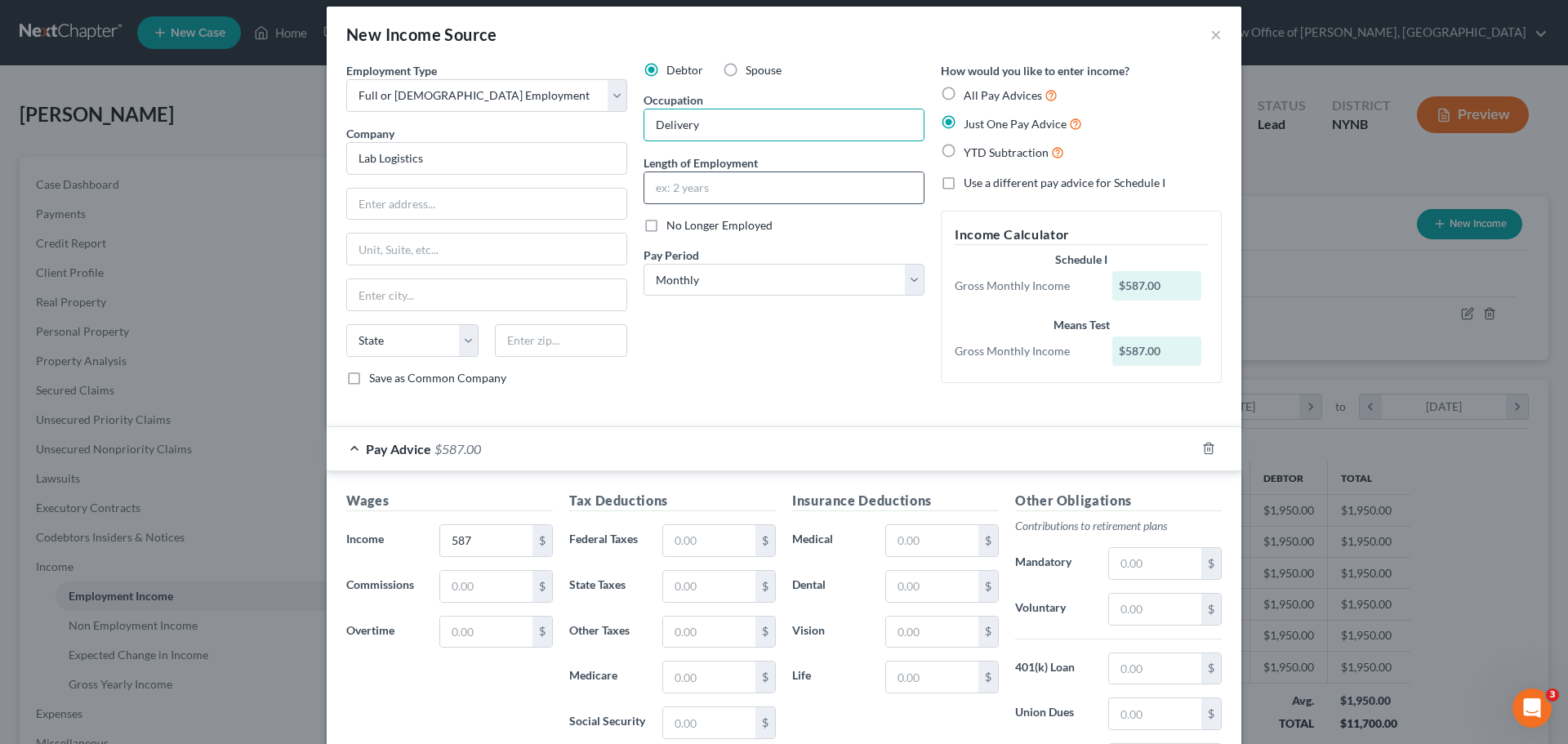
type input "Delivery"
click at [718, 184] on input "text" at bounding box center [784, 187] width 280 height 31
type input "1"
type input "8 months"
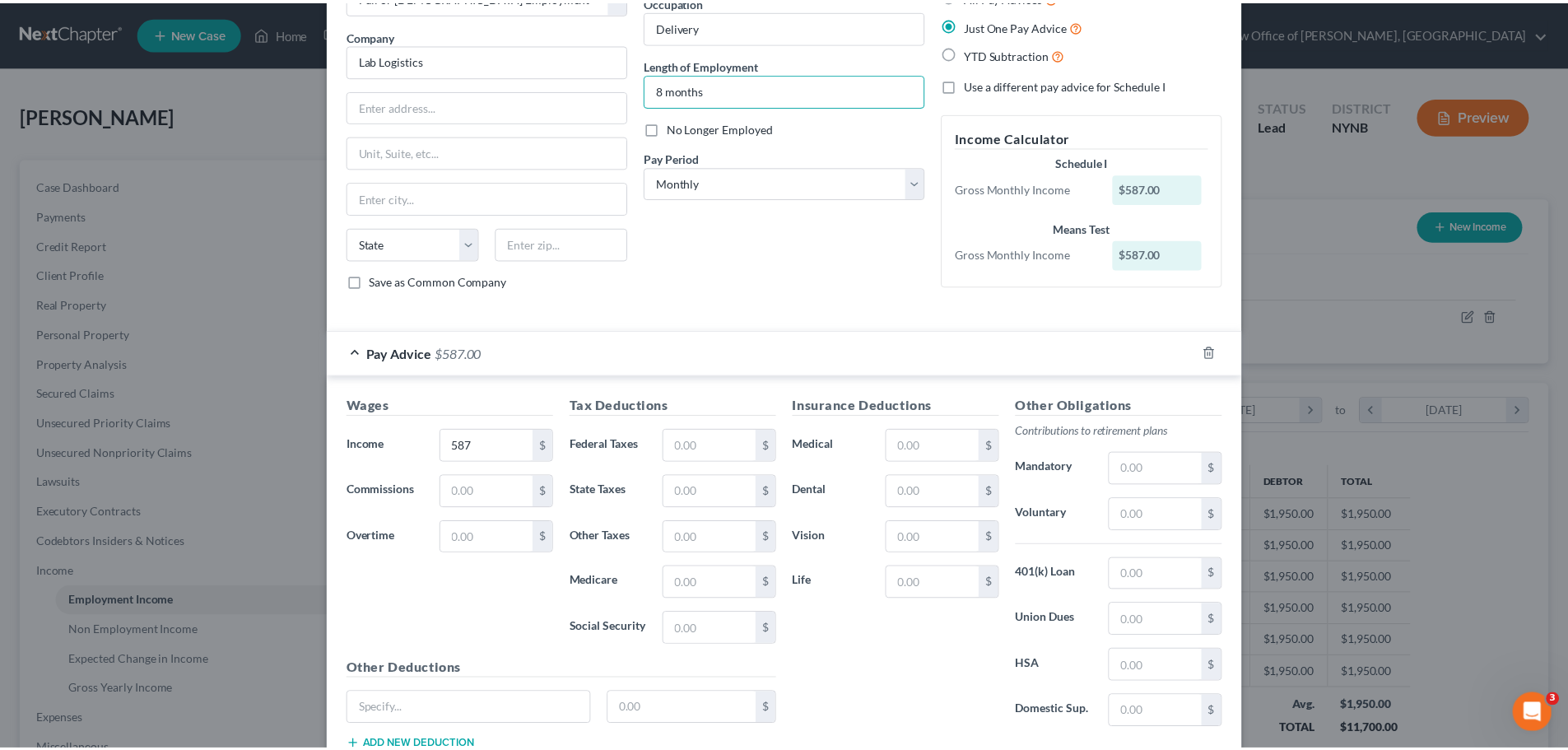
scroll to position [230, 0]
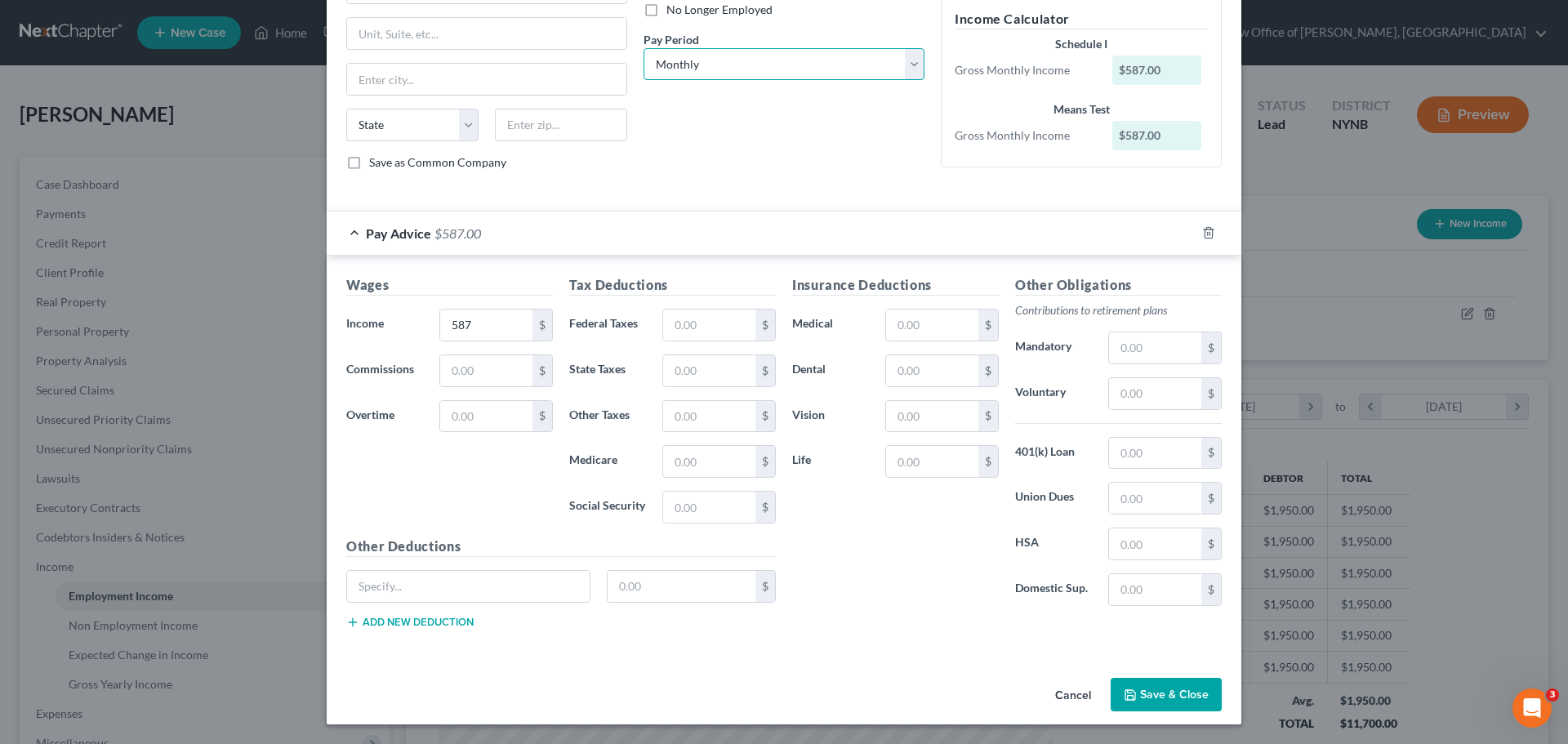
click at [784, 63] on select "Select Monthly Twice Monthly Every Other Week Weekly" at bounding box center [784, 64] width 281 height 33
select select "3"
click at [643, 48] on select "Select Monthly Twice Monthly Every Other Week Weekly" at bounding box center [784, 64] width 281 height 33
click at [1163, 699] on button "Save & Close" at bounding box center [1166, 695] width 111 height 35
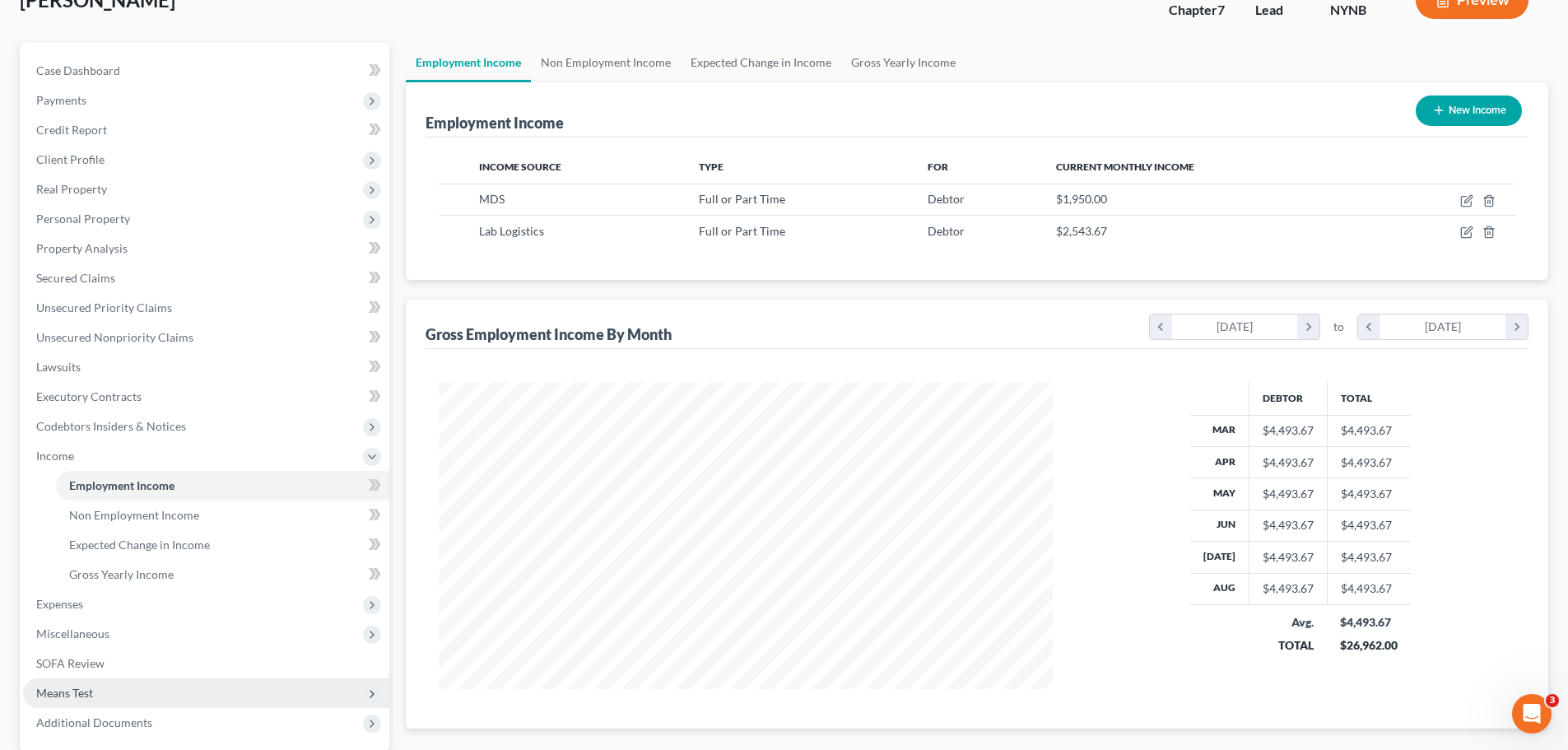
scroll to position [273, 0]
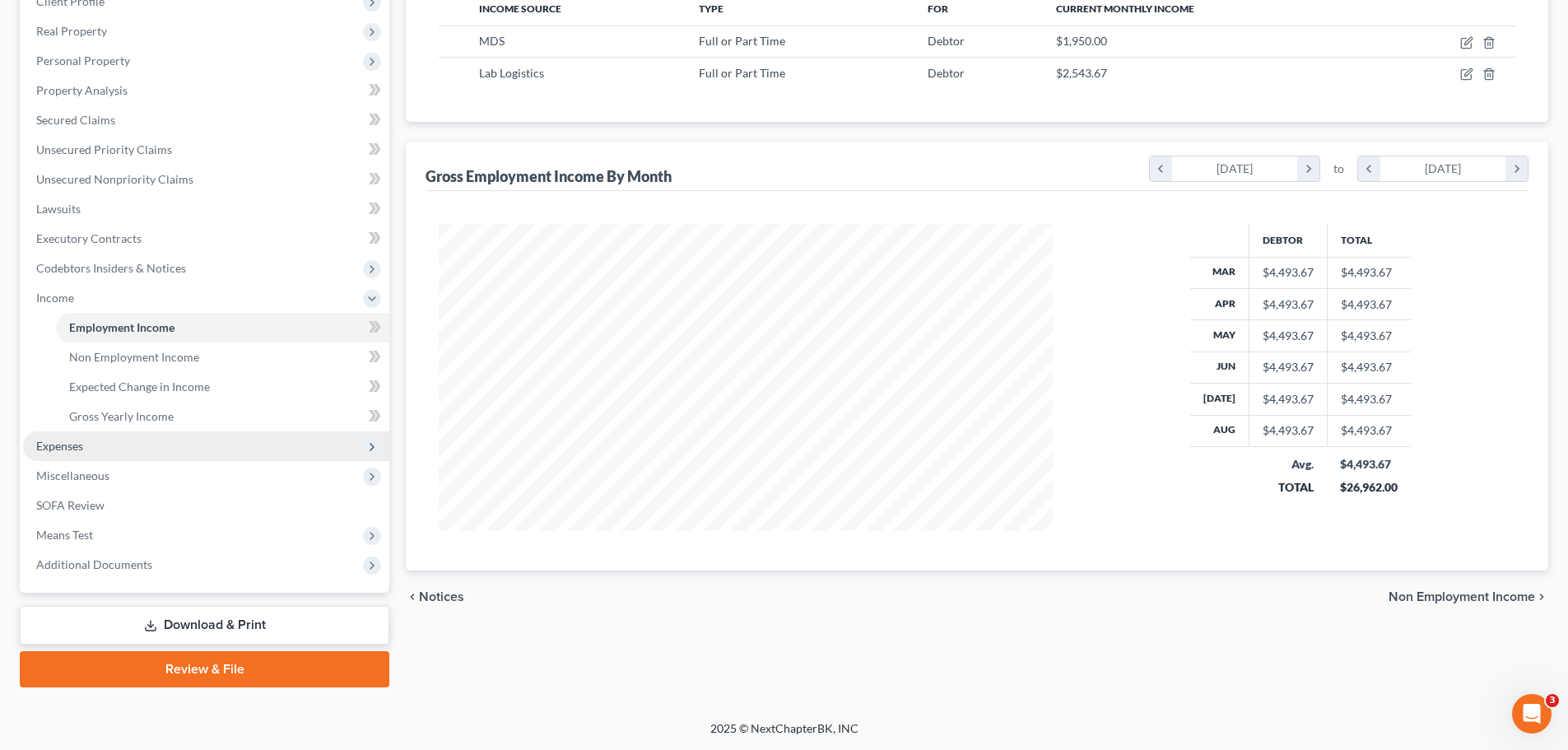
click at [73, 449] on span "Expenses" at bounding box center [59, 446] width 47 height 14
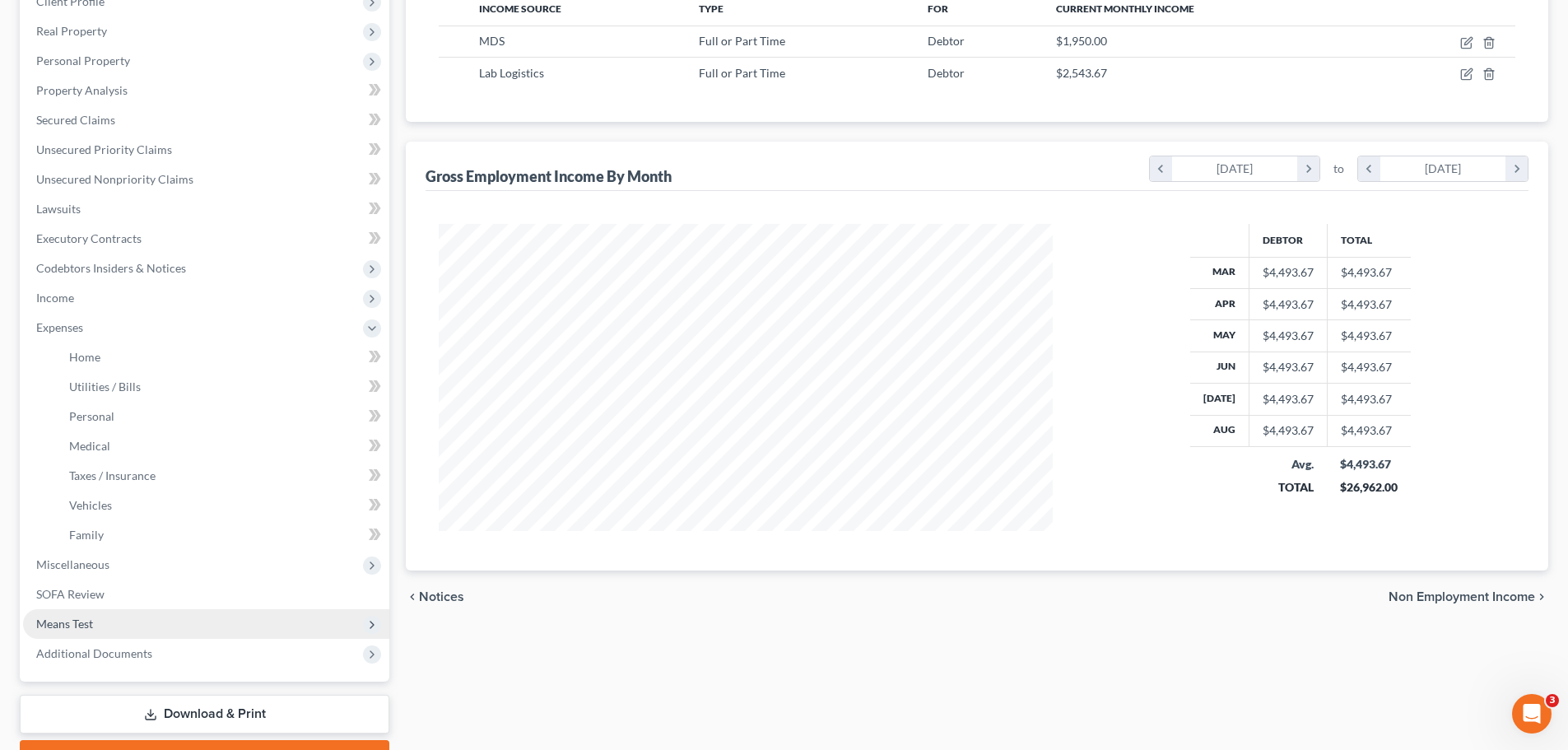
click at [69, 625] on span "Means Test" at bounding box center [64, 624] width 57 height 14
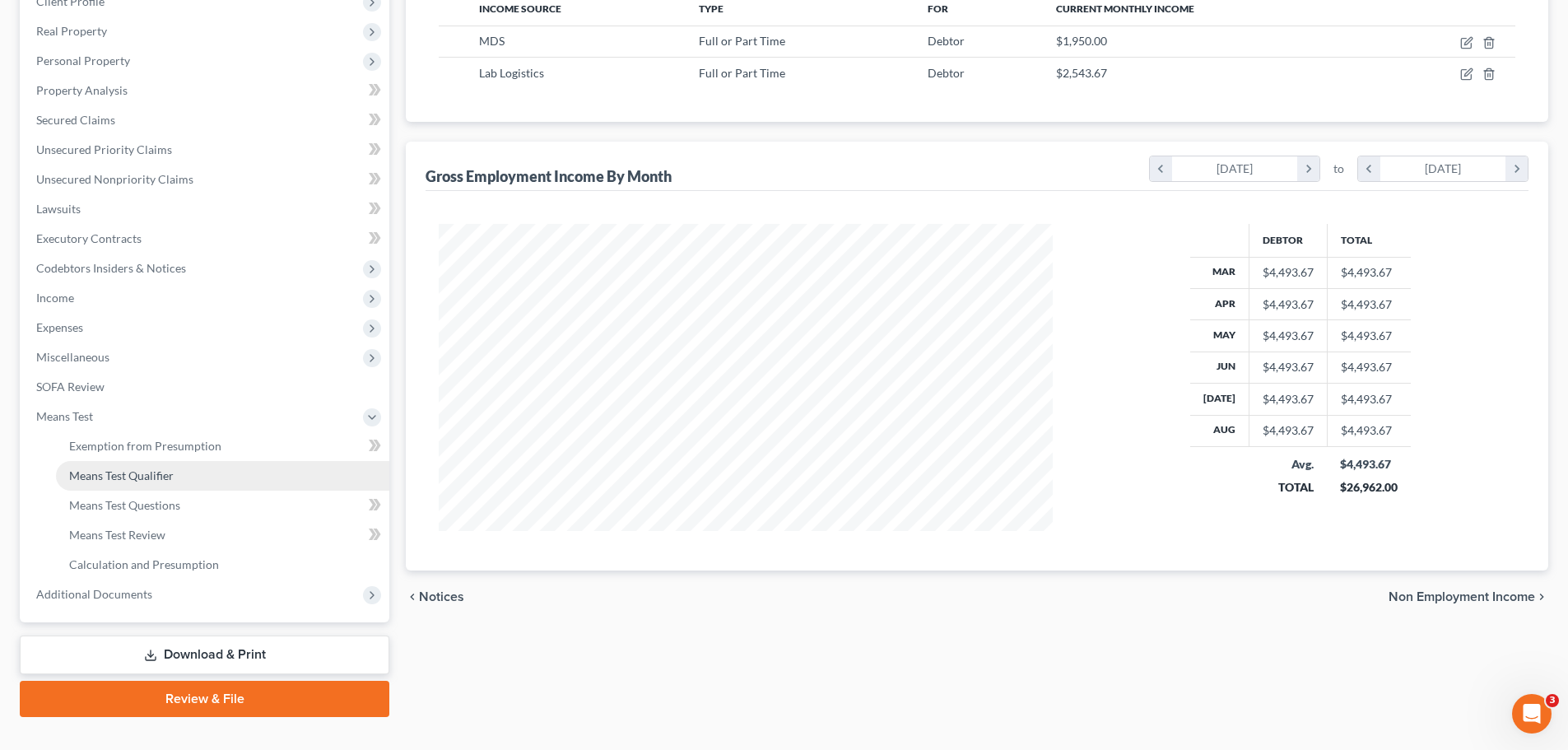
click at [158, 474] on span "Means Test Qualifier" at bounding box center [120, 475] width 105 height 14
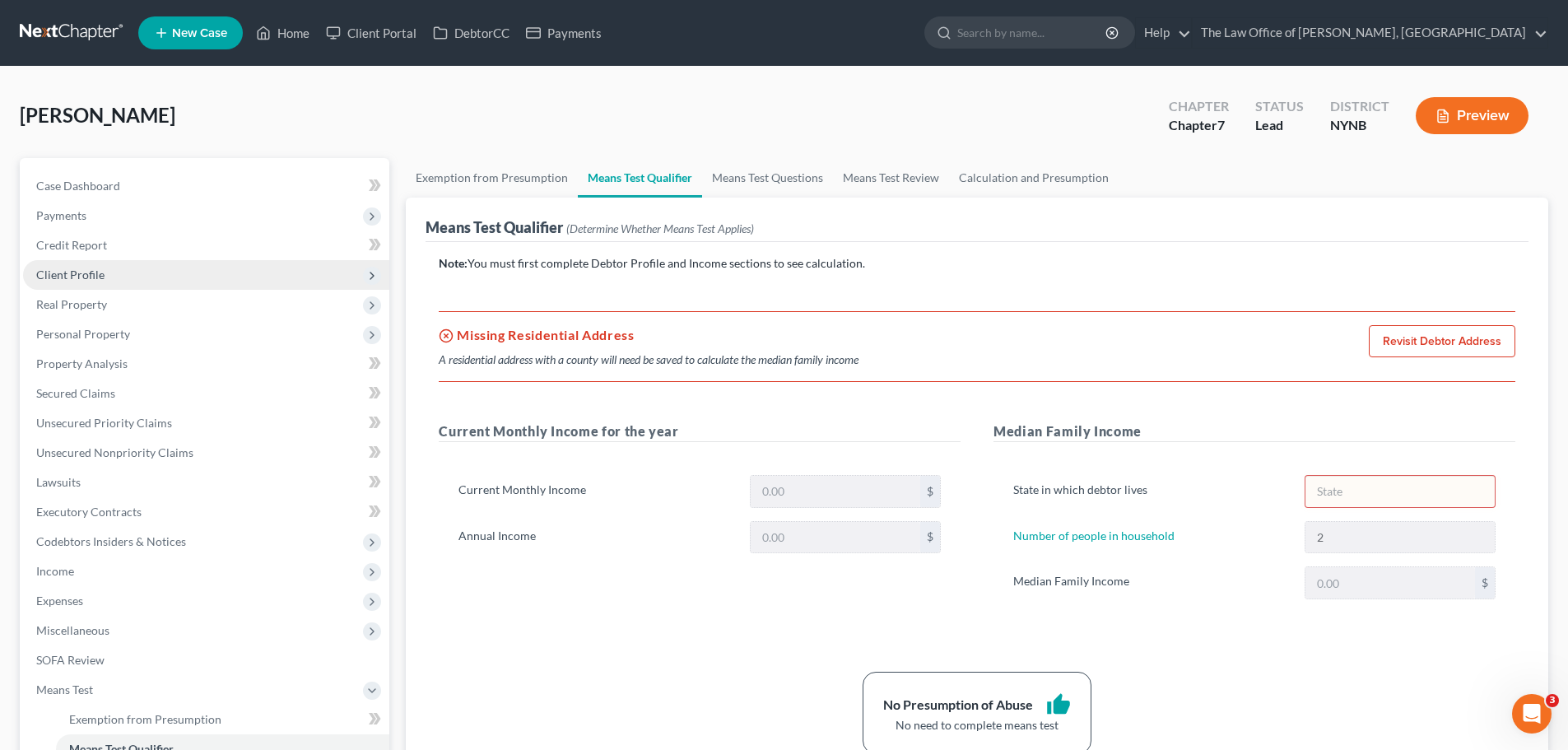
click at [73, 279] on span "Client Profile" at bounding box center [70, 275] width 69 height 14
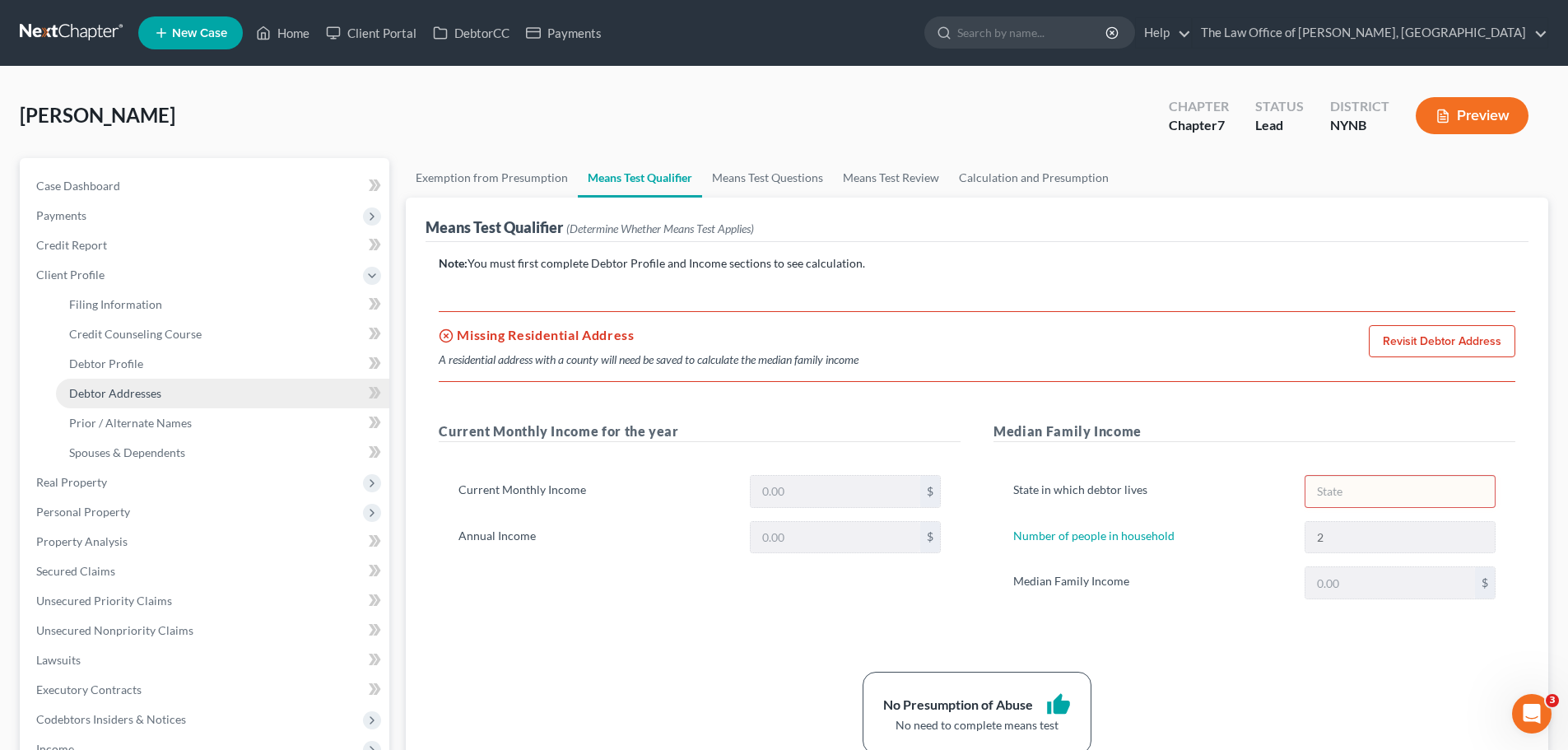
click at [94, 379] on link "Debtor Addresses" at bounding box center [222, 393] width 334 height 30
select select "0"
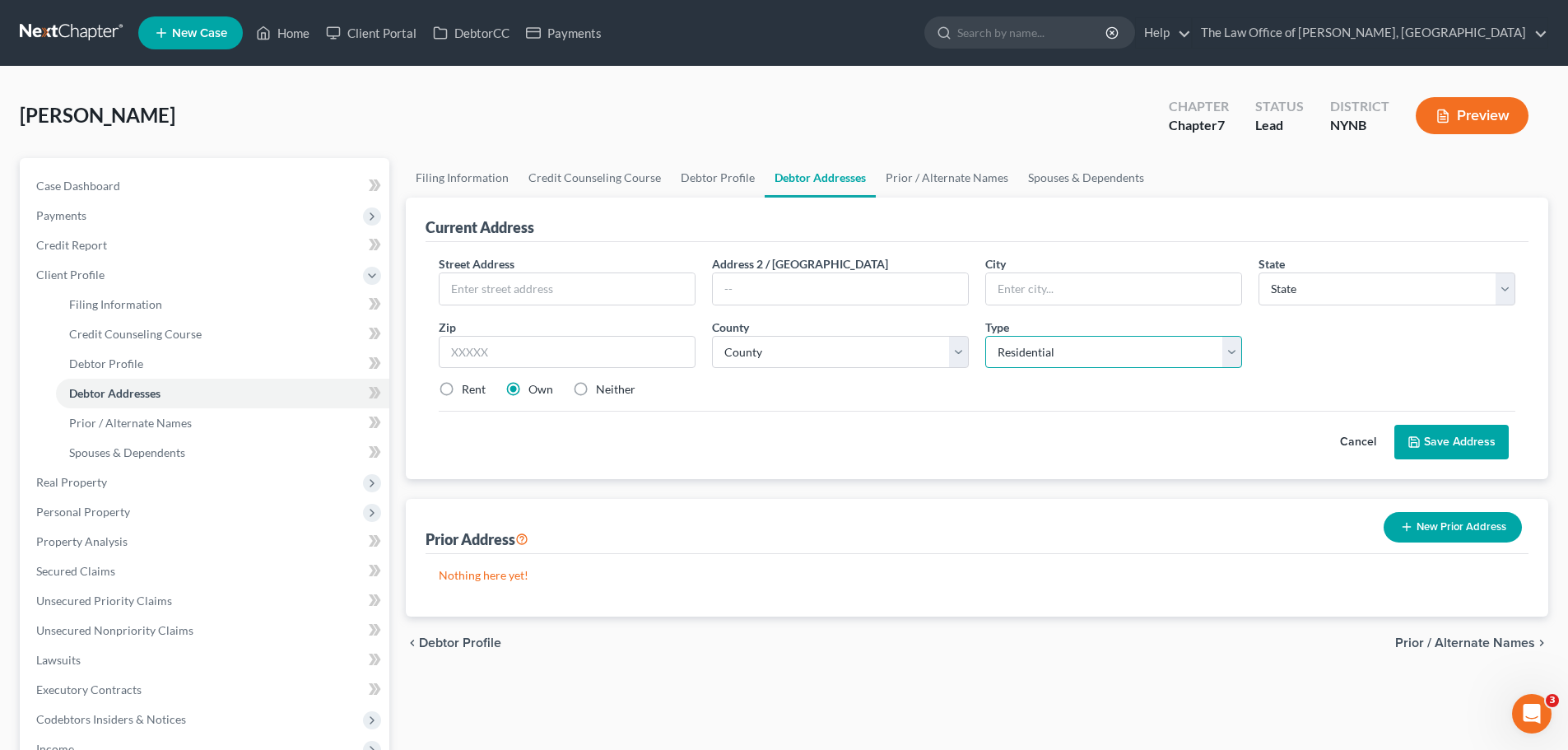
click at [1161, 350] on select "Select Residential Mailing Rental Business" at bounding box center [1114, 352] width 257 height 33
click at [986, 336] on select "Select Residential Mailing Rental Business" at bounding box center [1114, 352] width 257 height 33
click at [547, 289] on input "text" at bounding box center [566, 288] width 255 height 31
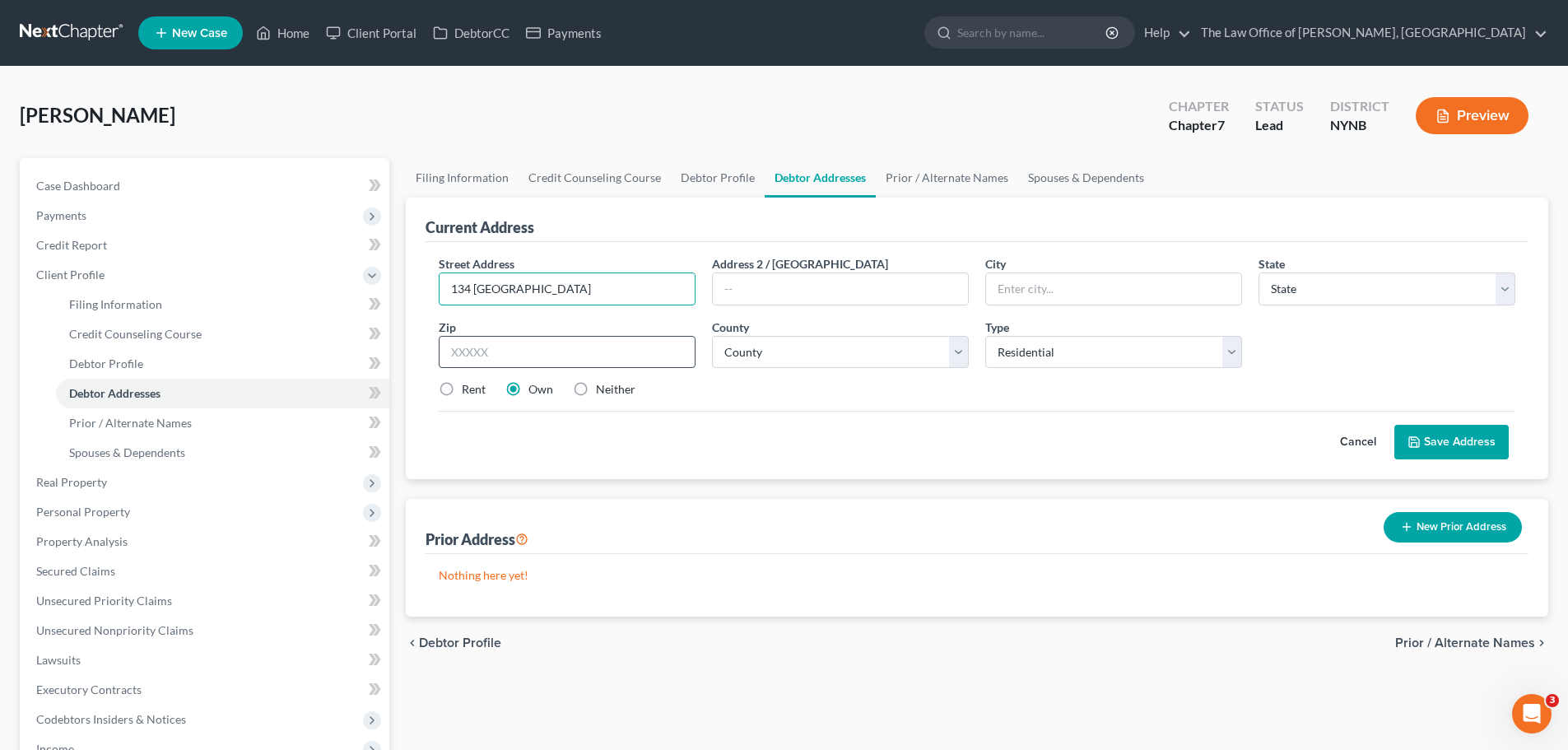
type input "134 South Pear"
click at [542, 350] on input "text" at bounding box center [567, 352] width 257 height 33
type input "12202"
click at [838, 368] on div "Street Address * 134 South Pear Address 2 / PO Box City * State * State AL AK A…" at bounding box center [977, 333] width 1093 height 156
type input "Albany"
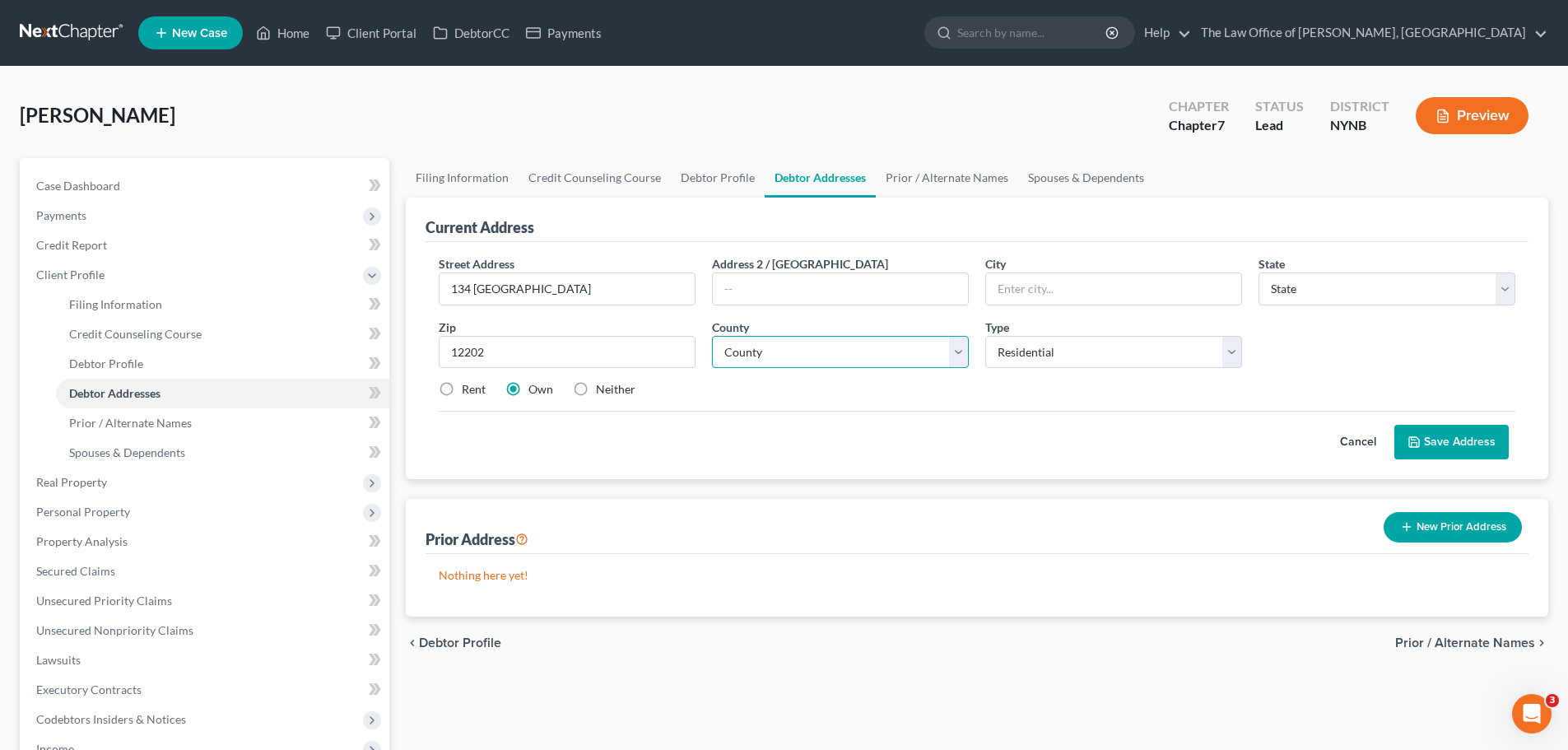
select select "35"
click at [836, 359] on select "County" at bounding box center [840, 352] width 257 height 33
select select "0"
click at [712, 336] on select "County Albany County Allegany County Bronx County Broome County Cattaraugus Cou…" at bounding box center [840, 352] width 257 height 33
drag, startPoint x: 445, startPoint y: 389, endPoint x: 624, endPoint y: 384, distance: 179.1
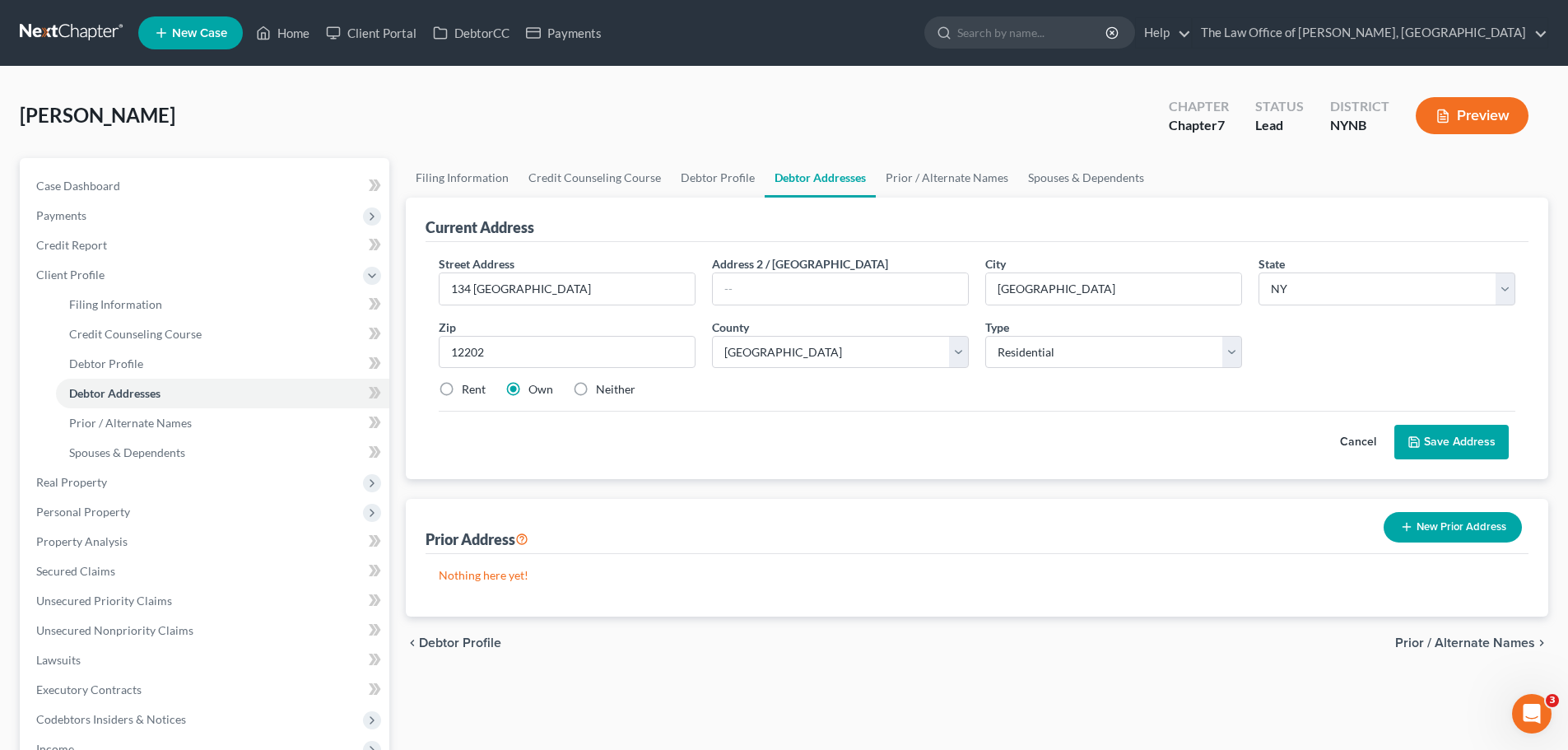
click at [462, 389] on label "Rent" at bounding box center [474, 389] width 24 height 17
click at [468, 389] on input "Rent" at bounding box center [473, 386] width 11 height 11
radio input "true"
click at [1445, 439] on button "Save Address" at bounding box center [1451, 442] width 114 height 35
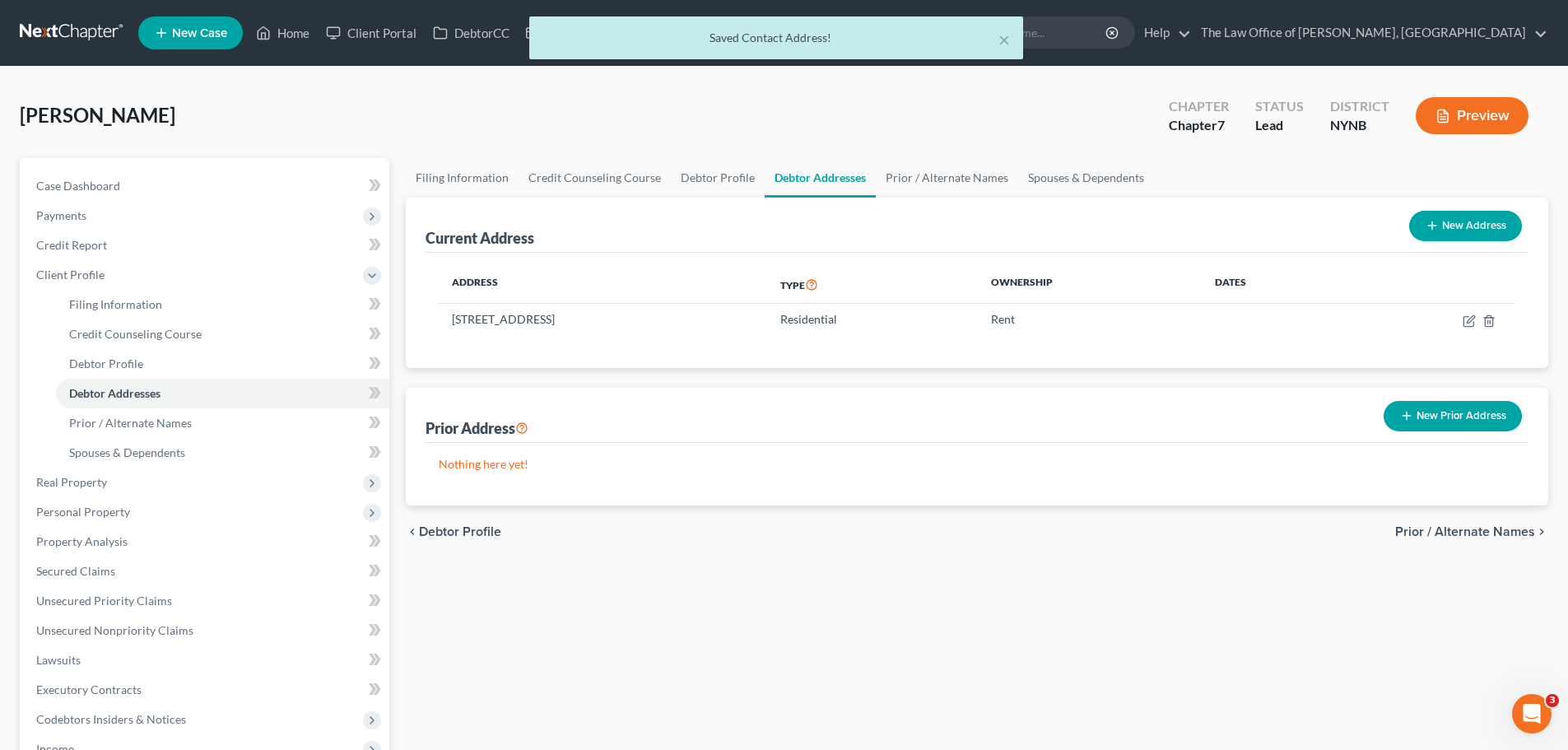
scroll to position [333, 0]
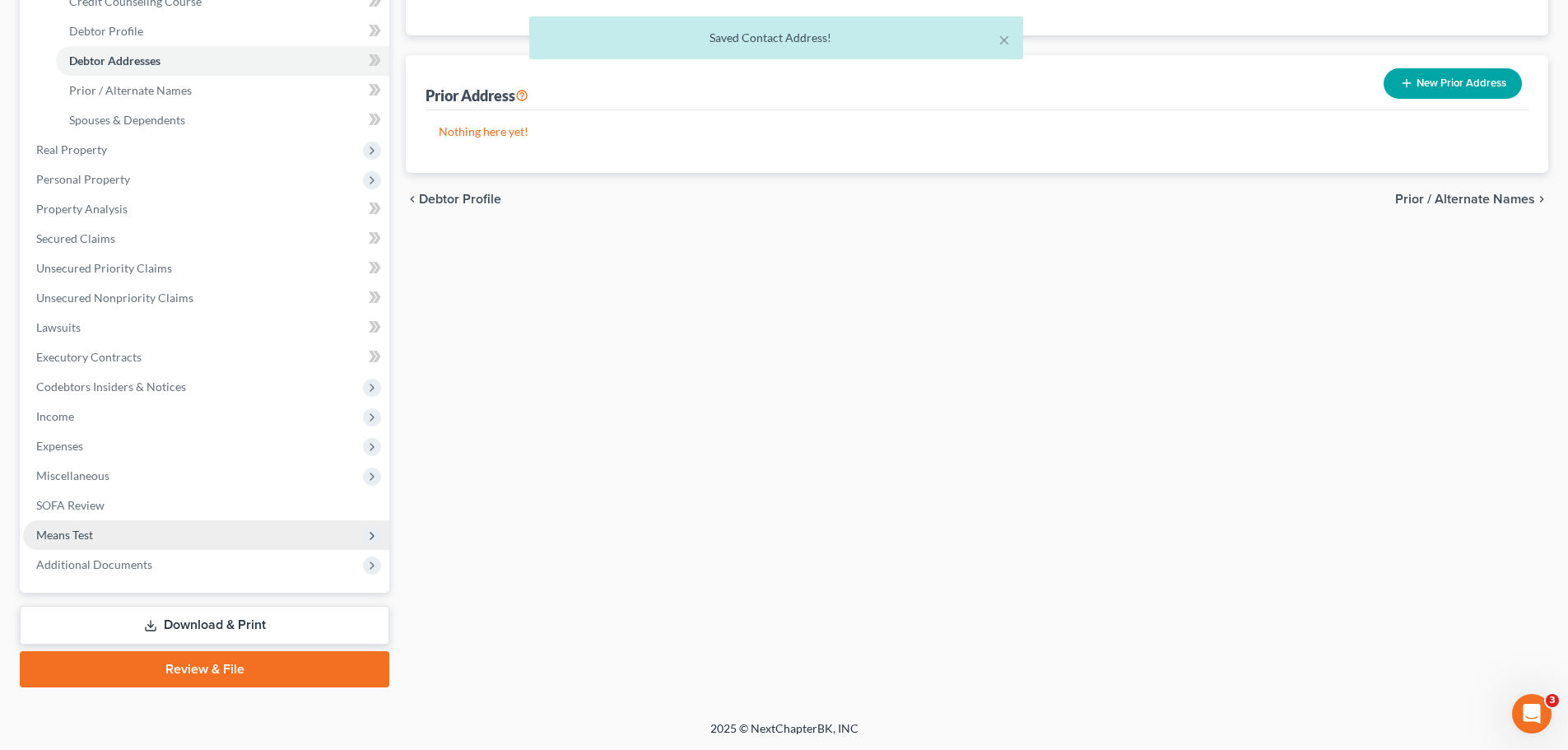
click at [68, 536] on span "Means Test" at bounding box center [64, 535] width 57 height 14
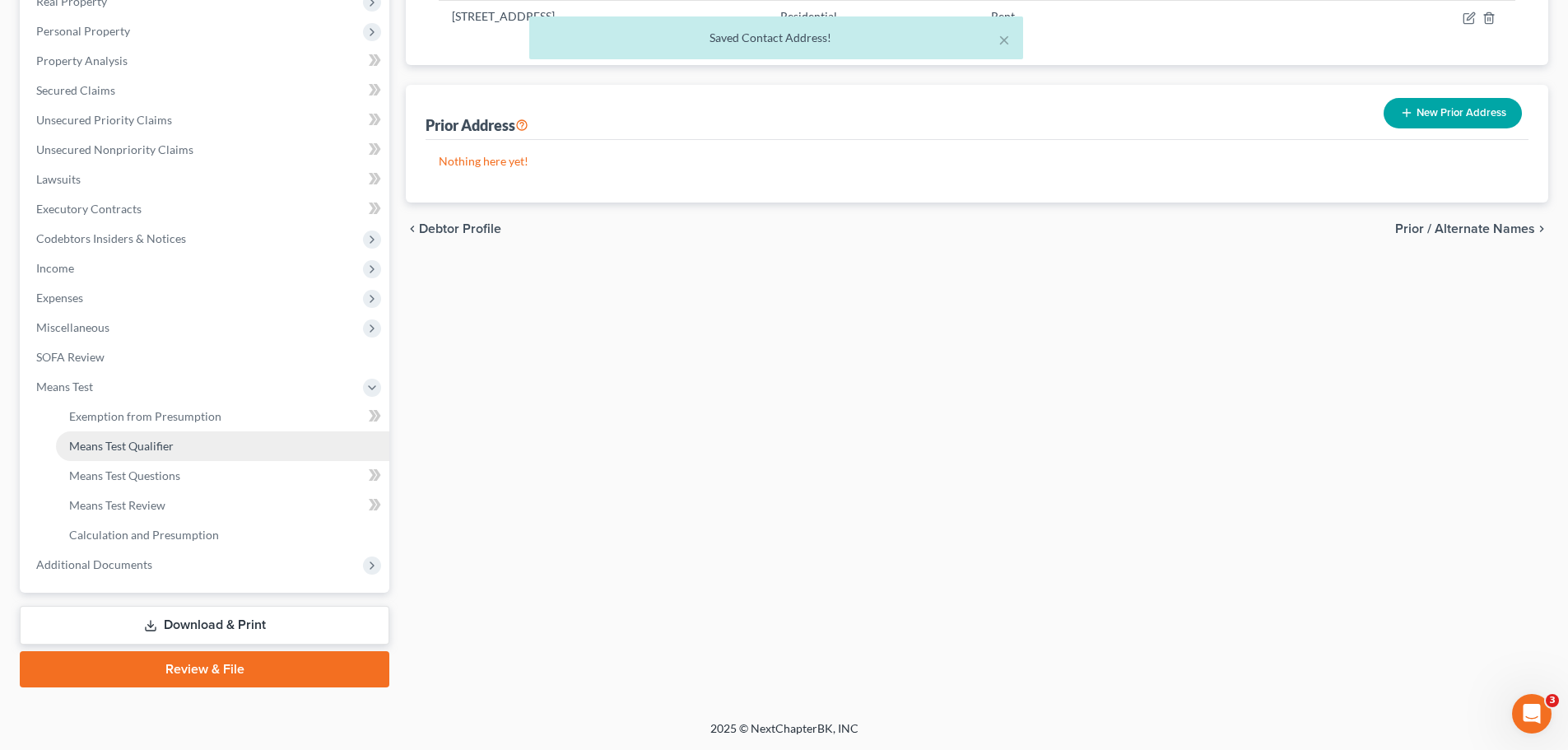
click at [153, 445] on span "Means Test Qualifier" at bounding box center [120, 446] width 105 height 14
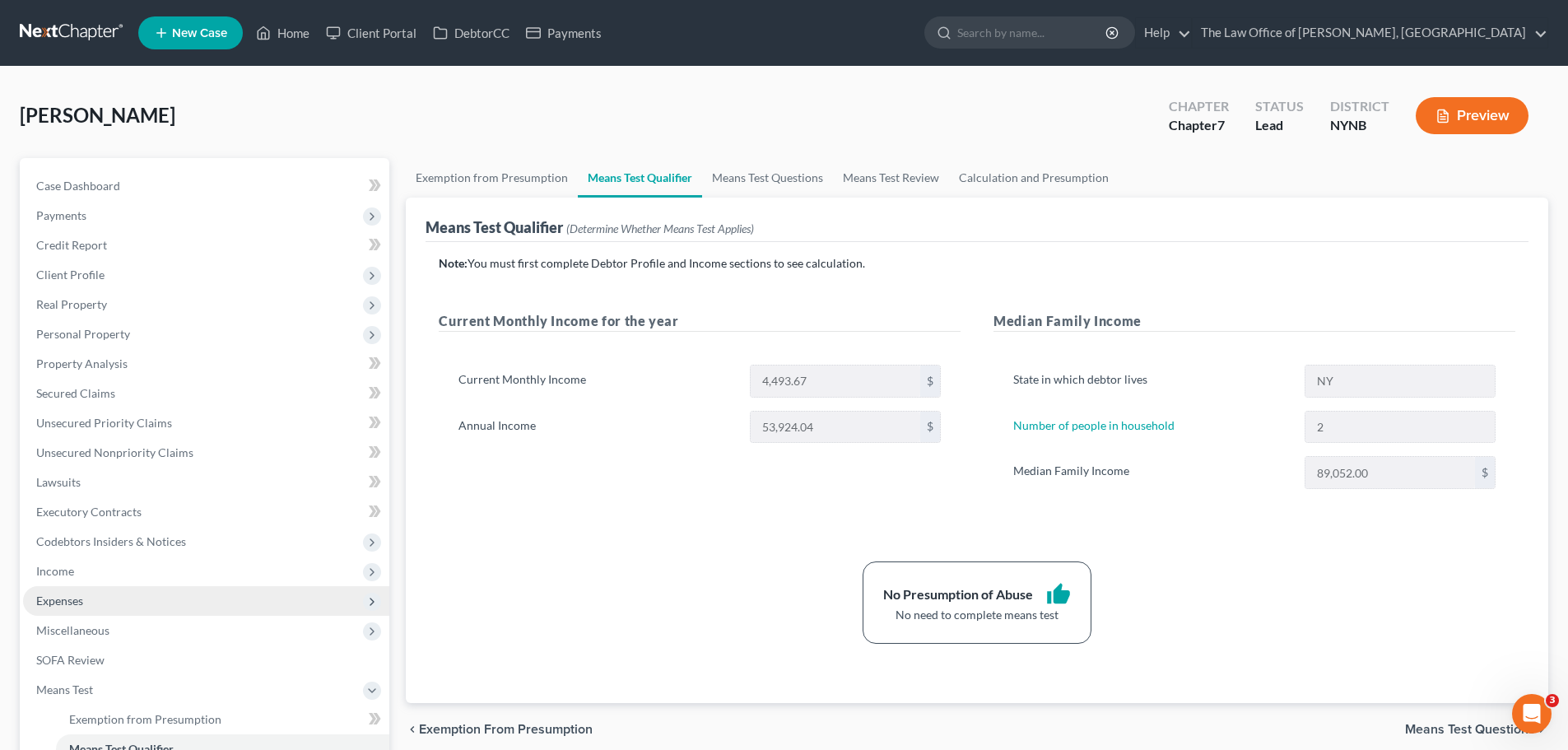
click at [93, 606] on span "Expenses" at bounding box center [206, 602] width 366 height 30
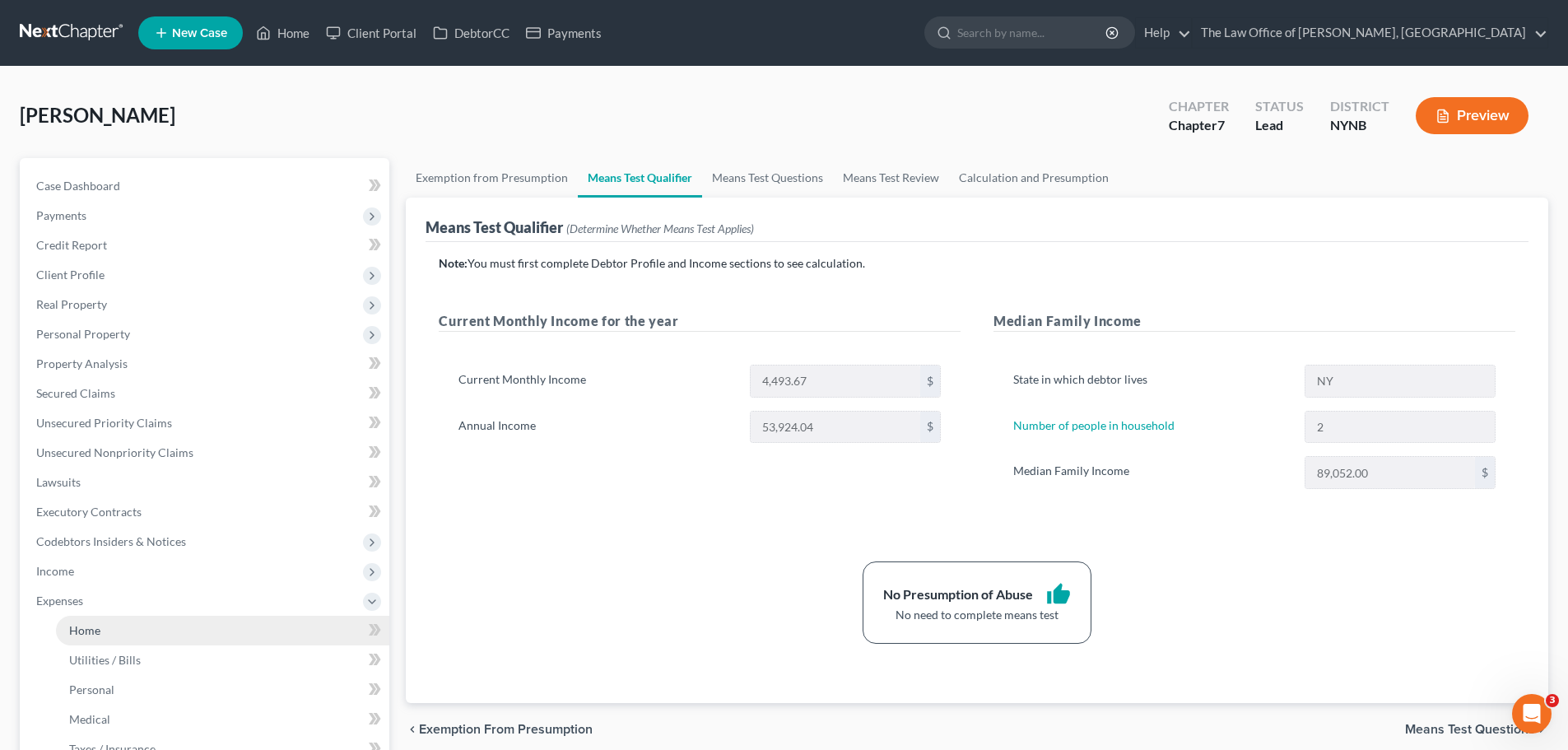
click at [81, 626] on span "Home" at bounding box center [84, 630] width 31 height 14
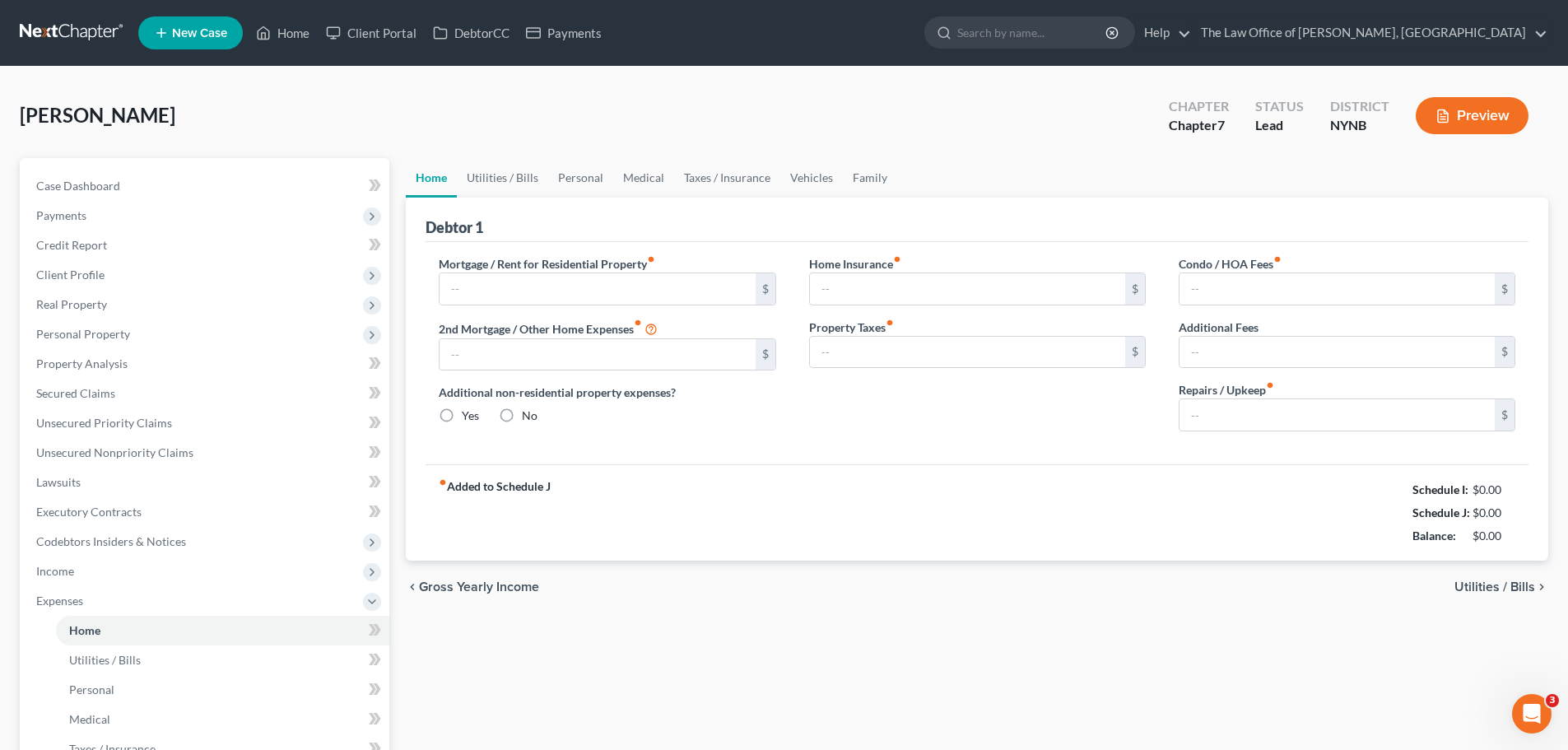
type input "1,300.00"
radio input "true"
click at [583, 175] on link "Personal" at bounding box center [580, 178] width 65 height 40
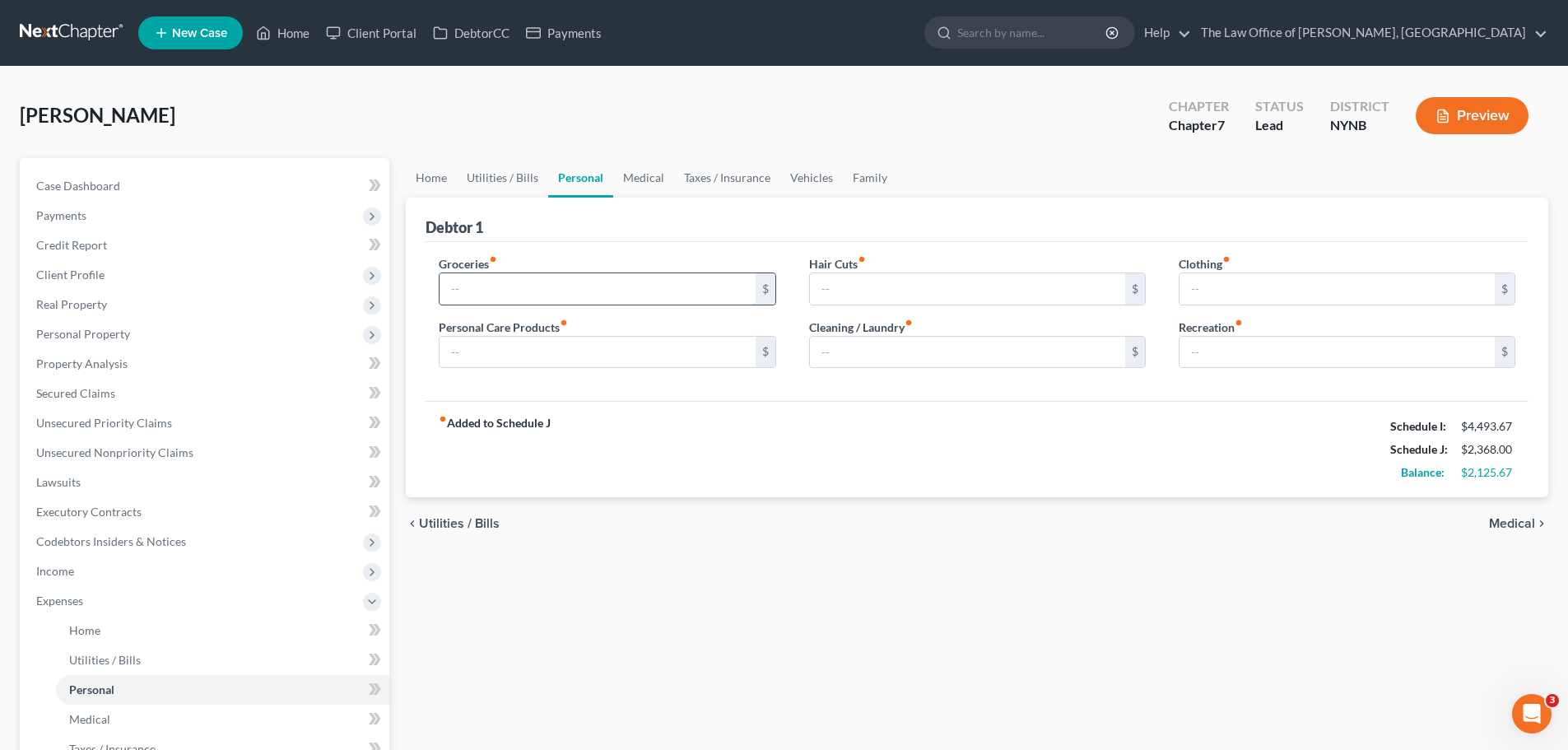
click at [506, 292] on input "text" at bounding box center [596, 288] width 316 height 31
type input "1,000"
click at [479, 340] on input "text" at bounding box center [596, 352] width 316 height 31
type input "100"
click at [852, 288] on input "text" at bounding box center [967, 288] width 316 height 31
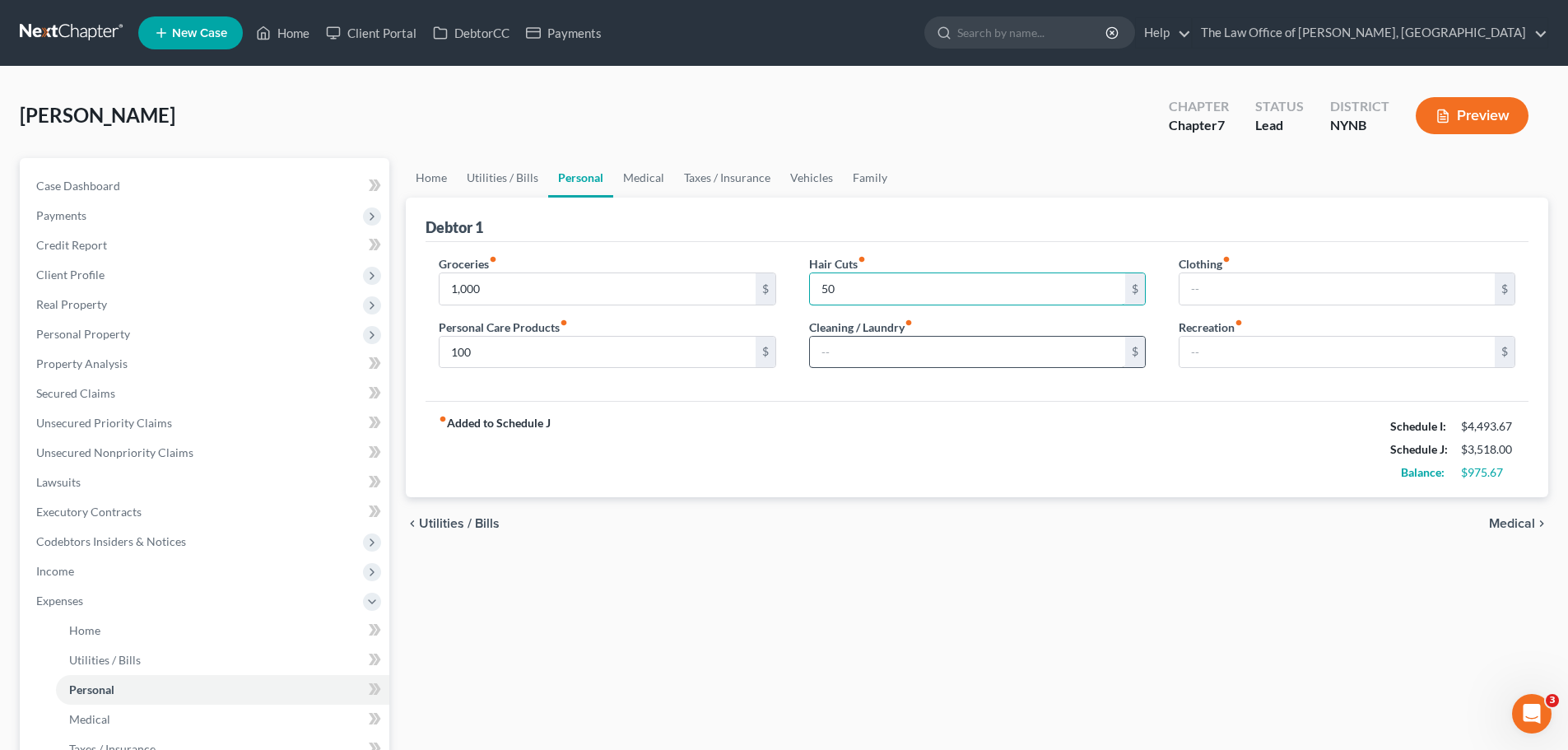
type input "50"
click at [843, 354] on input "text" at bounding box center [967, 352] width 316 height 31
type input "100"
click at [1223, 355] on input "text" at bounding box center [1337, 352] width 316 height 31
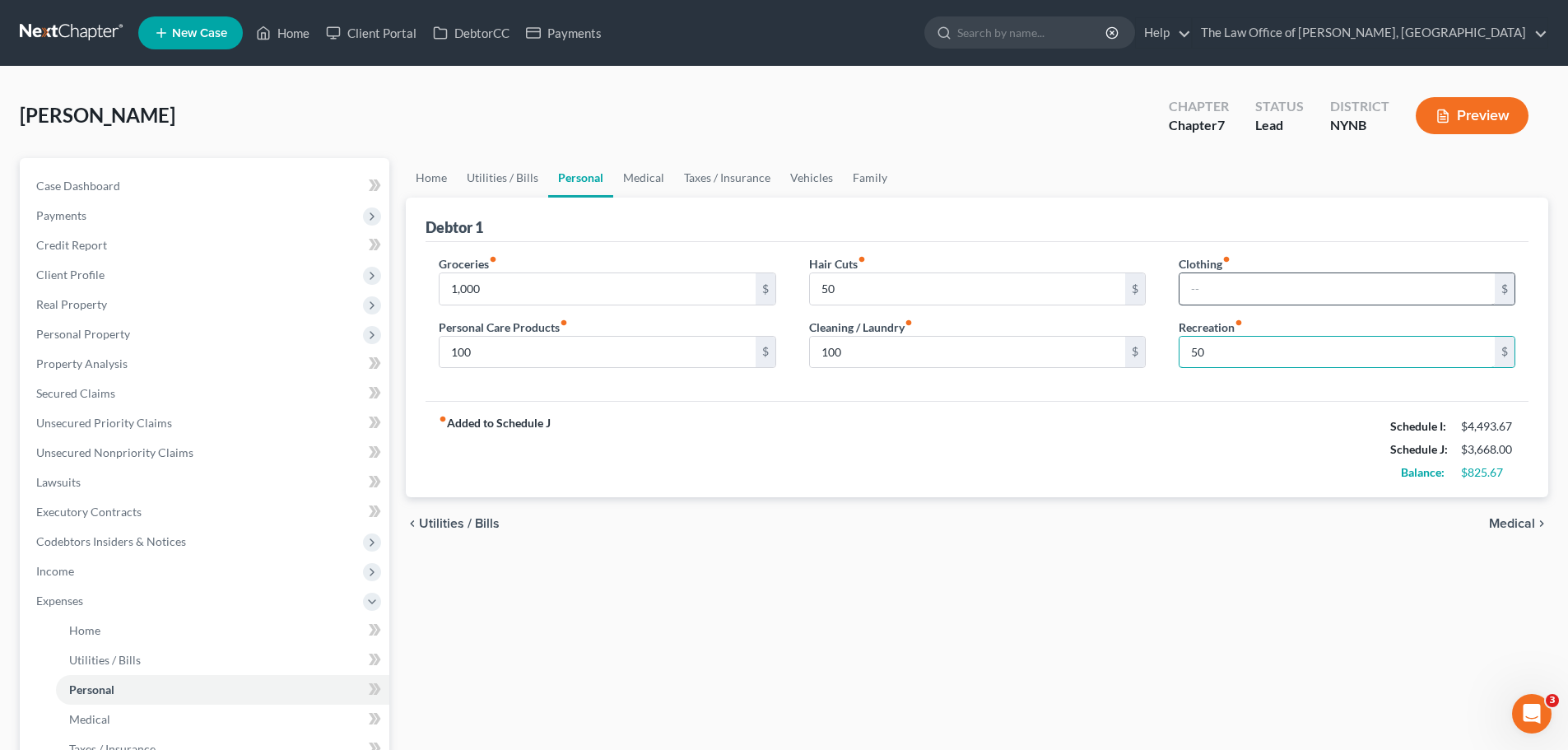
type input "50"
click at [1227, 292] on input "text" at bounding box center [1337, 288] width 316 height 31
type input "100"
type input "500"
click at [1119, 406] on div "fiber_manual_record Added to Schedule J Schedule I: $4,493.67 Schedule J: $4,21…" at bounding box center [977, 449] width 1103 height 97
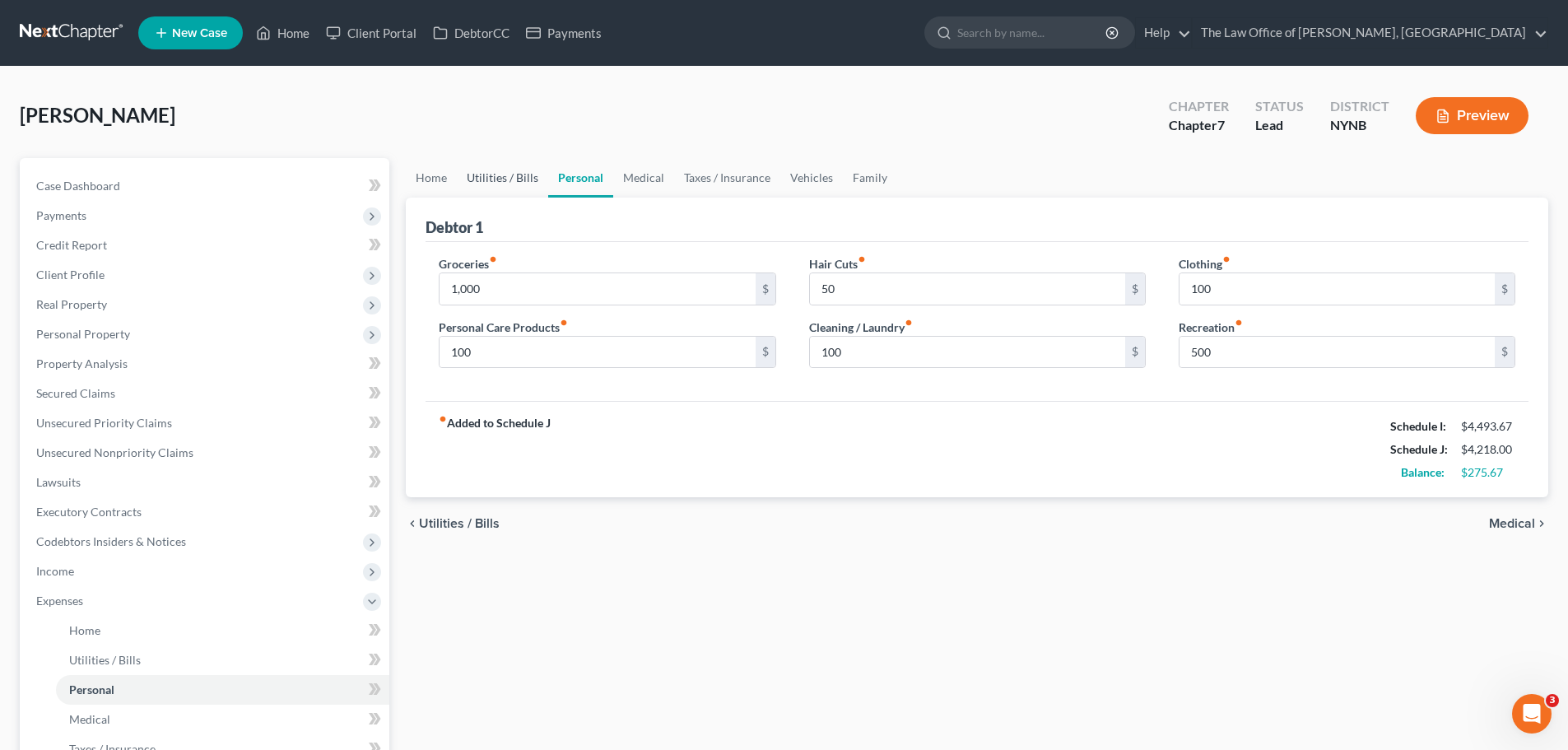
click at [495, 182] on link "Utilities / Bills" at bounding box center [503, 178] width 92 height 40
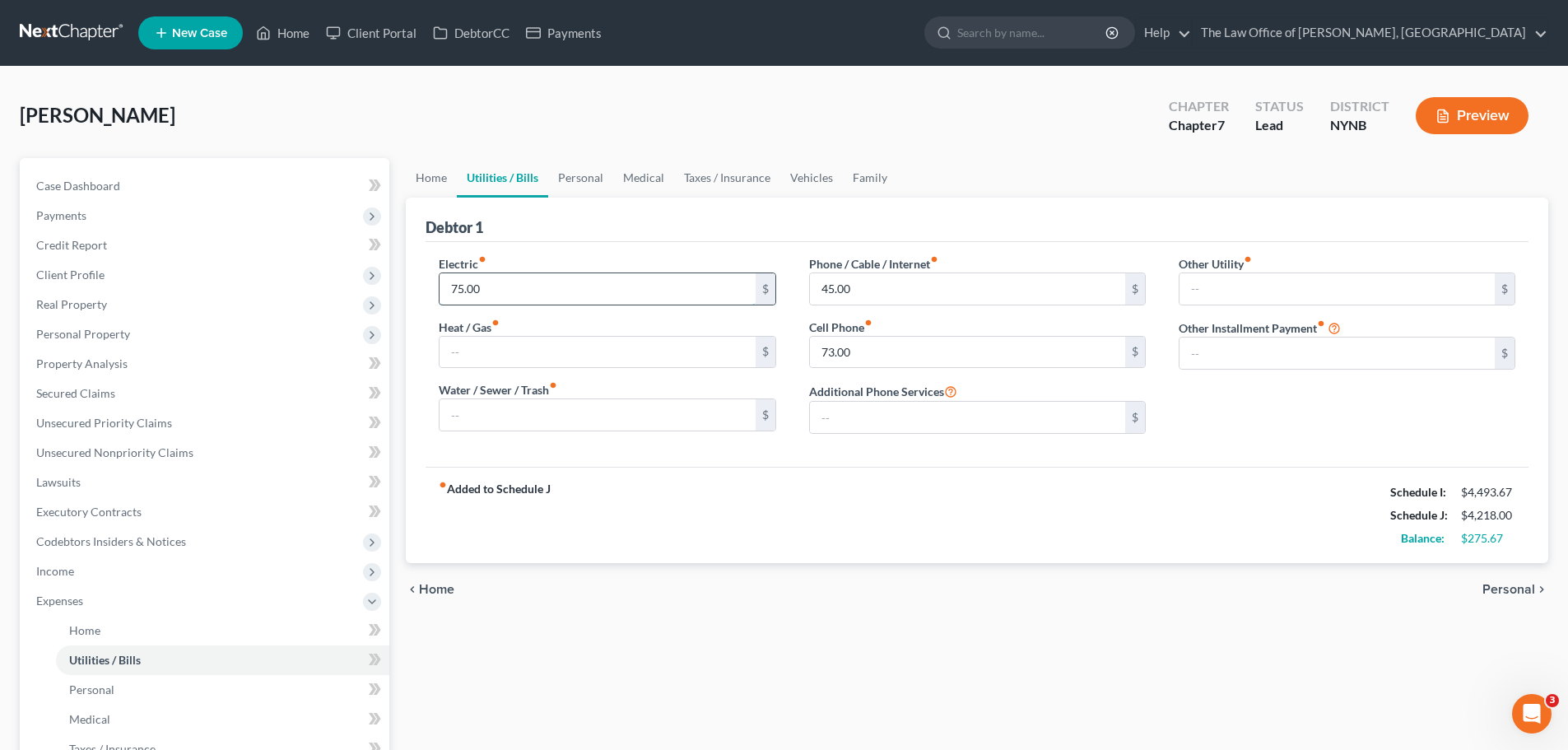
click at [511, 291] on input "75.00" at bounding box center [596, 288] width 316 height 31
type input "150"
click at [767, 420] on div "$" at bounding box center [766, 414] width 20 height 31
click at [419, 180] on link "Home" at bounding box center [431, 178] width 51 height 40
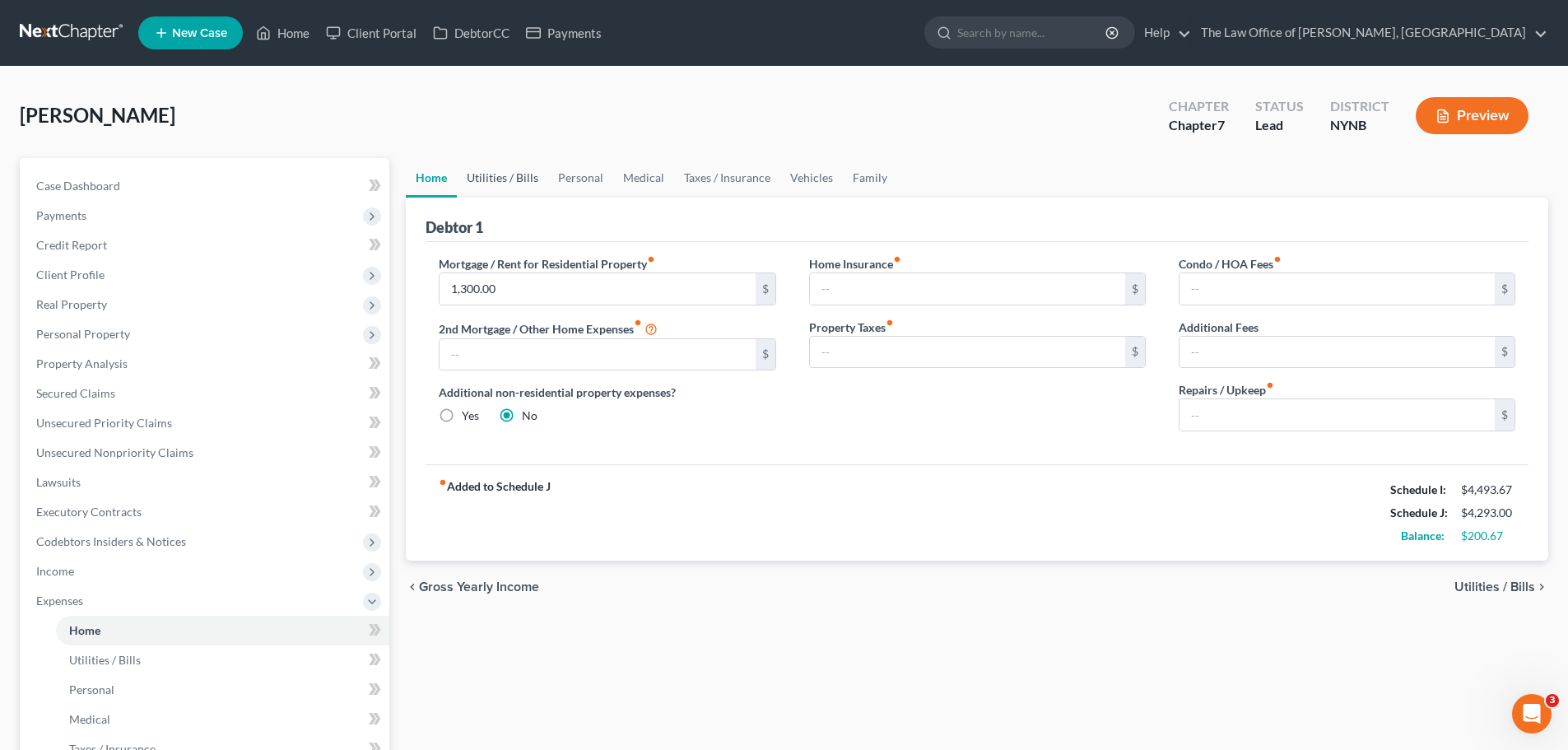
click at [511, 186] on link "Utilities / Bills" at bounding box center [503, 178] width 92 height 40
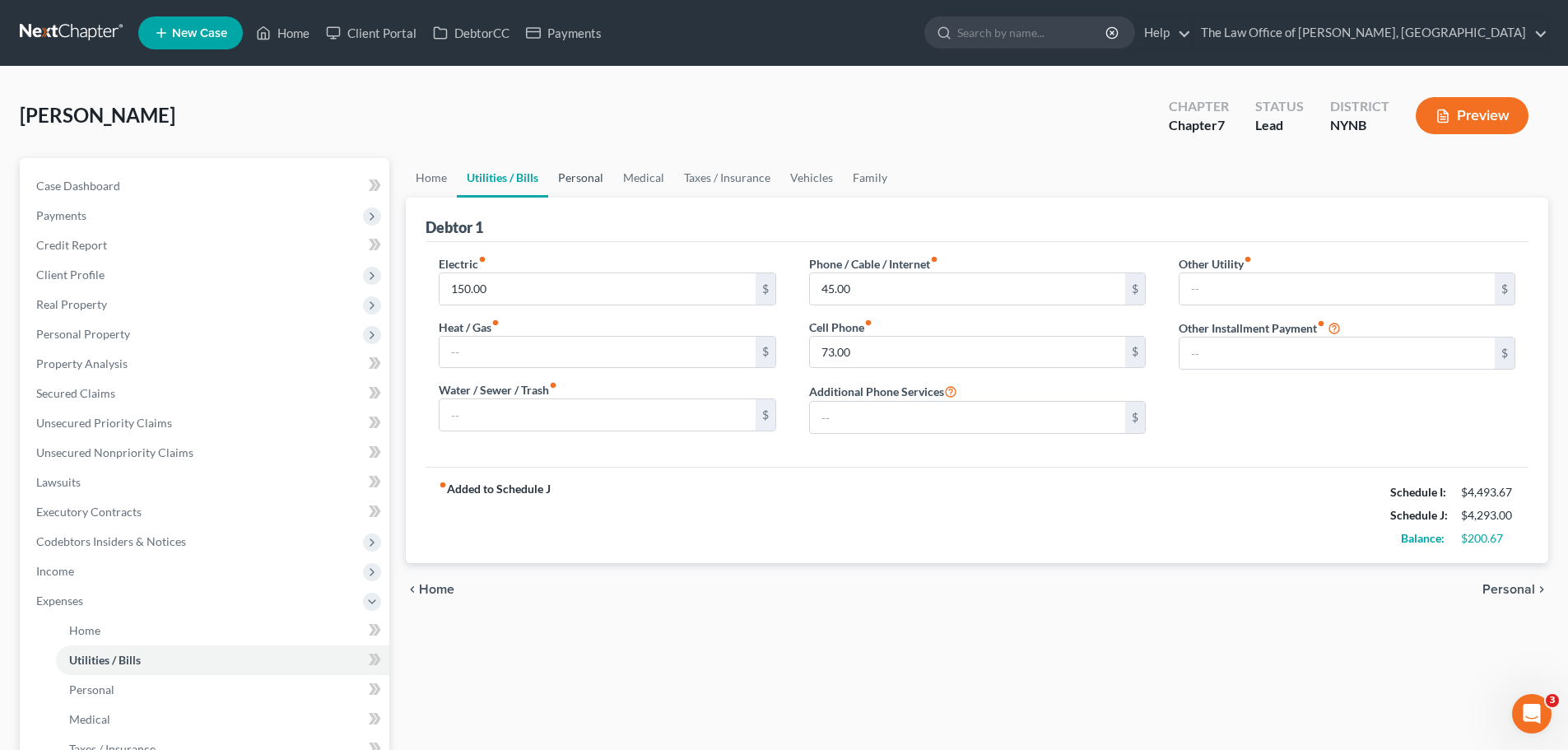
click at [566, 177] on link "Personal" at bounding box center [580, 178] width 65 height 40
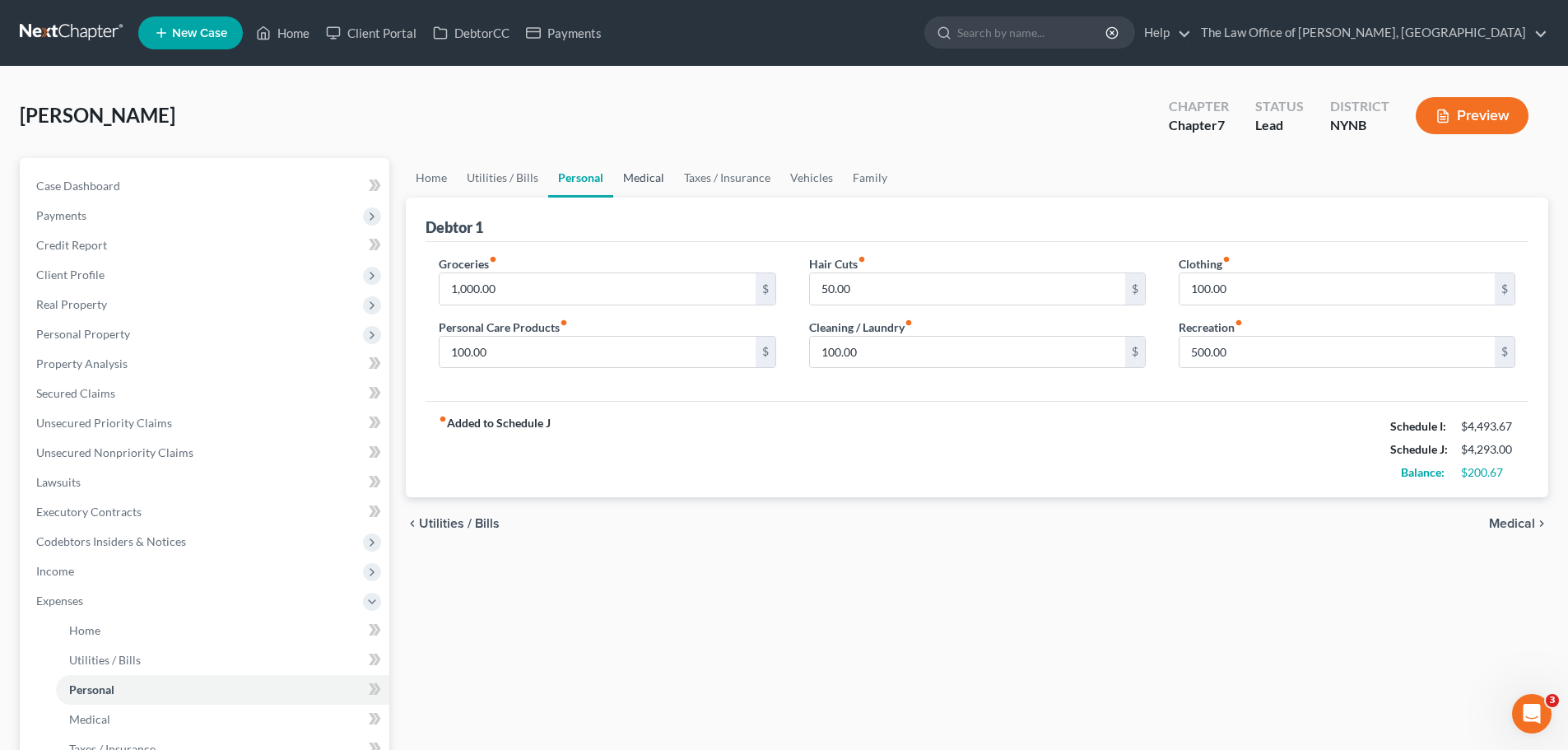
click at [637, 178] on link "Medical" at bounding box center [643, 178] width 61 height 40
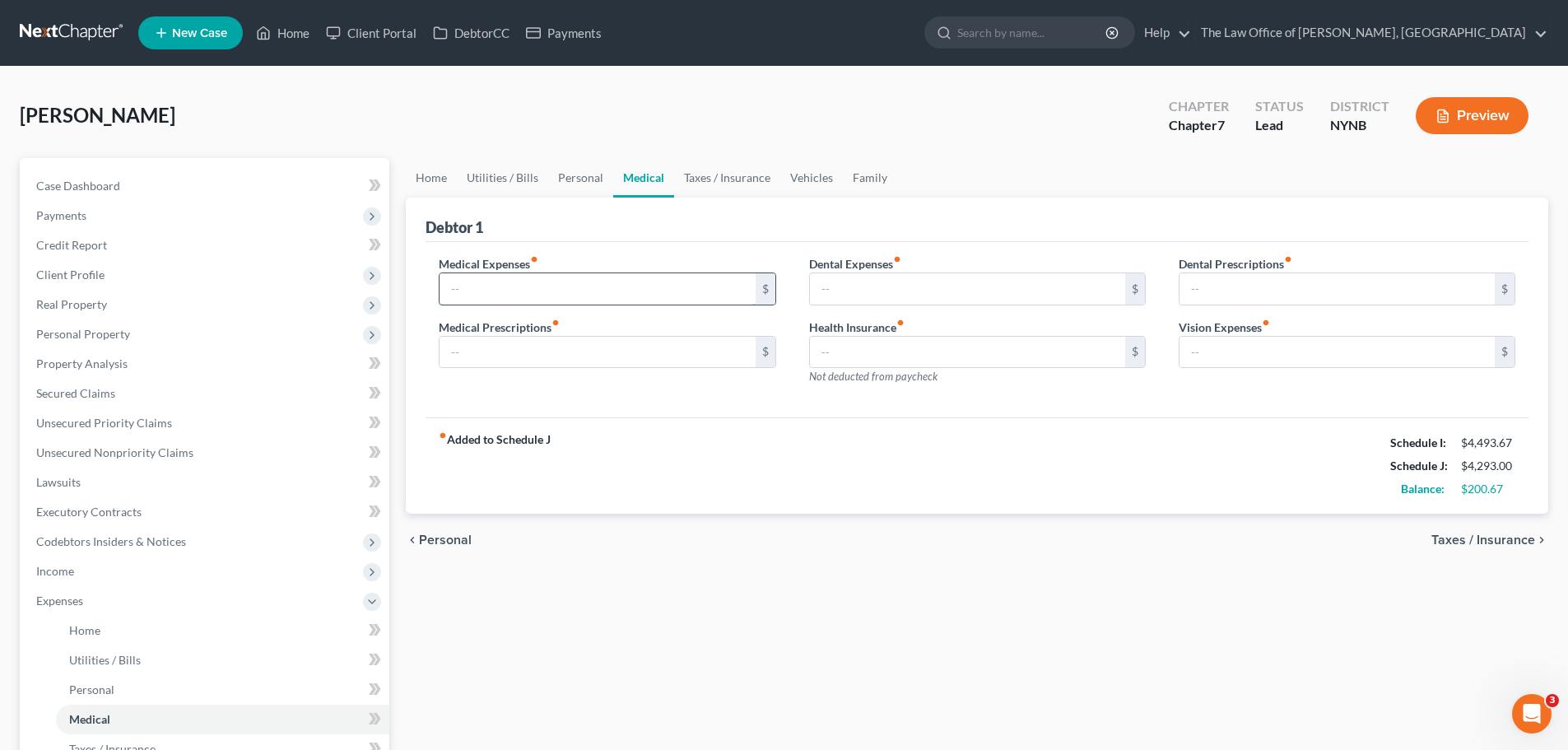
click at [470, 285] on input "text" at bounding box center [596, 288] width 316 height 31
click at [716, 177] on link "Taxes / Insurance" at bounding box center [727, 178] width 107 height 40
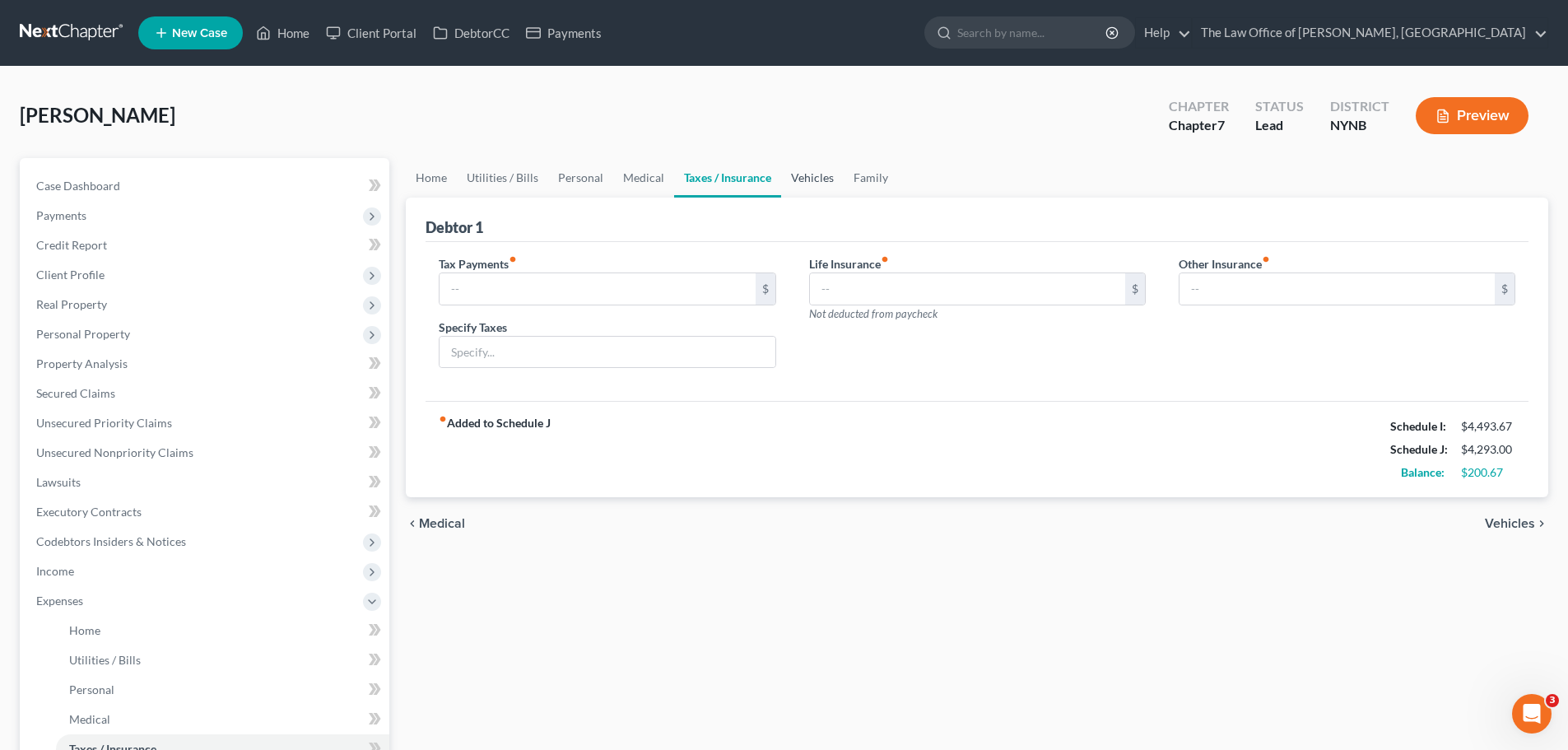
click at [813, 180] on link "Vehicles" at bounding box center [812, 178] width 63 height 40
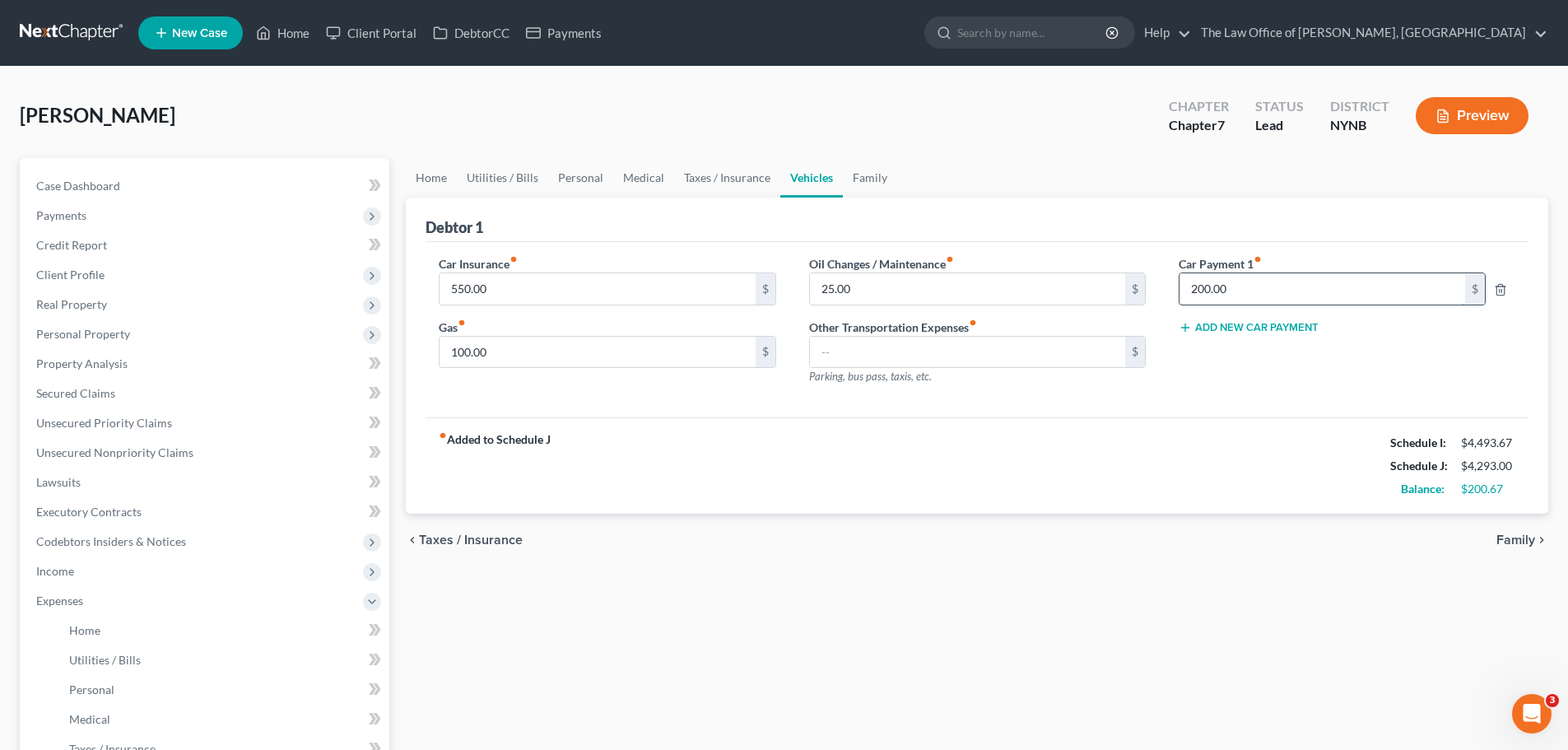
click at [1281, 296] on input "200.00" at bounding box center [1322, 288] width 286 height 31
type input "300"
click at [519, 345] on input "100.00" at bounding box center [596, 352] width 316 height 31
click at [737, 445] on div "fiber_manual_record Added to Schedule J Schedule I: $4,493.67 Schedule J: $4,44…" at bounding box center [977, 465] width 1103 height 97
click at [483, 345] on input "150" at bounding box center [596, 352] width 316 height 31
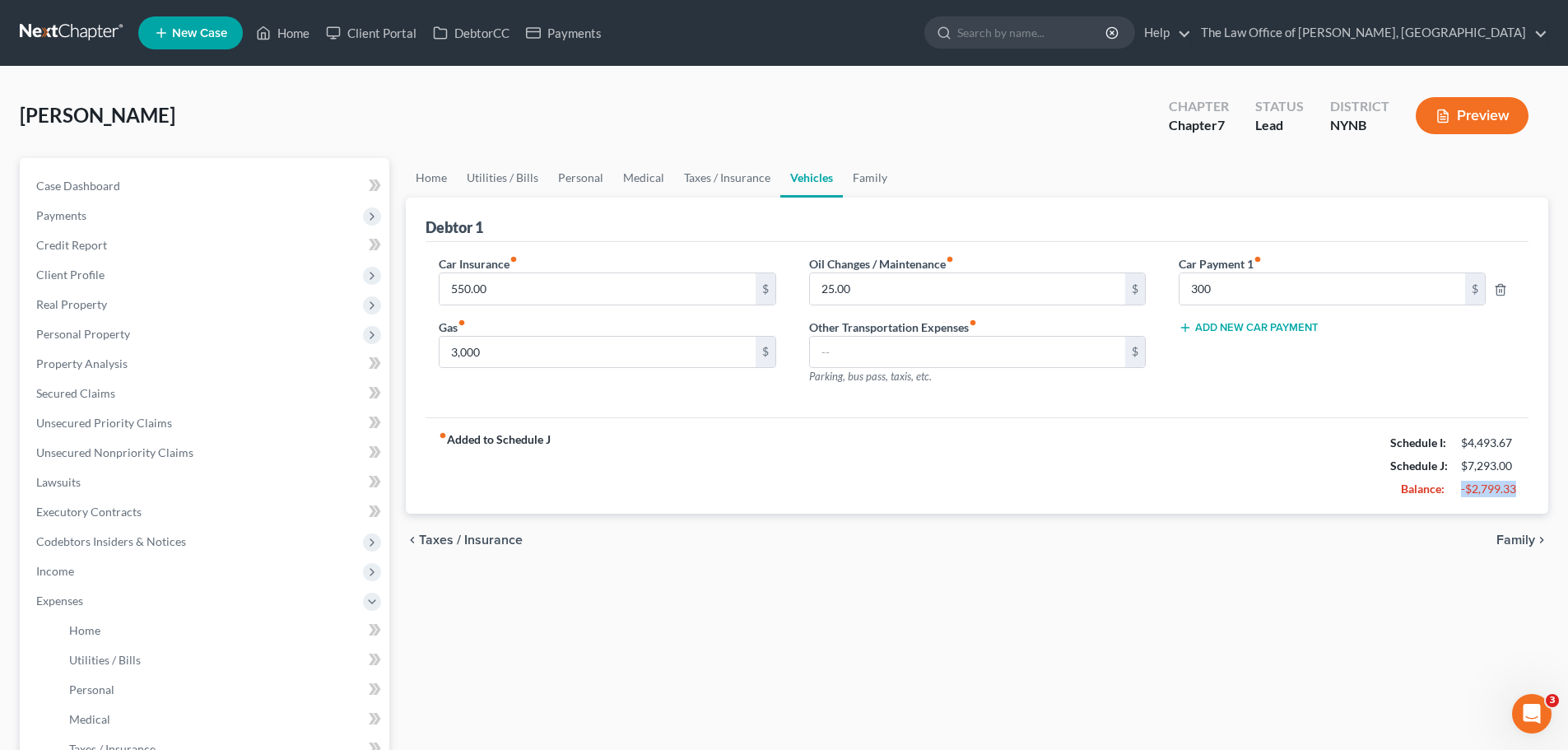
drag, startPoint x: 1529, startPoint y: 492, endPoint x: 1451, endPoint y: 492, distance: 78.0
click at [1451, 492] on div "Debtor 1 Car Insurance fiber_manual_record 550.00 $ Gas fiber_manual_record 3,0…" at bounding box center [977, 356] width 1142 height 317
click at [529, 359] on input "3,000" at bounding box center [596, 352] width 316 height 31
click at [586, 461] on div "fiber_manual_record Added to Schedule J Schedule I: $4,493.67 Schedule J: $7,29…" at bounding box center [977, 465] width 1103 height 97
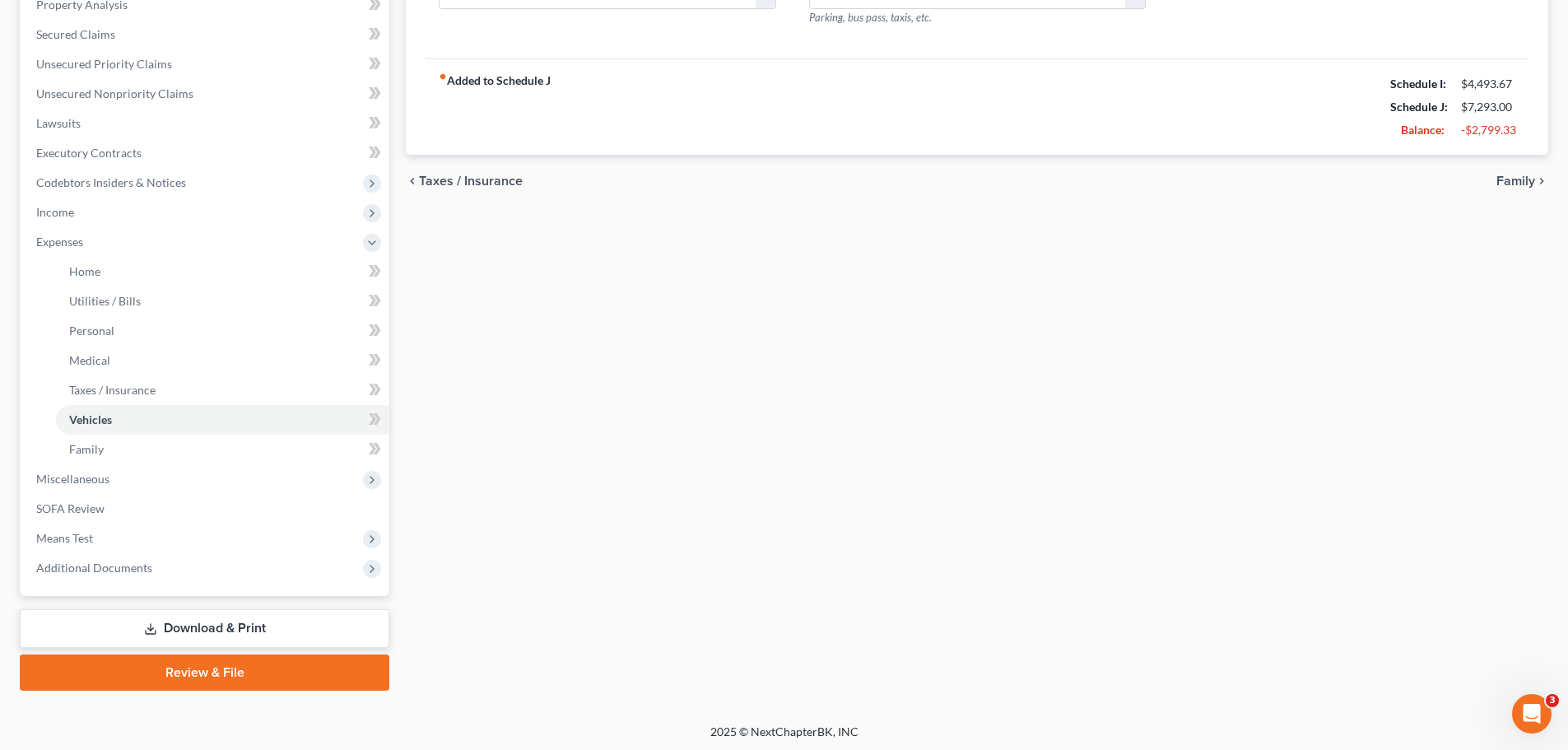
scroll to position [363, 0]
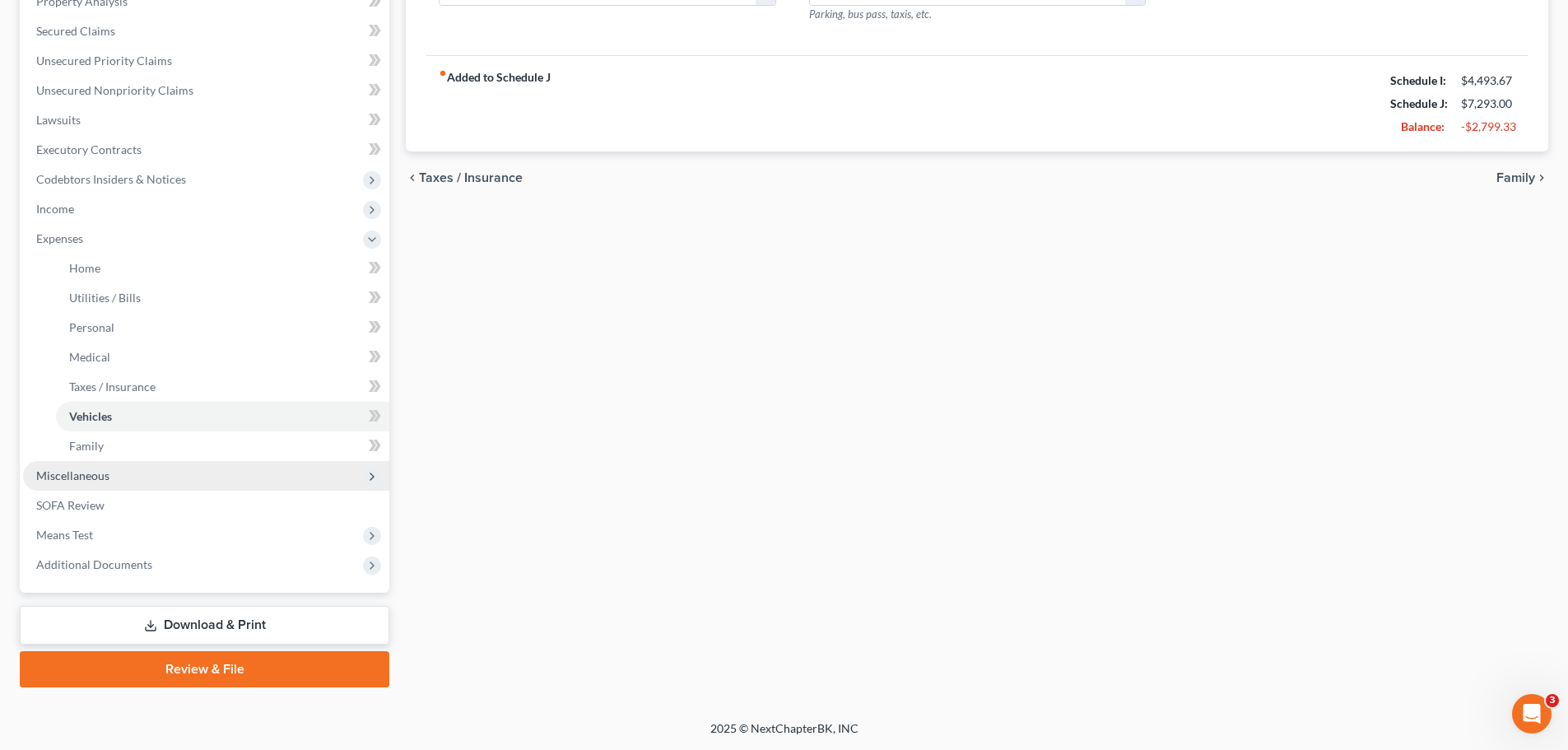
click at [102, 482] on span "Miscellaneous" at bounding box center [206, 476] width 366 height 30
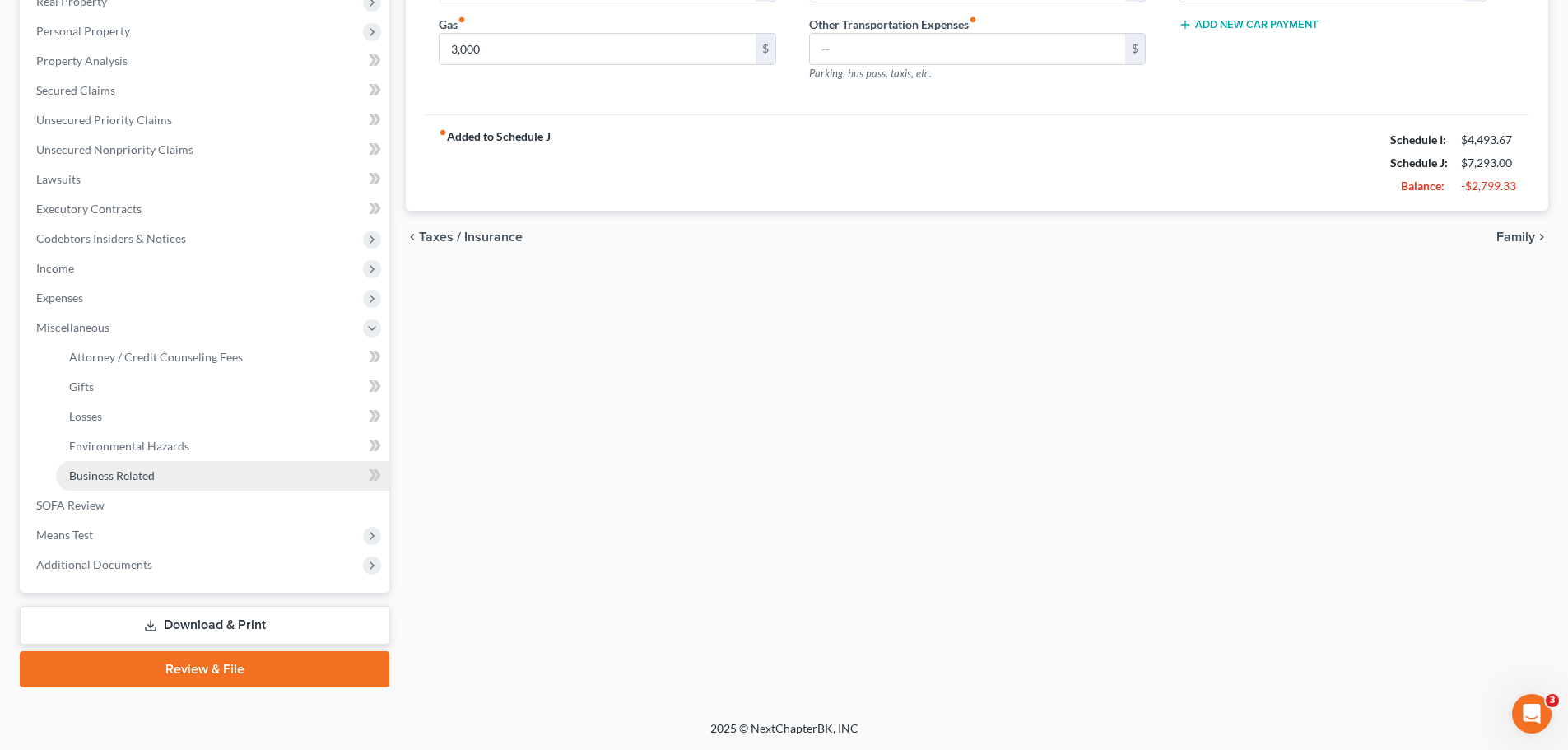
scroll to position [303, 0]
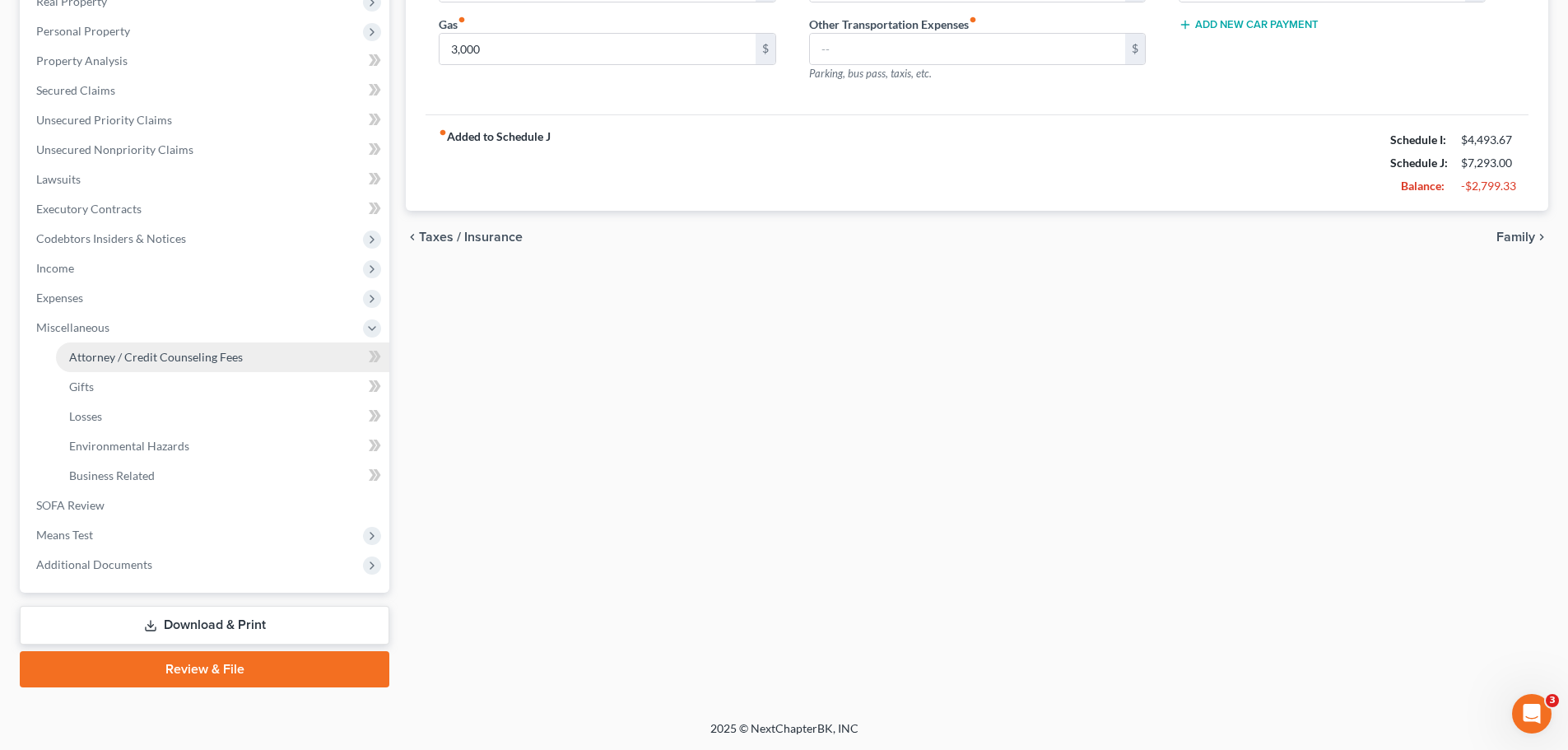
click at [127, 356] on span "Attorney / Credit Counseling Fees" at bounding box center [155, 357] width 173 height 14
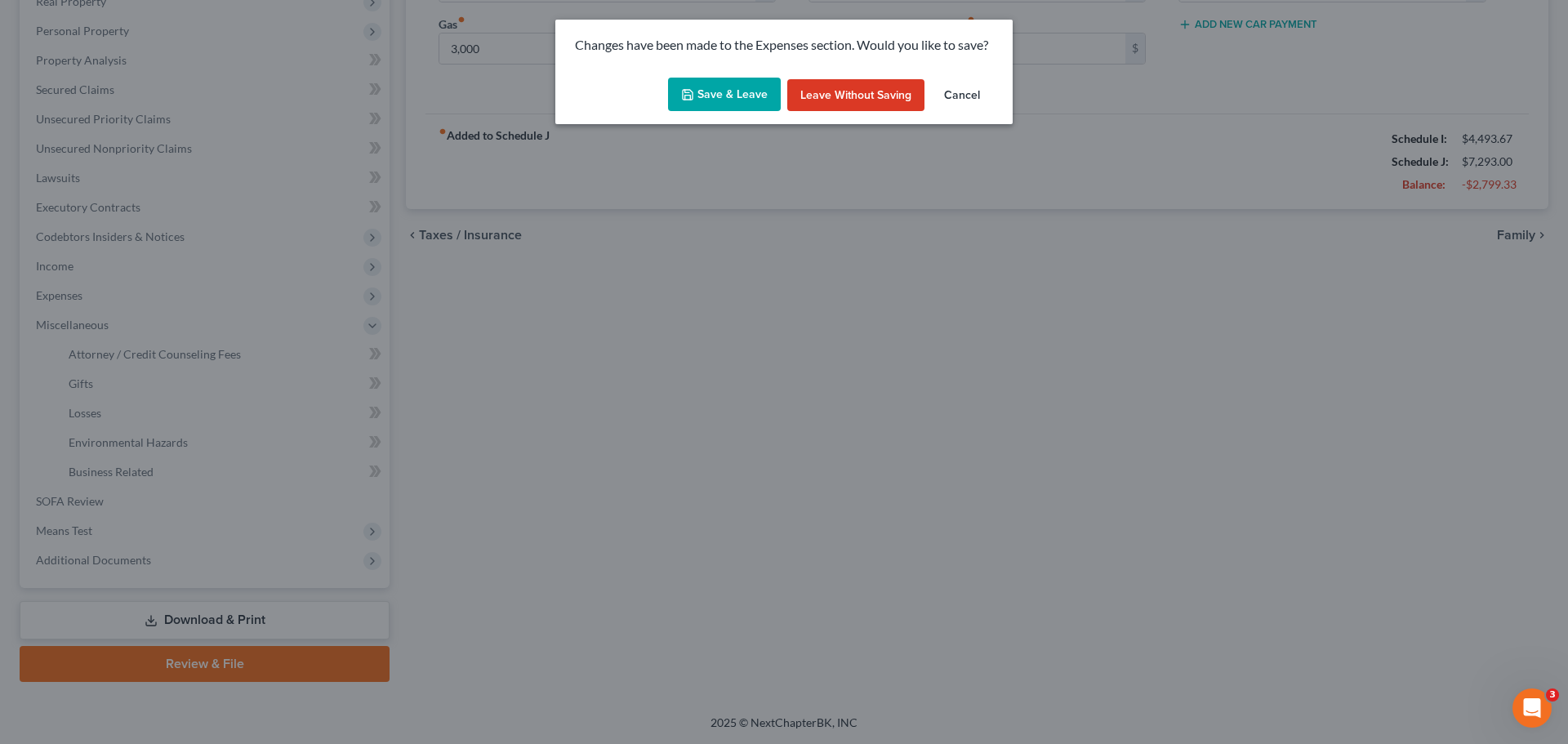
click at [701, 91] on button "Save & Leave" at bounding box center [724, 95] width 113 height 35
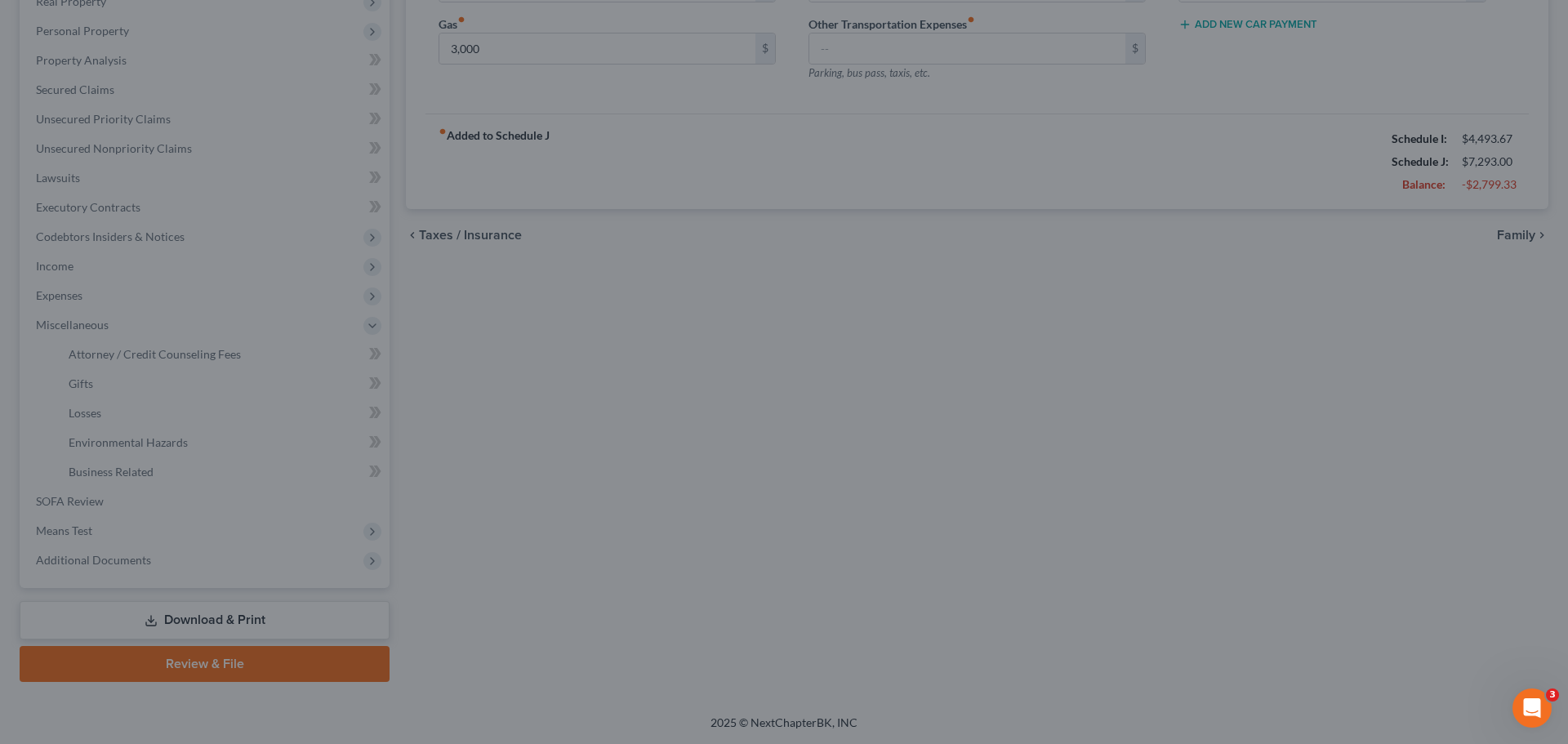
type input "3,000.00"
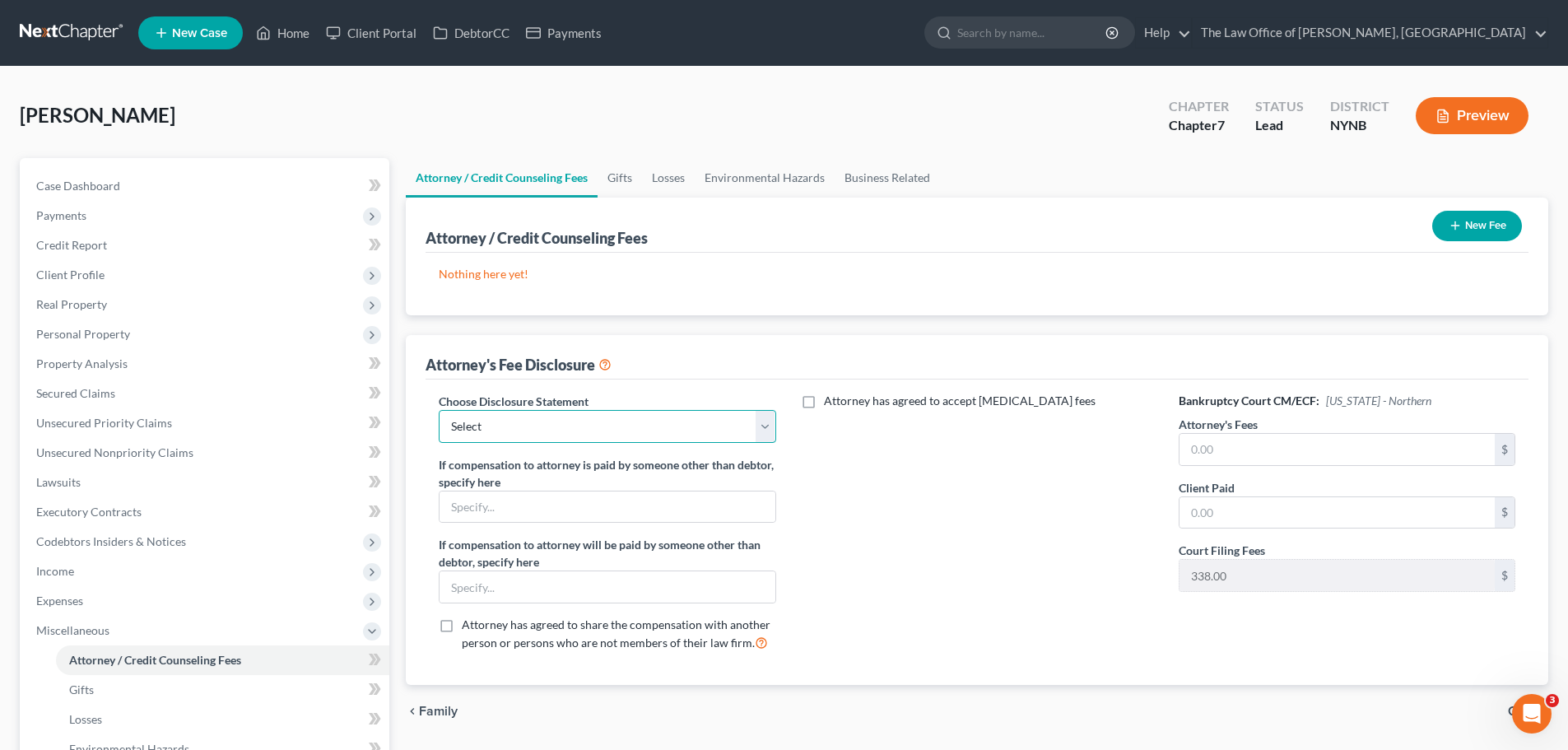
drag, startPoint x: 617, startPoint y: 432, endPoint x: 579, endPoint y: 441, distance: 39.1
click at [611, 431] on select "Select Southern District The Law Office of Christiaan van Niekerk, PLLC" at bounding box center [607, 426] width 336 height 33
select select "1"
click at [439, 410] on select "Select Southern District The Law Office of Christiaan van Niekerk, PLLC" at bounding box center [607, 426] width 336 height 33
click at [1262, 444] on input "text" at bounding box center [1337, 449] width 316 height 31
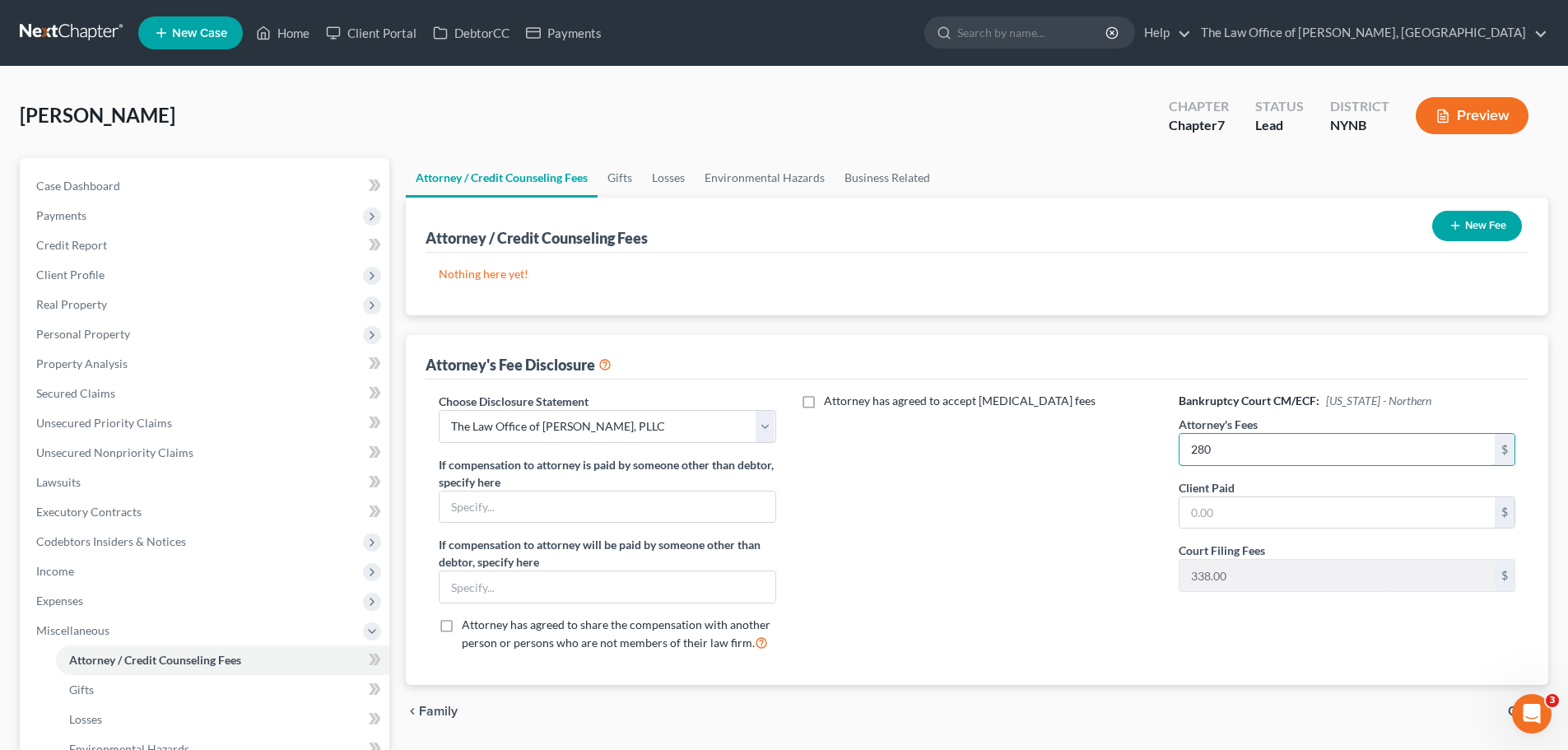
drag, startPoint x: 1227, startPoint y: 449, endPoint x: 1142, endPoint y: 451, distance: 85.0
click at [1143, 450] on div "Choose Disclosure Statement Select Southern District The Law Office of Christia…" at bounding box center [977, 529] width 1109 height 273
type input "2,180"
click at [1256, 519] on input "text" at bounding box center [1337, 512] width 316 height 31
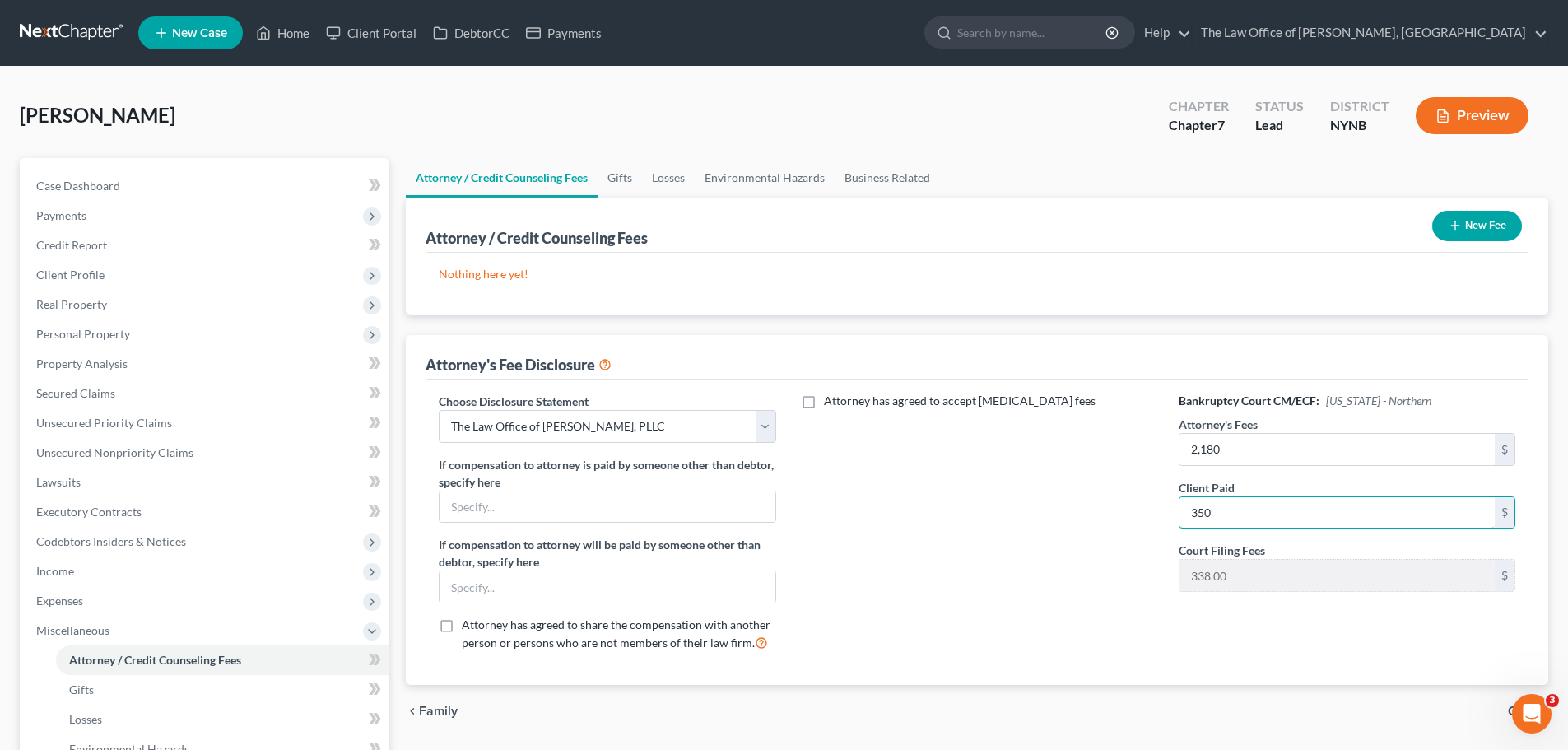
type input "350"
click at [1478, 229] on button "New Fee" at bounding box center [1476, 226] width 90 height 31
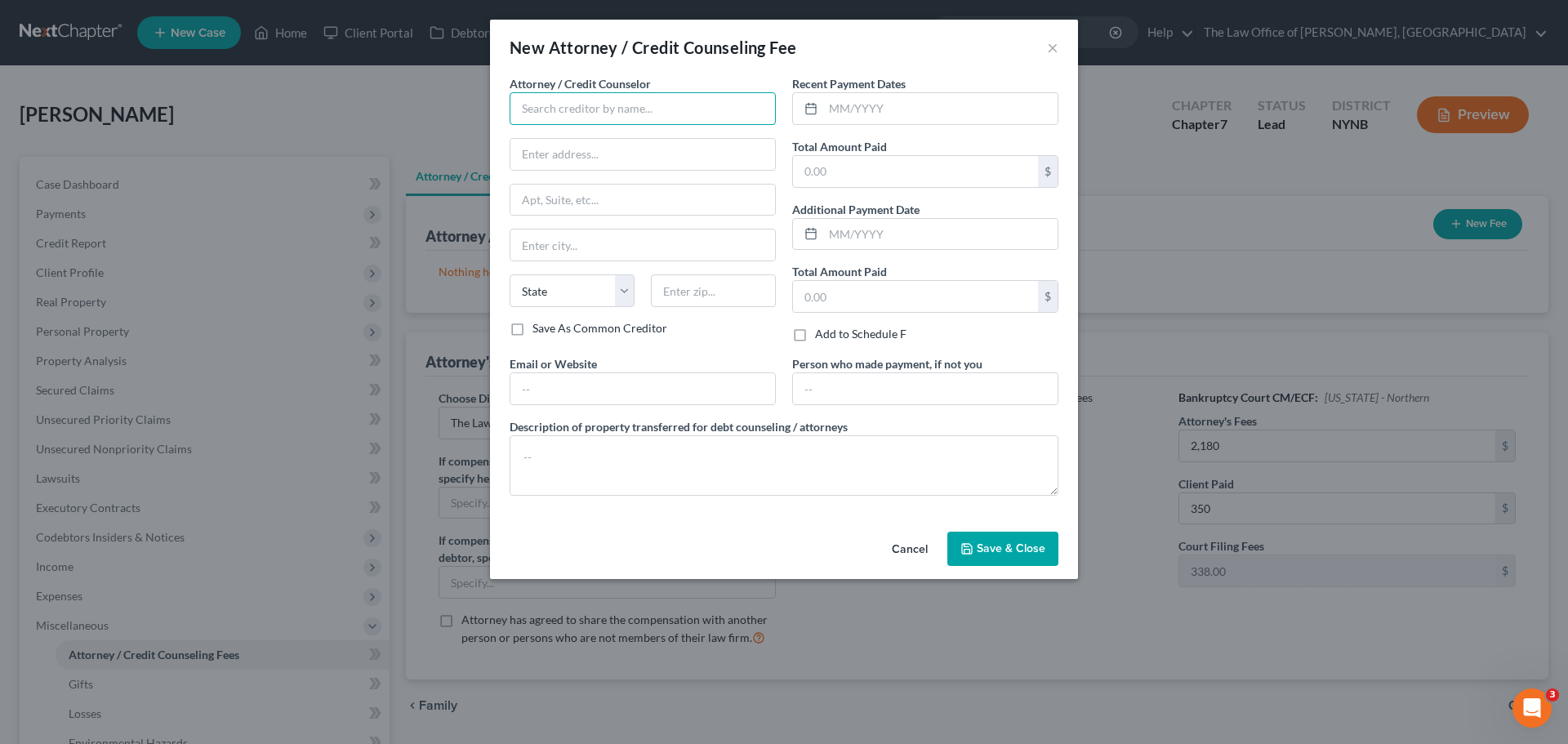
click at [582, 103] on input "text" at bounding box center [642, 108] width 266 height 33
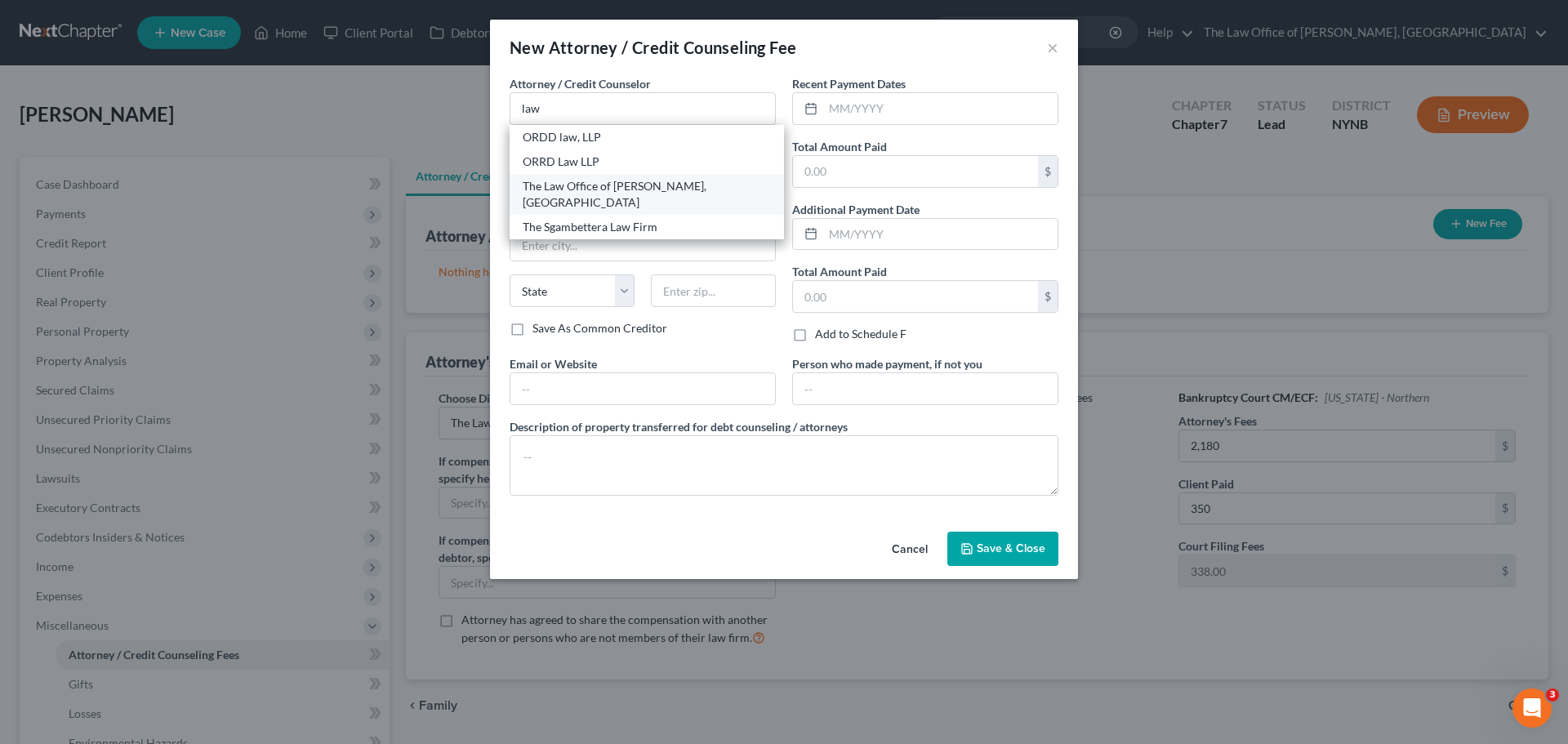
click at [590, 186] on div "The Law Office of [PERSON_NAME], [GEOGRAPHIC_DATA]" at bounding box center [646, 194] width 248 height 33
type input "The Law Office of [PERSON_NAME], [GEOGRAPHIC_DATA]"
type input "146 Jay Street"
type input "Schenectady"
select select "35"
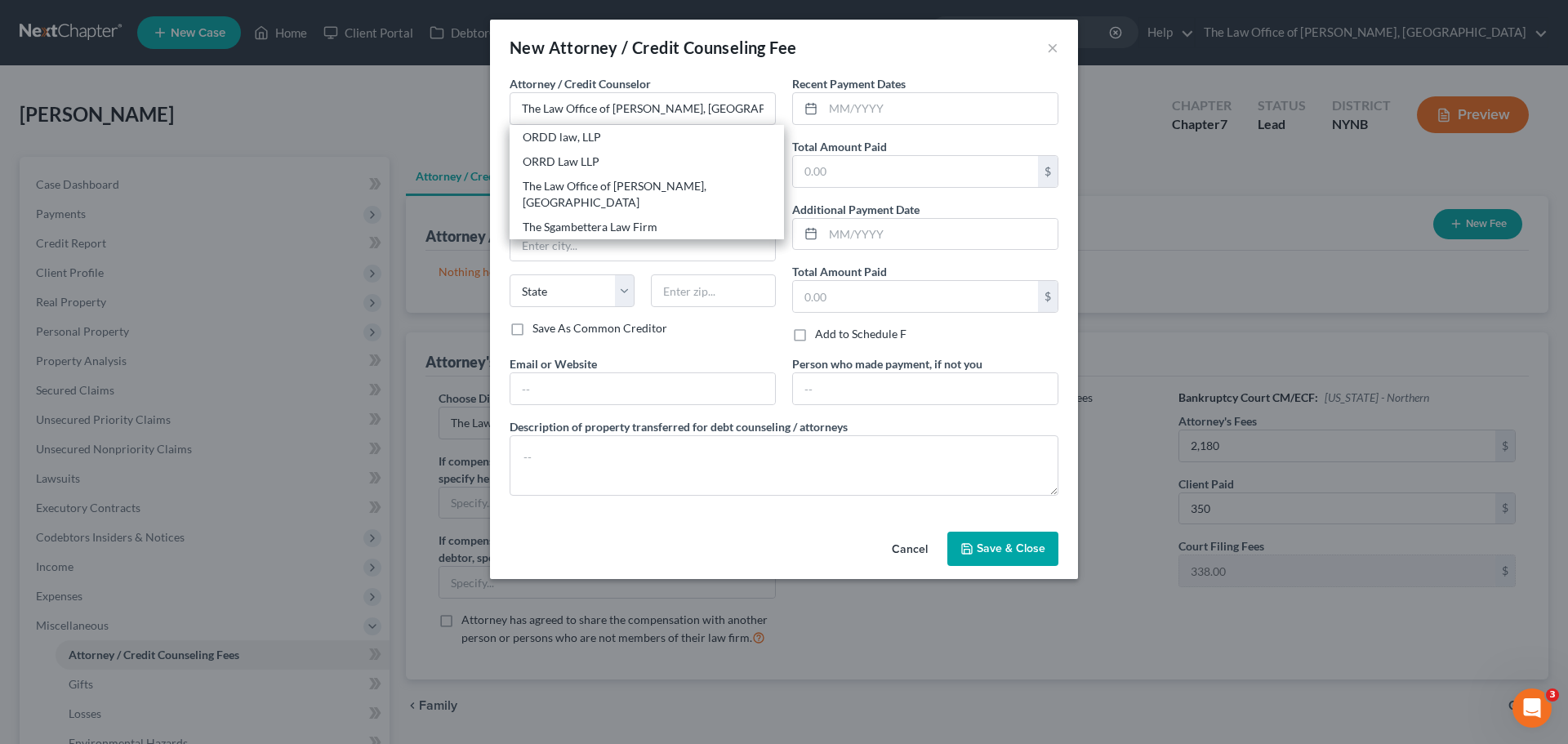
type input "12309"
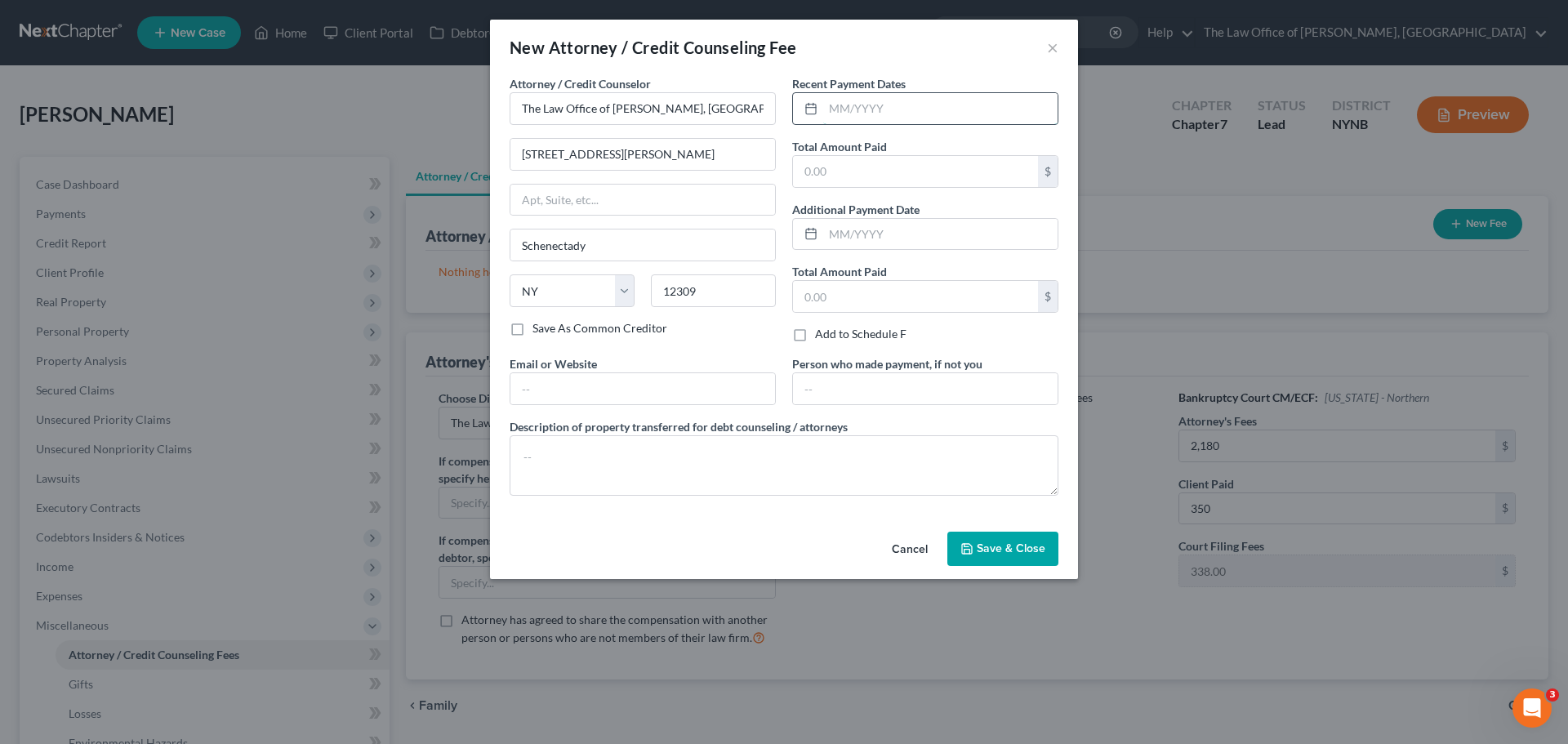
click at [871, 100] on input "text" at bounding box center [940, 108] width 234 height 31
type input "09/2025"
click at [866, 172] on input "text" at bounding box center [916, 171] width 245 height 31
type input "350"
click at [997, 543] on span "Save & Close" at bounding box center [1011, 548] width 68 height 14
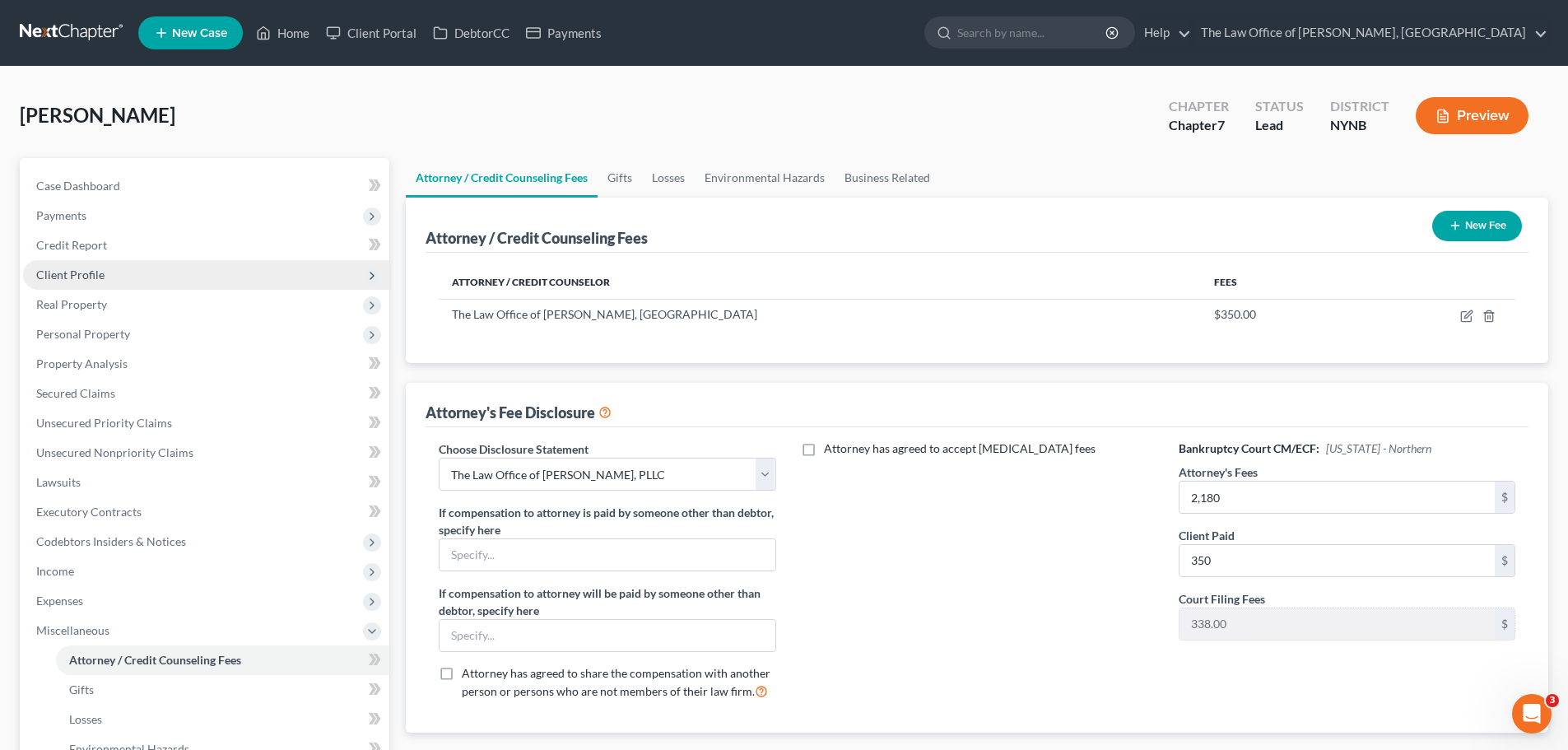
click at [76, 272] on span "Client Profile" at bounding box center [70, 275] width 69 height 14
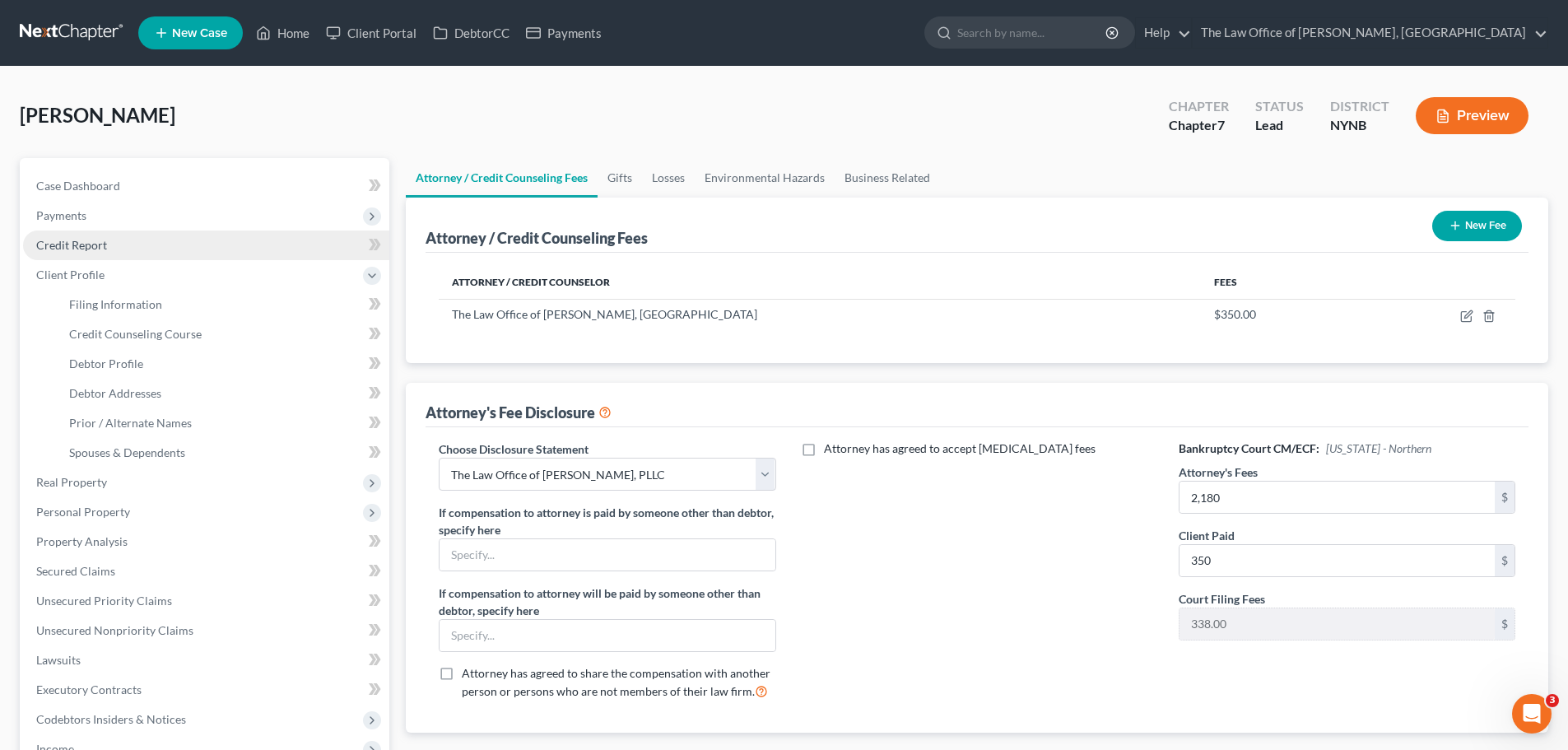
click at [91, 244] on span "Credit Report" at bounding box center [71, 245] width 71 height 14
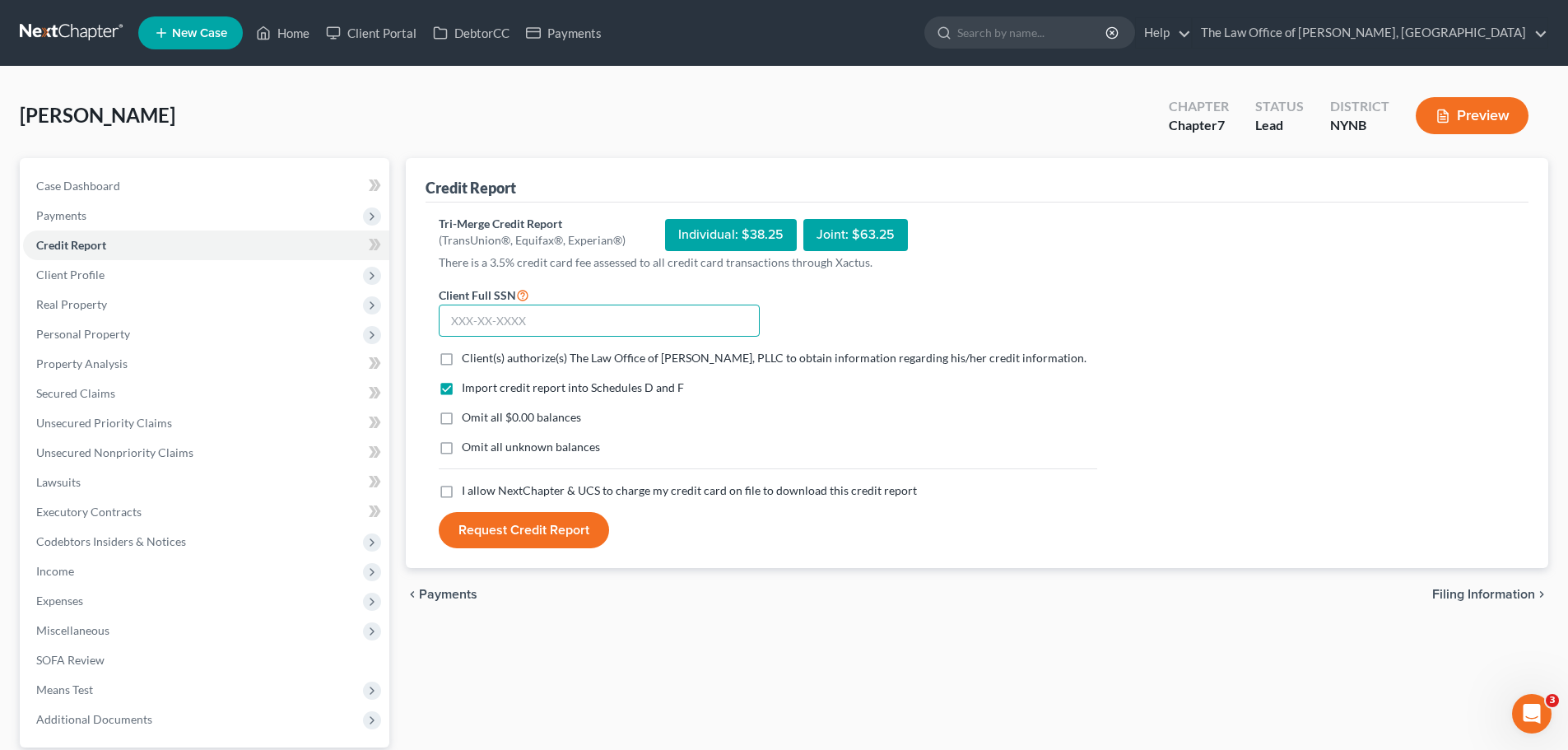
click at [477, 329] on input "text" at bounding box center [599, 321] width 321 height 33
paste input "580-17-8994"
type input "580-17-8994"
drag, startPoint x: 446, startPoint y: 363, endPoint x: 452, endPoint y: 395, distance: 32.6
click at [462, 364] on label "Client(s) authorize(s) The Law Office of Christiaan Van Niekerk, PLLC to obtain…" at bounding box center [774, 358] width 624 height 17
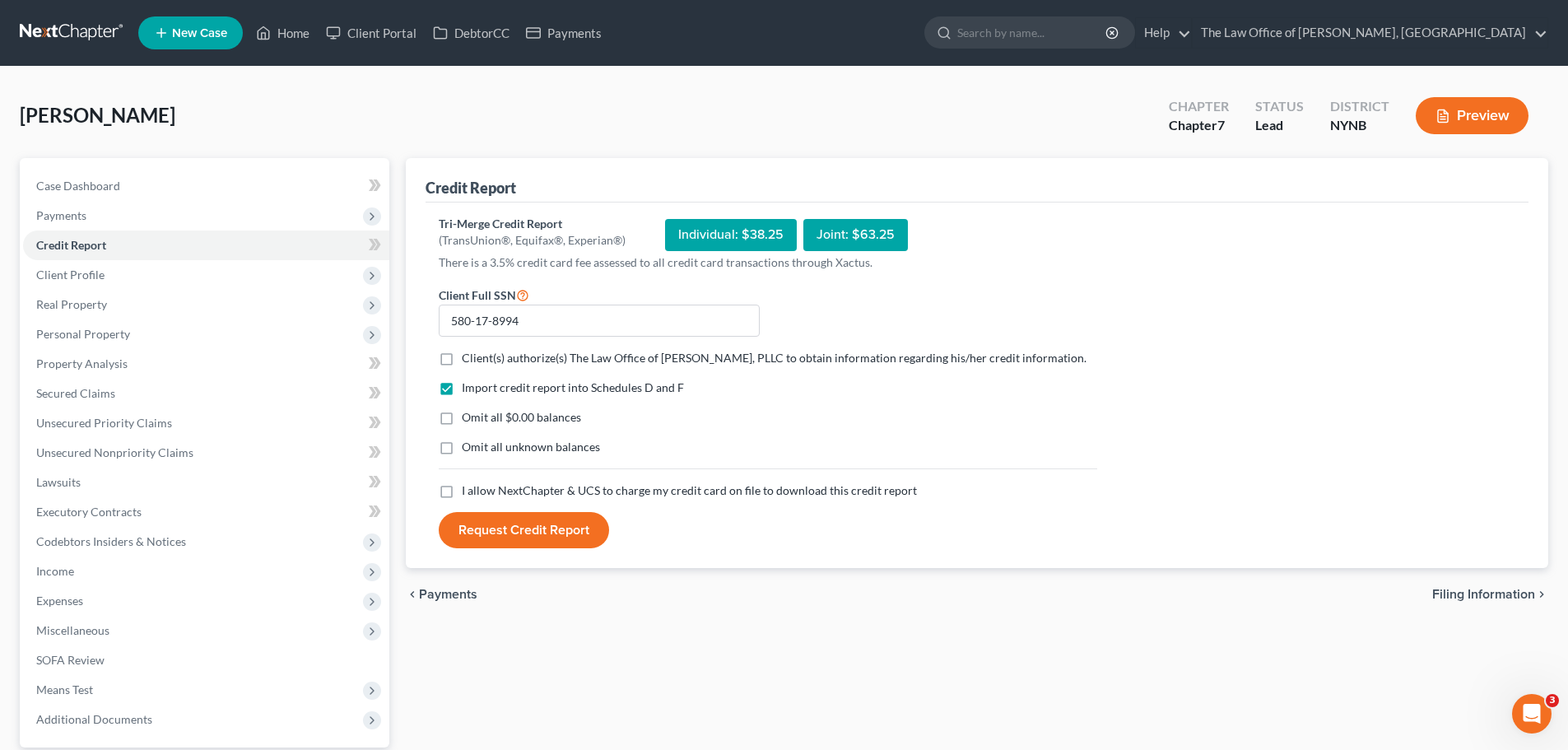
click at [468, 361] on input "Client(s) authorize(s) The Law Office of Christiaan Van Niekerk, PLLC to obtain…" at bounding box center [473, 355] width 11 height 11
checkbox input "true"
click at [462, 499] on label "I allow NextChapter & UCS to charge my credit card on file to download this cre…" at bounding box center [689, 490] width 455 height 17
click at [468, 493] on input "I allow NextChapter & UCS to charge my credit card on file to download this cre…" at bounding box center [473, 487] width 11 height 11
checkbox input "true"
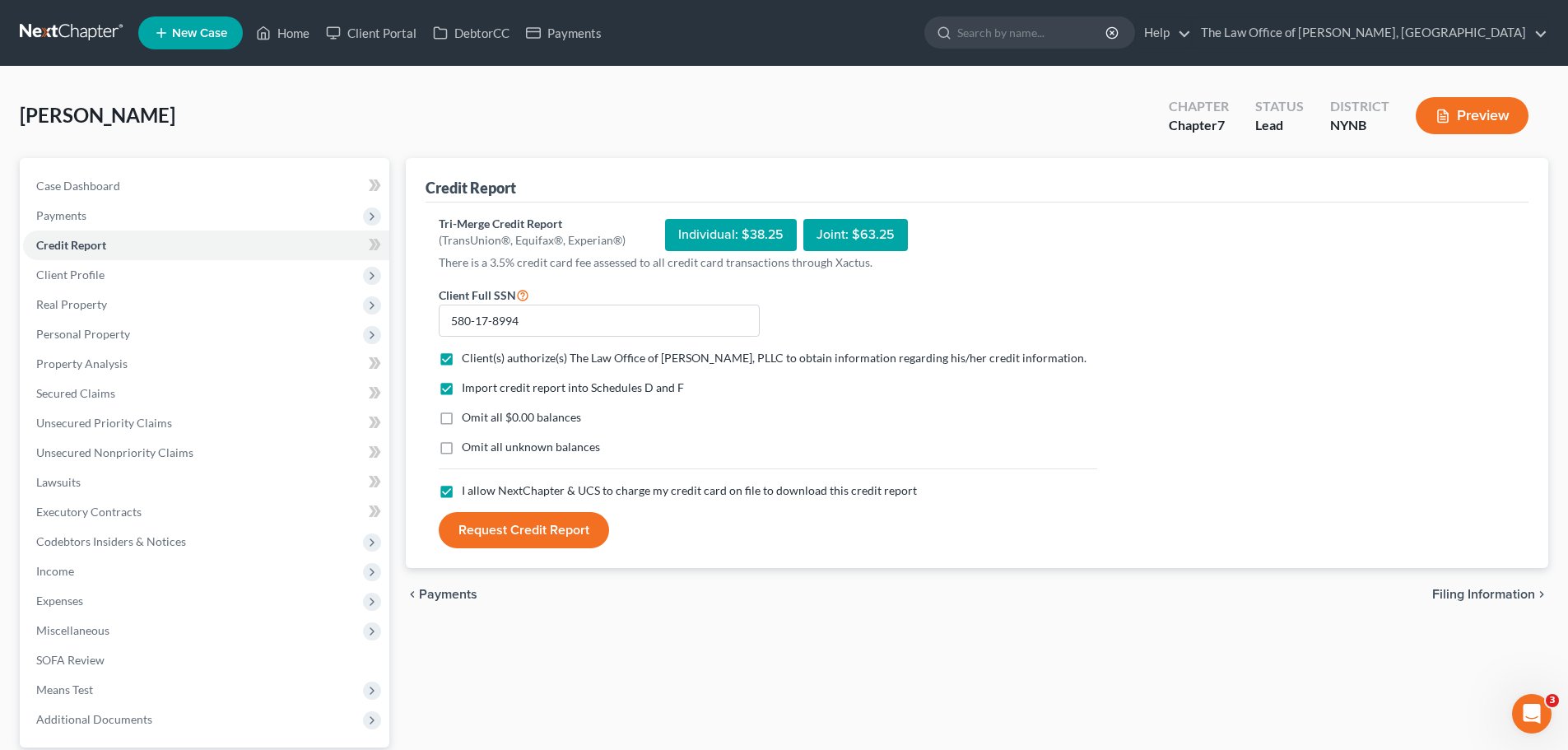
click at [535, 549] on button "Request Credit Report" at bounding box center [524, 530] width 170 height 36
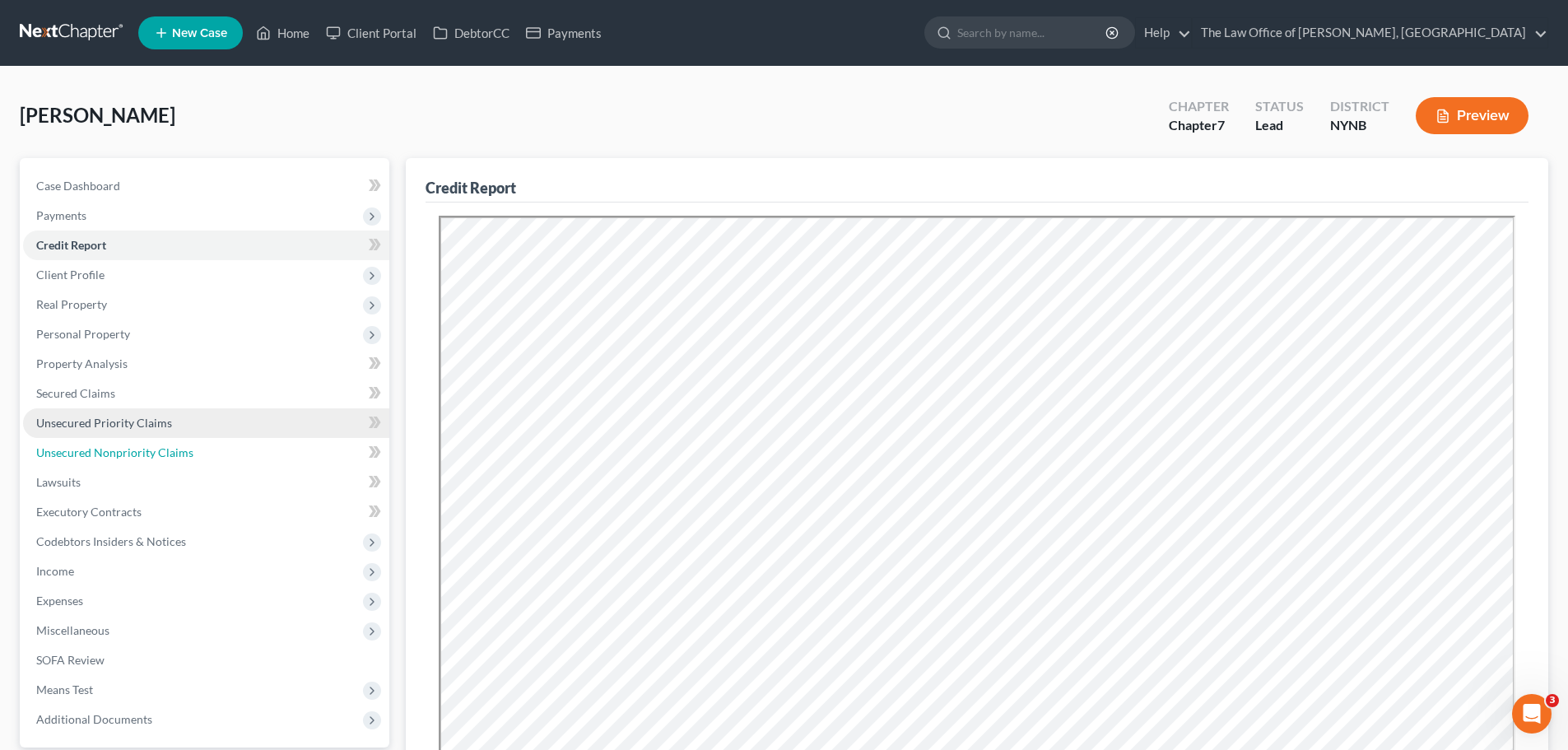
drag, startPoint x: 95, startPoint y: 450, endPoint x: 136, endPoint y: 434, distance: 44.0
click at [95, 450] on span "Unsecured Nonpriority Claims" at bounding box center [114, 452] width 157 height 14
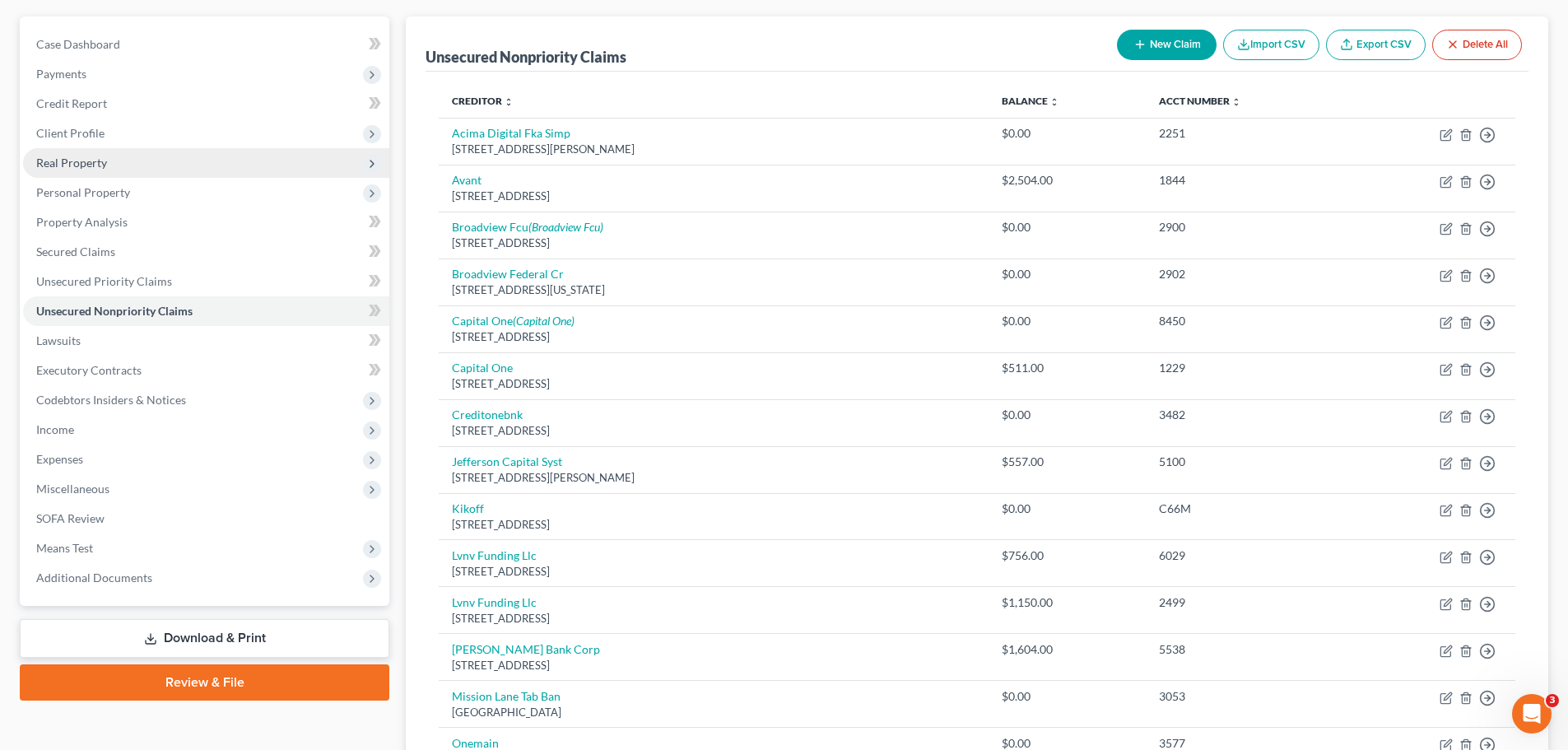
scroll to position [85, 0]
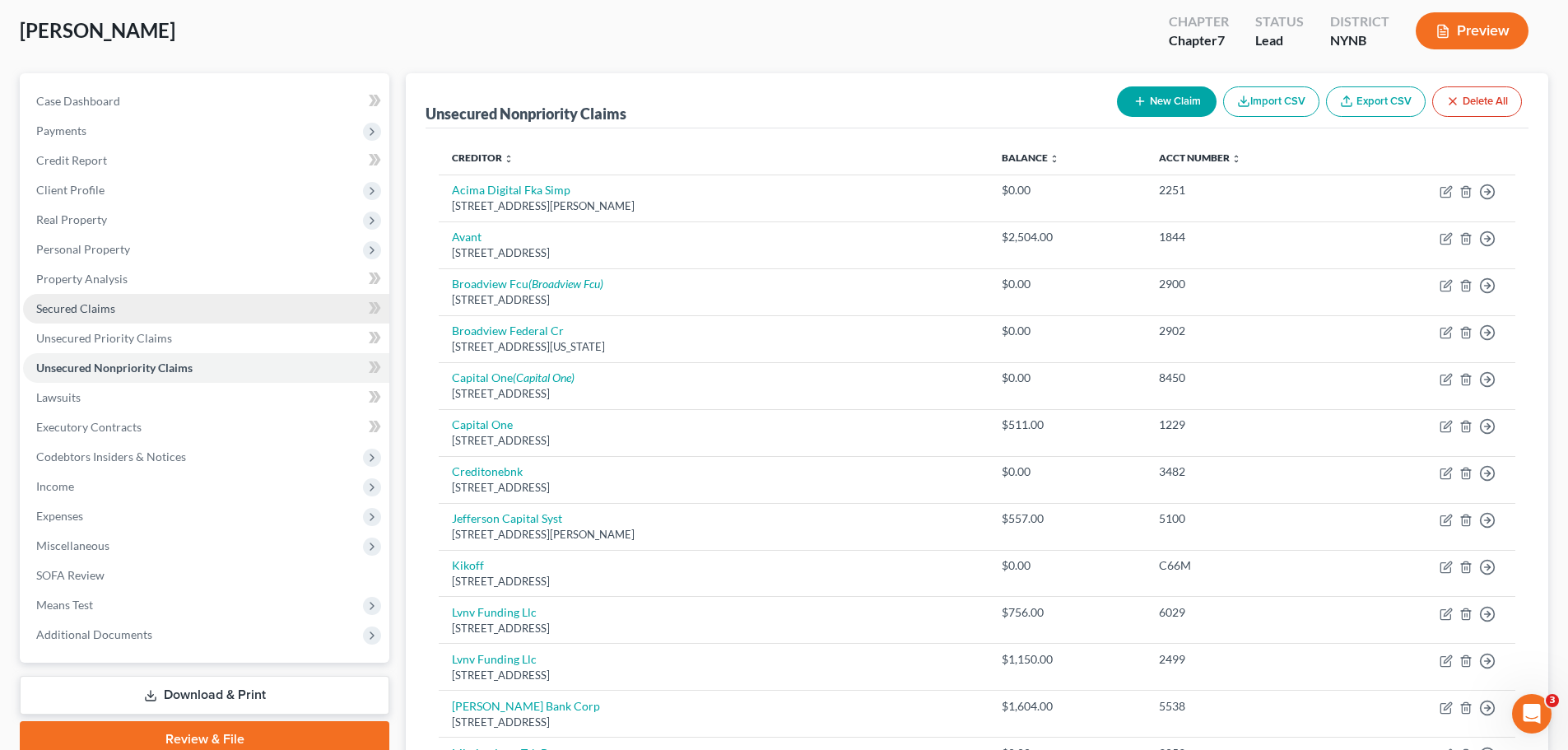
click at [87, 312] on span "Secured Claims" at bounding box center [75, 309] width 79 height 14
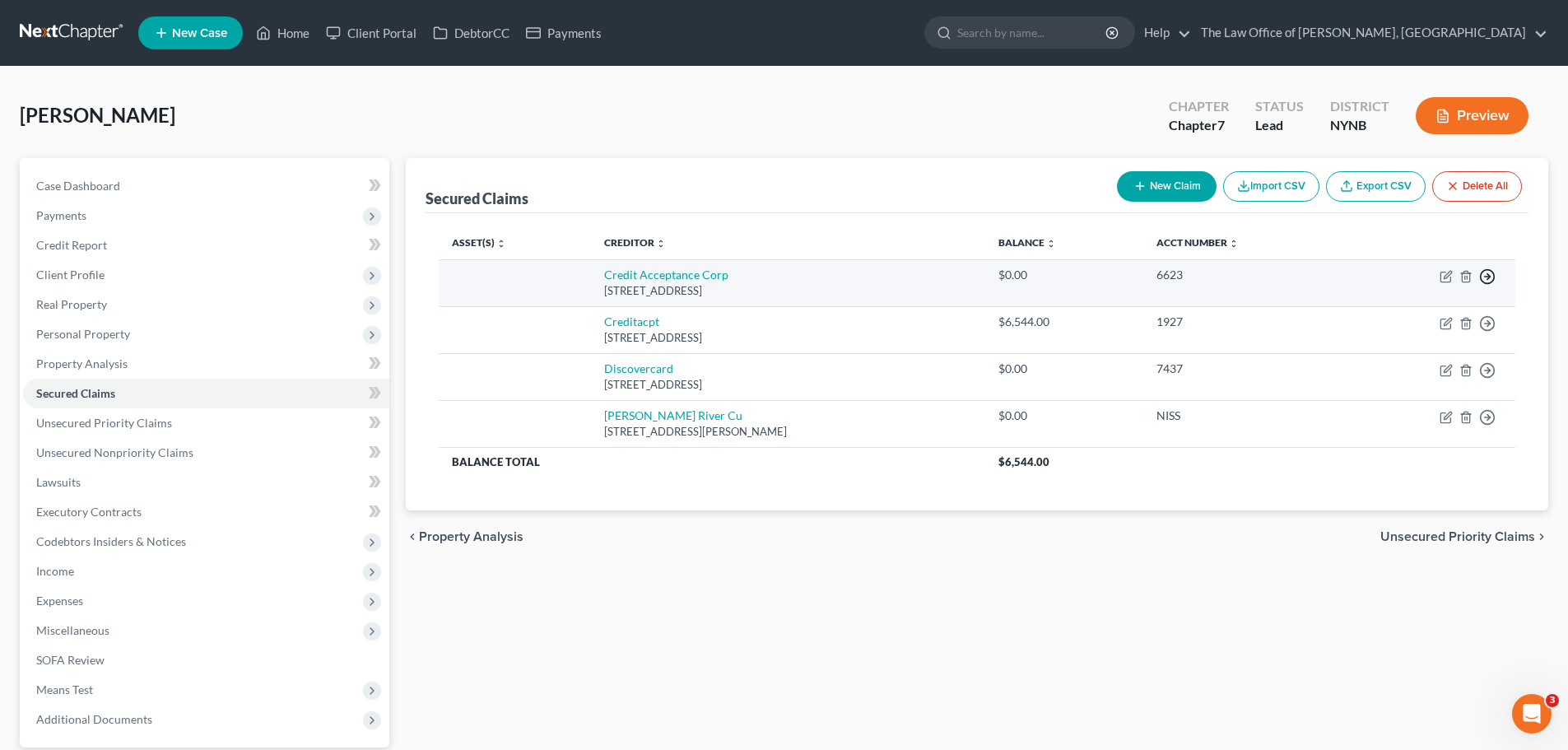
drag, startPoint x: 1488, startPoint y: 274, endPoint x: 1474, endPoint y: 283, distance: 16.6
click at [1487, 274] on polyline "button" at bounding box center [1488, 277] width 2 height 6
click at [1422, 311] on link "Move to F" at bounding box center [1412, 316] width 137 height 28
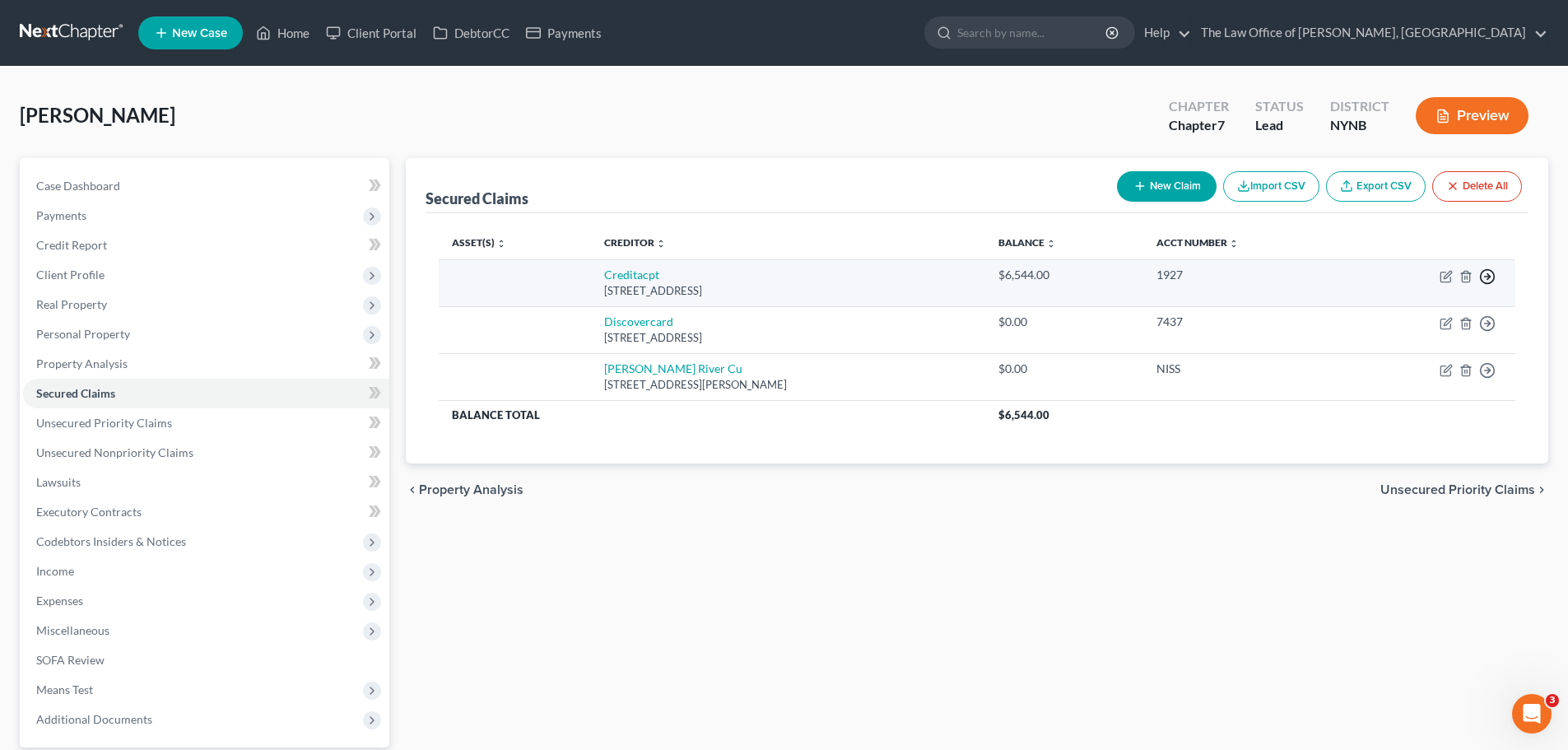
click at [1491, 275] on icon "button" at bounding box center [1487, 276] width 17 height 17
click at [1411, 313] on link "Move to F" at bounding box center [1412, 316] width 137 height 28
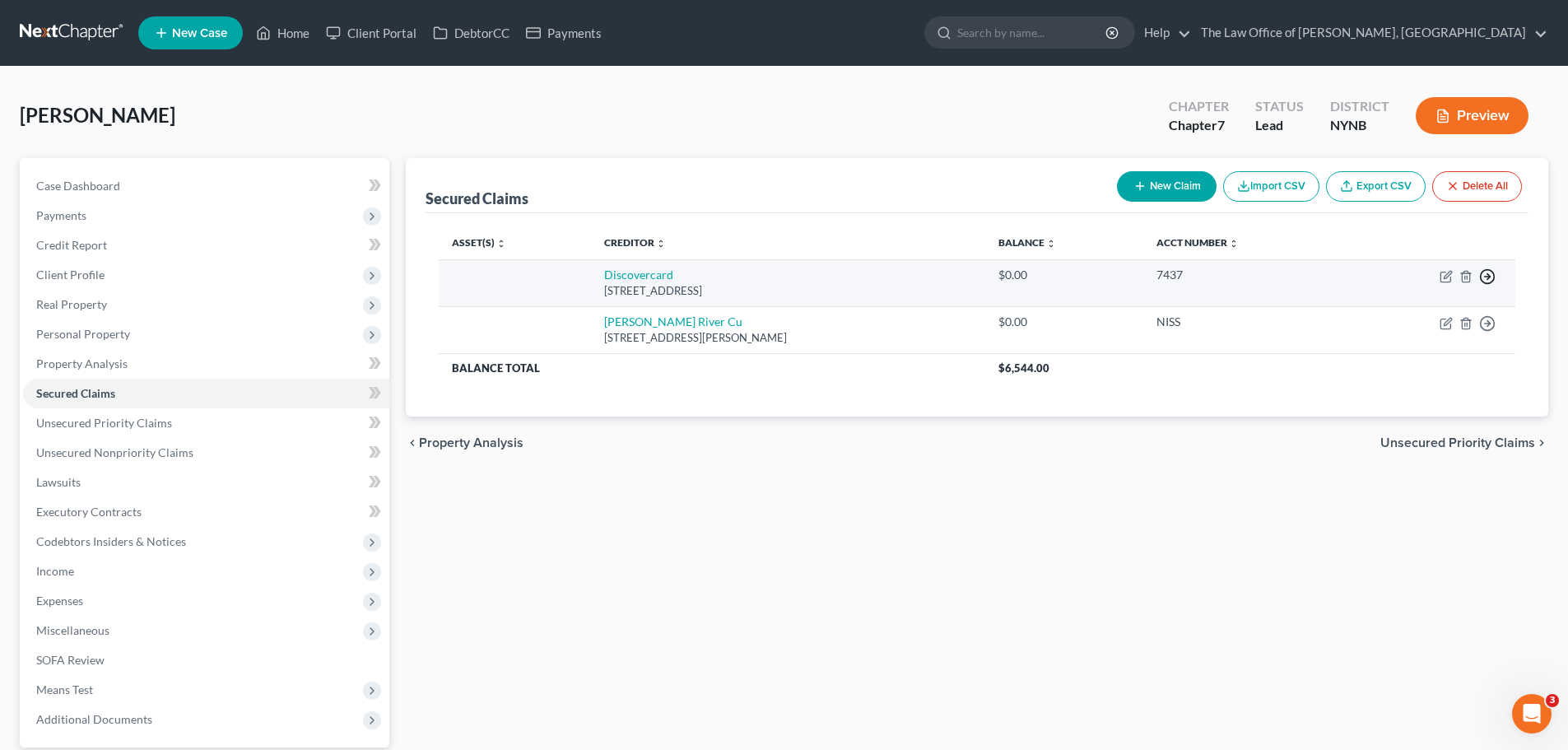
click at [1483, 278] on icon "button" at bounding box center [1487, 276] width 17 height 17
click at [1413, 315] on link "Move to F" at bounding box center [1412, 316] width 137 height 28
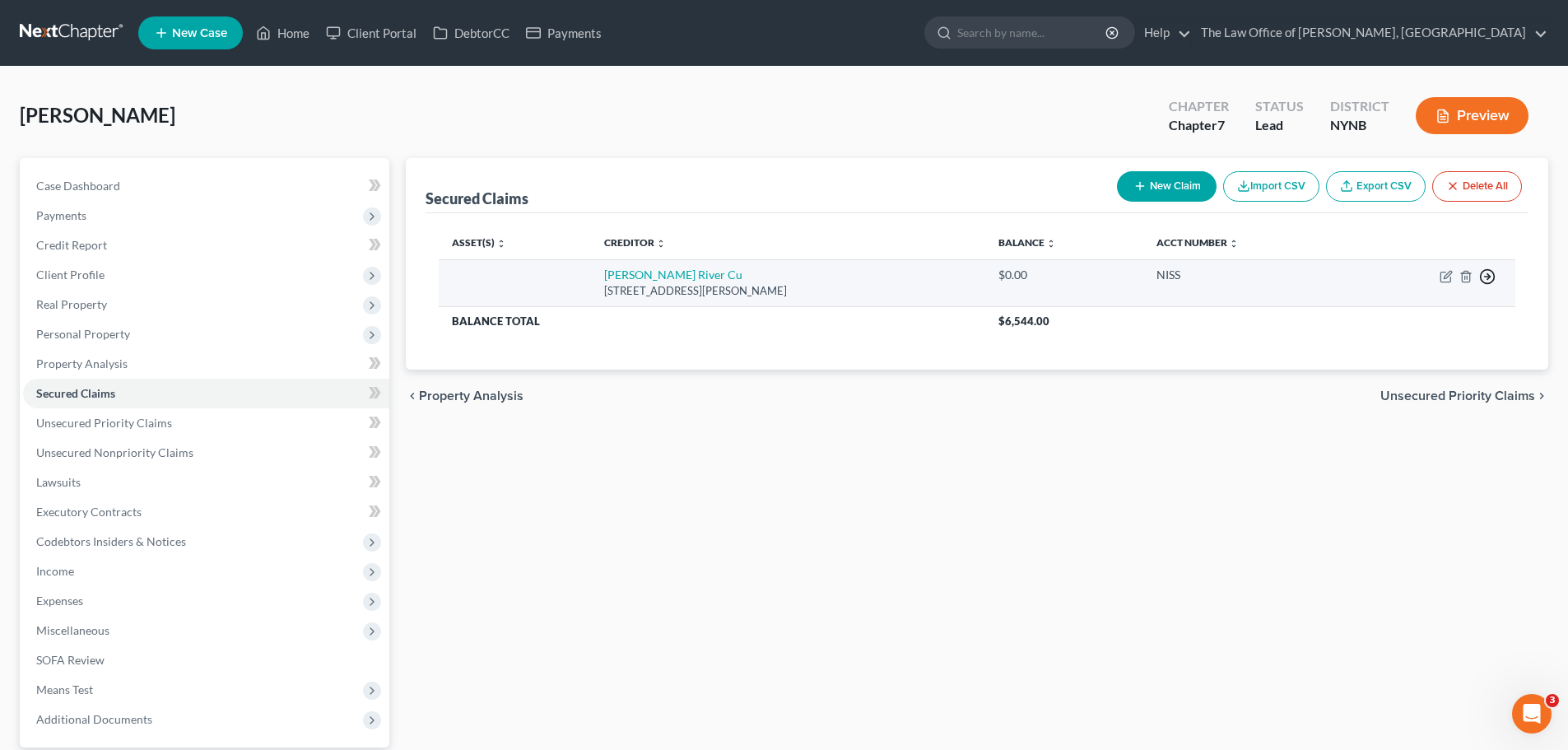
drag, startPoint x: 1487, startPoint y: 278, endPoint x: 1469, endPoint y: 288, distance: 20.6
click at [1487, 279] on icon "button" at bounding box center [1487, 276] width 17 height 17
click at [1406, 313] on link "Move to F" at bounding box center [1412, 316] width 137 height 28
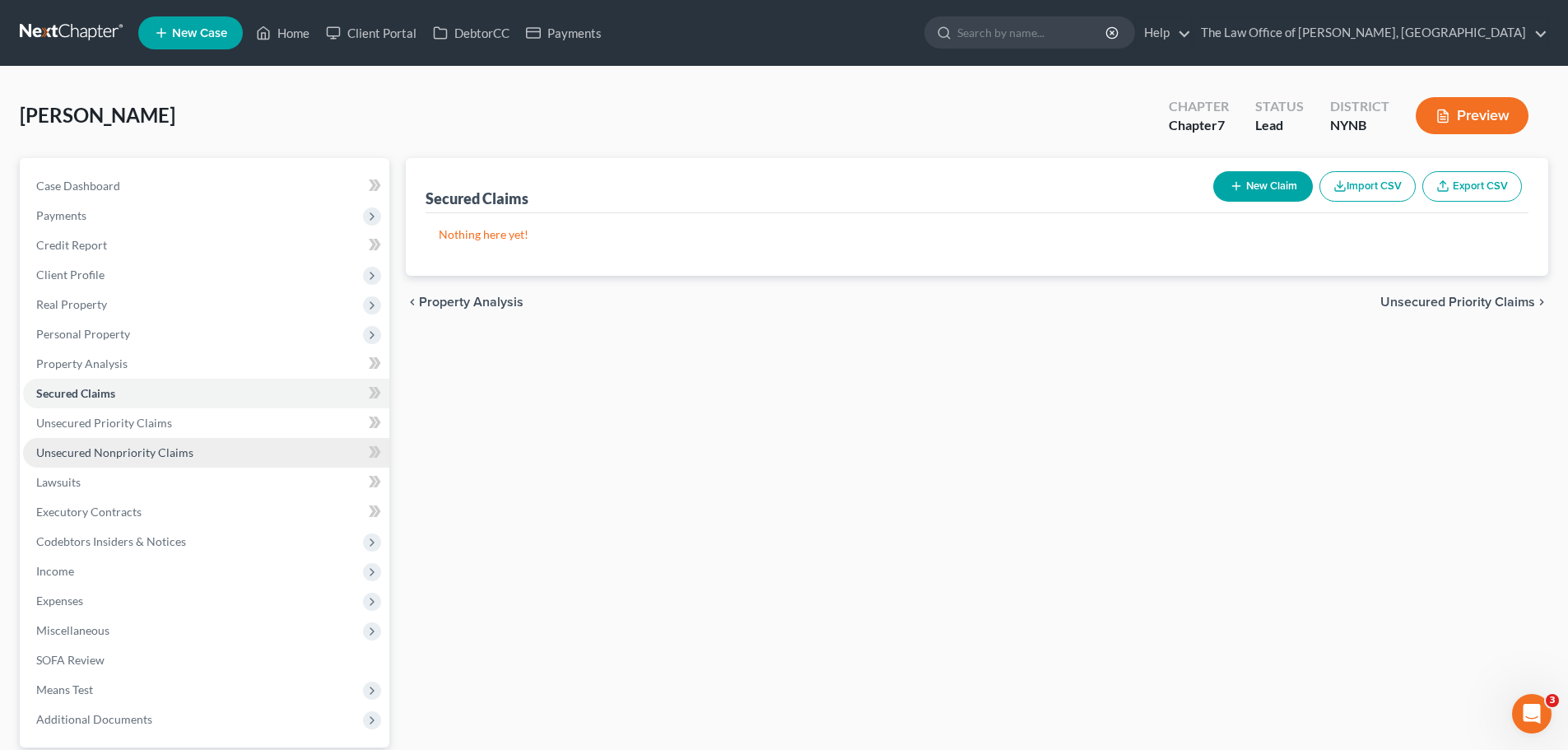
click at [102, 454] on span "Unsecured Nonpriority Claims" at bounding box center [114, 452] width 157 height 14
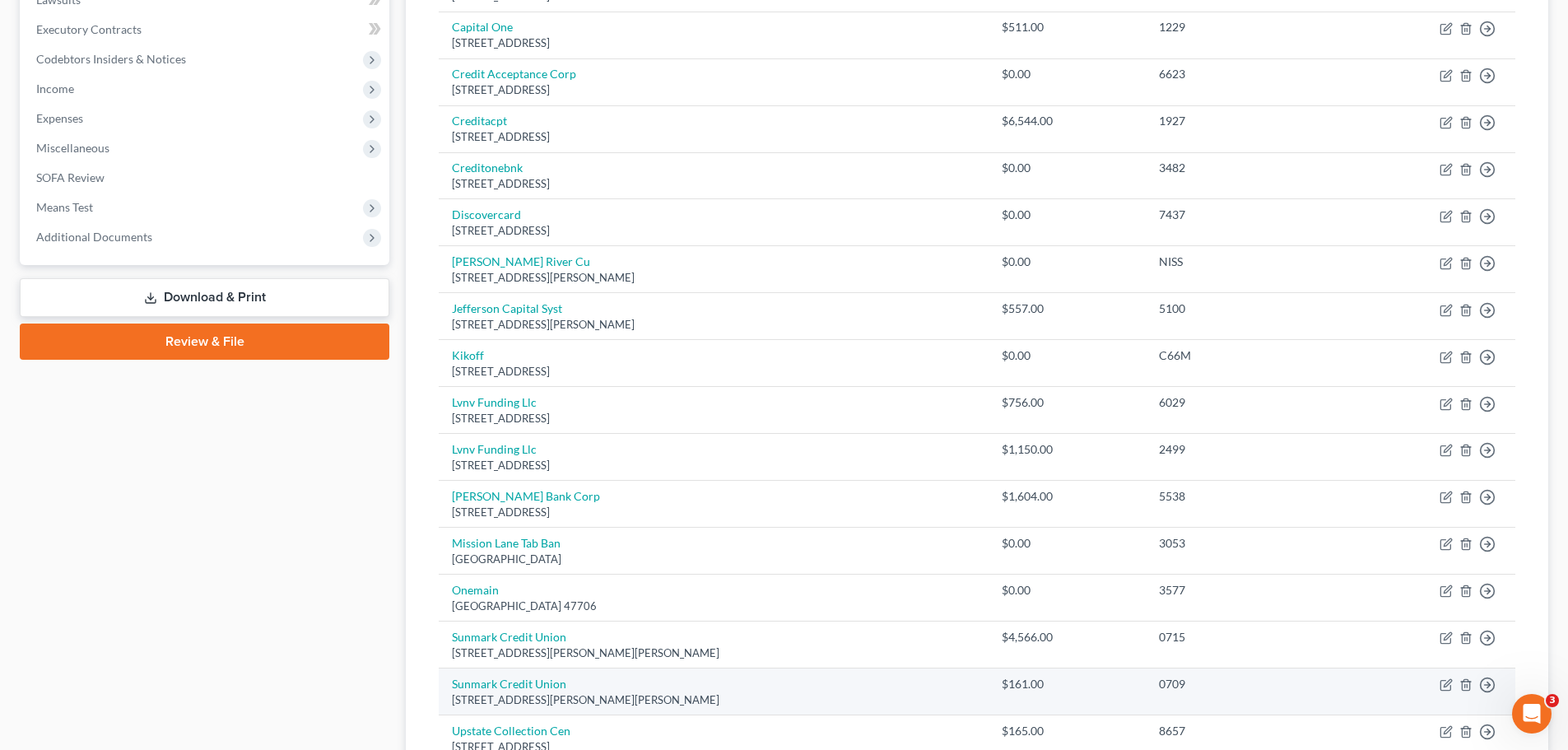
scroll to position [767, 0]
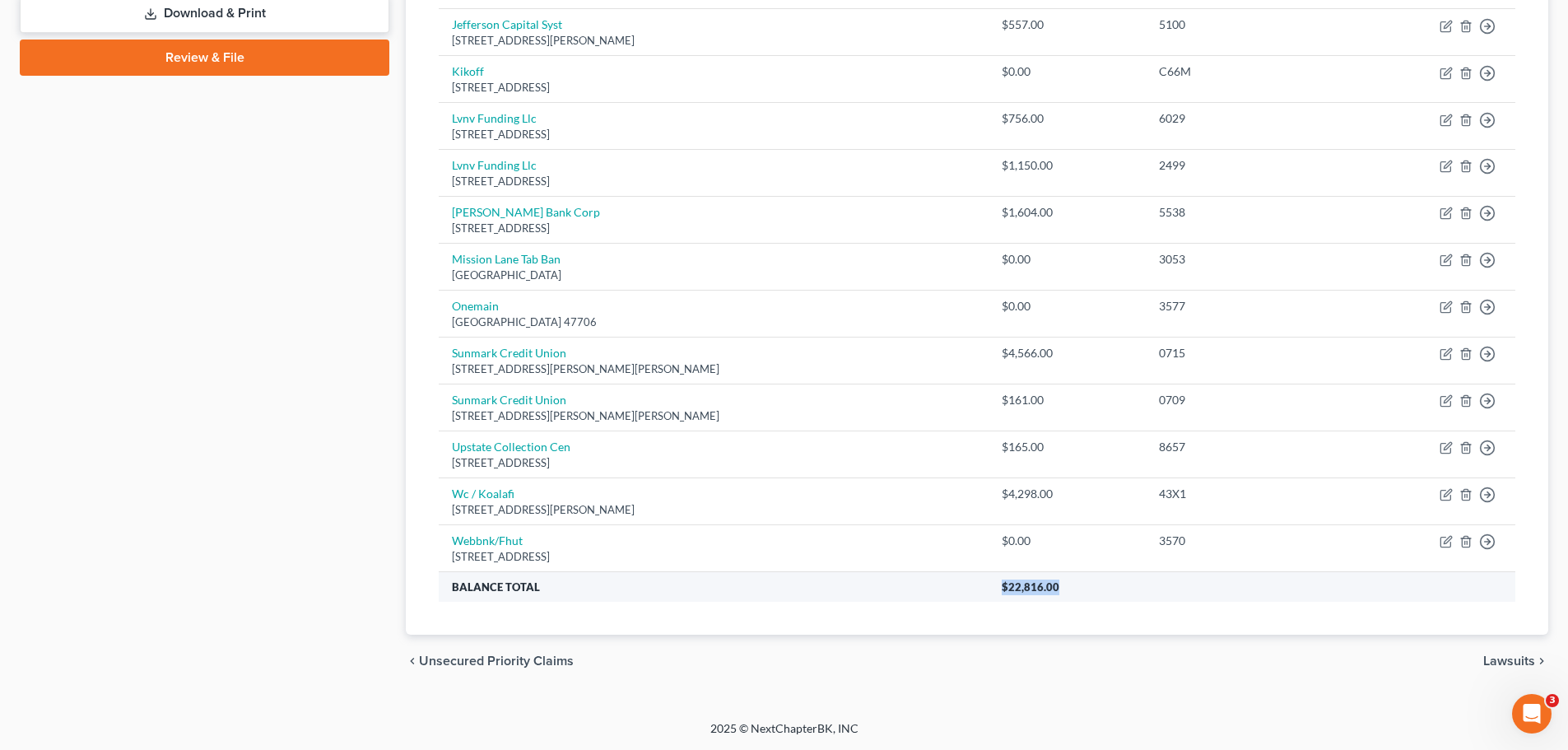
drag, startPoint x: 976, startPoint y: 587, endPoint x: 789, endPoint y: 584, distance: 187.0
click at [789, 584] on tr "Balance Total $22,816.00" at bounding box center [977, 588] width 1076 height 30
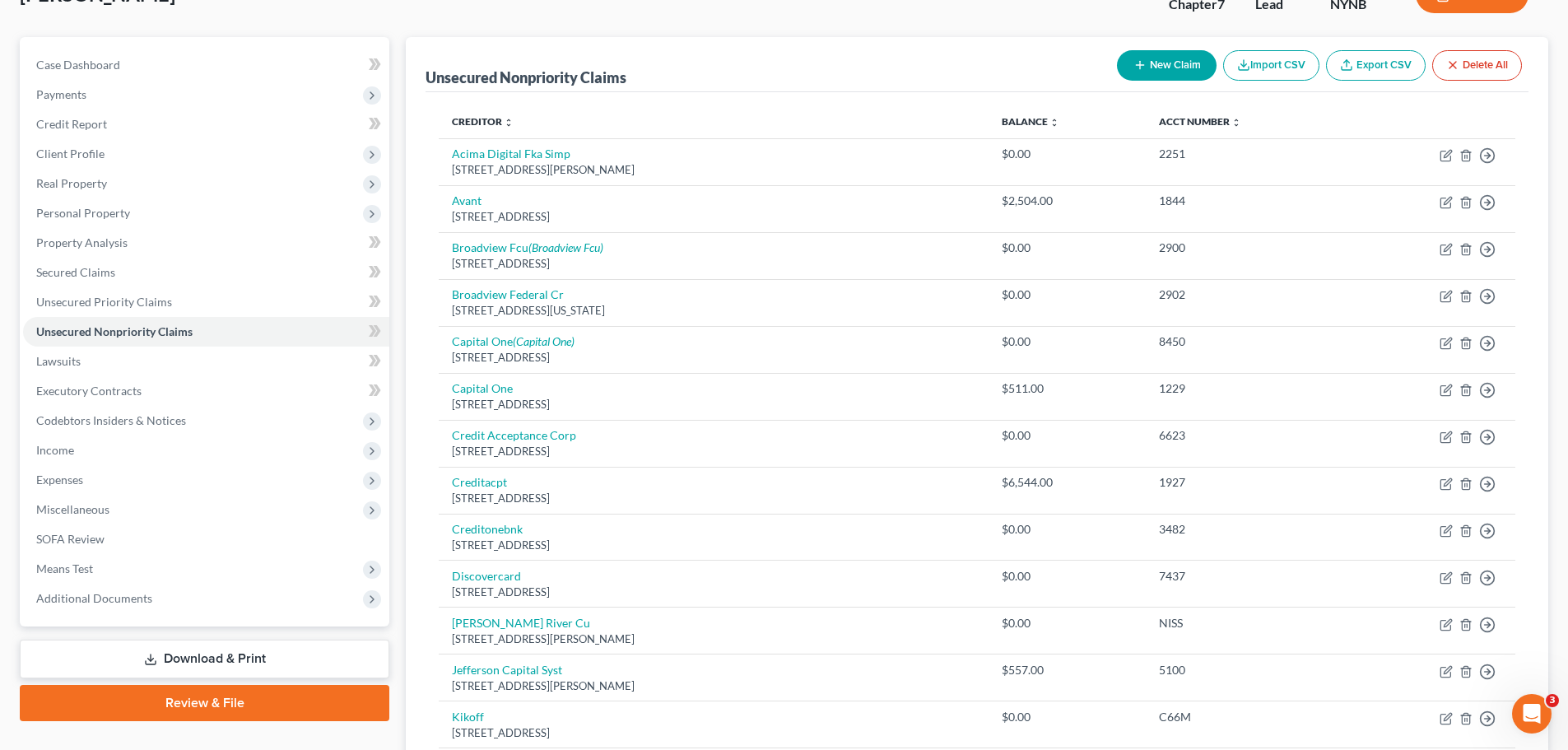
scroll to position [0, 0]
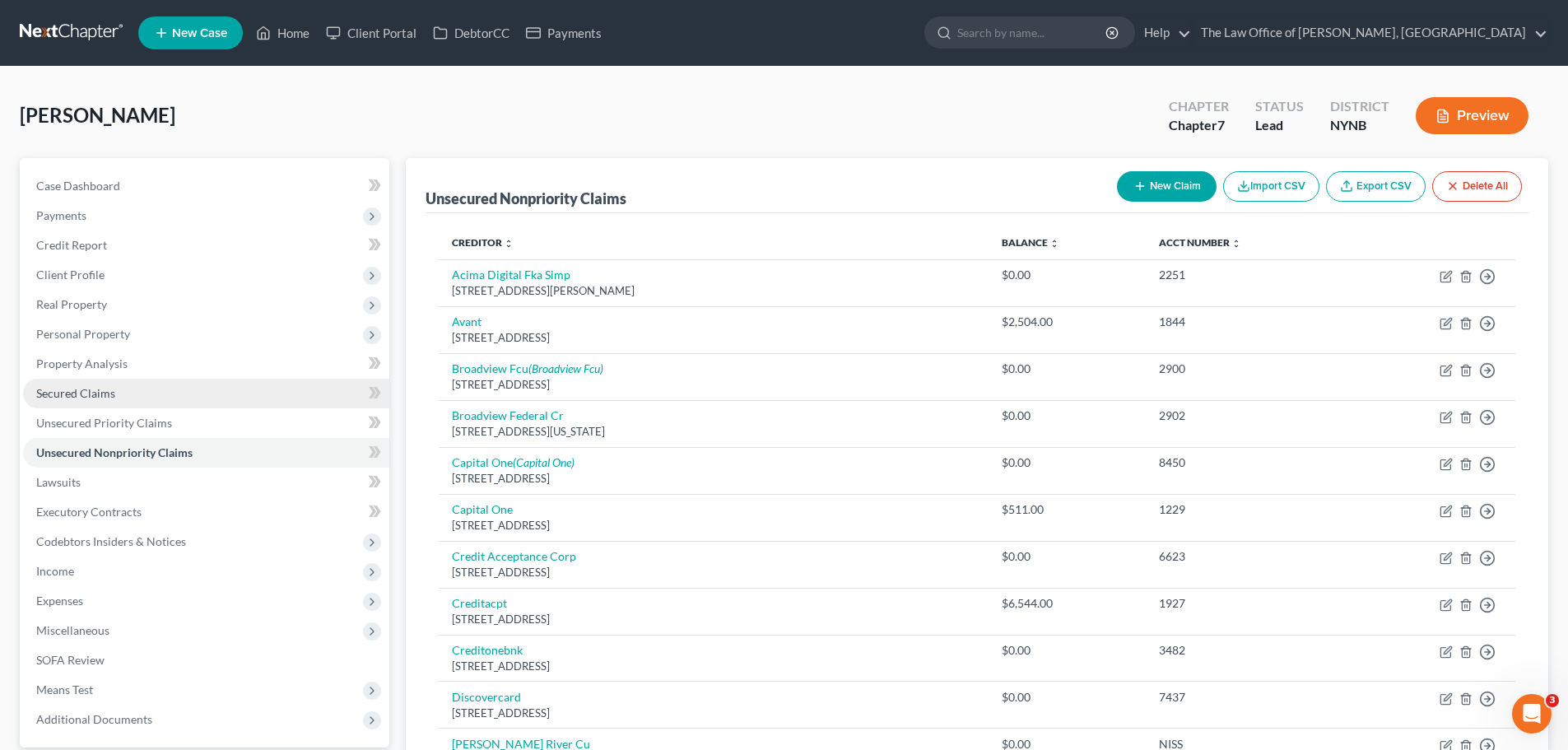
drag, startPoint x: 103, startPoint y: 391, endPoint x: 240, endPoint y: 382, distance: 137.3
click at [103, 391] on span "Secured Claims" at bounding box center [75, 393] width 79 height 14
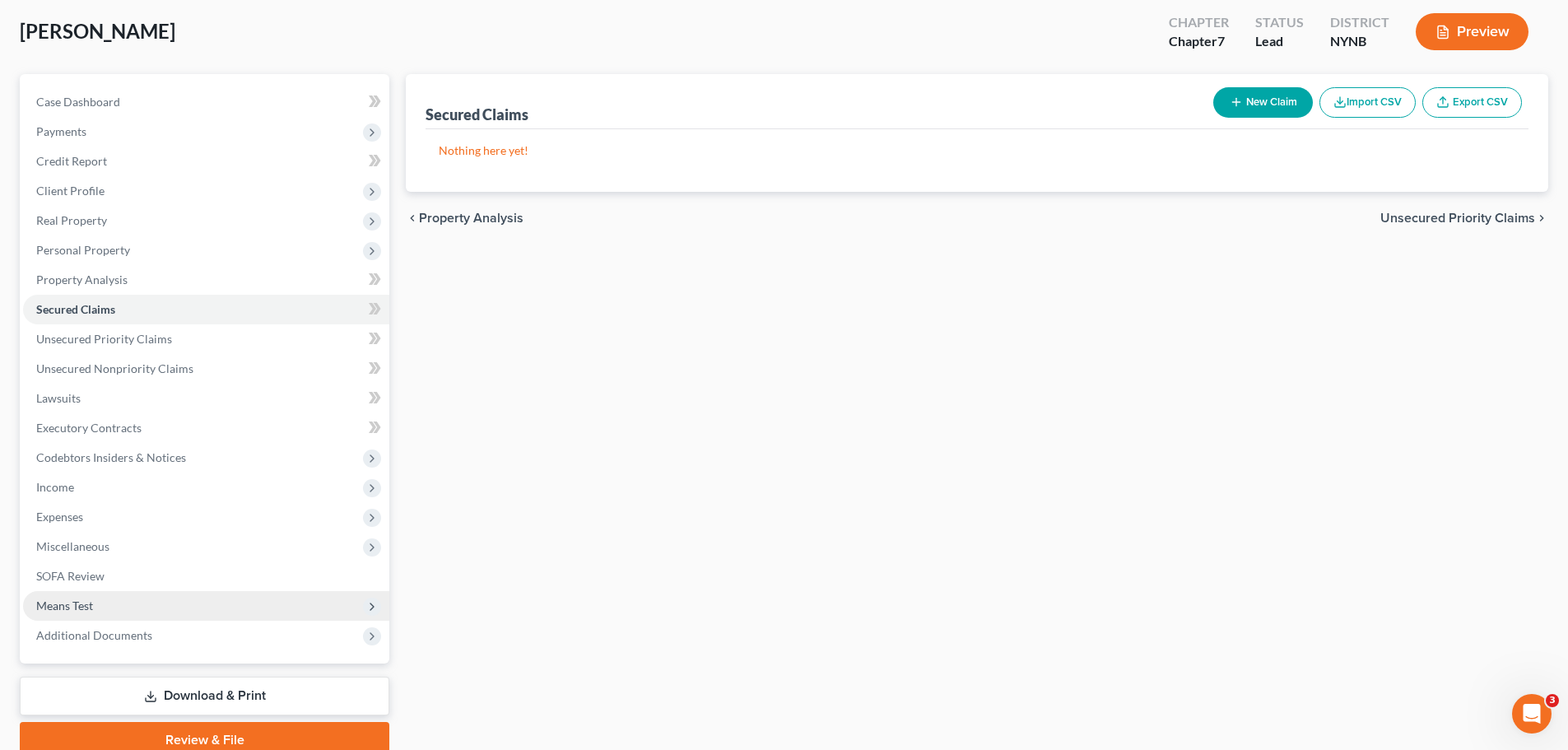
scroll to position [154, 0]
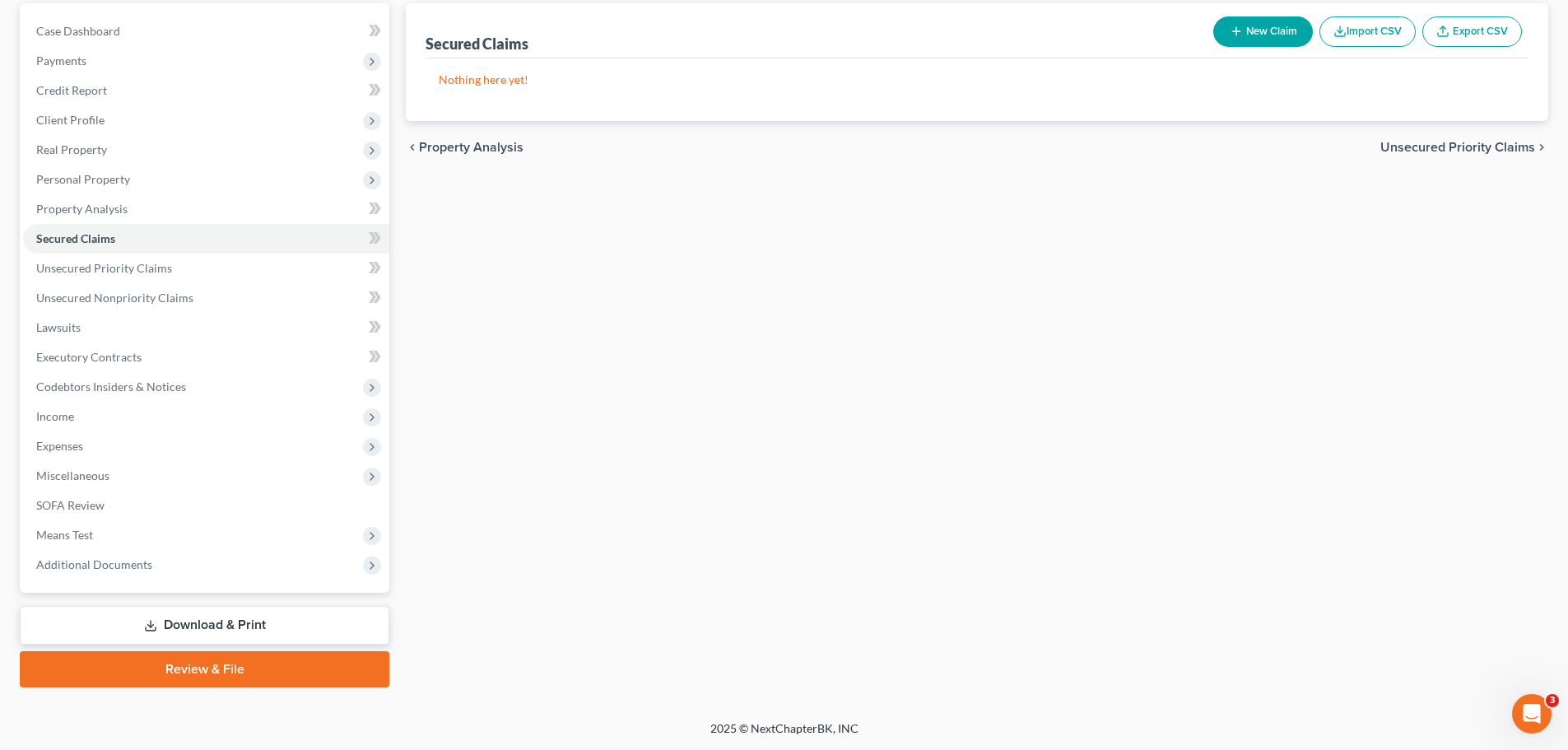
click at [246, 671] on link "Review & File" at bounding box center [204, 669] width 369 height 36
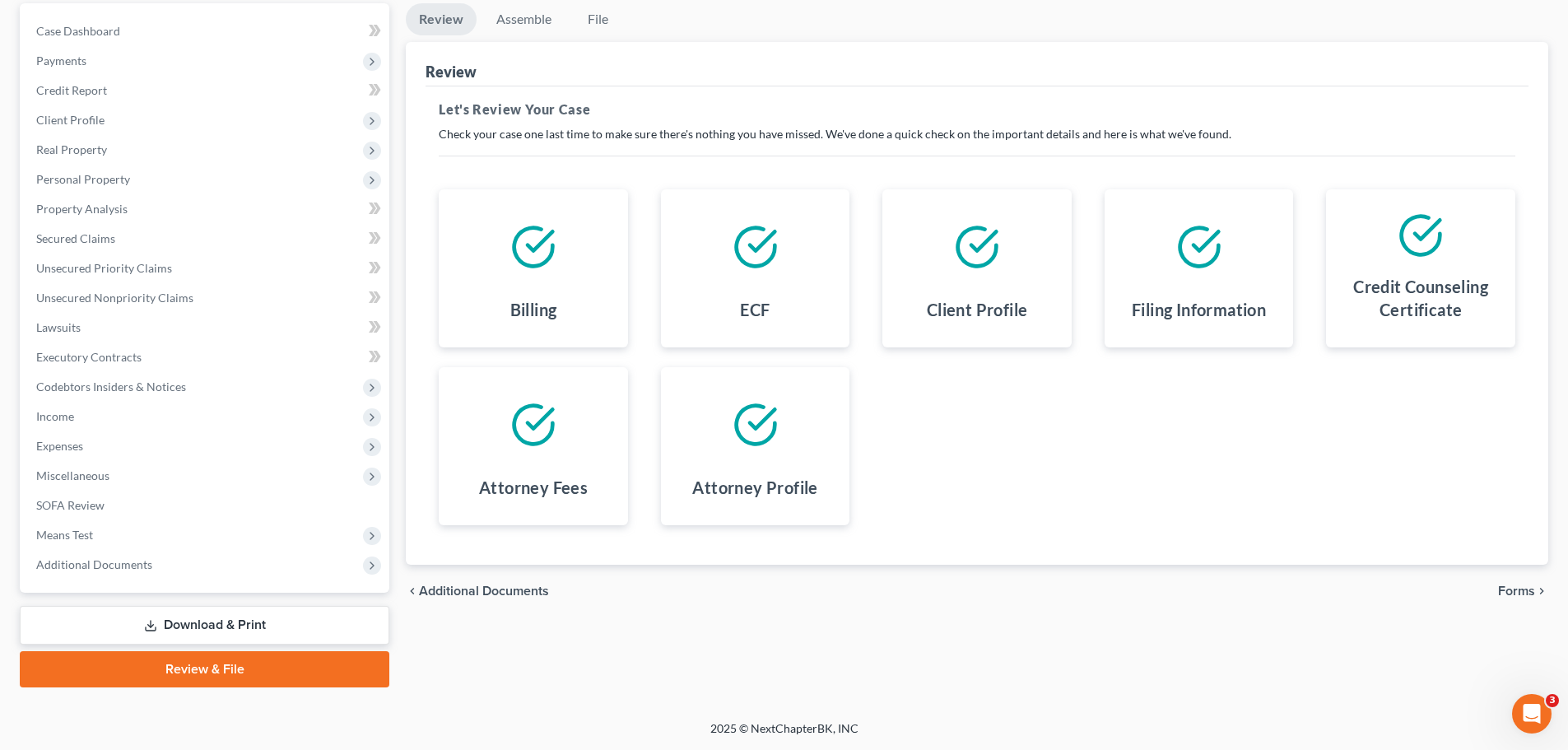
click at [184, 626] on link "Download & Print" at bounding box center [204, 625] width 369 height 39
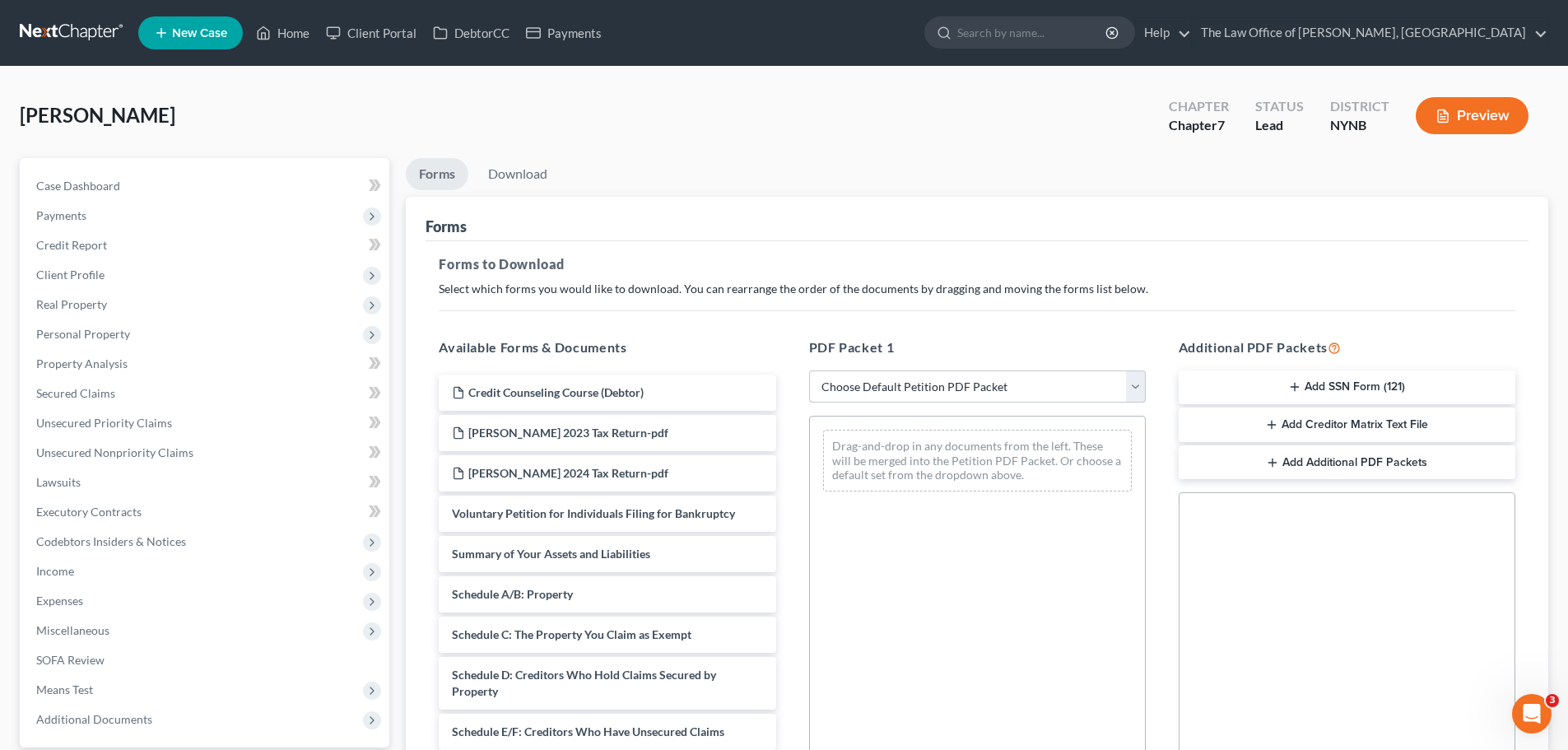
drag, startPoint x: 955, startPoint y: 383, endPoint x: 927, endPoint y: 401, distance: 33.3
click at [954, 385] on select "Choose Default Petition PDF Packet Complete Bankruptcy Petition (all forms and …" at bounding box center [978, 386] width 336 height 33
select select "0"
click at [809, 371] on select "Choose Default Petition PDF Packet Complete Bankruptcy Petition (all forms and …" at bounding box center [978, 386] width 336 height 33
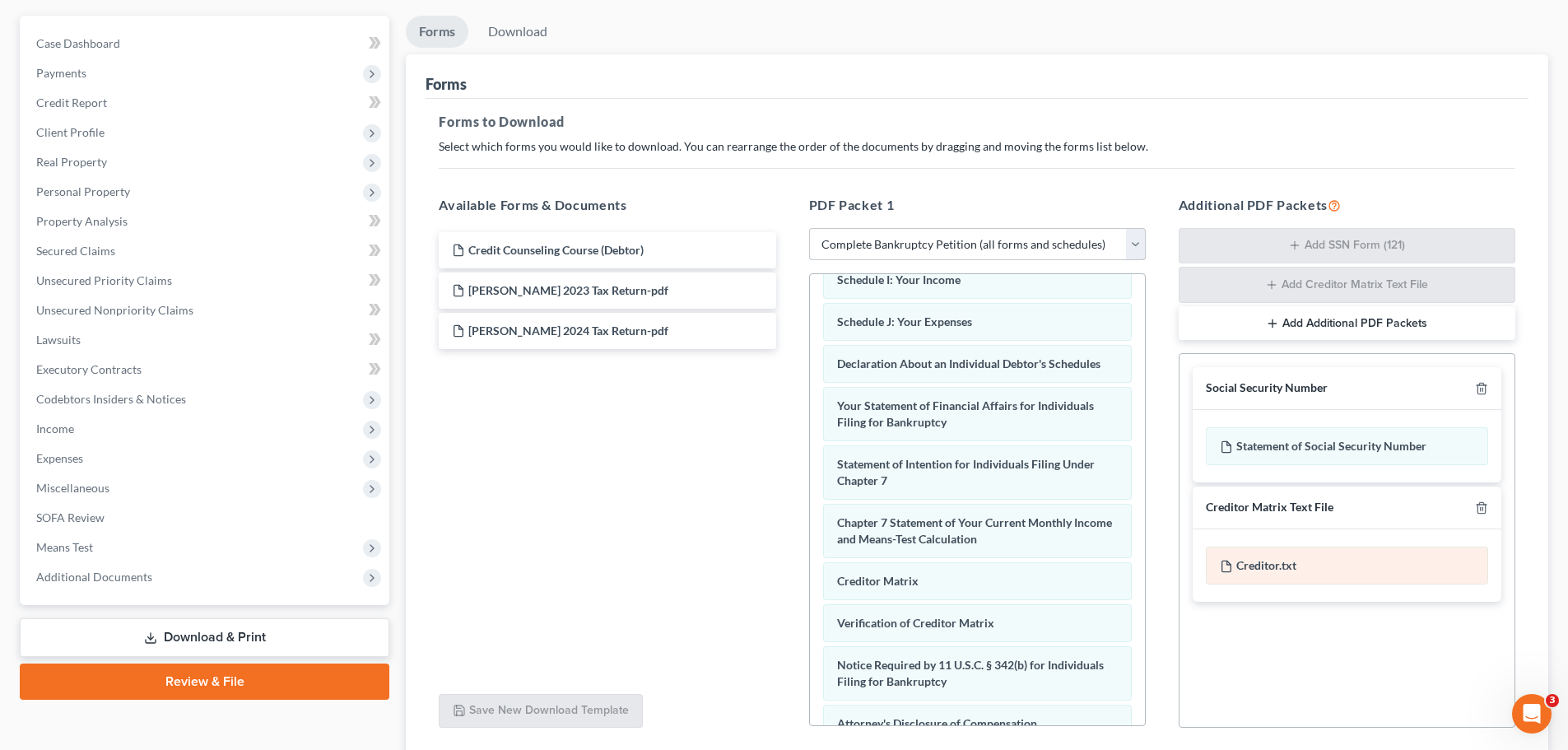
scroll to position [268, 0]
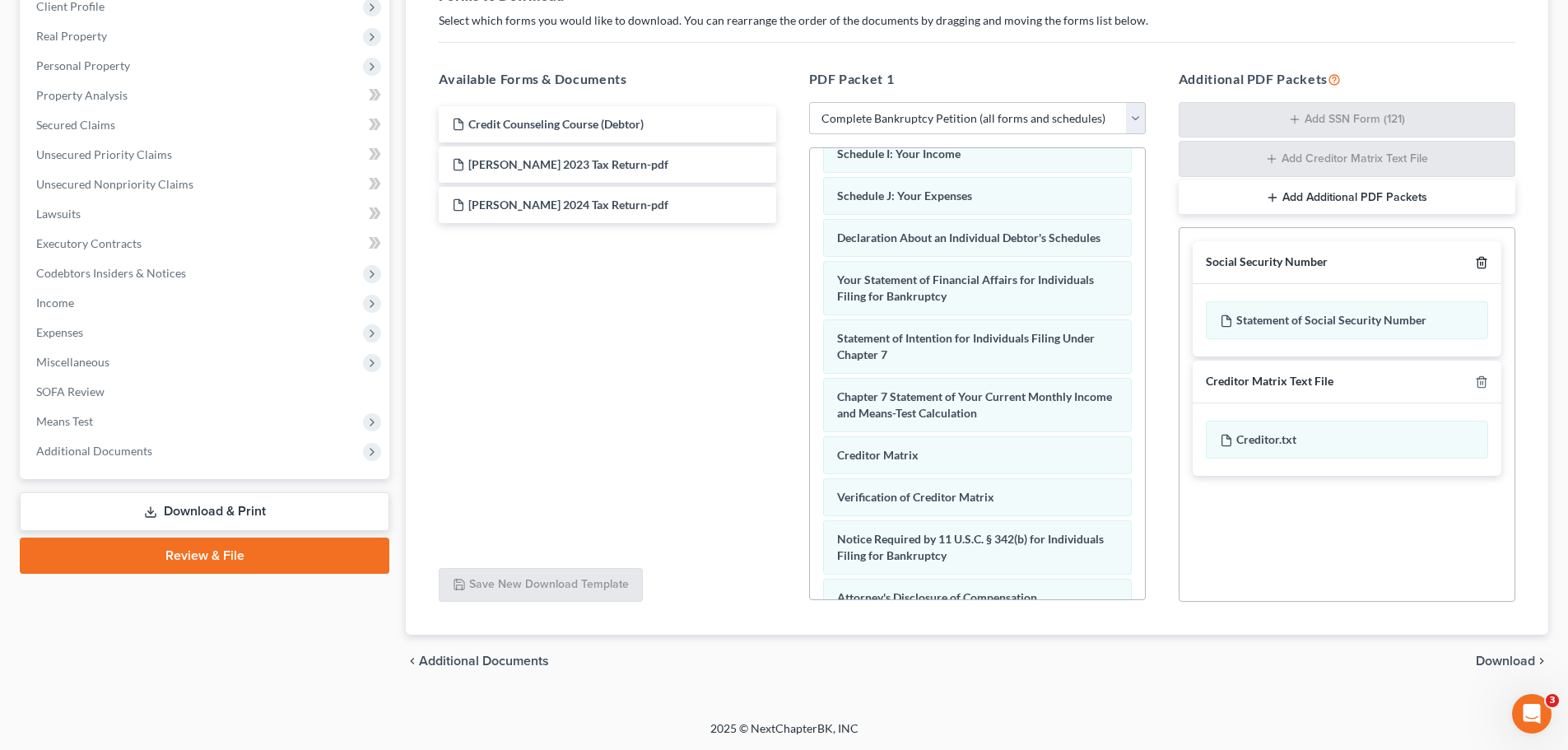
click at [1483, 263] on icon "button" at bounding box center [1480, 262] width 13 height 13
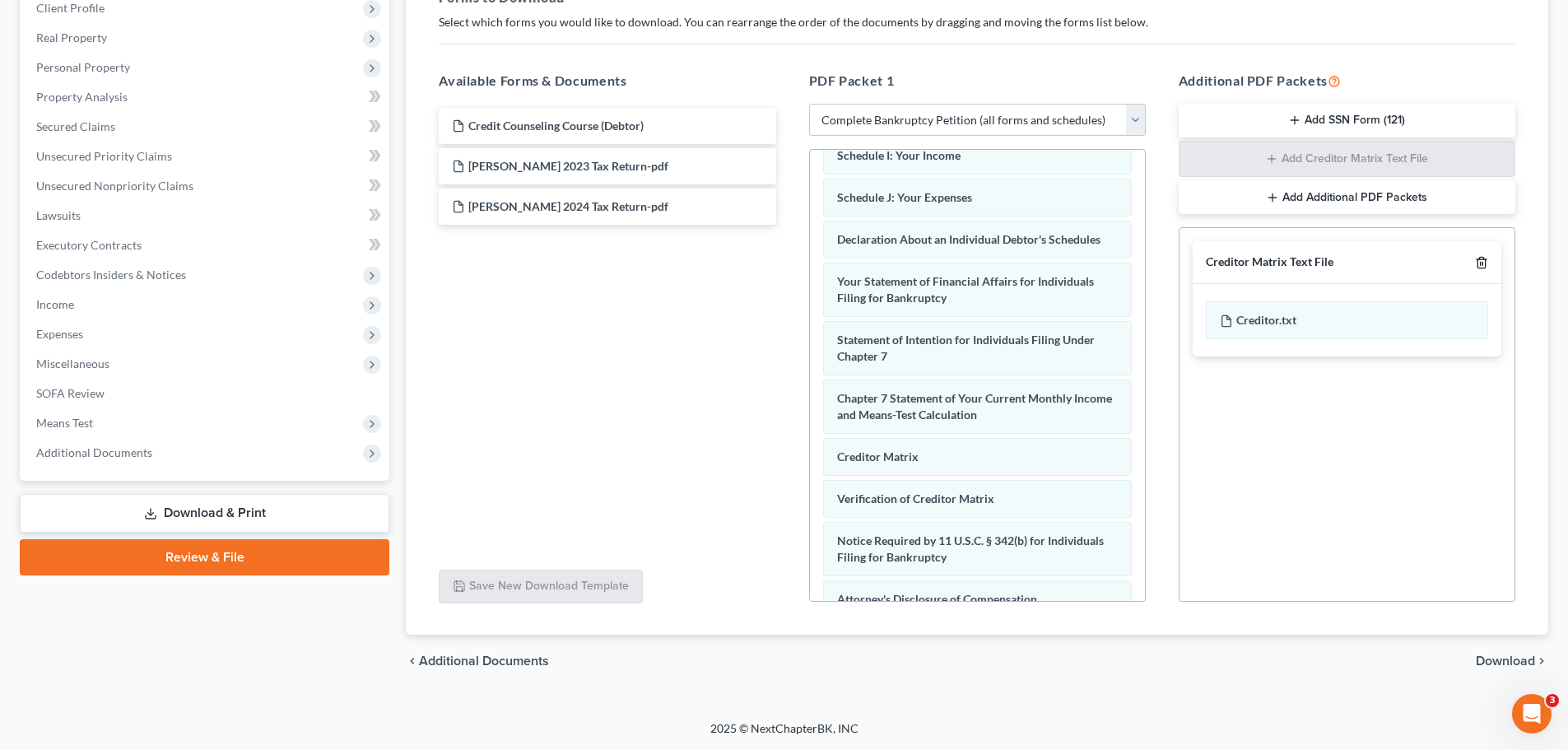
scroll to position [267, 0]
click at [1482, 263] on line "button" at bounding box center [1482, 264] width 0 height 3
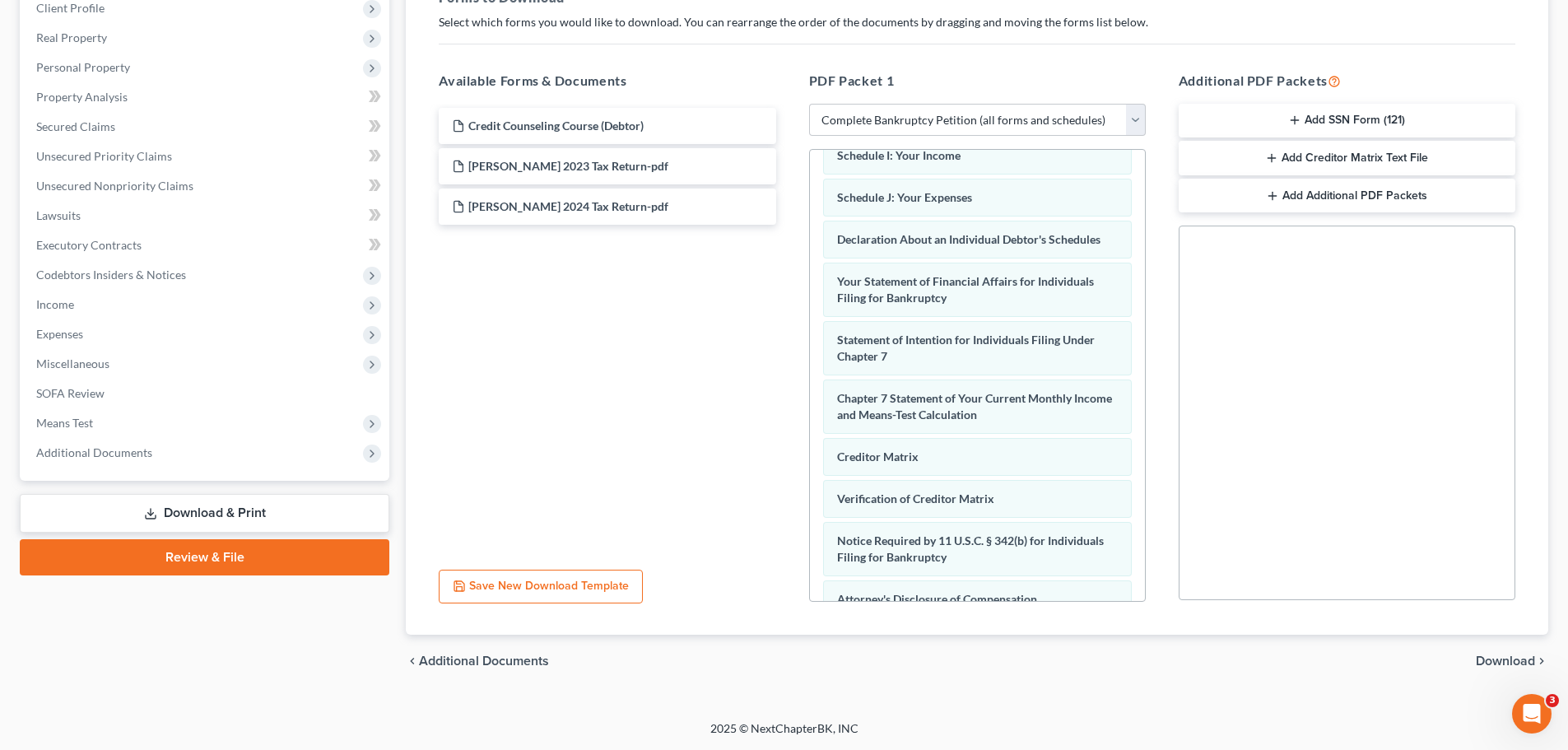
click at [1486, 658] on span "Download" at bounding box center [1505, 660] width 60 height 13
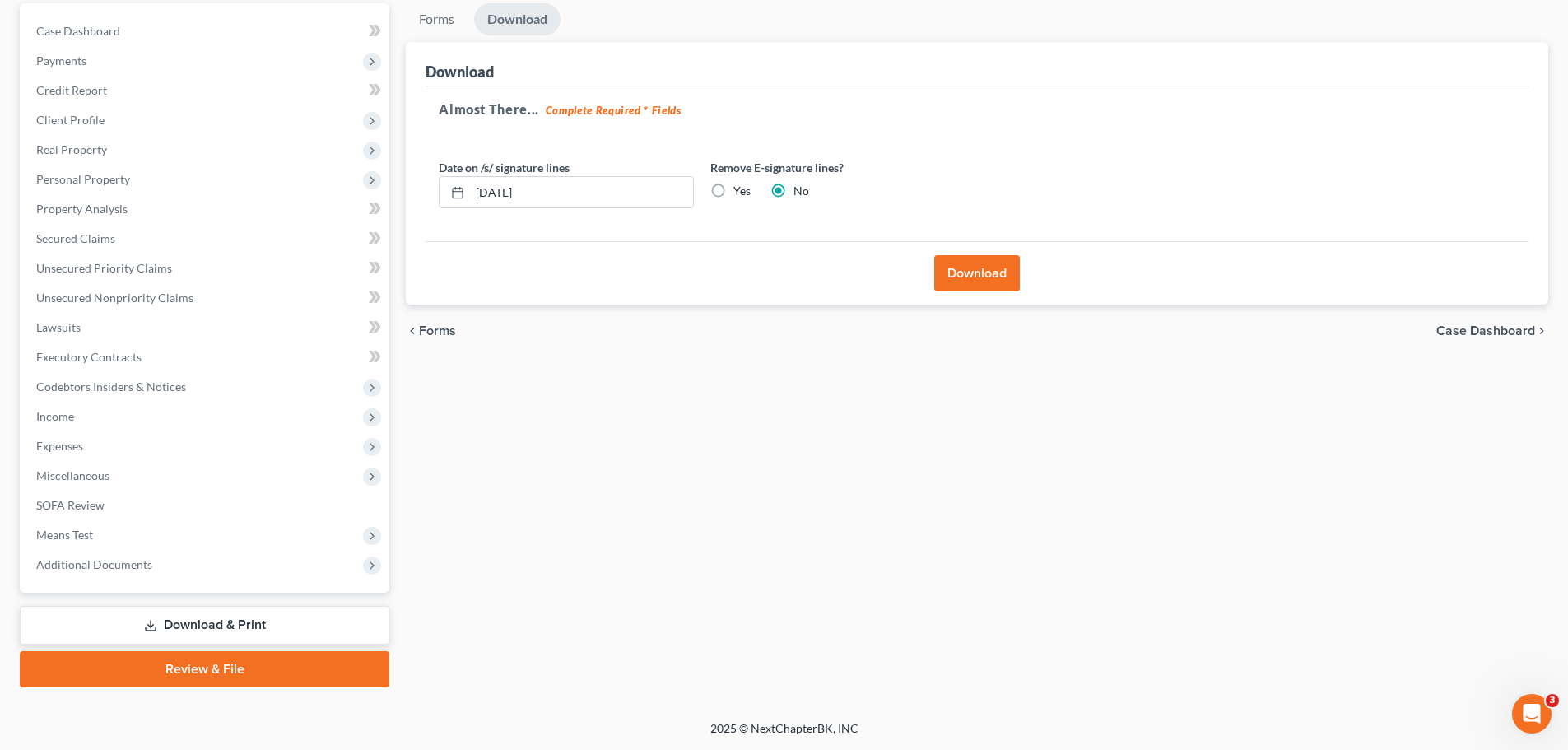
scroll to position [154, 0]
click at [1003, 271] on button "Download" at bounding box center [977, 273] width 86 height 36
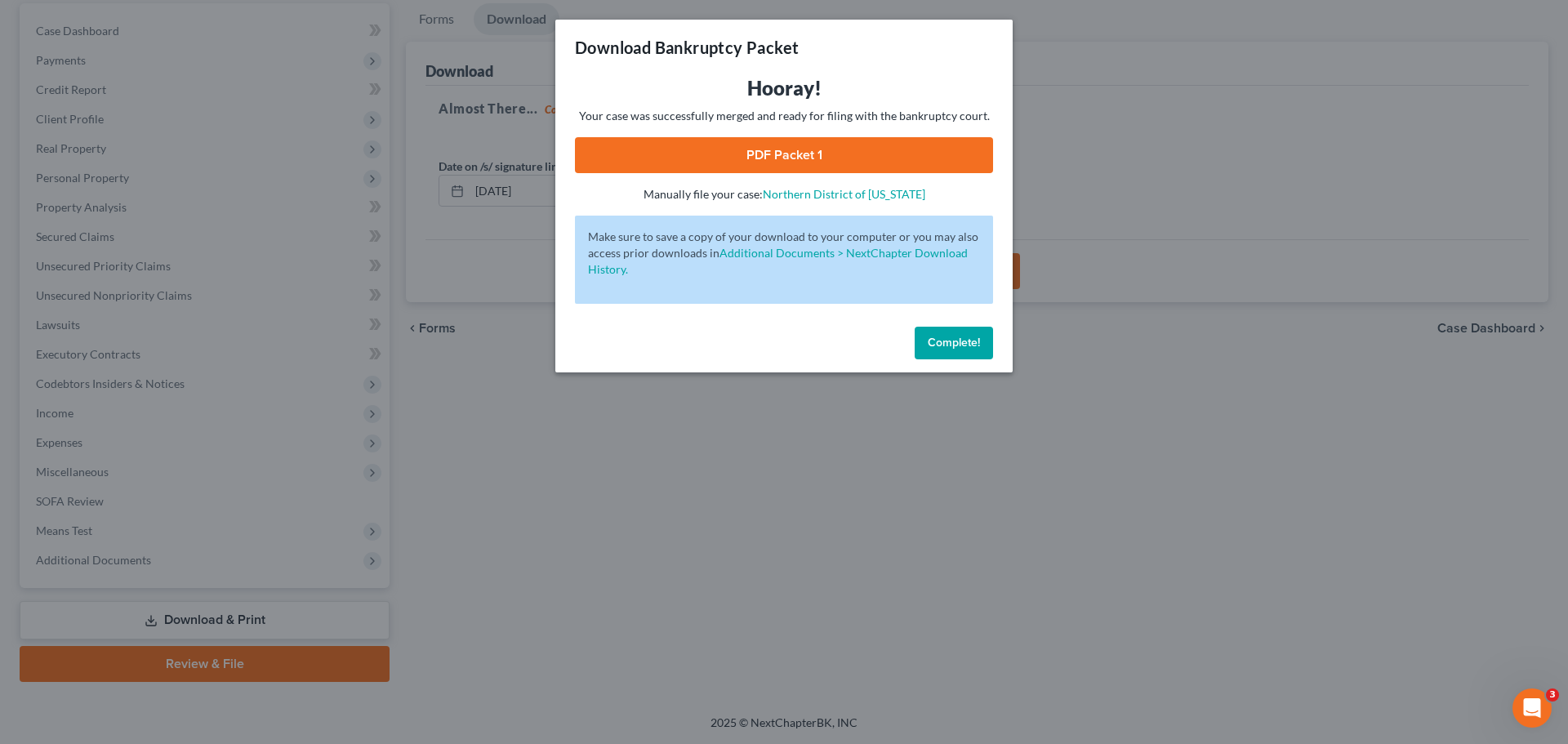
click at [769, 157] on link "PDF Packet 1" at bounding box center [784, 155] width 418 height 36
drag, startPoint x: 964, startPoint y: 355, endPoint x: 944, endPoint y: 356, distance: 20.0
click at [964, 355] on button "Complete!" at bounding box center [953, 343] width 78 height 33
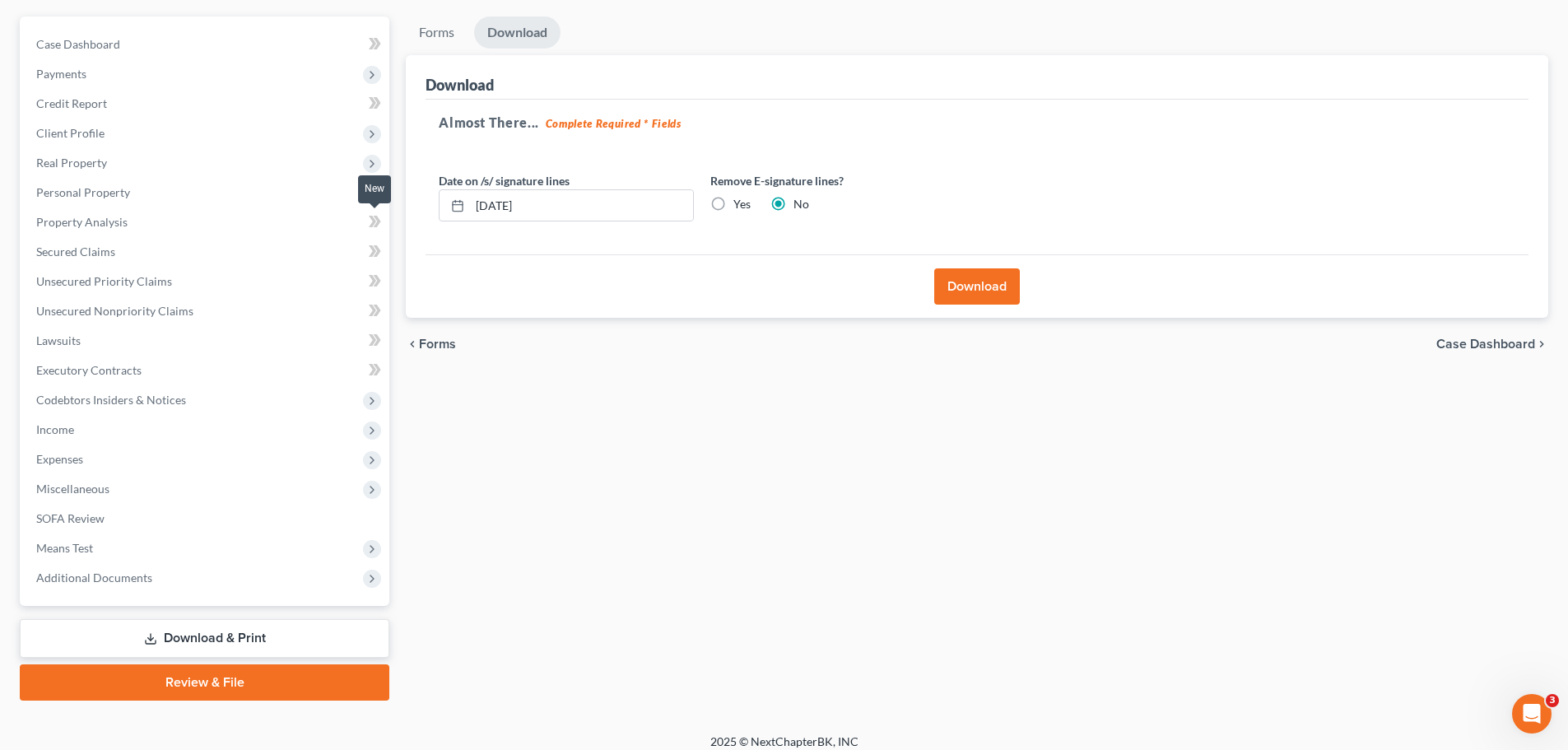
scroll to position [0, 0]
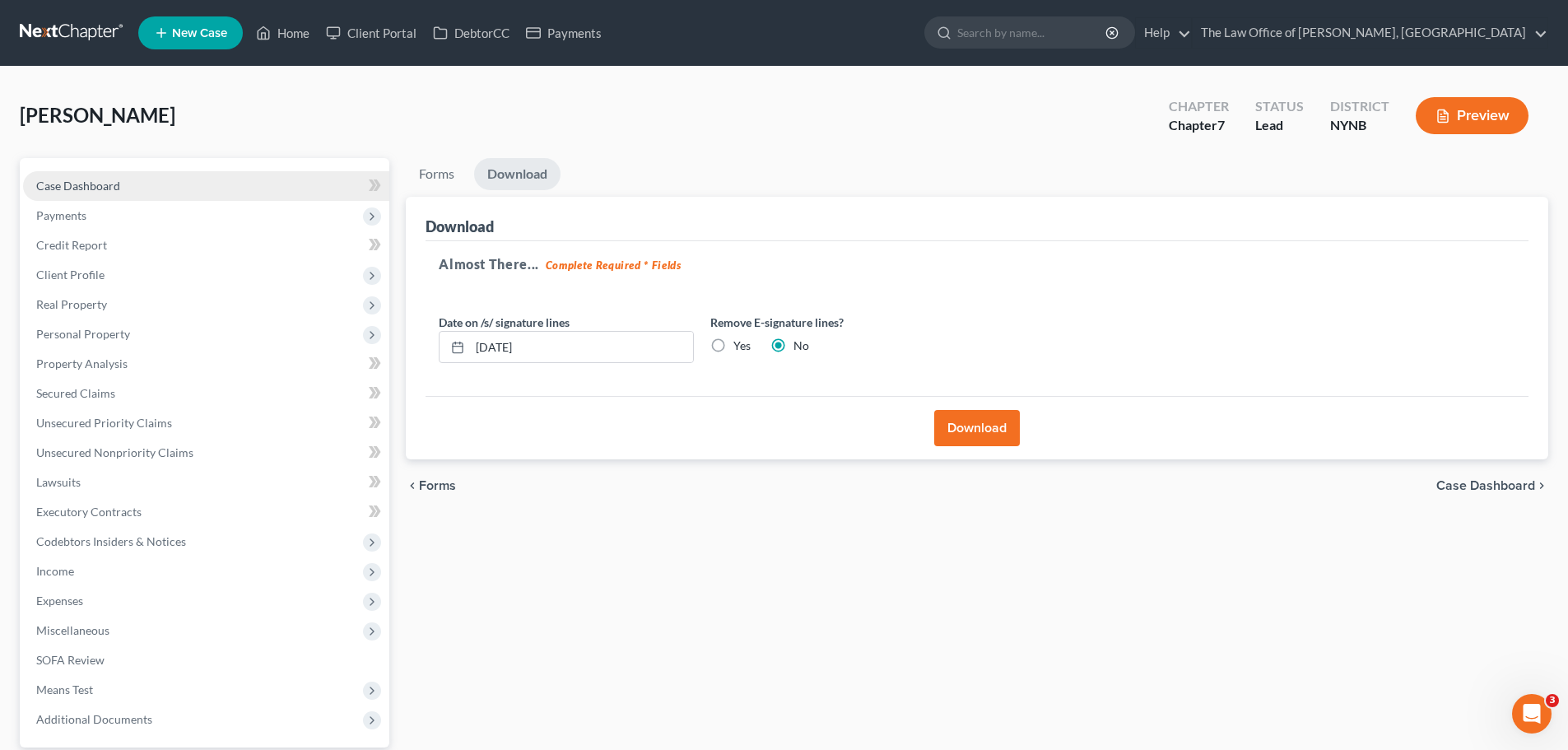
click at [93, 191] on span "Case Dashboard" at bounding box center [78, 185] width 84 height 14
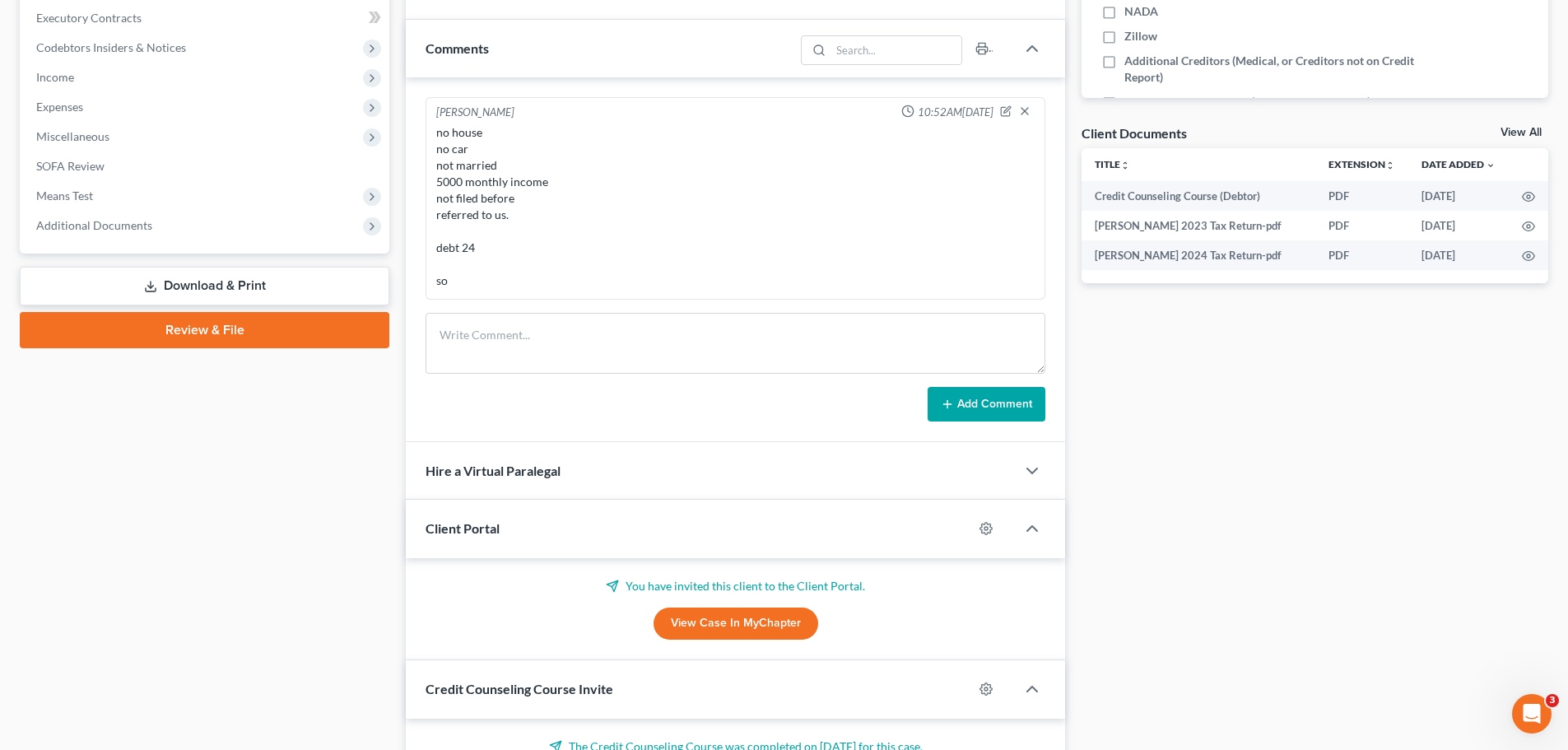
scroll to position [748, 0]
click at [485, 345] on textarea at bounding box center [735, 343] width 619 height 61
type textarea "[CREDIT_CARD_NUMBER] 9/2030 554"
click at [999, 414] on button "Add Comment" at bounding box center [987, 404] width 117 height 35
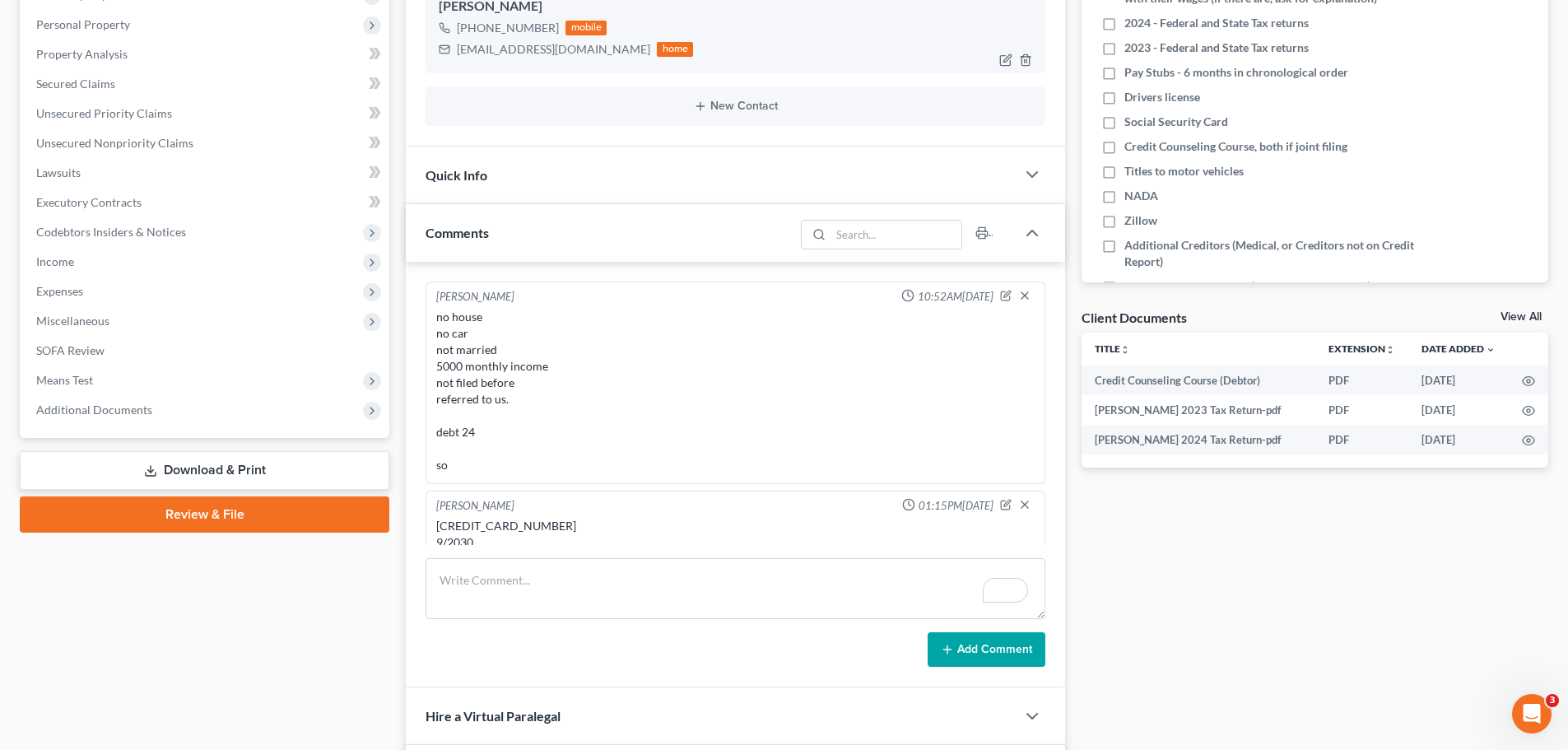
scroll to position [83, 0]
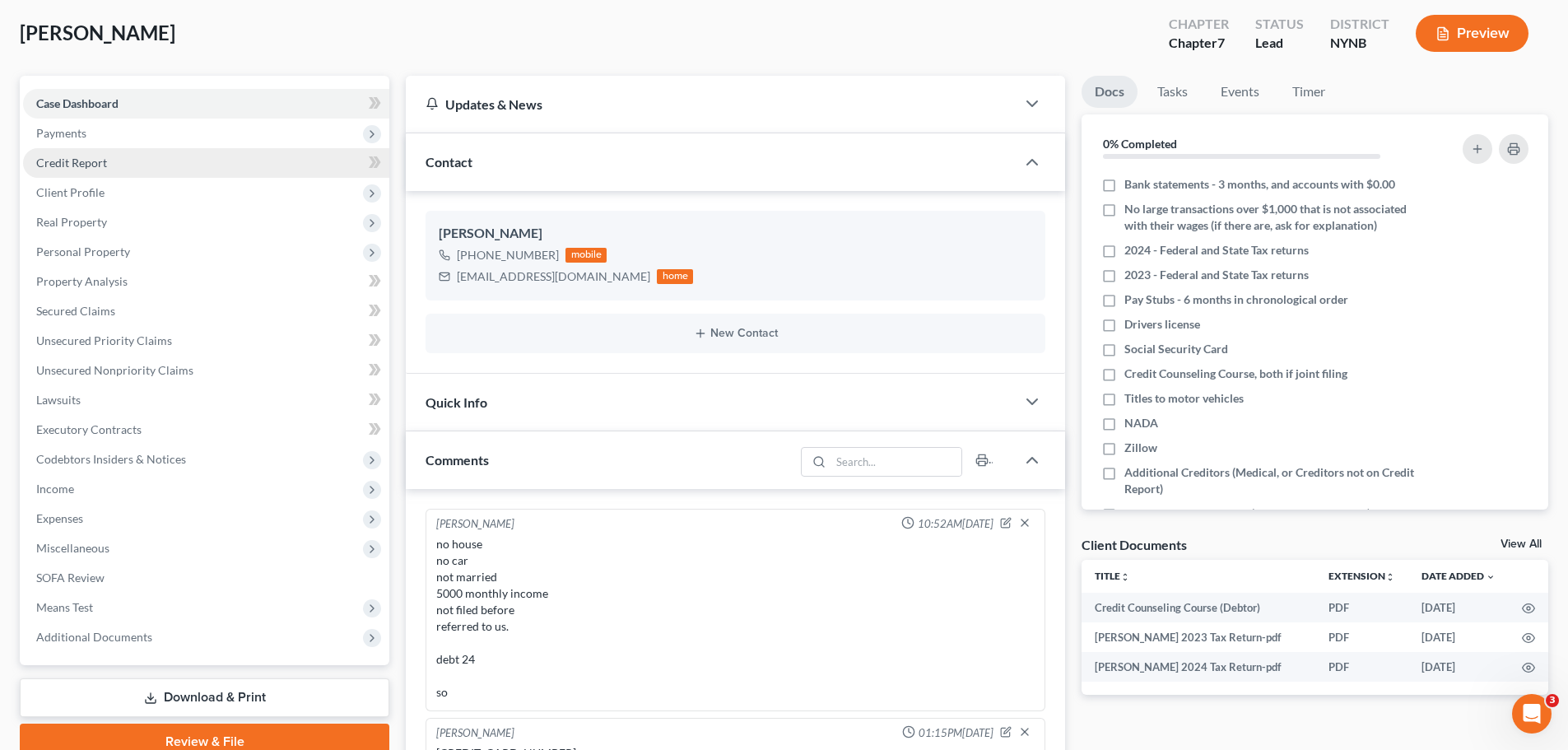
drag, startPoint x: 81, startPoint y: 140, endPoint x: 112, endPoint y: 171, distance: 43.8
click at [81, 140] on span "Payments" at bounding box center [206, 133] width 366 height 30
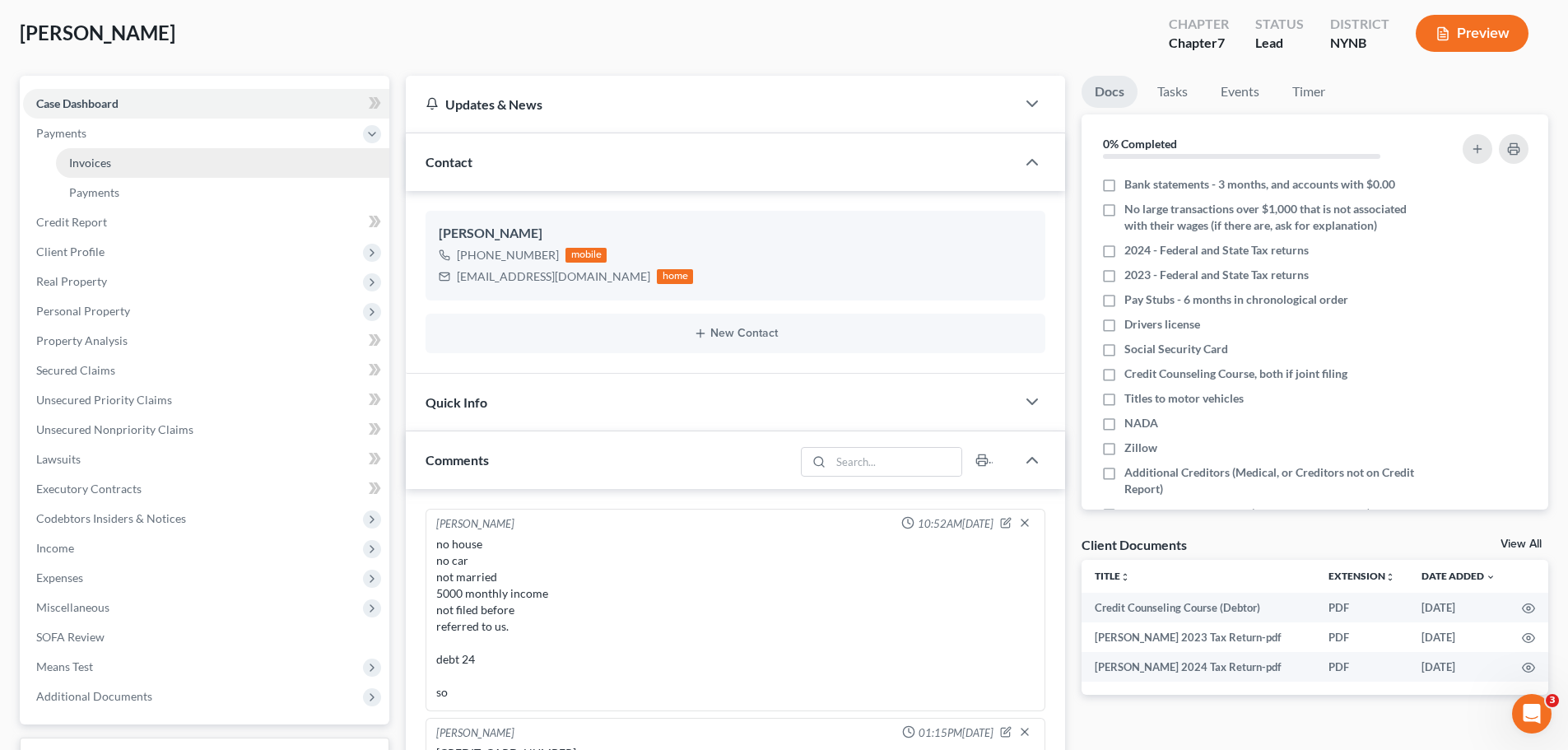
click at [112, 164] on link "Invoices" at bounding box center [222, 163] width 334 height 30
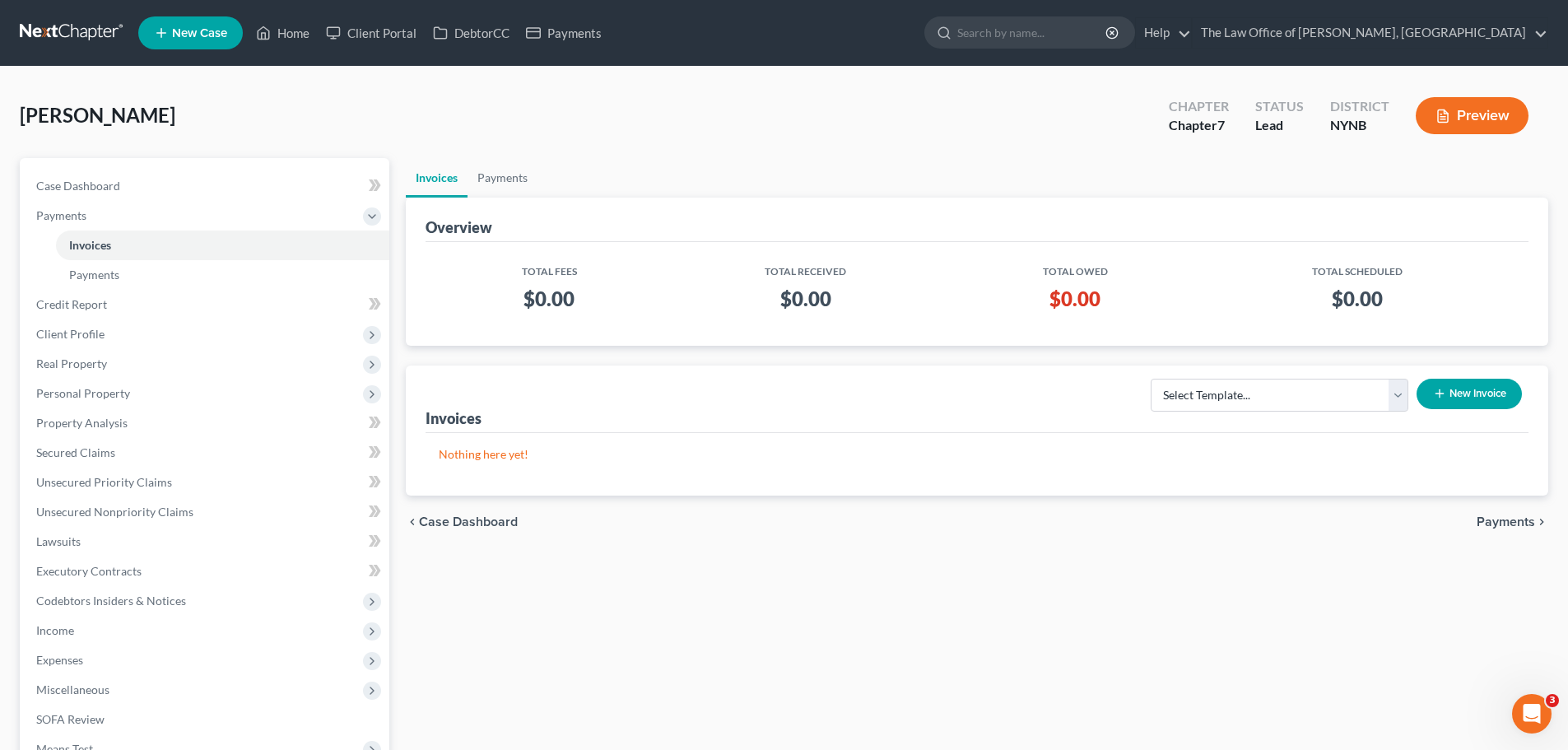
click at [1451, 392] on button "New Invoice" at bounding box center [1469, 393] width 106 height 31
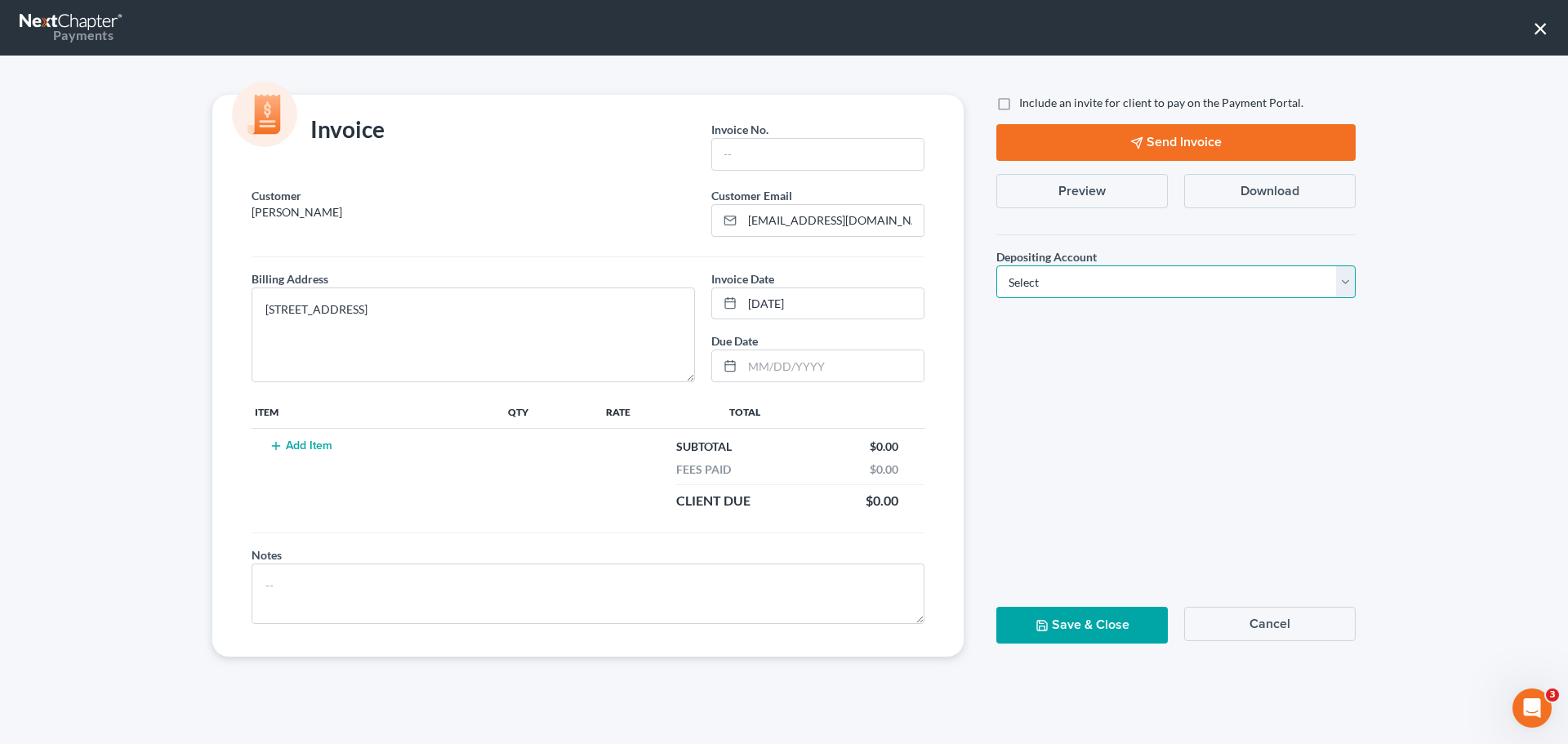
click at [1045, 287] on select "Select Operation Trust" at bounding box center [1177, 282] width 360 height 33
click at [1298, 621] on button "Cancel" at bounding box center [1271, 623] width 172 height 35
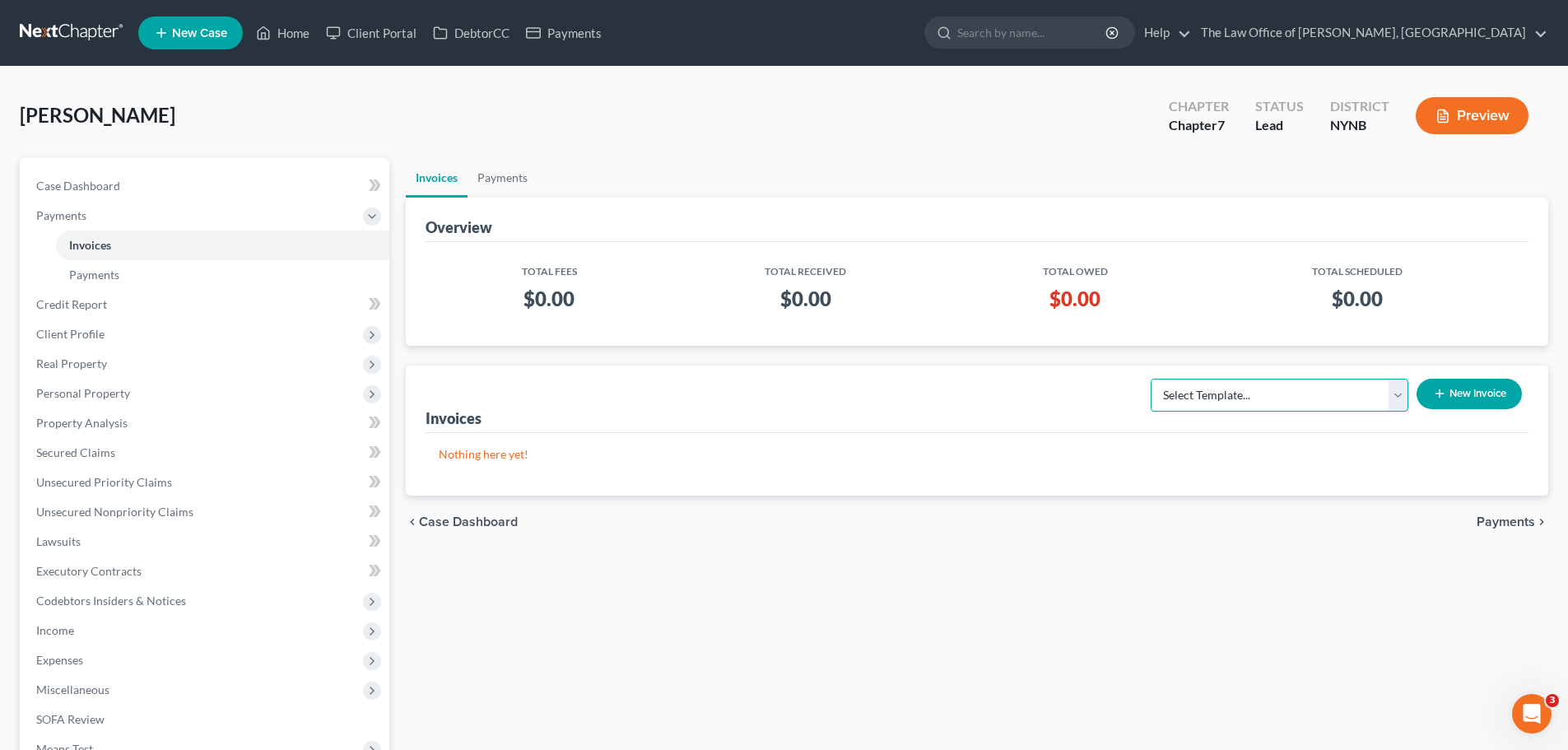
drag, startPoint x: 1379, startPoint y: 397, endPoint x: 1318, endPoint y: 409, distance: 62.2
click at [1378, 397] on select "Select Template... Bankruptcy Standard Fee and Costs - Ch 7" at bounding box center [1279, 394] width 258 height 33
select select "0"
click at [1151, 378] on select "Select Template... Bankruptcy Standard Fee and Costs - Ch 7" at bounding box center [1279, 394] width 258 height 33
click at [1477, 401] on button "New Invoice" at bounding box center [1469, 393] width 106 height 31
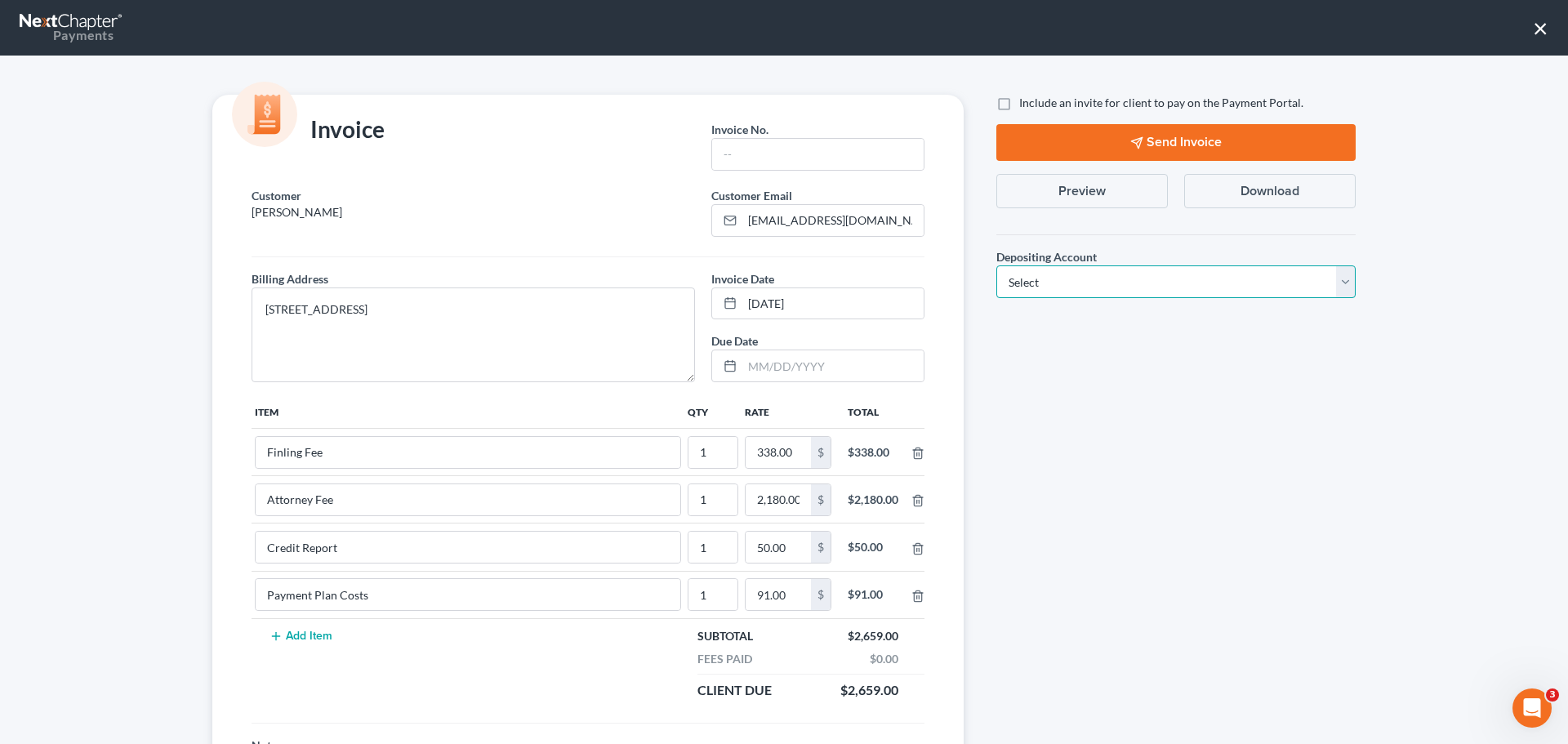
drag, startPoint x: 1146, startPoint y: 282, endPoint x: 1128, endPoint y: 289, distance: 19.3
click at [1146, 282] on select "Select Operation Trust" at bounding box center [1177, 282] width 360 height 33
select select "0"
click at [997, 266] on select "Select Operation Trust" at bounding box center [1177, 282] width 360 height 33
click at [794, 159] on input "text" at bounding box center [818, 154] width 211 height 31
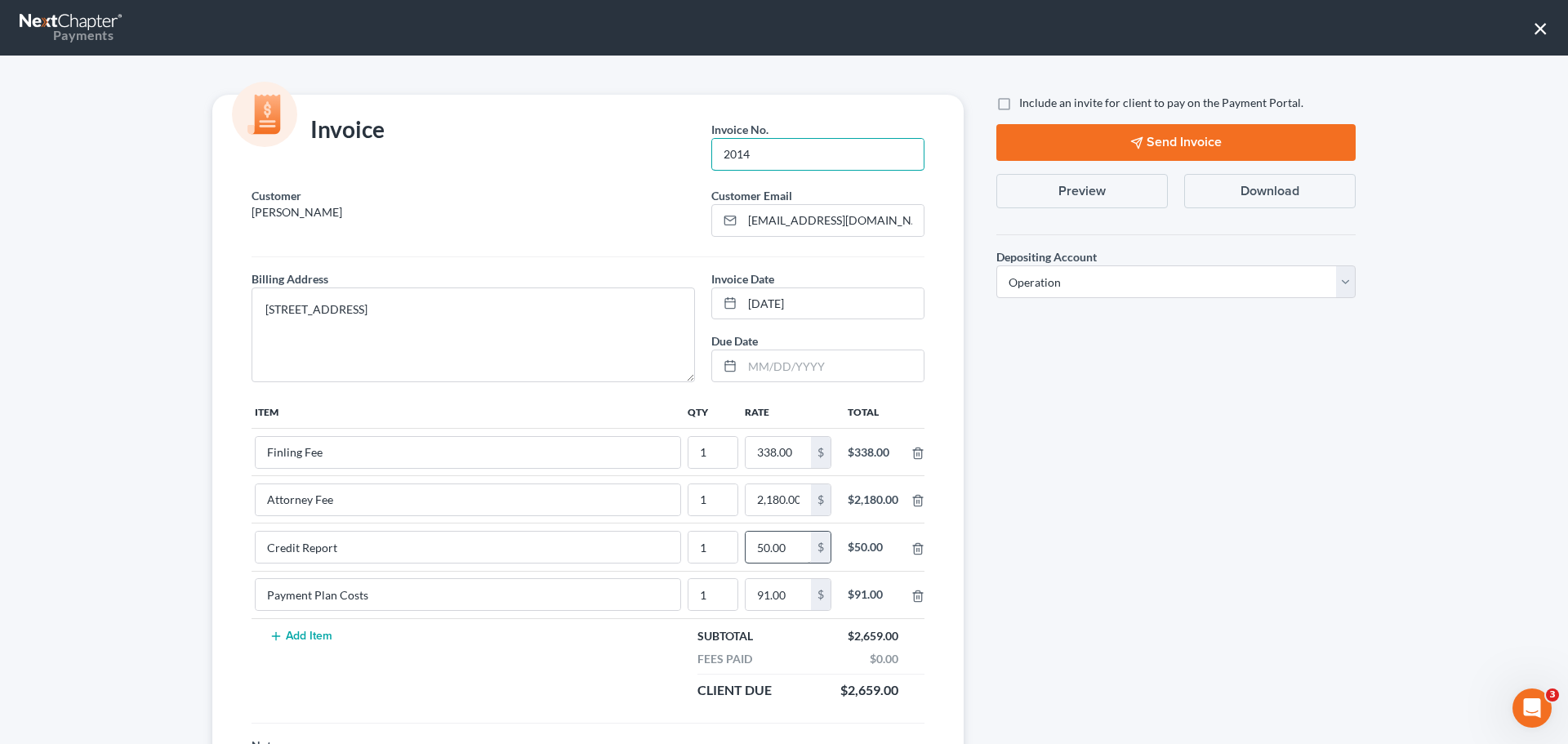
type input "2014"
click at [769, 544] on input "50.00" at bounding box center [779, 546] width 65 height 31
type input "150"
click at [1020, 102] on label "Include an invite for client to pay on the Payment Portal." at bounding box center [1162, 103] width 285 height 17
click at [1026, 102] on input "Include an invite for client to pay on the Payment Portal." at bounding box center [1031, 100] width 11 height 11
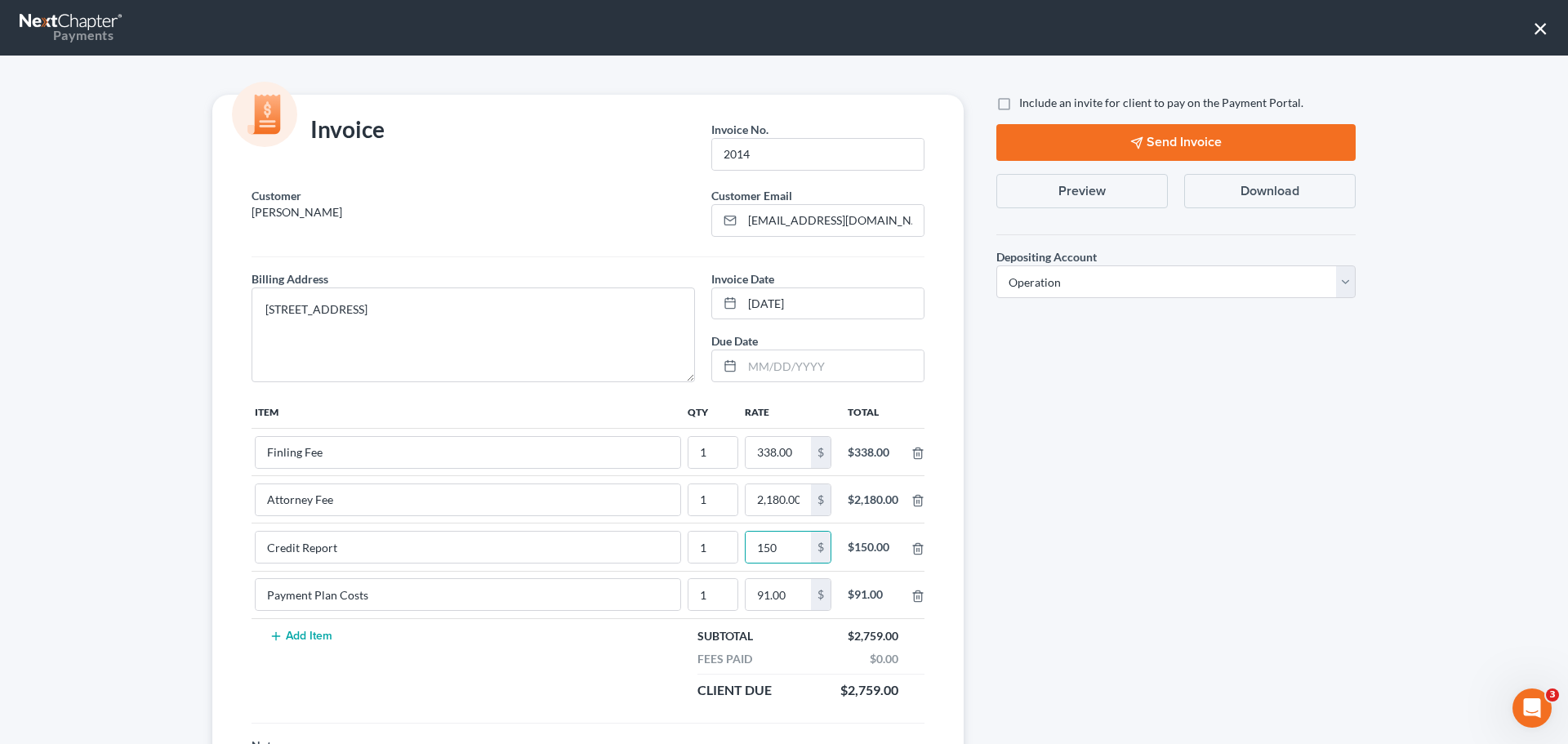
checkbox input "true"
click at [1218, 143] on button "Send Invoice" at bounding box center [1177, 142] width 360 height 37
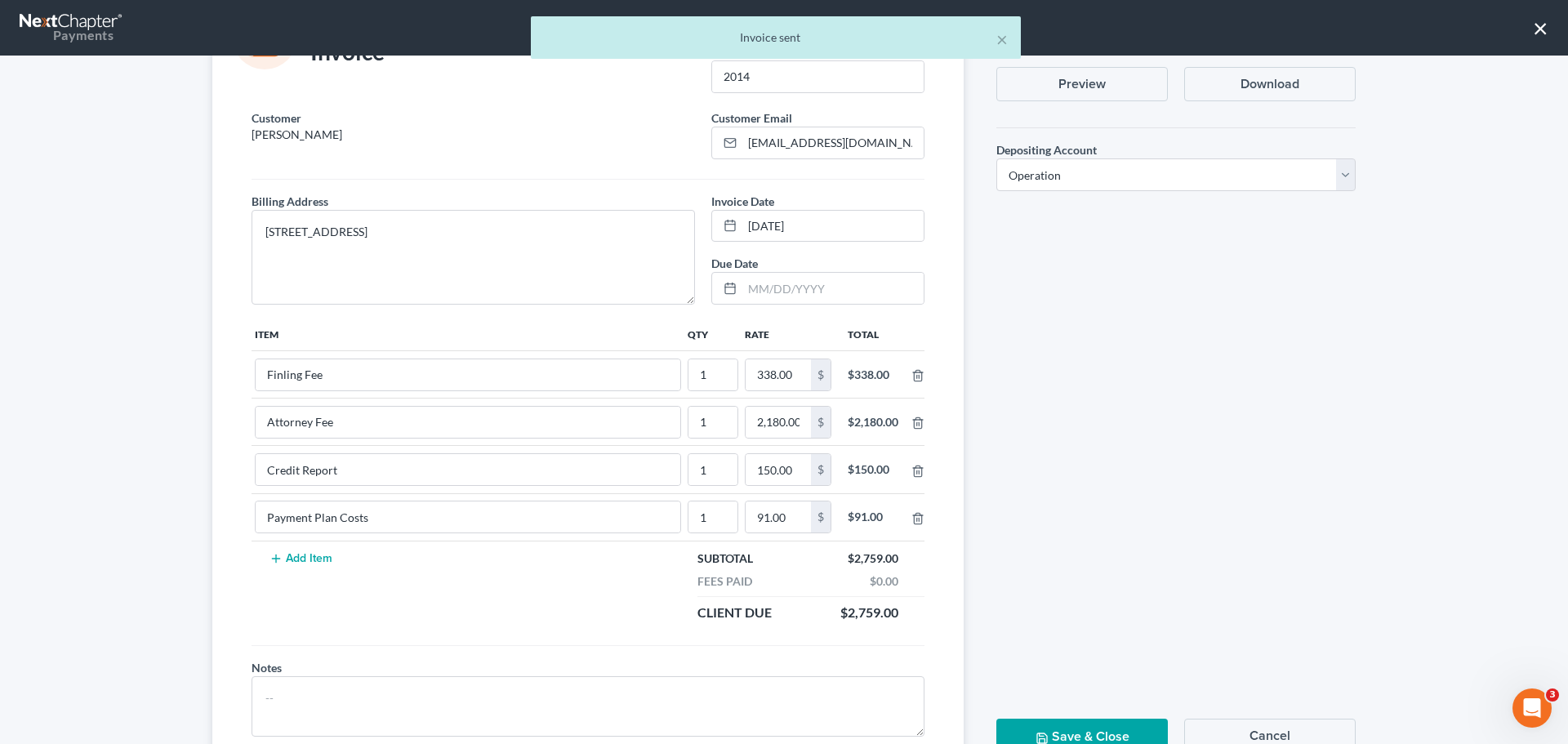
scroll to position [142, 0]
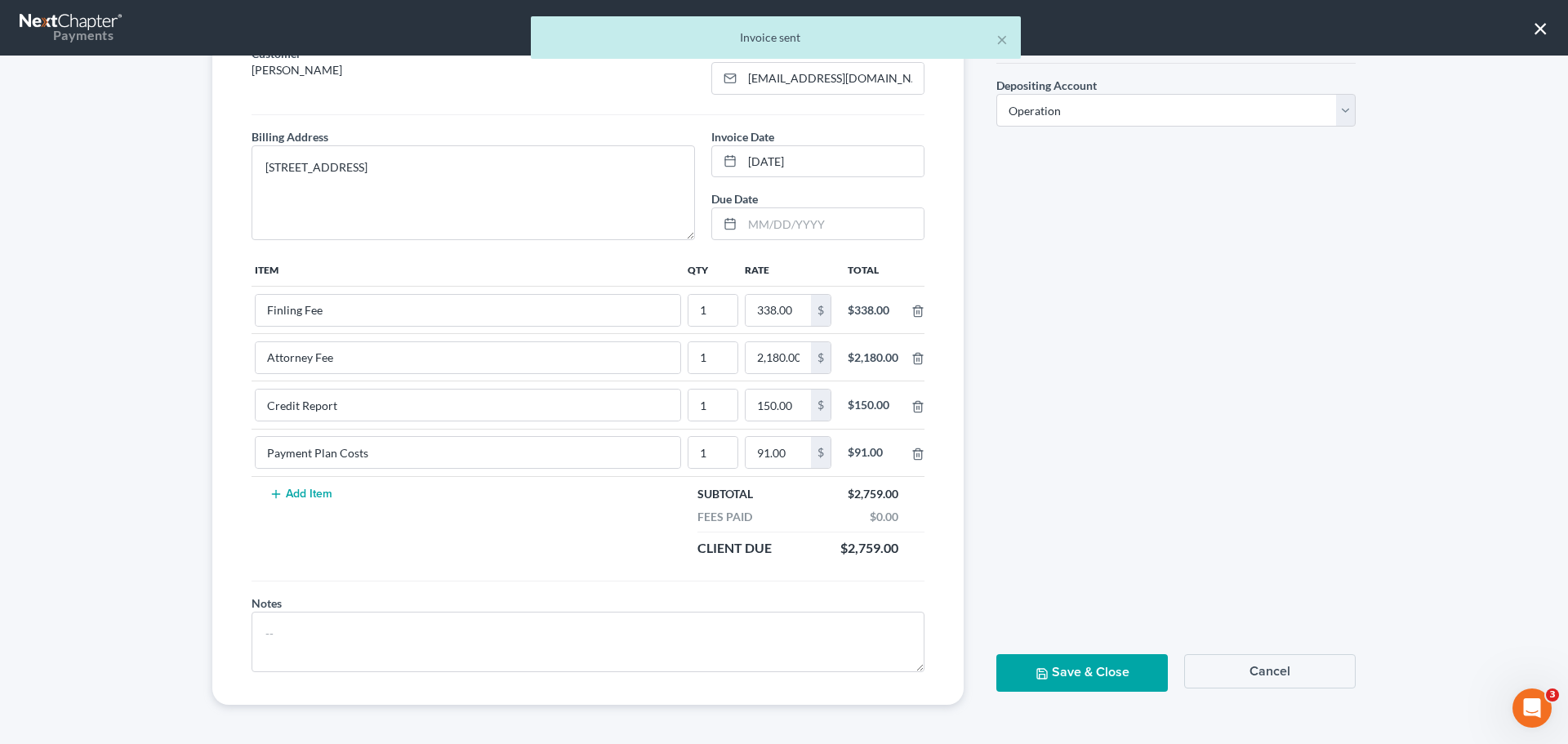
click at [1094, 679] on button "Save & Close" at bounding box center [1083, 672] width 172 height 37
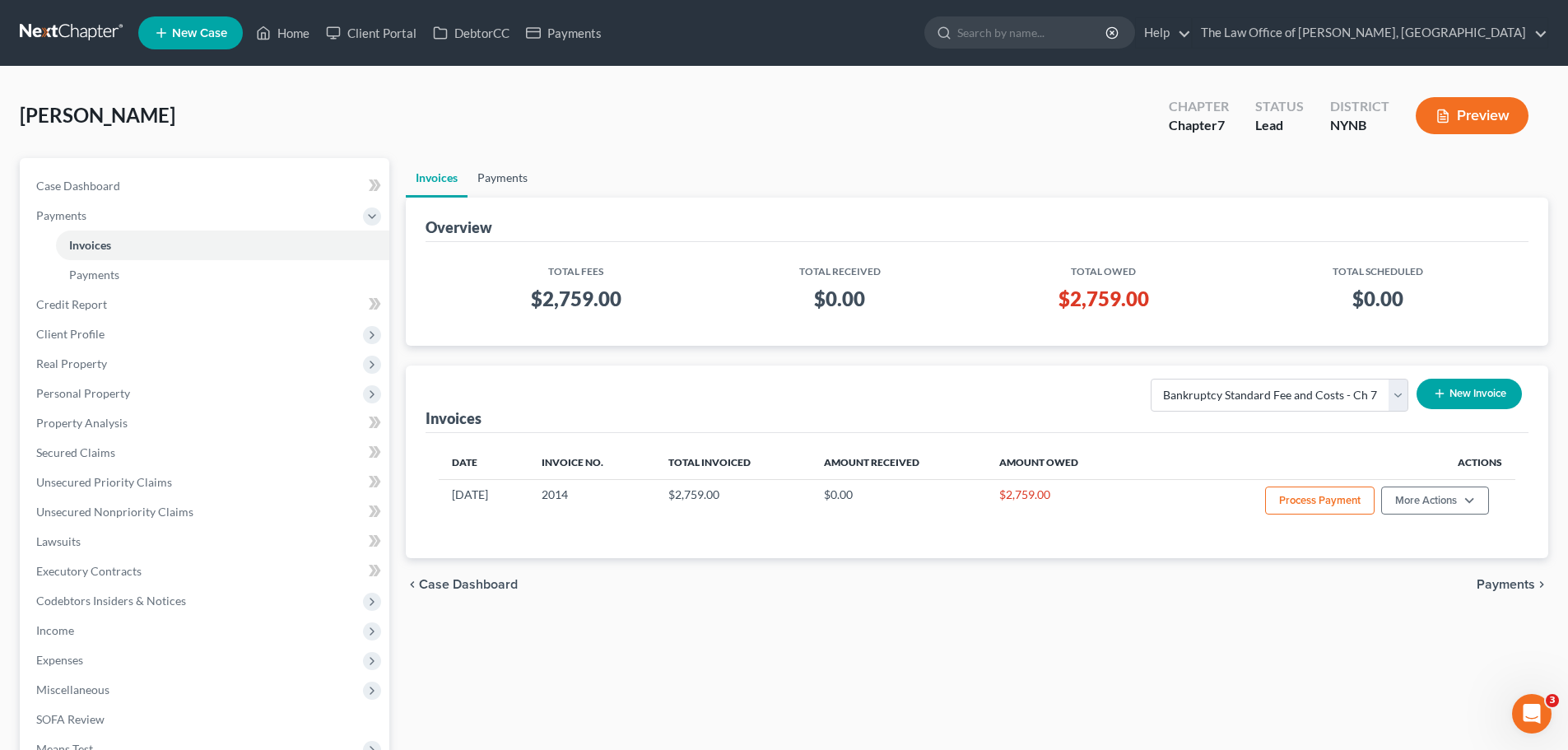
click at [514, 178] on link "Payments" at bounding box center [503, 178] width 70 height 40
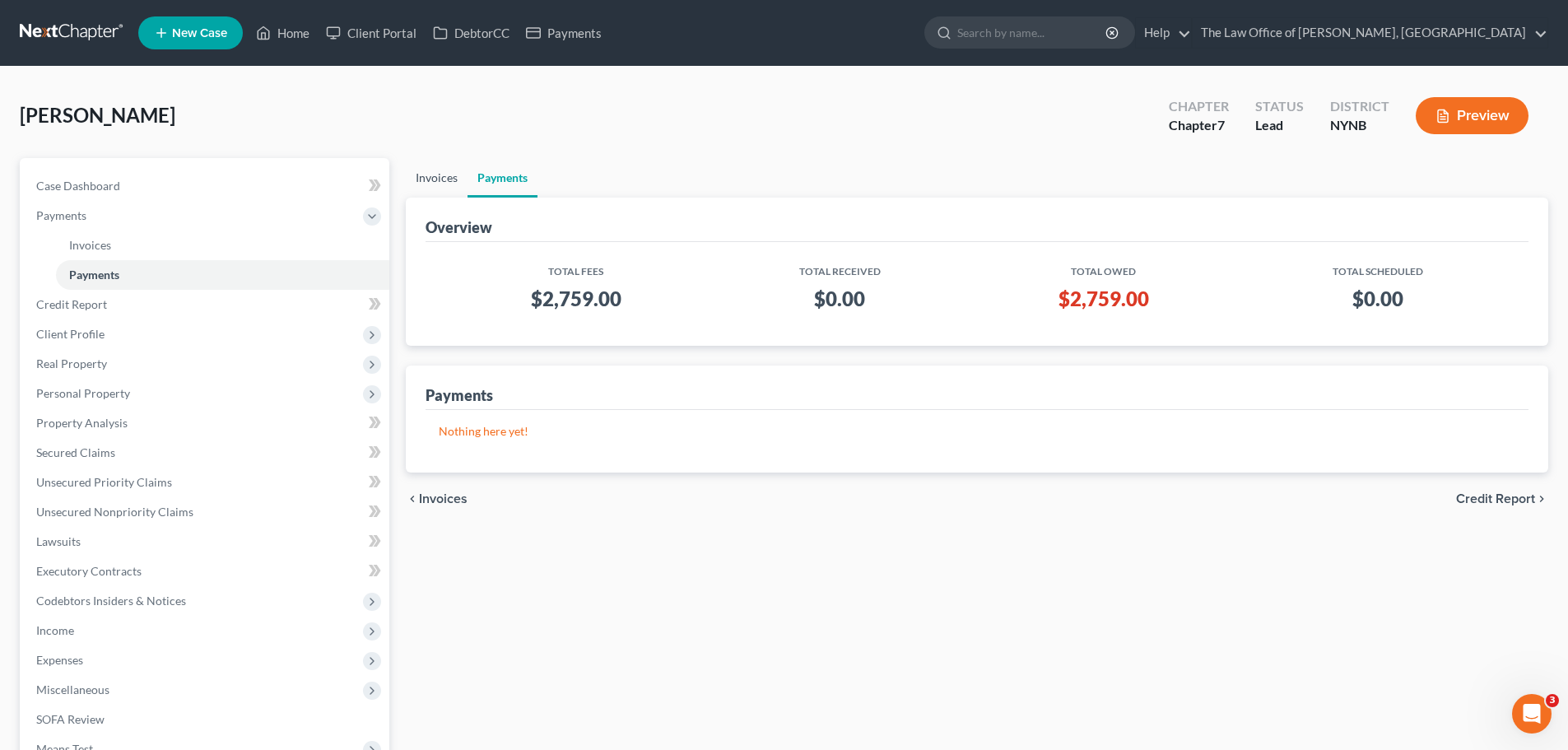
click at [446, 180] on link "Invoices" at bounding box center [437, 178] width 62 height 40
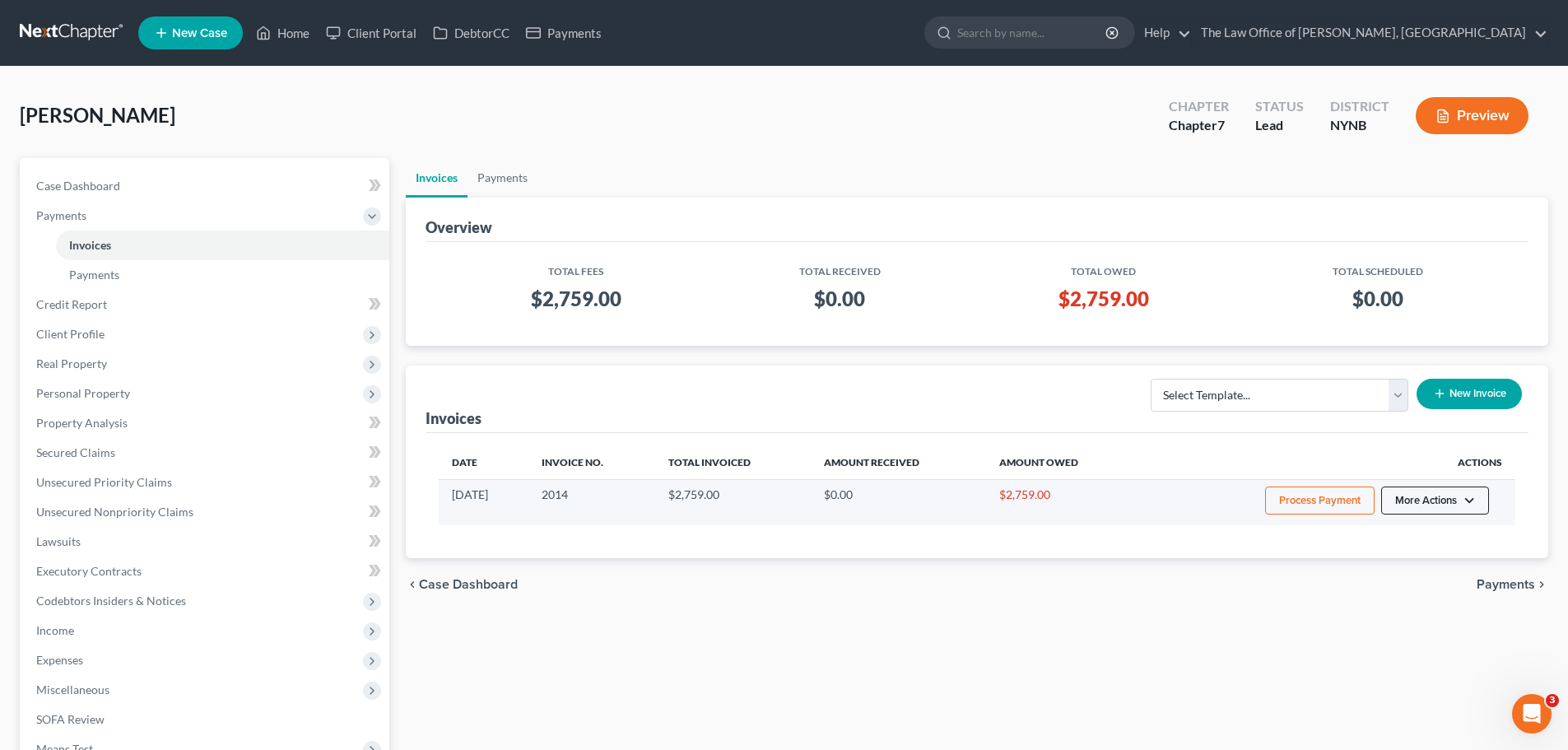
click at [1483, 502] on button "More Actions" at bounding box center [1435, 501] width 108 height 28
click at [1420, 537] on link "View/Edit" at bounding box center [1456, 535] width 192 height 28
select select "0"
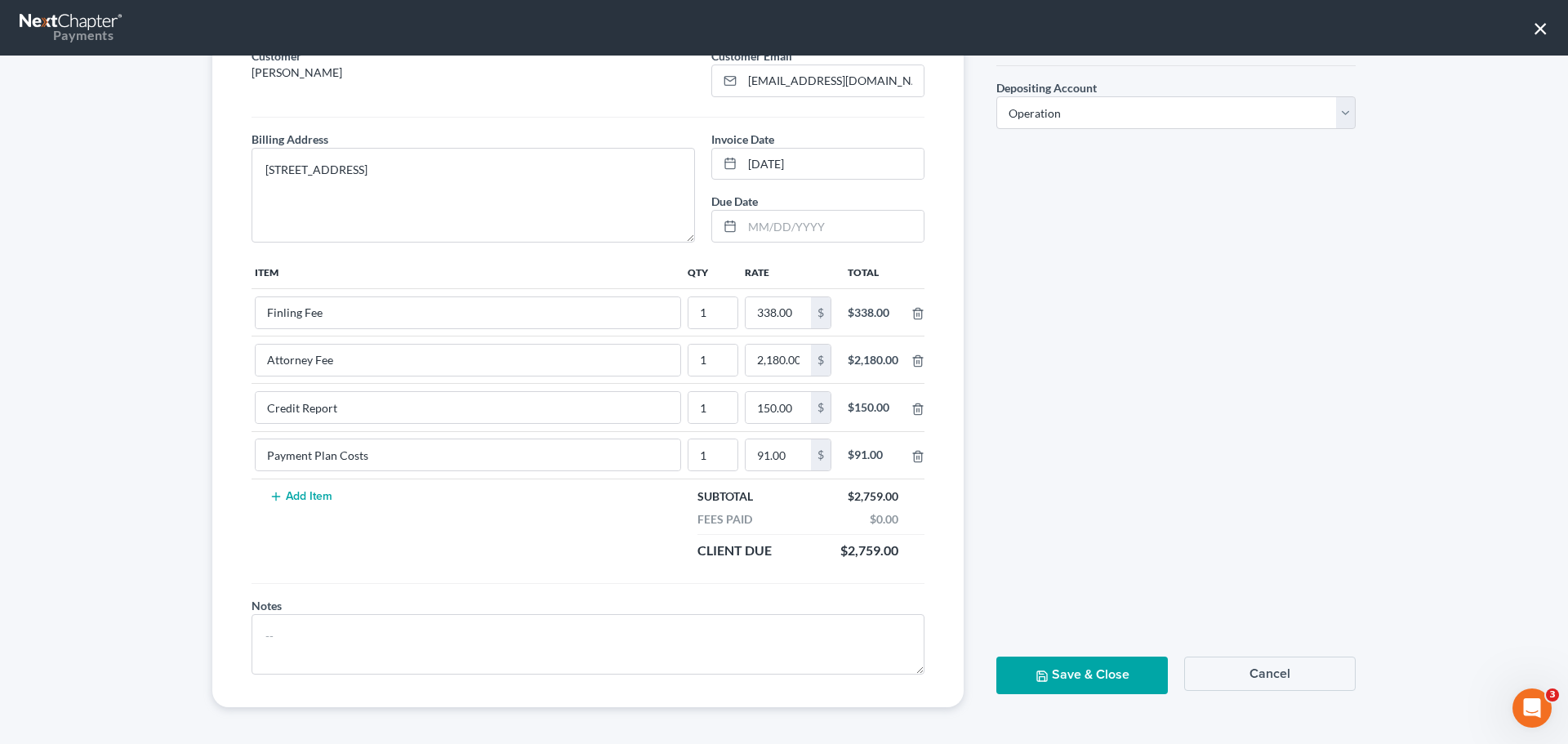
scroll to position [142, 0]
click at [790, 357] on input "2,180.00" at bounding box center [779, 357] width 65 height 31
type input "1,800"
click at [914, 404] on icon "button" at bounding box center [917, 406] width 7 height 11
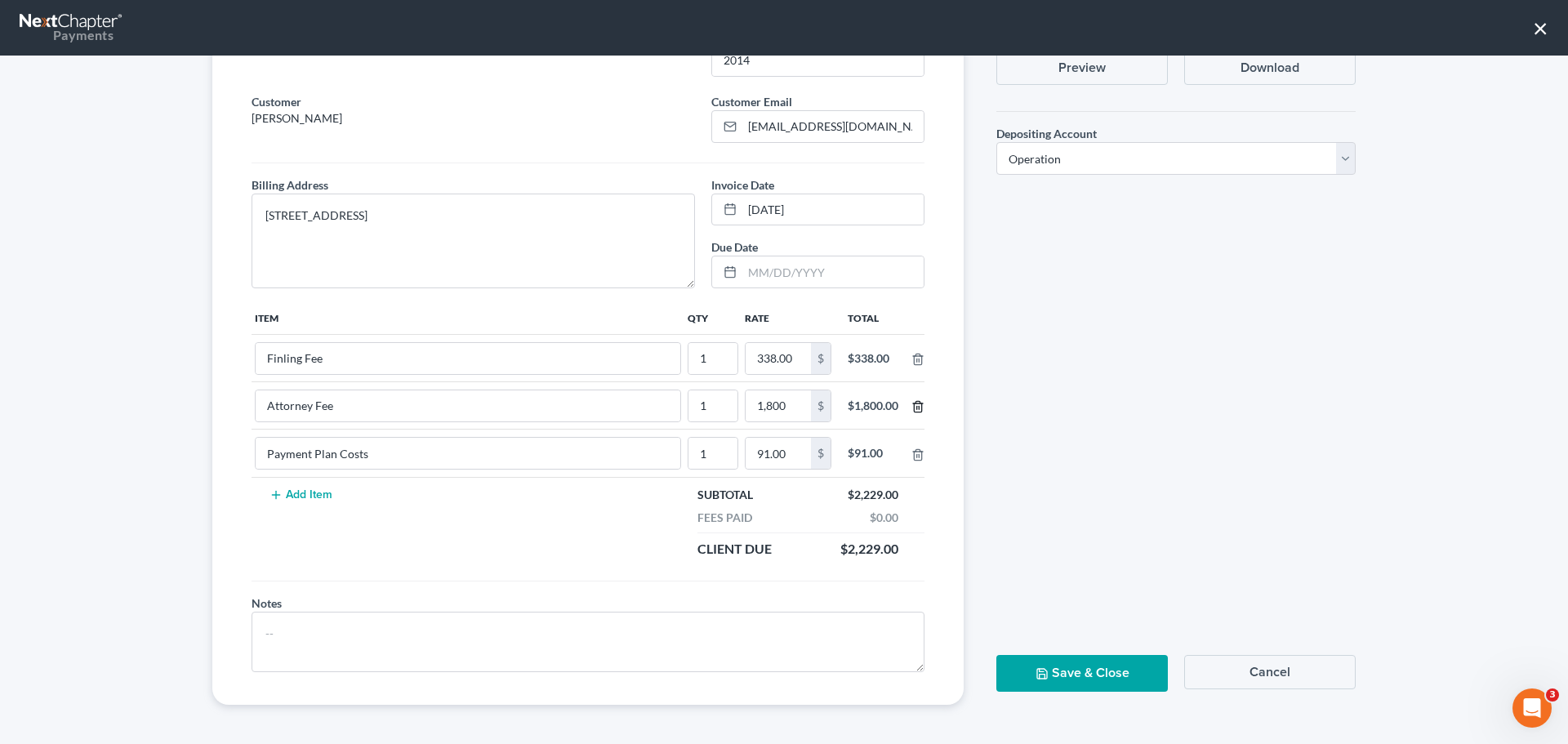
scroll to position [94, 0]
click at [912, 456] on icon "button" at bounding box center [918, 455] width 13 height 13
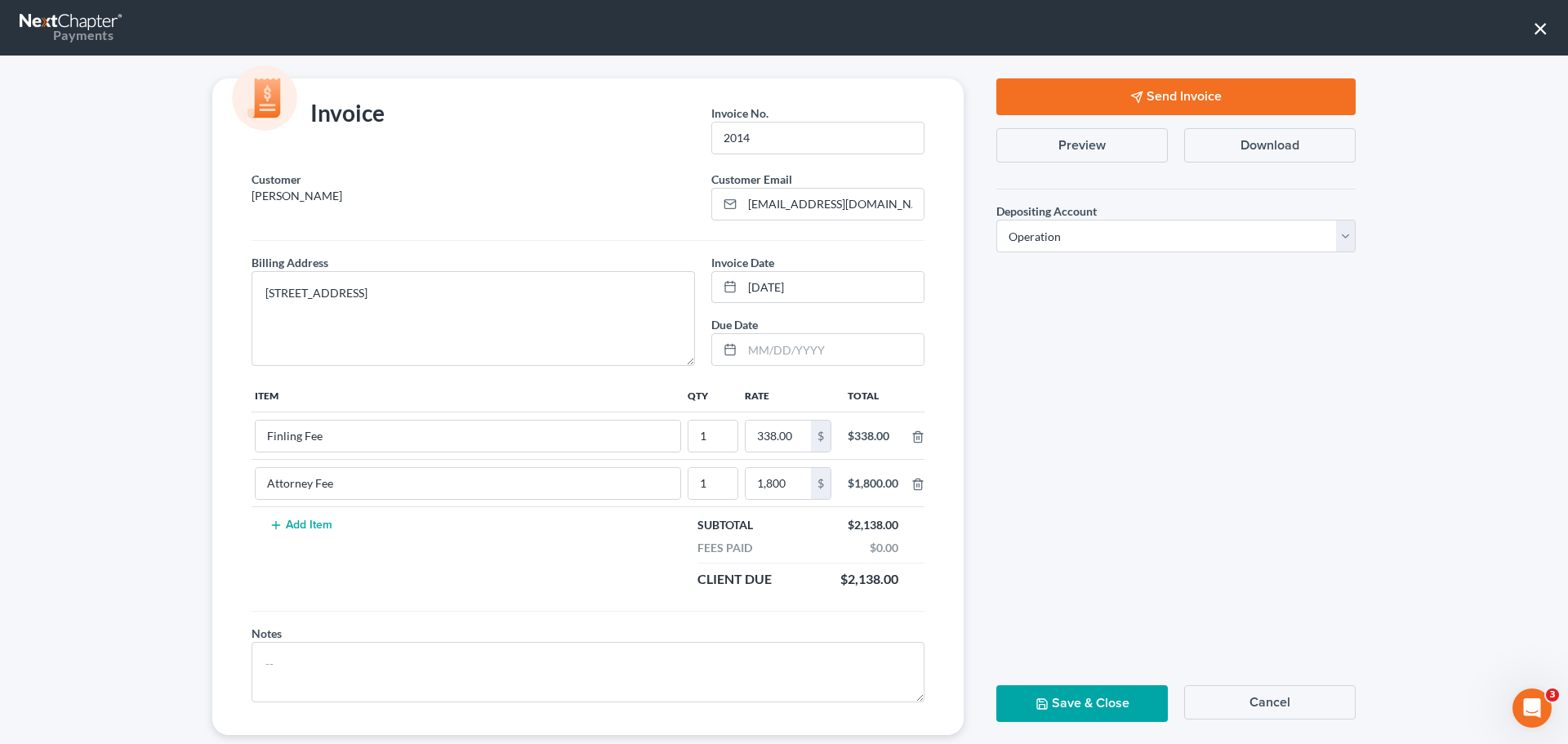
scroll to position [0, 0]
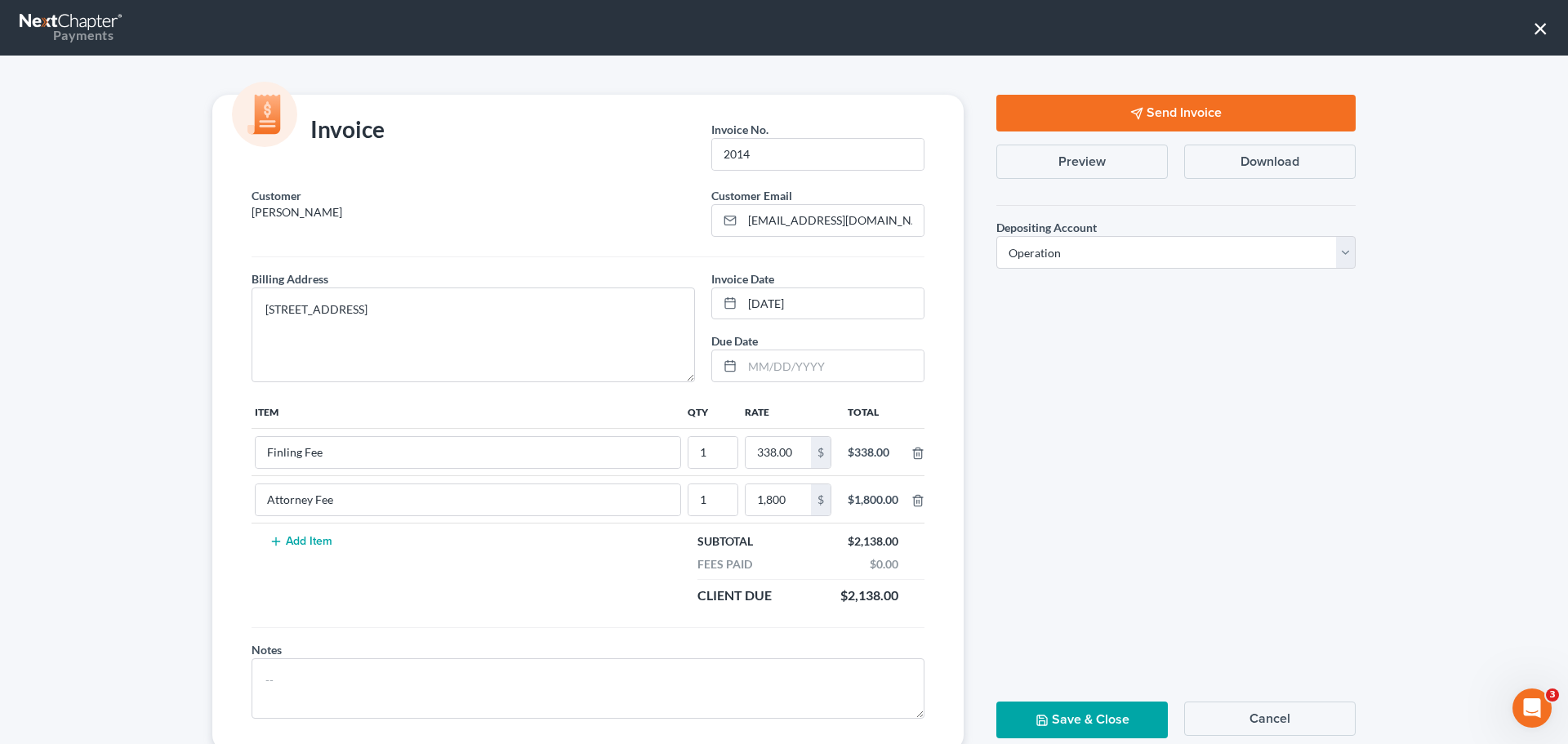
click at [1195, 113] on button "Send Invoice" at bounding box center [1177, 113] width 360 height 37
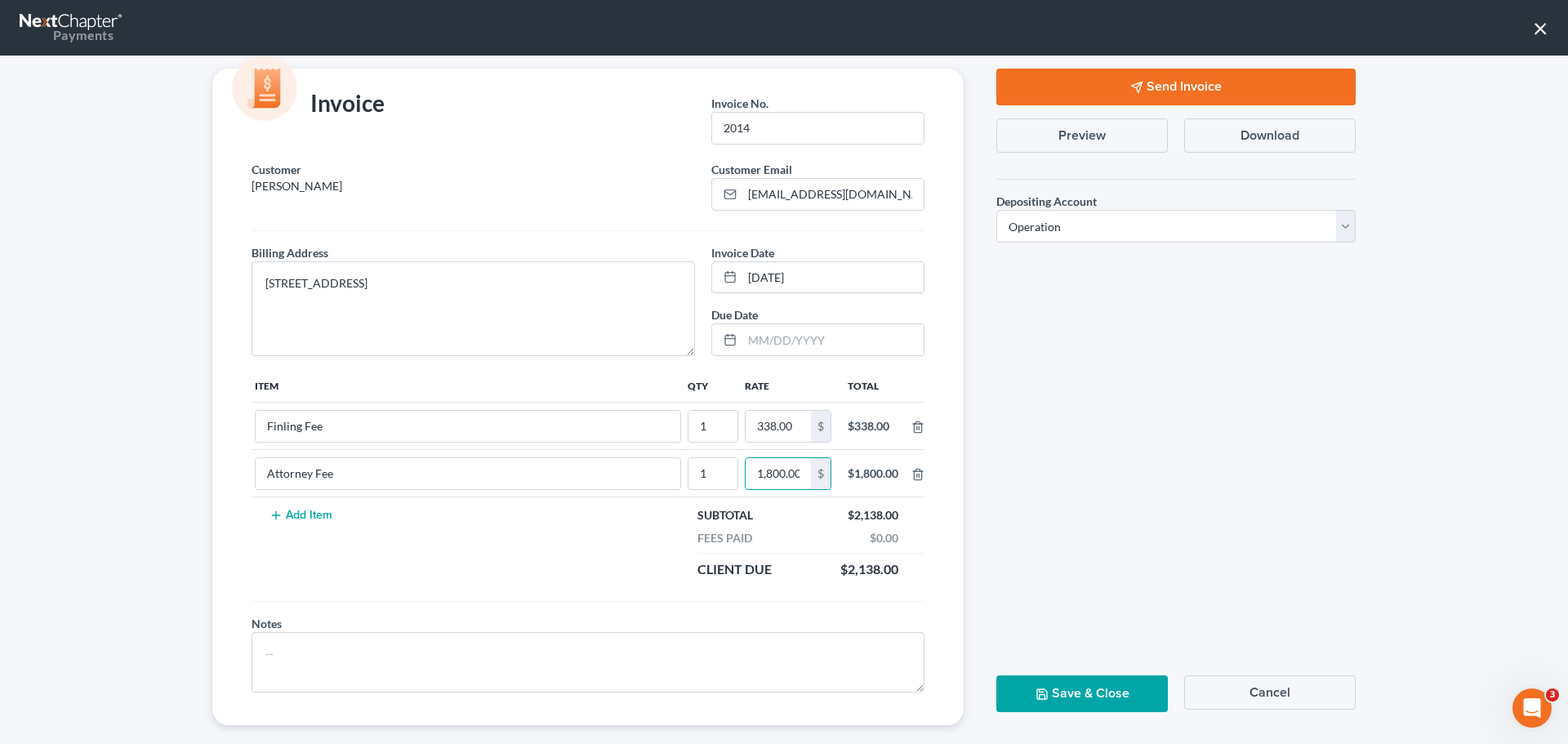
scroll to position [46, 0]
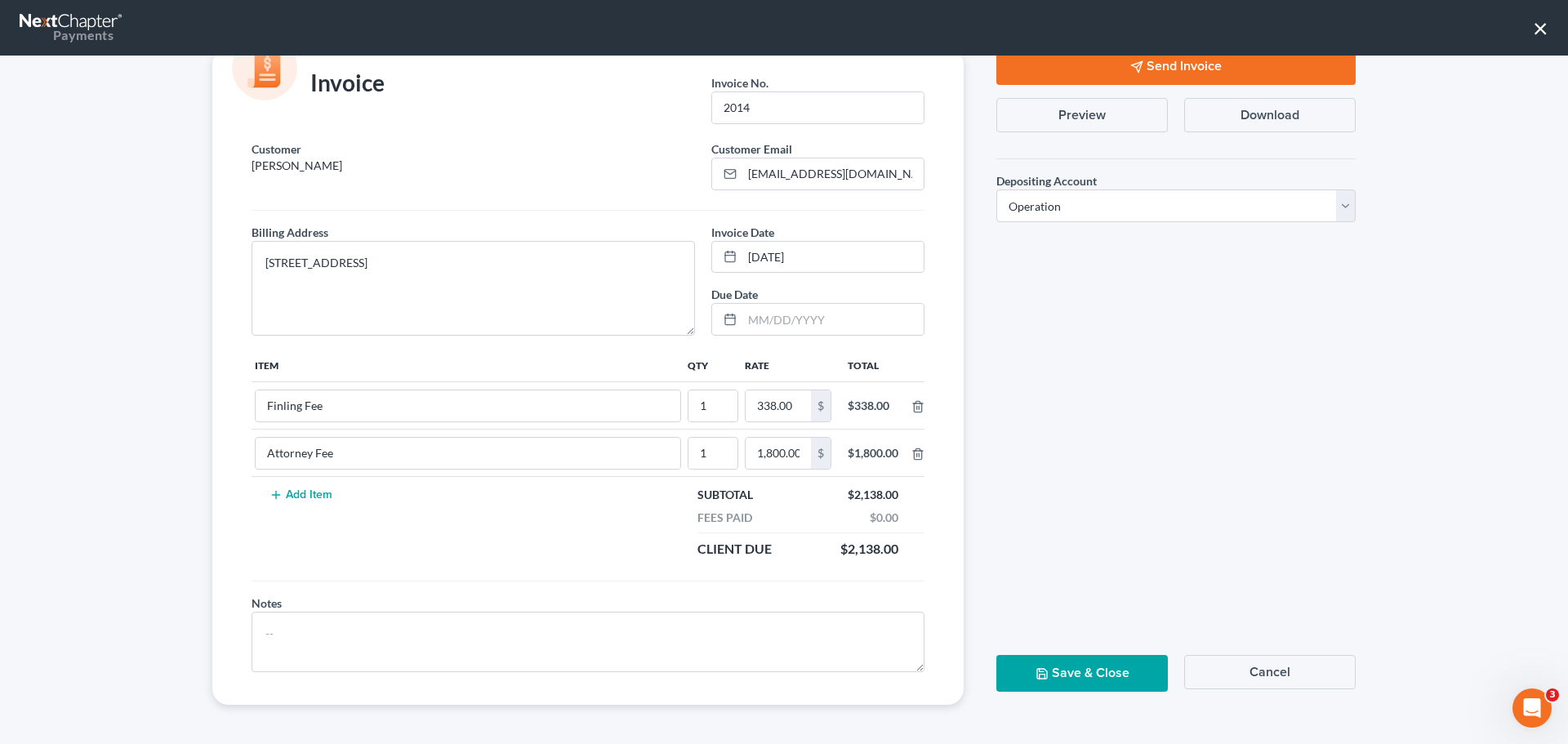
click at [1054, 666] on button "Save & Close" at bounding box center [1083, 673] width 172 height 37
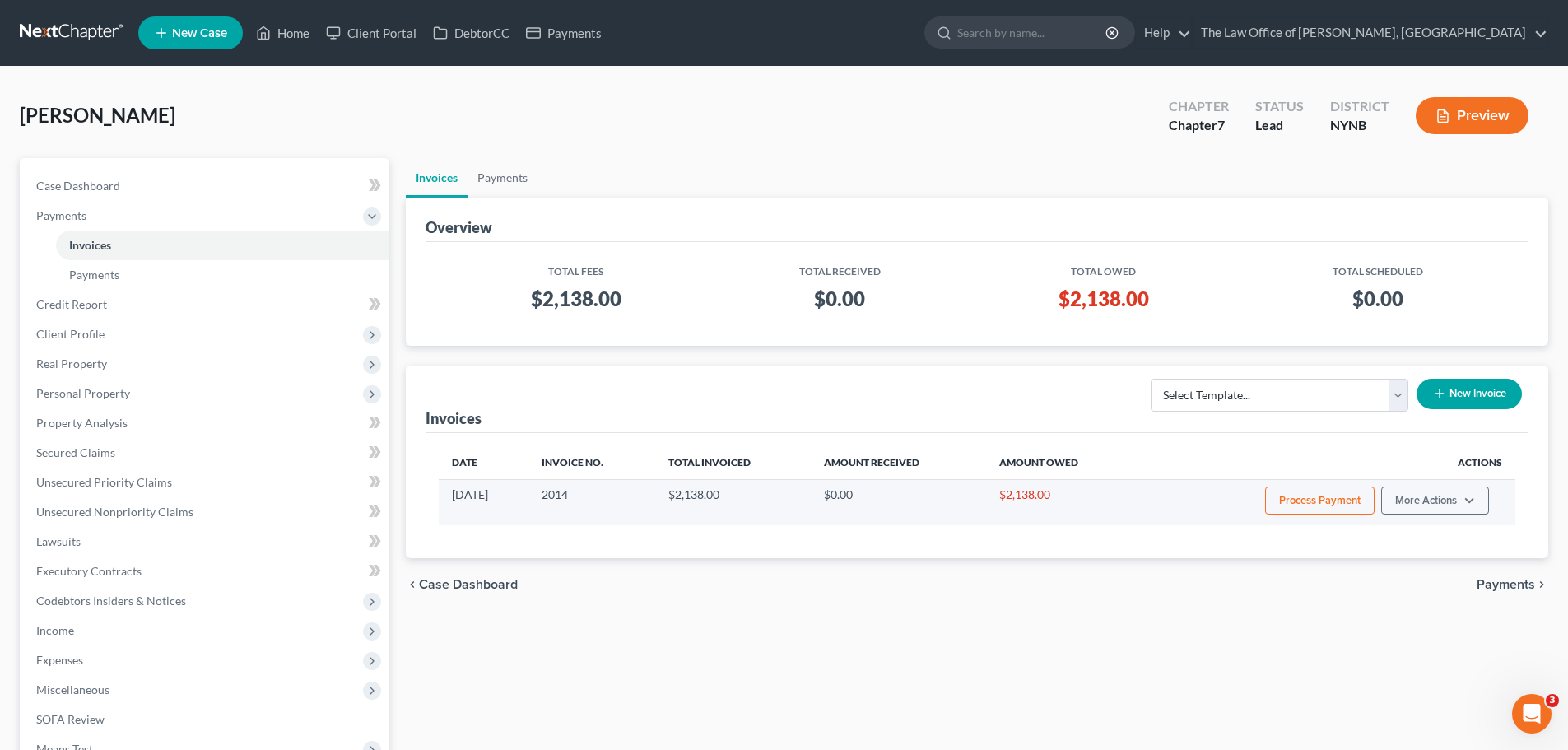
click at [1033, 499] on td "$2,138.00" at bounding box center [1061, 502] width 151 height 46
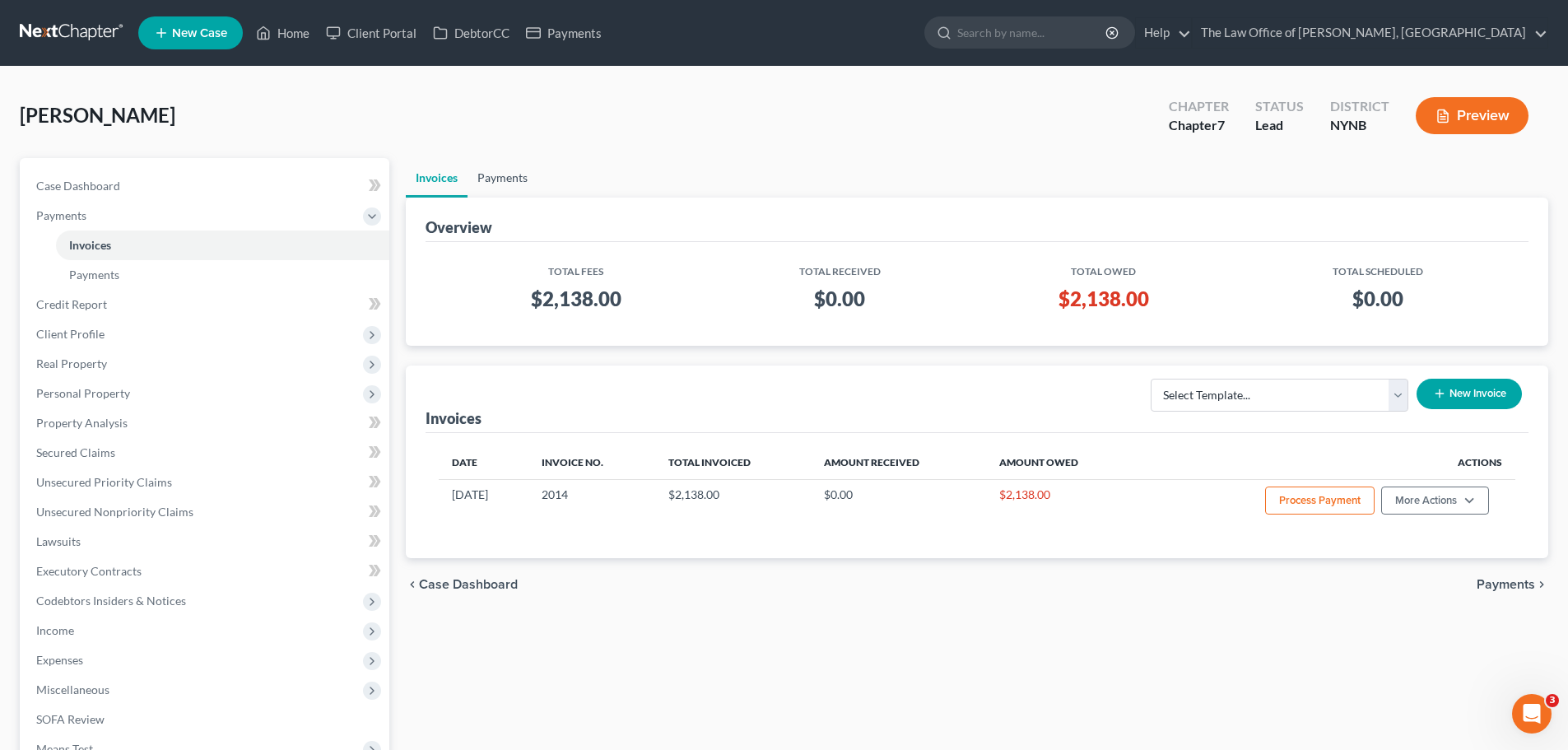
drag, startPoint x: 496, startPoint y: 178, endPoint x: 565, endPoint y: 196, distance: 71.3
click at [496, 178] on link "Payments" at bounding box center [503, 178] width 70 height 40
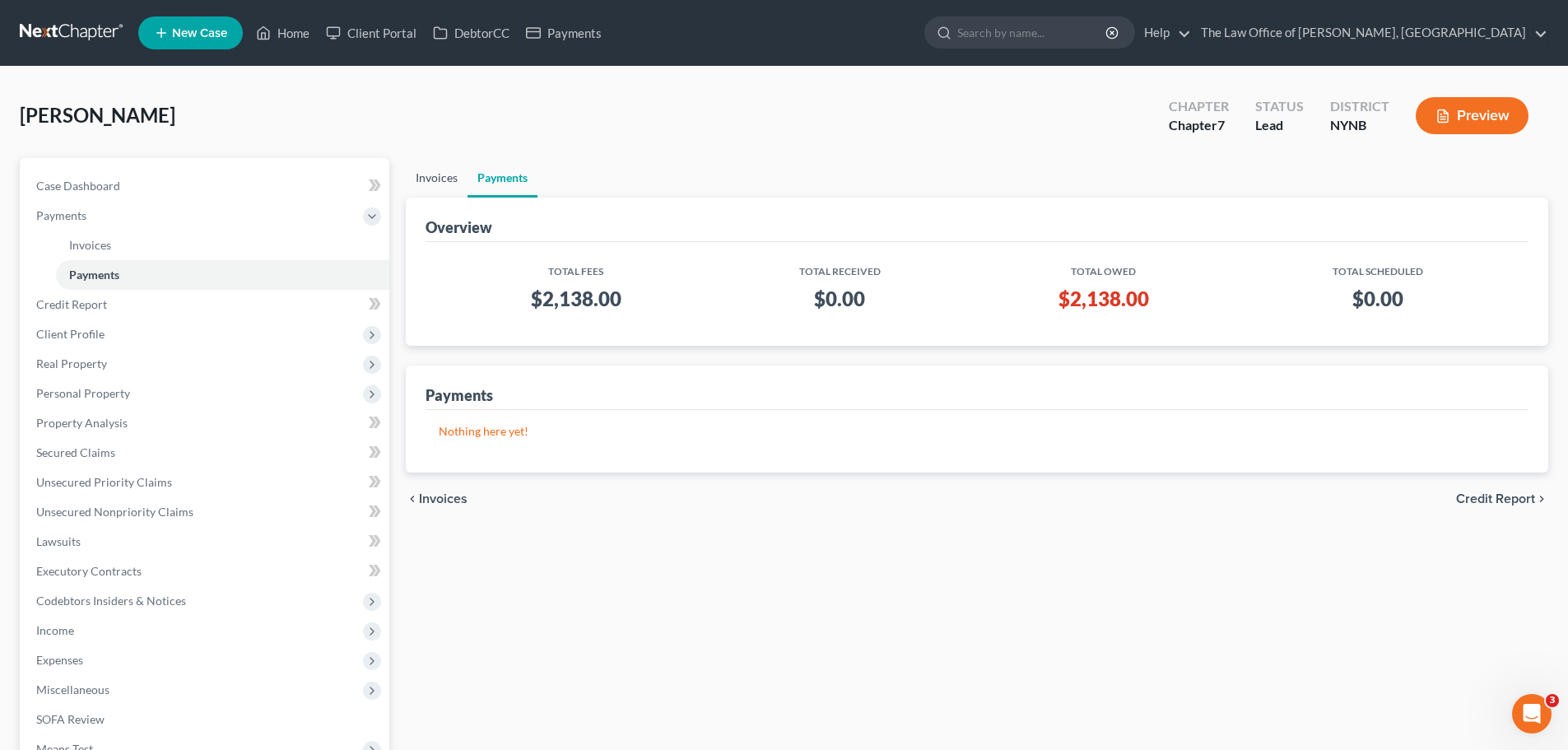
click at [448, 183] on link "Invoices" at bounding box center [437, 178] width 62 height 40
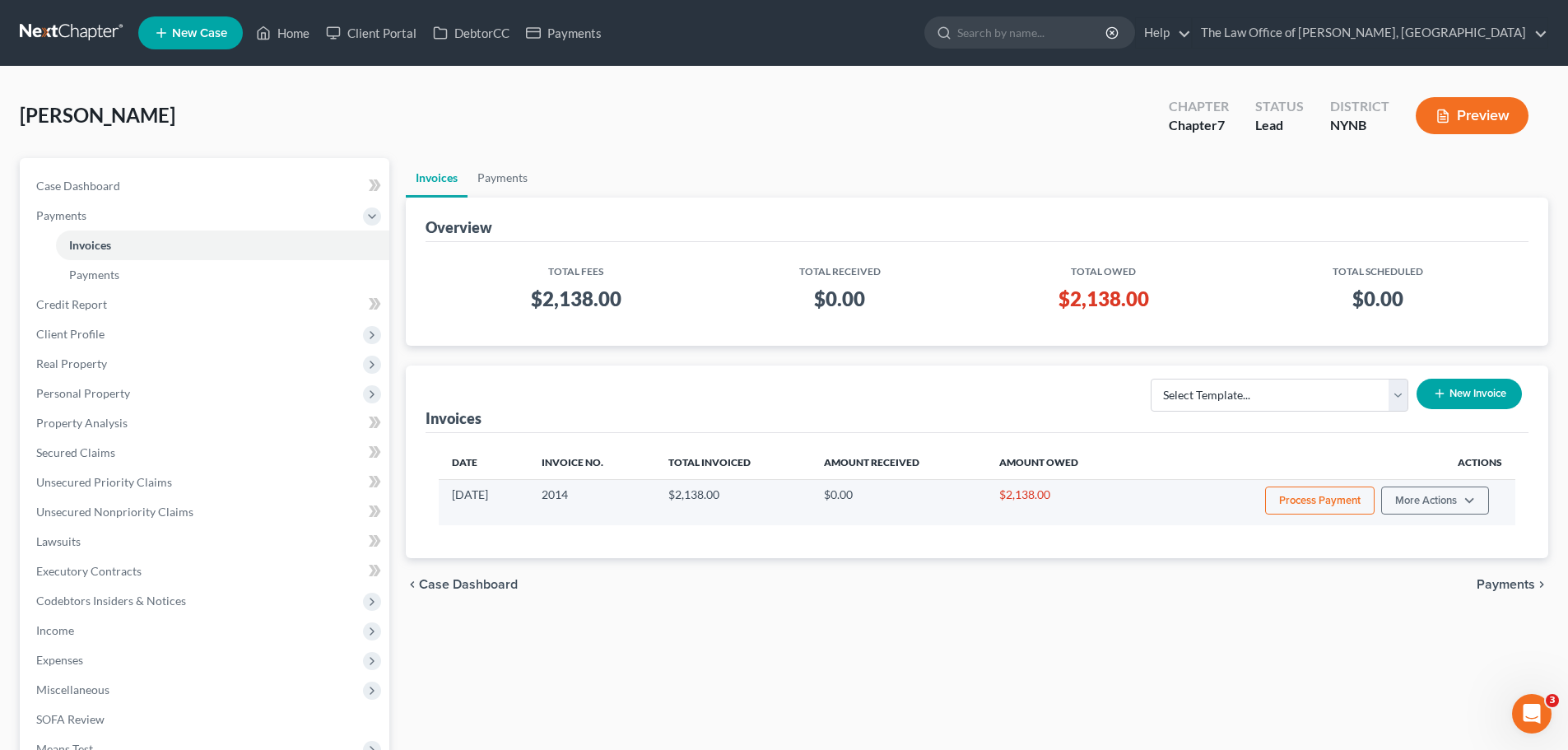
click at [1310, 492] on button "Process Payment" at bounding box center [1320, 501] width 110 height 28
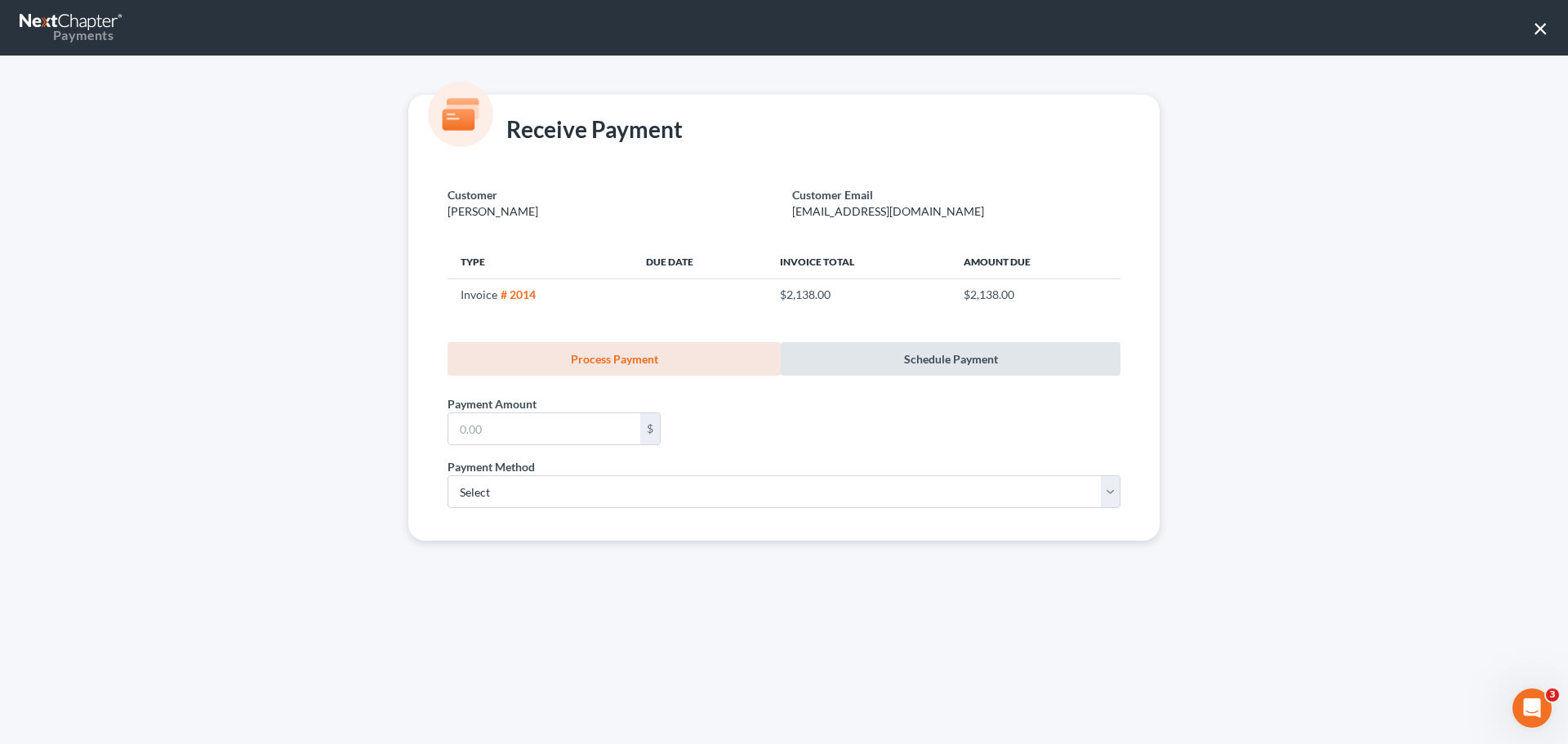
click at [925, 366] on link "Schedule Payment" at bounding box center [950, 359] width 340 height 34
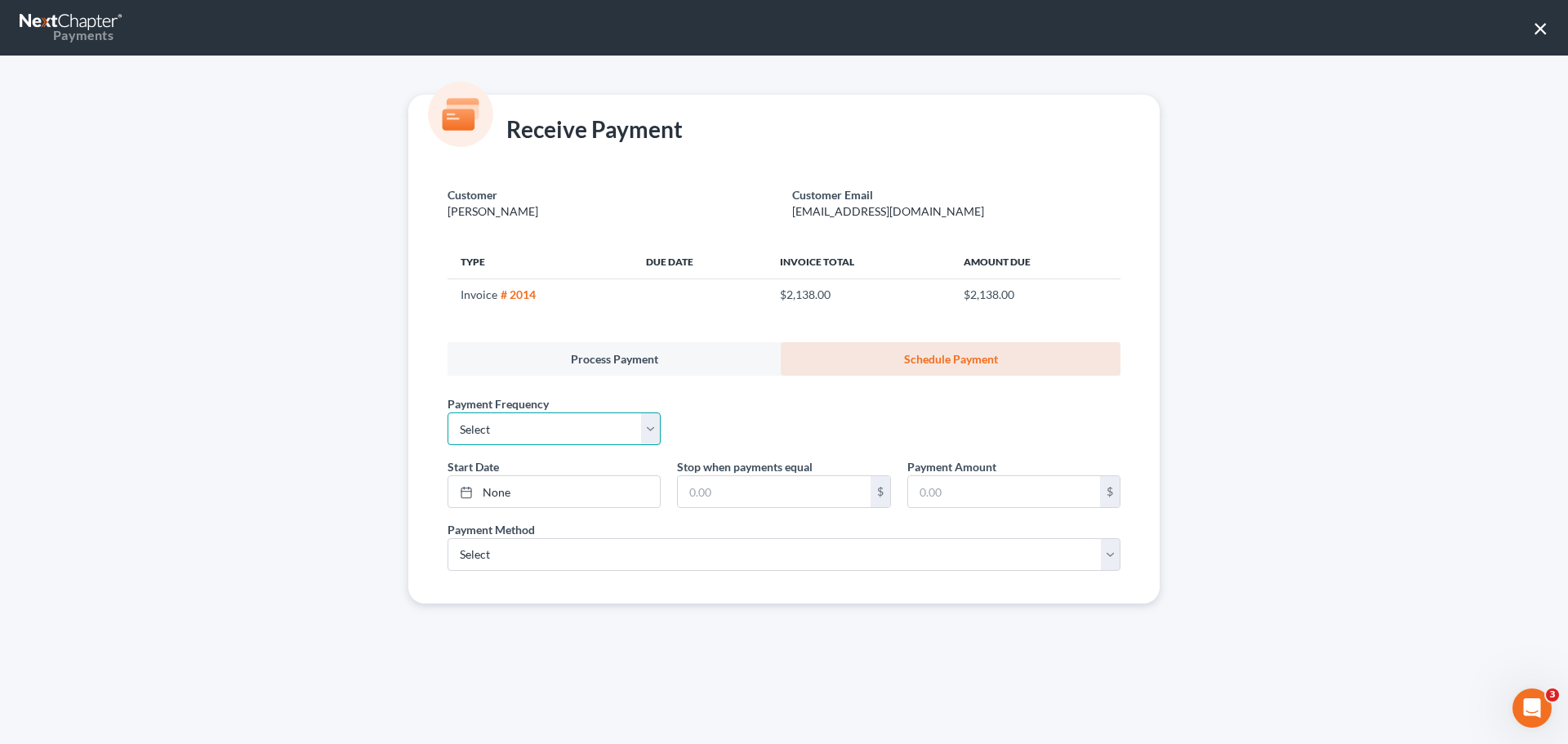
click at [555, 438] on select "Select One-Time Weekly Bi-Weekly Monthly Bi-Monthly Custom" at bounding box center [554, 428] width 213 height 33
select select "3"
click at [448, 412] on select "Select One-Time Weekly Bi-Weekly Monthly Bi-Monthly Custom" at bounding box center [554, 428] width 213 height 33
click at [503, 492] on link "None" at bounding box center [554, 491] width 211 height 31
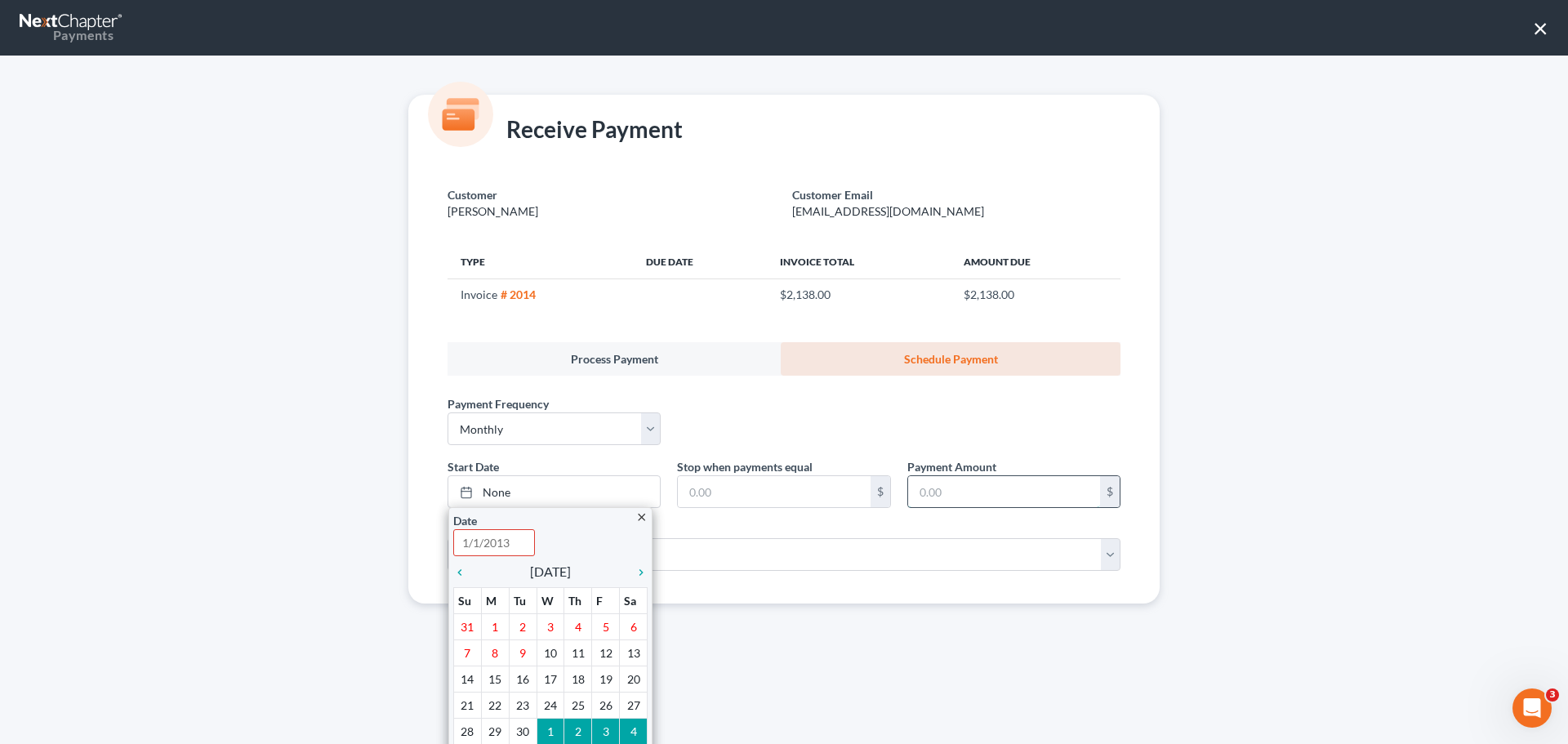
click at [963, 496] on input "text" at bounding box center [1004, 491] width 192 height 31
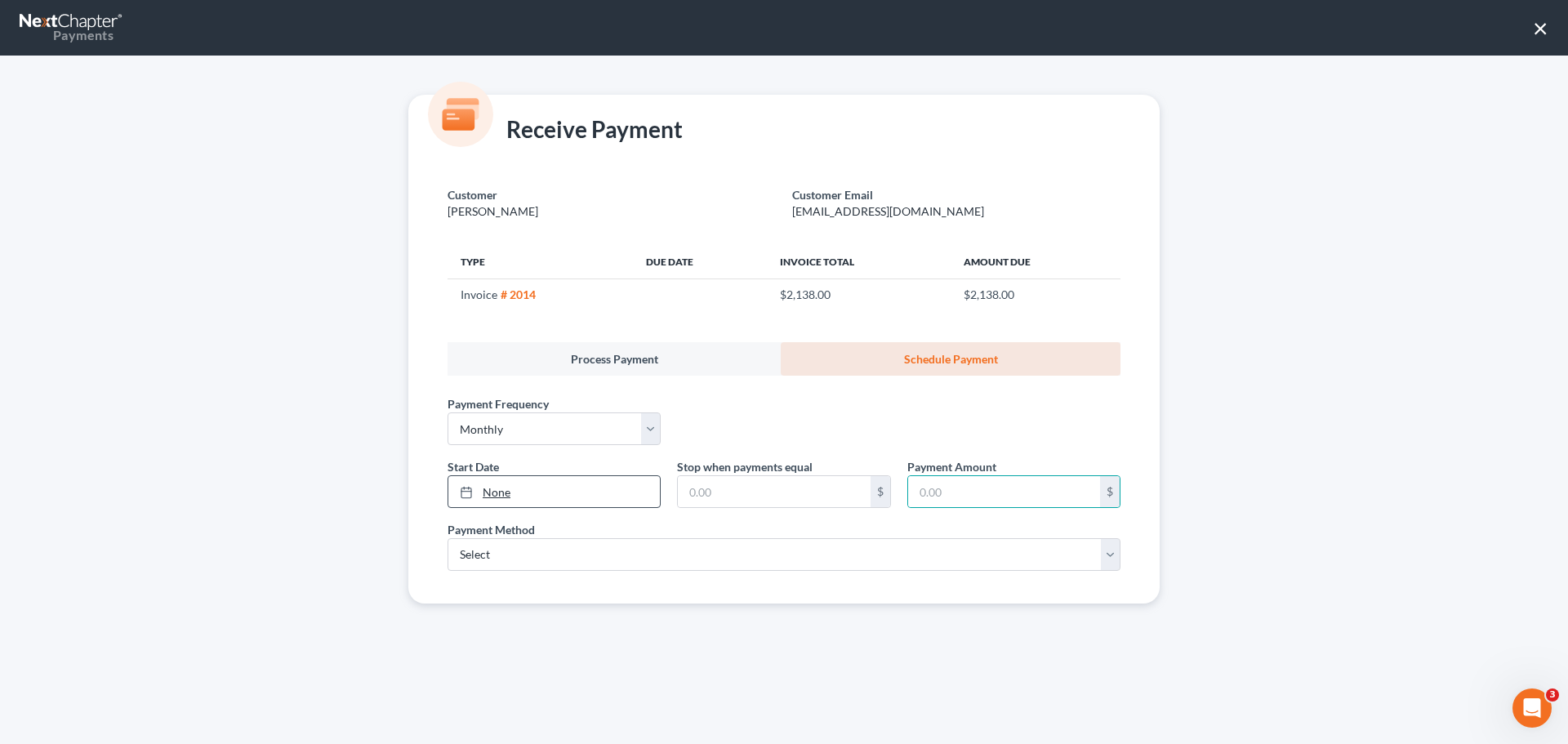
click at [491, 488] on link "None" at bounding box center [554, 491] width 211 height 31
click at [740, 498] on input "text" at bounding box center [774, 491] width 192 height 31
type input "2,138"
click at [971, 501] on input "text" at bounding box center [1004, 491] width 192 height 31
type input "300"
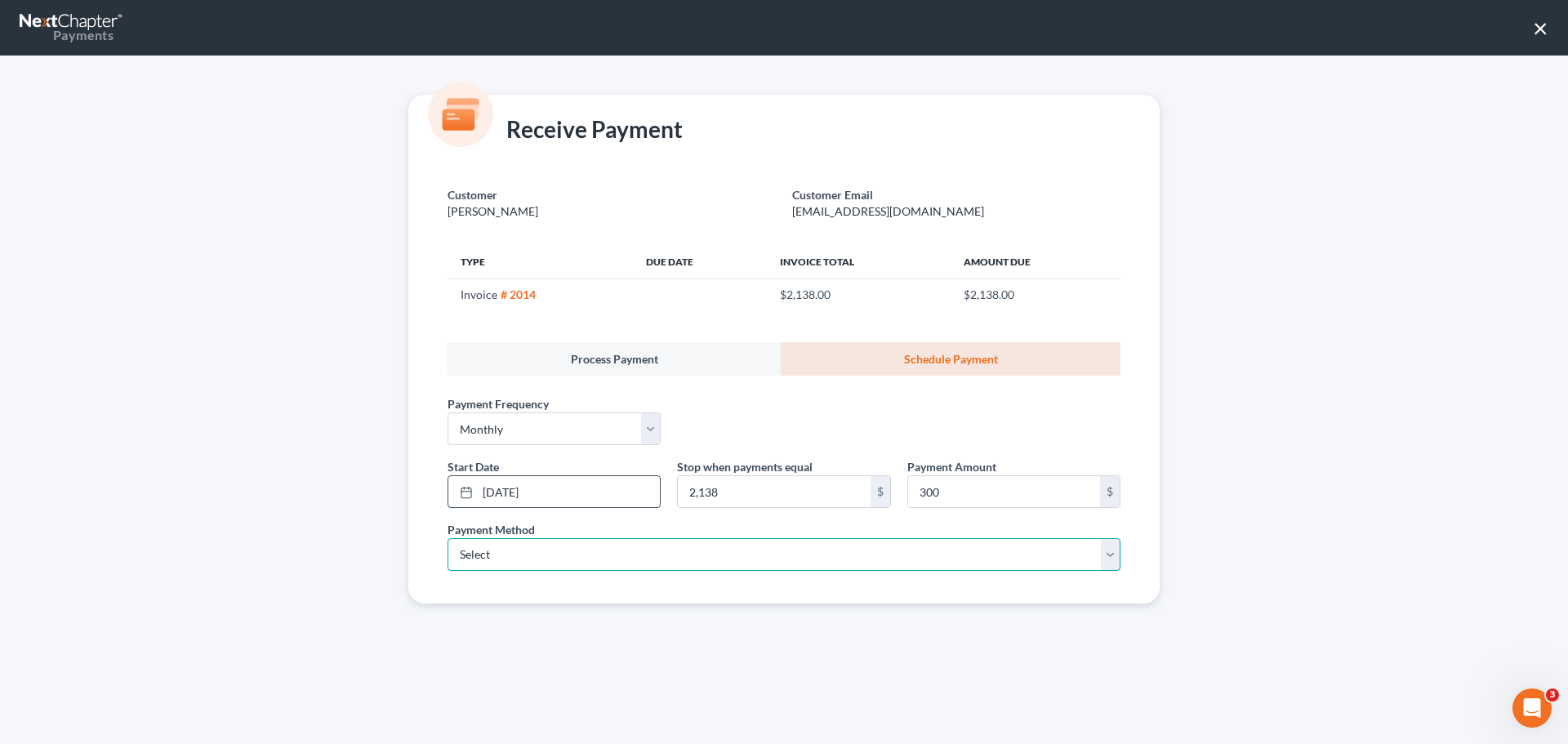
click at [535, 559] on select "Select ACH Credit Card" at bounding box center [784, 554] width 673 height 33
select select "1"
click at [448, 538] on select "Select ACH Credit Card" at bounding box center [784, 554] width 673 height 33
select select "35"
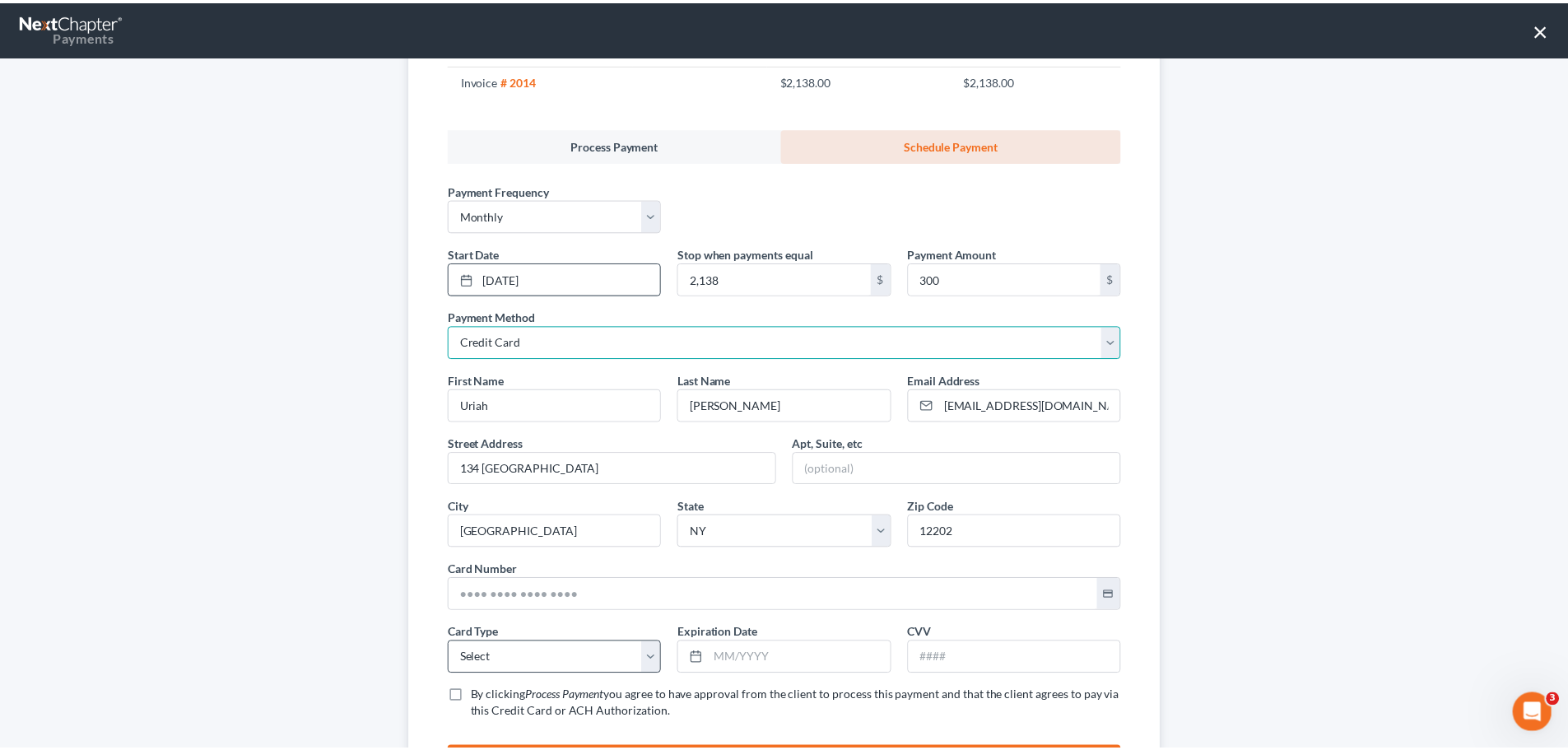
scroll to position [310, 0]
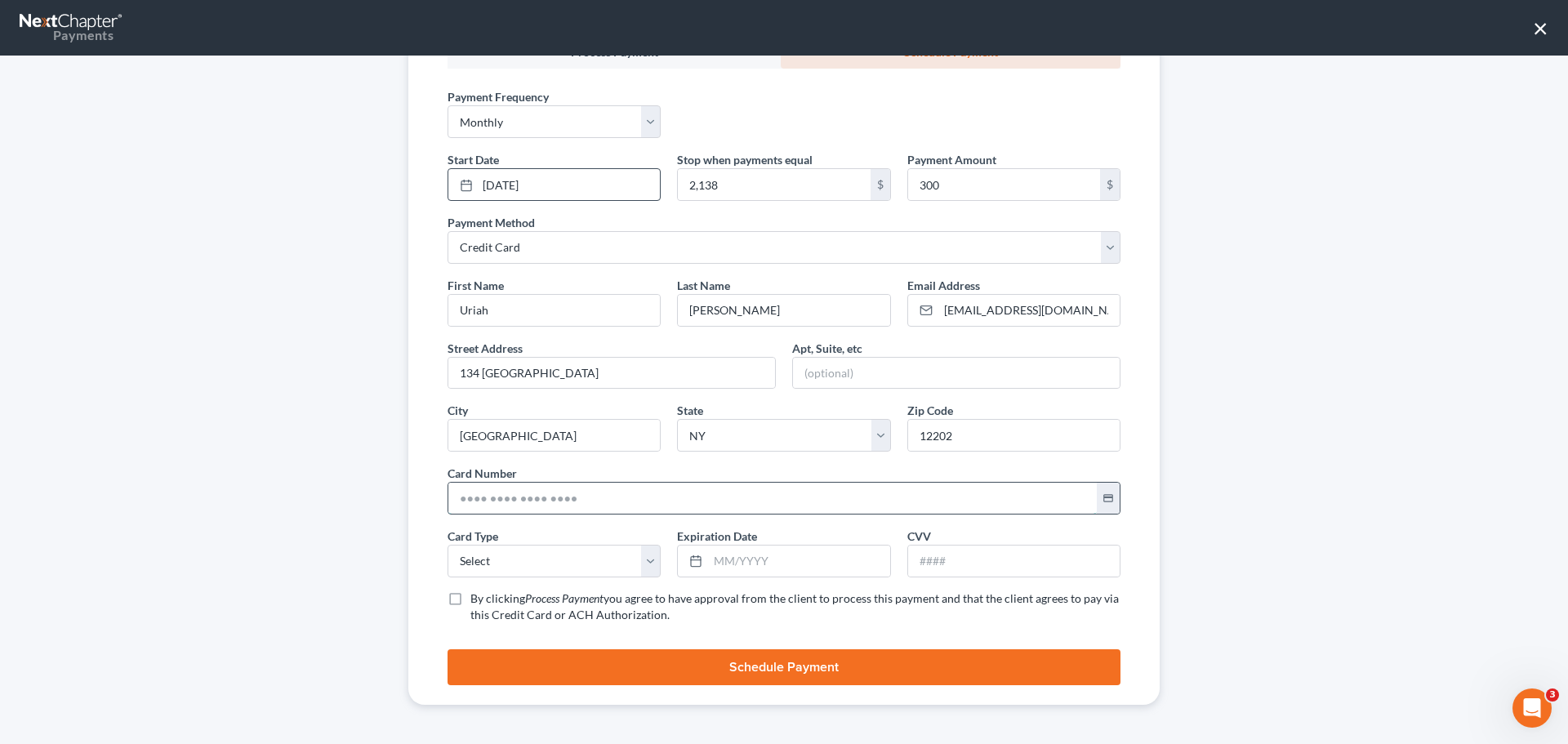
click at [509, 494] on input "text" at bounding box center [773, 498] width 648 height 31
paste input "4637 4900 2120 8067"
type input "4637 4900 2120 8067"
click at [506, 563] on select "Select Visa MasterCard Discover American Express" at bounding box center [554, 560] width 213 height 33
select select "0"
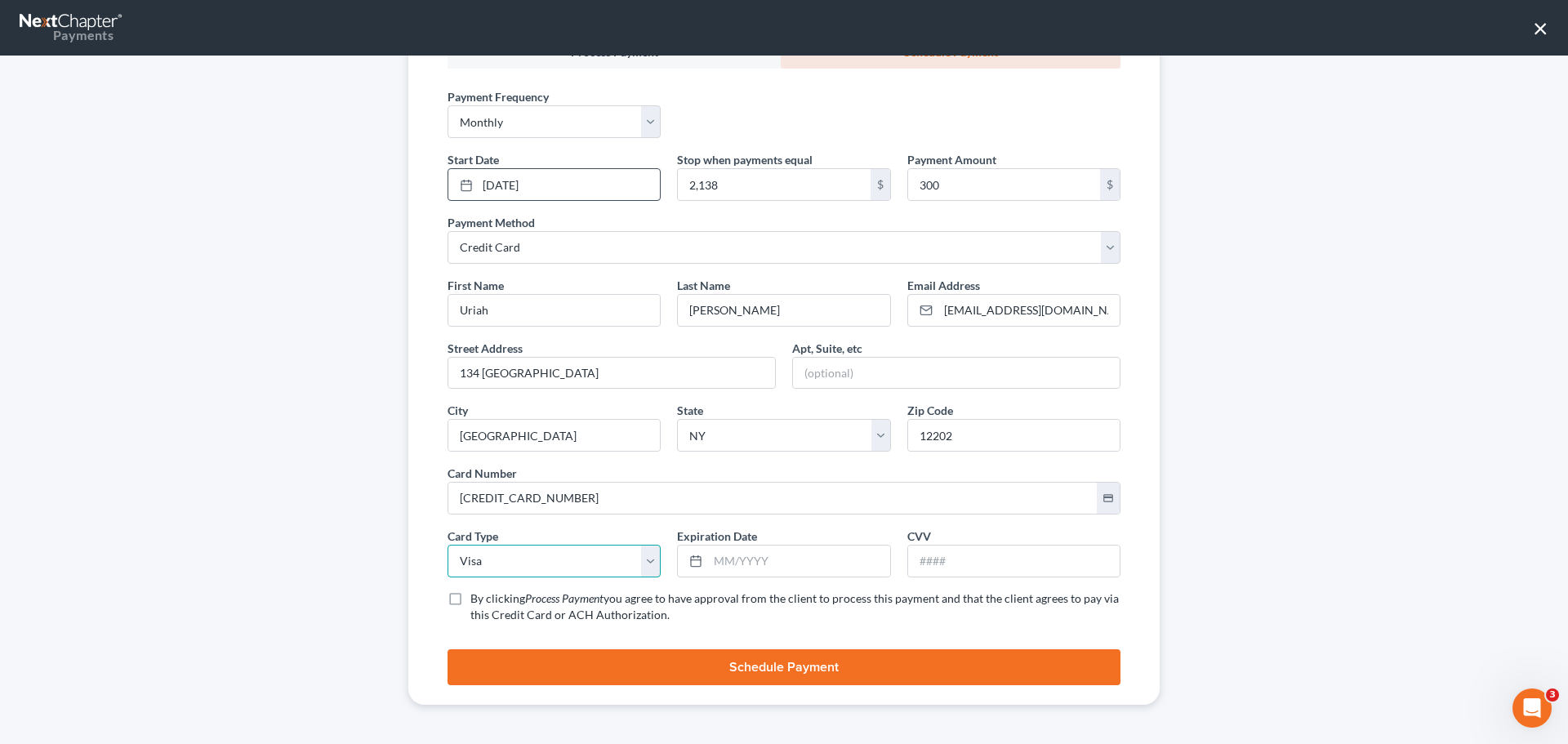
click at [448, 544] on select "Select Visa MasterCard Discover American Express" at bounding box center [554, 560] width 213 height 33
click at [733, 562] on input "text" at bounding box center [799, 560] width 182 height 31
paste input "9/2030"
type input "9/2030"
drag, startPoint x: 1006, startPoint y: 558, endPoint x: 998, endPoint y: 544, distance: 16.1
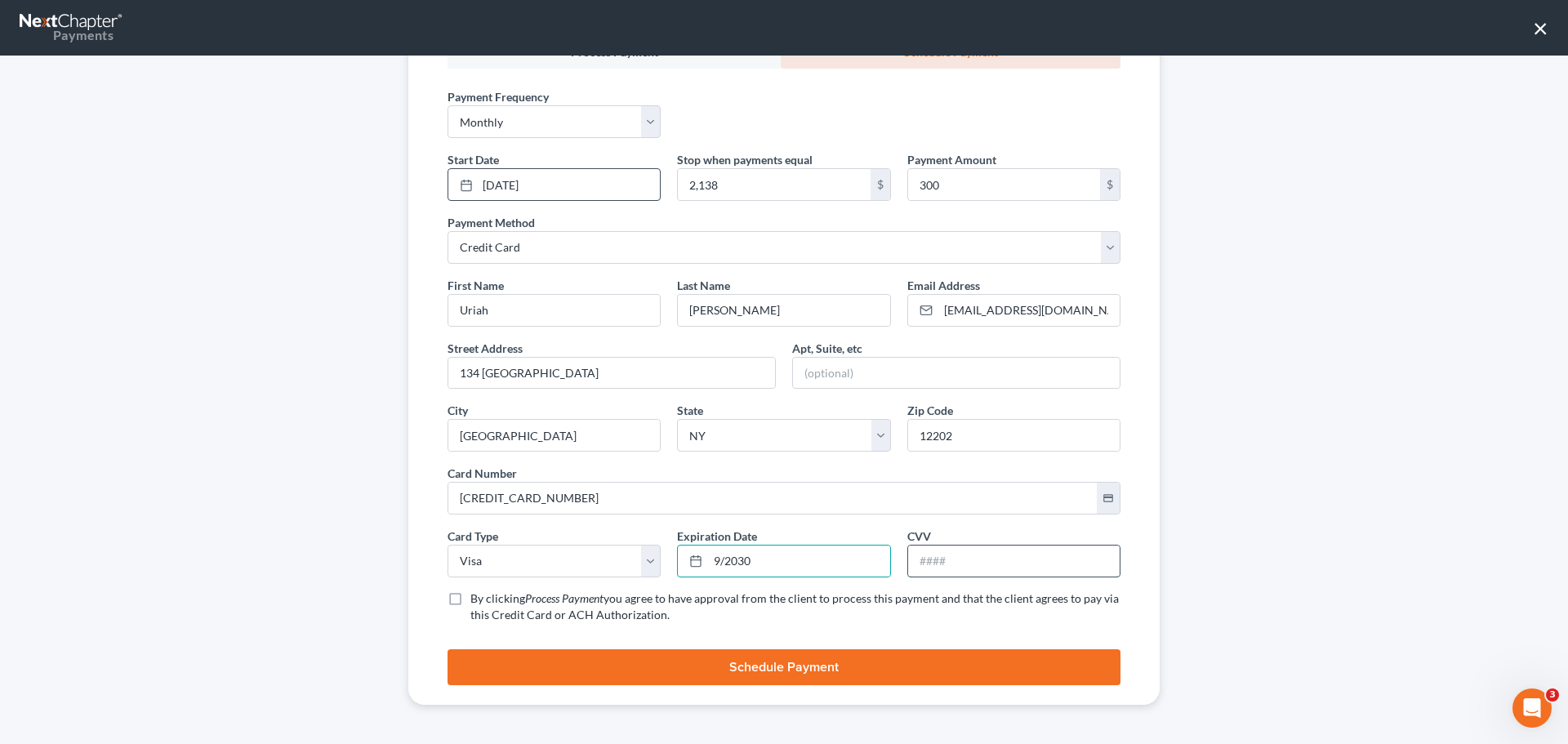
click at [1006, 558] on input "text" at bounding box center [1014, 560] width 211 height 31
type input "554"
drag, startPoint x: 450, startPoint y: 598, endPoint x: 590, endPoint y: 629, distance: 143.4
click at [470, 598] on label "By clicking Process Payment you agree to have approval from the client to proce…" at bounding box center [795, 607] width 650 height 33
click at [477, 598] on input "By clicking Process Payment you agree to have approval from the client to proce…" at bounding box center [482, 596] width 11 height 11
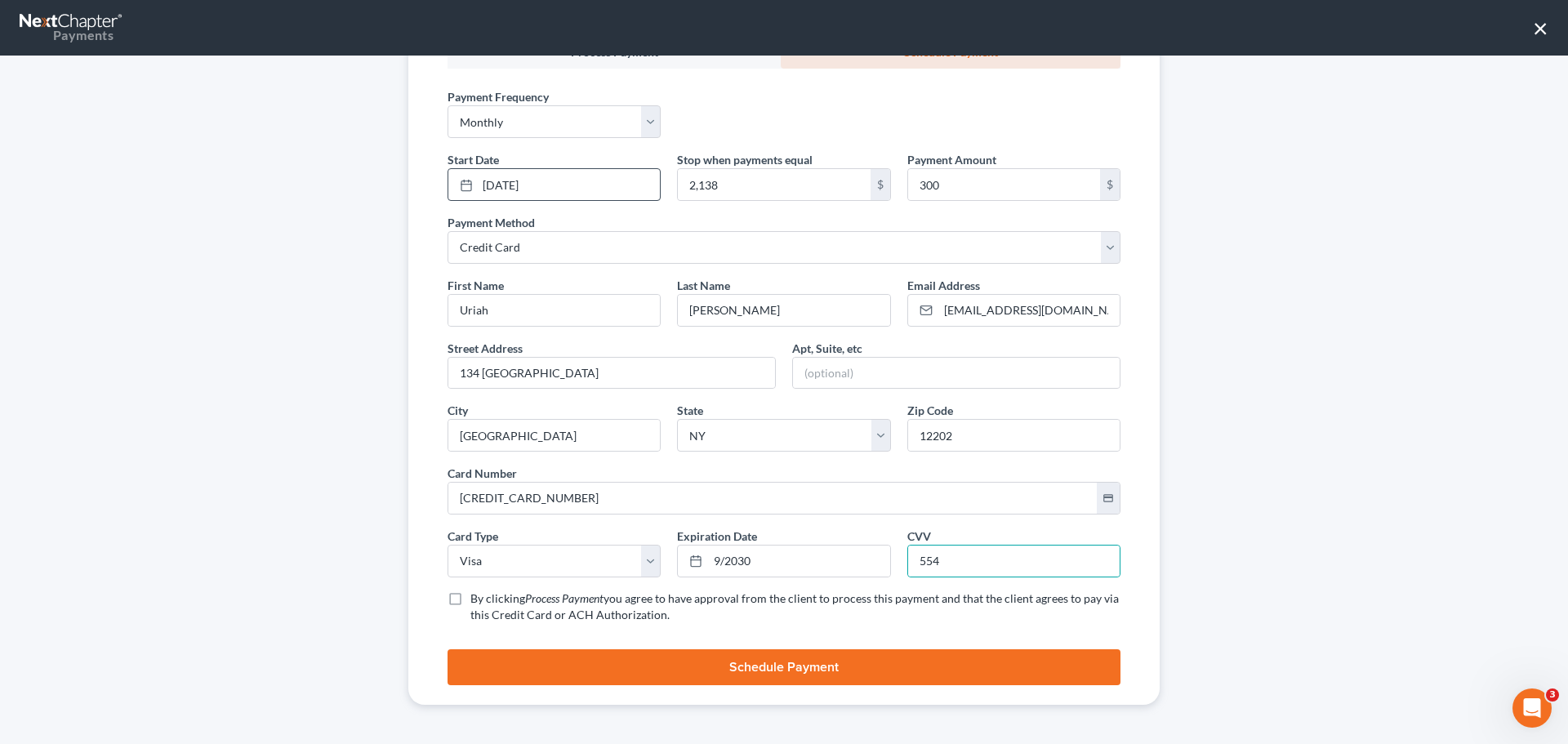
checkbox input "true"
drag, startPoint x: 744, startPoint y: 664, endPoint x: 889, endPoint y: 590, distance: 162.8
click at [745, 664] on button "Schedule Payment" at bounding box center [784, 667] width 673 height 36
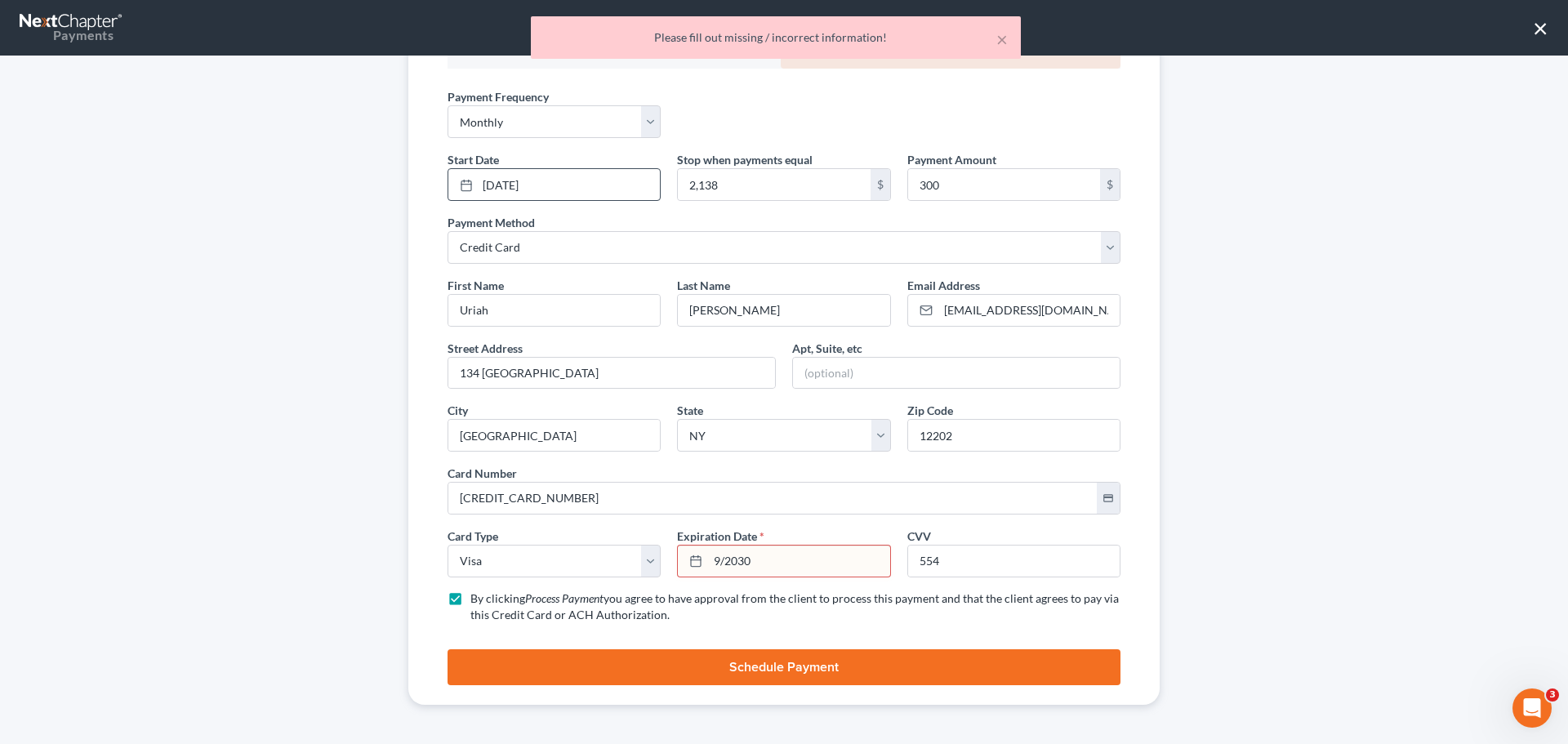
click at [710, 563] on input "9/2030" at bounding box center [799, 560] width 182 height 31
type input "09/2030"
click at [657, 674] on button "Schedule Payment" at bounding box center [784, 667] width 673 height 36
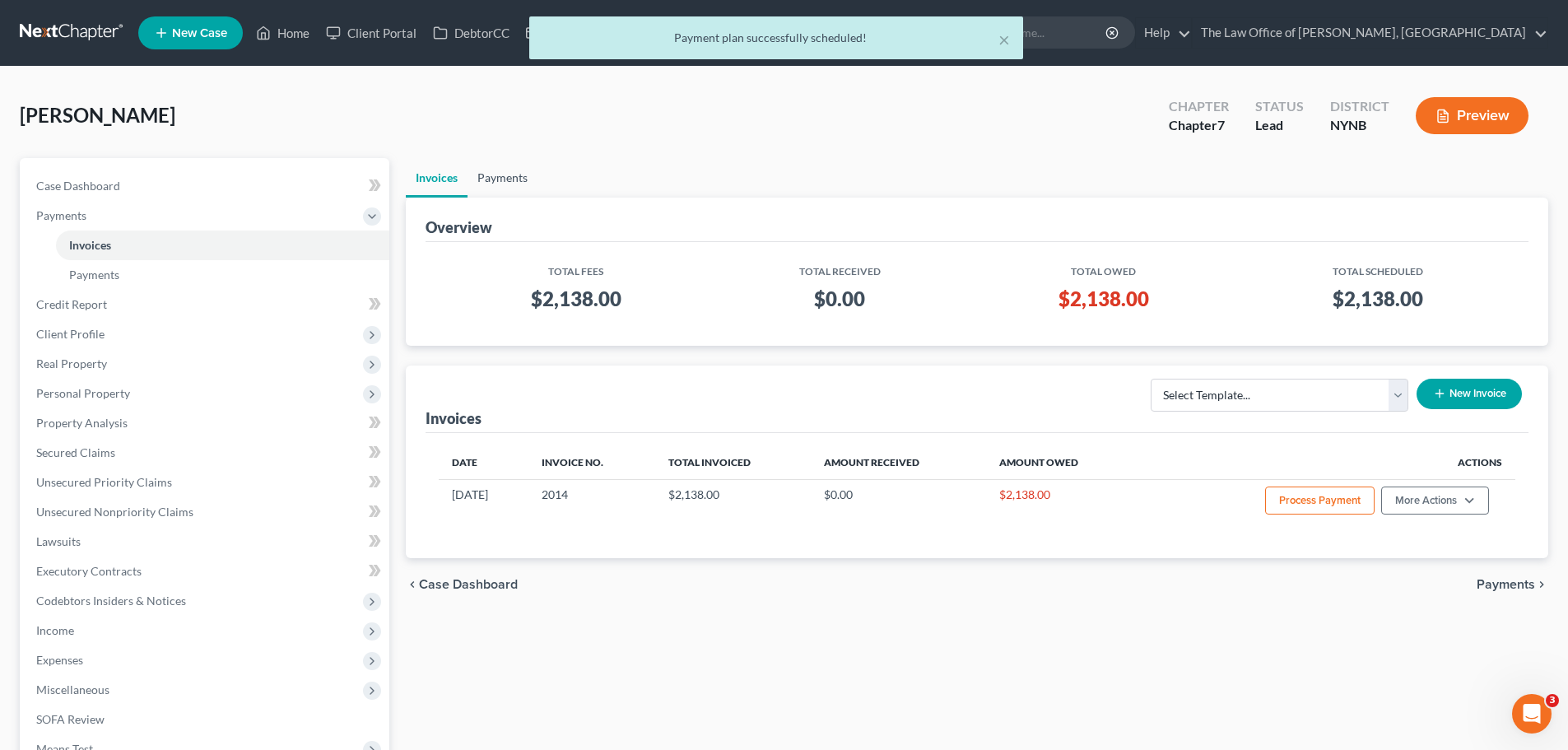
click at [516, 180] on link "Payments" at bounding box center [503, 178] width 70 height 40
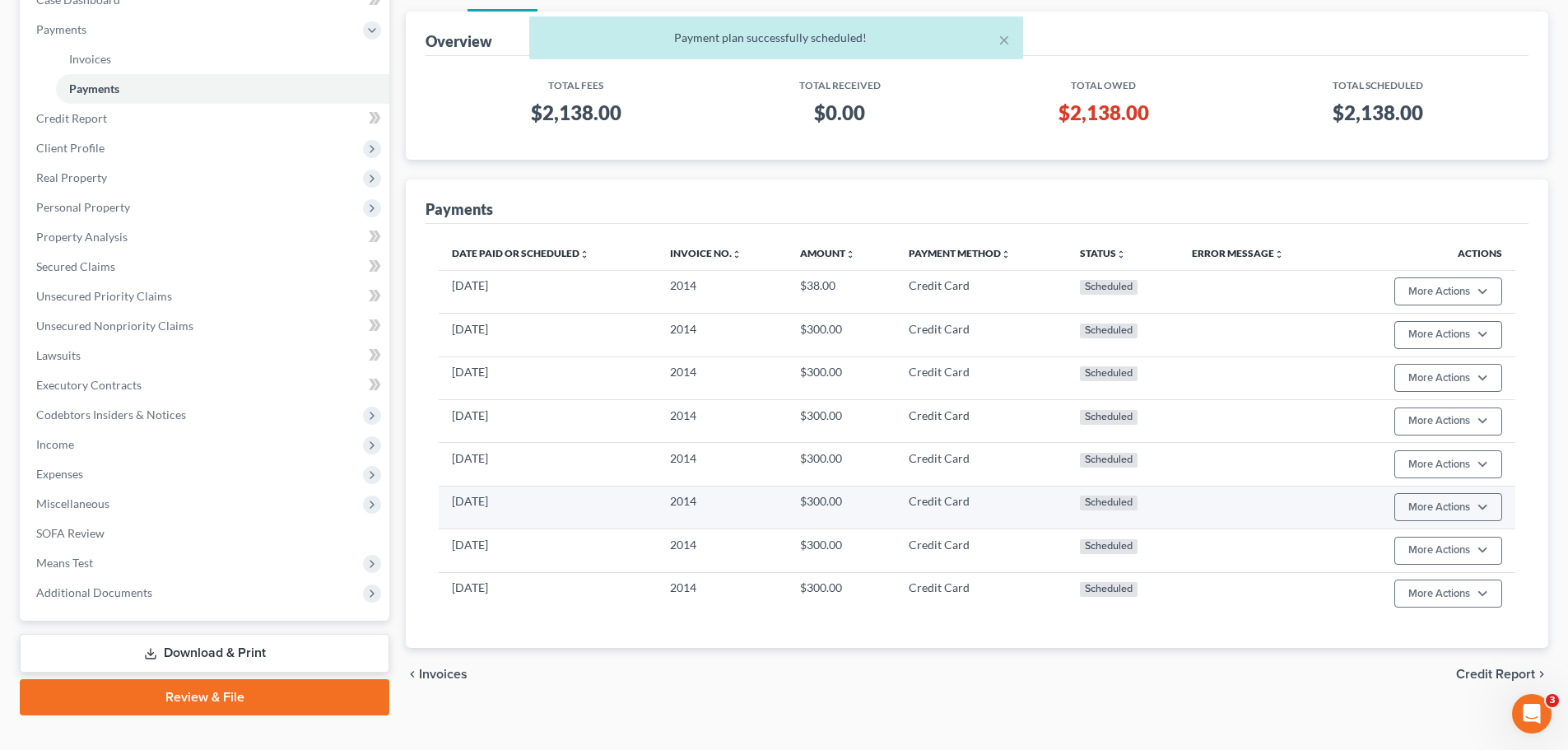
scroll to position [214, 0]
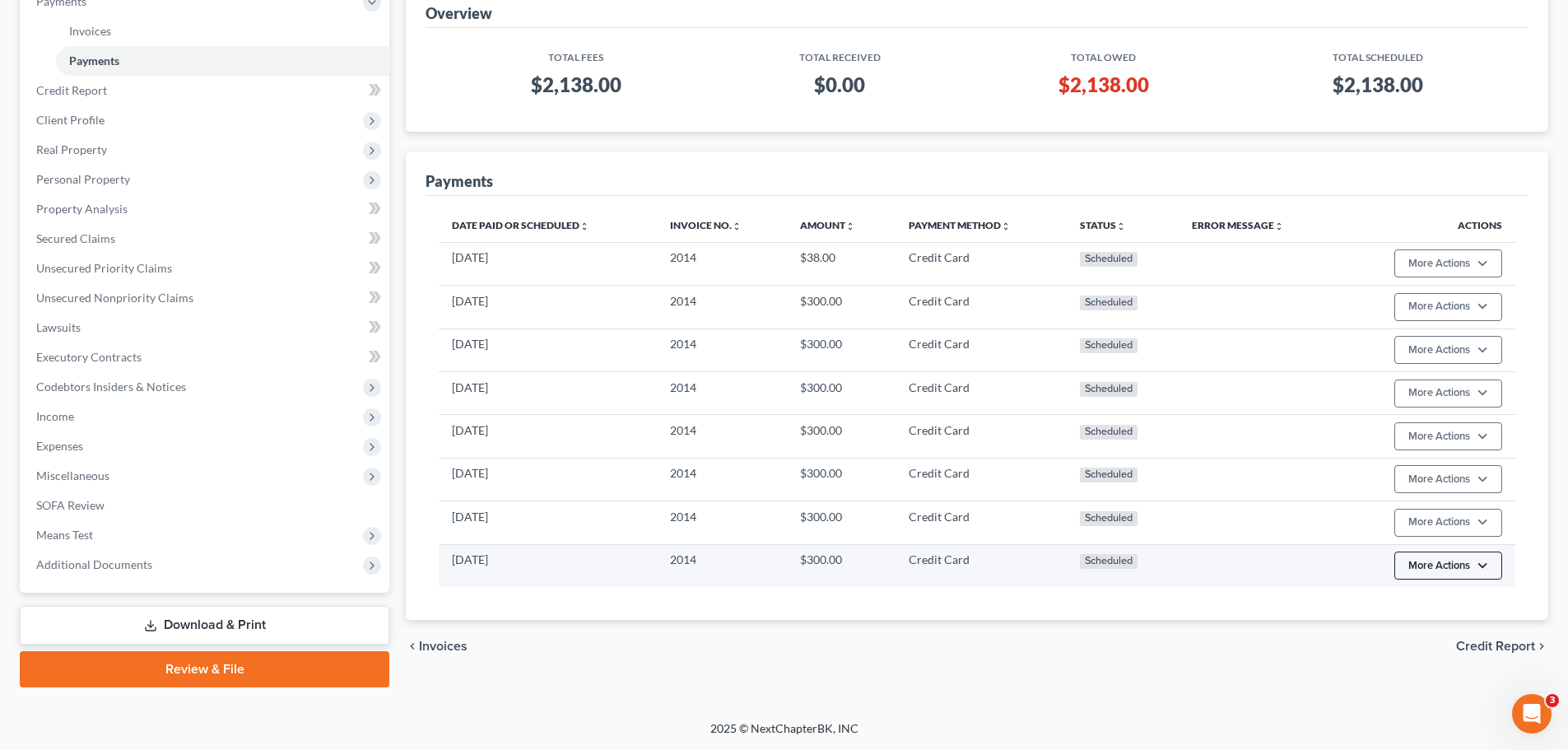
click at [1467, 571] on button "More Actions" at bounding box center [1448, 566] width 108 height 28
click at [1413, 627] on link "Edit Payment Plan" at bounding box center [1472, 628] width 159 height 28
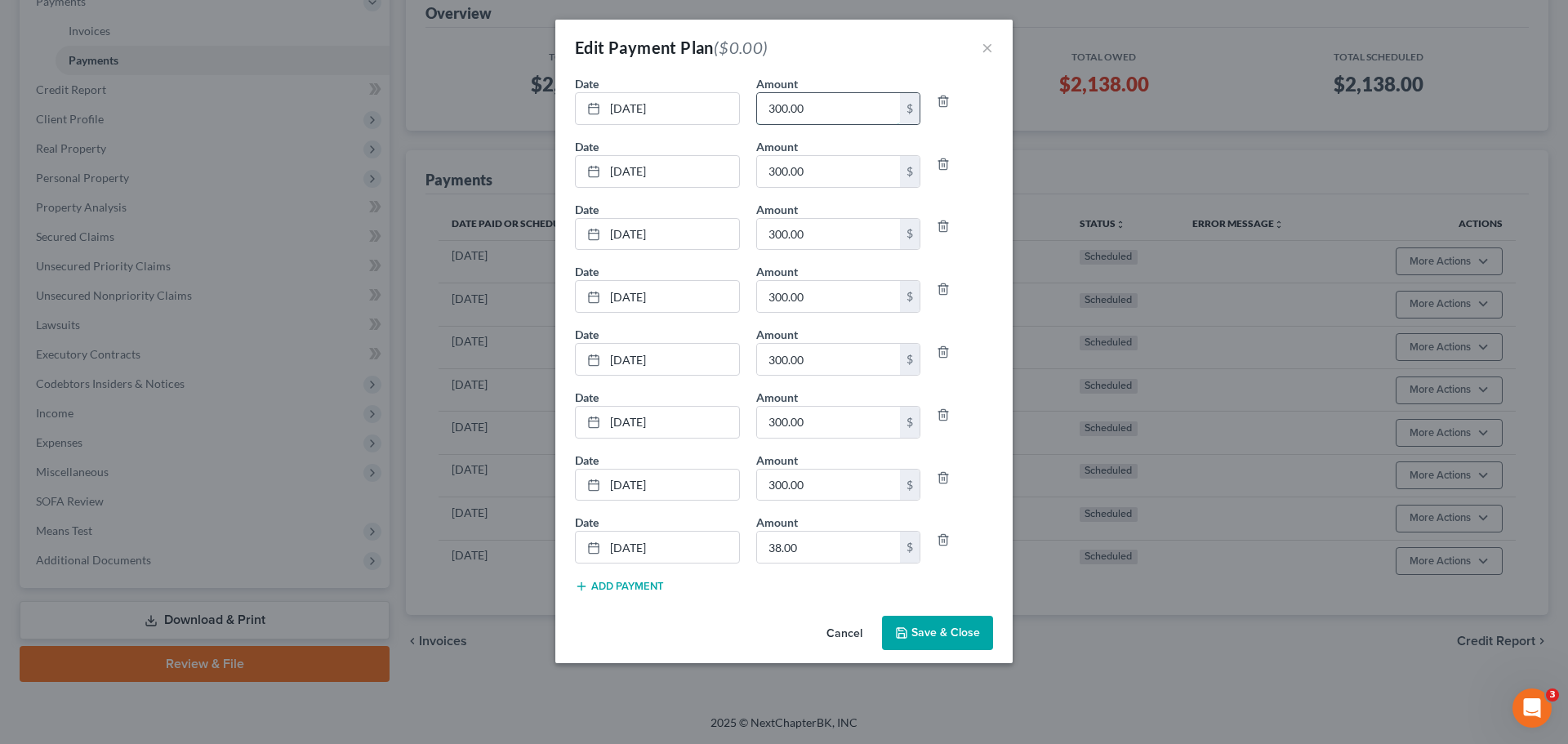
click at [859, 111] on input "300.00" at bounding box center [828, 108] width 143 height 31
type input "350"
click at [812, 558] on input "38.00" at bounding box center [828, 546] width 143 height 31
click at [941, 537] on icon "button" at bounding box center [943, 539] width 13 height 13
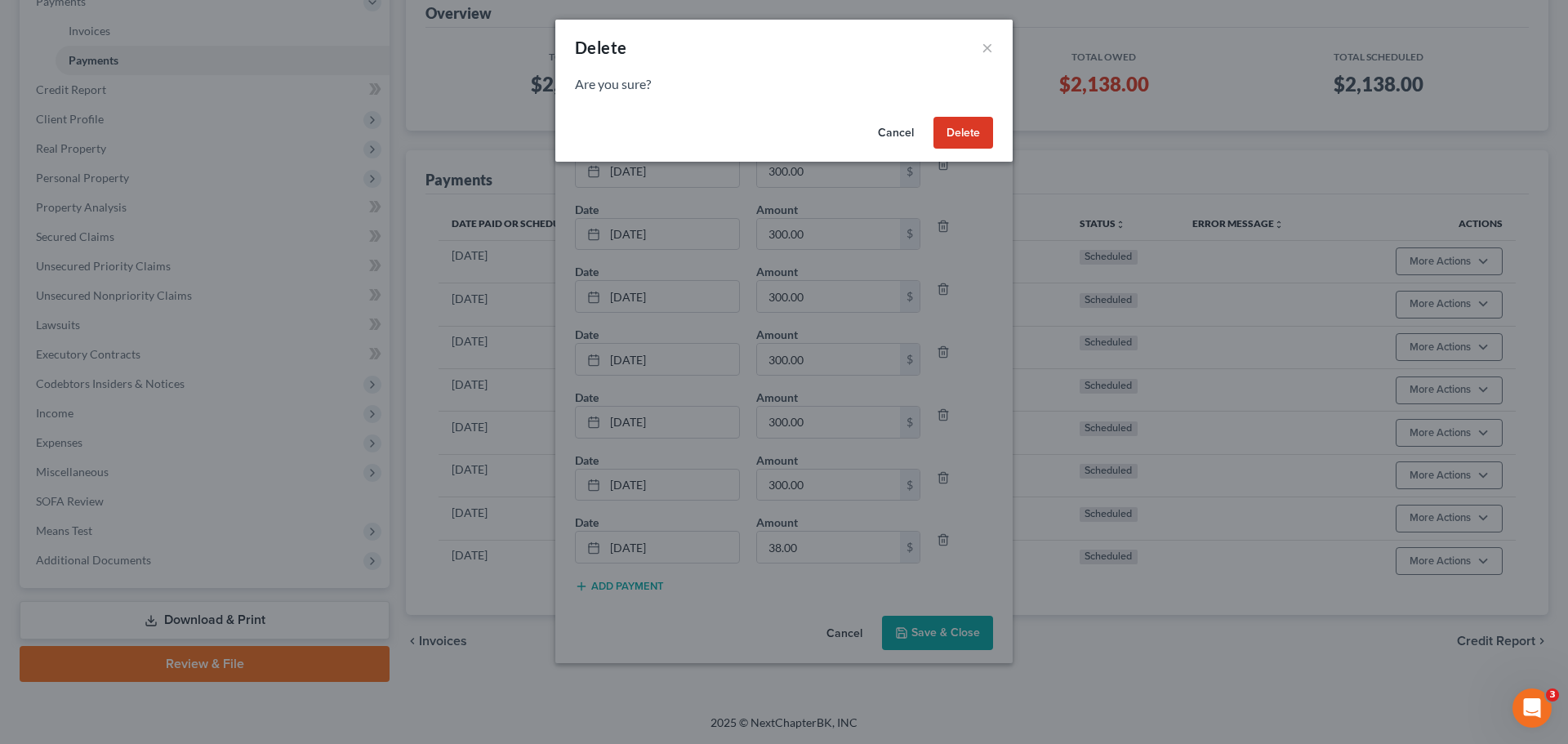
click at [973, 129] on button "Delete" at bounding box center [963, 132] width 59 height 33
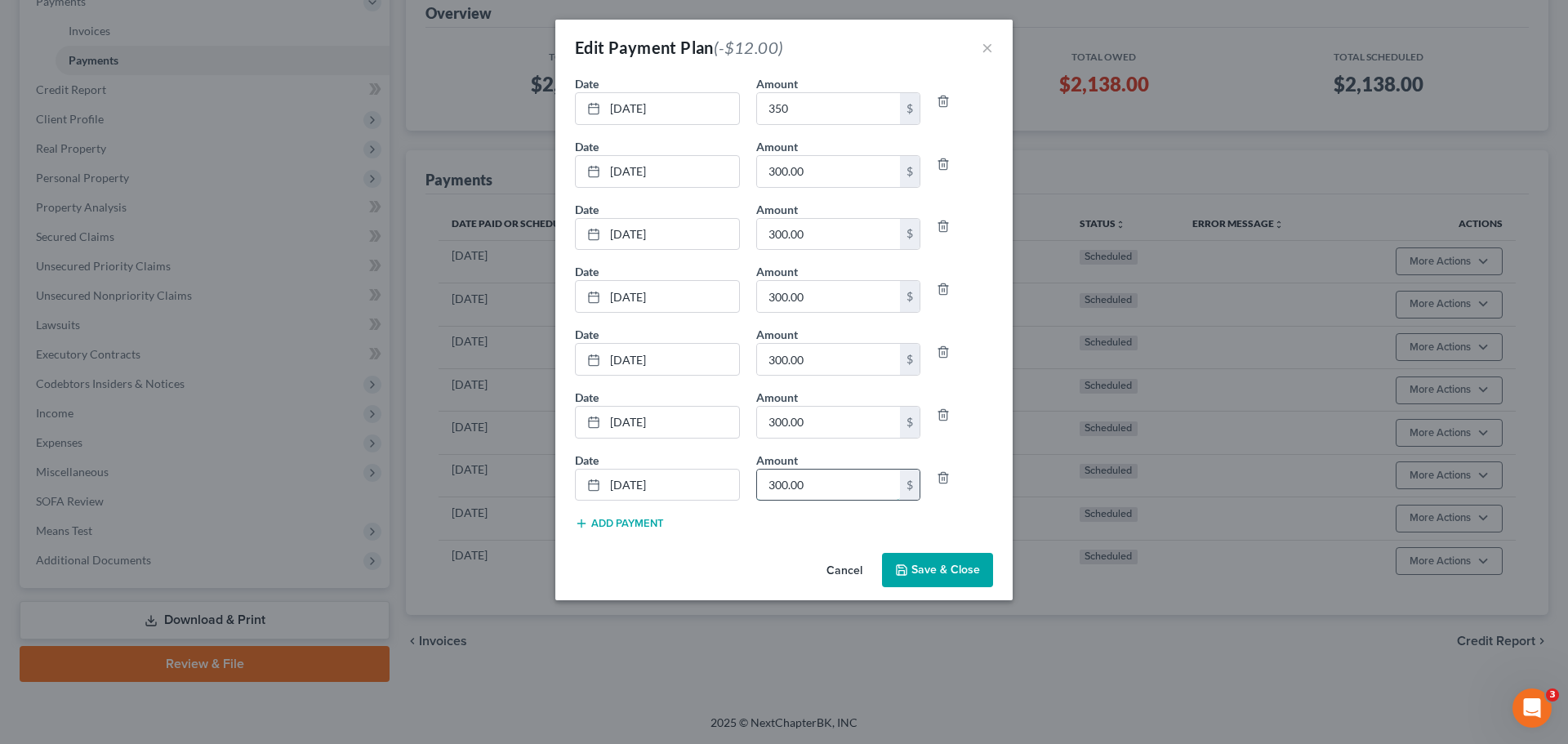
click at [817, 486] on input "300.00" at bounding box center [828, 484] width 143 height 31
type input "288"
click at [929, 582] on button "Save & Close" at bounding box center [938, 570] width 111 height 35
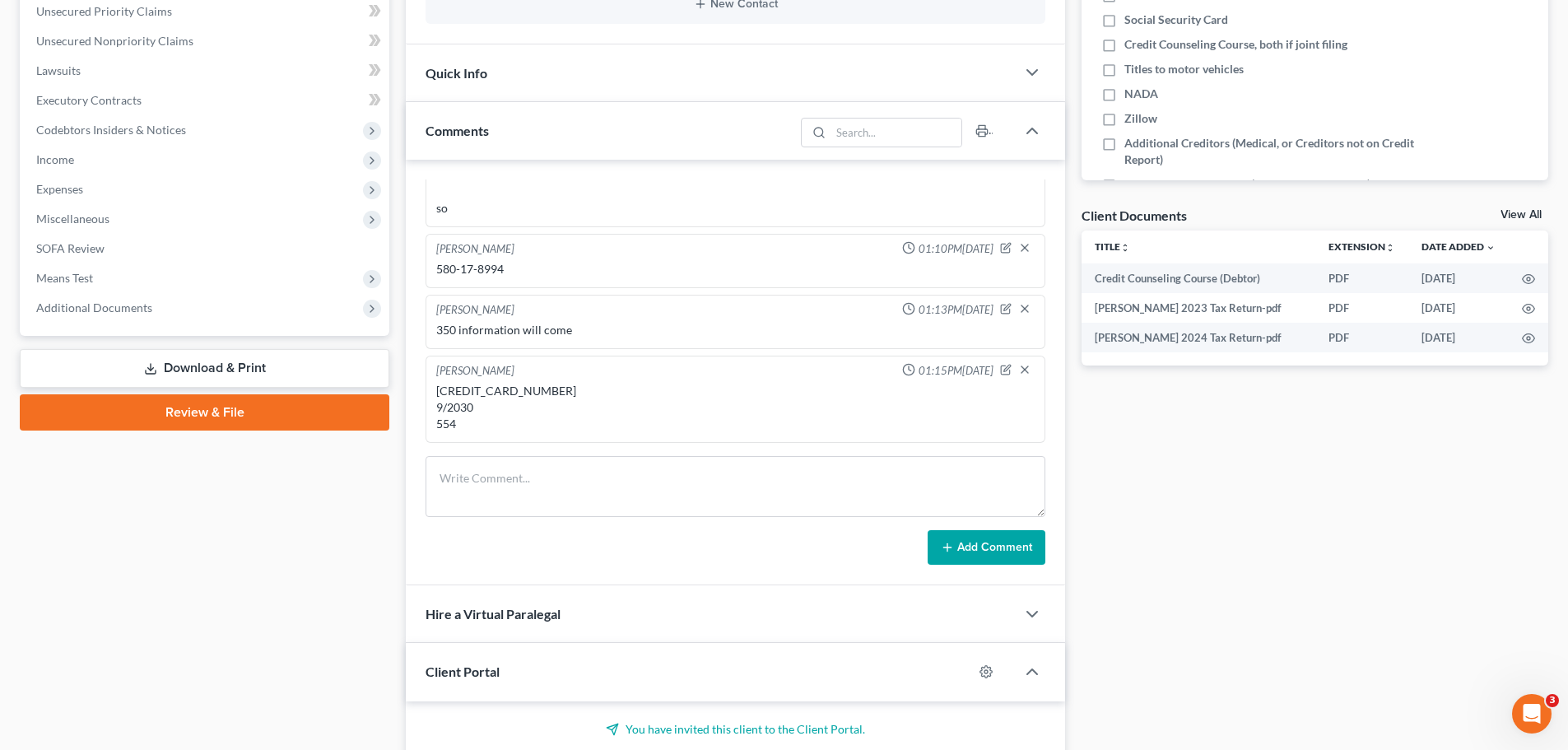
click at [514, 384] on div "[CREDIT_CARD_NUMBER] 9/2030 554" at bounding box center [735, 407] width 598 height 50
copy div "[CREDIT_CARD_NUMBER]"
drag, startPoint x: 470, startPoint y: 406, endPoint x: 434, endPoint y: 406, distance: 36.0
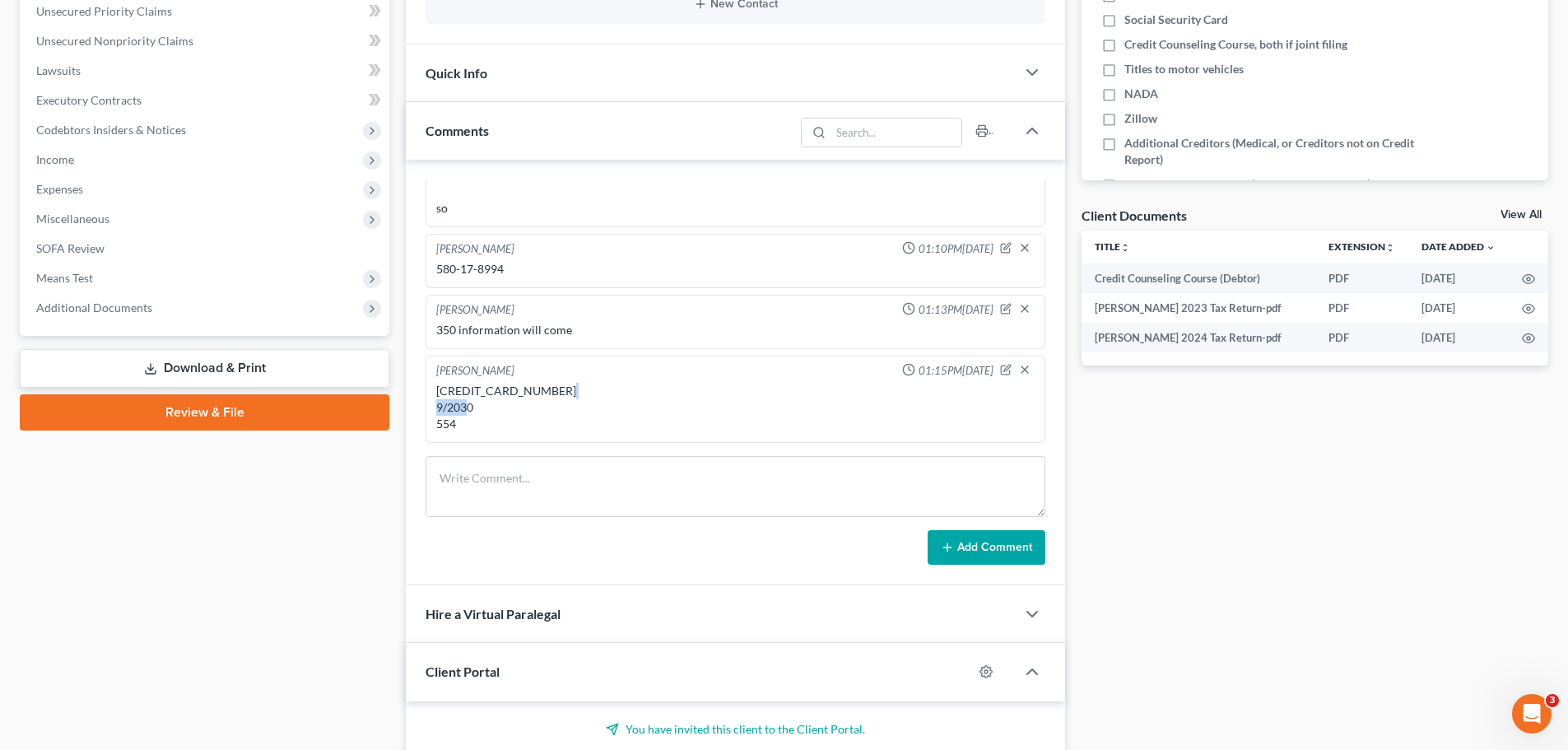
click at [434, 406] on div "[CREDIT_CARD_NUMBER] 9/2030 554" at bounding box center [736, 407] width 605 height 56
copy div "9/2030"
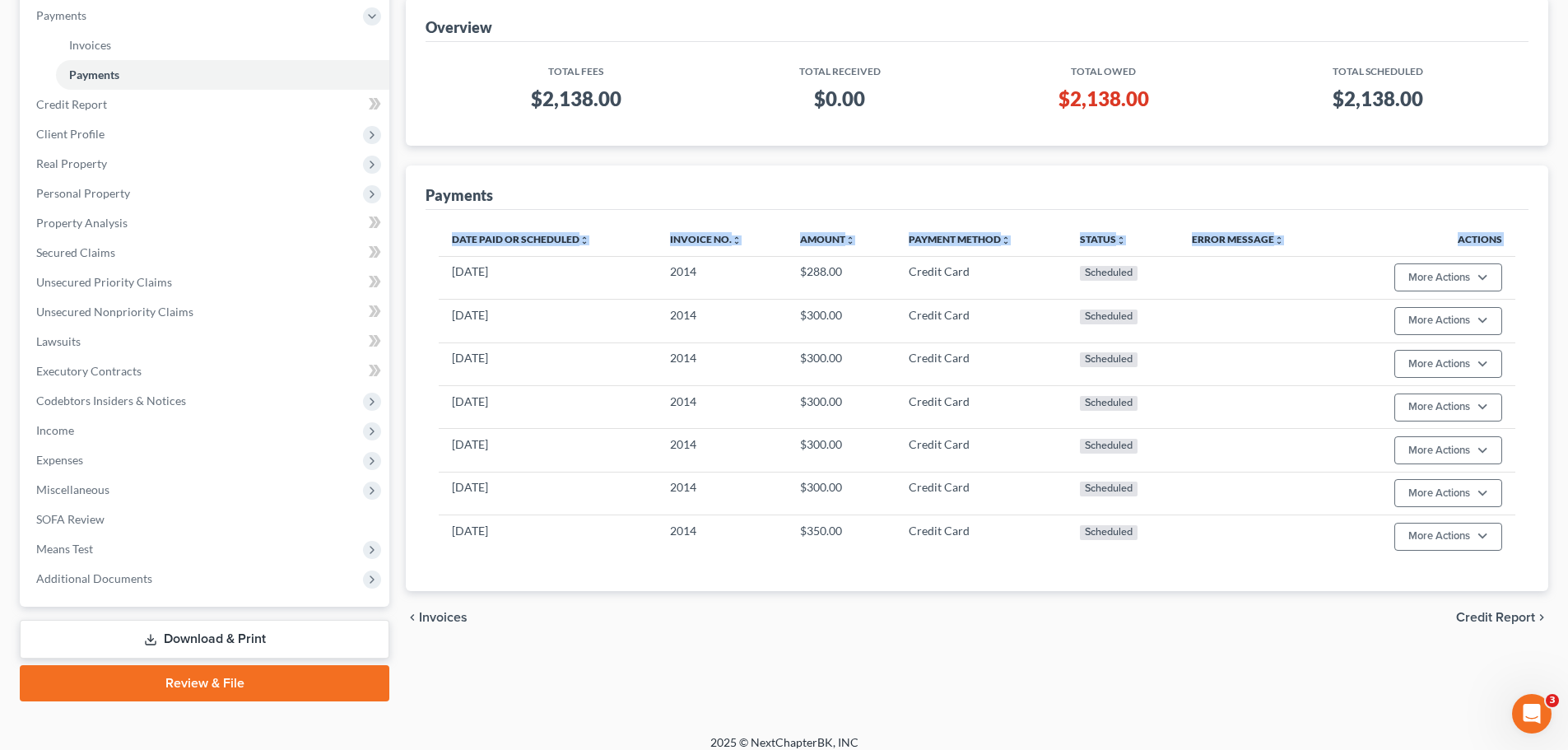
scroll to position [214, 0]
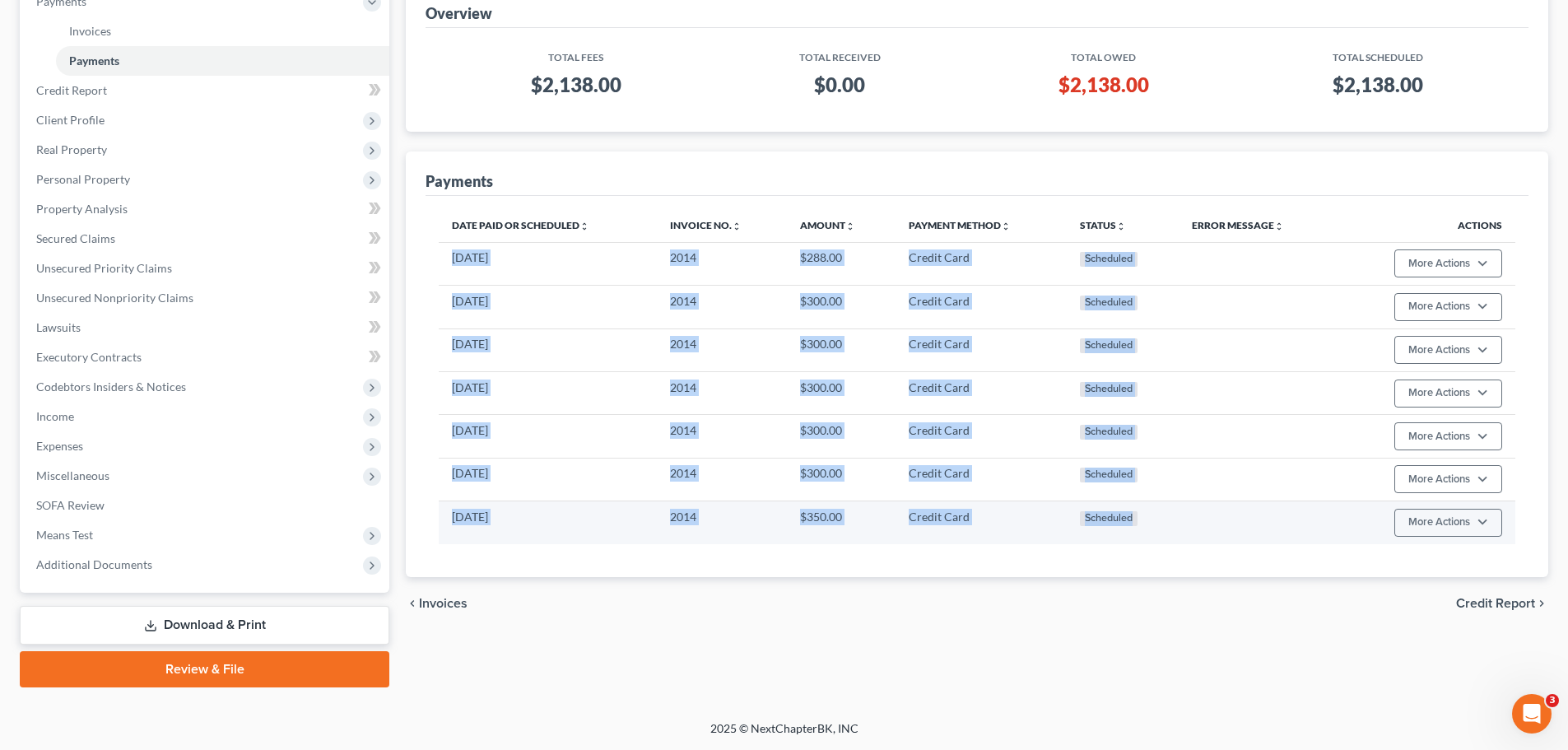
drag, startPoint x: 452, startPoint y: 474, endPoint x: 1147, endPoint y: 535, distance: 697.7
click at [1147, 535] on tbody "[DATE] 2014 $288.00 Credit Card Scheduled More Actions Cancel Edit Payment Plan…" at bounding box center [977, 392] width 1076 height 302
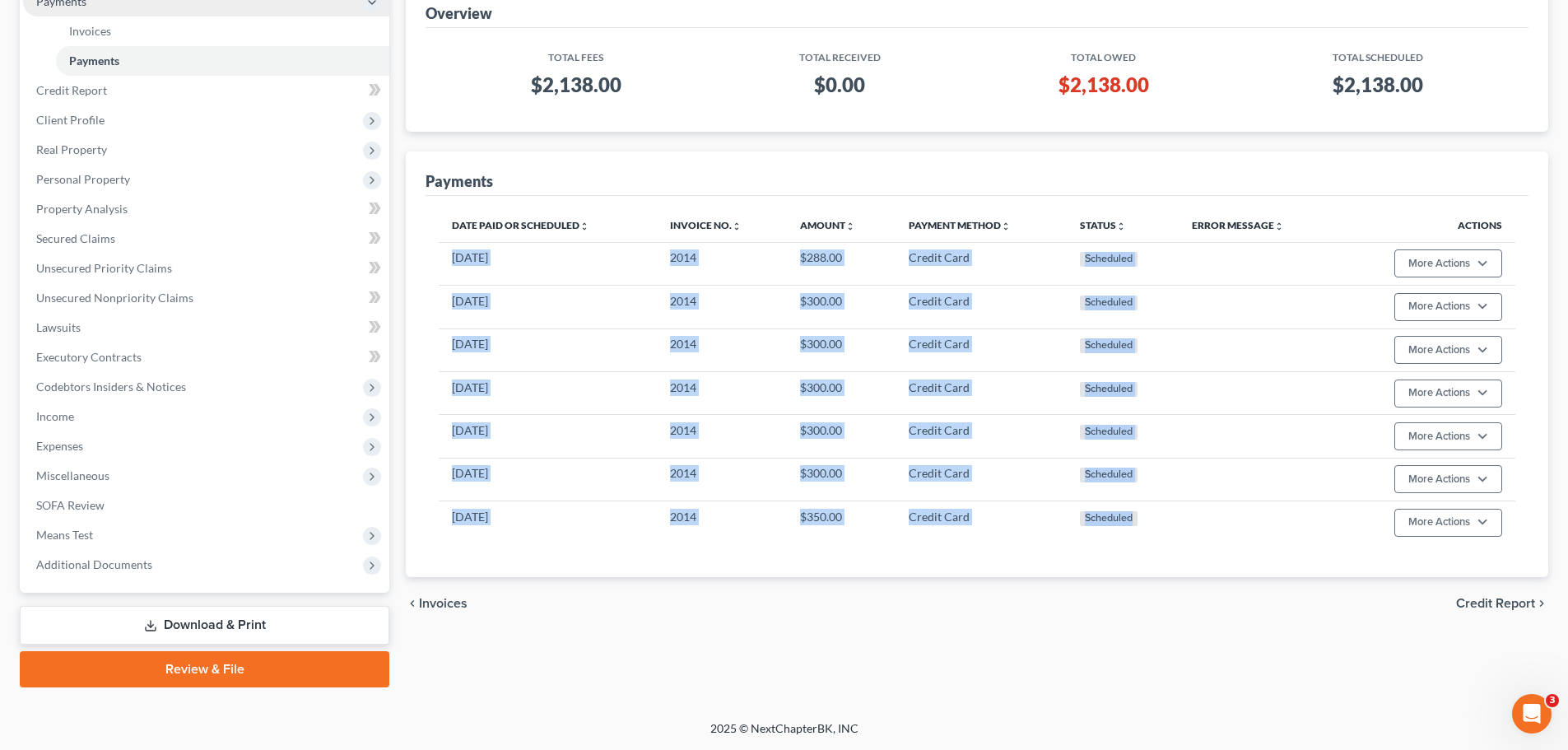
copy tbody "[DATE] 2014 $288.00 Credit Card Scheduled More Actions Cancel Edit Payment Plan…"
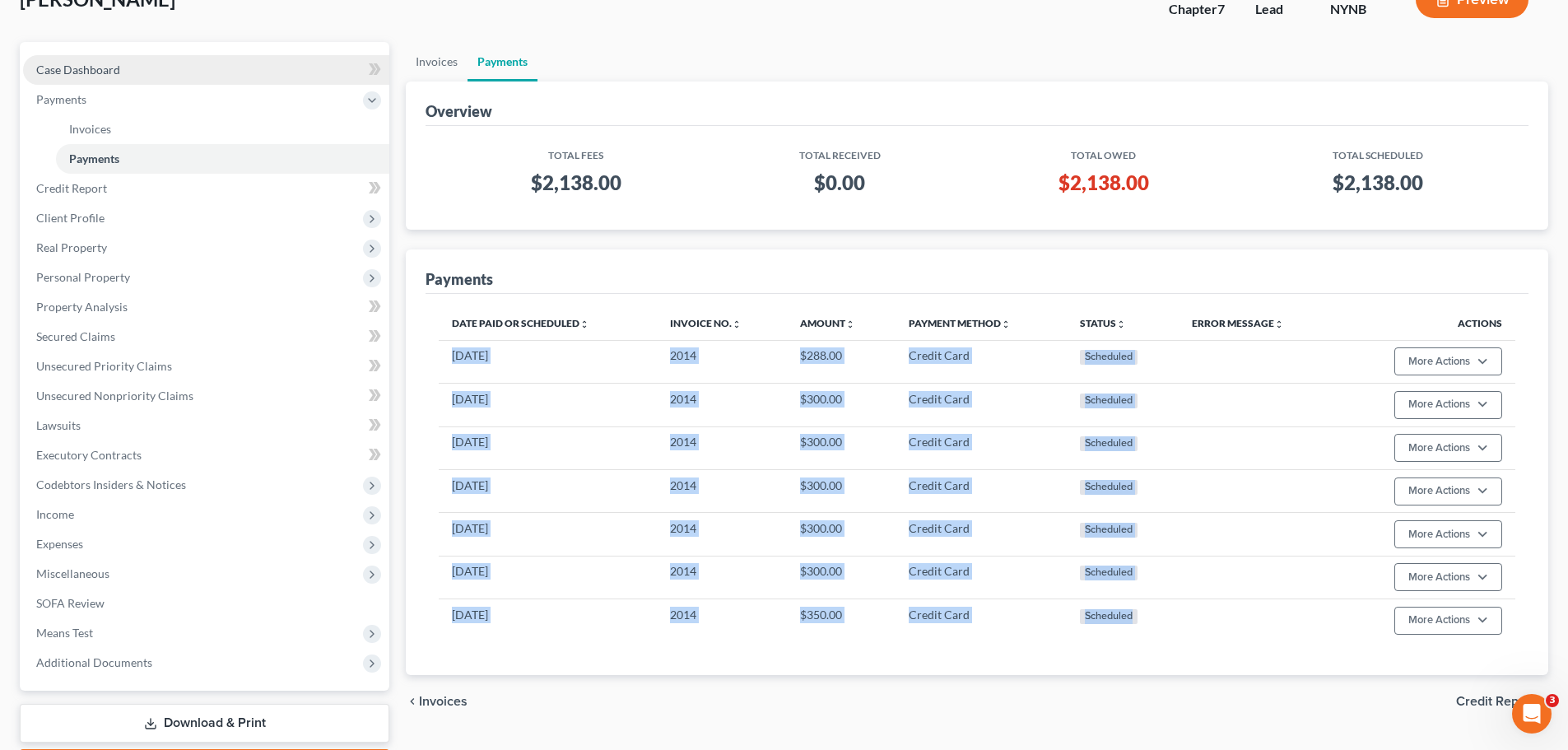
scroll to position [0, 0]
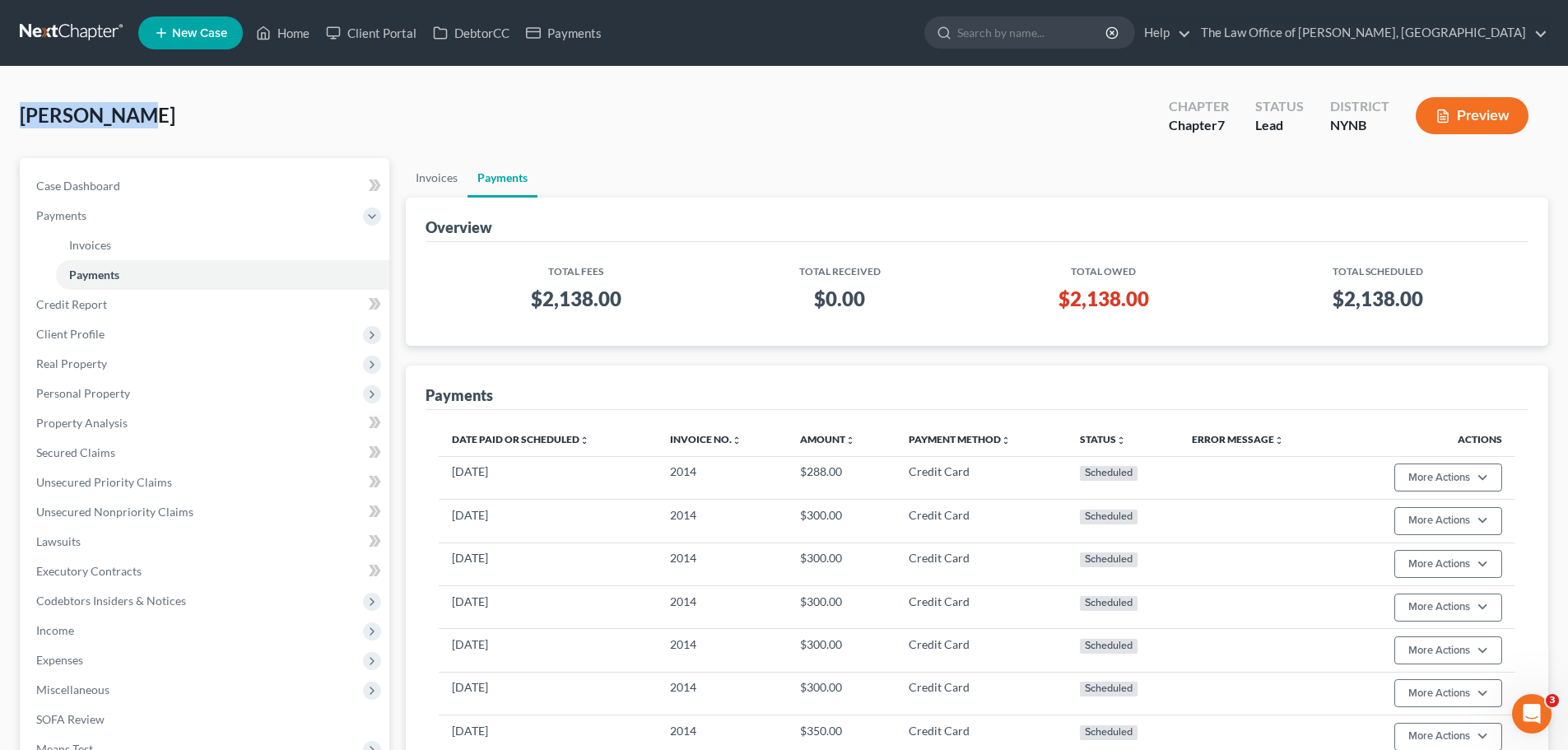
drag, startPoint x: 157, startPoint y: 111, endPoint x: 23, endPoint y: 112, distance: 134.0
click at [23, 112] on div "[PERSON_NAME], Uriah Upgraded Chapter Chapter 7 Status Lead District NYNB Previ…" at bounding box center [784, 123] width 1528 height 72
copy span "[PERSON_NAME]"
click at [79, 183] on span "Case Dashboard" at bounding box center [78, 185] width 84 height 14
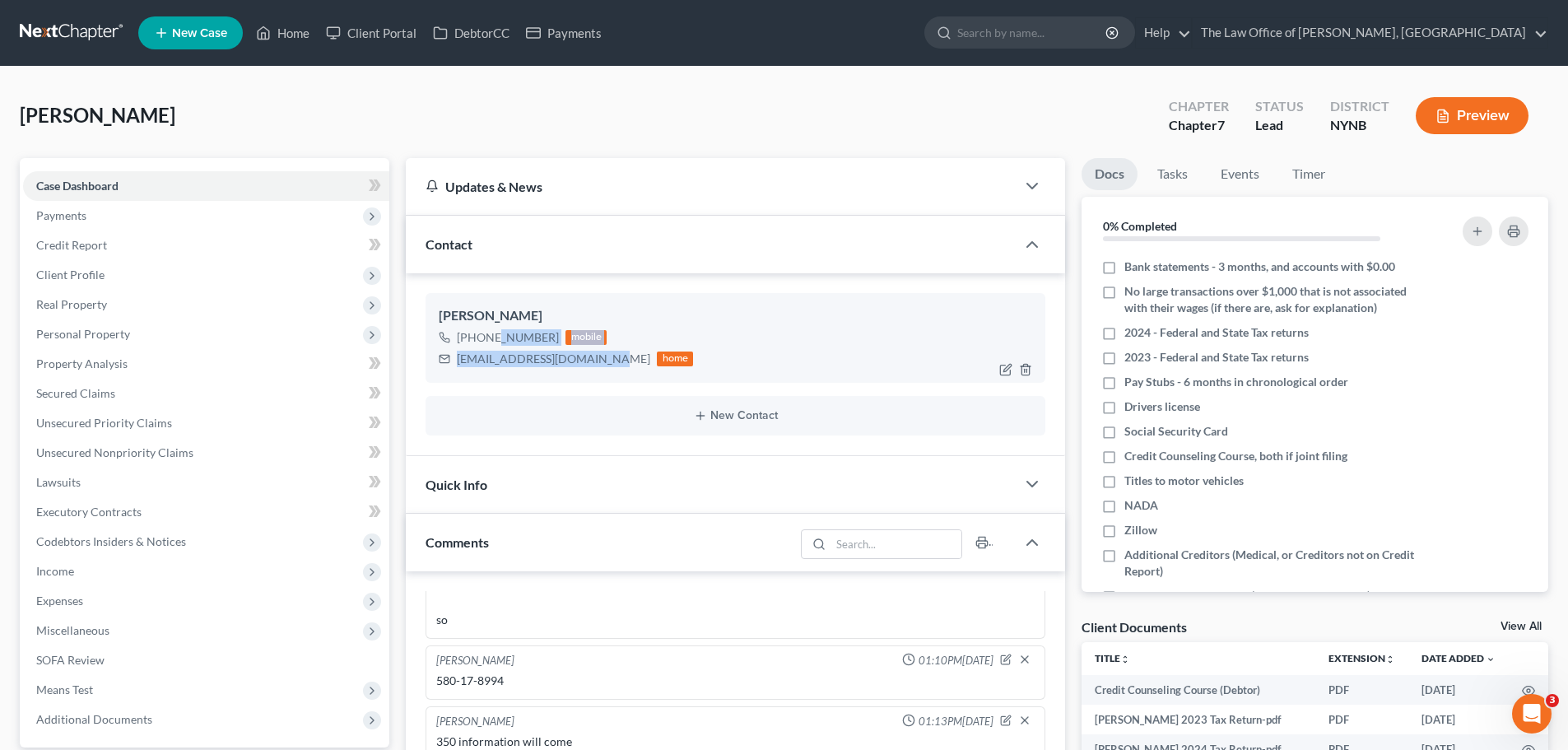
scroll to position [748, 0]
drag, startPoint x: 604, startPoint y: 362, endPoint x: 429, endPoint y: 314, distance: 181.5
click at [429, 314] on div "[PERSON_NAME] [PHONE_NUMBER] mobile [EMAIL_ADDRESS][DOMAIN_NAME] home" at bounding box center [735, 337] width 619 height 89
